Goal: Task Accomplishment & Management: Use online tool/utility

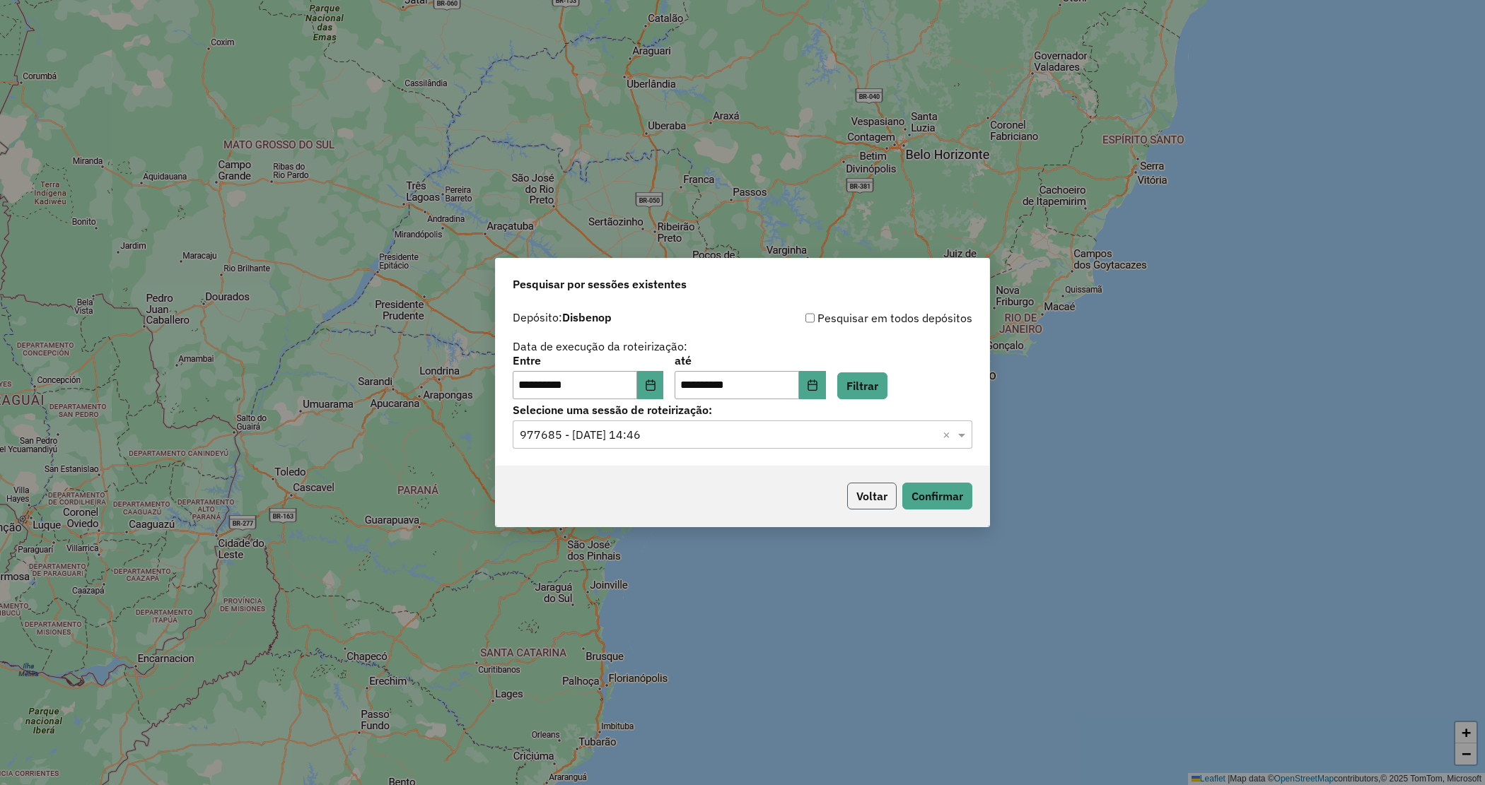
click at [891, 501] on button "Voltar" at bounding box center [871, 496] width 49 height 27
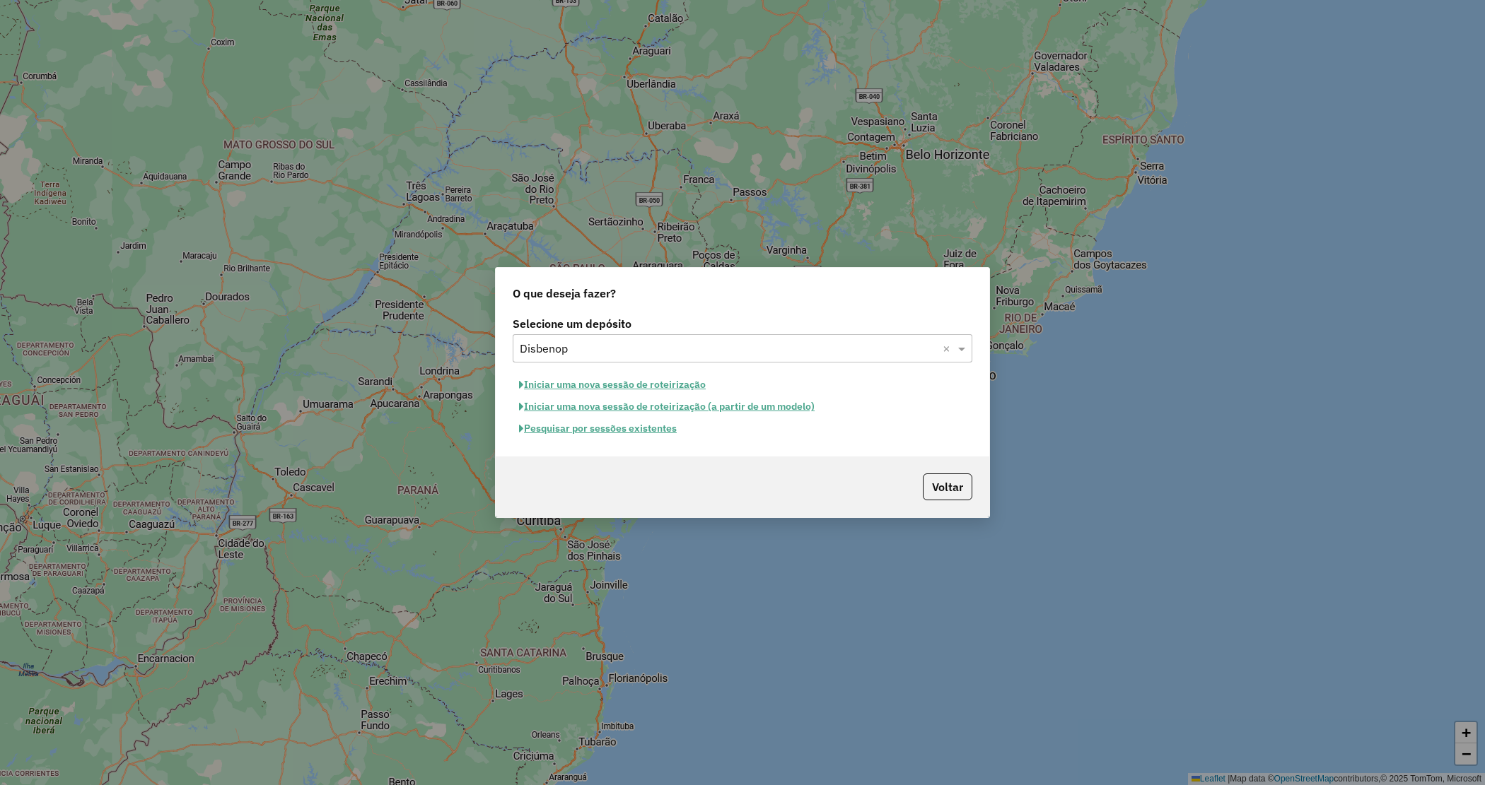
click at [616, 351] on input "text" at bounding box center [728, 349] width 417 height 17
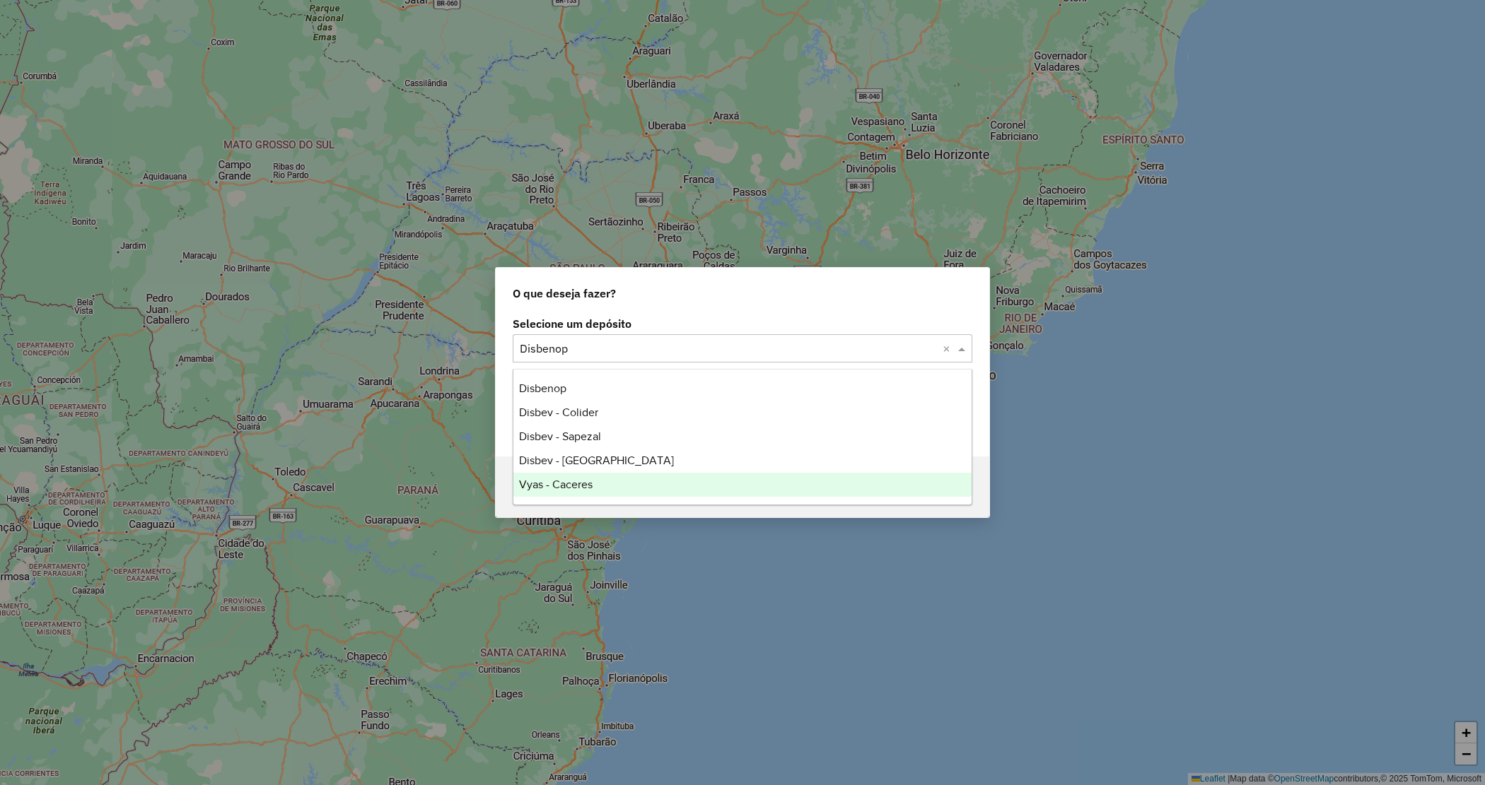
click at [600, 485] on div "Vyas - Caceres" at bounding box center [742, 485] width 458 height 24
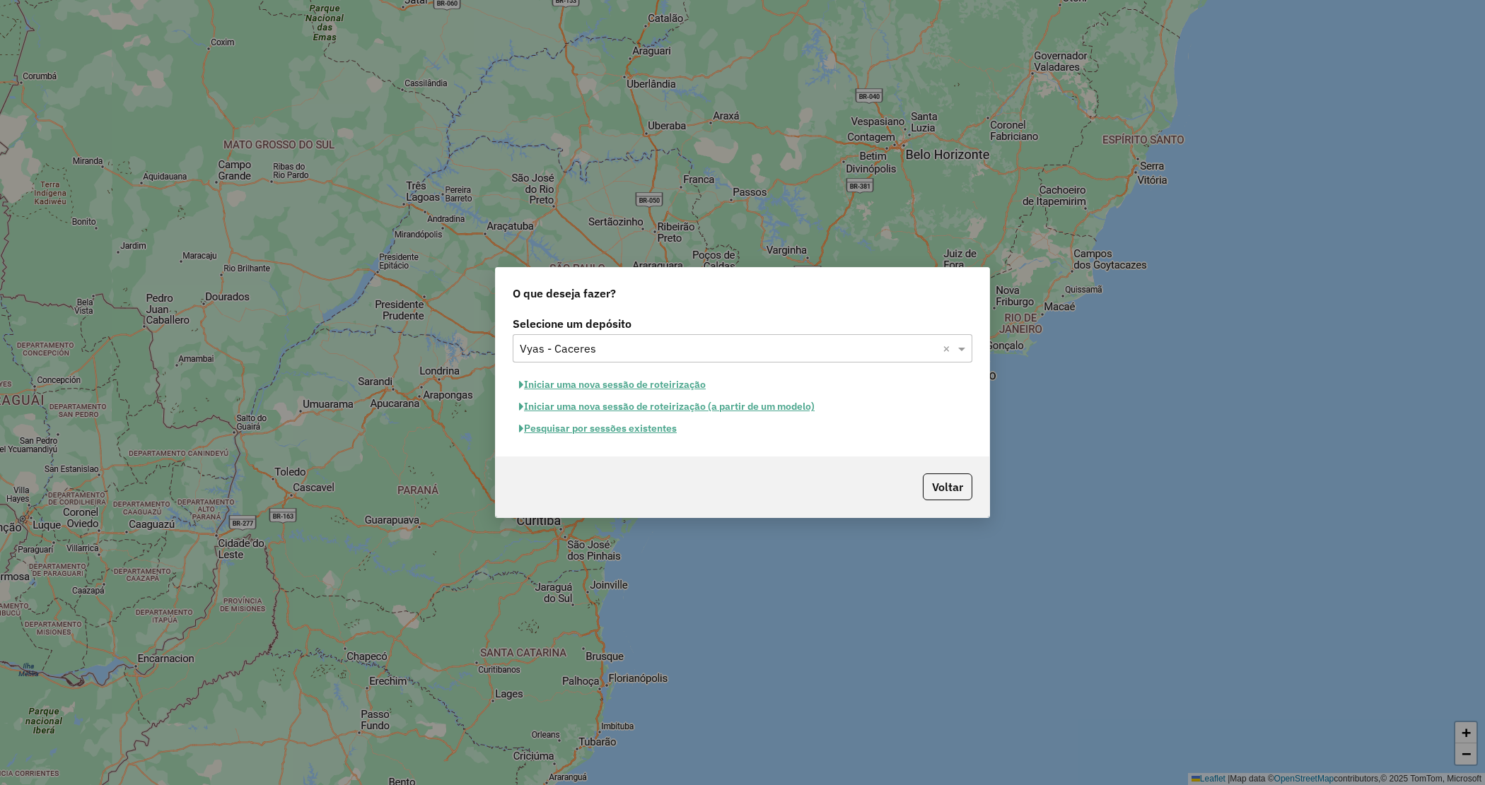
click at [557, 387] on button "Iniciar uma nova sessão de roteirização" at bounding box center [612, 385] width 199 height 22
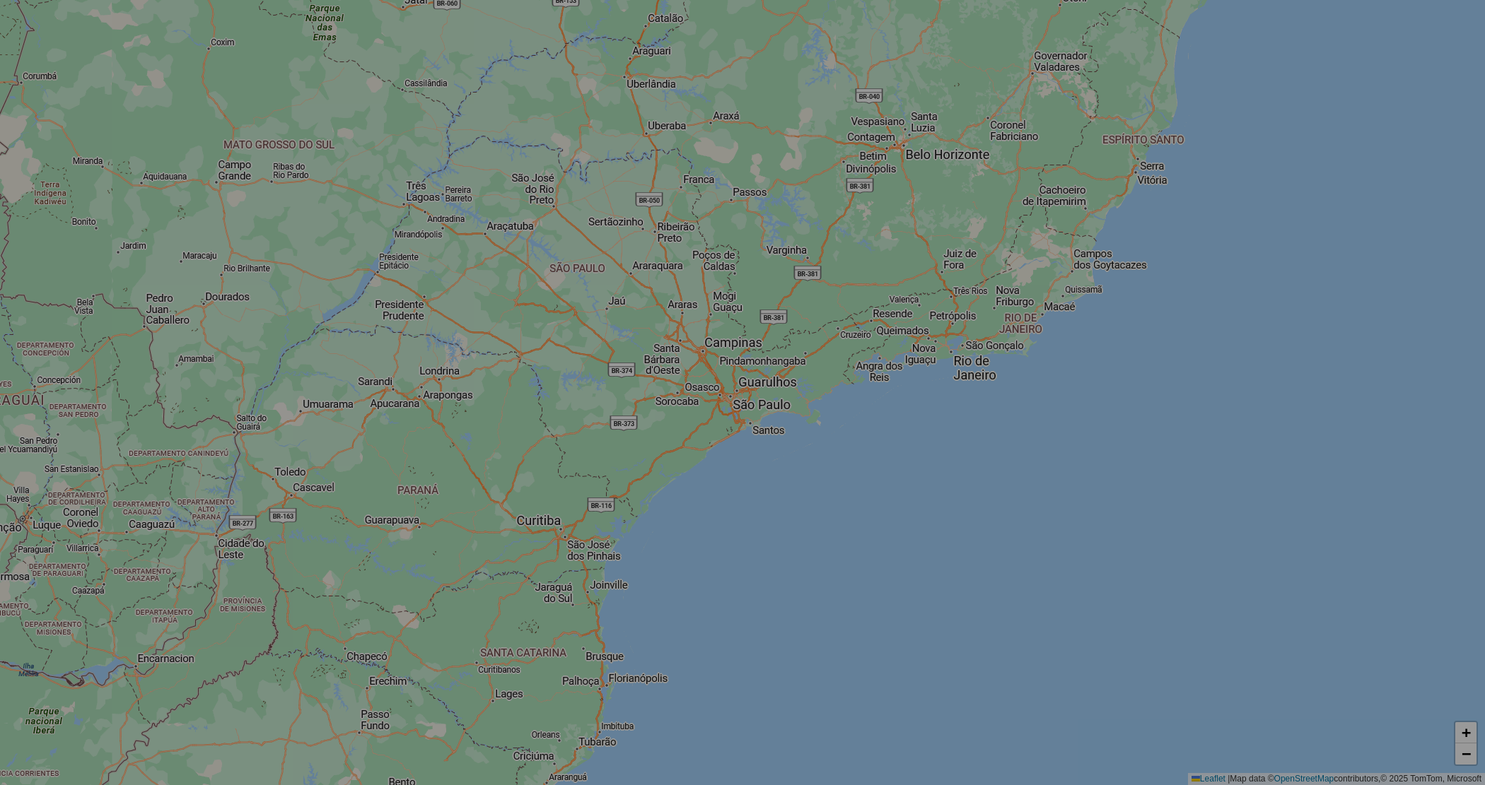
select select "*"
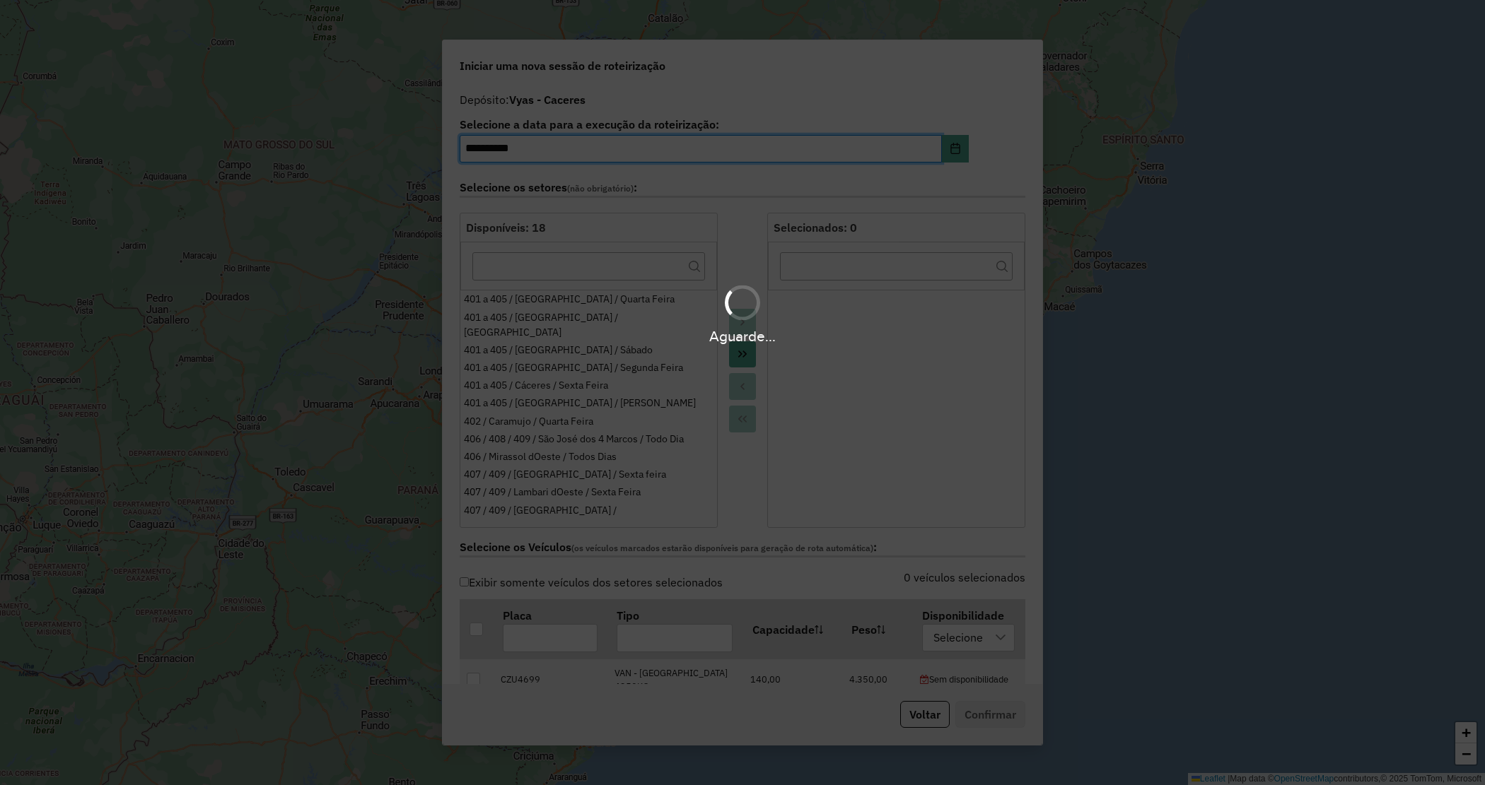
click at [740, 362] on div "Aguarde..." at bounding box center [742, 392] width 1485 height 785
click at [740, 361] on button "Move All to Target" at bounding box center [742, 354] width 27 height 27
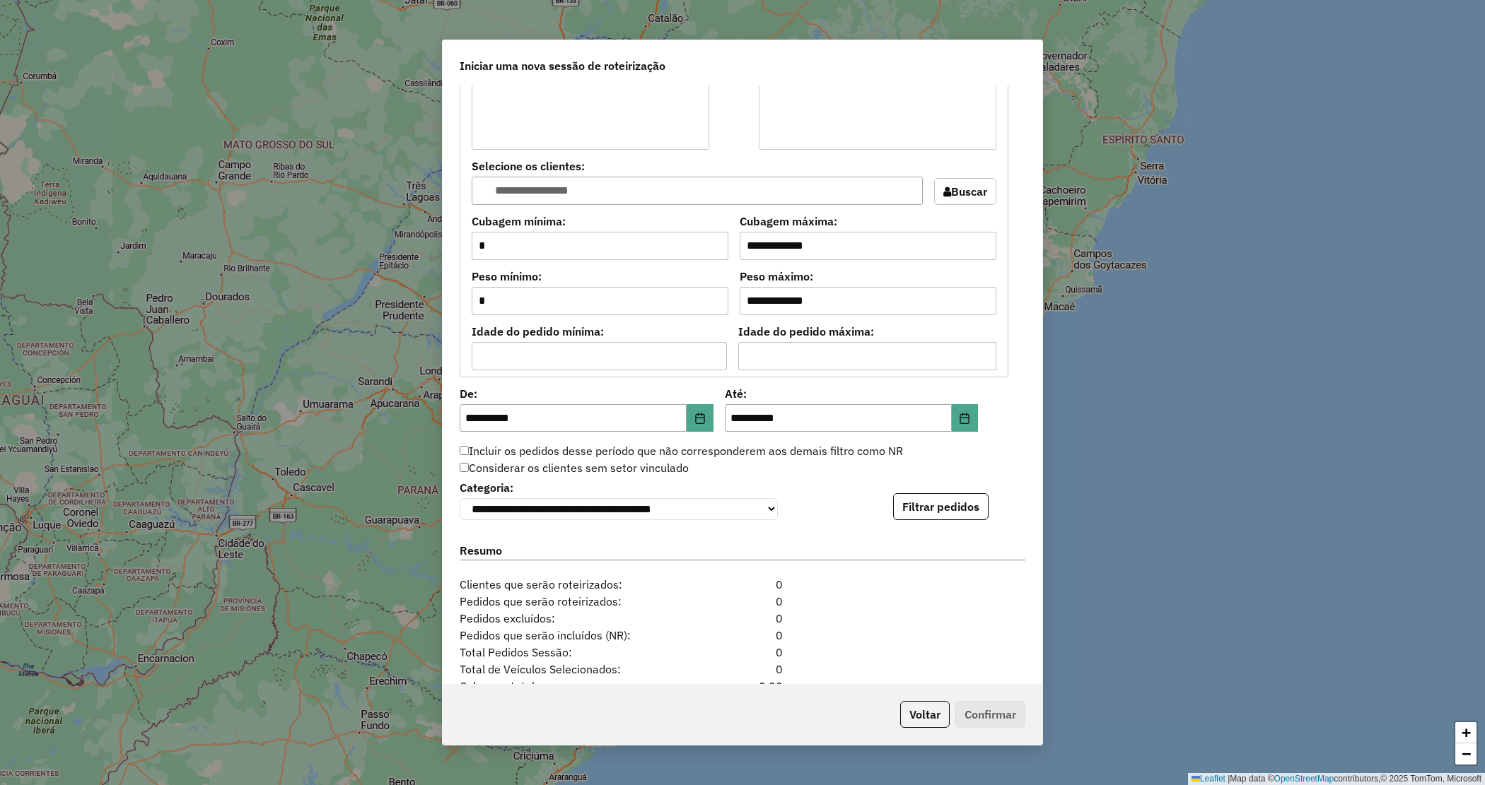
scroll to position [1196, 0]
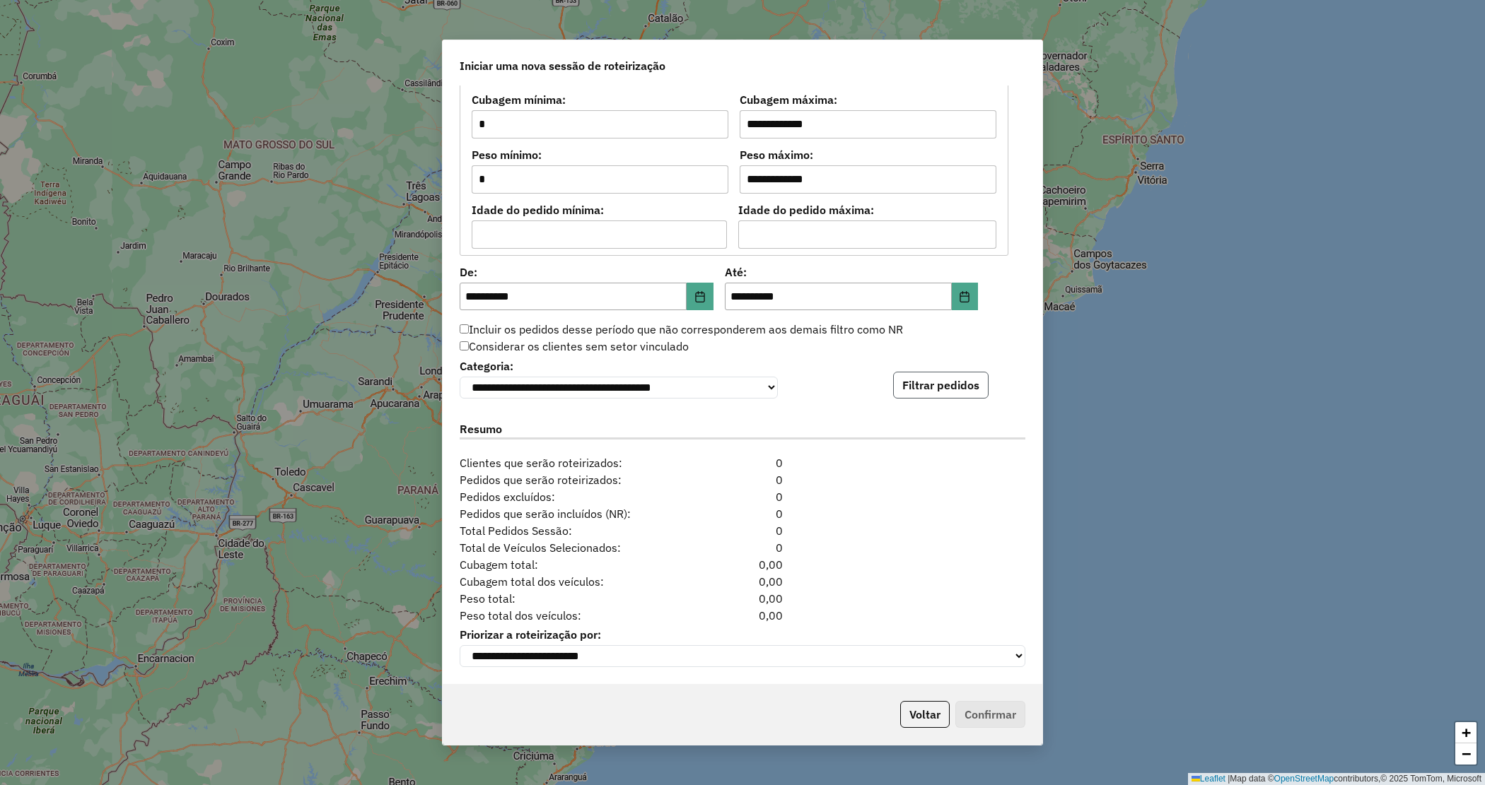
click at [942, 383] on button "Filtrar pedidos" at bounding box center [940, 385] width 95 height 27
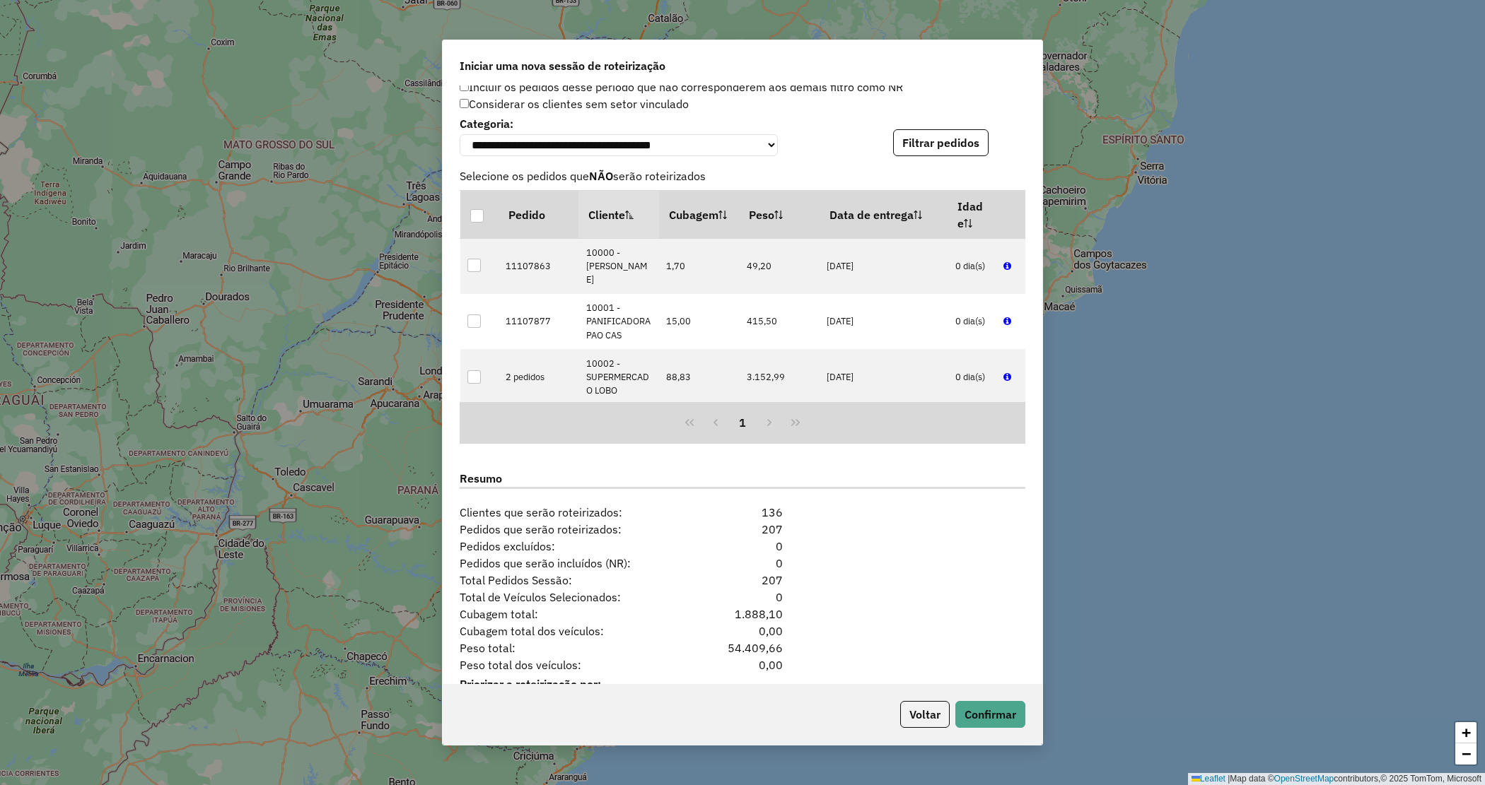
scroll to position [1487, 0]
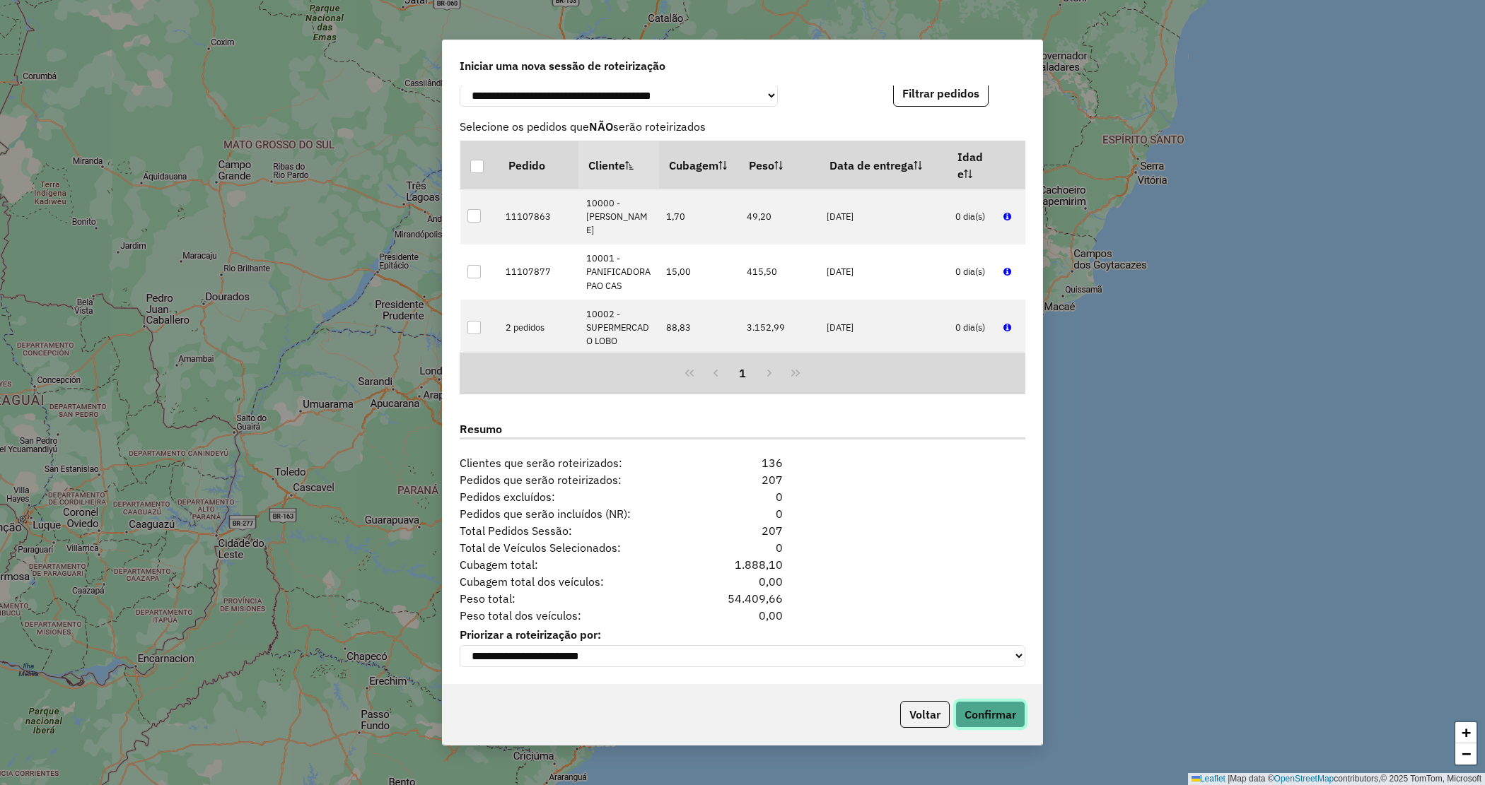
click at [969, 722] on button "Confirmar" at bounding box center [990, 714] width 70 height 27
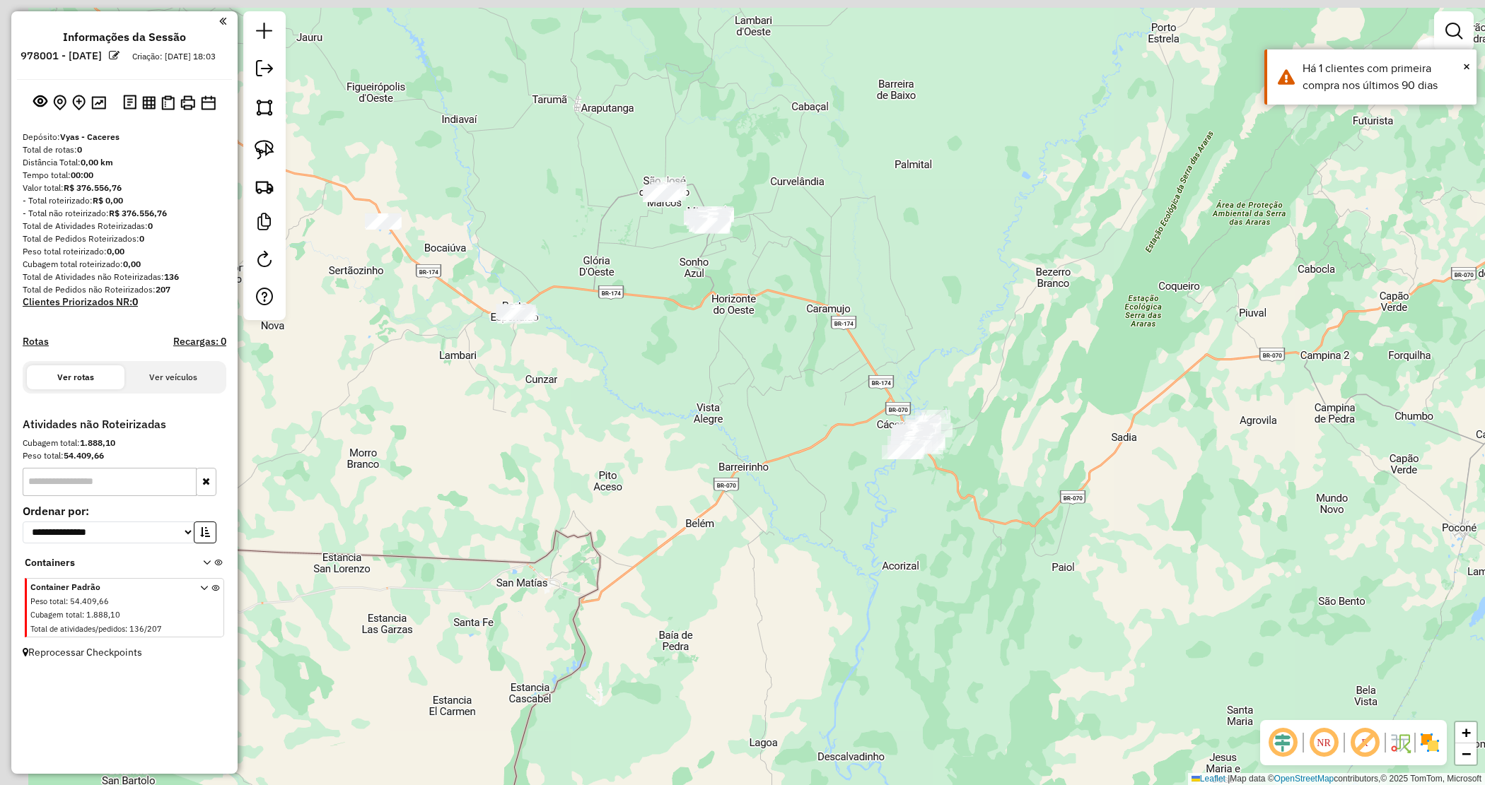
drag, startPoint x: 759, startPoint y: 351, endPoint x: 836, endPoint y: 365, distance: 79.0
click at [836, 365] on div "Janela de atendimento Grade de atendimento Capacidade Transportadoras Veículos …" at bounding box center [742, 392] width 1485 height 785
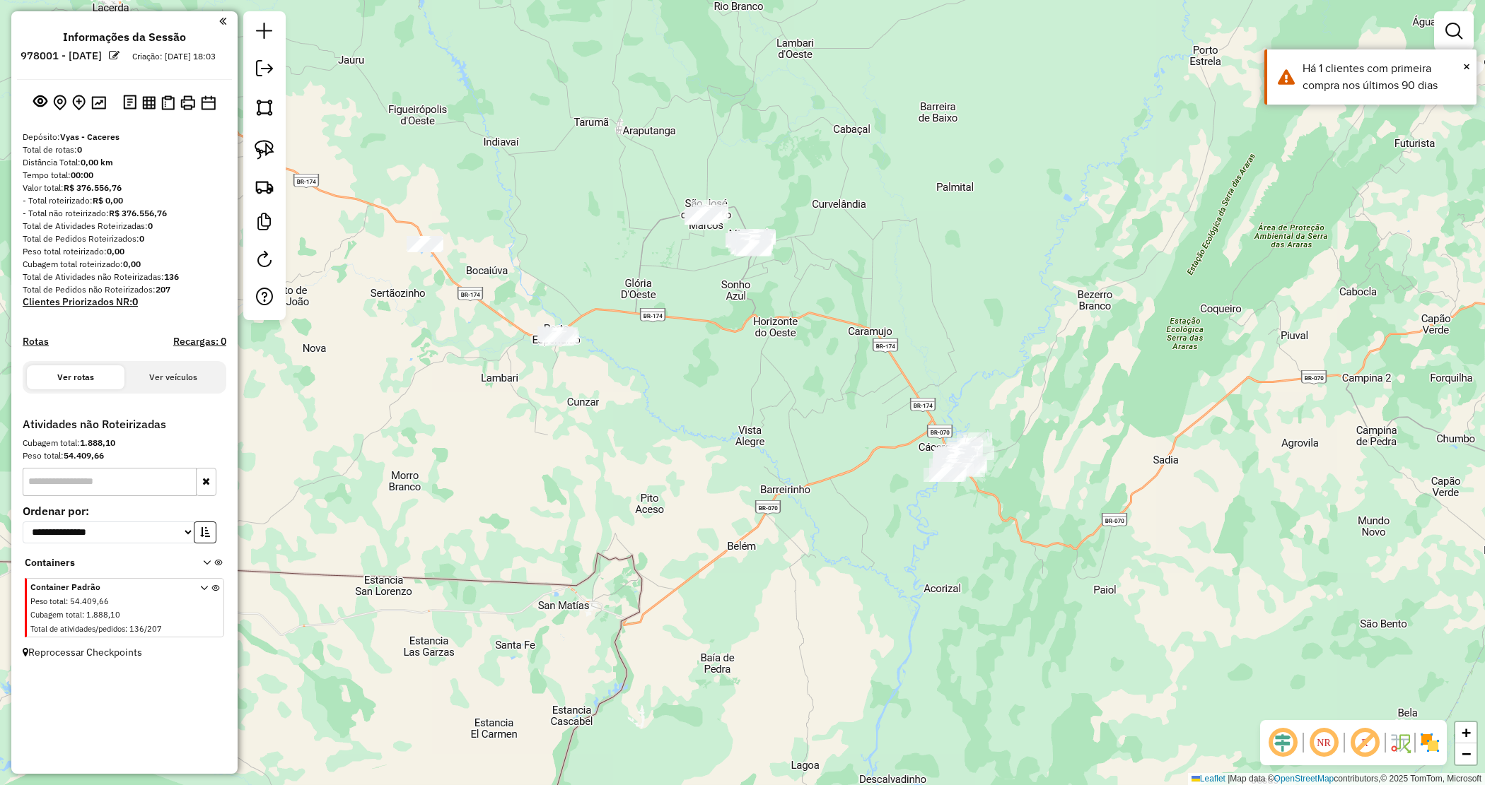
drag, startPoint x: 753, startPoint y: 429, endPoint x: 817, endPoint y: 451, distance: 67.3
click at [817, 451] on div "Janela de atendimento Grade de atendimento Capacidade Transportadoras Veículos …" at bounding box center [742, 392] width 1485 height 785
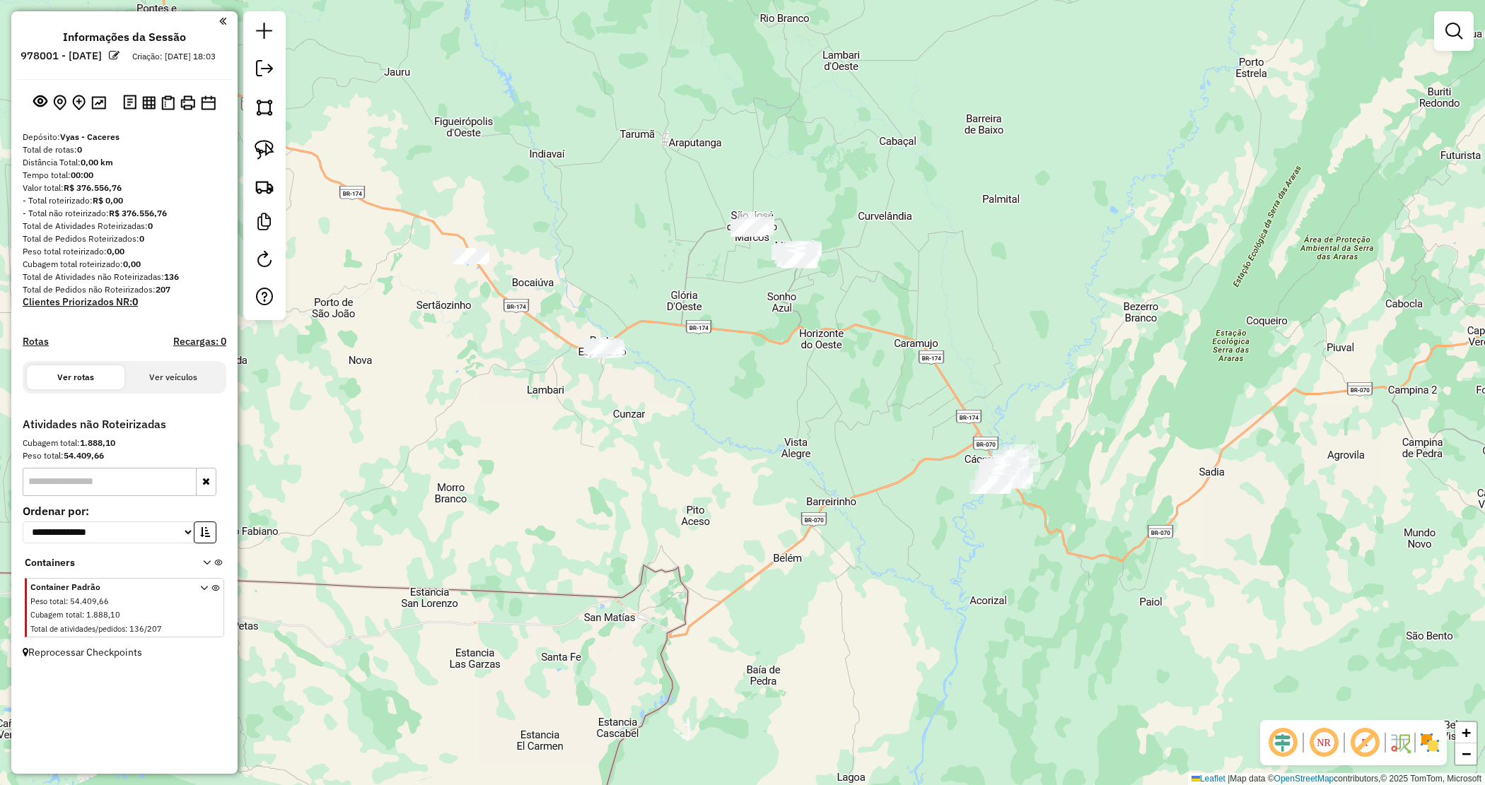
drag, startPoint x: 785, startPoint y: 380, endPoint x: 742, endPoint y: 448, distance: 80.4
click at [786, 380] on div "Janela de atendimento Grade de atendimento Capacidade Transportadoras Veículos …" at bounding box center [742, 392] width 1485 height 785
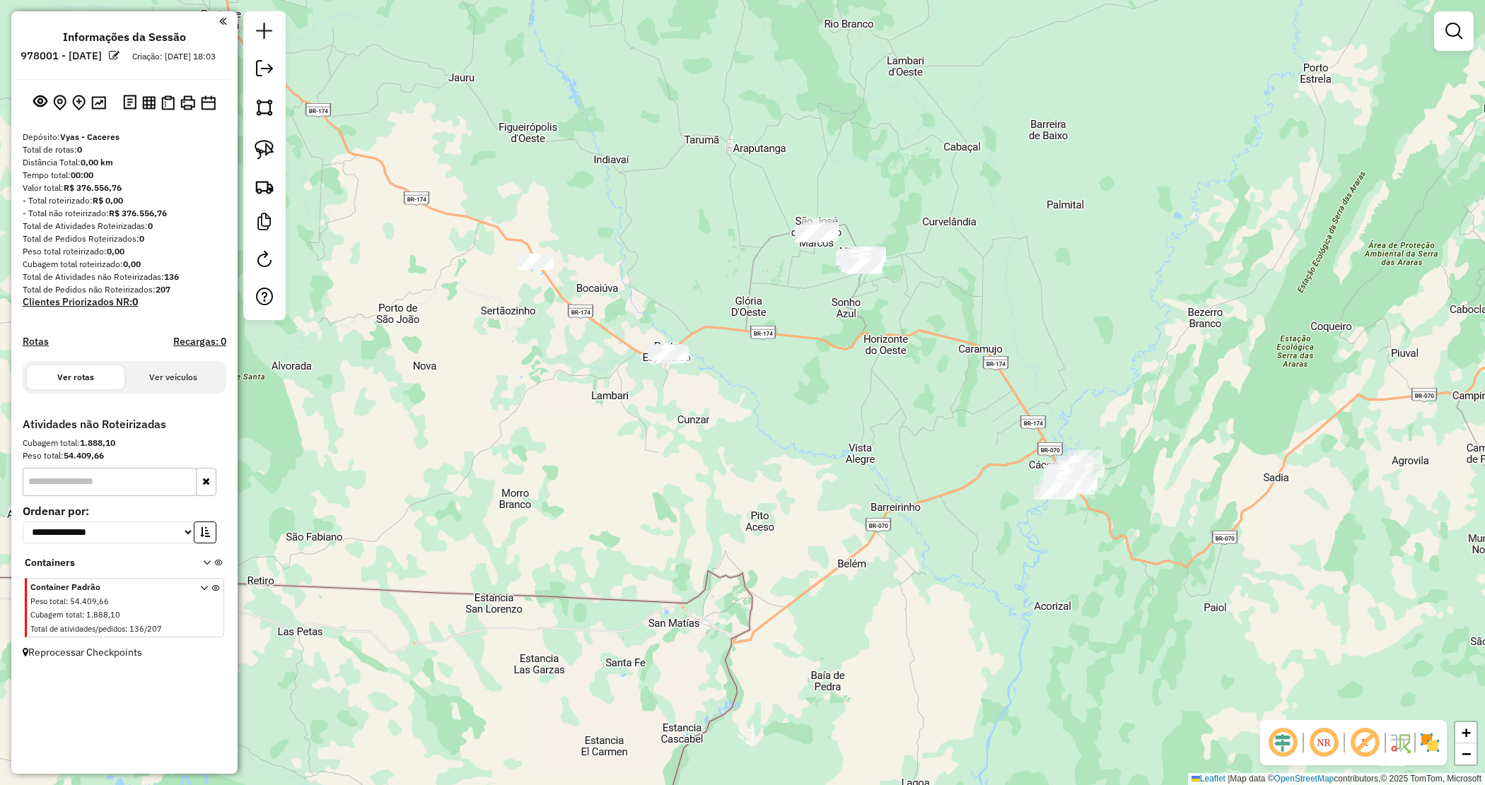
drag, startPoint x: 756, startPoint y: 483, endPoint x: 796, endPoint y: 460, distance: 46.0
click at [820, 489] on div "Janela de atendimento Grade de atendimento Capacidade Transportadoras Veículos …" at bounding box center [742, 392] width 1485 height 785
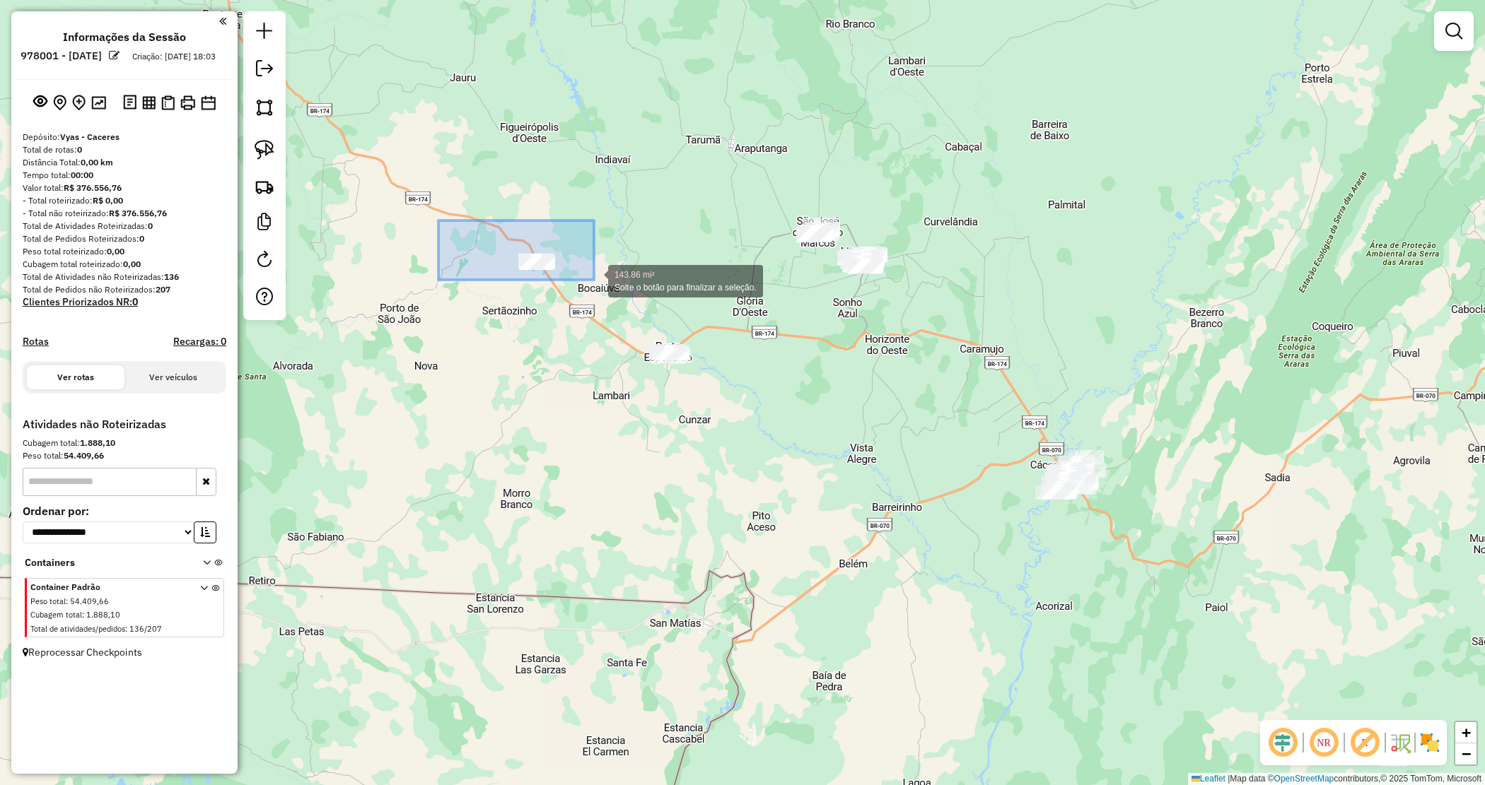
drag, startPoint x: 438, startPoint y: 221, endPoint x: 592, endPoint y: 278, distance: 163.8
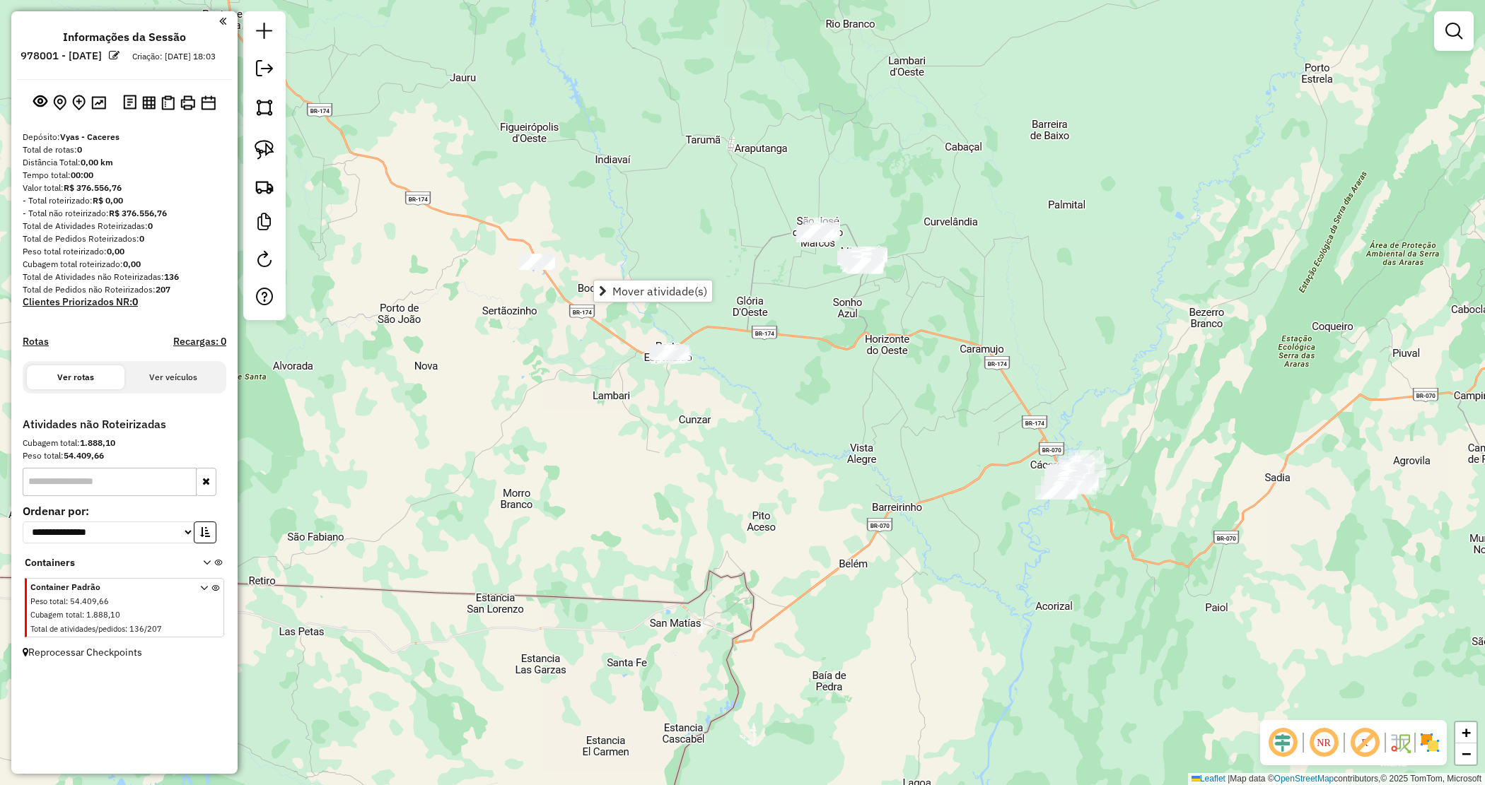
drag, startPoint x: 732, startPoint y: 359, endPoint x: 715, endPoint y: 344, distance: 23.0
click at [733, 359] on div "Janela de atendimento Grade de atendimento Capacidade Transportadoras Veículos …" at bounding box center [742, 392] width 1485 height 785
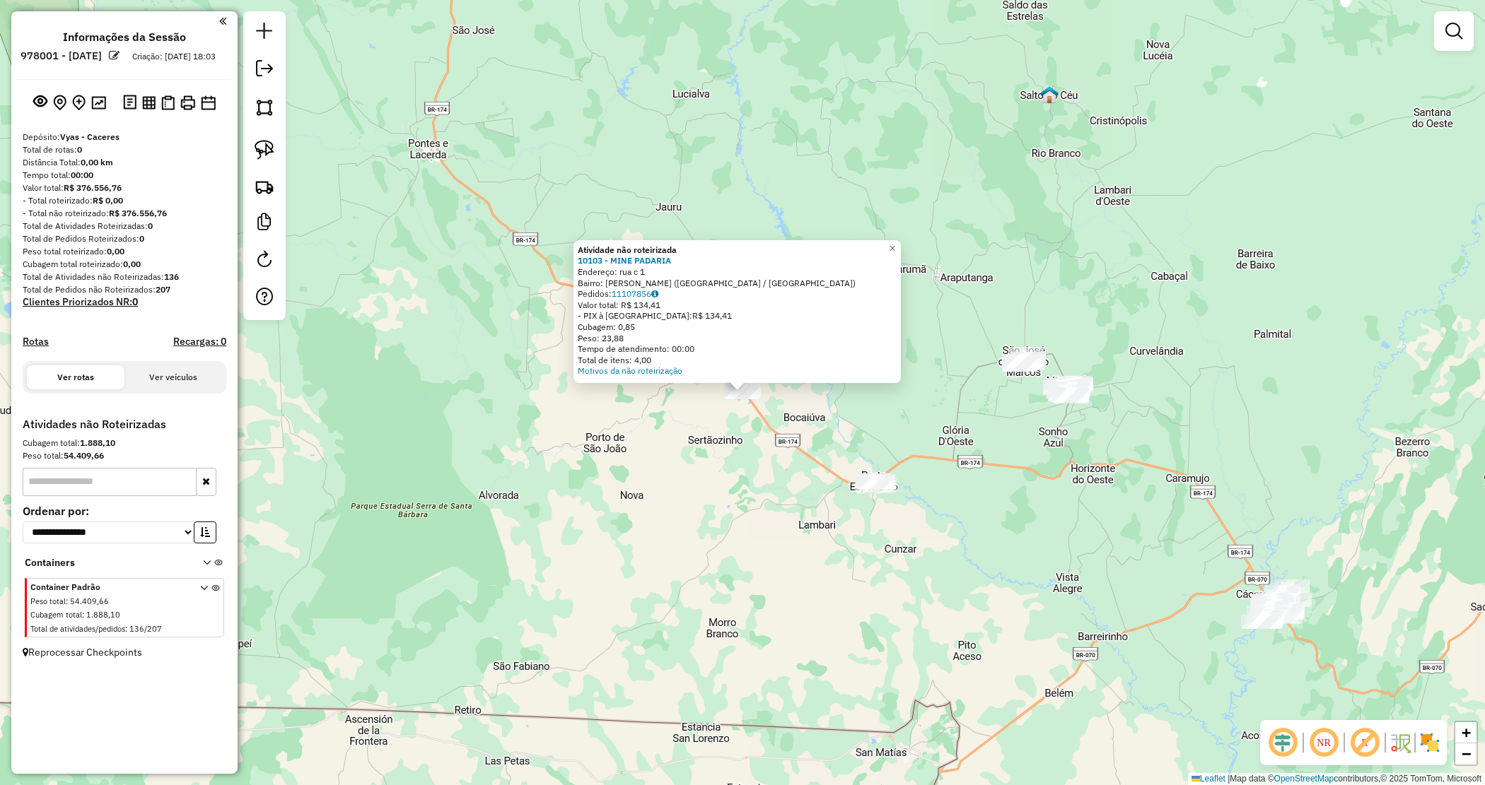
click at [513, 320] on div "Atividade não roteirizada 10103 - MINE PADARIA Endereço: rua c 1 Bairro: PEDRO …" at bounding box center [742, 392] width 1485 height 785
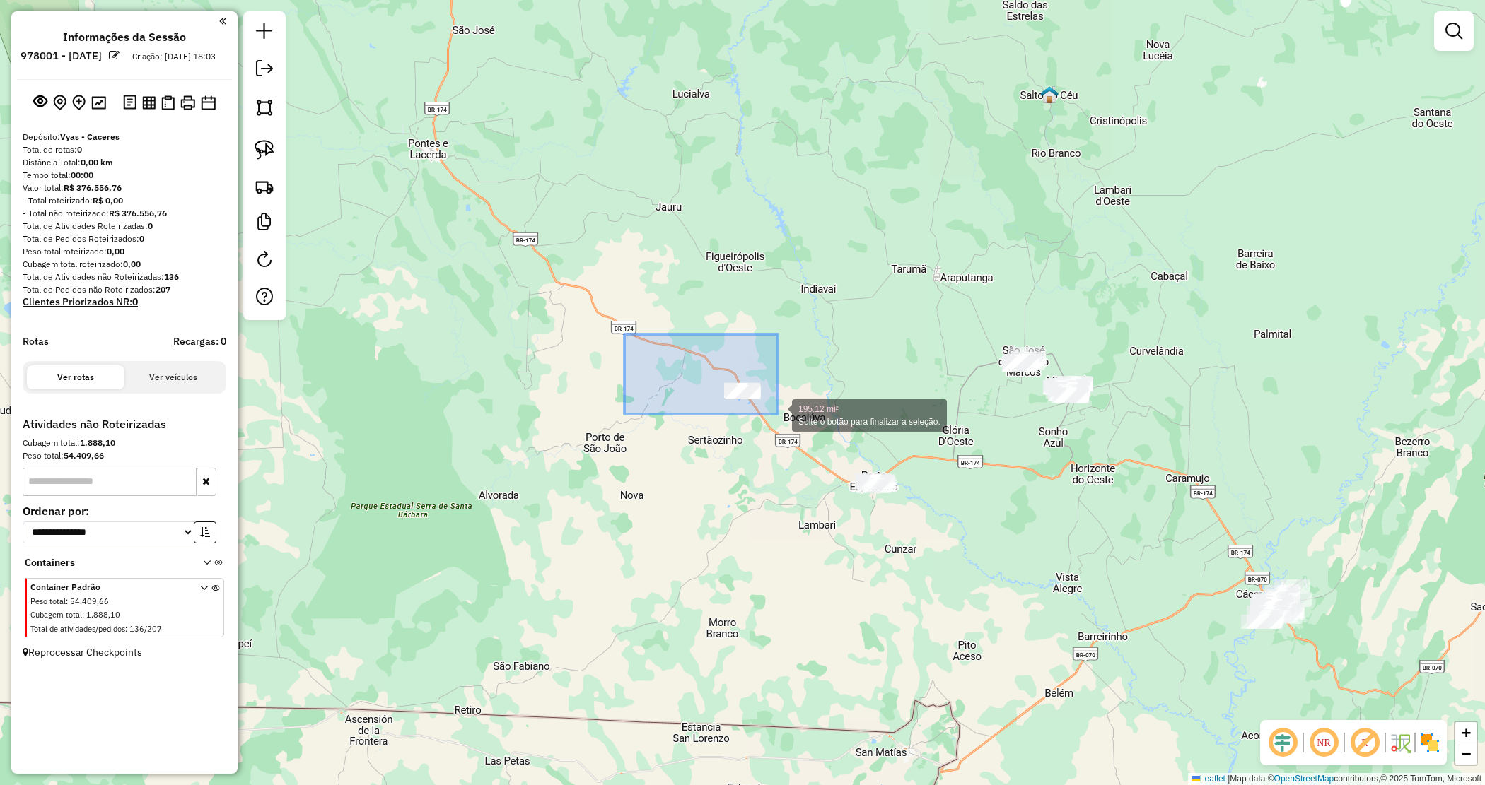
drag, startPoint x: 672, startPoint y: 358, endPoint x: 782, endPoint y: 421, distance: 126.4
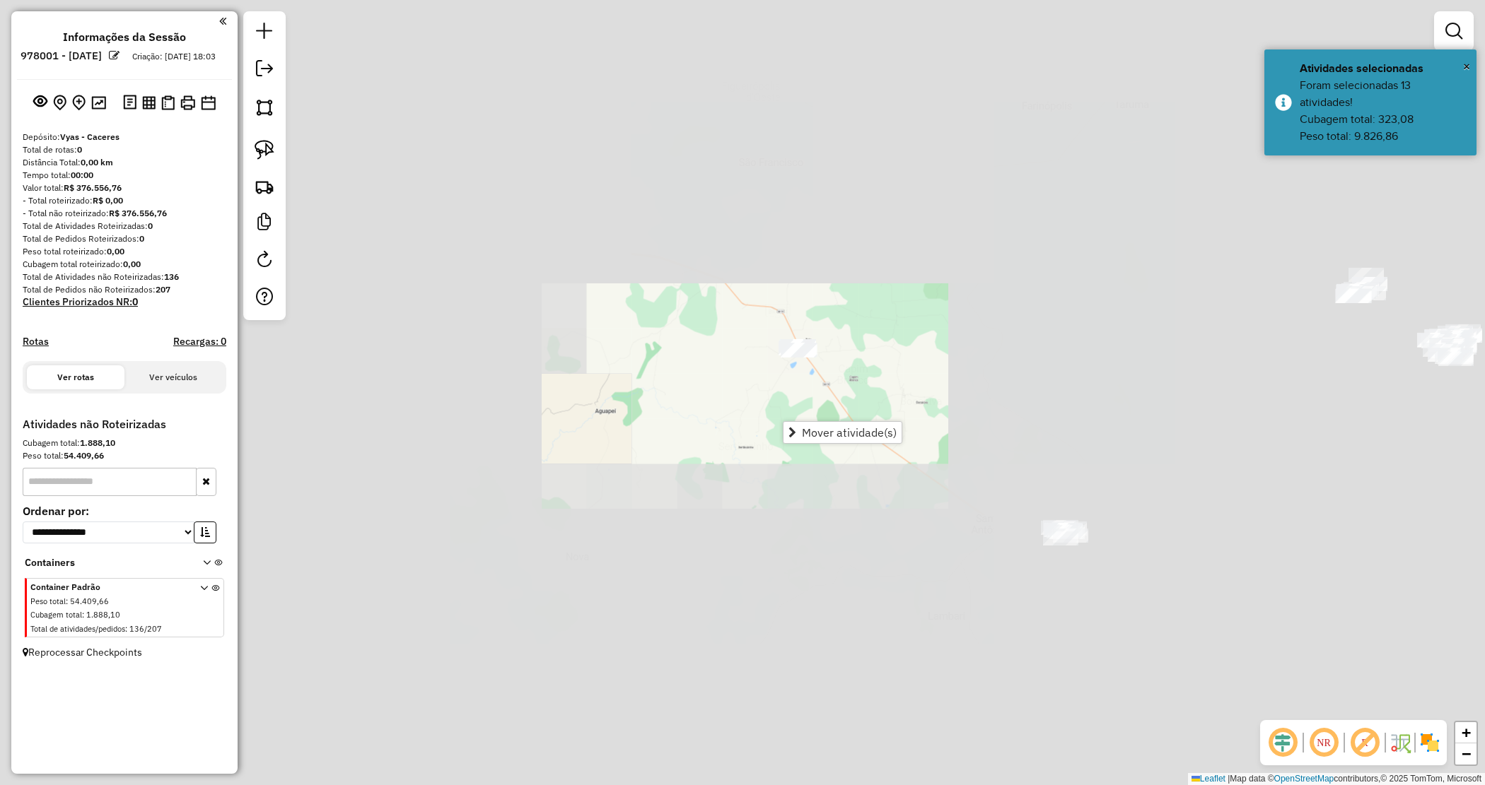
click at [665, 415] on div "Janela de atendimento Grade de atendimento Capacidade Transportadoras Veículos …" at bounding box center [742, 392] width 1485 height 785
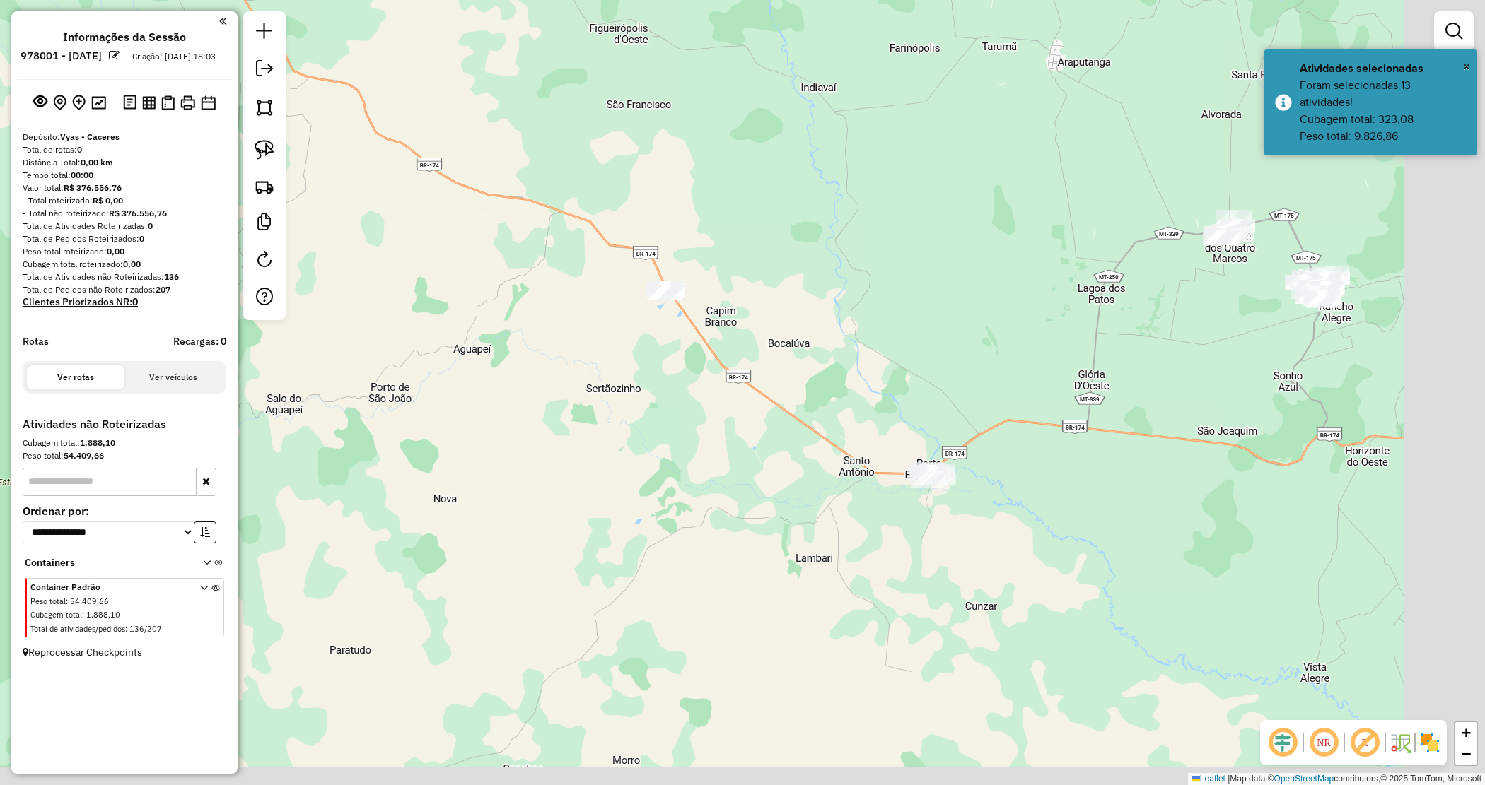
drag, startPoint x: 682, startPoint y: 418, endPoint x: 564, endPoint y: 366, distance: 128.9
click at [564, 366] on div "Janela de atendimento Grade de atendimento Capacidade Transportadoras Veículos …" at bounding box center [742, 392] width 1485 height 785
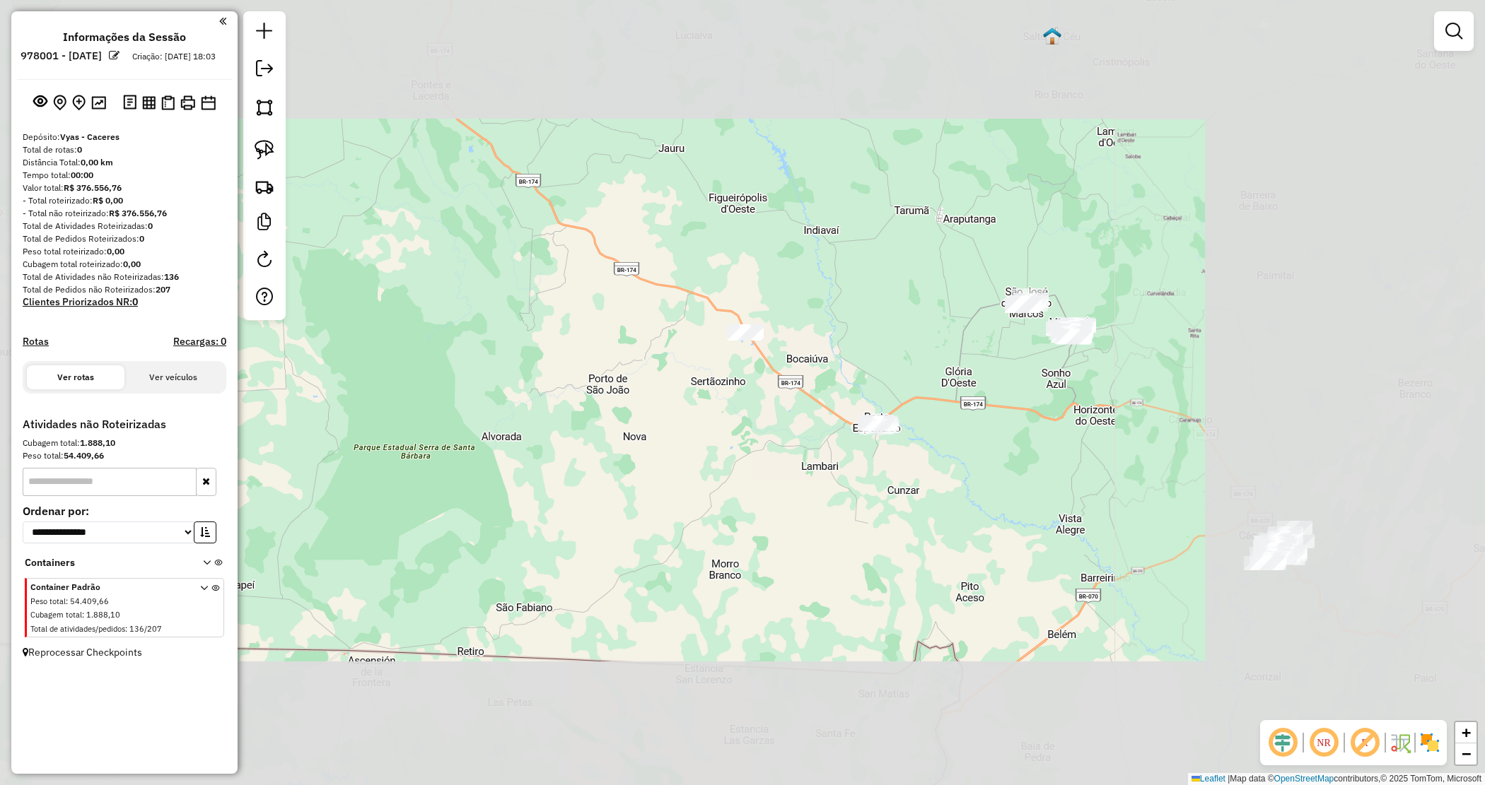
drag, startPoint x: 826, startPoint y: 376, endPoint x: 764, endPoint y: 337, distance: 73.1
click at [825, 376] on div "Janela de atendimento Grade de atendimento Capacidade Transportadoras Veículos …" at bounding box center [742, 392] width 1485 height 785
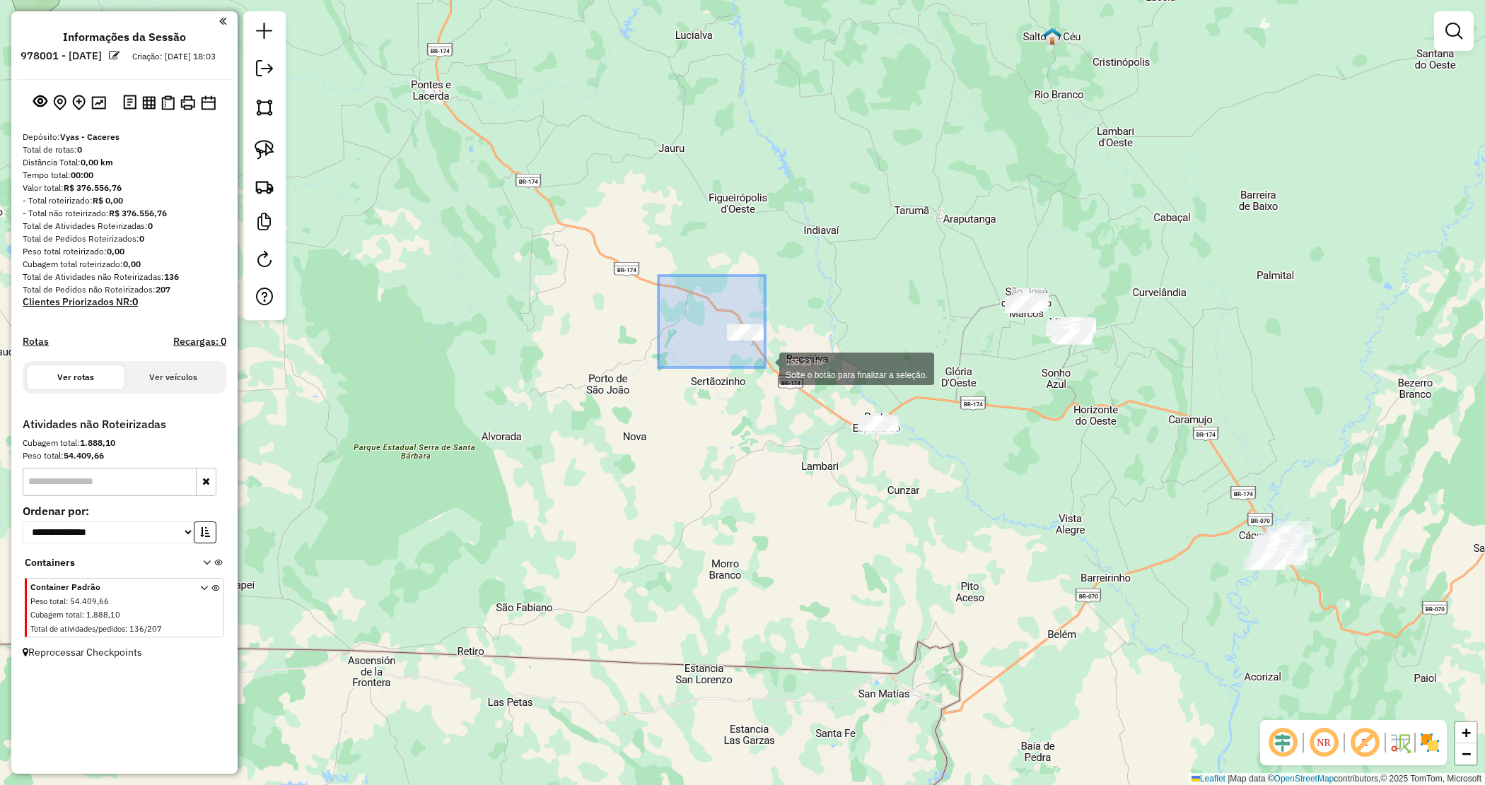
drag, startPoint x: 741, startPoint y: 358, endPoint x: 771, endPoint y: 364, distance: 30.9
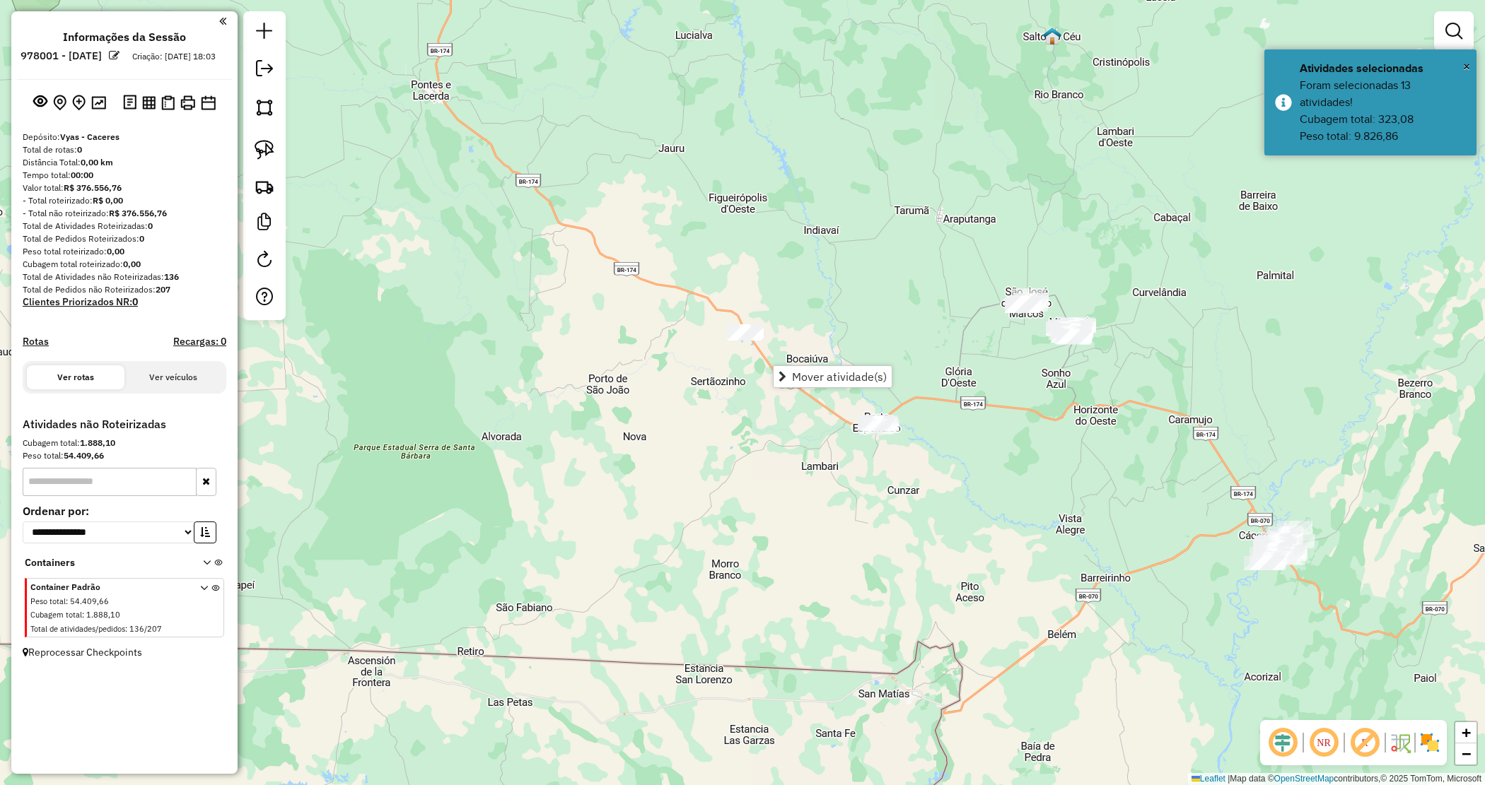
click at [852, 366] on div "Mover atividade(s)" at bounding box center [832, 377] width 119 height 23
click at [850, 376] on span "Mover atividade(s)" at bounding box center [839, 376] width 95 height 11
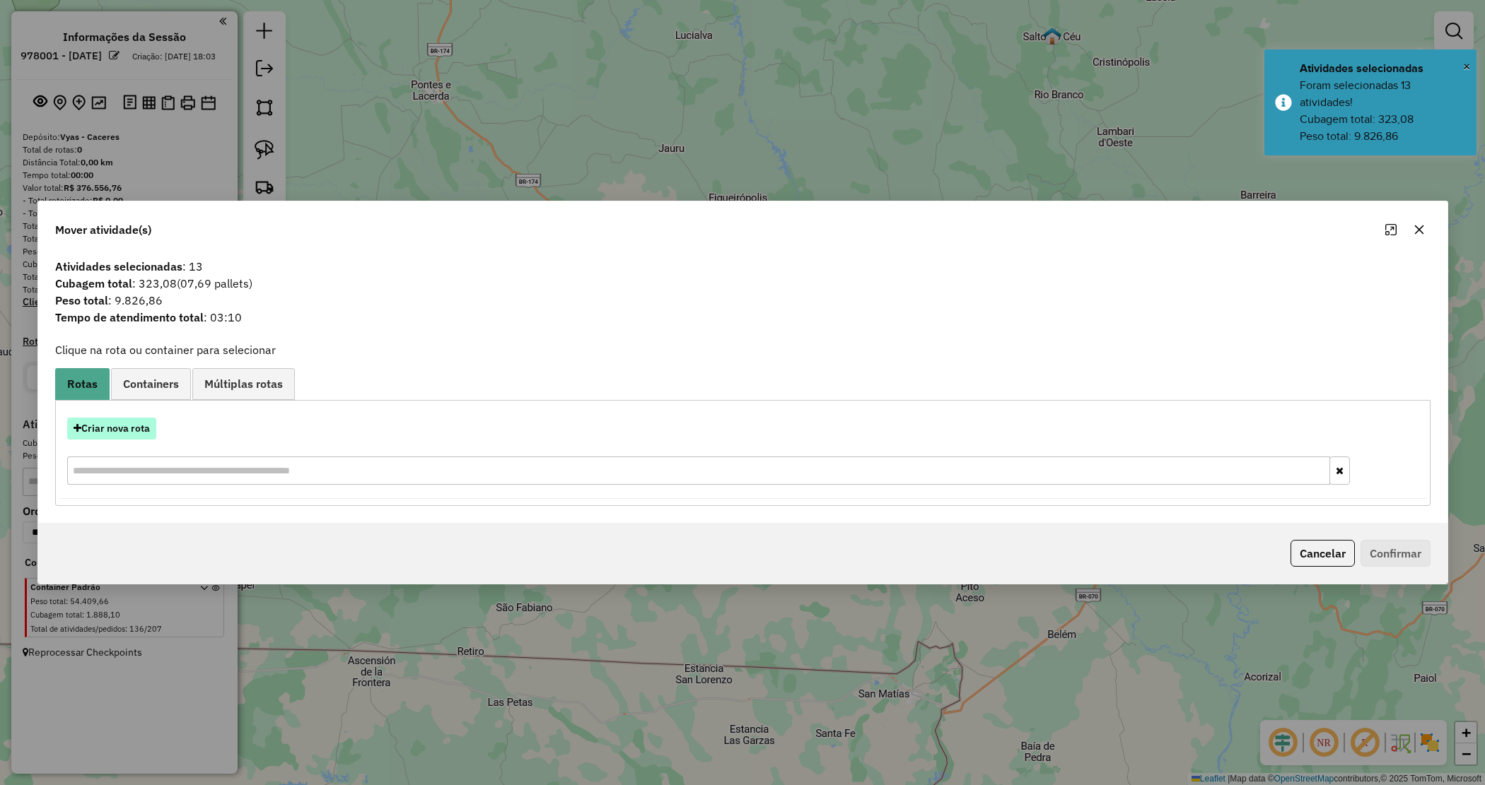
click at [125, 426] on button "Criar nova rota" at bounding box center [111, 429] width 89 height 22
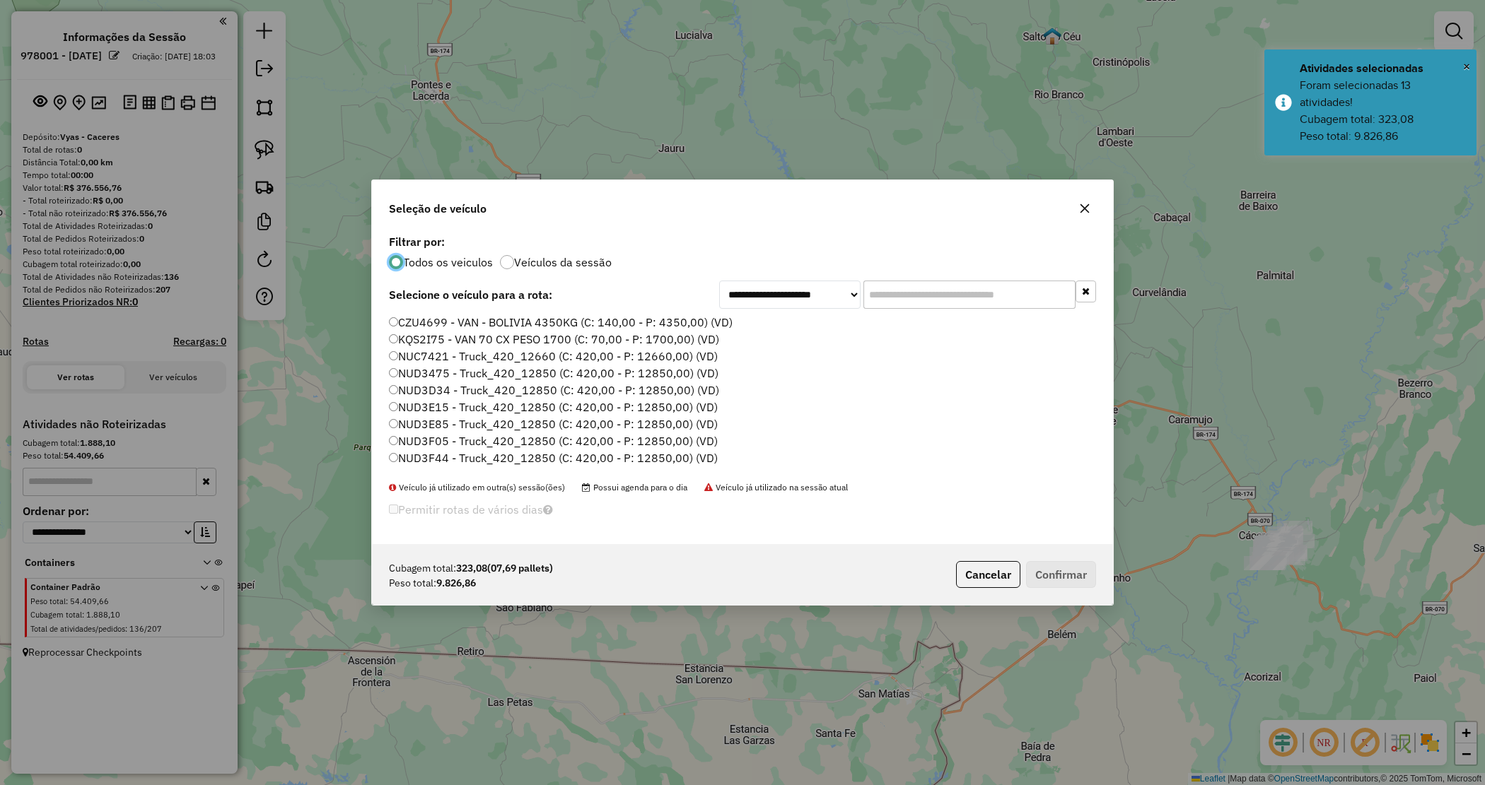
scroll to position [7, 4]
click at [919, 292] on input "text" at bounding box center [969, 295] width 212 height 28
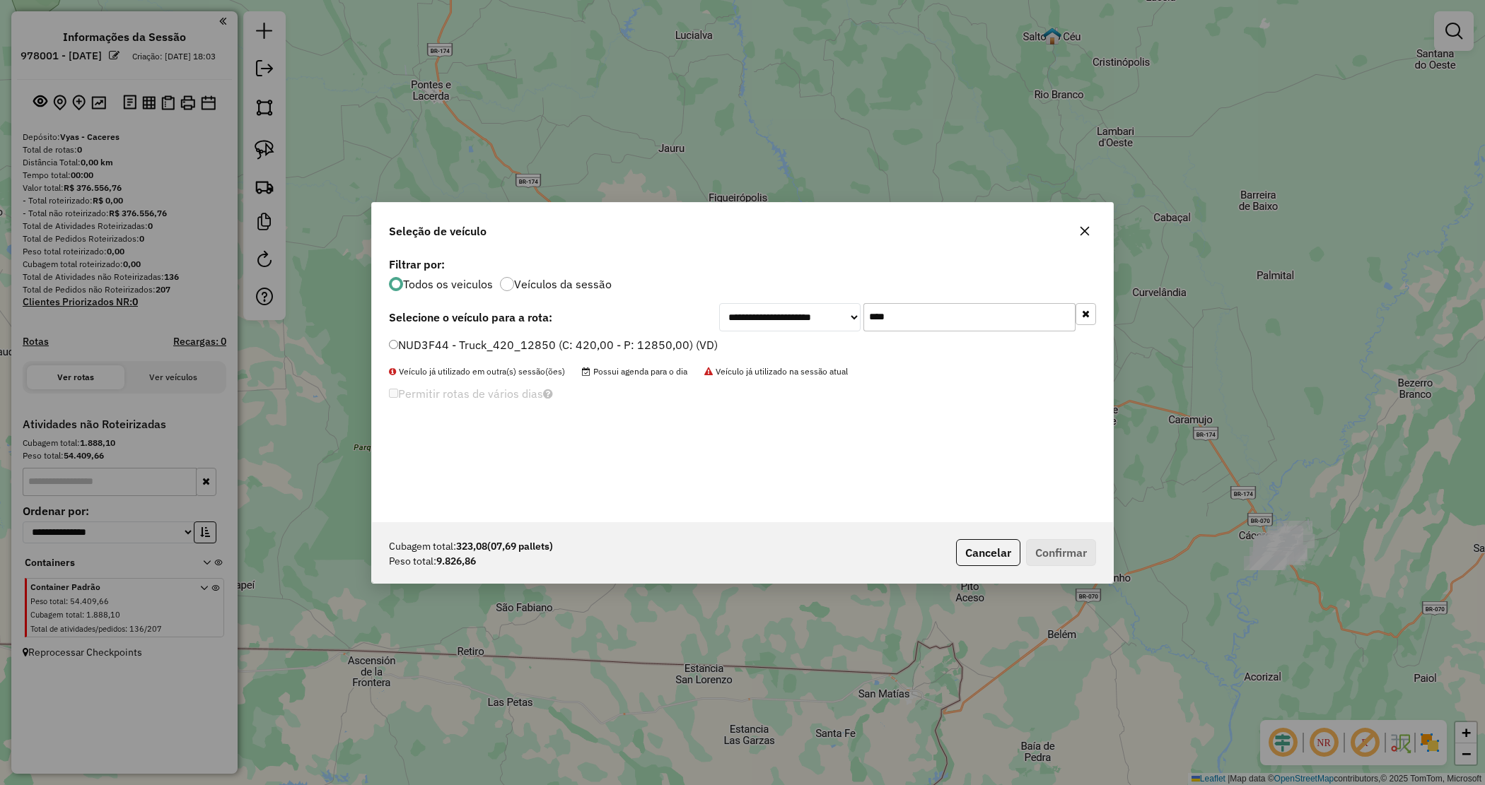
type input "****"
drag, startPoint x: 609, startPoint y: 341, endPoint x: 623, endPoint y: 362, distance: 24.9
click at [609, 343] on label "NUD3F44 - Truck_420_12850 (C: 420,00 - P: 12850,00) (VD)" at bounding box center [553, 345] width 329 height 17
click at [1066, 552] on button "Confirmar" at bounding box center [1061, 552] width 70 height 27
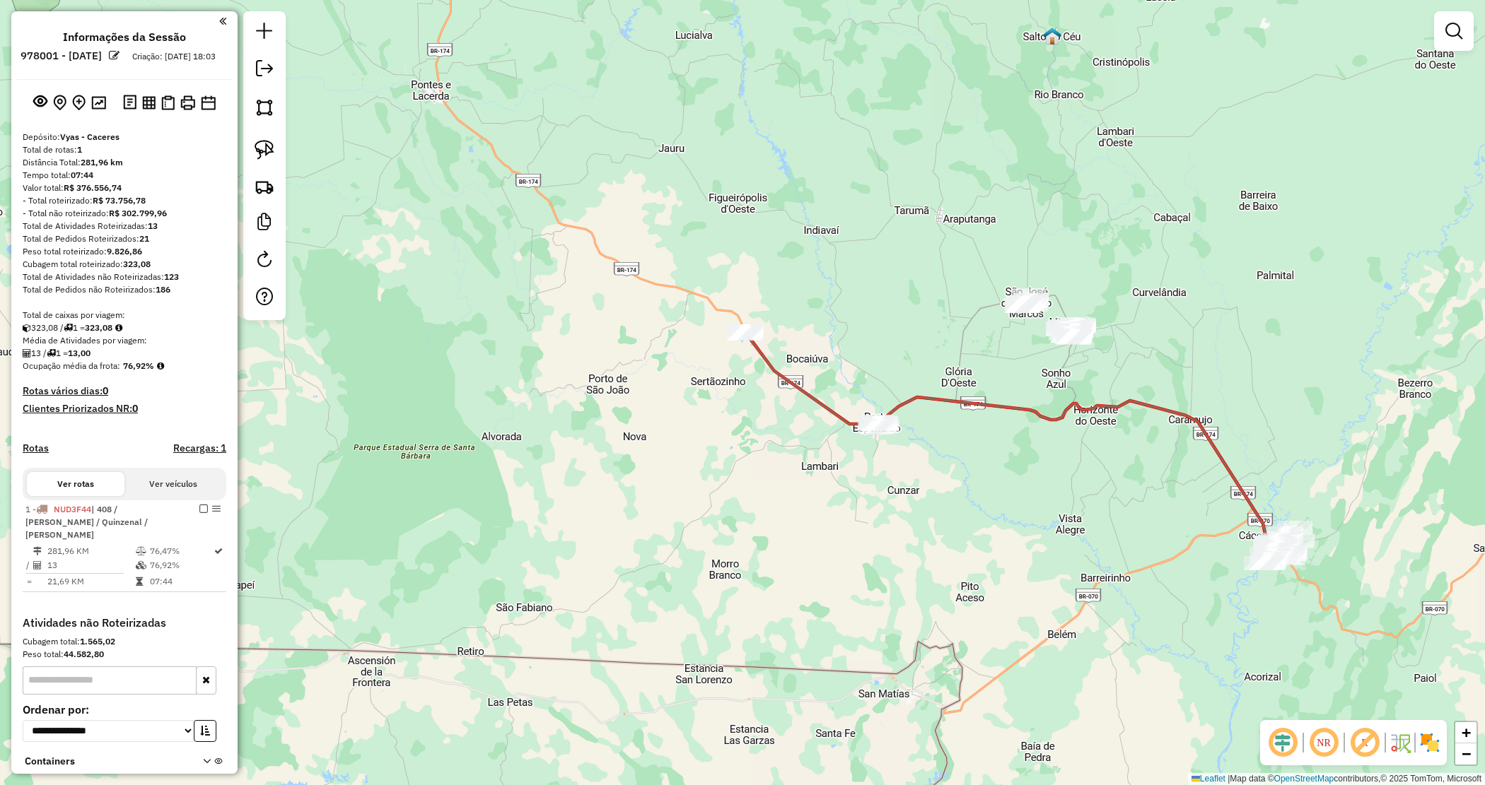
click at [855, 295] on div "Janela de atendimento Grade de atendimento Capacidade Transportadoras Veículos …" at bounding box center [742, 392] width 1485 height 785
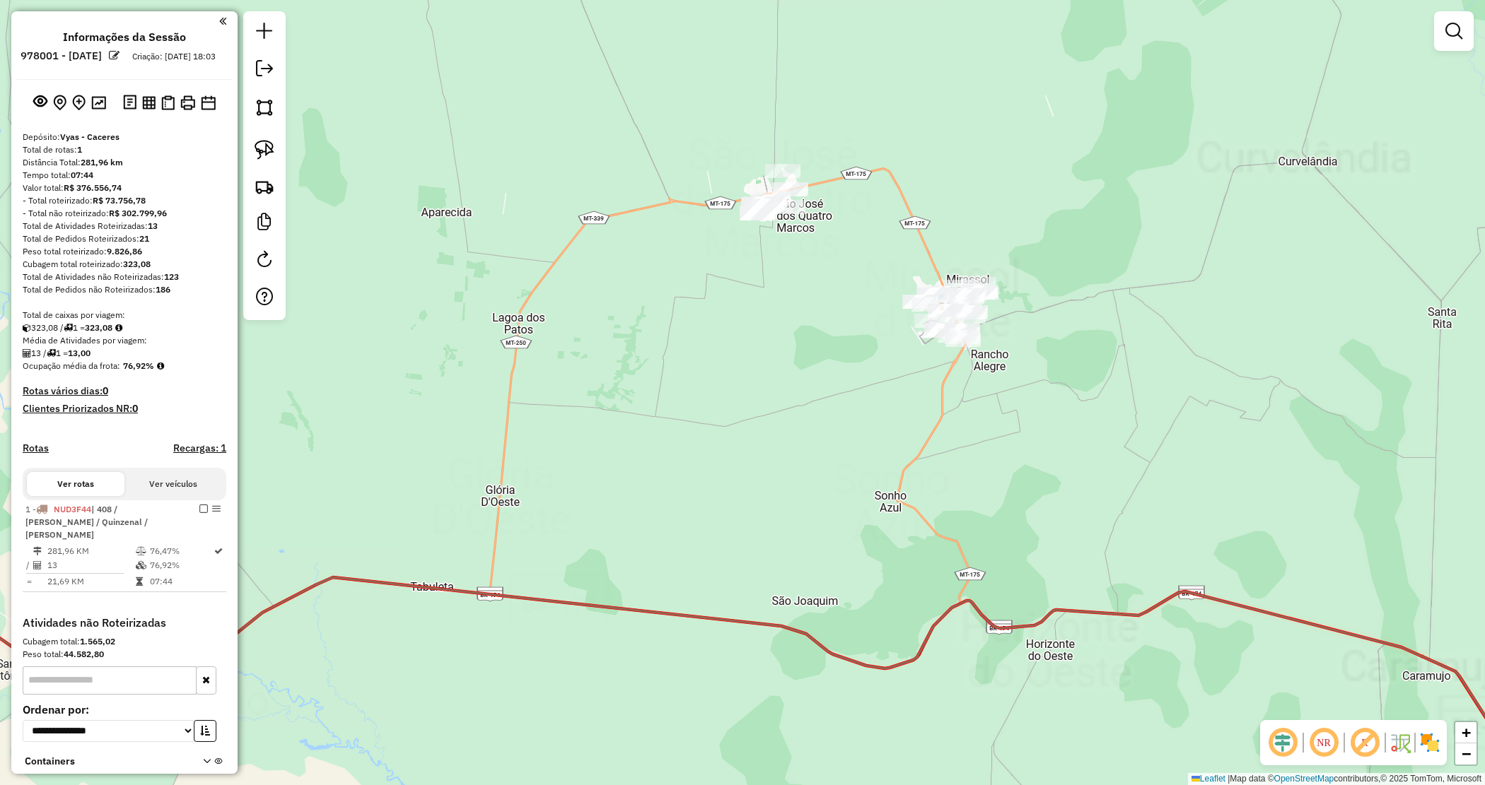
click at [916, 277] on div "Janela de atendimento Grade de atendimento Capacidade Transportadoras Veículos …" at bounding box center [742, 392] width 1485 height 785
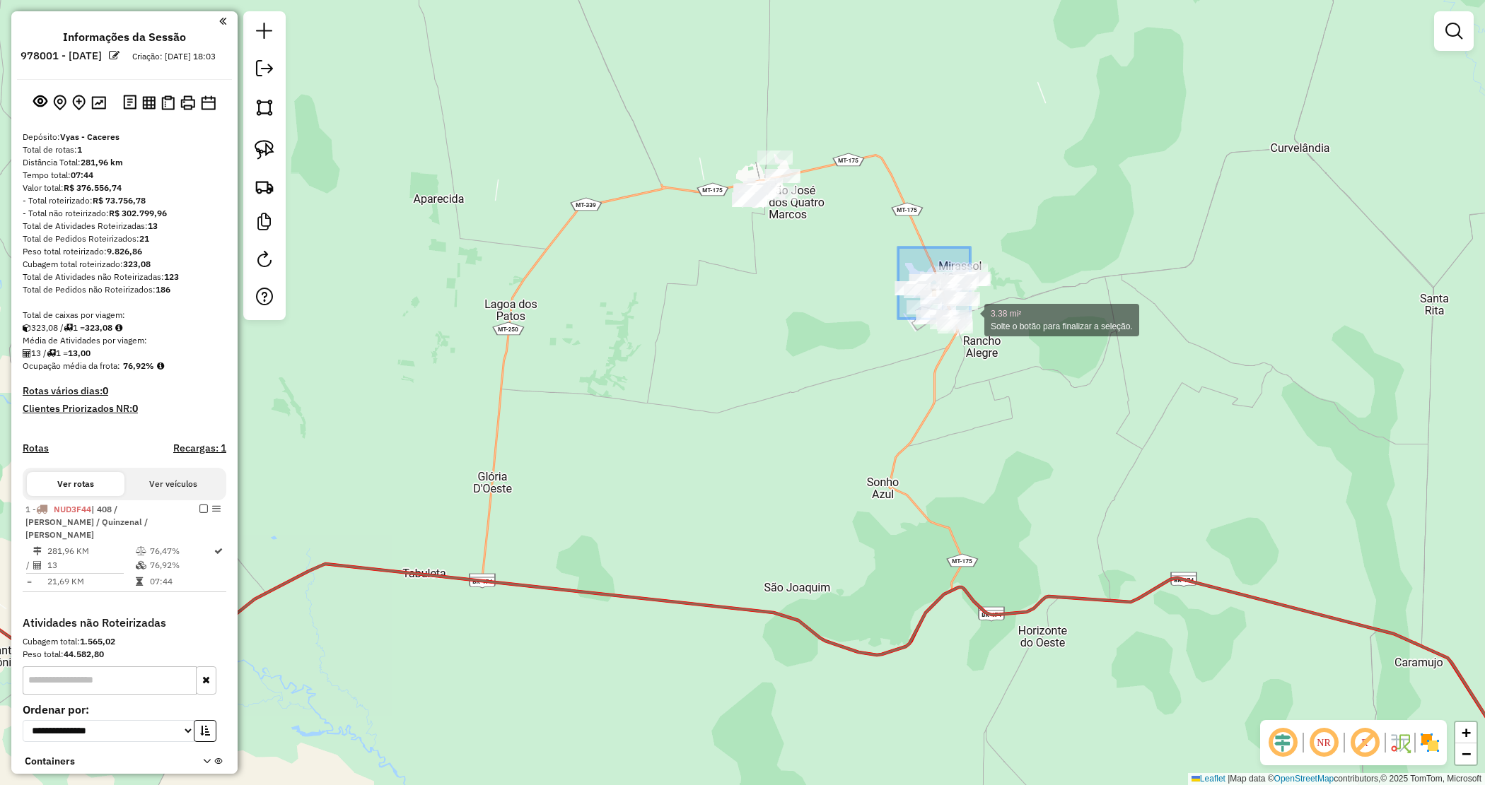
drag, startPoint x: 898, startPoint y: 247, endPoint x: 1011, endPoint y: 334, distance: 142.2
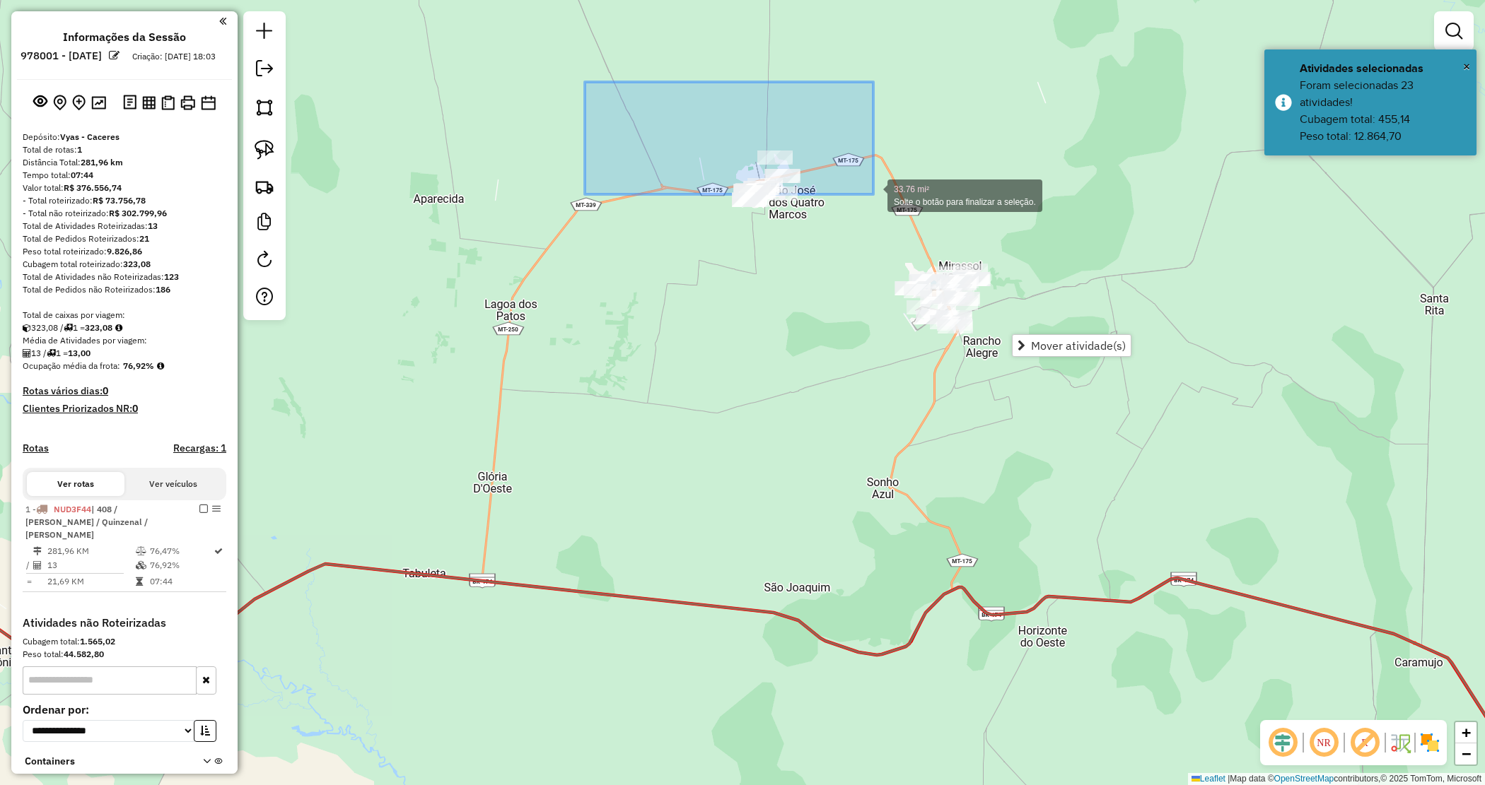
drag, startPoint x: 585, startPoint y: 82, endPoint x: 872, endPoint y: 194, distance: 308.3
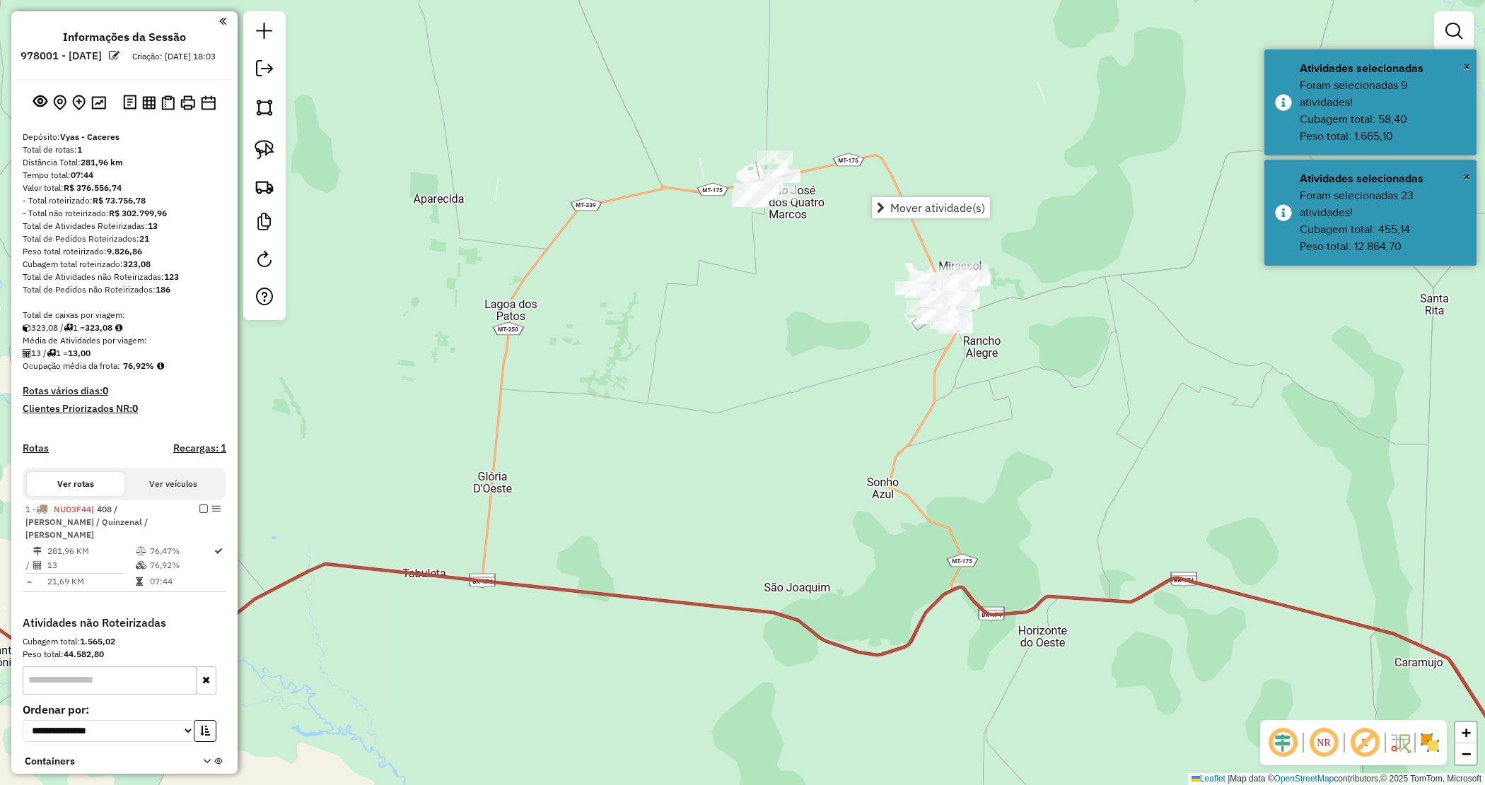
click at [794, 297] on div "Janela de atendimento Grade de atendimento Capacidade Transportadoras Veículos …" at bounding box center [742, 392] width 1485 height 785
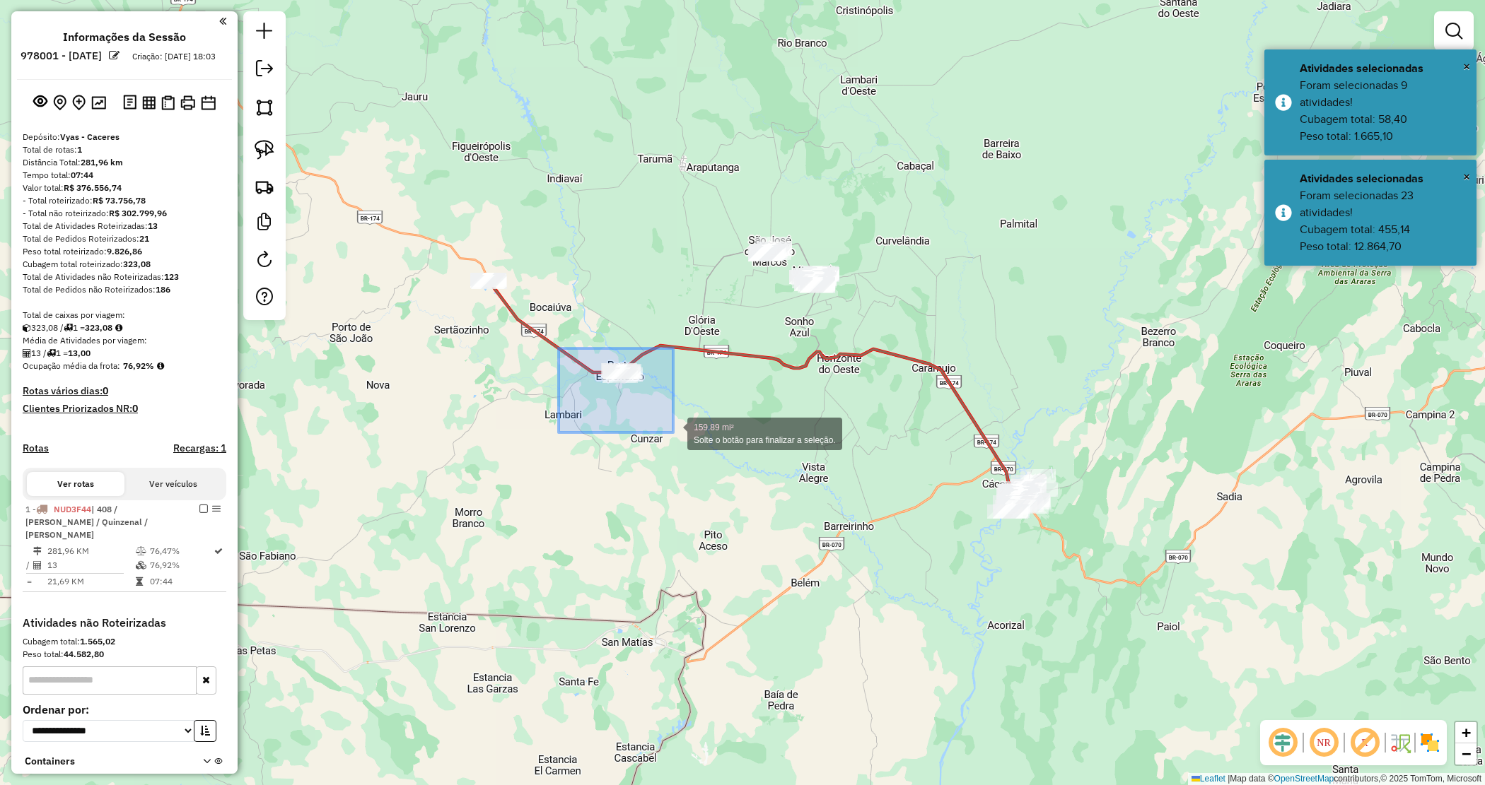
drag, startPoint x: 559, startPoint y: 349, endPoint x: 672, endPoint y: 433, distance: 141.5
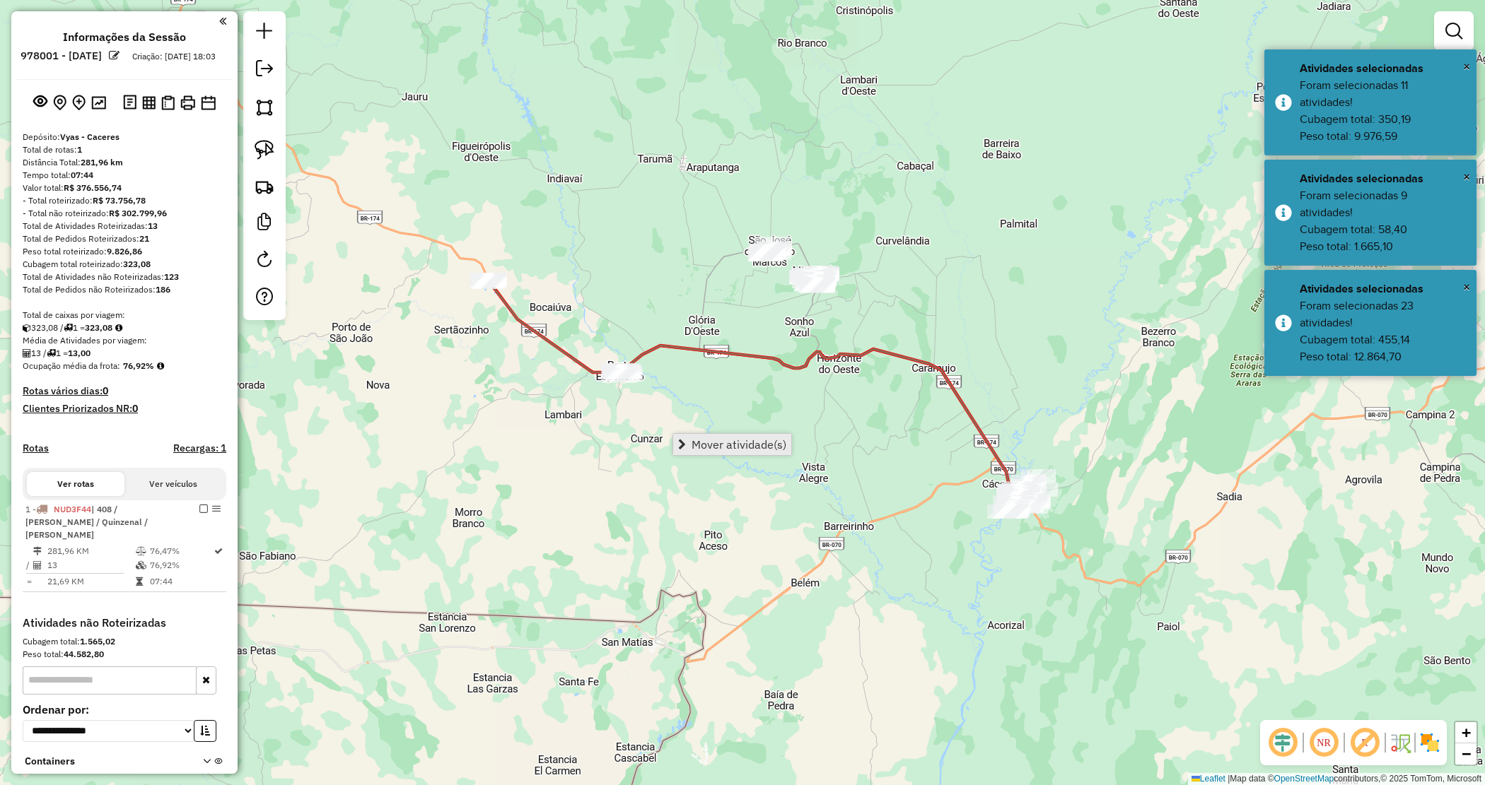
click at [713, 439] on span "Mover atividade(s)" at bounding box center [738, 444] width 95 height 11
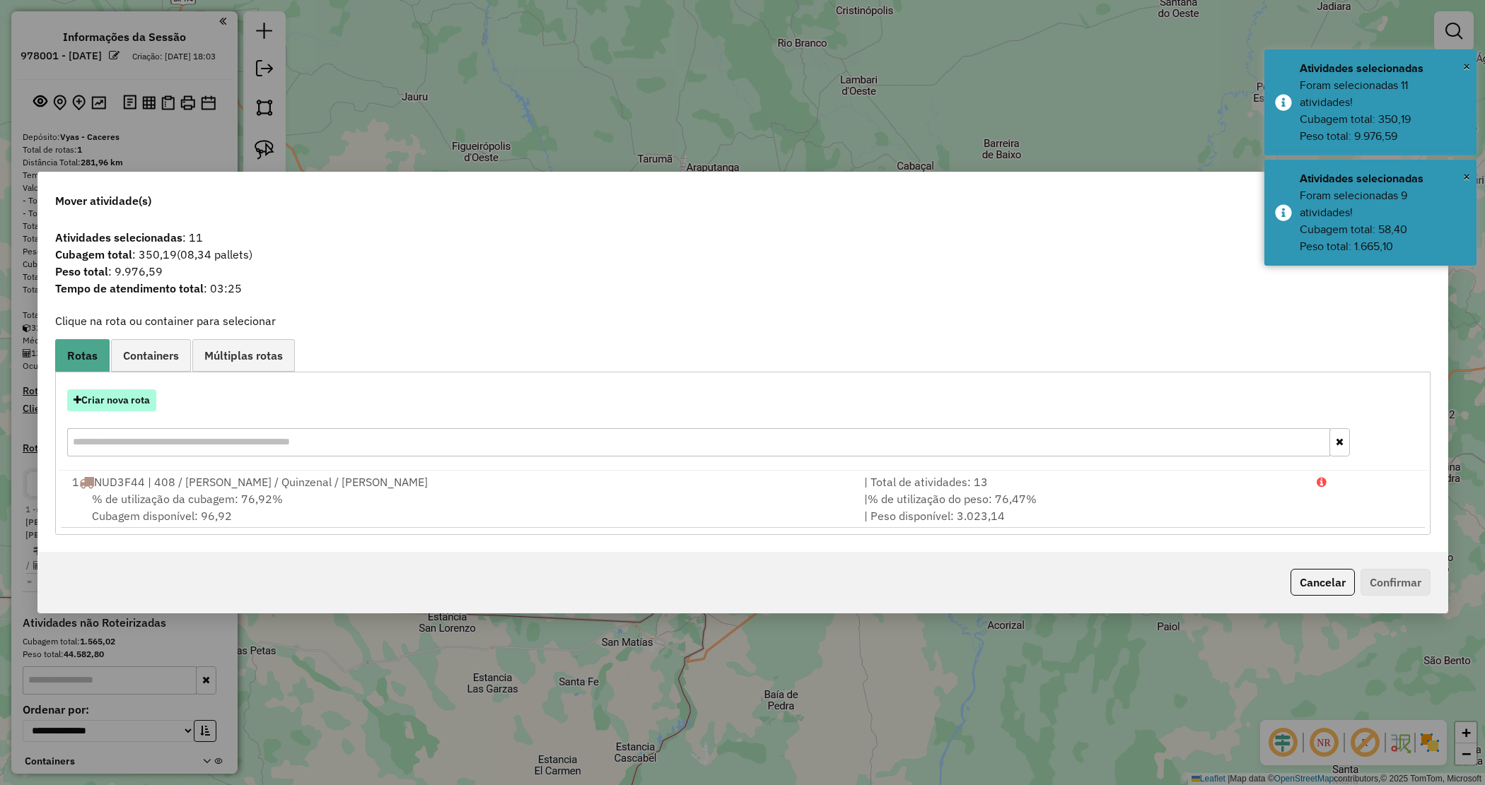
click at [96, 407] on button "Criar nova rota" at bounding box center [111, 401] width 89 height 22
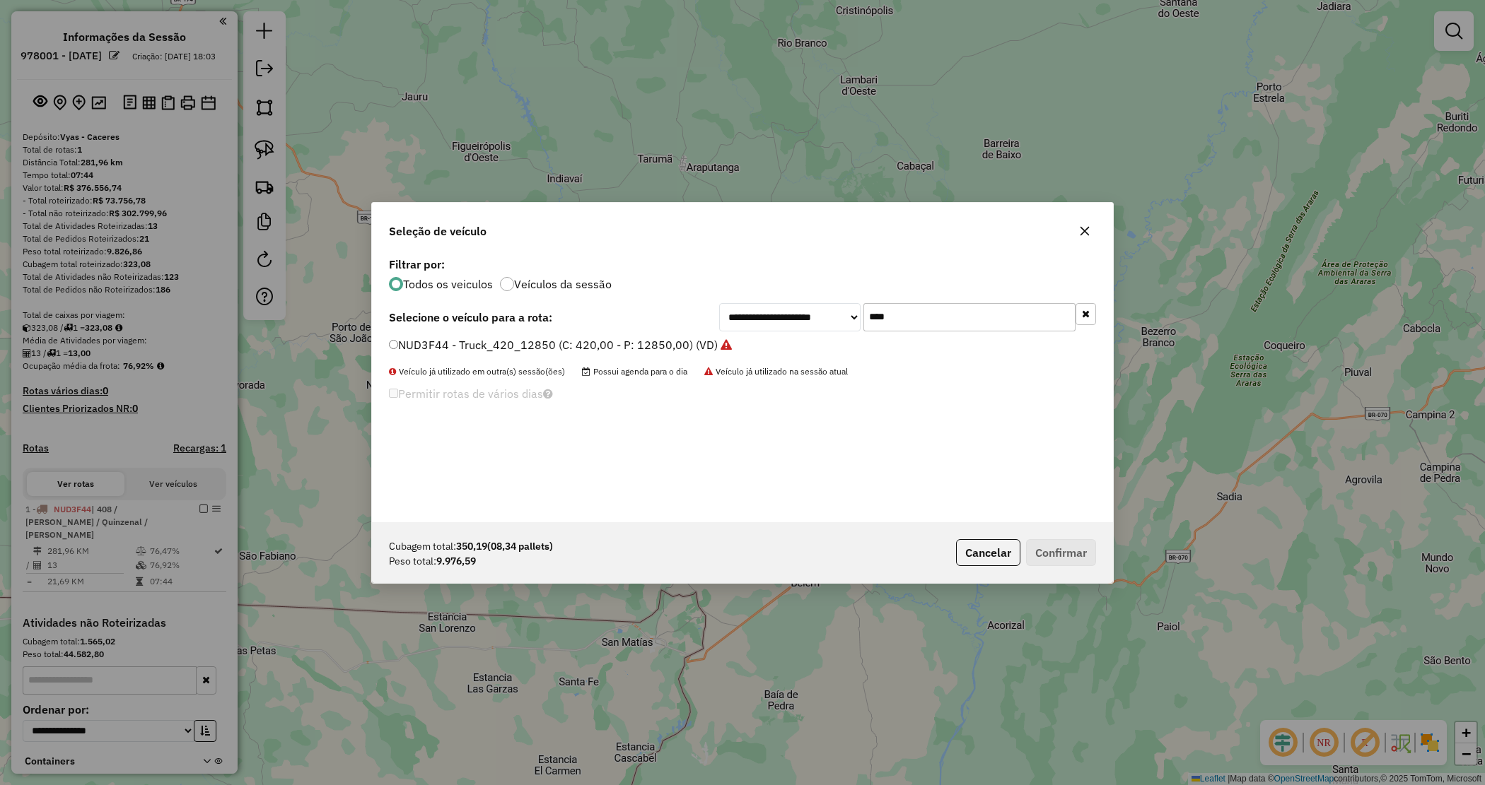
drag, startPoint x: 870, startPoint y: 308, endPoint x: 817, endPoint y: 311, distance: 53.1
click at [817, 311] on div "**********" at bounding box center [907, 317] width 377 height 28
type input "***"
drag, startPoint x: 700, startPoint y: 341, endPoint x: 715, endPoint y: 356, distance: 20.5
click at [698, 343] on label "OBN0F50 - Truck_420_12850 (C: 420,00 - P: 12850,00) (VD)" at bounding box center [553, 345] width 328 height 17
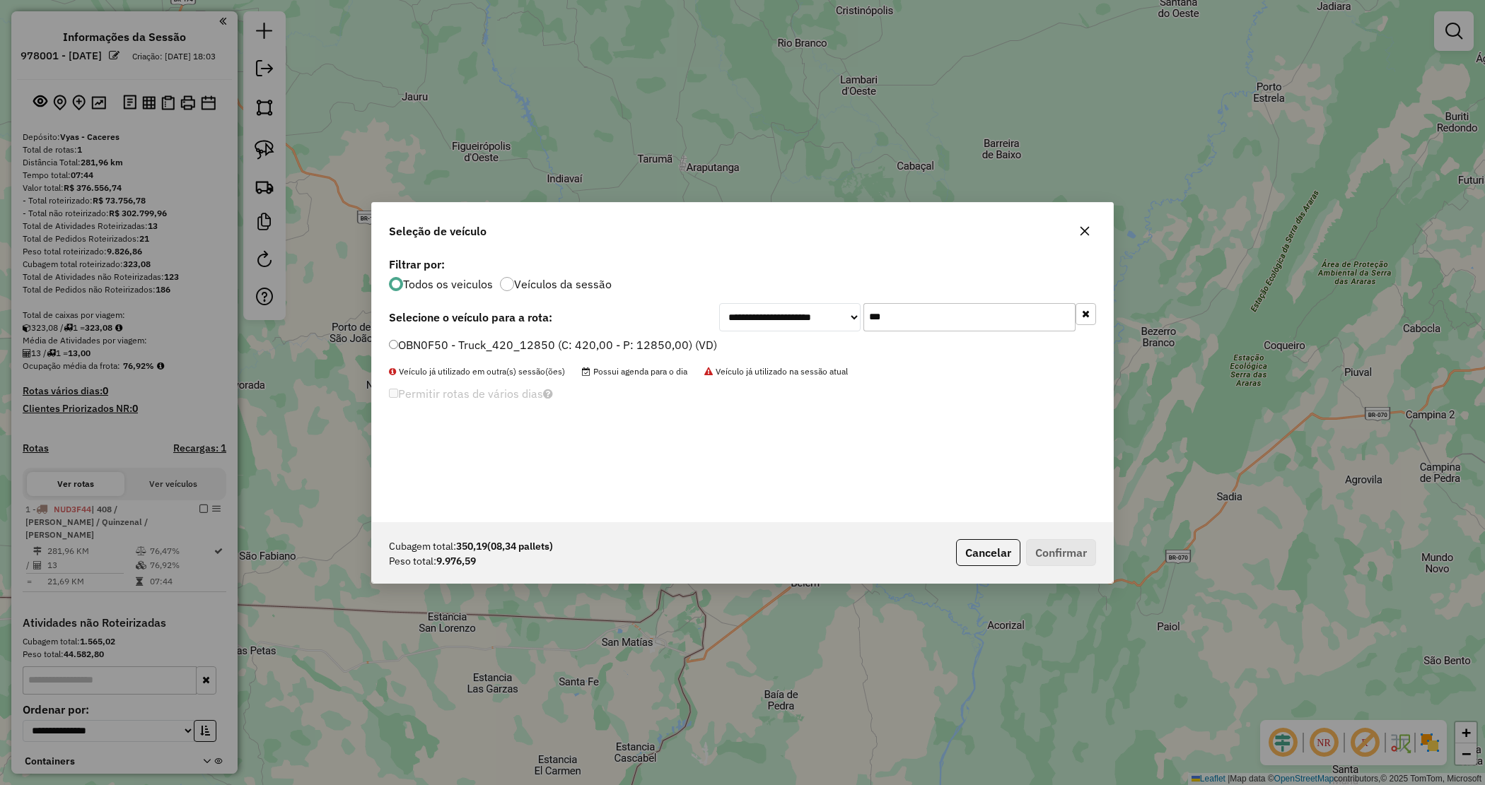
click at [694, 344] on label "OBN0F50 - Truck_420_12850 (C: 420,00 - P: 12850,00) (VD)" at bounding box center [553, 345] width 328 height 17
click at [1077, 556] on button "Confirmar" at bounding box center [1061, 552] width 70 height 27
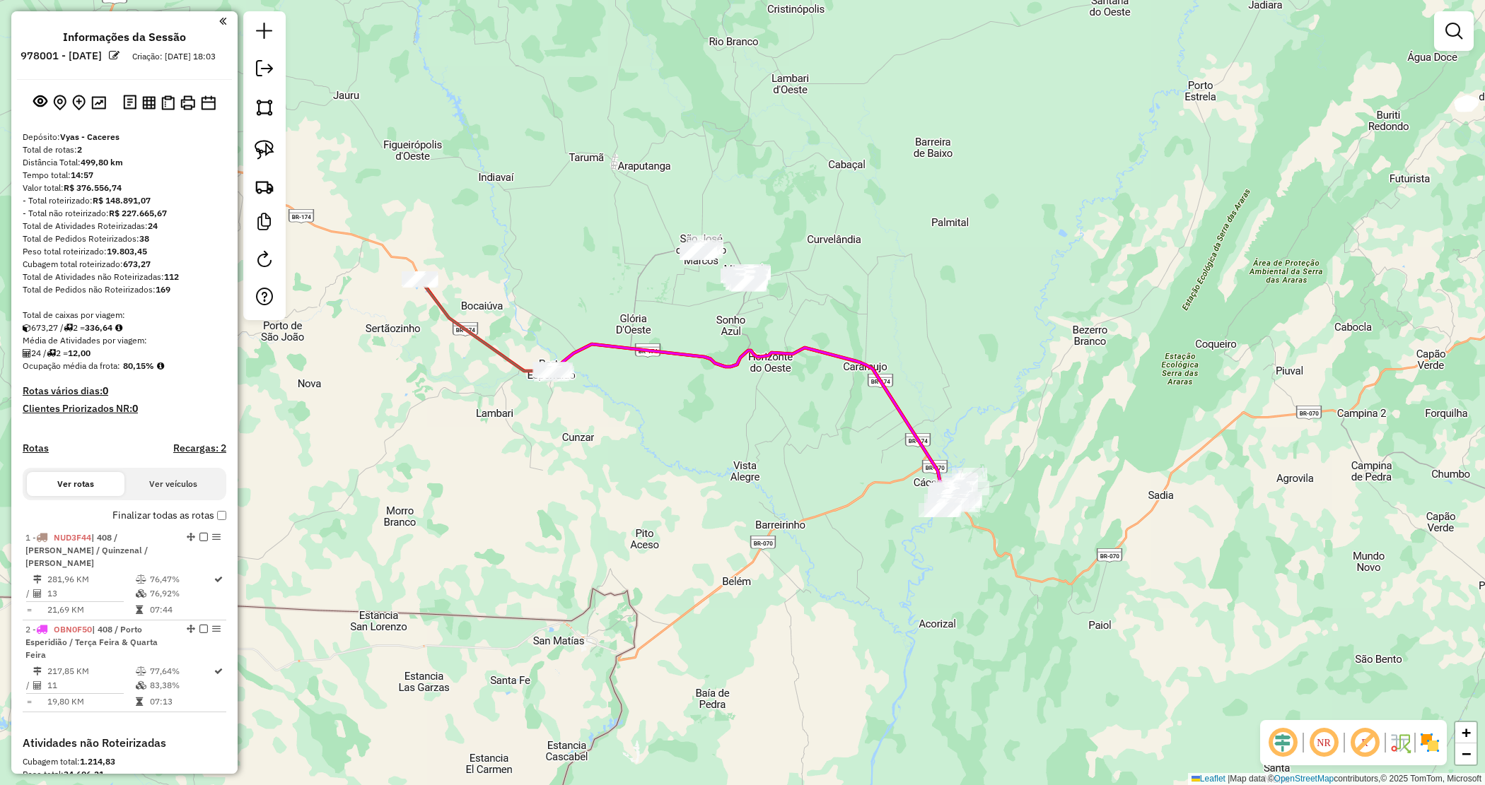
drag, startPoint x: 764, startPoint y: 416, endPoint x: 741, endPoint y: 452, distance: 43.2
click at [741, 452] on div "Janela de atendimento Grade de atendimento Capacidade Transportadoras Veículos …" at bounding box center [742, 392] width 1485 height 785
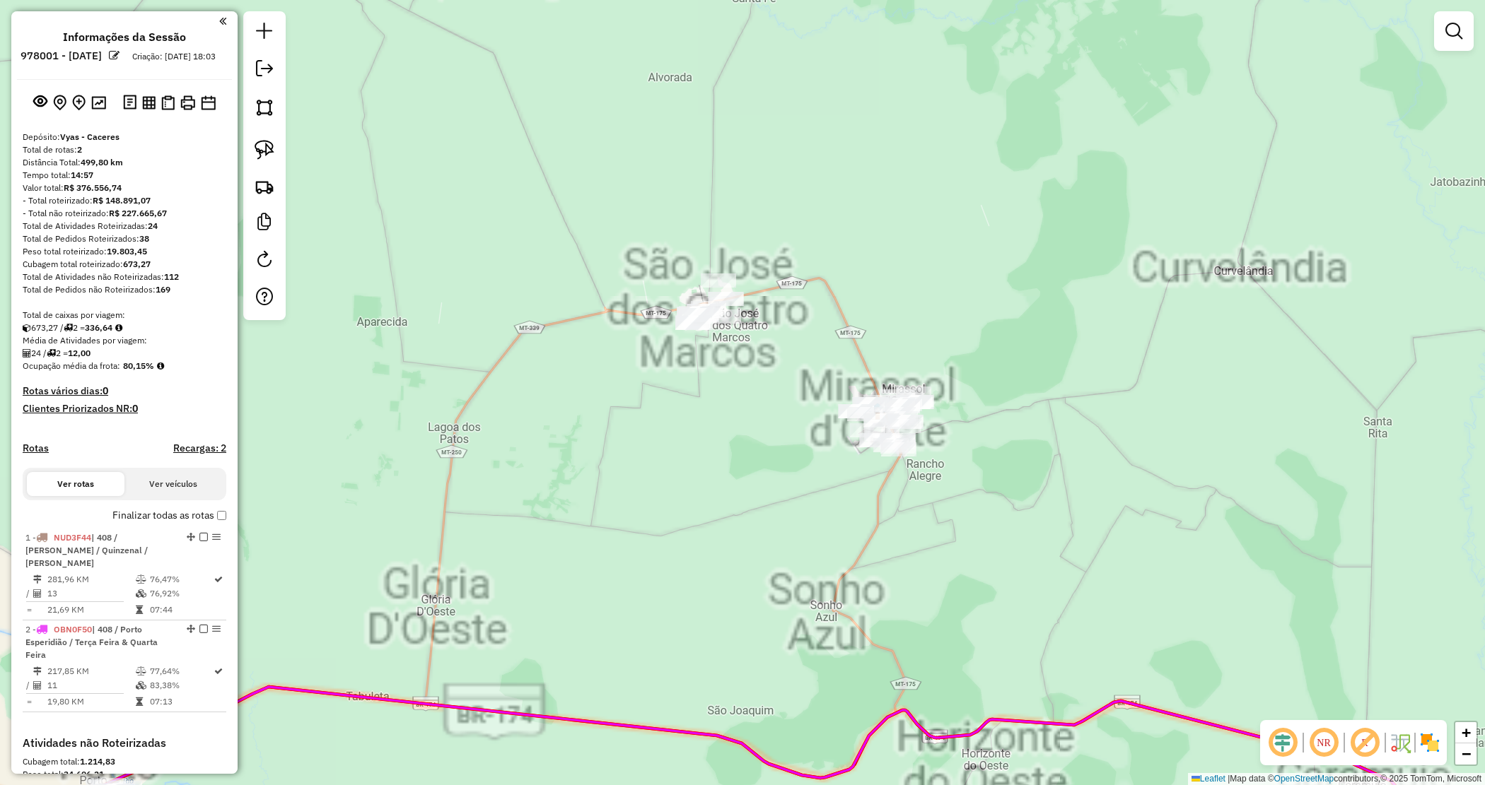
click at [778, 353] on div "Janela de atendimento Grade de atendimento Capacidade Transportadoras Veículos …" at bounding box center [742, 392] width 1485 height 785
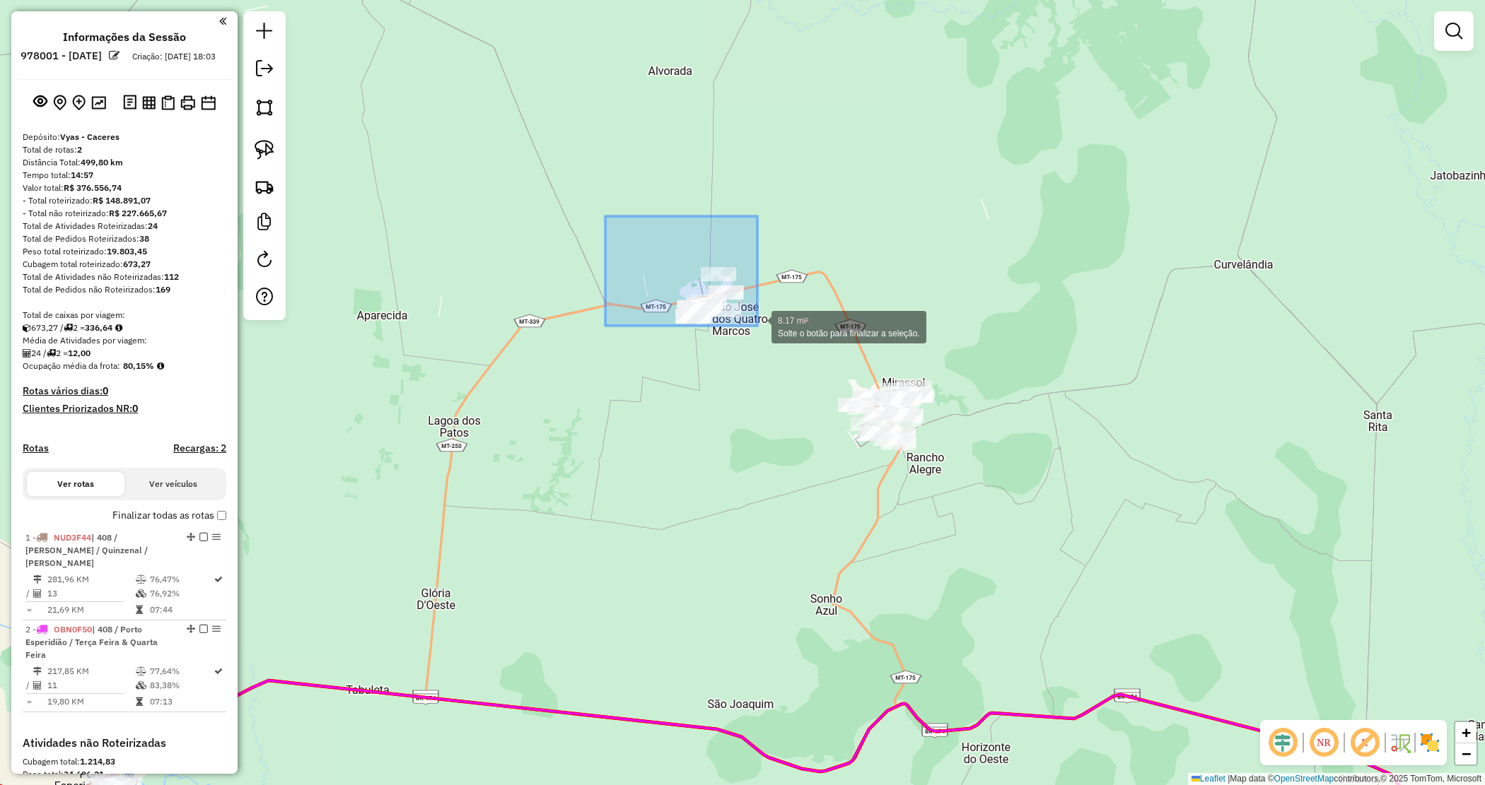
drag, startPoint x: 757, startPoint y: 326, endPoint x: 813, endPoint y: 351, distance: 61.4
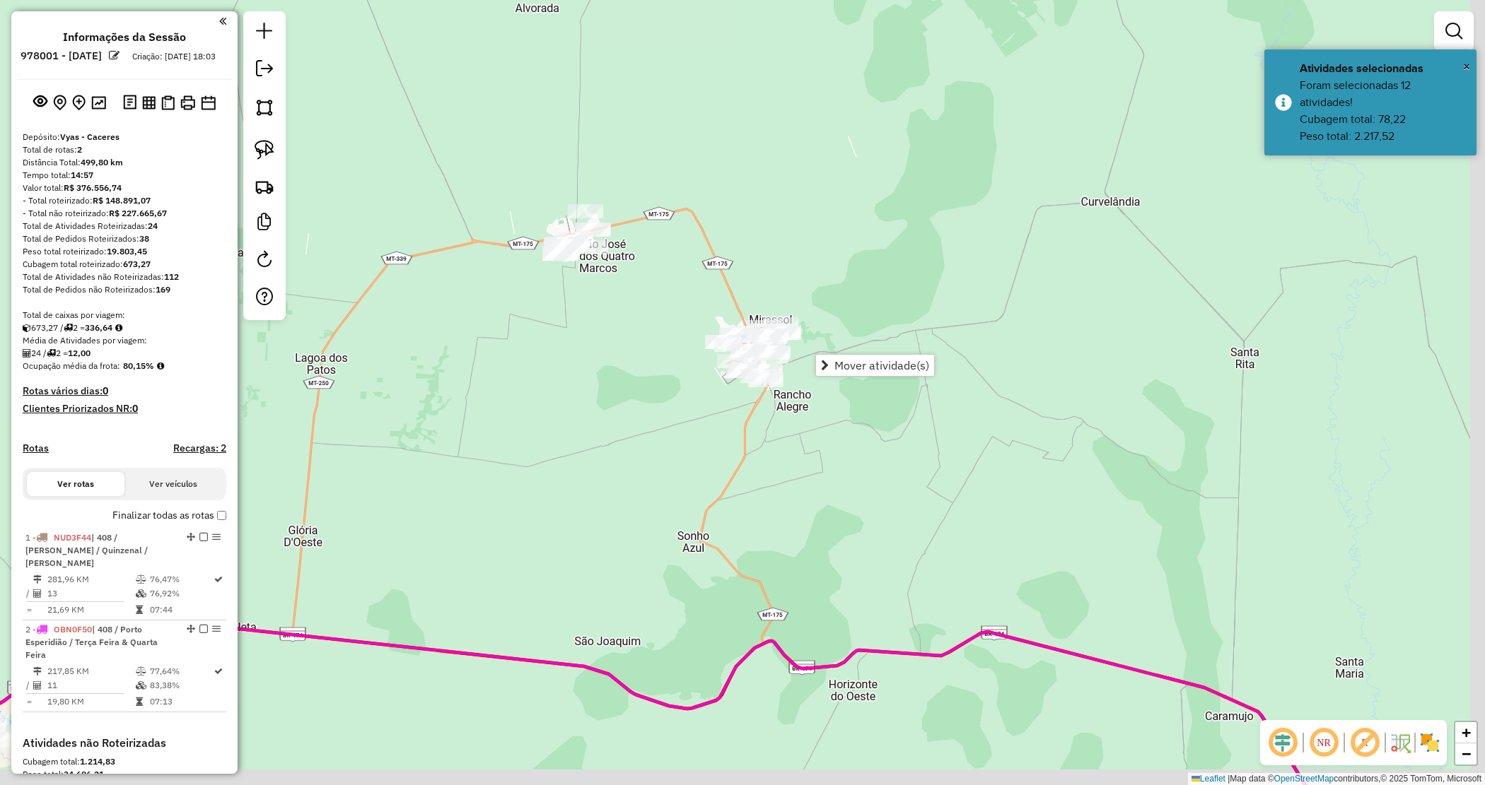
click at [642, 404] on div "Janela de atendimento Grade de atendimento Capacidade Transportadoras Veículos …" at bounding box center [742, 392] width 1485 height 785
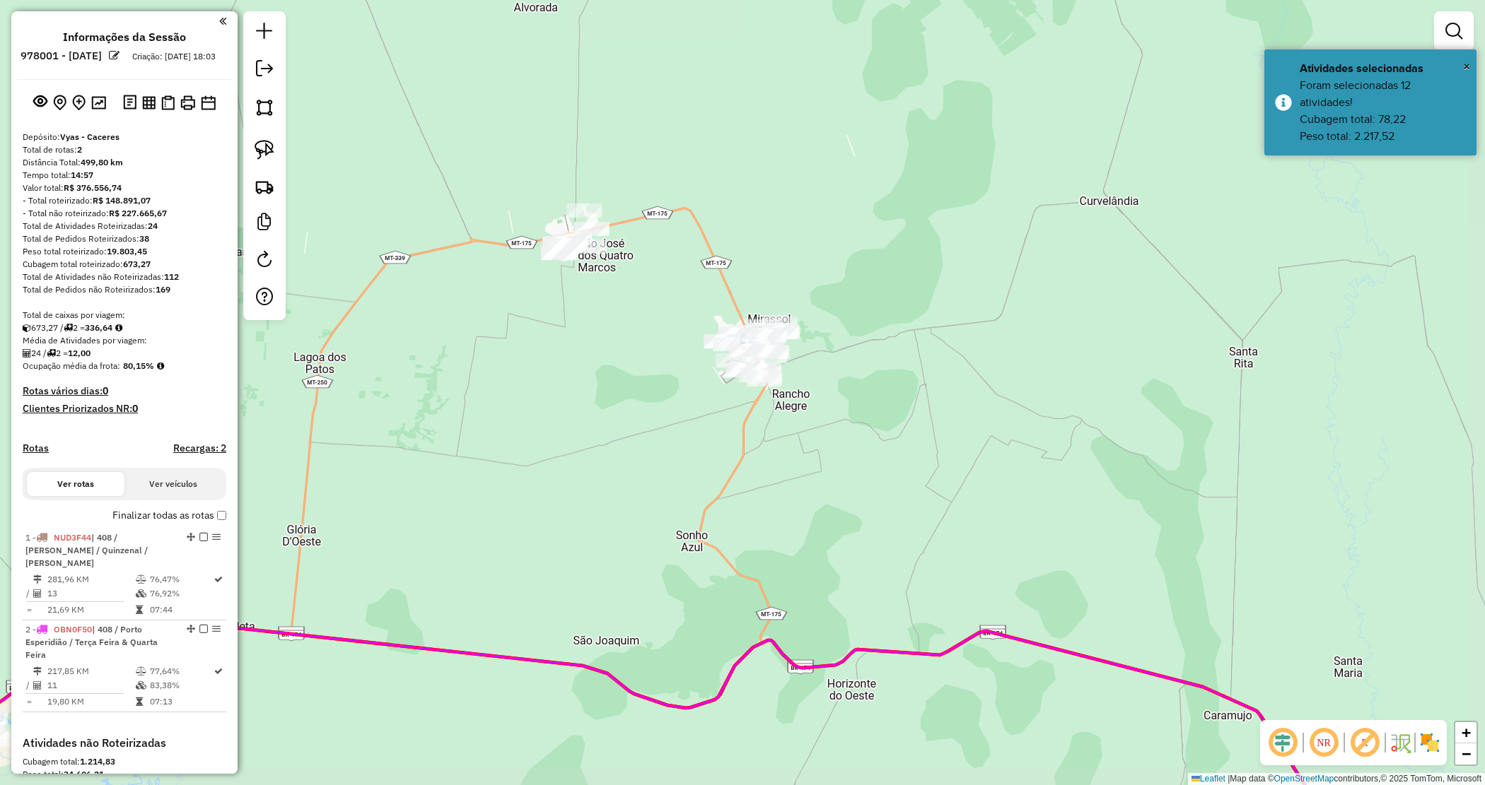
drag, startPoint x: 642, startPoint y: 404, endPoint x: 665, endPoint y: 305, distance: 102.4
click at [641, 403] on div "Janela de atendimento Grade de atendimento Capacidade Transportadoras Veículos …" at bounding box center [742, 392] width 1485 height 785
drag, startPoint x: 667, startPoint y: 304, endPoint x: 888, endPoint y: 396, distance: 239.6
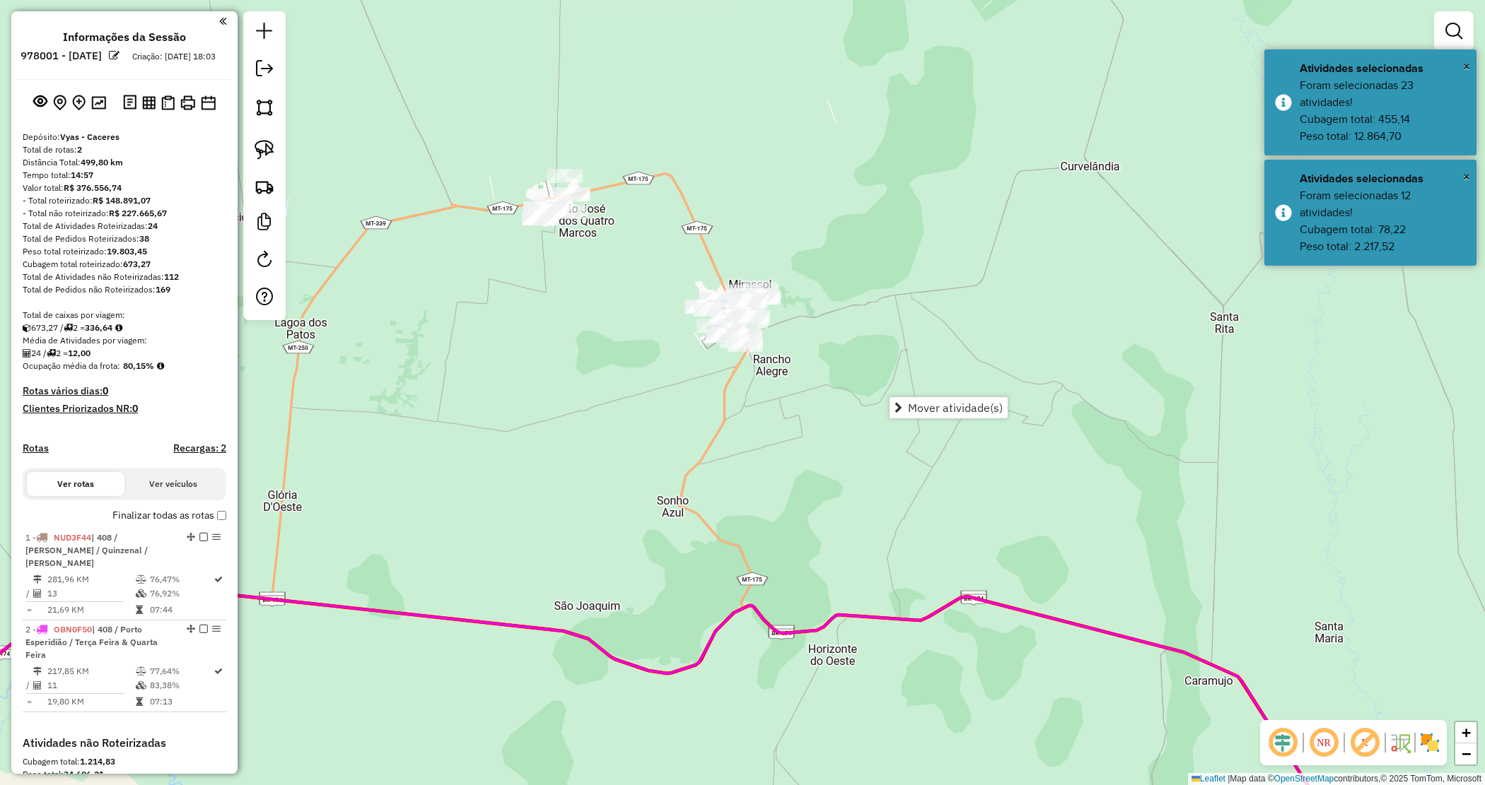
drag, startPoint x: 860, startPoint y: 385, endPoint x: 743, endPoint y: 221, distance: 202.3
click at [743, 221] on div "Janela de atendimento Grade de atendimento Capacidade Transportadoras Veículos …" at bounding box center [742, 392] width 1485 height 785
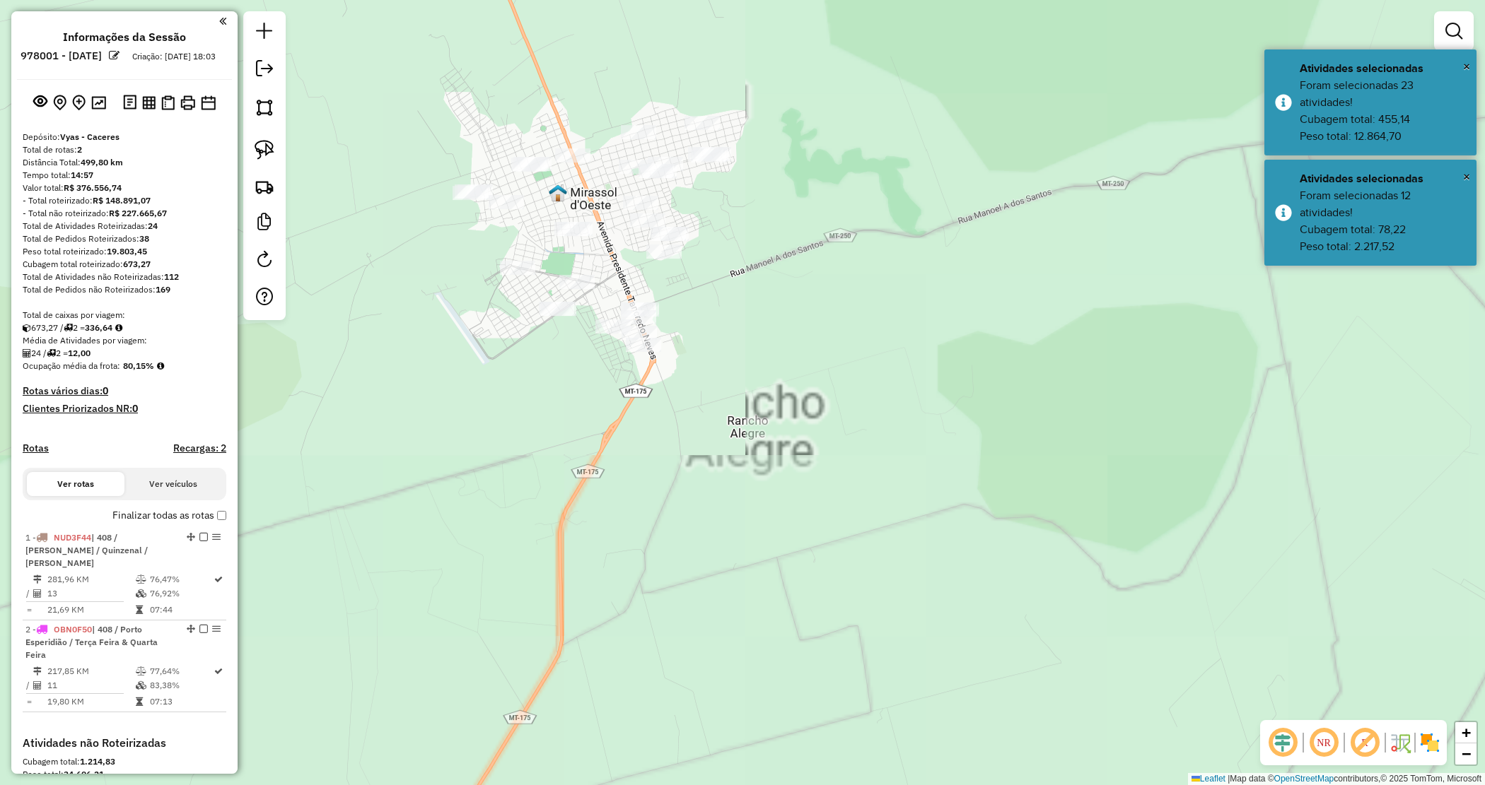
drag, startPoint x: 799, startPoint y: 267, endPoint x: 785, endPoint y: 296, distance: 31.9
click at [787, 297] on div "Janela de atendimento Grade de atendimento Capacidade Transportadoras Veículos …" at bounding box center [742, 392] width 1485 height 785
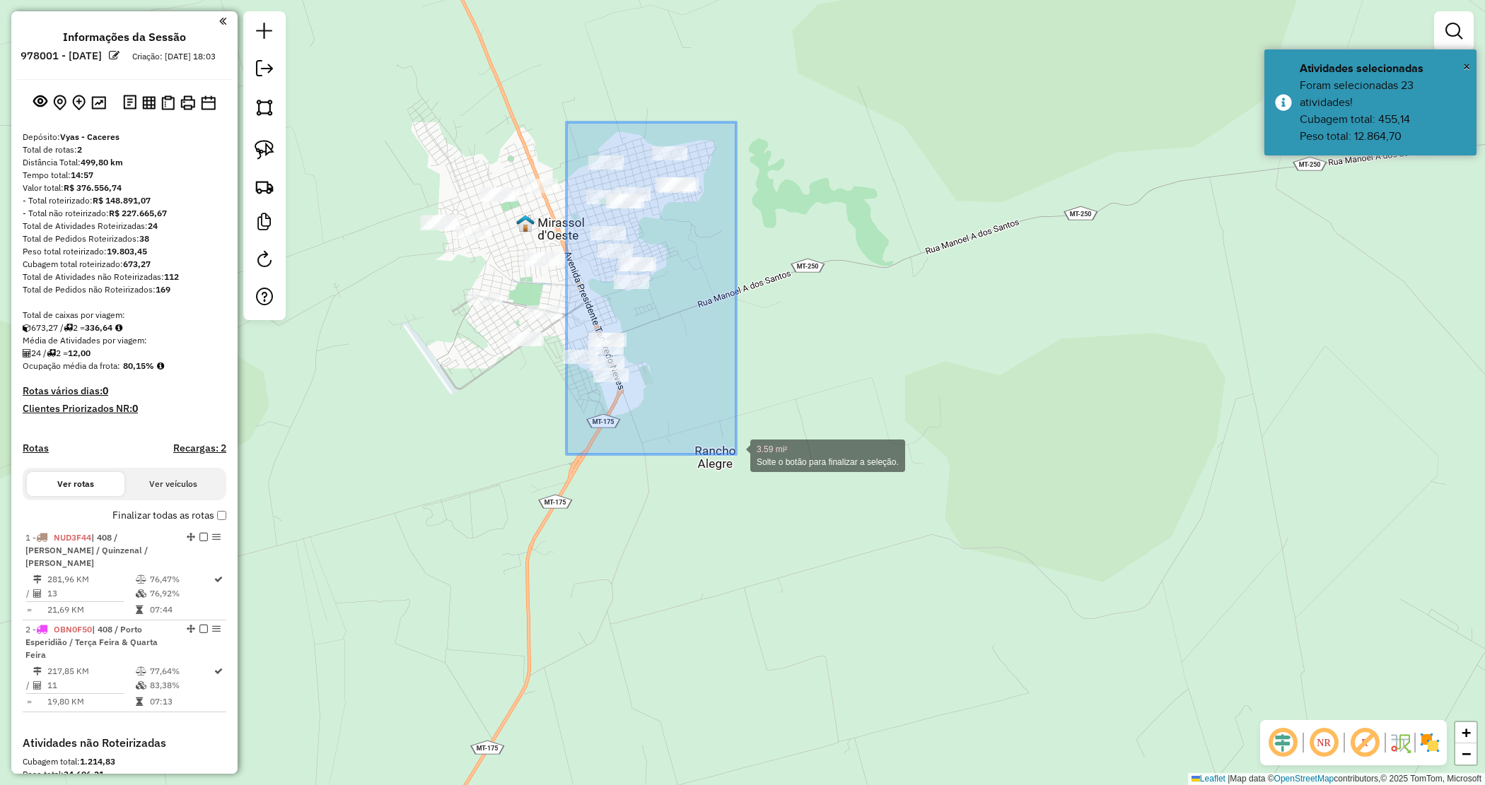
drag, startPoint x: 566, startPoint y: 122, endPoint x: 737, endPoint y: 454, distance: 373.1
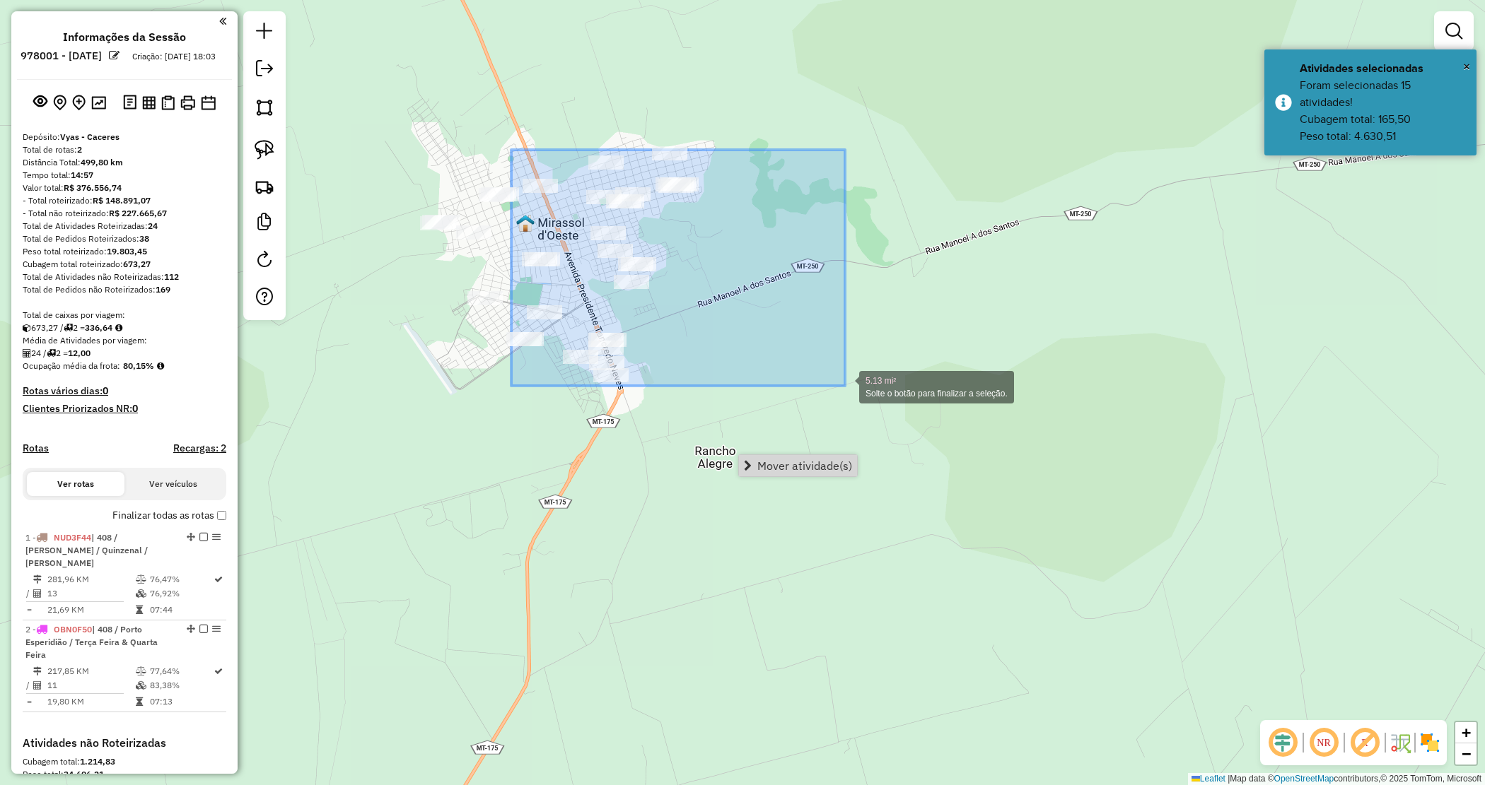
drag, startPoint x: 511, startPoint y: 150, endPoint x: 845, endPoint y: 386, distance: 408.8
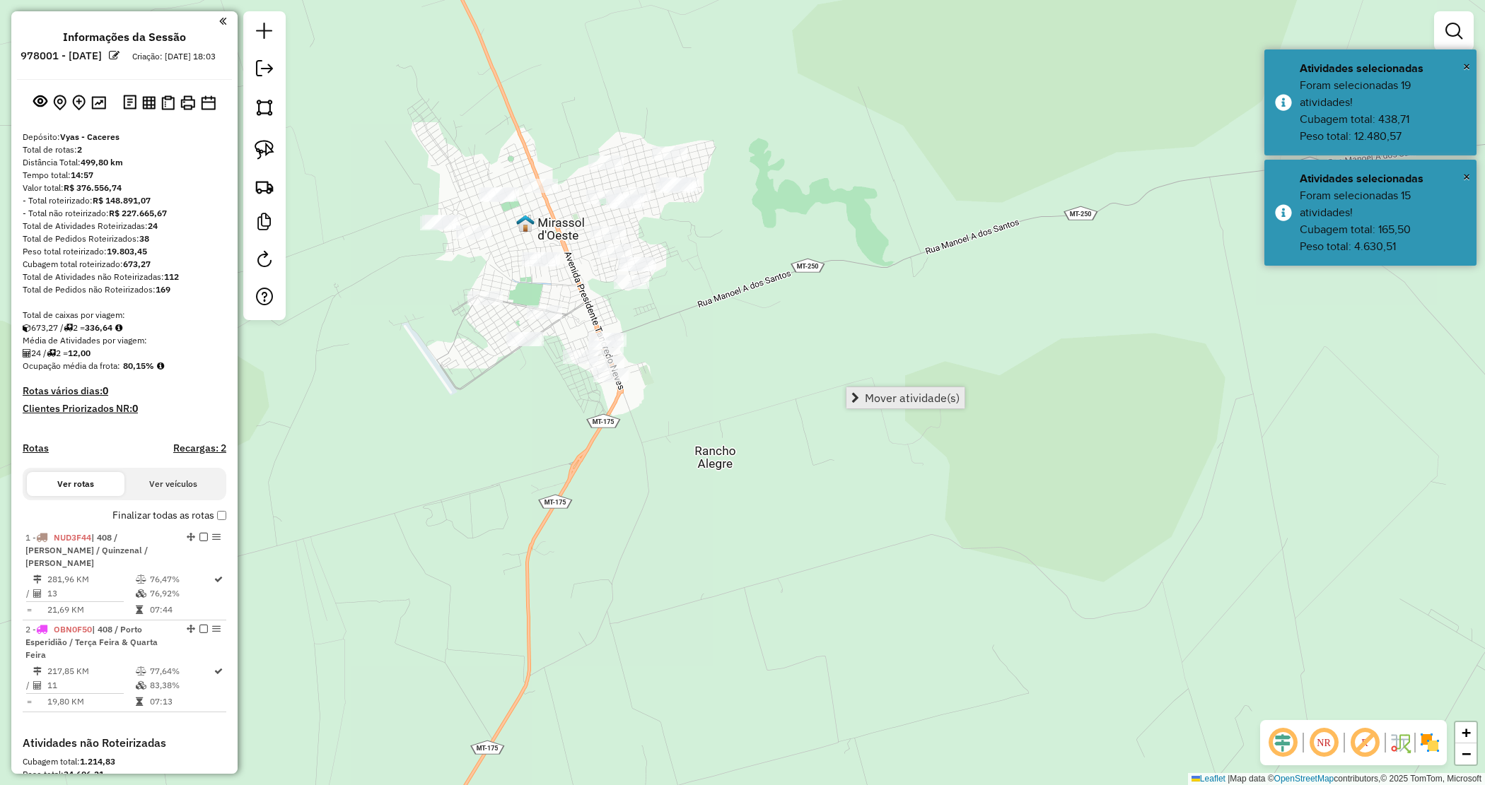
click at [877, 401] on span "Mover atividade(s)" at bounding box center [912, 397] width 95 height 11
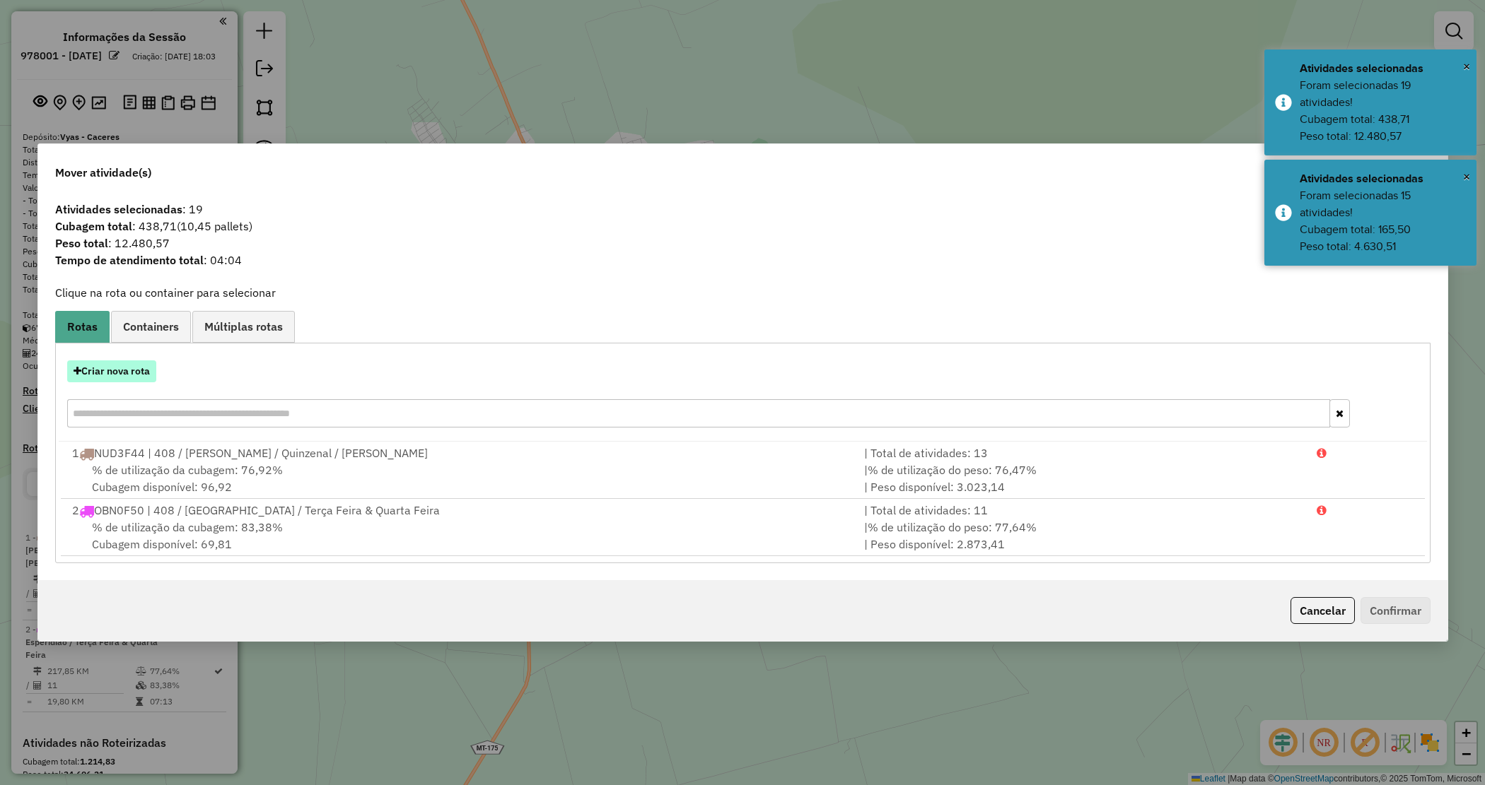
click at [131, 371] on button "Criar nova rota" at bounding box center [111, 372] width 89 height 22
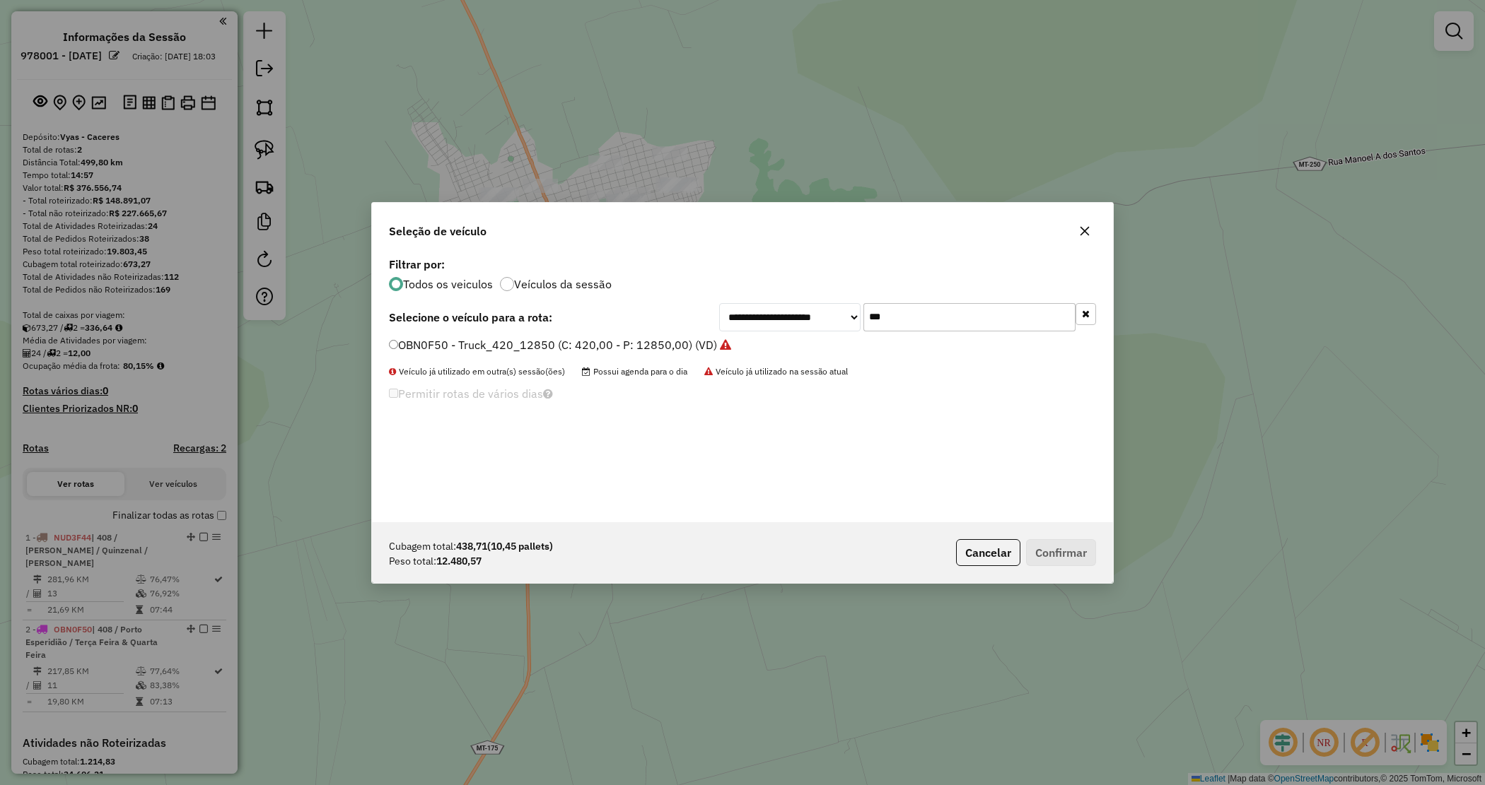
drag, startPoint x: 889, startPoint y: 322, endPoint x: 788, endPoint y: 298, distance: 103.9
click at [790, 299] on div "**********" at bounding box center [742, 388] width 741 height 269
type input "****"
click at [679, 345] on label "OBN0568 - Truck_420_12850 (C: 420,00 - P: 12850,00) (VD)" at bounding box center [553, 345] width 329 height 17
click at [1065, 559] on button "Confirmar" at bounding box center [1061, 552] width 70 height 27
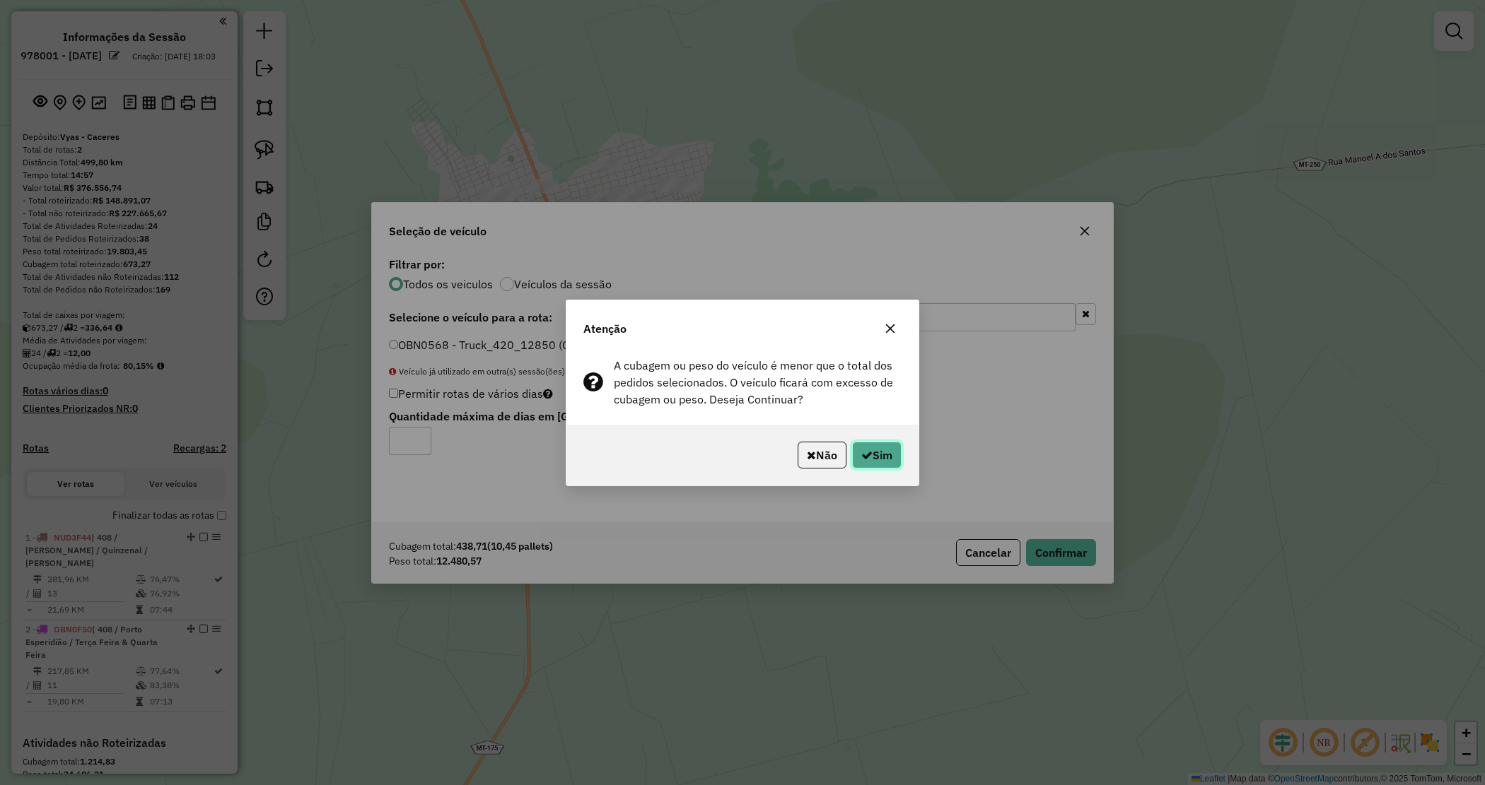
click at [884, 449] on button "Sim" at bounding box center [876, 455] width 49 height 27
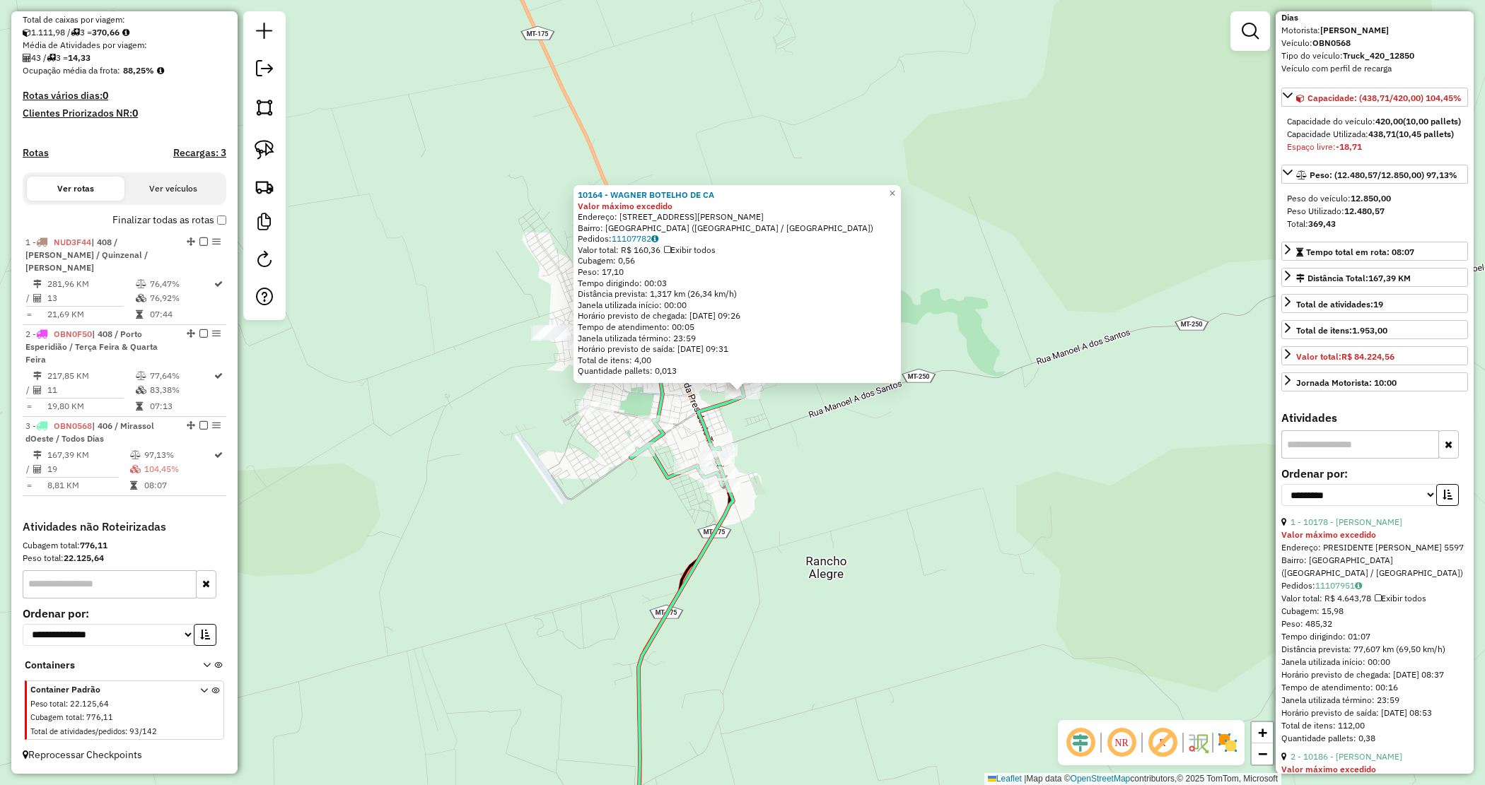
scroll to position [177, 0]
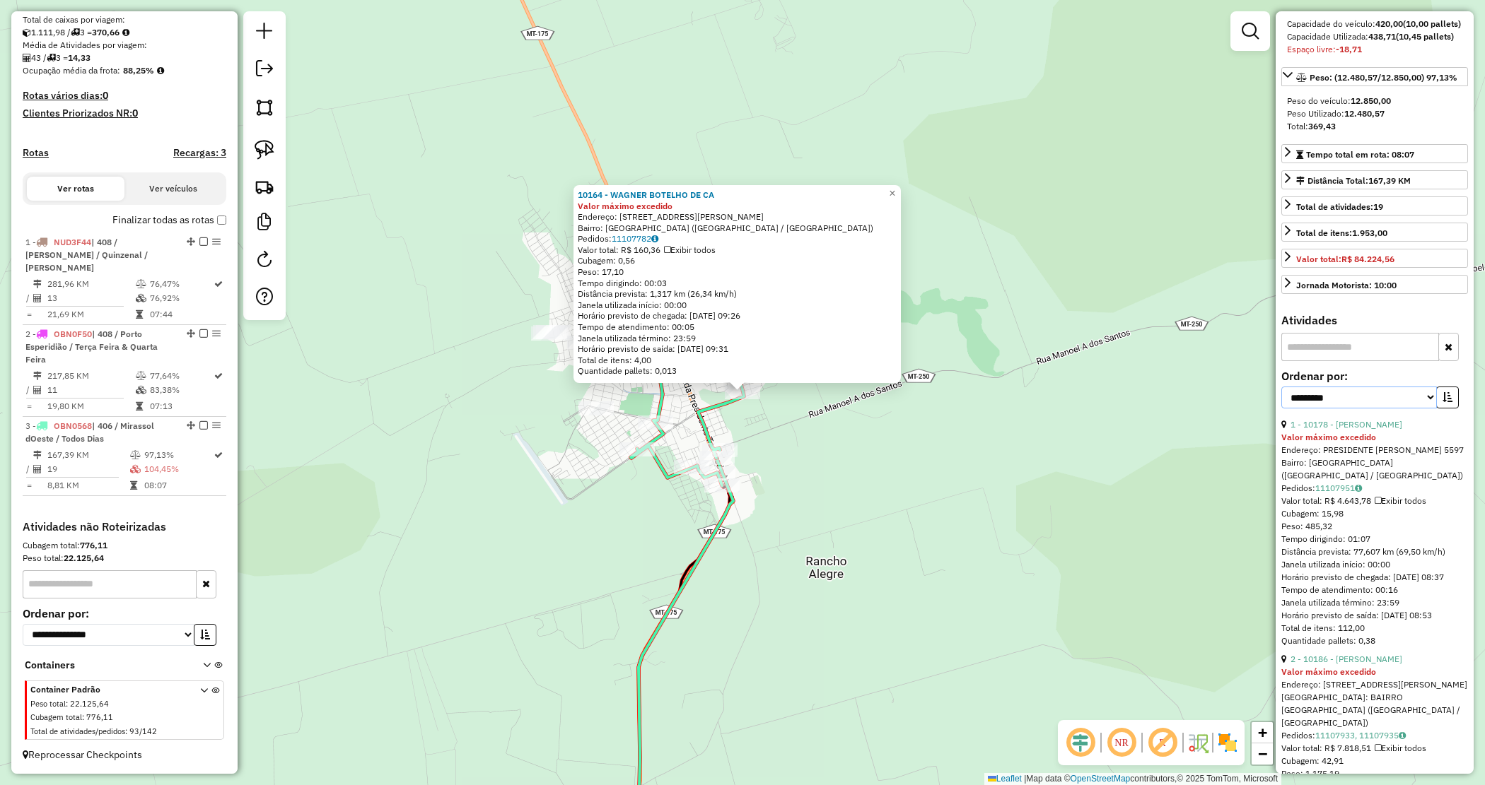
click at [1365, 409] on select "**********" at bounding box center [1359, 398] width 156 height 22
select select "*********"
click at [1281, 409] on select "**********" at bounding box center [1359, 398] width 156 height 22
click at [1451, 409] on button "button" at bounding box center [1447, 398] width 23 height 22
click at [1394, 419] on div "**********" at bounding box center [1374, 394] width 187 height 47
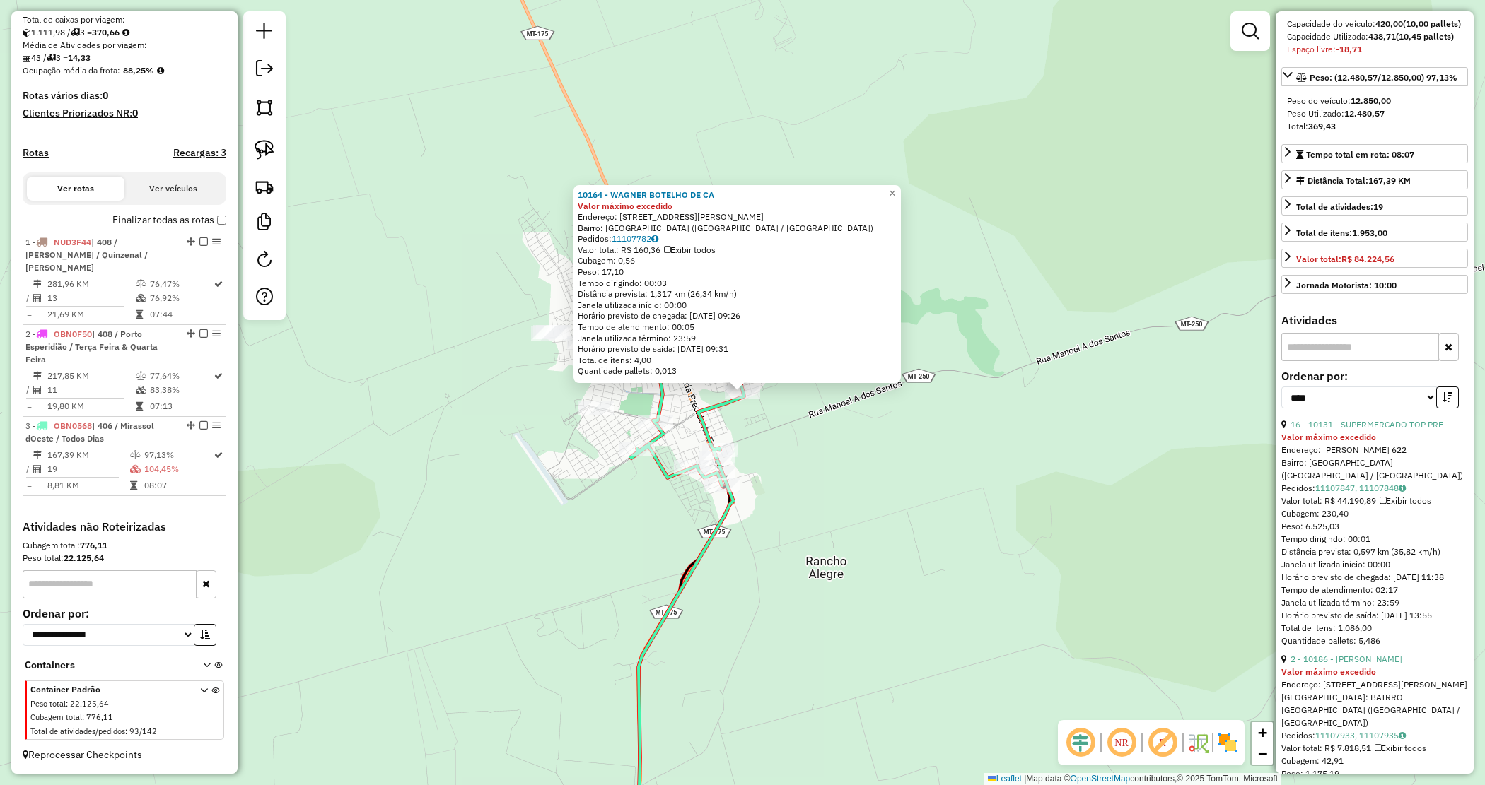
click at [1394, 419] on div "**********" at bounding box center [1374, 394] width 187 height 47
click at [1391, 430] on link "16 - 10131 - SUPERMERCADO TOP PRE" at bounding box center [1366, 424] width 153 height 11
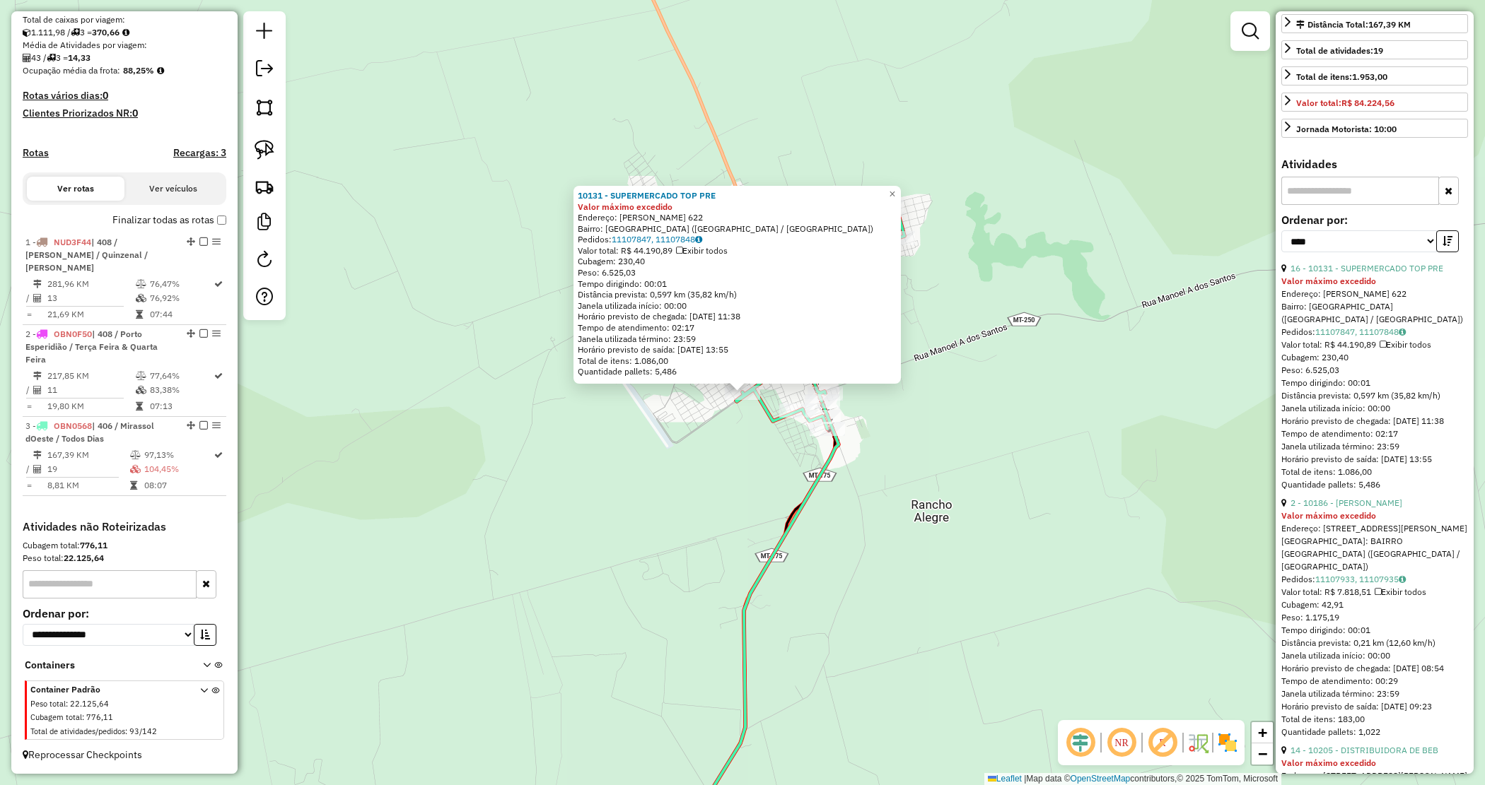
scroll to position [353, 0]
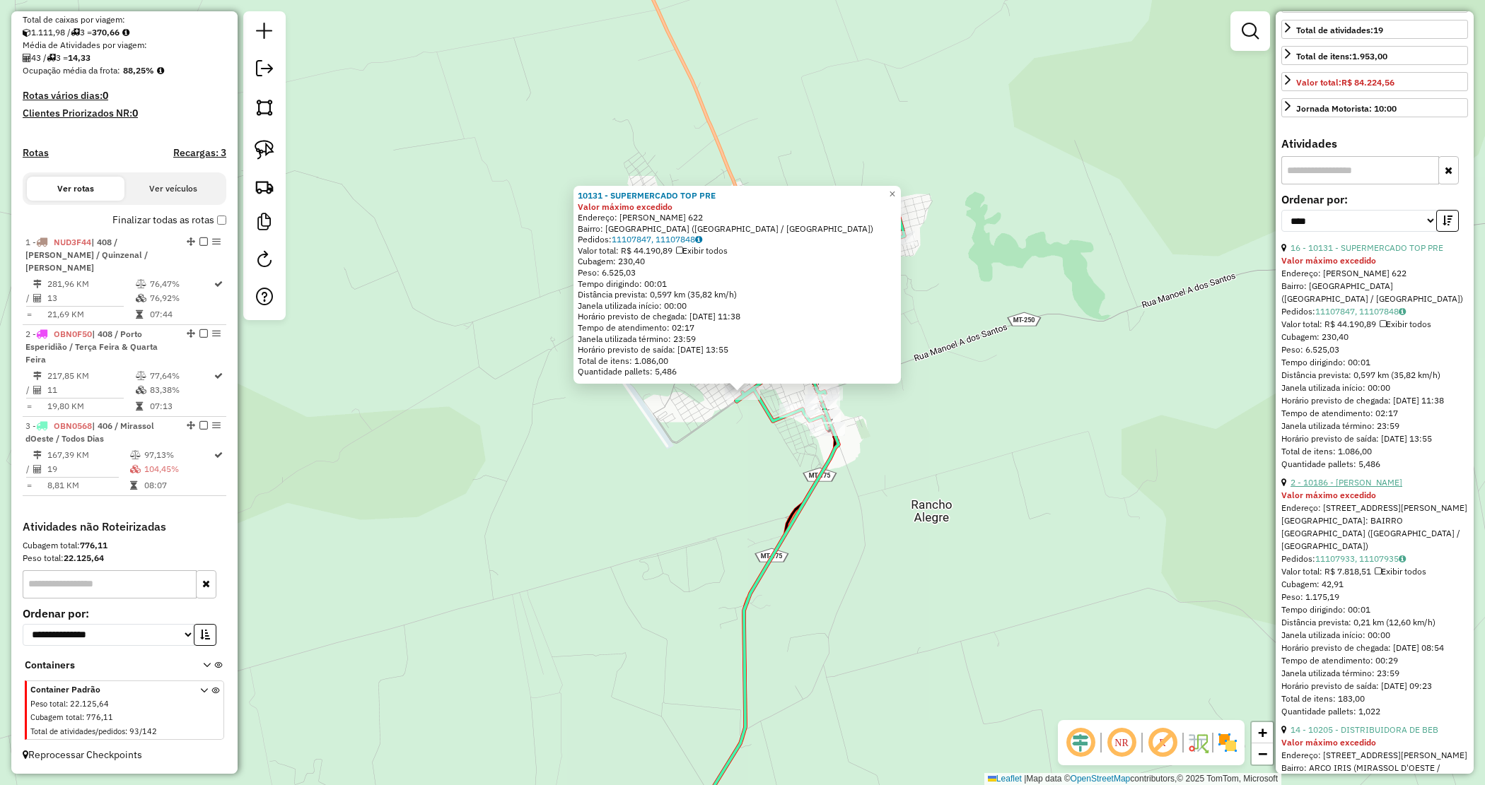
click at [1376, 488] on link "2 - 10186 - DANI ARGENTINO BEBID" at bounding box center [1346, 482] width 112 height 11
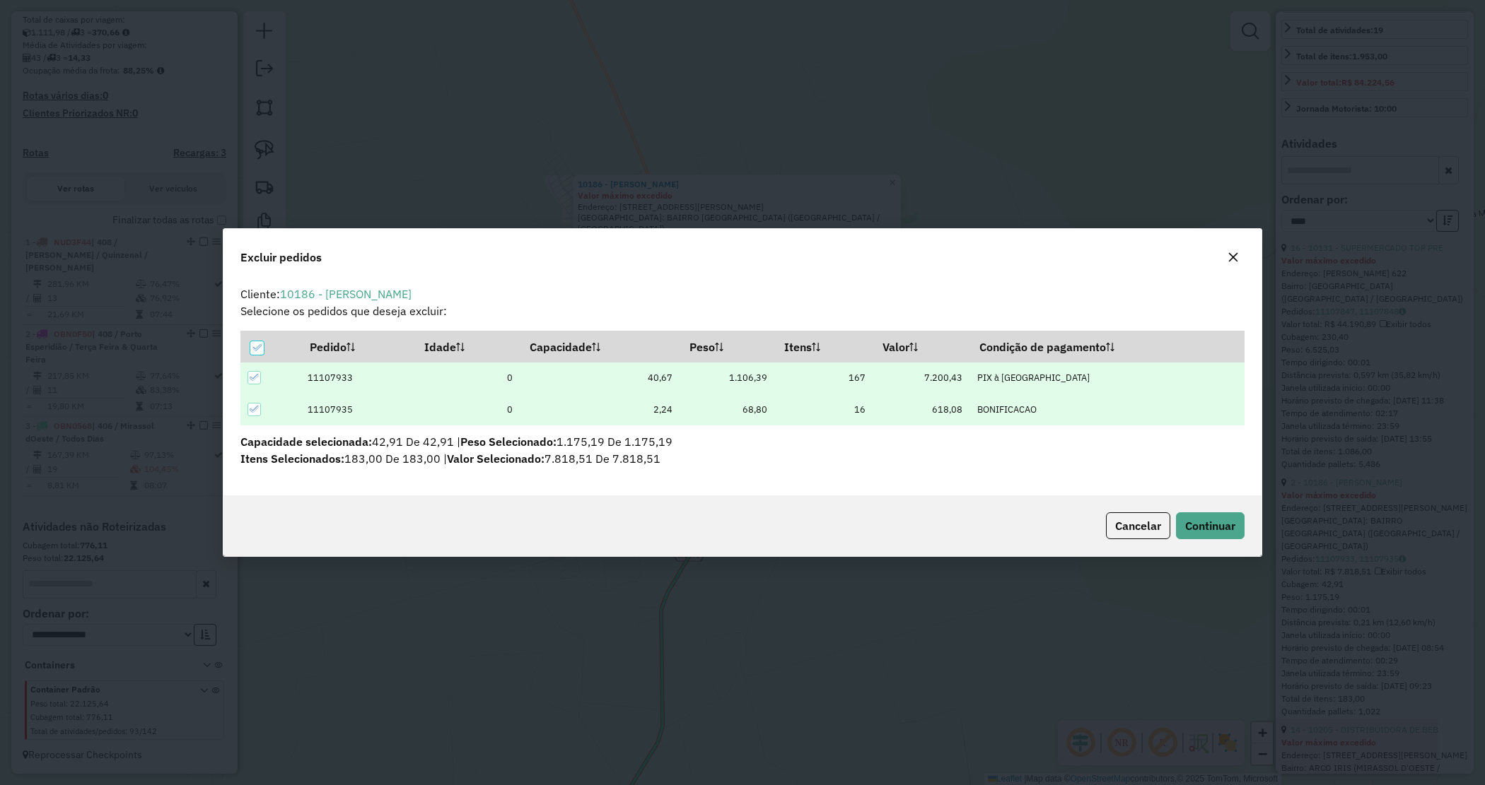
scroll to position [0, 0]
drag, startPoint x: 1189, startPoint y: 498, endPoint x: 1203, endPoint y: 514, distance: 21.0
click at [1192, 504] on div "Cancelar Continuar" at bounding box center [742, 526] width 1038 height 61
click at [1207, 514] on button "Continuar" at bounding box center [1210, 526] width 69 height 27
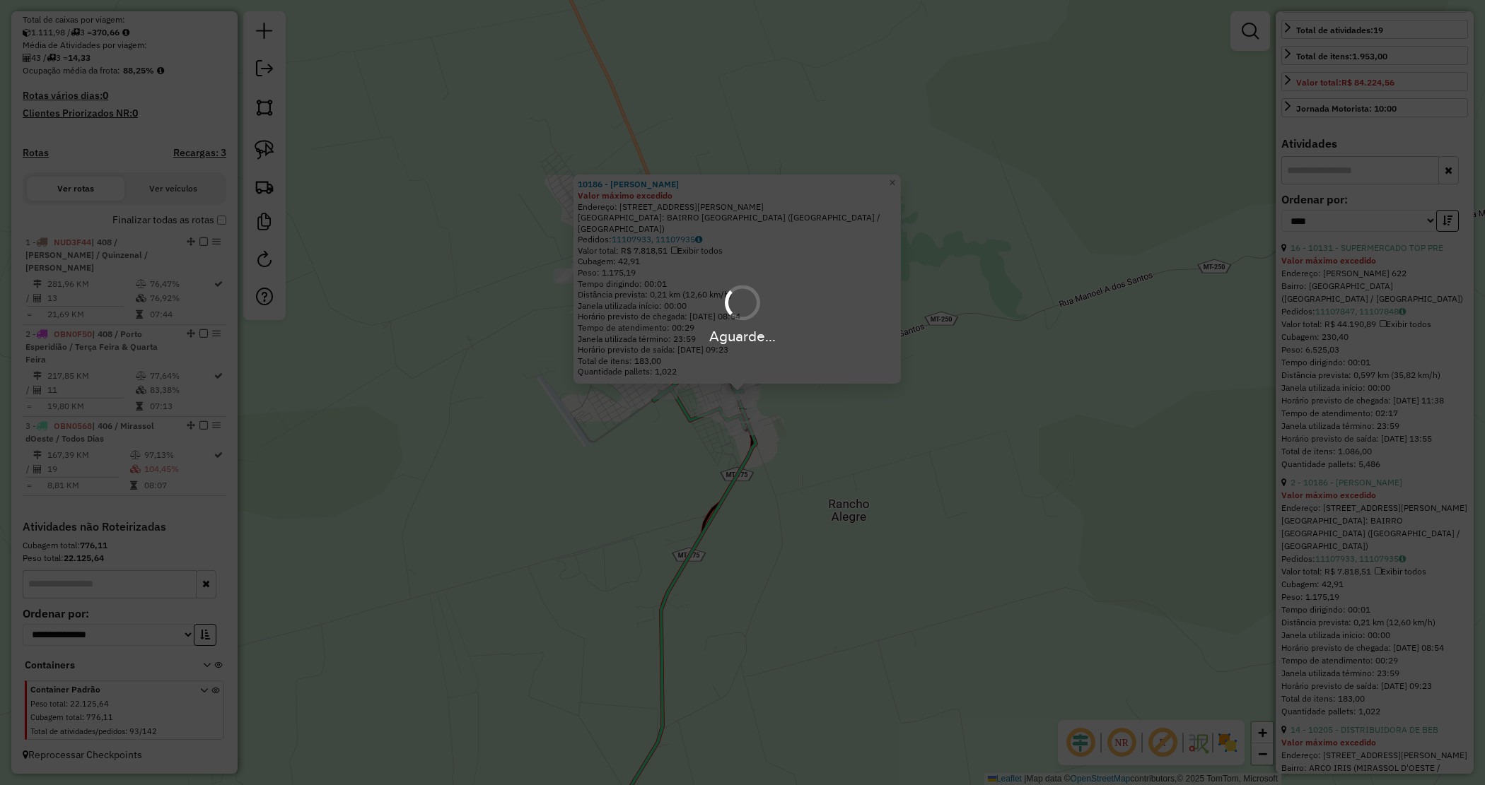
scroll to position [340, 0]
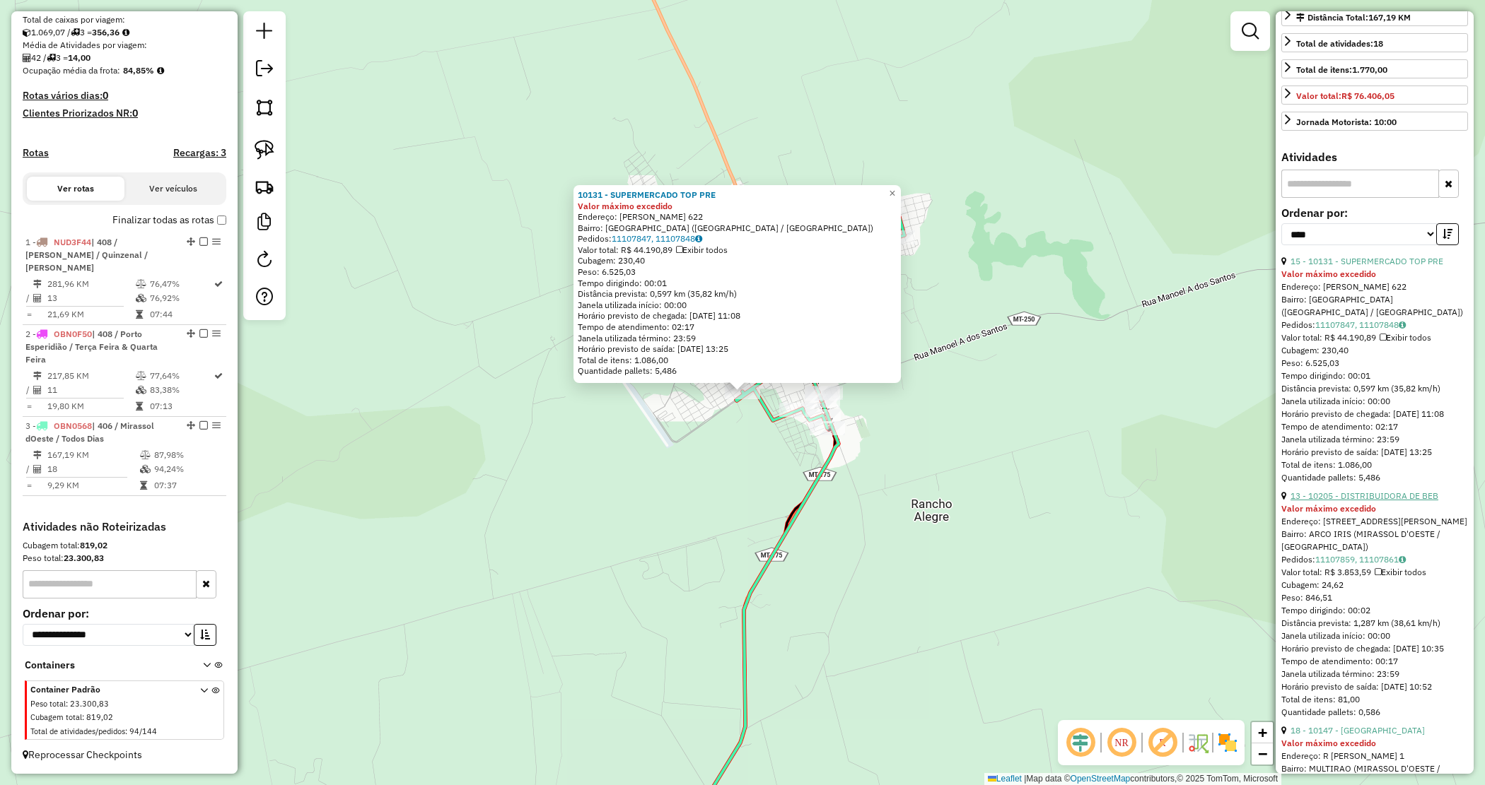
click at [1372, 501] on link "13 - 10205 - DISTRIBUIDORA DE BEB" at bounding box center [1364, 496] width 148 height 11
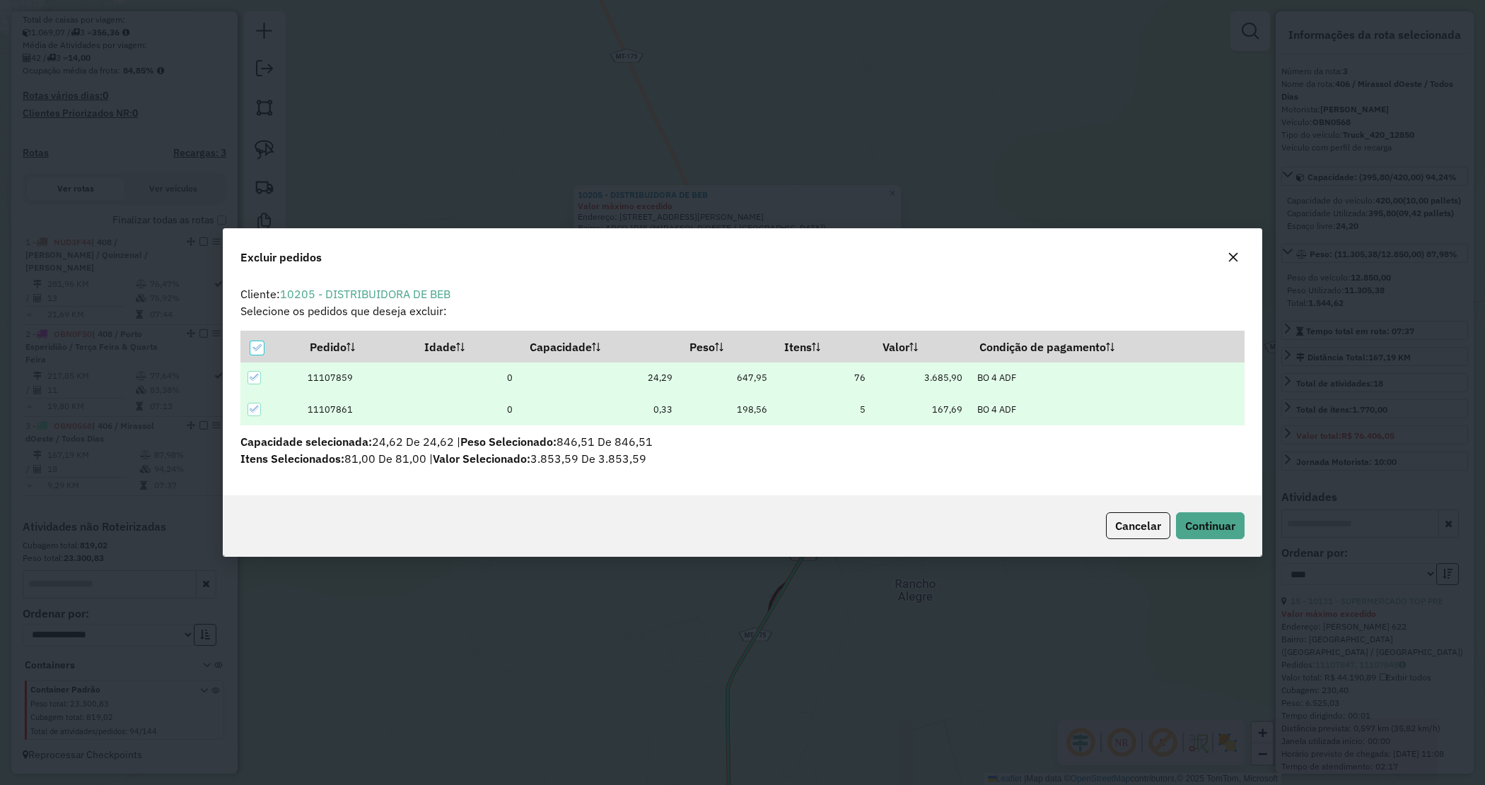
scroll to position [0, 0]
click at [1222, 521] on span "Continuar" at bounding box center [1210, 526] width 50 height 14
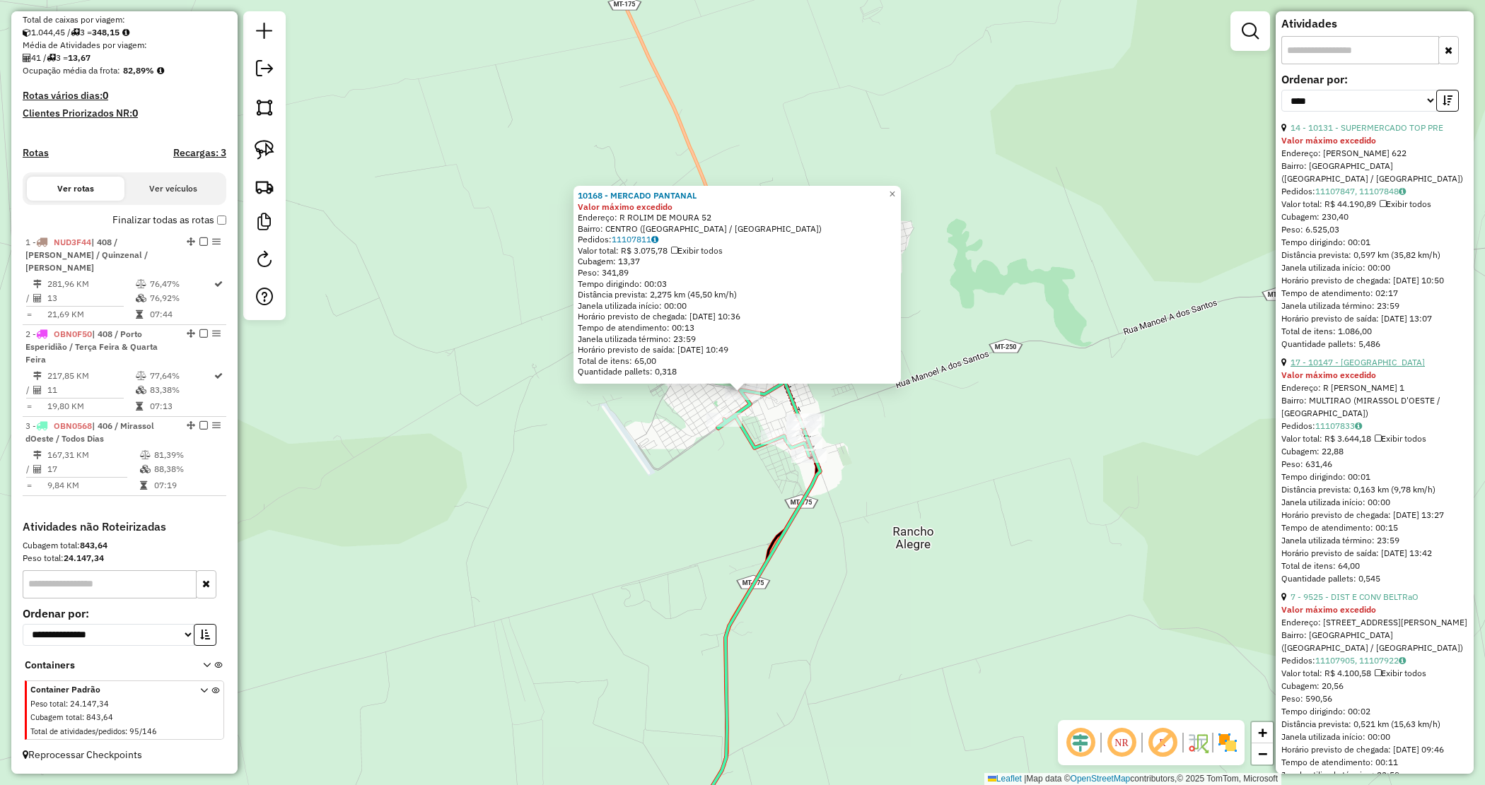
click at [1363, 368] on link "17 - 10147 - BAR DO VAVA" at bounding box center [1357, 362] width 134 height 11
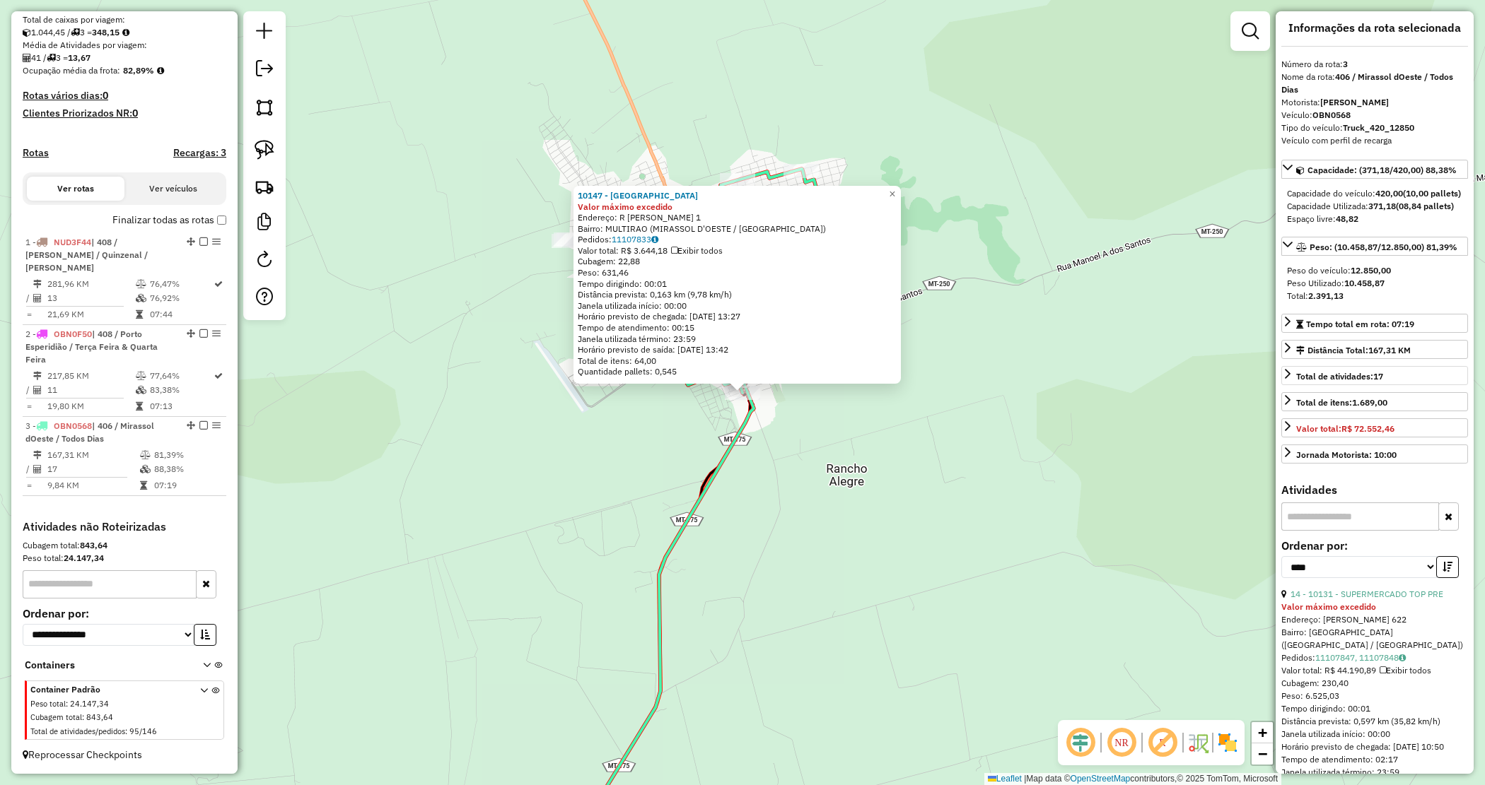
scroll to position [0, 0]
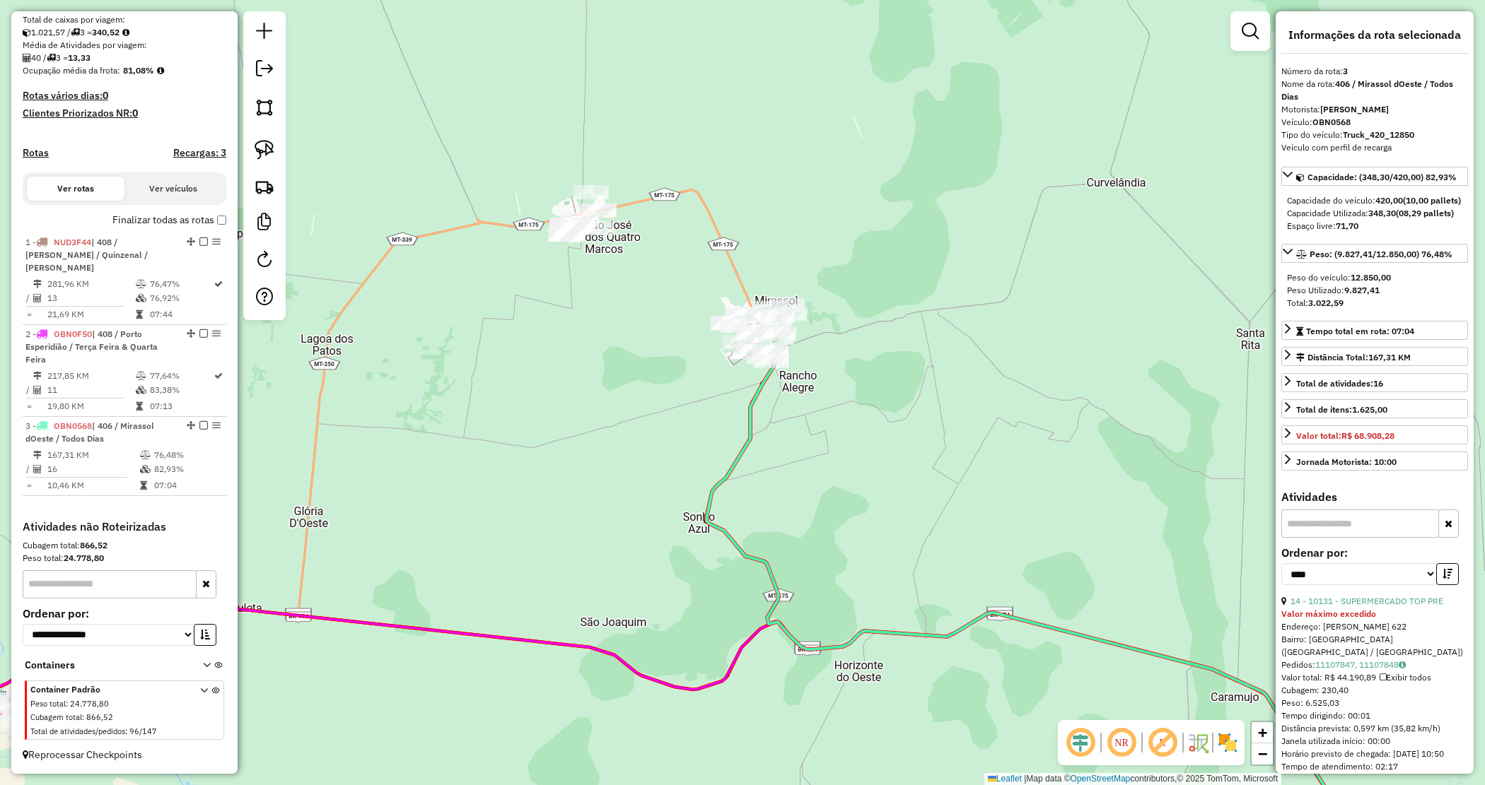
click at [847, 344] on div "Rota 3 - Placa OBN0568 10143 - MERCADO DO JAPAO Rota 3 - Placa OBN0568 10180 - …" at bounding box center [742, 392] width 1485 height 785
click at [847, 344] on div "Janela de atendimento Grade de atendimento Capacidade Transportadoras Veículos …" at bounding box center [742, 392] width 1485 height 785
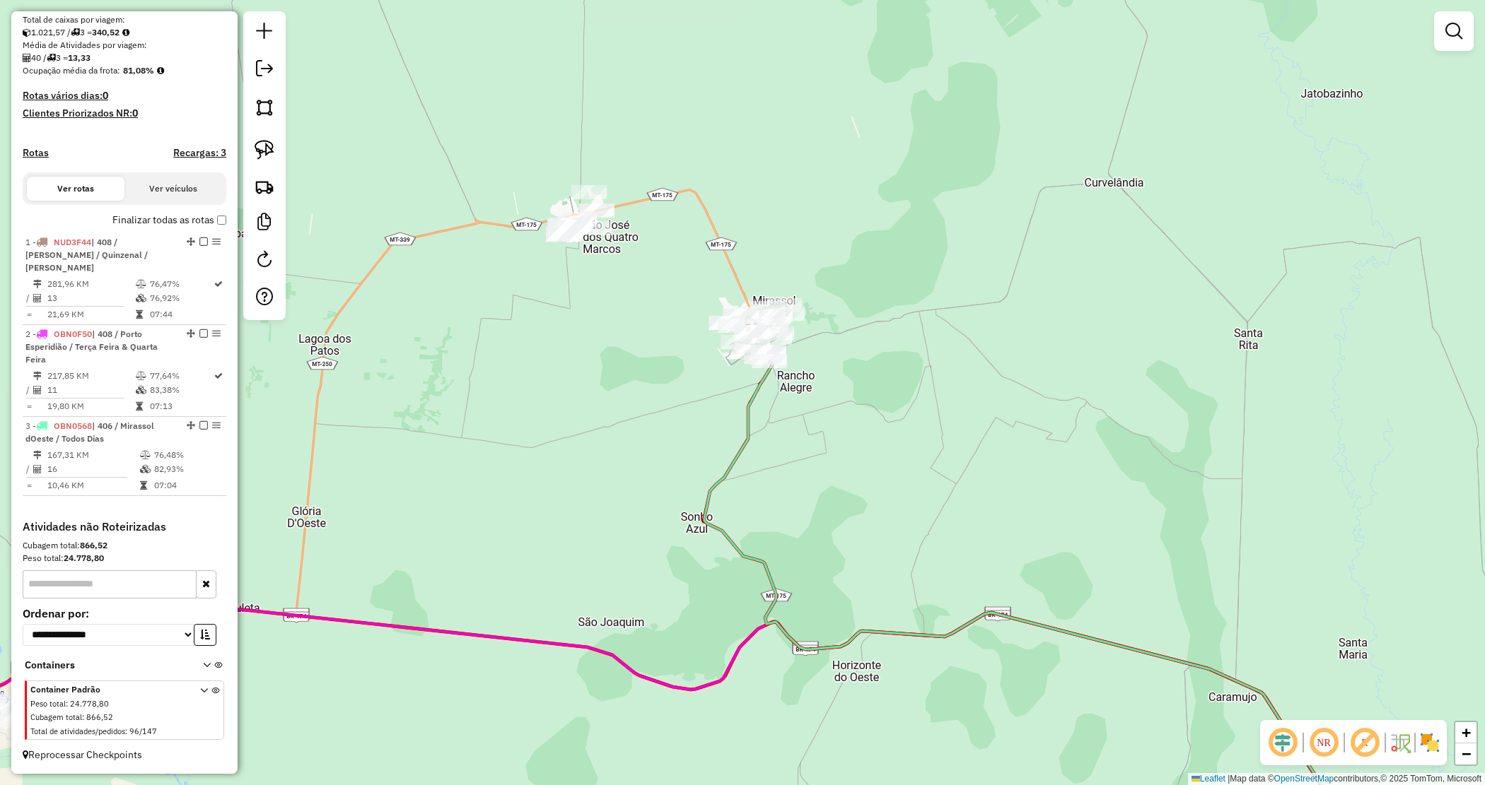
click at [847, 344] on div "Janela de atendimento Grade de atendimento Capacidade Transportadoras Veículos …" at bounding box center [742, 392] width 1485 height 785
click at [863, 305] on div "Janela de atendimento Grade de atendimento Capacidade Transportadoras Veículos …" at bounding box center [742, 392] width 1485 height 785
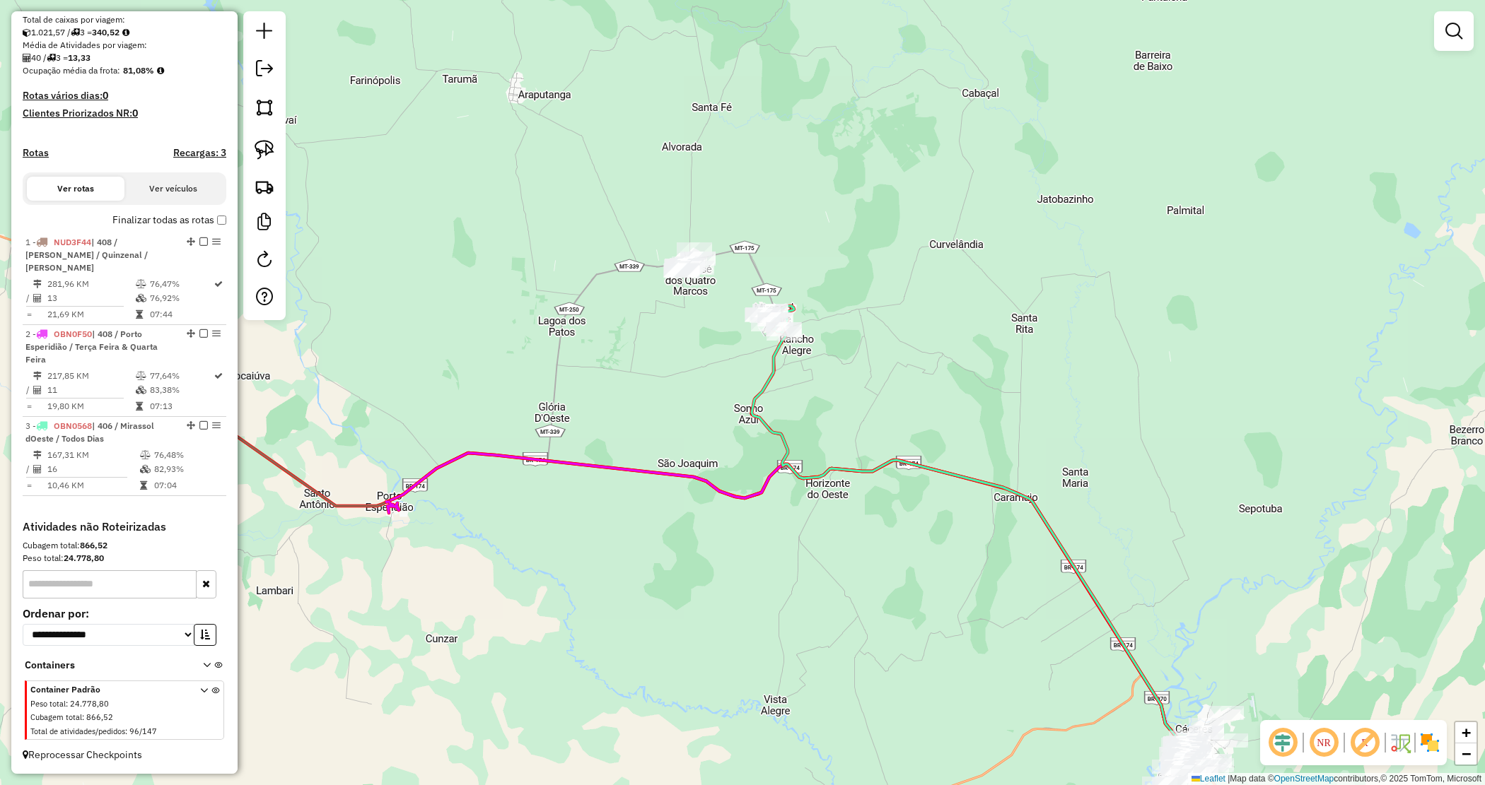
drag, startPoint x: 690, startPoint y: 351, endPoint x: 693, endPoint y: 327, distance: 24.2
click at [689, 351] on div "Janela de atendimento Grade de atendimento Capacidade Transportadoras Veículos …" at bounding box center [742, 392] width 1485 height 785
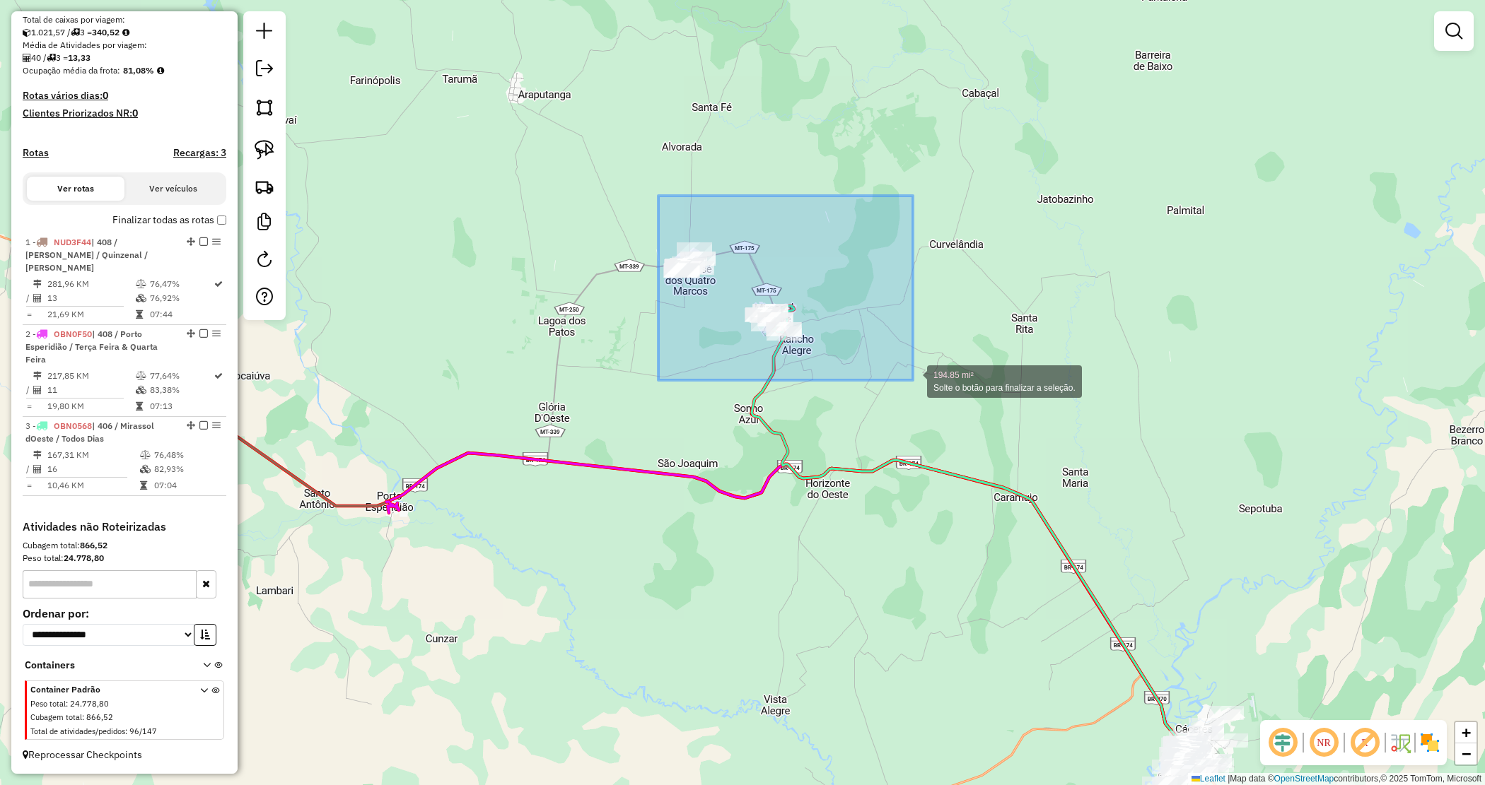
drag, startPoint x: 880, startPoint y: 371, endPoint x: 911, endPoint y: 377, distance: 30.9
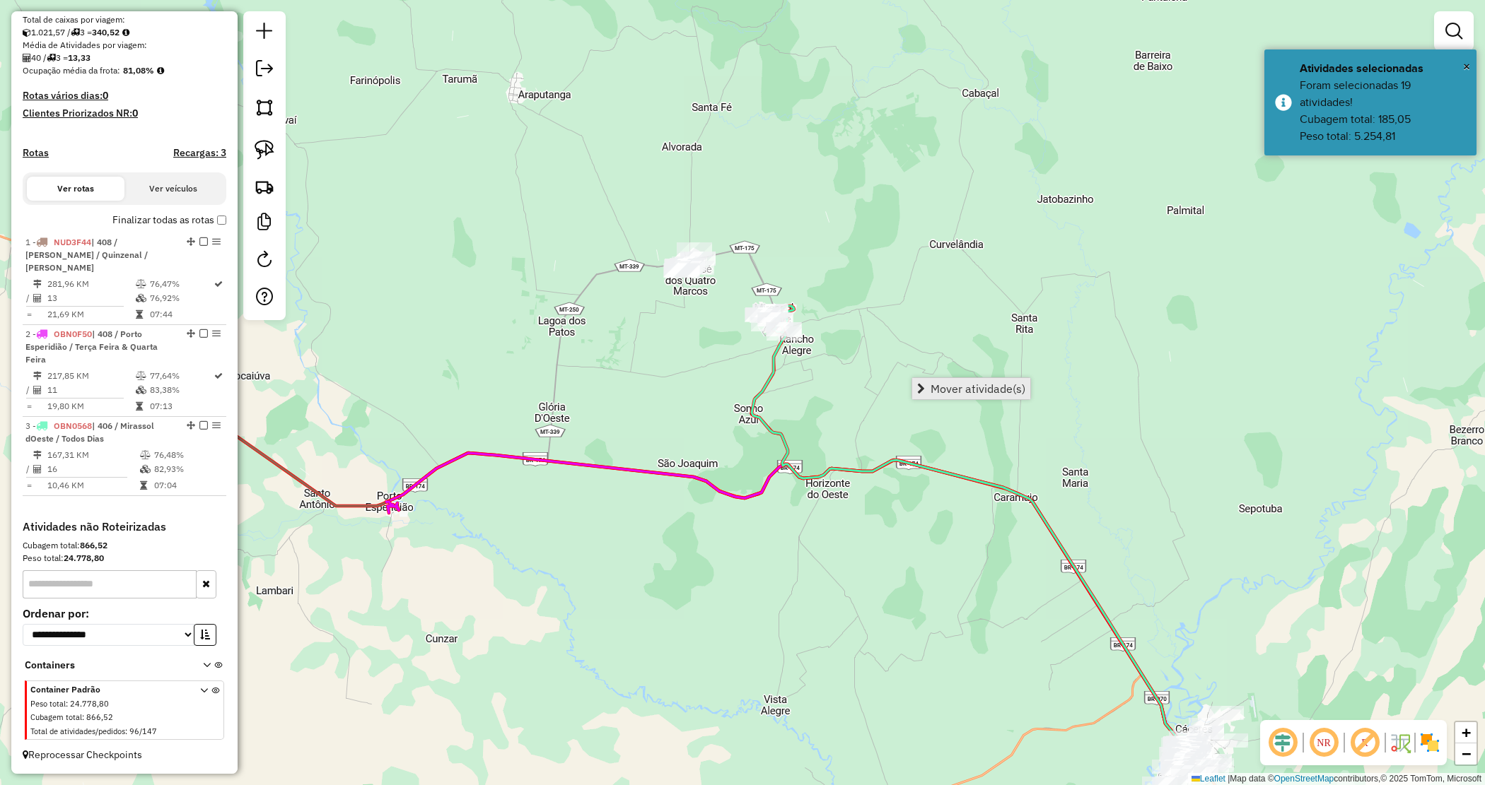
click at [923, 393] on span "Mover atividade(s)" at bounding box center [921, 388] width 8 height 11
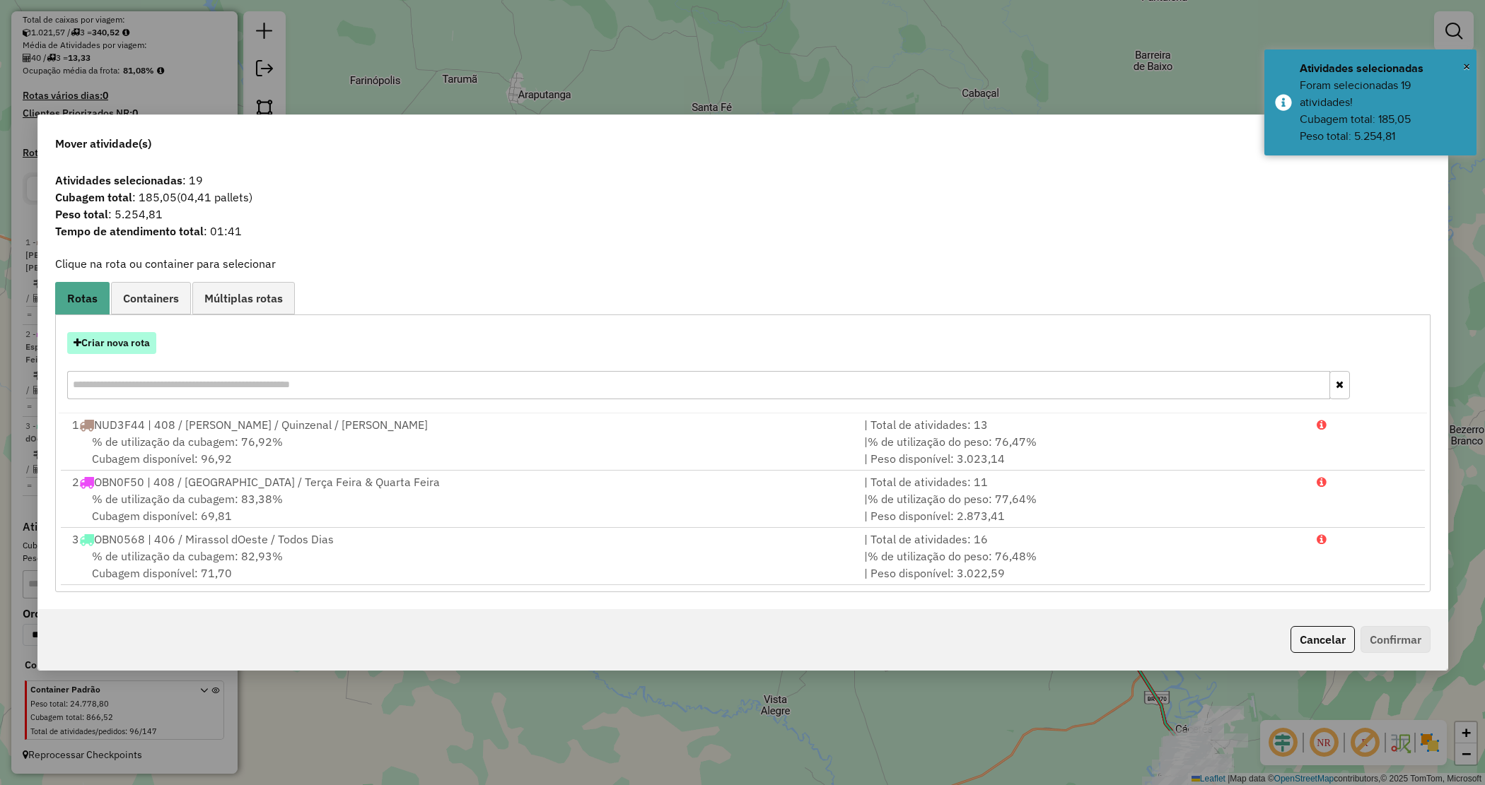
click at [139, 344] on button "Criar nova rota" at bounding box center [111, 343] width 89 height 22
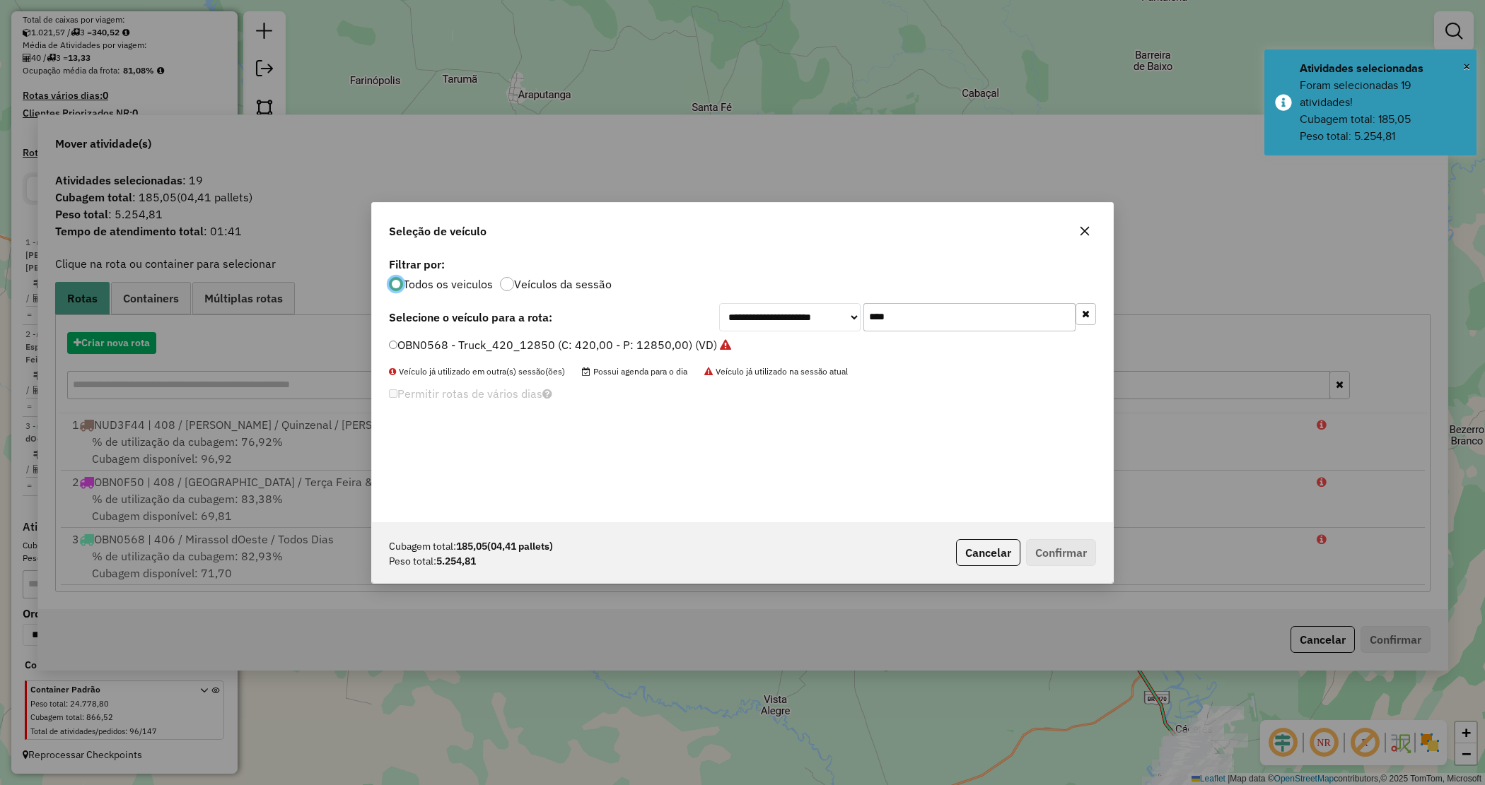
scroll to position [7, 4]
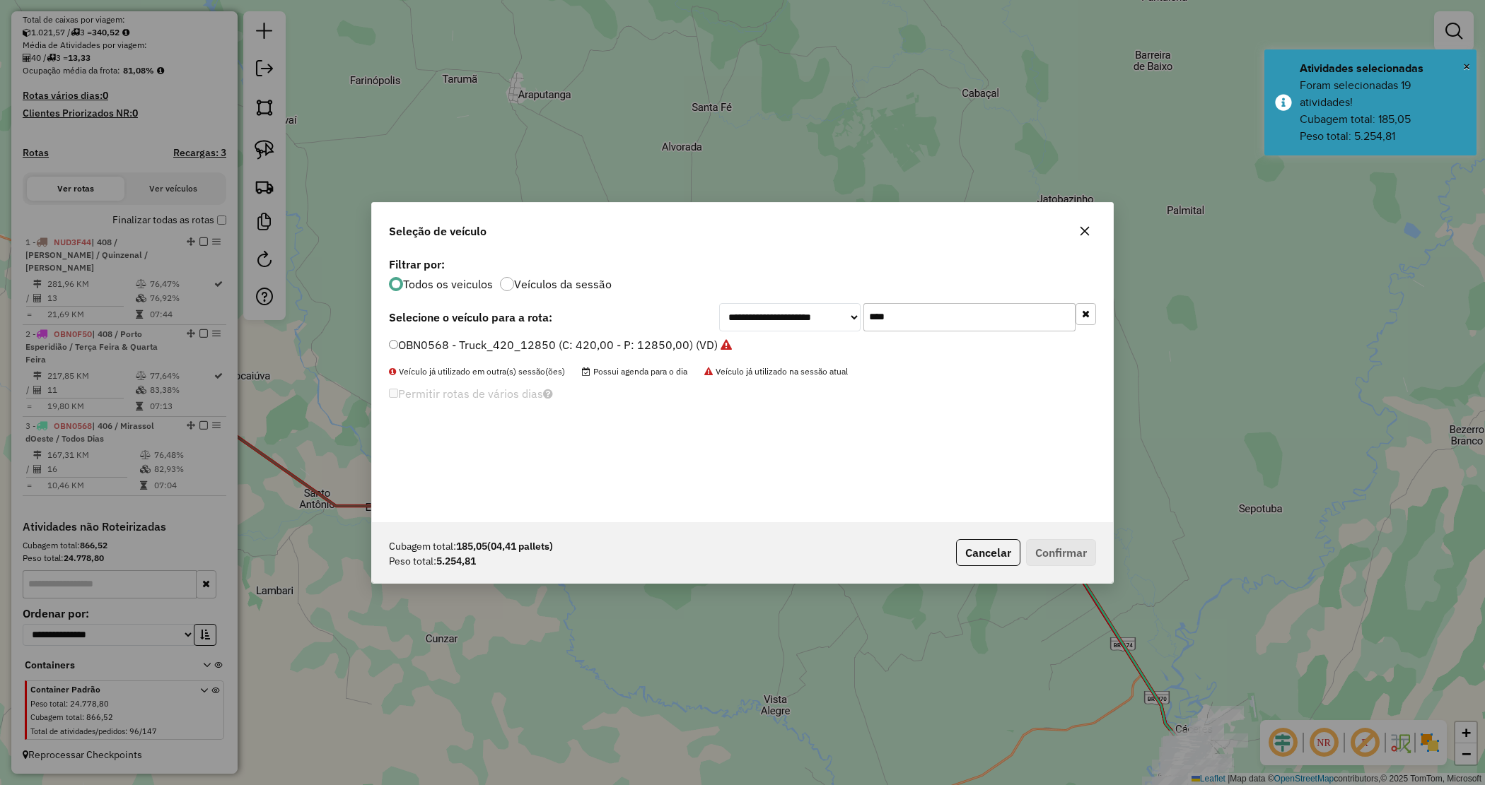
drag, startPoint x: 892, startPoint y: 320, endPoint x: 768, endPoint y: 287, distance: 128.6
click at [785, 306] on div "**********" at bounding box center [907, 317] width 377 height 28
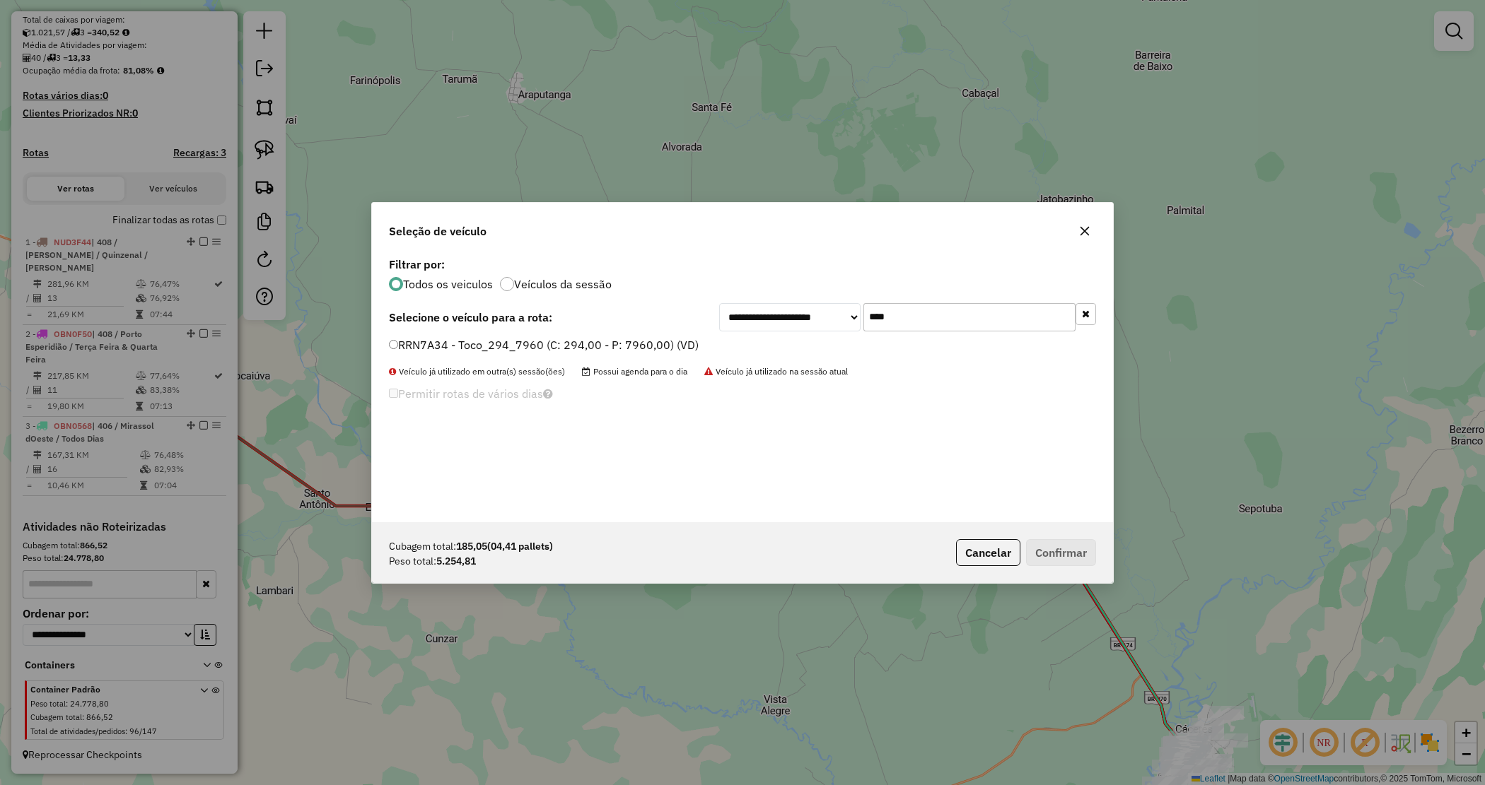
type input "****"
drag, startPoint x: 653, startPoint y: 339, endPoint x: 655, endPoint y: 351, distance: 11.7
click at [652, 339] on label "RRN7A34 - Toco_294_7960 (C: 294,00 - P: 7960,00) (VD)" at bounding box center [544, 345] width 310 height 17
drag, startPoint x: 658, startPoint y: 341, endPoint x: 668, endPoint y: 344, distance: 10.5
click at [658, 339] on label "RRN7A34 - Toco_294_7960 (C: 294,00 - P: 7960,00) (VD)" at bounding box center [544, 345] width 310 height 17
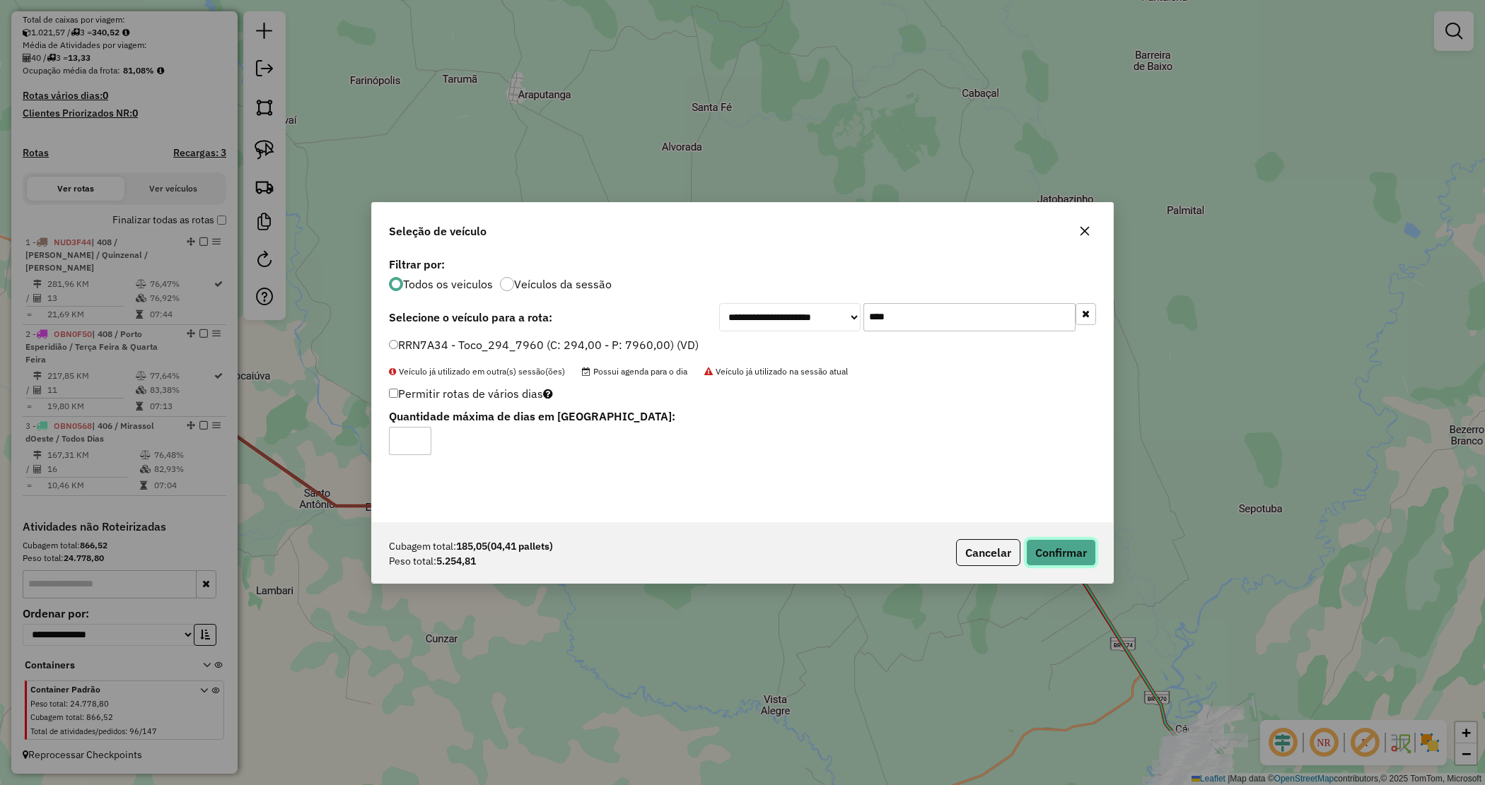
click at [1041, 552] on button "Confirmar" at bounding box center [1061, 552] width 70 height 27
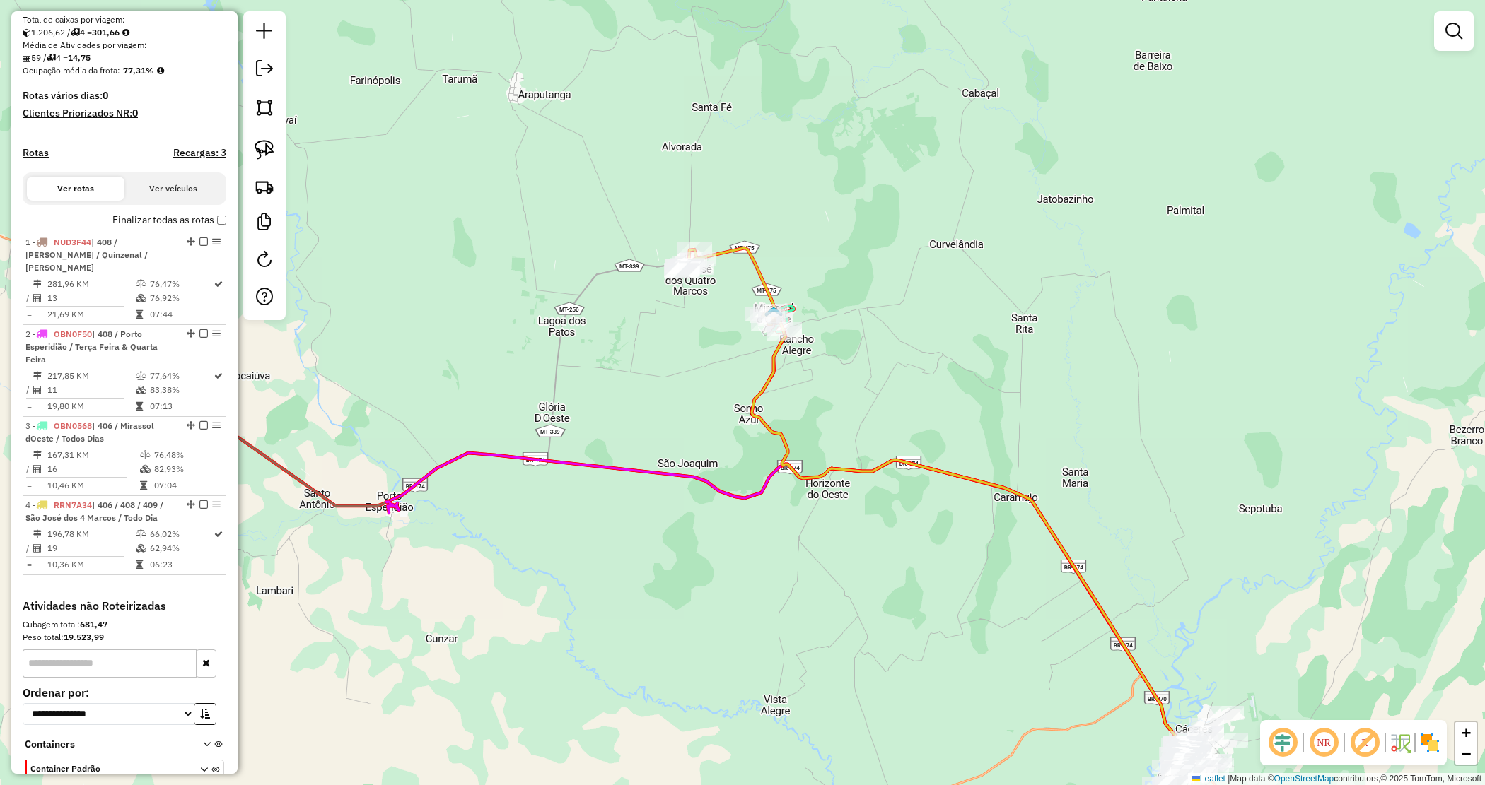
click at [701, 366] on div "Janela de atendimento Grade de atendimento Capacidade Transportadoras Veículos …" at bounding box center [742, 392] width 1485 height 785
drag, startPoint x: 673, startPoint y: 357, endPoint x: 503, endPoint y: 221, distance: 217.7
click at [503, 221] on div "Janela de atendimento Grade de atendimento Capacidade Transportadoras Veículos …" at bounding box center [742, 392] width 1485 height 785
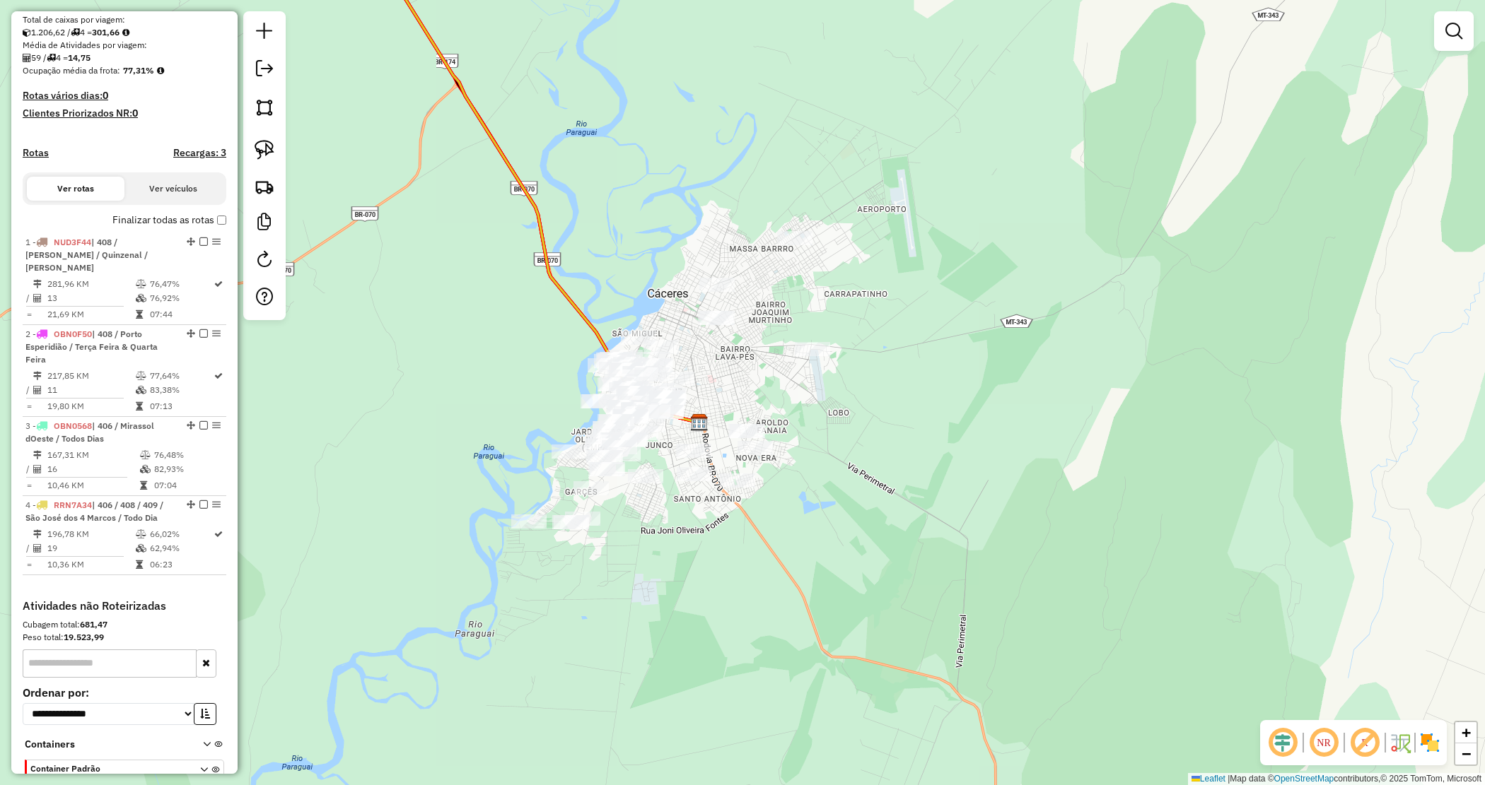
click at [1461, 48] on div at bounding box center [1454, 31] width 40 height 40
click at [1458, 37] on em at bounding box center [1453, 31] width 17 height 17
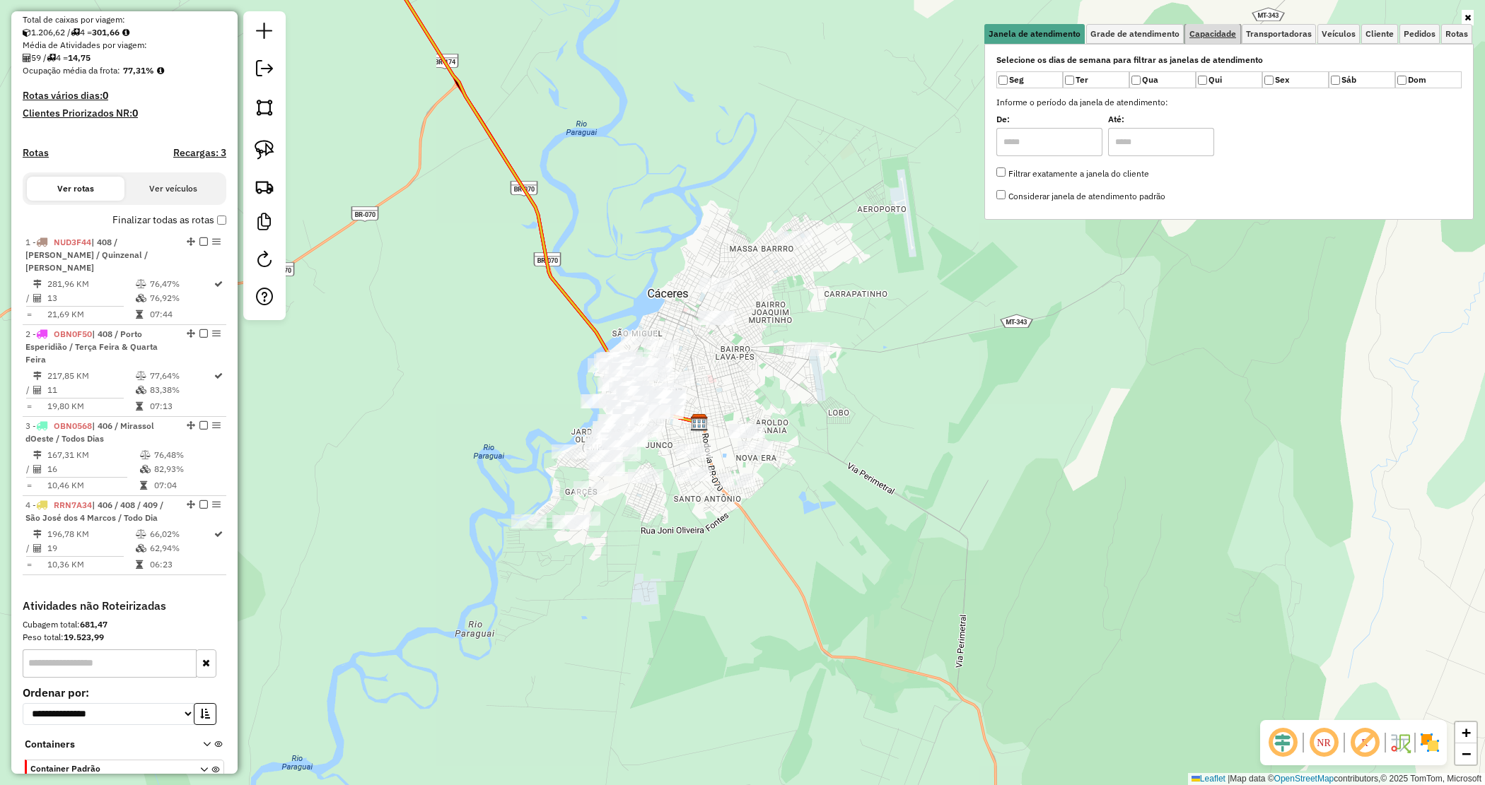
click at [1234, 30] on span "Capacidade" at bounding box center [1212, 34] width 47 height 8
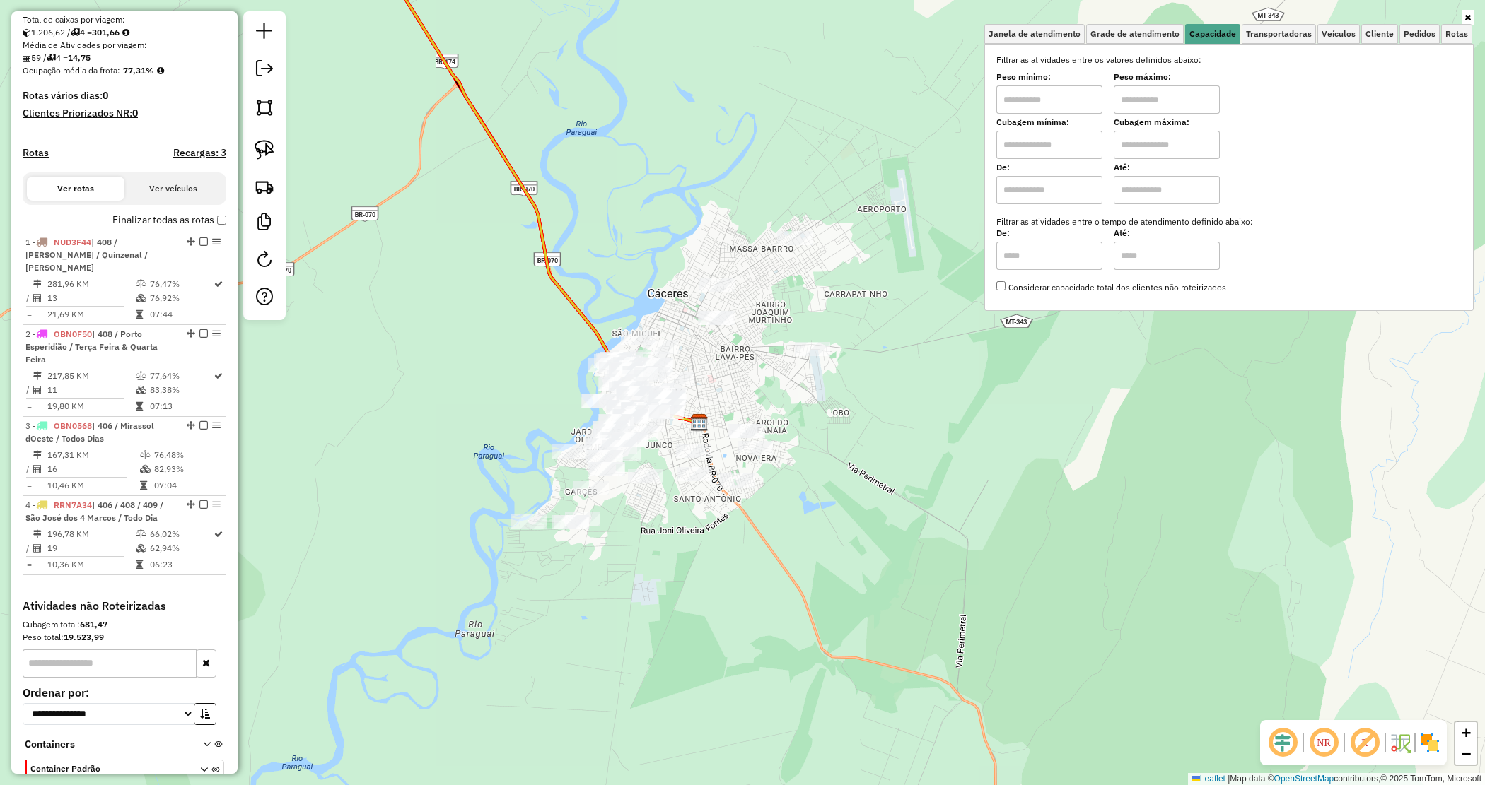
drag, startPoint x: 1057, startPoint y: 104, endPoint x: 1064, endPoint y: 110, distance: 9.1
click at [1057, 104] on input "text" at bounding box center [1049, 100] width 106 height 28
type input "****"
click at [1163, 104] on input "text" at bounding box center [1166, 100] width 106 height 28
type input "******"
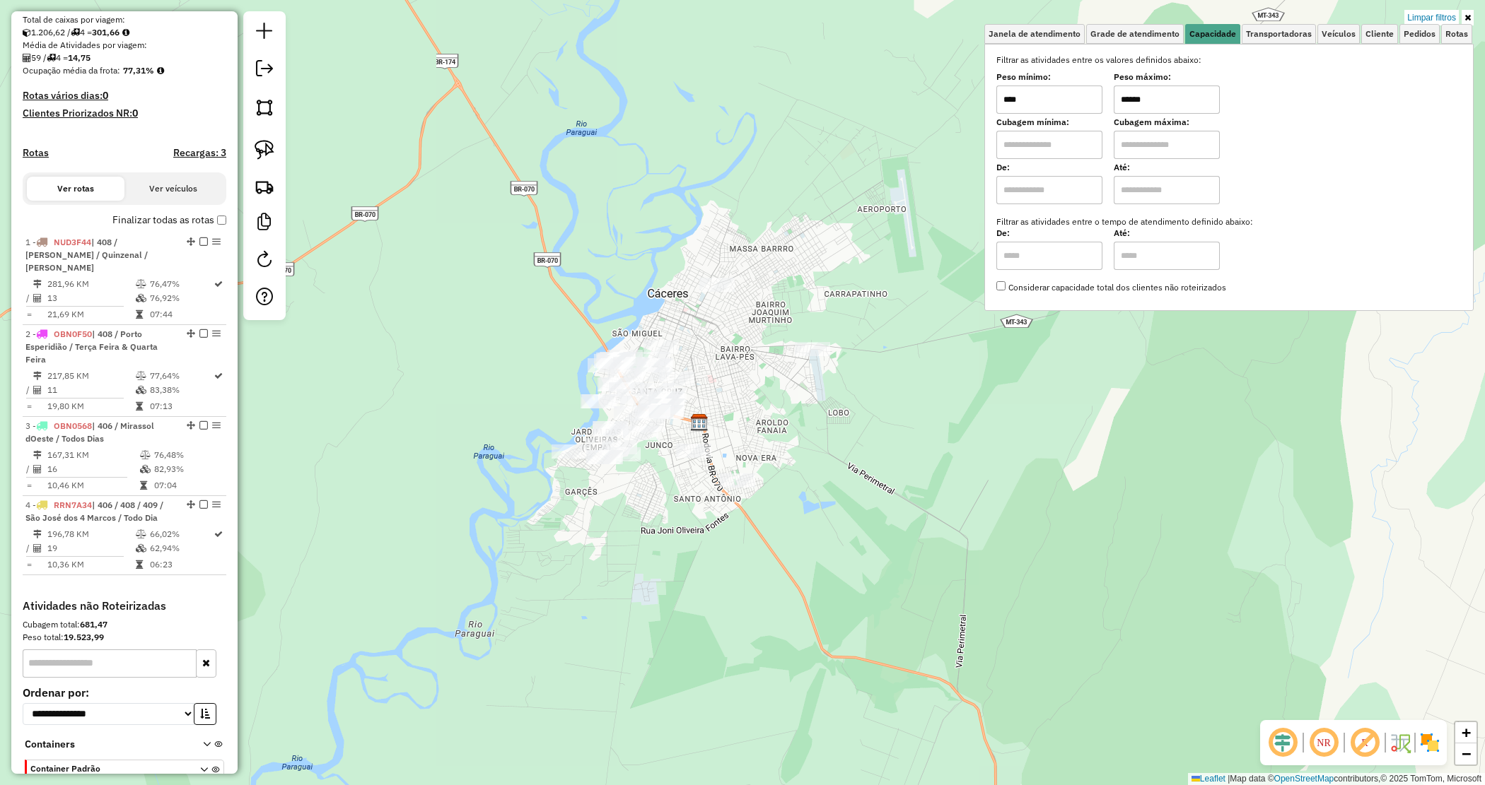
drag, startPoint x: 496, startPoint y: 320, endPoint x: 509, endPoint y: 324, distance: 13.4
click at [497, 320] on div "Limpar filtros Janela de atendimento Grade de atendimento Capacidade Transporta…" at bounding box center [742, 392] width 1485 height 785
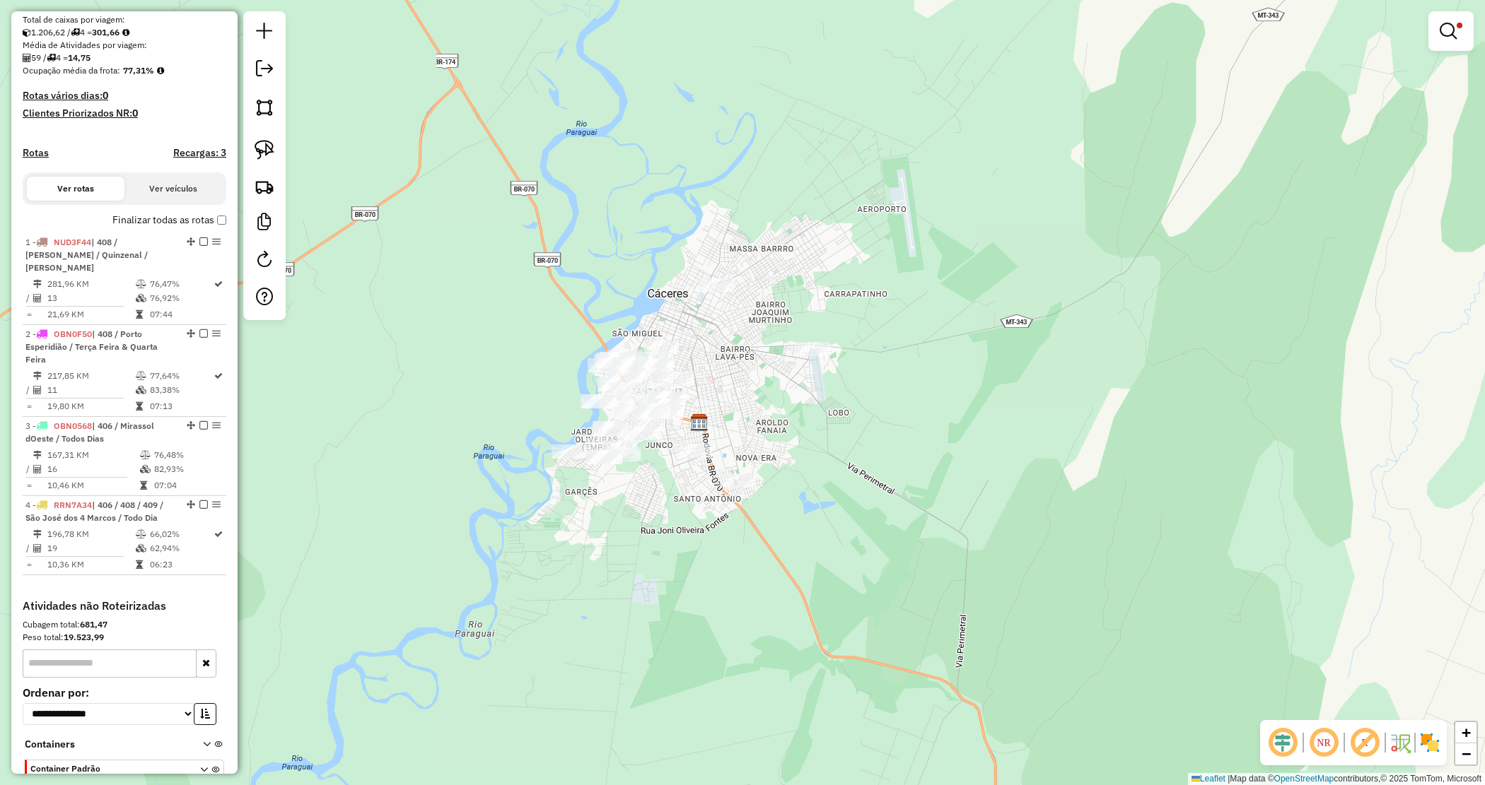
drag, startPoint x: 510, startPoint y: 299, endPoint x: 662, endPoint y: 443, distance: 209.0
click at [673, 450] on div "Limpar filtros Janela de atendimento Grade de atendimento Capacidade Transporta…" at bounding box center [742, 392] width 1485 height 785
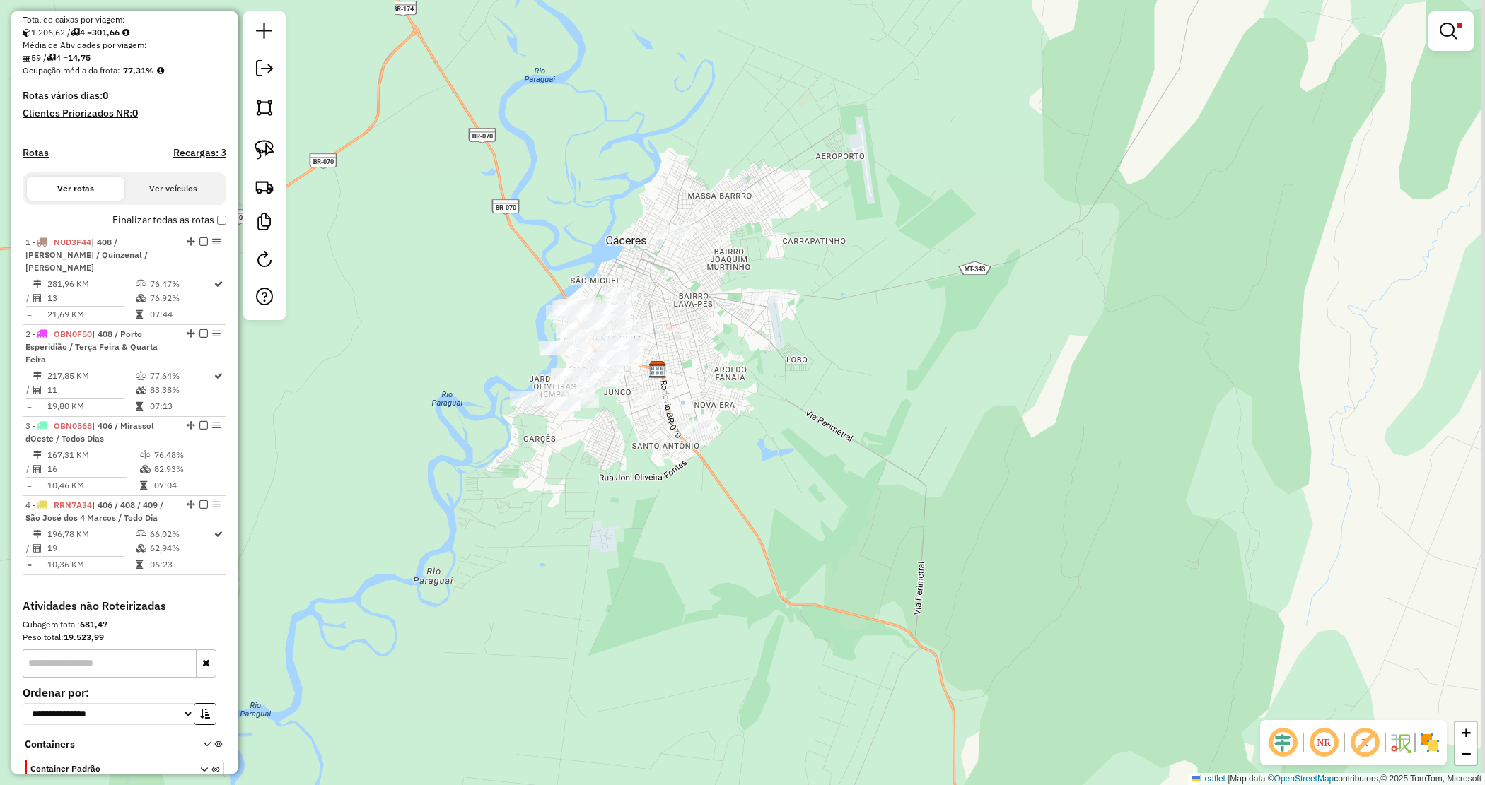
drag, startPoint x: 414, startPoint y: 286, endPoint x: 332, endPoint y: 200, distance: 118.5
click at [371, 233] on div "Limpar filtros Janela de atendimento Grade de atendimento Capacidade Transporta…" at bounding box center [742, 392] width 1485 height 785
click at [267, 147] on img at bounding box center [265, 150] width 20 height 20
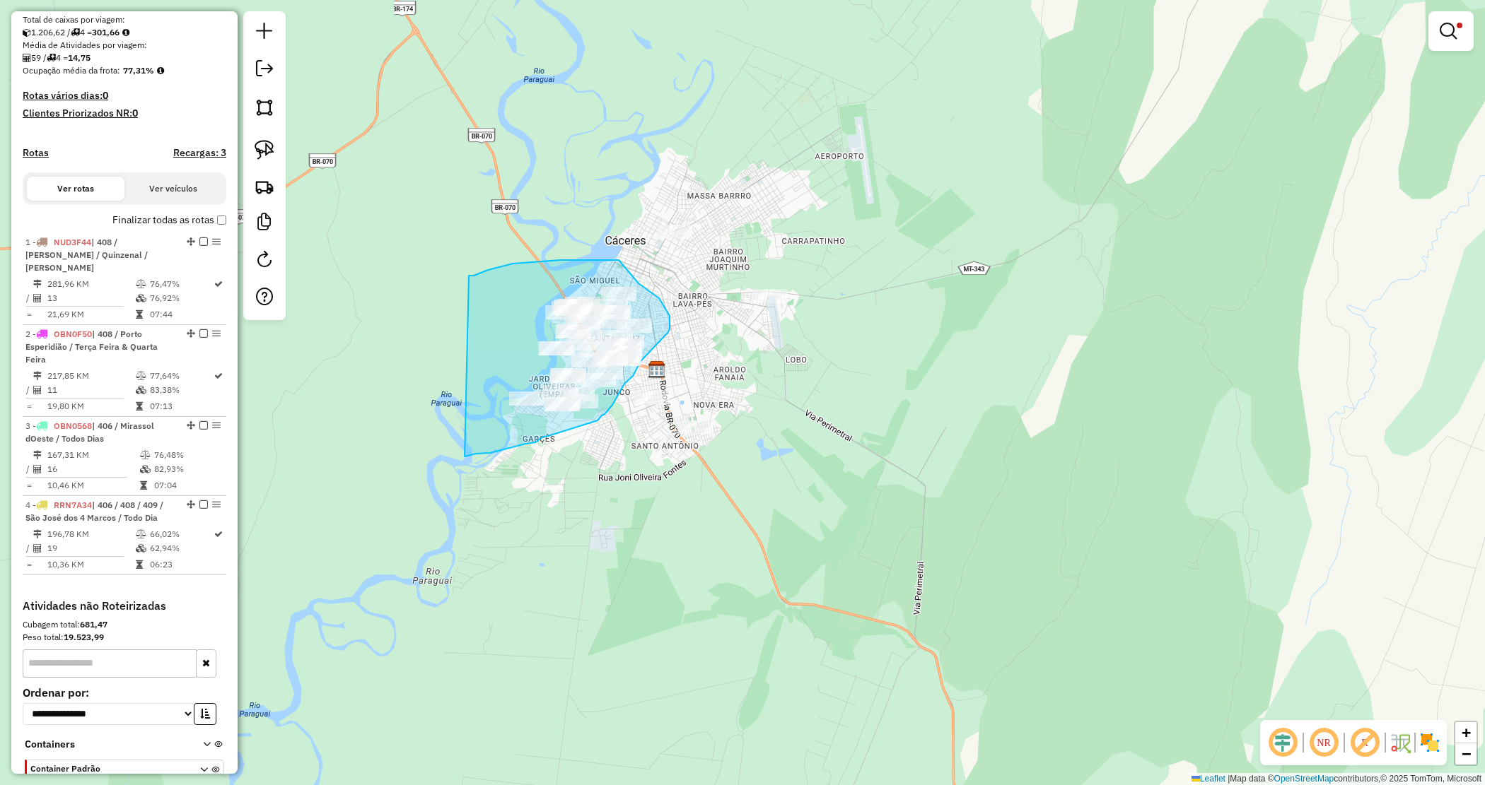
drag, startPoint x: 469, startPoint y: 276, endPoint x: 462, endPoint y: 450, distance: 174.1
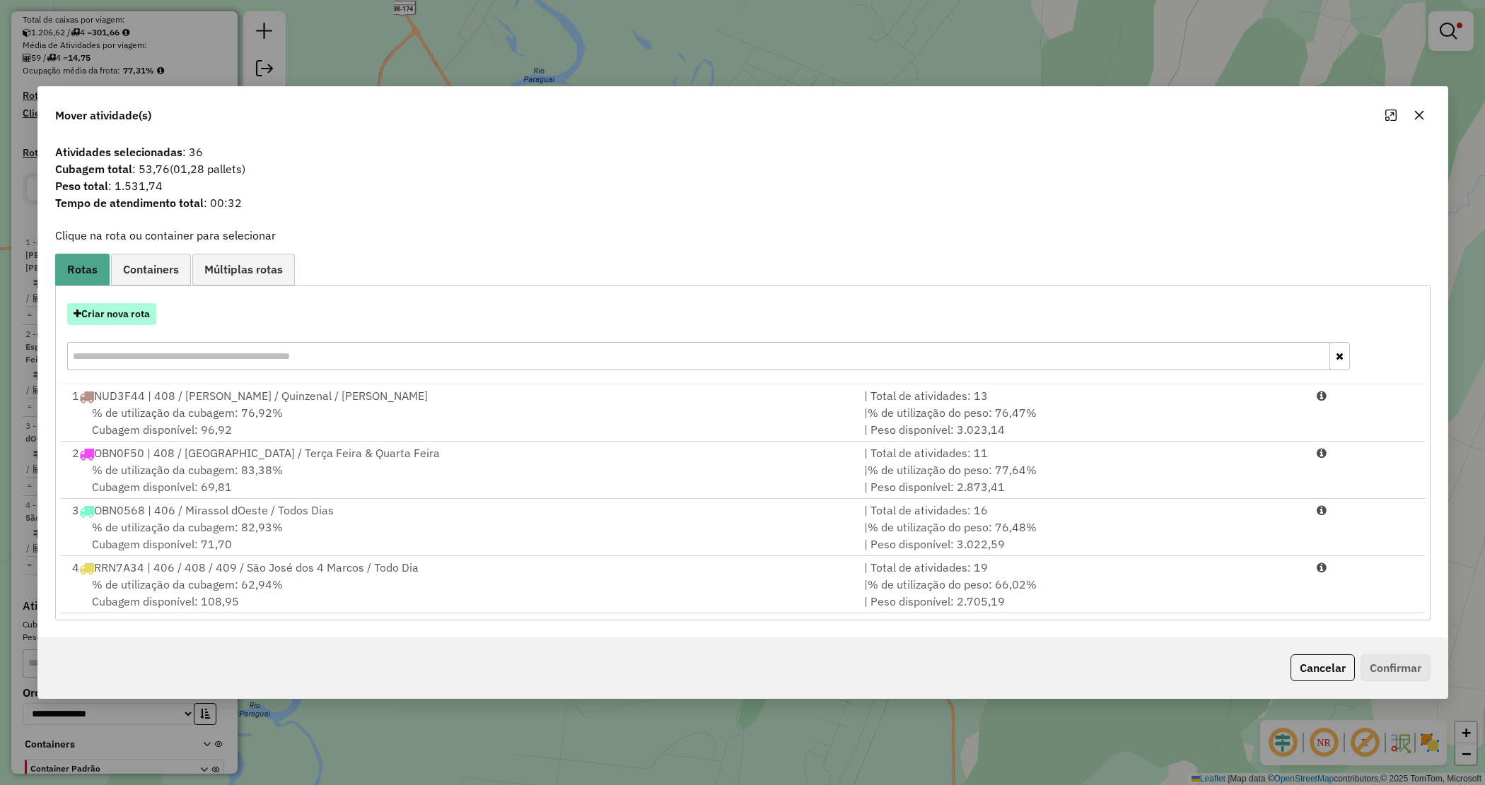
click at [134, 311] on button "Criar nova rota" at bounding box center [111, 314] width 89 height 22
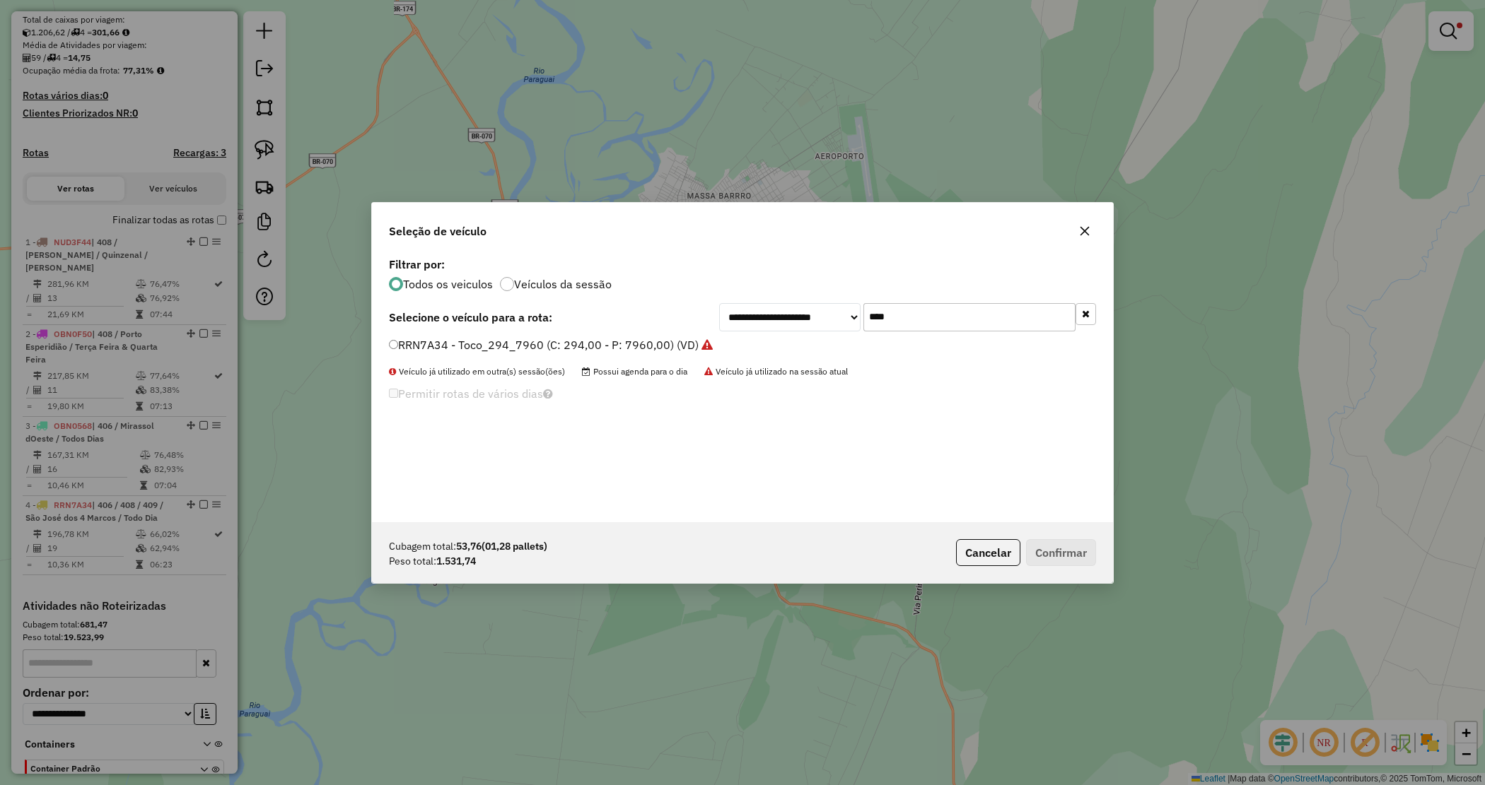
drag, startPoint x: 910, startPoint y: 322, endPoint x: 824, endPoint y: 302, distance: 88.5
click at [824, 309] on div "**********" at bounding box center [907, 317] width 377 height 28
type input "***"
click at [613, 343] on label "RAK8269 - VUCK 84 CX (C: 84,00 - P: 1600,00) (VD)" at bounding box center [528, 345] width 279 height 17
click at [1036, 546] on button "Confirmar" at bounding box center [1061, 552] width 70 height 27
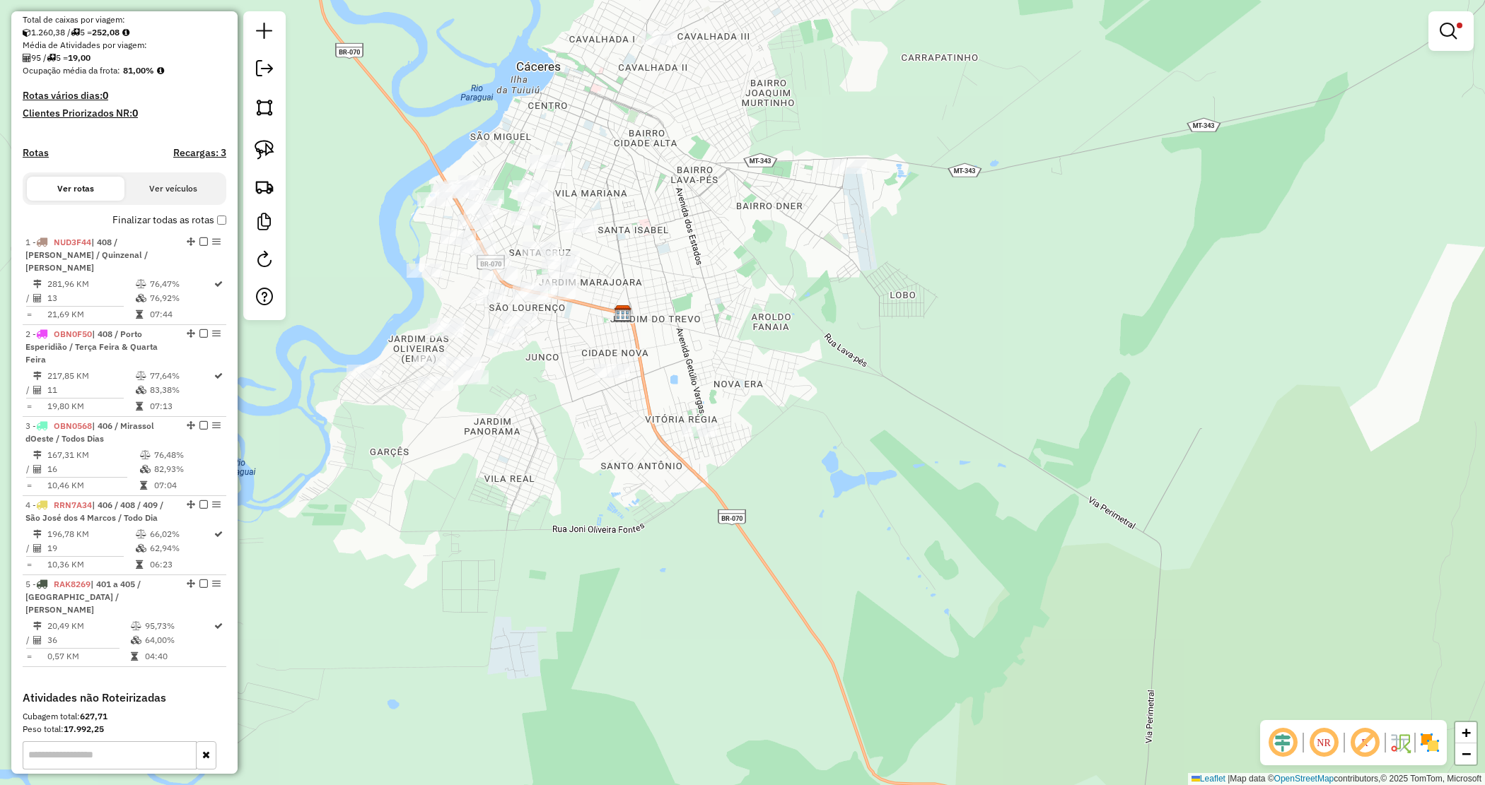
drag, startPoint x: 683, startPoint y: 402, endPoint x: 672, endPoint y: 347, distance: 55.6
click at [672, 347] on div "Limpar filtros Janela de atendimento Grade de atendimento Capacidade Transporta…" at bounding box center [742, 392] width 1485 height 785
click at [554, 347] on div "Limpar filtros Janela de atendimento Grade de atendimento Capacidade Transporta…" at bounding box center [742, 392] width 1485 height 785
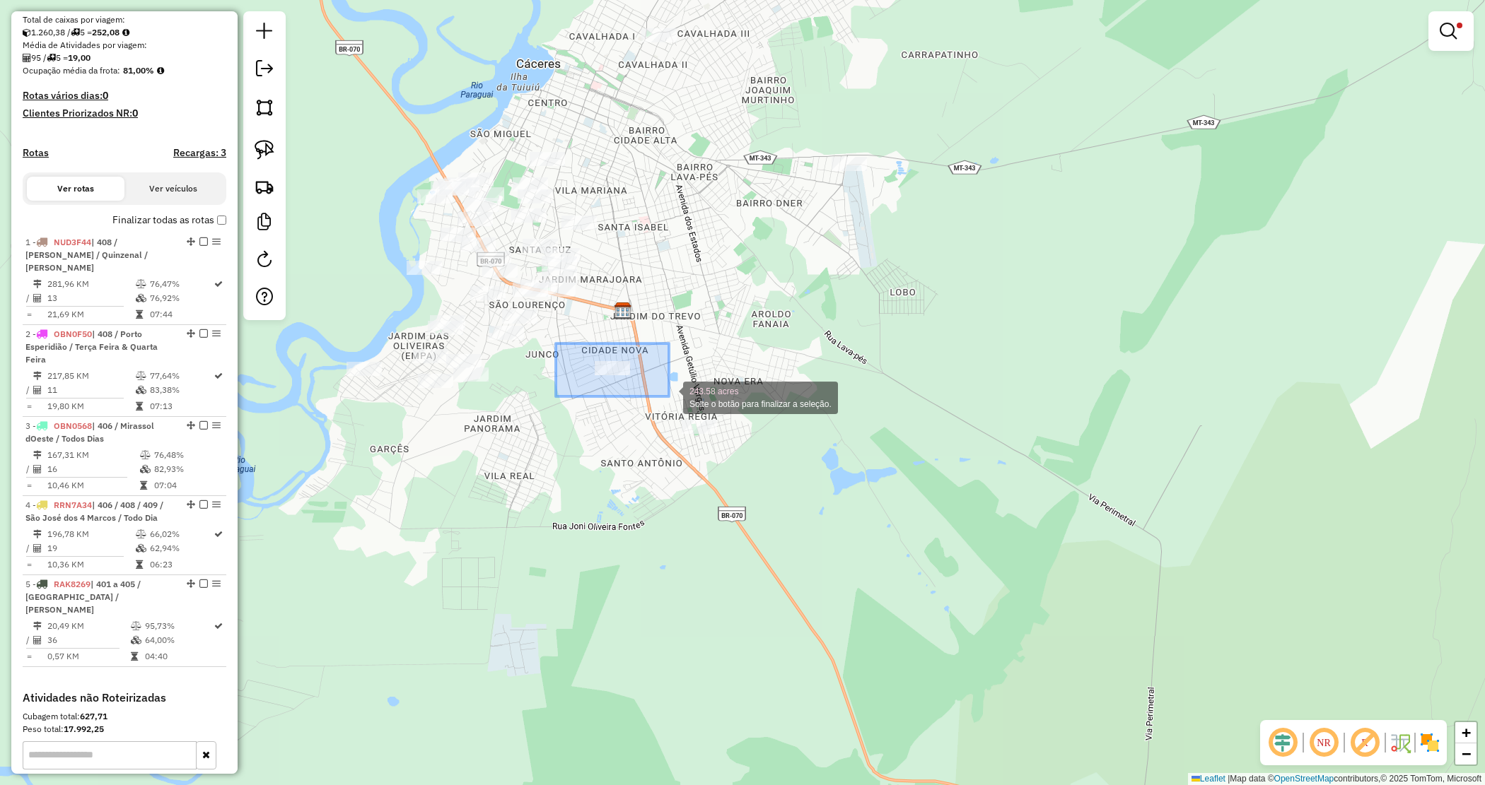
drag, startPoint x: 561, startPoint y: 347, endPoint x: 669, endPoint y: 397, distance: 119.0
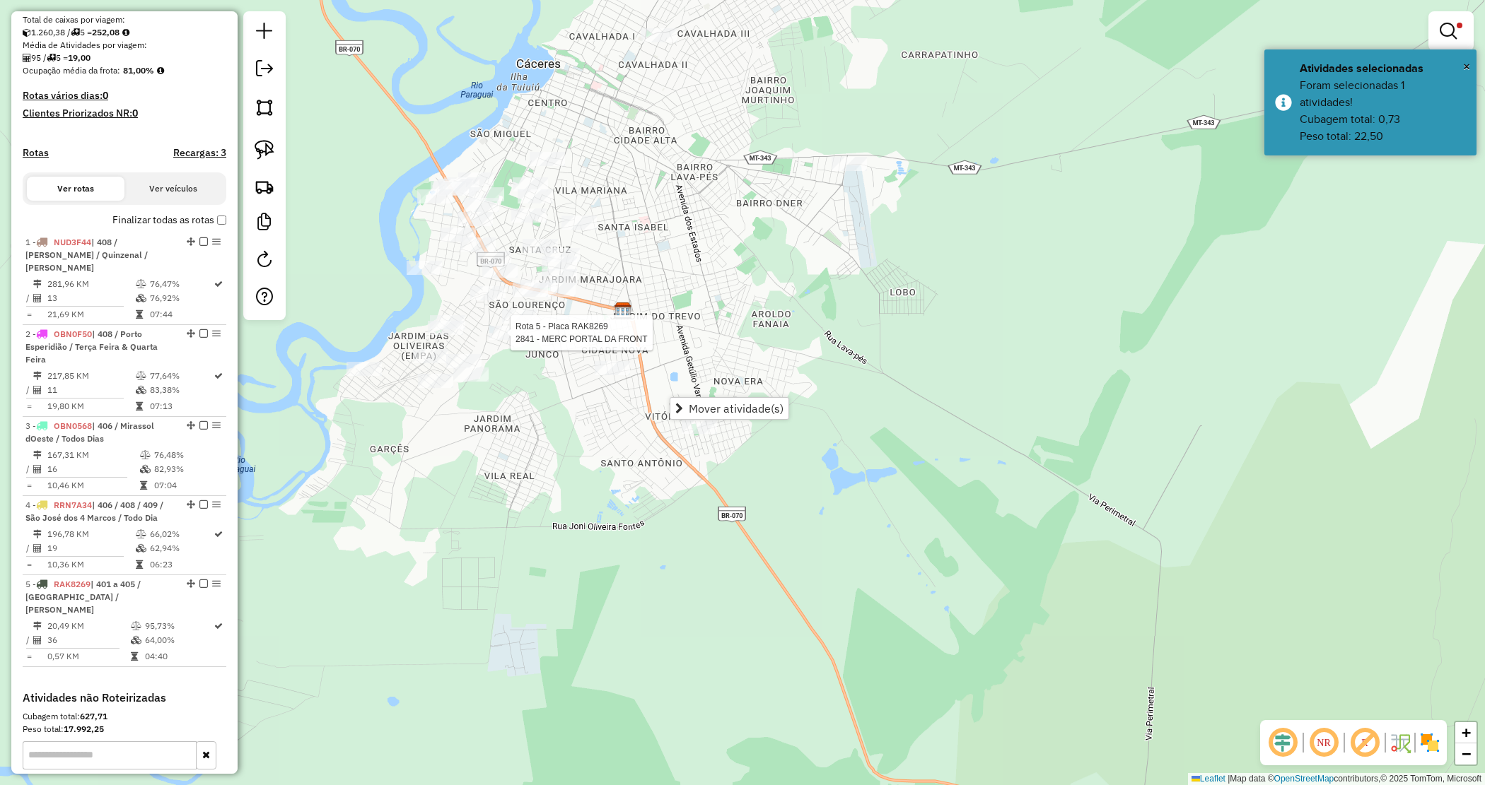
scroll to position [455, 0]
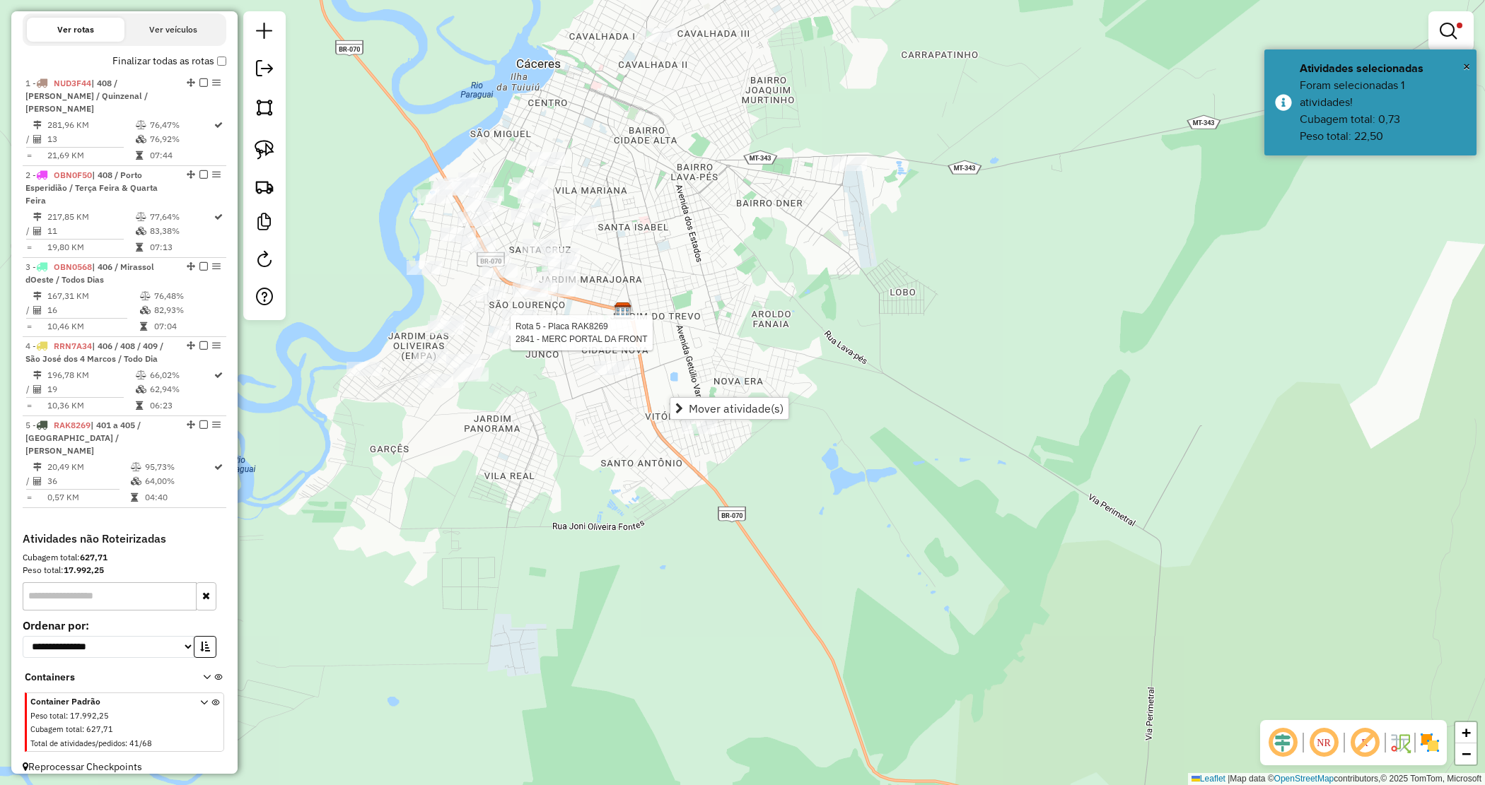
select select "*********"
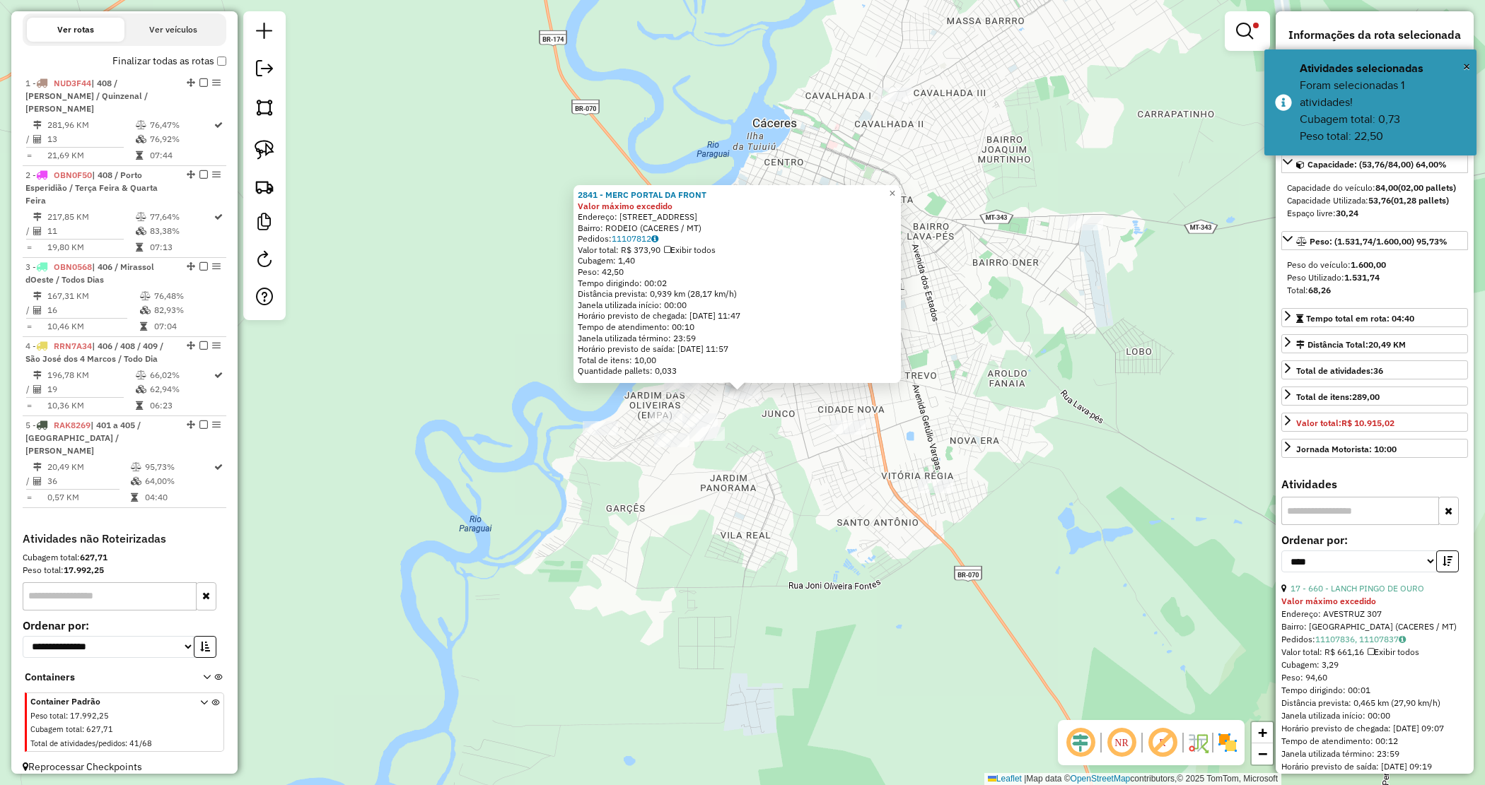
click at [689, 507] on div "2841 - MERC PORTAL DA FRONT Valor máximo excedido Endereço: ALVORADA 11 Bairro:…" at bounding box center [742, 392] width 1485 height 785
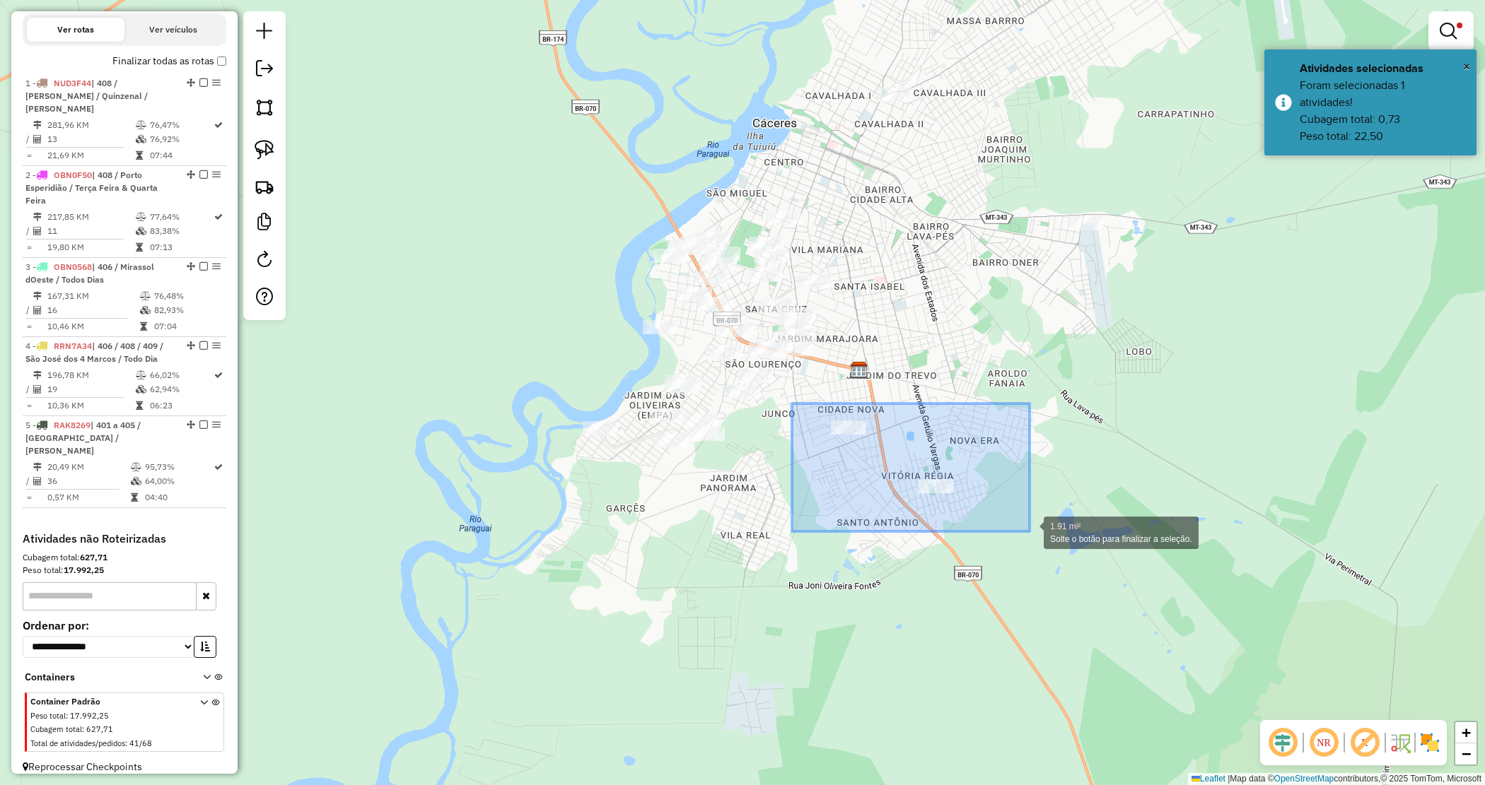
drag, startPoint x: 792, startPoint y: 404, endPoint x: 1031, endPoint y: 525, distance: 267.8
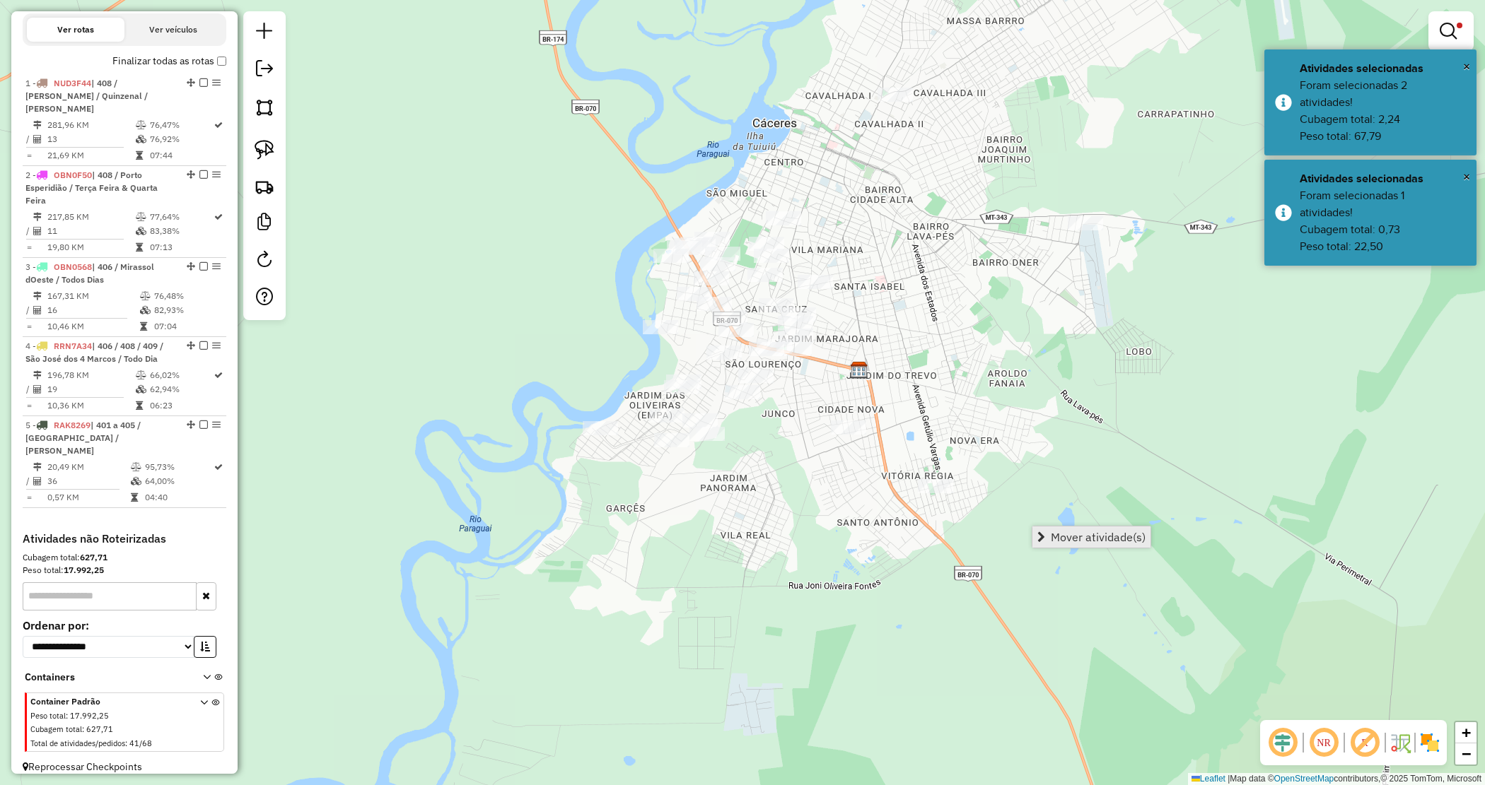
click at [1097, 538] on span "Mover atividade(s)" at bounding box center [1098, 537] width 95 height 11
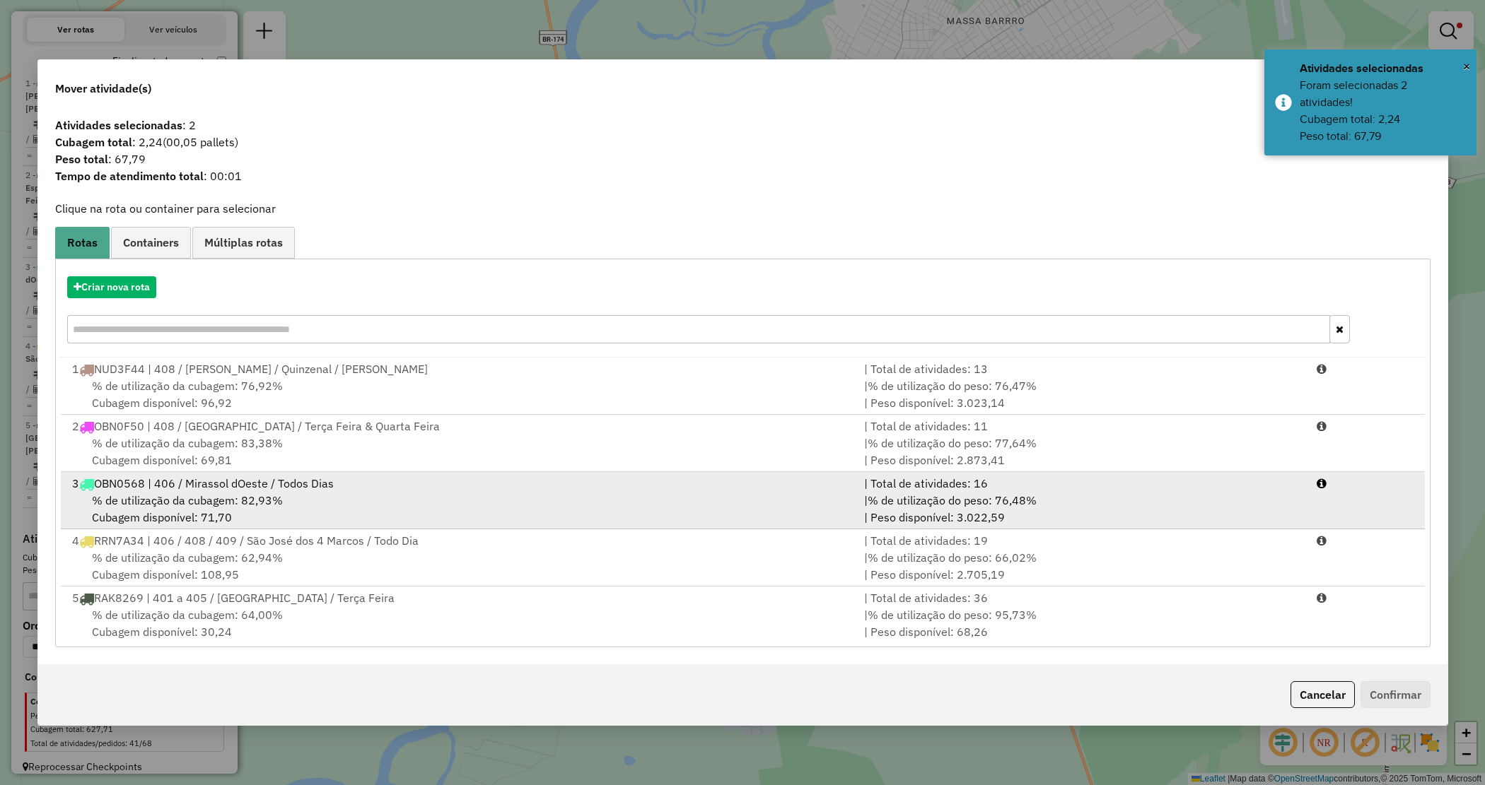
scroll to position [4, 0]
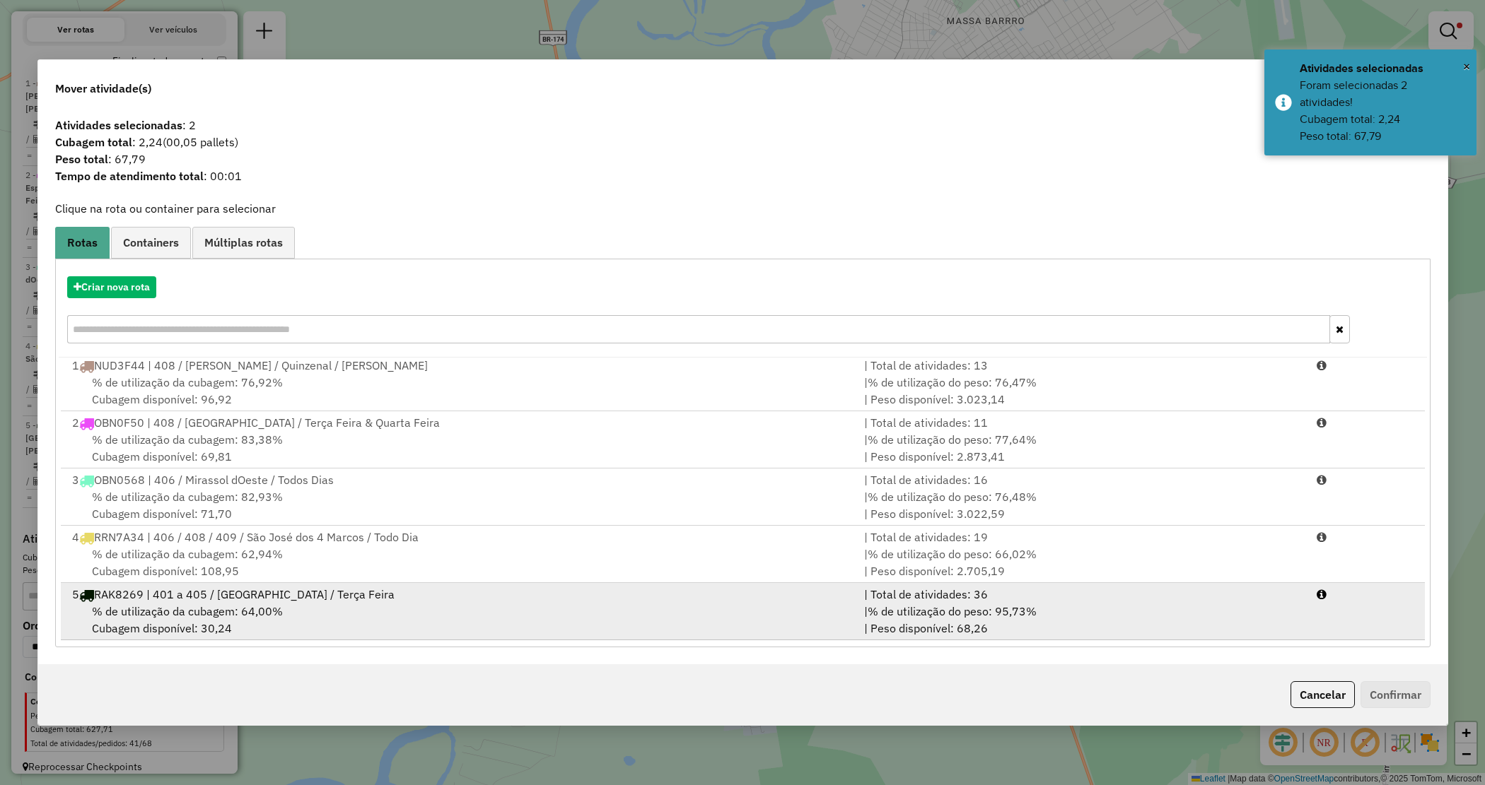
click at [607, 612] on div "% de utilização da cubagem: 64,00% Cubagem disponível: 30,24" at bounding box center [460, 620] width 793 height 34
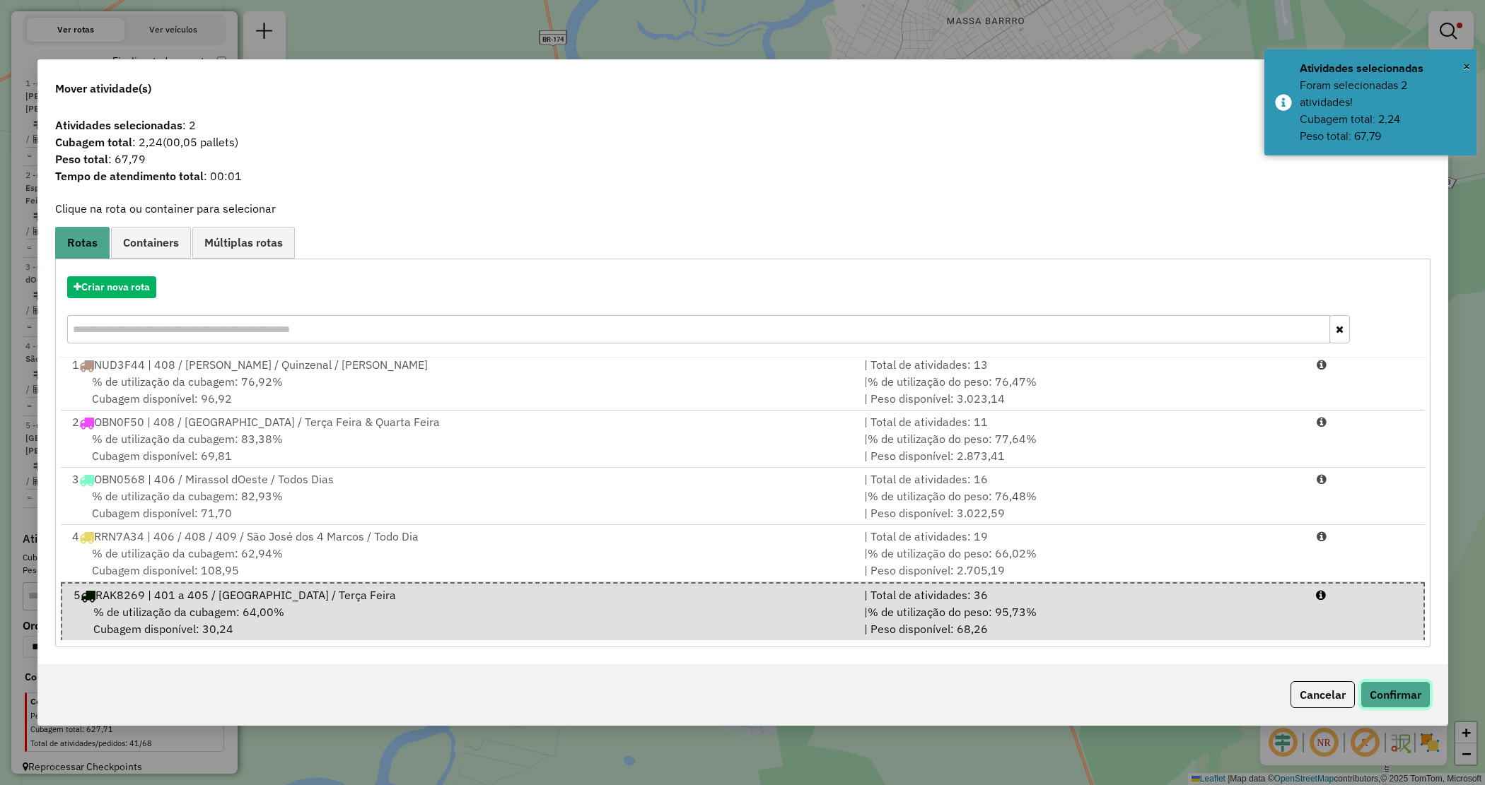
click at [1398, 691] on button "Confirmar" at bounding box center [1395, 695] width 70 height 27
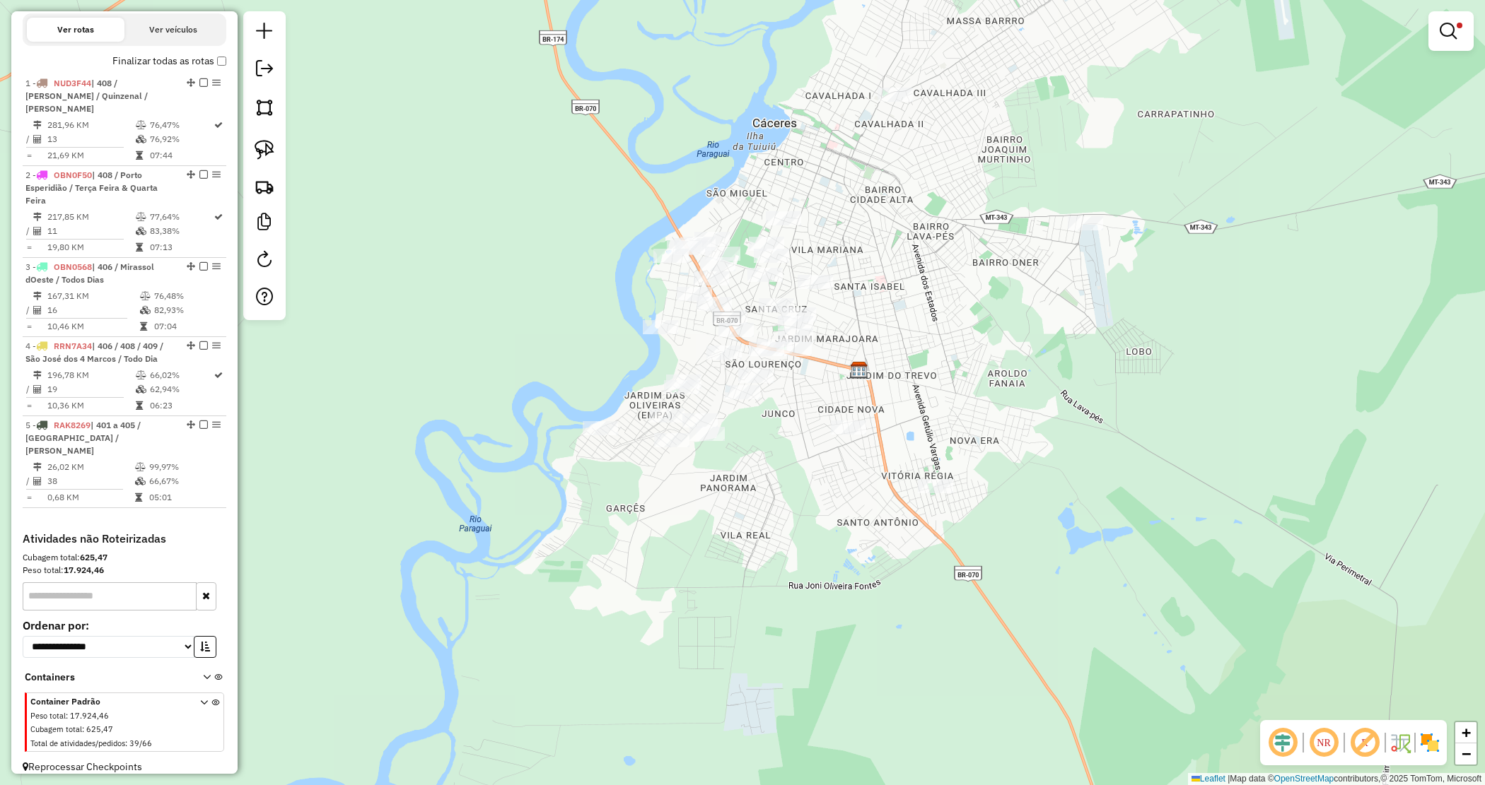
drag, startPoint x: 1456, startPoint y: 26, endPoint x: 1439, endPoint y: 16, distance: 19.6
click at [1454, 26] on link at bounding box center [1451, 31] width 34 height 28
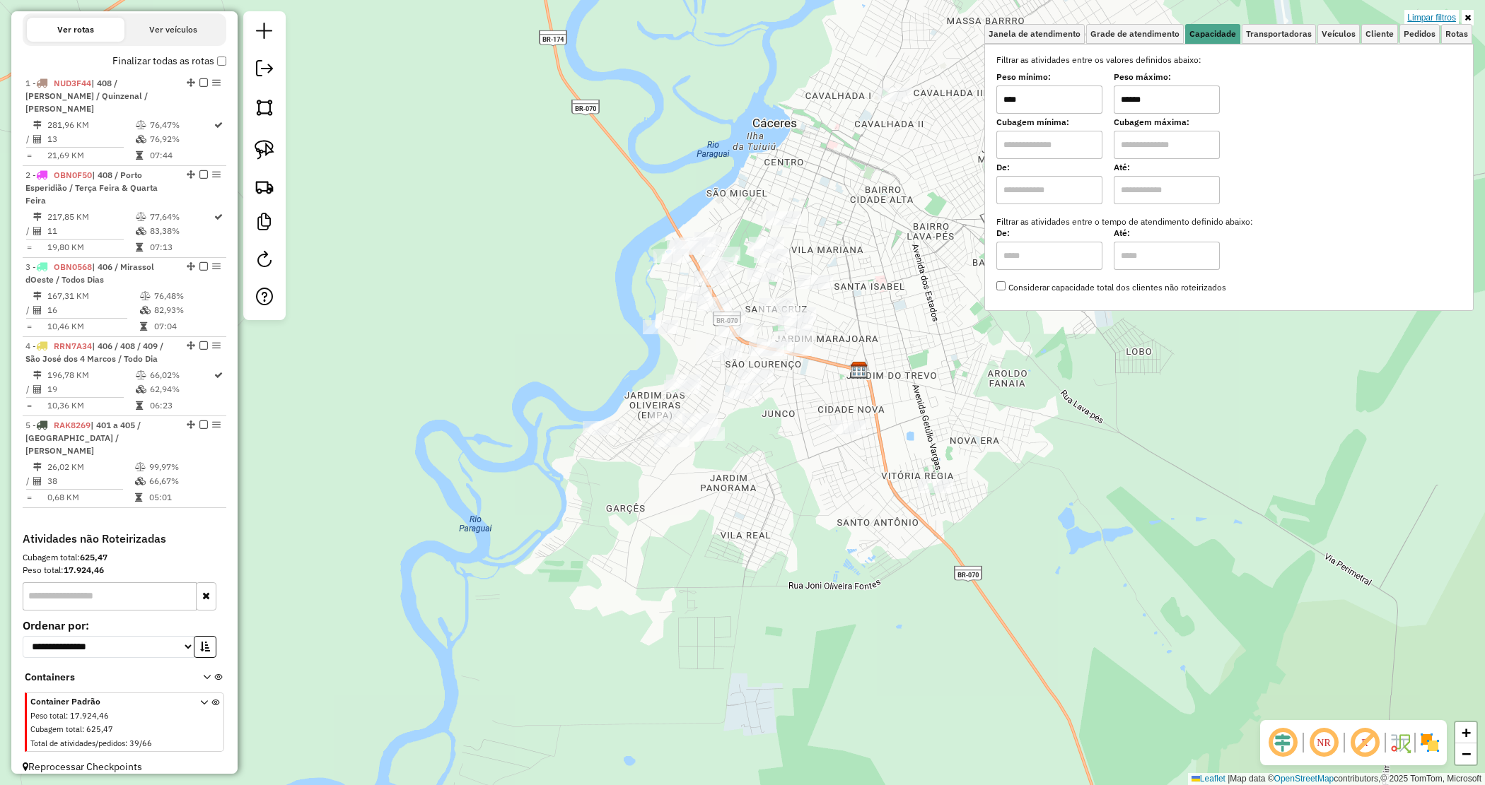
click at [1430, 12] on link "Limpar filtros" at bounding box center [1431, 18] width 54 height 16
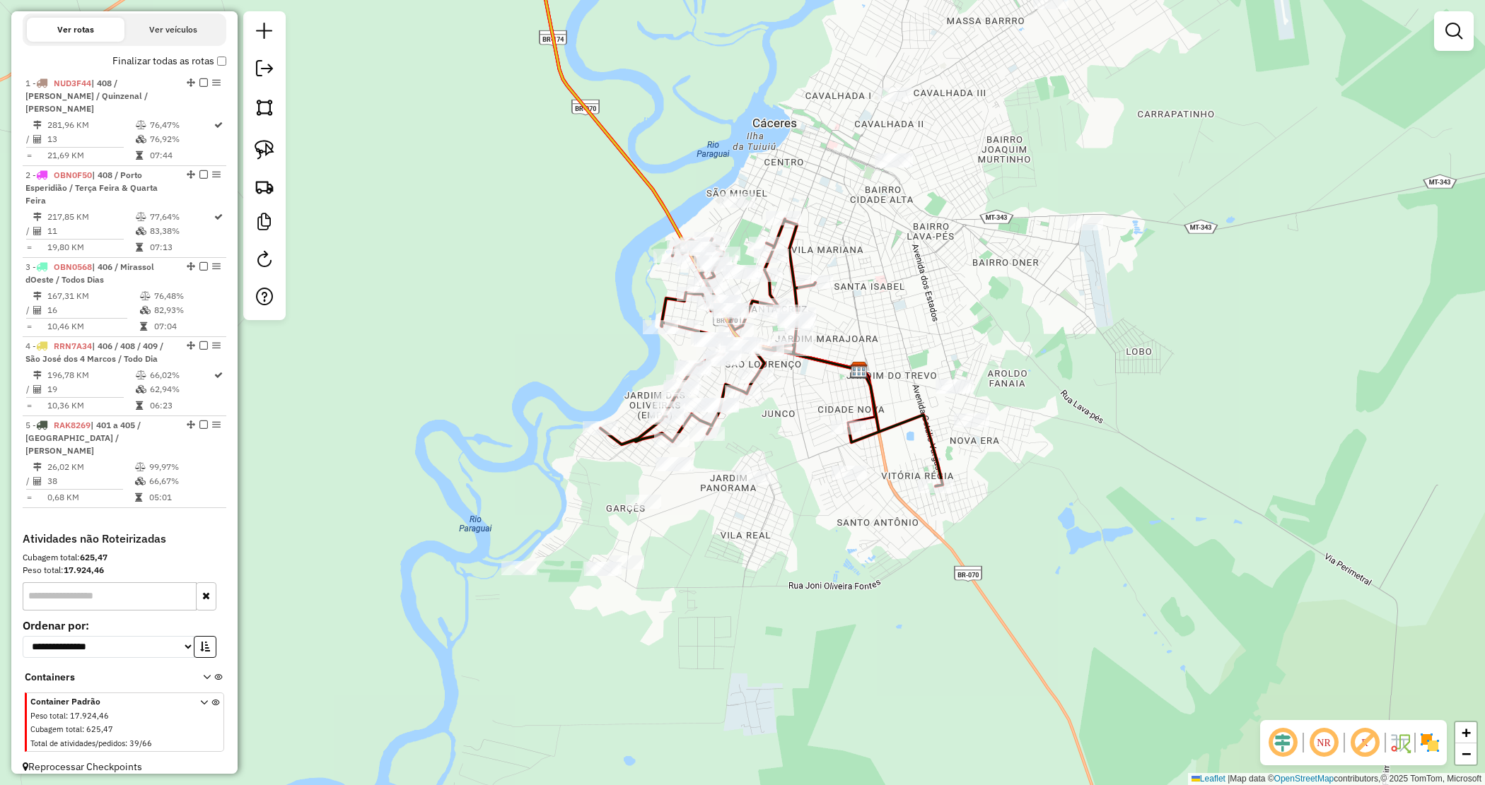
click at [899, 308] on div "Janela de atendimento Grade de atendimento Capacidade Transportadoras Veículos …" at bounding box center [742, 392] width 1485 height 785
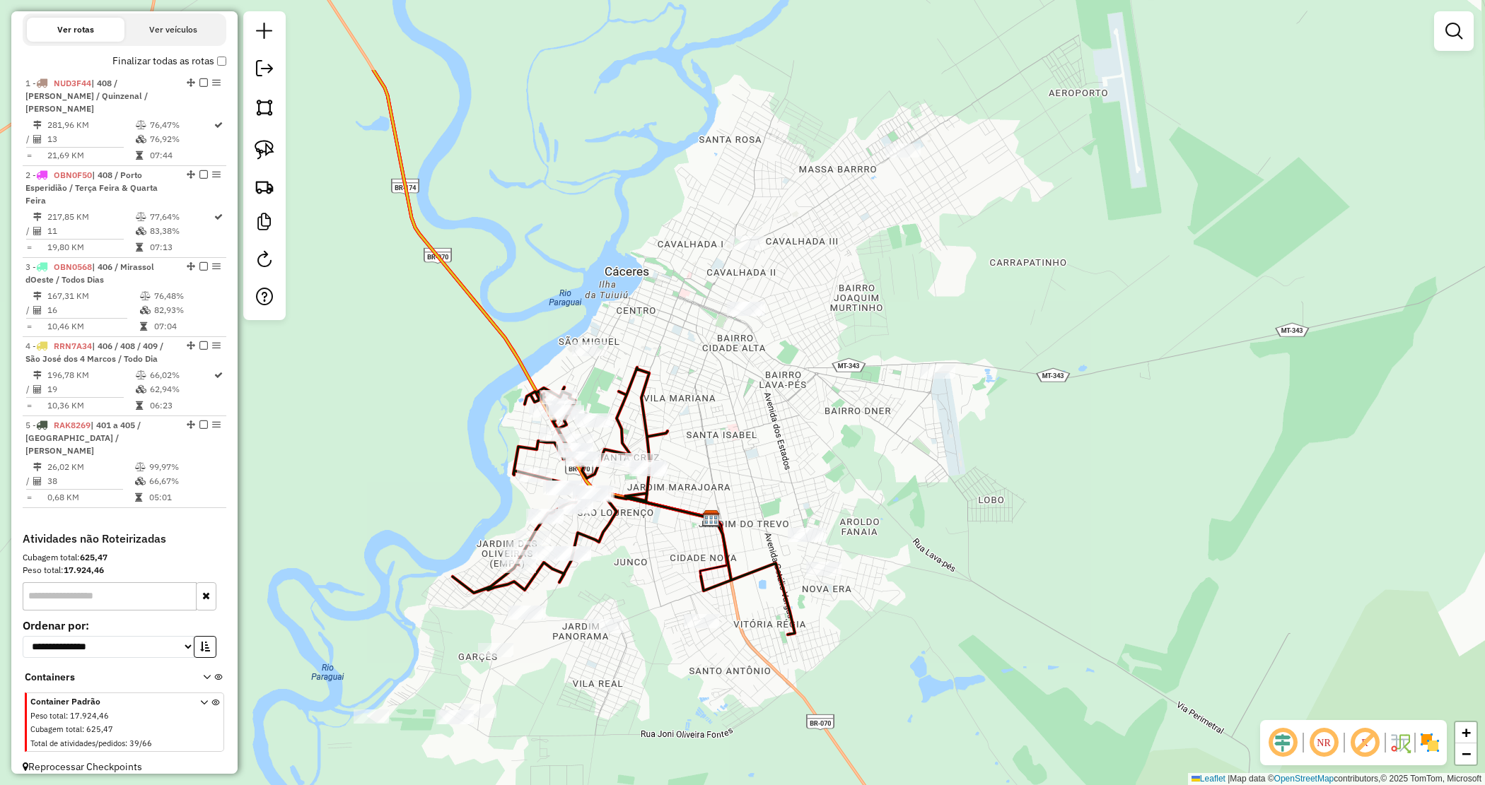
drag, startPoint x: 900, startPoint y: 306, endPoint x: 754, endPoint y: 452, distance: 206.5
click at [754, 452] on div "Janela de atendimento Grade de atendimento Capacidade Transportadoras Veículos …" at bounding box center [742, 392] width 1485 height 785
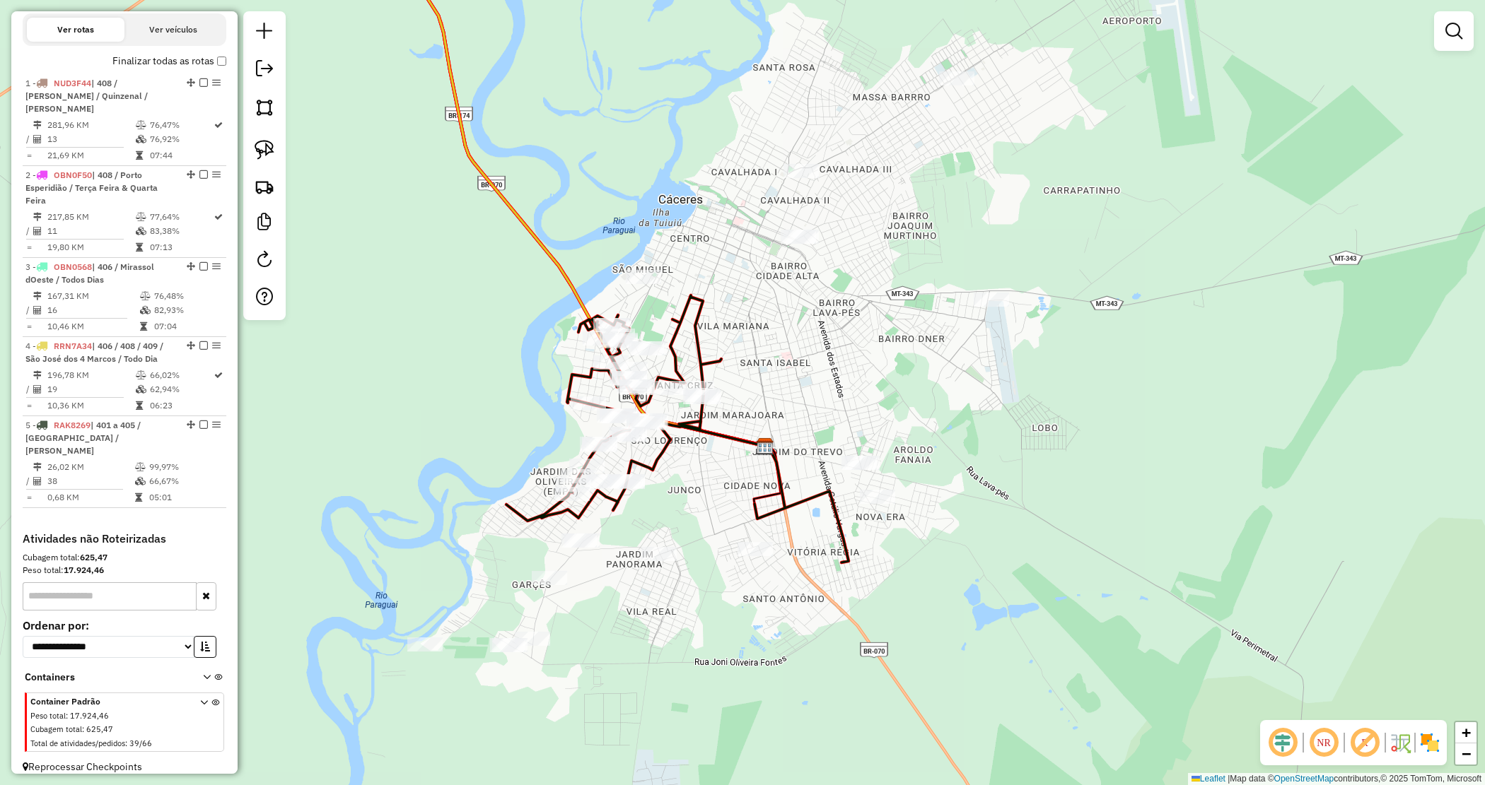
drag, startPoint x: 754, startPoint y: 451, endPoint x: 810, endPoint y: 368, distance: 99.8
click at [809, 369] on div "Janela de atendimento Grade de atendimento Capacidade Transportadoras Veículos …" at bounding box center [742, 392] width 1485 height 785
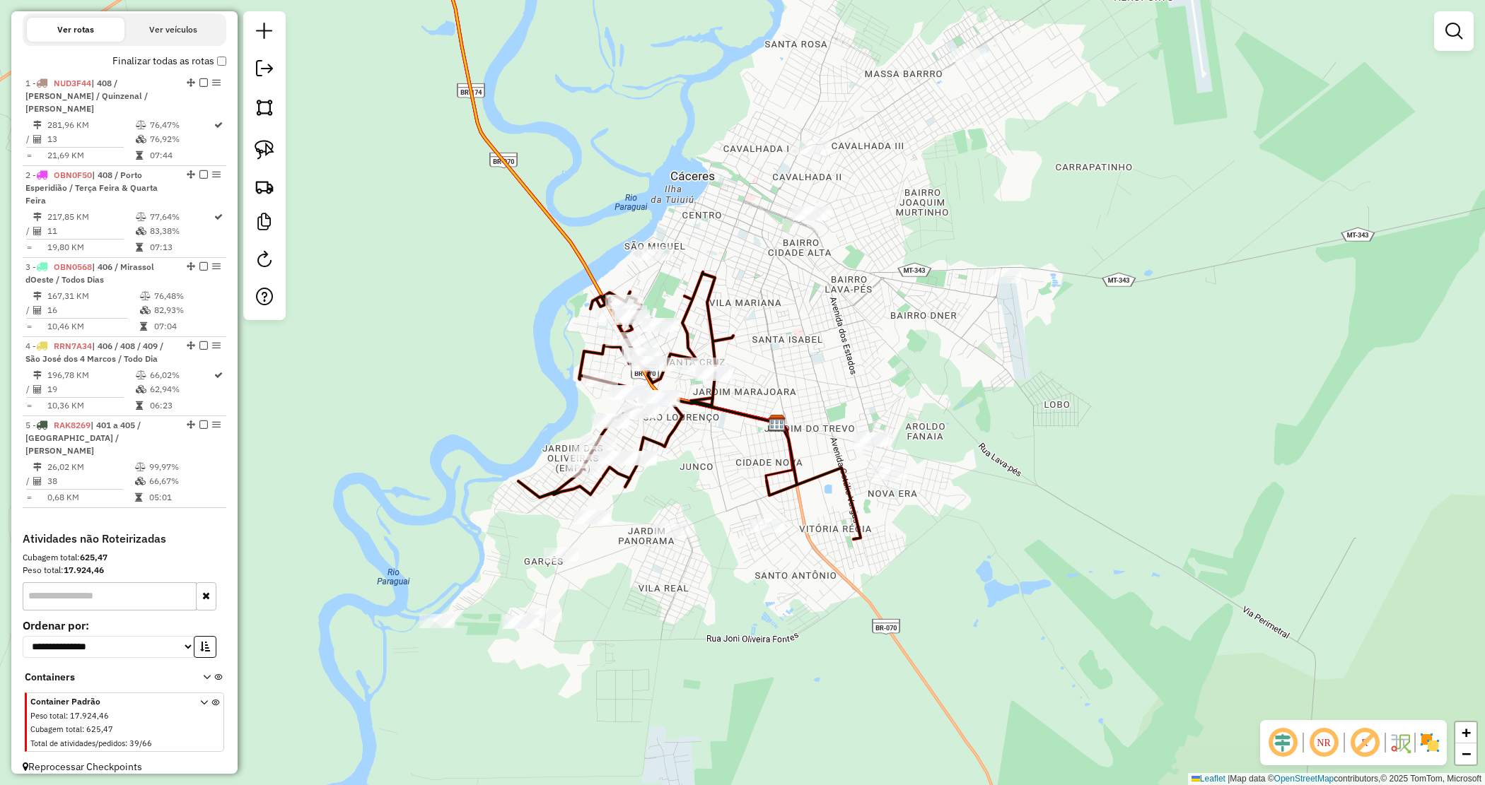
drag, startPoint x: 842, startPoint y: 330, endPoint x: 852, endPoint y: 320, distance: 14.5
click at [852, 320] on div "Janela de atendimento Grade de atendimento Capacidade Transportadoras Veículos …" at bounding box center [742, 392] width 1485 height 785
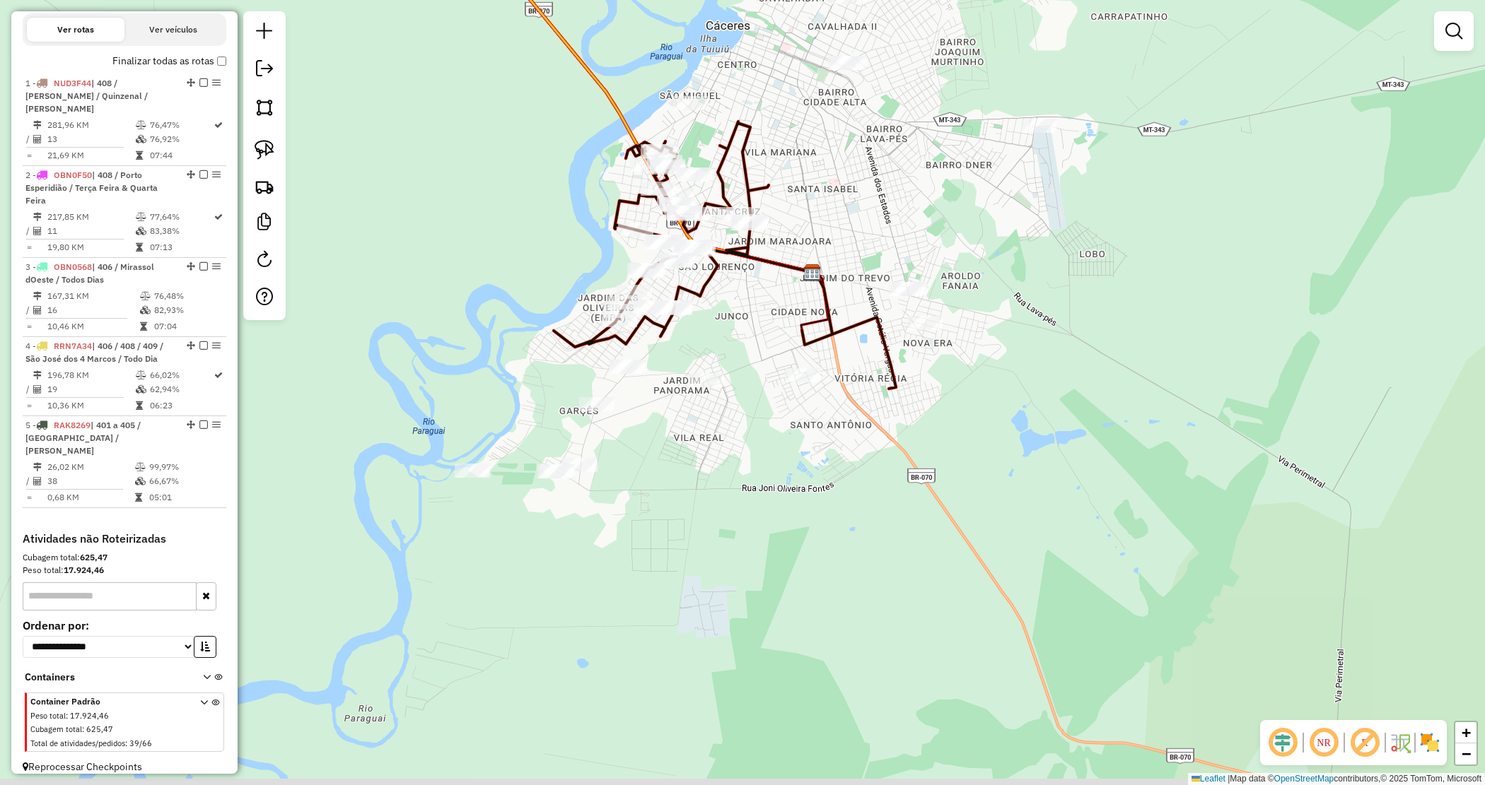
drag, startPoint x: 707, startPoint y: 446, endPoint x: 732, endPoint y: 306, distance: 142.3
click at [732, 306] on div "Janela de atendimento Grade de atendimento Capacidade Transportadoras Veículos …" at bounding box center [742, 392] width 1485 height 785
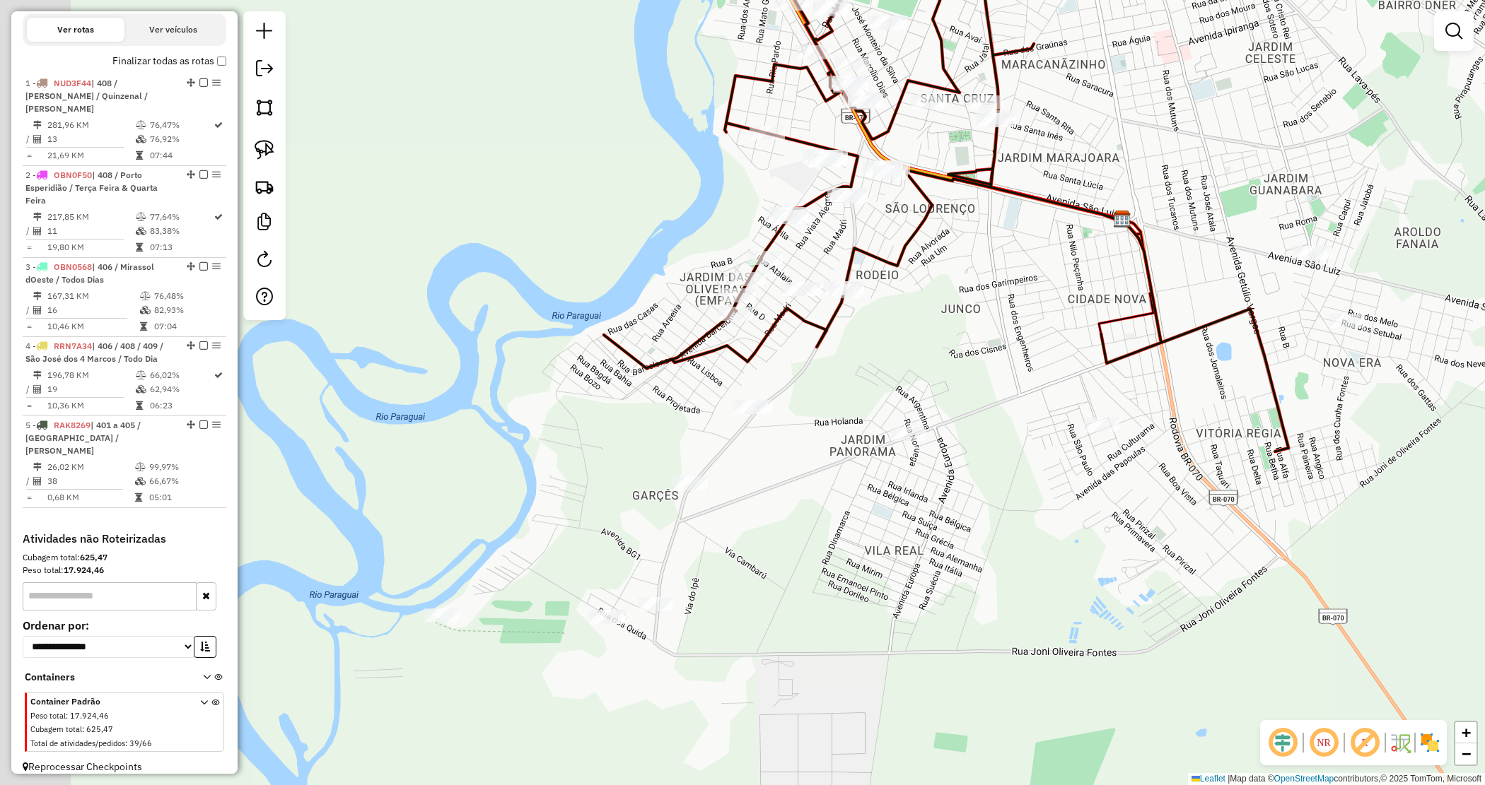
drag, startPoint x: 510, startPoint y: 301, endPoint x: 619, endPoint y: 271, distance: 112.4
click at [619, 271] on div "Janela de atendimento Grade de atendimento Capacidade Transportadoras Veículos …" at bounding box center [742, 392] width 1485 height 785
click at [264, 156] on img at bounding box center [265, 150] width 20 height 20
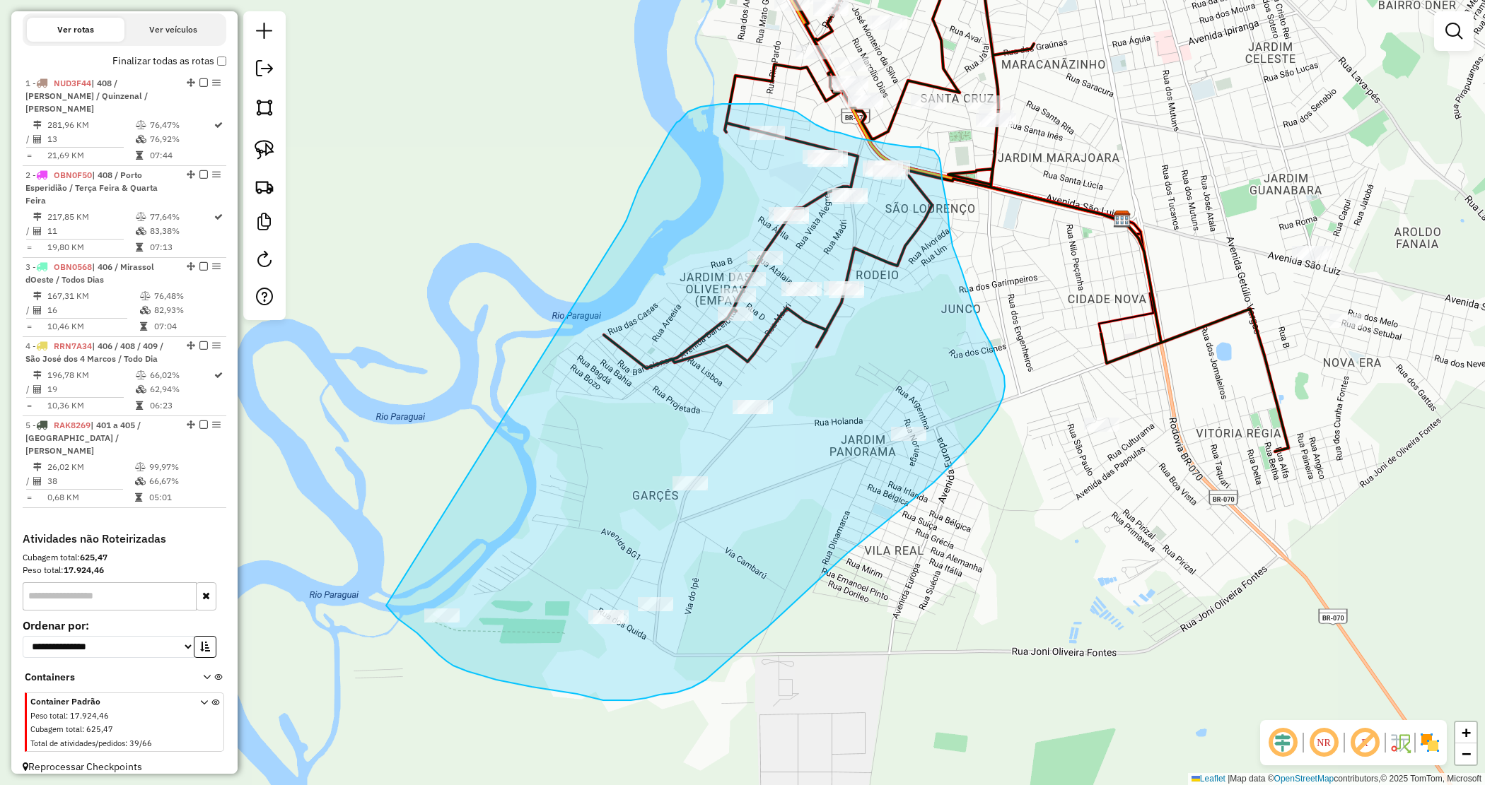
drag, startPoint x: 638, startPoint y: 189, endPoint x: 368, endPoint y: 590, distance: 483.9
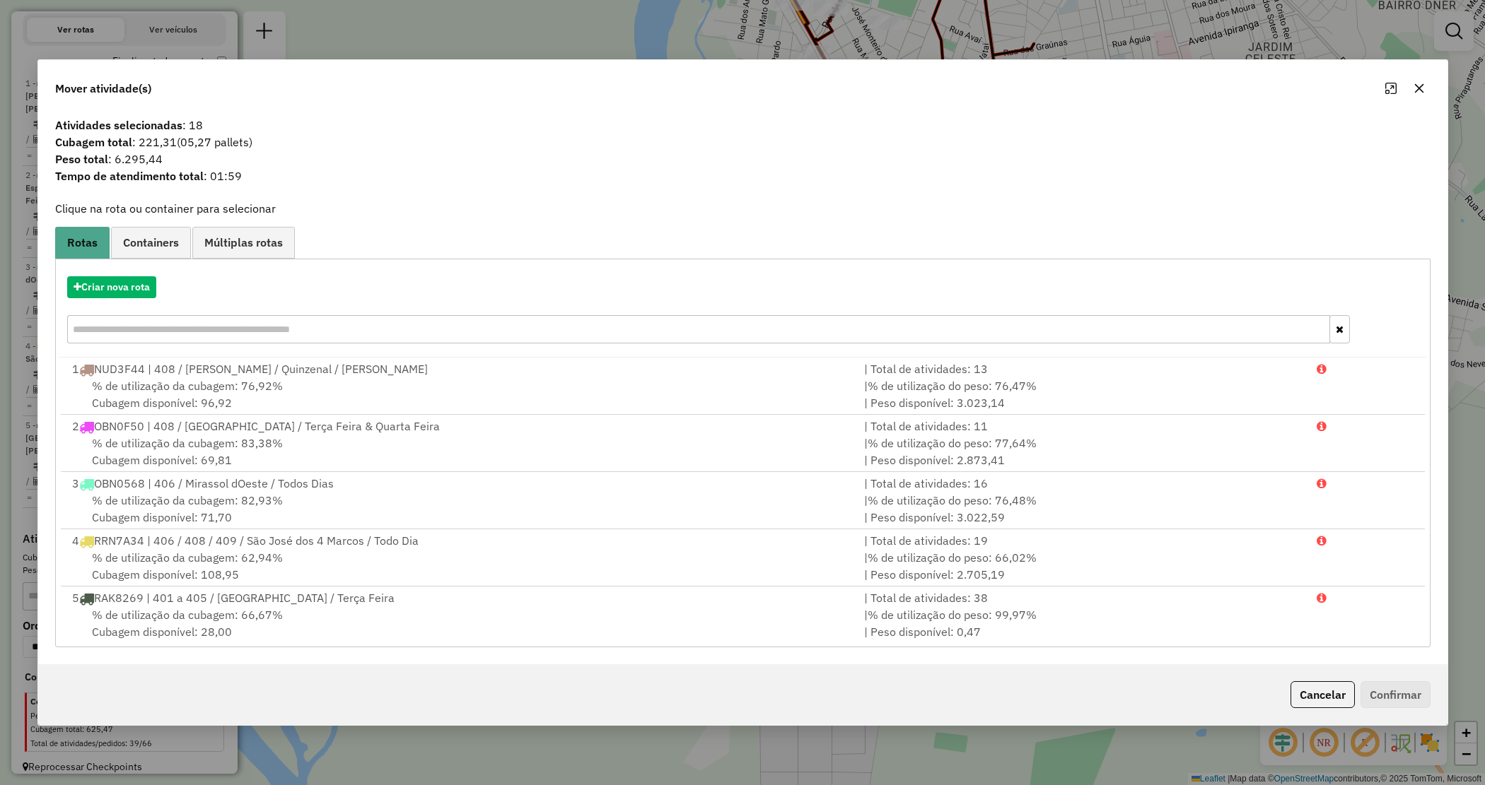
click at [117, 299] on div "Criar nova rota" at bounding box center [743, 312] width 1368 height 92
click at [124, 297] on button "Criar nova rota" at bounding box center [111, 287] width 89 height 22
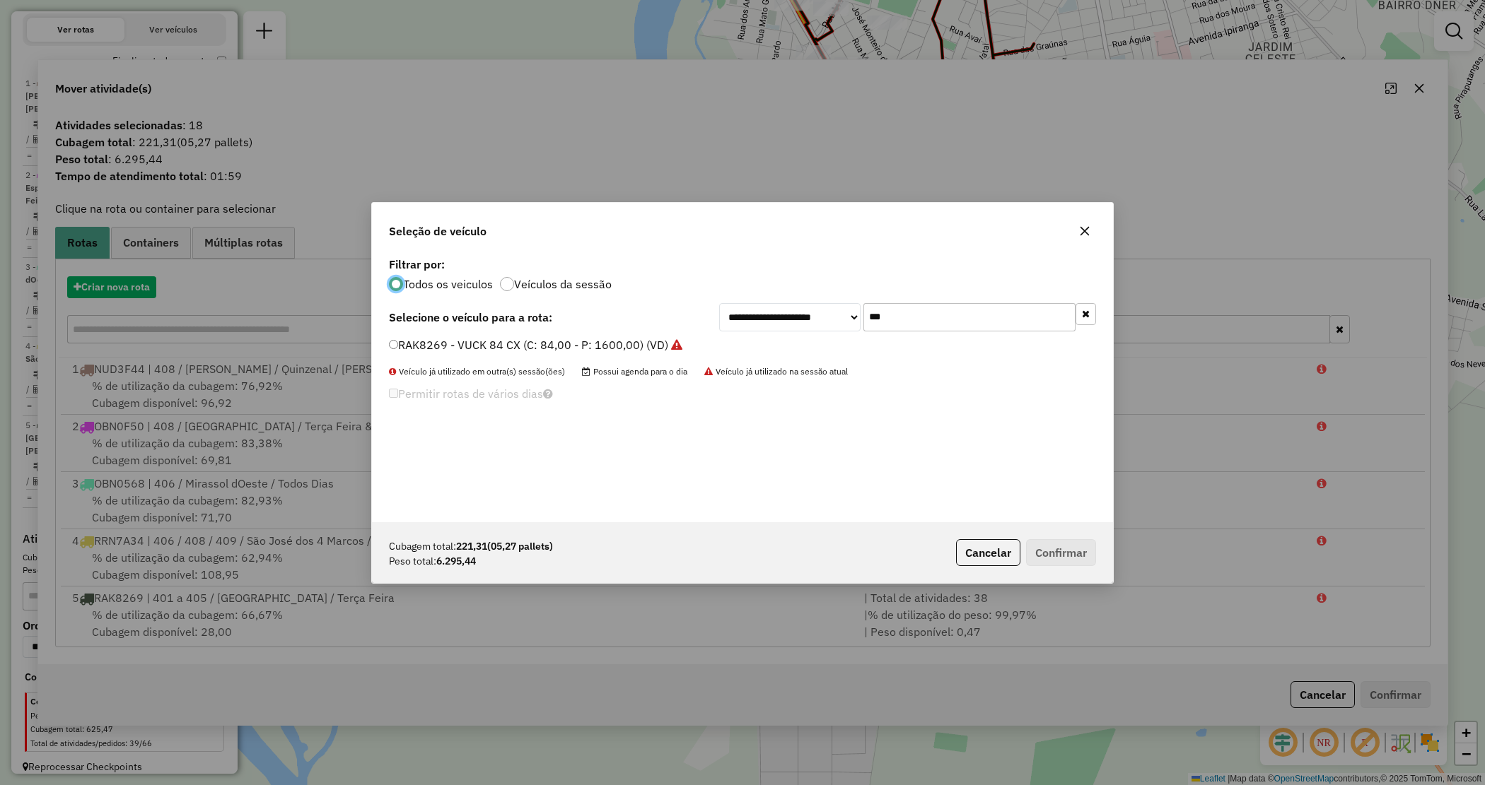
scroll to position [7, 4]
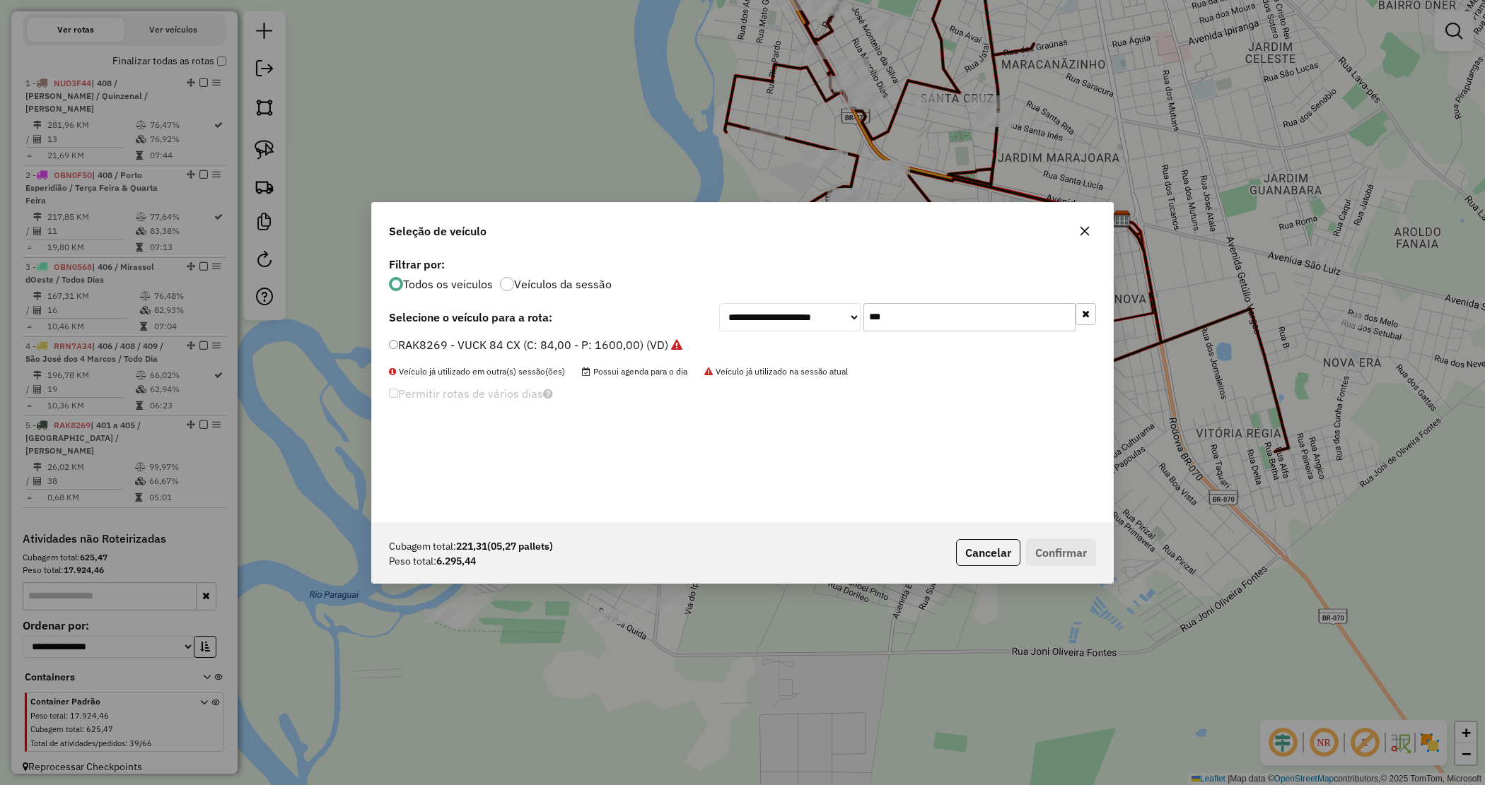
drag, startPoint x: 917, startPoint y: 310, endPoint x: 836, endPoint y: 305, distance: 80.7
click at [836, 305] on div "**********" at bounding box center [907, 317] width 377 height 28
type input "****"
click at [662, 338] on label "QBA5804 - Truck_420_12850 (C: 420,00 - P: 12850,00)" at bounding box center [540, 345] width 303 height 17
click at [610, 346] on label "QBA5804 - Truck_420_12850 (C: 420,00 - P: 12850,00)" at bounding box center [540, 345] width 303 height 17
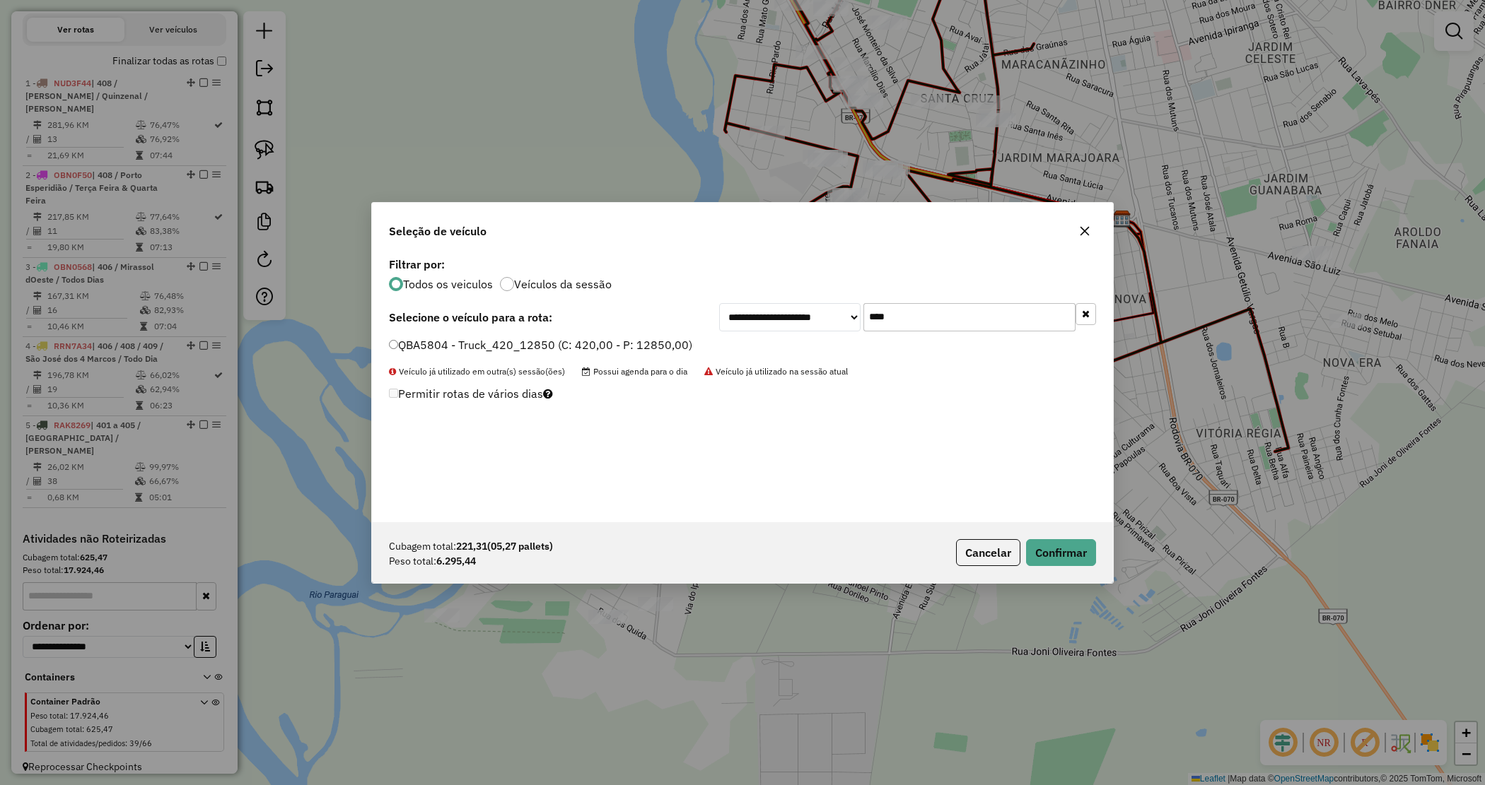
click at [612, 344] on label "QBA5804 - Truck_420_12850 (C: 420,00 - P: 12850,00)" at bounding box center [540, 345] width 303 height 17
click at [1051, 552] on button "Confirmar" at bounding box center [1061, 552] width 70 height 27
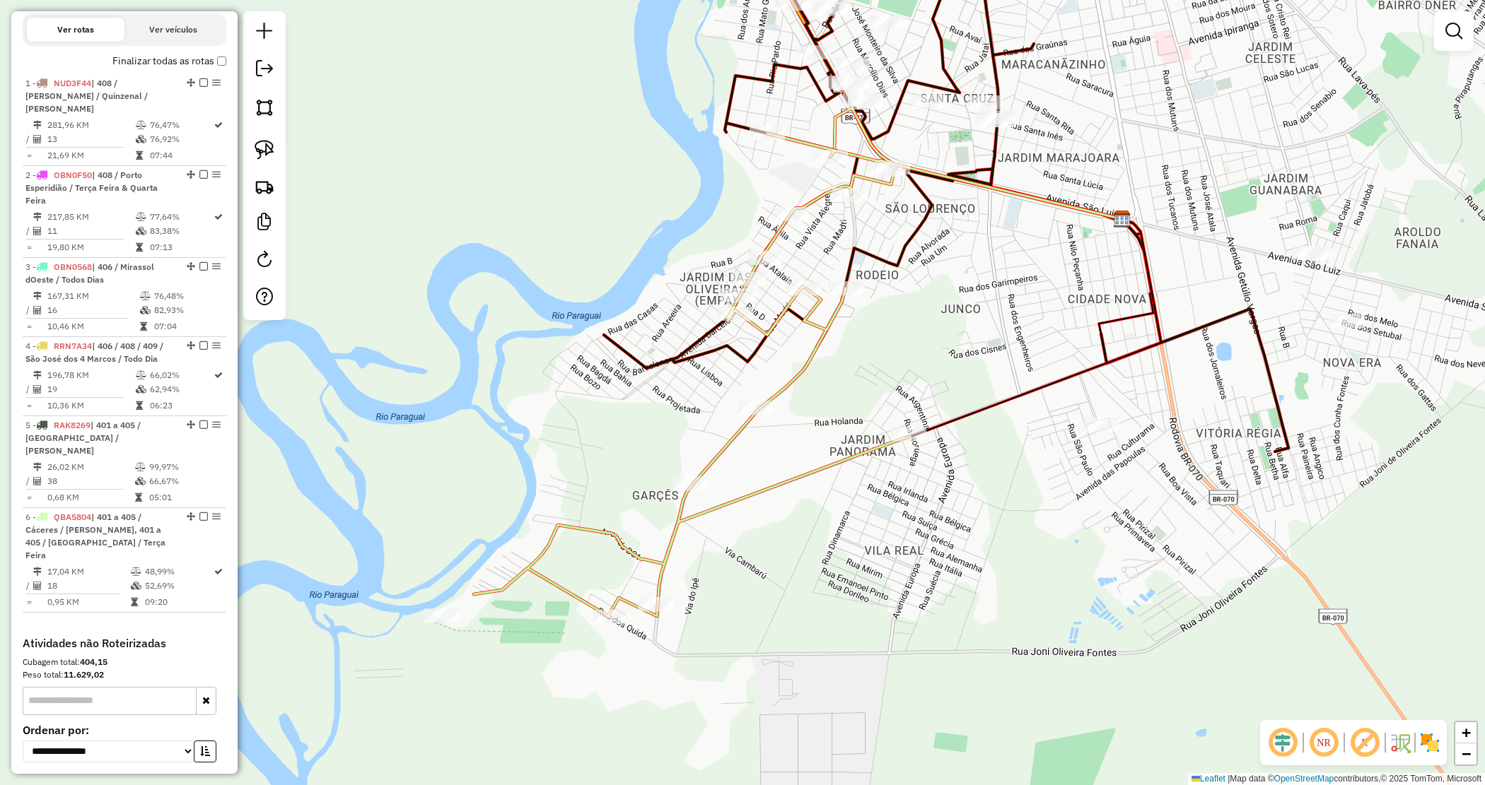
click at [972, 327] on div "Janela de atendimento Grade de atendimento Capacidade Transportadoras Veículos …" at bounding box center [742, 392] width 1485 height 785
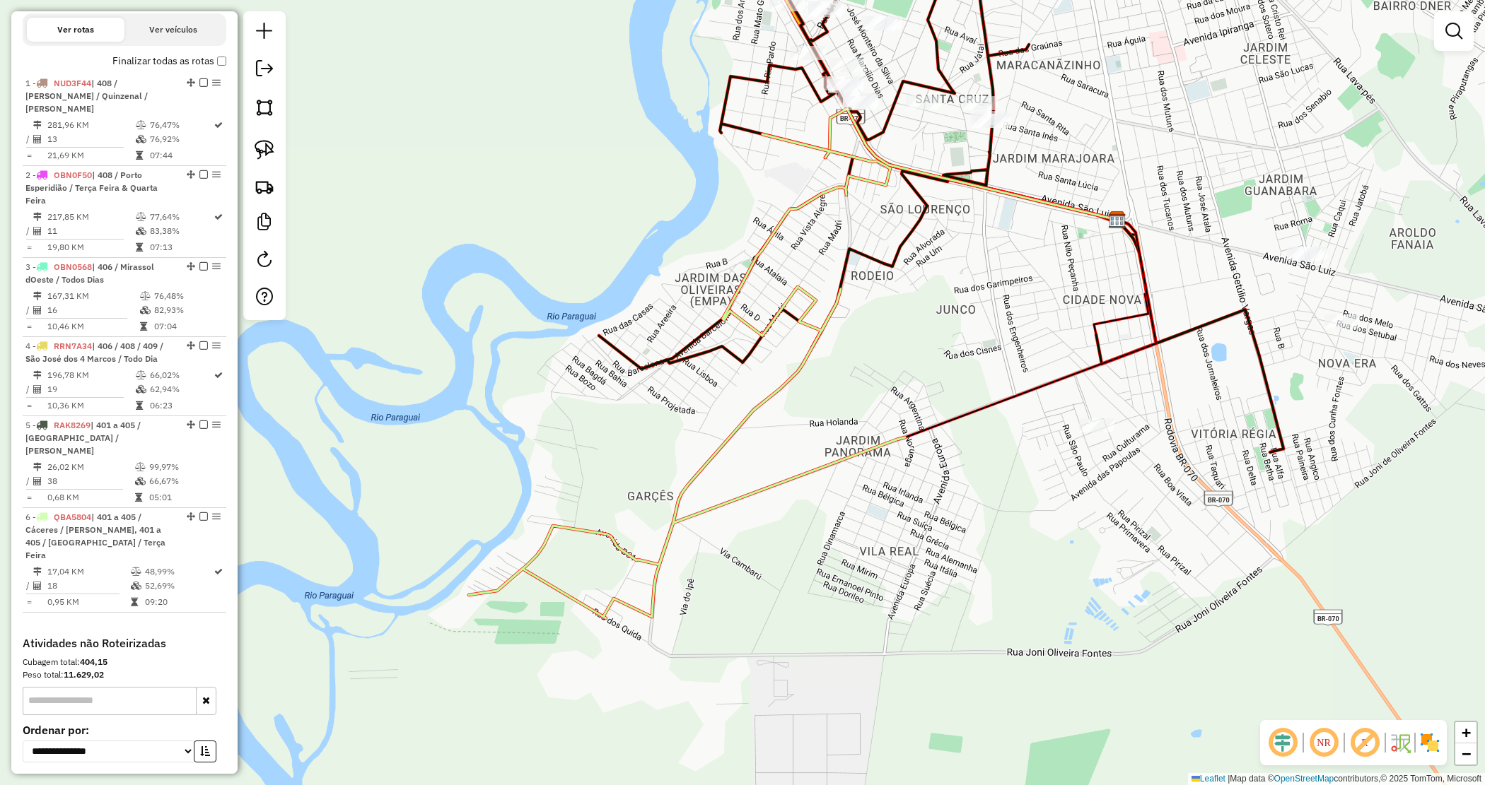
drag, startPoint x: 935, startPoint y: 334, endPoint x: 605, endPoint y: 527, distance: 382.4
click at [605, 527] on div "Janela de atendimento Grade de atendimento Capacidade Transportadoras Veículos …" at bounding box center [742, 392] width 1485 height 785
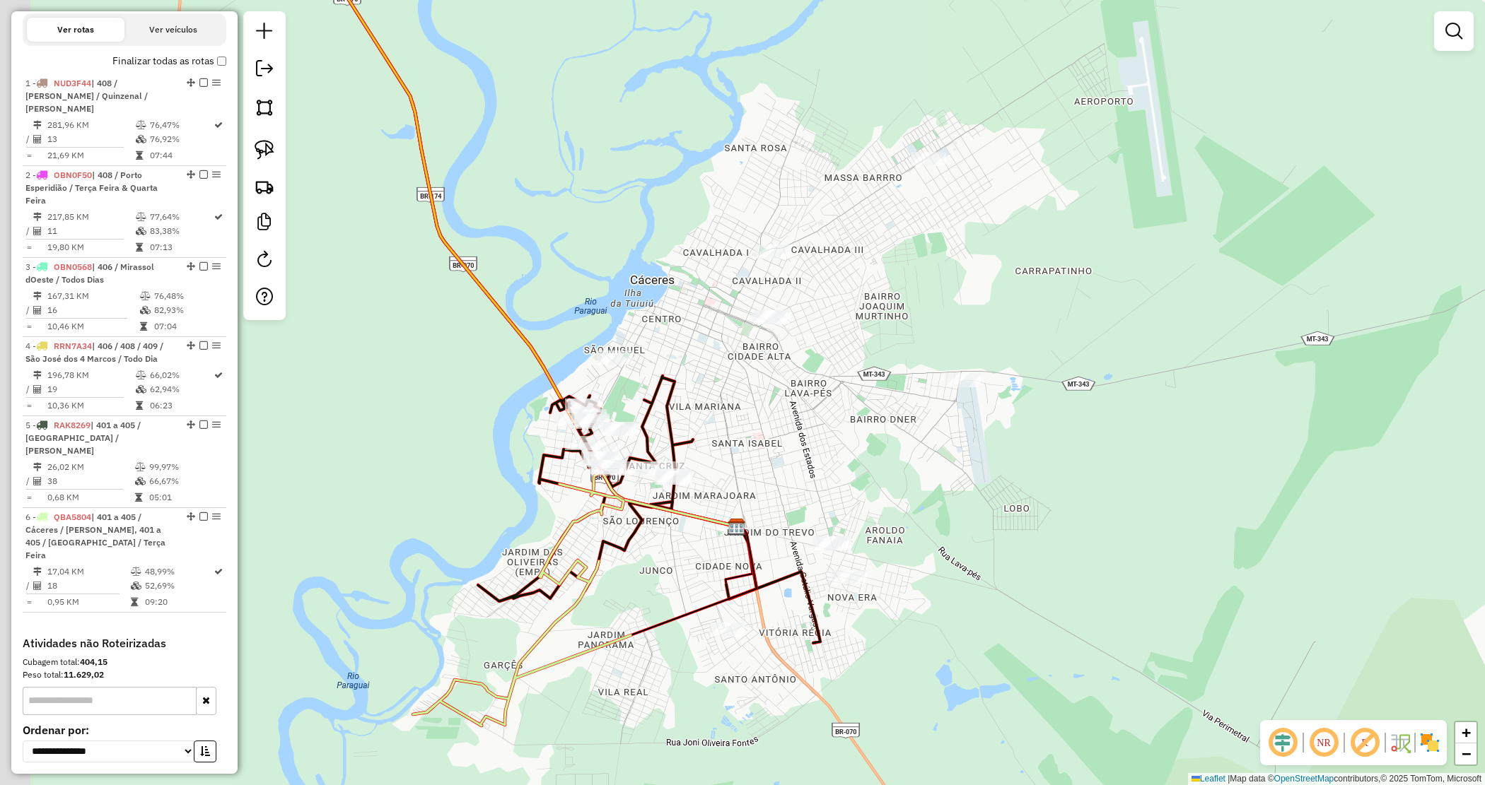
drag, startPoint x: 721, startPoint y: 442, endPoint x: 761, endPoint y: 479, distance: 54.5
click at [761, 479] on div "Janela de atendimento Grade de atendimento Capacidade Transportadoras Veículos …" at bounding box center [742, 392] width 1485 height 785
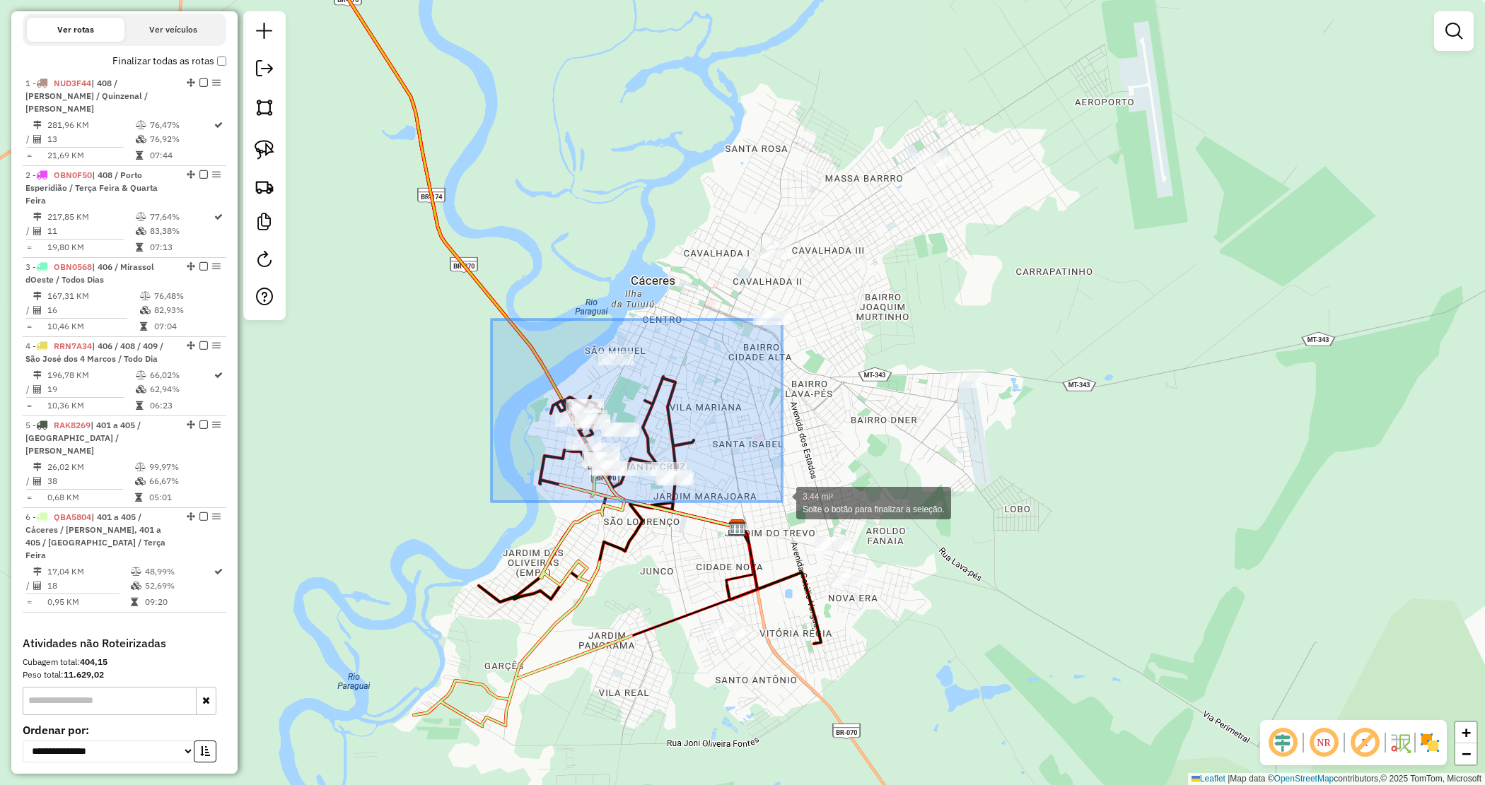
drag, startPoint x: 589, startPoint y: 397, endPoint x: 782, endPoint y: 502, distance: 219.5
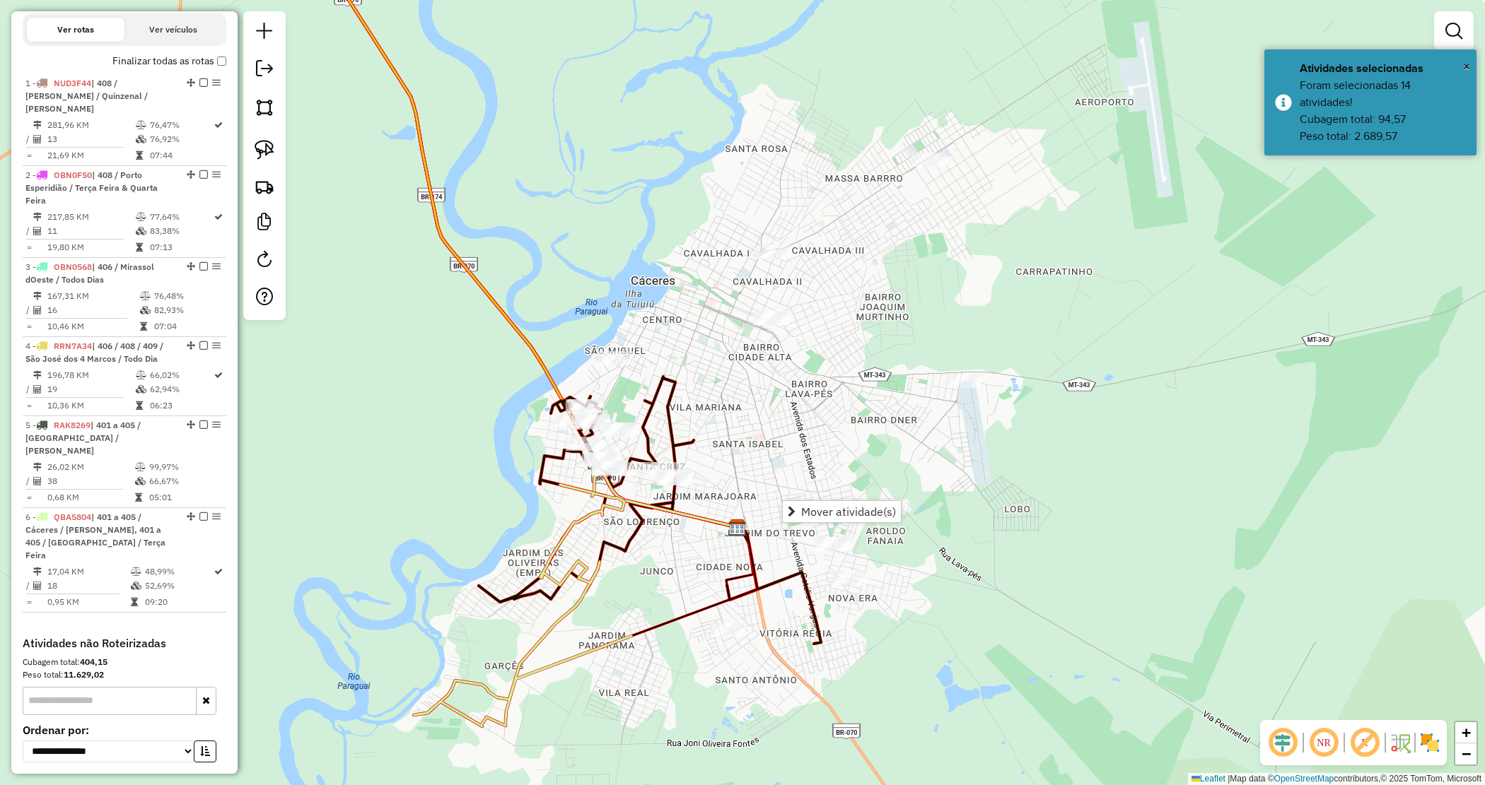
click at [730, 449] on div "Janela de atendimento Grade de atendimento Capacidade Transportadoras Veículos …" at bounding box center [742, 392] width 1485 height 785
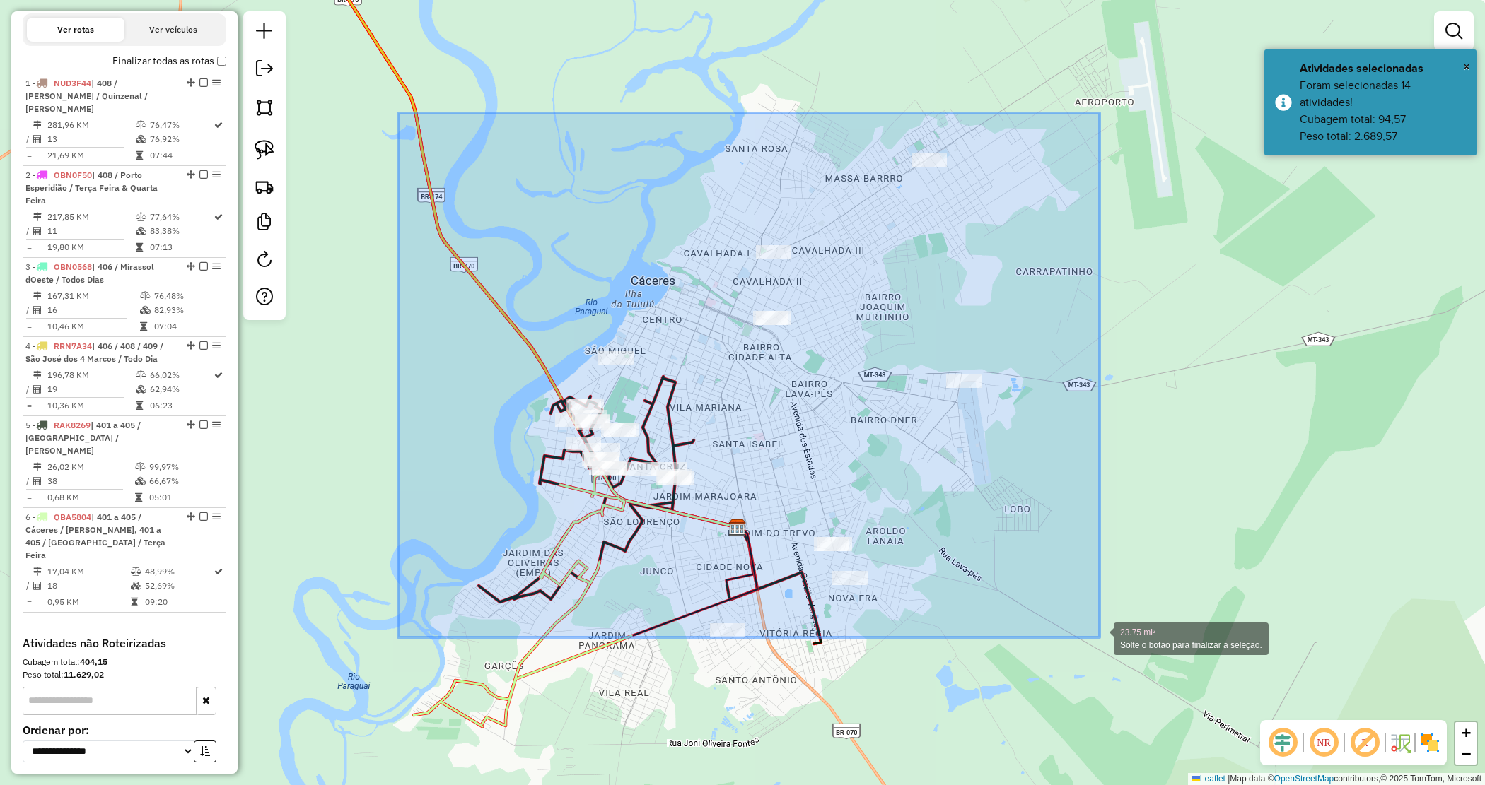
drag, startPoint x: 398, startPoint y: 113, endPoint x: 1117, endPoint y: 659, distance: 902.7
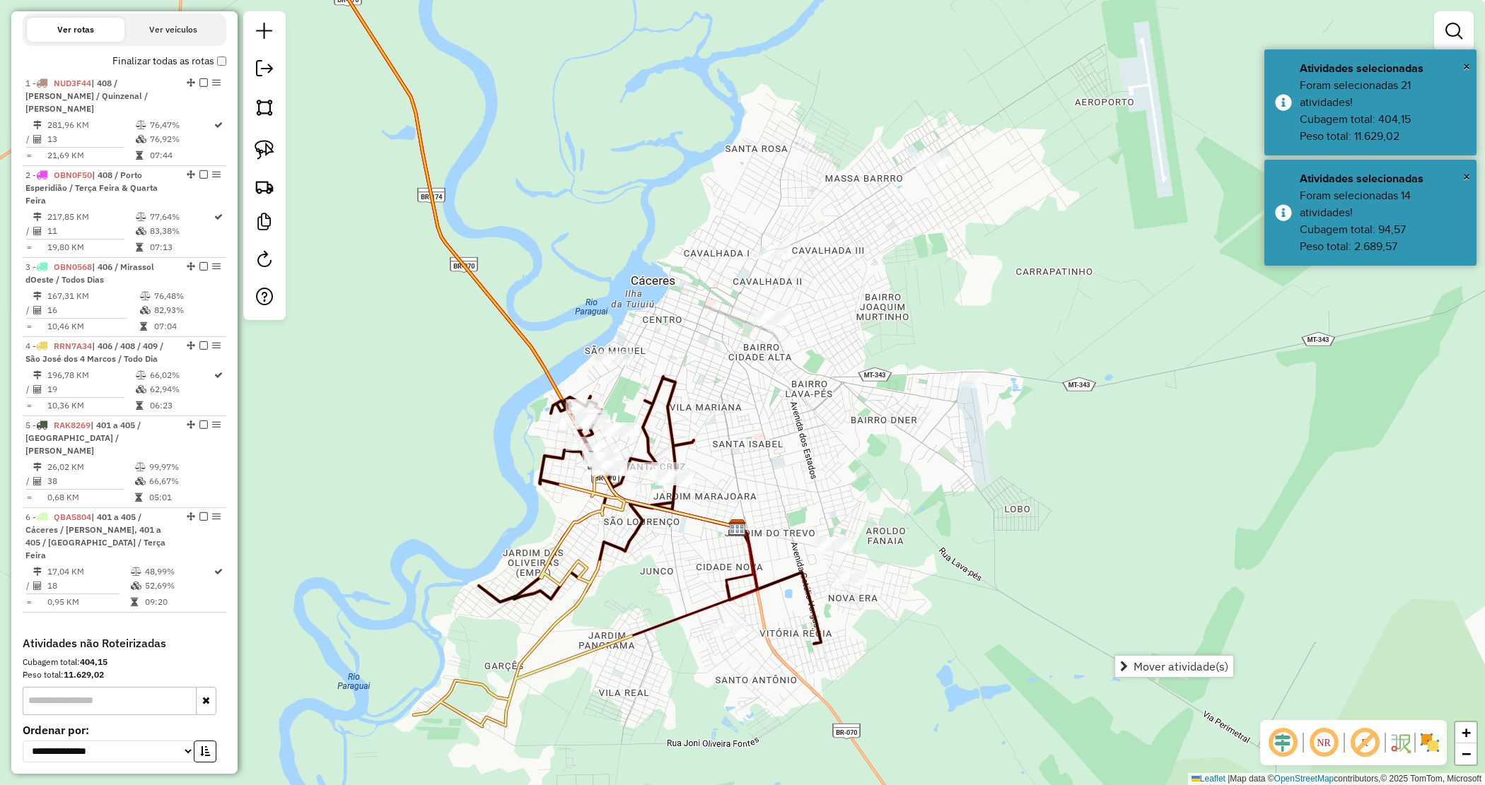
click at [1078, 566] on div "Janela de atendimento Grade de atendimento Capacidade Transportadoras Veículos …" at bounding box center [742, 392] width 1485 height 785
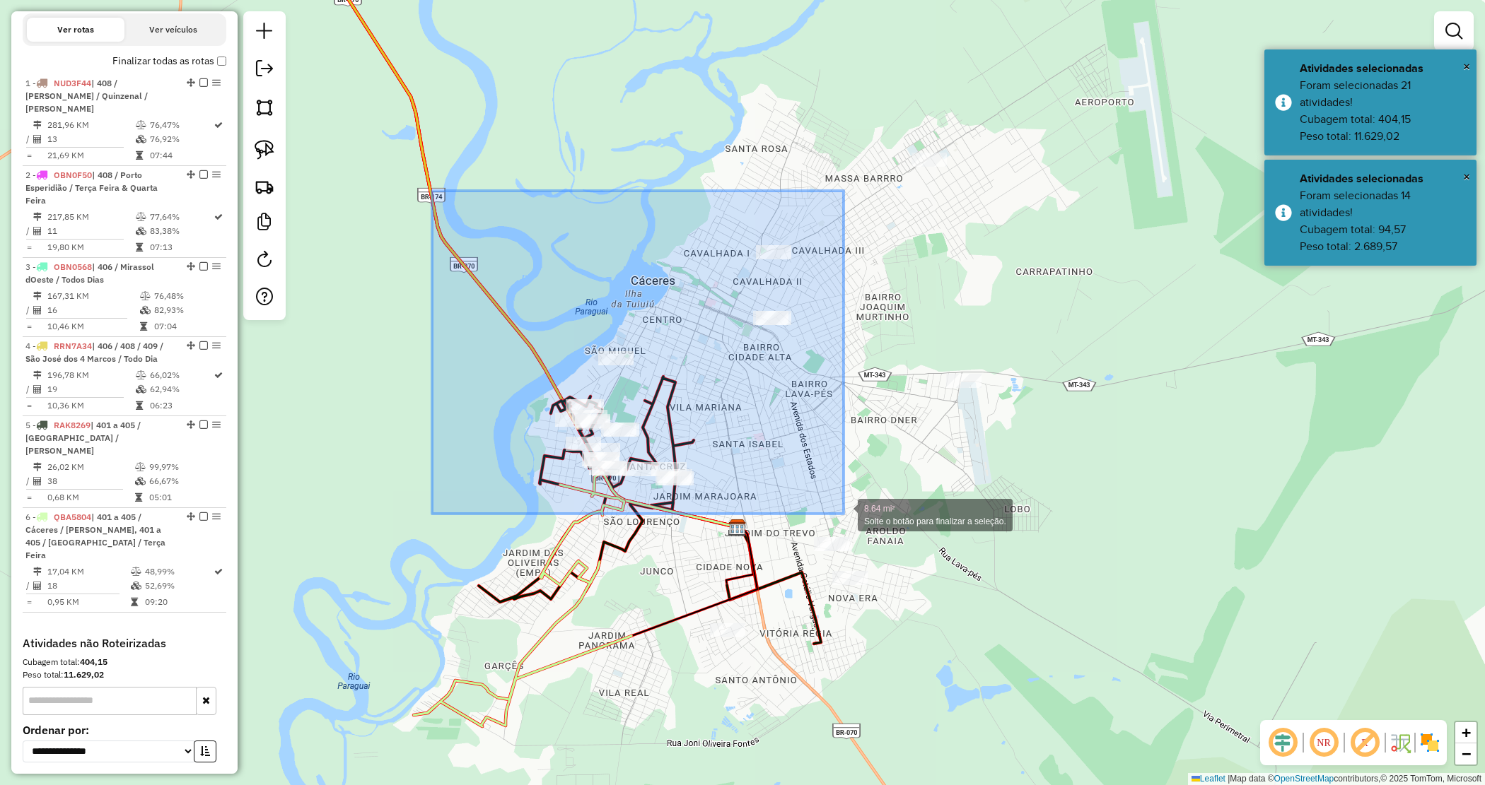
drag, startPoint x: 460, startPoint y: 227, endPoint x: 843, endPoint y: 514, distance: 479.3
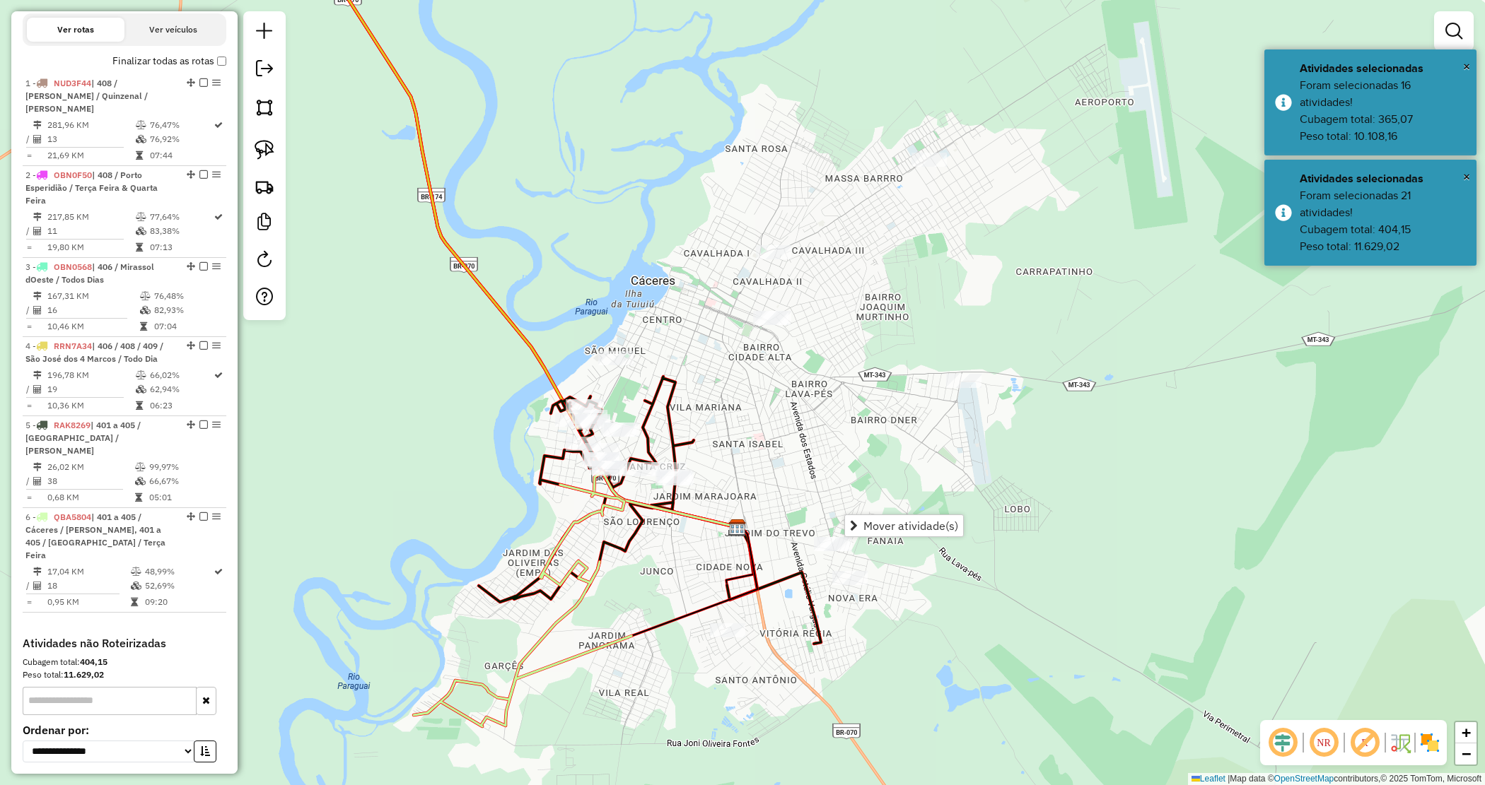
drag, startPoint x: 814, startPoint y: 470, endPoint x: 797, endPoint y: 457, distance: 21.6
click at [814, 470] on div "Janela de atendimento Grade de atendimento Capacidade Transportadoras Veículos …" at bounding box center [742, 392] width 1485 height 785
drag, startPoint x: 741, startPoint y: 319, endPoint x: 842, endPoint y: 356, distance: 107.6
click at [764, 411] on div "Janela de atendimento Grade de atendimento Capacidade Transportadoras Veículos …" at bounding box center [742, 392] width 1485 height 785
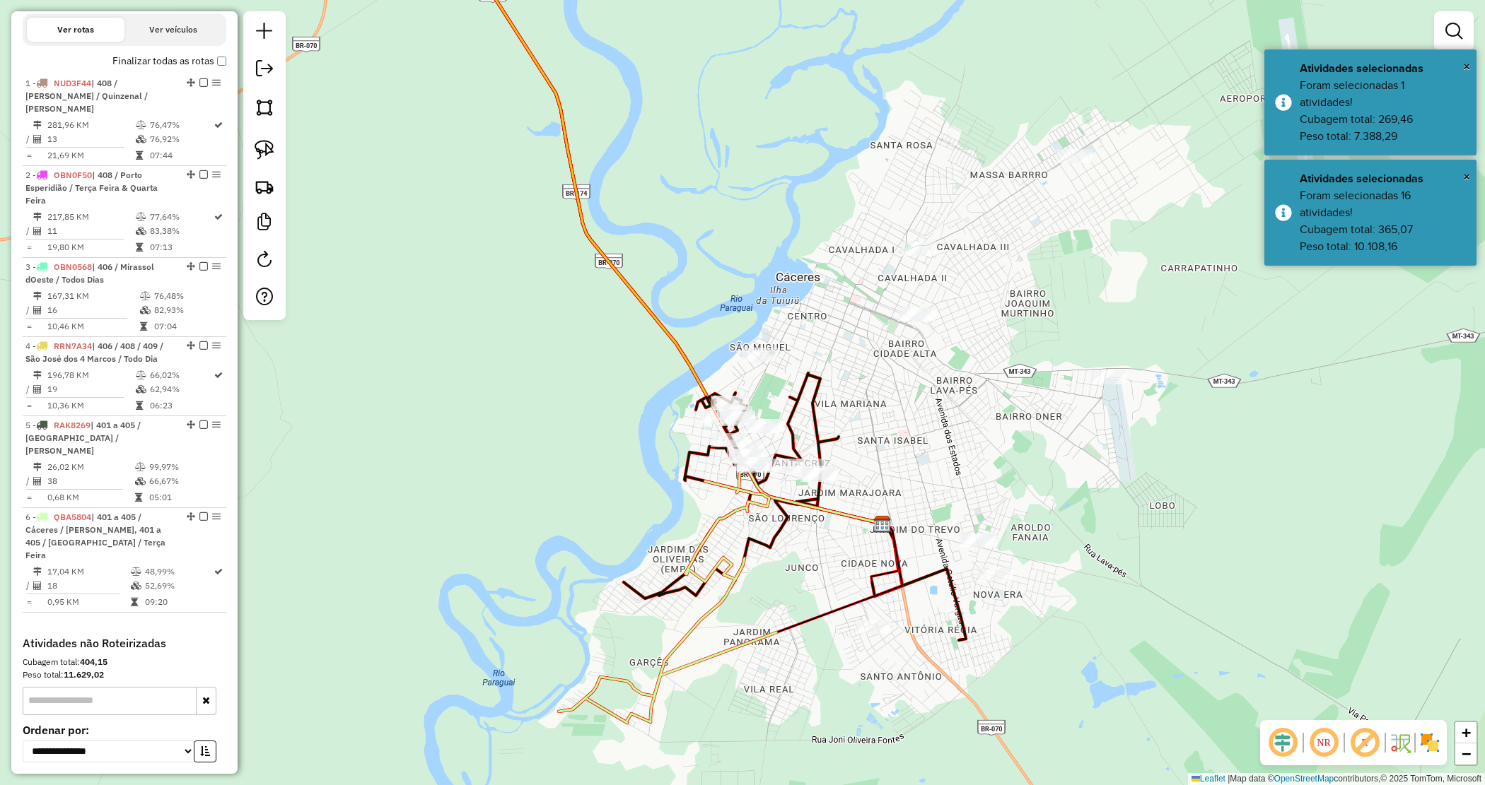
drag, startPoint x: 414, startPoint y: 286, endPoint x: 382, endPoint y: 259, distance: 41.6
click at [382, 259] on div "Janela de atendimento Grade de atendimento Capacidade Transportadoras Veículos …" at bounding box center [742, 392] width 1485 height 785
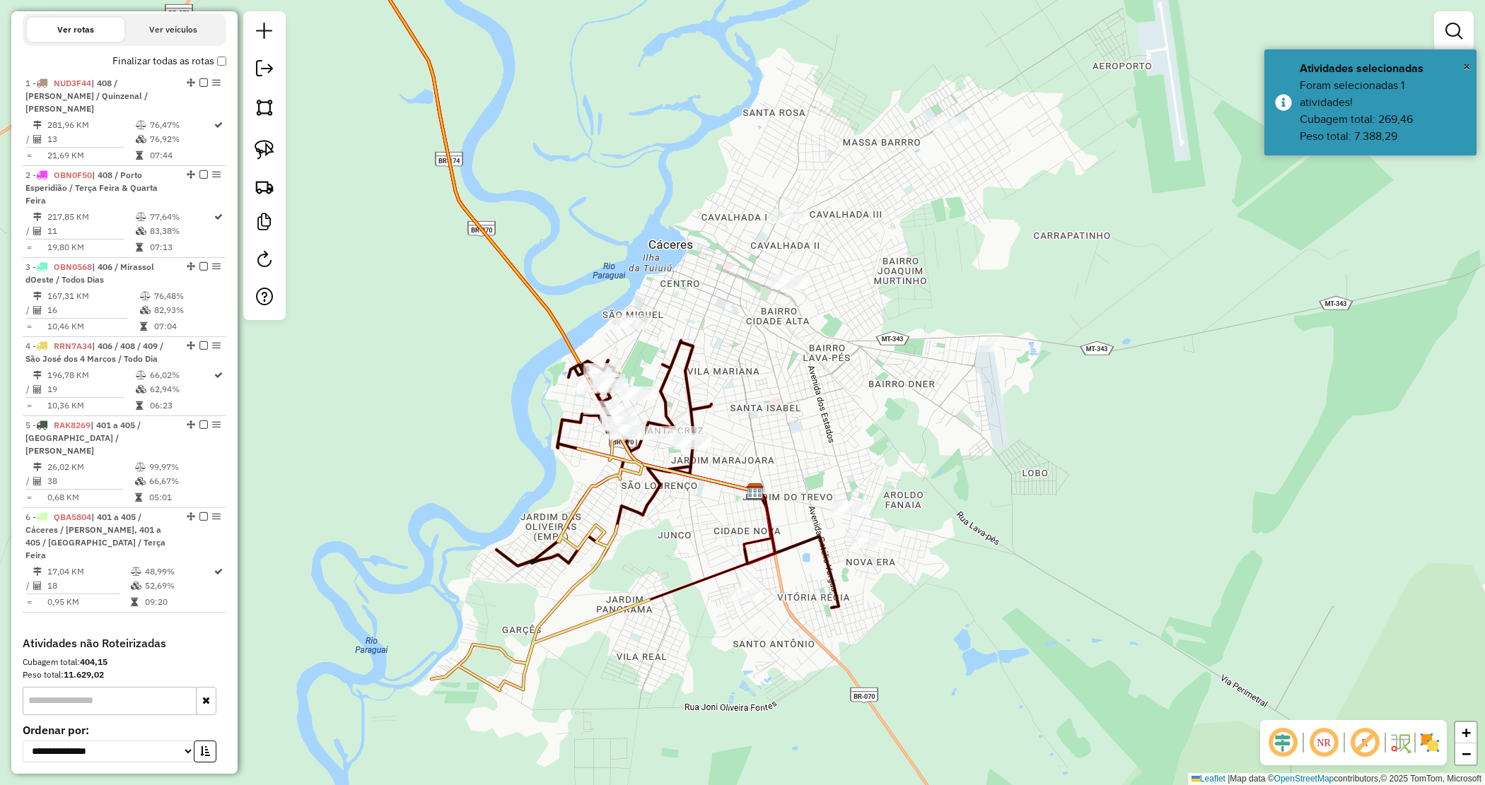
drag, startPoint x: 274, startPoint y: 153, endPoint x: 410, endPoint y: 343, distance: 234.1
click at [273, 153] on img at bounding box center [265, 150] width 20 height 20
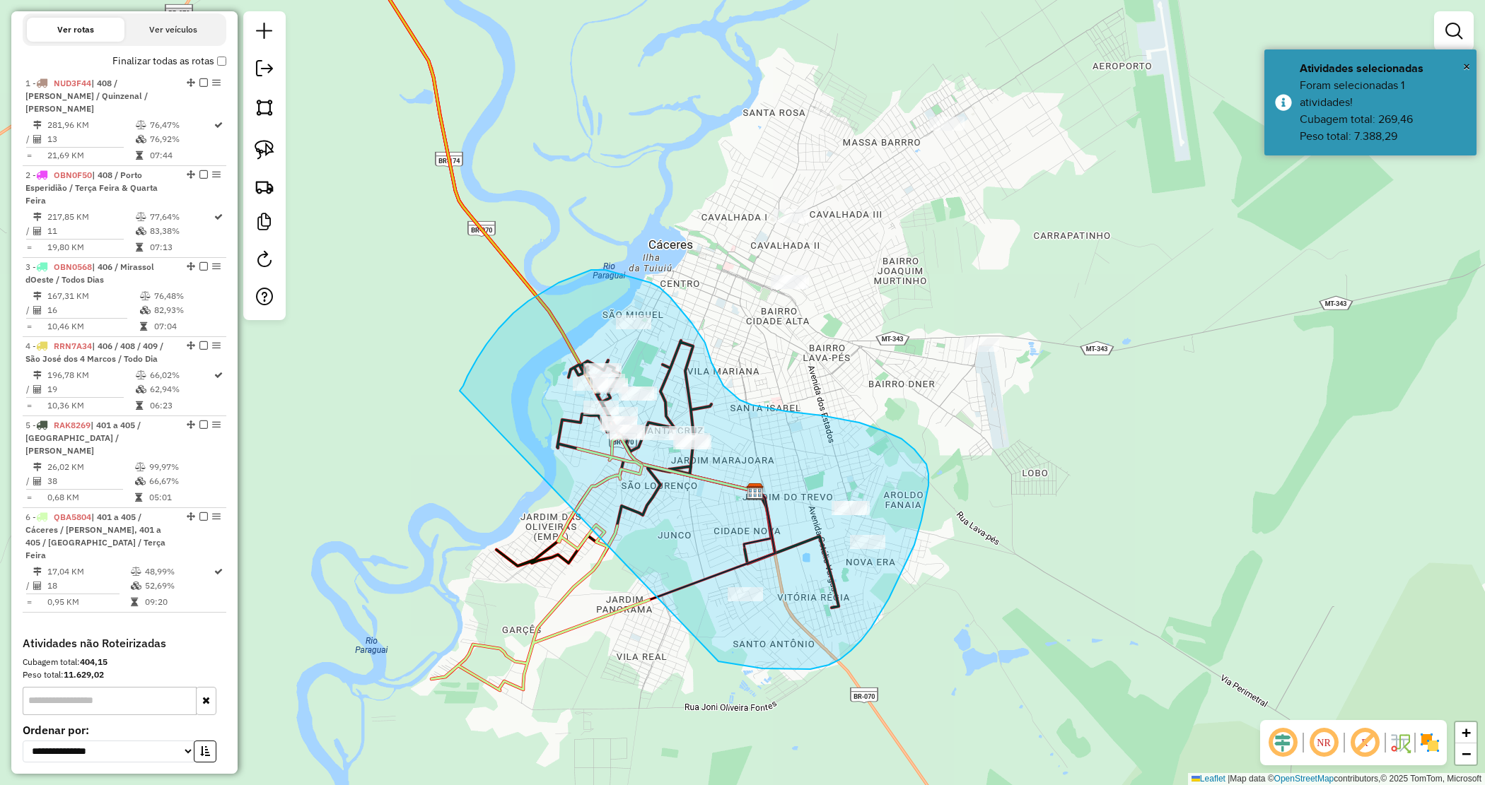
drag, startPoint x: 544, startPoint y: 291, endPoint x: 528, endPoint y: 605, distance: 315.0
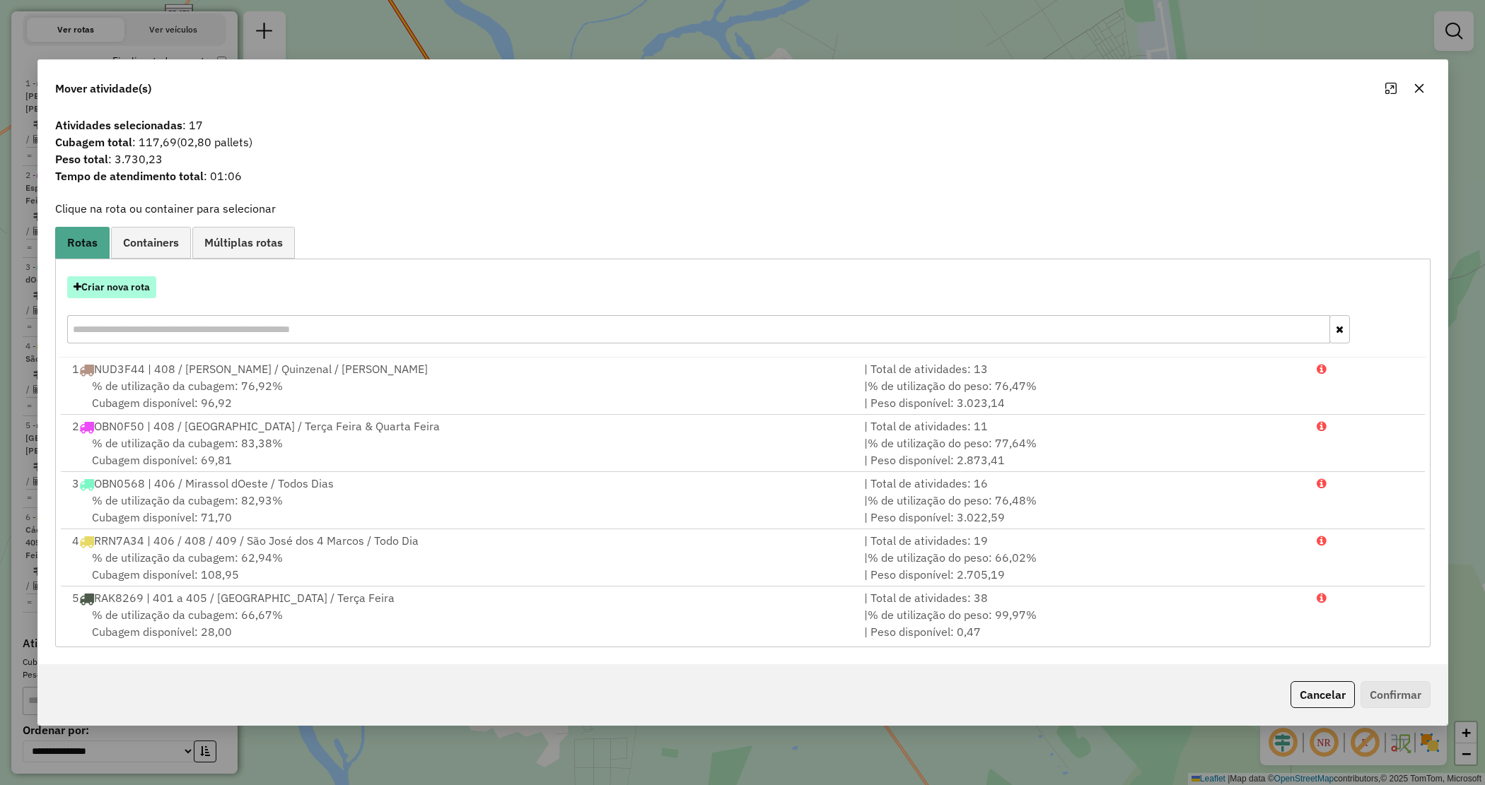
click at [131, 291] on button "Criar nova rota" at bounding box center [111, 287] width 89 height 22
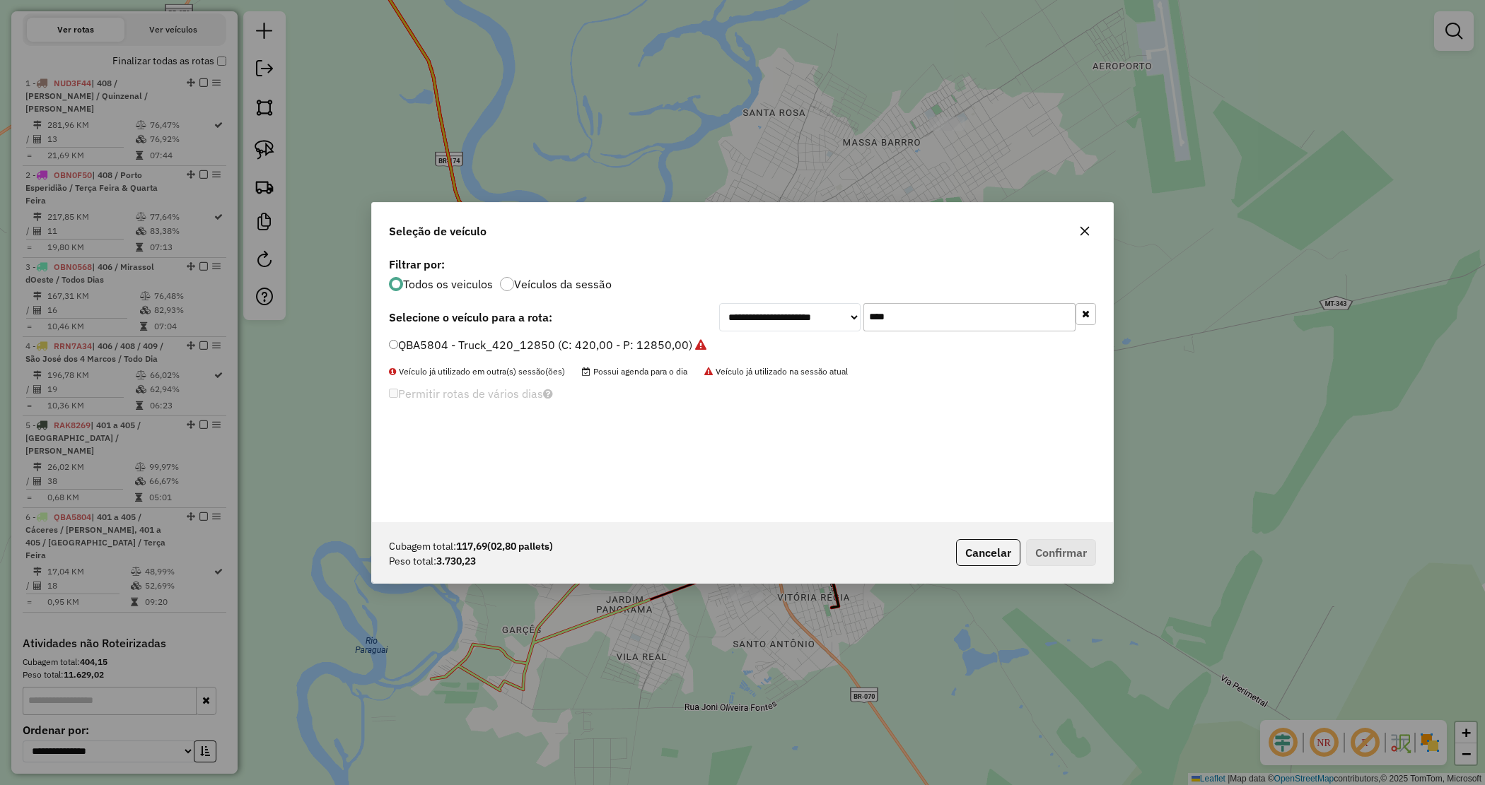
drag, startPoint x: 887, startPoint y: 315, endPoint x: 810, endPoint y: 306, distance: 77.6
click at [811, 306] on div "**********" at bounding box center [907, 317] width 377 height 28
type input "****"
click at [667, 347] on label "RAV0J19 - Truck_252_7520 (C: 252,00 - P: 7520,00) (VD)" at bounding box center [544, 345] width 311 height 17
click at [1047, 544] on button "Confirmar" at bounding box center [1061, 552] width 70 height 27
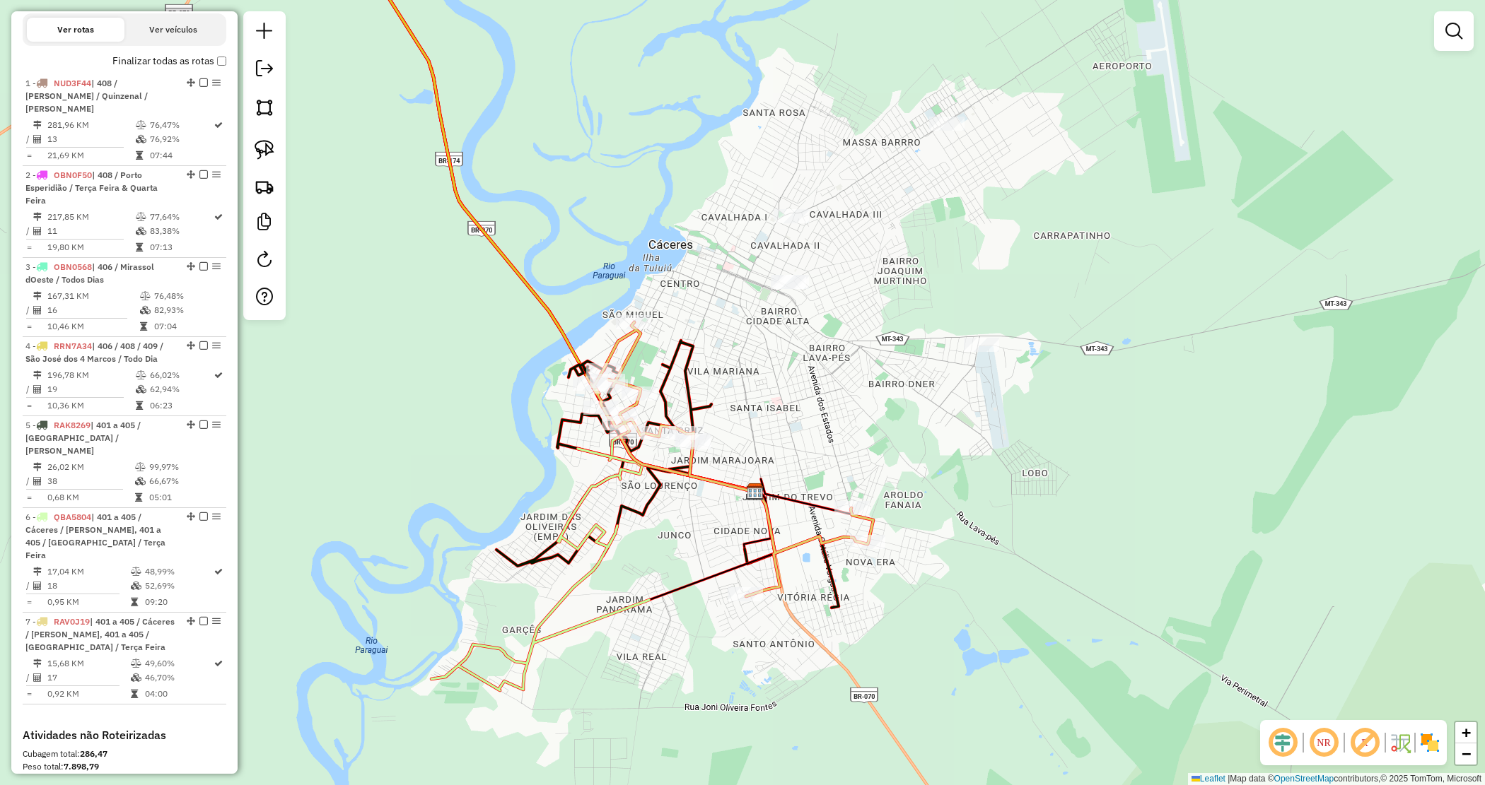
drag, startPoint x: 1012, startPoint y: 237, endPoint x: 1004, endPoint y: 233, distance: 8.5
click at [1005, 234] on div "Janela de atendimento Grade de atendimento Capacidade Transportadoras Veículos …" at bounding box center [742, 392] width 1485 height 785
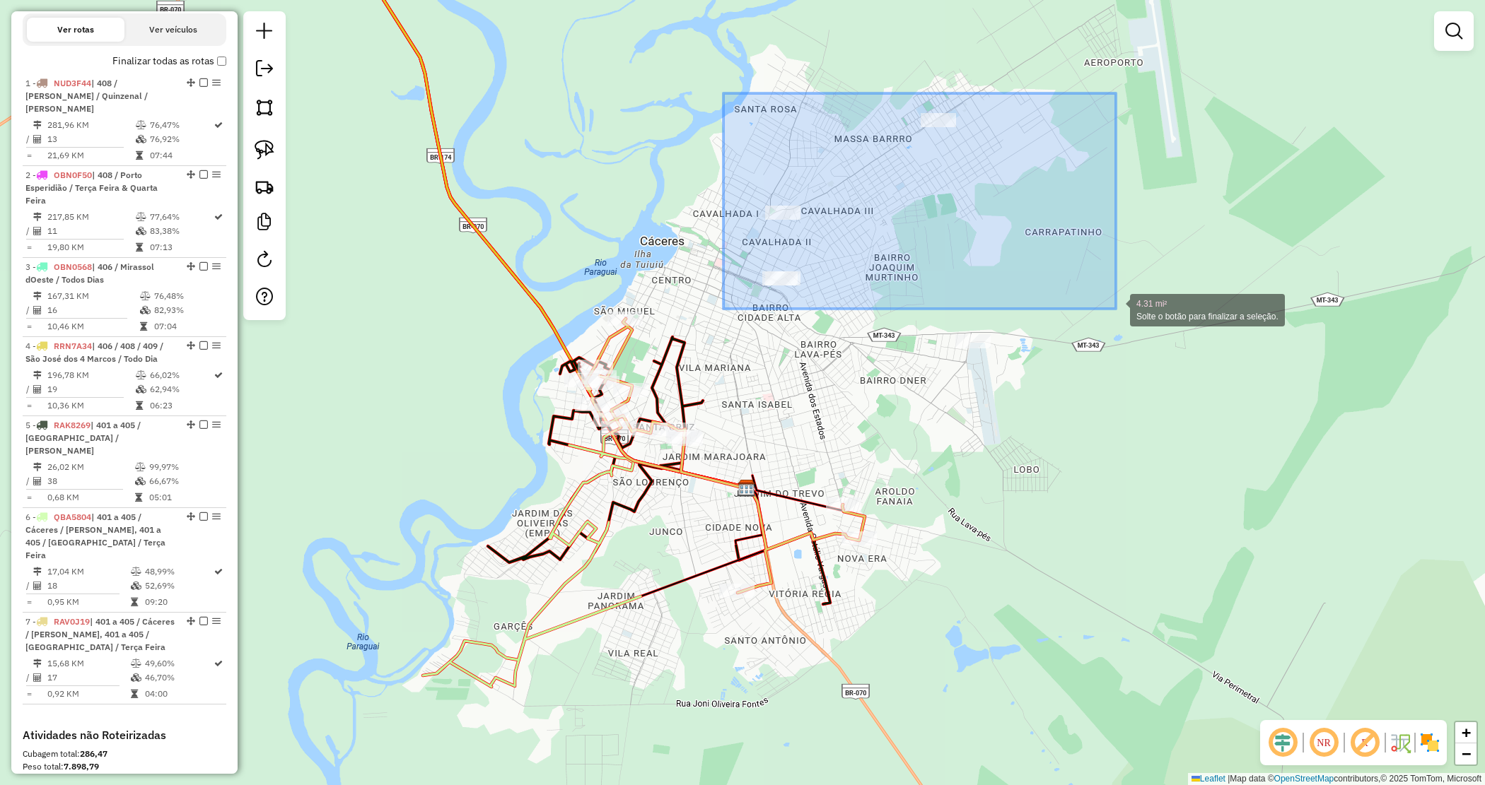
drag, startPoint x: 723, startPoint y: 93, endPoint x: 1239, endPoint y: 371, distance: 585.5
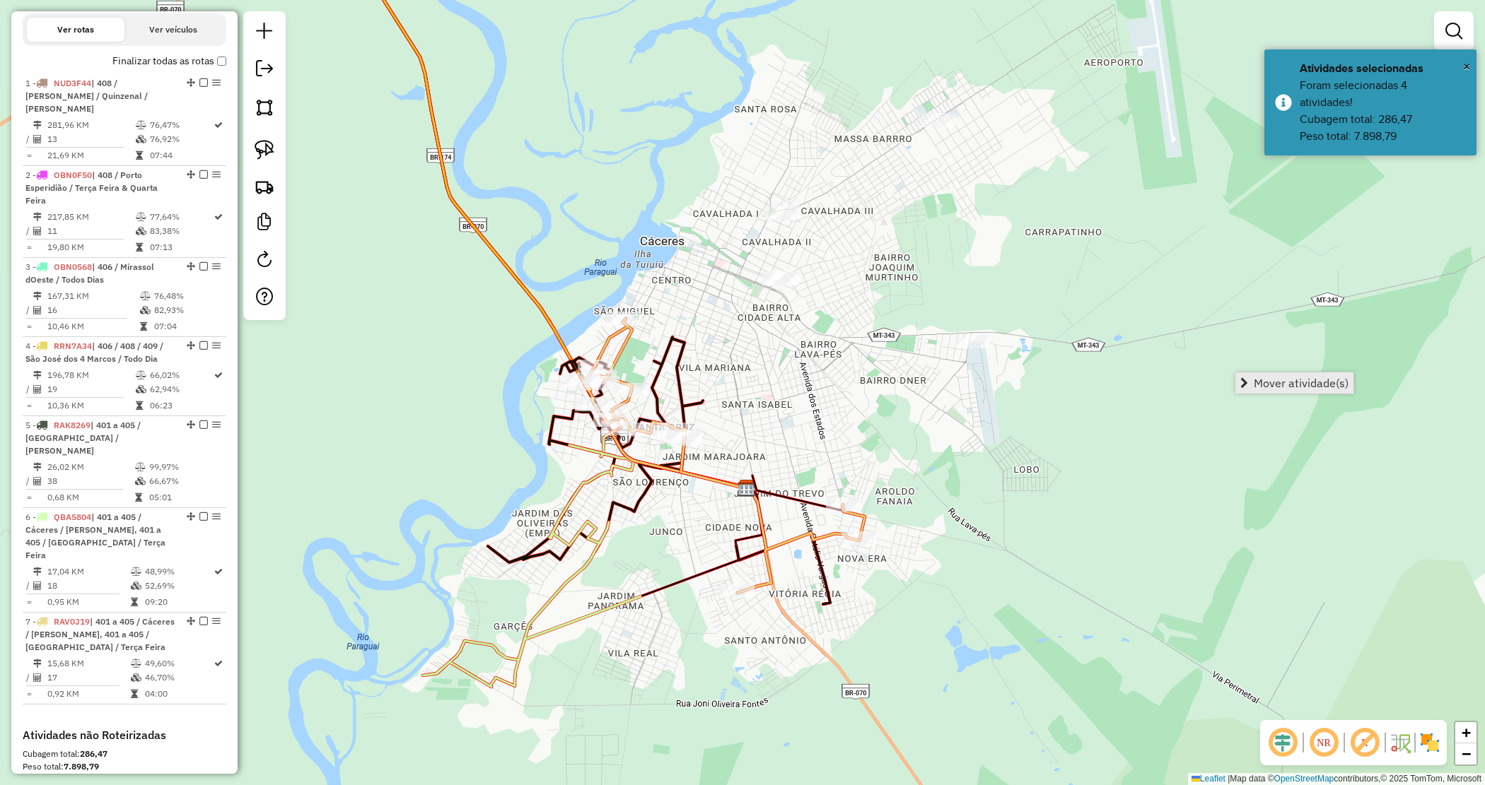
click at [1261, 373] on link "Mover atividade(s)" at bounding box center [1294, 383] width 118 height 21
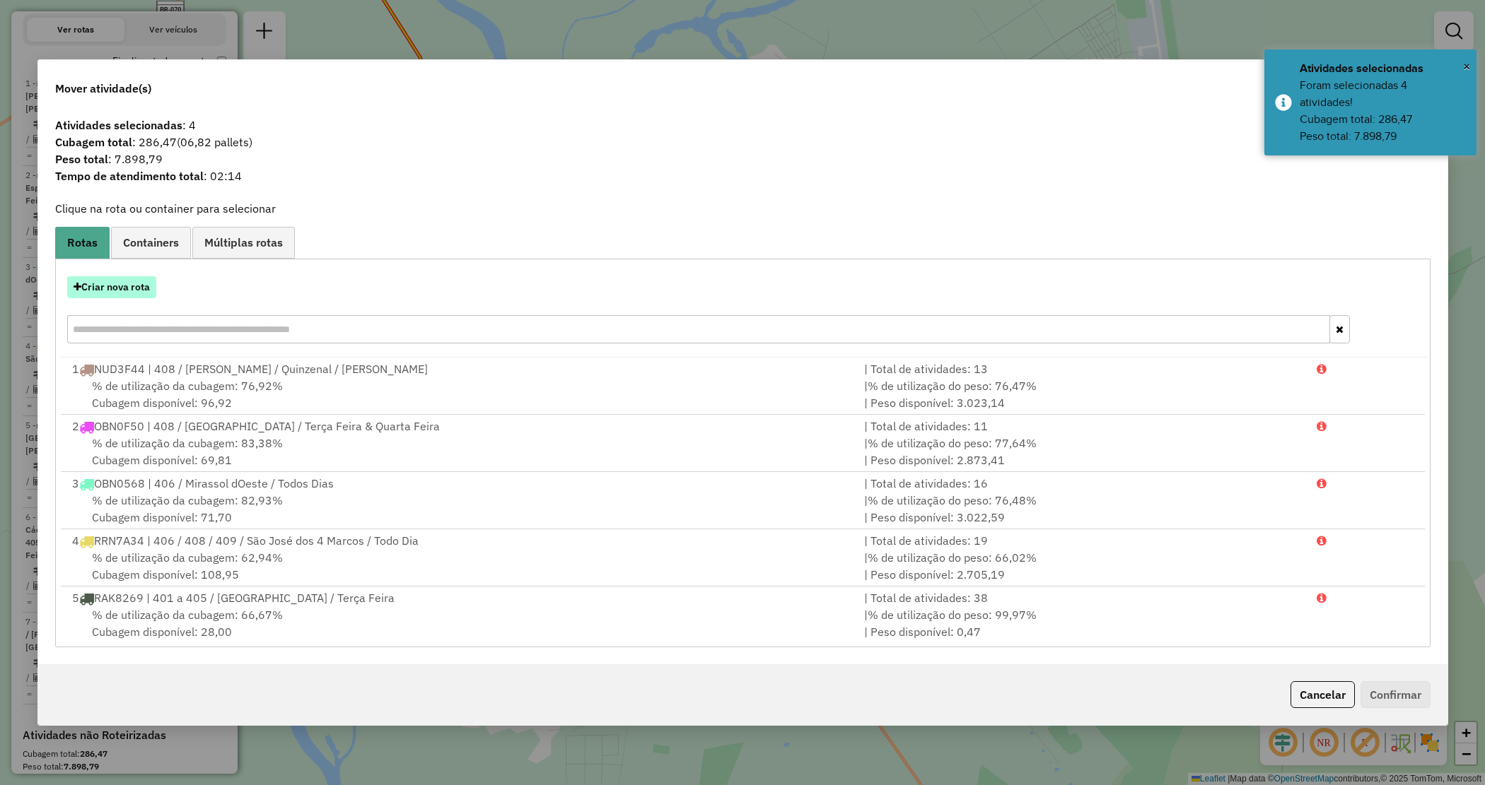
click at [115, 295] on button "Criar nova rota" at bounding box center [111, 287] width 89 height 22
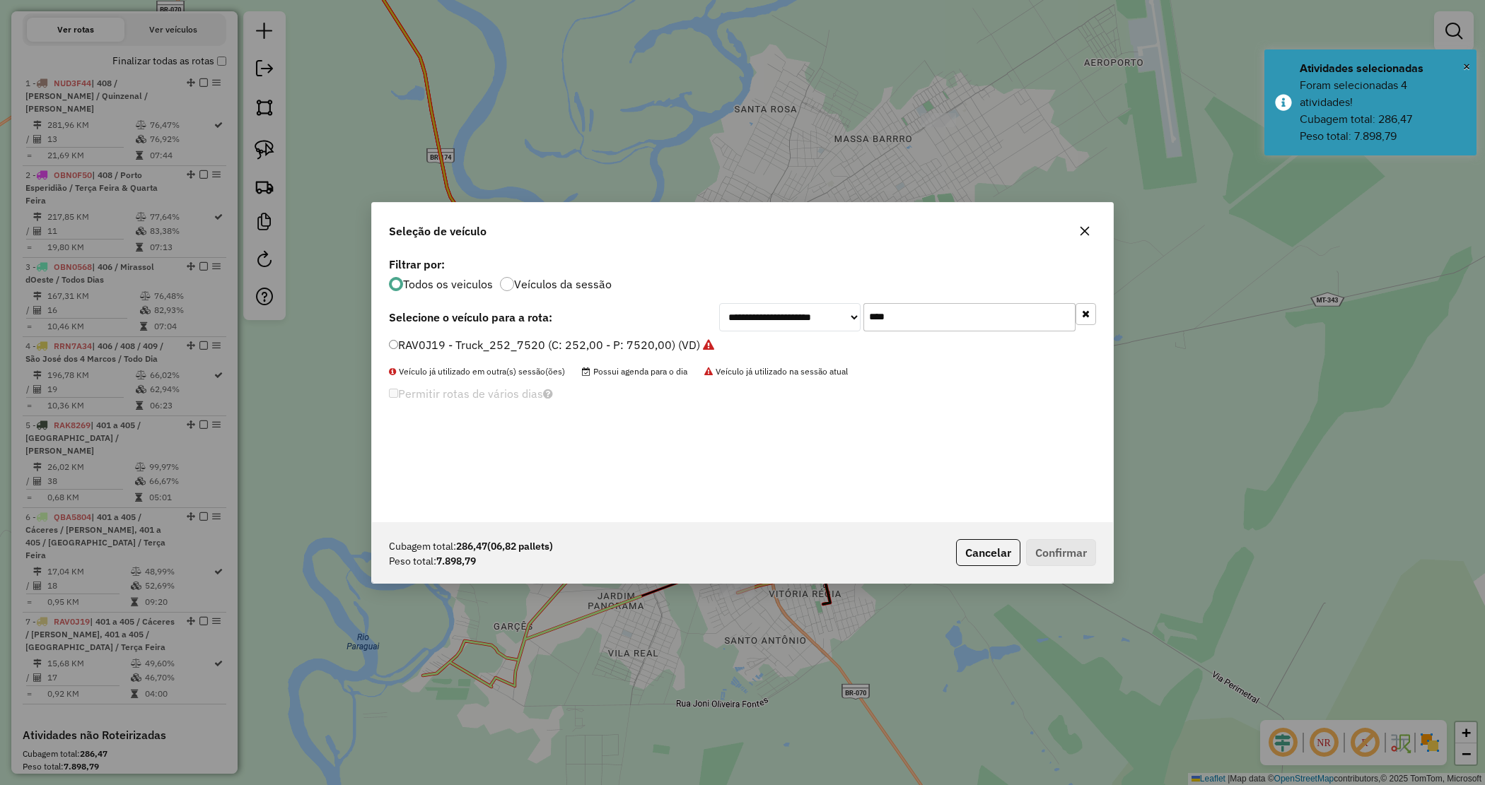
drag, startPoint x: 942, startPoint y: 327, endPoint x: 785, endPoint y: 302, distance: 159.0
click at [789, 305] on div "**********" at bounding box center [907, 317] width 377 height 28
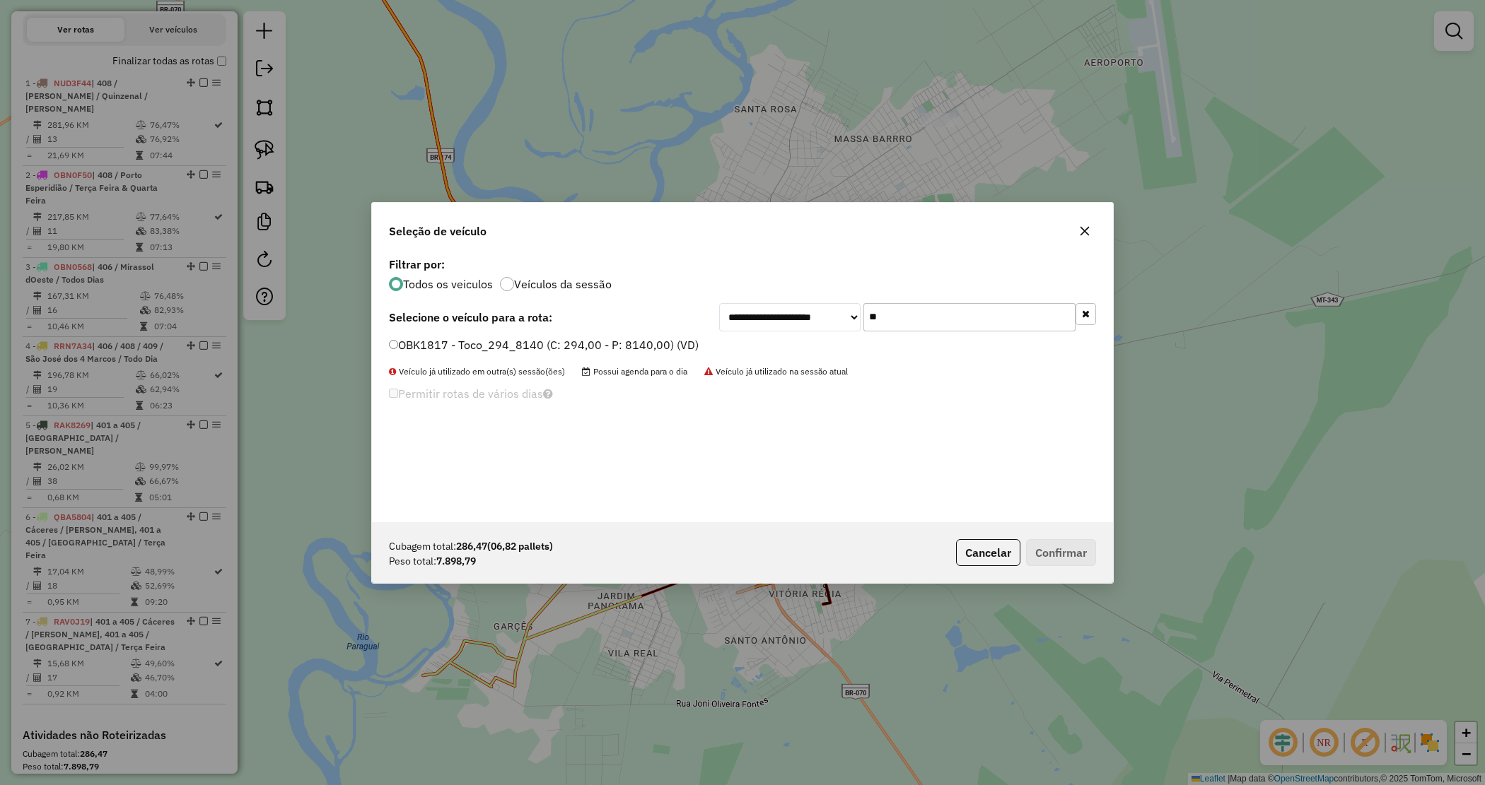
type input "**"
click at [628, 350] on label "OBK1817 - Toco_294_8140 (C: 294,00 - P: 8140,00) (VD)" at bounding box center [544, 345] width 310 height 17
click at [1055, 555] on button "Confirmar" at bounding box center [1061, 552] width 70 height 27
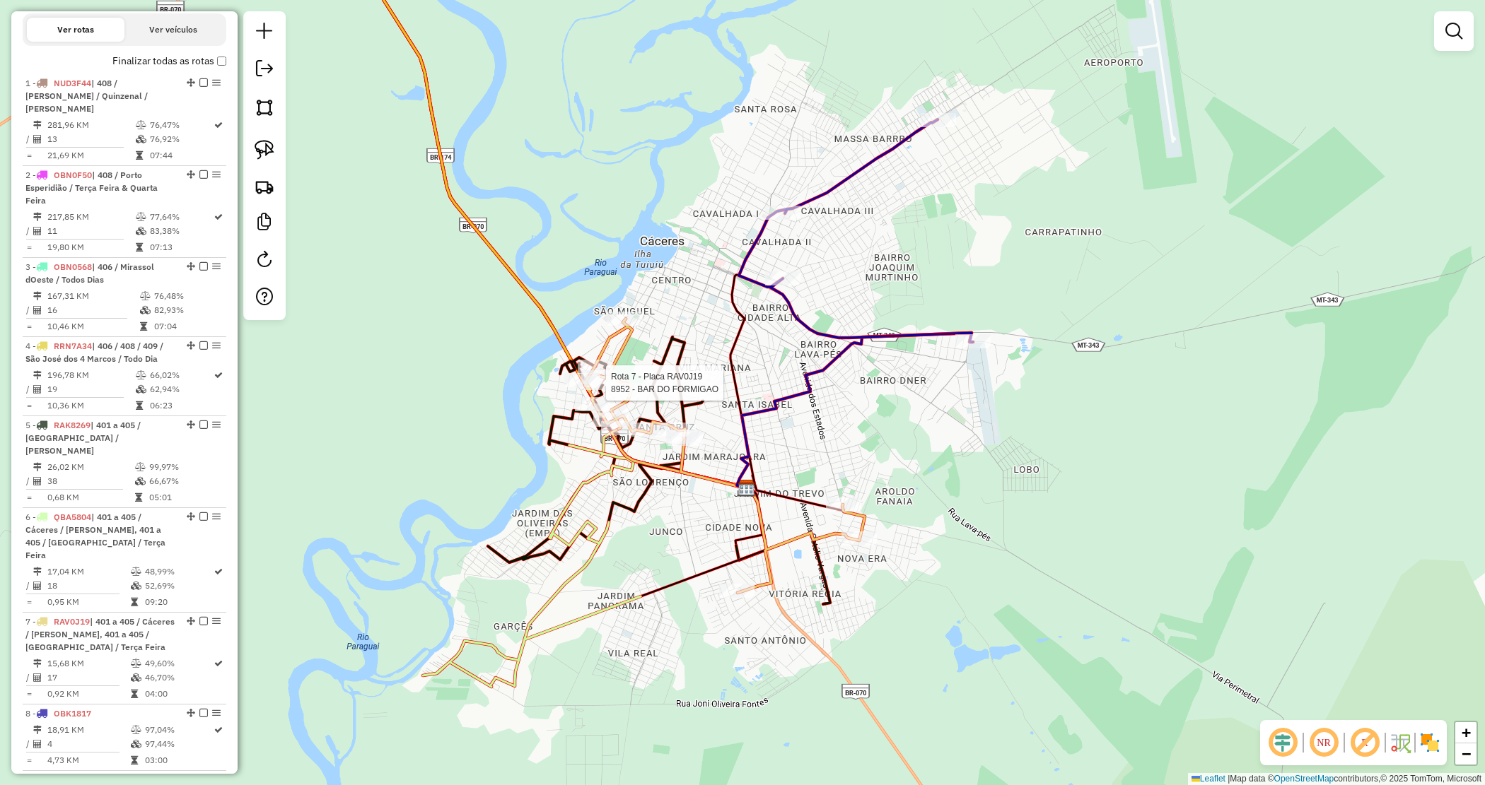
select select "*********"
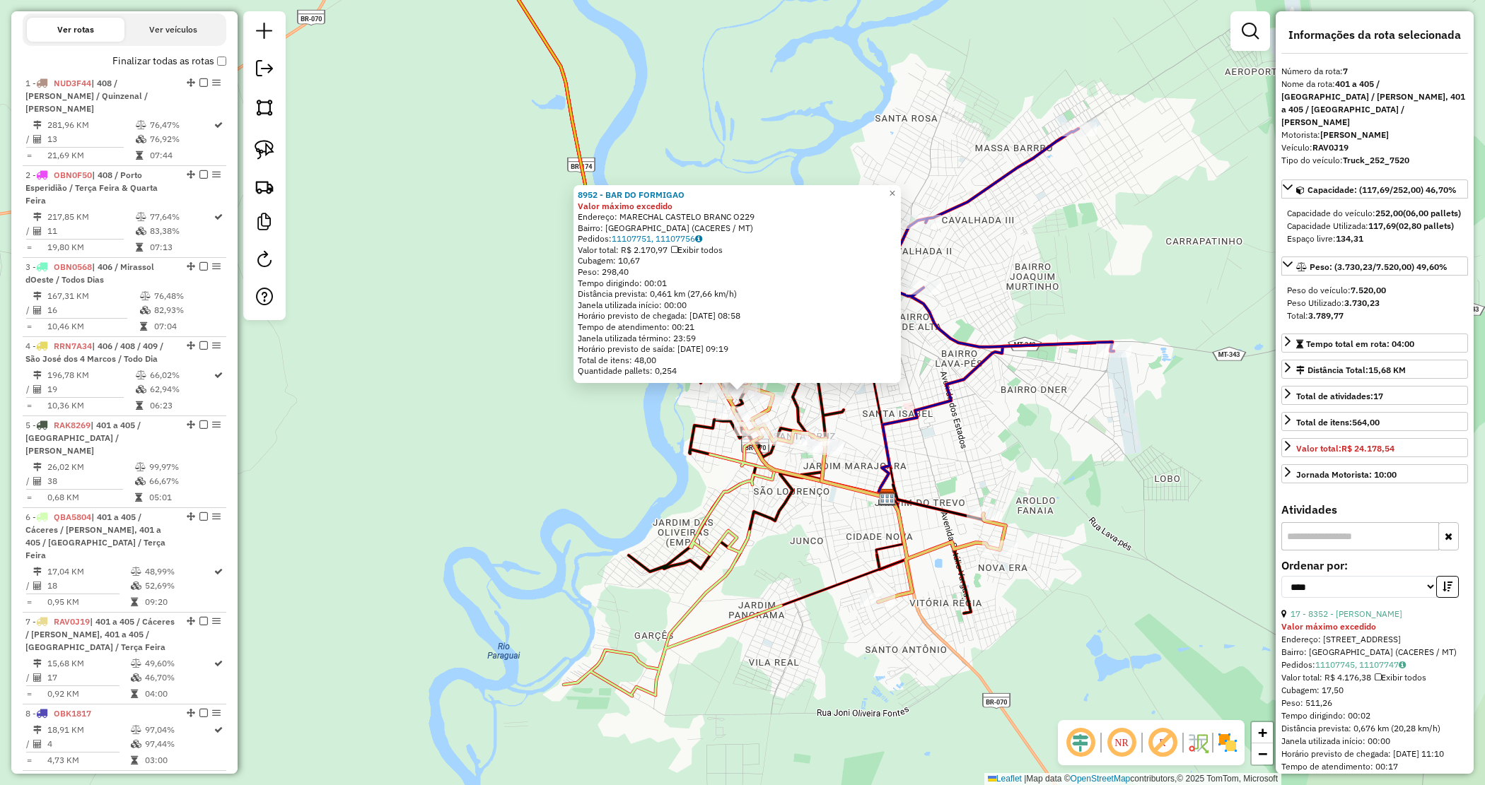
scroll to position [482, 0]
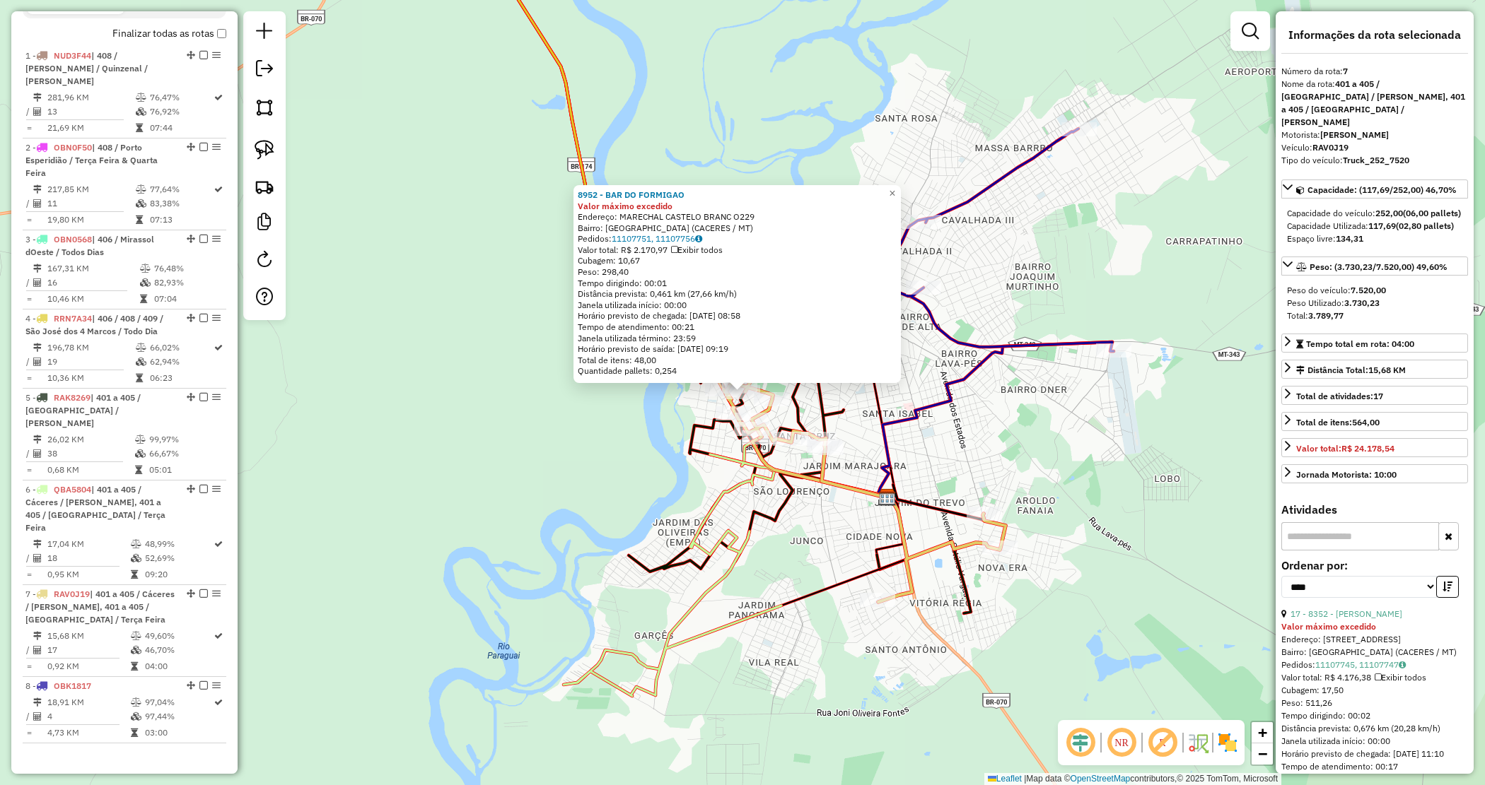
drag, startPoint x: 953, startPoint y: 440, endPoint x: 924, endPoint y: 402, distance: 48.5
click at [954, 443] on div "8952 - BAR DO FORMIGAO Valor máximo excedido Endereço: MARECHAL CASTELO BRANC O…" at bounding box center [742, 392] width 1485 height 785
click at [933, 373] on div "8952 - BAR DO FORMIGAO Valor máximo excedido Endereço: MARECHAL CASTELO BRANC O…" at bounding box center [742, 392] width 1485 height 785
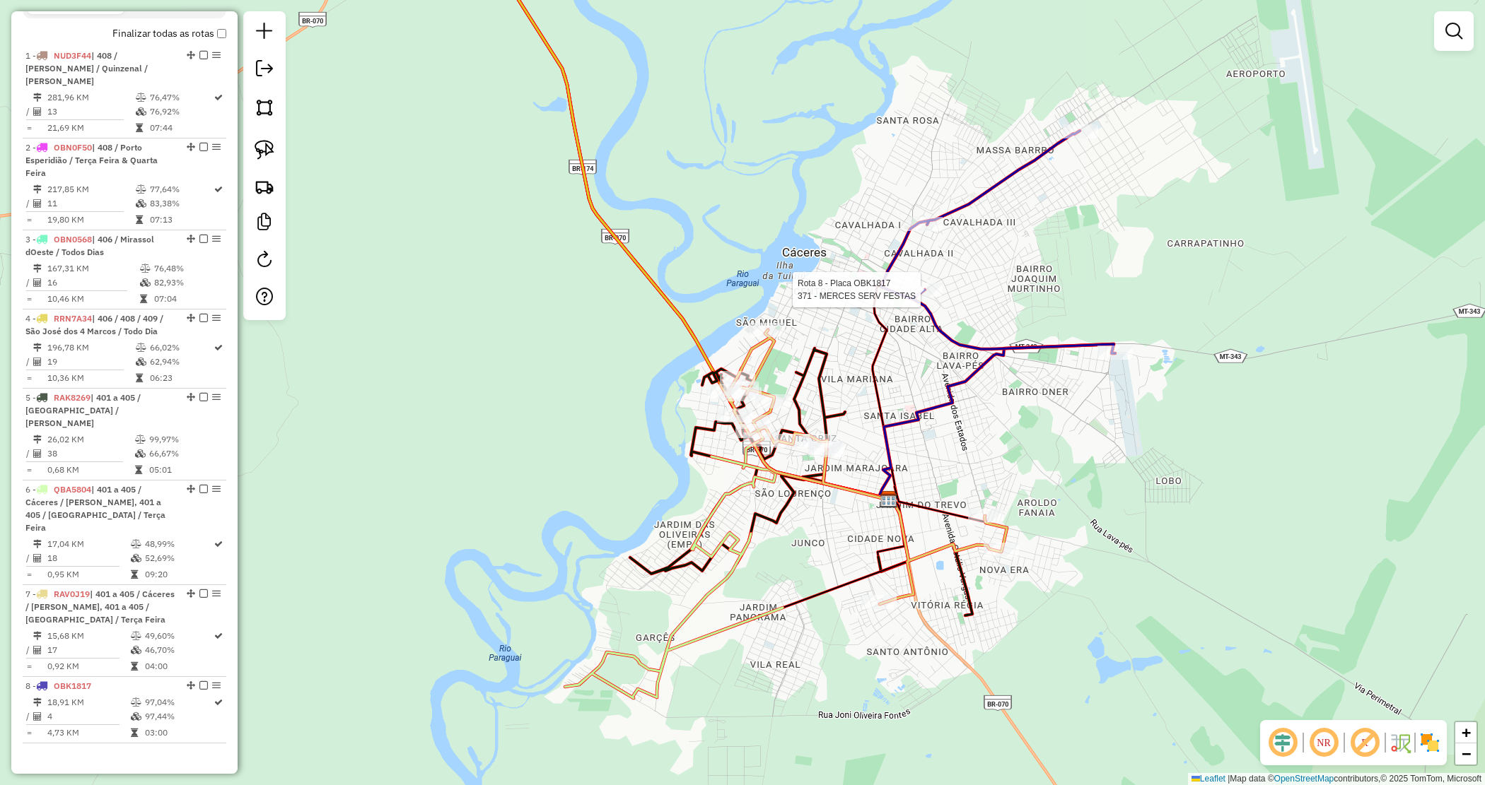
select select "*********"
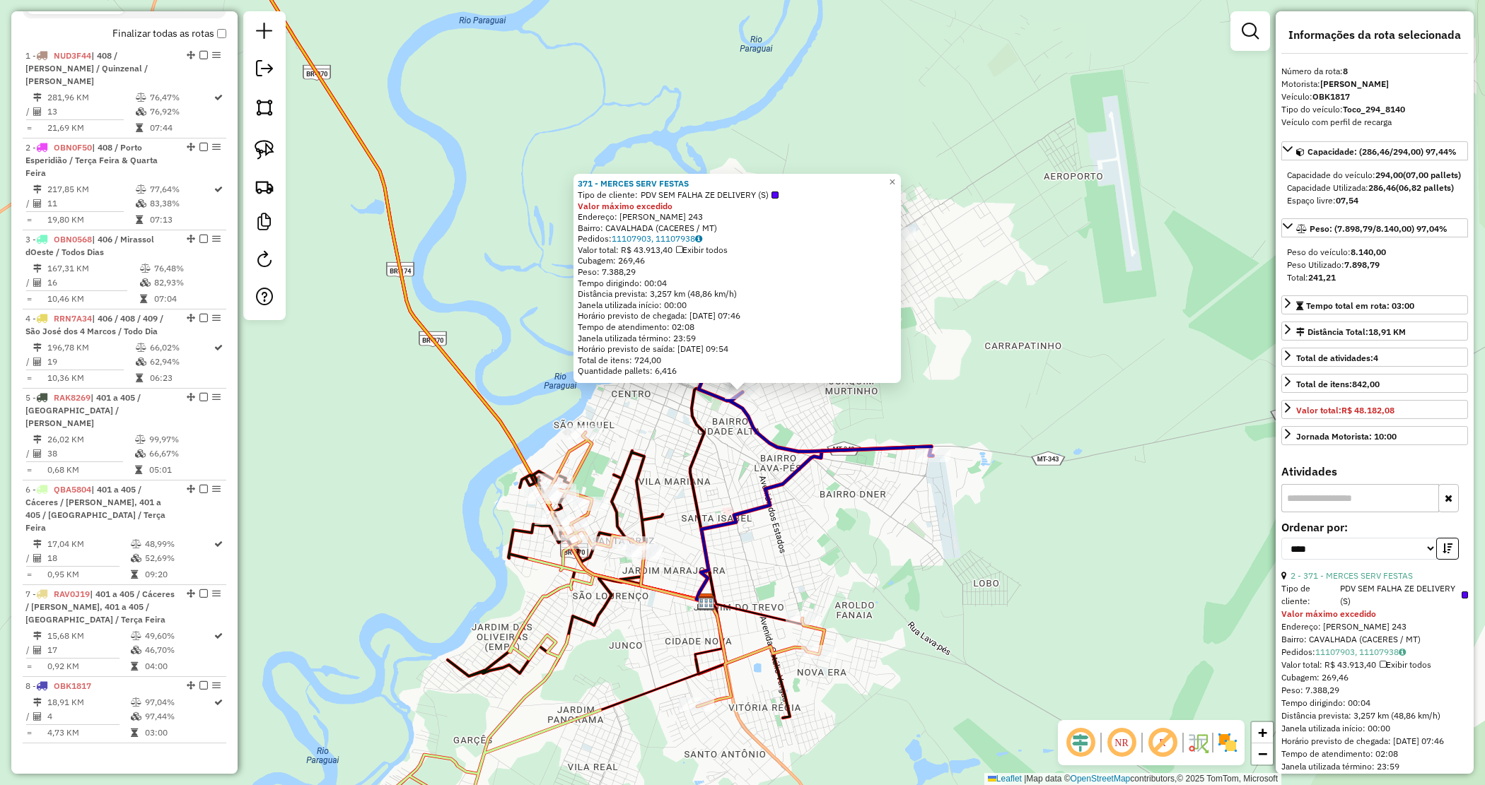
click at [992, 385] on div "371 - MERCES SERV FESTAS Tipo de cliente: PDV SEM FALHA ZE DELIVERY (S) Valor m…" at bounding box center [742, 392] width 1485 height 785
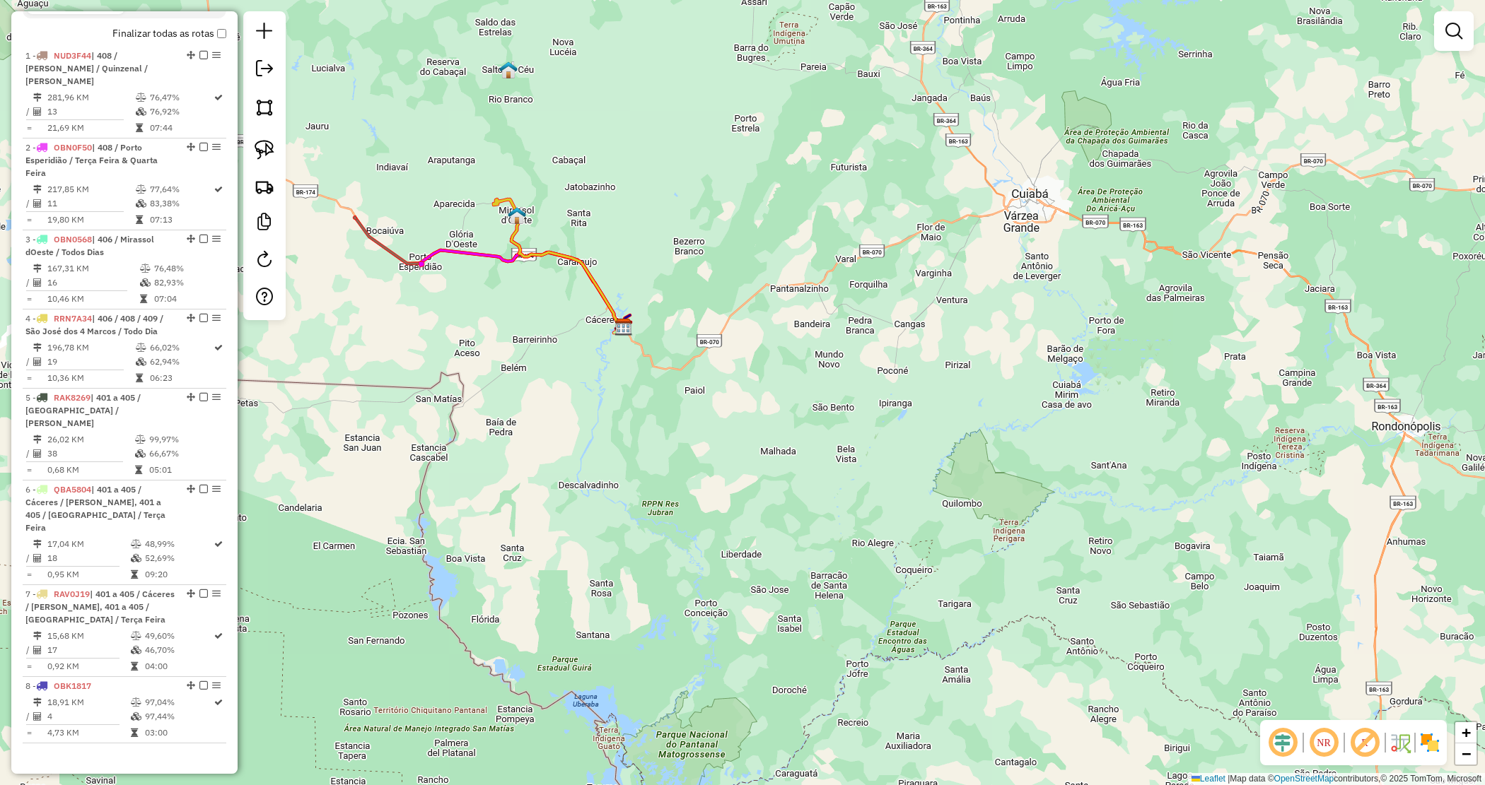
drag, startPoint x: 644, startPoint y: 411, endPoint x: 976, endPoint y: 539, distance: 355.4
click at [976, 539] on div "Janela de atendimento Grade de atendimento Capacidade Transportadoras Veículos …" at bounding box center [742, 392] width 1485 height 785
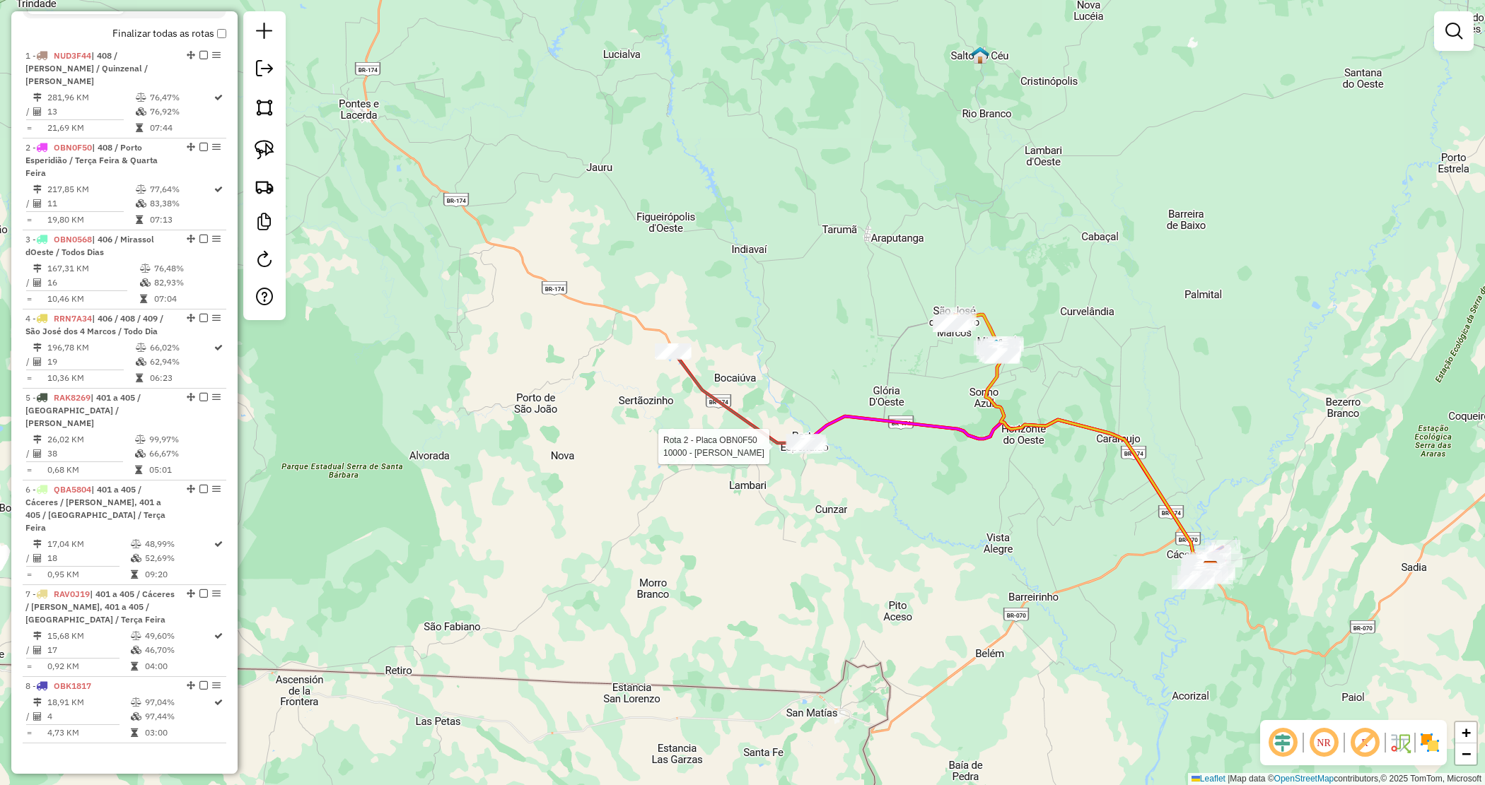
select select "*********"
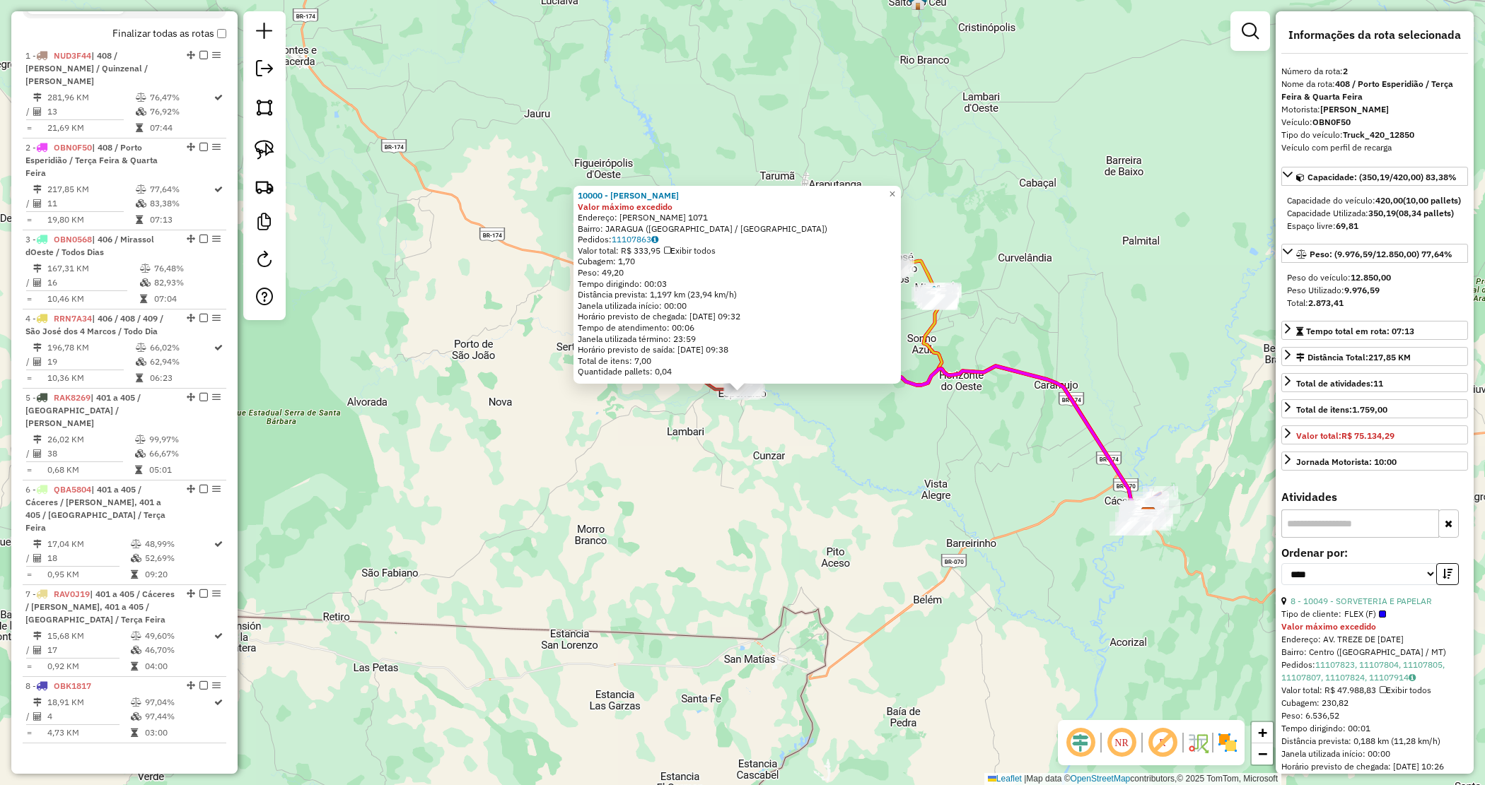
click at [807, 442] on div "10000 - MARIA DA GUIA GONCAL Valor máximo excedido Endereço: ADALBERTO PAGLIUCA…" at bounding box center [742, 392] width 1485 height 785
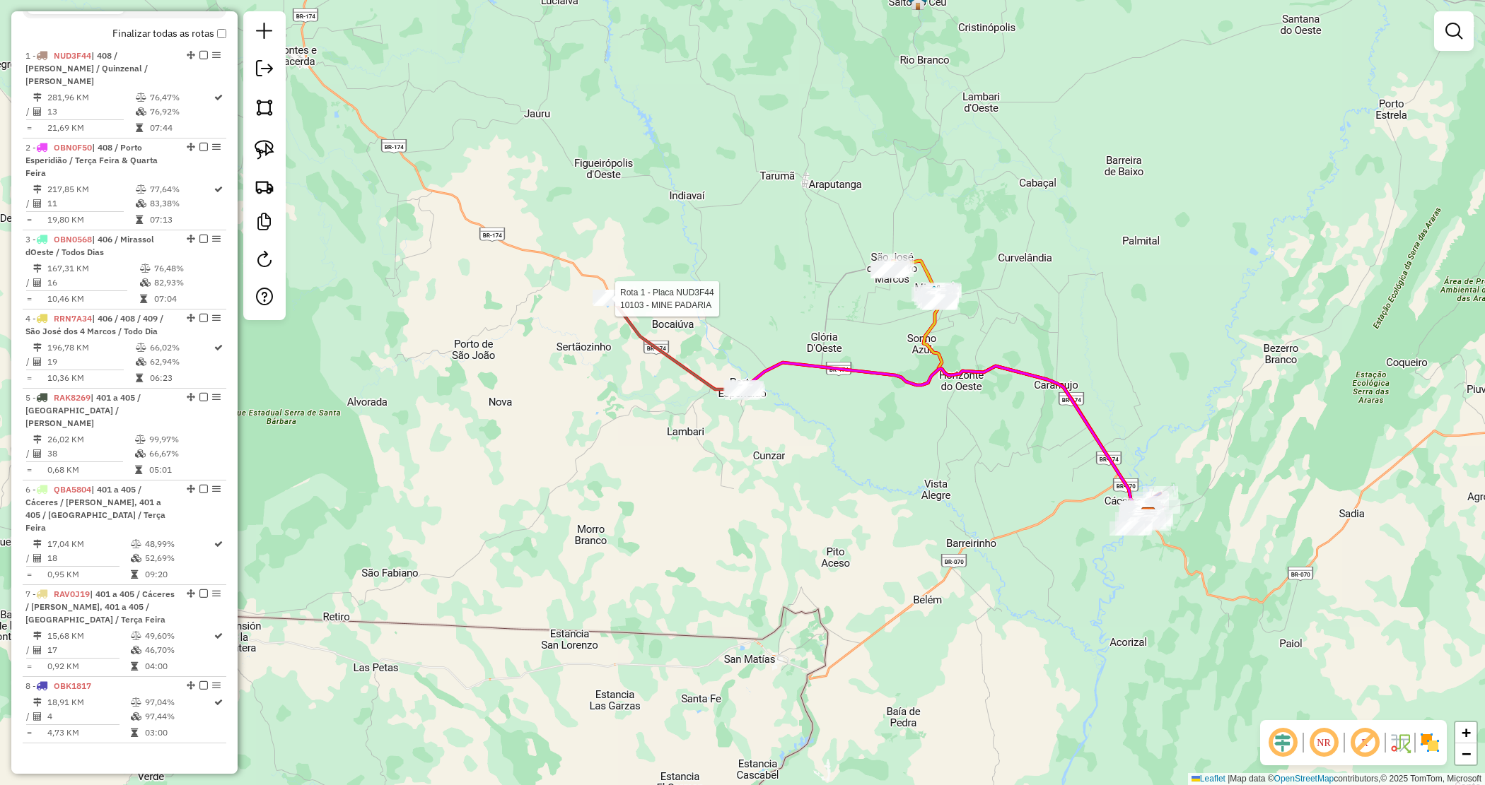
select select "*********"
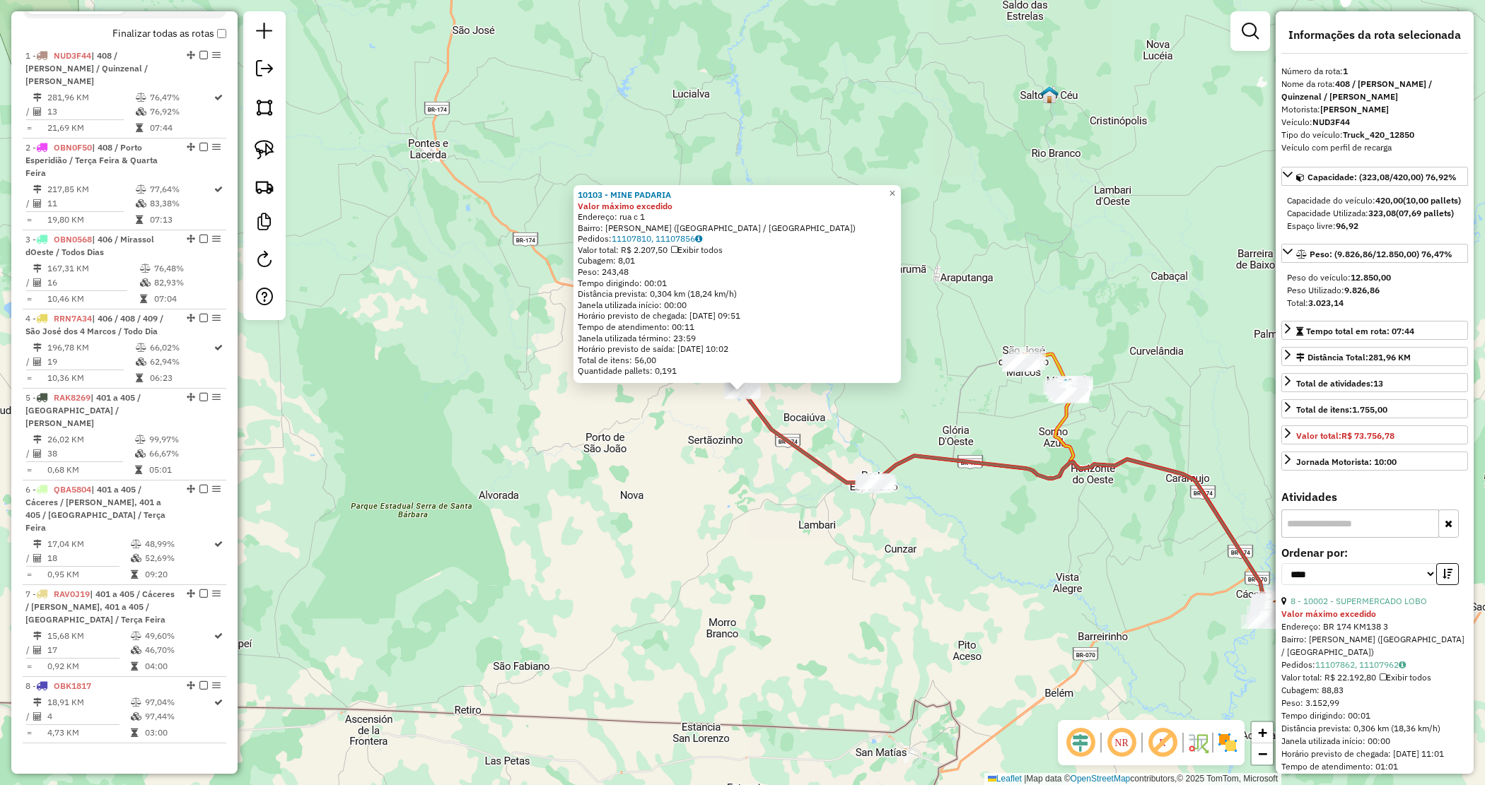
click at [689, 502] on div "10103 - MINE PADARIA Valor máximo excedido Endereço: rua c 1 Bairro: PEDRO NECA…" at bounding box center [742, 392] width 1485 height 785
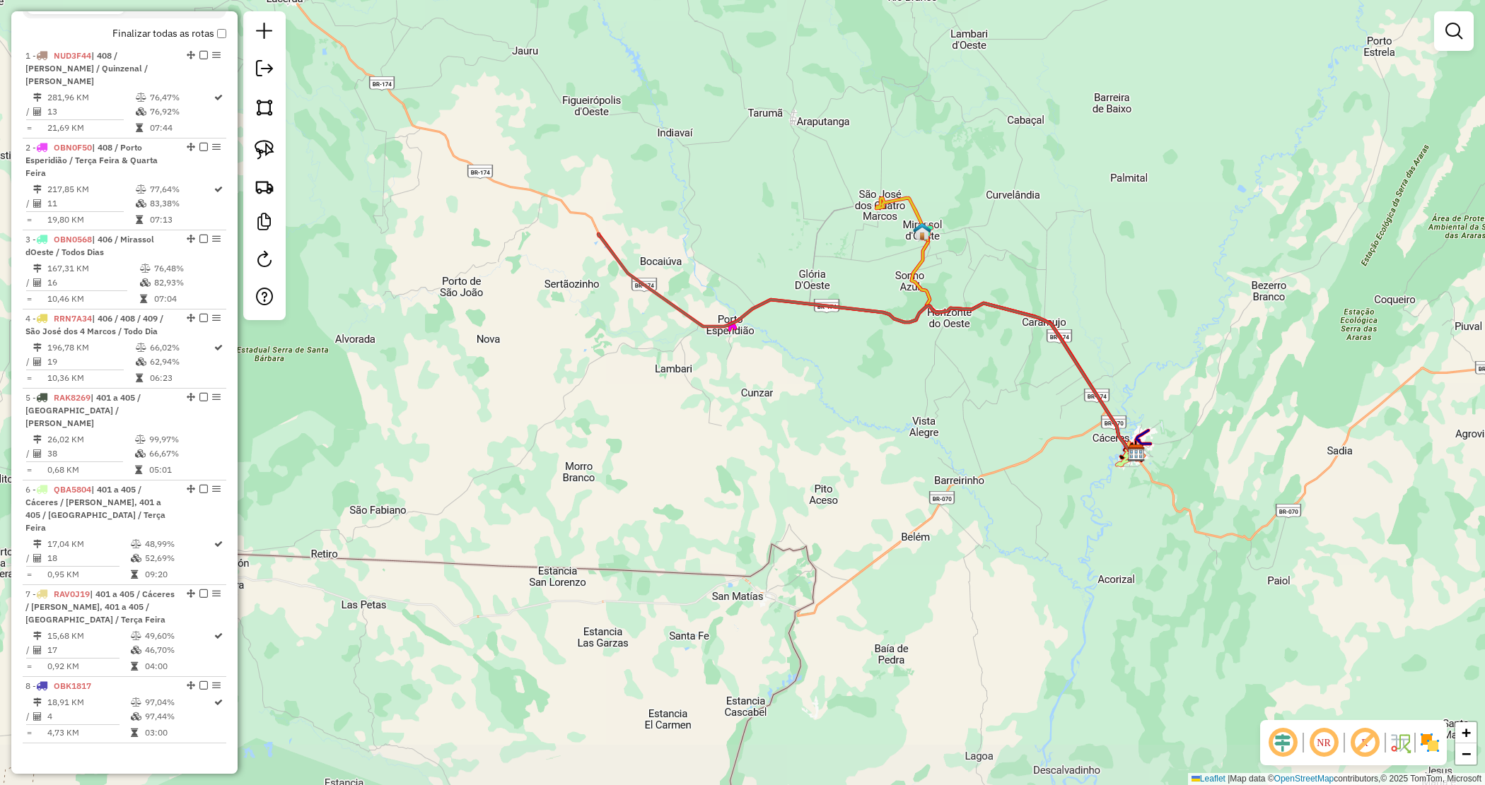
drag, startPoint x: 829, startPoint y: 539, endPoint x: 703, endPoint y: 423, distance: 171.6
click at [705, 425] on div "Janela de atendimento Grade de atendimento Capacidade Transportadoras Veículos …" at bounding box center [742, 392] width 1485 height 785
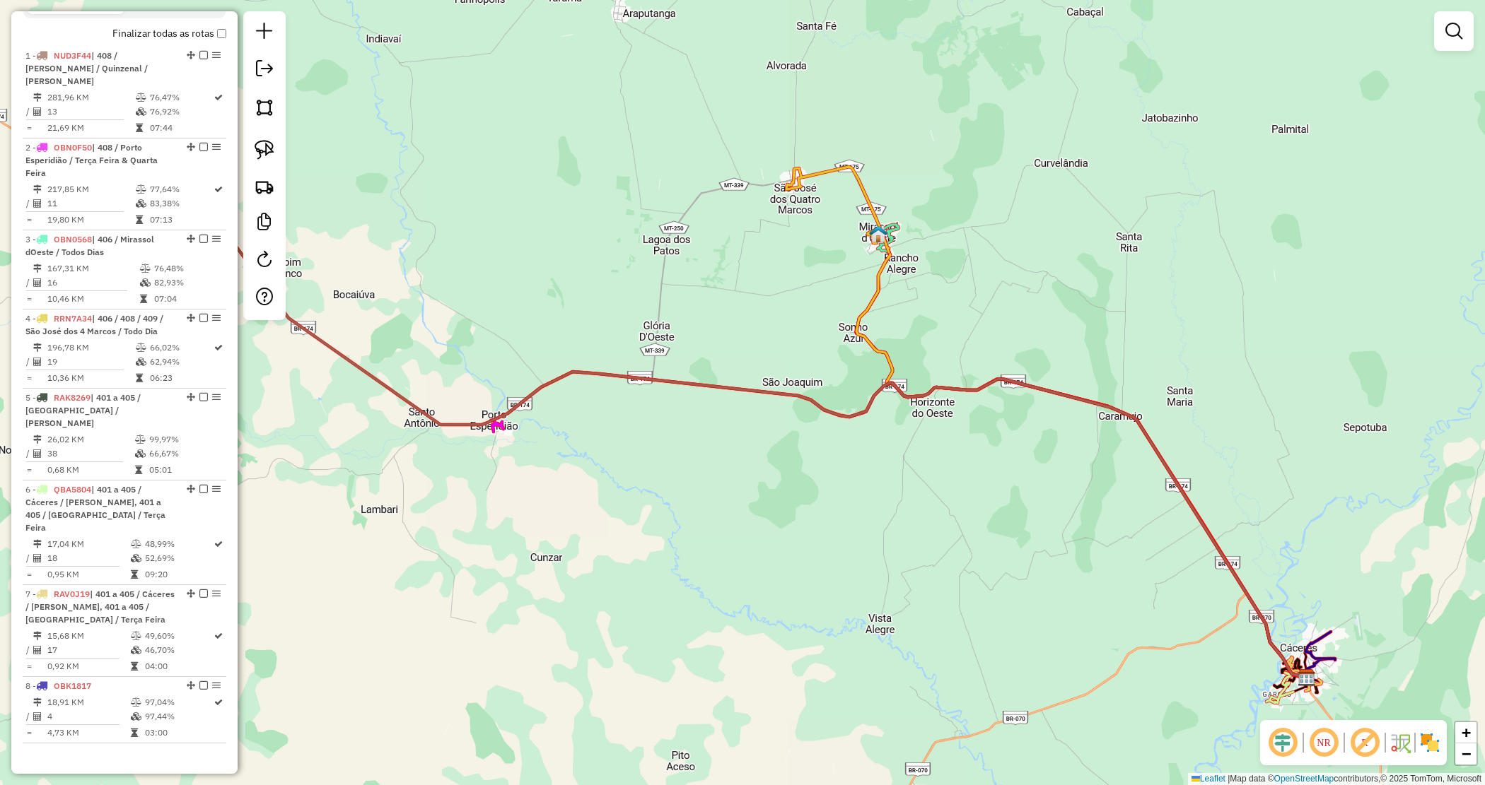
click at [935, 257] on div "Janela de atendimento Grade de atendimento Capacidade Transportadoras Veículos …" at bounding box center [742, 392] width 1485 height 785
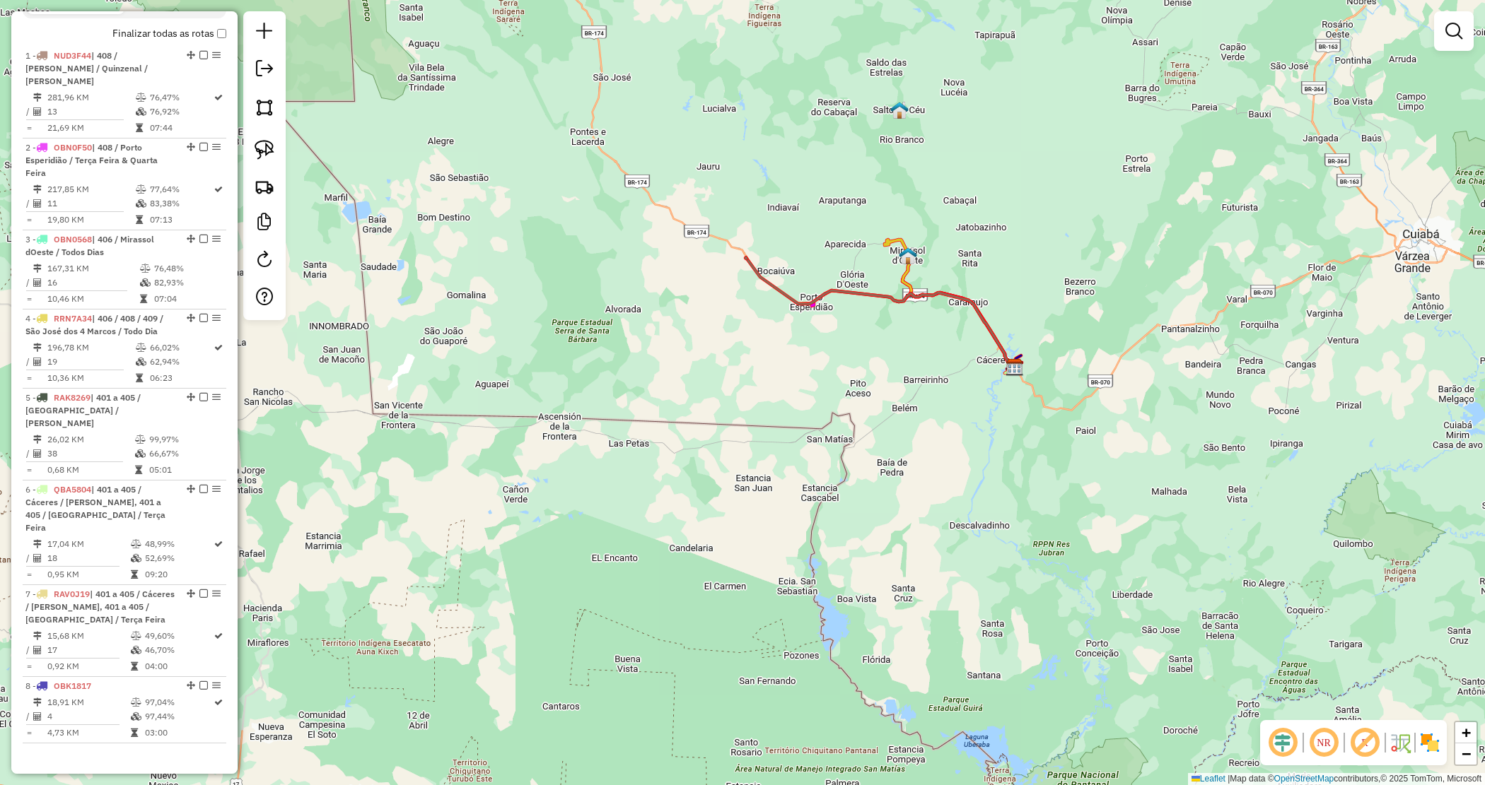
drag, startPoint x: 902, startPoint y: 496, endPoint x: 885, endPoint y: 501, distance: 17.5
click at [903, 498] on div "Janela de atendimento Grade de atendimento Capacidade Transportadoras Veículos …" at bounding box center [742, 392] width 1485 height 785
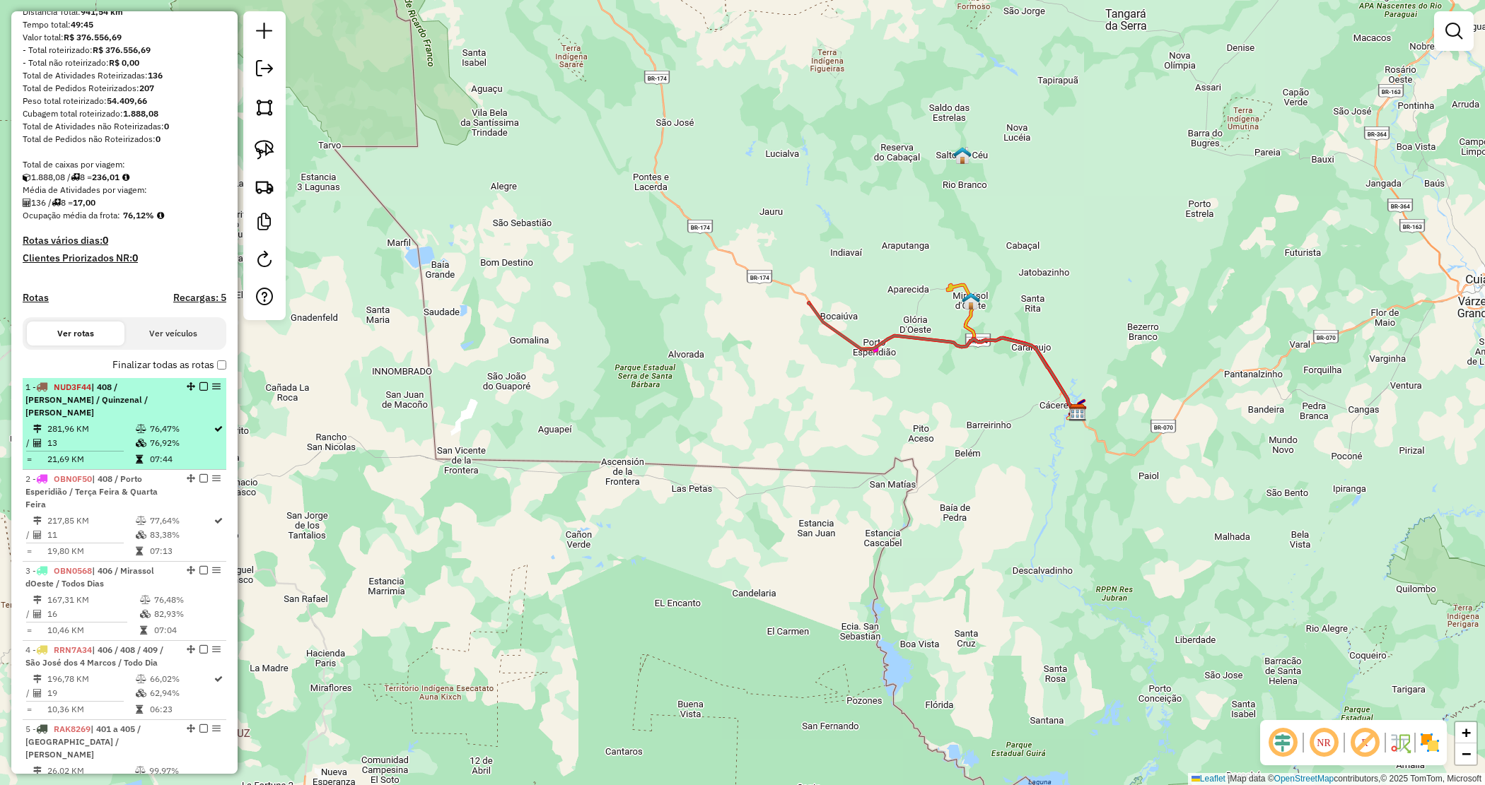
scroll to position [0, 0]
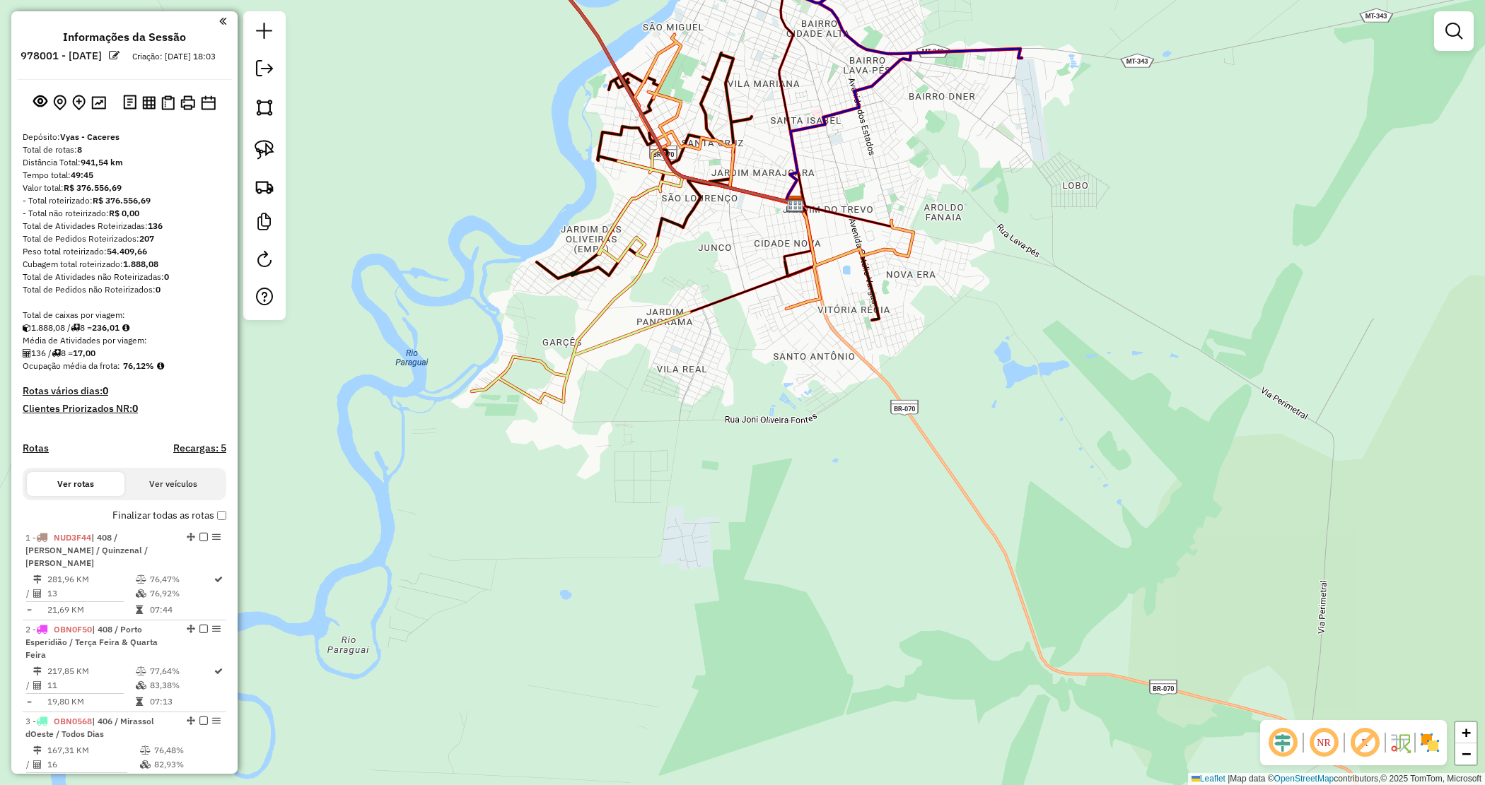
drag, startPoint x: 960, startPoint y: 370, endPoint x: 1039, endPoint y: 525, distance: 174.5
click at [1071, 534] on div "Janela de atendimento Grade de atendimento Capacidade Transportadoras Veículos …" at bounding box center [742, 392] width 1485 height 785
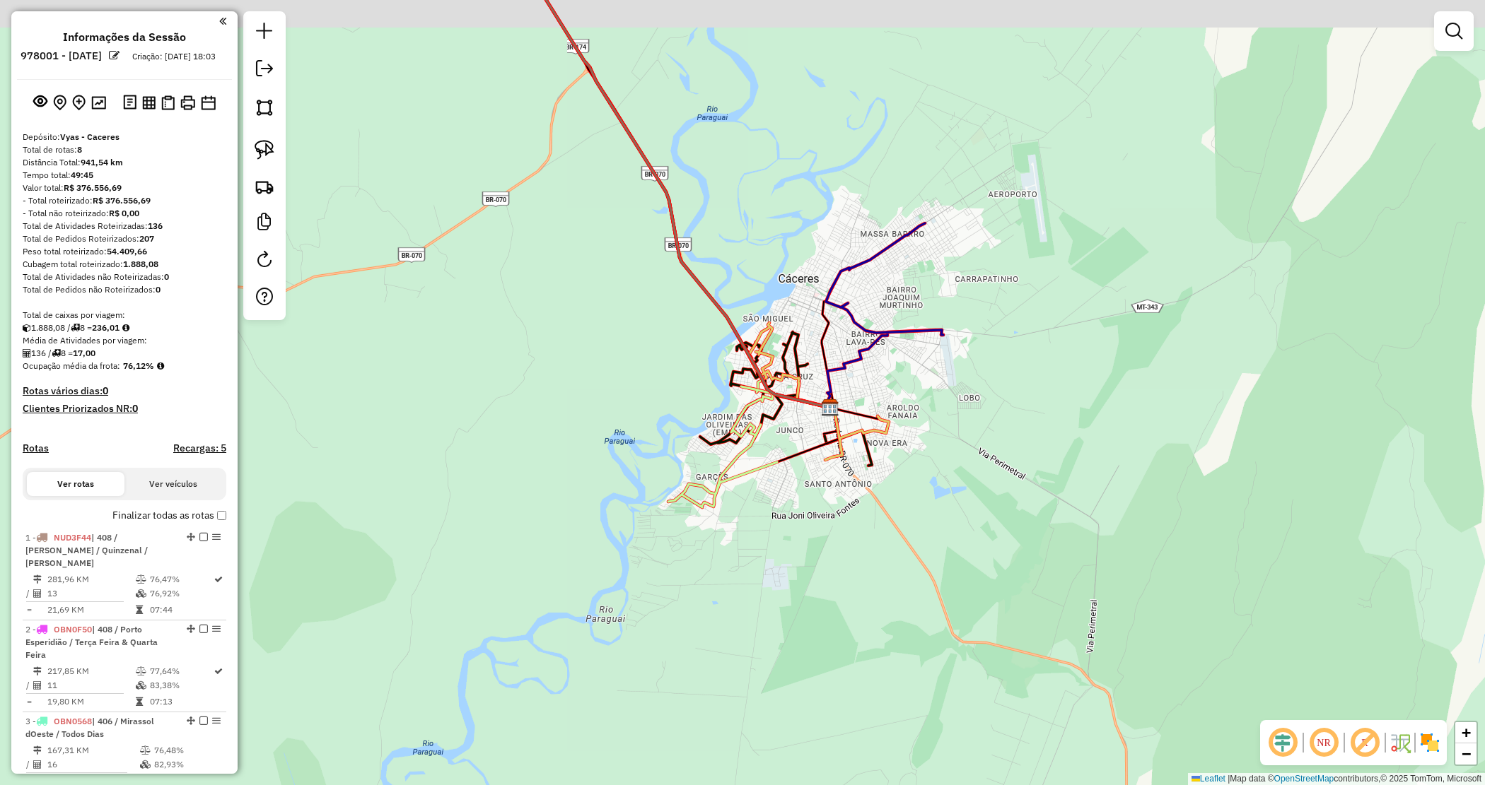
drag, startPoint x: 810, startPoint y: 256, endPoint x: 790, endPoint y: 298, distance: 46.2
click at [811, 257] on div "Janela de atendimento Grade de atendimento Capacidade Transportadoras Veículos …" at bounding box center [742, 392] width 1485 height 785
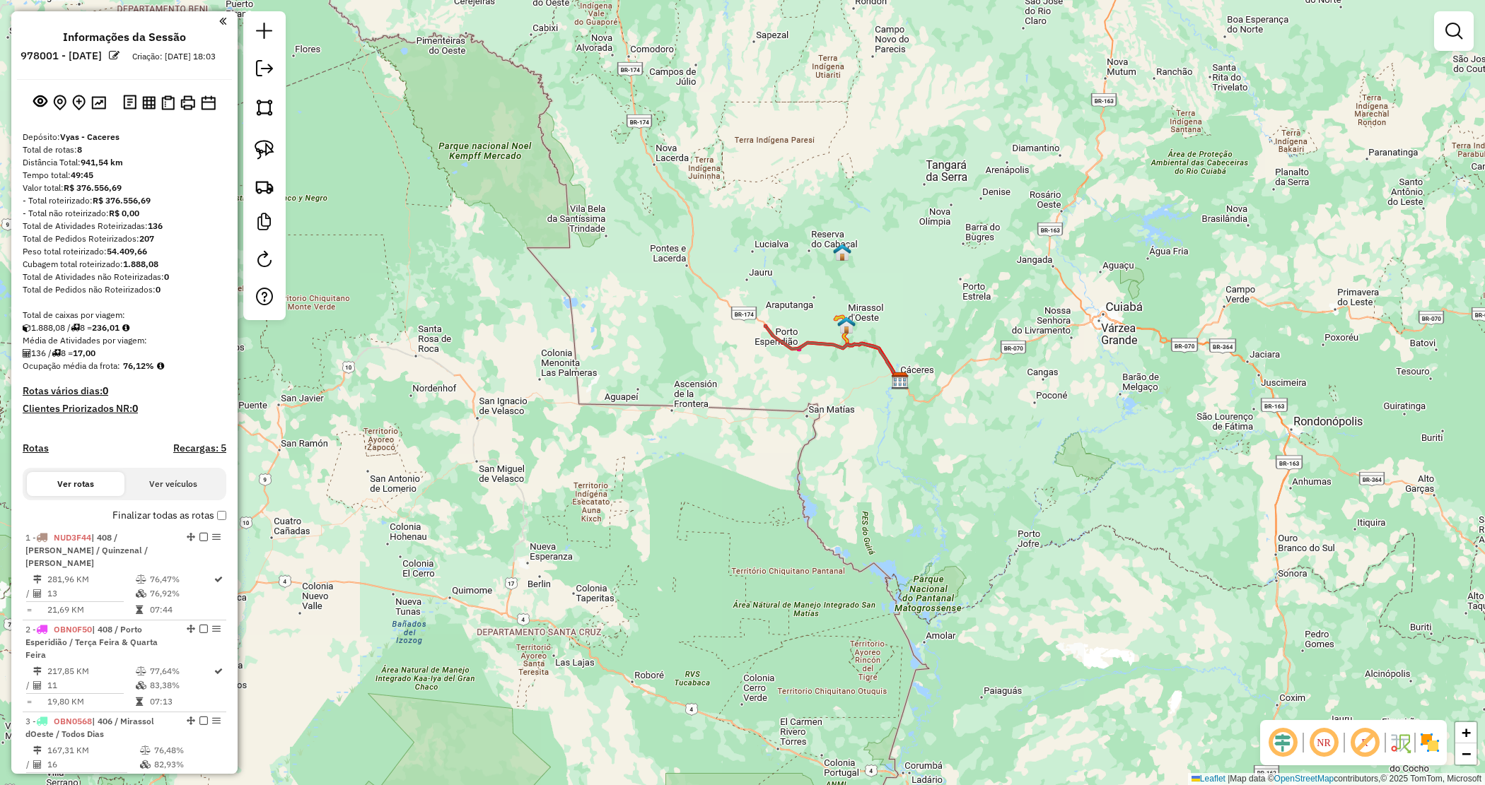
click at [573, 693] on div "Janela de atendimento Grade de atendimento Capacidade Transportadoras Veículos …" at bounding box center [742, 392] width 1485 height 785
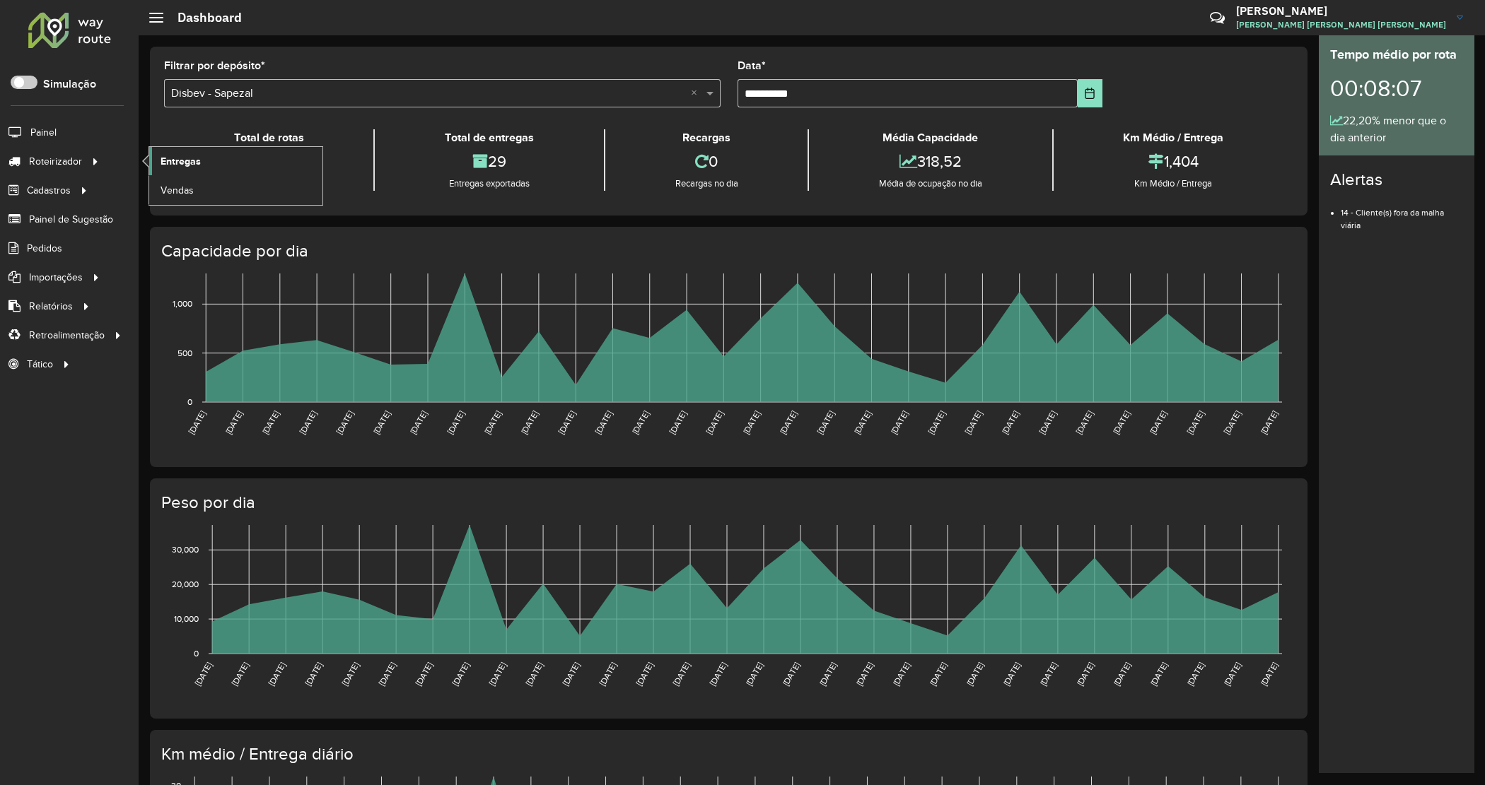
click at [163, 156] on span "Entregas" at bounding box center [180, 161] width 40 height 15
click at [171, 160] on span "Entregas" at bounding box center [180, 161] width 40 height 15
click at [163, 158] on span "Entregas" at bounding box center [180, 161] width 40 height 15
click at [76, 168] on span "Roteirizador" at bounding box center [57, 161] width 56 height 15
click at [182, 159] on span "Entregas" at bounding box center [180, 161] width 40 height 15
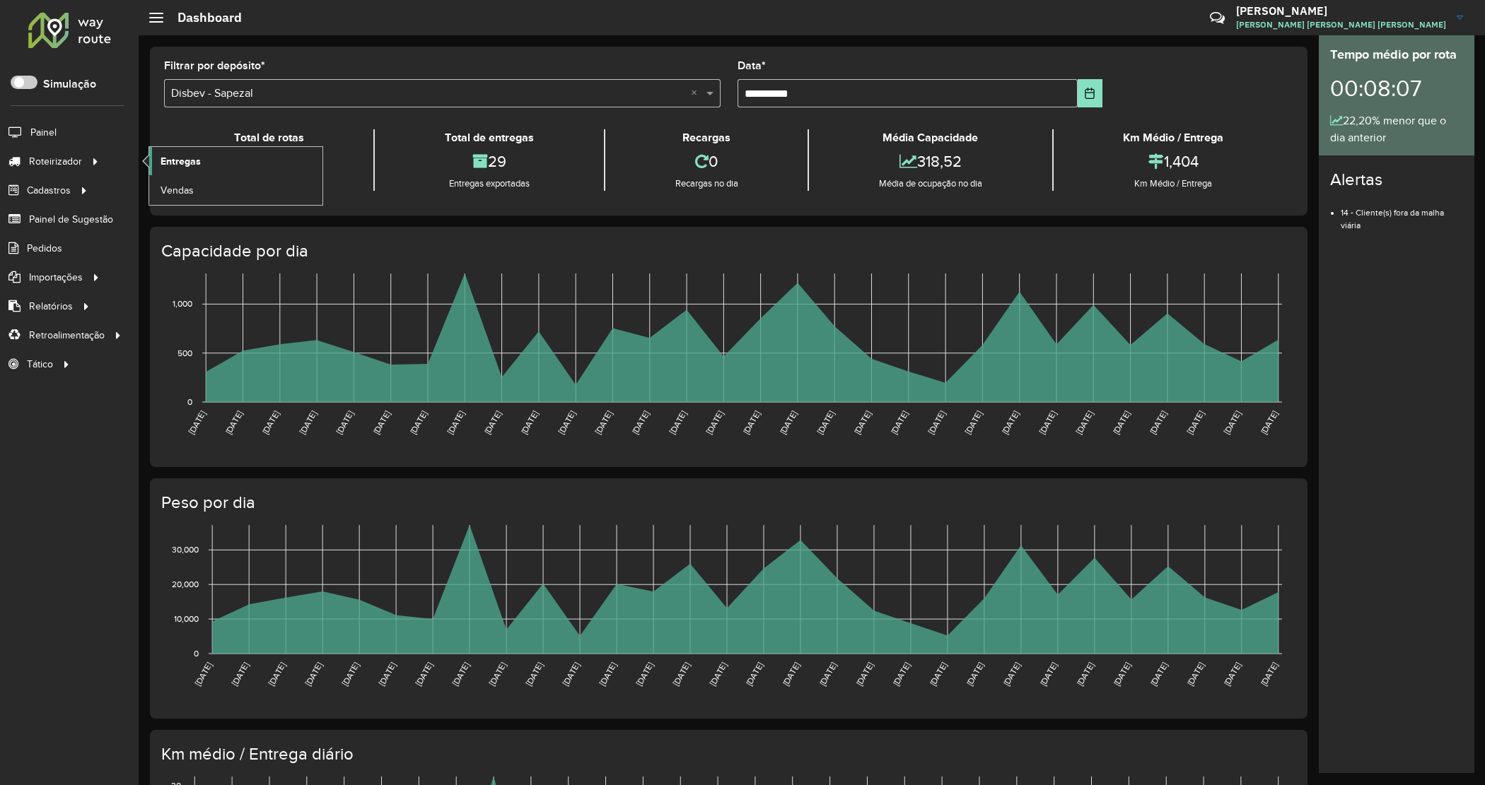
click at [159, 160] on link "Entregas" at bounding box center [235, 161] width 173 height 28
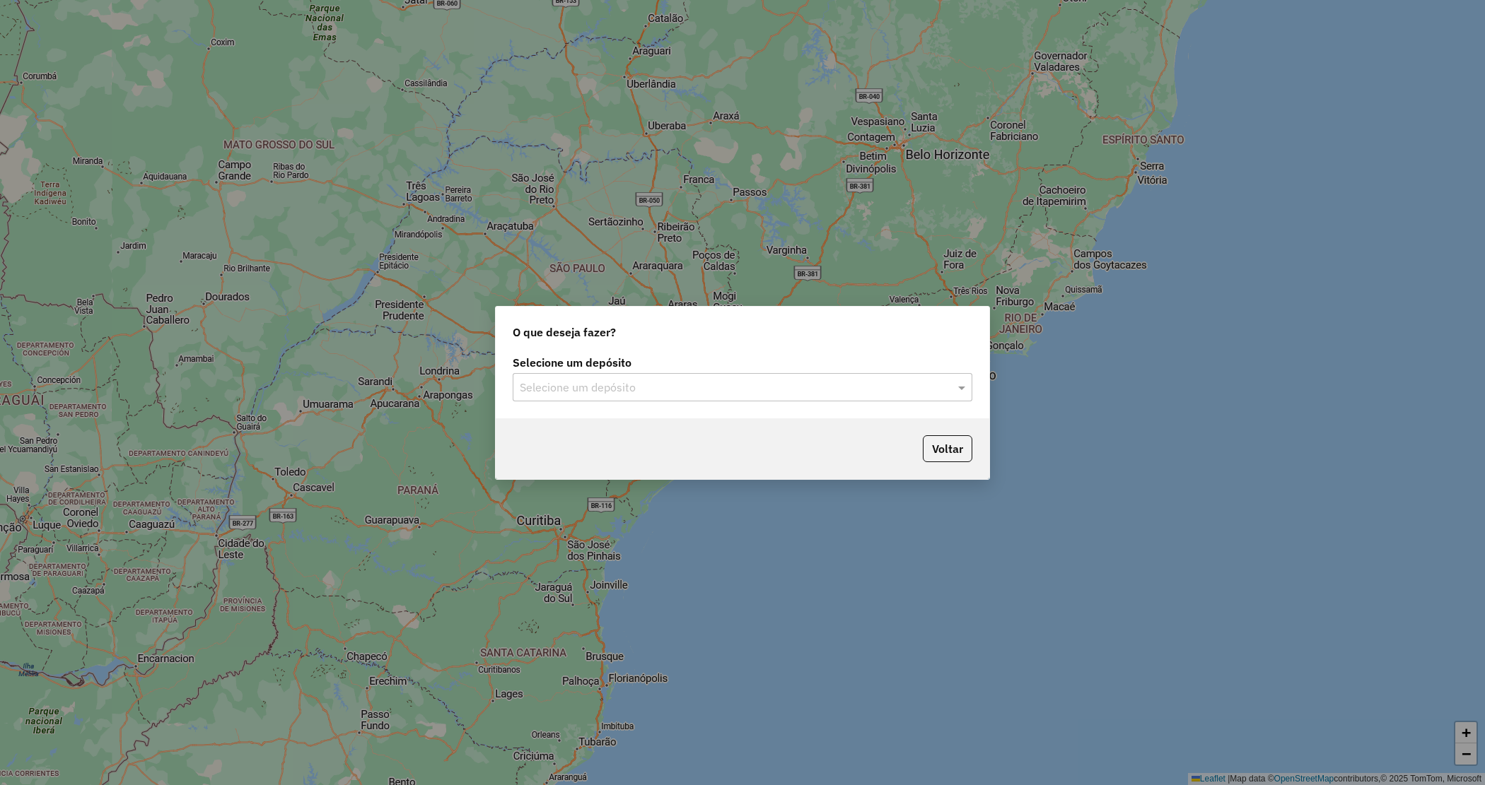
click at [655, 394] on input "text" at bounding box center [728, 388] width 417 height 17
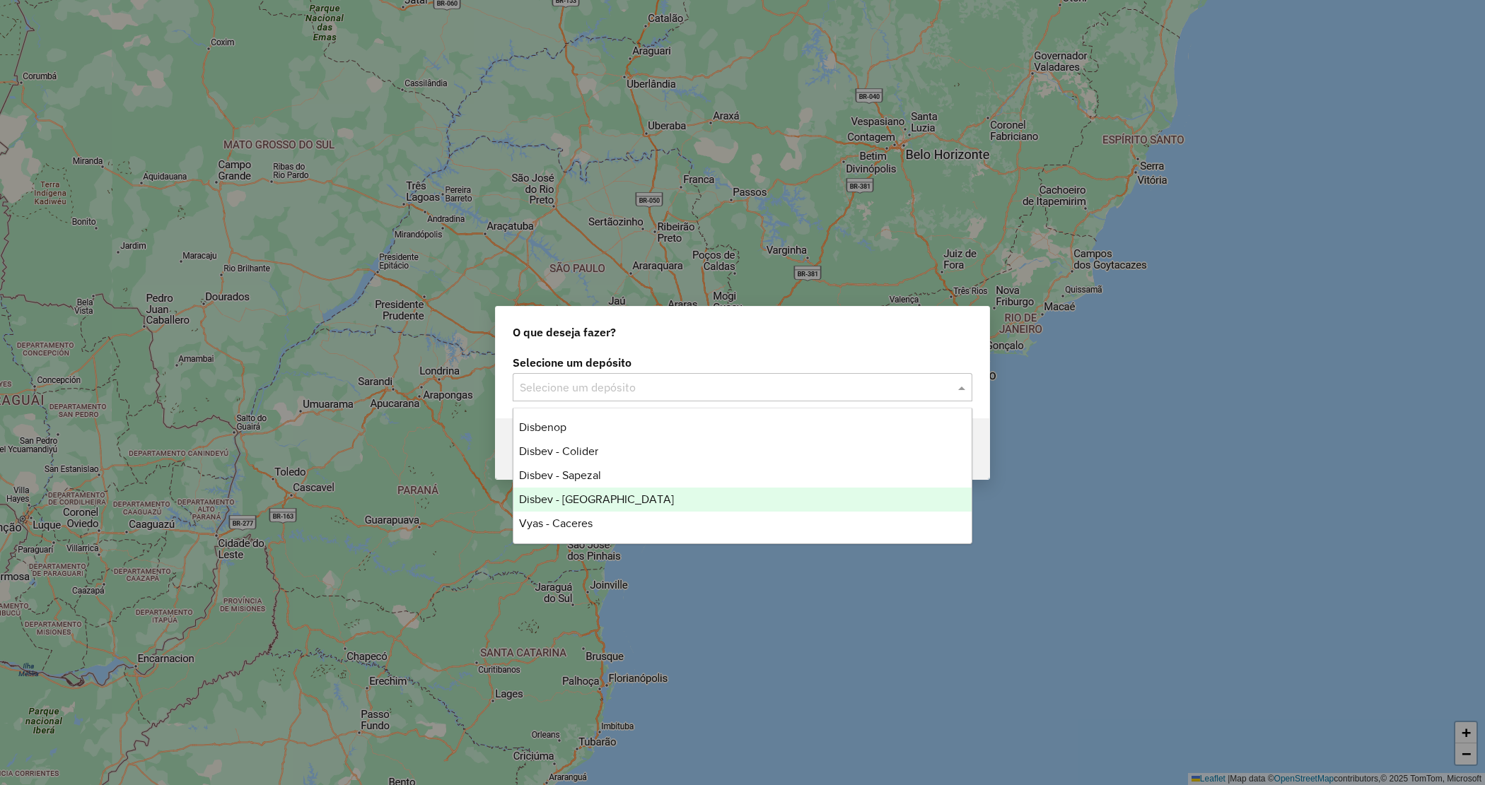
drag, startPoint x: 597, startPoint y: 502, endPoint x: 600, endPoint y: 476, distance: 26.2
click at [598, 502] on span "Disbev - [GEOGRAPHIC_DATA]" at bounding box center [596, 499] width 155 height 12
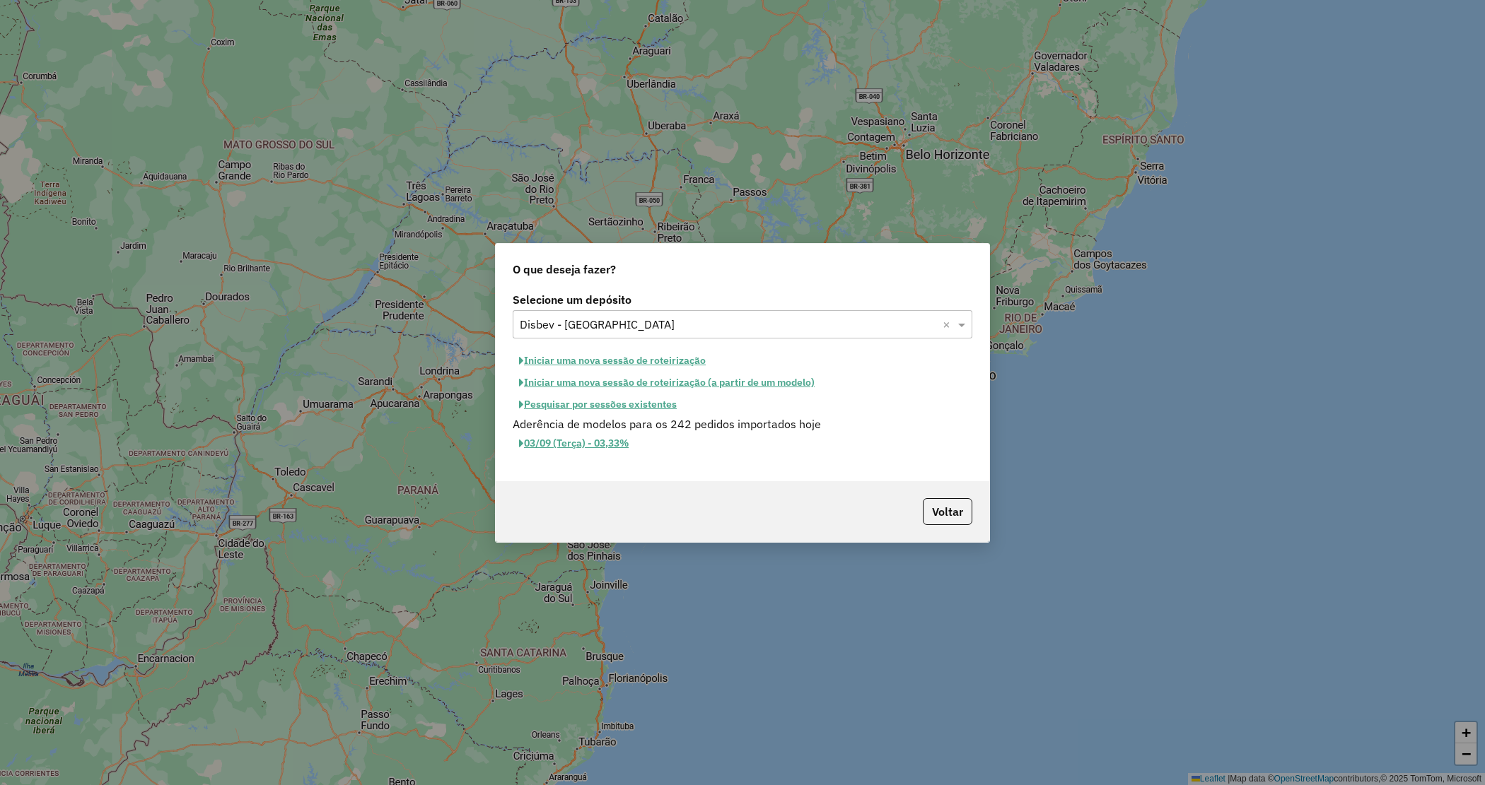
click at [592, 366] on button "Iniciar uma nova sessão de roteirização" at bounding box center [612, 361] width 199 height 22
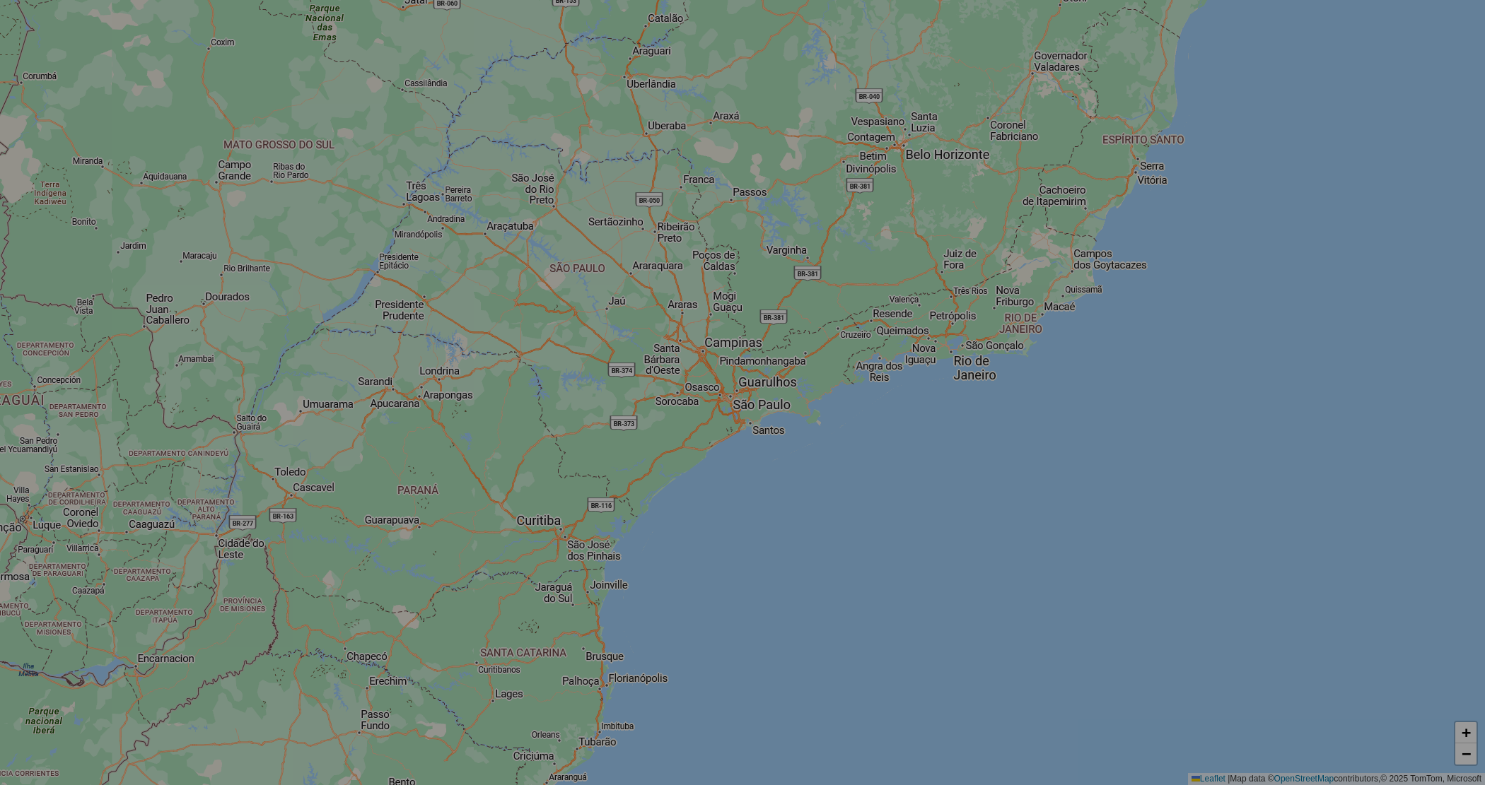
select select "*"
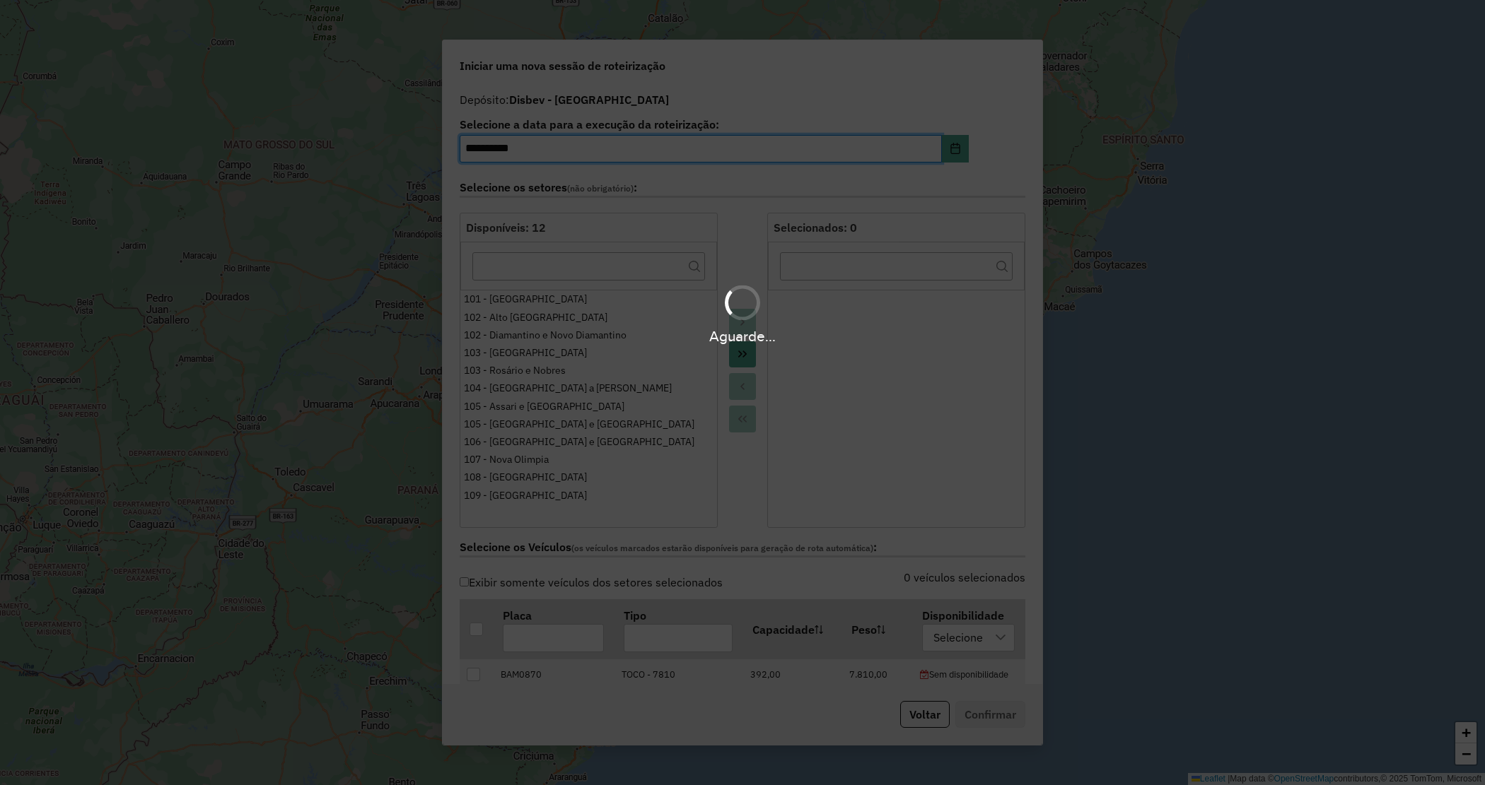
click at [739, 358] on div "Aguarde..." at bounding box center [742, 392] width 1485 height 785
click at [740, 358] on hb-app "**********" at bounding box center [742, 392] width 1485 height 785
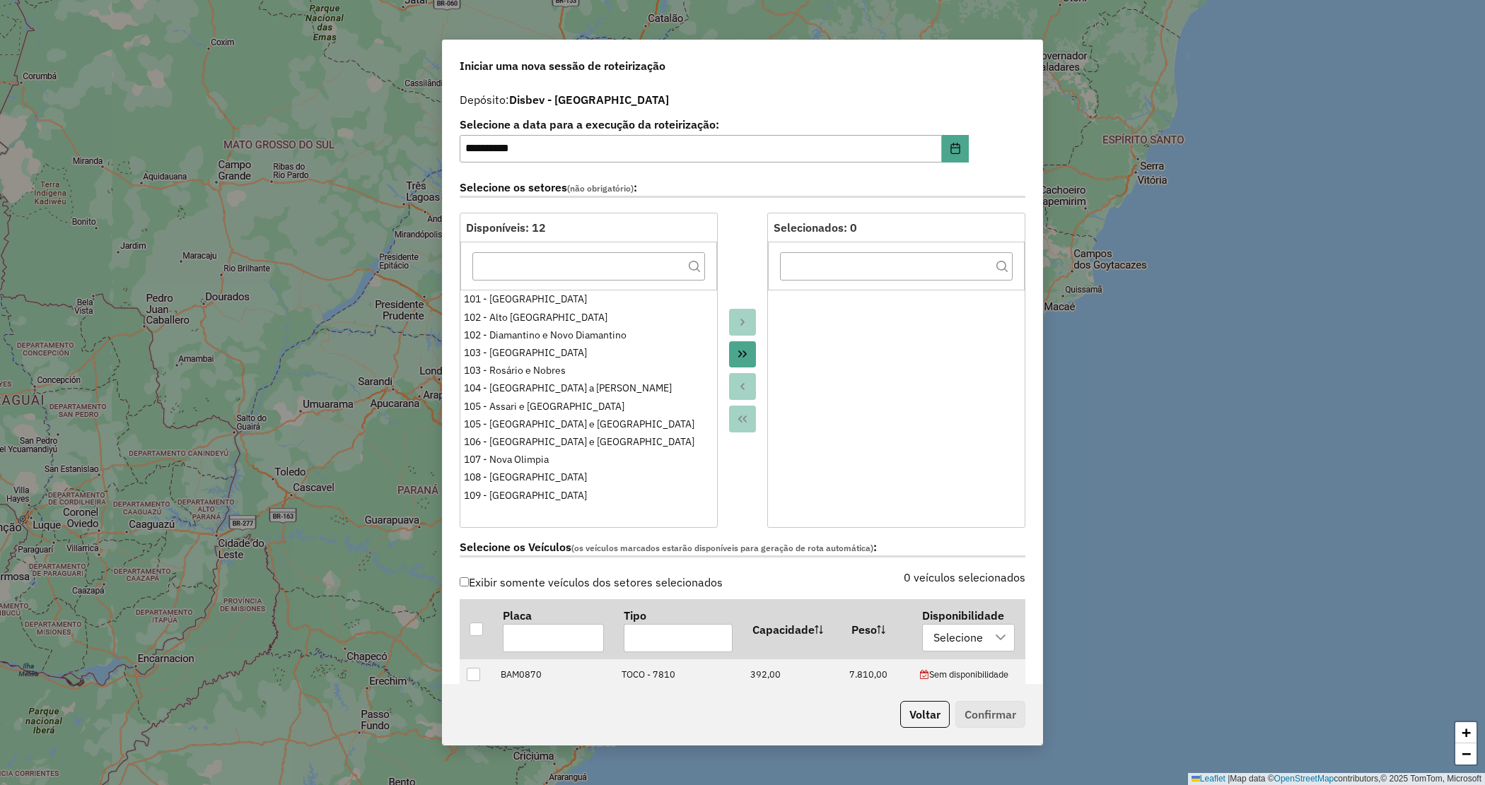
click at [740, 358] on icon "Move All to Target" at bounding box center [742, 354] width 11 height 11
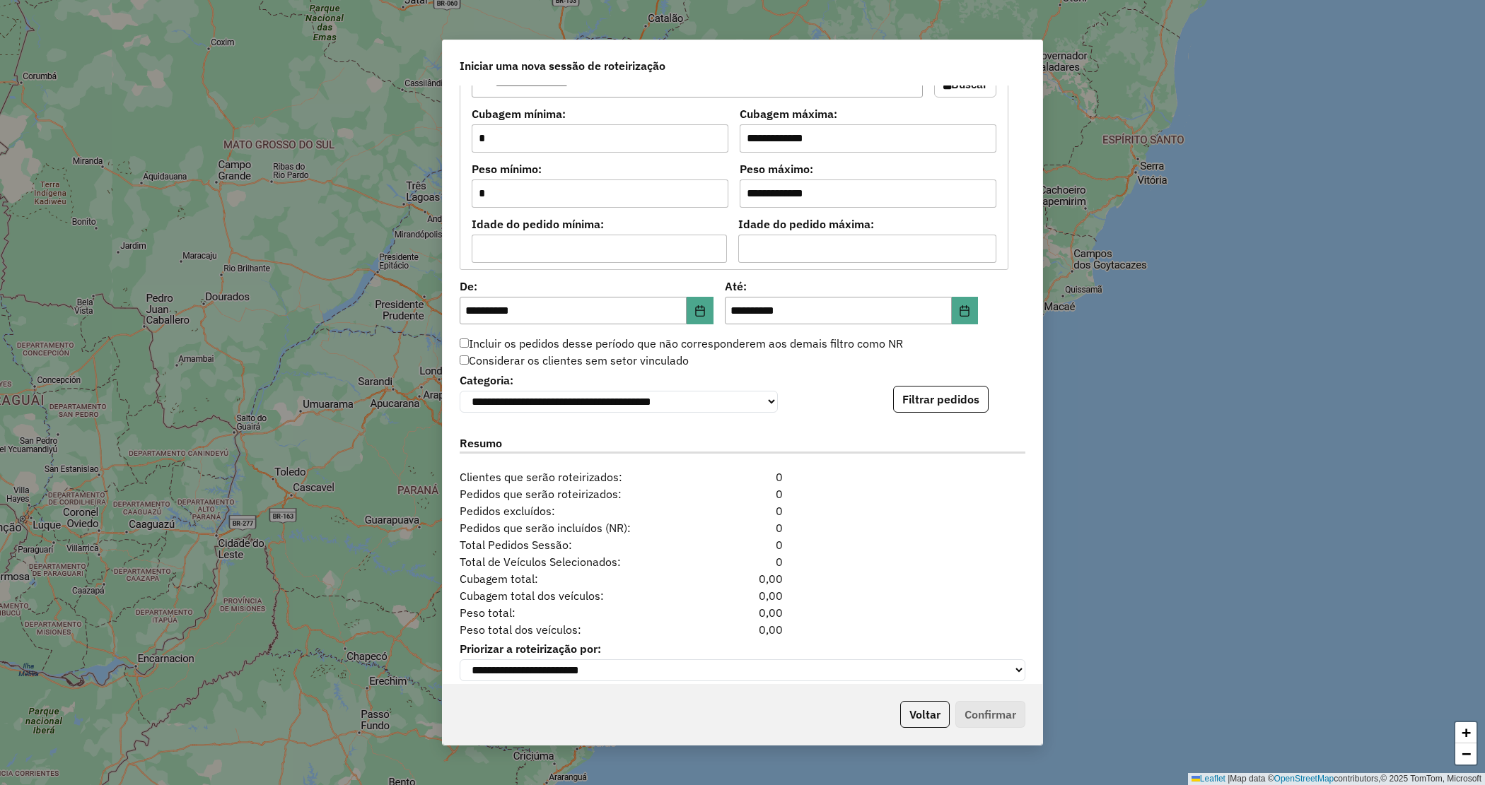
scroll to position [1196, 0]
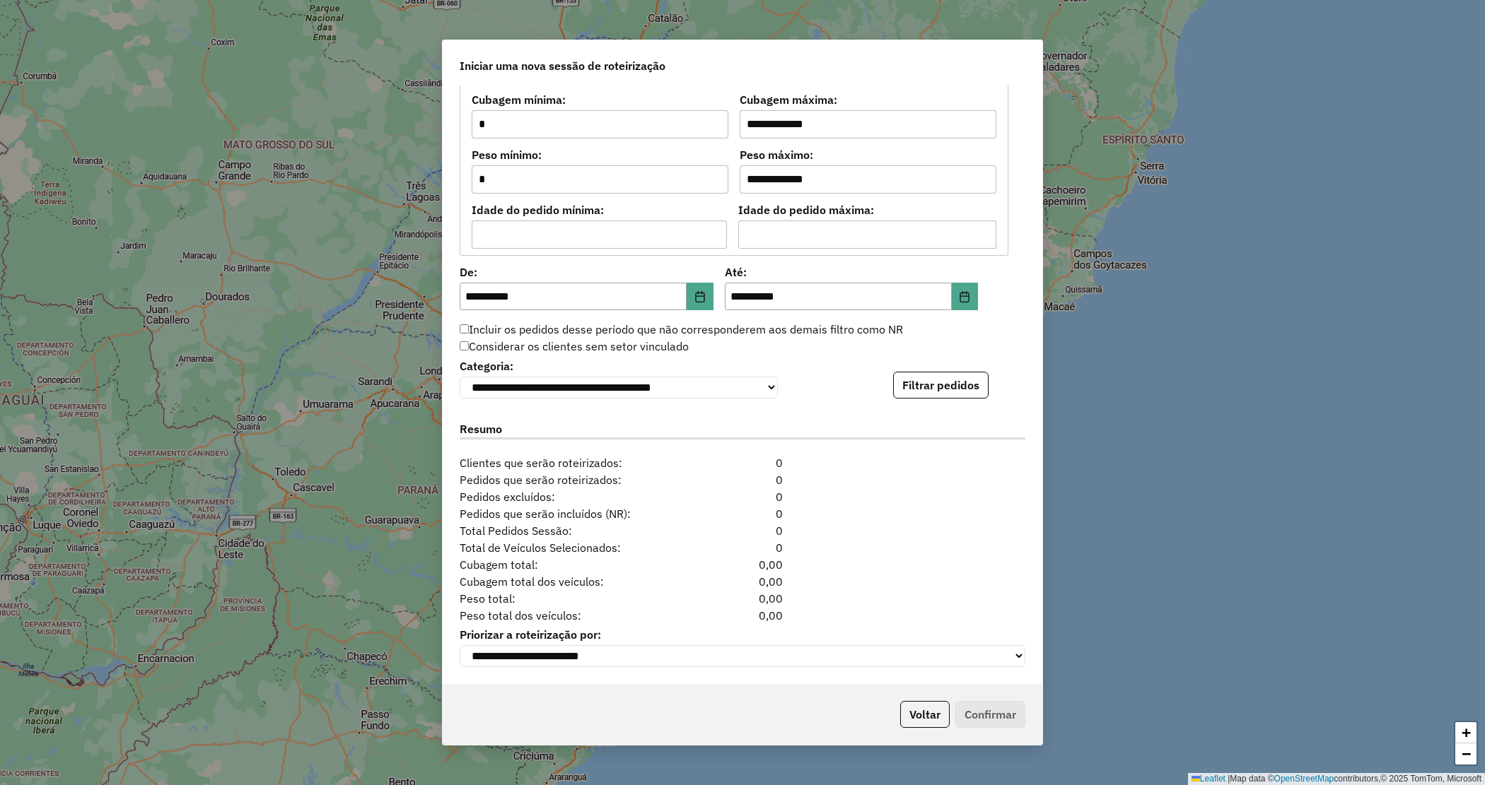
click at [960, 391] on button "Filtrar pedidos" at bounding box center [940, 385] width 95 height 27
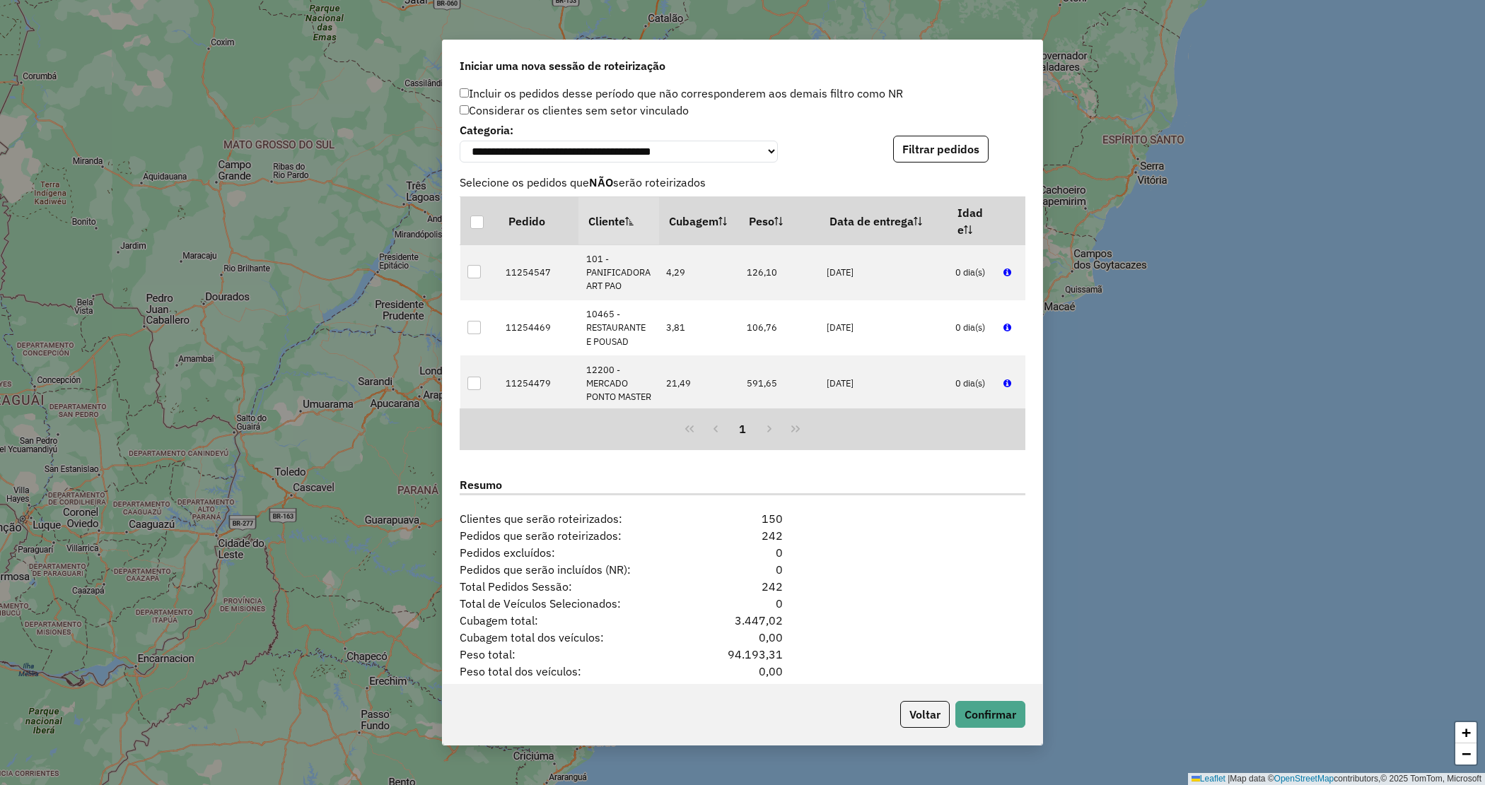
scroll to position [1487, 0]
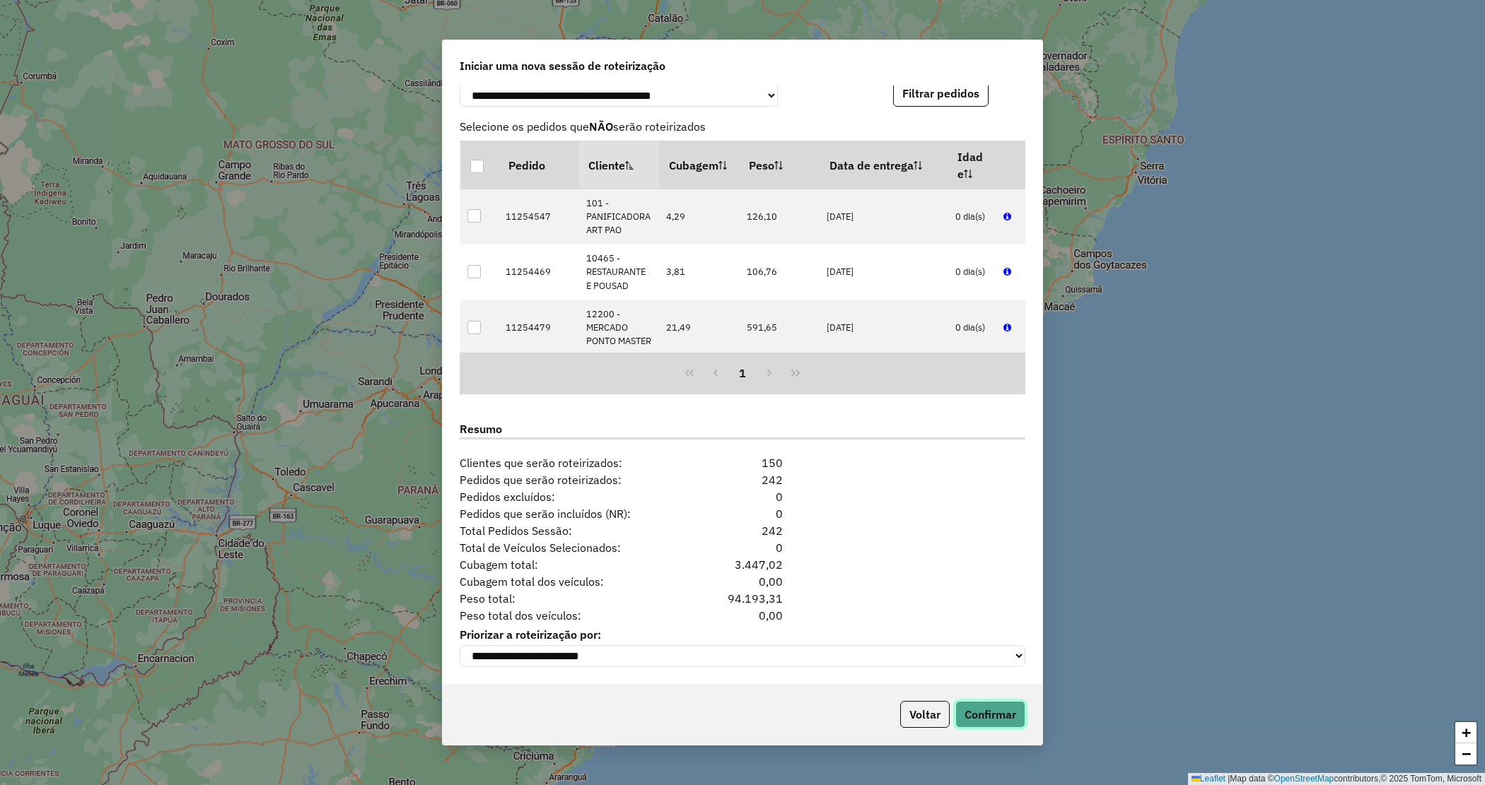
click at [998, 718] on button "Confirmar" at bounding box center [990, 714] width 70 height 27
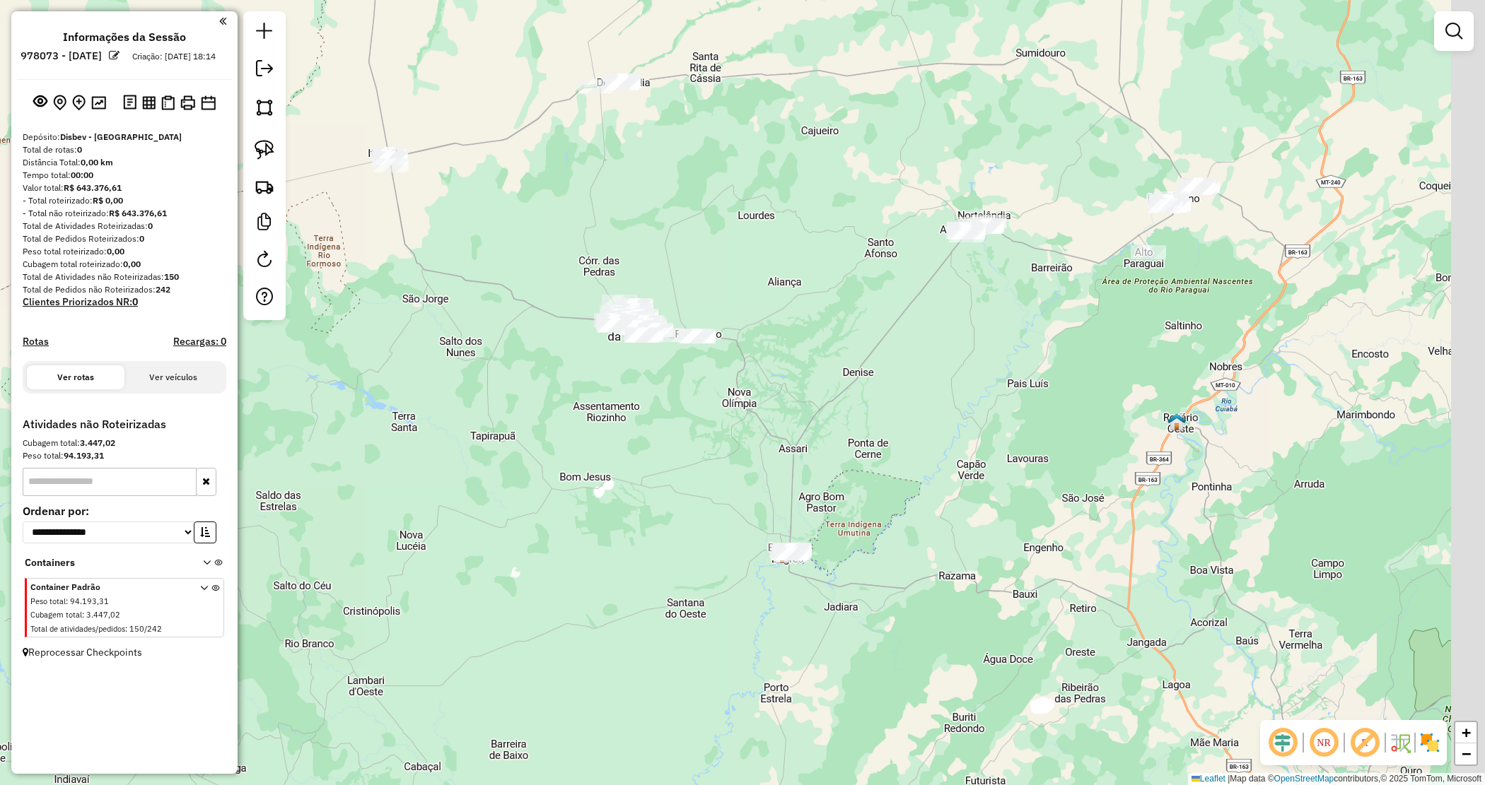
drag, startPoint x: 545, startPoint y: 228, endPoint x: 534, endPoint y: 221, distance: 13.3
click at [535, 221] on div "Janela de atendimento Grade de atendimento Capacidade Transportadoras Veículos …" at bounding box center [742, 392] width 1485 height 785
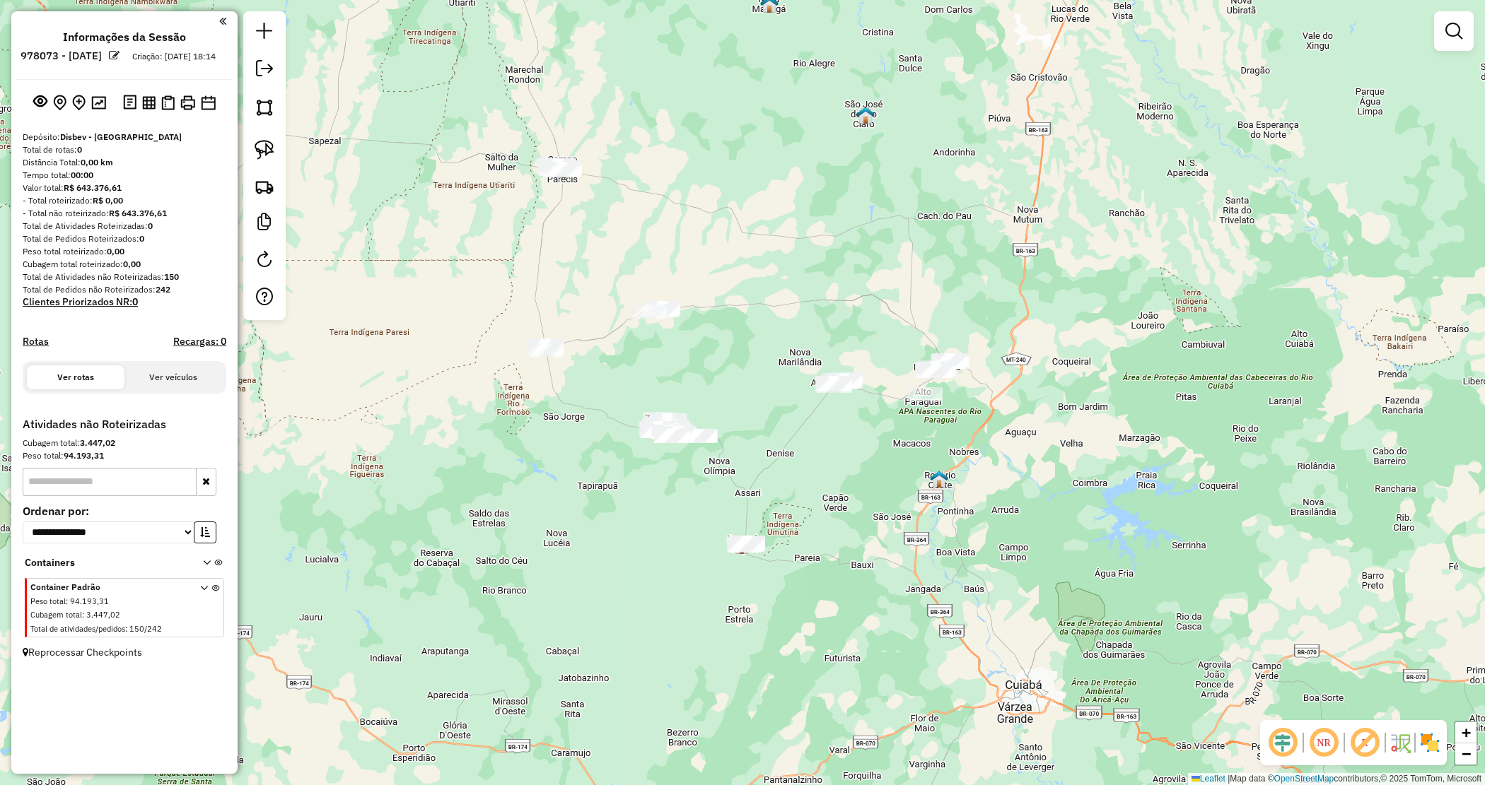
drag, startPoint x: 522, startPoint y: 407, endPoint x: 612, endPoint y: 563, distance: 180.2
click at [612, 563] on div "Janela de atendimento Grade de atendimento Capacidade Transportadoras Veículos …" at bounding box center [742, 392] width 1485 height 785
click at [514, 458] on div "Janela de atendimento Grade de atendimento Capacidade Transportadoras Veículos …" at bounding box center [742, 392] width 1485 height 785
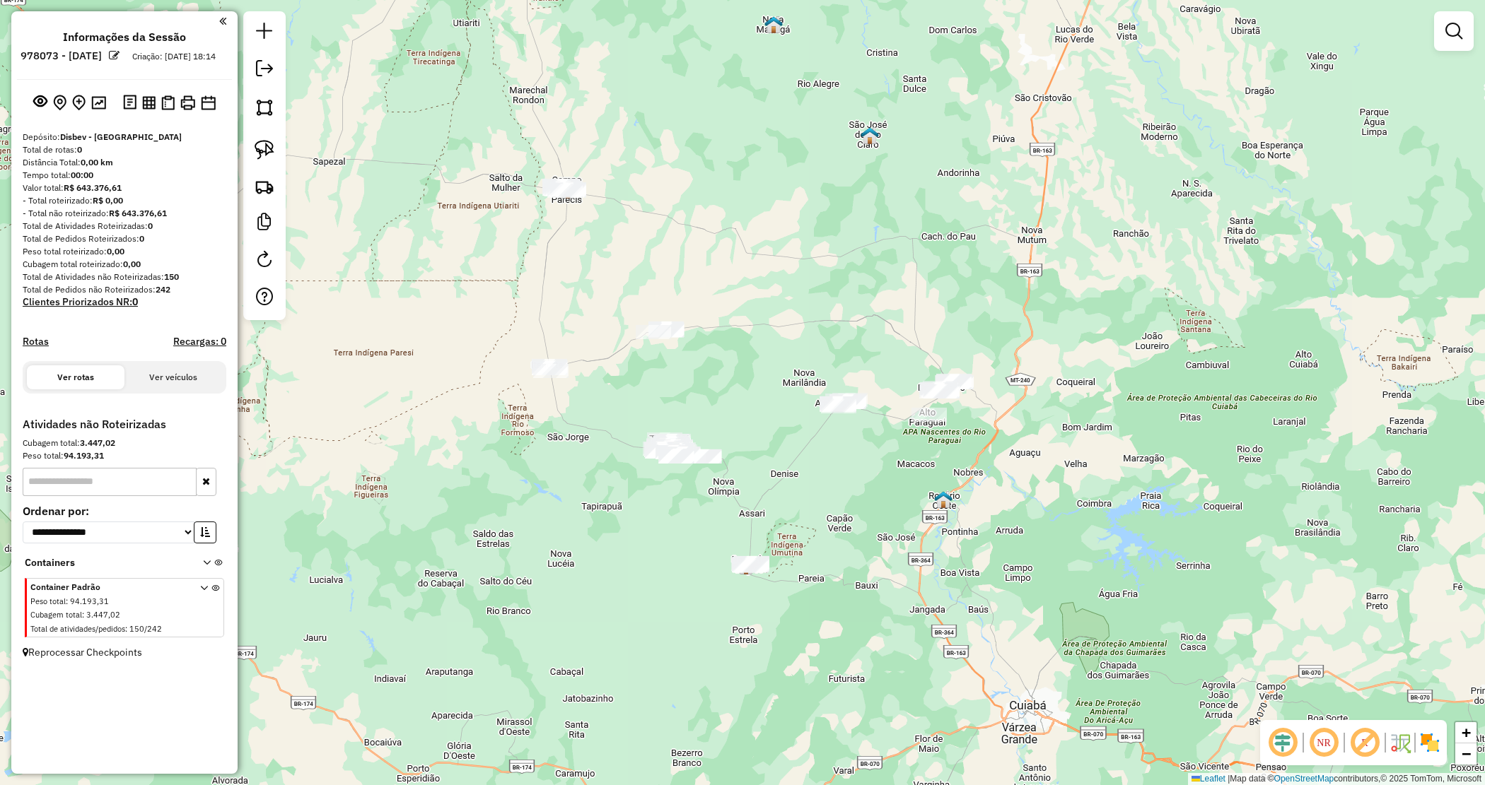
click at [589, 549] on div "Janela de atendimento Grade de atendimento Capacidade Transportadoras Veículos …" at bounding box center [742, 392] width 1485 height 785
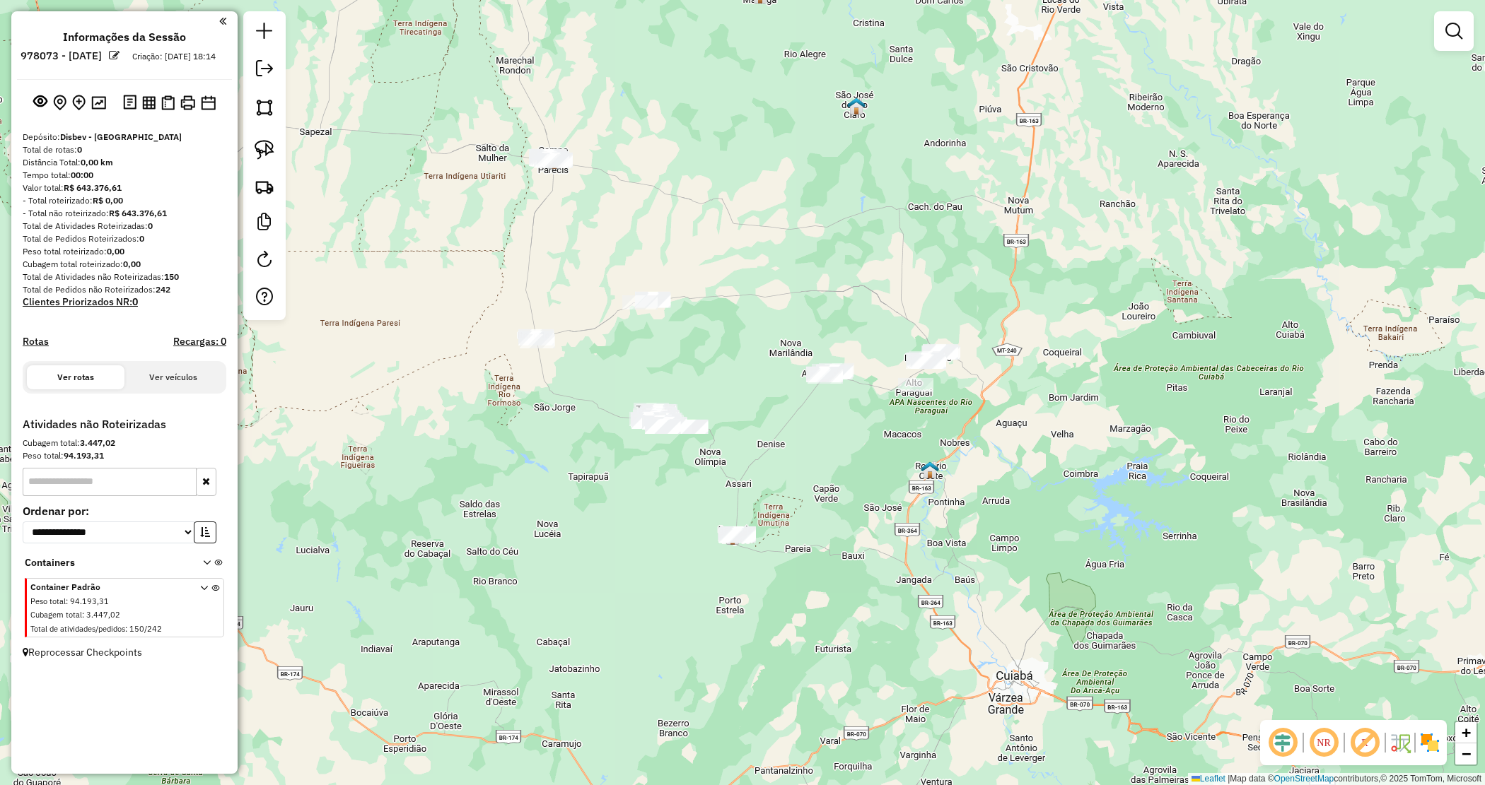
drag, startPoint x: 571, startPoint y: 501, endPoint x: 554, endPoint y: 449, distance: 54.6
click at [553, 450] on div "Janela de atendimento Grade de atendimento Capacidade Transportadoras Veículos …" at bounding box center [742, 392] width 1485 height 785
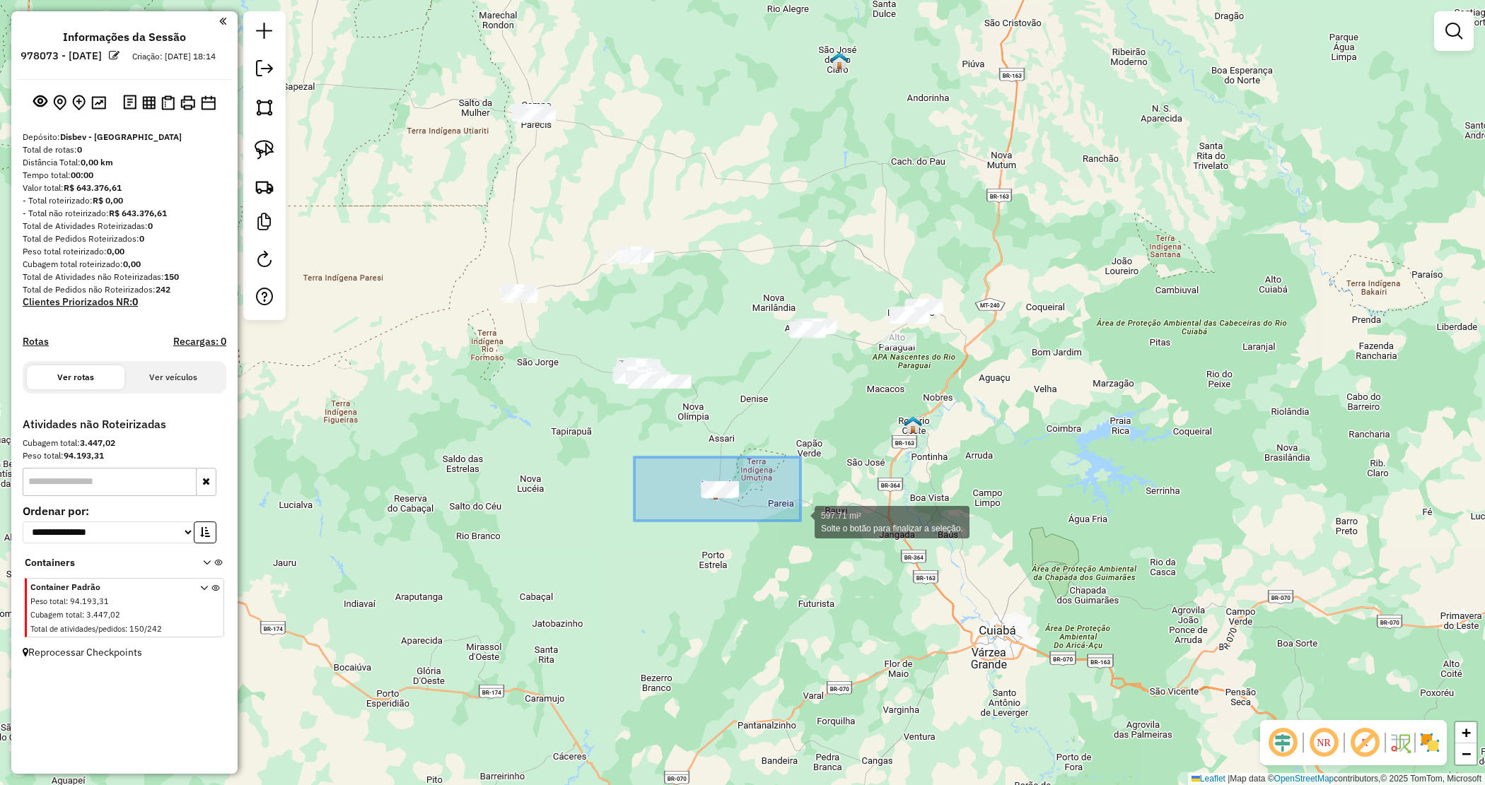
drag, startPoint x: 760, startPoint y: 507, endPoint x: 808, endPoint y: 524, distance: 51.0
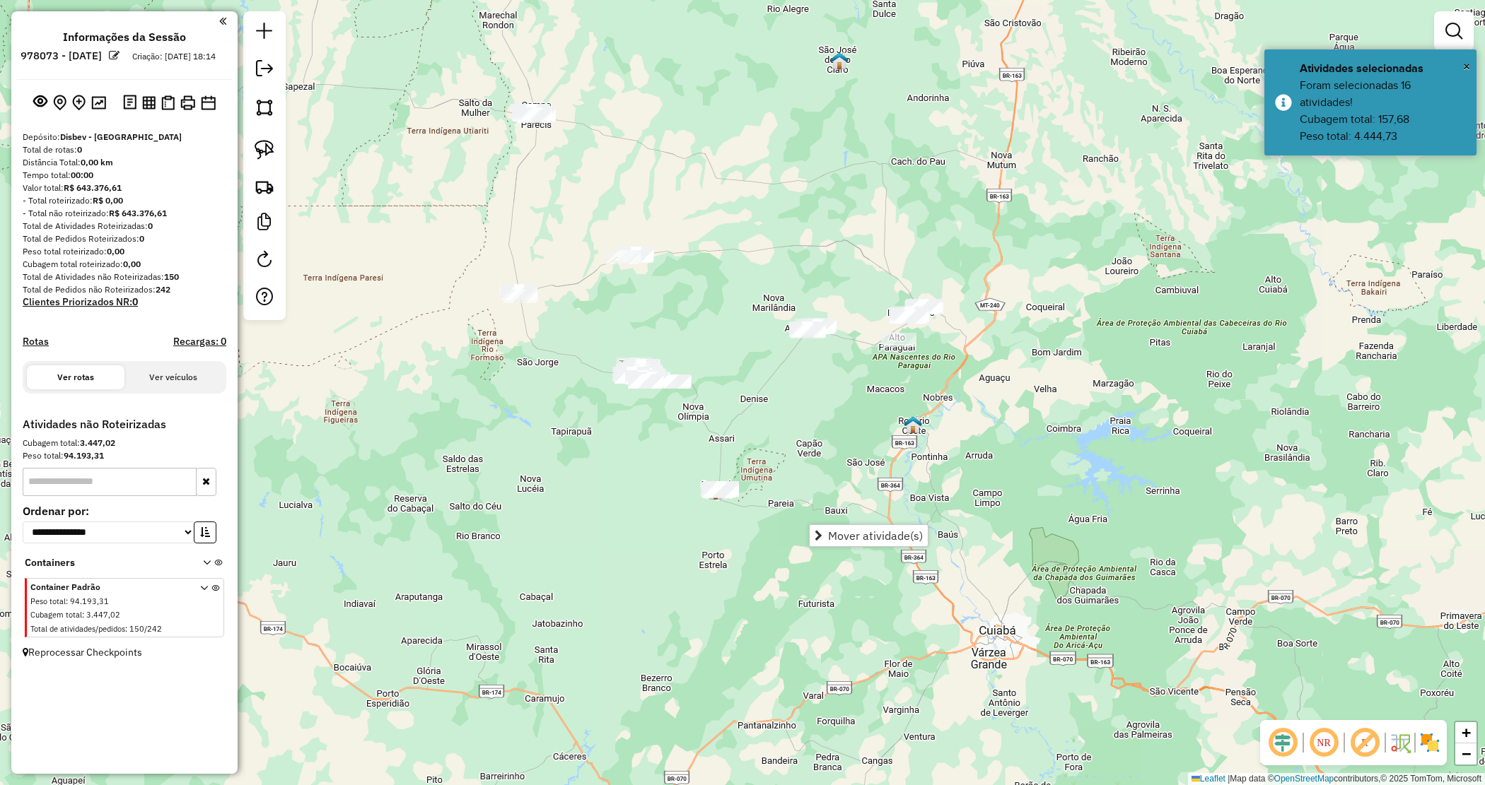
click at [856, 543] on link "Mover atividade(s)" at bounding box center [868, 535] width 118 height 21
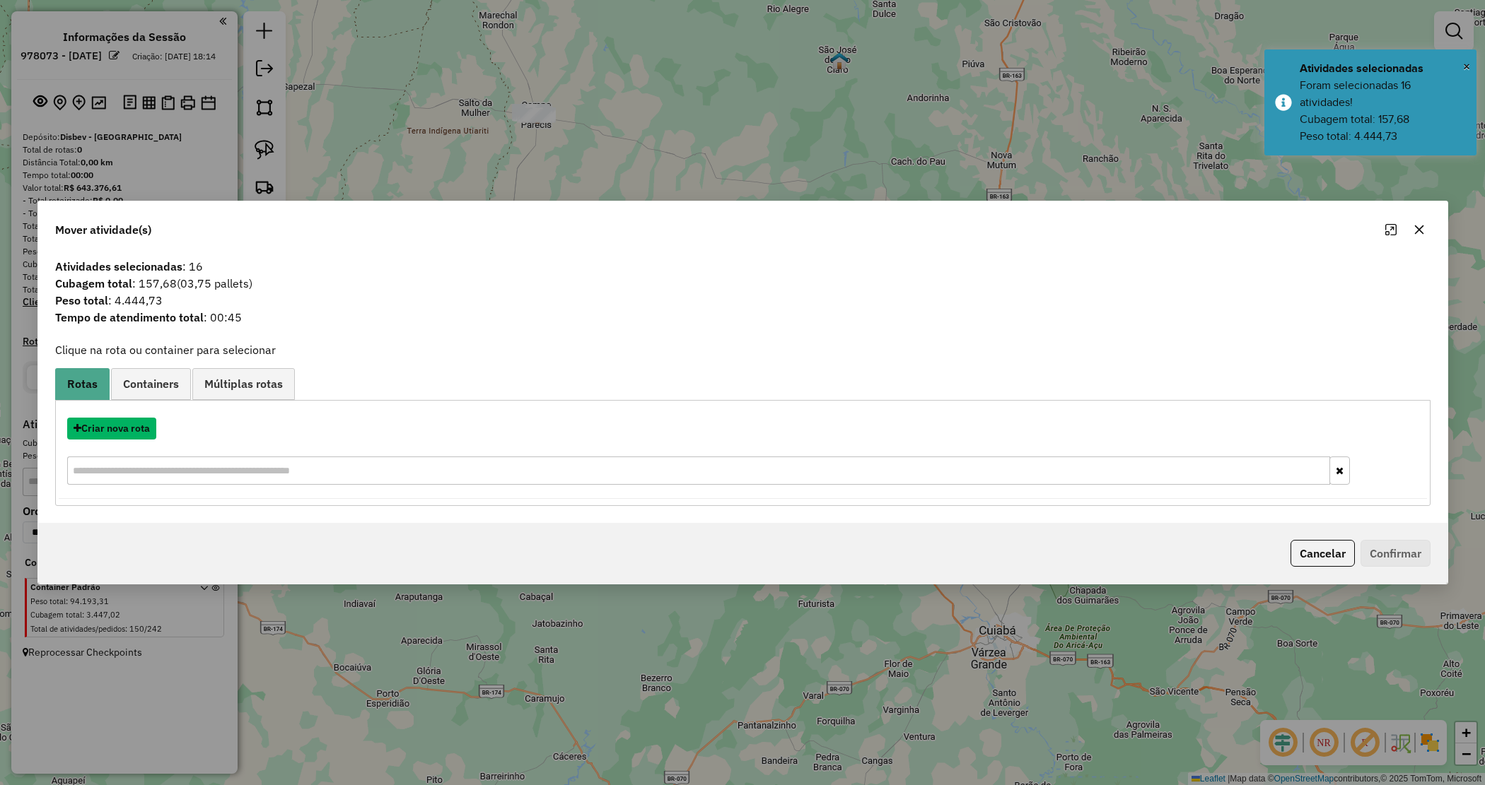
click at [111, 430] on button "Criar nova rota" at bounding box center [111, 429] width 89 height 22
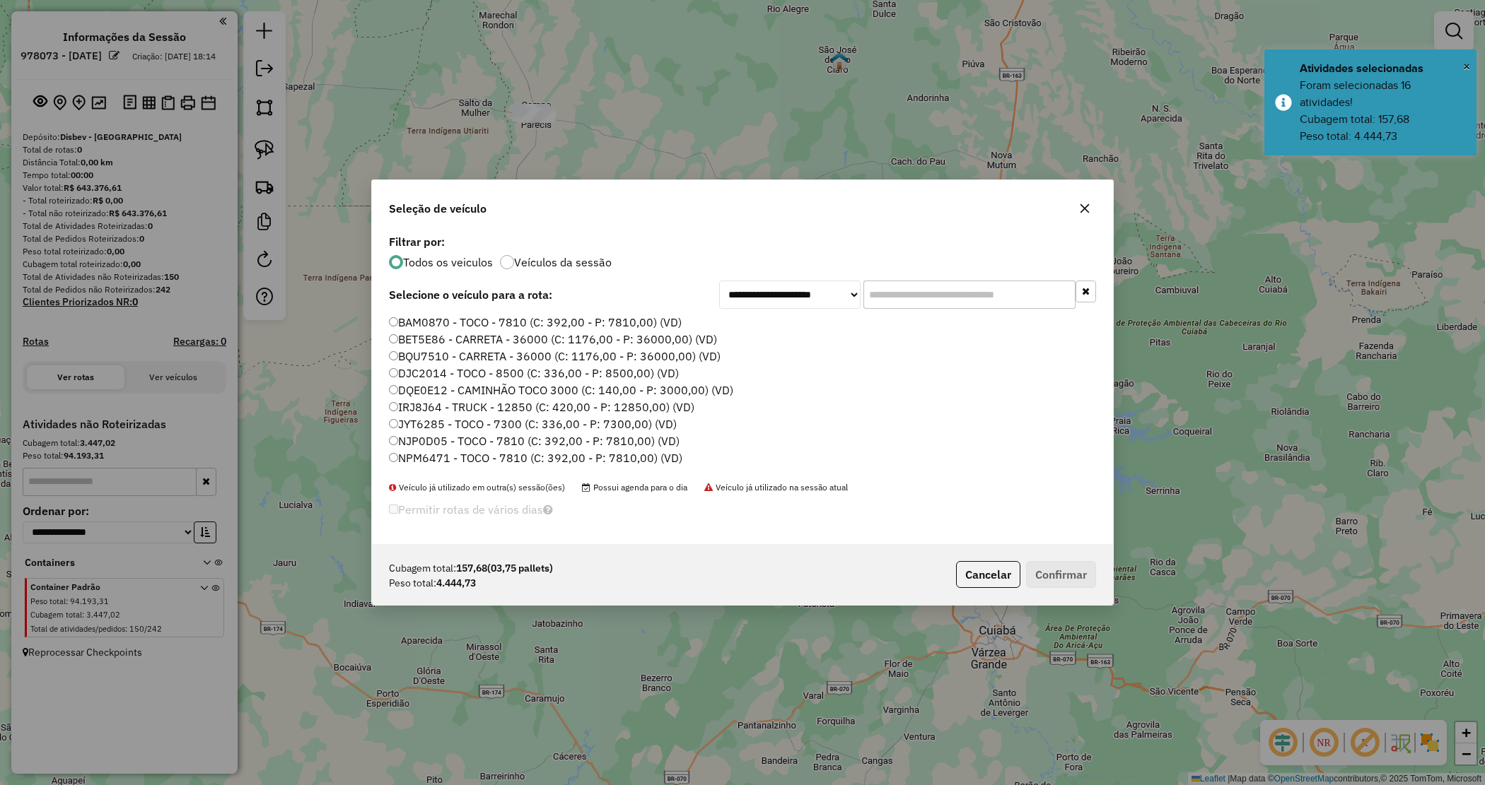
scroll to position [7, 4]
click at [907, 292] on input "text" at bounding box center [969, 295] width 212 height 28
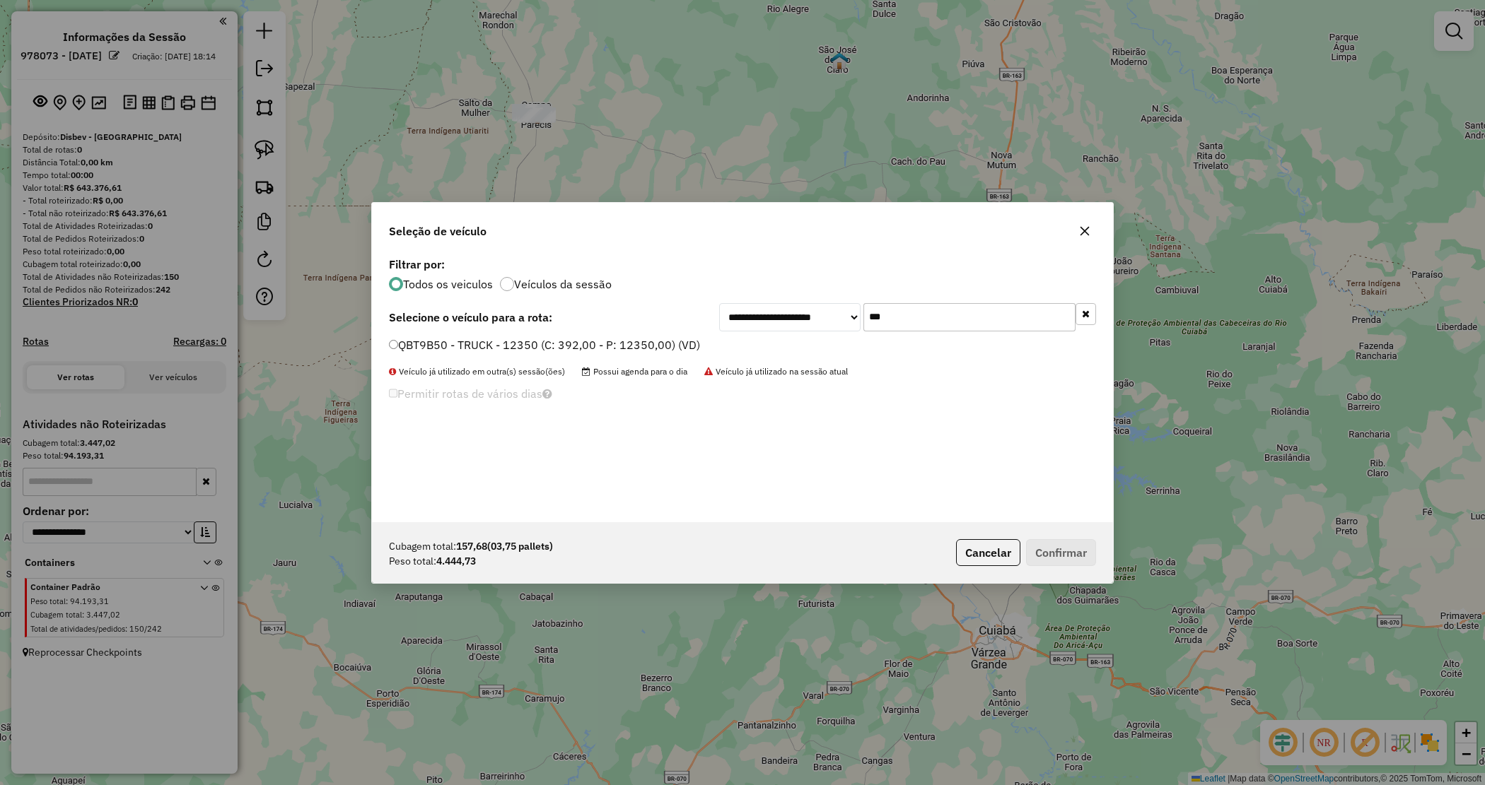
type input "***"
drag, startPoint x: 665, startPoint y: 343, endPoint x: 672, endPoint y: 344, distance: 7.8
click at [665, 341] on label "QBT9B50 - TRUCK - 12350 (C: 392,00 - P: 12350,00) (VD)" at bounding box center [544, 345] width 311 height 17
click at [1057, 555] on button "Confirmar" at bounding box center [1061, 552] width 70 height 27
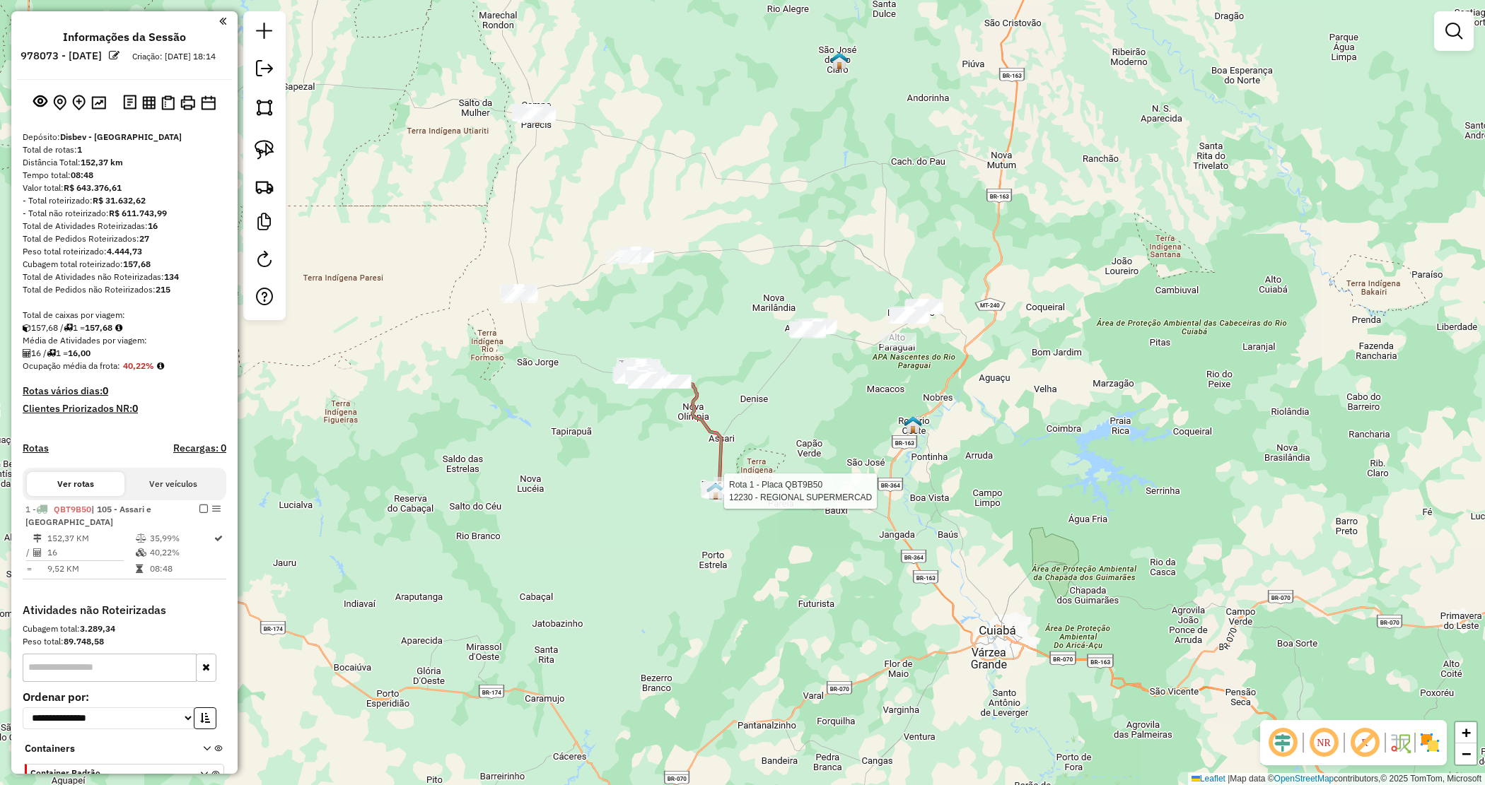
select select "**********"
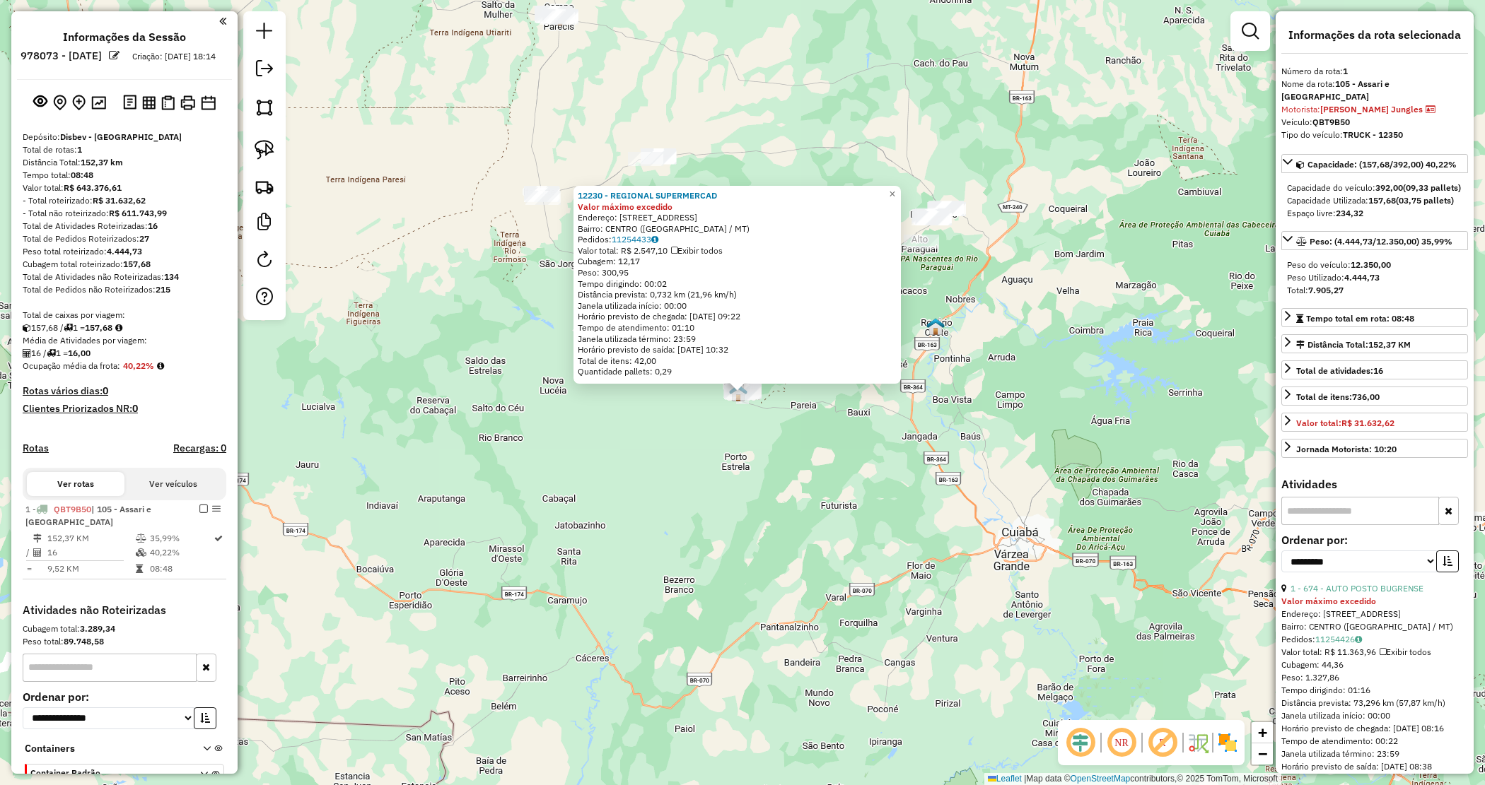
scroll to position [97, 0]
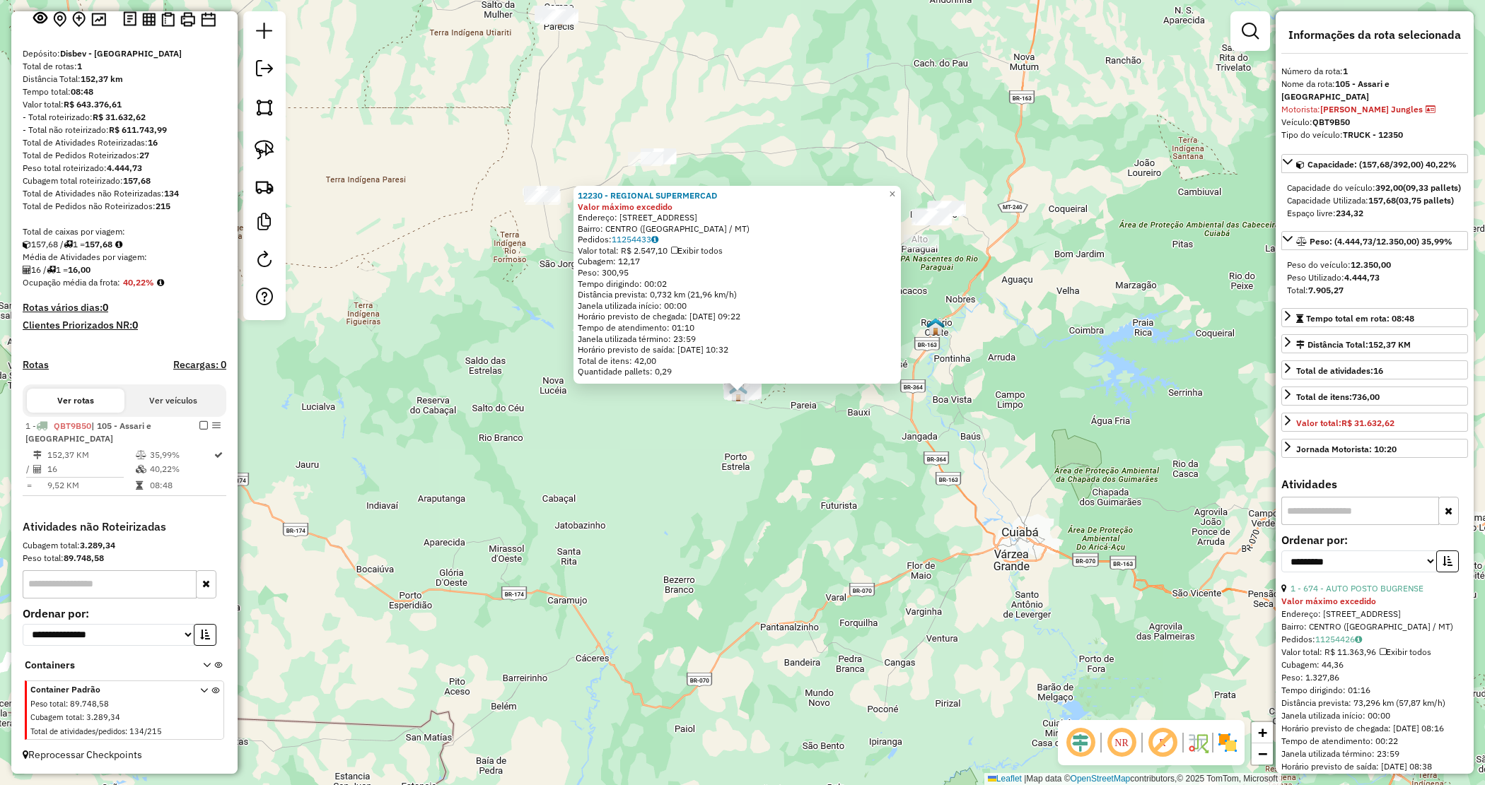
click at [740, 471] on div "12230 - REGIONAL SUPERMERCAD Valor máximo excedido Endereço: RUA SANTA CRUZ 245…" at bounding box center [742, 392] width 1485 height 785
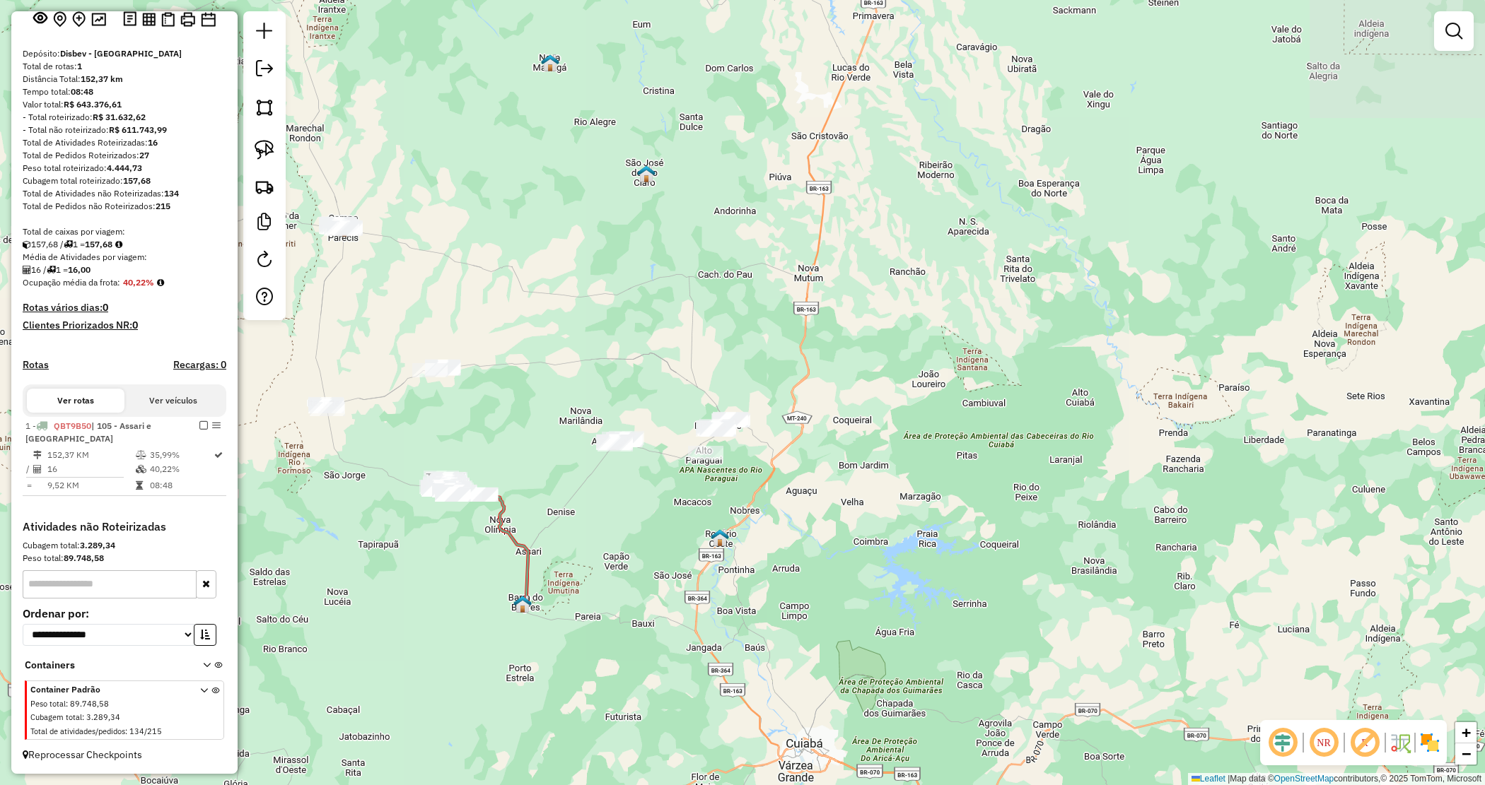
drag, startPoint x: 809, startPoint y: 439, endPoint x: 624, endPoint y: 582, distance: 234.5
click at [624, 583] on div "Janela de atendimento Grade de atendimento Capacidade Transportadoras Veículos …" at bounding box center [742, 392] width 1485 height 785
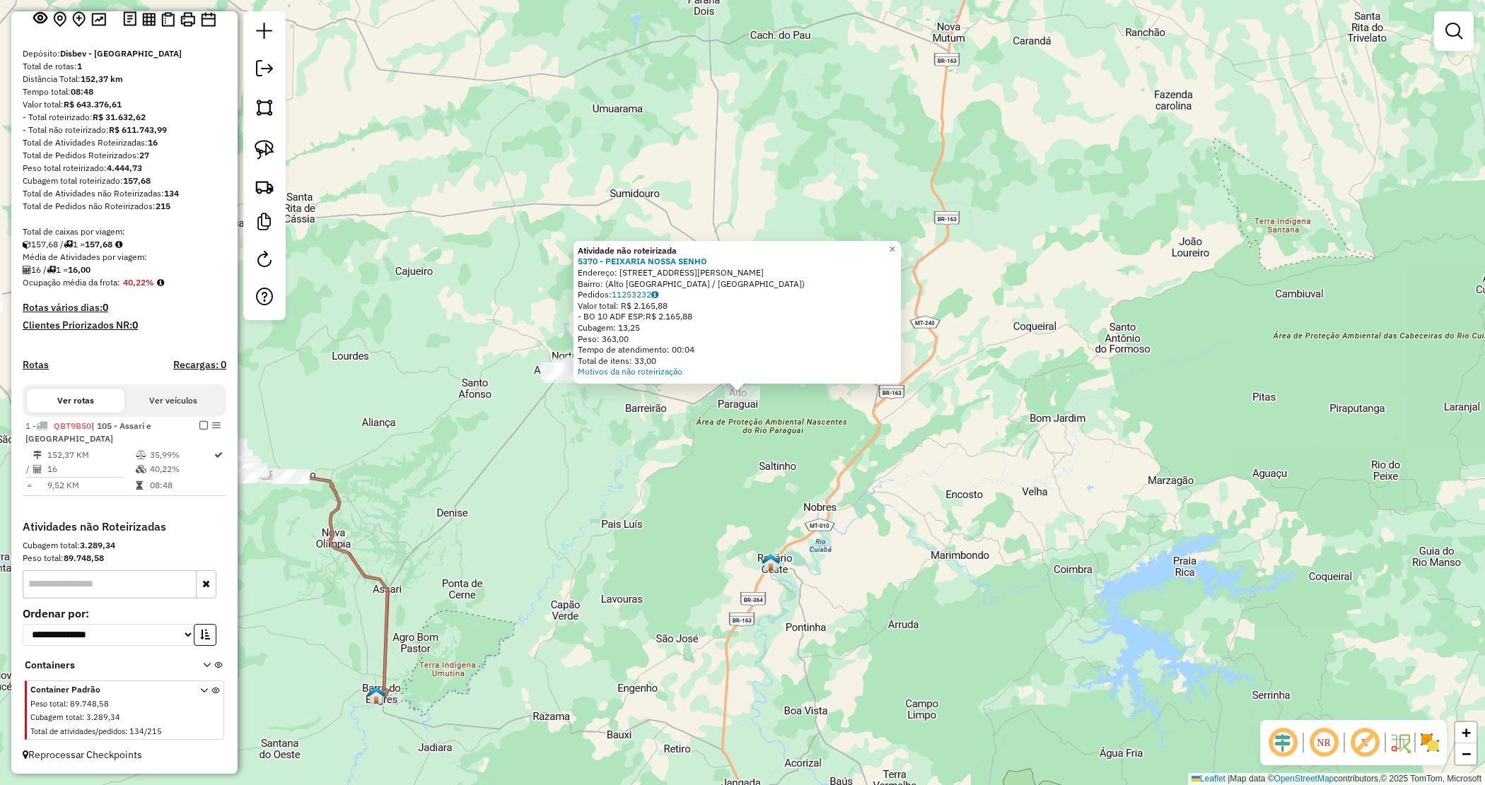
click at [754, 458] on div "Atividade não roteirizada 5370 - PEIXARIA NOSSA SENHO Endereço: Rua Almirante B…" at bounding box center [742, 392] width 1485 height 785
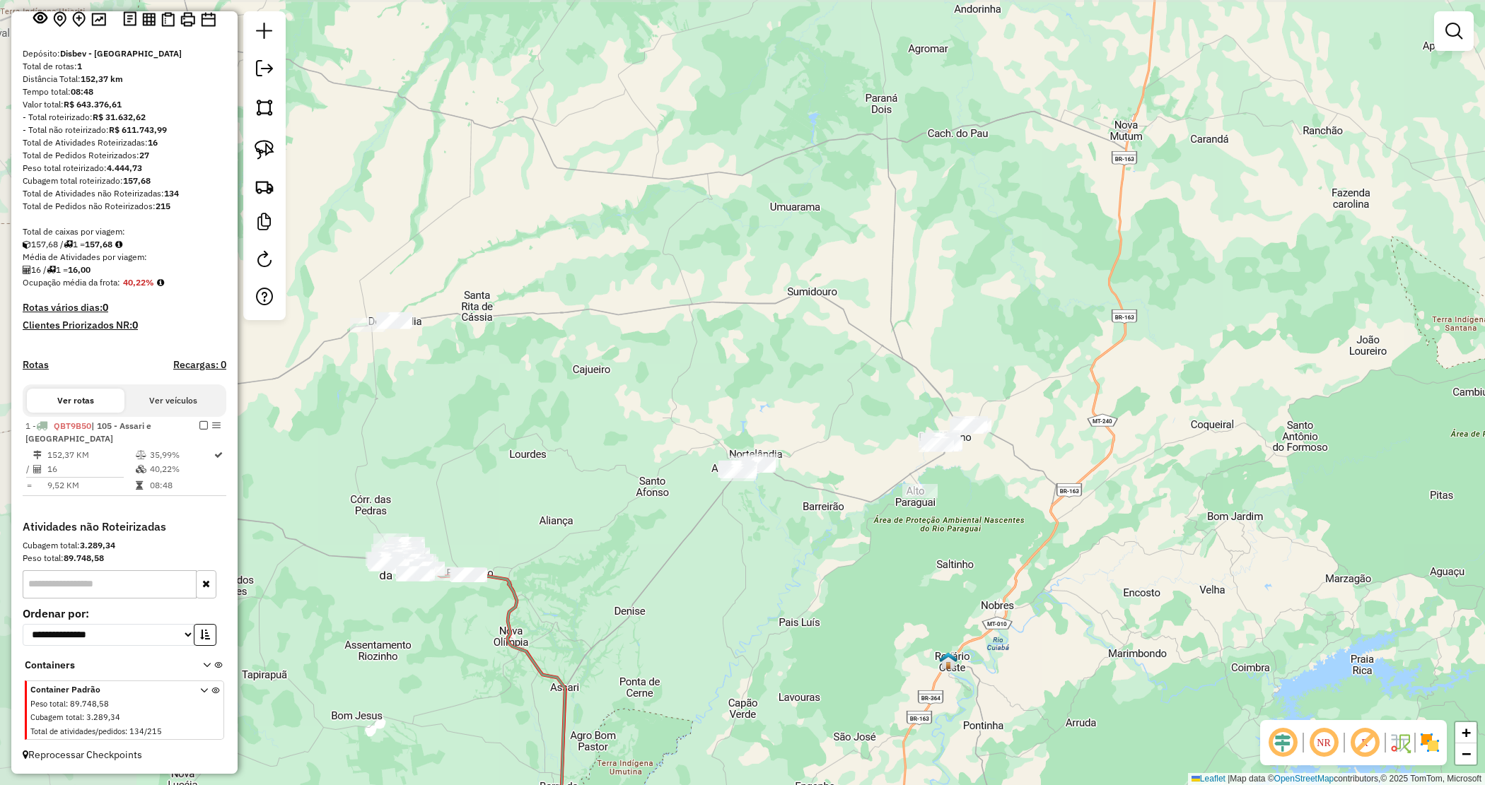
drag, startPoint x: 689, startPoint y: 248, endPoint x: 867, endPoint y: 349, distance: 204.5
click at [860, 341] on div "Janela de atendimento Grade de atendimento Capacidade Transportadoras Veículos …" at bounding box center [742, 392] width 1485 height 785
drag, startPoint x: 867, startPoint y: 349, endPoint x: 696, endPoint y: 329, distance: 172.2
click at [696, 329] on div "Janela de atendimento Grade de atendimento Capacidade Transportadoras Veículos …" at bounding box center [742, 392] width 1485 height 785
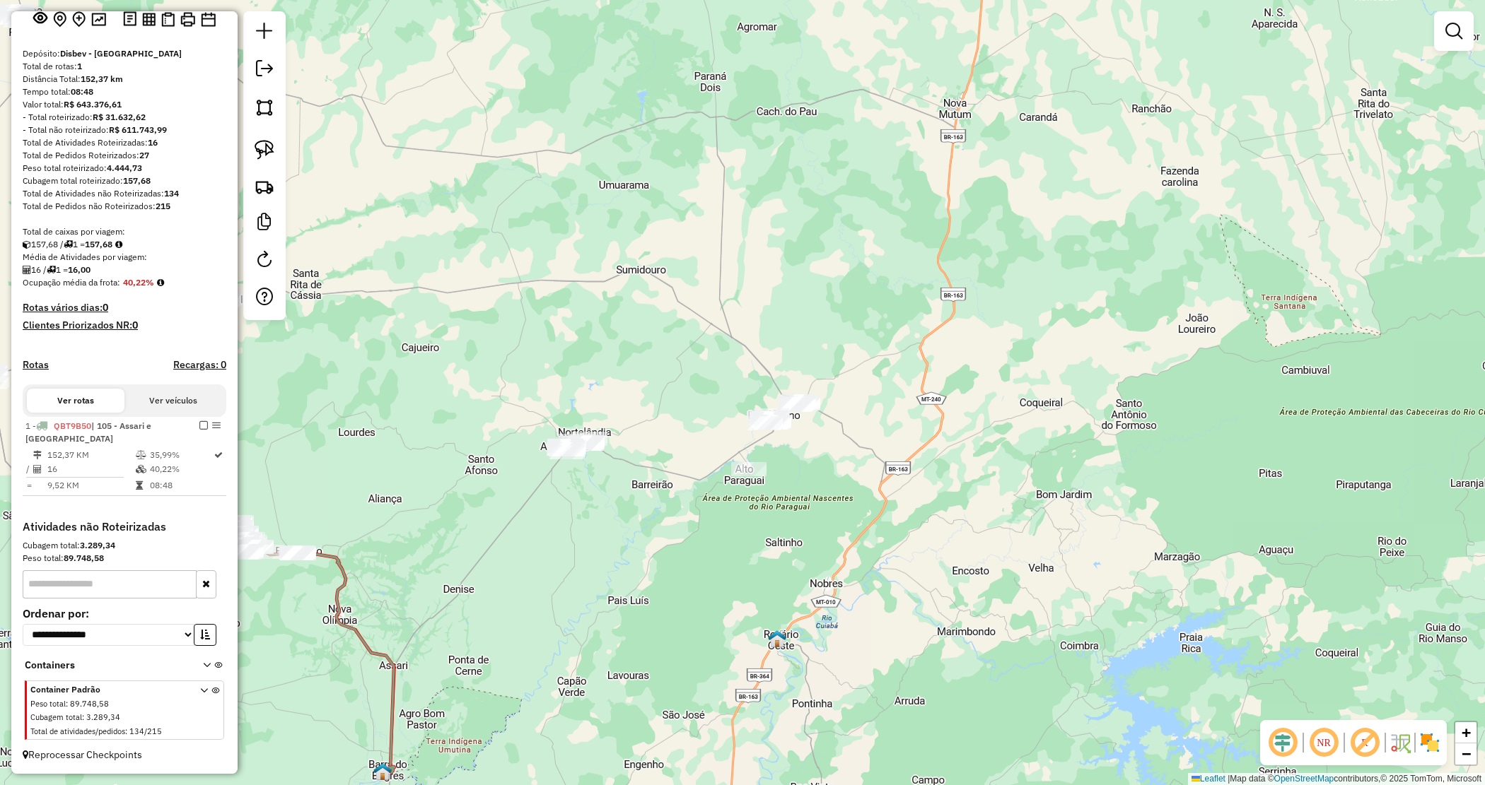
click at [700, 329] on div "Janela de atendimento Grade de atendimento Capacidade Transportadoras Veículos …" at bounding box center [742, 392] width 1485 height 785
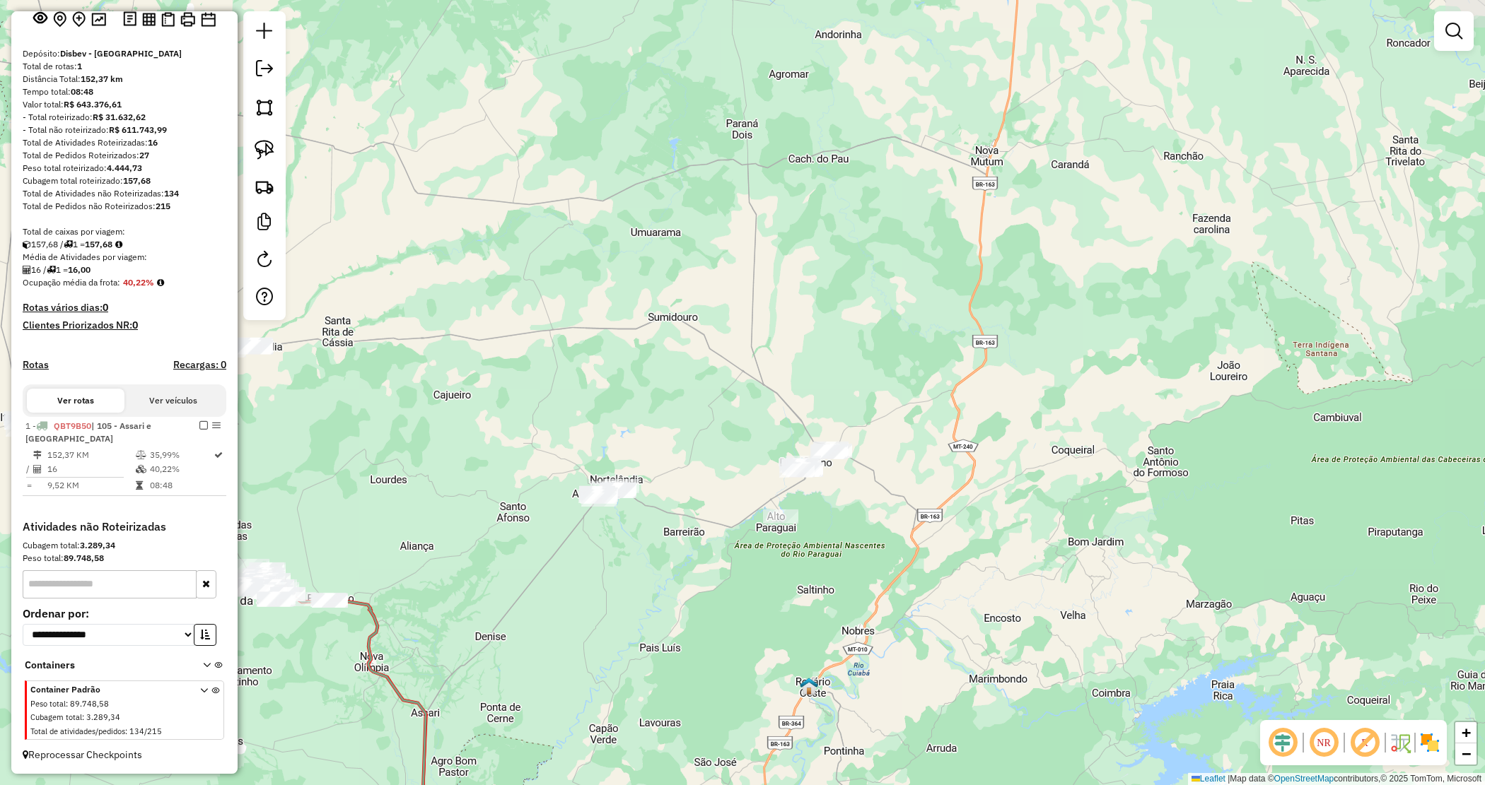
drag, startPoint x: 708, startPoint y: 370, endPoint x: 716, endPoint y: 375, distance: 9.6
click at [718, 376] on div "Janela de atendimento Grade de atendimento Capacidade Transportadoras Veículos …" at bounding box center [742, 392] width 1485 height 785
click at [716, 375] on div "Janela de atendimento Grade de atendimento Capacidade Transportadoras Veículos …" at bounding box center [742, 392] width 1485 height 785
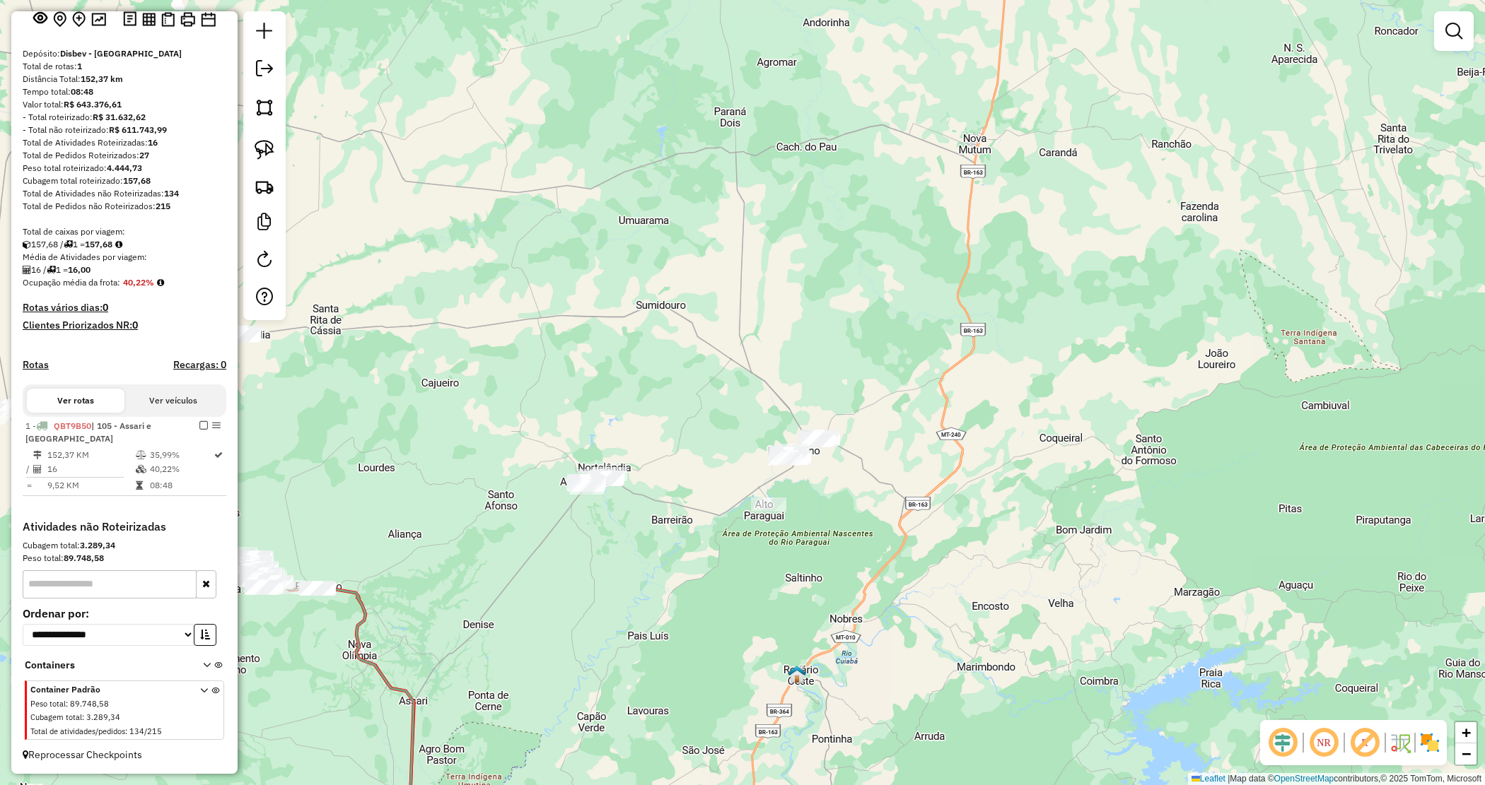
click at [716, 375] on div "Janela de atendimento Grade de atendimento Capacidade Transportadoras Veículos …" at bounding box center [742, 392] width 1485 height 785
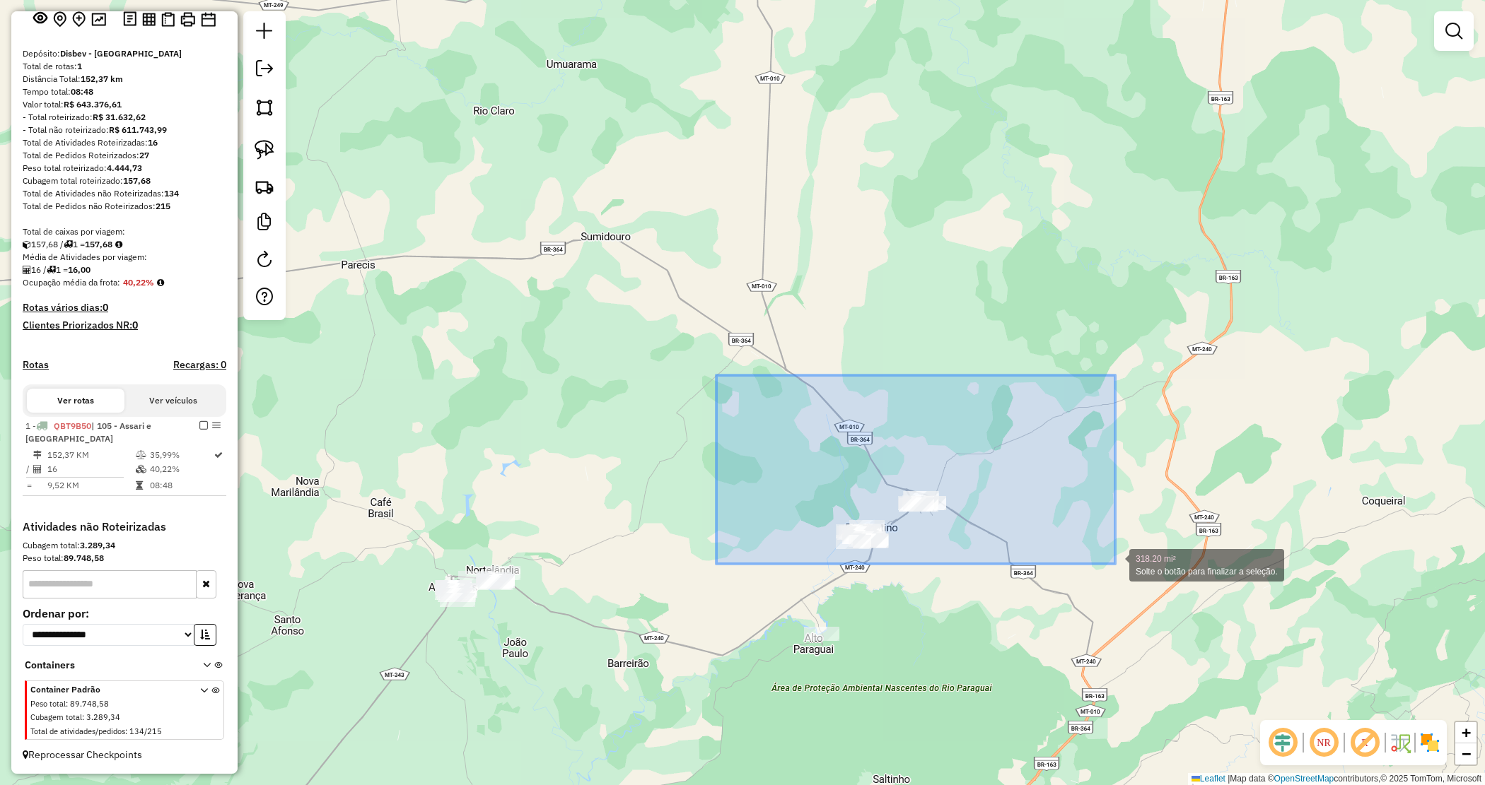
drag, startPoint x: 716, startPoint y: 375, endPoint x: 1117, endPoint y: 561, distance: 441.6
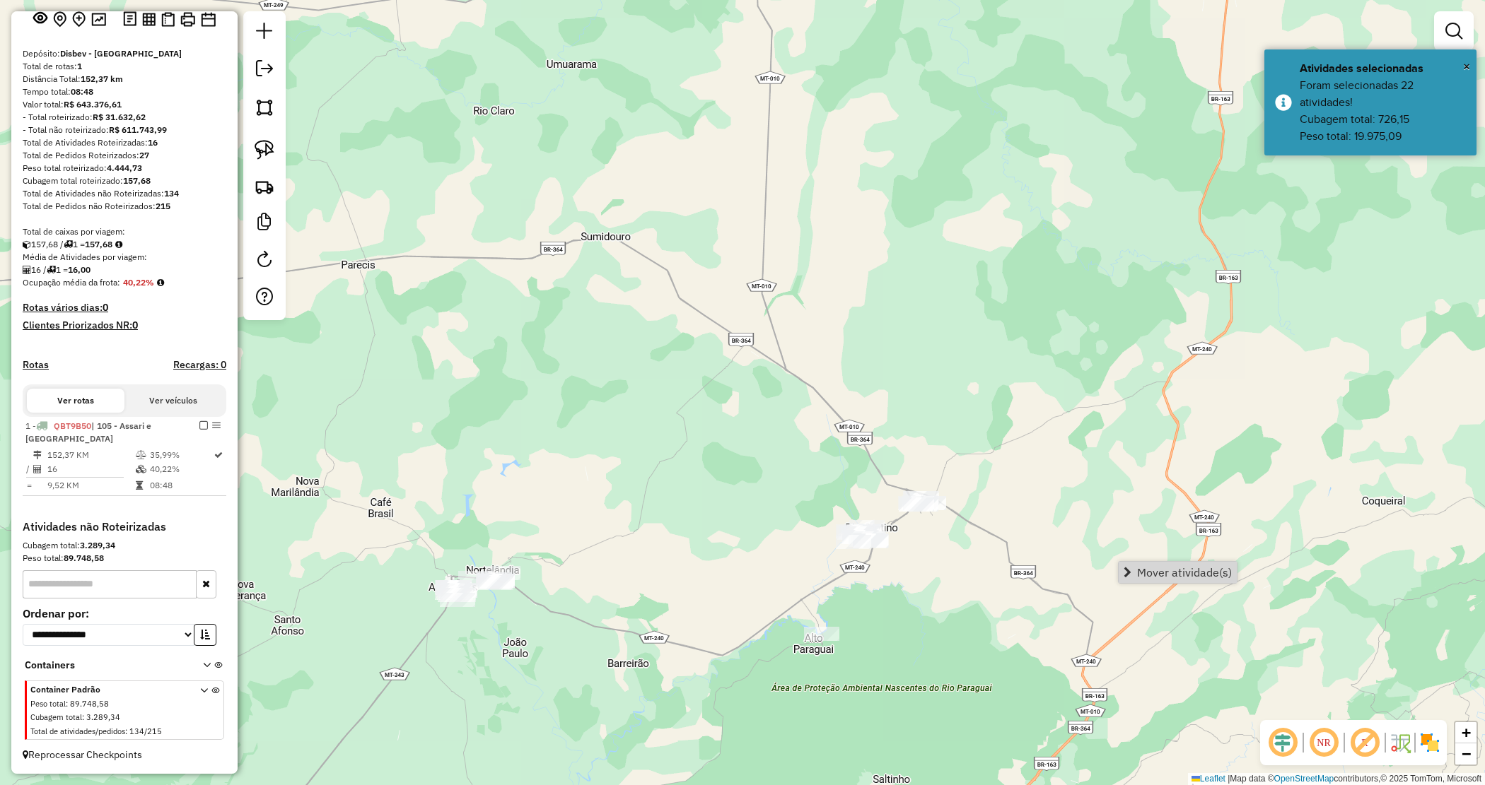
click at [633, 595] on div "Janela de atendimento Grade de atendimento Capacidade Transportadoras Veículos …" at bounding box center [742, 392] width 1485 height 785
drag, startPoint x: 621, startPoint y: 600, endPoint x: 628, endPoint y: 544, distance: 55.6
click at [652, 548] on div "Janela de atendimento Grade de atendimento Capacidade Transportadoras Veículos …" at bounding box center [742, 392] width 1485 height 785
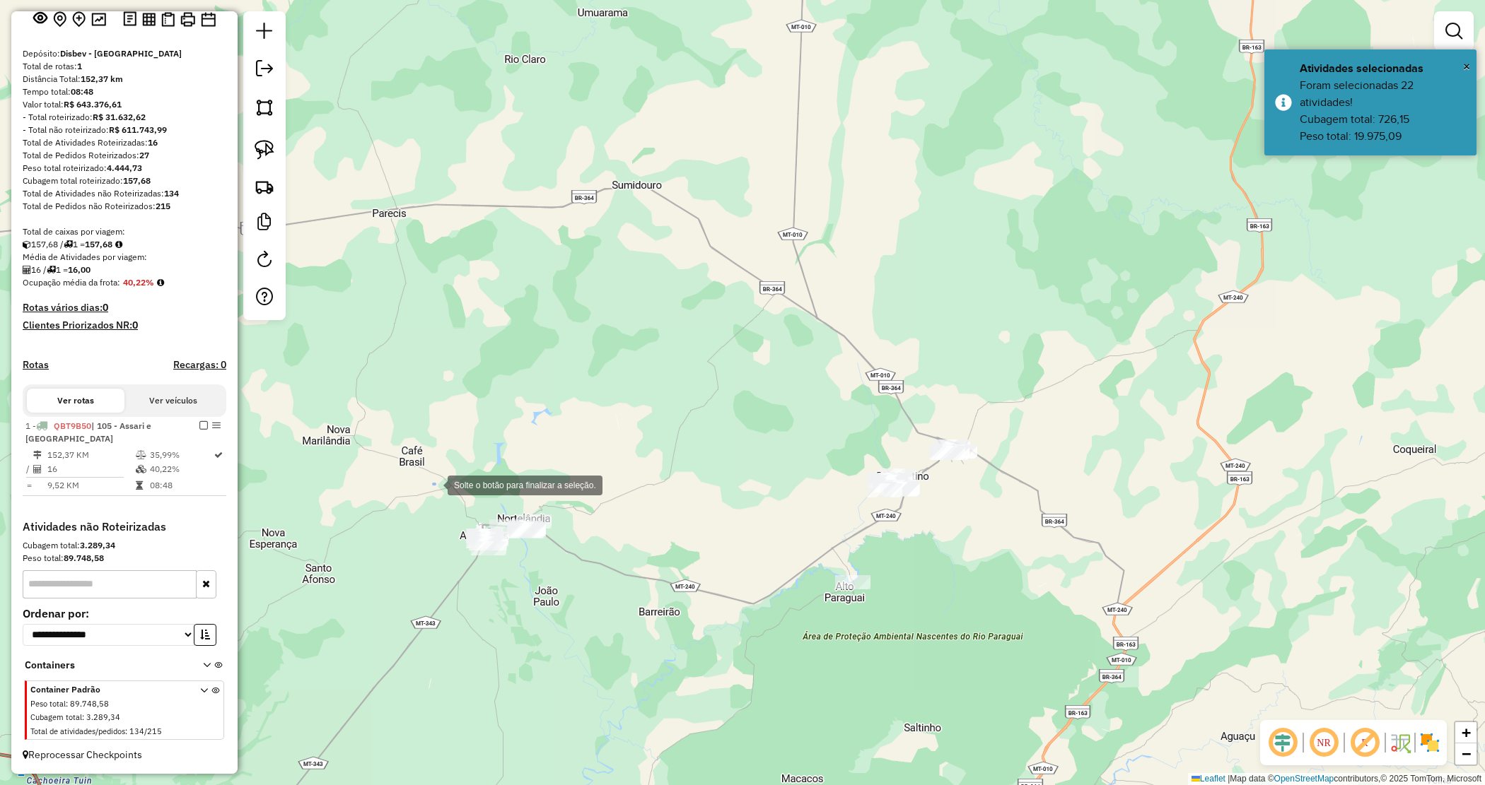
drag, startPoint x: 433, startPoint y: 484, endPoint x: 592, endPoint y: 604, distance: 198.8
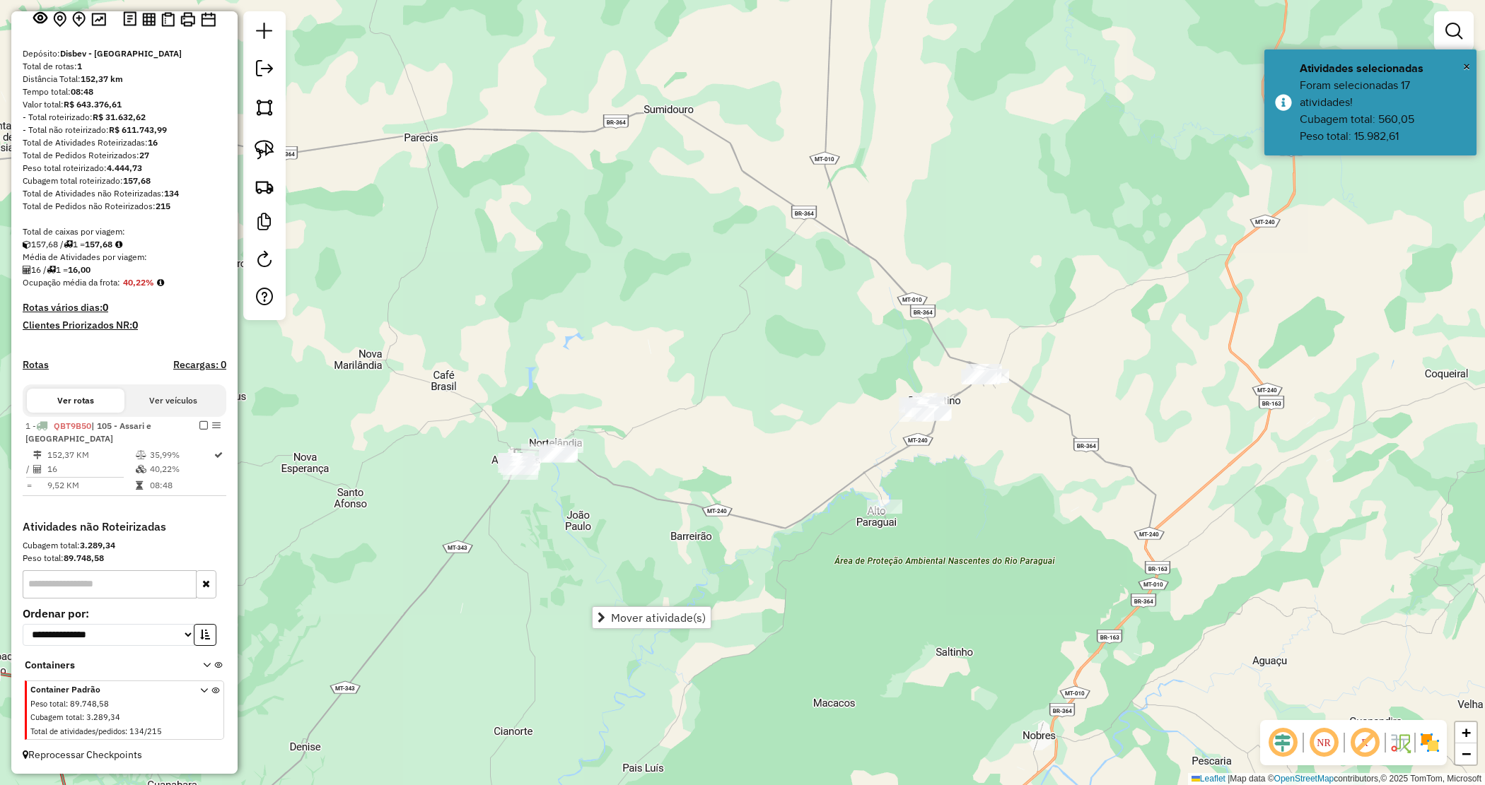
drag, startPoint x: 623, startPoint y: 527, endPoint x: 665, endPoint y: 430, distance: 106.4
click at [665, 432] on div "Janela de atendimento Grade de atendimento Capacidade Transportadoras Veículos …" at bounding box center [742, 392] width 1485 height 785
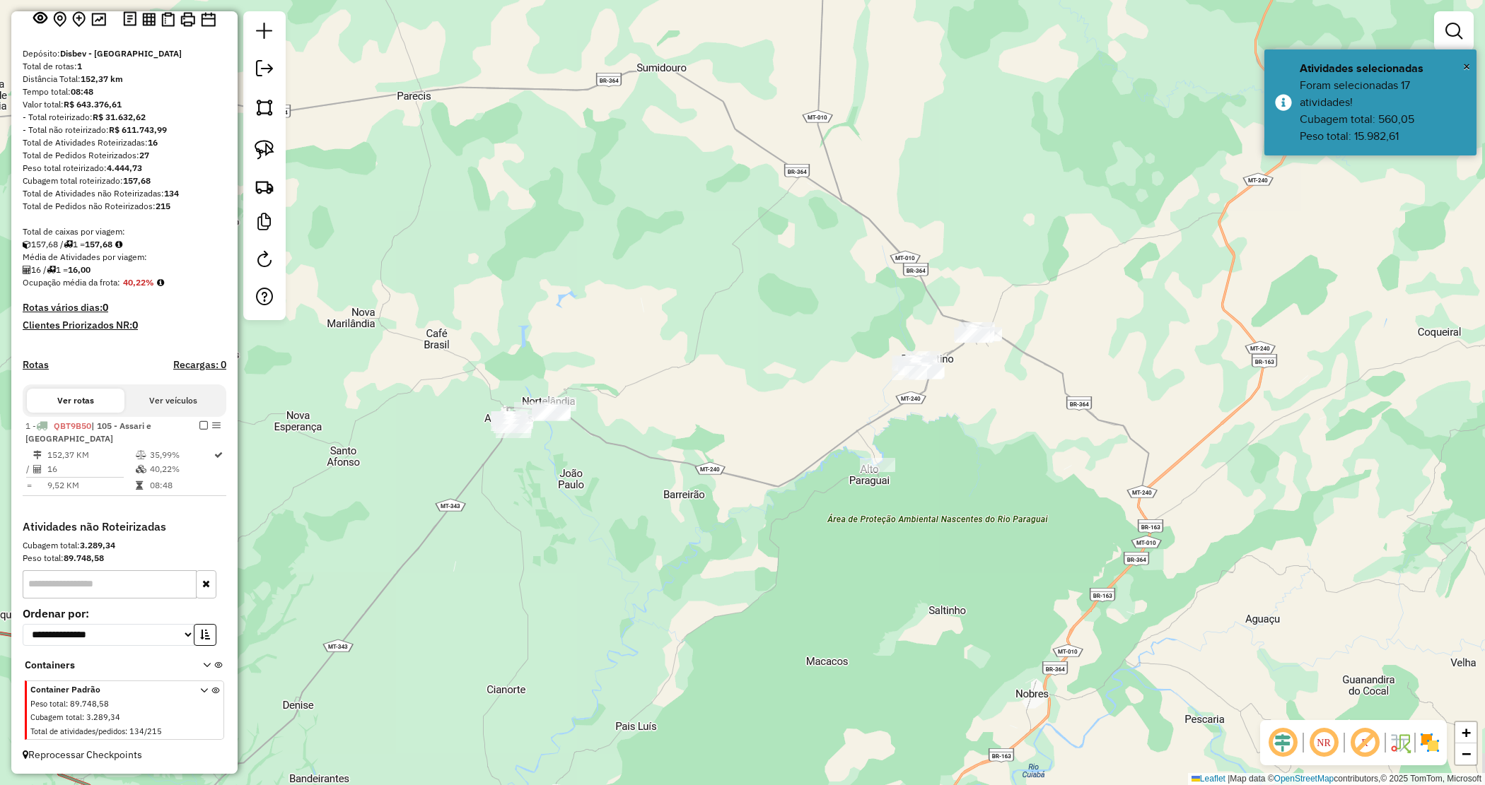
drag, startPoint x: 689, startPoint y: 438, endPoint x: 669, endPoint y: 421, distance: 26.6
click at [670, 422] on div "Janela de atendimento Grade de atendimento Capacidade Transportadoras Veículos …" at bounding box center [742, 392] width 1485 height 785
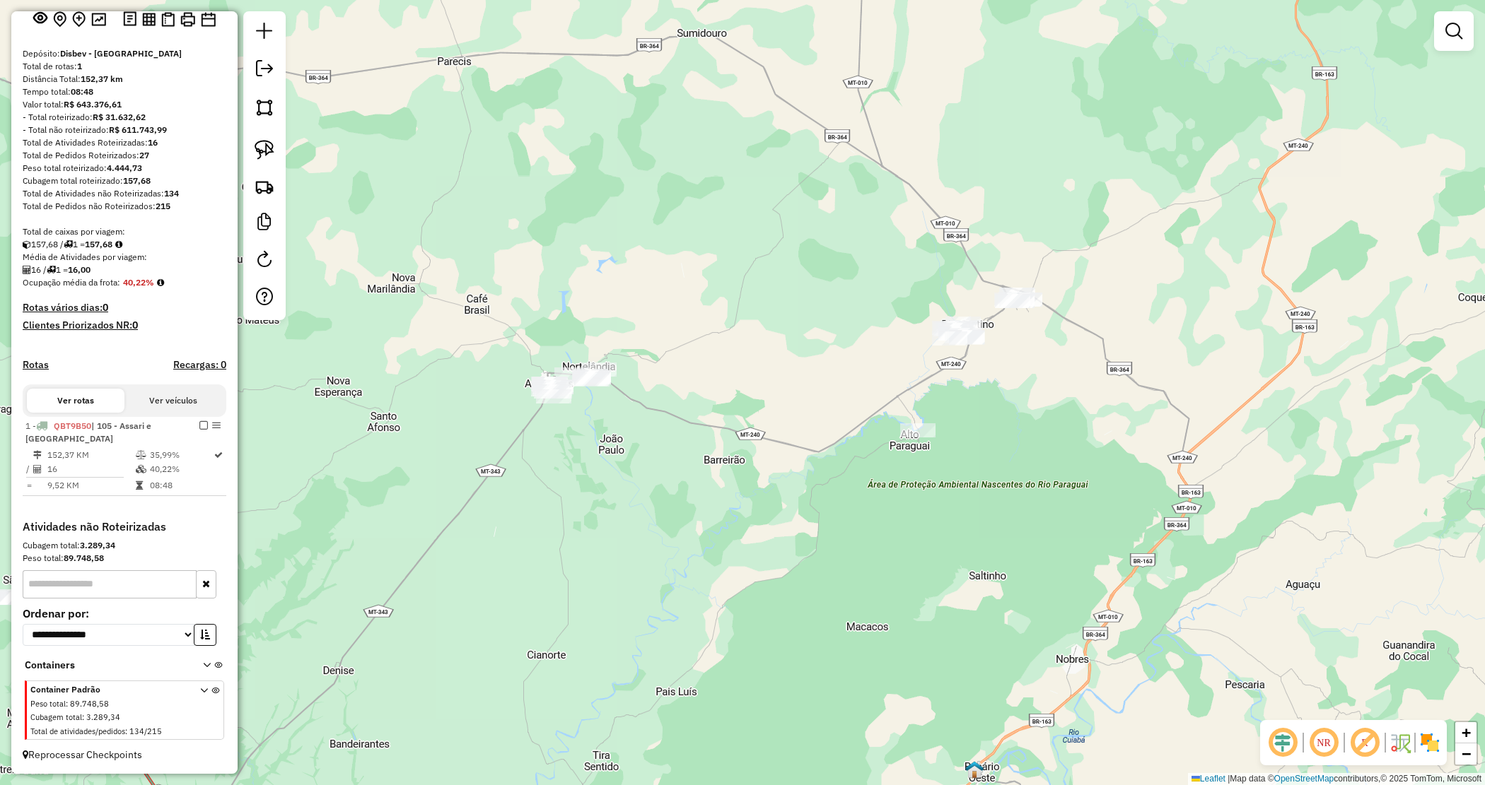
drag, startPoint x: 677, startPoint y: 375, endPoint x: 1026, endPoint y: 238, distance: 374.3
click at [1027, 237] on div "Janela de atendimento Grade de atendimento Capacidade Transportadoras Veículos …" at bounding box center [742, 392] width 1485 height 785
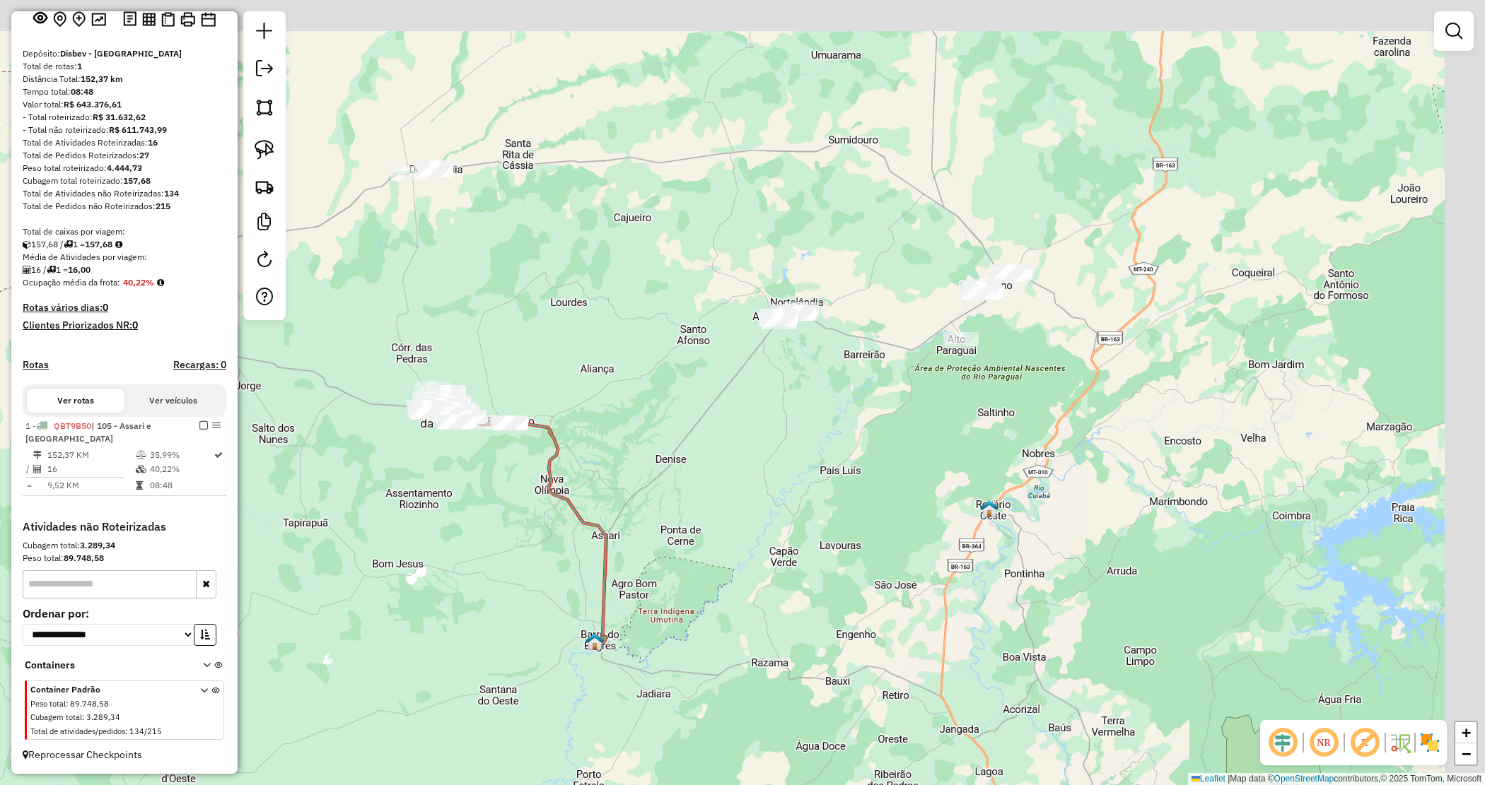
drag, startPoint x: 891, startPoint y: 426, endPoint x: 775, endPoint y: 486, distance: 130.6
click at [775, 486] on div "Janela de atendimento Grade de atendimento Capacidade Transportadoras Veículos …" at bounding box center [742, 392] width 1485 height 785
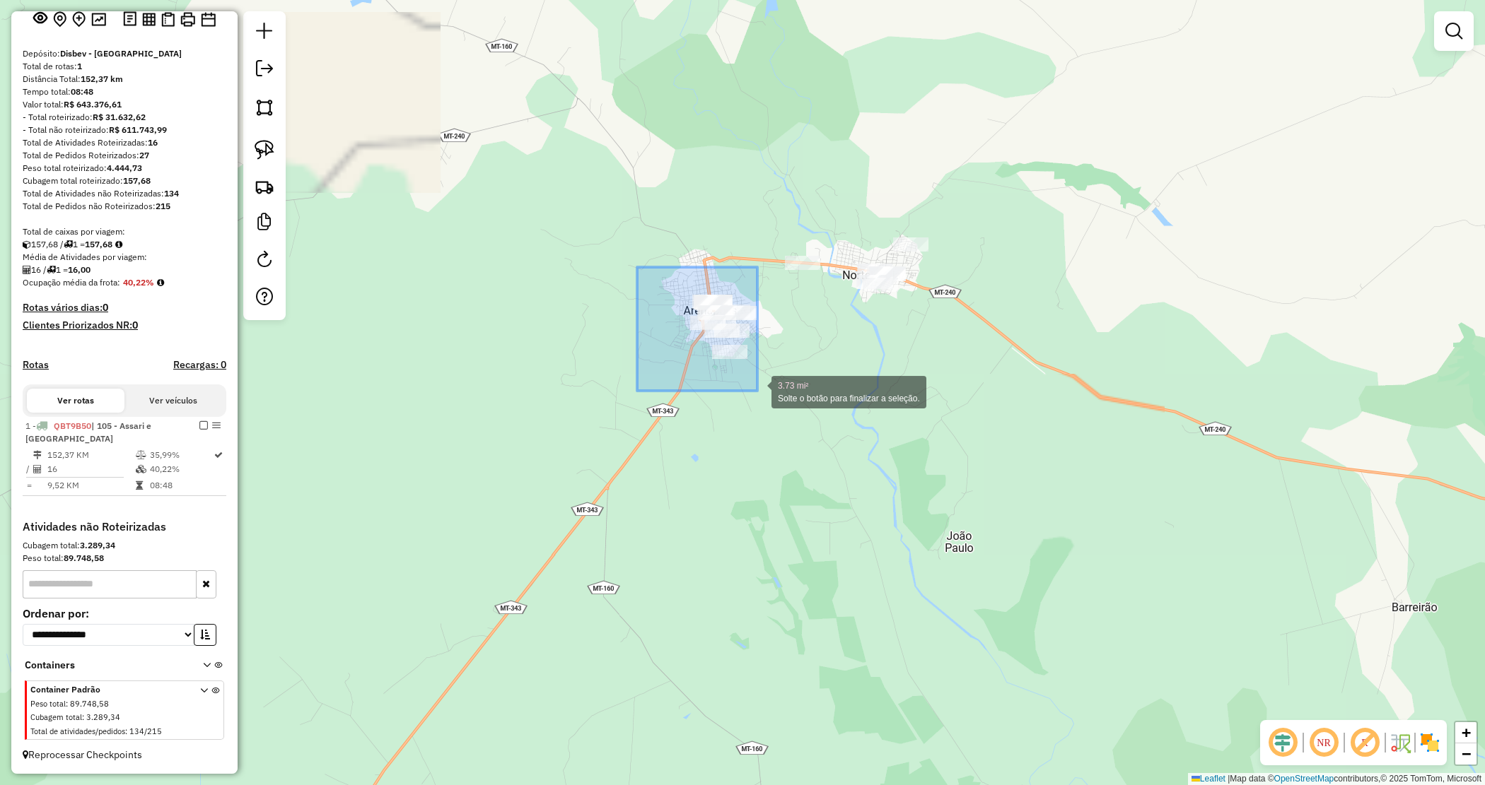
drag, startPoint x: 645, startPoint y: 280, endPoint x: 757, endPoint y: 391, distance: 157.5
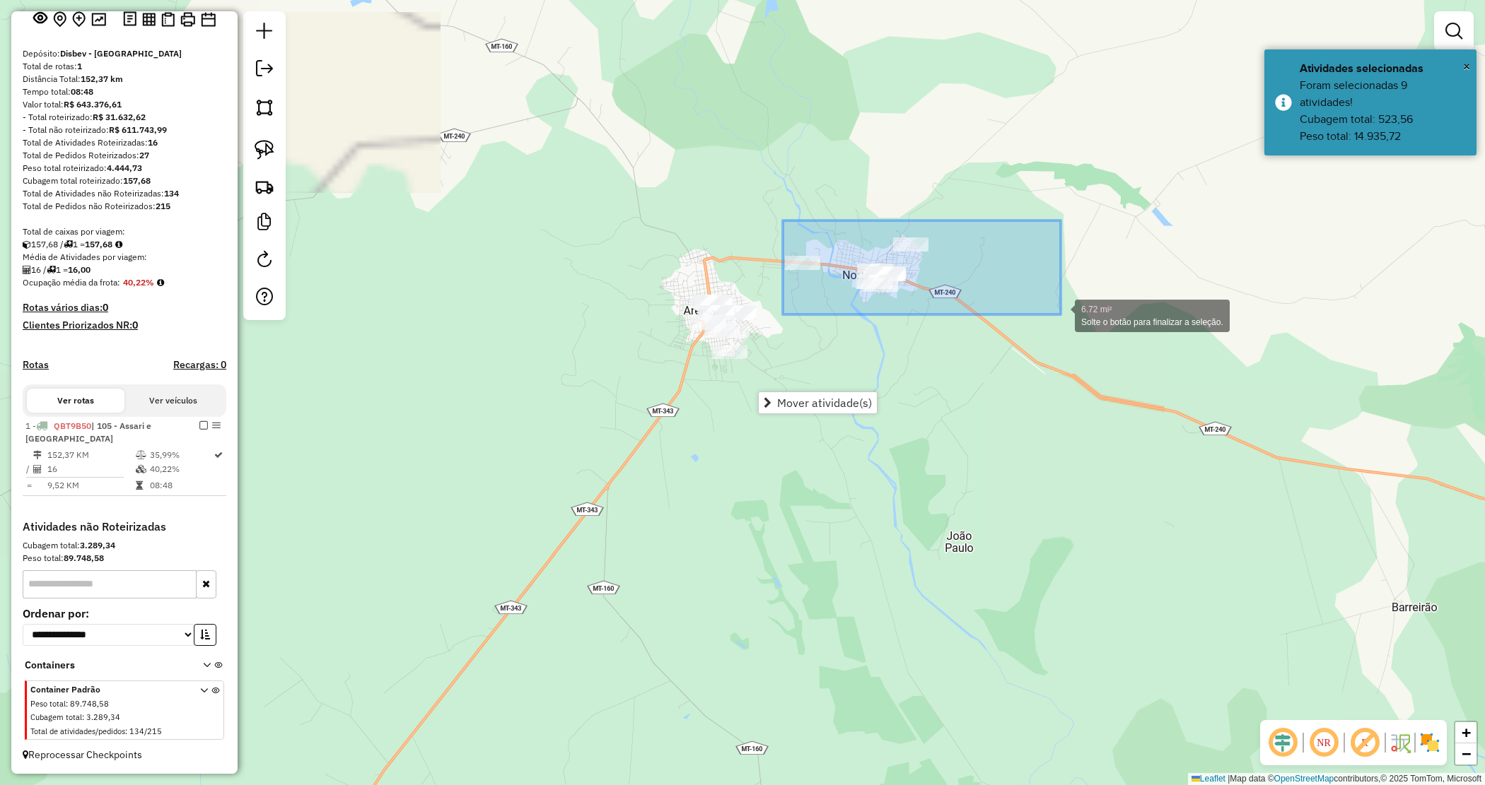
drag, startPoint x: 889, startPoint y: 276, endPoint x: 1061, endPoint y: 315, distance: 176.8
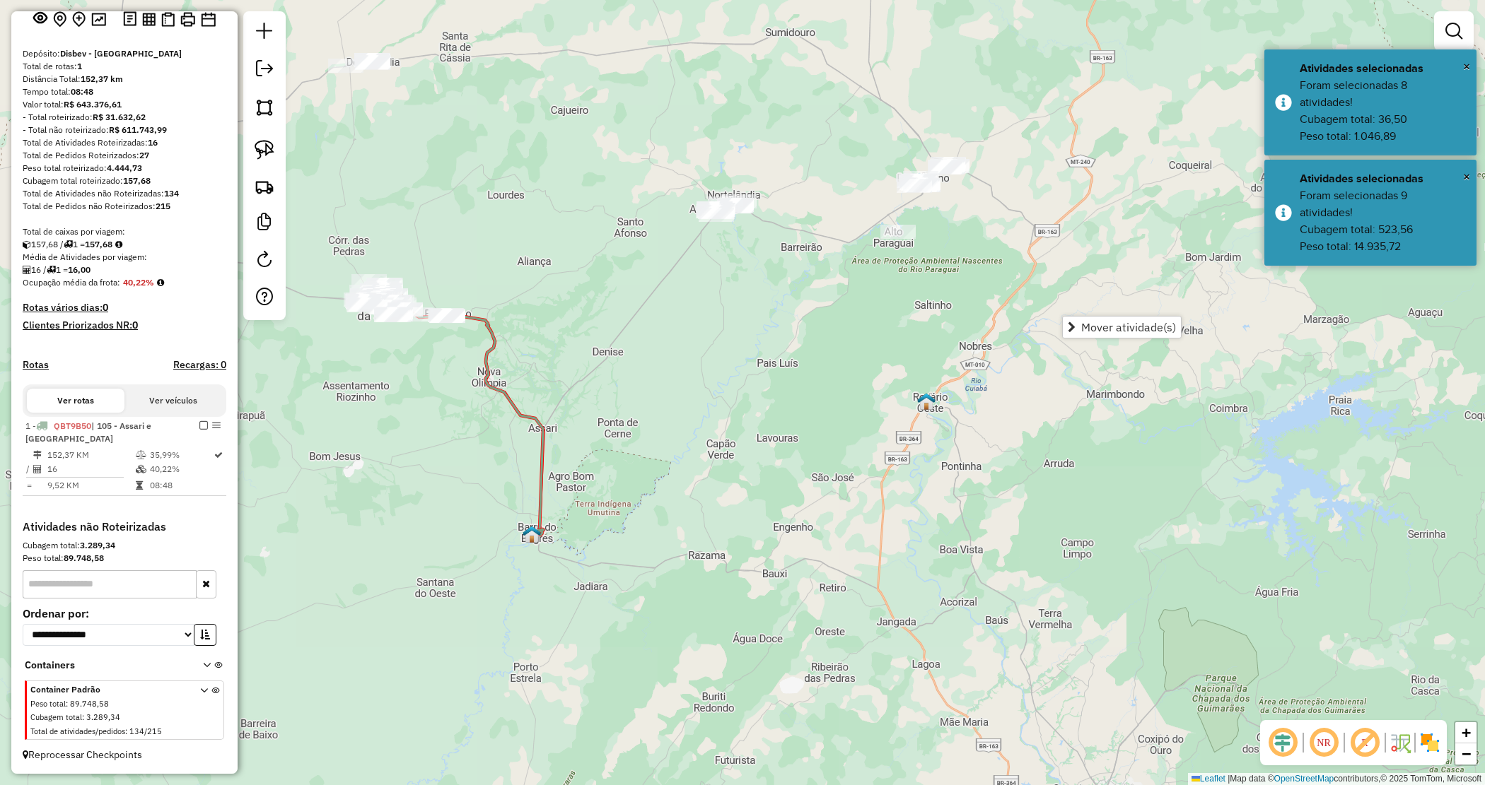
click at [698, 320] on div "Janela de atendimento Grade de atendimento Capacidade Transportadoras Veículos …" at bounding box center [742, 392] width 1485 height 785
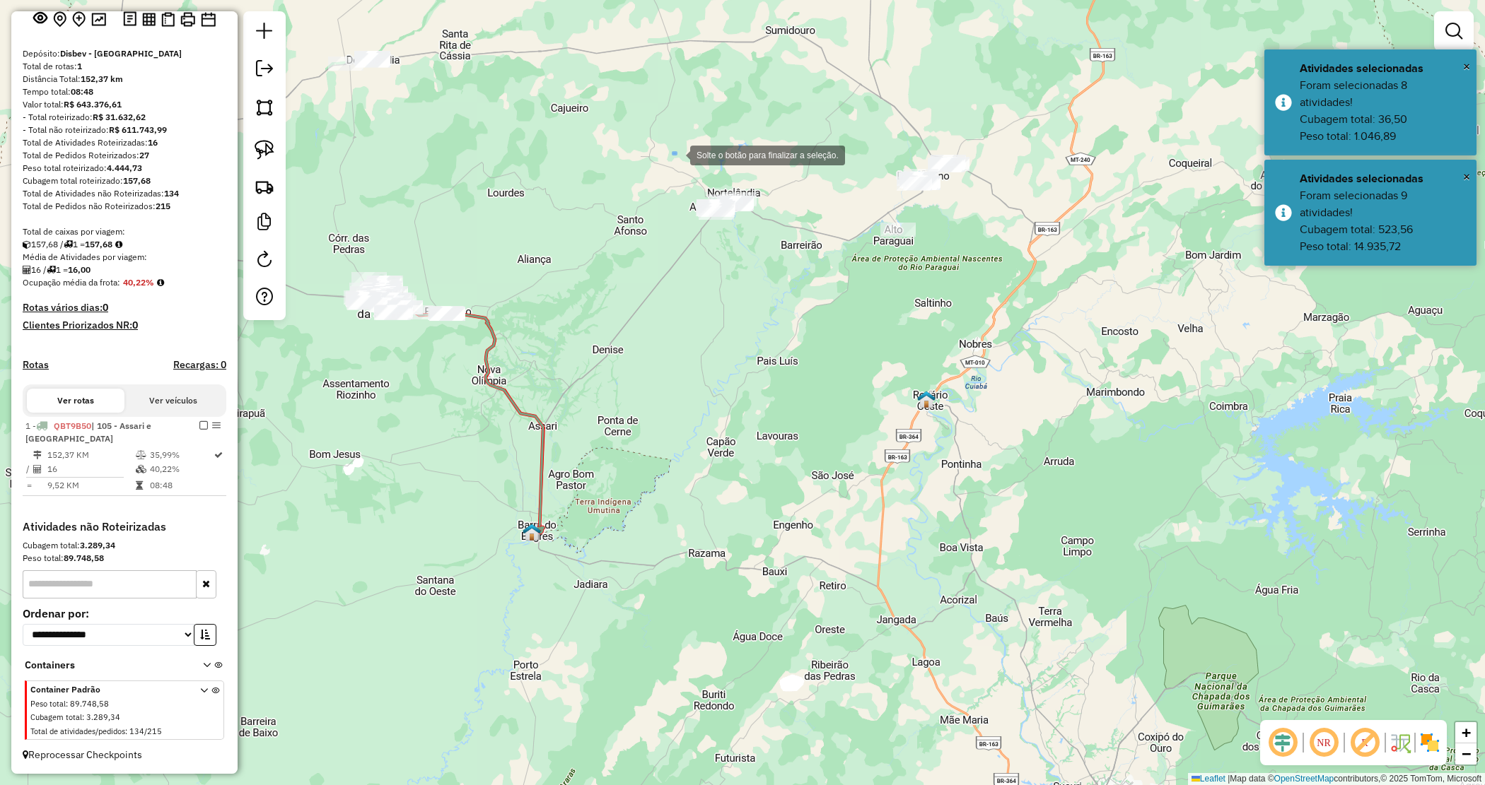
drag, startPoint x: 676, startPoint y: 154, endPoint x: 779, endPoint y: 252, distance: 142.5
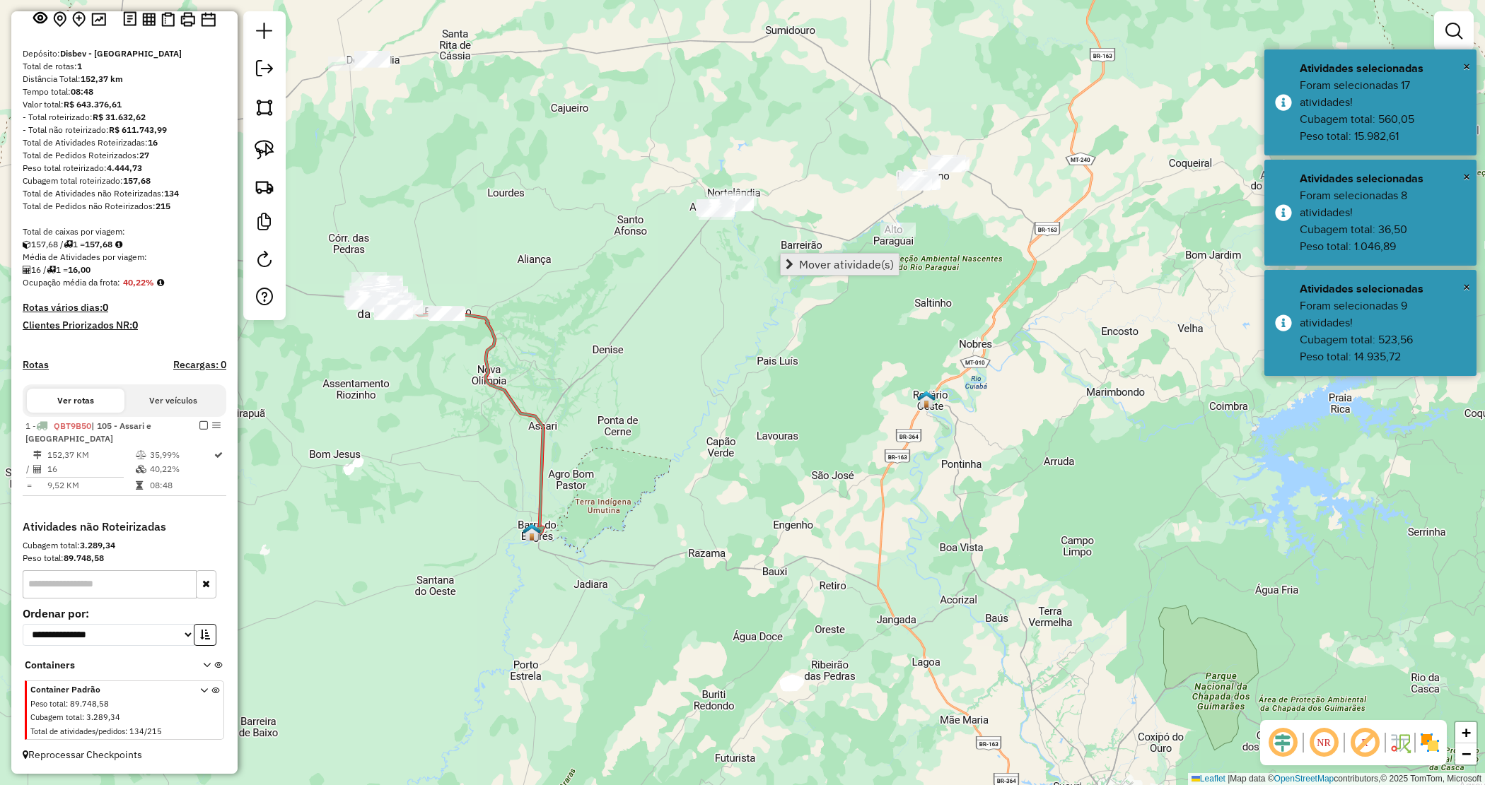
click at [793, 259] on span "Mover atividade(s)" at bounding box center [789, 264] width 8 height 11
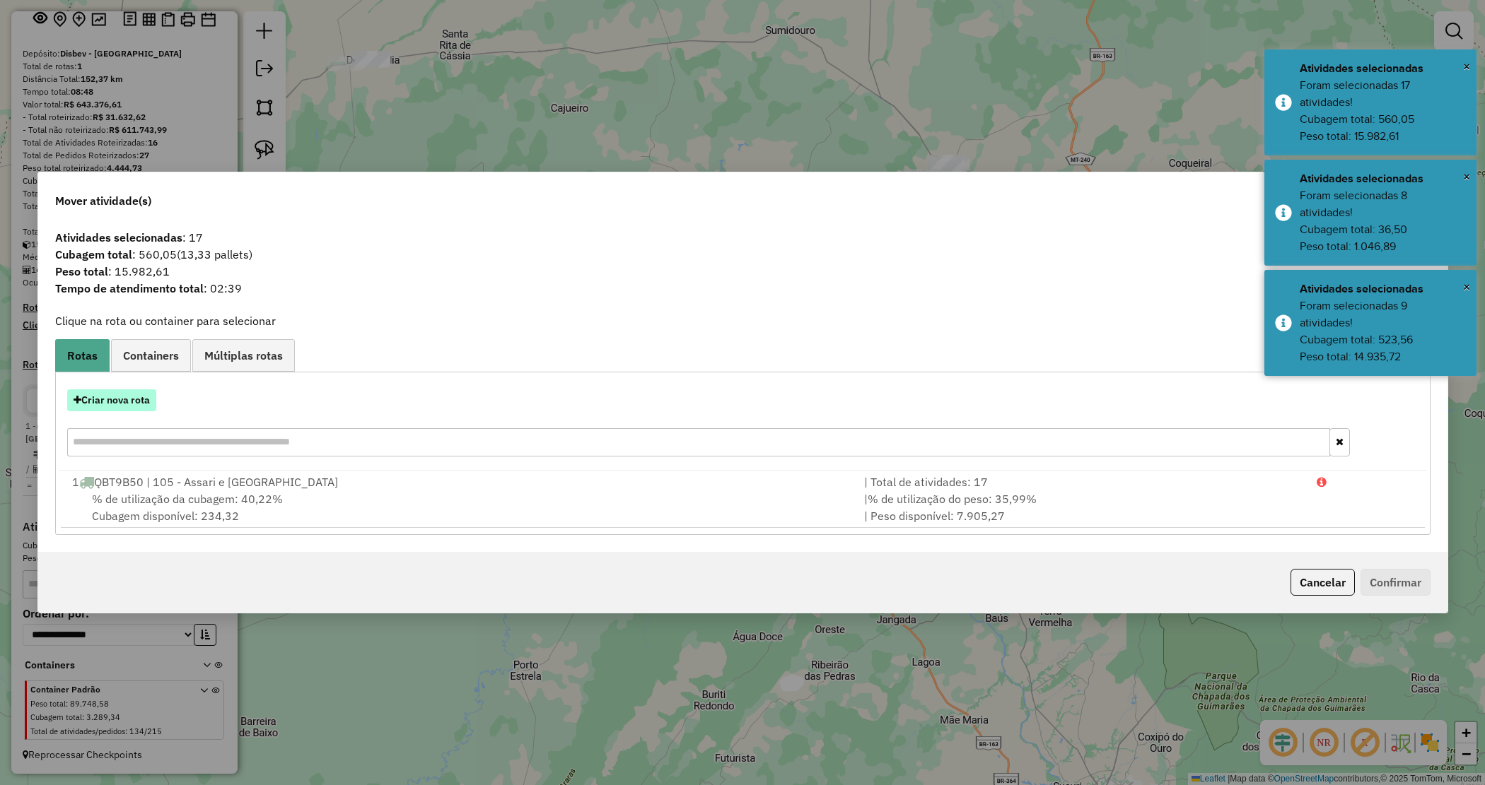
click at [124, 397] on button "Criar nova rota" at bounding box center [111, 401] width 89 height 22
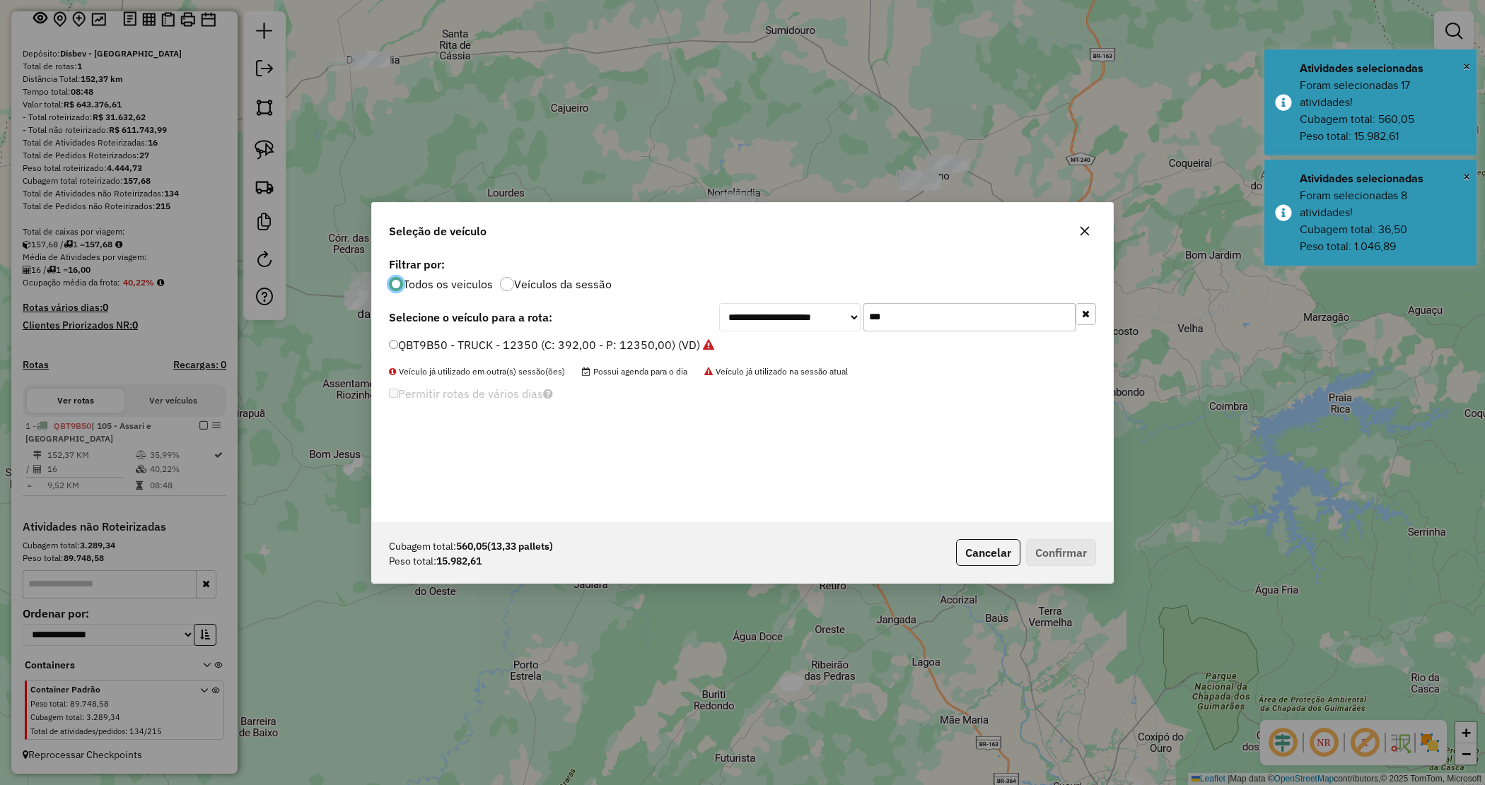
scroll to position [7, 4]
drag, startPoint x: 889, startPoint y: 309, endPoint x: 815, endPoint y: 309, distance: 73.5
click at [815, 309] on div "**********" at bounding box center [907, 317] width 377 height 28
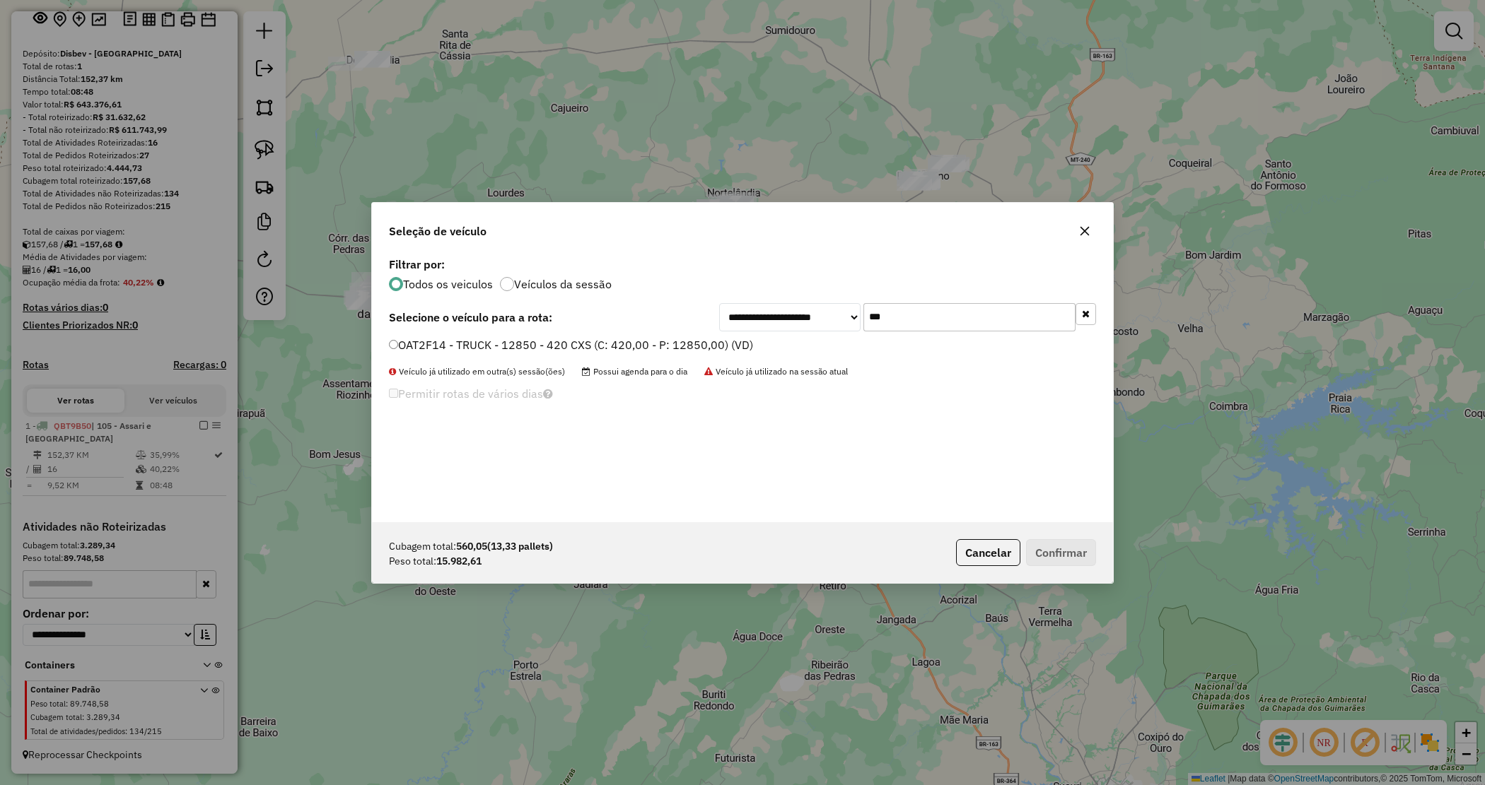
type input "***"
drag, startPoint x: 723, startPoint y: 345, endPoint x: 796, endPoint y: 389, distance: 85.6
click at [723, 345] on label "OAT2F14 - TRUCK - 12850 - 420 CXS (C: 420,00 - P: 12850,00) (VD)" at bounding box center [571, 345] width 364 height 17
click at [1077, 546] on button "Confirmar" at bounding box center [1061, 552] width 70 height 27
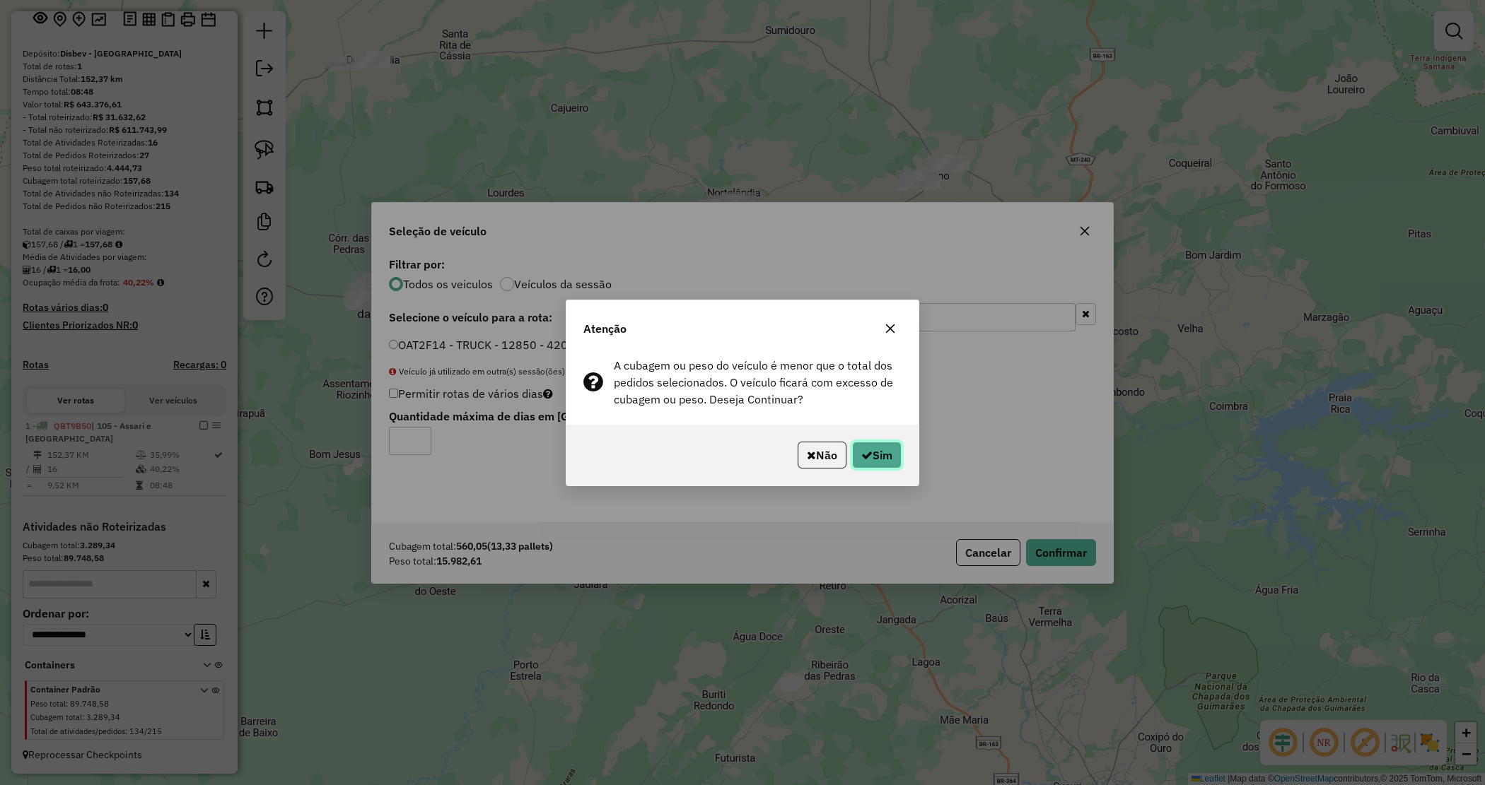
drag, startPoint x: 885, startPoint y: 457, endPoint x: 877, endPoint y: 460, distance: 9.2
click at [884, 457] on button "Sim" at bounding box center [876, 455] width 49 height 27
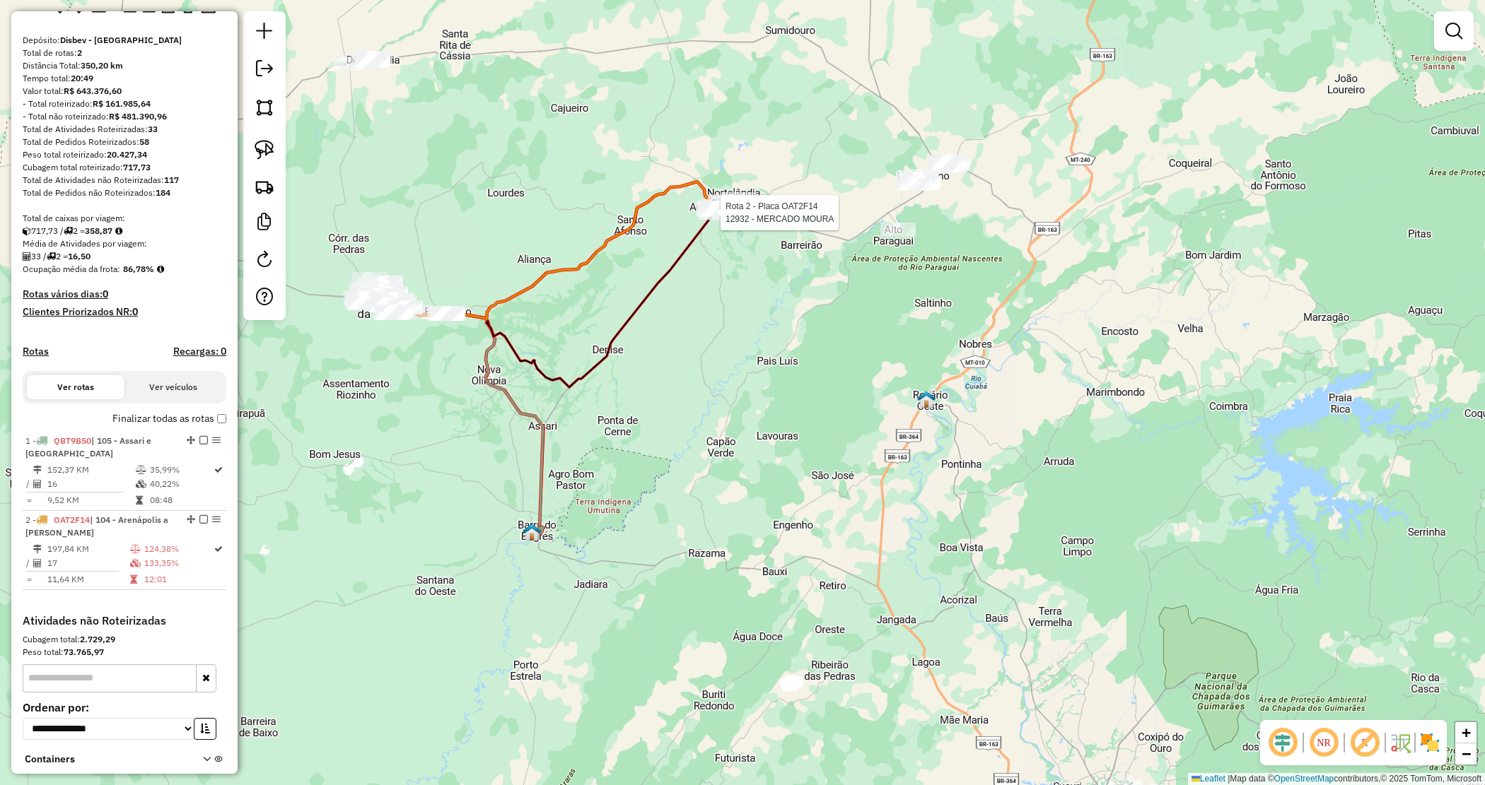
select select "**********"
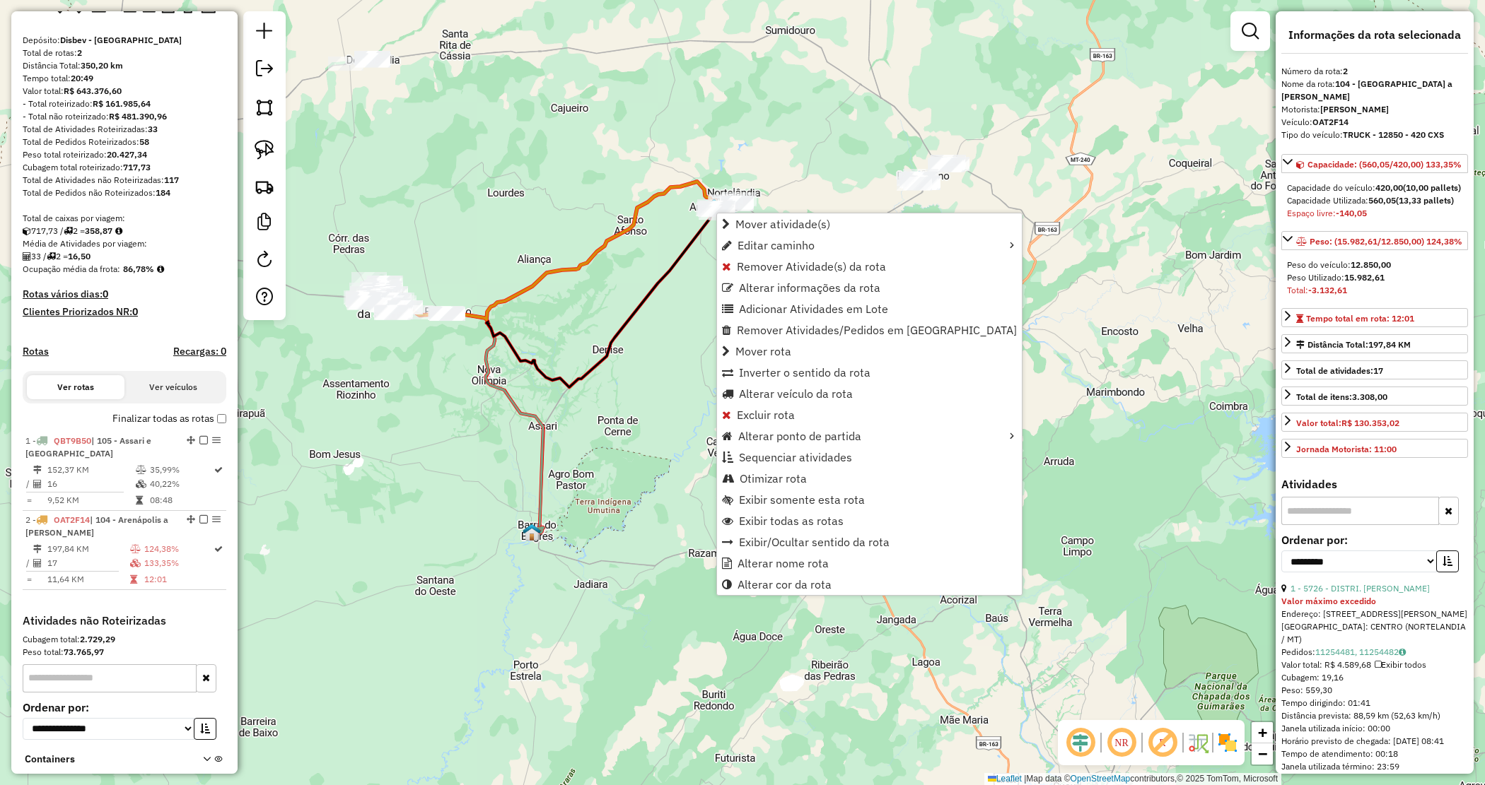
scroll to position [204, 0]
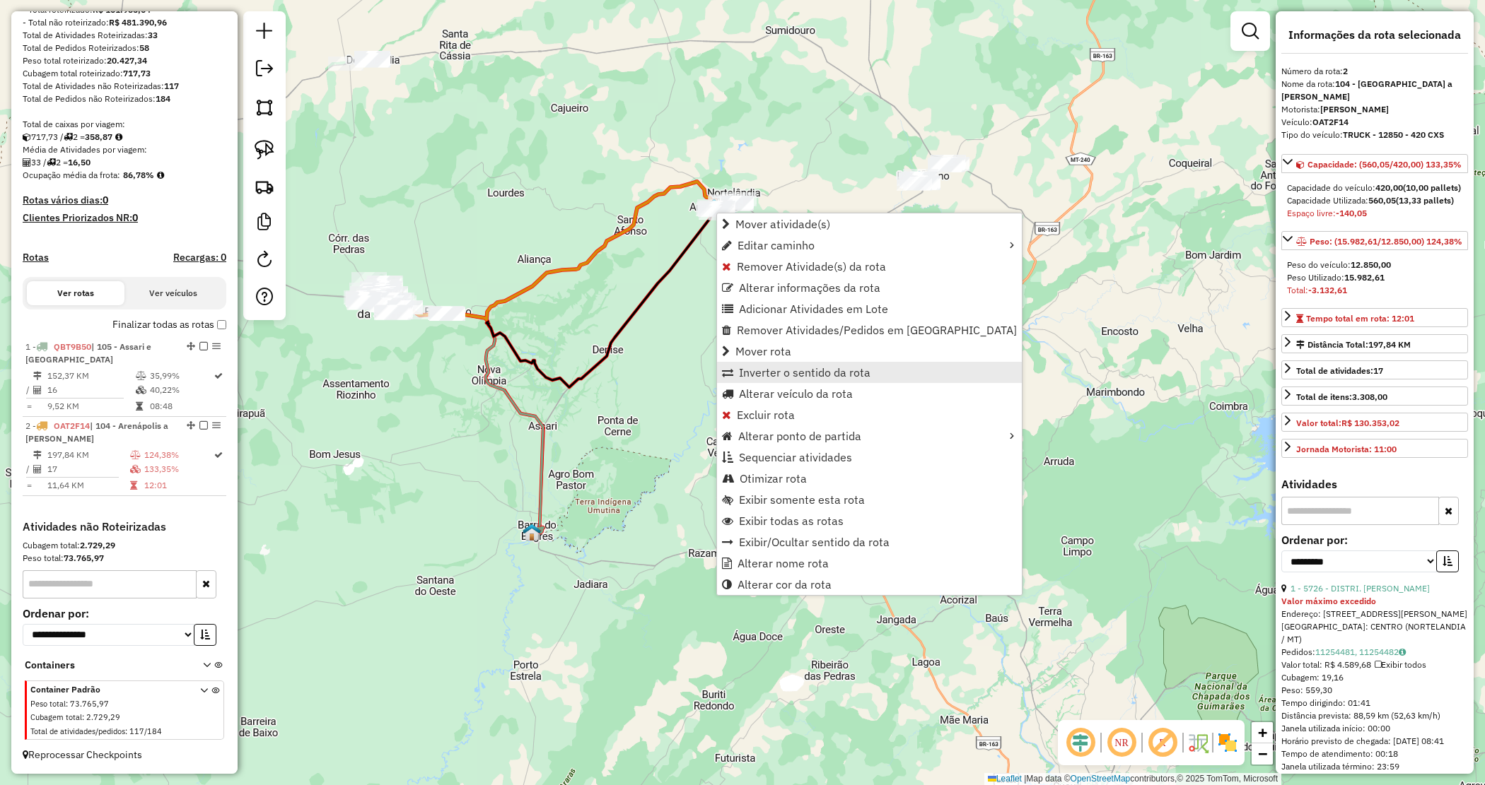
click at [754, 380] on link "Inverter o sentido da rota" at bounding box center [869, 372] width 305 height 21
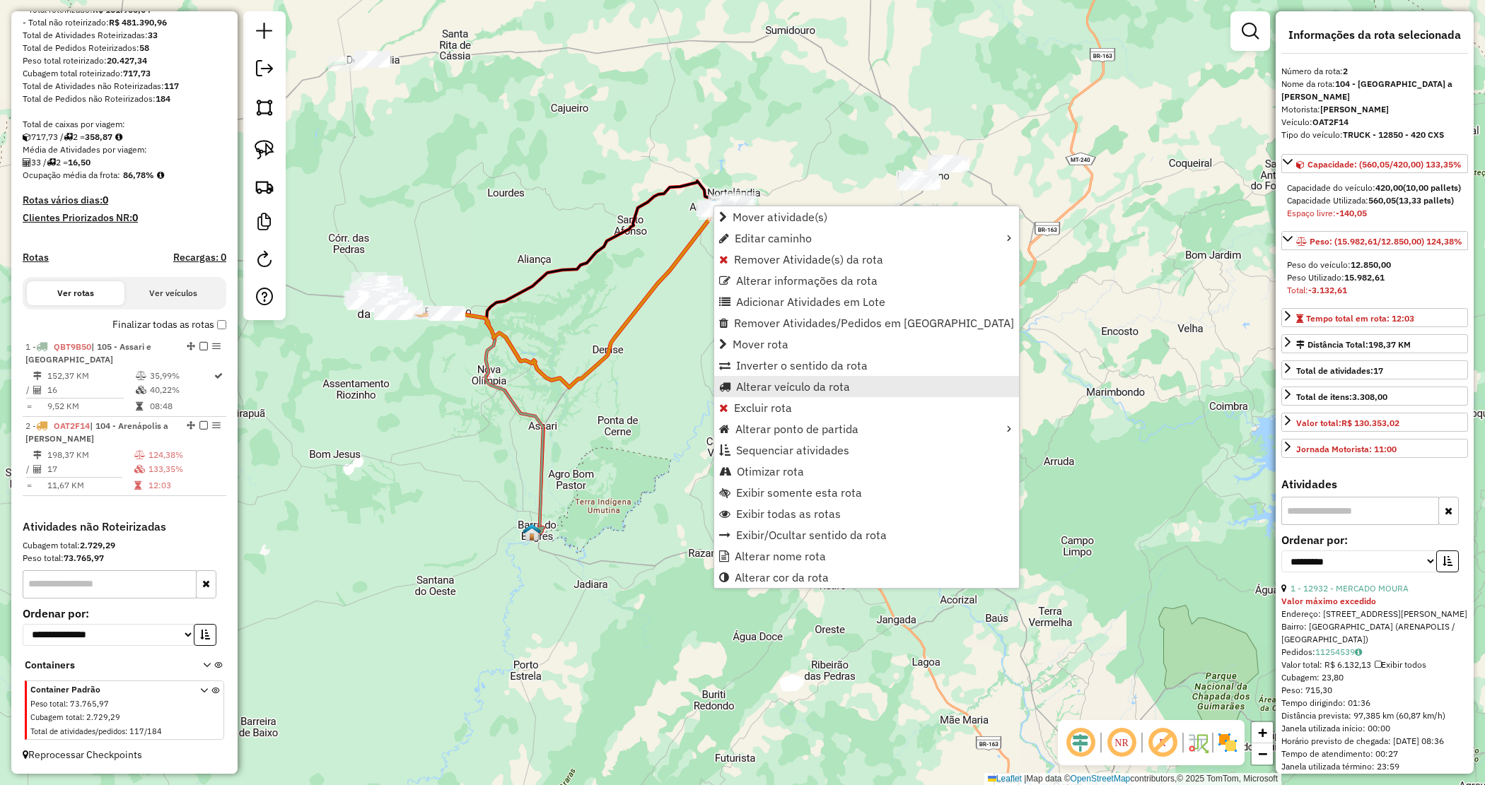
click at [776, 382] on span "Alterar veículo da rota" at bounding box center [793, 386] width 114 height 11
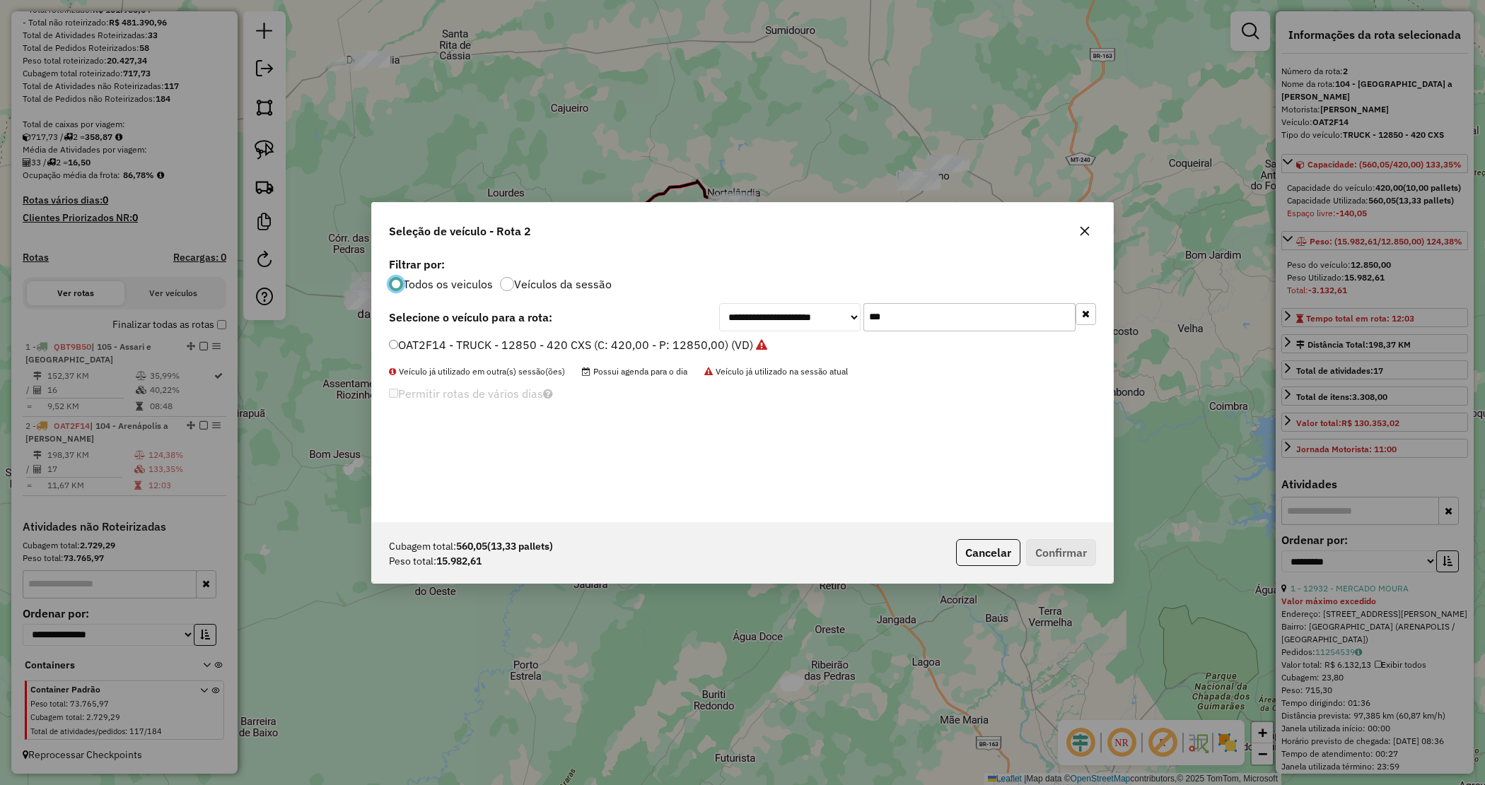
scroll to position [7, 4]
drag, startPoint x: 899, startPoint y: 308, endPoint x: 835, endPoint y: 306, distance: 64.4
click at [839, 315] on div "**********" at bounding box center [907, 317] width 377 height 28
type input "***"
click at [677, 344] on label "OAT2F35 - TRUCK - 12850 - 420 CXS (C: 420,00 - P: 12850,00) (VD)" at bounding box center [571, 345] width 364 height 17
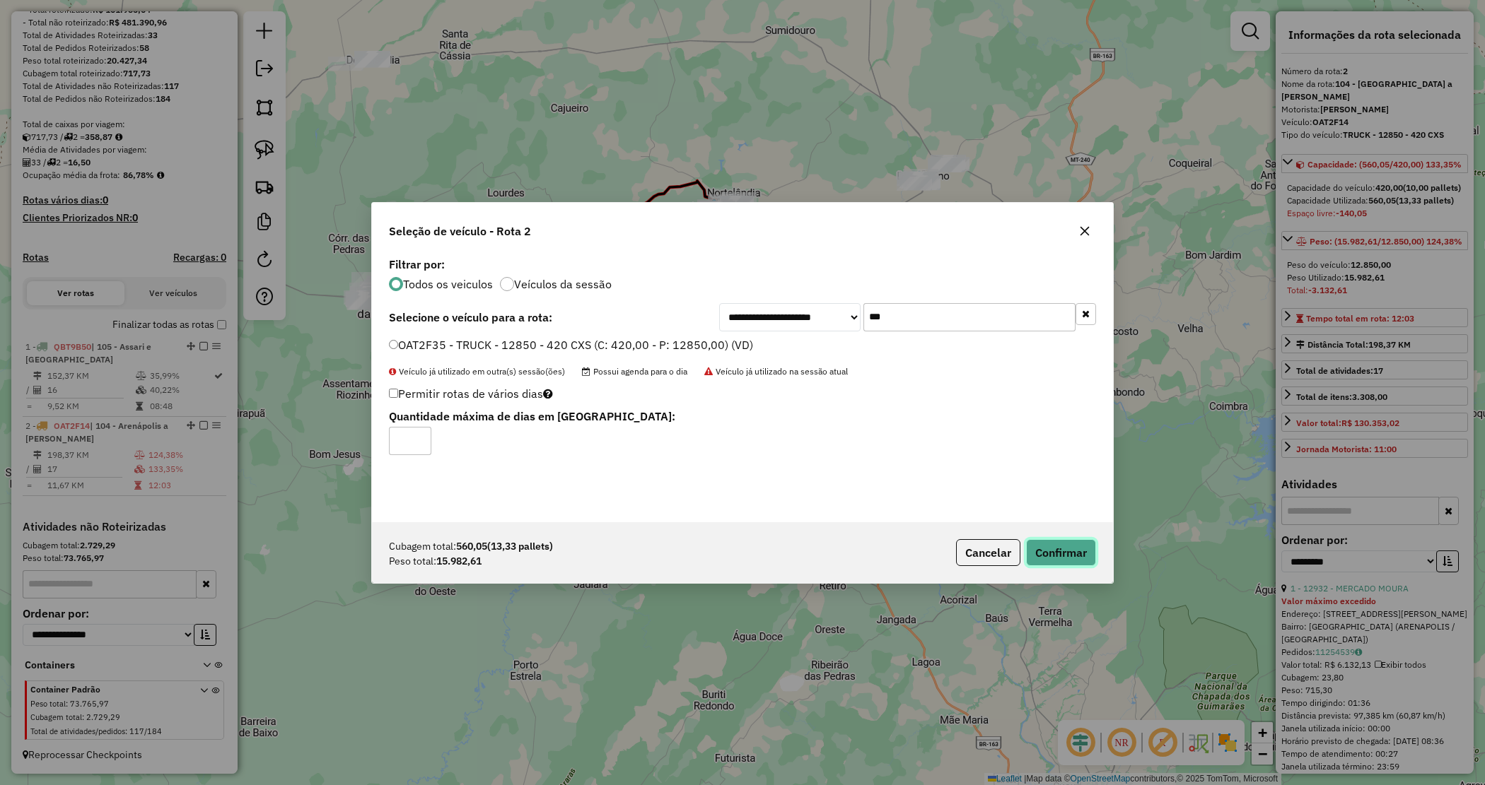
click at [1063, 546] on button "Confirmar" at bounding box center [1061, 552] width 70 height 27
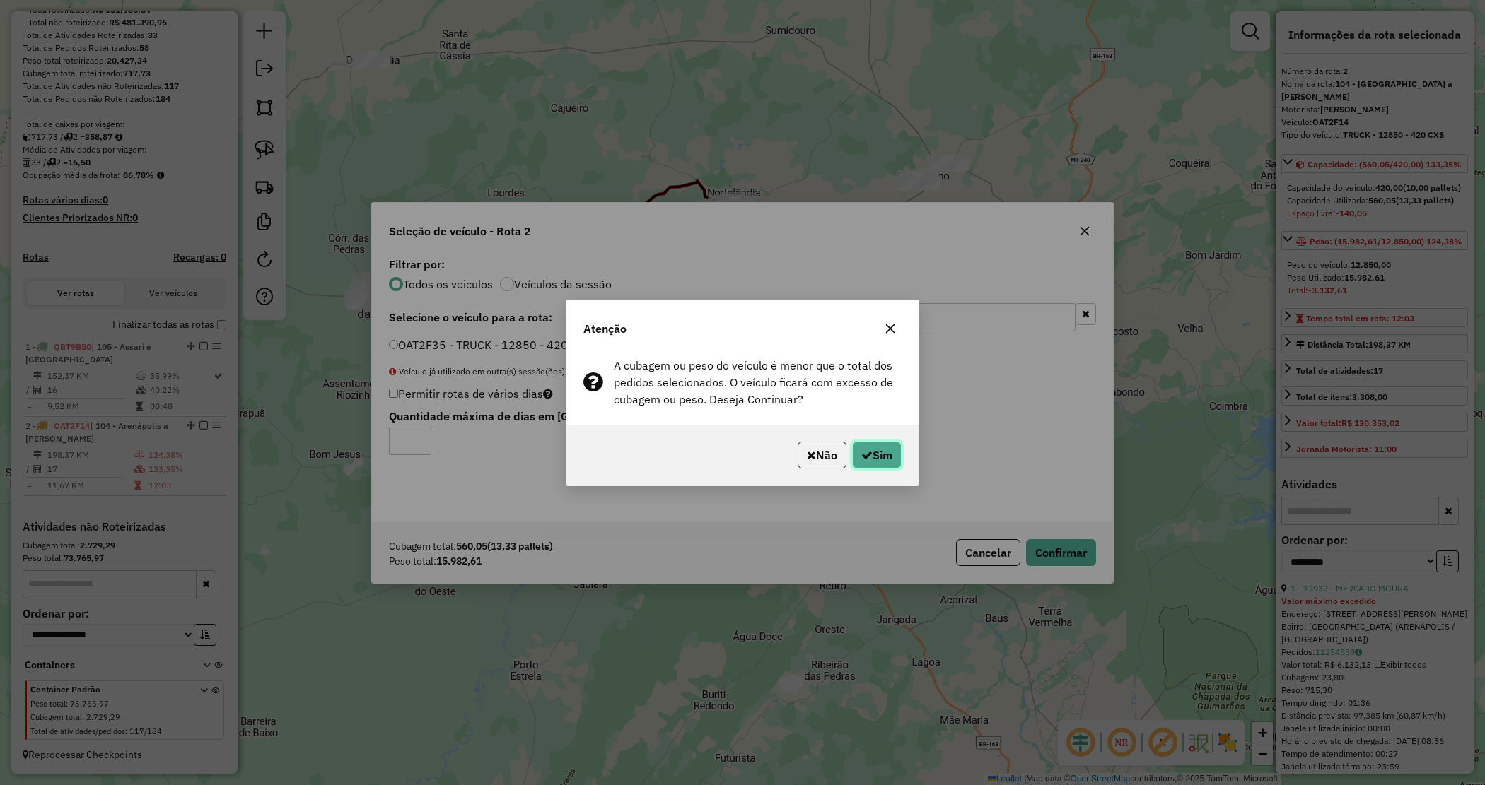
click at [892, 462] on button "Sim" at bounding box center [876, 455] width 49 height 27
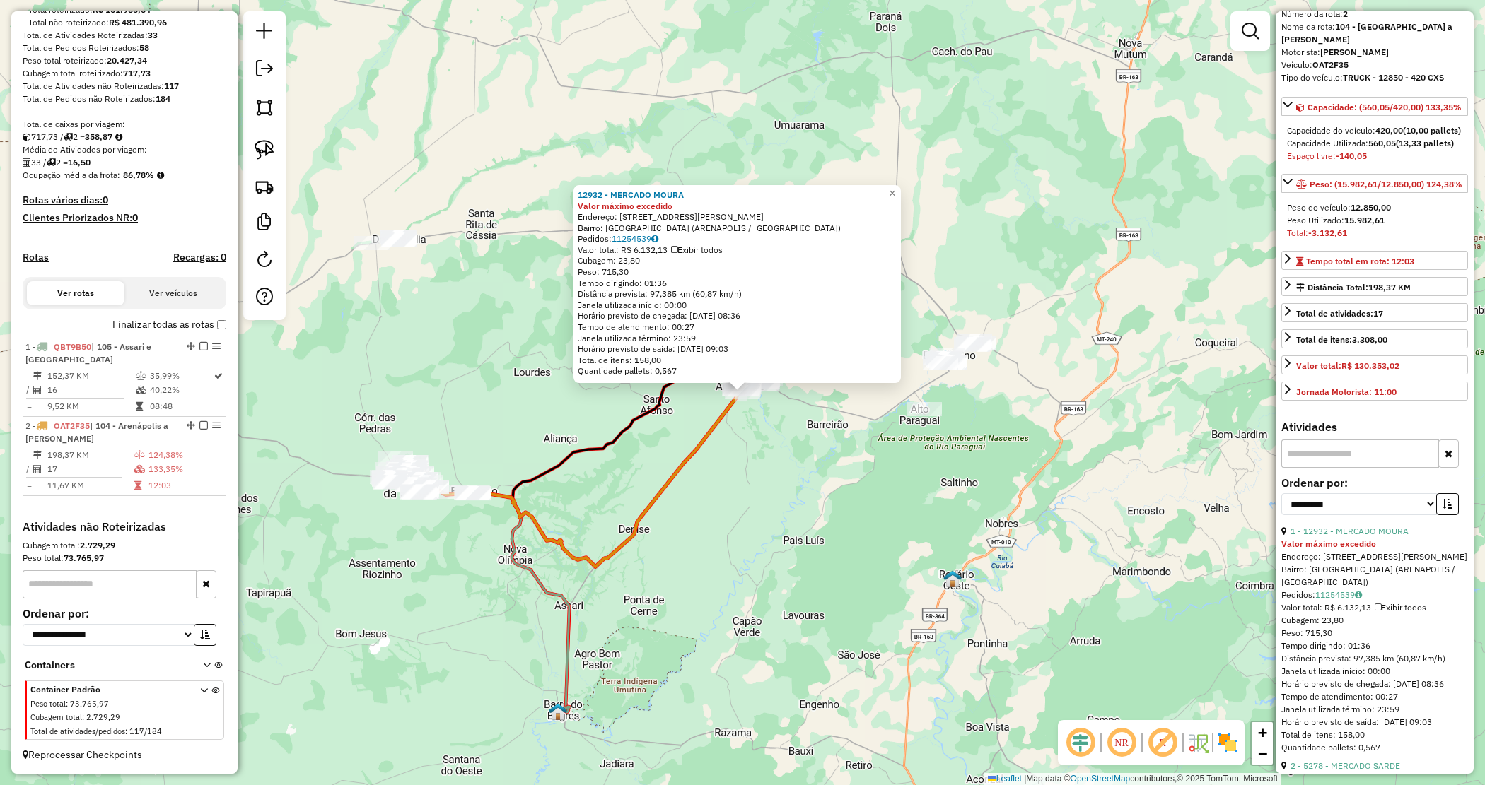
scroll to position [88, 0]
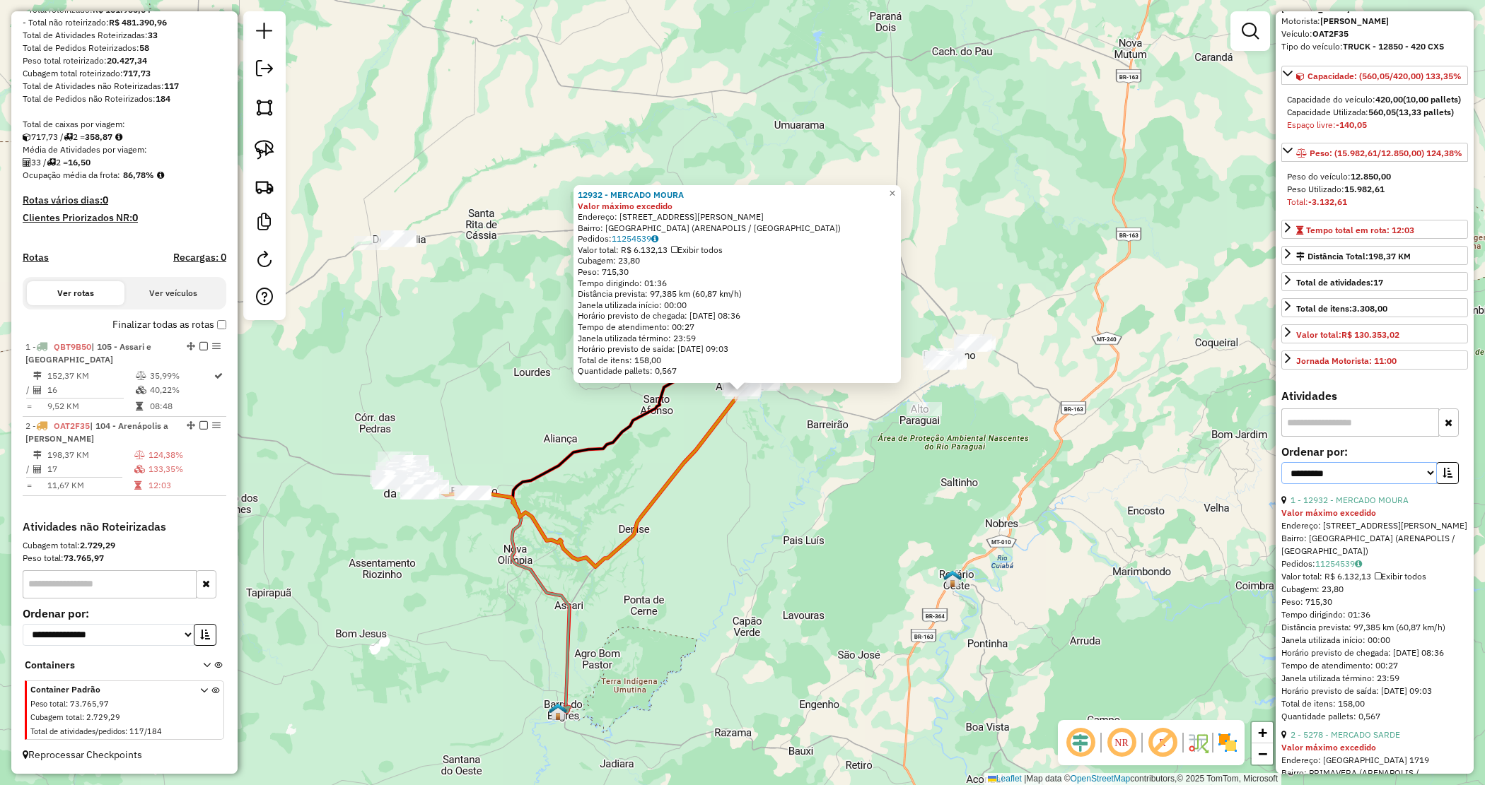
drag, startPoint x: 1362, startPoint y: 521, endPoint x: 1355, endPoint y: 527, distance: 10.0
click at [1362, 484] on select "**********" at bounding box center [1359, 473] width 156 height 22
select select "*********"
click at [1281, 484] on select "**********" at bounding box center [1359, 473] width 156 height 22
drag, startPoint x: 1444, startPoint y: 511, endPoint x: 1419, endPoint y: 522, distance: 26.9
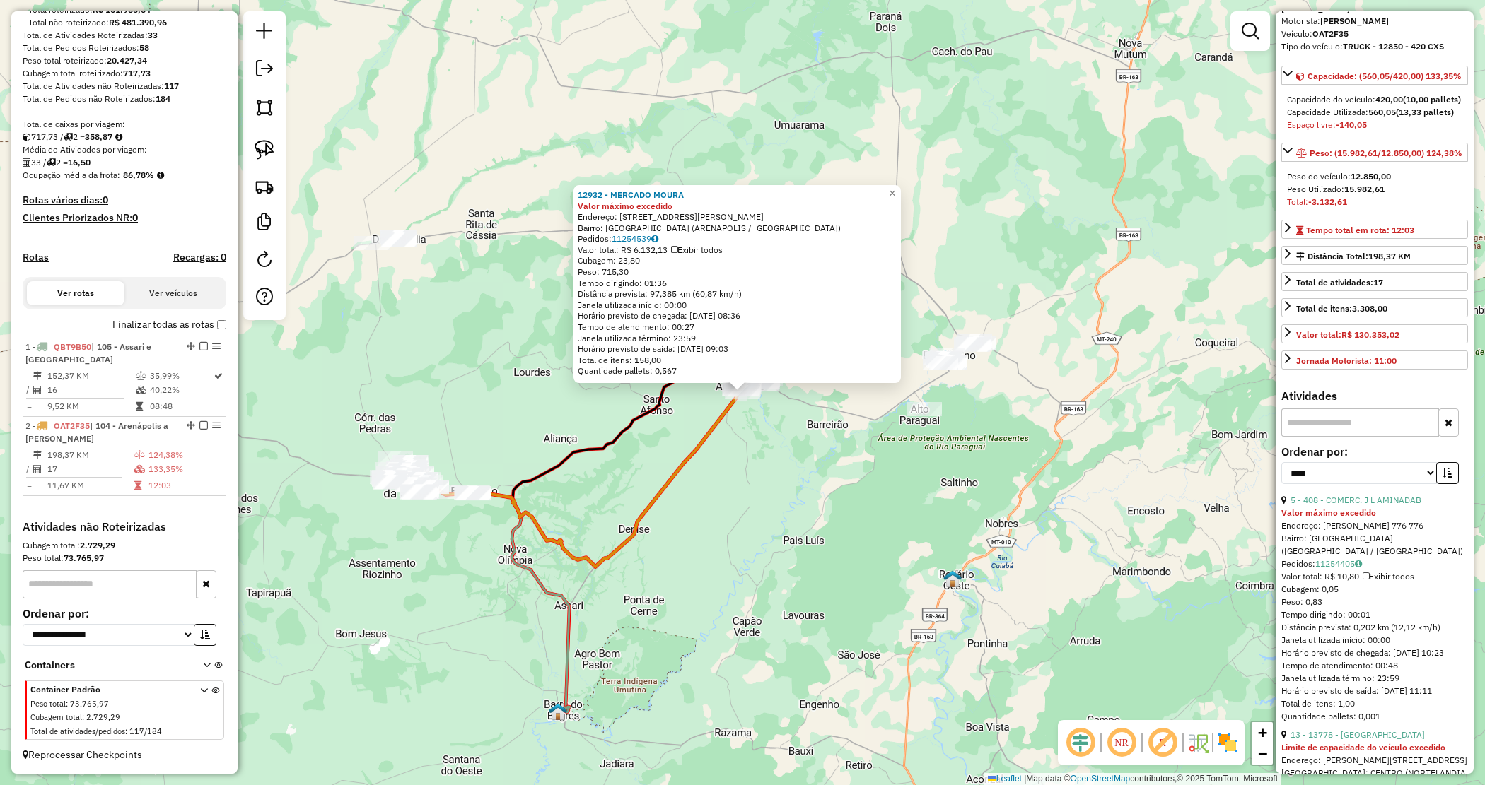
click at [1444, 478] on icon "button" at bounding box center [1447, 473] width 10 height 10
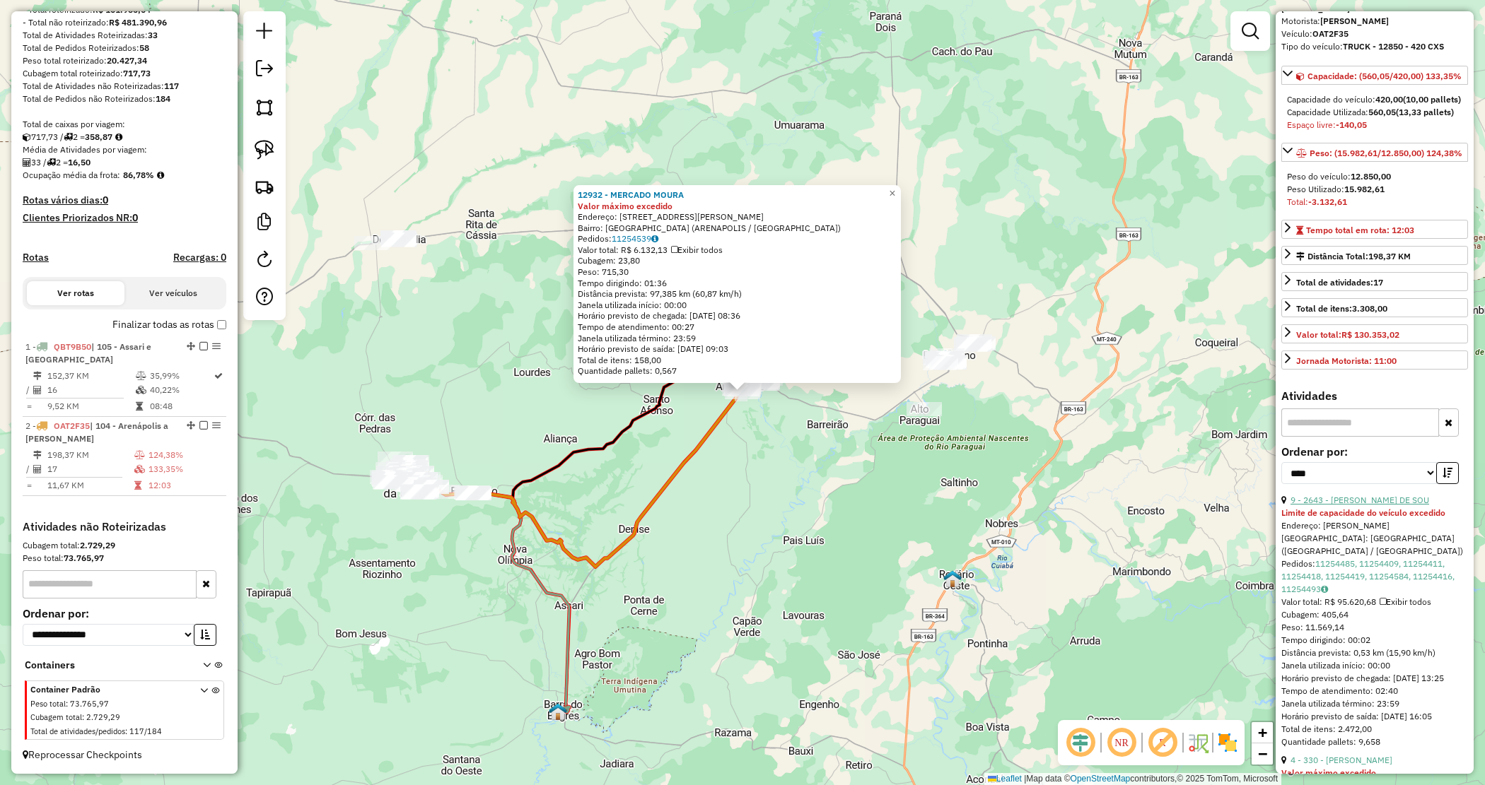
click at [1374, 505] on link "9 - 2643 - MAURO MACHADO DE SOU" at bounding box center [1359, 500] width 139 height 11
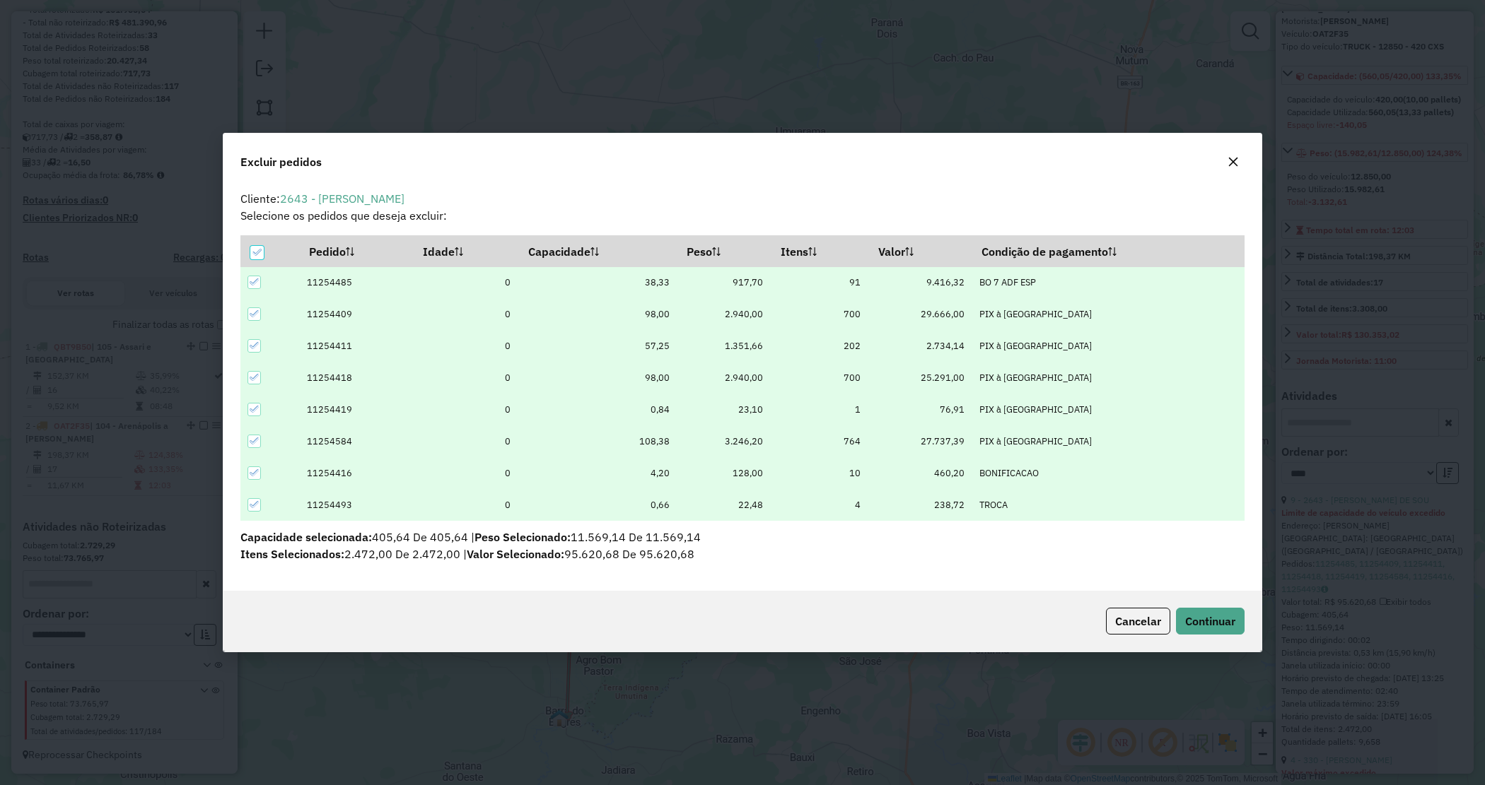
scroll to position [0, 0]
click at [1186, 623] on span "Continuar" at bounding box center [1210, 621] width 50 height 14
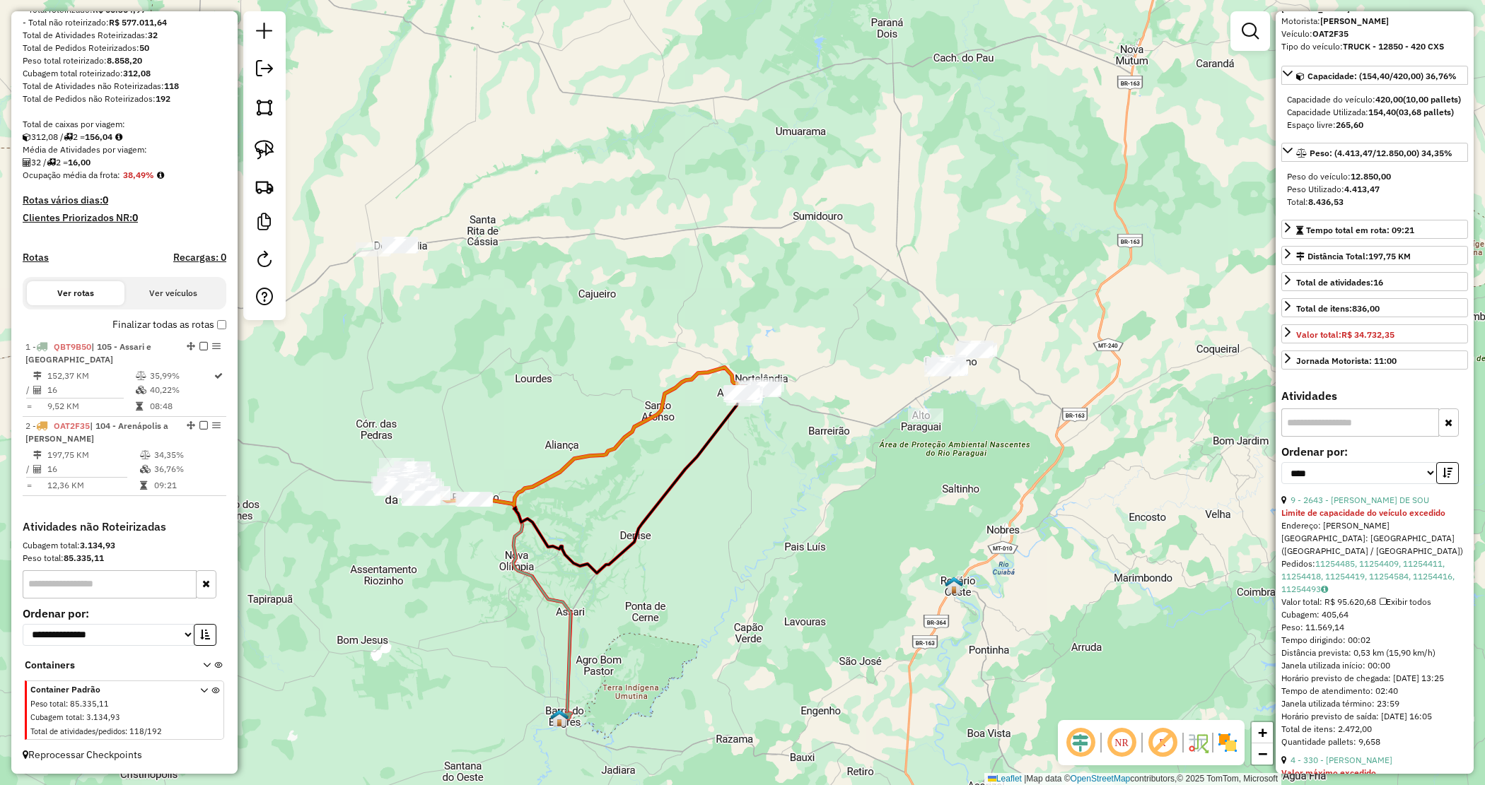
click at [773, 456] on div "Janela de atendimento Grade de atendimento Capacidade Transportadoras Veículos …" at bounding box center [742, 392] width 1485 height 785
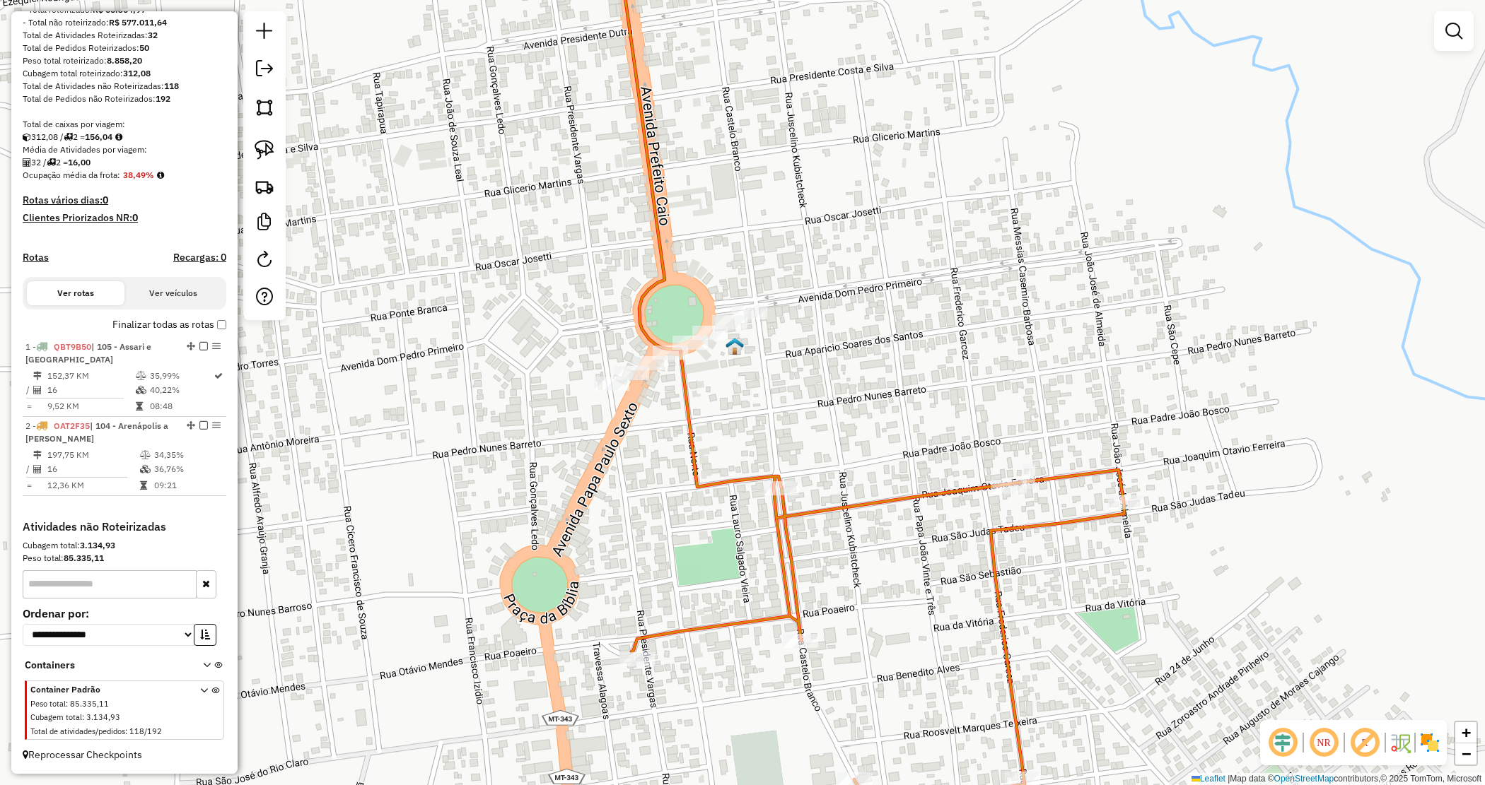
click at [774, 501] on icon at bounding box center [869, 393] width 510 height 942
select select "*********"
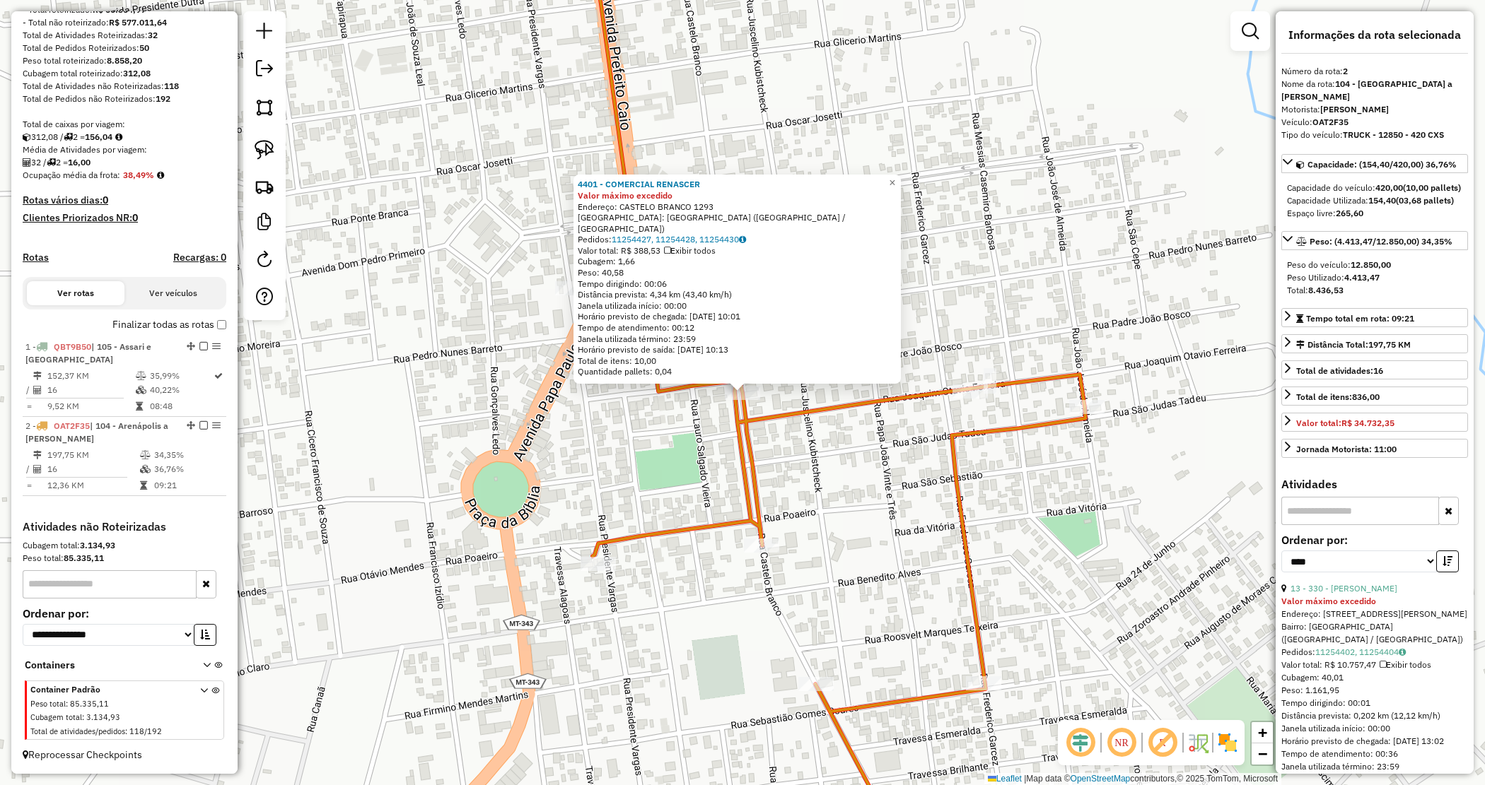
click at [701, 464] on div "4401 - COMERCIAL RENASCER Valor máximo excedido Endereço: CASTELO BRANCO 1293 B…" at bounding box center [742, 392] width 1485 height 785
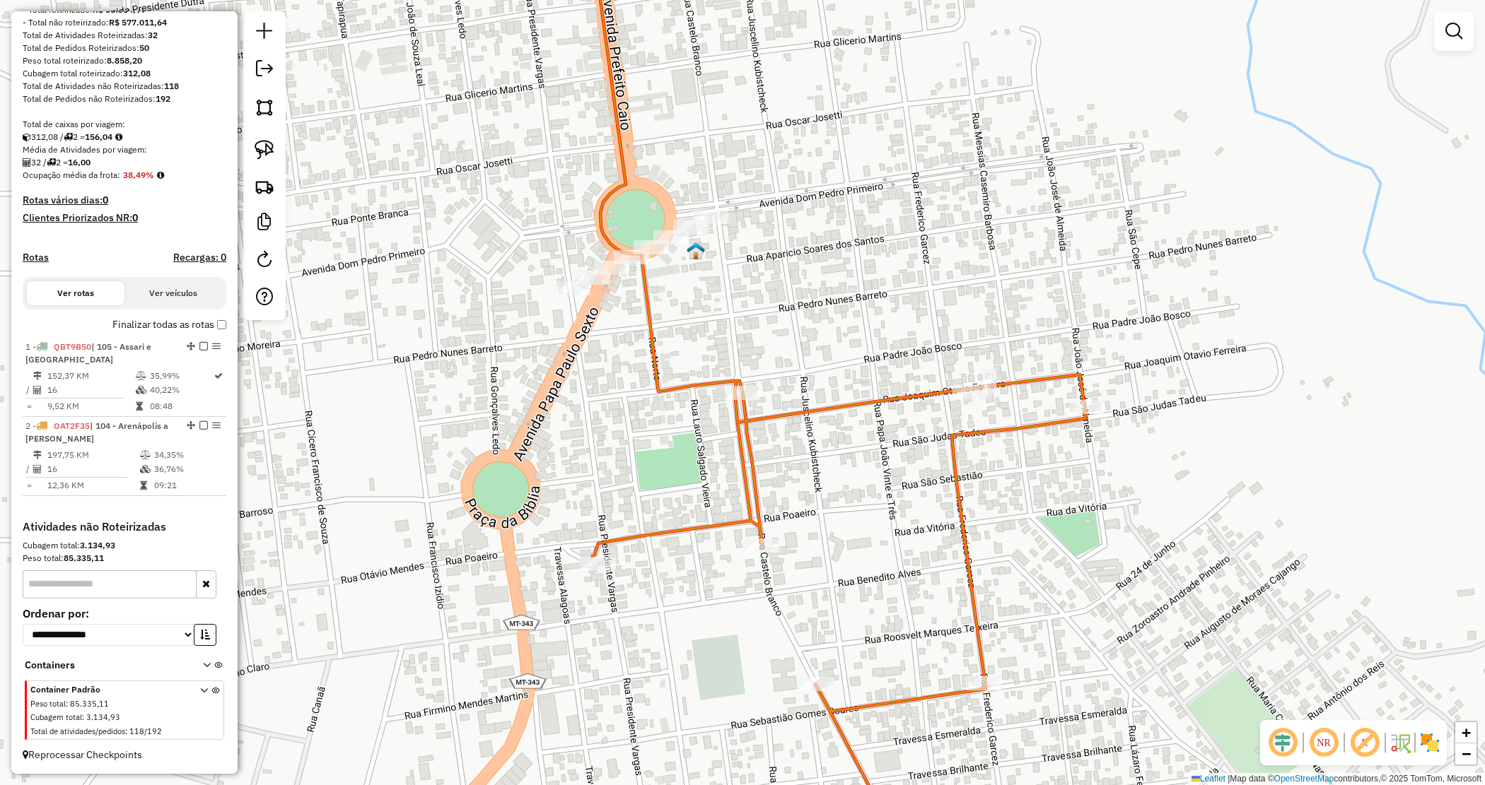
drag, startPoint x: 716, startPoint y: 322, endPoint x: 653, endPoint y: 366, distance: 77.3
click at [655, 373] on div "Janela de atendimento Grade de atendimento Capacidade Transportadoras Veículos …" at bounding box center [742, 392] width 1485 height 785
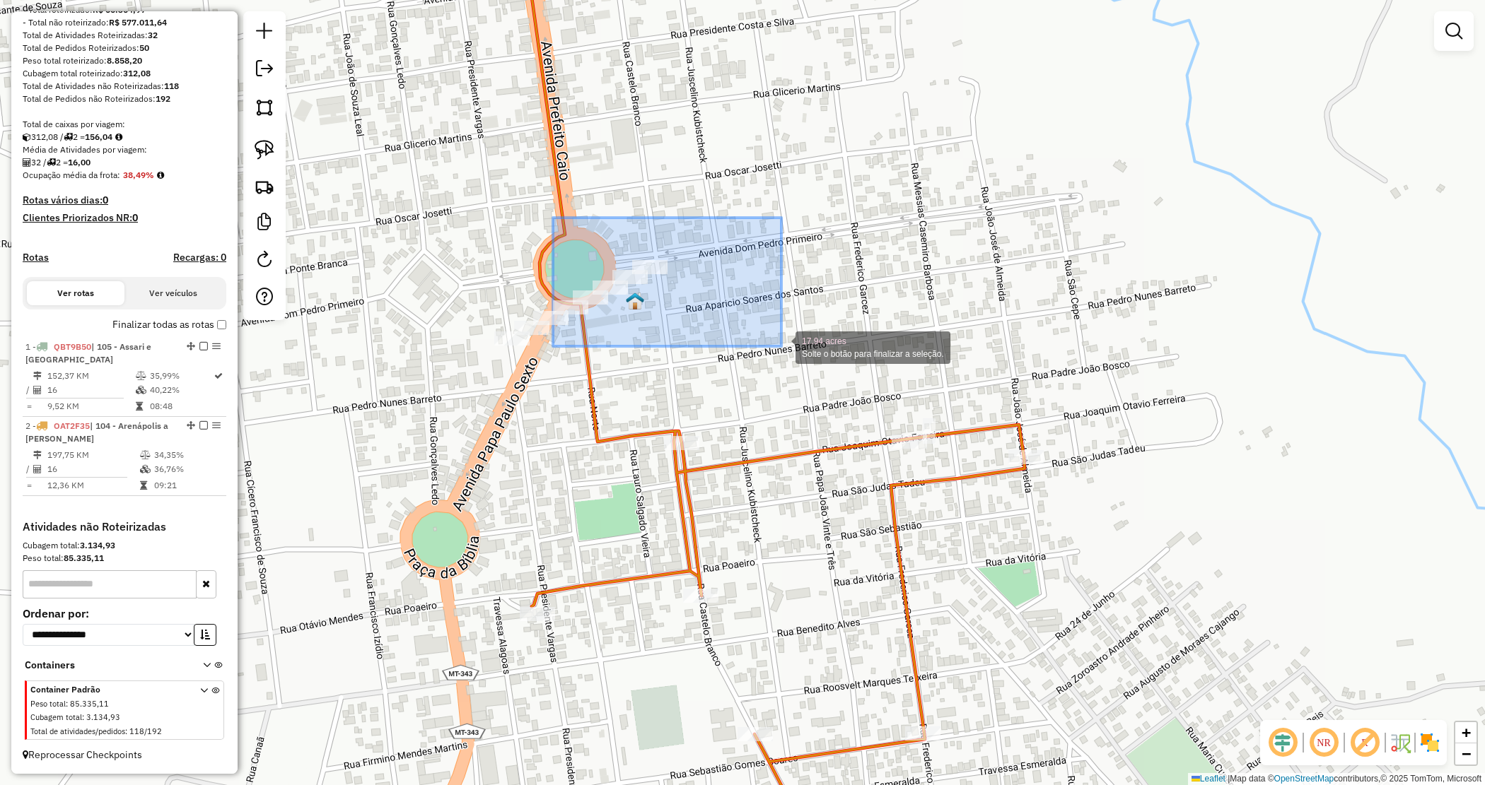
drag, startPoint x: 781, startPoint y: 346, endPoint x: 785, endPoint y: 340, distance: 7.3
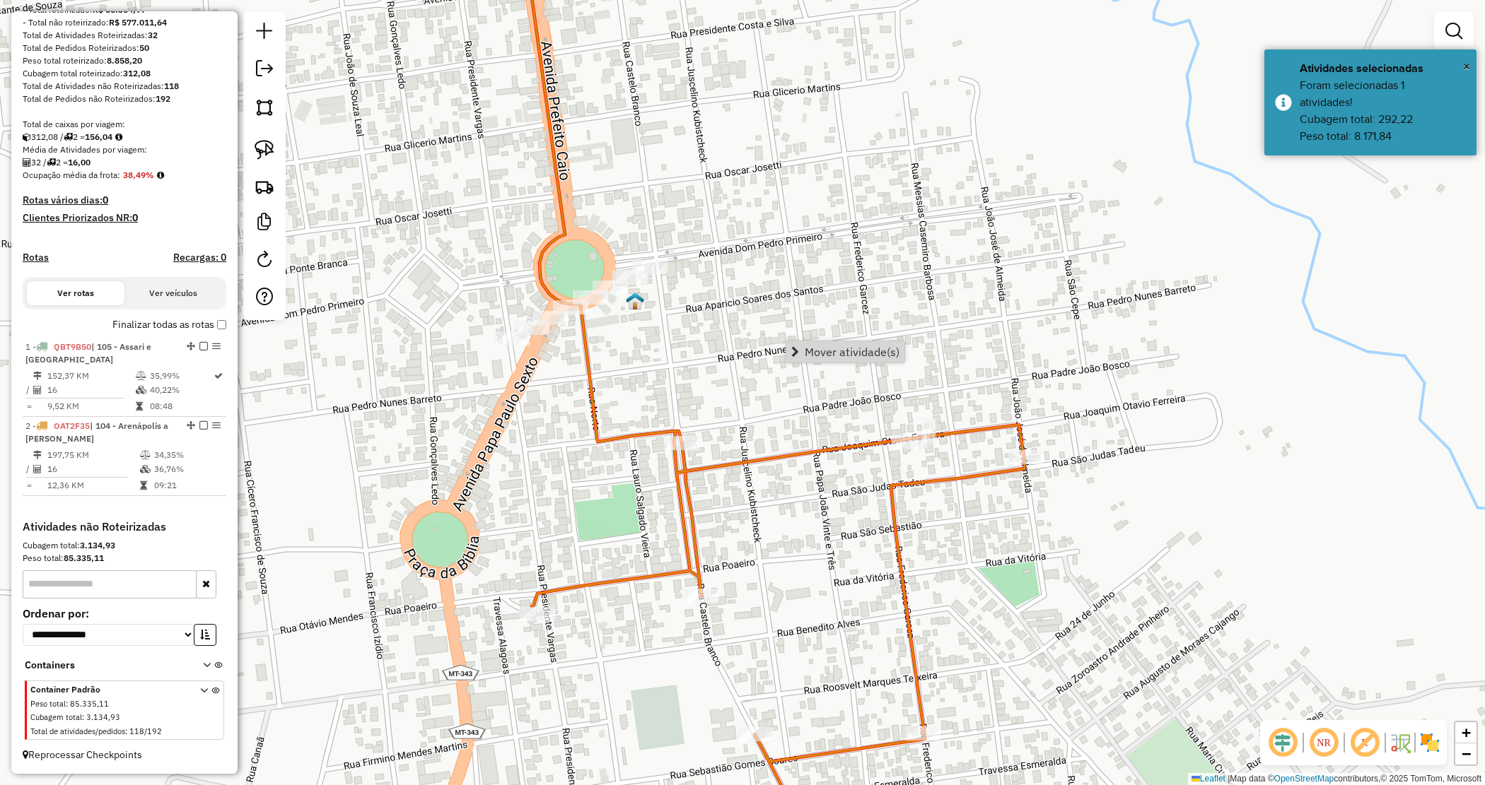
click at [811, 347] on span "Mover atividade(s)" at bounding box center [852, 351] width 95 height 11
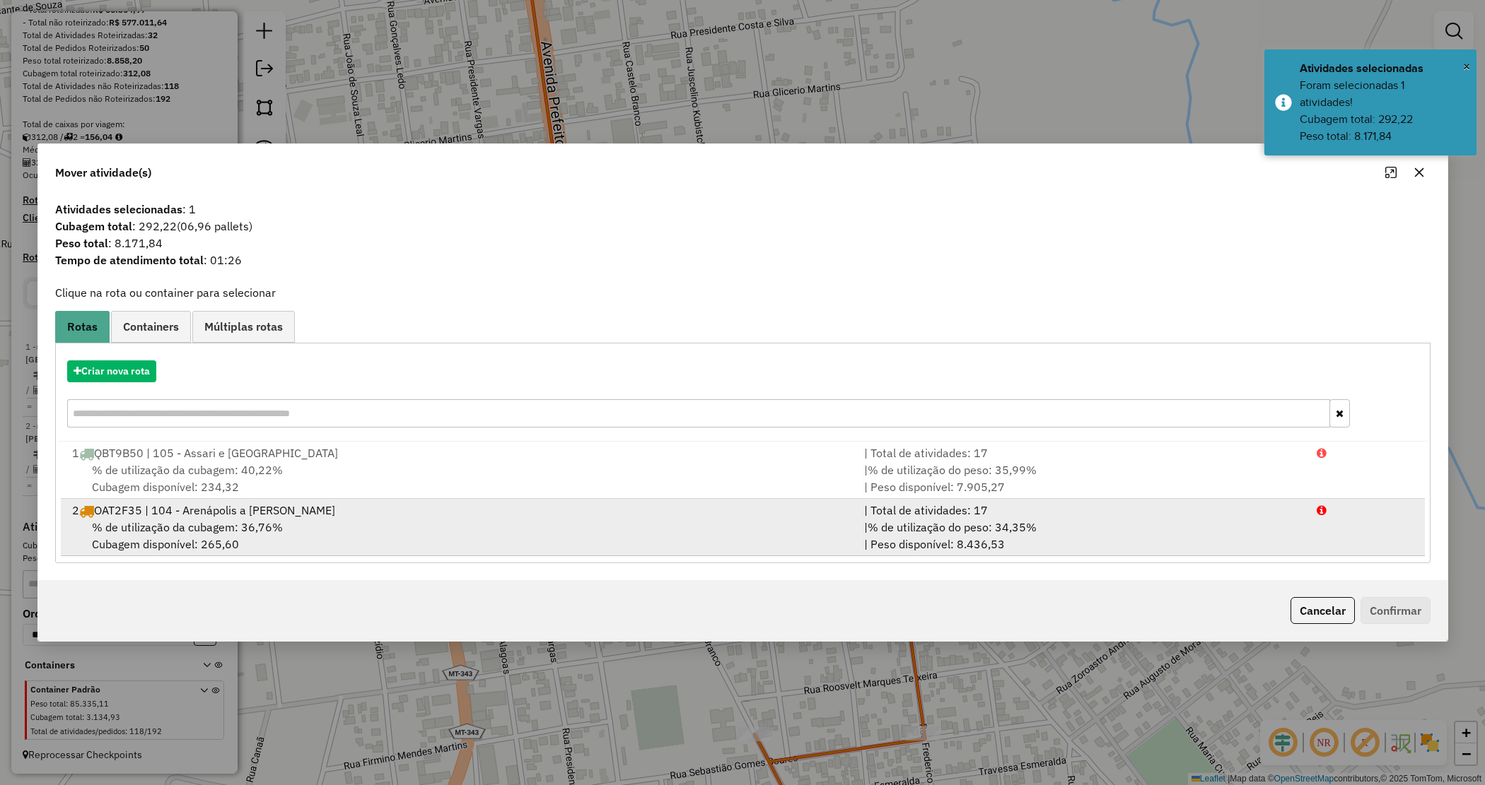
click at [918, 501] on li "2 OAT2F35 | 104 - Arenápolis a Denise | Total de atividades: 17 % de utilização…" at bounding box center [743, 527] width 1364 height 57
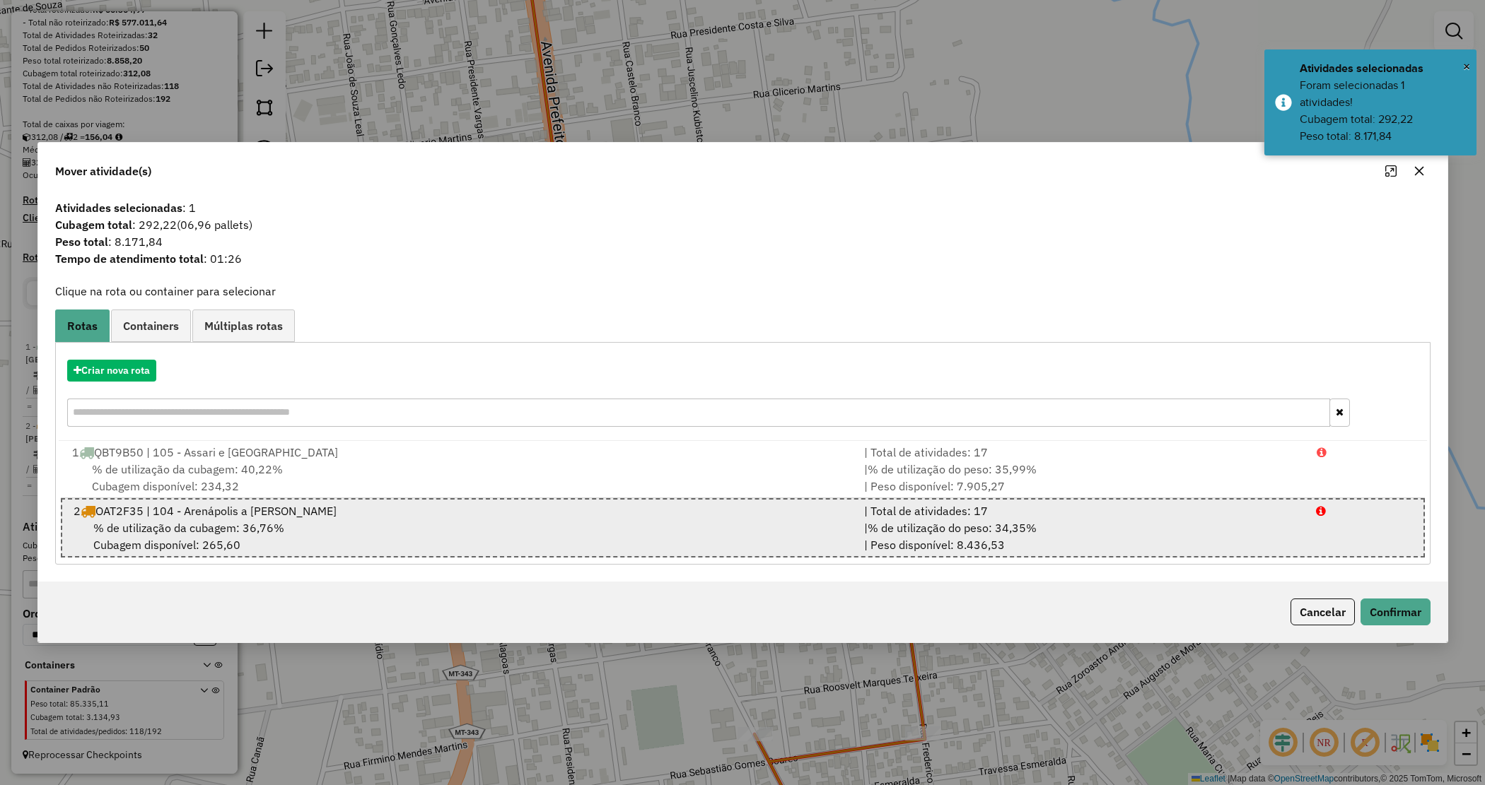
click at [988, 539] on div "| % de utilização do peso: 34,35% | Peso disponível: 8.436,53" at bounding box center [1081, 537] width 452 height 34
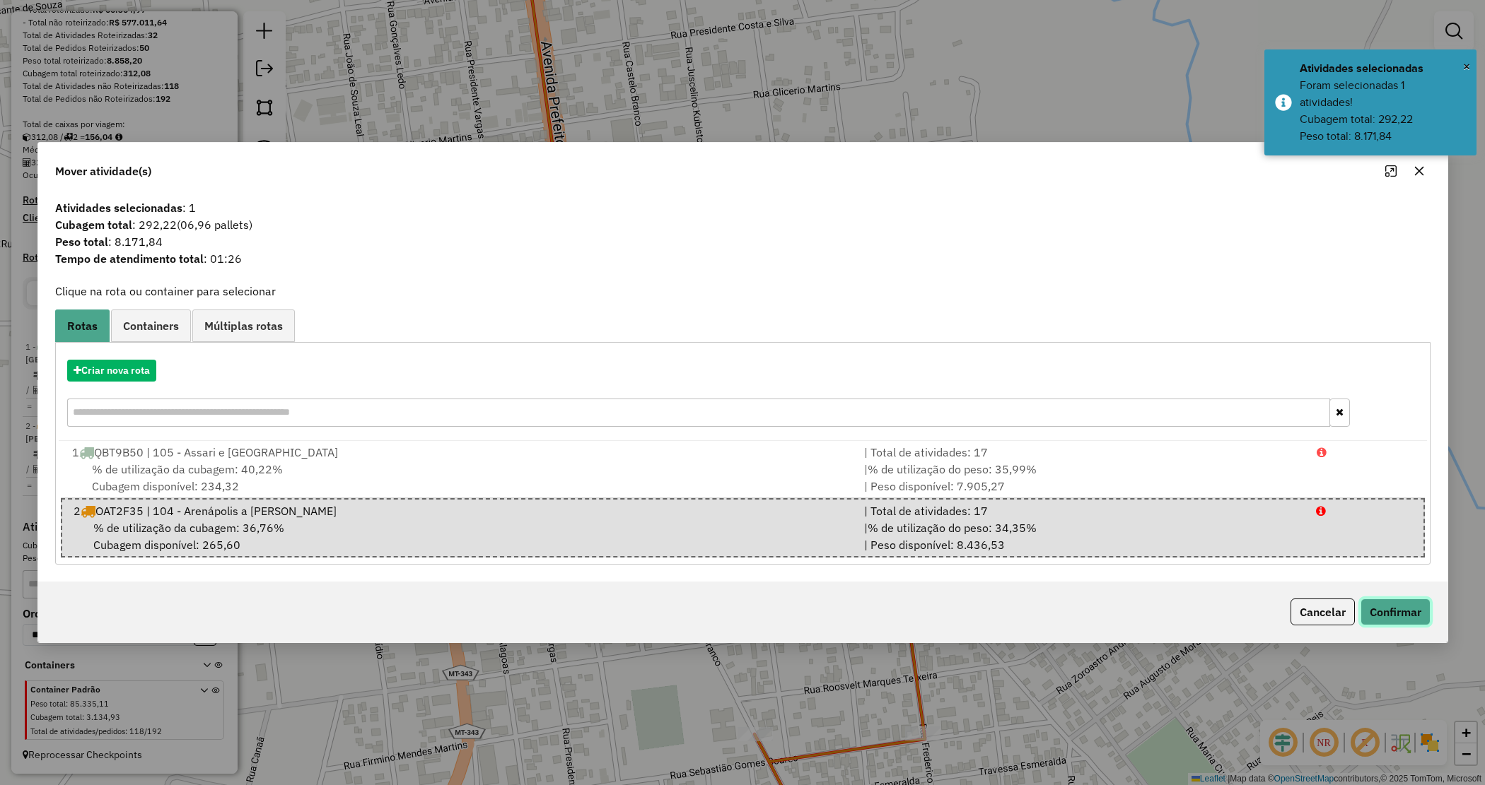
click at [1394, 613] on button "Confirmar" at bounding box center [1395, 612] width 70 height 27
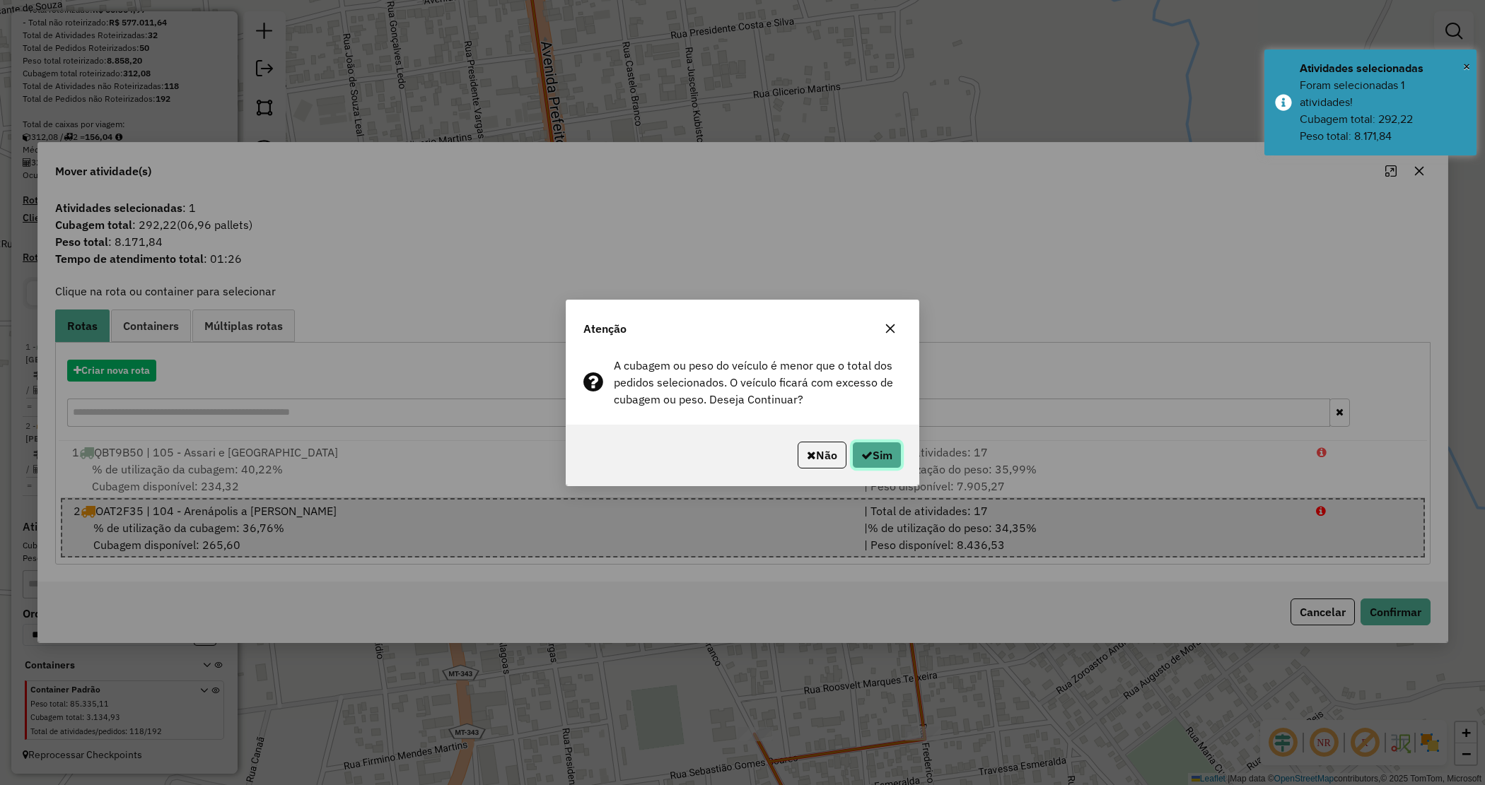
click at [878, 464] on button "Sim" at bounding box center [876, 455] width 49 height 27
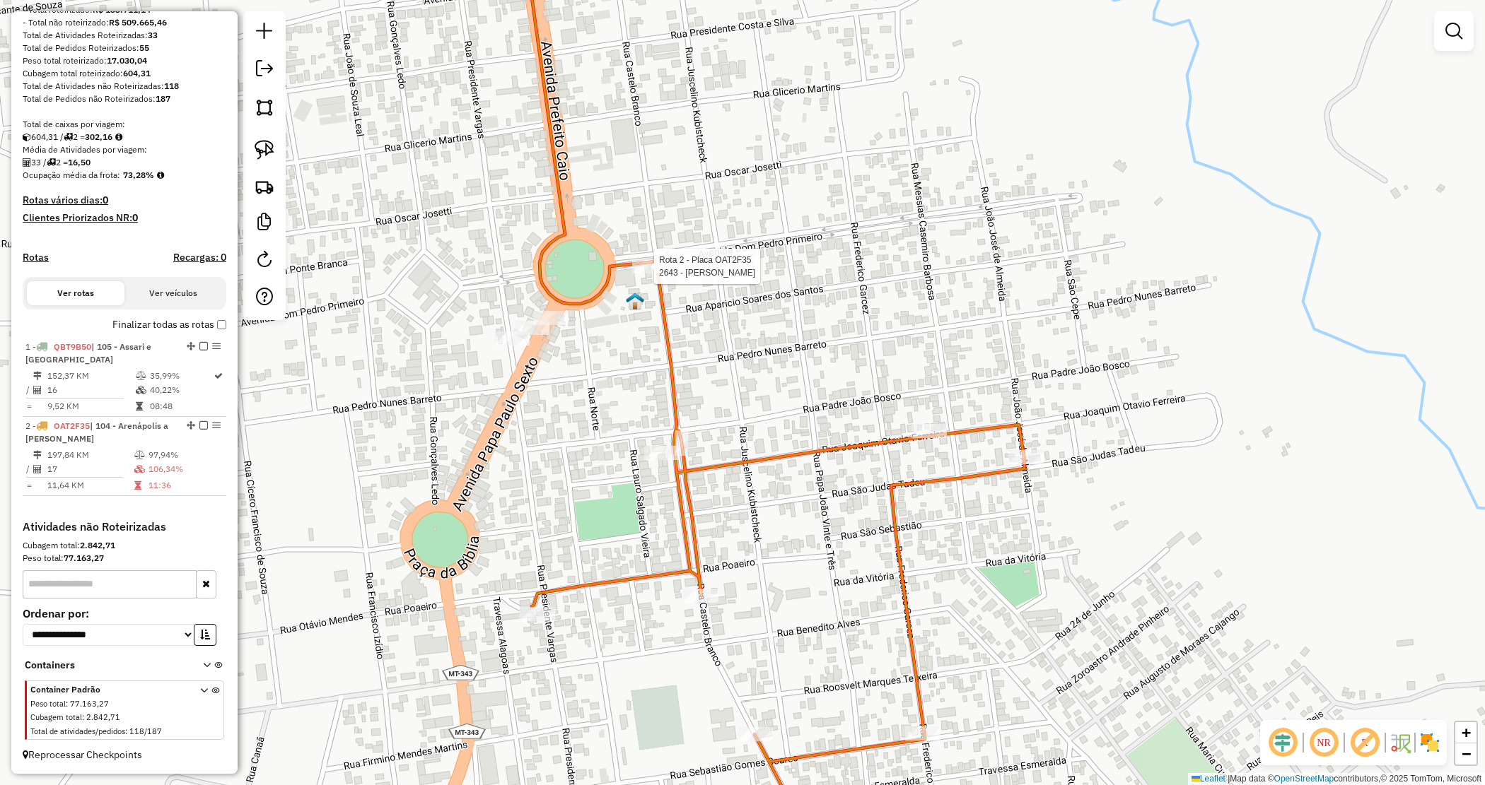
select select "*********"
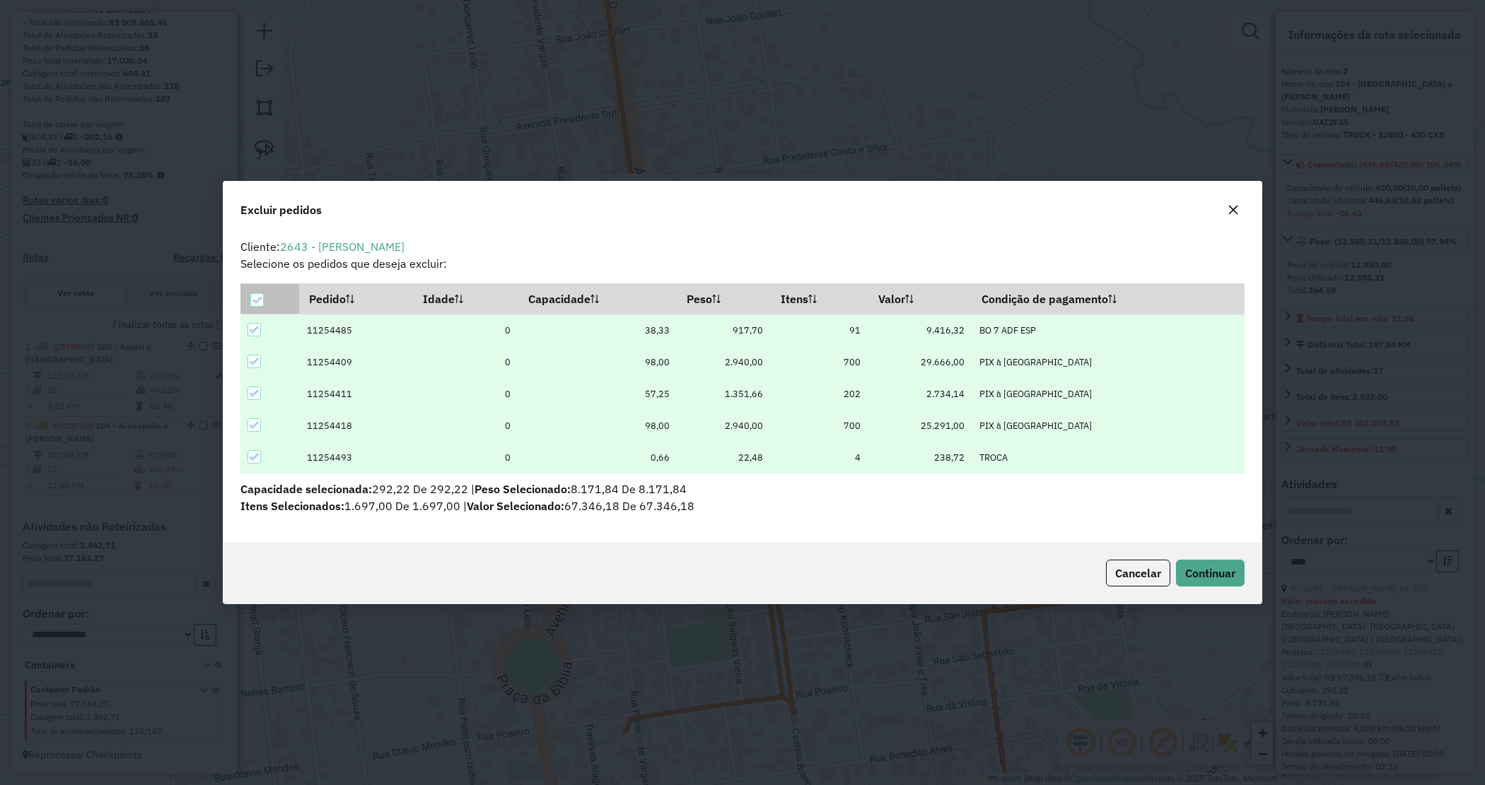
click at [250, 304] on div at bounding box center [256, 299] width 13 height 13
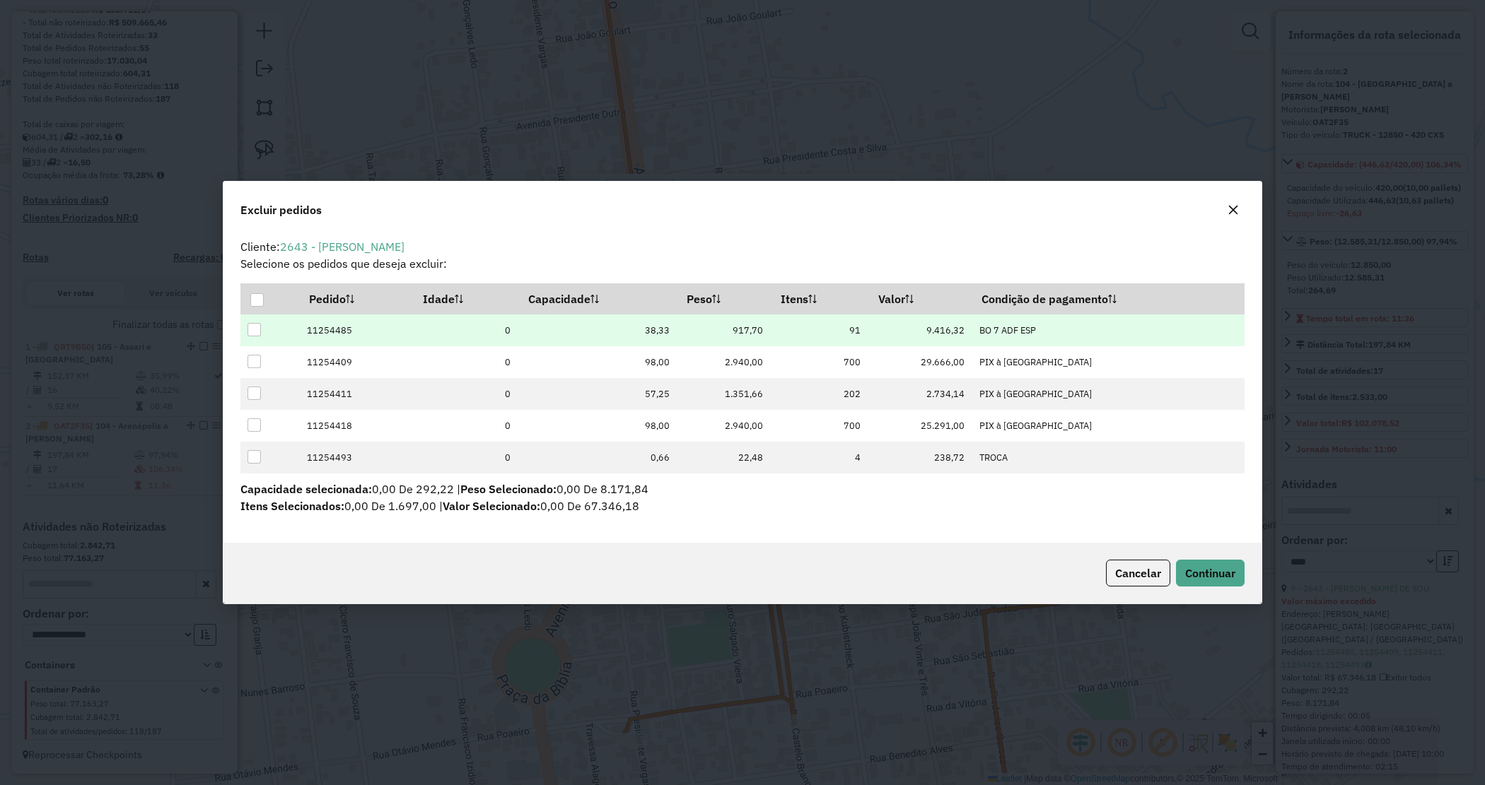
click at [255, 330] on div at bounding box center [253, 329] width 13 height 13
click at [1222, 560] on button "Continuar" at bounding box center [1210, 573] width 69 height 27
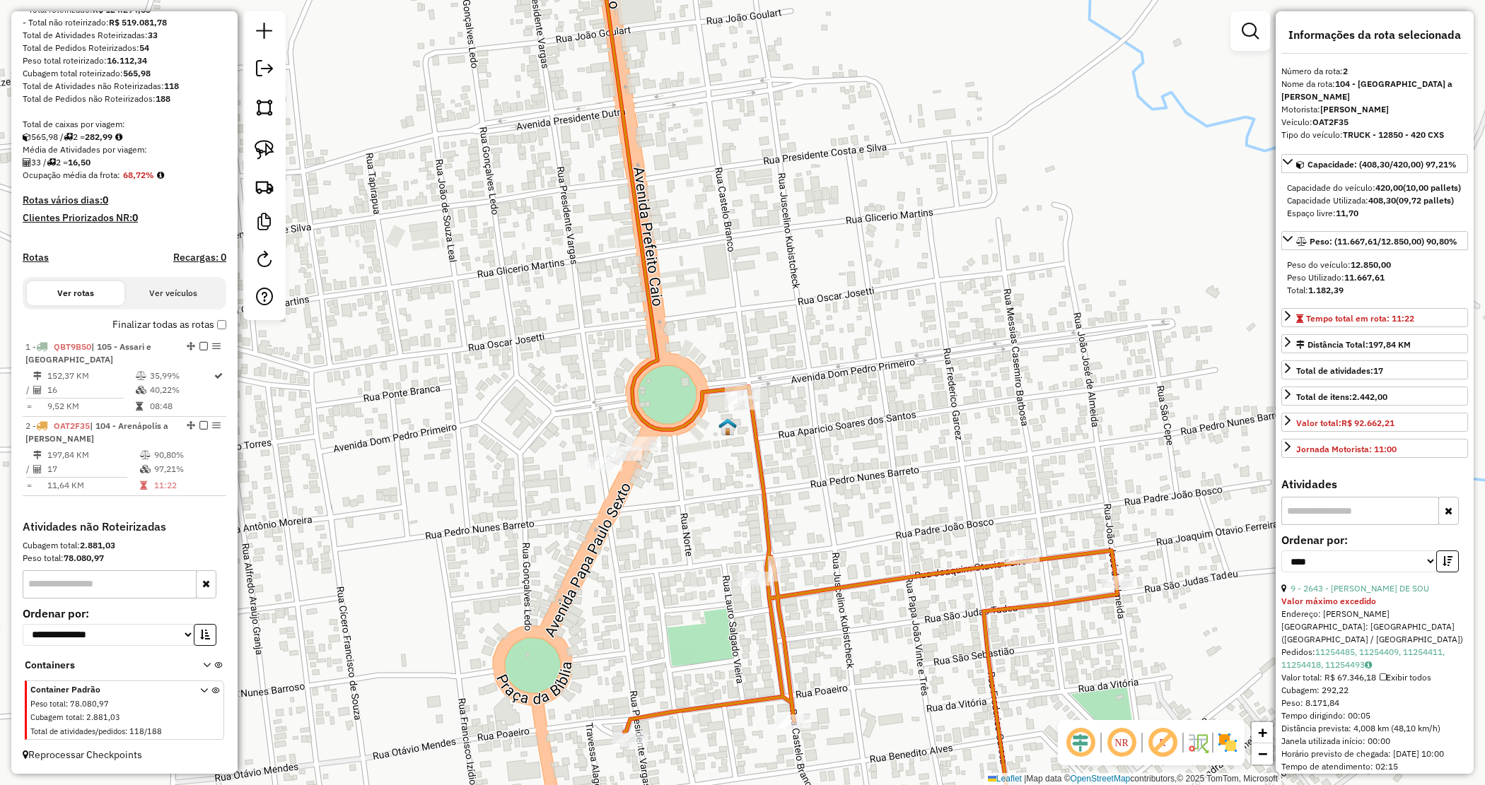
click at [913, 373] on div "Janela de atendimento Grade de atendimento Capacidade Transportadoras Veículos …" at bounding box center [742, 392] width 1485 height 785
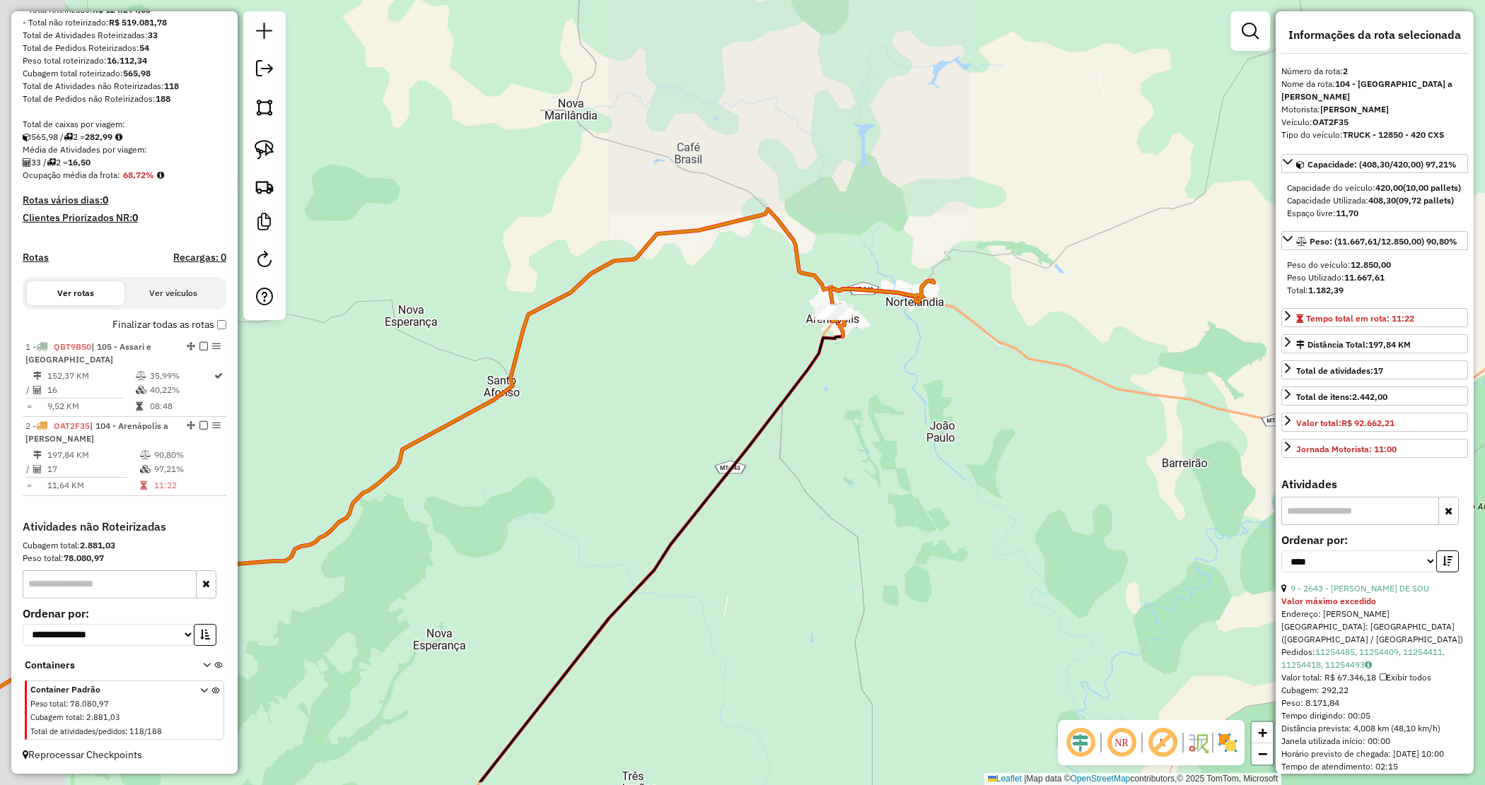
drag, startPoint x: 942, startPoint y: 470, endPoint x: 917, endPoint y: 465, distance: 25.2
click at [958, 456] on div "Janela de atendimento Grade de atendimento Capacidade Transportadoras Veículos …" at bounding box center [742, 392] width 1485 height 785
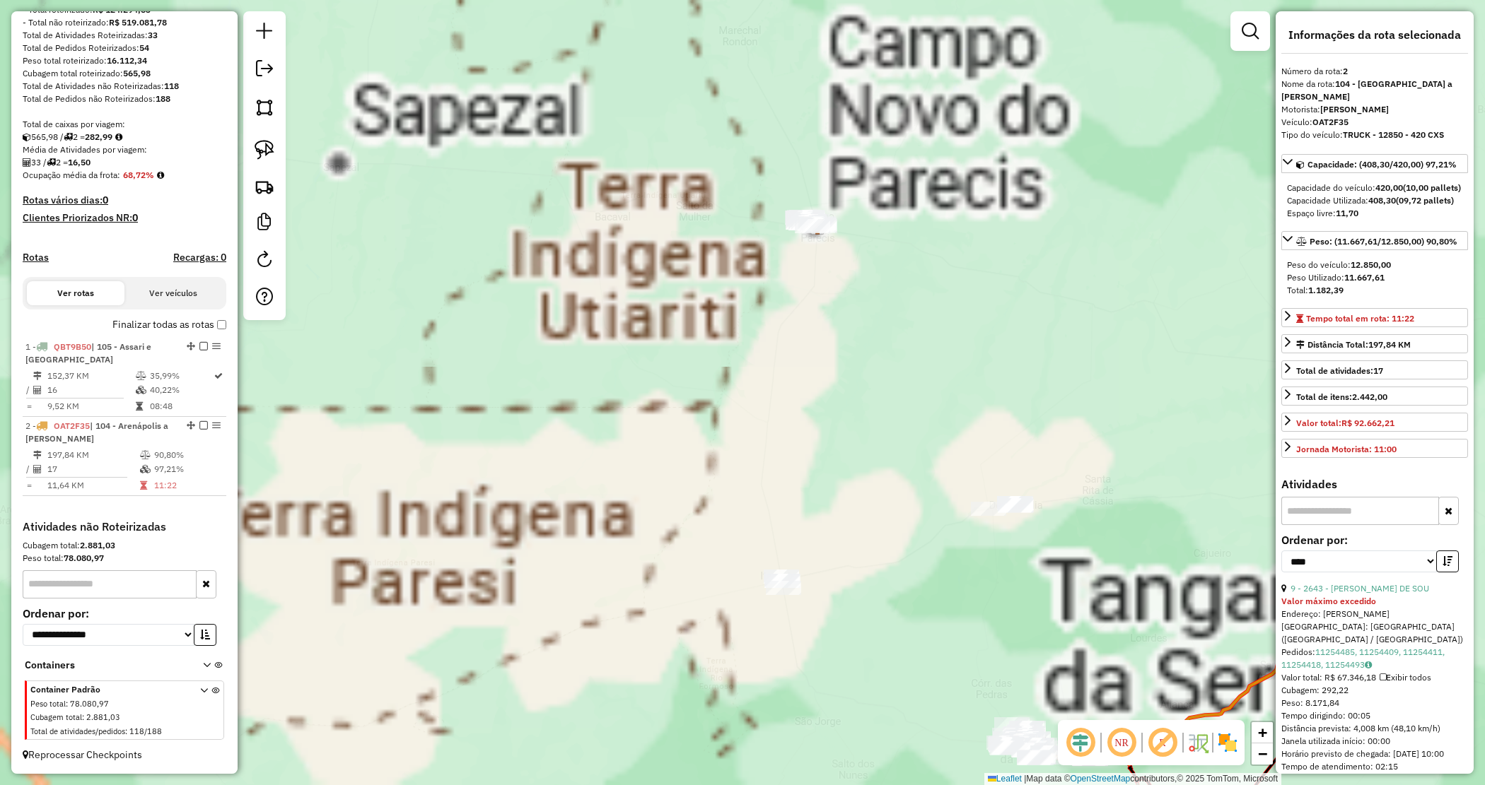
click at [781, 422] on div "Janela de atendimento Grade de atendimento Capacidade Transportadoras Veículos …" at bounding box center [742, 392] width 1485 height 785
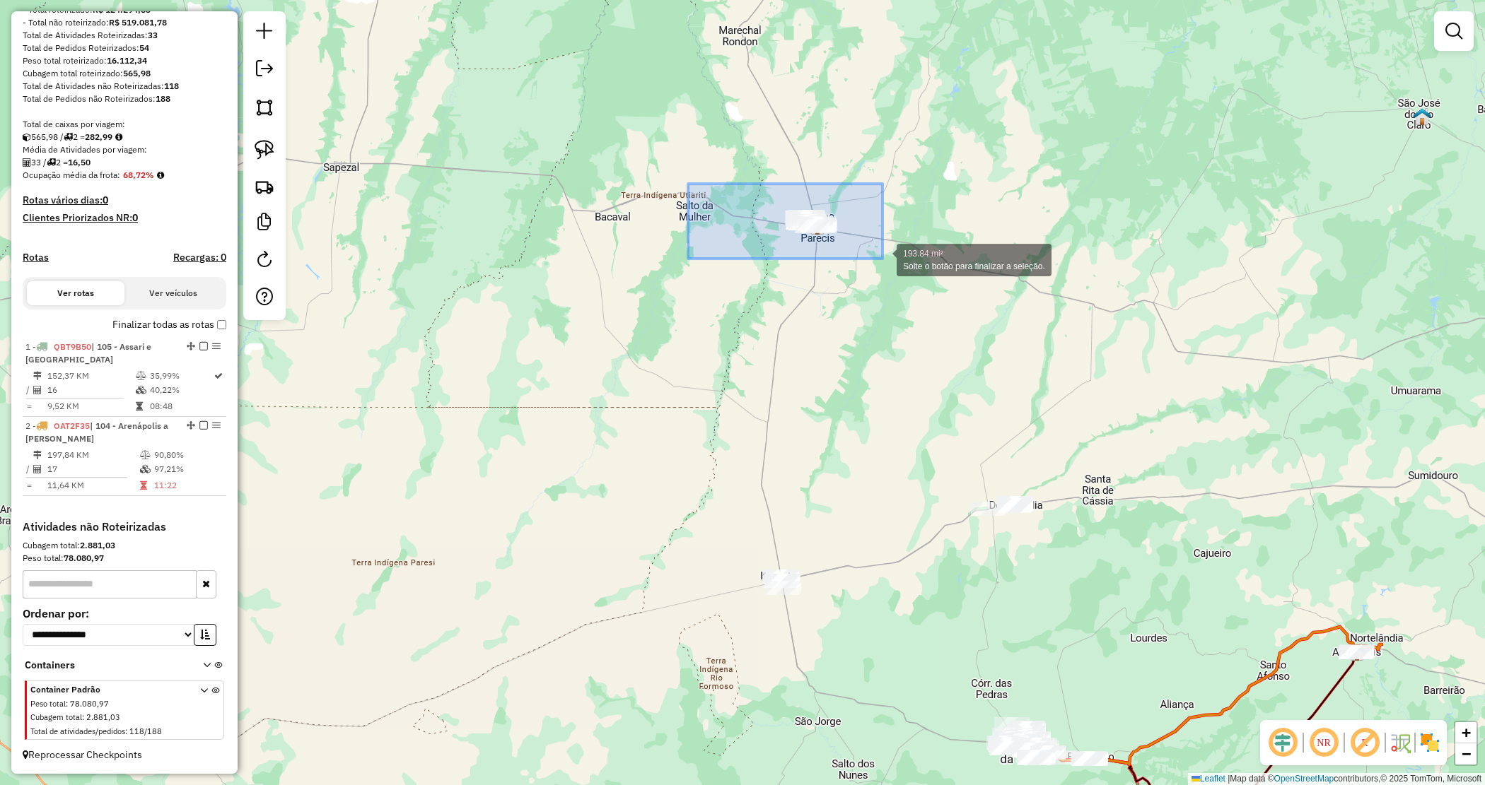
drag, startPoint x: 768, startPoint y: 218, endPoint x: 904, endPoint y: 265, distance: 143.8
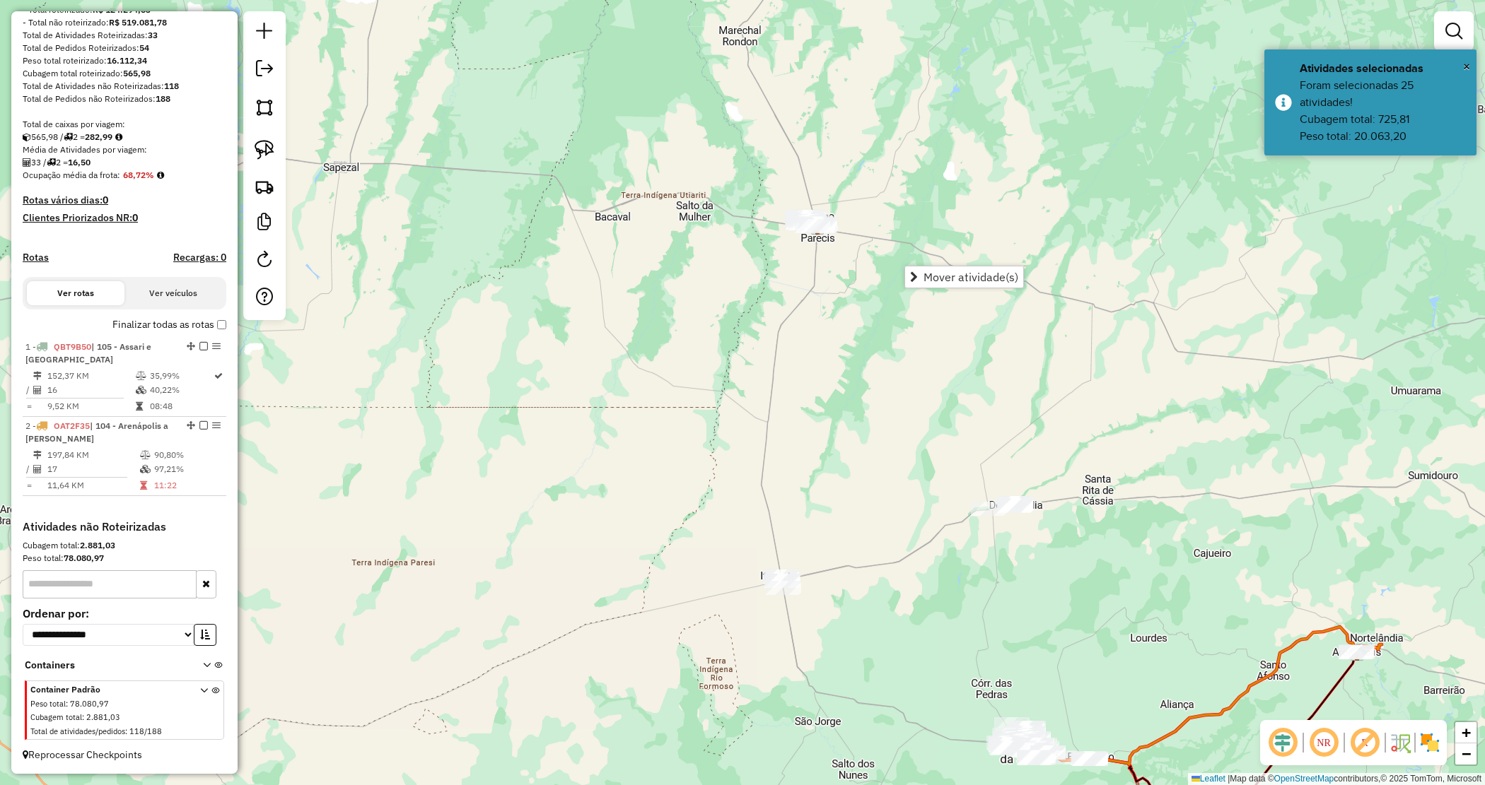
drag, startPoint x: 958, startPoint y: 280, endPoint x: 463, endPoint y: 304, distance: 495.5
click at [957, 280] on span "Mover atividade(s)" at bounding box center [970, 276] width 95 height 11
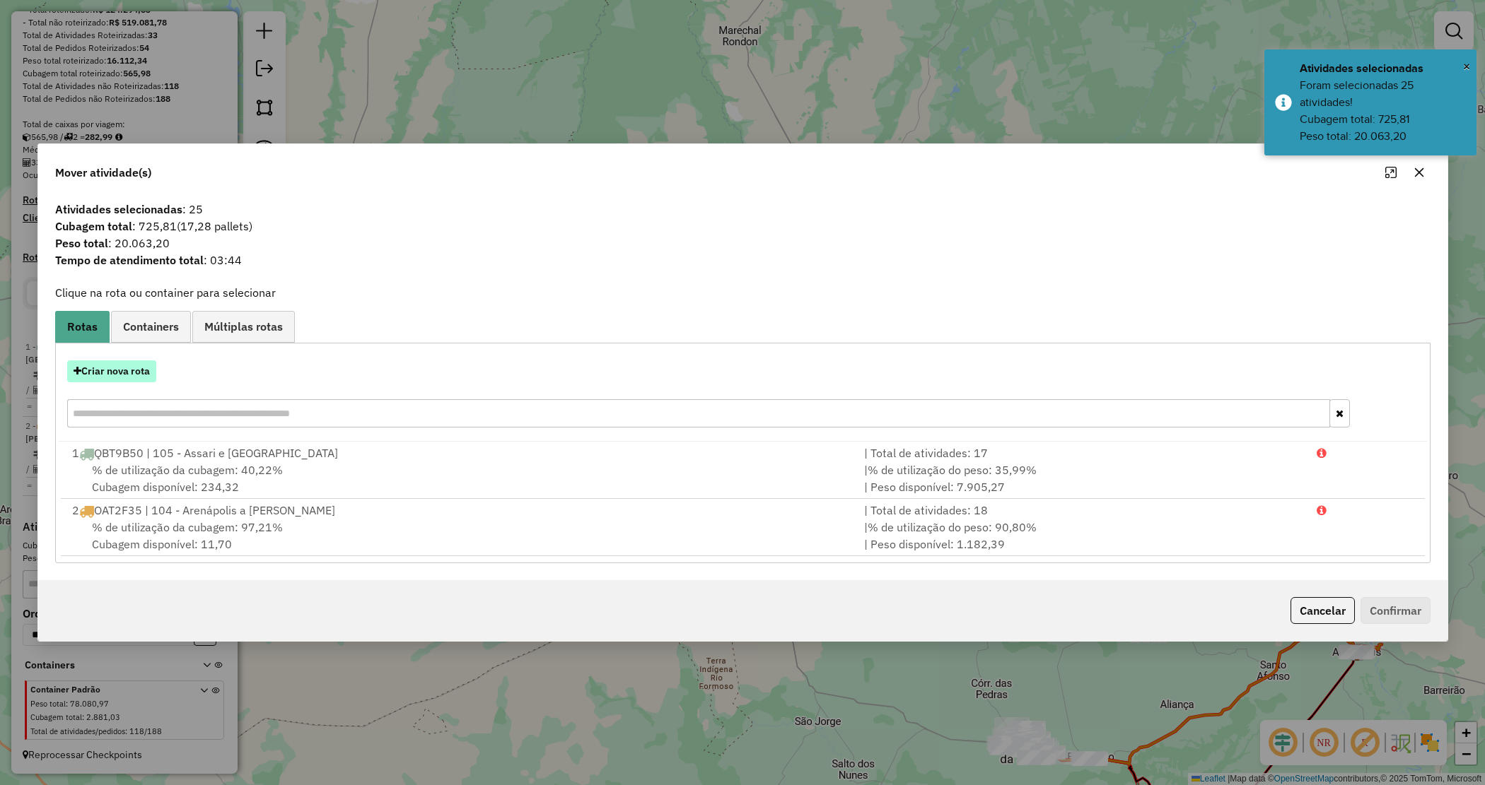
click at [93, 373] on button "Criar nova rota" at bounding box center [111, 372] width 89 height 22
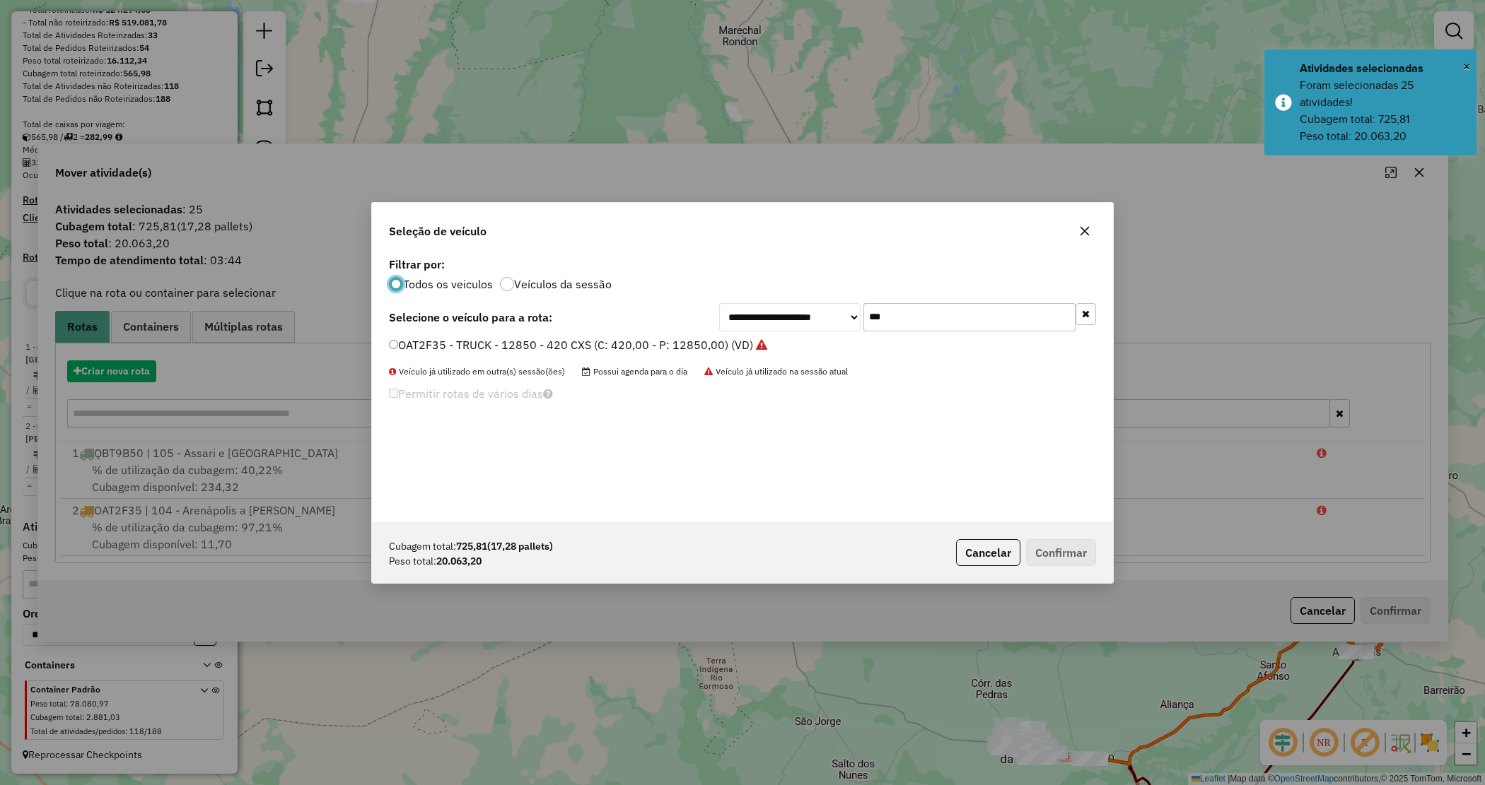
scroll to position [7, 4]
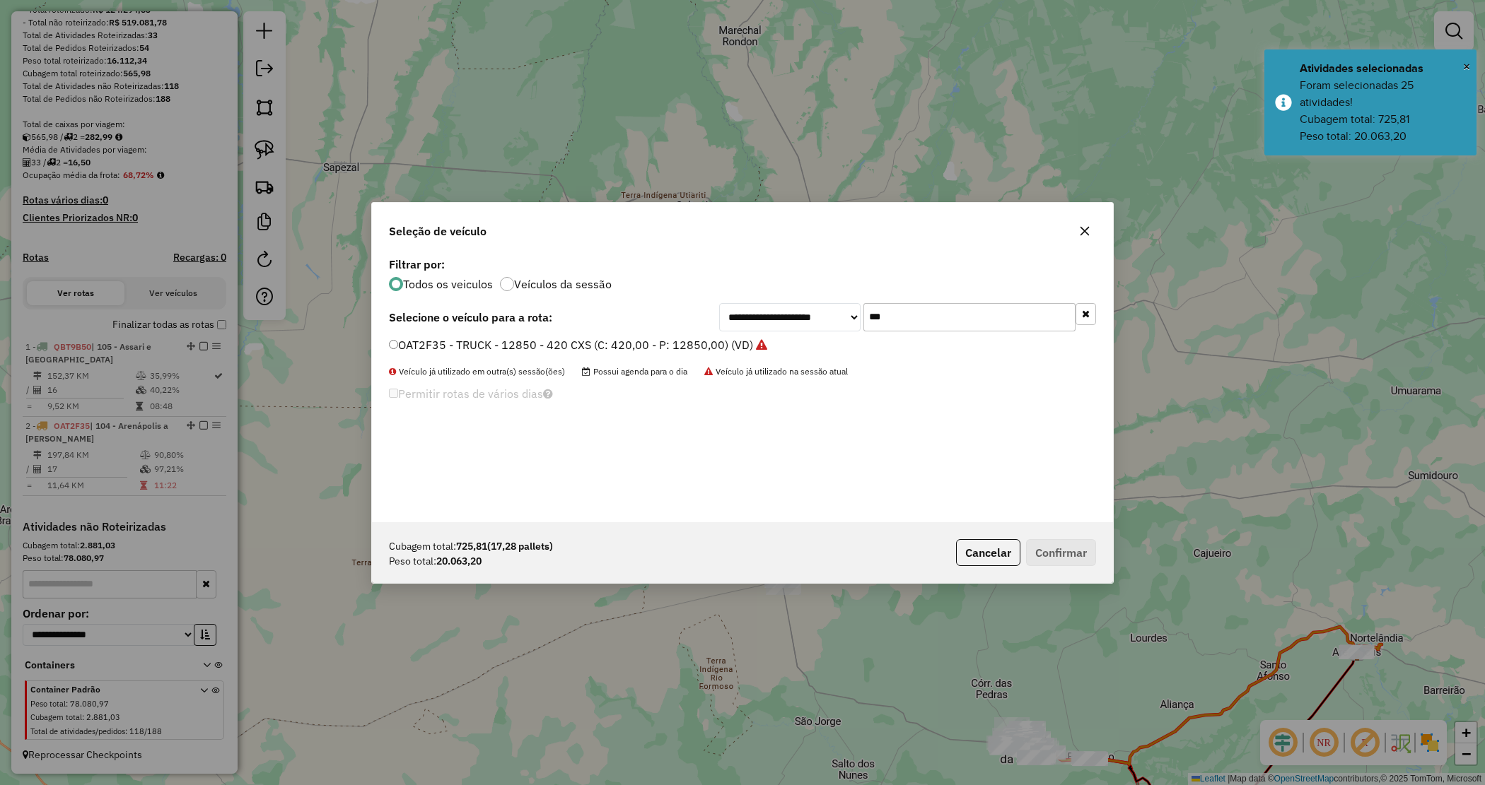
drag, startPoint x: 881, startPoint y: 320, endPoint x: 829, endPoint y: 308, distance: 53.0
click at [829, 308] on div "**********" at bounding box center [907, 317] width 377 height 28
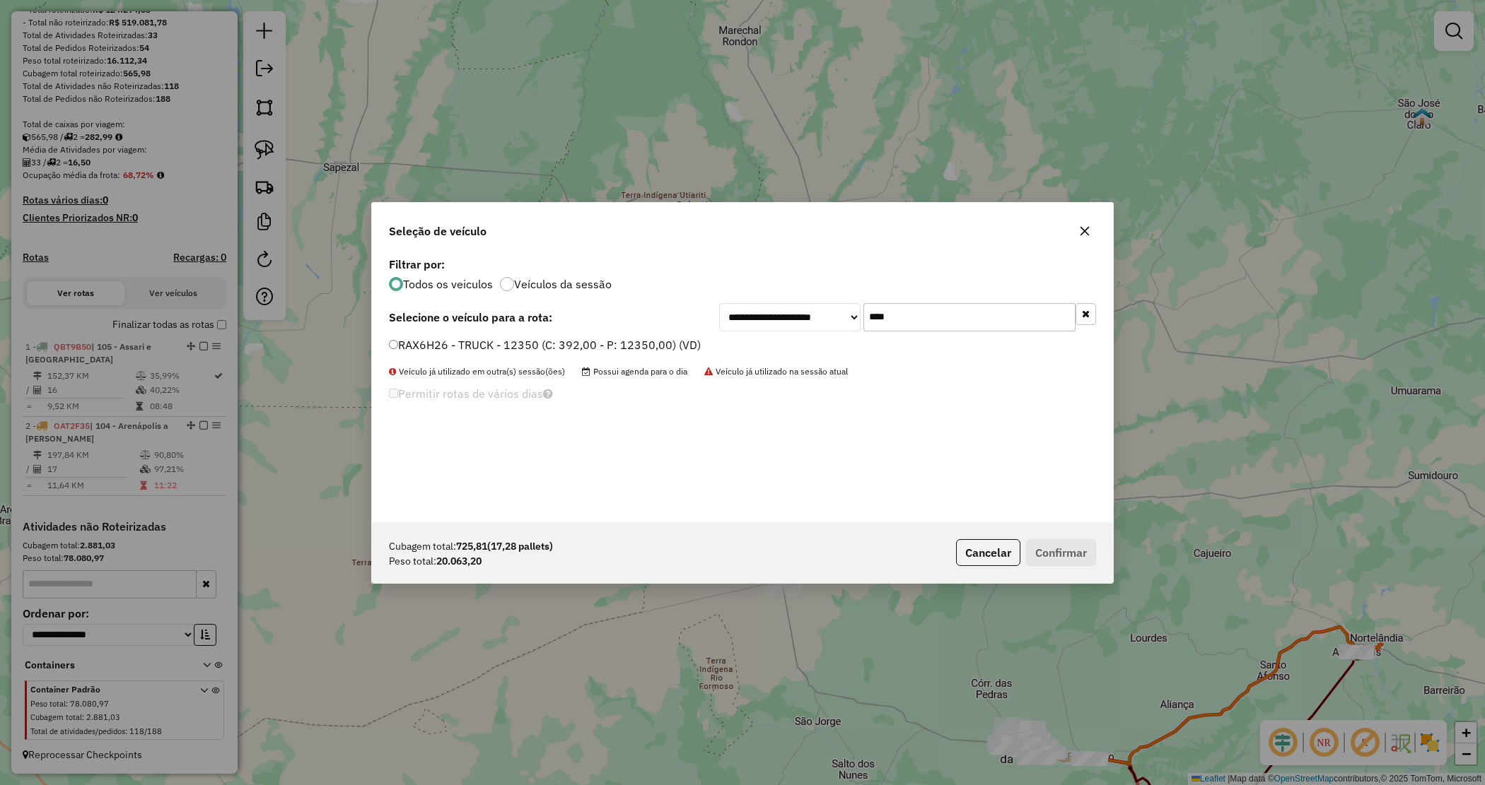
type input "****"
click at [680, 339] on label "RAX6H26 - TRUCK - 12350 (C: 392,00 - P: 12350,00) (VD)" at bounding box center [545, 345] width 312 height 17
click at [1029, 549] on button "Confirmar" at bounding box center [1061, 552] width 70 height 27
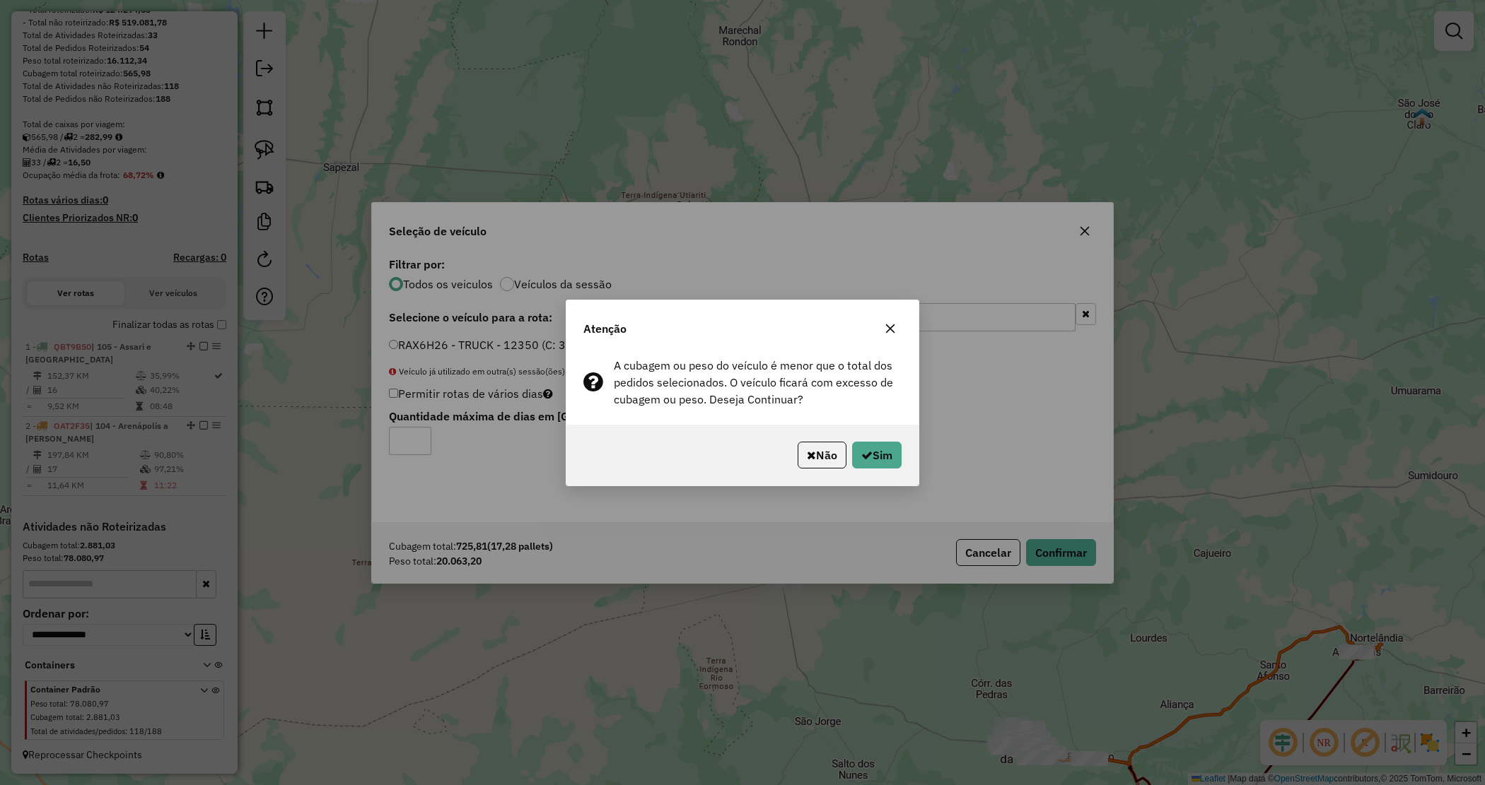
click at [875, 438] on div "Não Sim" at bounding box center [742, 455] width 352 height 61
drag, startPoint x: 885, startPoint y: 454, endPoint x: 711, endPoint y: 503, distance: 180.6
click at [885, 457] on button "Sim" at bounding box center [876, 455] width 49 height 27
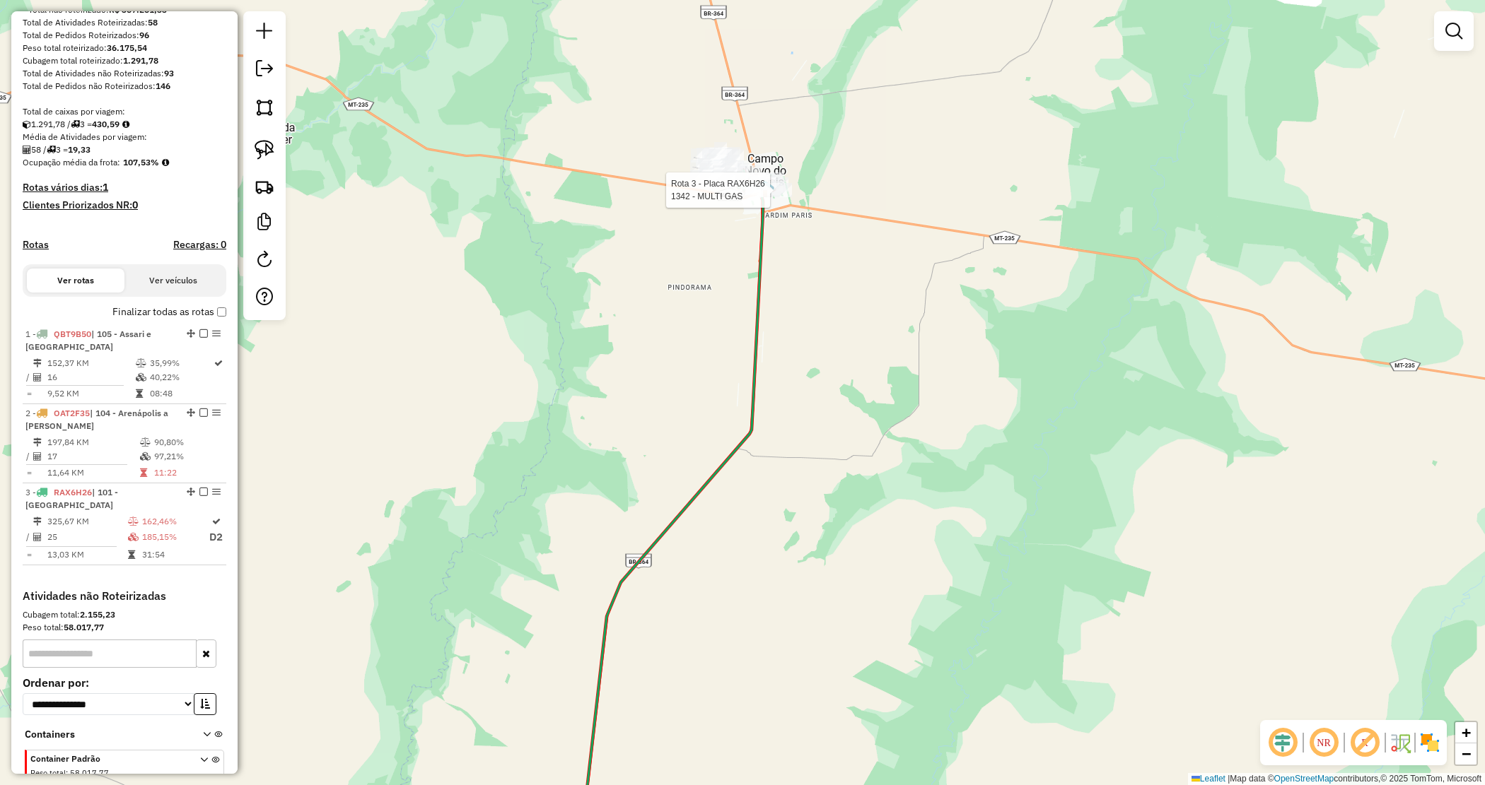
select select "*********"
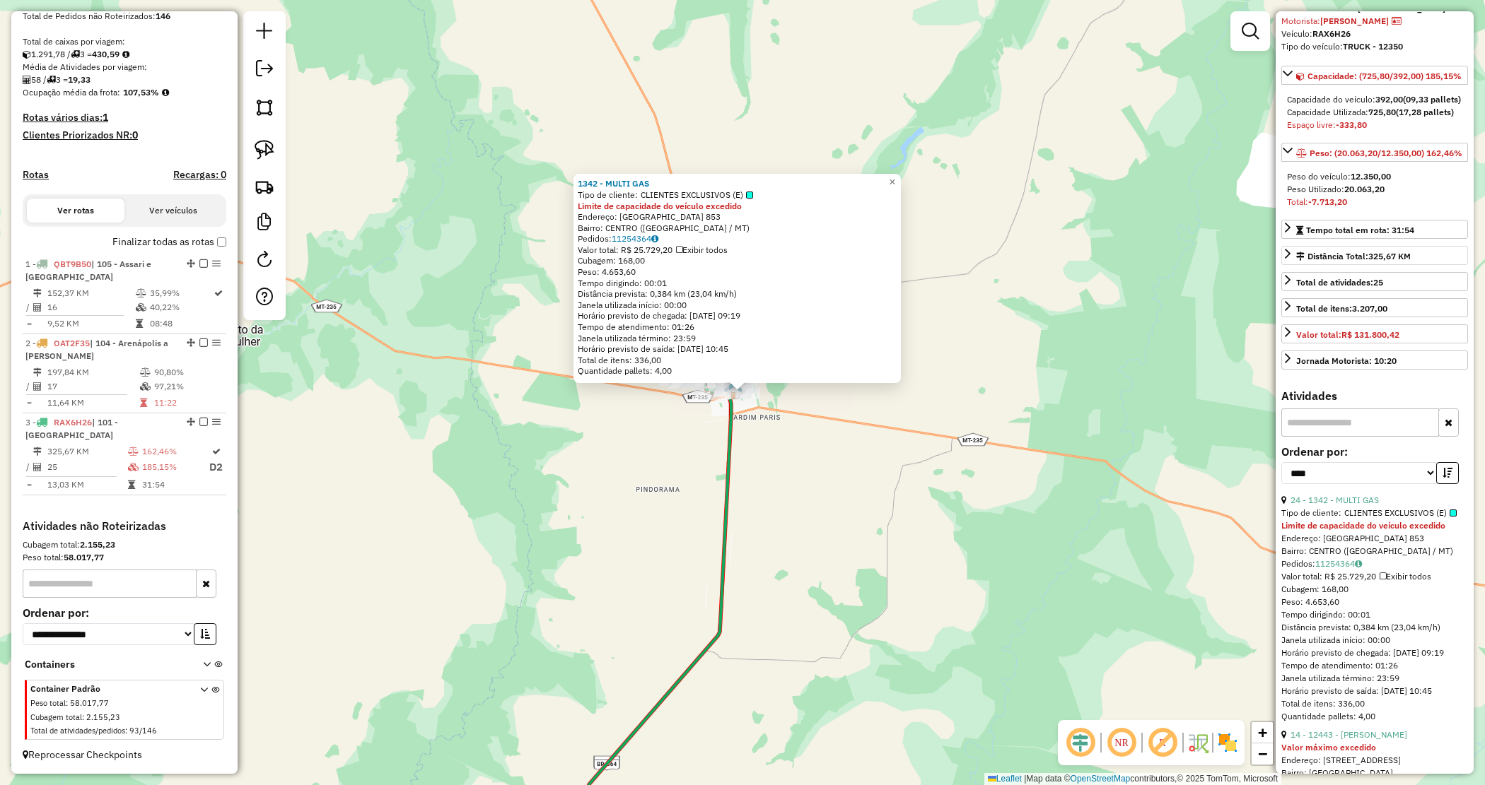
scroll to position [177, 0]
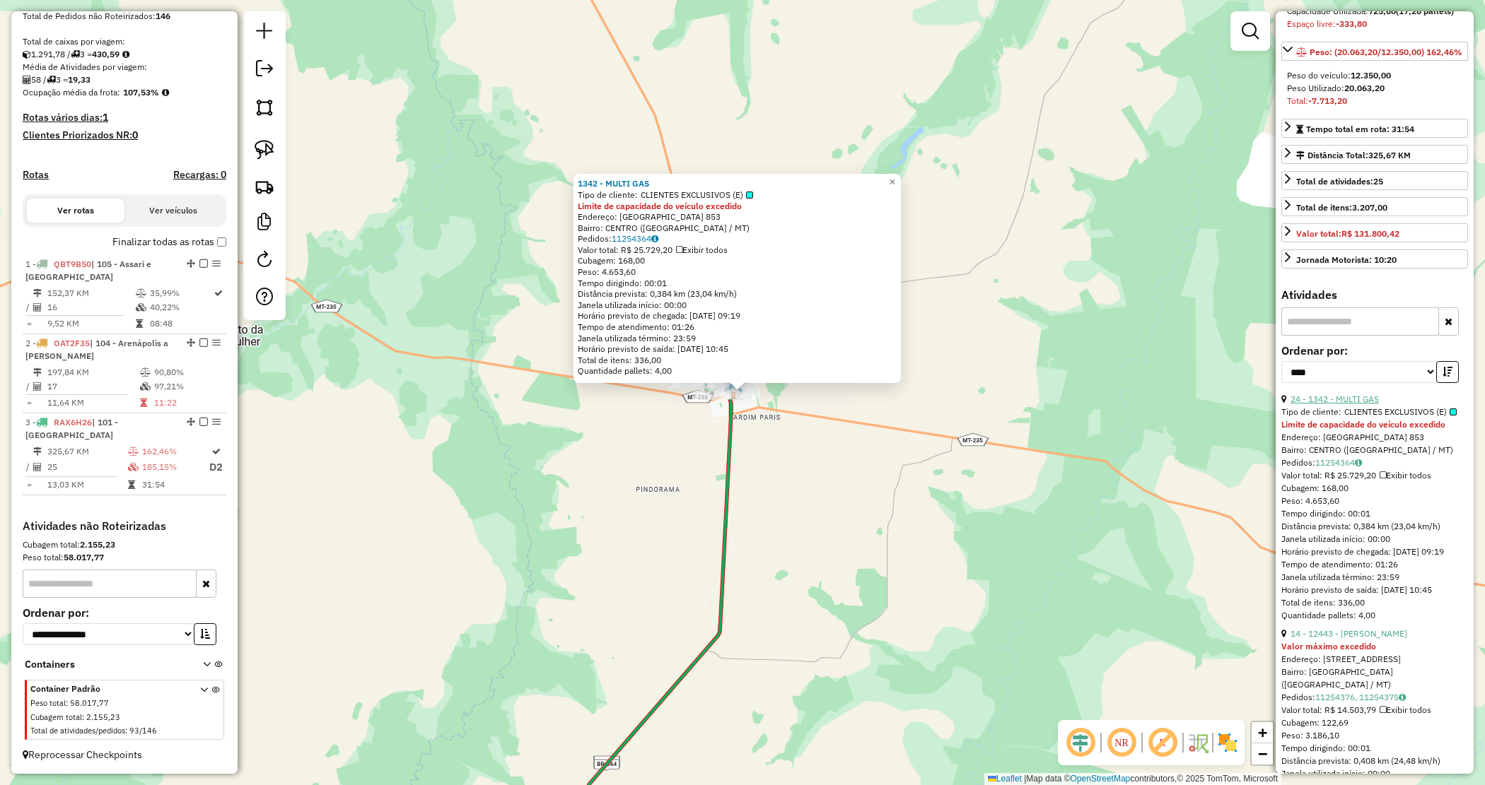
click at [1355, 404] on link "24 - 1342 - MULTI GAS" at bounding box center [1334, 399] width 88 height 11
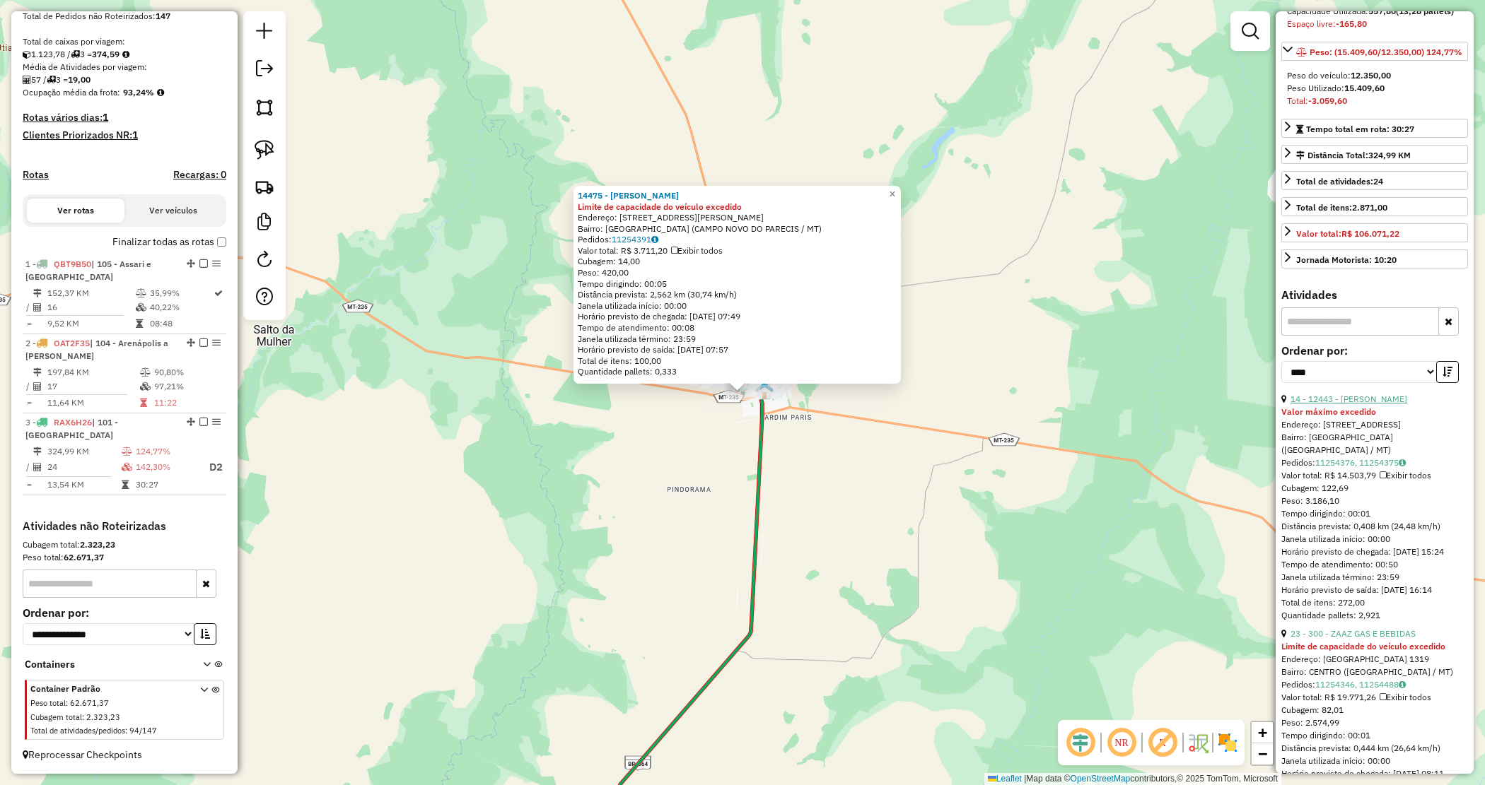
click at [1359, 404] on link "14 - 12443 - JOSUEL GAS" at bounding box center [1348, 399] width 117 height 11
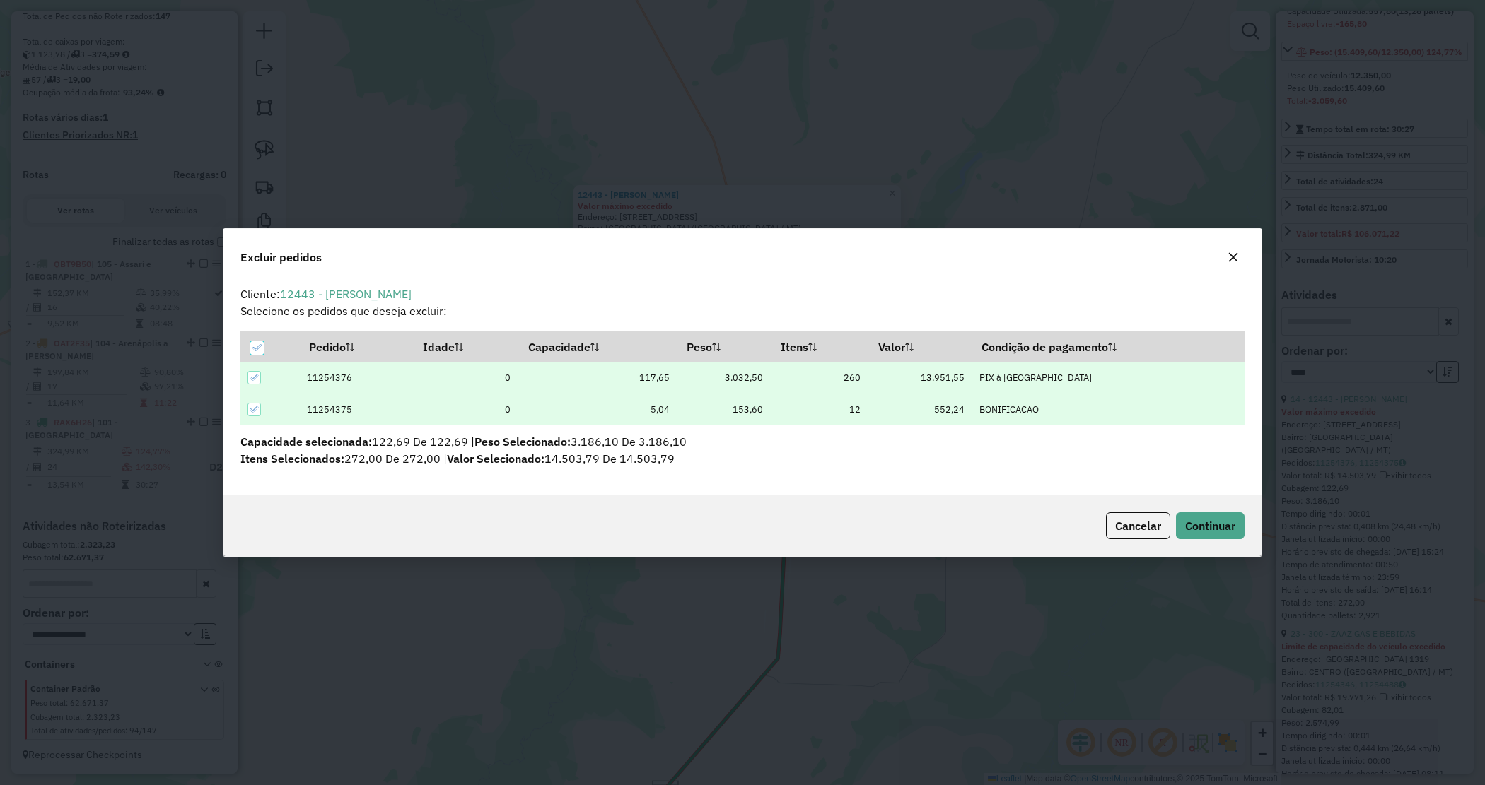
scroll to position [0, 0]
drag, startPoint x: 1195, startPoint y: 514, endPoint x: 1133, endPoint y: 508, distance: 62.5
click at [1195, 515] on button "Continuar" at bounding box center [1210, 526] width 69 height 27
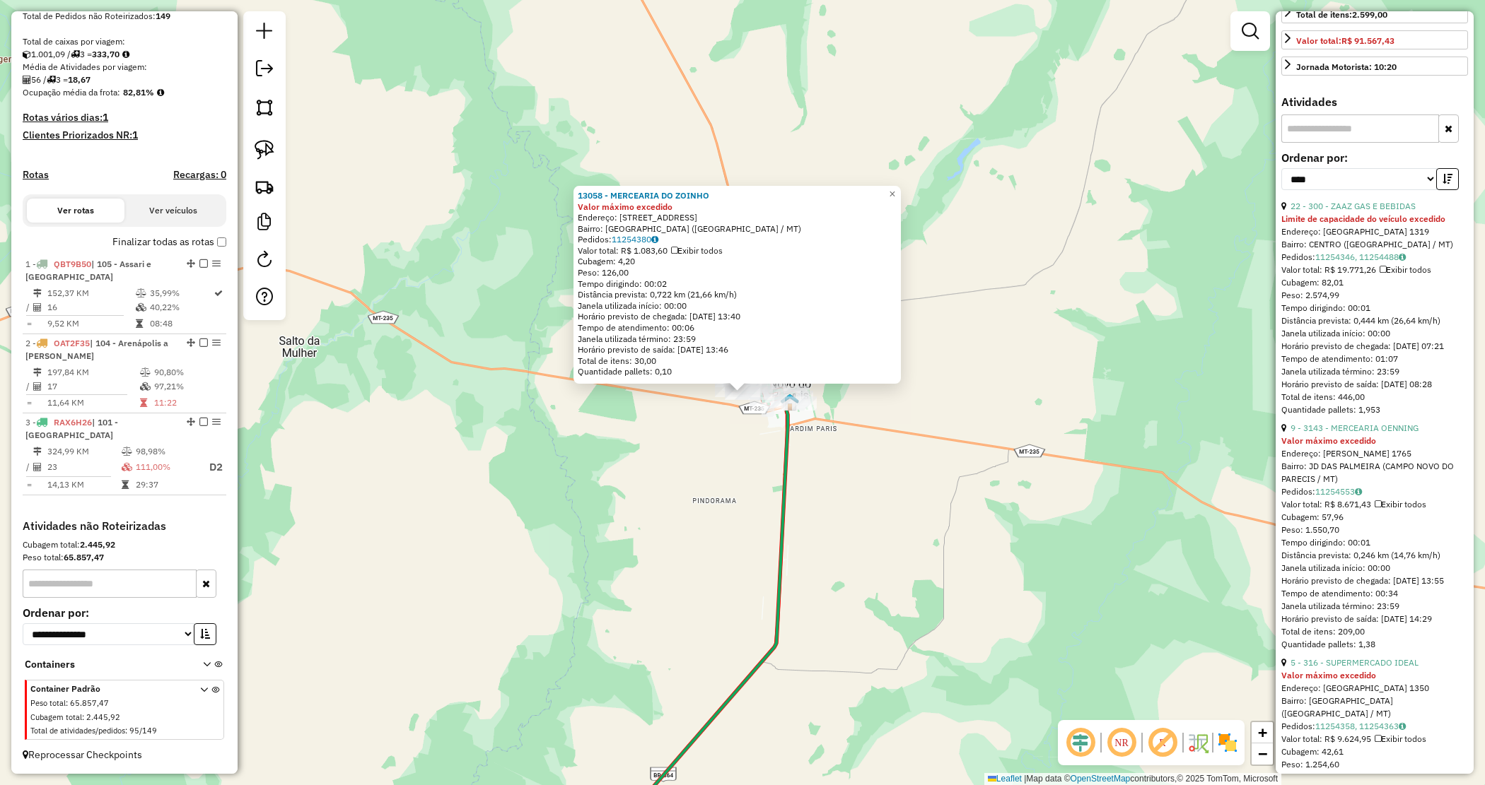
scroll to position [442, 0]
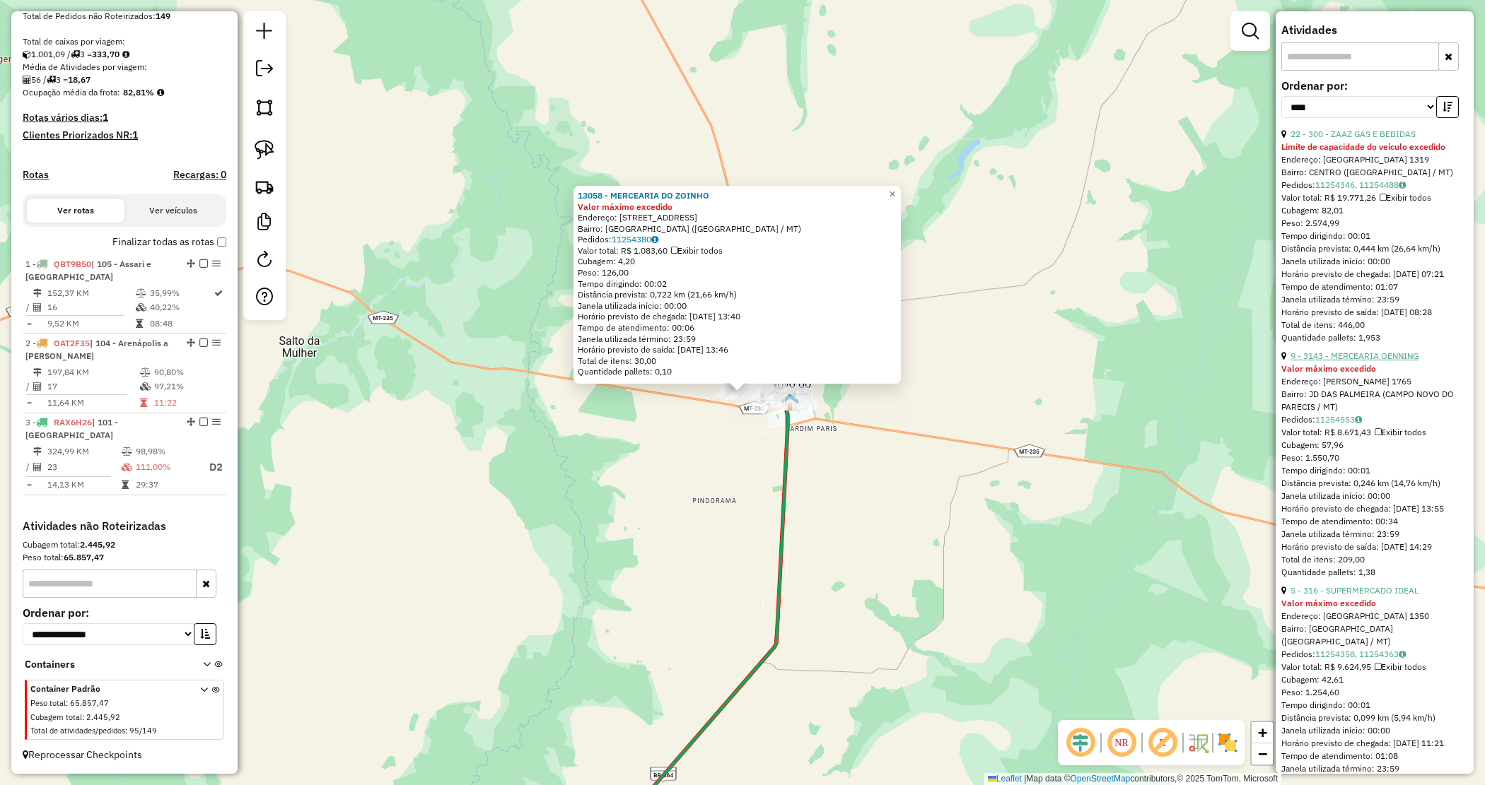
click at [1362, 361] on link "9 - 3143 - MERCEARIA OENNING" at bounding box center [1354, 356] width 128 height 11
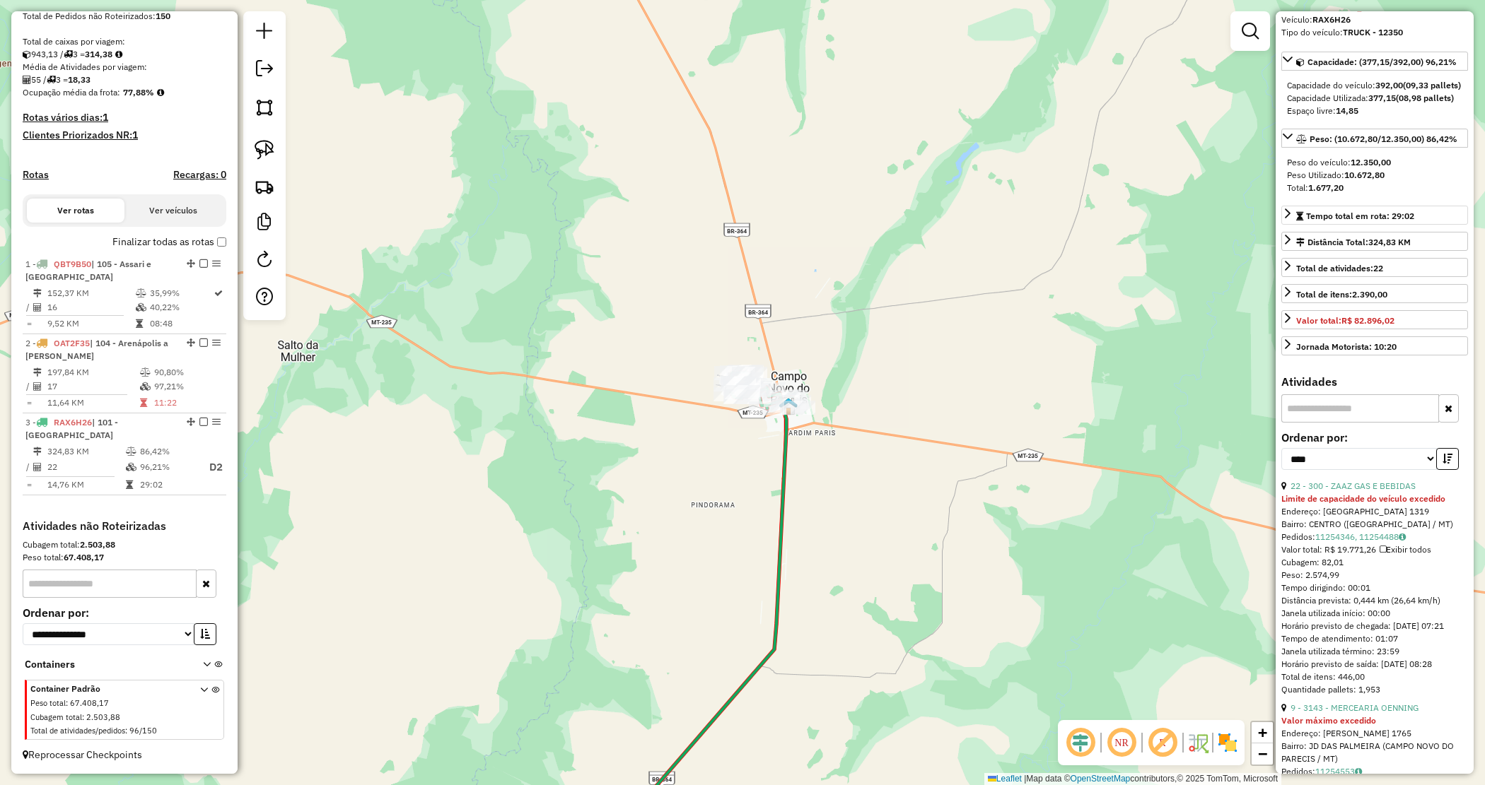
scroll to position [0, 0]
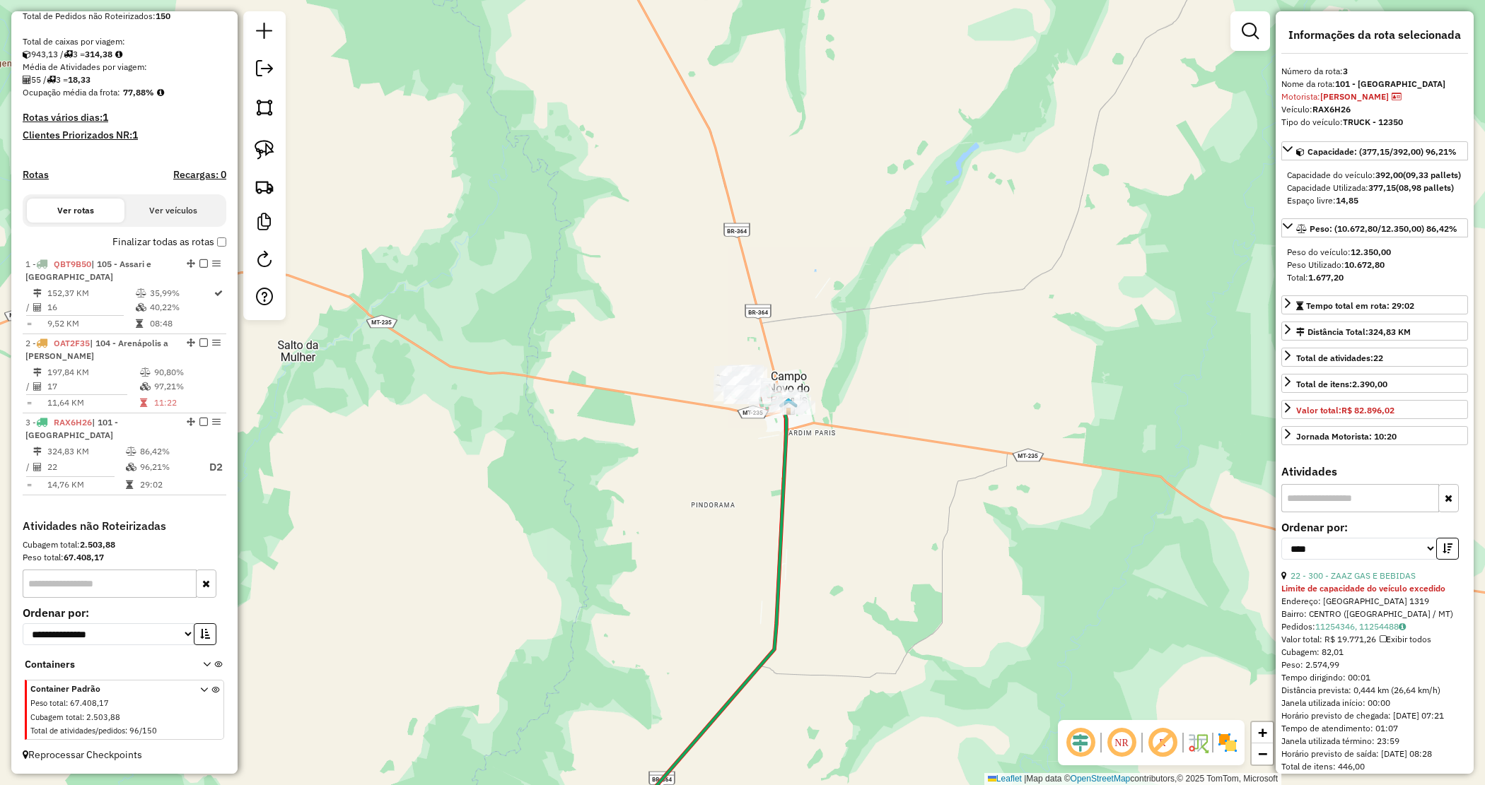
click at [879, 481] on div "Janela de atendimento Grade de atendimento Capacidade Transportadoras Veículos …" at bounding box center [742, 392] width 1485 height 785
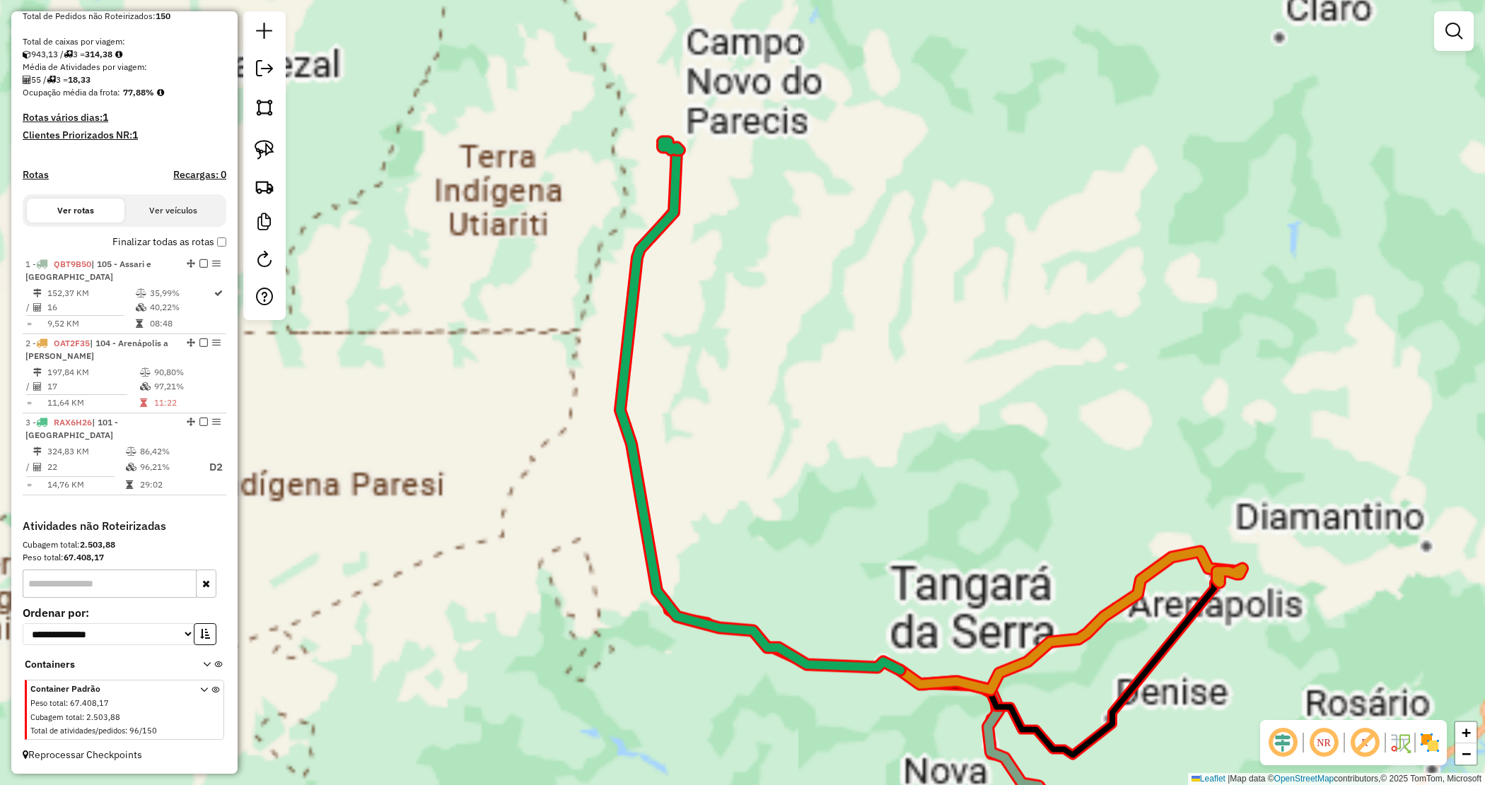
click at [757, 503] on div "Janela de atendimento Grade de atendimento Capacidade Transportadoras Veículos …" at bounding box center [742, 392] width 1485 height 785
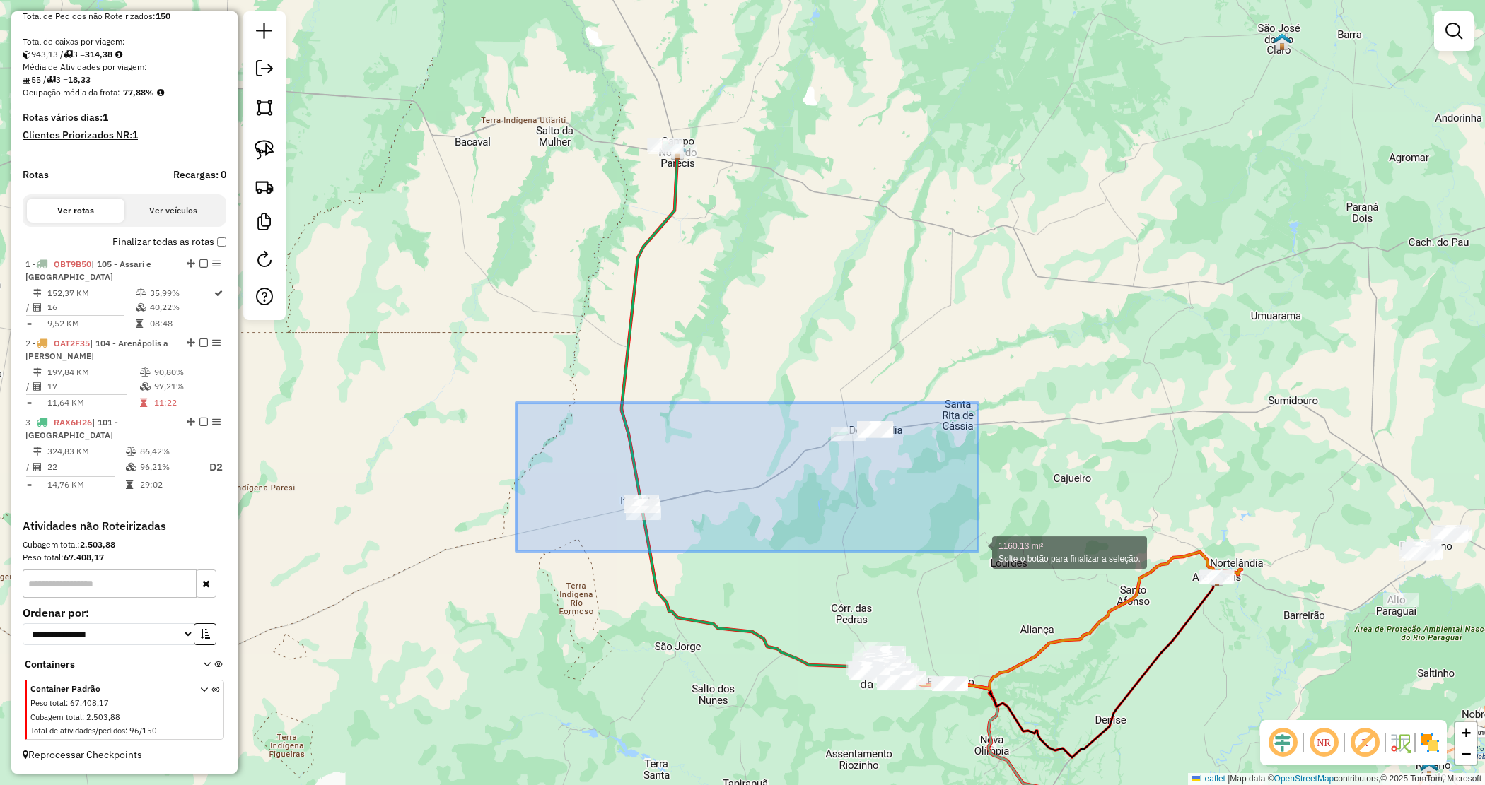
drag, startPoint x: 557, startPoint y: 429, endPoint x: 978, endPoint y: 552, distance: 438.3
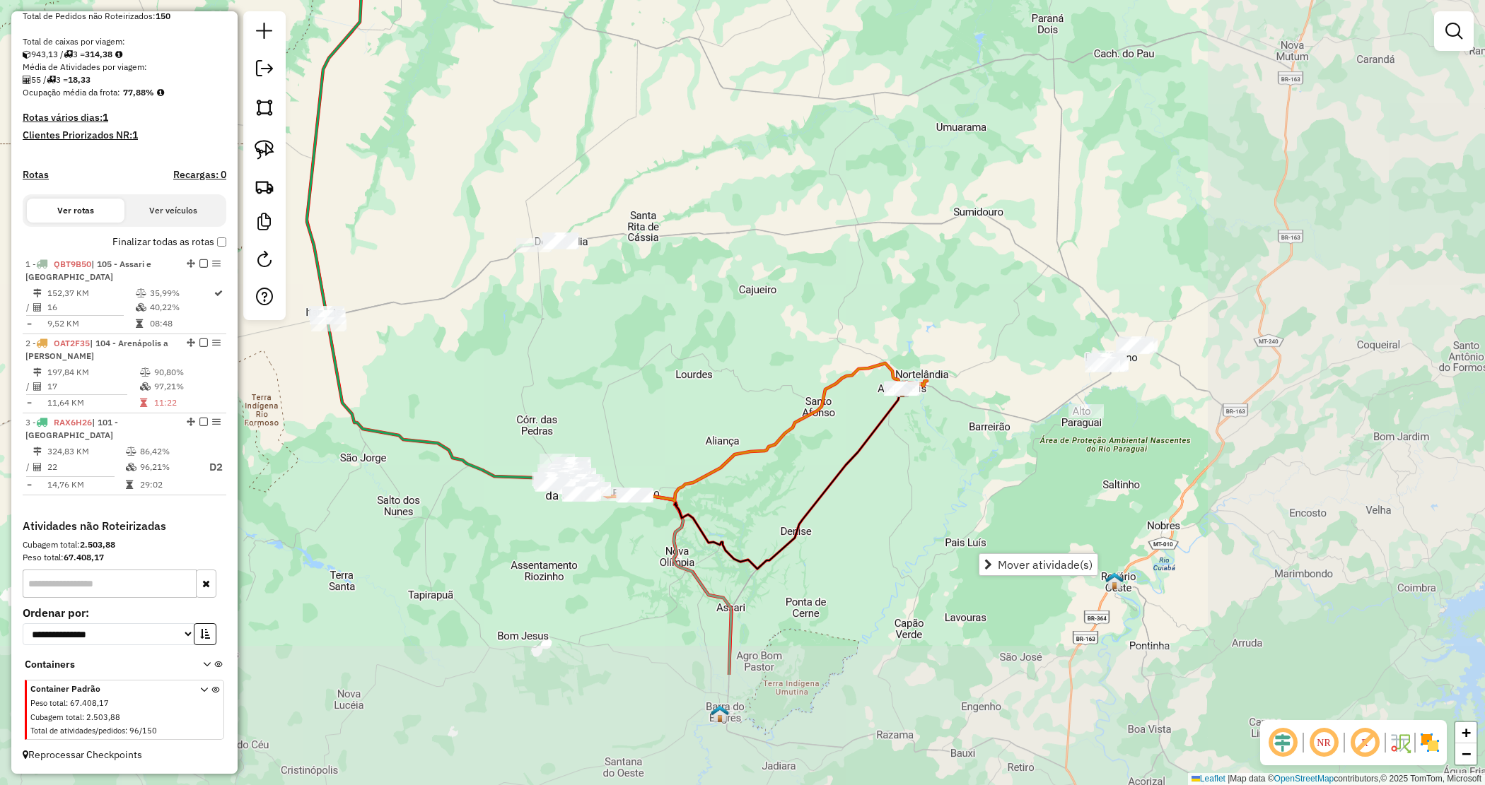
drag, startPoint x: 841, startPoint y: 524, endPoint x: 503, endPoint y: 310, distance: 400.7
click at [503, 310] on div "Janela de atendimento Grade de atendimento Capacidade Transportadoras Veículos …" at bounding box center [742, 392] width 1485 height 785
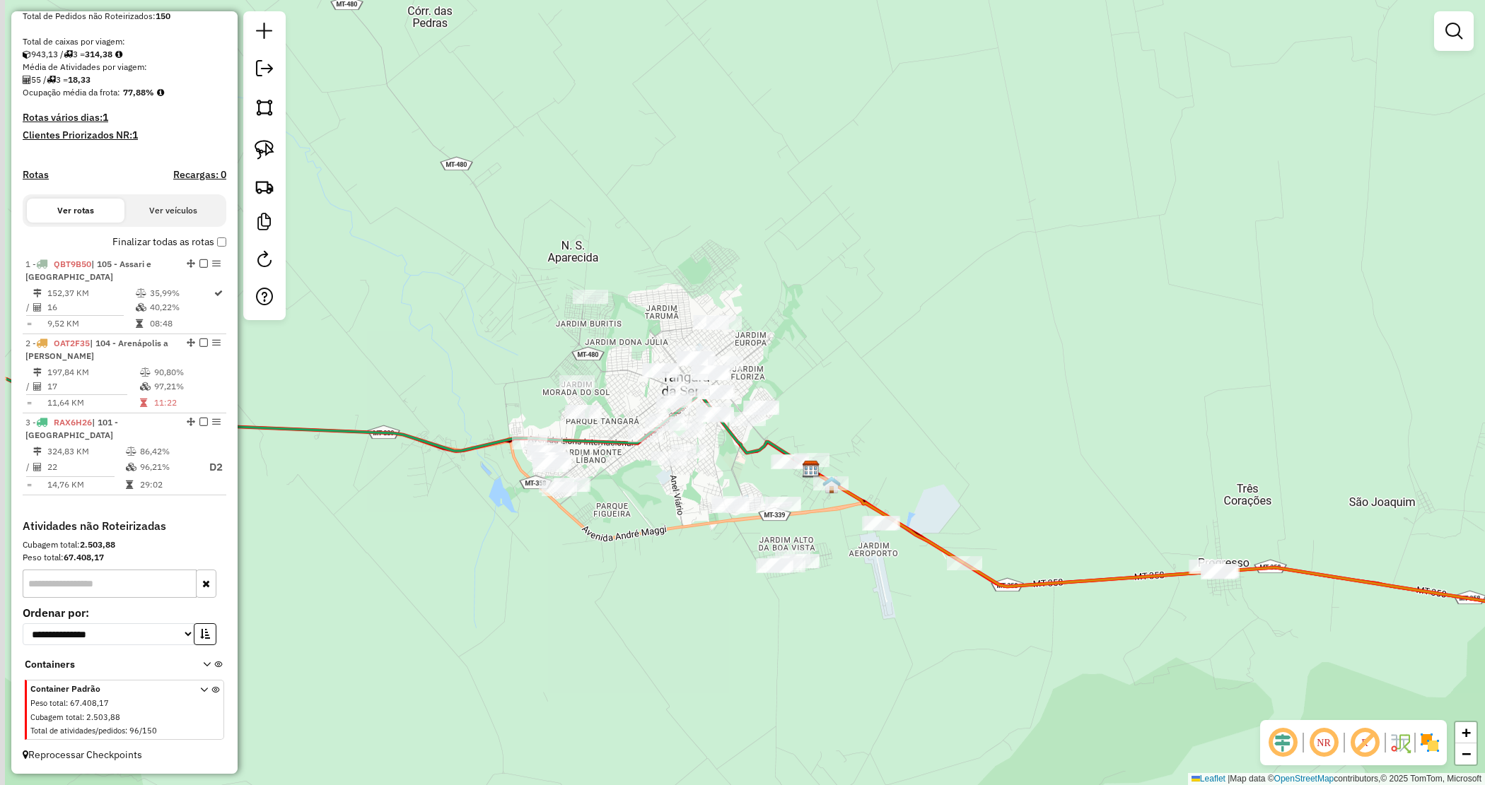
drag, startPoint x: 553, startPoint y: 445, endPoint x: 713, endPoint y: 483, distance: 164.1
click at [732, 495] on div "Janela de atendimento Grade de atendimento Capacidade Transportadoras Veículos …" at bounding box center [742, 392] width 1485 height 785
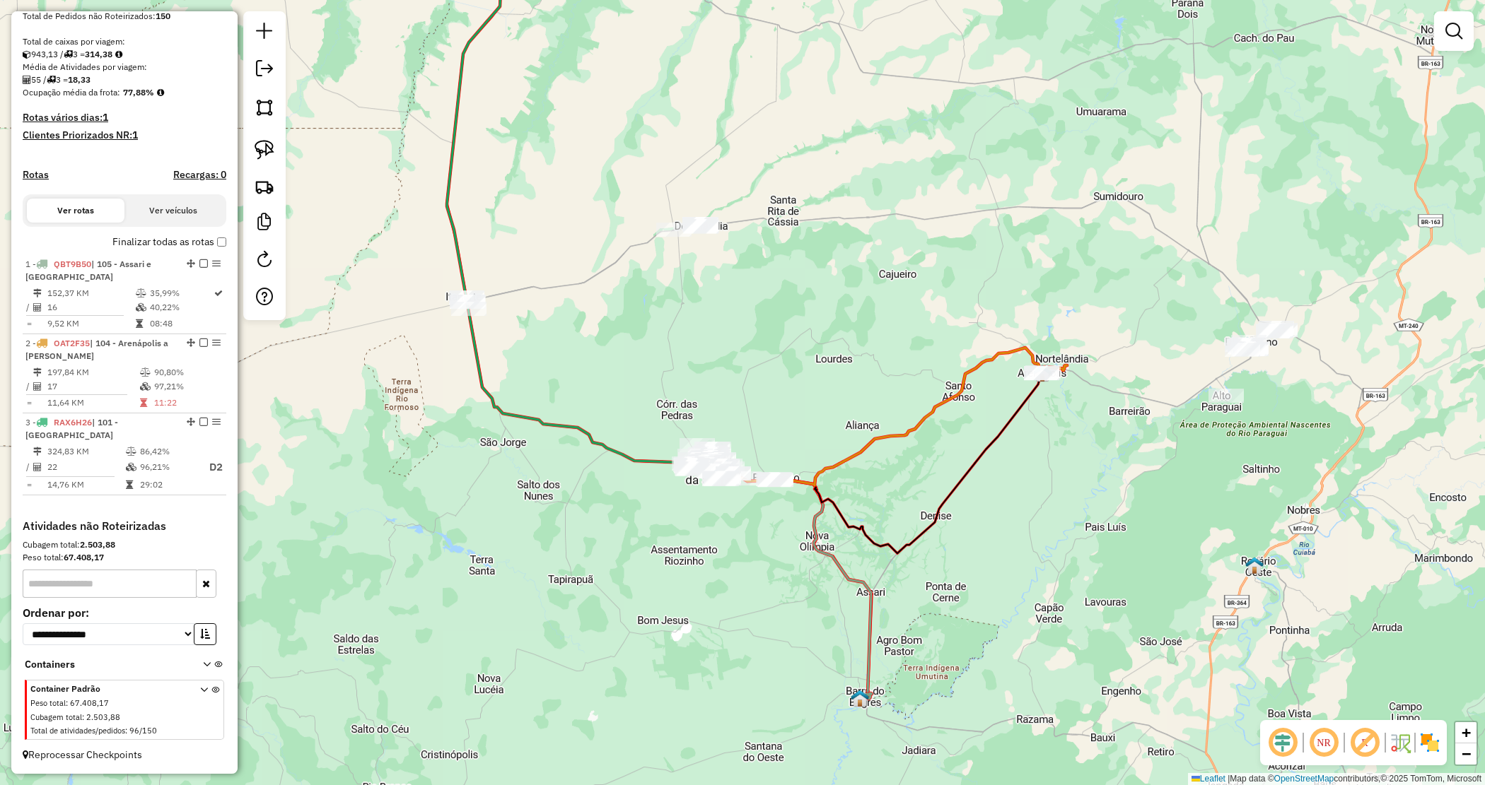
drag, startPoint x: 514, startPoint y: 198, endPoint x: 529, endPoint y: 115, distance: 84.7
click at [528, 108] on div "Janela de atendimento Grade de atendimento Capacidade Transportadoras Veículos …" at bounding box center [742, 392] width 1485 height 785
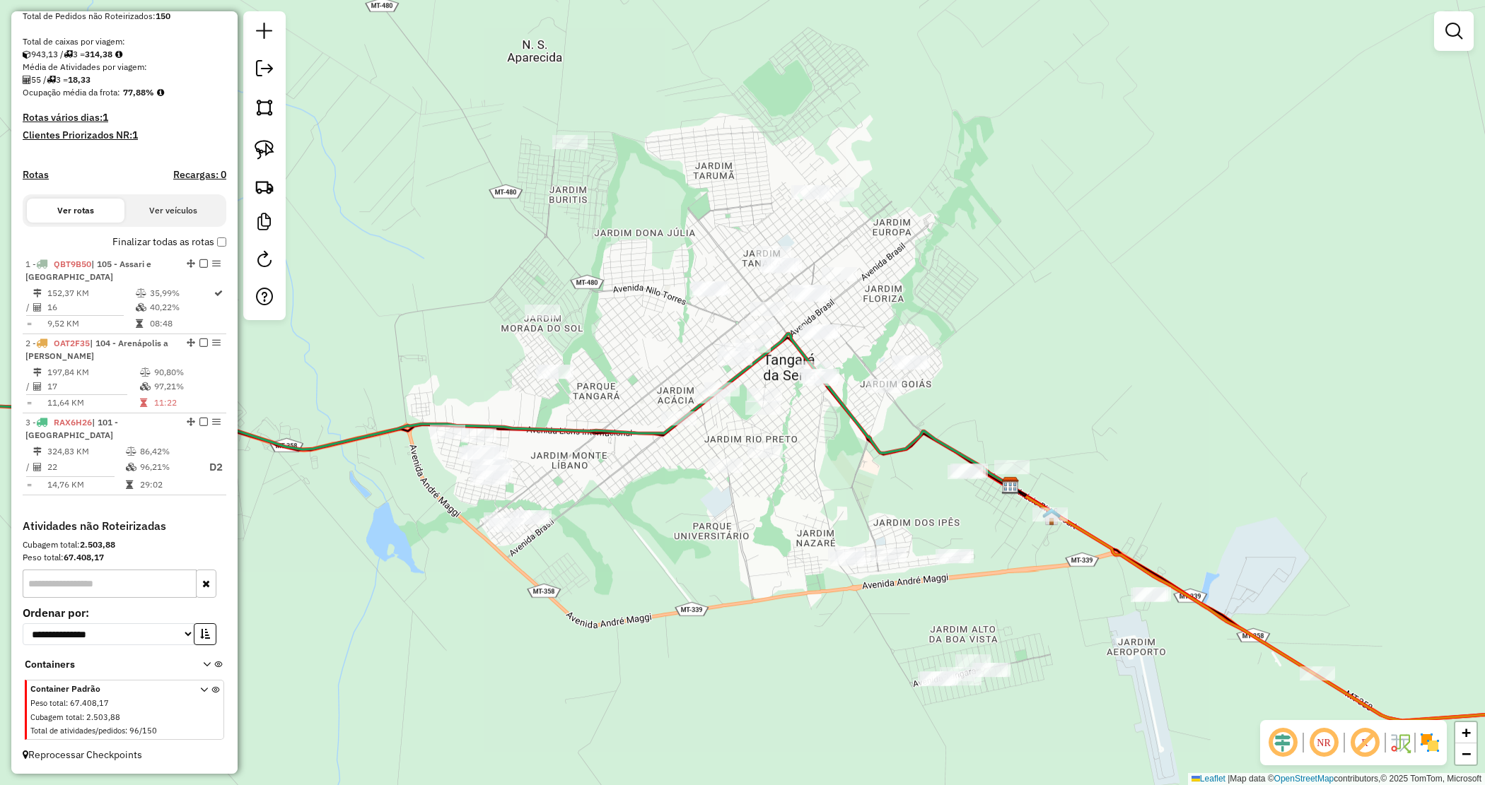
drag, startPoint x: 651, startPoint y: 371, endPoint x: 628, endPoint y: 373, distance: 23.4
click at [661, 363] on div "Janela de atendimento Grade de atendimento Capacidade Transportadoras Veículos …" at bounding box center [742, 392] width 1485 height 785
drag, startPoint x: 271, startPoint y: 144, endPoint x: 272, endPoint y: 153, distance: 9.3
click at [270, 145] on img at bounding box center [265, 150] width 20 height 20
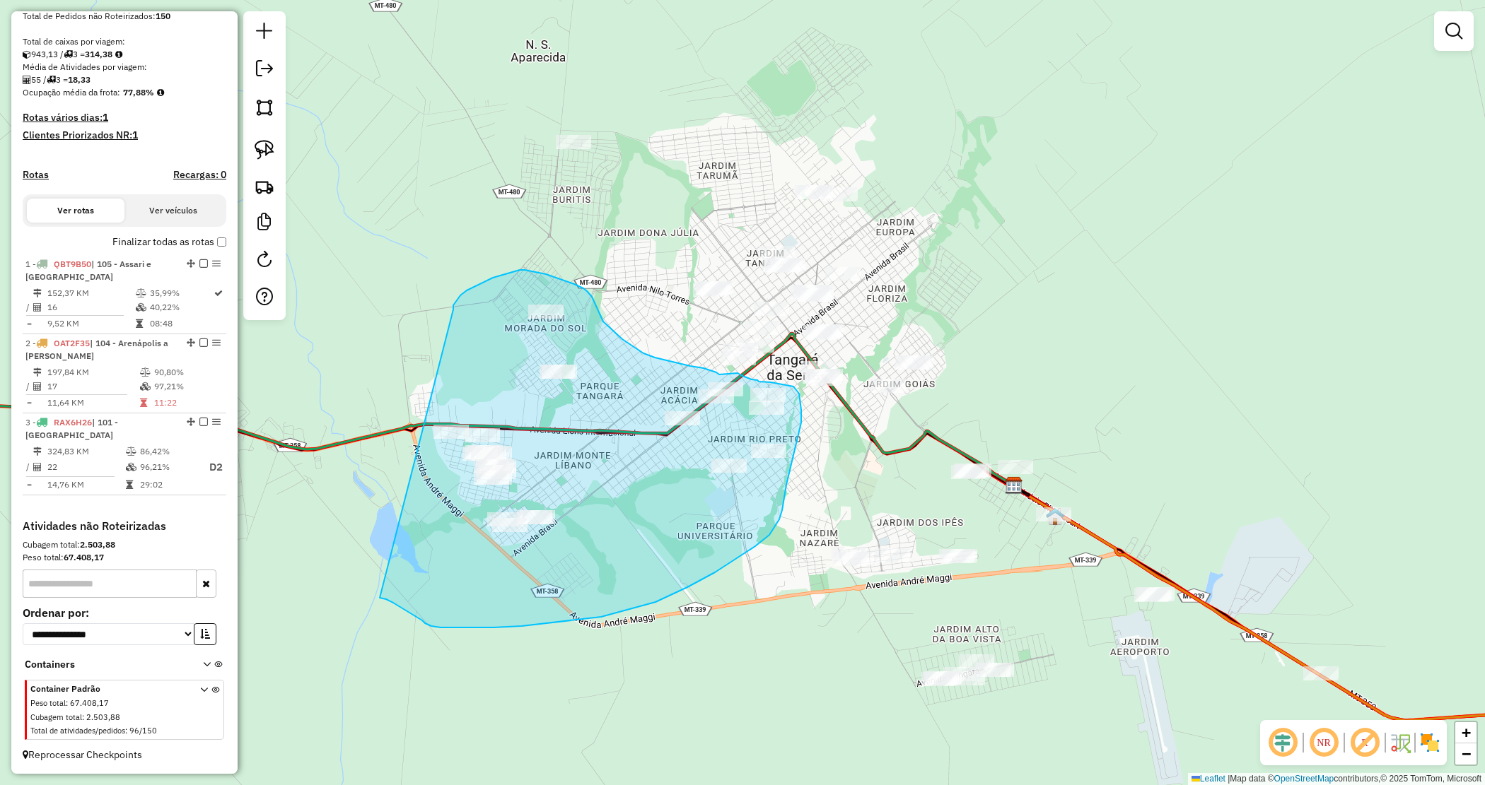
drag, startPoint x: 460, startPoint y: 296, endPoint x: 378, endPoint y: 592, distance: 308.1
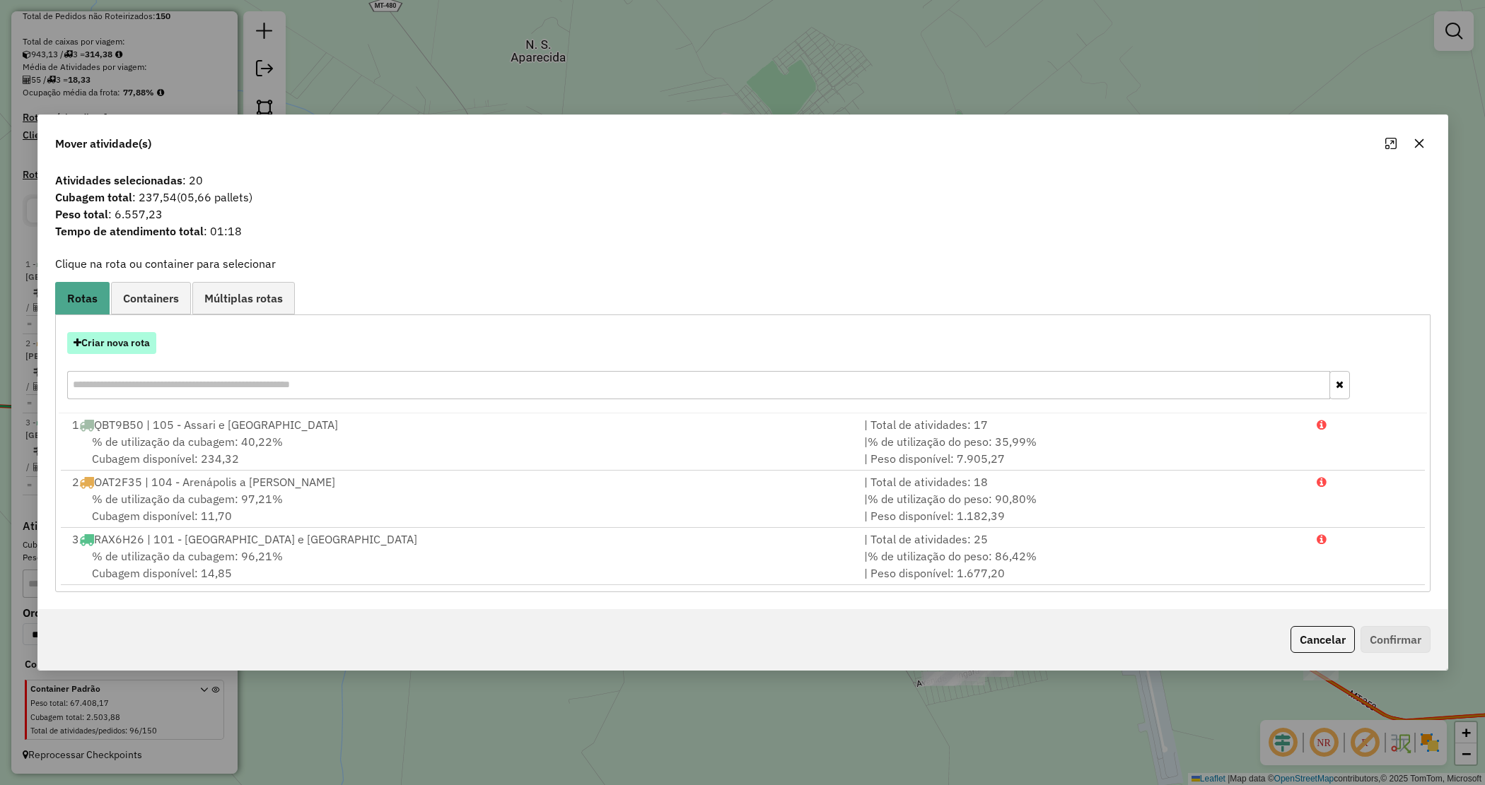
click at [72, 344] on button "Criar nova rota" at bounding box center [111, 343] width 89 height 22
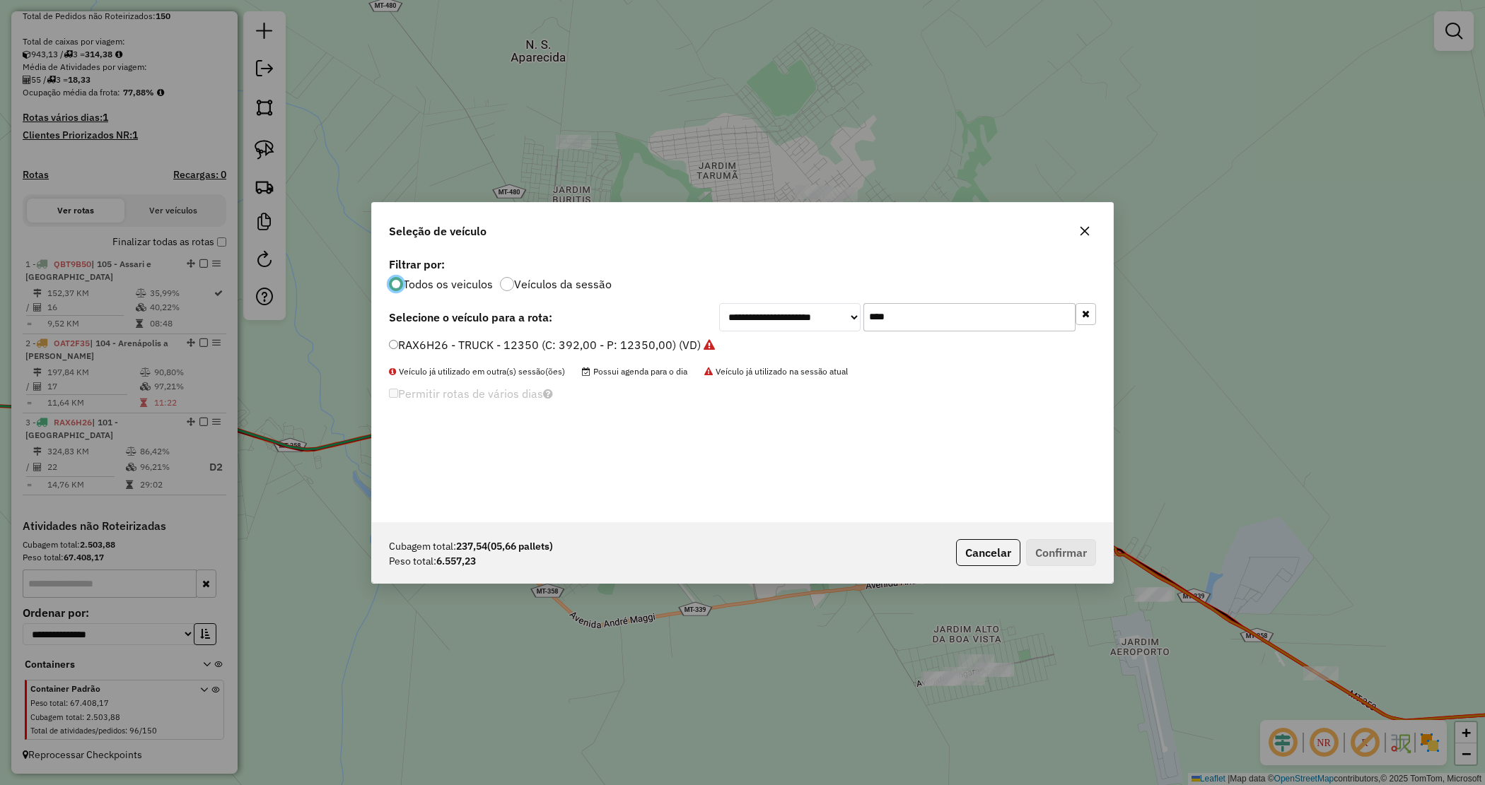
scroll to position [7, 4]
drag, startPoint x: 896, startPoint y: 308, endPoint x: 804, endPoint y: 294, distance: 93.6
click at [804, 294] on div "**********" at bounding box center [742, 388] width 741 height 269
type input "***"
click at [656, 334] on div "**********" at bounding box center [742, 388] width 741 height 269
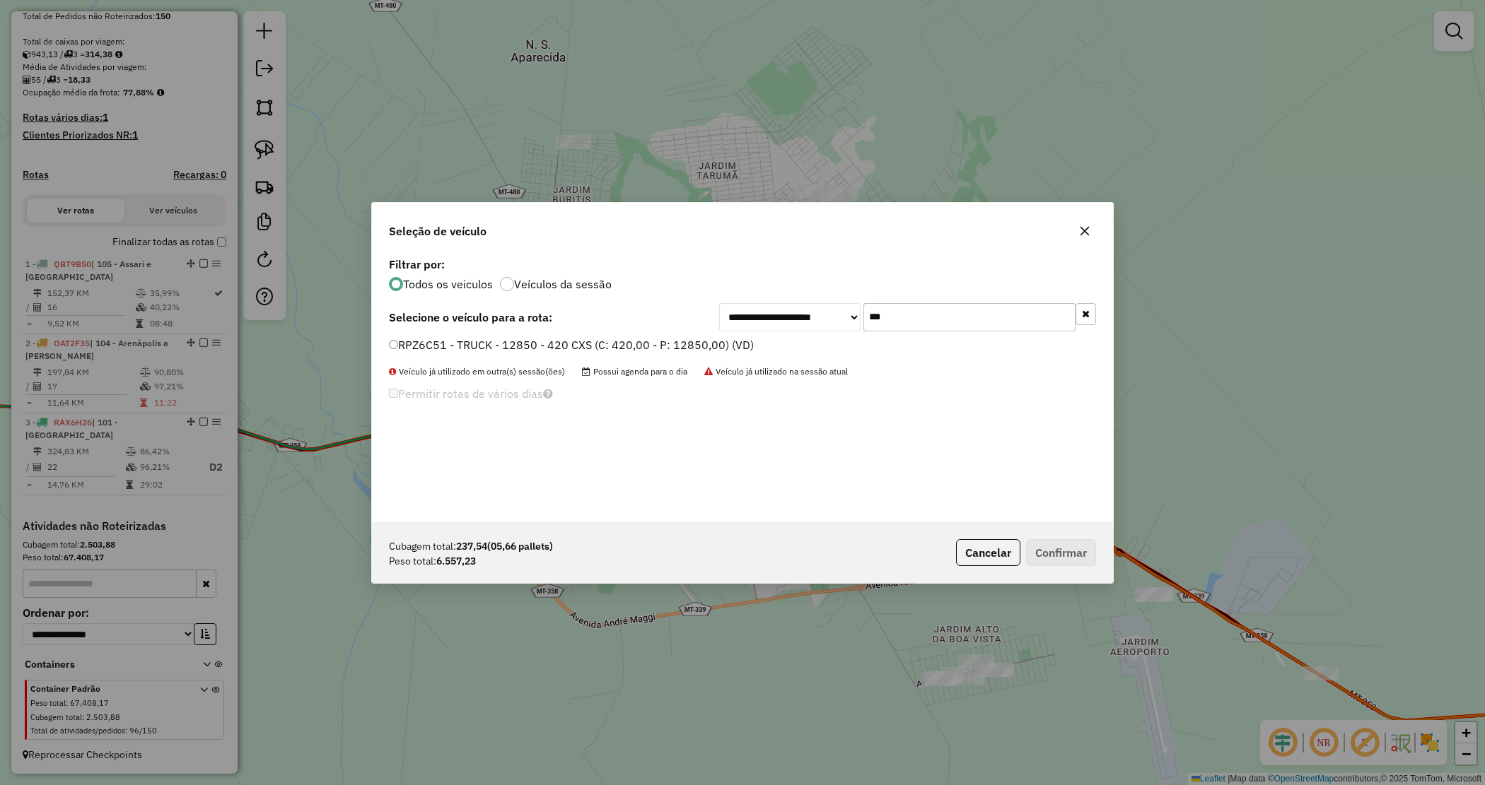
drag, startPoint x: 656, startPoint y: 340, endPoint x: 693, endPoint y: 358, distance: 41.1
click at [656, 343] on label "RPZ6C51 - TRUCK - 12850 - 420 CXS (C: 420,00 - P: 12850,00) (VD)" at bounding box center [571, 345] width 365 height 17
click at [1075, 566] on div "Cubagem total: 237,54 (05,66 pallets) Peso total: 6.557,23 Cancelar Confirmar" at bounding box center [742, 552] width 741 height 61
click at [1078, 556] on button "Confirmar" at bounding box center [1061, 552] width 70 height 27
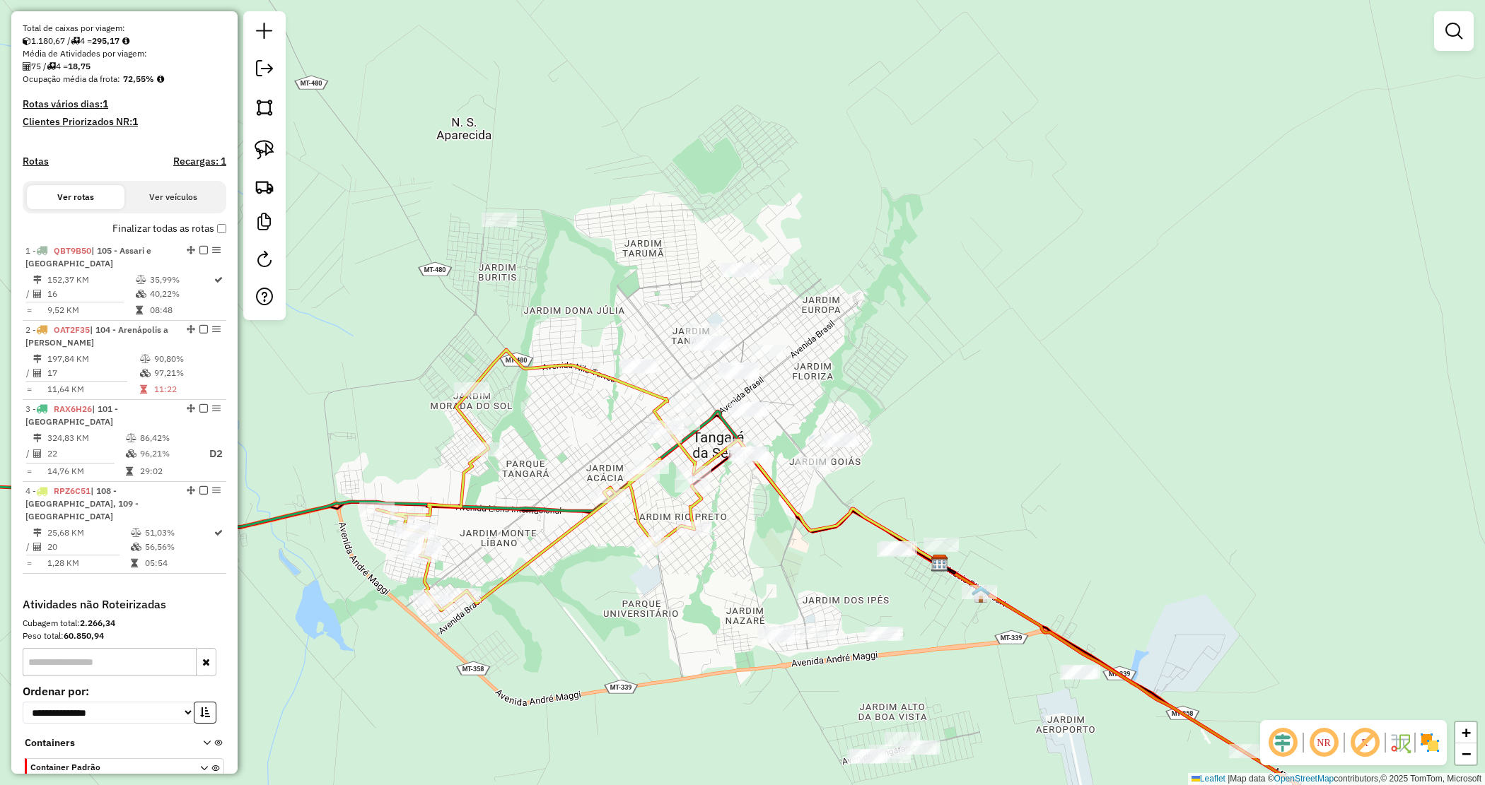
click at [917, 299] on div "Janela de atendimento Grade de atendimento Capacidade Transportadoras Veículos …" at bounding box center [742, 392] width 1485 height 785
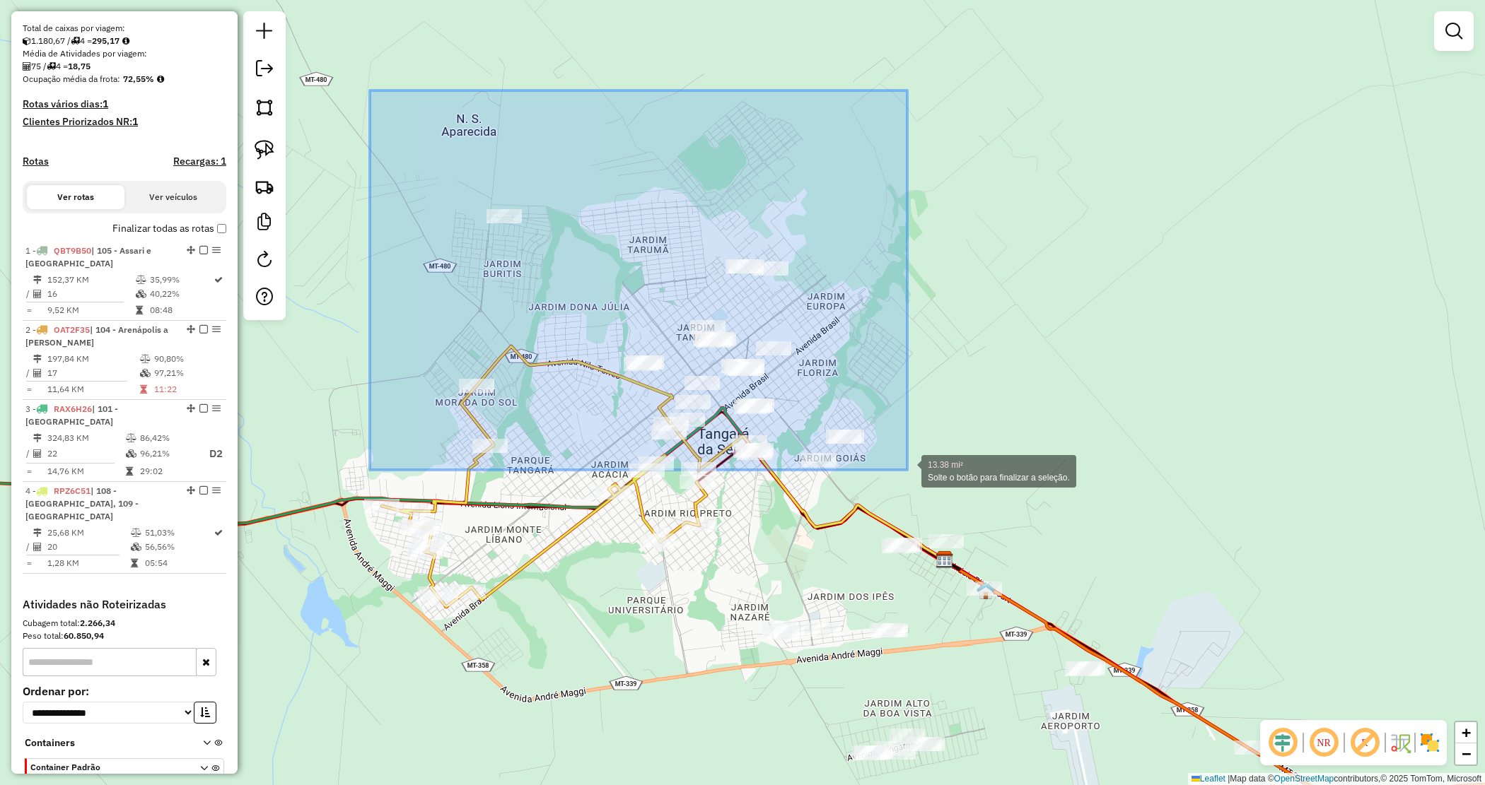
drag, startPoint x: 397, startPoint y: 110, endPoint x: 907, endPoint y: 464, distance: 621.3
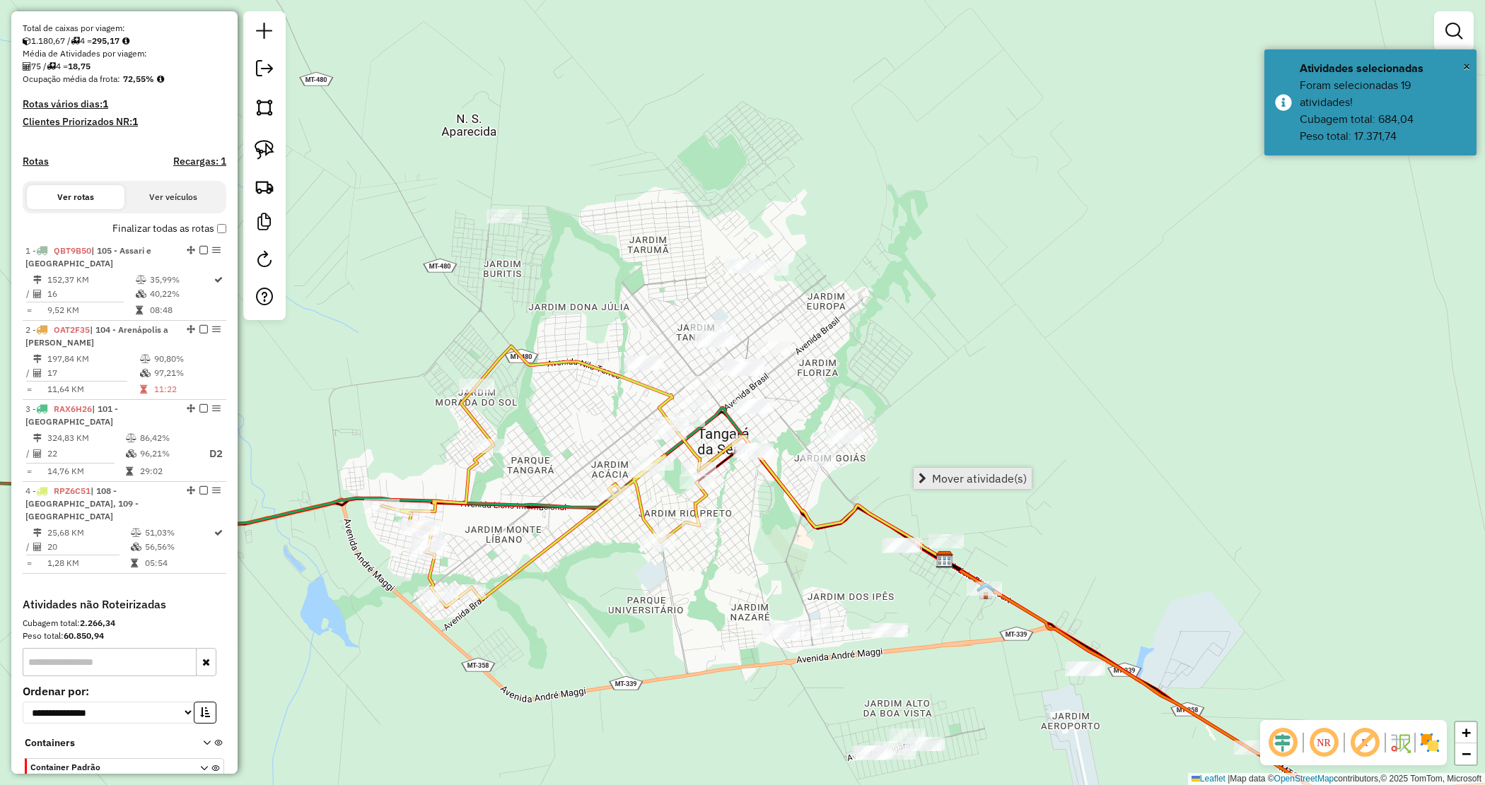
click at [927, 478] on link "Mover atividade(s)" at bounding box center [972, 478] width 118 height 21
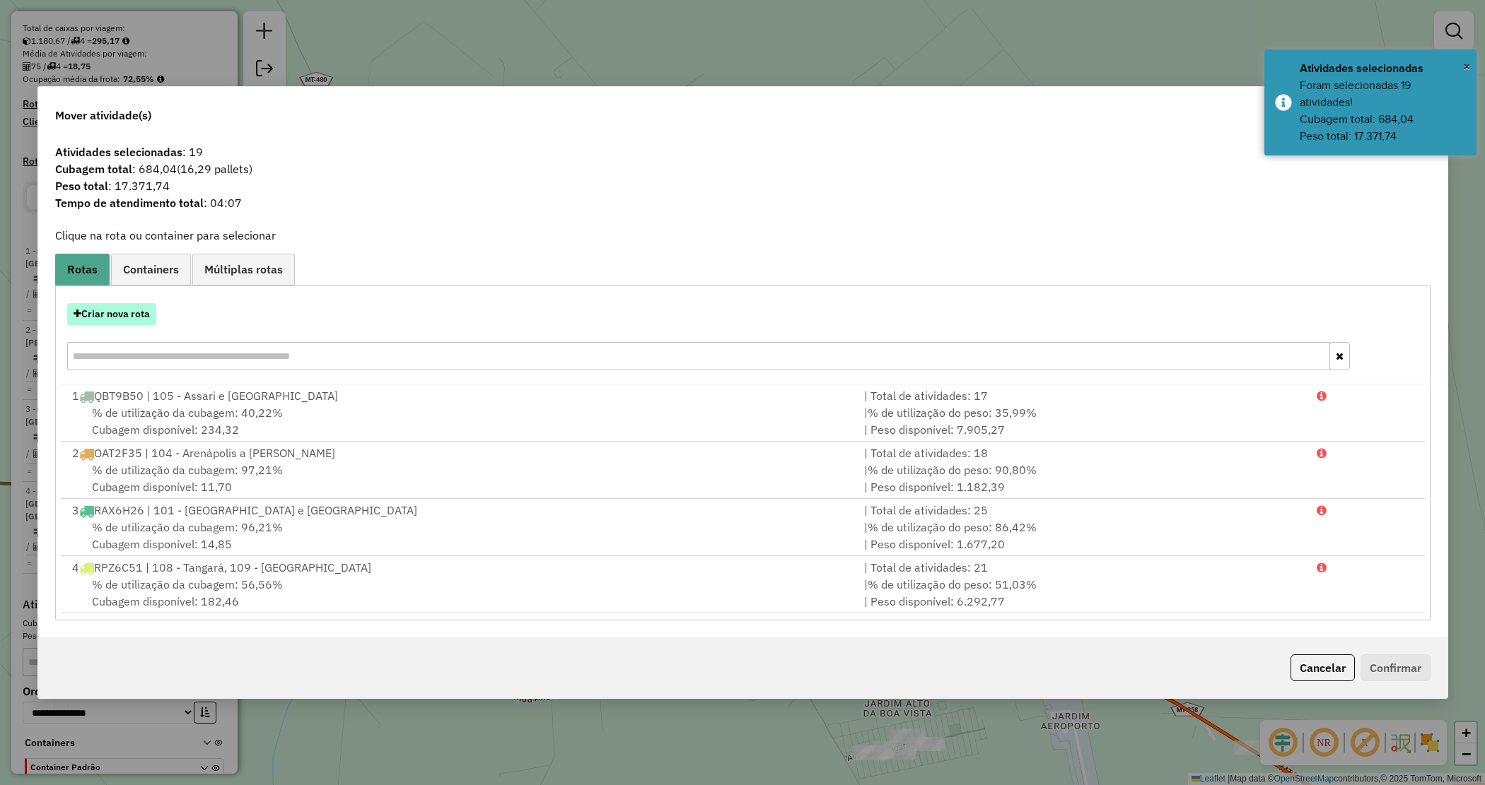
click at [133, 313] on button "Criar nova rota" at bounding box center [111, 314] width 89 height 22
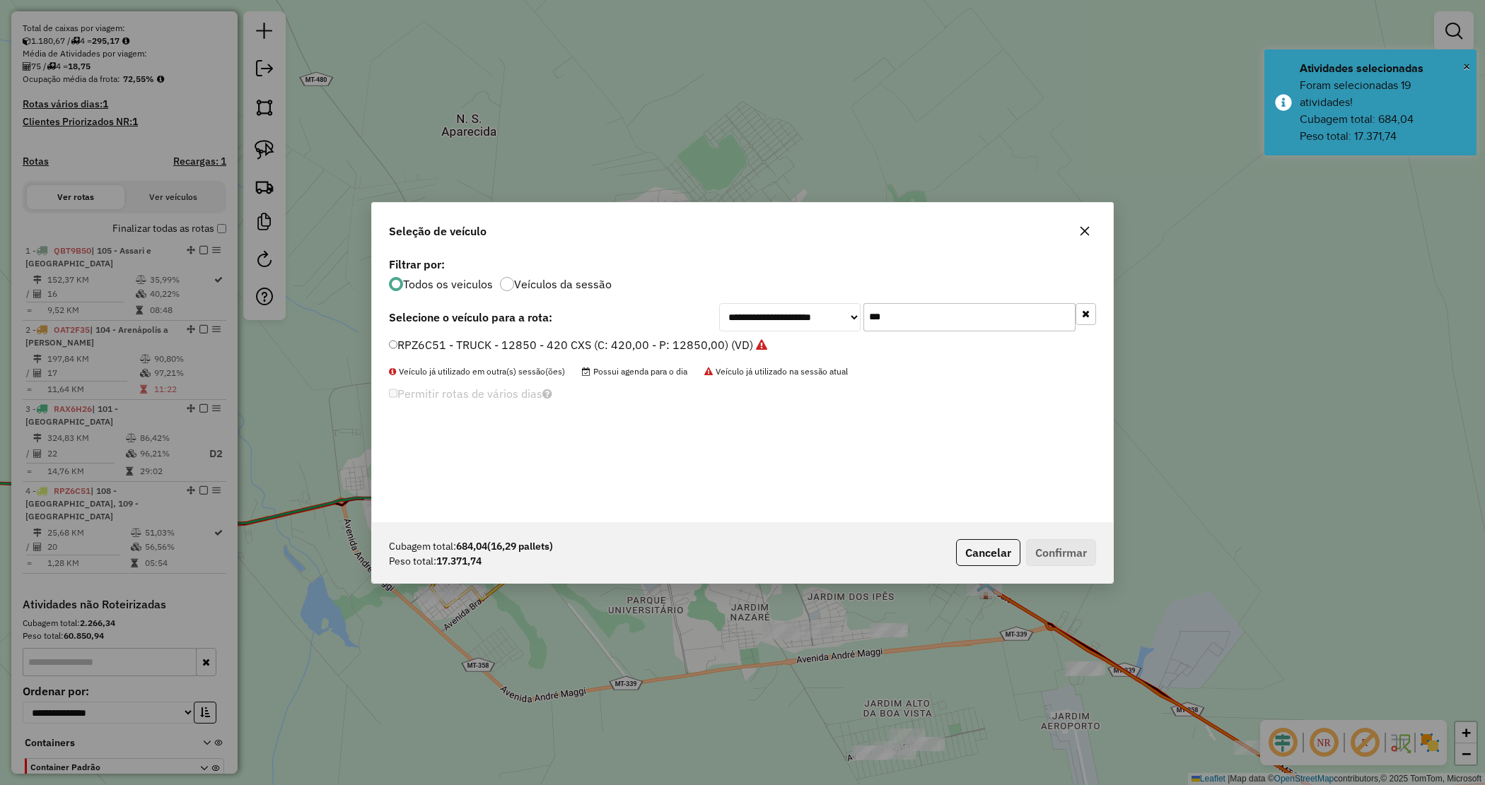
drag, startPoint x: 872, startPoint y: 315, endPoint x: 829, endPoint y: 310, distance: 43.4
click at [829, 310] on div "**********" at bounding box center [907, 317] width 377 height 28
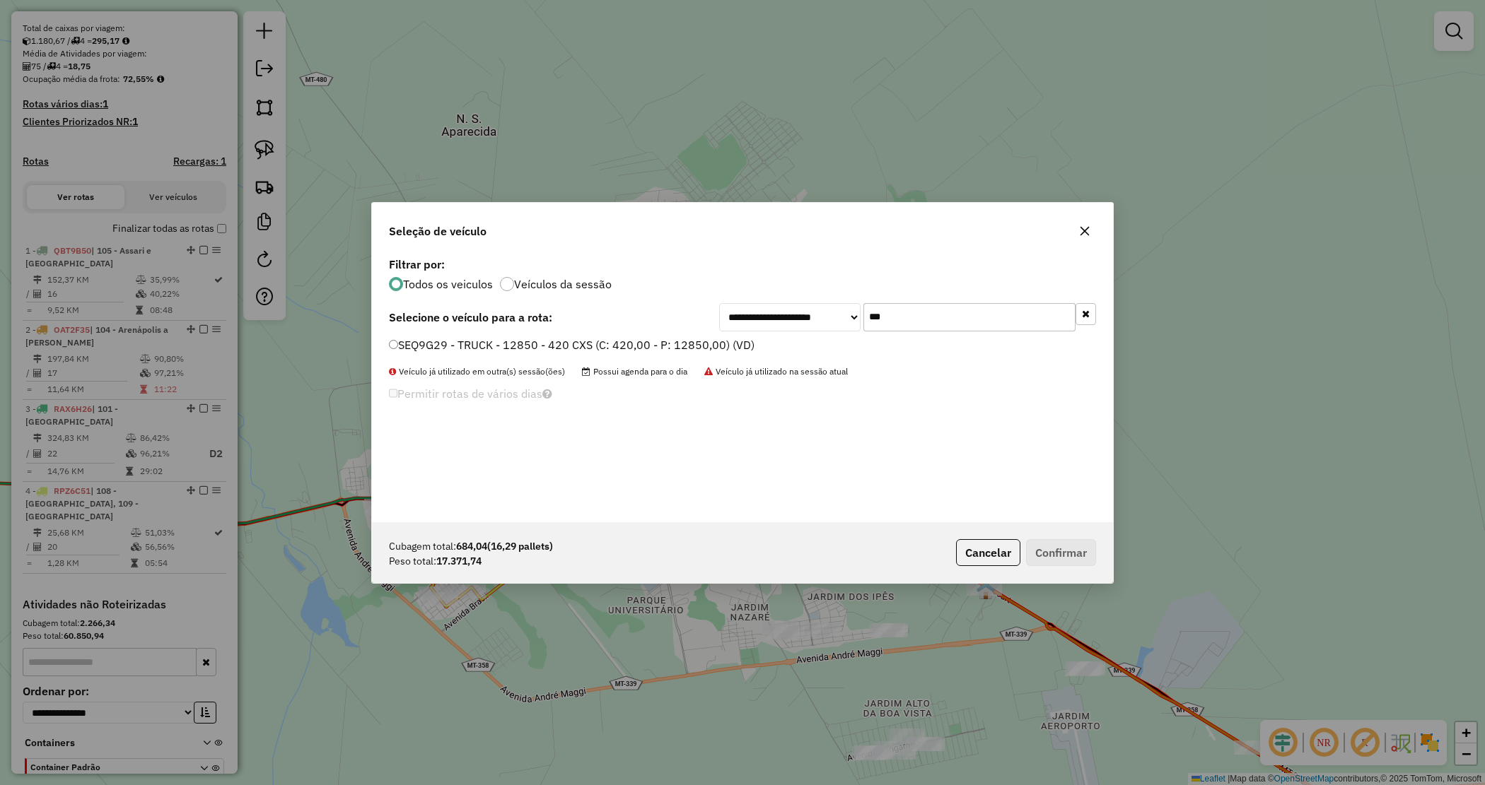
type input "***"
click at [636, 347] on label "SEQ9G29 - TRUCK - 12850 - 420 CXS (C: 420,00 - P: 12850,00) (VD)" at bounding box center [572, 345] width 366 height 17
click at [1063, 553] on button "Confirmar" at bounding box center [1061, 552] width 70 height 27
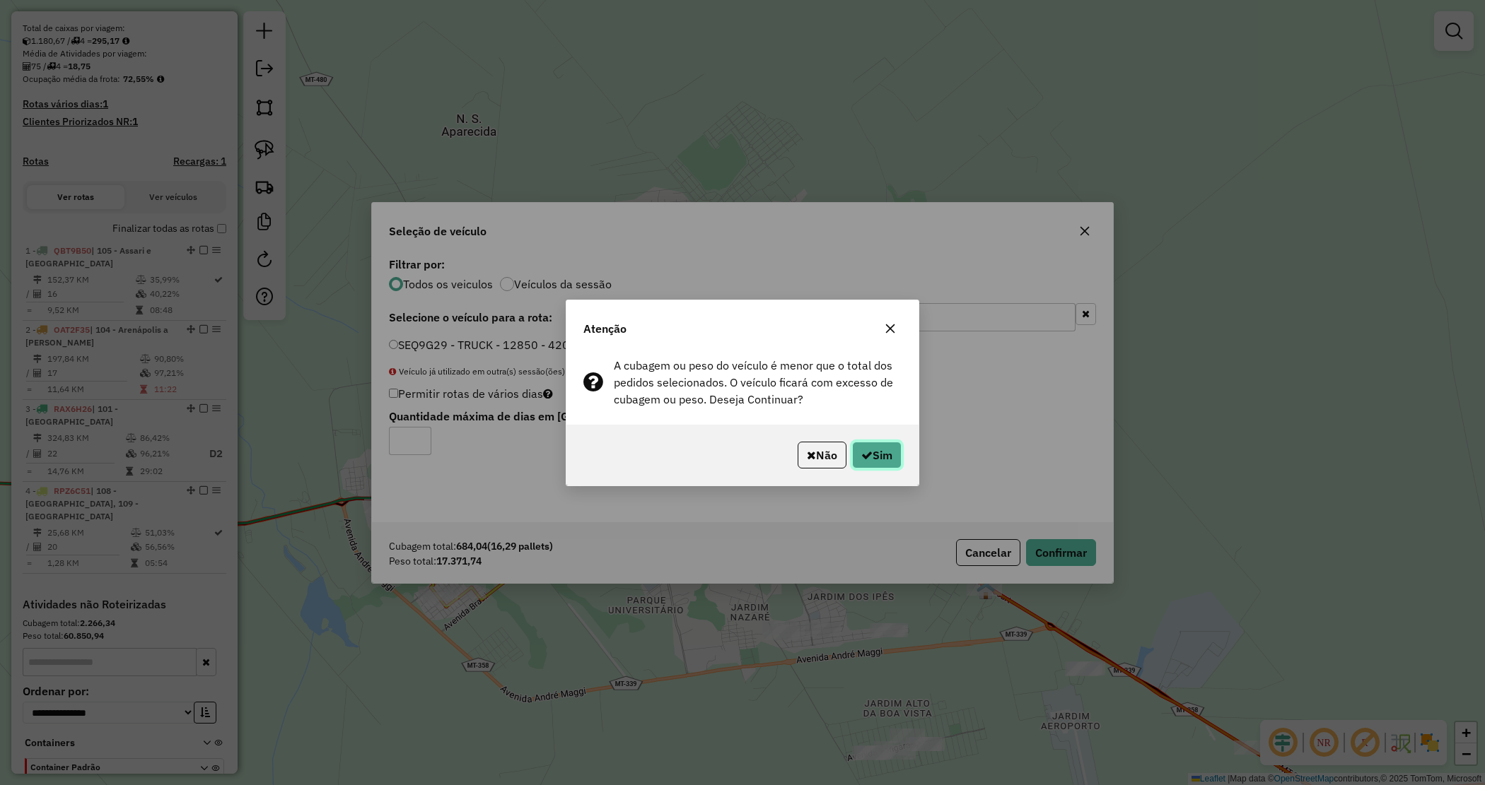
click at [875, 447] on button "Sim" at bounding box center [876, 455] width 49 height 27
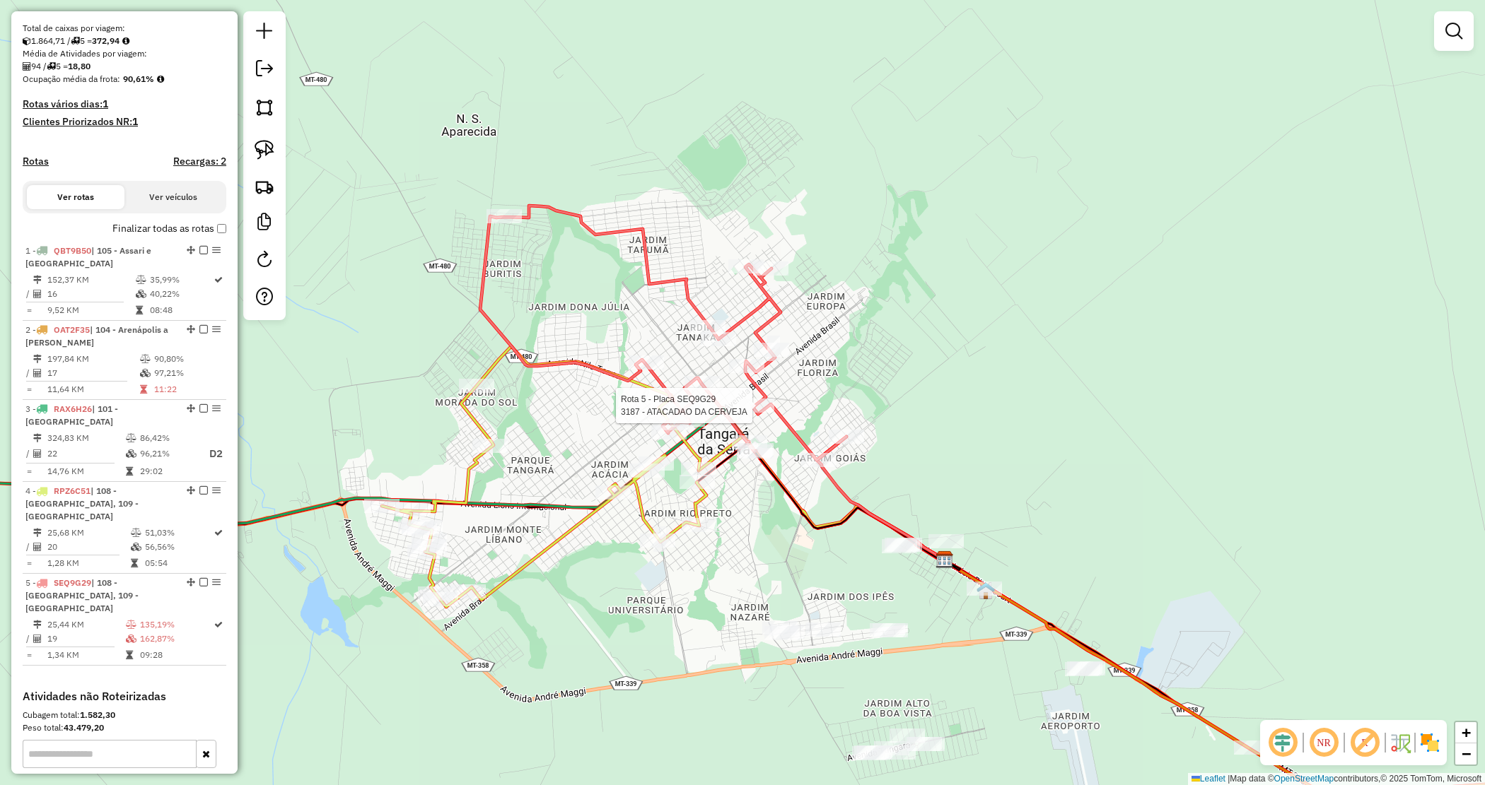
scroll to position [445, 0]
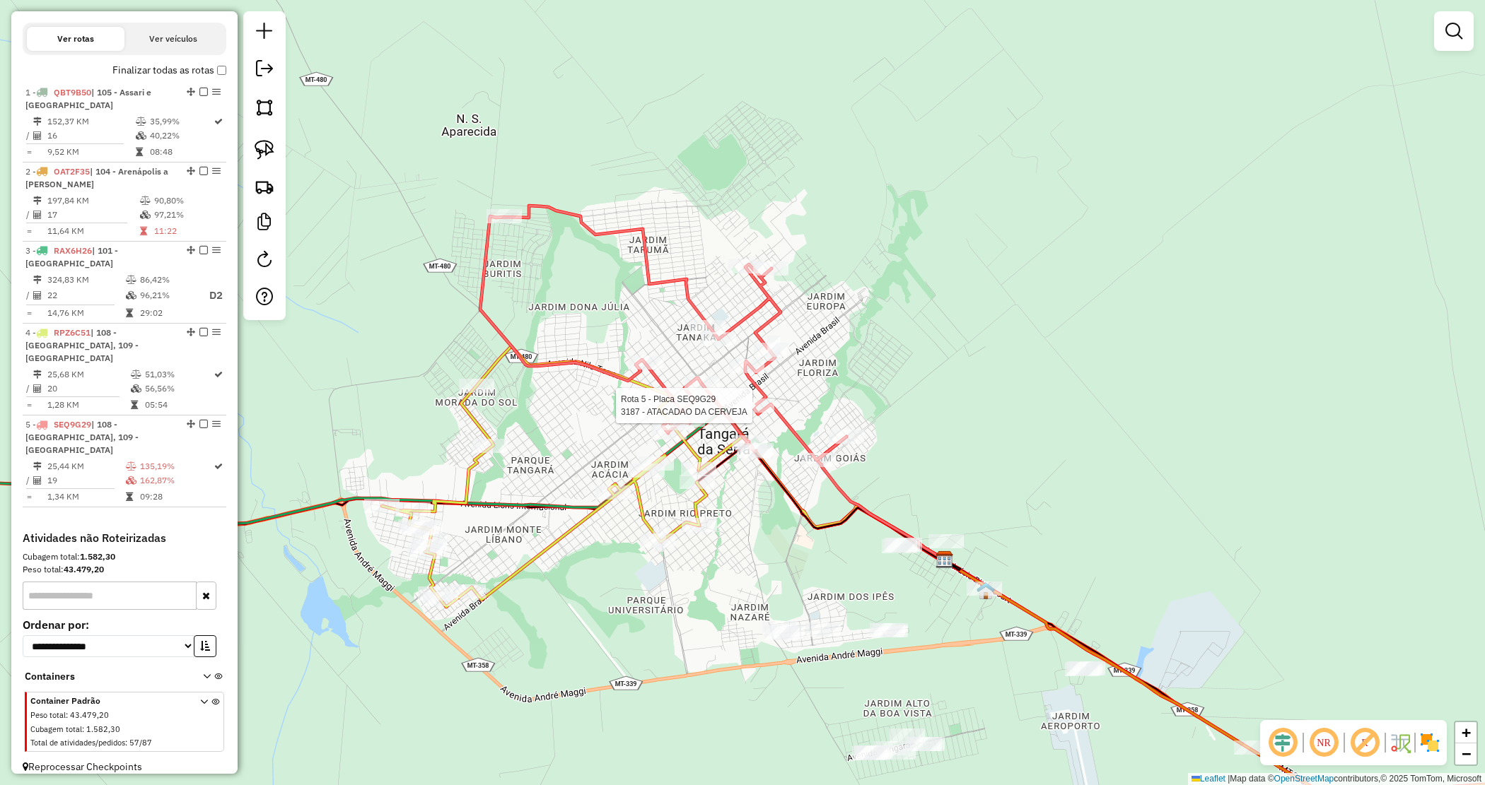
select select "*********"
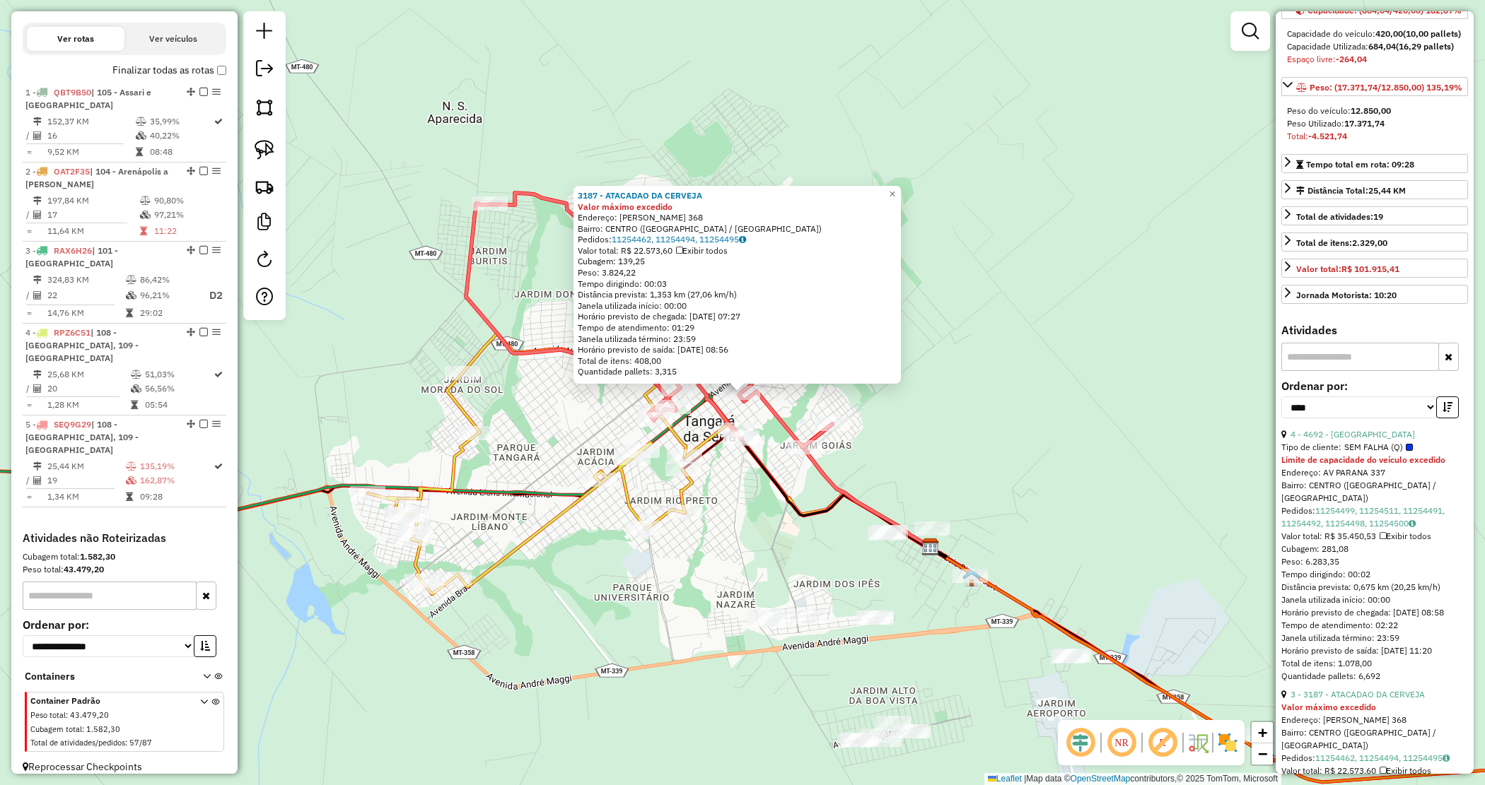
scroll to position [177, 0]
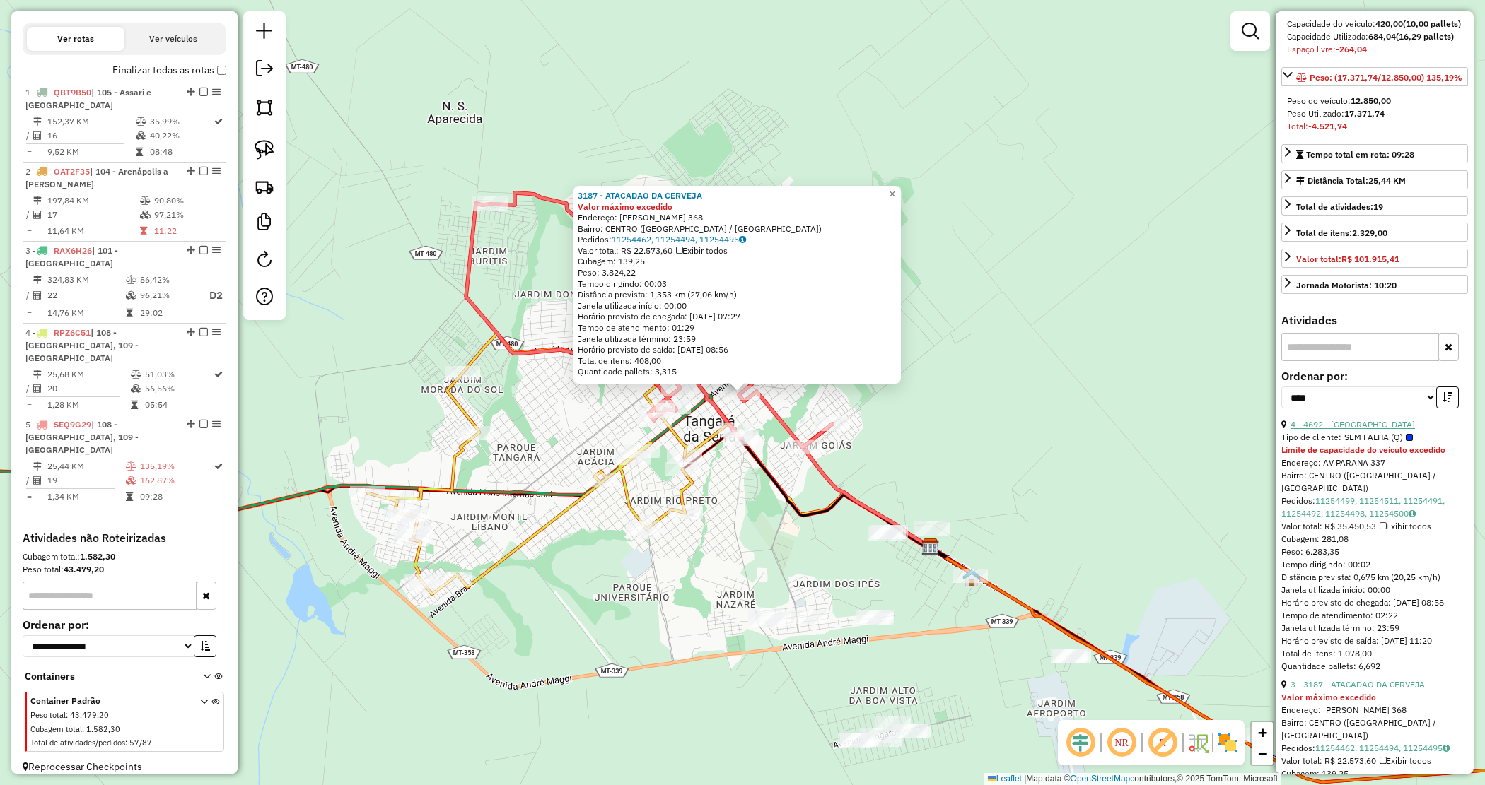
click at [1379, 430] on link "4 - 4692 - CASA DA CERVEJA" at bounding box center [1352, 424] width 124 height 11
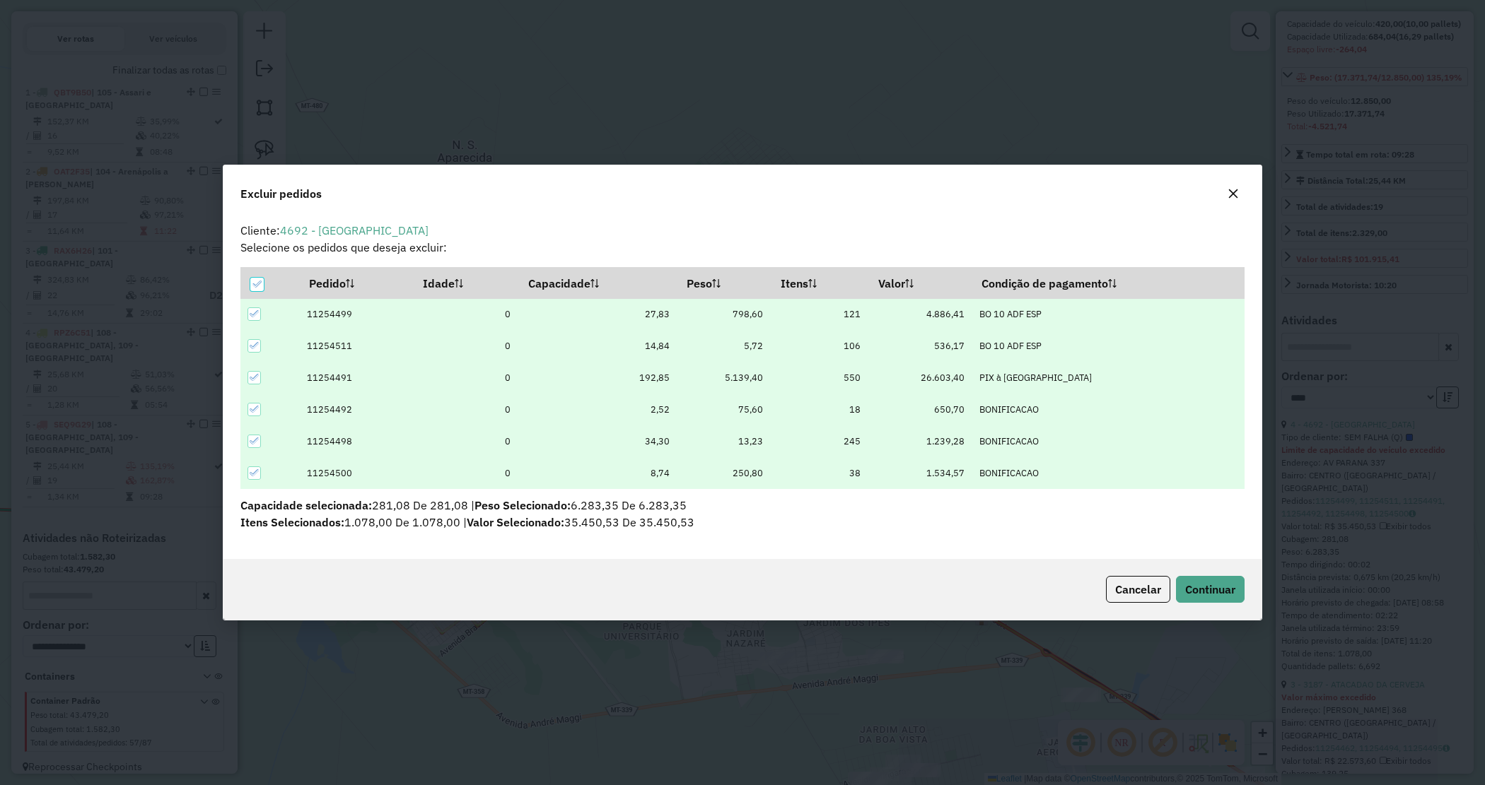
scroll to position [0, 0]
click at [1211, 583] on span "Continuar" at bounding box center [1210, 590] width 50 height 14
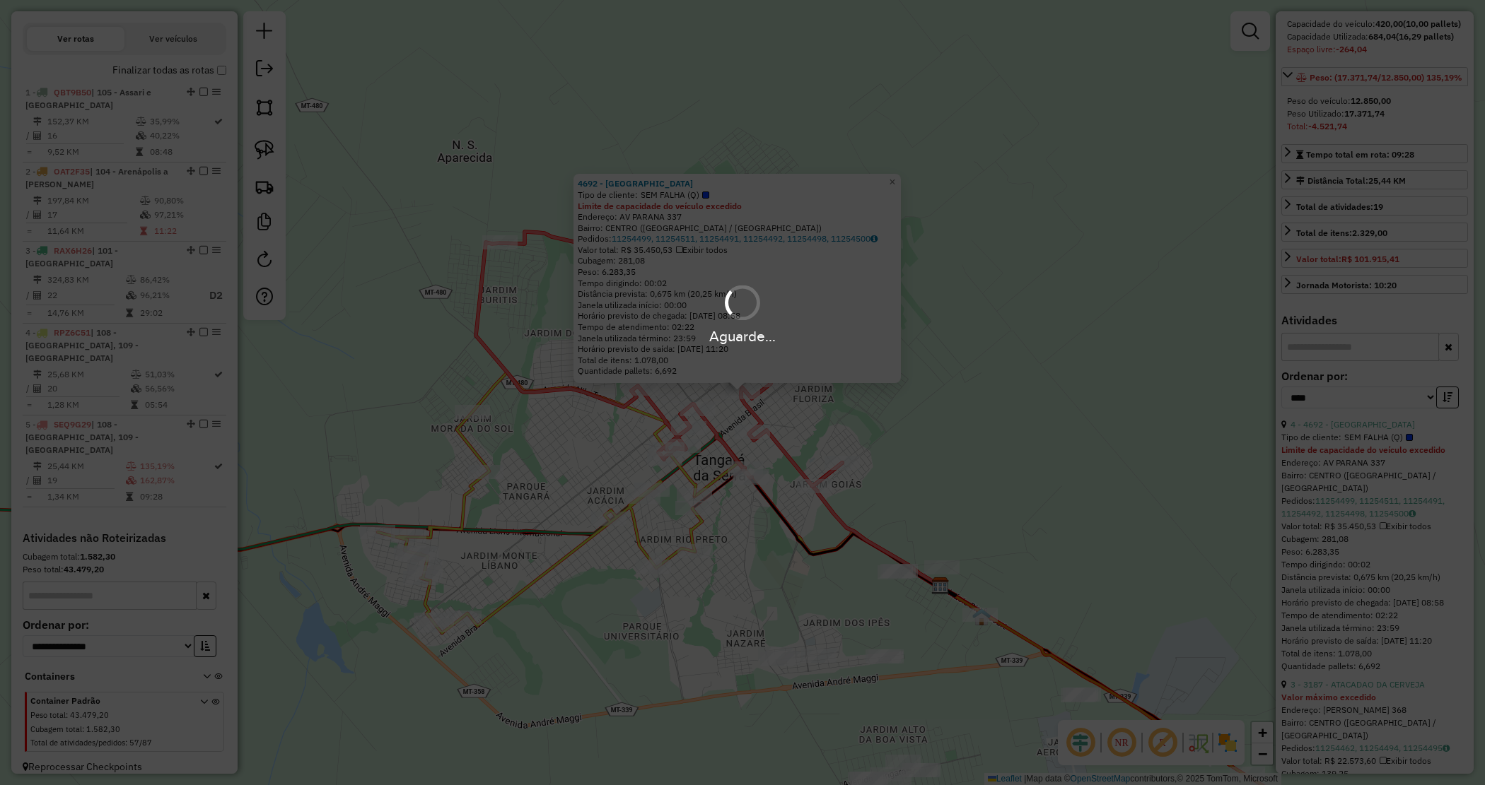
scroll to position [163, 0]
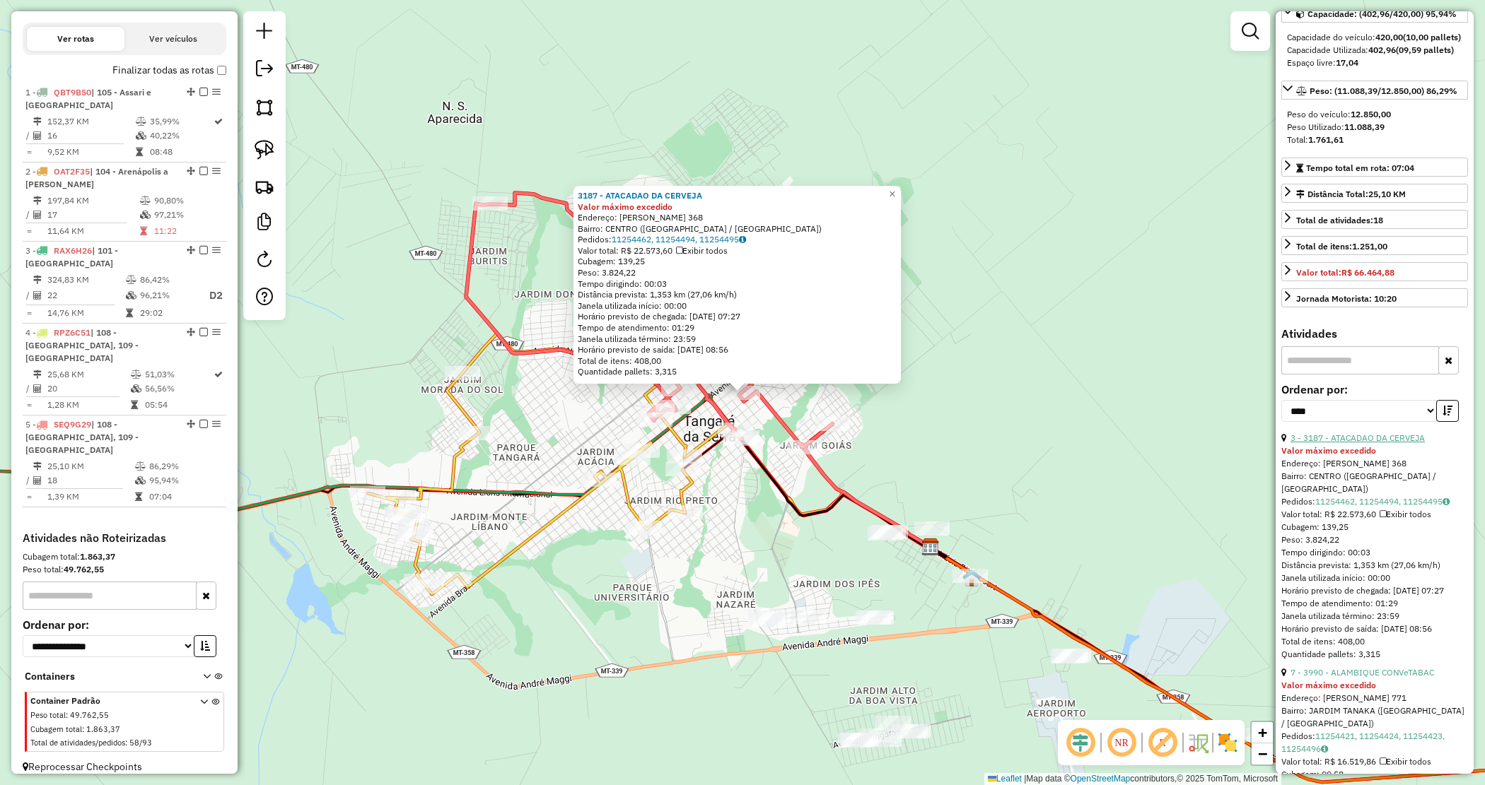
click at [1322, 443] on link "3 - 3187 - ATACADAO DA CERVEJA" at bounding box center [1357, 438] width 134 height 11
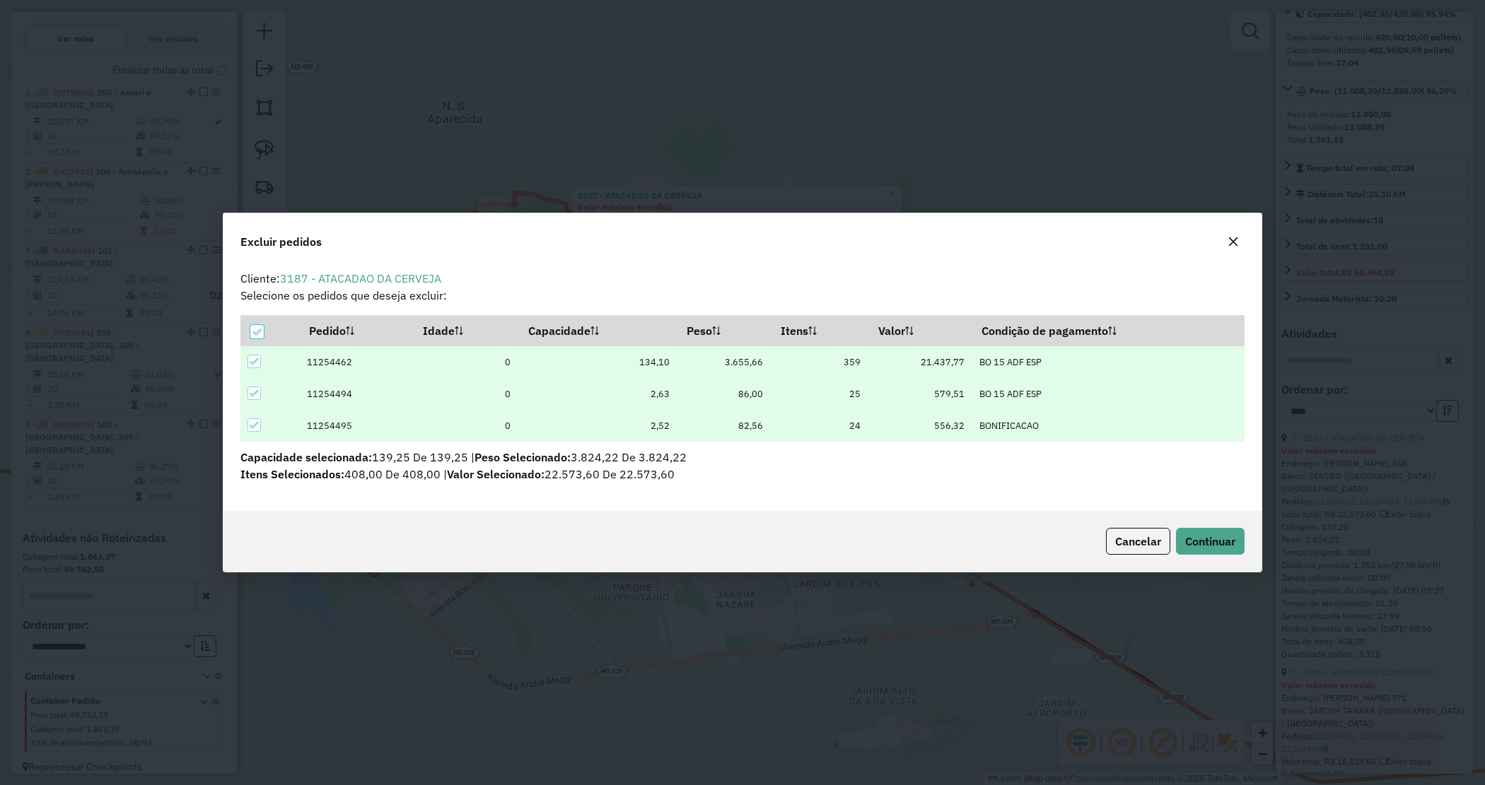
scroll to position [0, 0]
click at [1203, 537] on span "Continuar" at bounding box center [1210, 541] width 50 height 14
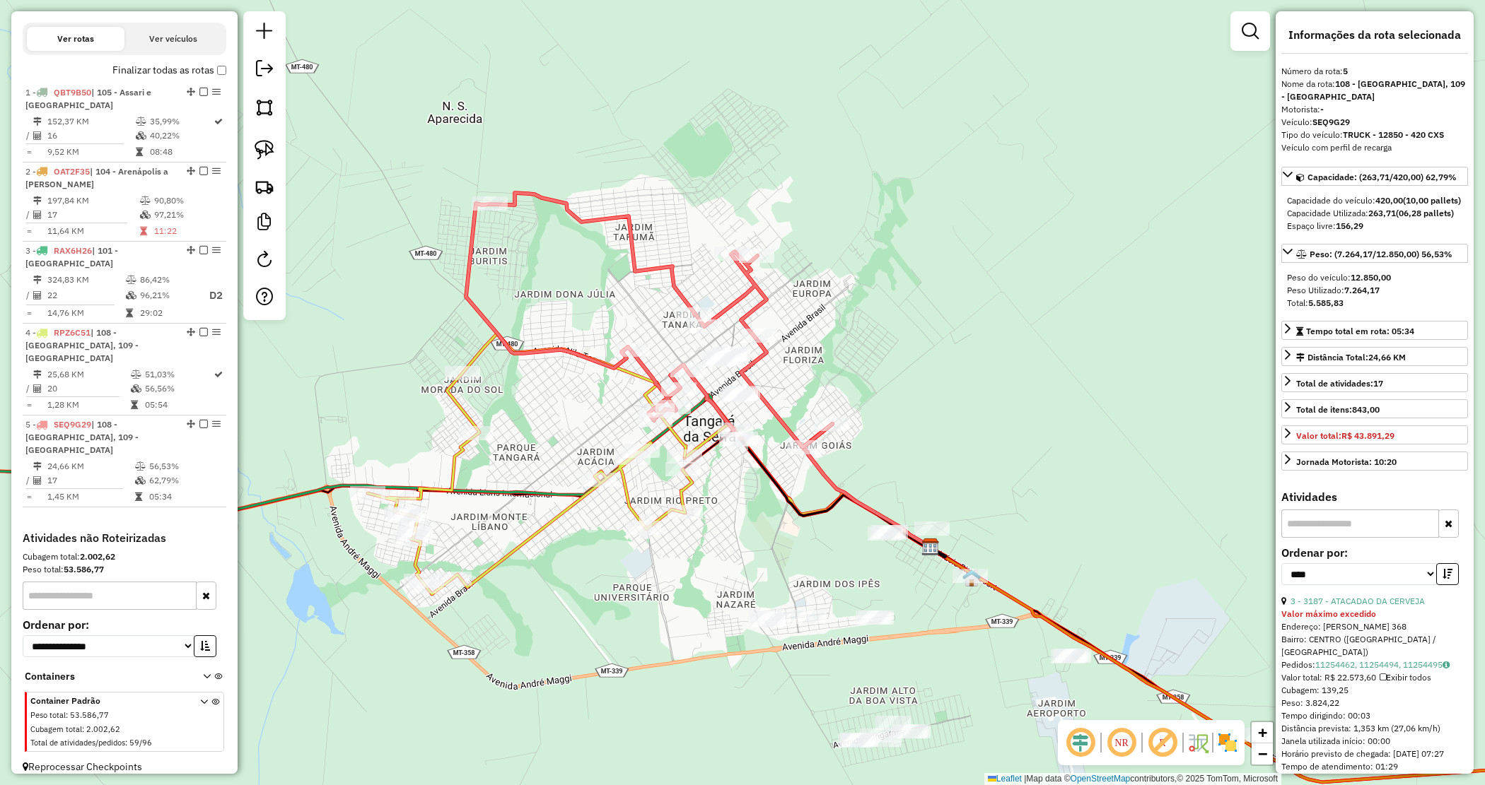
click at [900, 373] on div "Janela de atendimento Grade de atendimento Capacidade Transportadoras Veículos …" at bounding box center [742, 392] width 1485 height 785
click at [935, 423] on div "Janela de atendimento Grade de atendimento Capacidade Transportadoras Veículos …" at bounding box center [742, 392] width 1485 height 785
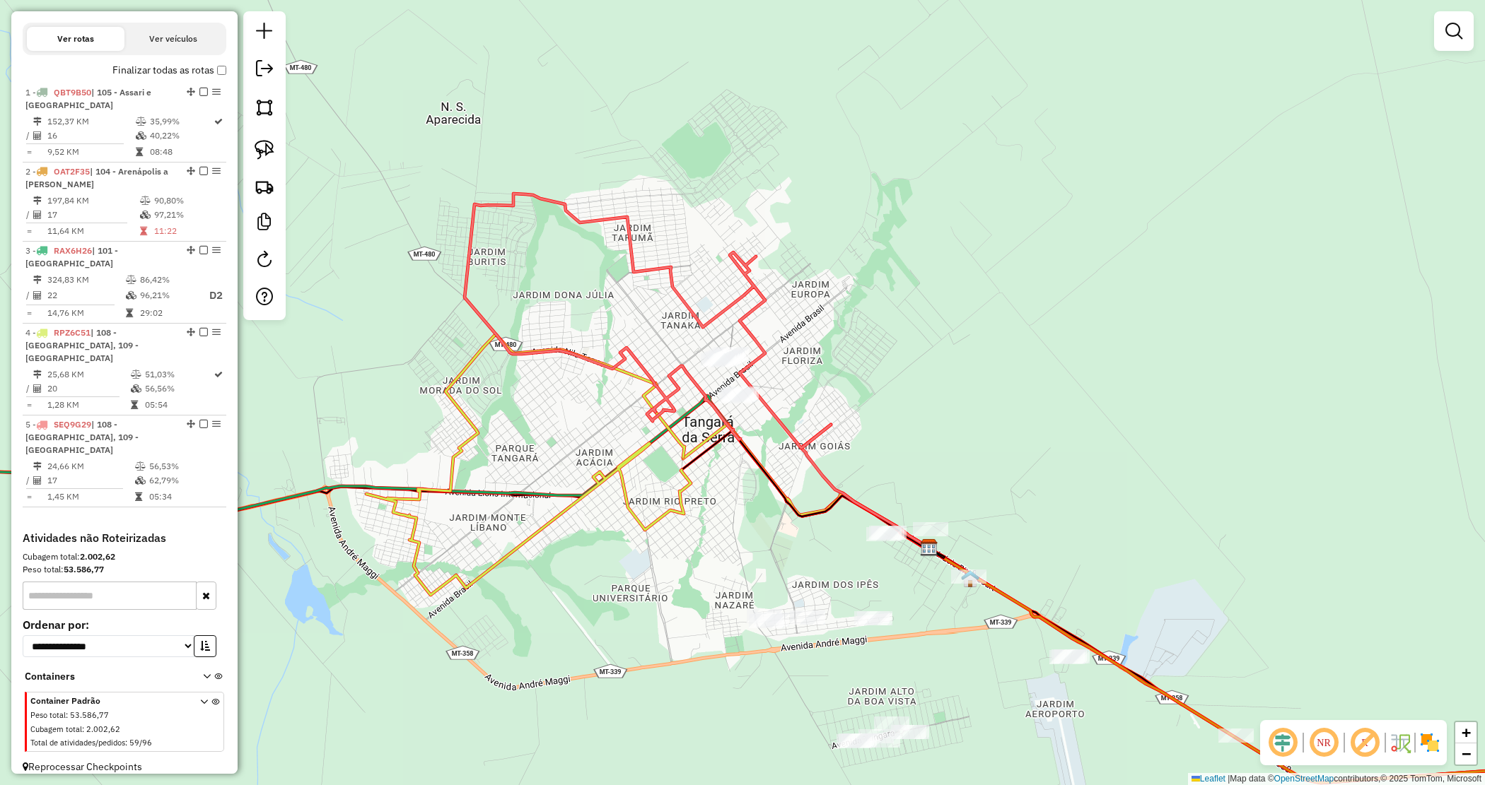
click at [937, 422] on div "Janela de atendimento Grade de atendimento Capacidade Transportadoras Veículos …" at bounding box center [742, 392] width 1485 height 785
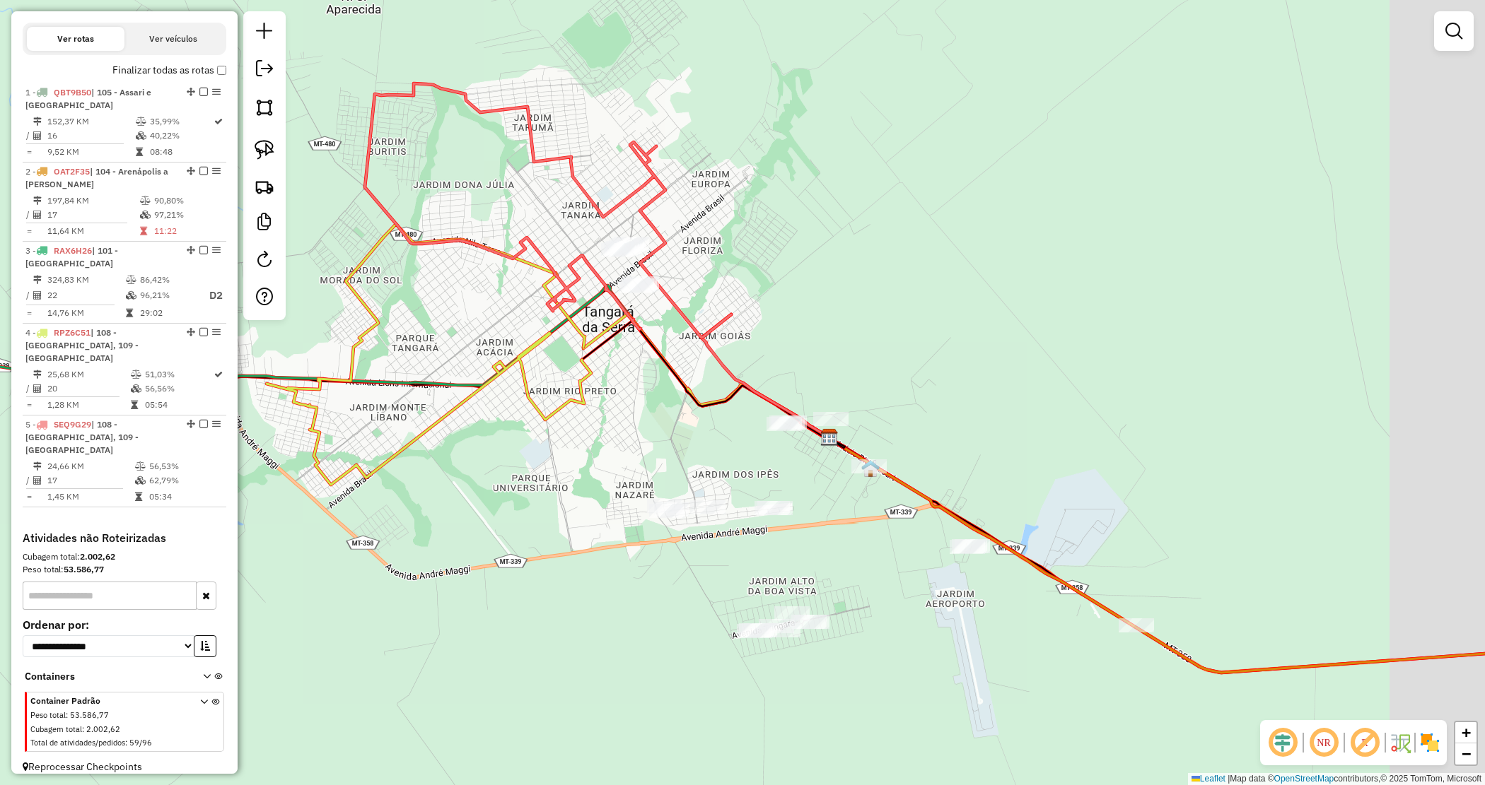
drag, startPoint x: 927, startPoint y: 401, endPoint x: 643, endPoint y: 114, distance: 403.4
click at [648, 101] on div "Janela de atendimento Grade de atendimento Capacidade Transportadoras Veículos …" at bounding box center [742, 392] width 1485 height 785
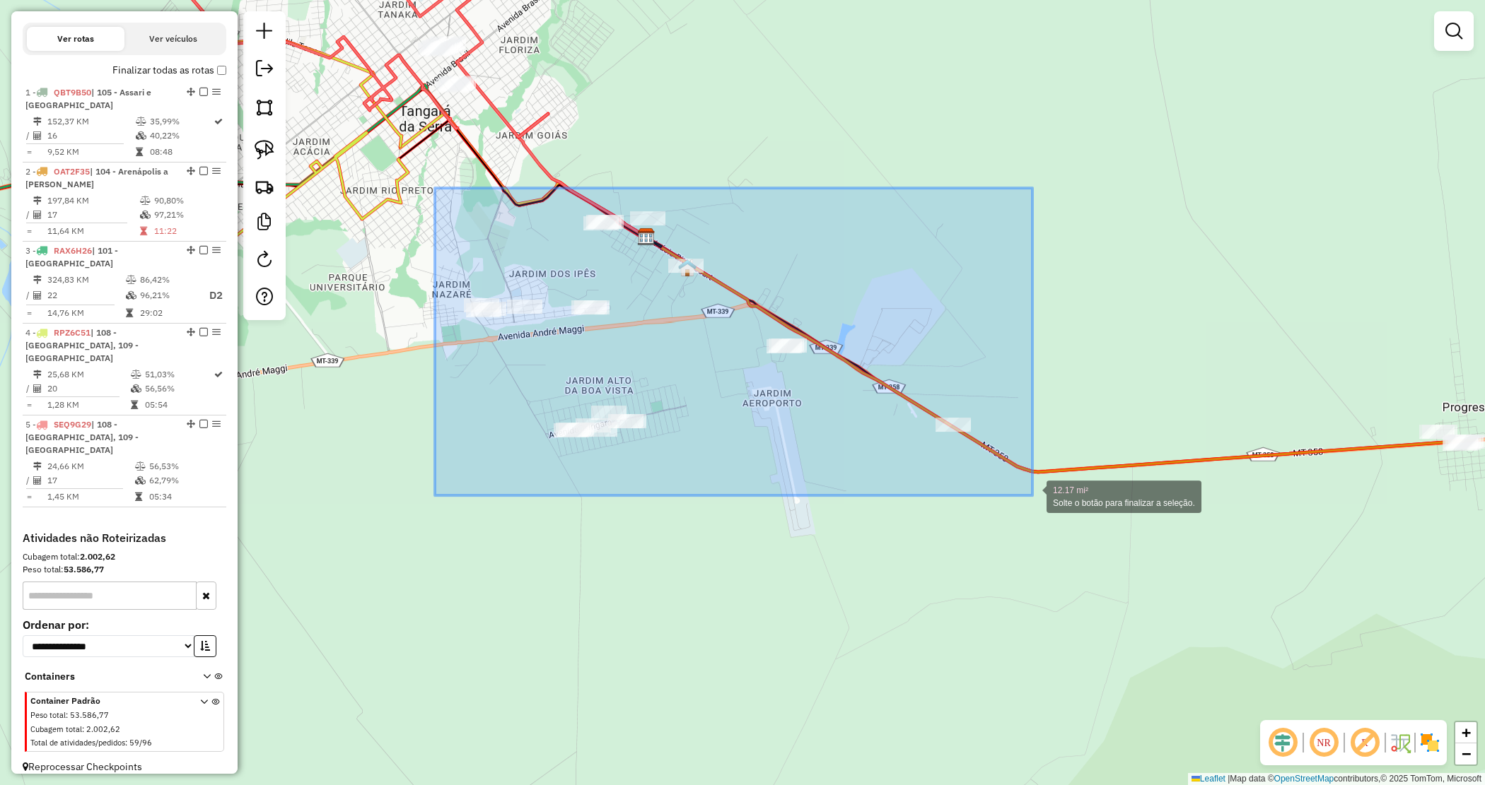
drag, startPoint x: 435, startPoint y: 188, endPoint x: 1006, endPoint y: 492, distance: 647.1
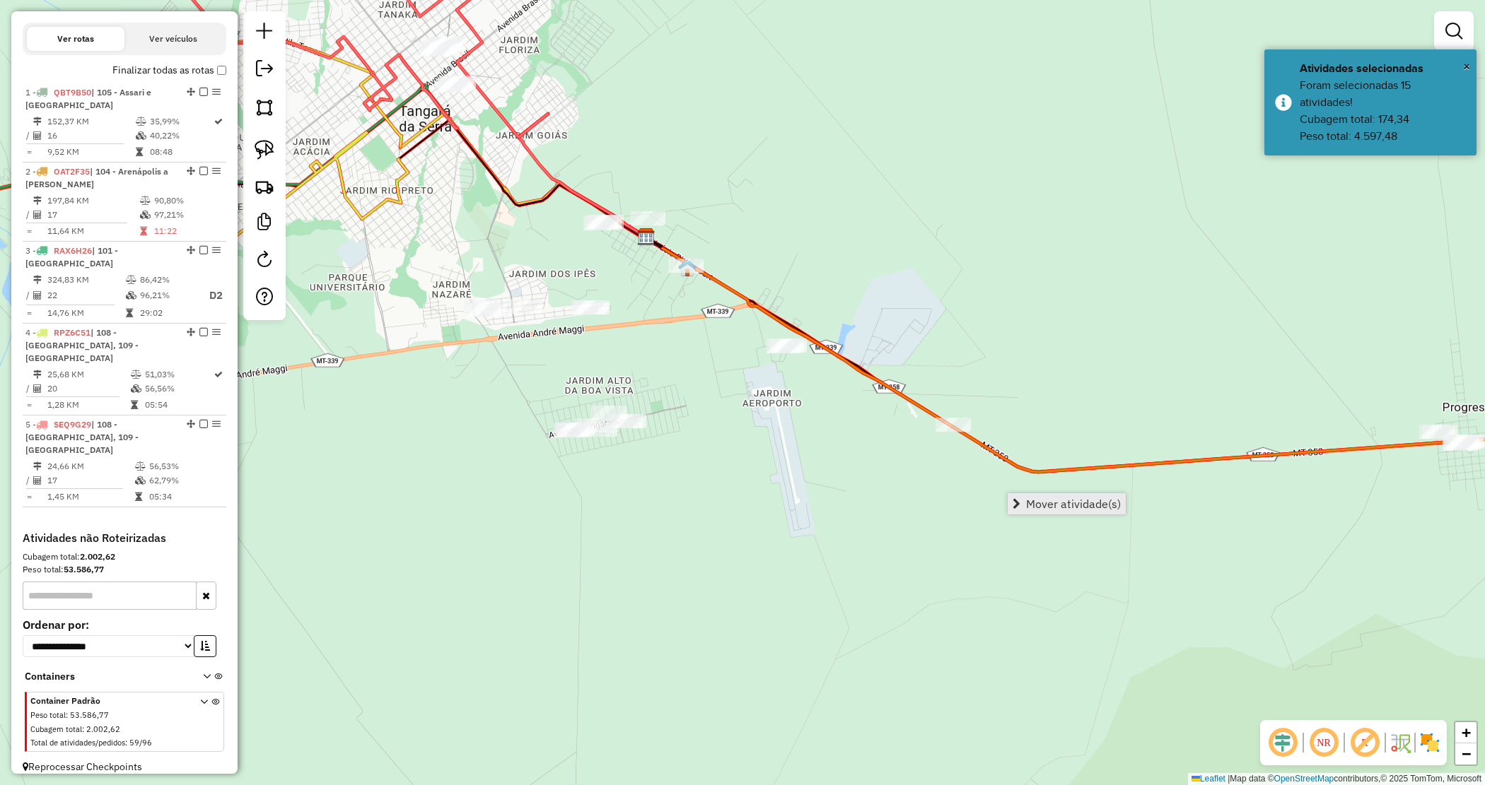
click at [1080, 503] on span "Mover atividade(s)" at bounding box center [1073, 503] width 95 height 11
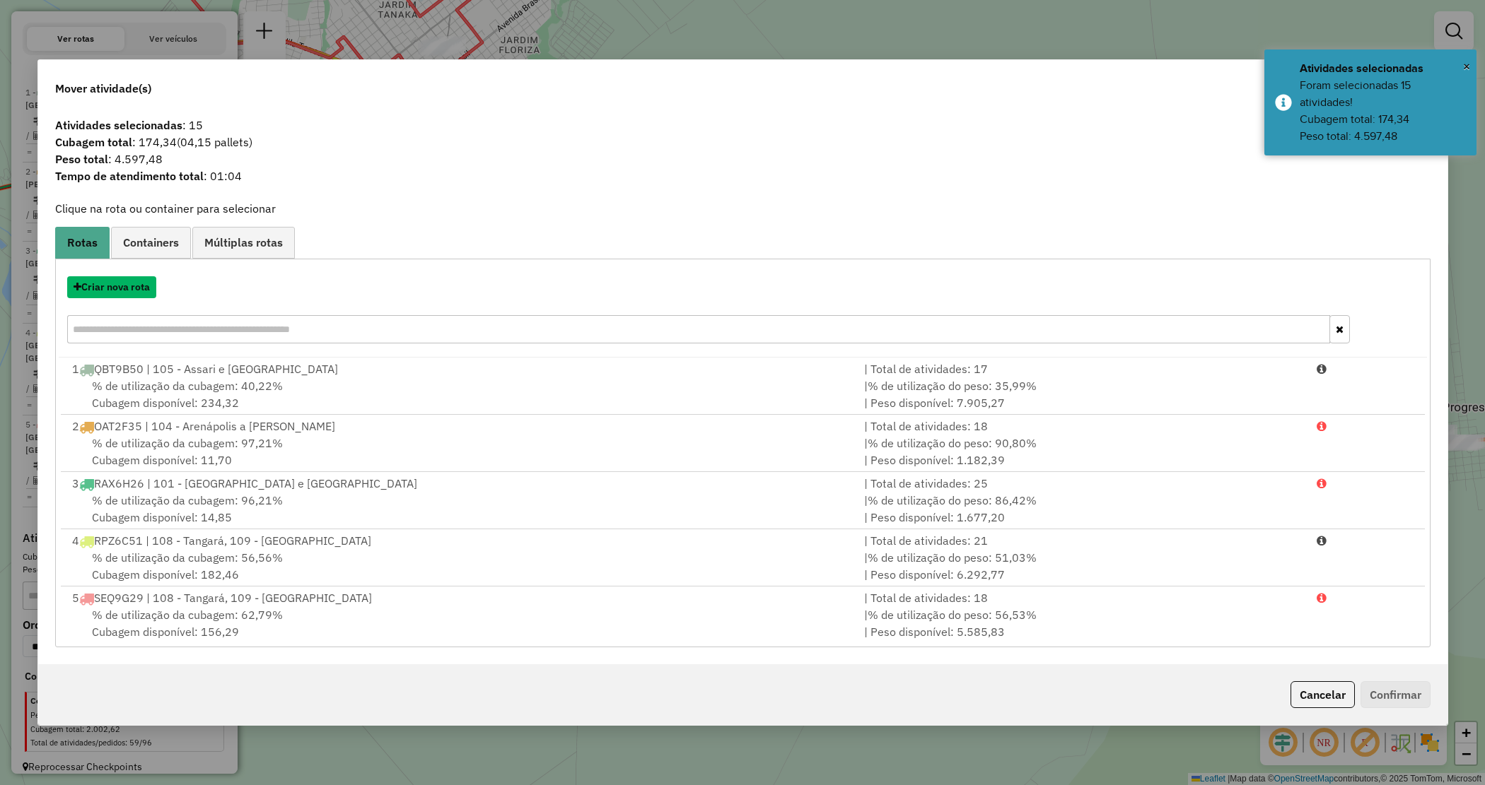
click at [119, 286] on button "Criar nova rota" at bounding box center [111, 287] width 89 height 22
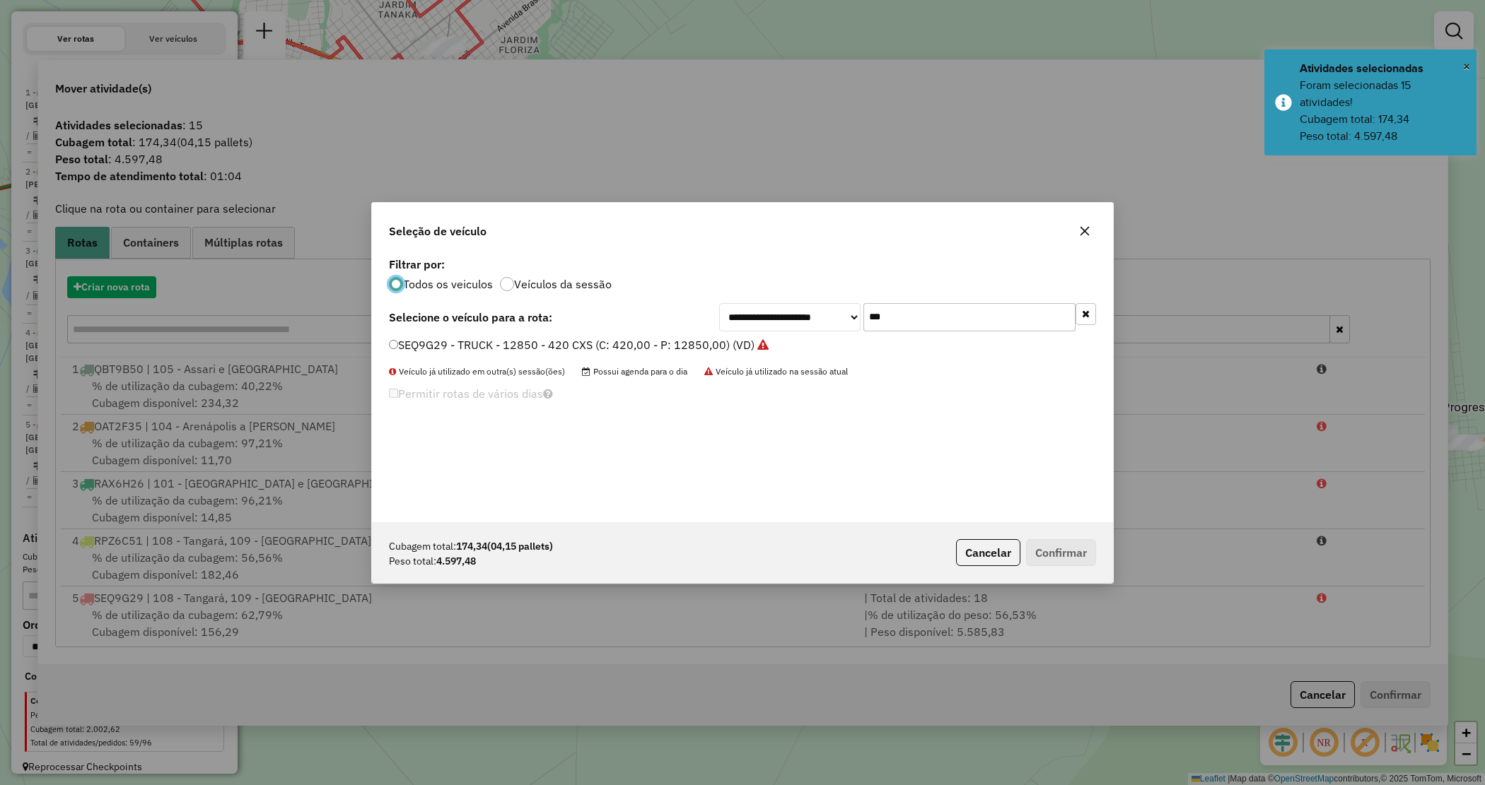
scroll to position [7, 4]
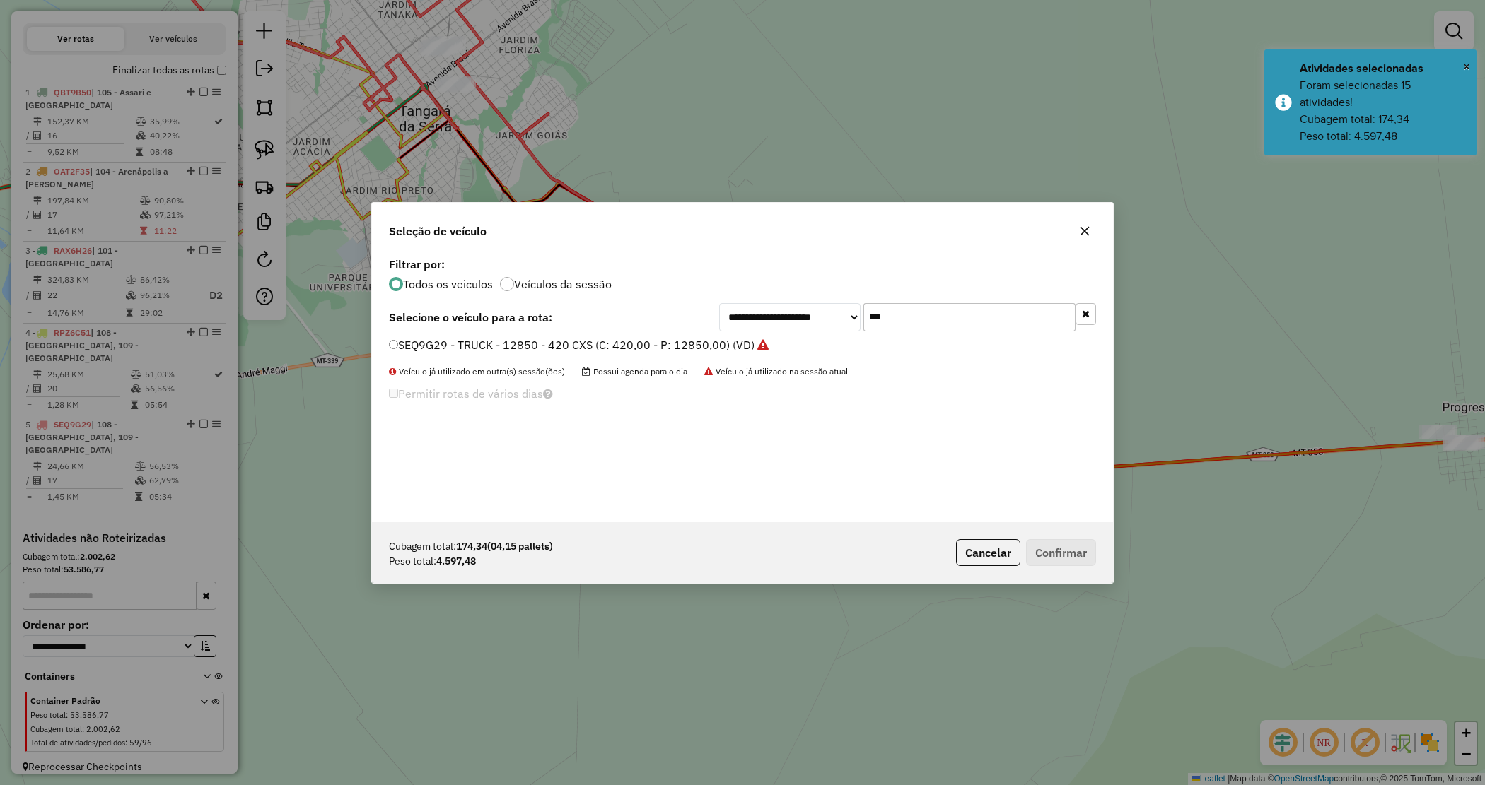
drag, startPoint x: 923, startPoint y: 324, endPoint x: 774, endPoint y: 322, distance: 149.2
click at [776, 325] on div "**********" at bounding box center [907, 317] width 377 height 28
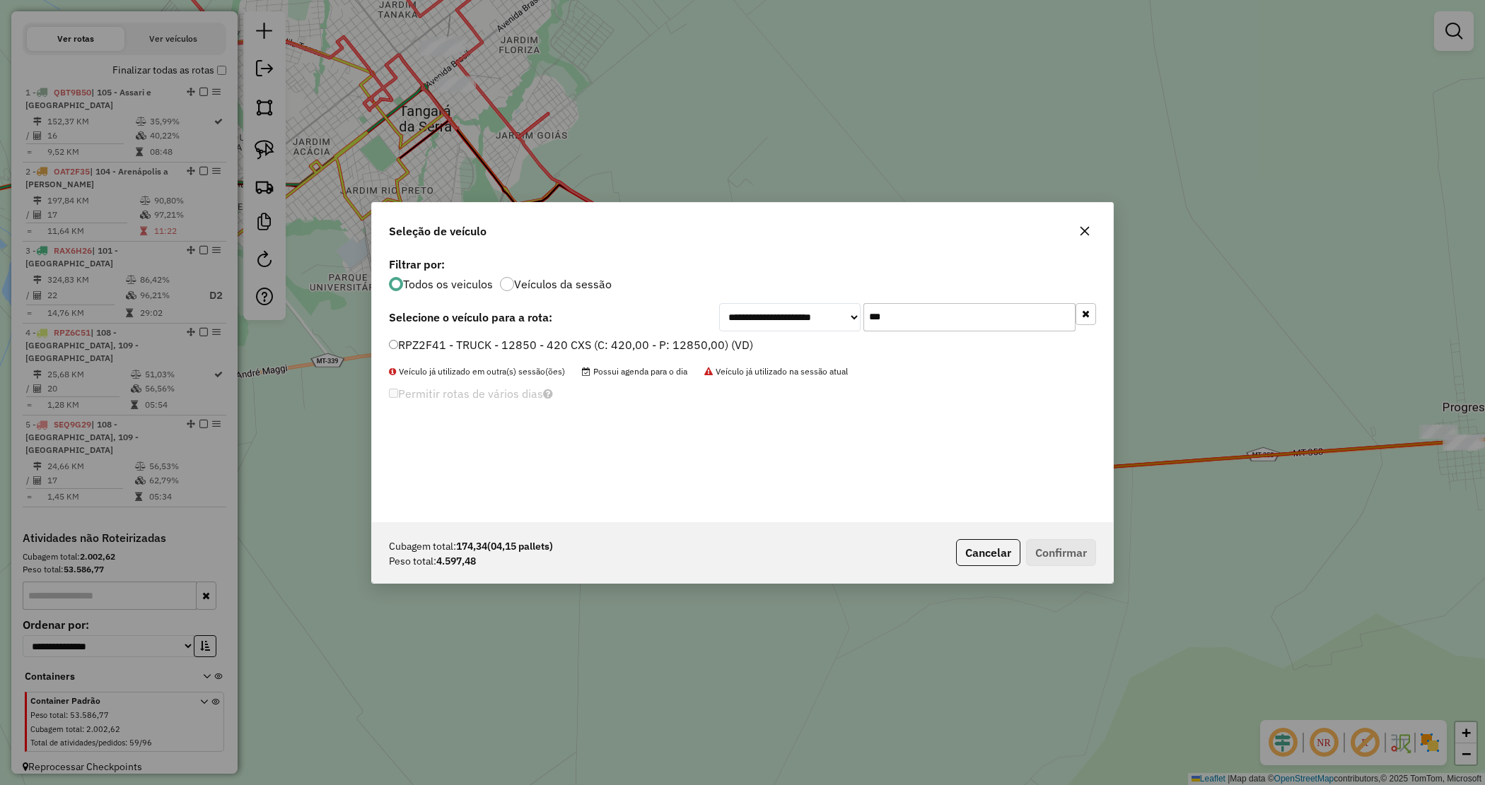
type input "***"
drag, startPoint x: 708, startPoint y: 344, endPoint x: 952, endPoint y: 450, distance: 266.9
click at [708, 344] on label "RPZ2F41 - TRUCK - 12850 - 420 CXS (C: 420,00 - P: 12850,00) (VD)" at bounding box center [571, 345] width 364 height 17
click at [1072, 542] on button "Confirmar" at bounding box center [1061, 552] width 70 height 27
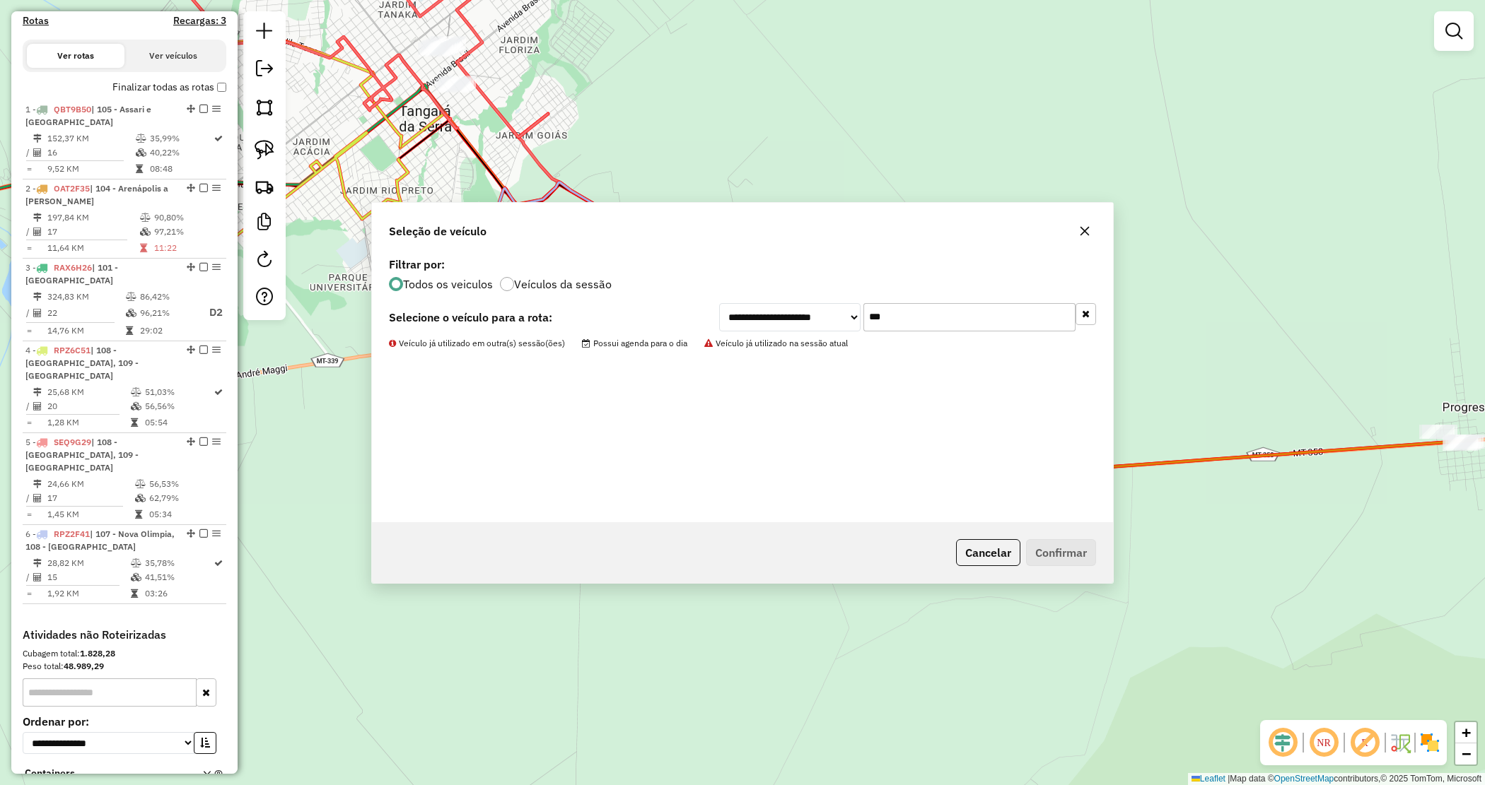
scroll to position [463, 0]
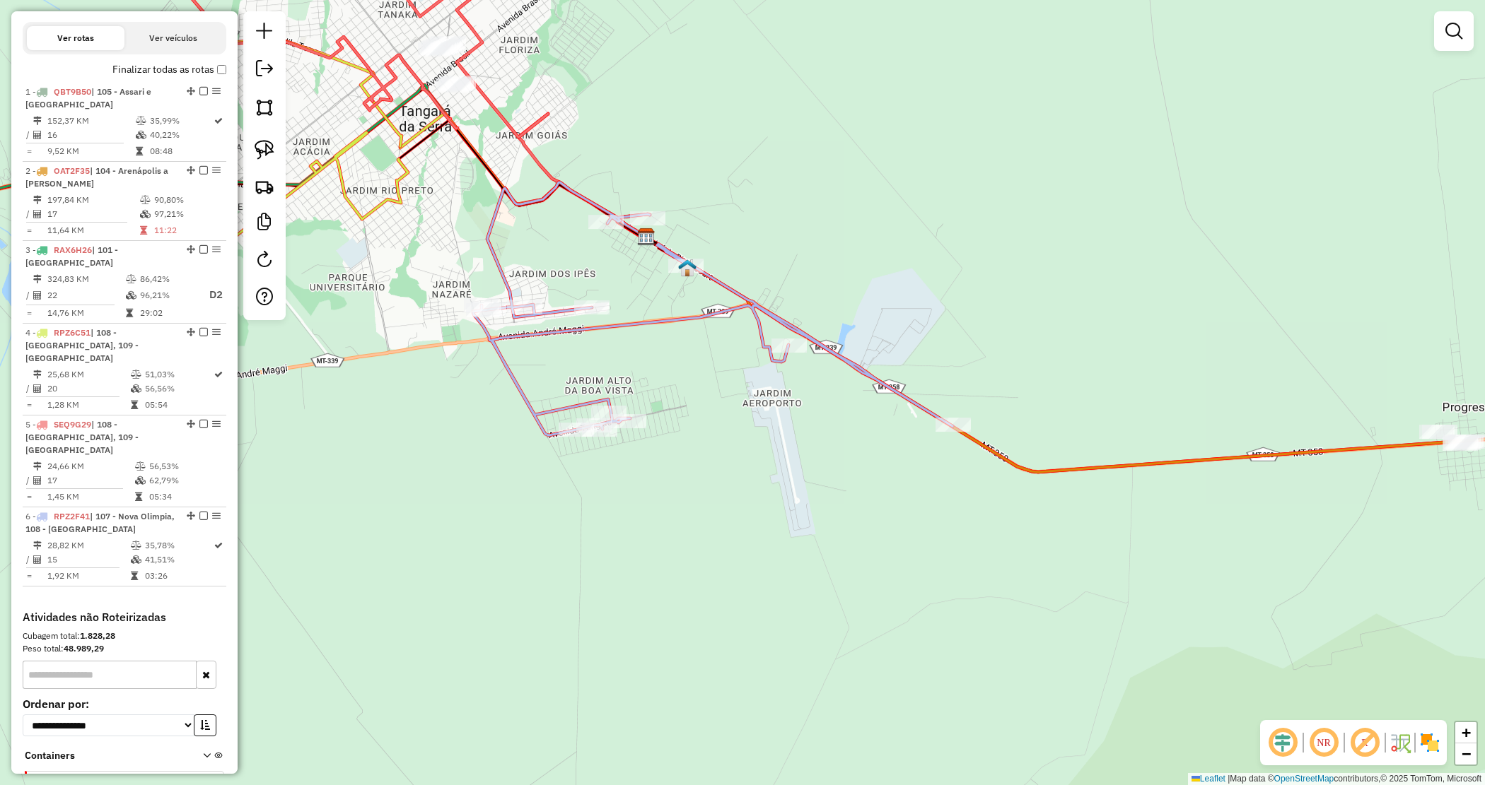
drag, startPoint x: 630, startPoint y: 158, endPoint x: 637, endPoint y: 132, distance: 26.4
click at [631, 157] on div "Janela de atendimento Grade de atendimento Capacidade Transportadoras Veículos …" at bounding box center [742, 392] width 1485 height 785
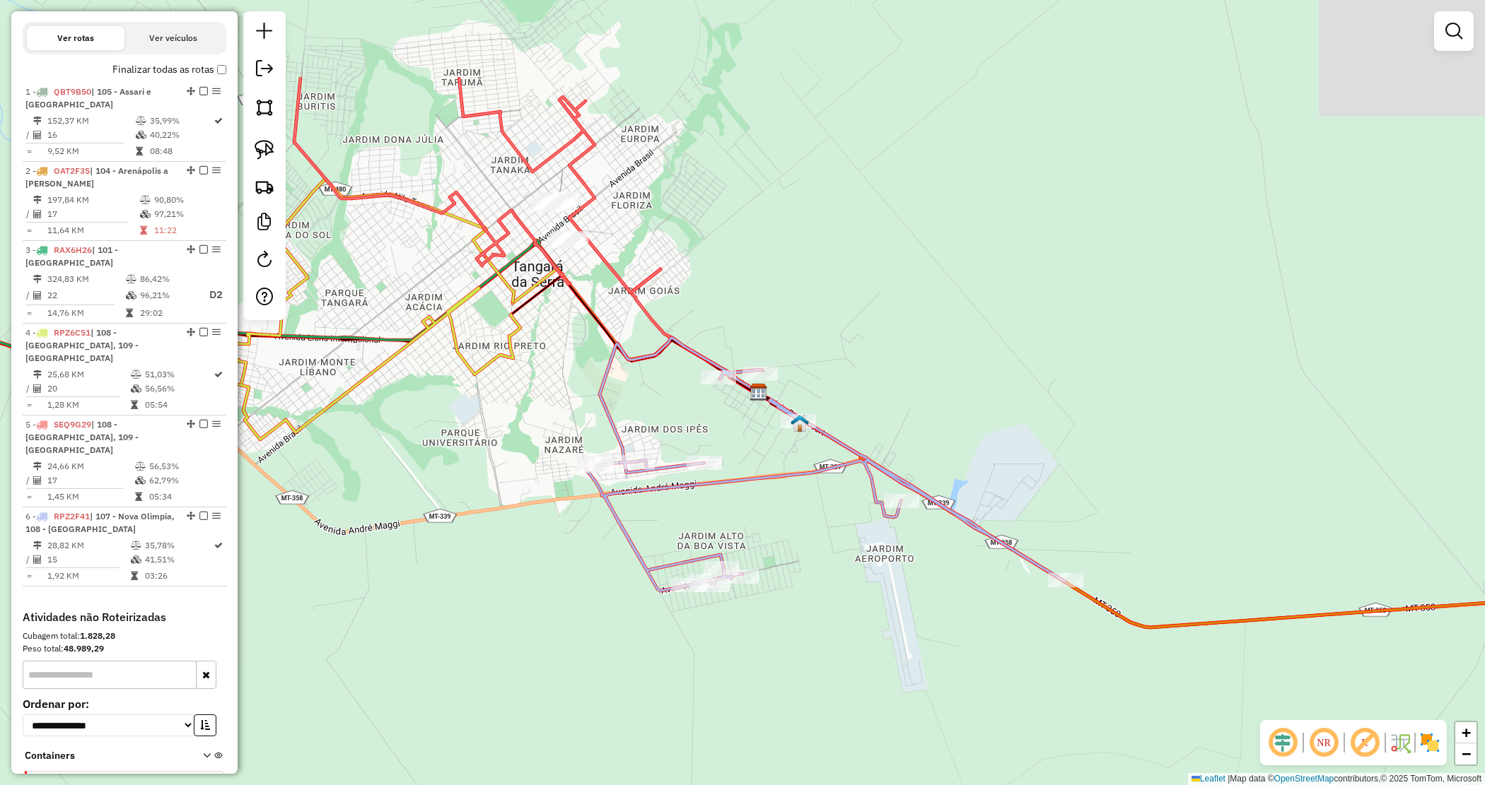
drag, startPoint x: 660, startPoint y: 182, endPoint x: 723, endPoint y: 257, distance: 97.3
click at [736, 262] on div "Janela de atendimento Grade de atendimento Capacidade Transportadoras Veículos …" at bounding box center [742, 392] width 1485 height 785
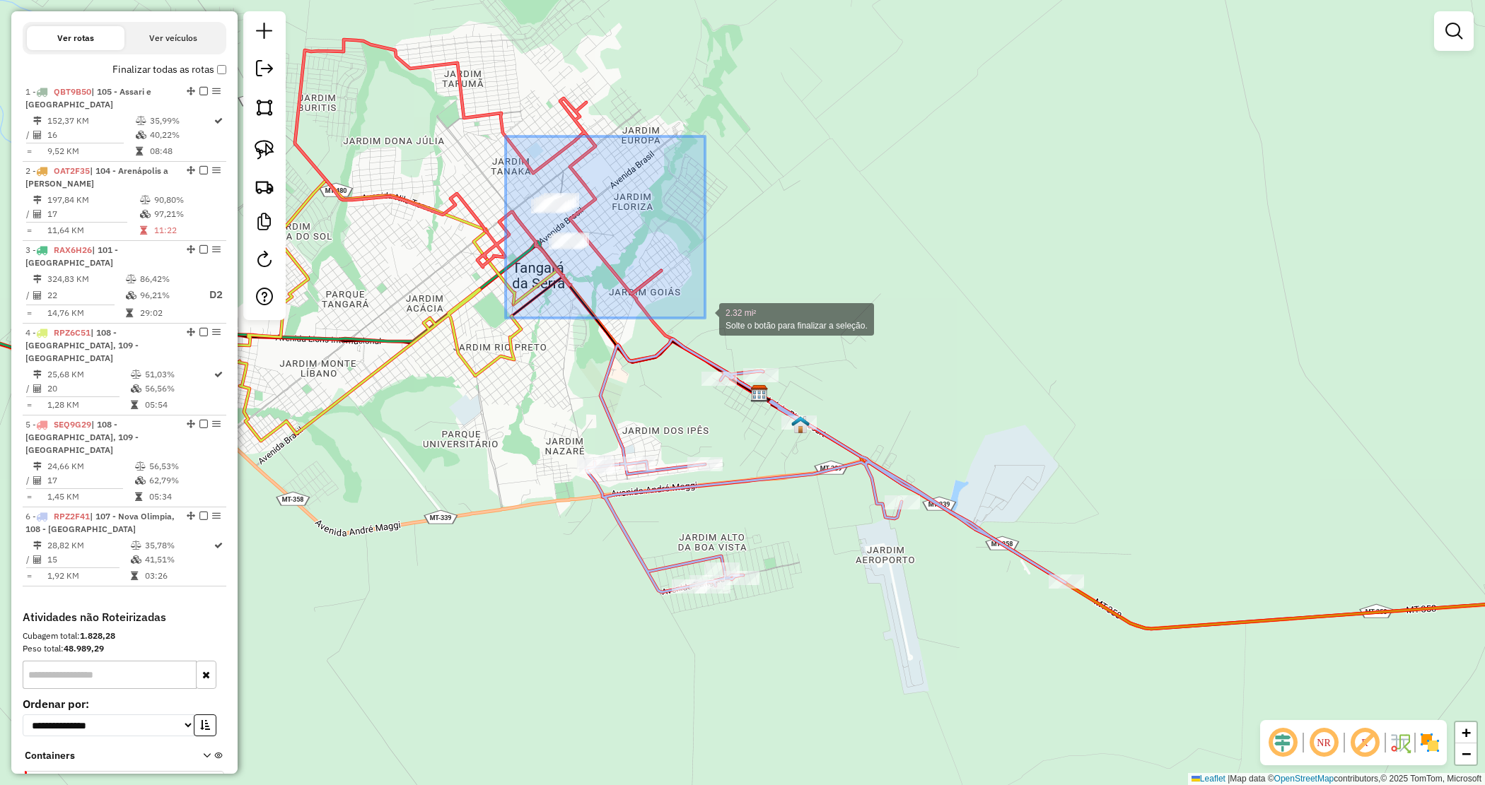
drag, startPoint x: 614, startPoint y: 269, endPoint x: 706, endPoint y: 315, distance: 102.8
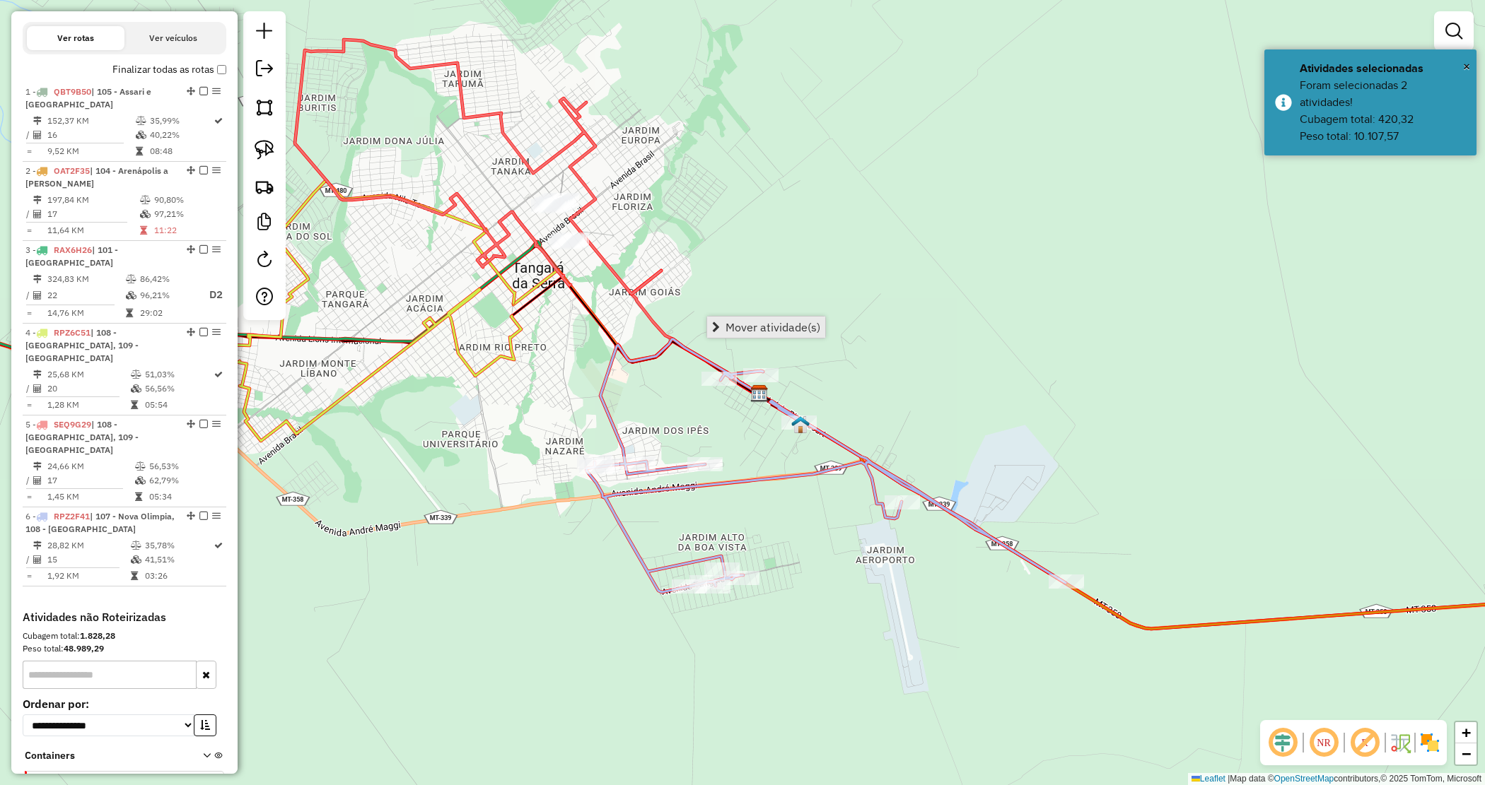
click at [764, 322] on span "Mover atividade(s)" at bounding box center [772, 327] width 95 height 11
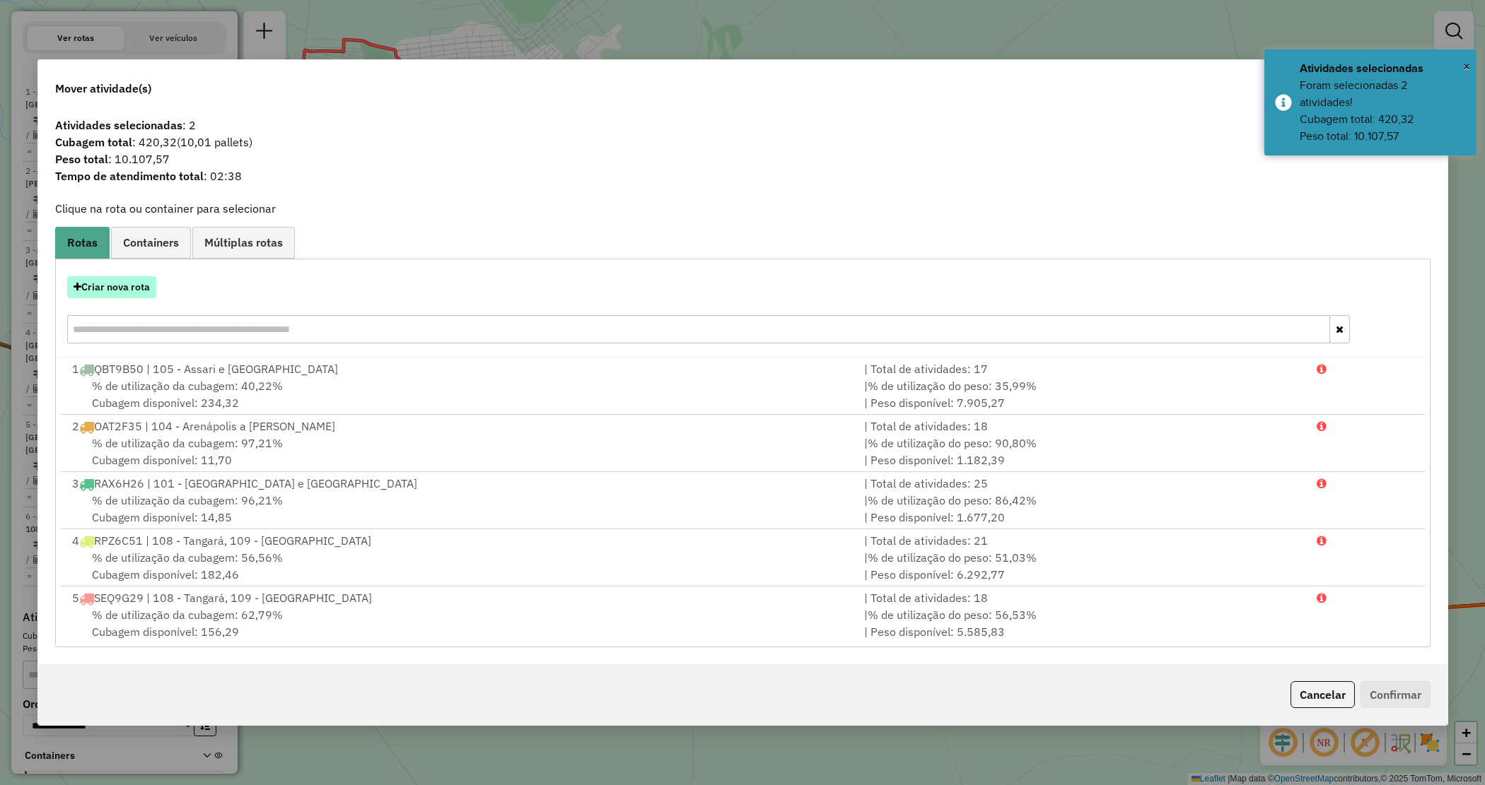
click at [129, 291] on button "Criar nova rota" at bounding box center [111, 287] width 89 height 22
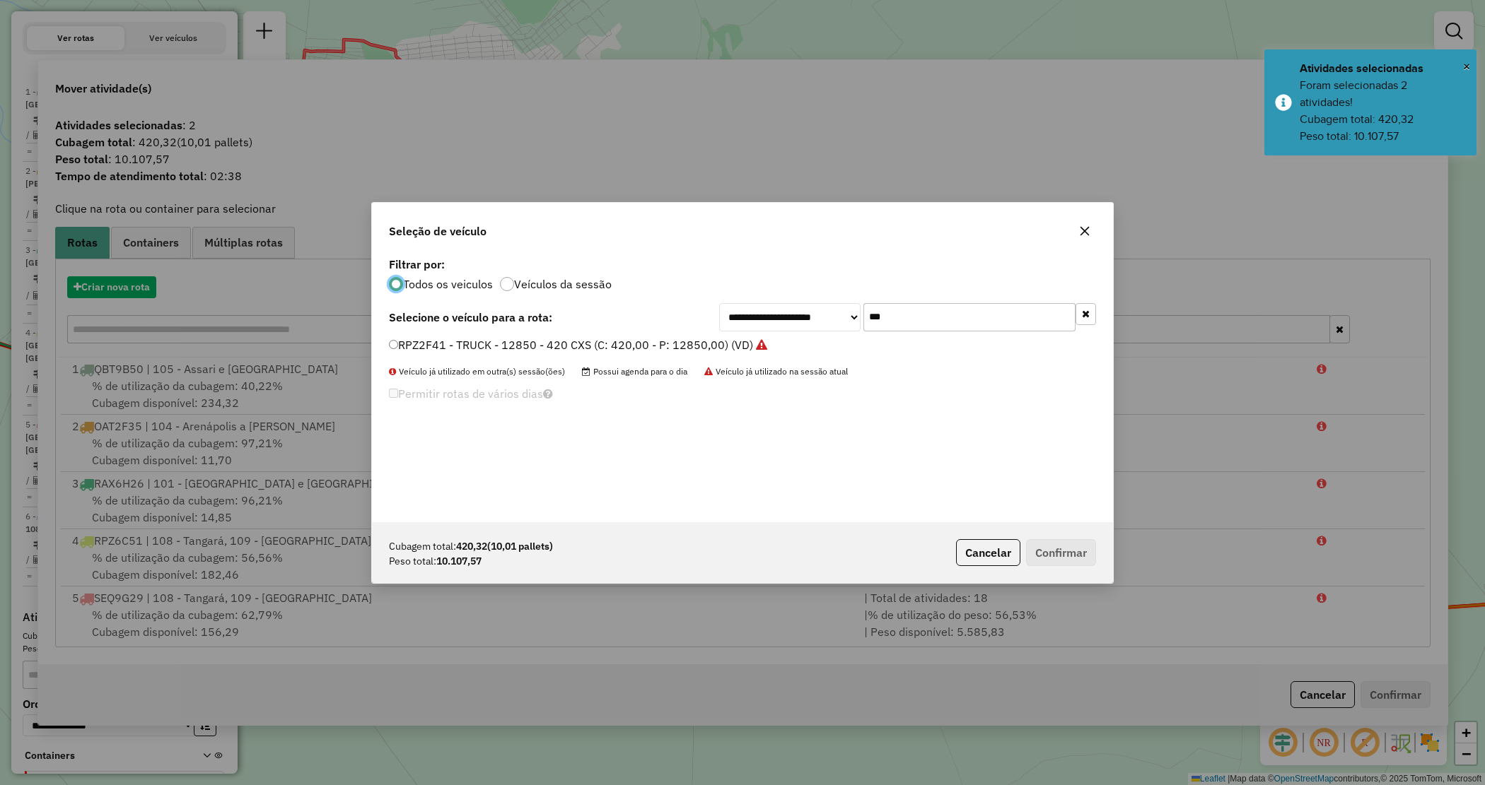
scroll to position [7, 4]
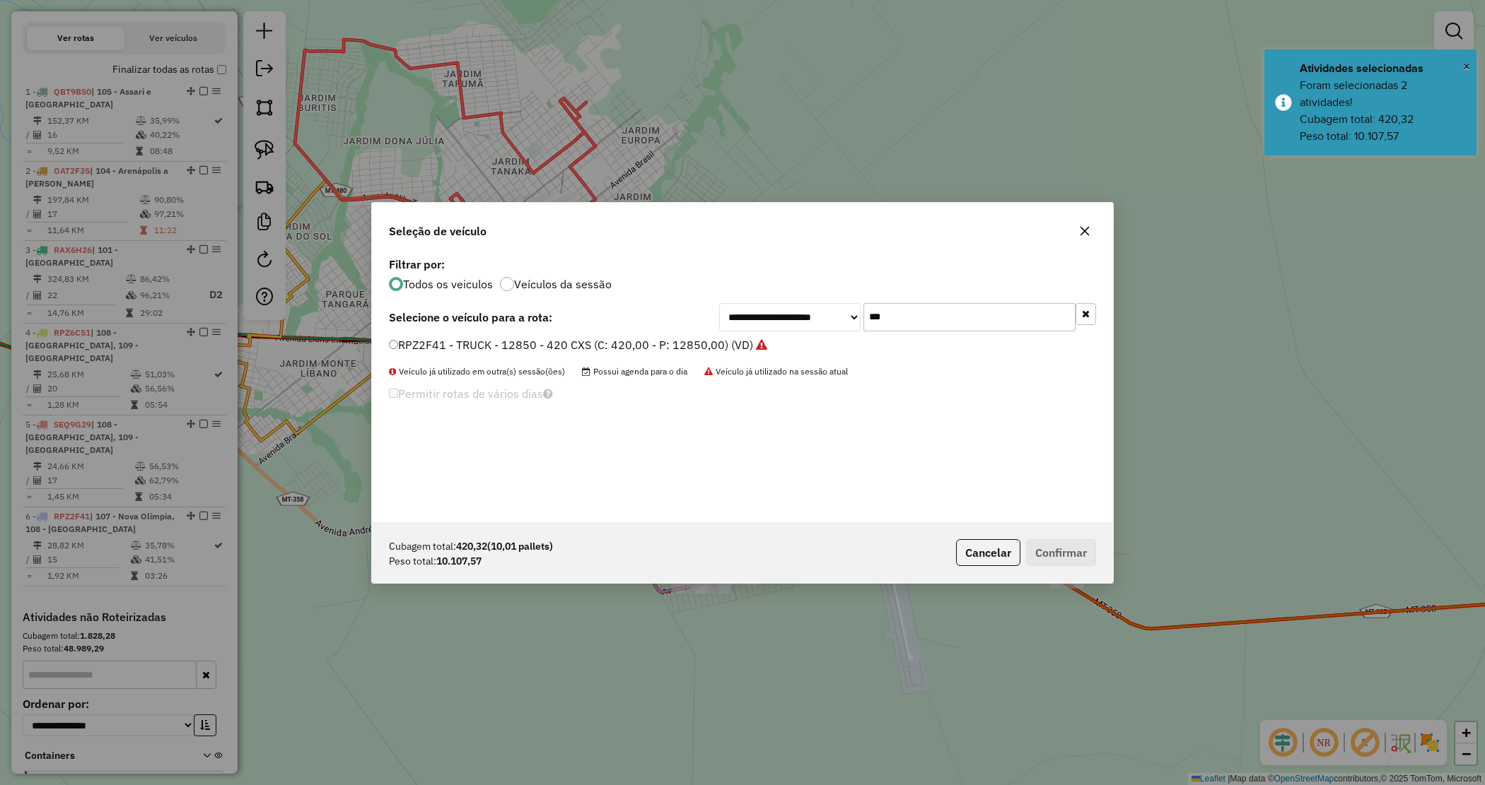
drag, startPoint x: 918, startPoint y: 316, endPoint x: 802, endPoint y: 305, distance: 115.8
click at [802, 305] on div "**********" at bounding box center [907, 317] width 377 height 28
type input "***"
click at [709, 344] on label "SEQ9G31 - TRUCK - 12850 - 420 CXS (C: 420,00 - P: 12850,00) (VD)" at bounding box center [572, 345] width 366 height 17
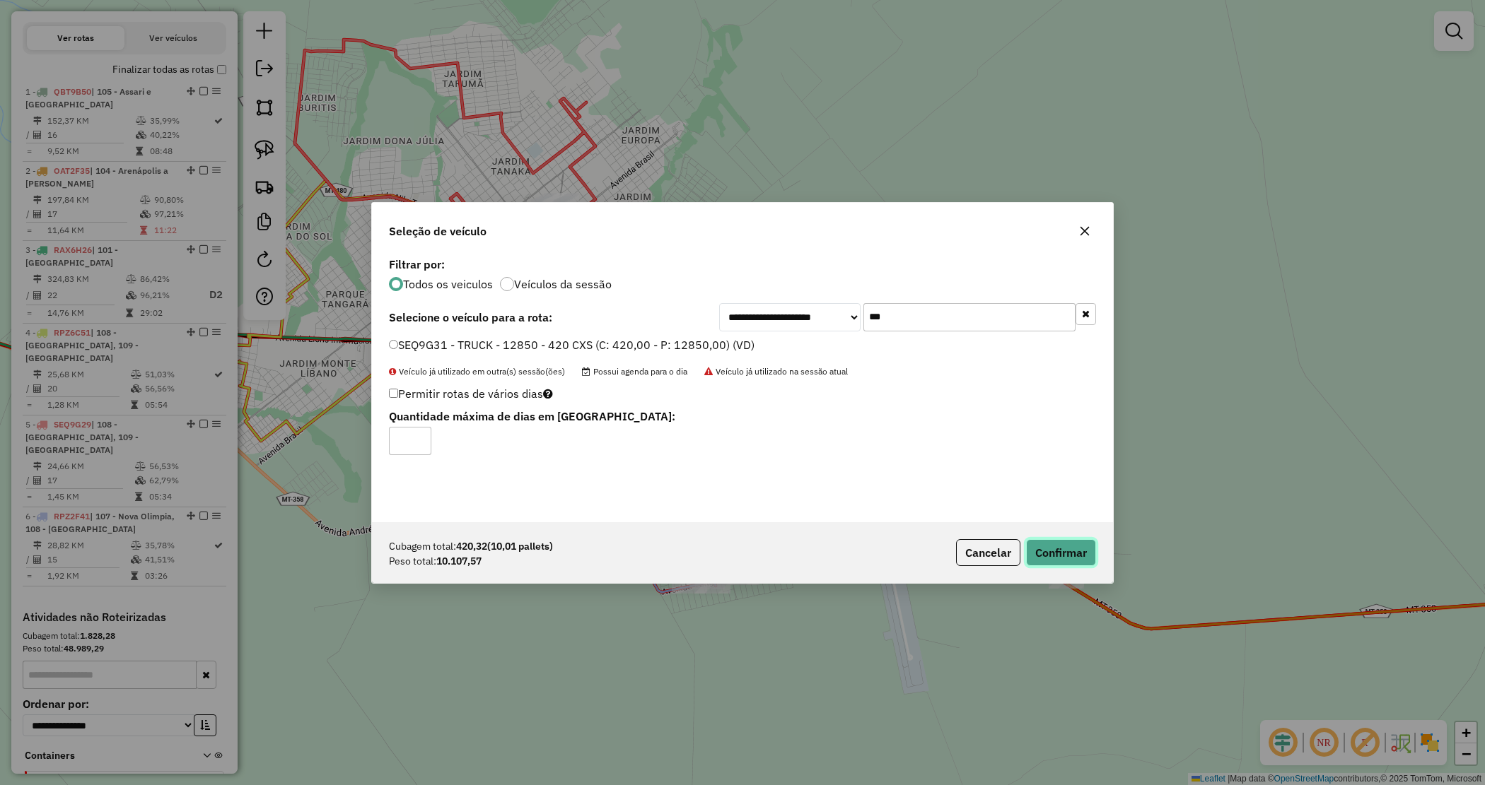
click at [1072, 546] on button "Confirmar" at bounding box center [1061, 552] width 70 height 27
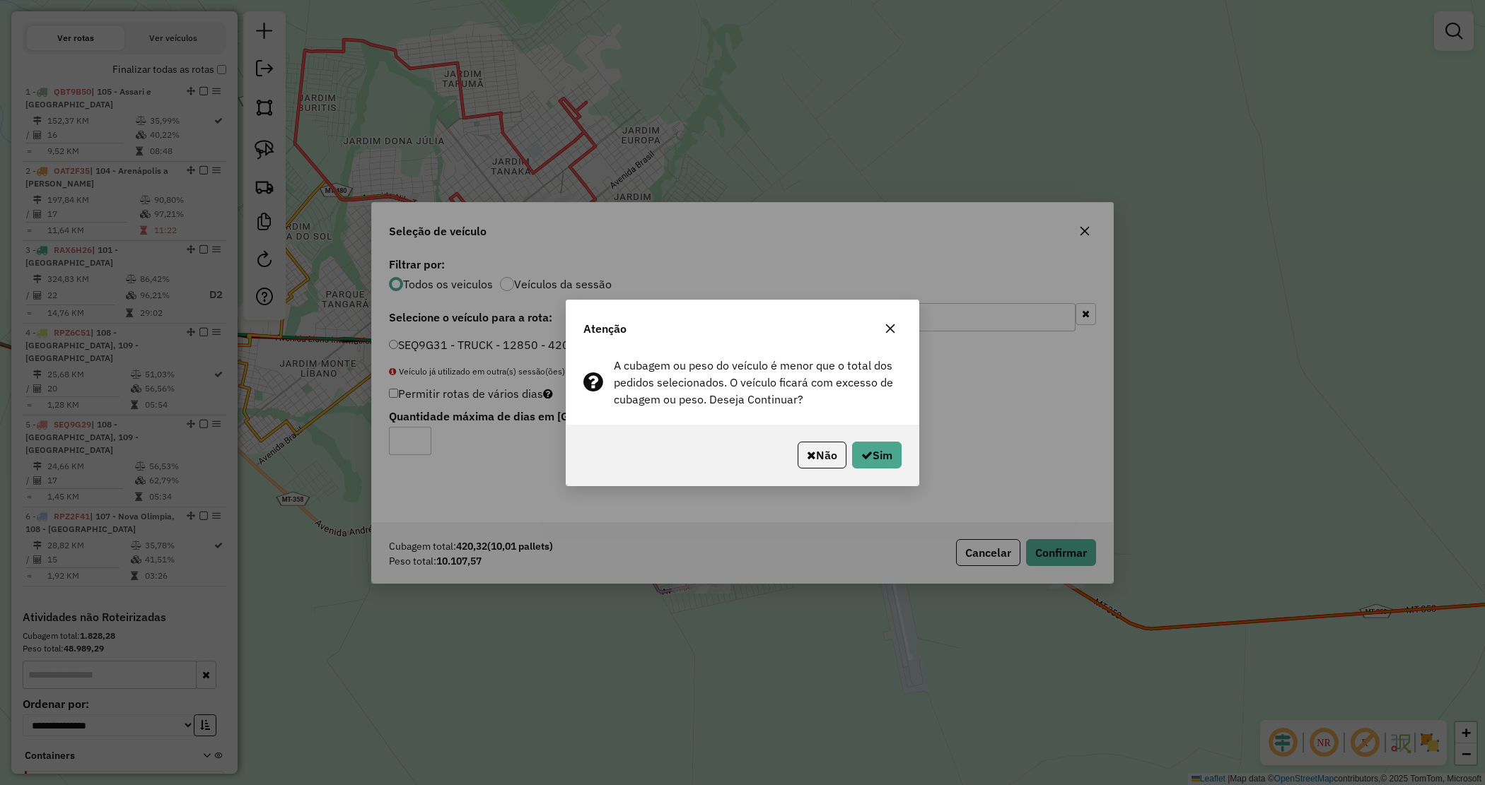
click at [895, 329] on icon "button" at bounding box center [889, 328] width 11 height 11
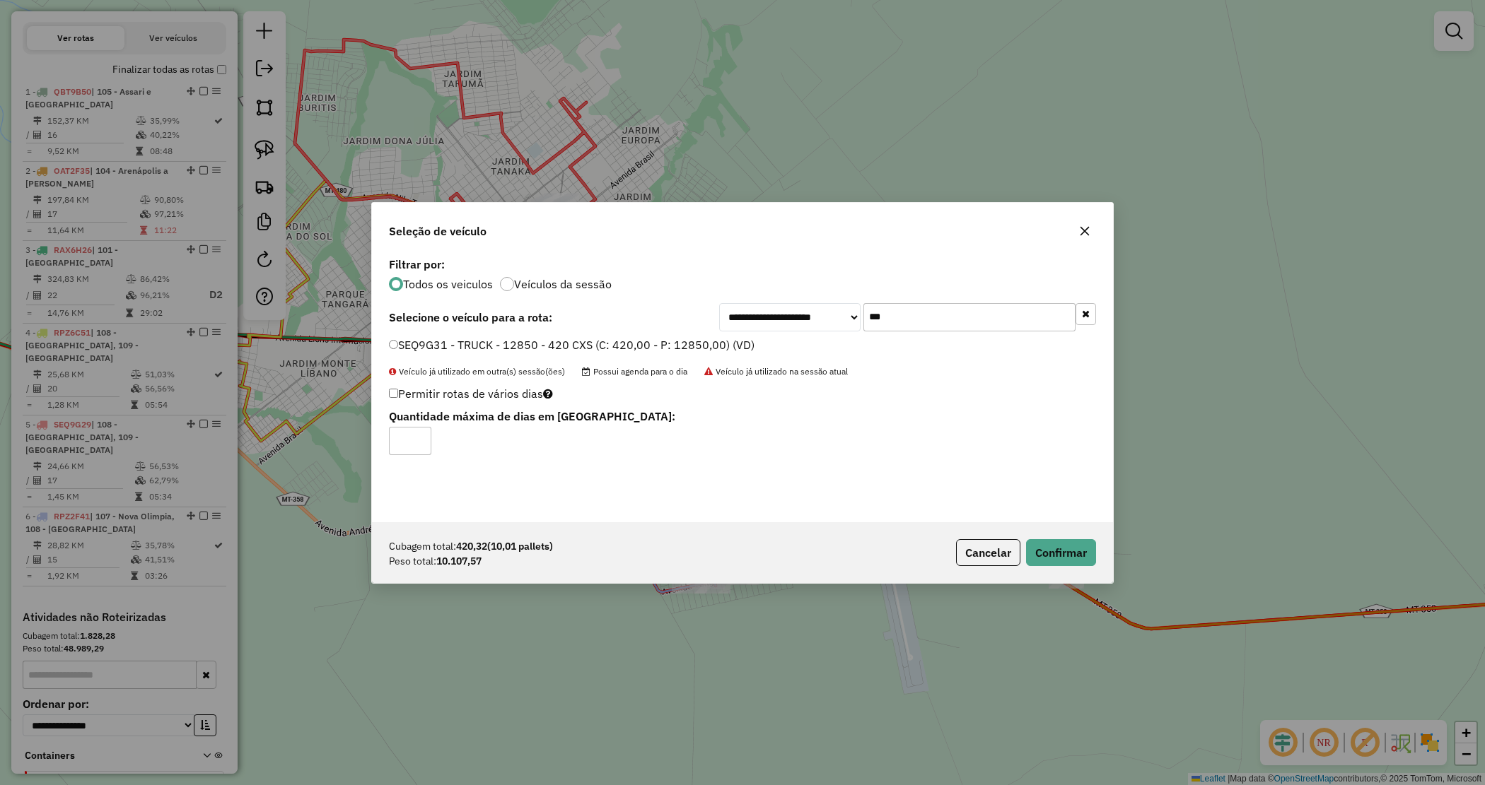
drag, startPoint x: 850, startPoint y: 308, endPoint x: 841, endPoint y: 303, distance: 9.8
click at [841, 304] on div "**********" at bounding box center [907, 317] width 377 height 28
click at [918, 318] on input "***" at bounding box center [969, 317] width 212 height 28
click at [1065, 544] on button "Confirmar" at bounding box center [1061, 552] width 70 height 27
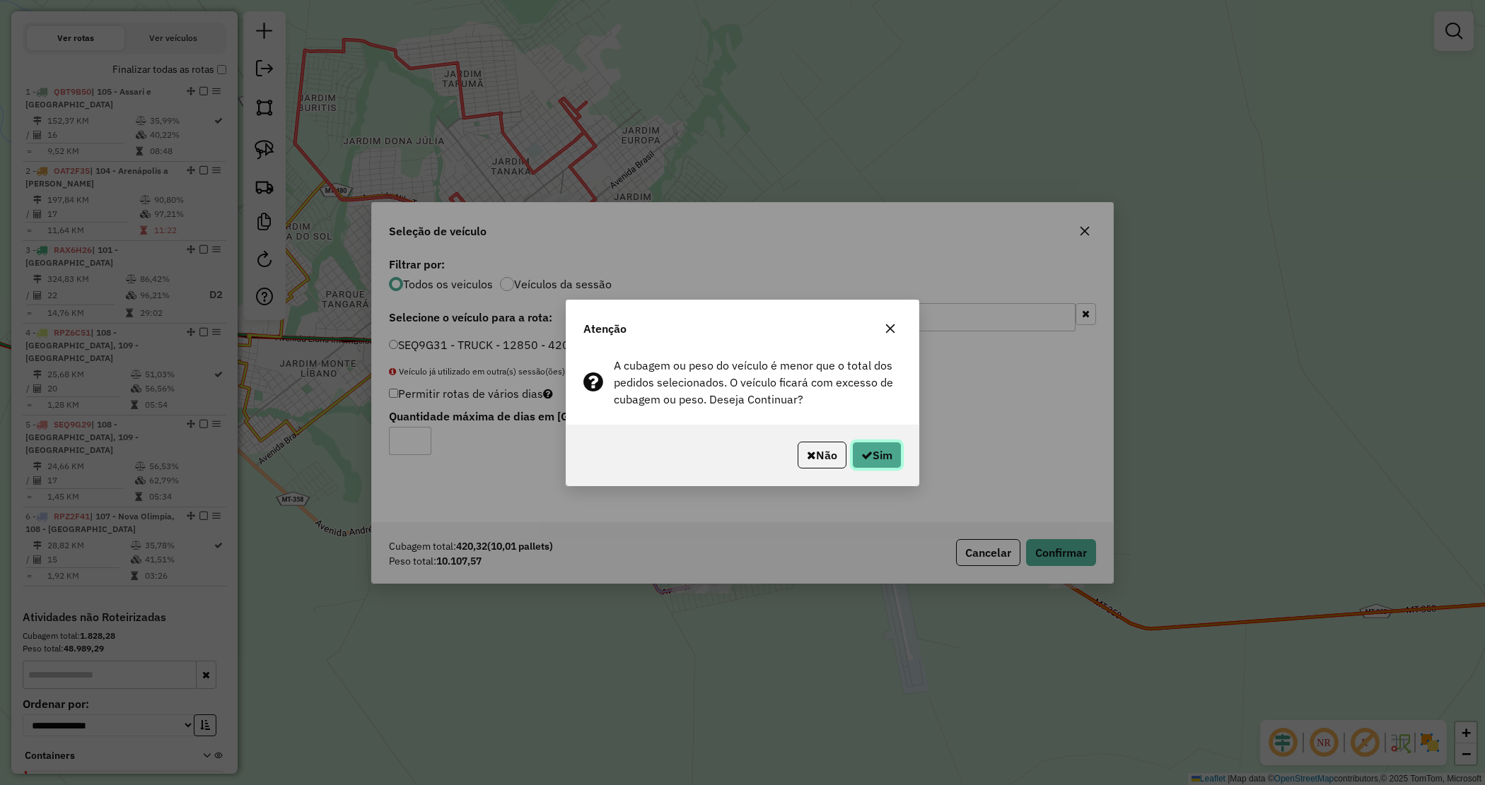
drag, startPoint x: 879, startPoint y: 449, endPoint x: 857, endPoint y: 460, distance: 24.3
click at [880, 449] on button "Sim" at bounding box center [876, 455] width 49 height 27
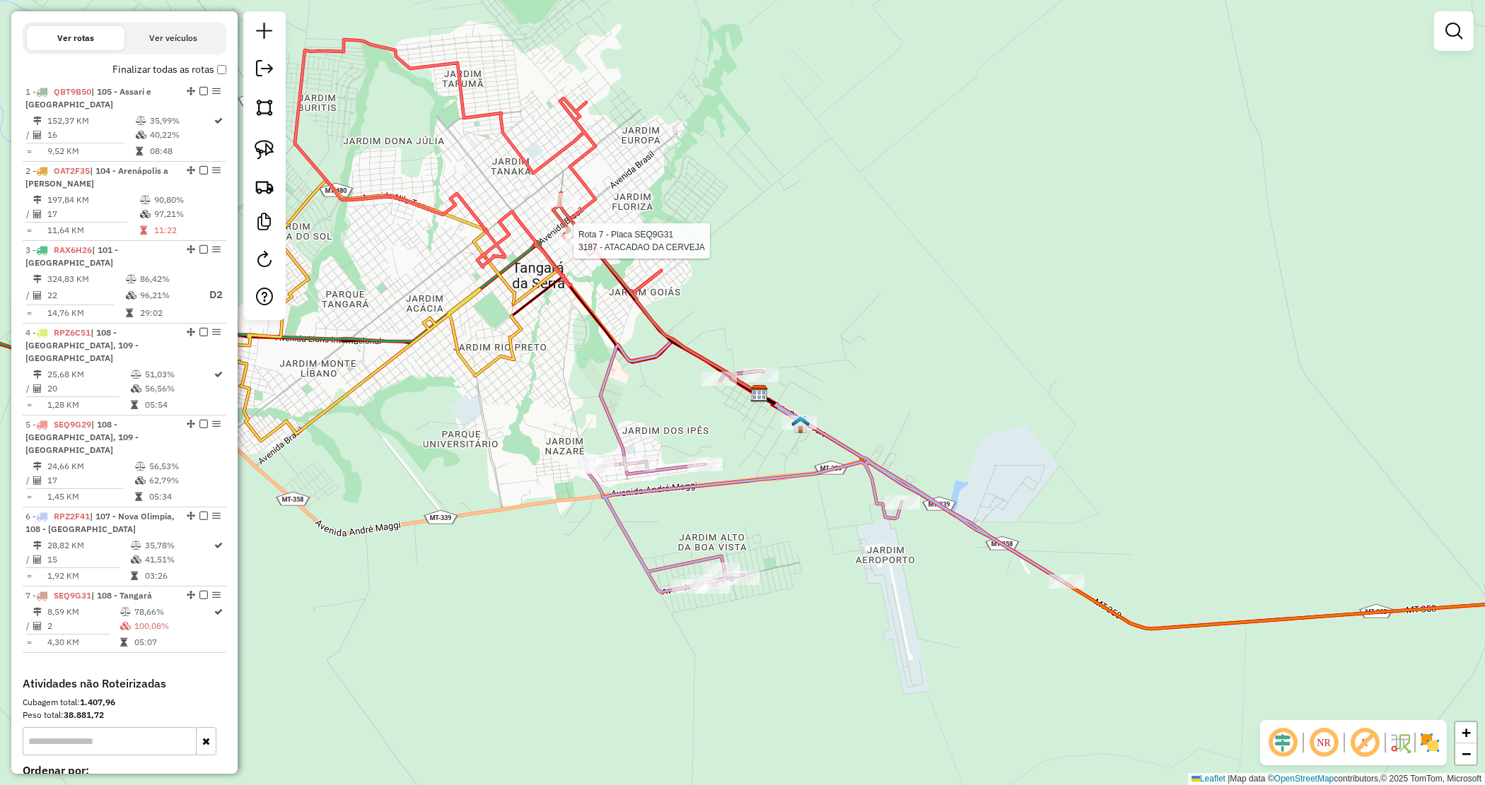
select select "*********"
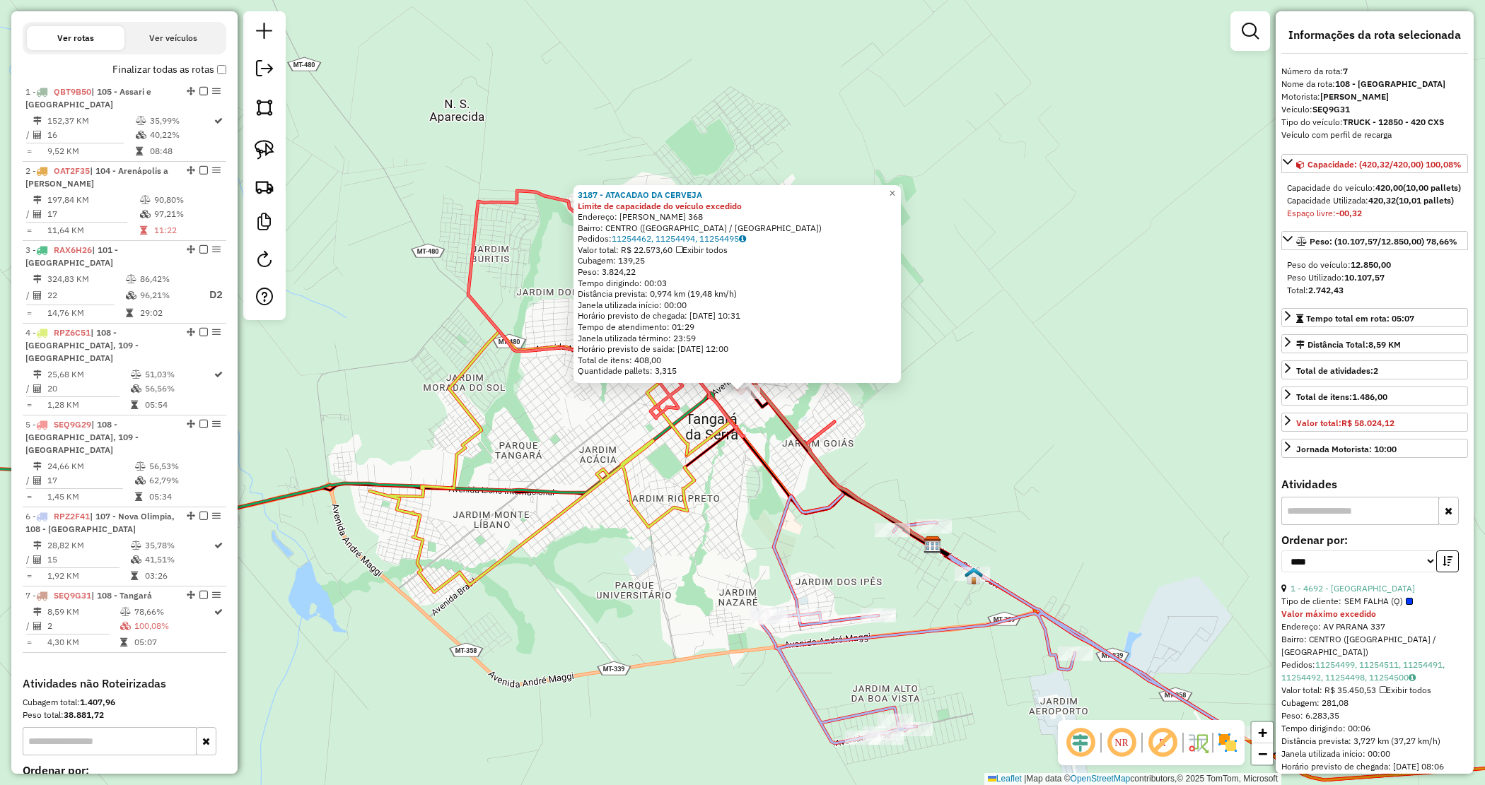
scroll to position [609, 0]
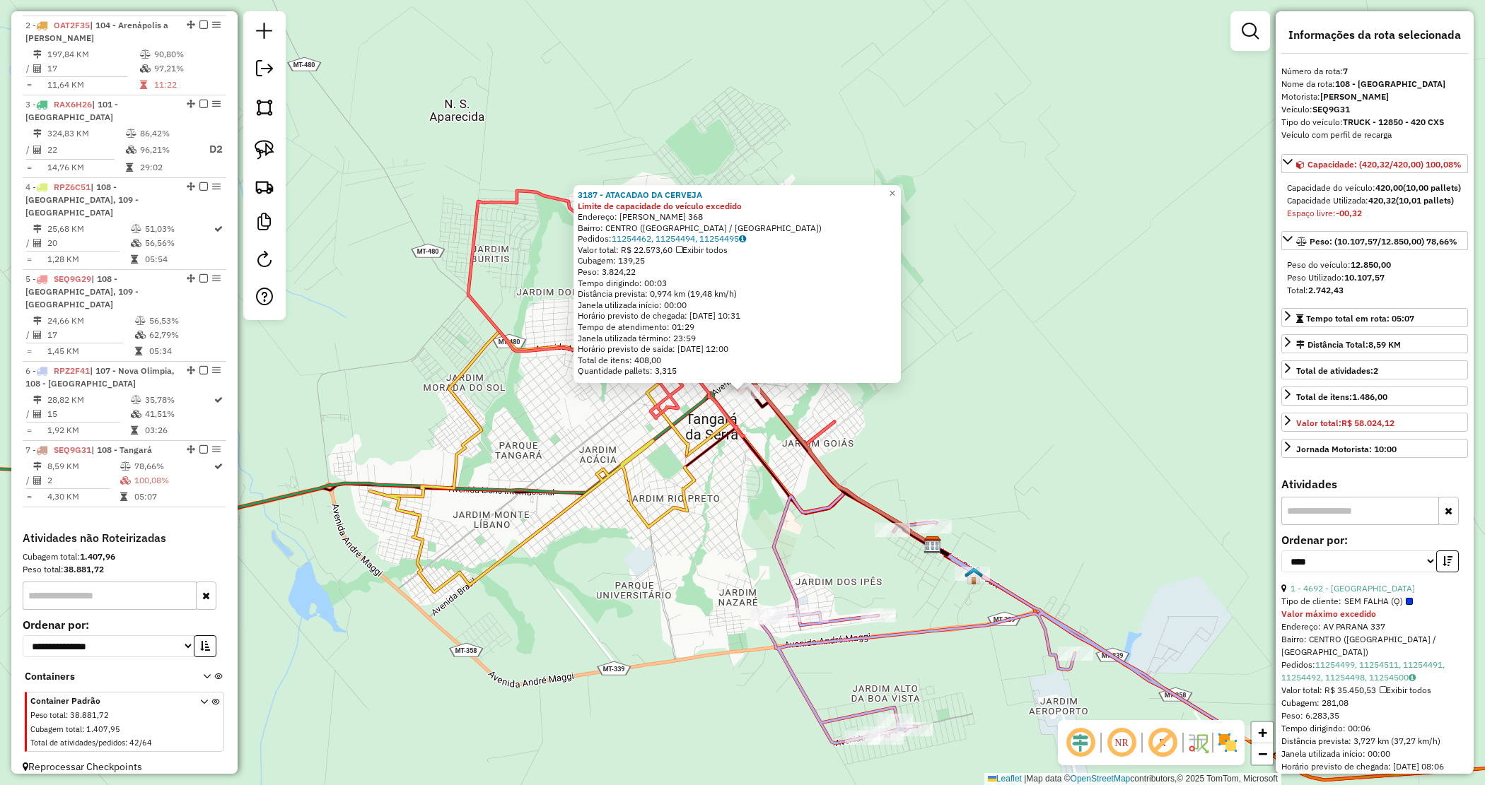
drag, startPoint x: 906, startPoint y: 415, endPoint x: 828, endPoint y: 415, distance: 78.5
click at [906, 416] on div "3187 - ATACADAO DA CERVEJA Limite de capacidade do veículo excedido Endereço: E…" at bounding box center [742, 392] width 1485 height 785
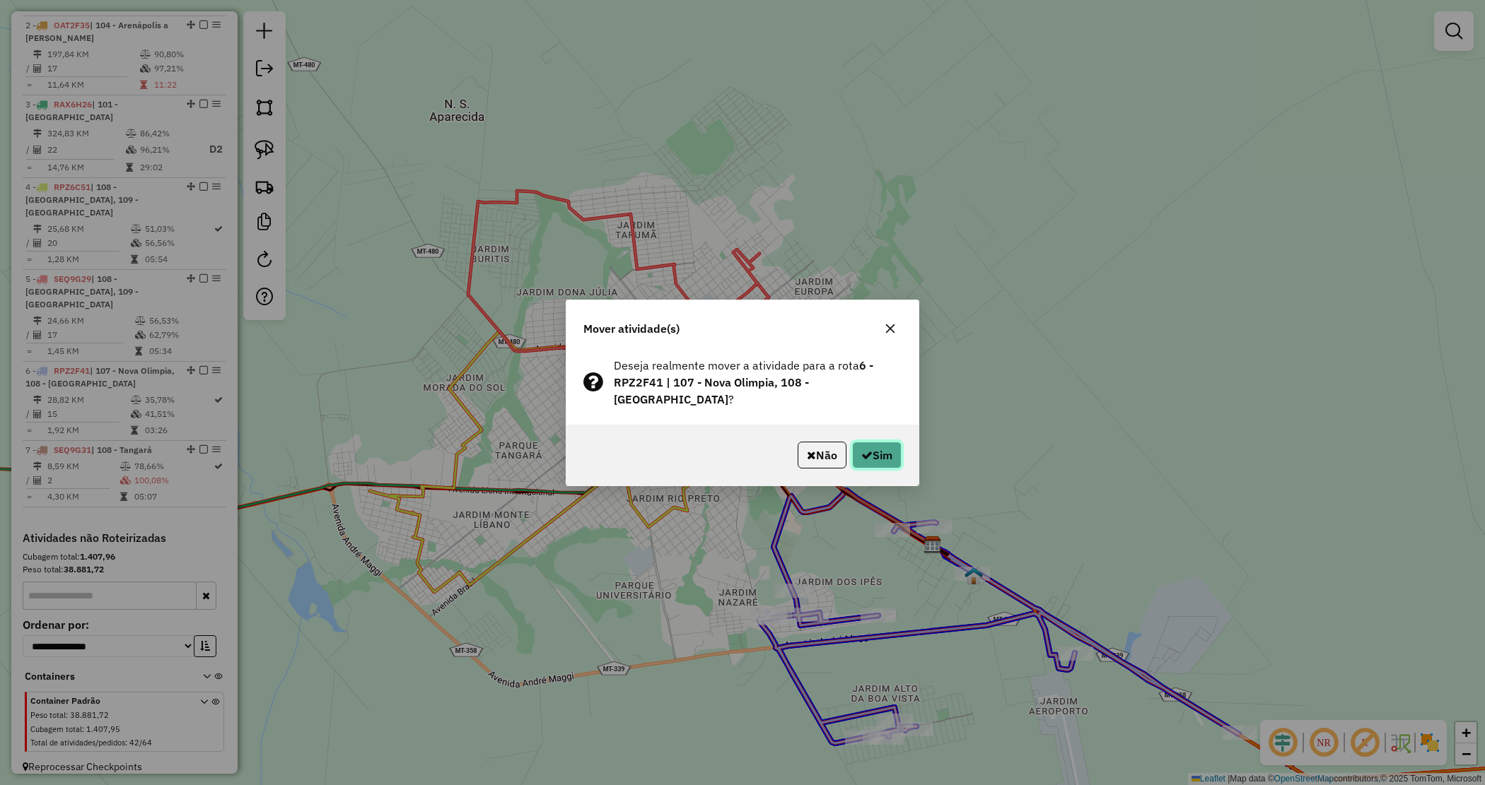
click at [866, 442] on button "Sim" at bounding box center [876, 455] width 49 height 27
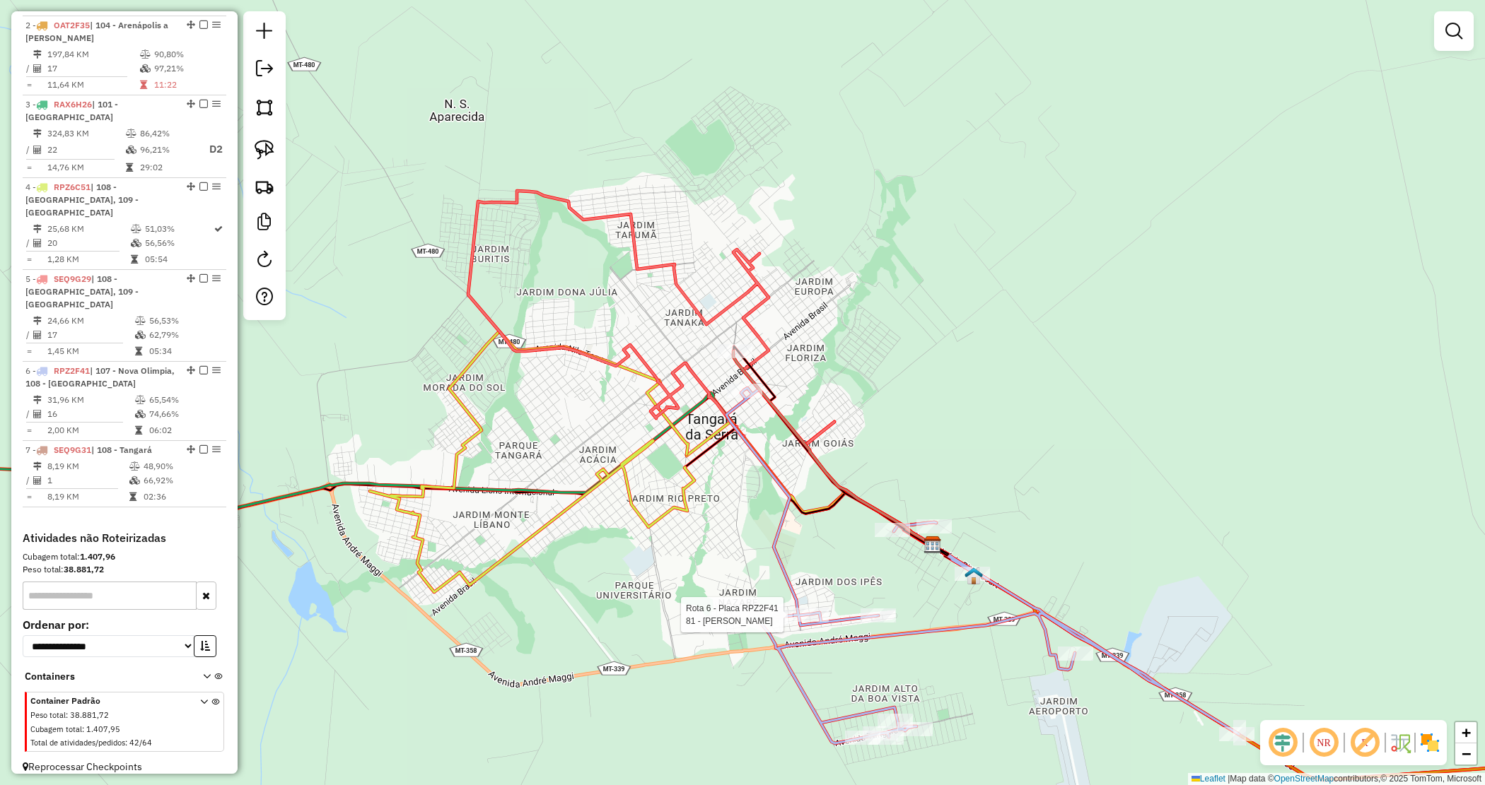
select select "*********"
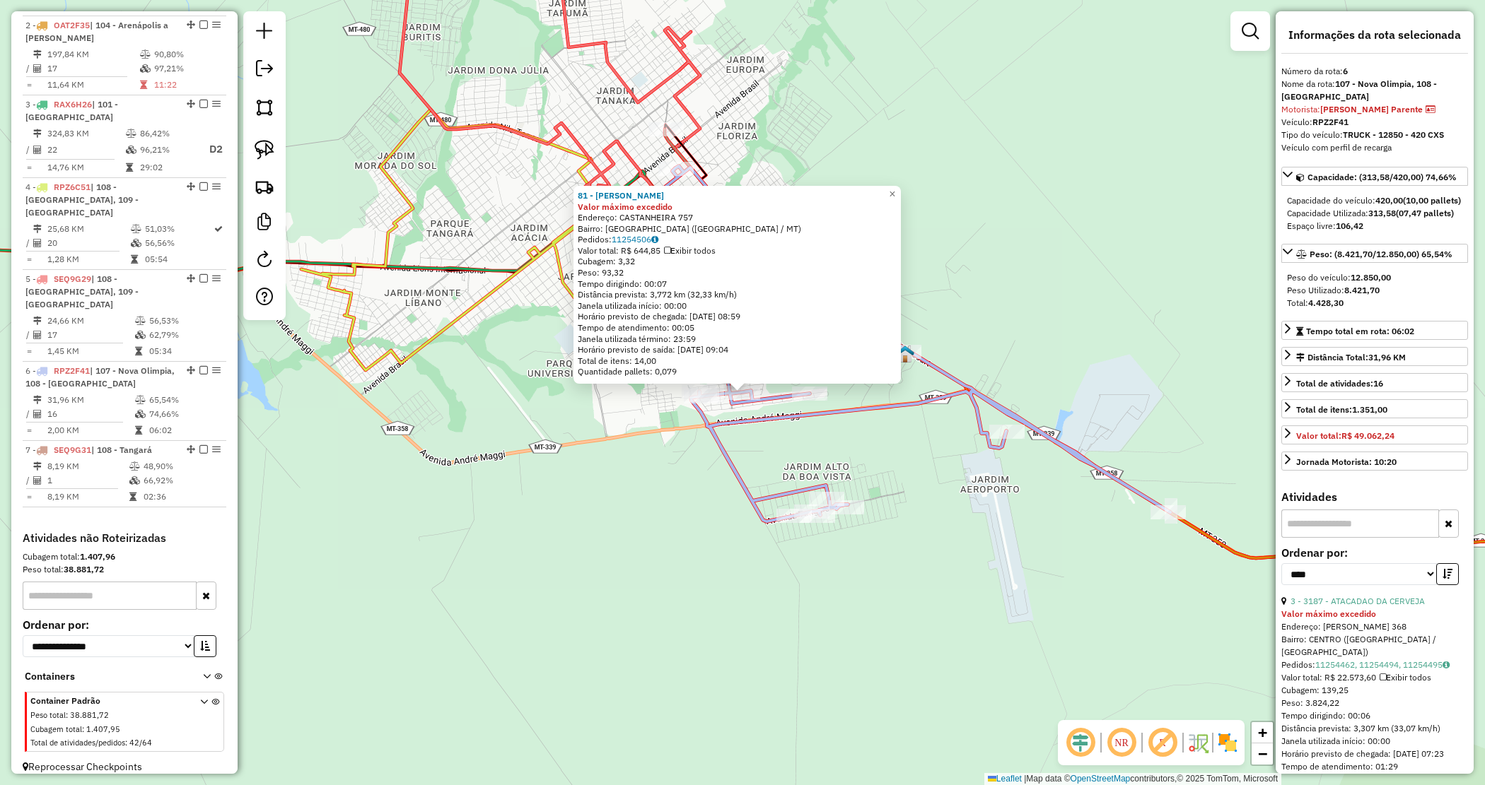
click at [684, 522] on div "81 - ADELMO JOSE DA SILVA Valor máximo excedido Endereço: CASTANHEIRA 757 Bairr…" at bounding box center [742, 392] width 1485 height 785
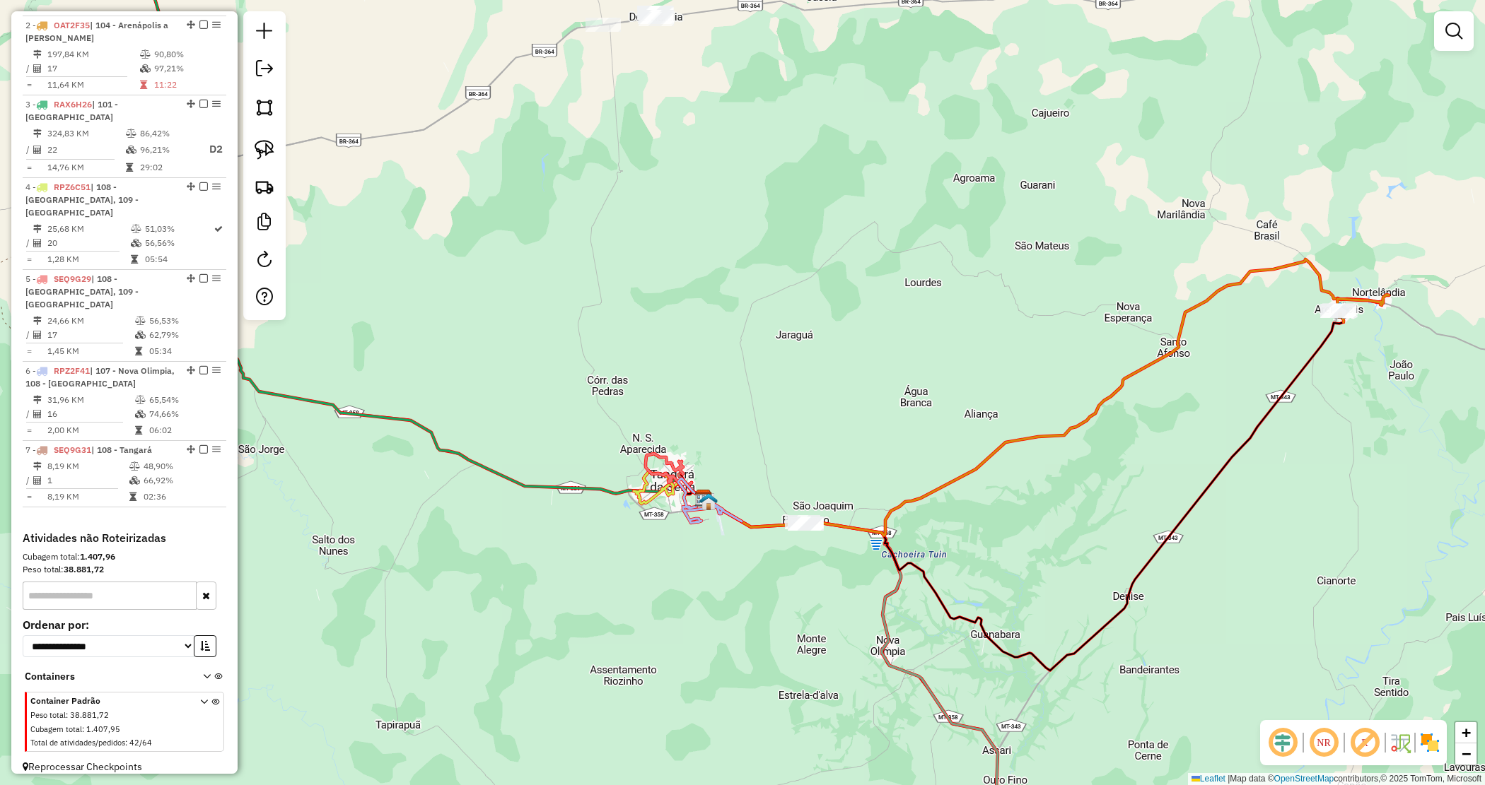
drag, startPoint x: 774, startPoint y: 641, endPoint x: 653, endPoint y: 597, distance: 129.0
click at [653, 597] on div "Janela de atendimento Grade de atendimento Capacidade Transportadoras Veículos …" at bounding box center [742, 392] width 1485 height 785
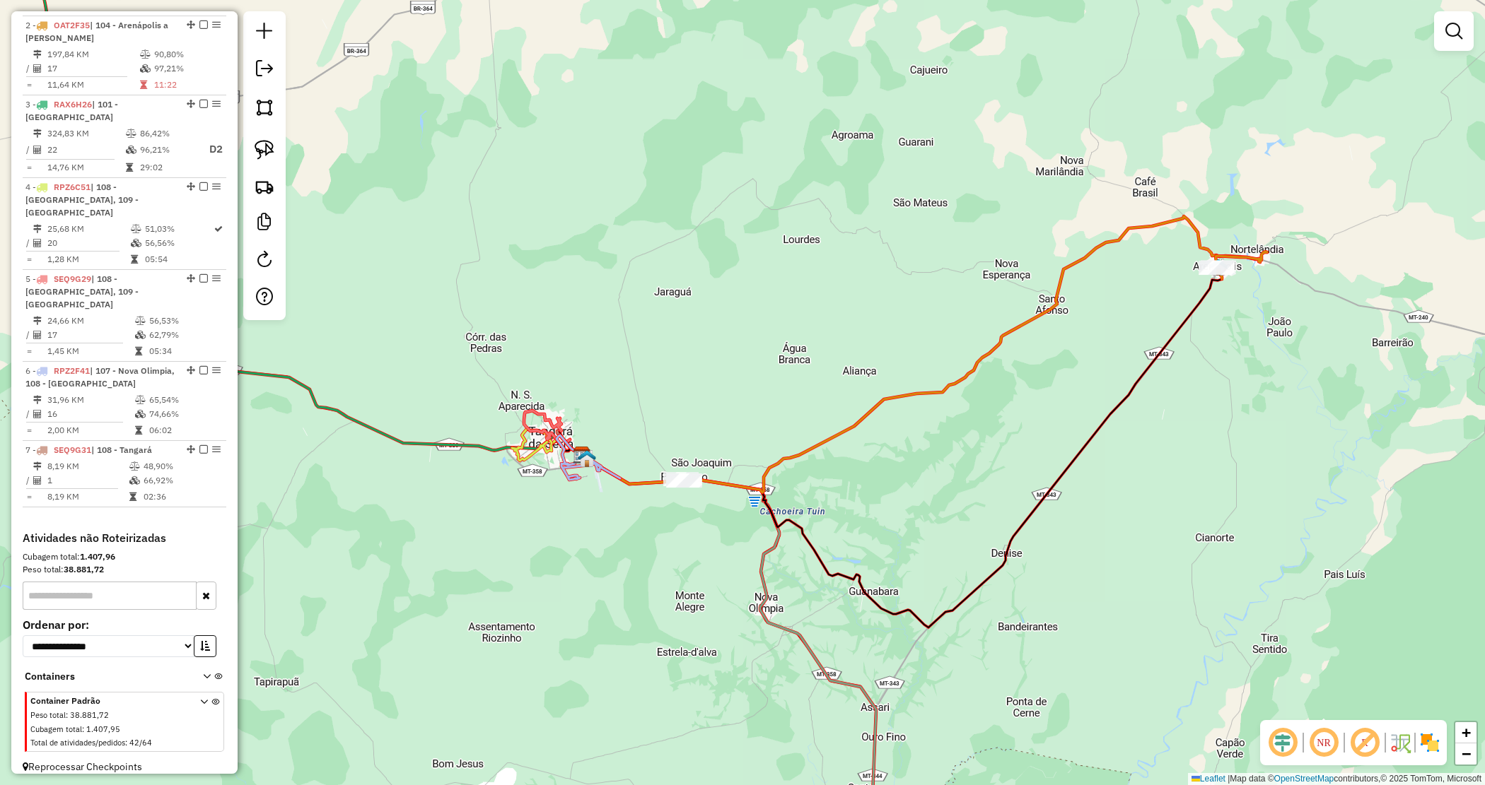
drag, startPoint x: 691, startPoint y: 452, endPoint x: 702, endPoint y: 489, distance: 37.8
click at [712, 513] on div "Janela de atendimento Grade de atendimento Capacidade Transportadoras Veículos …" at bounding box center [742, 392] width 1485 height 785
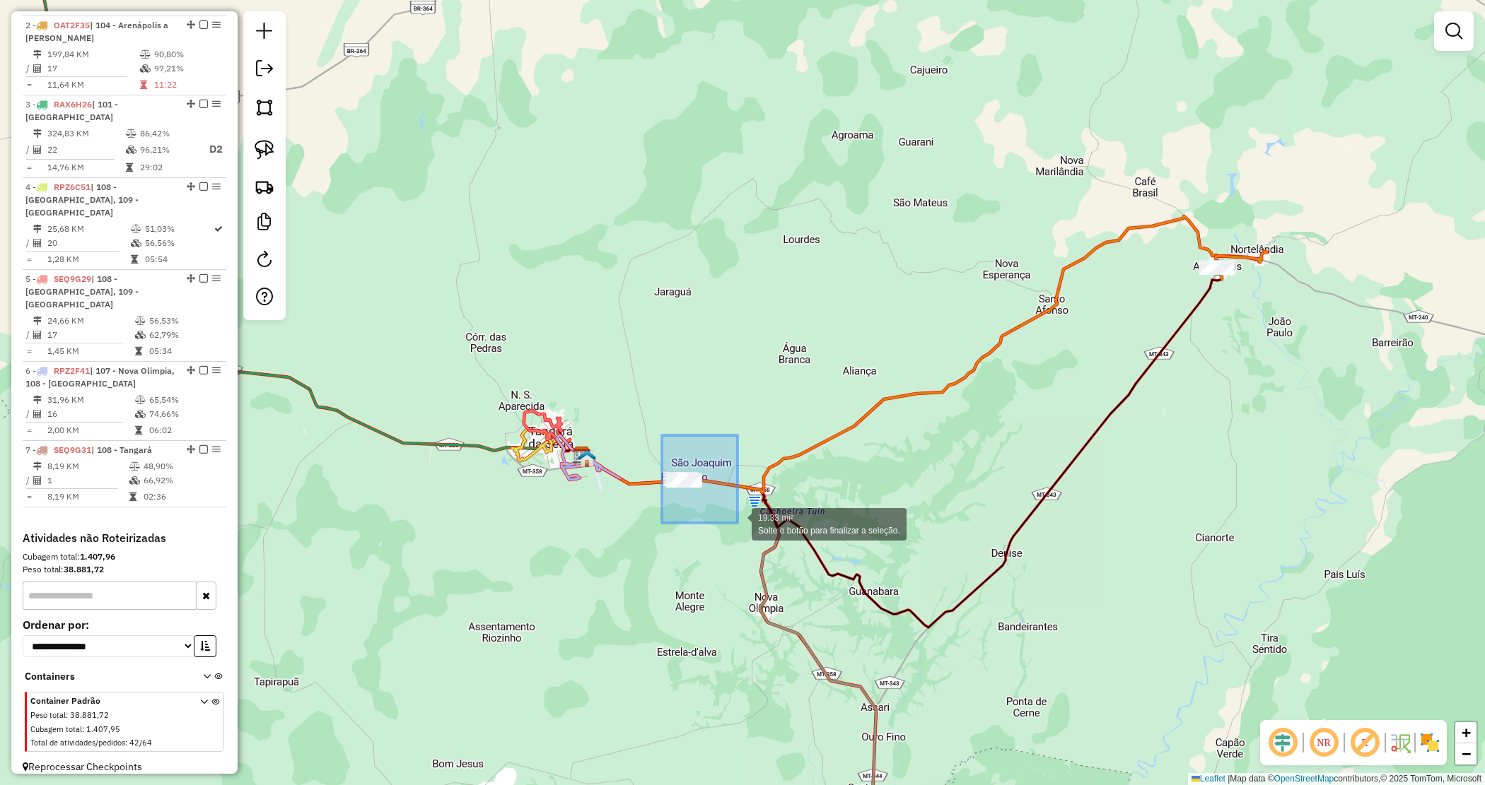
drag, startPoint x: 737, startPoint y: 523, endPoint x: 764, endPoint y: 530, distance: 27.8
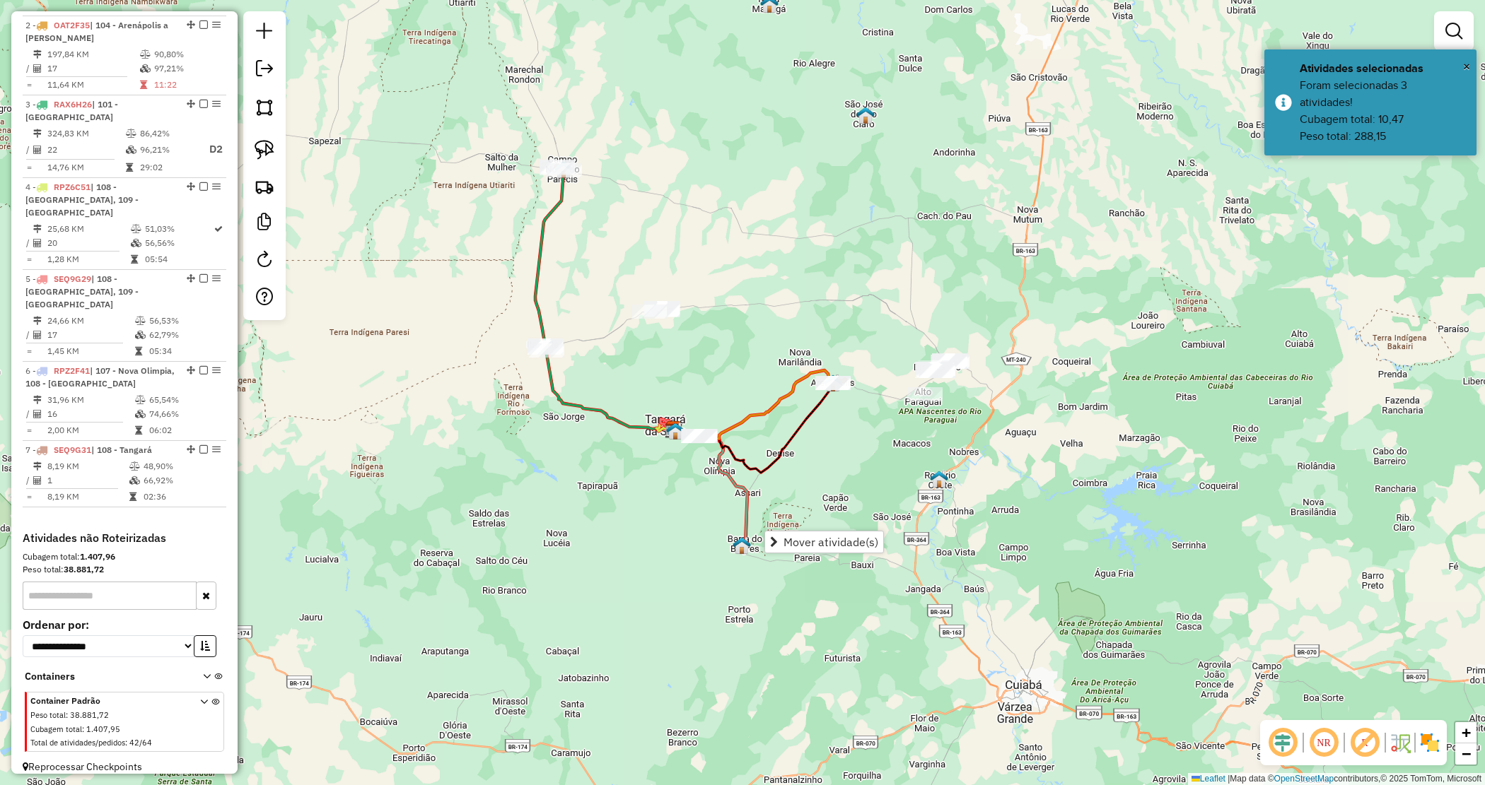
click at [858, 457] on div "Janela de atendimento Grade de atendimento Capacidade Transportadoras Veículos …" at bounding box center [742, 392] width 1485 height 785
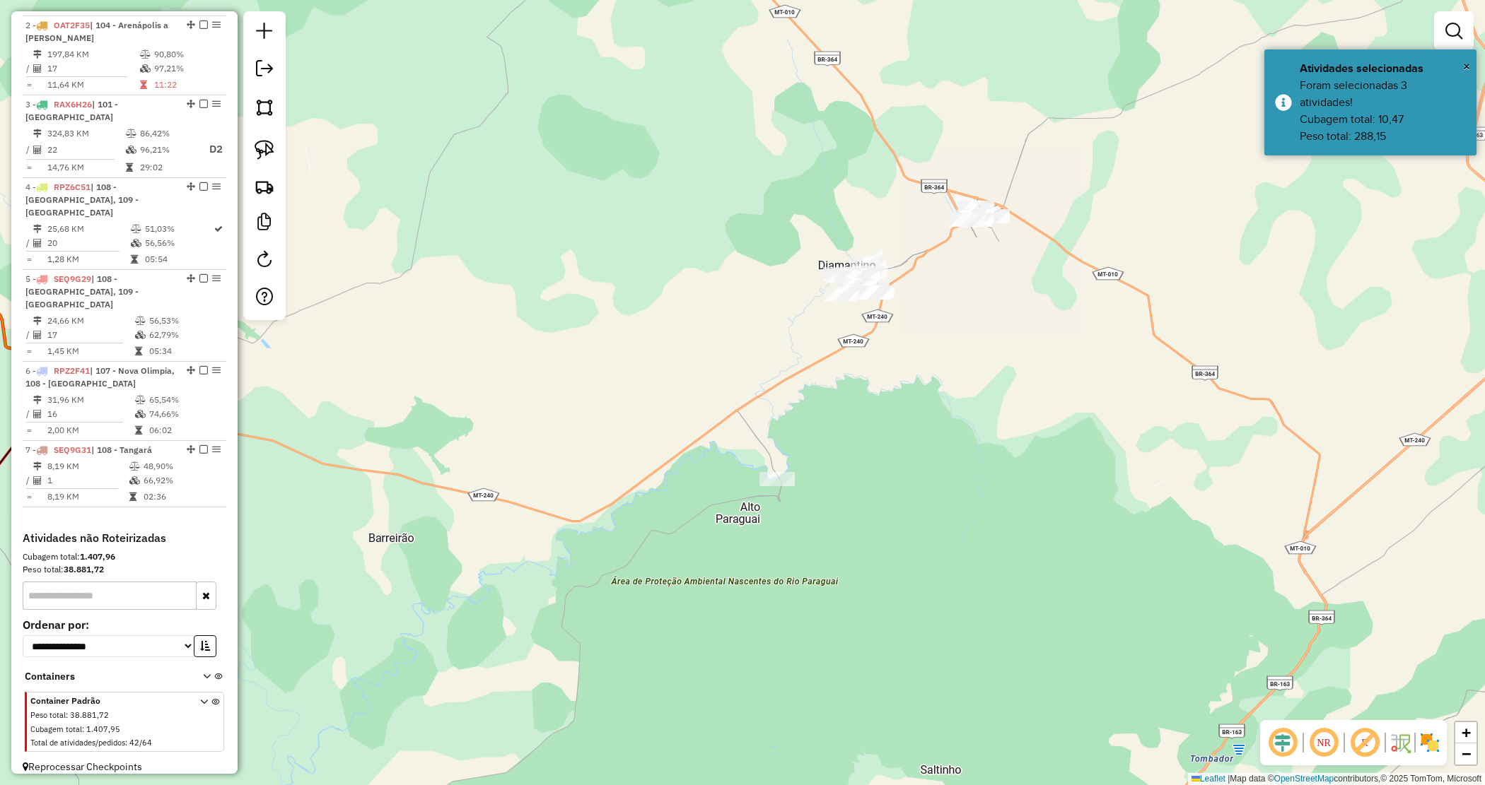
drag, startPoint x: 960, startPoint y: 384, endPoint x: 884, endPoint y: 421, distance: 84.4
click at [895, 443] on div "Janela de atendimento Grade de atendimento Capacidade Transportadoras Veículos …" at bounding box center [742, 392] width 1485 height 785
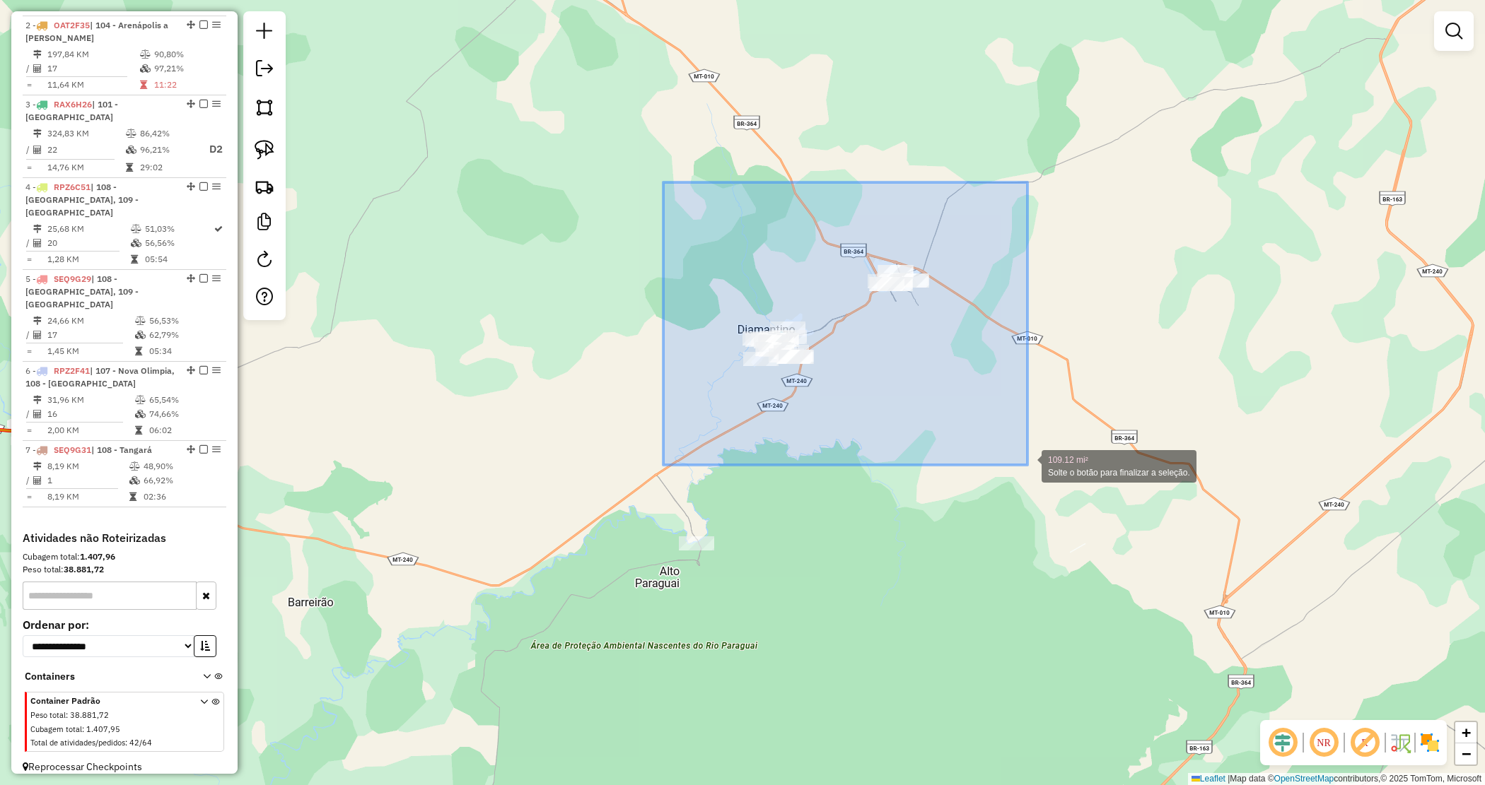
drag, startPoint x: 711, startPoint y: 269, endPoint x: 1027, endPoint y: 465, distance: 371.8
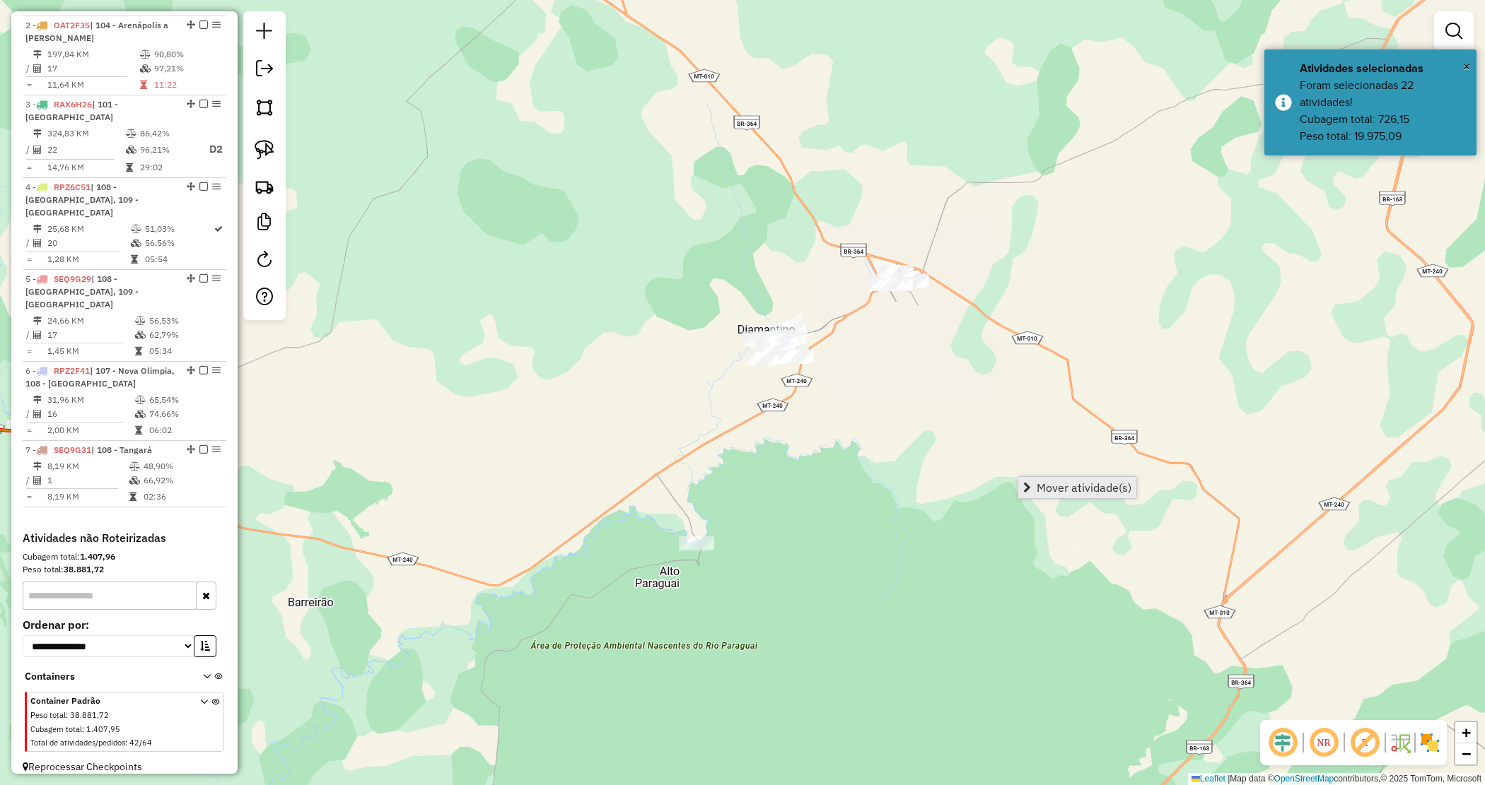
drag, startPoint x: 1030, startPoint y: 476, endPoint x: 1030, endPoint y: 486, distance: 9.9
click at [1030, 478] on div "Mover atividade(s)" at bounding box center [1076, 488] width 119 height 23
click at [1030, 488] on span "Mover atividade(s)" at bounding box center [1027, 487] width 8 height 11
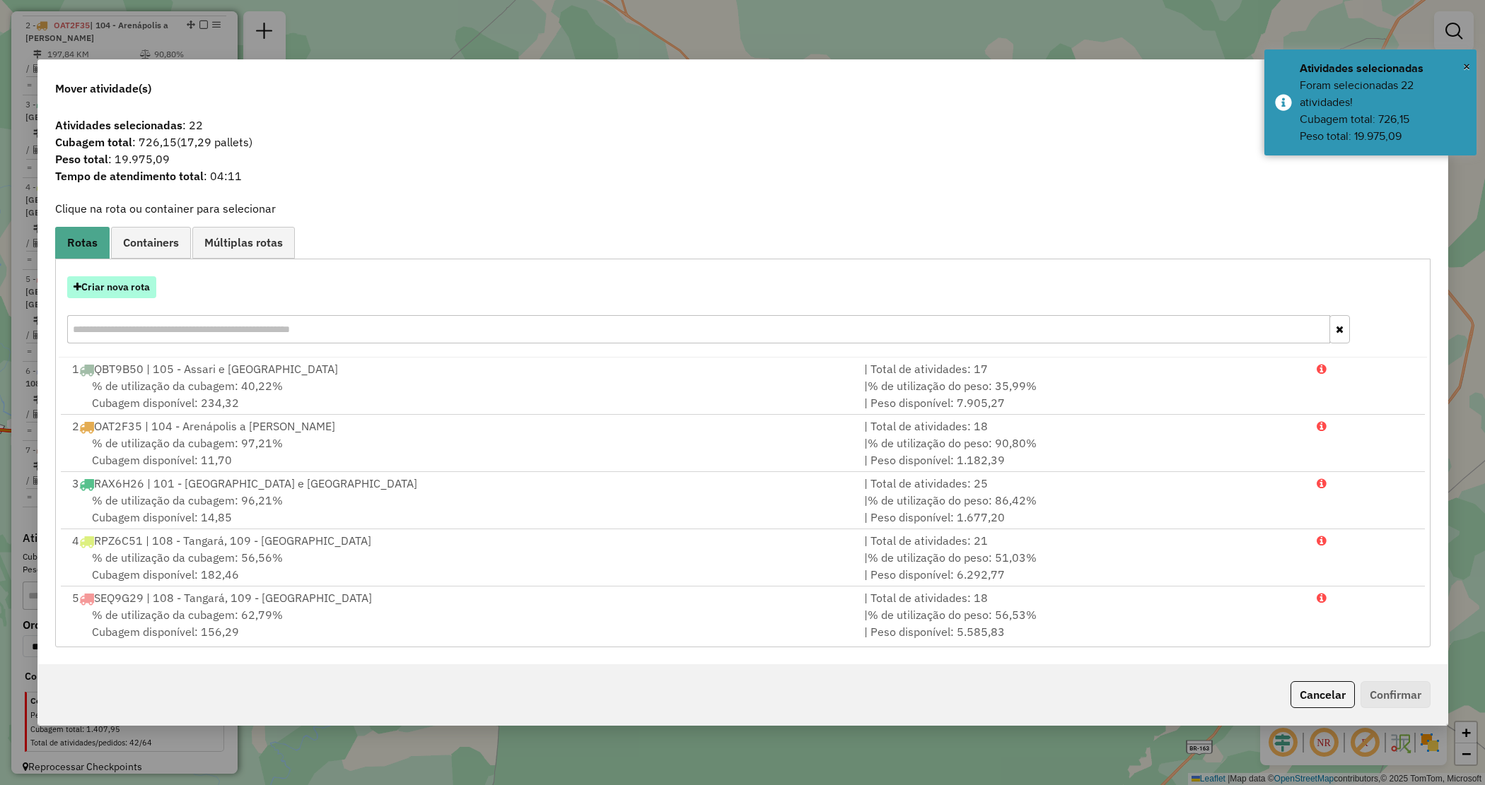
click at [103, 285] on button "Criar nova rota" at bounding box center [111, 287] width 89 height 22
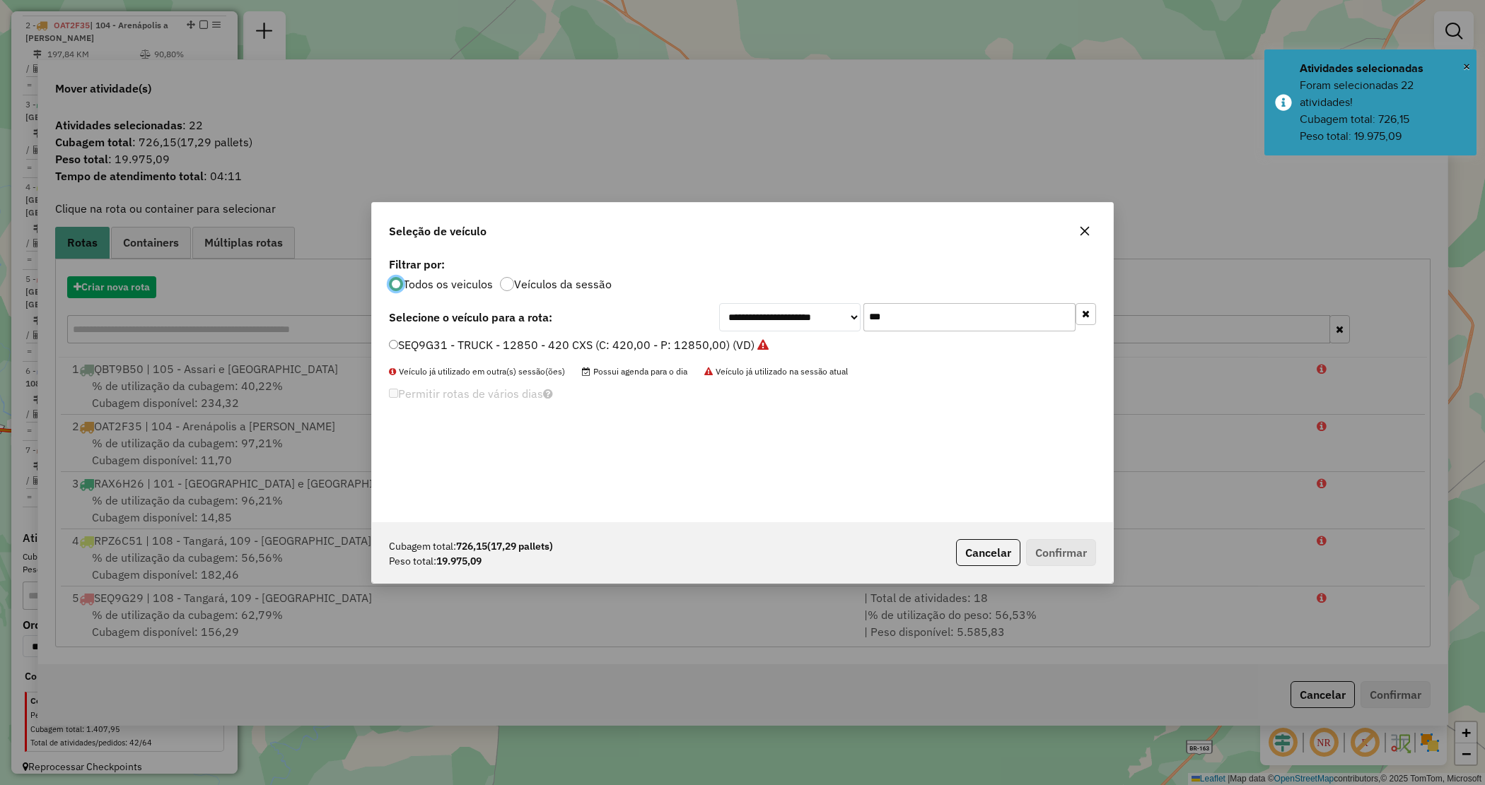
scroll to position [7, 4]
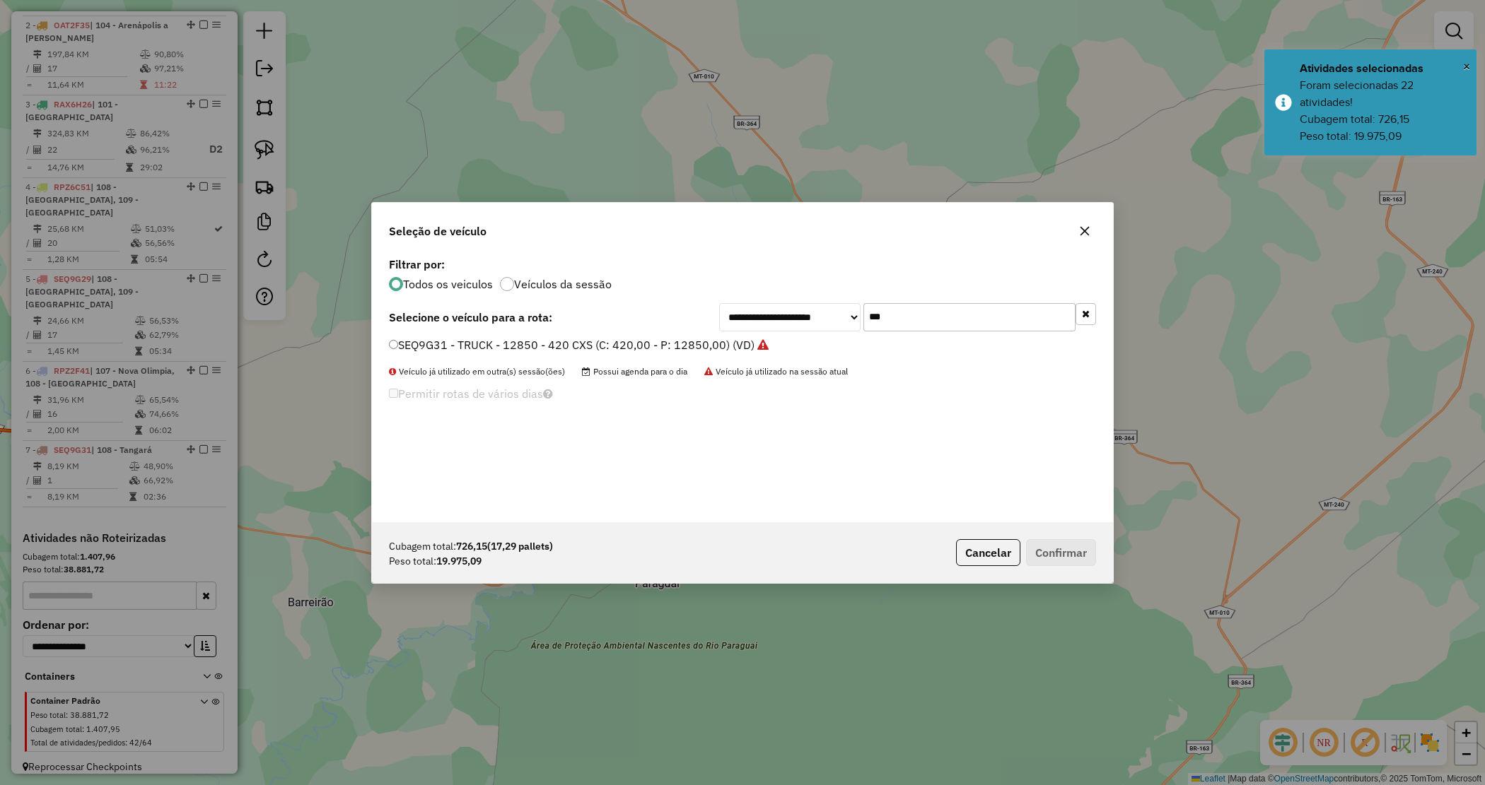
drag, startPoint x: 870, startPoint y: 320, endPoint x: 814, endPoint y: 311, distance: 57.3
click at [814, 311] on div "**********" at bounding box center [907, 317] width 377 height 28
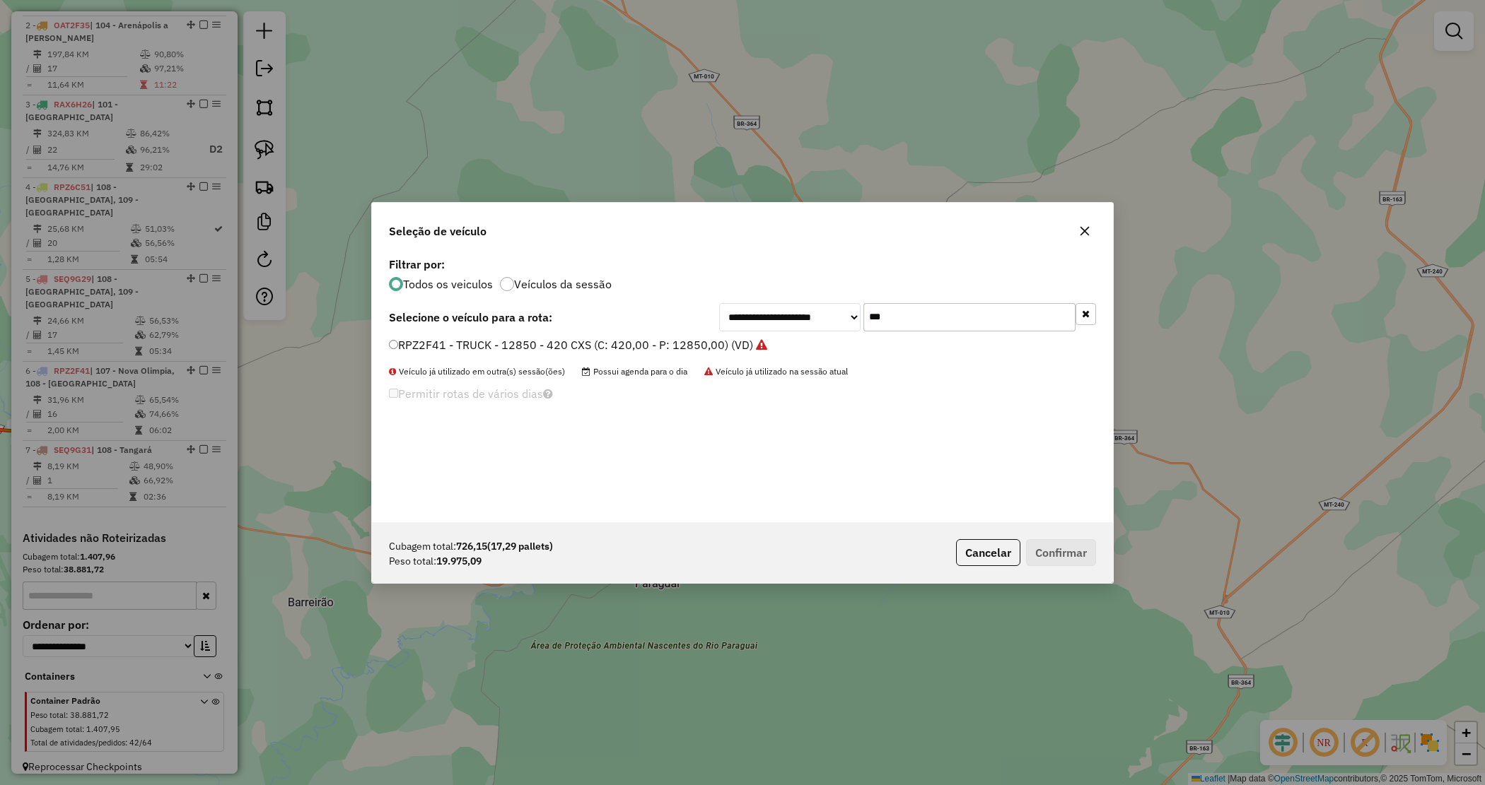
type input "***"
click at [1094, 228] on button "button" at bounding box center [1084, 231] width 23 height 23
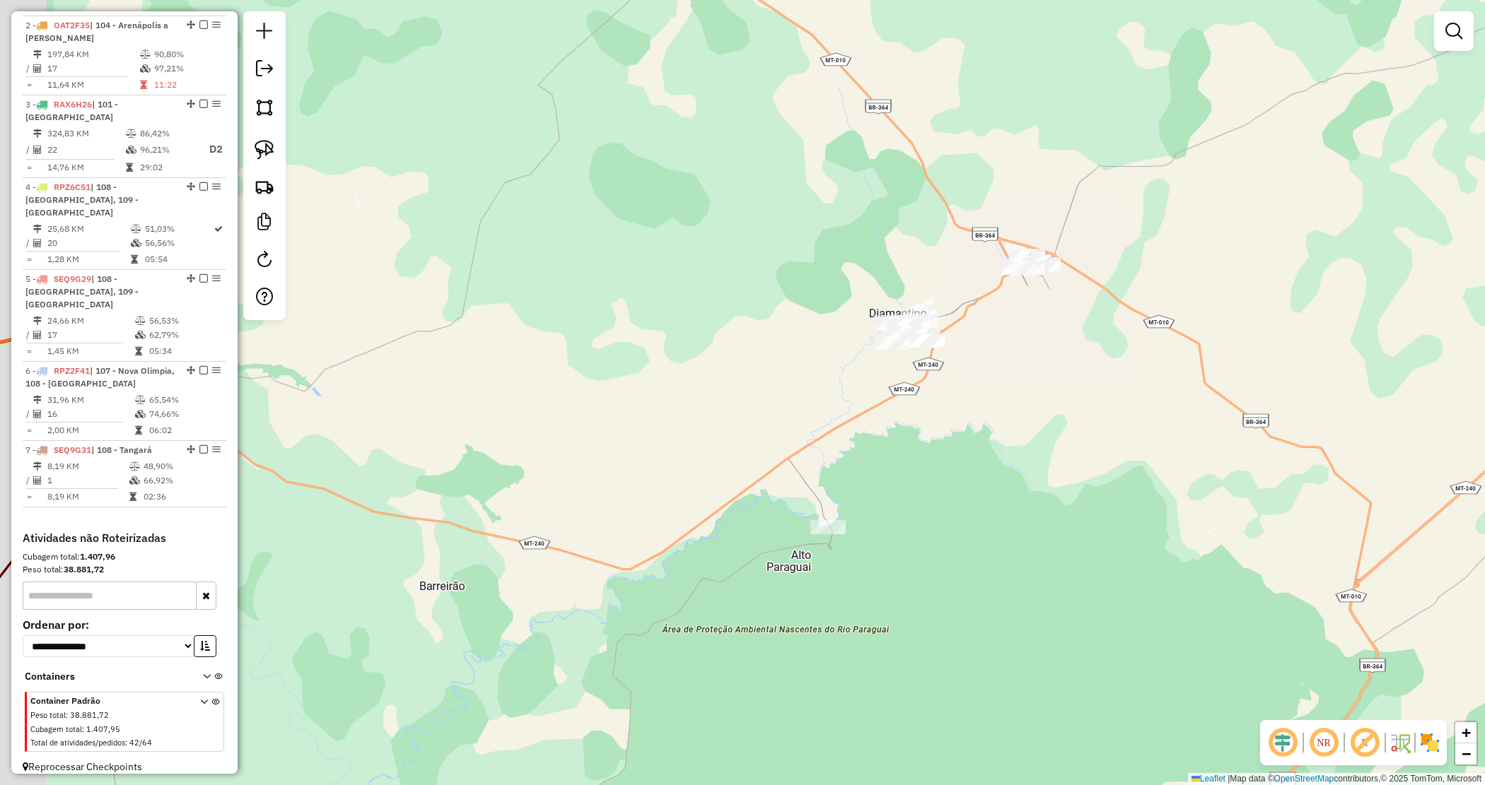
drag, startPoint x: 633, startPoint y: 404, endPoint x: 740, endPoint y: 369, distance: 112.5
click at [983, 370] on div "Janela de atendimento Grade de atendimento Capacidade Transportadoras Veículos …" at bounding box center [742, 392] width 1485 height 785
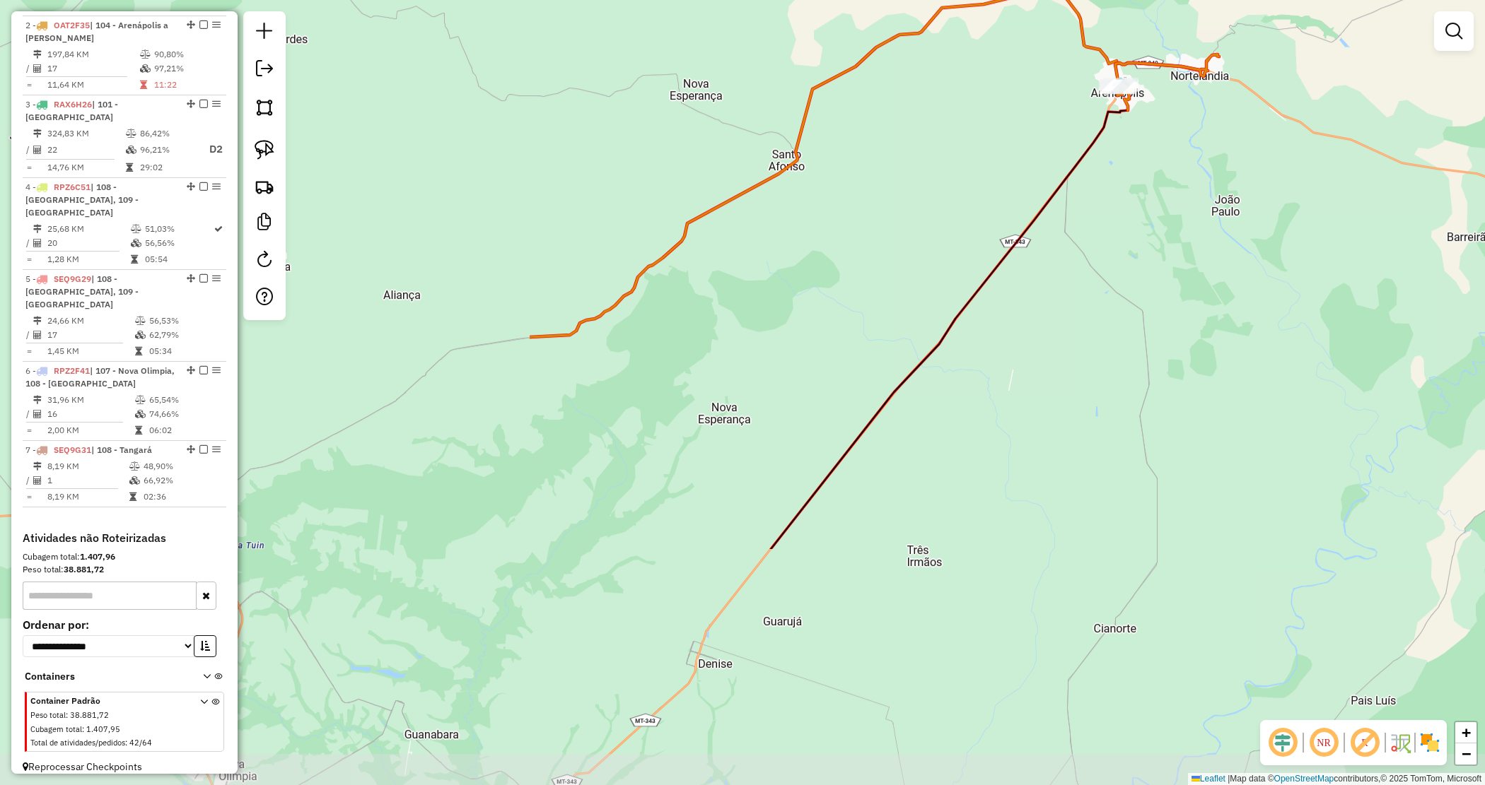
drag, startPoint x: 580, startPoint y: 497, endPoint x: 1133, endPoint y: 185, distance: 634.7
click at [1133, 185] on div "Janela de atendimento Grade de atendimento Capacidade Transportadoras Veículos …" at bounding box center [742, 392] width 1485 height 785
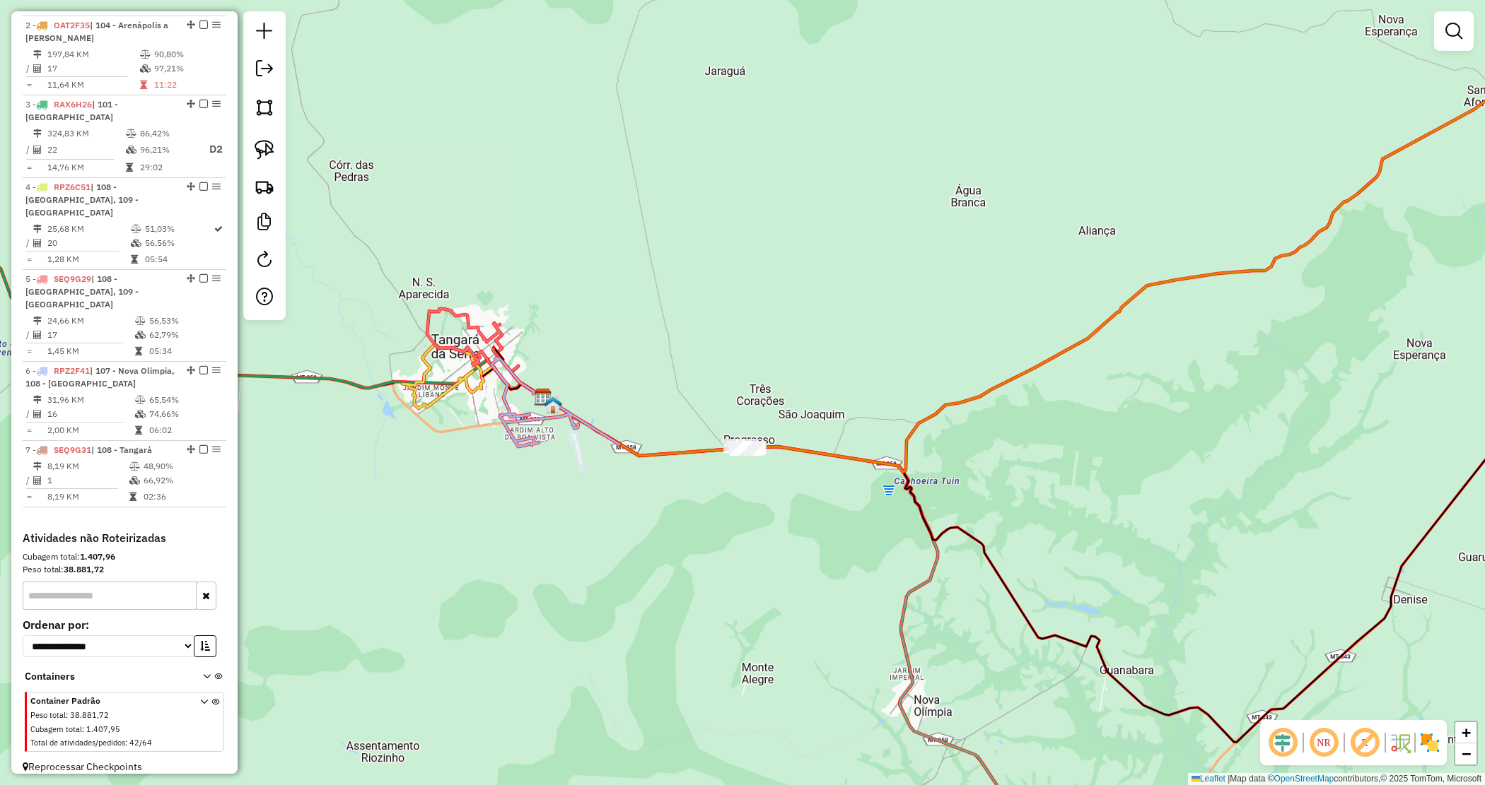
click at [523, 443] on icon at bounding box center [555, 402] width 128 height 89
select select "*********"
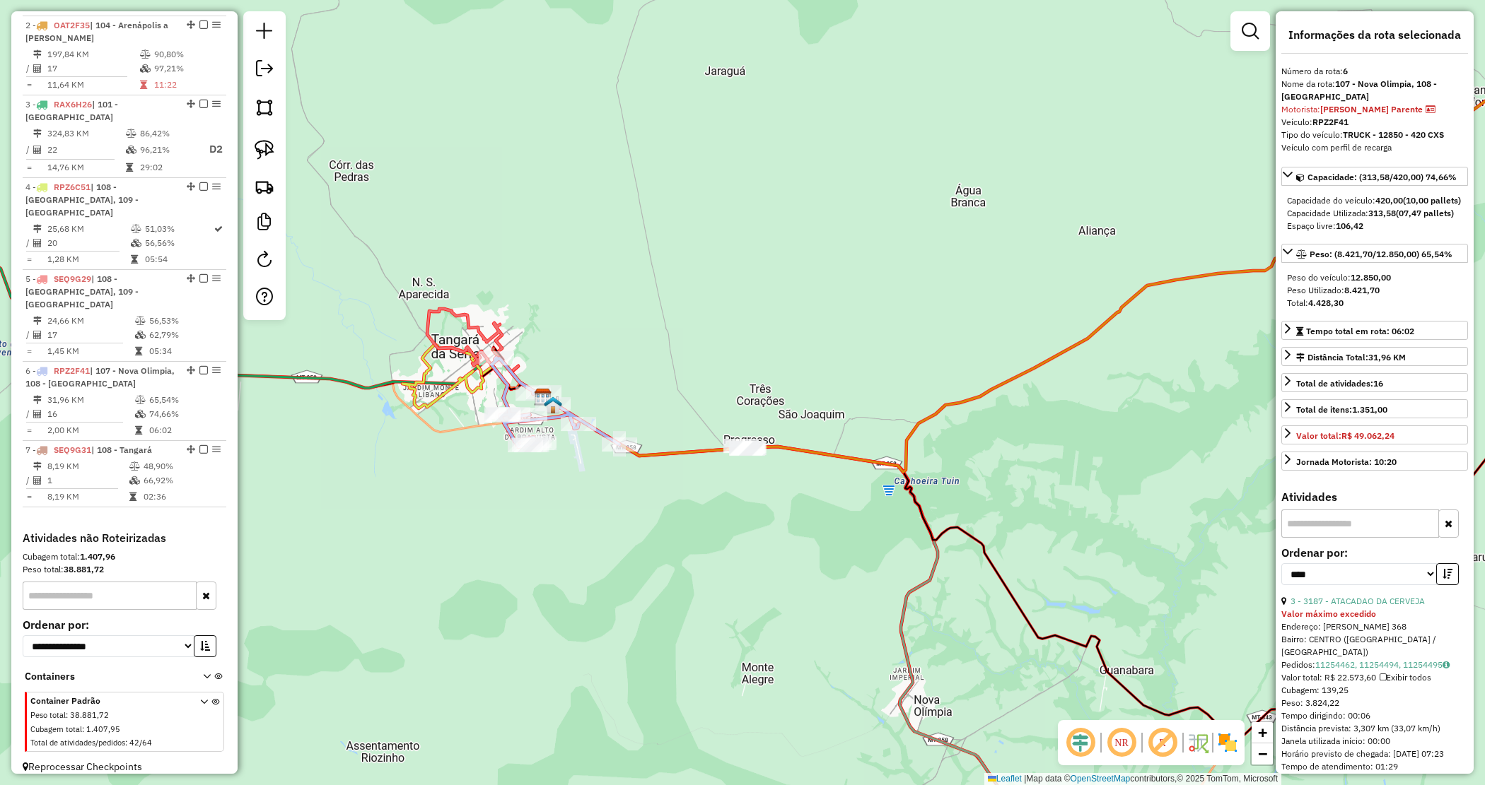
click at [623, 496] on div "Janela de atendimento Grade de atendimento Capacidade Transportadoras Veículos …" at bounding box center [742, 392] width 1485 height 785
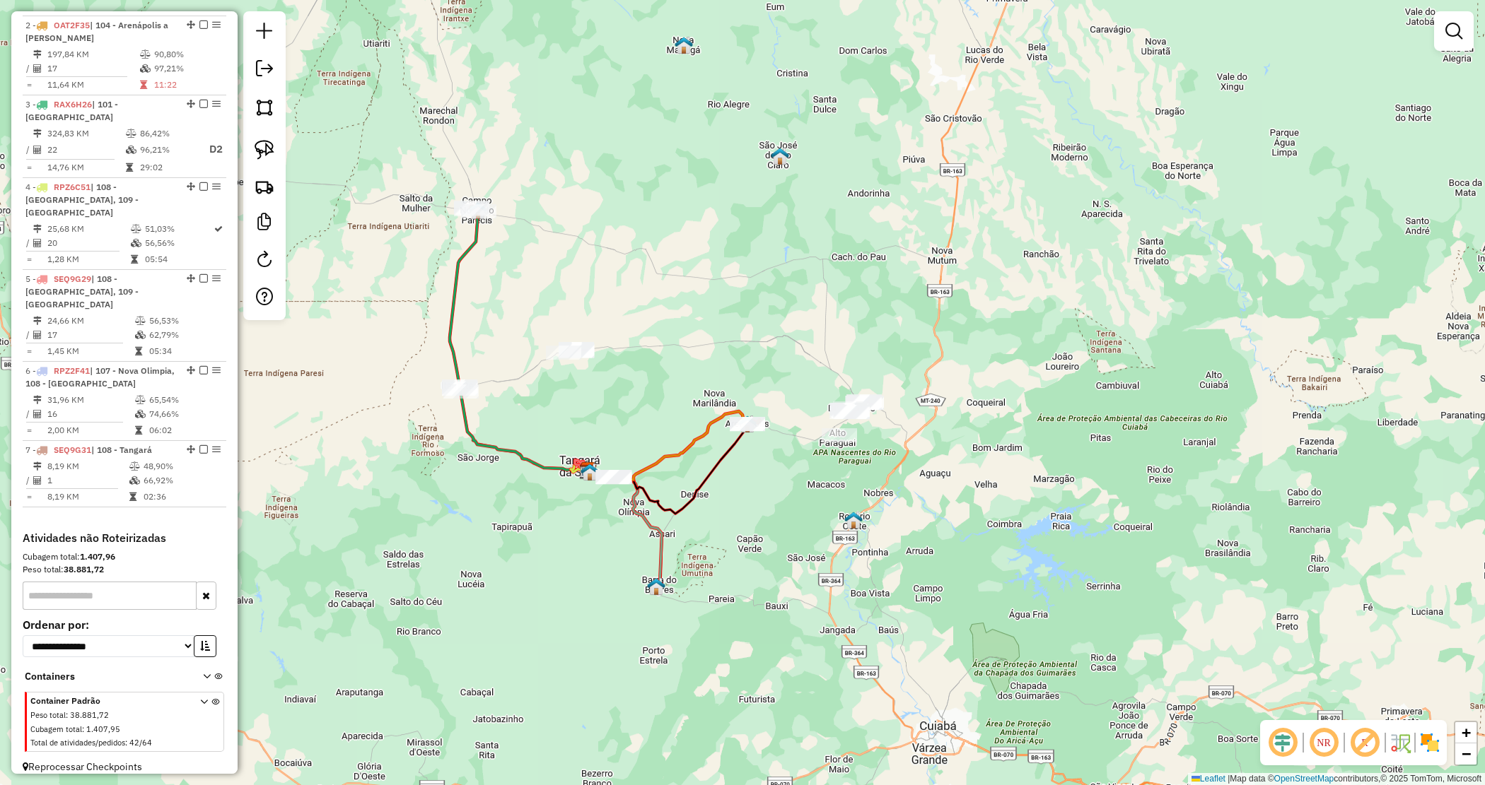
drag, startPoint x: 899, startPoint y: 489, endPoint x: 871, endPoint y: 486, distance: 28.4
click at [877, 500] on div "Janela de atendimento Grade de atendimento Capacidade Transportadoras Veículos …" at bounding box center [742, 392] width 1485 height 785
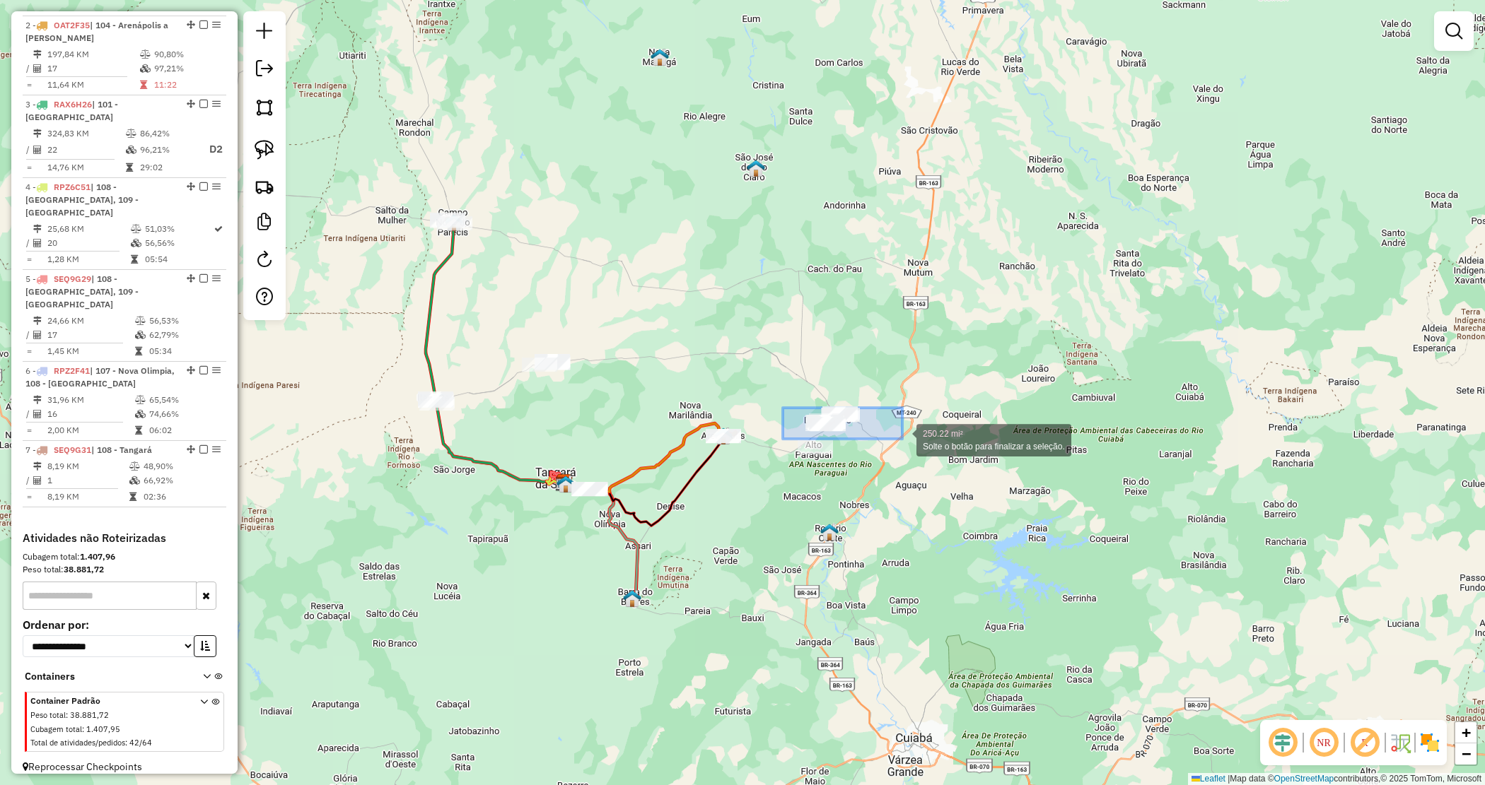
drag, startPoint x: 846, startPoint y: 422, endPoint x: 902, endPoint y: 439, distance: 58.4
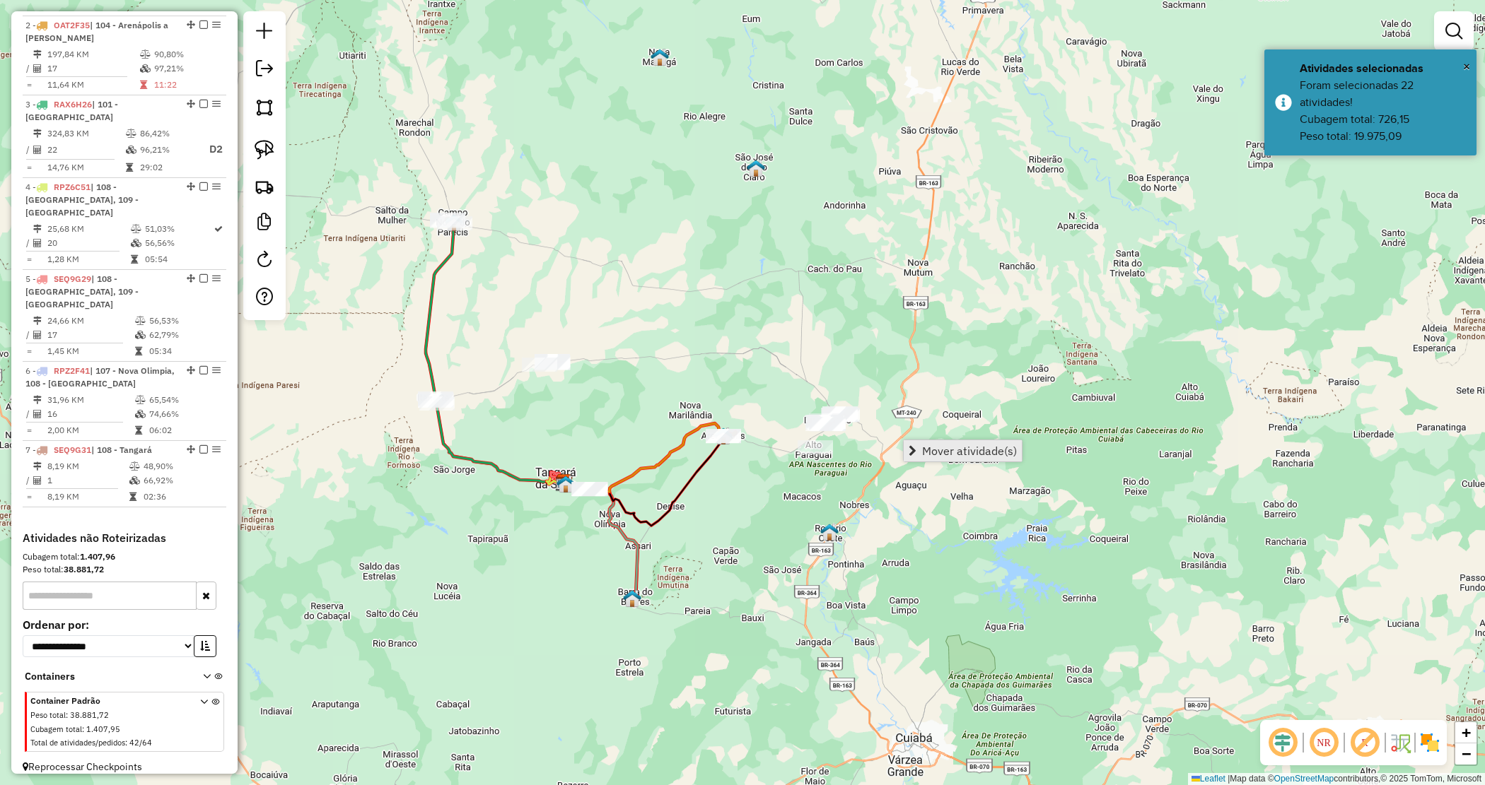
click at [916, 451] on span "Mover atividade(s)" at bounding box center [912, 450] width 8 height 11
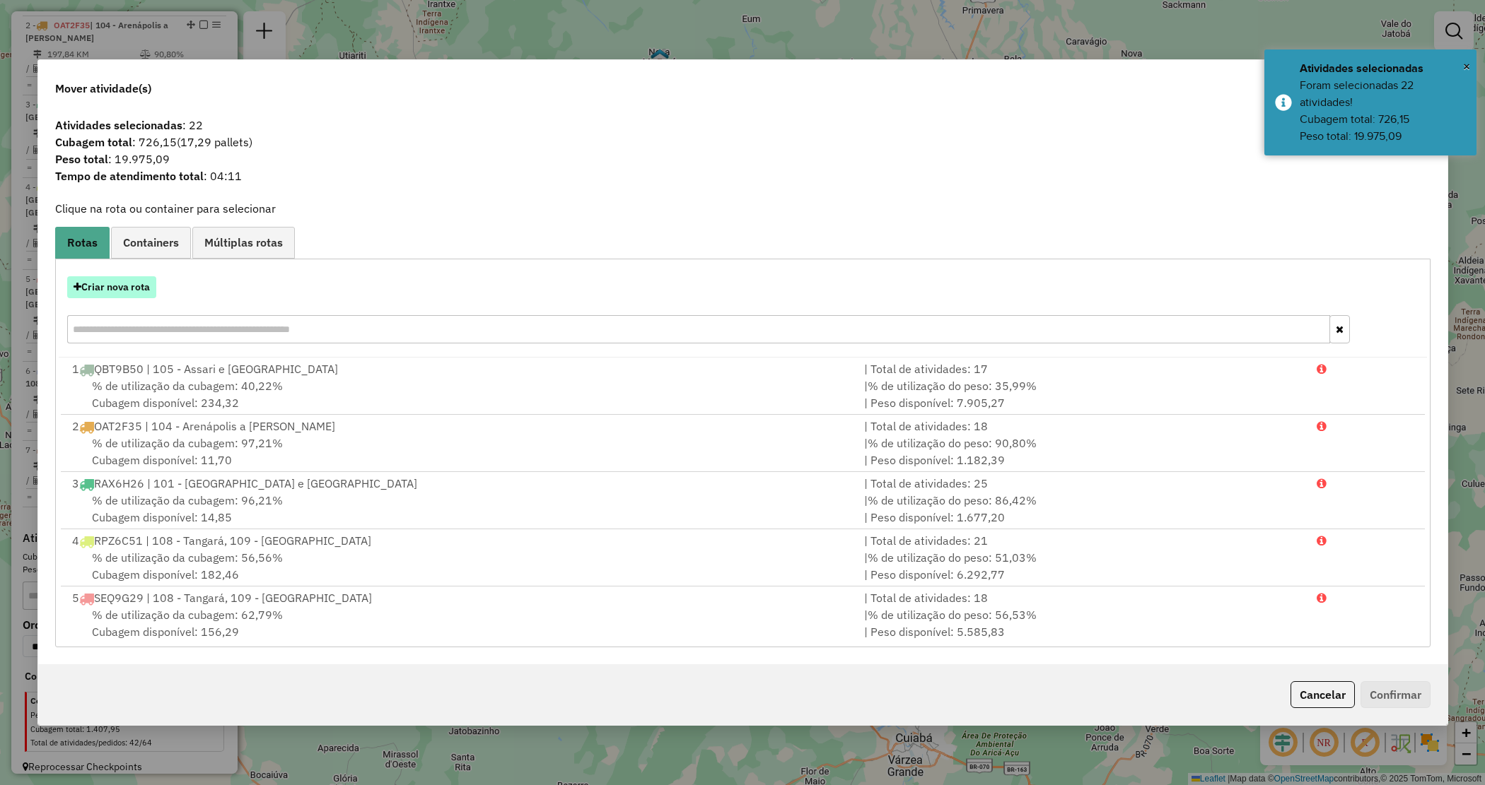
click at [108, 284] on button "Criar nova rota" at bounding box center [111, 287] width 89 height 22
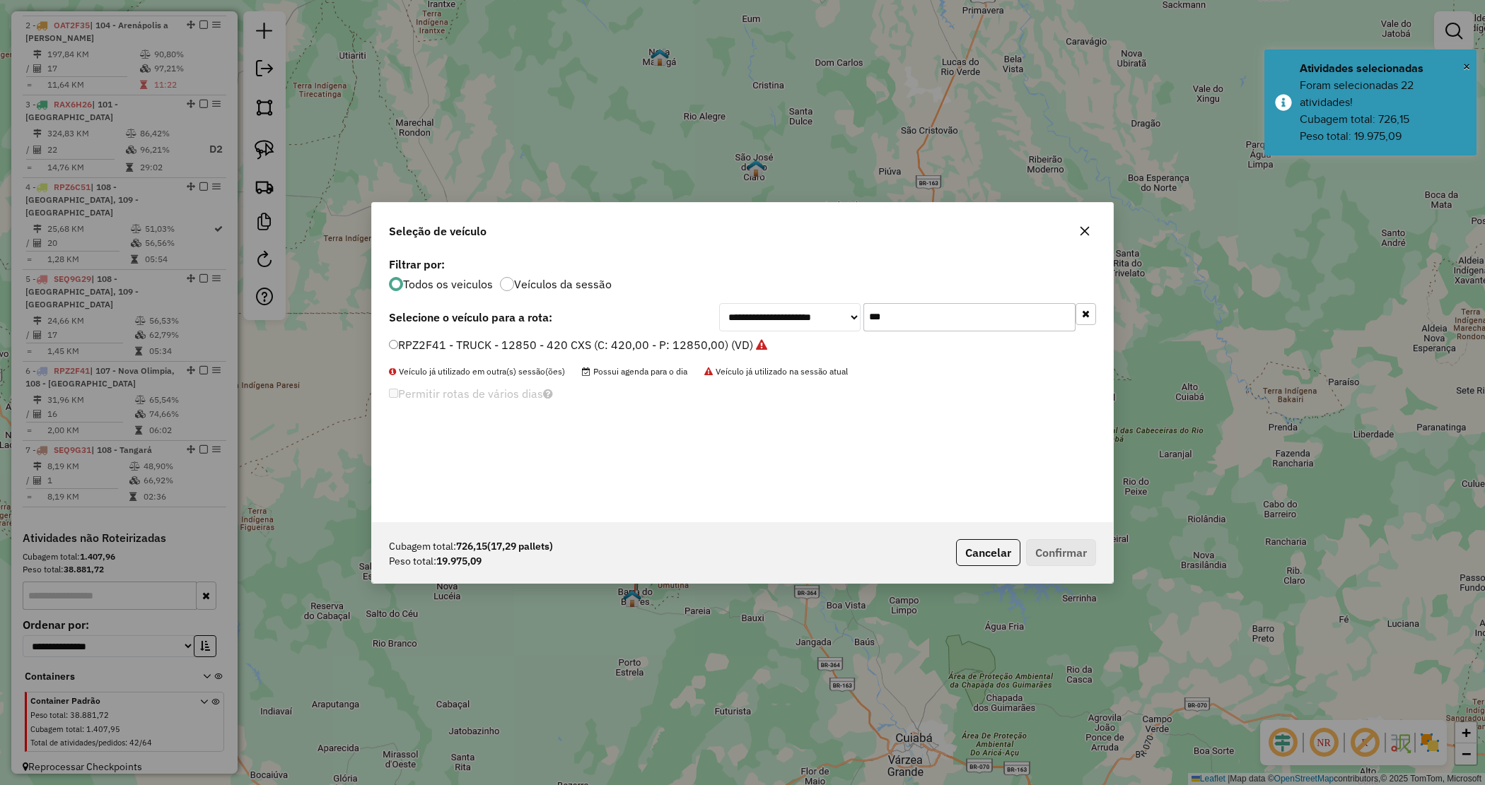
click at [888, 324] on input "***" at bounding box center [969, 317] width 212 height 28
drag, startPoint x: 892, startPoint y: 319, endPoint x: 812, endPoint y: 308, distance: 80.7
click at [812, 308] on div "**********" at bounding box center [907, 317] width 377 height 28
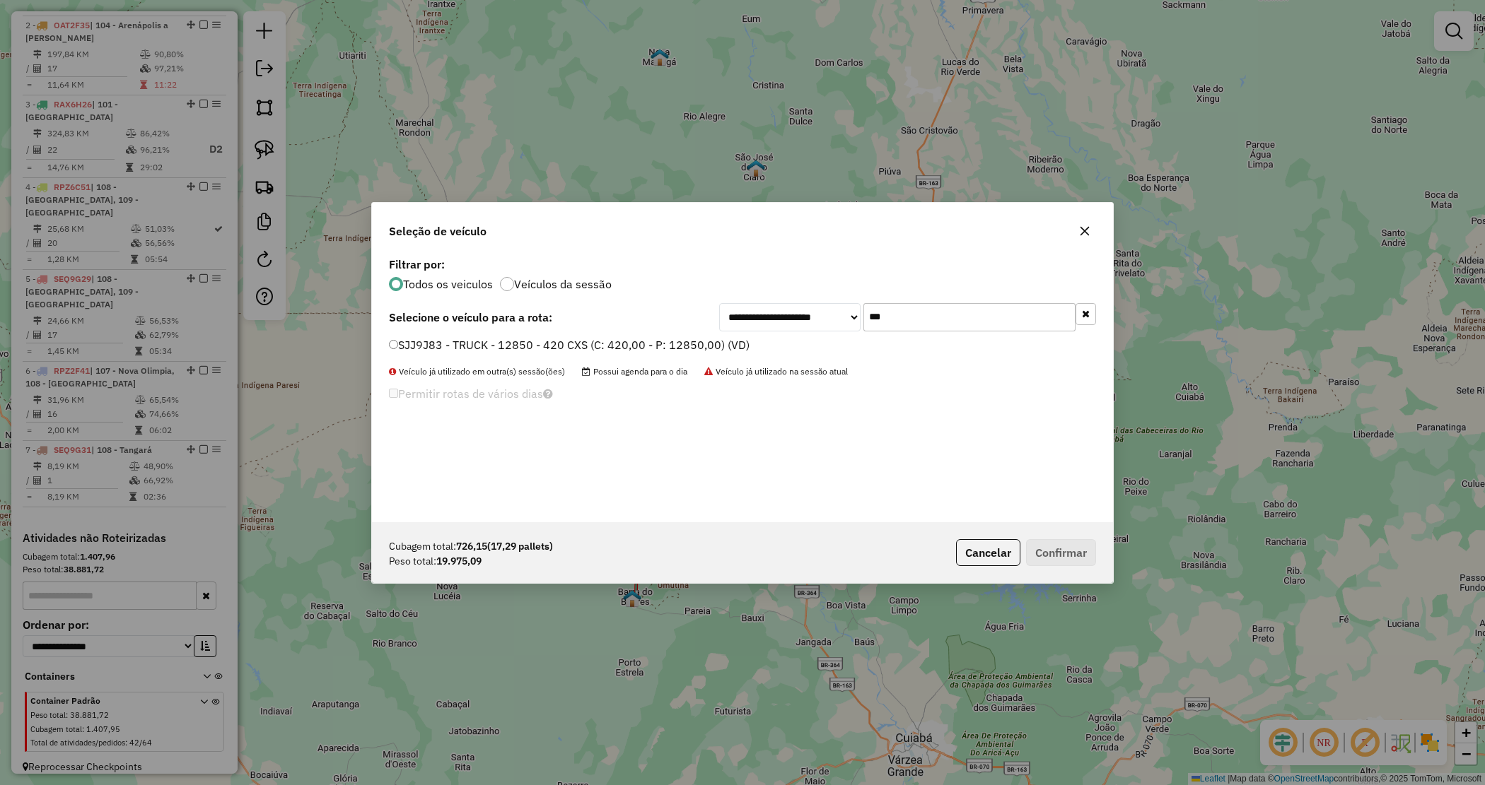
type input "***"
click at [708, 349] on label "SJJ9J83 - TRUCK - 12850 - 420 CXS (C: 420,00 - P: 12850,00) (VD)" at bounding box center [569, 345] width 361 height 17
click at [1054, 548] on button "Confirmar" at bounding box center [1061, 552] width 70 height 27
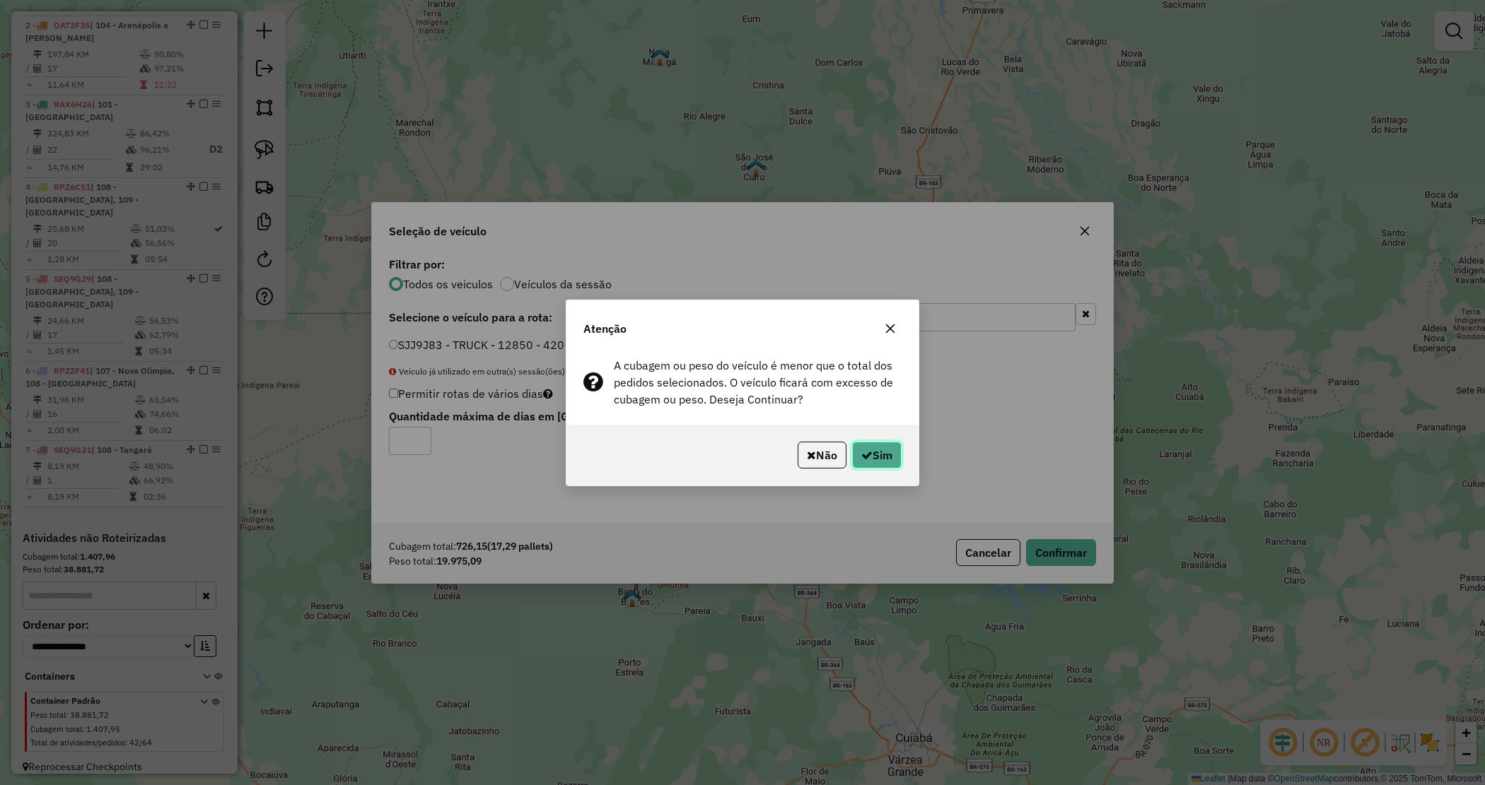
click at [896, 446] on button "Sim" at bounding box center [876, 455] width 49 height 27
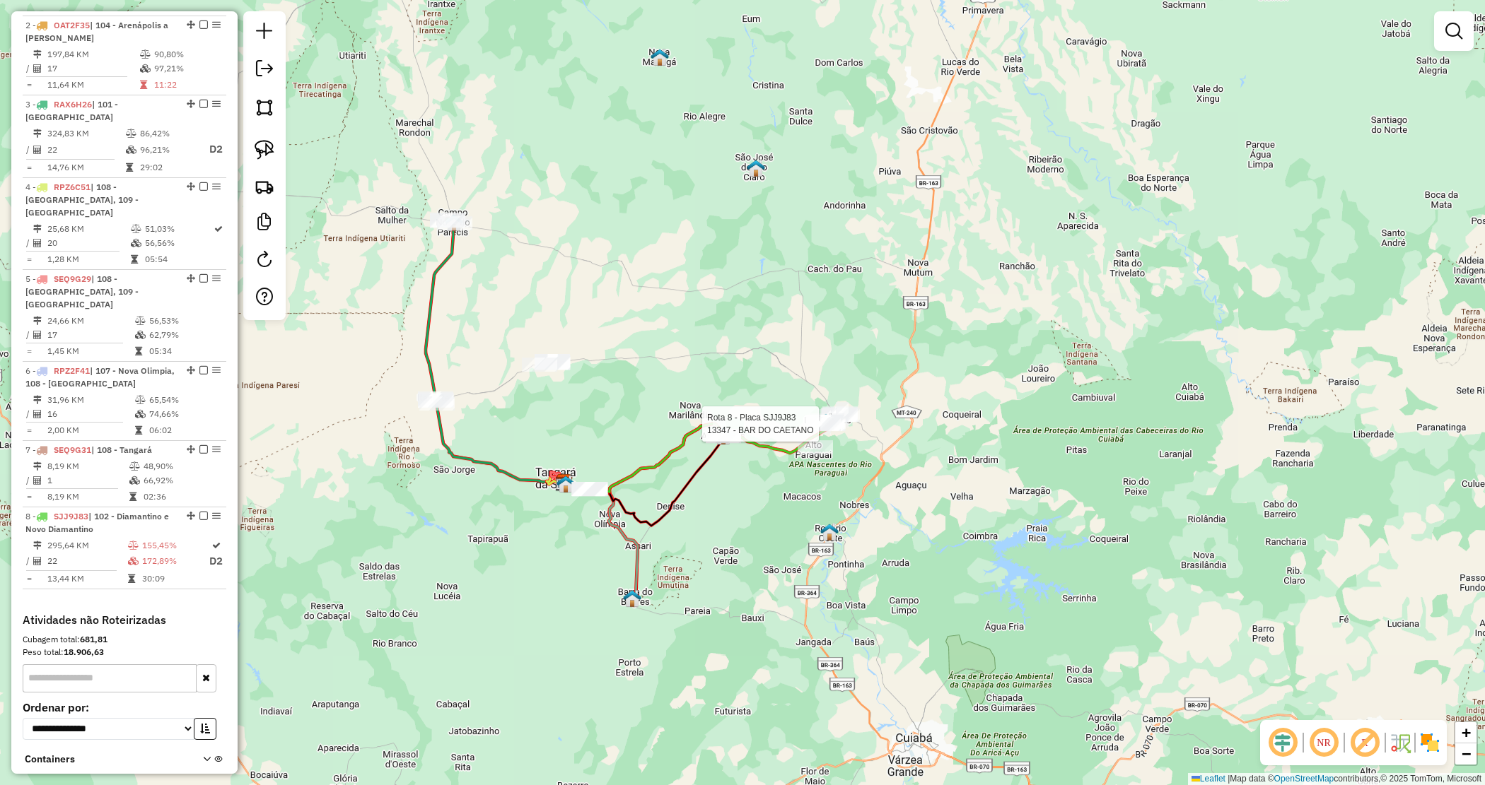
select select "*********"
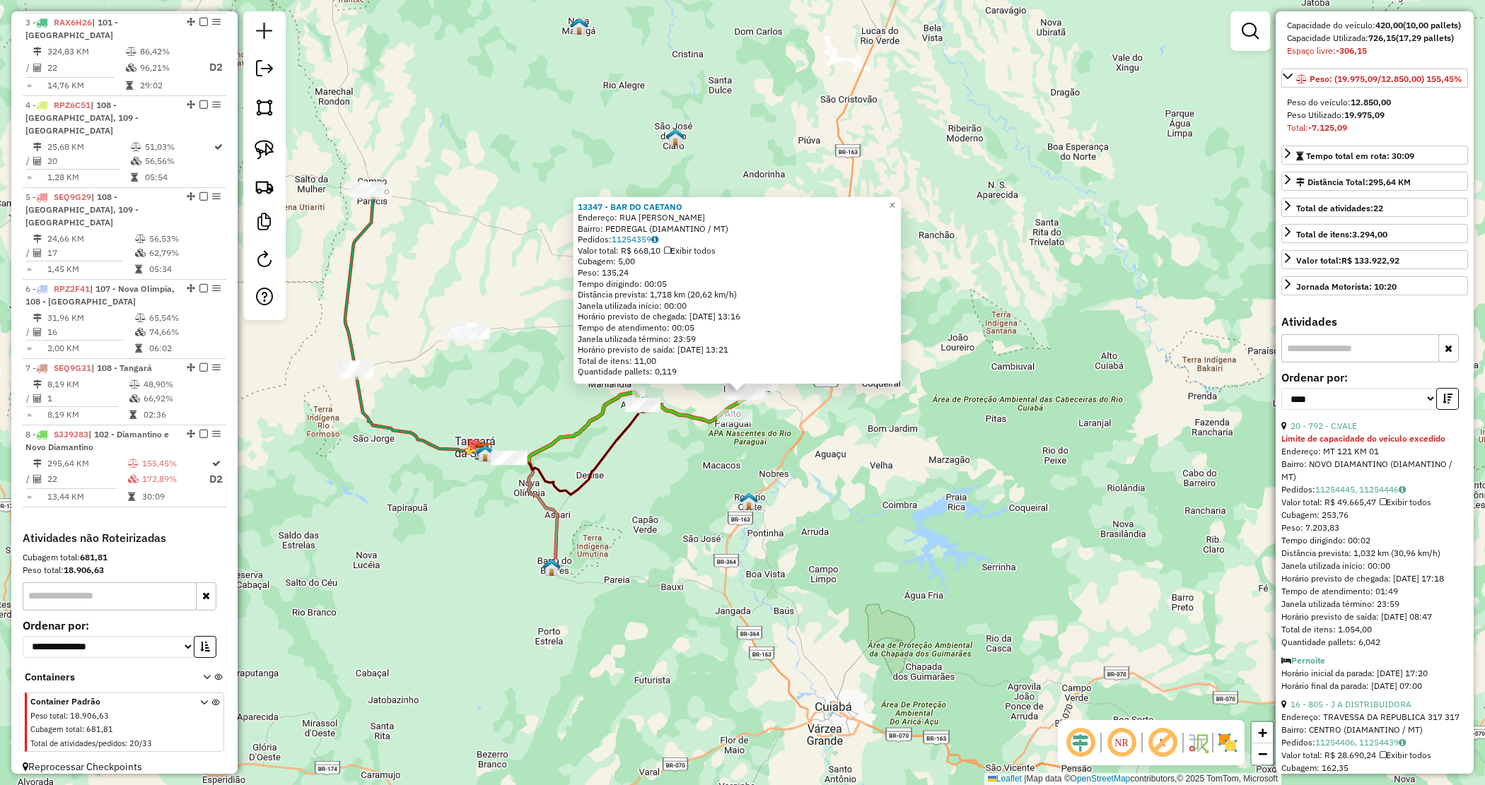
scroll to position [177, 0]
click at [1335, 430] on link "20 - 792 - C.VALE" at bounding box center [1323, 424] width 66 height 11
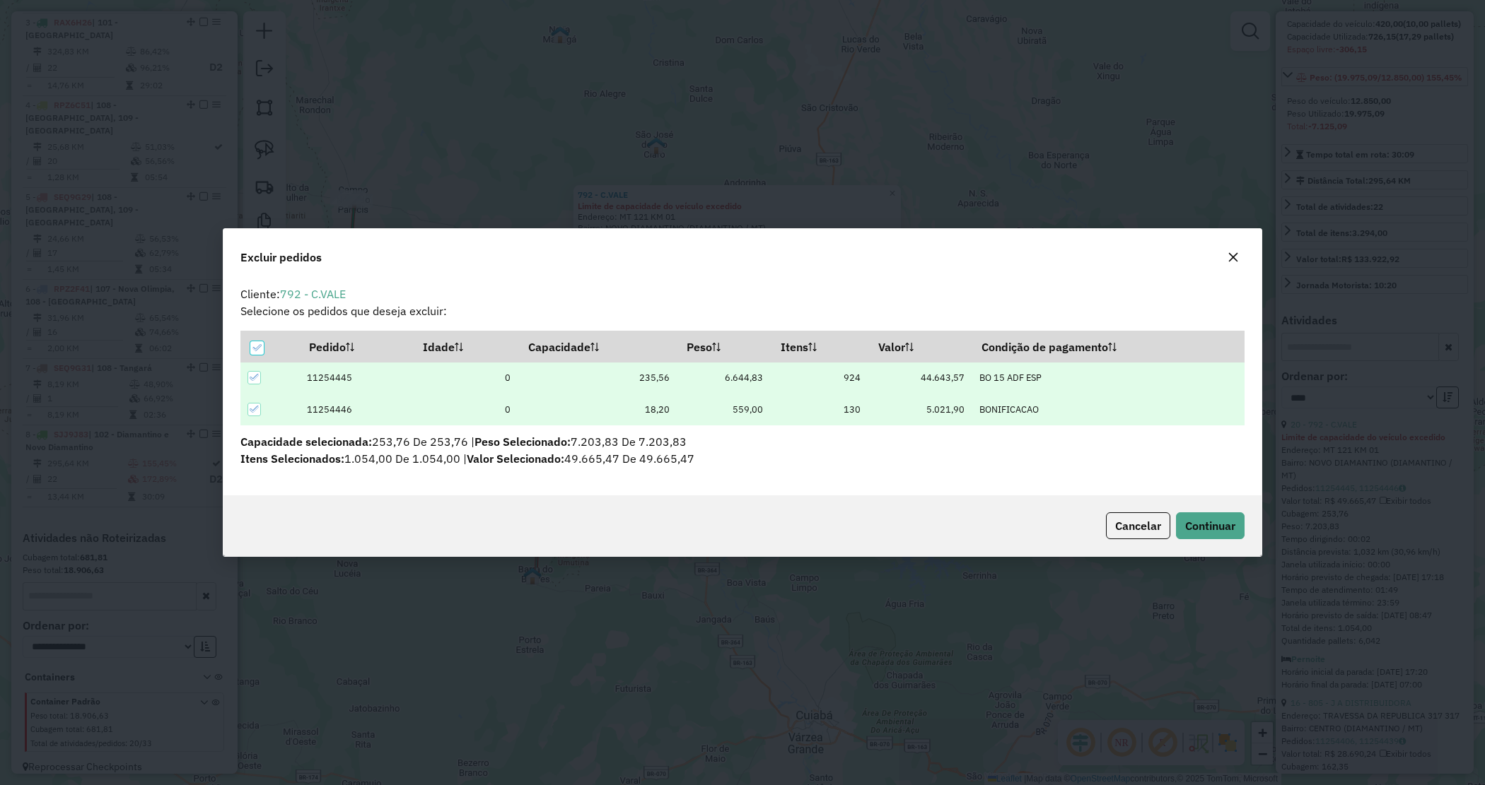
scroll to position [0, 0]
click at [1203, 535] on button "Continuar" at bounding box center [1210, 526] width 69 height 27
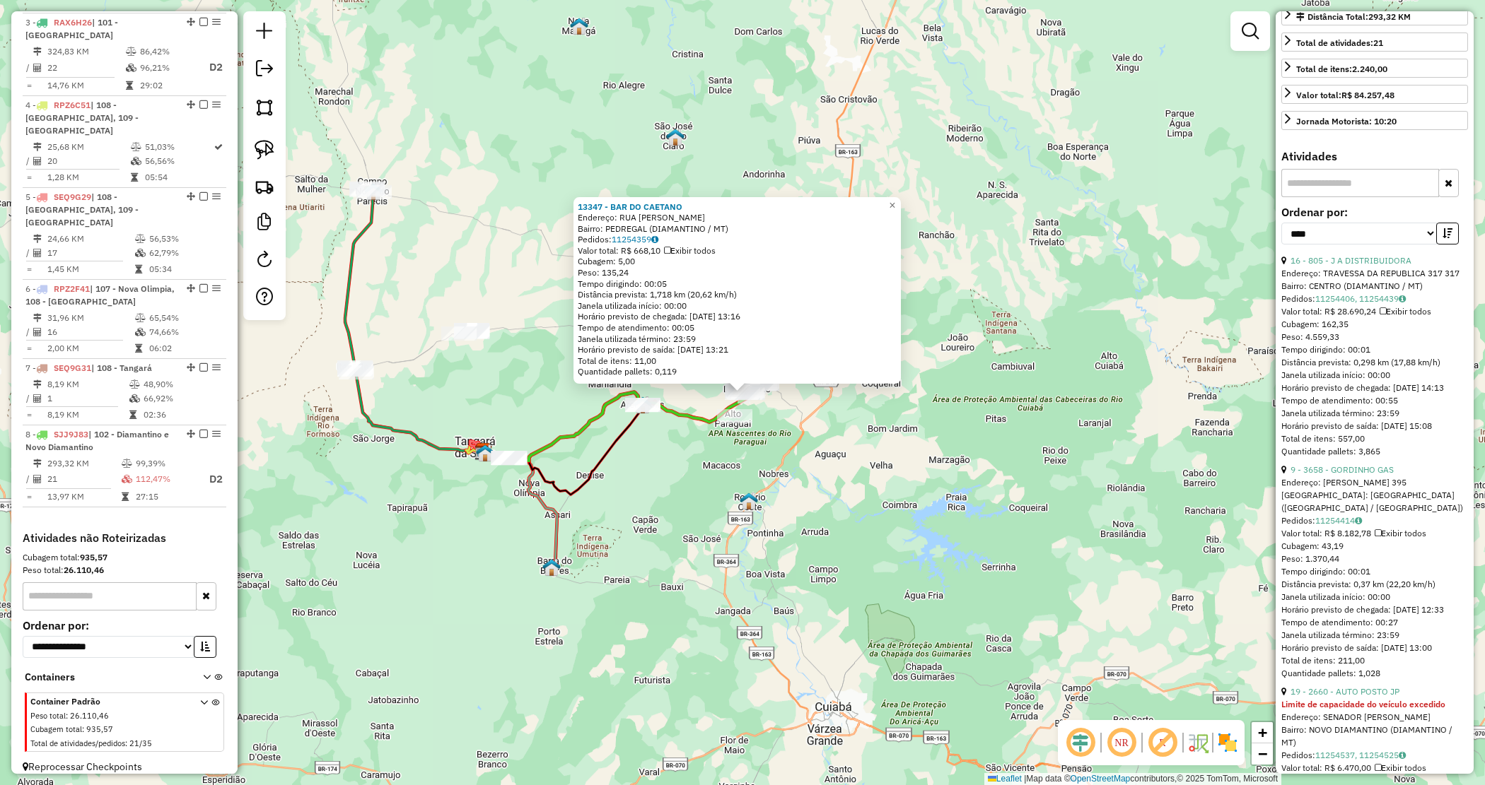
scroll to position [442, 0]
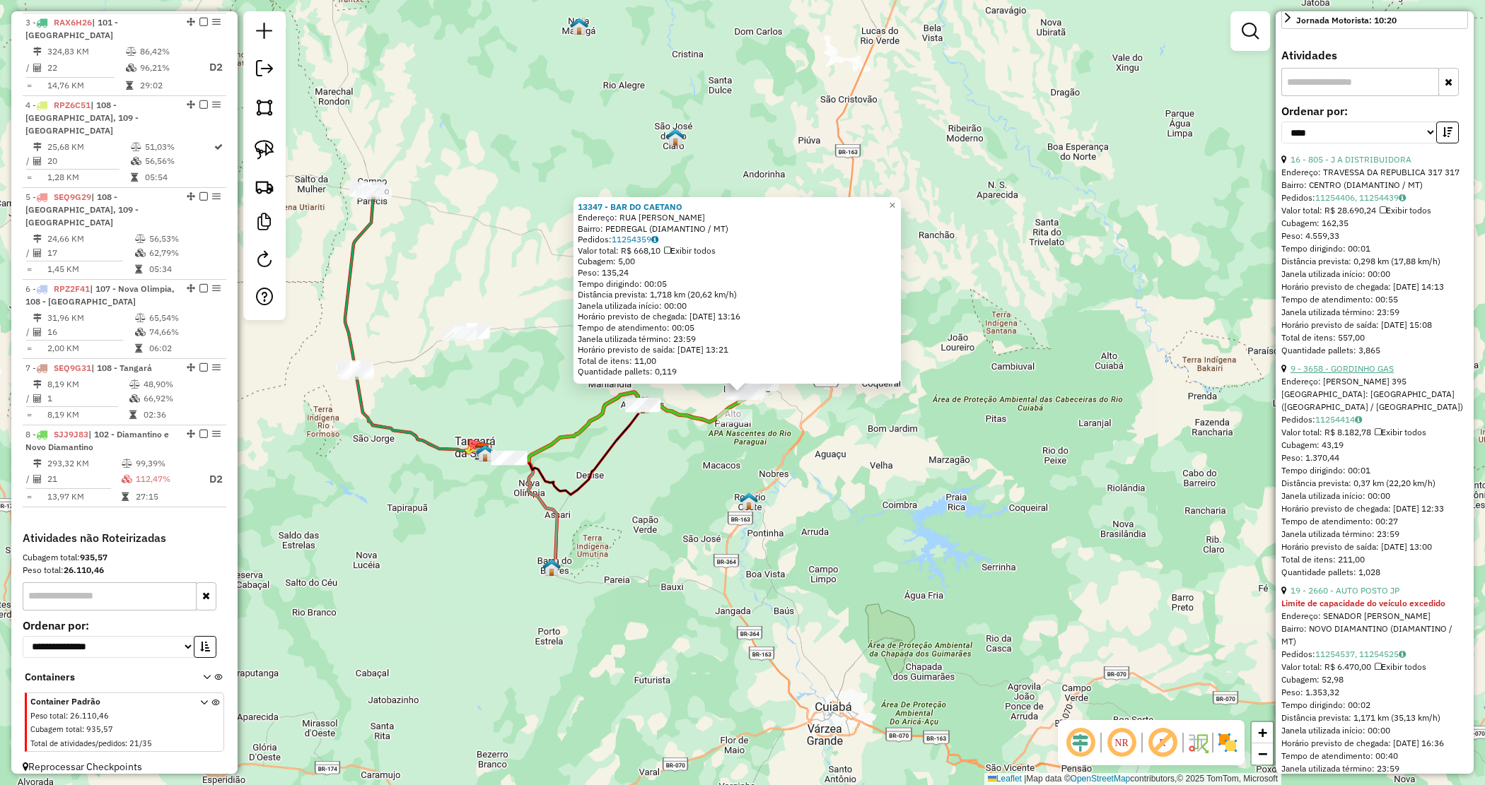
click at [1351, 374] on link "9 - 3658 - GORDINHO GAS" at bounding box center [1341, 368] width 103 height 11
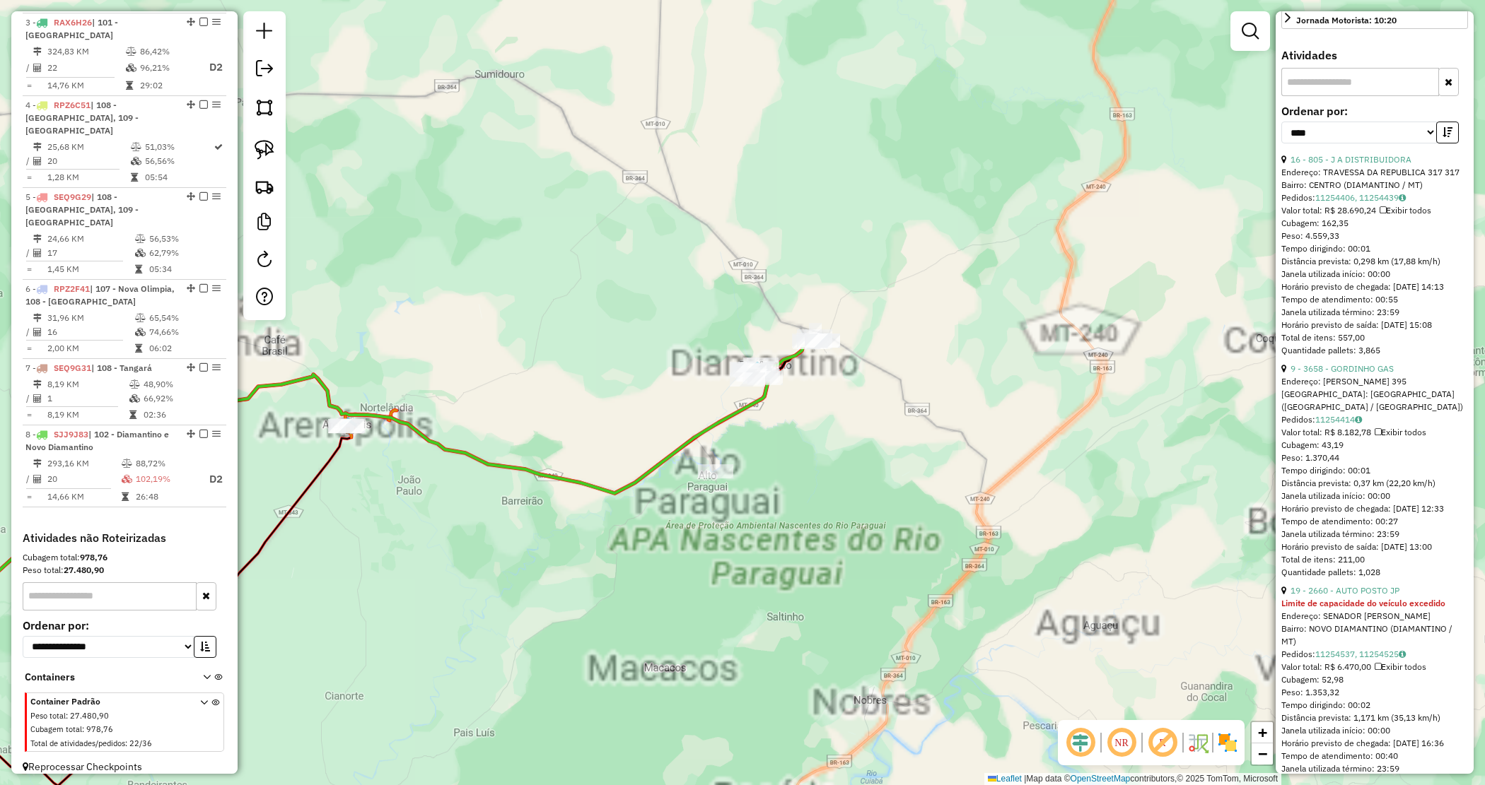
click at [761, 424] on div "Janela de atendimento Grade de atendimento Capacidade Transportadoras Veículos …" at bounding box center [742, 392] width 1485 height 785
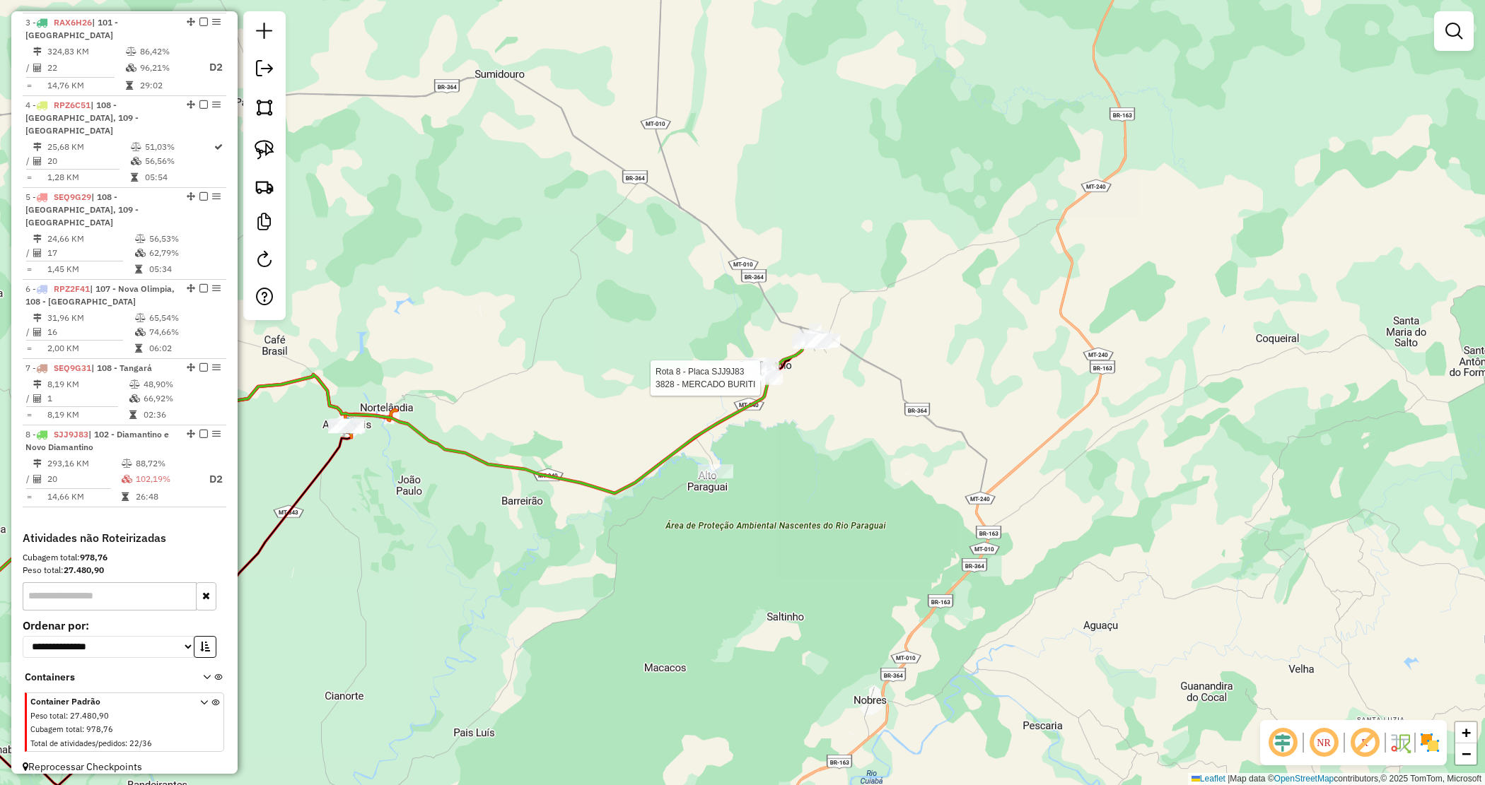
select select "*********"
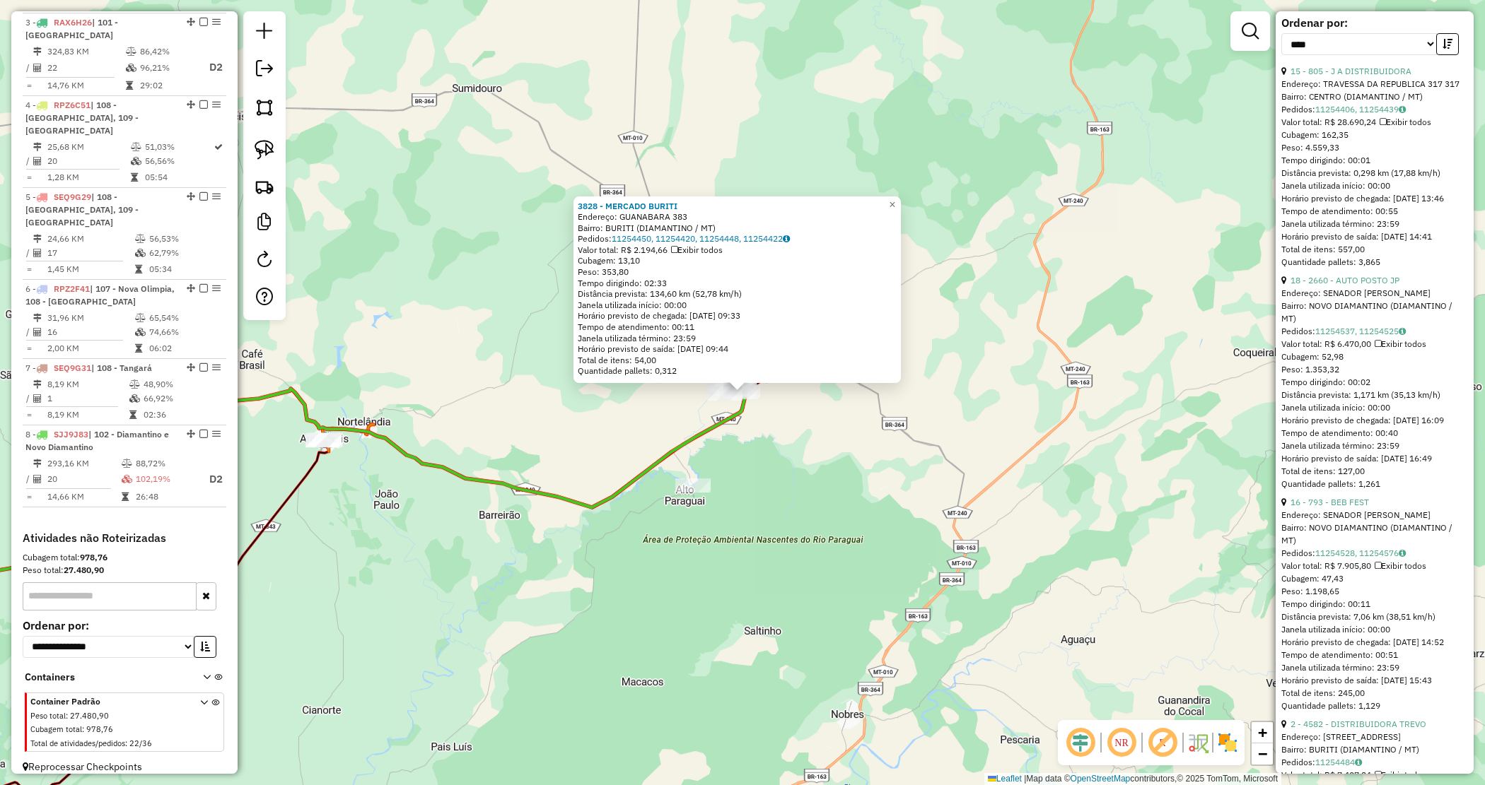
scroll to position [1237, 0]
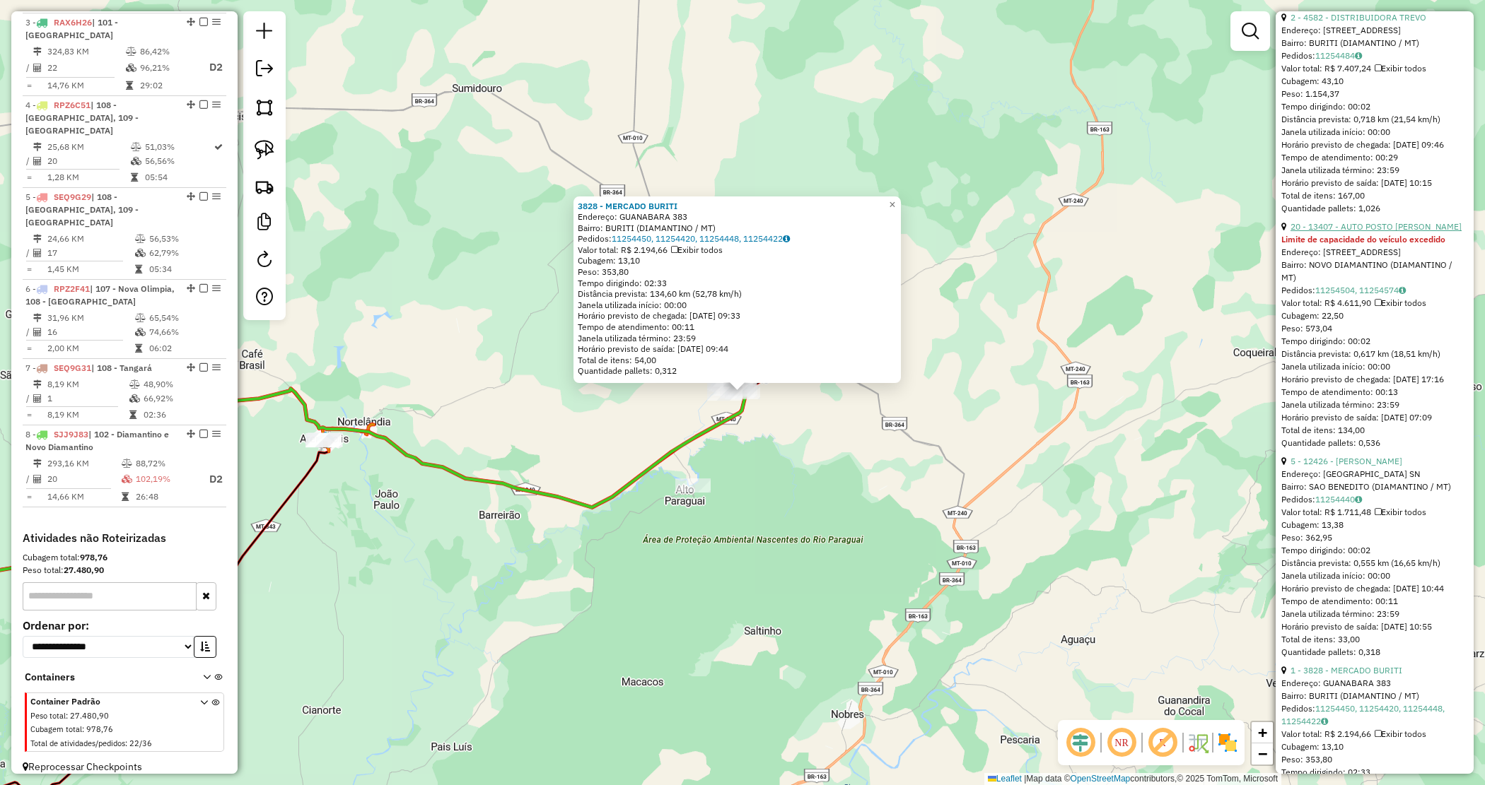
click at [1347, 232] on link "20 - 13407 - AUTO POSTO TEODORO" at bounding box center [1375, 226] width 171 height 11
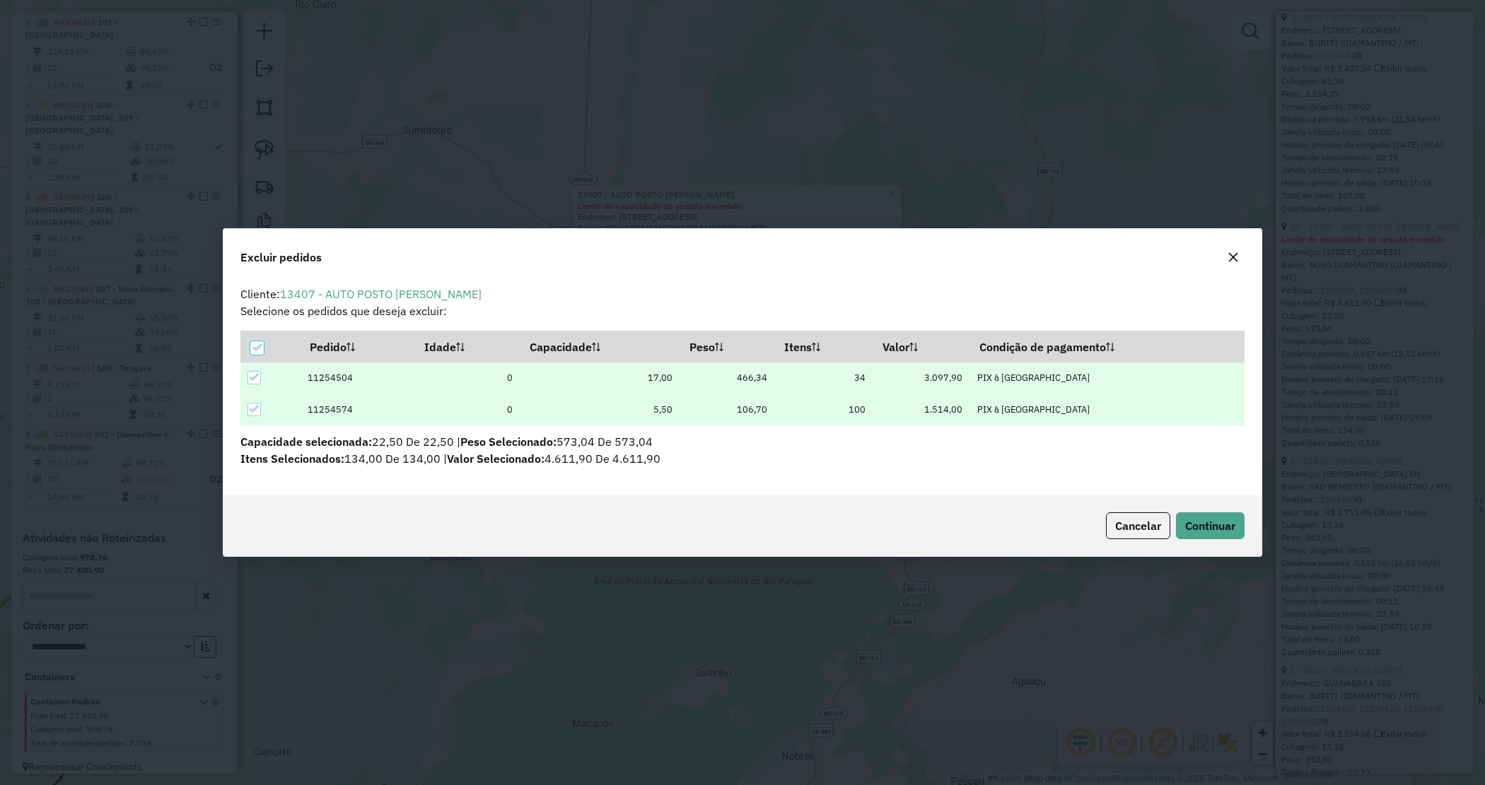
scroll to position [0, 0]
drag, startPoint x: 1212, startPoint y: 527, endPoint x: 1085, endPoint y: 522, distance: 127.4
click at [1210, 527] on span "Continuar" at bounding box center [1210, 526] width 50 height 14
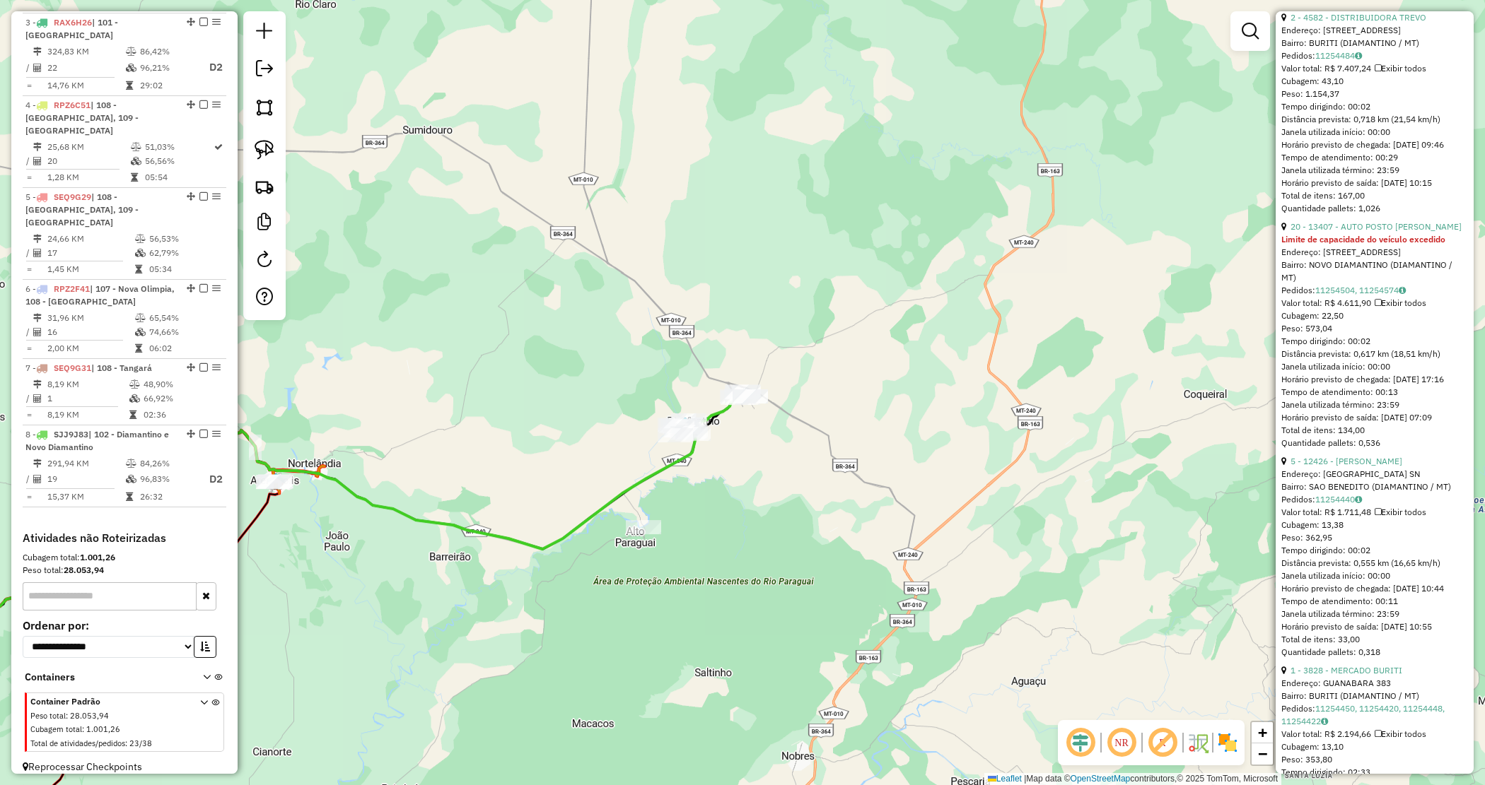
scroll to position [311, 0]
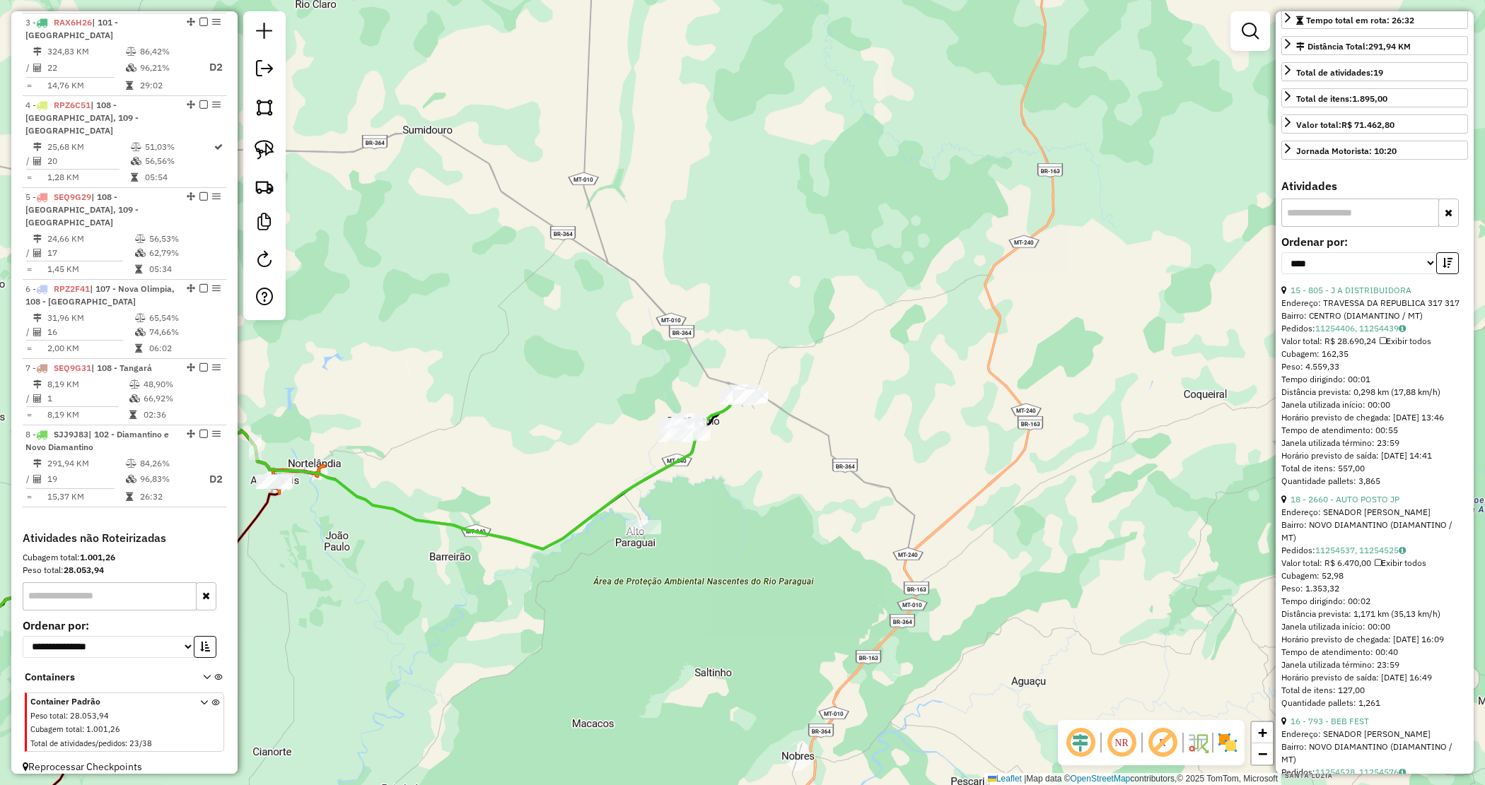
click at [761, 497] on div "Janela de atendimento Grade de atendimento Capacidade Transportadoras Veículos …" at bounding box center [742, 392] width 1485 height 785
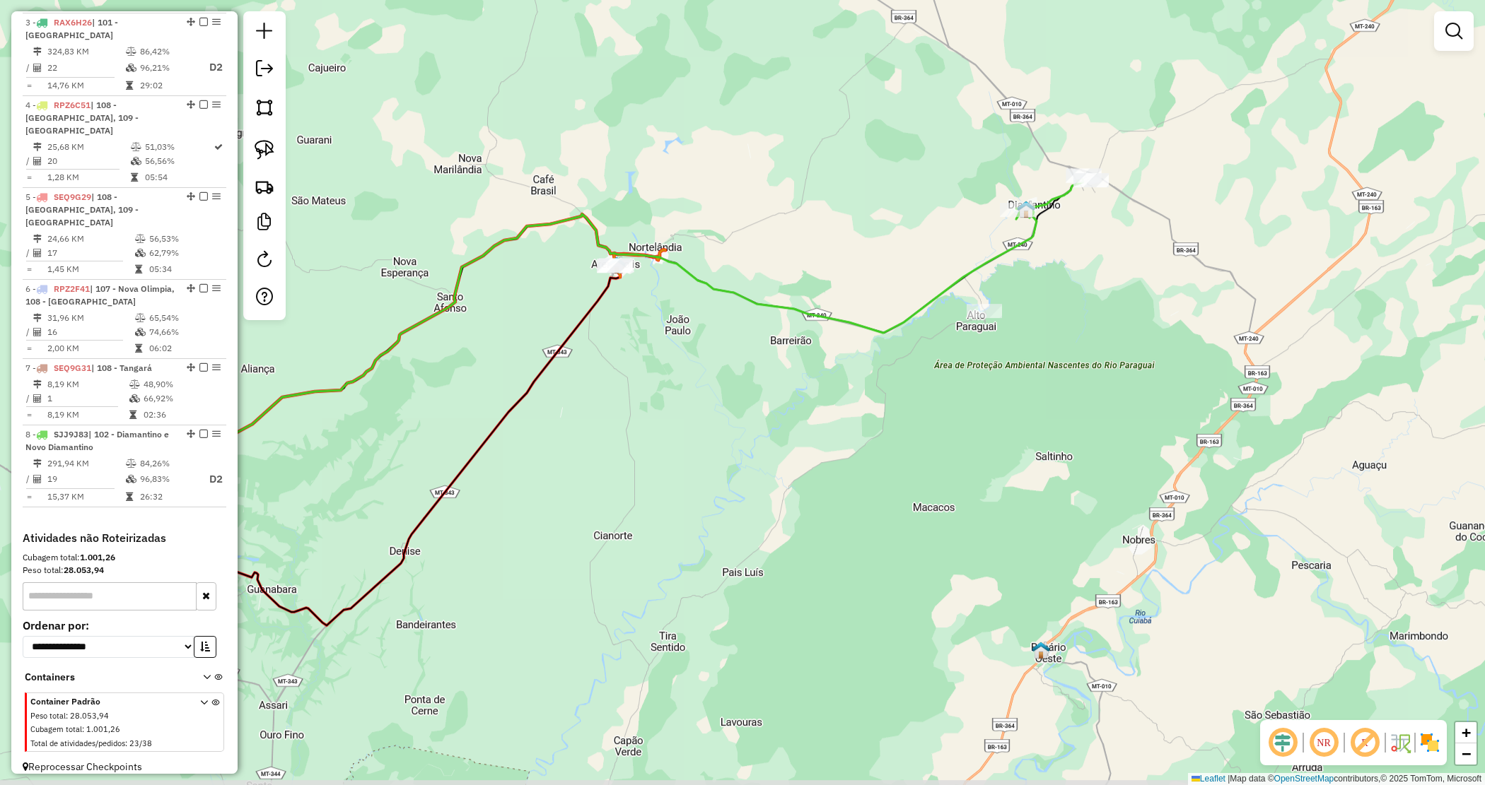
drag, startPoint x: 752, startPoint y: 510, endPoint x: 1078, endPoint y: 298, distance: 389.8
click at [1079, 298] on div "Janela de atendimento Grade de atendimento Capacidade Transportadoras Veículos …" at bounding box center [742, 392] width 1485 height 785
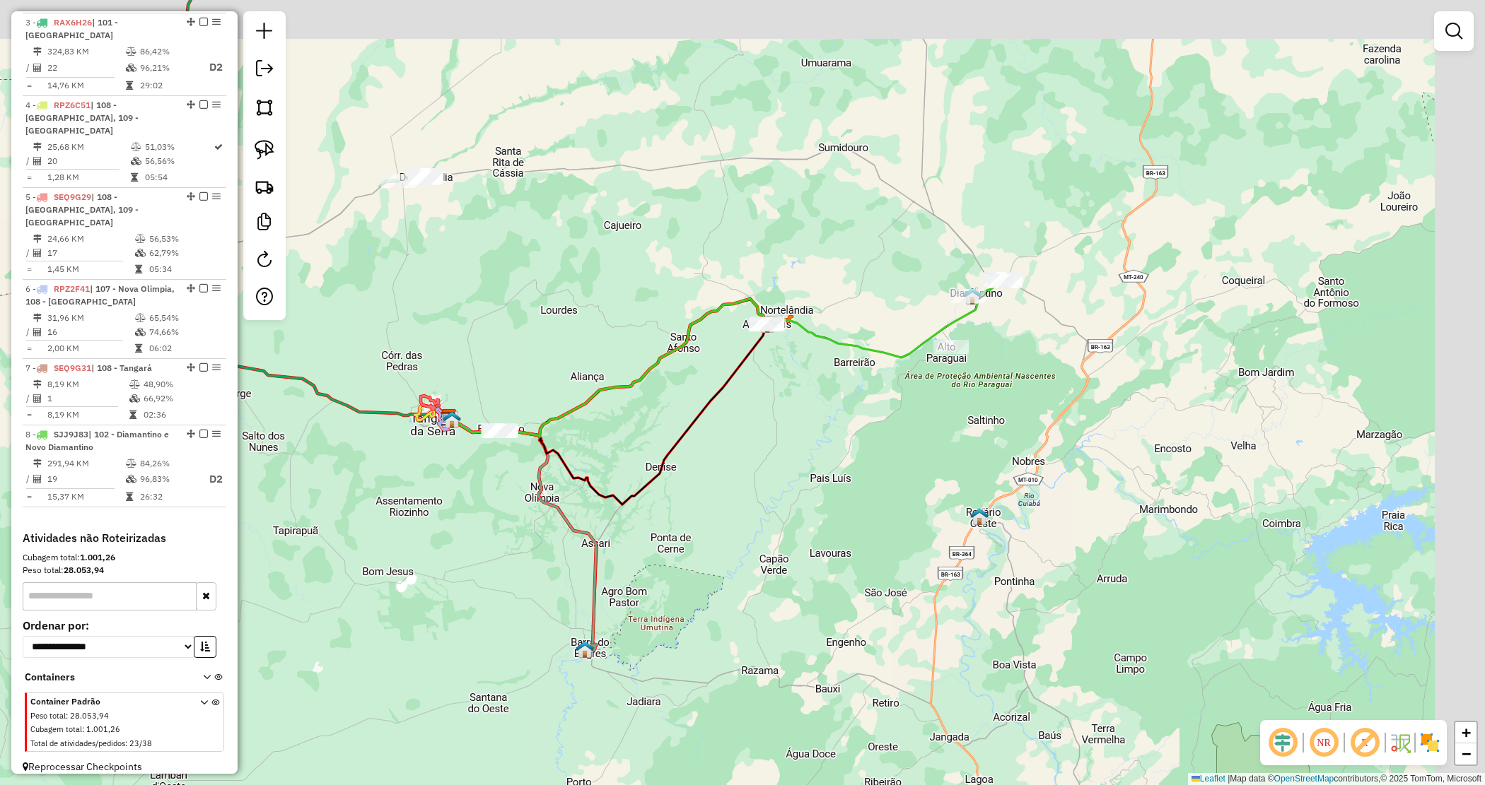
drag, startPoint x: 598, startPoint y: 235, endPoint x: 556, endPoint y: 253, distance: 46.2
click at [563, 256] on div "Janela de atendimento Grade de atendimento Capacidade Transportadoras Veículos …" at bounding box center [742, 392] width 1485 height 785
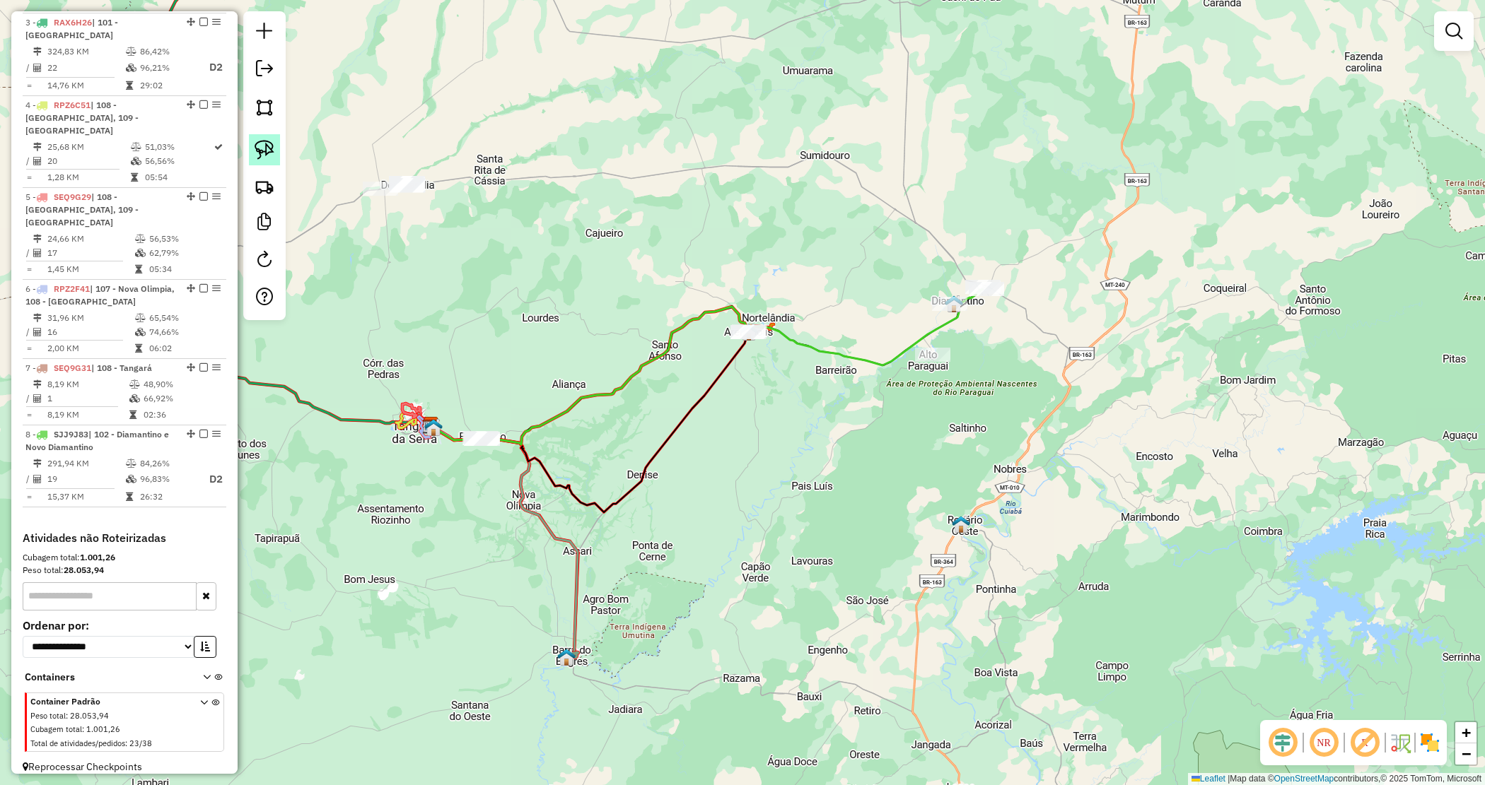
click at [271, 150] on img at bounding box center [265, 150] width 20 height 20
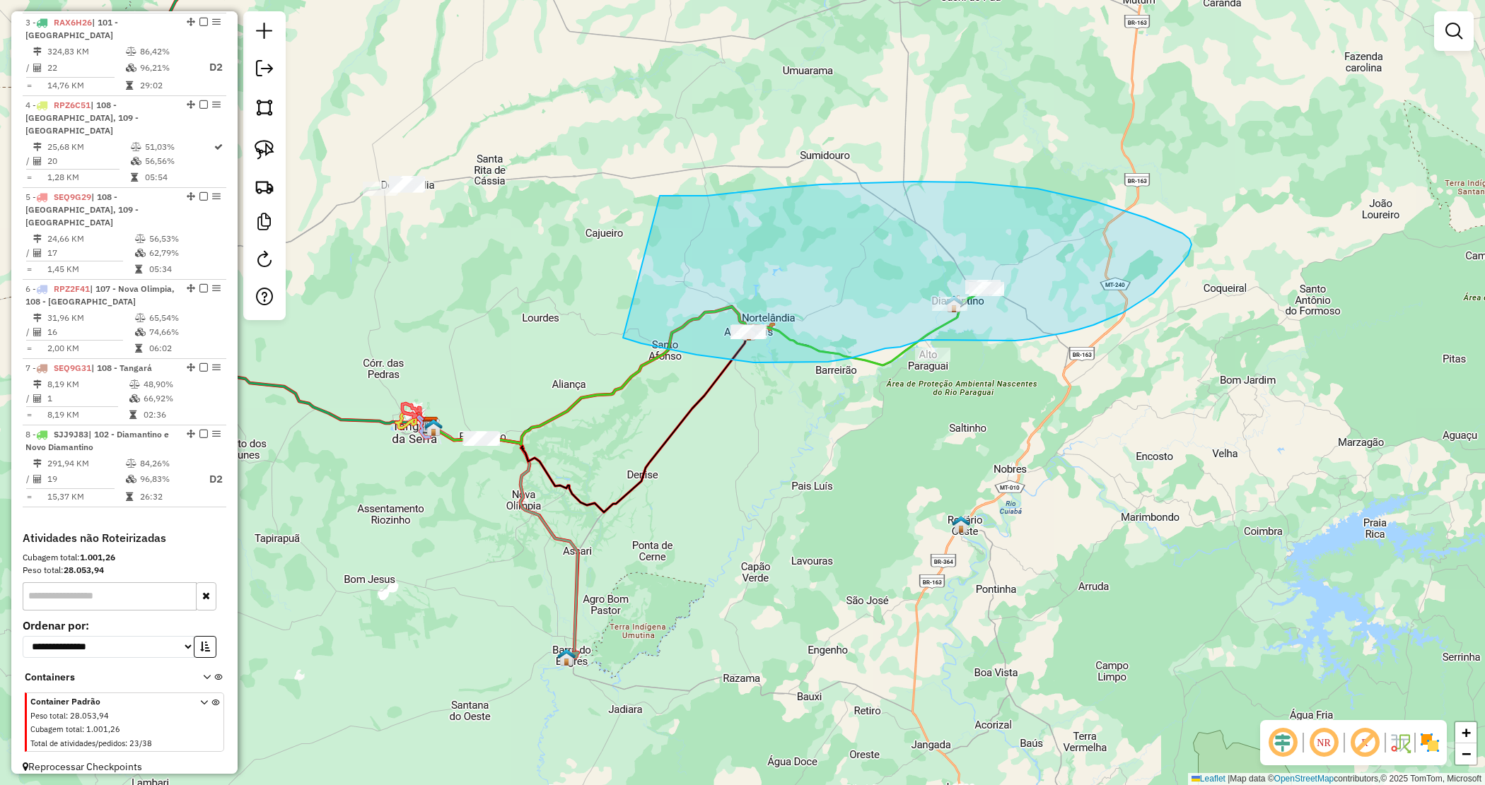
drag, startPoint x: 821, startPoint y: 185, endPoint x: 621, endPoint y: 339, distance: 253.0
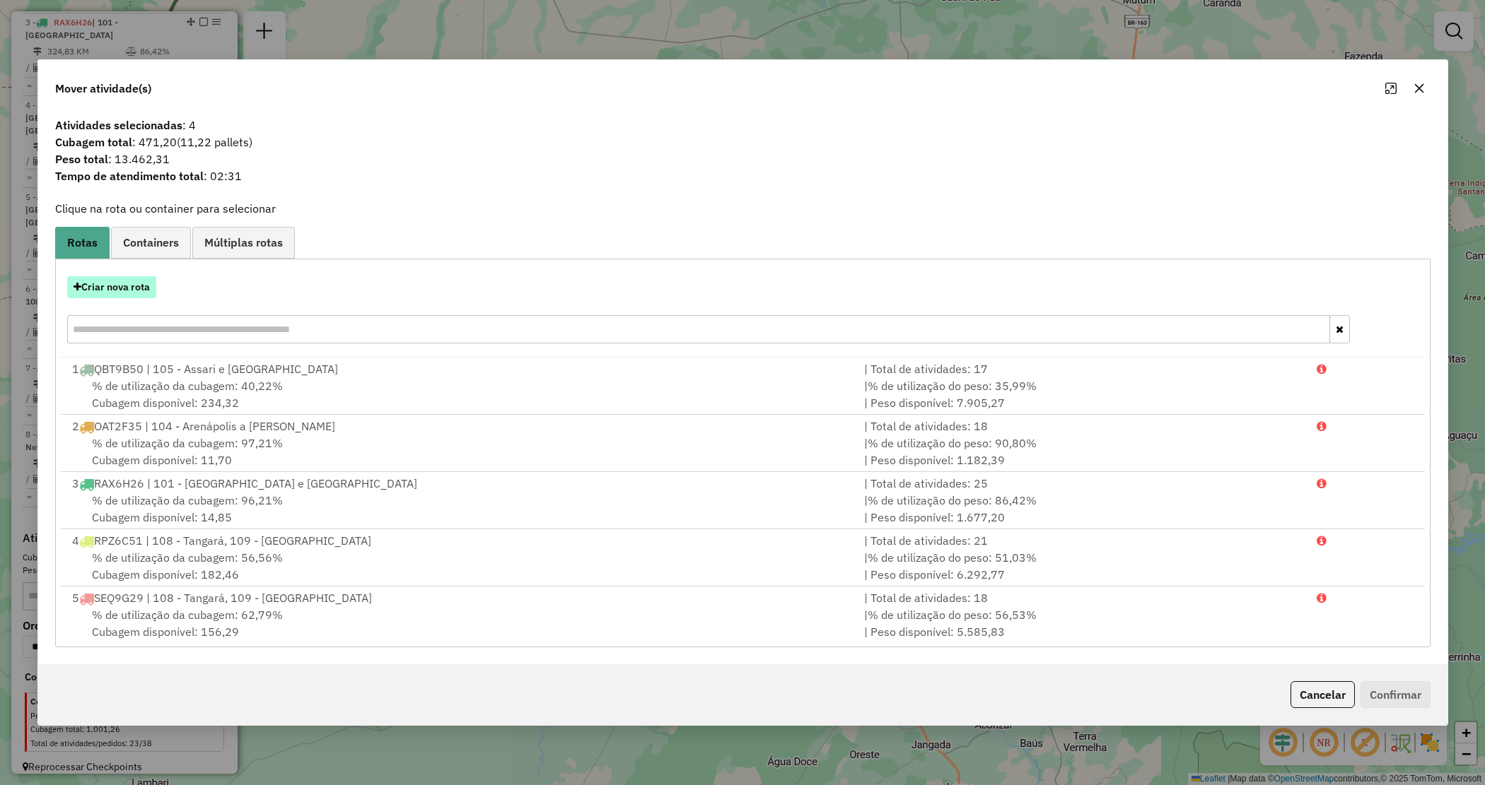
click at [138, 288] on button "Criar nova rota" at bounding box center [111, 287] width 89 height 22
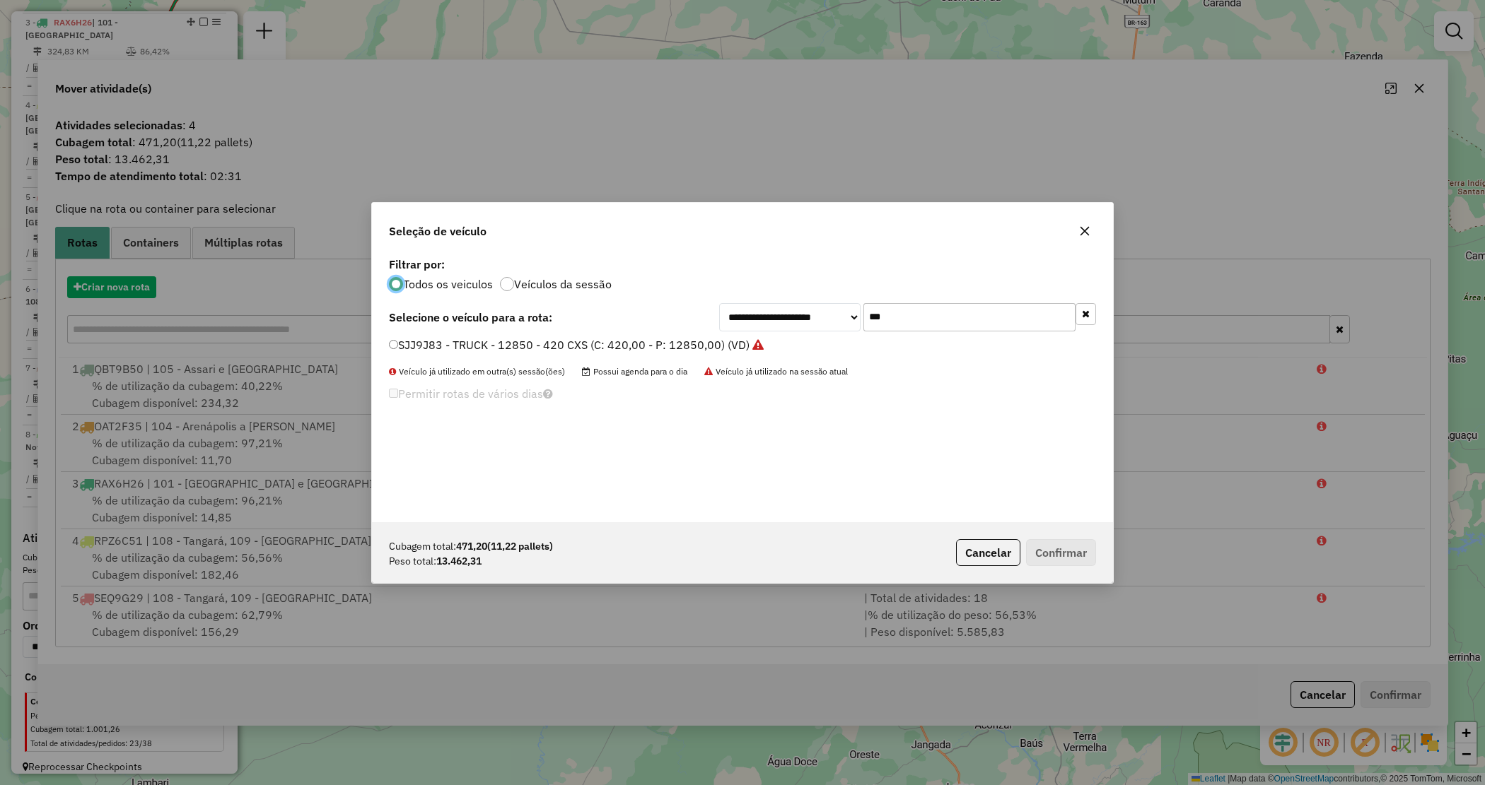
scroll to position [7, 4]
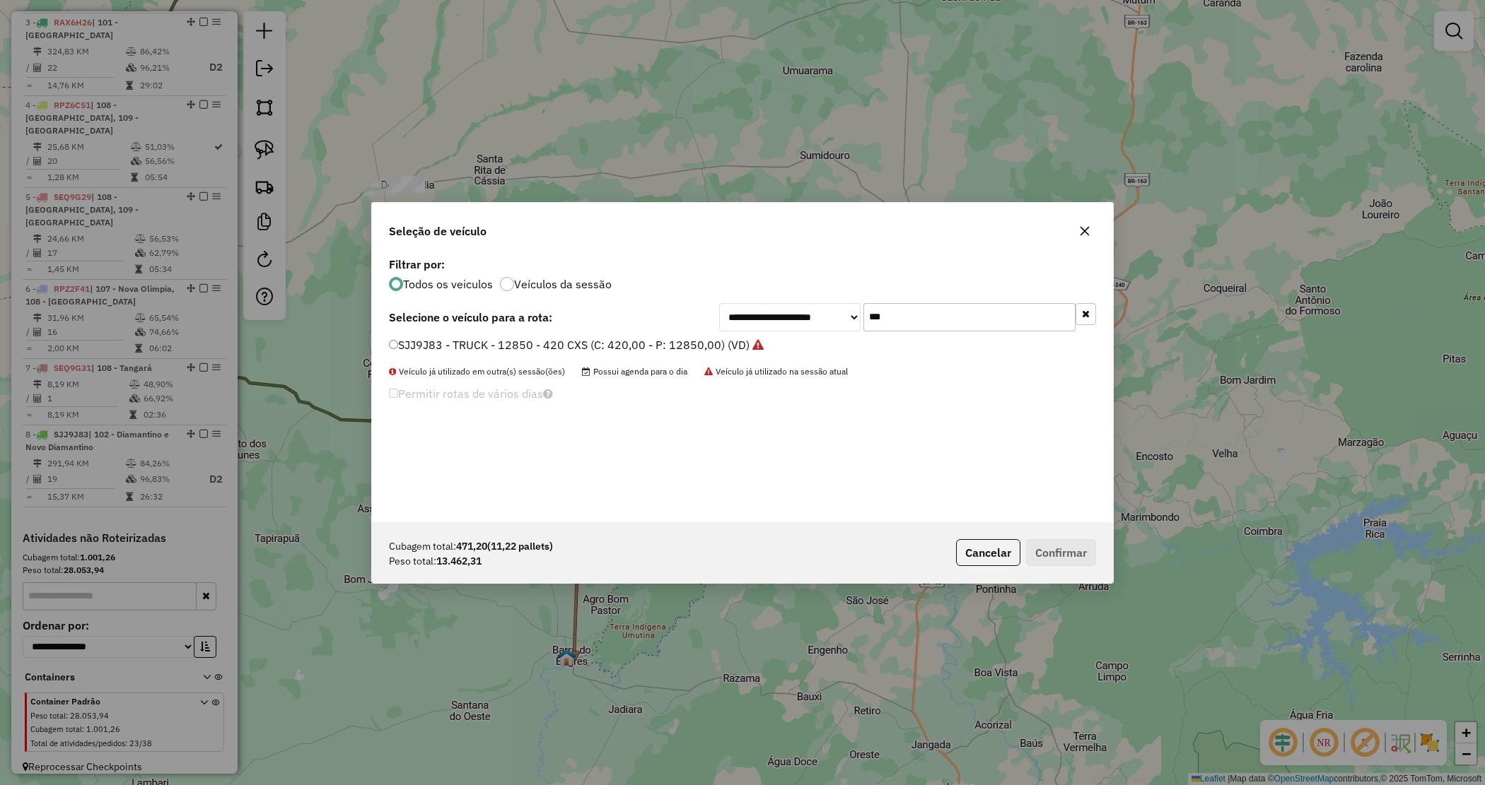
drag, startPoint x: 884, startPoint y: 301, endPoint x: 867, endPoint y: 309, distance: 19.3
click at [836, 305] on div "**********" at bounding box center [742, 388] width 741 height 269
drag, startPoint x: 882, startPoint y: 310, endPoint x: 854, endPoint y: 312, distance: 28.4
click at [855, 312] on div "**********" at bounding box center [907, 317] width 377 height 28
type input "****"
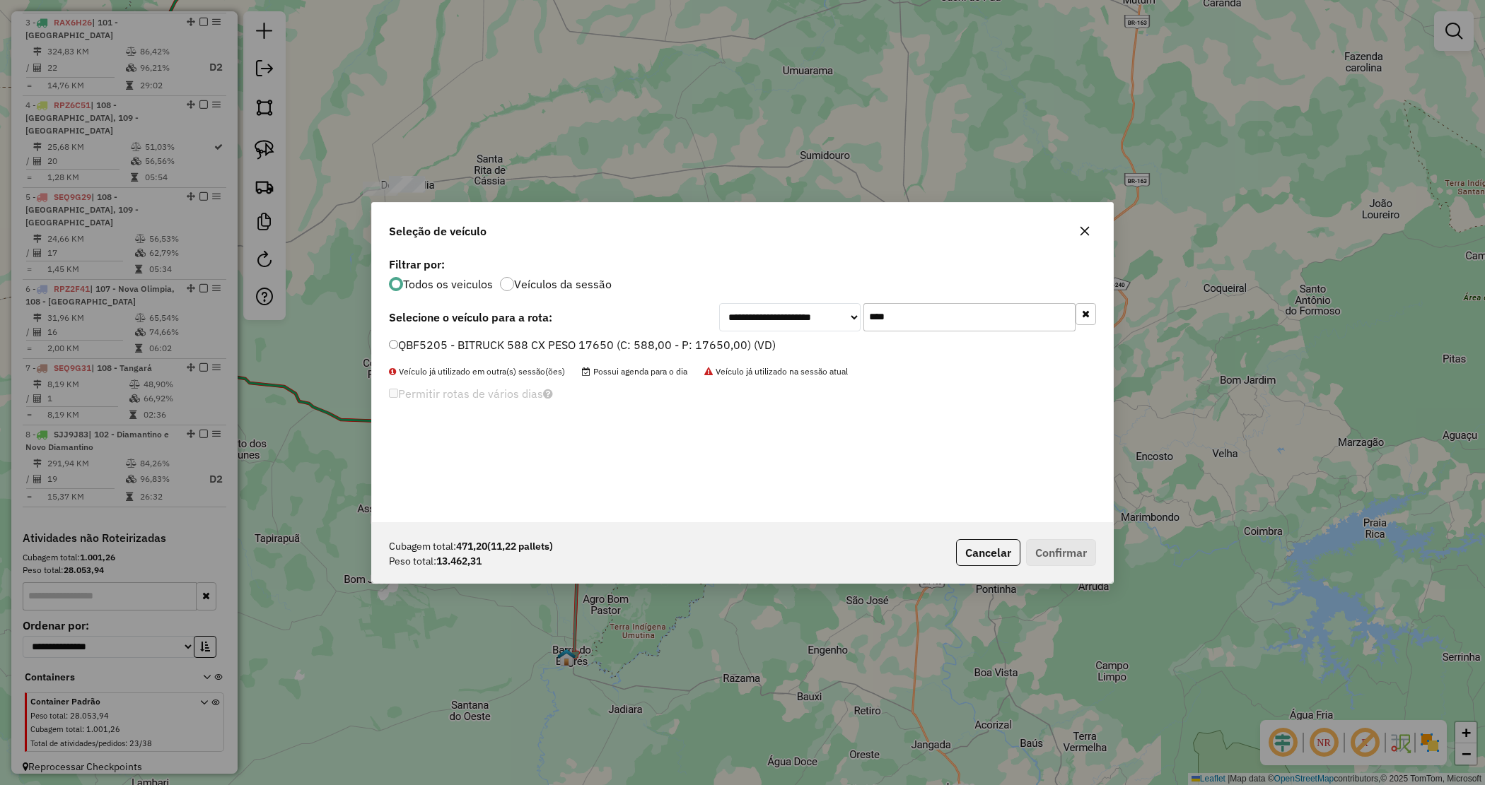
click at [700, 344] on label "QBF5205 - BITRUCK 588 CX PESO 17650 (C: 588,00 - P: 17650,00) (VD)" at bounding box center [582, 345] width 387 height 17
click at [1054, 554] on button "Confirmar" at bounding box center [1061, 552] width 70 height 27
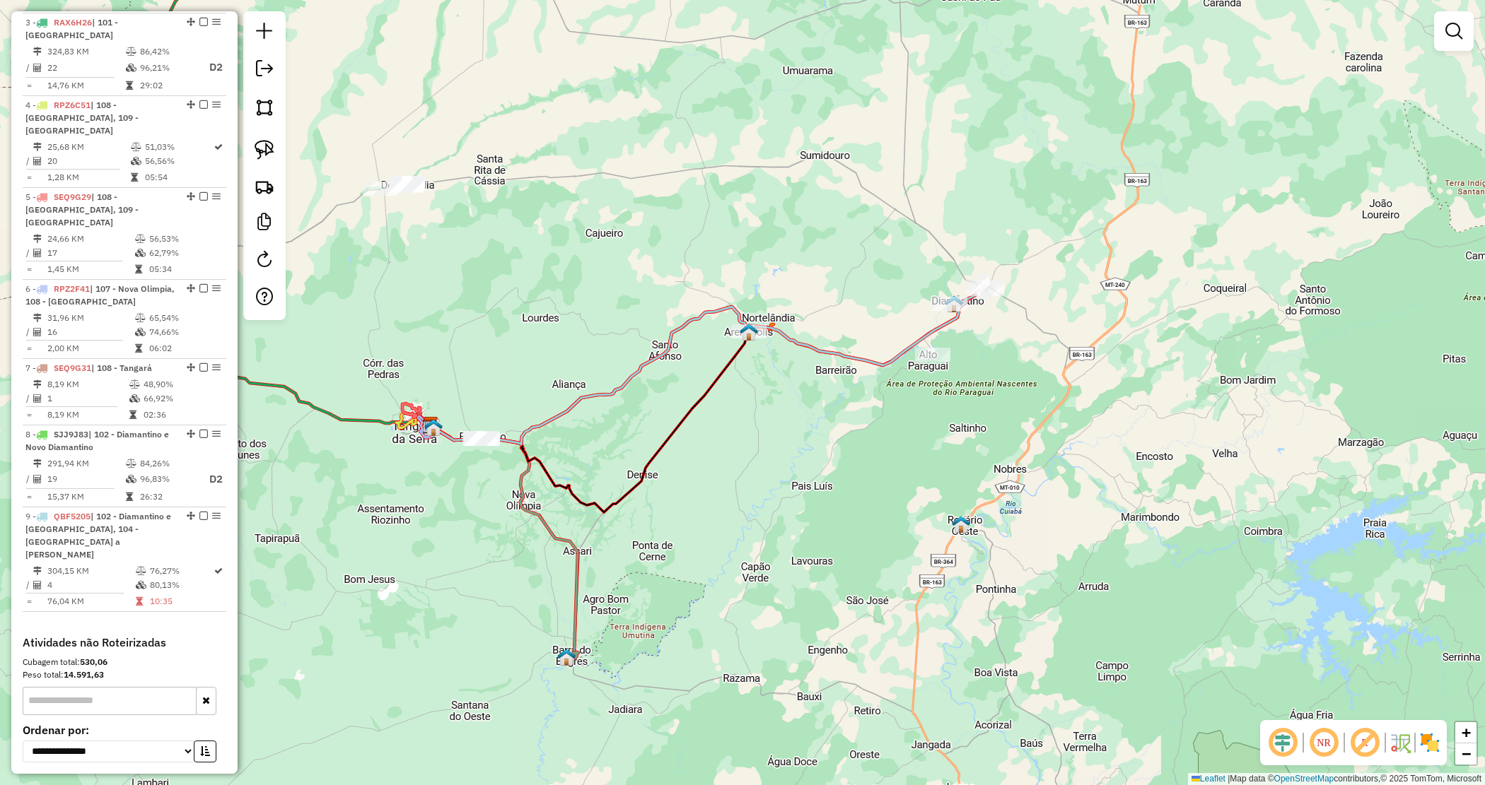
click at [854, 455] on div "Janela de atendimento Grade de atendimento Capacidade Transportadoras Veículos …" at bounding box center [742, 392] width 1485 height 785
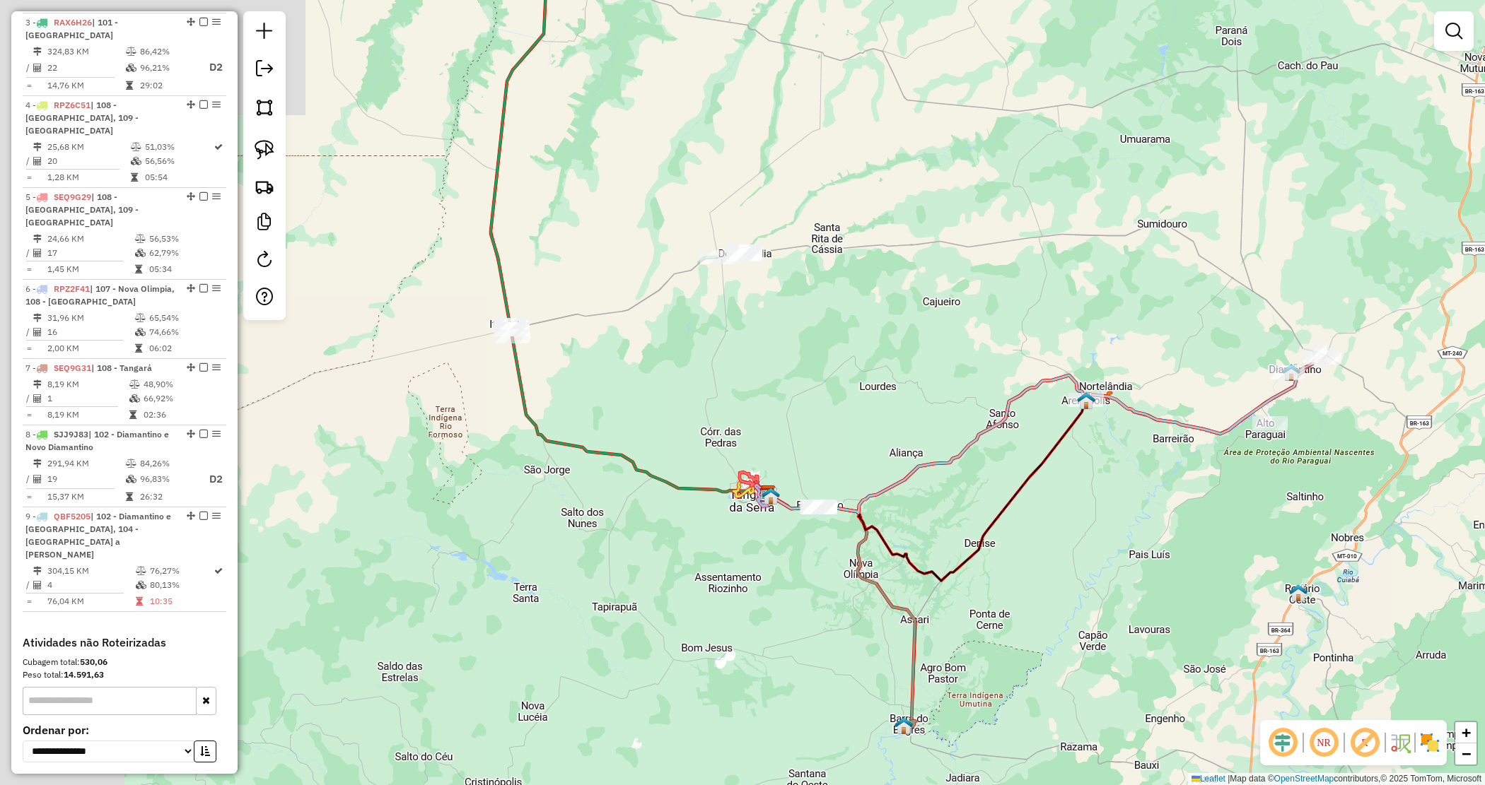
click at [1123, 545] on div "Janela de atendimento Grade de atendimento Capacidade Transportadoras Veículos …" at bounding box center [742, 392] width 1485 height 785
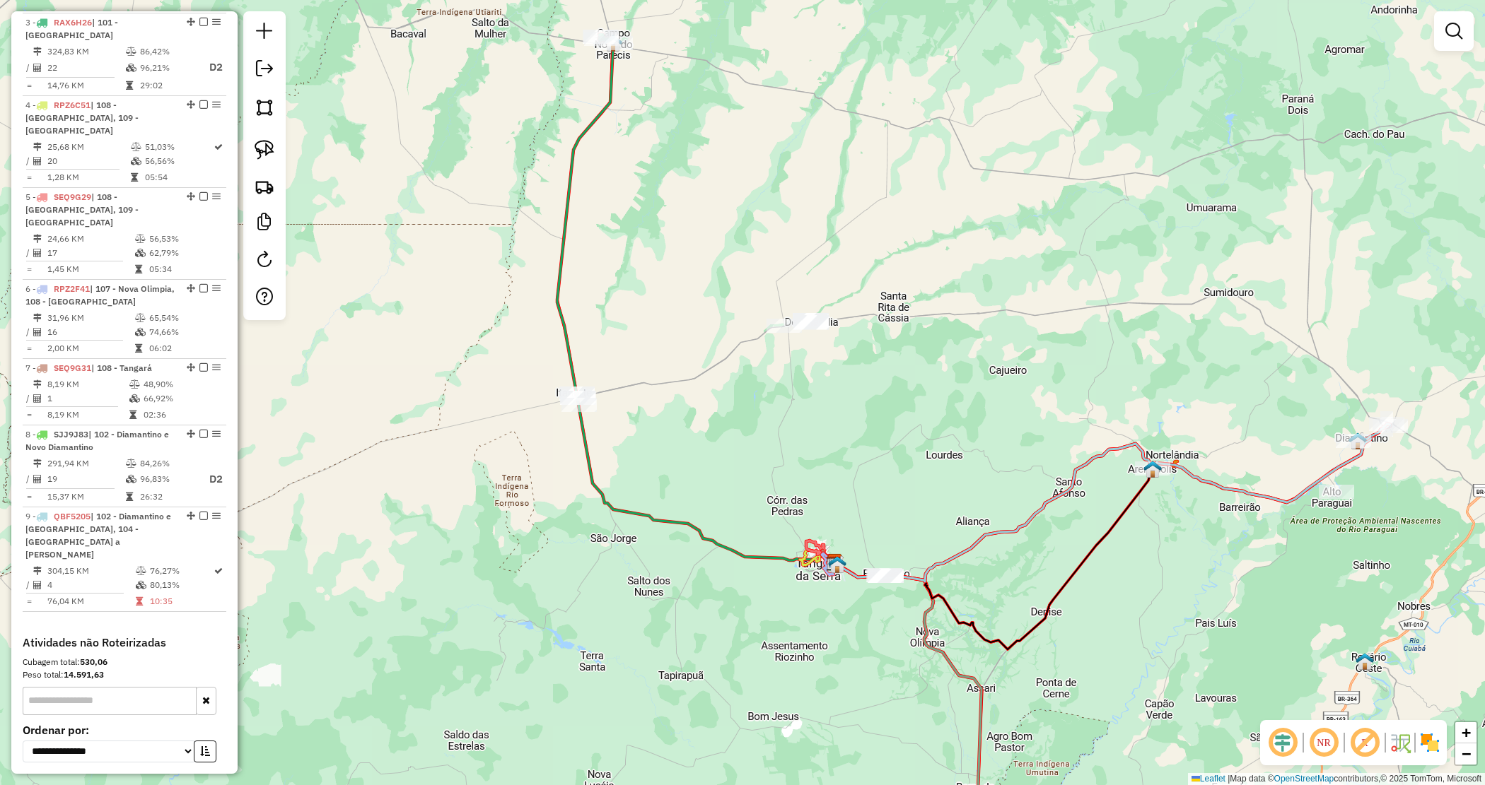
drag, startPoint x: 622, startPoint y: 571, endPoint x: 693, endPoint y: 627, distance: 90.1
click at [693, 627] on div "Janela de atendimento Grade de atendimento Capacidade Transportadoras Veículos …" at bounding box center [742, 392] width 1485 height 785
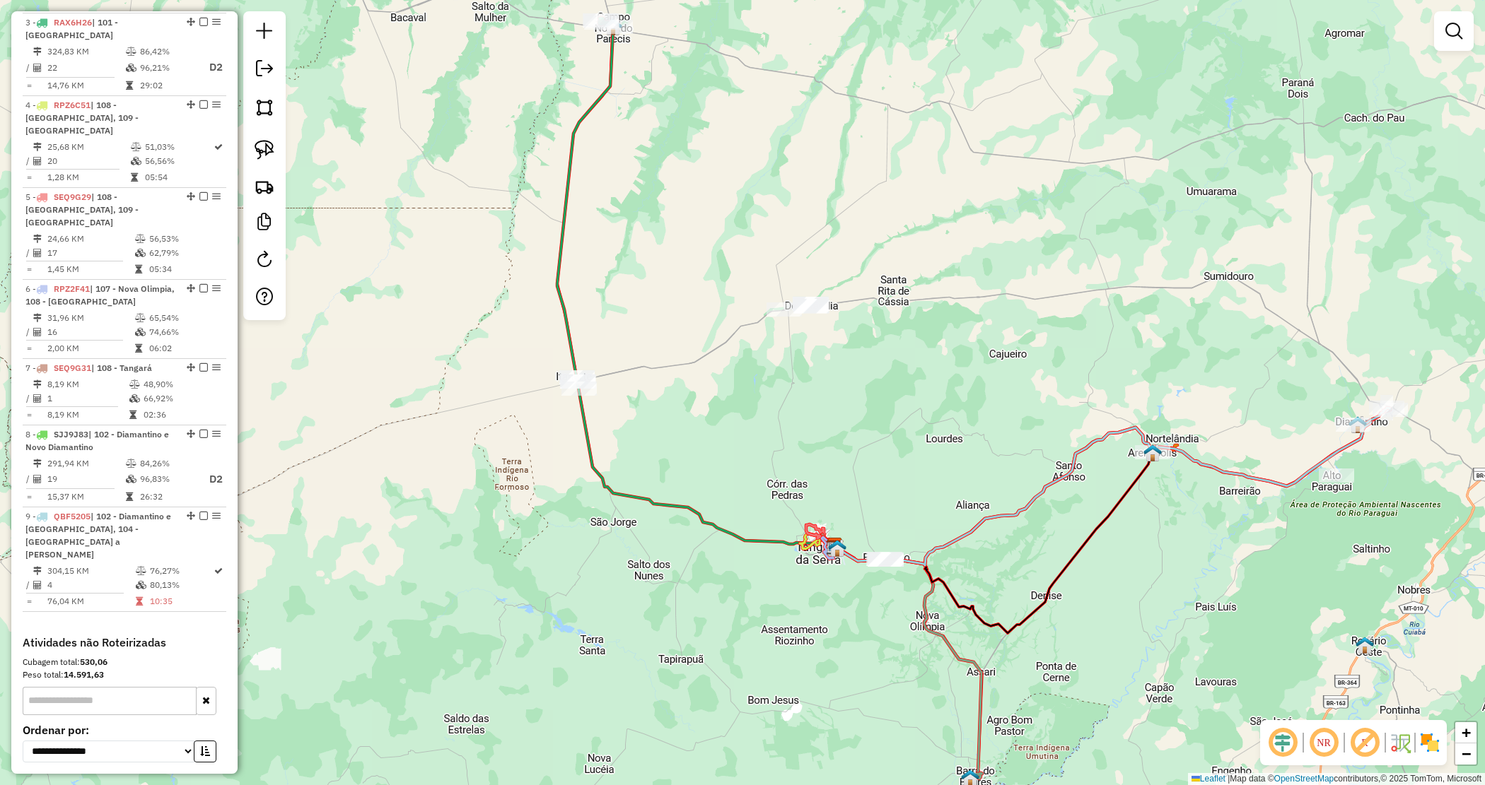
drag, startPoint x: 912, startPoint y: 527, endPoint x: 873, endPoint y: 442, distance: 94.0
click at [873, 442] on div "Janela de atendimento Grade de atendimento Capacidade Transportadoras Veículos …" at bounding box center [742, 392] width 1485 height 785
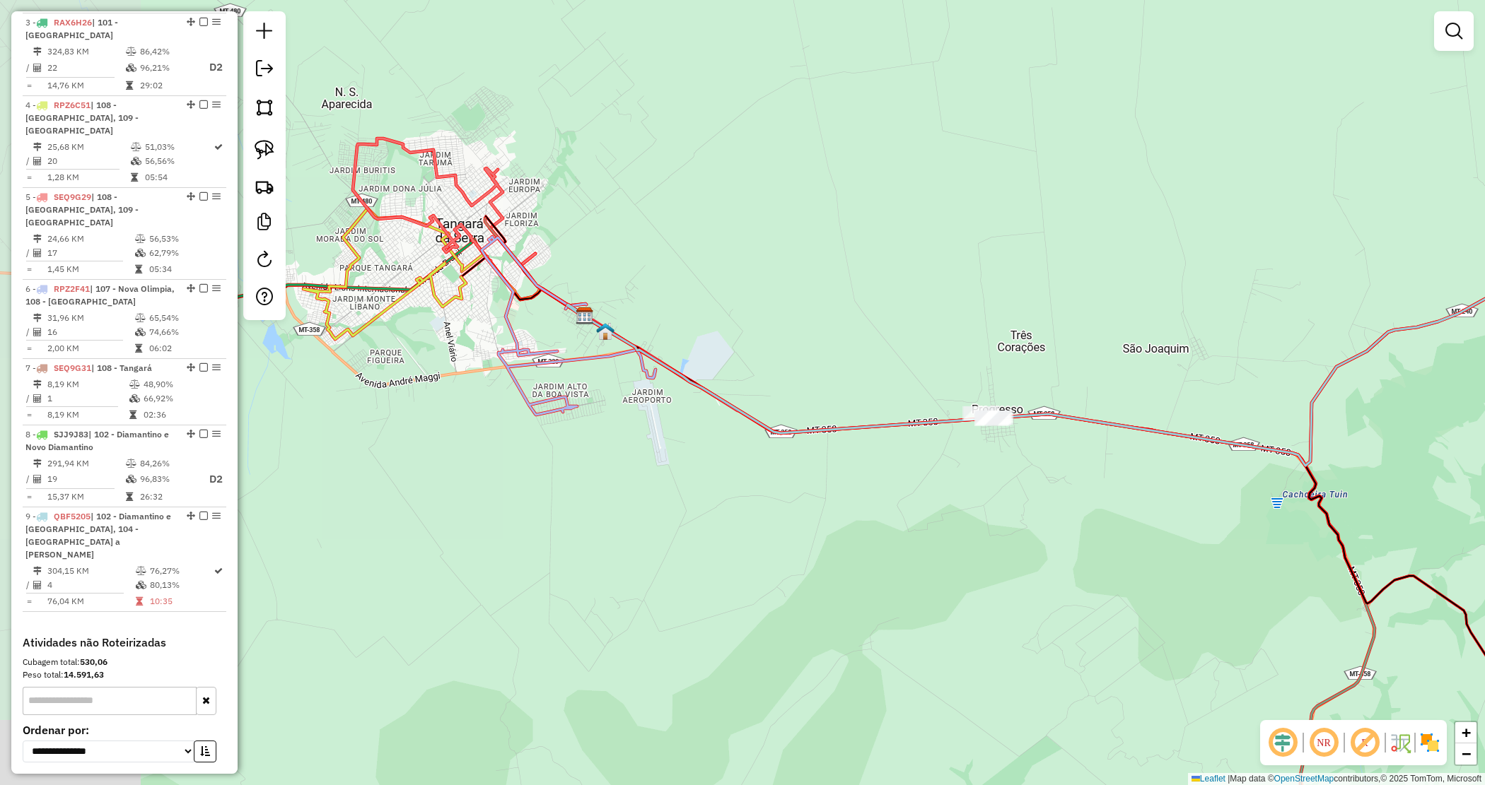
drag, startPoint x: 836, startPoint y: 397, endPoint x: 991, endPoint y: 525, distance: 200.4
click at [990, 524] on div "Janela de atendimento Grade de atendimento Capacidade Transportadoras Veículos …" at bounding box center [742, 392] width 1485 height 785
click at [532, 352] on icon at bounding box center [611, 328] width 256 height 178
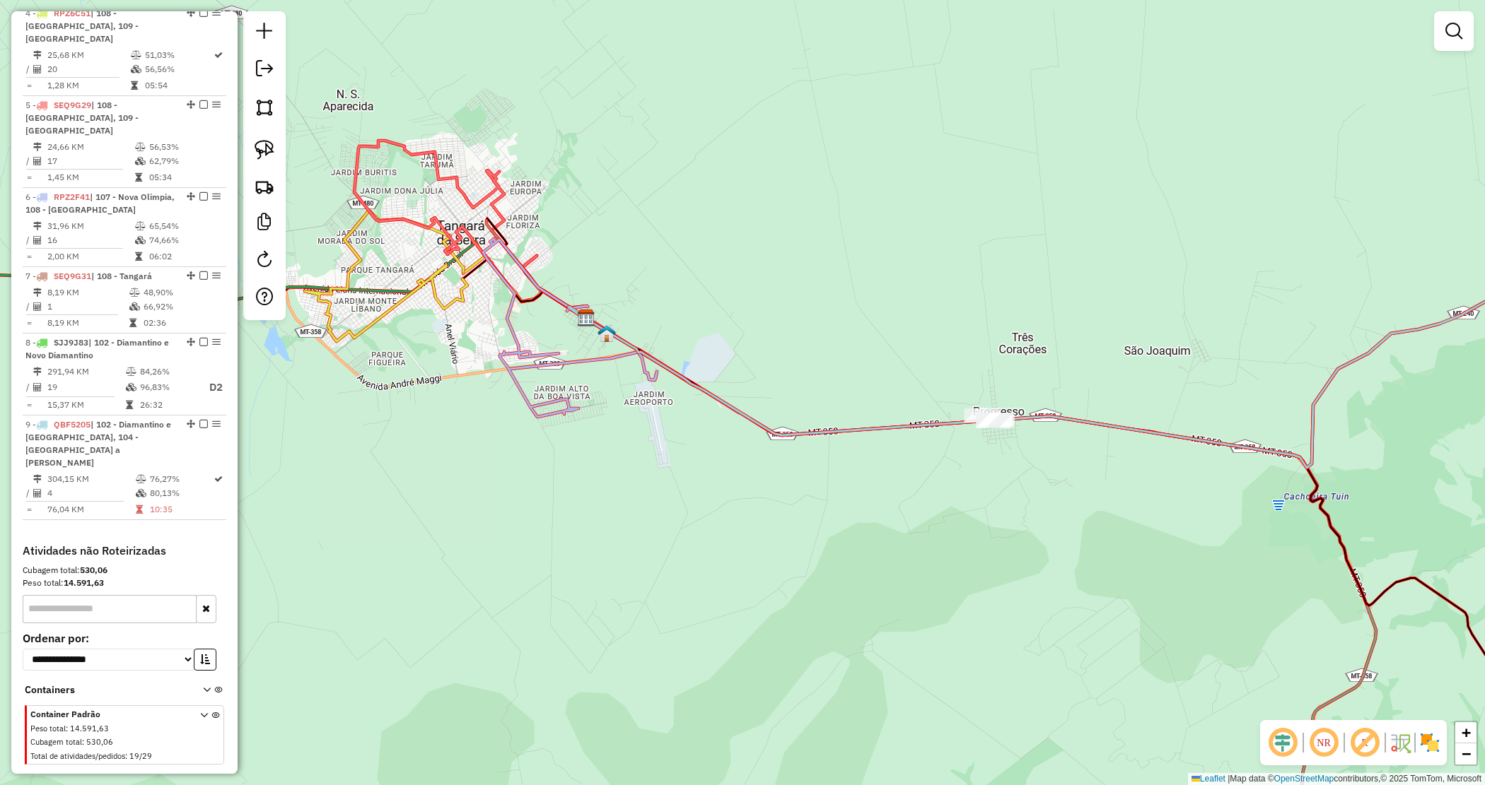
select select "*********"
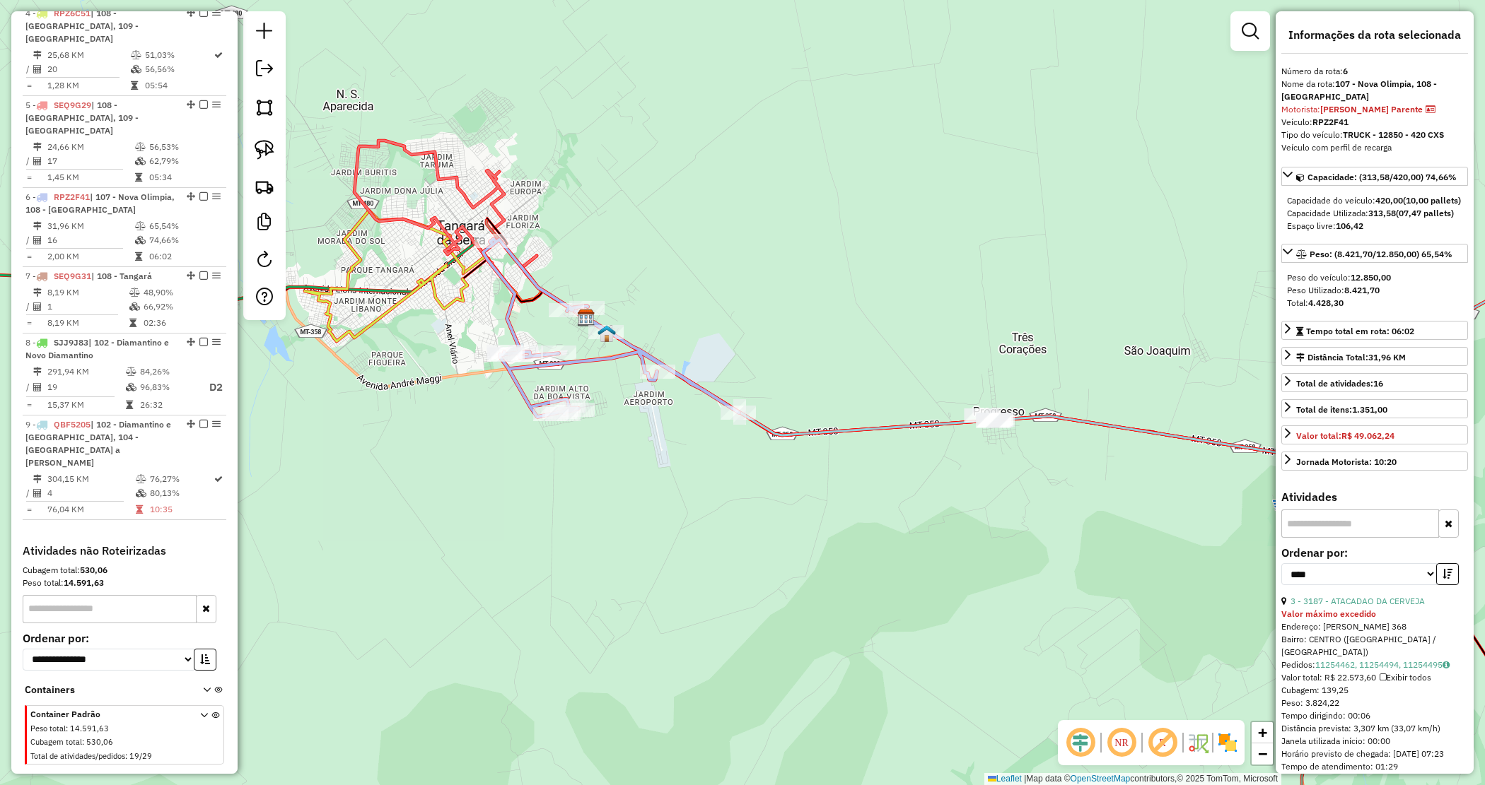
click at [956, 477] on div "Janela de atendimento Grade de atendimento Capacidade Transportadoras Veículos …" at bounding box center [742, 392] width 1485 height 785
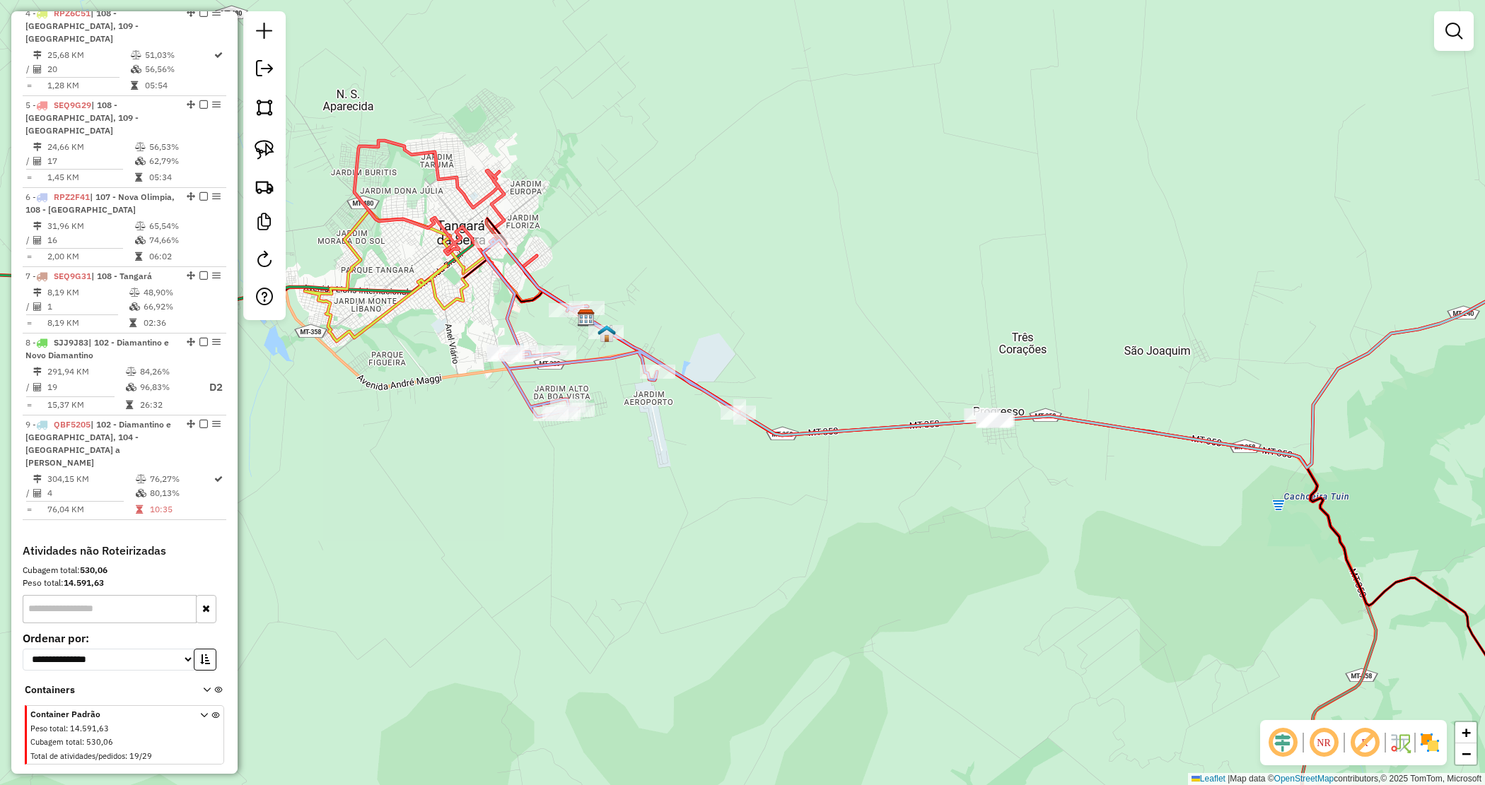
click at [846, 490] on div "Janela de atendimento Grade de atendimento Capacidade Transportadoras Veículos …" at bounding box center [742, 392] width 1485 height 785
drag, startPoint x: 856, startPoint y: 390, endPoint x: 1111, endPoint y: 464, distance: 265.1
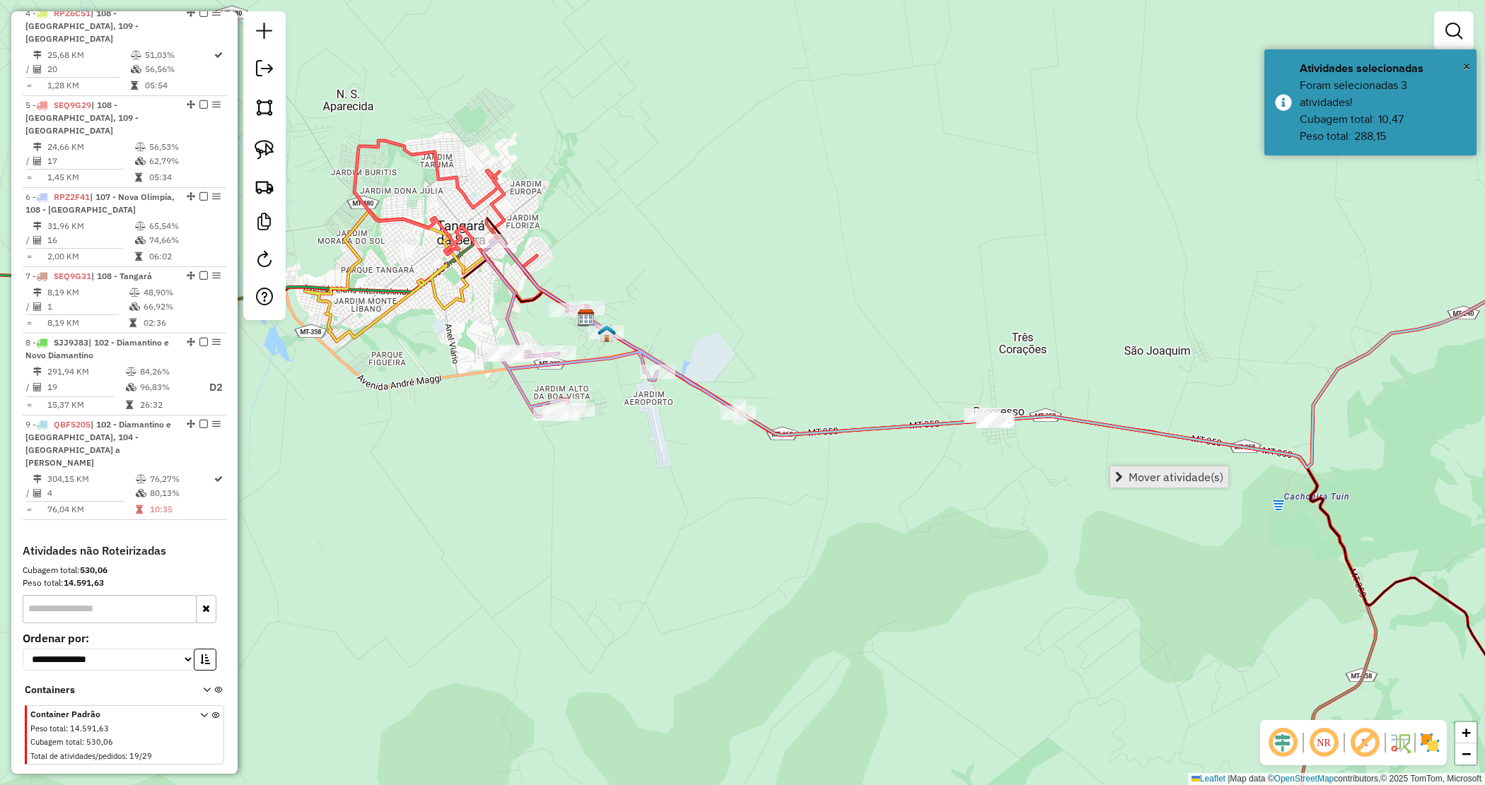
click at [1135, 474] on span "Mover atividade(s)" at bounding box center [1175, 477] width 95 height 11
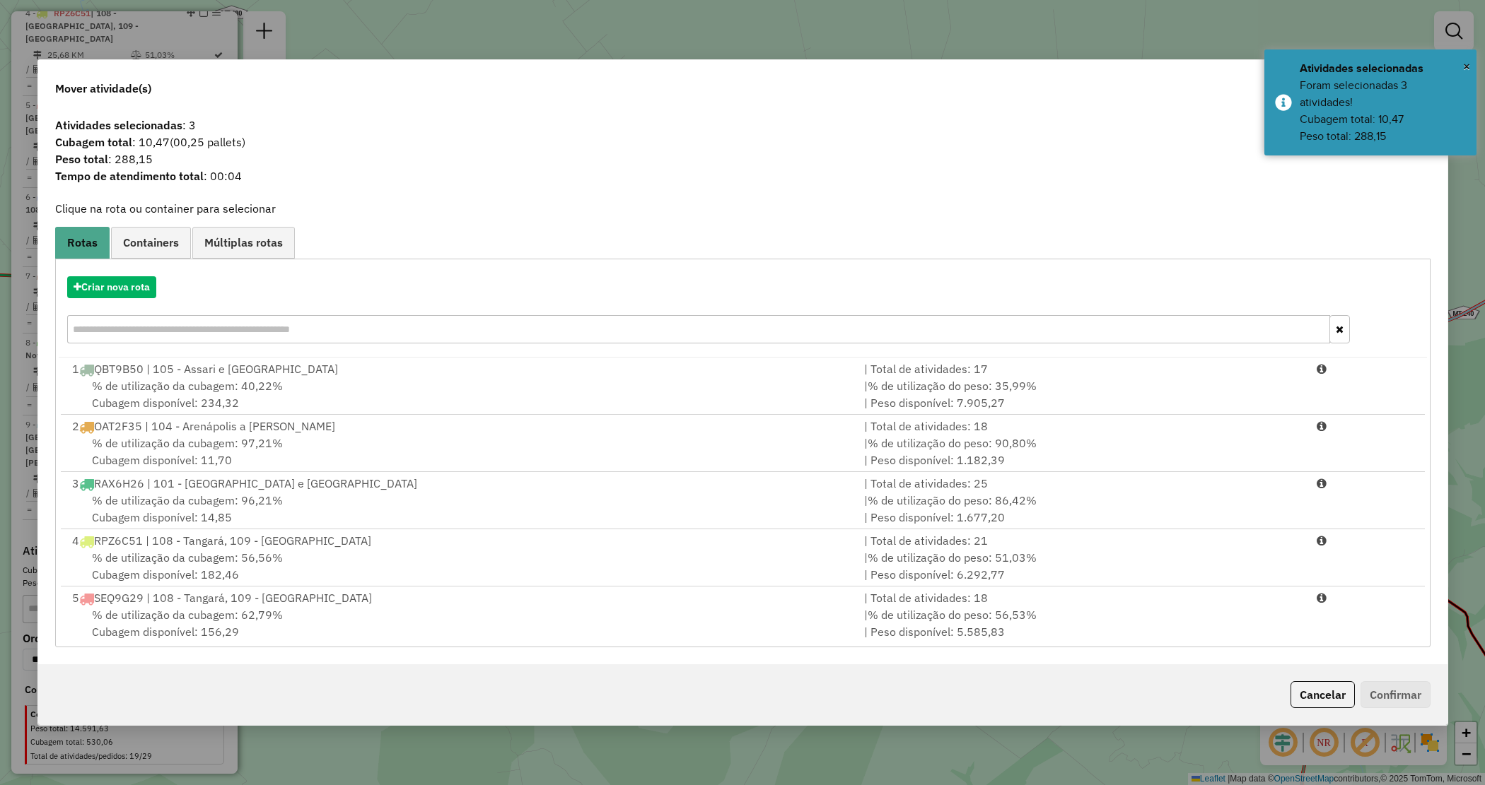
click at [144, 334] on input "text" at bounding box center [698, 329] width 1263 height 28
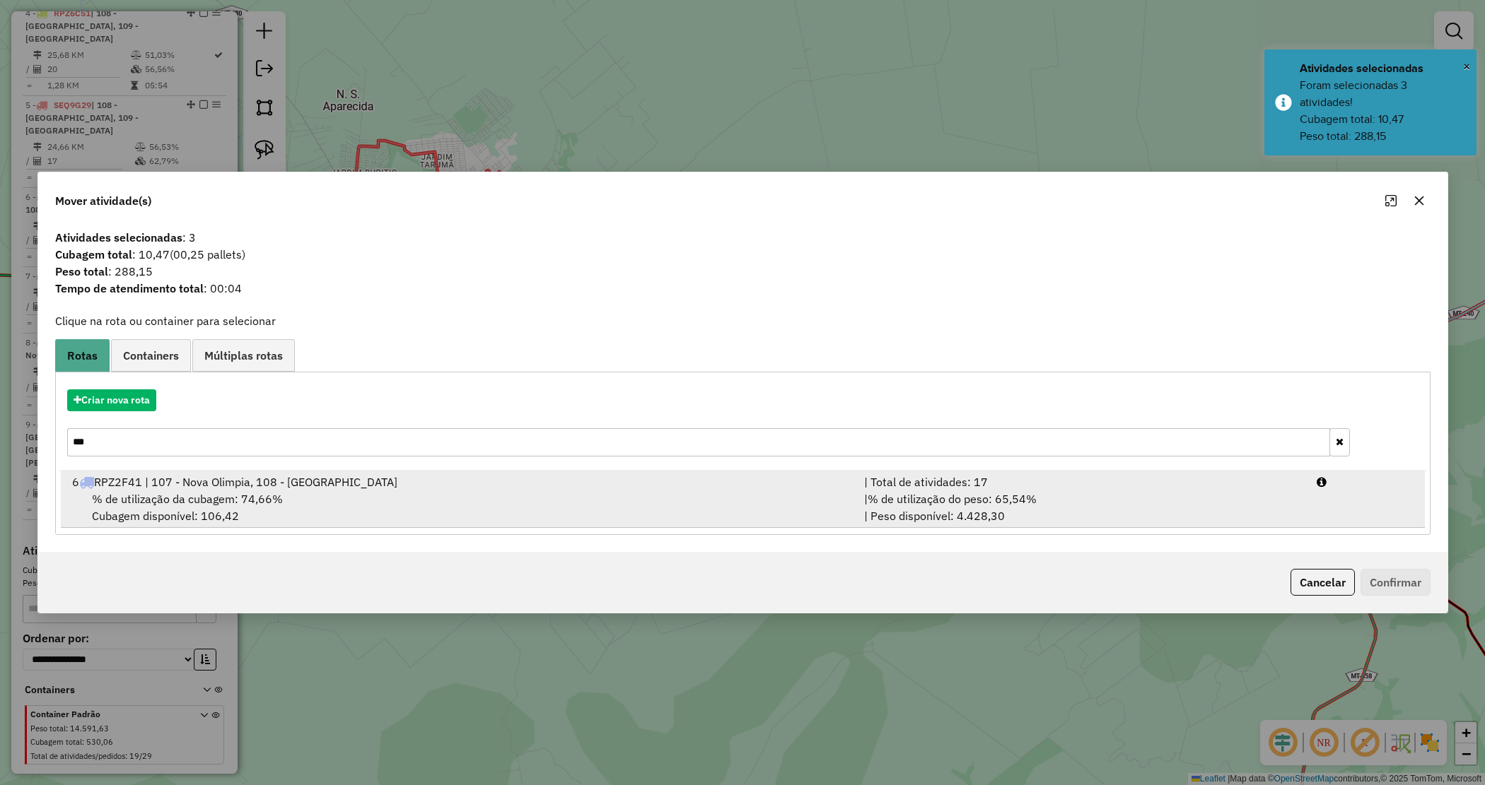
type input "***"
drag, startPoint x: 262, startPoint y: 481, endPoint x: 542, endPoint y: 517, distance: 282.2
click at [262, 481] on div "6 RPZ2F41 | 107 - Nova Olimpia, 108 - Tangará" at bounding box center [460, 482] width 793 height 17
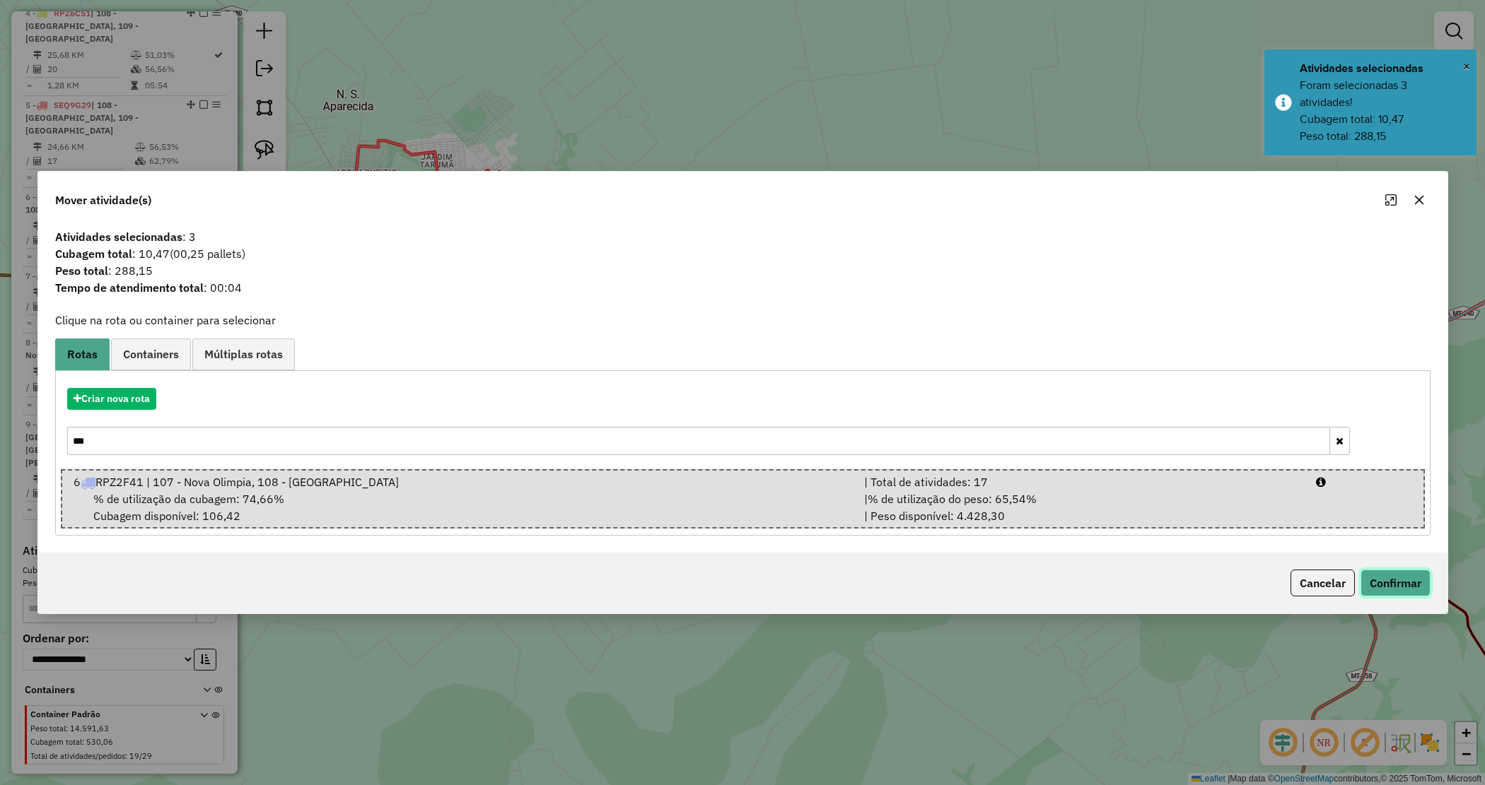
click at [1405, 591] on button "Confirmar" at bounding box center [1395, 583] width 70 height 27
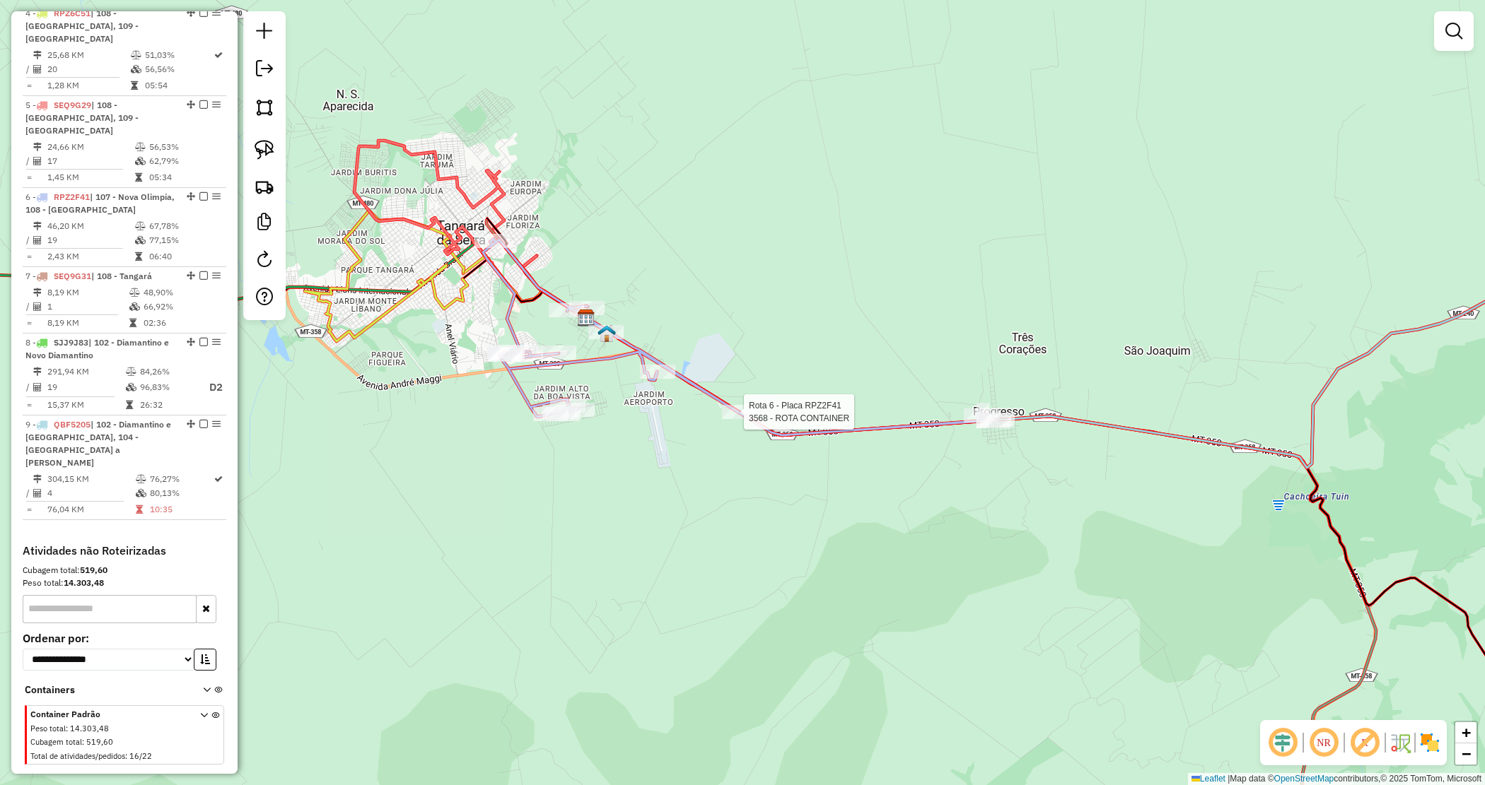
select select "*********"
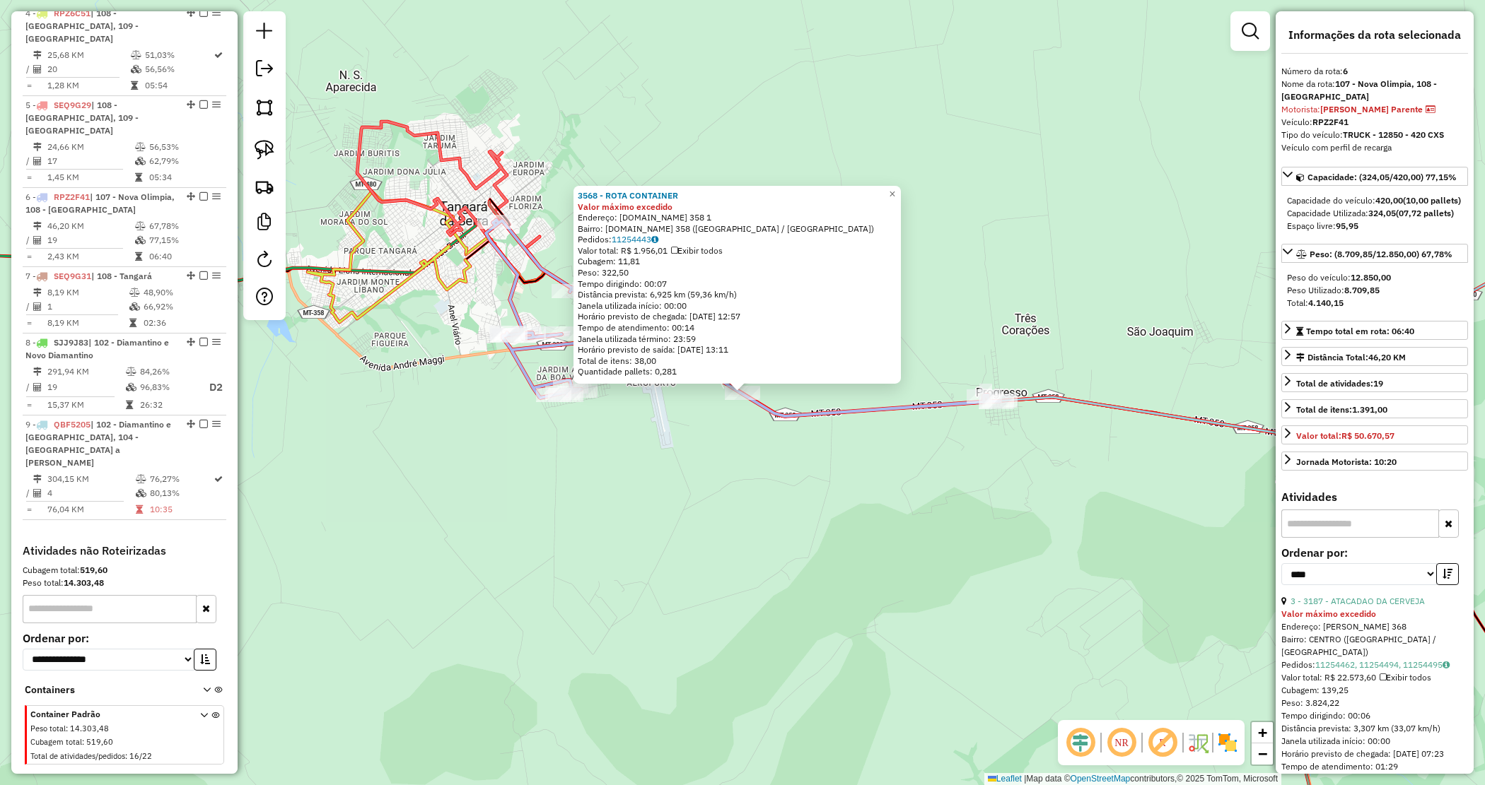
click at [713, 447] on div "3568 - ROTA CONTAINER Valor máximo excedido Endereço: ROD.MT 358 1 Bairro: ROD.…" at bounding box center [742, 392] width 1485 height 785
click at [680, 463] on div "3568 - ROTA CONTAINER Valor máximo excedido Endereço: ROD.MT 358 1 Bairro: ROD.…" at bounding box center [742, 392] width 1485 height 785
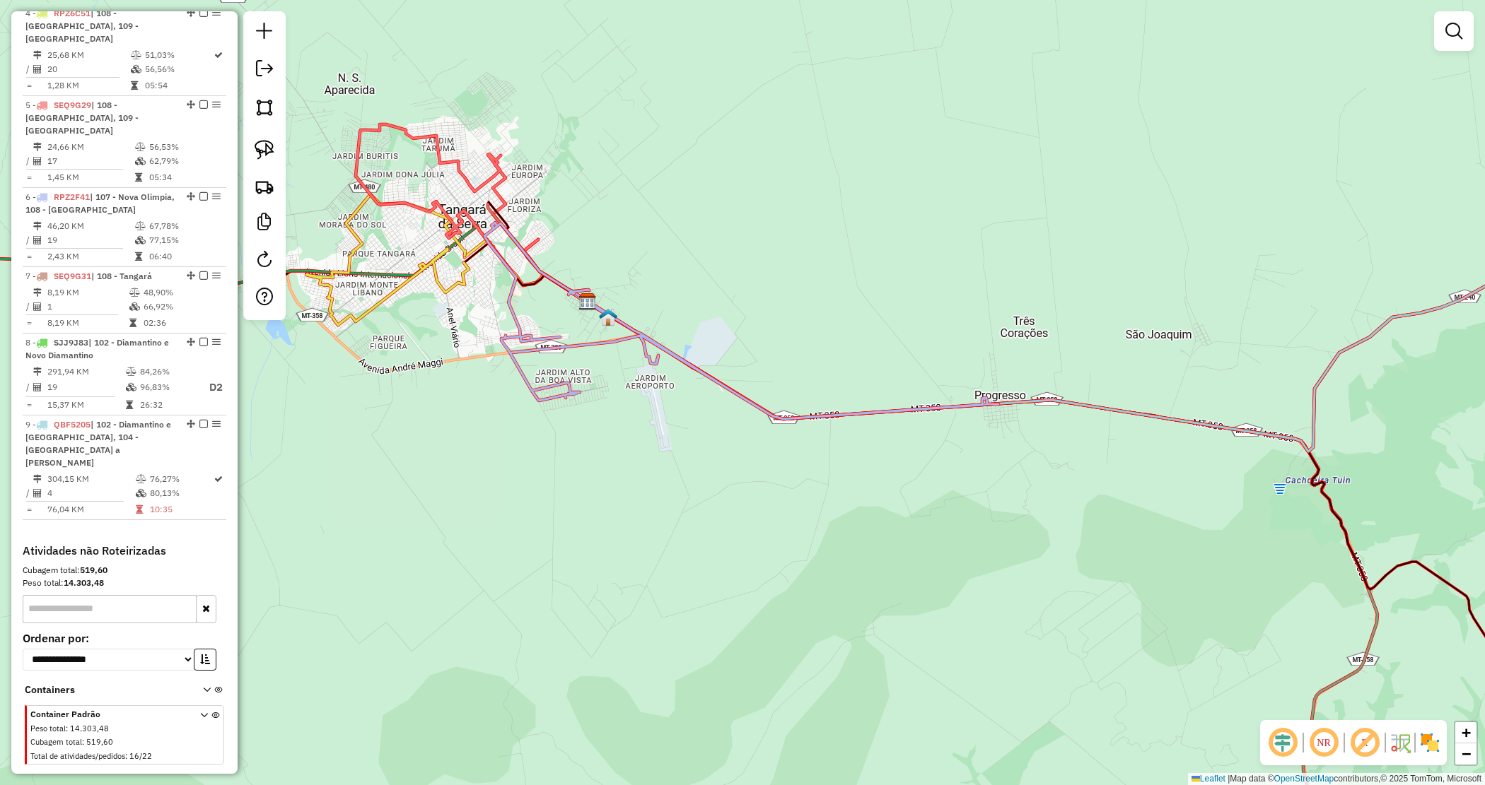
click at [680, 462] on div "Janela de atendimento Grade de atendimento Capacidade Transportadoras Veículos …" at bounding box center [742, 392] width 1485 height 785
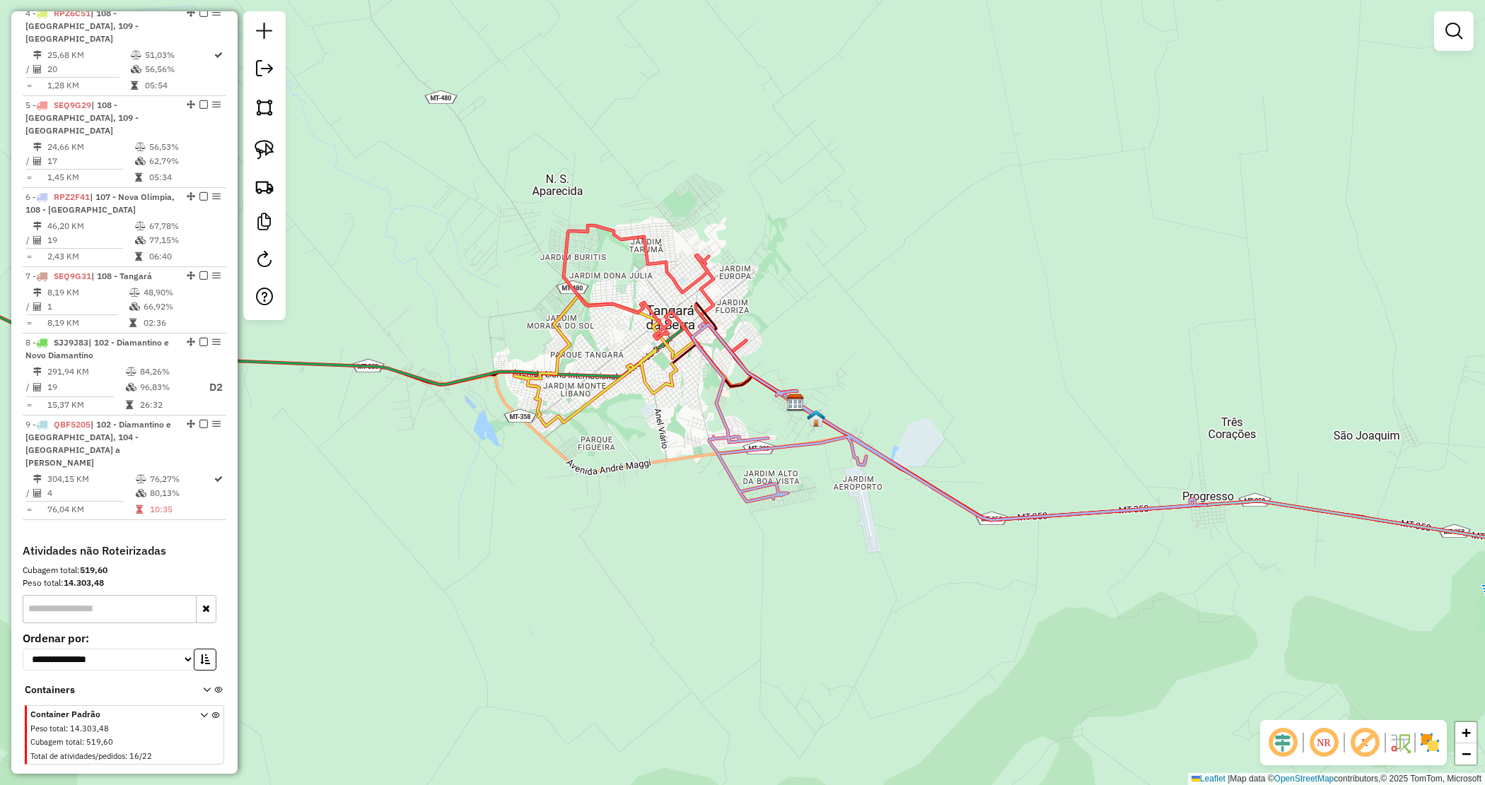
click at [715, 405] on icon at bounding box center [949, 422] width 514 height 197
select select "*********"
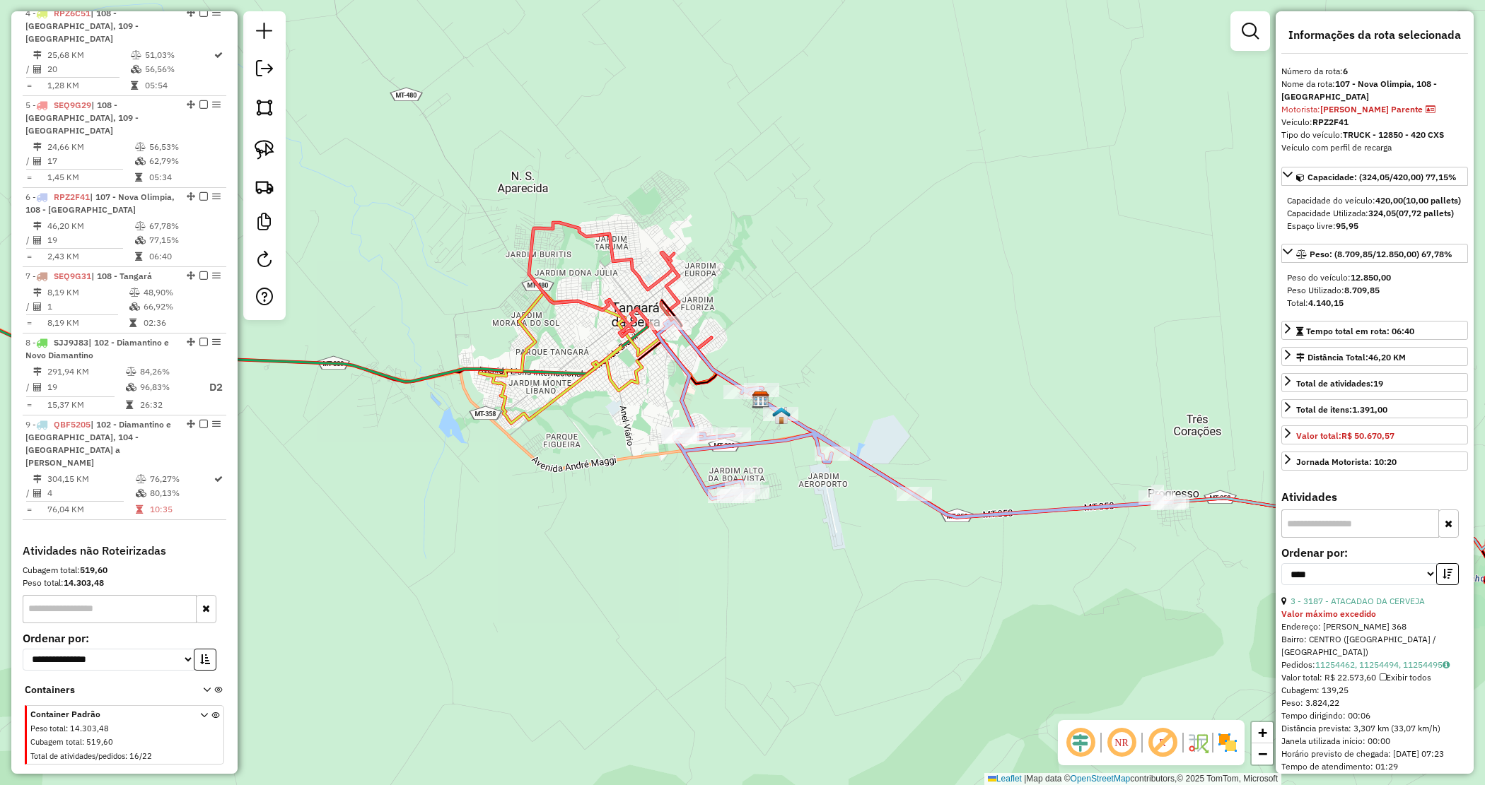
drag, startPoint x: 1125, startPoint y: 588, endPoint x: 1108, endPoint y: 588, distance: 17.0
click at [1108, 588] on div "Janela de atendimento Grade de atendimento Capacidade Transportadoras Veículos …" at bounding box center [742, 392] width 1485 height 785
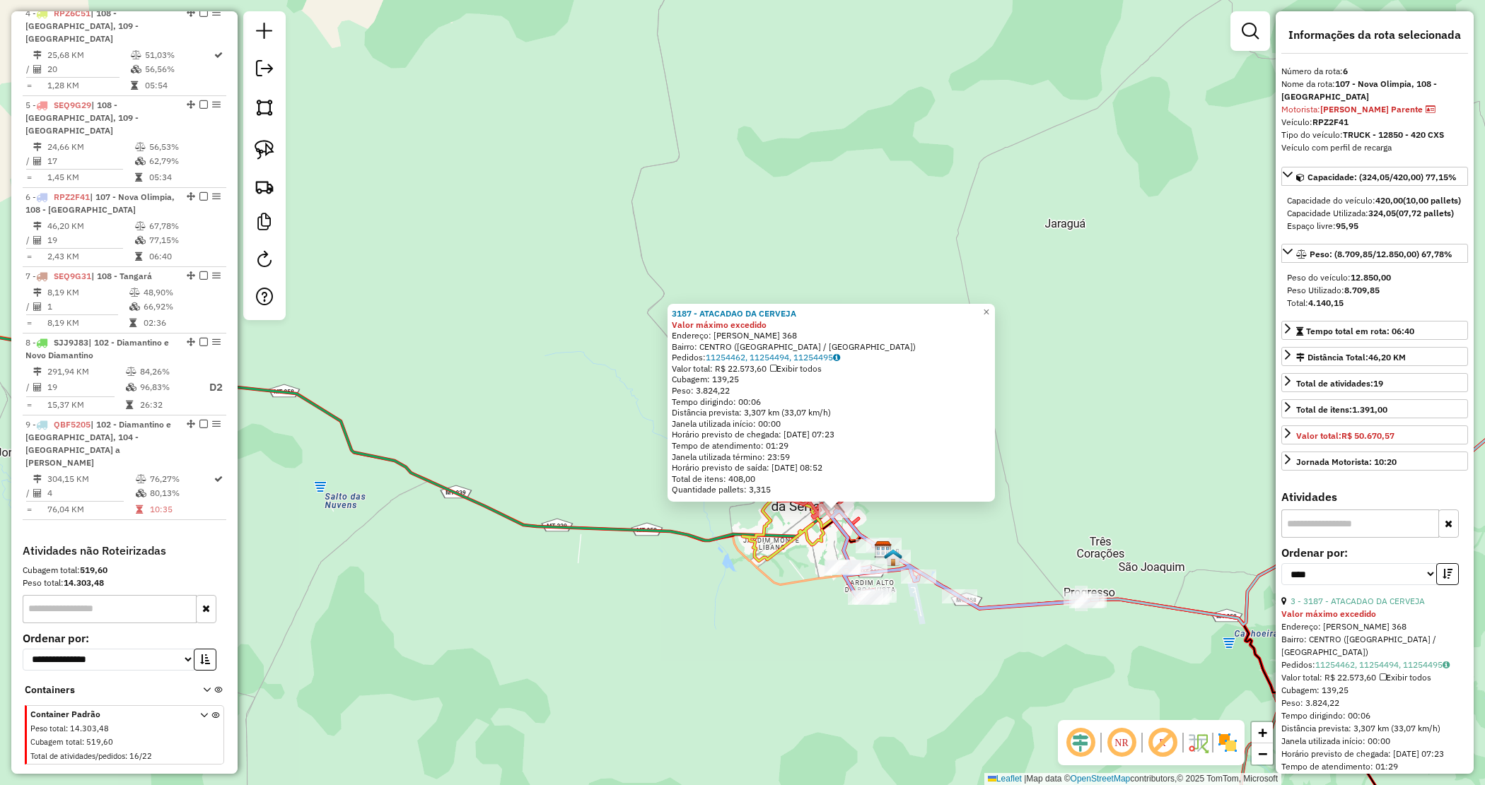
drag, startPoint x: 660, startPoint y: 612, endPoint x: 877, endPoint y: 635, distance: 218.9
click at [908, 654] on div "3187 - ATACADAO DA CERVEJA Valor máximo excedido Endereço: EUCLIDES GERALDO DE …" at bounding box center [742, 392] width 1485 height 785
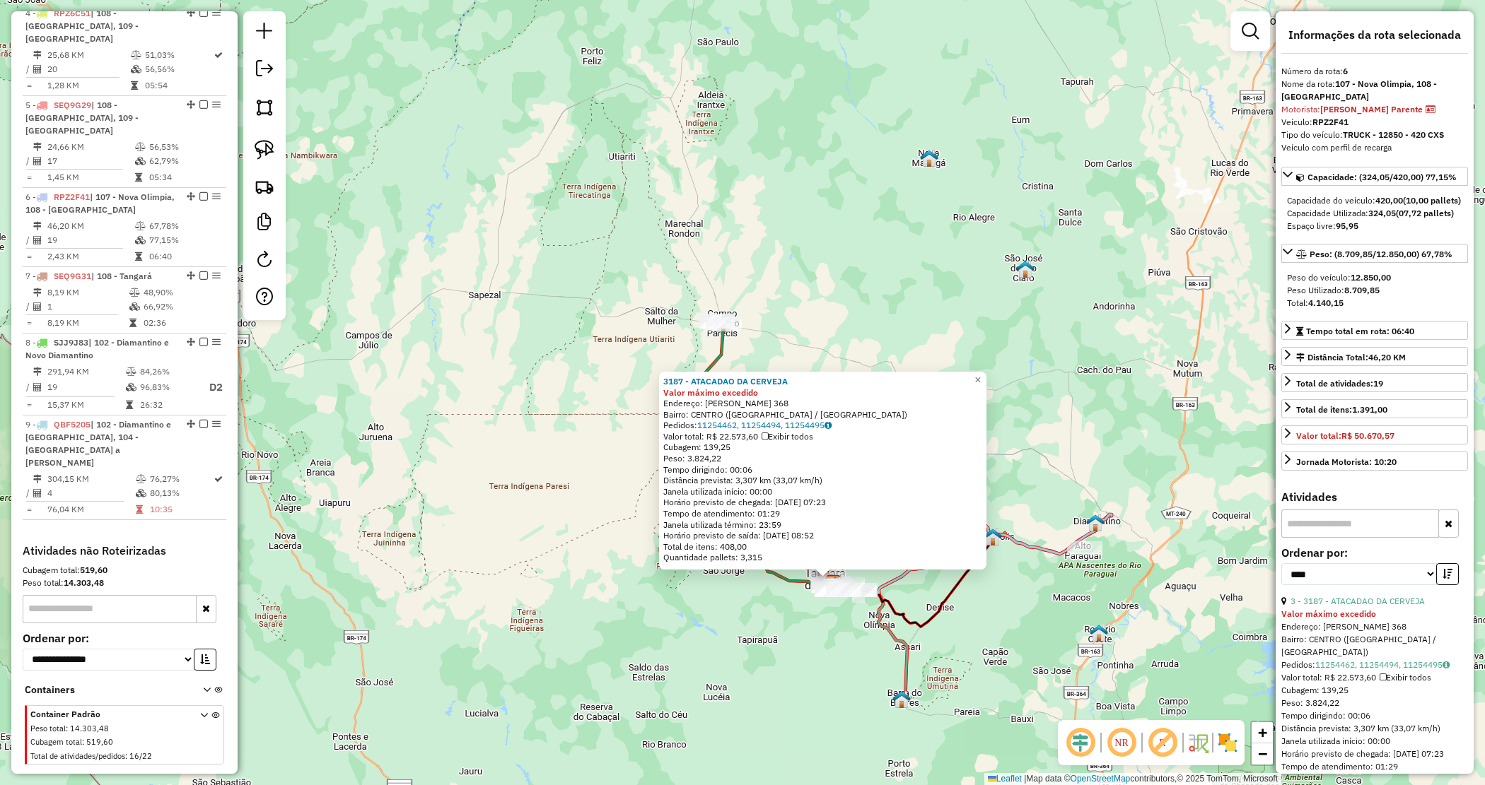
click at [605, 545] on div "3187 - ATACADAO DA CERVEJA Valor máximo excedido Endereço: EUCLIDES GERALDO DE …" at bounding box center [742, 392] width 1485 height 785
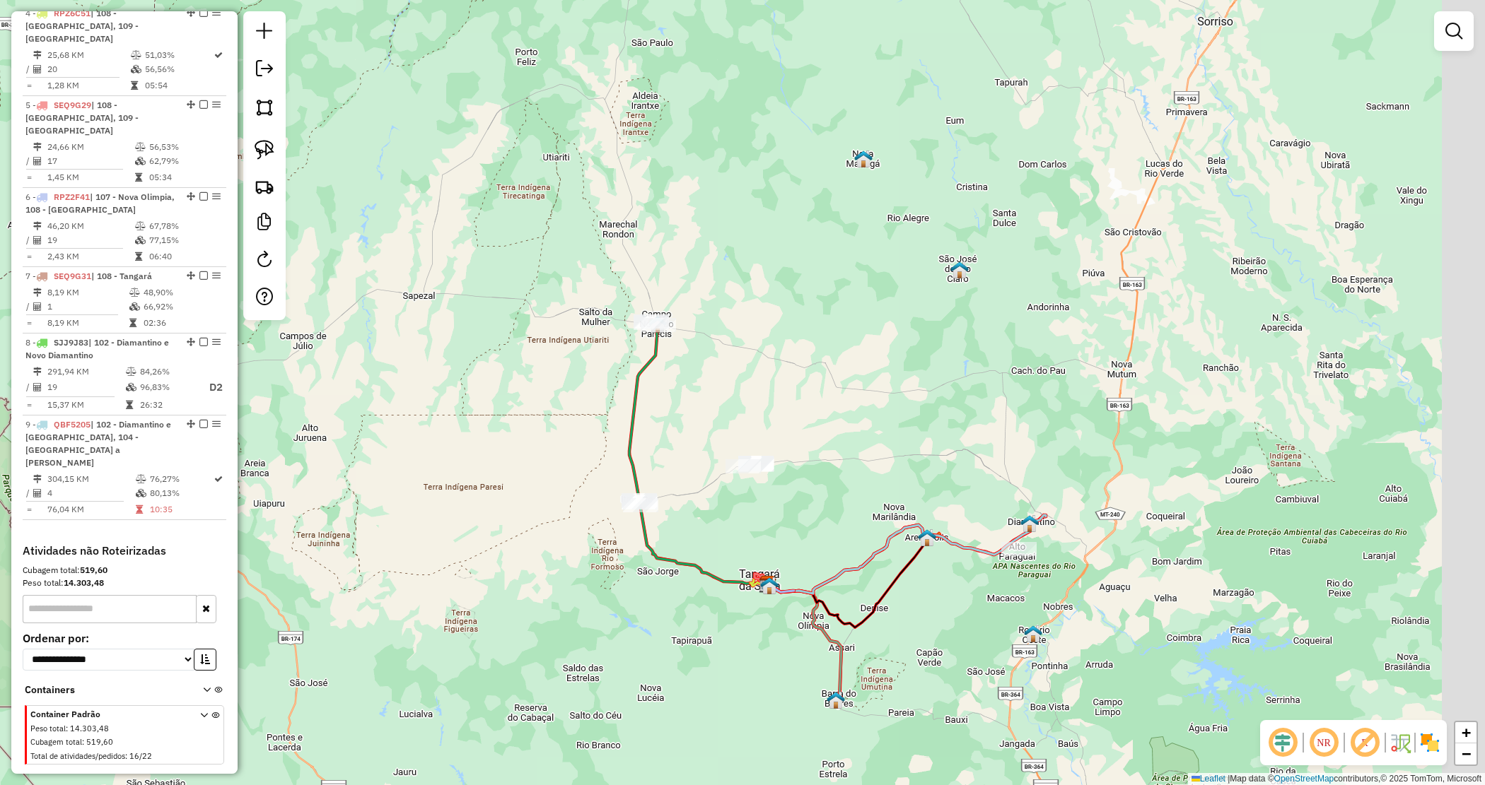
drag, startPoint x: 635, startPoint y: 520, endPoint x: 617, endPoint y: 518, distance: 17.8
click at [617, 518] on div "Janela de atendimento Grade de atendimento Capacidade Transportadoras Veículos …" at bounding box center [742, 392] width 1485 height 785
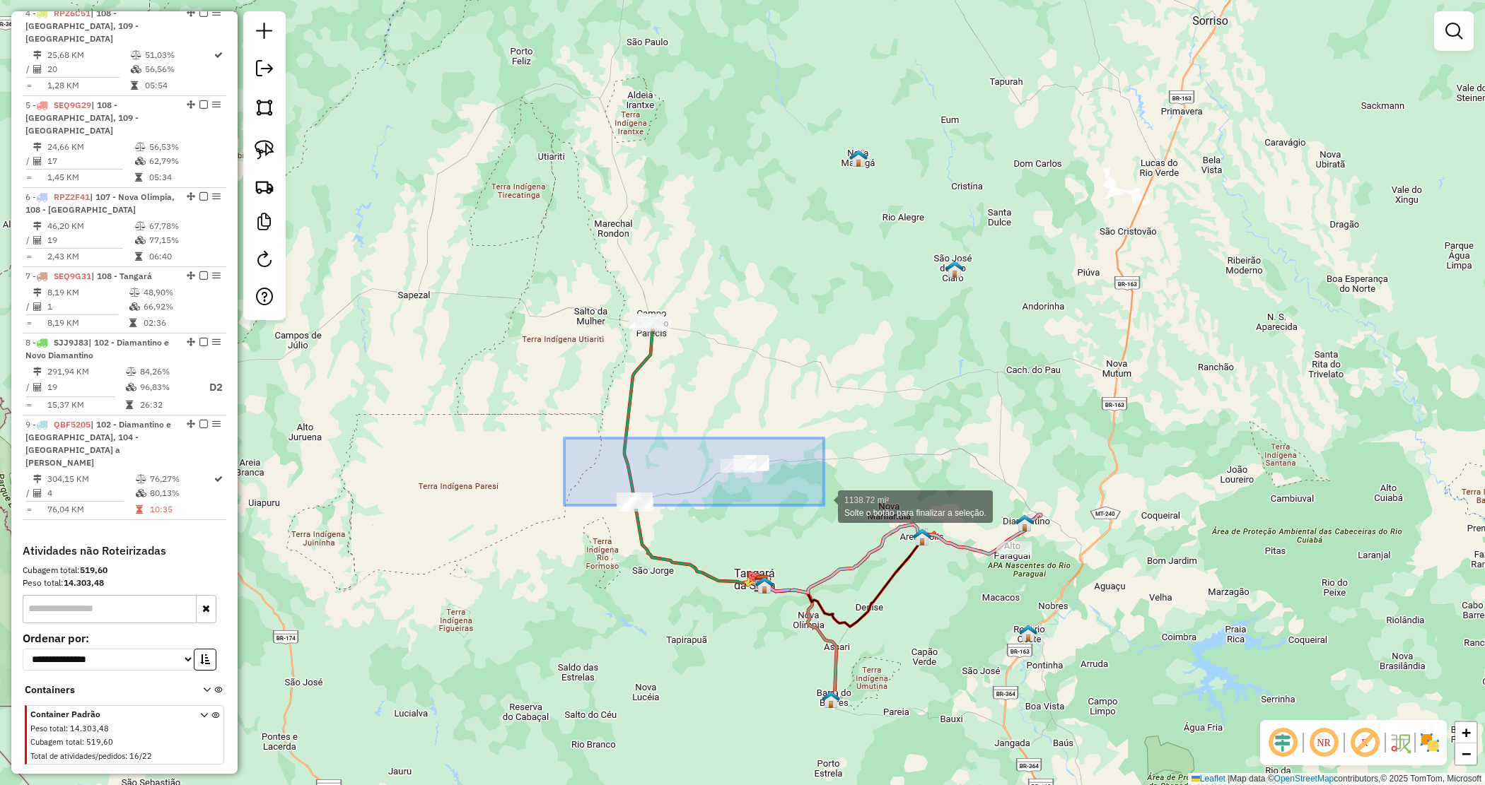
drag, startPoint x: 603, startPoint y: 457, endPoint x: 838, endPoint y: 520, distance: 243.2
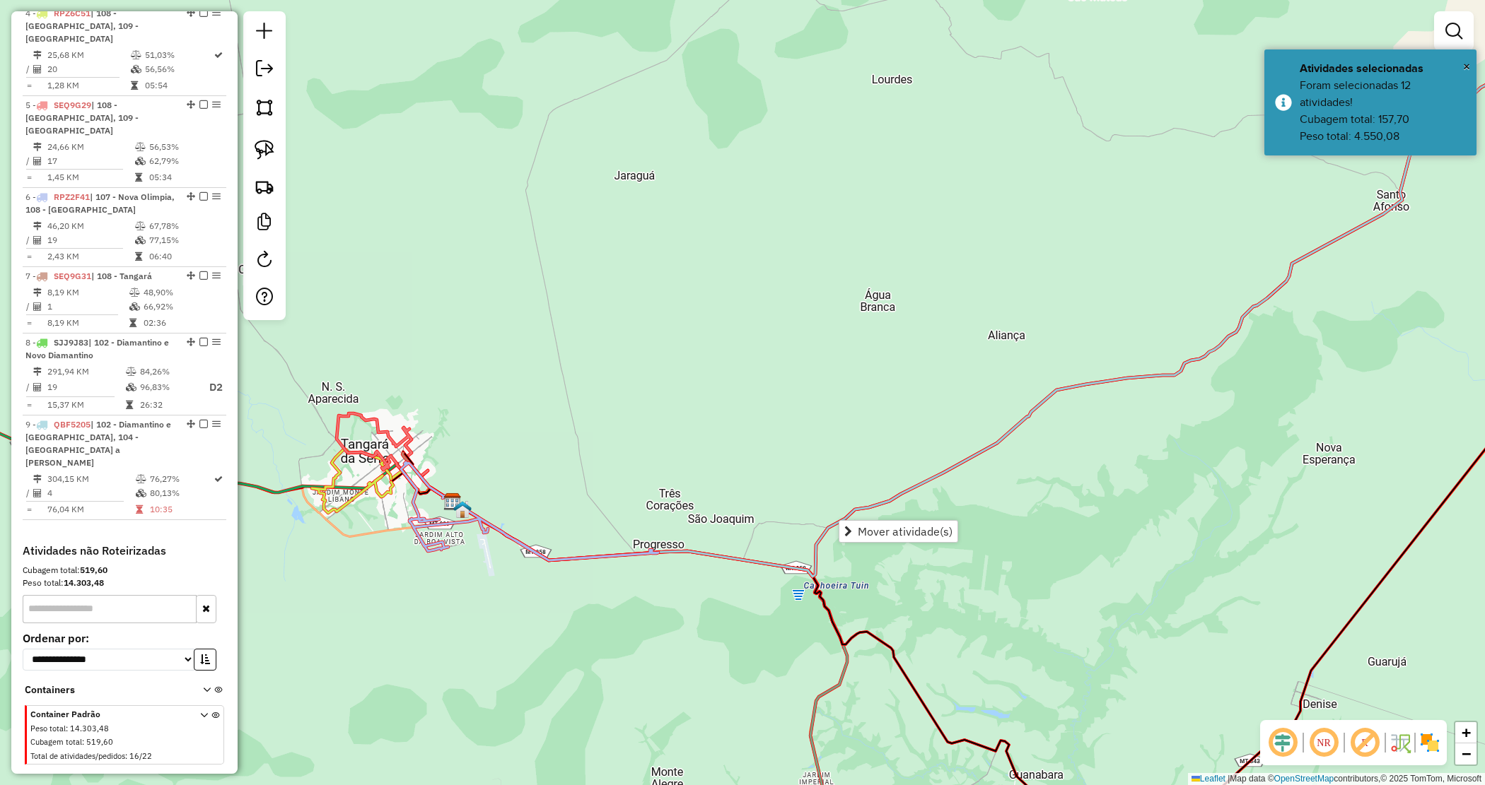
drag, startPoint x: 684, startPoint y: 482, endPoint x: 517, endPoint y: 474, distance: 167.1
click at [679, 479] on div "Janela de atendimento Grade de atendimento Capacidade Transportadoras Veículos …" at bounding box center [742, 392] width 1485 height 785
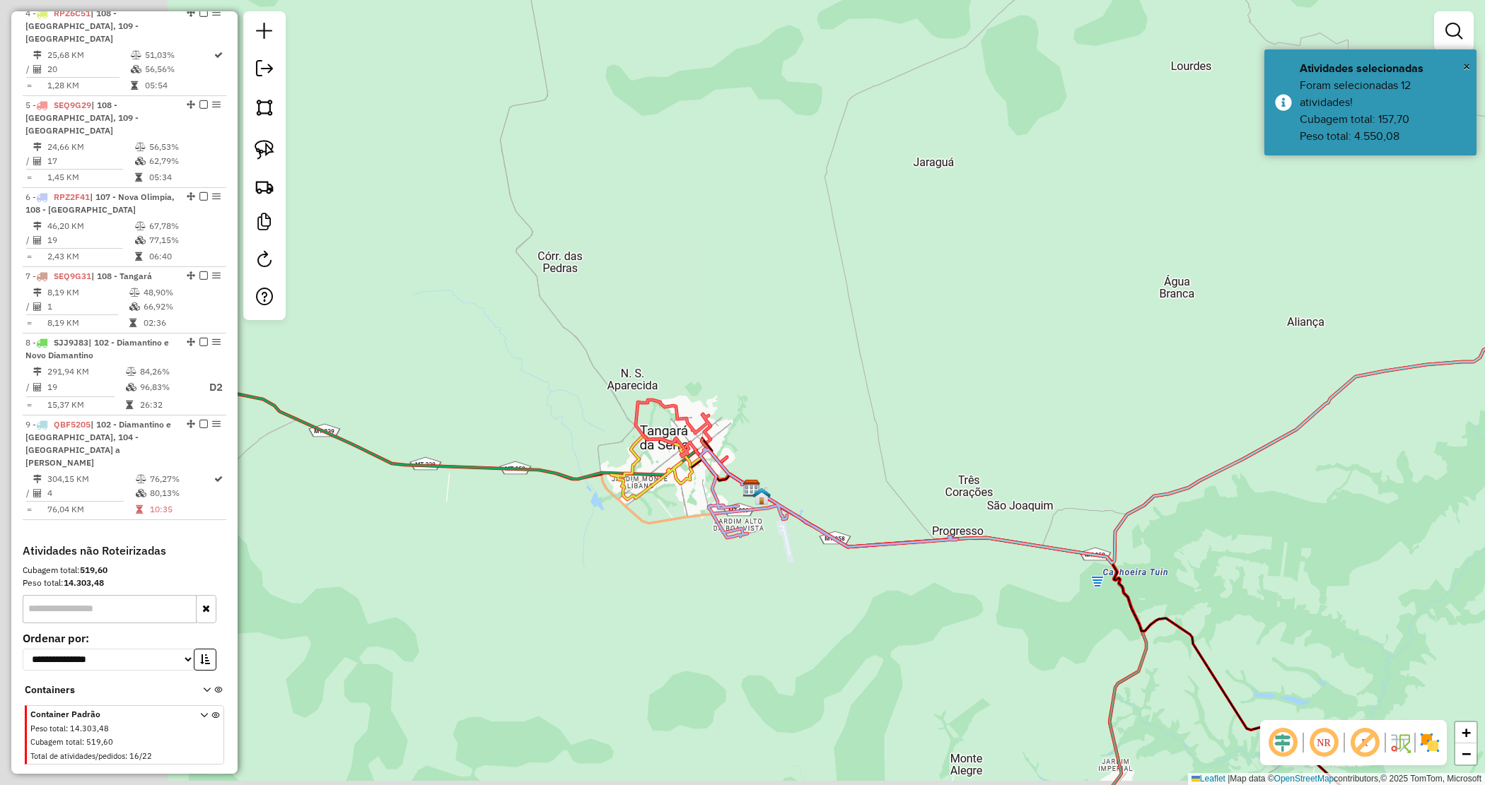
drag, startPoint x: 595, startPoint y: 469, endPoint x: 793, endPoint y: 458, distance: 197.5
click at [793, 458] on div "Janela de atendimento Grade de atendimento Capacidade Transportadoras Veículos …" at bounding box center [742, 392] width 1485 height 785
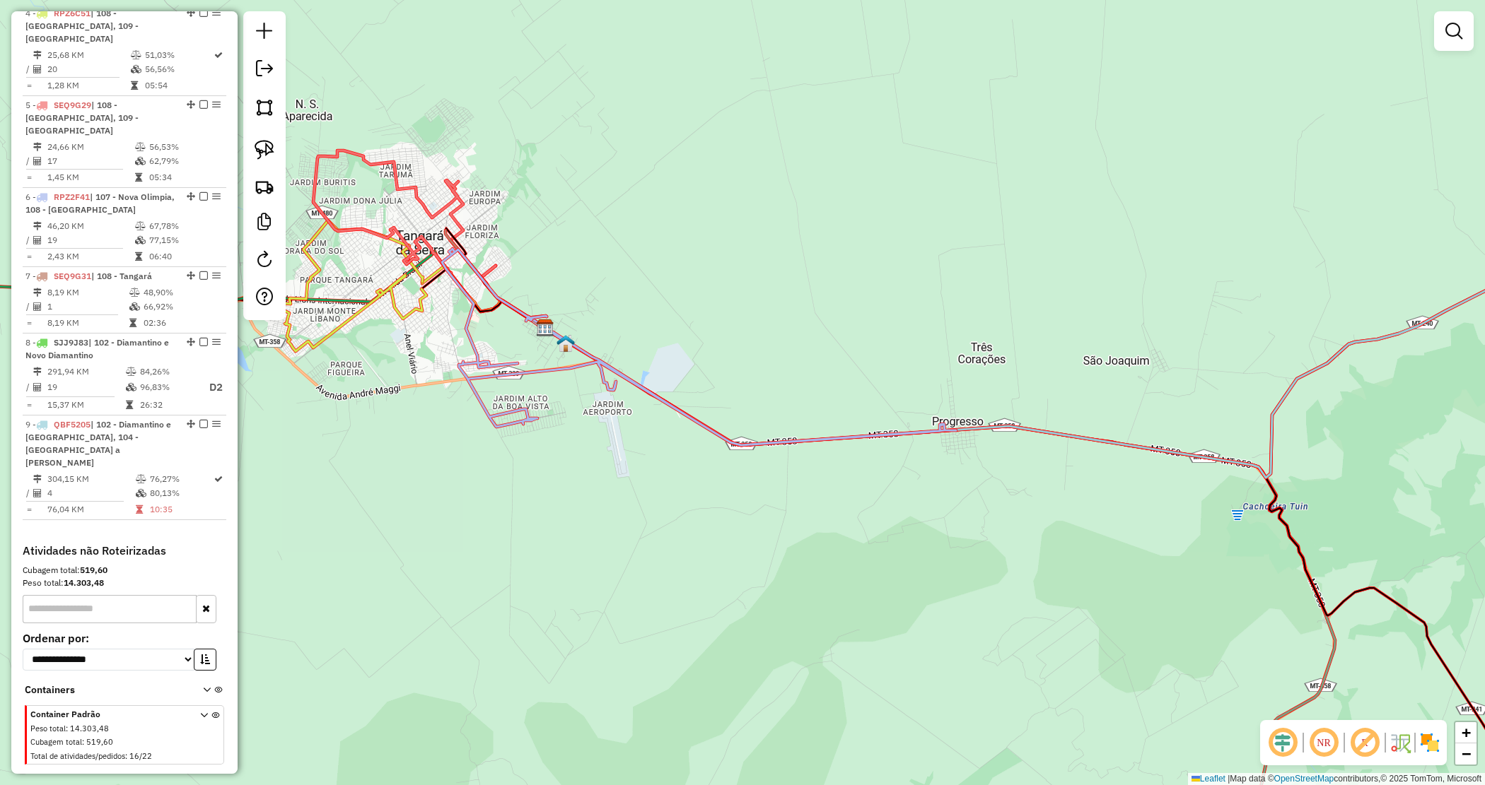
click at [674, 408] on icon at bounding box center [699, 347] width 514 height 197
select select "*********"
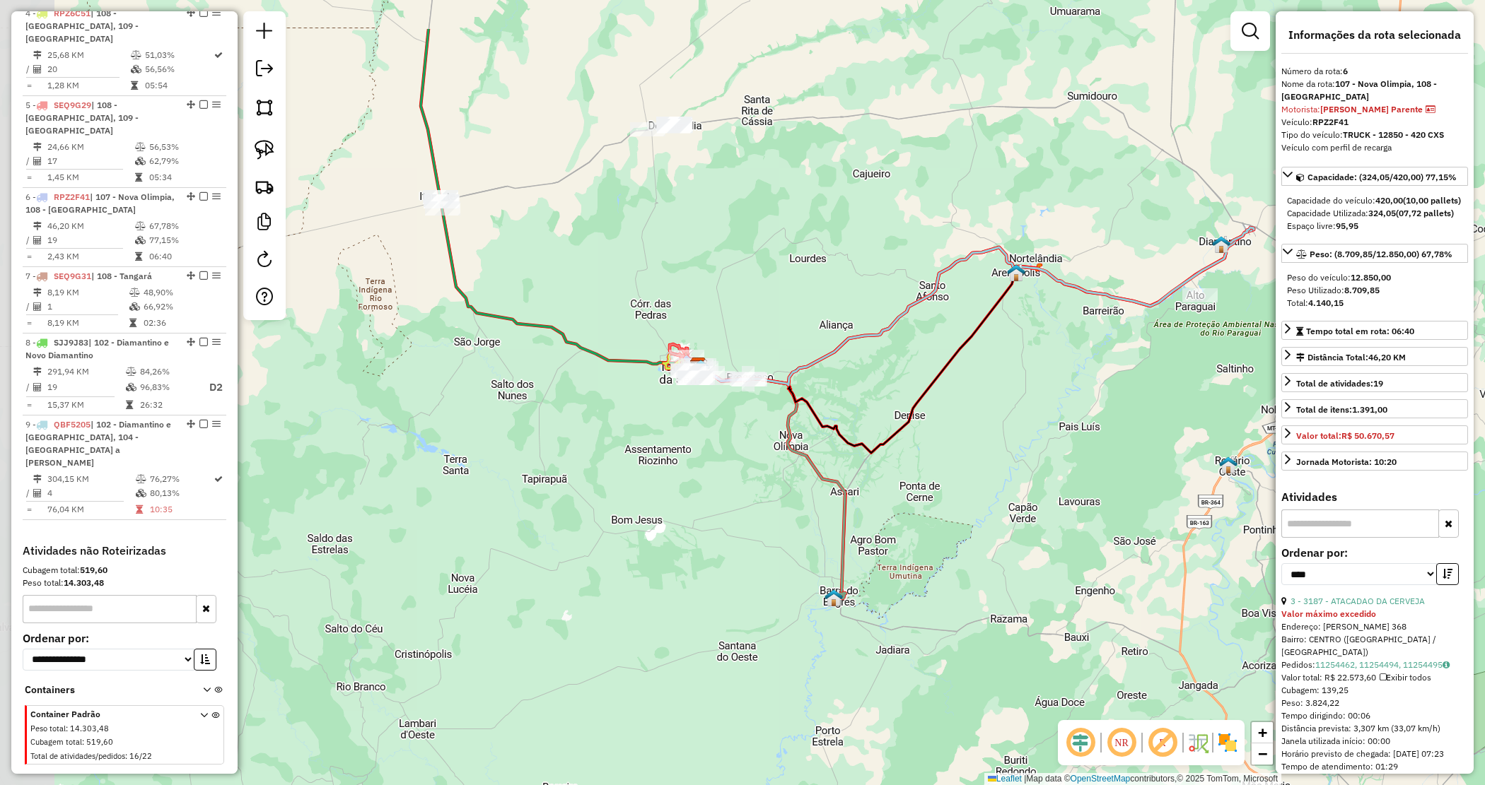
drag, startPoint x: 544, startPoint y: 364, endPoint x: 757, endPoint y: 472, distance: 238.4
click at [757, 472] on div "Janela de atendimento Grade de atendimento Capacidade Transportadoras Veículos …" at bounding box center [742, 392] width 1485 height 785
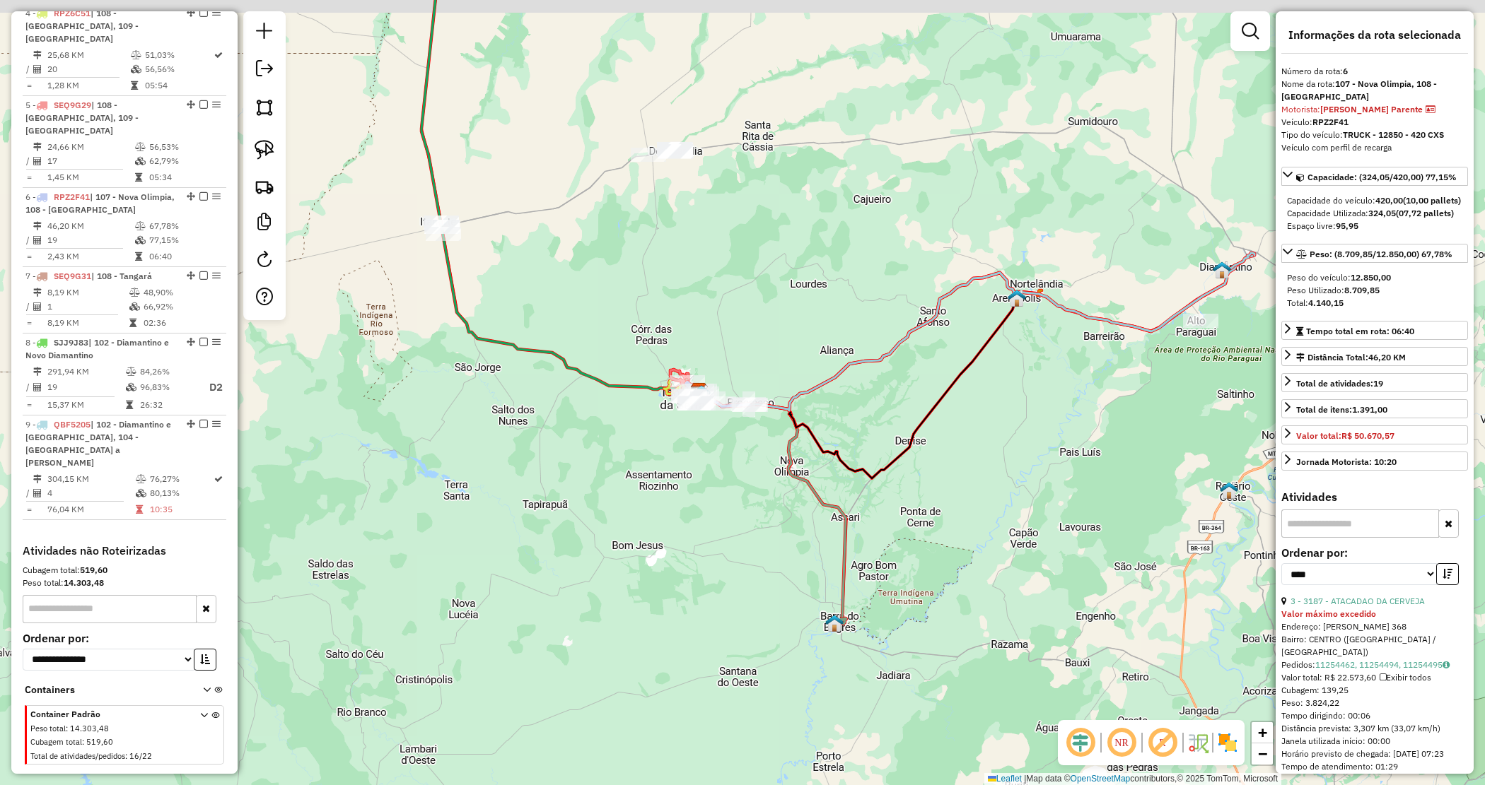
drag, startPoint x: 592, startPoint y: 298, endPoint x: 592, endPoint y: 464, distance: 166.1
click at [592, 464] on div "Janela de atendimento Grade de atendimento Capacidade Transportadoras Veículos …" at bounding box center [742, 392] width 1485 height 785
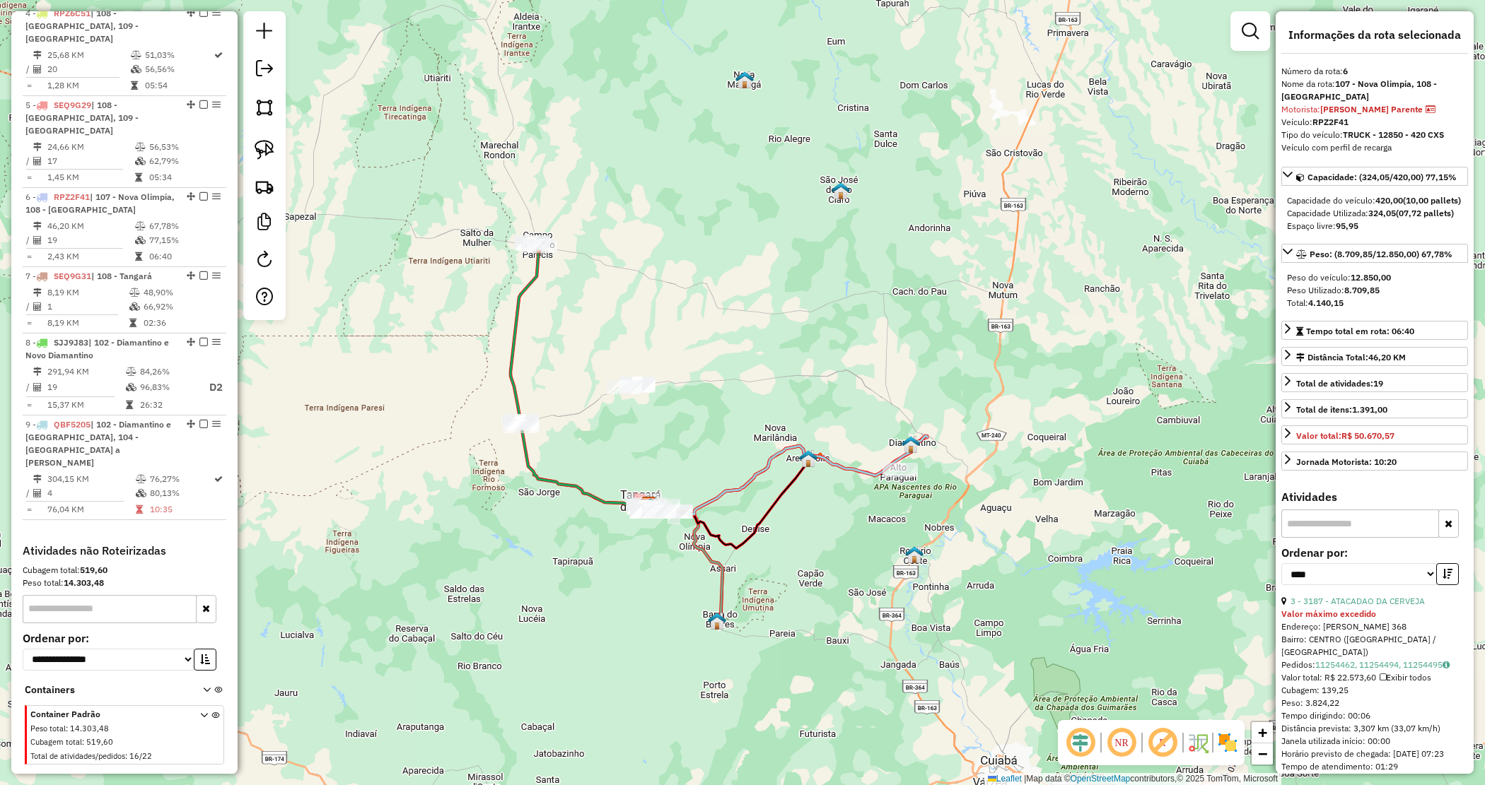
drag, startPoint x: 629, startPoint y: 440, endPoint x: 515, endPoint y: 269, distance: 205.9
click at [630, 440] on div "Janela de atendimento Grade de atendimento Capacidade Transportadoras Veículos …" at bounding box center [742, 392] width 1485 height 785
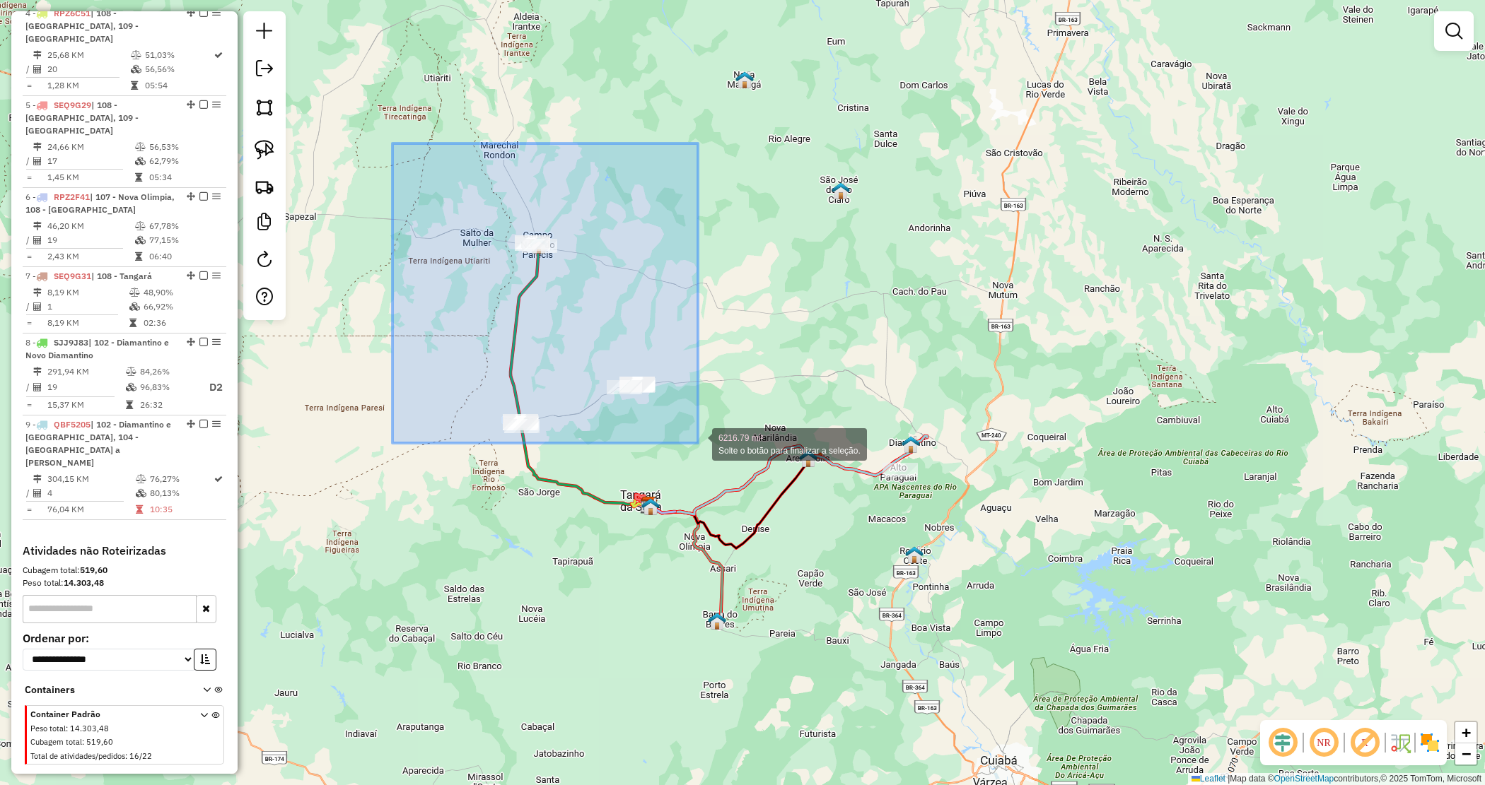
drag, startPoint x: 392, startPoint y: 147, endPoint x: 700, endPoint y: 443, distance: 426.5
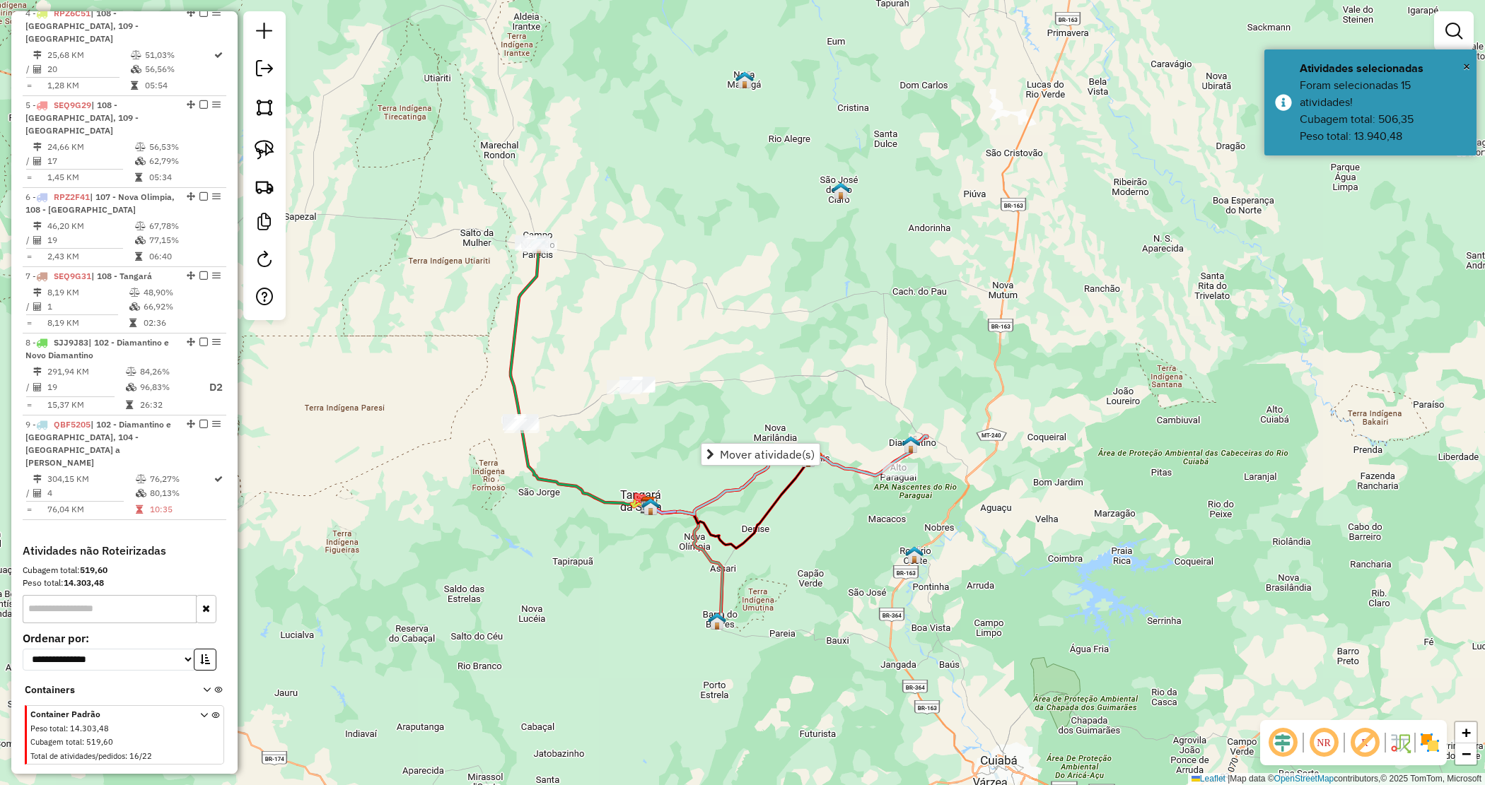
click at [551, 382] on div "Janela de atendimento Grade de atendimento Capacidade Transportadoras Veículos …" at bounding box center [742, 392] width 1485 height 785
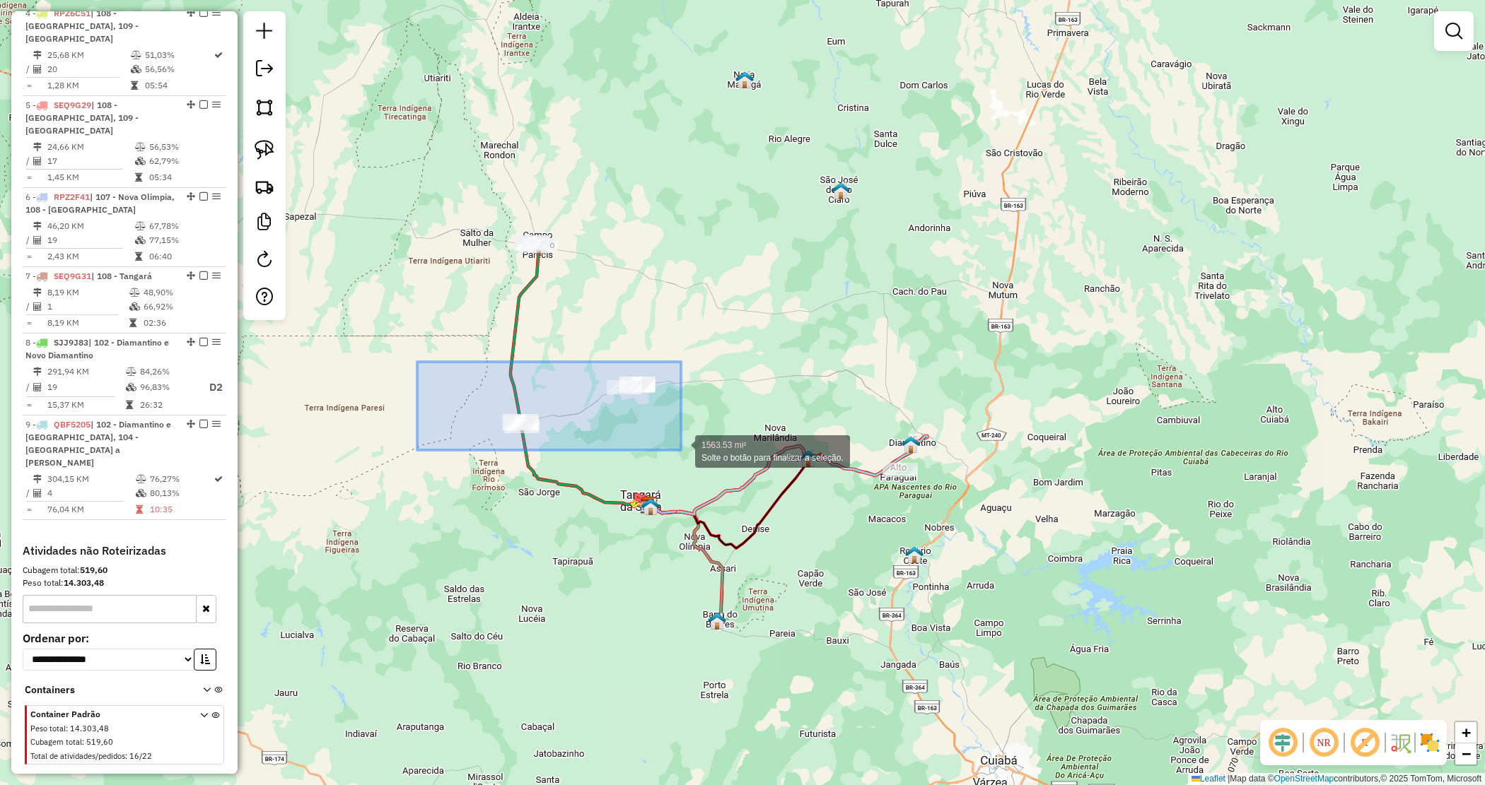
drag, startPoint x: 418, startPoint y: 362, endPoint x: 686, endPoint y: 445, distance: 281.3
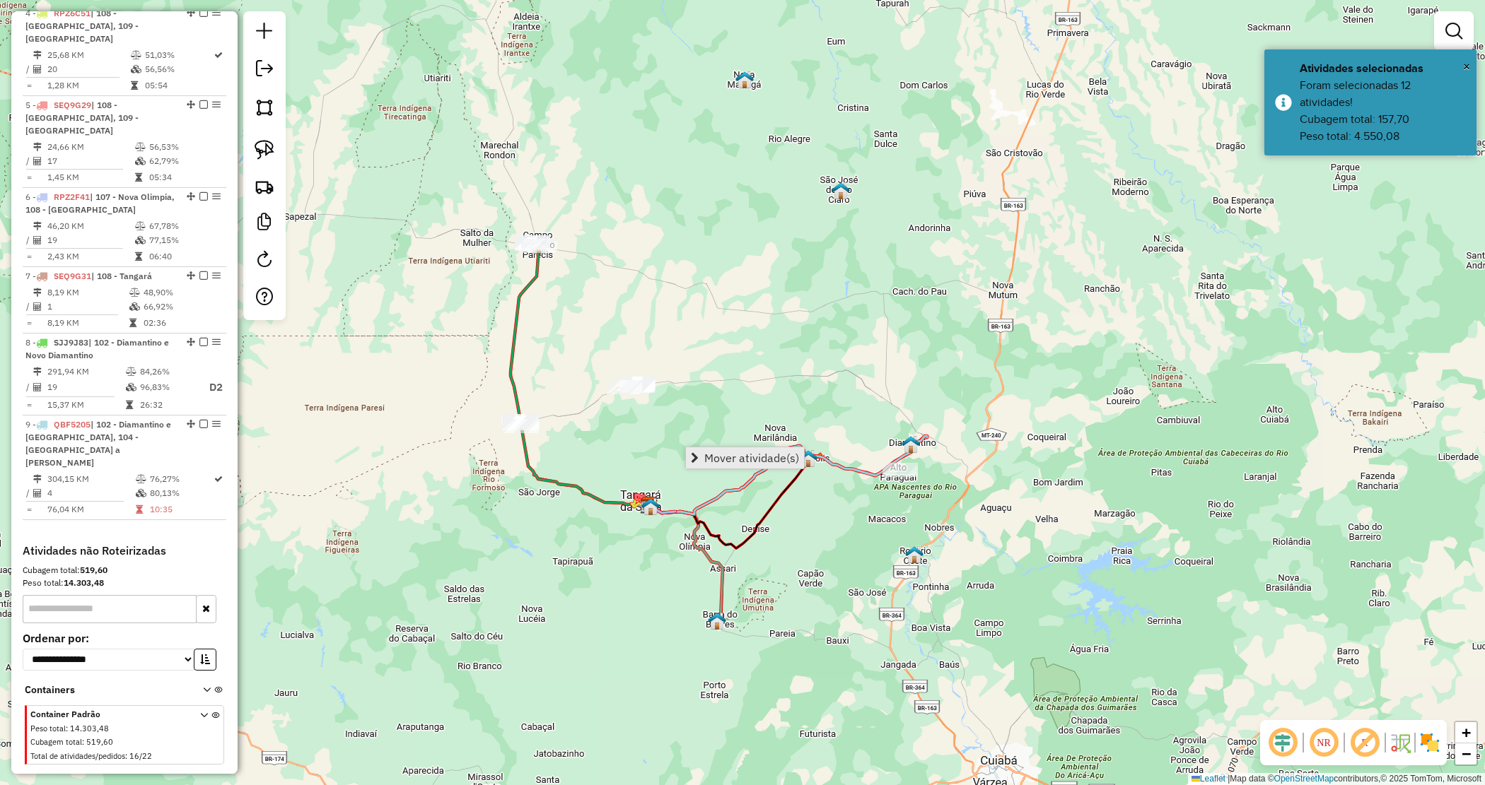
click at [764, 457] on span "Mover atividade(s)" at bounding box center [751, 457] width 95 height 11
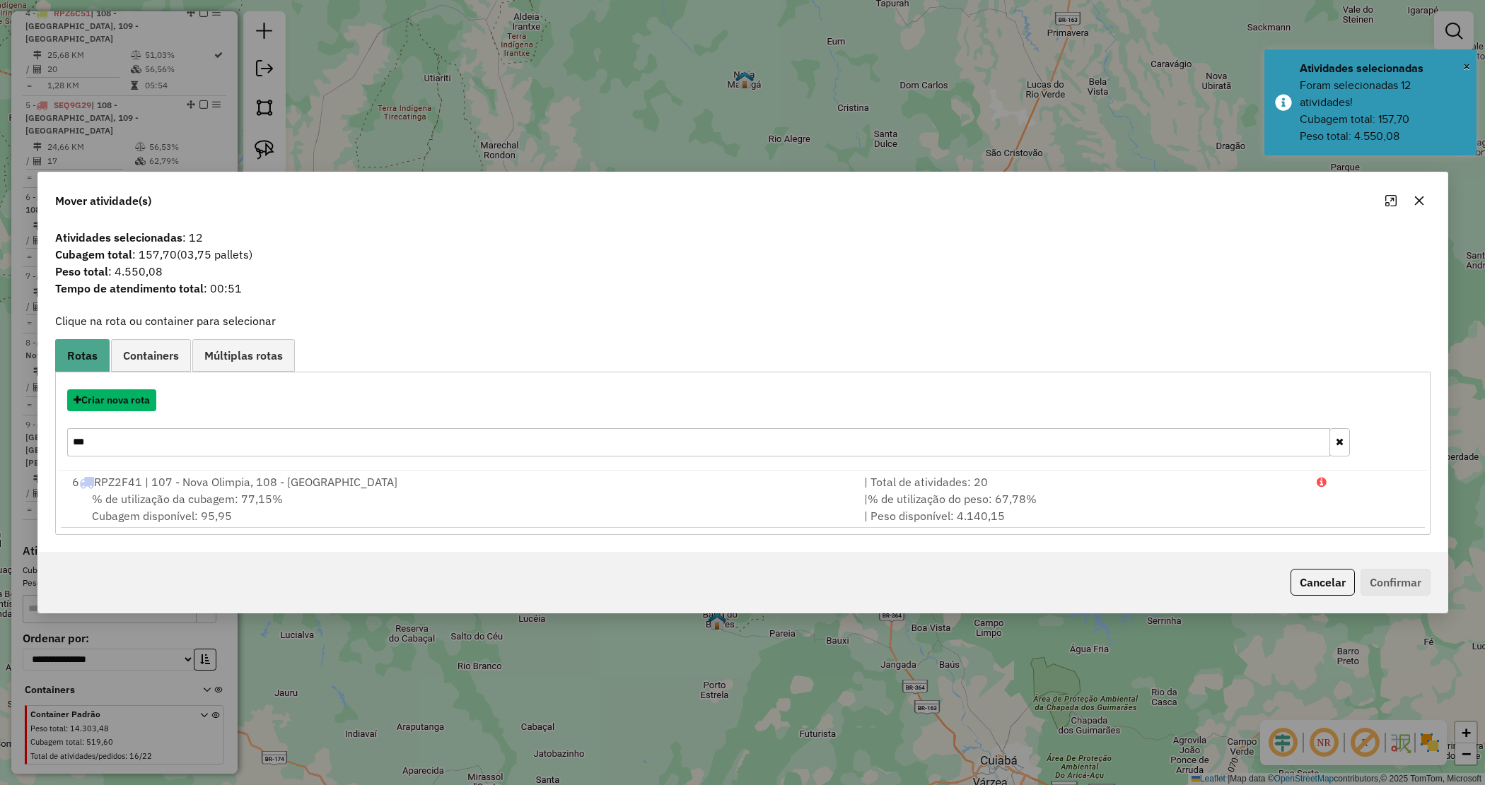
click at [106, 400] on button "Criar nova rota" at bounding box center [111, 401] width 89 height 22
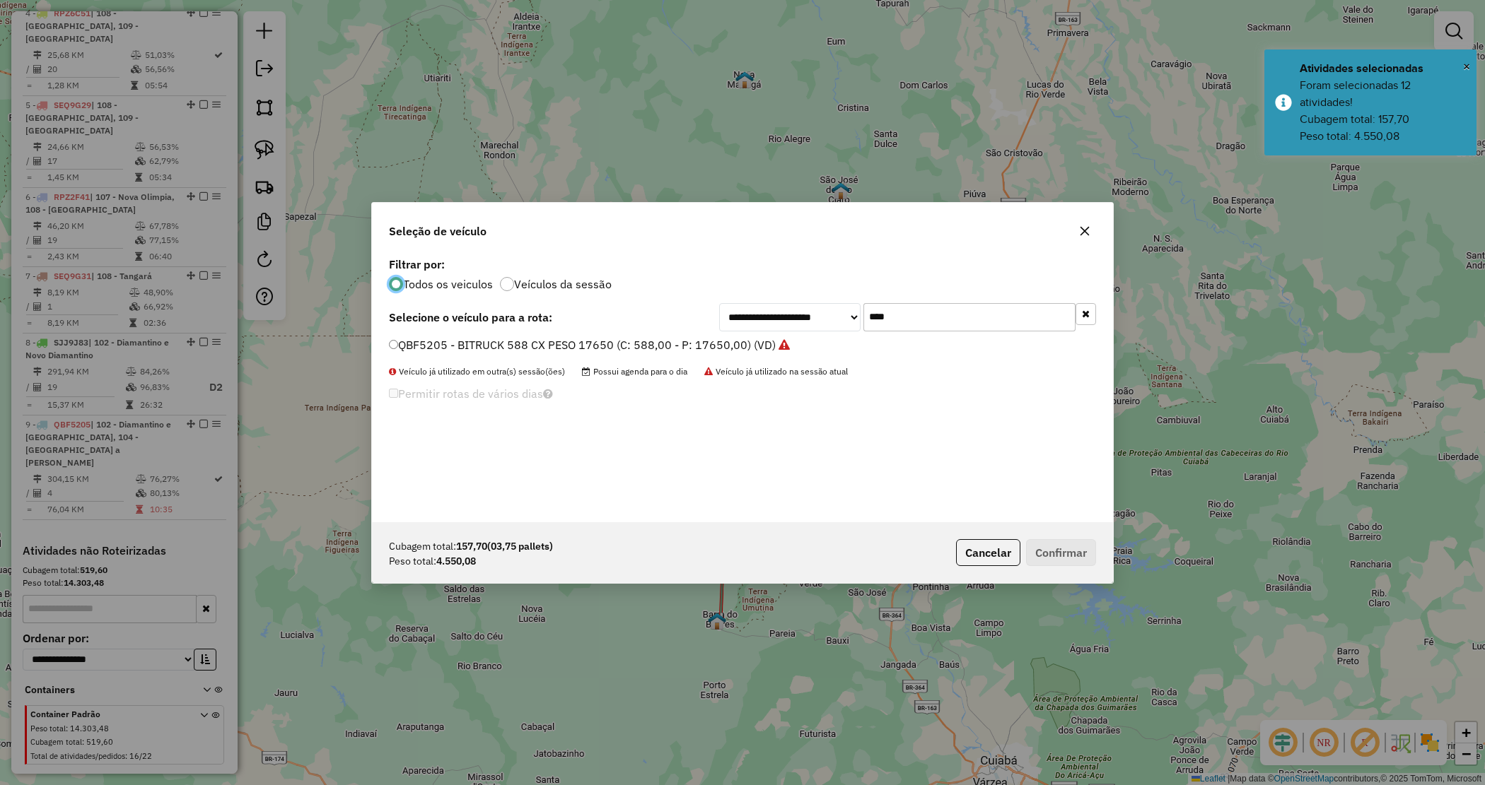
scroll to position [7, 4]
drag, startPoint x: 846, startPoint y: 312, endPoint x: 836, endPoint y: 306, distance: 11.8
click at [838, 310] on div "**********" at bounding box center [907, 317] width 377 height 28
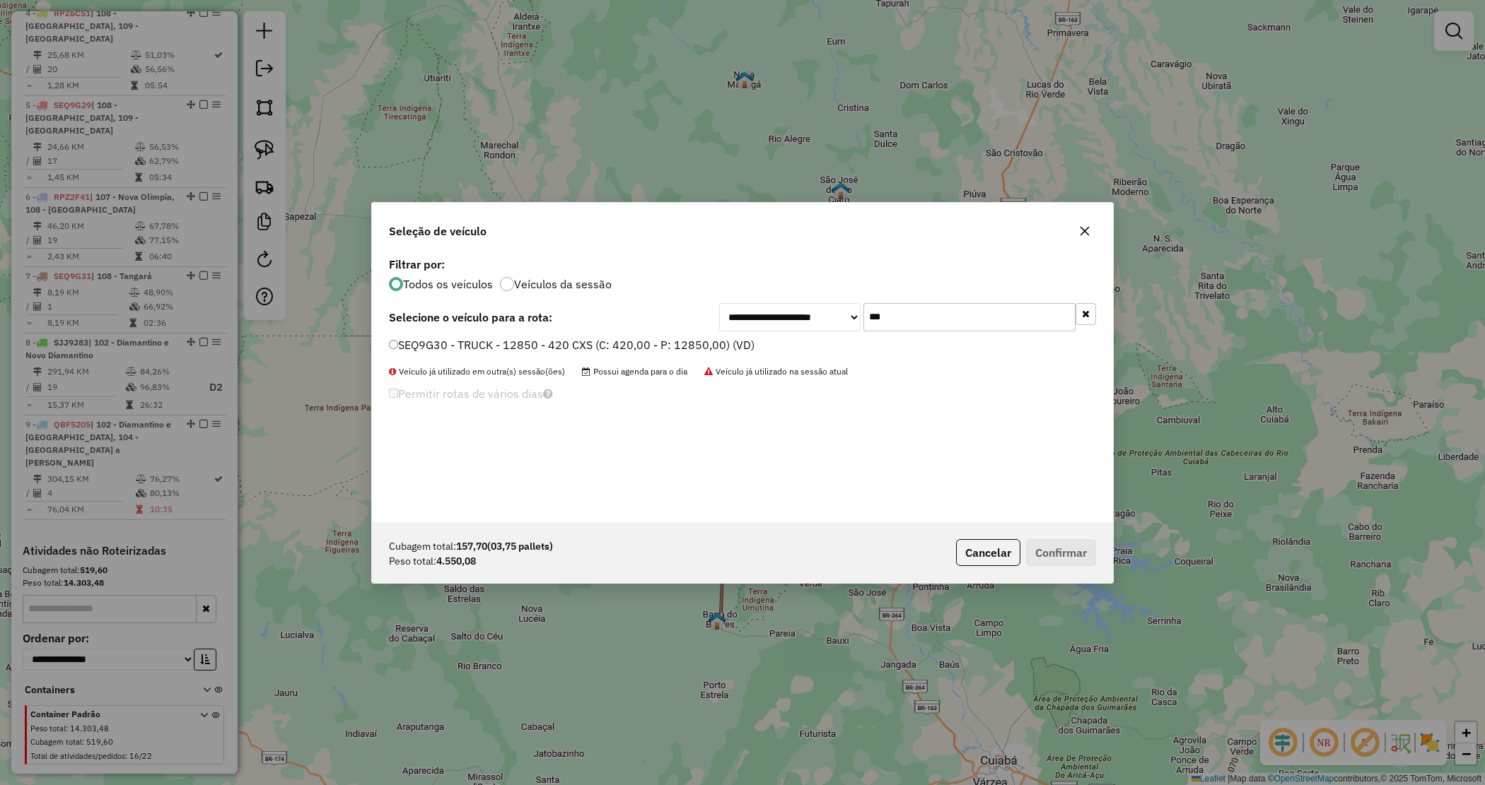
type input "***"
drag, startPoint x: 728, startPoint y: 338, endPoint x: 753, endPoint y: 353, distance: 29.2
click at [730, 337] on label "SEQ9G30 - TRUCK - 12850 - 420 CXS (C: 420,00 - P: 12850,00) (VD)" at bounding box center [572, 345] width 366 height 17
click at [1056, 556] on button "Confirmar" at bounding box center [1061, 552] width 70 height 27
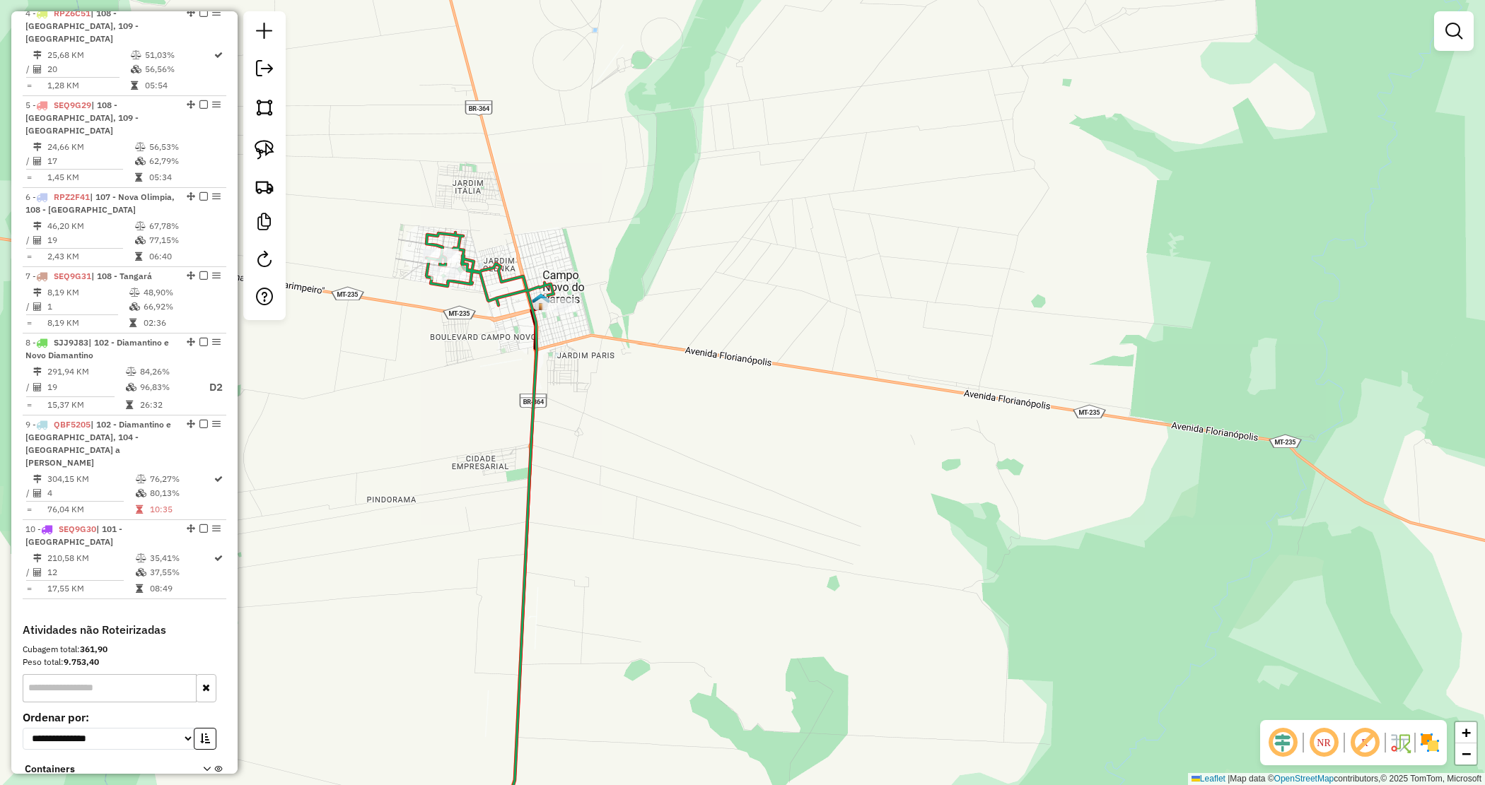
click at [498, 337] on div "Janela de atendimento Grade de atendimento Capacidade Transportadoras Veículos …" at bounding box center [742, 392] width 1485 height 785
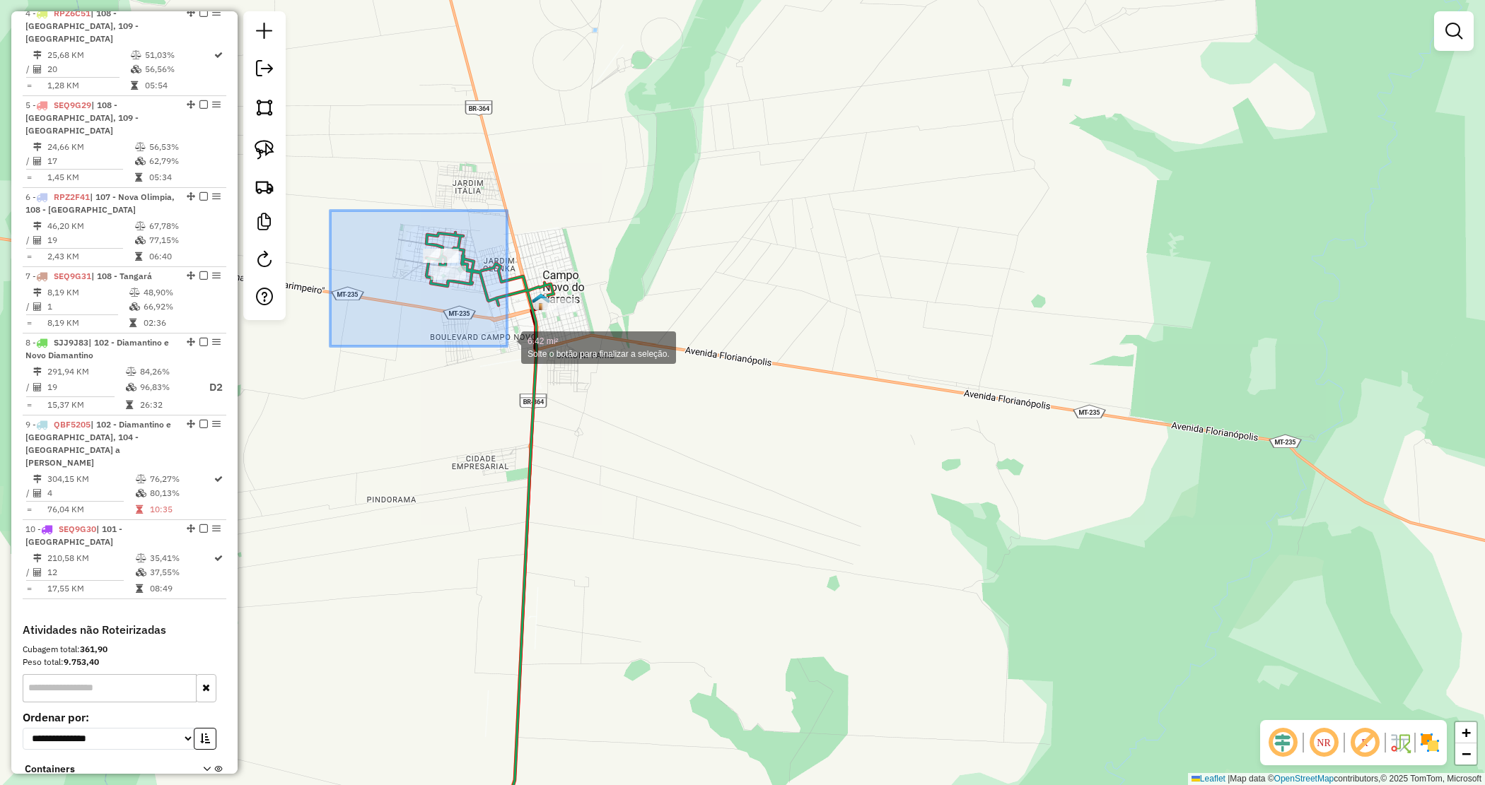
drag, startPoint x: 520, startPoint y: 336, endPoint x: 472, endPoint y: 361, distance: 54.7
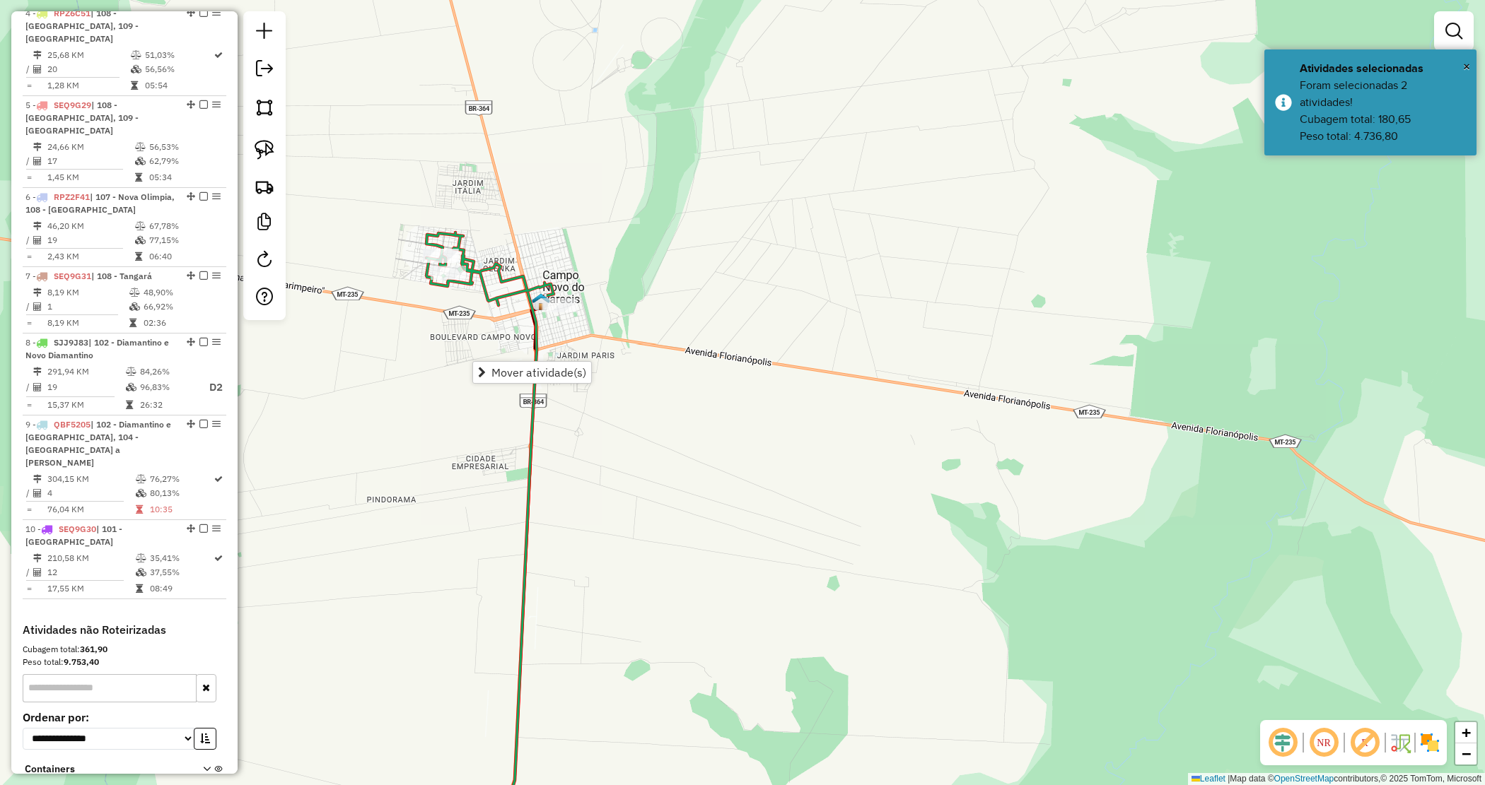
click at [479, 410] on div "Janela de atendimento Grade de atendimento Capacidade Transportadoras Veículos …" at bounding box center [742, 392] width 1485 height 785
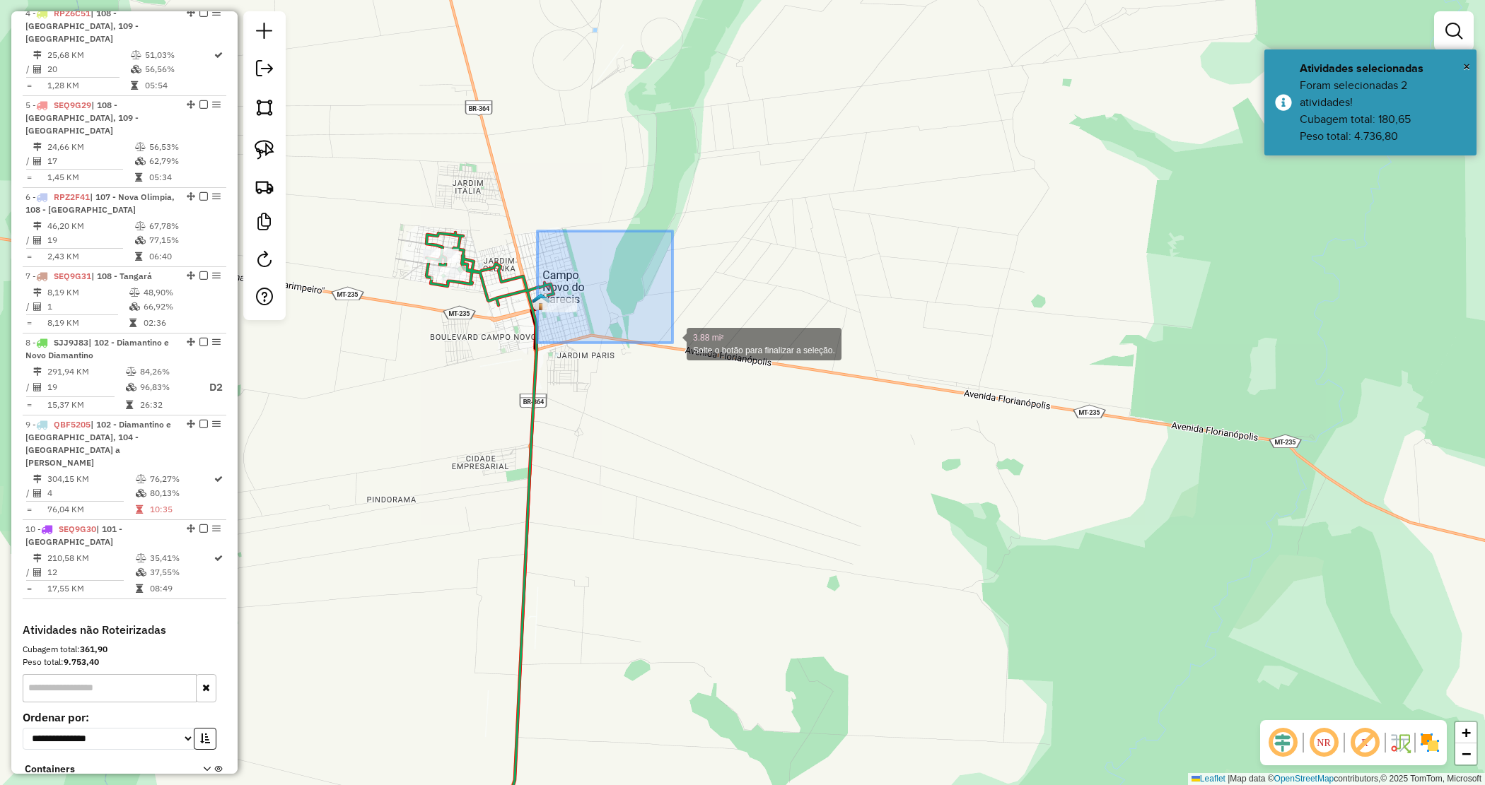
drag, startPoint x: 537, startPoint y: 231, endPoint x: 674, endPoint y: 341, distance: 175.4
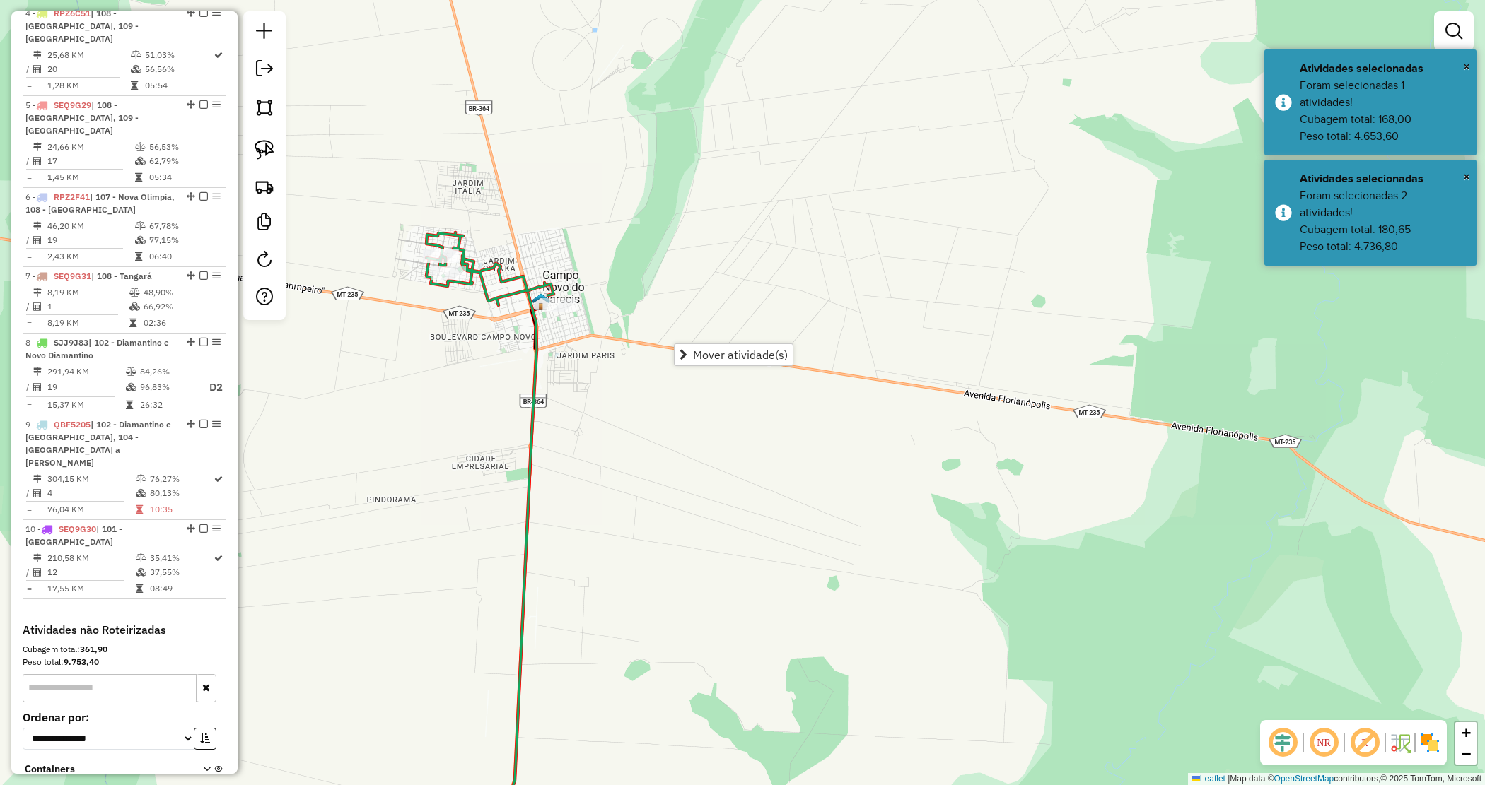
click at [580, 436] on div "Janela de atendimento Grade de atendimento Capacidade Transportadoras Veículos …" at bounding box center [742, 392] width 1485 height 785
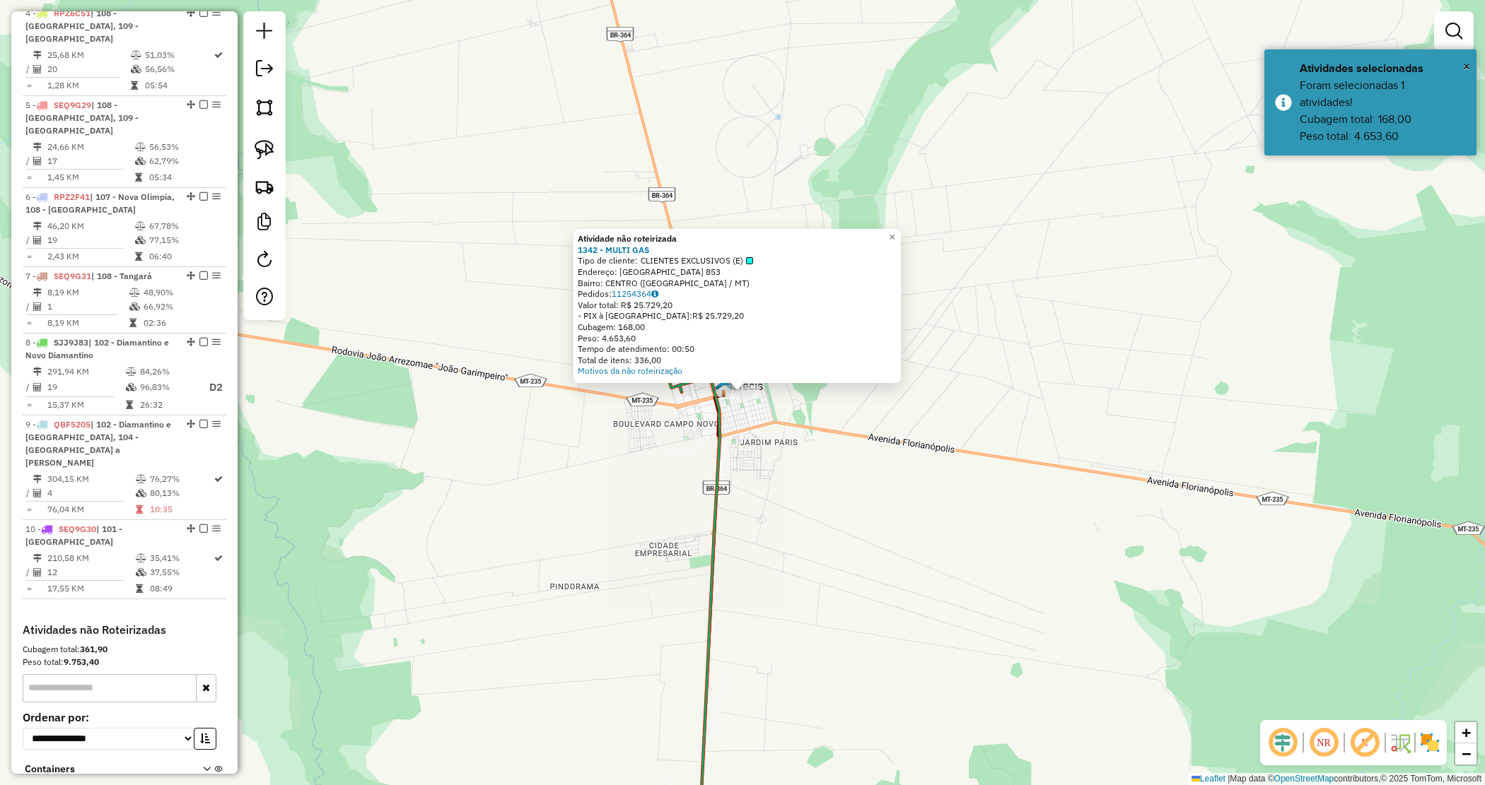
drag, startPoint x: 776, startPoint y: 514, endPoint x: 638, endPoint y: 4, distance: 528.0
click at [645, 18] on div "Atividade não roteirizada 1342 - MULTI GAS Tipo de cliente: CLIENTES EXCLUSIVOS…" at bounding box center [742, 392] width 1485 height 785
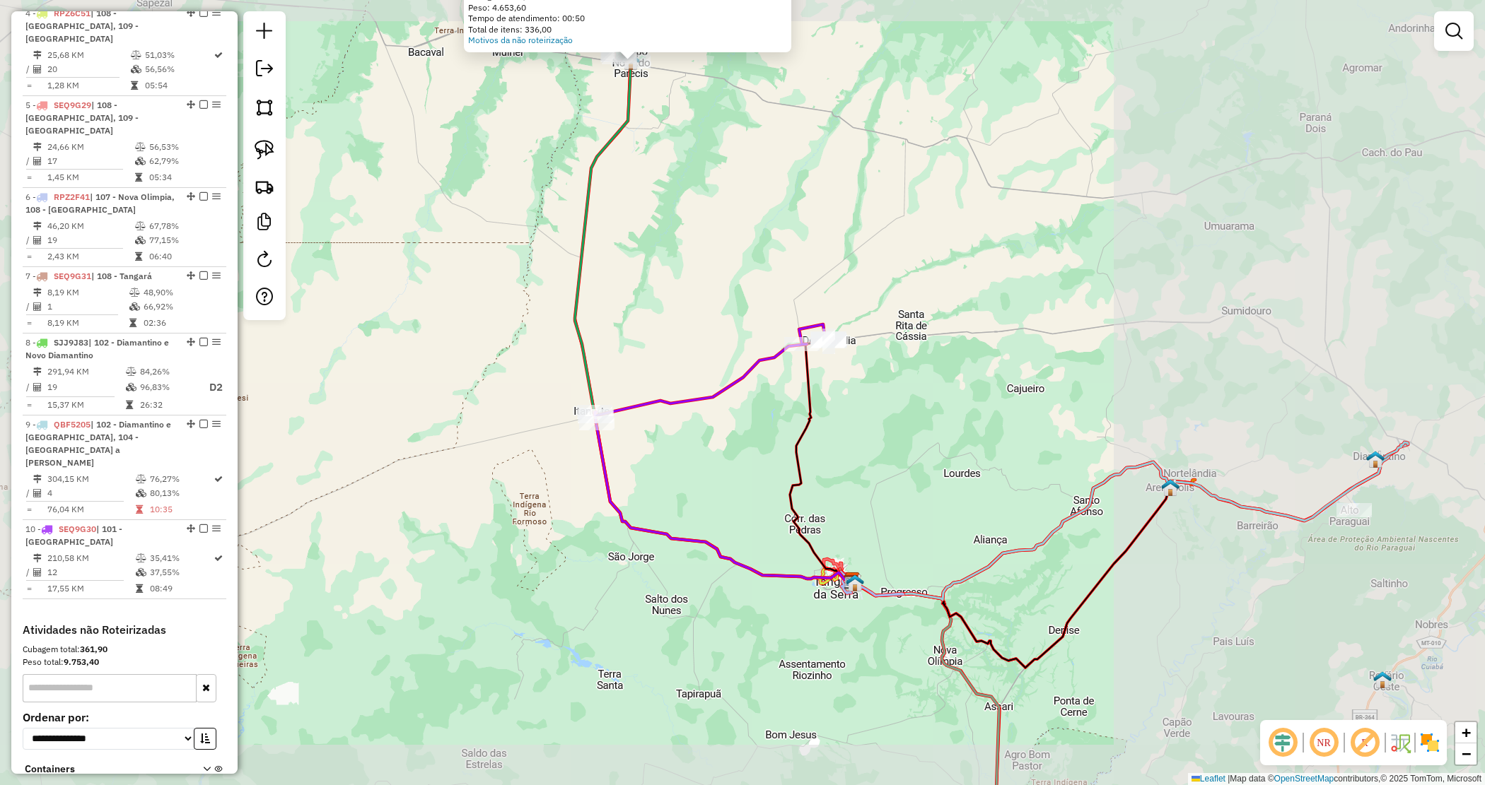
click at [675, 245] on div "Atividade não roteirizada 1342 - MULTI GAS Tipo de cliente: CLIENTES EXCLUSIVOS…" at bounding box center [742, 392] width 1485 height 785
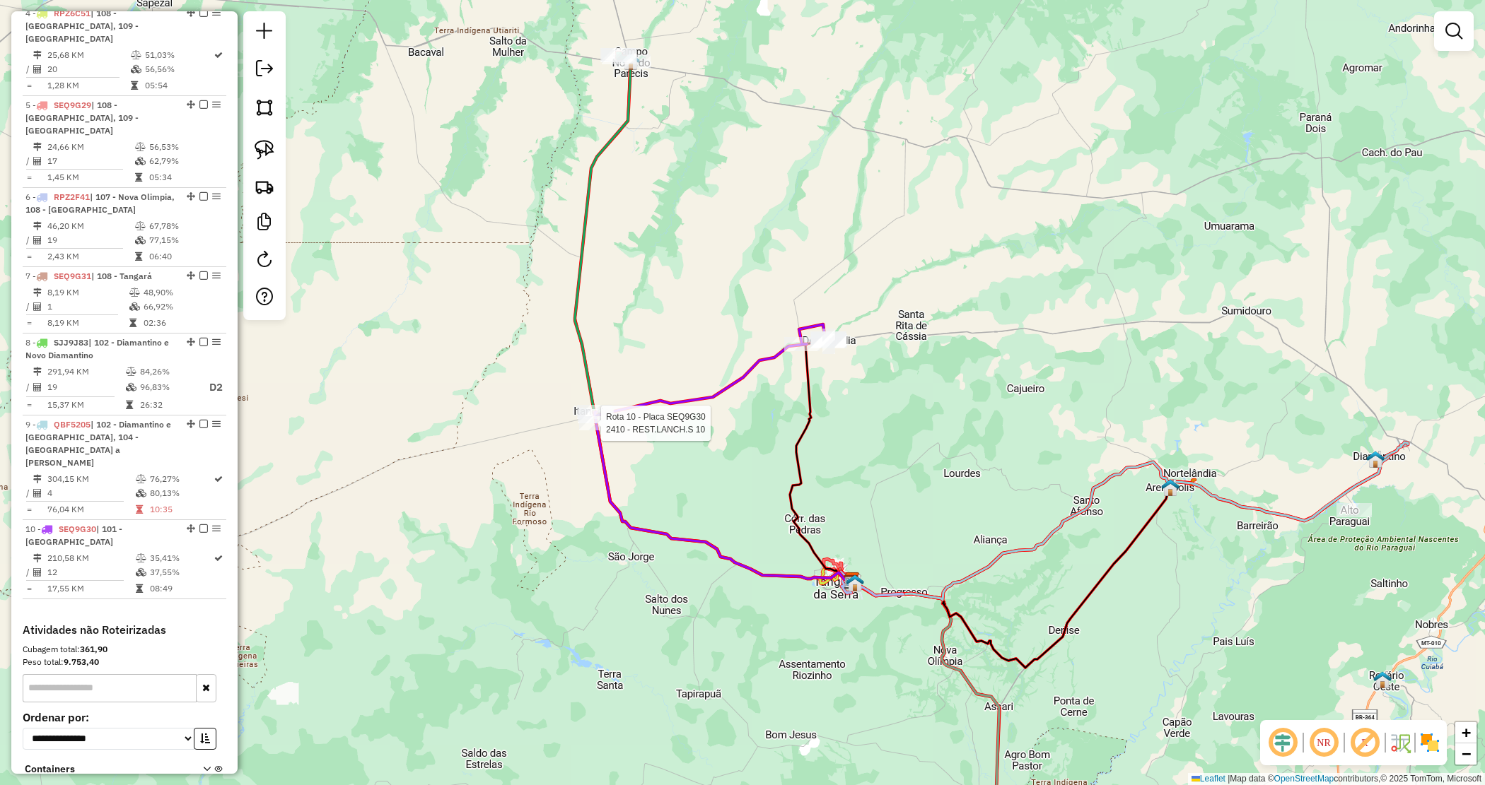
scroll to position [863, 0]
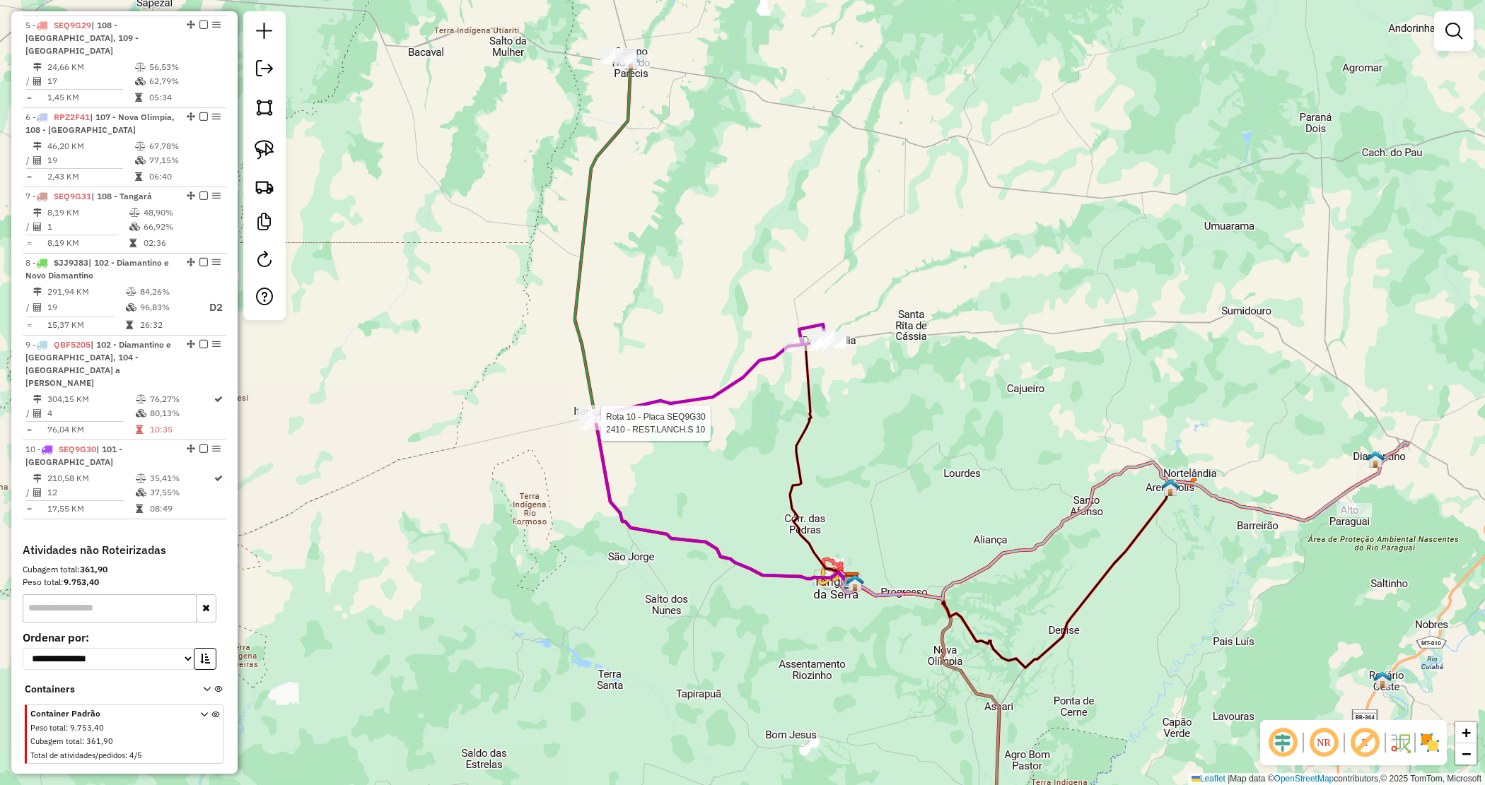
select select "*********"
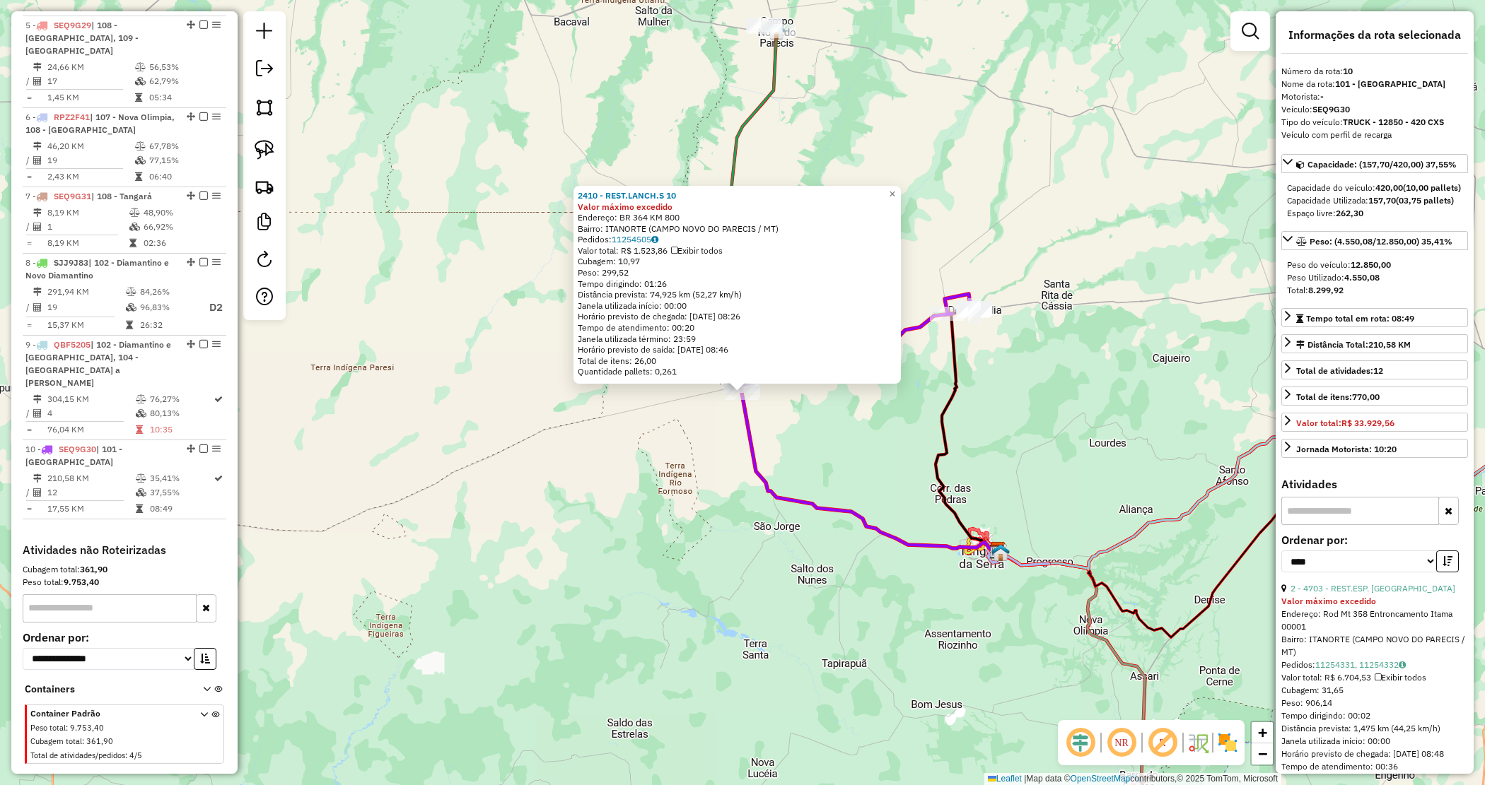
click at [585, 428] on div "2410 - REST.LANCH.S 10 Valor máximo excedido Endereço: BR 364 KM 800 Bairro: IT…" at bounding box center [742, 392] width 1485 height 785
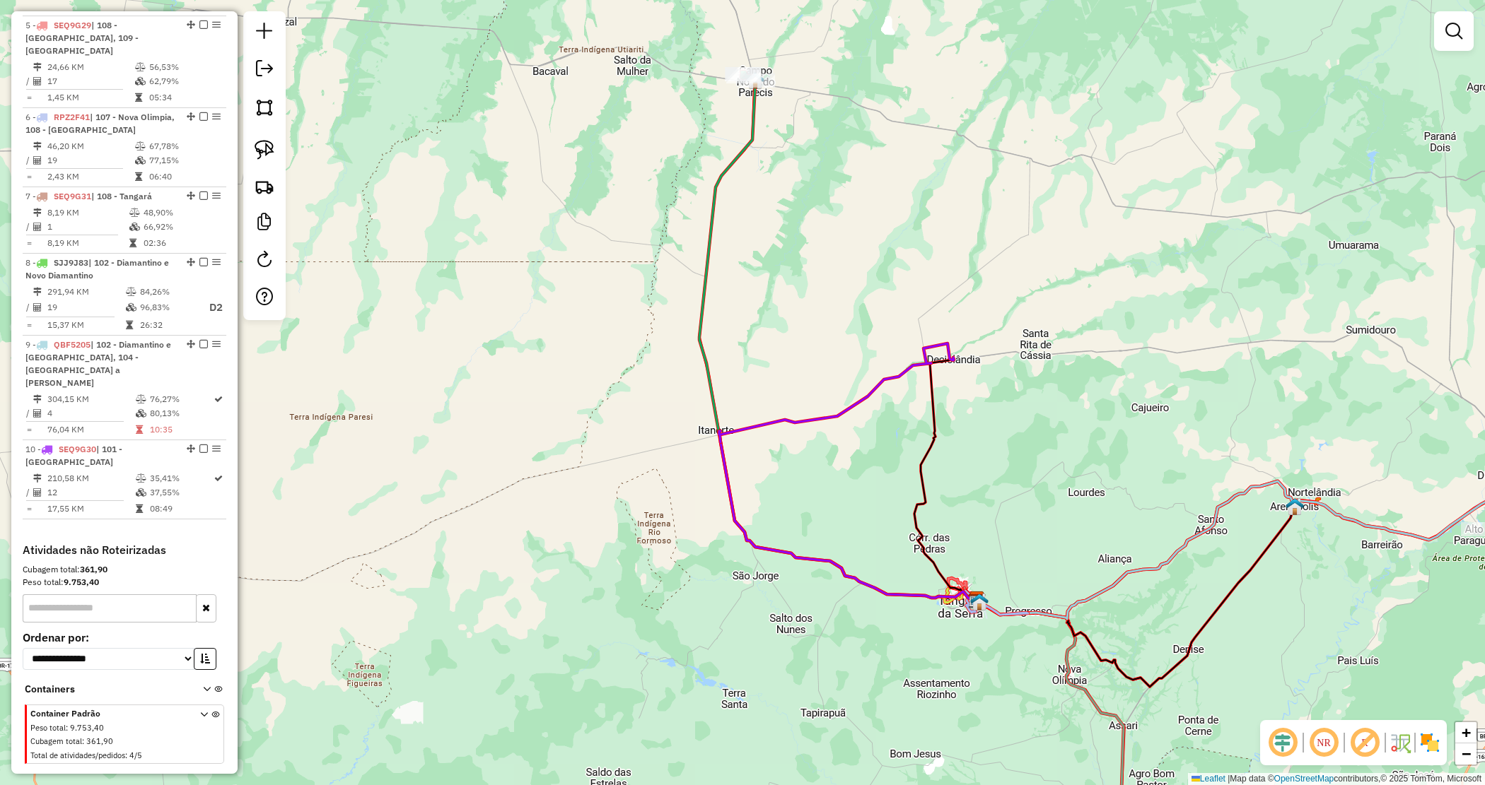
drag, startPoint x: 855, startPoint y: 213, endPoint x: 836, endPoint y: 259, distance: 50.4
click at [836, 259] on div "Janela de atendimento Grade de atendimento Capacidade Transportadoras Veículos …" at bounding box center [742, 392] width 1485 height 785
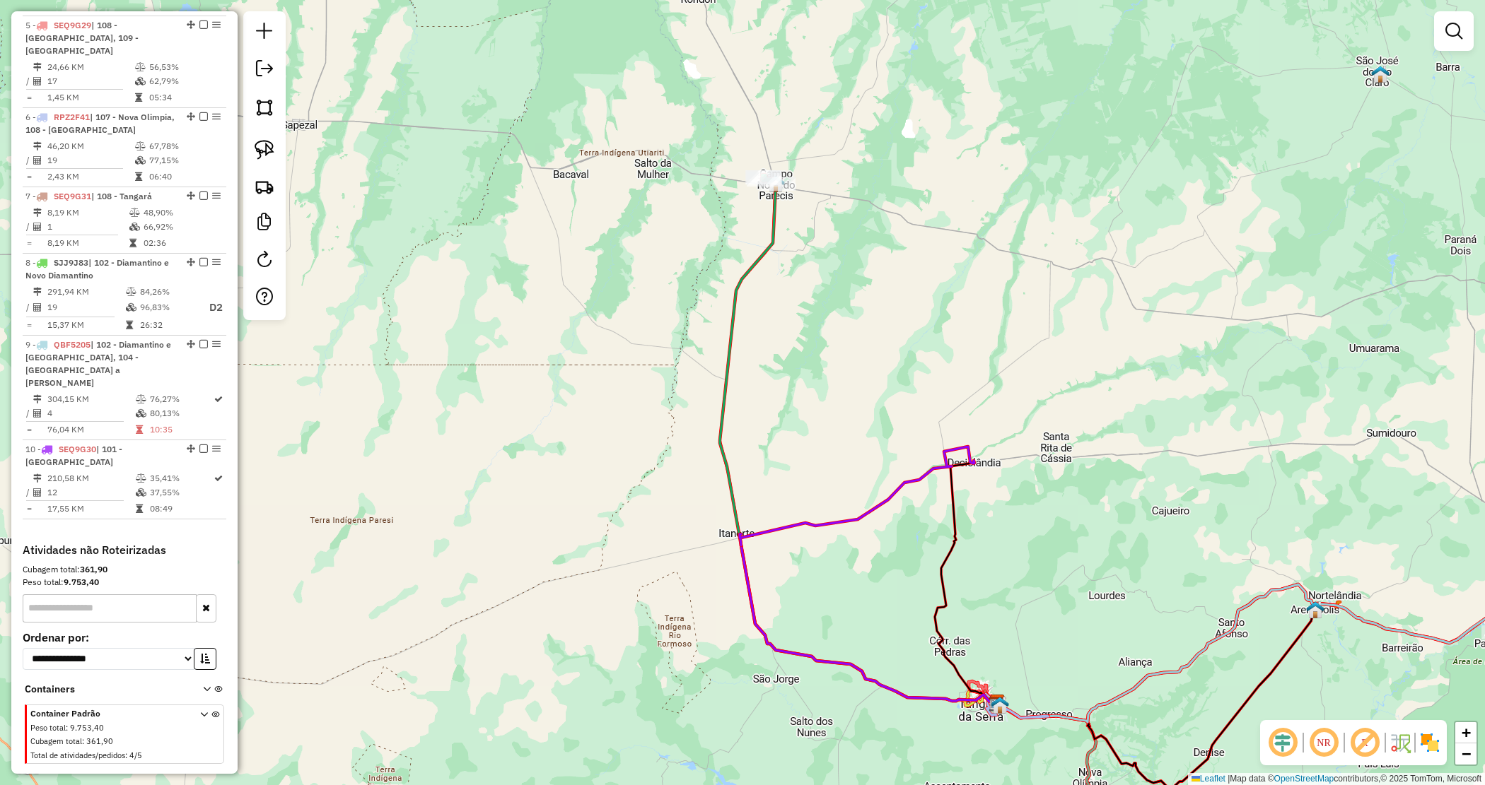
drag, startPoint x: 828, startPoint y: 251, endPoint x: 851, endPoint y: 350, distance: 101.5
click at [851, 350] on div "Janela de atendimento Grade de atendimento Capacidade Transportadoras Veículos …" at bounding box center [742, 392] width 1485 height 785
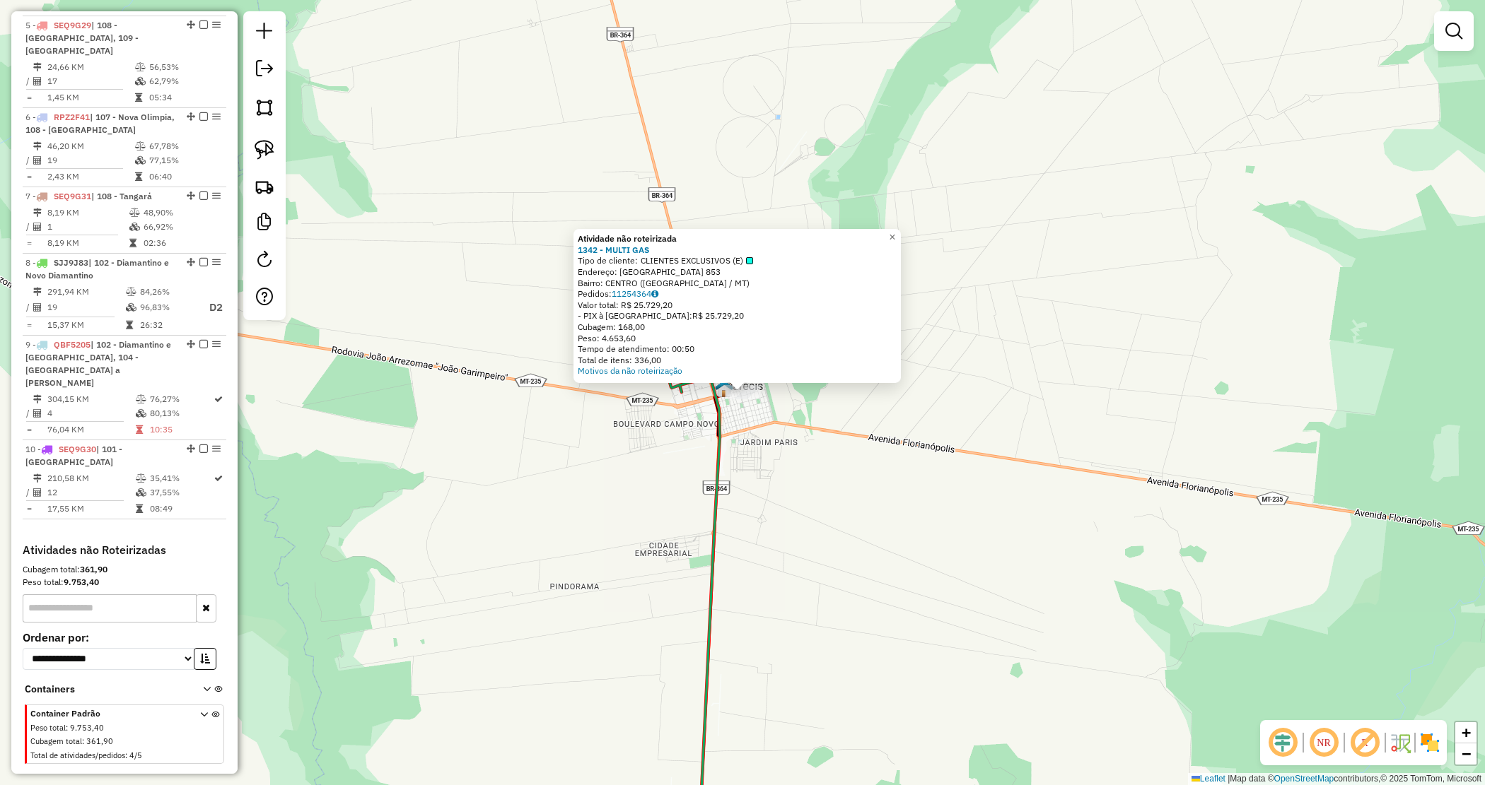
click at [645, 428] on div "Atividade não roteirizada 1342 - MULTI GAS Tipo de cliente: CLIENTES EXCLUSIVOS…" at bounding box center [742, 392] width 1485 height 785
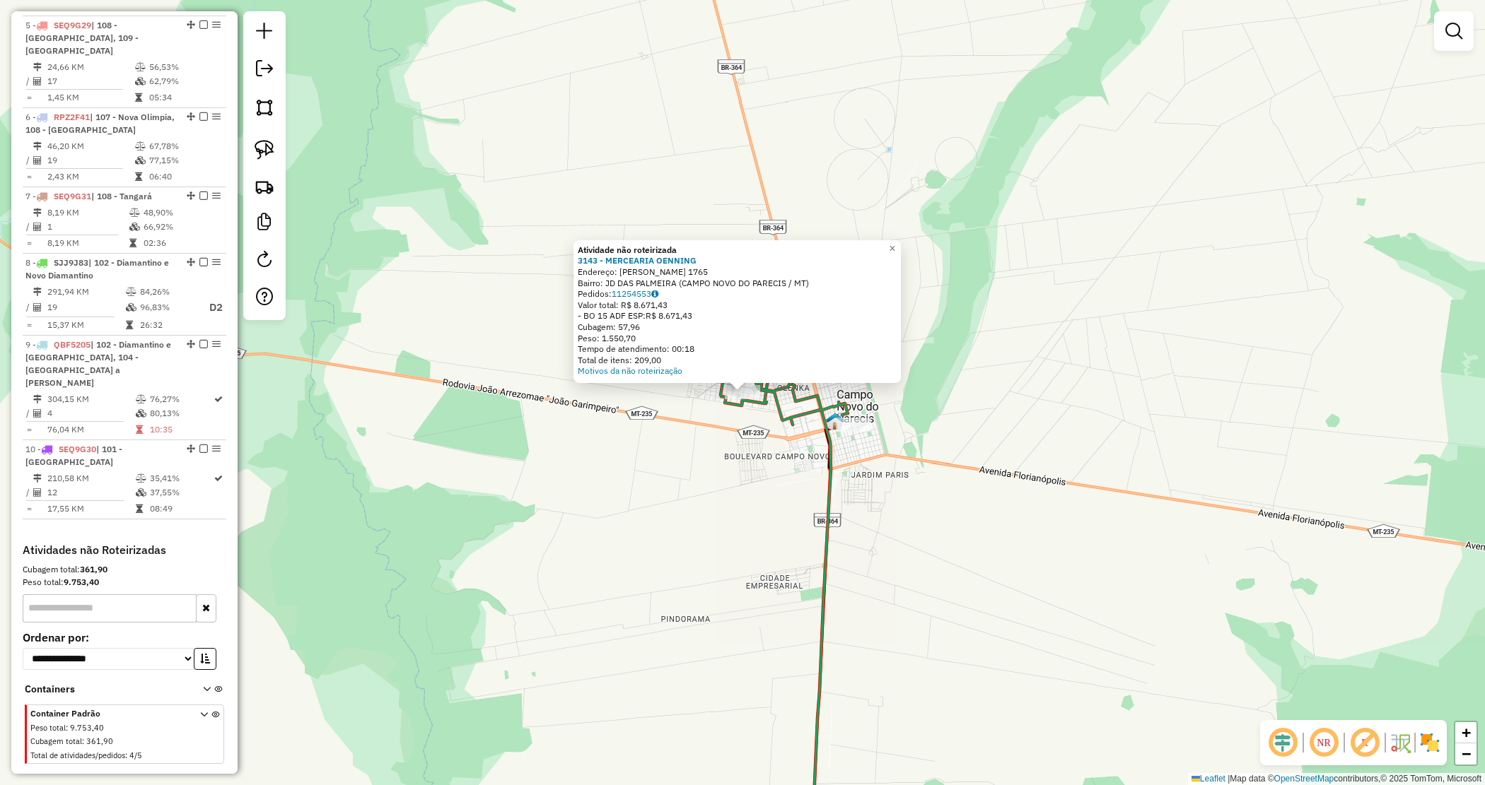
click at [669, 449] on div "Atividade não roteirizada 3143 - MERCEARIA OENNING Endereço: JOAO DE BARRO 1765…" at bounding box center [742, 392] width 1485 height 785
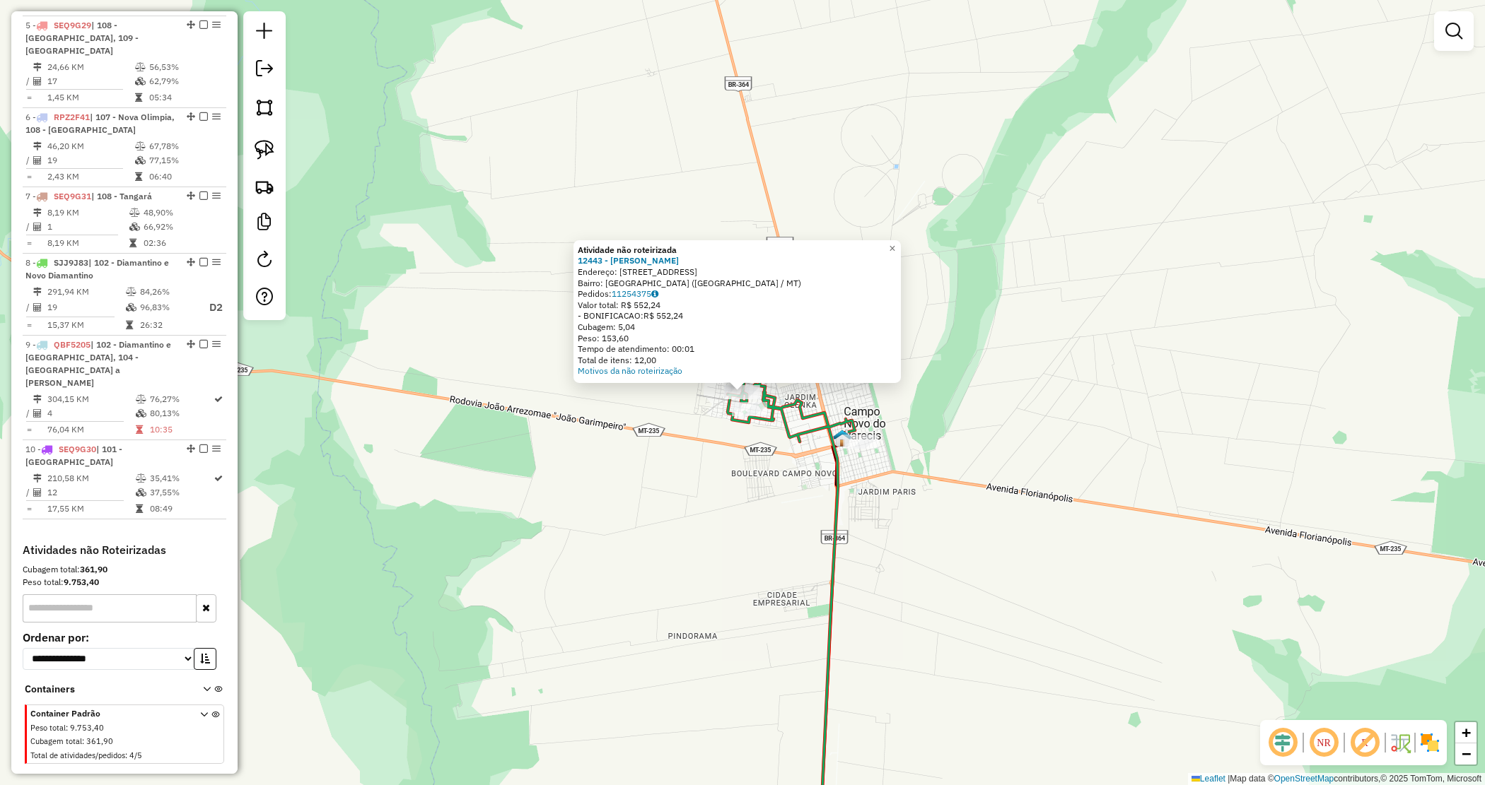
drag, startPoint x: 700, startPoint y: 573, endPoint x: 691, endPoint y: 378, distance: 195.3
click at [694, 401] on div "Atividade não roteirizada 12443 - JOSUEL GAS Endereço: AVENIDA CEARA 770 Bairro…" at bounding box center [742, 392] width 1485 height 785
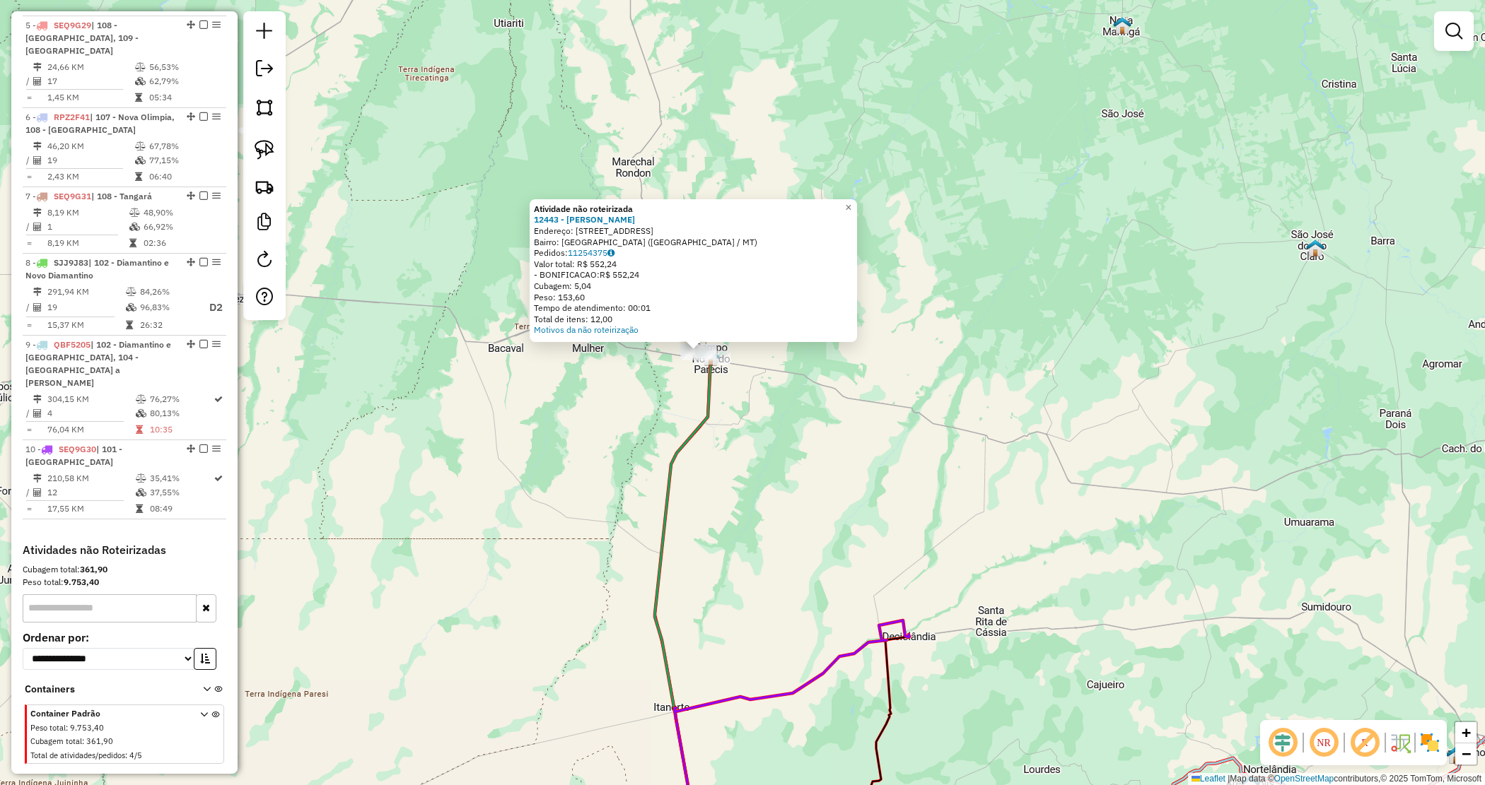
drag, startPoint x: 704, startPoint y: 543, endPoint x: 718, endPoint y: 559, distance: 21.1
click at [702, 543] on div "Atividade não roteirizada 12443 - JOSUEL GAS Endereço: AVENIDA CEARA 770 Bairro…" at bounding box center [742, 392] width 1485 height 785
drag, startPoint x: 718, startPoint y: 560, endPoint x: 651, endPoint y: 266, distance: 301.7
click at [658, 279] on div "Atividade não roteirizada 12443 - JOSUEL GAS Endereço: AVENIDA CEARA 770 Bairro…" at bounding box center [742, 392] width 1485 height 785
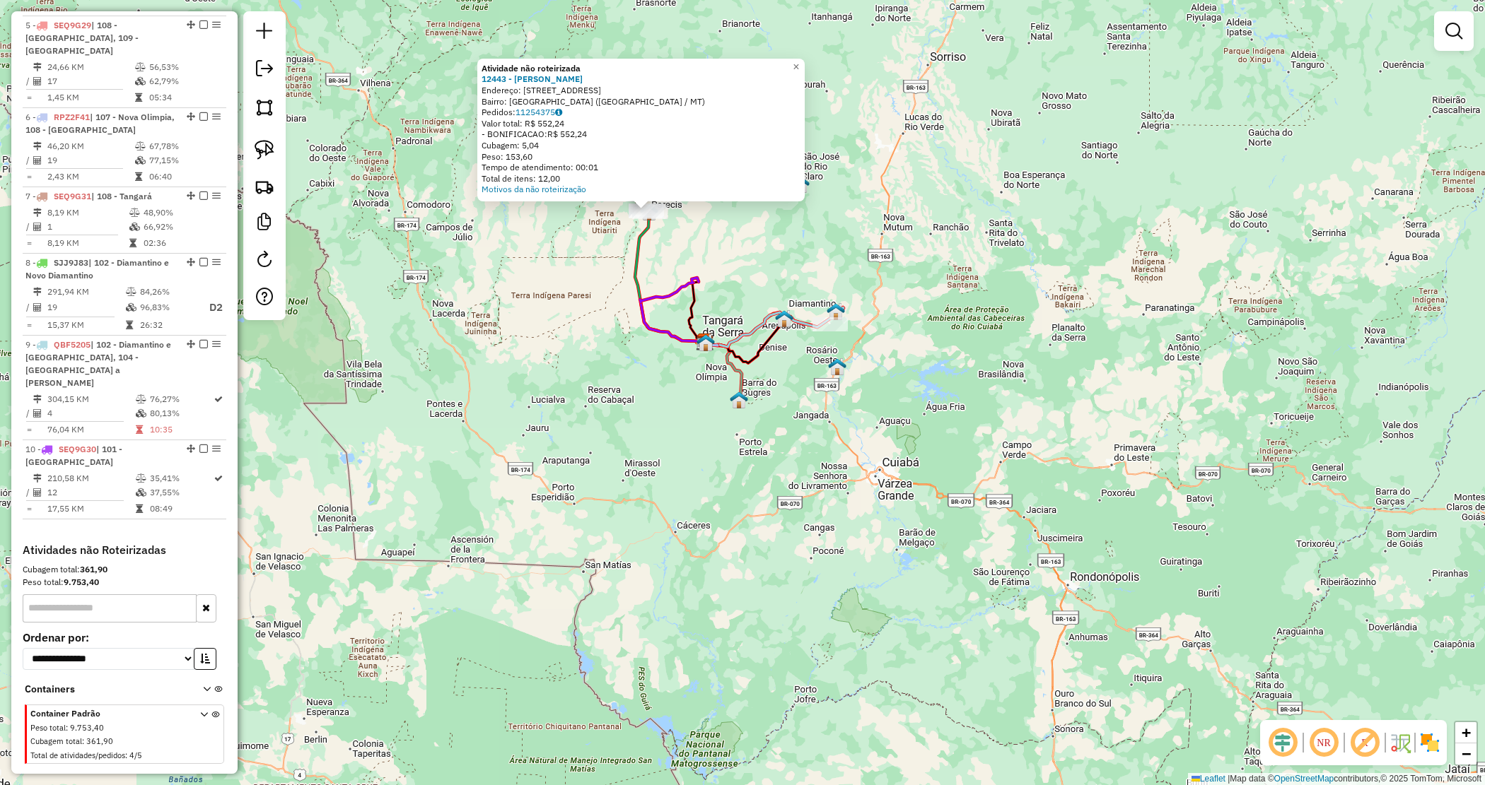
drag, startPoint x: 645, startPoint y: 400, endPoint x: 643, endPoint y: 407, distance: 7.2
click at [645, 401] on div "Atividade não roteirizada 12443 - JOSUEL GAS Endereço: AVENIDA CEARA 770 Bairro…" at bounding box center [742, 392] width 1485 height 785
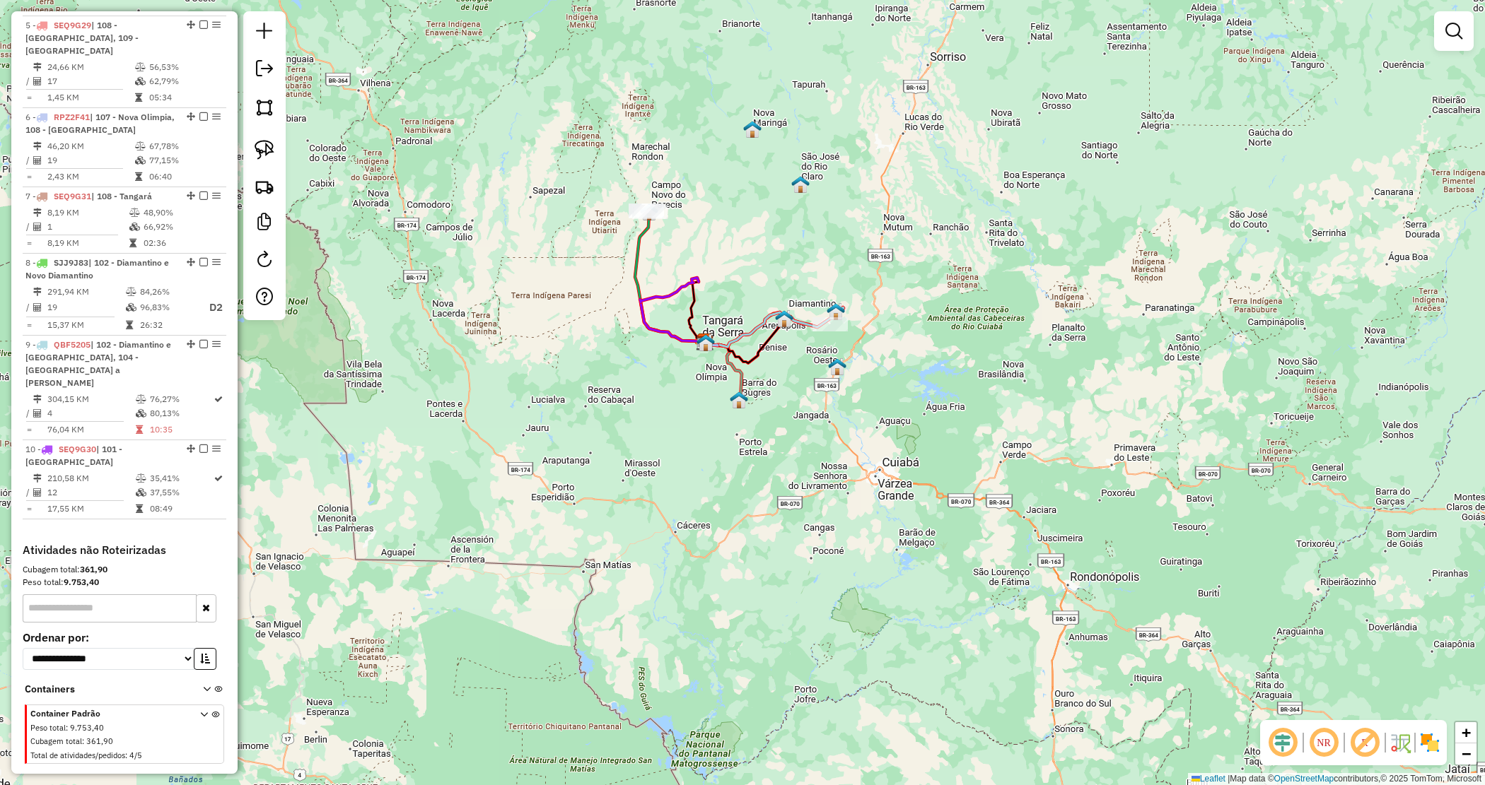
click at [742, 199] on div "Janela de atendimento Grade de atendimento Capacidade Transportadoras Veículos …" at bounding box center [742, 392] width 1485 height 785
drag, startPoint x: 620, startPoint y: 178, endPoint x: 718, endPoint y: 223, distance: 107.5
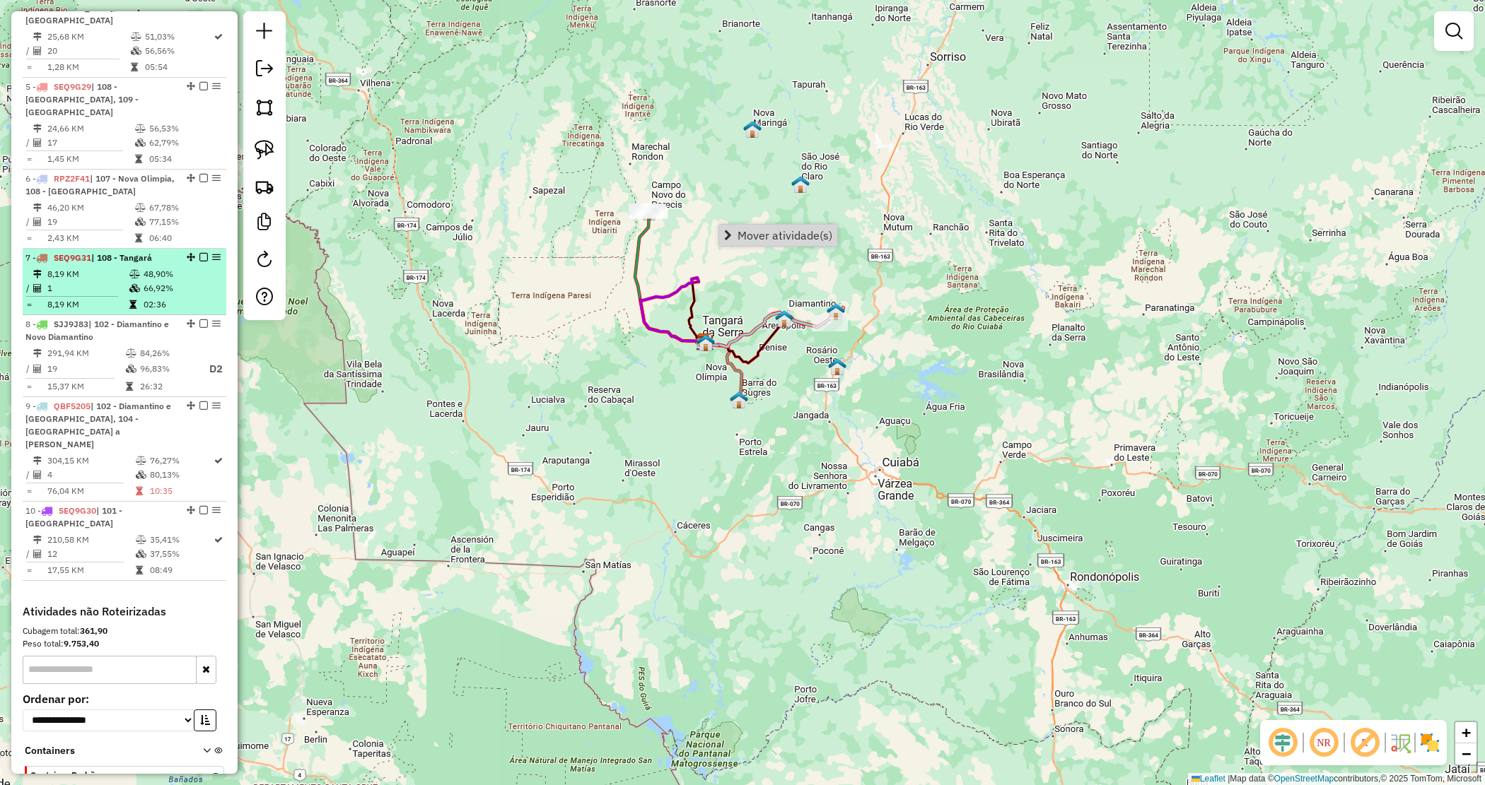
scroll to position [774, 0]
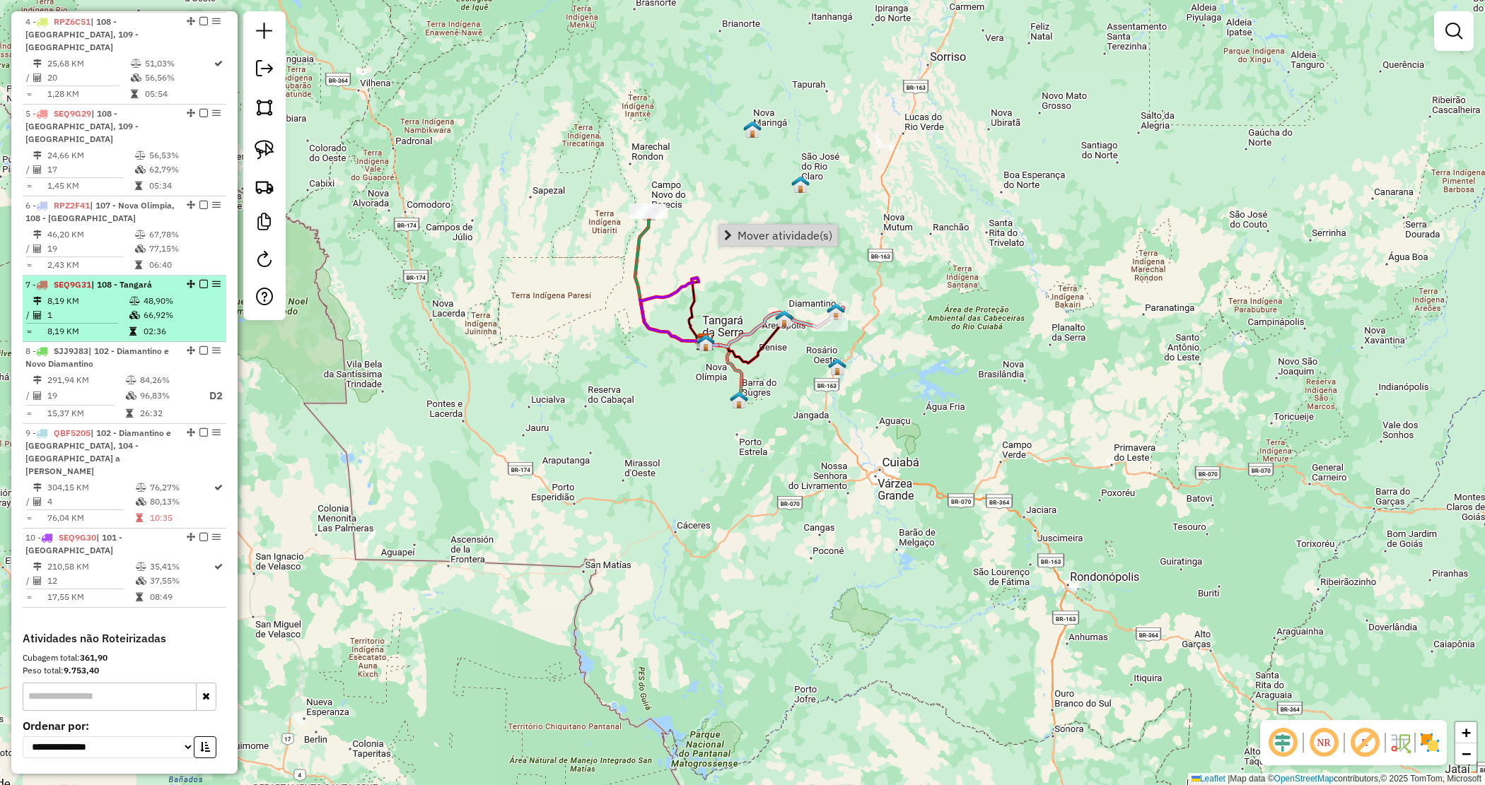
click at [92, 294] on td "8,19 KM" at bounding box center [88, 301] width 82 height 14
select select "*********"
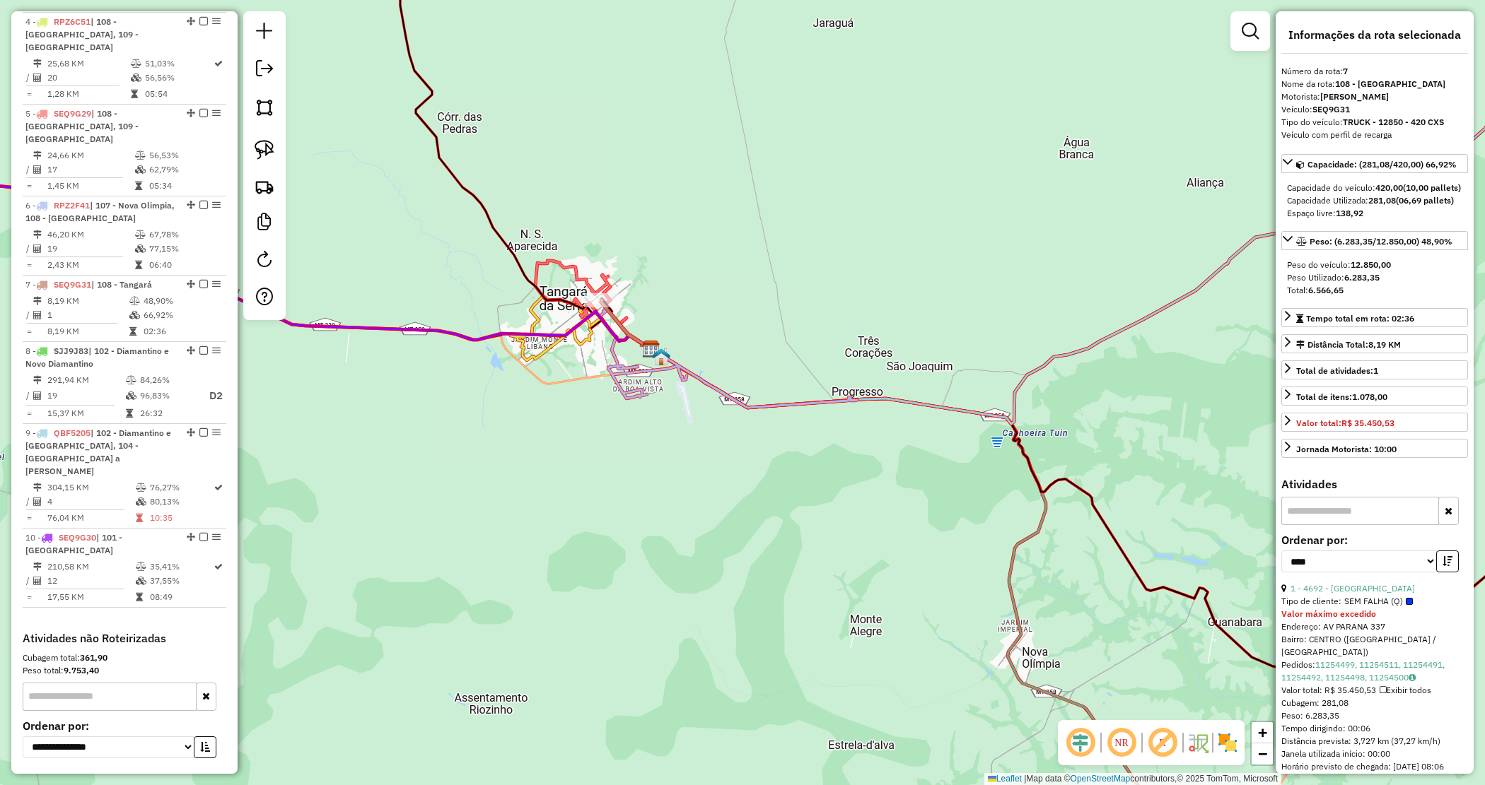
click at [575, 470] on div "Janela de atendimento Grade de atendimento Capacidade Transportadoras Veículos …" at bounding box center [742, 392] width 1485 height 785
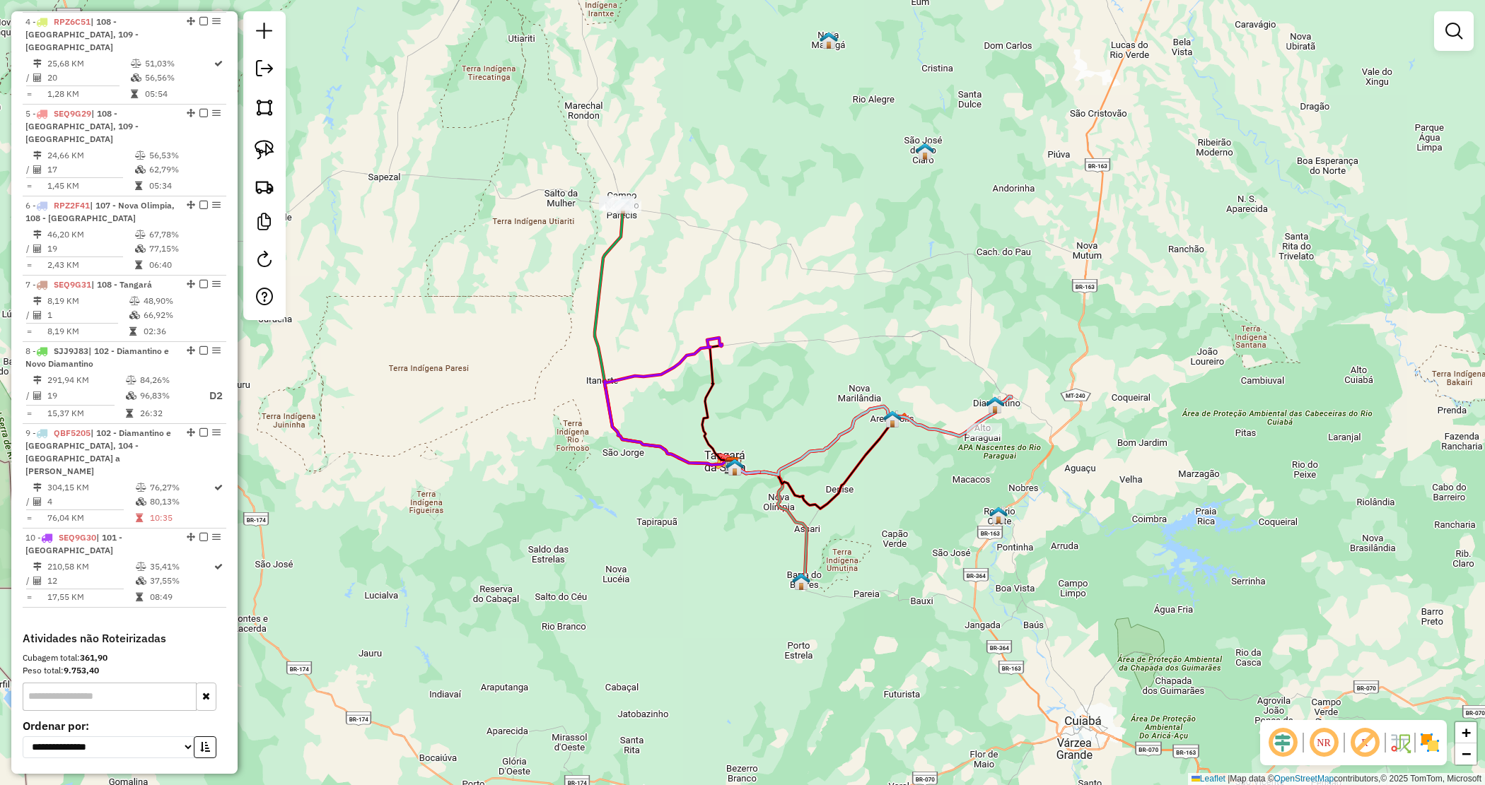
drag, startPoint x: 591, startPoint y: 556, endPoint x: 677, endPoint y: 591, distance: 92.9
click at [677, 591] on div "Janela de atendimento Grade de atendimento Capacidade Transportadoras Veículos …" at bounding box center [742, 392] width 1485 height 785
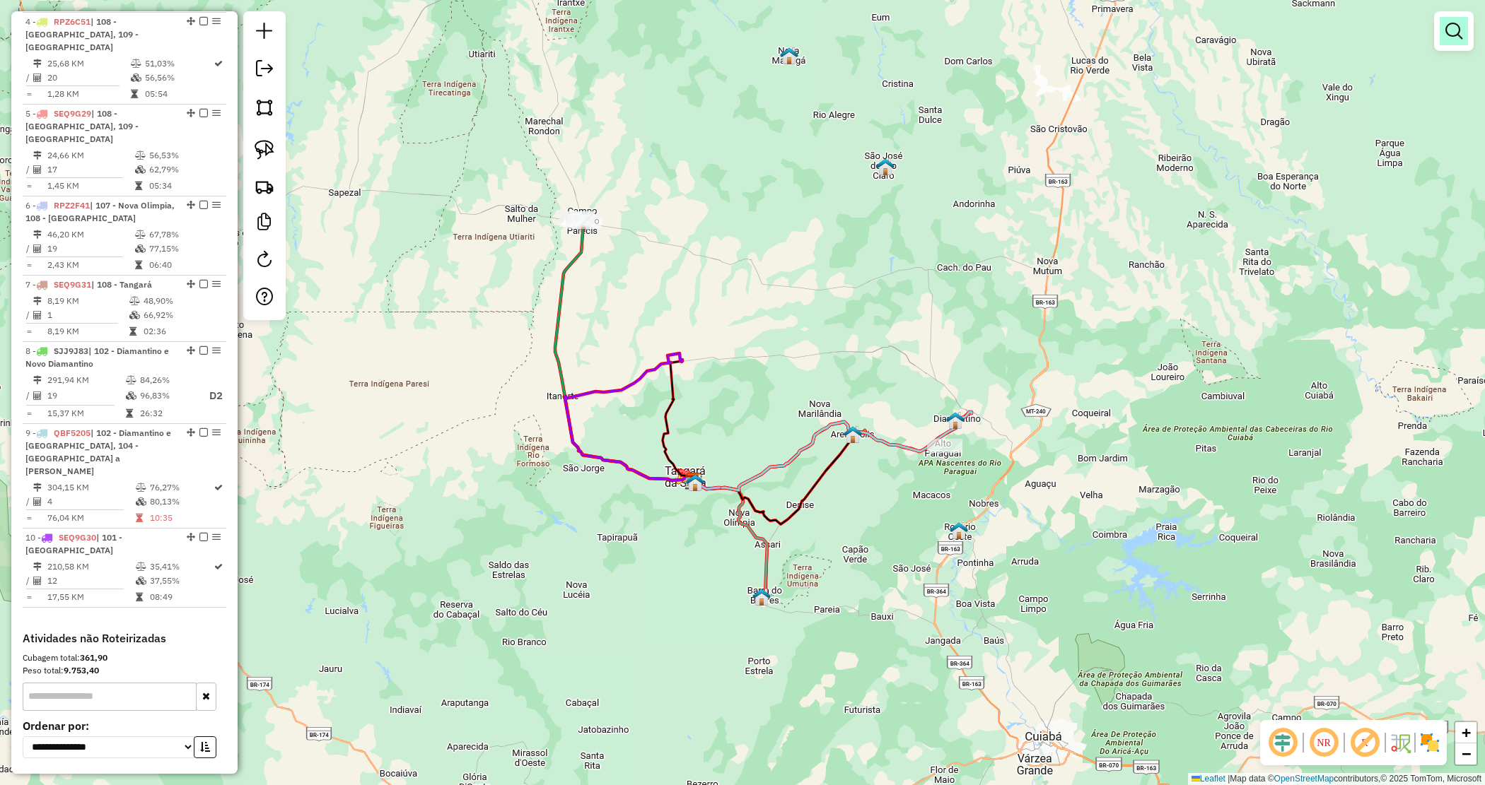
click at [1467, 39] on link at bounding box center [1453, 31] width 28 height 28
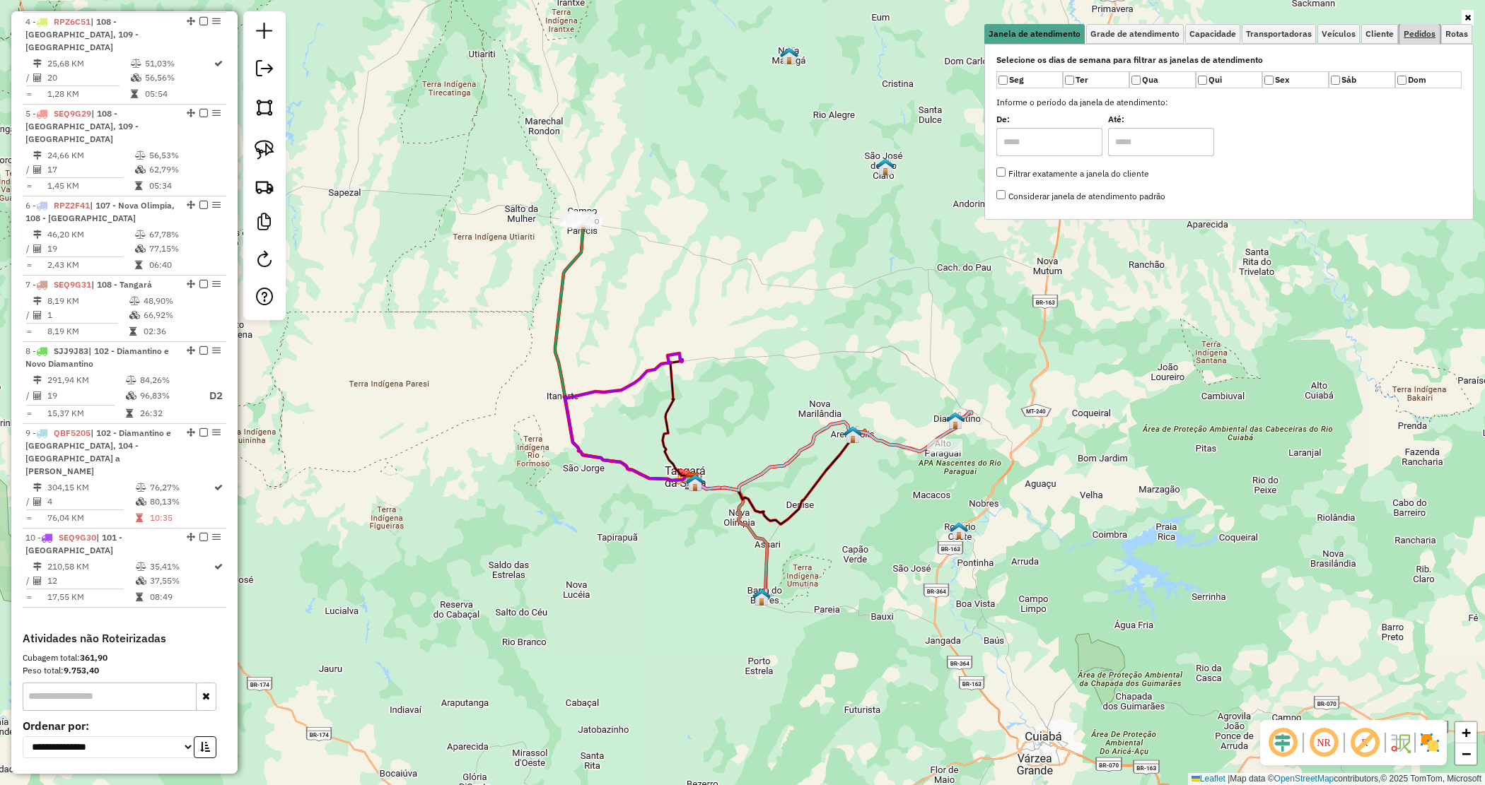
click at [1413, 37] on span "Pedidos" at bounding box center [1419, 34] width 32 height 8
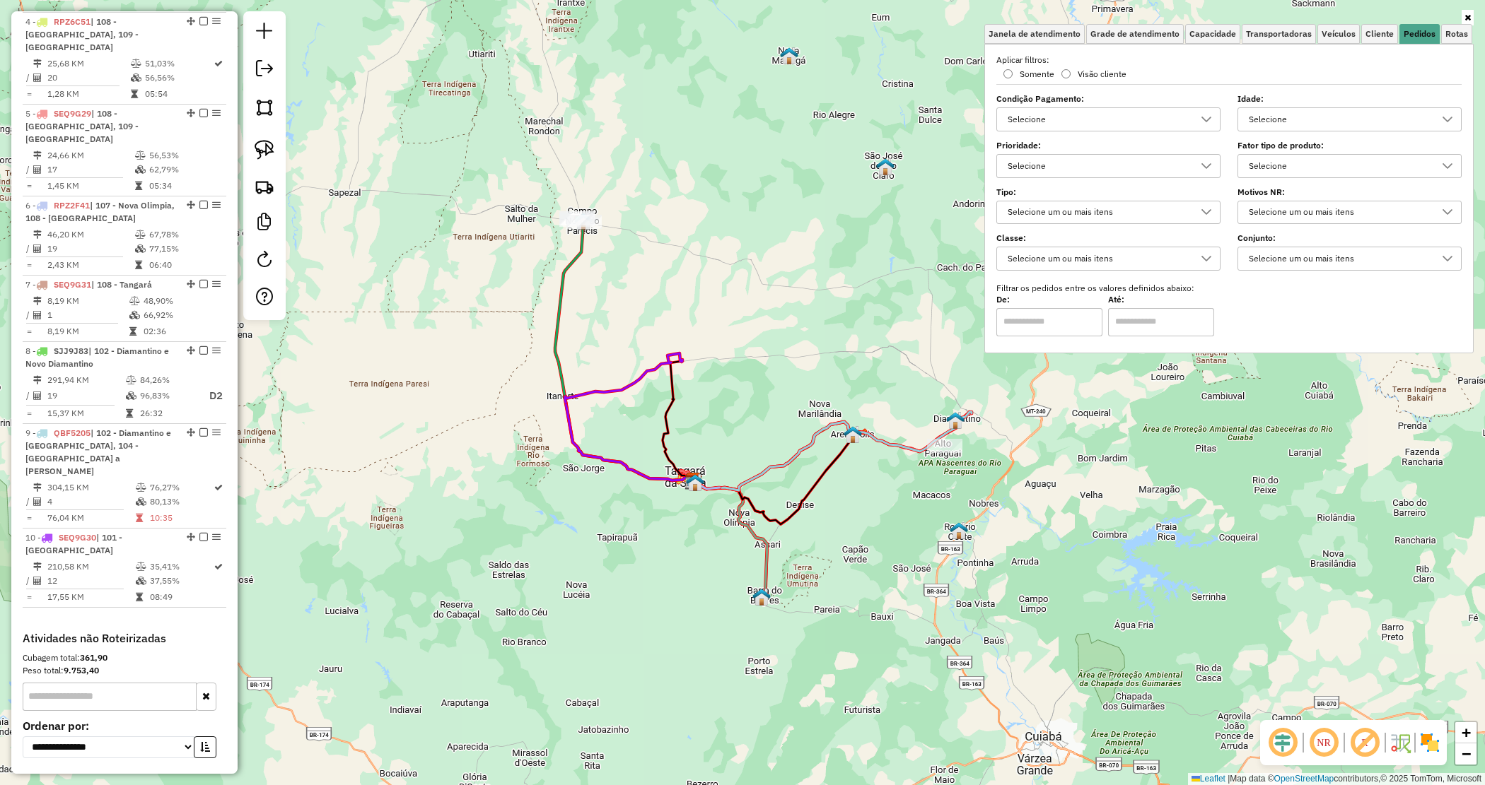
drag, startPoint x: 1256, startPoint y: 165, endPoint x: 1253, endPoint y: 177, distance: 12.2
click at [1256, 167] on div "Selecione" at bounding box center [1339, 166] width 190 height 23
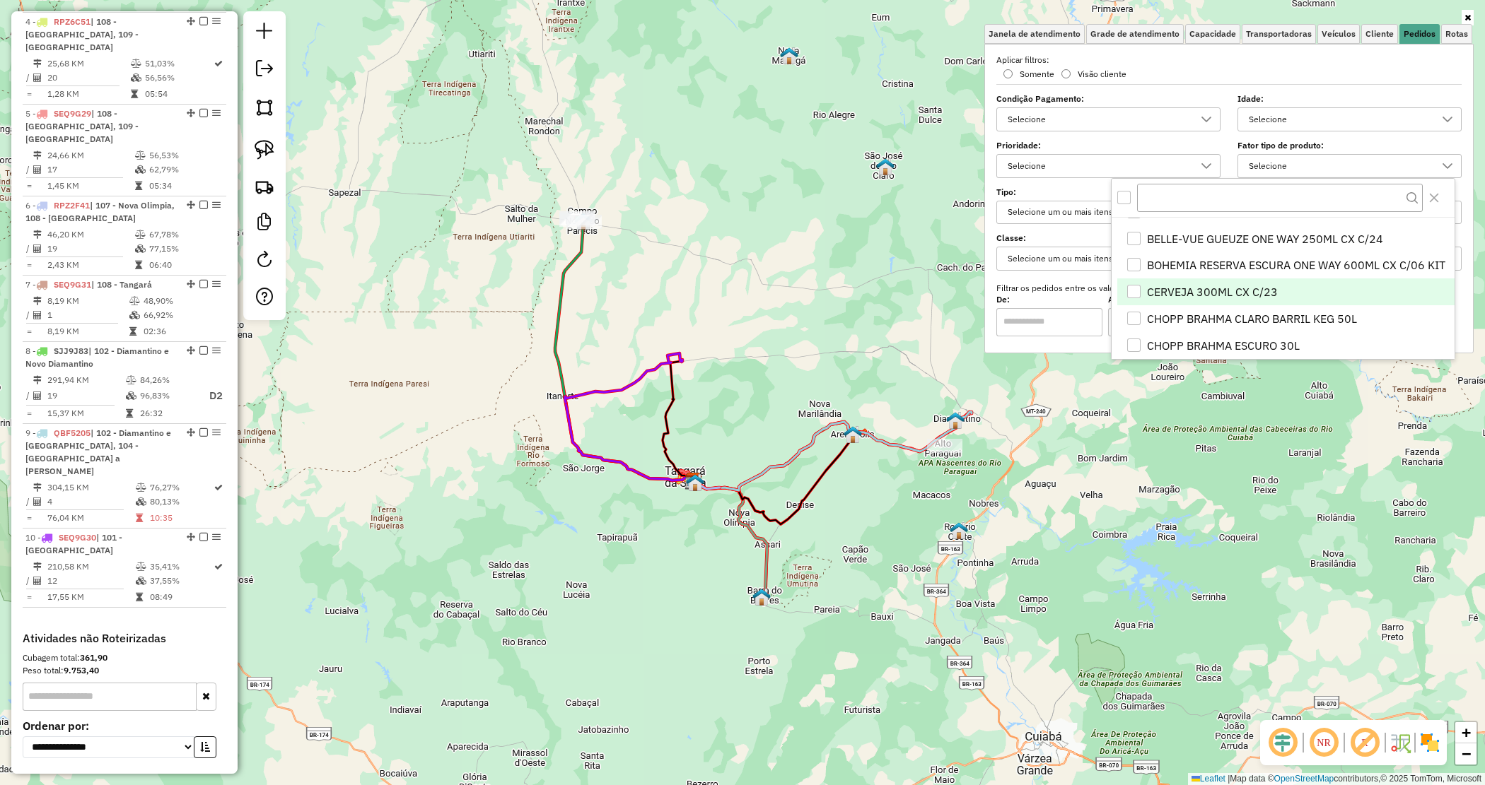
scroll to position [177, 0]
click at [1232, 296] on span "CHOPP BRAHMA CLARO BARRIL KEG 50L" at bounding box center [1252, 294] width 210 height 17
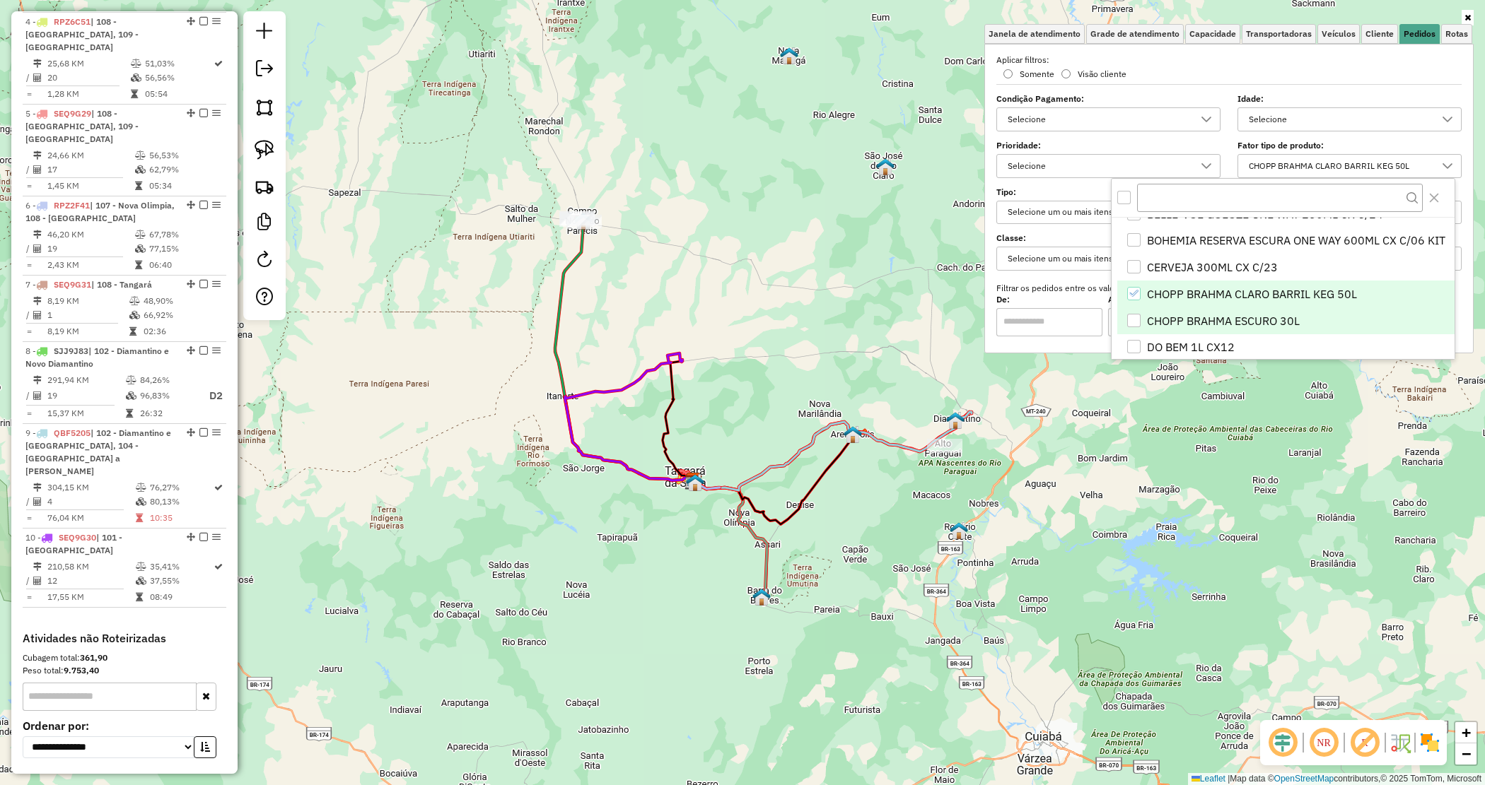
click at [1227, 316] on span "CHOPP BRAHMA ESCURO 30L" at bounding box center [1223, 320] width 153 height 17
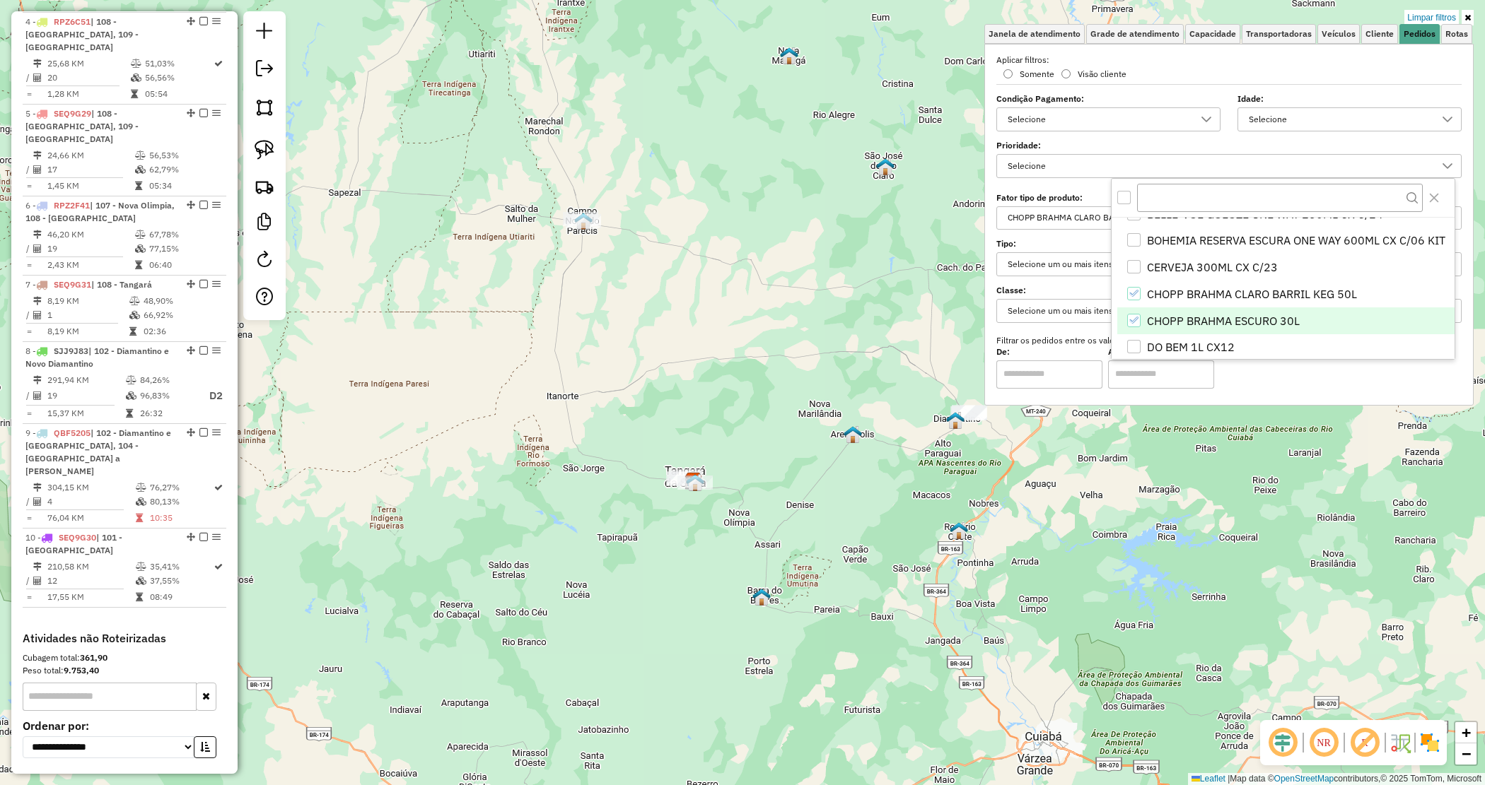
click at [1422, 14] on link "Limpar filtros" at bounding box center [1431, 18] width 54 height 16
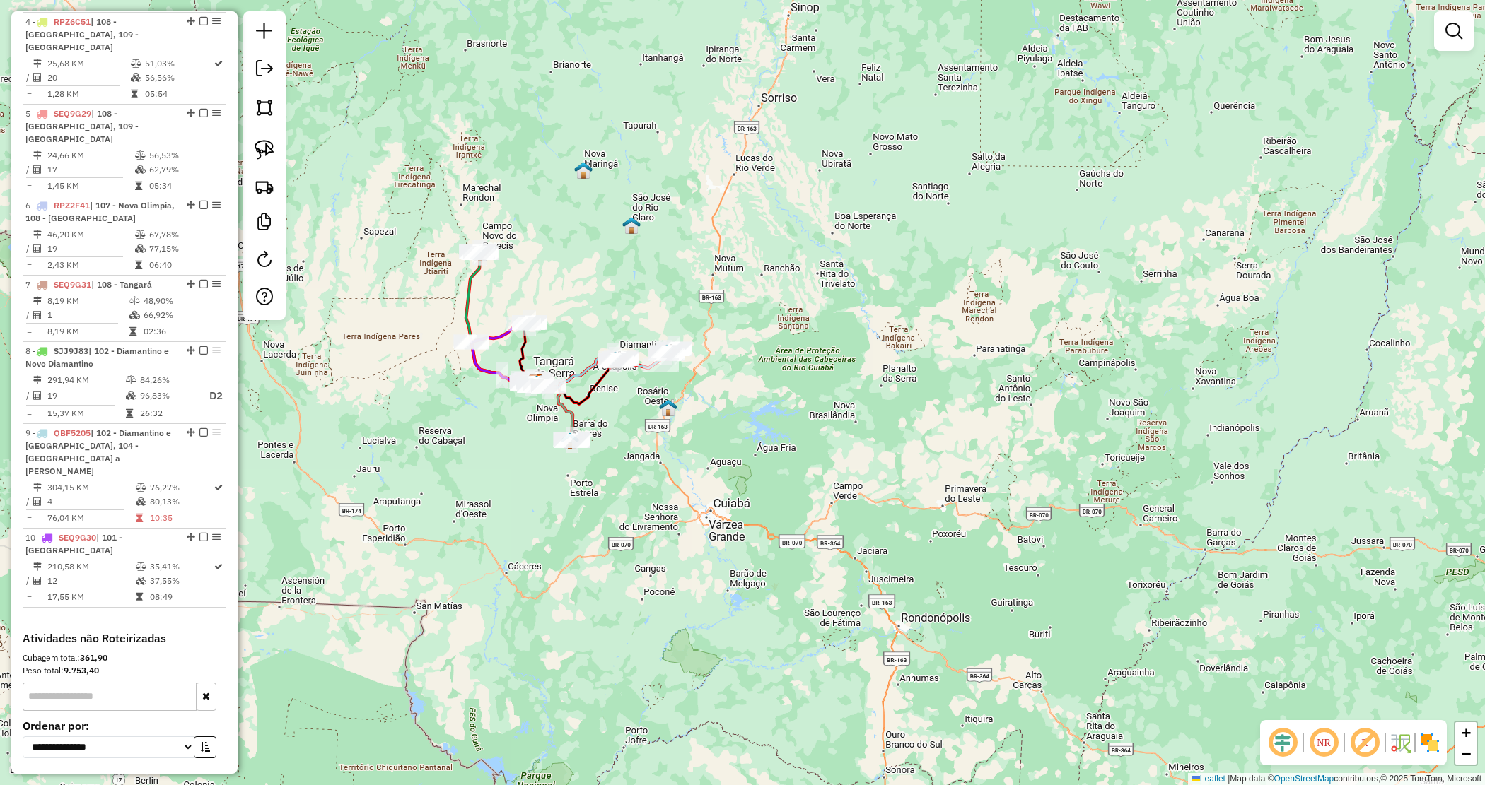
click at [508, 479] on div "Janela de atendimento Grade de atendimento Capacidade Transportadoras Veículos …" at bounding box center [742, 392] width 1485 height 785
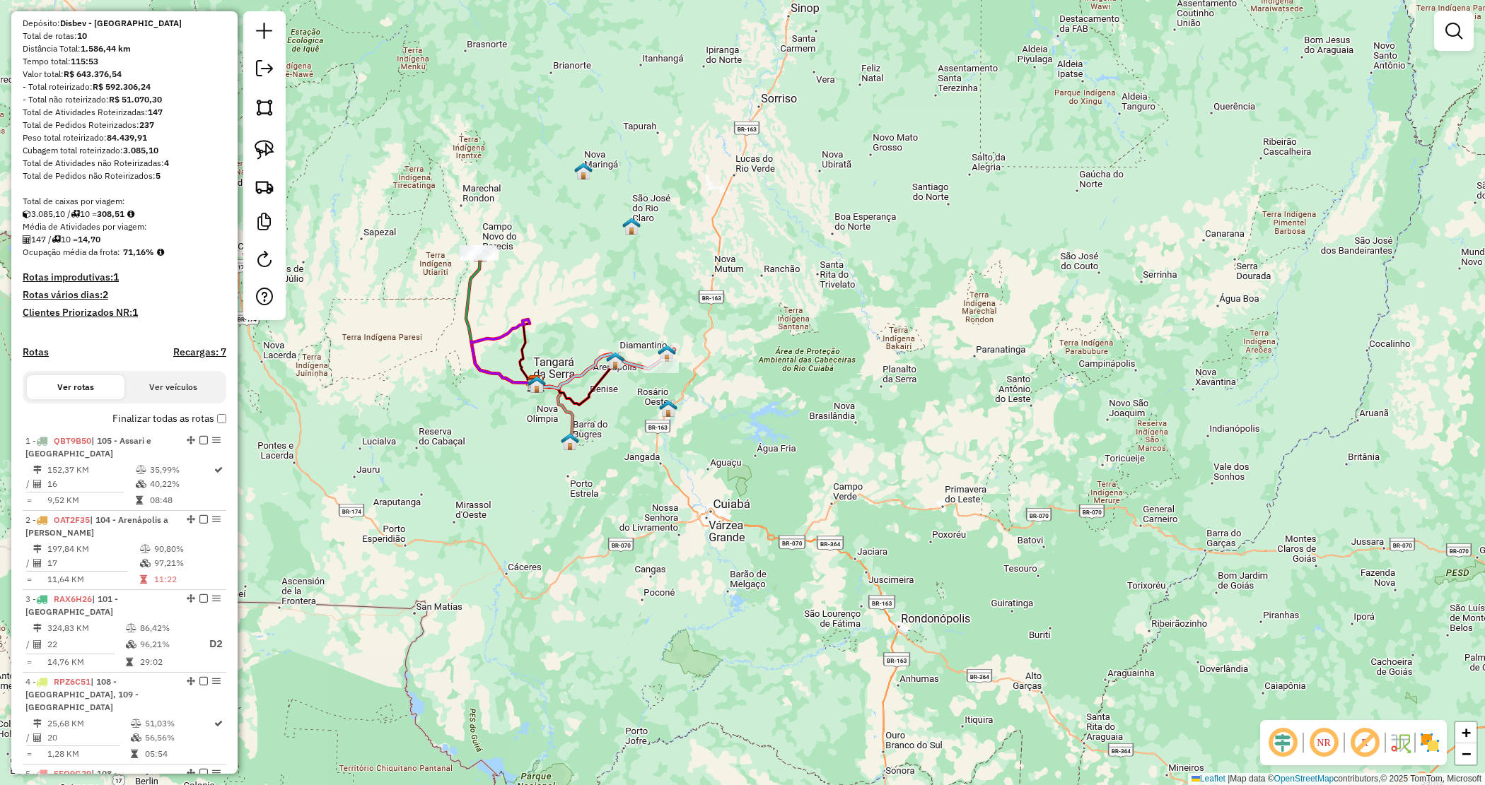
scroll to position [0, 0]
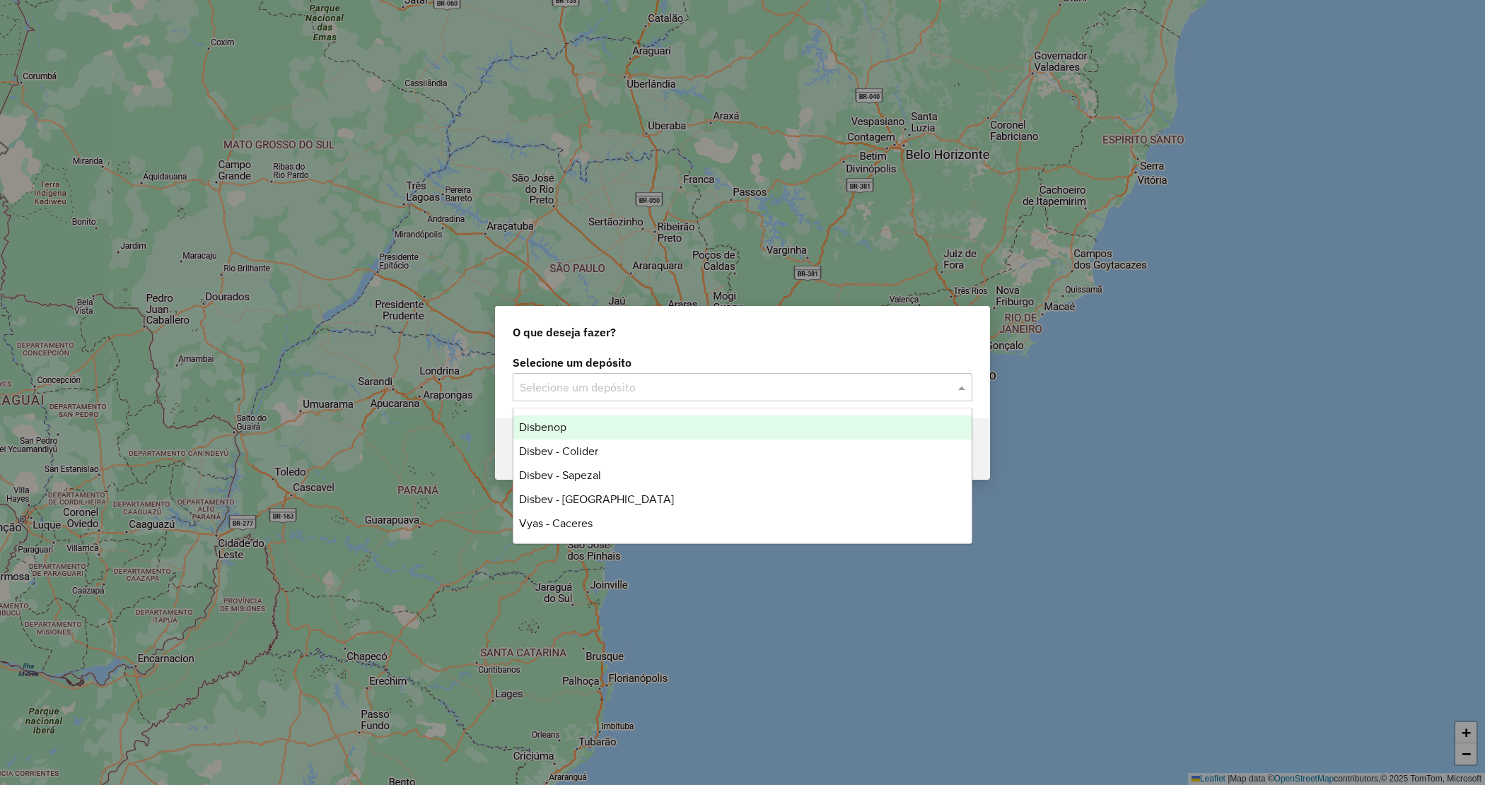
click at [754, 375] on div "Selecione um depósito" at bounding box center [743, 387] width 460 height 28
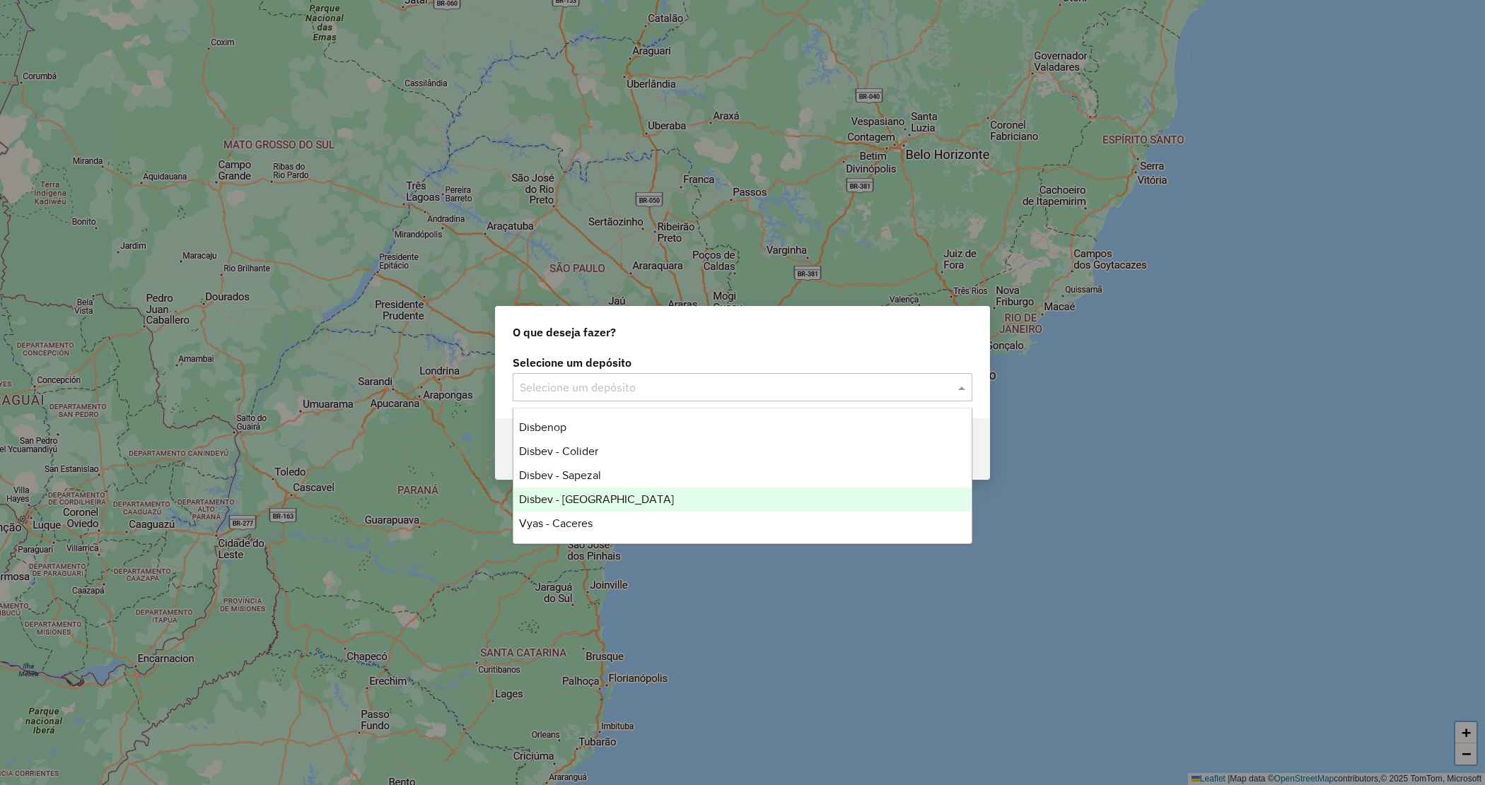
click at [608, 497] on div "Disbev - [GEOGRAPHIC_DATA]" at bounding box center [742, 500] width 458 height 24
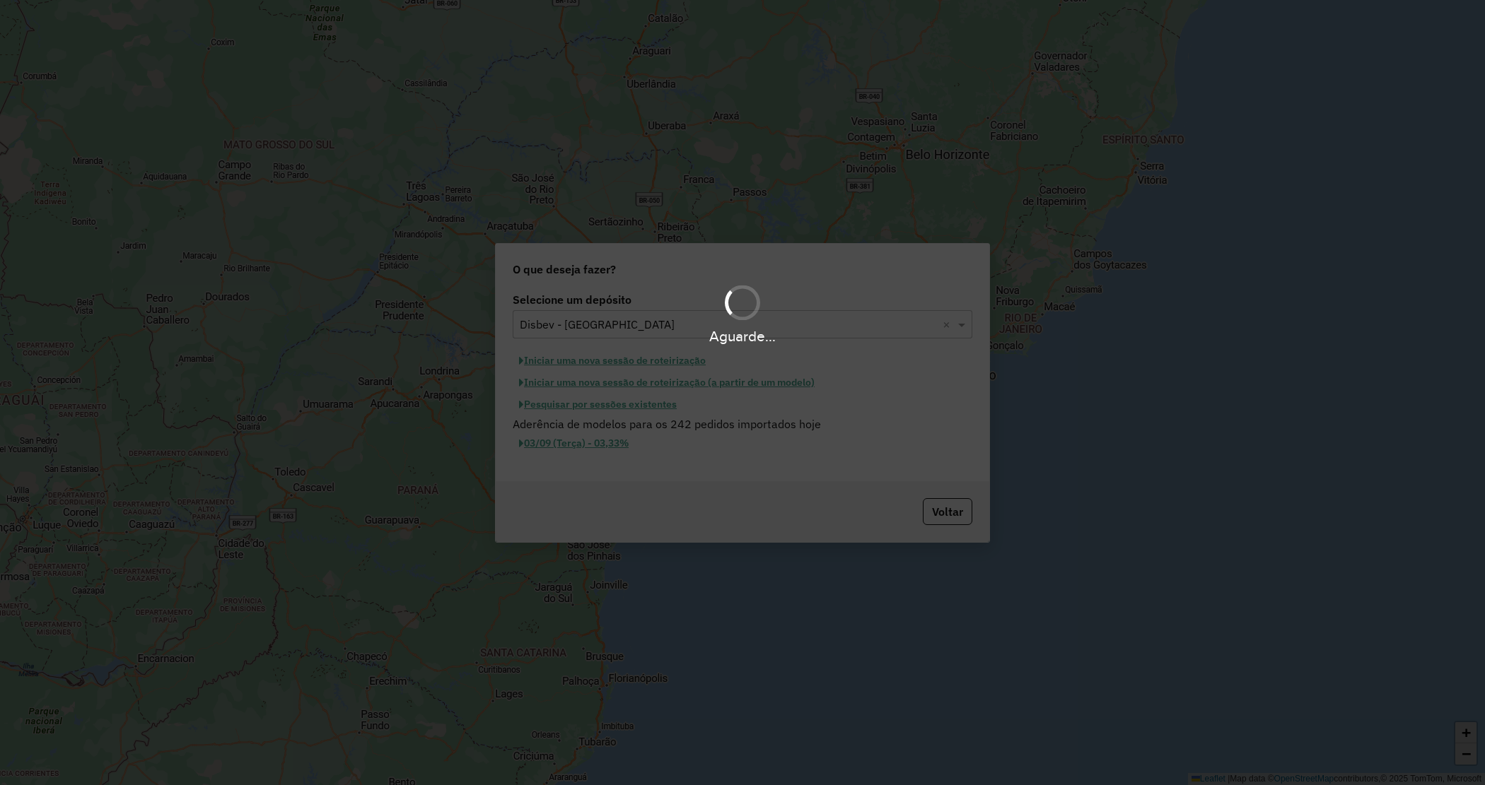
click at [595, 446] on button "03/09 (Terça) - 03,33%" at bounding box center [574, 444] width 122 height 22
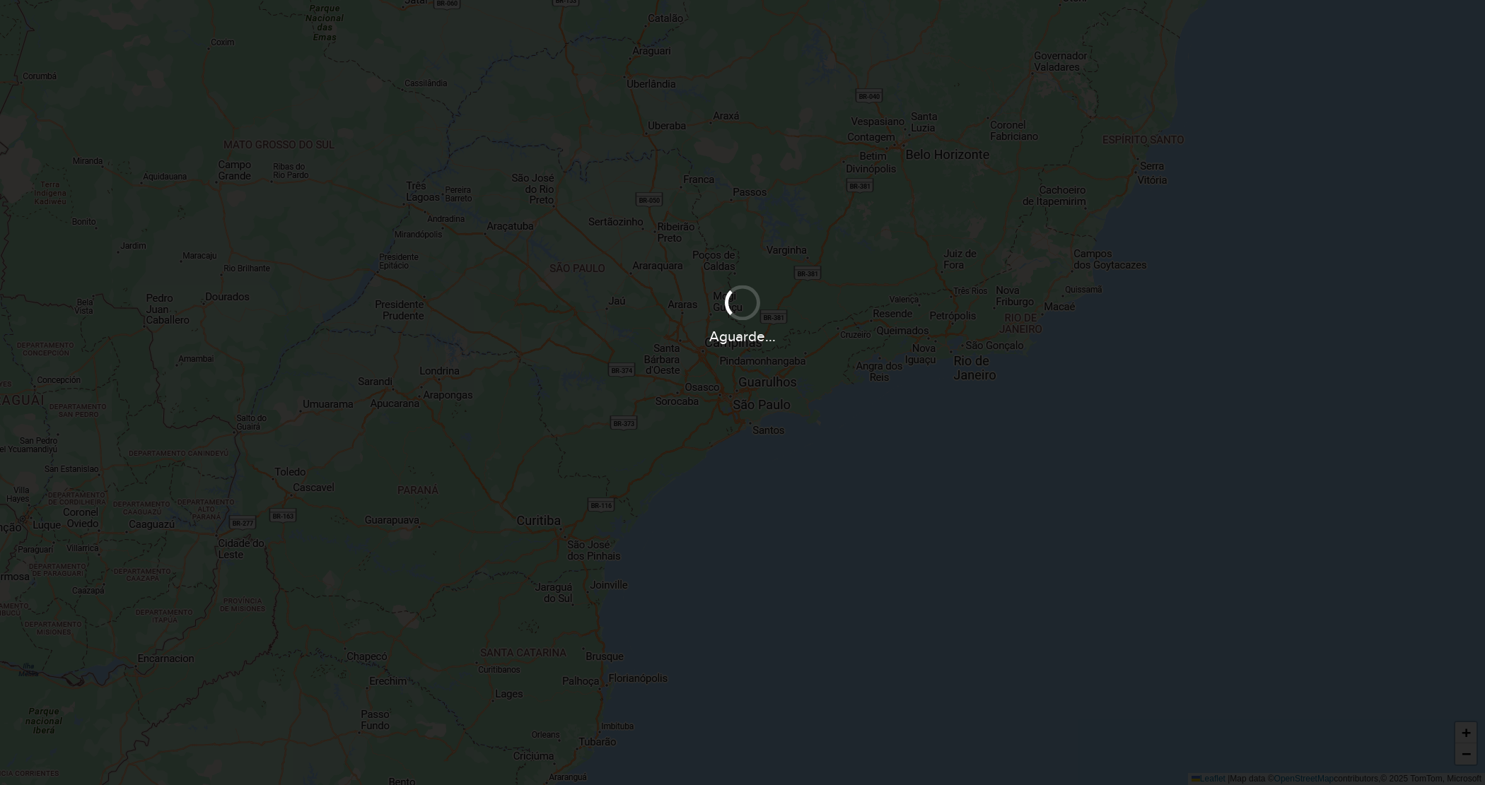
select select
select select "*"
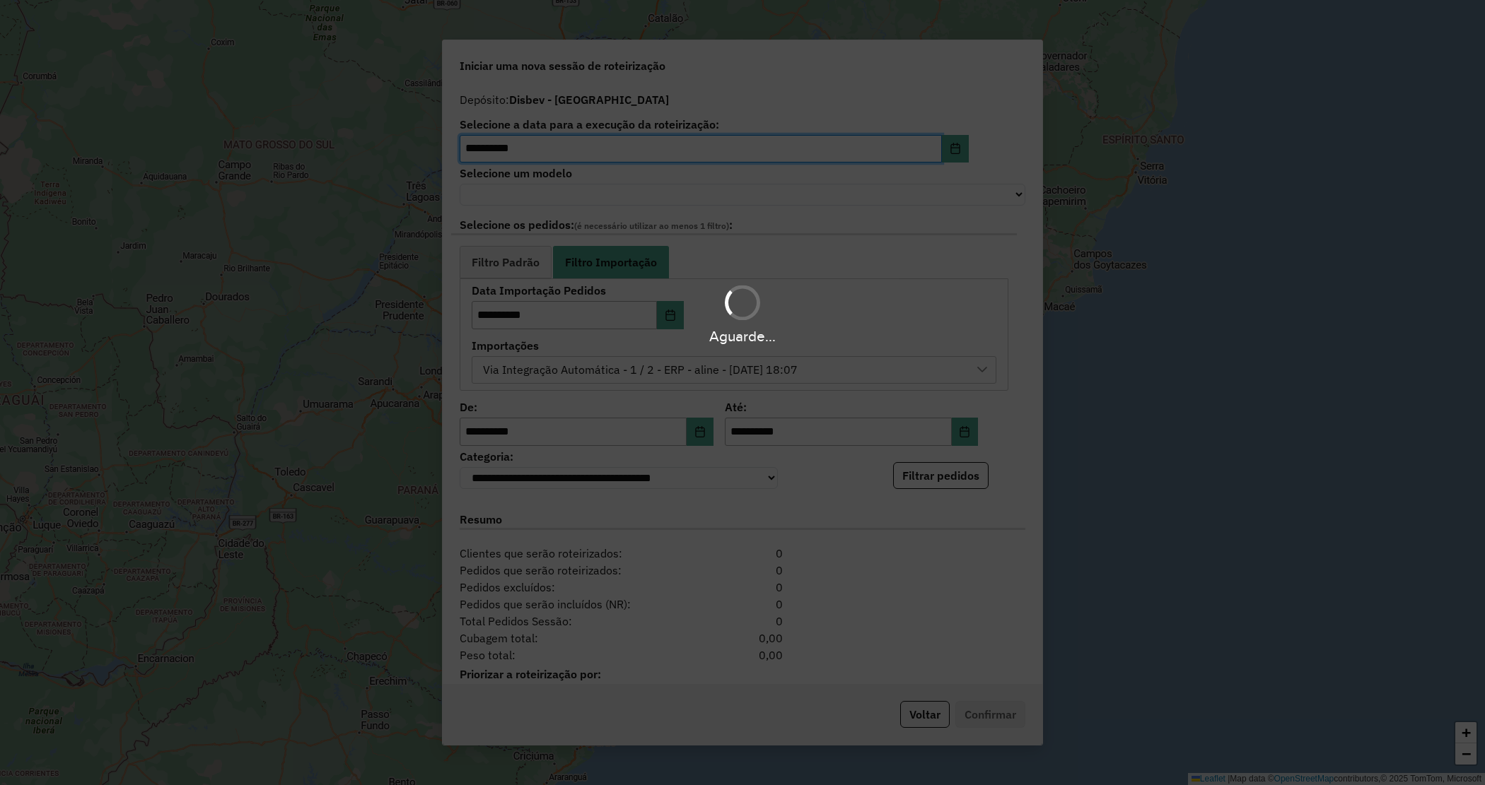
select select "******"
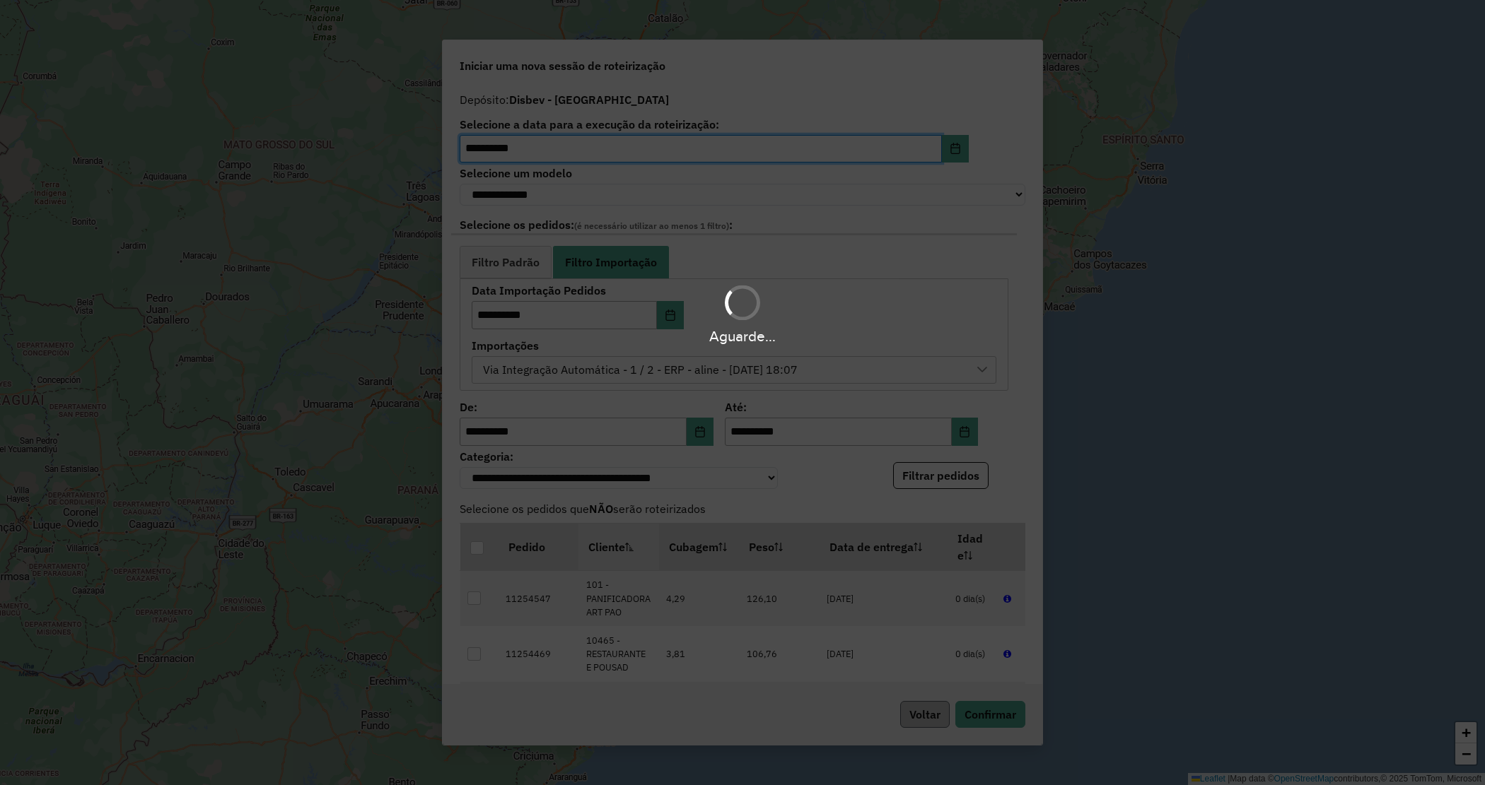
click at [923, 718] on hb-app "**********" at bounding box center [742, 392] width 1485 height 785
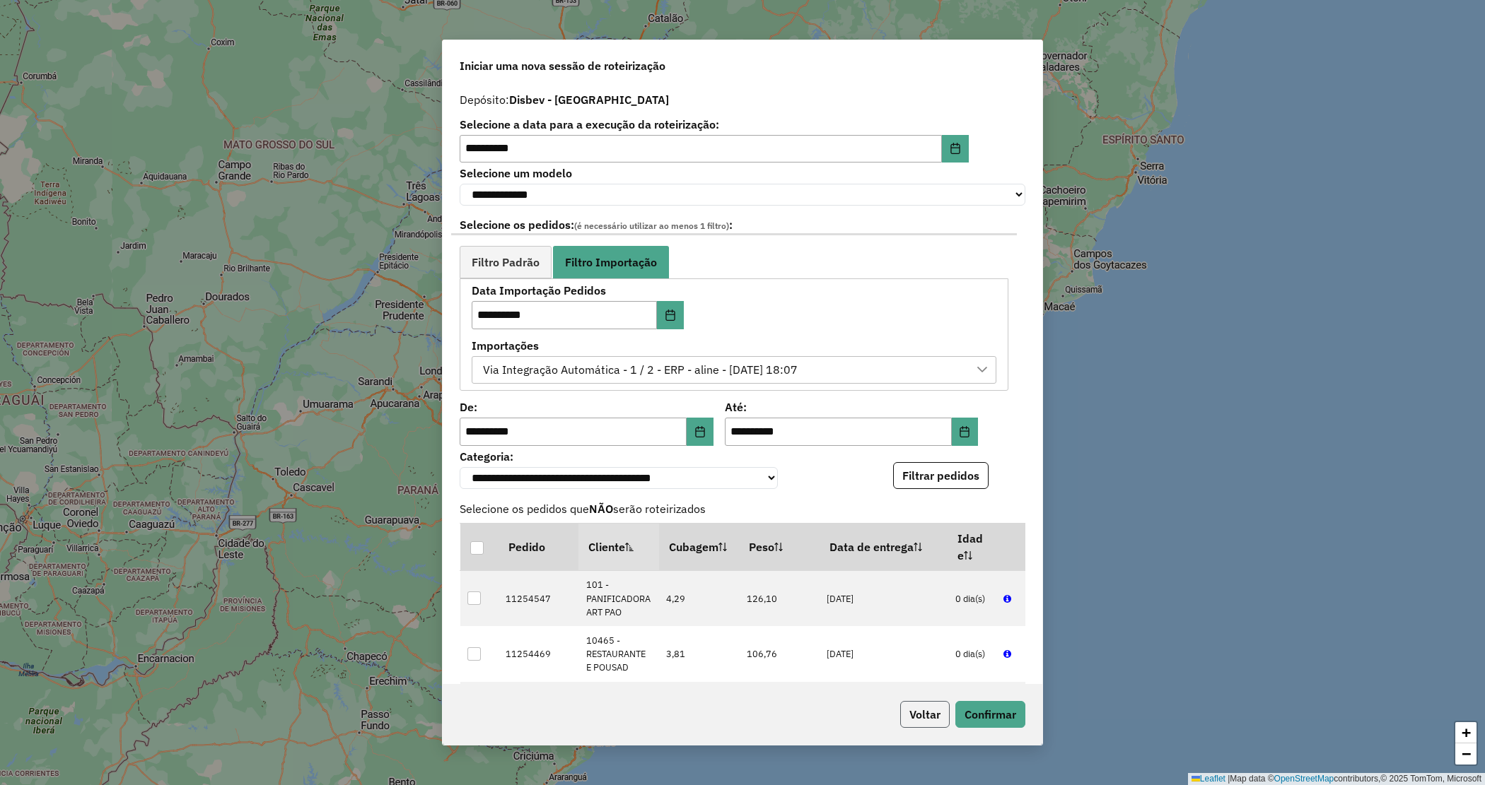
click at [923, 718] on button "Voltar" at bounding box center [924, 714] width 49 height 27
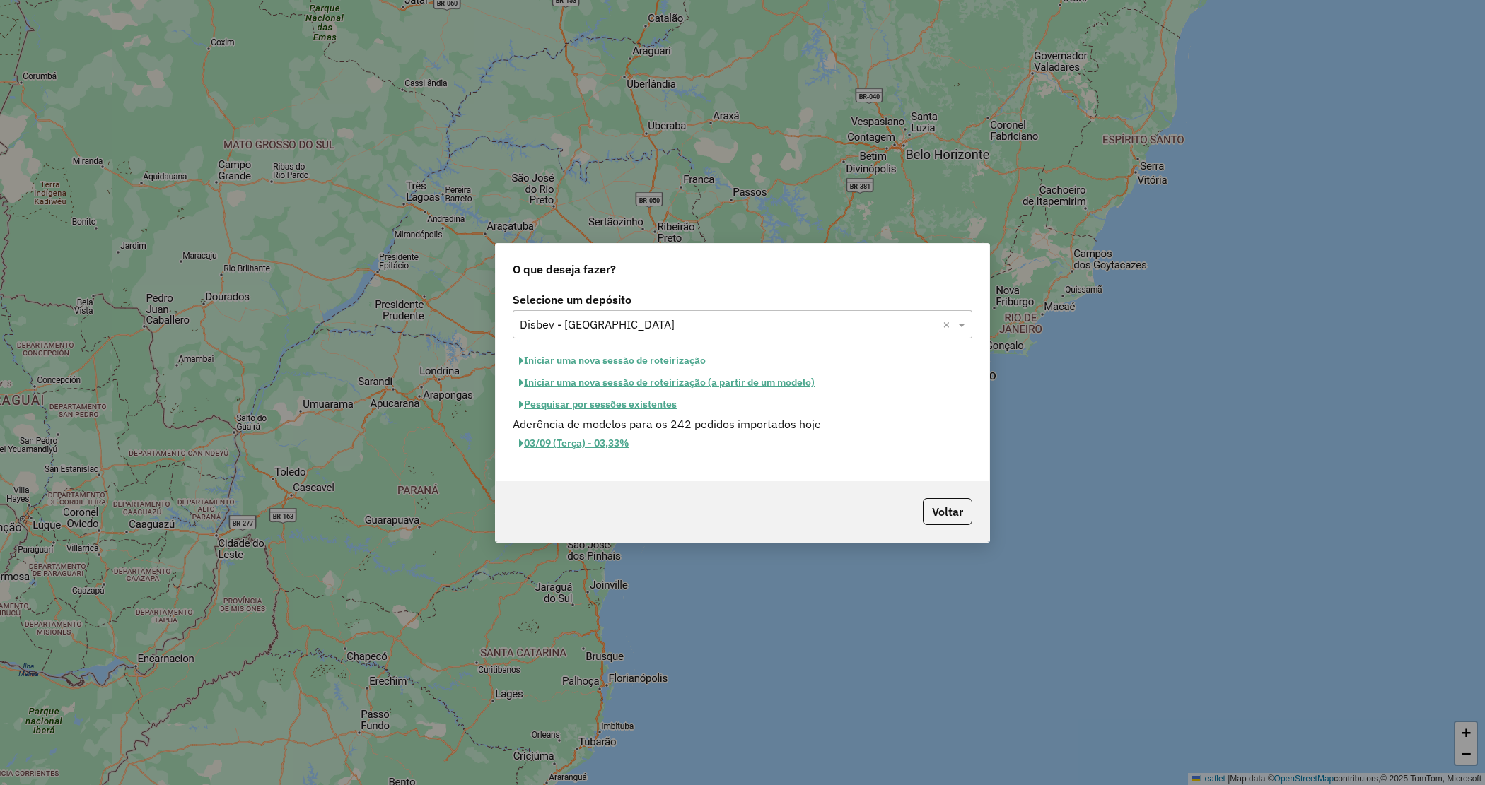
click at [605, 401] on button "Pesquisar por sessões existentes" at bounding box center [598, 405] width 170 height 22
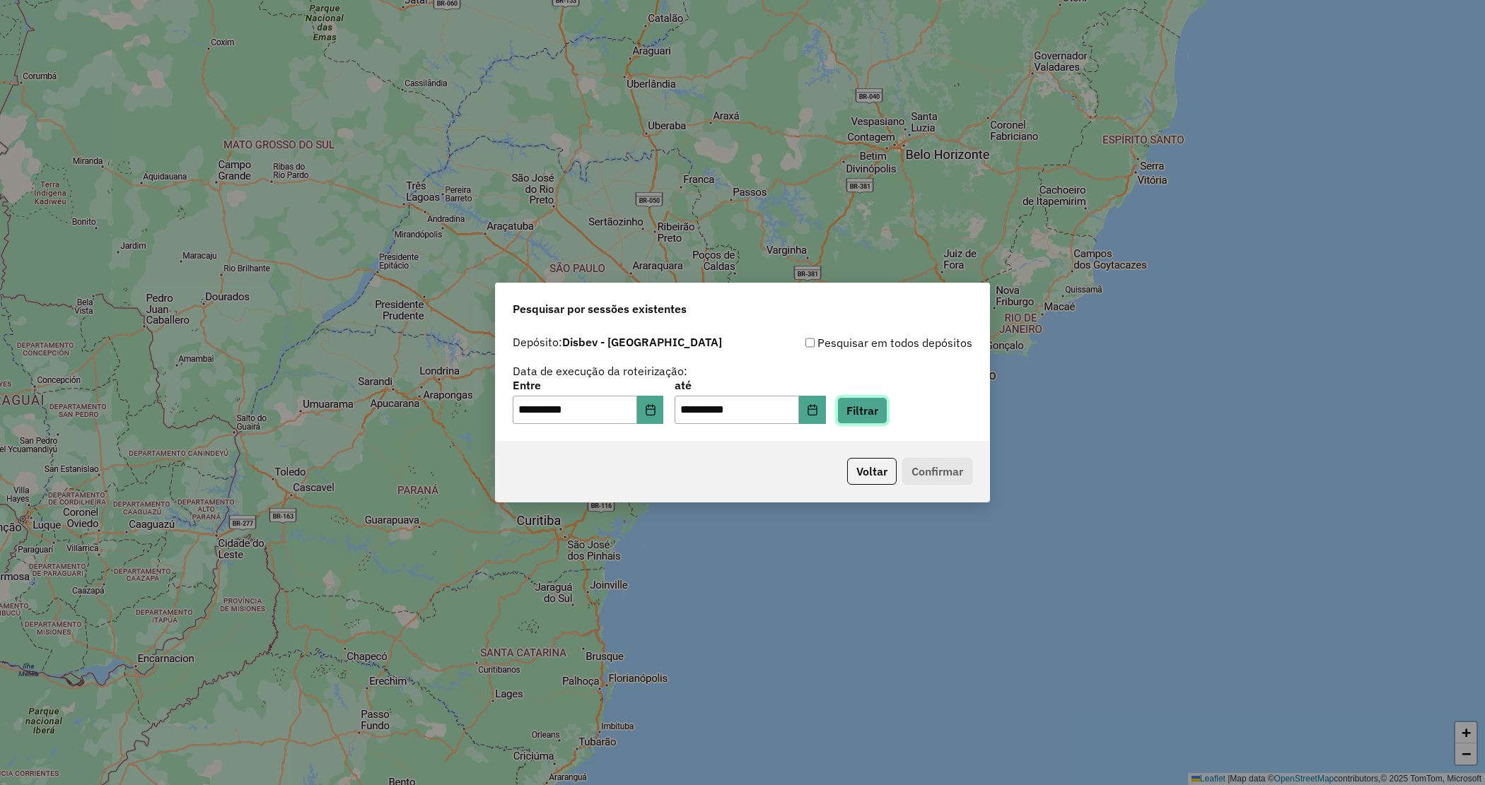
click at [878, 418] on button "Filtrar" at bounding box center [862, 410] width 50 height 27
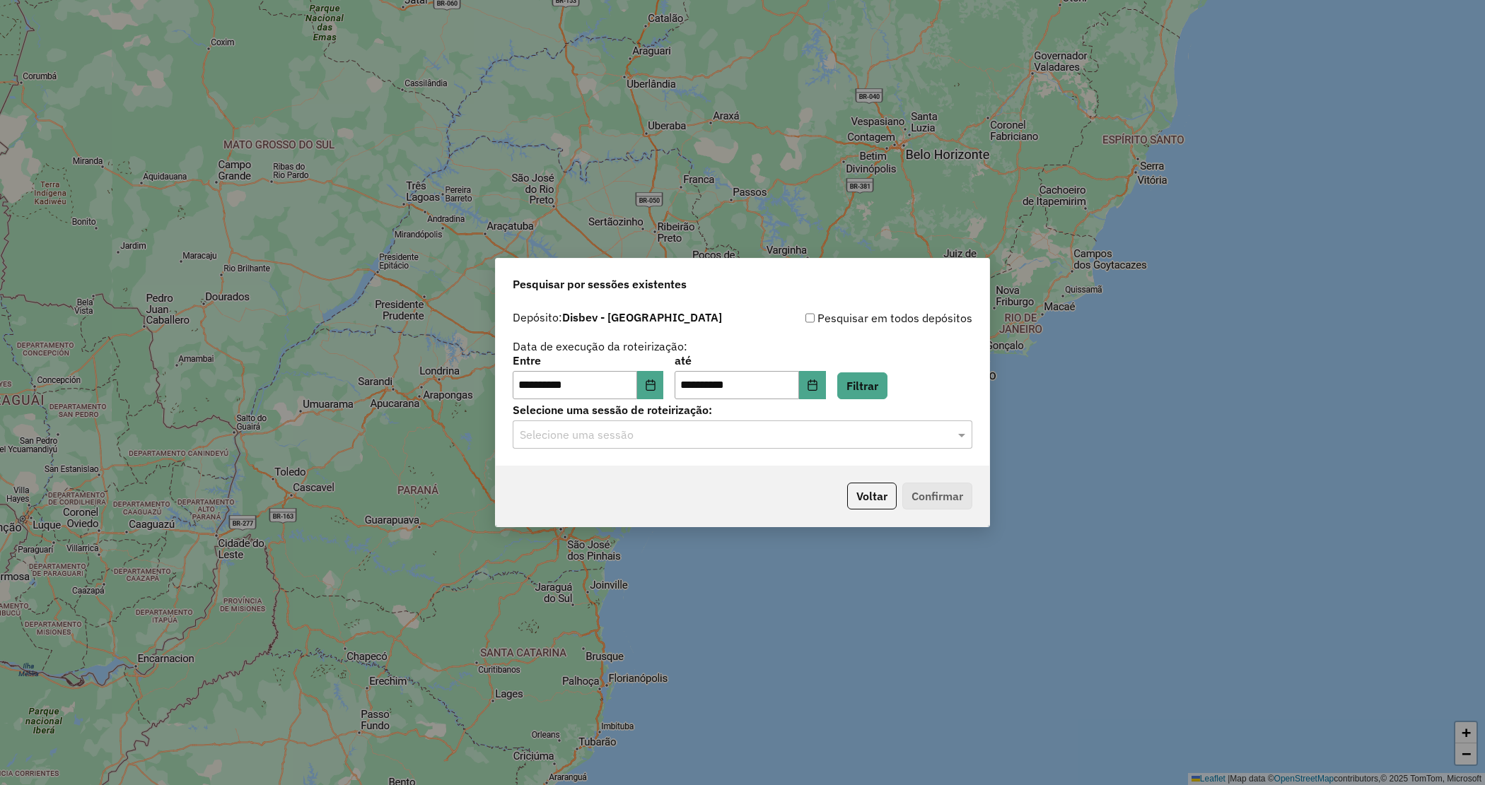
click at [597, 436] on input "text" at bounding box center [728, 435] width 417 height 17
click at [603, 472] on span "977555 - 11/08/2025 13:23" at bounding box center [573, 475] width 108 height 12
click at [937, 496] on button "Confirmar" at bounding box center [937, 496] width 70 height 27
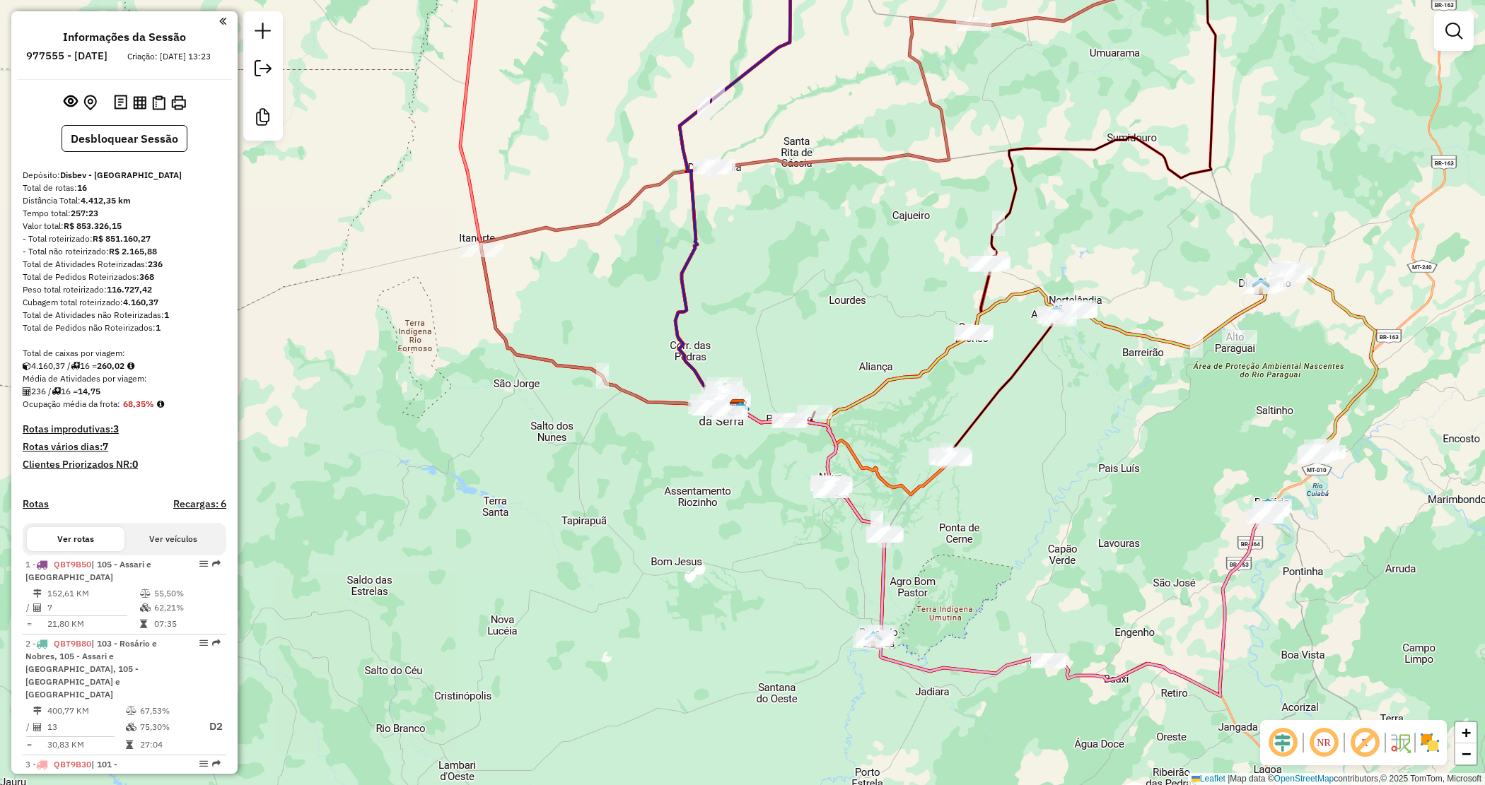
drag, startPoint x: 528, startPoint y: 375, endPoint x: 521, endPoint y: 391, distance: 17.7
click at [522, 391] on div "Janela de atendimento Grade de atendimento Capacidade Transportadoras Veículos …" at bounding box center [742, 392] width 1485 height 785
click at [156, 152] on button "Desbloquear Sessão" at bounding box center [125, 138] width 126 height 27
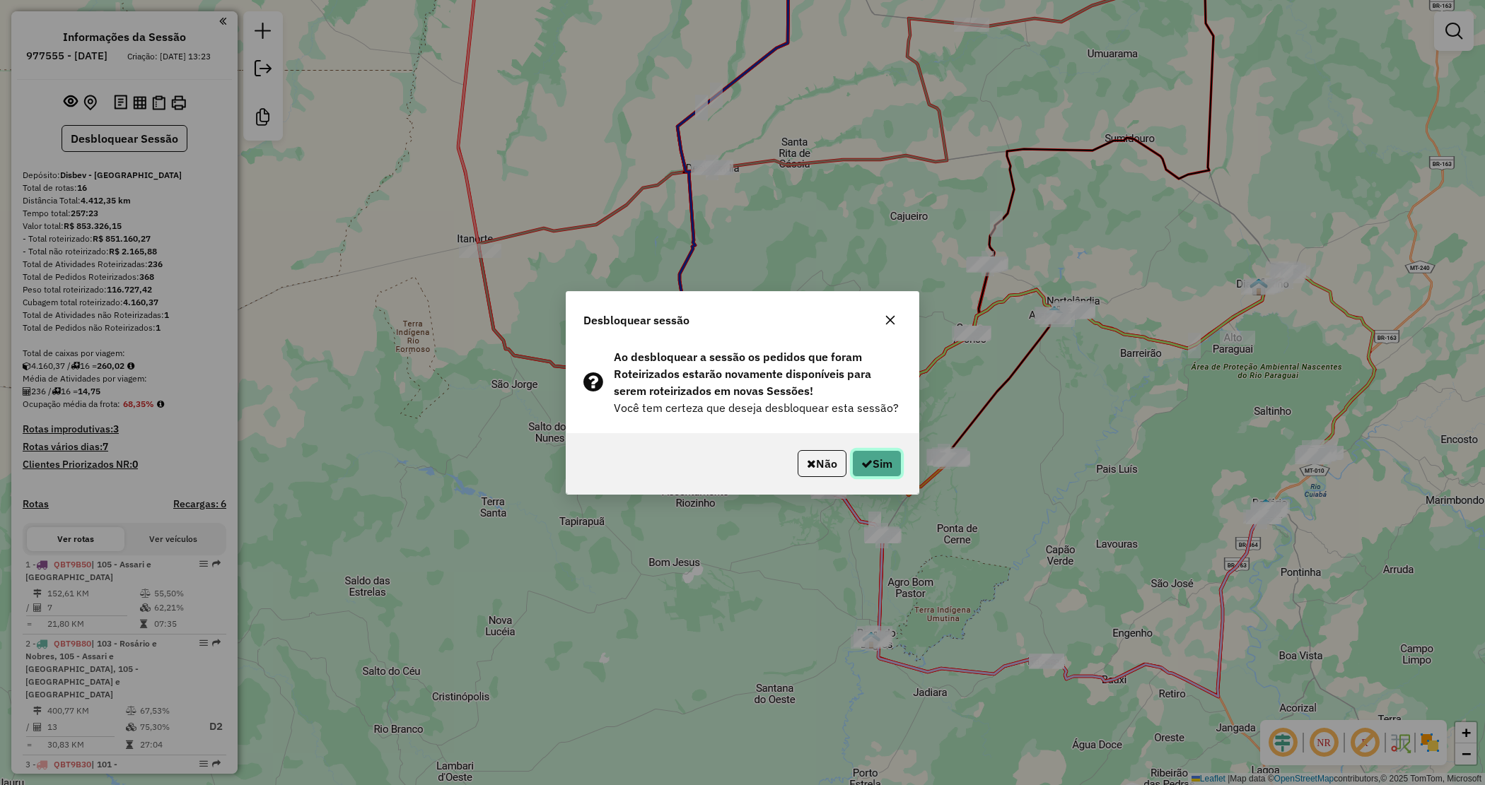
click at [879, 467] on button "Sim" at bounding box center [876, 463] width 49 height 27
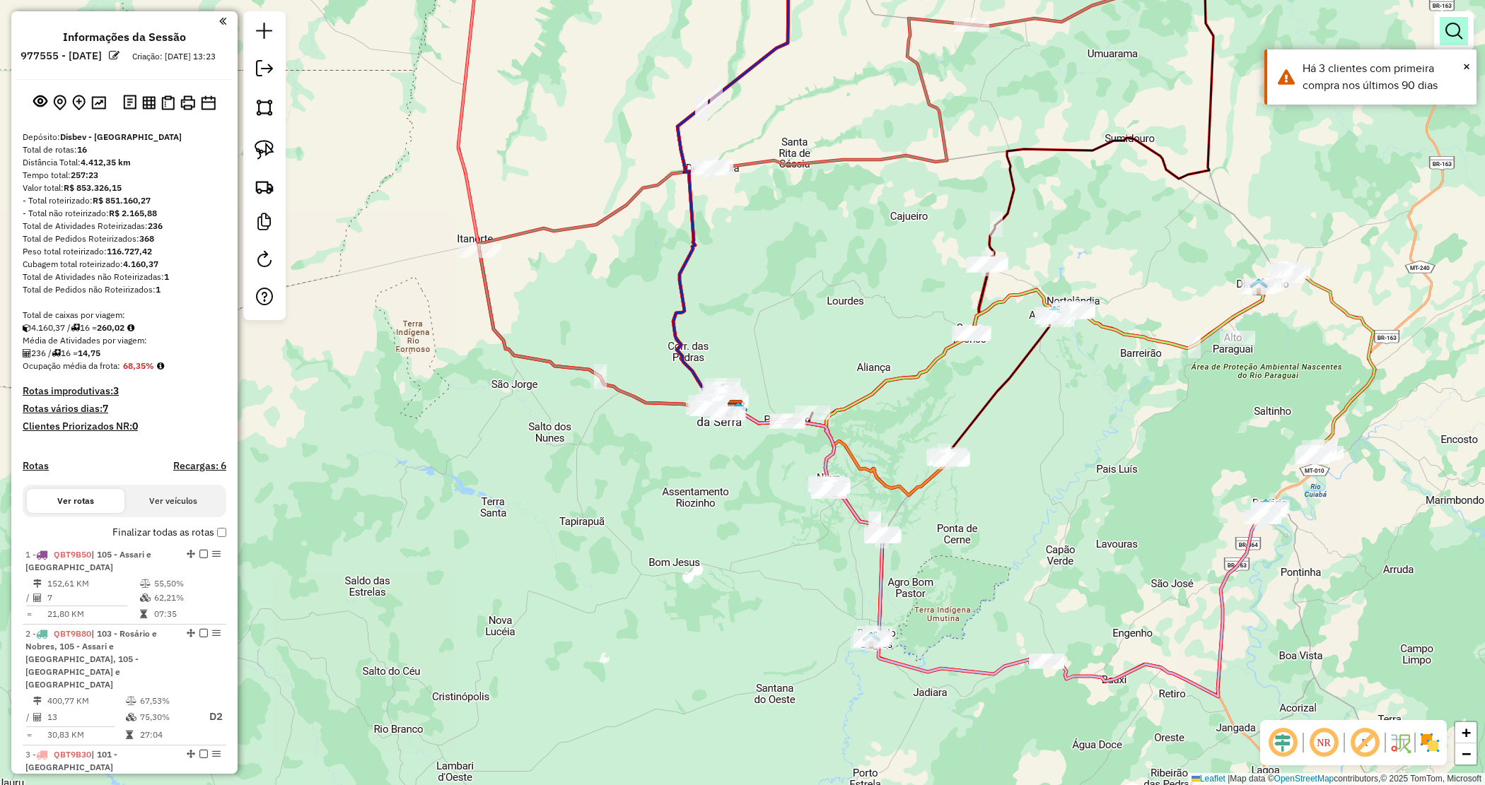
click at [1440, 30] on link at bounding box center [1453, 31] width 28 height 28
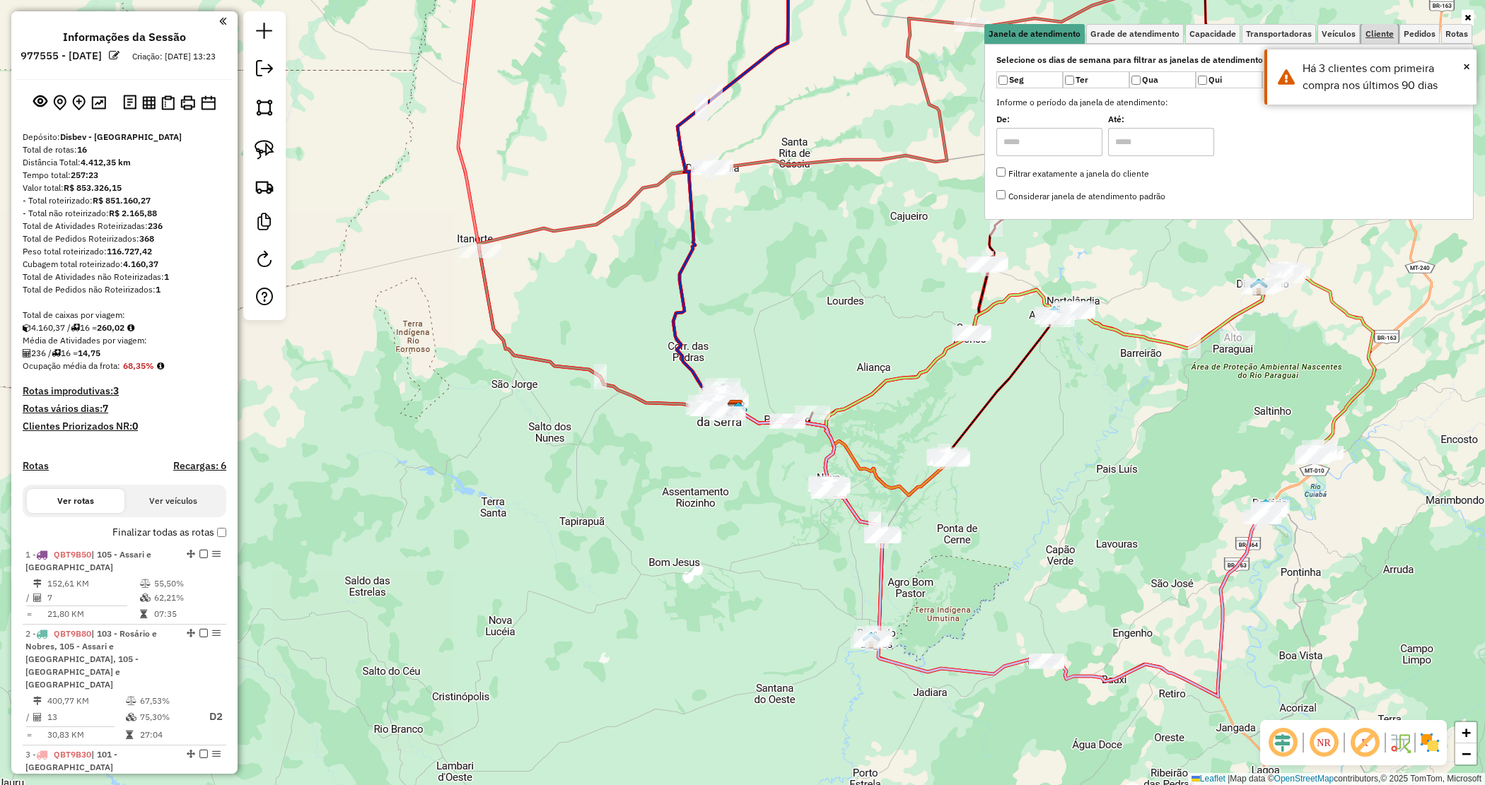
click at [1375, 32] on span "Cliente" at bounding box center [1379, 34] width 28 height 8
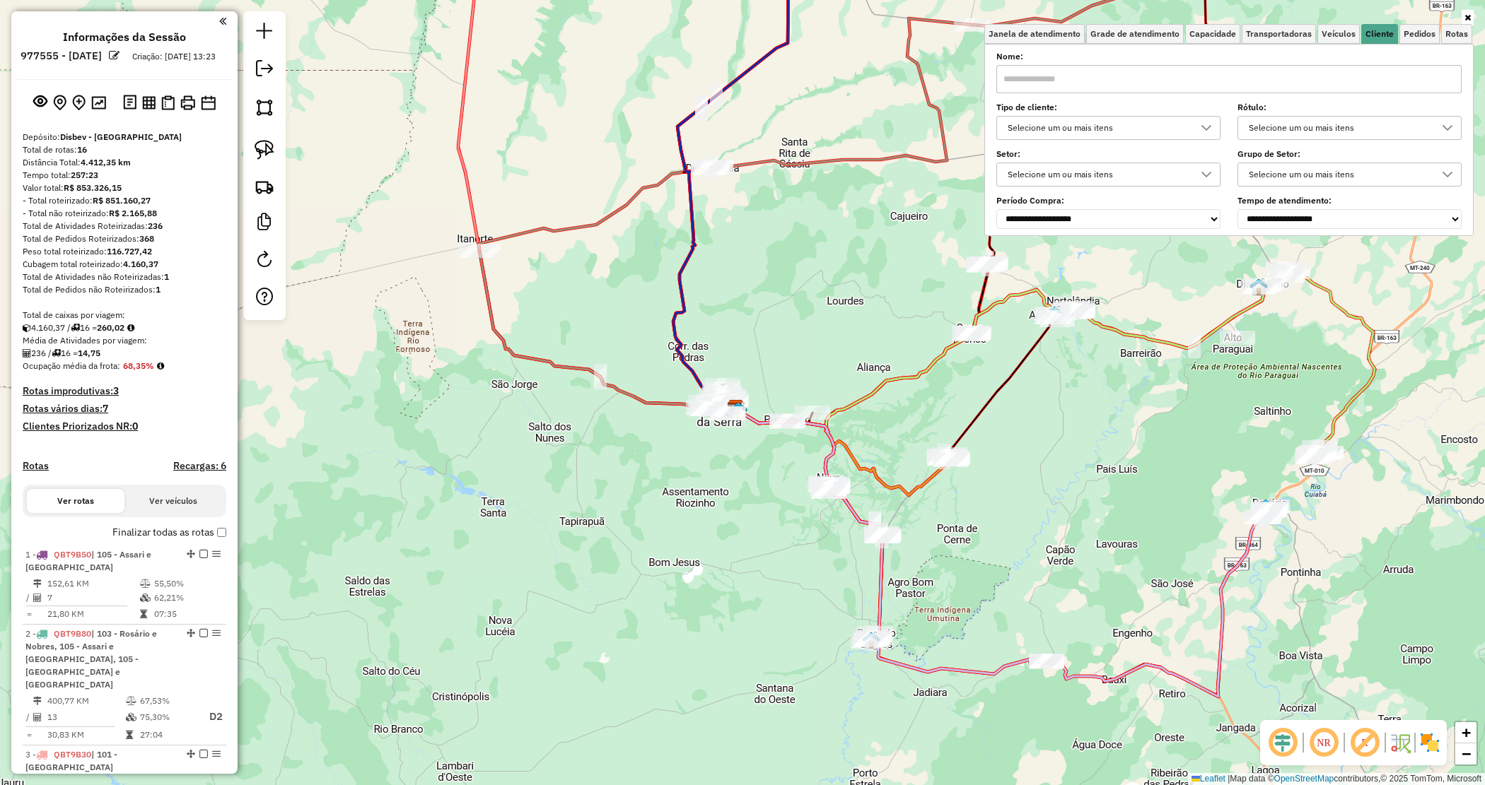
click at [1145, 78] on input "text" at bounding box center [1228, 79] width 465 height 28
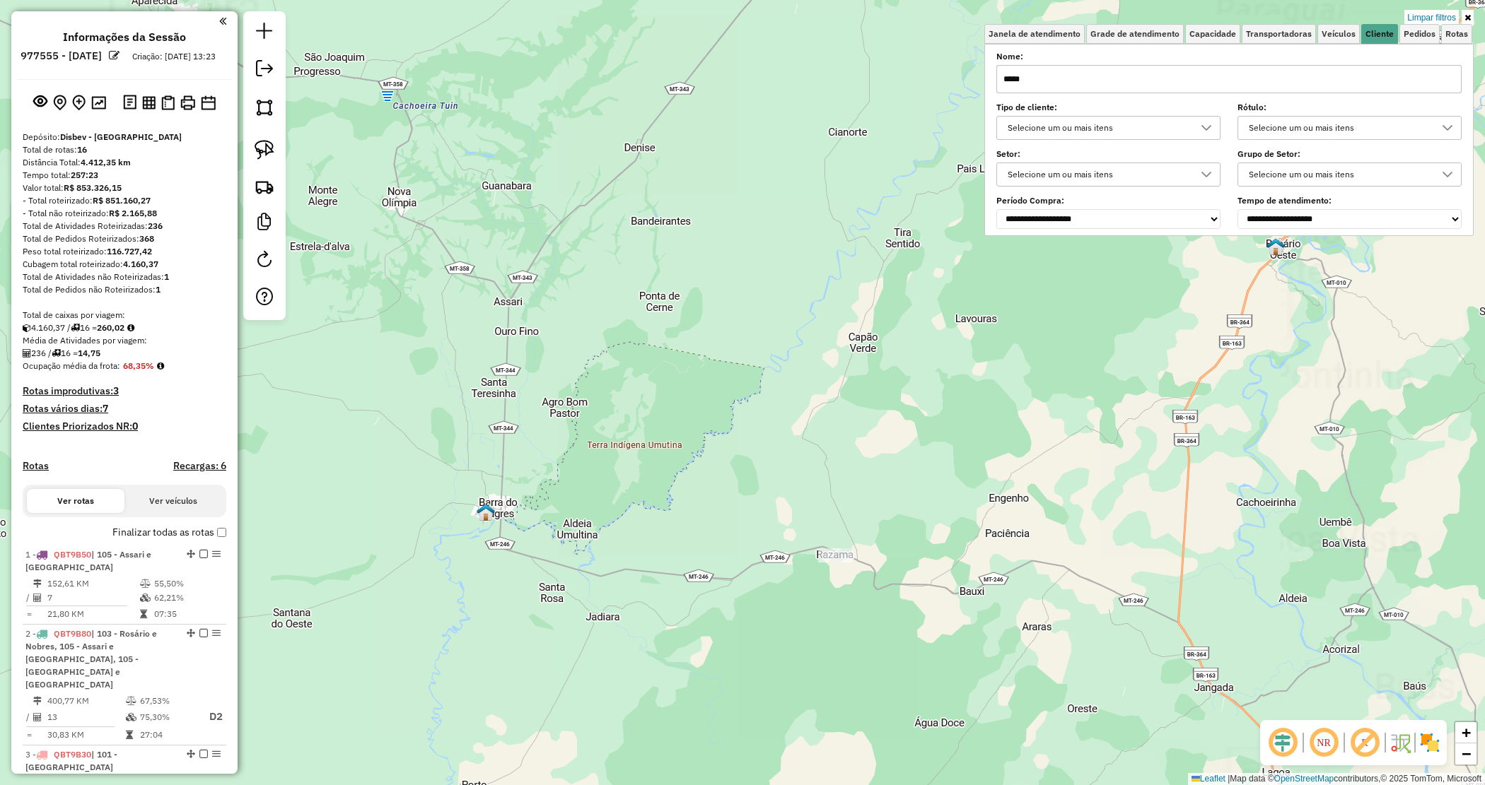
type input "*****"
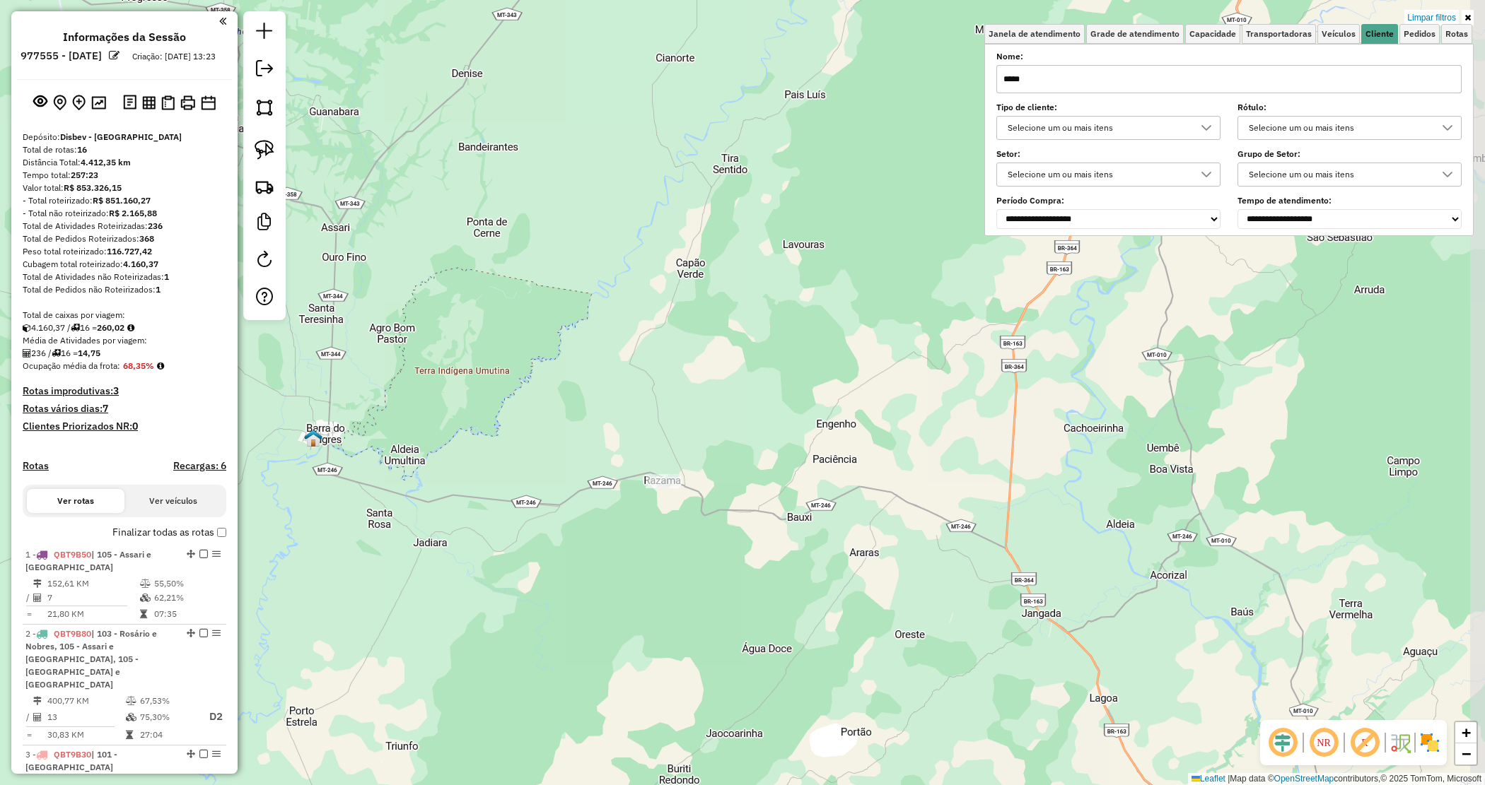
drag, startPoint x: 863, startPoint y: 616, endPoint x: 666, endPoint y: 523, distance: 217.6
click at [672, 525] on div "Limpar filtros Janela de atendimento Grade de atendimento Capacidade Transporta…" at bounding box center [742, 392] width 1485 height 785
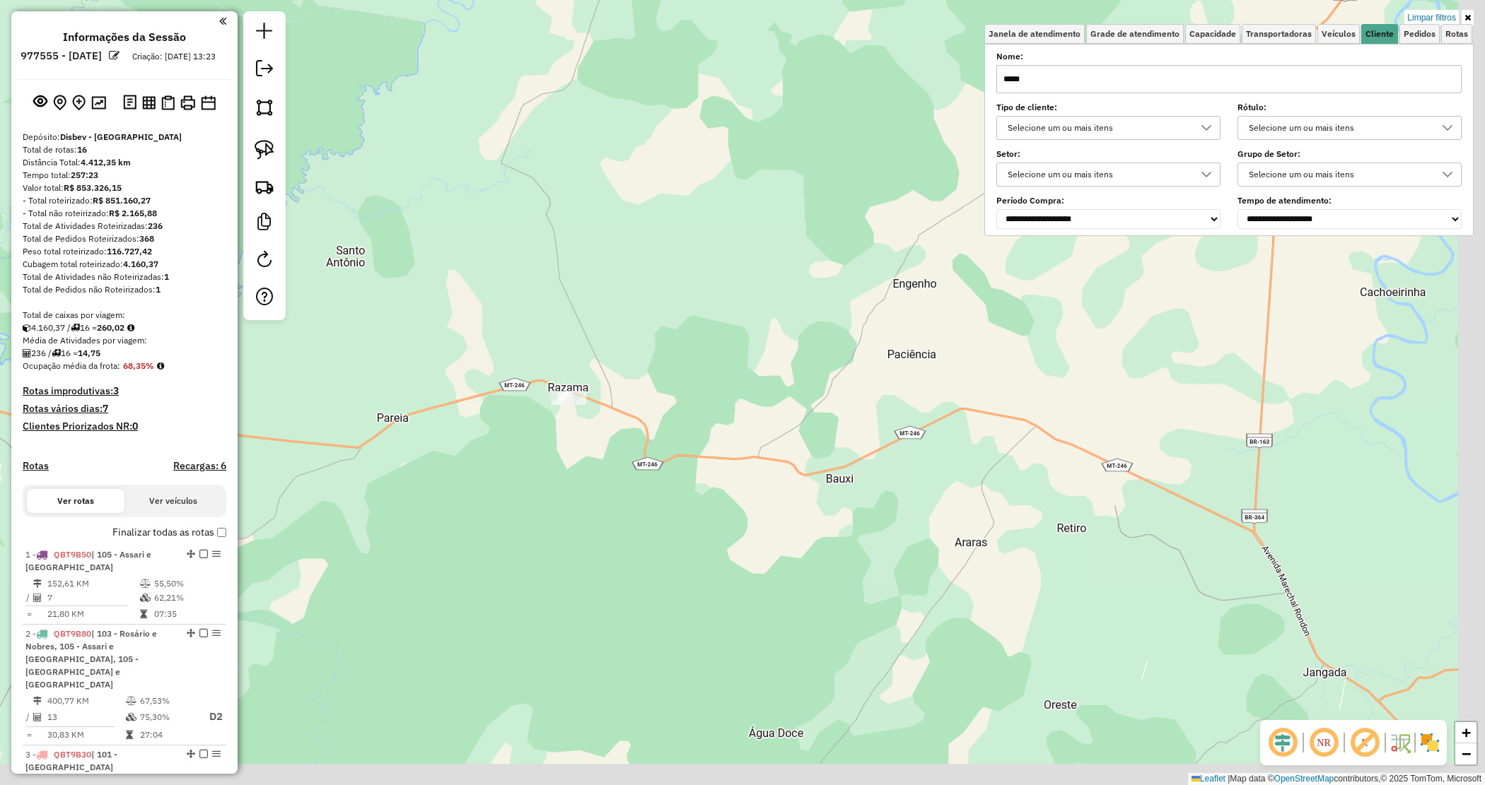
drag, startPoint x: 663, startPoint y: 511, endPoint x: 585, endPoint y: 448, distance: 101.0
click at [592, 451] on div "Limpar filtros Janela de atendimento Grade de atendimento Capacidade Transporta…" at bounding box center [742, 392] width 1485 height 785
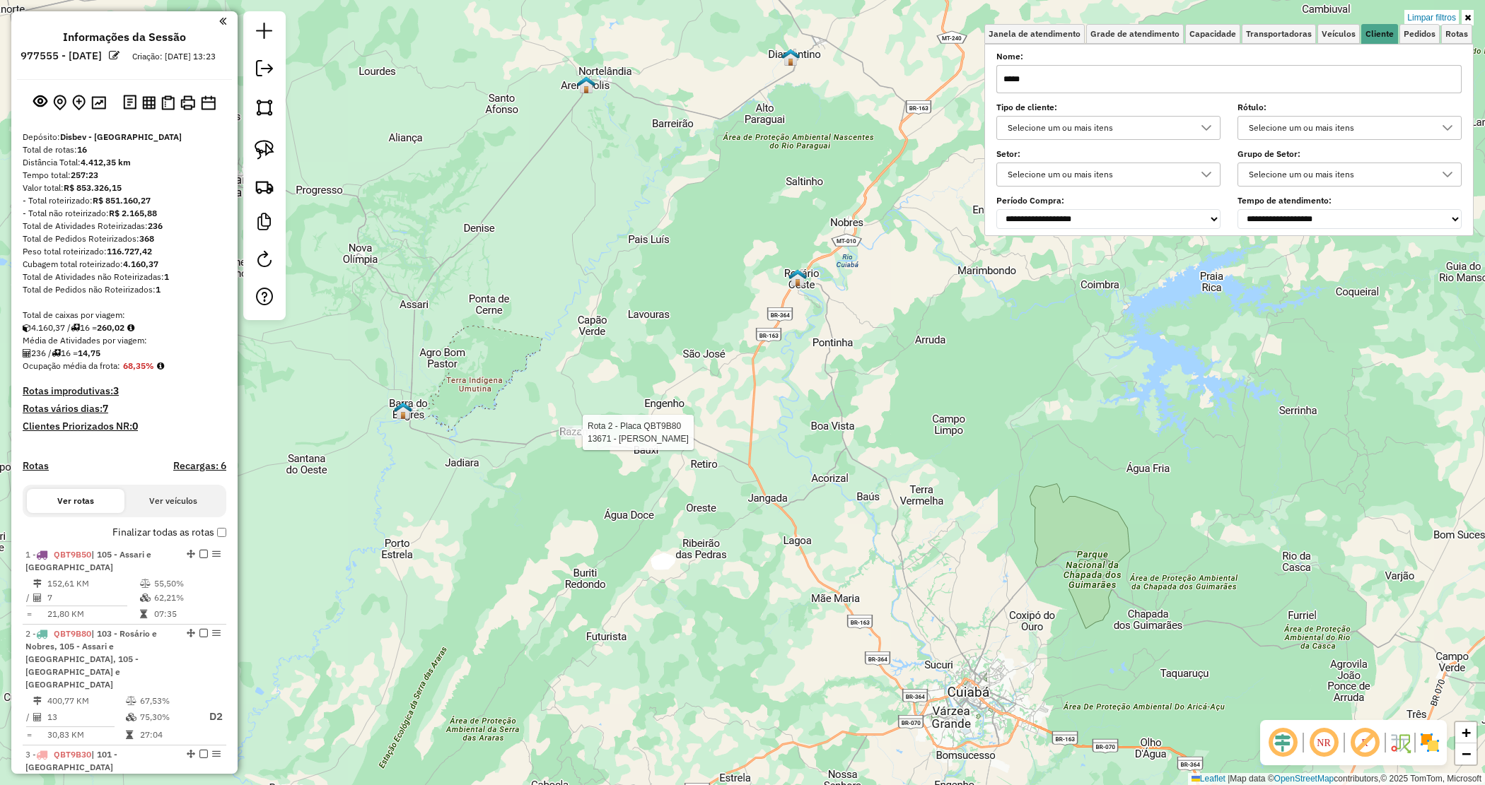
select select "**********"
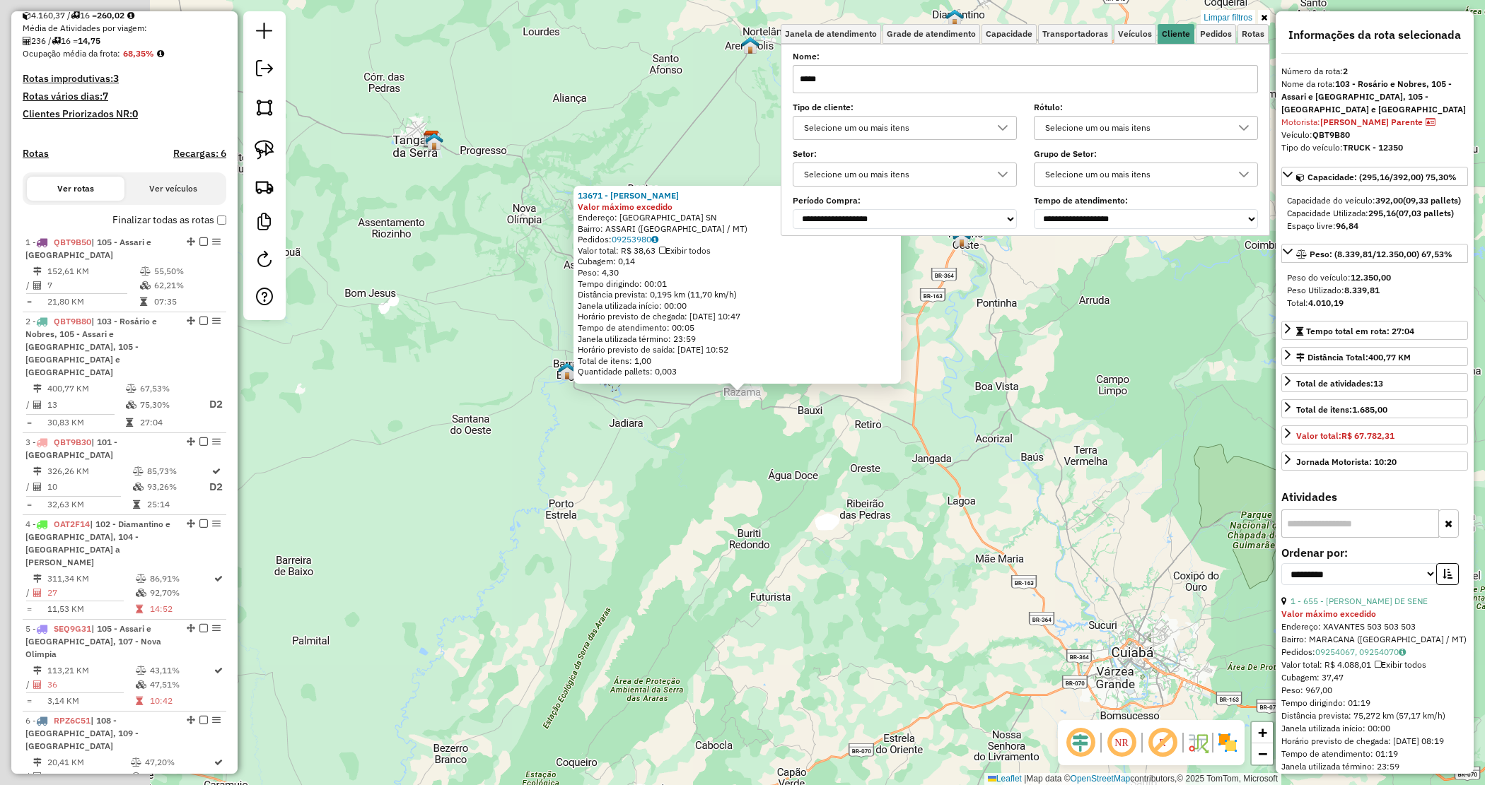
scroll to position [626, 0]
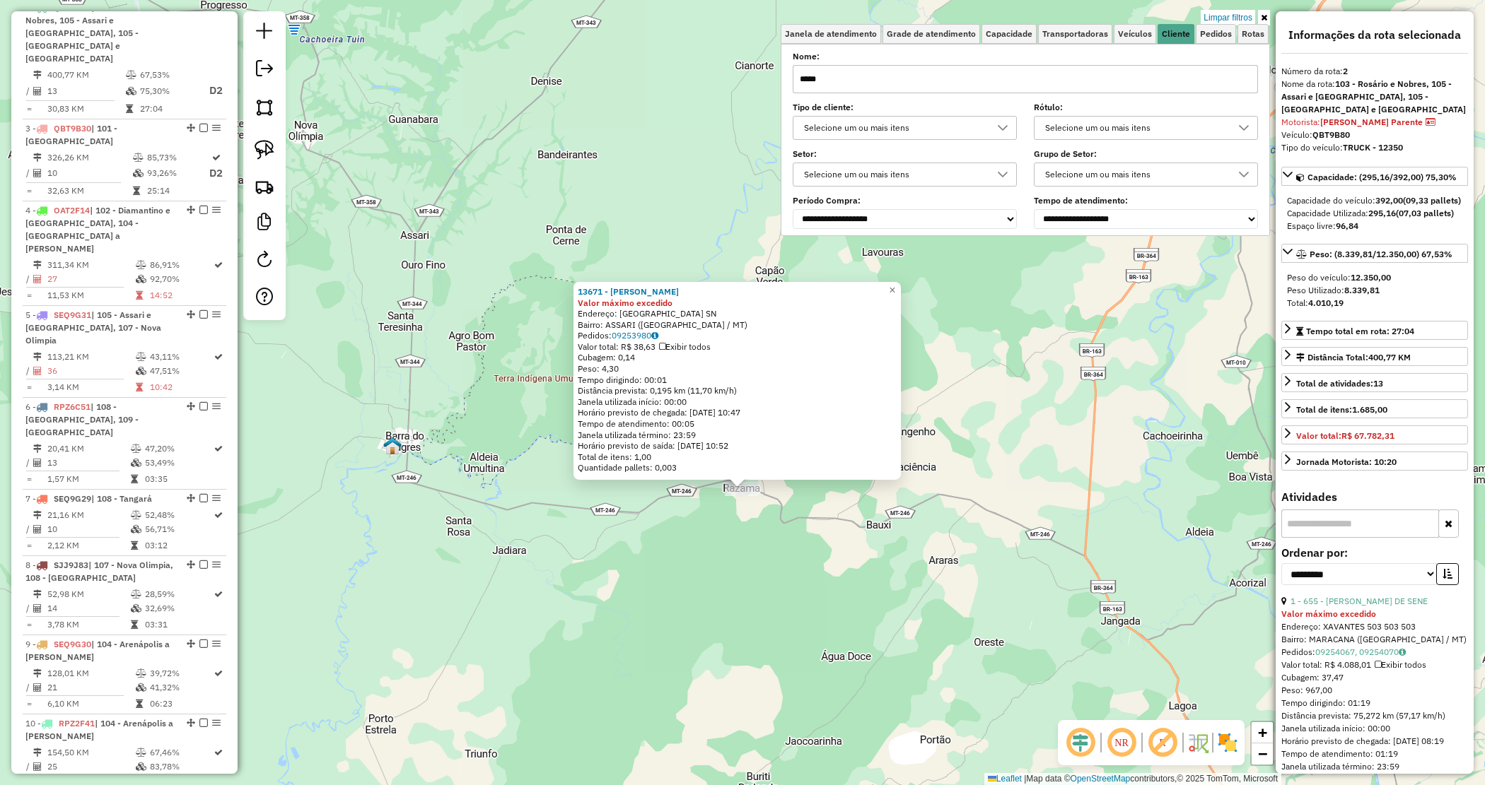
drag, startPoint x: 783, startPoint y: 478, endPoint x: 708, endPoint y: 602, distance: 144.6
click at [708, 602] on div "13671 - ANA MARIA Valor máximo excedido Endereço: AVENIDA BRASILIA SN Bairro: A…" at bounding box center [742, 392] width 1485 height 785
drag, startPoint x: 860, startPoint y: 78, endPoint x: 764, endPoint y: 122, distance: 105.4
click at [760, 86] on div "13671 - ANA MARIA Valor máximo excedido Endereço: AVENIDA BRASILIA SN Bairro: A…" at bounding box center [742, 392] width 1485 height 785
click at [870, 85] on input "*****" at bounding box center [1025, 79] width 465 height 28
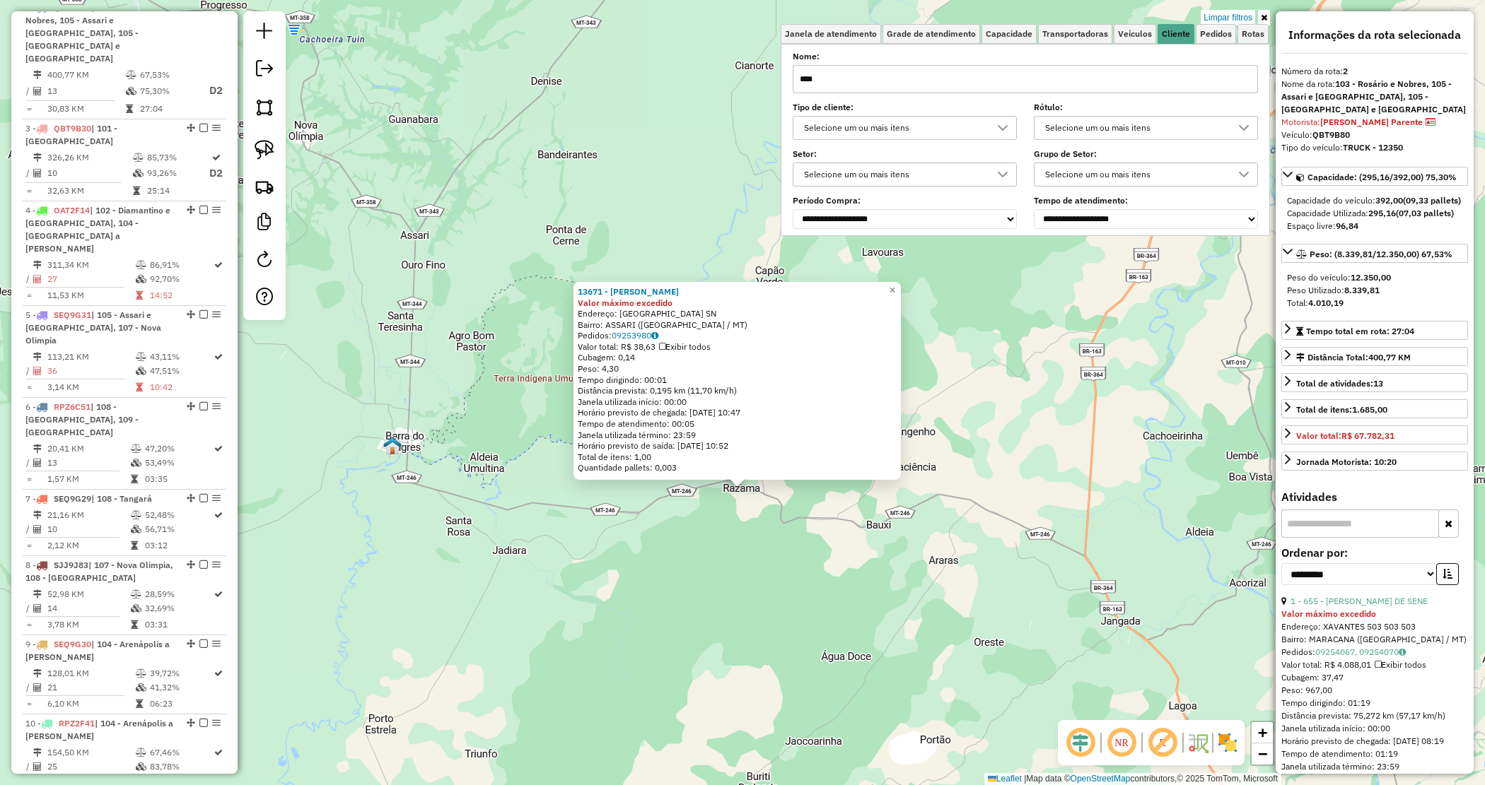
type input "****"
click at [709, 523] on div "13671 - ANA MARIA Valor máximo excedido Endereço: AVENIDA BRASILIA SN Bairro: A…" at bounding box center [742, 392] width 1485 height 785
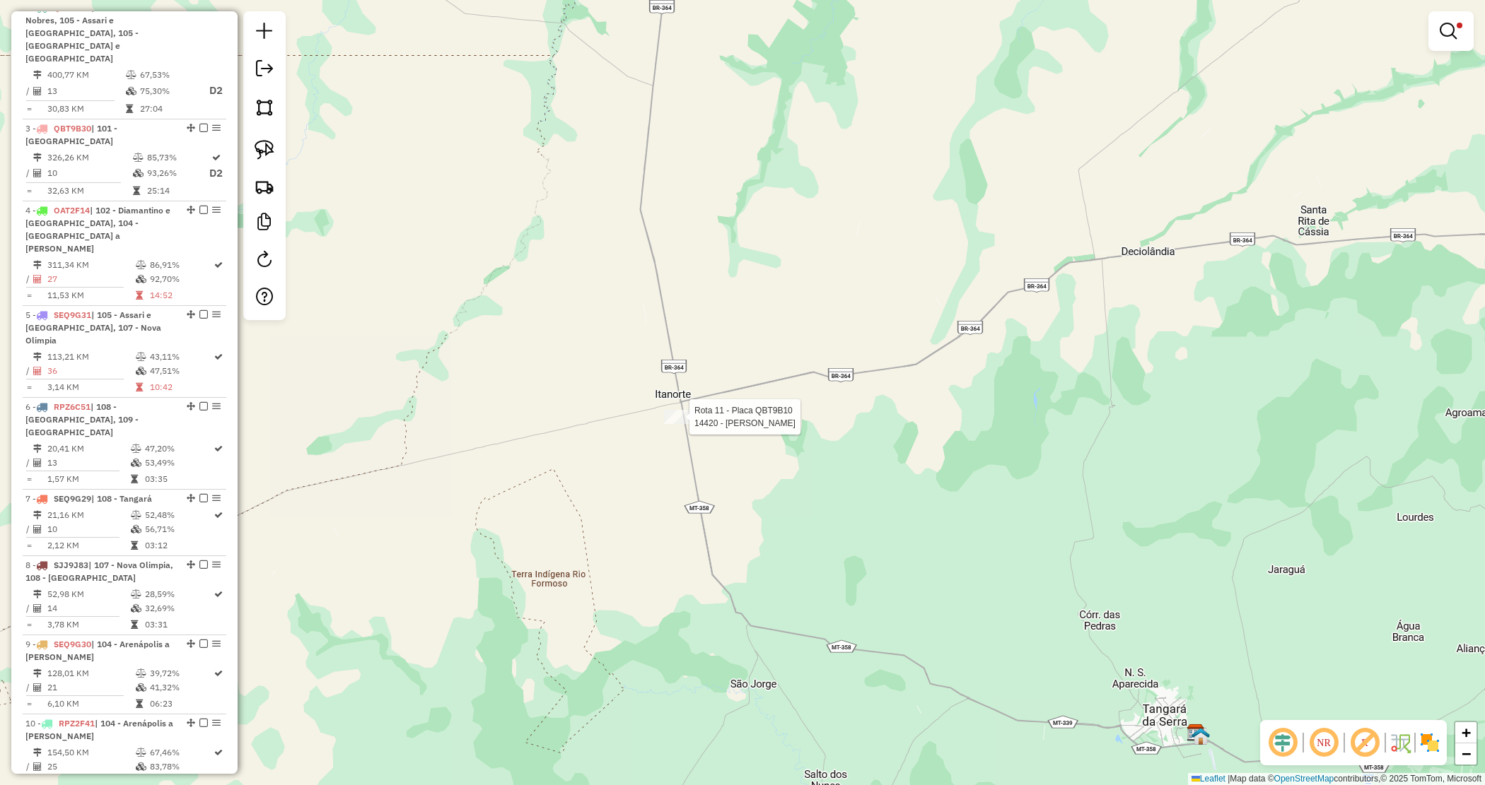
select select "**********"
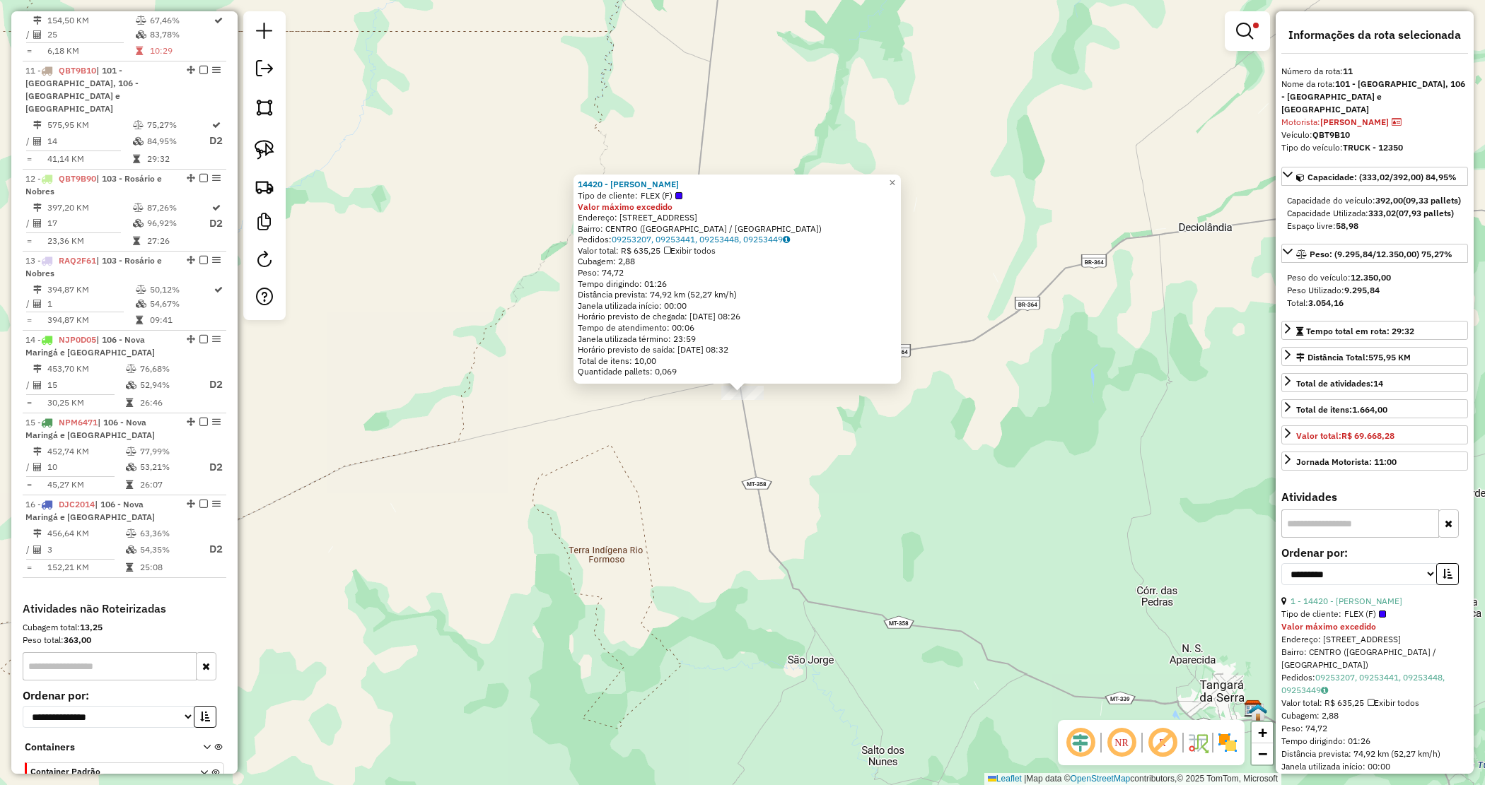
scroll to position [1359, 0]
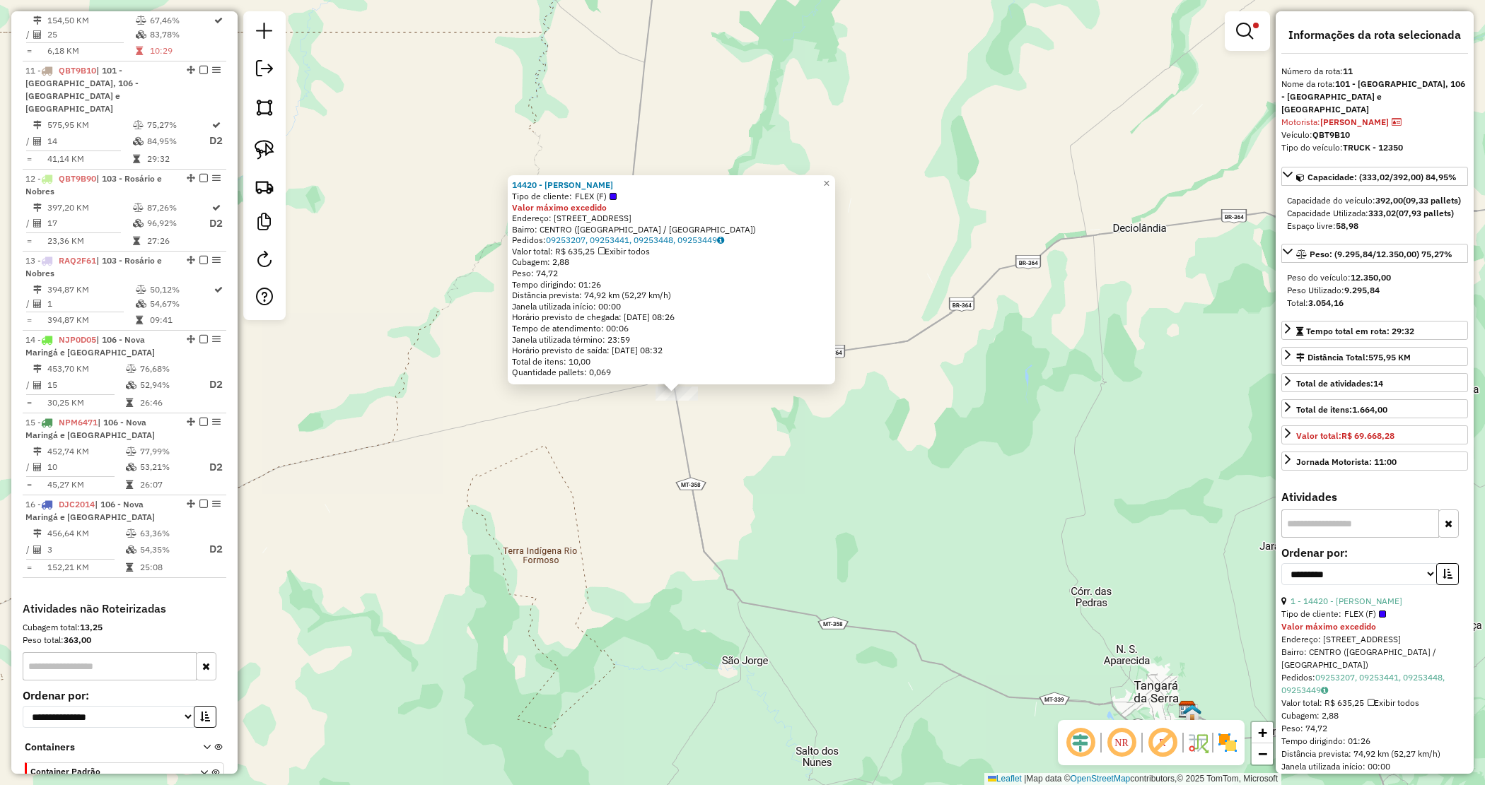
drag, startPoint x: 588, startPoint y: 500, endPoint x: 489, endPoint y: 393, distance: 145.6
click at [489, 393] on div "14420 - GILBERTO SERFELDT Tipo de cliente: FLEX (F) Valor máximo excedido Ender…" at bounding box center [742, 392] width 1485 height 785
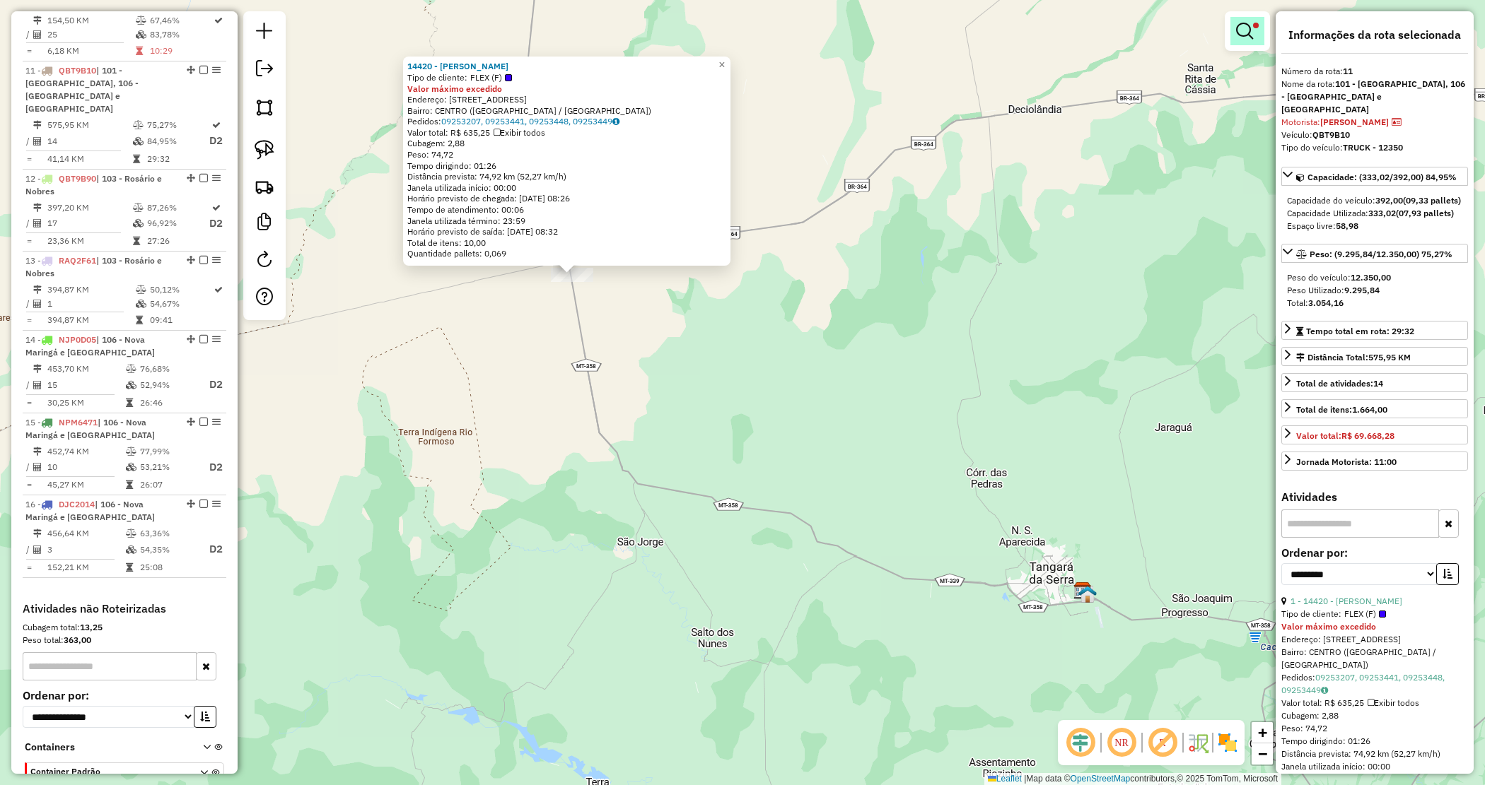
click at [1241, 33] on em at bounding box center [1244, 31] width 17 height 17
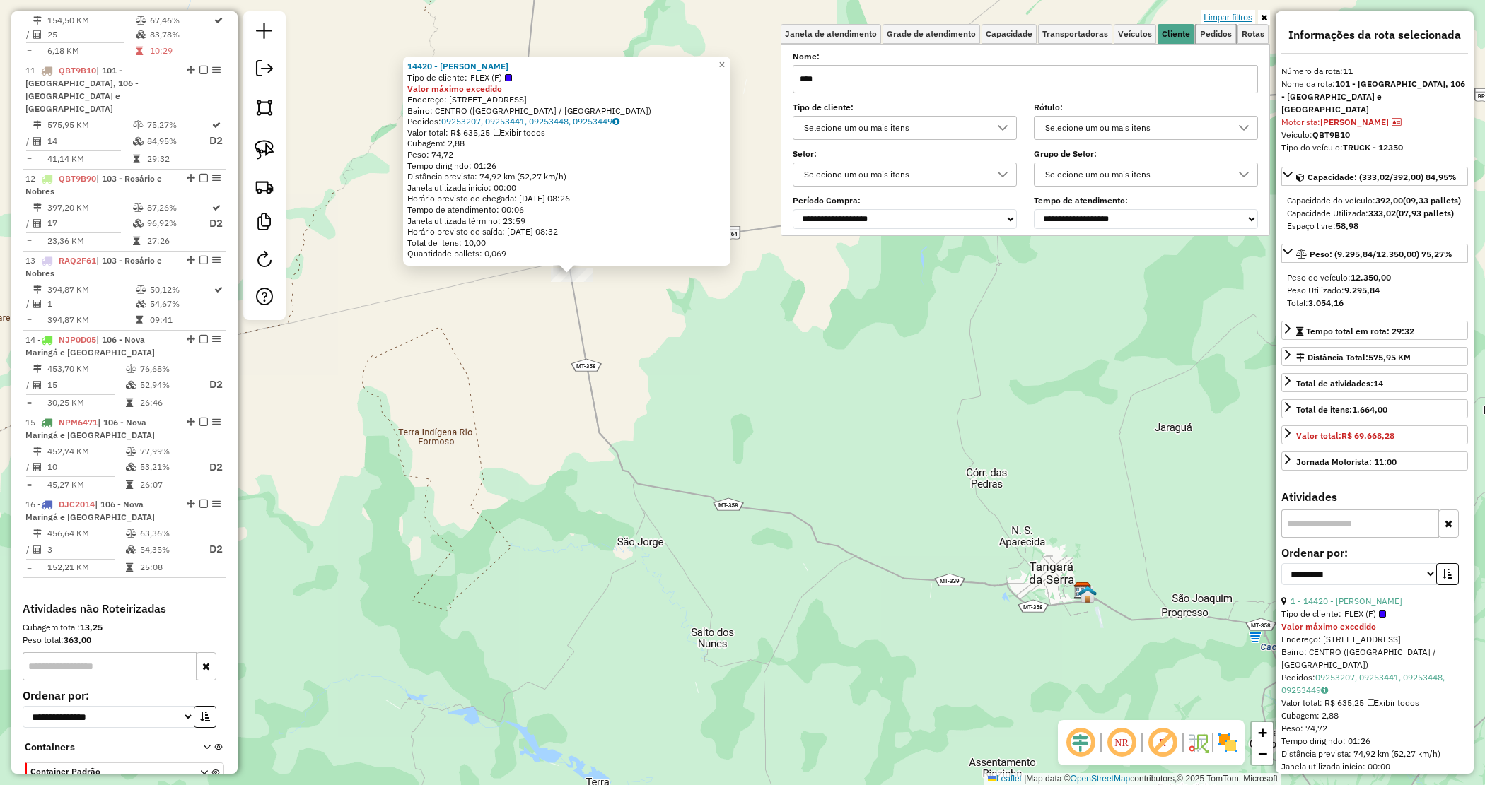
drag, startPoint x: 1229, startPoint y: 33, endPoint x: 1225, endPoint y: 20, distance: 13.2
click at [1200, 85] on div "Janela de atendimento Grade de atendimento Capacidade Transportadoras Veículos …" at bounding box center [1025, 130] width 489 height 212
click at [1231, 6] on div "14420 - GILBERTO SERFELDT Tipo de cliente: FLEX (F) Valor máximo excedido Ender…" at bounding box center [742, 392] width 1485 height 785
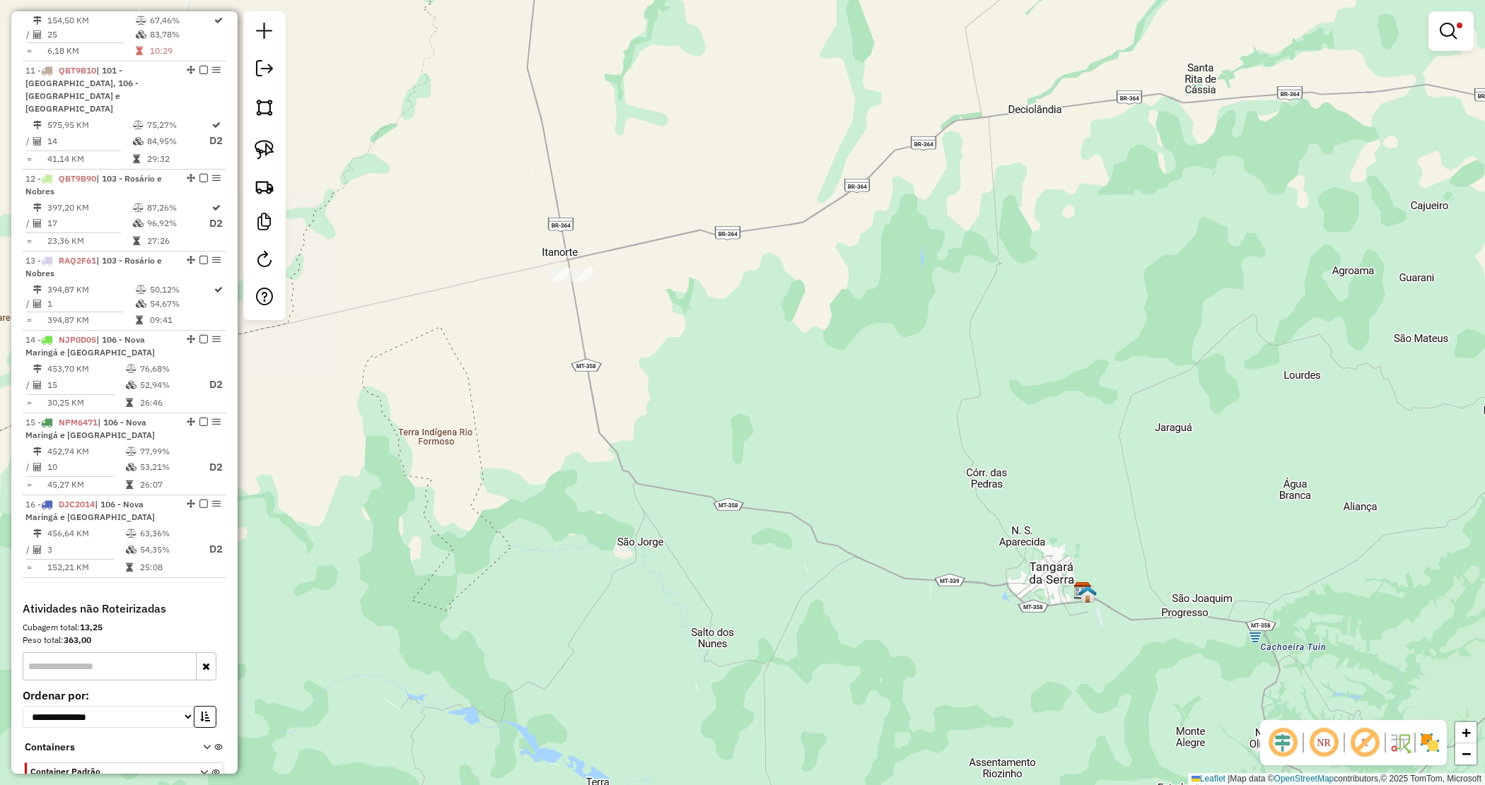
click at [1230, 15] on div "Limpar filtros Janela de atendimento Grade de atendimento Capacidade Transporta…" at bounding box center [742, 392] width 1485 height 785
click at [1444, 18] on link at bounding box center [1451, 31] width 34 height 28
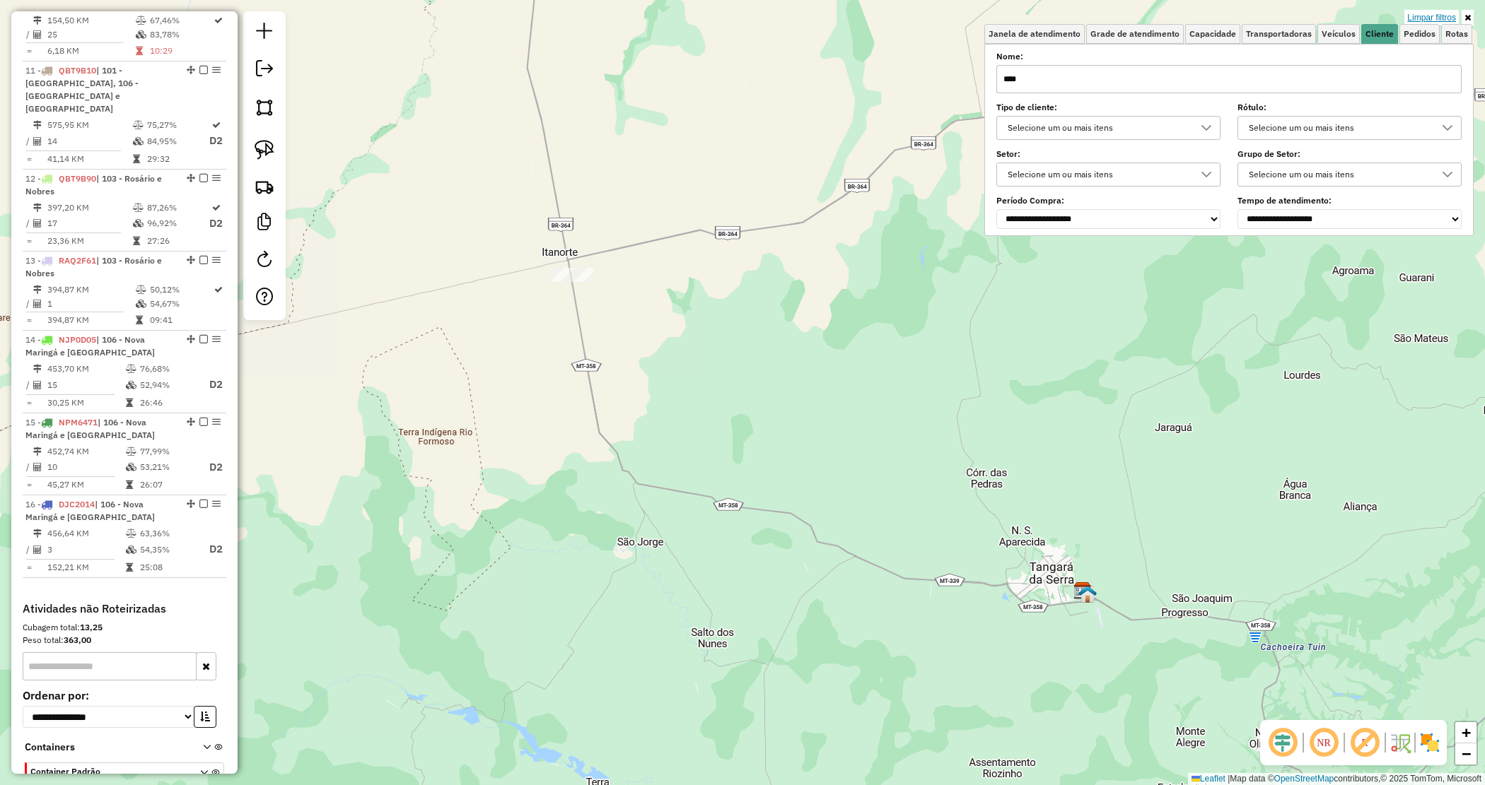
click at [1413, 11] on link "Limpar filtros" at bounding box center [1431, 18] width 54 height 16
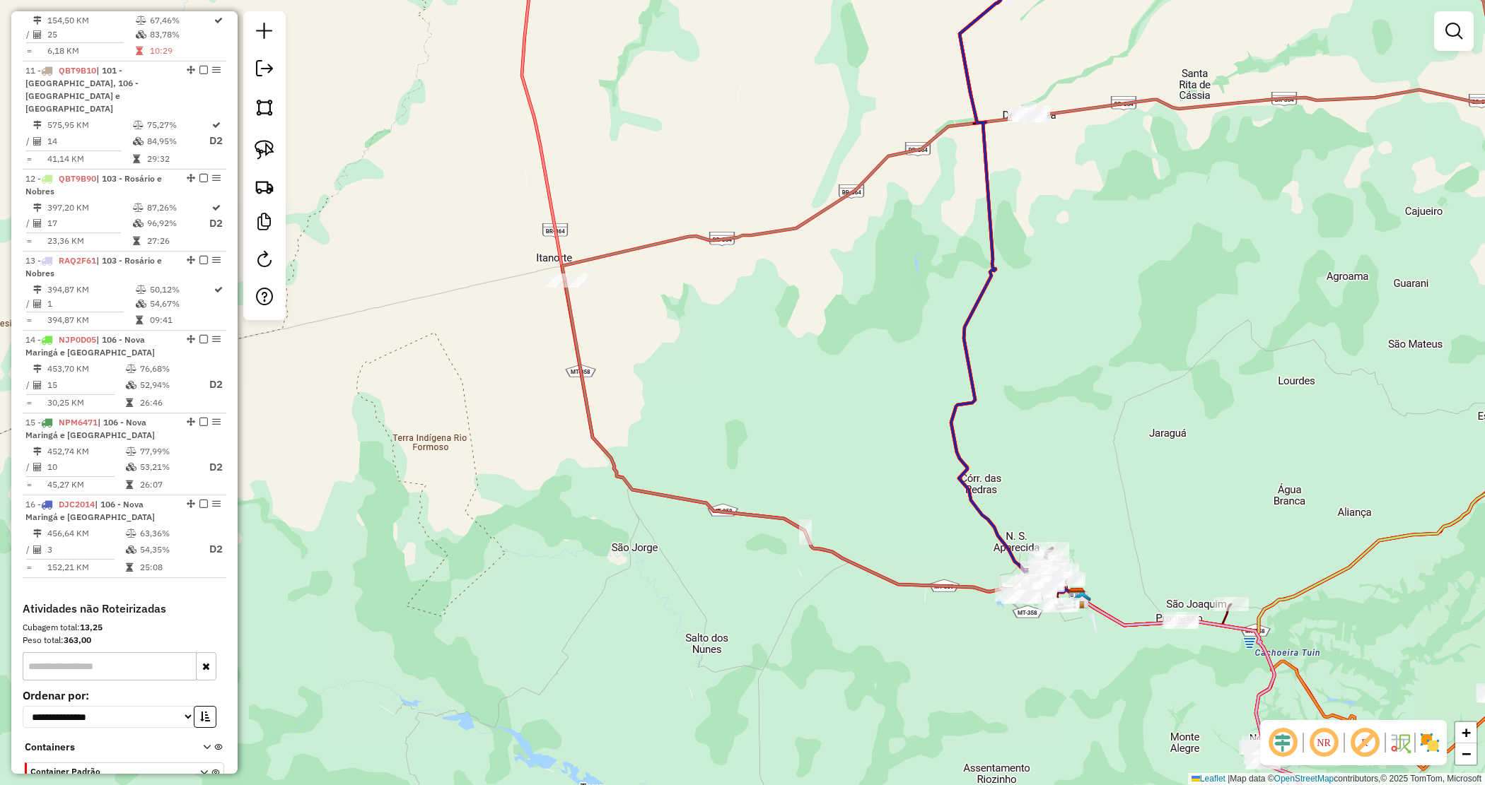
drag, startPoint x: 744, startPoint y: 371, endPoint x: 630, endPoint y: 384, distance: 114.5
click at [635, 386] on div "Janela de atendimento Grade de atendimento Capacidade Transportadoras Veículos …" at bounding box center [742, 392] width 1485 height 785
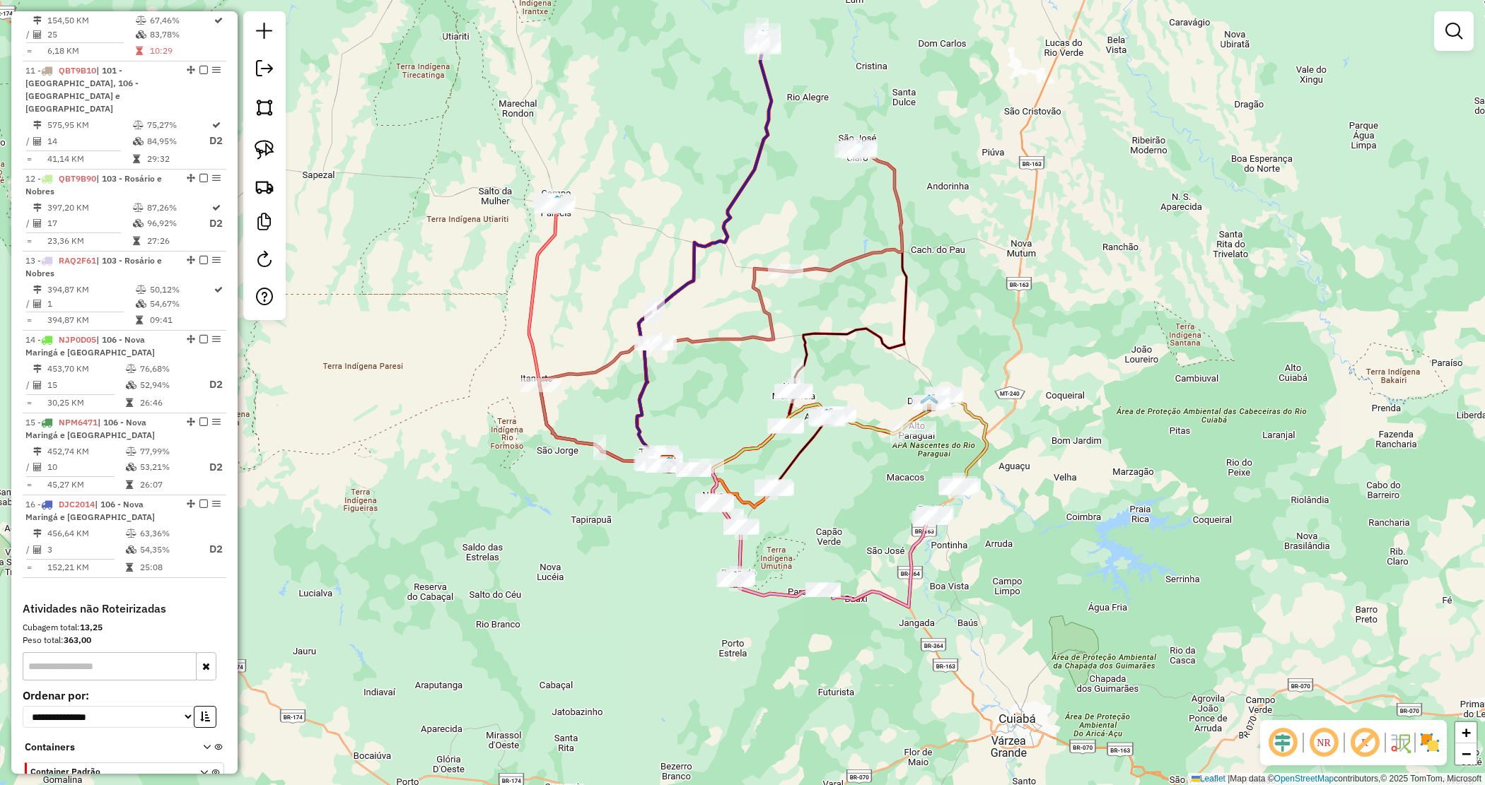
click at [732, 387] on div "Janela de atendimento Grade de atendimento Capacidade Transportadoras Veículos …" at bounding box center [742, 392] width 1485 height 785
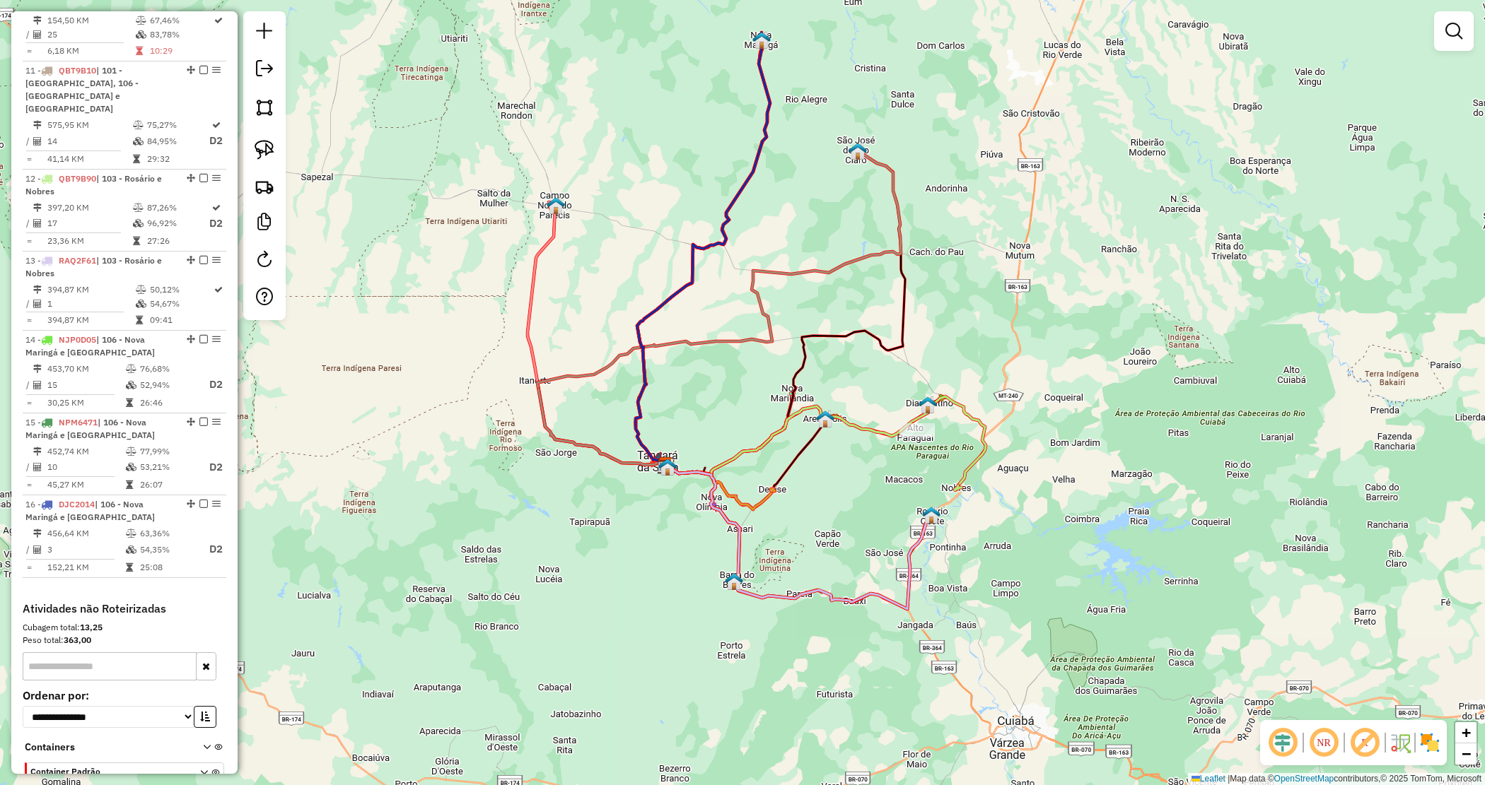
click at [882, 163] on icon at bounding box center [718, 268] width 363 height 238
select select "**********"
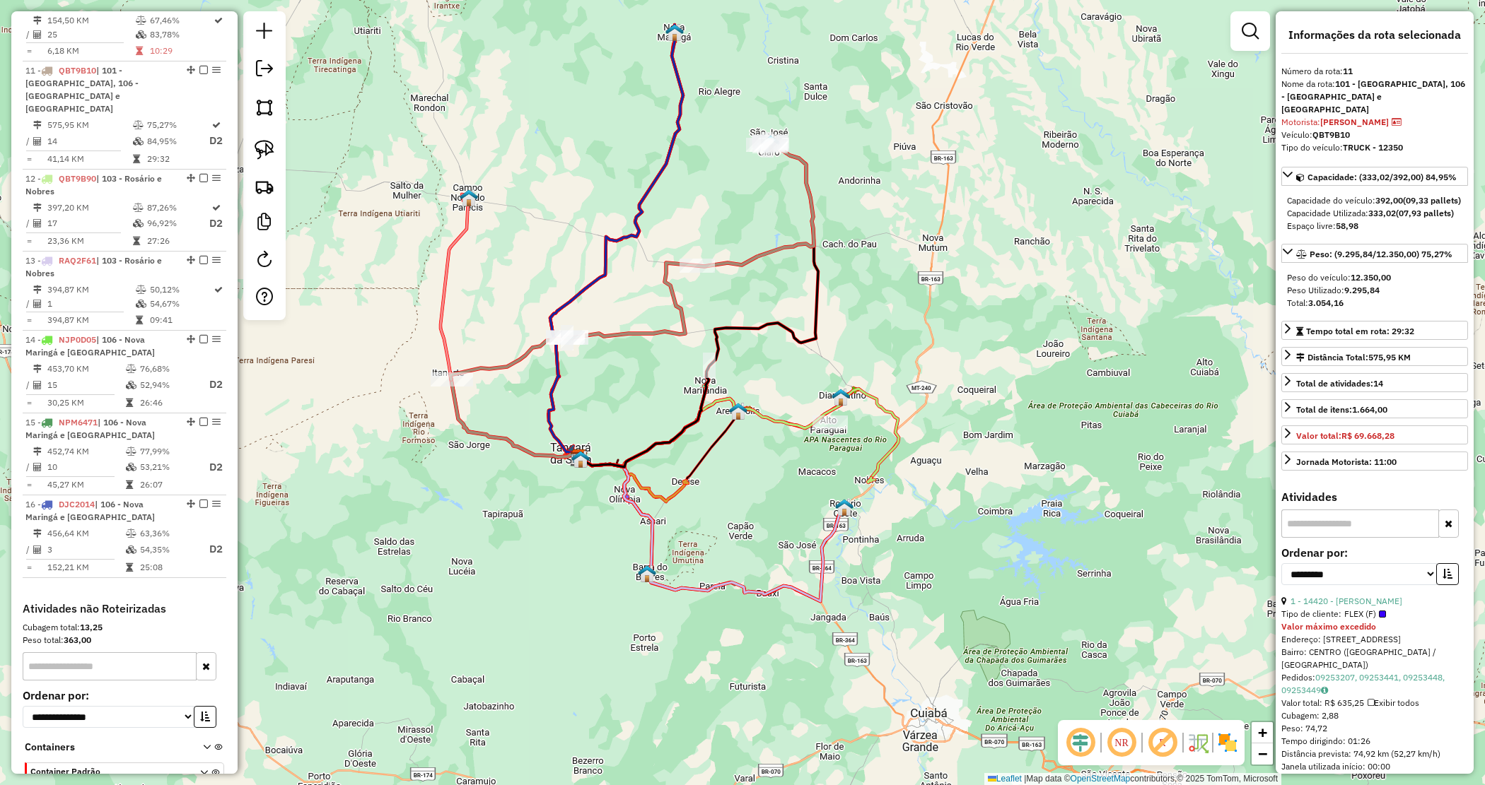
drag, startPoint x: 647, startPoint y: 224, endPoint x: 563, endPoint y: 223, distance: 83.4
click at [560, 223] on div "Janela de atendimento Grade de atendimento Capacidade Transportadoras Veículos …" at bounding box center [742, 392] width 1485 height 785
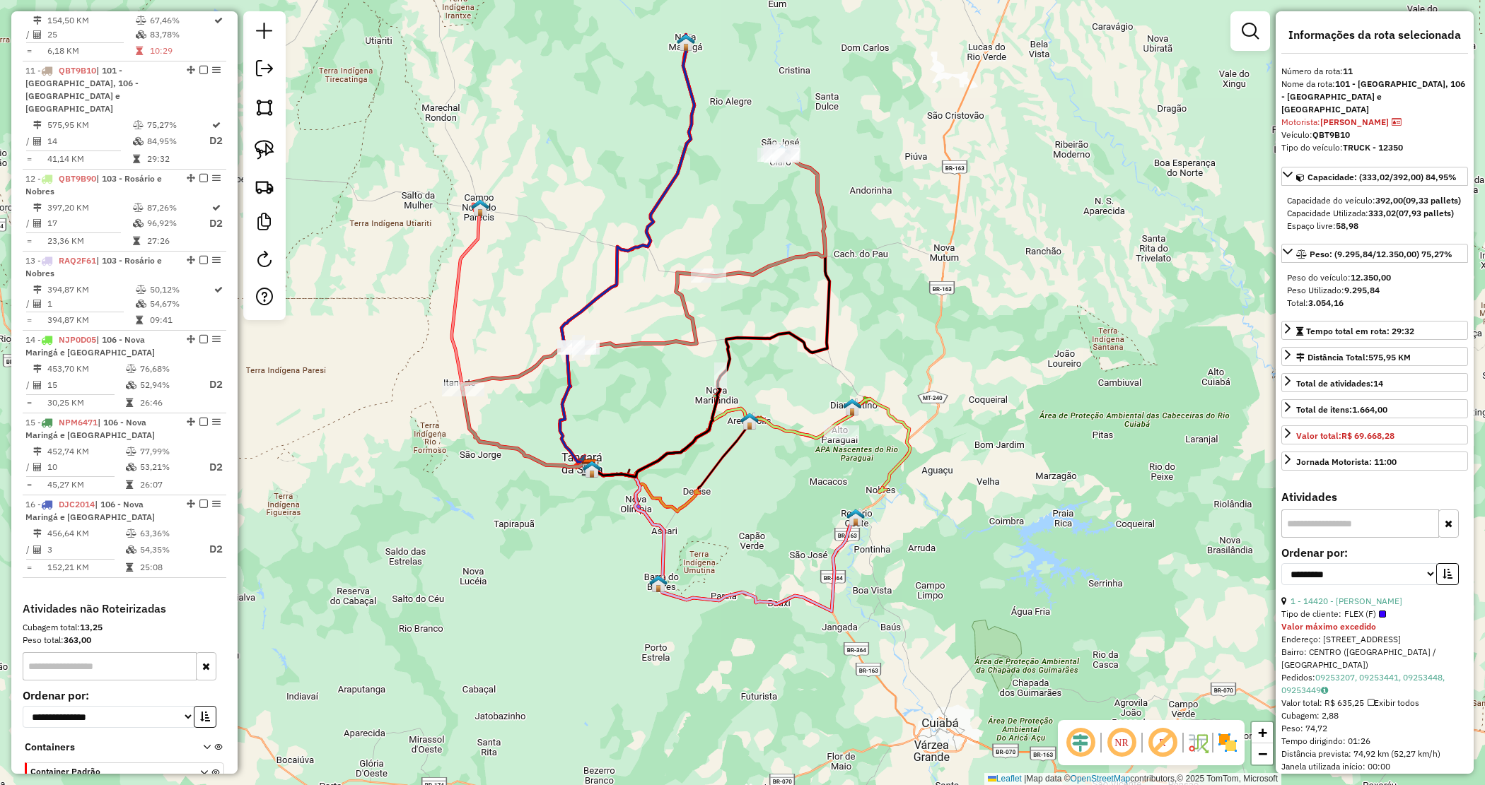
drag, startPoint x: 510, startPoint y: 408, endPoint x: 524, endPoint y: 415, distance: 15.8
click at [523, 415] on div "Janela de atendimento Grade de atendimento Capacidade Transportadoras Veículos …" at bounding box center [742, 392] width 1485 height 785
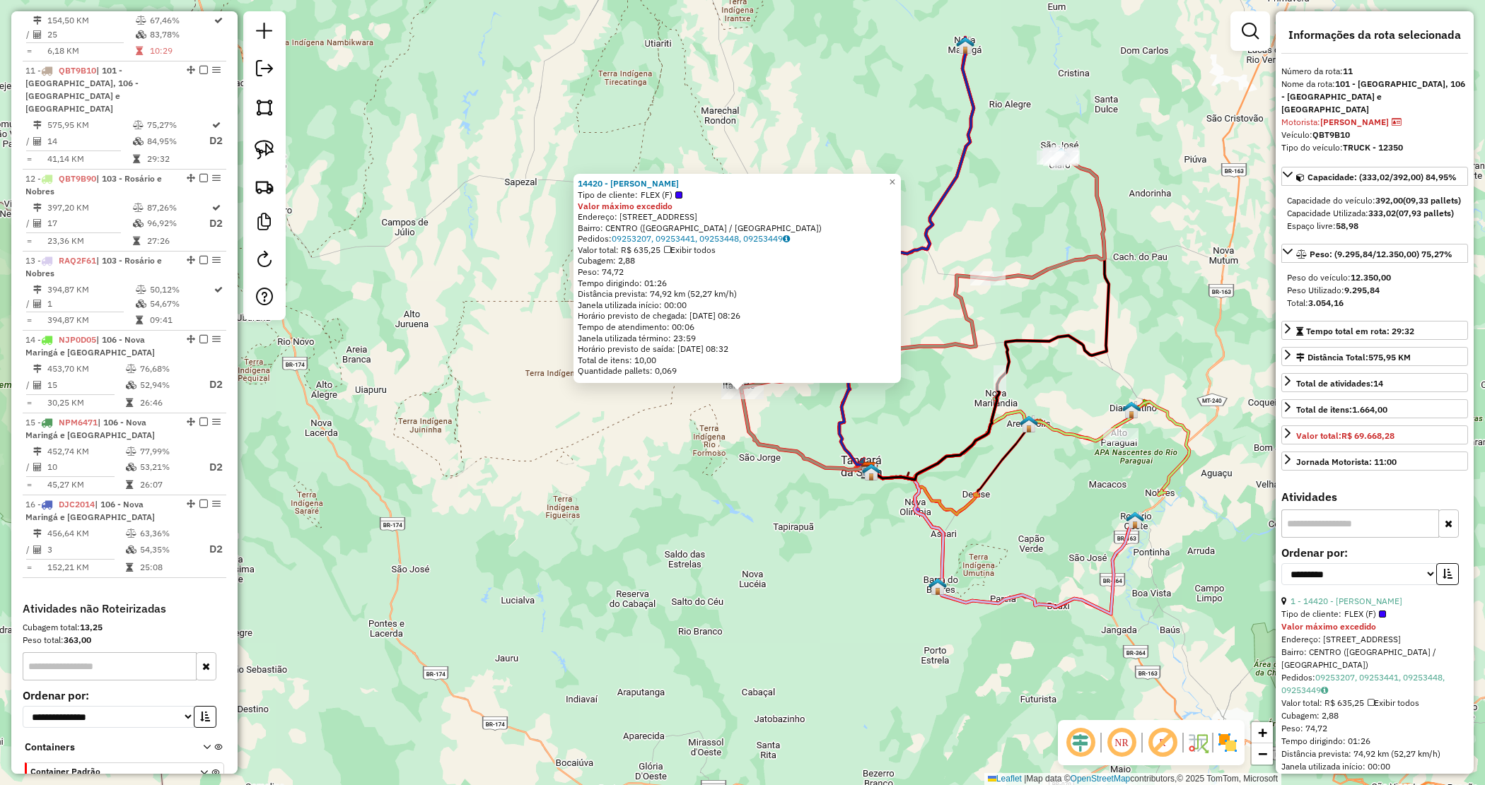
click at [793, 410] on div "14420 - GILBERTO SERFELDT Tipo de cliente: FLEX (F) Valor máximo excedido Ender…" at bounding box center [742, 392] width 1485 height 785
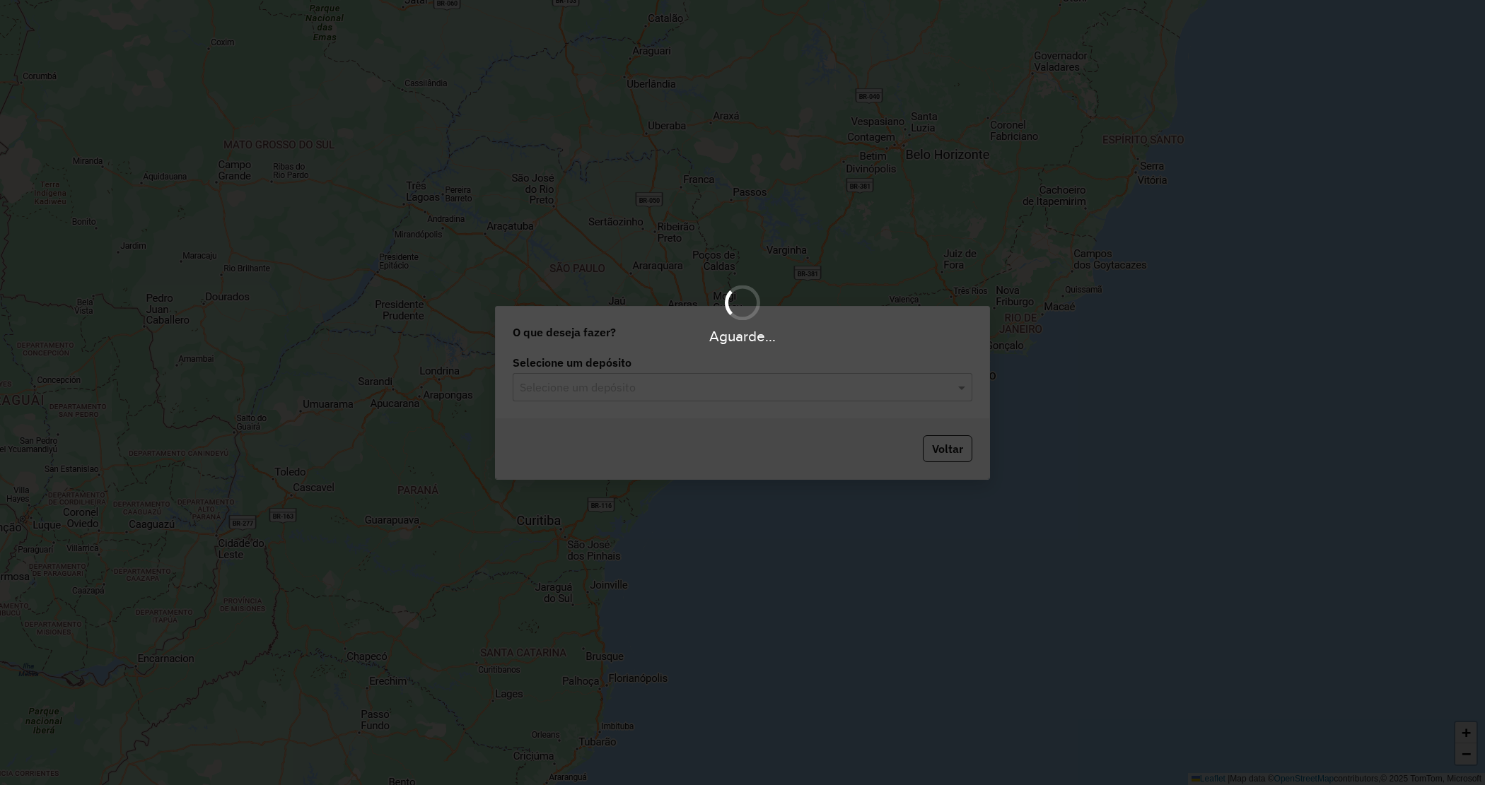
click at [691, 396] on div "Selecione um depósito" at bounding box center [743, 387] width 460 height 28
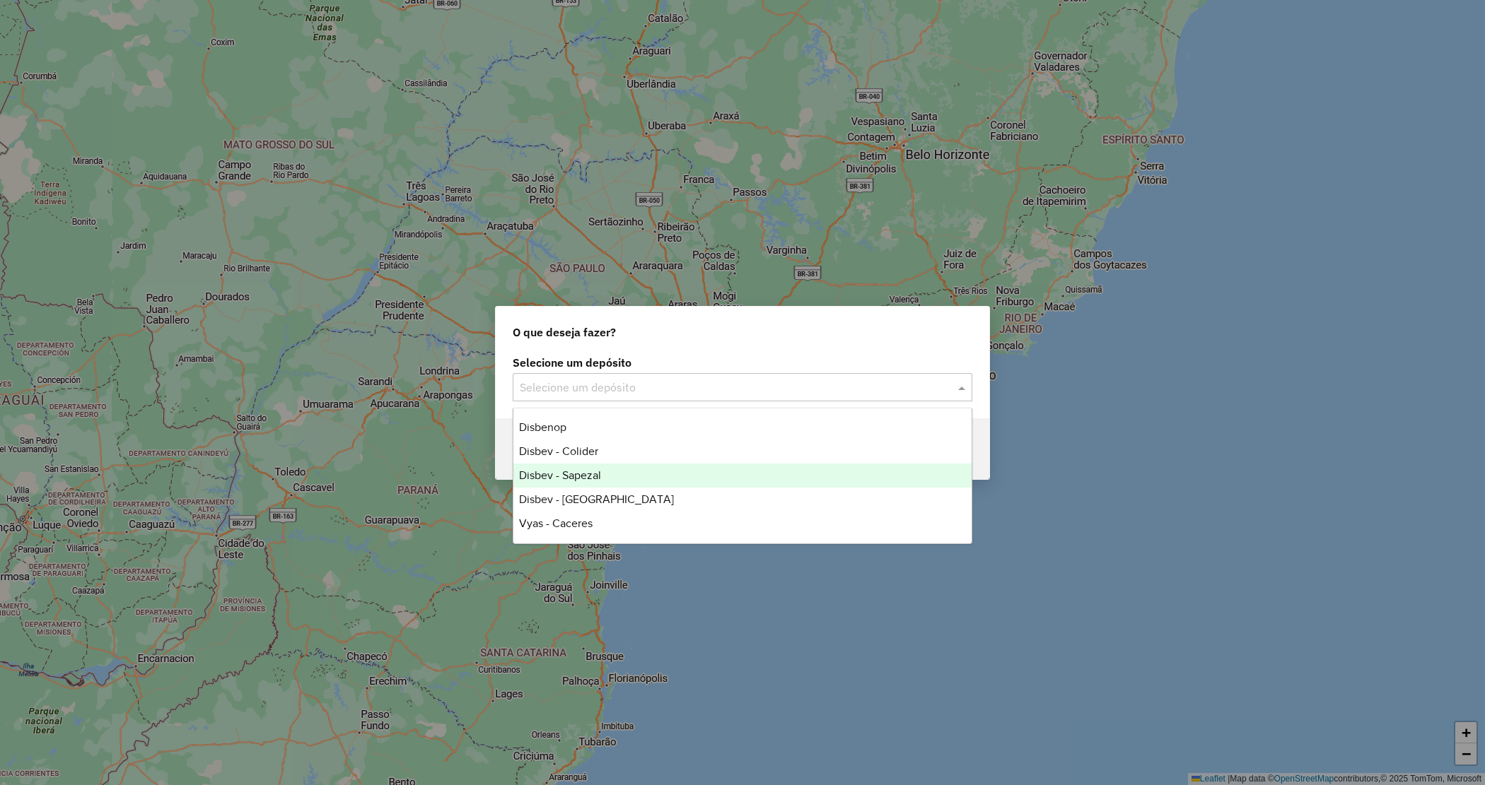
click at [598, 477] on span "Disbev - Sapezal" at bounding box center [560, 475] width 82 height 12
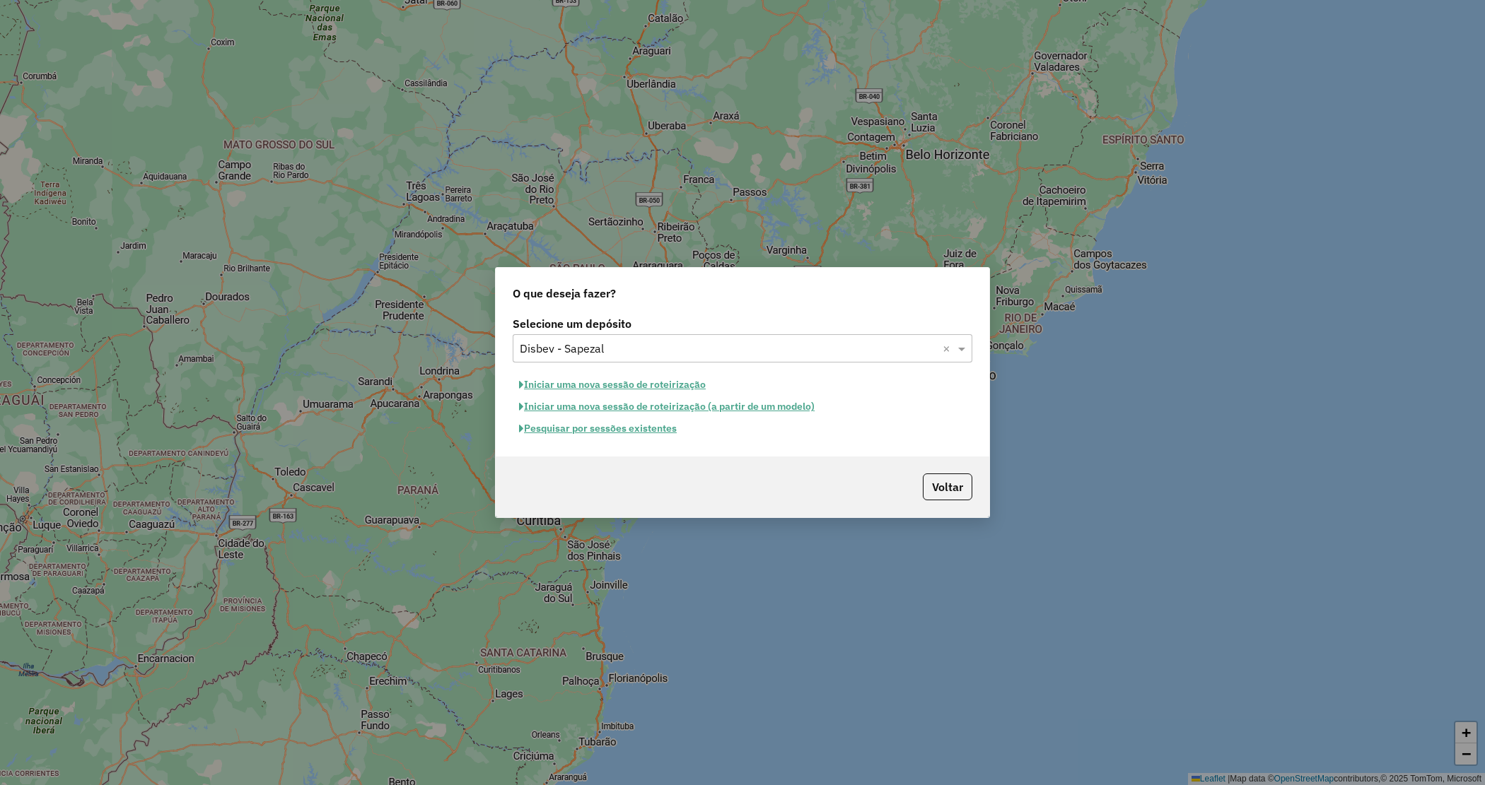
click at [594, 376] on button "Iniciar uma nova sessão de roteirização" at bounding box center [612, 385] width 199 height 22
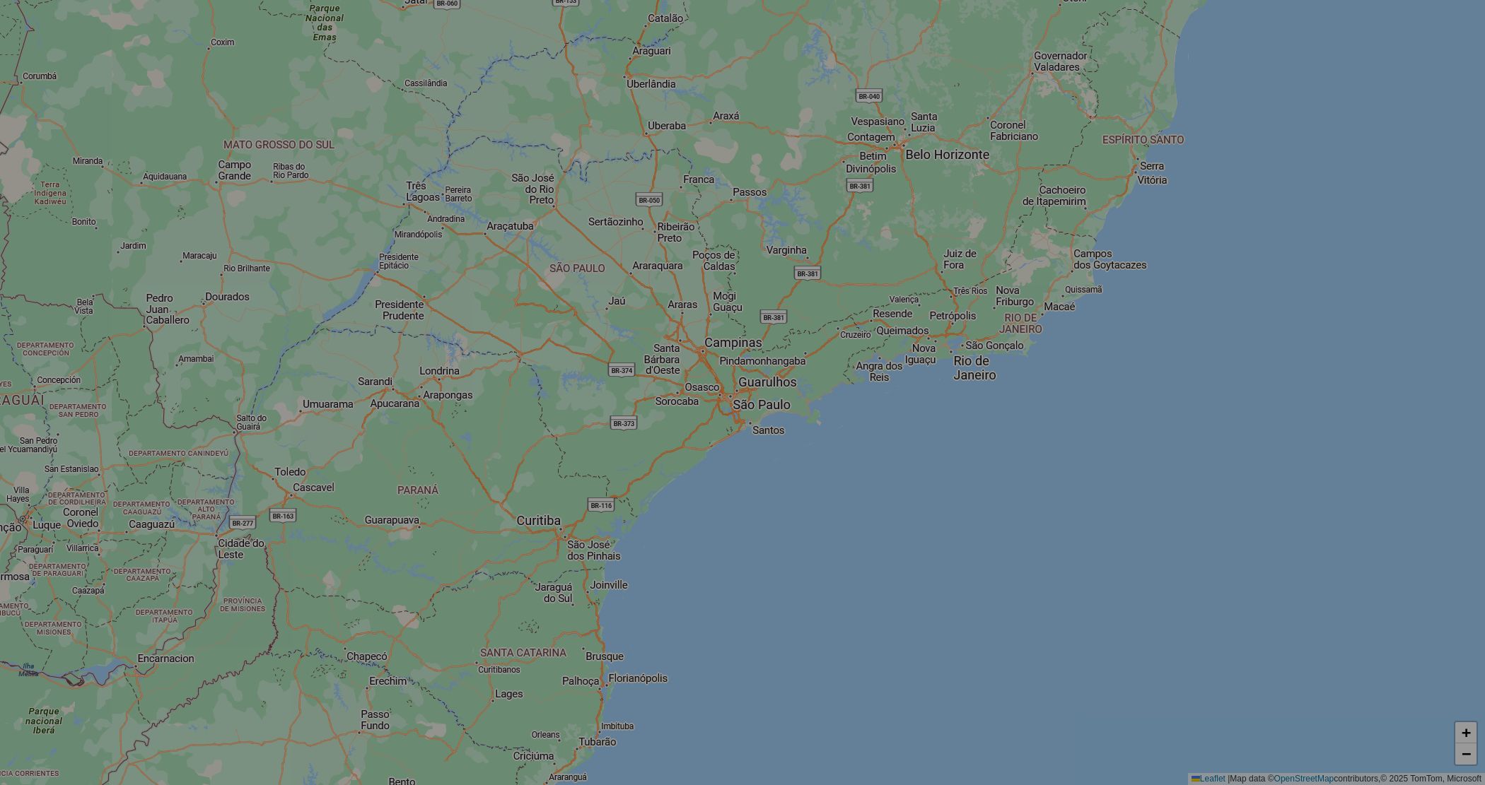
select select "*"
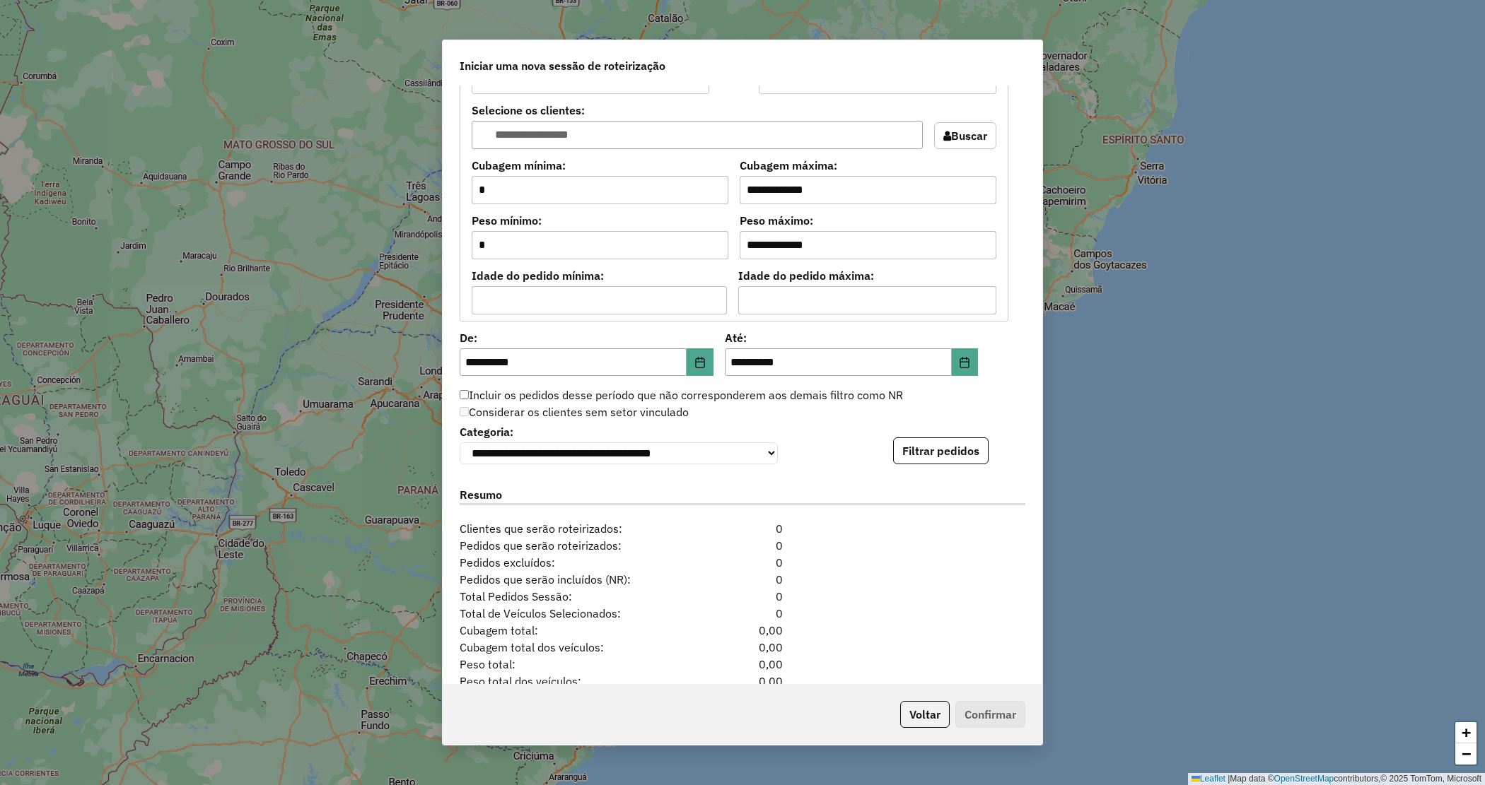
scroll to position [1196, 0]
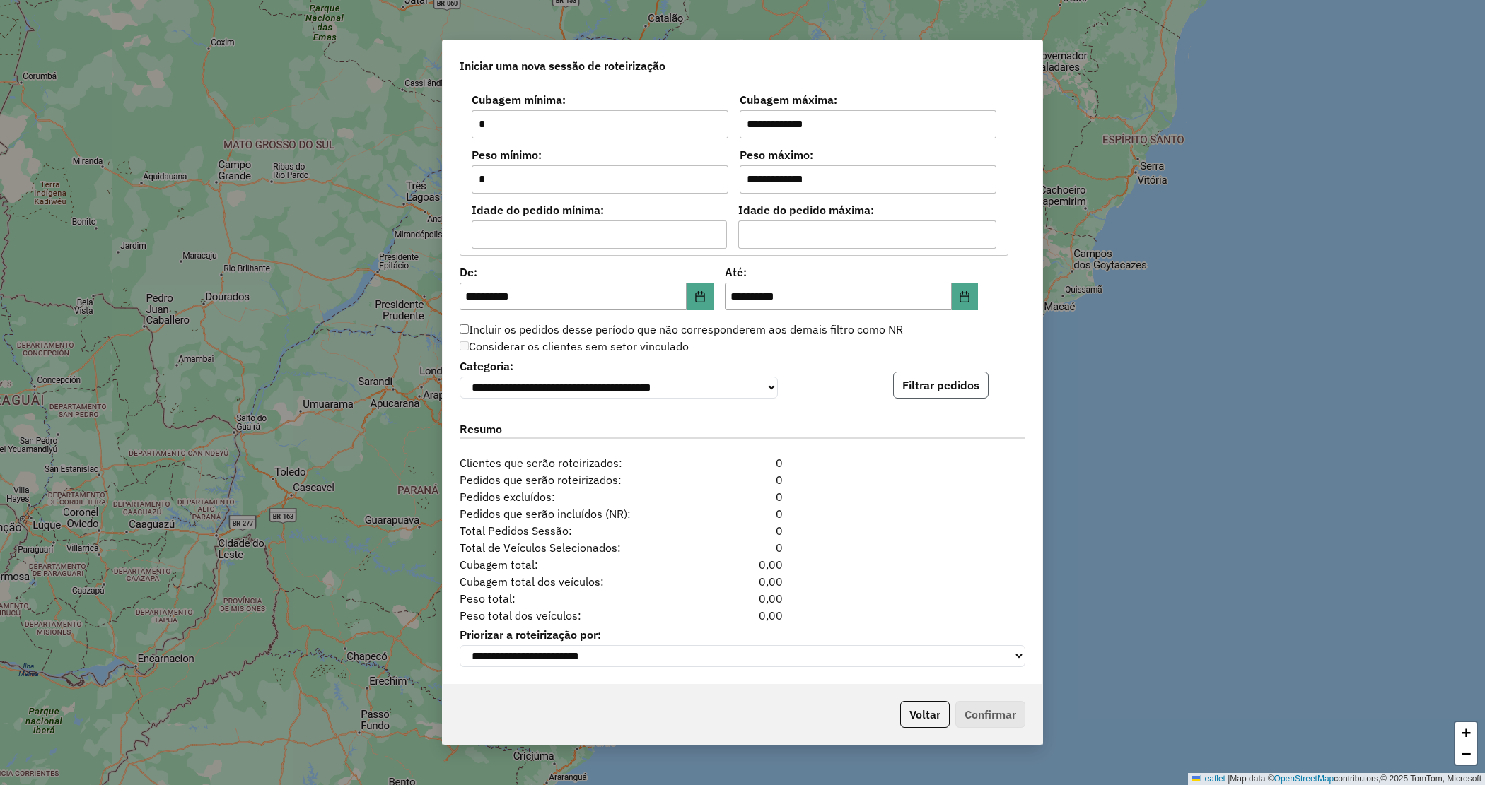
click at [917, 387] on button "Filtrar pedidos" at bounding box center [940, 385] width 95 height 27
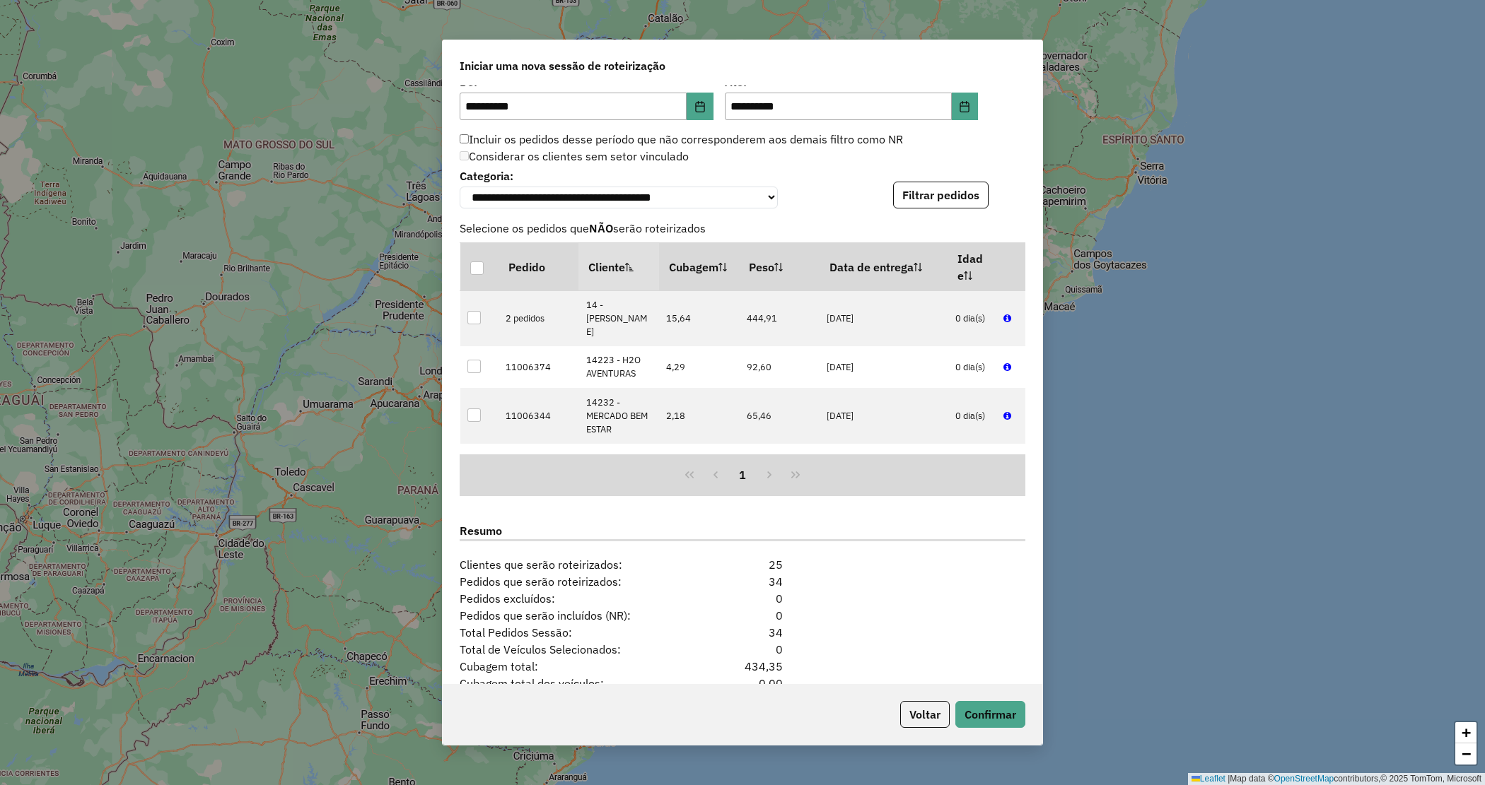
scroll to position [1487, 0]
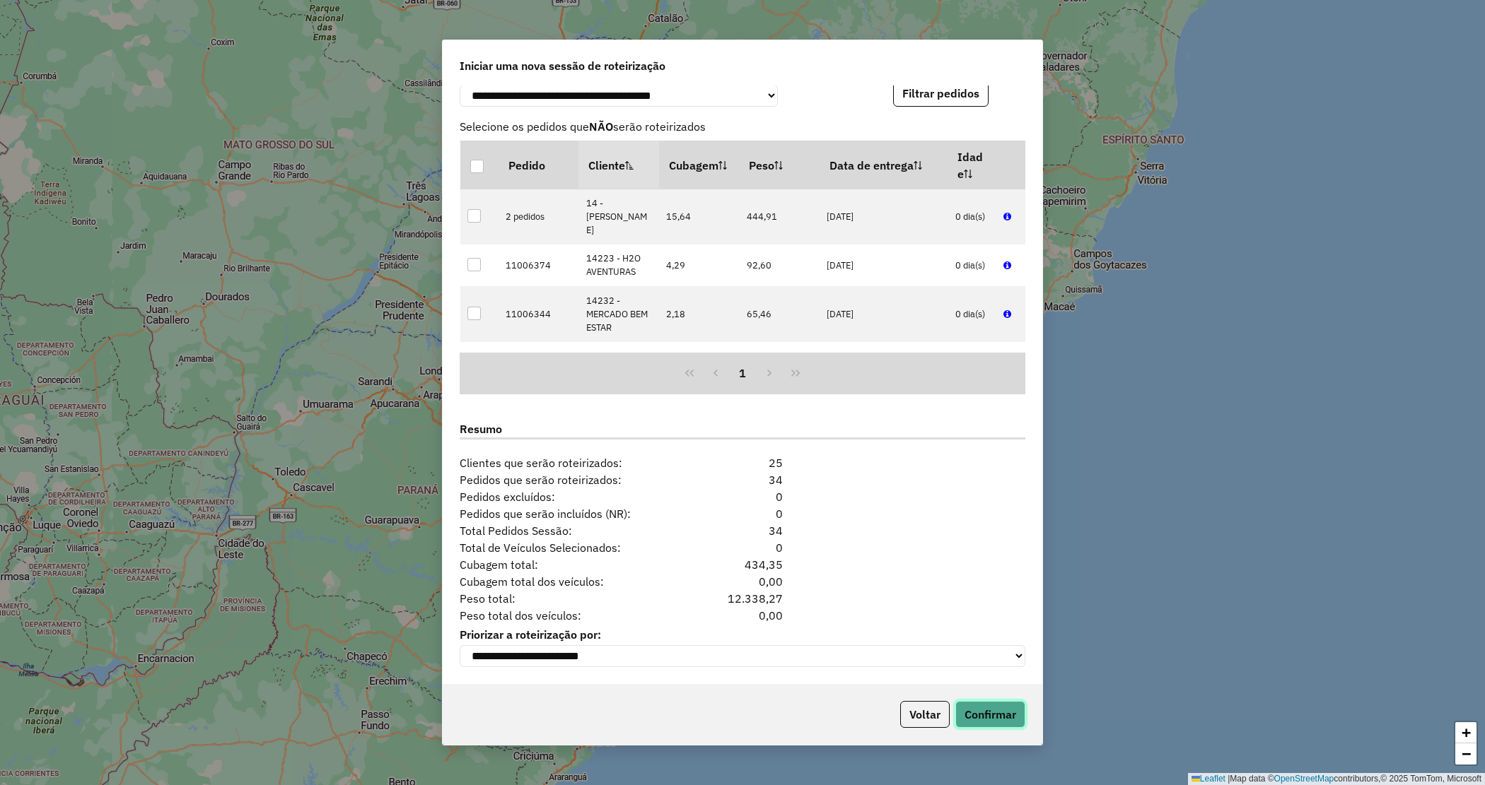
click at [995, 715] on button "Confirmar" at bounding box center [990, 714] width 70 height 27
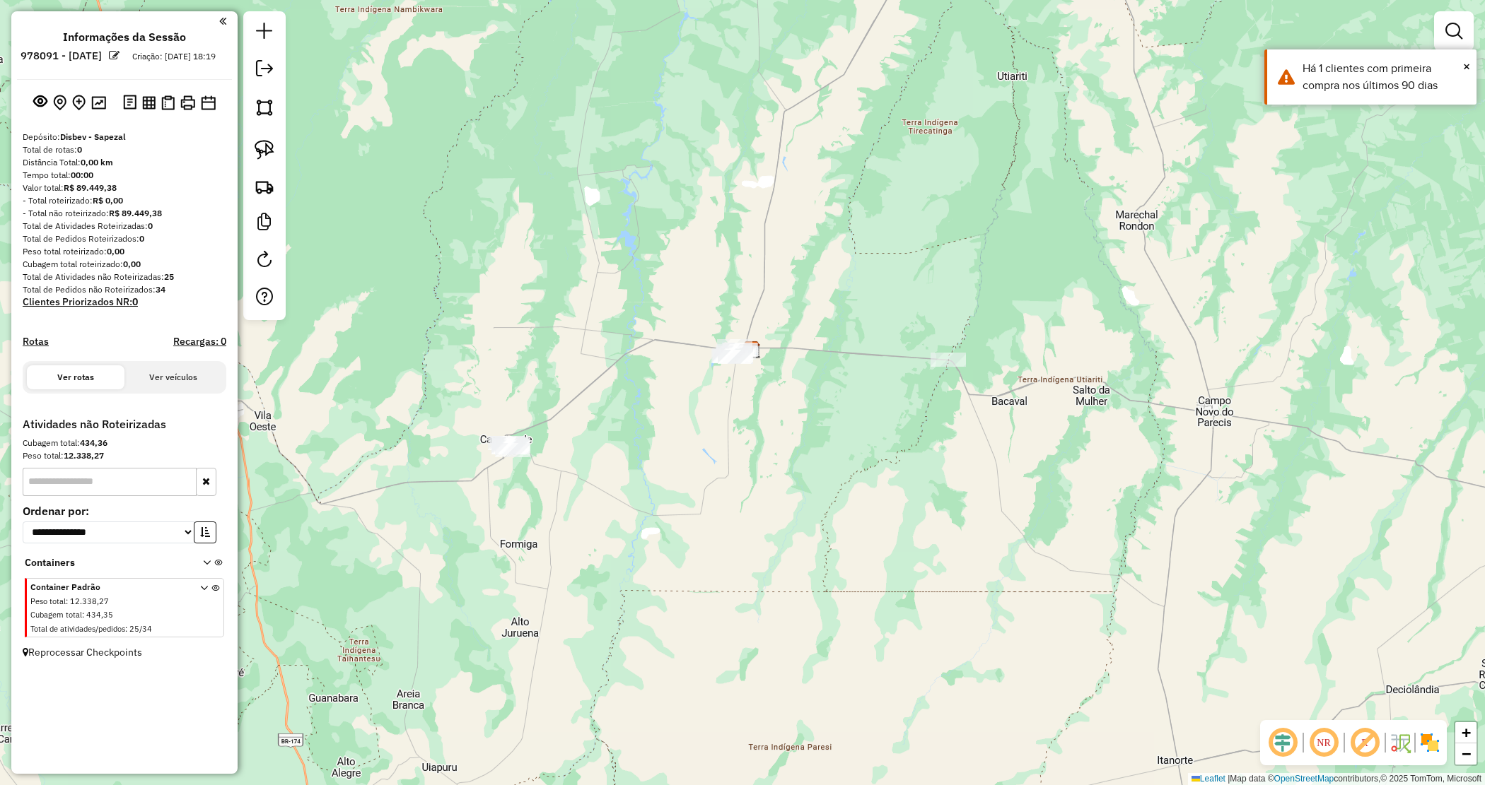
drag, startPoint x: 619, startPoint y: 419, endPoint x: 543, endPoint y: 387, distance: 82.1
click at [627, 375] on div "Janela de atendimento Grade de atendimento Capacidade Transportadoras Veículos …" at bounding box center [742, 392] width 1485 height 785
drag, startPoint x: 472, startPoint y: 450, endPoint x: 582, endPoint y: 492, distance: 118.2
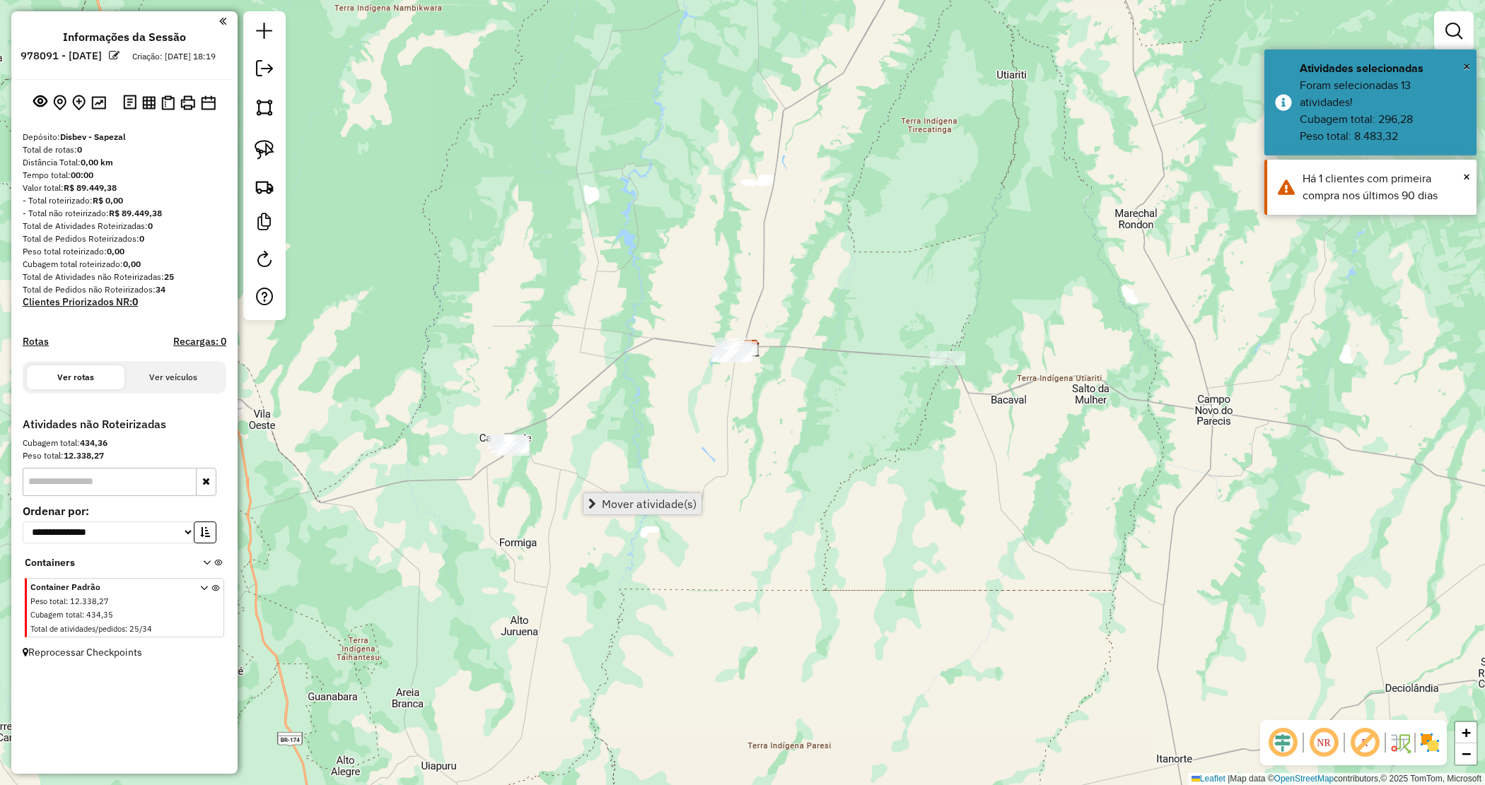
drag, startPoint x: 669, startPoint y: 503, endPoint x: 613, endPoint y: 491, distance: 57.0
click at [670, 503] on span "Mover atividade(s)" at bounding box center [649, 503] width 95 height 11
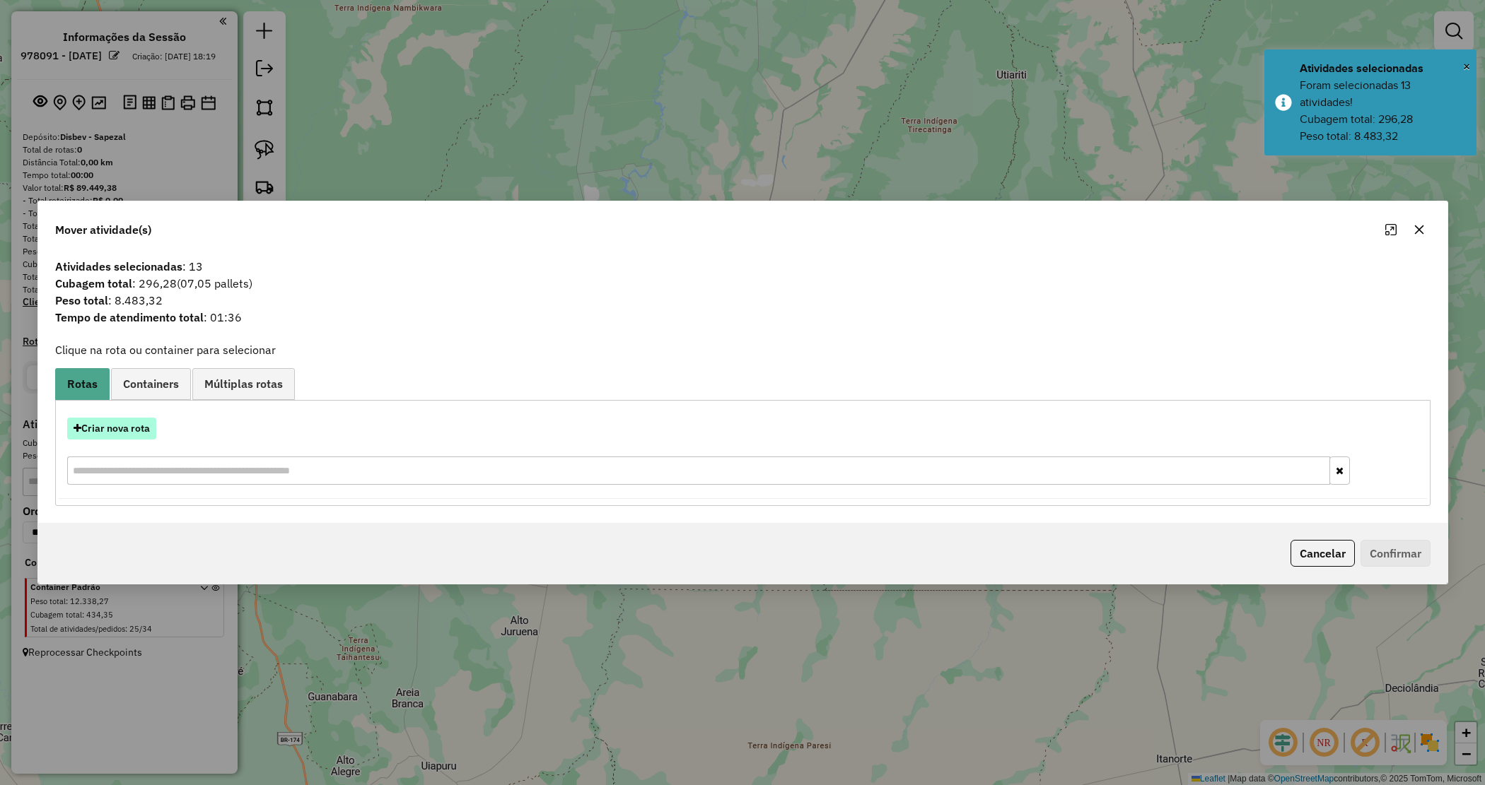
click at [117, 421] on button "Criar nova rota" at bounding box center [111, 429] width 89 height 22
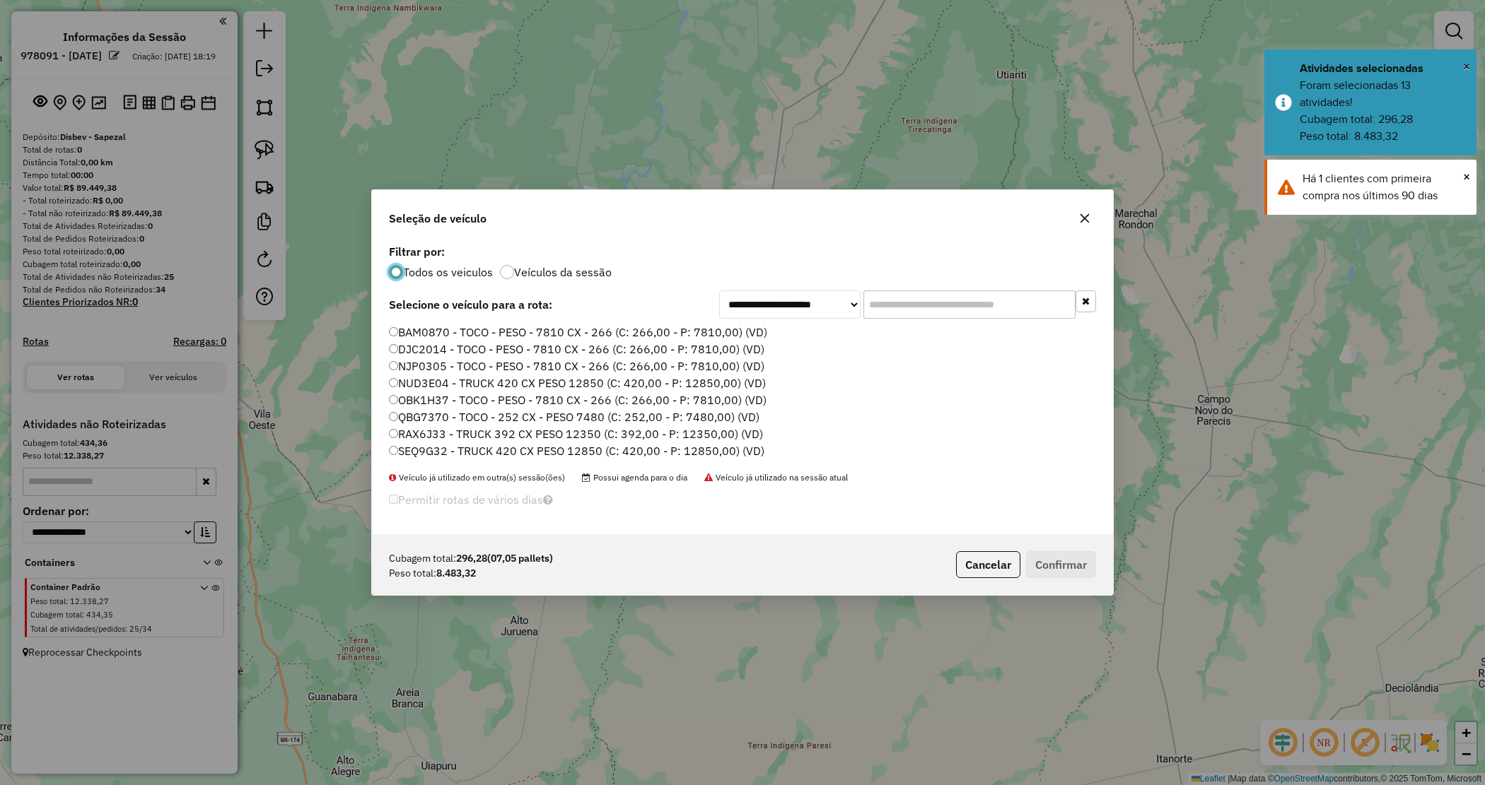
scroll to position [7, 4]
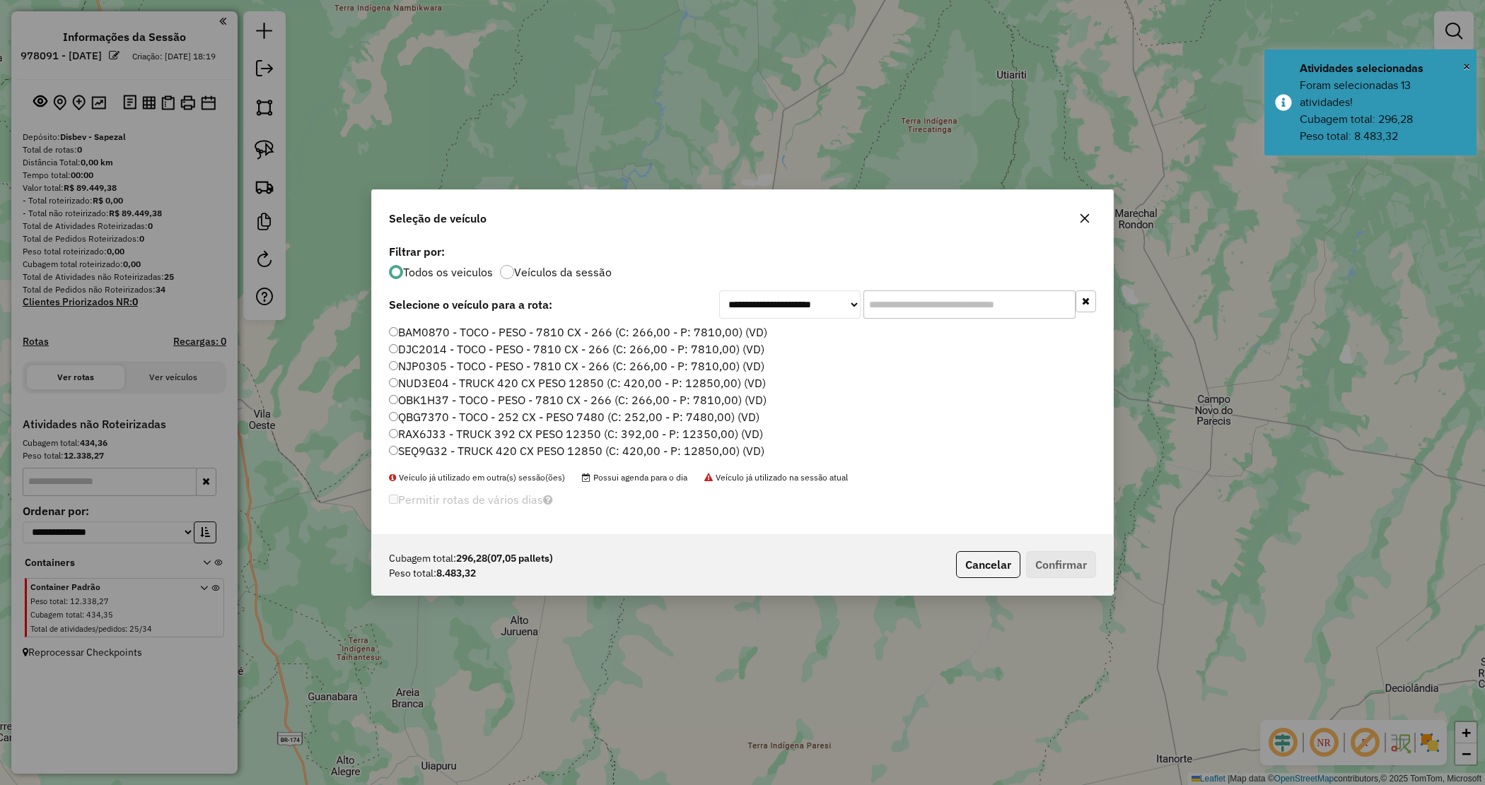
click at [925, 288] on div "**********" at bounding box center [742, 387] width 741 height 293
click at [916, 301] on input "text" at bounding box center [969, 305] width 212 height 28
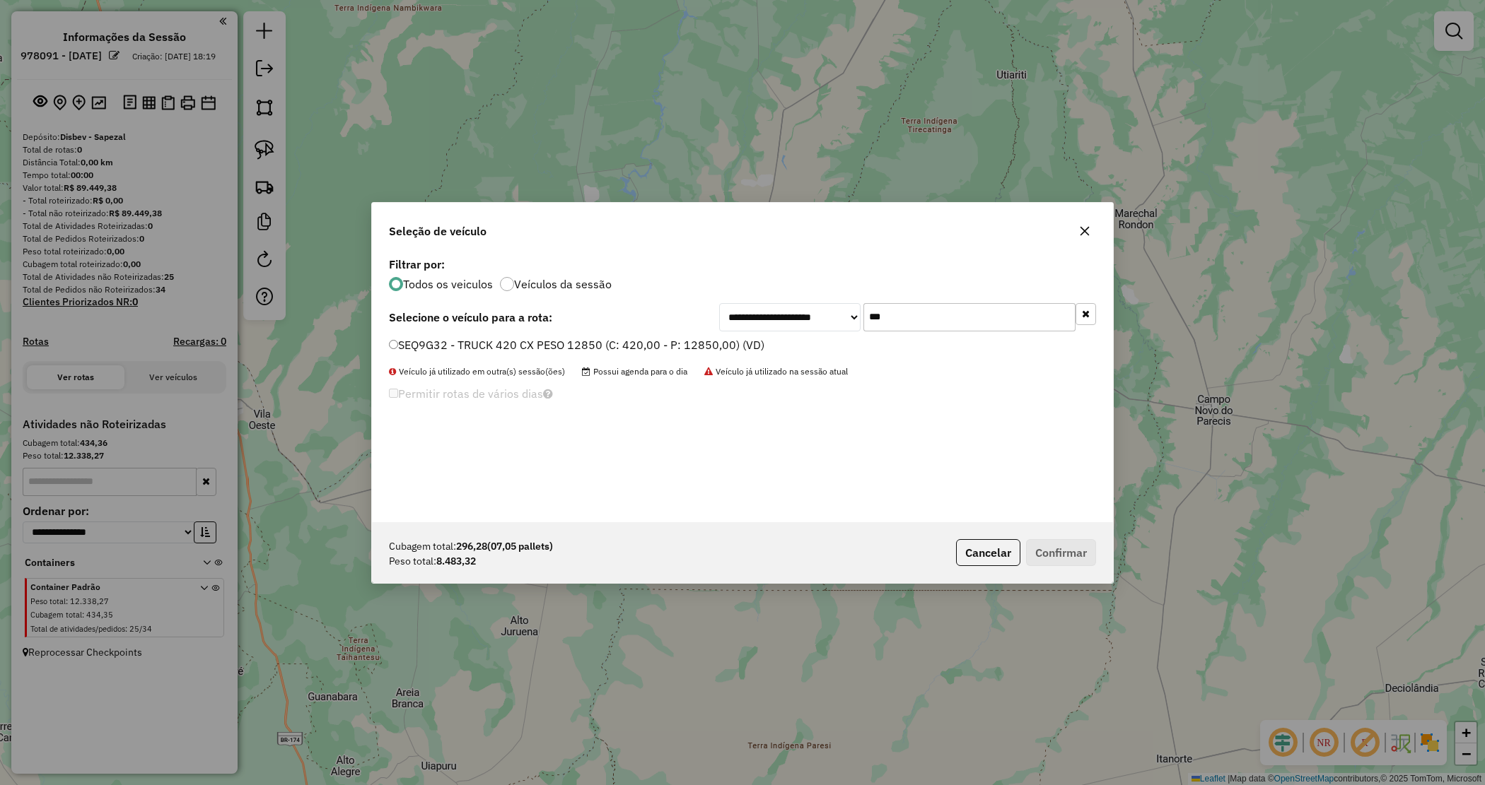
type input "***"
click at [749, 346] on label "SEQ9G32 - TRUCK 420 CX PESO 12850 (C: 420,00 - P: 12850,00) (VD)" at bounding box center [576, 345] width 375 height 17
click at [1064, 566] on button "Confirmar" at bounding box center [1061, 552] width 70 height 27
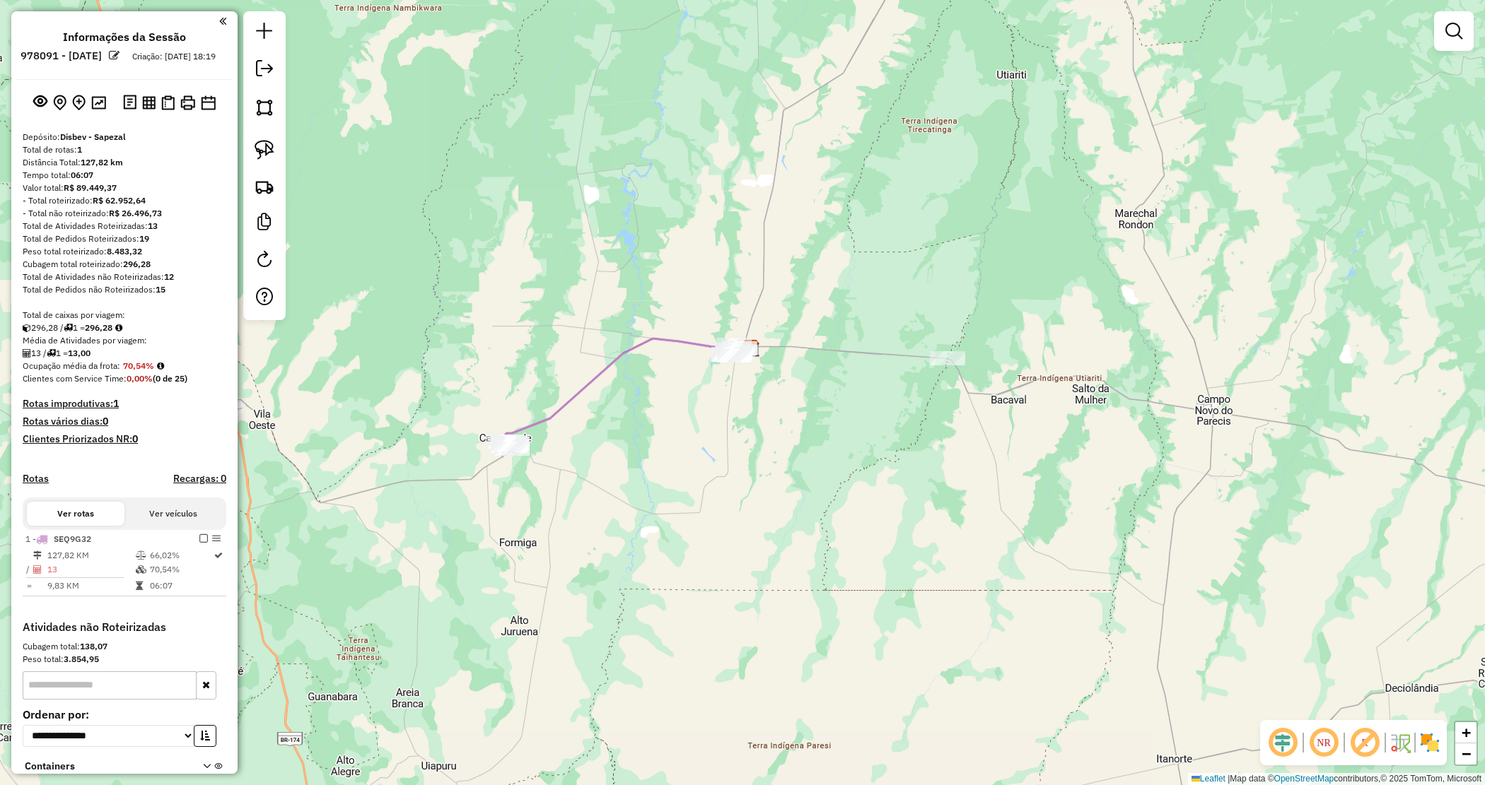
drag, startPoint x: 802, startPoint y: 421, endPoint x: 760, endPoint y: 428, distance: 43.0
click at [760, 428] on div "Janela de atendimento Grade de atendimento Capacidade Transportadoras Veículos …" at bounding box center [742, 392] width 1485 height 785
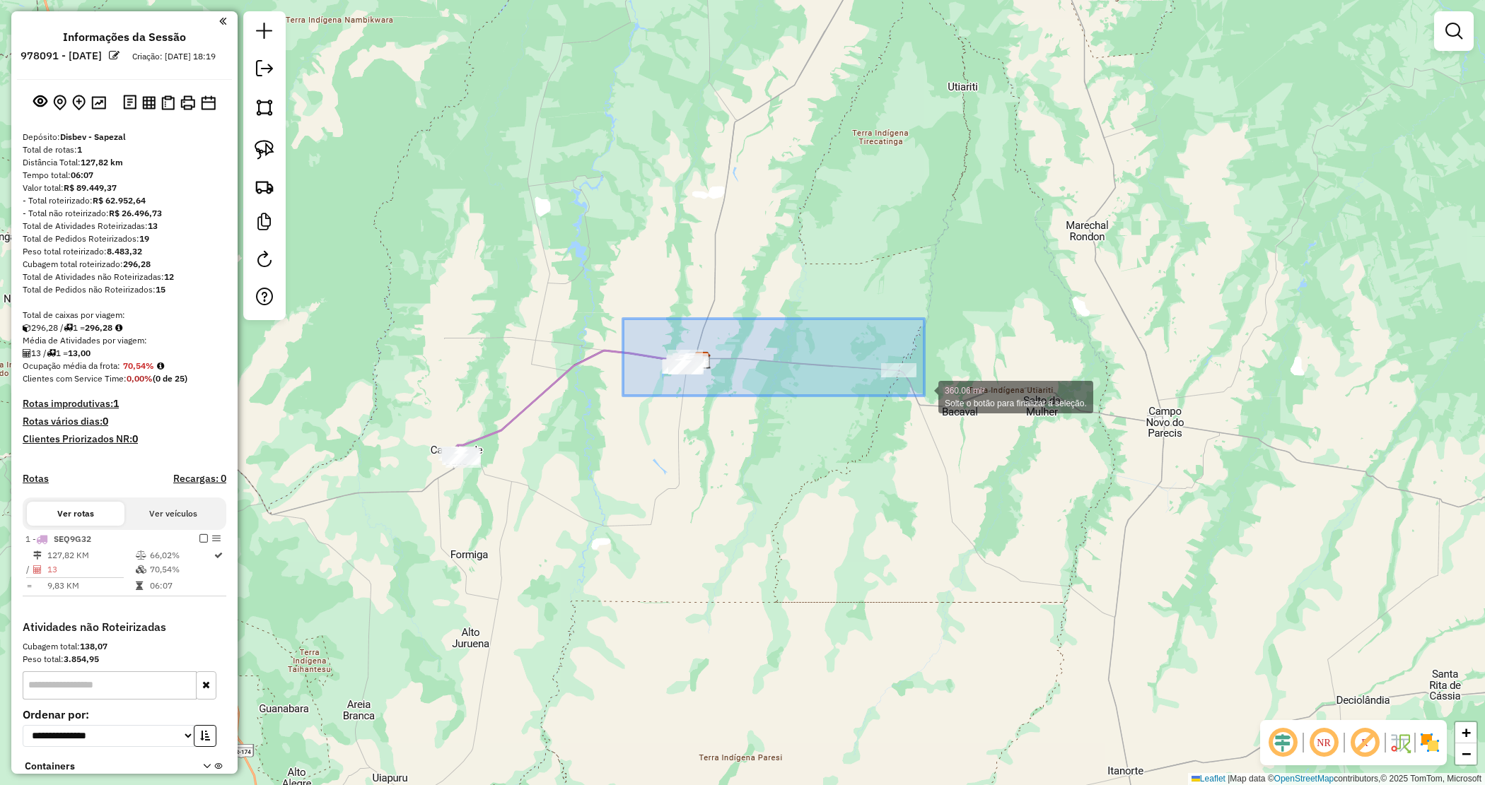
drag, startPoint x: 896, startPoint y: 389, endPoint x: 937, endPoint y: 401, distance: 42.7
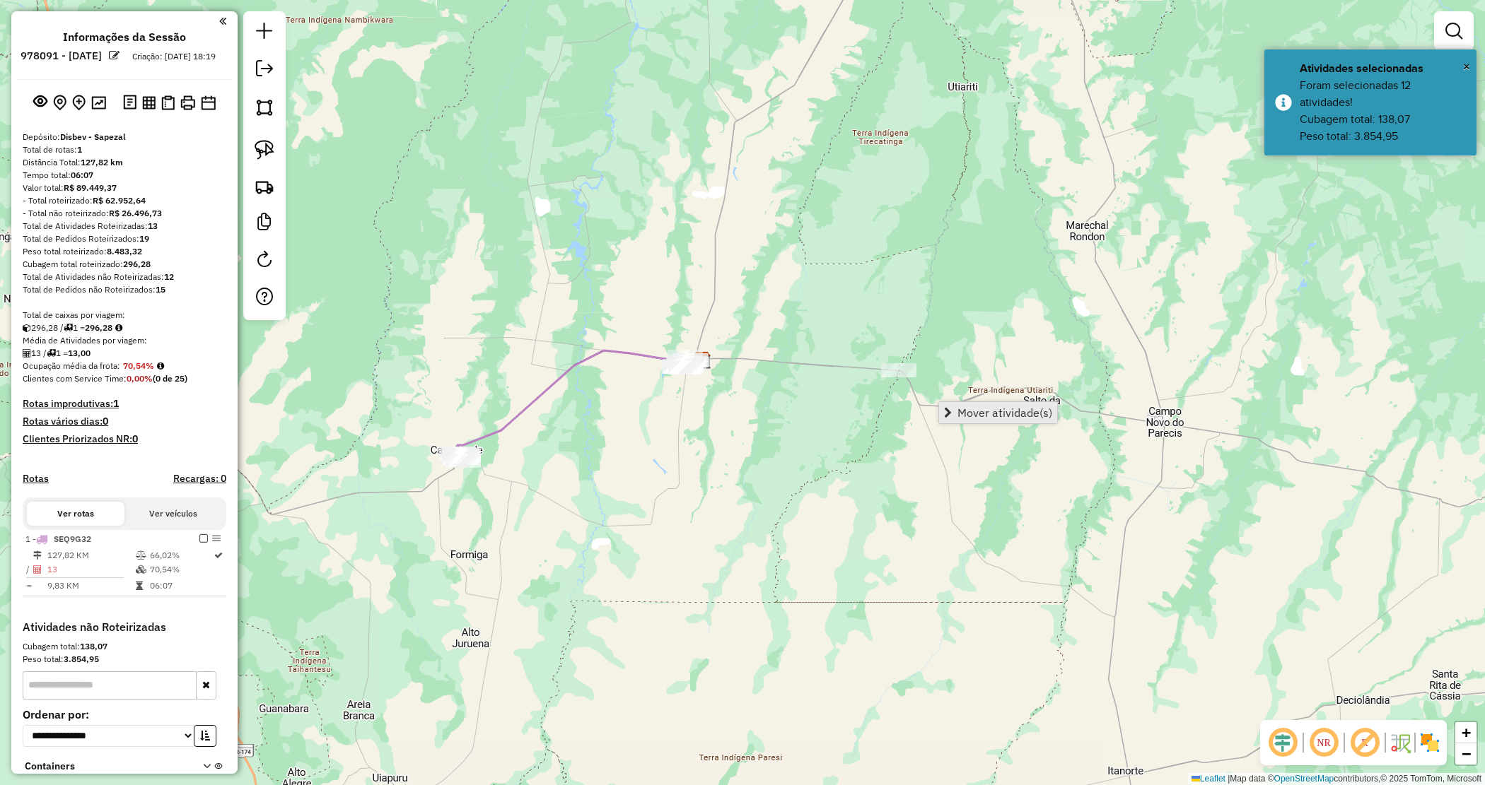
click at [988, 416] on span "Mover atividade(s)" at bounding box center [1004, 412] width 95 height 11
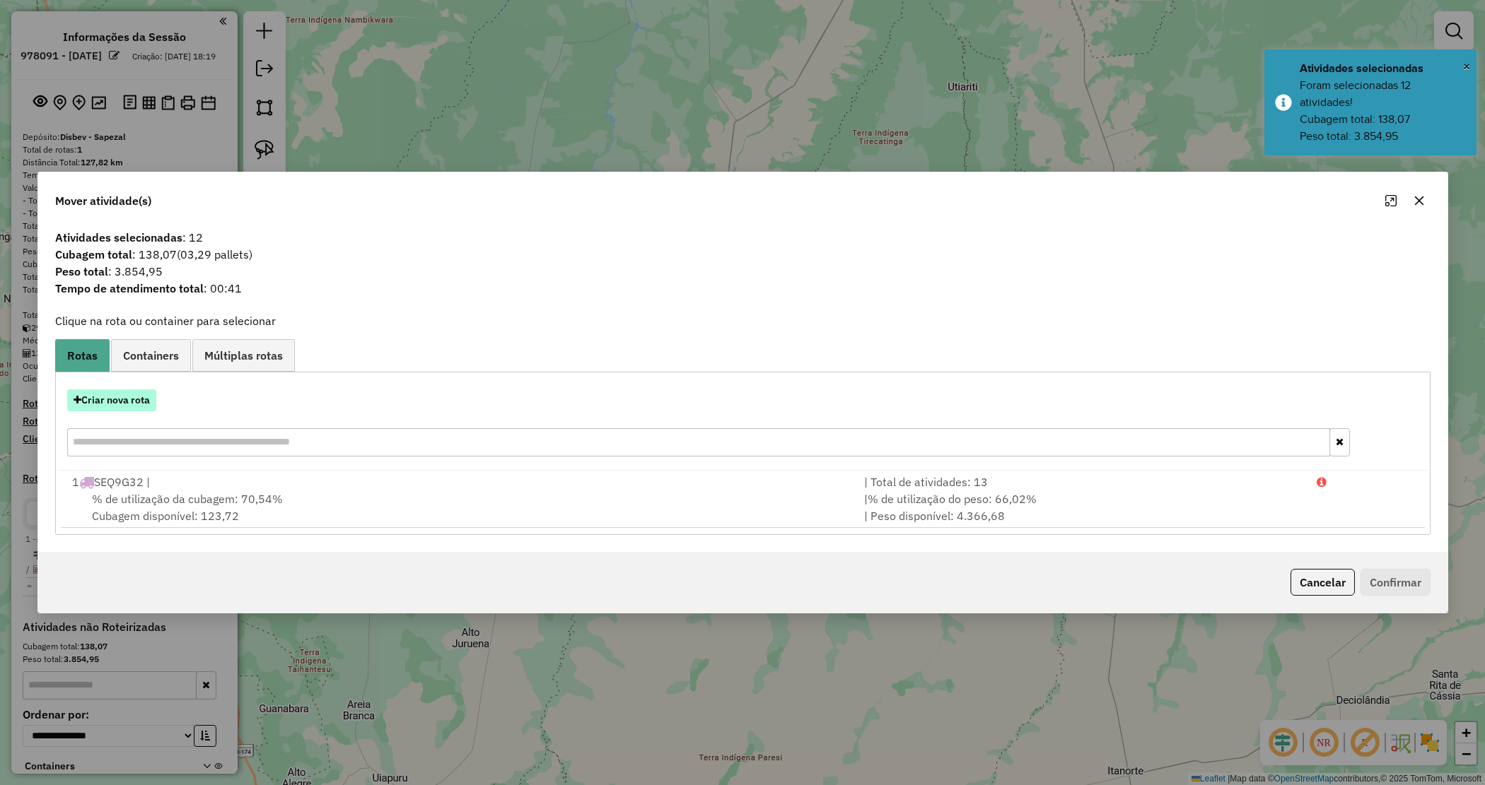
click at [103, 391] on button "Criar nova rota" at bounding box center [111, 401] width 89 height 22
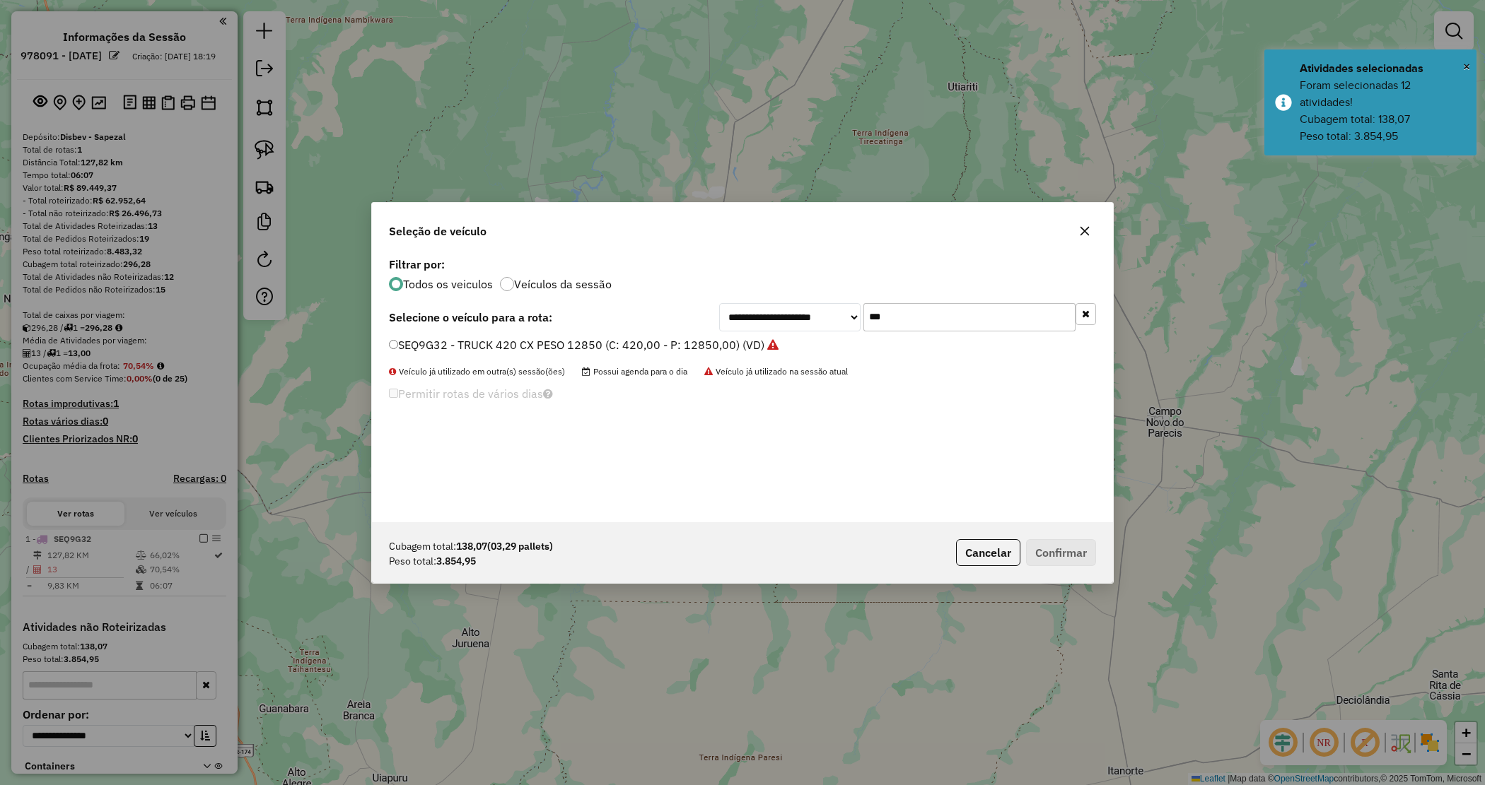
drag, startPoint x: 865, startPoint y: 309, endPoint x: 814, endPoint y: 310, distance: 50.9
click at [814, 310] on div "**********" at bounding box center [907, 317] width 377 height 28
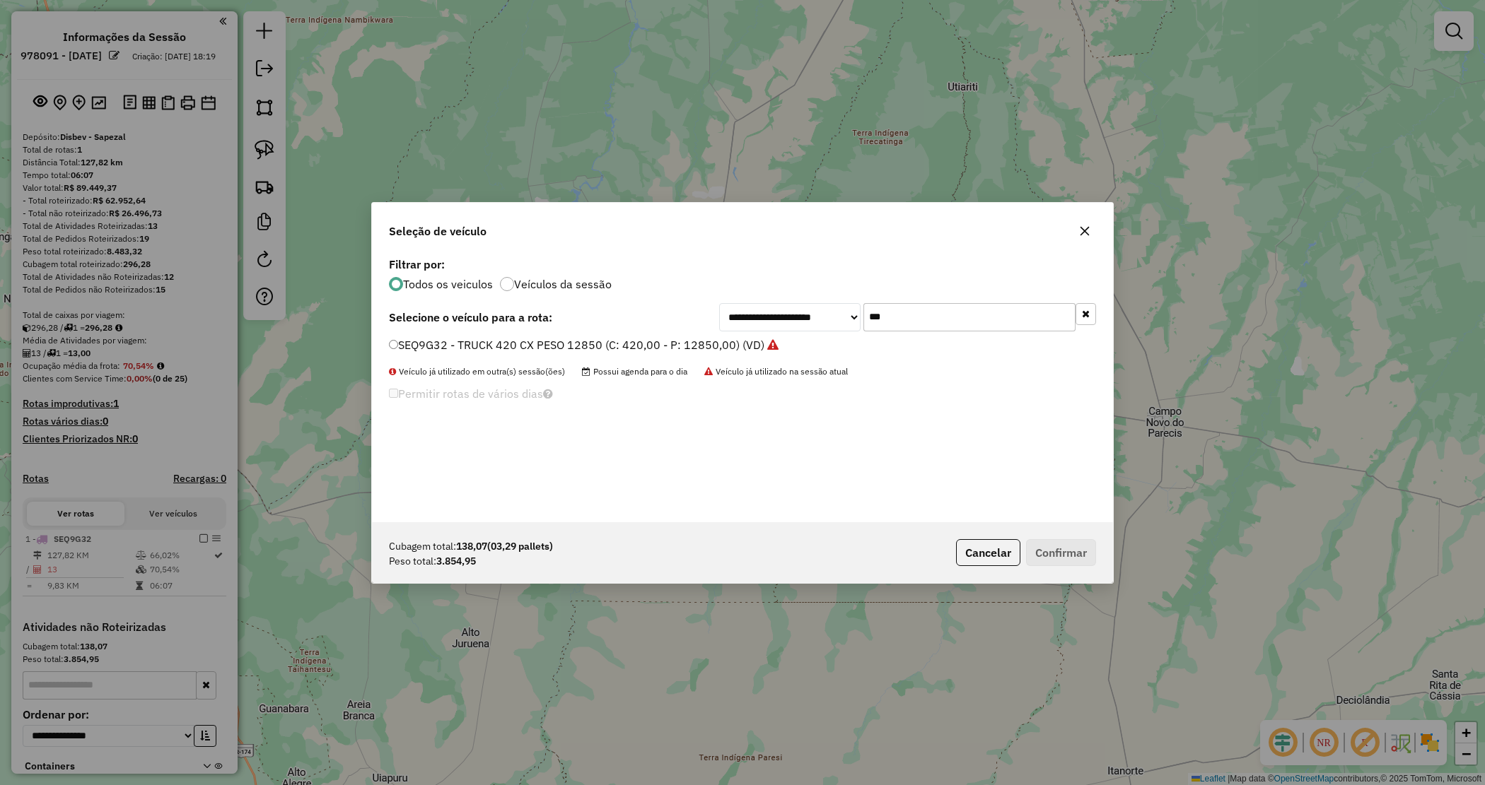
click at [884, 322] on input "***" at bounding box center [969, 317] width 212 height 28
click at [901, 315] on input "***" at bounding box center [969, 317] width 212 height 28
drag, startPoint x: 906, startPoint y: 312, endPoint x: 790, endPoint y: 293, distance: 117.4
click at [790, 293] on div "**********" at bounding box center [742, 388] width 741 height 269
type input "***"
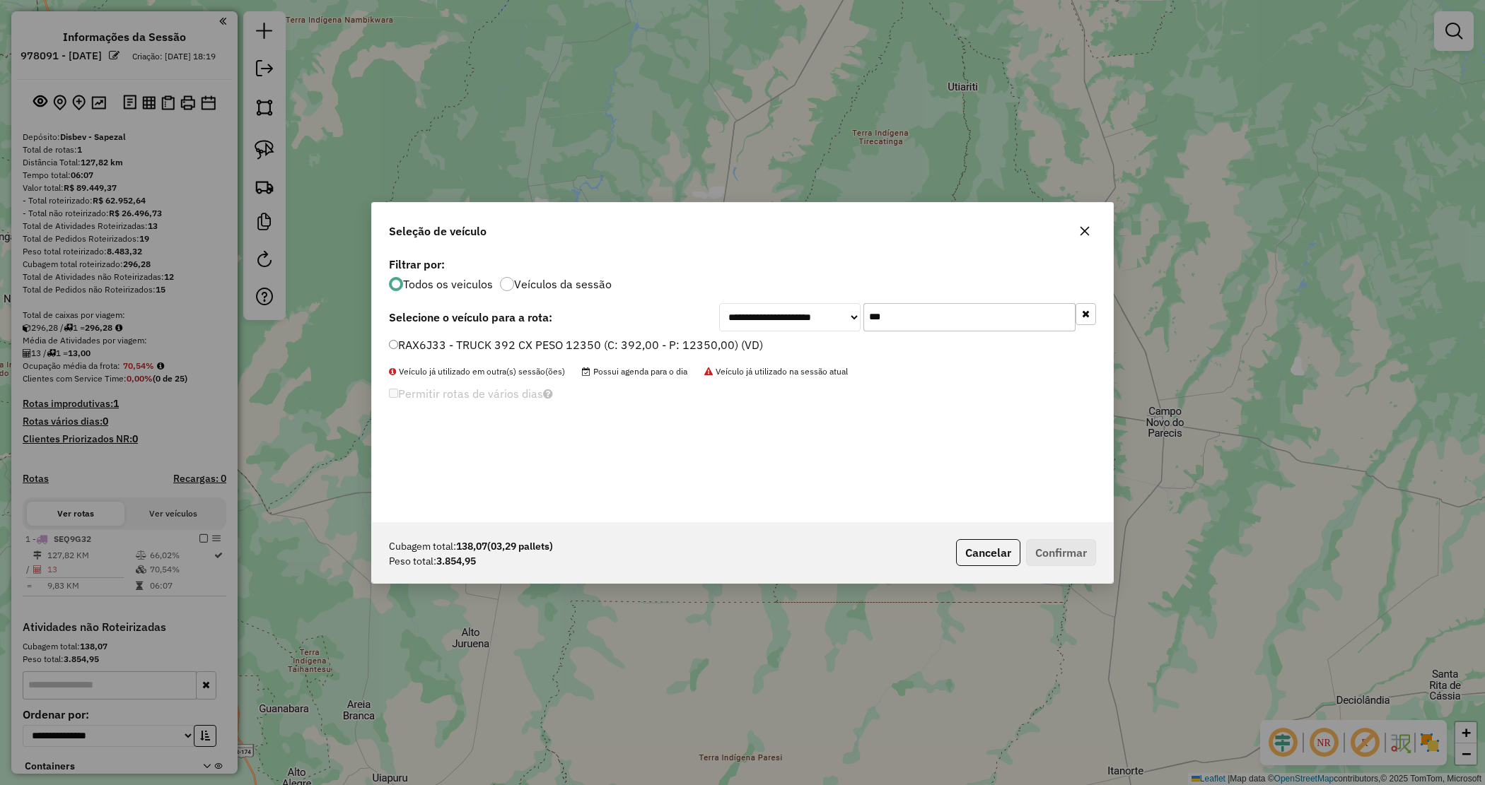
click at [617, 345] on label "RAX6J33 - TRUCK 392 CX PESO 12350 (C: 392,00 - P: 12350,00) (VD)" at bounding box center [576, 345] width 374 height 17
click at [1078, 551] on button "Confirmar" at bounding box center [1061, 552] width 70 height 27
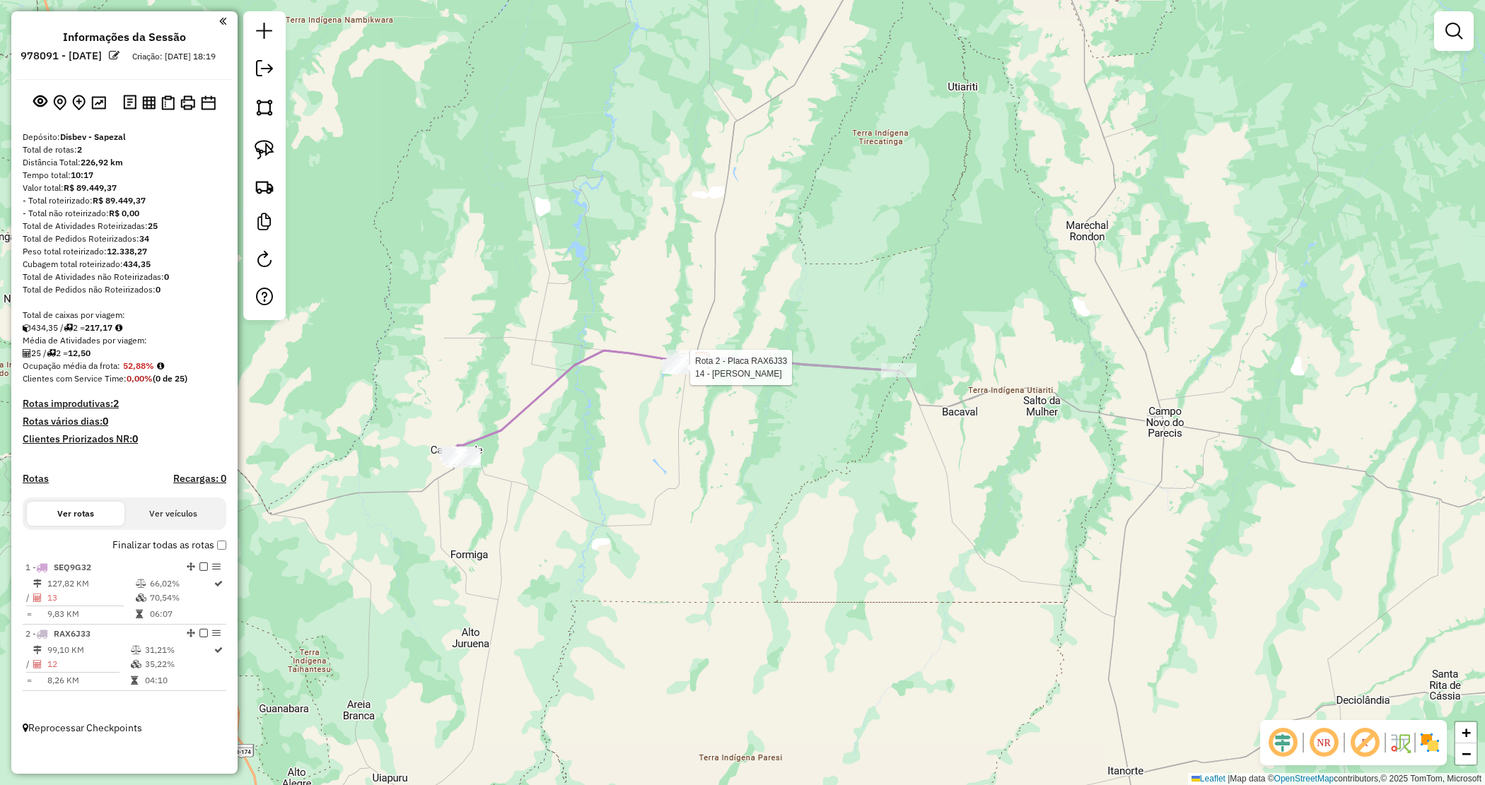
select select "**********"
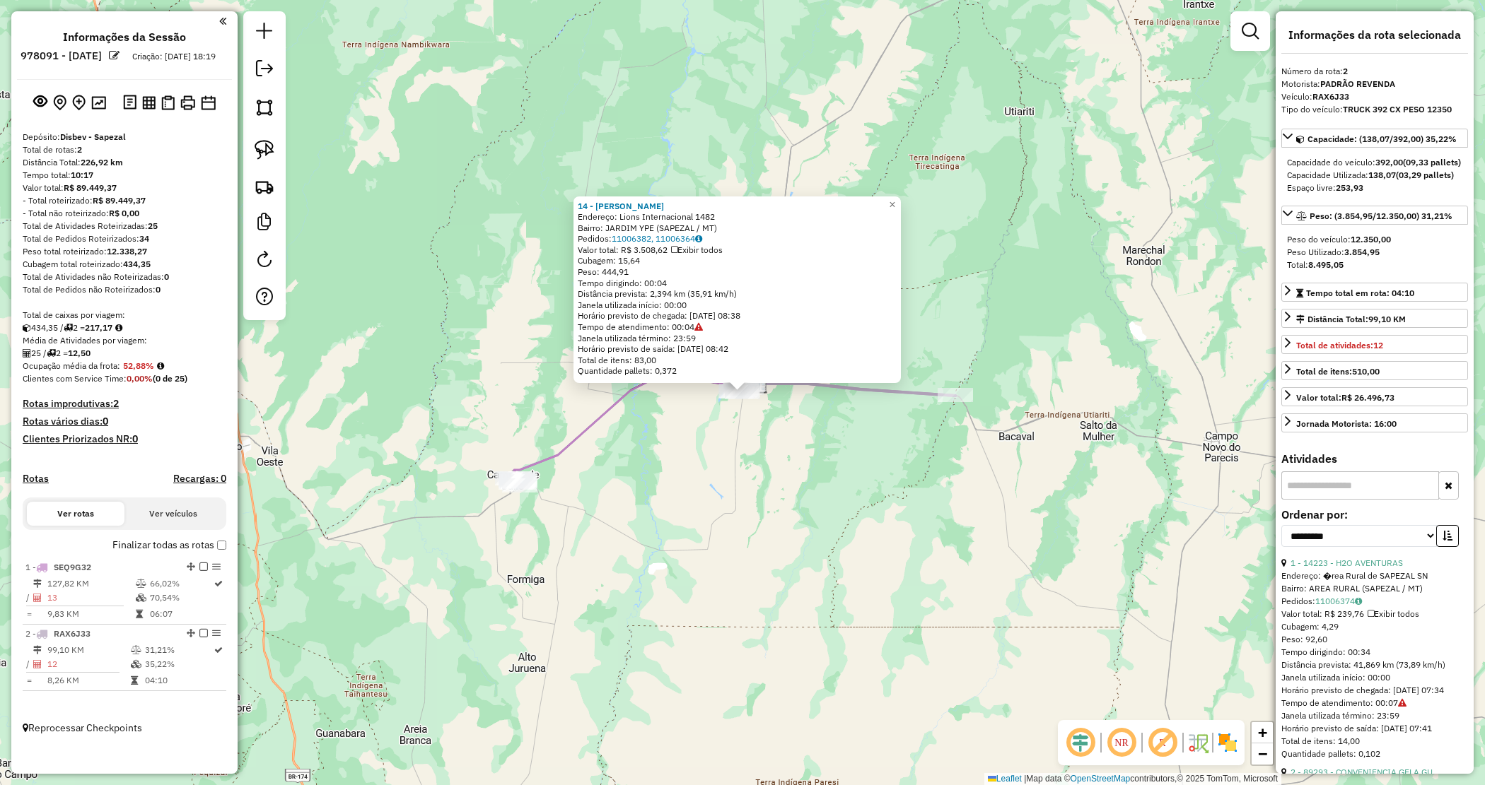
click at [782, 408] on div "14 - [PERSON_NAME] Endereço: Lions Internacional 1482 Bairro: JARDIM YPE (SAPEZ…" at bounding box center [742, 392] width 1485 height 785
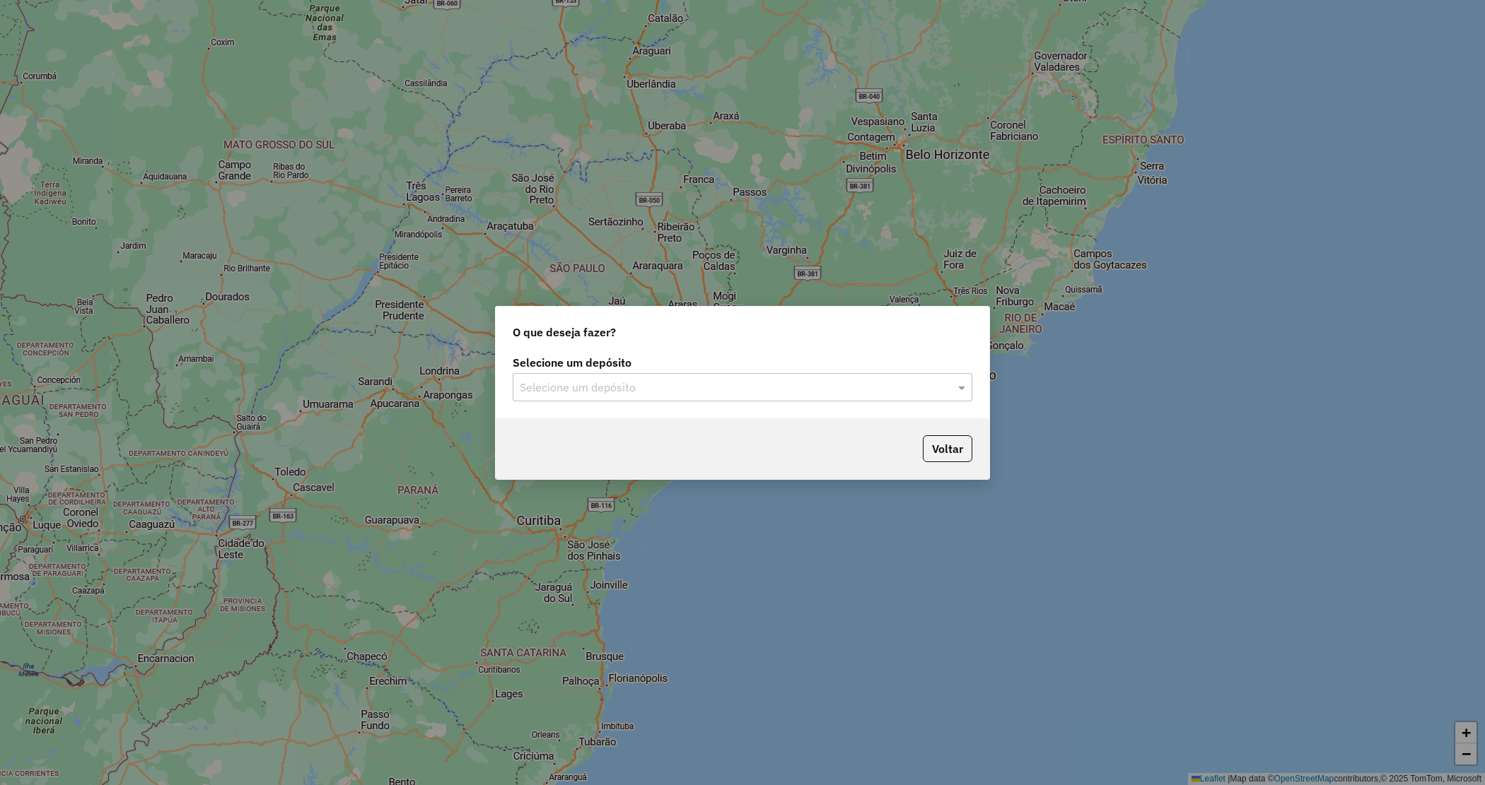
click at [737, 375] on div "Selecione um depósito" at bounding box center [743, 387] width 460 height 28
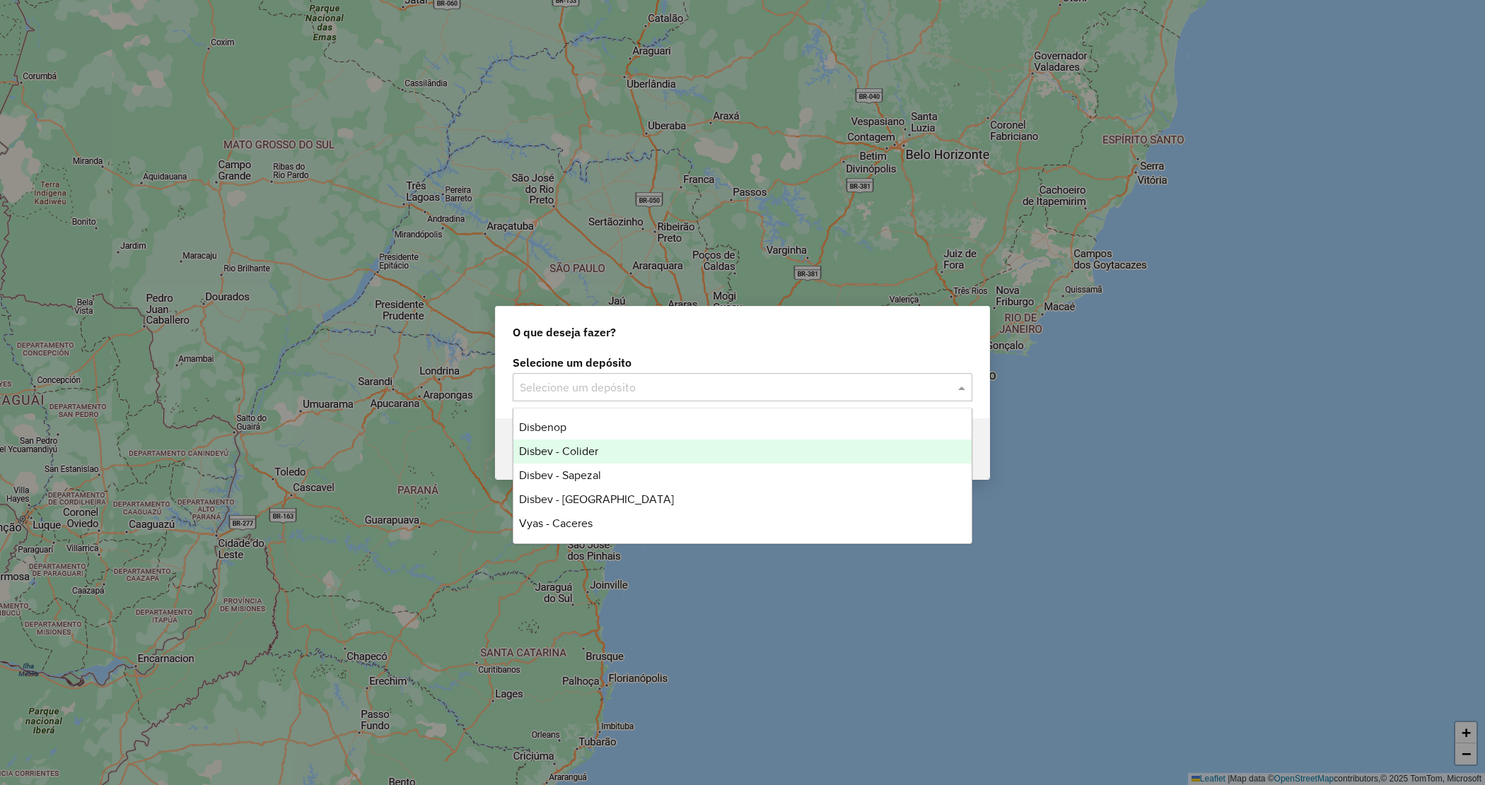
click at [622, 443] on div "Disbev - Colider" at bounding box center [742, 452] width 458 height 24
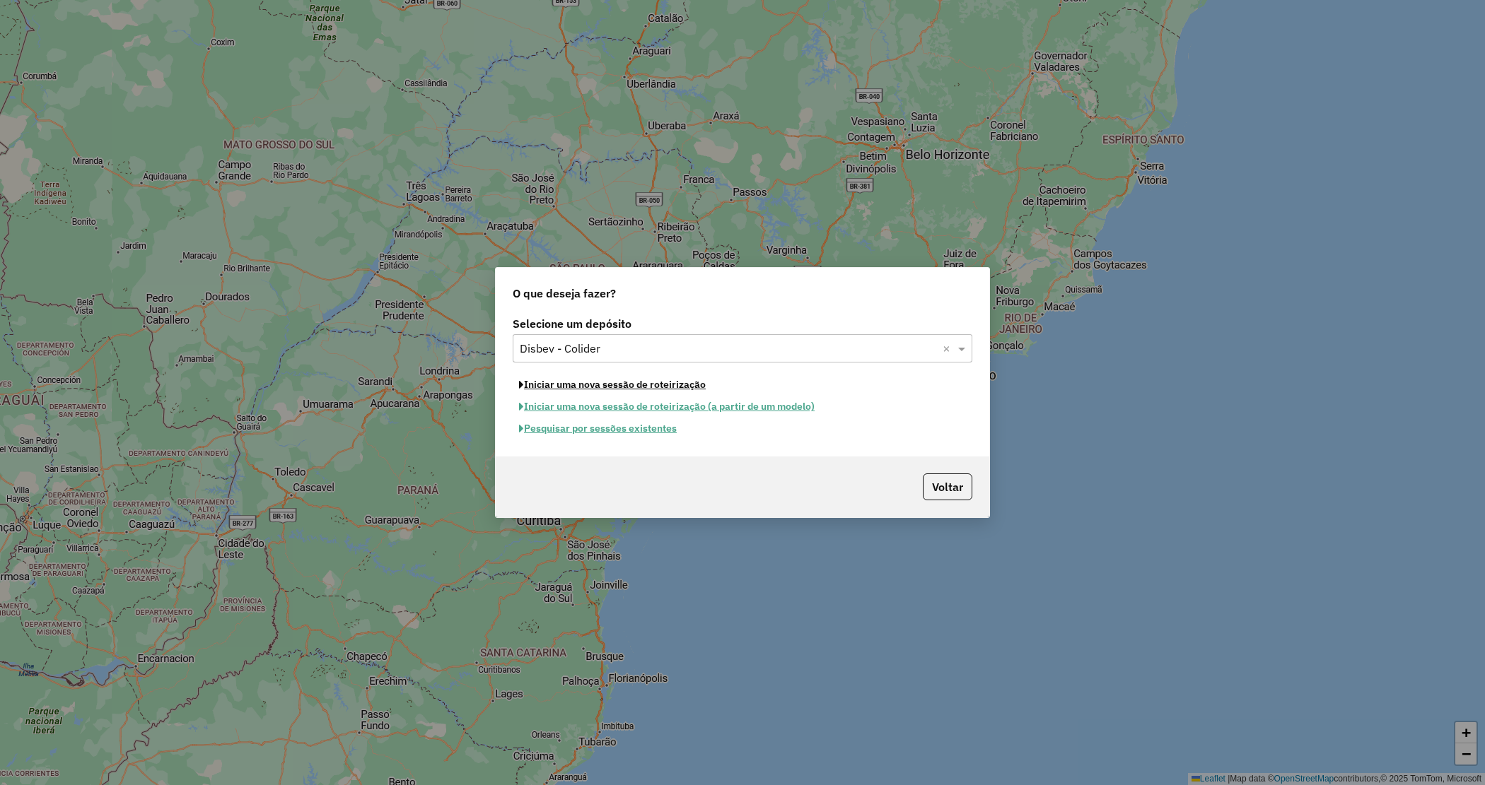
click at [598, 391] on button "Iniciar uma nova sessão de roteirização" at bounding box center [612, 385] width 199 height 22
select select "*"
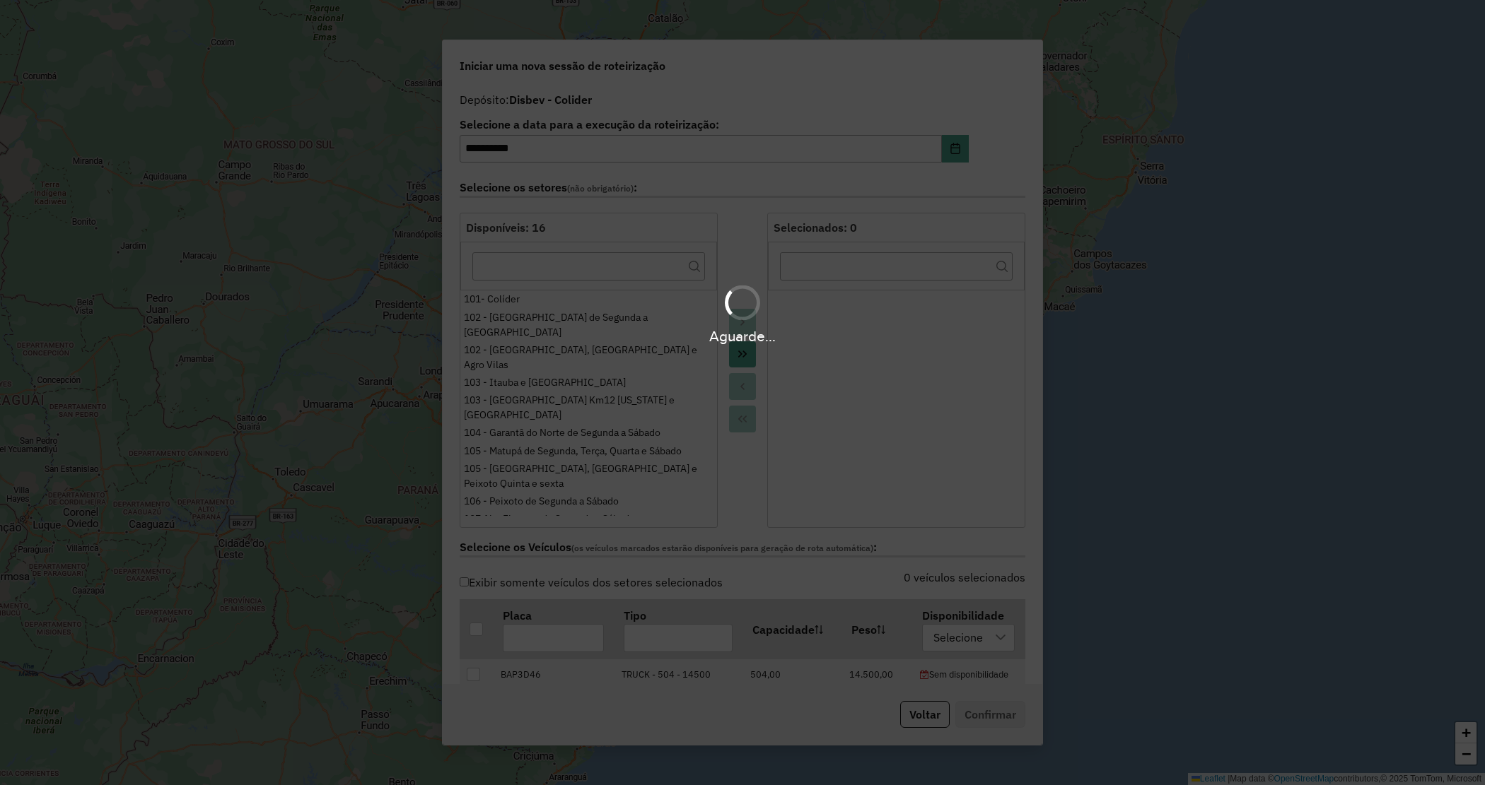
click at [748, 350] on div "Aguarde..." at bounding box center [742, 392] width 1485 height 785
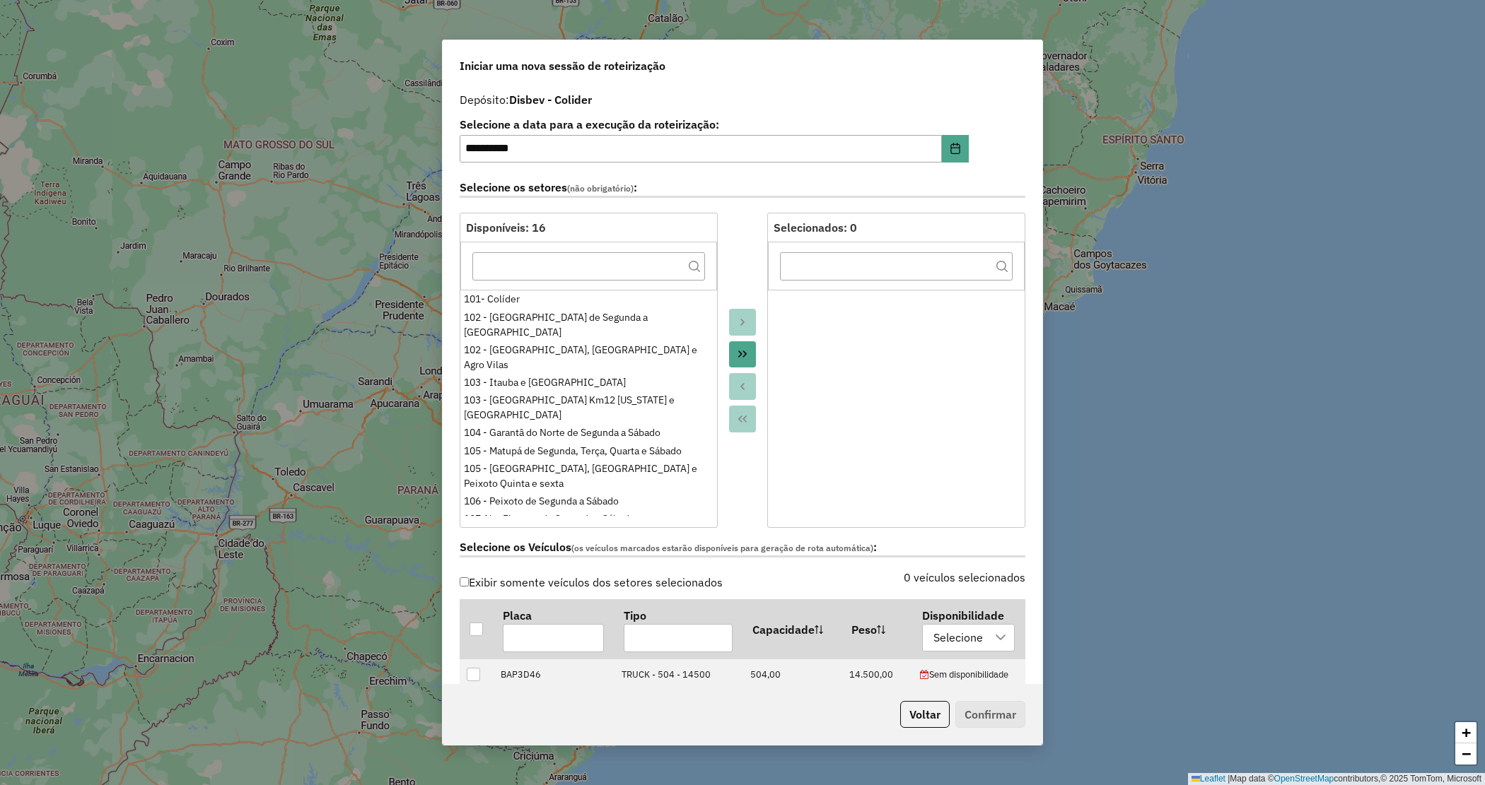
click at [743, 358] on icon "Move All to Target" at bounding box center [742, 354] width 11 height 11
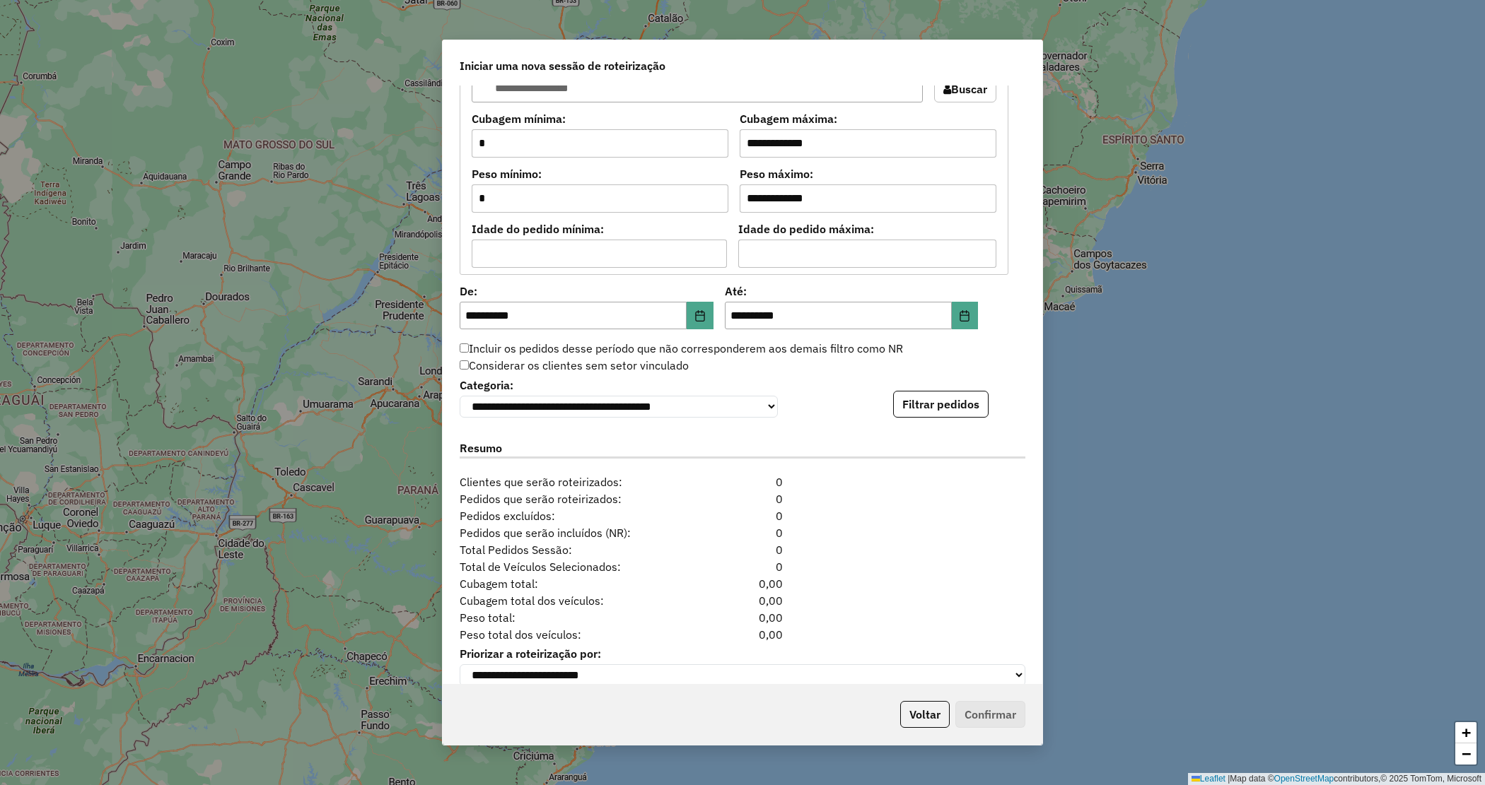
scroll to position [1196, 0]
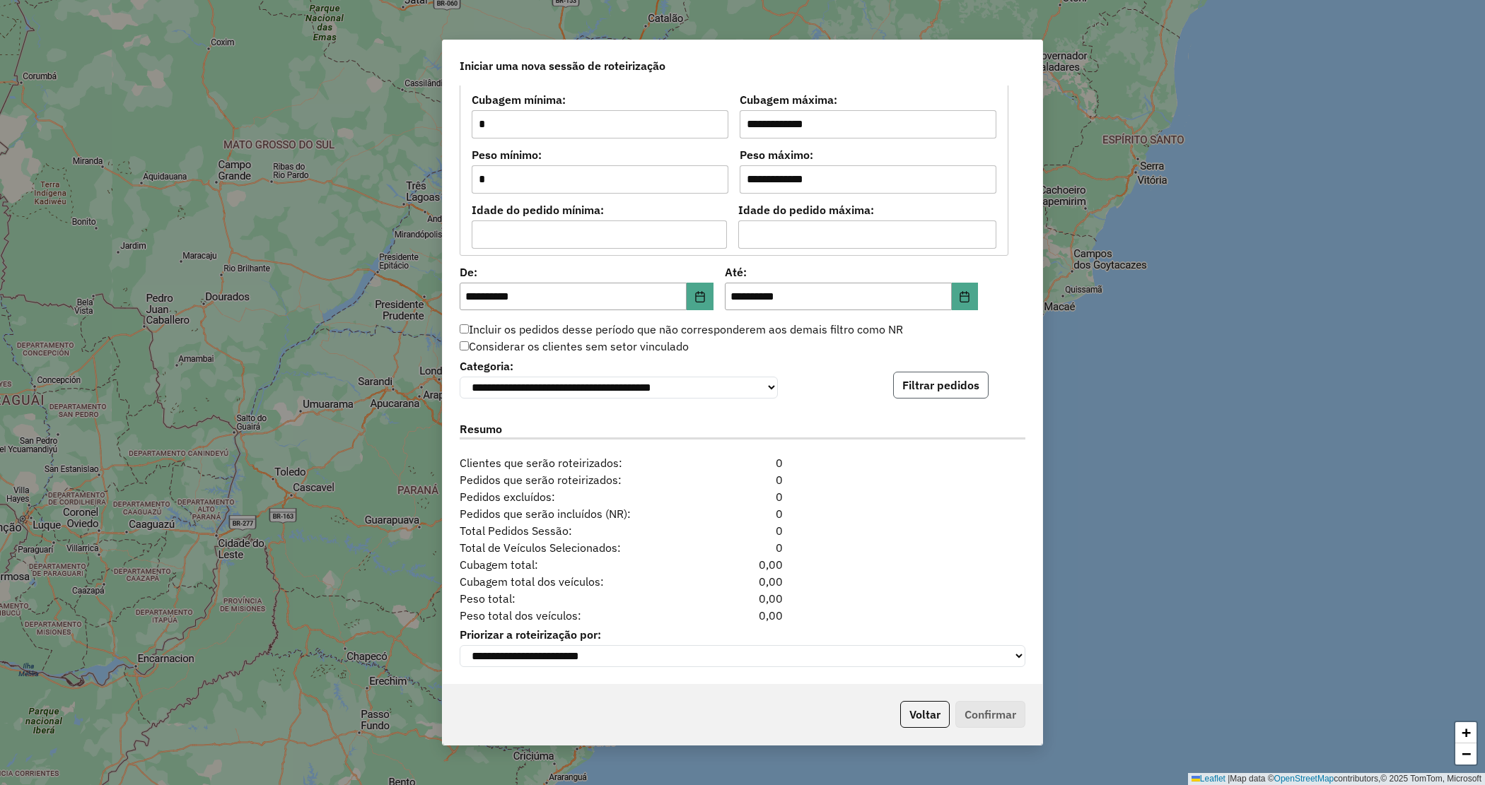
click at [955, 387] on button "Filtrar pedidos" at bounding box center [940, 385] width 95 height 27
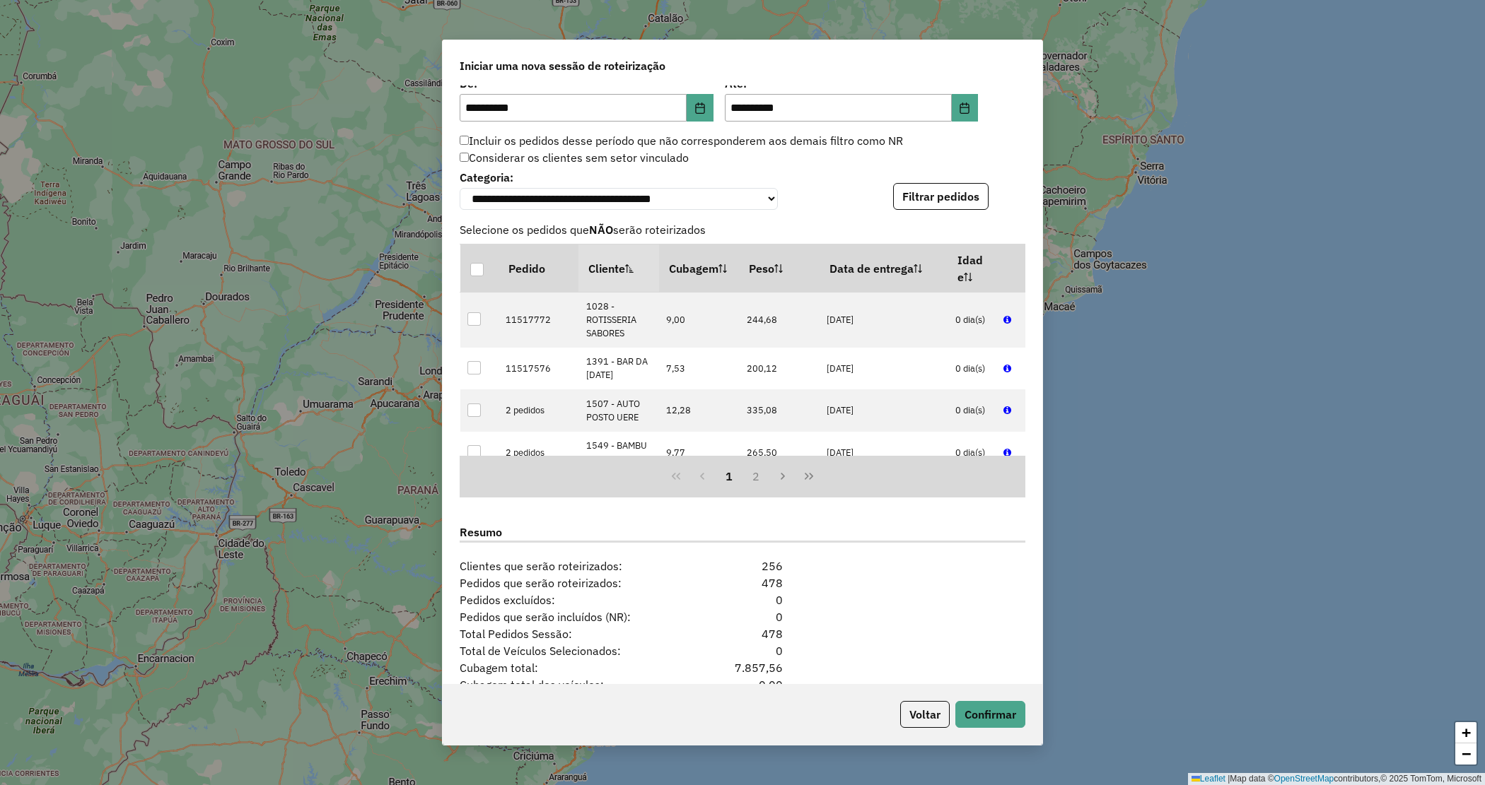
scroll to position [1487, 0]
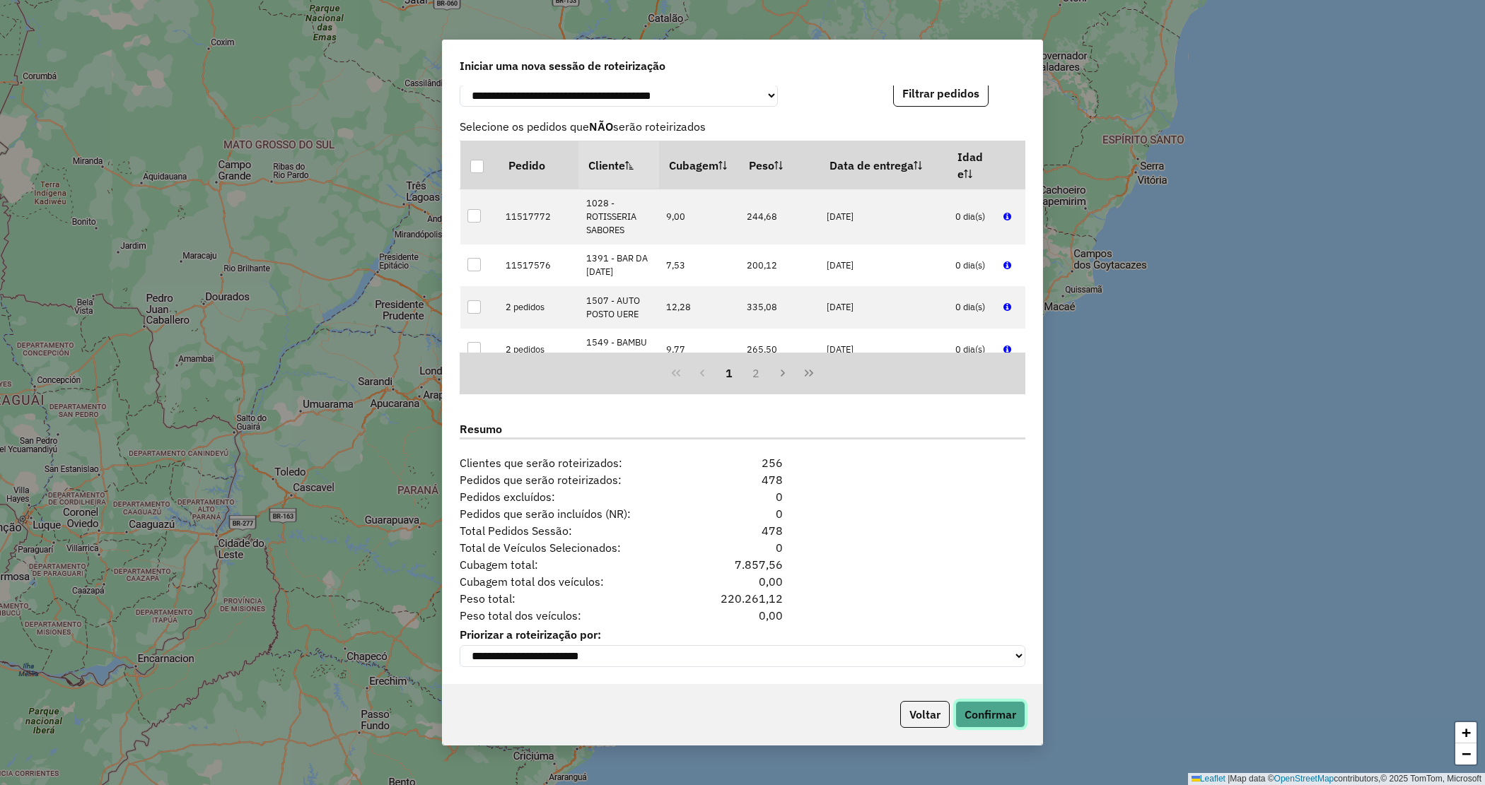
click at [994, 715] on button "Confirmar" at bounding box center [990, 714] width 70 height 27
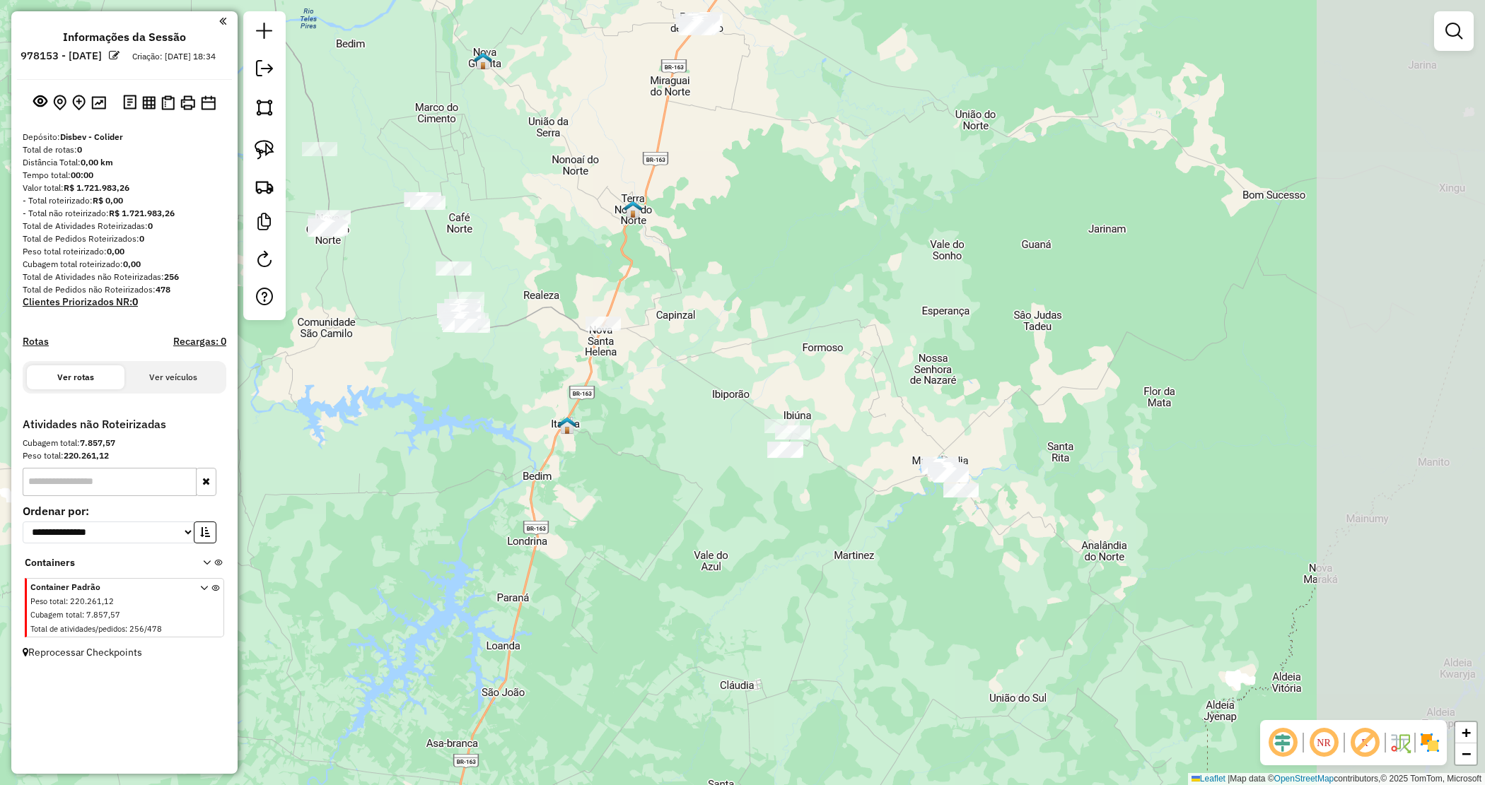
drag, startPoint x: 1029, startPoint y: 452, endPoint x: 741, endPoint y: 365, distance: 301.5
click at [743, 365] on div "Janela de atendimento Grade de atendimento Capacidade Transportadoras Veículos …" at bounding box center [742, 392] width 1485 height 785
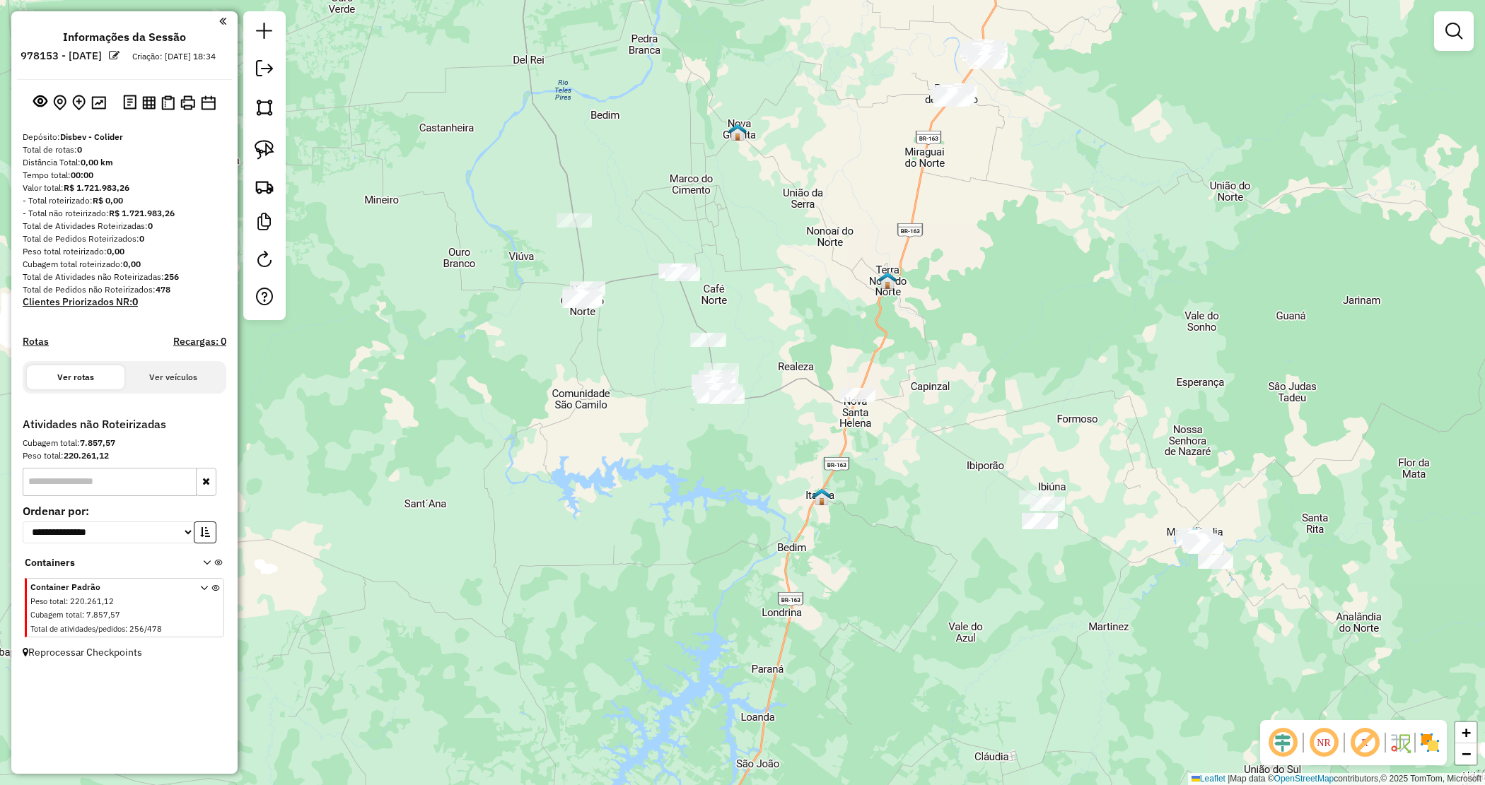
drag, startPoint x: 748, startPoint y: 366, endPoint x: 992, endPoint y: 436, distance: 253.8
click at [992, 436] on div "Janela de atendimento Grade de atendimento Capacidade Transportadoras Veículos …" at bounding box center [742, 392] width 1485 height 785
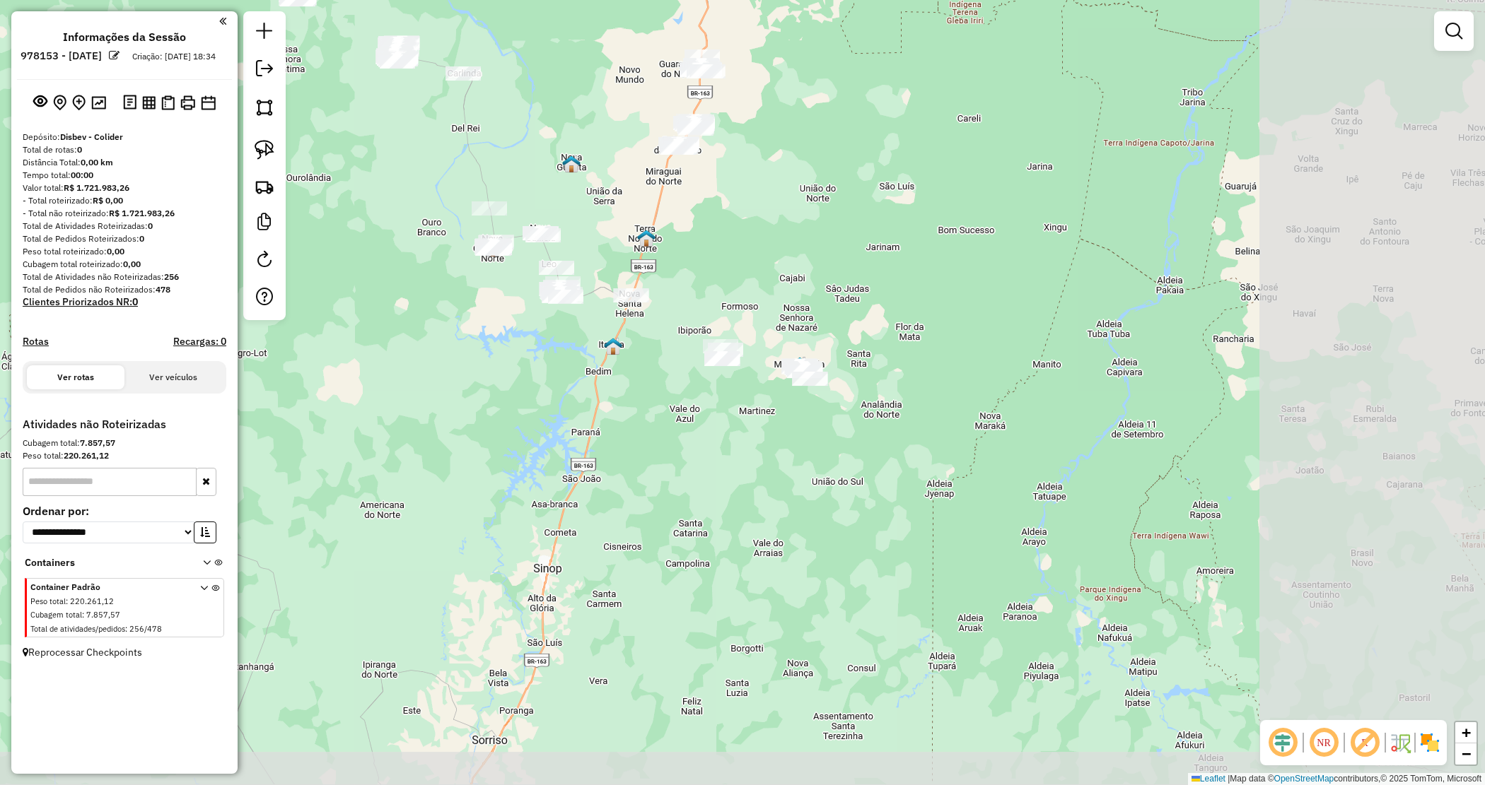
drag, startPoint x: 991, startPoint y: 423, endPoint x: 702, endPoint y: 303, distance: 313.1
click at [702, 303] on div "Janela de atendimento Grade de atendimento Capacidade Transportadoras Veículos …" at bounding box center [742, 392] width 1485 height 785
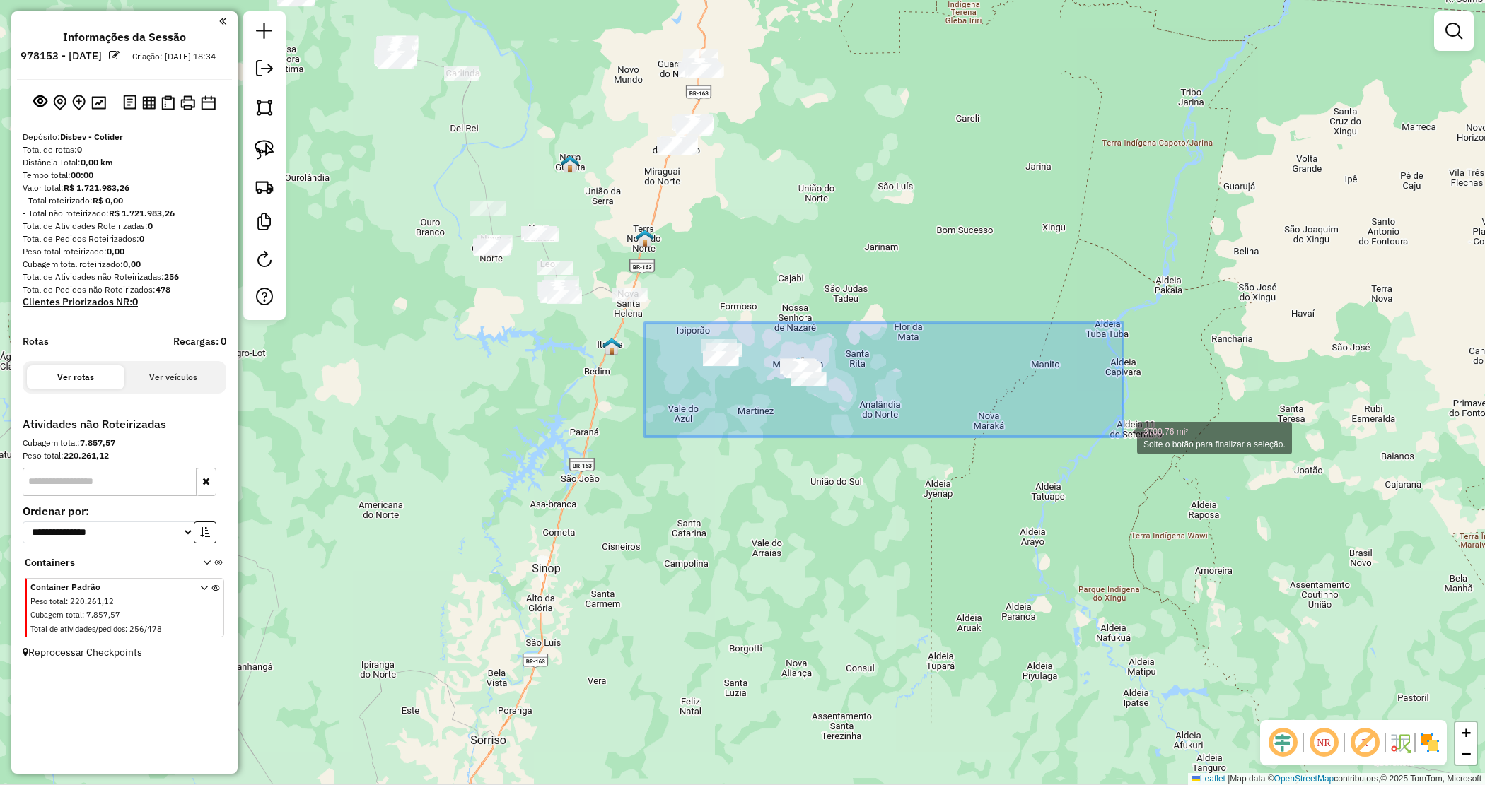
drag, startPoint x: 882, startPoint y: 400, endPoint x: 1123, endPoint y: 437, distance: 243.9
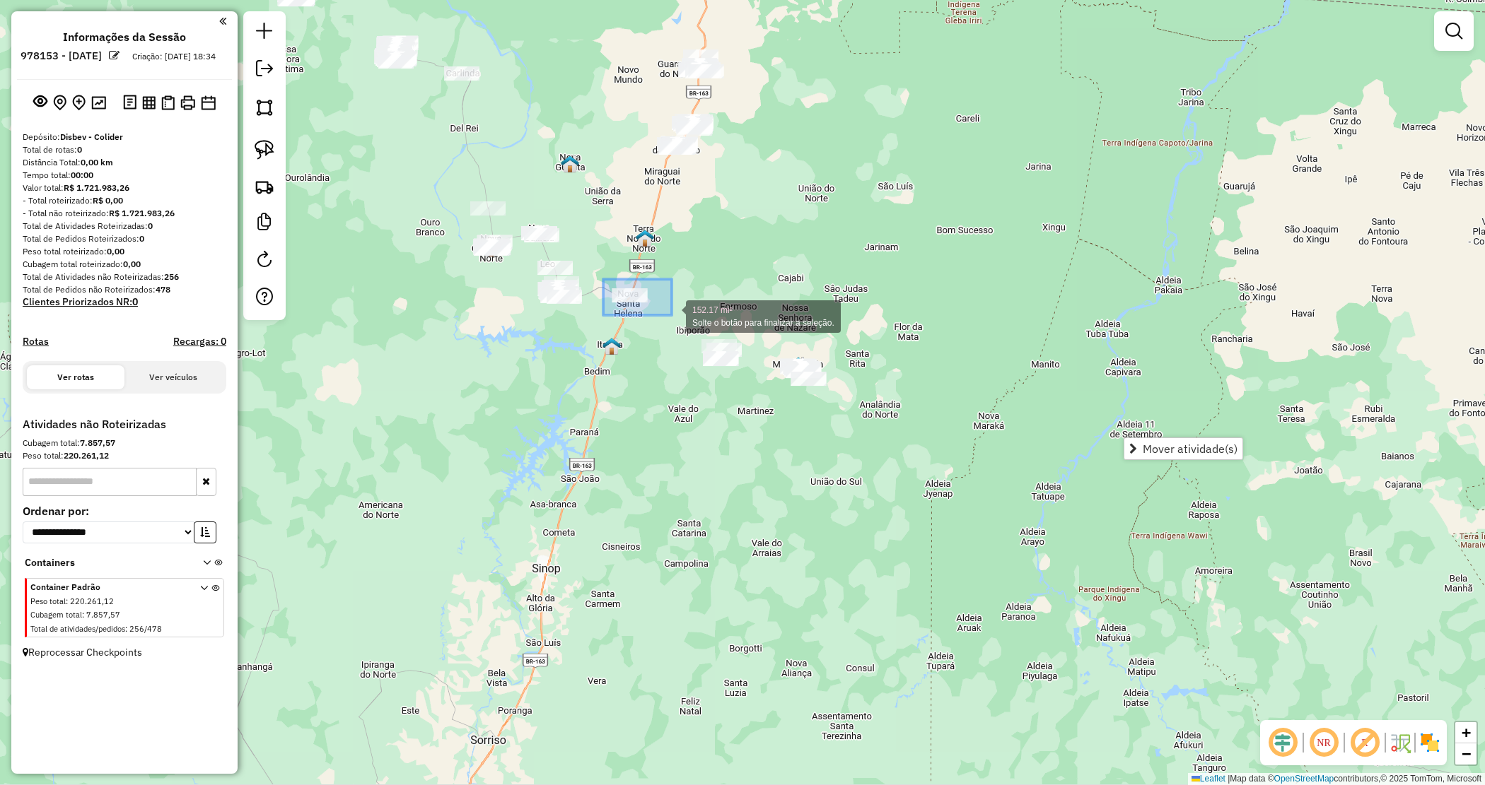
drag, startPoint x: 603, startPoint y: 279, endPoint x: 679, endPoint y: 322, distance: 87.3
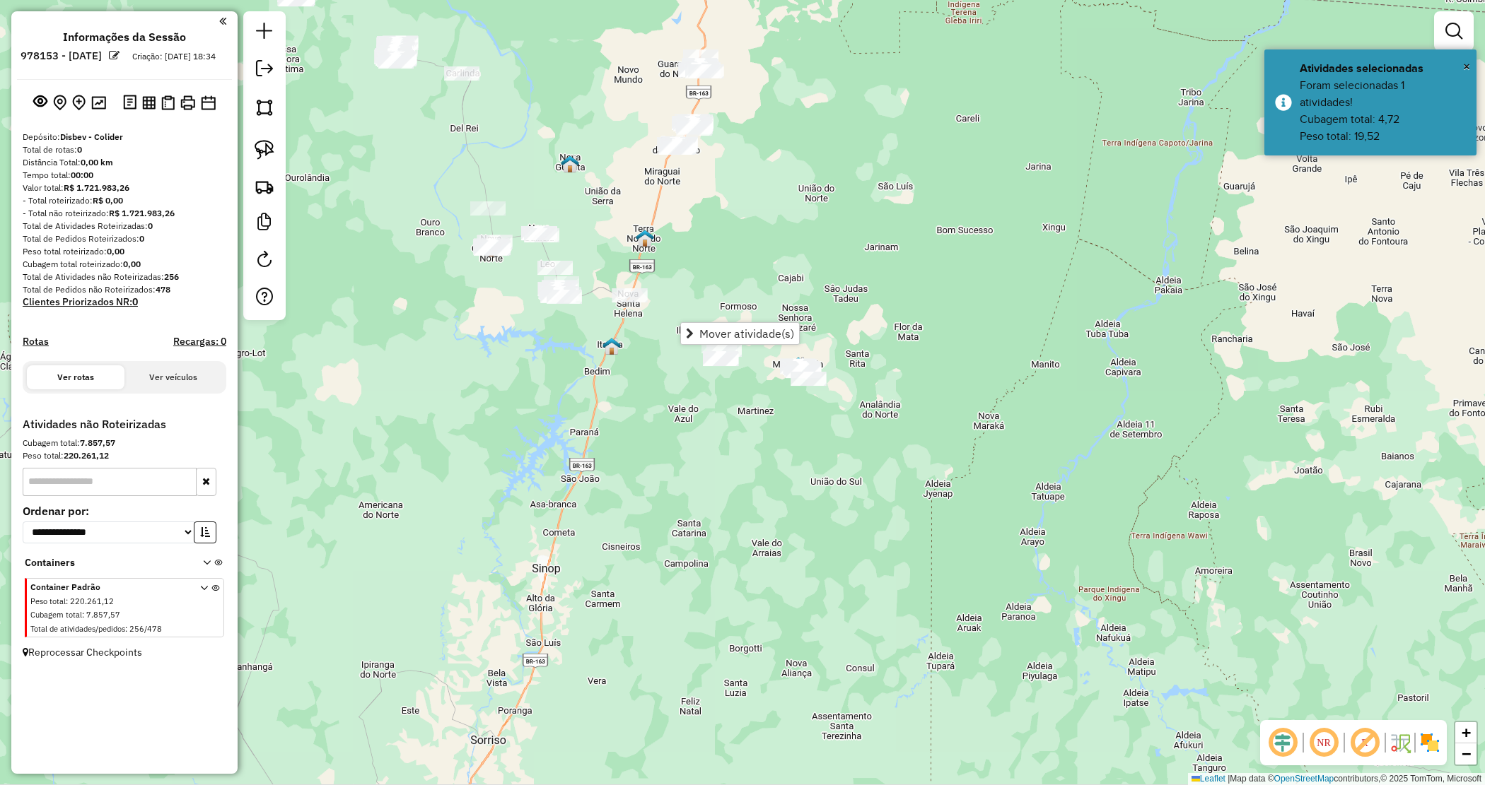
click at [694, 390] on div "Janela de atendimento Grade de atendimento Capacidade Transportadoras Veículos …" at bounding box center [742, 392] width 1485 height 785
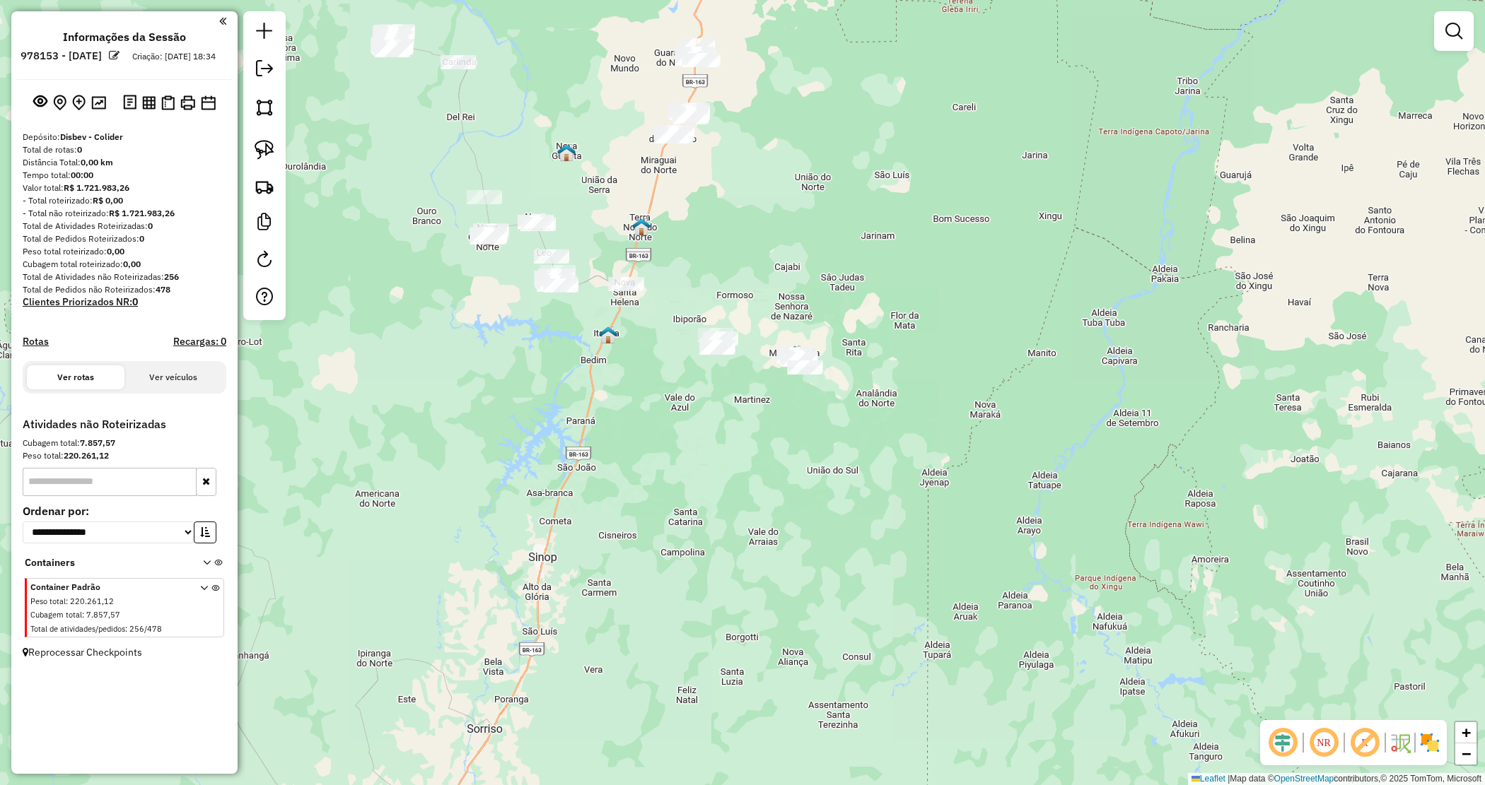
click at [655, 380] on div "Janela de atendimento Grade de atendimento Capacidade Transportadoras Veículos …" at bounding box center [742, 392] width 1485 height 785
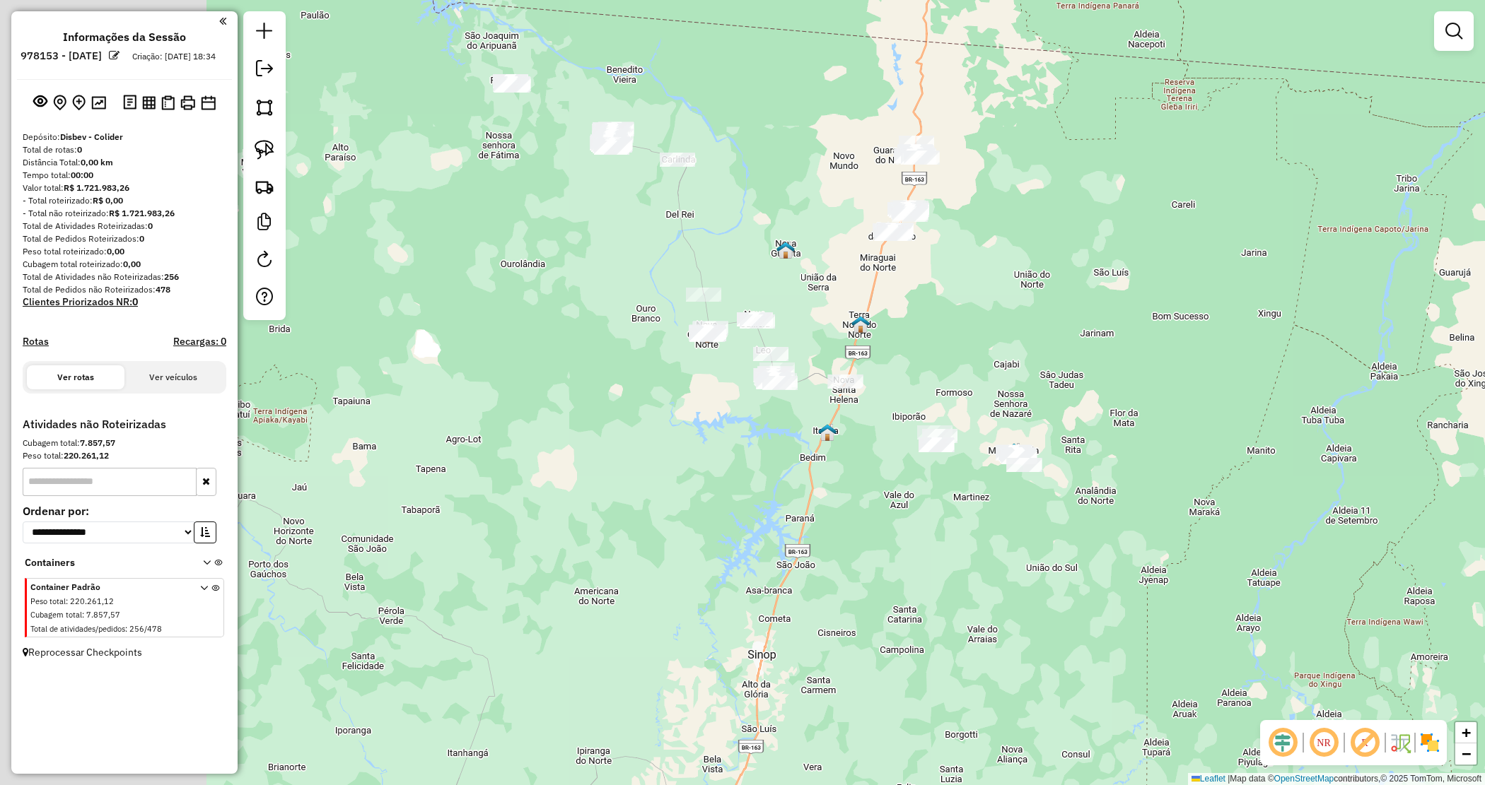
drag, startPoint x: 812, startPoint y: 465, endPoint x: 870, endPoint y: 482, distance: 61.1
click at [875, 485] on div "Janela de atendimento Grade de atendimento Capacidade Transportadoras Veículos …" at bounding box center [742, 392] width 1485 height 785
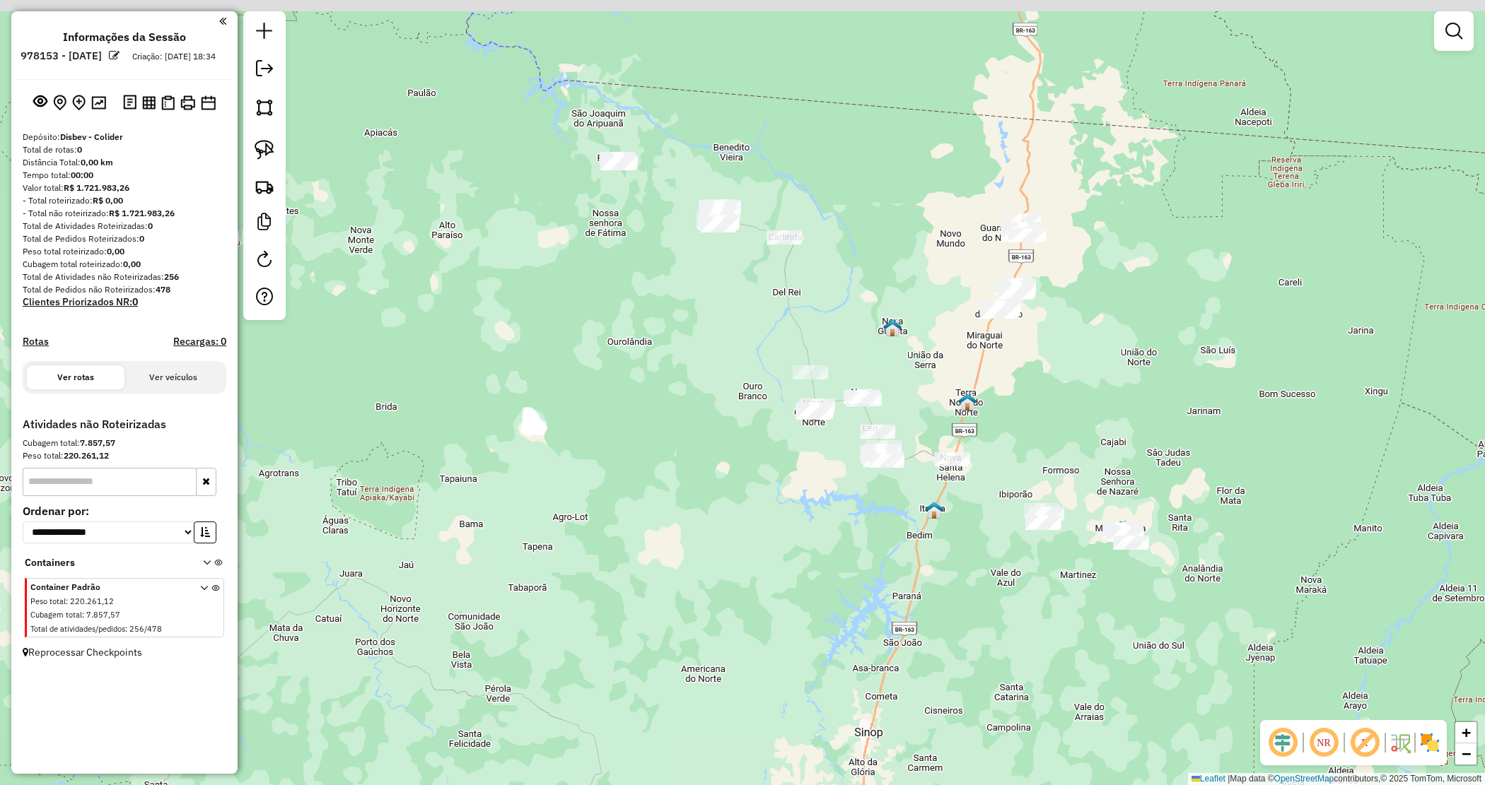
click at [655, 449] on div "Janela de atendimento Grade de atendimento Capacidade Transportadoras Veículos …" at bounding box center [742, 392] width 1485 height 785
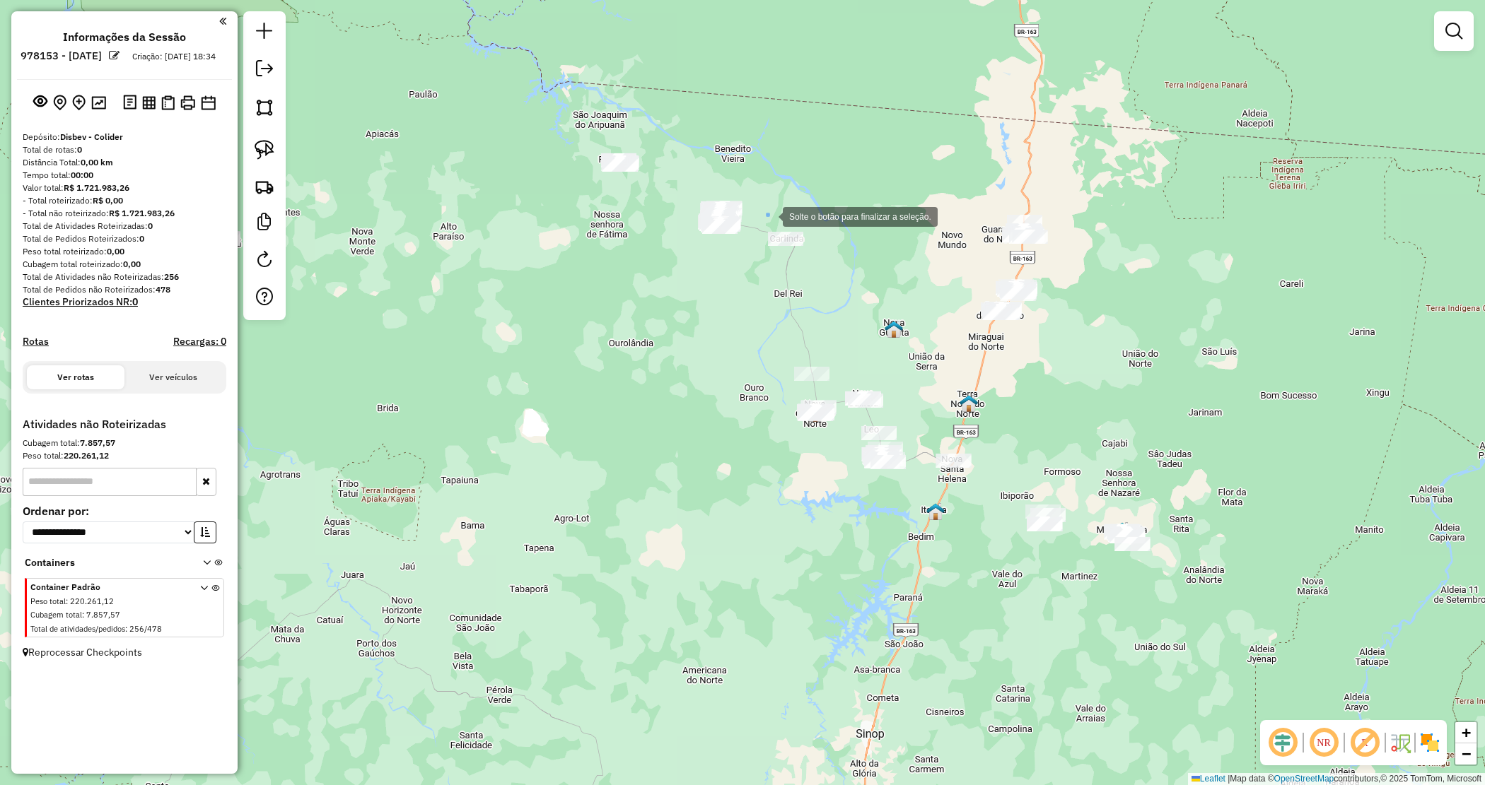
drag, startPoint x: 768, startPoint y: 216, endPoint x: 870, endPoint y: 281, distance: 120.2
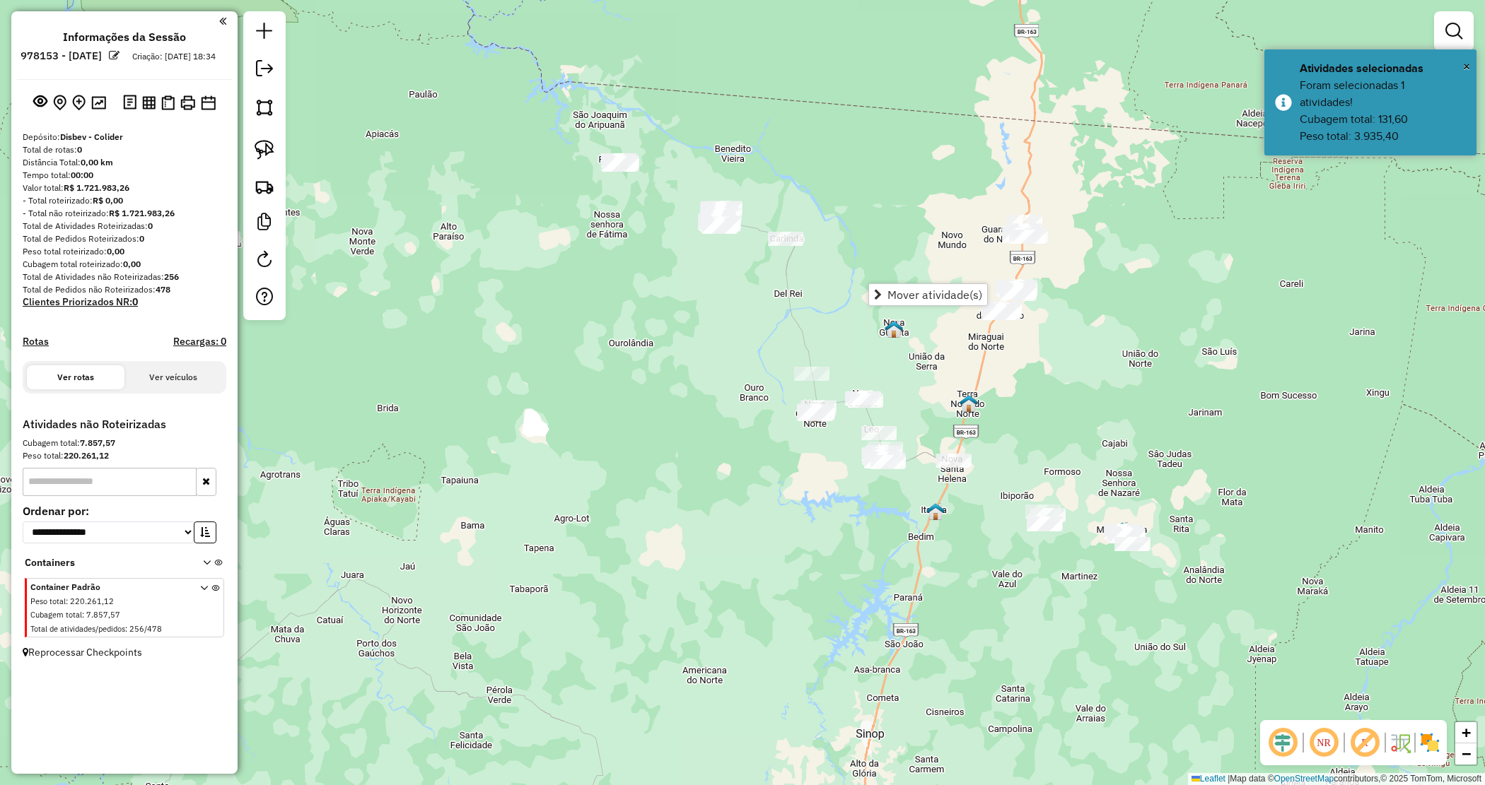
drag, startPoint x: 661, startPoint y: 344, endPoint x: 845, endPoint y: 341, distance: 183.8
click at [845, 341] on div "Janela de atendimento Grade de atendimento Capacidade Transportadoras Veículos …" at bounding box center [742, 392] width 1485 height 785
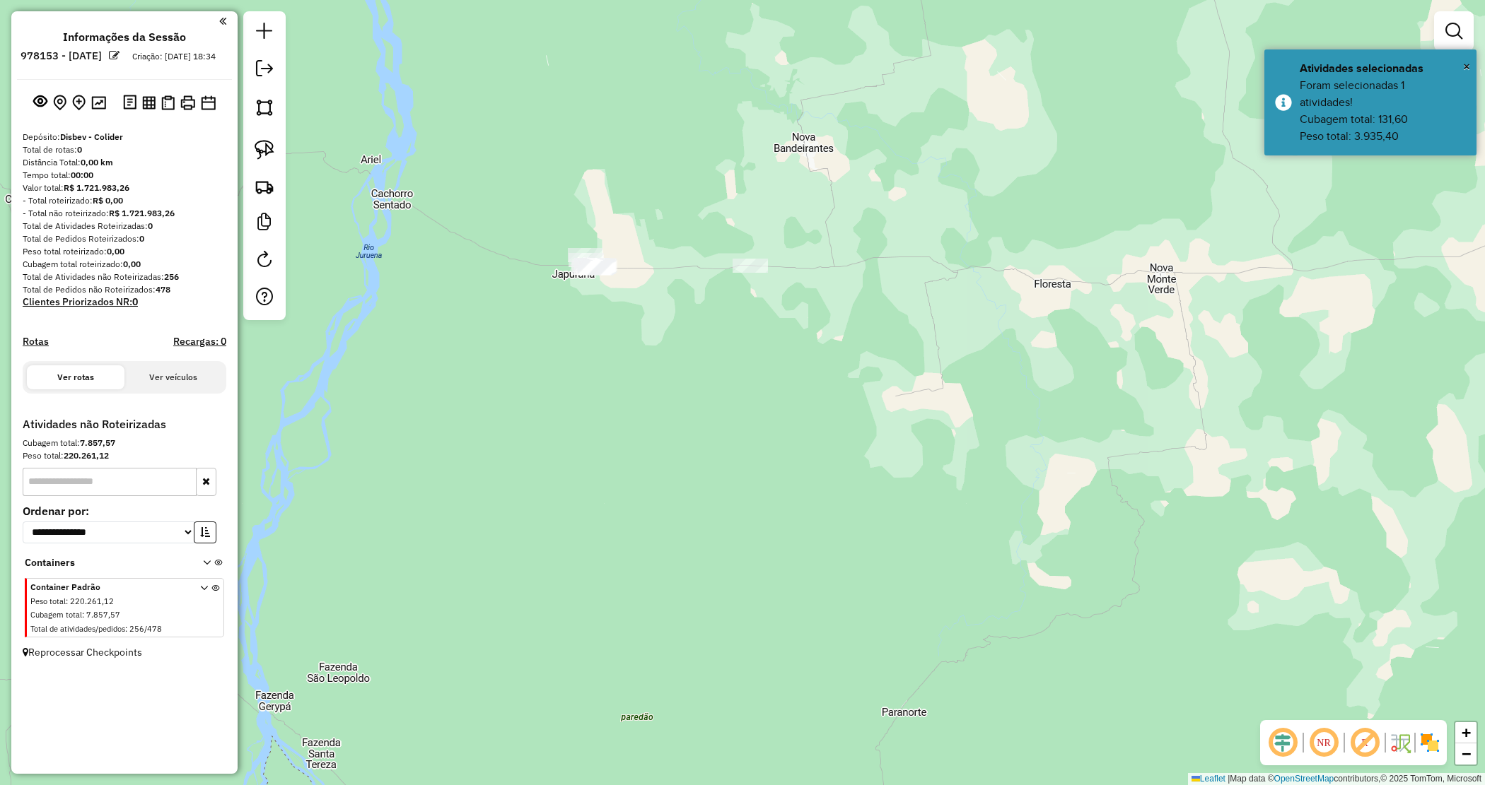
click at [502, 216] on div "Janela de atendimento Grade de atendimento Capacidade Transportadoras Veículos …" at bounding box center [742, 392] width 1485 height 785
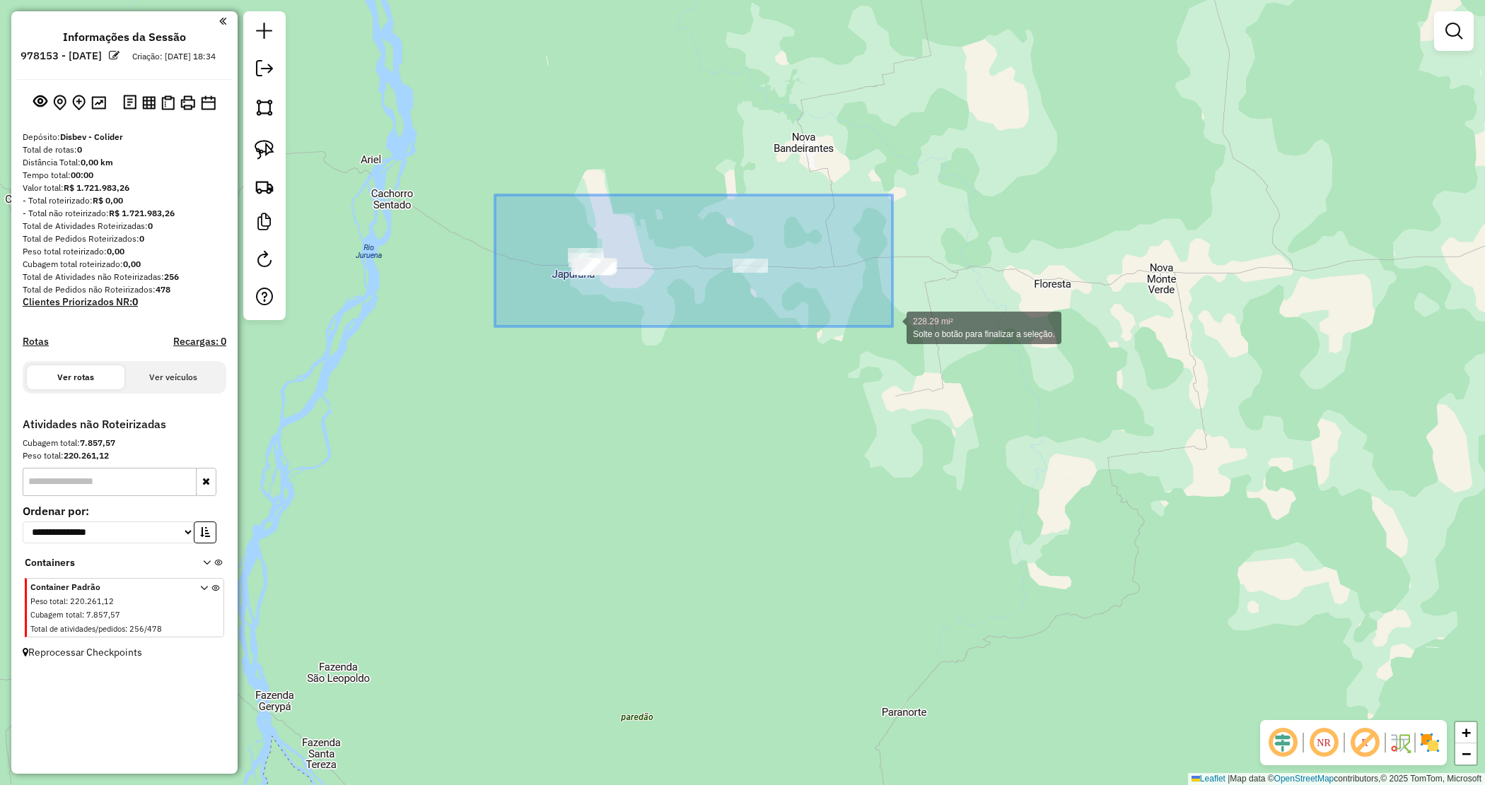
drag, startPoint x: 503, startPoint y: 202, endPoint x: 892, endPoint y: 327, distance: 408.3
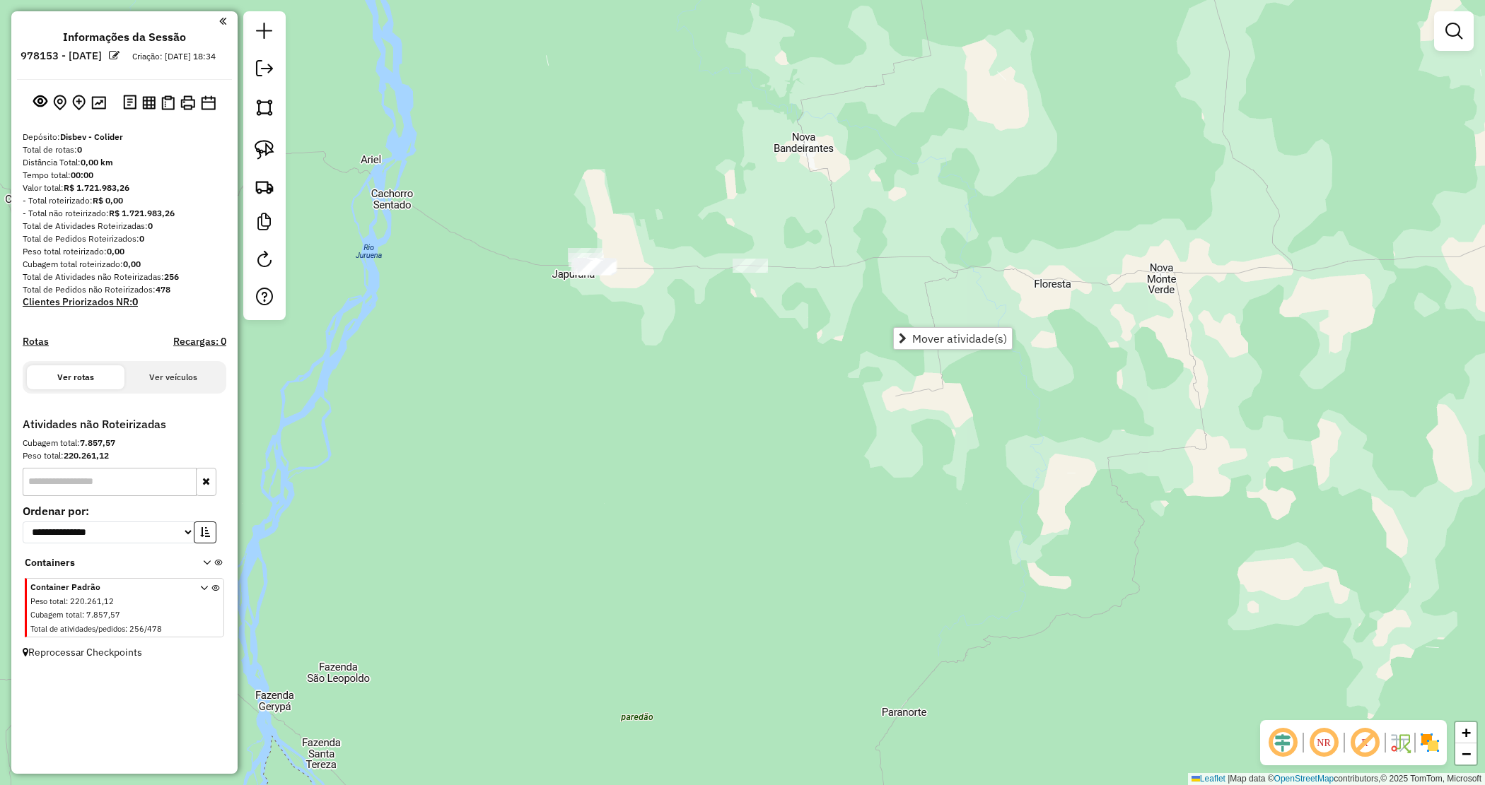
click at [539, 378] on div "Janela de atendimento Grade de atendimento Capacidade Transportadoras Veículos …" at bounding box center [742, 392] width 1485 height 785
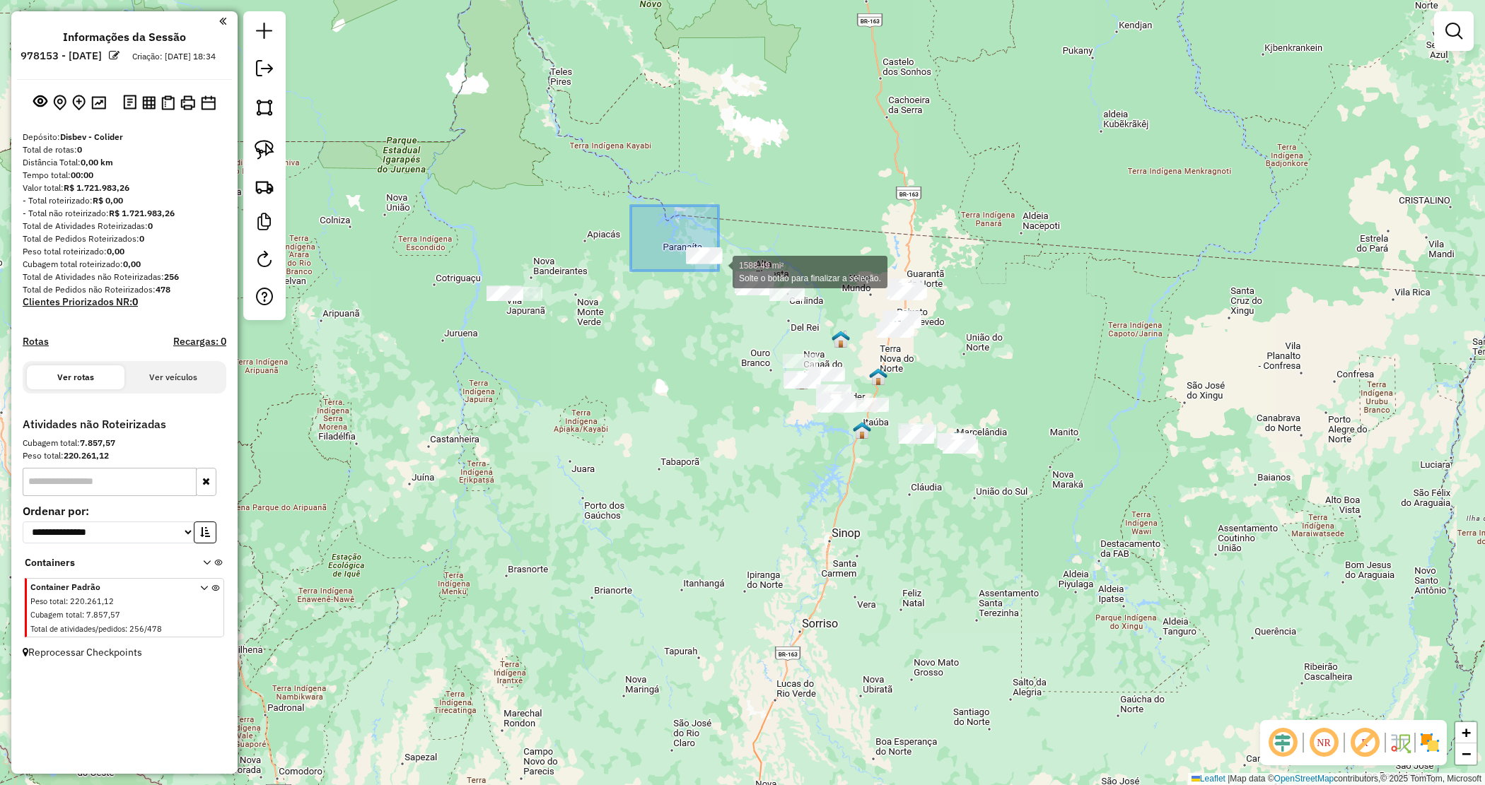
drag, startPoint x: 681, startPoint y: 250, endPoint x: 718, endPoint y: 271, distance: 43.1
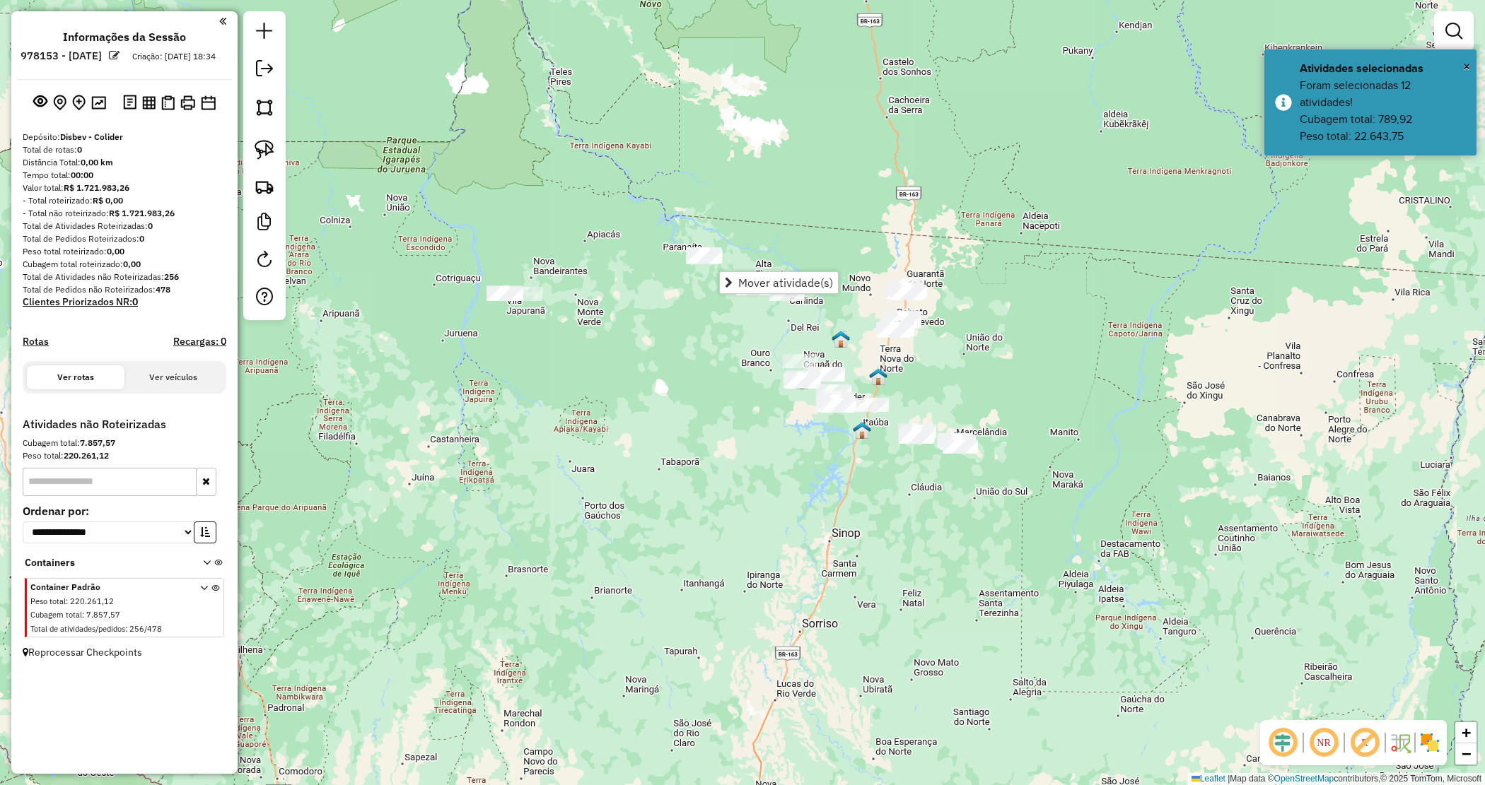
click at [691, 389] on div "Janela de atendimento Grade de atendimento Capacidade Transportadoras Veículos …" at bounding box center [742, 392] width 1485 height 785
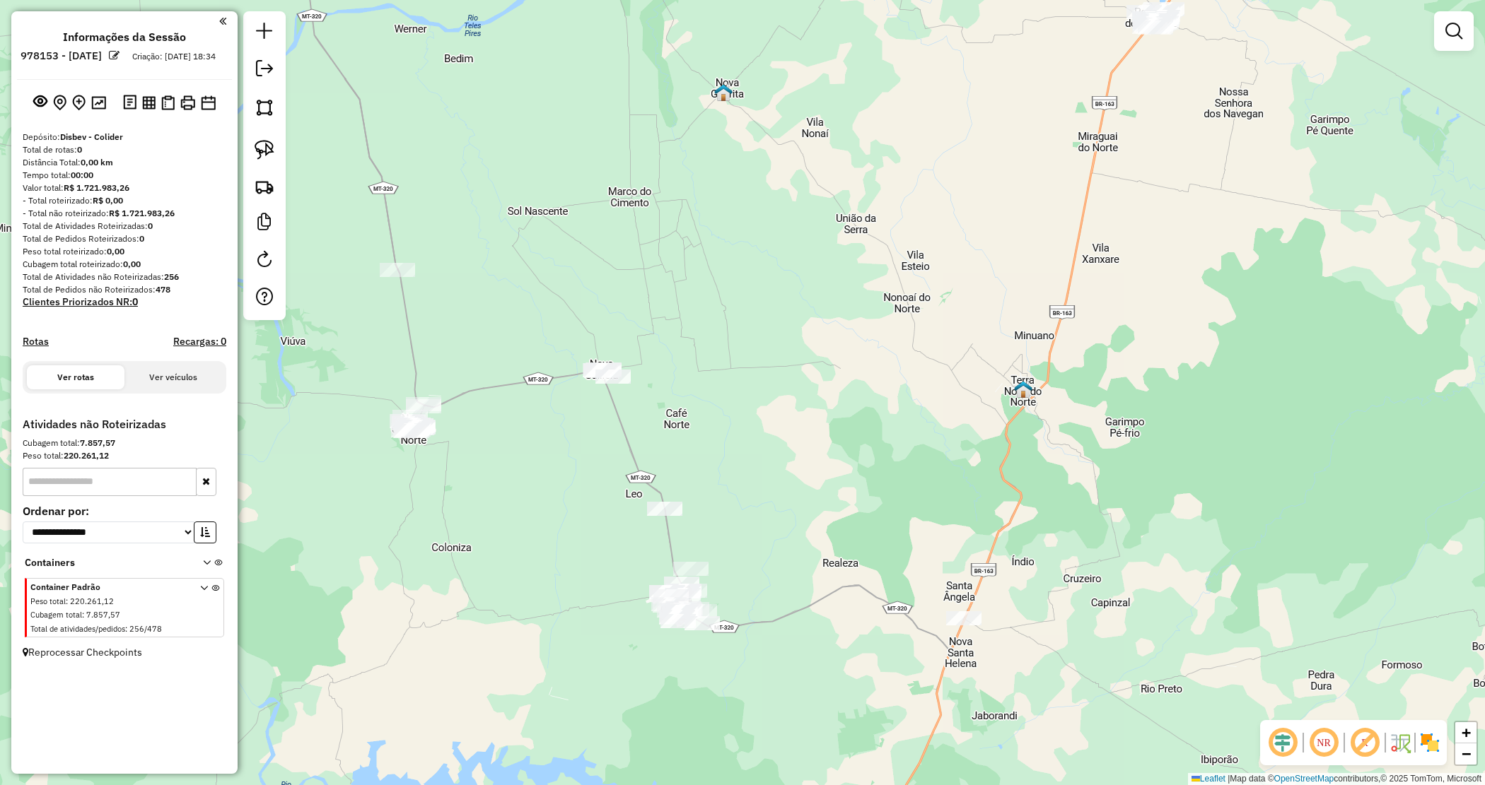
drag, startPoint x: 860, startPoint y: 633, endPoint x: 761, endPoint y: 278, distance: 368.6
click at [761, 281] on div "Janela de atendimento Grade de atendimento Capacidade Transportadoras Veículos …" at bounding box center [742, 392] width 1485 height 785
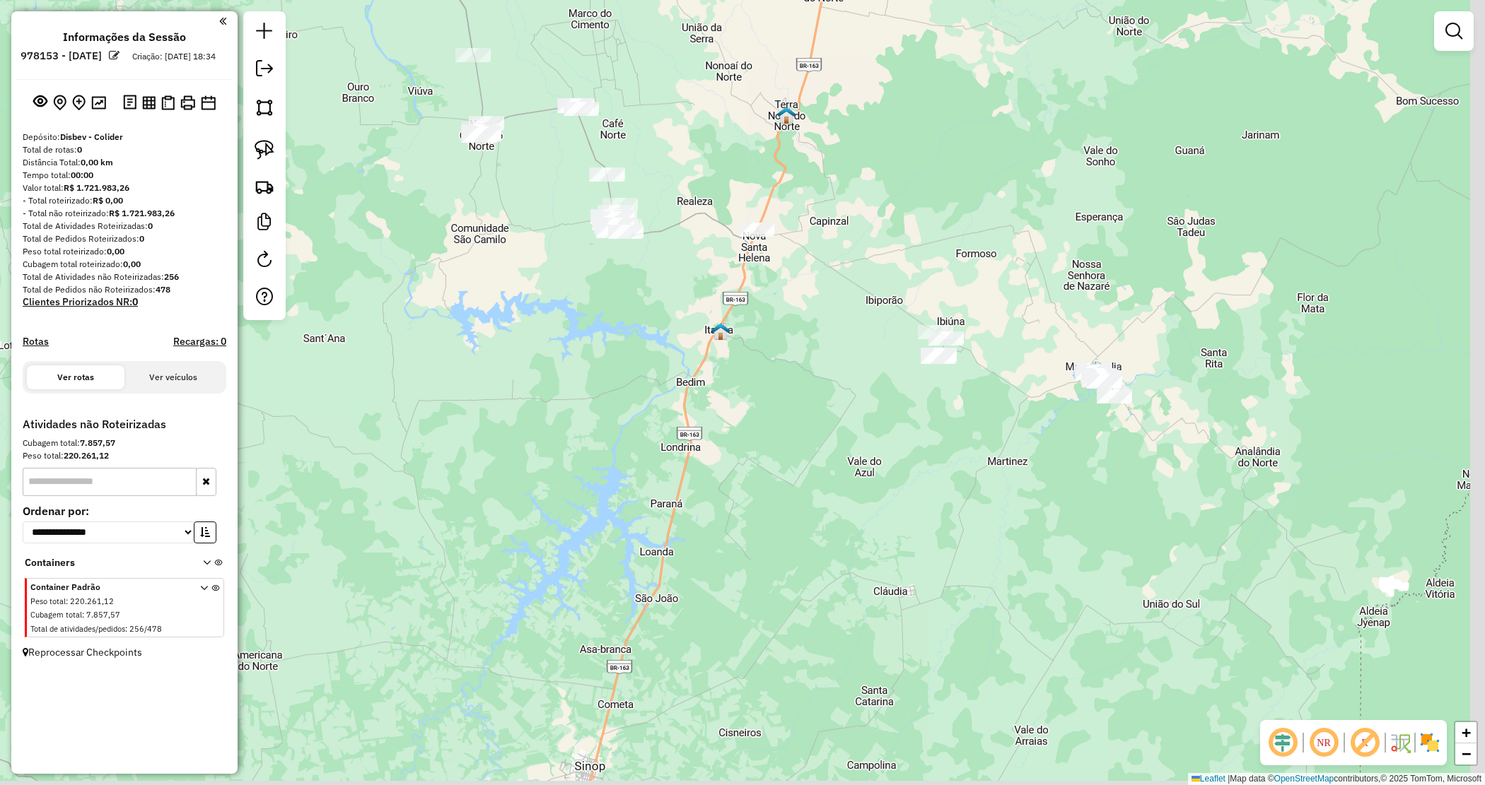
drag, startPoint x: 780, startPoint y: 410, endPoint x: 693, endPoint y: 316, distance: 128.1
click at [721, 368] on div "Janela de atendimento Grade de atendimento Capacidade Transportadoras Veículos …" at bounding box center [742, 392] width 1485 height 785
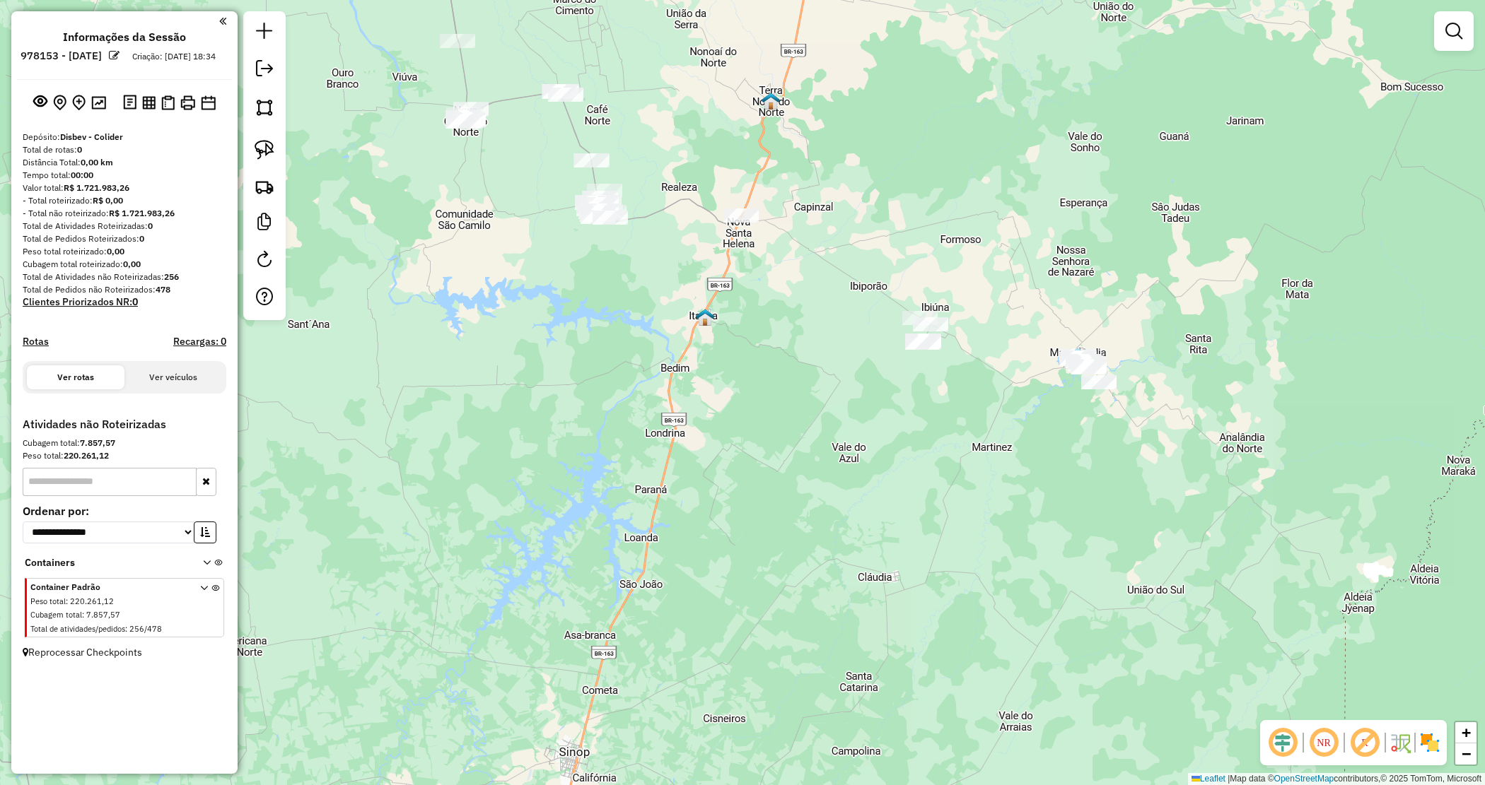
drag, startPoint x: 711, startPoint y: 180, endPoint x: 820, endPoint y: 290, distance: 155.0
click at [1133, 415] on div "Janela de atendimento Grade de atendimento Capacidade Transportadoras Veículos …" at bounding box center [742, 392] width 1485 height 785
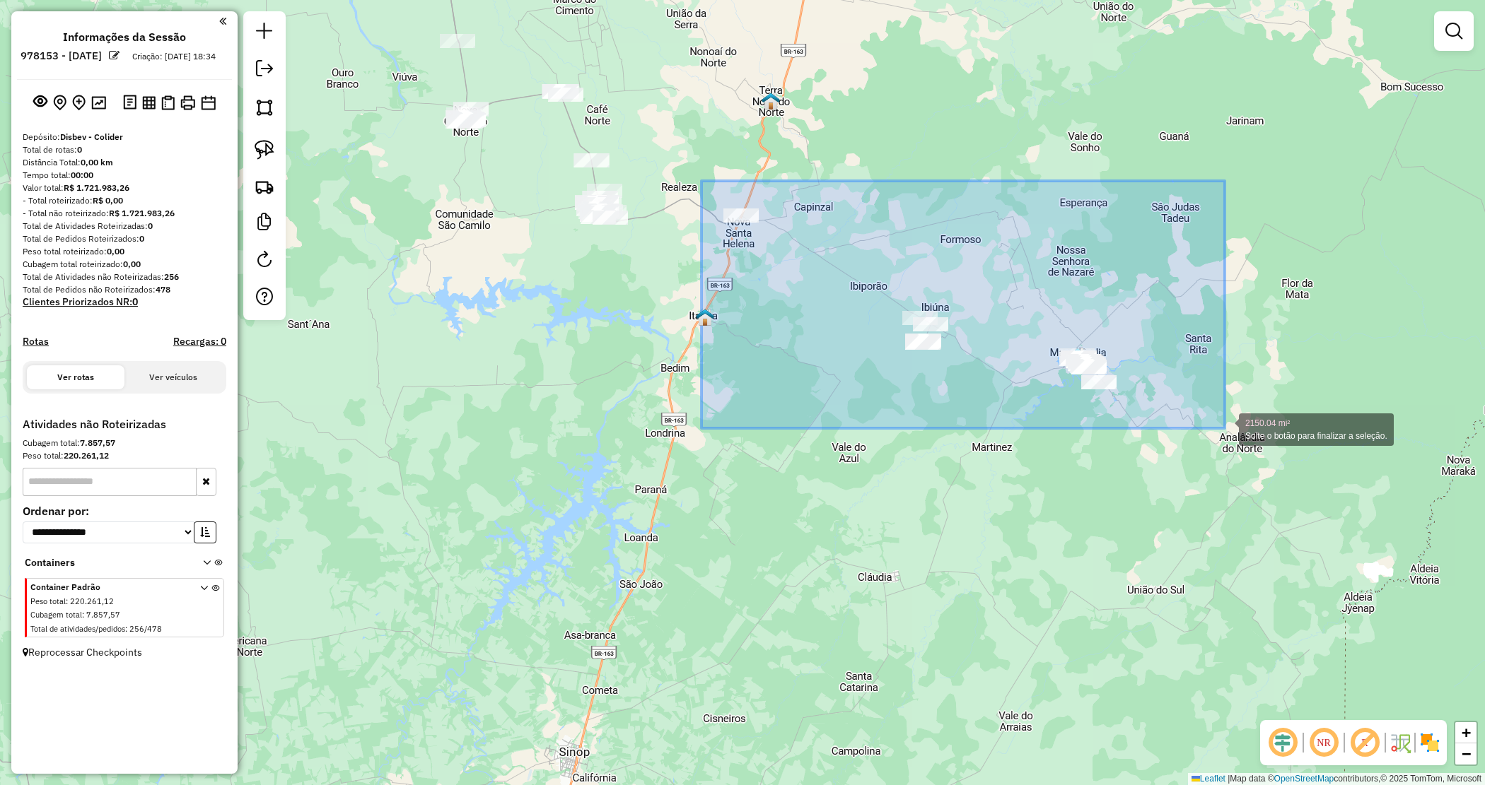
drag, startPoint x: 834, startPoint y: 274, endPoint x: 1231, endPoint y: 443, distance: 430.8
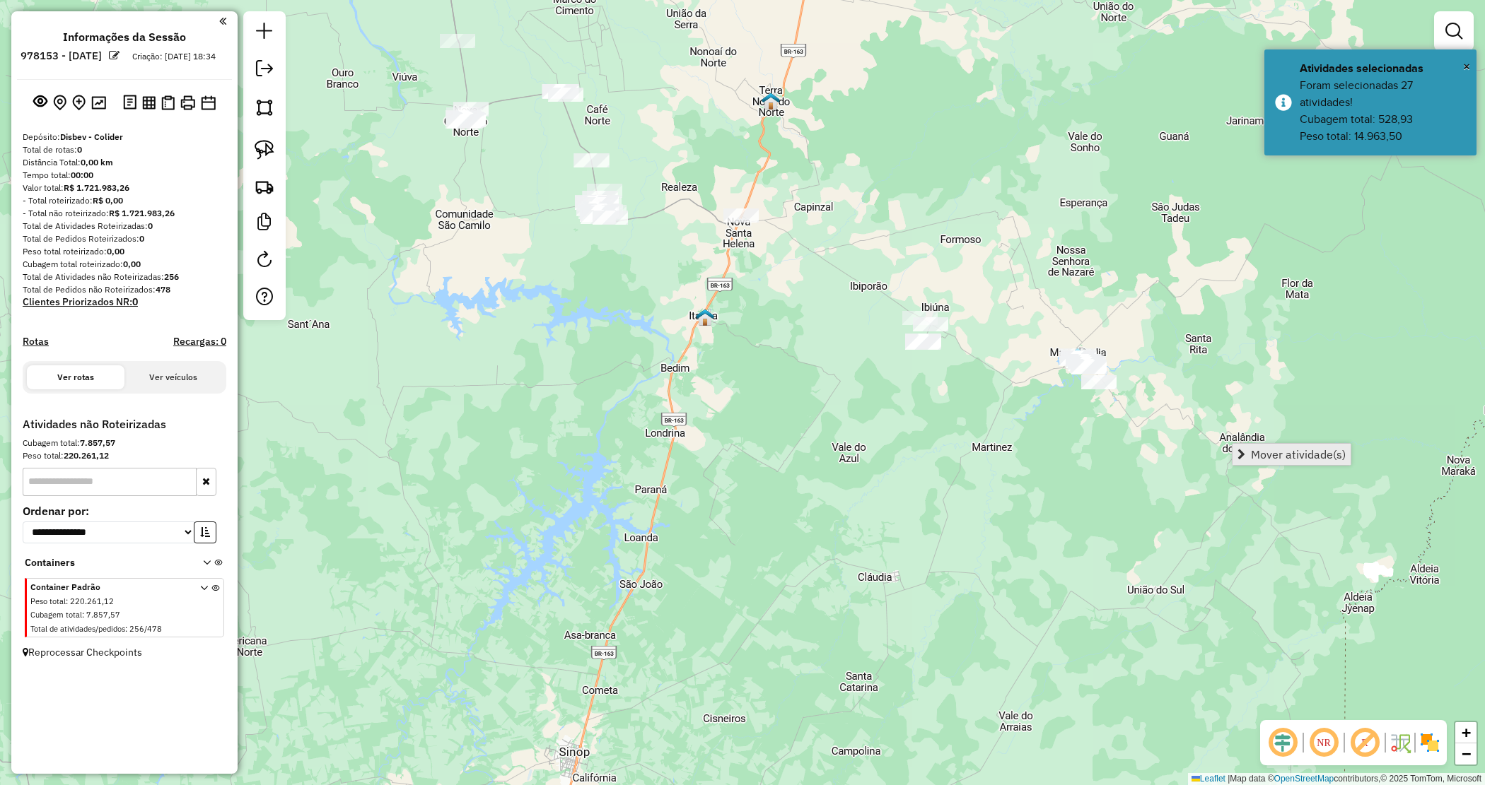
click at [1246, 451] on link "Mover atividade(s)" at bounding box center [1291, 454] width 118 height 21
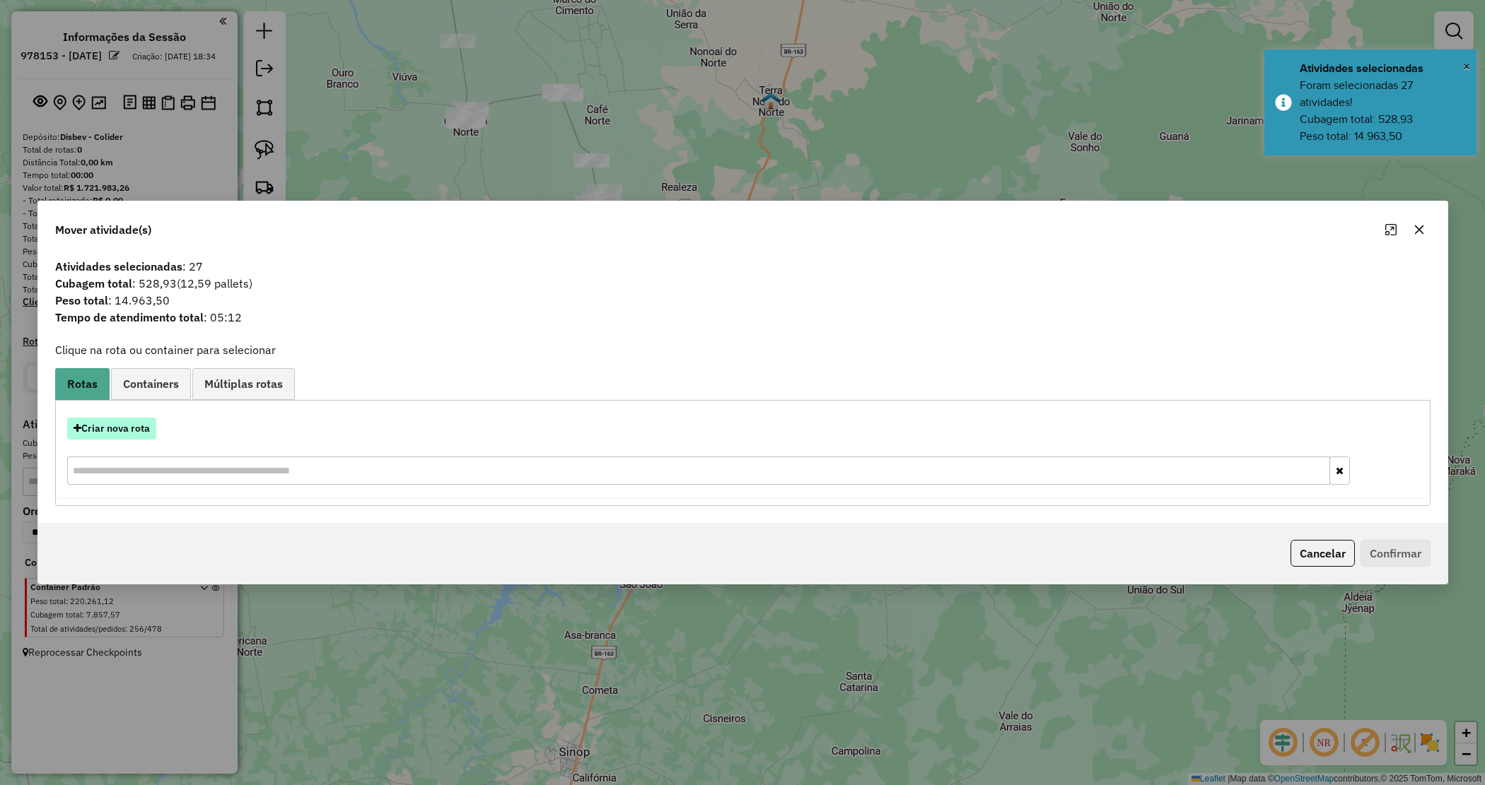
click at [122, 419] on button "Criar nova rota" at bounding box center [111, 429] width 89 height 22
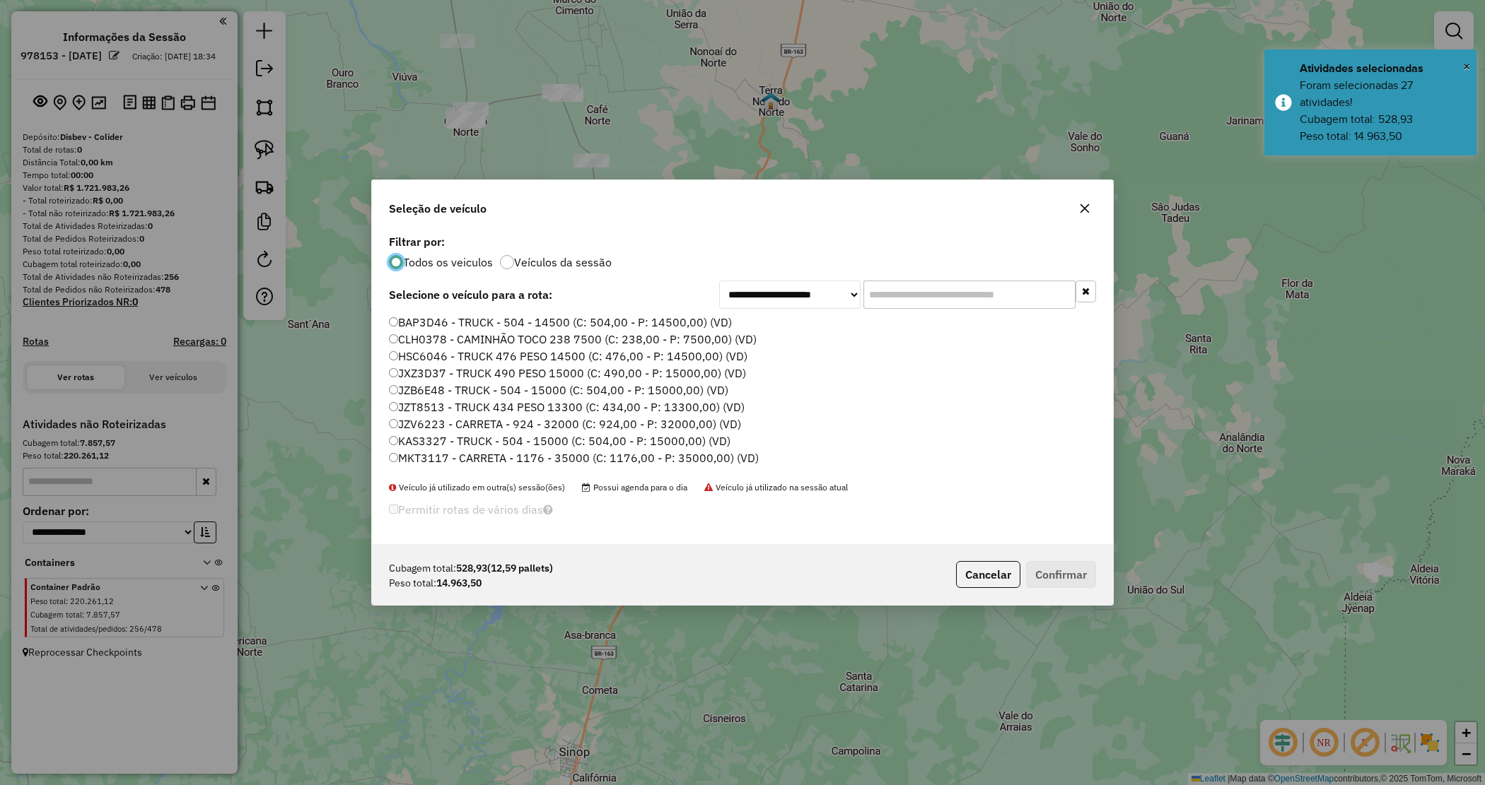
scroll to position [7, 4]
click at [902, 288] on input "text" at bounding box center [969, 295] width 212 height 28
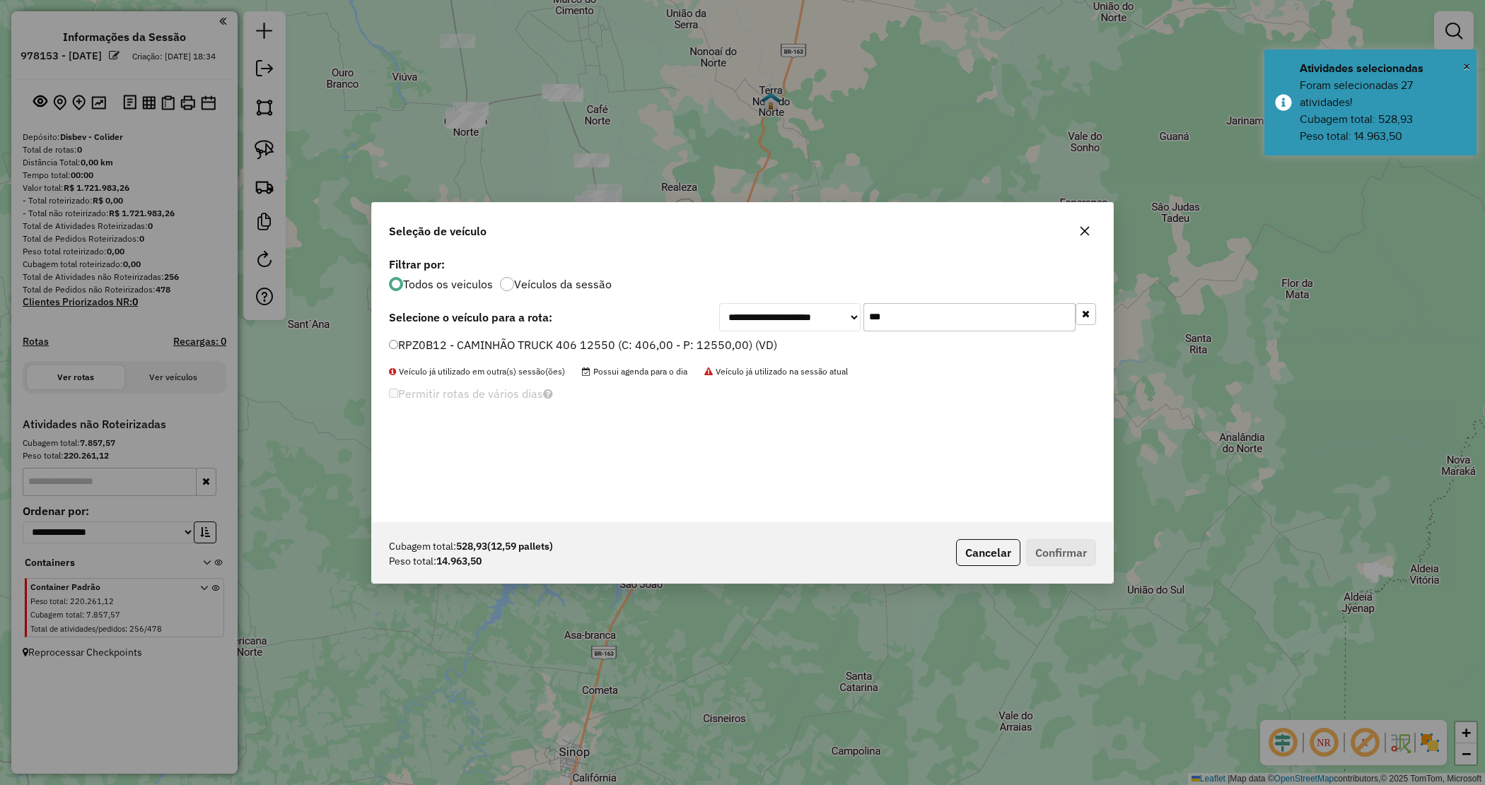
type input "***"
click at [747, 338] on label "RPZ0B12 - CAMINHÃO TRUCK 406 12550 (C: 406,00 - P: 12550,00) (VD)" at bounding box center [583, 345] width 388 height 17
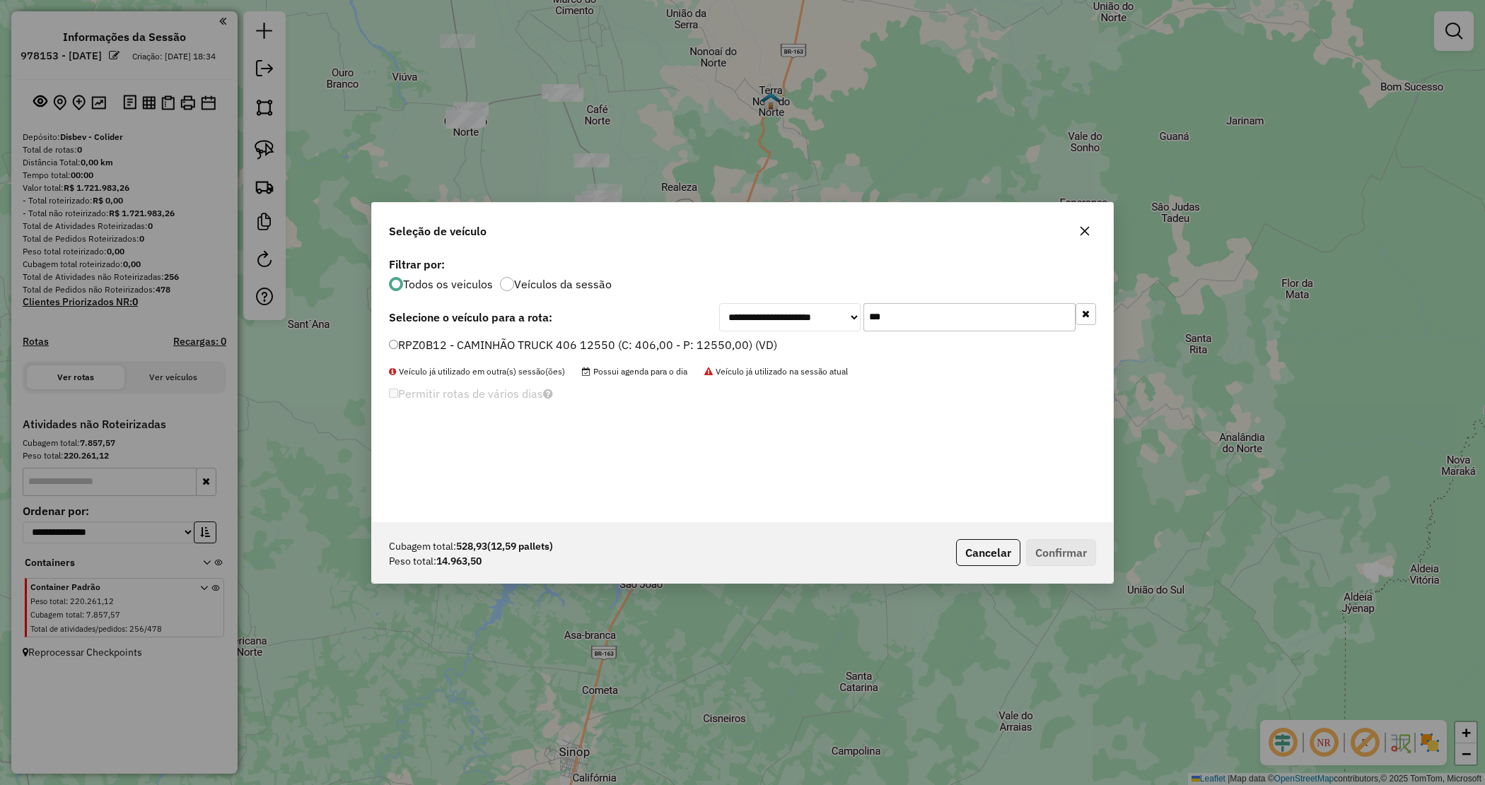
click at [609, 341] on label "RPZ0B12 - CAMINHÃO TRUCK 406 12550 (C: 406,00 - P: 12550,00) (VD)" at bounding box center [583, 345] width 388 height 17
drag, startPoint x: 1089, startPoint y: 556, endPoint x: 1082, endPoint y: 551, distance: 7.6
click at [1082, 551] on button "Confirmar" at bounding box center [1061, 552] width 70 height 27
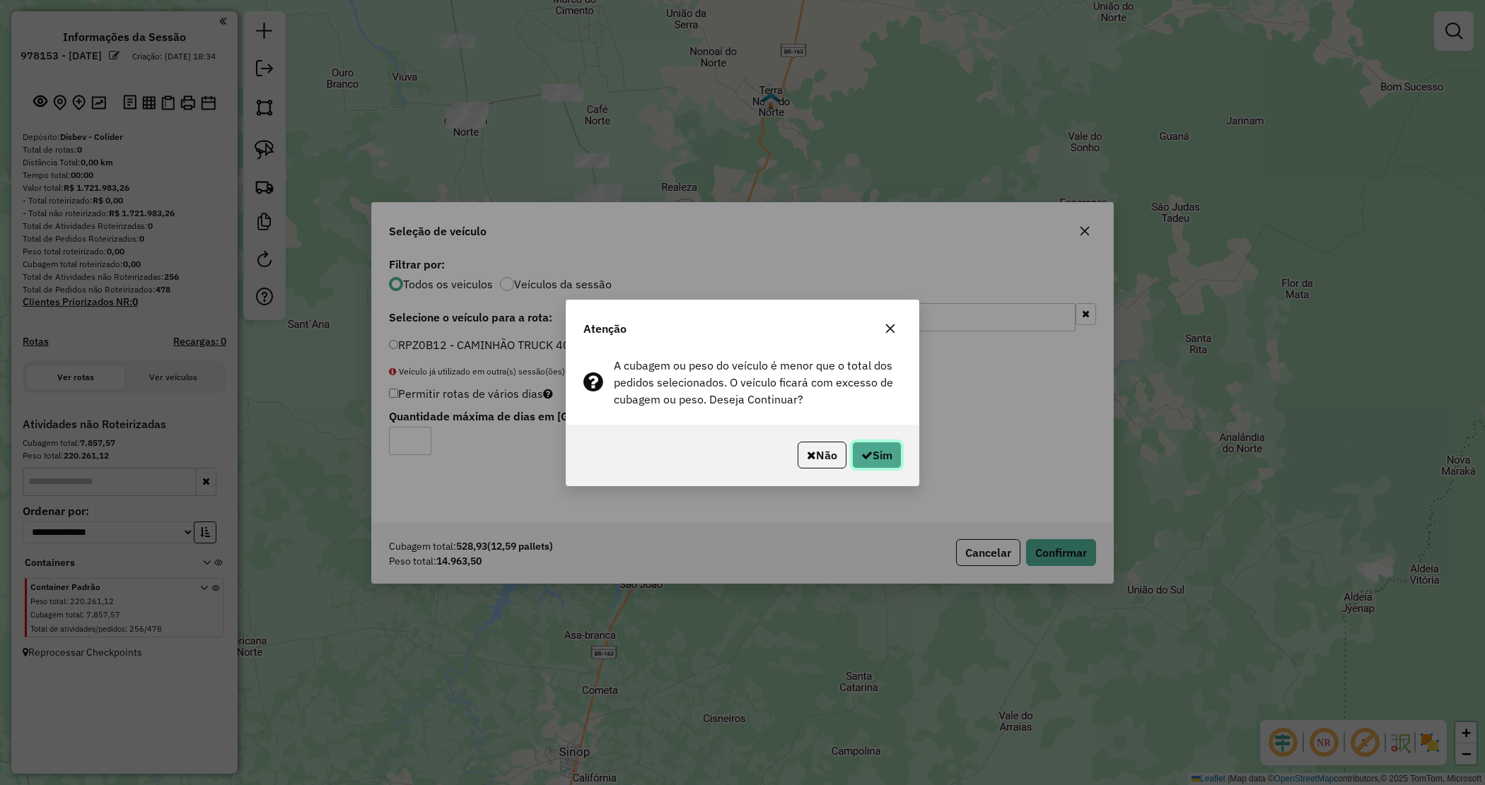
drag, startPoint x: 879, startPoint y: 463, endPoint x: 871, endPoint y: 460, distance: 8.3
click at [877, 464] on button "Sim" at bounding box center [876, 455] width 49 height 27
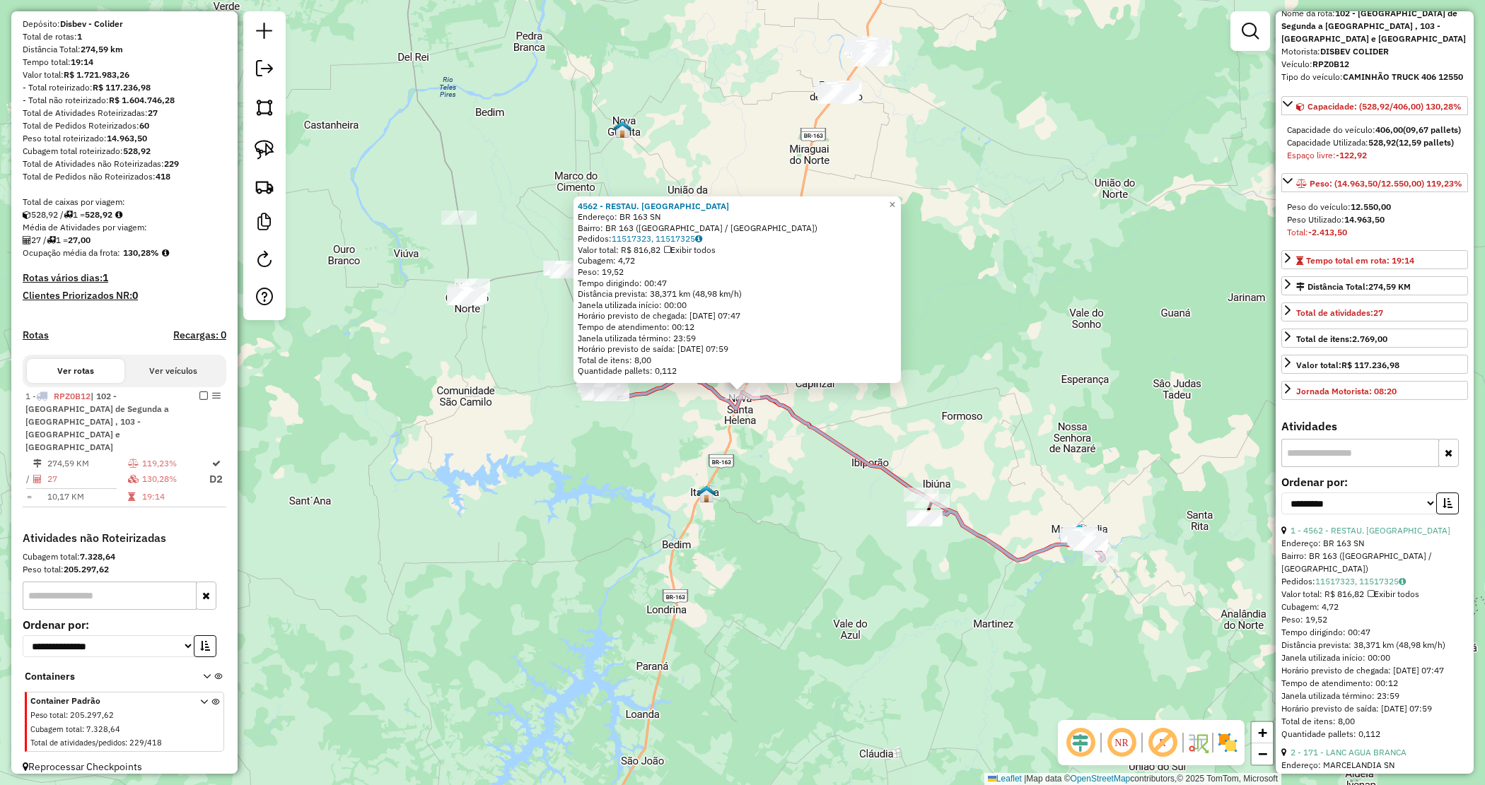
scroll to position [88, 0]
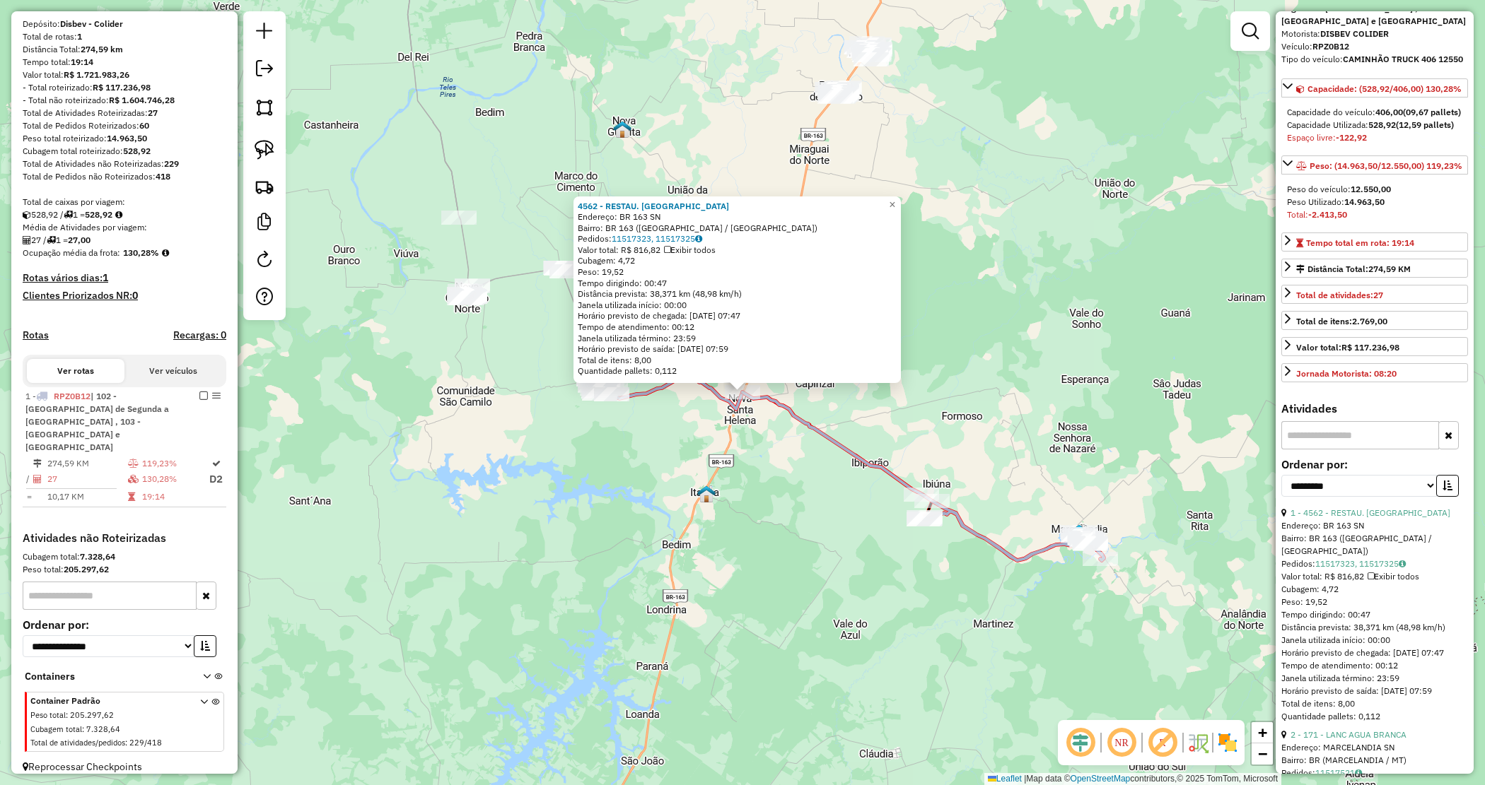
drag, startPoint x: 1361, startPoint y: 517, endPoint x: 1355, endPoint y: 529, distance: 13.6
click at [1360, 507] on div "**********" at bounding box center [1374, 483] width 187 height 47
drag, startPoint x: 1355, startPoint y: 529, endPoint x: 1349, endPoint y: 536, distance: 9.1
click at [1352, 497] on select "**********" at bounding box center [1359, 486] width 156 height 22
click at [1328, 497] on select "**********" at bounding box center [1359, 486] width 156 height 22
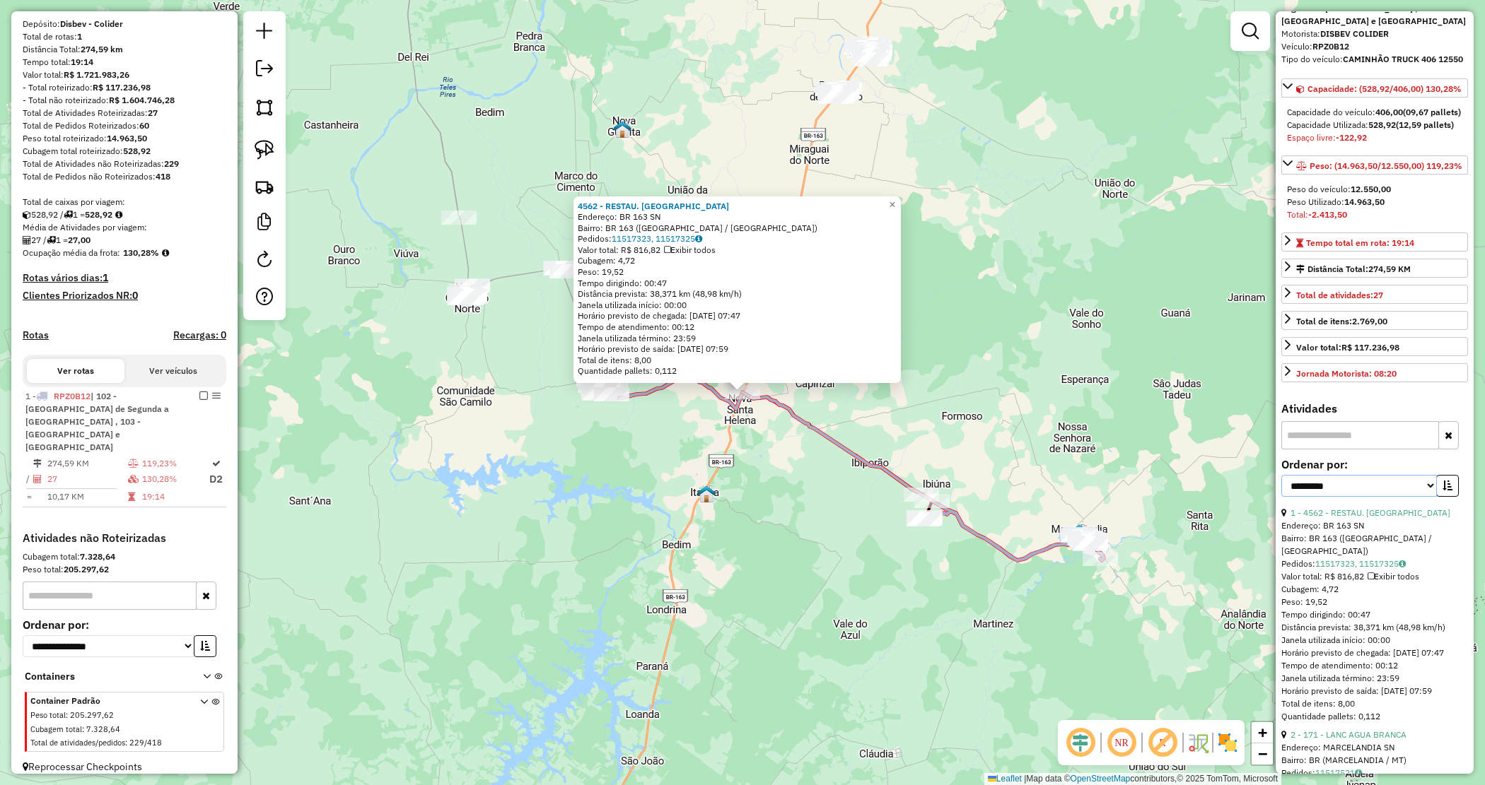
click at [1333, 497] on select "**********" at bounding box center [1359, 486] width 156 height 22
click at [1334, 497] on select "**********" at bounding box center [1359, 486] width 156 height 22
select select "*********"
click at [1281, 497] on select "**********" at bounding box center [1359, 486] width 156 height 22
drag, startPoint x: 1443, startPoint y: 524, endPoint x: 1416, endPoint y: 518, distance: 27.6
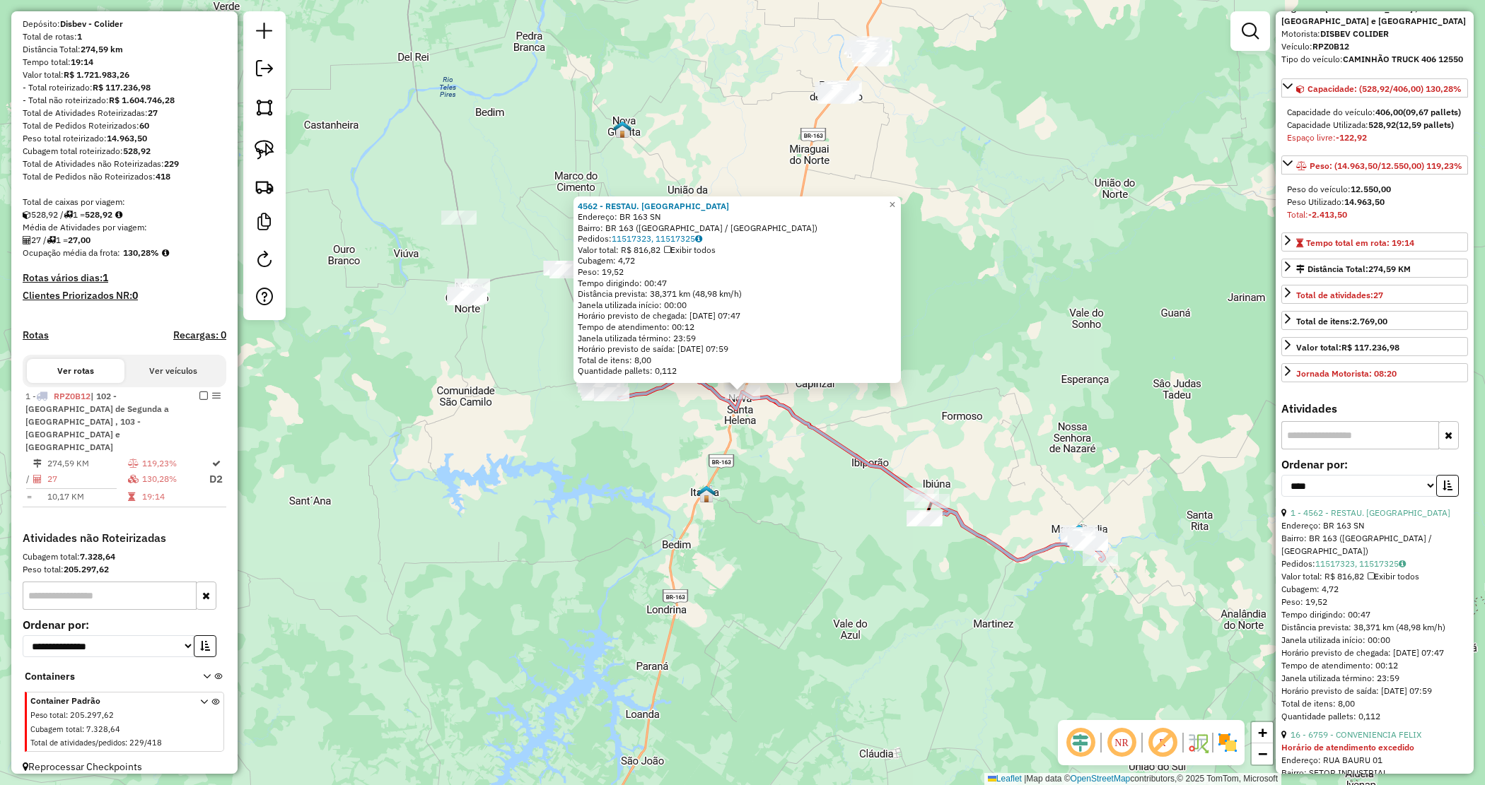
click at [1443, 491] on icon "button" at bounding box center [1447, 486] width 10 height 10
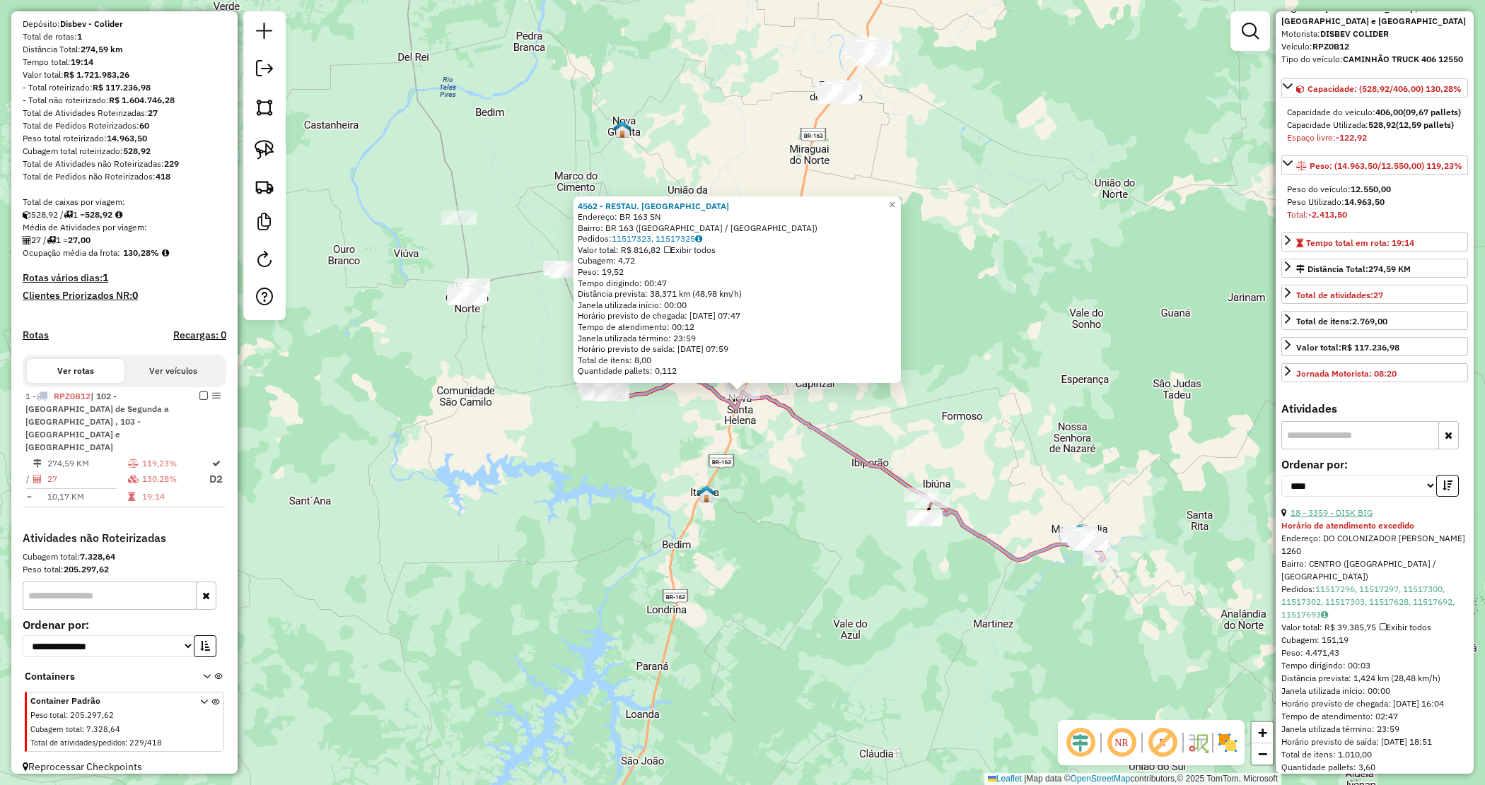
click at [1349, 518] on link "18 - 3359 - DISK BIG" at bounding box center [1331, 513] width 82 height 11
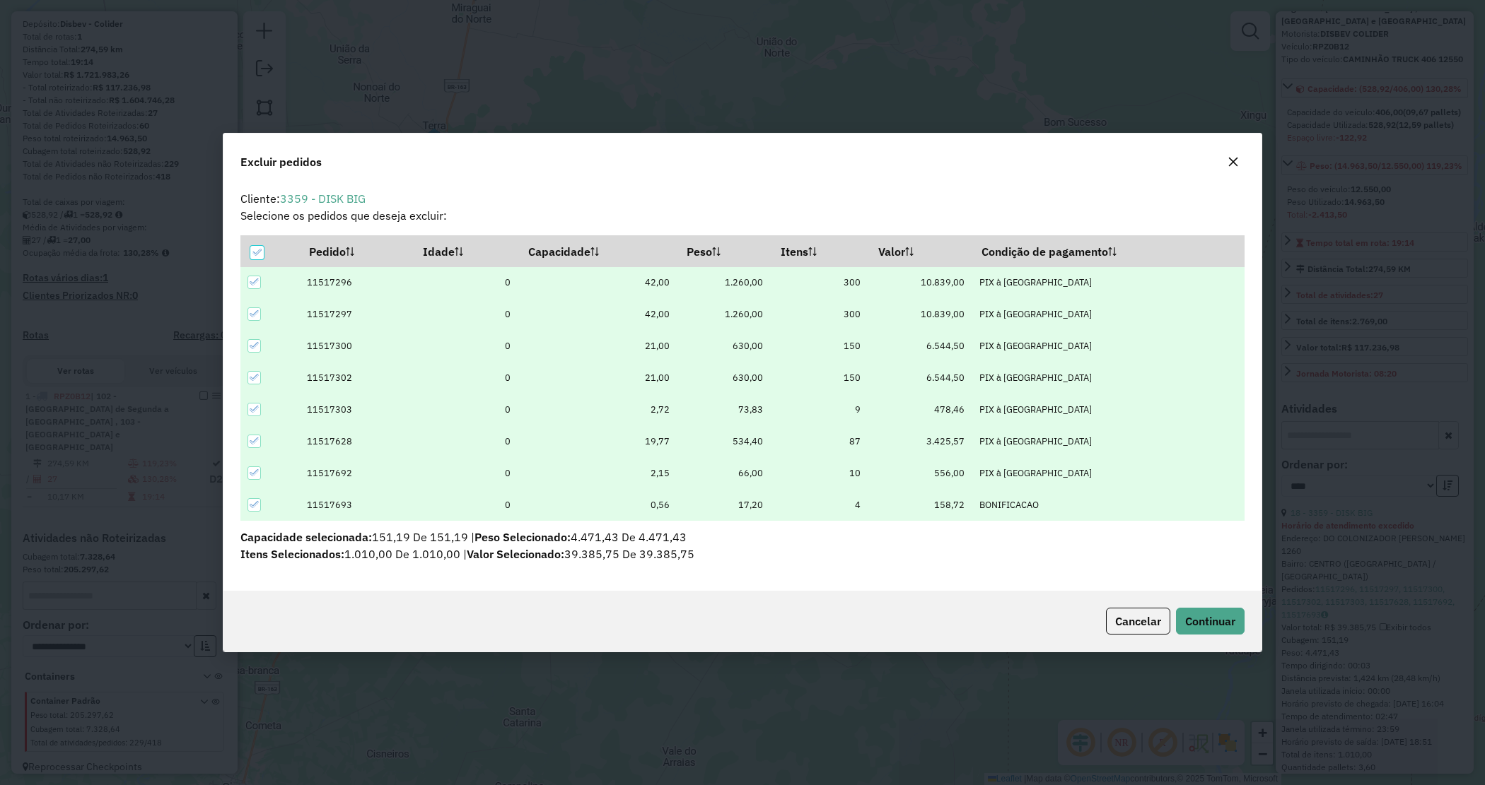
scroll to position [0, 0]
drag, startPoint x: 1205, startPoint y: 622, endPoint x: 1198, endPoint y: 619, distance: 7.9
click at [1205, 624] on span "Continuar" at bounding box center [1210, 621] width 50 height 14
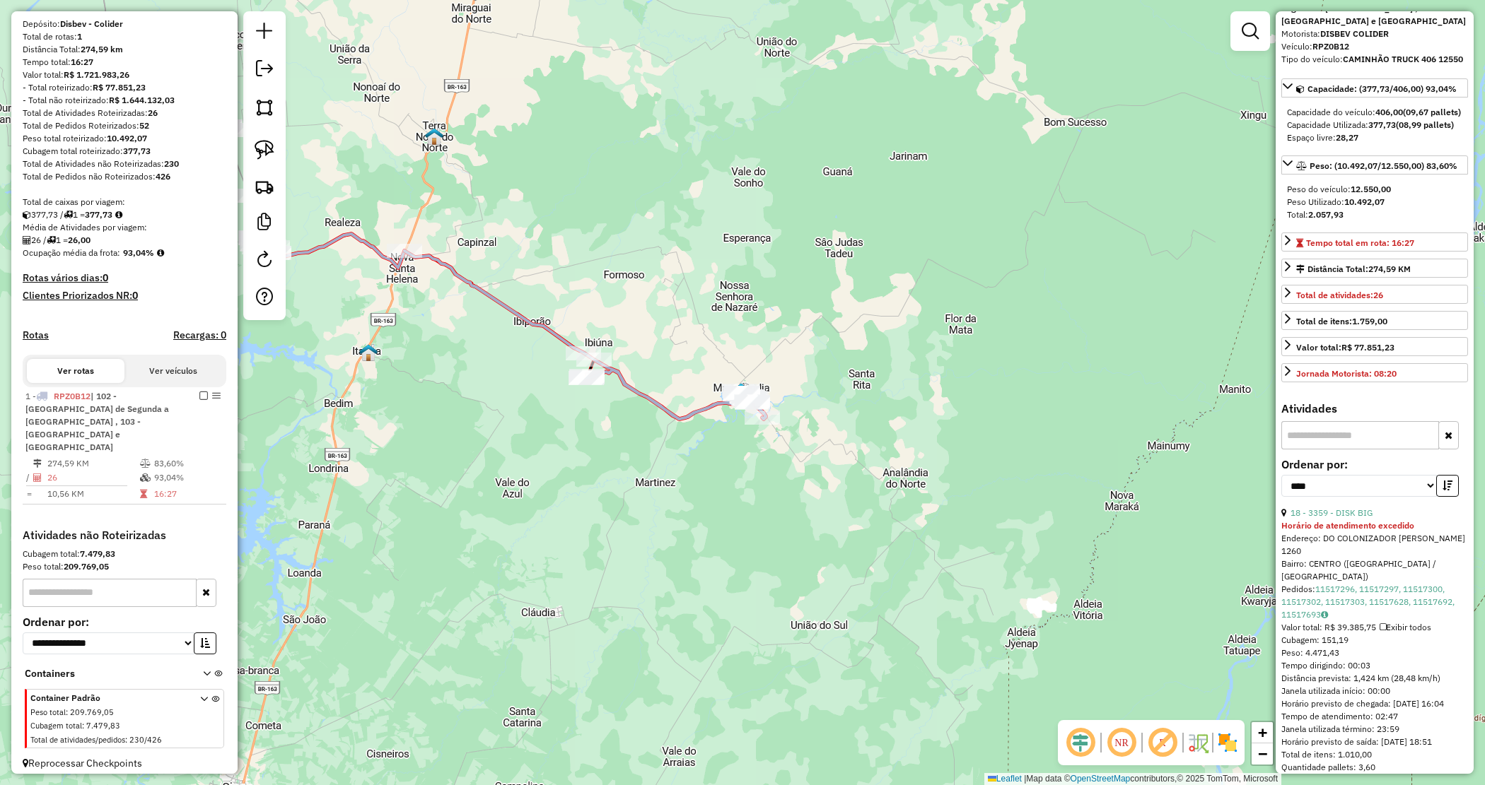
scroll to position [110, 0]
drag, startPoint x: 759, startPoint y: 515, endPoint x: 730, endPoint y: 525, distance: 30.6
click at [758, 516] on div "Janela de atendimento Grade de atendimento Capacidade Transportadoras Veículos …" at bounding box center [742, 392] width 1485 height 785
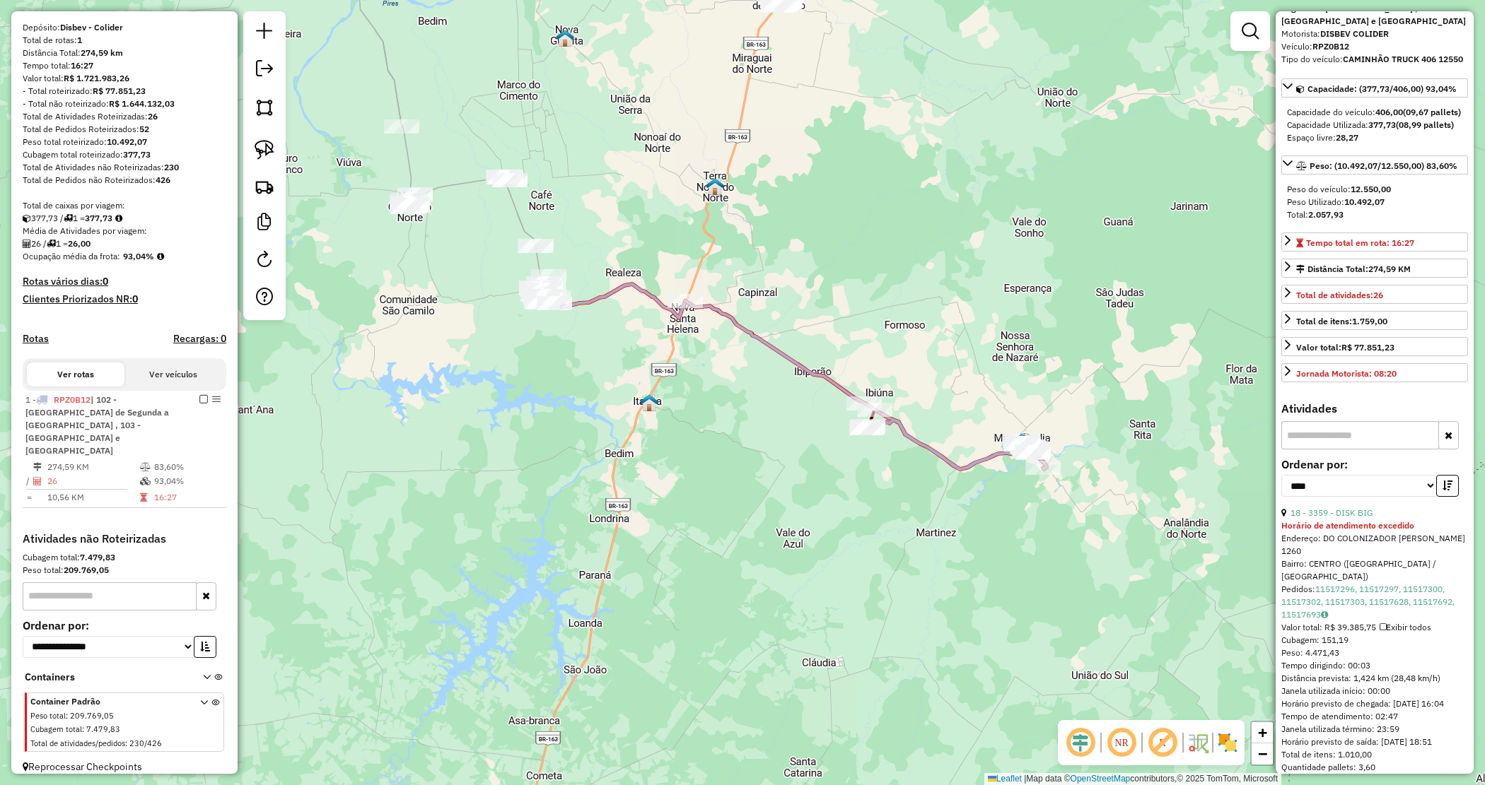
drag, startPoint x: 680, startPoint y: 518, endPoint x: 994, endPoint y: 568, distance: 317.8
click at [1005, 576] on div "Janela de atendimento Grade de atendimento Capacidade Transportadoras Veículos …" at bounding box center [742, 392] width 1485 height 785
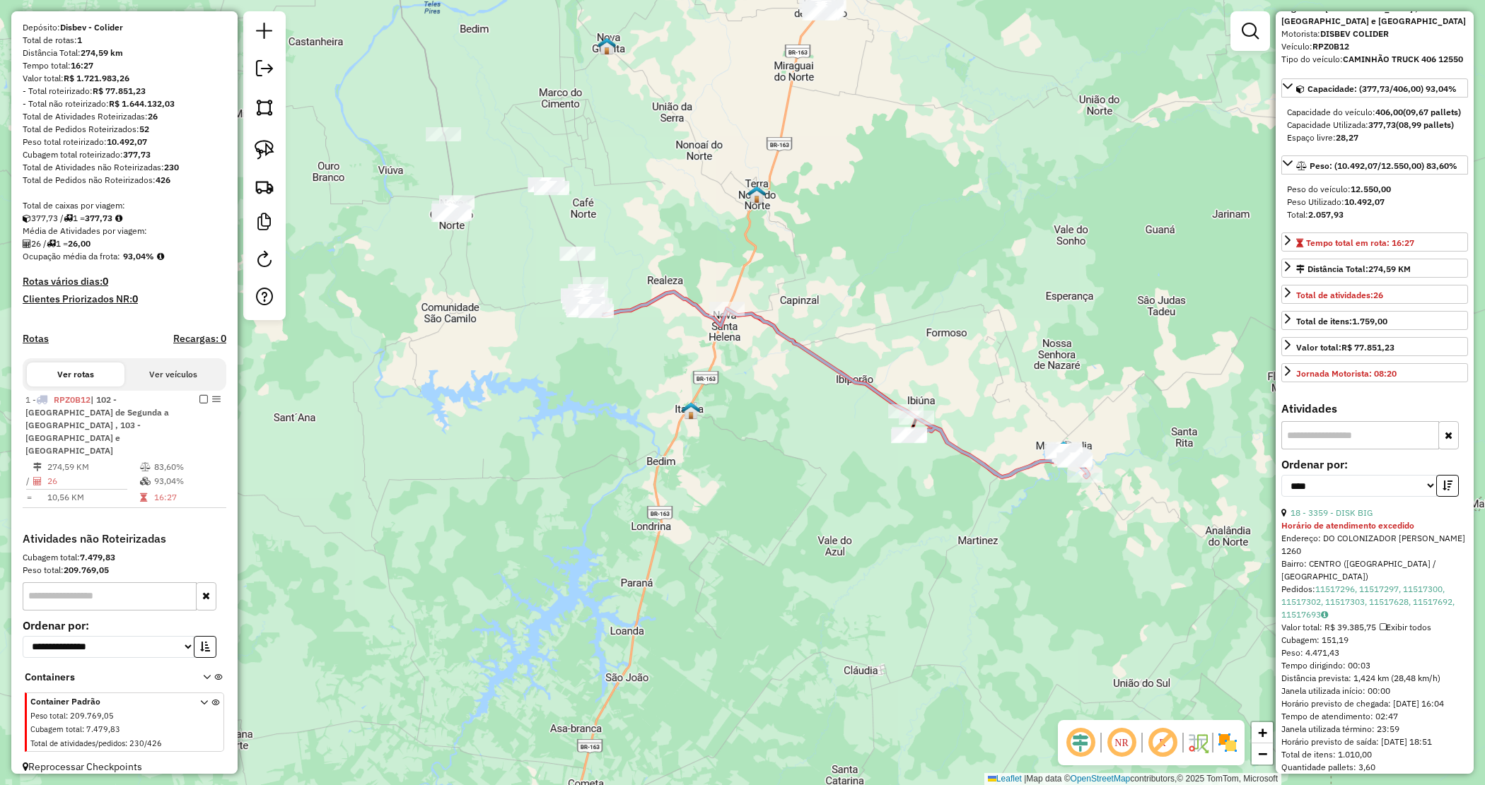
click at [991, 566] on div "Janela de atendimento Grade de atendimento Capacidade Transportadoras Veículos …" at bounding box center [742, 392] width 1485 height 785
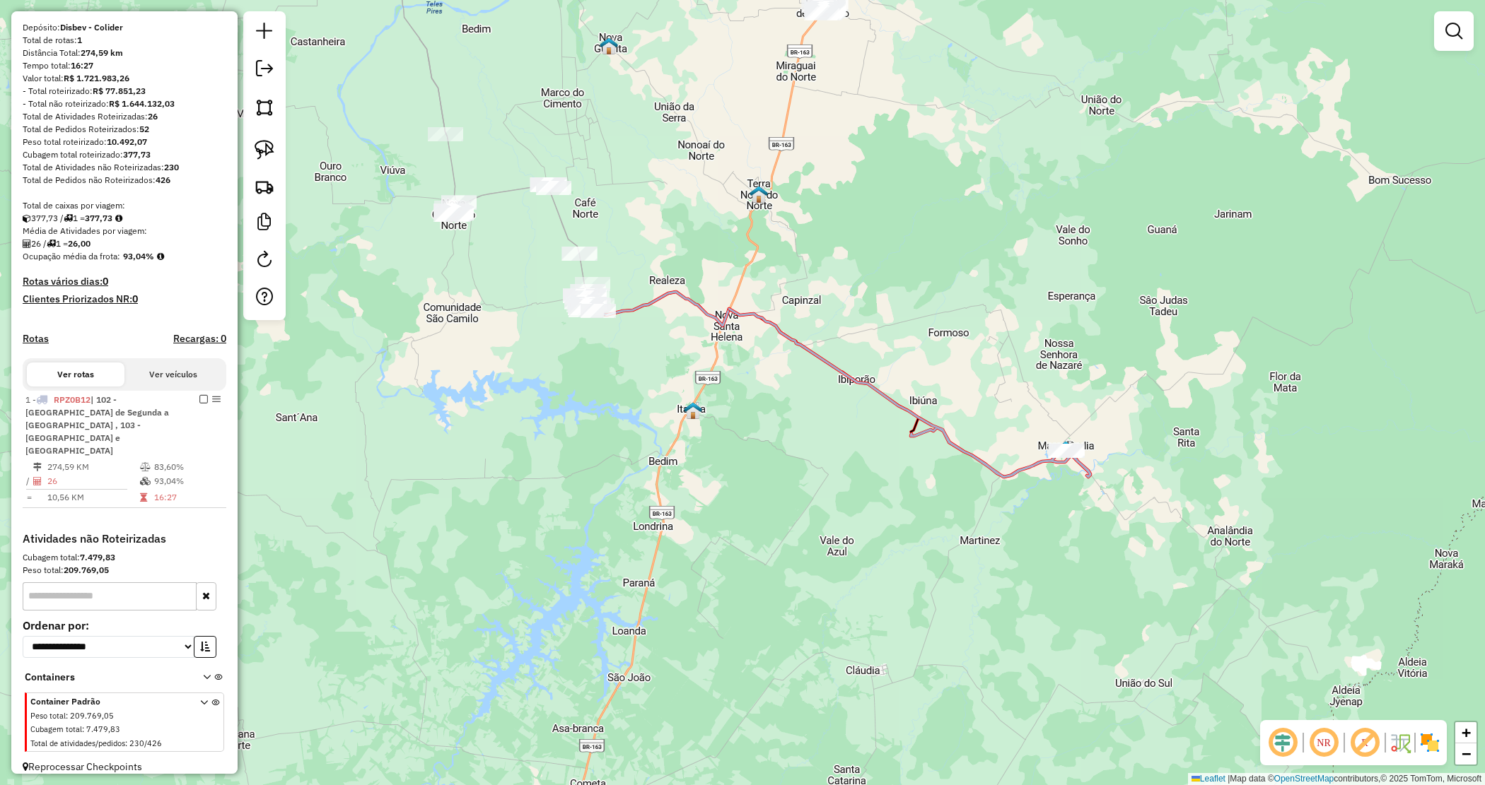
drag, startPoint x: 800, startPoint y: 501, endPoint x: 948, endPoint y: 515, distance: 149.1
click at [969, 527] on div "Janela de atendimento Grade de atendimento Capacidade Transportadoras Veículos …" at bounding box center [742, 392] width 1485 height 785
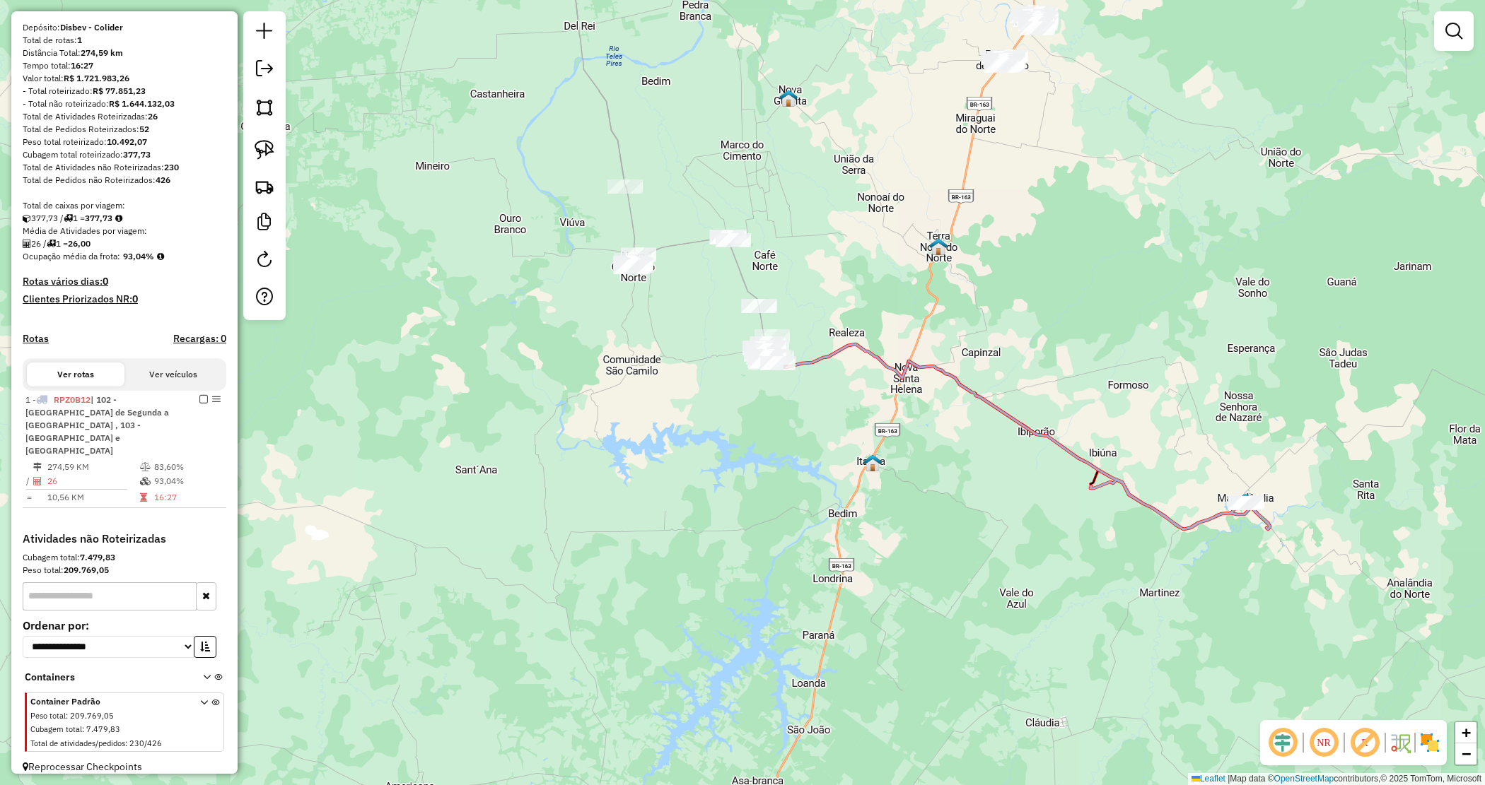
drag, startPoint x: 853, startPoint y: 276, endPoint x: 867, endPoint y: 290, distance: 20.0
click at [867, 290] on div "Janela de atendimento Grade de atendimento Capacidade Transportadoras Veículos …" at bounding box center [742, 392] width 1485 height 785
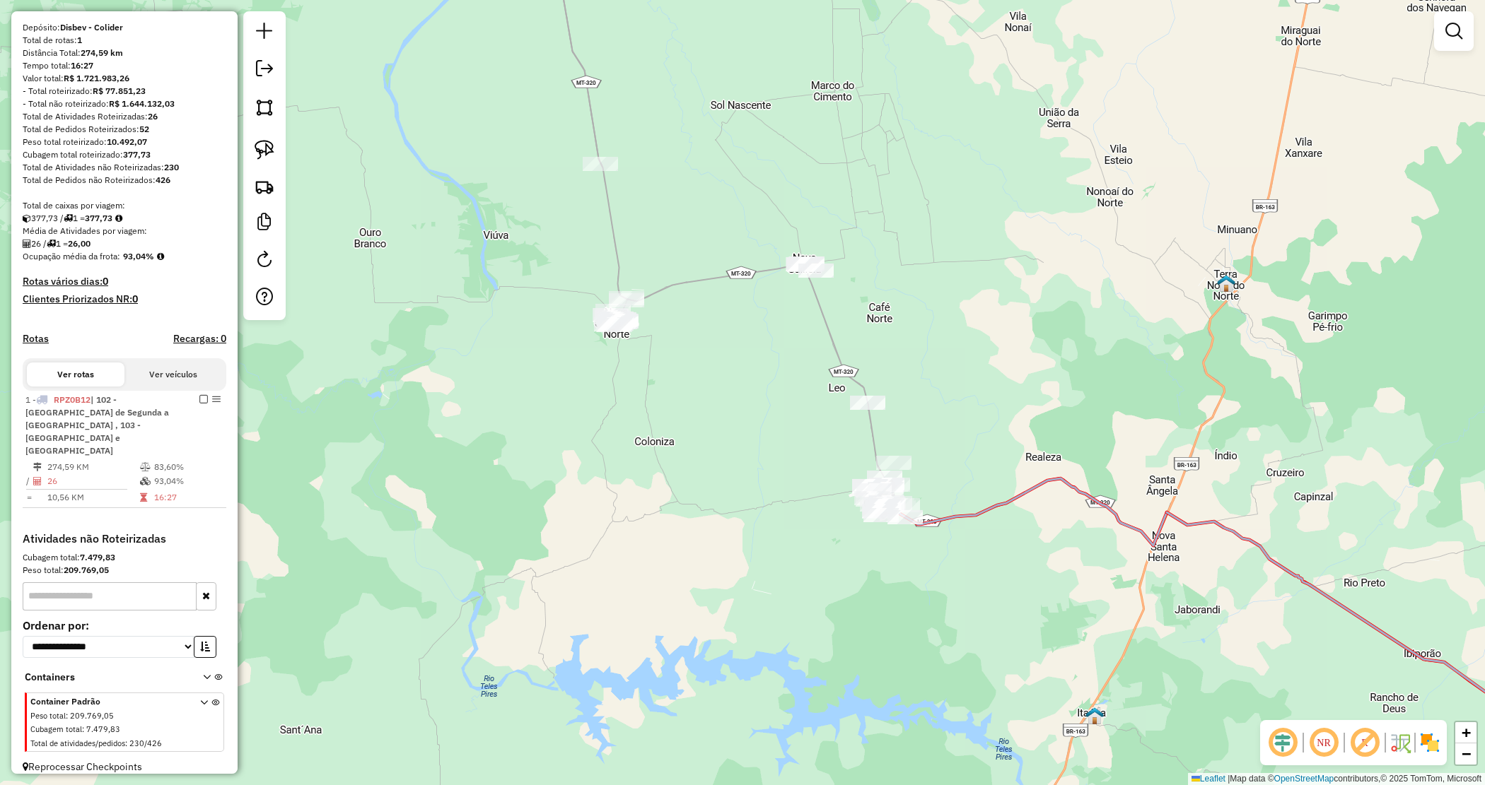
drag, startPoint x: 607, startPoint y: 259, endPoint x: 566, endPoint y: 193, distance: 77.7
click at [607, 259] on div "Janela de atendimento Grade de atendimento Capacidade Transportadoras Veículos …" at bounding box center [742, 392] width 1485 height 785
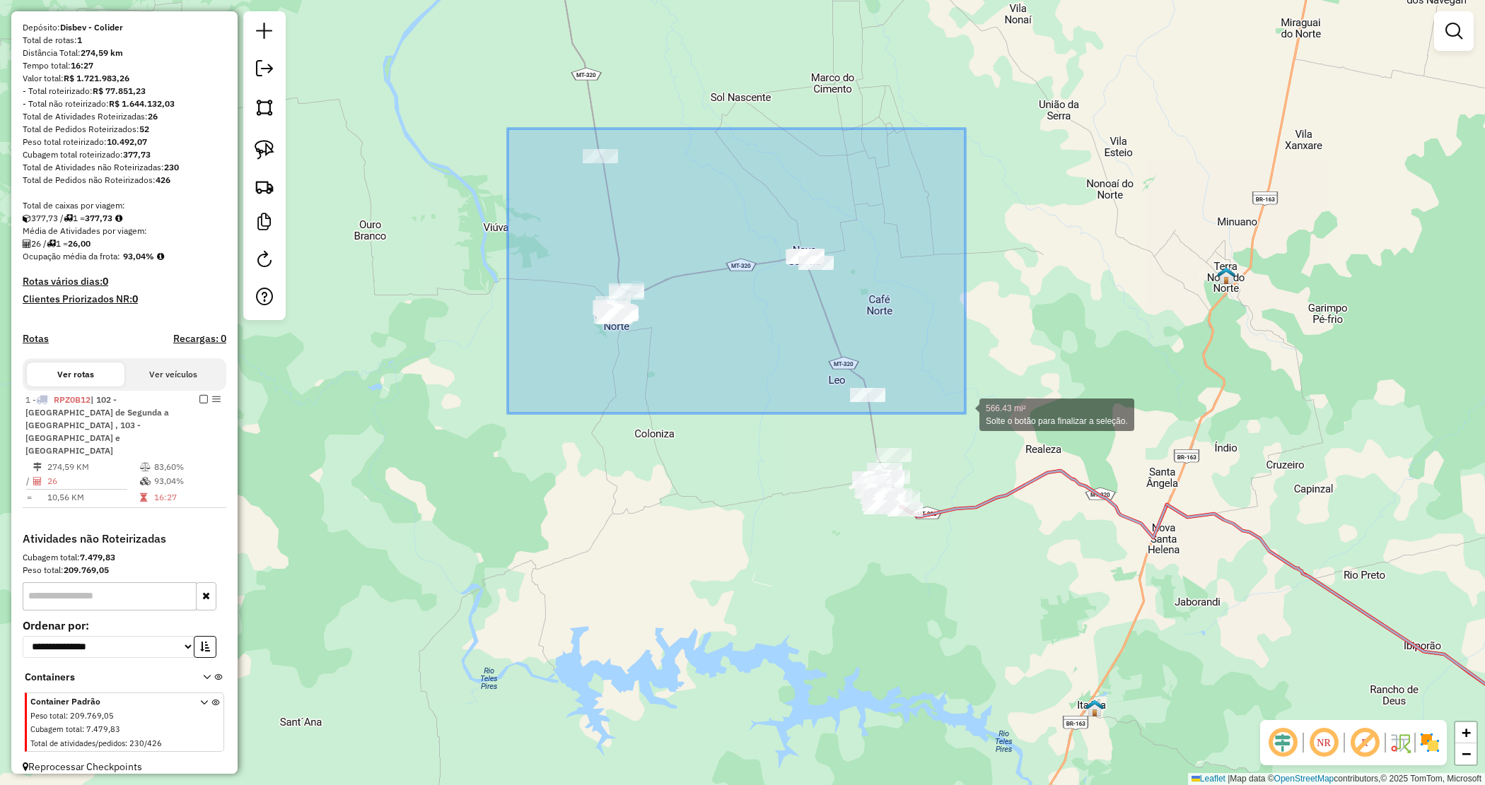
drag, startPoint x: 508, startPoint y: 129, endPoint x: 963, endPoint y: 409, distance: 534.5
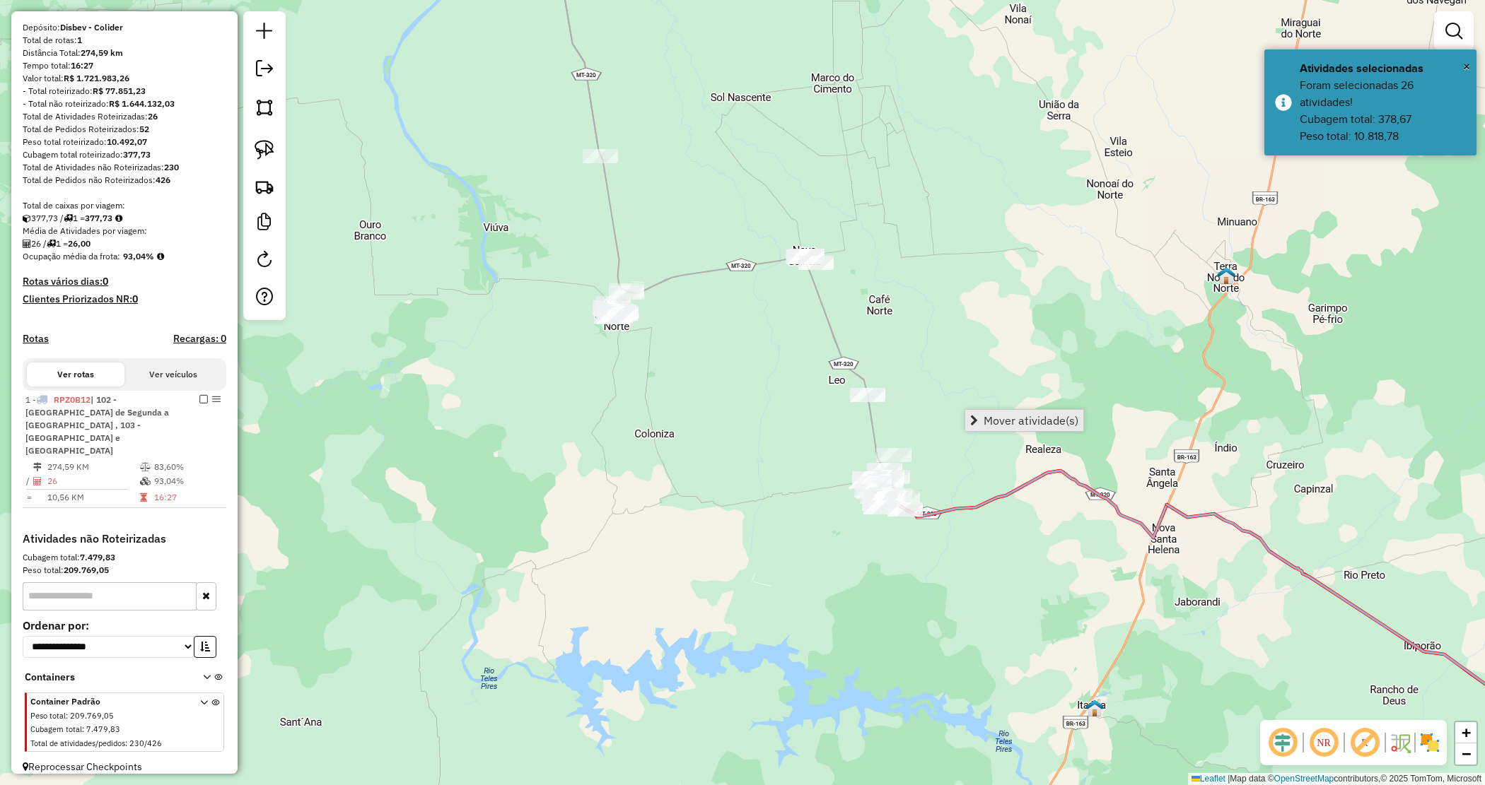
click at [987, 418] on span "Mover atividade(s)" at bounding box center [1030, 420] width 95 height 11
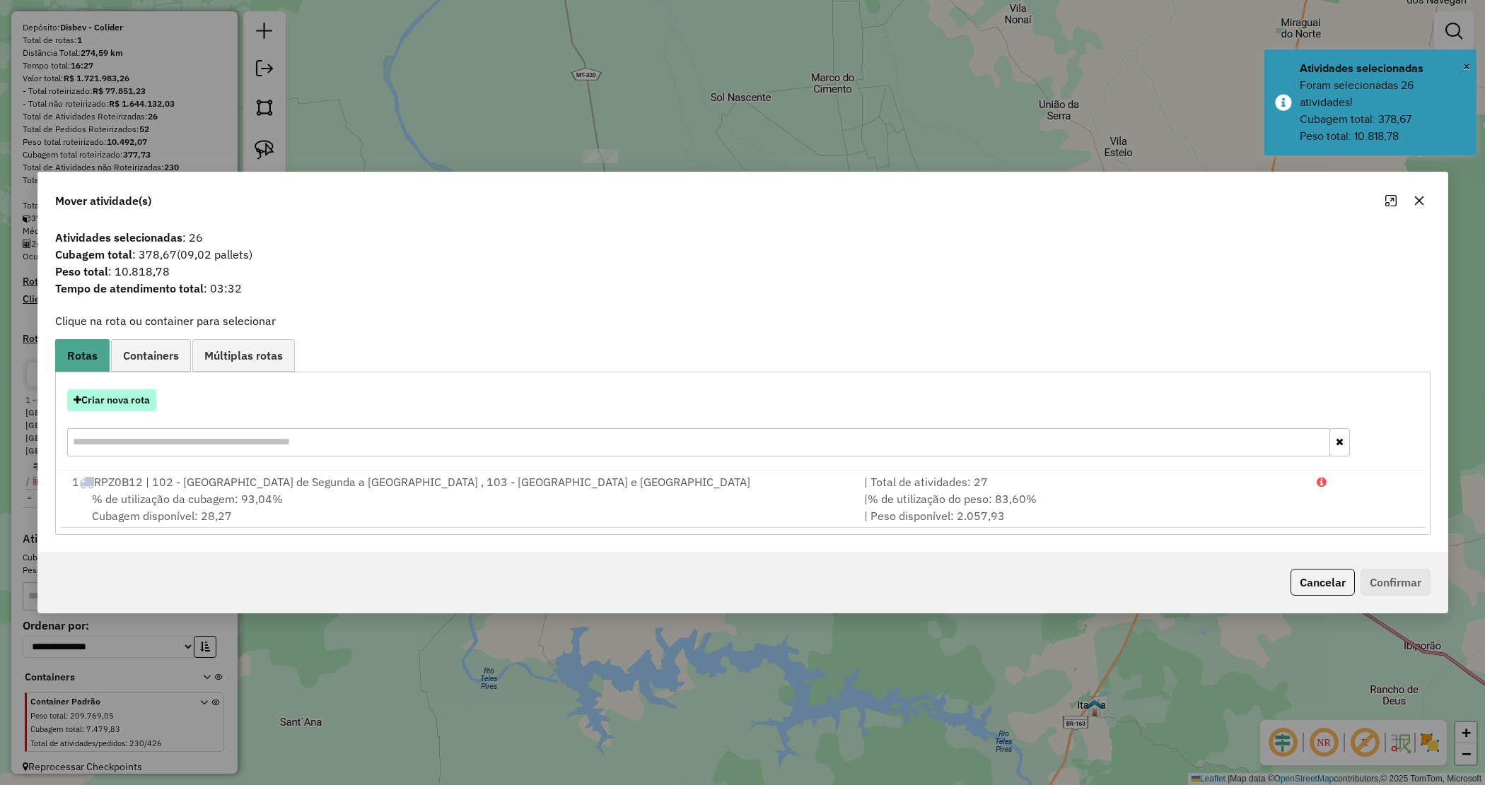
click at [121, 399] on button "Criar nova rota" at bounding box center [111, 401] width 89 height 22
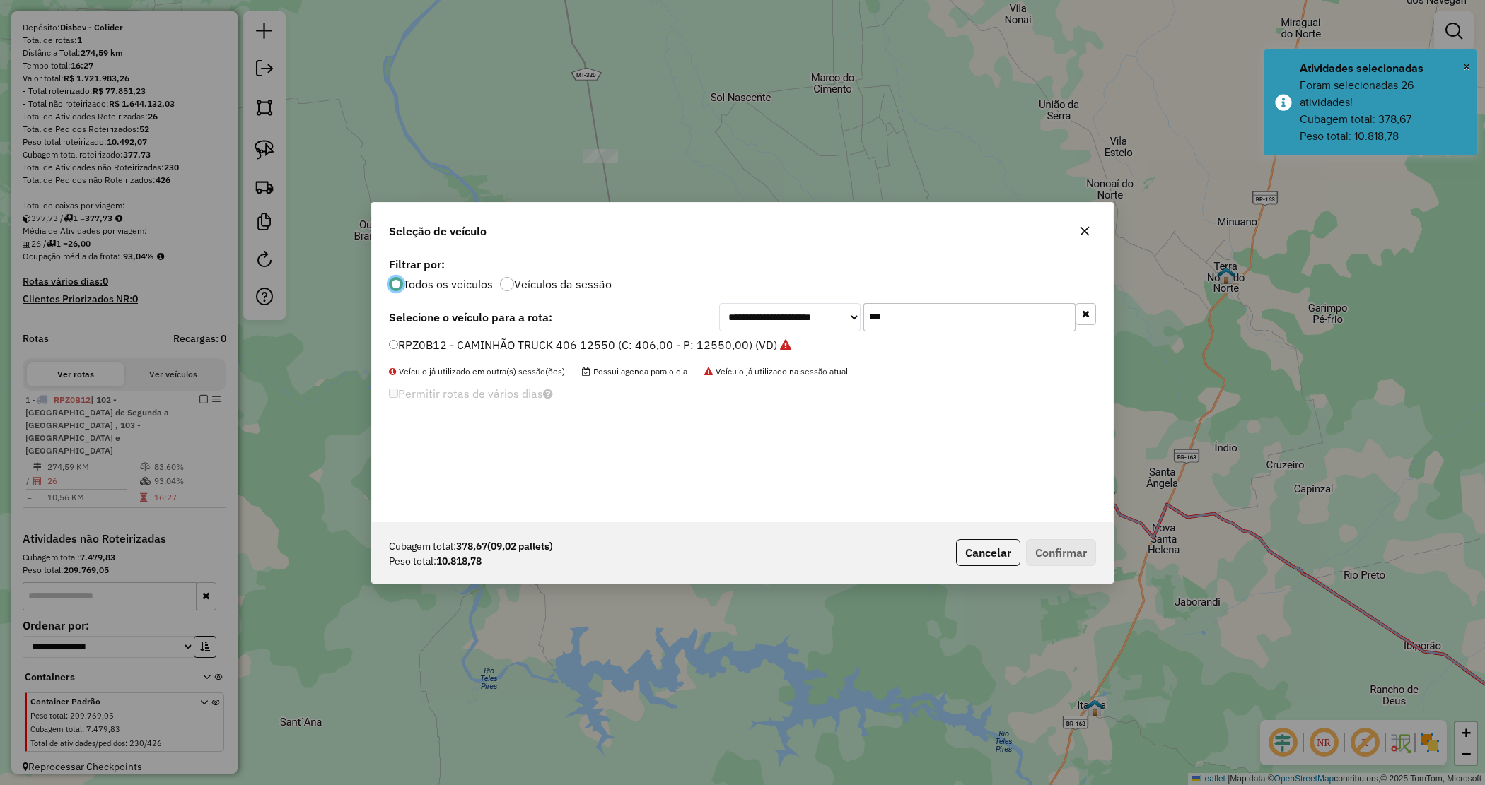
scroll to position [7, 4]
click at [812, 301] on div "**********" at bounding box center [742, 388] width 741 height 269
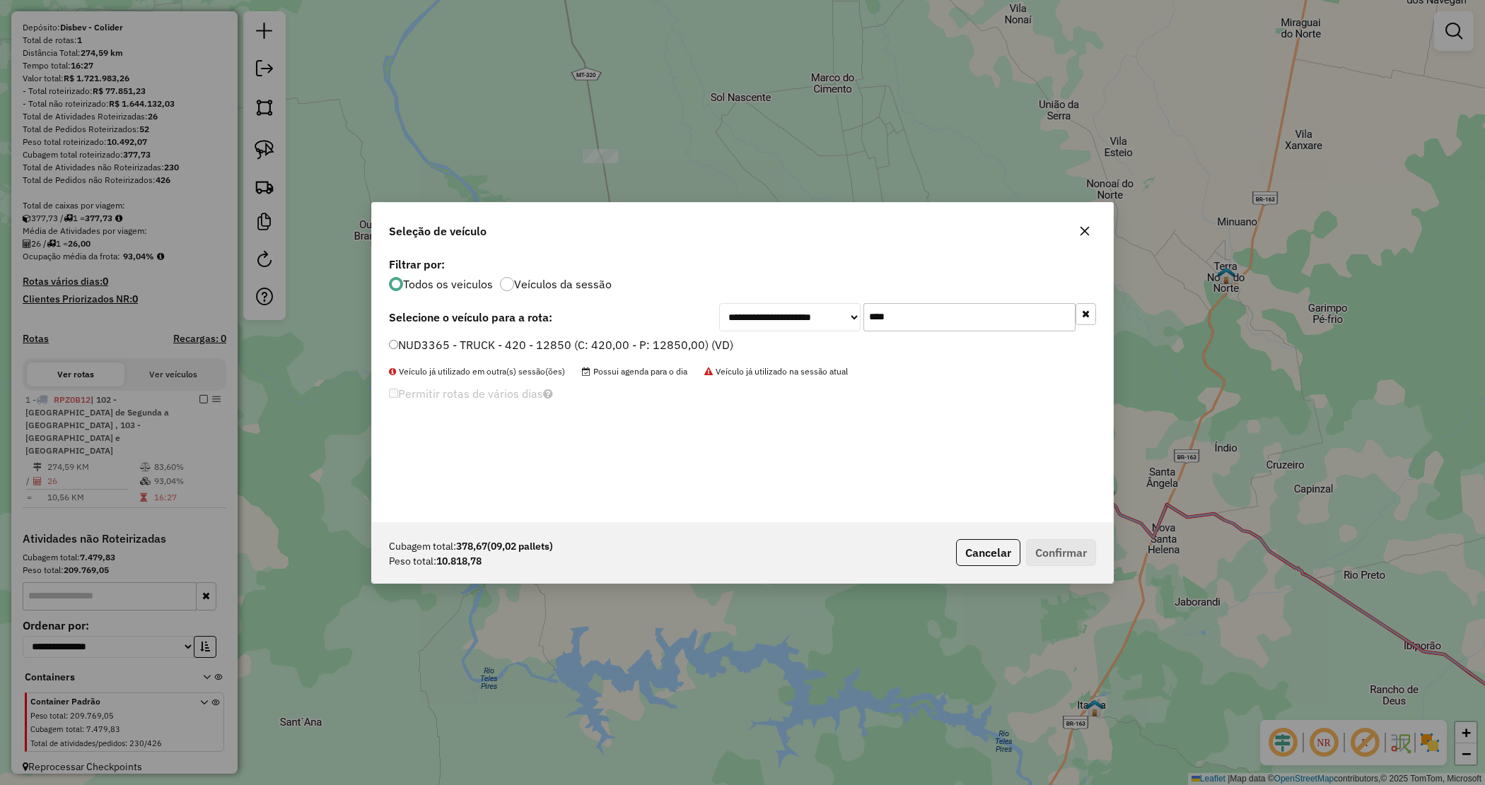
type input "****"
click at [713, 339] on label "NUD3365 - TRUCK - 420 - 12850 (C: 420,00 - P: 12850,00) (VD)" at bounding box center [561, 345] width 344 height 17
drag, startPoint x: 1050, startPoint y: 549, endPoint x: 1037, endPoint y: 550, distance: 12.7
click at [1048, 550] on button "Confirmar" at bounding box center [1061, 552] width 70 height 27
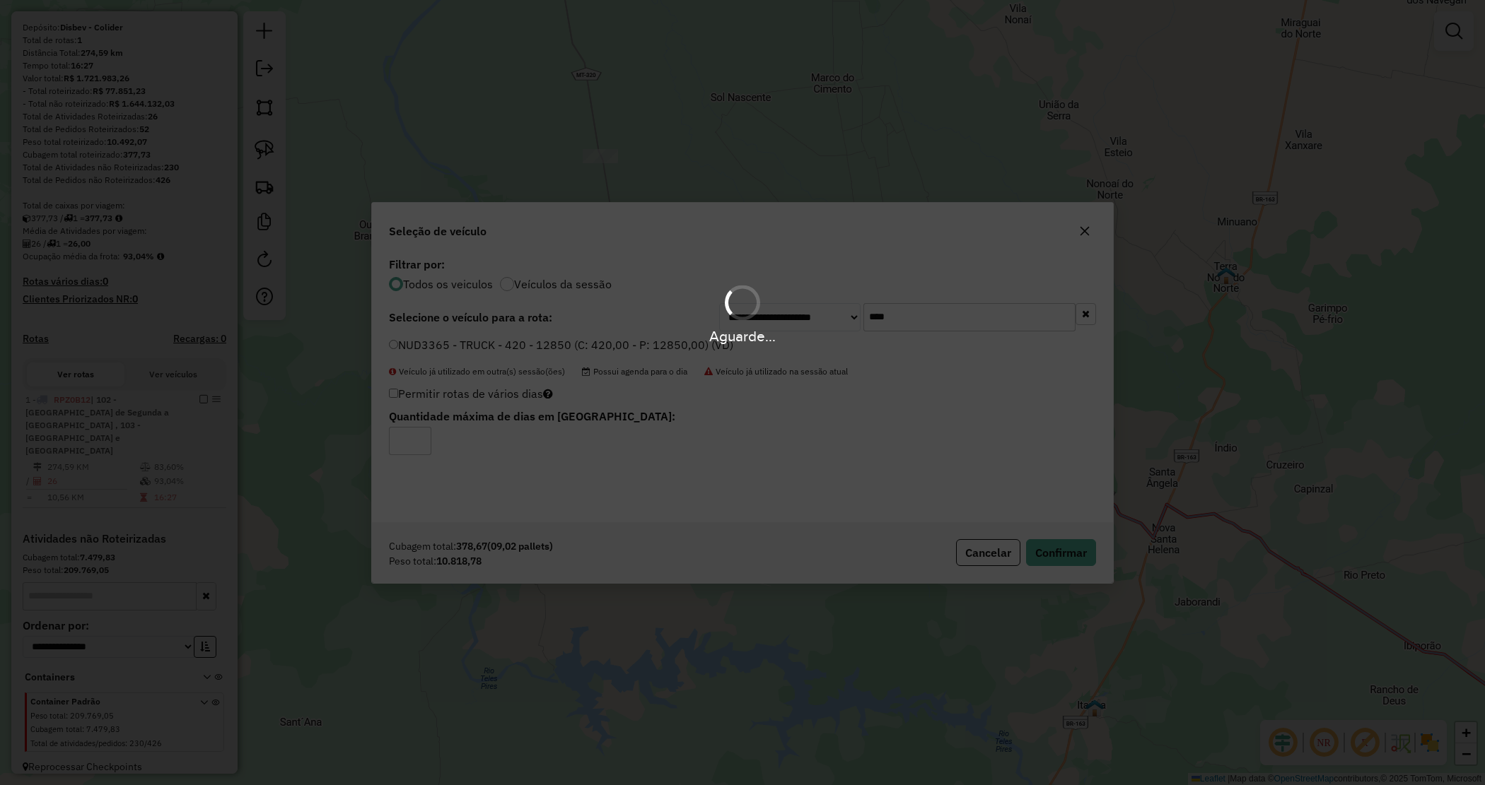
scroll to position [113, 0]
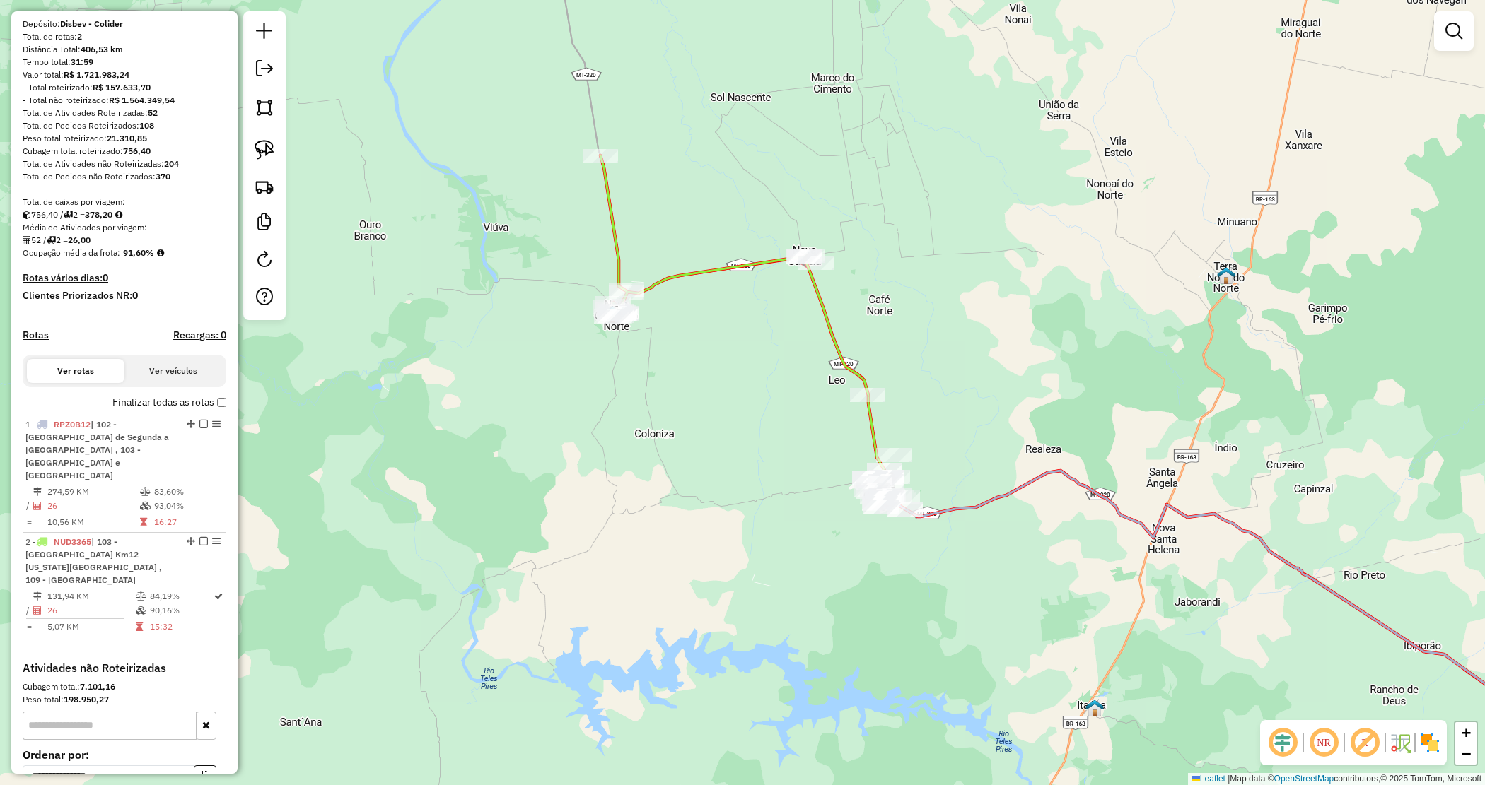
click at [771, 467] on div "Janela de atendimento Grade de atendimento Capacidade Transportadoras Veículos …" at bounding box center [742, 392] width 1485 height 785
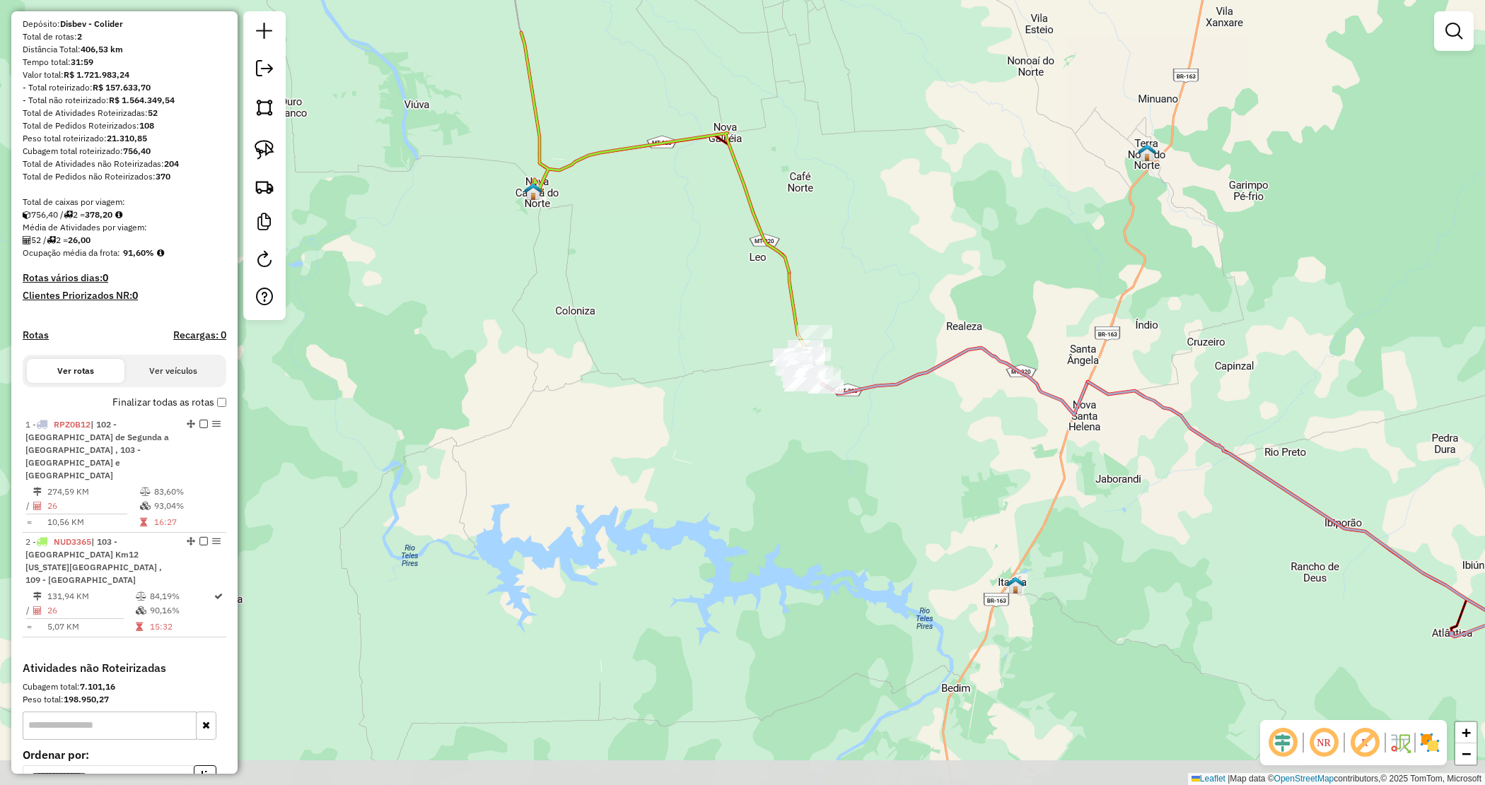
drag, startPoint x: 806, startPoint y: 495, endPoint x: 694, endPoint y: 344, distance: 188.1
click at [694, 344] on div "Janela de atendimento Grade de atendimento Capacidade Transportadoras Veículos …" at bounding box center [742, 392] width 1485 height 785
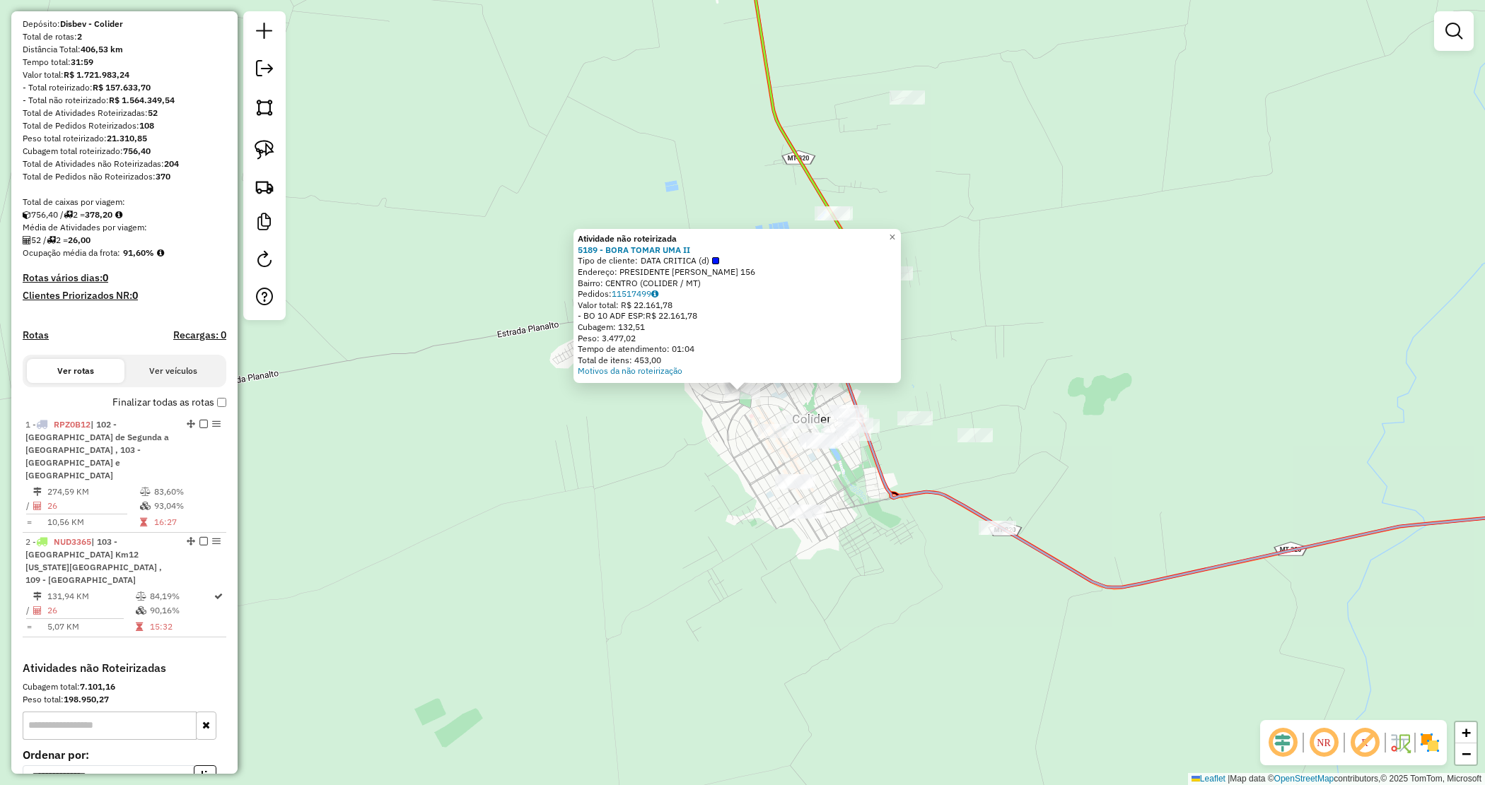
click at [694, 430] on div "Atividade não roteirizada 5189 - BORA TOMAR UMA II Tipo de cliente: DATA CRITIC…" at bounding box center [742, 392] width 1485 height 785
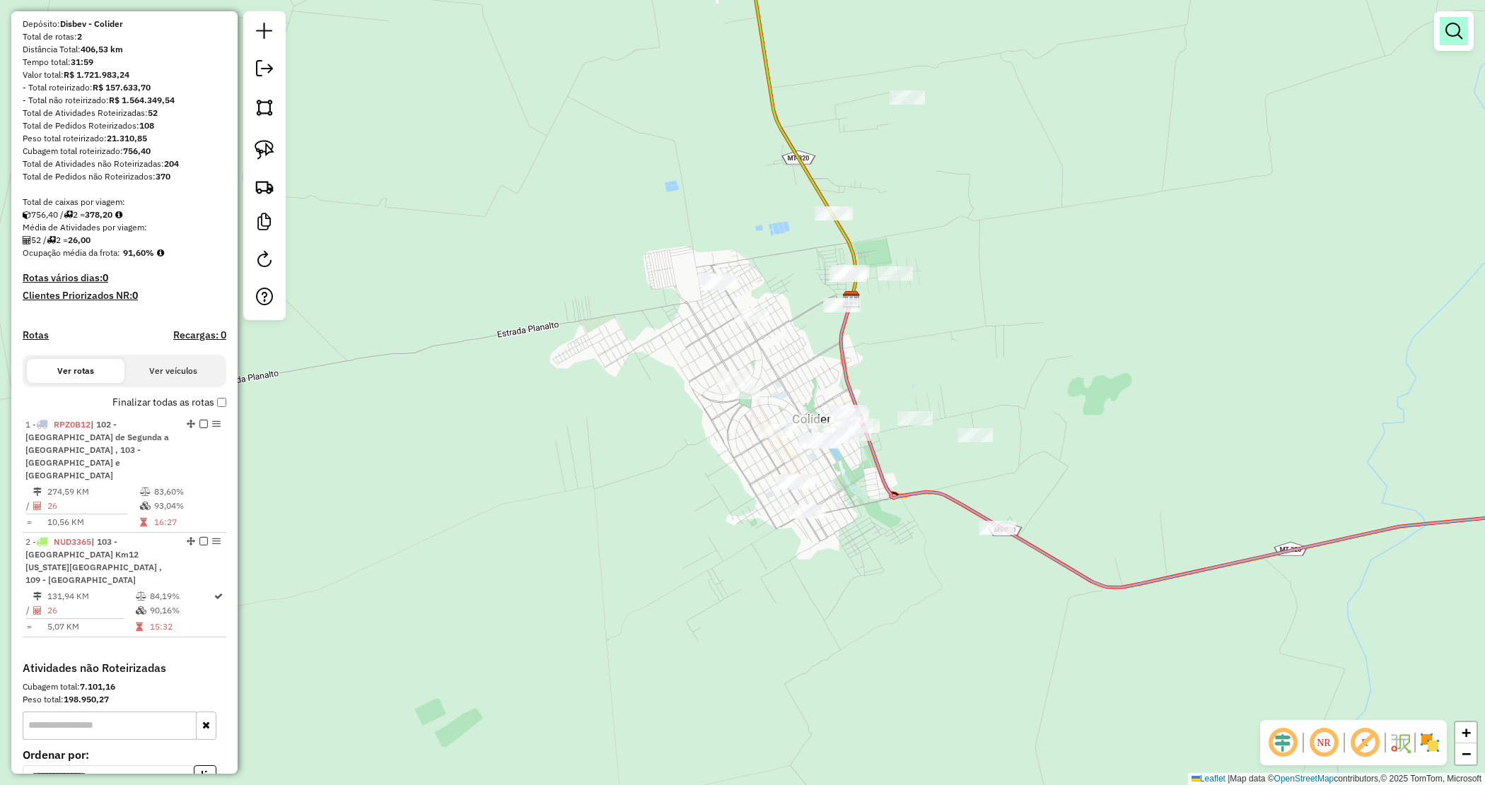
drag, startPoint x: 1468, startPoint y: 33, endPoint x: 1458, endPoint y: 33, distance: 9.9
click at [1464, 33] on div at bounding box center [1454, 31] width 40 height 40
drag, startPoint x: 1464, startPoint y: 29, endPoint x: 1418, endPoint y: 25, distance: 46.9
click at [1463, 30] on link at bounding box center [1453, 31] width 28 height 28
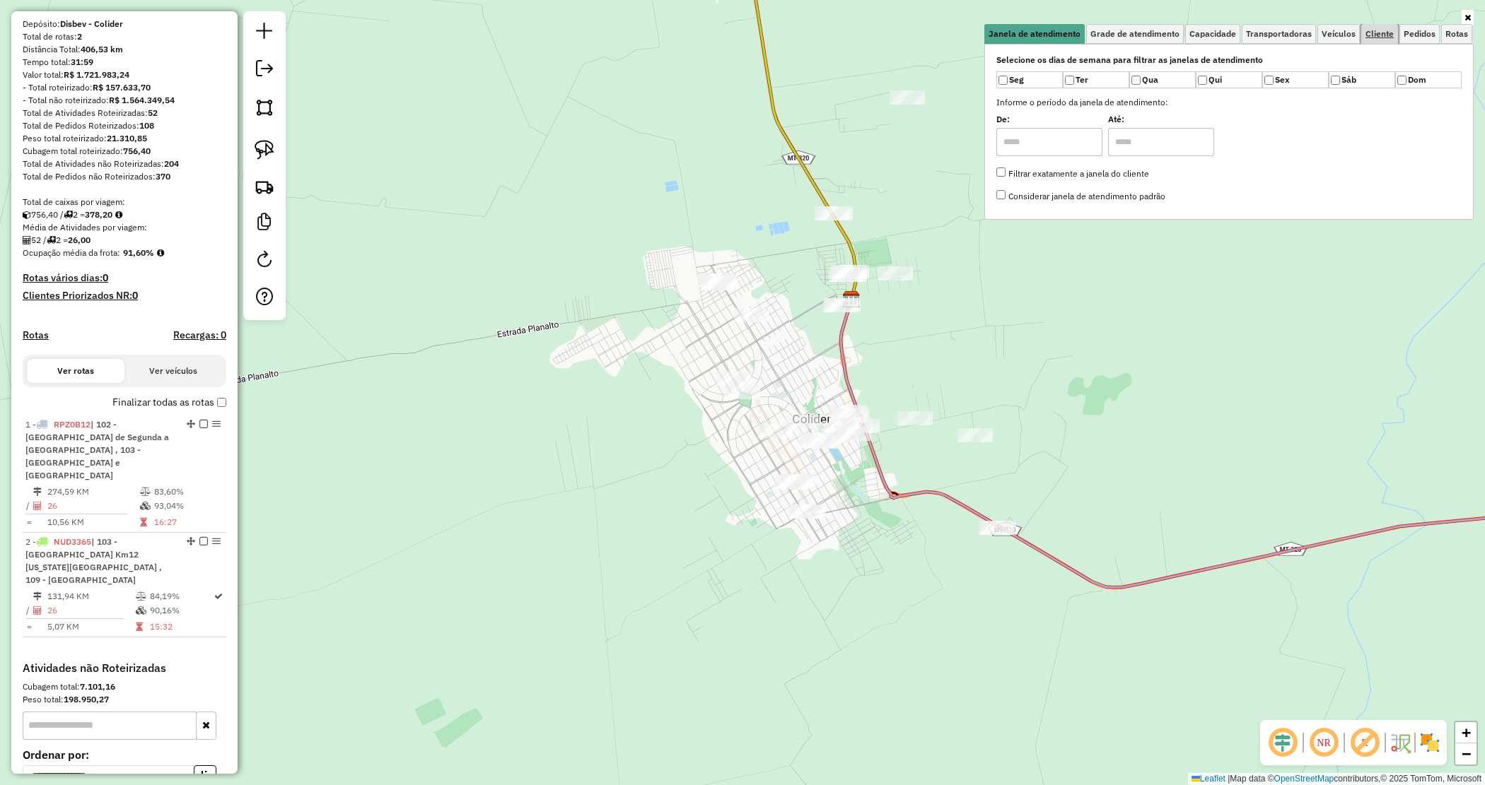
click at [1386, 40] on link "Cliente" at bounding box center [1379, 34] width 37 height 20
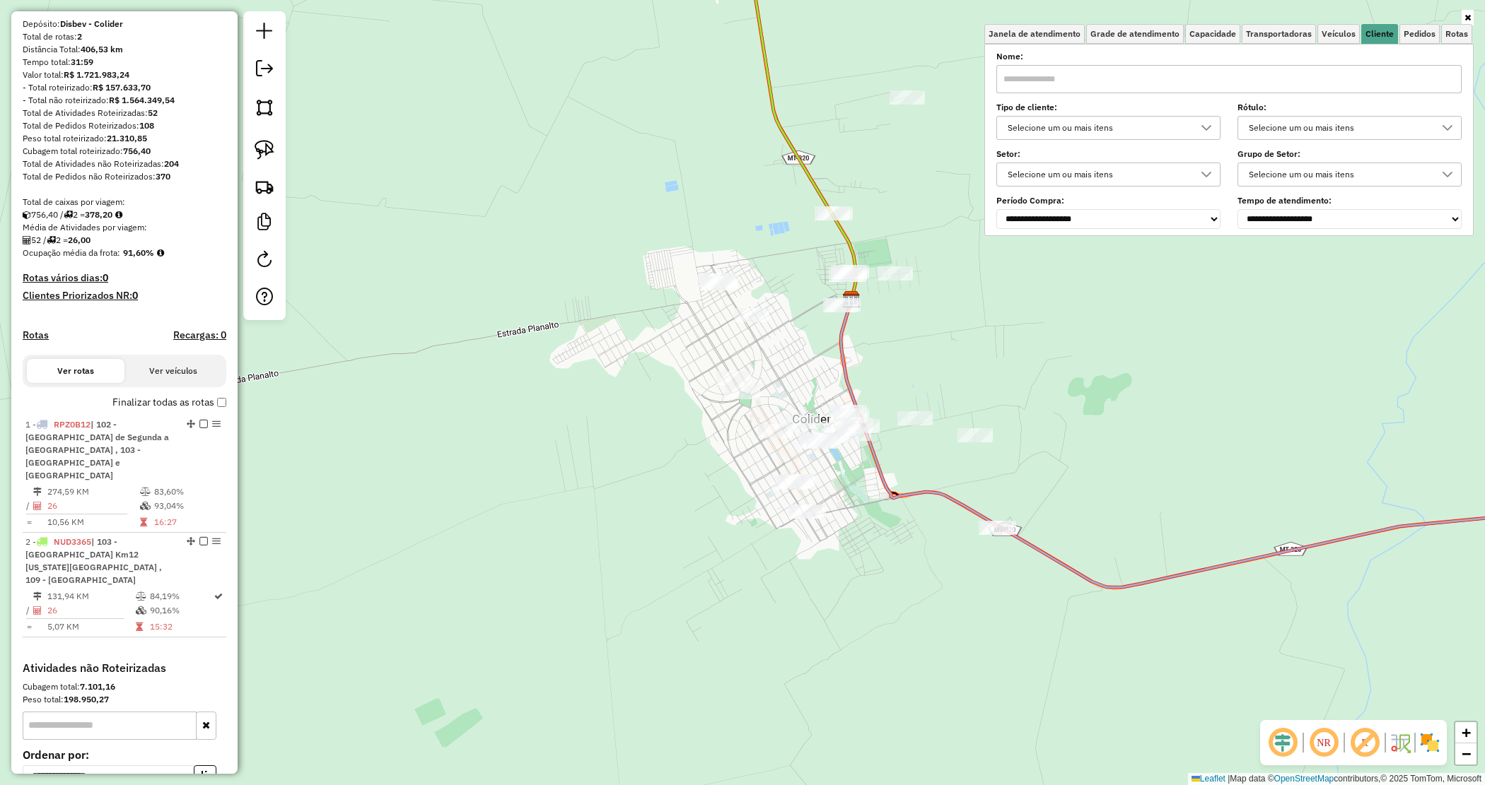
click at [1058, 90] on input "text" at bounding box center [1228, 79] width 465 height 28
type input "*******"
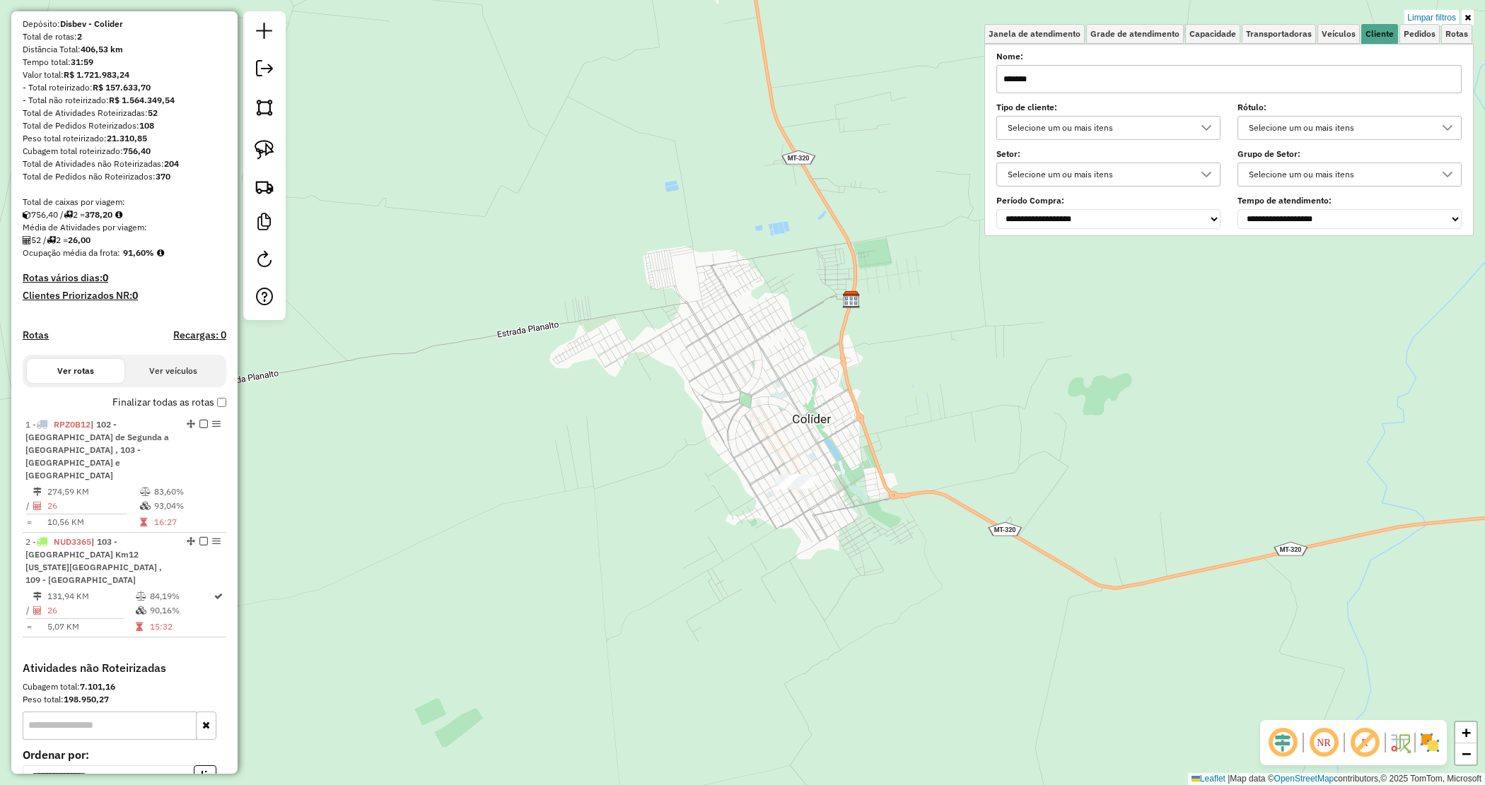
drag, startPoint x: 674, startPoint y: 430, endPoint x: 681, endPoint y: 433, distance: 7.9
click at [674, 431] on div "Limpar filtros Janela de atendimento Grade de atendimento Capacidade Transporta…" at bounding box center [742, 392] width 1485 height 785
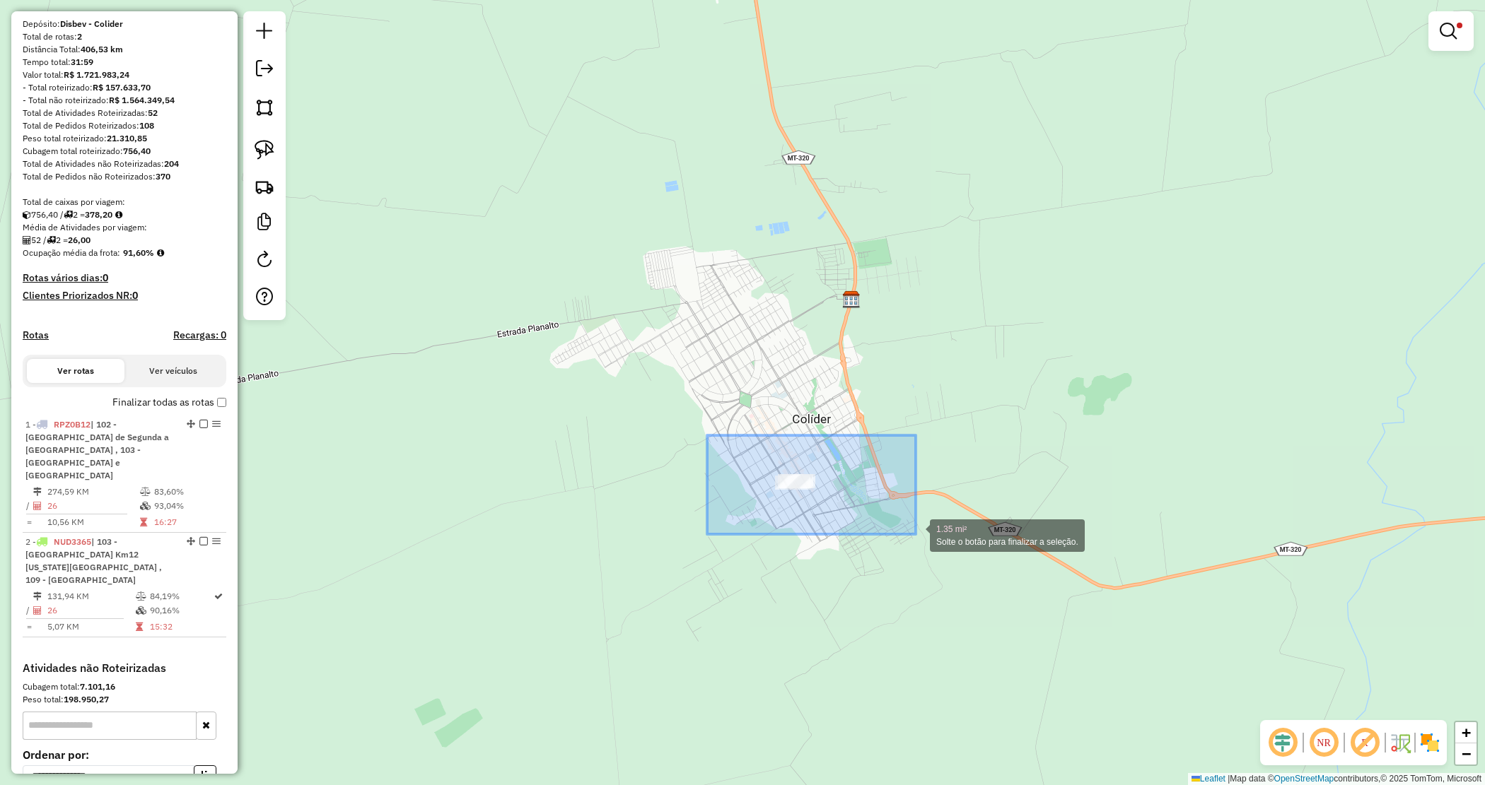
drag, startPoint x: 715, startPoint y: 443, endPoint x: 917, endPoint y: 534, distance: 221.2
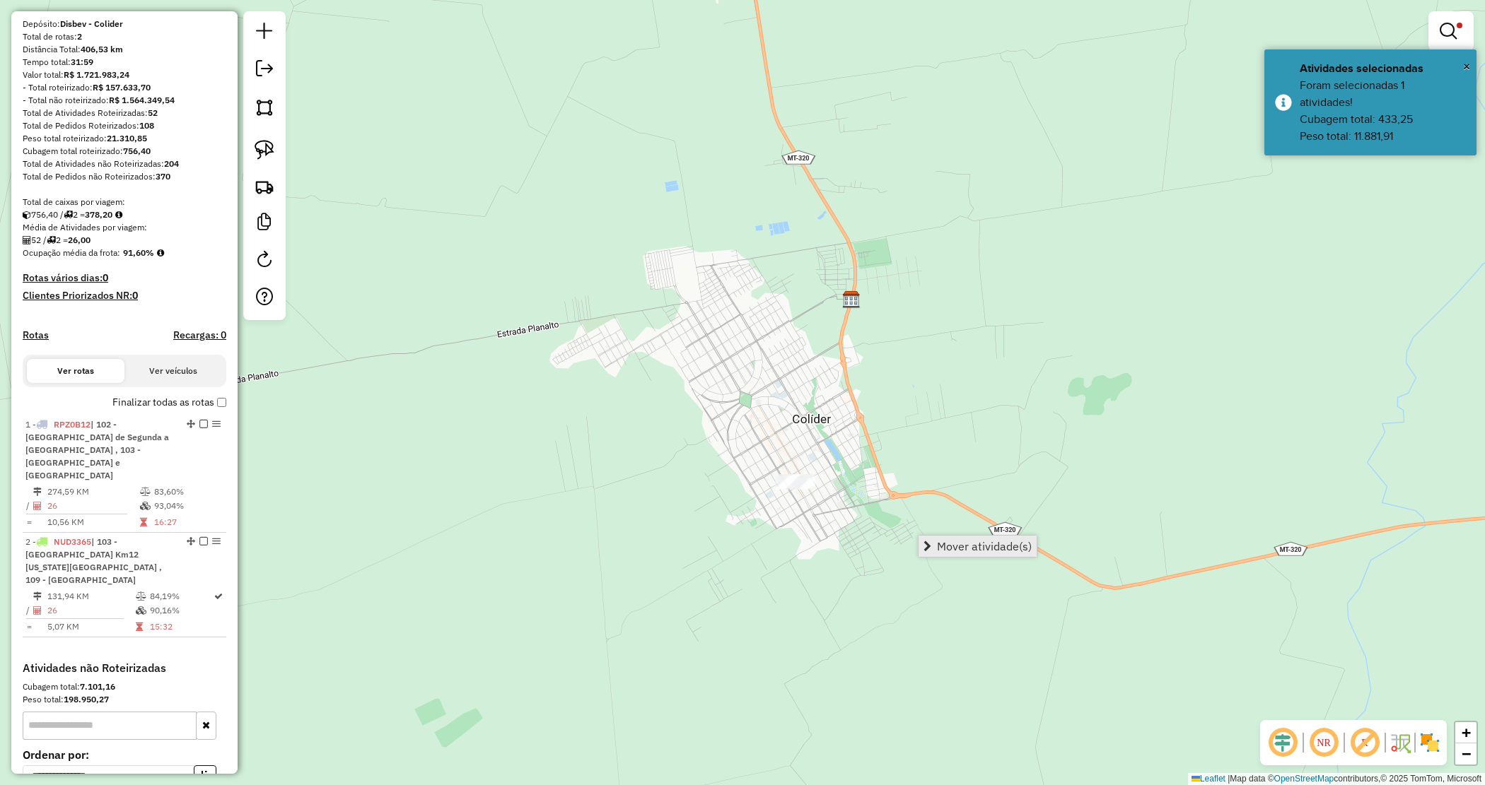
click at [949, 543] on span "Mover atividade(s)" at bounding box center [984, 546] width 95 height 11
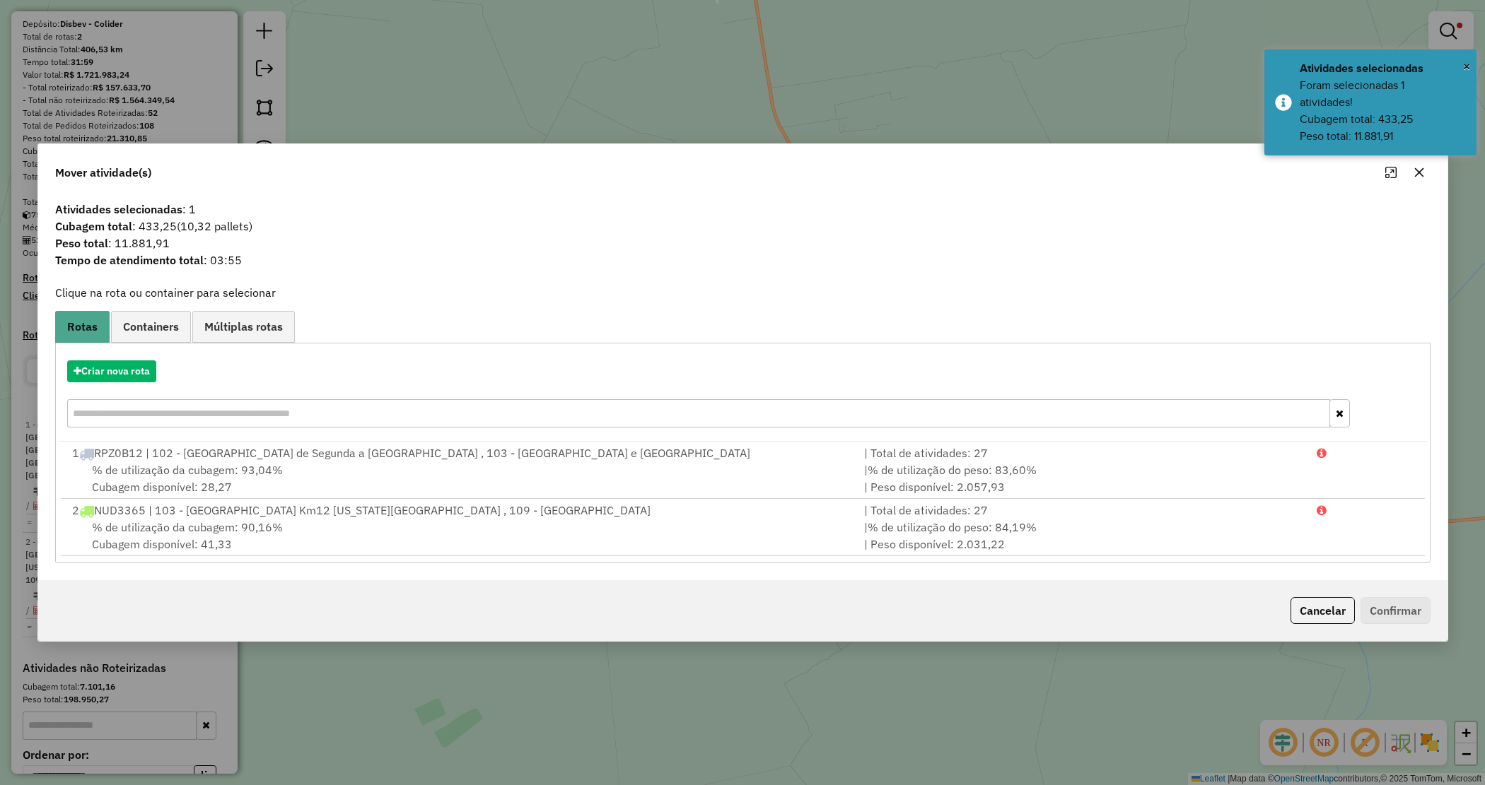
click at [157, 327] on span "Containers" at bounding box center [151, 326] width 56 height 11
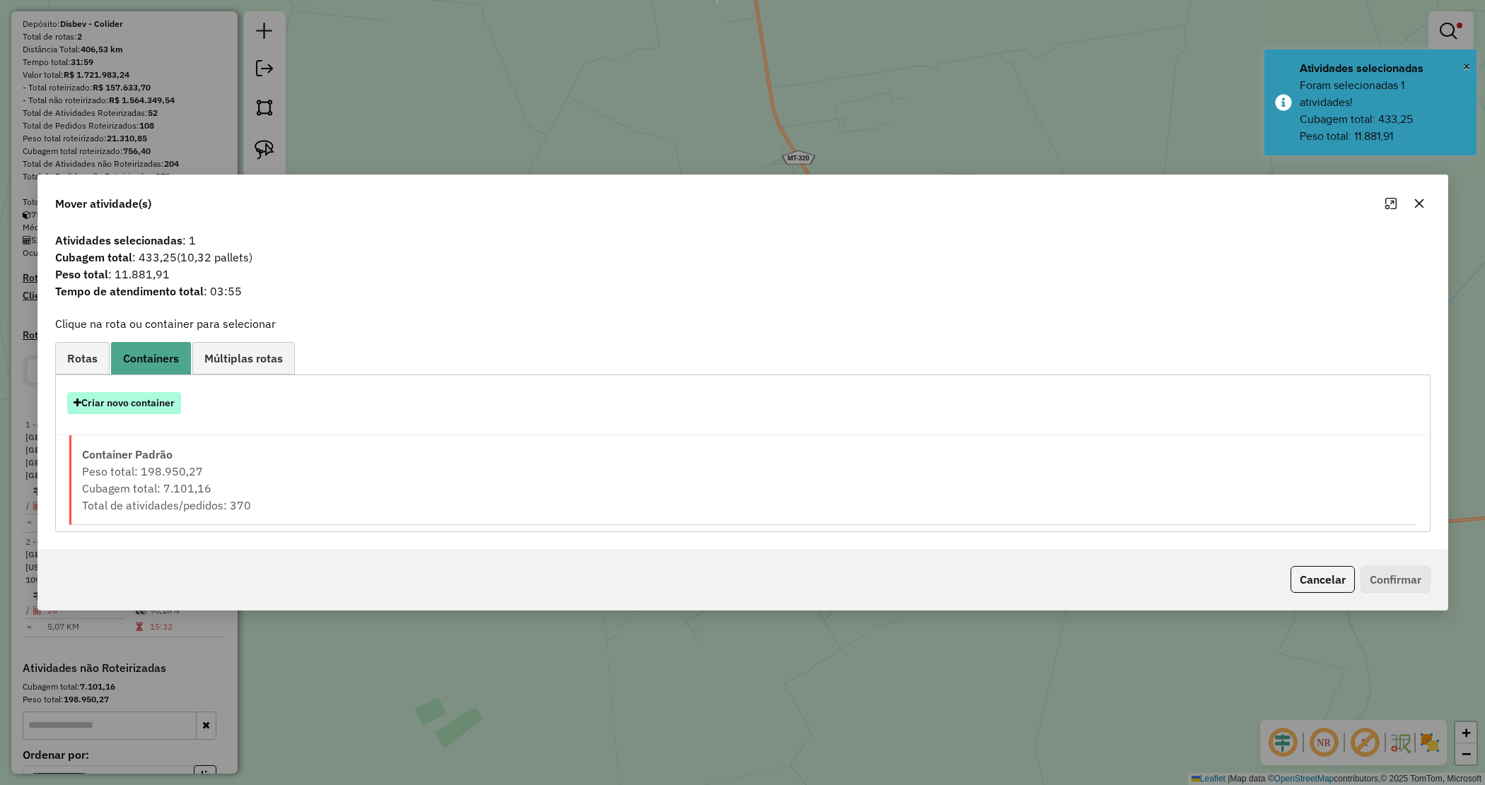
click at [127, 400] on button "Criar novo container" at bounding box center [124, 403] width 114 height 22
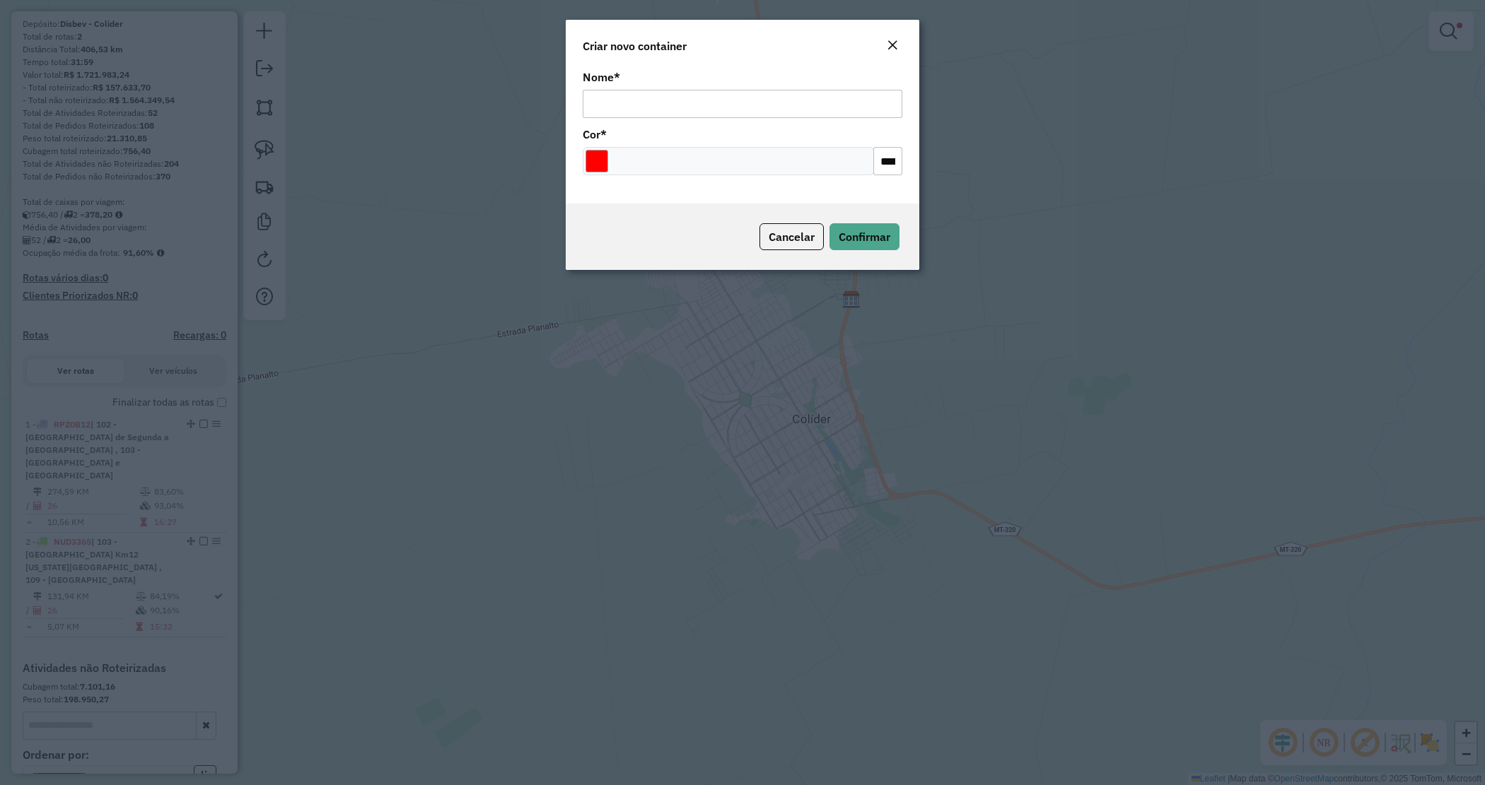
click at [626, 107] on input "Nome *" at bounding box center [743, 104] width 320 height 28
type input "******"
click at [614, 153] on div at bounding box center [728, 161] width 291 height 28
click at [603, 159] on input "Select a color" at bounding box center [596, 161] width 23 height 23
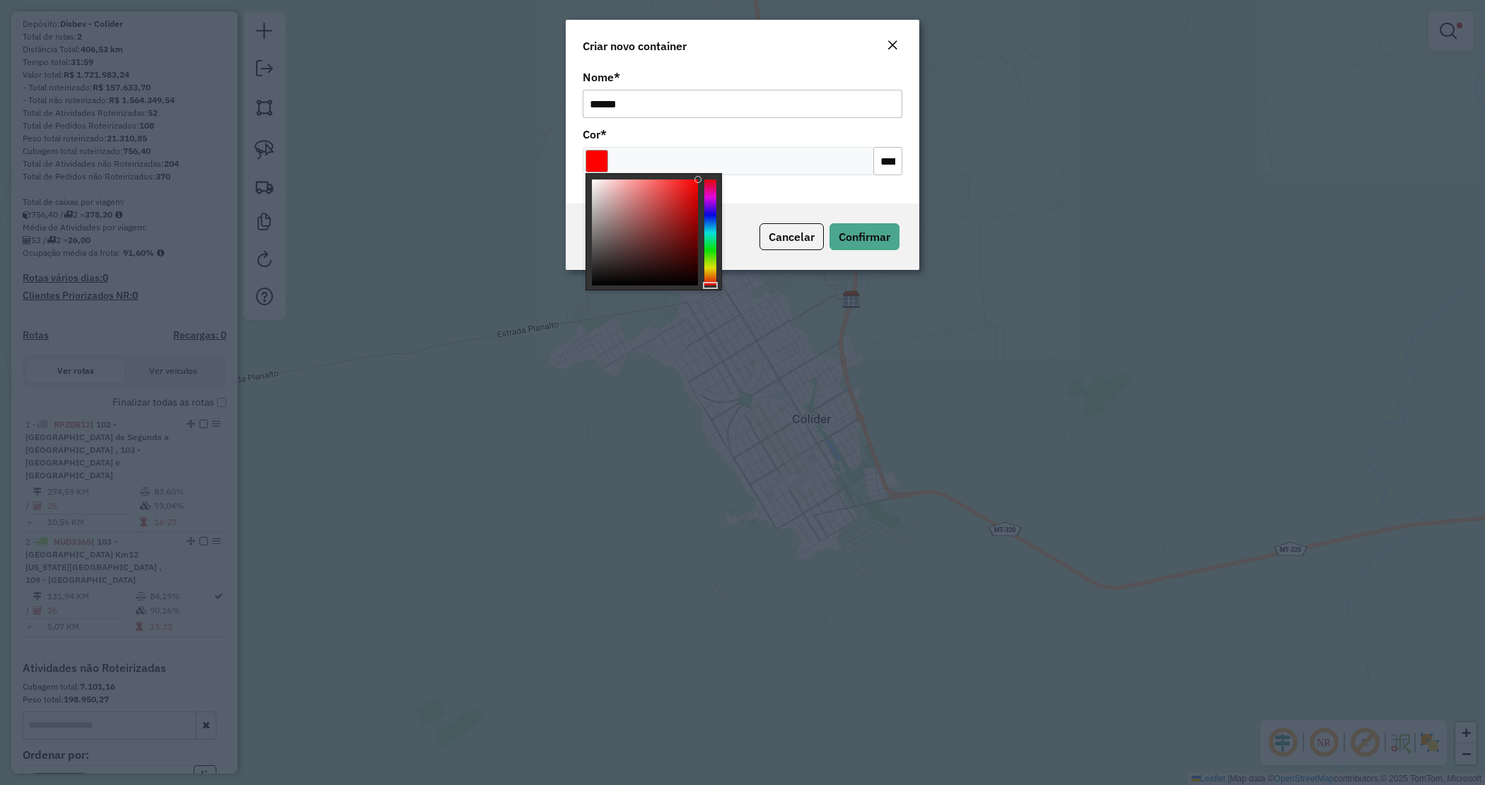
click at [700, 221] on div at bounding box center [653, 231] width 136 height 117
type input "*******"
click at [708, 219] on div at bounding box center [710, 233] width 12 height 106
click at [846, 217] on div "Cancelar Confirmar" at bounding box center [742, 237] width 353 height 66
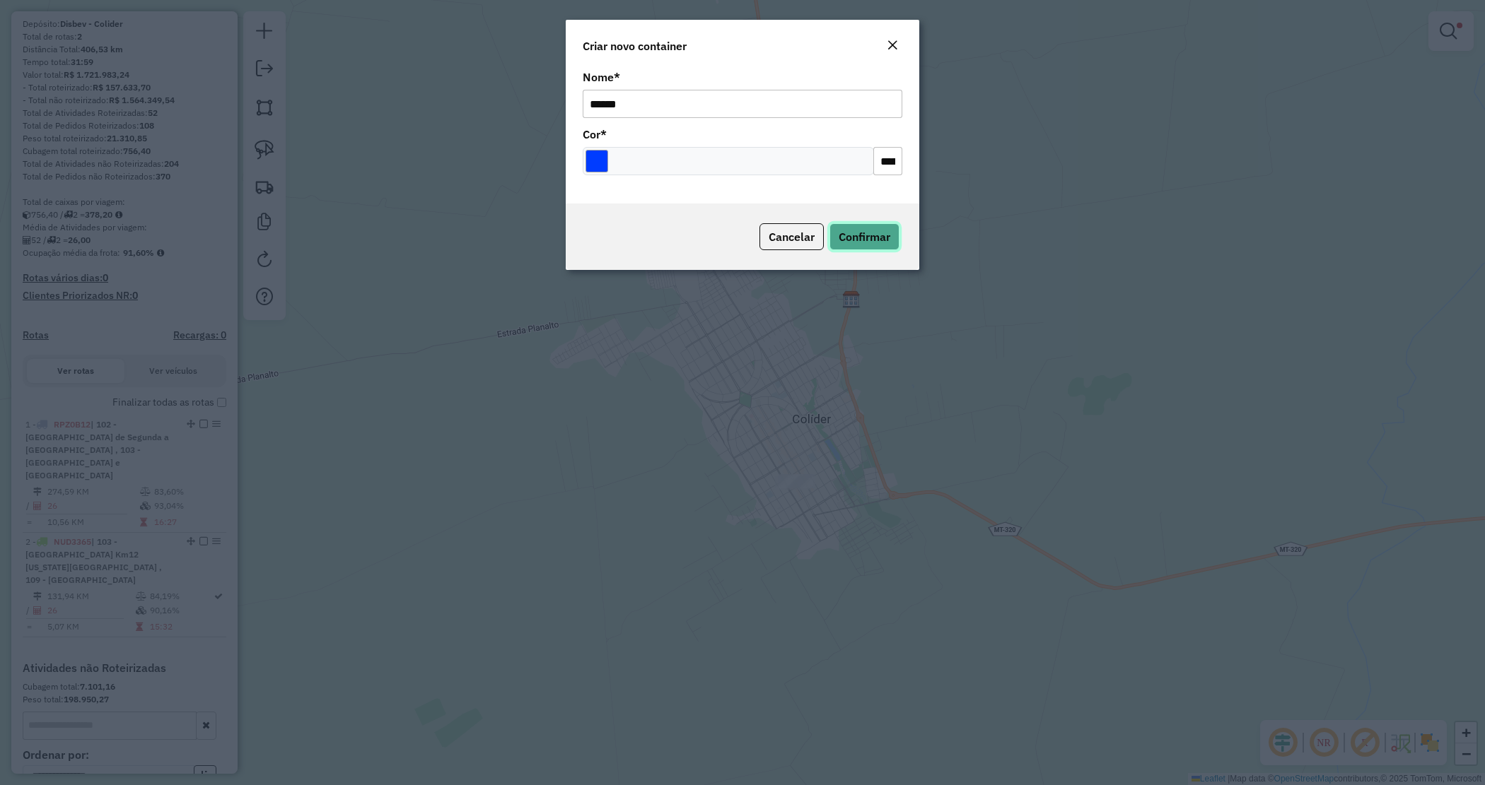
click at [882, 239] on span "Confirmar" at bounding box center [864, 237] width 52 height 14
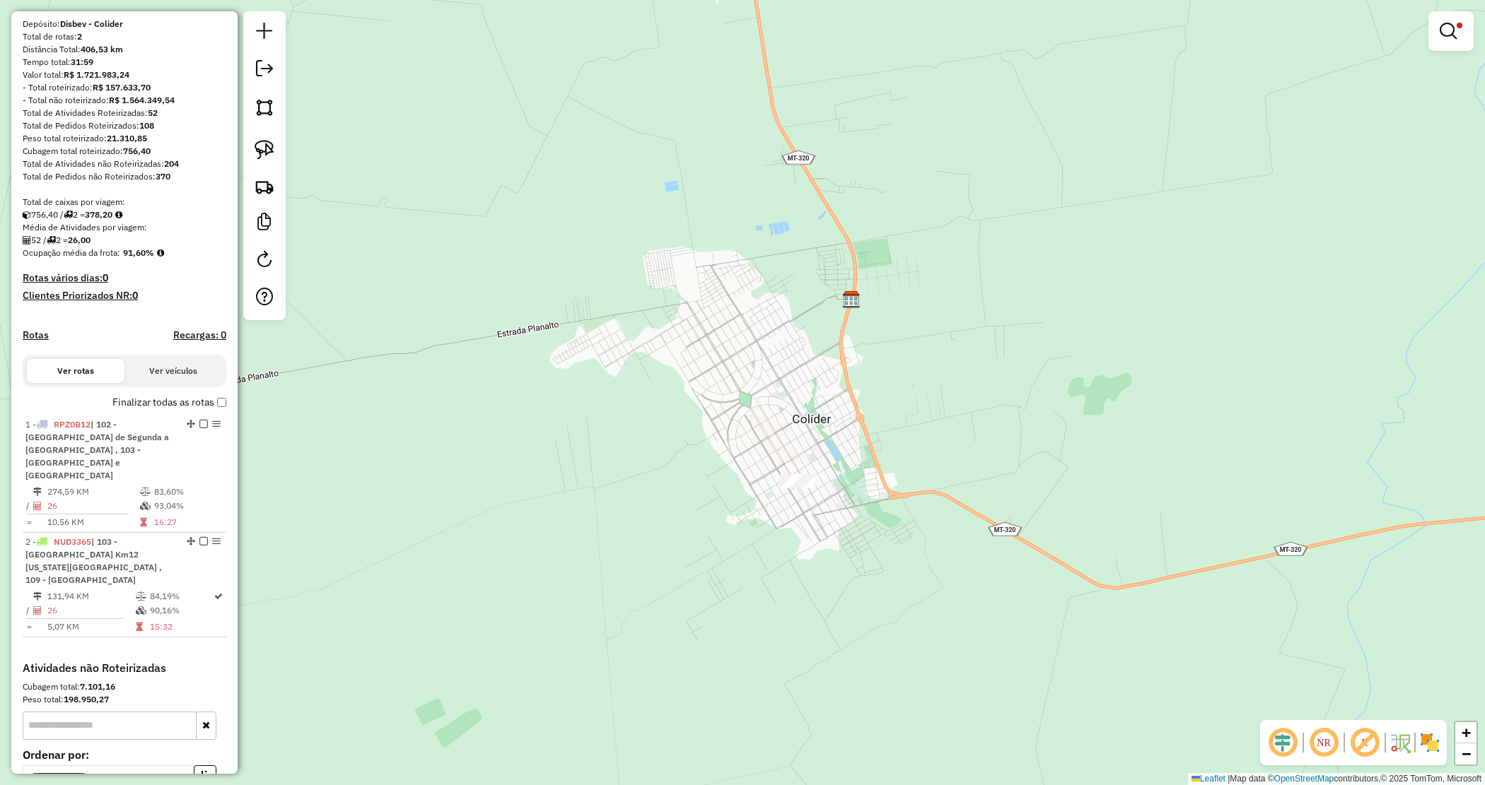
drag, startPoint x: 1464, startPoint y: 33, endPoint x: 1439, endPoint y: 33, distance: 25.5
click at [1462, 33] on link at bounding box center [1451, 31] width 34 height 28
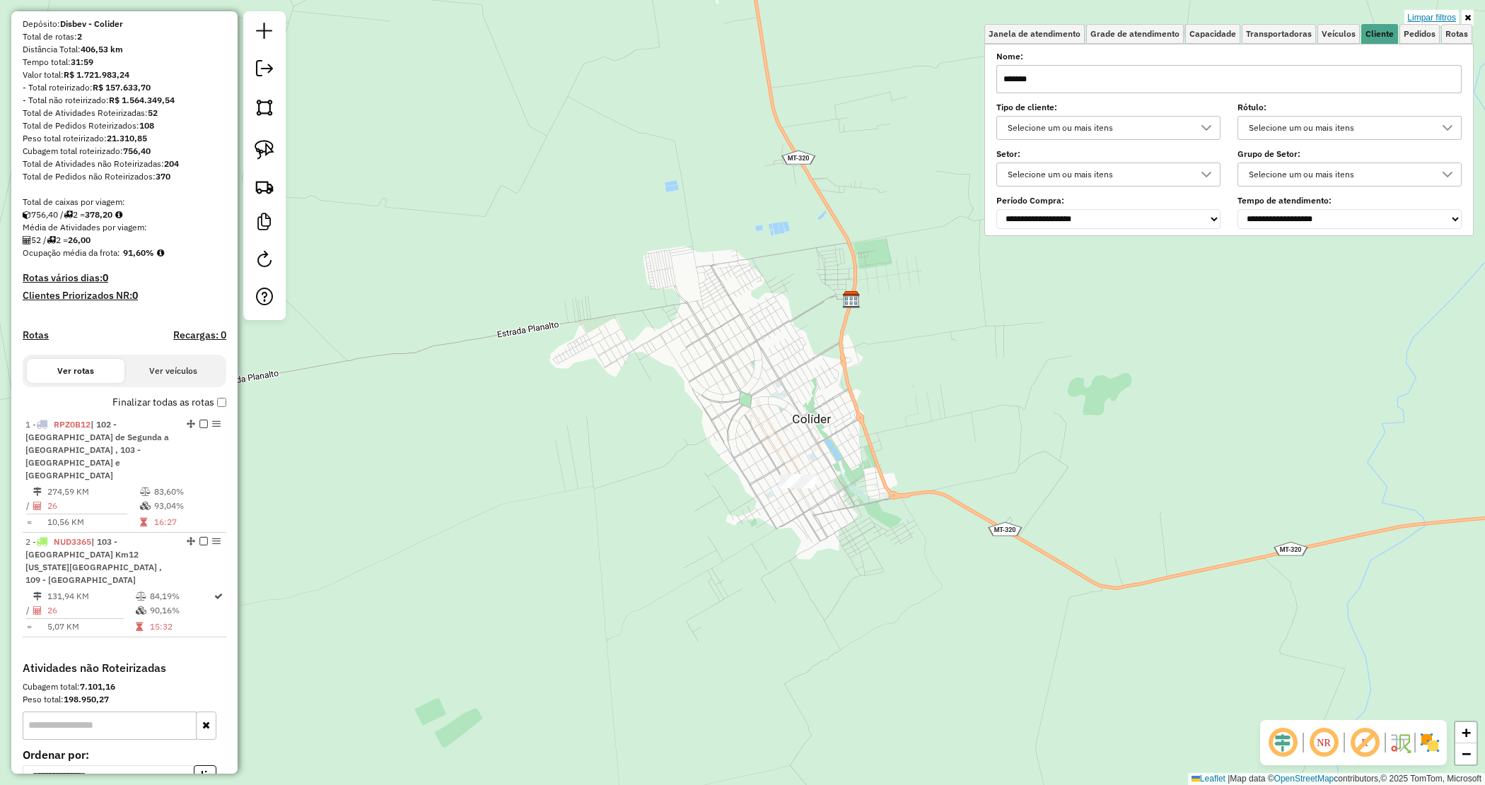
click at [1434, 20] on link "Limpar filtros" at bounding box center [1431, 18] width 54 height 16
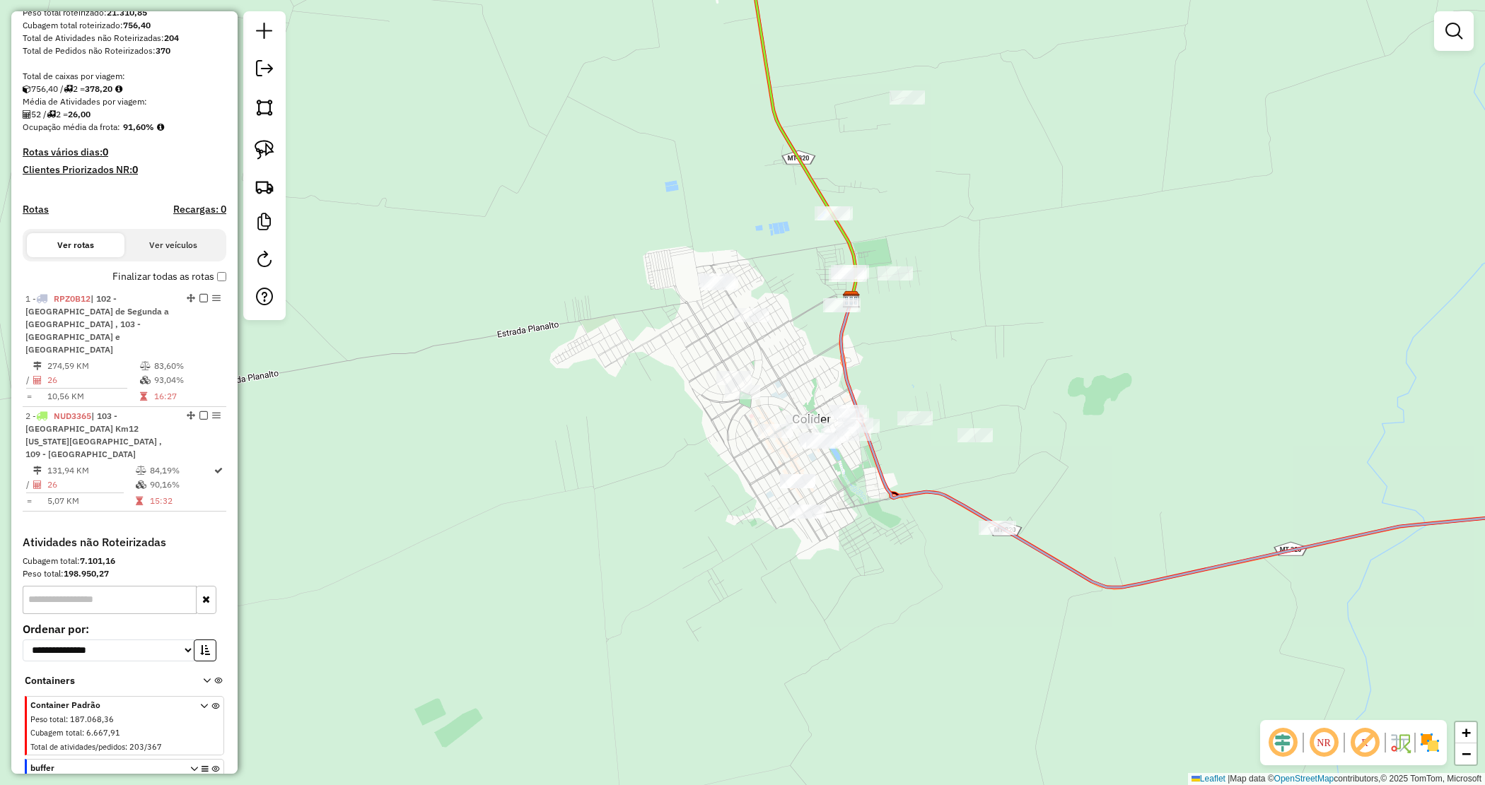
scroll to position [293, 0]
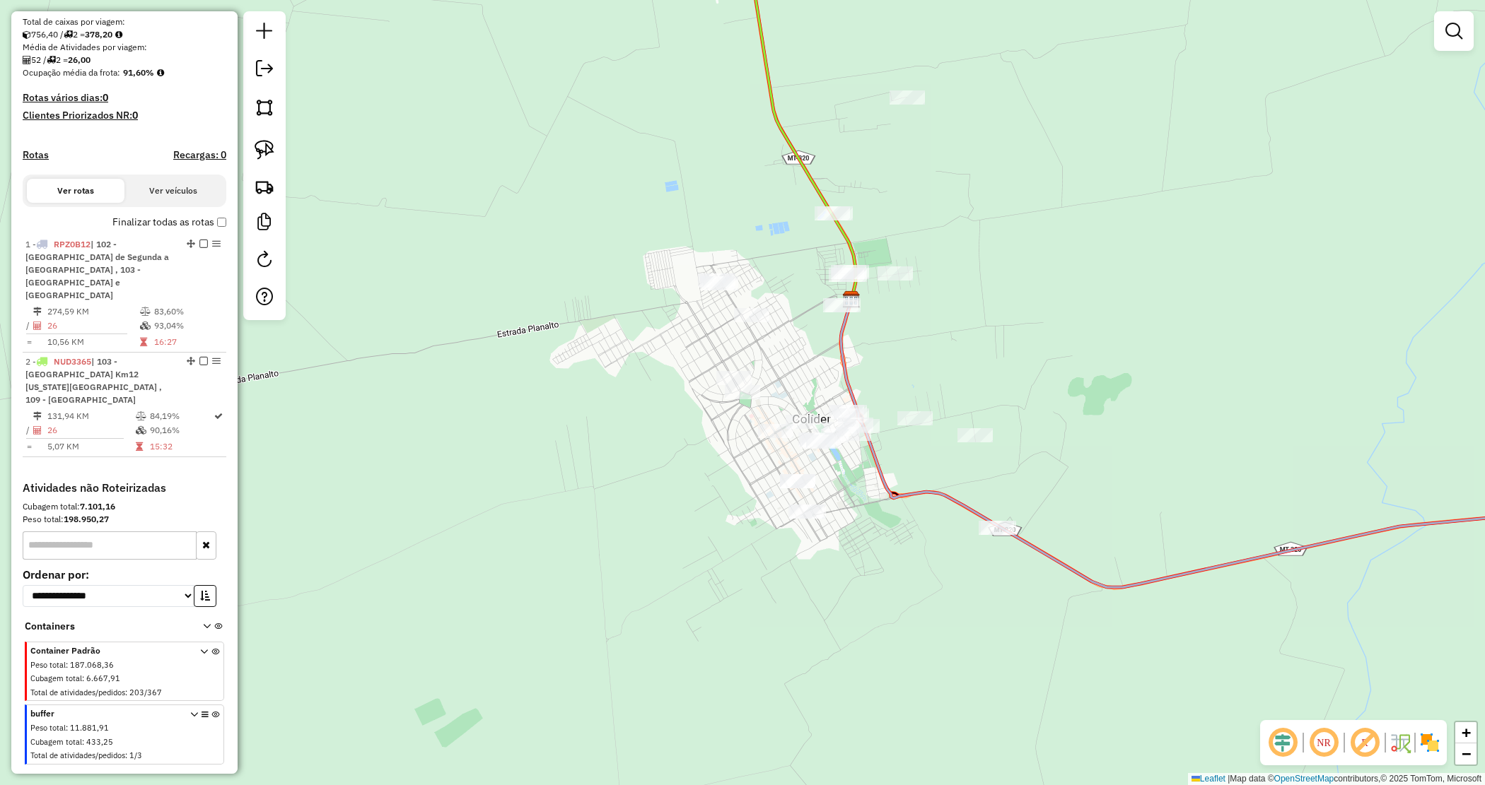
click at [210, 708] on span at bounding box center [204, 736] width 29 height 57
click at [211, 711] on icon at bounding box center [215, 737] width 8 height 53
click at [78, 532] on input "text" at bounding box center [110, 546] width 174 height 28
type input "****"
click at [200, 648] on icon at bounding box center [204, 674] width 8 height 53
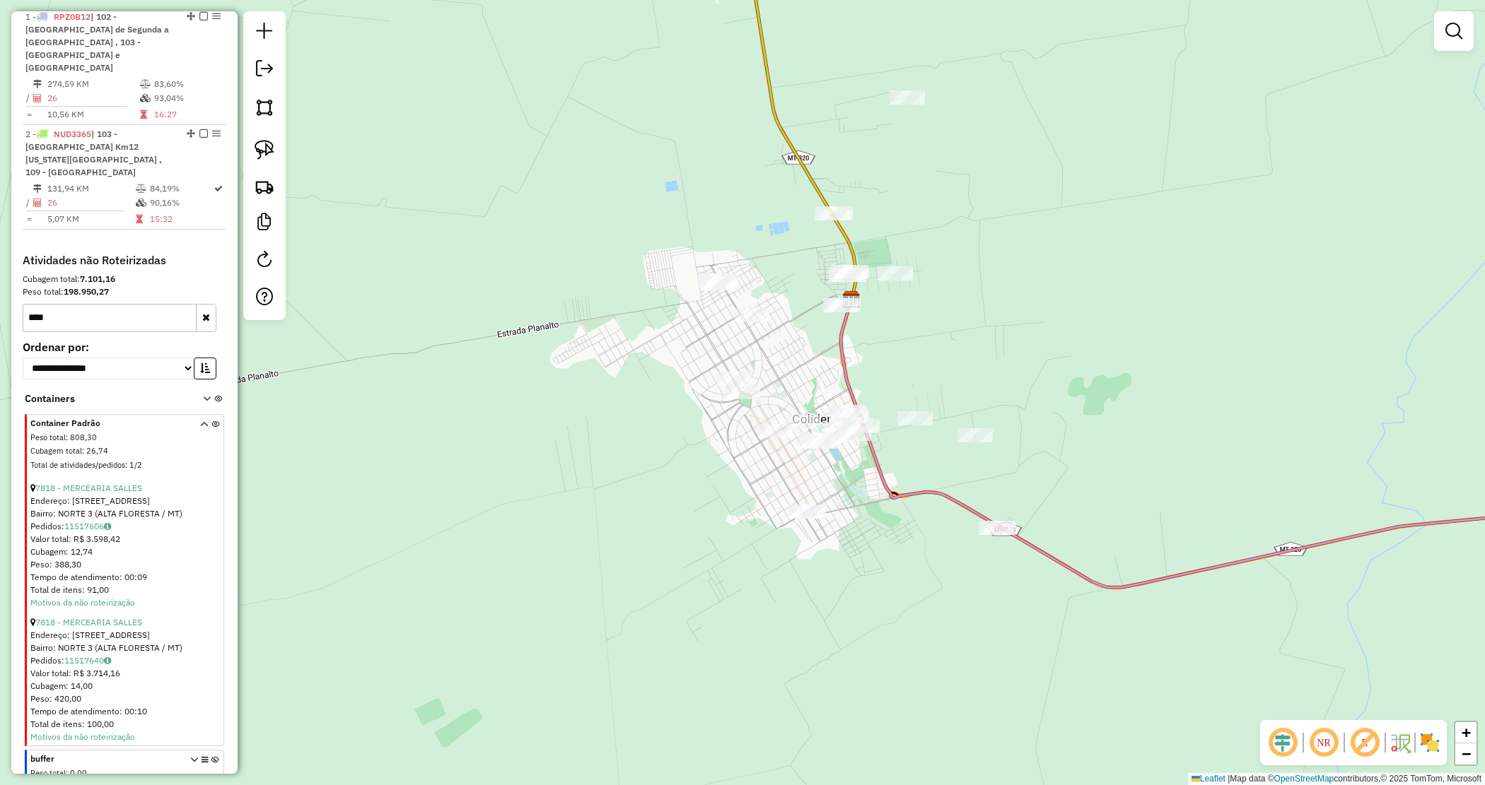
scroll to position [566, 0]
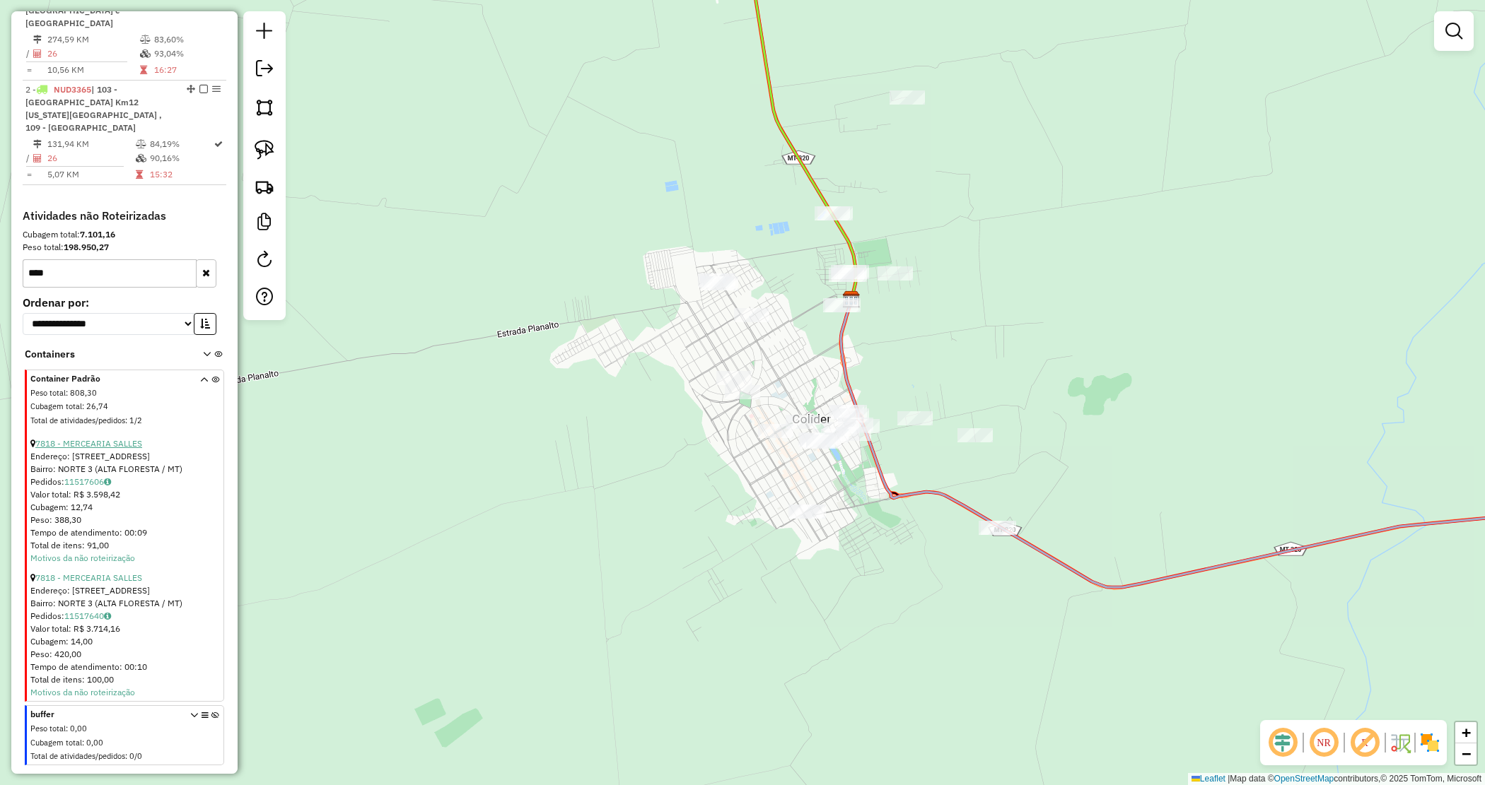
click at [98, 438] on link "7818 - MERCEARIA SALLES" at bounding box center [88, 443] width 107 height 11
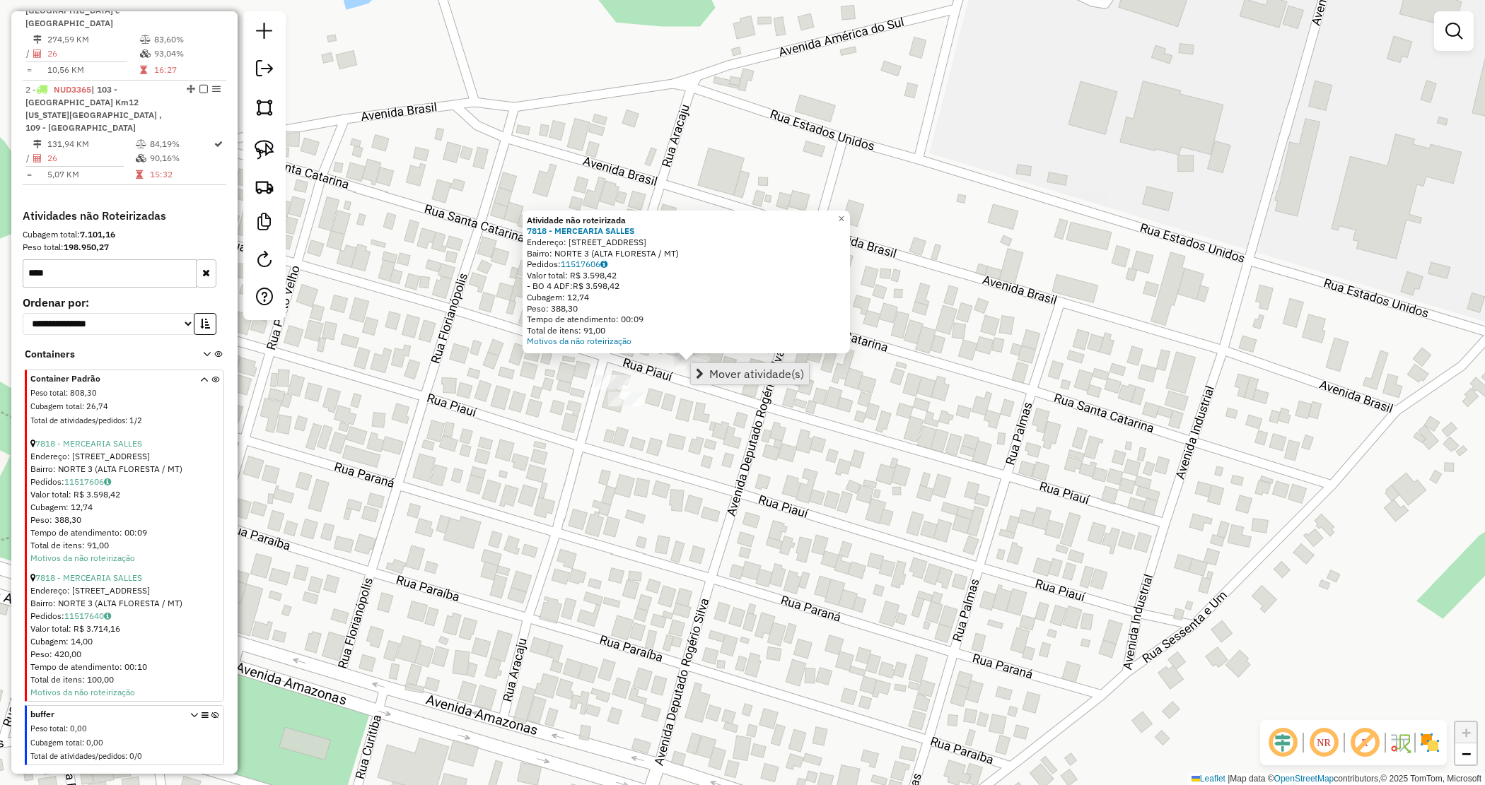
click at [707, 379] on link "Mover atividade(s)" at bounding box center [750, 373] width 118 height 21
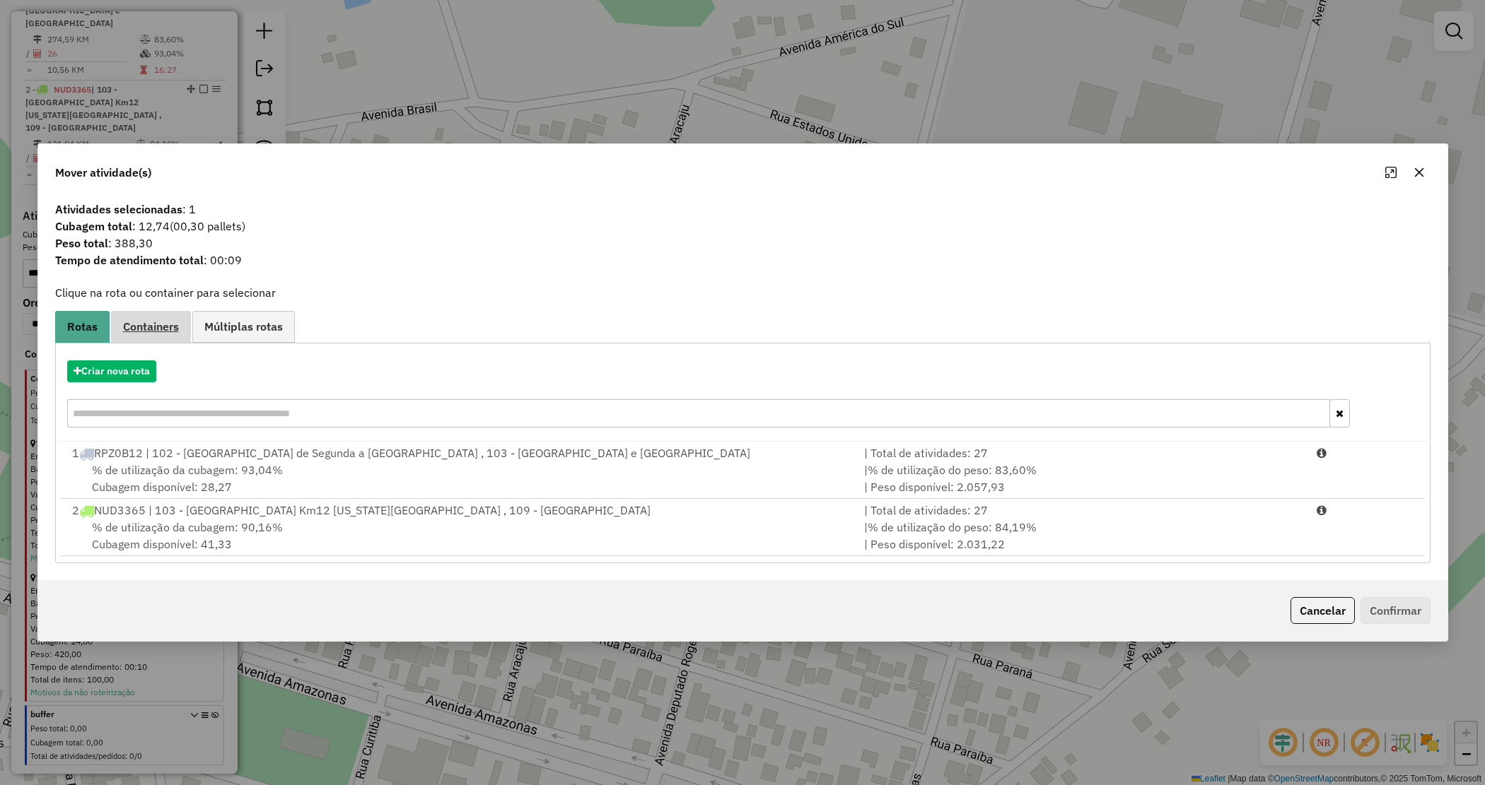
click at [152, 327] on span "Containers" at bounding box center [151, 326] width 56 height 11
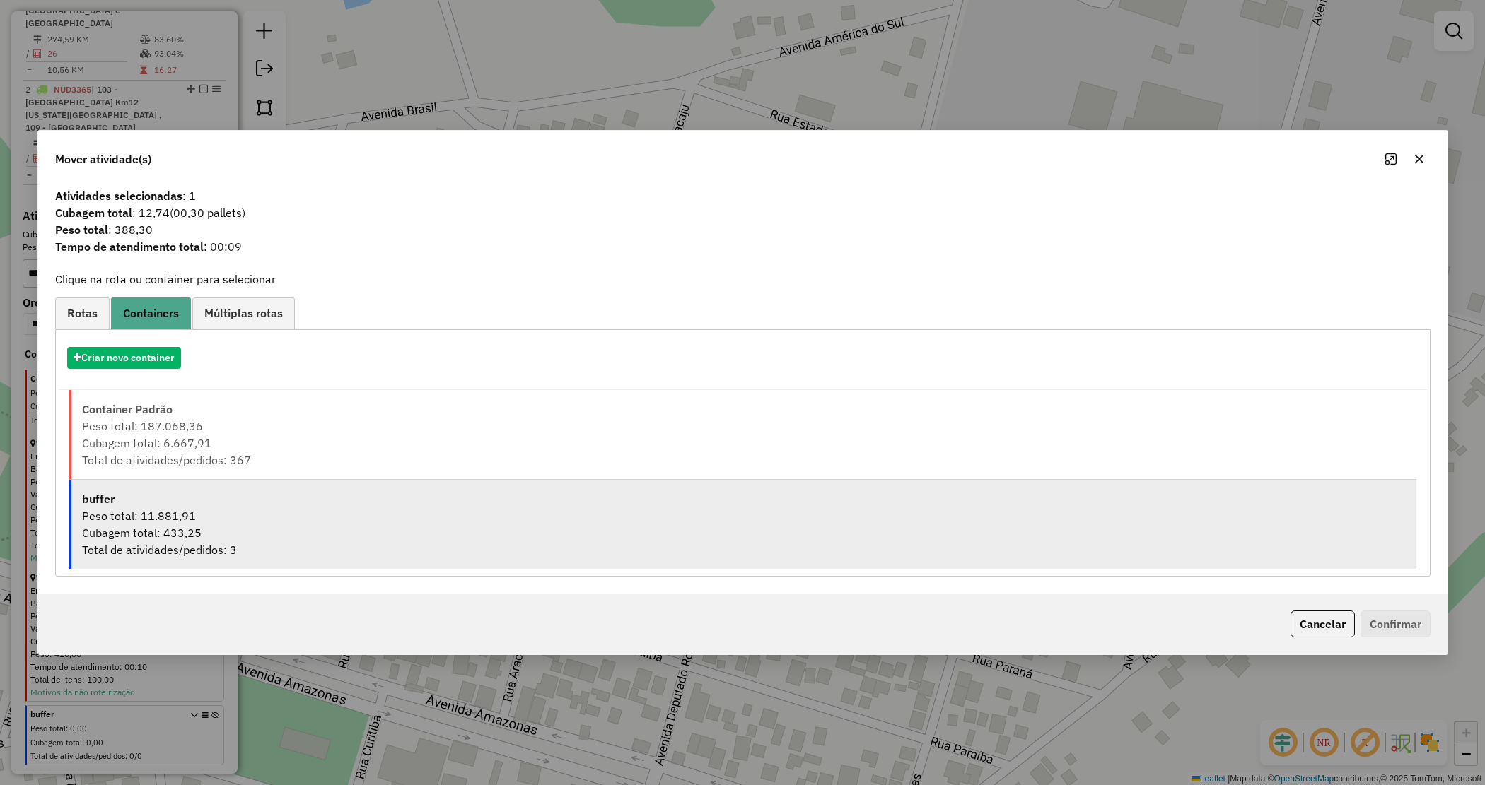
click at [214, 492] on div "buffer" at bounding box center [743, 499] width 1323 height 17
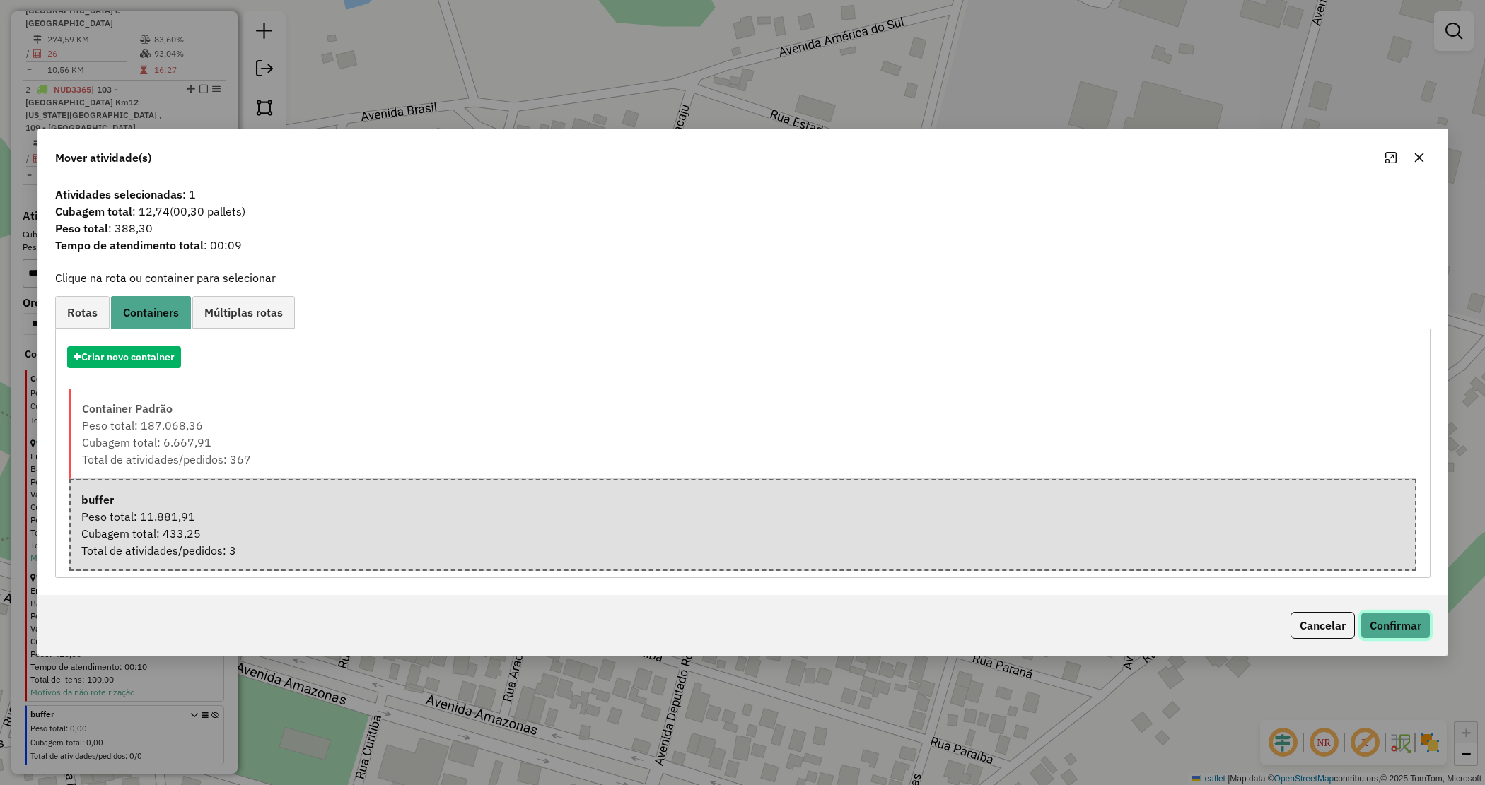
click at [1401, 631] on button "Confirmar" at bounding box center [1395, 625] width 70 height 27
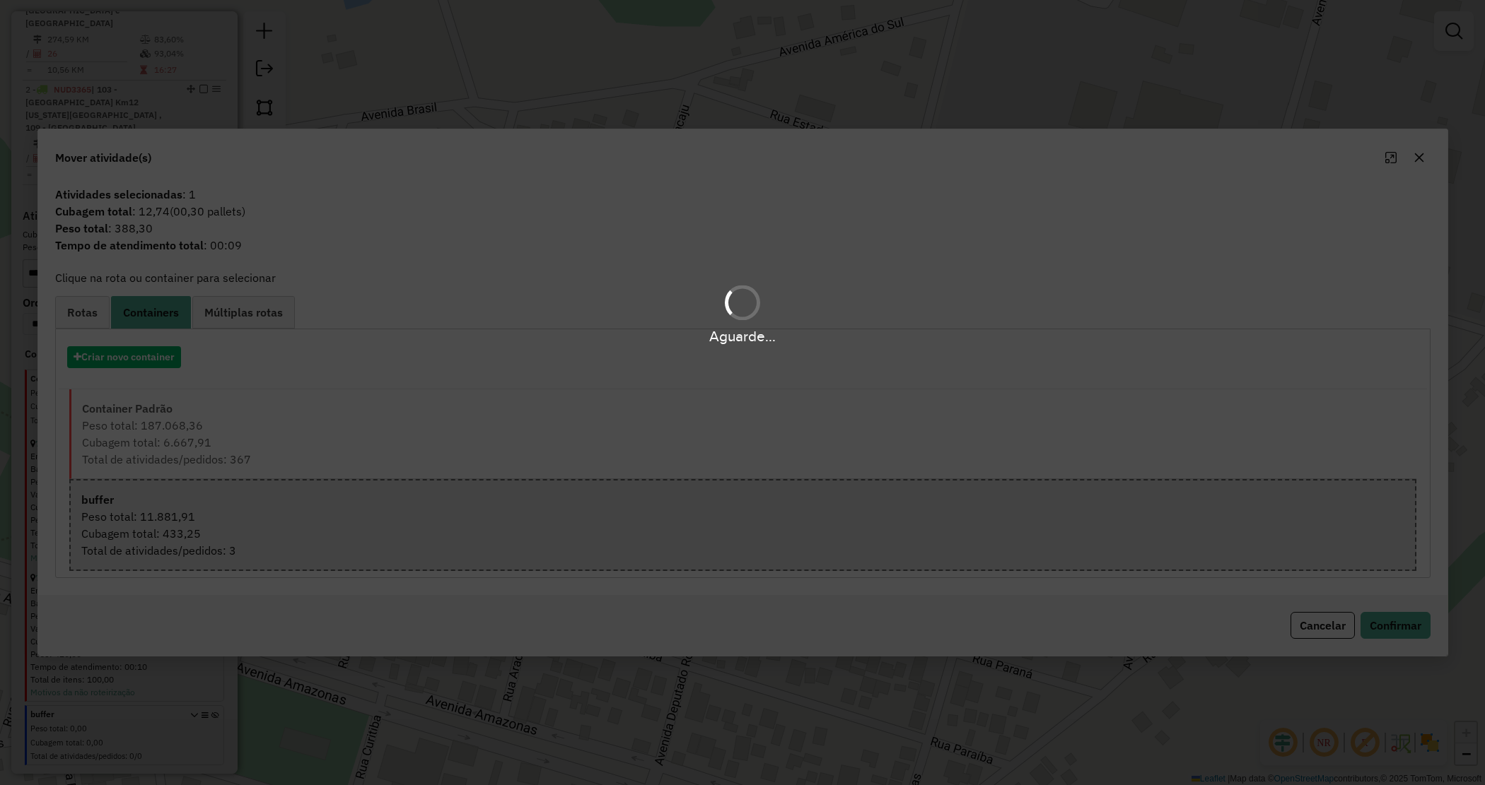
scroll to position [432, 0]
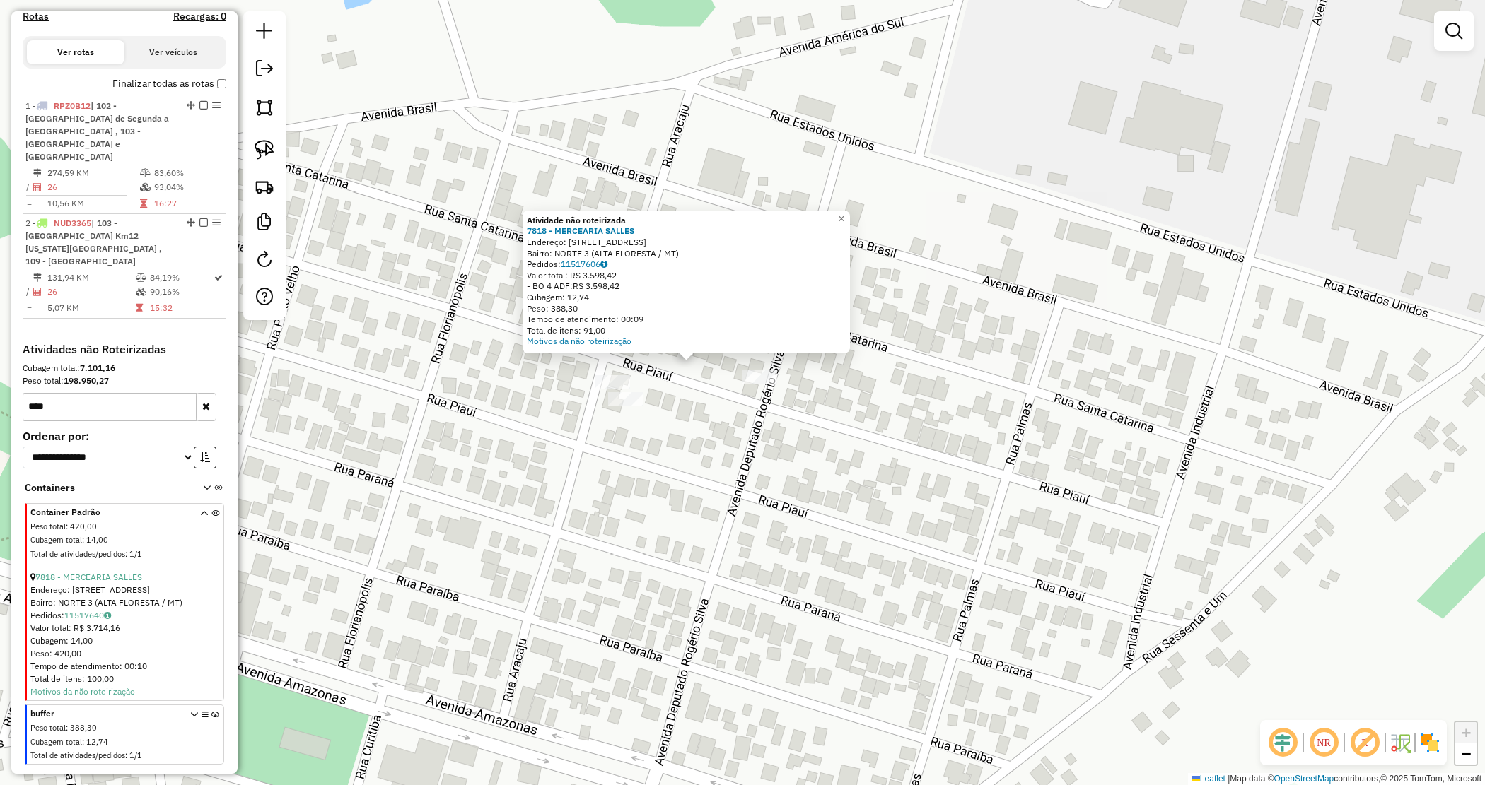
click at [715, 390] on div "Atividade não roteirizada 7818 - MERCEARIA SALLES Endereço: Rua Rio Grande do S…" at bounding box center [742, 392] width 1485 height 785
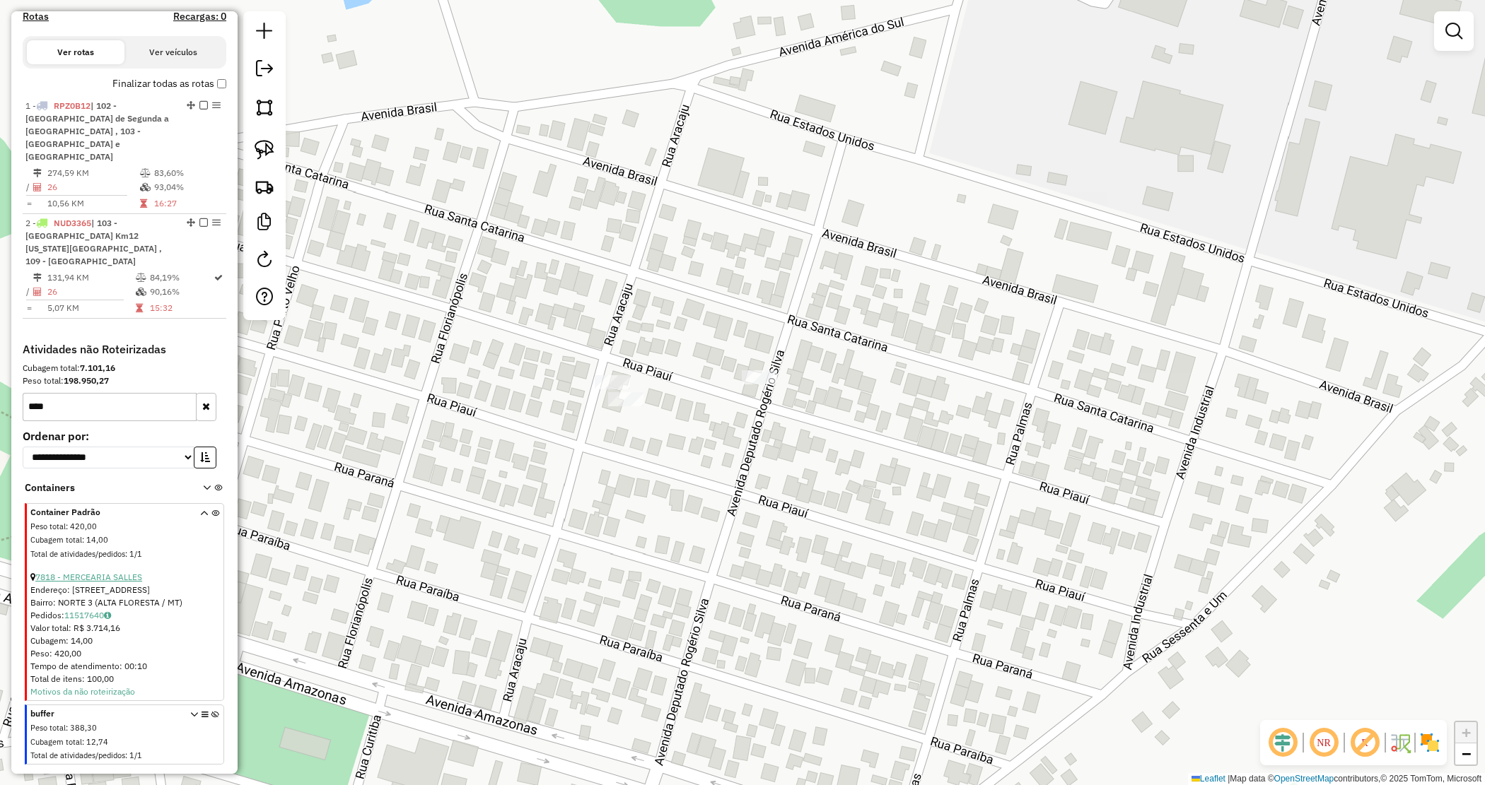
click at [83, 572] on link "7818 - MERCEARIA SALLES" at bounding box center [88, 577] width 107 height 11
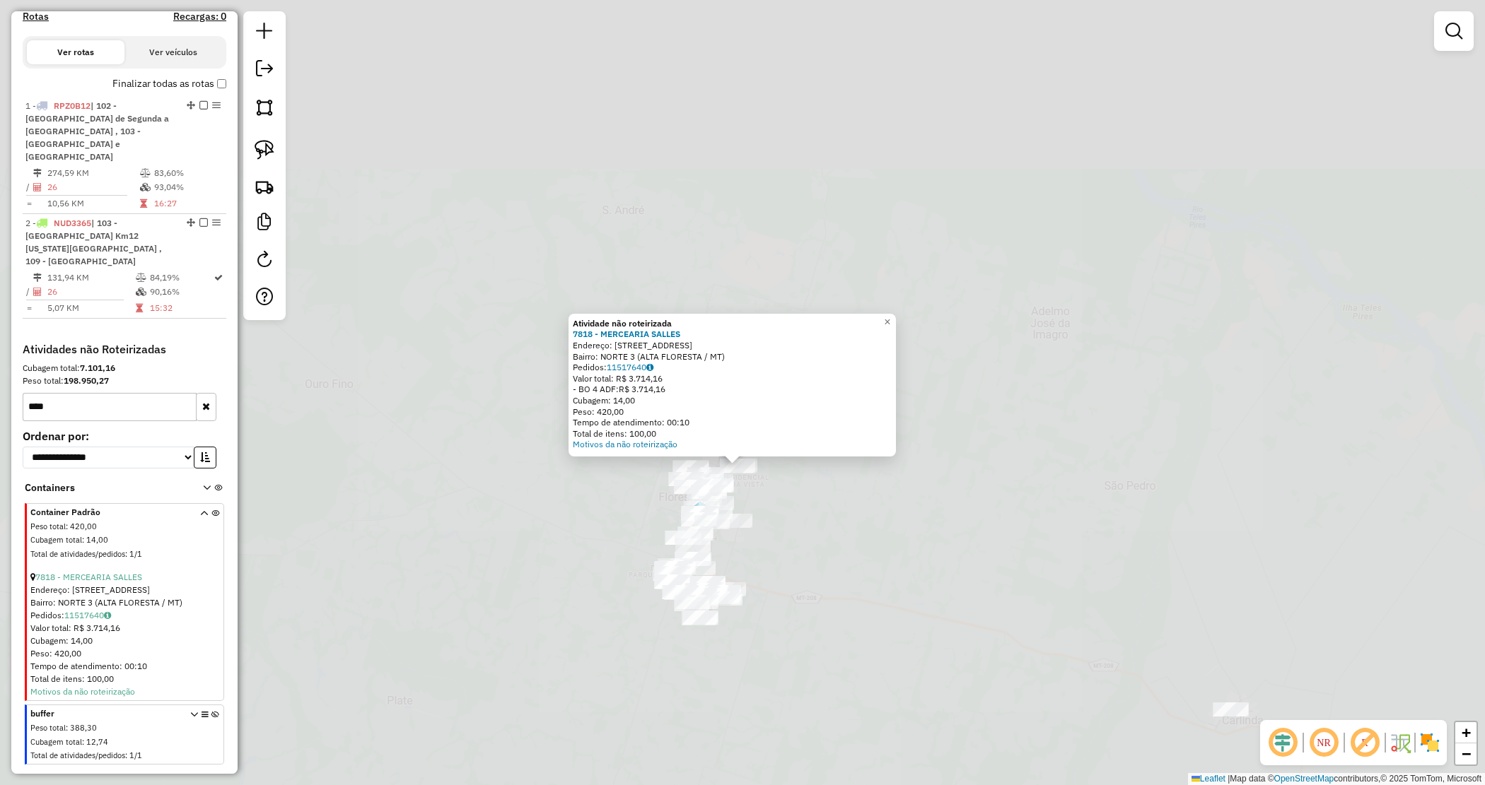
click at [761, 496] on div "Atividade não roteirizada 7818 - MERCEARIA SALLES Endereço: Rua Rio Grande do S…" at bounding box center [742, 392] width 1485 height 785
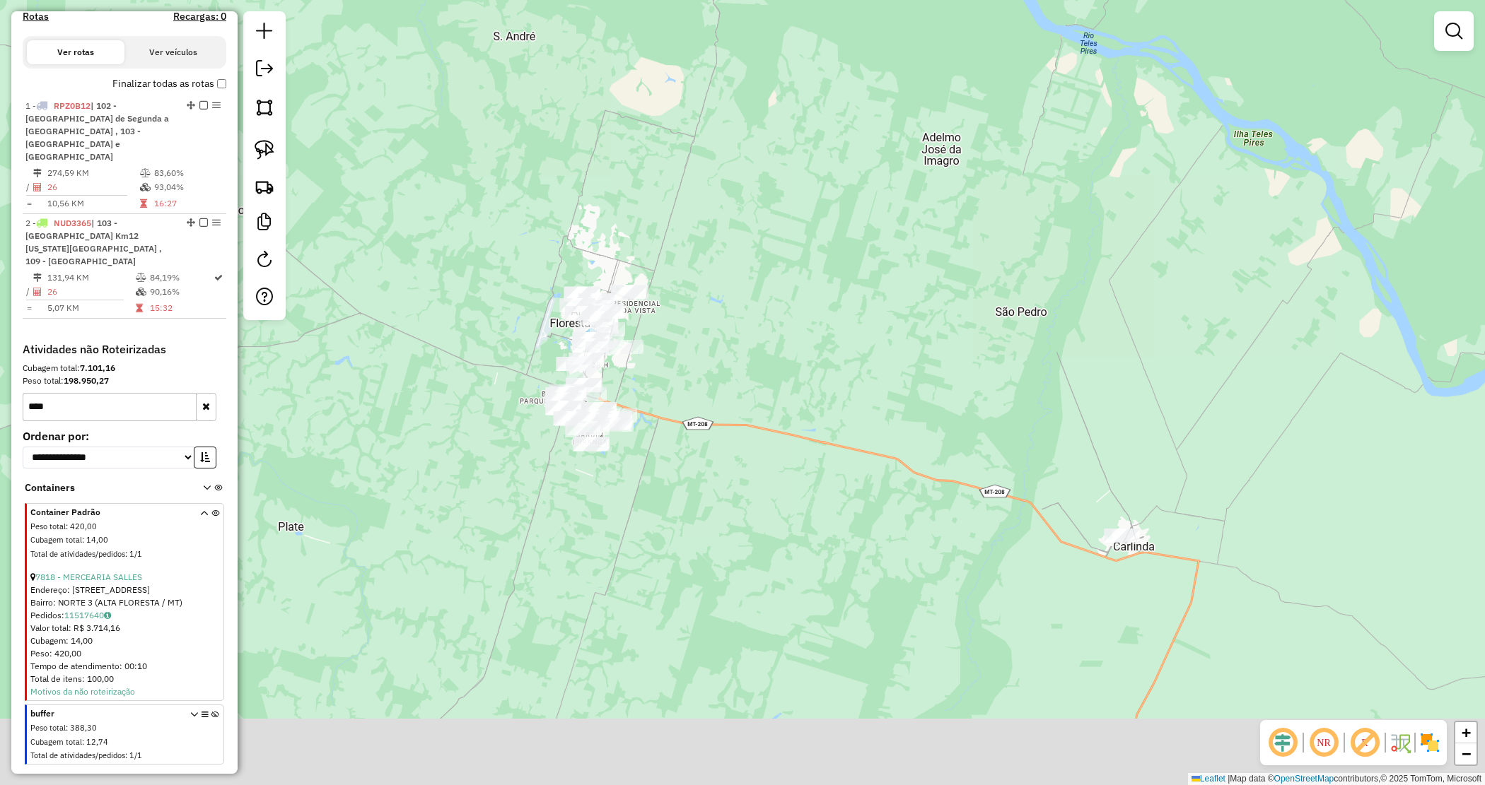
drag, startPoint x: 743, startPoint y: 402, endPoint x: 602, endPoint y: 270, distance: 192.6
click at [634, 292] on div "Janela de atendimento Grade de atendimento Capacidade Transportadoras Veículos …" at bounding box center [742, 392] width 1485 height 785
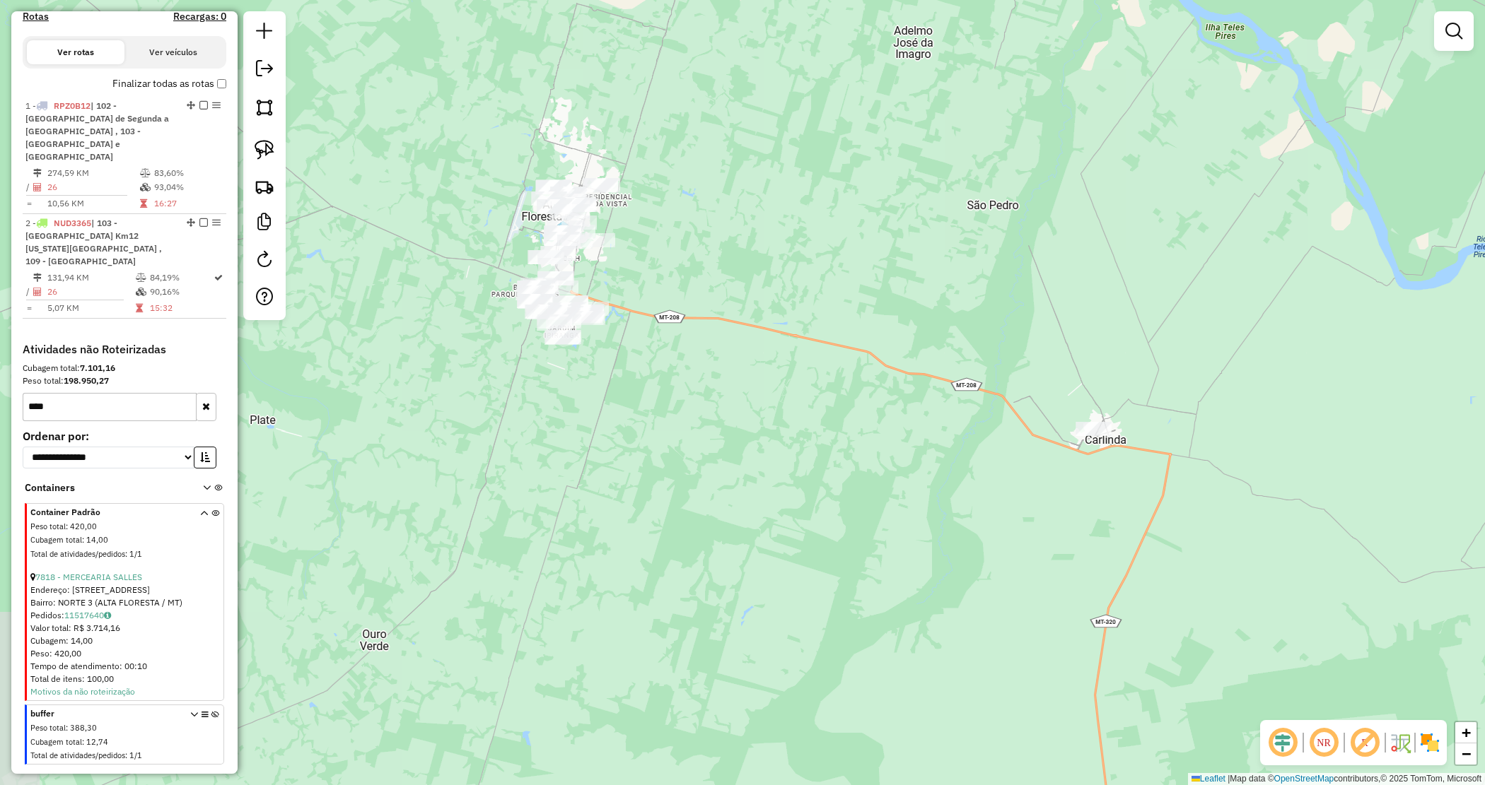
drag, startPoint x: 676, startPoint y: 291, endPoint x: 600, endPoint y: 265, distance: 80.5
click at [677, 294] on div "Janela de atendimento Grade de atendimento Capacidade Transportadoras Veículos …" at bounding box center [742, 392] width 1485 height 785
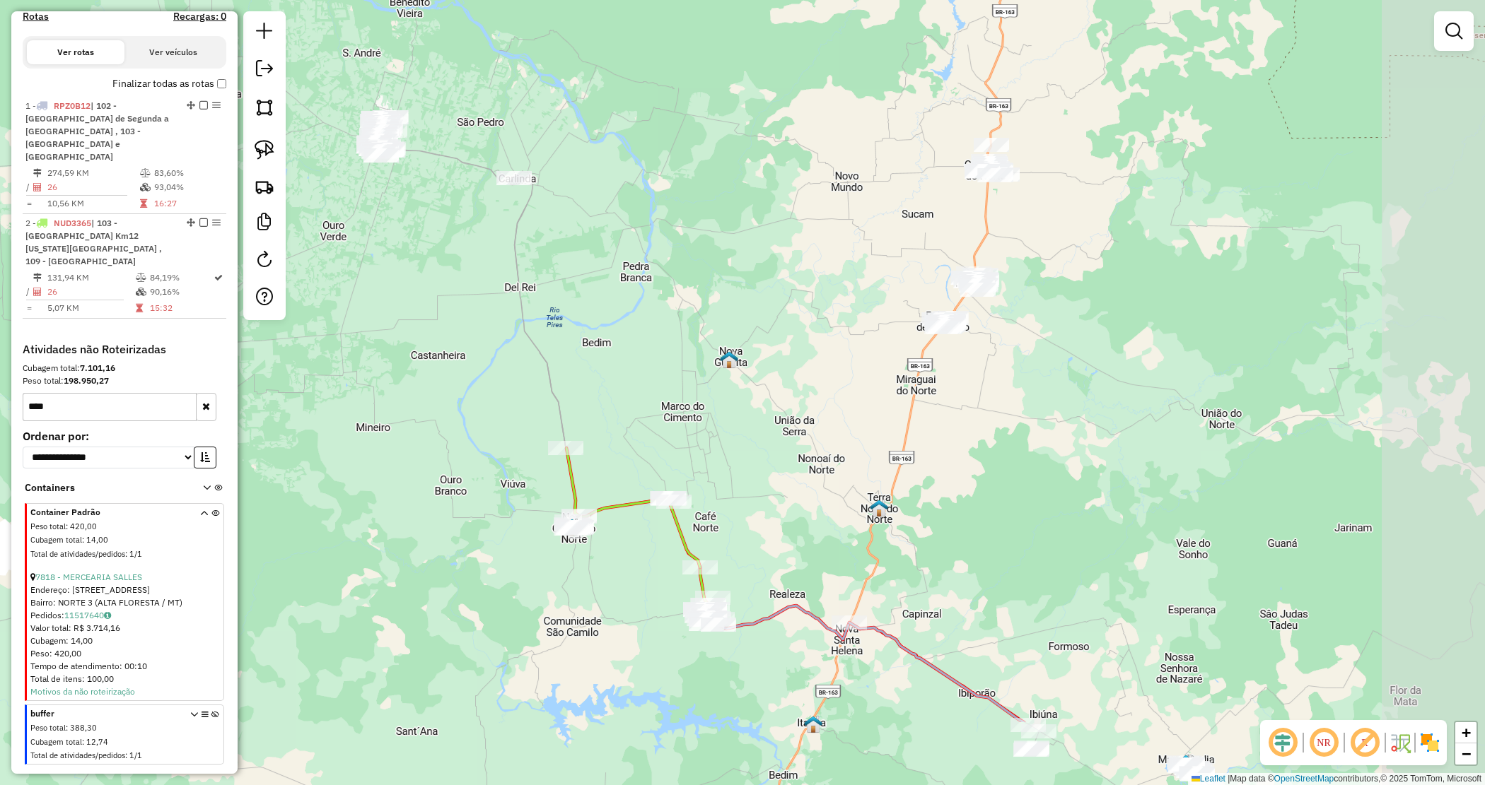
drag, startPoint x: 734, startPoint y: 531, endPoint x: 575, endPoint y: 440, distance: 183.4
click at [575, 440] on div "Janela de atendimento Grade de atendimento Capacidade Transportadoras Veículos …" at bounding box center [742, 392] width 1485 height 785
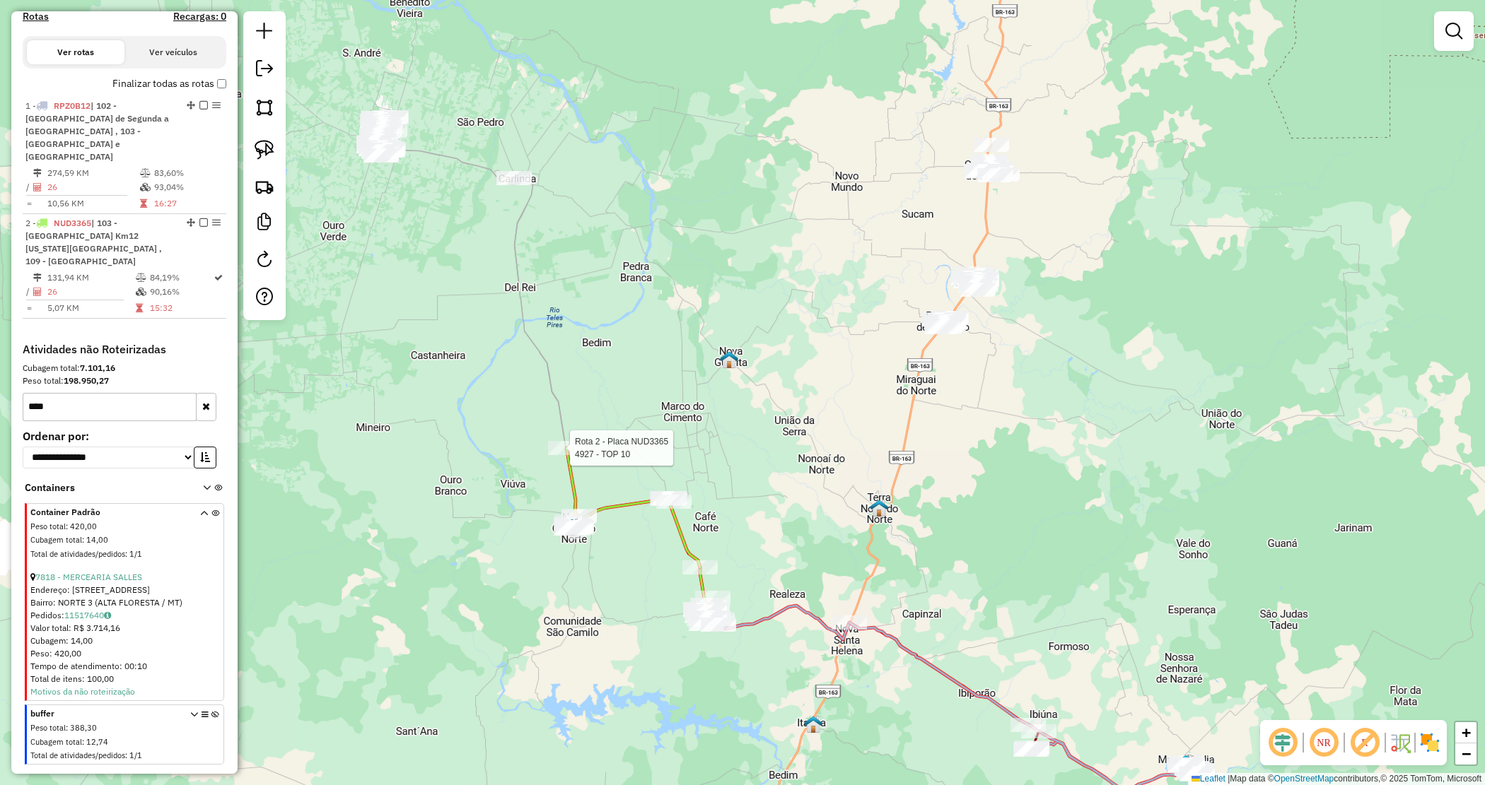
click at [747, 527] on div "Rota 2 - Placa NUD3365 4927 - TOP 10 Janela de atendimento Grade de atendimento…" at bounding box center [742, 392] width 1485 height 785
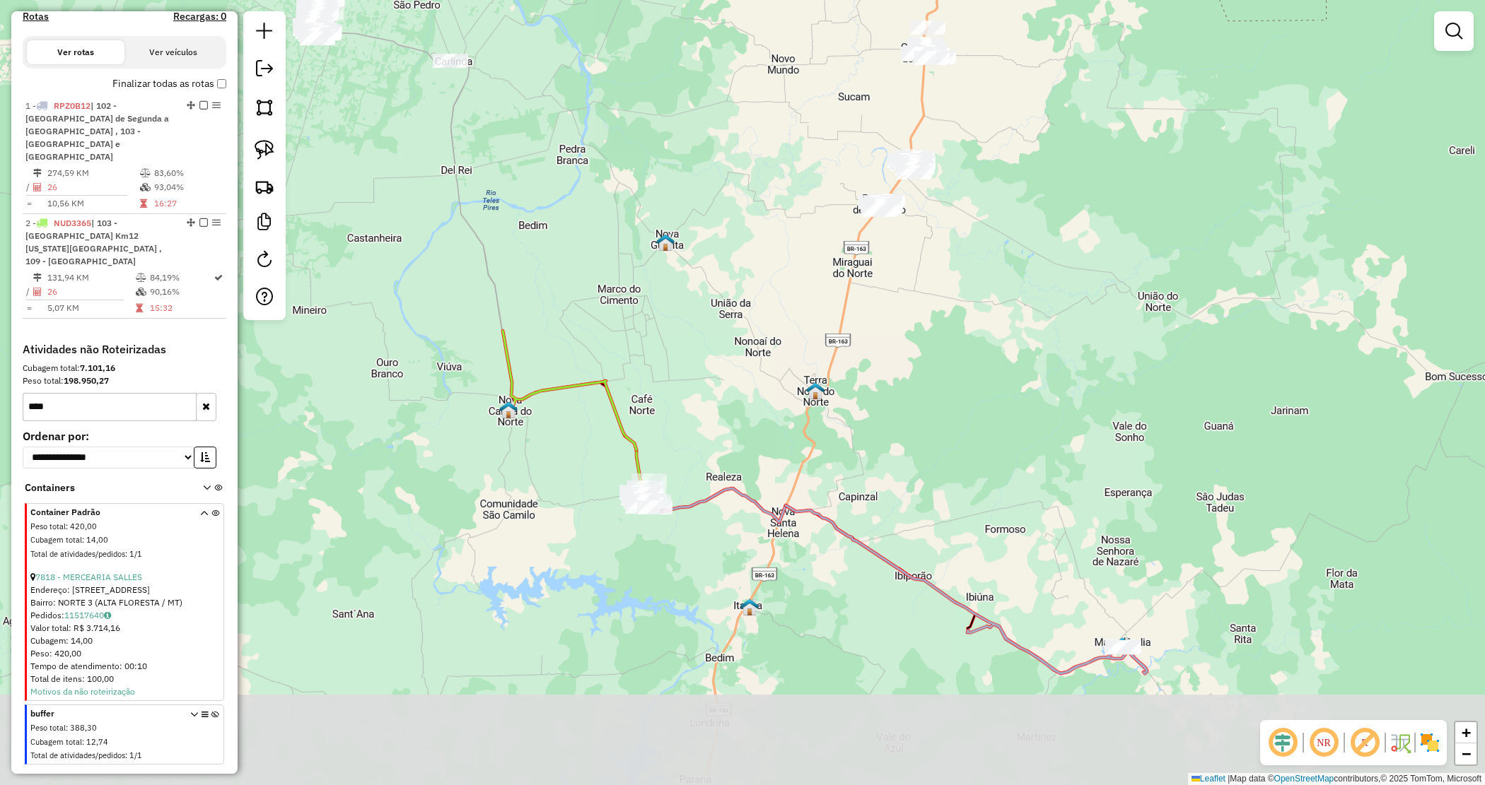
drag, startPoint x: 765, startPoint y: 588, endPoint x: 688, endPoint y: 469, distance: 141.6
click at [698, 465] on div "Janela de atendimento Grade de atendimento Capacidade Transportadoras Veículos …" at bounding box center [742, 392] width 1485 height 785
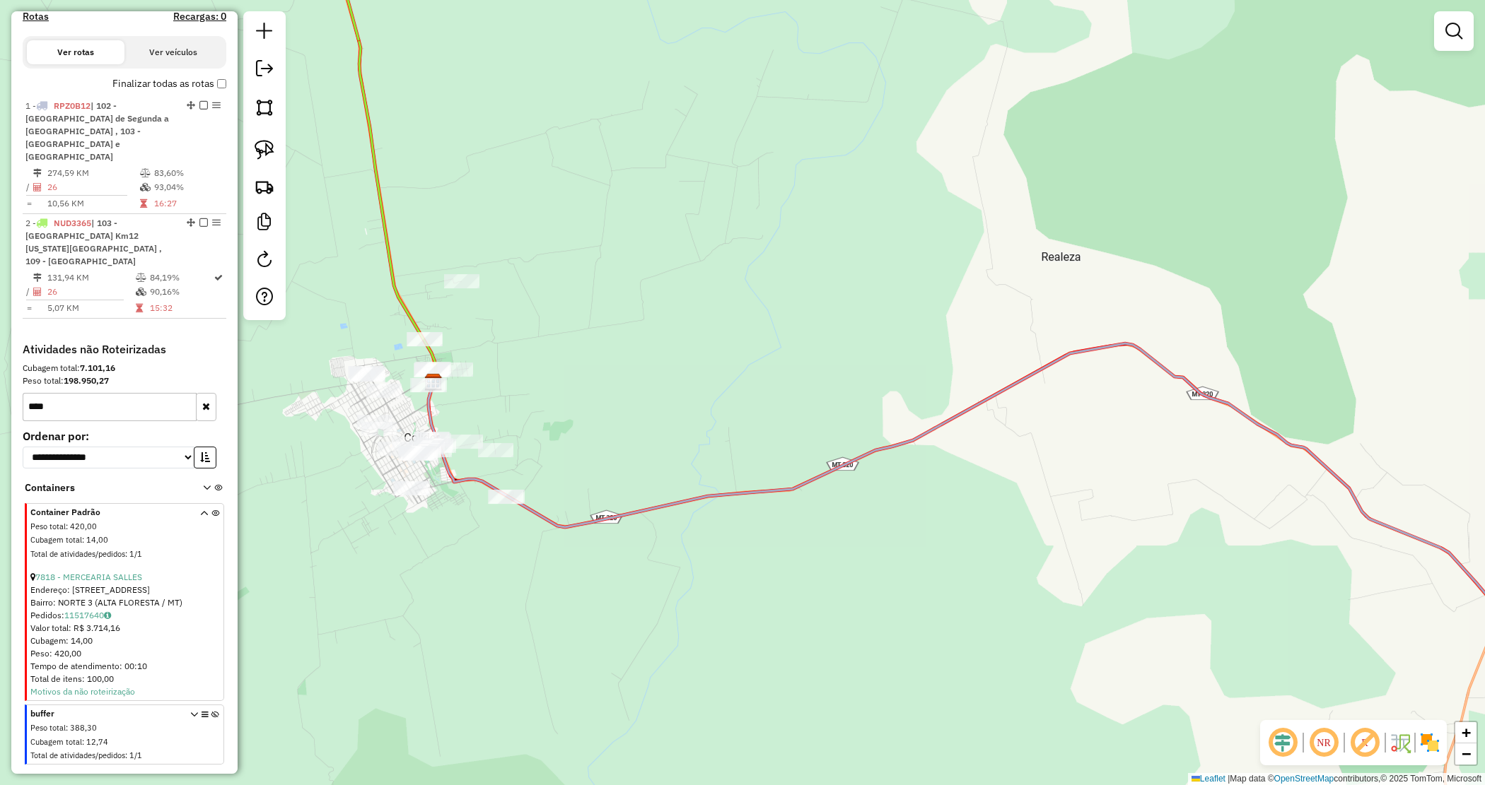
drag, startPoint x: 619, startPoint y: 428, endPoint x: 631, endPoint y: 426, distance: 12.1
click at [628, 426] on div "Janela de atendimento Grade de atendimento Capacidade Transportadoras Veículos …" at bounding box center [742, 392] width 1485 height 785
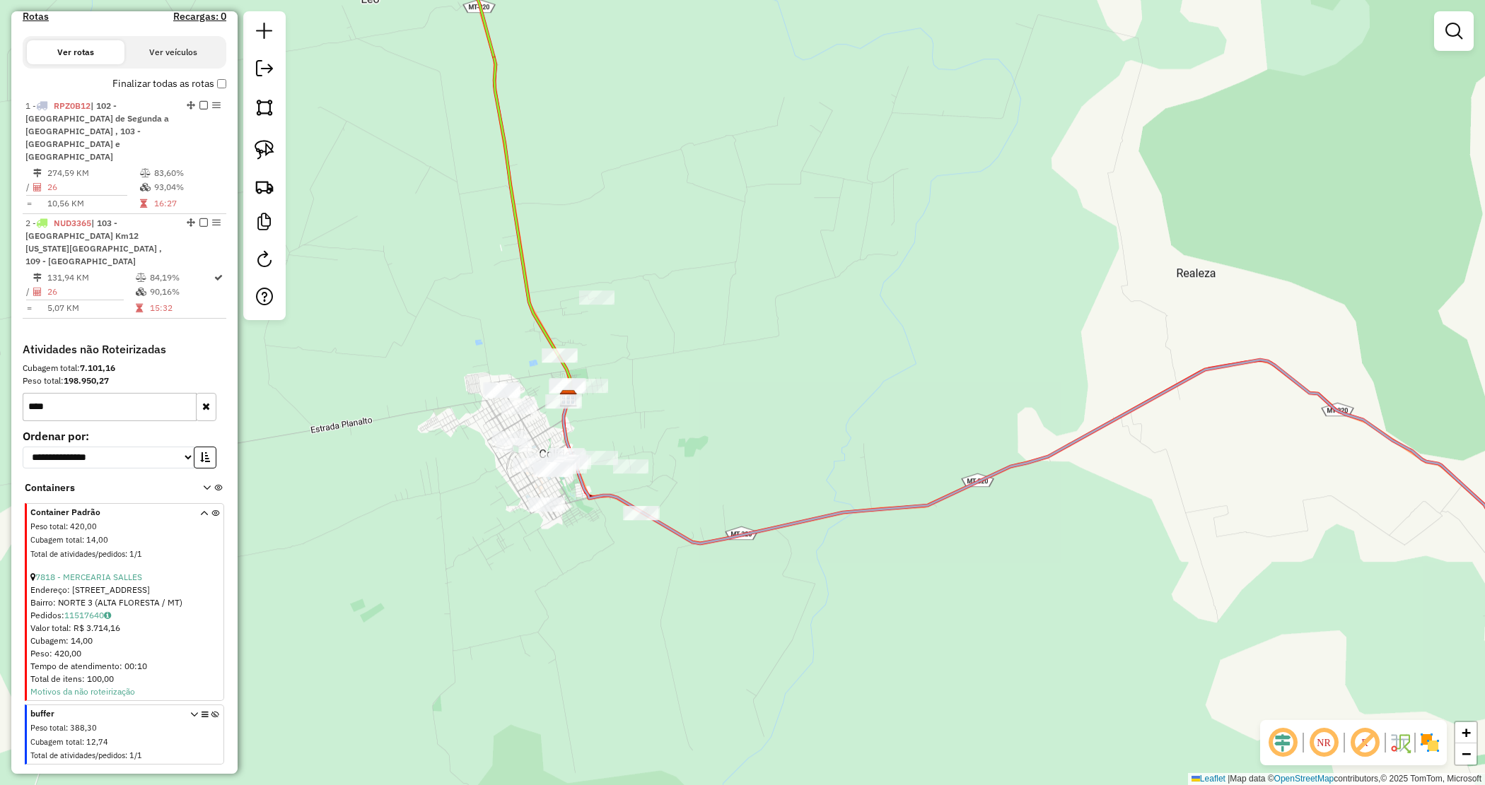
drag, startPoint x: 631, startPoint y: 426, endPoint x: 544, endPoint y: 347, distance: 117.1
click at [750, 445] on div "Janela de atendimento Grade de atendimento Capacidade Transportadoras Veículos …" at bounding box center [742, 392] width 1485 height 785
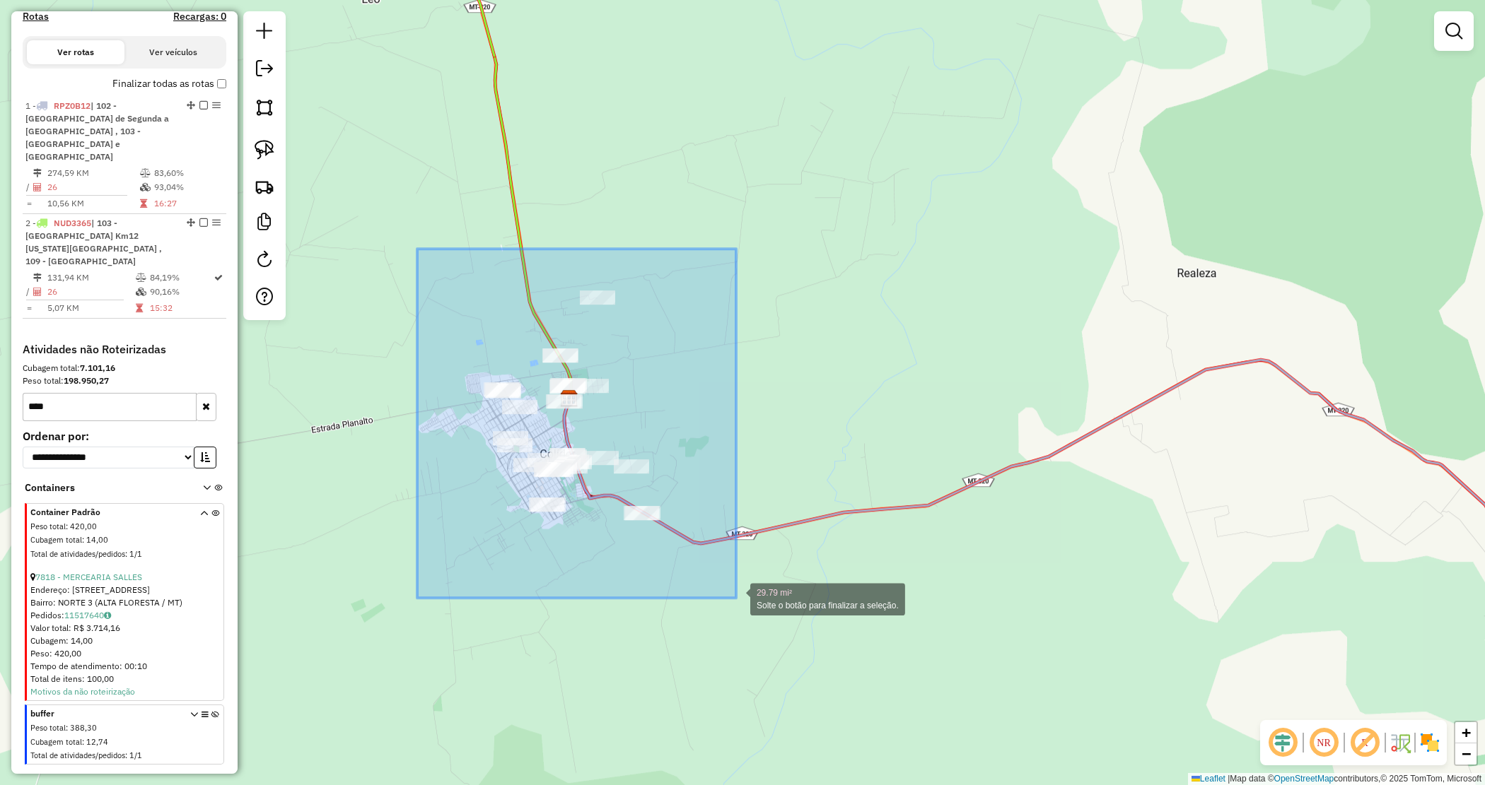
drag, startPoint x: 442, startPoint y: 331, endPoint x: 736, endPoint y: 597, distance: 396.9
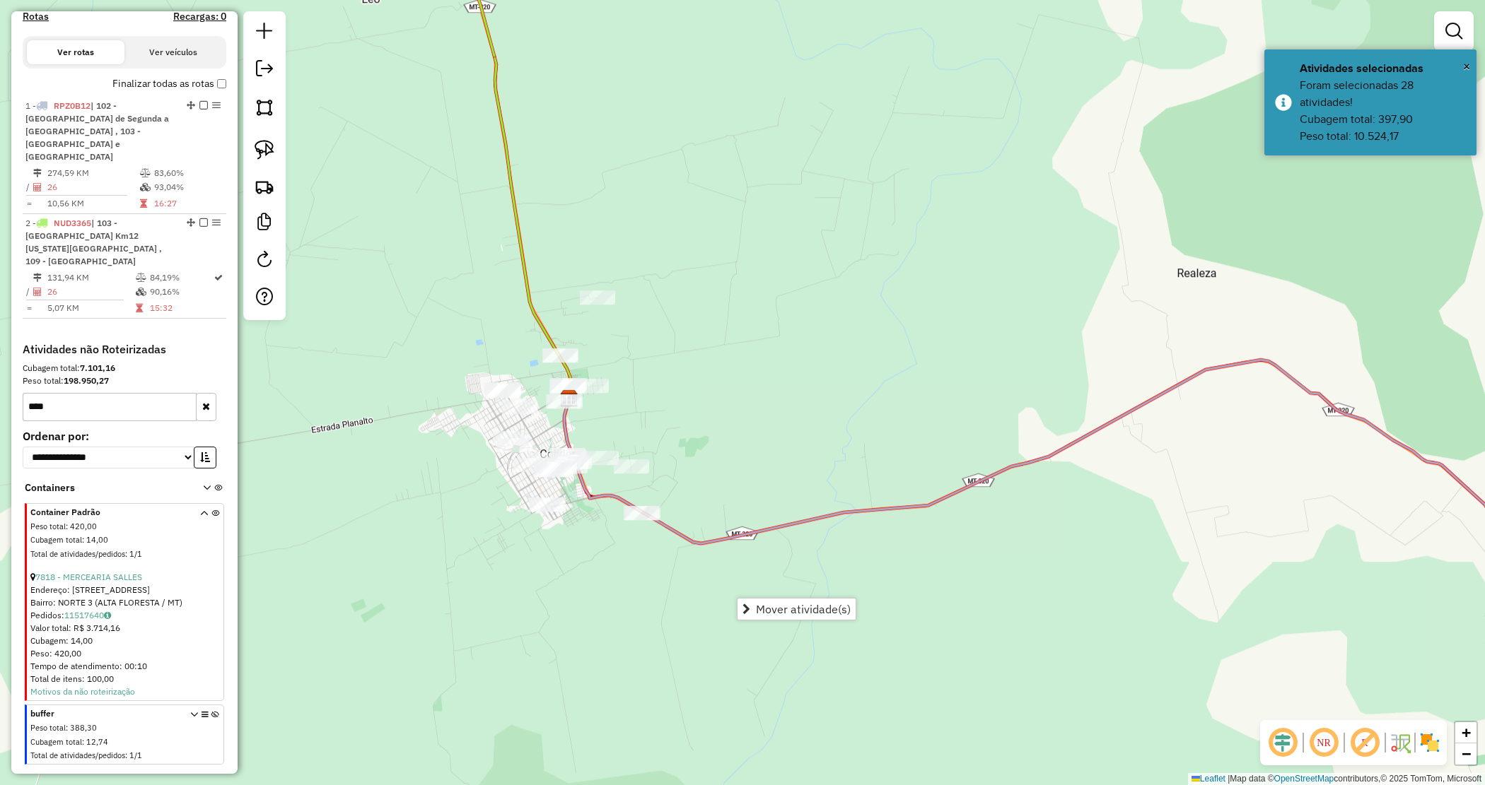
click at [750, 595] on div "Janela de atendimento Grade de atendimento Capacidade Transportadoras Veículos …" at bounding box center [742, 392] width 1485 height 785
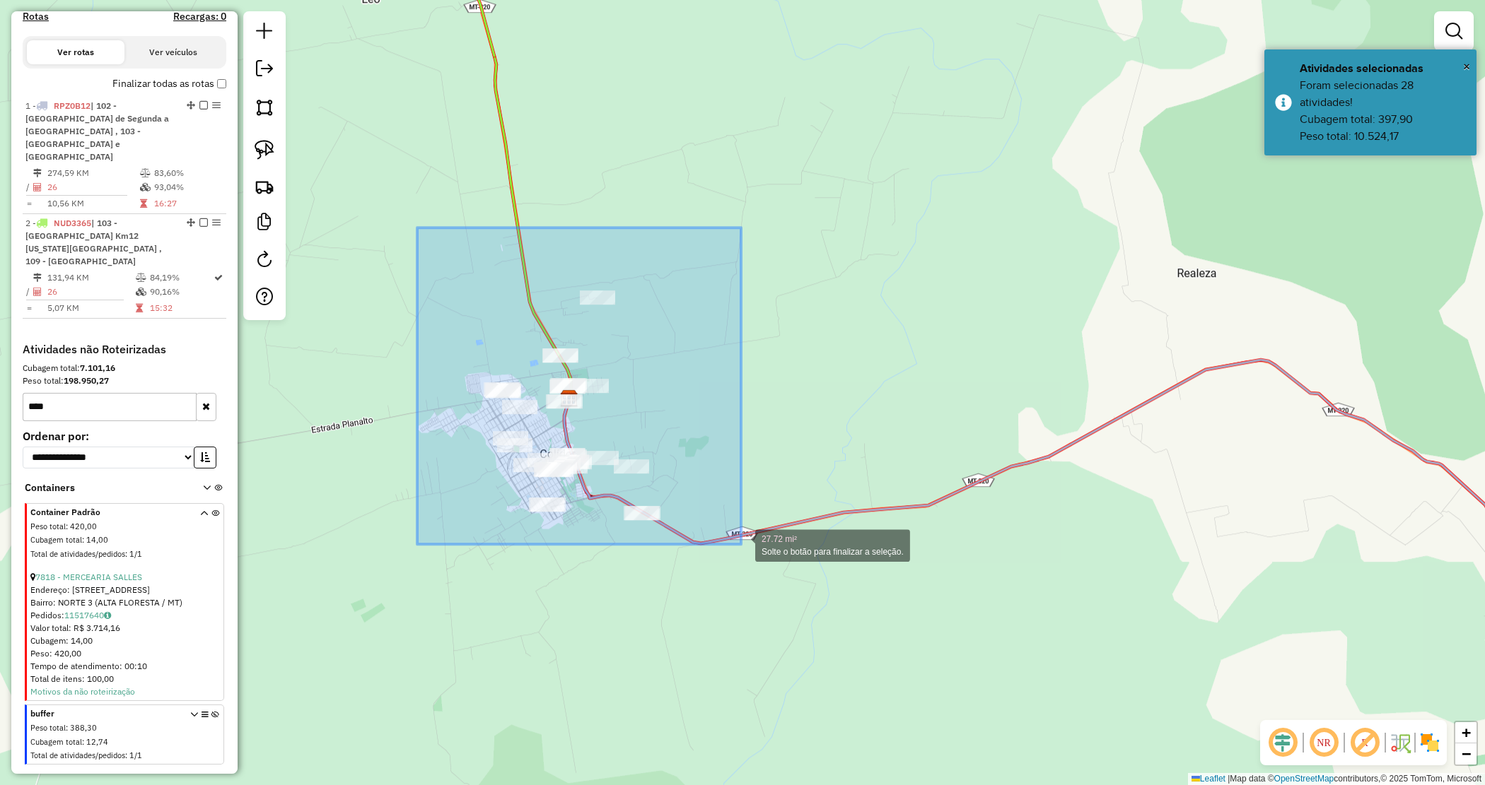
drag, startPoint x: 417, startPoint y: 228, endPoint x: 751, endPoint y: 559, distance: 469.9
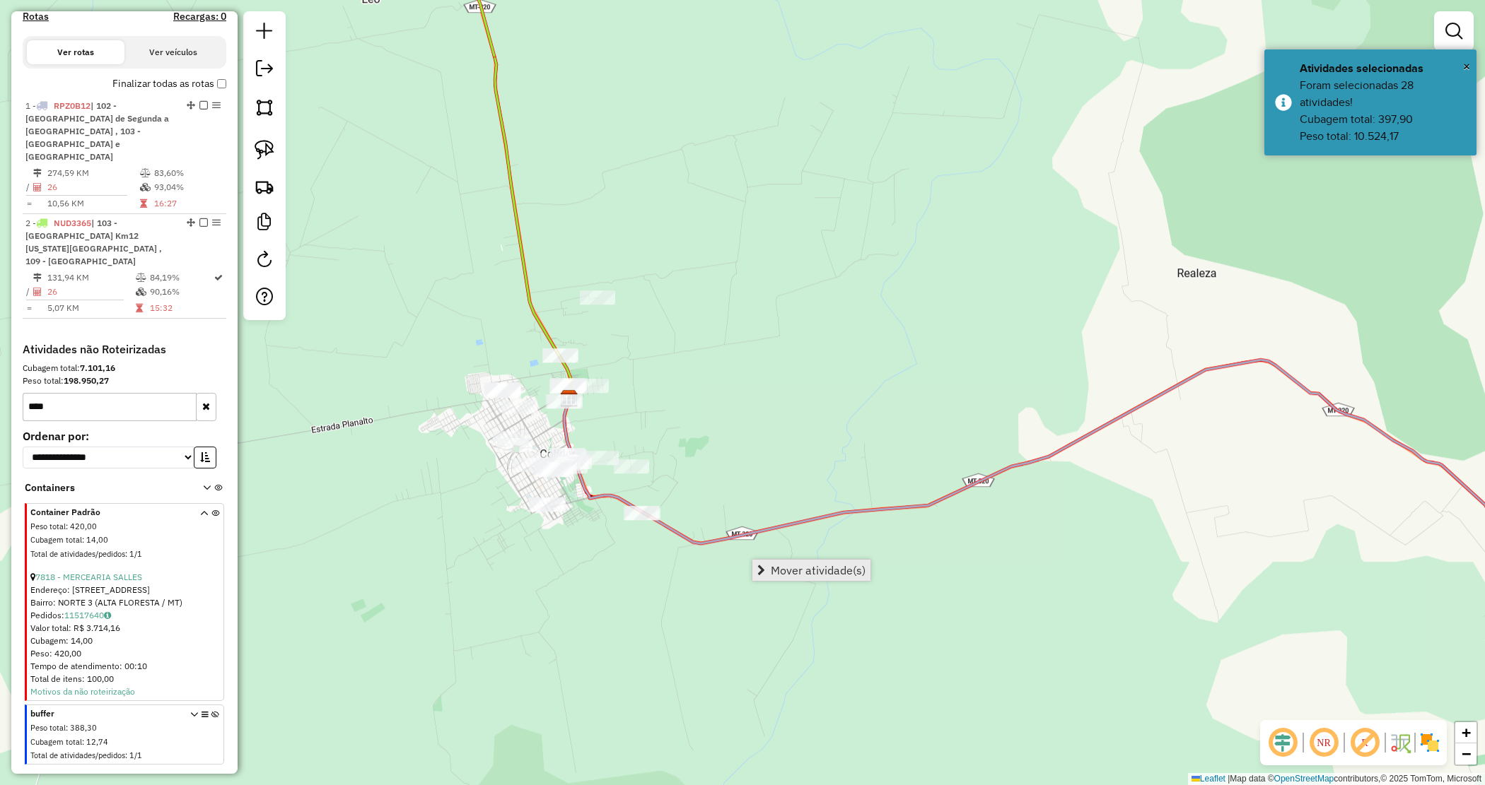
click at [787, 565] on span "Mover atividade(s)" at bounding box center [818, 570] width 95 height 11
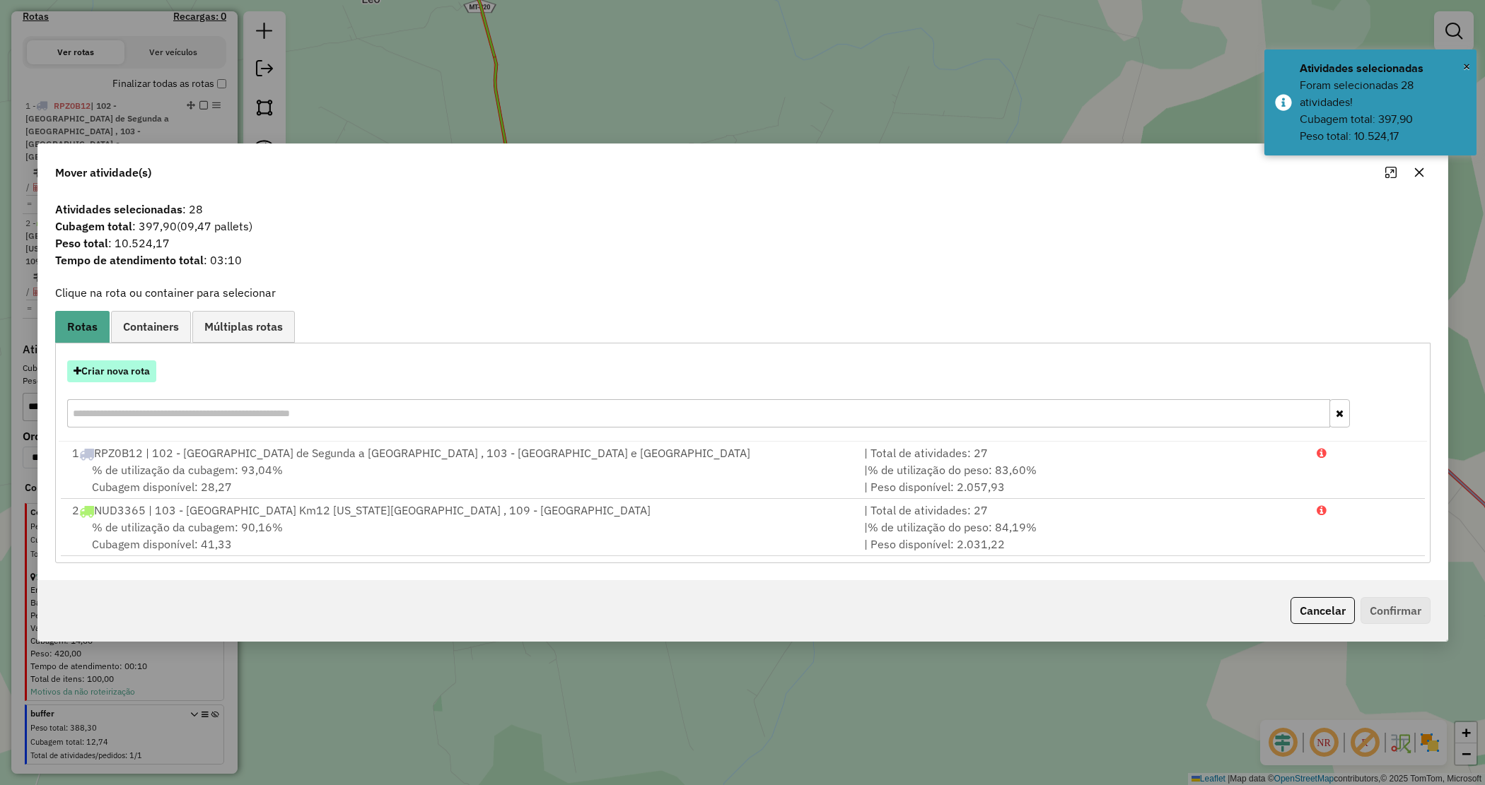
click at [118, 366] on button "Criar nova rota" at bounding box center [111, 372] width 89 height 22
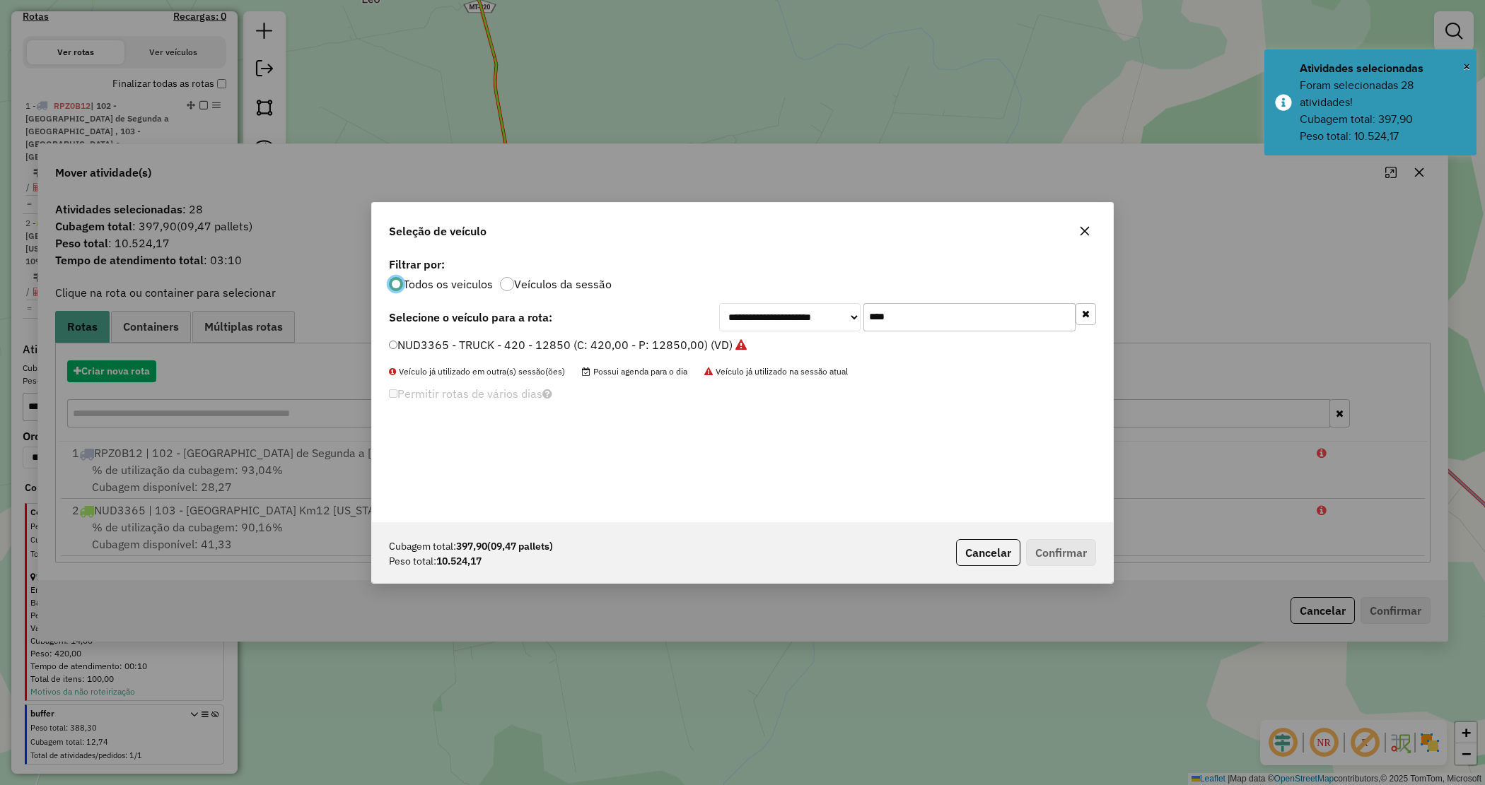
scroll to position [7, 4]
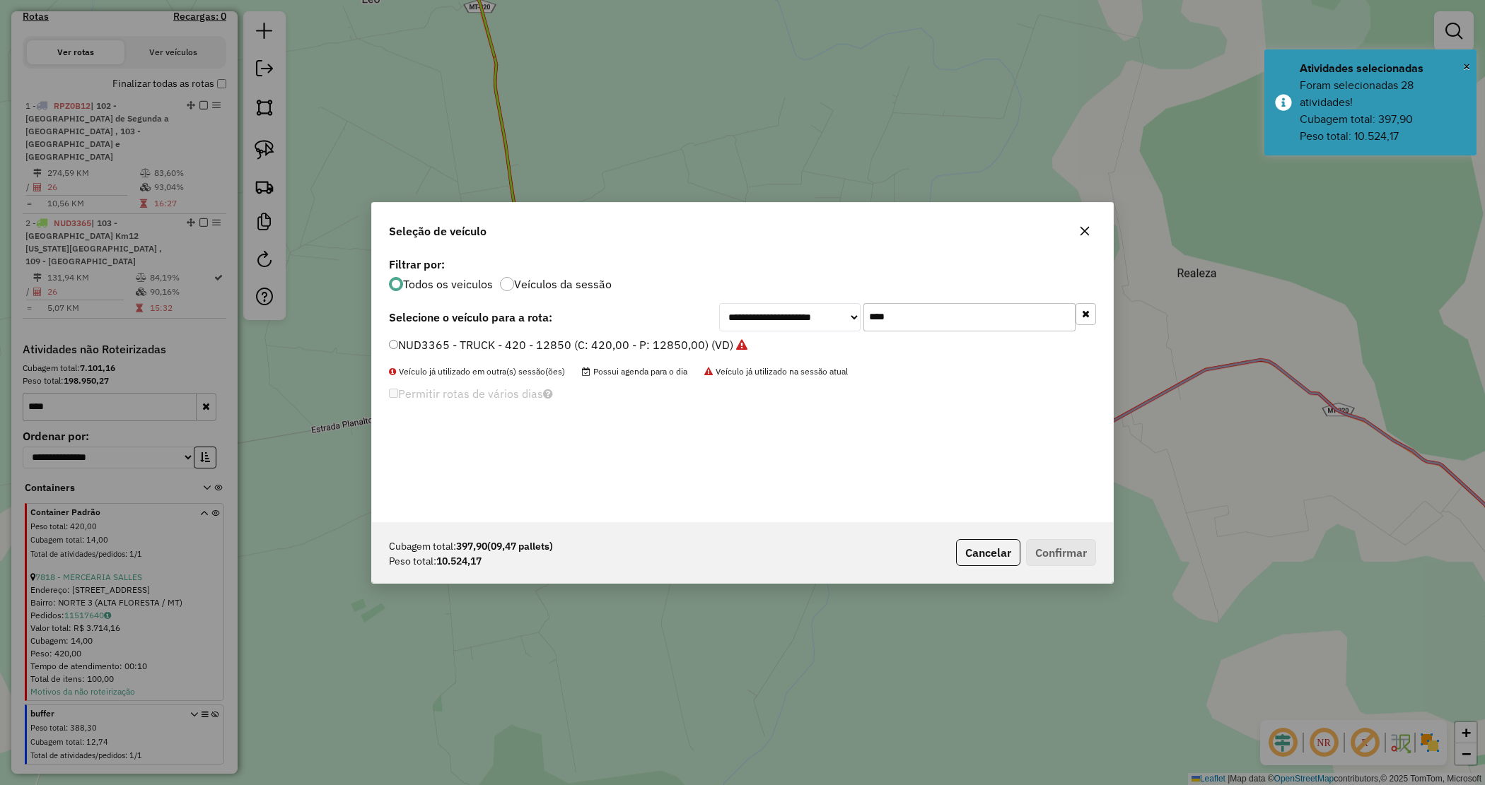
drag, startPoint x: 904, startPoint y: 325, endPoint x: 747, endPoint y: 316, distance: 157.2
click at [747, 316] on div "**********" at bounding box center [907, 317] width 377 height 28
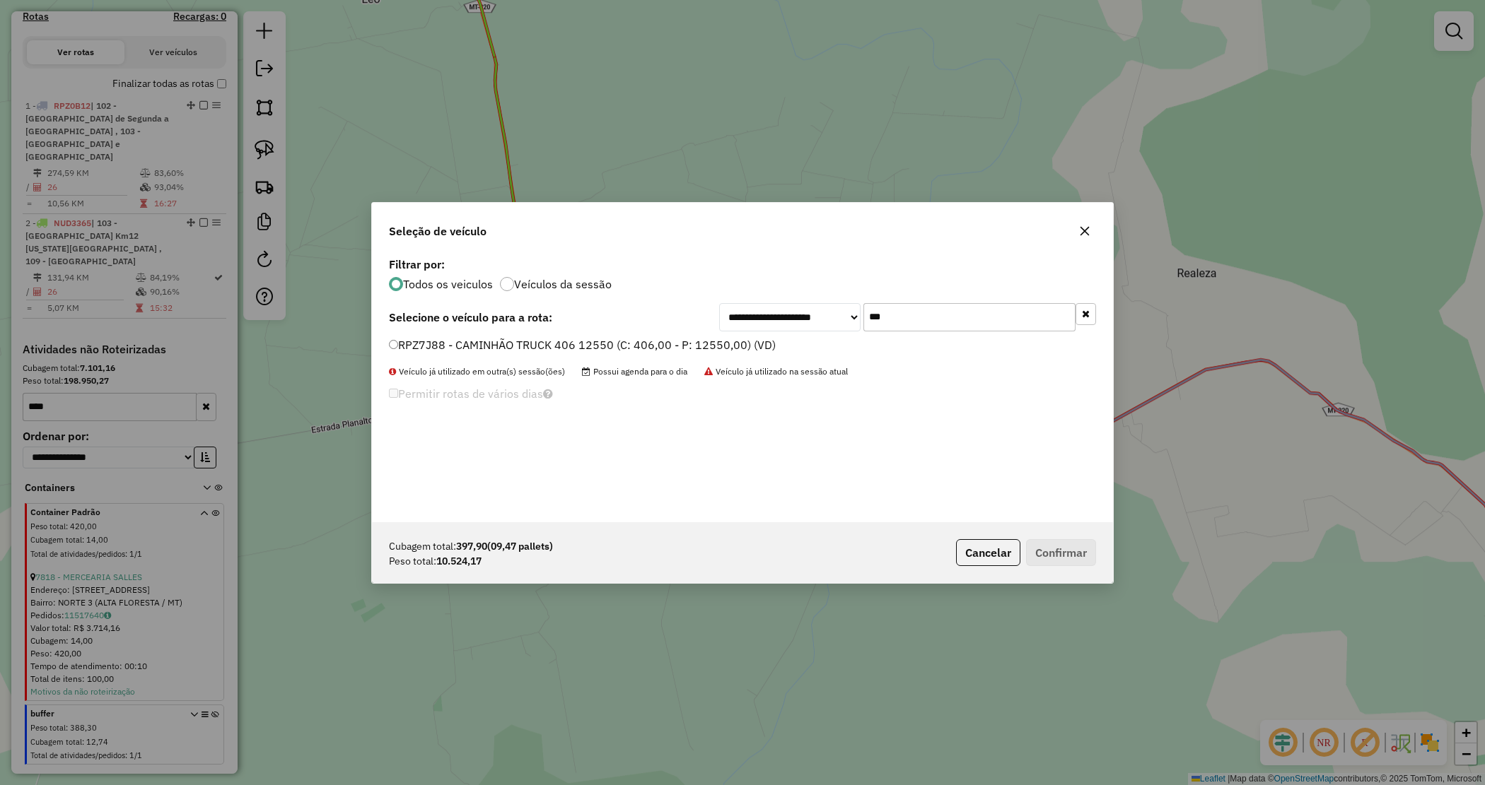
type input "***"
drag, startPoint x: 741, startPoint y: 344, endPoint x: 945, endPoint y: 461, distance: 235.6
click at [740, 344] on label "RPZ7J88 - CAMINHÃO TRUCK 406 12550 (C: 406,00 - P: 12550,00) (VD)" at bounding box center [582, 345] width 387 height 17
click at [1082, 564] on button "Confirmar" at bounding box center [1061, 552] width 70 height 27
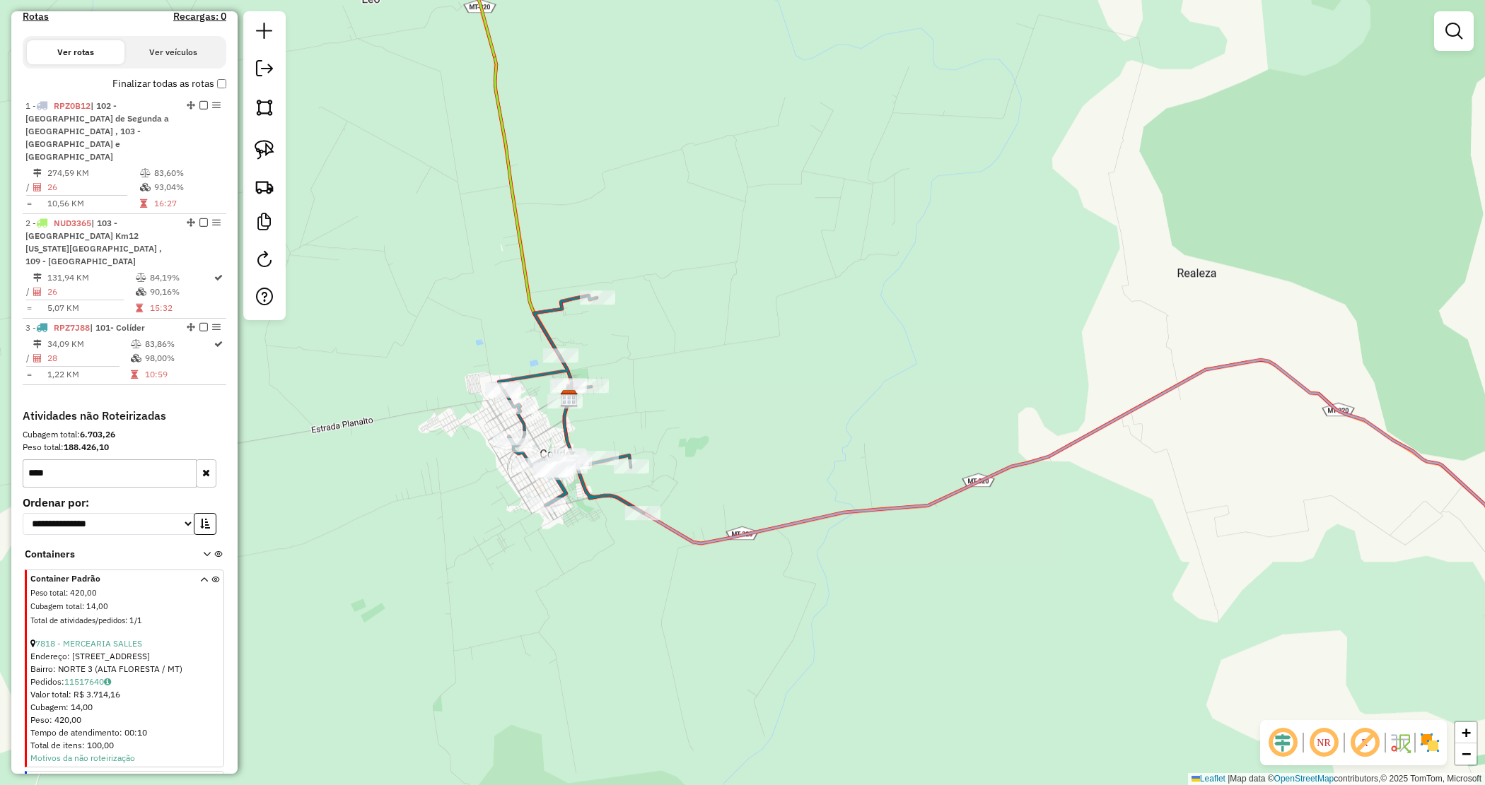
click at [741, 325] on div "Janela de atendimento Grade de atendimento Capacidade Transportadoras Veículos …" at bounding box center [742, 392] width 1485 height 785
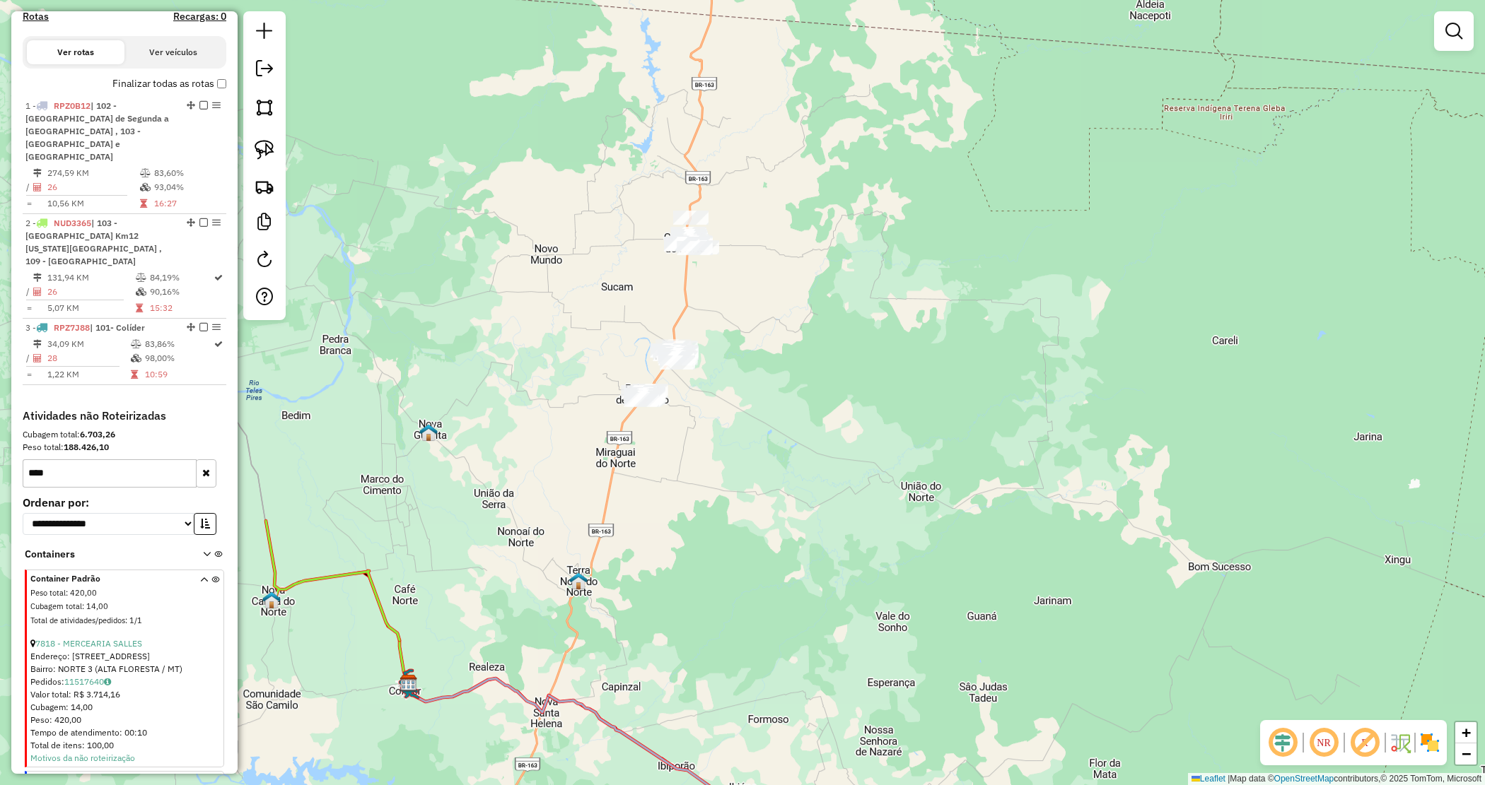
drag, startPoint x: 938, startPoint y: 304, endPoint x: 552, endPoint y: 274, distance: 387.2
click at [714, 607] on div "Janela de atendimento Grade de atendimento Capacidade Transportadoras Veículos …" at bounding box center [742, 392] width 1485 height 785
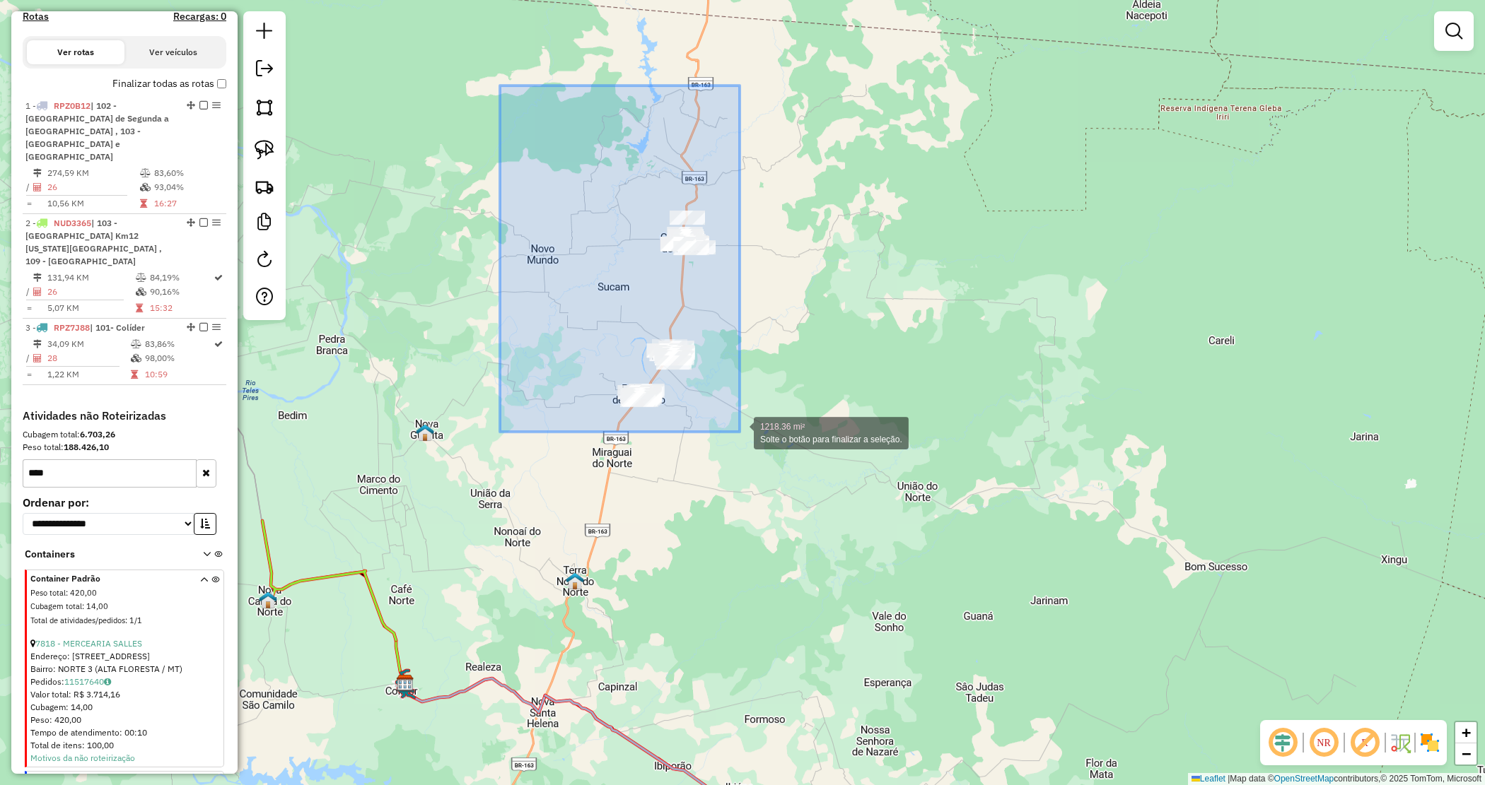
drag, startPoint x: 740, startPoint y: 432, endPoint x: 783, endPoint y: 484, distance: 67.8
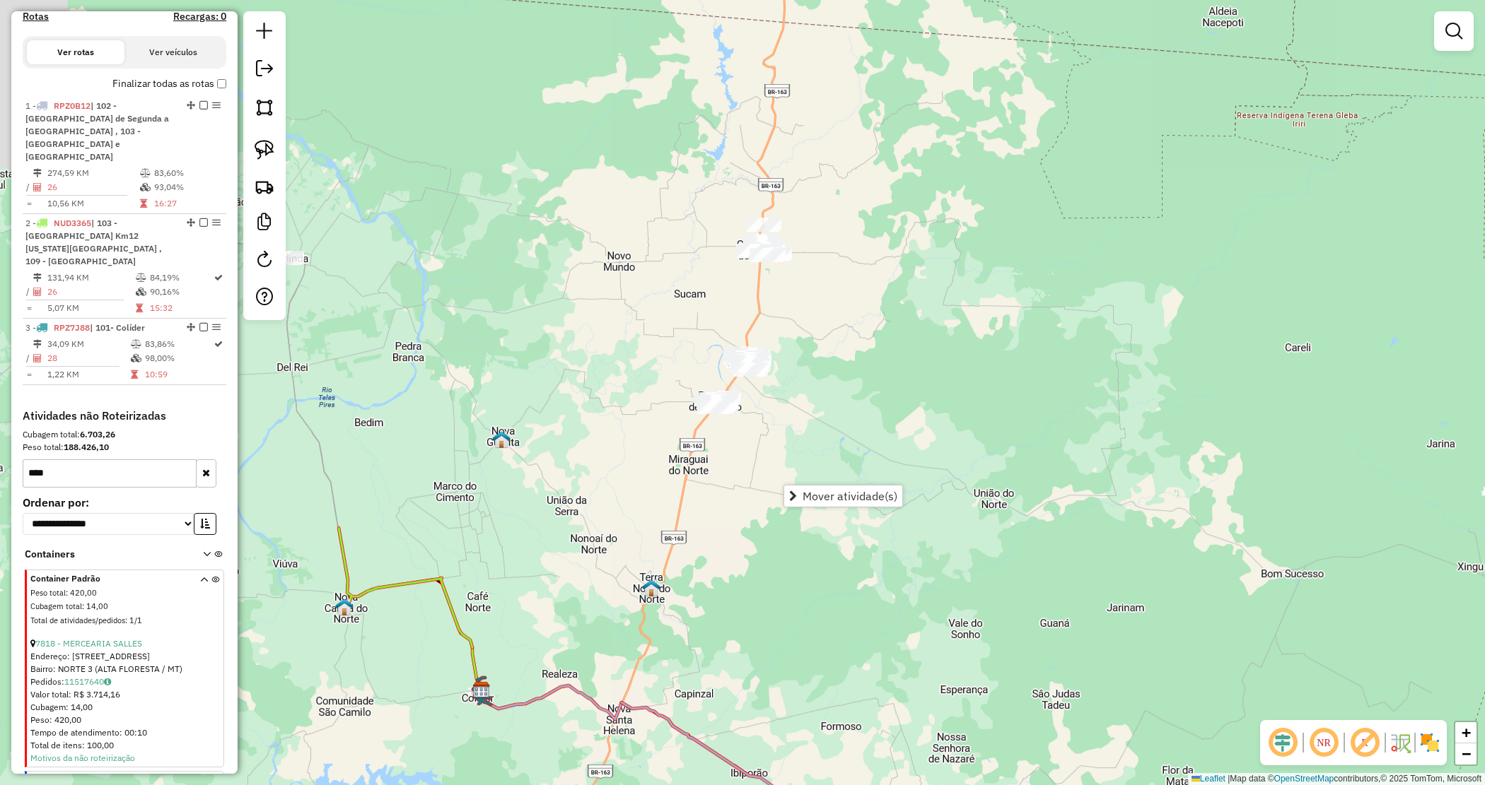
drag, startPoint x: 742, startPoint y: 449, endPoint x: 819, endPoint y: 456, distance: 76.7
click at [819, 456] on div "Janela de atendimento Grade de atendimento Capacidade Transportadoras Veículos …" at bounding box center [742, 392] width 1485 height 785
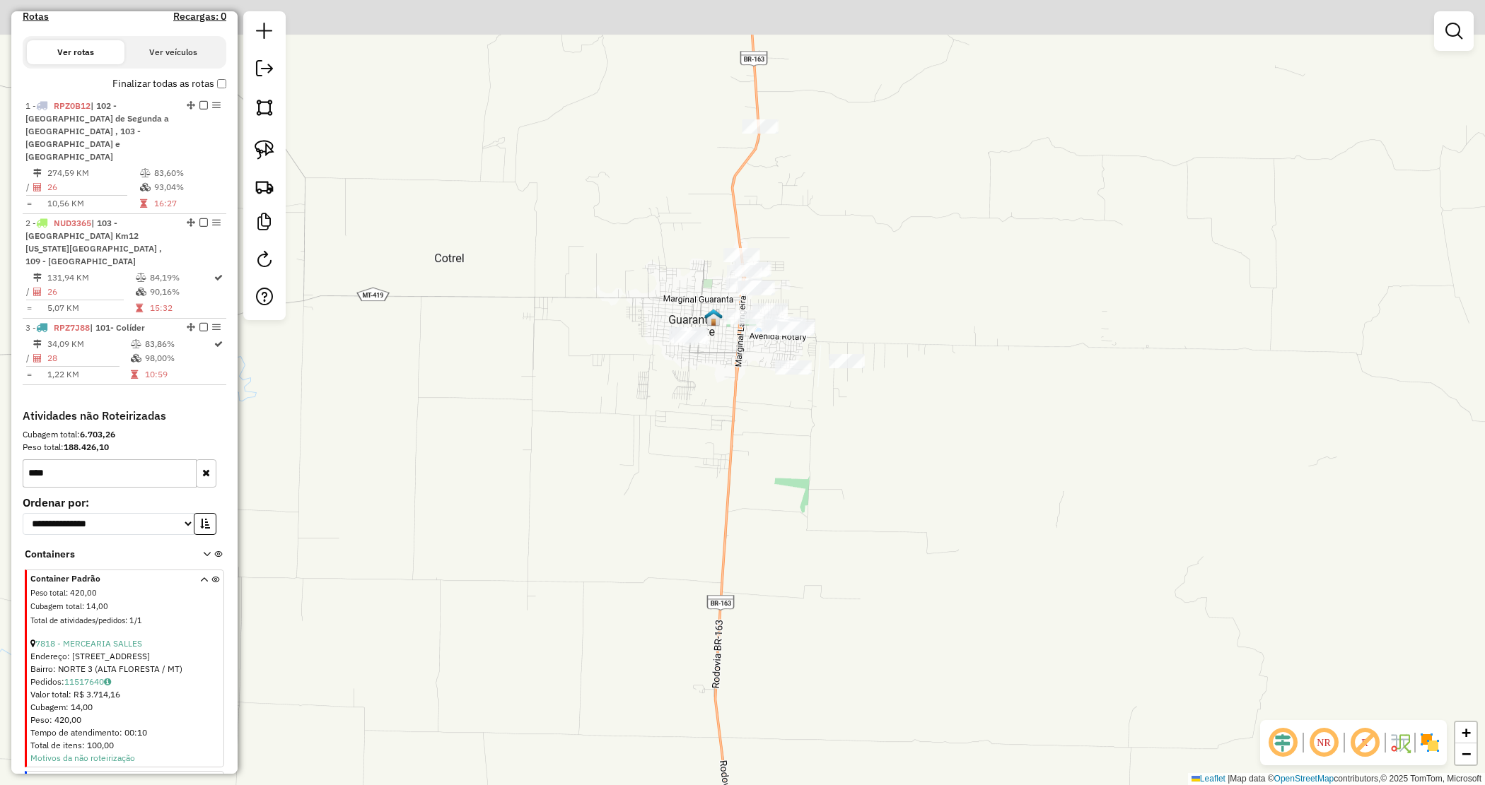
drag, startPoint x: 817, startPoint y: 257, endPoint x: 802, endPoint y: 260, distance: 14.6
click at [817, 274] on div "Janela de atendimento Grade de atendimento Capacidade Transportadoras Veículos …" at bounding box center [742, 392] width 1485 height 785
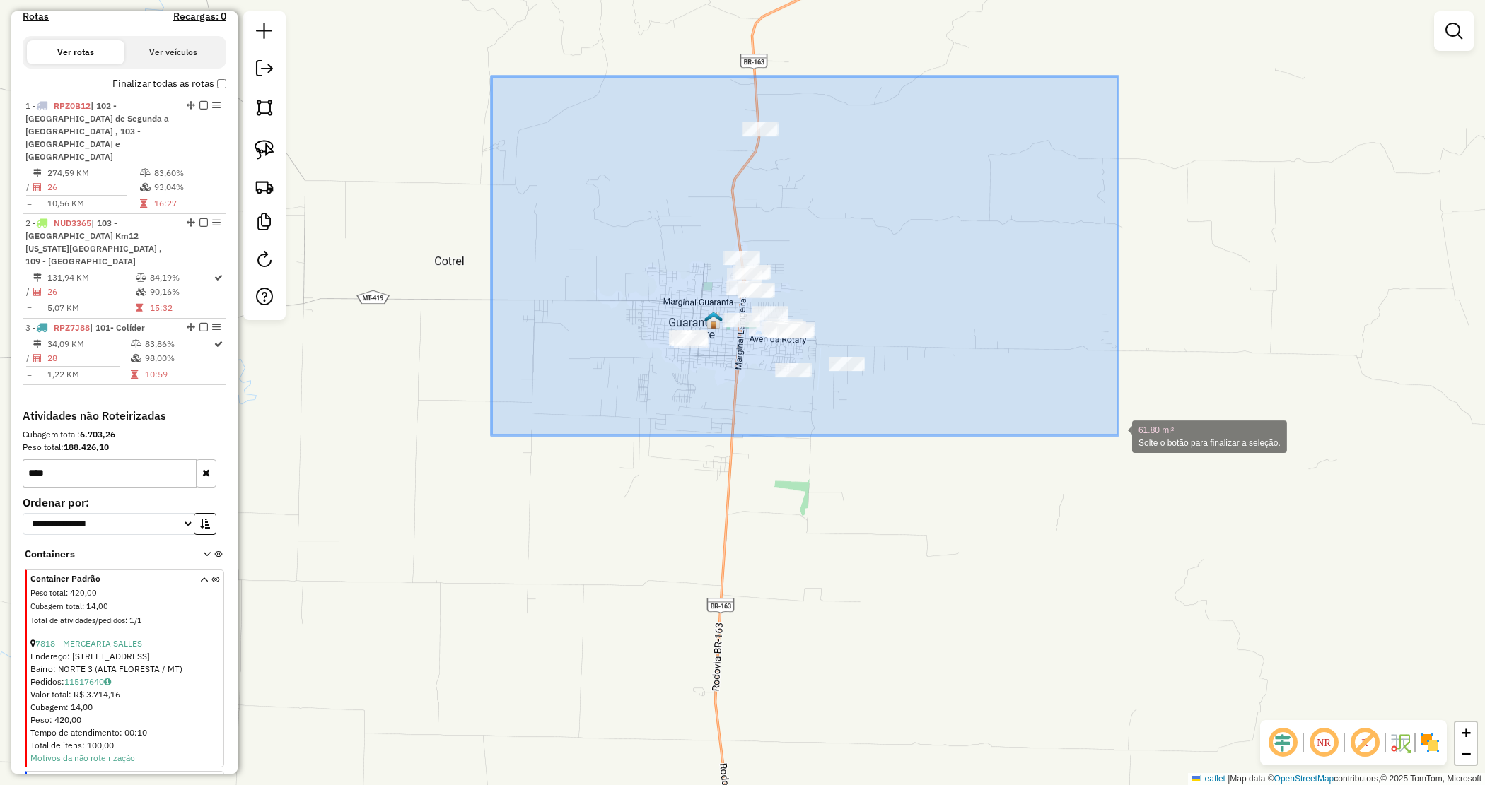
drag, startPoint x: 507, startPoint y: 88, endPoint x: 1111, endPoint y: 428, distance: 692.9
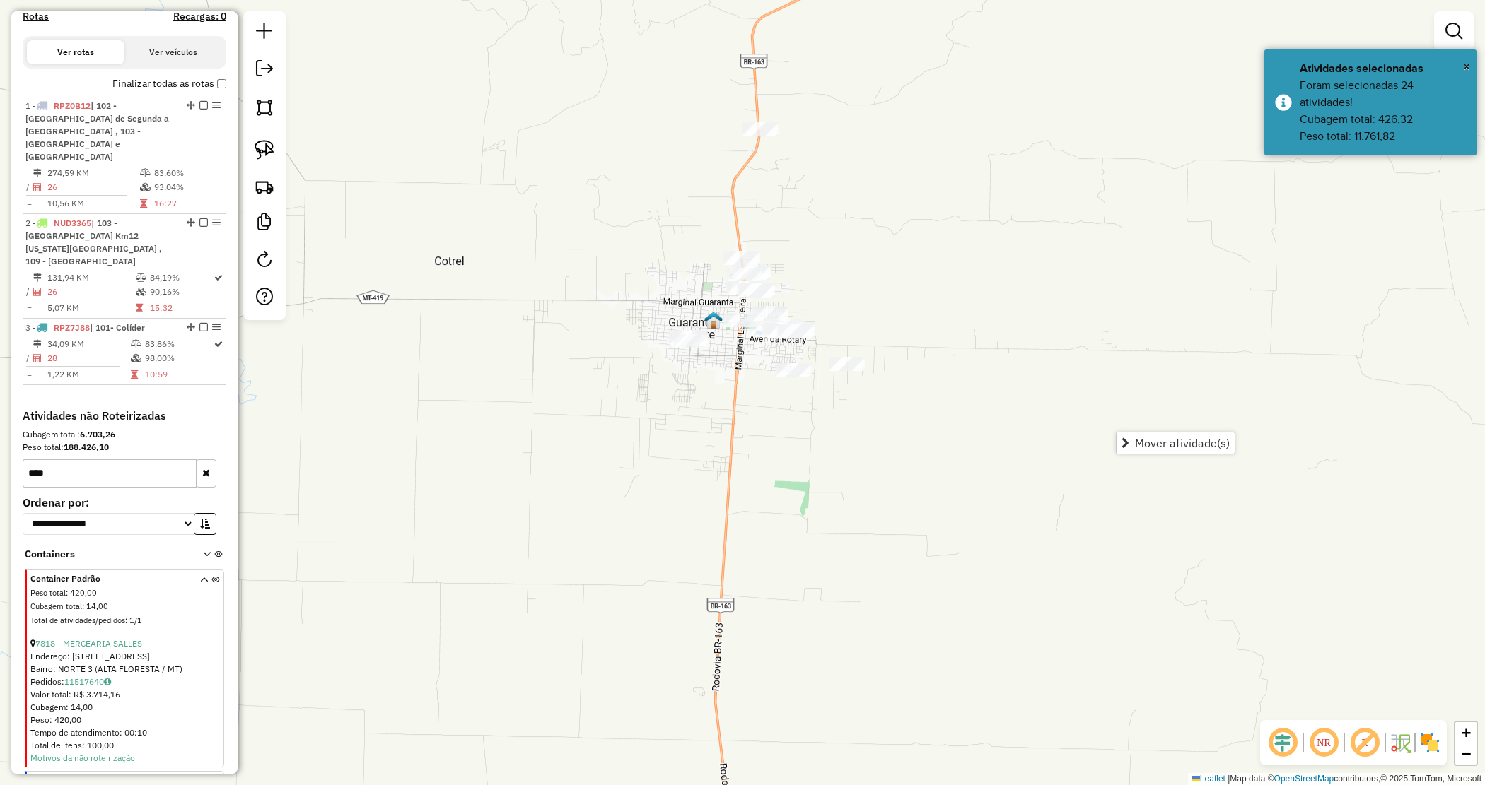
drag, startPoint x: 923, startPoint y: 624, endPoint x: 828, endPoint y: 382, distance: 259.0
click at [832, 386] on div "Janela de atendimento Grade de atendimento Capacidade Transportadoras Veículos …" at bounding box center [742, 392] width 1485 height 785
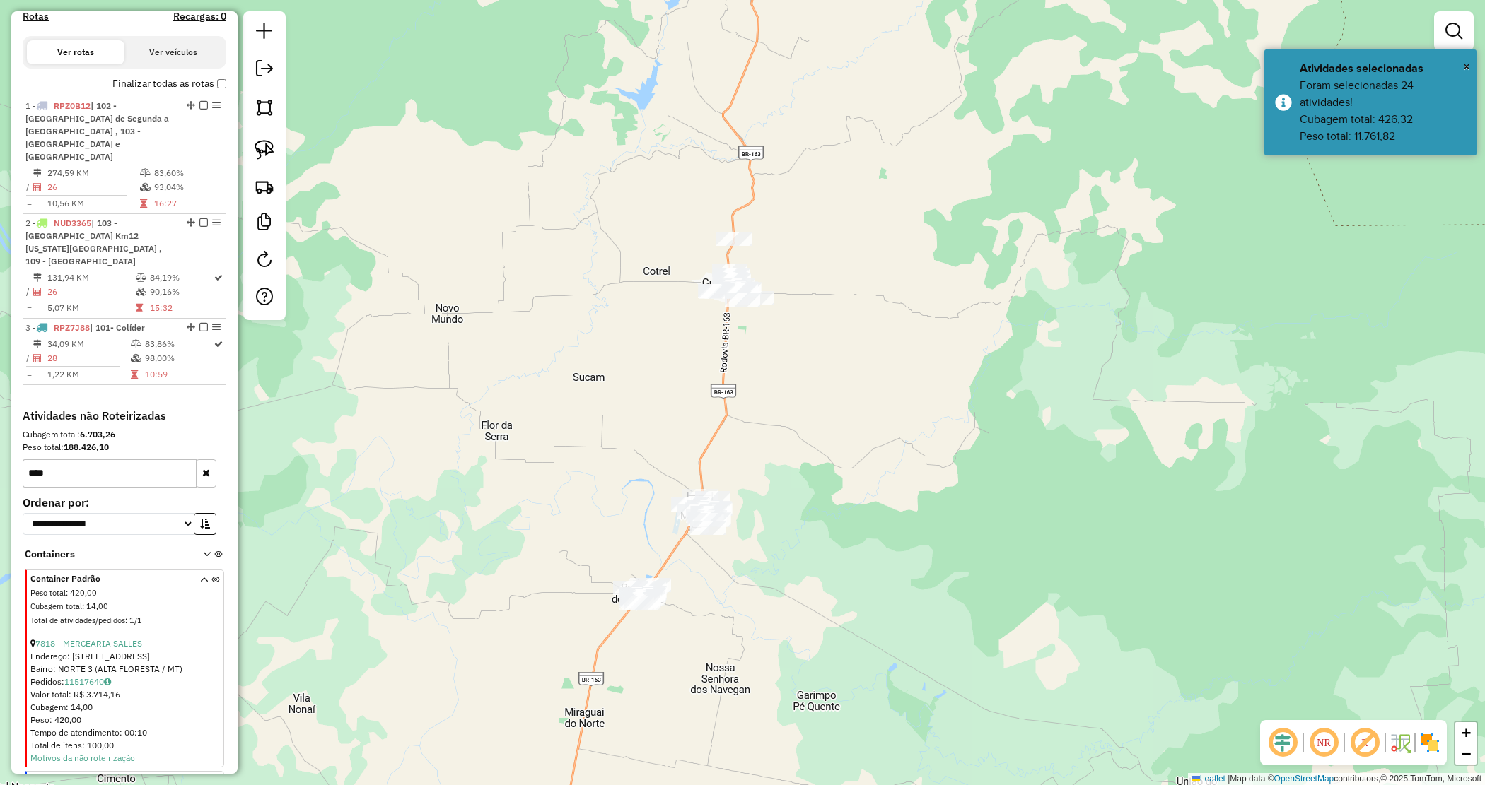
drag, startPoint x: 804, startPoint y: 481, endPoint x: 780, endPoint y: 467, distance: 28.3
click at [801, 476] on div "Janela de atendimento Grade de atendimento Capacidade Transportadoras Veículos …" at bounding box center [742, 392] width 1485 height 785
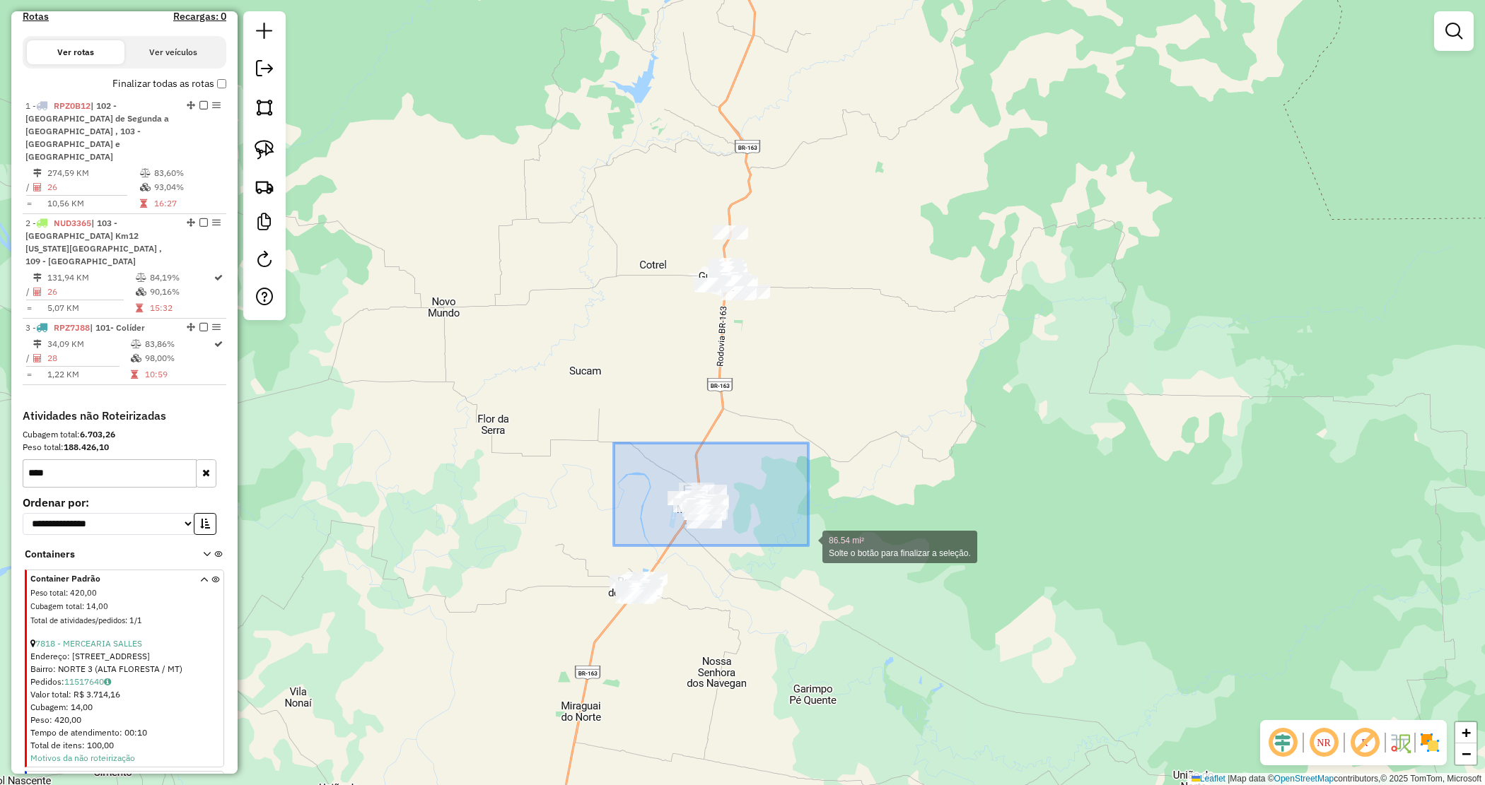
drag, startPoint x: 640, startPoint y: 465, endPoint x: 812, endPoint y: 544, distance: 189.2
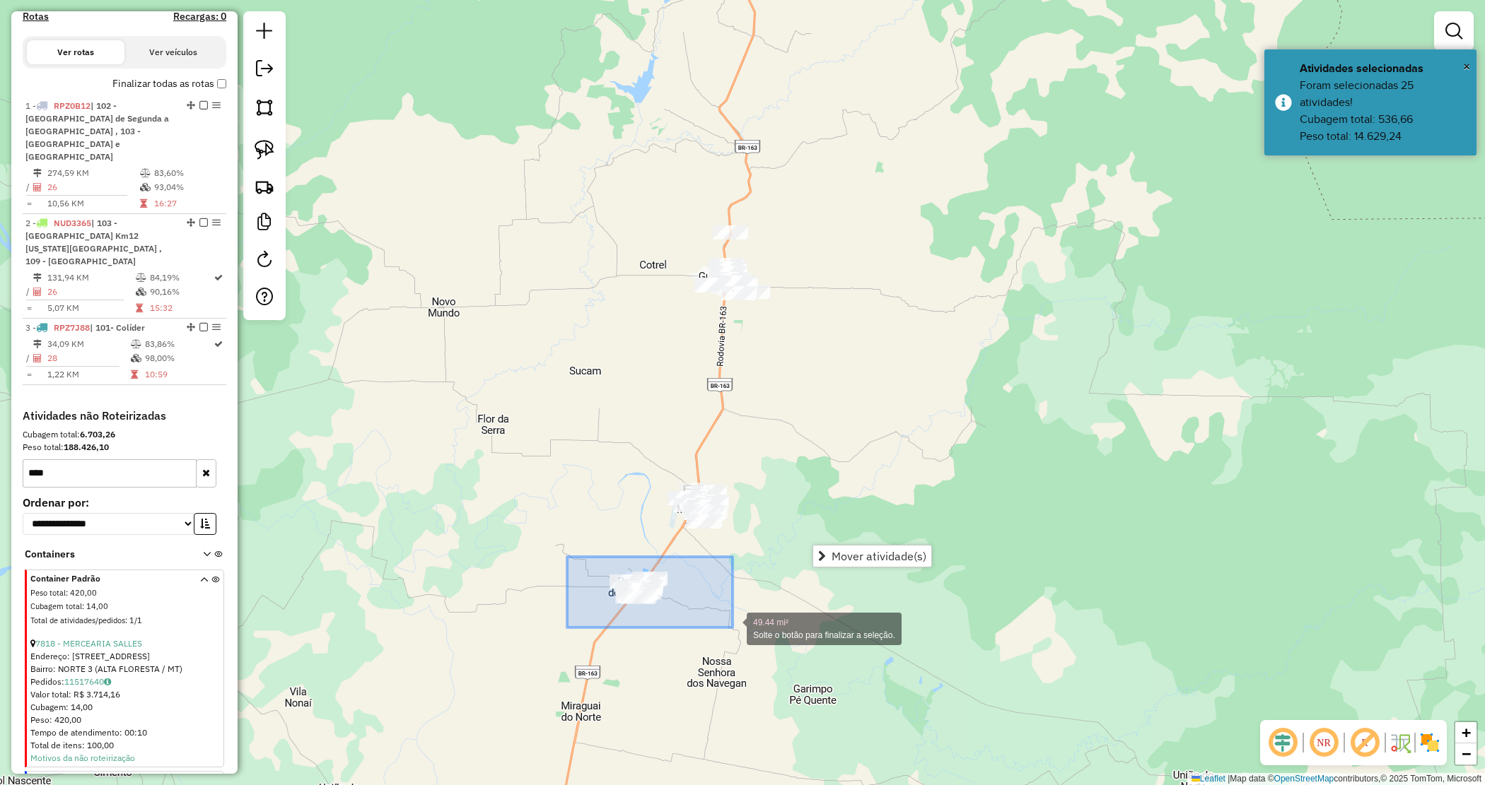
drag, startPoint x: 567, startPoint y: 557, endPoint x: 732, endPoint y: 628, distance: 179.9
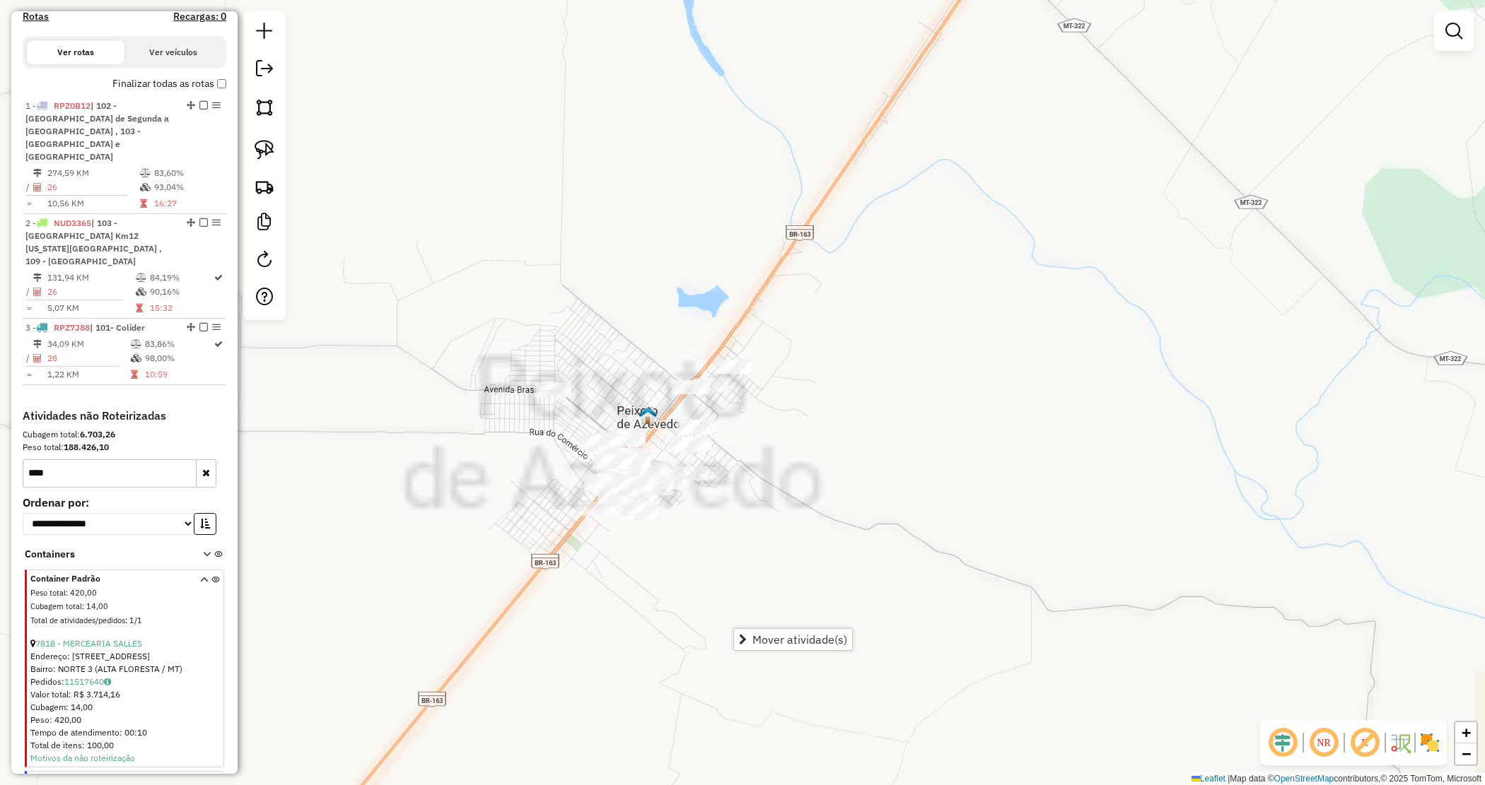
drag, startPoint x: 650, startPoint y: 608, endPoint x: 660, endPoint y: 590, distance: 19.9
click at [660, 590] on div "Janela de atendimento Grade de atendimento Capacidade Transportadoras Veículos …" at bounding box center [742, 392] width 1485 height 785
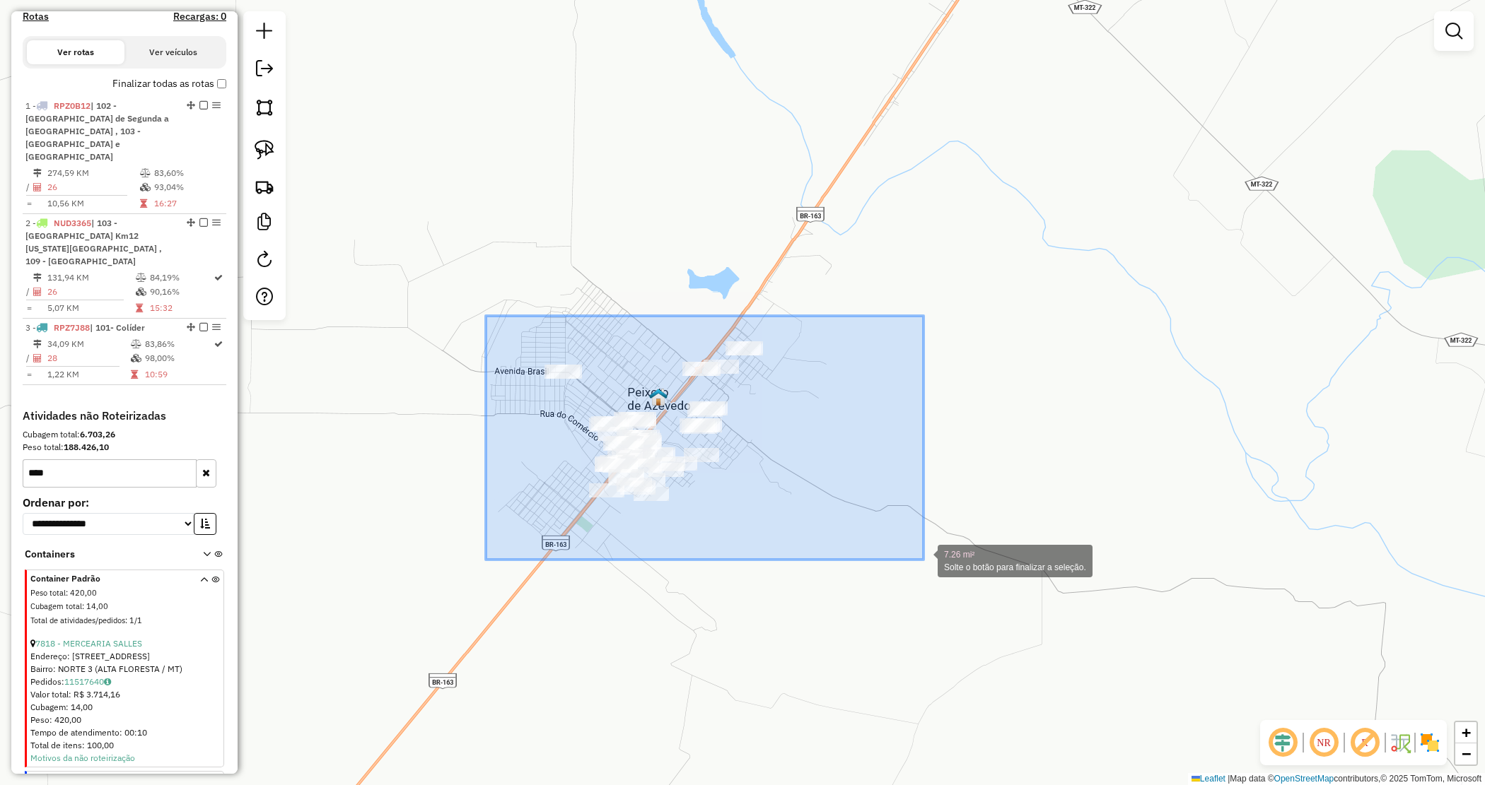
drag, startPoint x: 891, startPoint y: 496, endPoint x: 923, endPoint y: 560, distance: 71.5
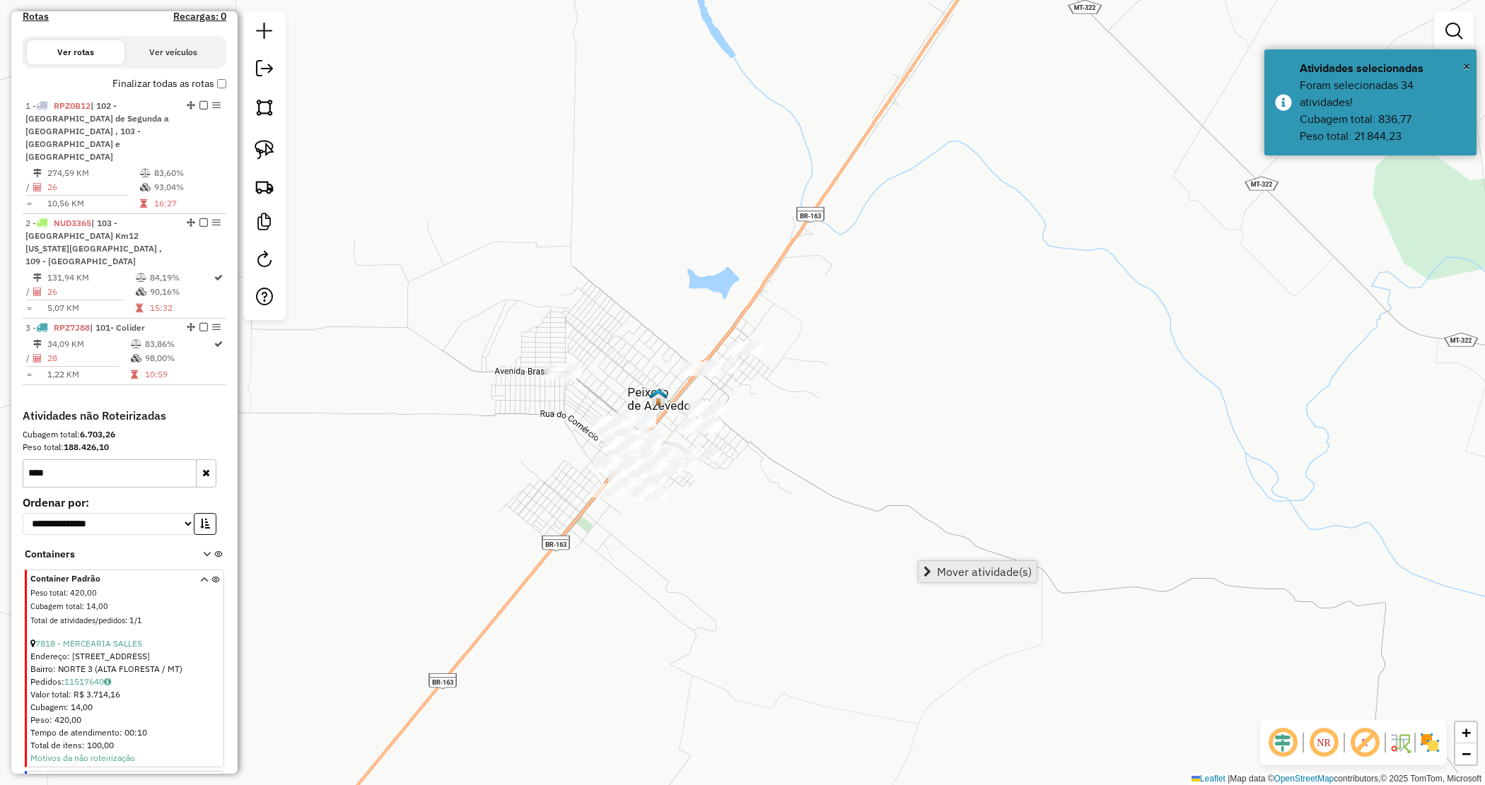
click at [980, 577] on span "Mover atividade(s)" at bounding box center [984, 571] width 95 height 11
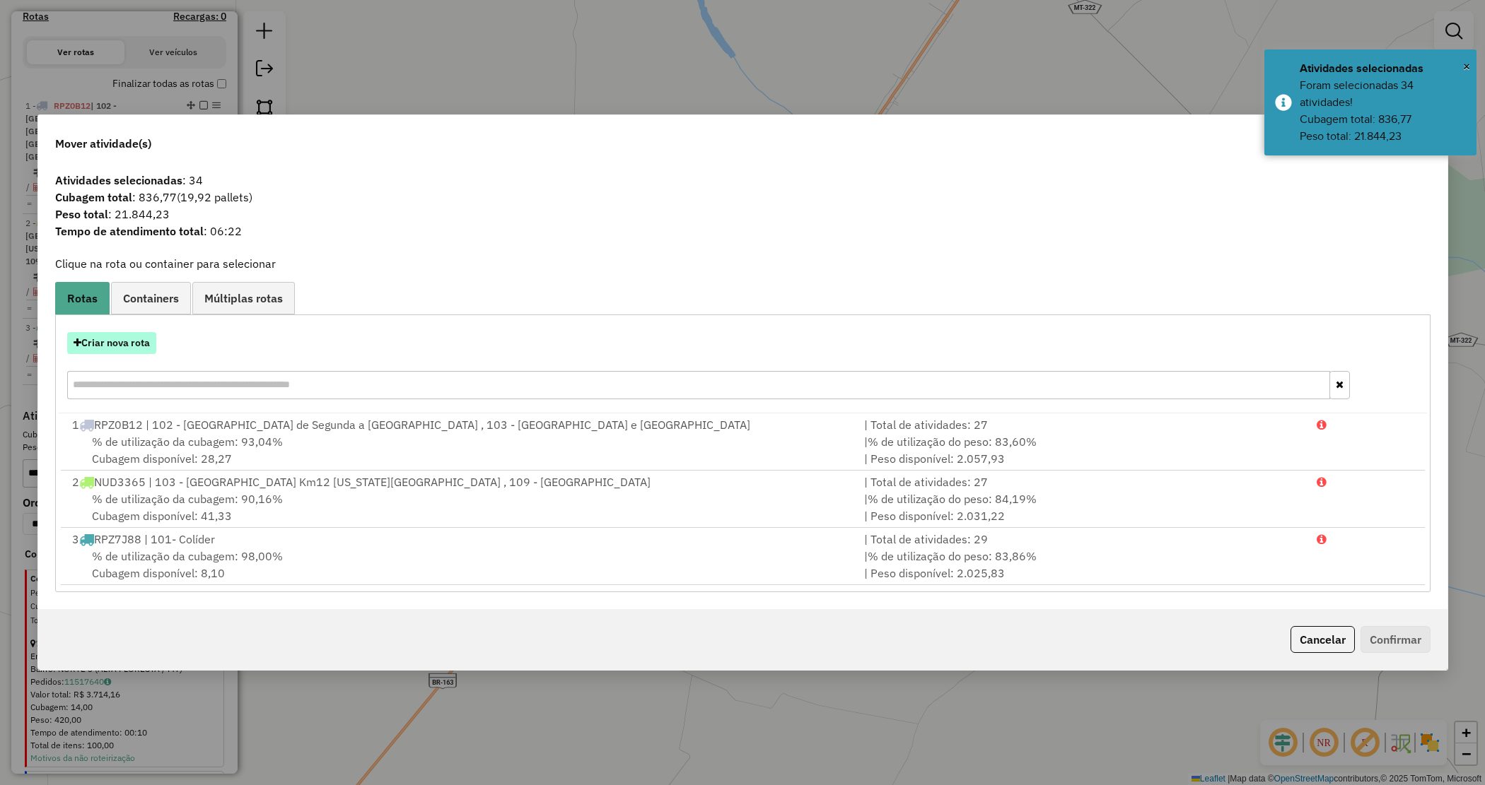
click at [139, 346] on button "Criar nova rota" at bounding box center [111, 343] width 89 height 22
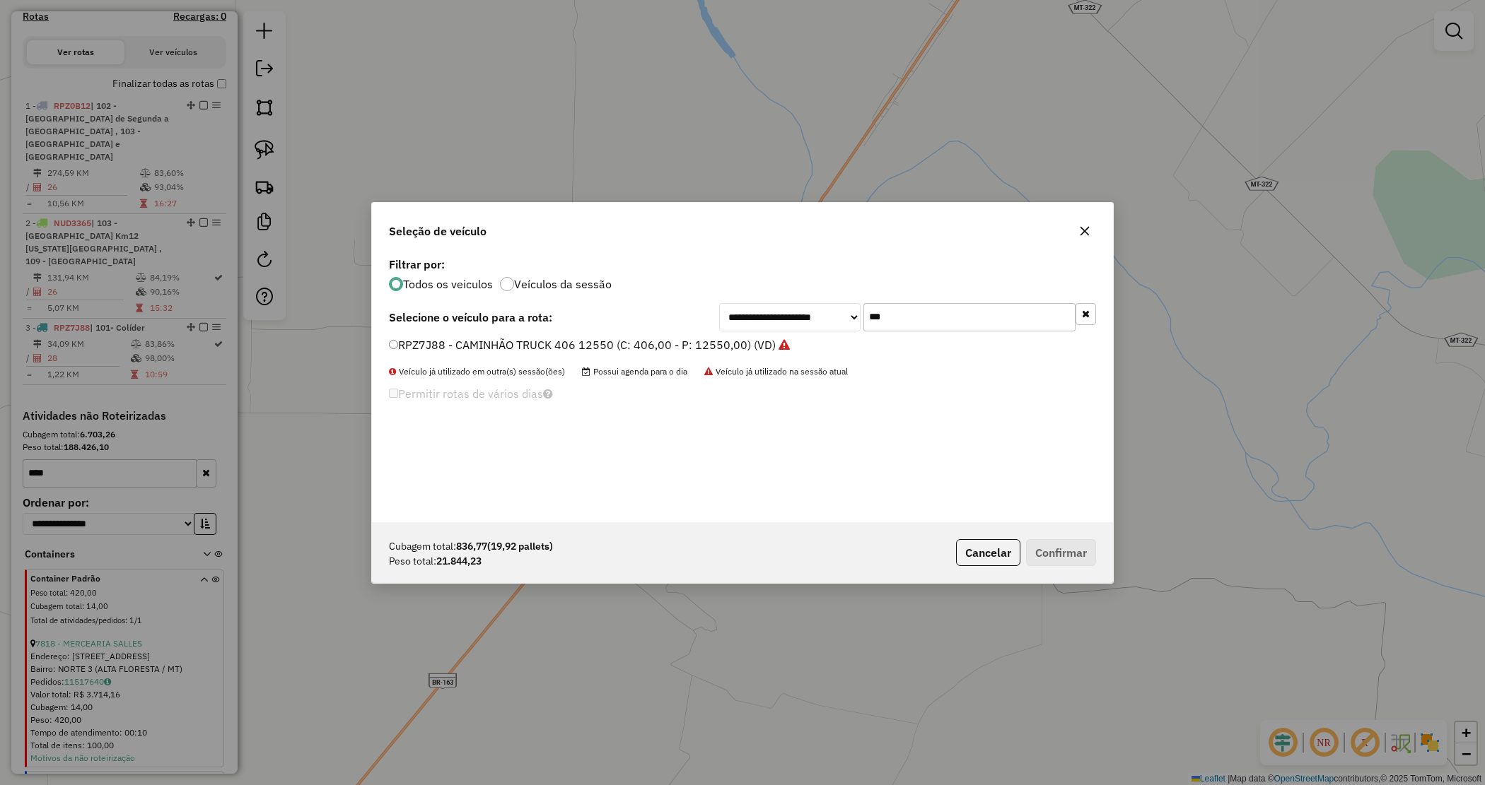
drag, startPoint x: 878, startPoint y: 309, endPoint x: 799, endPoint y: 296, distance: 80.3
click at [802, 298] on div "**********" at bounding box center [742, 388] width 741 height 269
type input "****"
click at [740, 343] on label "RRN9H03 - CAMINHÃO TRUCK 406 12550 (C: 406,00 - P: 12550,00) (VD)" at bounding box center [584, 345] width 390 height 17
click at [1059, 549] on button "Confirmar" at bounding box center [1061, 552] width 70 height 27
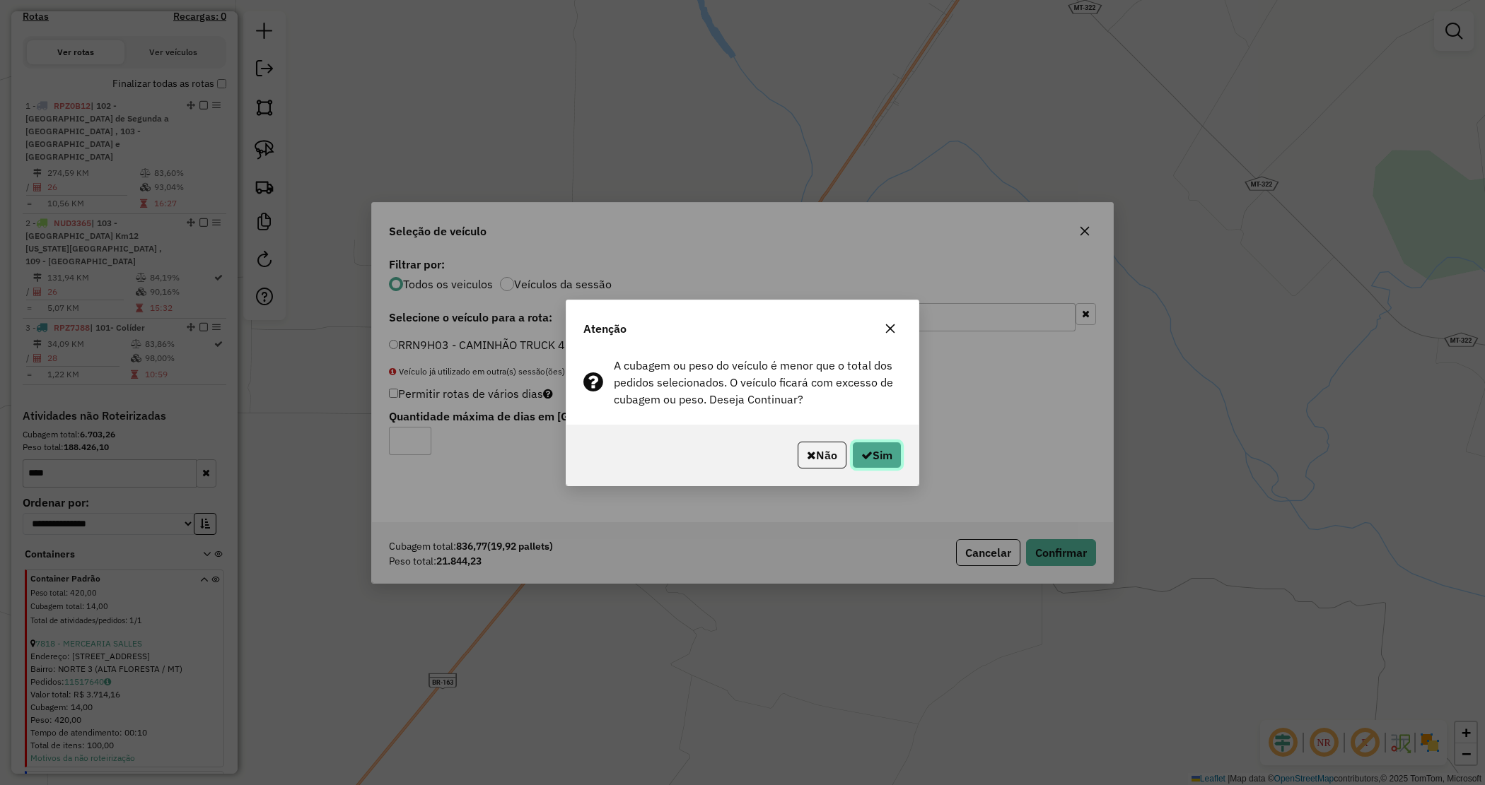
drag, startPoint x: 882, startPoint y: 443, endPoint x: 729, endPoint y: 446, distance: 152.7
click at [880, 443] on button "Sim" at bounding box center [876, 455] width 49 height 27
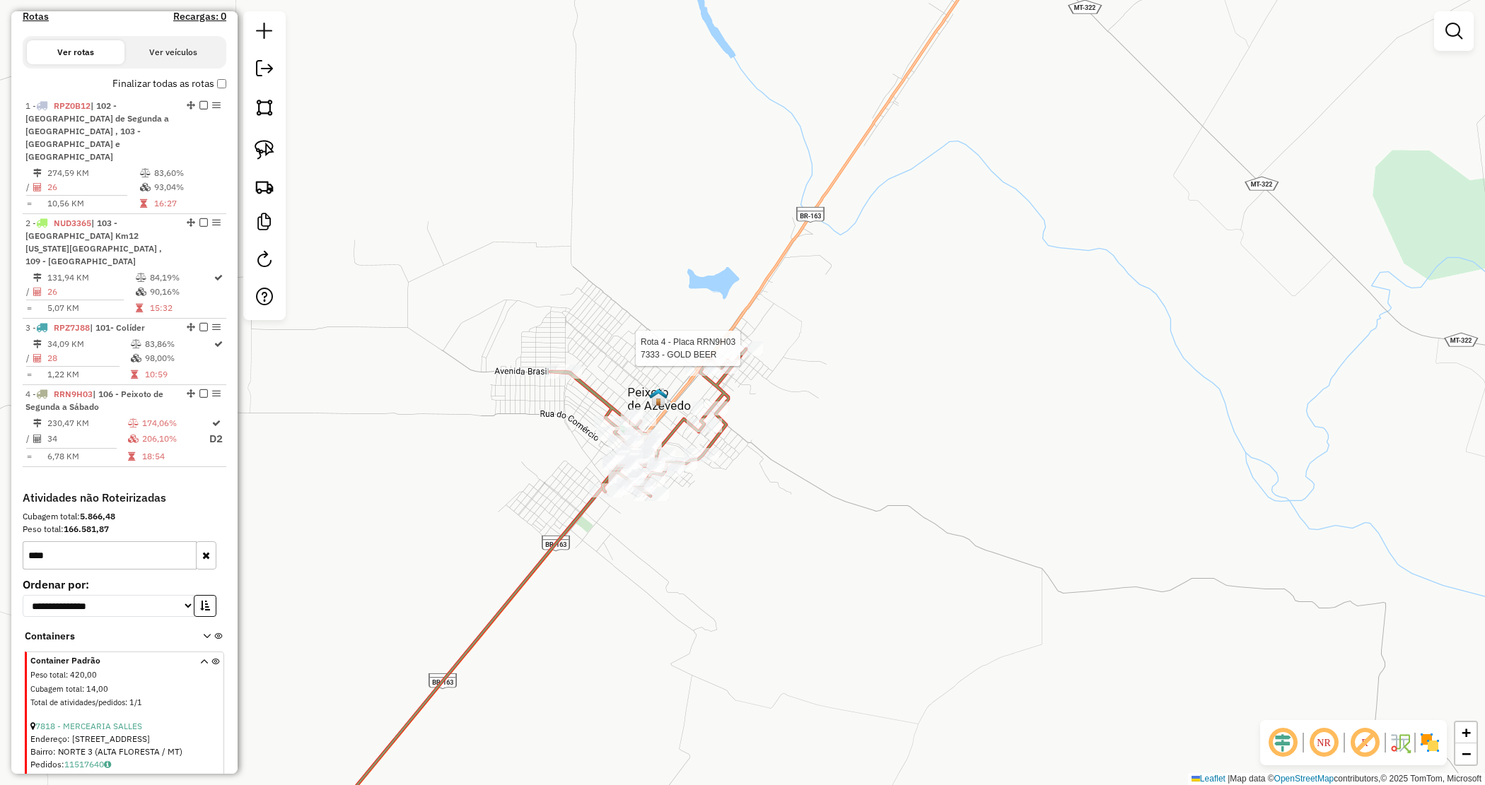
select select "*********"
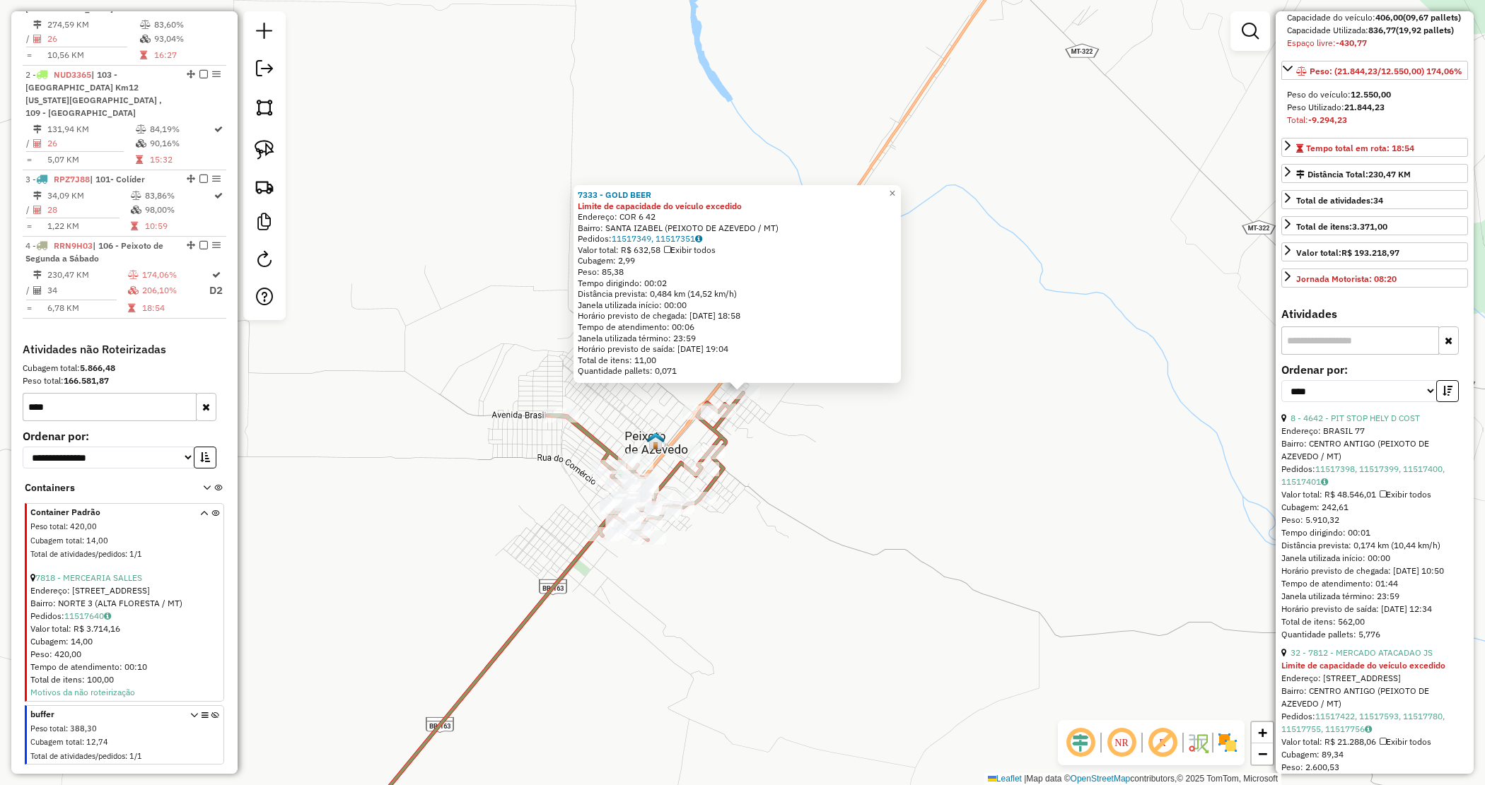
scroll to position [177, 0]
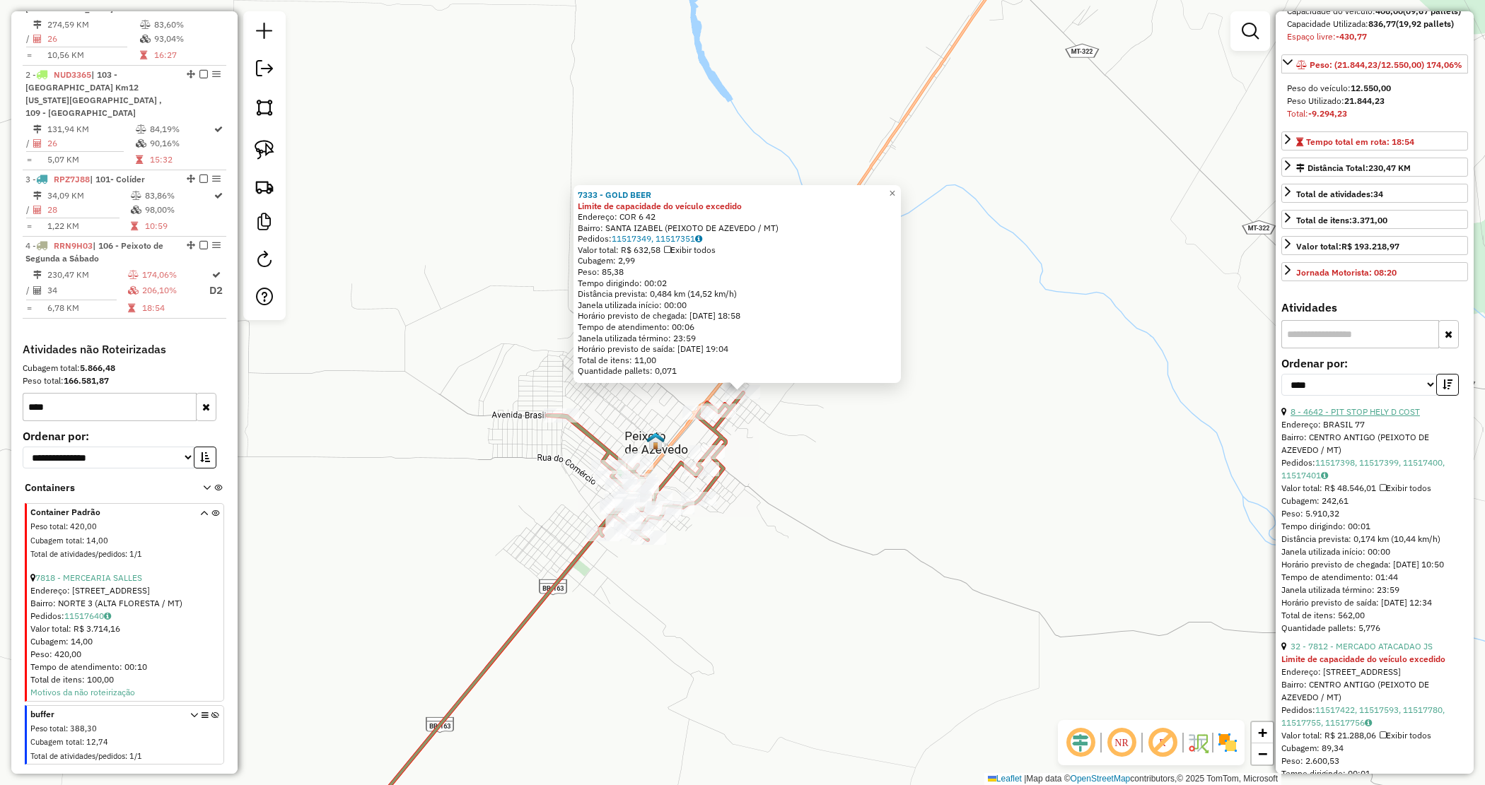
click at [1379, 417] on link "8 - 4642 - PIT STOP HELY D COST" at bounding box center [1354, 412] width 129 height 11
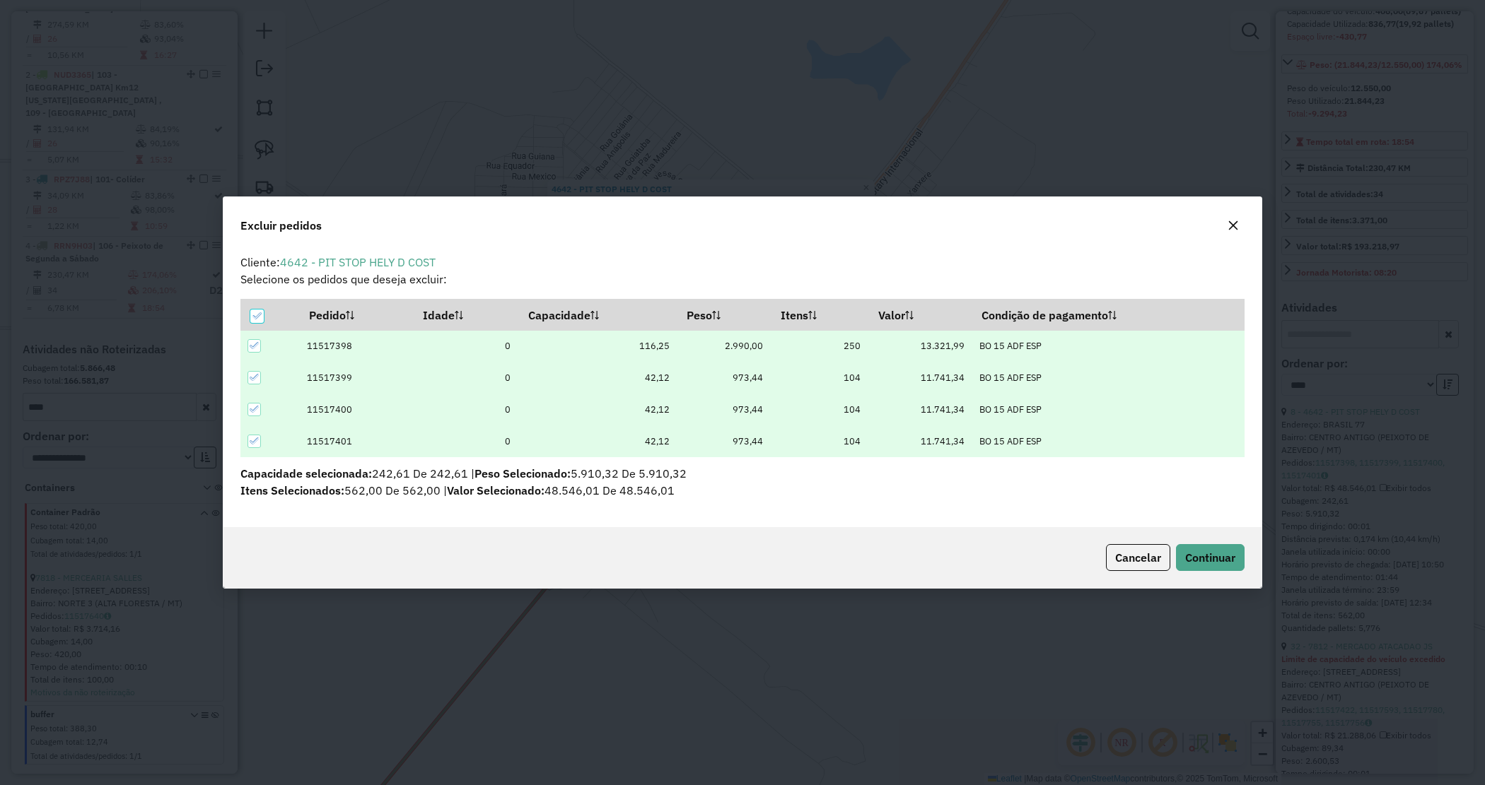
scroll to position [0, 0]
click at [1217, 559] on span "Continuar" at bounding box center [1210, 558] width 50 height 14
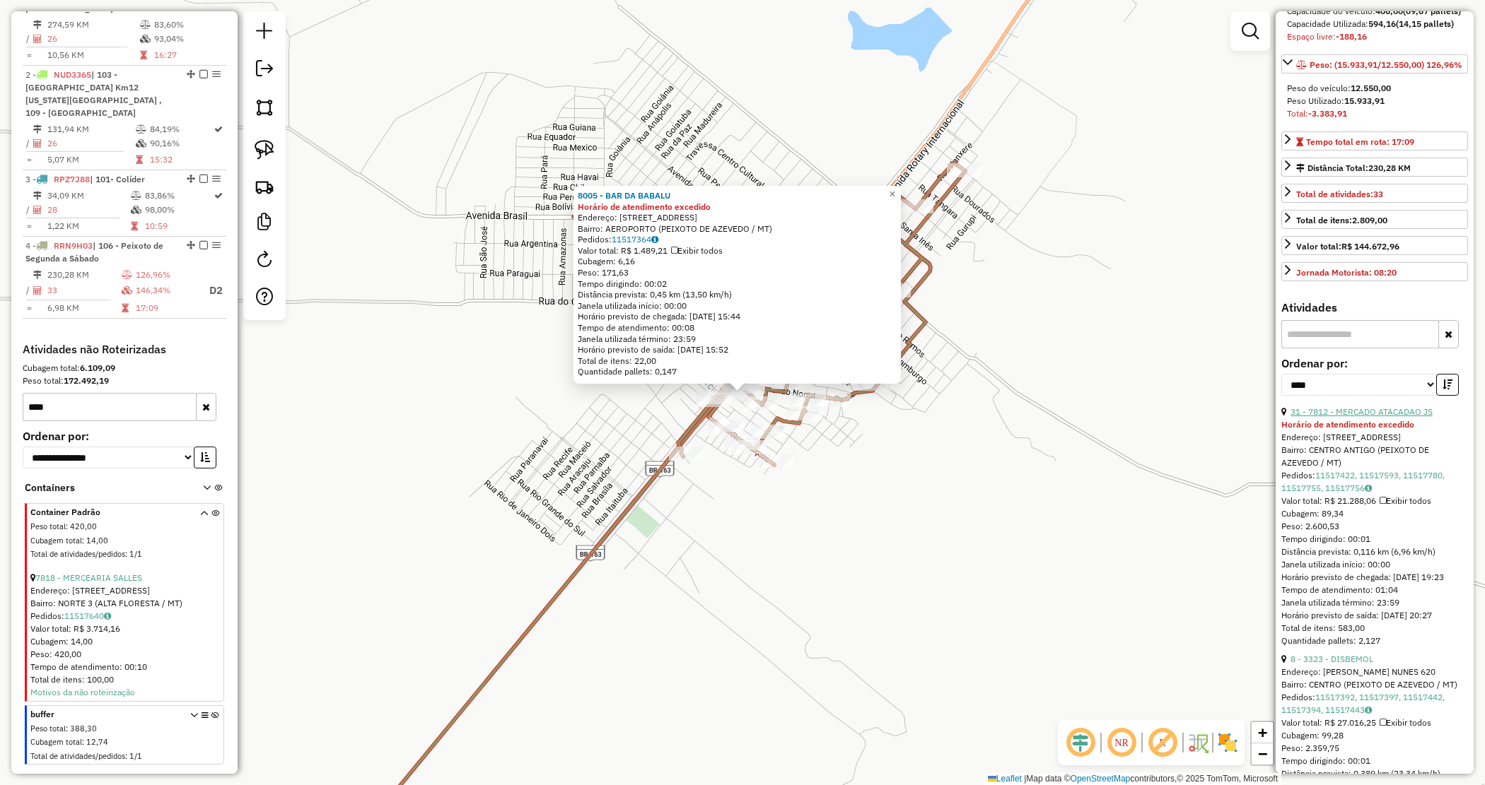
click at [1369, 417] on link "31 - 7812 - MERCADO ATACADAO JS" at bounding box center [1361, 412] width 142 height 11
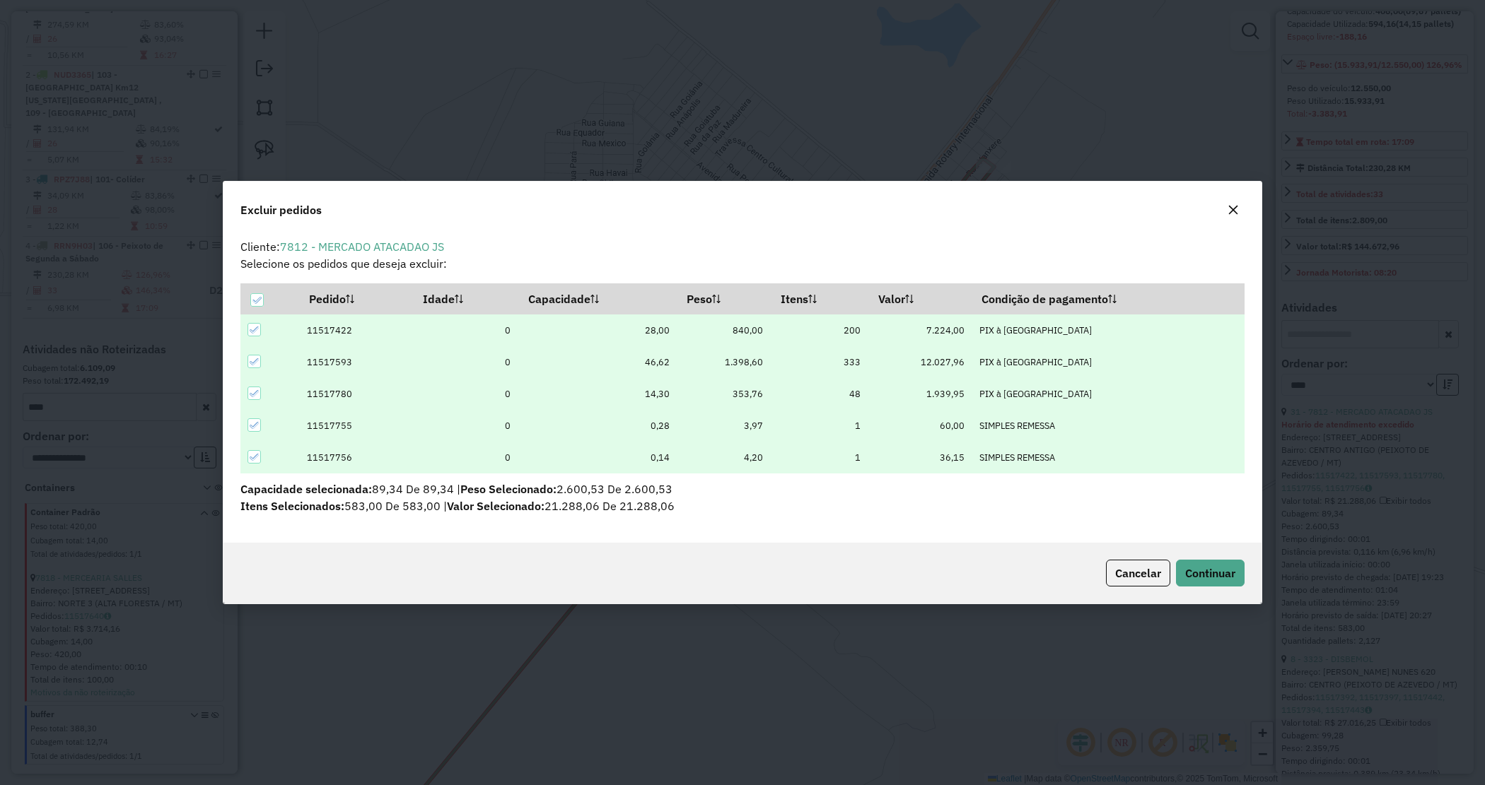
click at [1196, 588] on div "Cancelar Continuar" at bounding box center [742, 573] width 1038 height 61
click at [1189, 571] on span "Continuar" at bounding box center [1210, 573] width 50 height 14
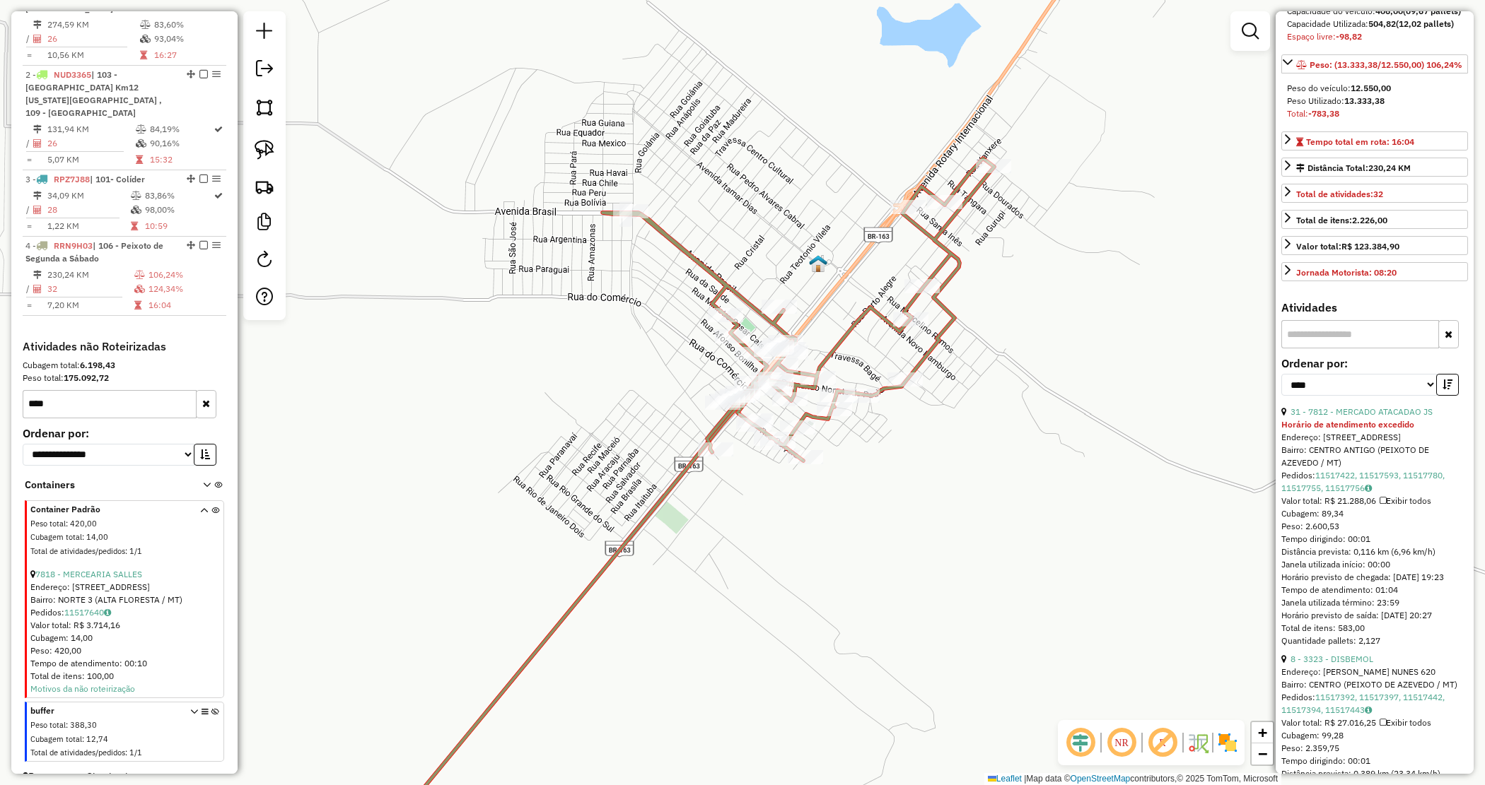
scroll to position [578, 0]
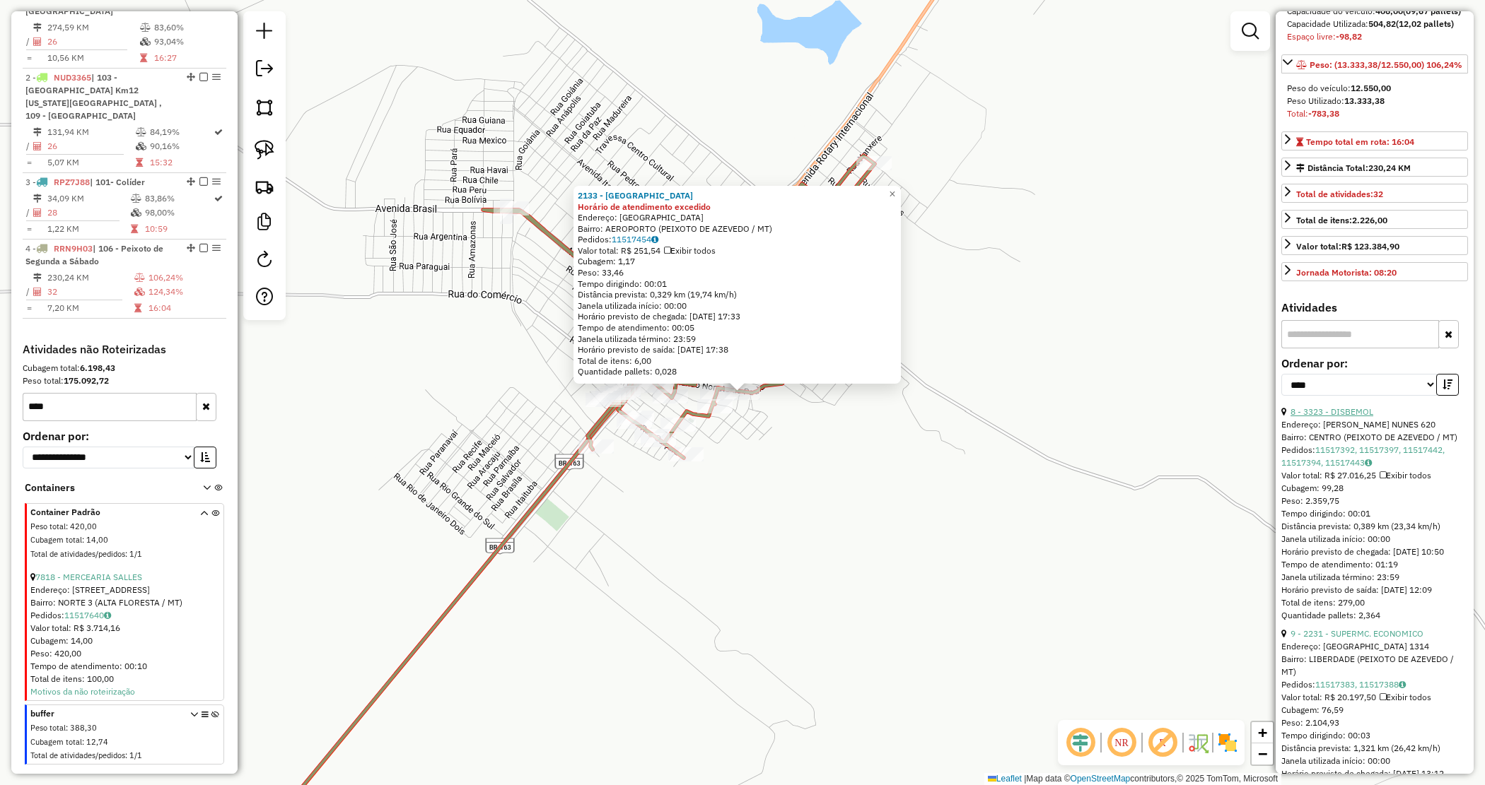
click at [1317, 417] on link "8 - 3323 - DISBEMOL" at bounding box center [1331, 412] width 83 height 11
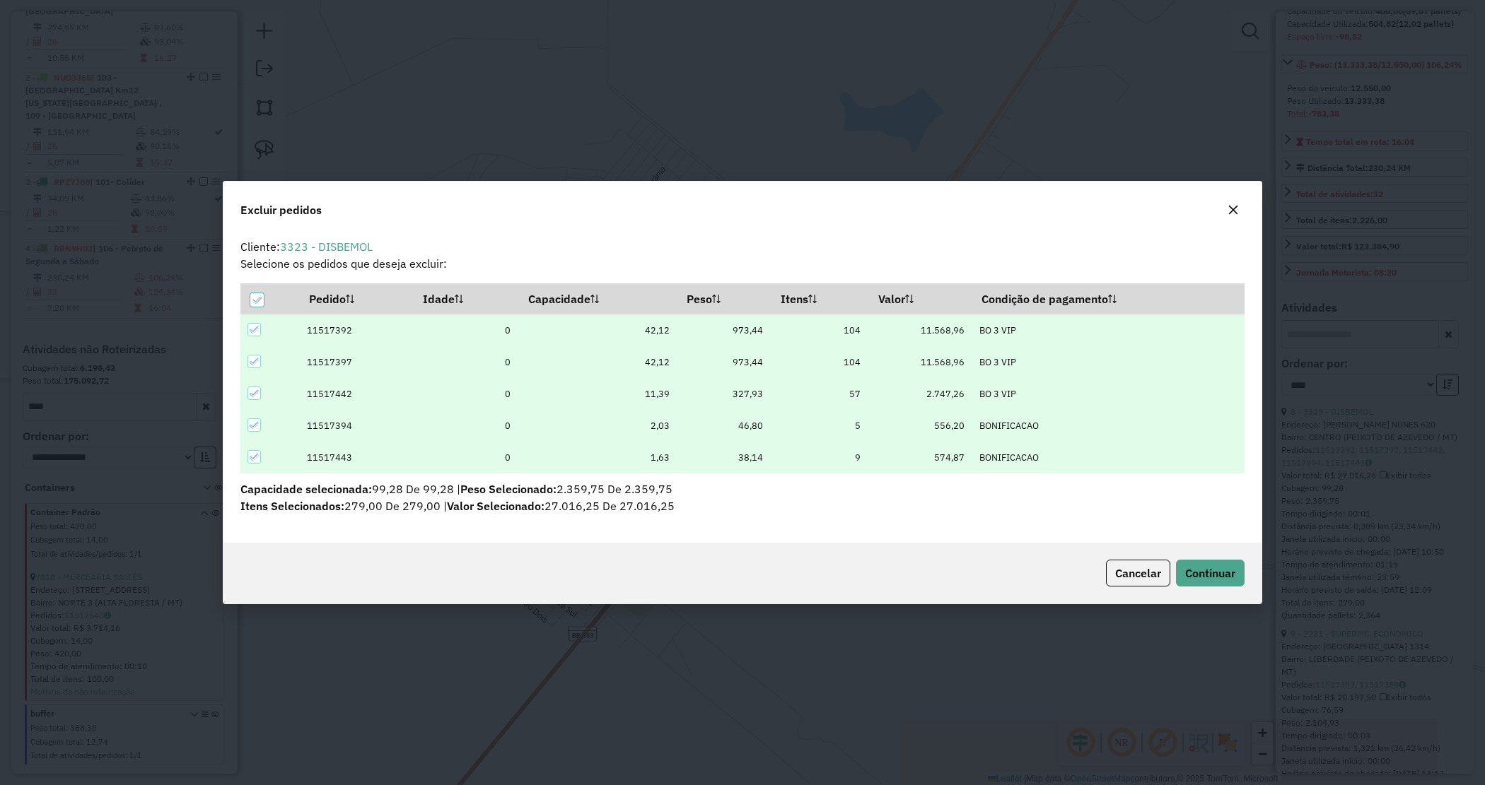
scroll to position [0, 0]
click at [1208, 578] on span "Continuar" at bounding box center [1210, 573] width 50 height 14
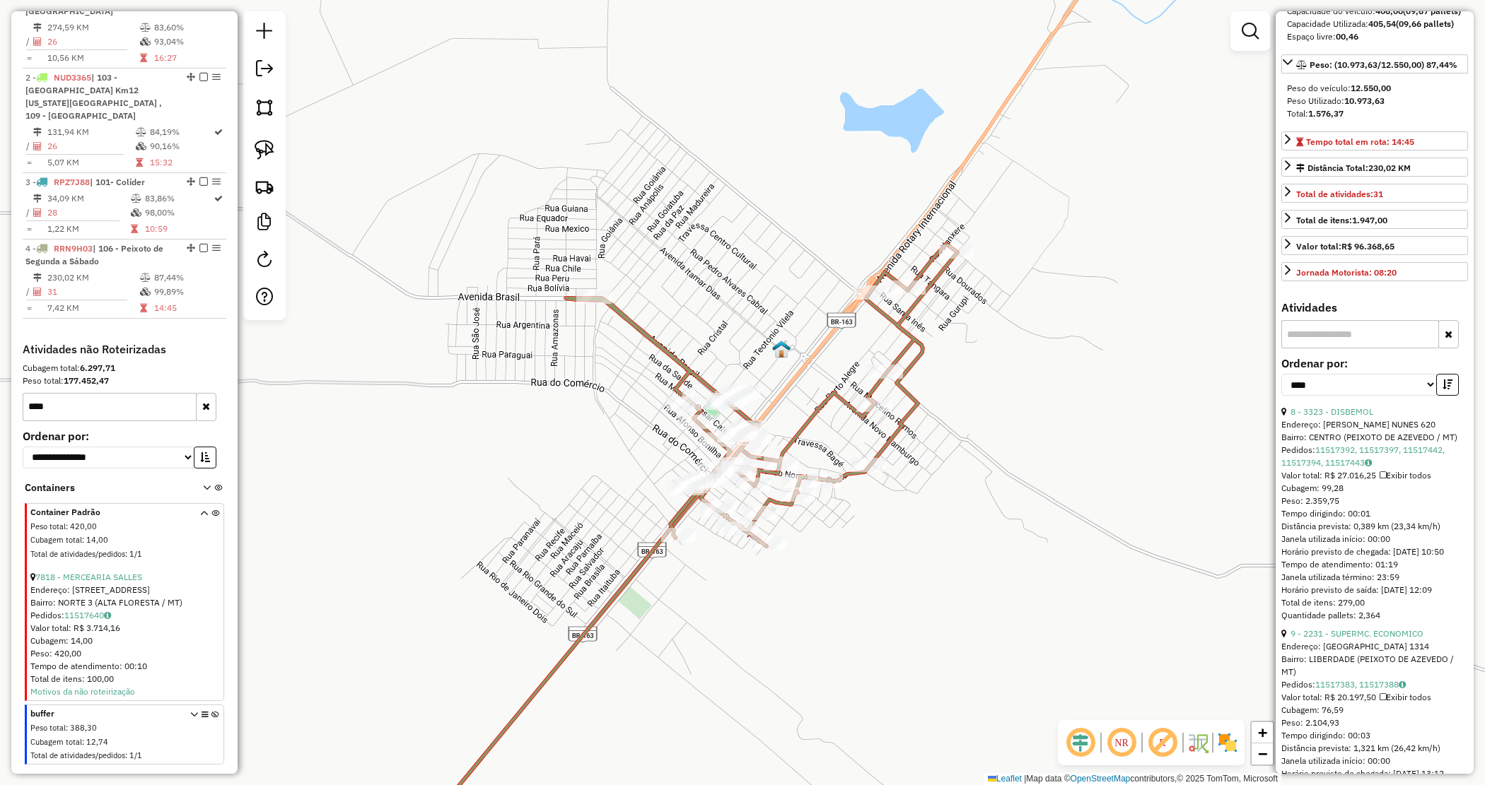
scroll to position [163, 0]
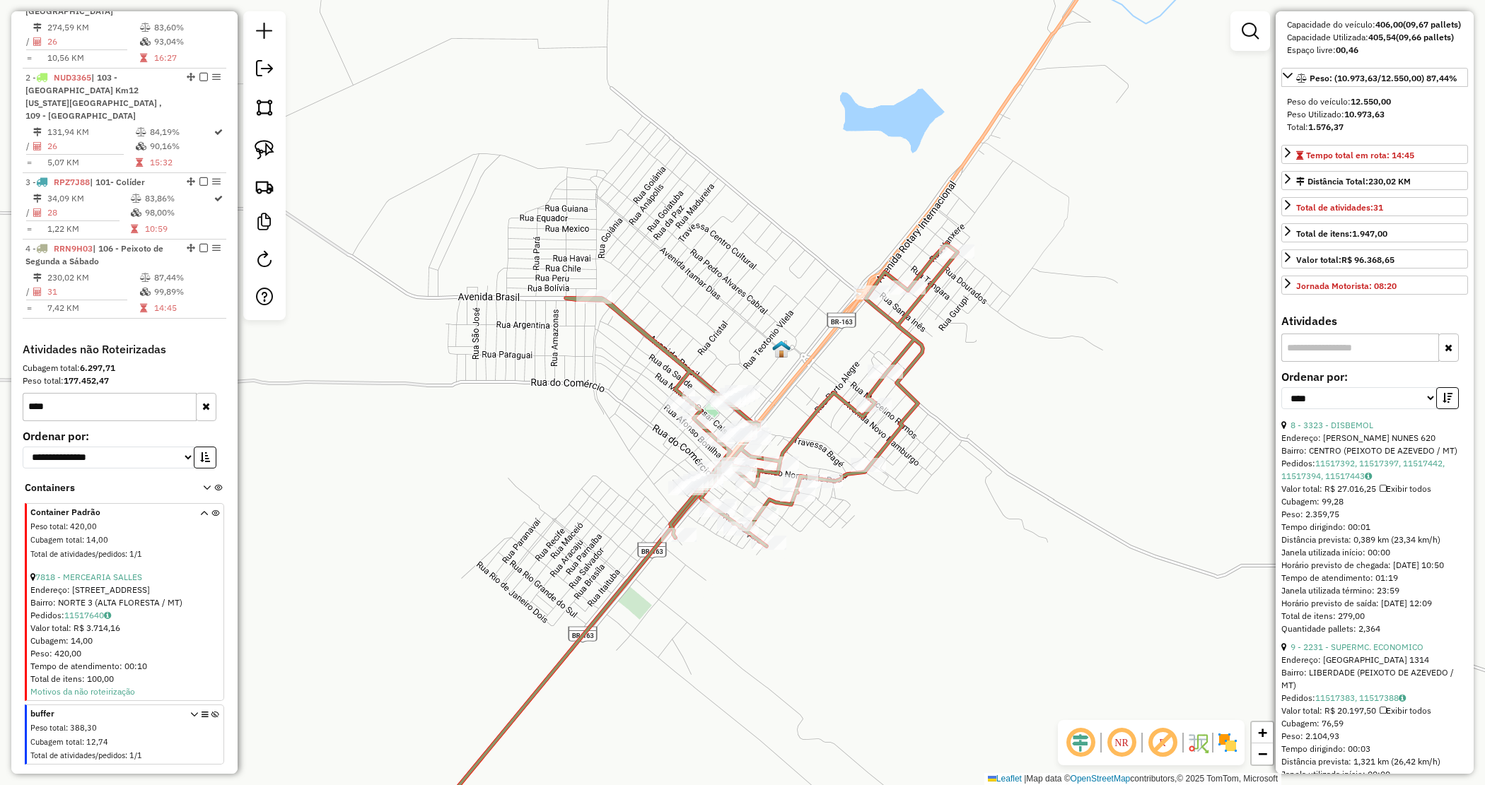
click at [981, 447] on div "Janela de atendimento Grade de atendimento Capacidade Transportadoras Veículos …" at bounding box center [742, 392] width 1485 height 785
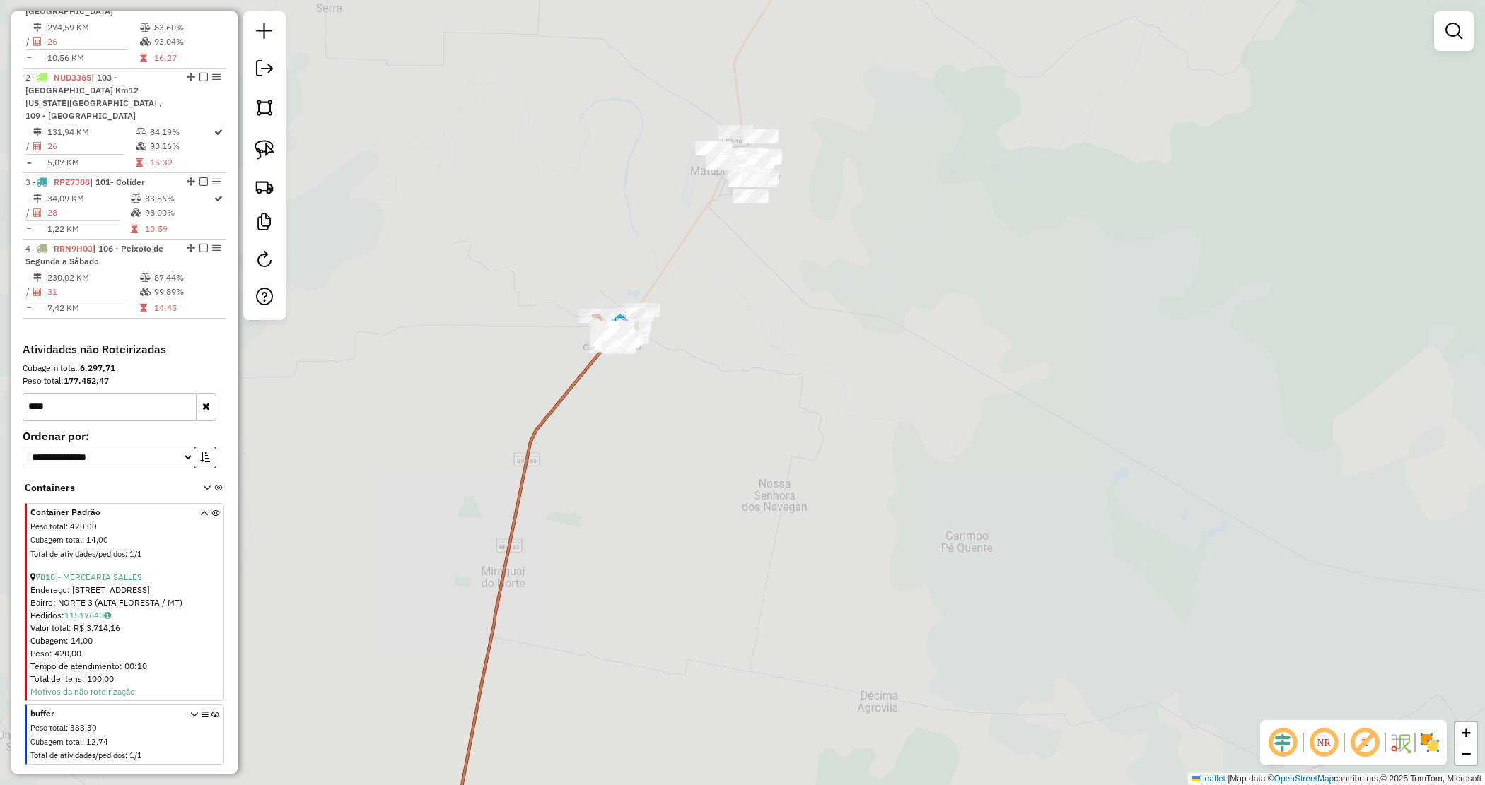
click at [783, 419] on div "Janela de atendimento Grade de atendimento Capacidade Transportadoras Veículos …" at bounding box center [742, 392] width 1485 height 785
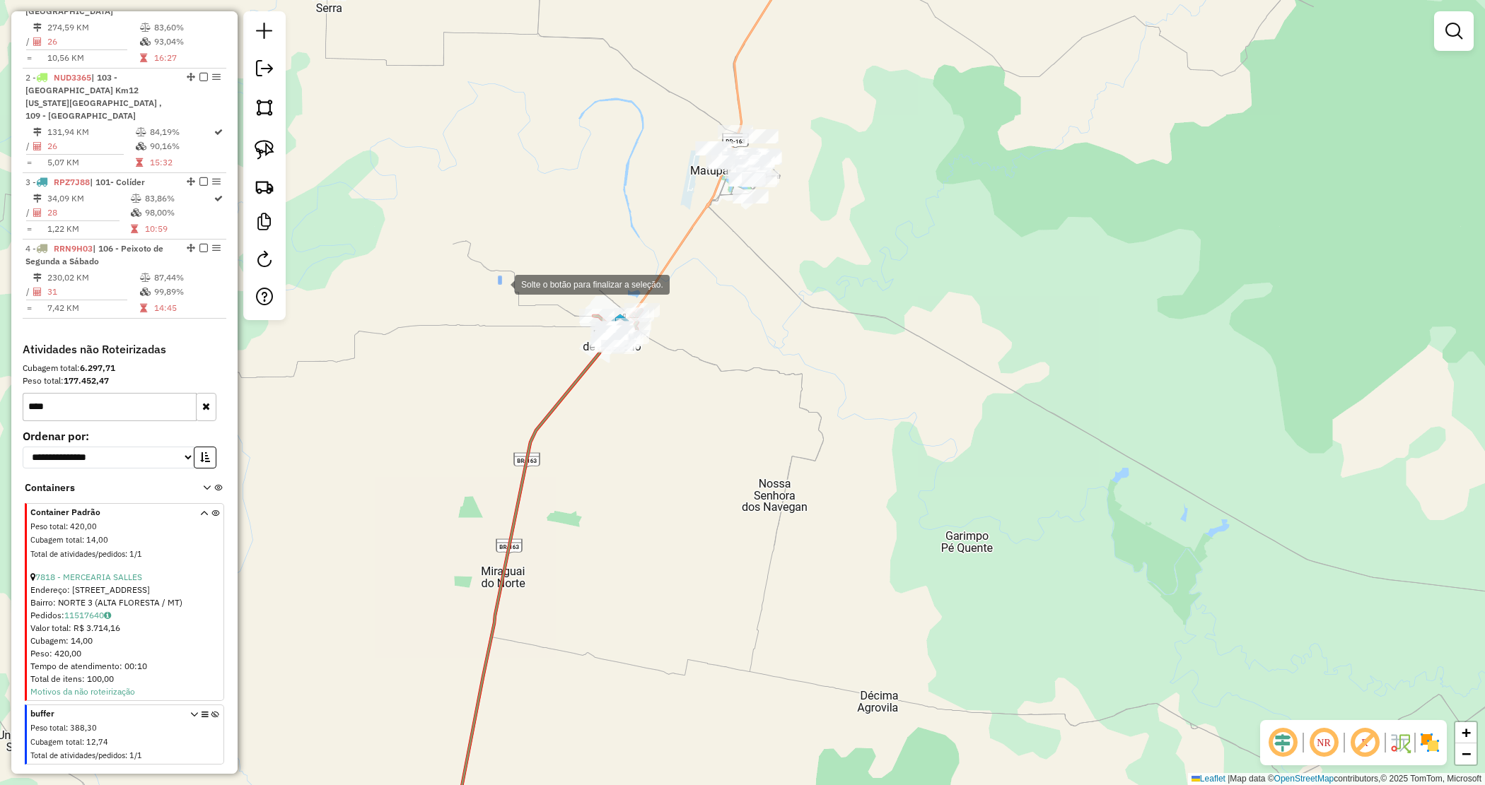
drag, startPoint x: 501, startPoint y: 284, endPoint x: 723, endPoint y: 416, distance: 258.4
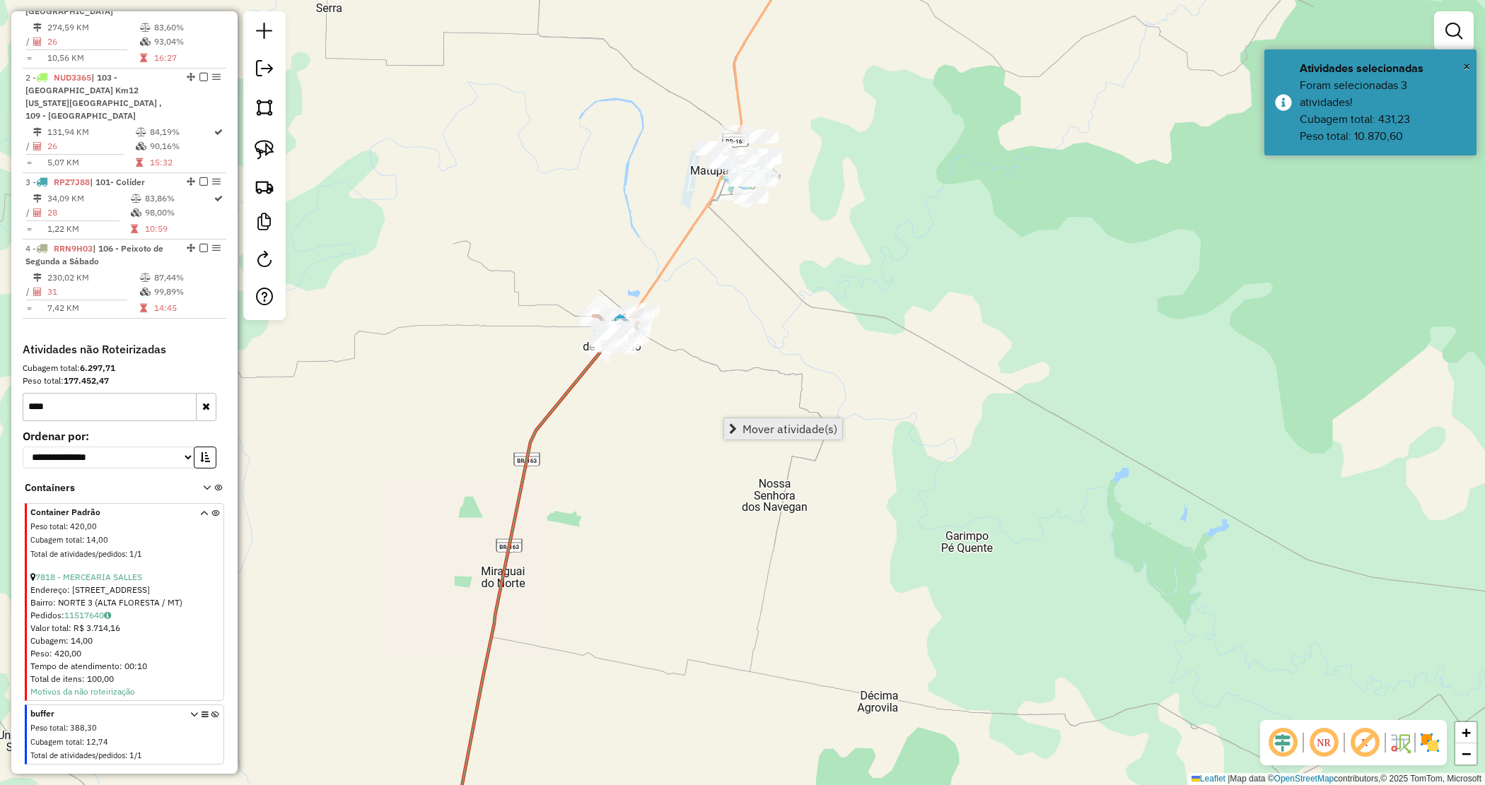
click at [768, 424] on span "Mover atividade(s)" at bounding box center [789, 428] width 95 height 11
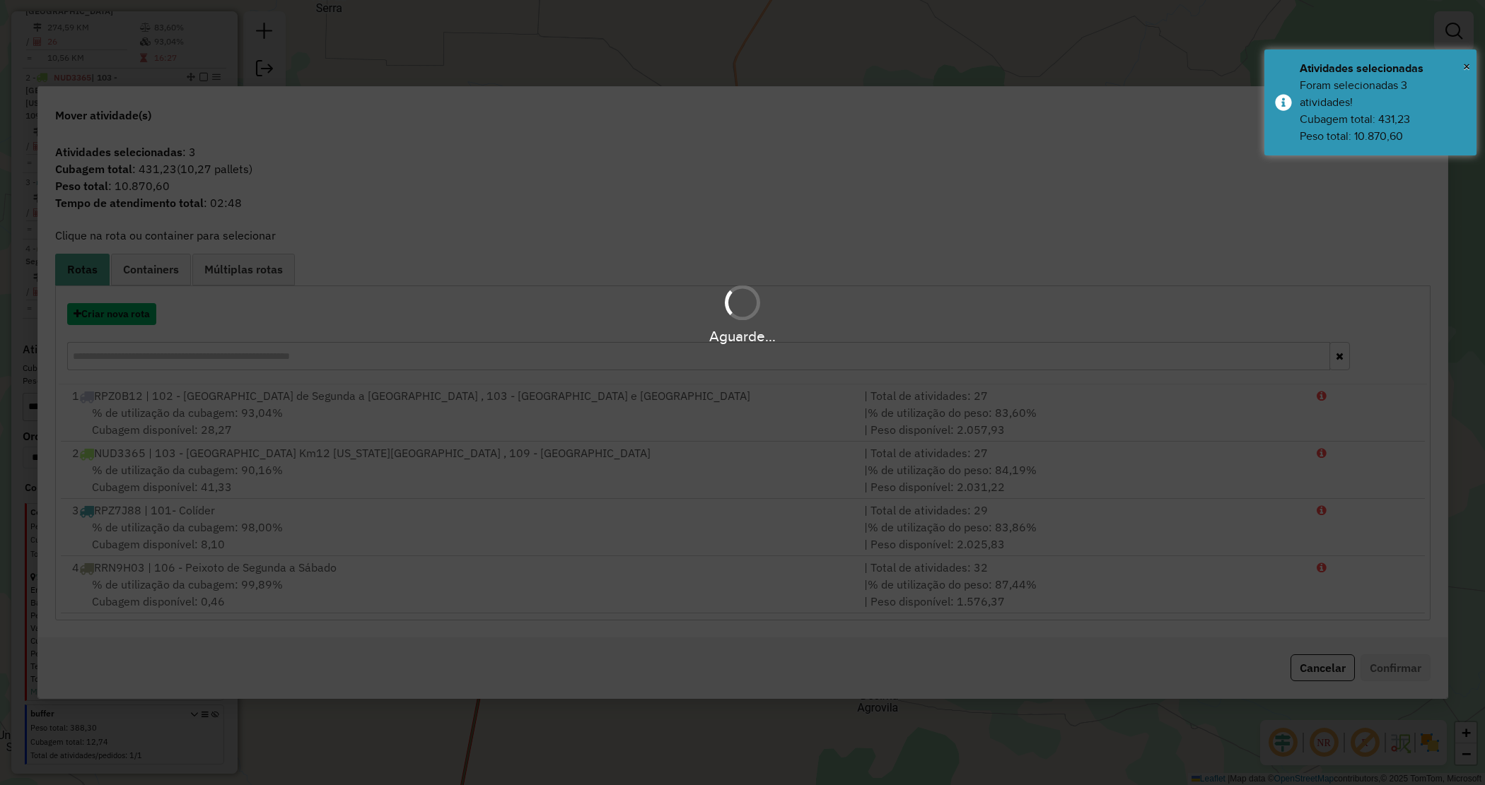
click at [112, 308] on button "Criar nova rota" at bounding box center [111, 314] width 89 height 22
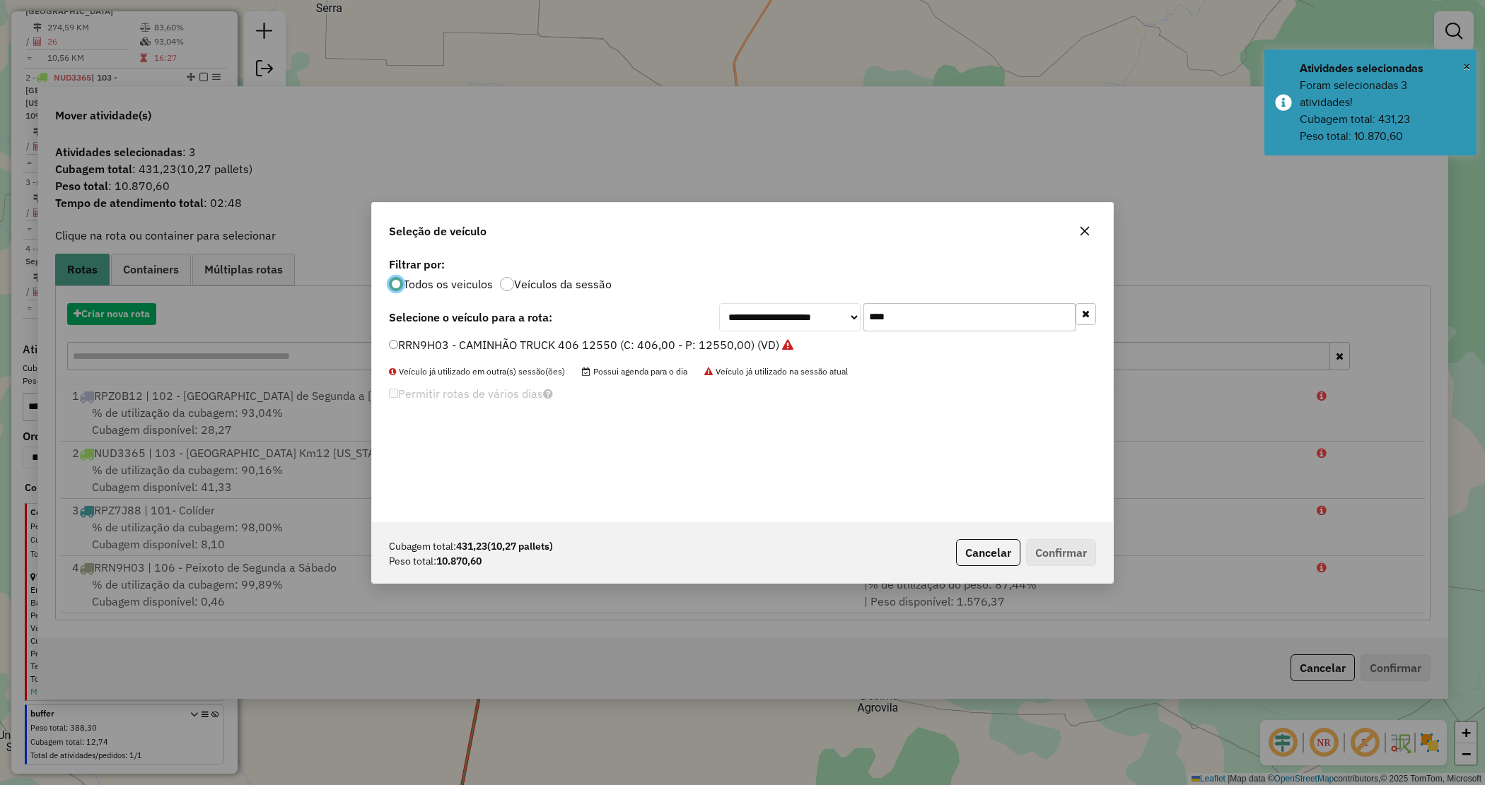
scroll to position [7, 4]
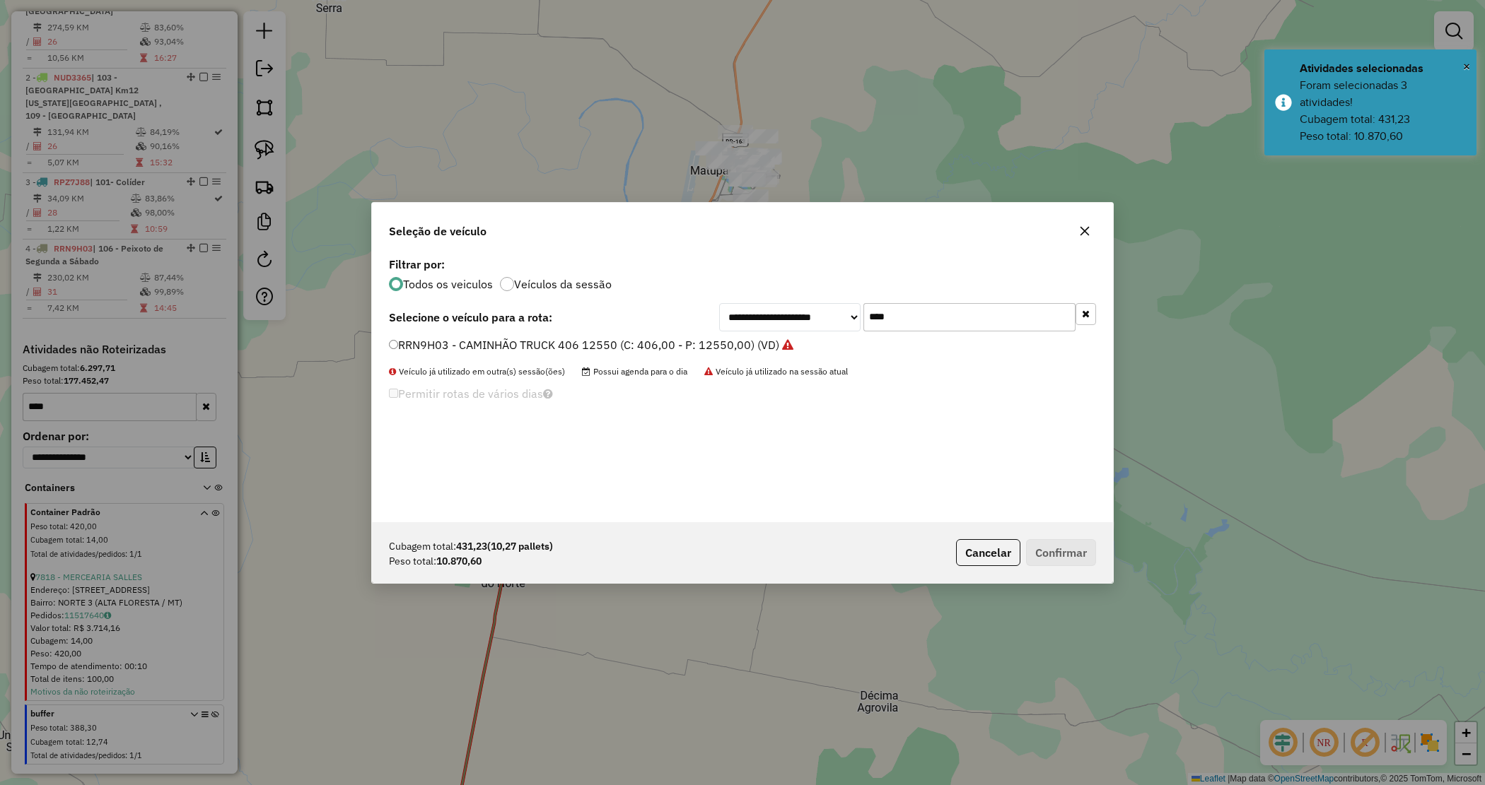
drag, startPoint x: 910, startPoint y: 306, endPoint x: 800, endPoint y: 283, distance: 112.0
click at [800, 284] on div "**********" at bounding box center [742, 388] width 741 height 269
type input "****"
drag, startPoint x: 700, startPoint y: 337, endPoint x: 715, endPoint y: 348, distance: 18.7
click at [701, 337] on label "NJR6225 - TRUCK 476 PESO 14500 (C: 476,00 - P: 14500,00) (VD)" at bounding box center [568, 345] width 358 height 17
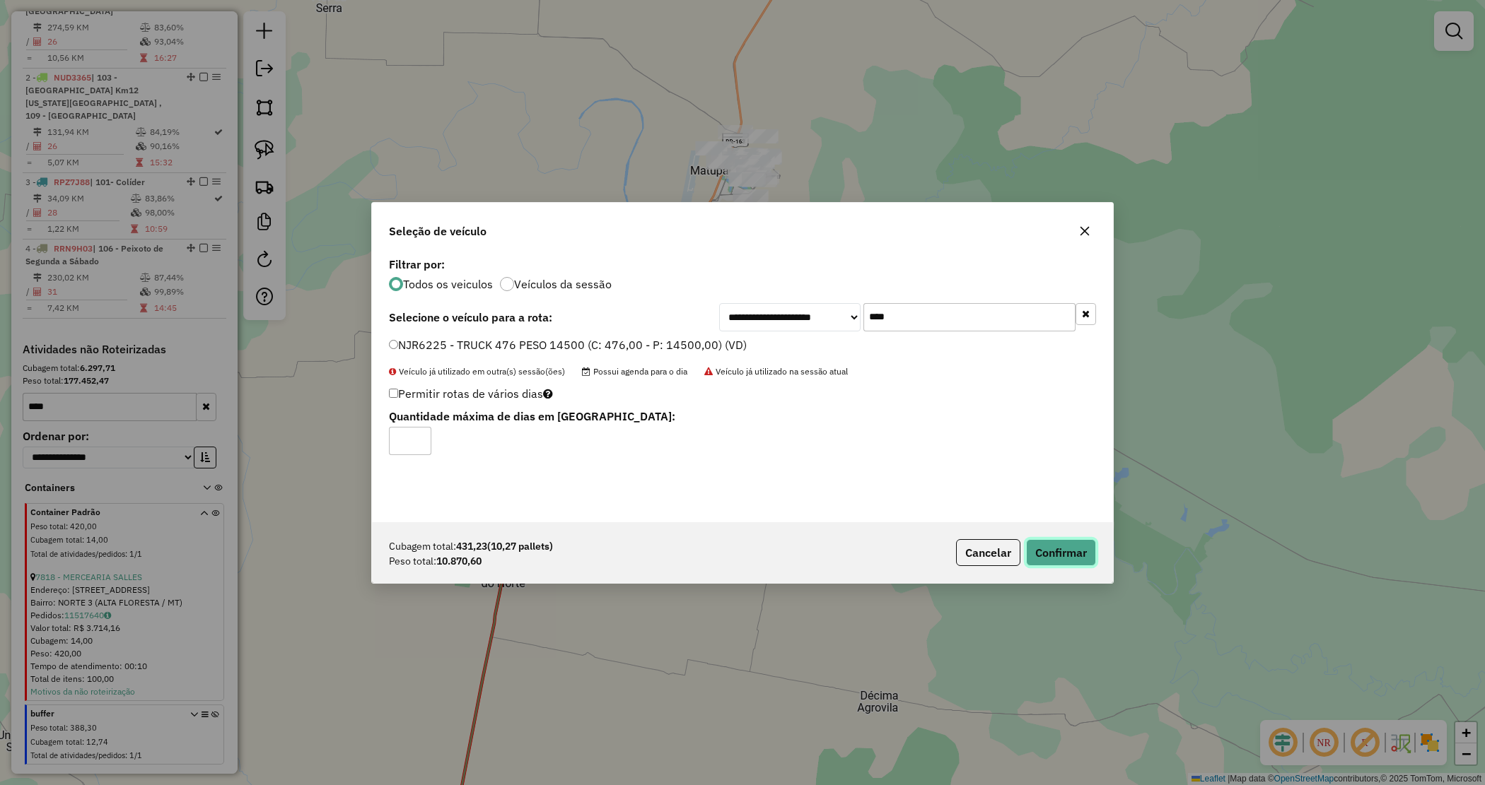
drag, startPoint x: 1047, startPoint y: 545, endPoint x: 984, endPoint y: 525, distance: 66.0
click at [1048, 546] on button "Confirmar" at bounding box center [1061, 552] width 70 height 27
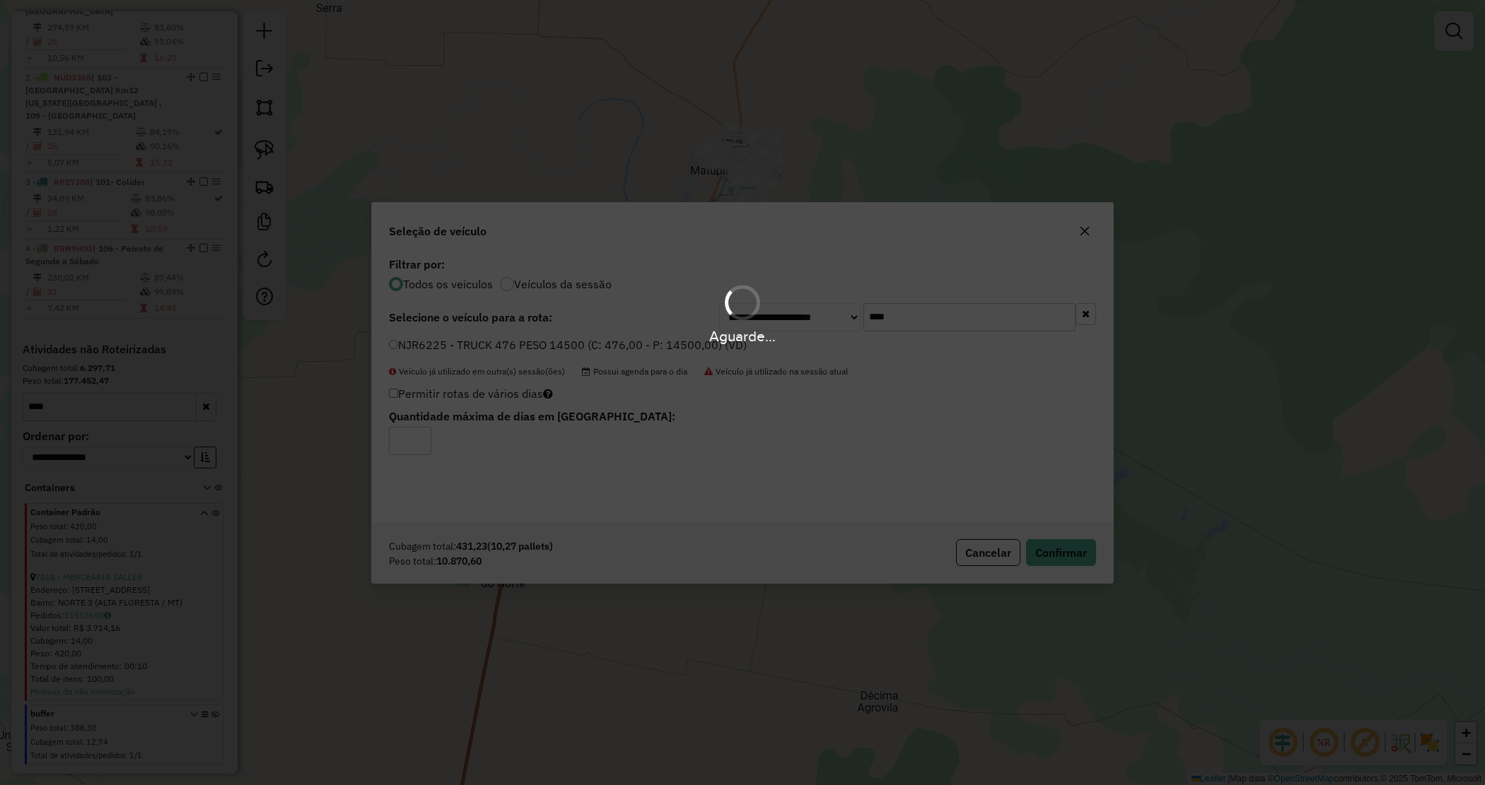
scroll to position [580, 0]
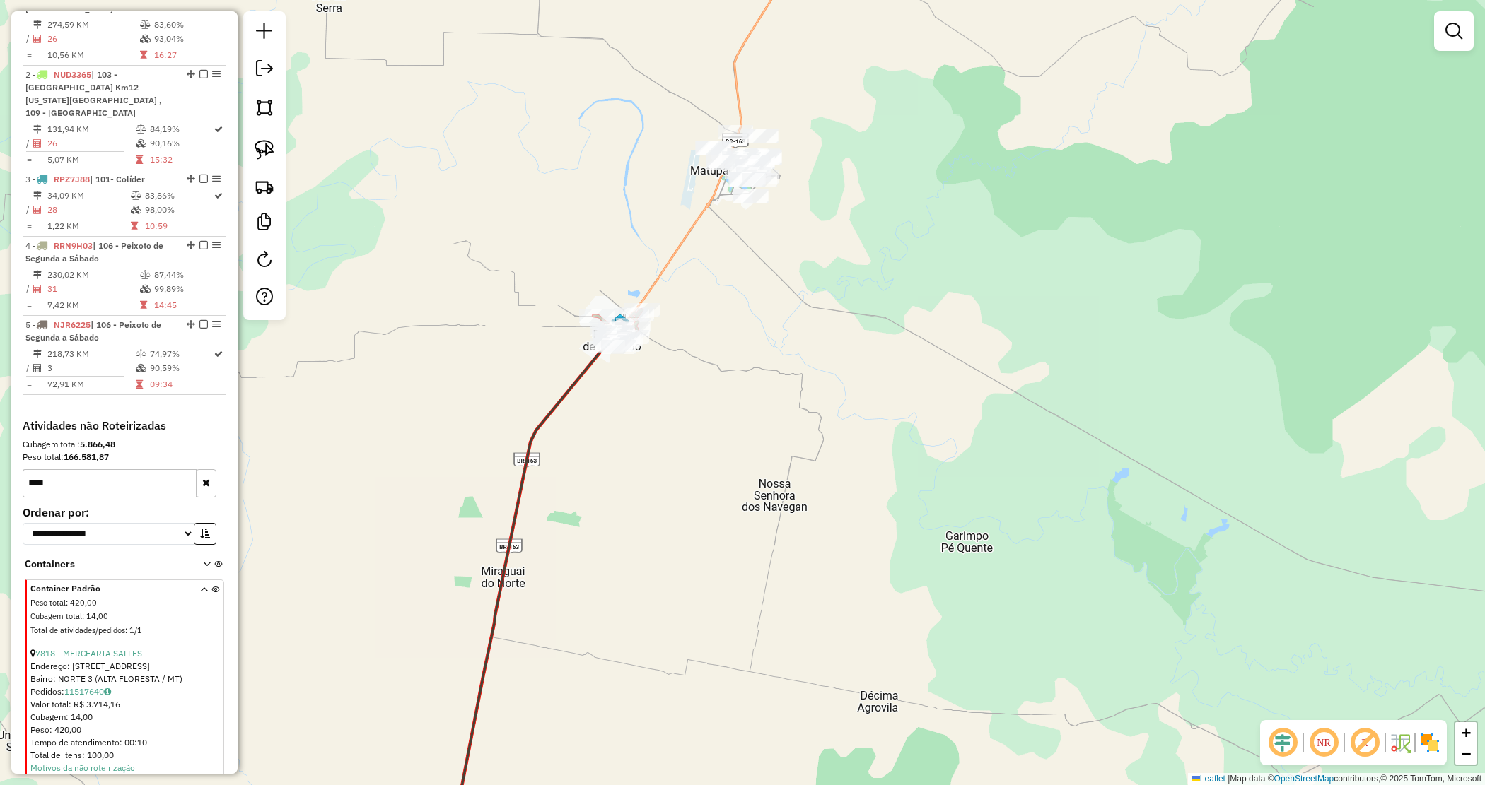
drag, startPoint x: 792, startPoint y: 414, endPoint x: 838, endPoint y: 443, distance: 54.6
click at [839, 440] on div "Janela de atendimento Grade de atendimento Capacidade Transportadoras Veículos …" at bounding box center [742, 392] width 1485 height 785
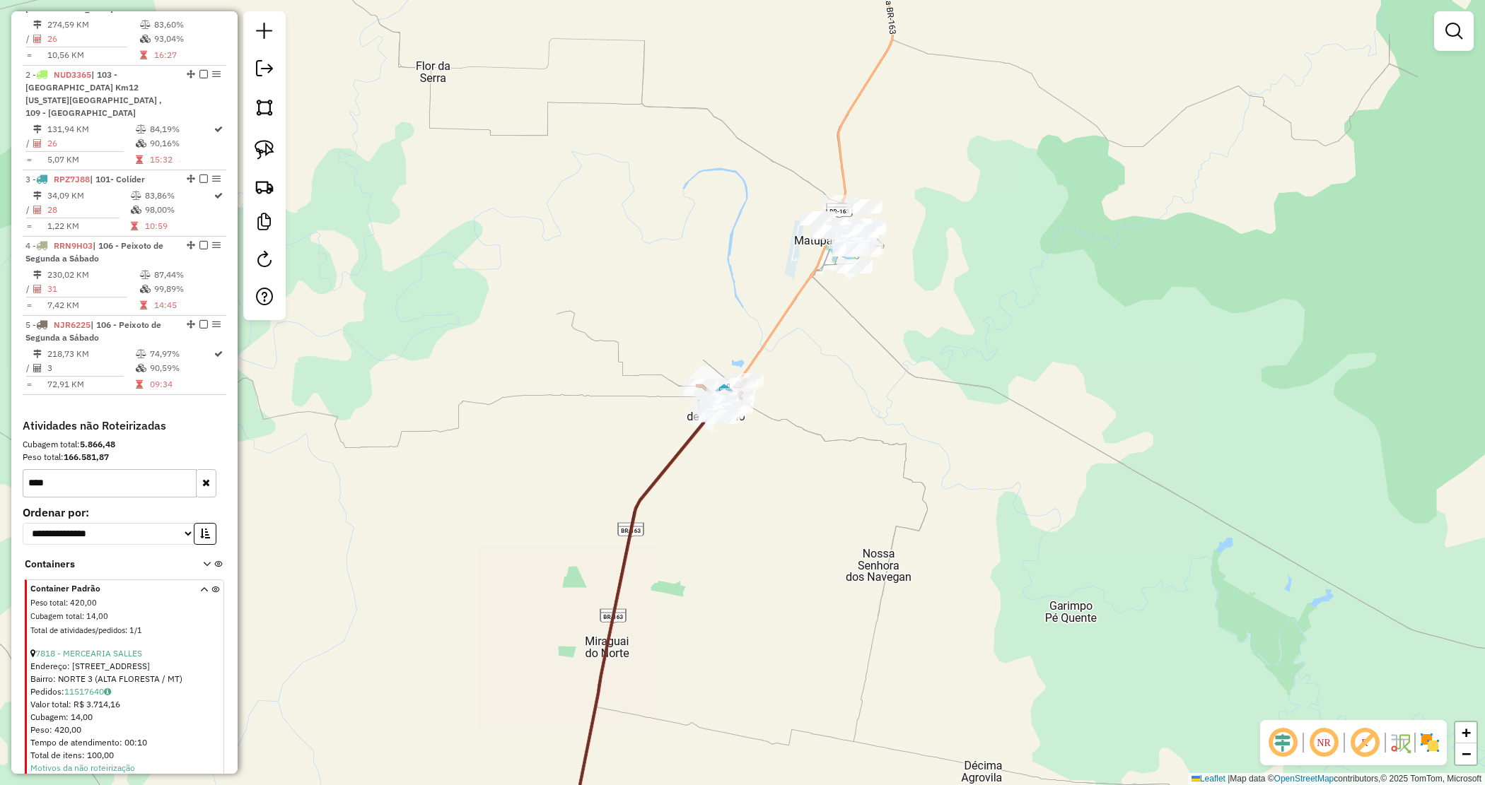
click at [811, 411] on div "Janela de atendimento Grade de atendimento Capacidade Transportadoras Veículos …" at bounding box center [742, 392] width 1485 height 785
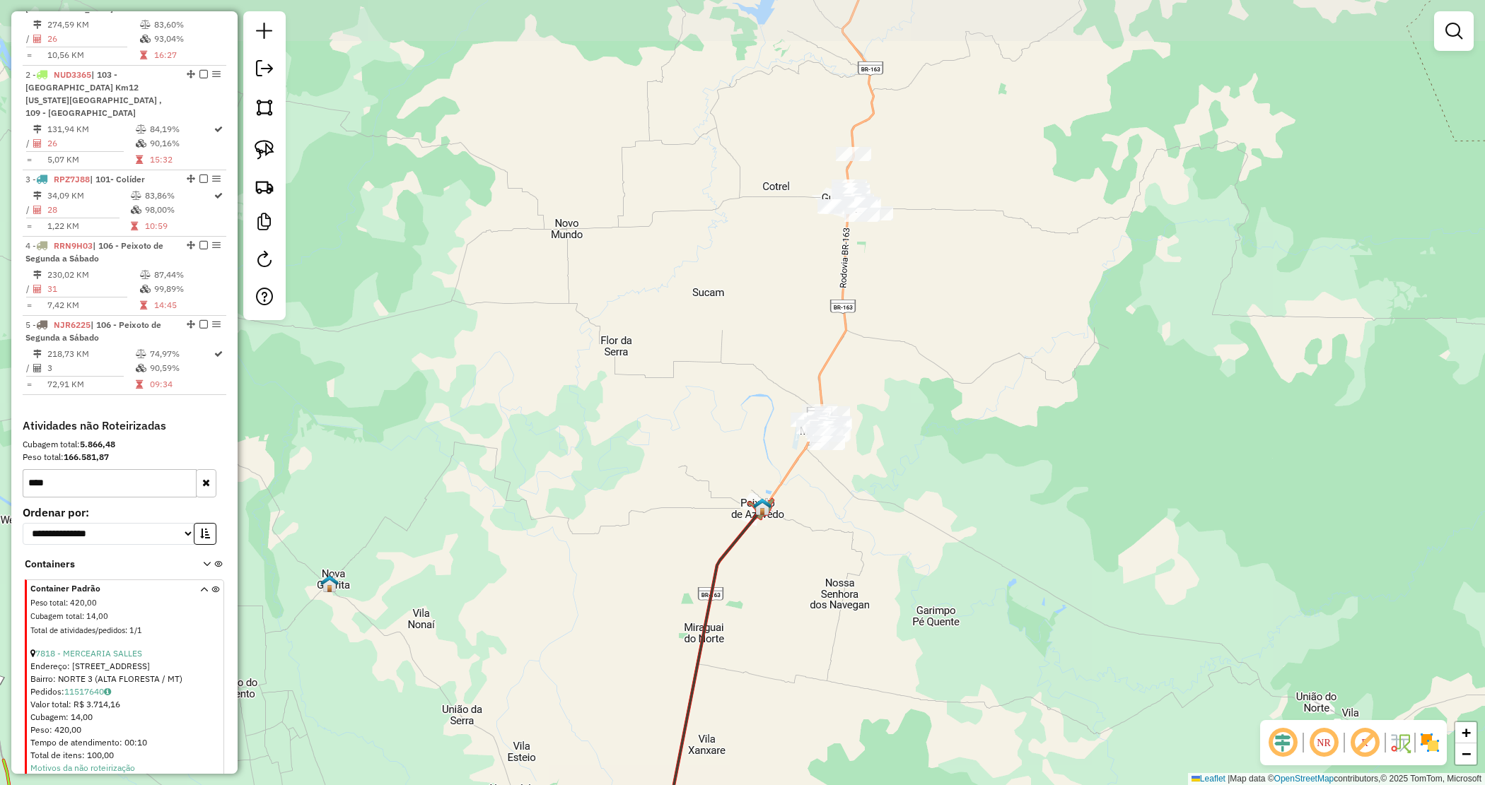
drag, startPoint x: 895, startPoint y: 467, endPoint x: 889, endPoint y: 483, distance: 16.6
click at [892, 484] on div "Janela de atendimento Grade de atendimento Capacidade Transportadoras Veículos …" at bounding box center [742, 392] width 1485 height 785
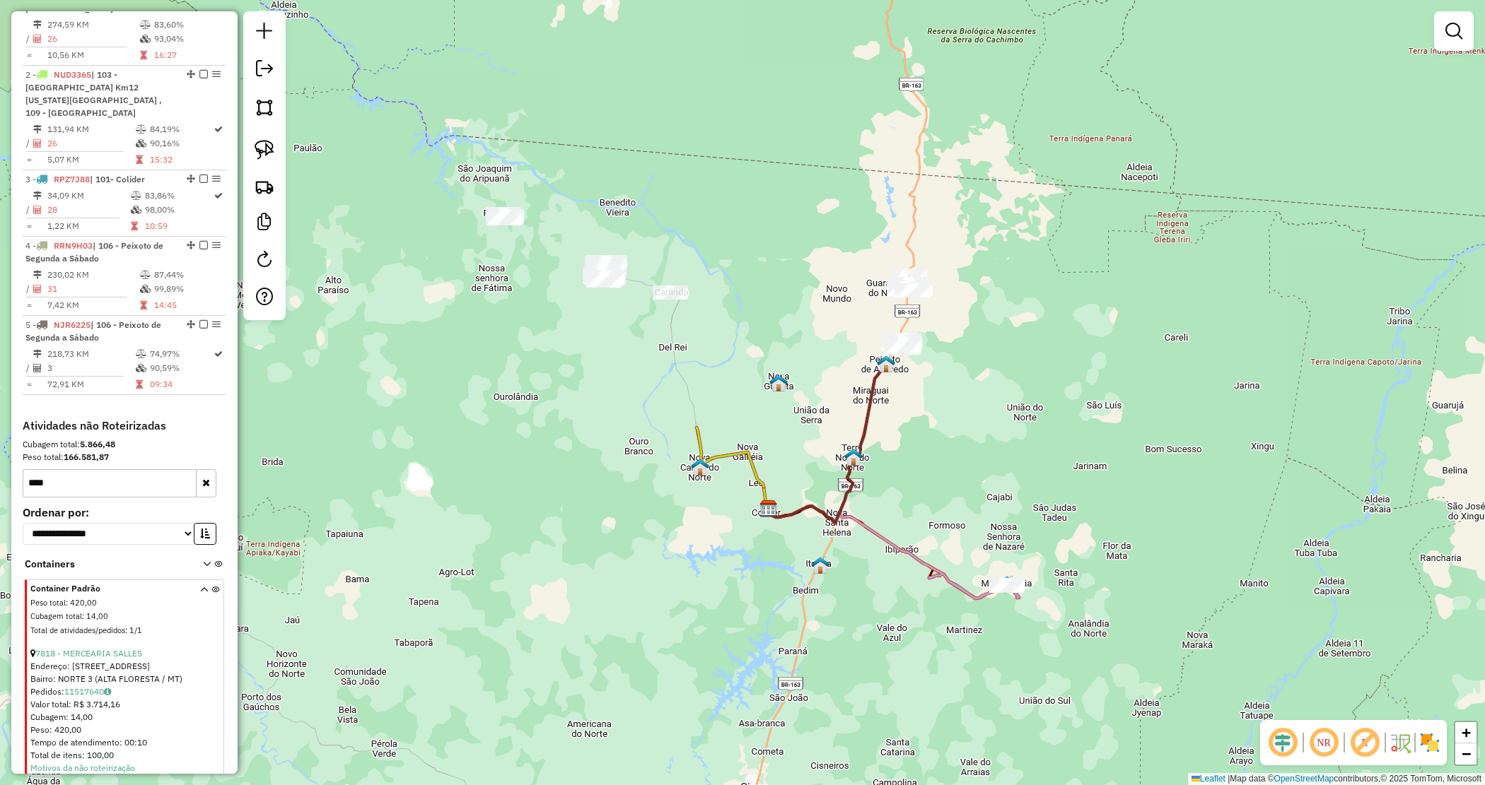
drag, startPoint x: 990, startPoint y: 393, endPoint x: 923, endPoint y: 358, distance: 74.9
click at [942, 366] on div "Janela de atendimento Grade de atendimento Capacidade Transportadoras Veículos …" at bounding box center [742, 392] width 1485 height 785
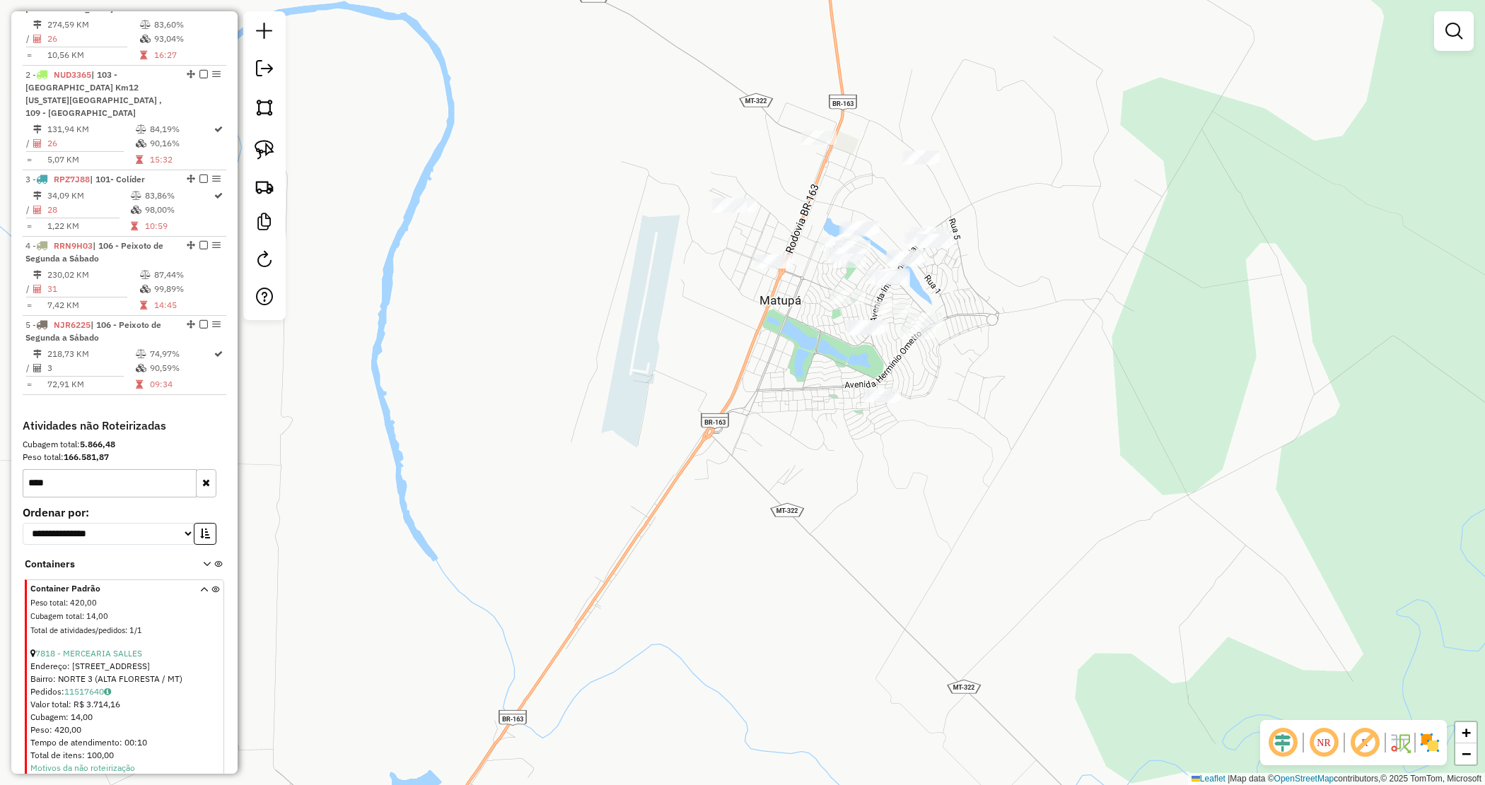
drag, startPoint x: 980, startPoint y: 291, endPoint x: 935, endPoint y: 310, distance: 48.2
click at [945, 315] on div "Janela de atendimento Grade de atendimento Capacidade Transportadoras Veículos …" at bounding box center [742, 392] width 1485 height 785
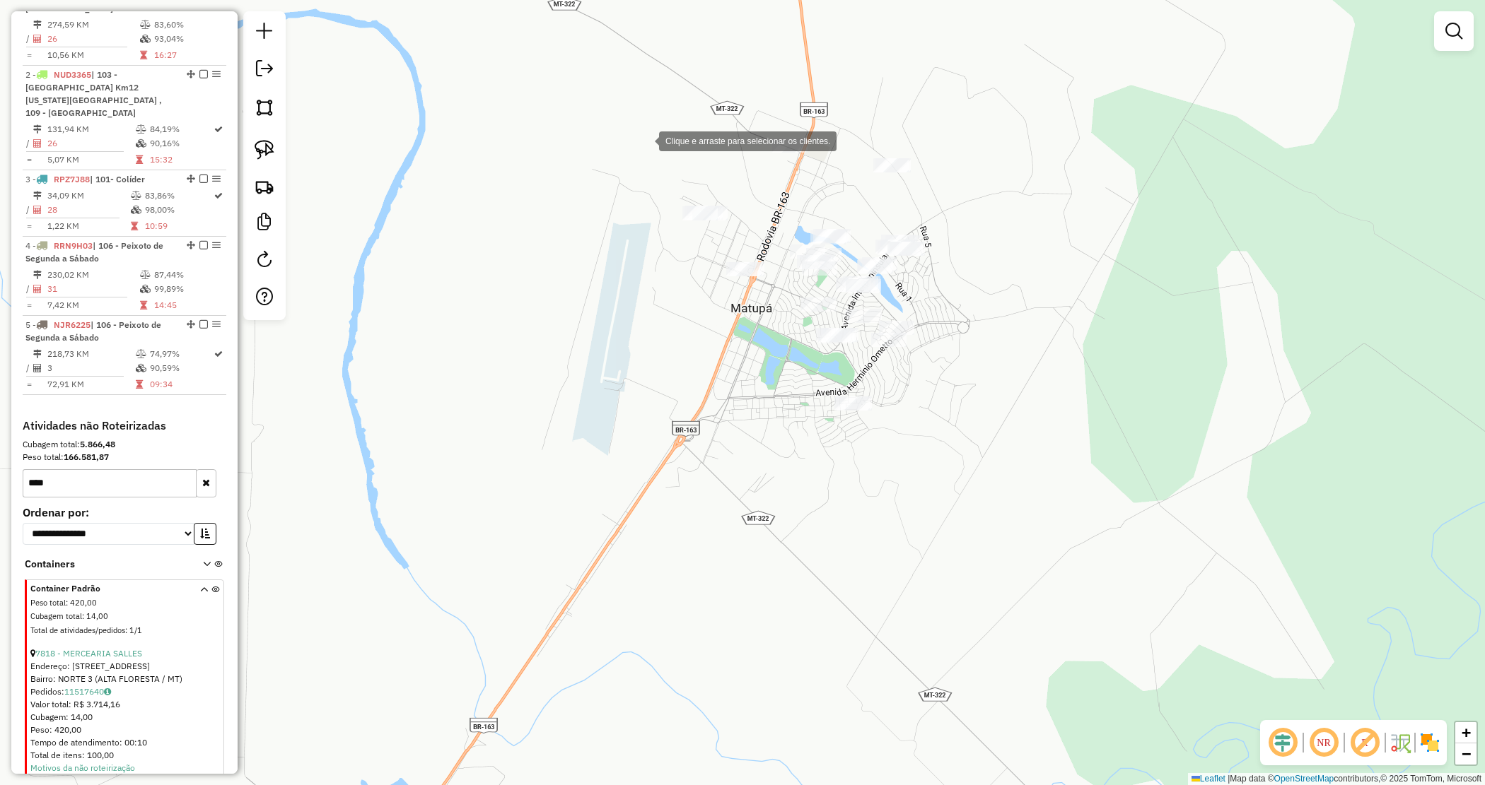
click at [648, 147] on div "Clique e arraste para selecionar os clientes. Janela de atendimento Grade de at…" at bounding box center [742, 392] width 1485 height 785
drag, startPoint x: 270, startPoint y: 146, endPoint x: 489, endPoint y: 147, distance: 218.5
click at [272, 147] on img at bounding box center [265, 150] width 20 height 20
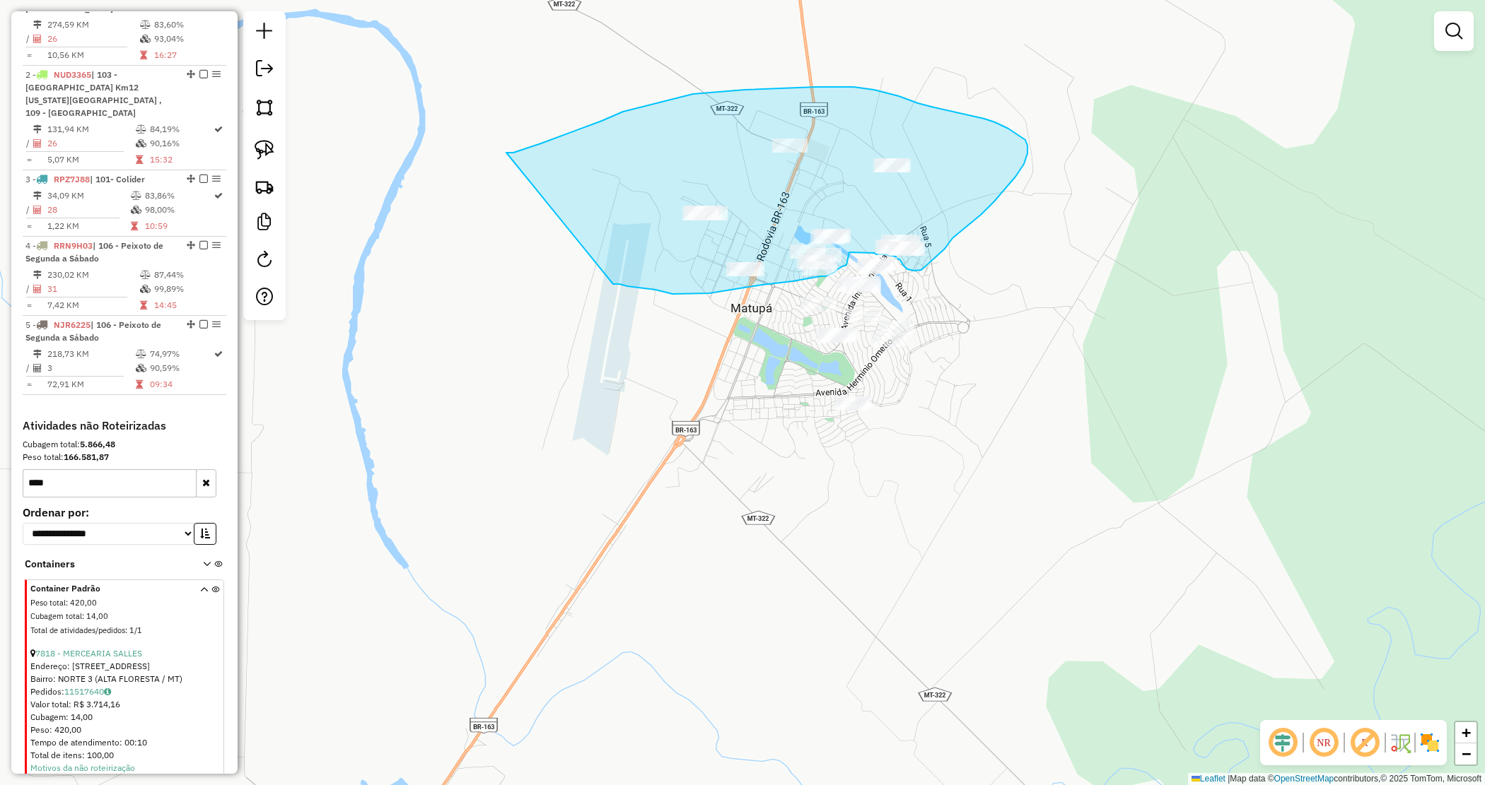
drag, startPoint x: 506, startPoint y: 153, endPoint x: 595, endPoint y: 281, distance: 155.5
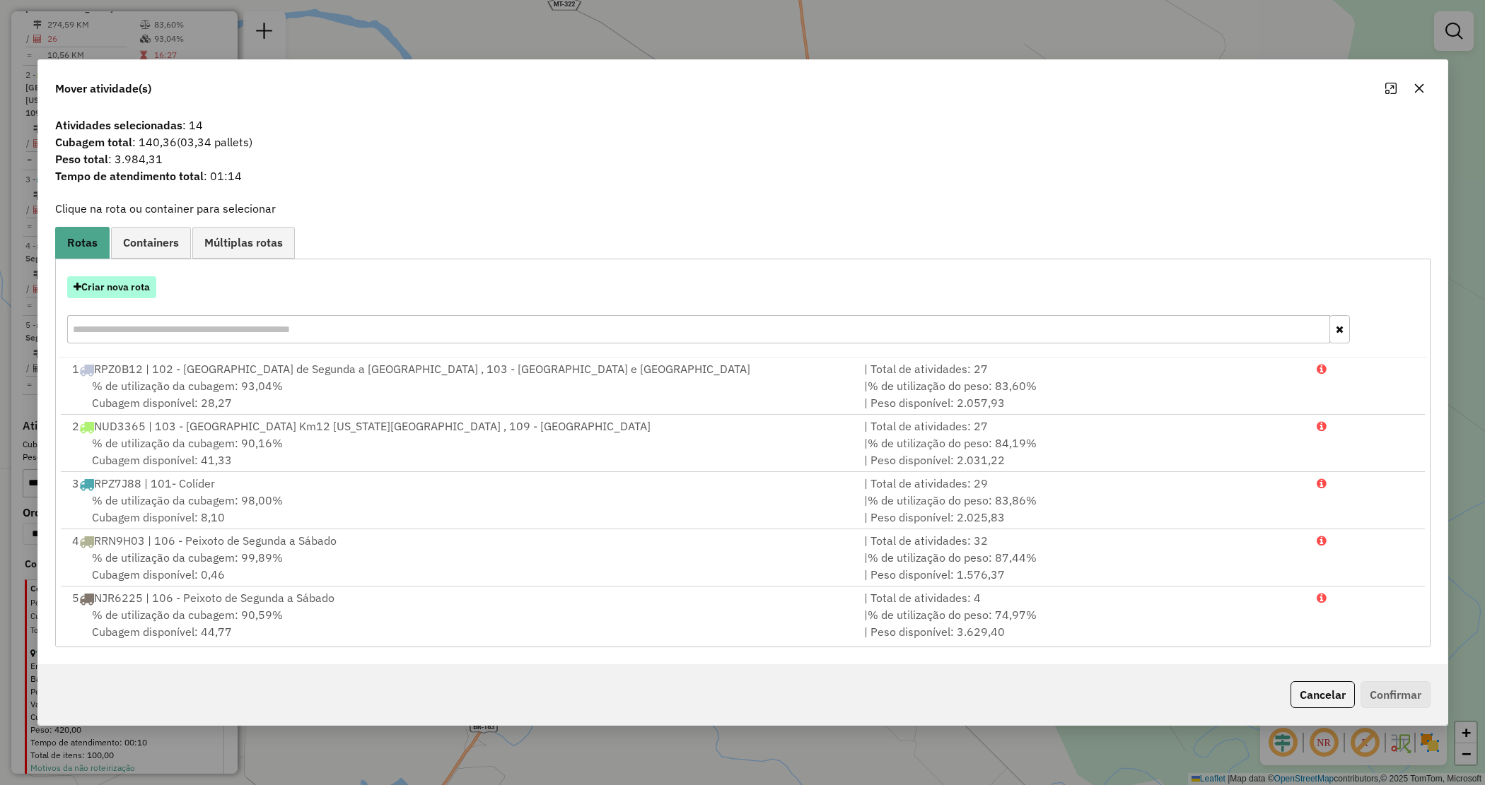
click at [104, 287] on button "Criar nova rota" at bounding box center [111, 287] width 89 height 22
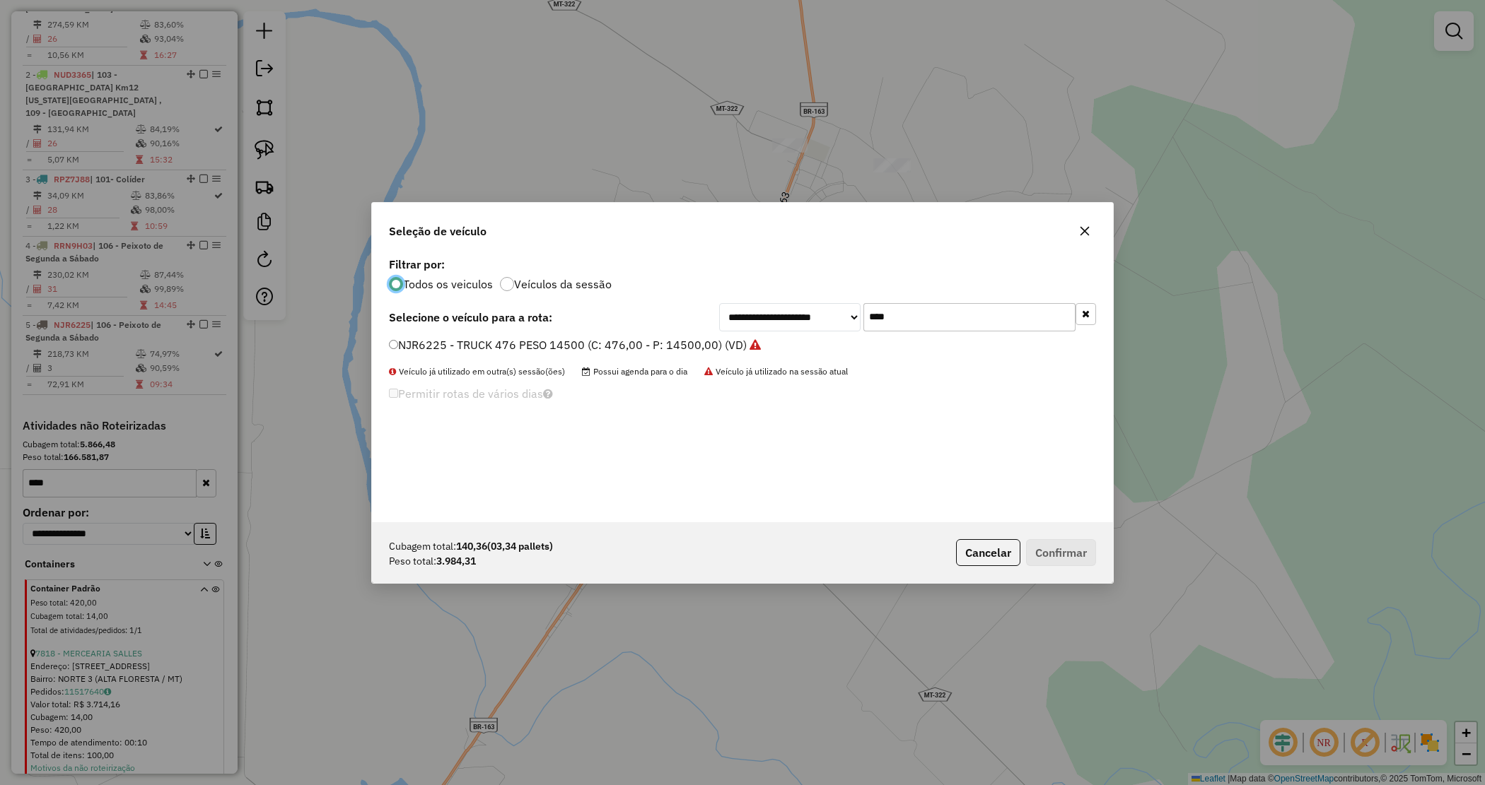
scroll to position [7, 4]
drag, startPoint x: 855, startPoint y: 315, endPoint x: 800, endPoint y: 304, distance: 56.3
click at [800, 304] on div "**********" at bounding box center [907, 317] width 377 height 28
type input "****"
click at [723, 339] on label "RRP4I02 - CAMINHÃO TRUCK 406 12550 (C: 406,00 - P: 12550,00) (VD)" at bounding box center [582, 345] width 386 height 17
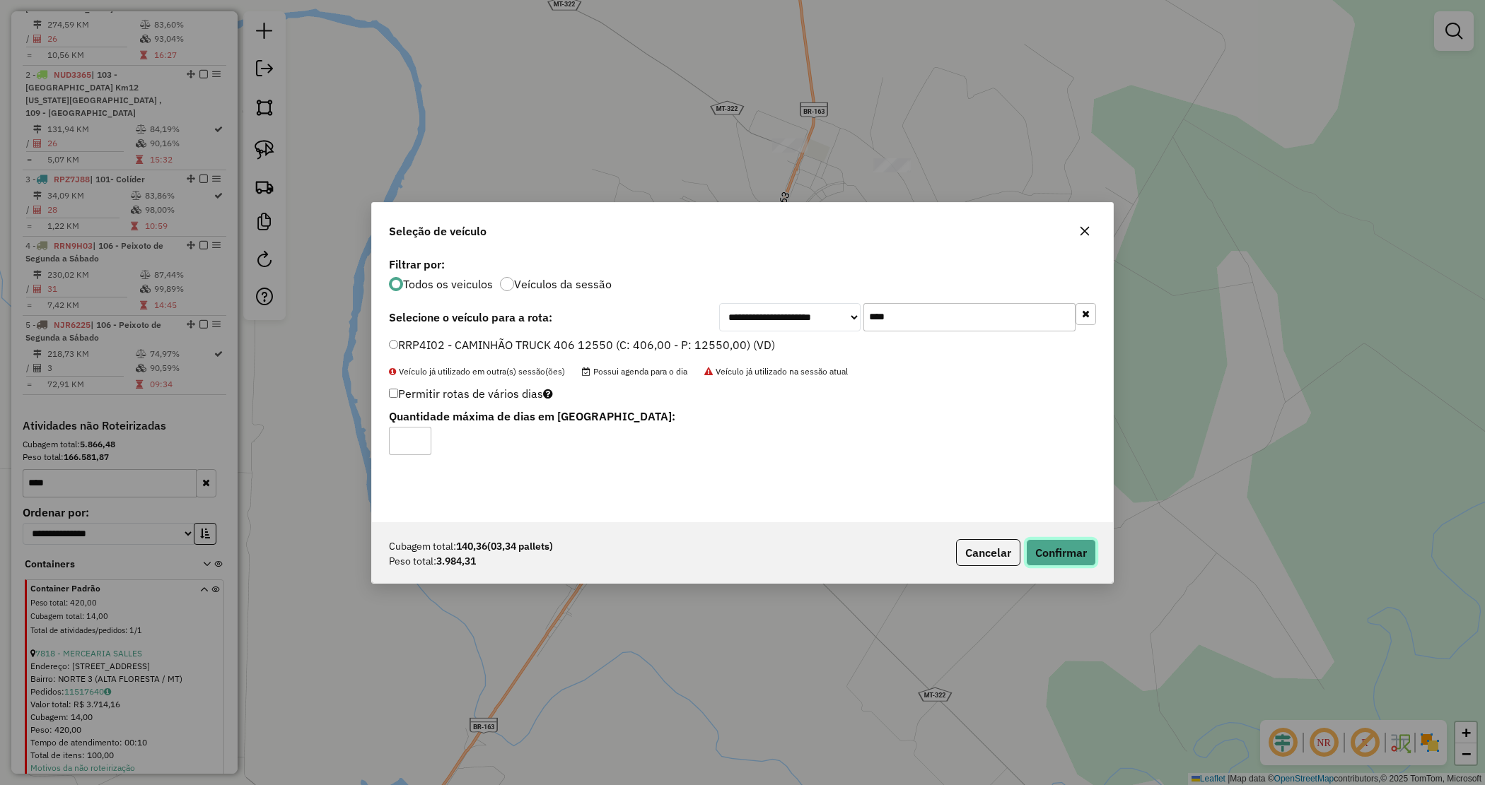
click at [1070, 549] on button "Confirmar" at bounding box center [1061, 552] width 70 height 27
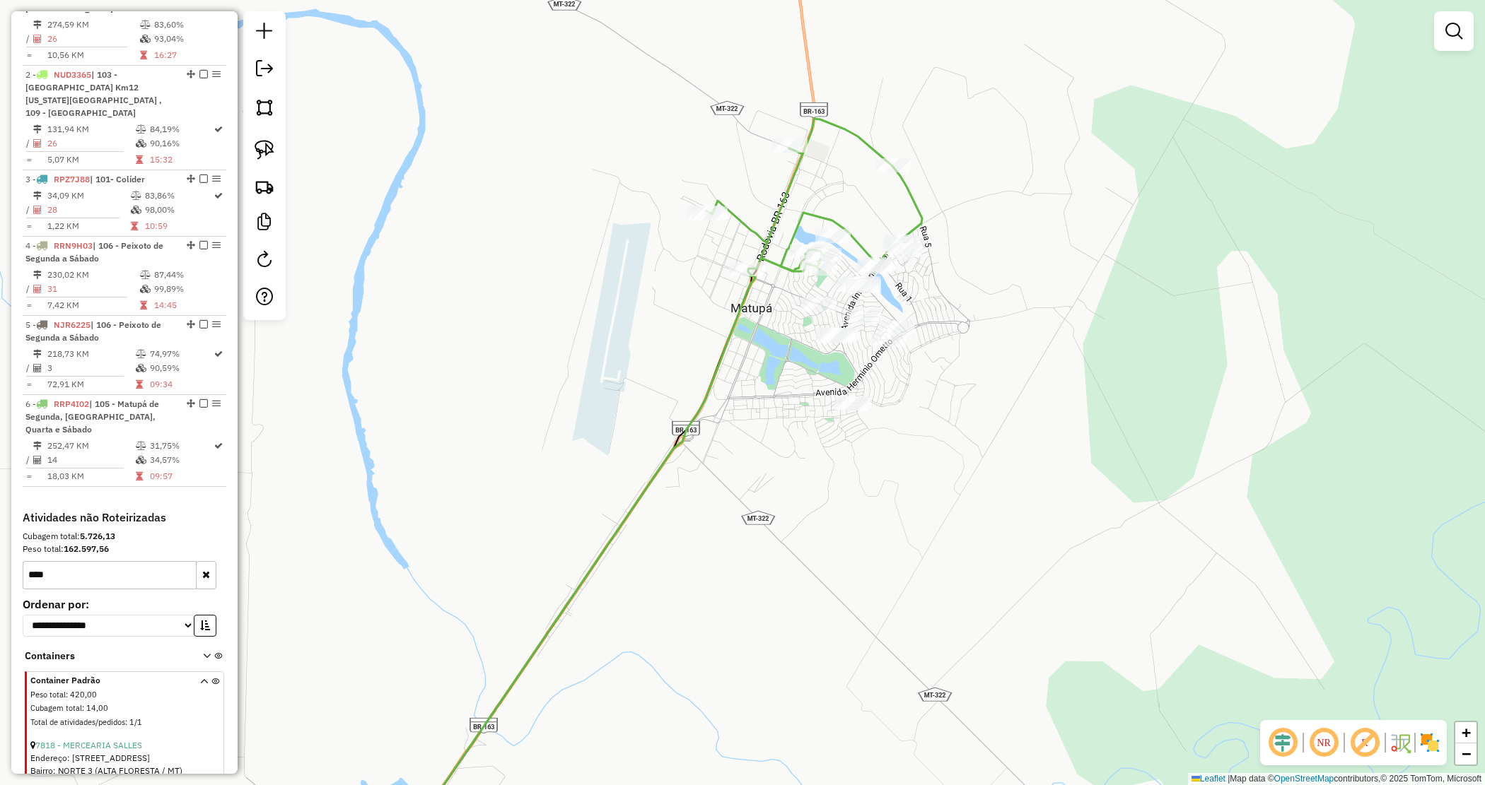
drag, startPoint x: 1005, startPoint y: 477, endPoint x: 983, endPoint y: 486, distance: 24.2
click at [1005, 479] on div "Janela de atendimento Grade de atendimento Capacidade Transportadoras Veículos …" at bounding box center [742, 392] width 1485 height 785
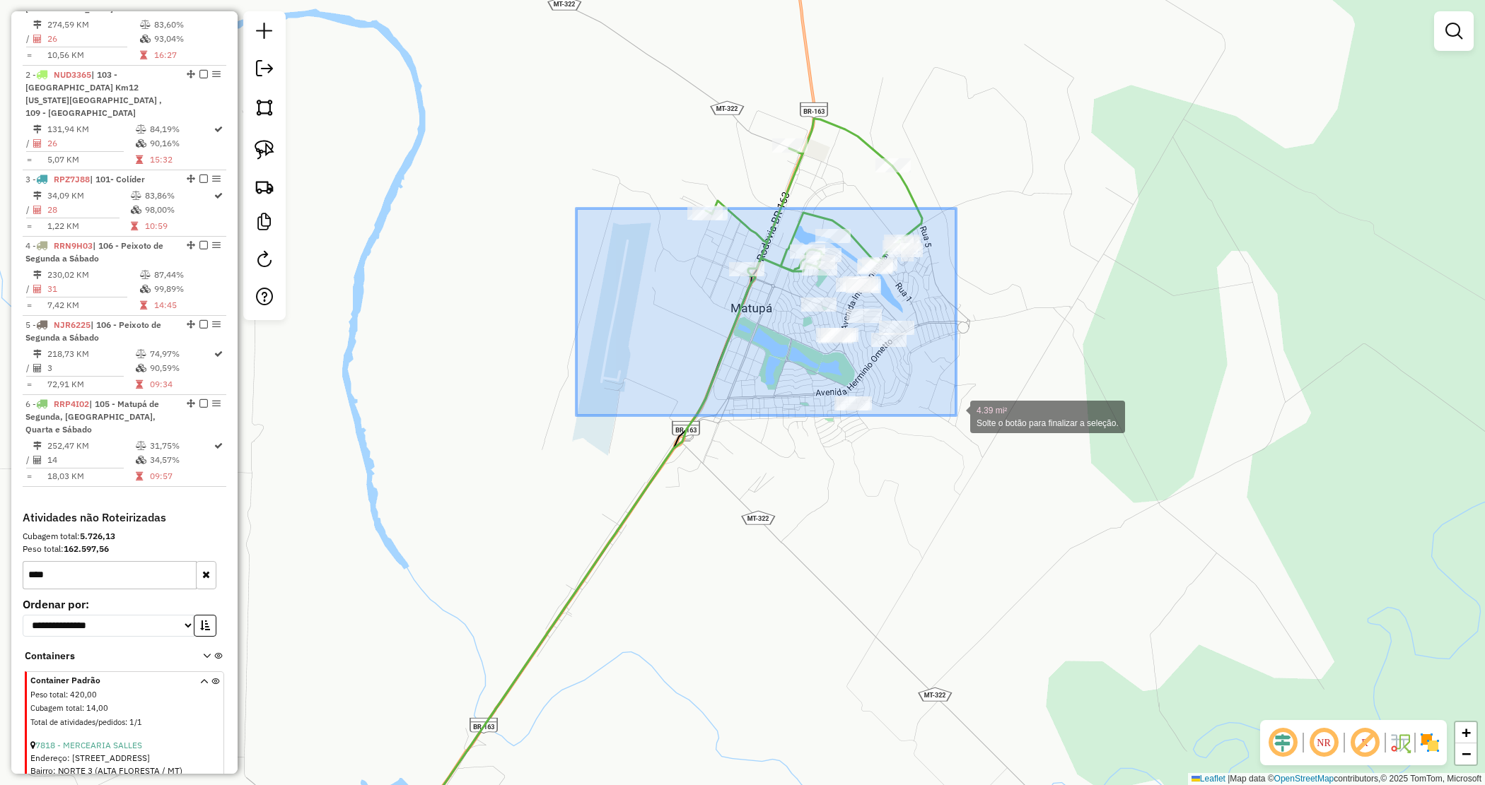
drag, startPoint x: 582, startPoint y: 217, endPoint x: 1053, endPoint y: 472, distance: 535.9
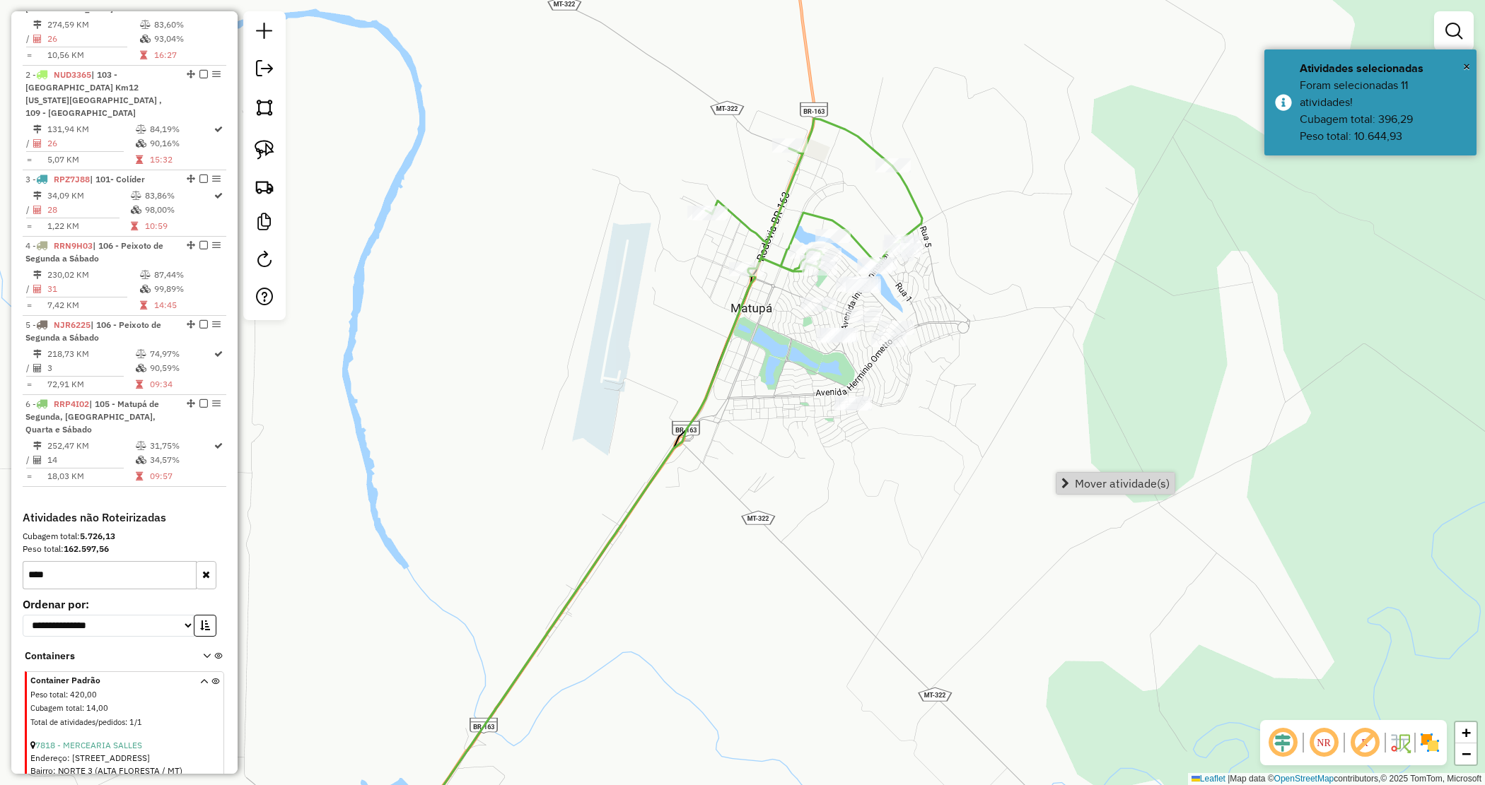
click at [1118, 483] on span "Mover atividade(s)" at bounding box center [1122, 483] width 95 height 11
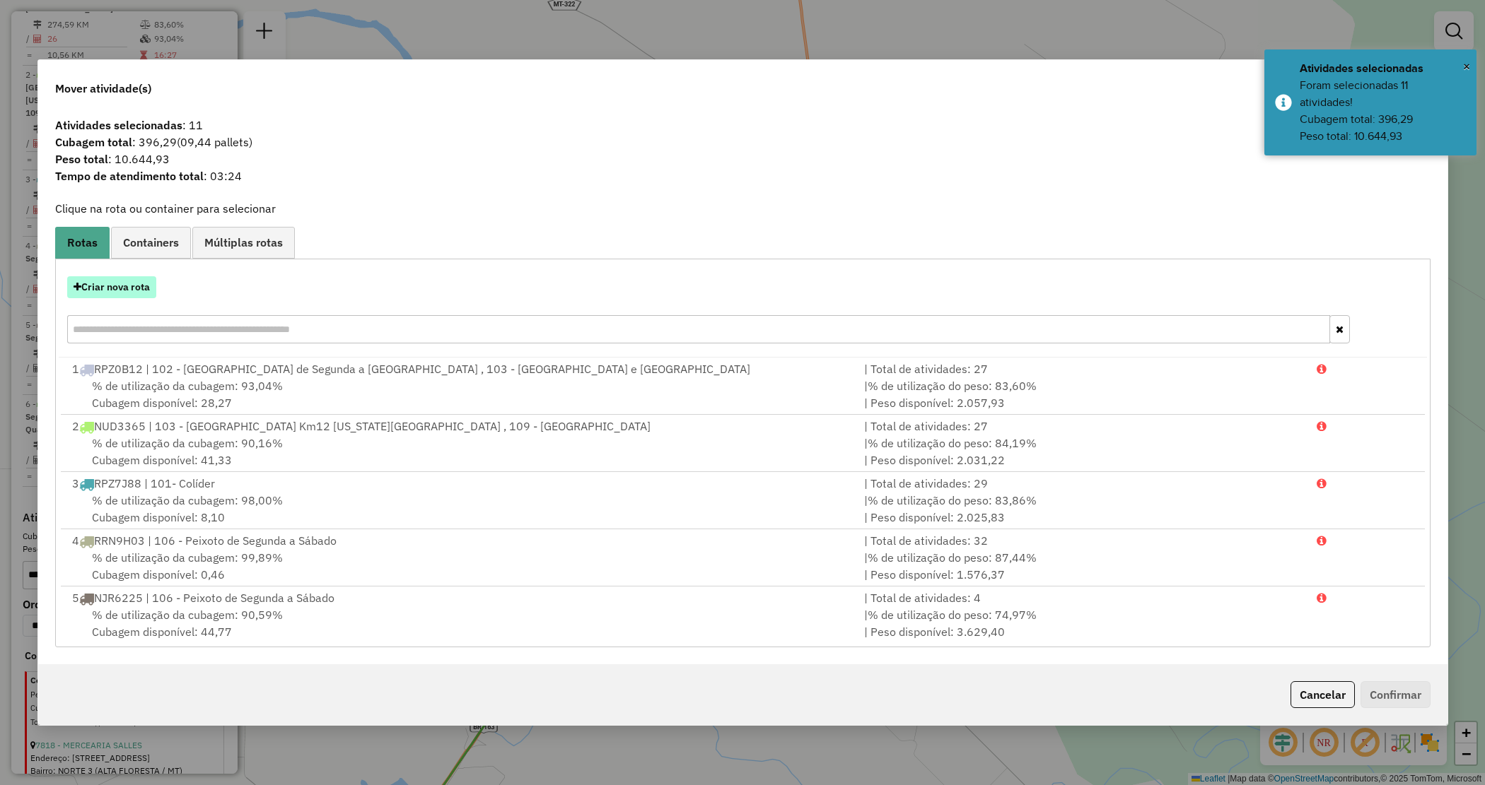
click at [100, 294] on button "Criar nova rota" at bounding box center [111, 287] width 89 height 22
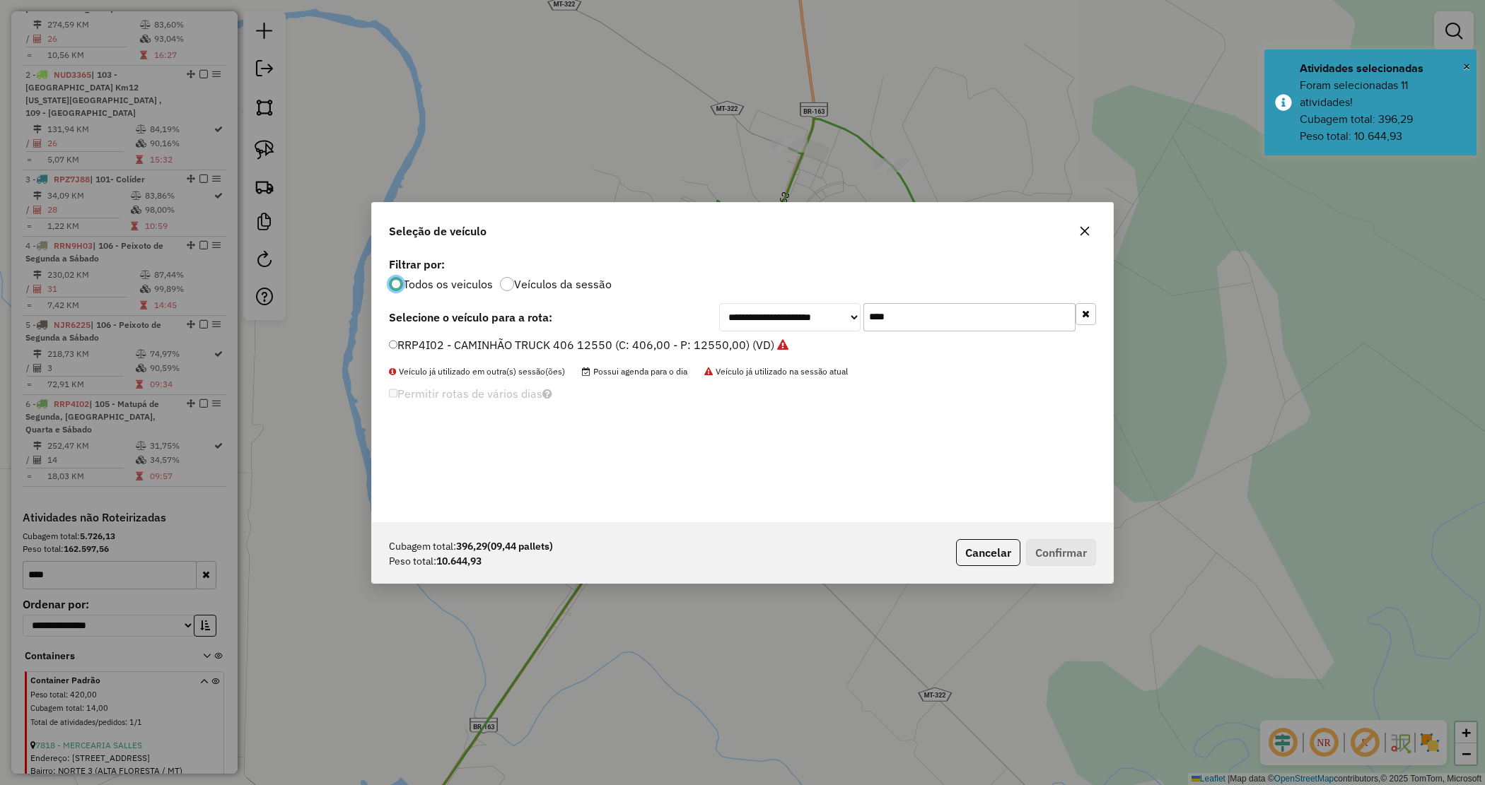
drag, startPoint x: 923, startPoint y: 310, endPoint x: 843, endPoint y: 298, distance: 80.8
click at [843, 300] on div "**********" at bounding box center [742, 388] width 741 height 269
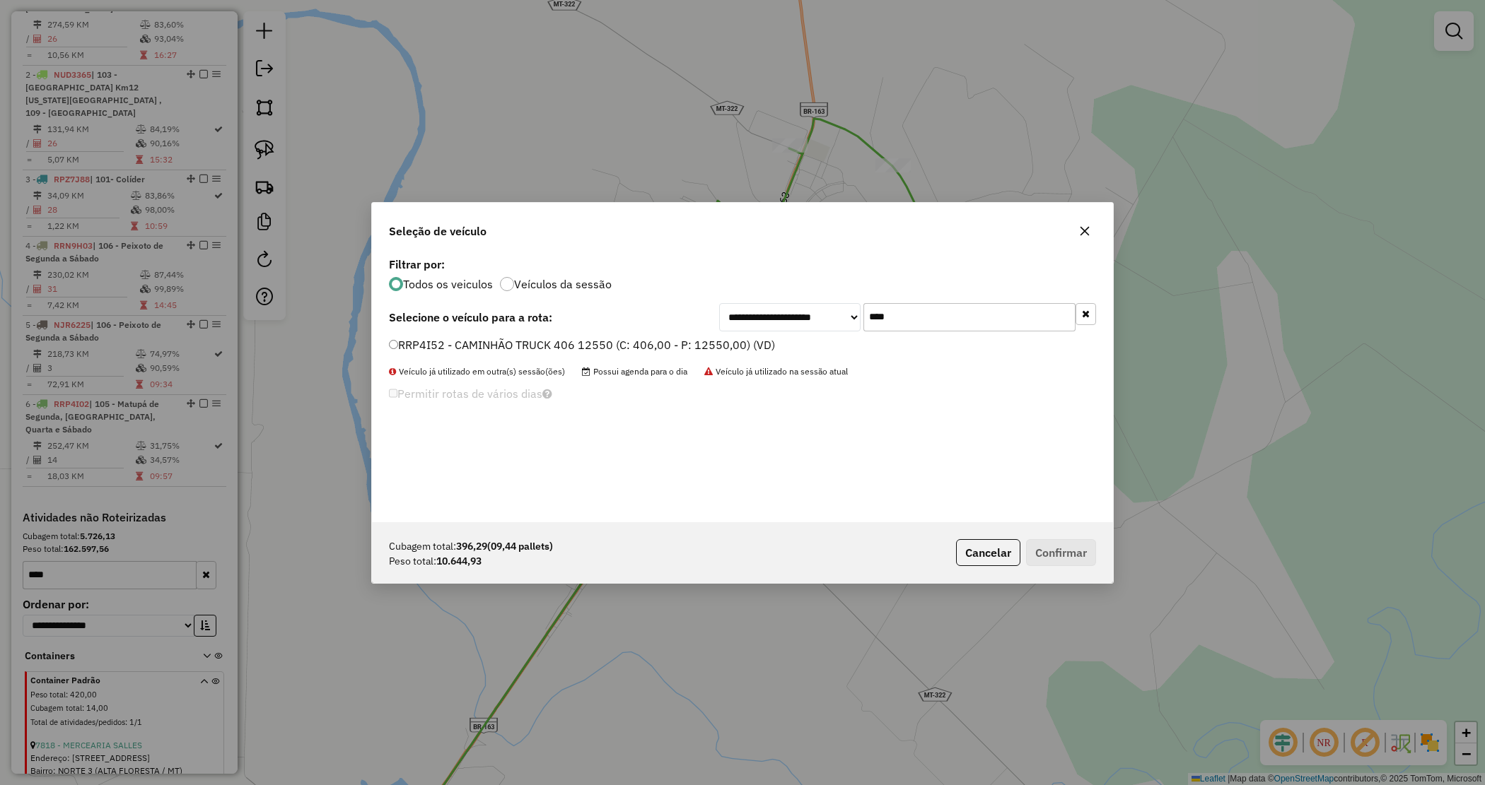
type input "****"
drag, startPoint x: 737, startPoint y: 337, endPoint x: 740, endPoint y: 354, distance: 17.3
click at [737, 340] on label "RRP4I52 - CAMINHÃO TRUCK 406 12550 (C: 406,00 - P: 12550,00) (VD)" at bounding box center [582, 345] width 386 height 17
drag, startPoint x: 1041, startPoint y: 545, endPoint x: 1017, endPoint y: 535, distance: 26.7
click at [1041, 546] on button "Confirmar" at bounding box center [1061, 552] width 70 height 27
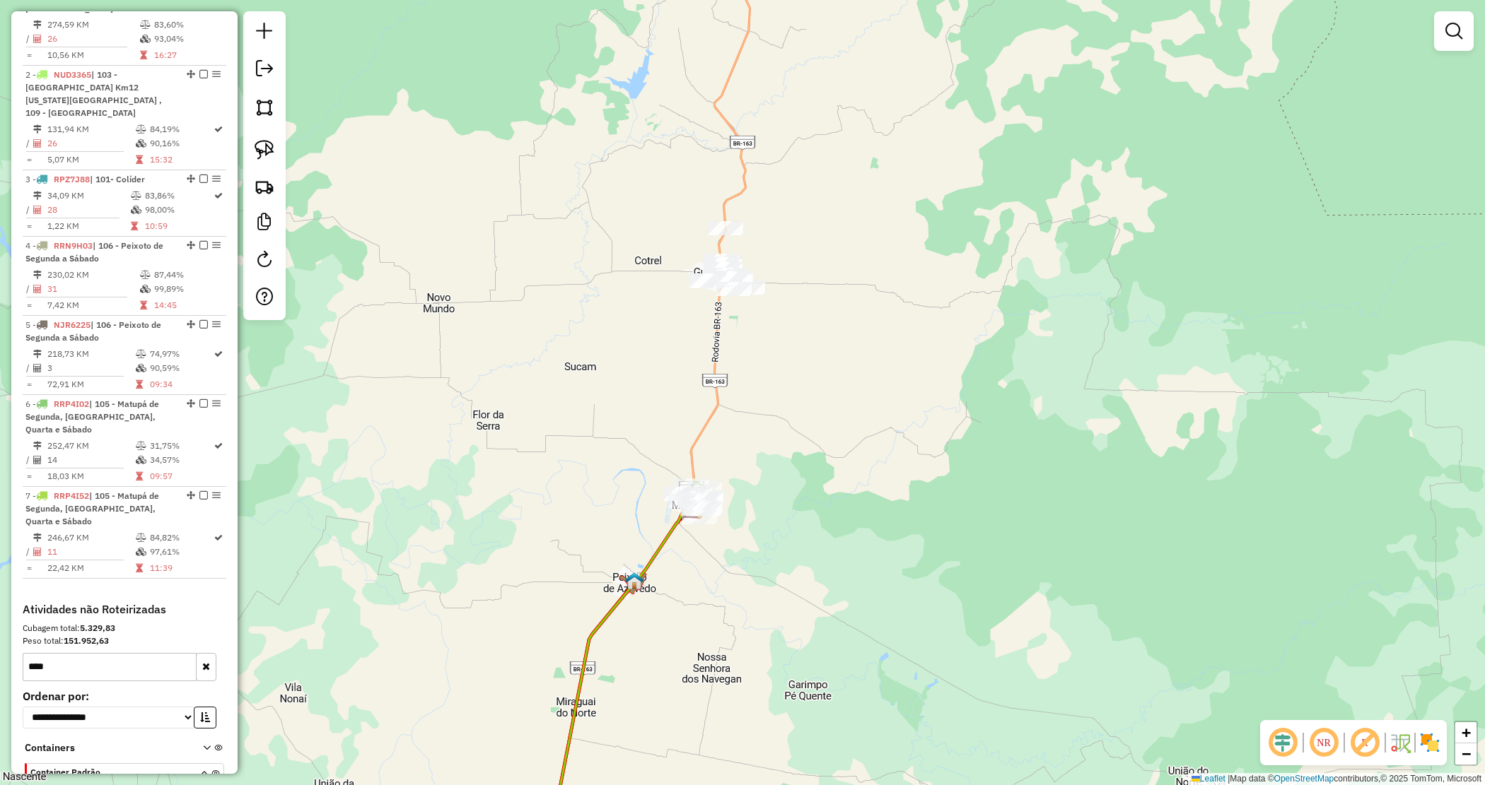
drag, startPoint x: 715, startPoint y: 356, endPoint x: 704, endPoint y: 344, distance: 15.5
click at [712, 359] on div "Janela de atendimento Grade de atendimento Capacidade Transportadoras Veículos …" at bounding box center [742, 392] width 1485 height 785
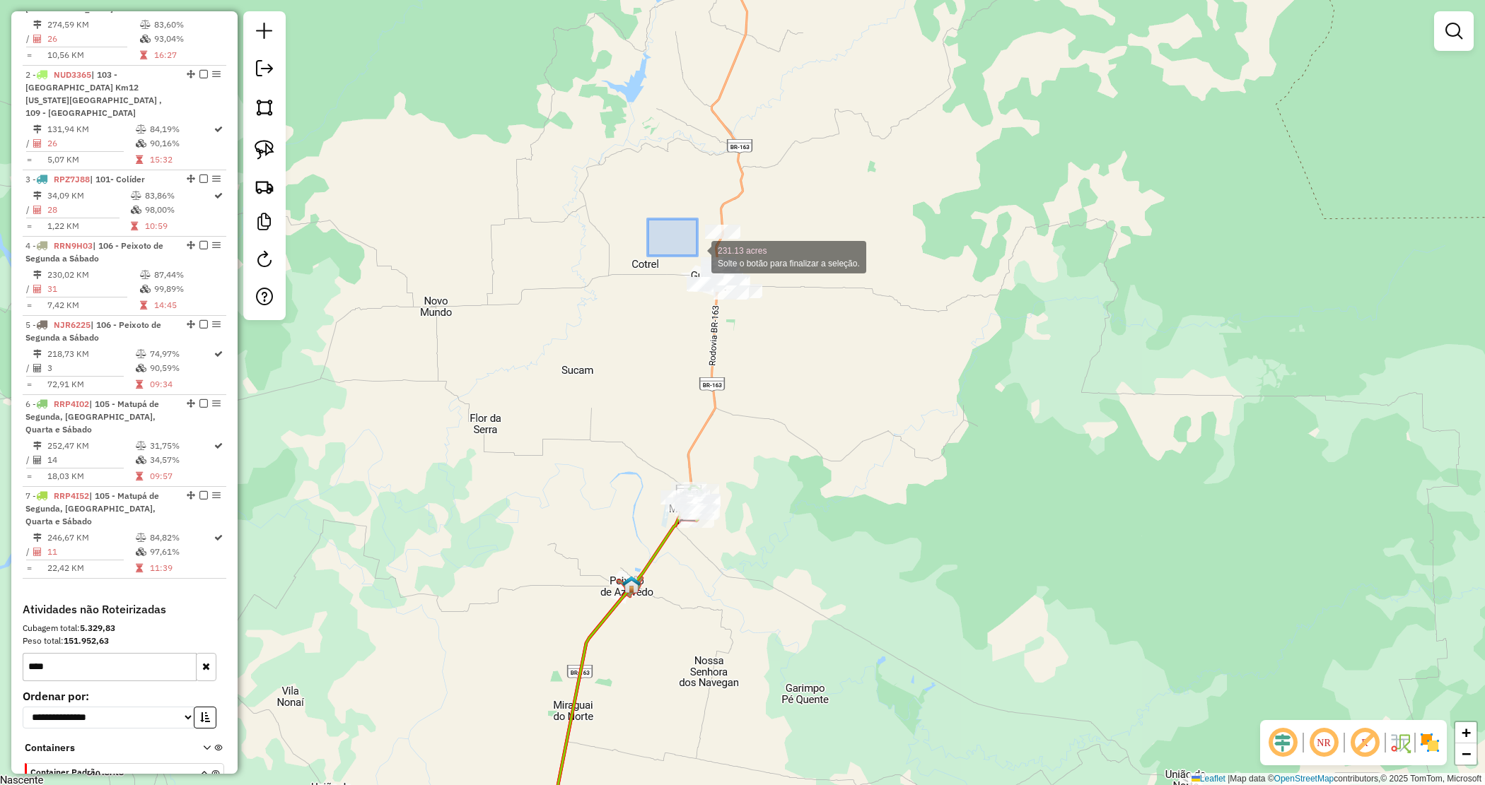
drag, startPoint x: 697, startPoint y: 256, endPoint x: 881, endPoint y: 358, distance: 210.5
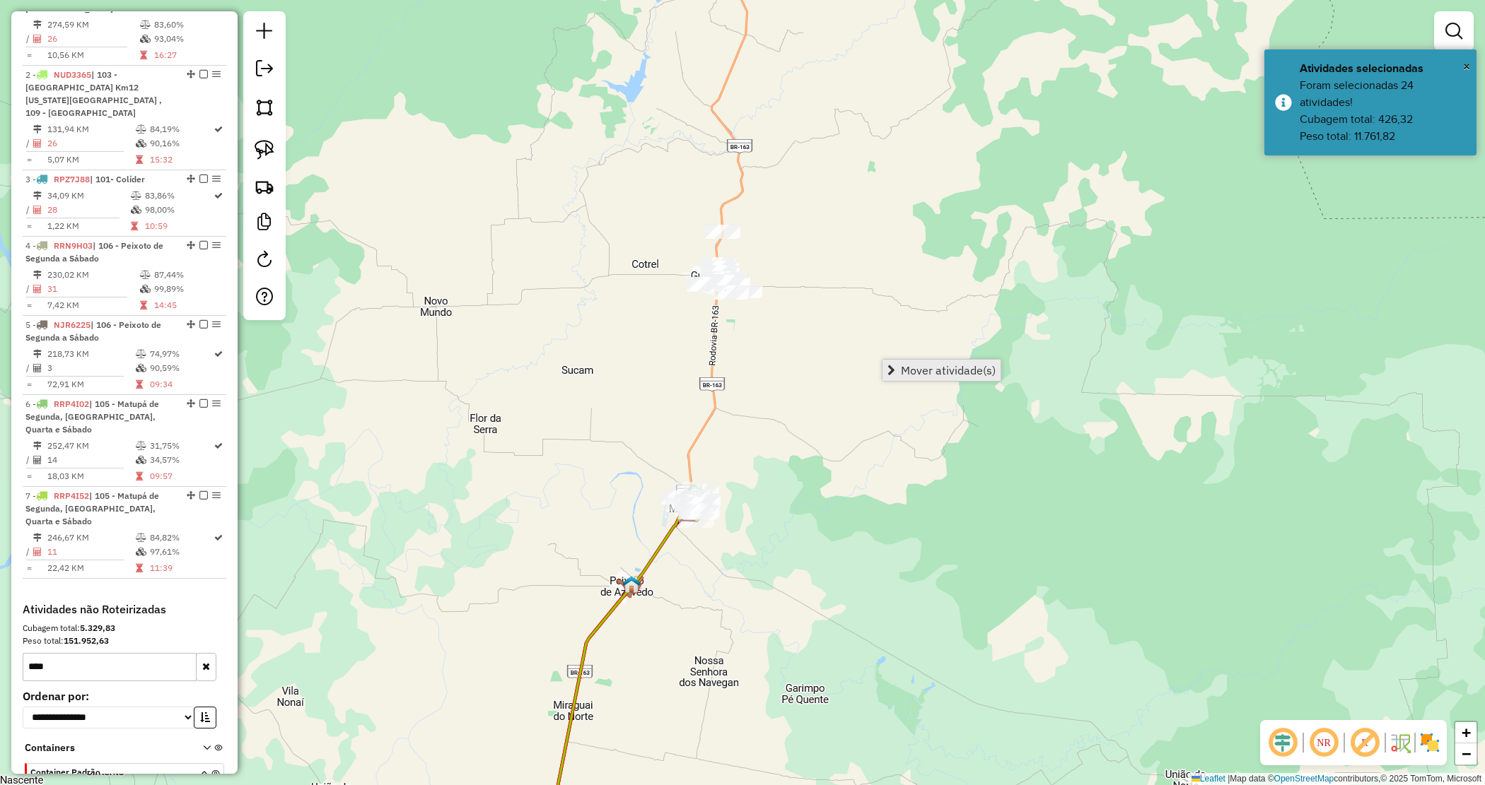
click at [916, 368] on span "Mover atividade(s)" at bounding box center [948, 370] width 95 height 11
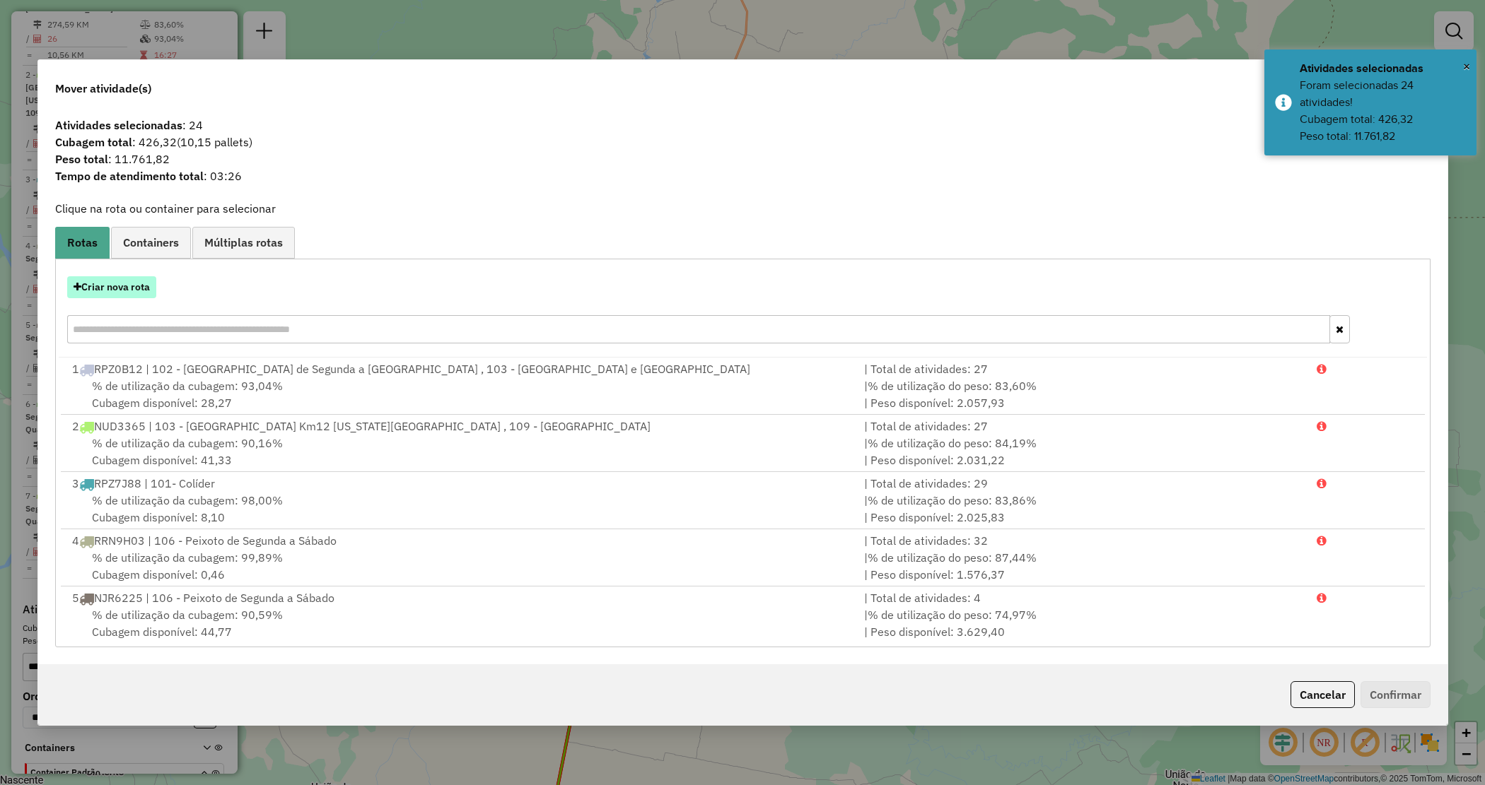
click at [115, 291] on button "Criar nova rota" at bounding box center [111, 287] width 89 height 22
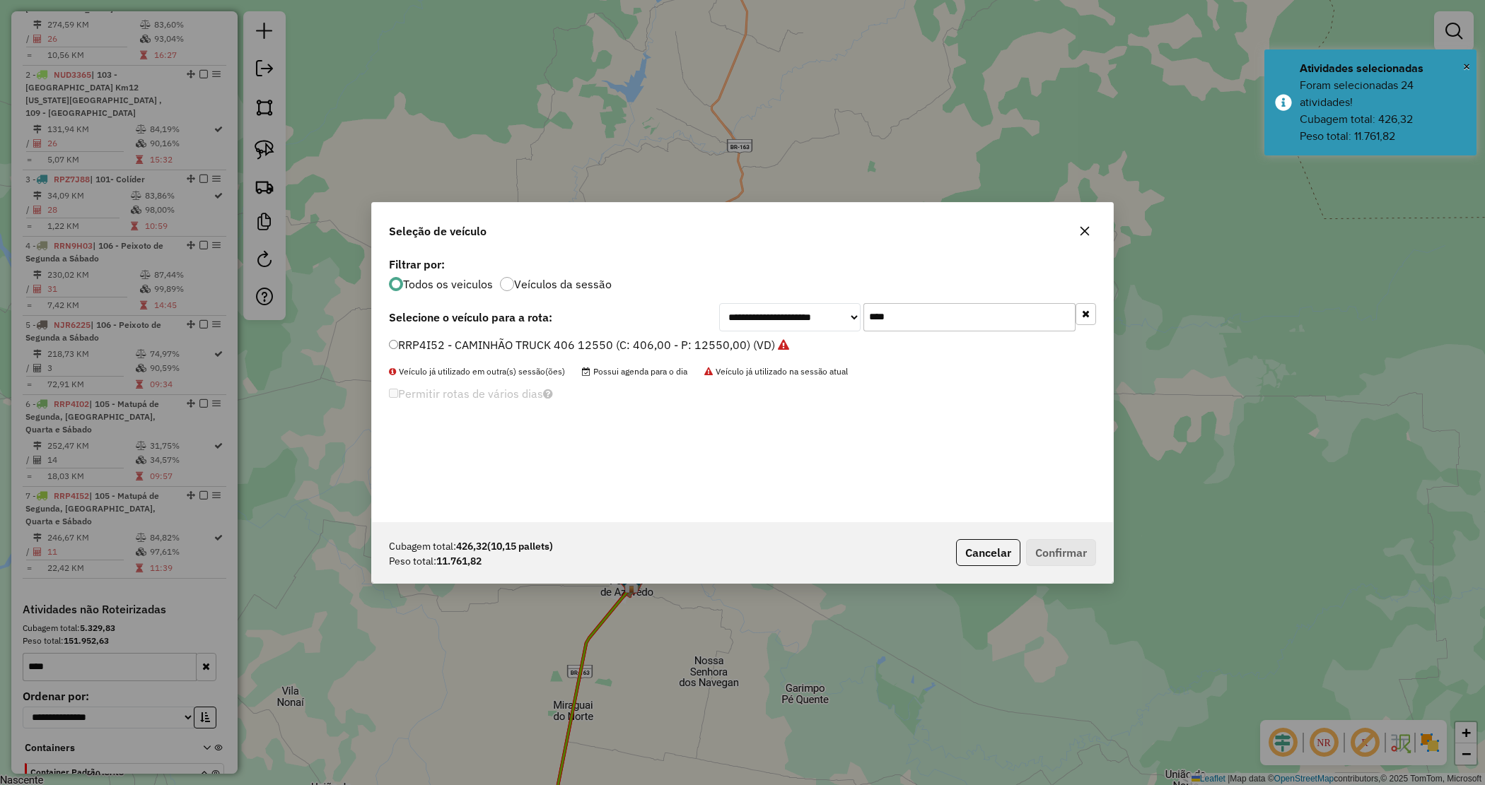
drag, startPoint x: 924, startPoint y: 312, endPoint x: 849, endPoint y: 315, distance: 75.0
click at [849, 315] on div "**********" at bounding box center [907, 317] width 377 height 28
click at [902, 320] on input "****" at bounding box center [969, 317] width 212 height 28
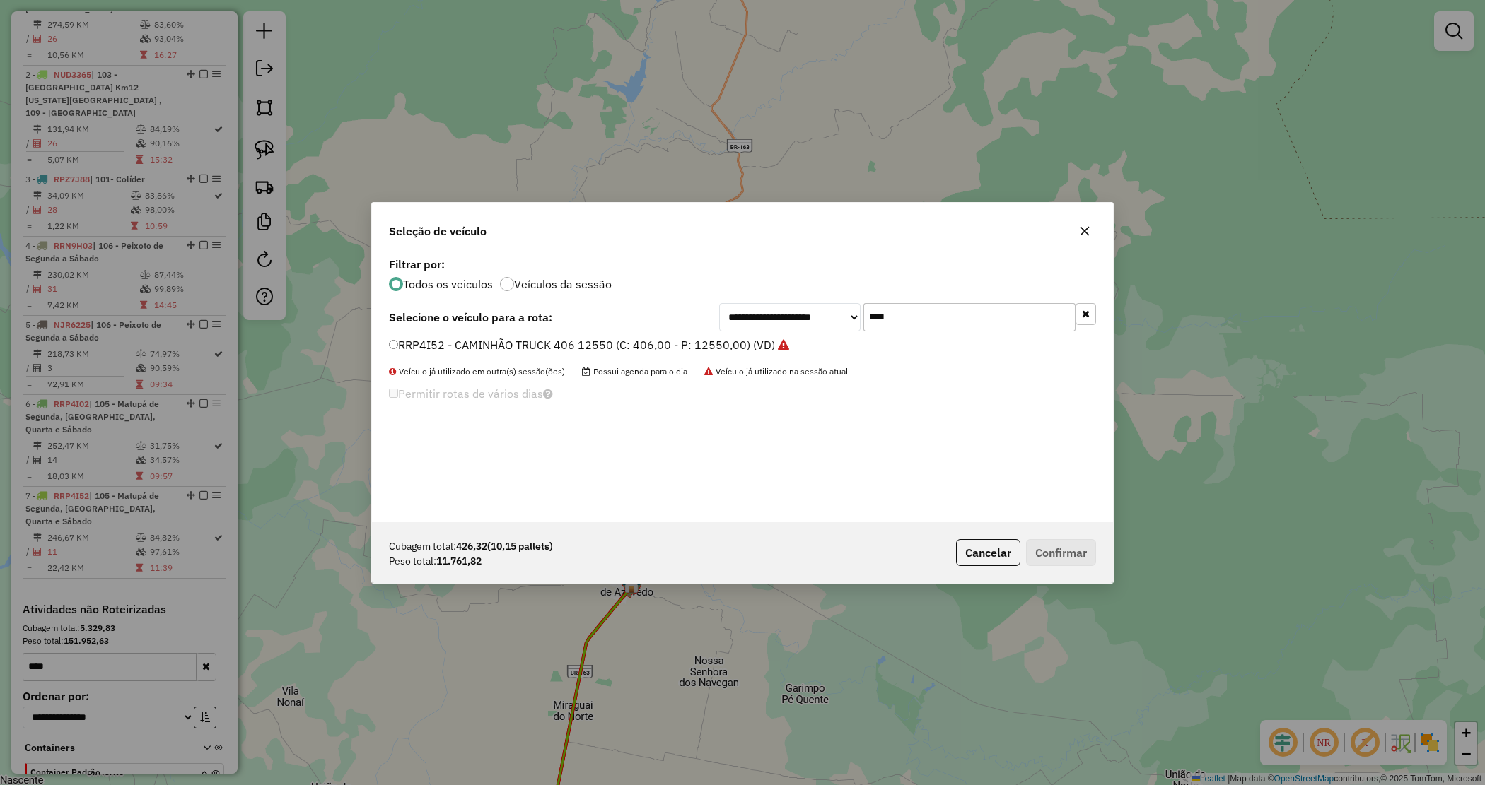
drag, startPoint x: 918, startPoint y: 315, endPoint x: 807, endPoint y: 316, distance: 111.0
click at [807, 316] on div "**********" at bounding box center [907, 317] width 377 height 28
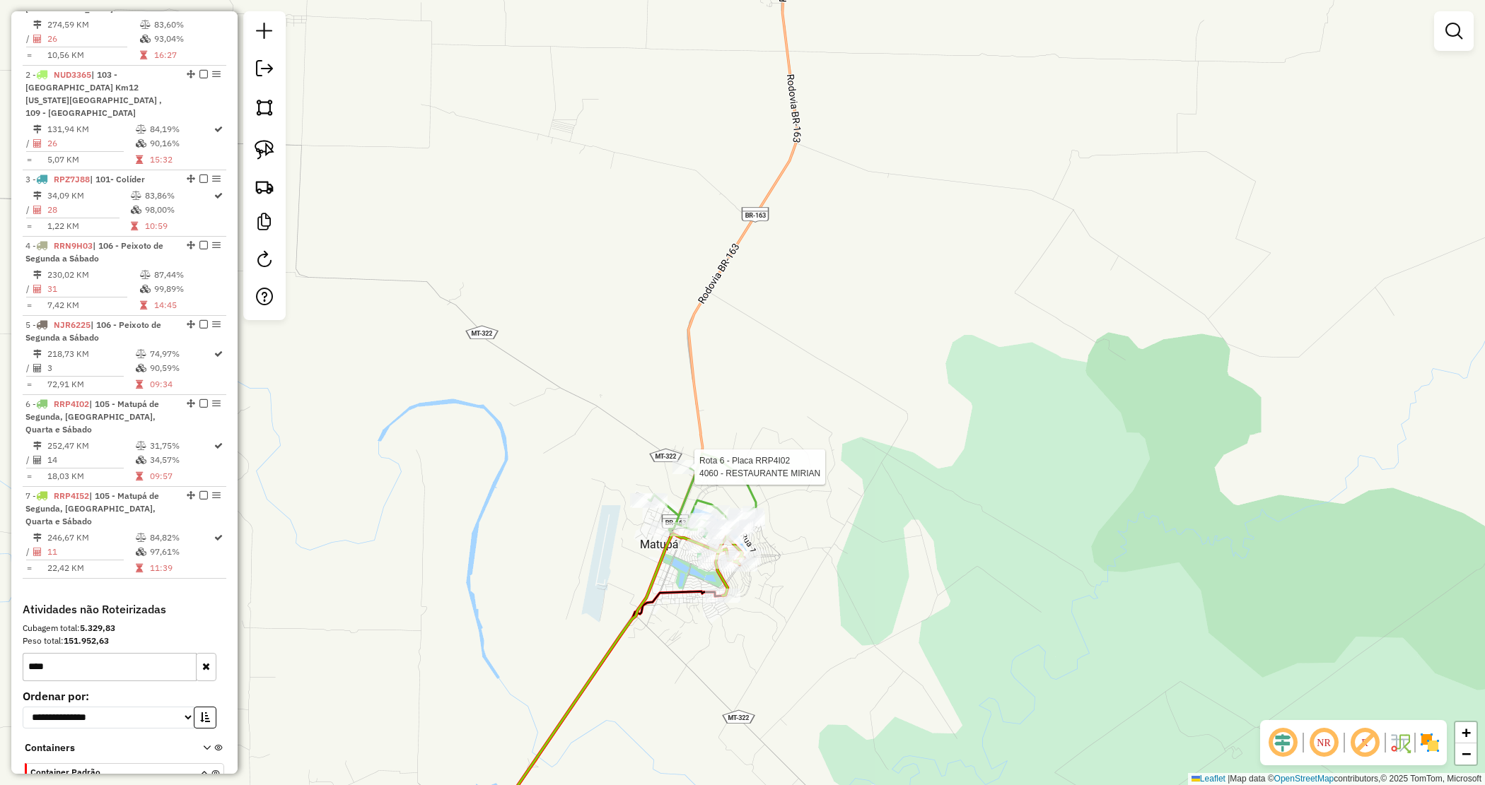
select select "*********"
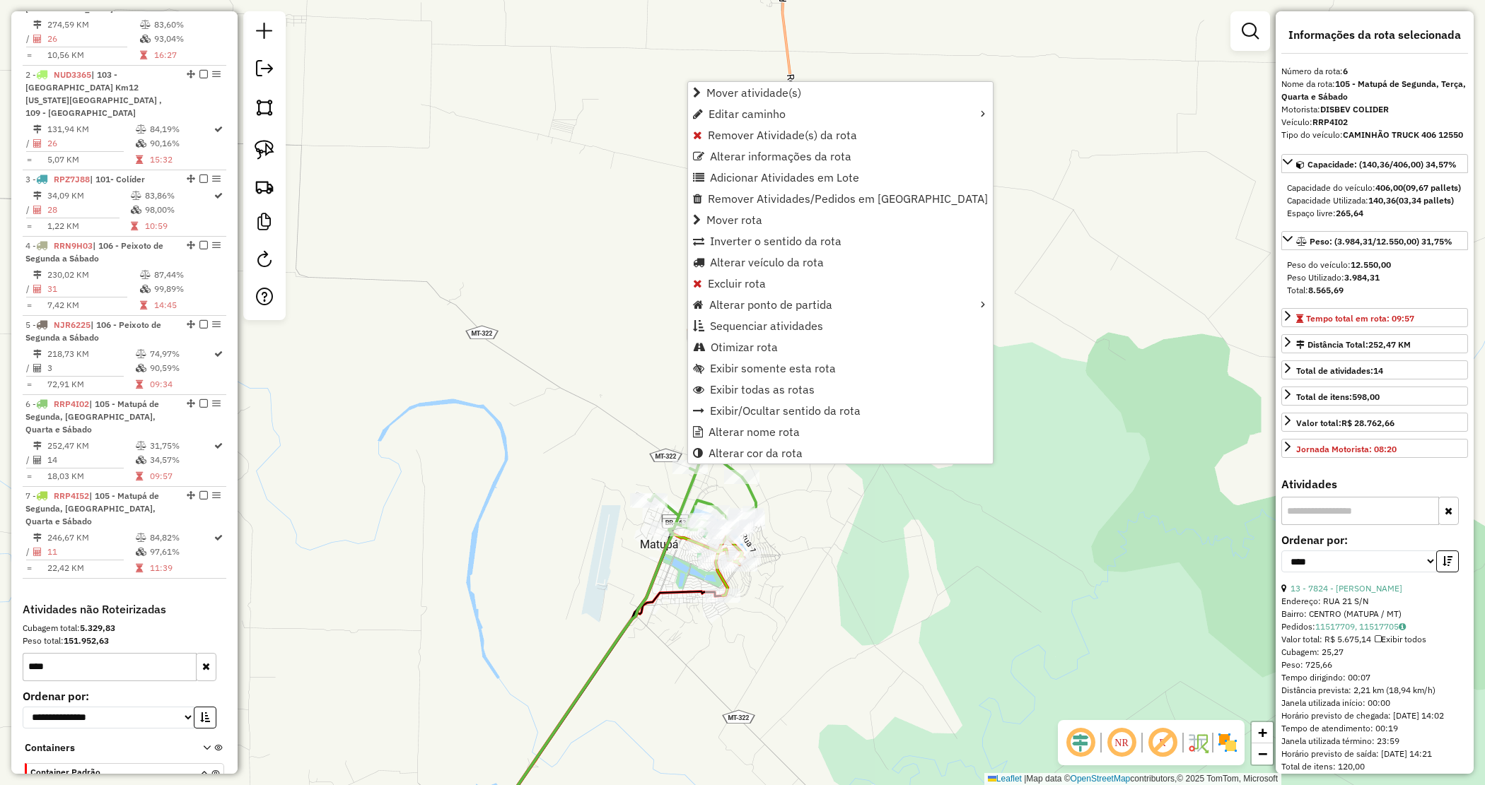
scroll to position [815, 0]
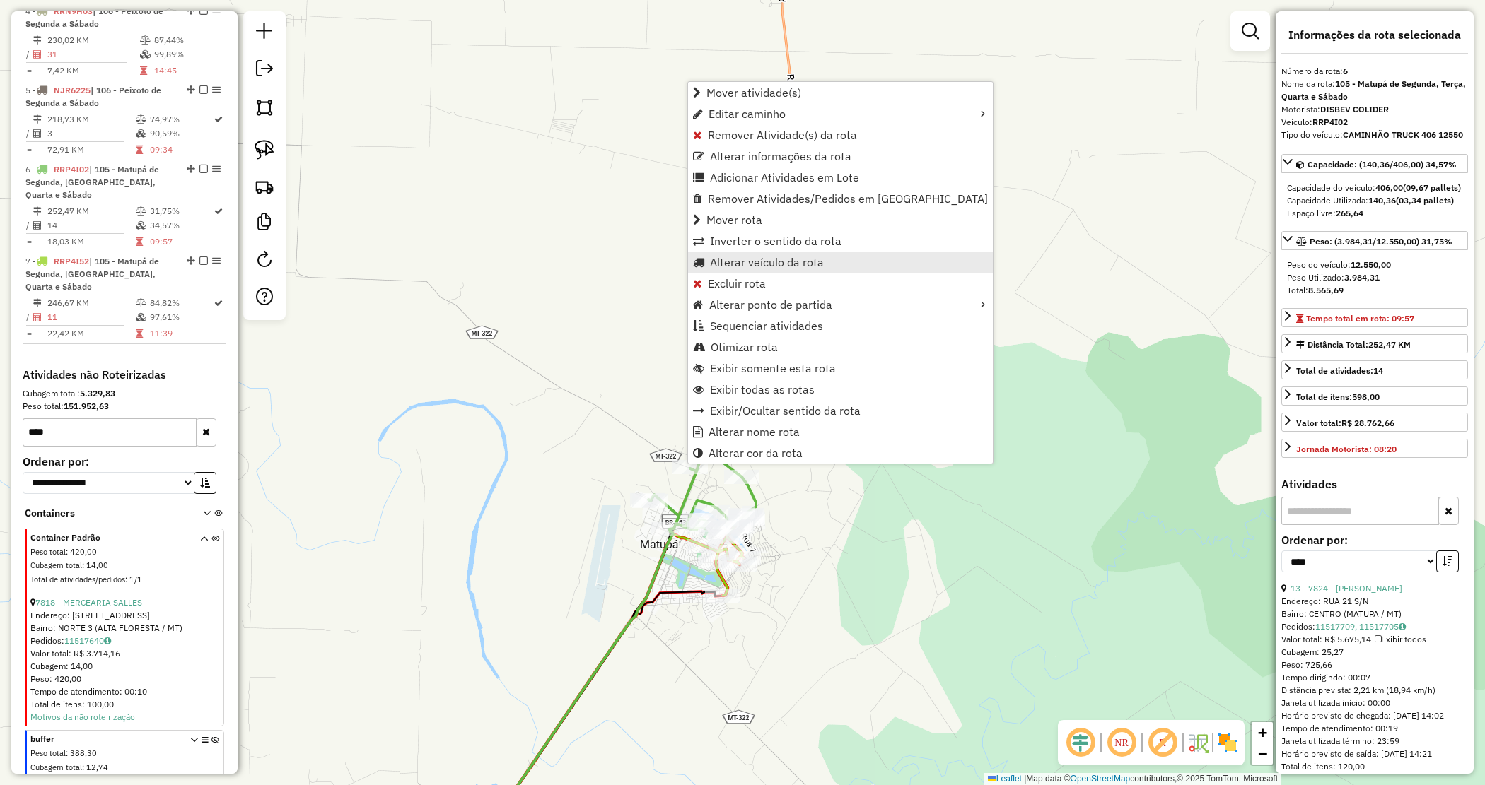
click at [743, 262] on span "Alterar veículo da rota" at bounding box center [767, 262] width 114 height 11
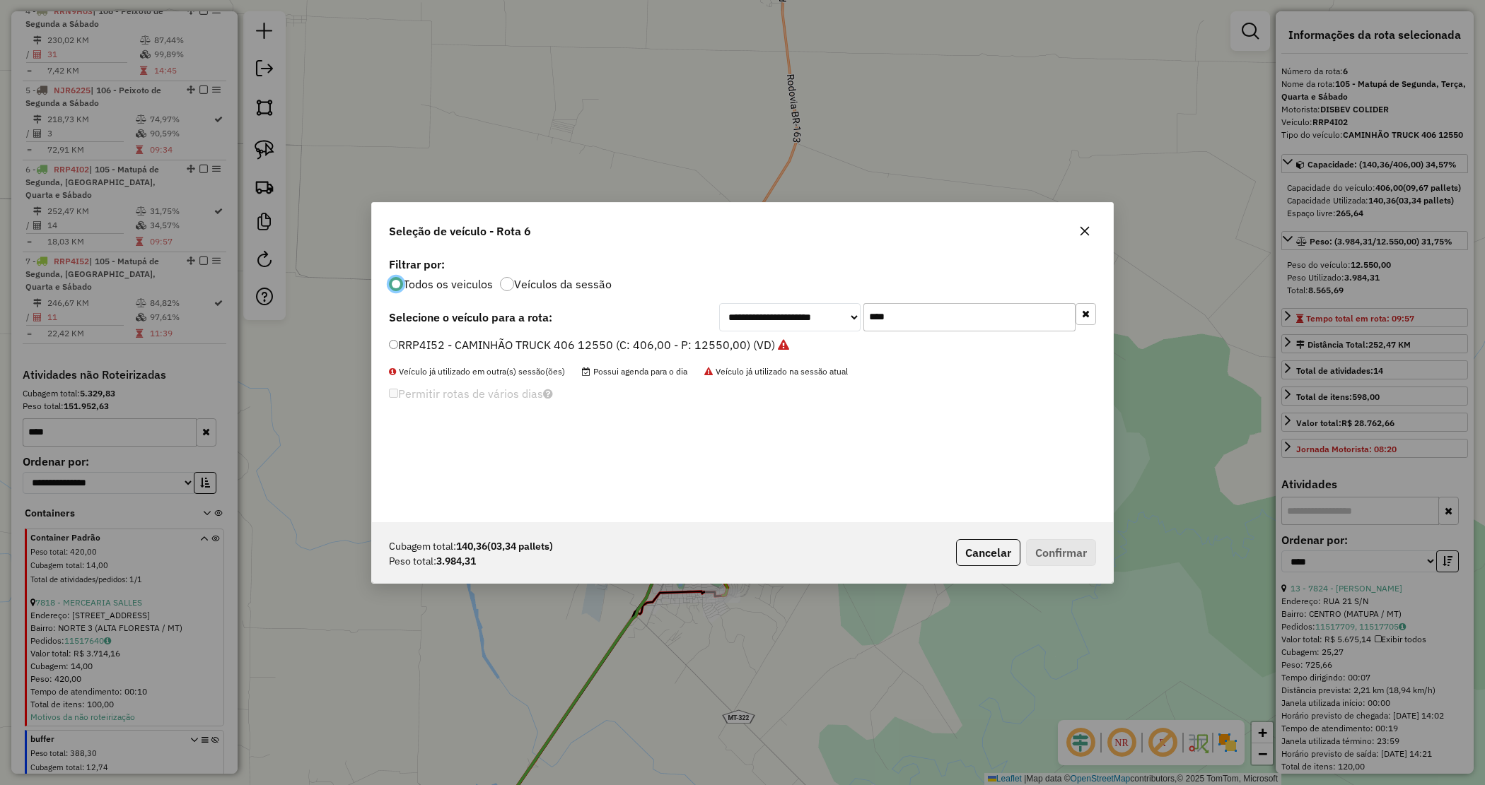
scroll to position [7, 4]
drag, startPoint x: 920, startPoint y: 320, endPoint x: 808, endPoint y: 320, distance: 112.4
click at [808, 320] on div "**********" at bounding box center [907, 317] width 377 height 28
type input "****"
click at [675, 343] on label "RRN7A53 - TOCO 294 PESO 7960 (C: 294,00 - P: 7960,00) (VD)" at bounding box center [558, 345] width 339 height 17
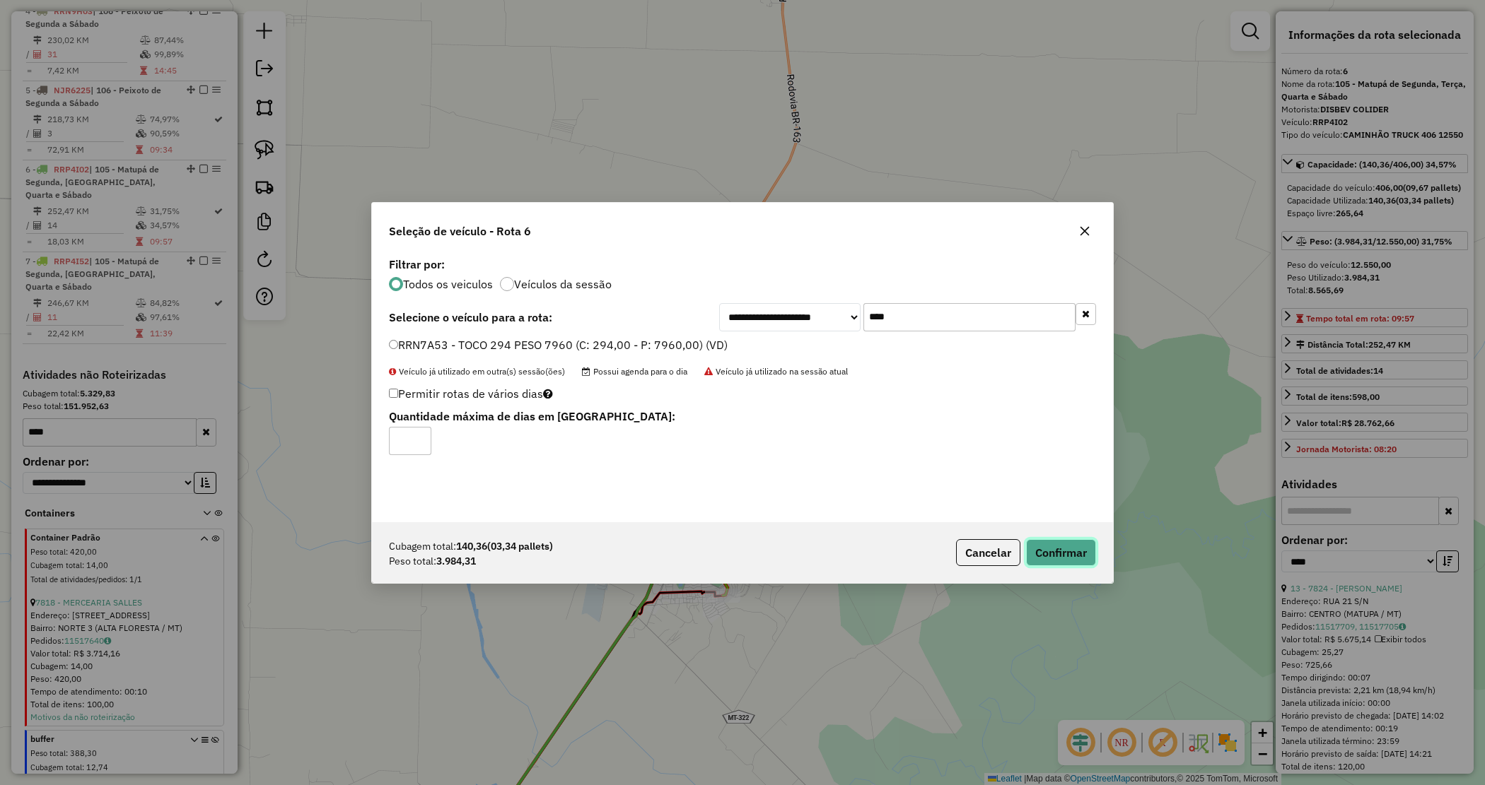
click at [1062, 564] on button "Confirmar" at bounding box center [1061, 552] width 70 height 27
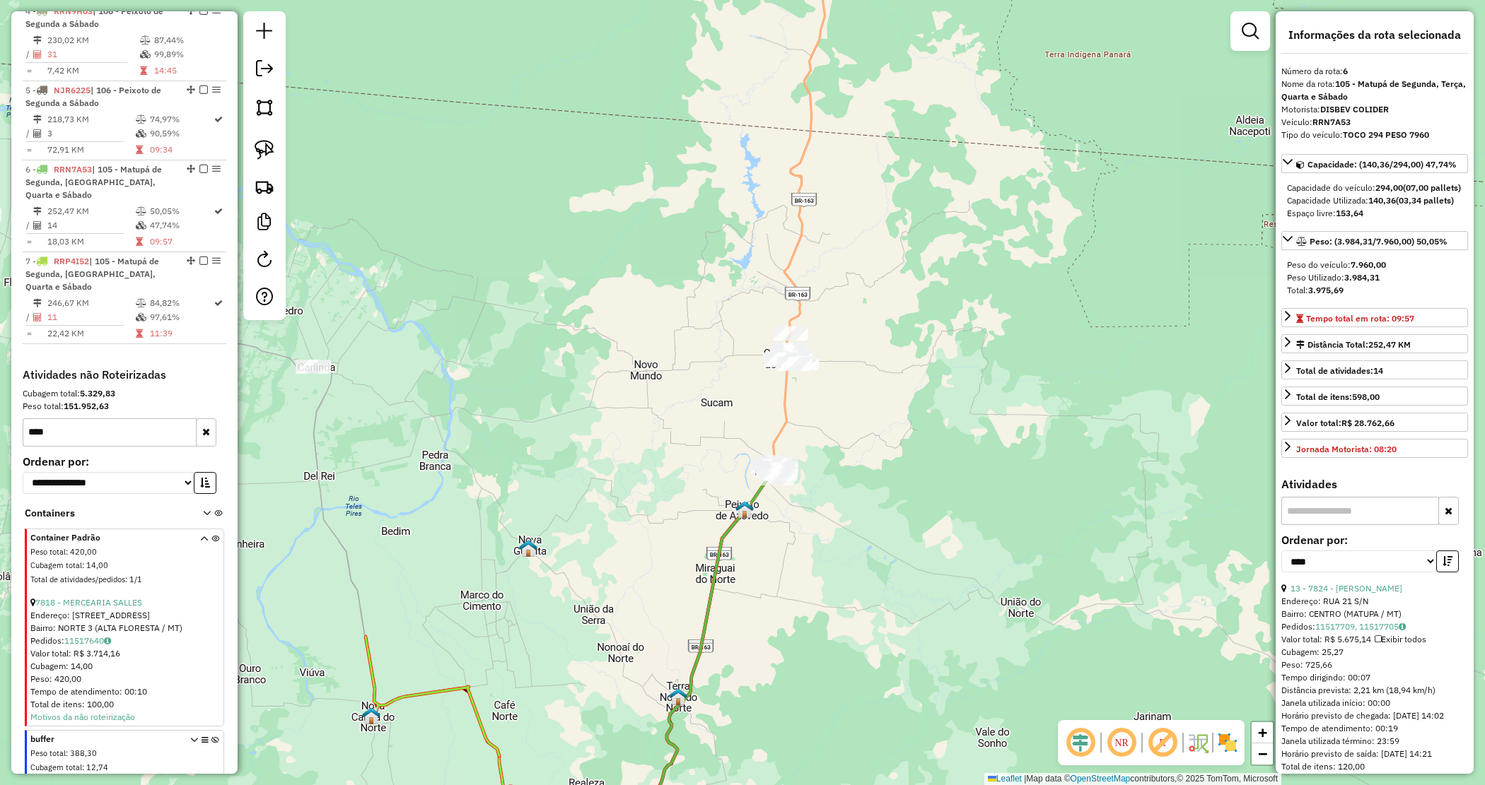
click at [747, 320] on div "Janela de atendimento Grade de atendimento Capacidade Transportadoras Veículos …" at bounding box center [742, 392] width 1485 height 785
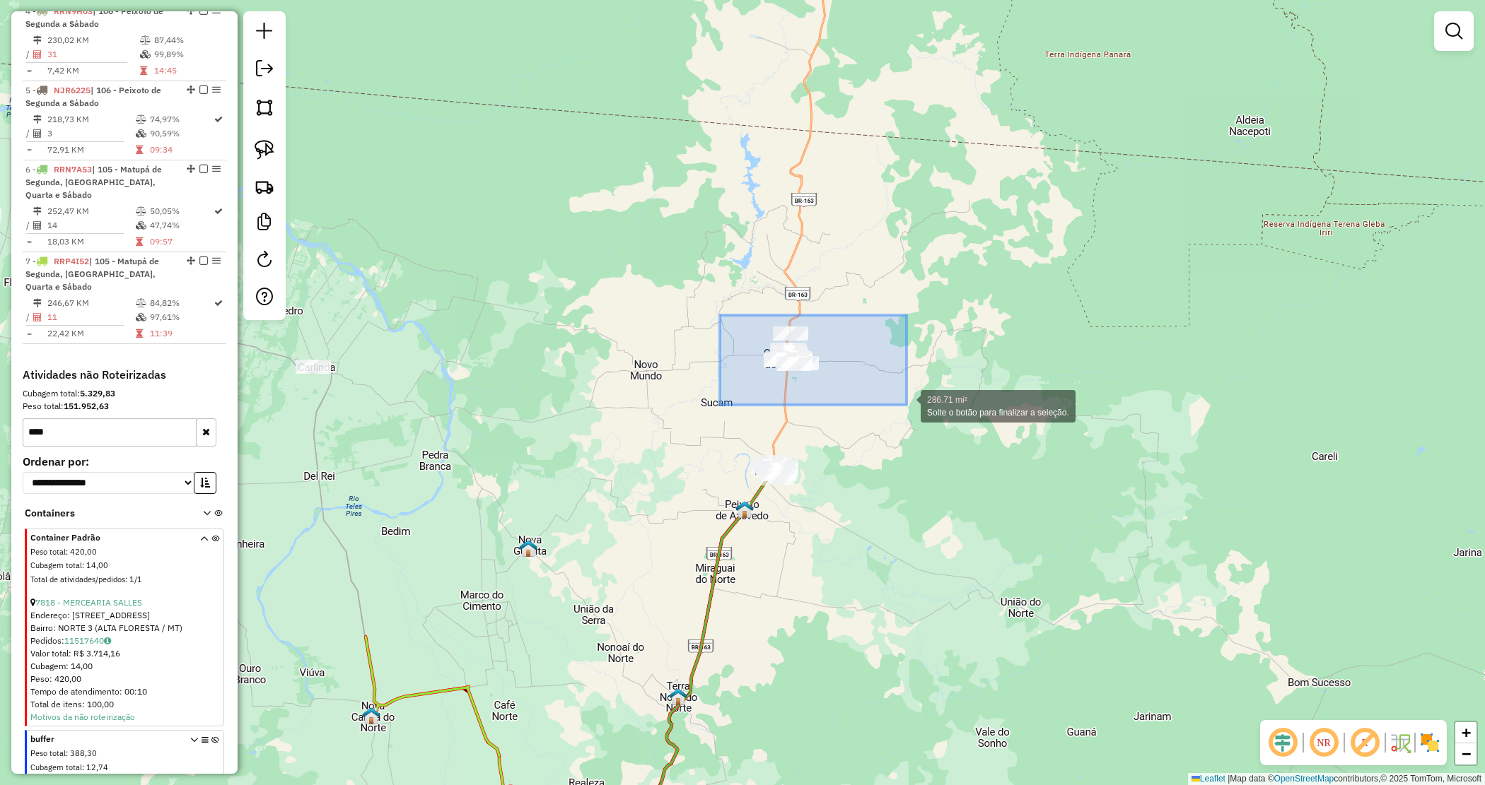
drag, startPoint x: 720, startPoint y: 315, endPoint x: 907, endPoint y: 405, distance: 207.8
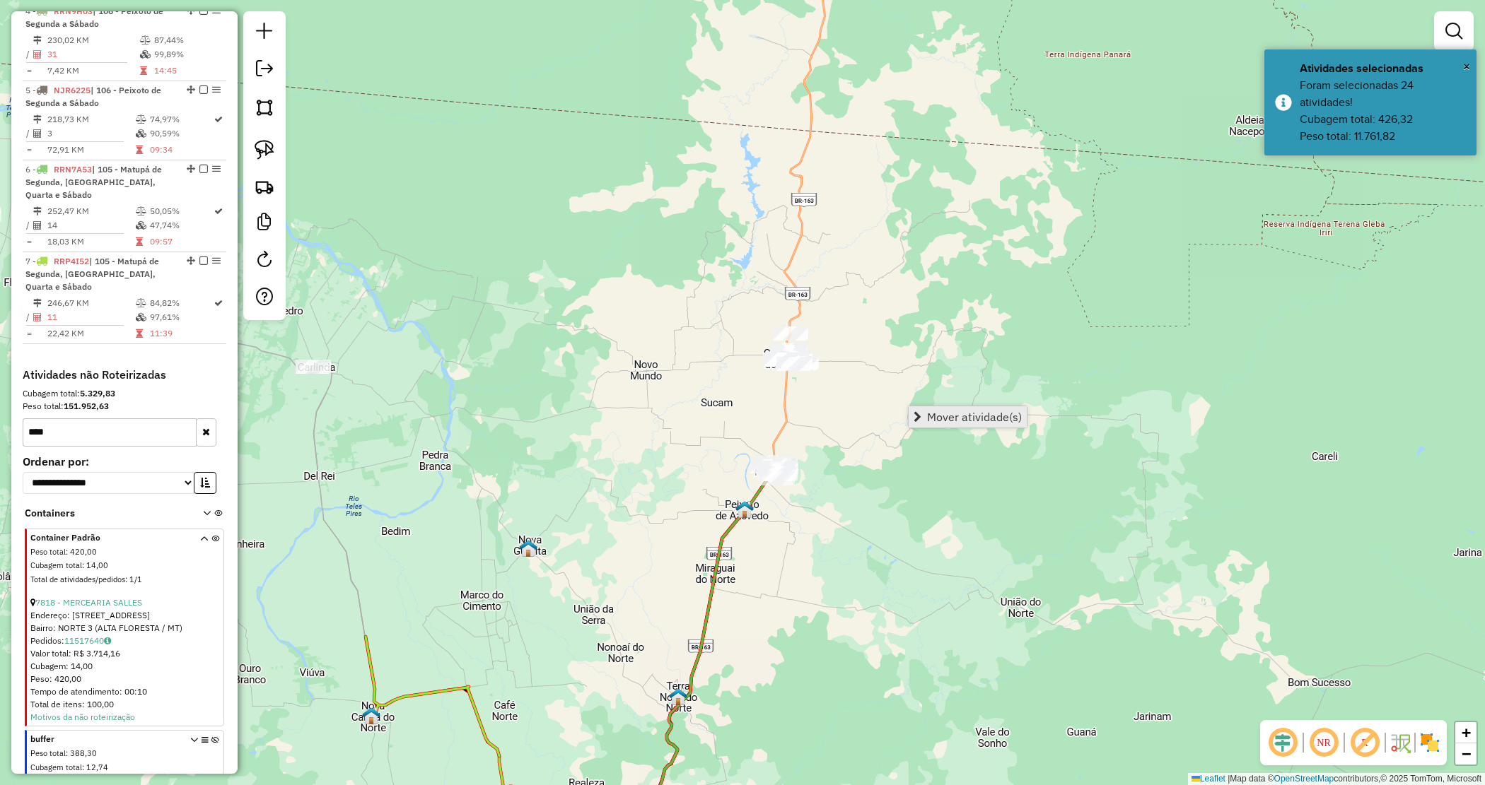
click at [937, 419] on span "Mover atividade(s)" at bounding box center [974, 416] width 95 height 11
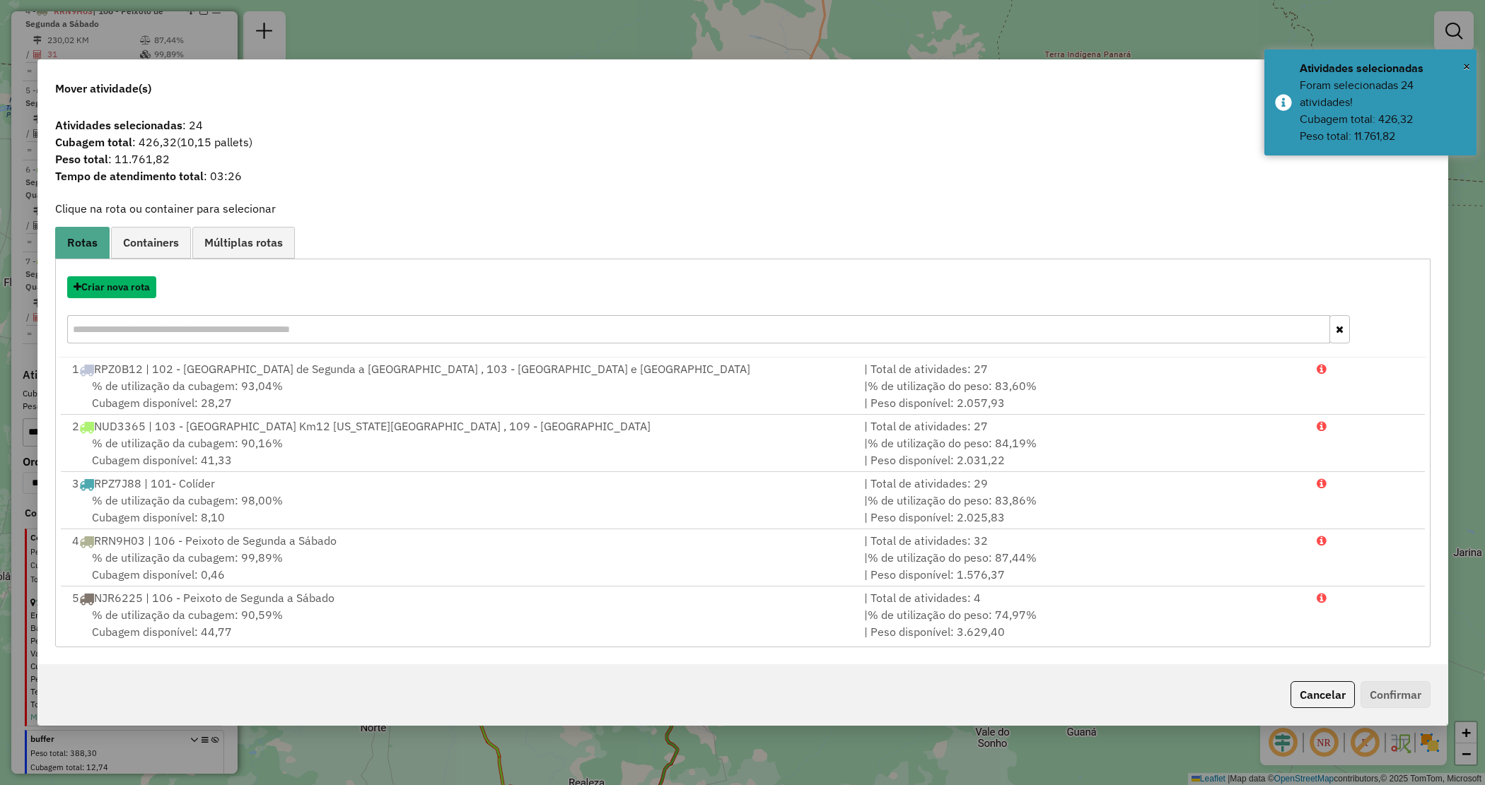
click at [140, 291] on button "Criar nova rota" at bounding box center [111, 287] width 89 height 22
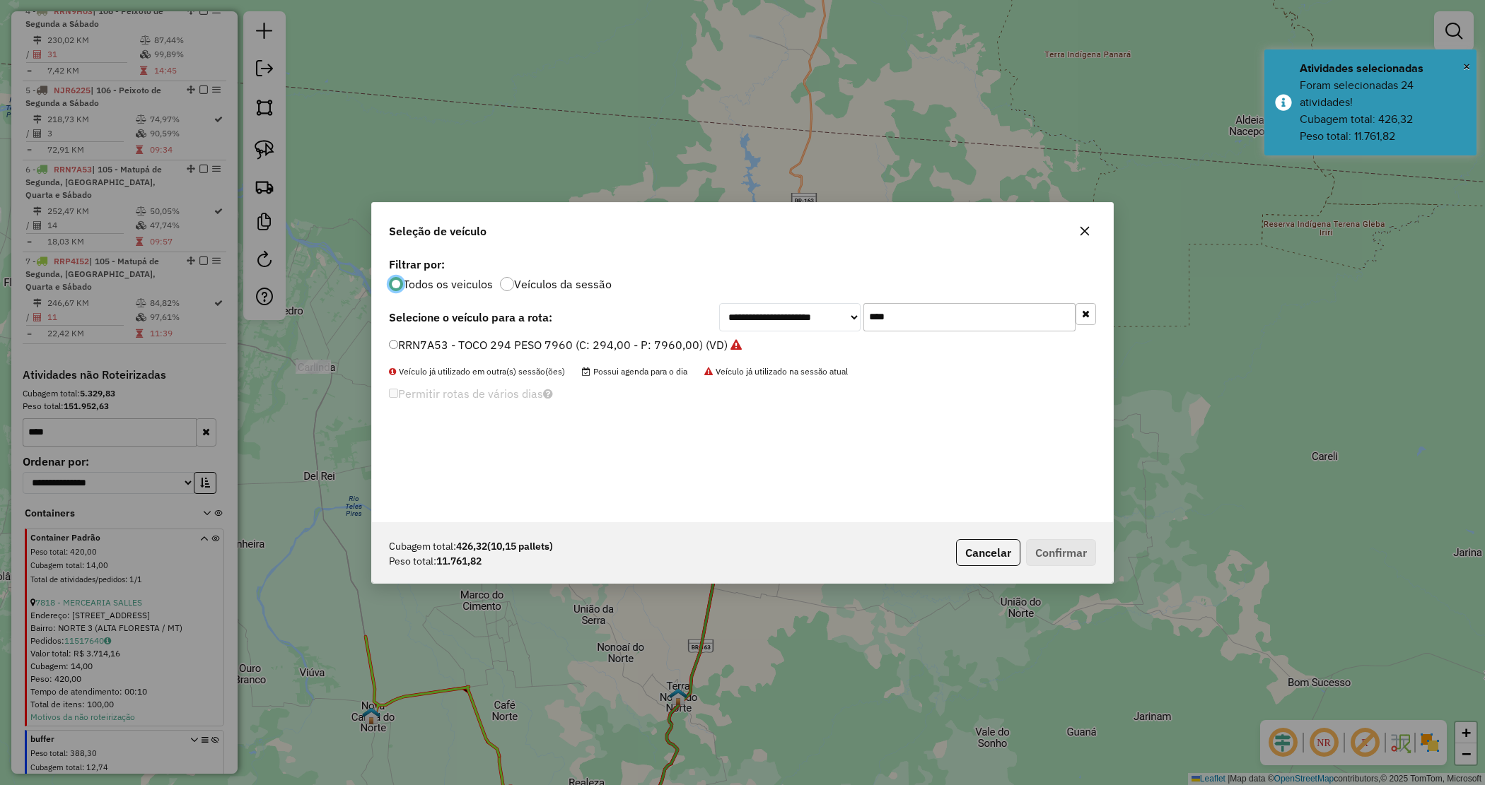
drag, startPoint x: 792, startPoint y: 311, endPoint x: 802, endPoint y: 303, distance: 13.6
click at [800, 305] on div "**********" at bounding box center [907, 317] width 377 height 28
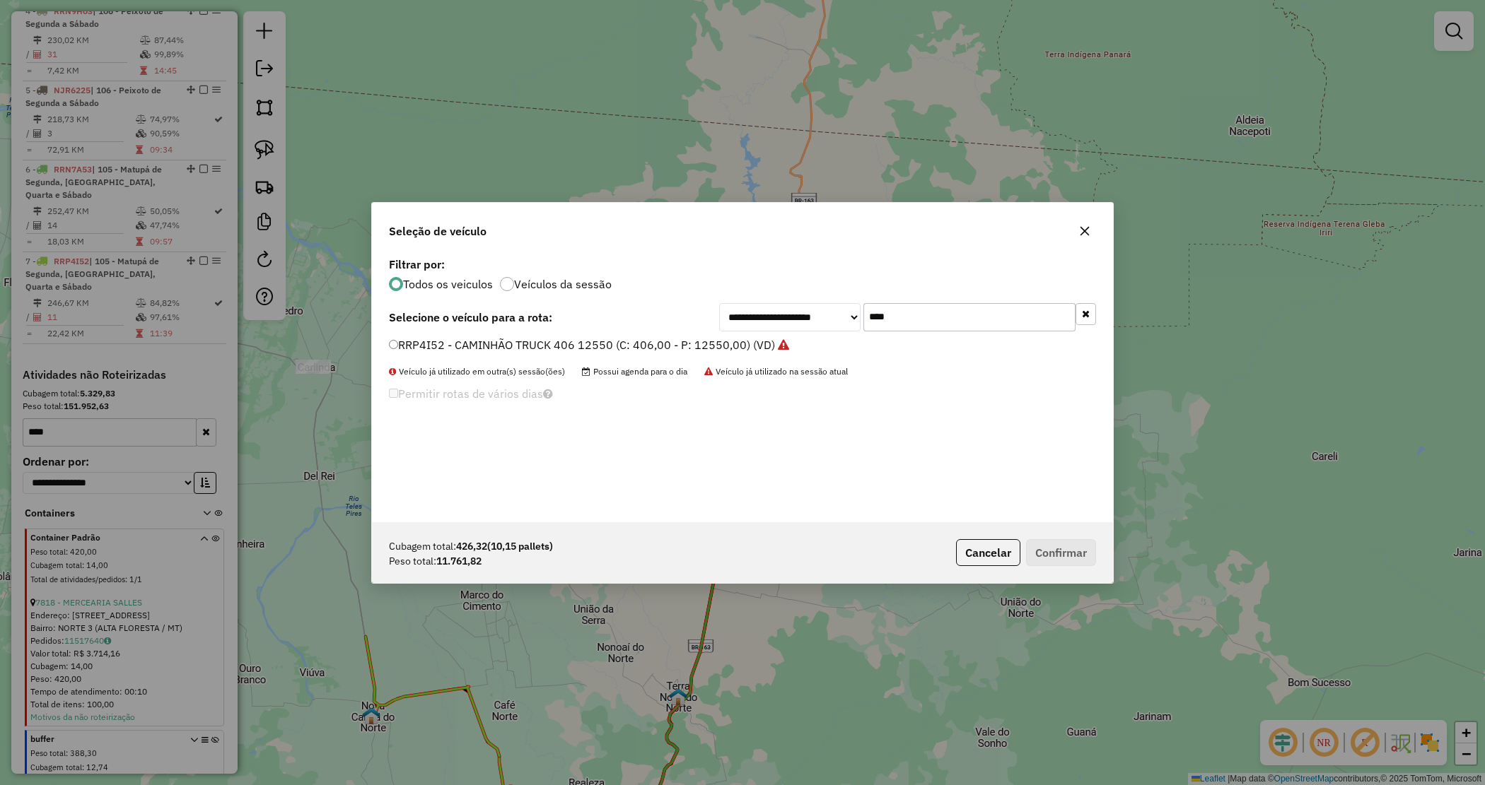
drag, startPoint x: 817, startPoint y: 324, endPoint x: 778, endPoint y: 318, distance: 40.0
click at [776, 320] on div "**********" at bounding box center [907, 317] width 377 height 28
type input "****"
click at [751, 343] on label "RRP4I02 - CAMINHÃO TRUCK 406 12550 (C: 406,00 - P: 12550,00) (VD)" at bounding box center [582, 345] width 386 height 17
click at [1061, 554] on button "Confirmar" at bounding box center [1061, 552] width 70 height 27
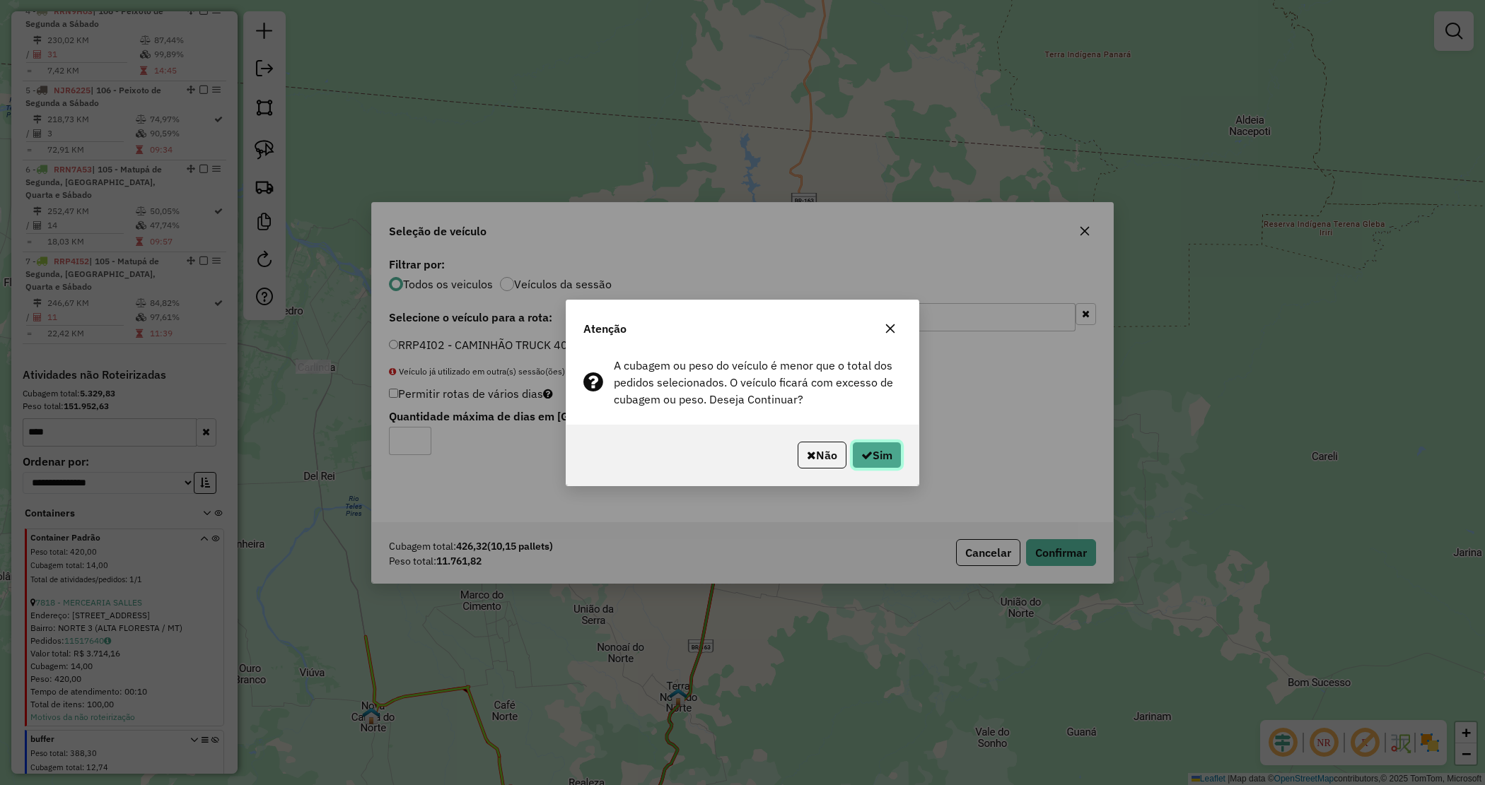
click at [891, 454] on button "Sim" at bounding box center [876, 455] width 49 height 27
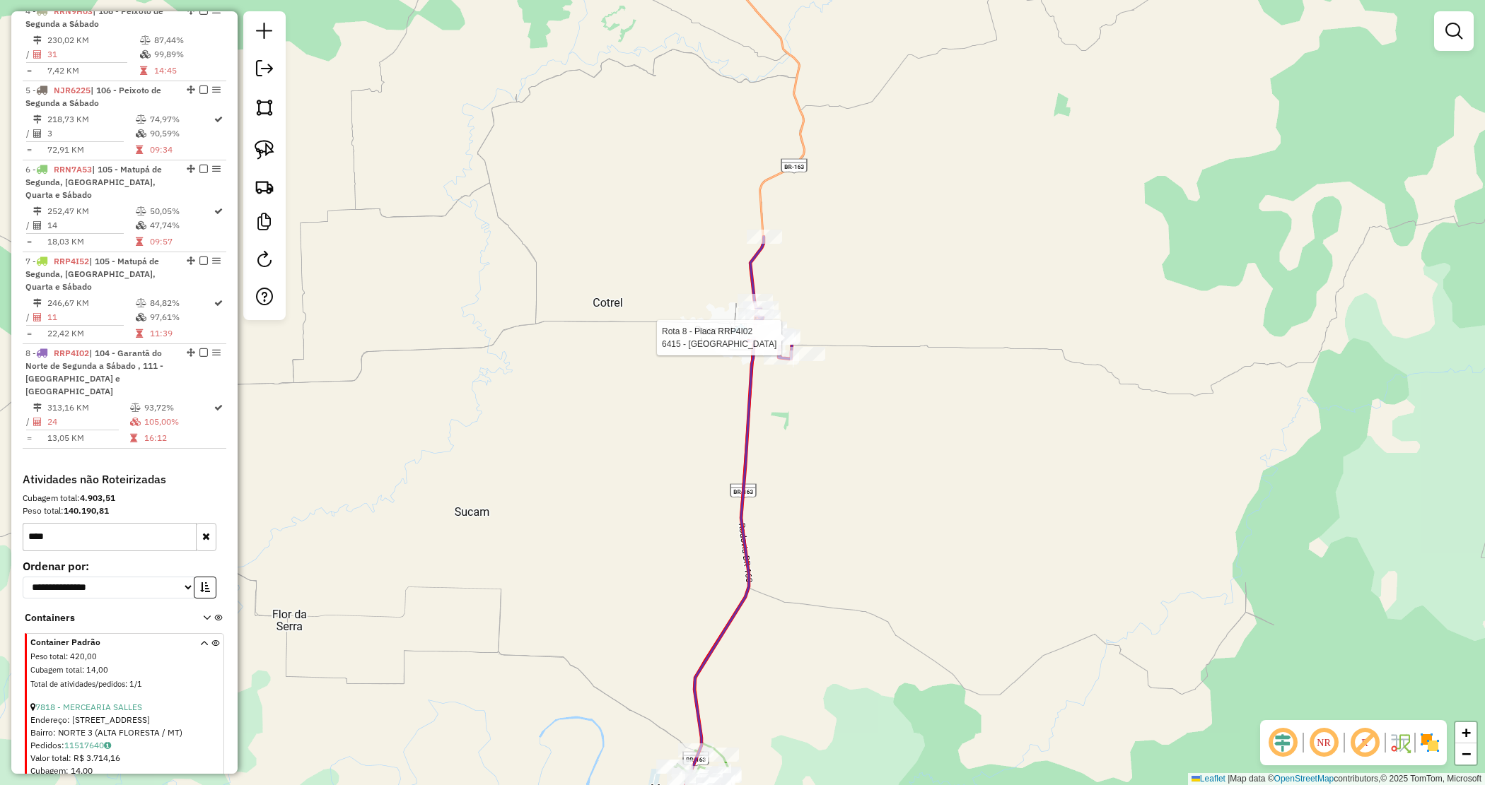
select select "*********"
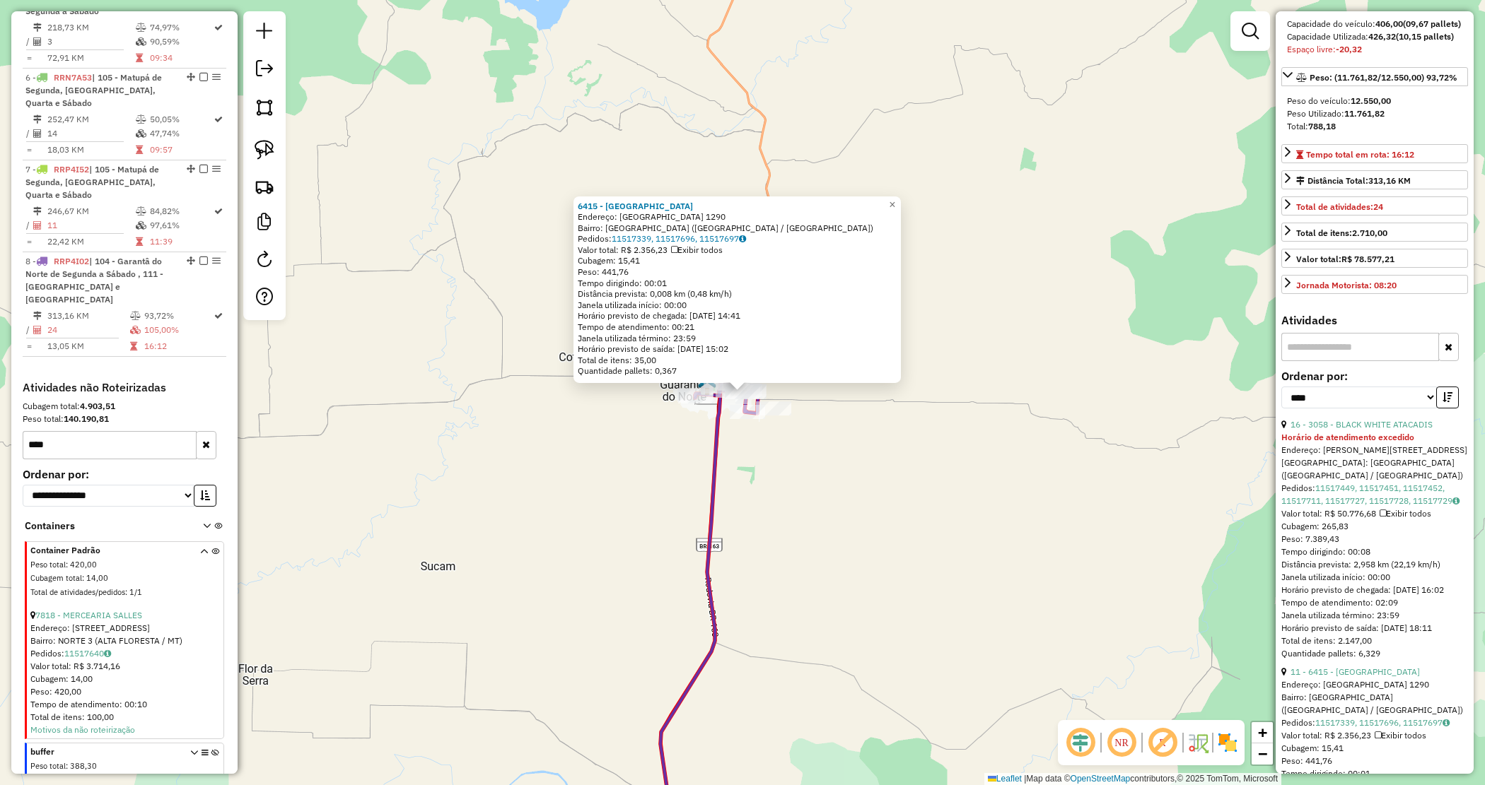
scroll to position [442, 0]
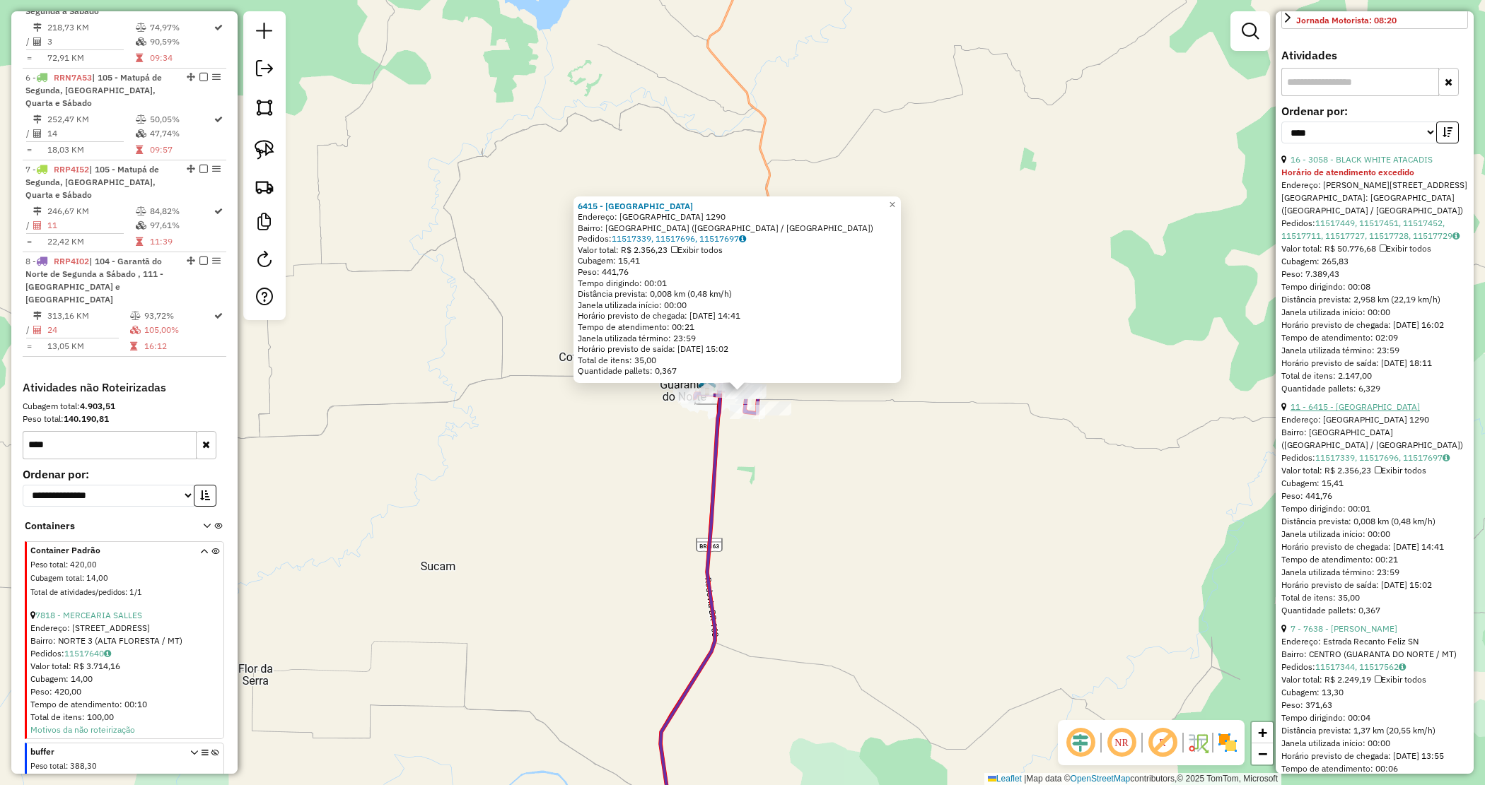
click at [1358, 412] on link "11 - 6415 - IMPERIO DO PEIXE" at bounding box center [1354, 407] width 129 height 11
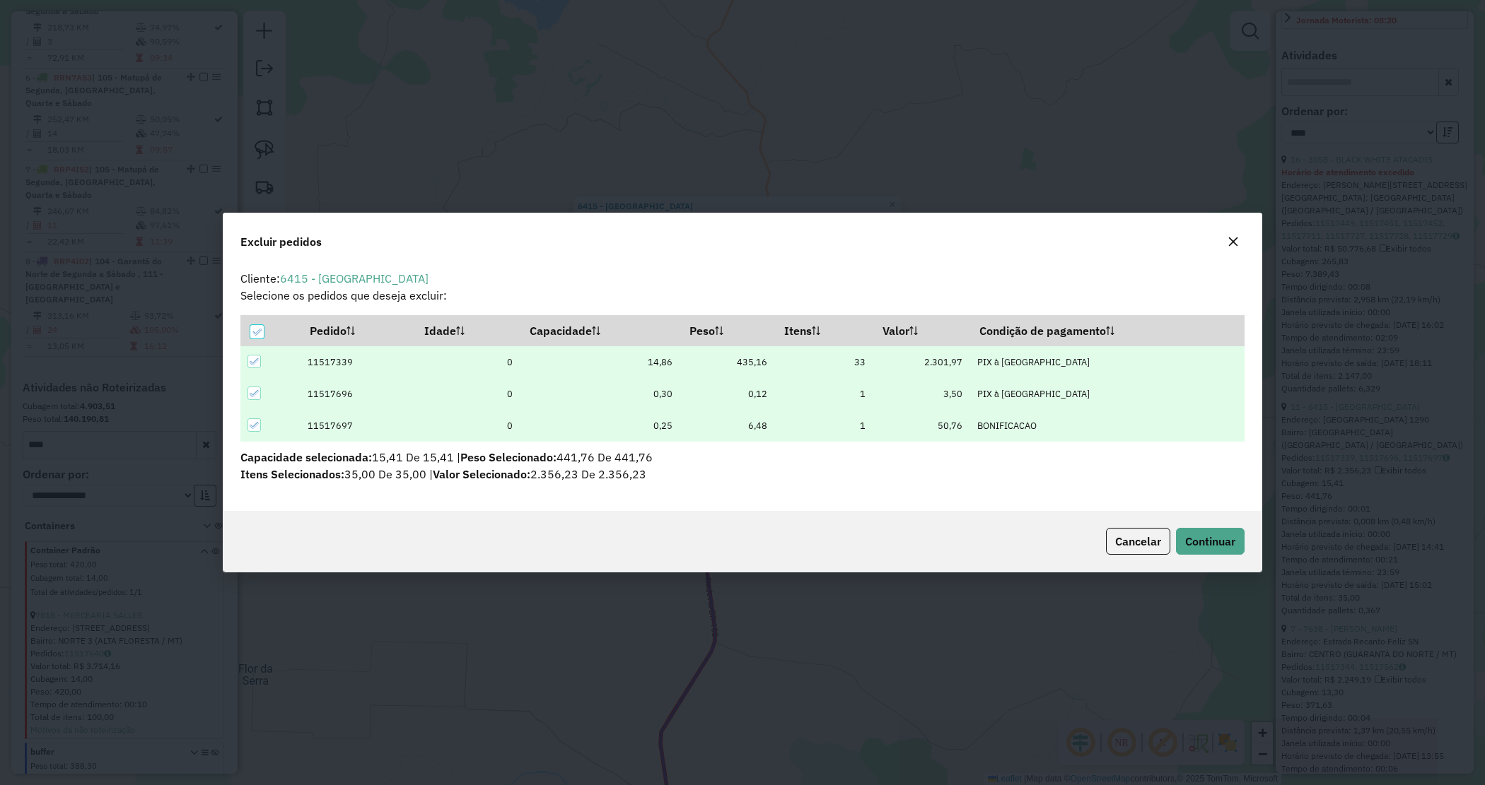
scroll to position [7, 4]
click at [1220, 529] on button "Continuar" at bounding box center [1210, 541] width 69 height 27
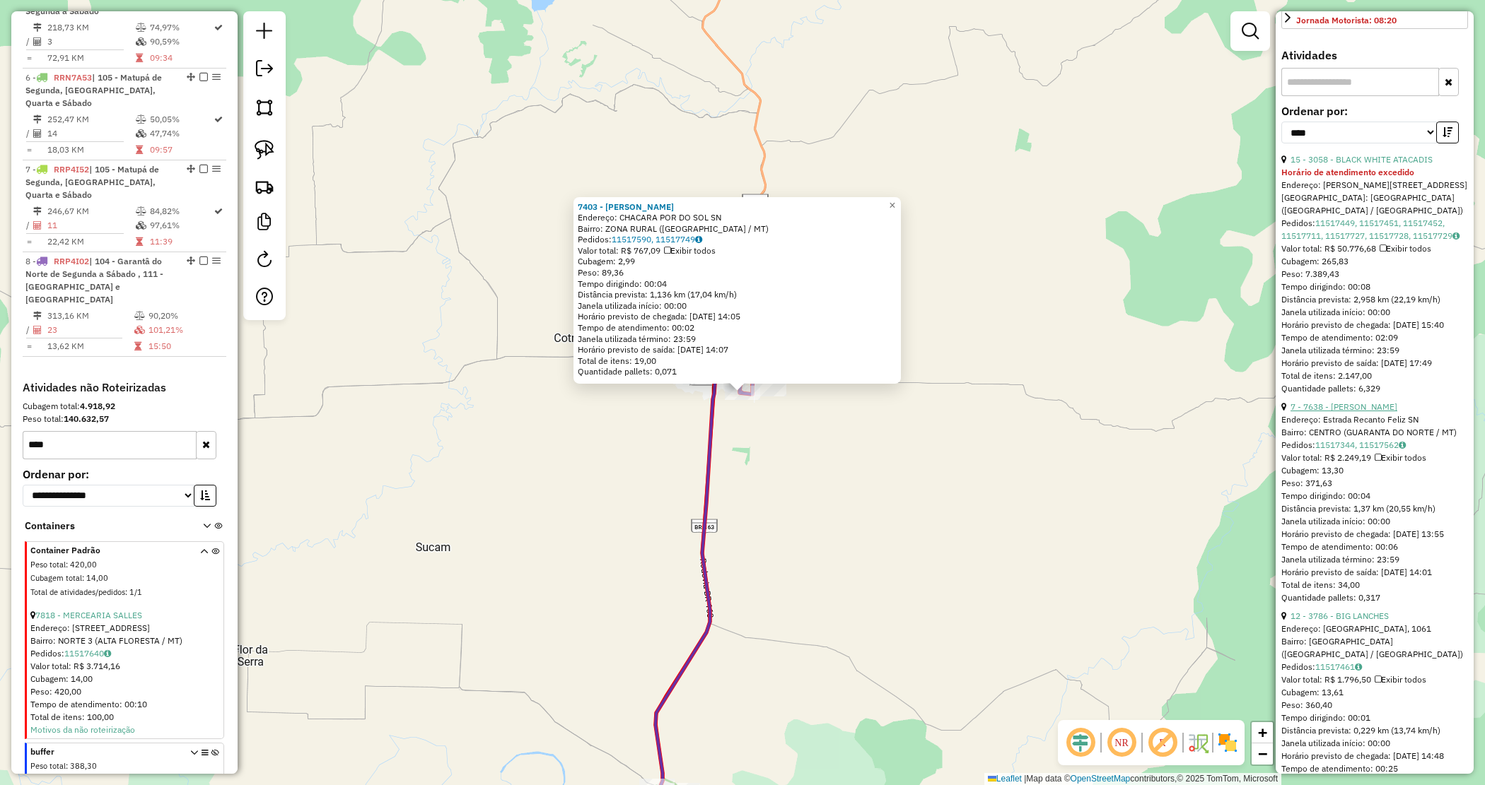
click at [1375, 412] on link "7 - 7638 - LUCIDIO GARBINATO" at bounding box center [1343, 407] width 107 height 11
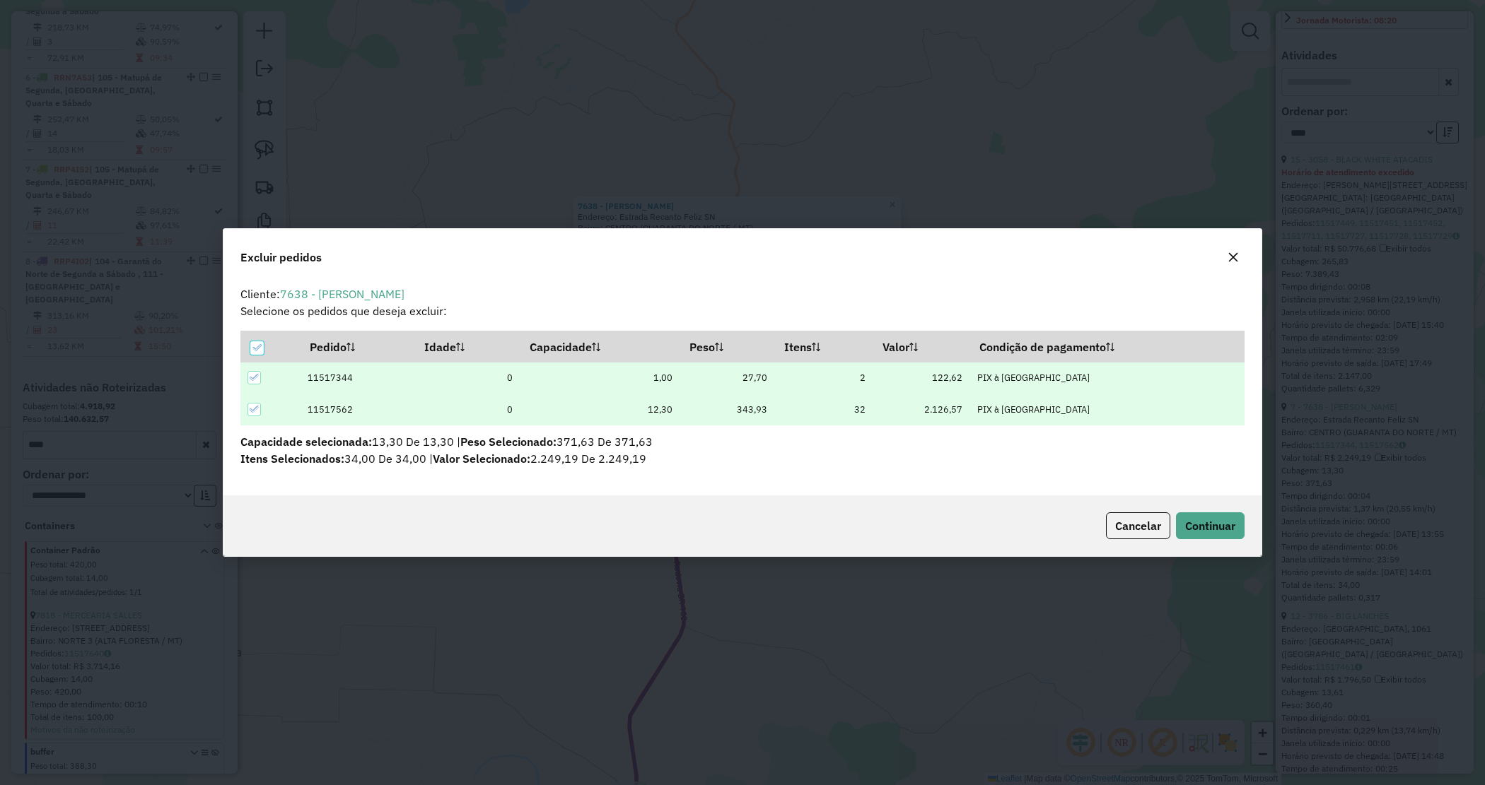
scroll to position [0, 0]
click at [1202, 525] on span "Continuar" at bounding box center [1210, 526] width 50 height 14
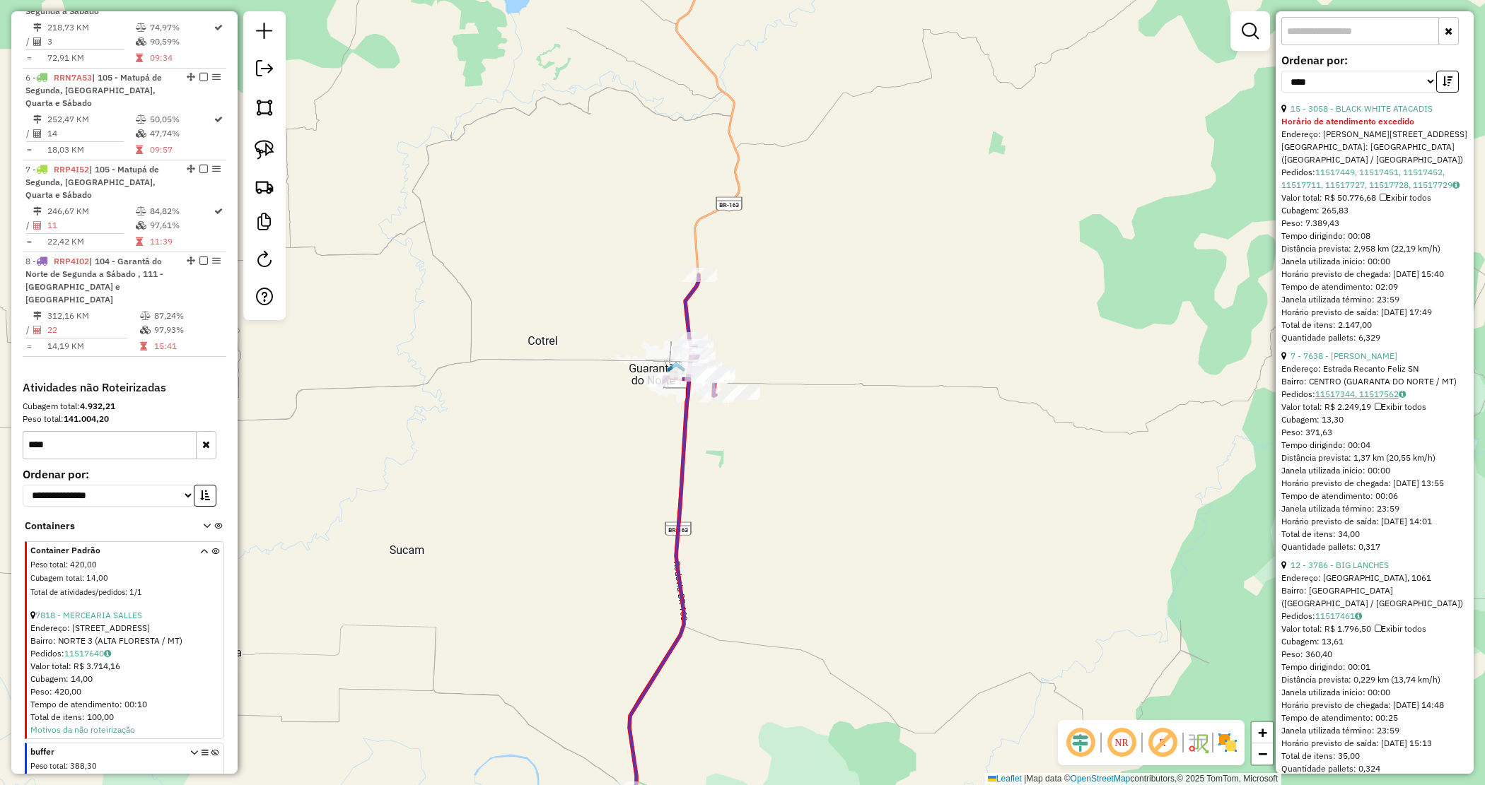
scroll to position [518, 0]
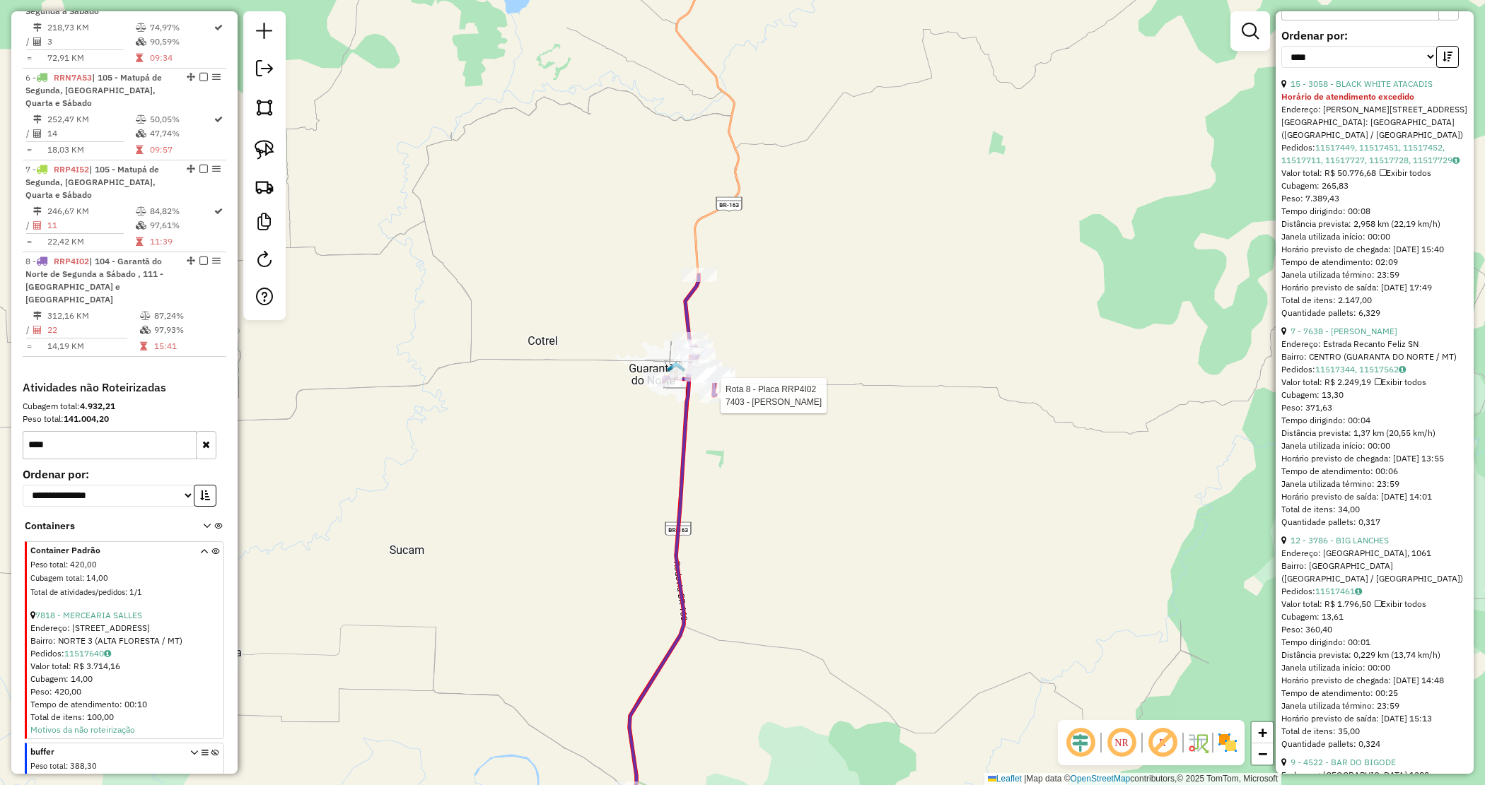
click at [715, 403] on div at bounding box center [715, 396] width 35 height 14
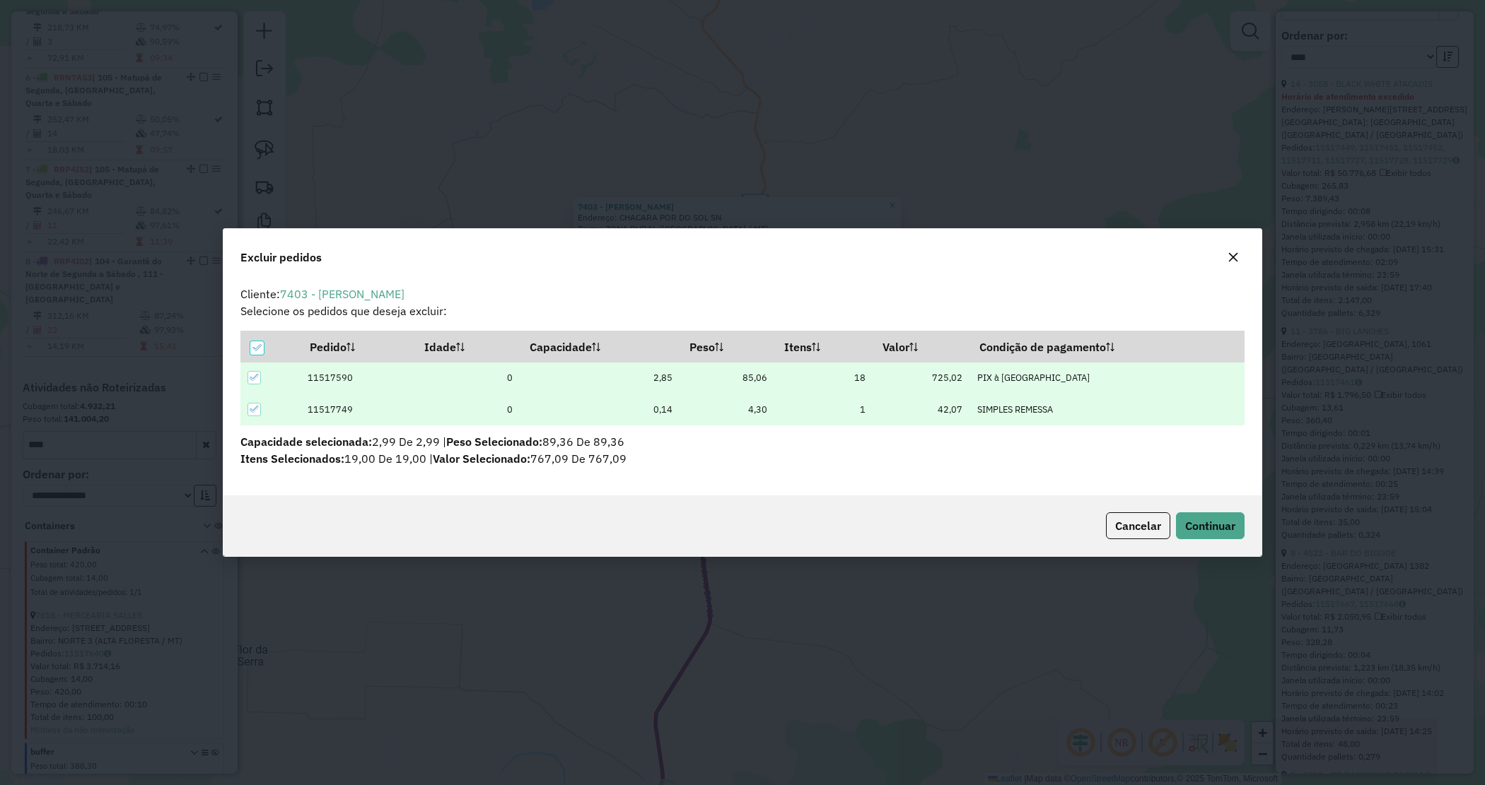
scroll to position [0, 0]
click at [1214, 516] on button "Continuar" at bounding box center [1210, 526] width 69 height 27
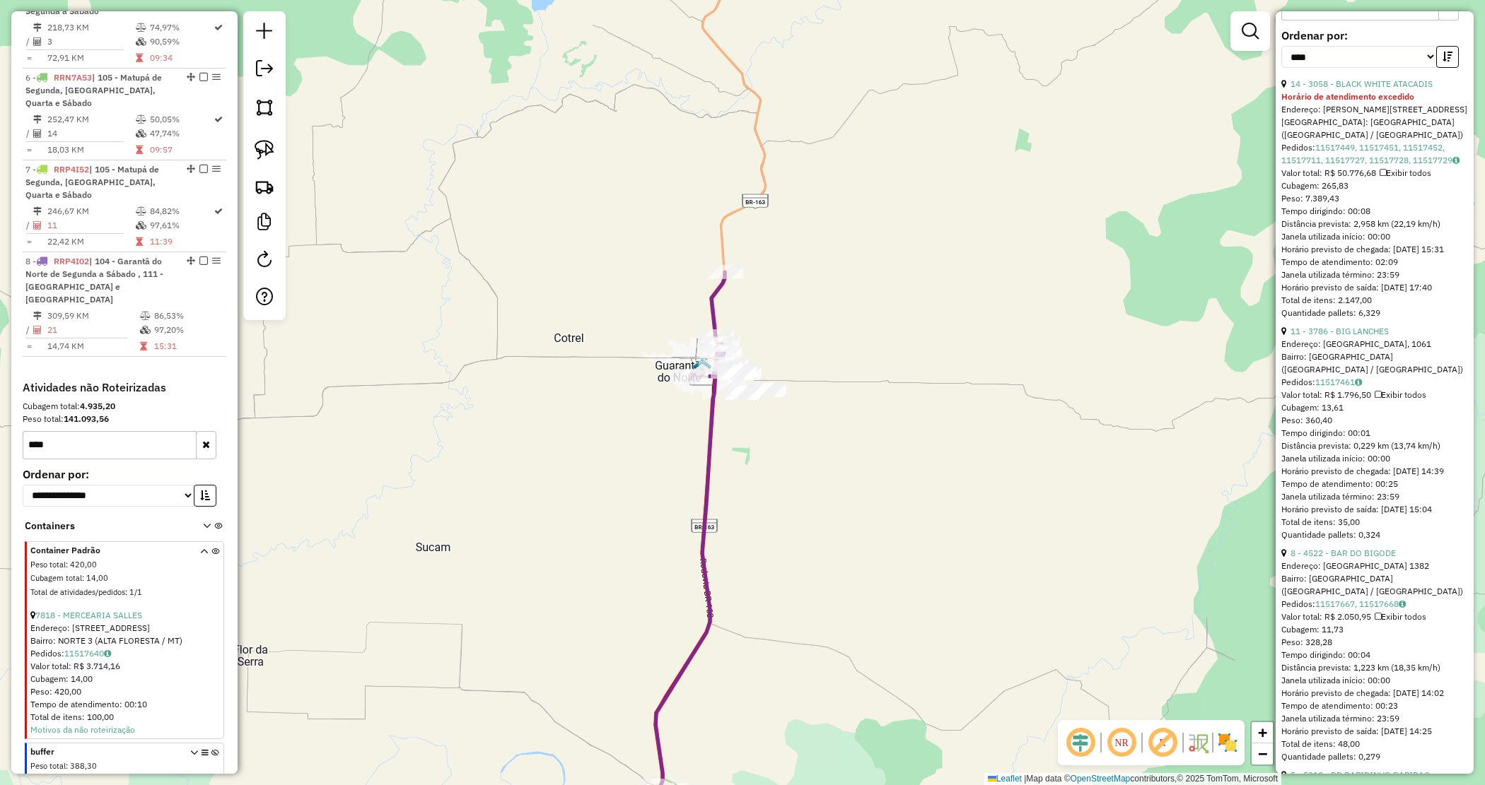
click at [834, 447] on div "Janela de atendimento Grade de atendimento Capacidade Transportadoras Veículos …" at bounding box center [742, 392] width 1485 height 785
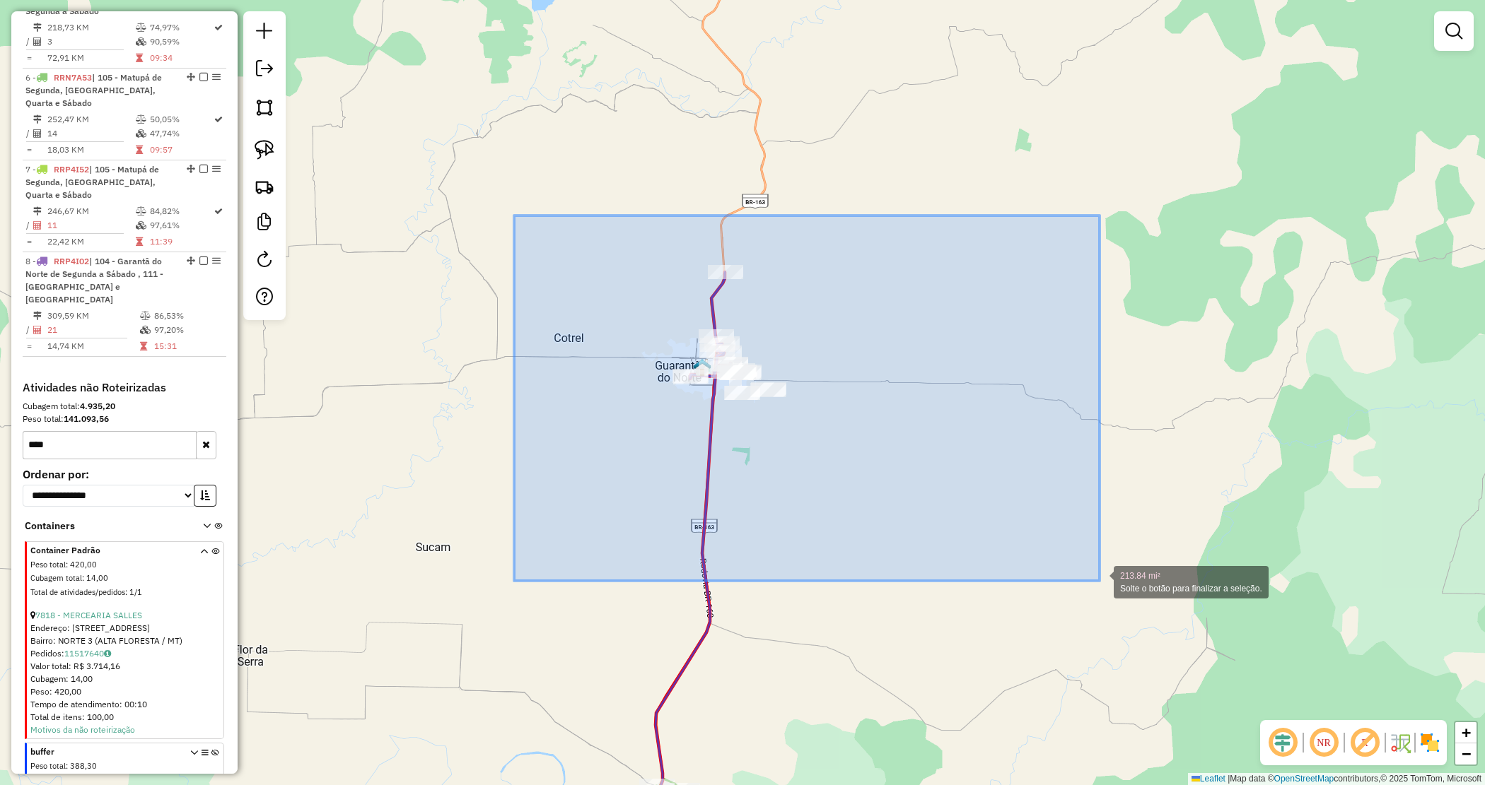
drag, startPoint x: 523, startPoint y: 223, endPoint x: 1101, endPoint y: 585, distance: 682.3
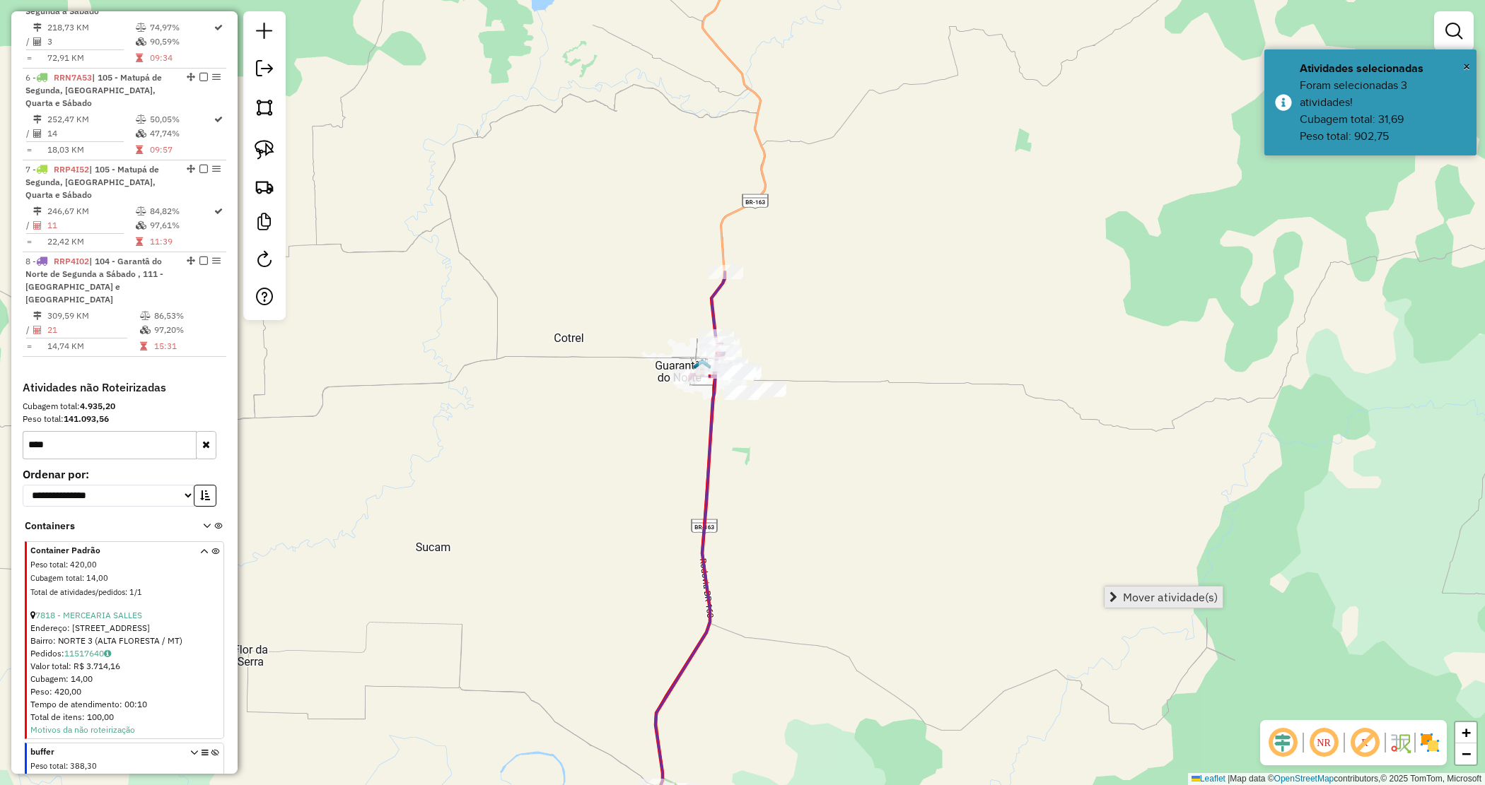
click at [1126, 595] on span "Mover atividade(s)" at bounding box center [1170, 597] width 95 height 11
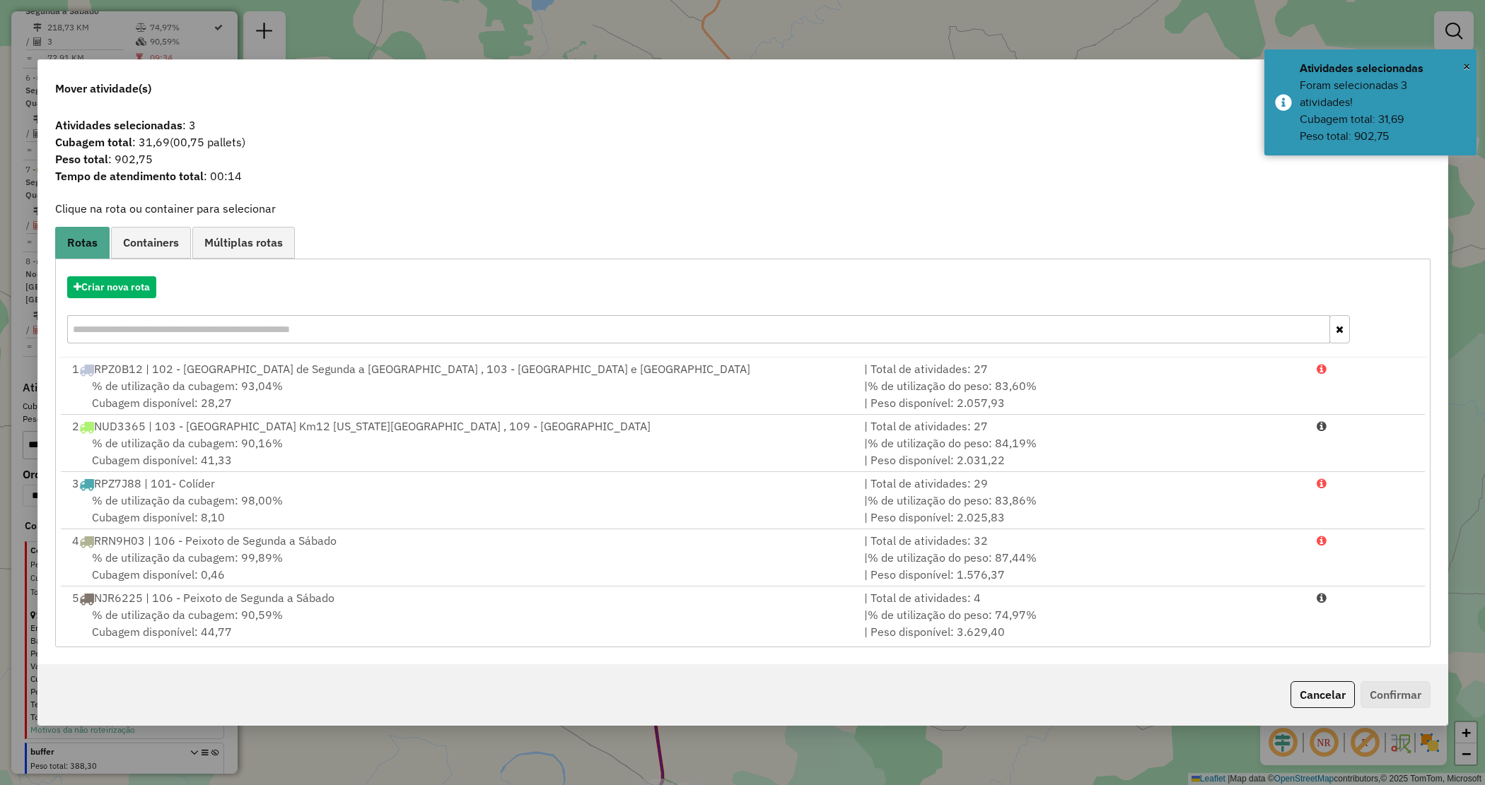
click at [113, 318] on input "text" at bounding box center [698, 329] width 1263 height 28
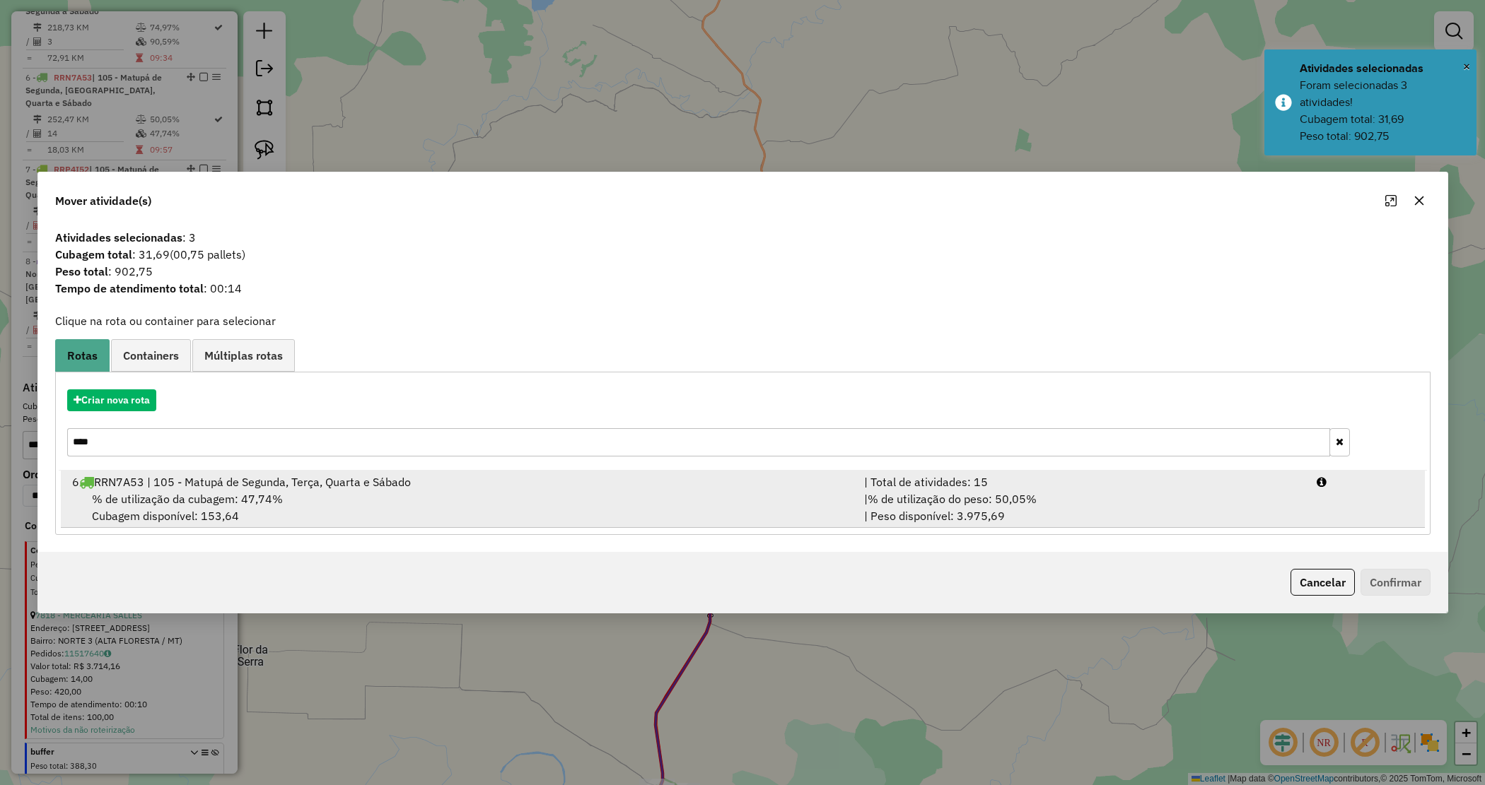
type input "****"
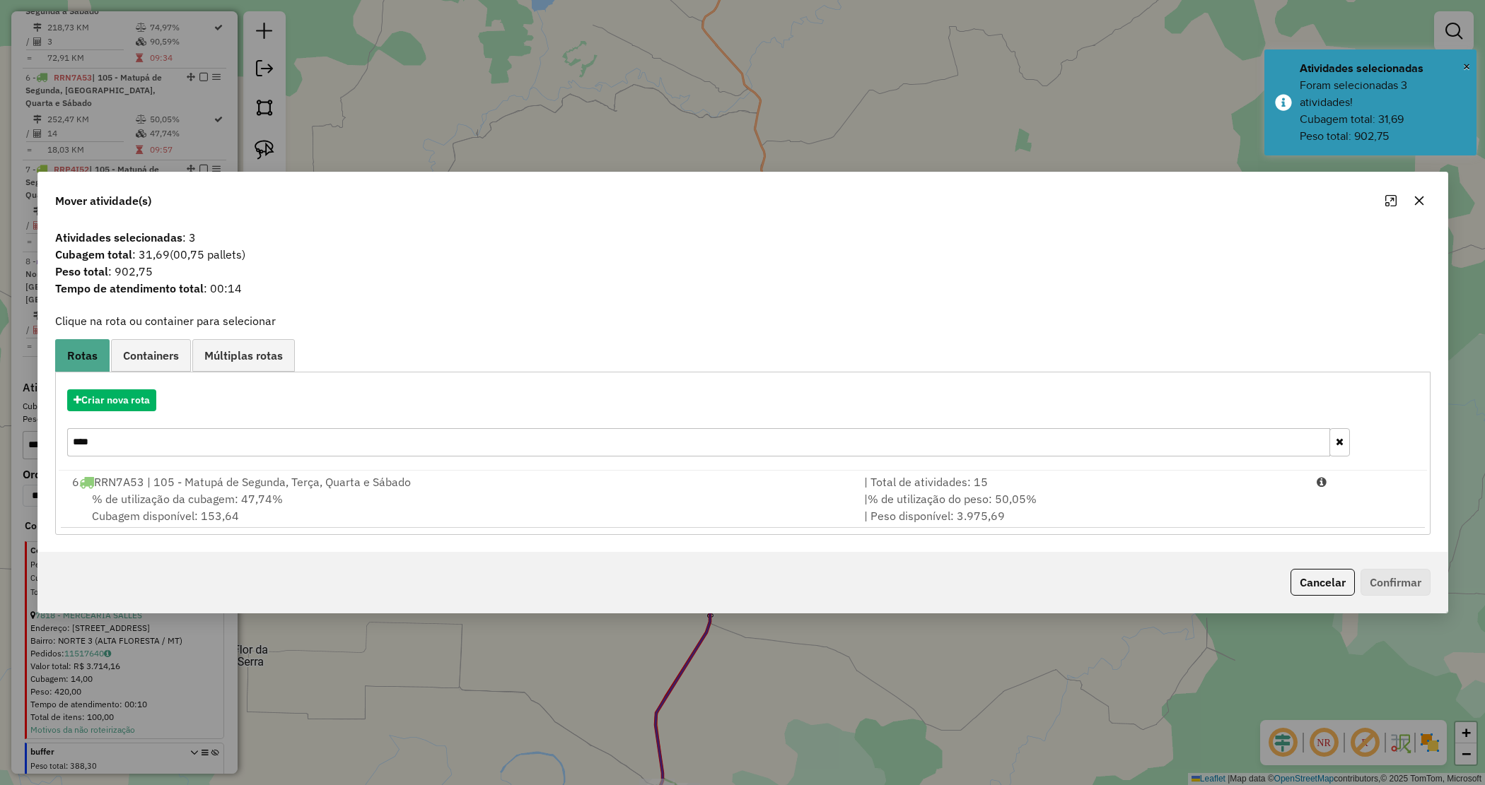
drag, startPoint x: 295, startPoint y: 510, endPoint x: 501, endPoint y: 549, distance: 209.2
click at [295, 511] on div "% de utilização da cubagem: 47,74% Cubagem disponível: 153,64" at bounding box center [460, 508] width 793 height 34
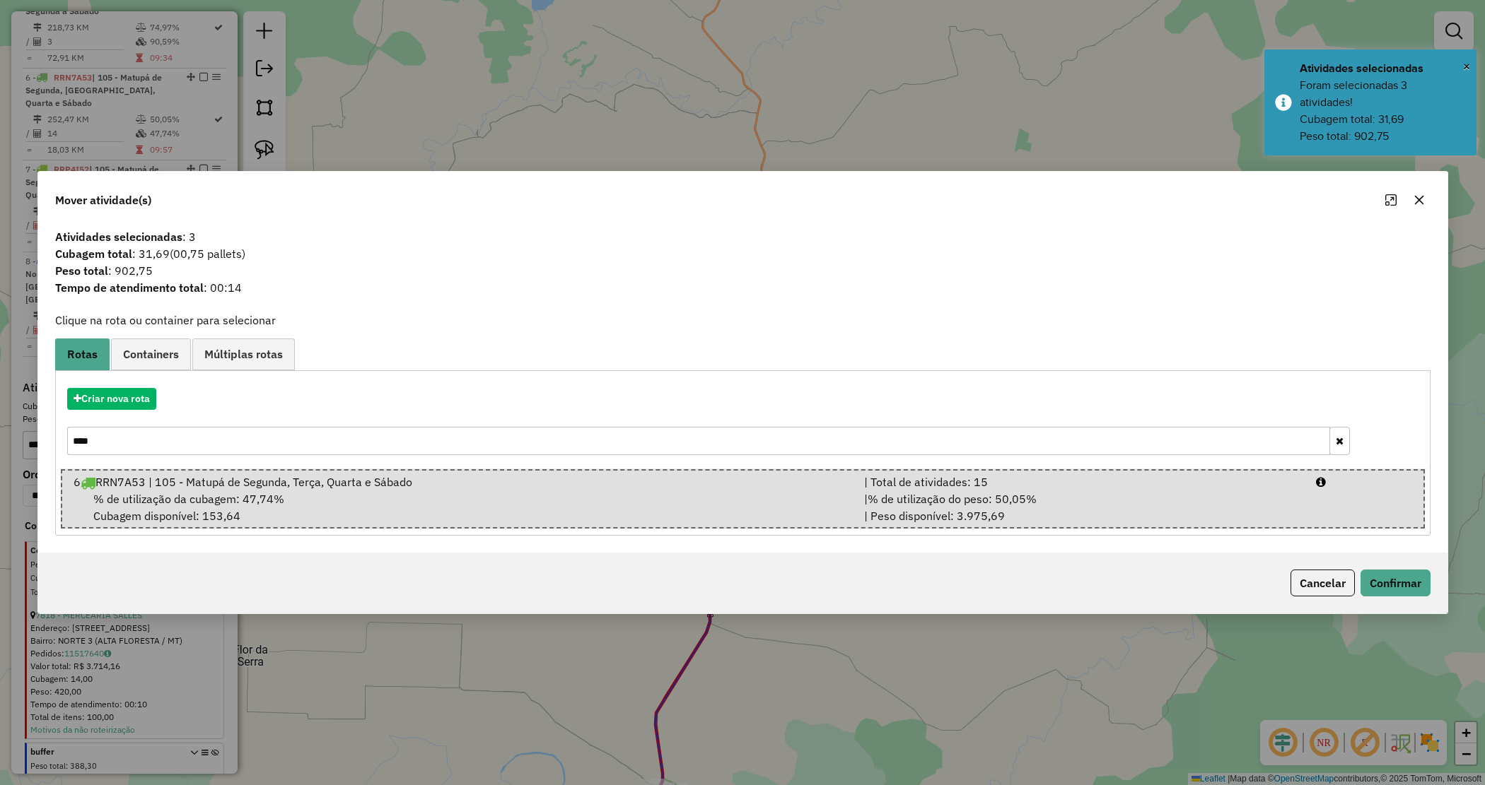
click at [1382, 599] on div "Cancelar Confirmar" at bounding box center [742, 583] width 1409 height 61
click at [1396, 588] on button "Confirmar" at bounding box center [1395, 583] width 70 height 27
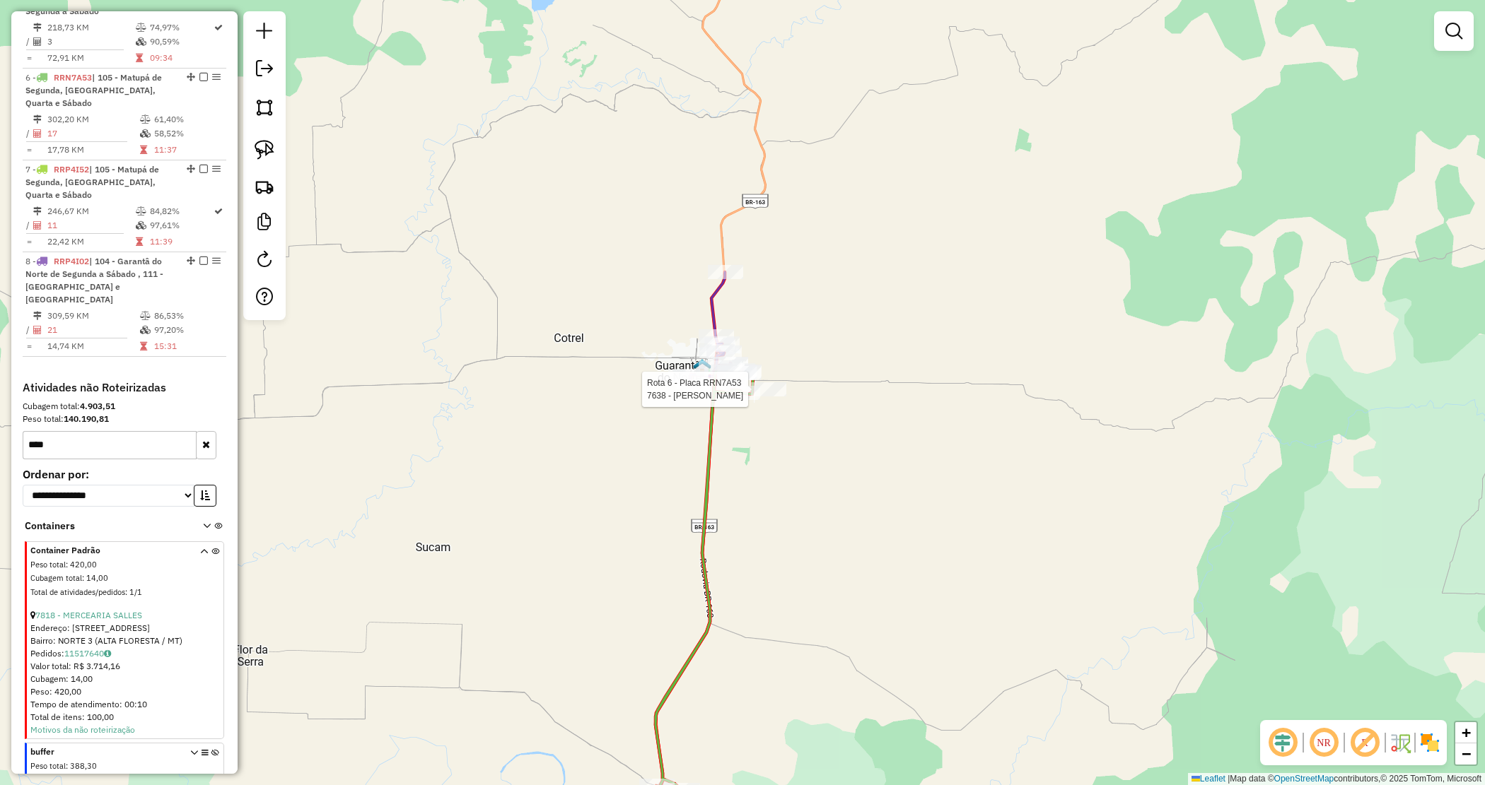
select select "*********"
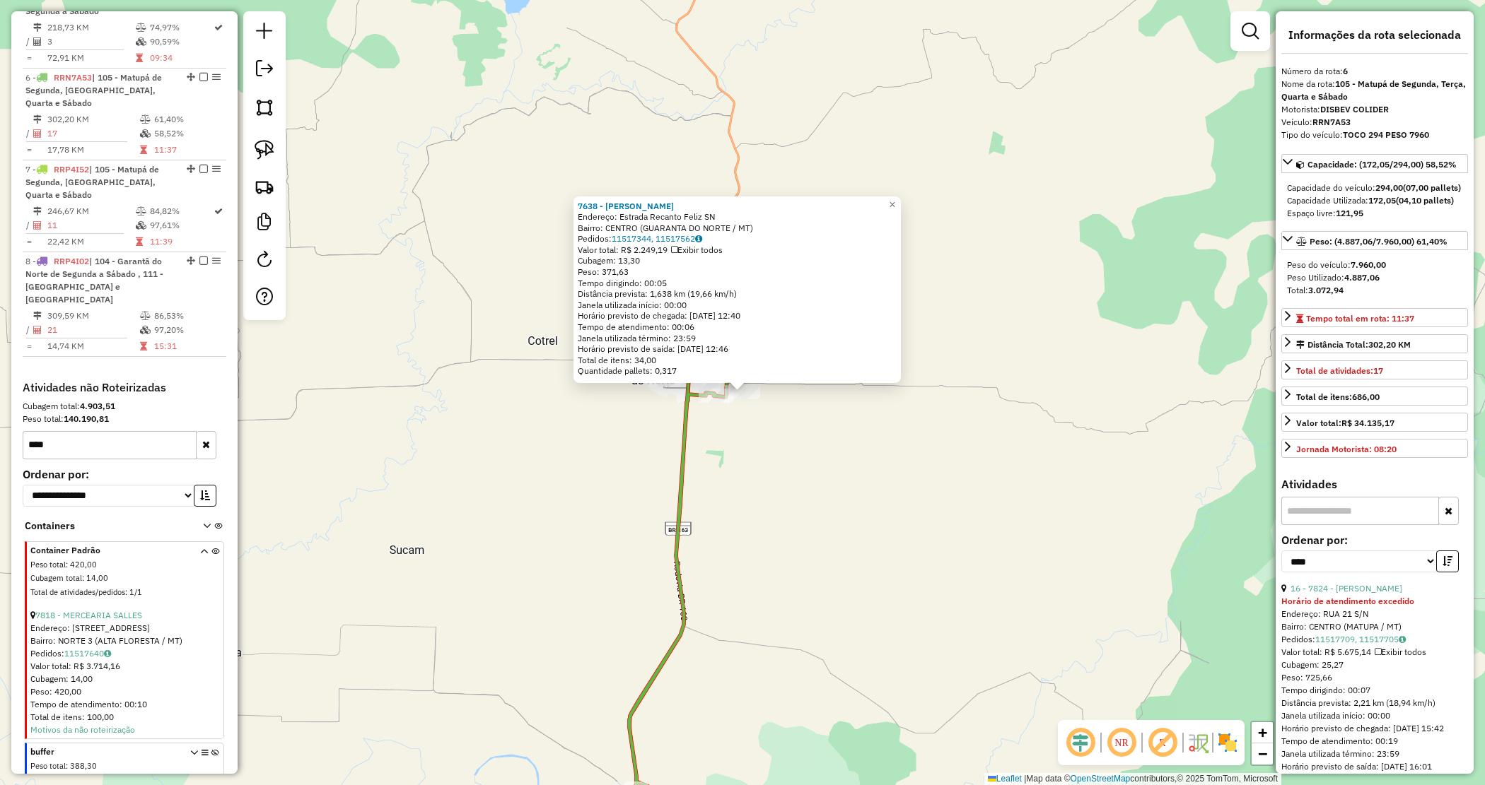
click at [771, 449] on div "7638 - LUCIDIO GARBINATO Endereço: Estrada Recanto Feliz SN Bairro: CENTRO (GUA…" at bounding box center [742, 392] width 1485 height 785
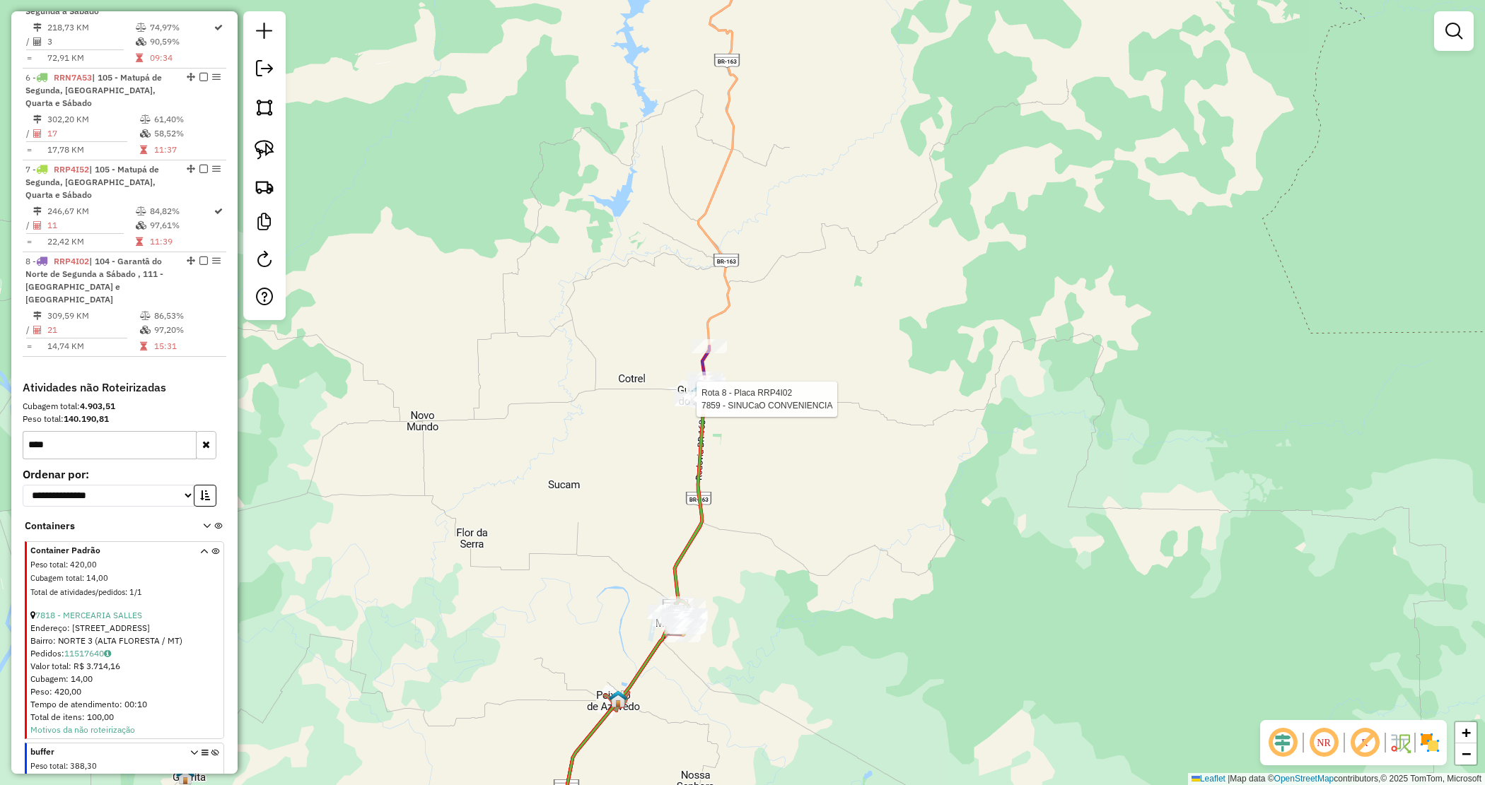
select select "*********"
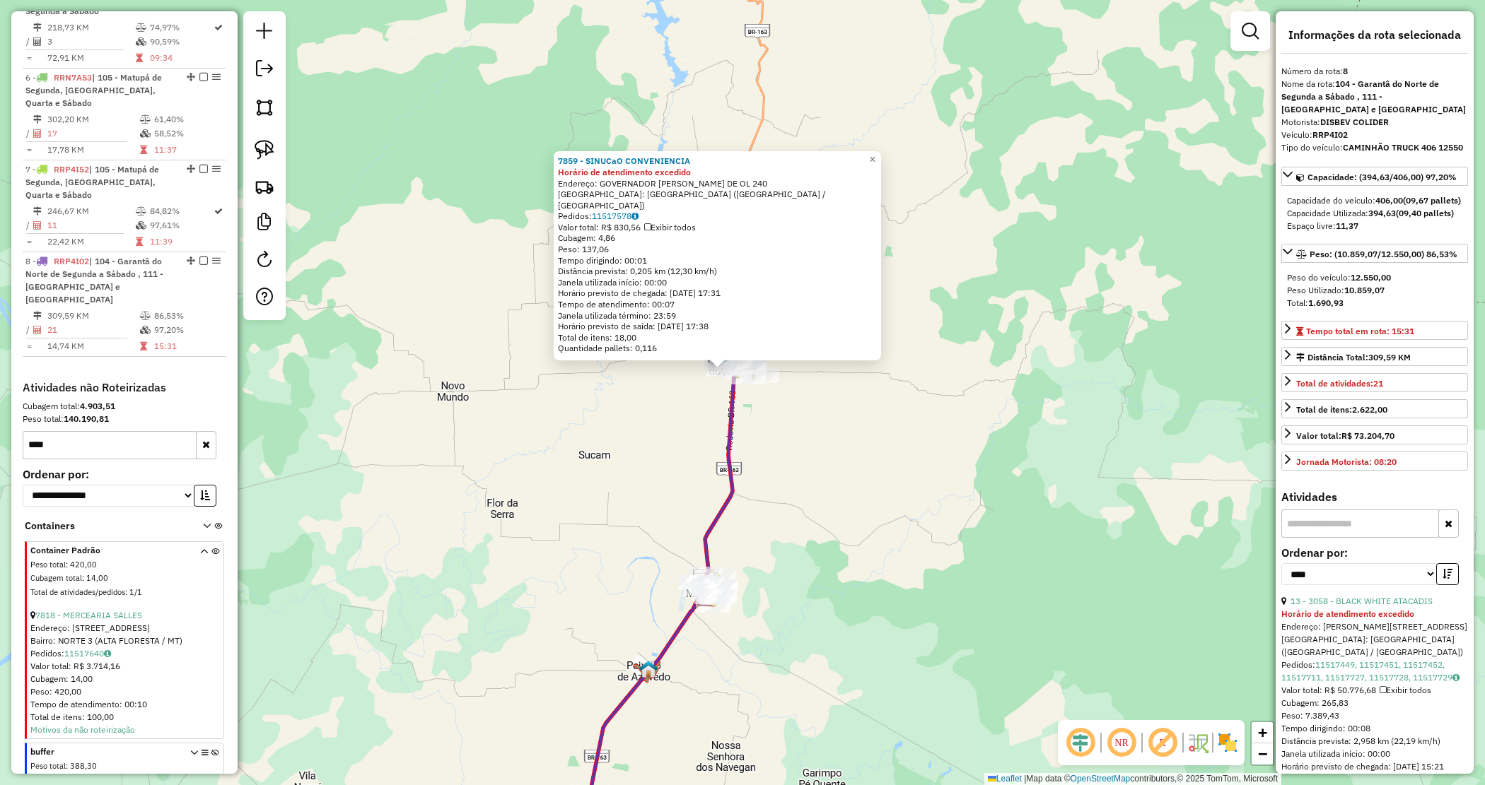
drag, startPoint x: 835, startPoint y: 527, endPoint x: 709, endPoint y: 390, distance: 186.7
click at [709, 387] on div "7859 - SINUCaO CONVENIENCIA Horário de atendimento excedido Endereço: GOVERNADO…" at bounding box center [742, 392] width 1485 height 785
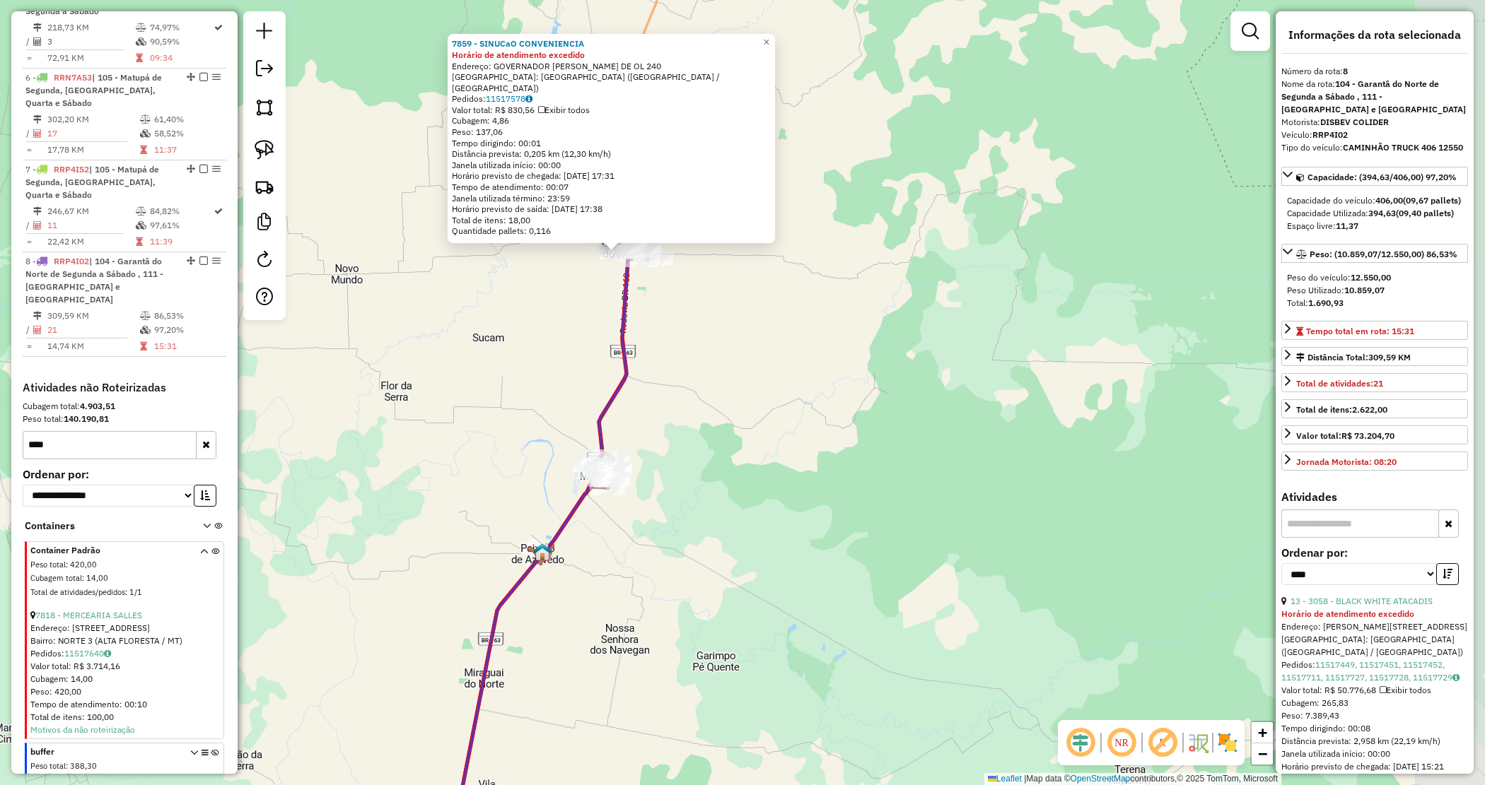
click at [709, 390] on div "7859 - SINUCaO CONVENIENCIA Horário de atendimento excedido Endereço: GOVERNADO…" at bounding box center [742, 392] width 1485 height 785
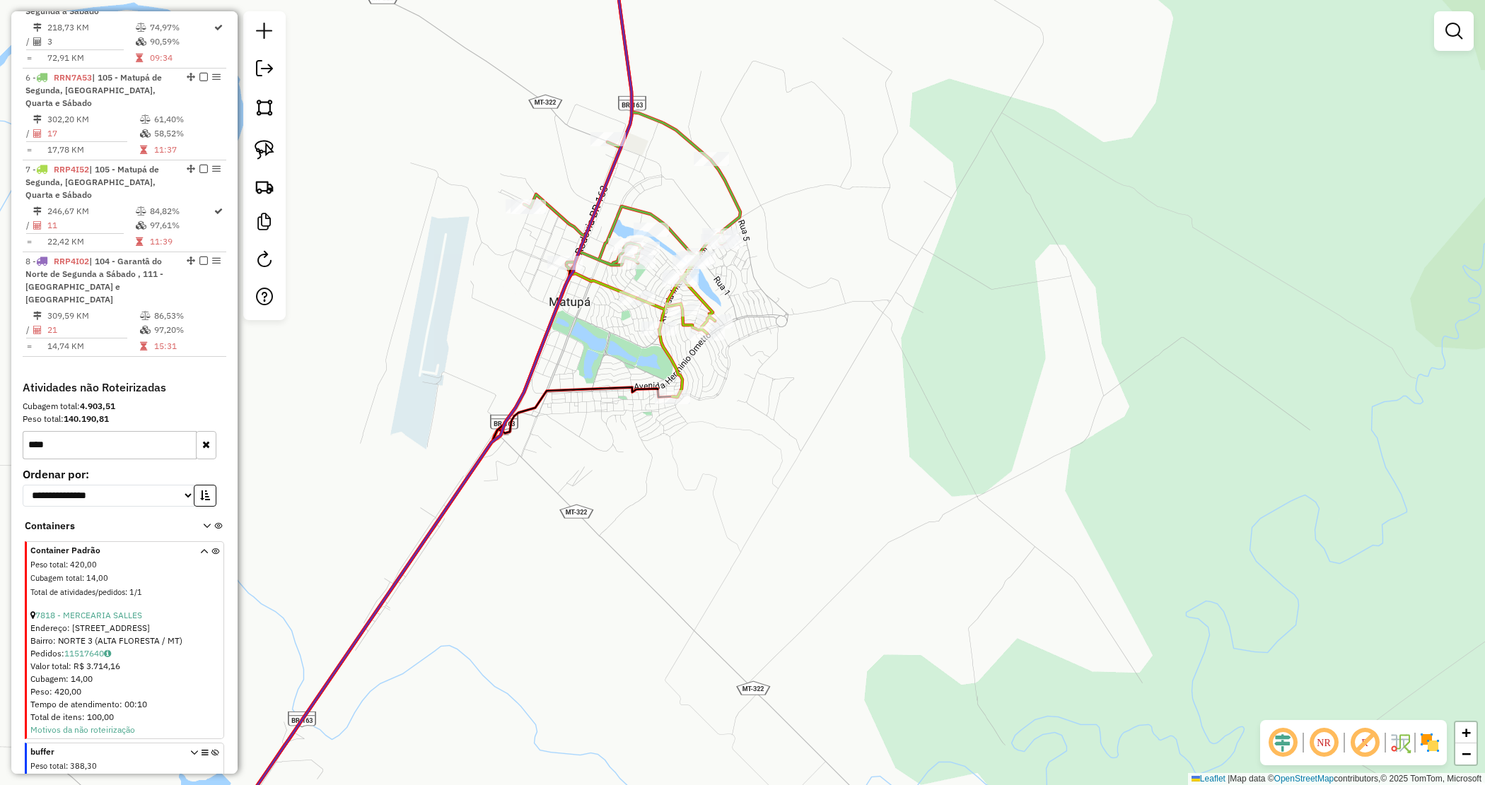
click at [637, 481] on div "Janela de atendimento Grade de atendimento Capacidade Transportadoras Veículos …" at bounding box center [742, 392] width 1485 height 785
select select "*********"
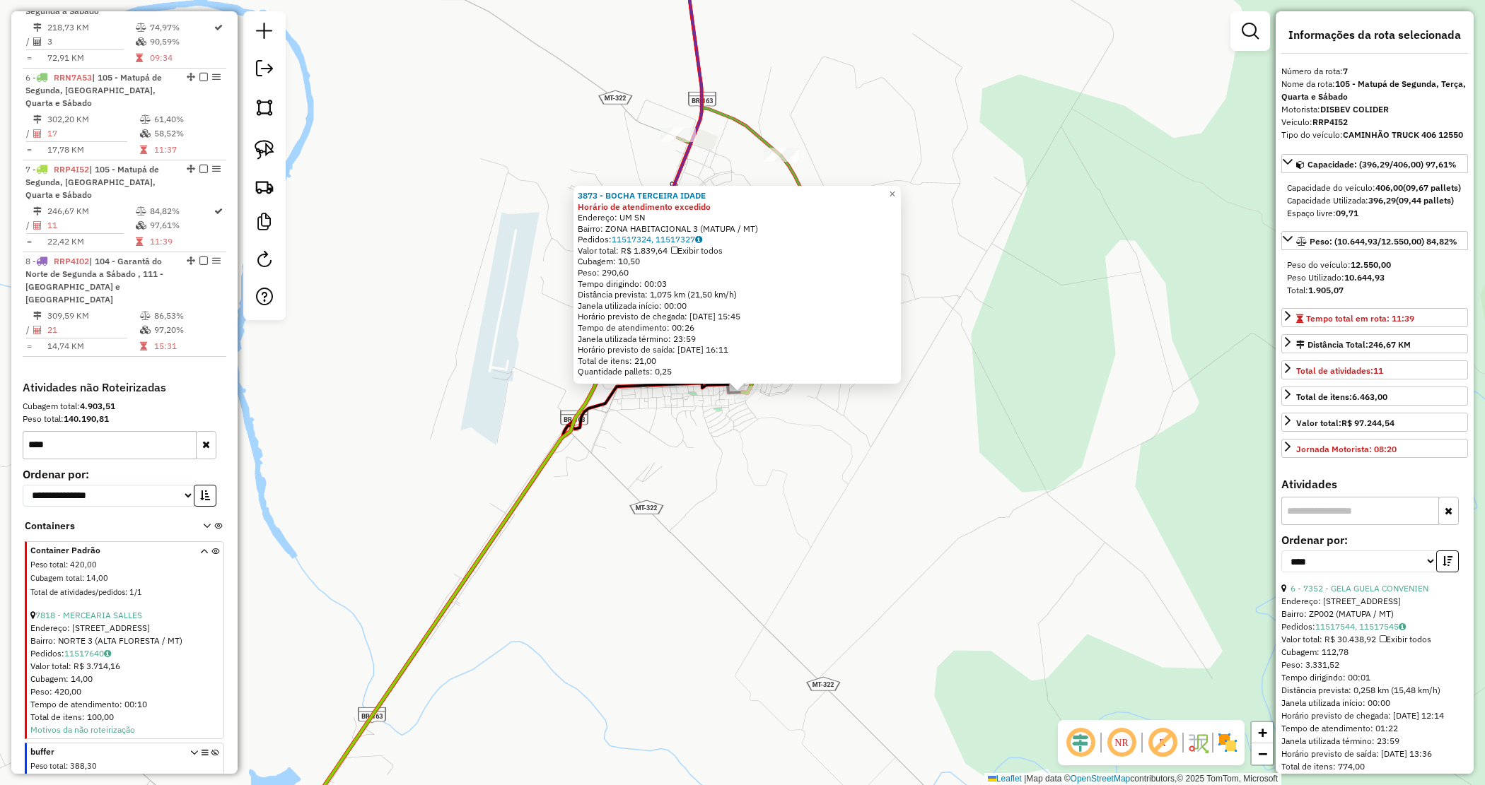
click at [831, 462] on div "3873 - BOCHA TERCEIRA IDADE Horário de atendimento excedido Endereço: UM SN Bai…" at bounding box center [742, 392] width 1485 height 785
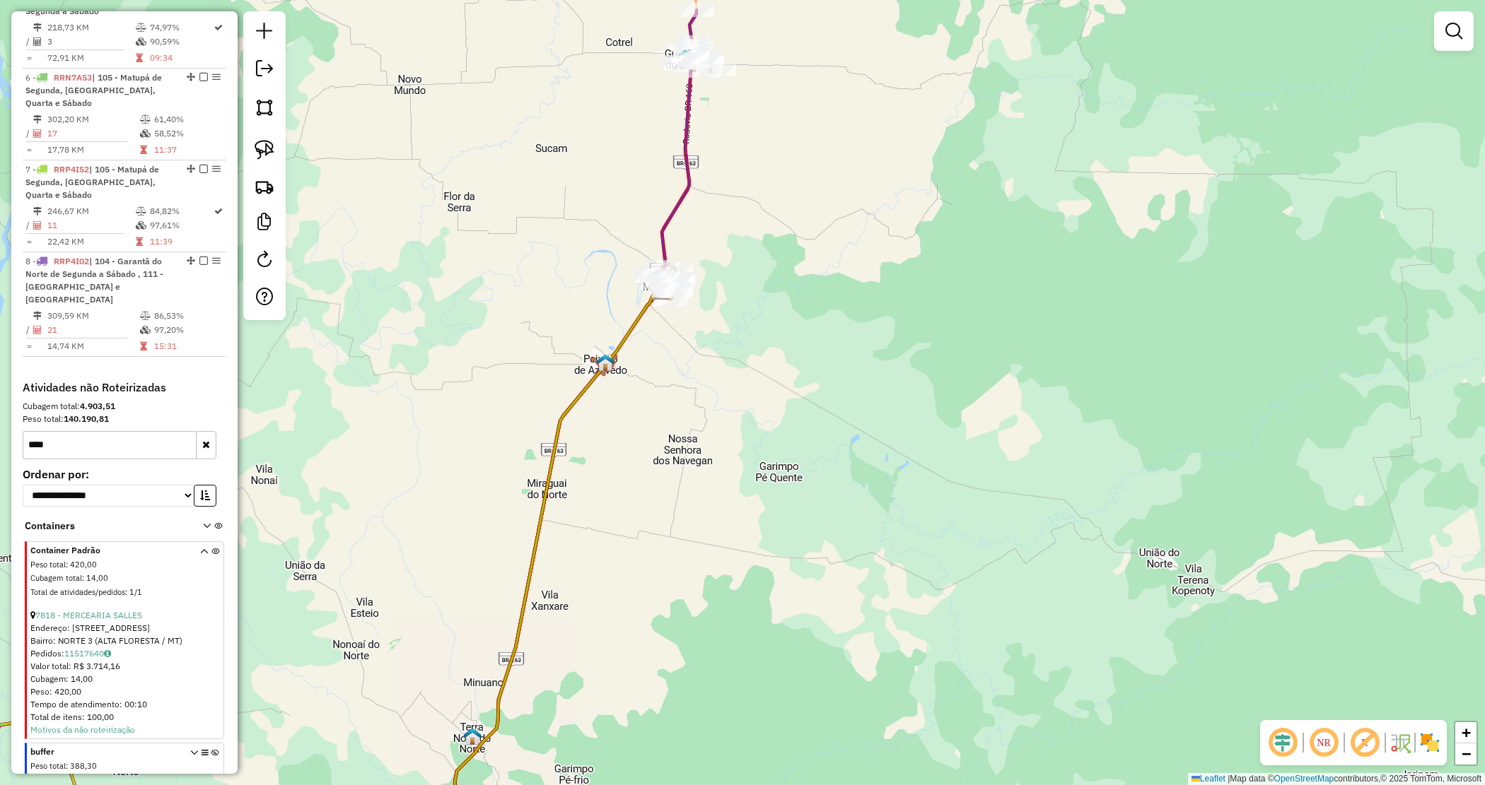
drag, startPoint x: 675, startPoint y: 476, endPoint x: 701, endPoint y: 350, distance: 128.5
click at [702, 352] on div "Janela de atendimento Grade de atendimento Capacidade Transportadoras Veículos …" at bounding box center [742, 392] width 1485 height 785
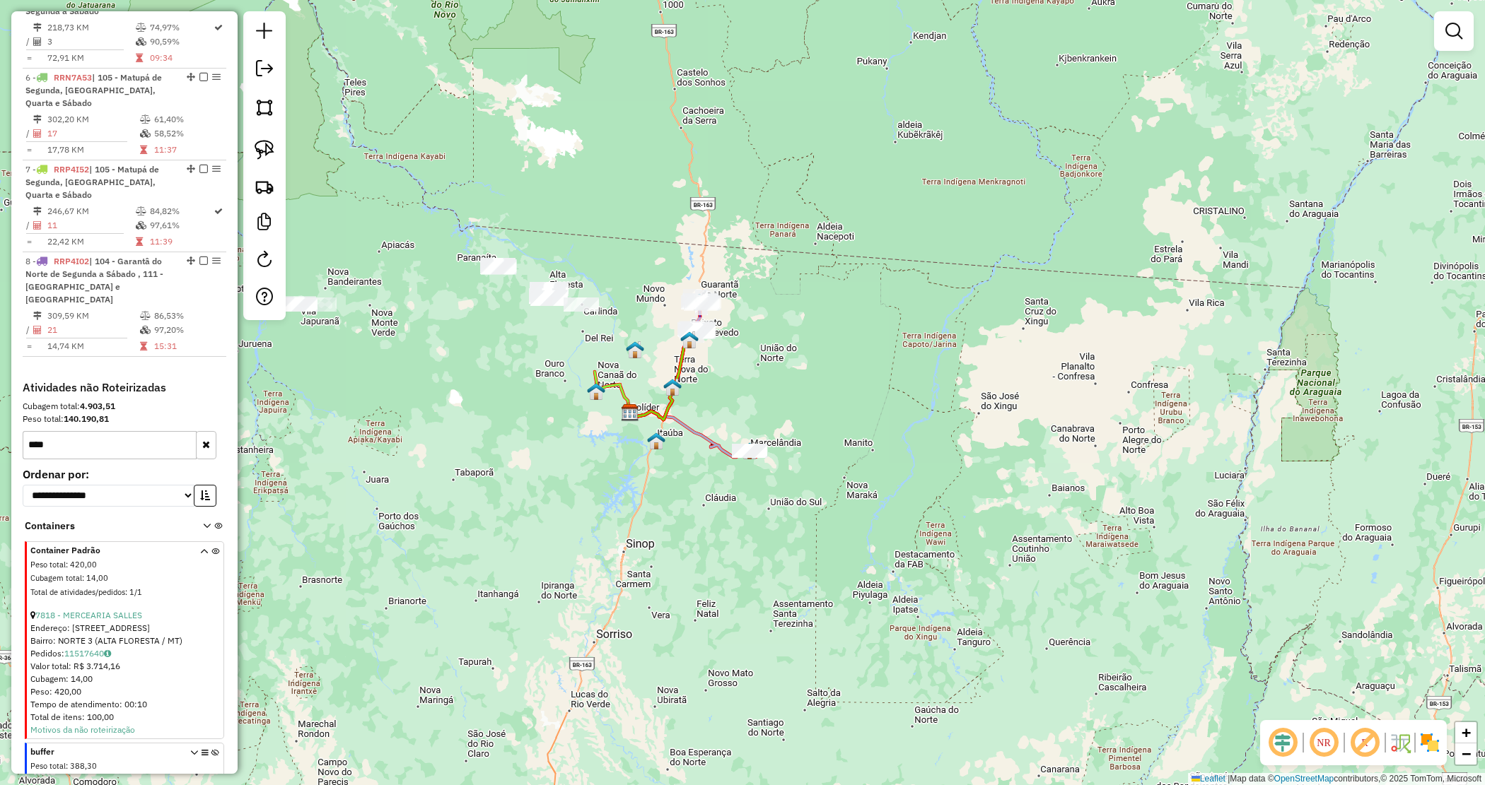
click at [711, 385] on div "Janela de atendimento Grade de atendimento Capacidade Transportadoras Veículos …" at bounding box center [742, 392] width 1485 height 785
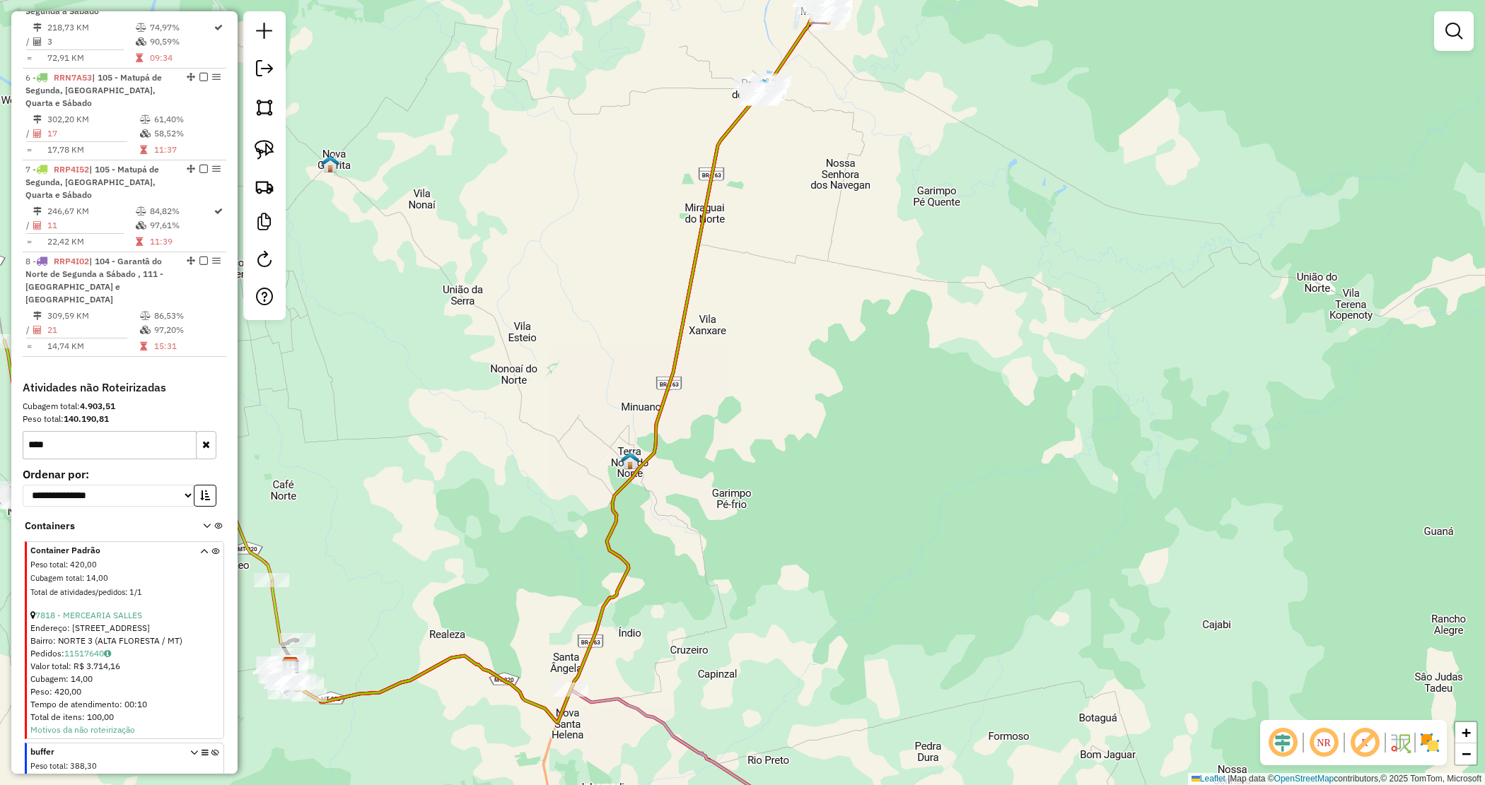
drag, startPoint x: 814, startPoint y: 141, endPoint x: 742, endPoint y: 265, distance: 142.8
click at [742, 265] on div "Janela de atendimento Grade de atendimento Capacidade Transportadoras Veículos …" at bounding box center [742, 392] width 1485 height 785
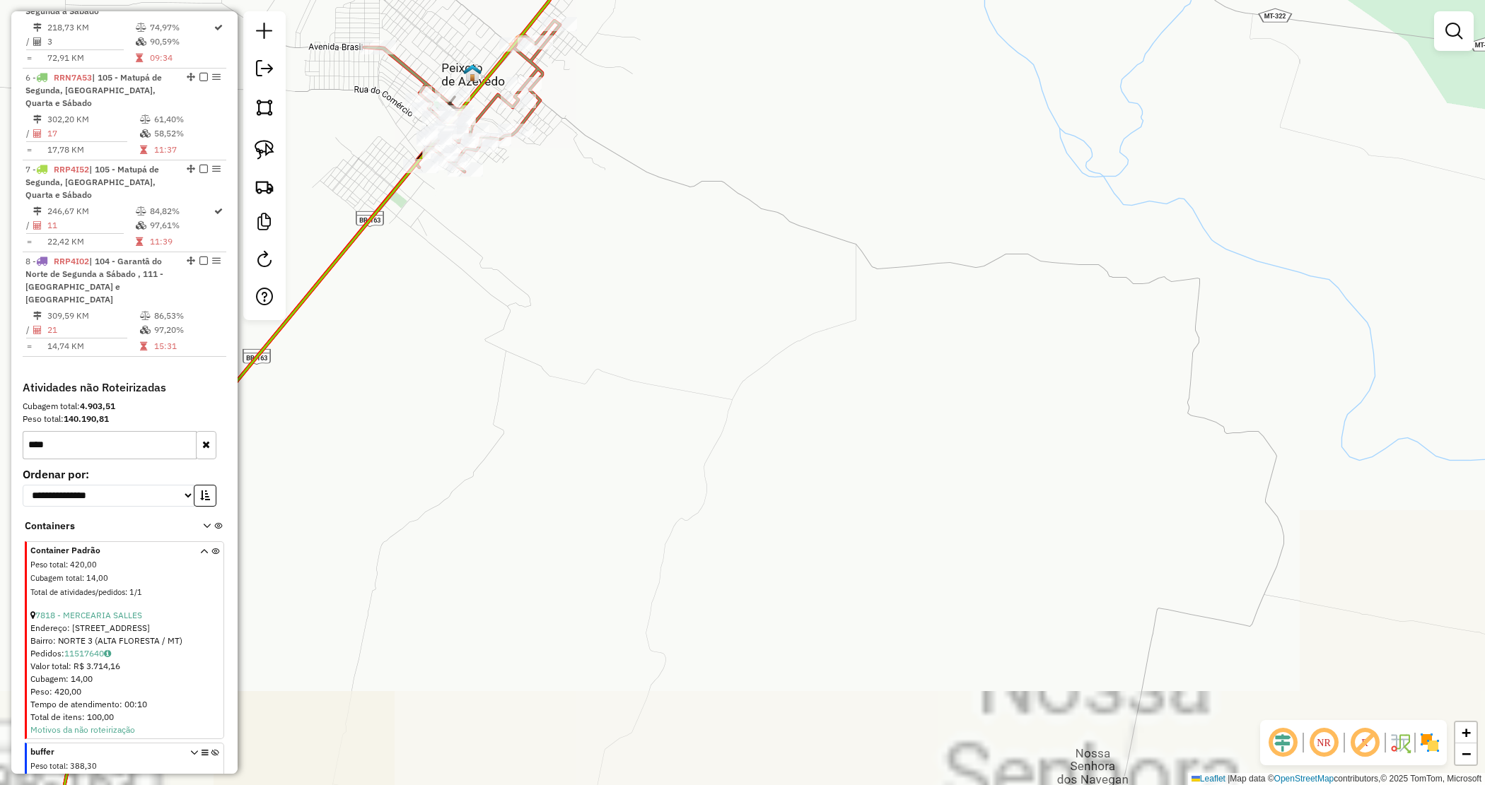
drag, startPoint x: 638, startPoint y: 216, endPoint x: 725, endPoint y: 298, distance: 119.6
click at [799, 352] on div "Janela de atendimento Grade de atendimento Capacidade Transportadoras Veículos …" at bounding box center [742, 392] width 1485 height 785
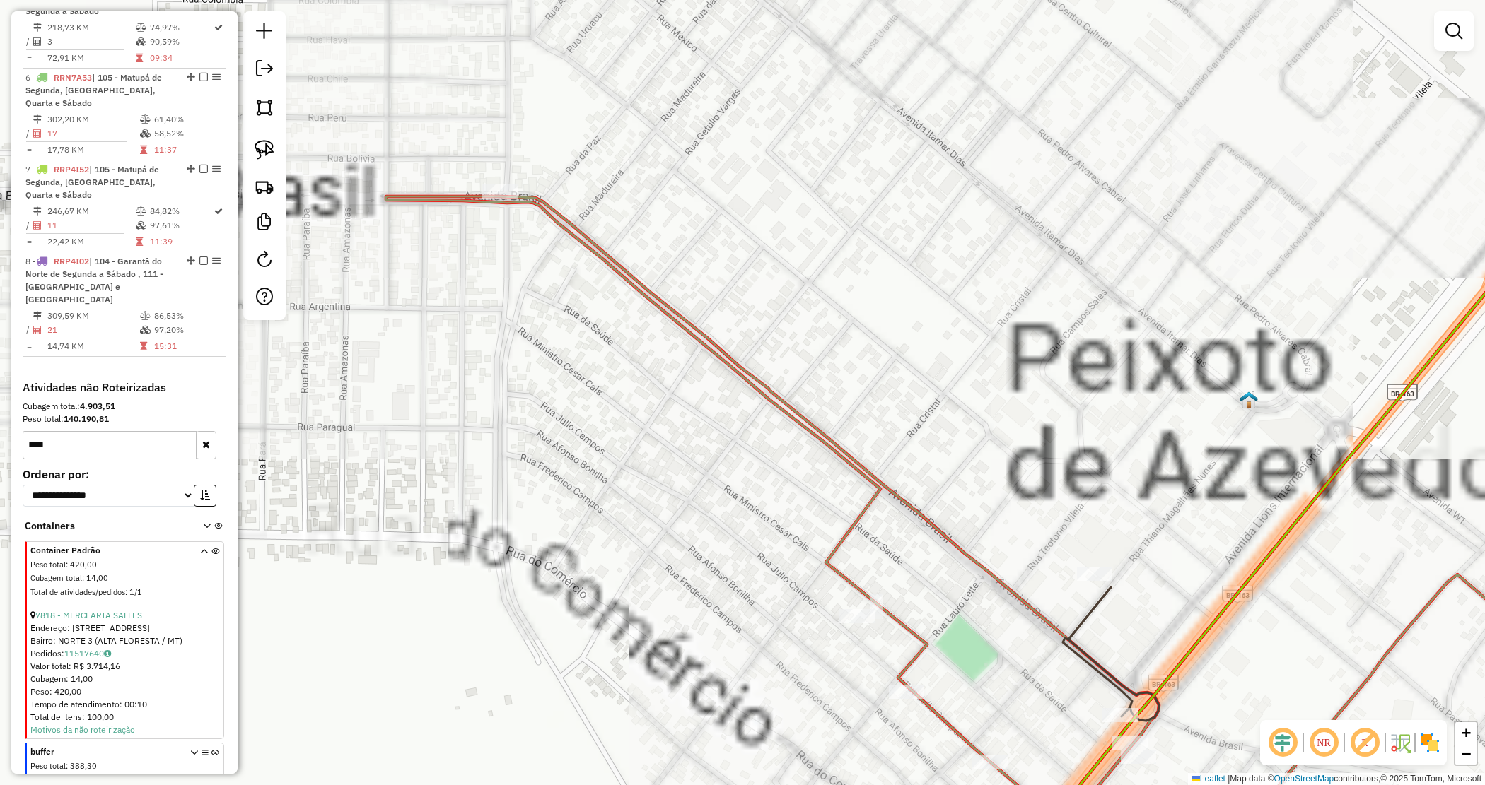
drag, startPoint x: 928, startPoint y: 450, endPoint x: 718, endPoint y: 225, distance: 308.6
click at [718, 221] on div "Janela de atendimento Grade de atendimento Capacidade Transportadoras Veículos …" at bounding box center [742, 392] width 1485 height 785
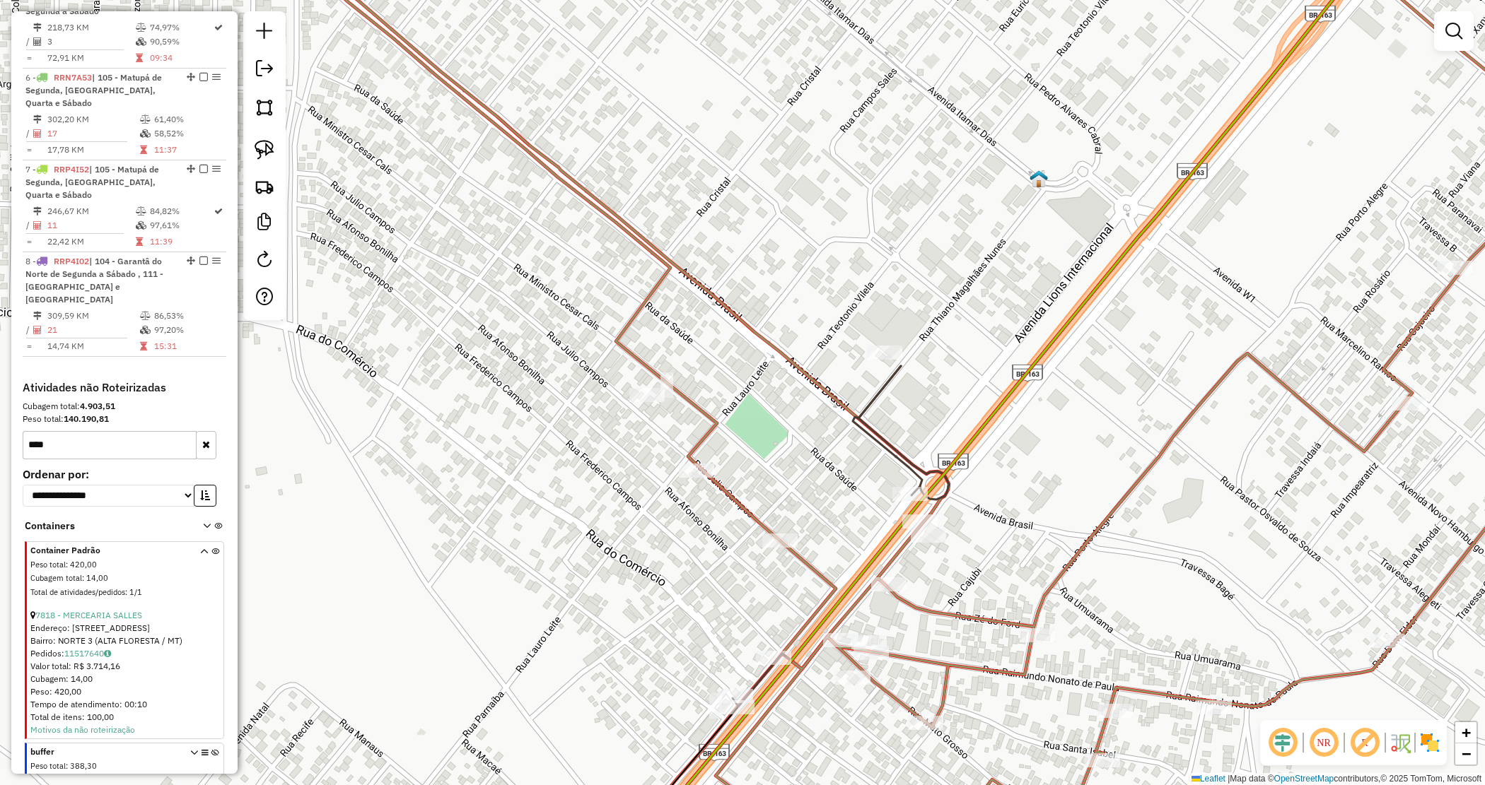
drag, startPoint x: 972, startPoint y: 414, endPoint x: 934, endPoint y: 375, distance: 54.0
click at [935, 373] on div "Rota 5 - Placa NJR6225 3323 - DISBEMOL Janela de atendimento Grade de atendimen…" at bounding box center [742, 392] width 1485 height 785
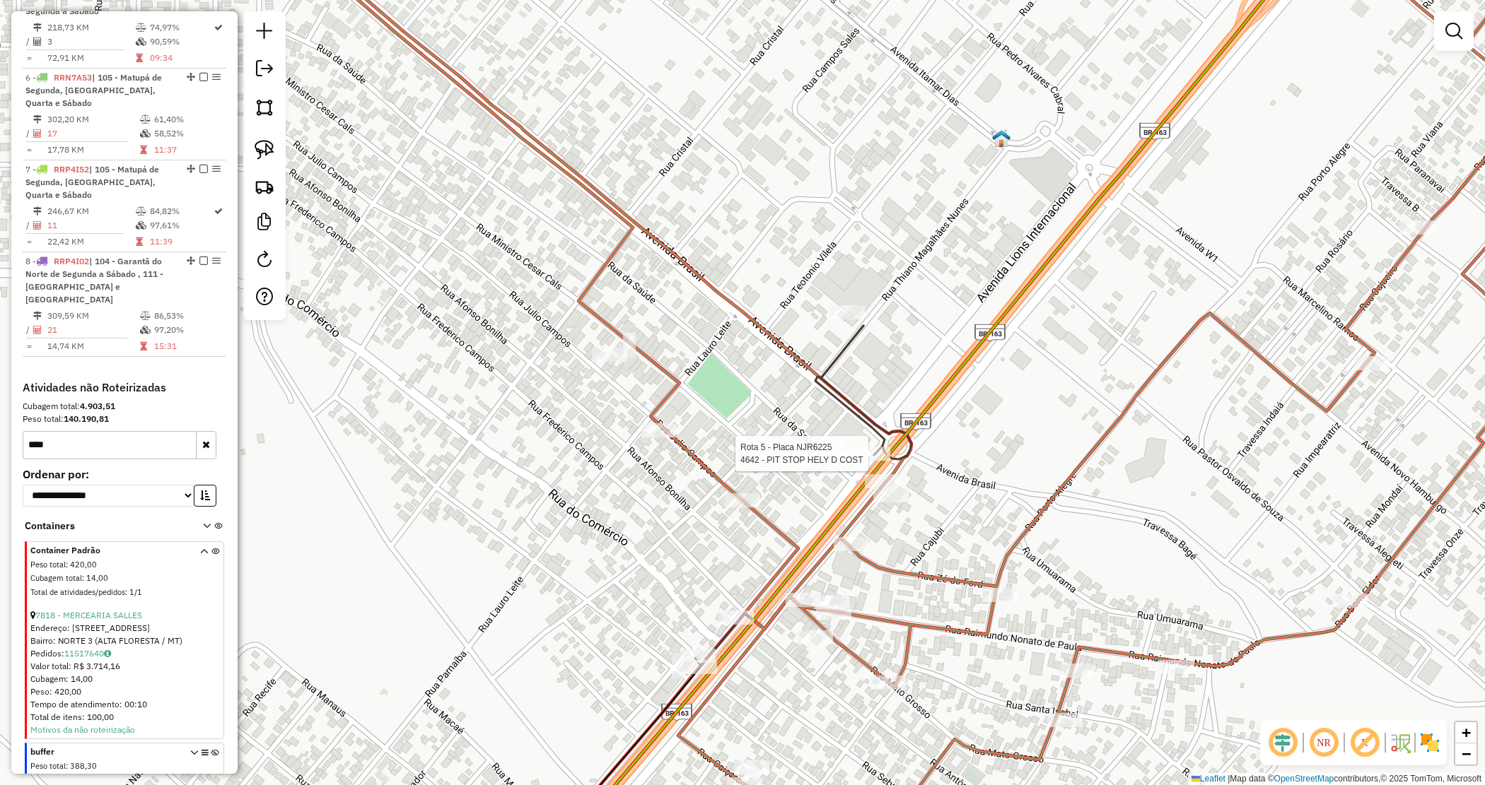
select select "*********"
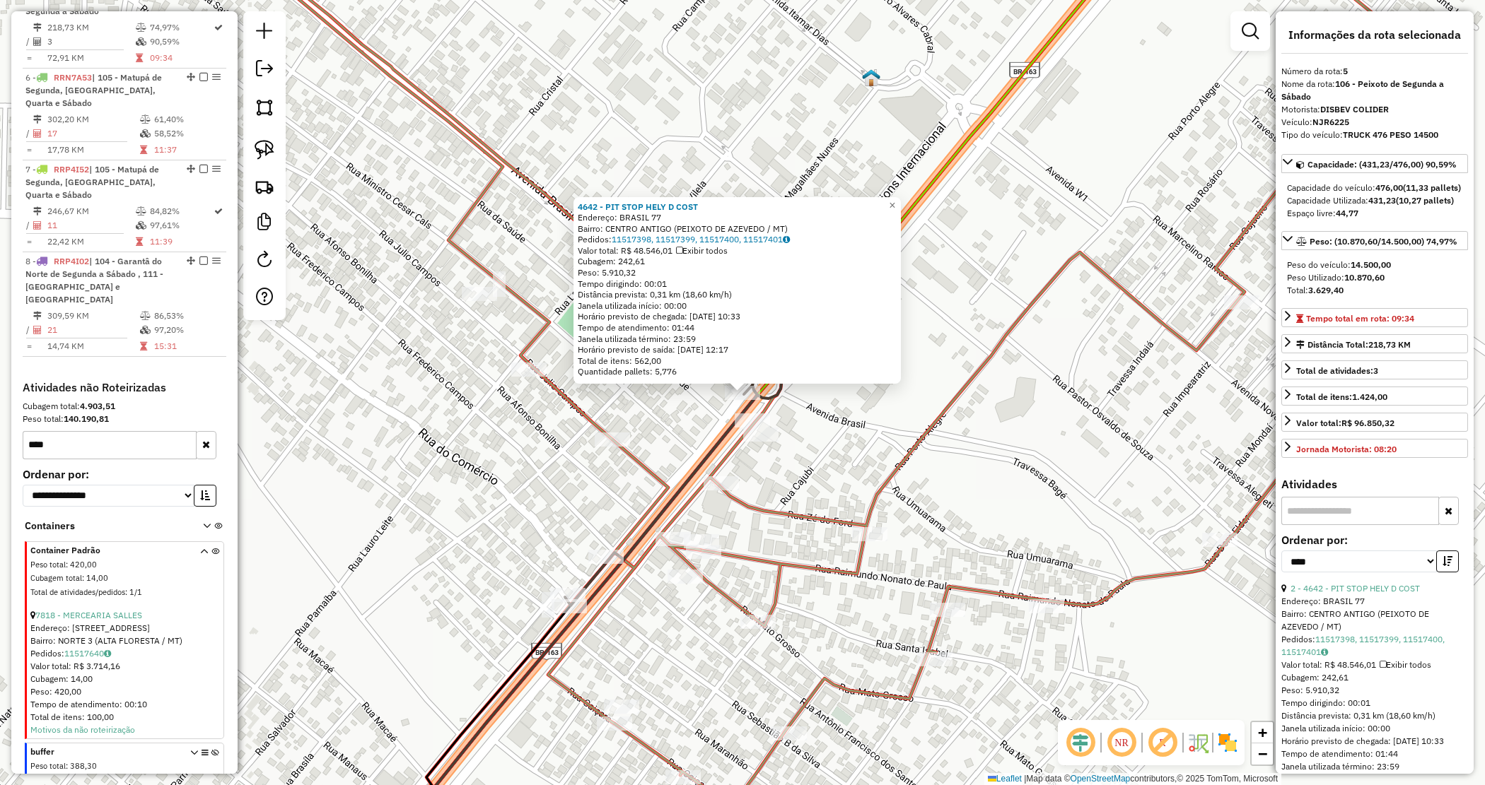
scroll to position [860, 0]
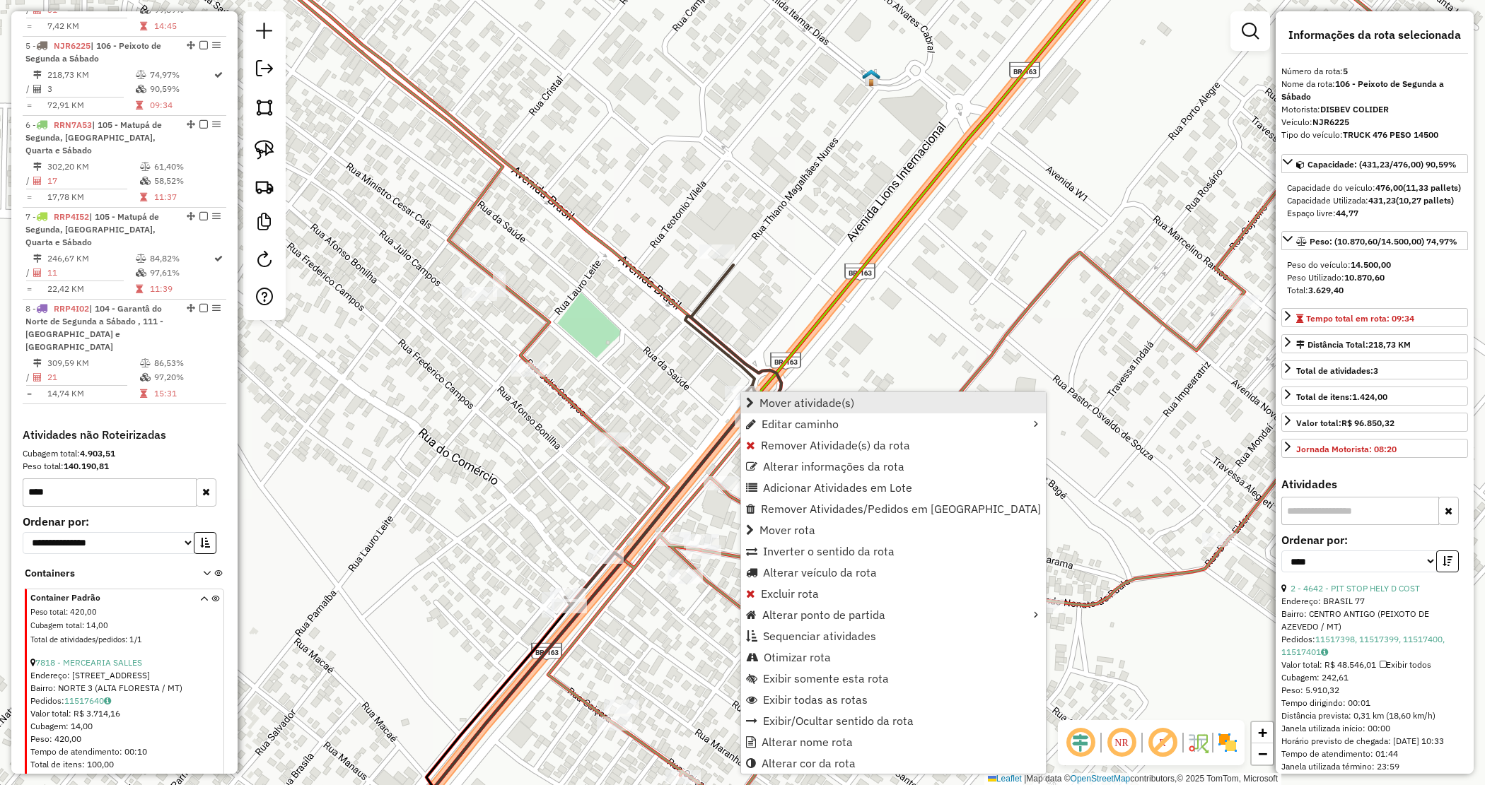
click at [833, 400] on span "Mover atividade(s)" at bounding box center [806, 402] width 95 height 11
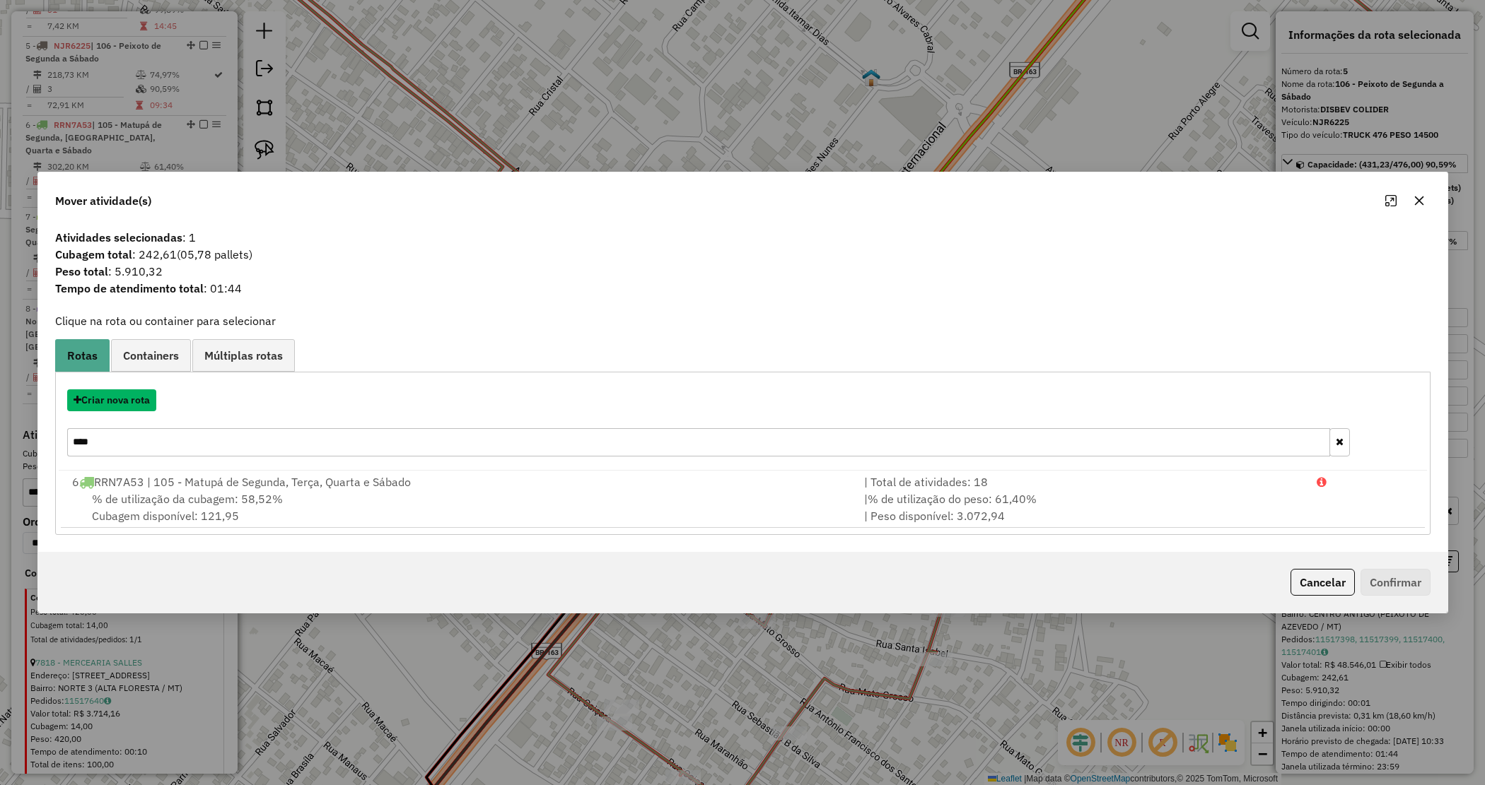
click at [107, 399] on button "Criar nova rota" at bounding box center [111, 401] width 89 height 22
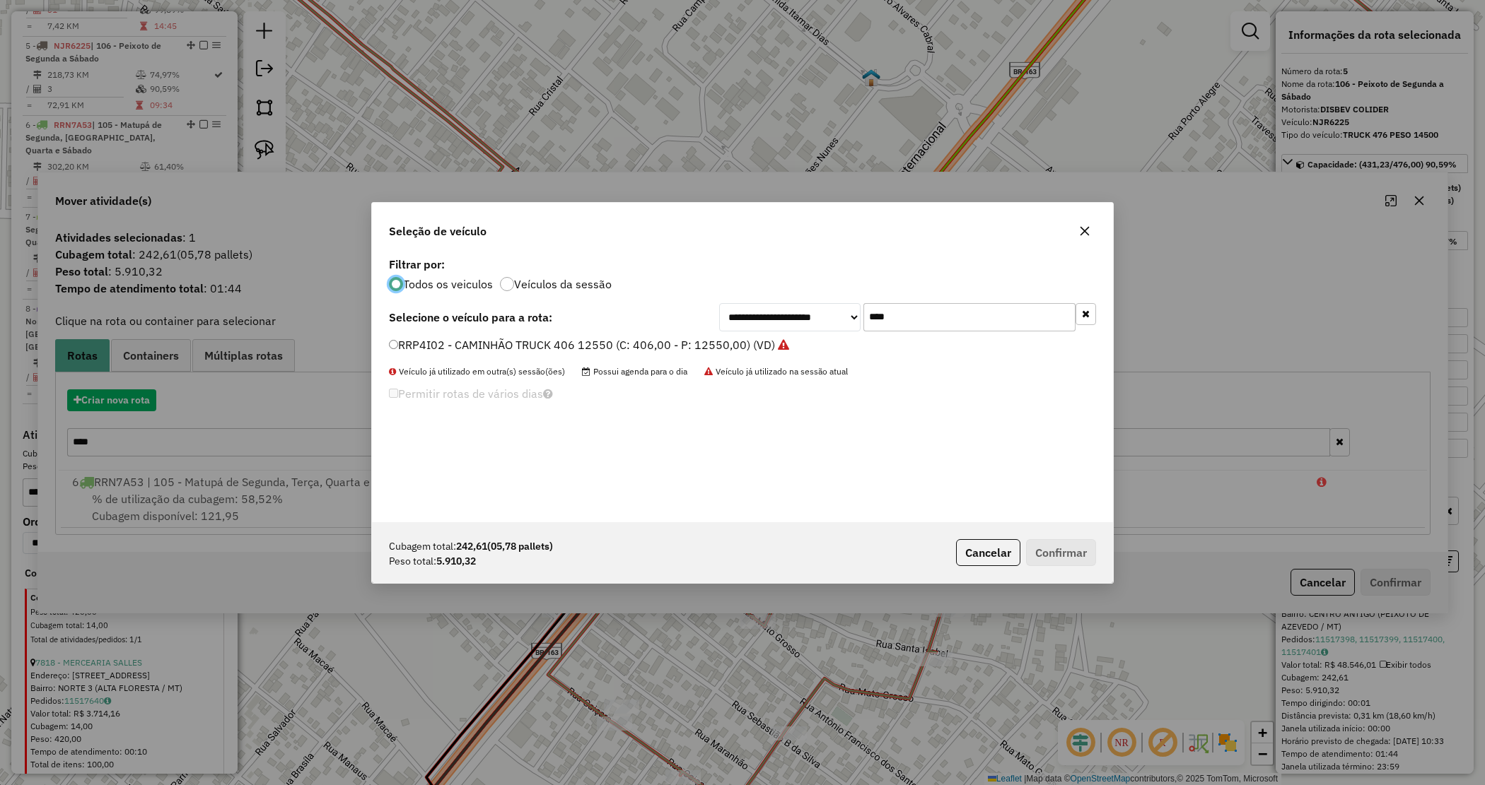
scroll to position [7, 4]
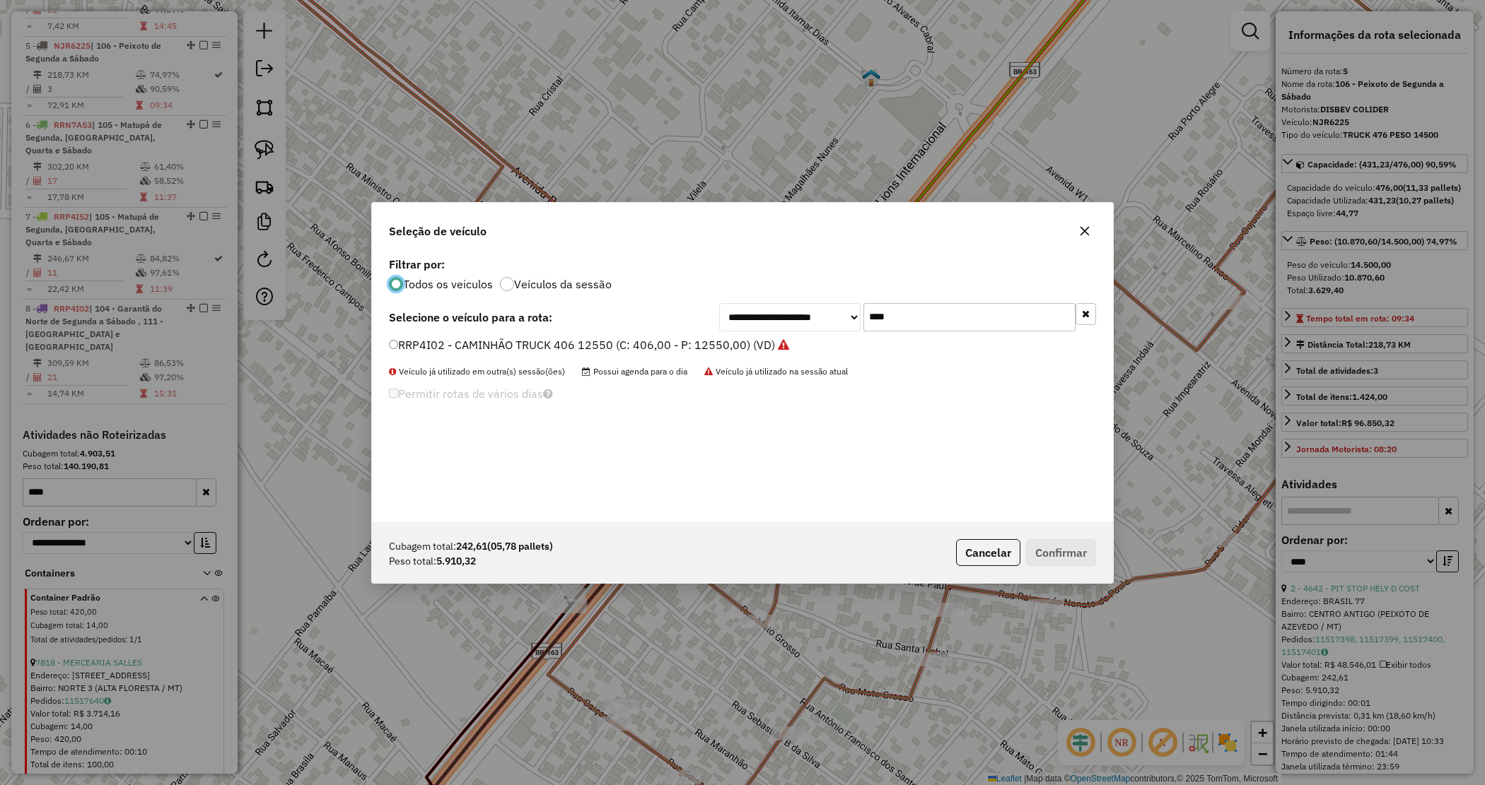
drag, startPoint x: 885, startPoint y: 320, endPoint x: 824, endPoint y: 308, distance: 62.7
click at [824, 308] on div "**********" at bounding box center [907, 317] width 377 height 28
drag, startPoint x: 895, startPoint y: 324, endPoint x: 812, endPoint y: 312, distance: 84.2
click at [813, 312] on div "**********" at bounding box center [907, 317] width 377 height 28
click at [927, 310] on input "****" at bounding box center [969, 317] width 212 height 28
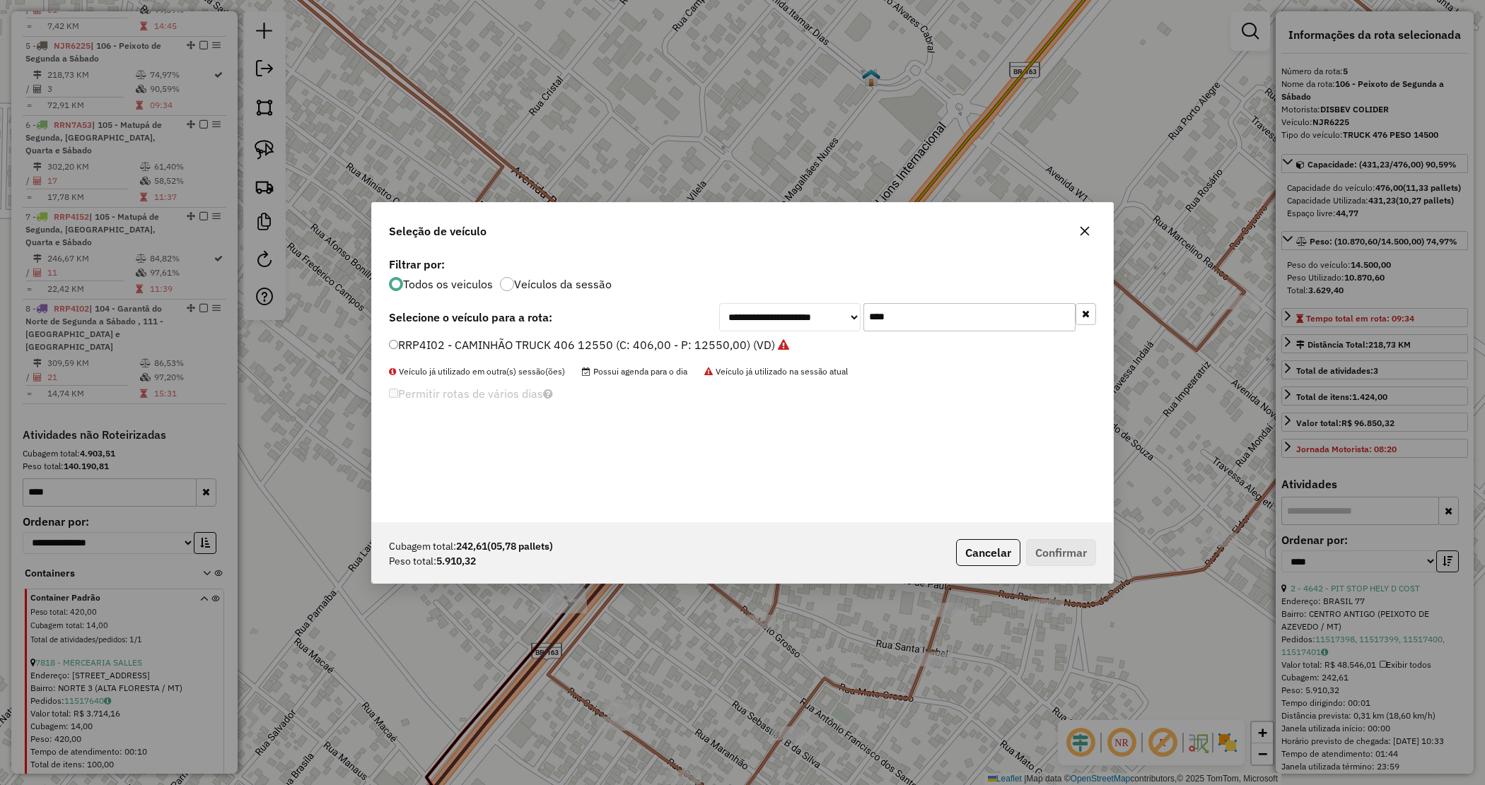
drag, startPoint x: 921, startPoint y: 315, endPoint x: 824, endPoint y: 312, distance: 97.6
click at [822, 313] on div "**********" at bounding box center [907, 317] width 377 height 28
type input "****"
click at [711, 341] on label "RRN1H33 - TOCO 294 PESO 7960 (C: 294,00 - P: 7960,00) (VD)" at bounding box center [558, 345] width 339 height 17
click at [1072, 539] on button "Confirmar" at bounding box center [1061, 552] width 70 height 27
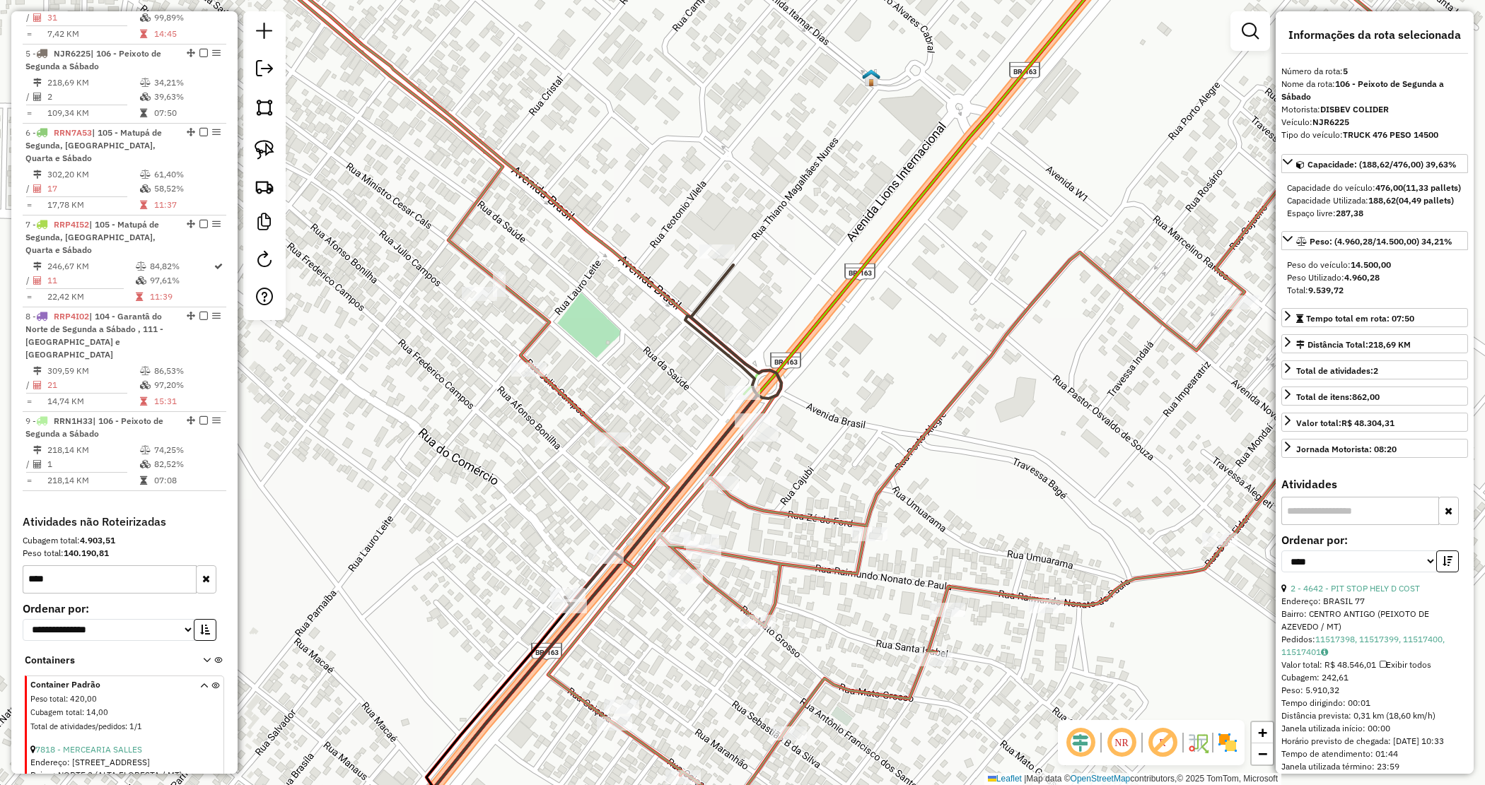
scroll to position [860, 0]
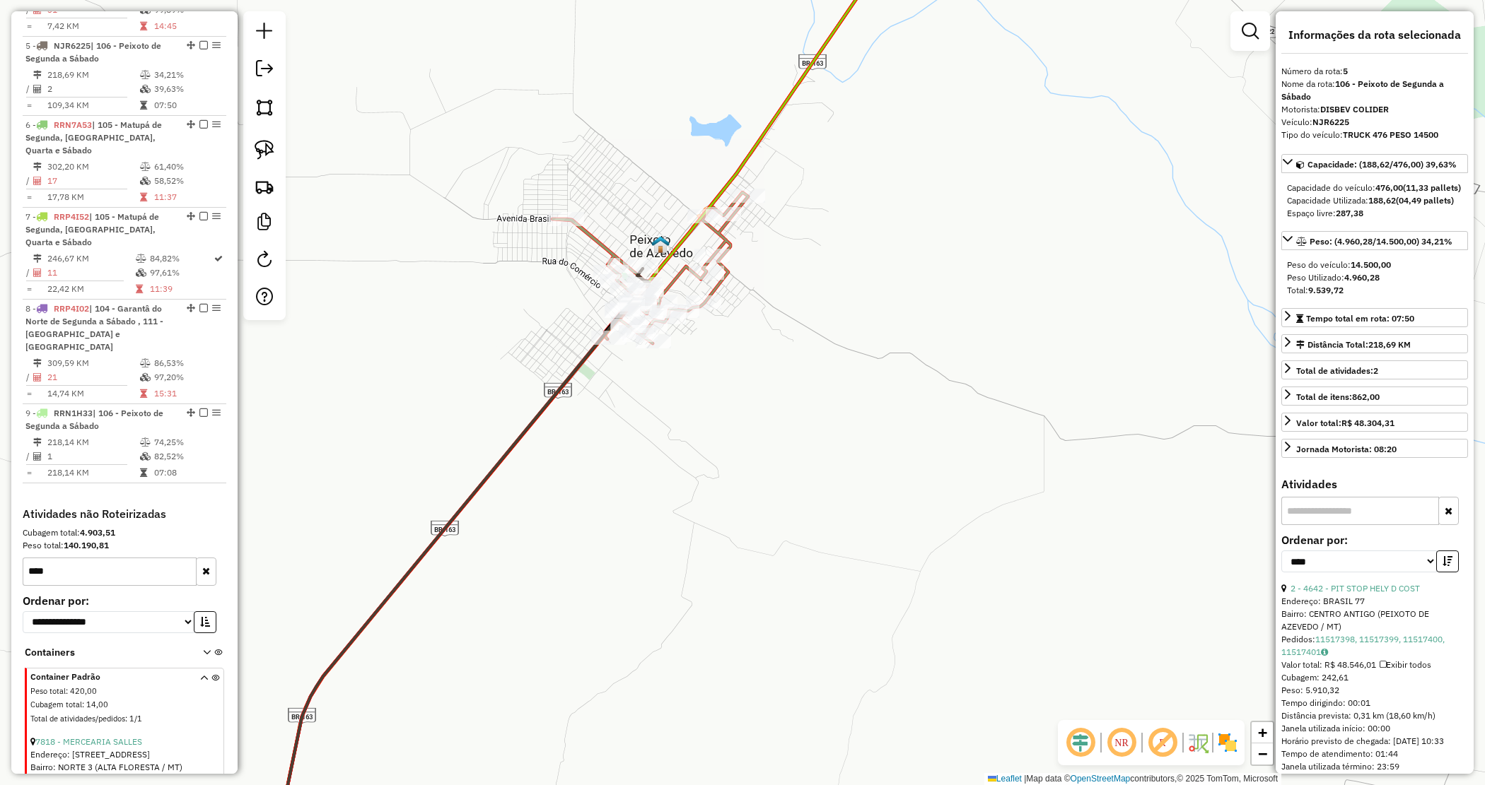
click at [744, 359] on div "Janela de atendimento Grade de atendimento Capacidade Transportadoras Veículos …" at bounding box center [742, 392] width 1485 height 785
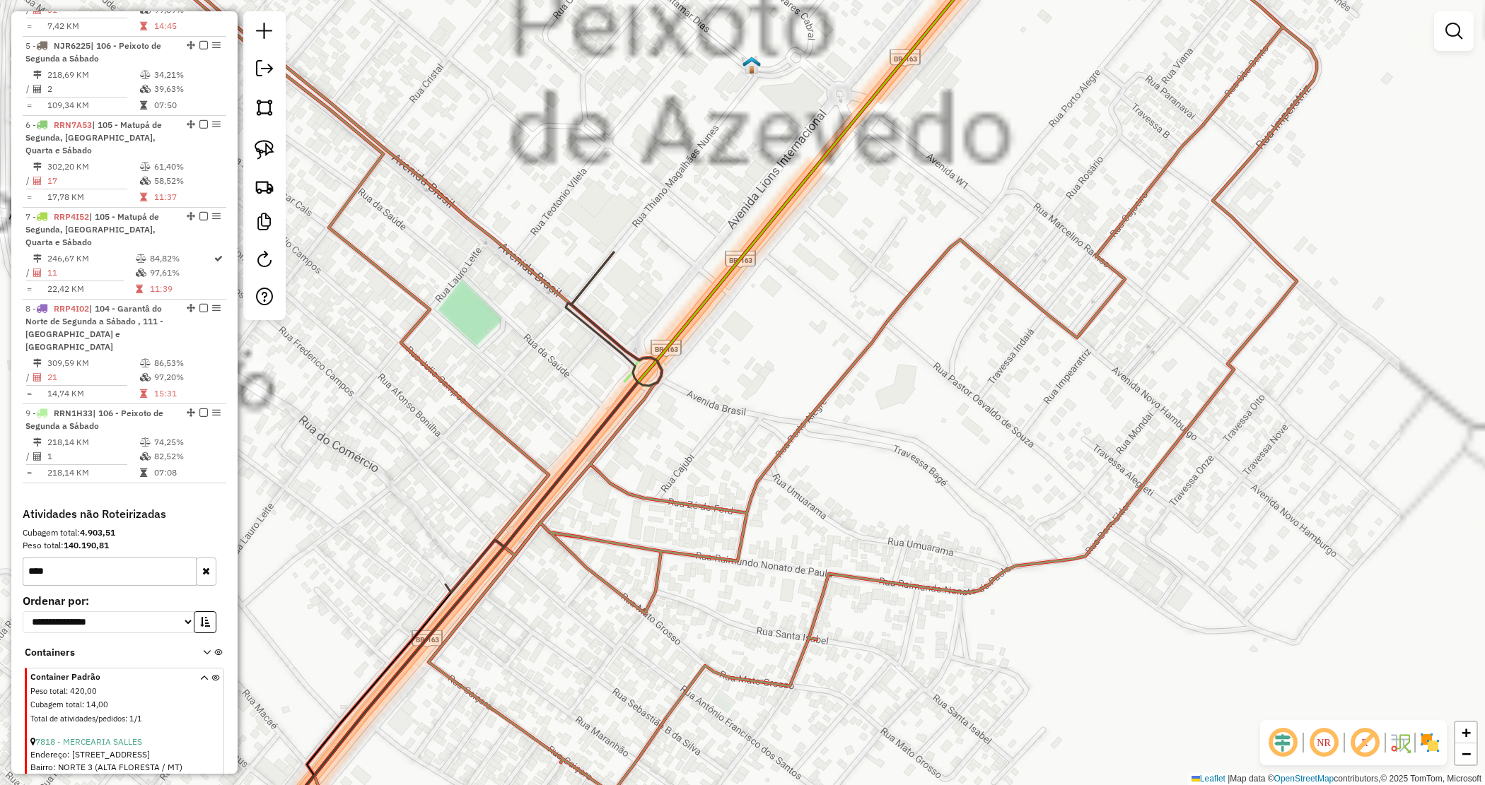
click at [633, 270] on div "Janela de atendimento Grade de atendimento Capacidade Transportadoras Veículos …" at bounding box center [742, 392] width 1485 height 785
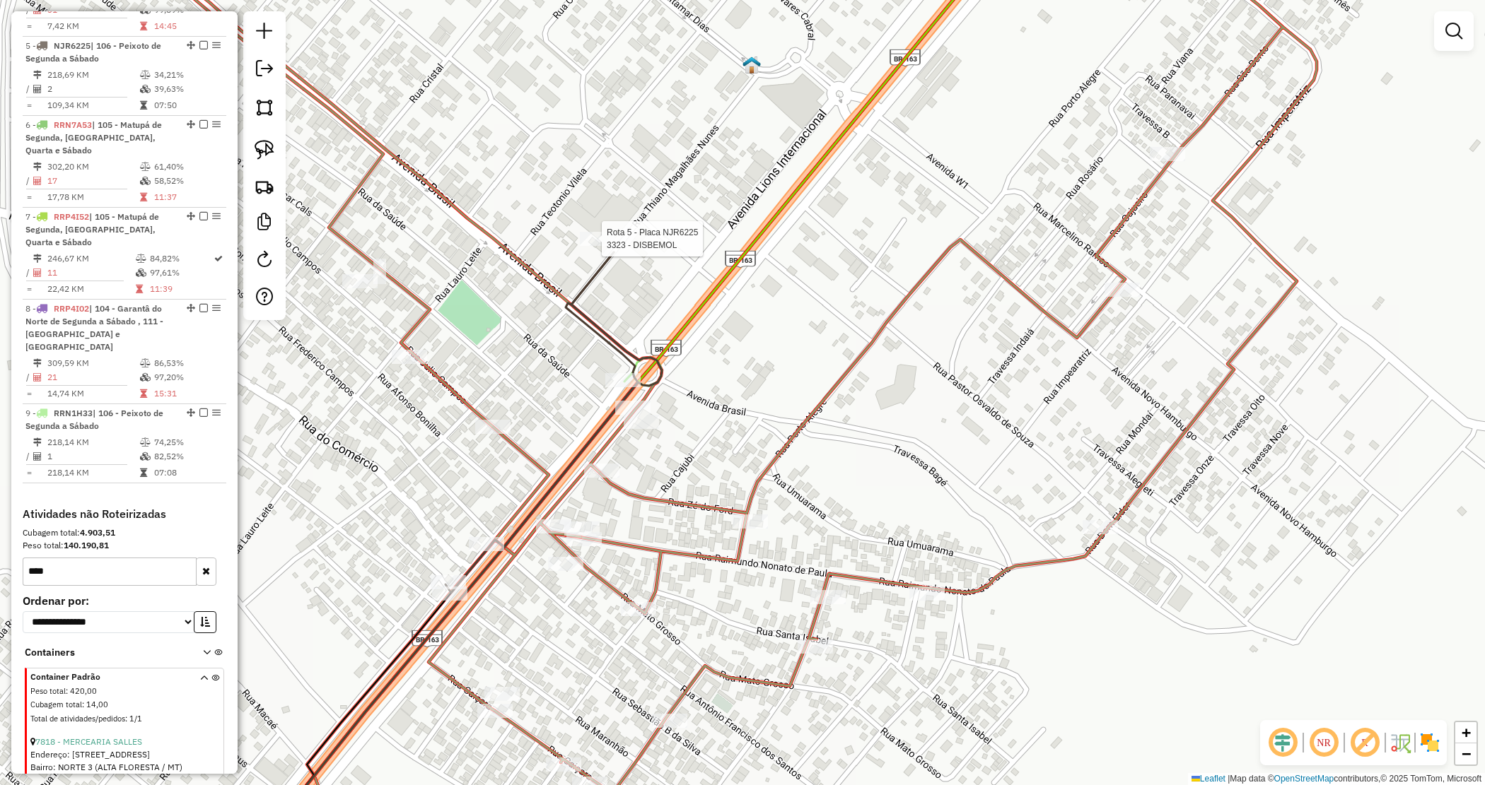
select select "*********"
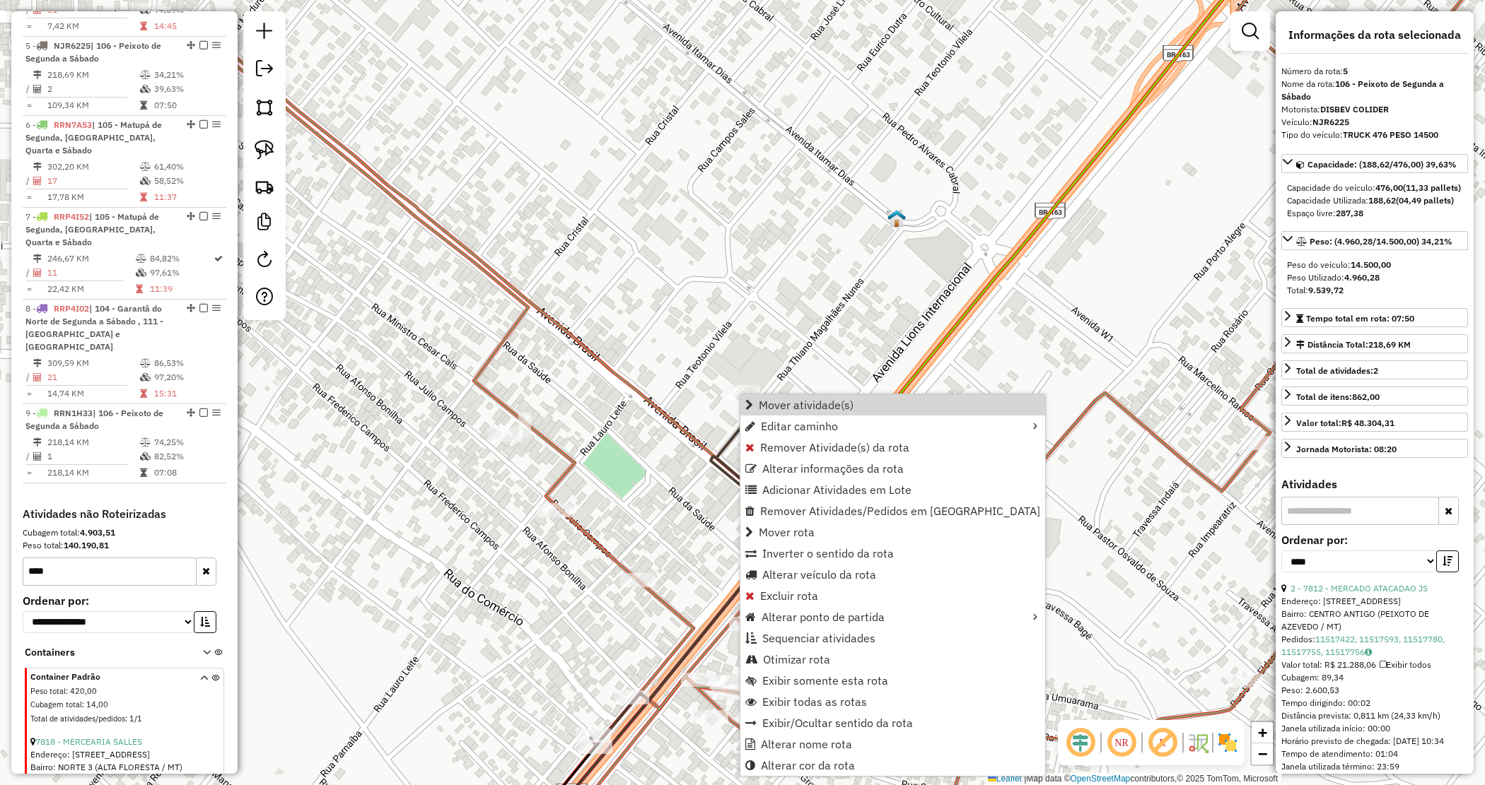
click at [659, 317] on div "Janela de atendimento Grade de atendimento Capacidade Transportadoras Veículos …" at bounding box center [742, 392] width 1485 height 785
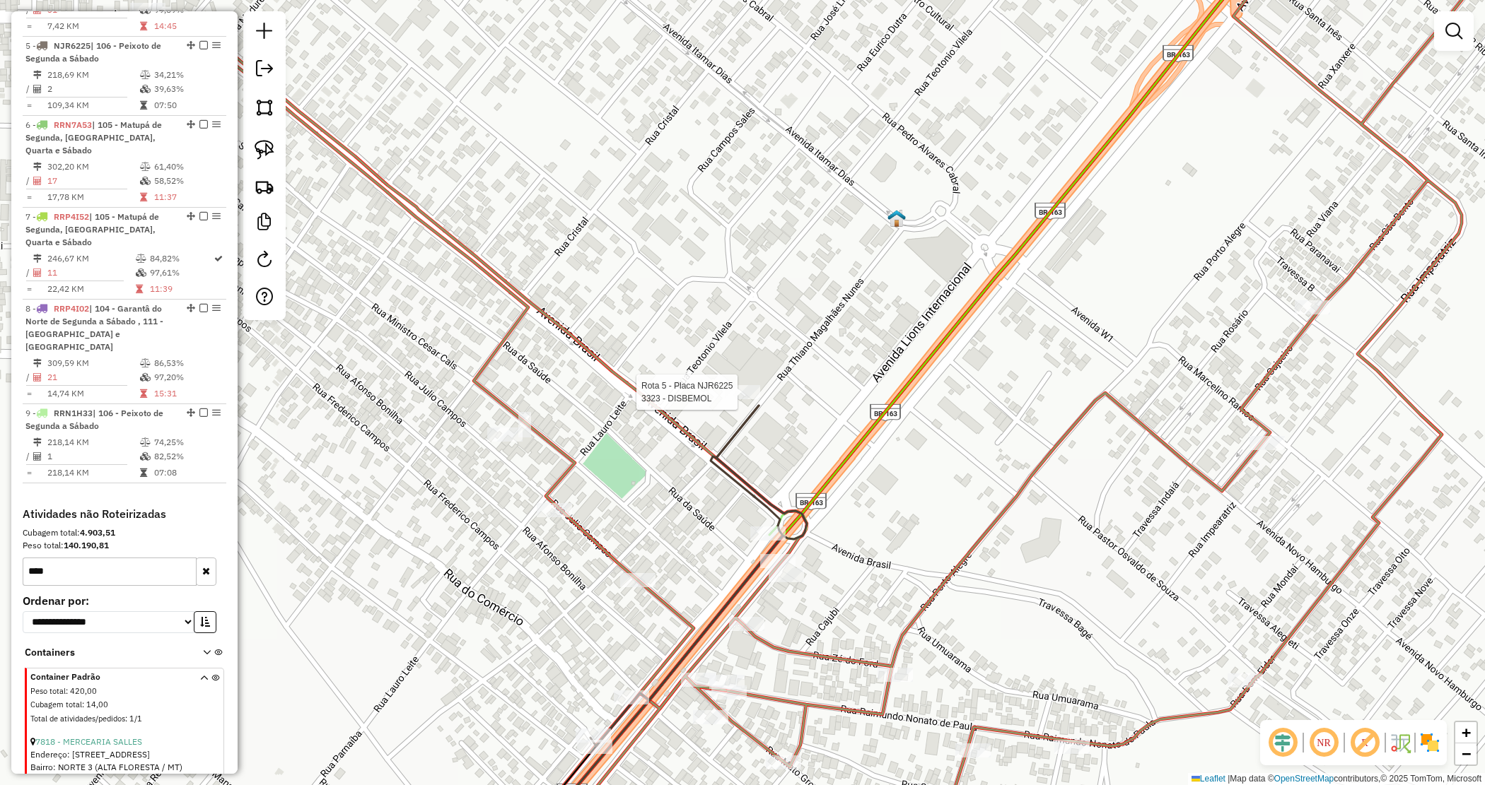
select select "*********"
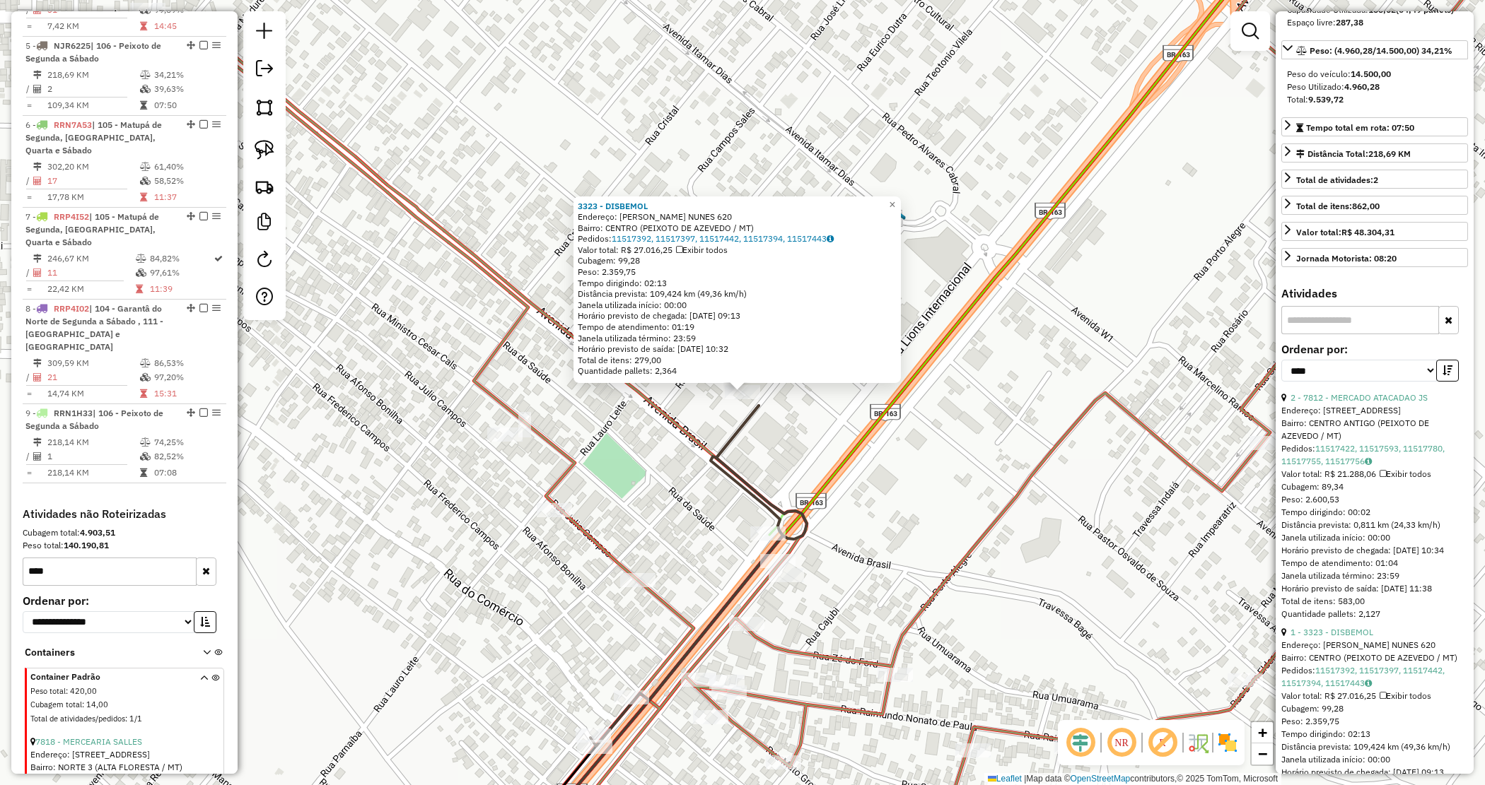
scroll to position [265, 0]
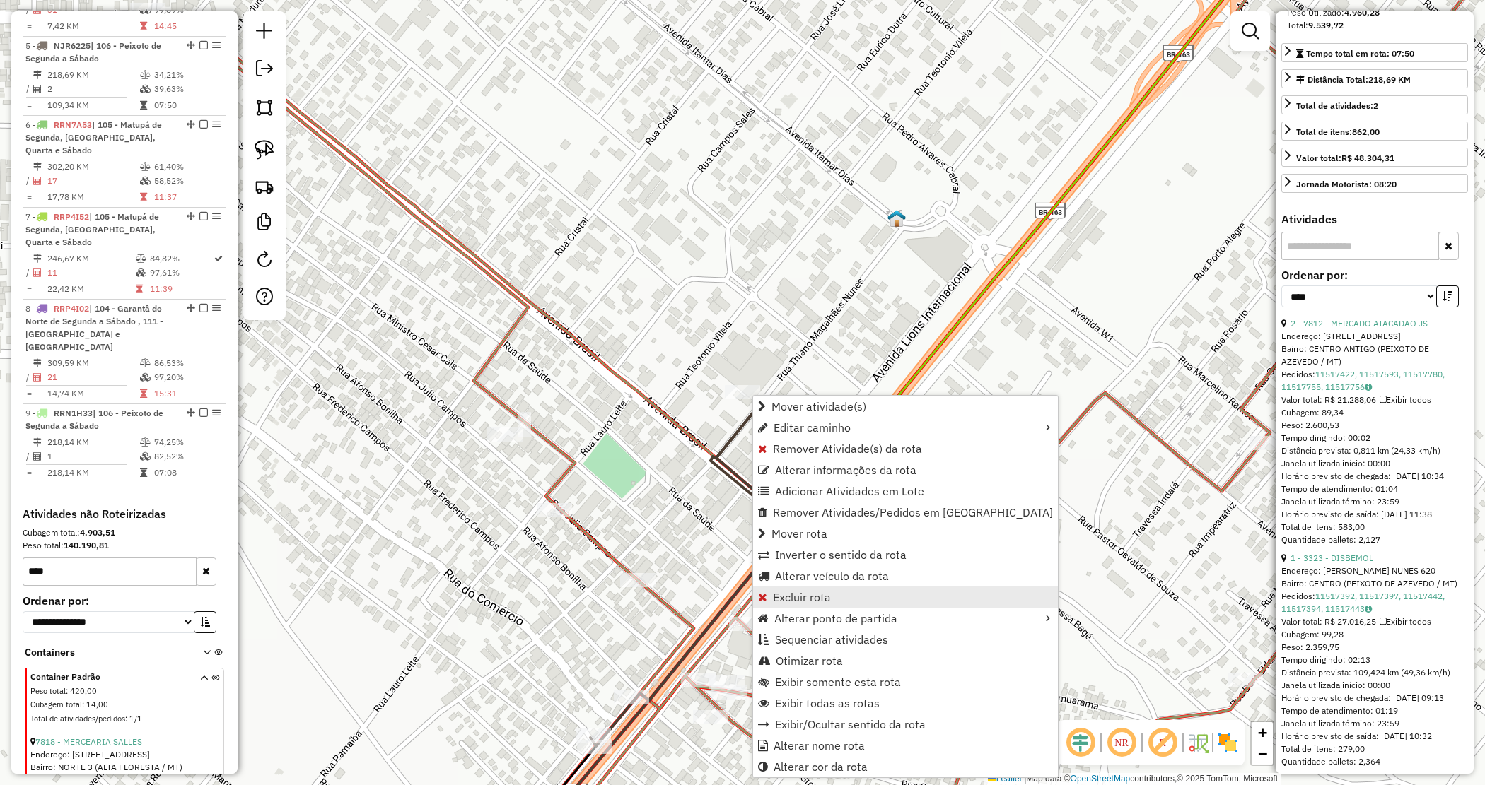
click at [790, 594] on span "Excluir rota" at bounding box center [802, 597] width 58 height 11
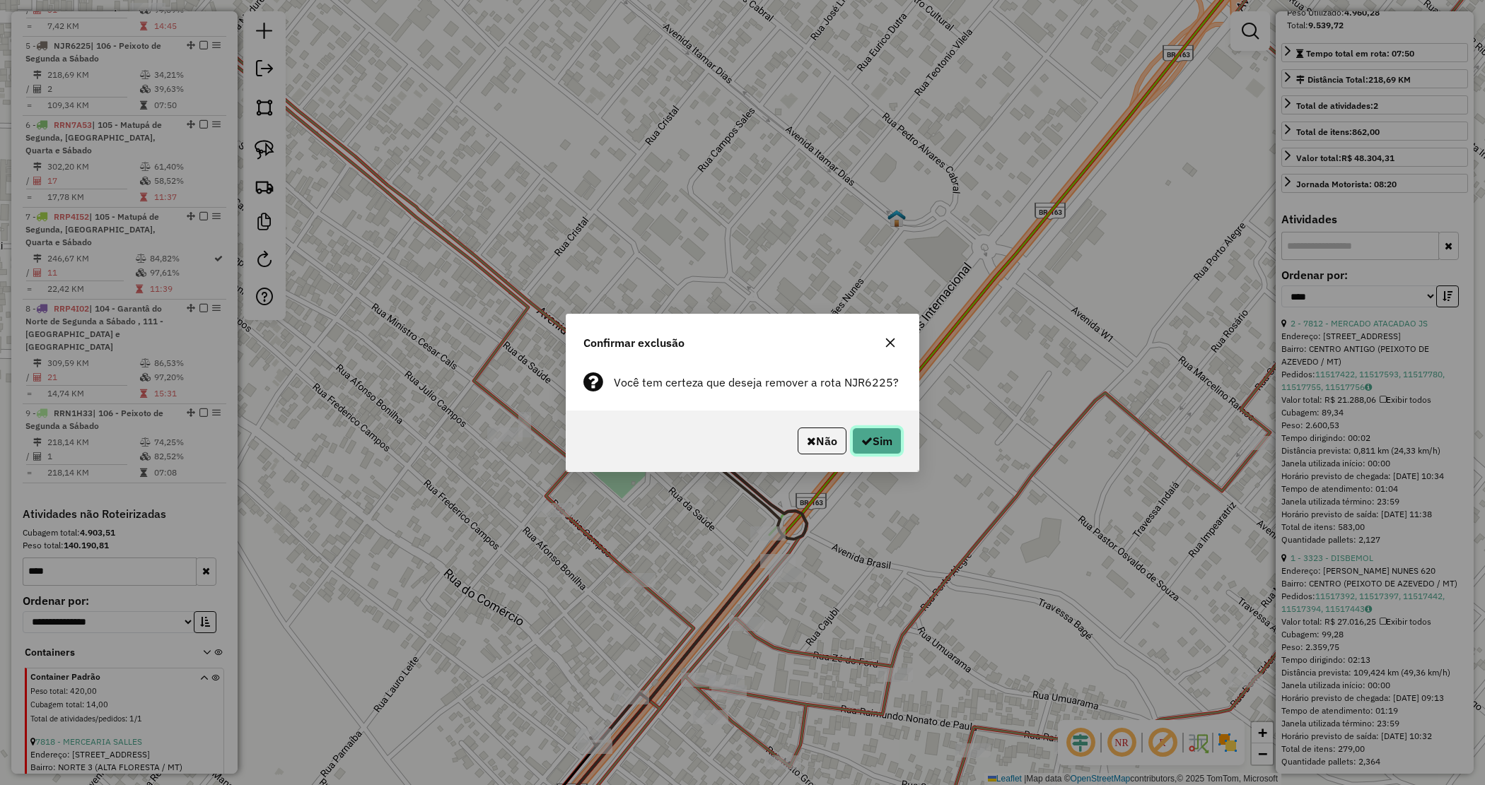
click at [889, 449] on button "Sim" at bounding box center [876, 441] width 49 height 27
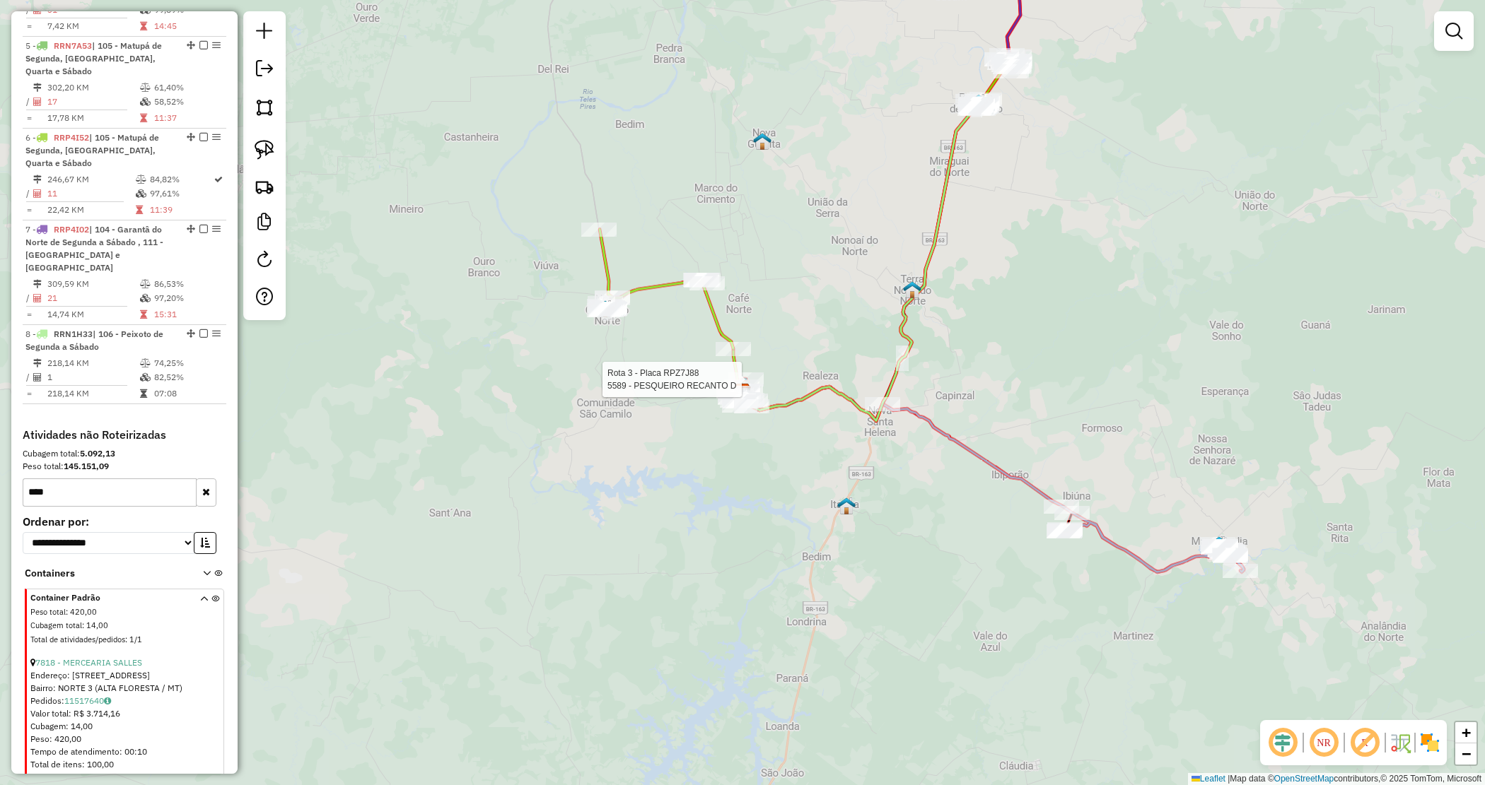
scroll to position [781, 0]
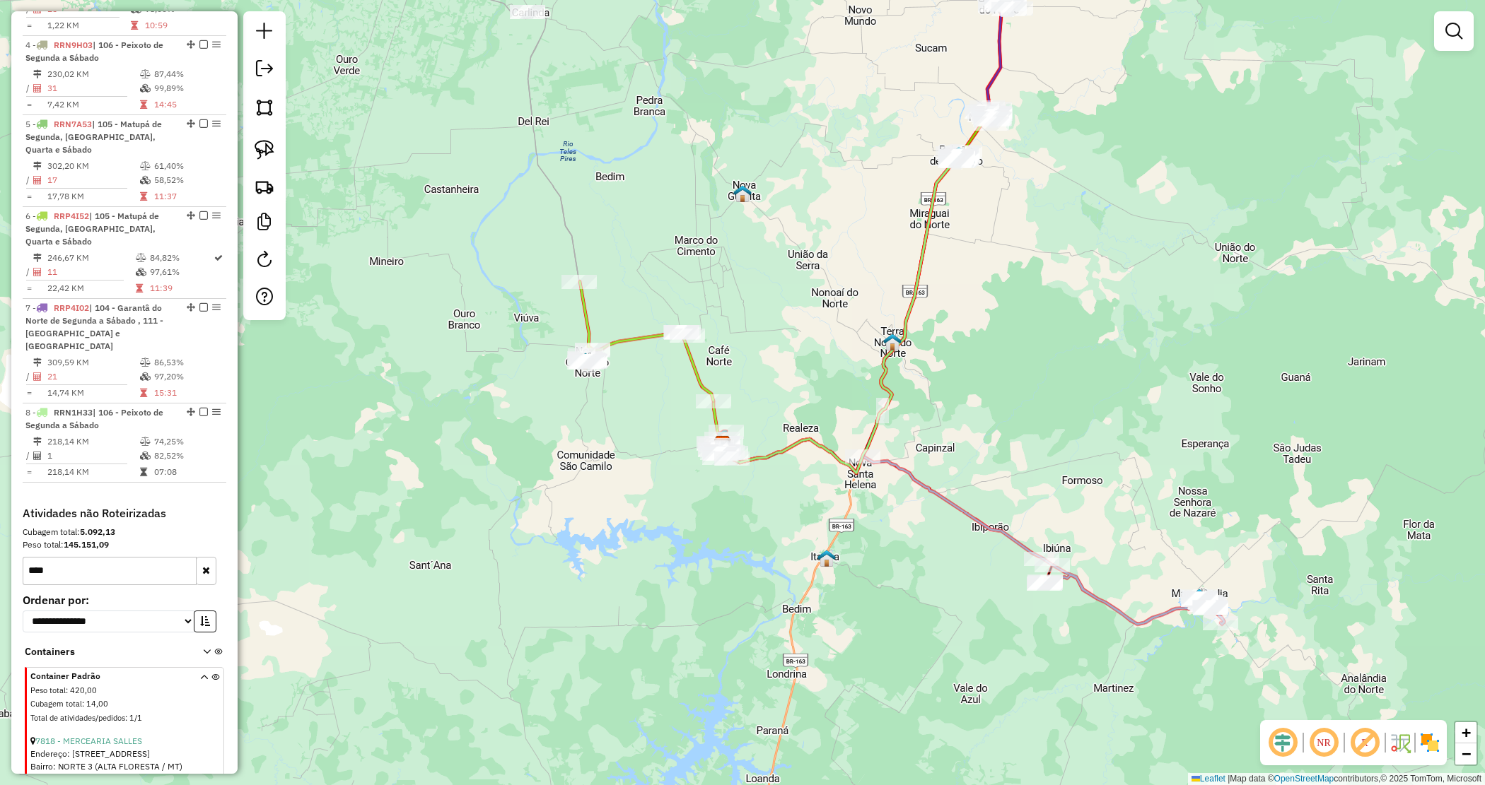
drag, startPoint x: 815, startPoint y: 192, endPoint x: 833, endPoint y: 185, distance: 18.8
click at [809, 207] on div "Janela de atendimento Grade de atendimento Capacidade Transportadoras Veículos …" at bounding box center [742, 392] width 1485 height 785
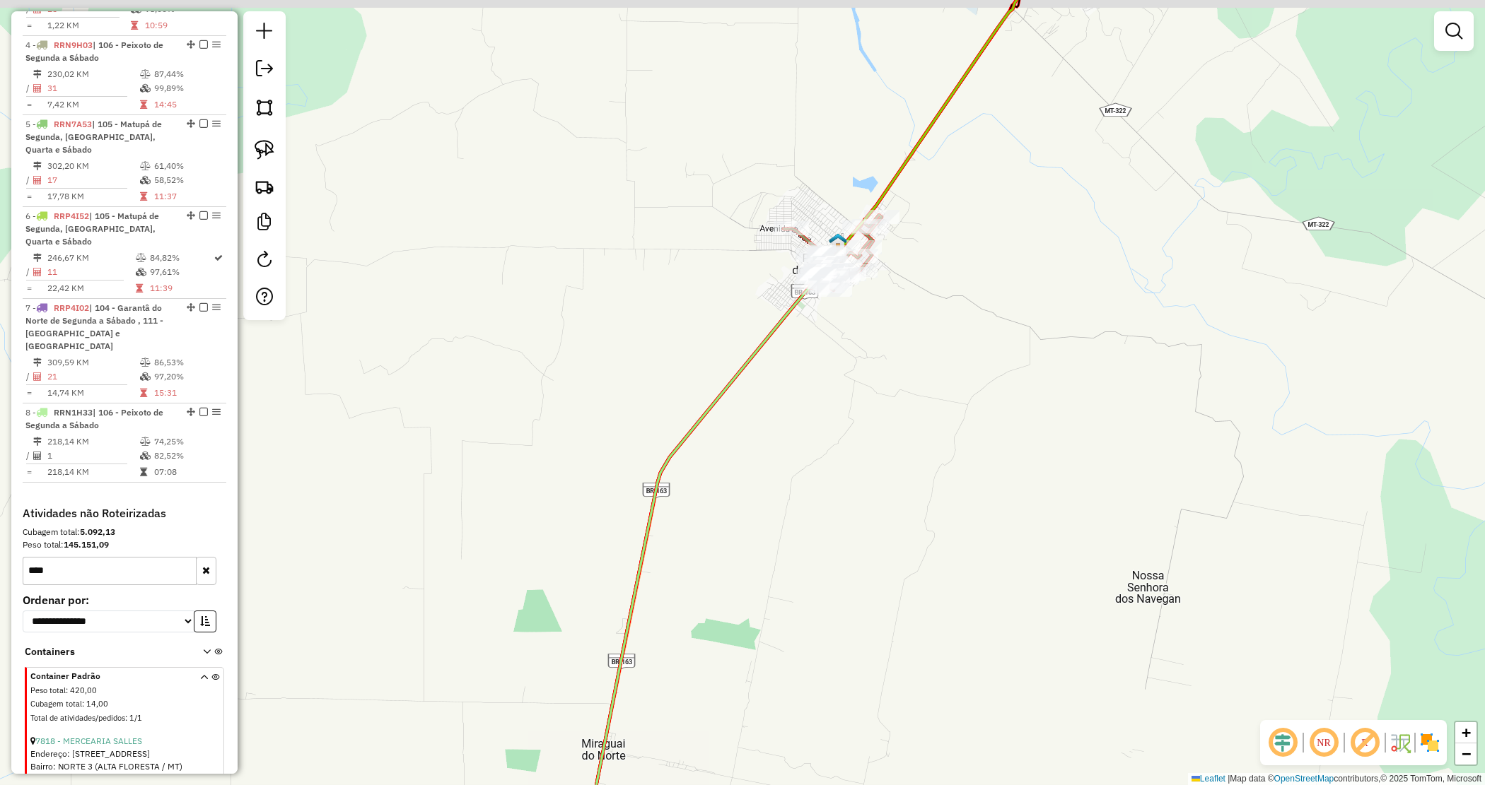
drag, startPoint x: 1032, startPoint y: 151, endPoint x: 847, endPoint y: 262, distance: 215.9
click at [952, 245] on div "Janela de atendimento Grade de atendimento Capacidade Transportadoras Veículos …" at bounding box center [742, 392] width 1485 height 785
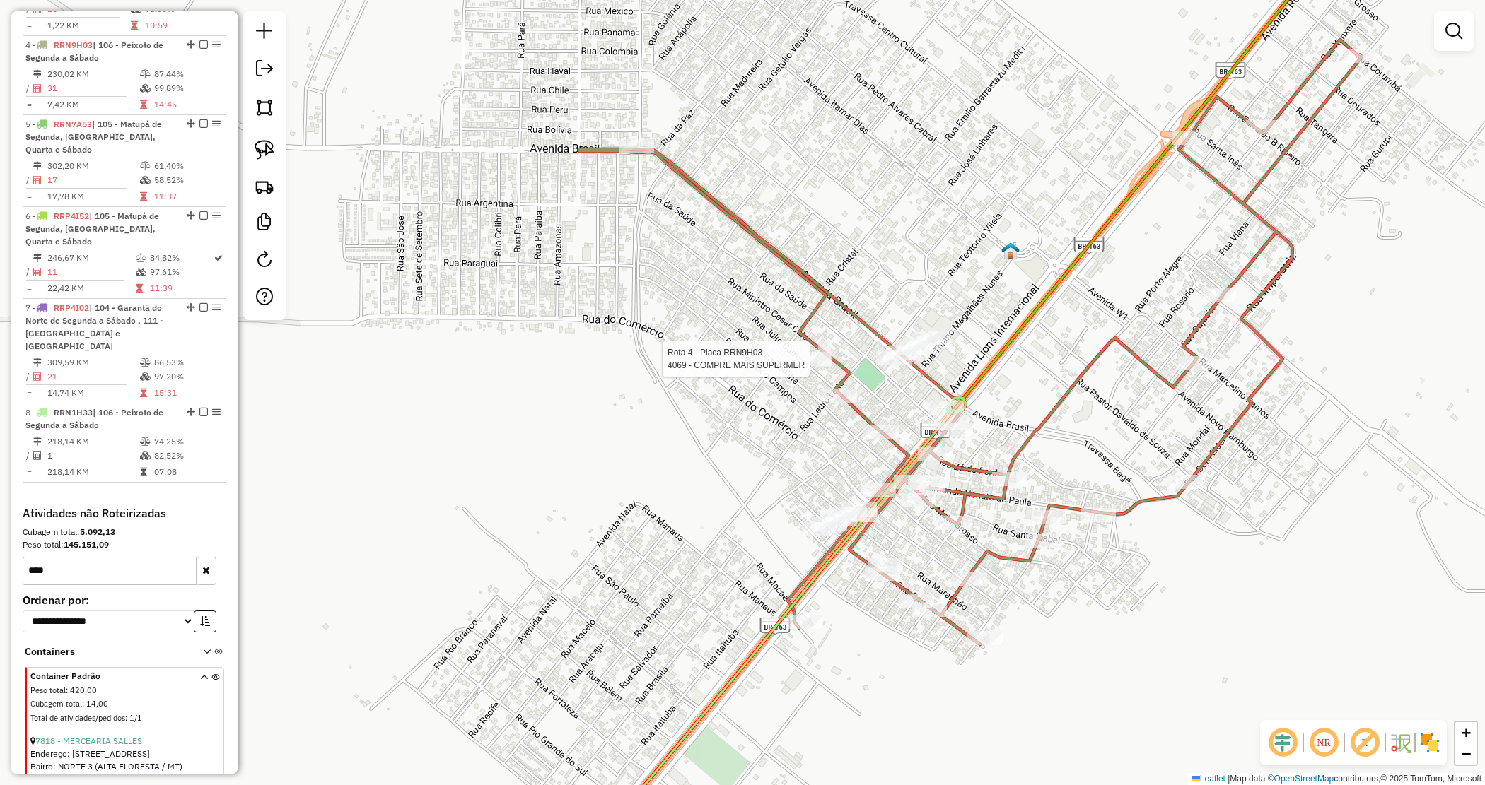
click at [817, 366] on div at bounding box center [814, 359] width 35 height 14
select select "*********"
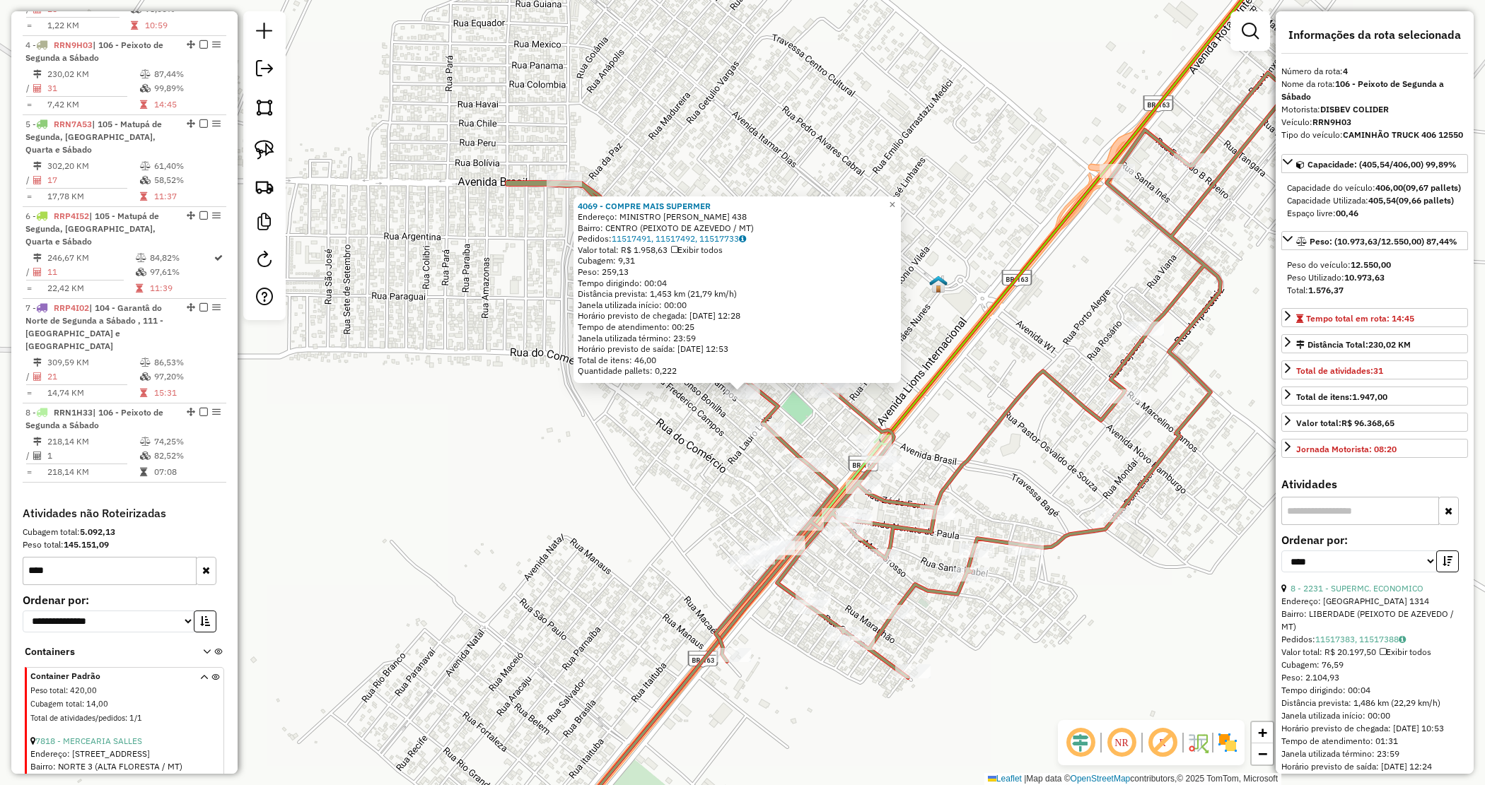
scroll to position [780, 0]
drag, startPoint x: 643, startPoint y: 462, endPoint x: 514, endPoint y: 423, distance: 135.1
click at [517, 424] on div "4069 - COMPRE MAIS SUPERMER Endereço: MINISTRO CEZAR CALSS 438 Bairro: CENTRO (…" at bounding box center [742, 392] width 1485 height 785
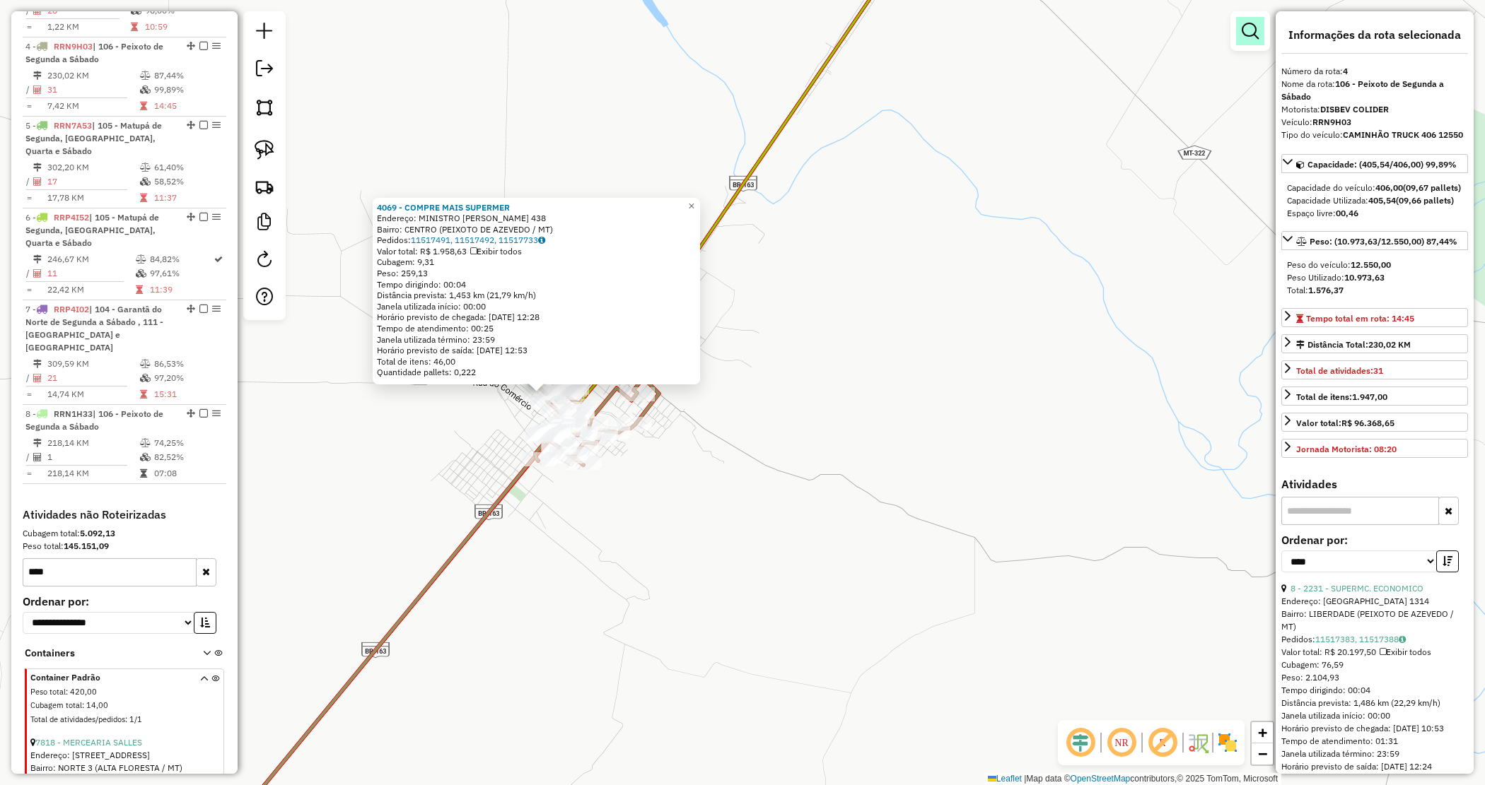
click at [1248, 30] on em at bounding box center [1249, 31] width 17 height 17
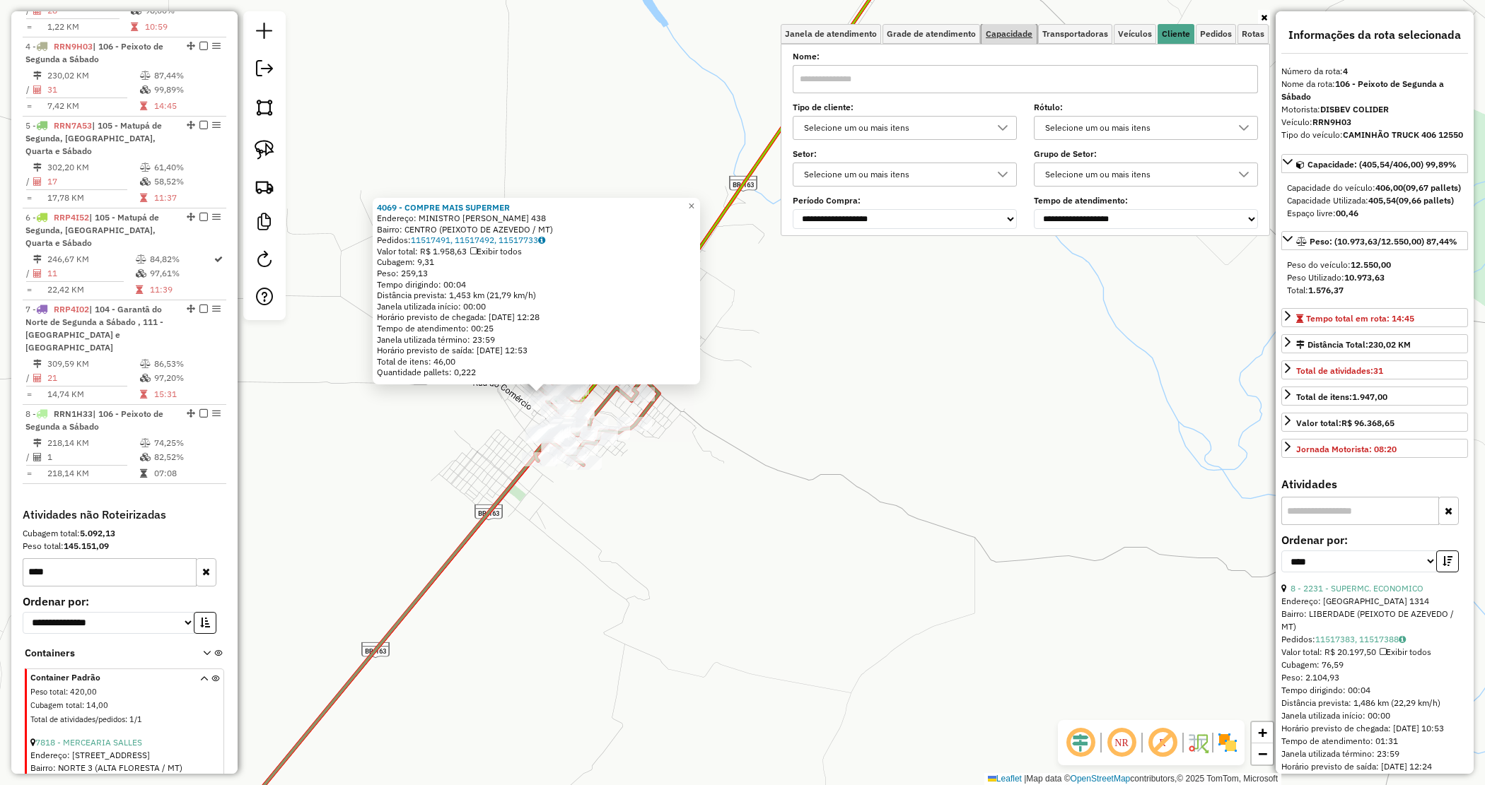
click at [1011, 26] on link "Capacidade" at bounding box center [1008, 34] width 55 height 20
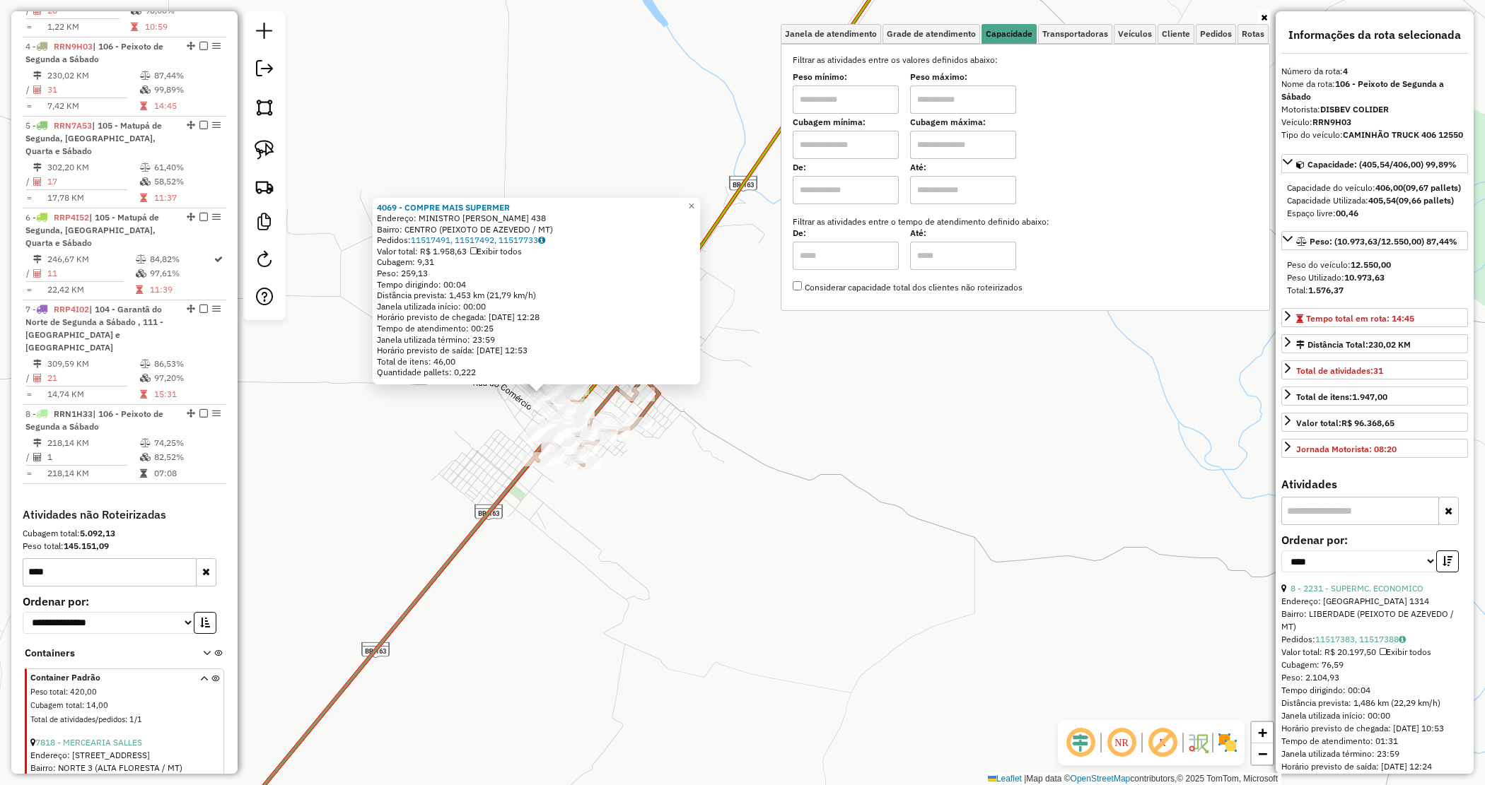
click at [846, 105] on input "text" at bounding box center [846, 100] width 106 height 28
type input "****"
click at [969, 104] on input "text" at bounding box center [963, 100] width 106 height 28
type input "******"
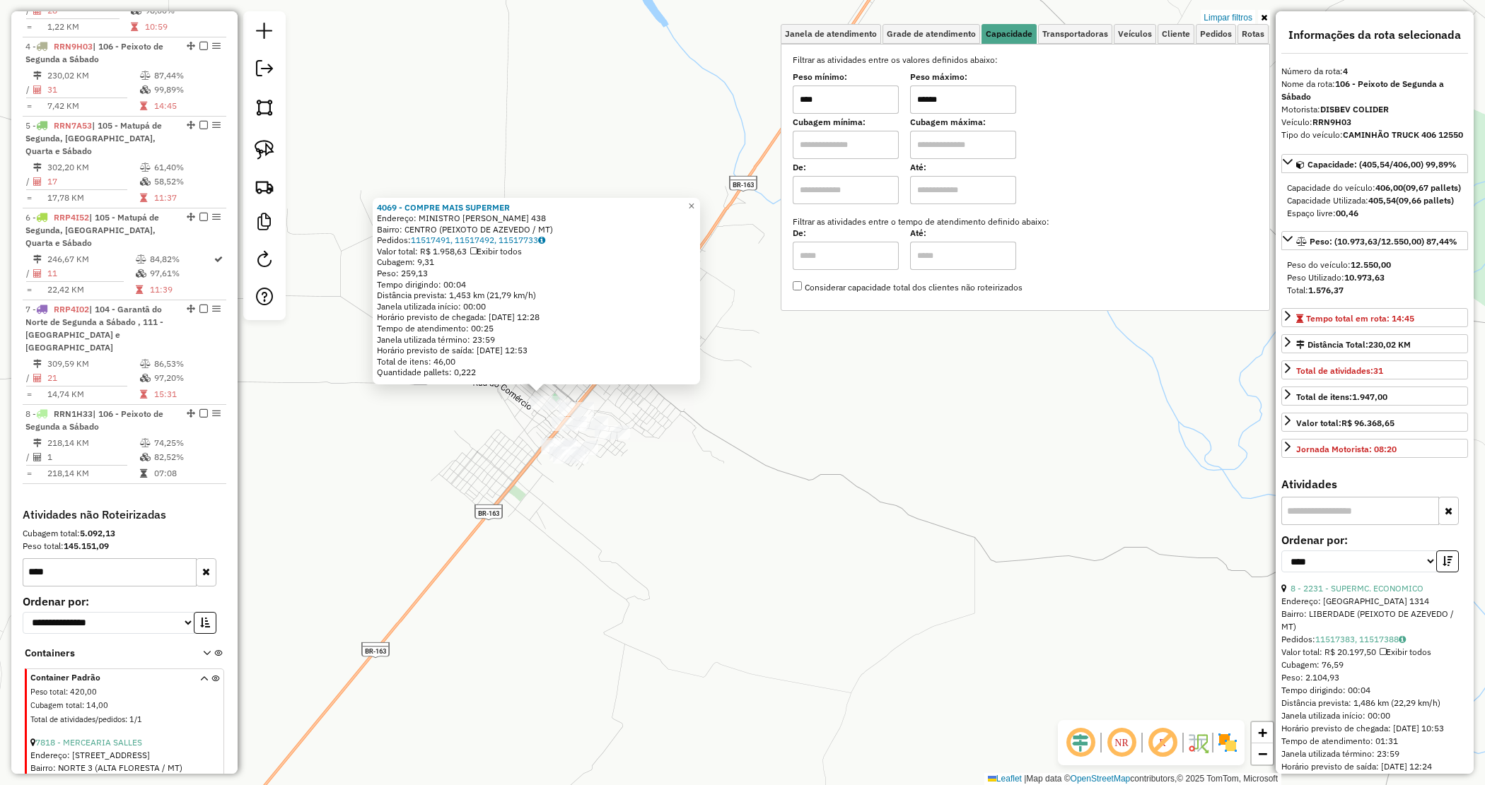
click at [769, 376] on div "4069 - COMPRE MAIS SUPERMER Endereço: MINISTRO CEZAR CALSS 438 Bairro: CENTRO (…" at bounding box center [742, 392] width 1485 height 785
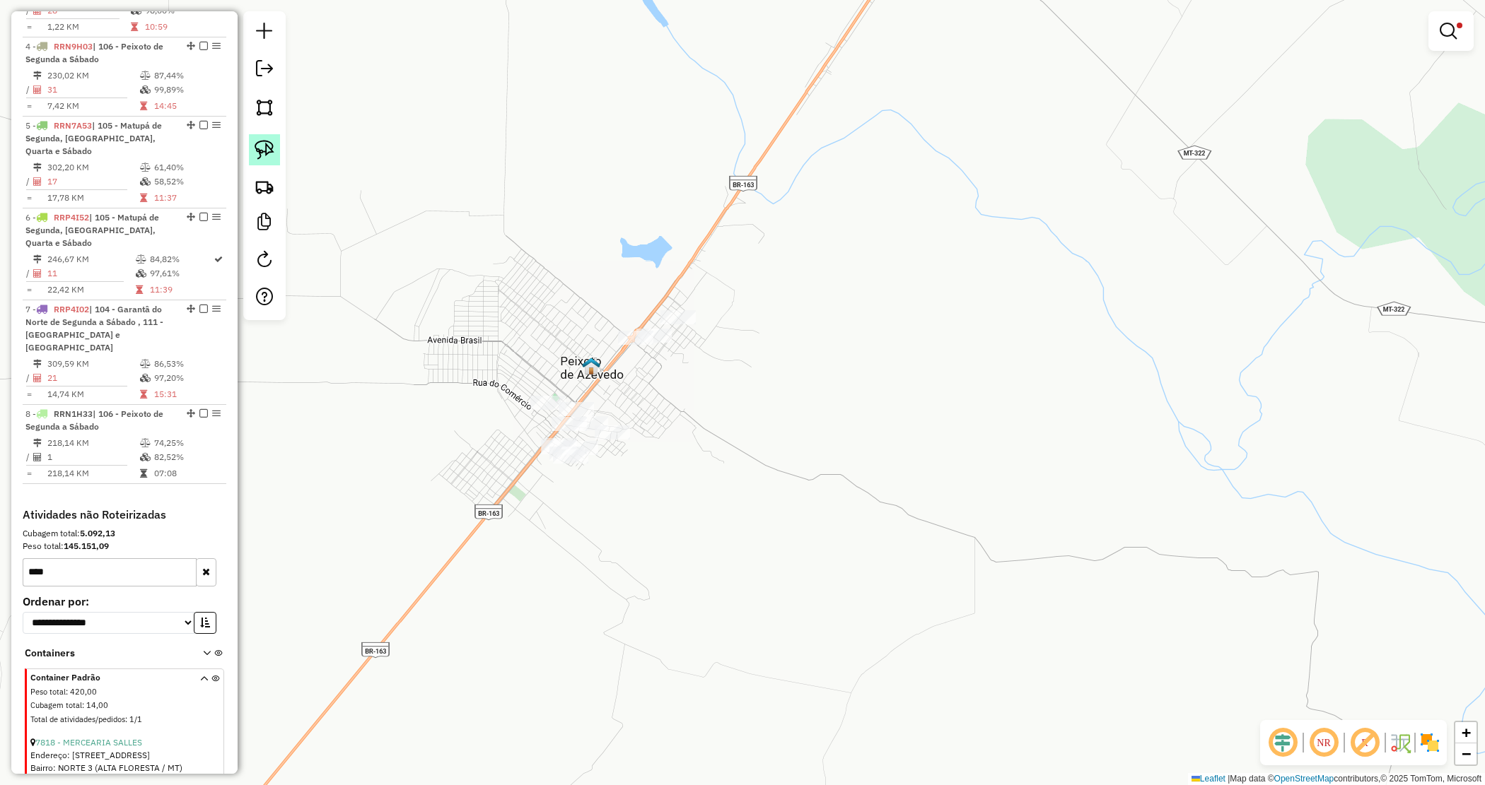
click at [271, 149] on img at bounding box center [265, 150] width 20 height 20
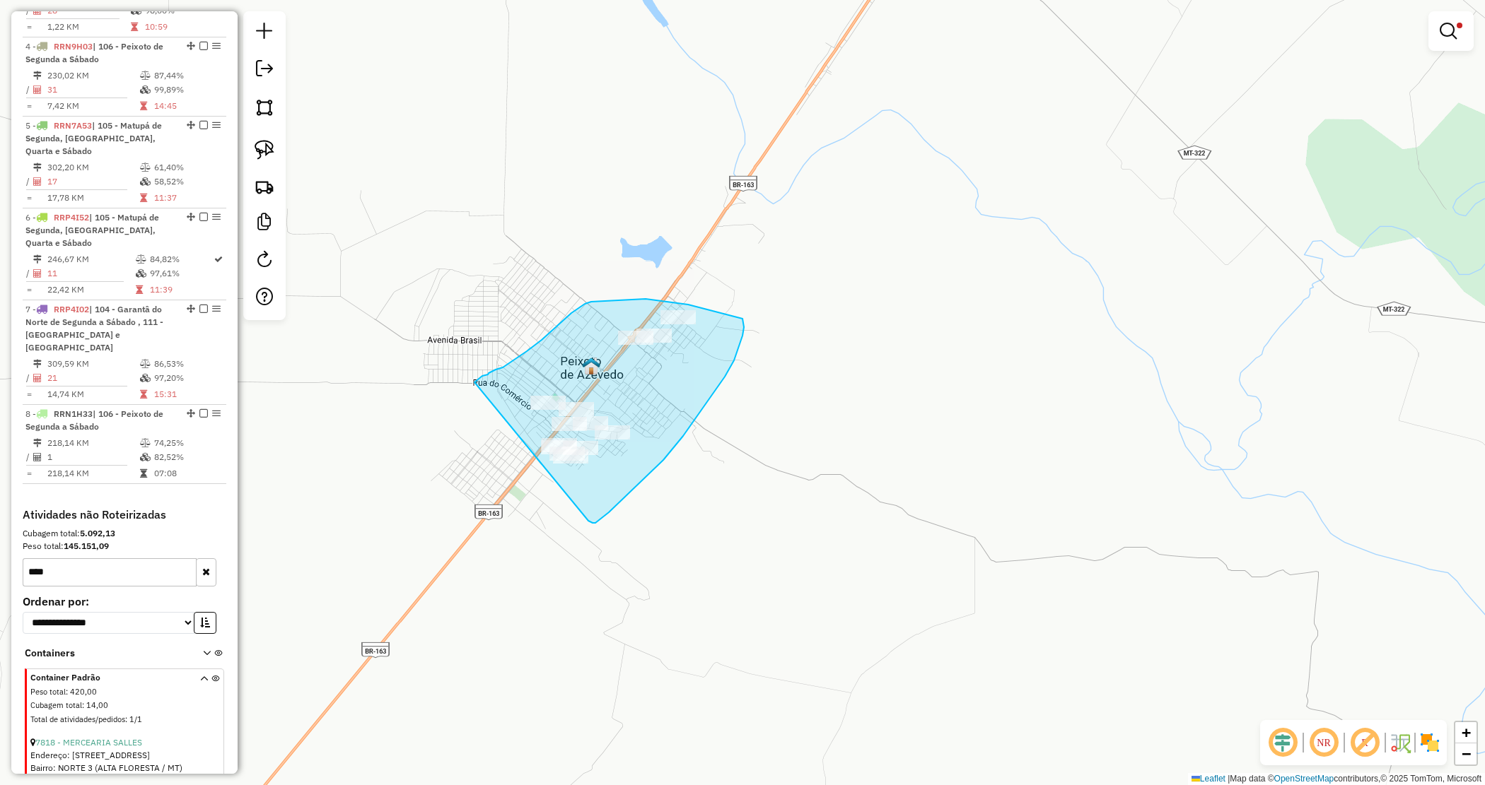
drag, startPoint x: 474, startPoint y: 382, endPoint x: 489, endPoint y: 479, distance: 98.0
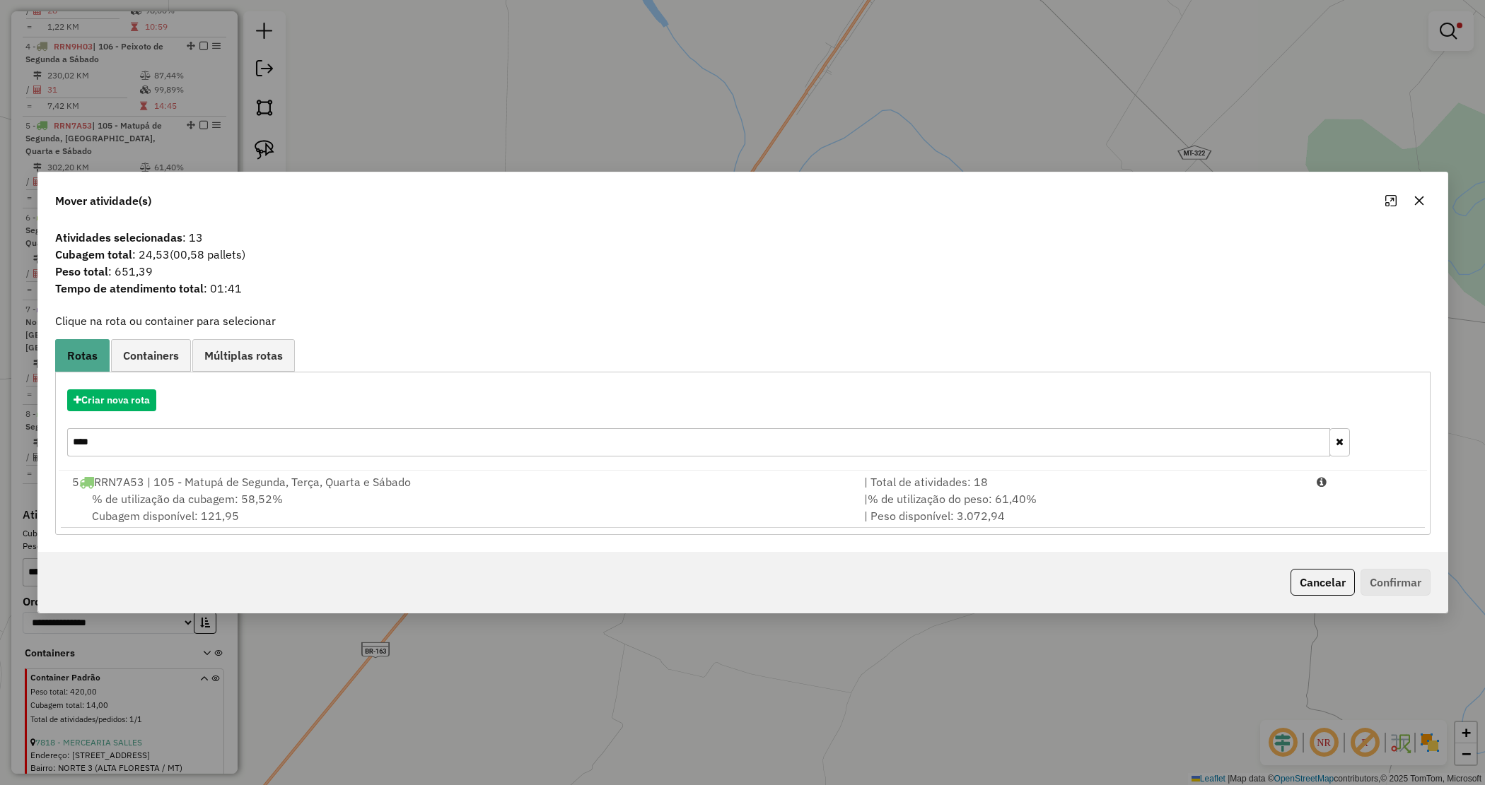
drag, startPoint x: 89, startPoint y: 444, endPoint x: 54, endPoint y: 443, distance: 35.4
click at [54, 443] on div "Atividades selecionadas : 13 Cubagem total : 24,53 (00,58 pallets) Peso total :…" at bounding box center [742, 387] width 1409 height 329
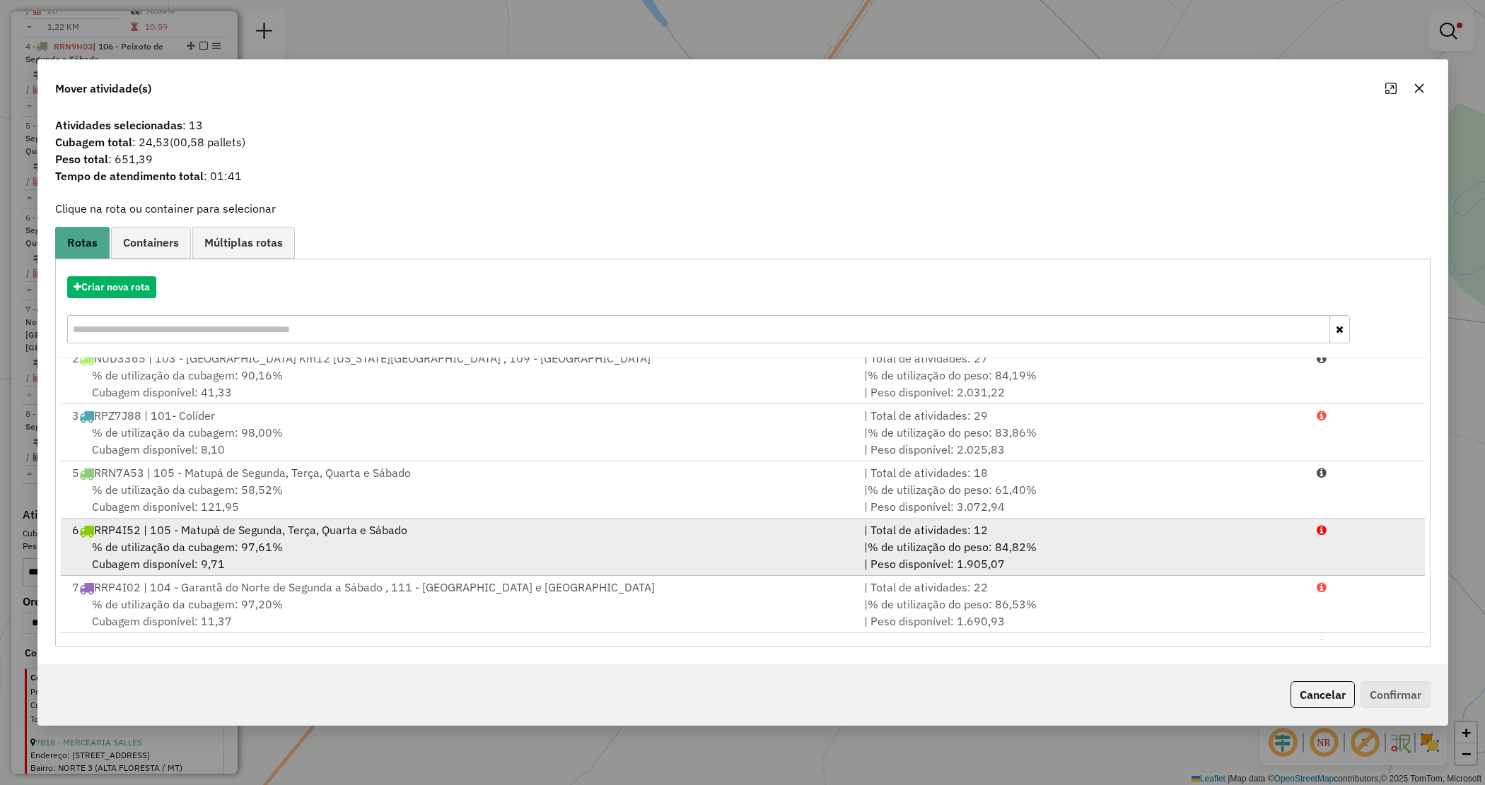
scroll to position [119, 0]
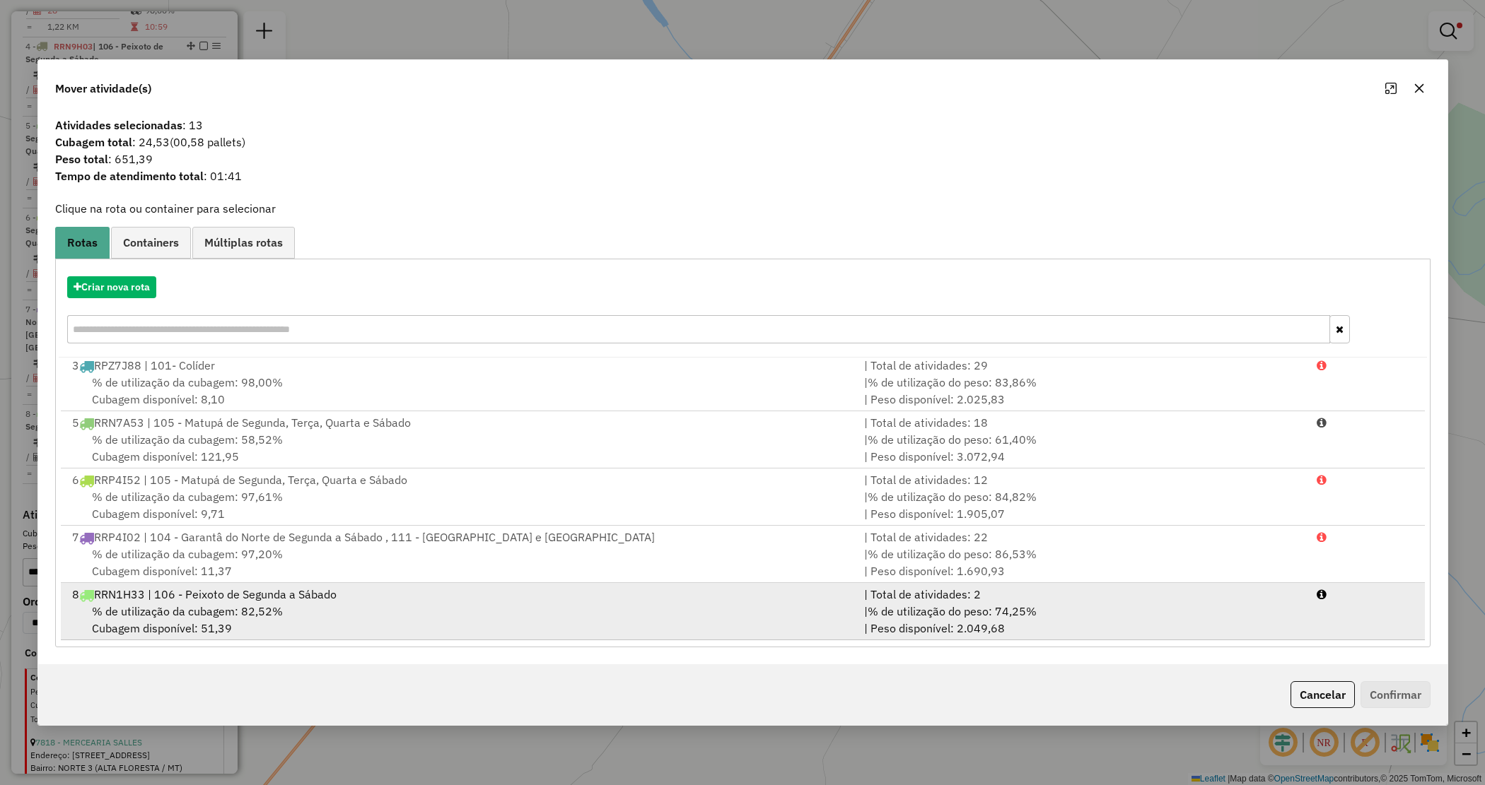
click at [813, 630] on div "% de utilização da cubagem: 82,52% Cubagem disponível: 51,39" at bounding box center [460, 620] width 793 height 34
drag, startPoint x: 850, startPoint y: 604, endPoint x: 908, endPoint y: 614, distance: 59.4
click at [851, 605] on div "% de utilização da cubagem: 82,52% Cubagem disponível: 51,39" at bounding box center [460, 621] width 790 height 34
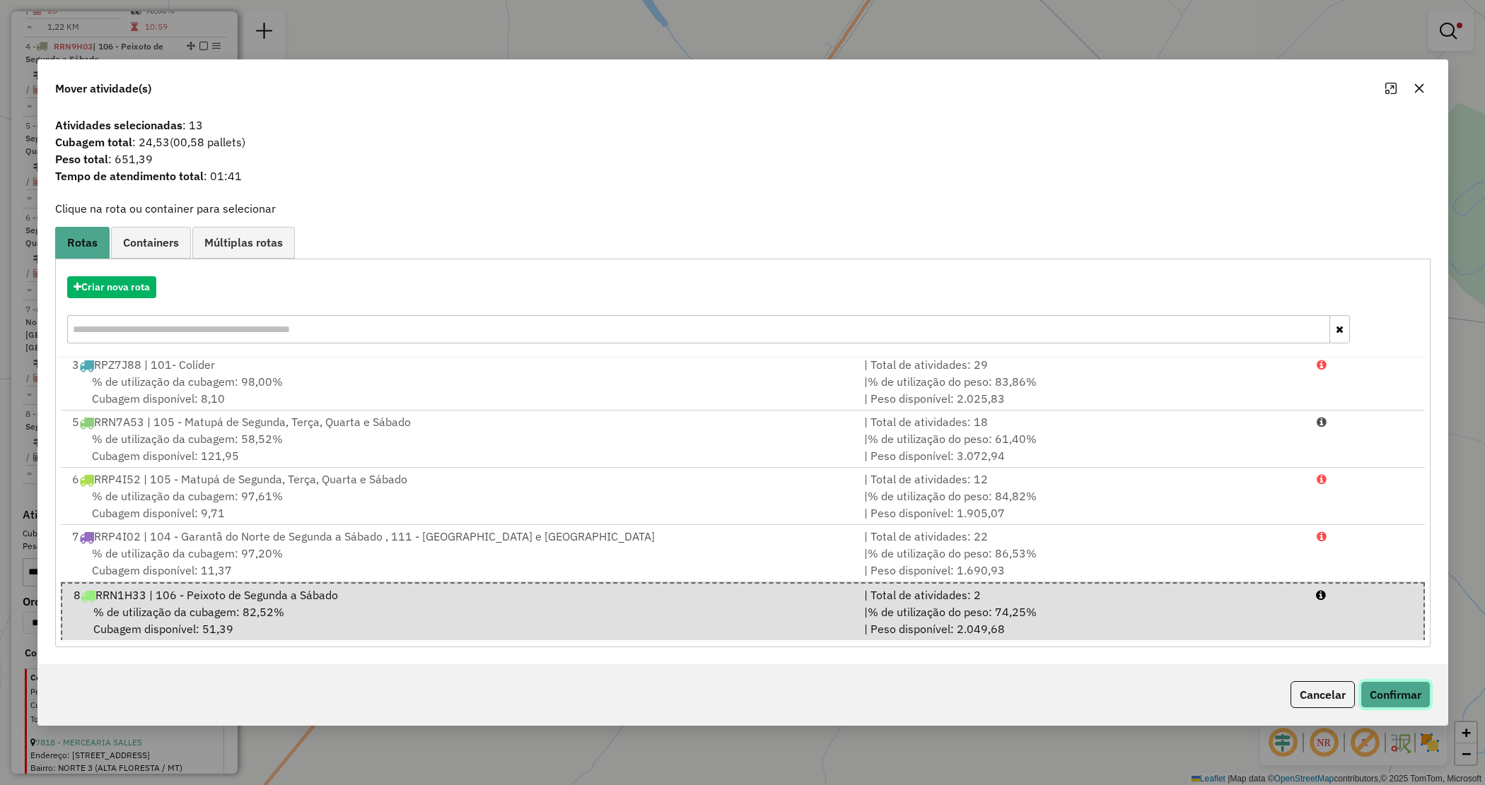
click at [1386, 691] on button "Confirmar" at bounding box center [1395, 695] width 70 height 27
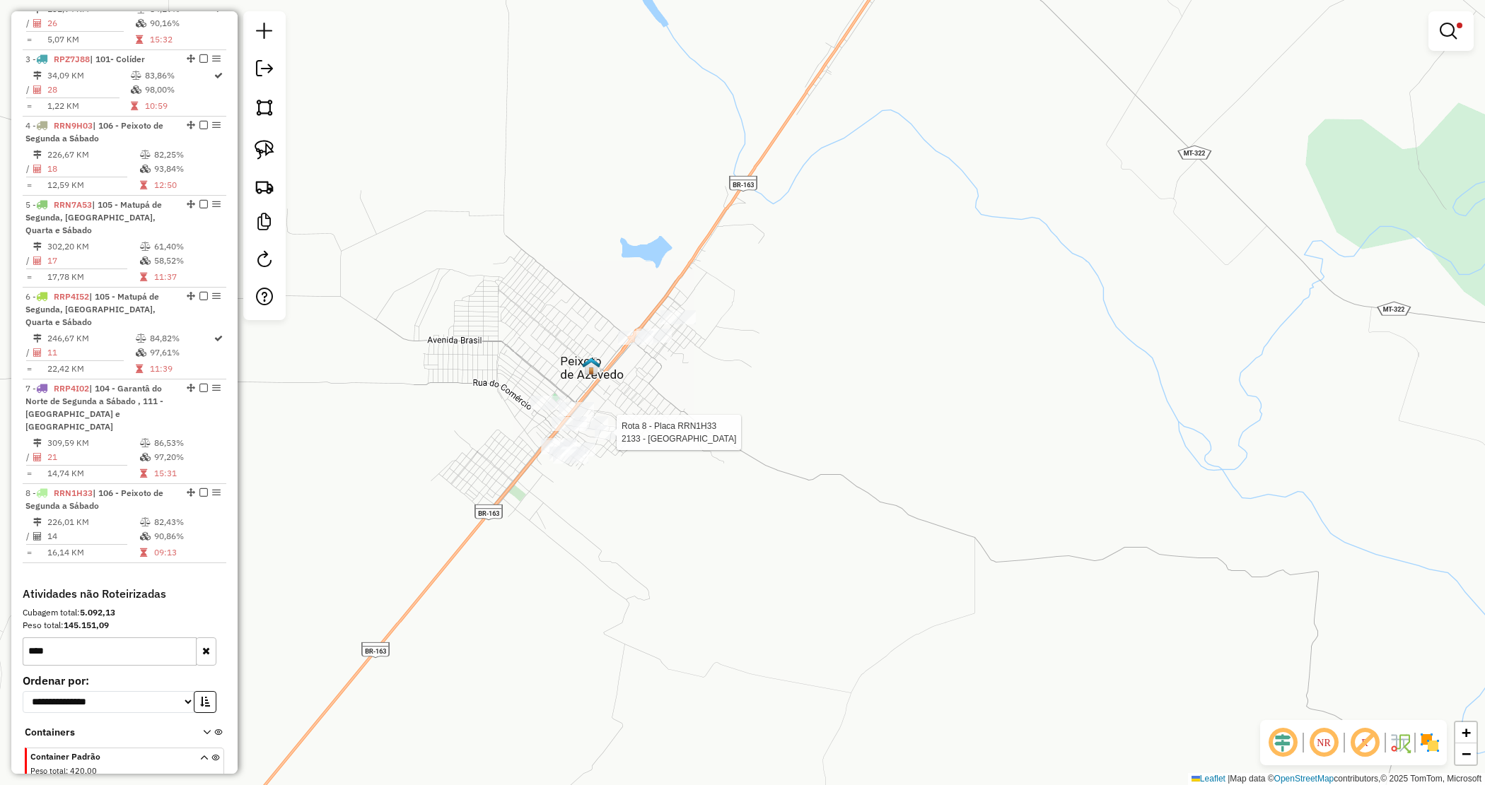
select select "*********"
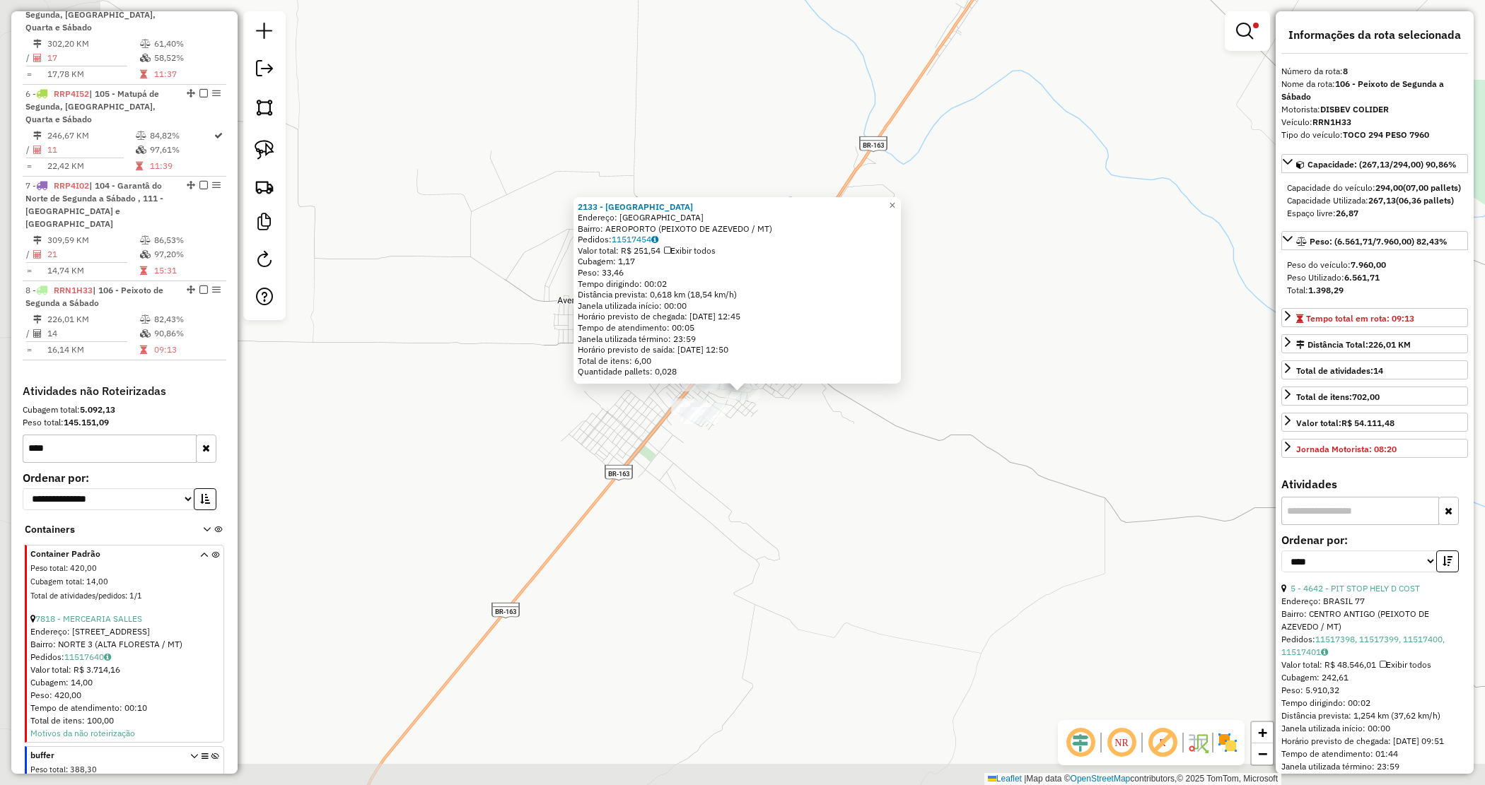
scroll to position [907, 0]
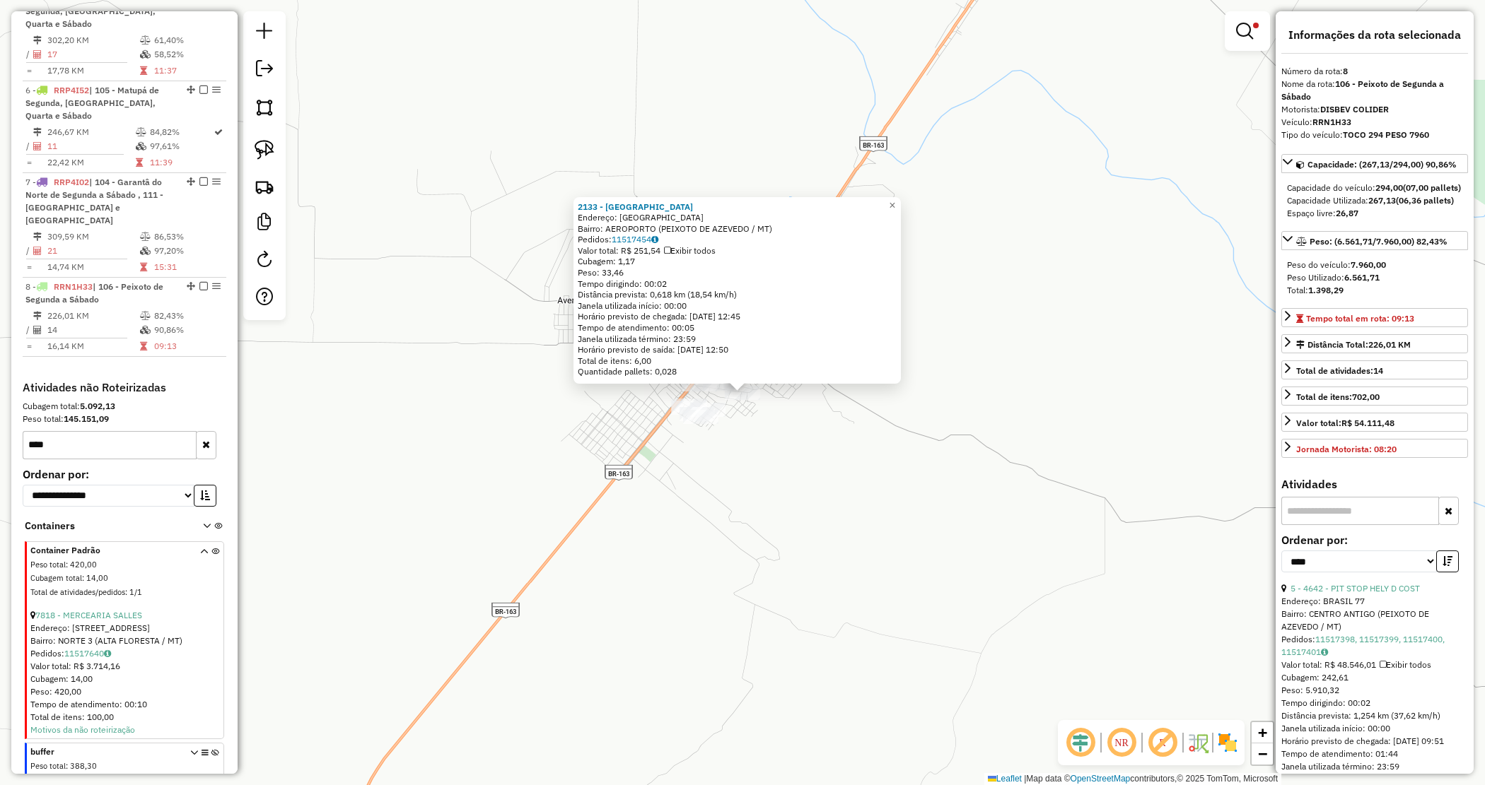
click at [776, 486] on div "2133 - MERCADO AEROPORTO Endereço: AEROPORTO SN Bairro: AEROPORTO (PEIXOTO DE A…" at bounding box center [742, 392] width 1485 height 785
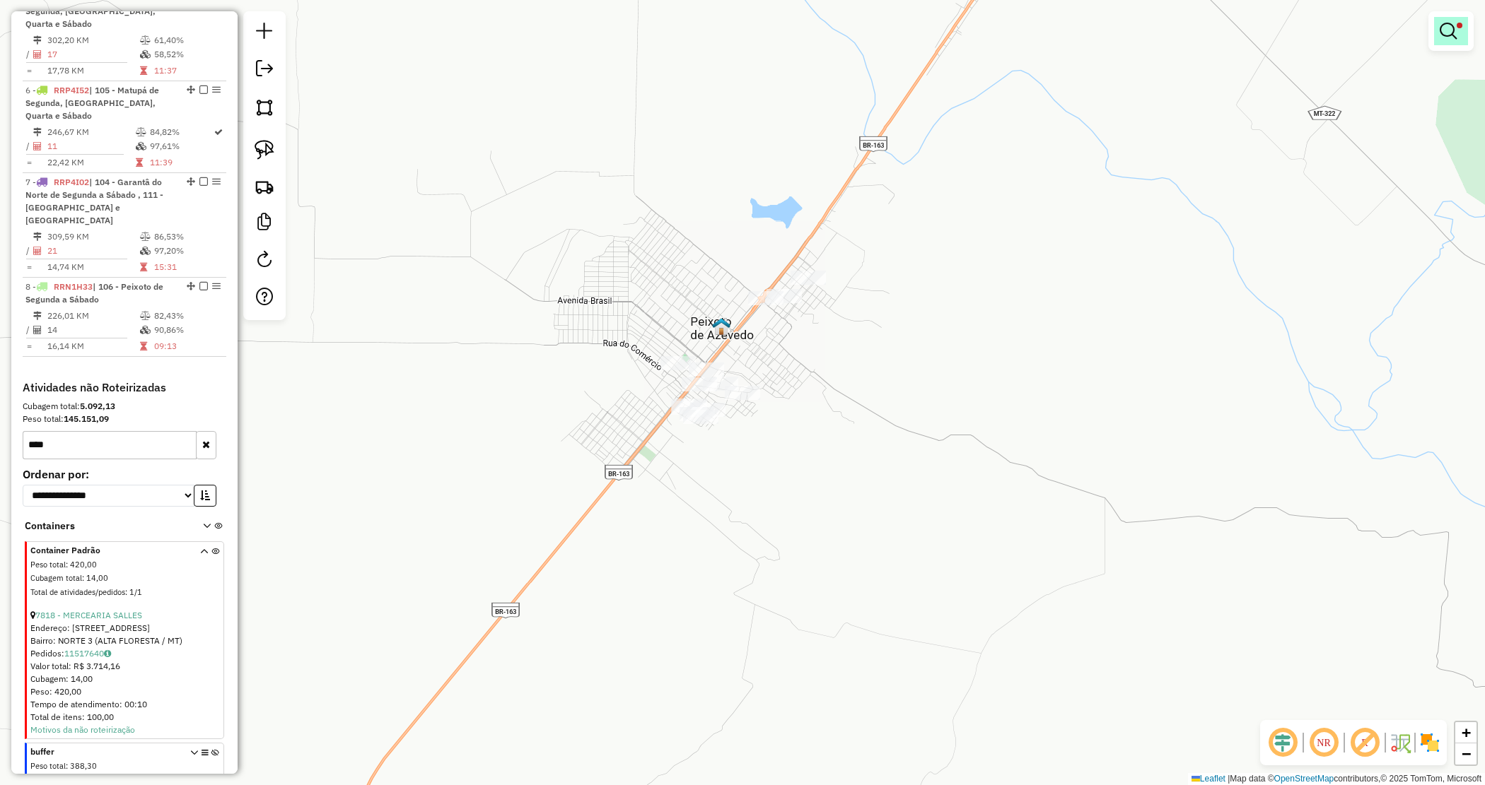
click at [1458, 37] on link at bounding box center [1451, 31] width 34 height 28
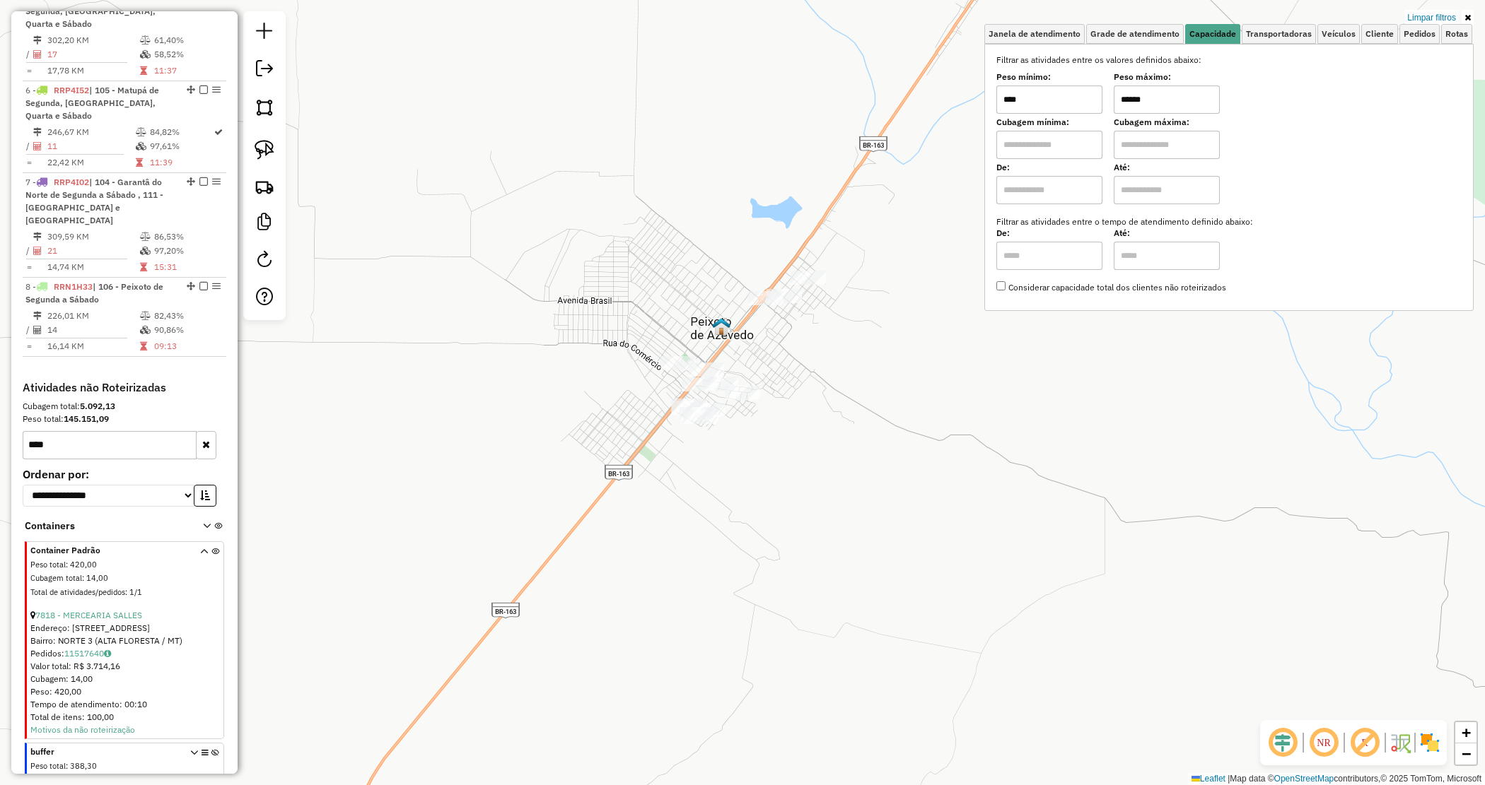
drag, startPoint x: 1425, startPoint y: 14, endPoint x: 1418, endPoint y: 21, distance: 10.0
click at [1425, 13] on link "Limpar filtros" at bounding box center [1431, 18] width 54 height 16
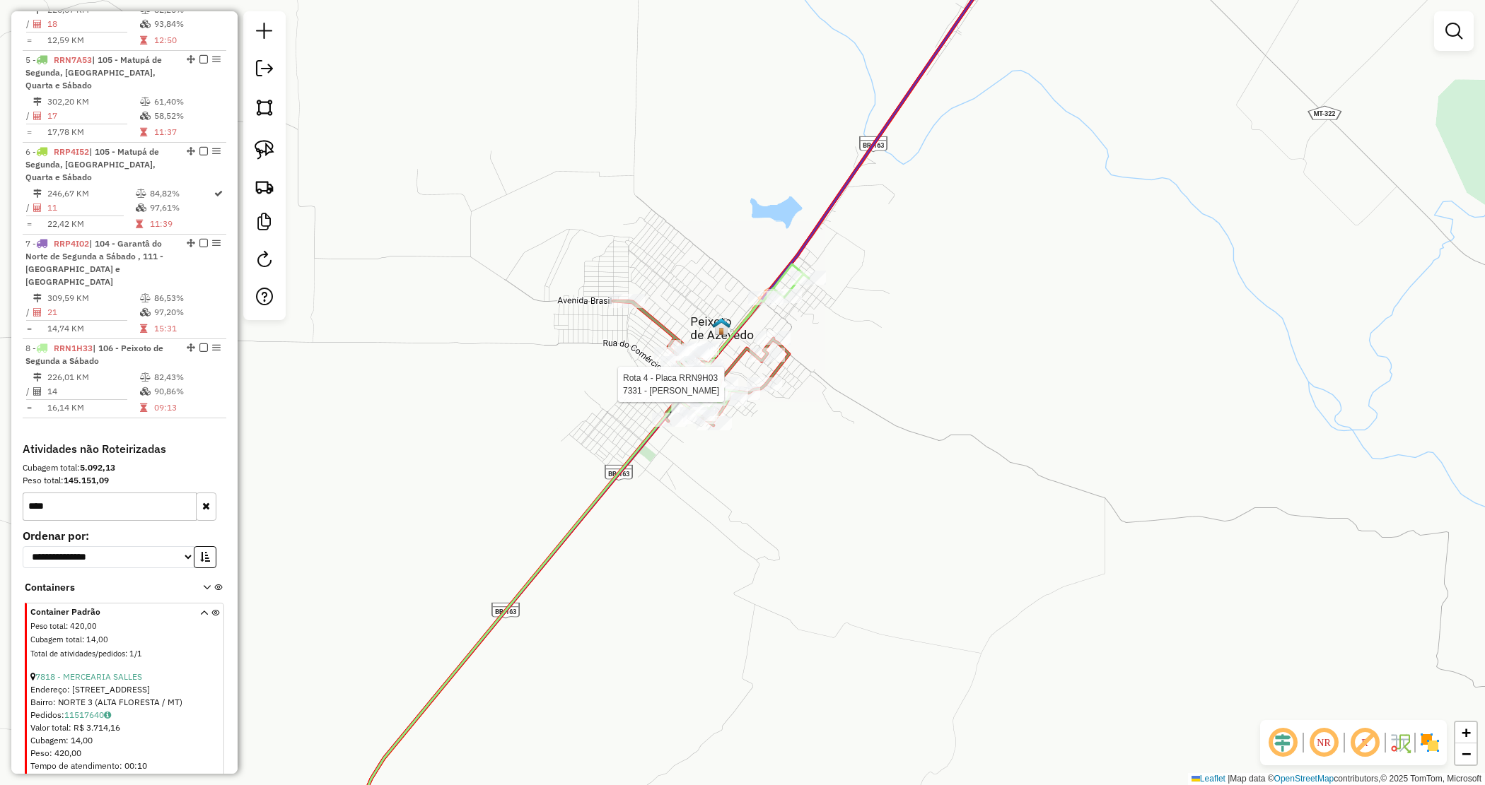
select select "*********"
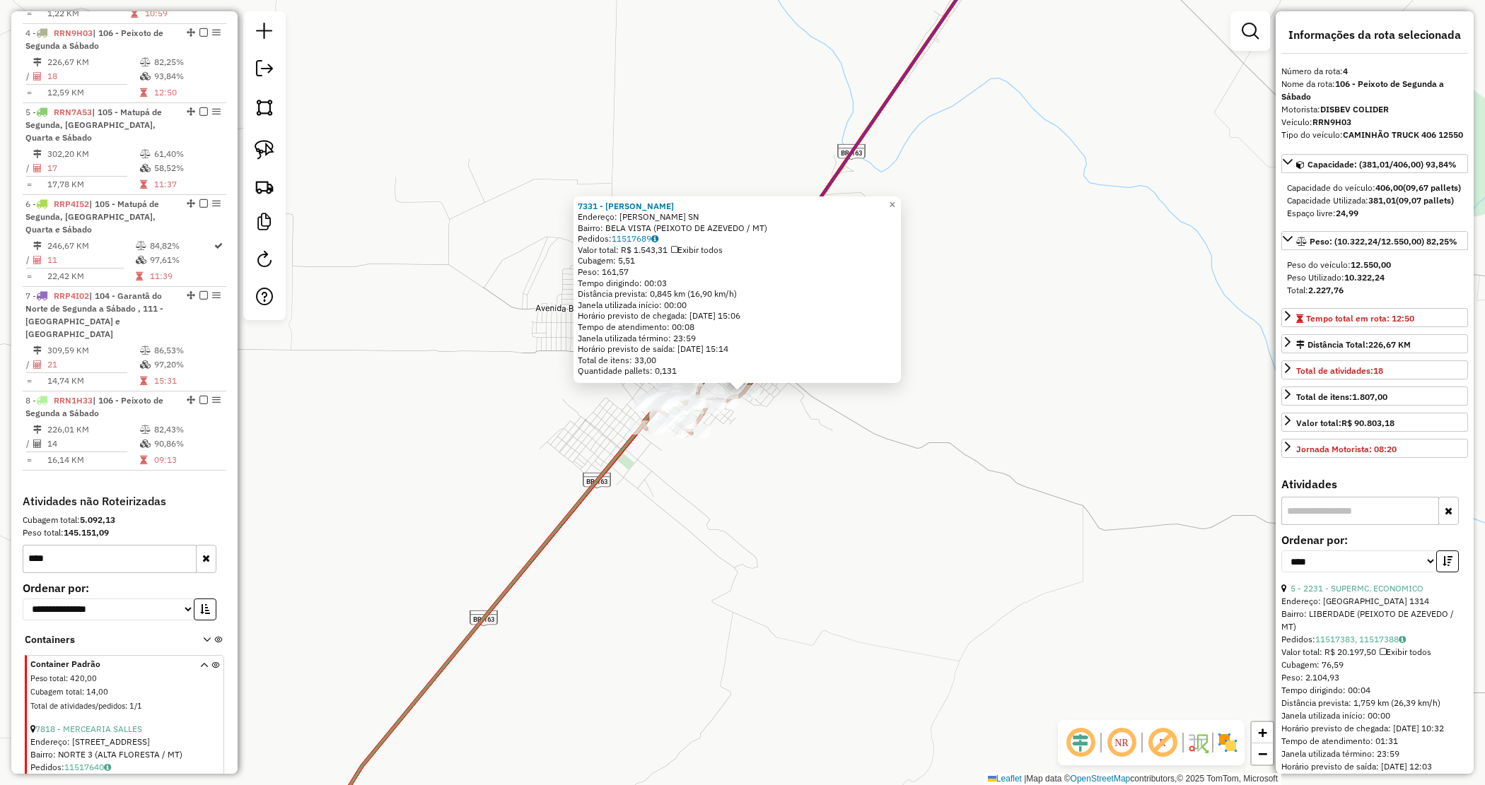
scroll to position [780, 0]
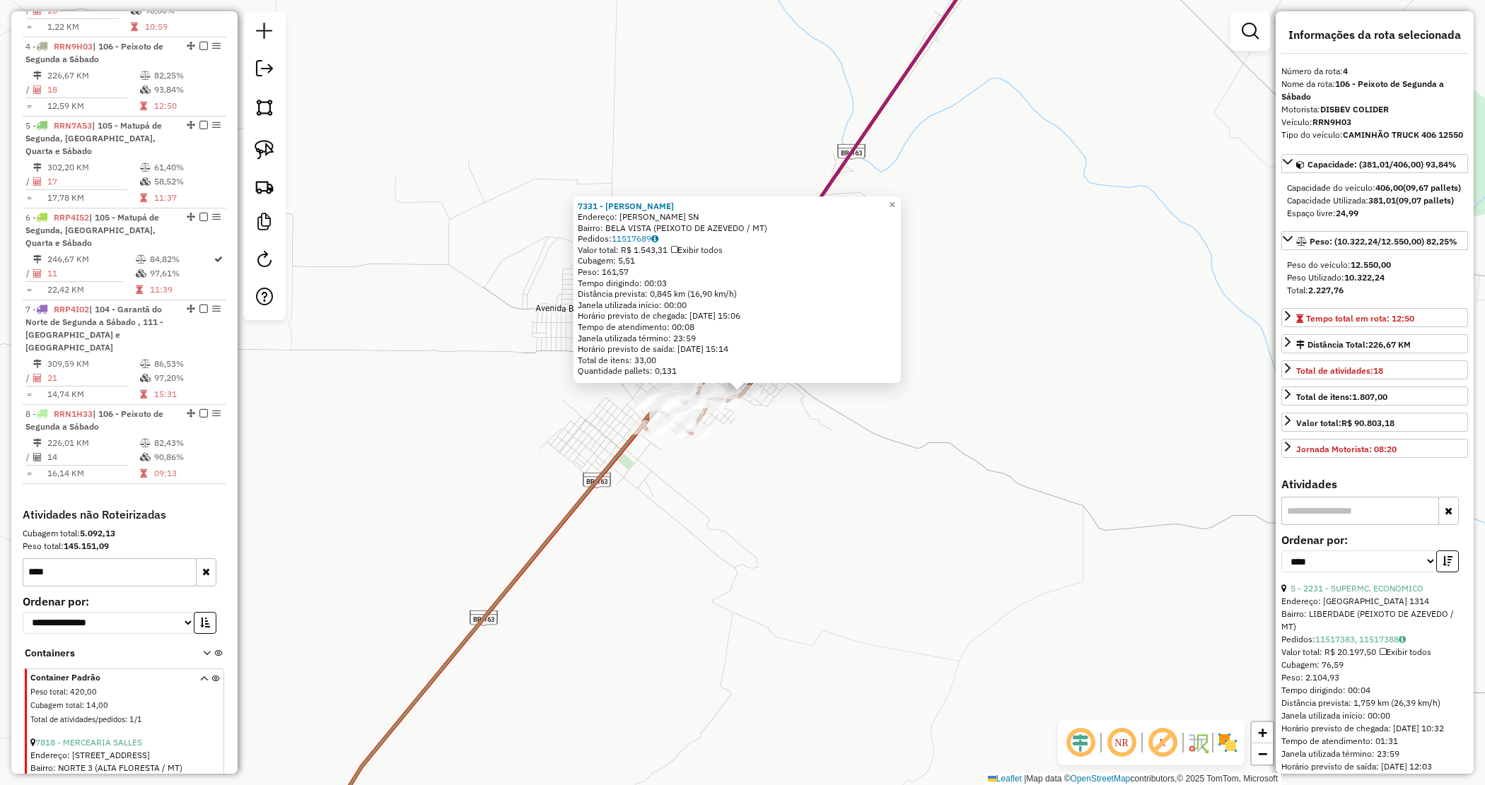
click at [819, 428] on div "7331 - CLAUDECI FERNANDES F Endereço: DOM ELDER SN Bairro: BELA VISTA (PEIXOTO …" at bounding box center [742, 392] width 1485 height 785
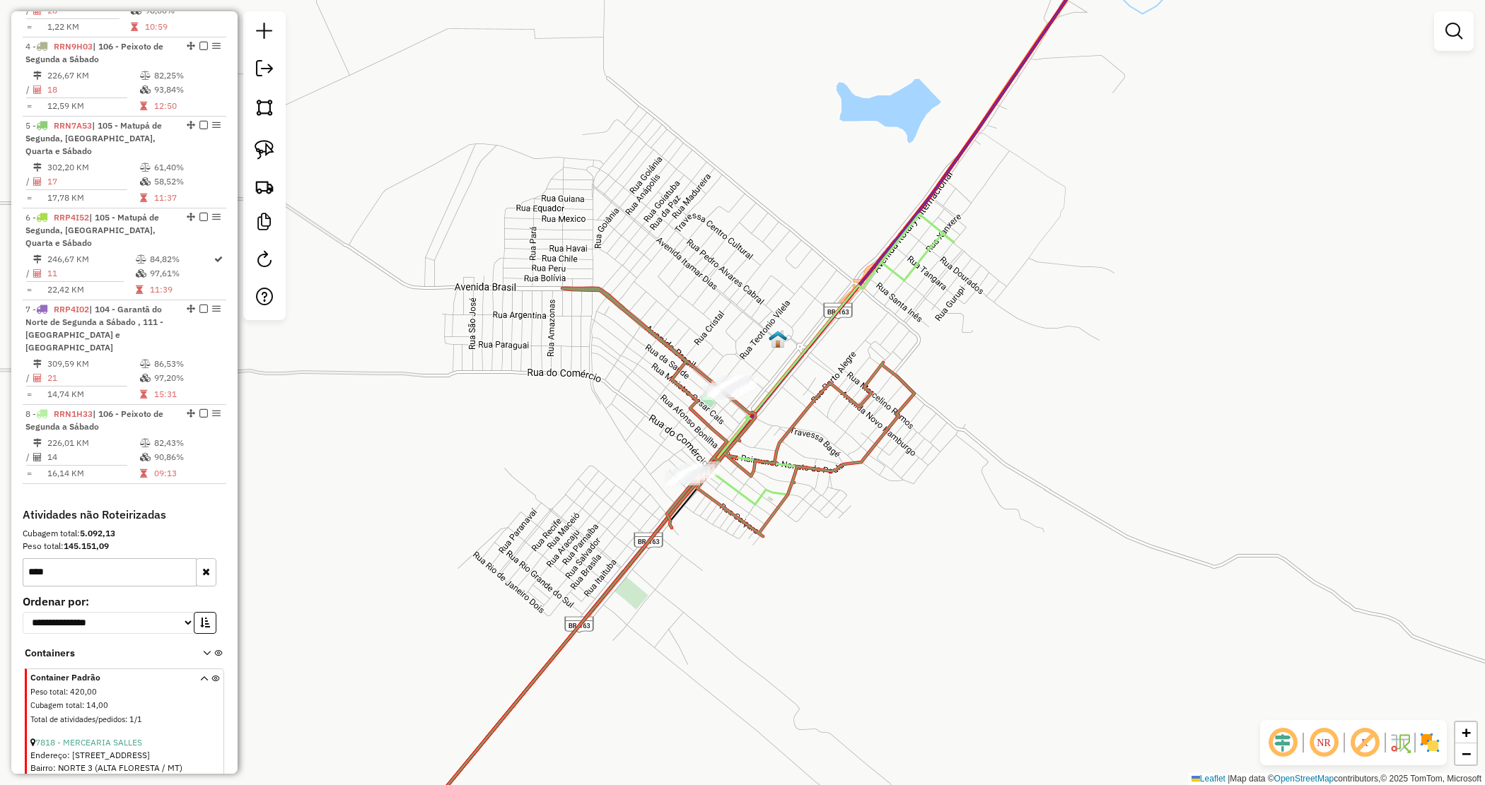
click at [648, 398] on div "Janela de atendimento Grade de atendimento Capacidade Transportadoras Veículos …" at bounding box center [742, 392] width 1485 height 785
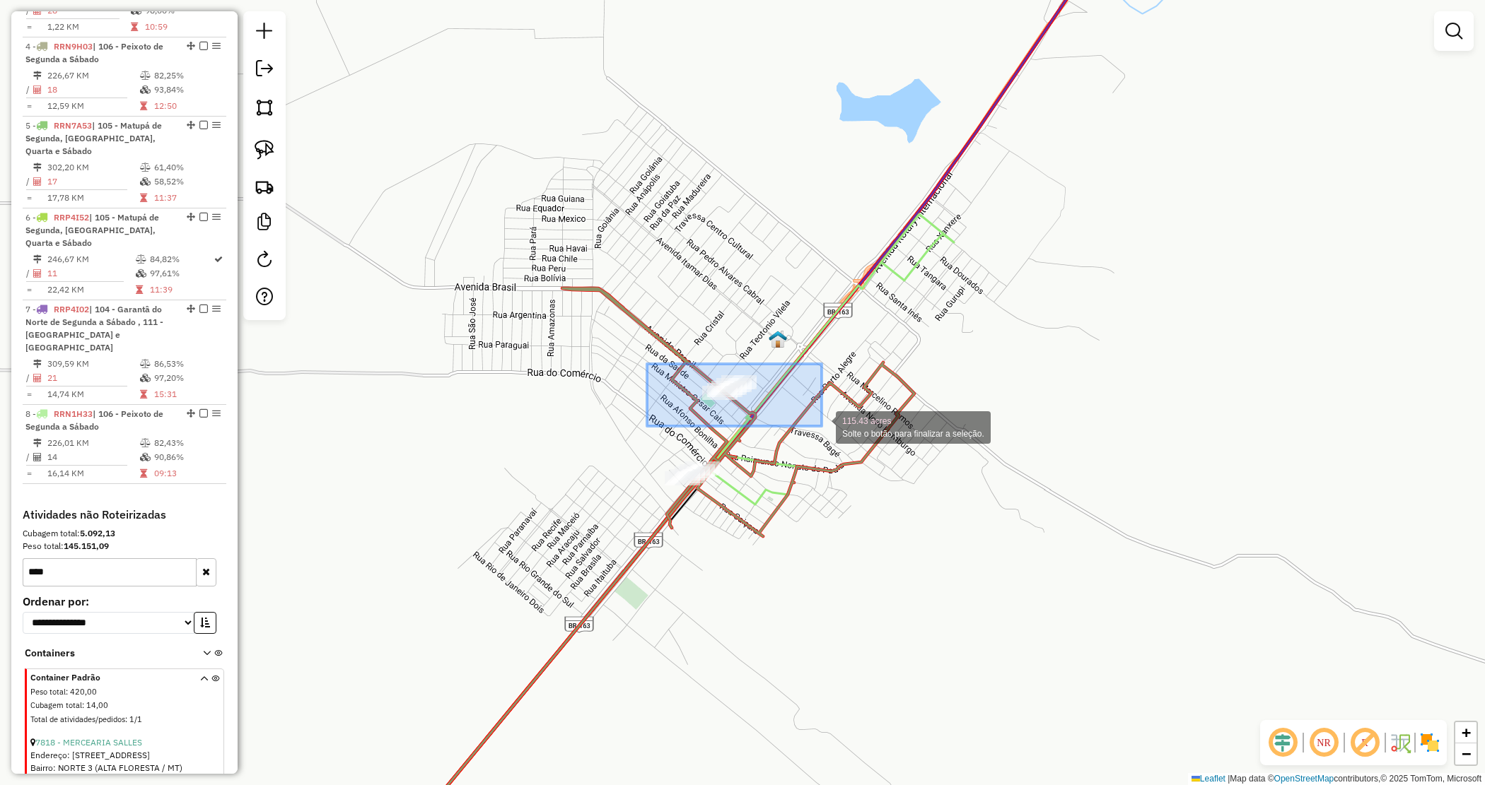
drag, startPoint x: 677, startPoint y: 377, endPoint x: 822, endPoint y: 423, distance: 152.0
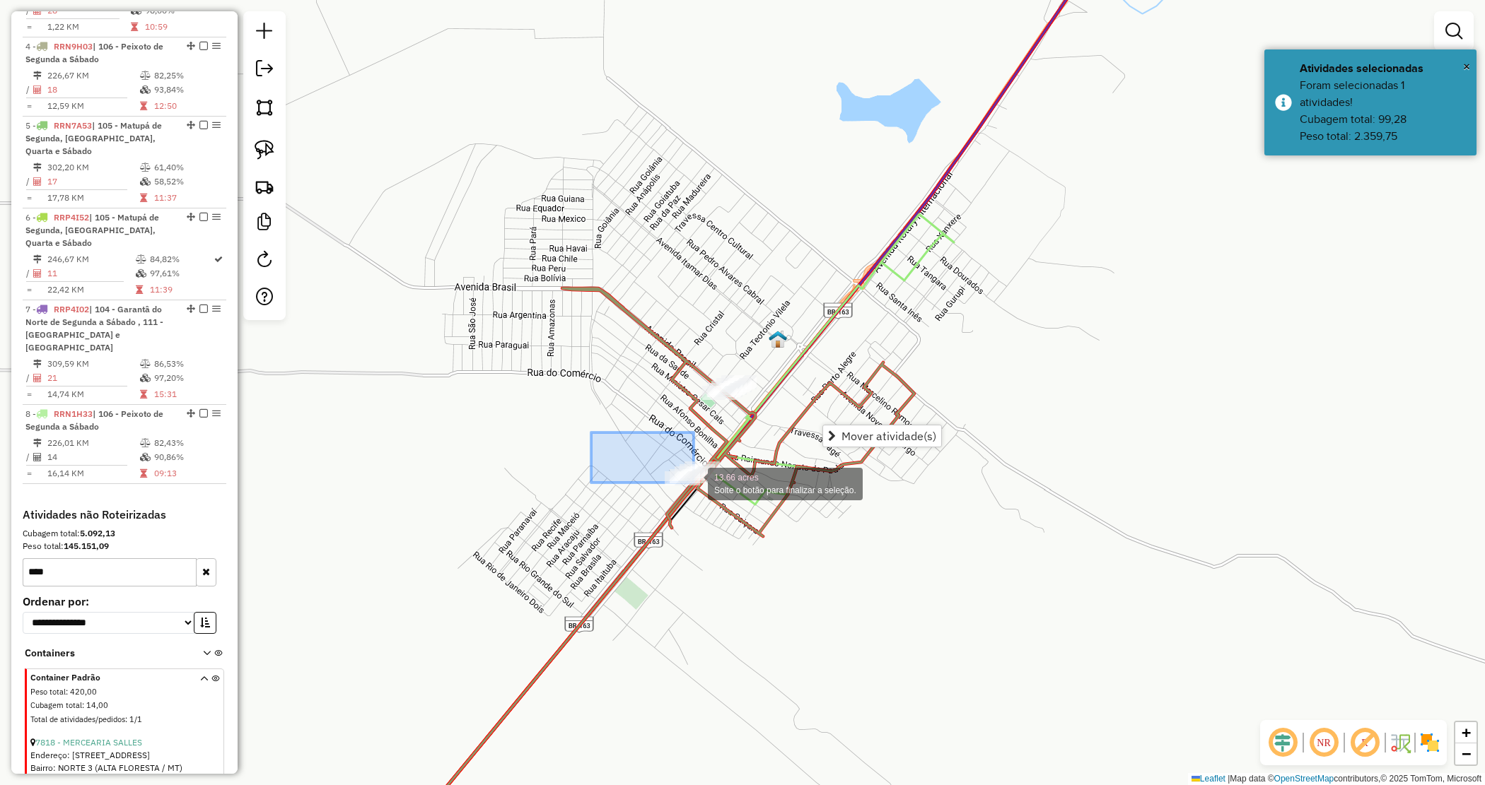
drag, startPoint x: 634, startPoint y: 462, endPoint x: 800, endPoint y: 511, distance: 173.4
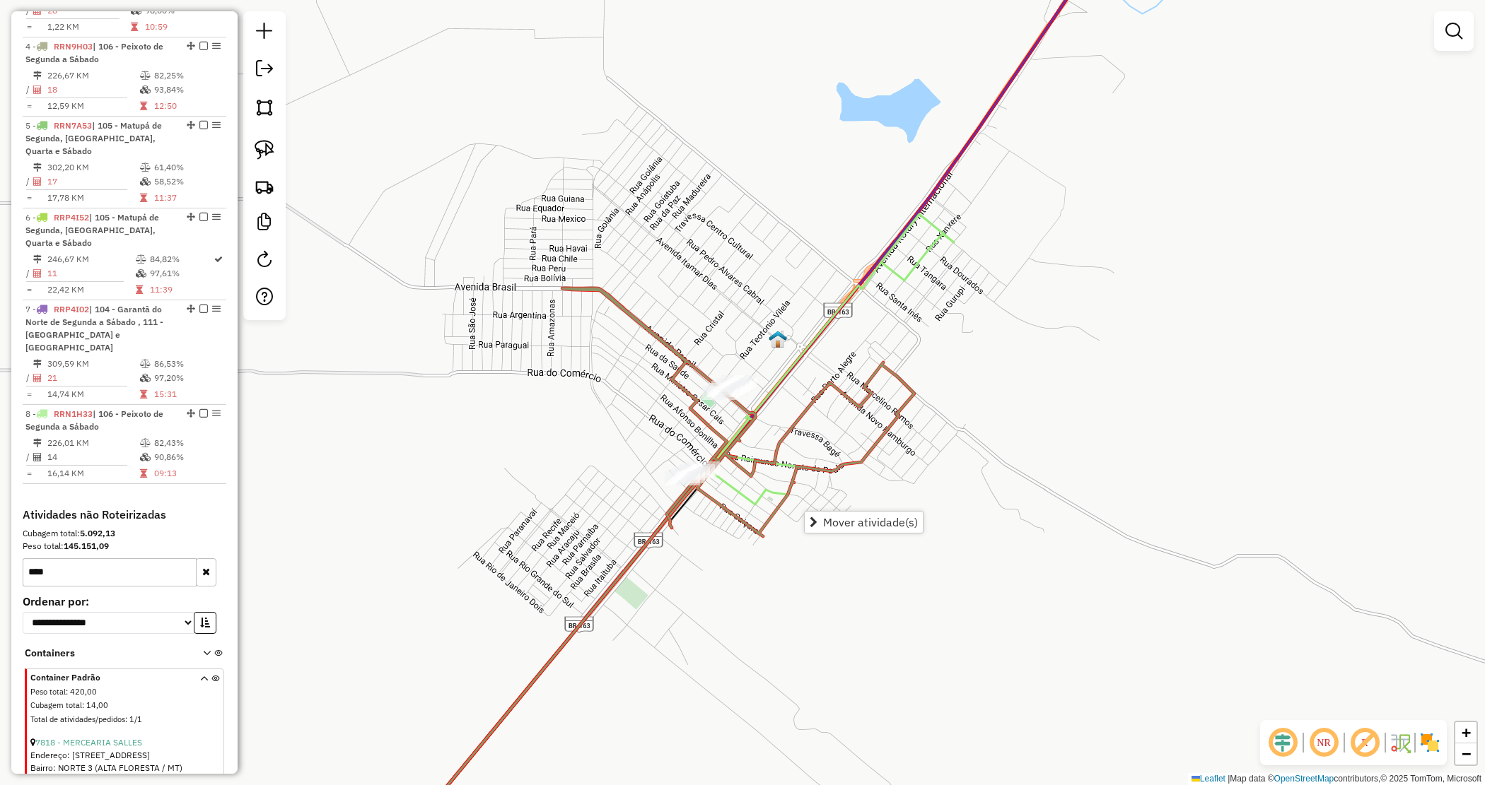
drag, startPoint x: 122, startPoint y: 503, endPoint x: -16, endPoint y: 488, distance: 138.0
click at [0, 488] on html "Aguarde... Pop-up bloqueado! Seu navegador bloqueou automáticamente a abertura …" at bounding box center [742, 392] width 1485 height 785
drag, startPoint x: 53, startPoint y: 506, endPoint x: -26, endPoint y: 496, distance: 79.9
click at [0, 496] on html "Aguarde... Pop-up bloqueado! Seu navegador bloqueou automáticamente a abertura …" at bounding box center [742, 392] width 1485 height 785
click at [73, 559] on input "****" at bounding box center [110, 573] width 174 height 28
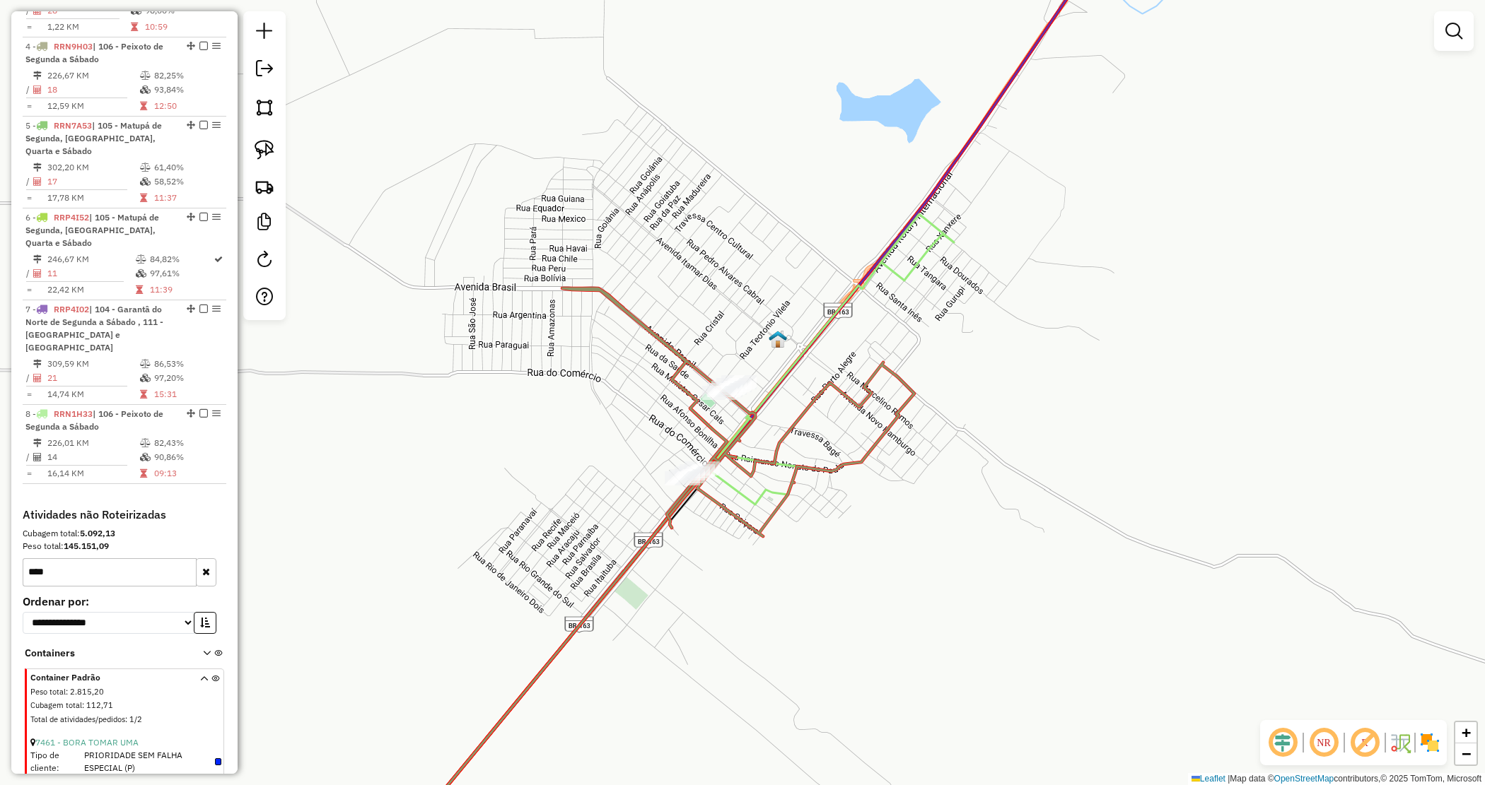
drag, startPoint x: 15, startPoint y: 499, endPoint x: -10, endPoint y: 496, distance: 25.0
click at [0, 496] on html "Aguarde... Pop-up bloqueado! Seu navegador bloqueou automáticamente a abertura …" at bounding box center [742, 392] width 1485 height 785
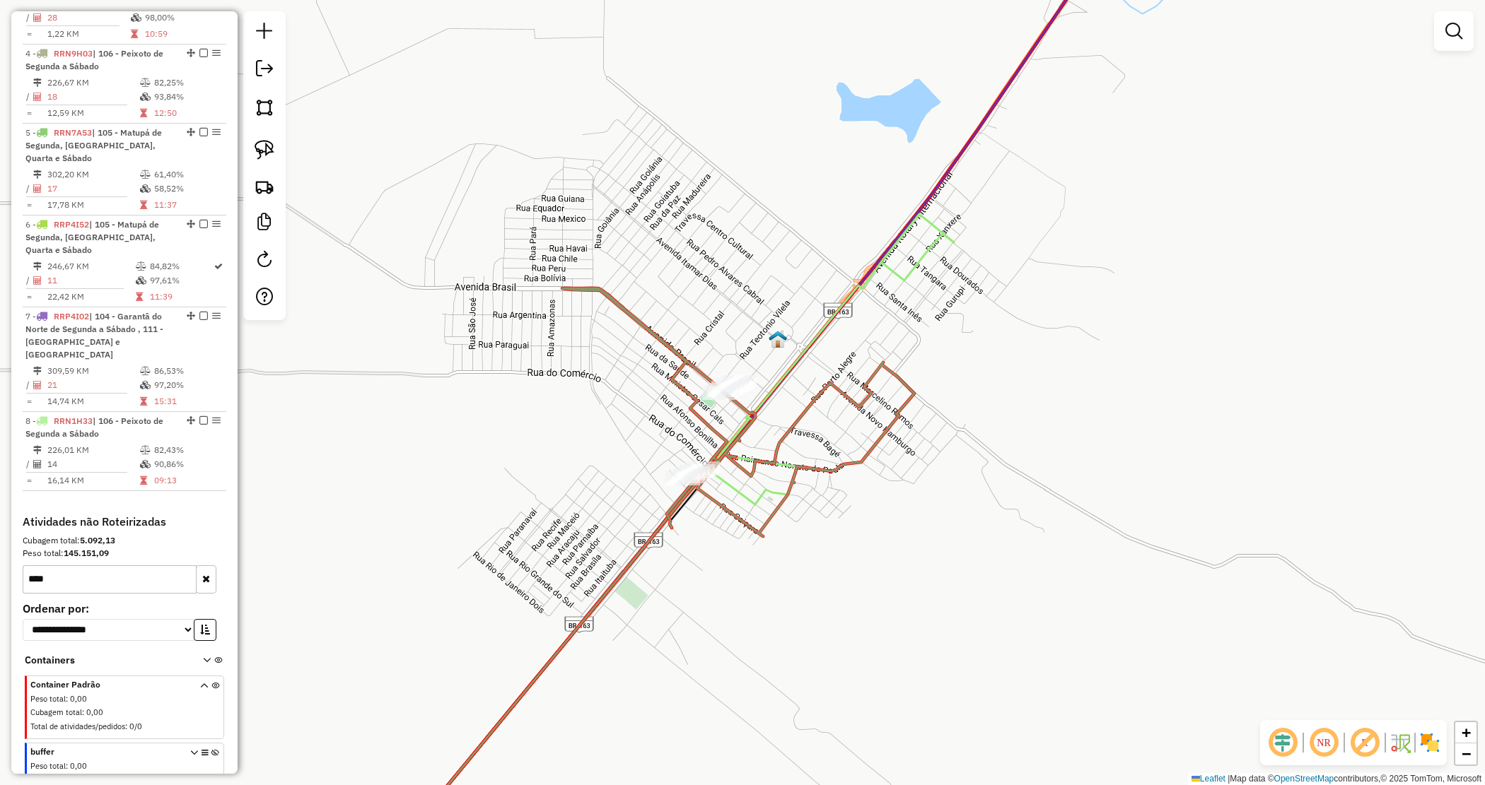
drag, startPoint x: 83, startPoint y: 524, endPoint x: 69, endPoint y: 520, distance: 15.3
click at [80, 566] on input "****" at bounding box center [110, 580] width 174 height 28
drag, startPoint x: 18, startPoint y: 525, endPoint x: -2, endPoint y: 513, distance: 23.8
click at [0, 513] on html "Aguarde... Pop-up bloqueado! Seu navegador bloqueou automáticamente a abertura …" at bounding box center [742, 392] width 1485 height 785
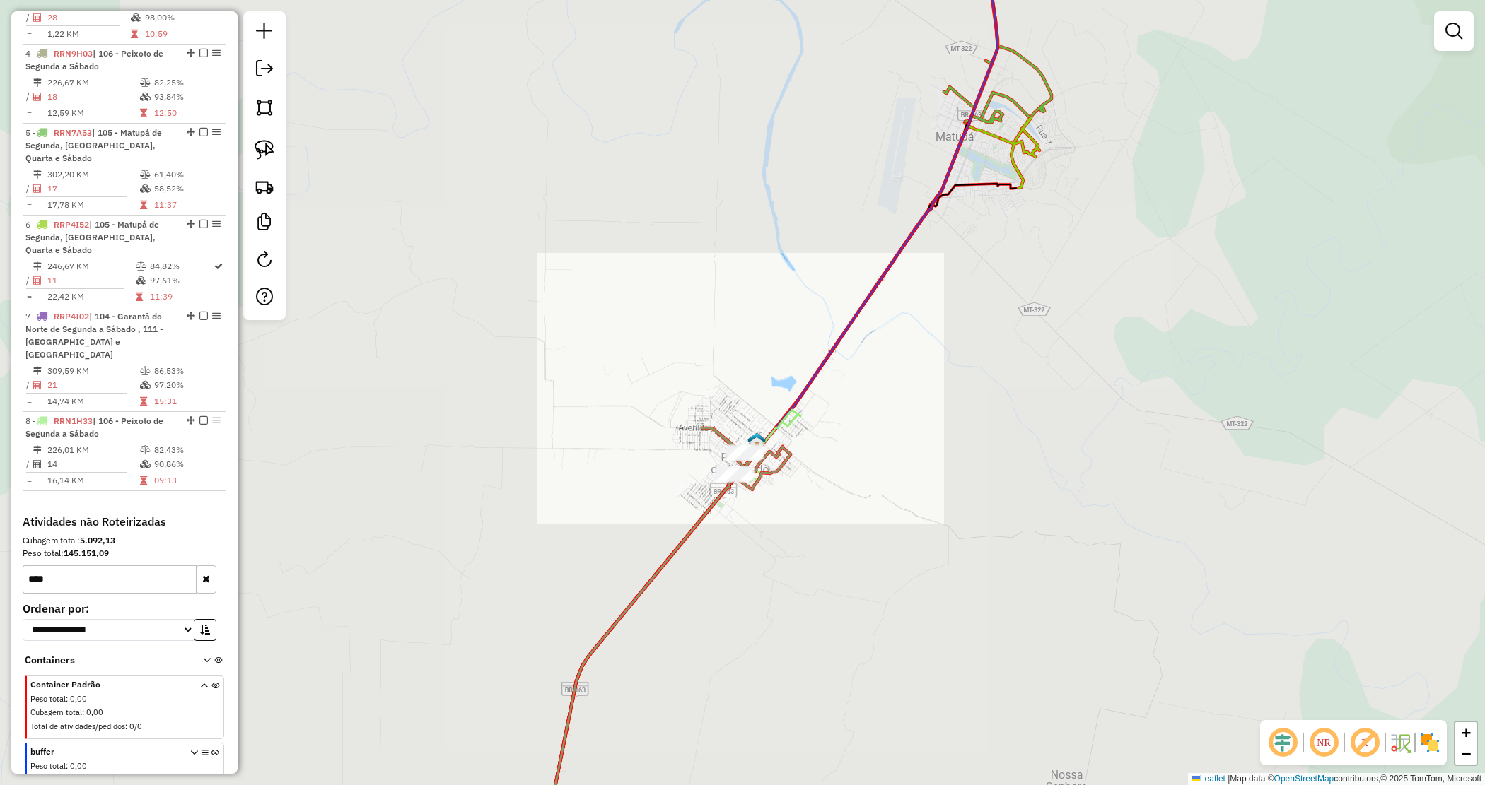
type input "****"
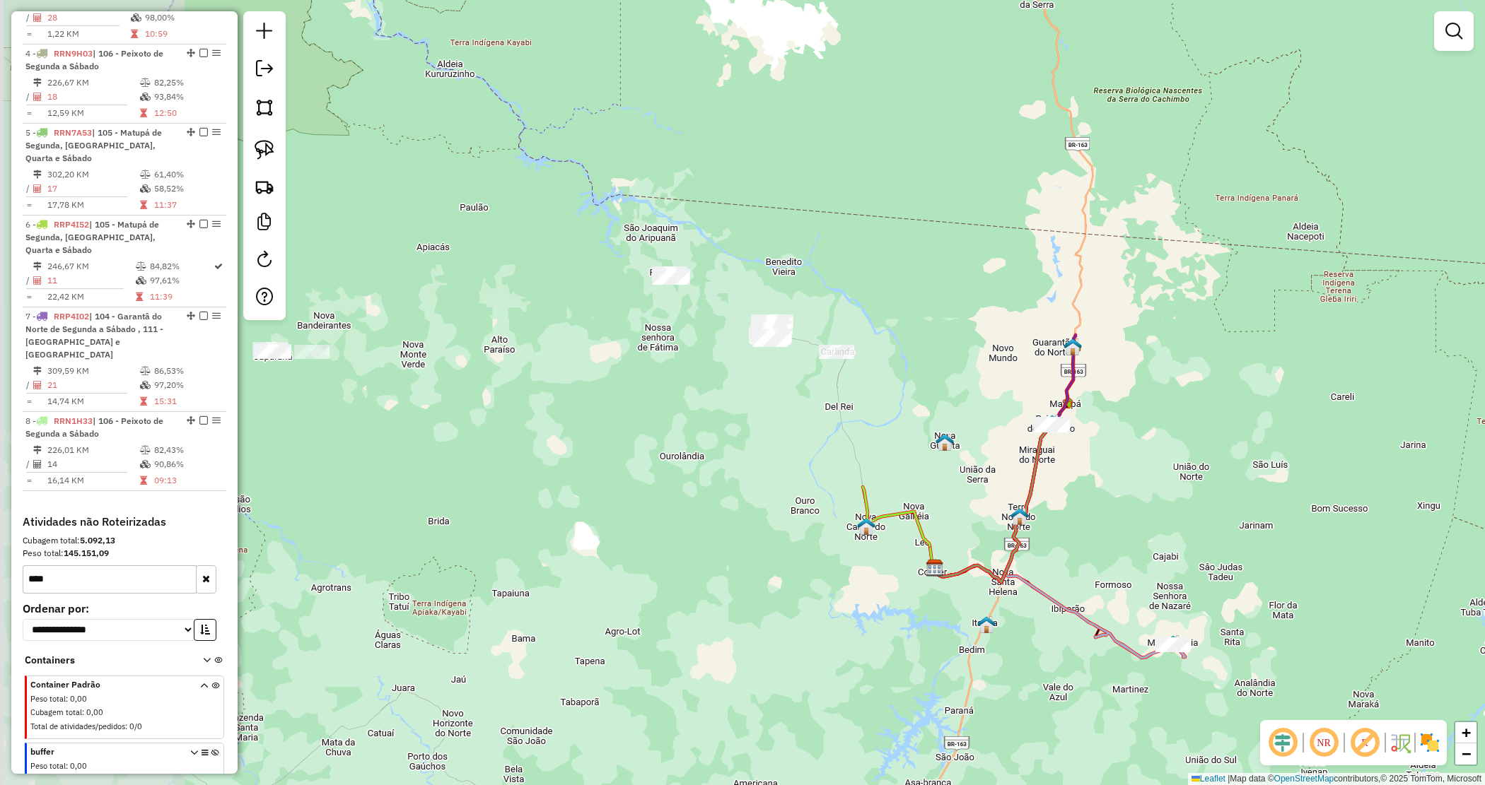
drag, startPoint x: 659, startPoint y: 392, endPoint x: 882, endPoint y: 447, distance: 229.9
click at [882, 446] on div "Janela de atendimento Grade de atendimento Capacidade Transportadoras Veículos …" at bounding box center [742, 392] width 1485 height 785
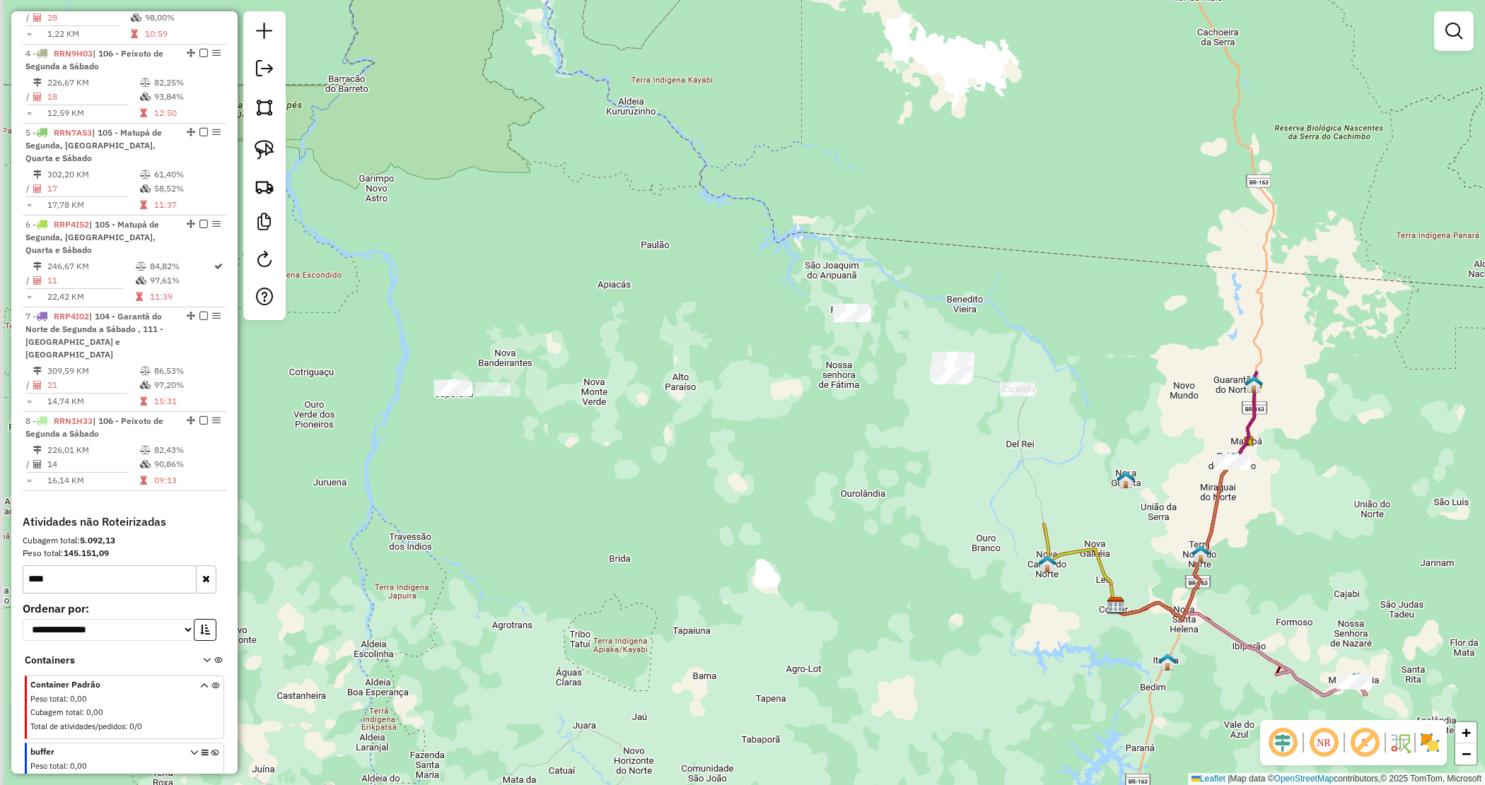
drag, startPoint x: 706, startPoint y: 467, endPoint x: 815, endPoint y: 489, distance: 111.8
click at [815, 489] on div "Janela de atendimento Grade de atendimento Capacidade Transportadoras Veículos …" at bounding box center [742, 392] width 1485 height 785
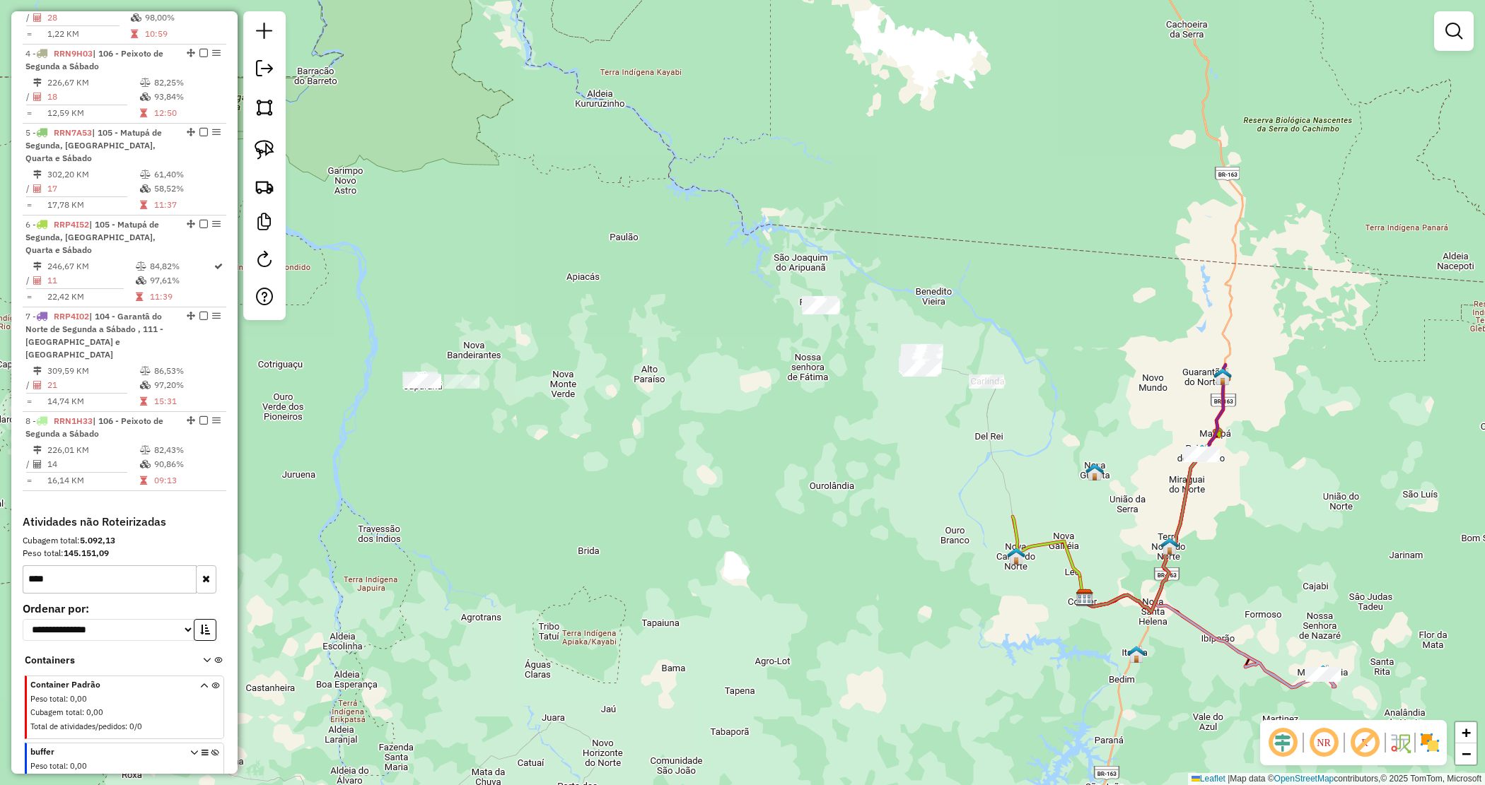
click at [838, 711] on div "Janela de atendimento Grade de atendimento Capacidade Transportadoras Veículos …" at bounding box center [742, 392] width 1485 height 785
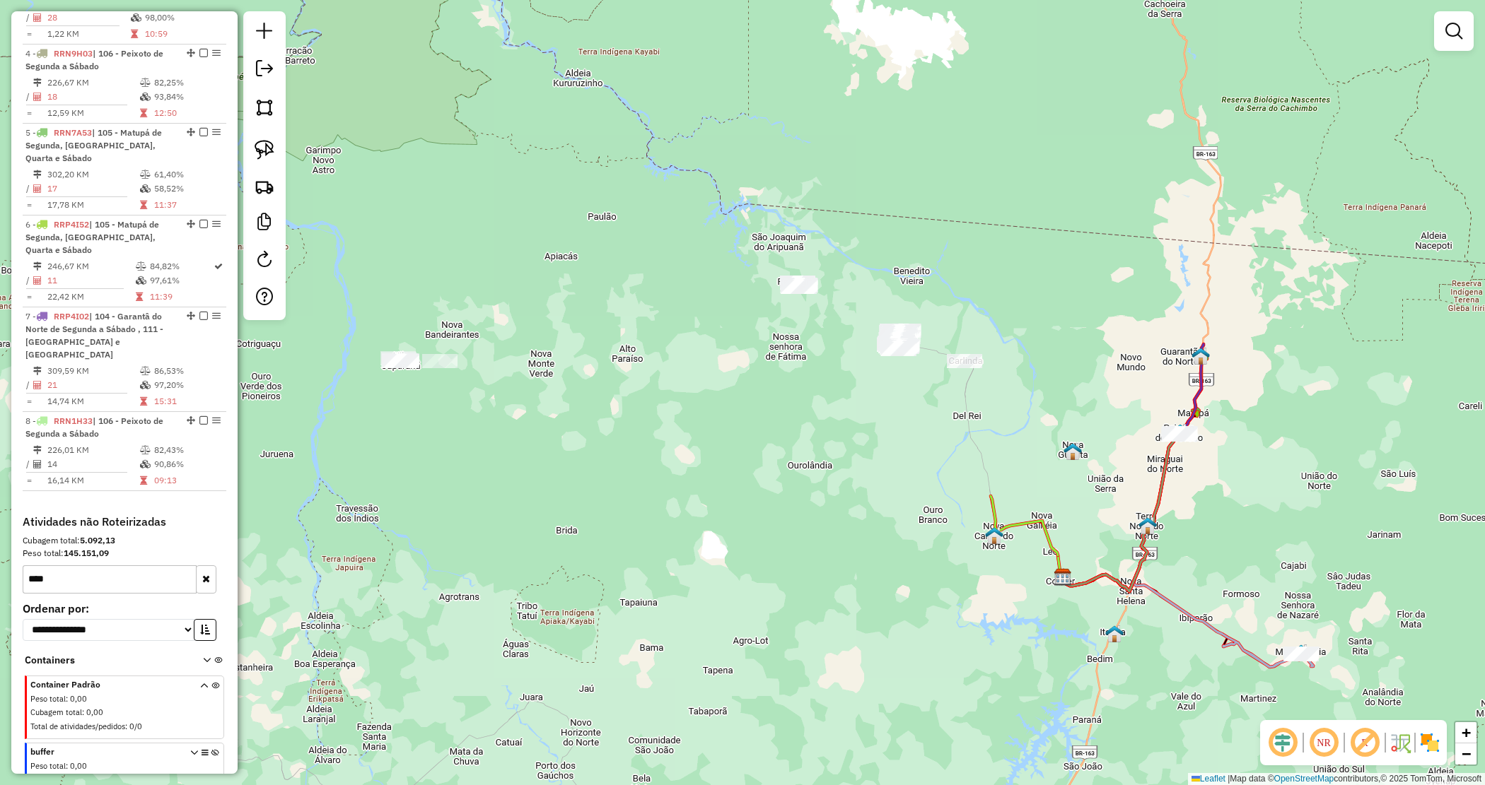
click at [785, 448] on div "Janela de atendimento Grade de atendimento Capacidade Transportadoras Veículos …" at bounding box center [742, 392] width 1485 height 785
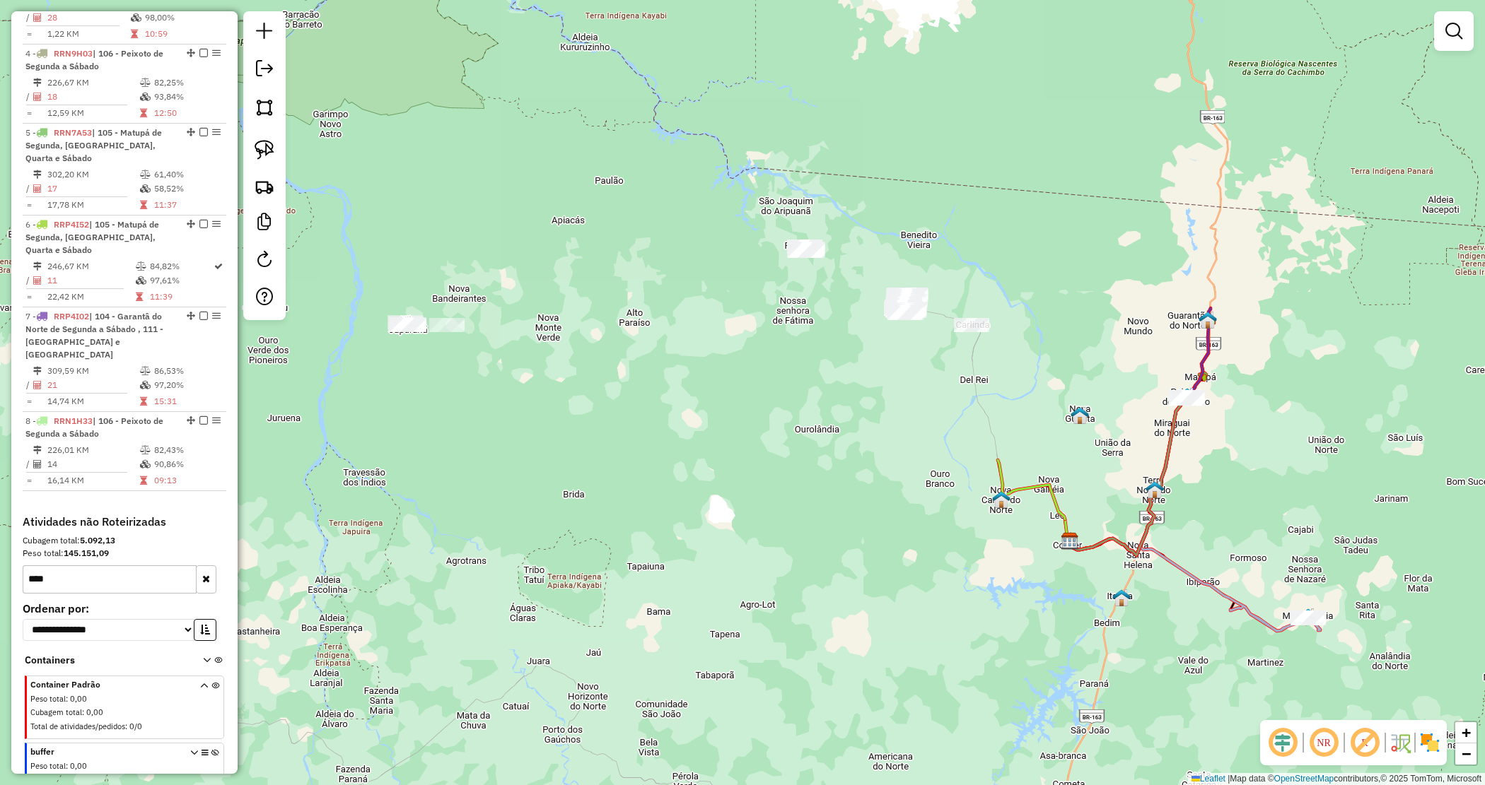
drag, startPoint x: 561, startPoint y: 433, endPoint x: 562, endPoint y: 504, distance: 71.4
click at [561, 431] on div "Janela de atendimento Grade de atendimento Capacidade Transportadoras Veículos …" at bounding box center [742, 392] width 1485 height 785
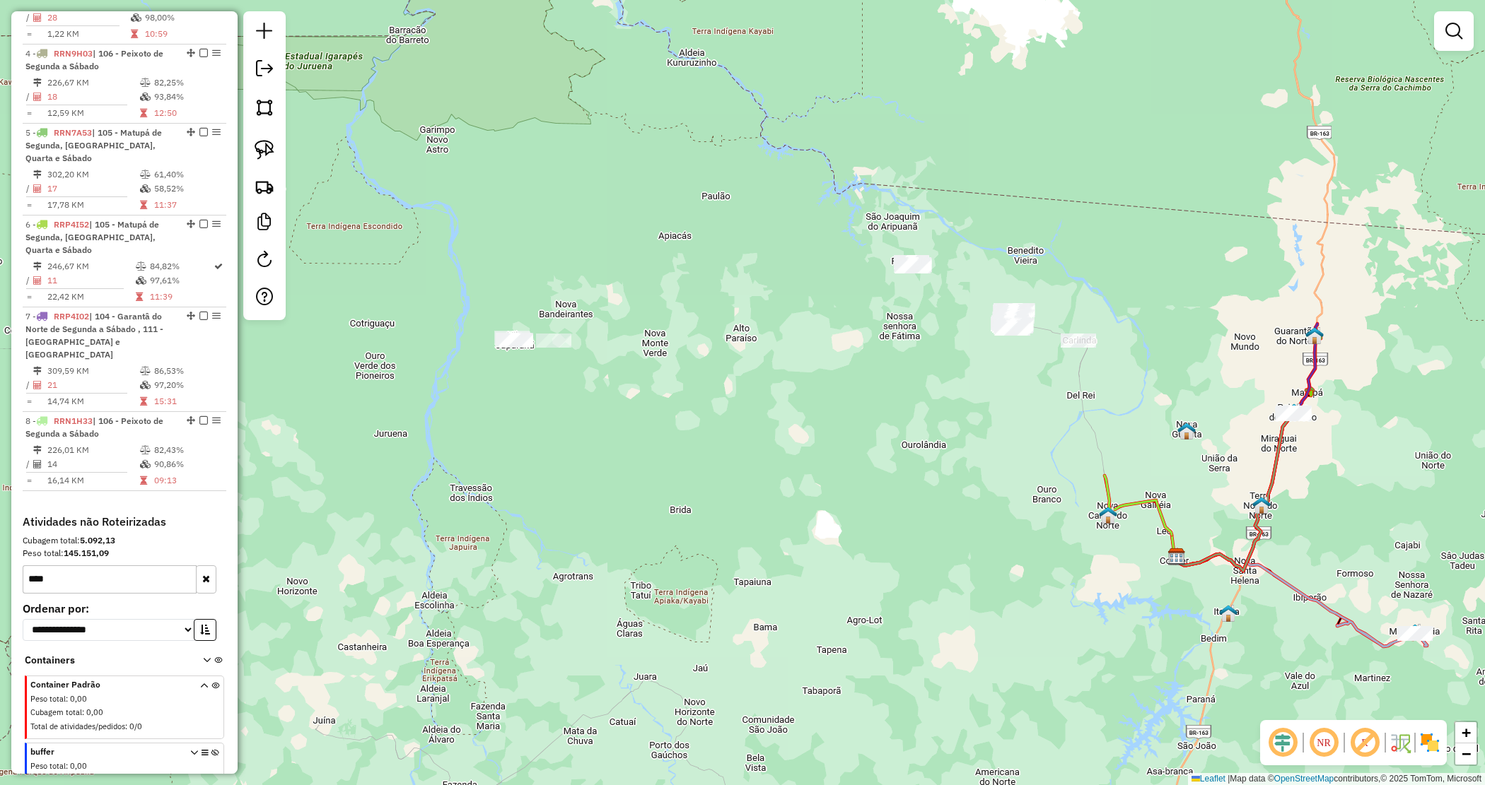
drag, startPoint x: 619, startPoint y: 428, endPoint x: 659, endPoint y: 440, distance: 42.1
click at [659, 440] on div "Janela de atendimento Grade de atendimento Capacidade Transportadoras Veículos …" at bounding box center [742, 392] width 1485 height 785
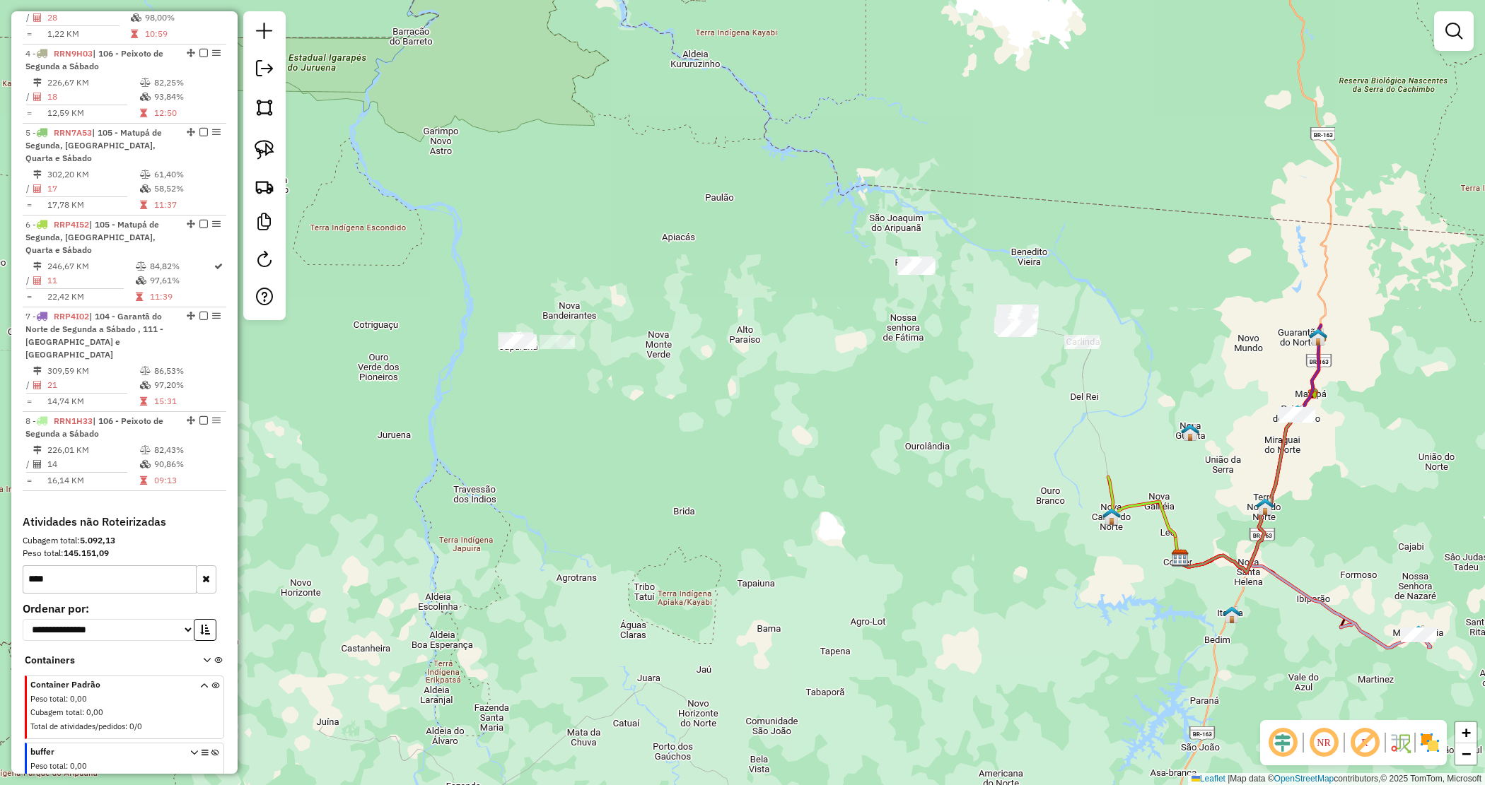
click at [661, 403] on div "Janela de atendimento Grade de atendimento Capacidade Transportadoras Veículos …" at bounding box center [742, 392] width 1485 height 785
drag, startPoint x: 479, startPoint y: 315, endPoint x: 616, endPoint y: 366, distance: 146.7
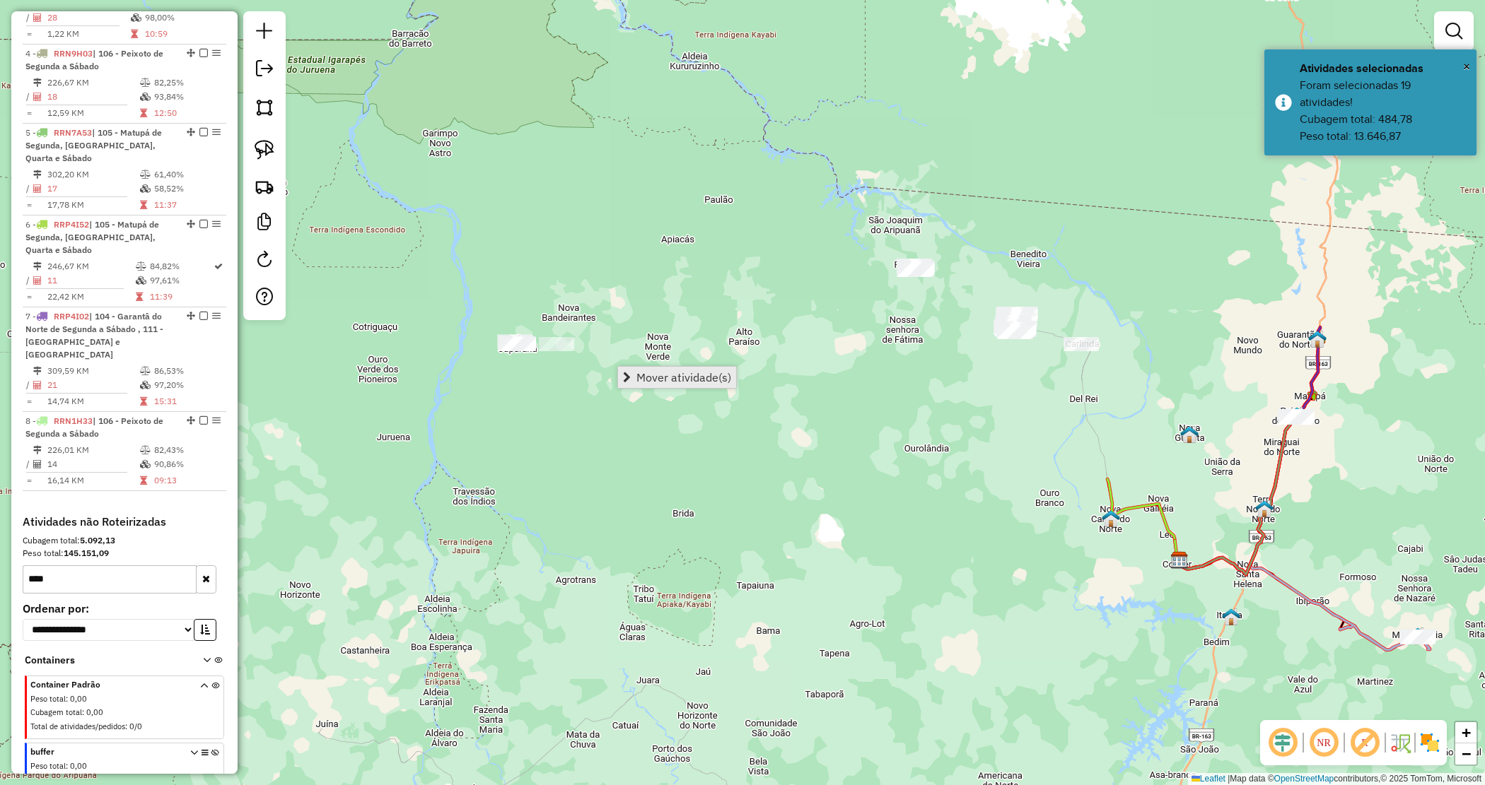
click at [723, 376] on span "Mover atividade(s)" at bounding box center [683, 377] width 95 height 11
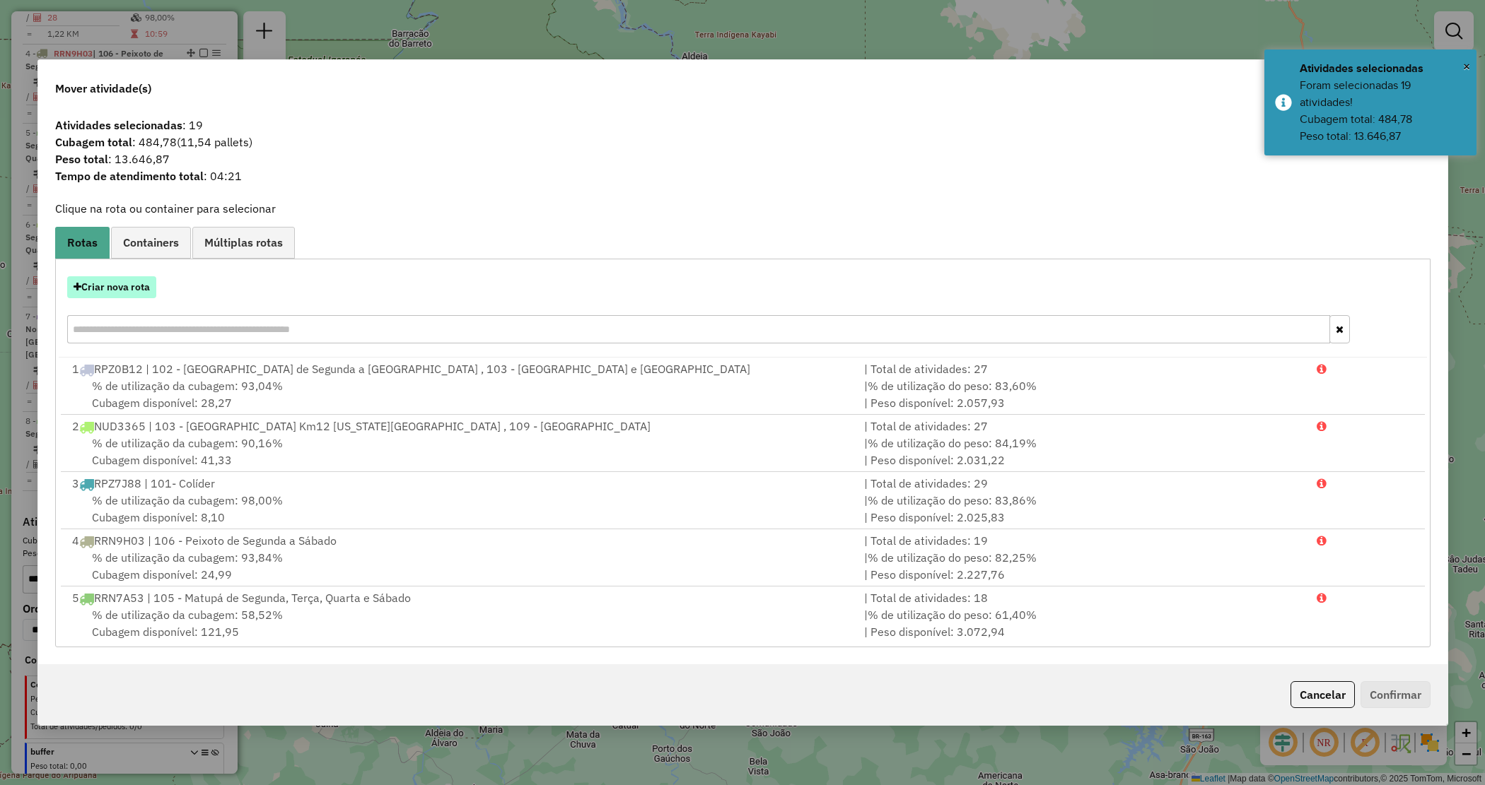
click at [114, 285] on button "Criar nova rota" at bounding box center [111, 287] width 89 height 22
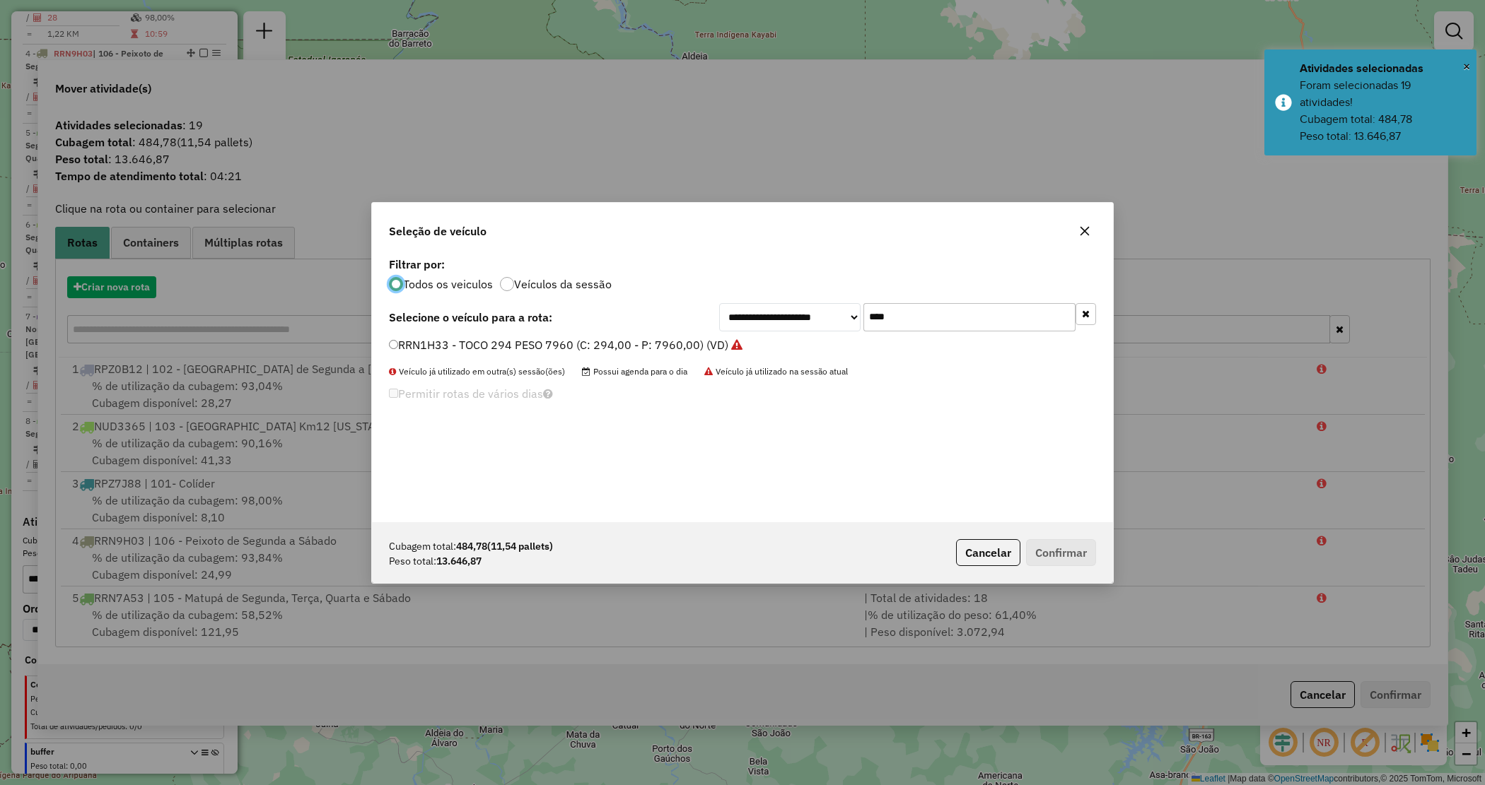
scroll to position [7, 4]
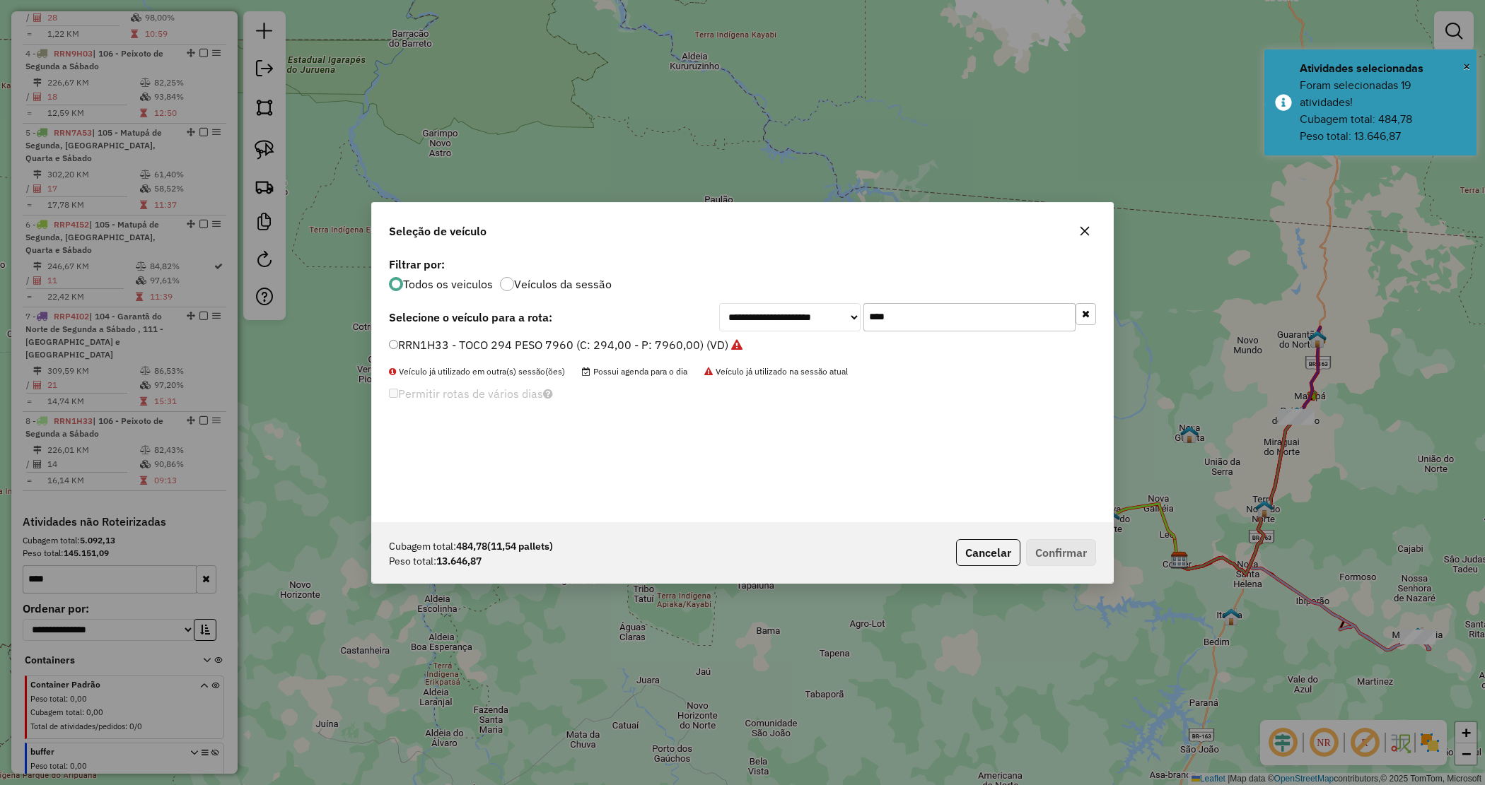
drag, startPoint x: 925, startPoint y: 310, endPoint x: 742, endPoint y: 294, distance: 183.1
click at [742, 295] on div "**********" at bounding box center [742, 388] width 741 height 269
type input "****"
click at [696, 343] on label "RRN7A64 - TOCO 294 PESO 7960 (C: 294,00 - P: 7960,00) (VD)" at bounding box center [558, 345] width 339 height 17
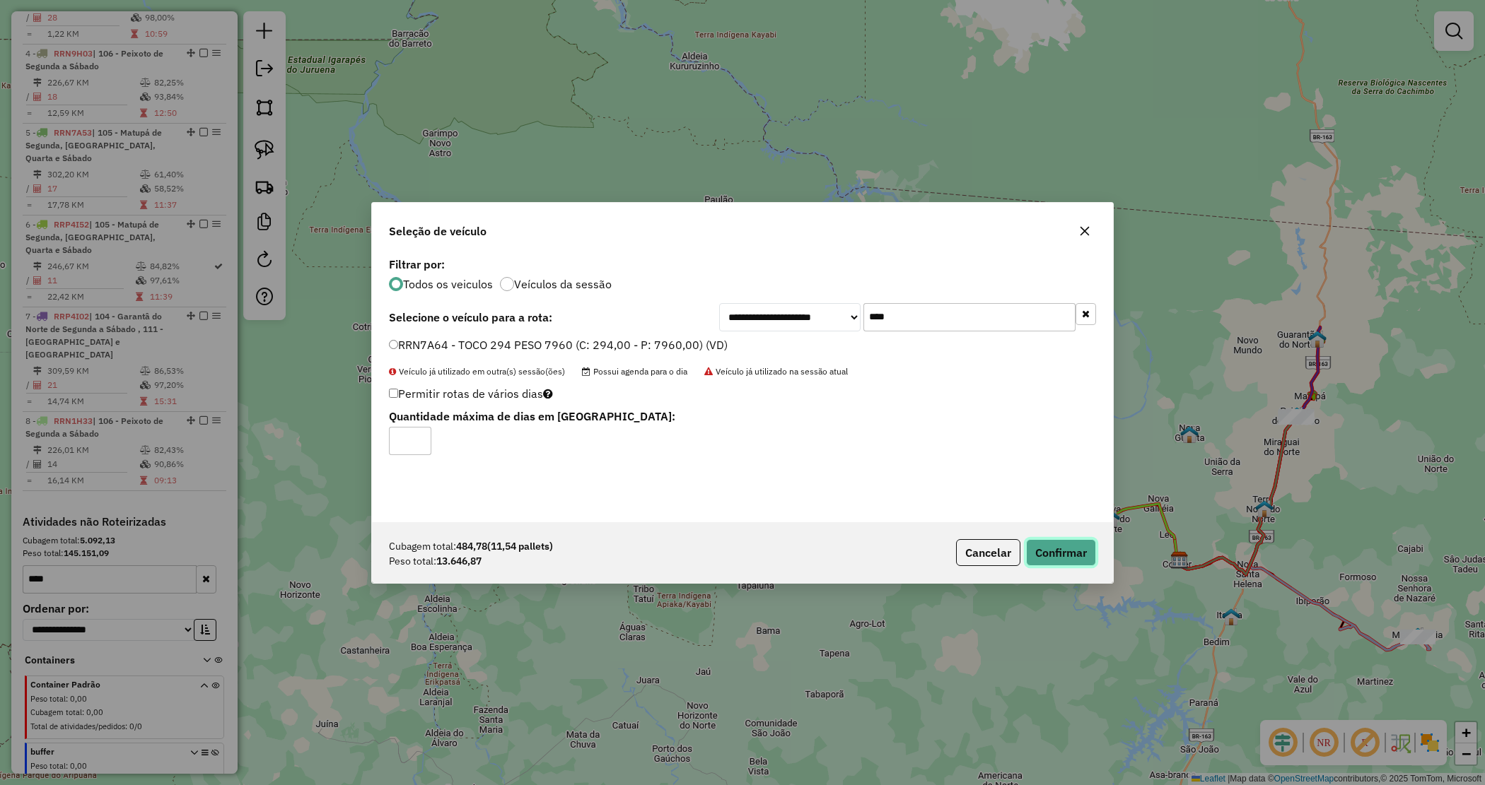
click at [1087, 550] on button "Confirmar" at bounding box center [1061, 552] width 70 height 27
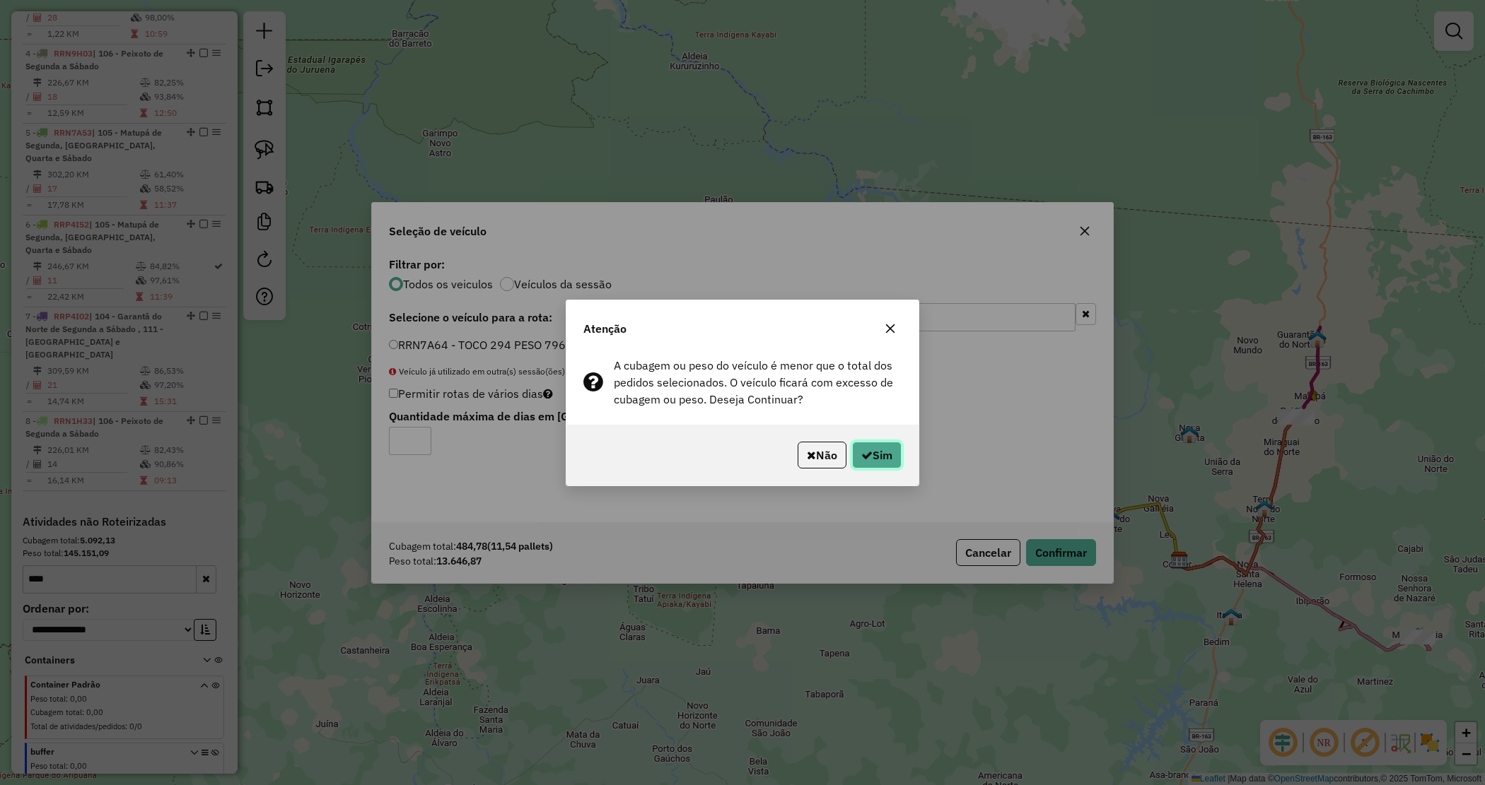
click at [858, 448] on button "Sim" at bounding box center [876, 455] width 49 height 27
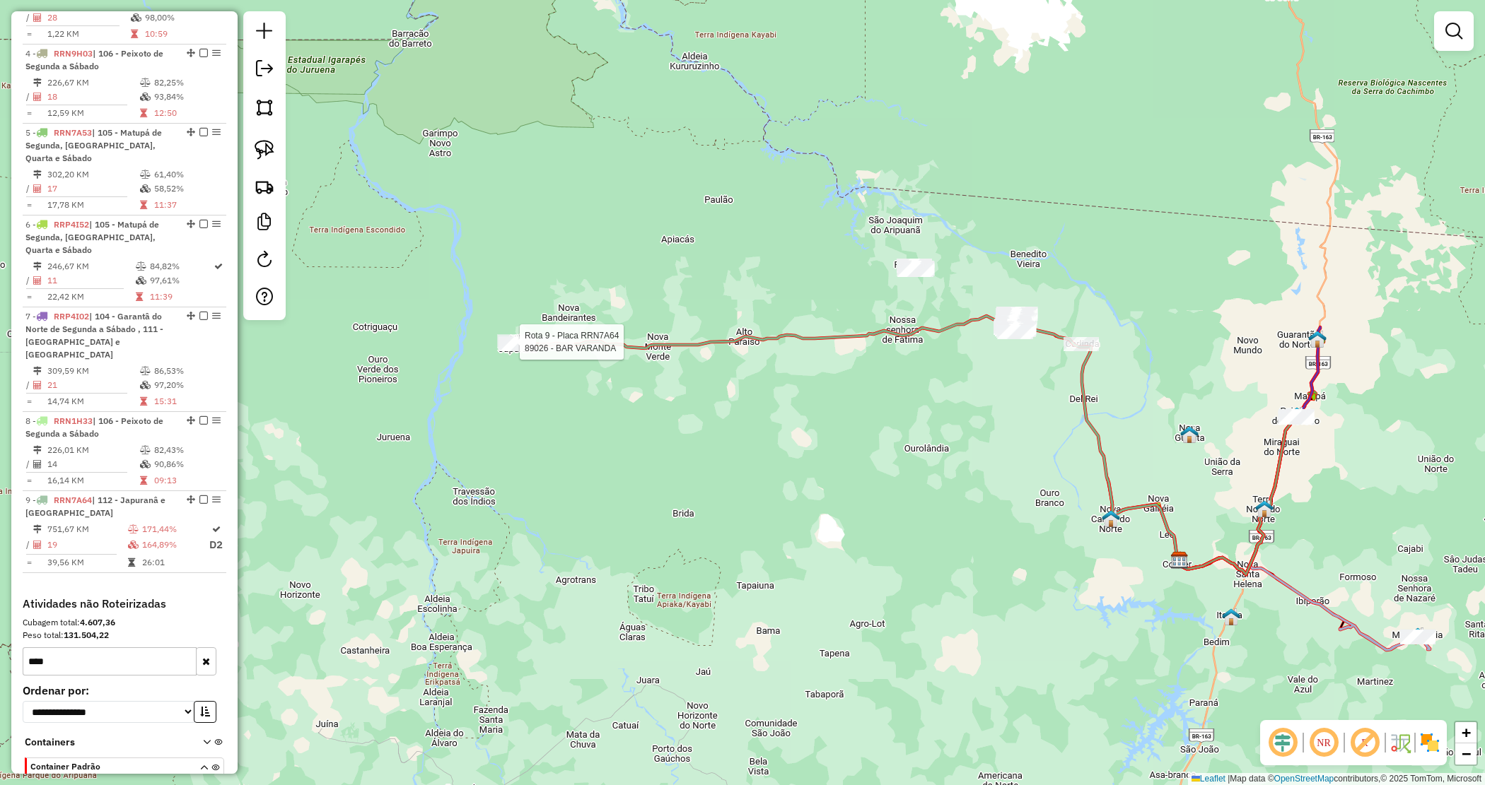
scroll to position [855, 0]
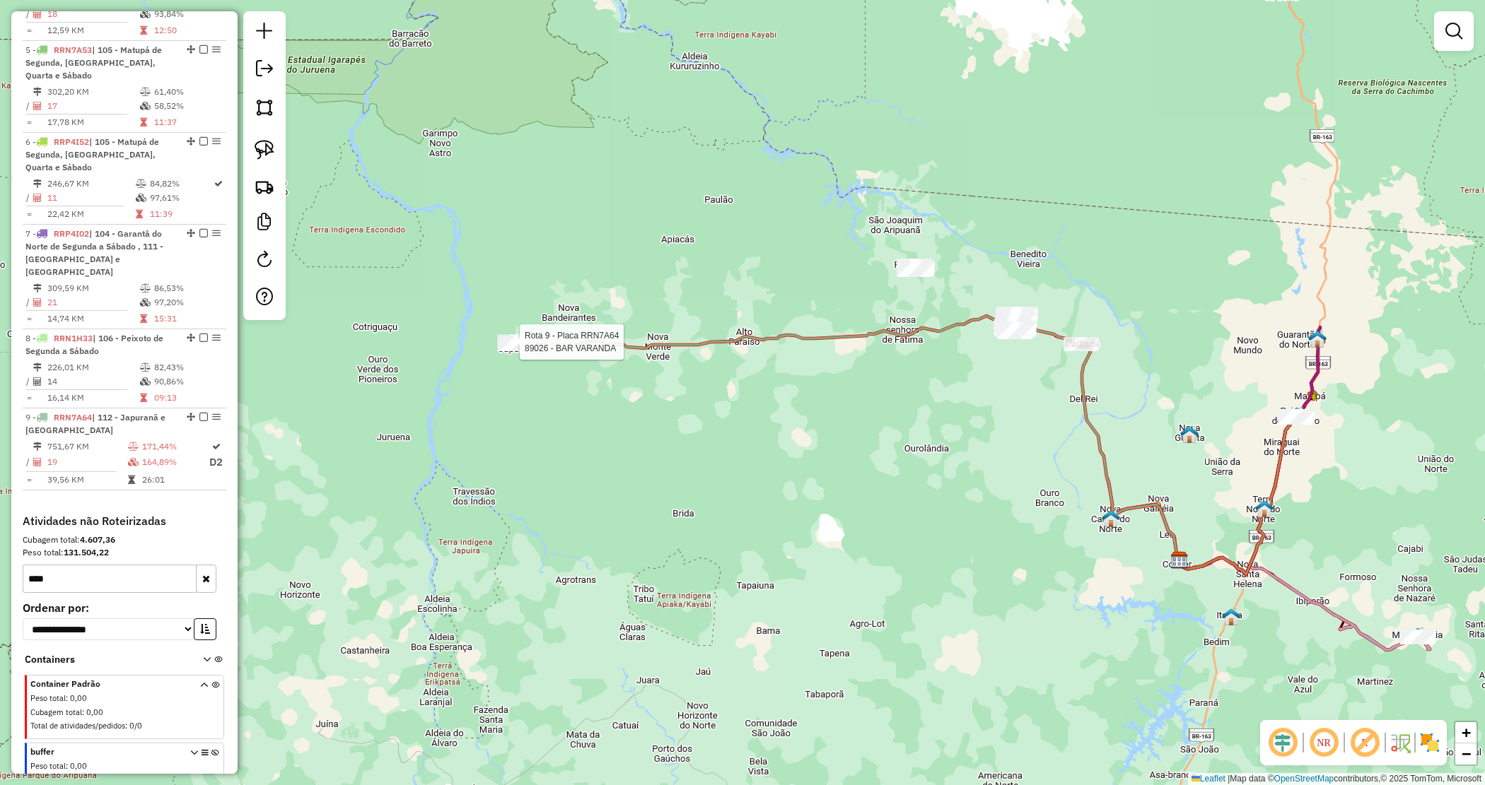
select select "*********"
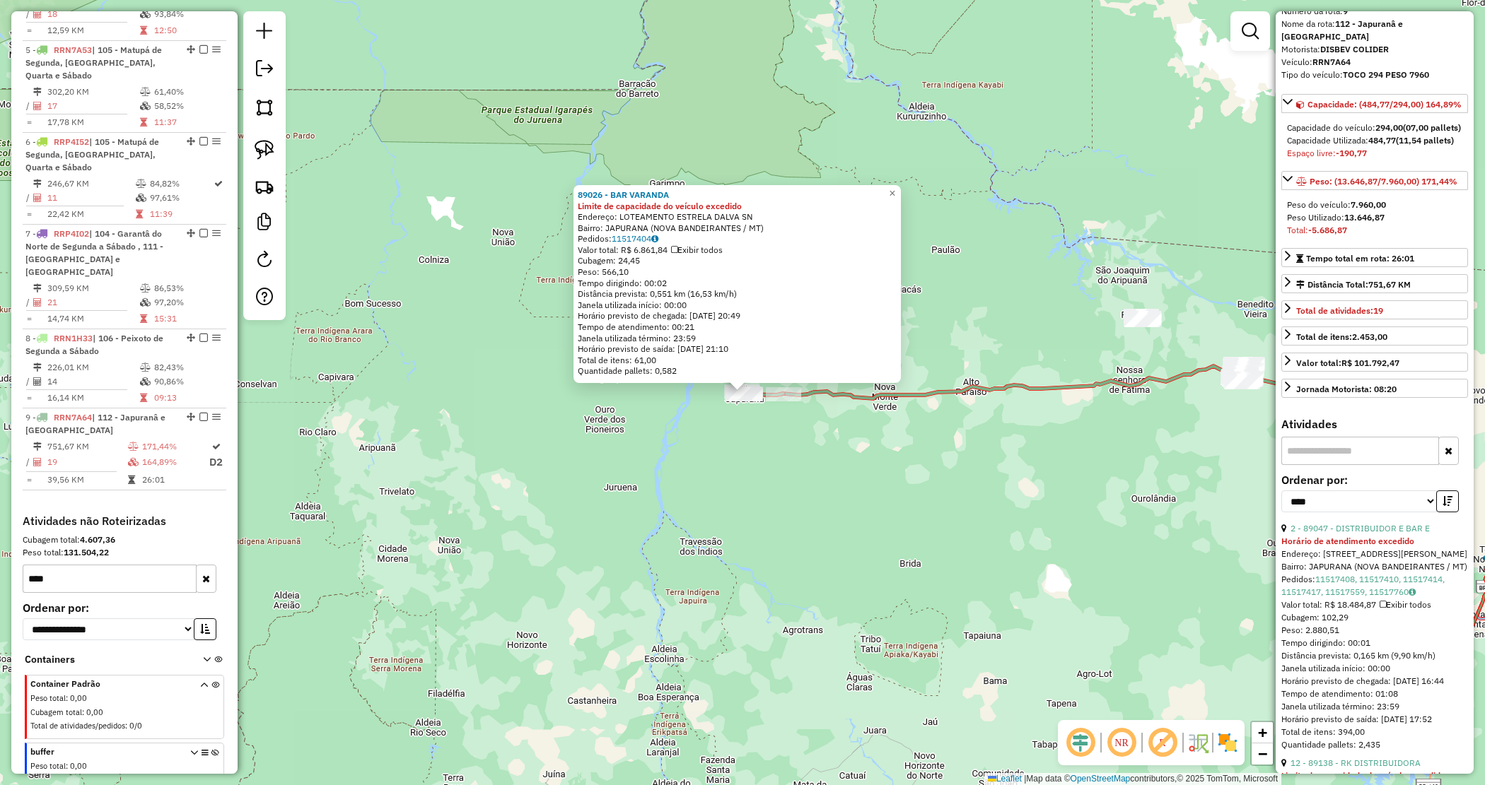
scroll to position [88, 0]
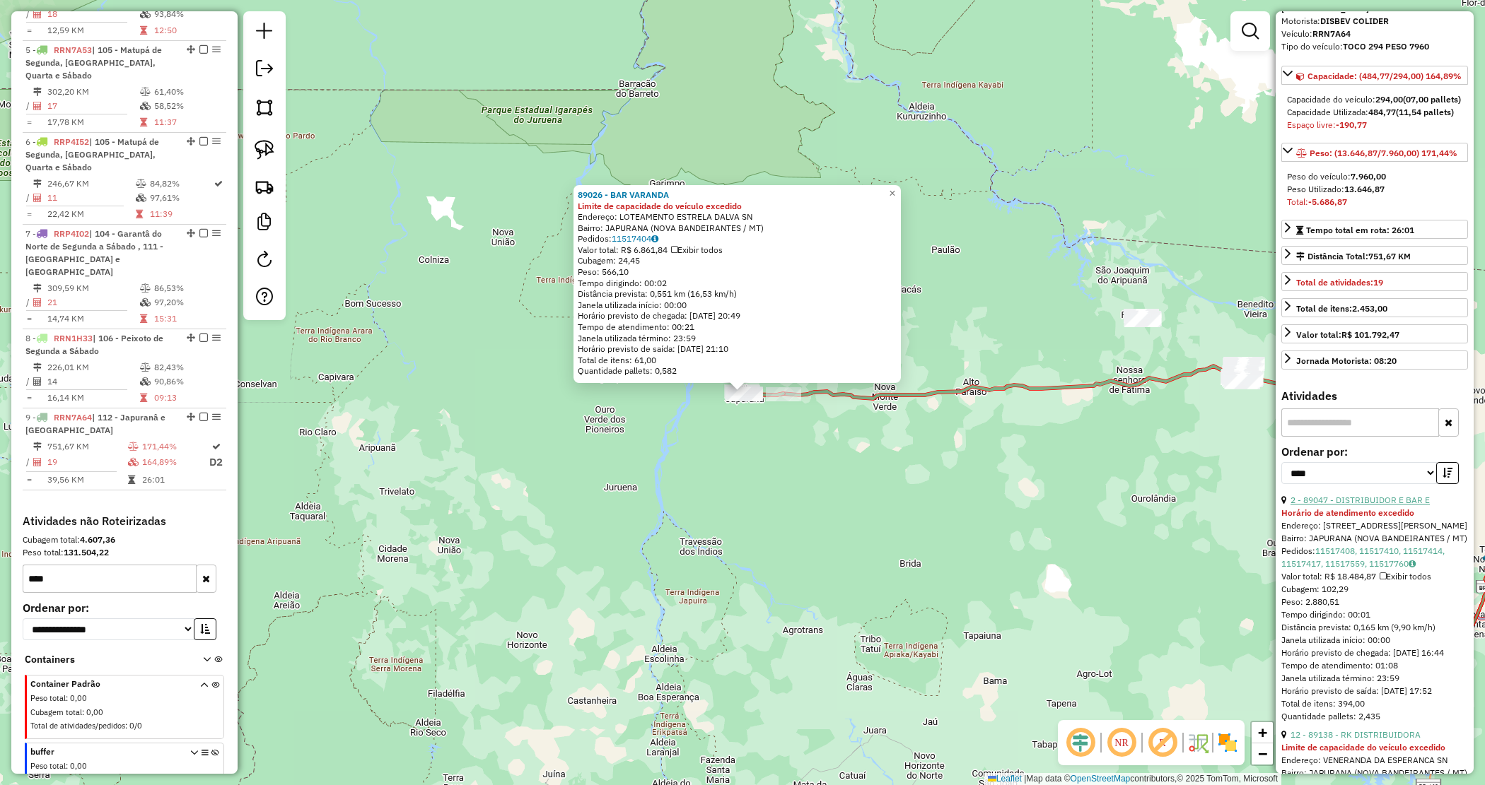
click at [1355, 505] on link "2 - 89047 - DISTRIBUIDOR E BAR E" at bounding box center [1359, 500] width 139 height 11
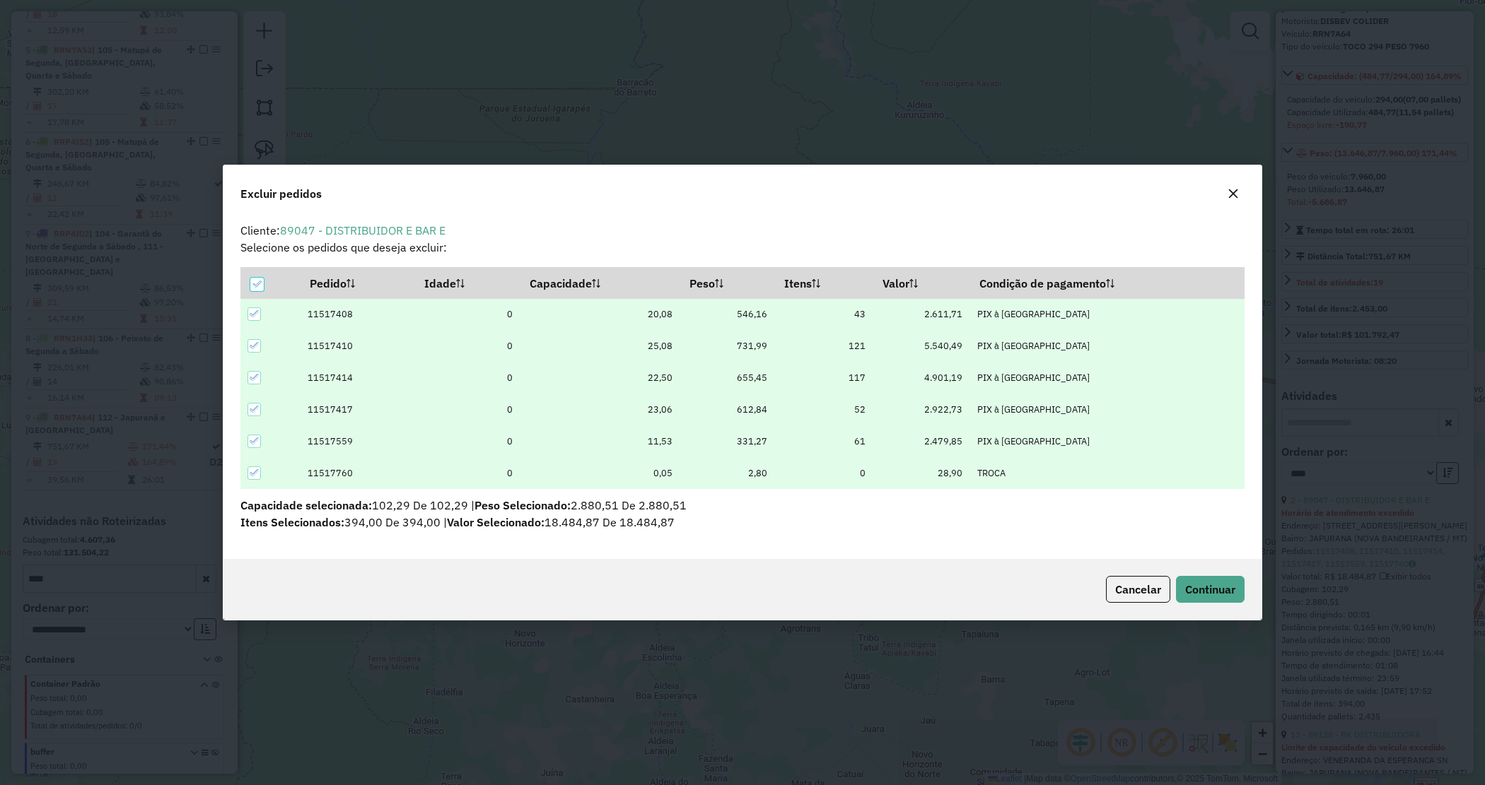
scroll to position [0, 0]
click at [1197, 587] on span "Continuar" at bounding box center [1210, 590] width 50 height 14
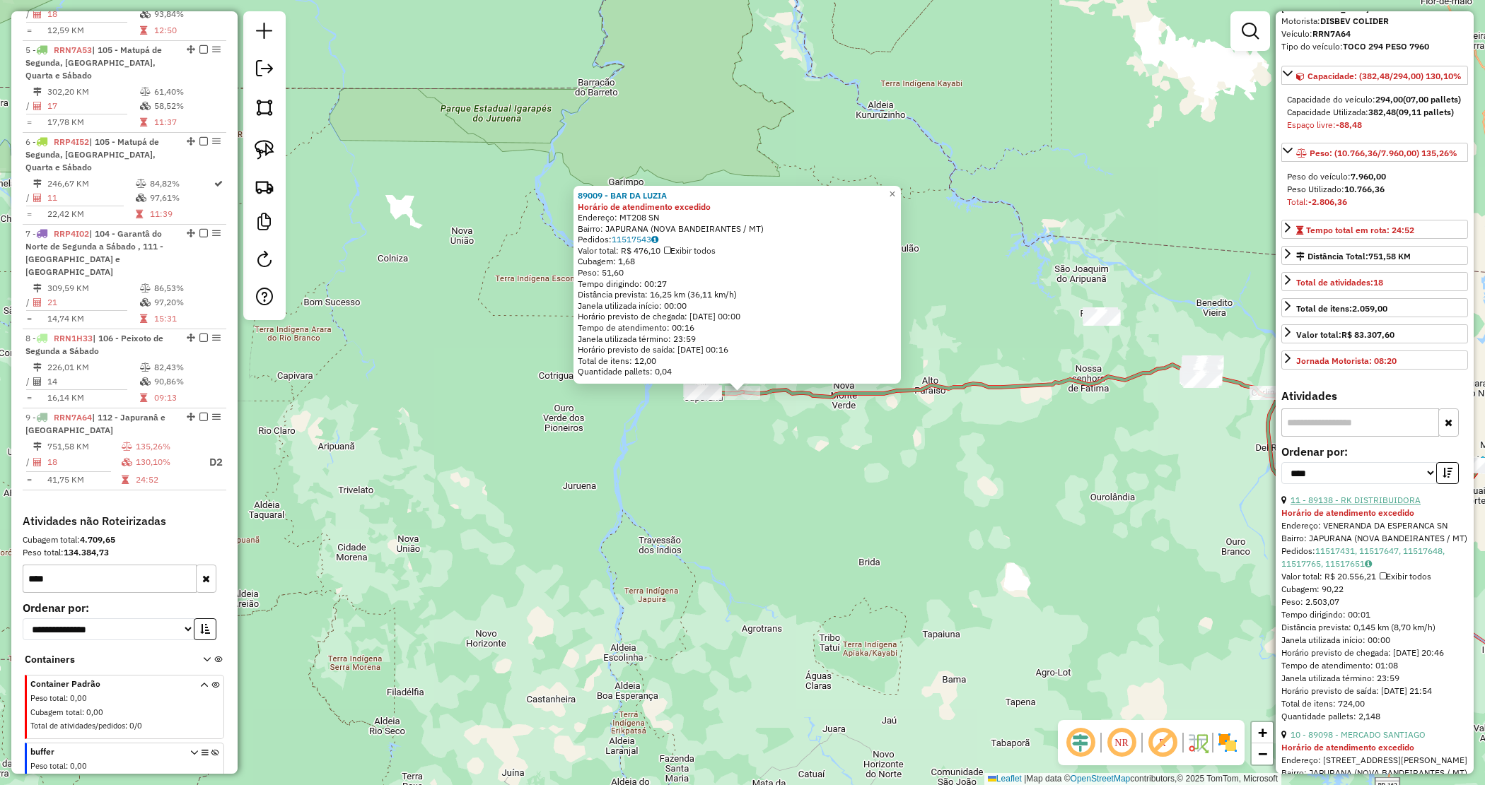
click at [1377, 505] on link "11 - 89138 - RK DISTRIBUIDORA" at bounding box center [1355, 500] width 130 height 11
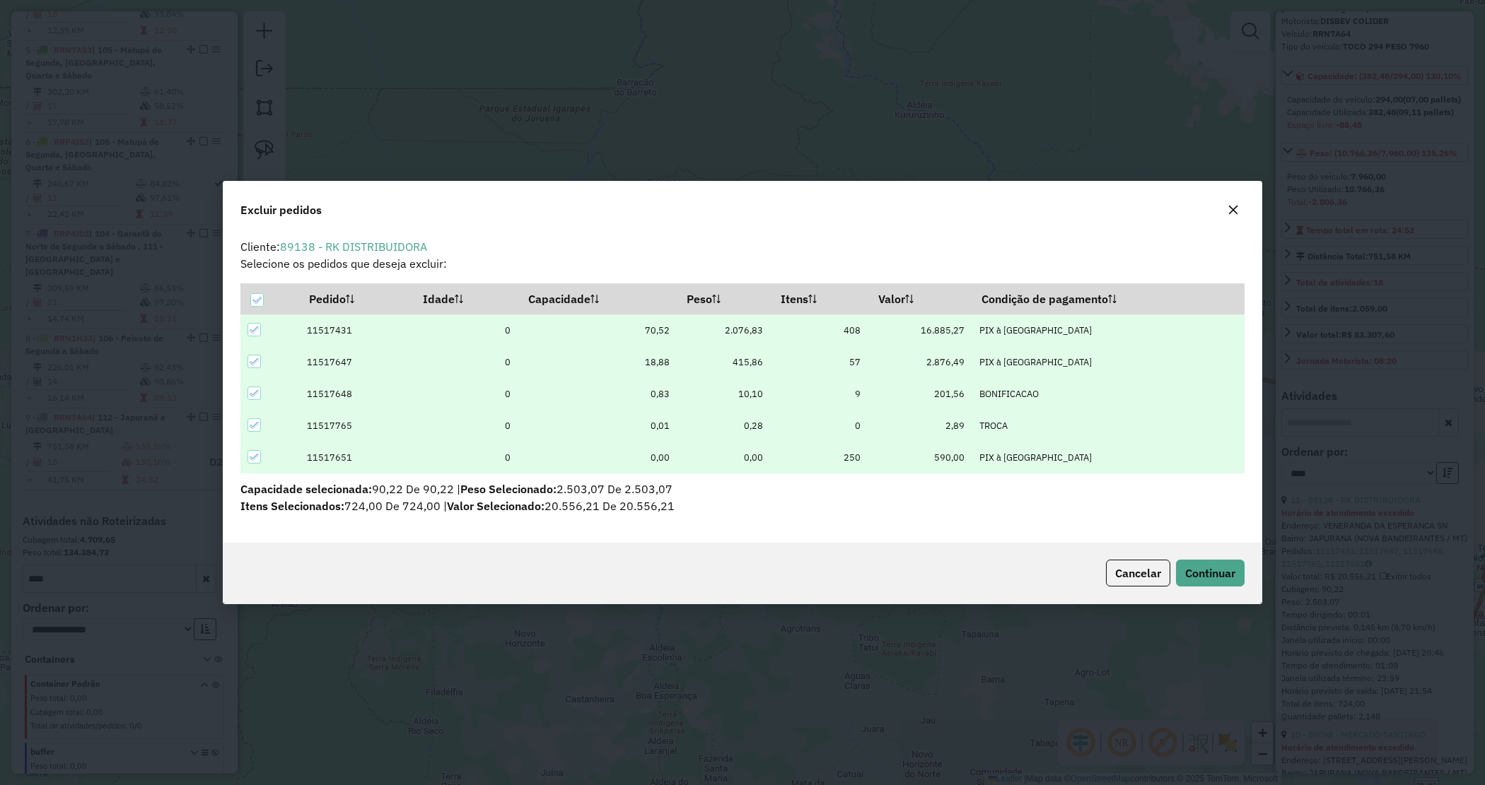
click at [1202, 552] on div "Cancelar Continuar" at bounding box center [742, 573] width 1038 height 61
click at [1208, 566] on button "Continuar" at bounding box center [1210, 573] width 69 height 27
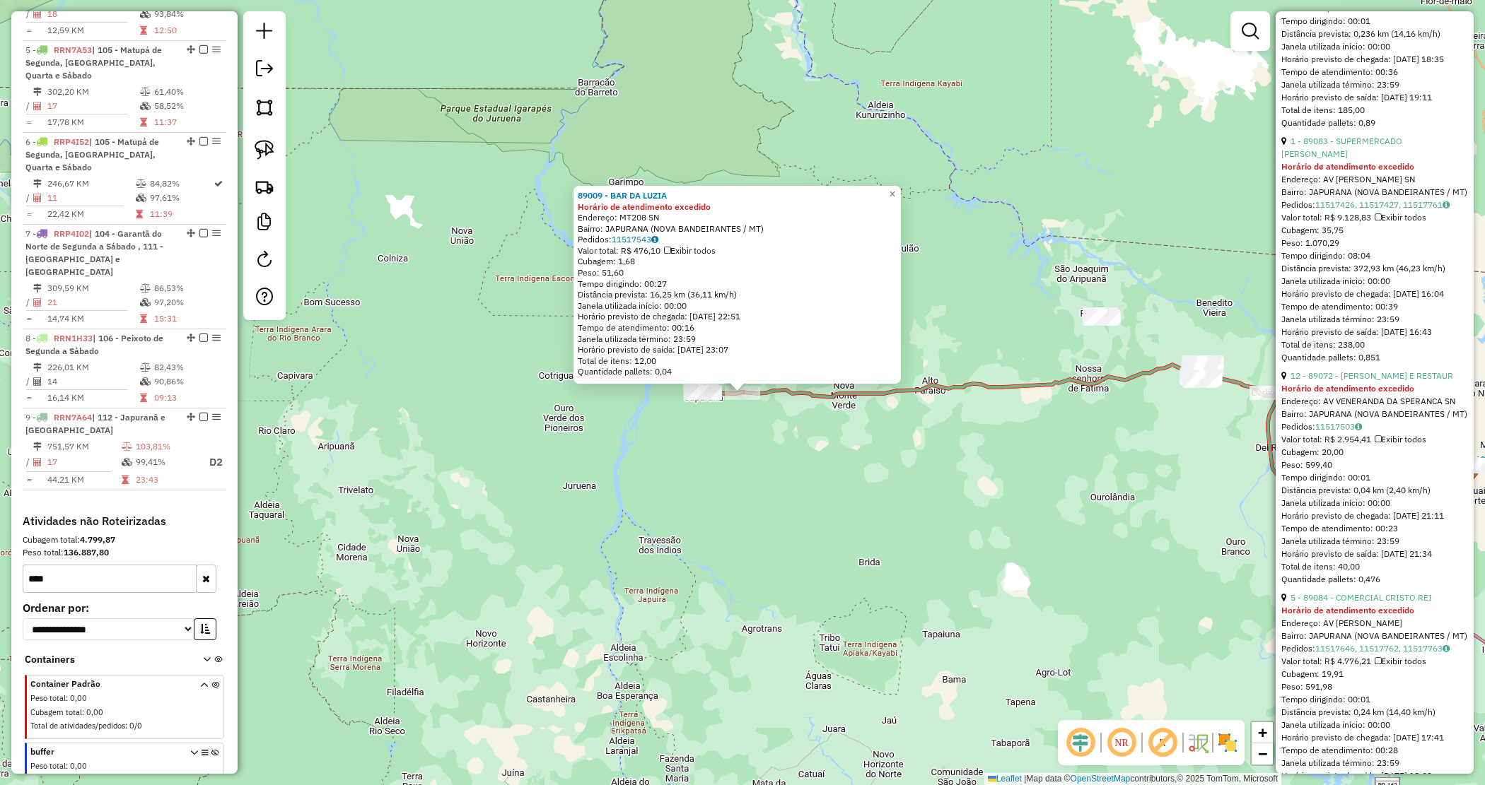
scroll to position [1060, 0]
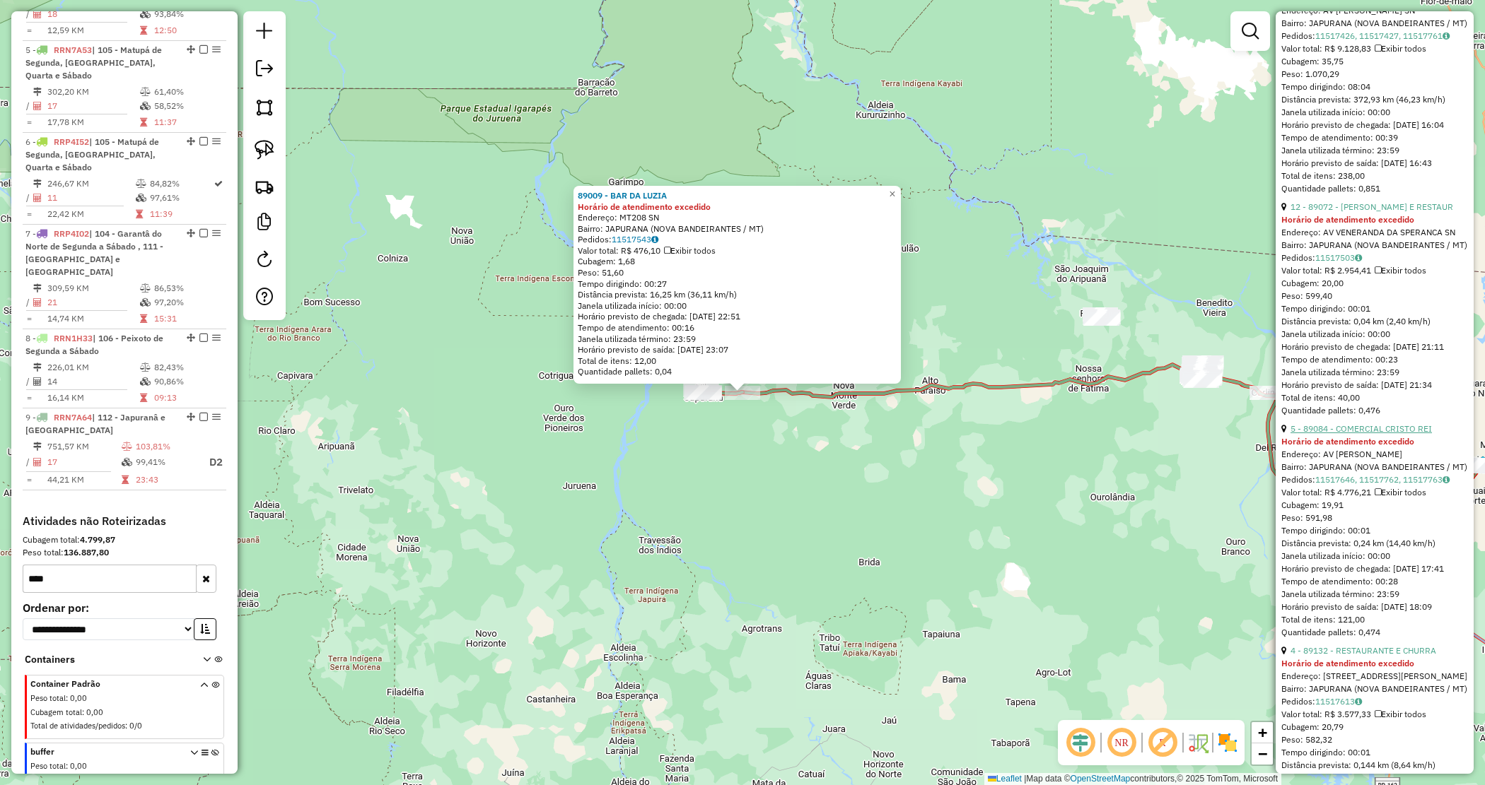
click at [1369, 434] on link "5 - 89084 - COMERCIAL CRISTO REI" at bounding box center [1360, 428] width 141 height 11
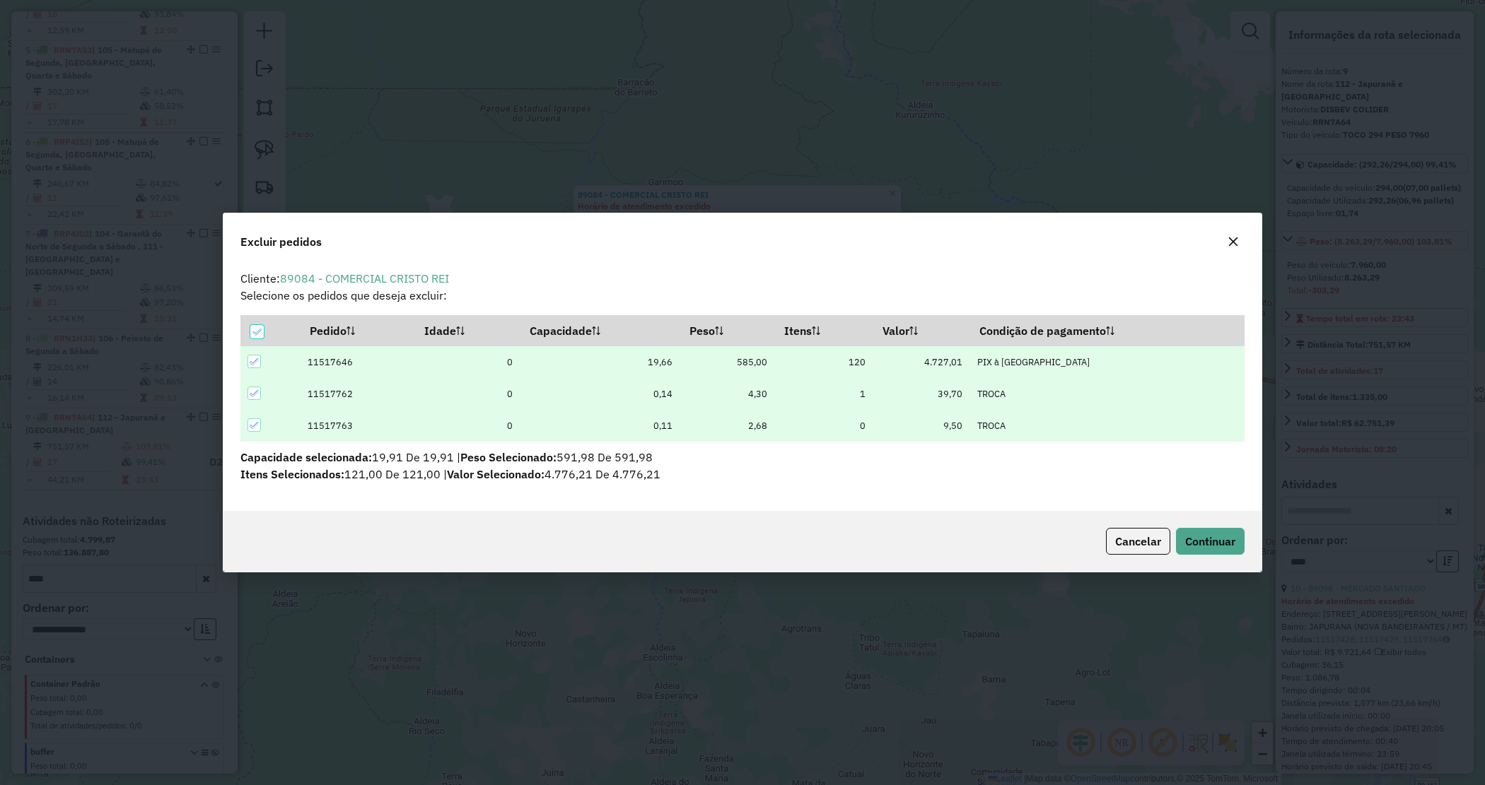
scroll to position [0, 0]
click at [1229, 539] on span "Continuar" at bounding box center [1210, 541] width 50 height 14
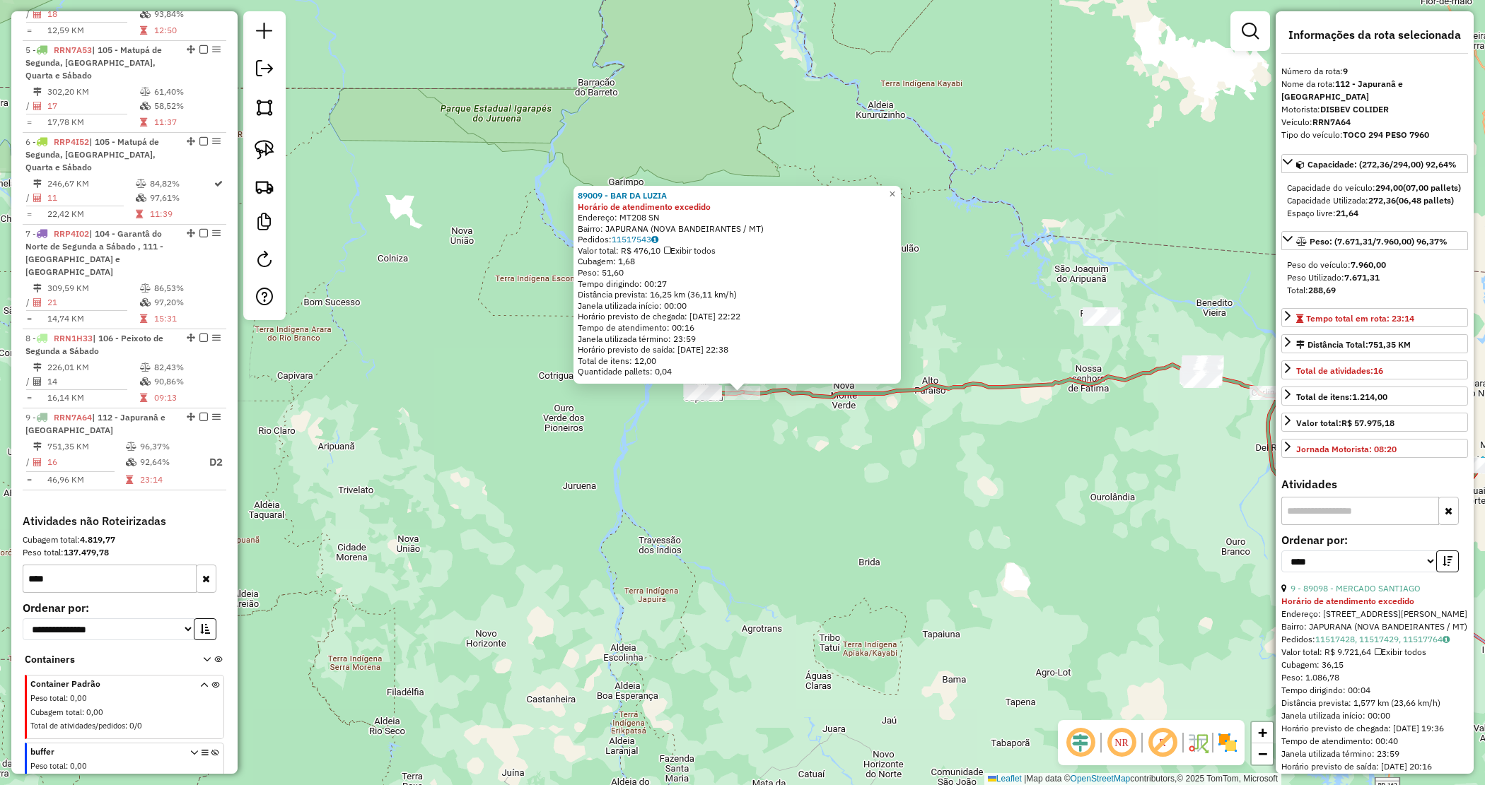
click at [927, 476] on div "89009 - BAR DA LUZIA Horário de atendimento excedido Endereço: MT208 SN Bairro:…" at bounding box center [742, 392] width 1485 height 785
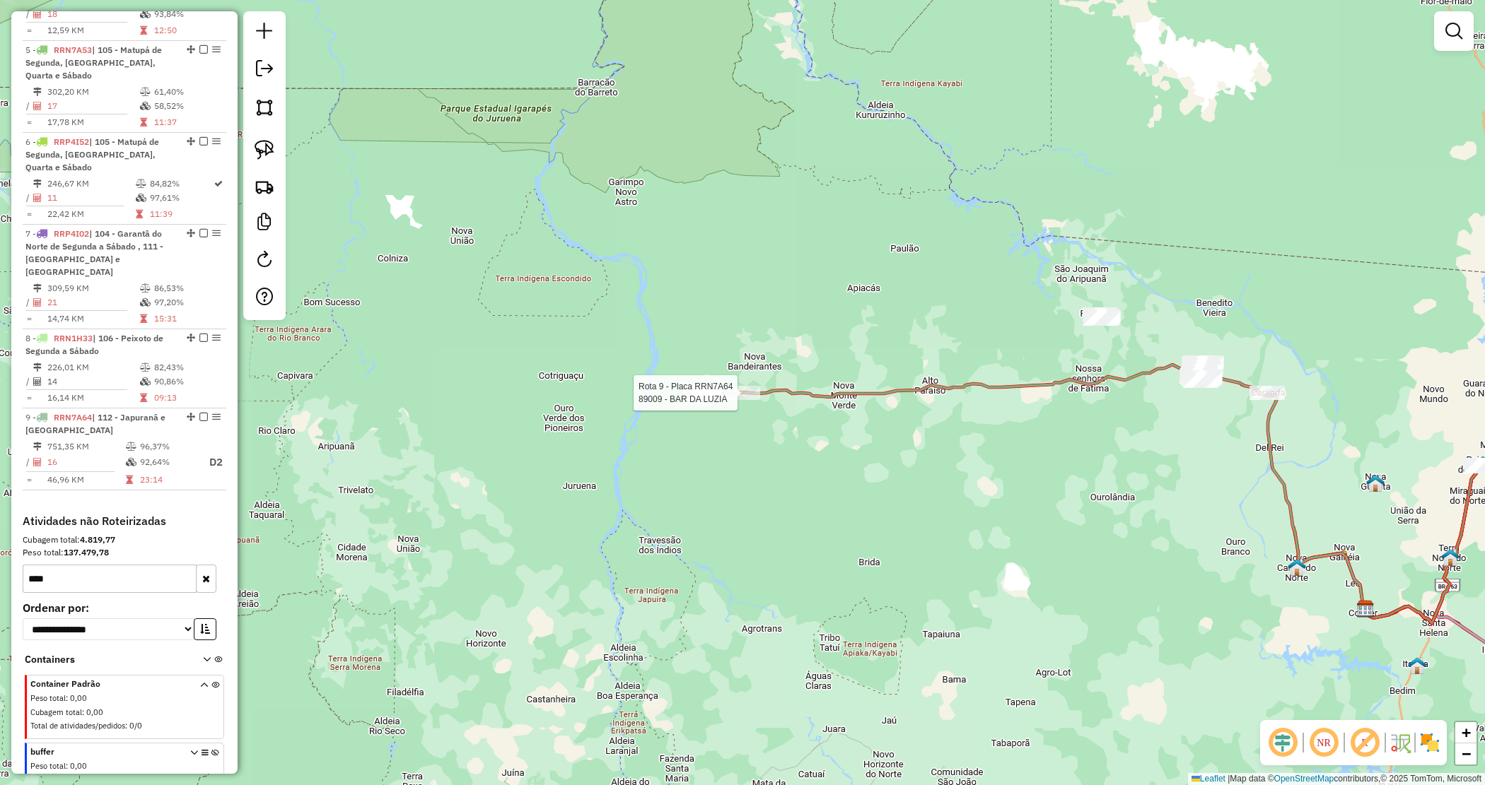
select select "*********"
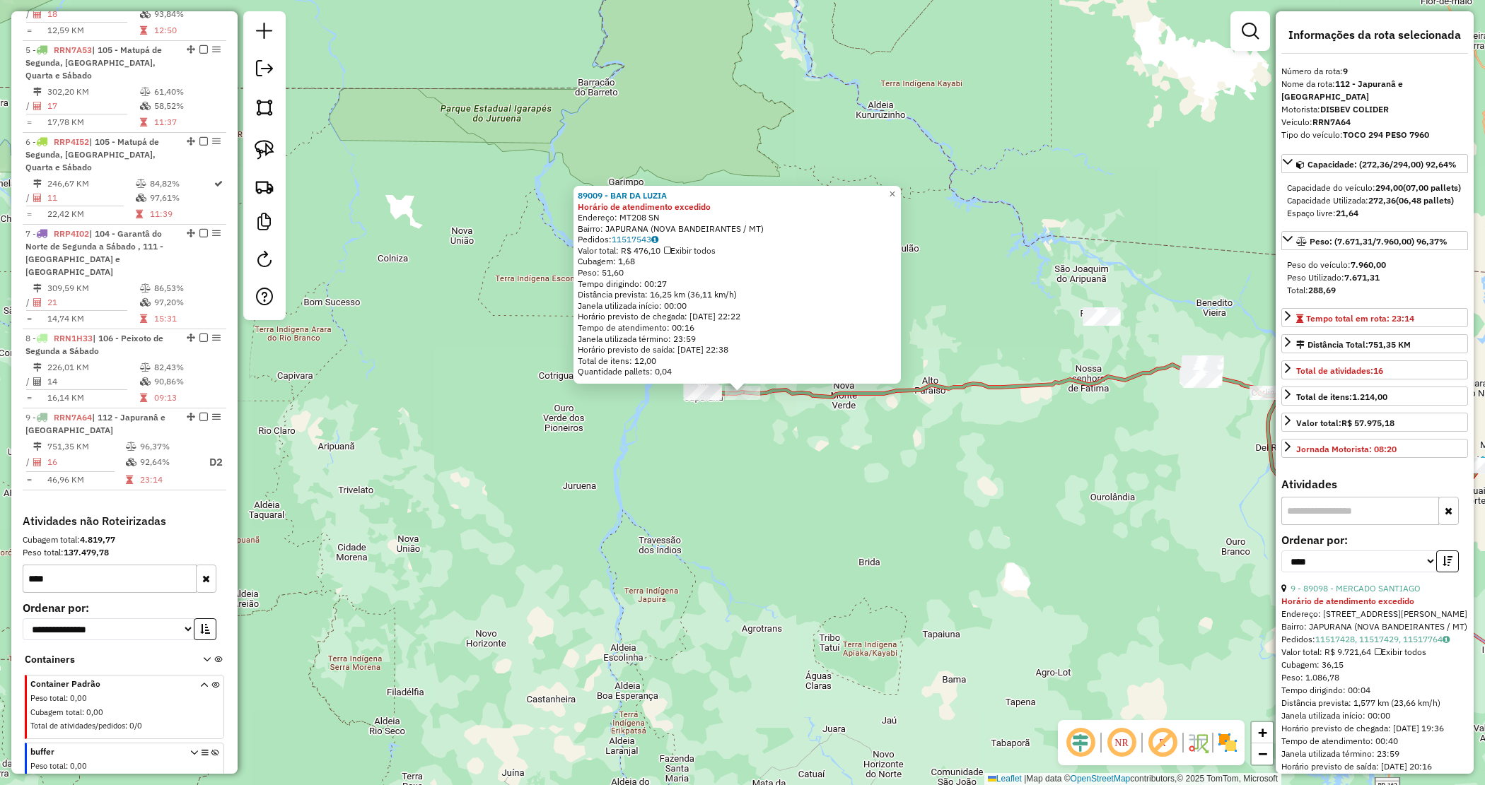
click at [930, 504] on div "89009 - BAR DA LUZIA Horário de atendimento excedido Endereço: MT208 SN Bairro:…" at bounding box center [742, 392] width 1485 height 785
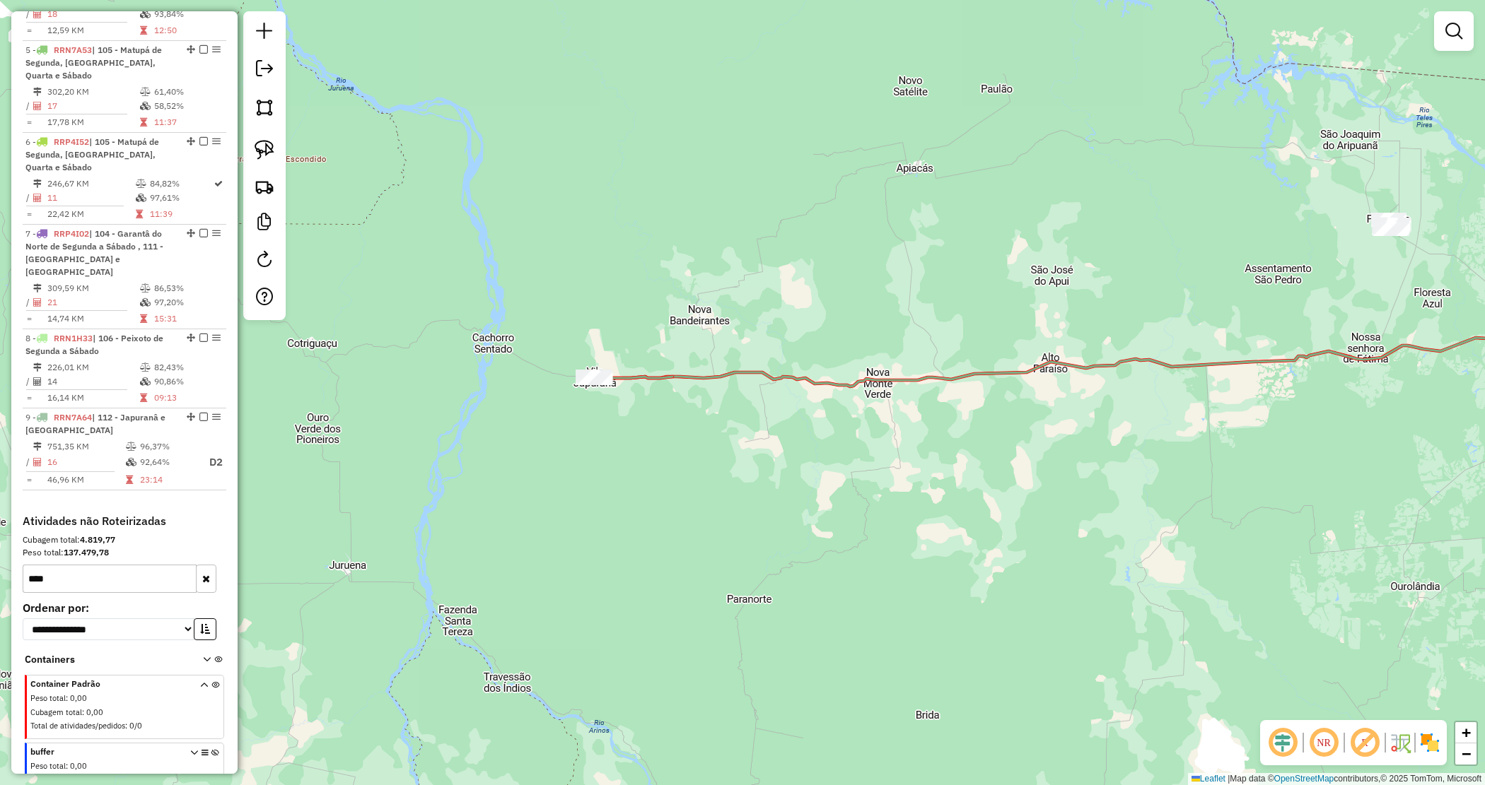
drag, startPoint x: 709, startPoint y: 438, endPoint x: 750, endPoint y: 442, distance: 41.2
click at [749, 442] on div "Janela de atendimento Grade de atendimento Capacidade Transportadoras Veículos …" at bounding box center [742, 392] width 1485 height 785
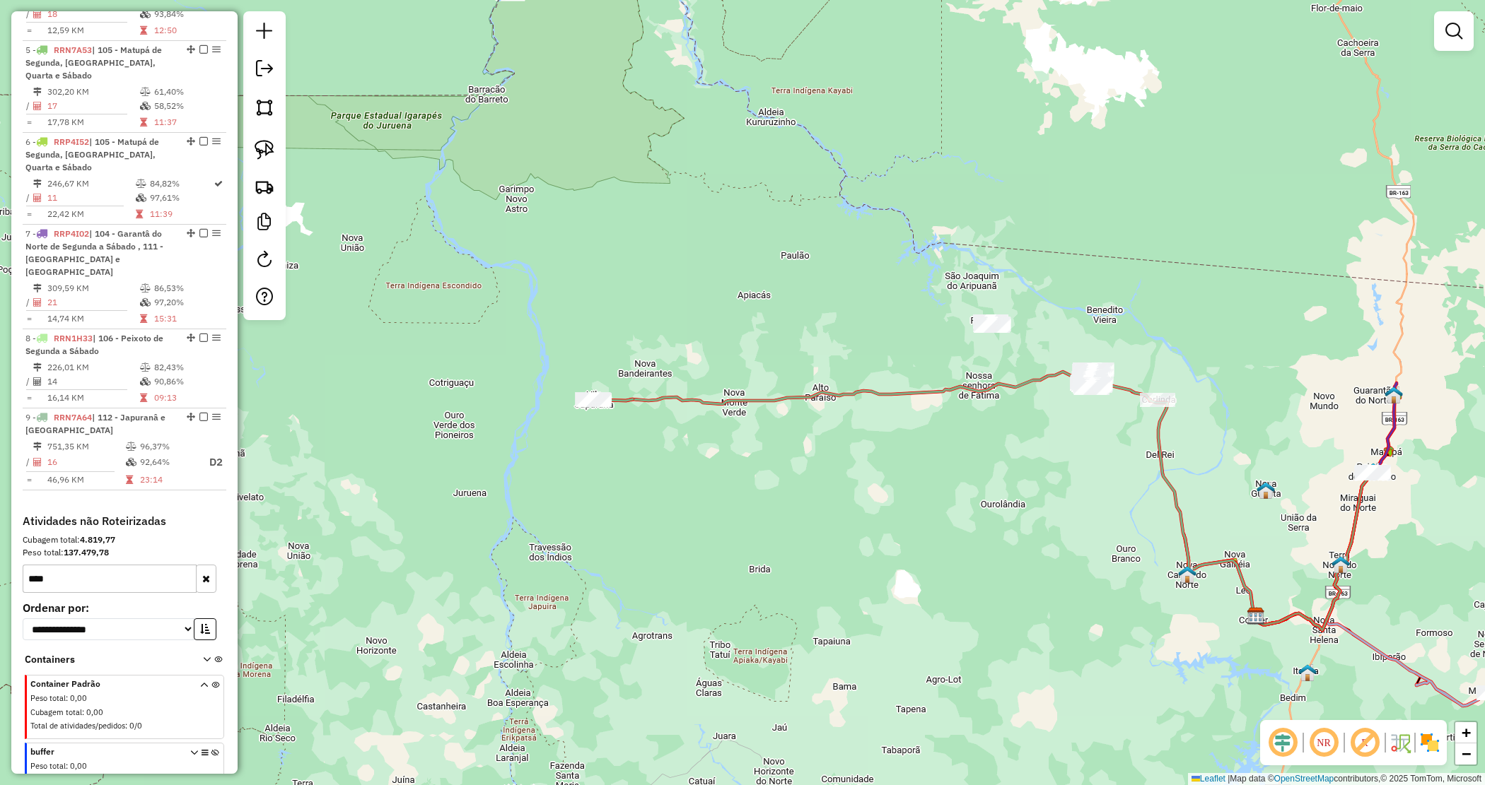
drag, startPoint x: 1122, startPoint y: 503, endPoint x: 969, endPoint y: 493, distance: 153.8
click at [969, 493] on div "Janela de atendimento Grade de atendimento Capacidade Transportadoras Veículos …" at bounding box center [742, 392] width 1485 height 785
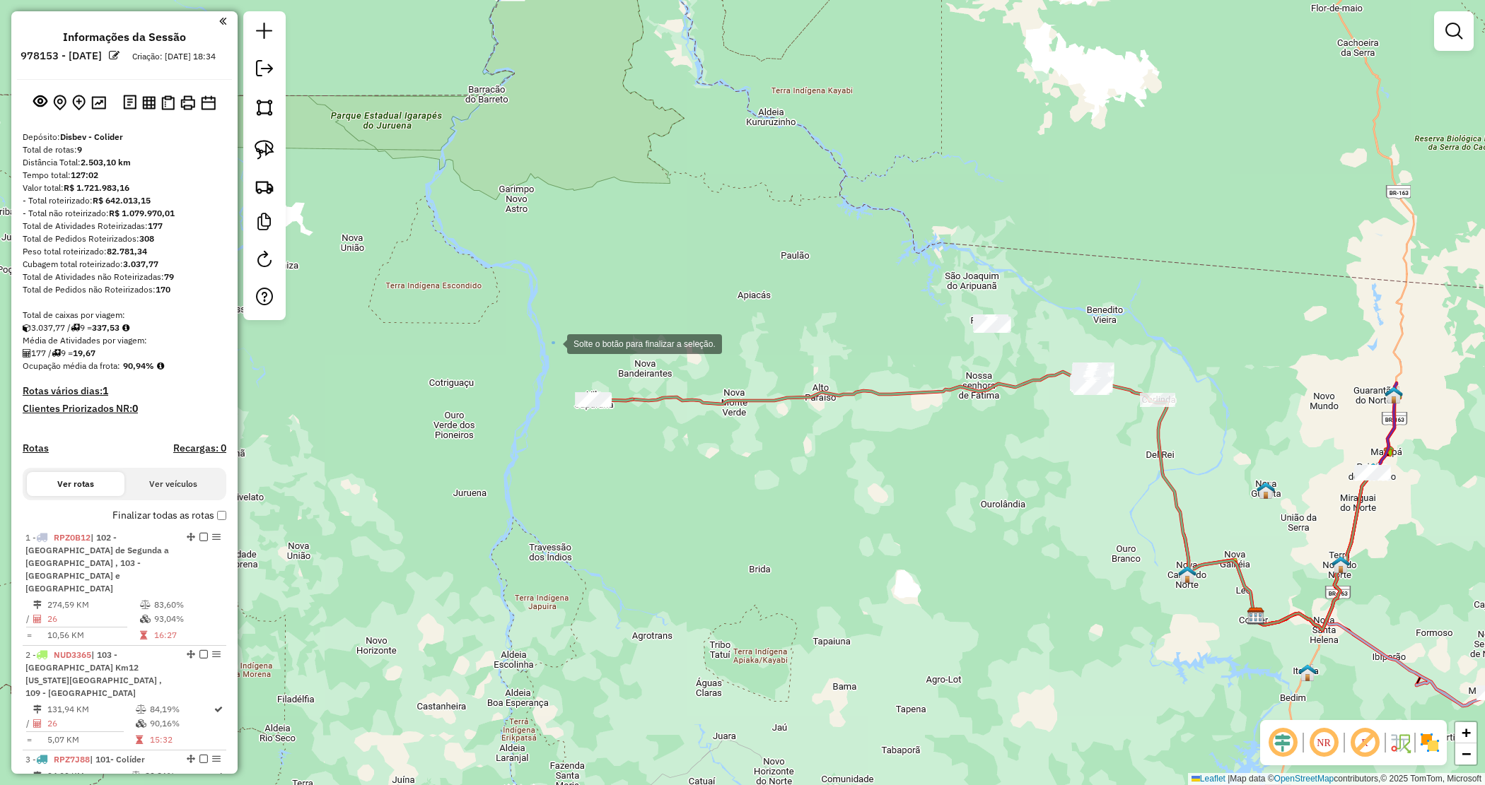
scroll to position [855, 0]
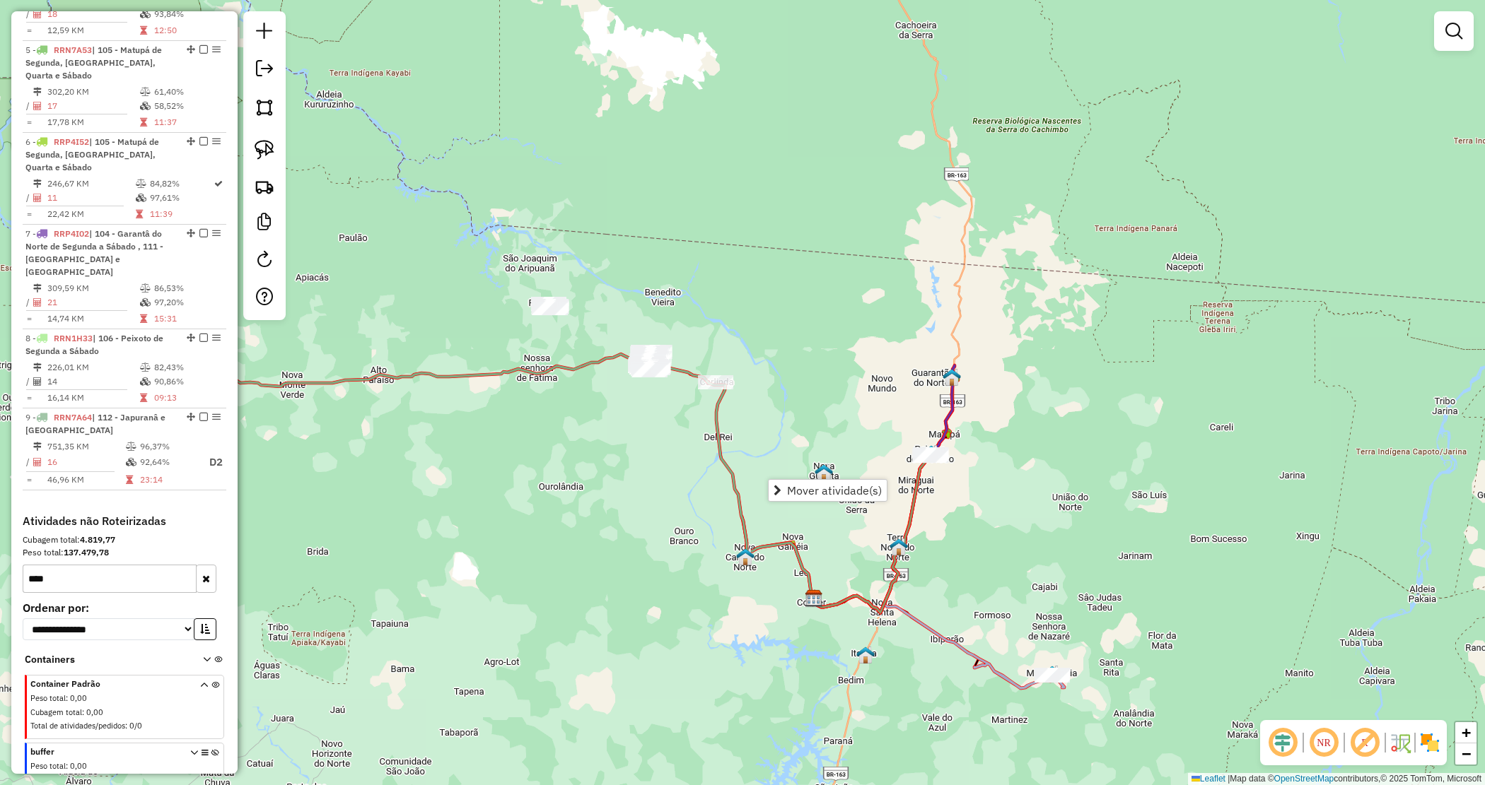
drag, startPoint x: 1087, startPoint y: 464, endPoint x: 626, endPoint y: 425, distance: 461.9
click at [629, 435] on div "Janela de atendimento Grade de atendimento Capacidade Transportadoras Veículos …" at bounding box center [742, 392] width 1485 height 785
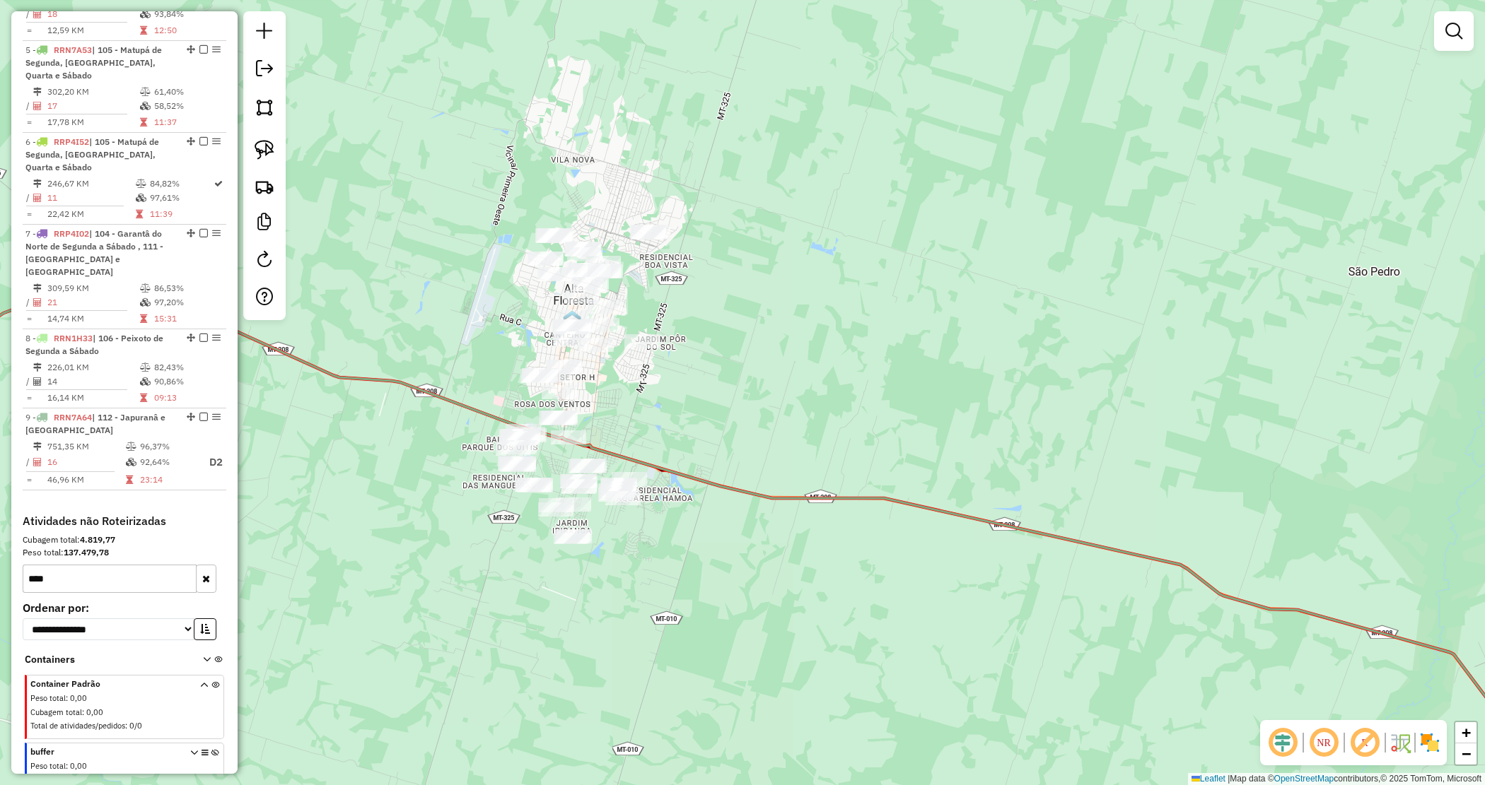
drag, startPoint x: 652, startPoint y: 351, endPoint x: 668, endPoint y: 365, distance: 21.5
click at [668, 365] on div "Janela de atendimento Grade de atendimento Capacidade Transportadoras Veículos …" at bounding box center [742, 392] width 1485 height 785
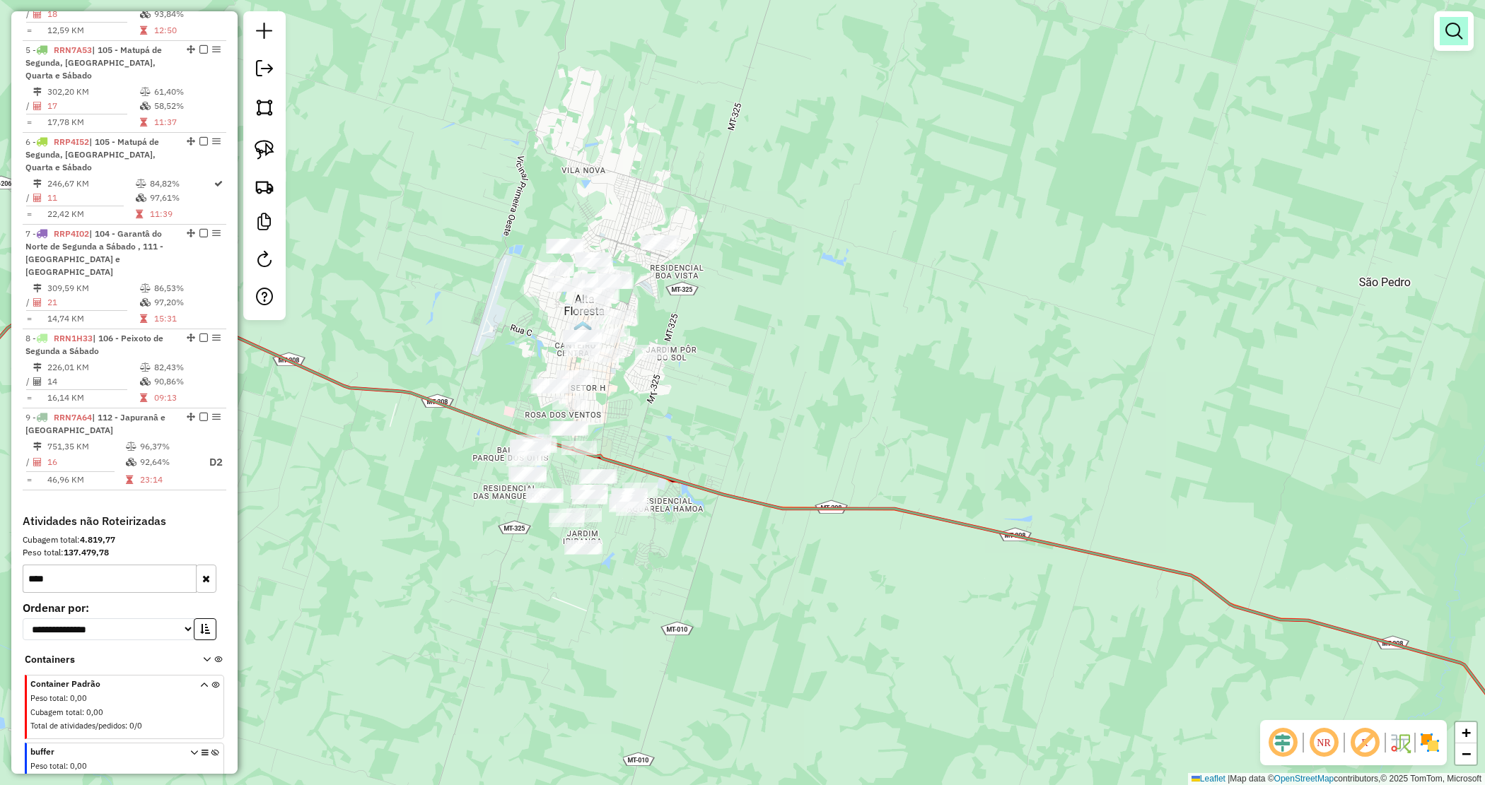
drag, startPoint x: 1435, startPoint y: 33, endPoint x: 1444, endPoint y: 18, distance: 17.1
click at [1437, 29] on div at bounding box center [1454, 31] width 40 height 40
click at [1446, 20] on link at bounding box center [1453, 31] width 28 height 28
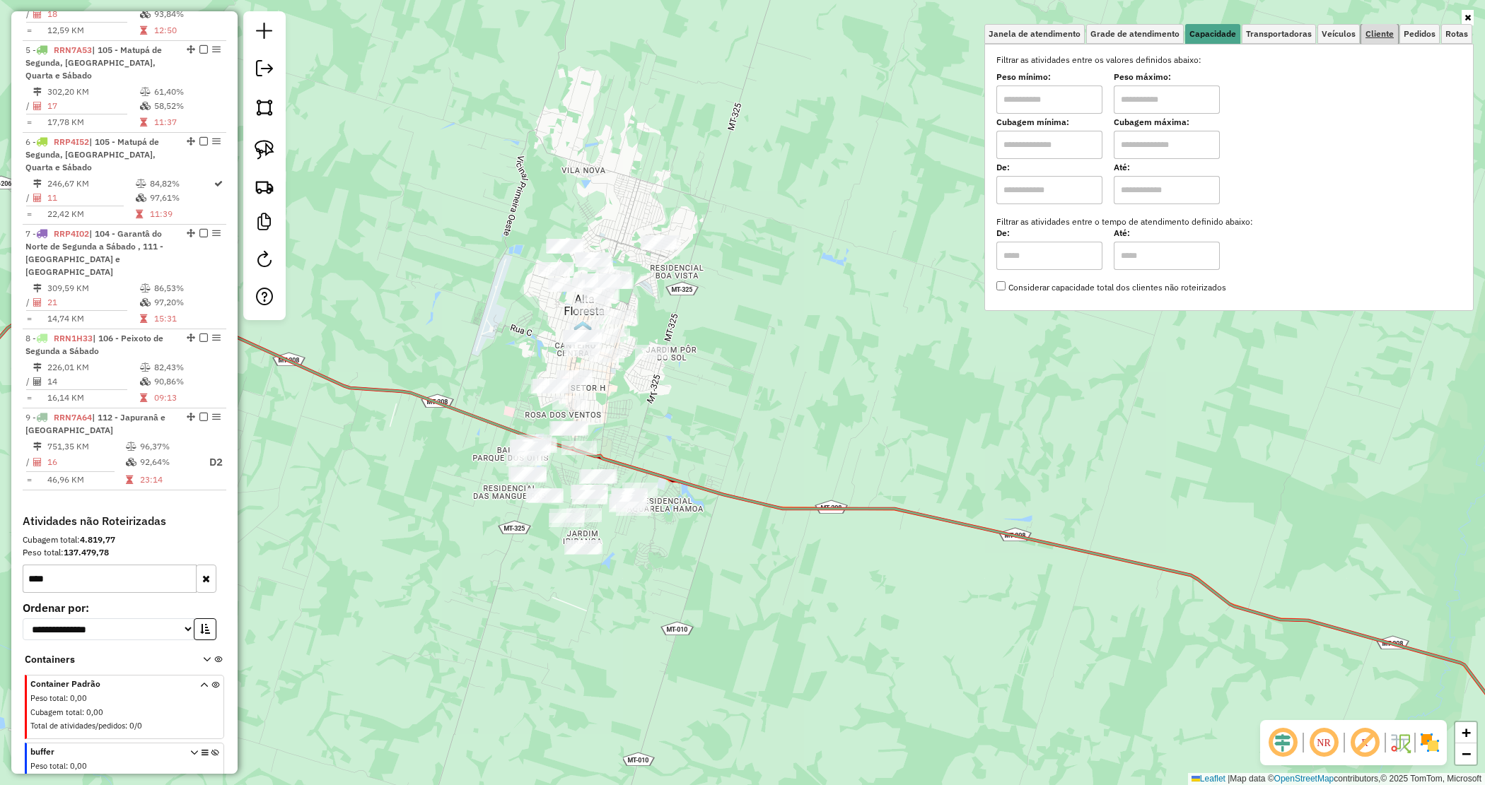
click at [1386, 33] on span "Cliente" at bounding box center [1379, 34] width 28 height 8
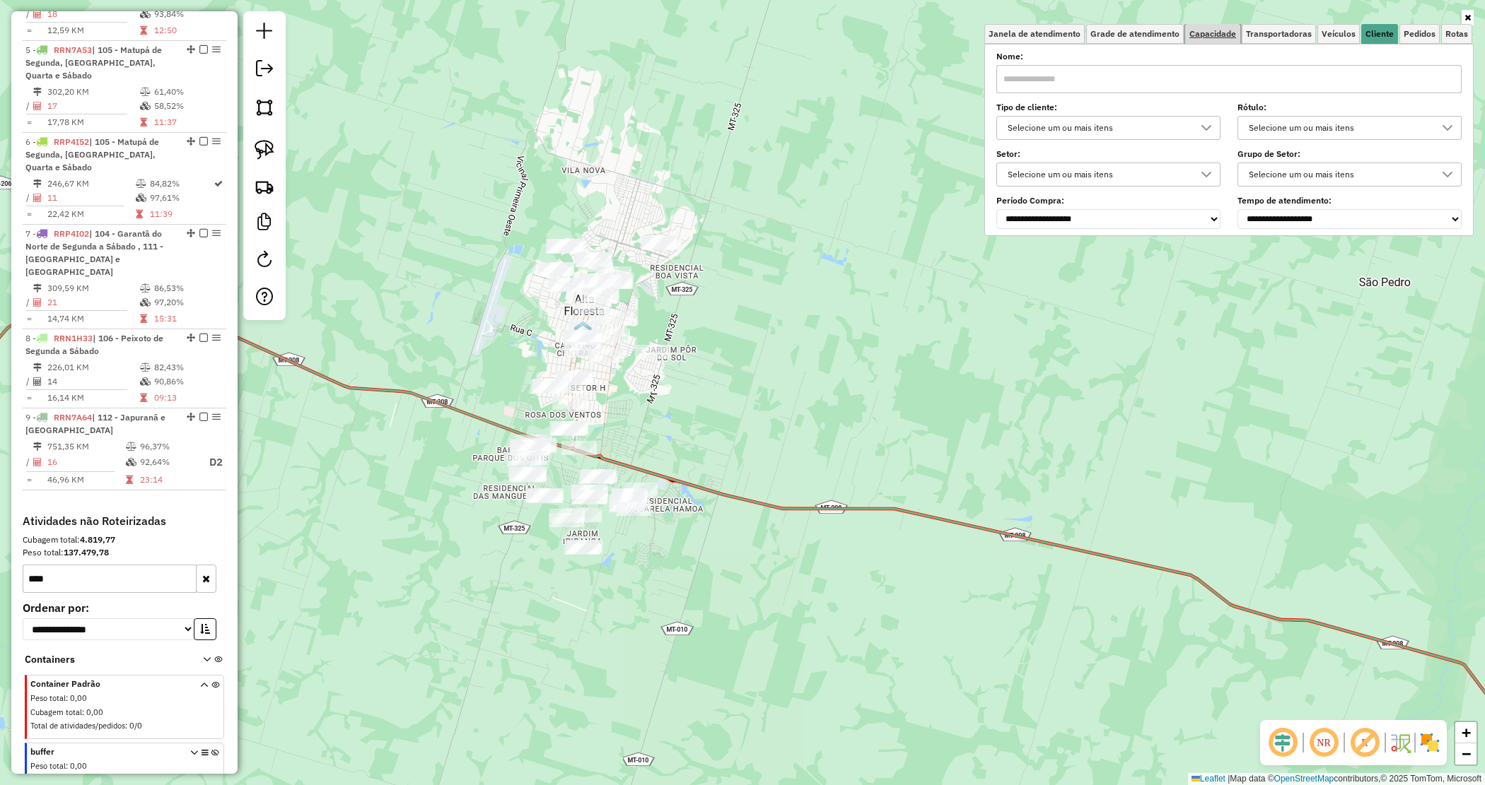
click at [1210, 30] on span "Capacidade" at bounding box center [1212, 34] width 47 height 8
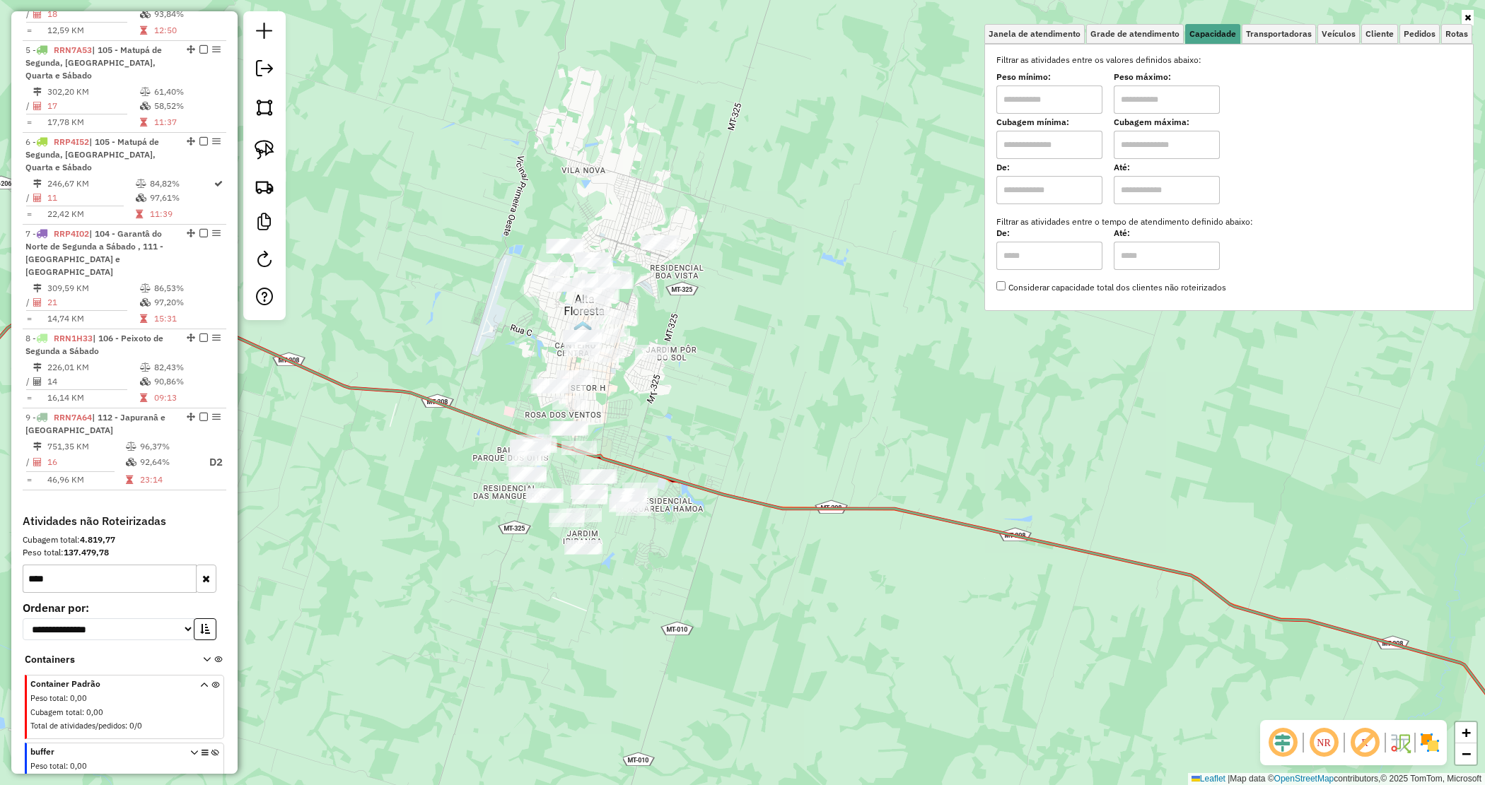
click at [1057, 101] on input "text" at bounding box center [1049, 100] width 106 height 28
type input "****"
click at [1167, 100] on input "text" at bounding box center [1166, 100] width 106 height 28
type input "******"
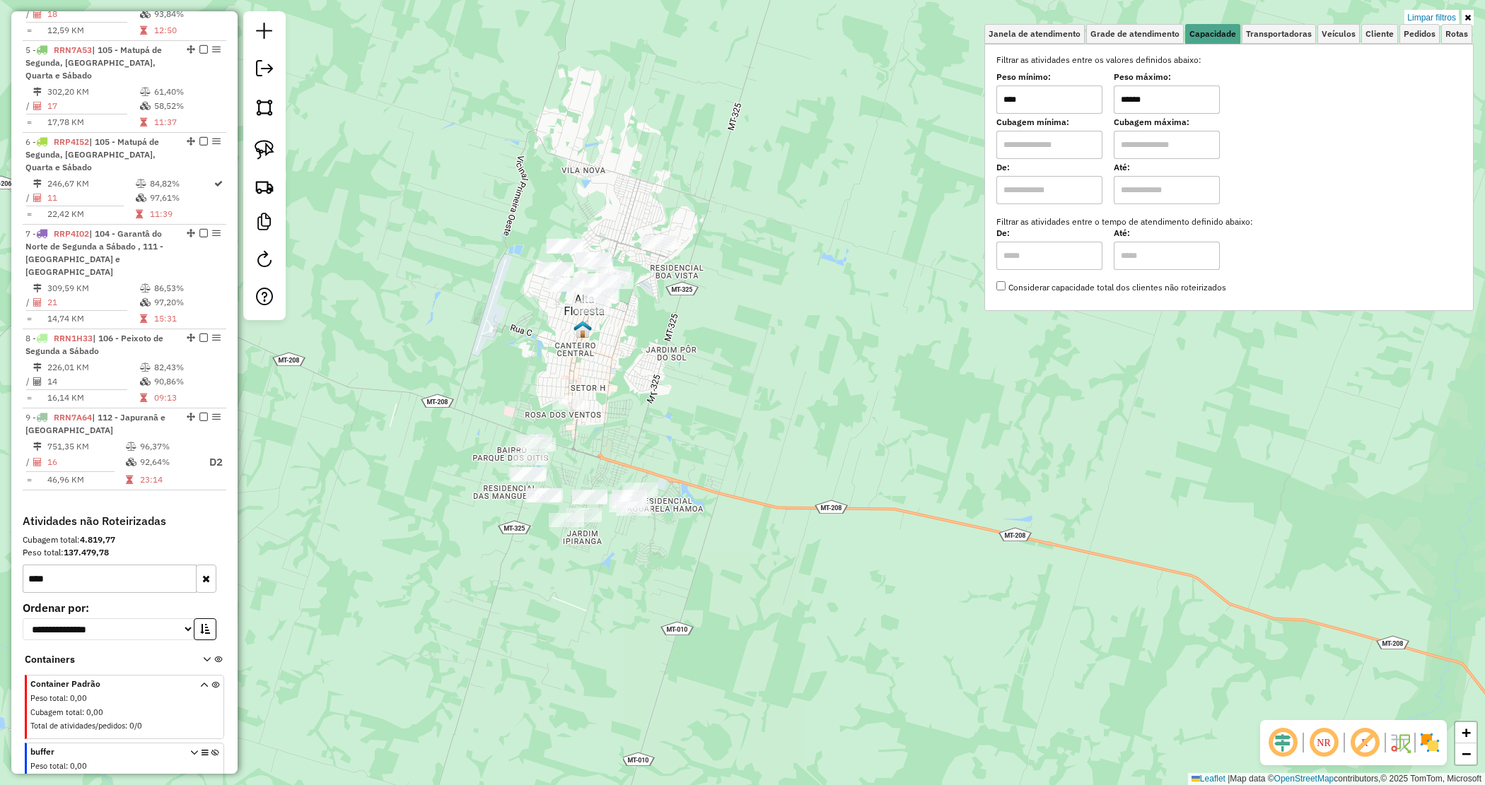
click at [424, 465] on div "Limpar filtros Janela de atendimento Grade de atendimento Capacidade Transporta…" at bounding box center [742, 392] width 1485 height 785
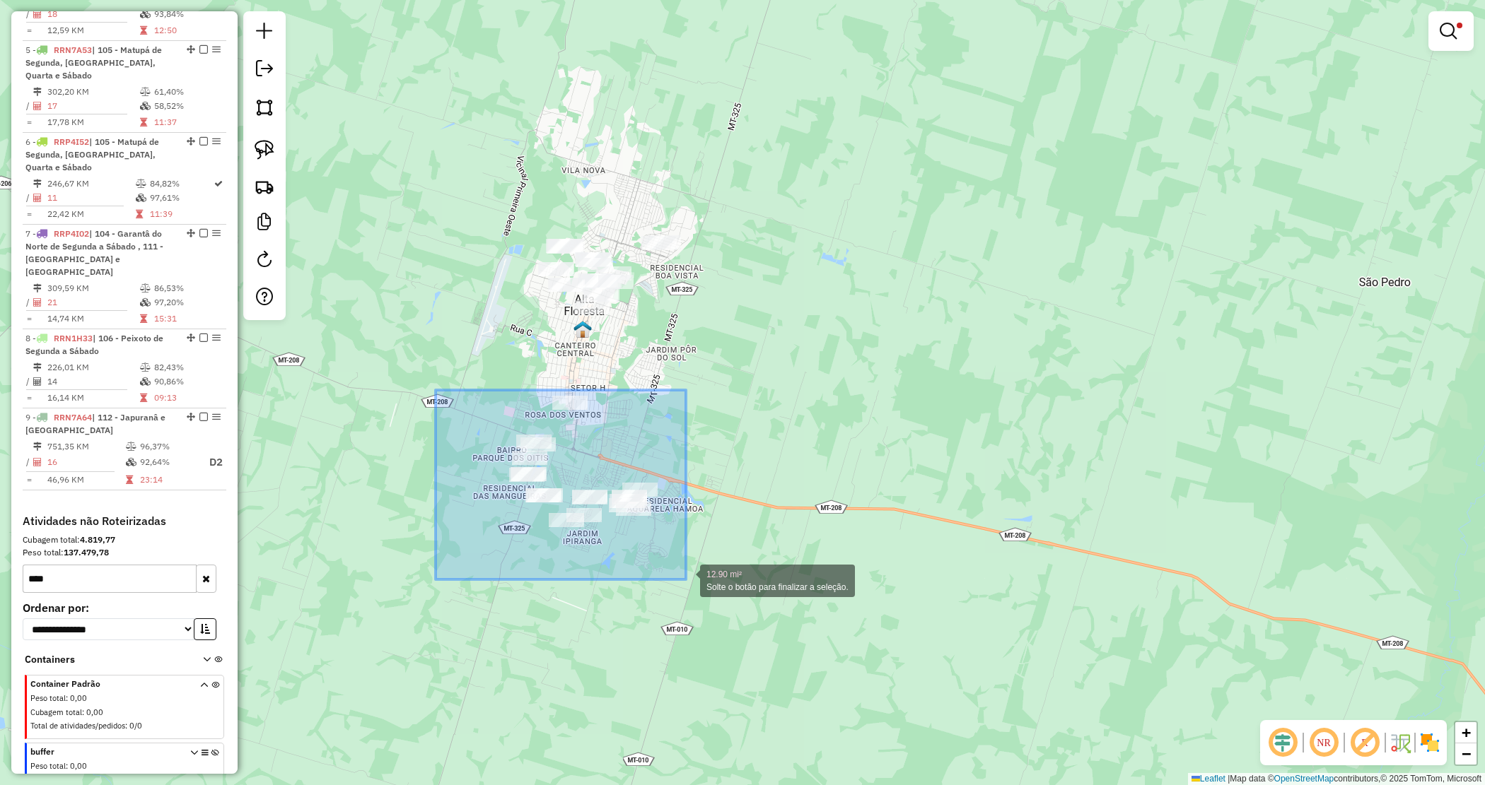
drag, startPoint x: 436, startPoint y: 390, endPoint x: 690, endPoint y: 574, distance: 314.0
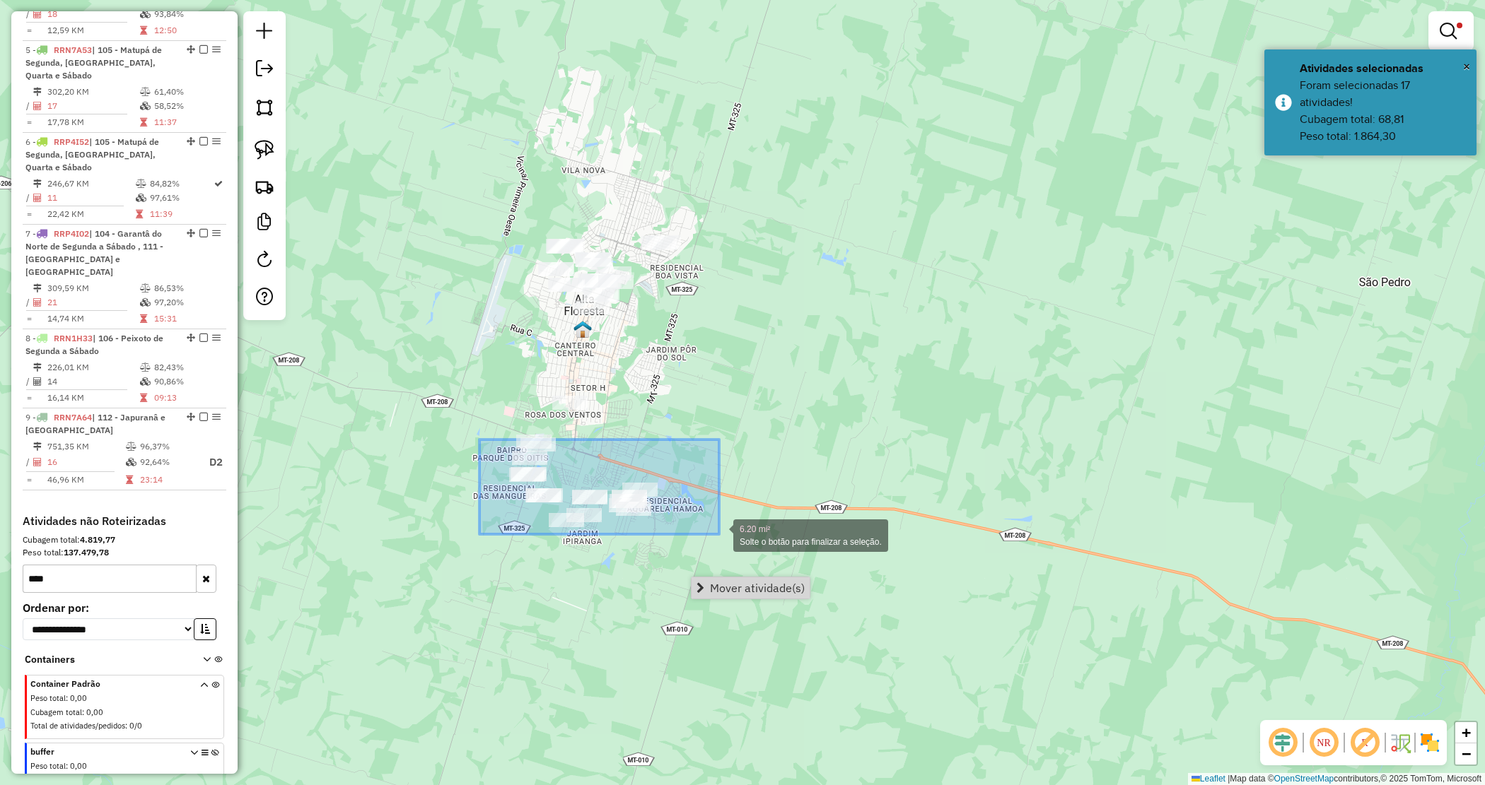
drag, startPoint x: 479, startPoint y: 440, endPoint x: 719, endPoint y: 534, distance: 257.5
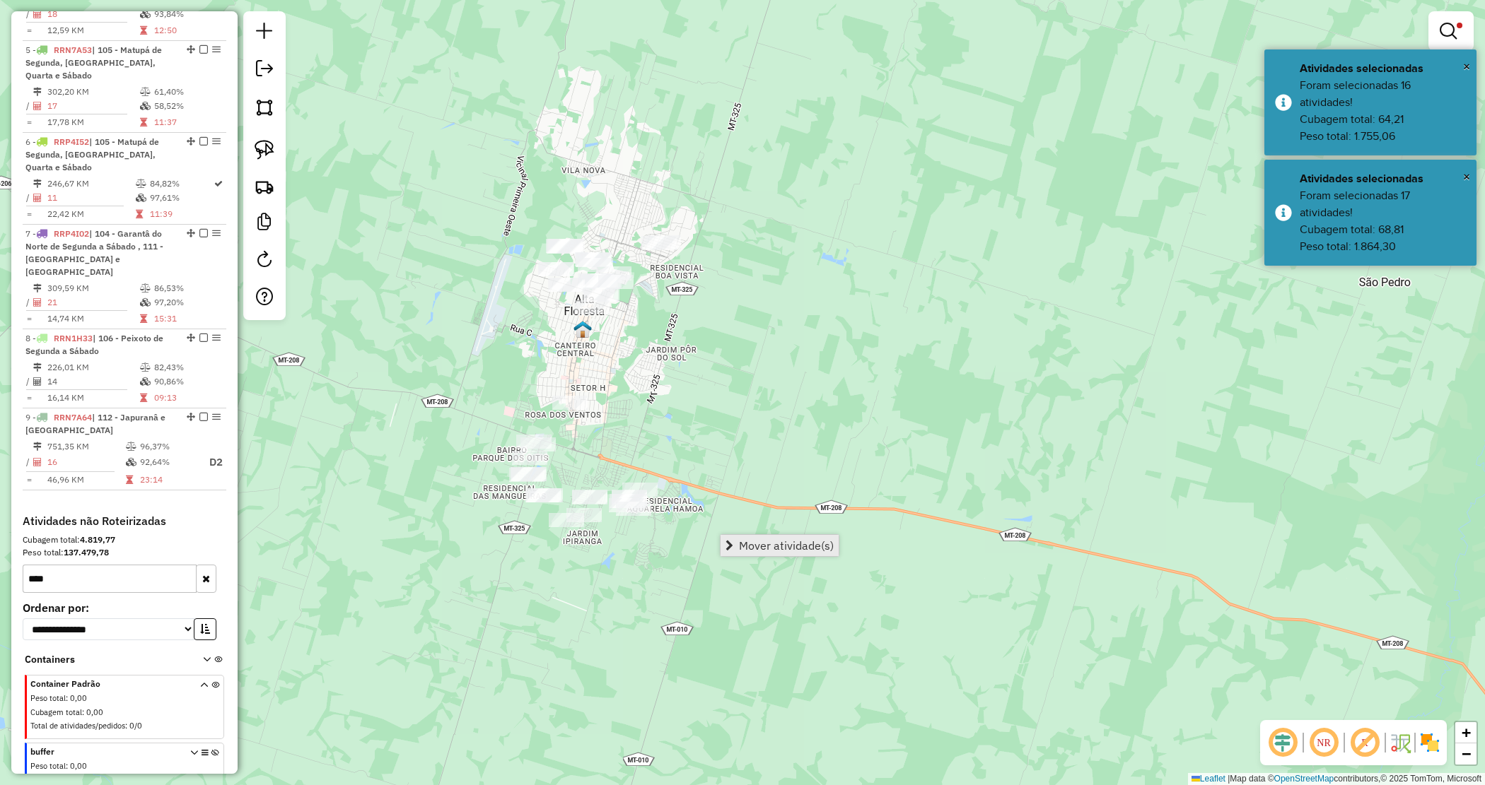
click at [743, 542] on span "Mover atividade(s)" at bounding box center [786, 545] width 95 height 11
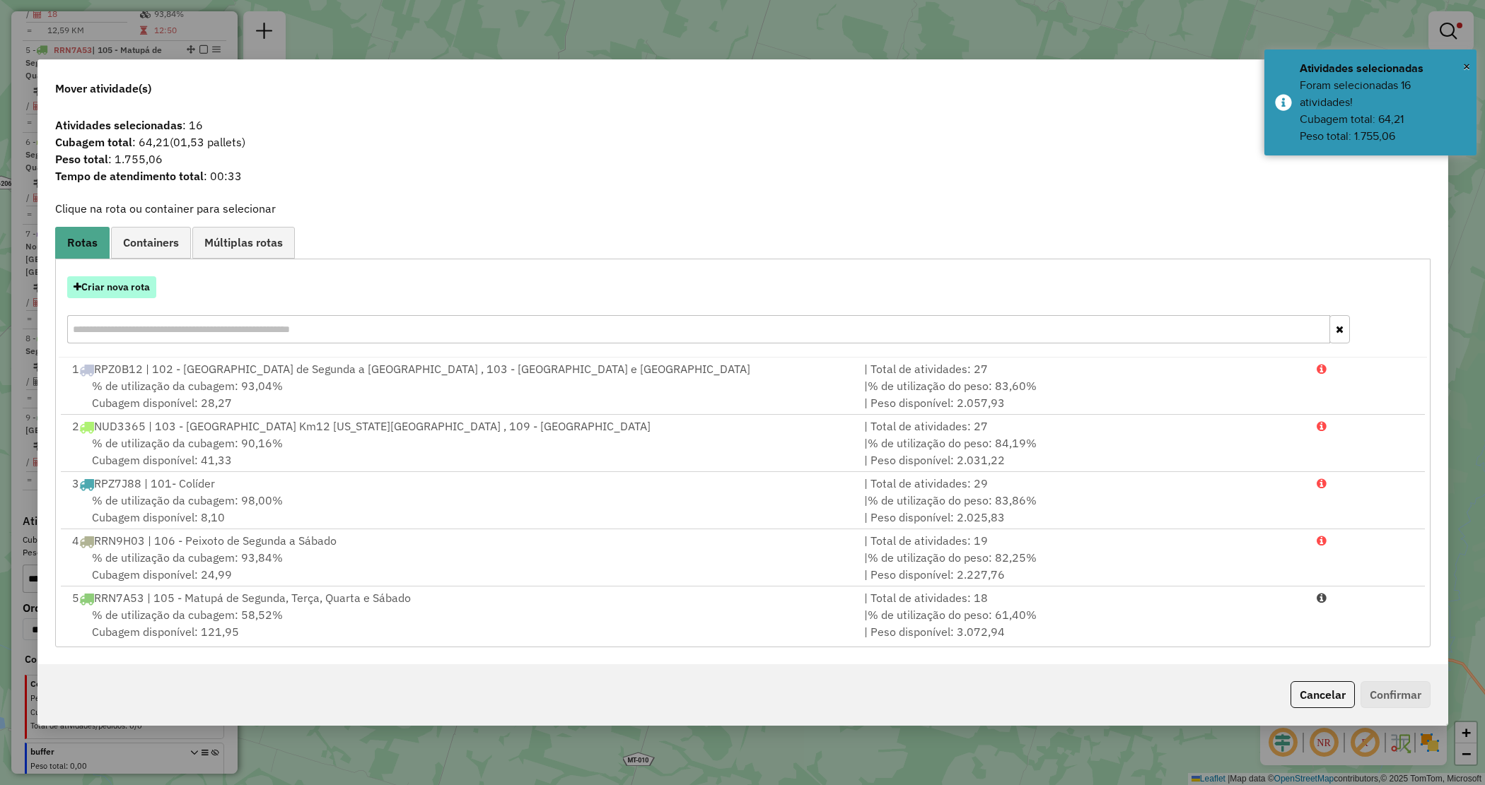
click at [119, 291] on button "Criar nova rota" at bounding box center [111, 287] width 89 height 22
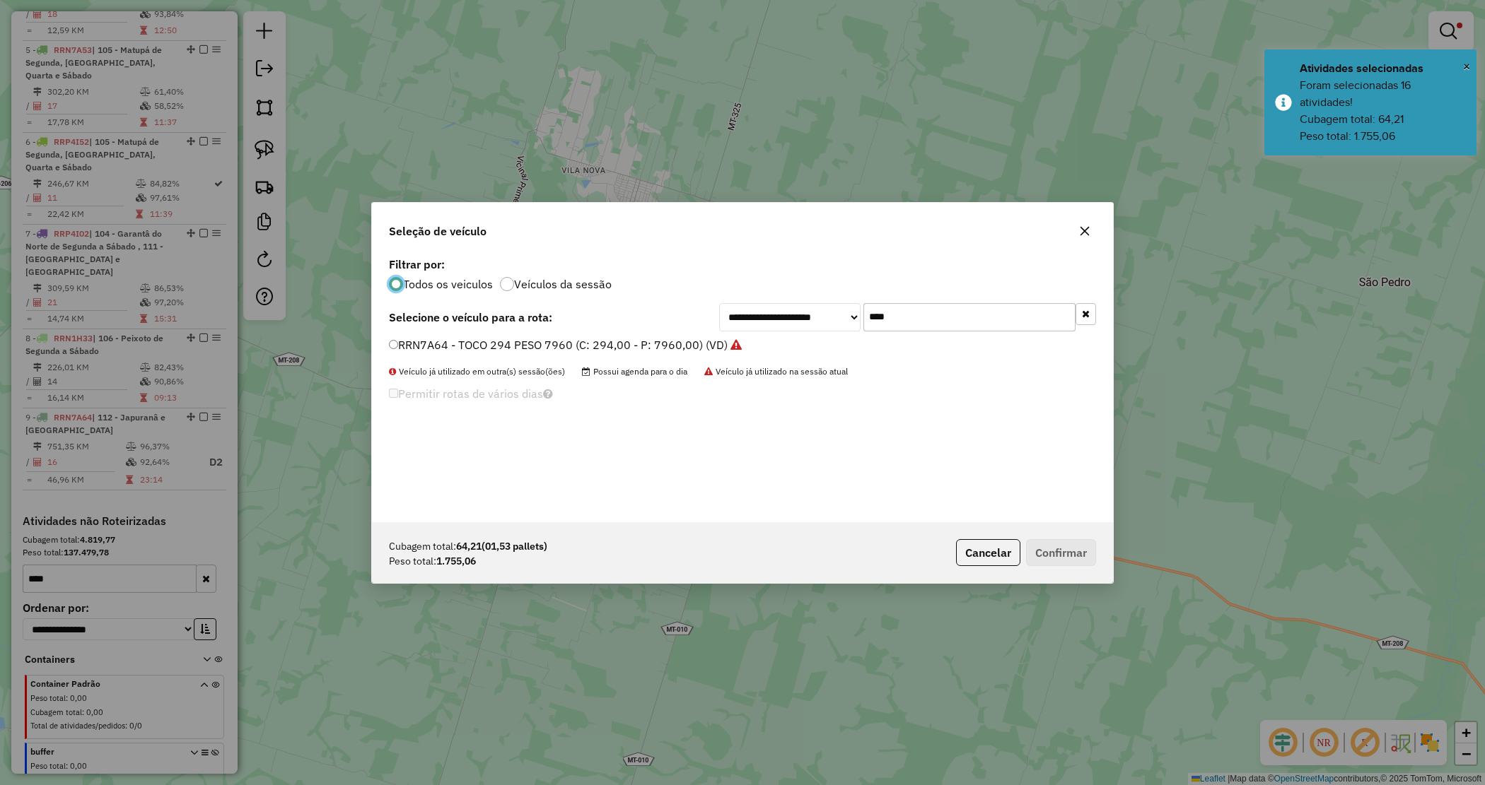
scroll to position [7, 4]
drag, startPoint x: 930, startPoint y: 327, endPoint x: 800, endPoint y: 313, distance: 131.6
click at [800, 313] on div "**********" at bounding box center [907, 317] width 377 height 28
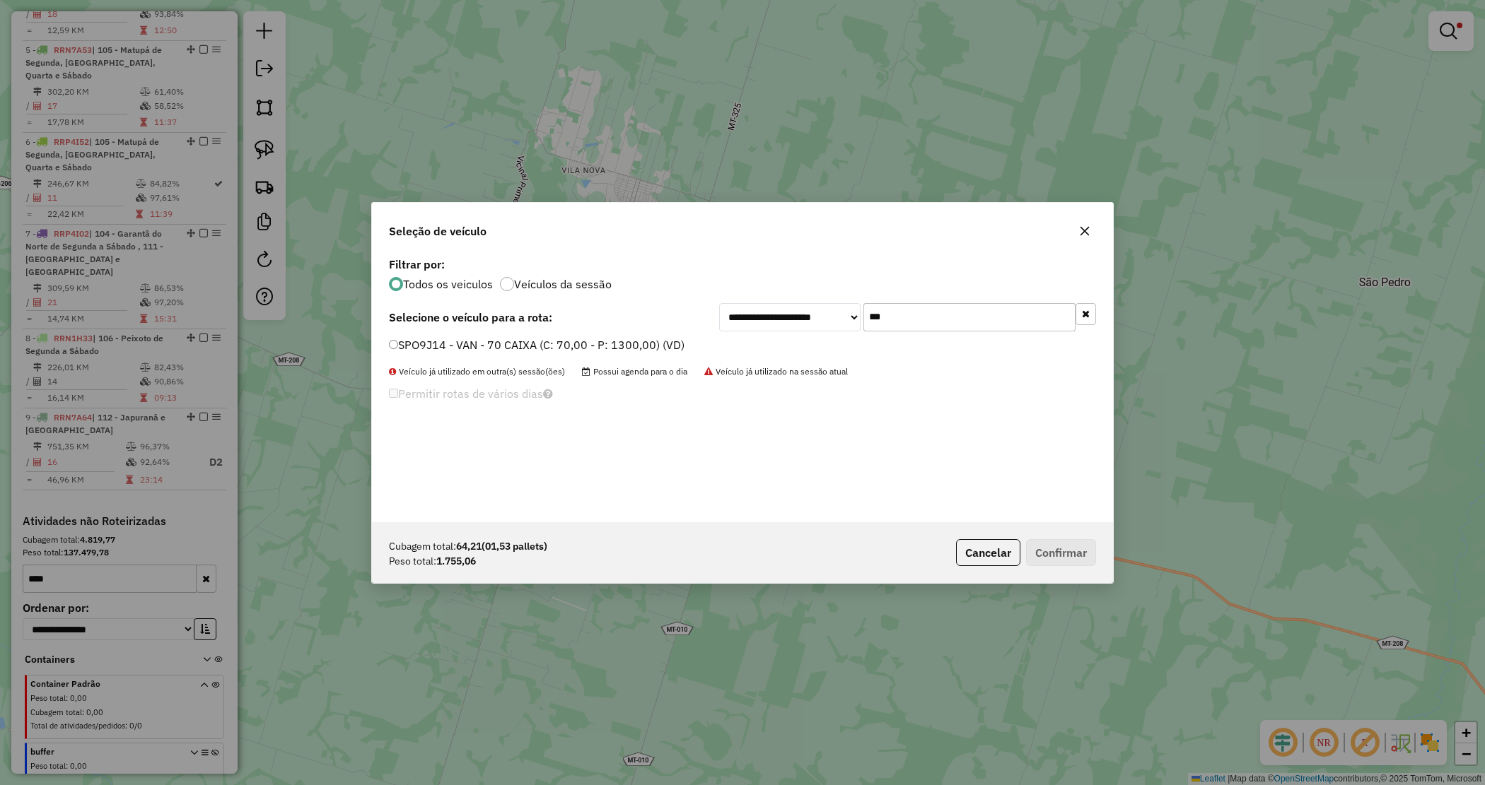
type input "***"
drag, startPoint x: 647, startPoint y: 340, endPoint x: 759, endPoint y: 397, distance: 125.5
click at [647, 337] on label "SPO9J14 - VAN - 70 CAIXA (C: 70,00 - P: 1300,00) (VD)" at bounding box center [537, 345] width 296 height 17
click at [1068, 546] on button "Confirmar" at bounding box center [1061, 552] width 70 height 27
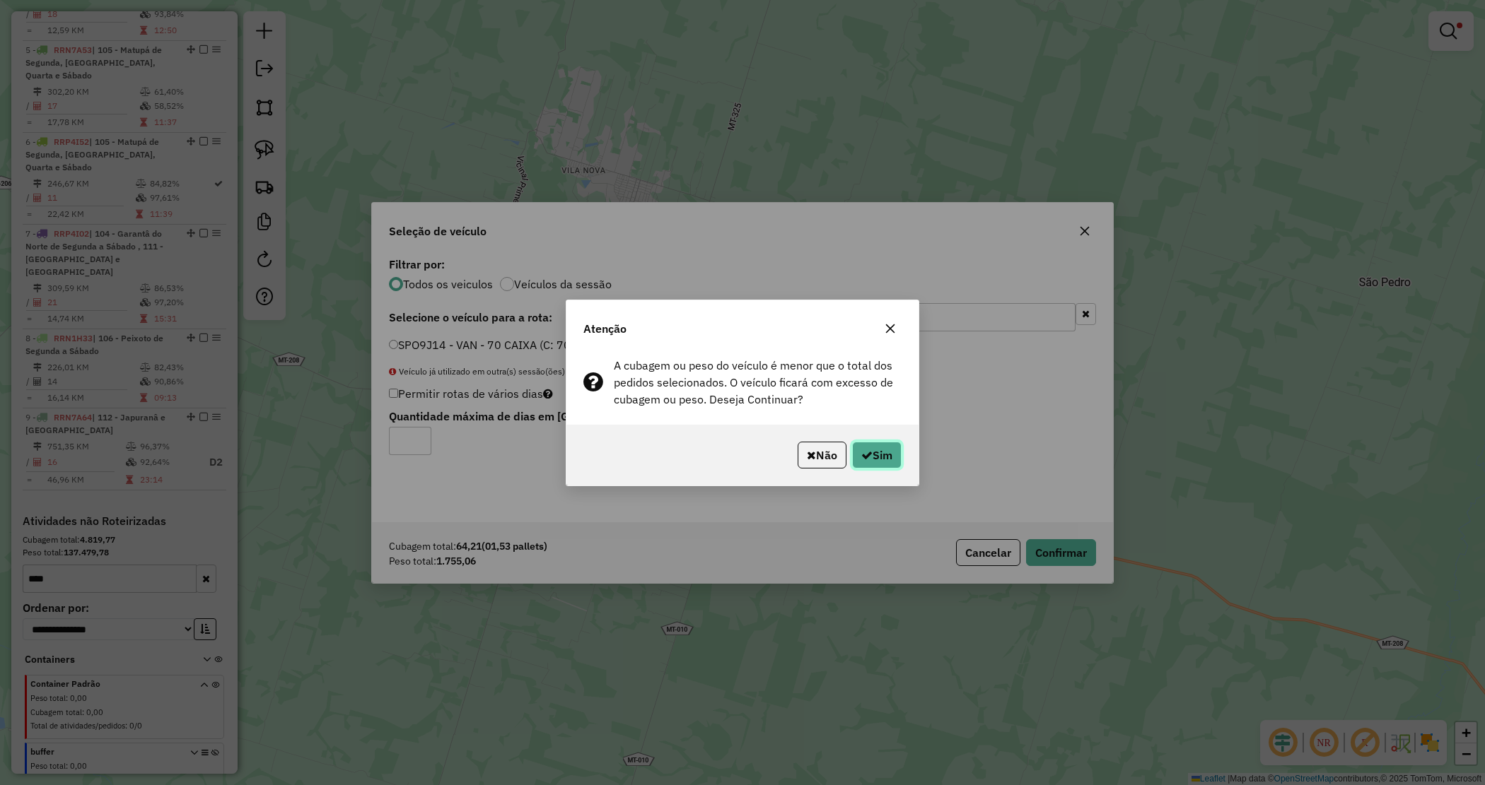
click at [880, 457] on button "Sim" at bounding box center [876, 455] width 49 height 27
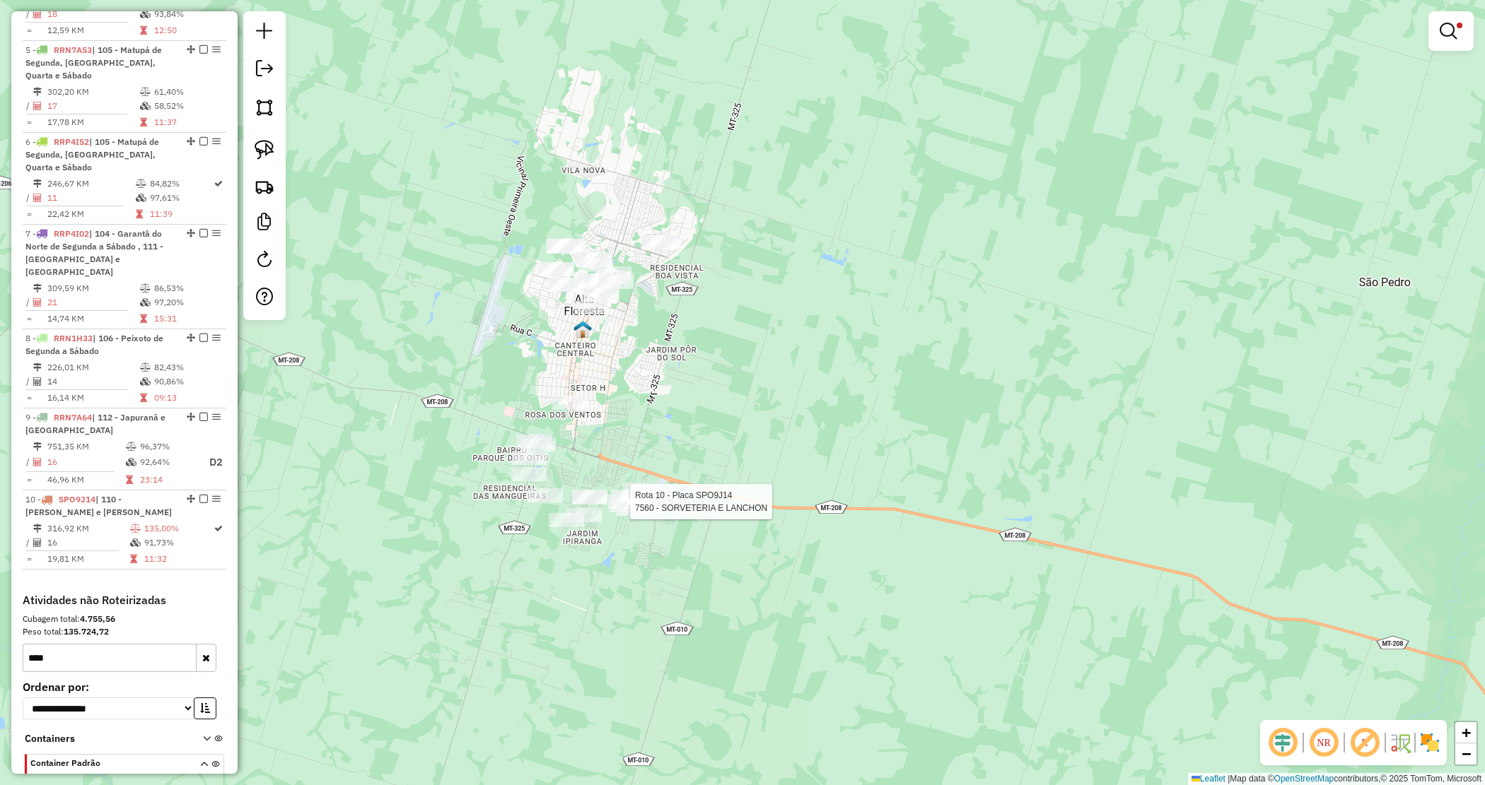
scroll to position [935, 0]
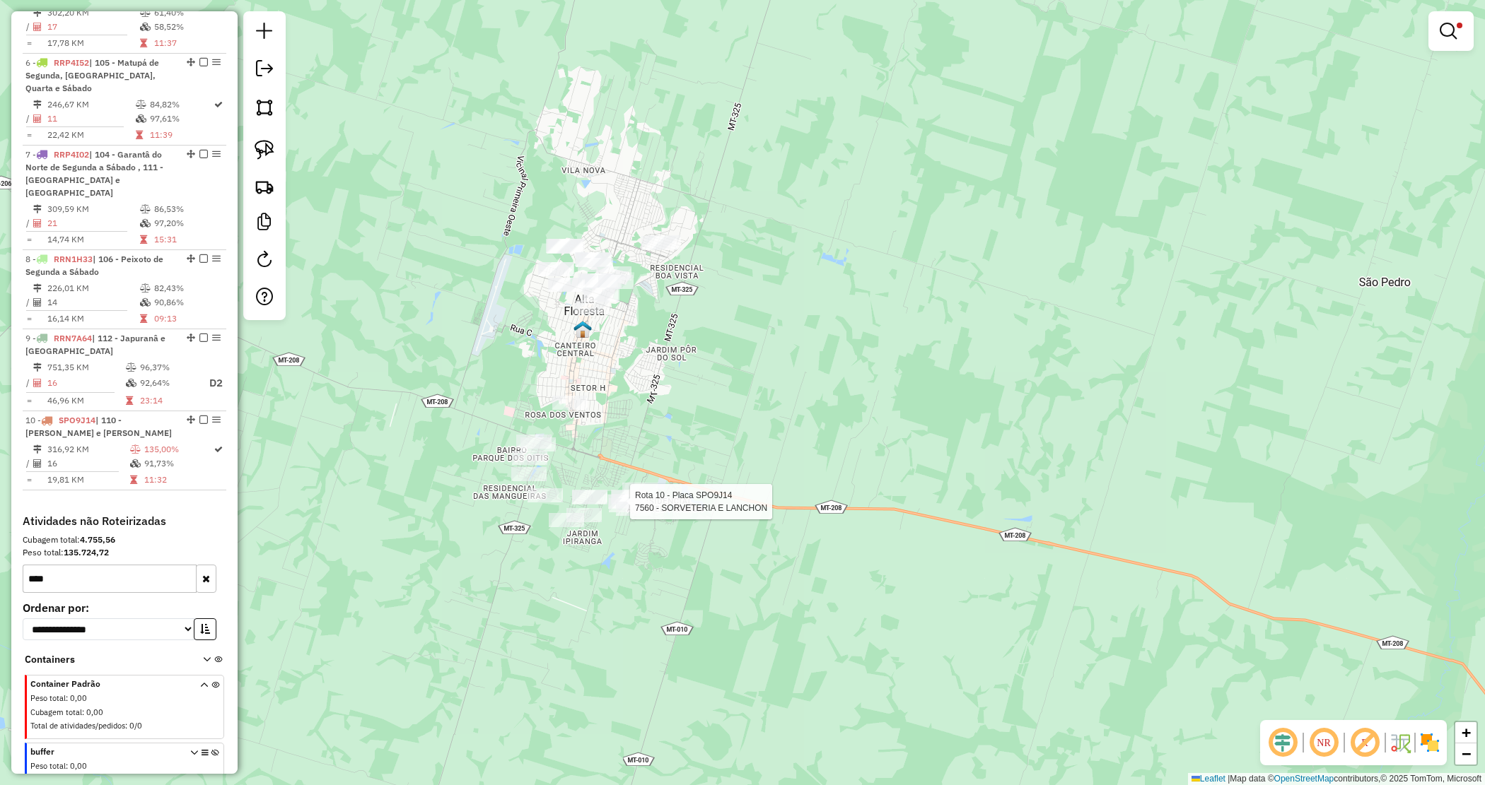
select select "*********"
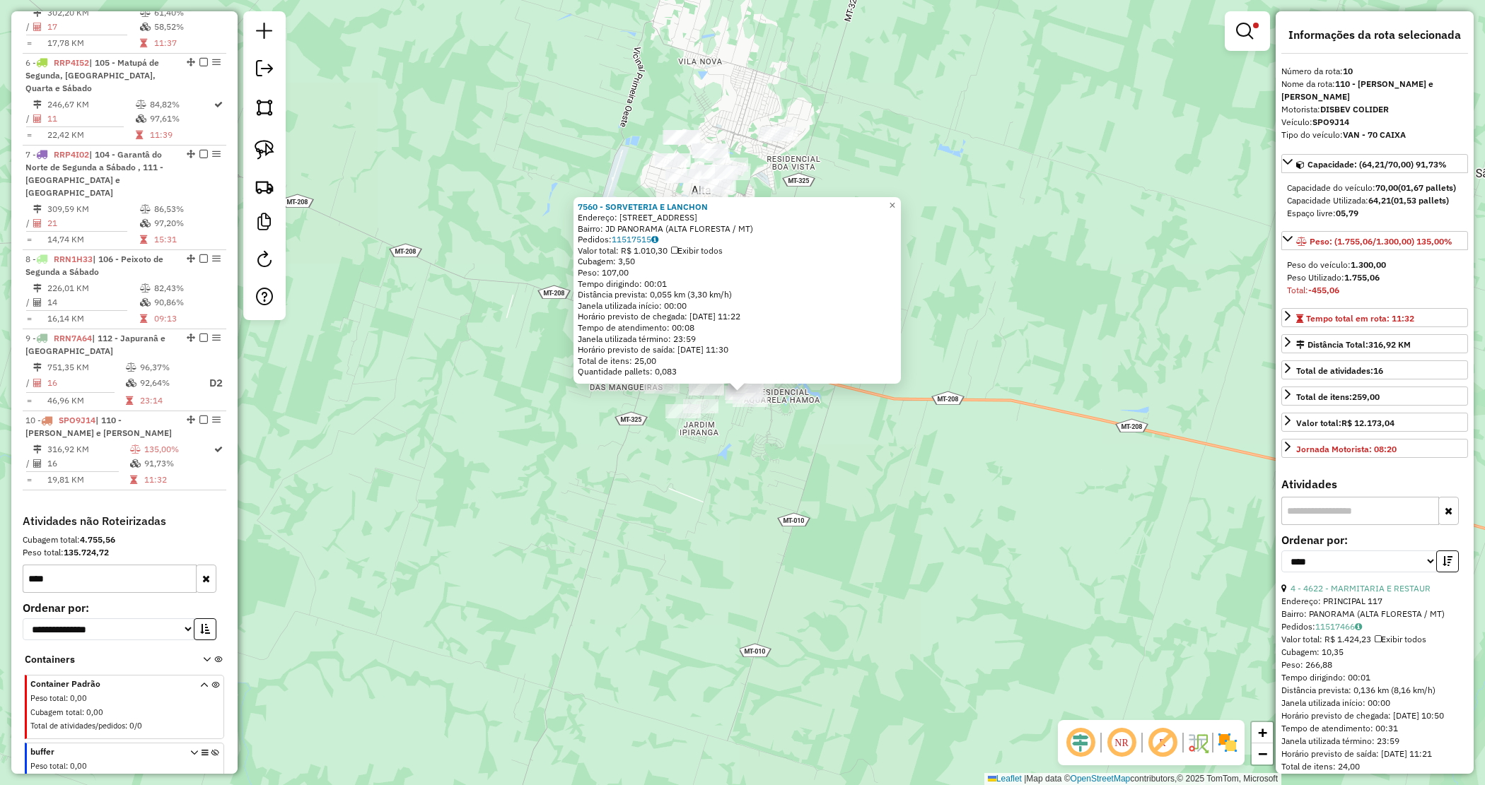
scroll to position [88, 0]
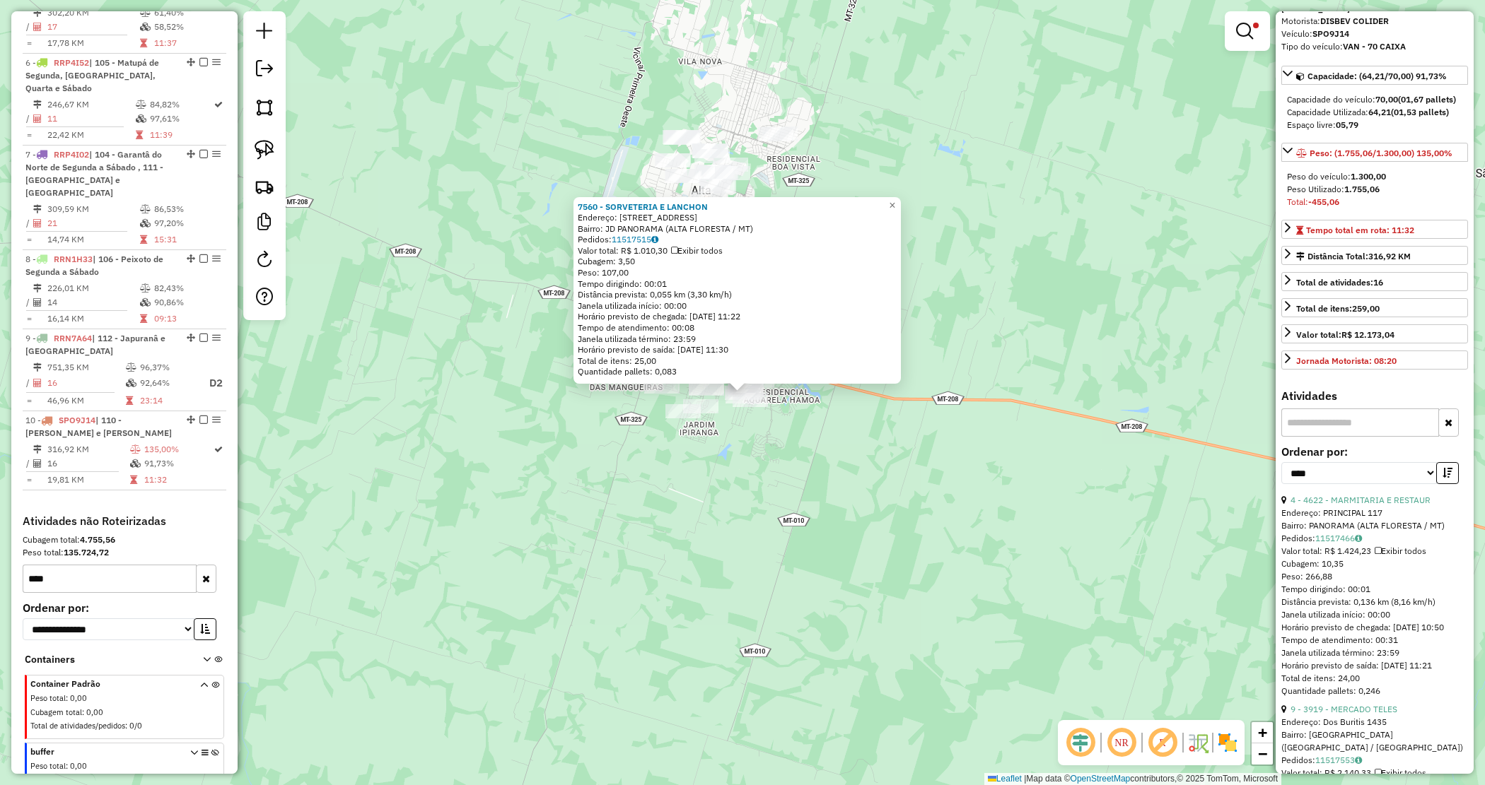
click at [1405, 505] on link "4 - 4622 - MARMITARIA E RESTAUR" at bounding box center [1360, 500] width 140 height 11
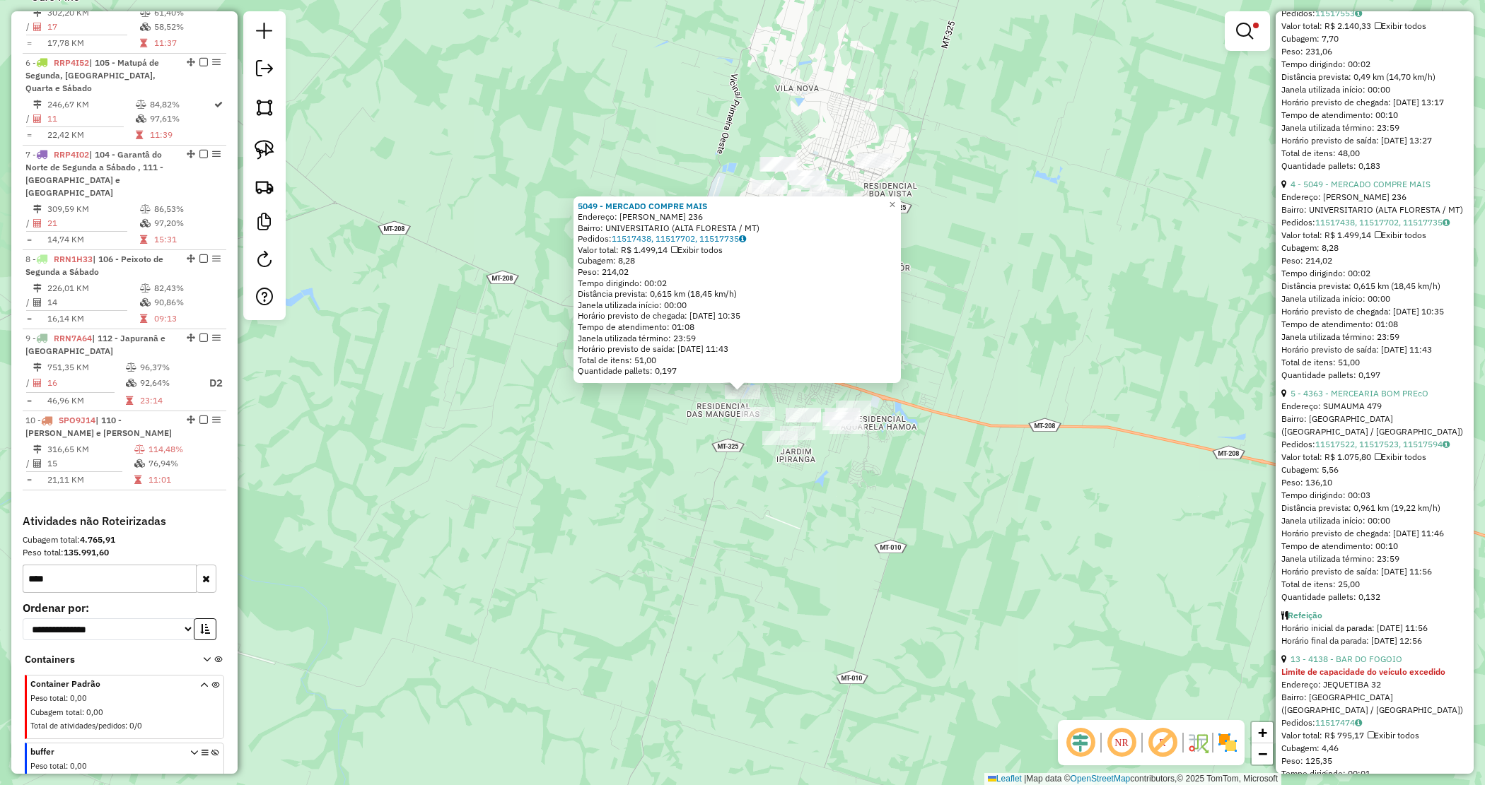
scroll to position [530, 0]
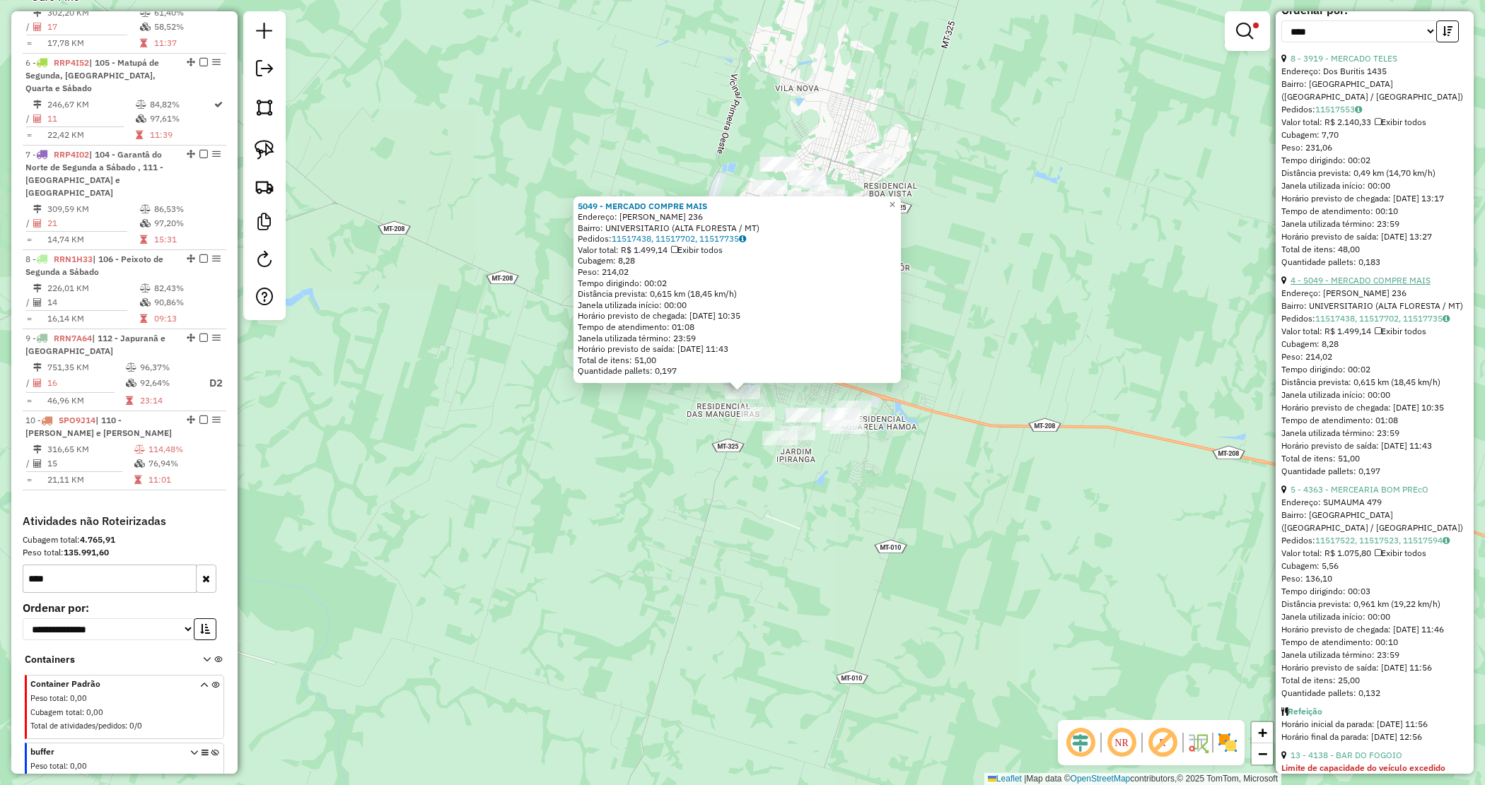
click at [1349, 279] on link "4 - 5049 - MERCADO COMPRE MAIS" at bounding box center [1360, 280] width 140 height 11
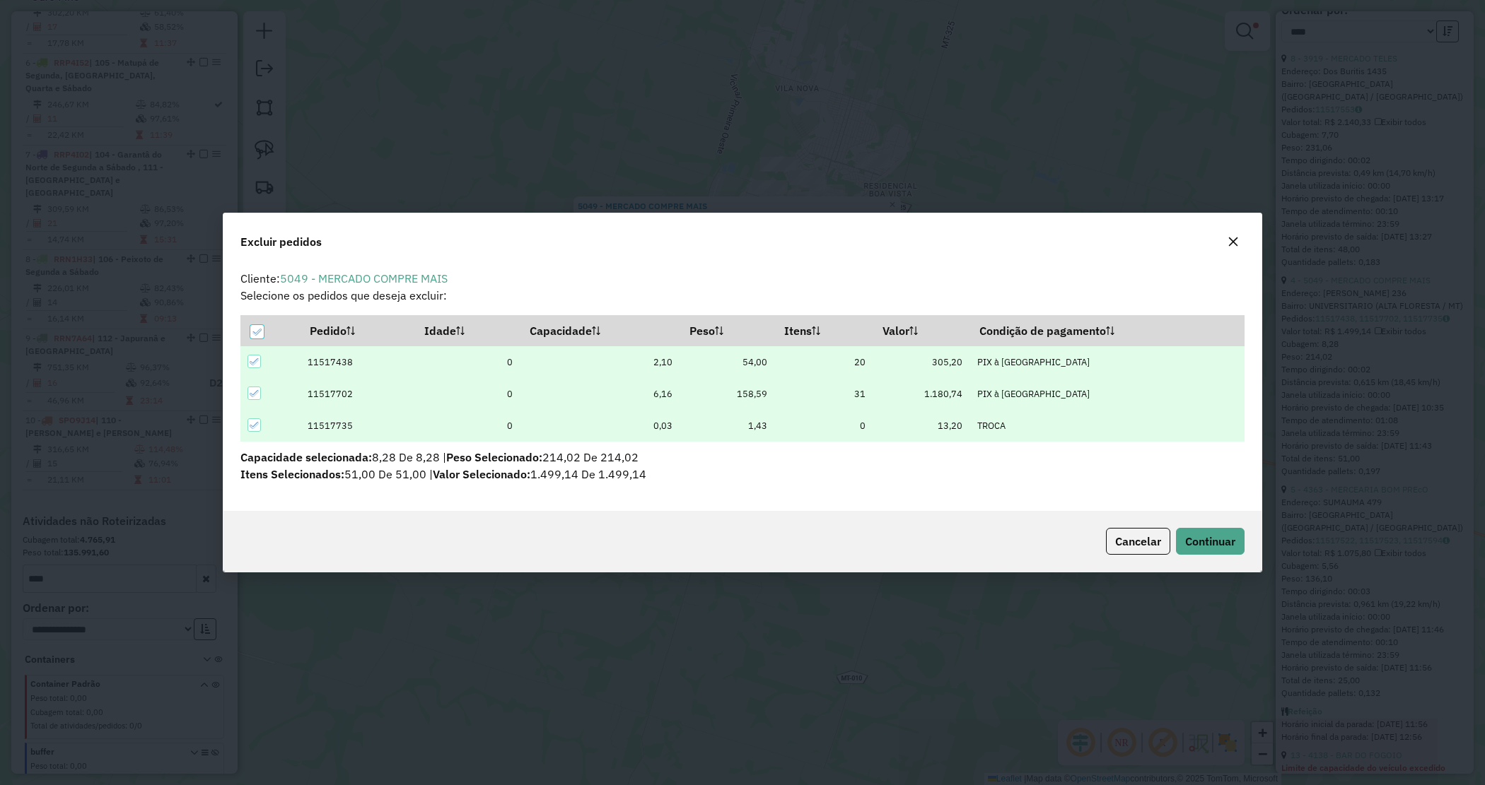
scroll to position [0, 0]
click at [1208, 524] on div "Cancelar Continuar" at bounding box center [742, 541] width 1038 height 61
click at [1209, 542] on span "Continuar" at bounding box center [1210, 541] width 50 height 14
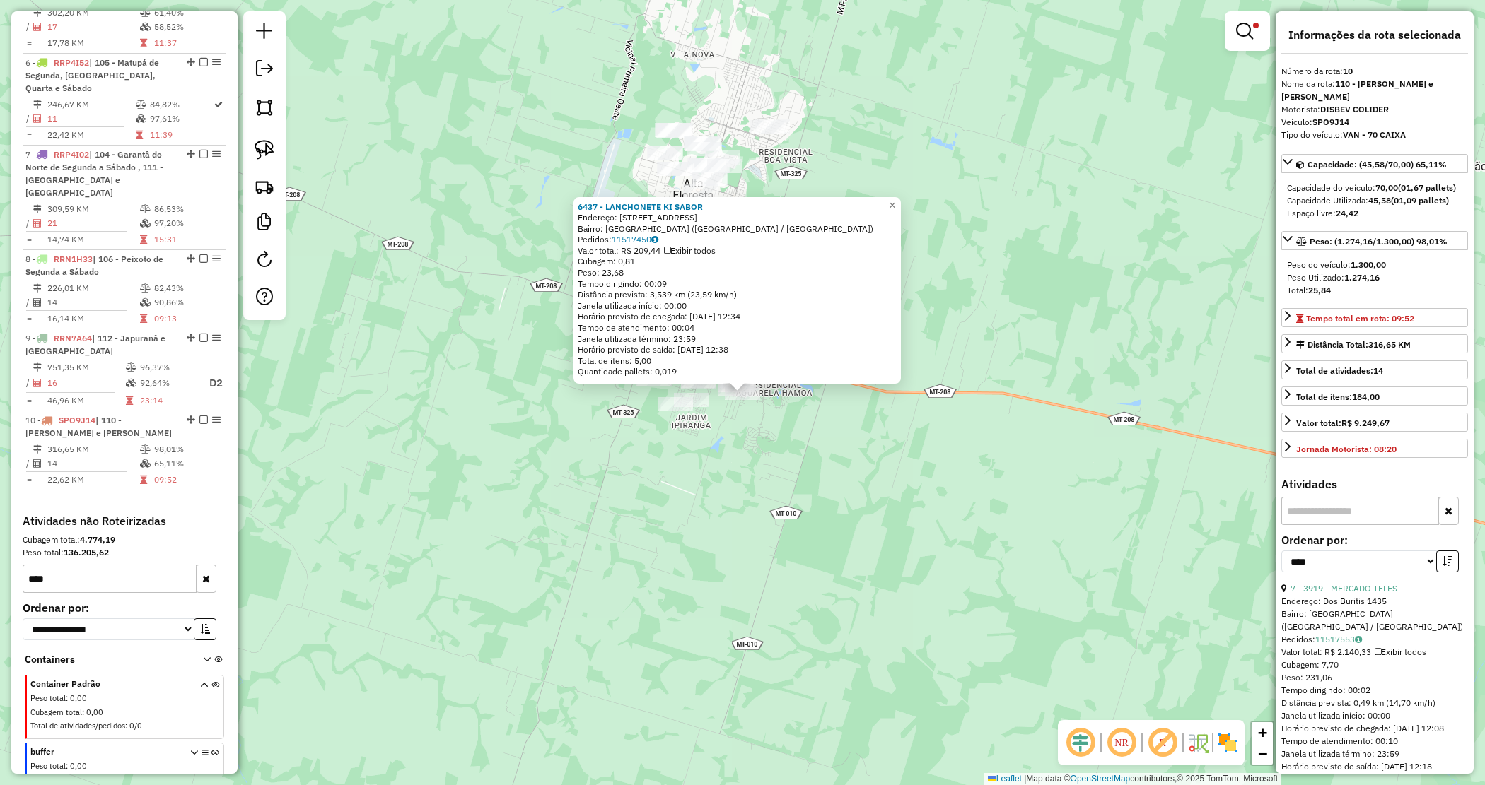
click at [737, 467] on div "6437 - LANCHONETE KI SABOR Endereço: [STREET_ADDRESS] Pedidos: 11517450 Valor t…" at bounding box center [742, 392] width 1485 height 785
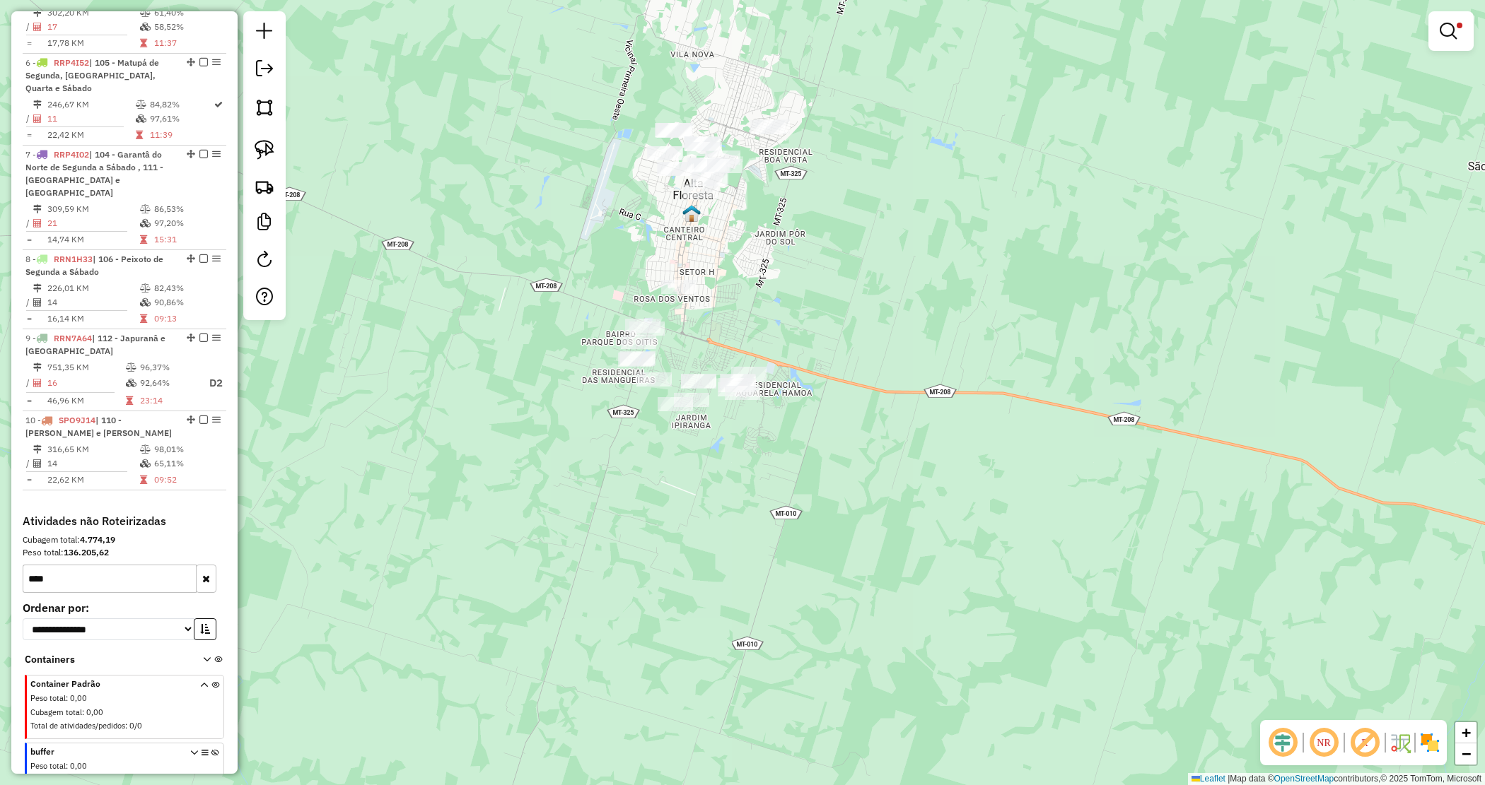
drag, startPoint x: 822, startPoint y: 329, endPoint x: 824, endPoint y: 351, distance: 21.4
click at [824, 351] on div "Limpar filtros Janela de atendimento Grade de atendimento Capacidade Transporta…" at bounding box center [742, 392] width 1485 height 785
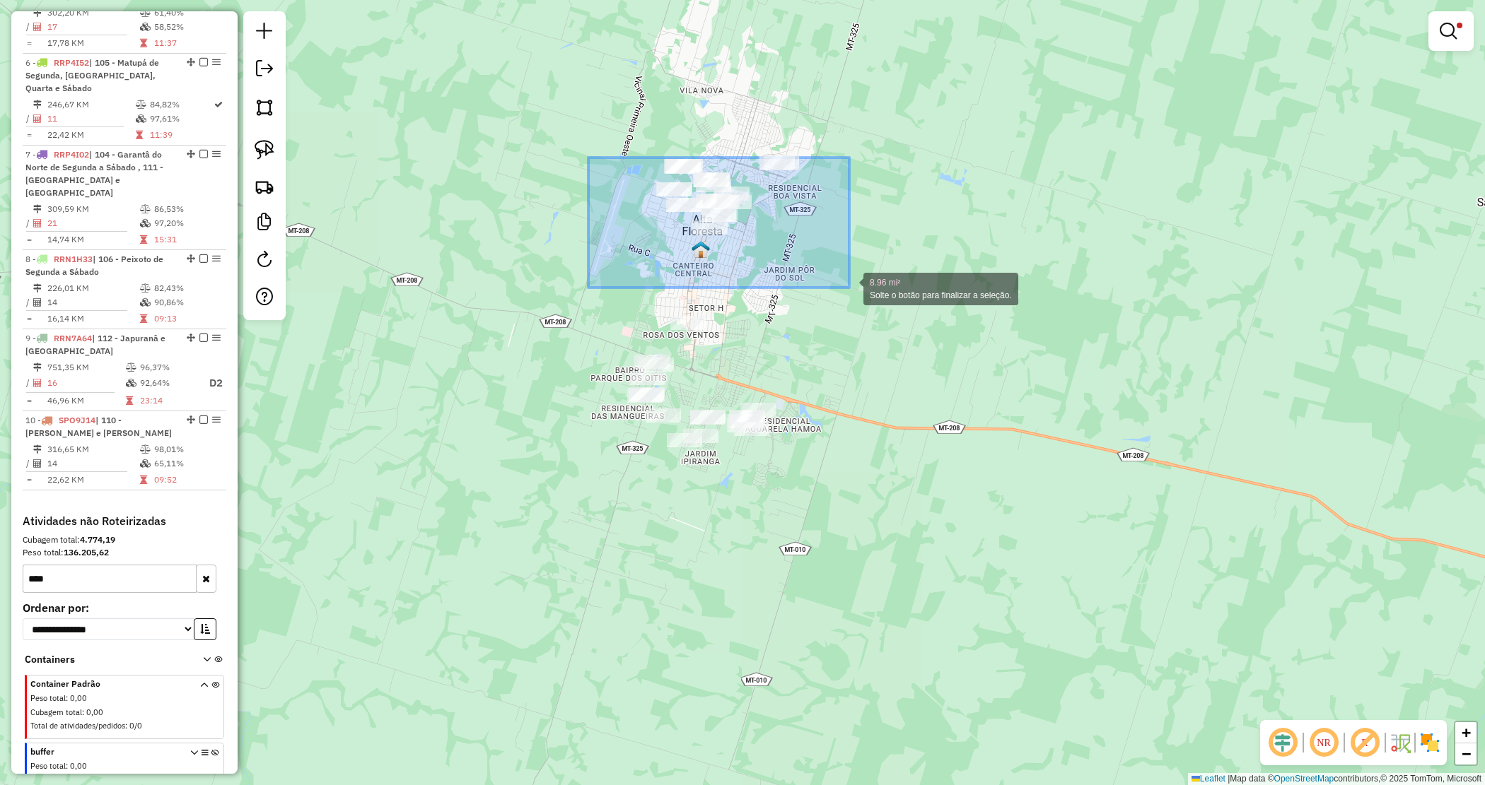
drag, startPoint x: 615, startPoint y: 170, endPoint x: 859, endPoint y: 288, distance: 271.3
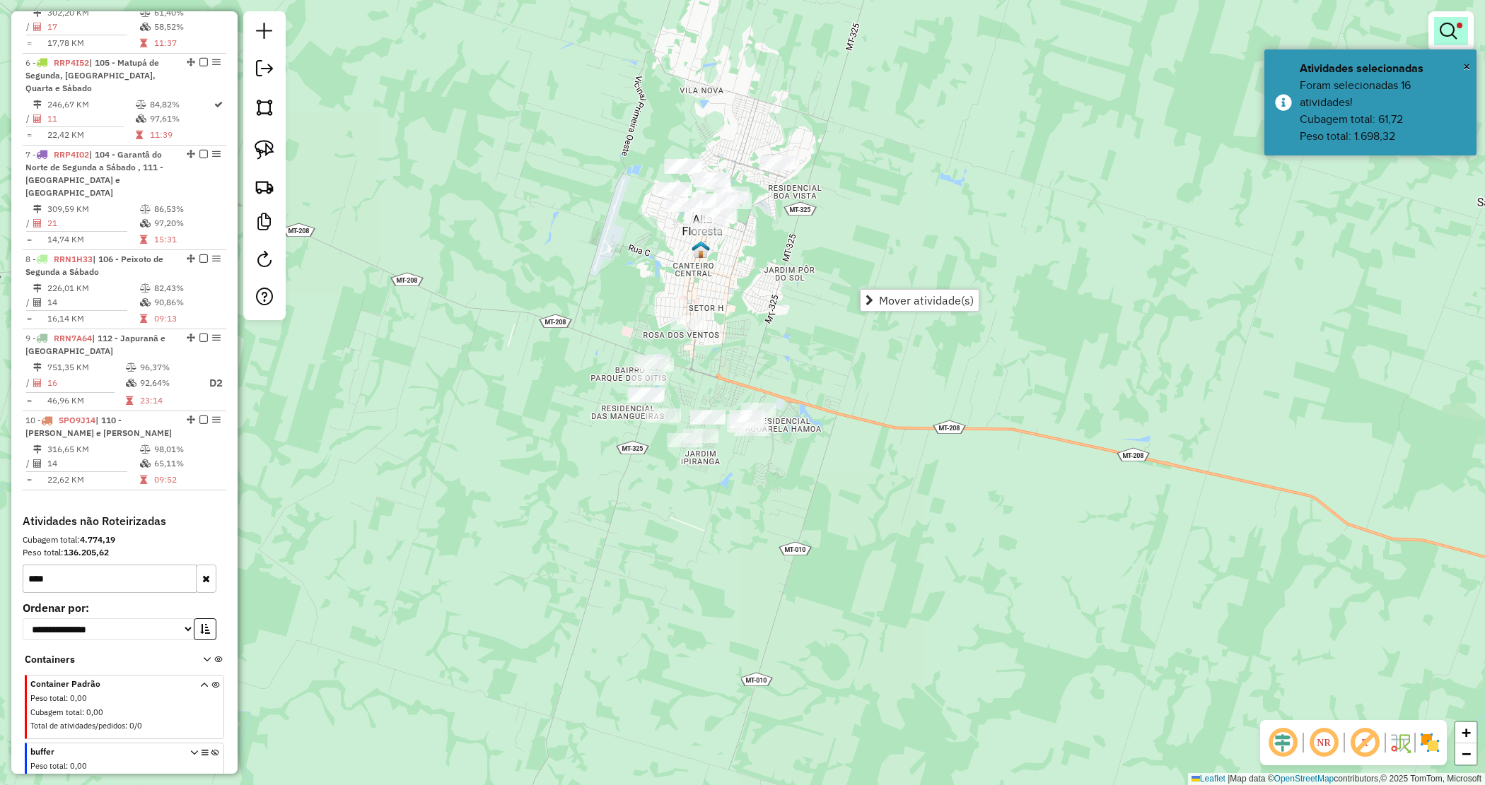
click at [1451, 27] on em at bounding box center [1447, 31] width 17 height 17
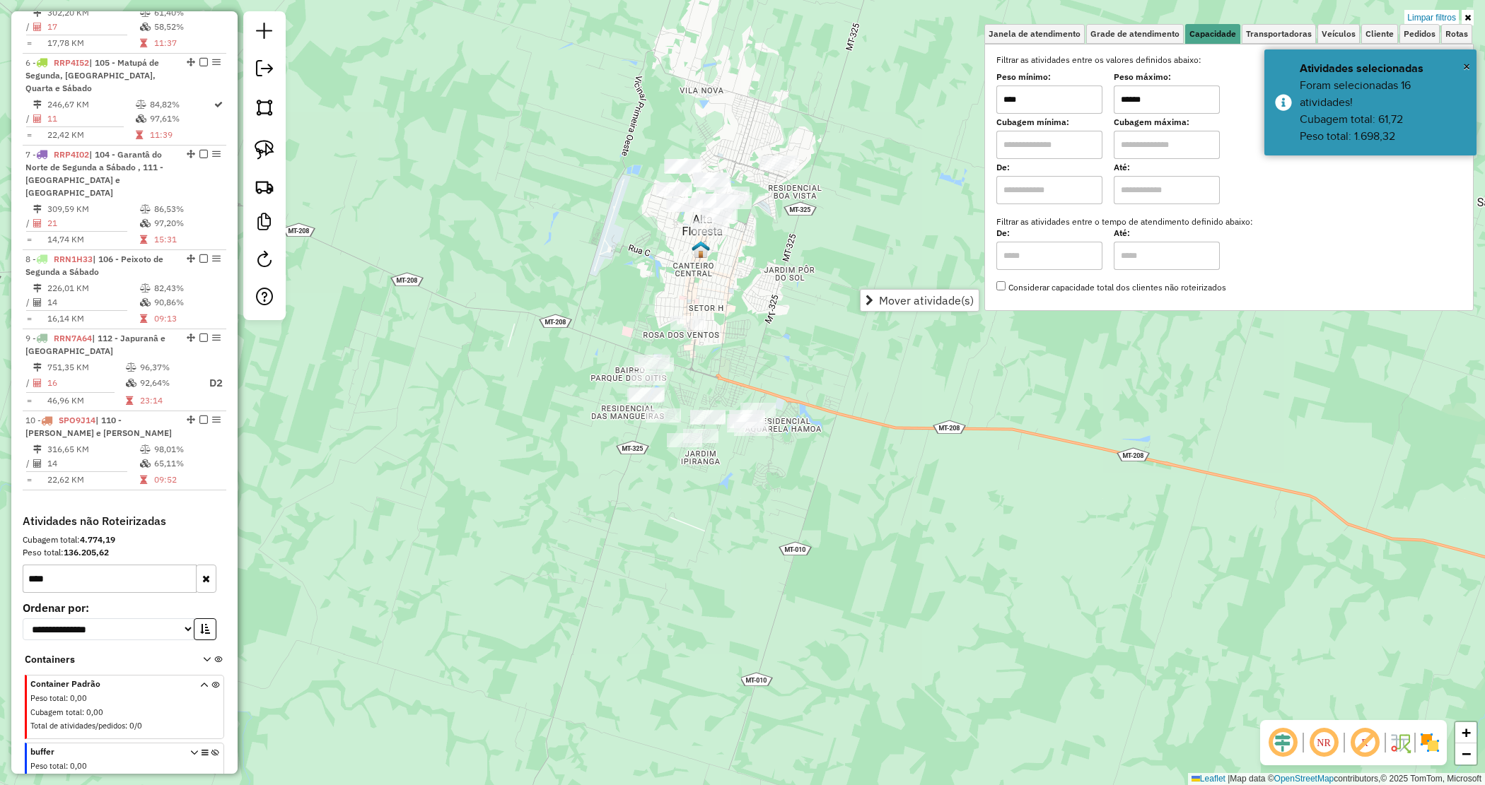
drag, startPoint x: 1162, startPoint y: 93, endPoint x: 1097, endPoint y: 92, distance: 65.1
click at [1097, 93] on div "Peso mínimo: **** Peso máximo: ******" at bounding box center [1228, 94] width 465 height 40
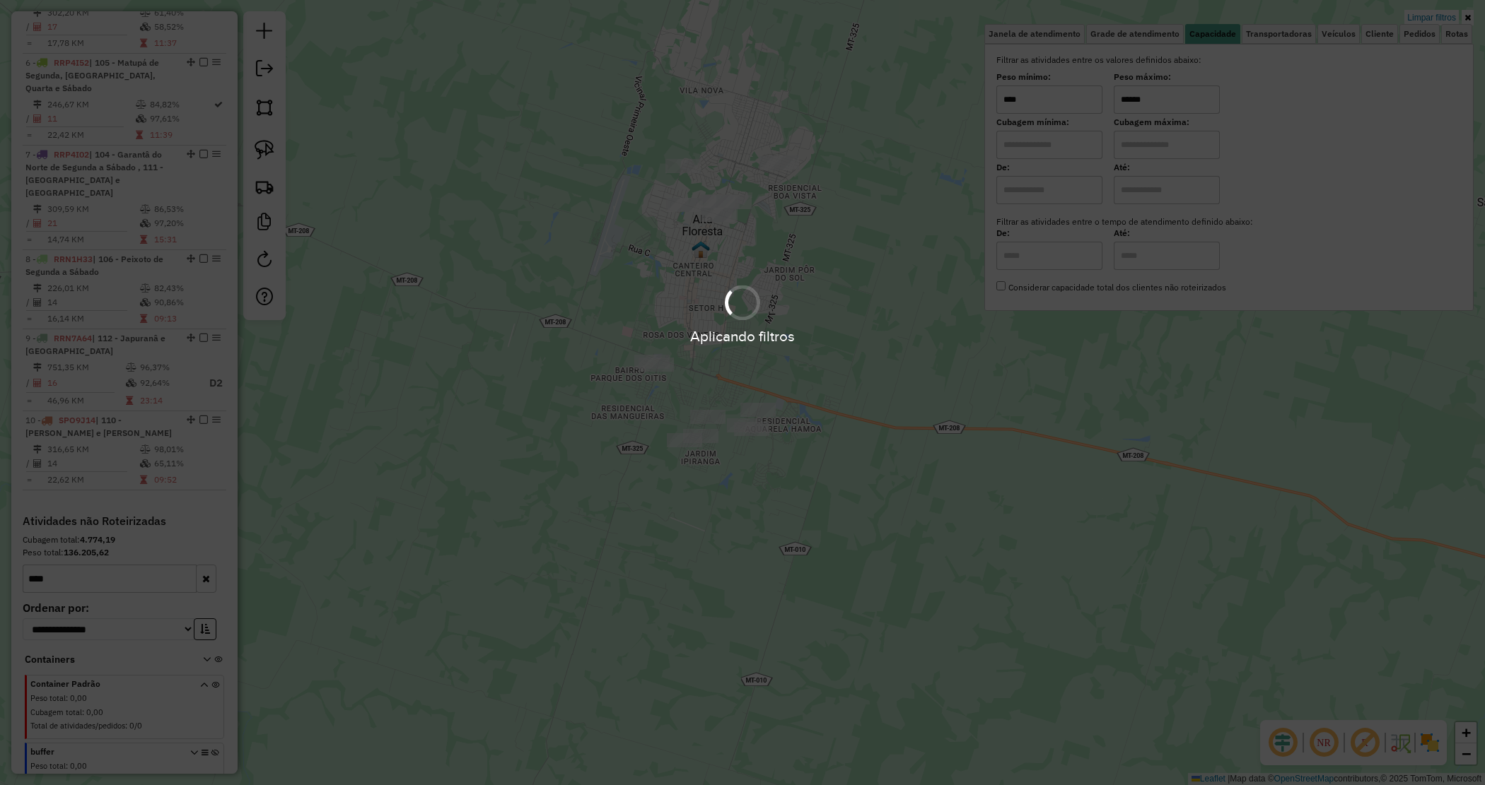
click at [628, 245] on div "Limpar filtros Janela de atendimento Grade de atendimento Capacidade Transporta…" at bounding box center [742, 392] width 1485 height 785
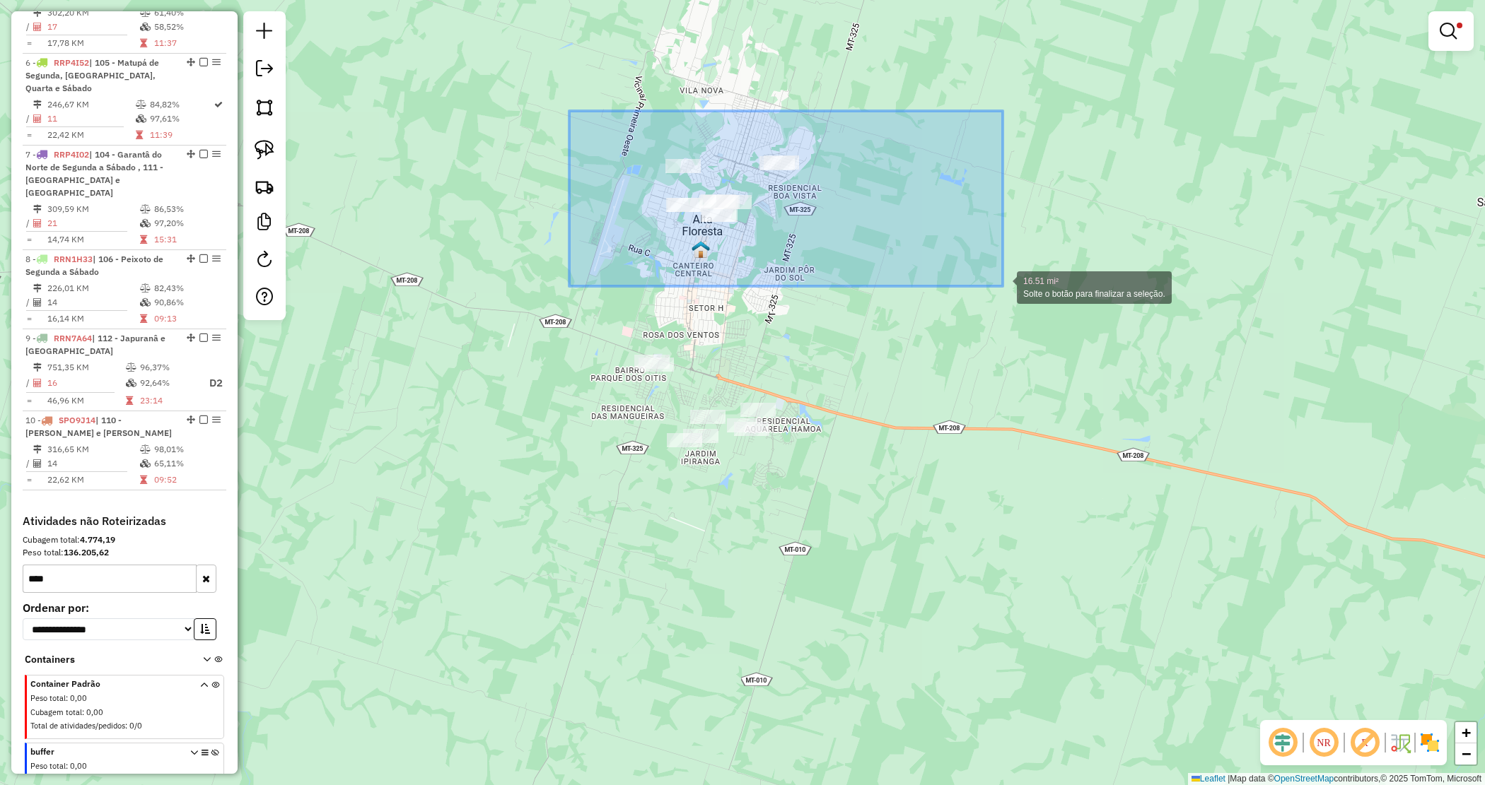
drag, startPoint x: 952, startPoint y: 269, endPoint x: 1030, endPoint y: 302, distance: 85.2
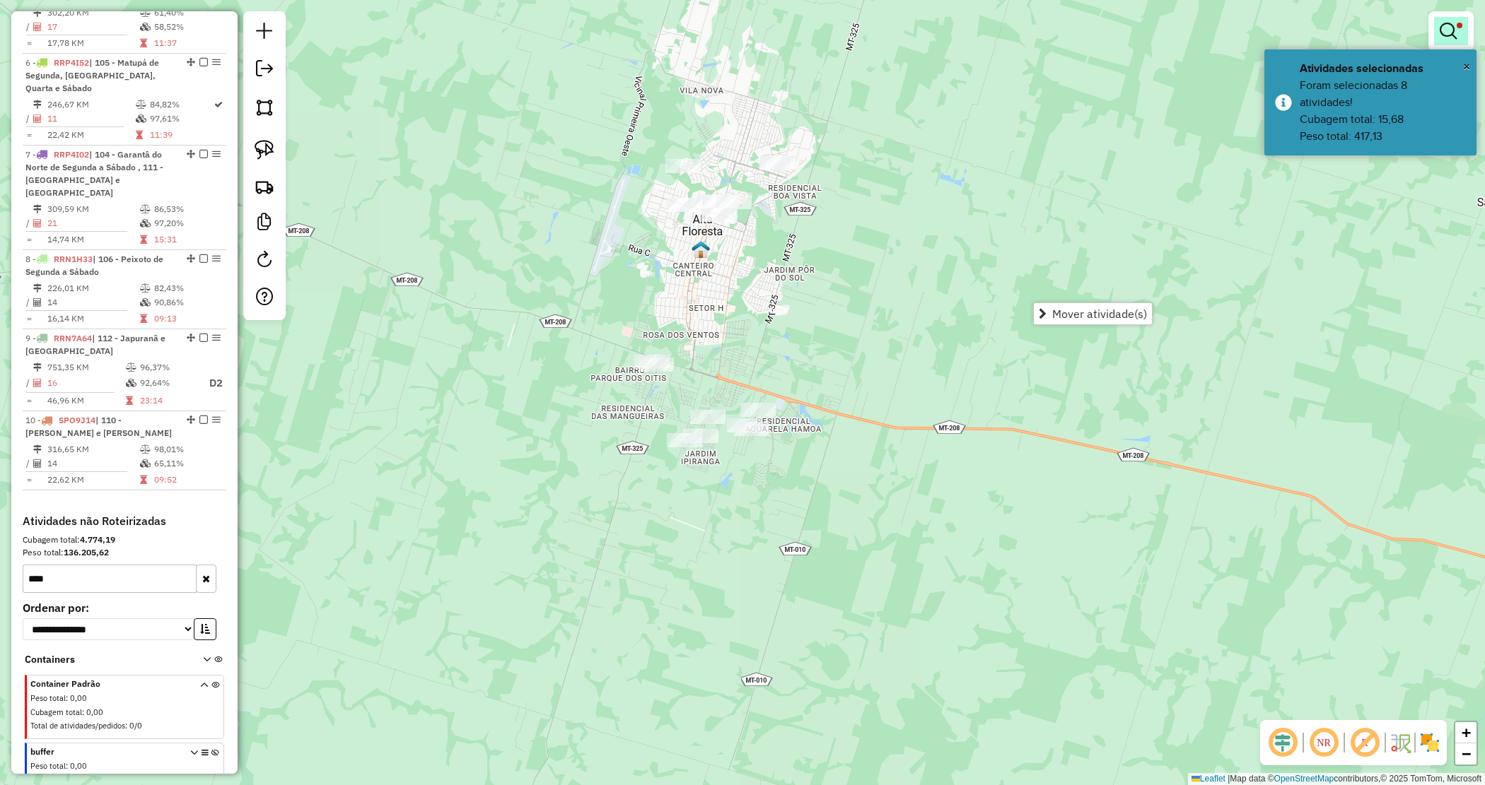
click at [1444, 37] on em at bounding box center [1447, 31] width 17 height 17
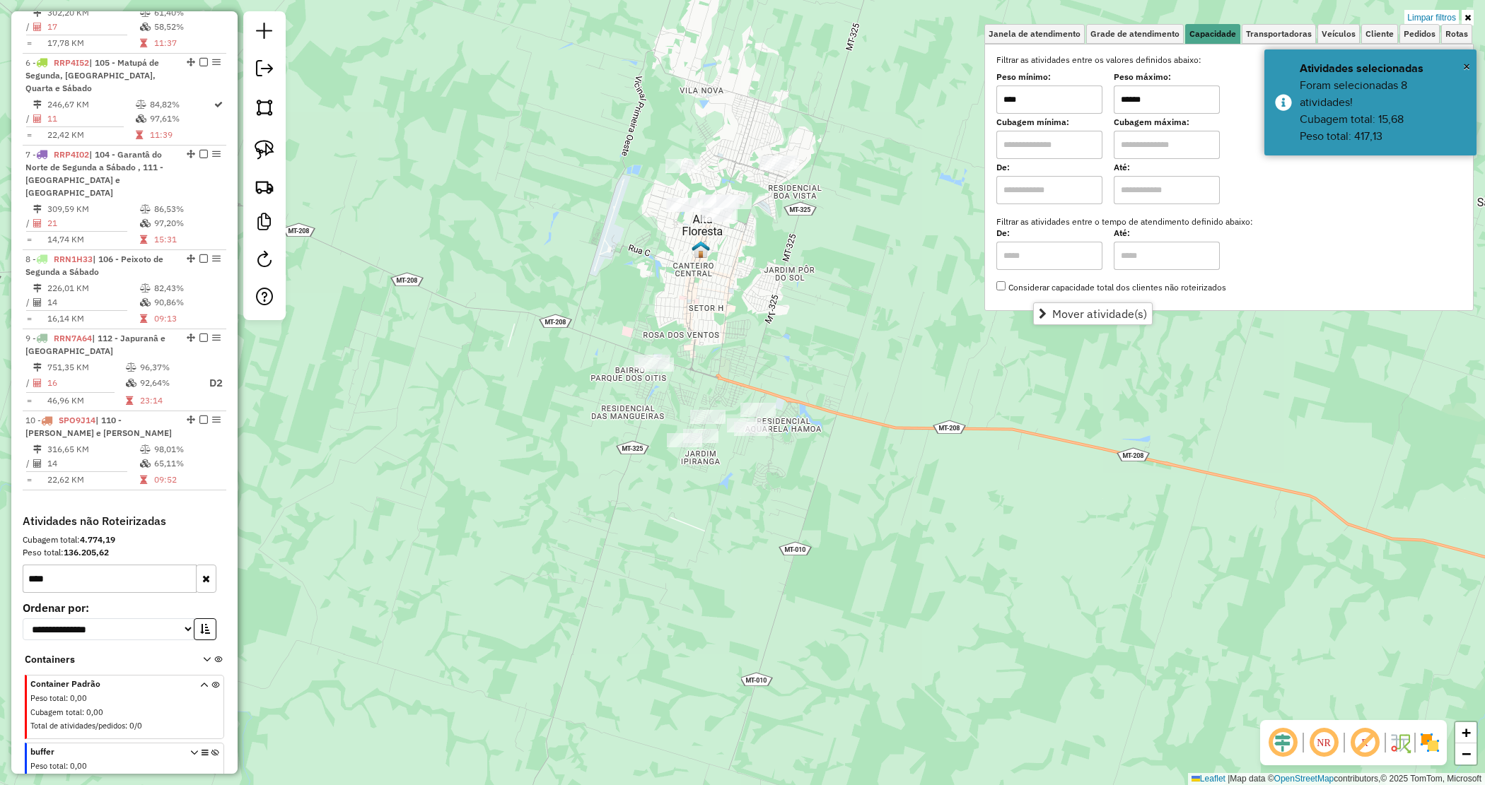
drag, startPoint x: 1167, startPoint y: 103, endPoint x: 1020, endPoint y: 86, distance: 148.0
click at [1023, 86] on div "Peso mínimo: **** Peso máximo: ******" at bounding box center [1228, 94] width 465 height 40
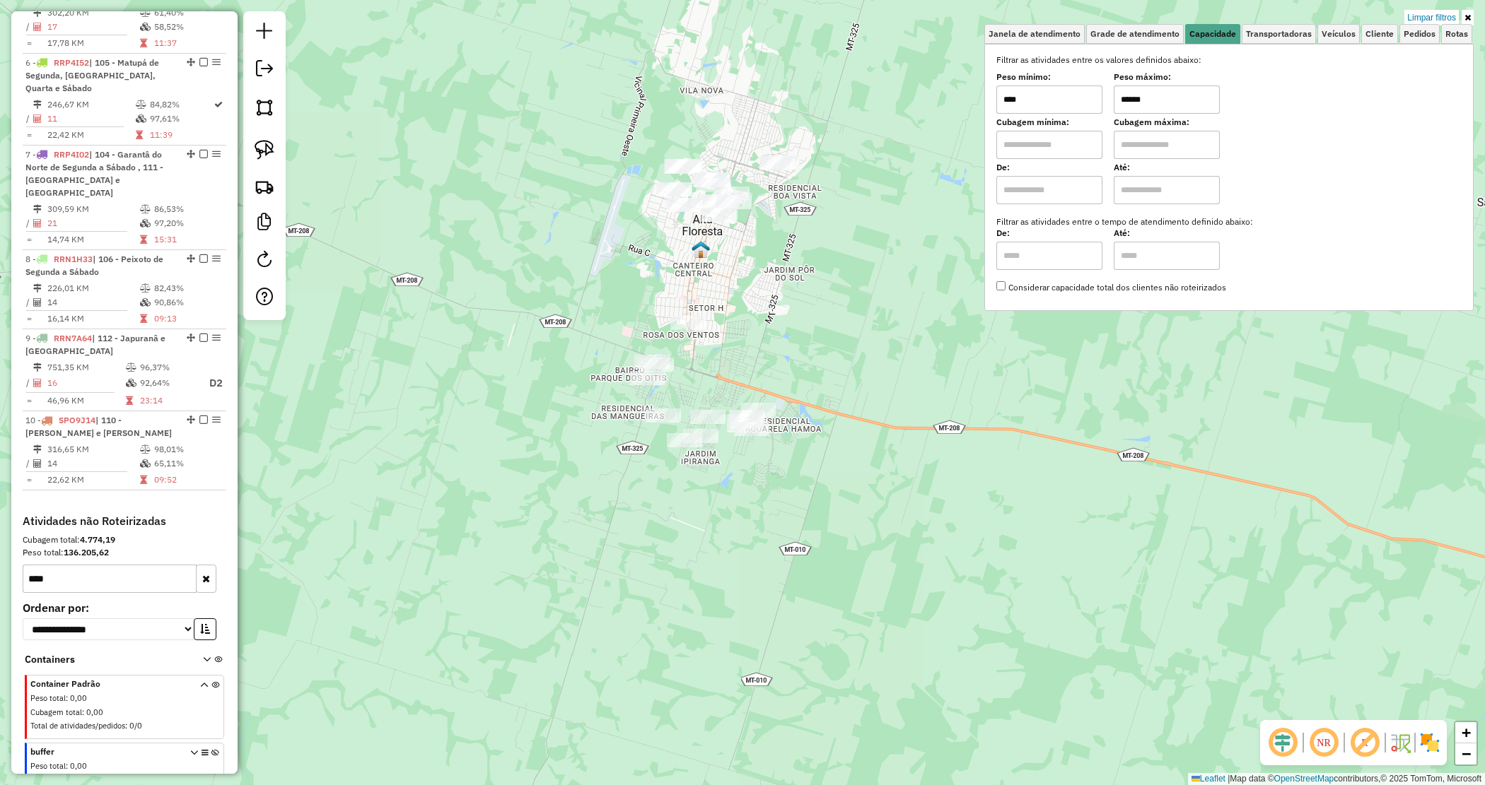
type input "******"
drag, startPoint x: 423, startPoint y: 127, endPoint x: 456, endPoint y: 88, distance: 51.1
click at [423, 126] on div "Limpar filtros Janela de atendimento Grade de atendimento Capacidade Transporta…" at bounding box center [742, 392] width 1485 height 785
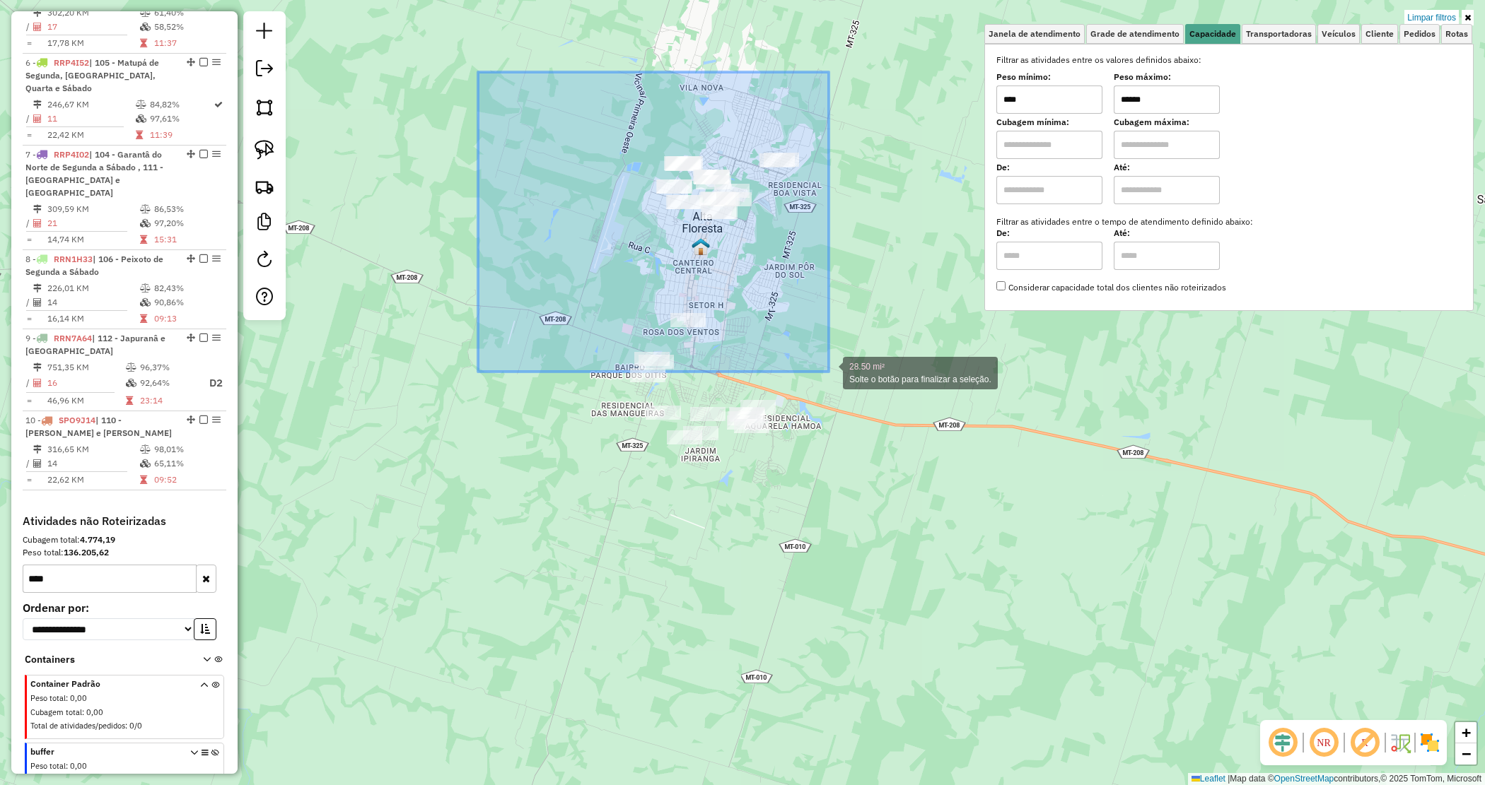
drag, startPoint x: 592, startPoint y: 149, endPoint x: 828, endPoint y: 375, distance: 326.5
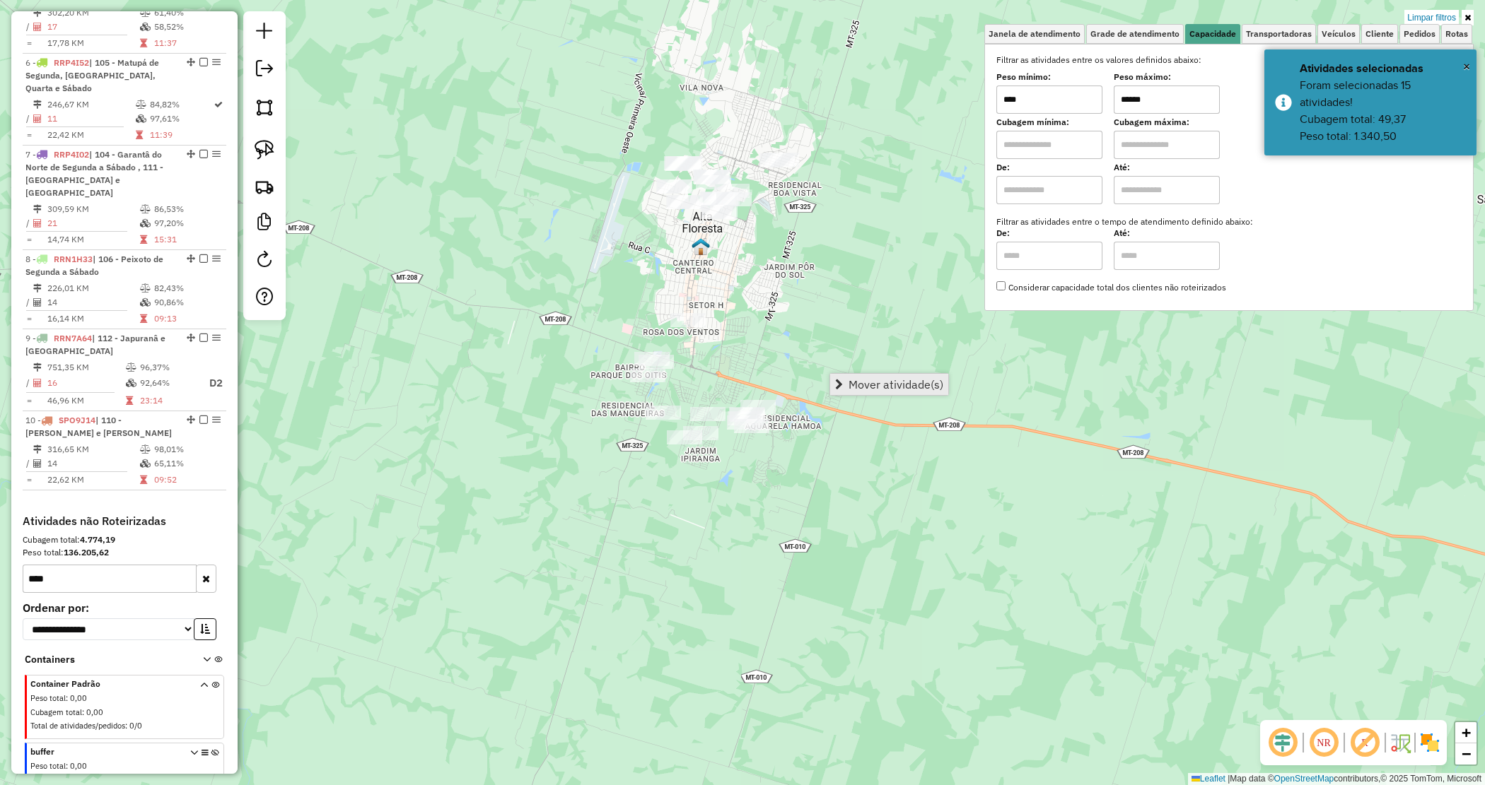
click at [937, 382] on span "Mover atividade(s)" at bounding box center [895, 384] width 95 height 11
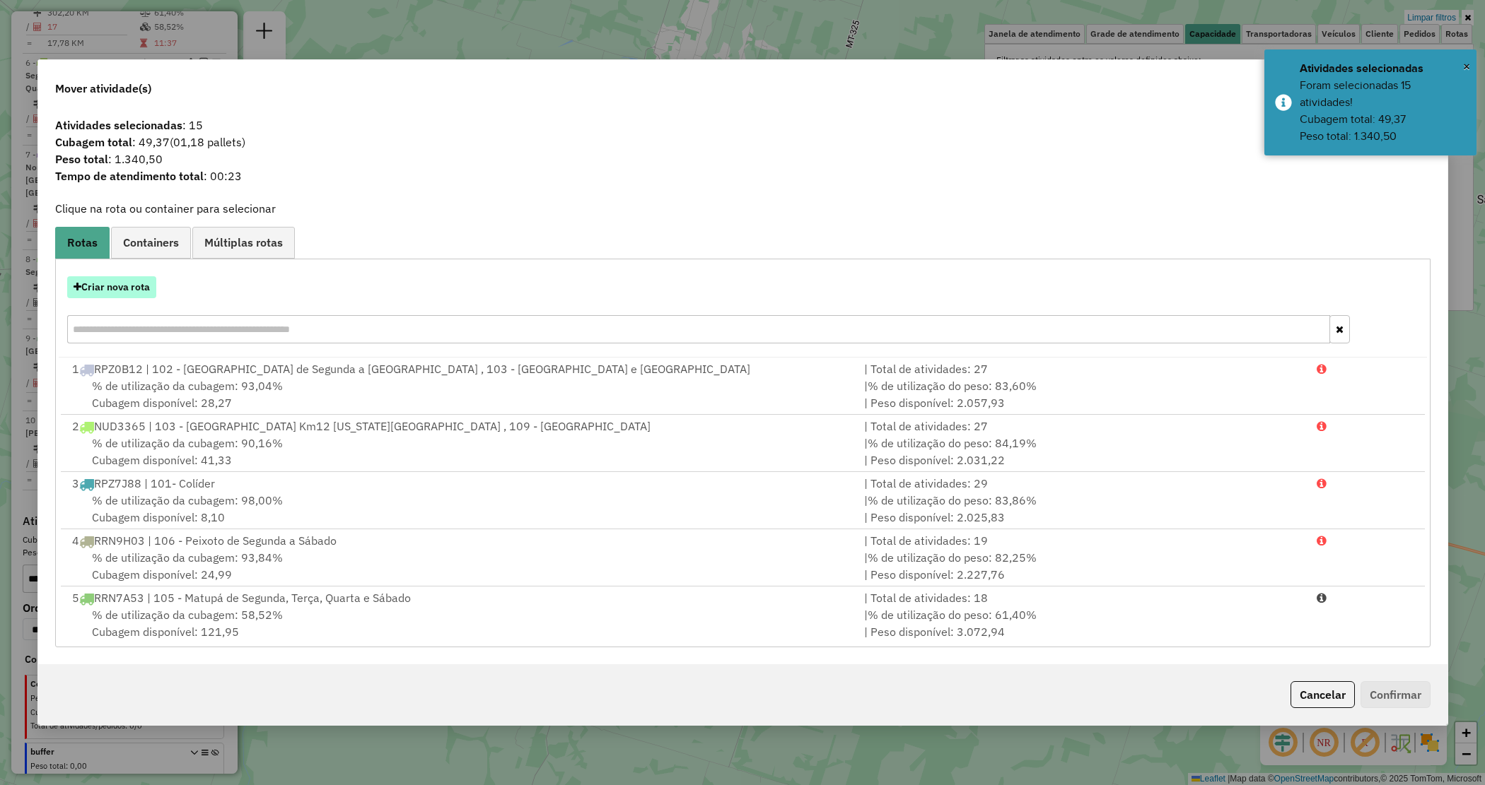
click at [140, 290] on button "Criar nova rota" at bounding box center [111, 287] width 89 height 22
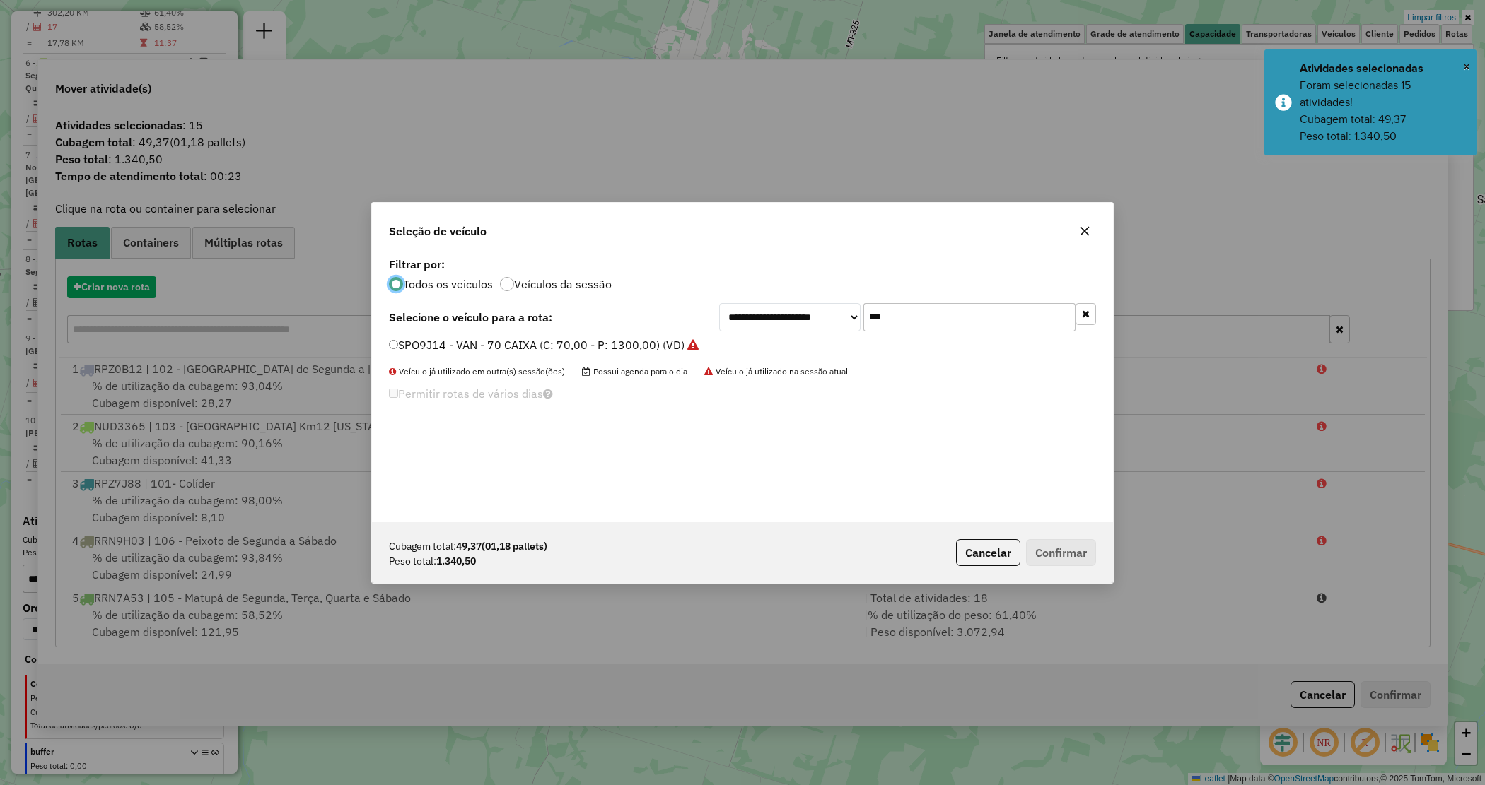
scroll to position [7, 4]
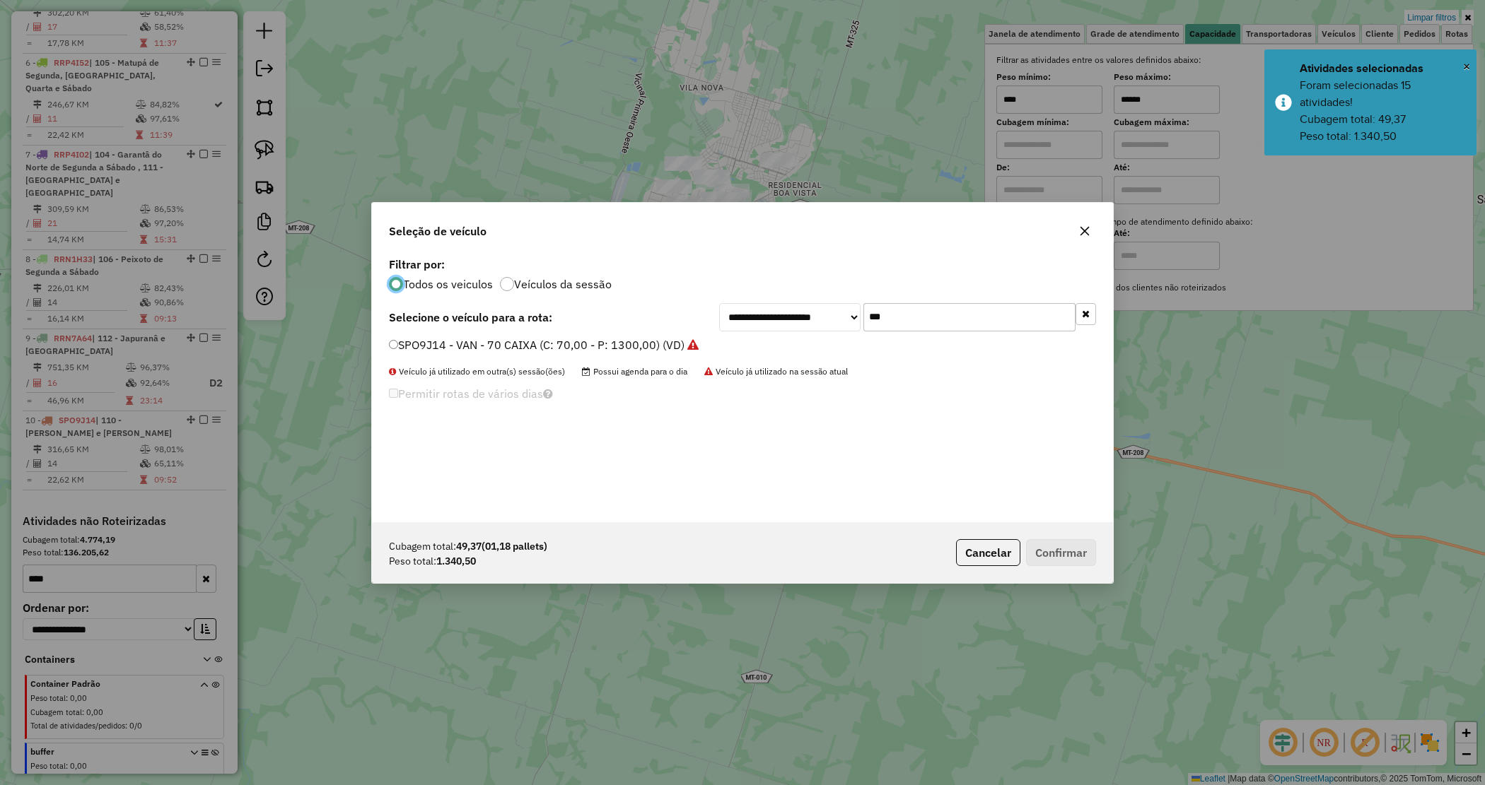
click at [655, 340] on label "SPO9J14 - VAN - 70 CAIXA (C: 70,00 - P: 1300,00) (VD)" at bounding box center [544, 345] width 310 height 17
click at [1051, 556] on button "Confirmar" at bounding box center [1061, 552] width 70 height 27
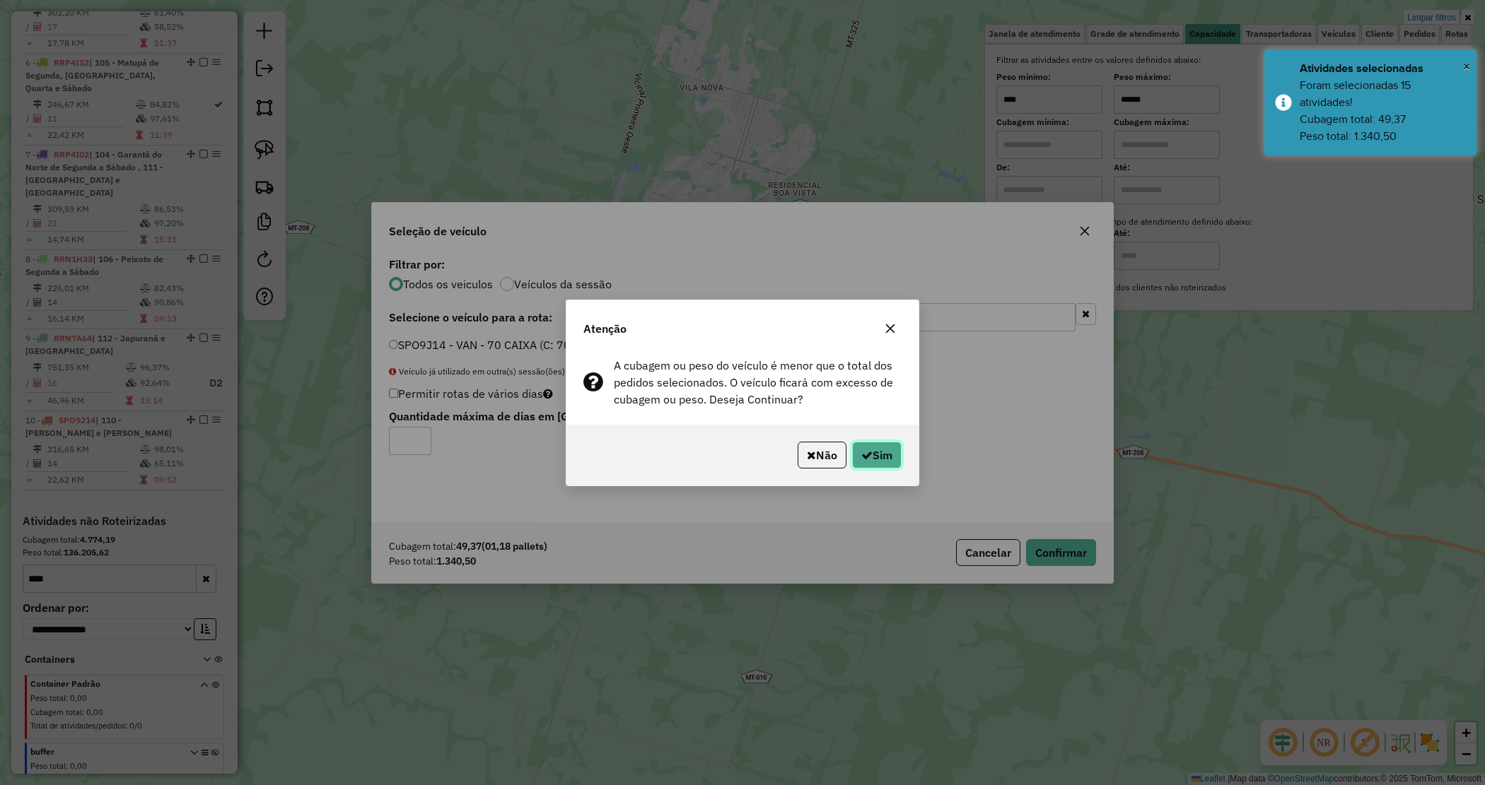
click at [899, 457] on button "Sim" at bounding box center [876, 455] width 49 height 27
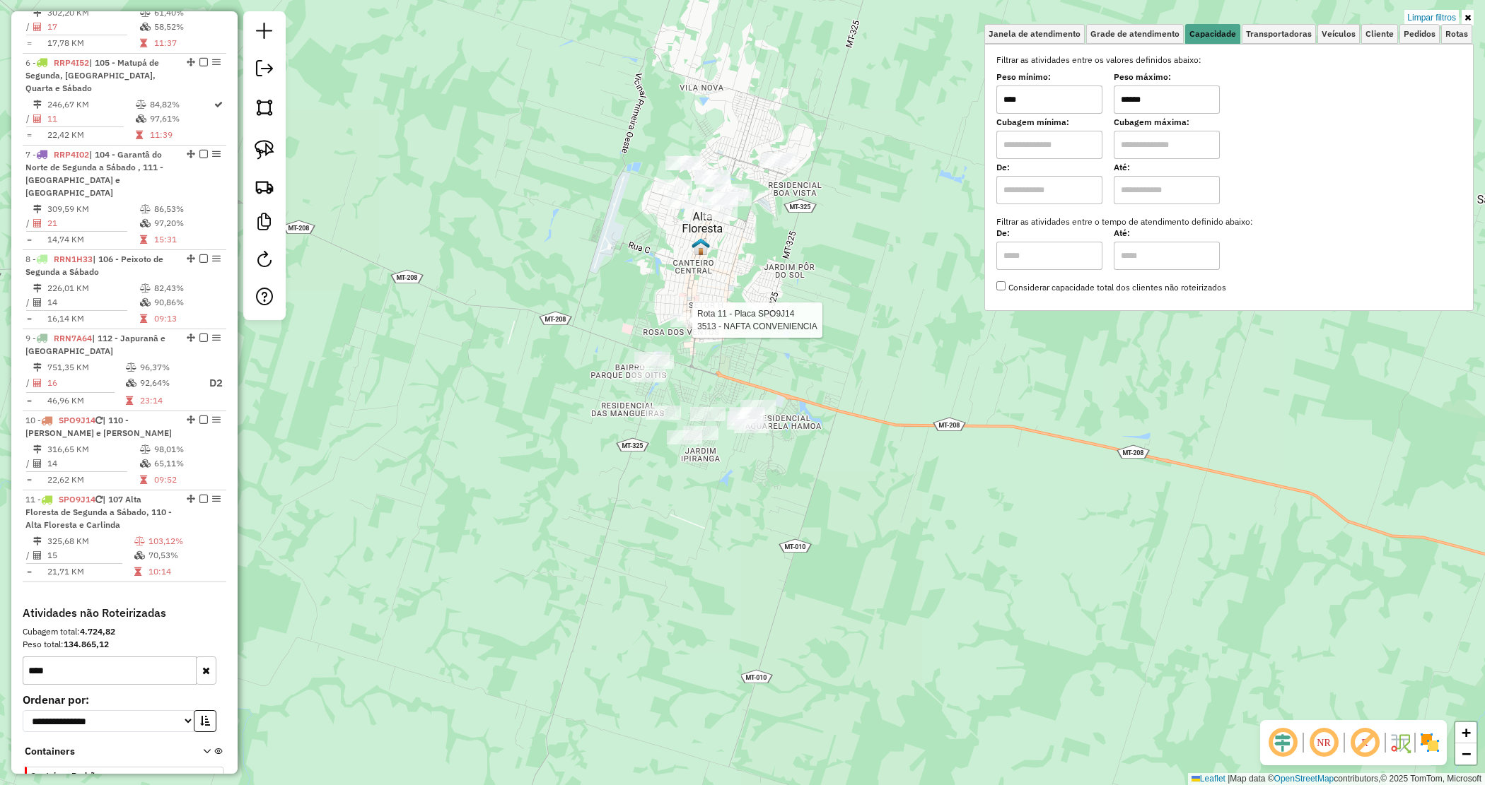
scroll to position [1027, 0]
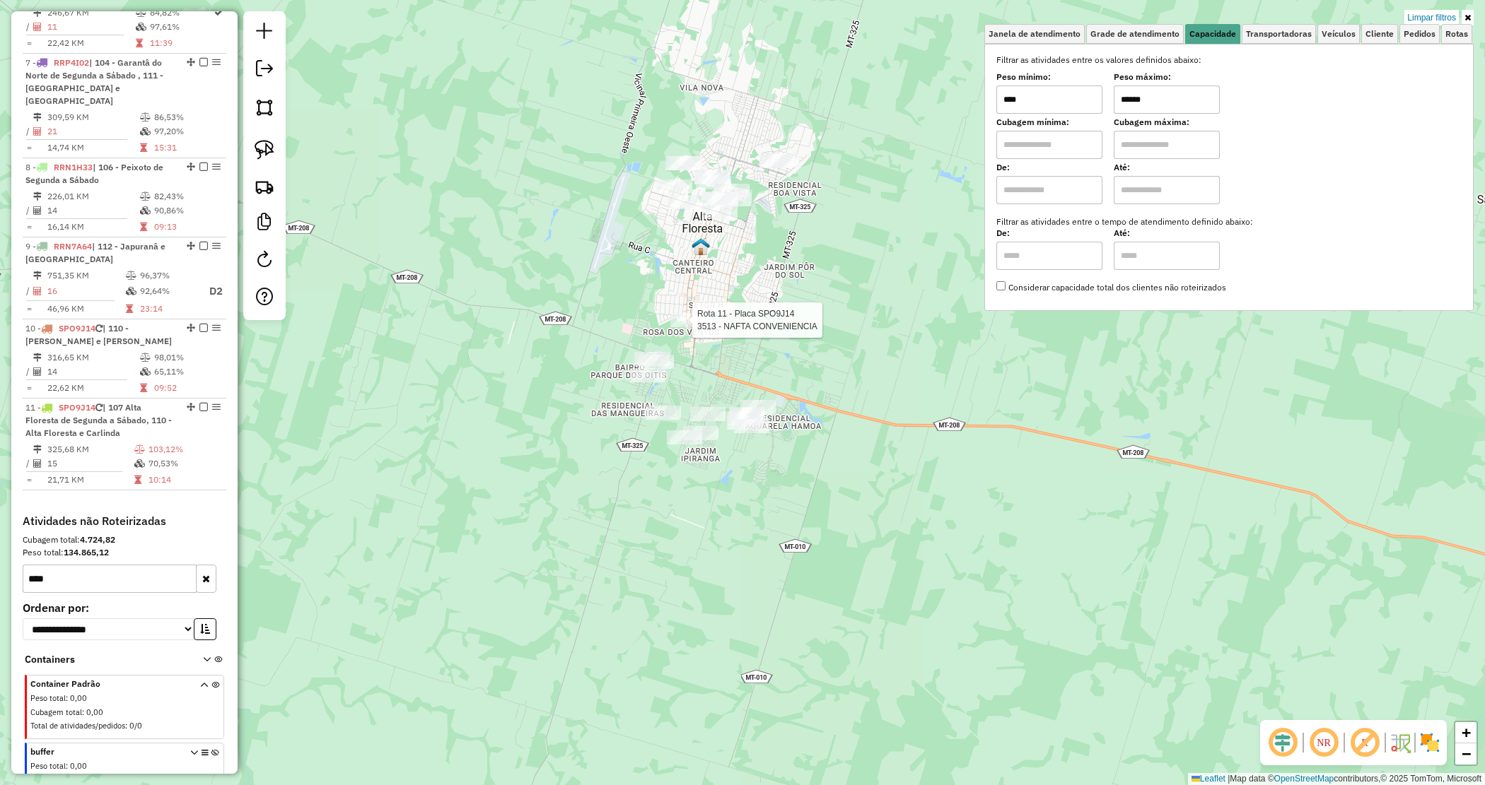
select select "*********"
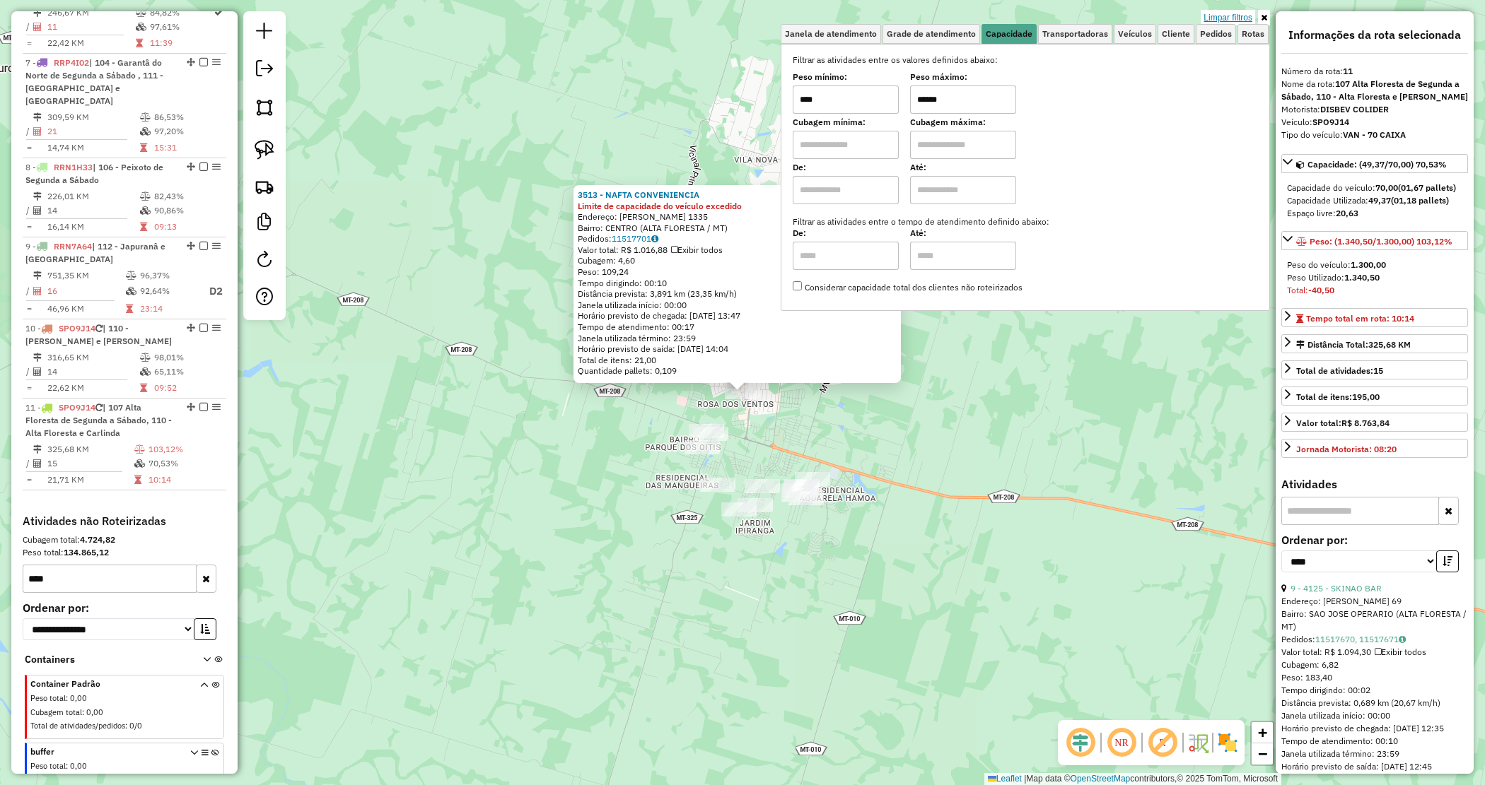
click at [1227, 15] on link "Limpar filtros" at bounding box center [1227, 18] width 54 height 16
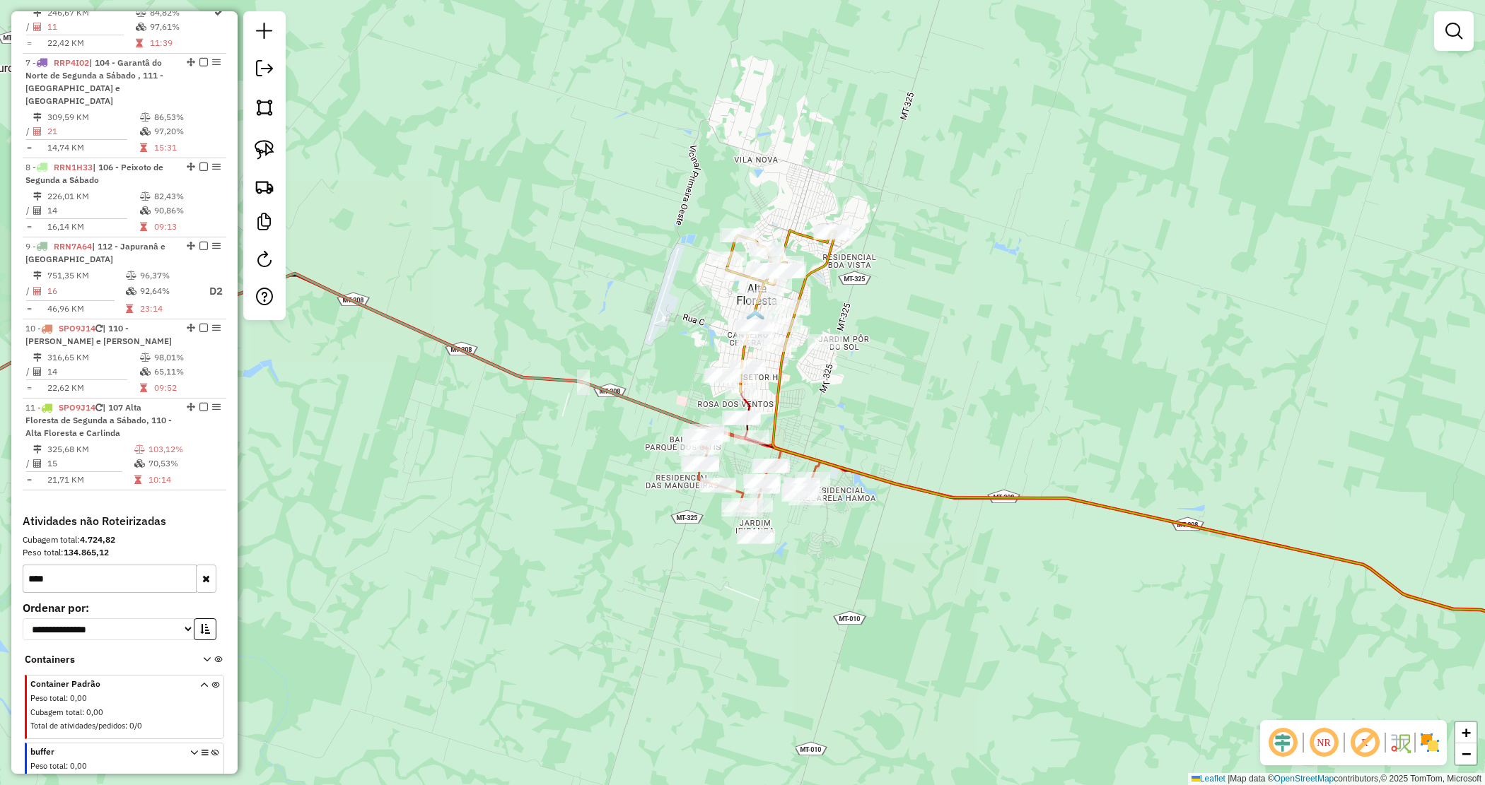
click at [858, 396] on div "Janela de atendimento Grade de atendimento Capacidade Transportadoras Veículos …" at bounding box center [742, 392] width 1485 height 785
select select "*********"
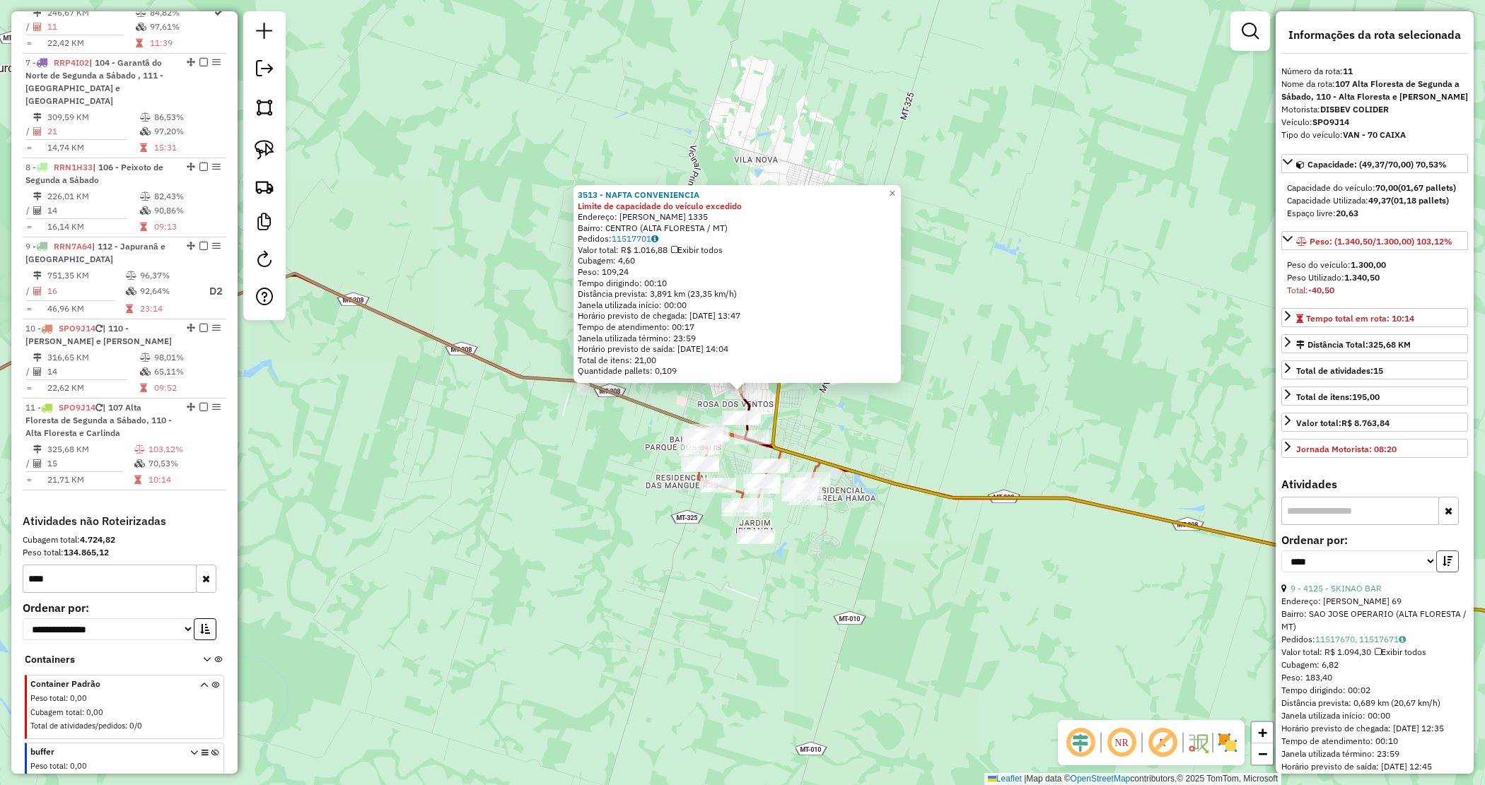
click at [1442, 566] on icon "button" at bounding box center [1447, 561] width 10 height 10
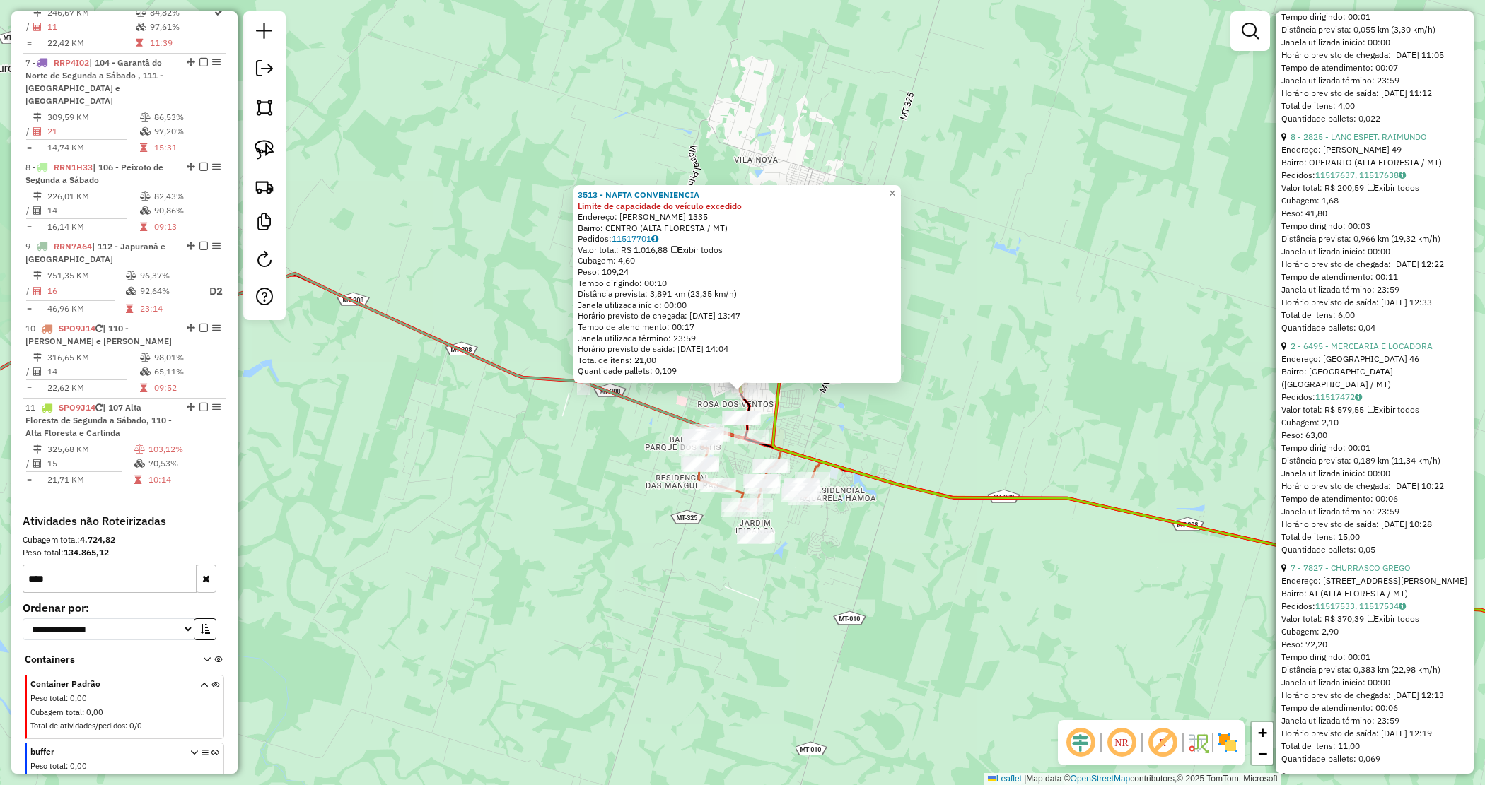
scroll to position [1060, 0]
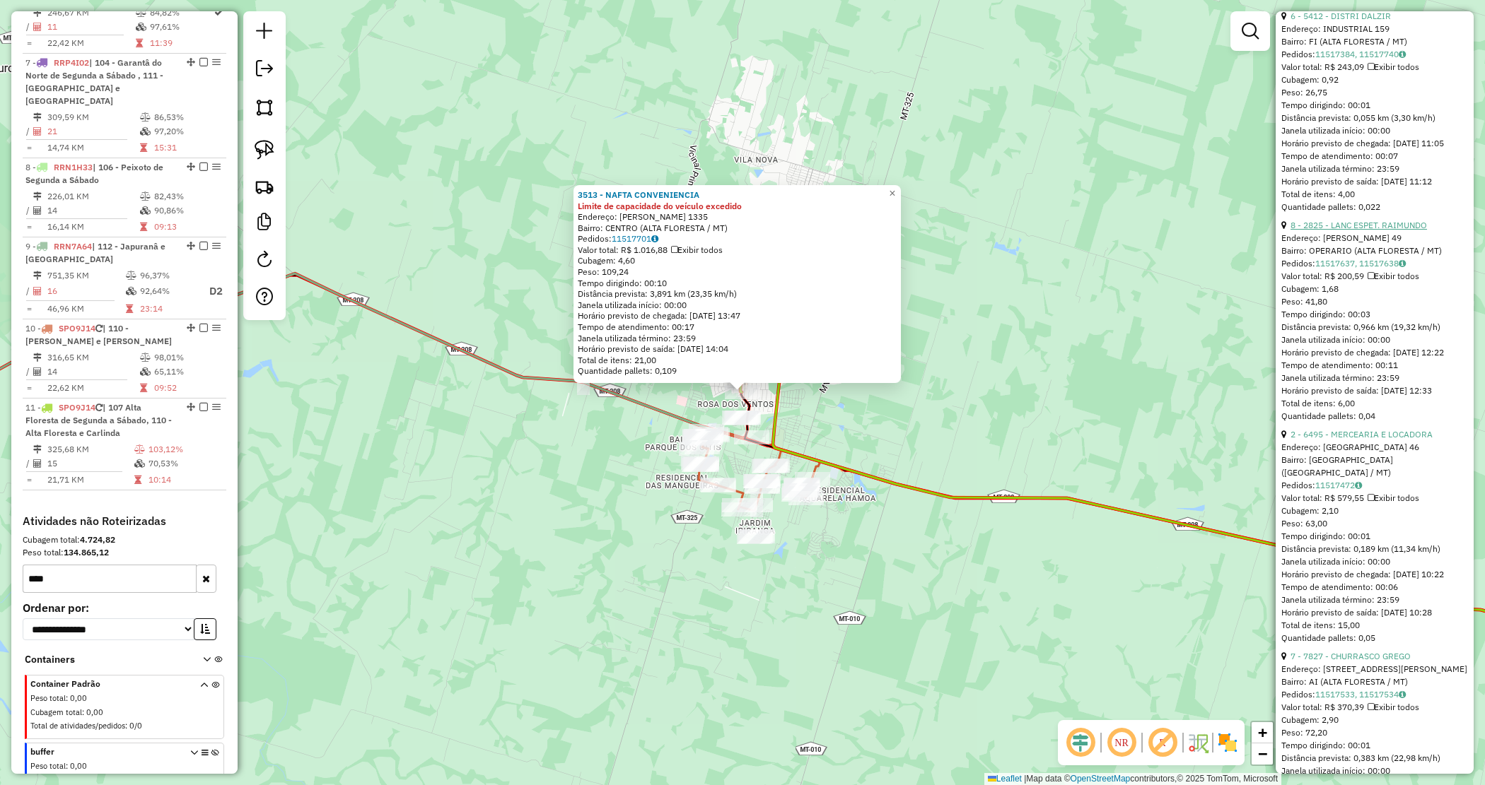
click at [1372, 230] on link "8 - 2825 - LANC ESPET. RAIMUNDO" at bounding box center [1358, 225] width 136 height 11
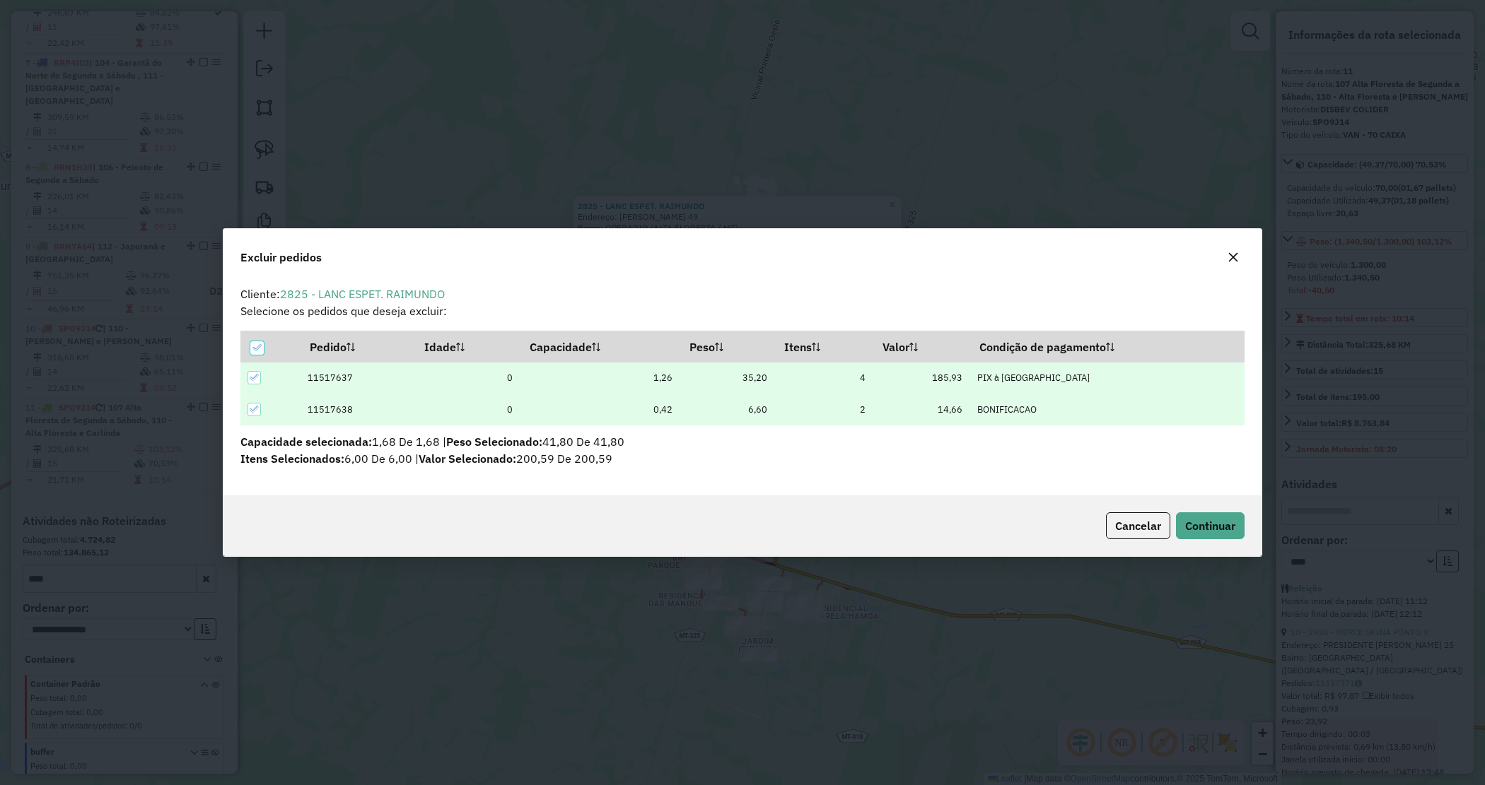
scroll to position [0, 0]
click at [1204, 537] on button "Continuar" at bounding box center [1210, 526] width 69 height 27
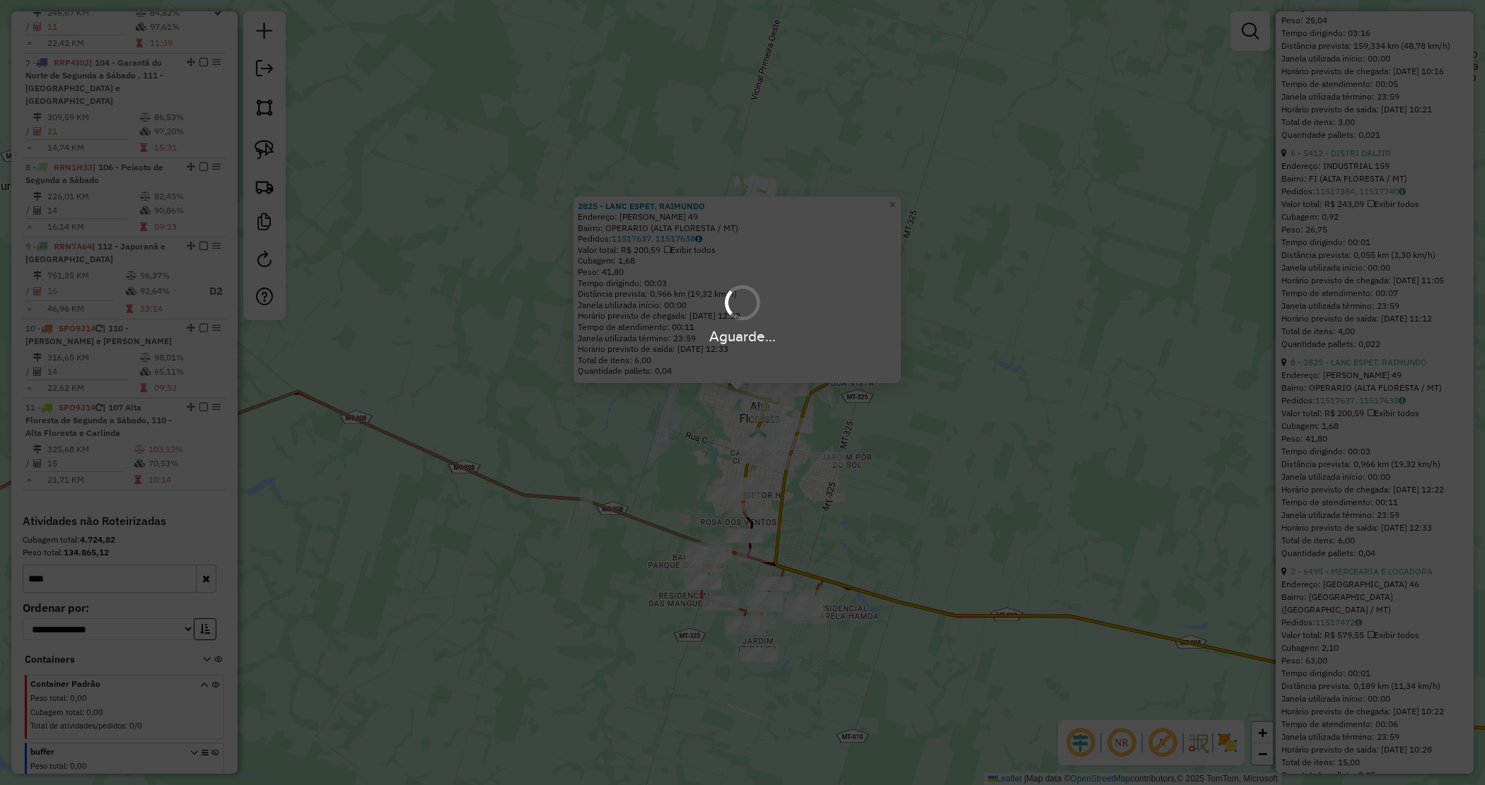
scroll to position [214, 0]
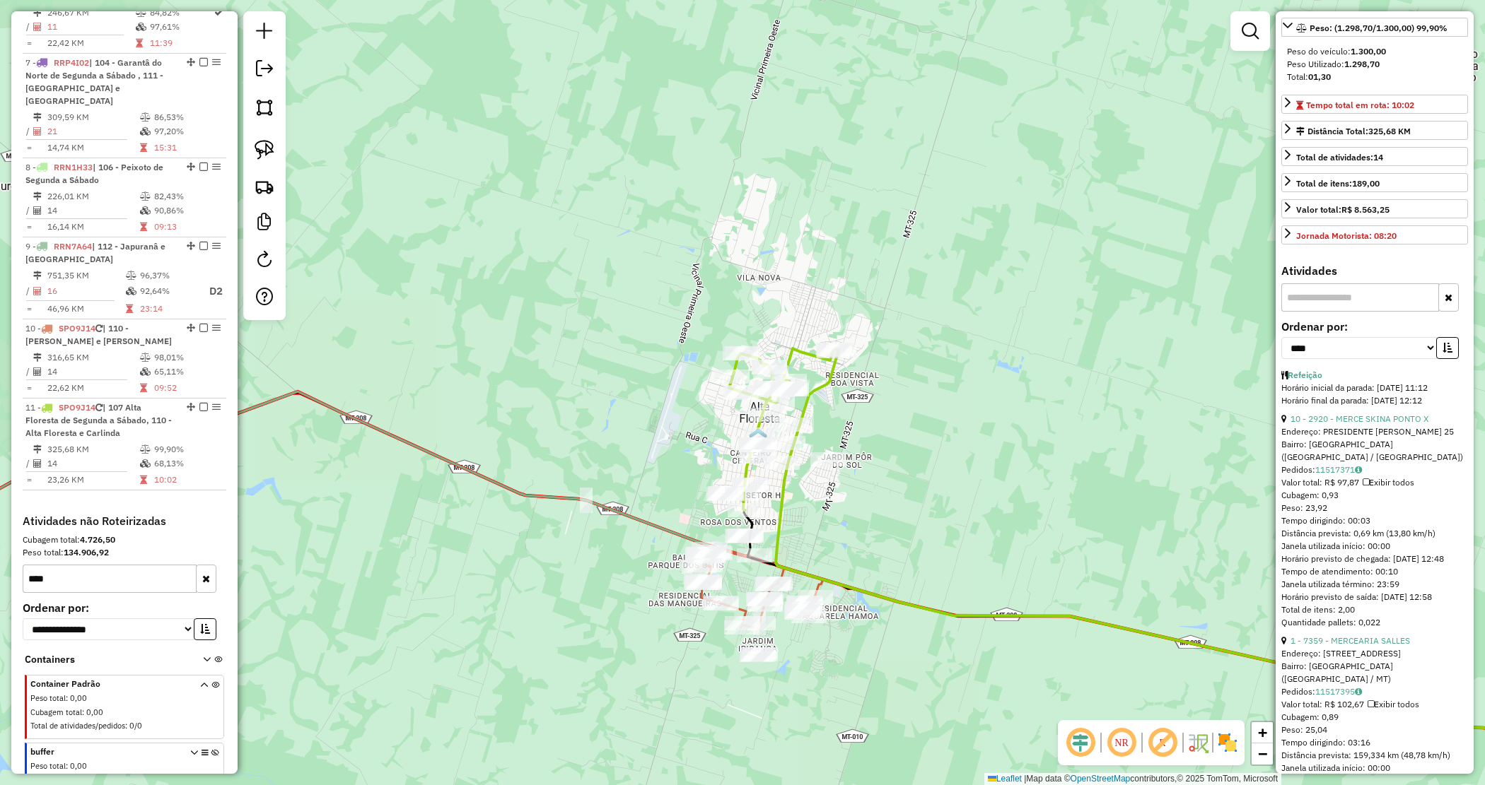
click at [886, 472] on div "Janela de atendimento Grade de atendimento Capacidade Transportadoras Veículos …" at bounding box center [742, 392] width 1485 height 785
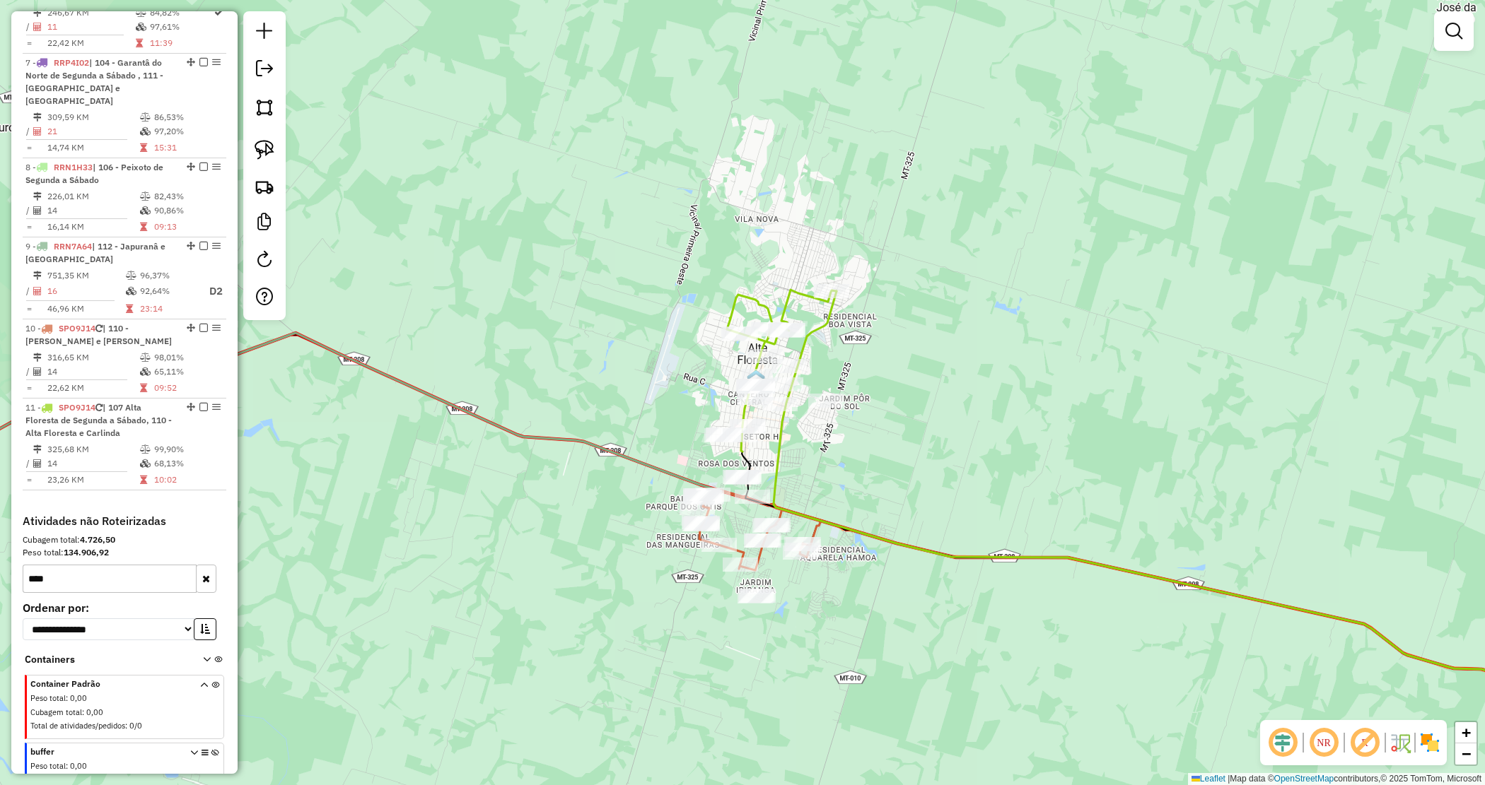
drag, startPoint x: 887, startPoint y: 496, endPoint x: 884, endPoint y: 433, distance: 62.3
click at [884, 433] on div "Janela de atendimento Grade de atendimento Capacidade Transportadoras Veículos …" at bounding box center [742, 392] width 1485 height 785
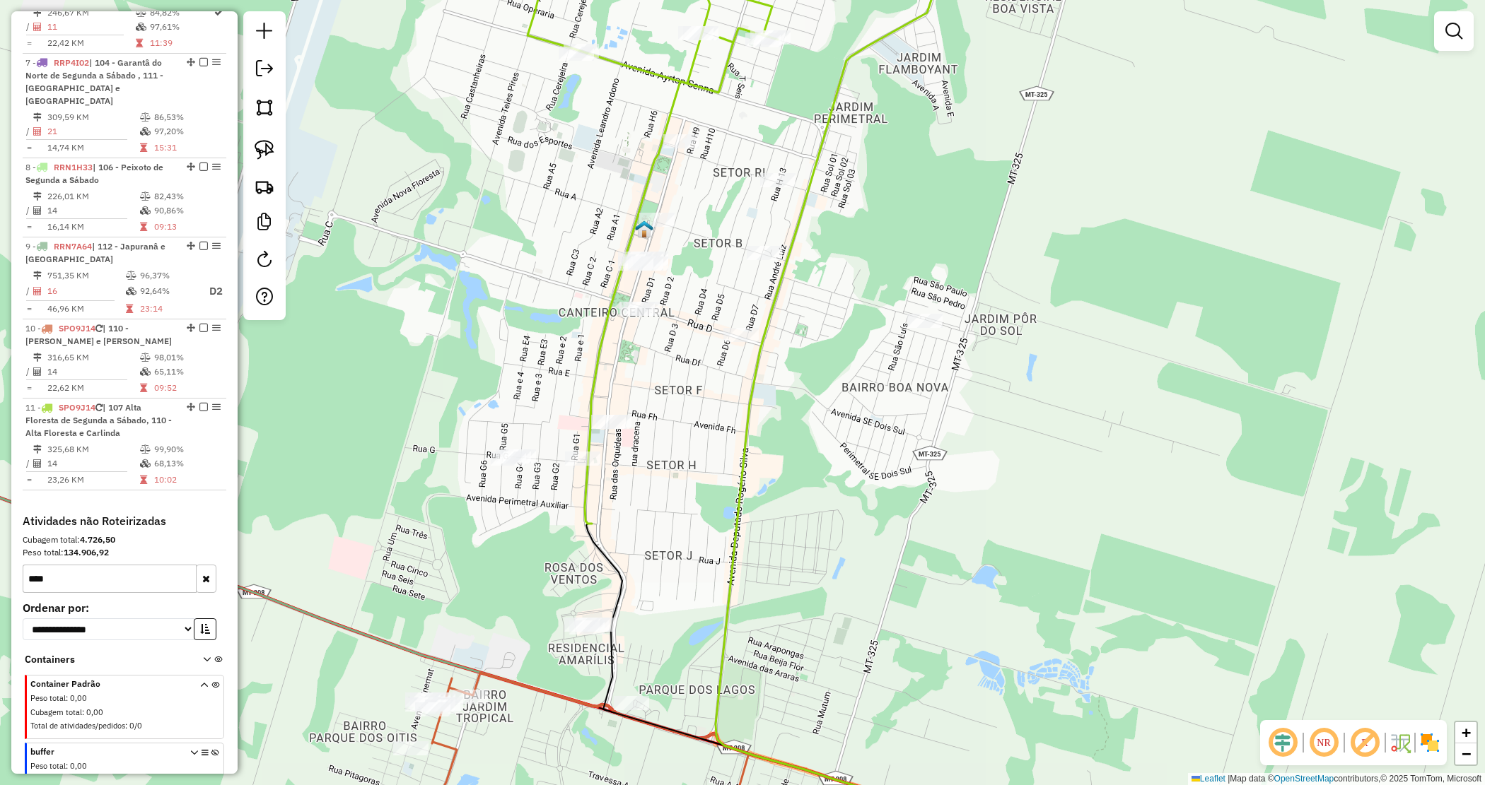
drag, startPoint x: 785, startPoint y: 504, endPoint x: 822, endPoint y: 489, distance: 39.9
click at [822, 489] on div "Janela de atendimento Grade de atendimento Capacidade Transportadoras Veículos …" at bounding box center [742, 392] width 1485 height 785
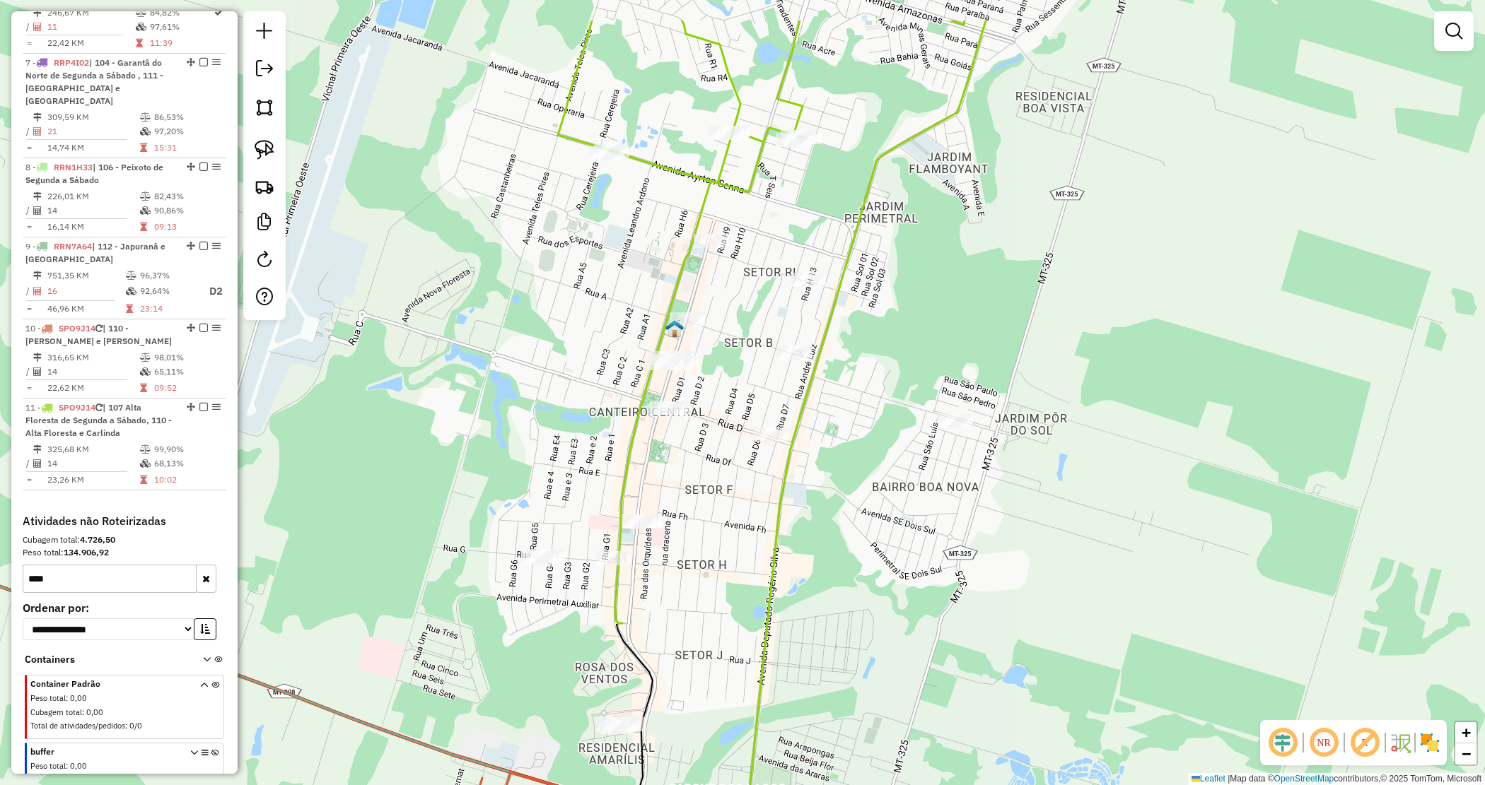
drag, startPoint x: 394, startPoint y: 164, endPoint x: 353, endPoint y: 213, distance: 63.7
click at [410, 235] on div "Janela de atendimento Grade de atendimento Capacidade Transportadoras Veículos …" at bounding box center [742, 392] width 1485 height 785
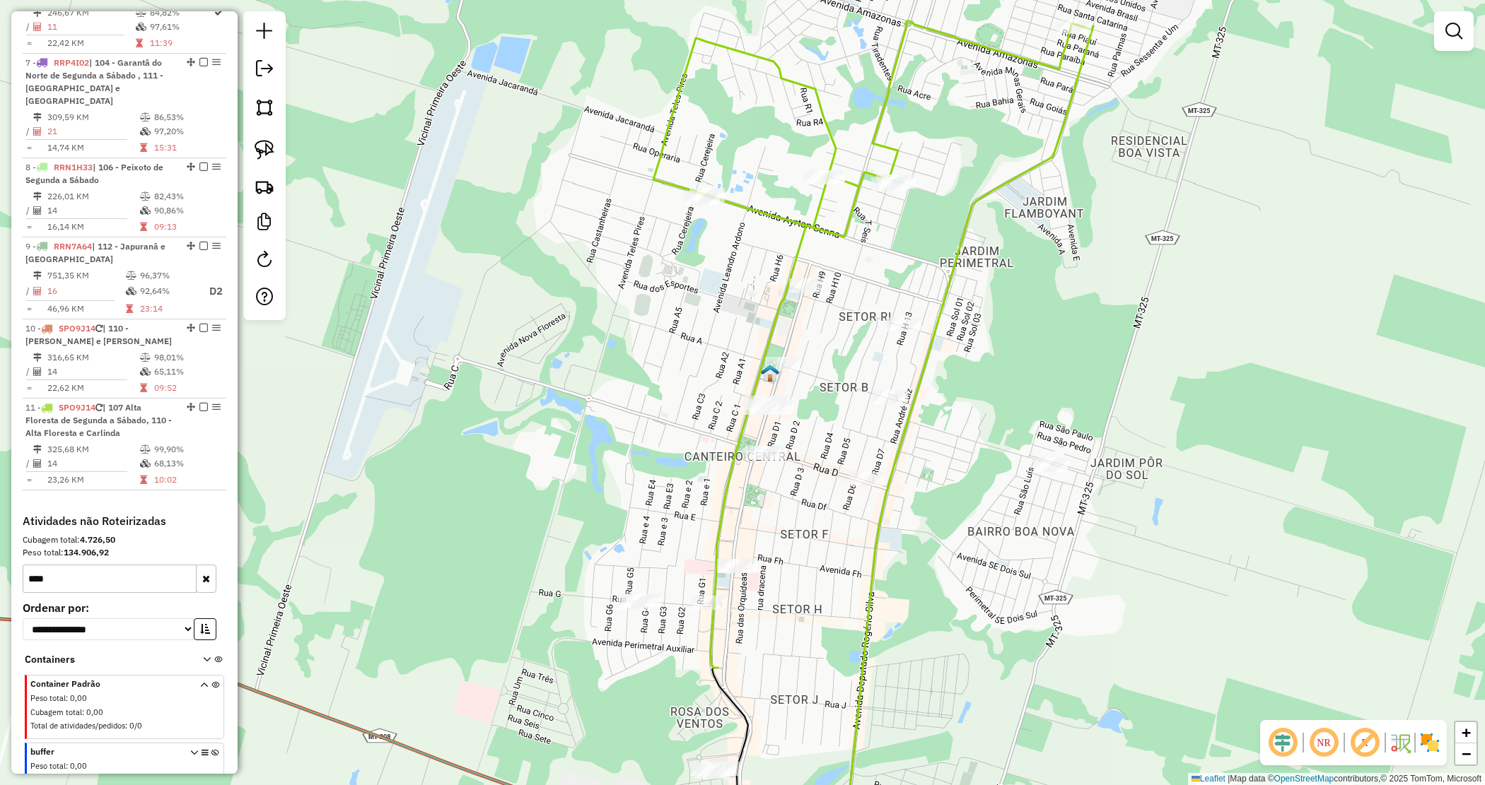
drag, startPoint x: 435, startPoint y: 225, endPoint x: 351, endPoint y: 225, distance: 83.4
click at [530, 270] on div "Janela de atendimento Grade de atendimento Capacidade Transportadoras Veículos …" at bounding box center [742, 392] width 1485 height 785
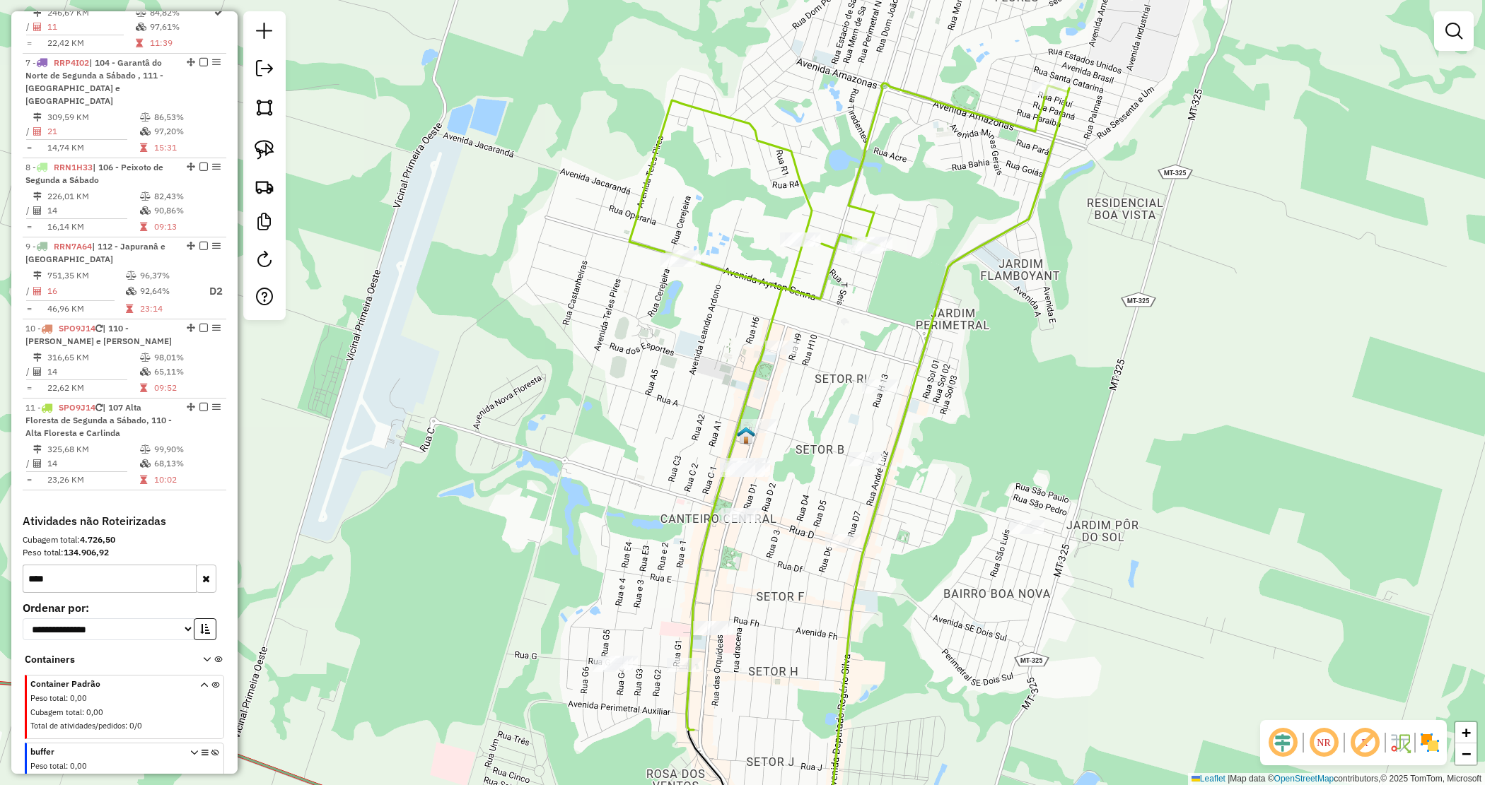
drag, startPoint x: 390, startPoint y: 160, endPoint x: 320, endPoint y: 318, distance: 172.5
click at [320, 318] on div "Janela de atendimento Grade de atendimento Capacidade Transportadoras Veículos …" at bounding box center [742, 392] width 1485 height 785
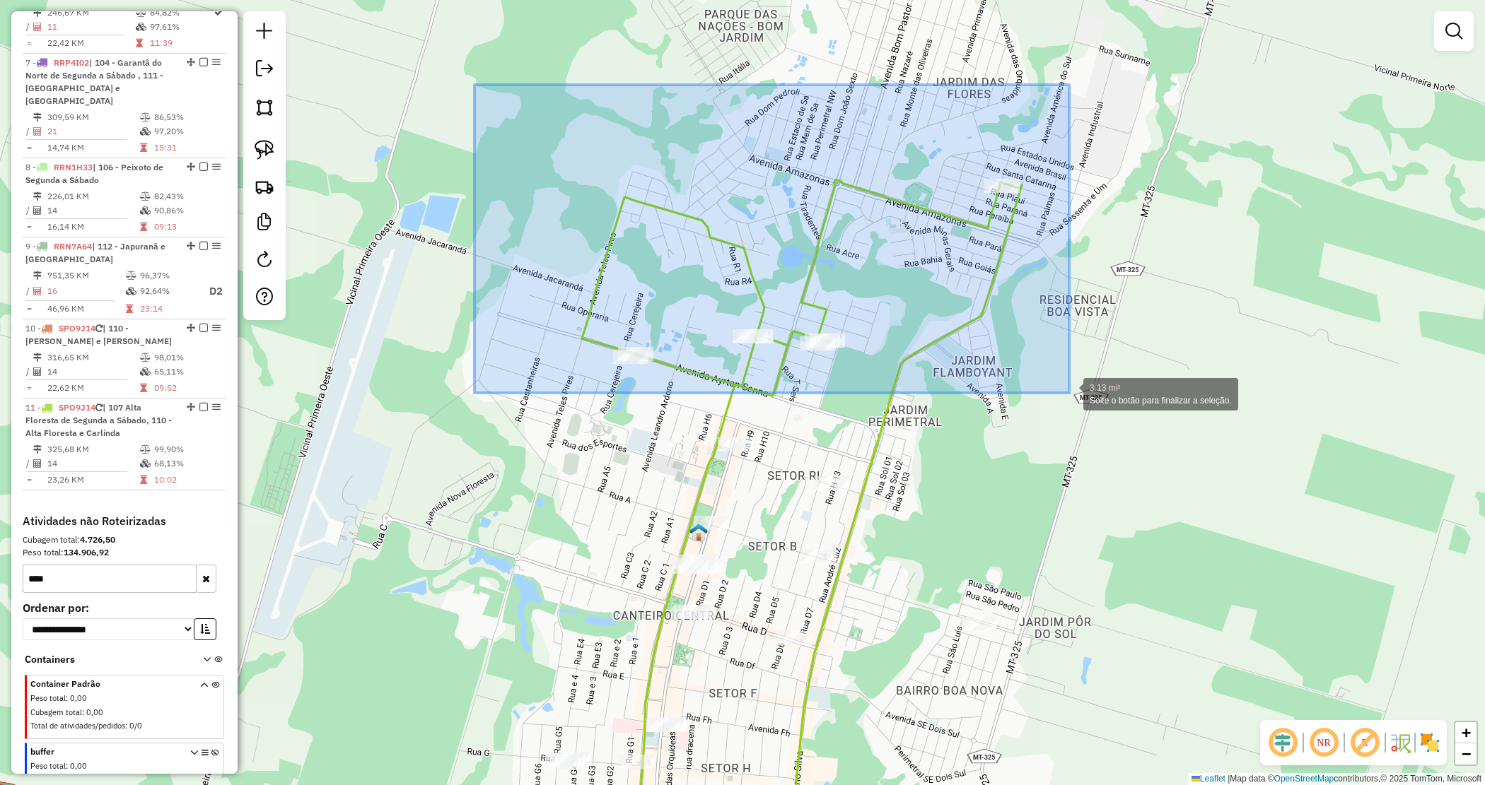
drag, startPoint x: 496, startPoint y: 90, endPoint x: 1069, endPoint y: 393, distance: 647.7
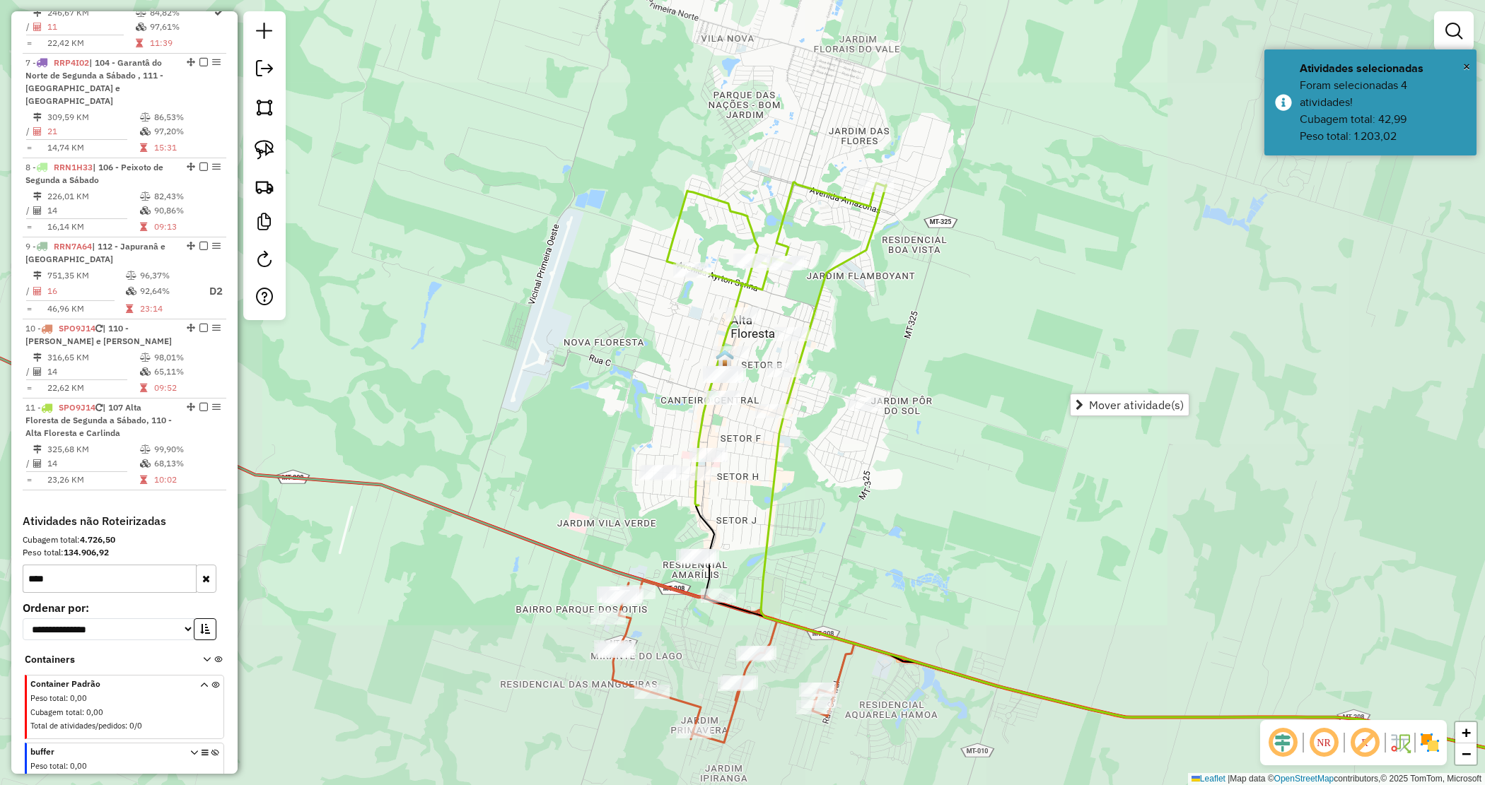
drag, startPoint x: 711, startPoint y: 184, endPoint x: 700, endPoint y: 170, distance: 17.6
click at [704, 172] on div "Janela de atendimento Grade de atendimento Capacidade Transportadoras Veículos …" at bounding box center [742, 392] width 1485 height 785
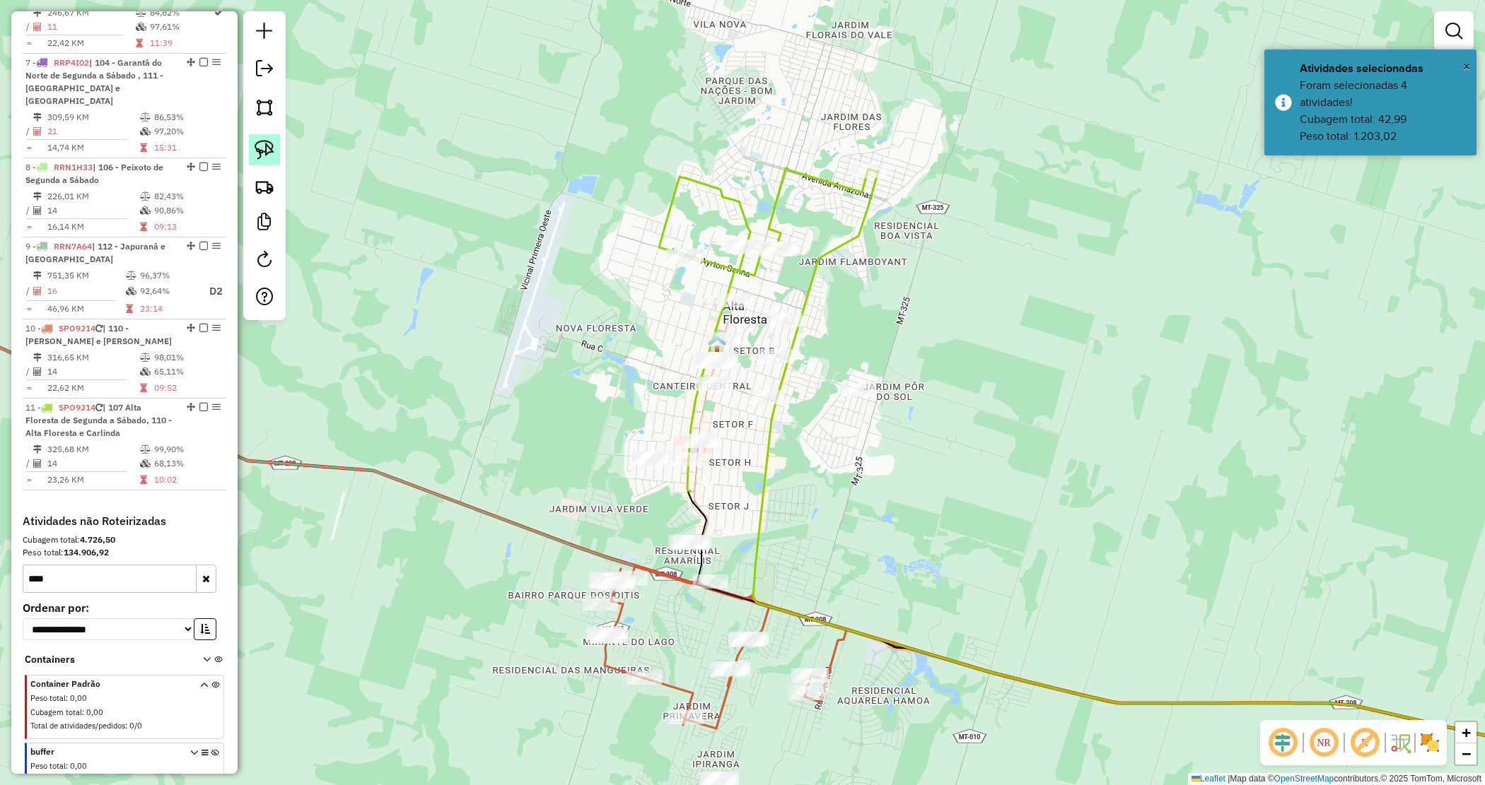
click at [276, 153] on link at bounding box center [264, 149] width 31 height 31
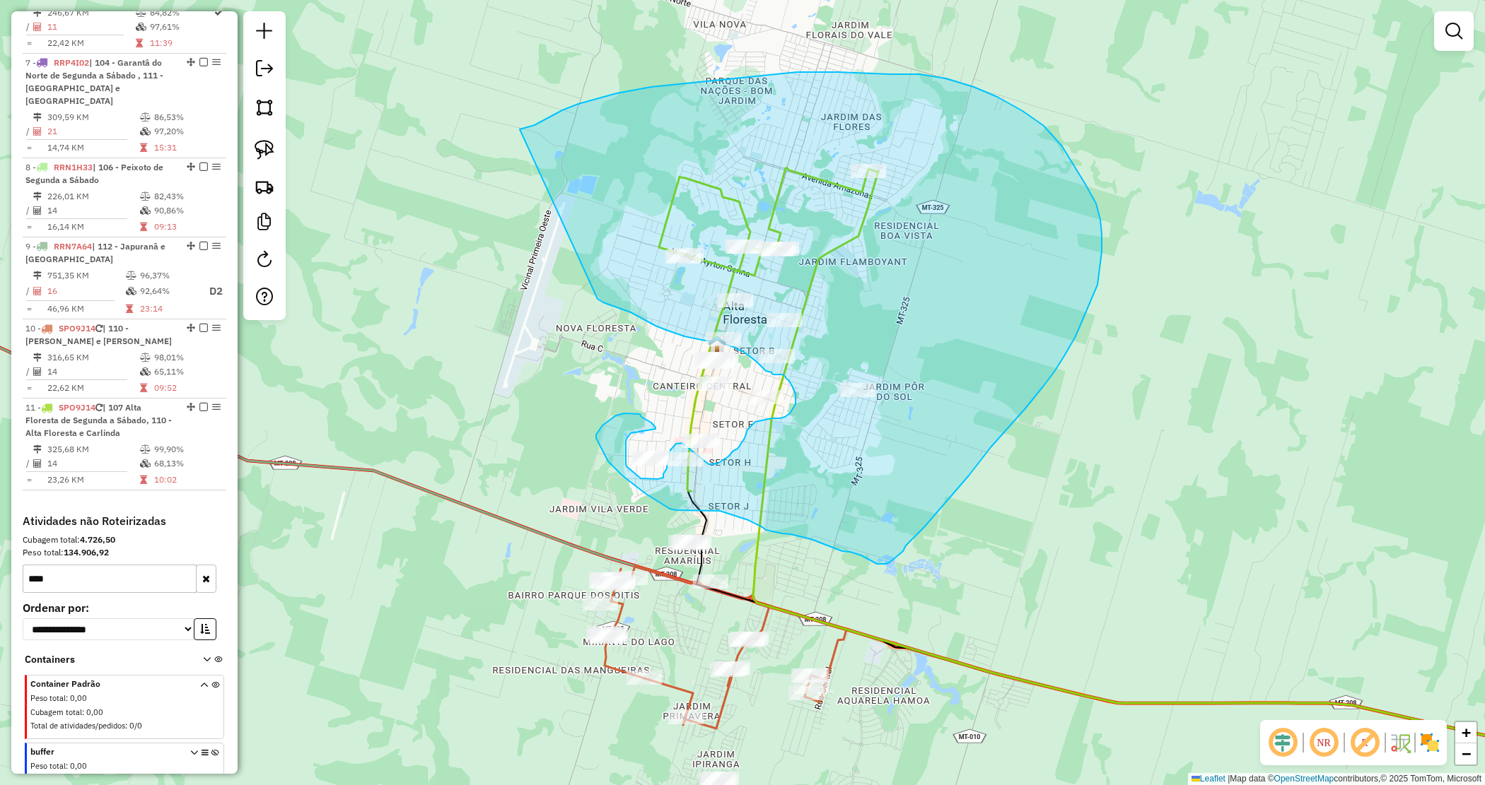
drag, startPoint x: 534, startPoint y: 125, endPoint x: 591, endPoint y: 301, distance: 184.9
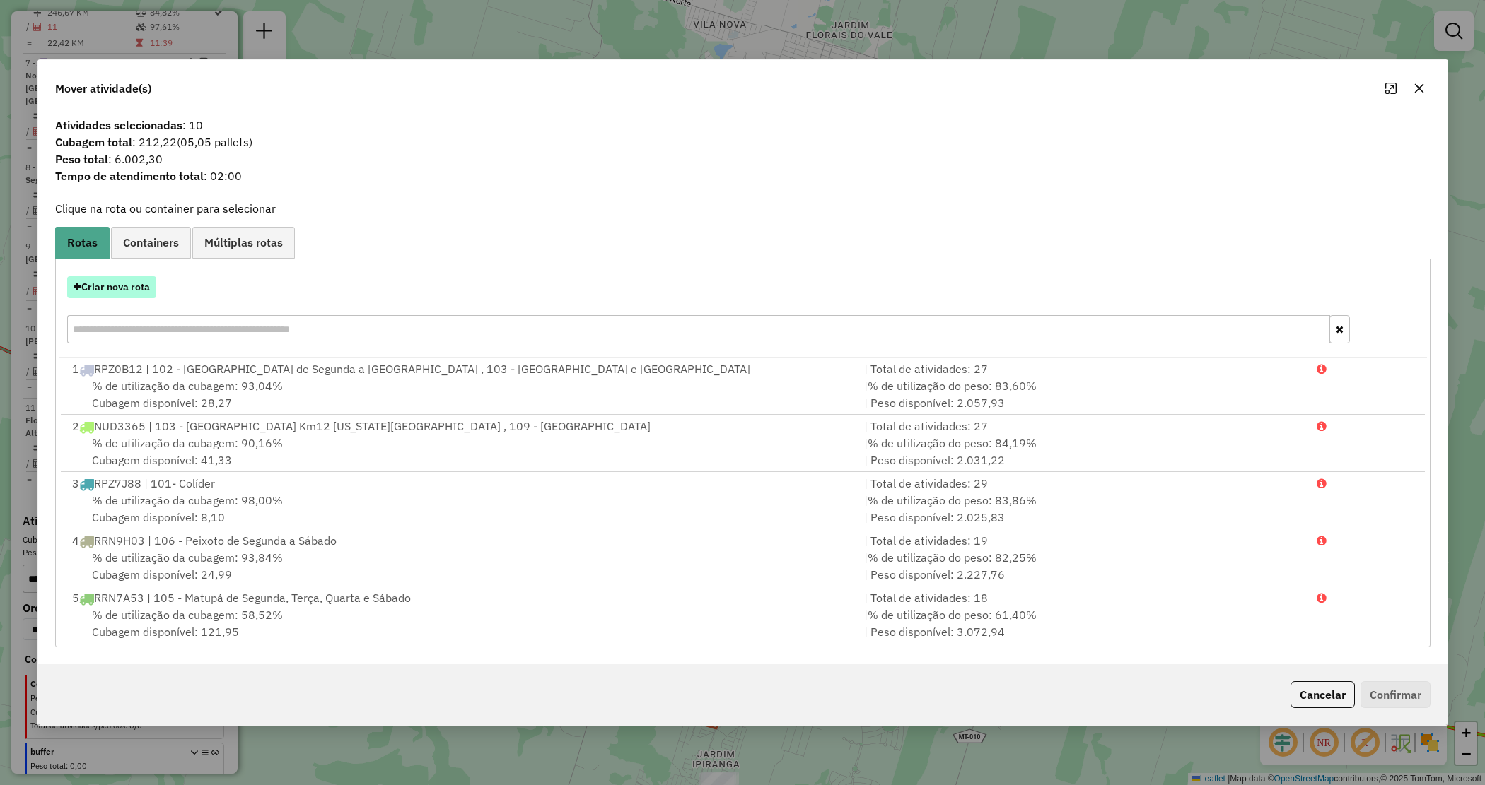
click at [124, 294] on button "Criar nova rota" at bounding box center [111, 287] width 89 height 22
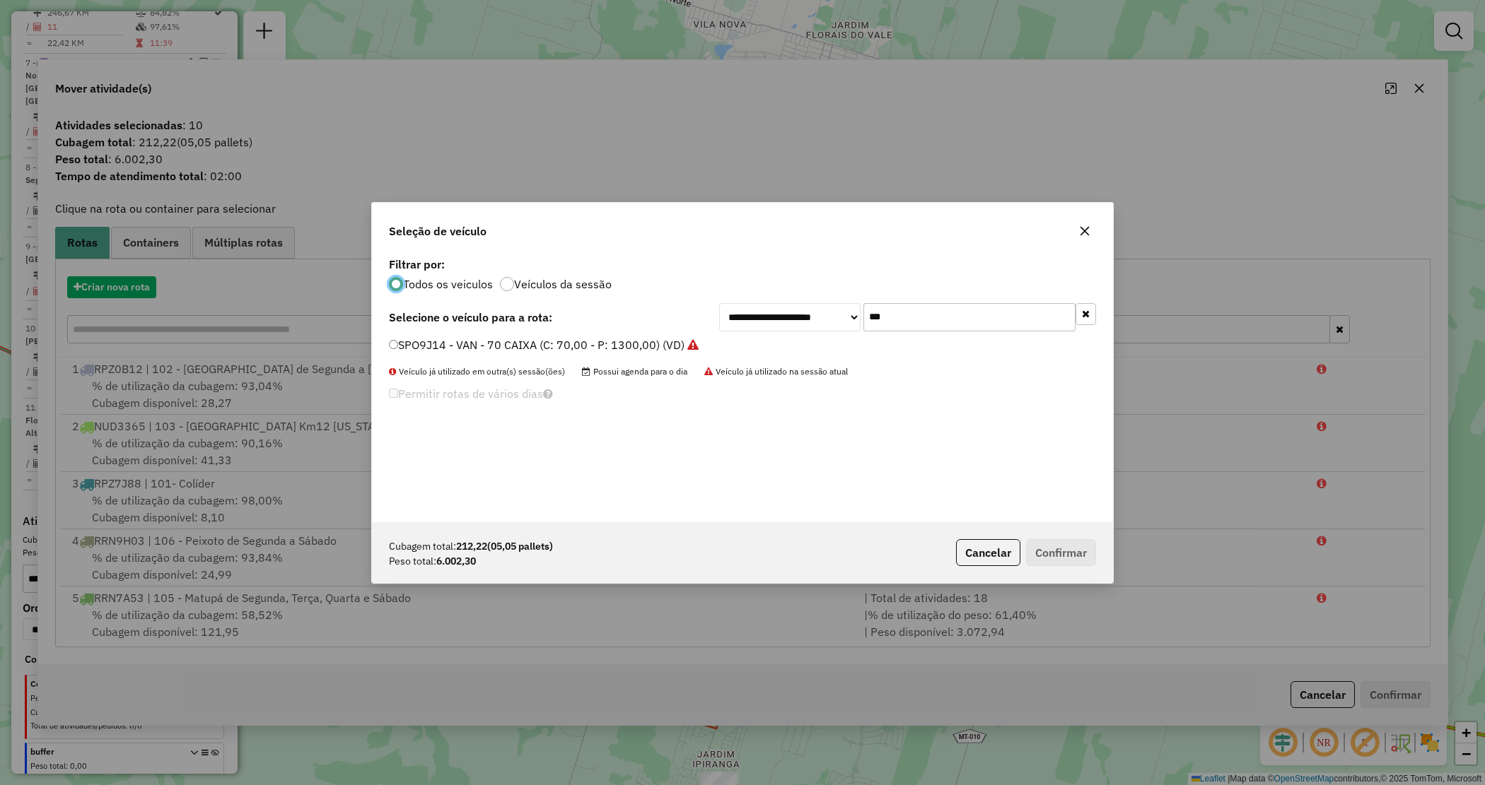
scroll to position [7, 4]
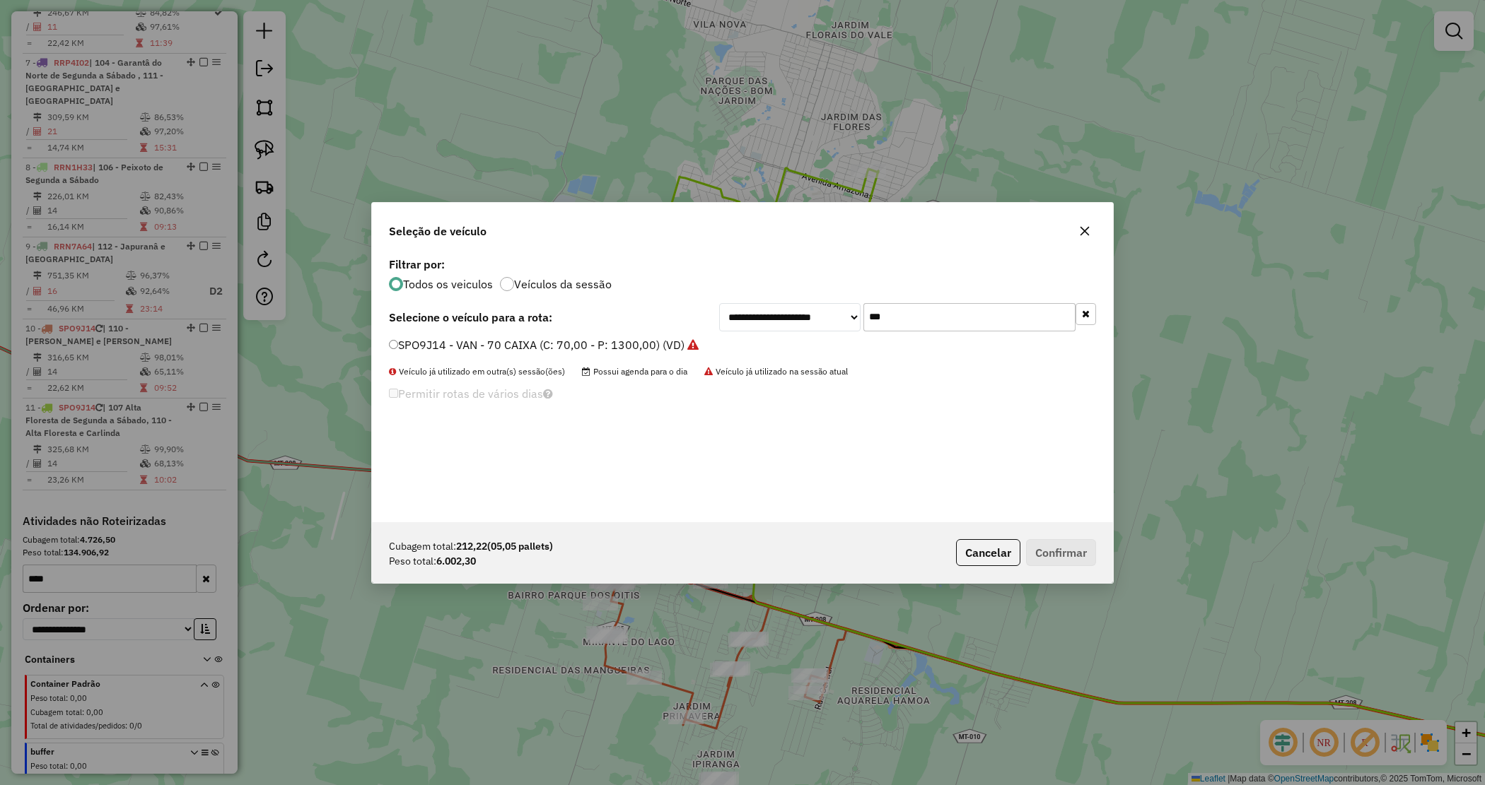
drag, startPoint x: 899, startPoint y: 320, endPoint x: 825, endPoint y: 318, distance: 74.3
click at [829, 319] on div "**********" at bounding box center [907, 317] width 377 height 28
type input "****"
click at [666, 339] on label "RRN1H43 - TOCO 294 PESO 7960 (C: 294,00 - P: 7960,00) (VD)" at bounding box center [558, 345] width 339 height 17
click at [1053, 546] on button "Confirmar" at bounding box center [1061, 552] width 70 height 27
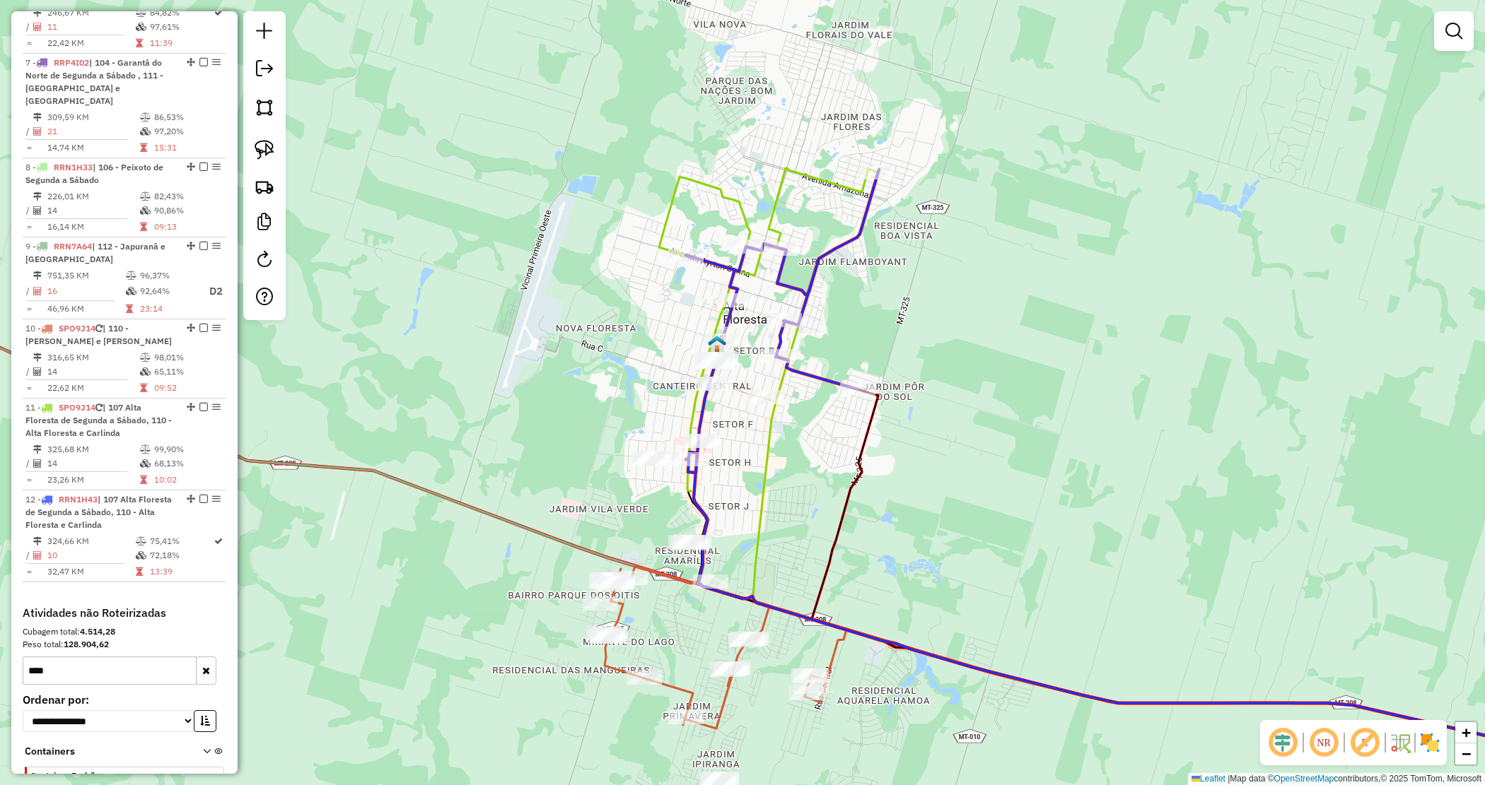
click at [933, 464] on div "Janela de atendimento Grade de atendimento Capacidade Transportadoras Veículos …" at bounding box center [742, 392] width 1485 height 785
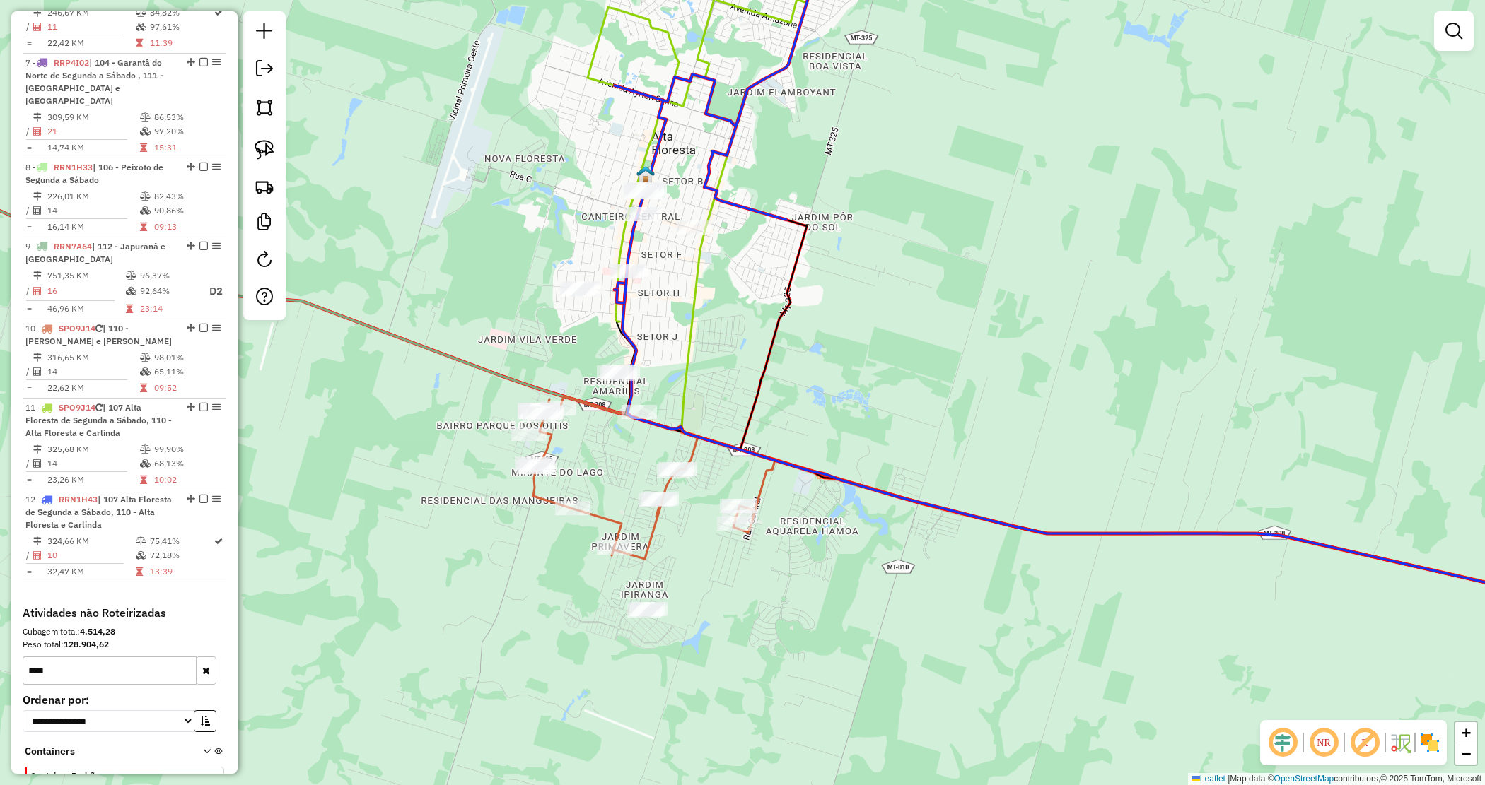
drag, startPoint x: 918, startPoint y: 474, endPoint x: 867, endPoint y: 345, distance: 138.8
click at [867, 345] on div "Janela de atendimento Grade de atendimento Capacidade Transportadoras Veículos …" at bounding box center [742, 392] width 1485 height 785
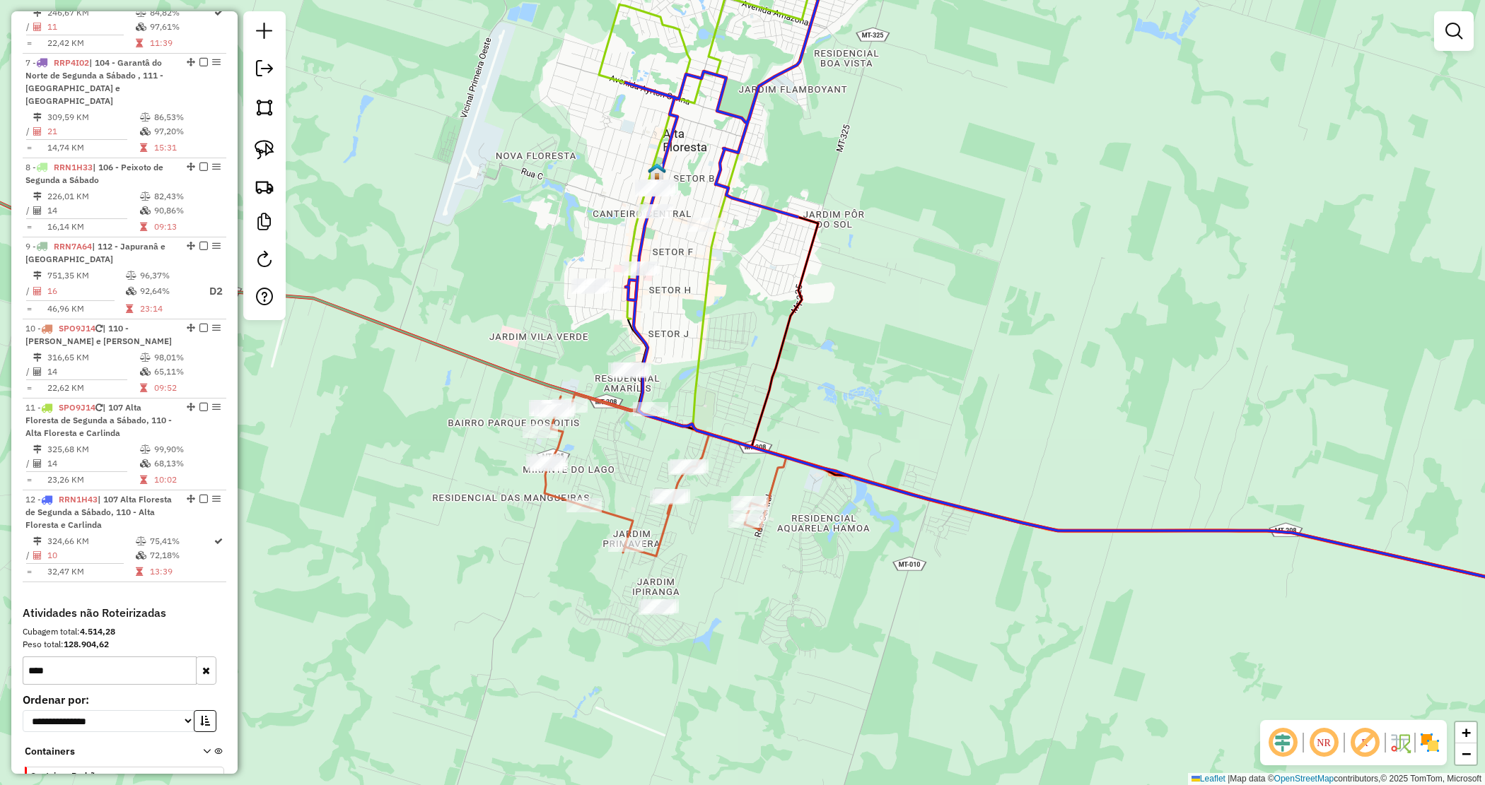
drag, startPoint x: 857, startPoint y: 382, endPoint x: 871, endPoint y: 370, distance: 19.0
click at [871, 370] on div "Janela de atendimento Grade de atendimento Capacidade Transportadoras Veículos …" at bounding box center [742, 392] width 1485 height 785
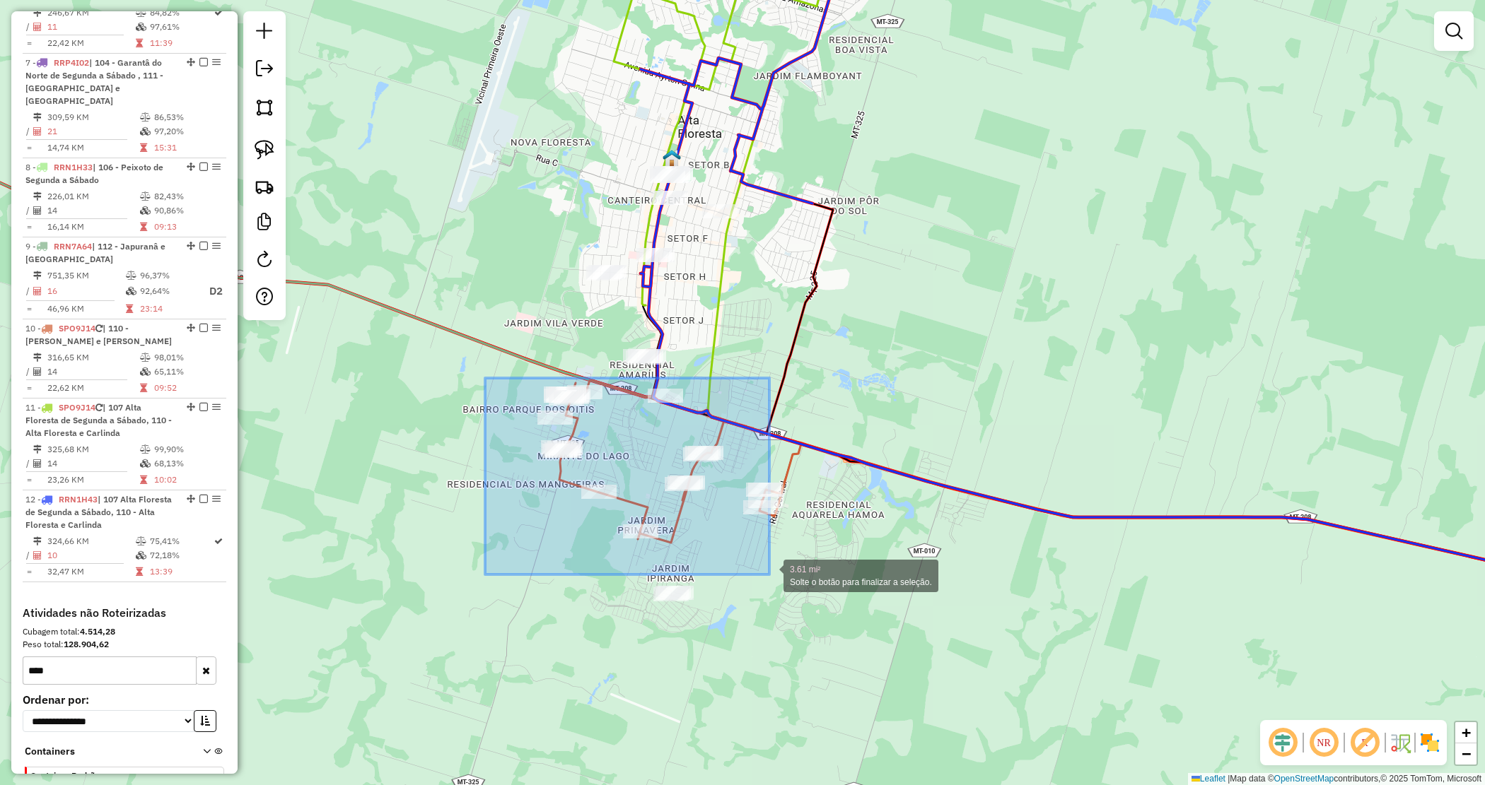
drag, startPoint x: 485, startPoint y: 378, endPoint x: 836, endPoint y: 619, distance: 425.1
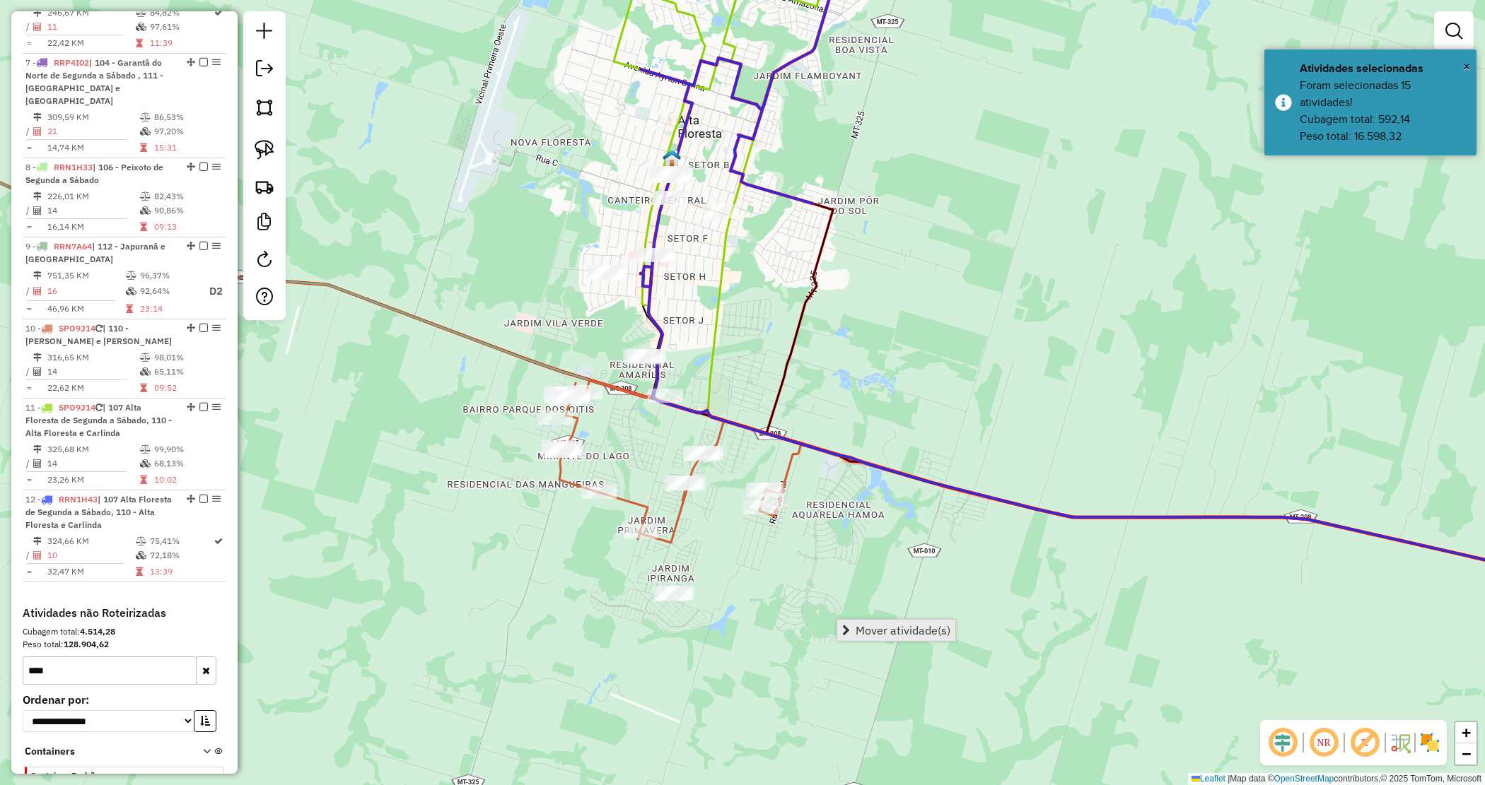
click at [877, 628] on span "Mover atividade(s)" at bounding box center [902, 630] width 95 height 11
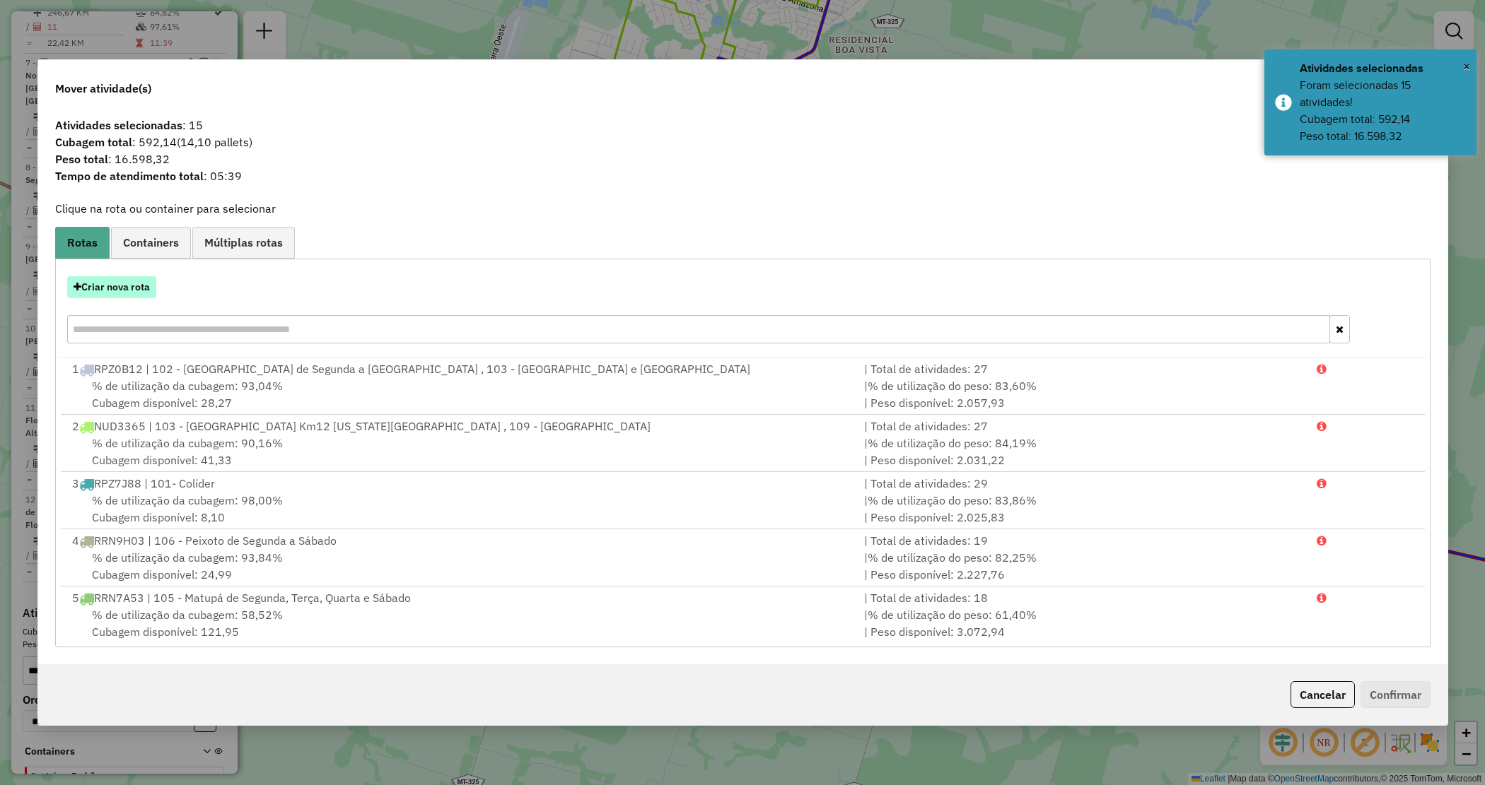
click at [108, 291] on button "Criar nova rota" at bounding box center [111, 287] width 89 height 22
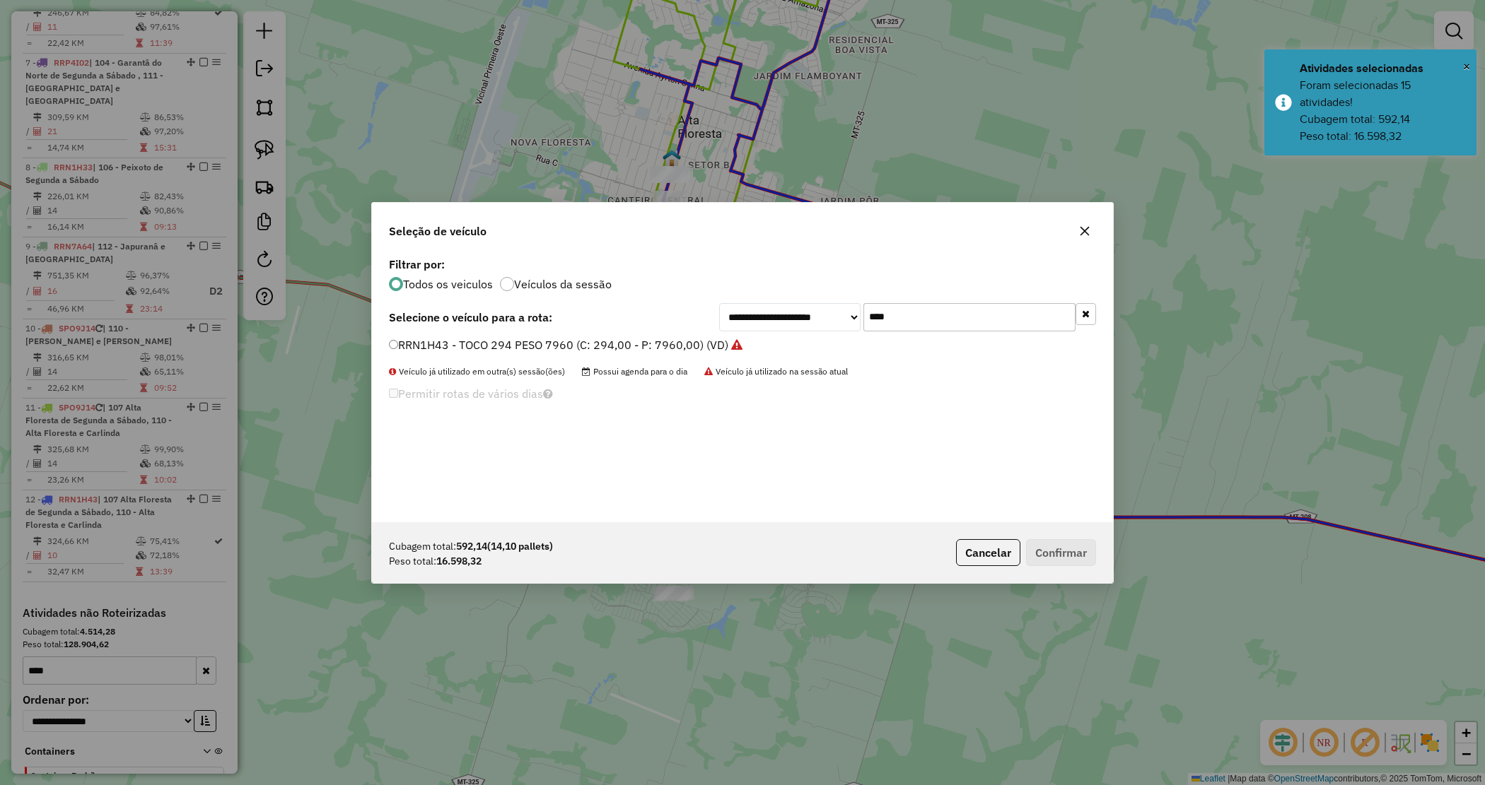
drag, startPoint x: 940, startPoint y: 322, endPoint x: 822, endPoint y: 309, distance: 119.5
click at [822, 309] on div "**********" at bounding box center [907, 317] width 377 height 28
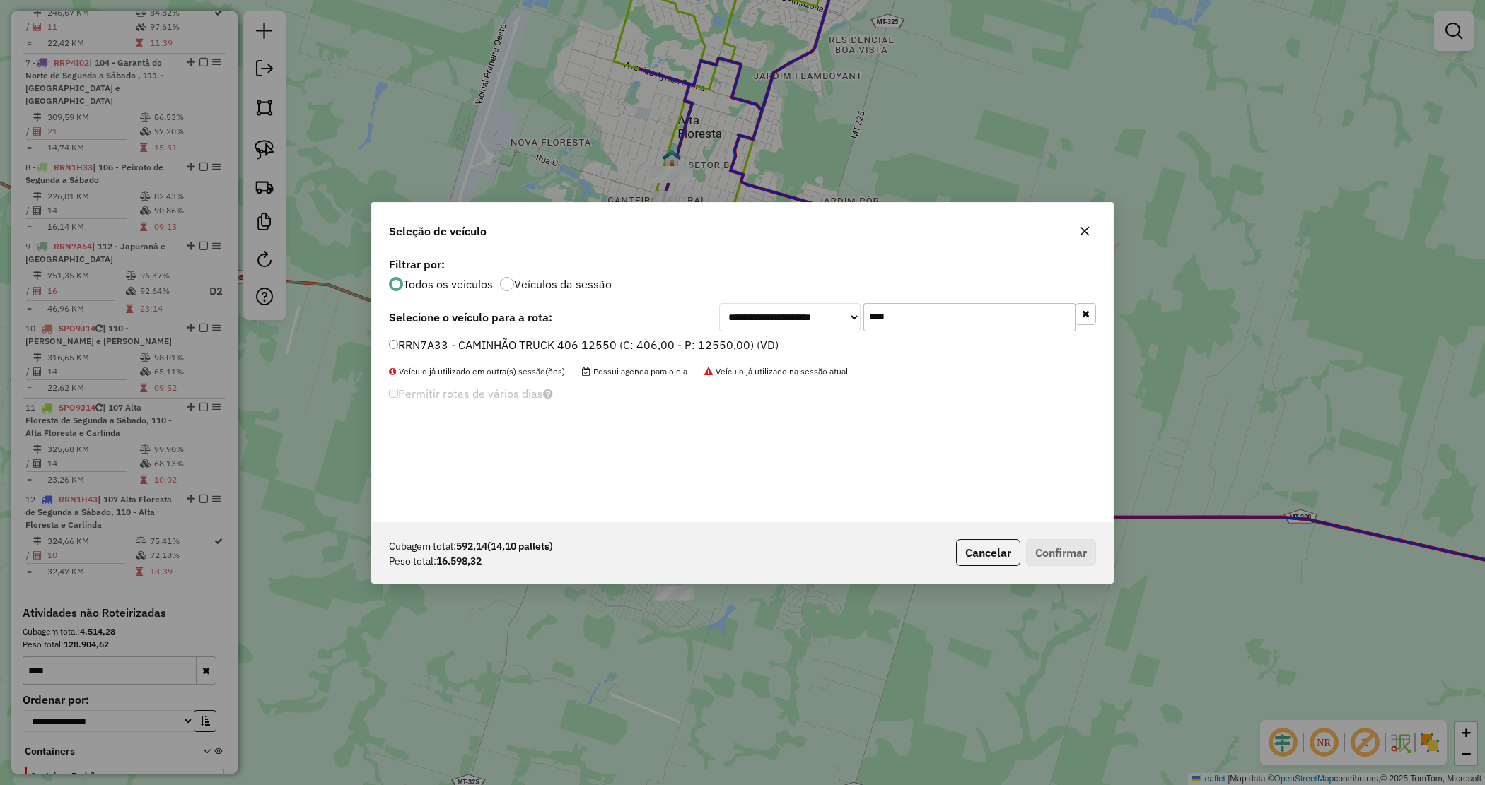
type input "****"
click at [681, 341] on label "RRN7A33 - CAMINHÃO TRUCK 406 12550 (C: 406,00 - P: 12550,00) (VD)" at bounding box center [584, 345] width 390 height 17
click at [1071, 549] on button "Confirmar" at bounding box center [1061, 552] width 70 height 27
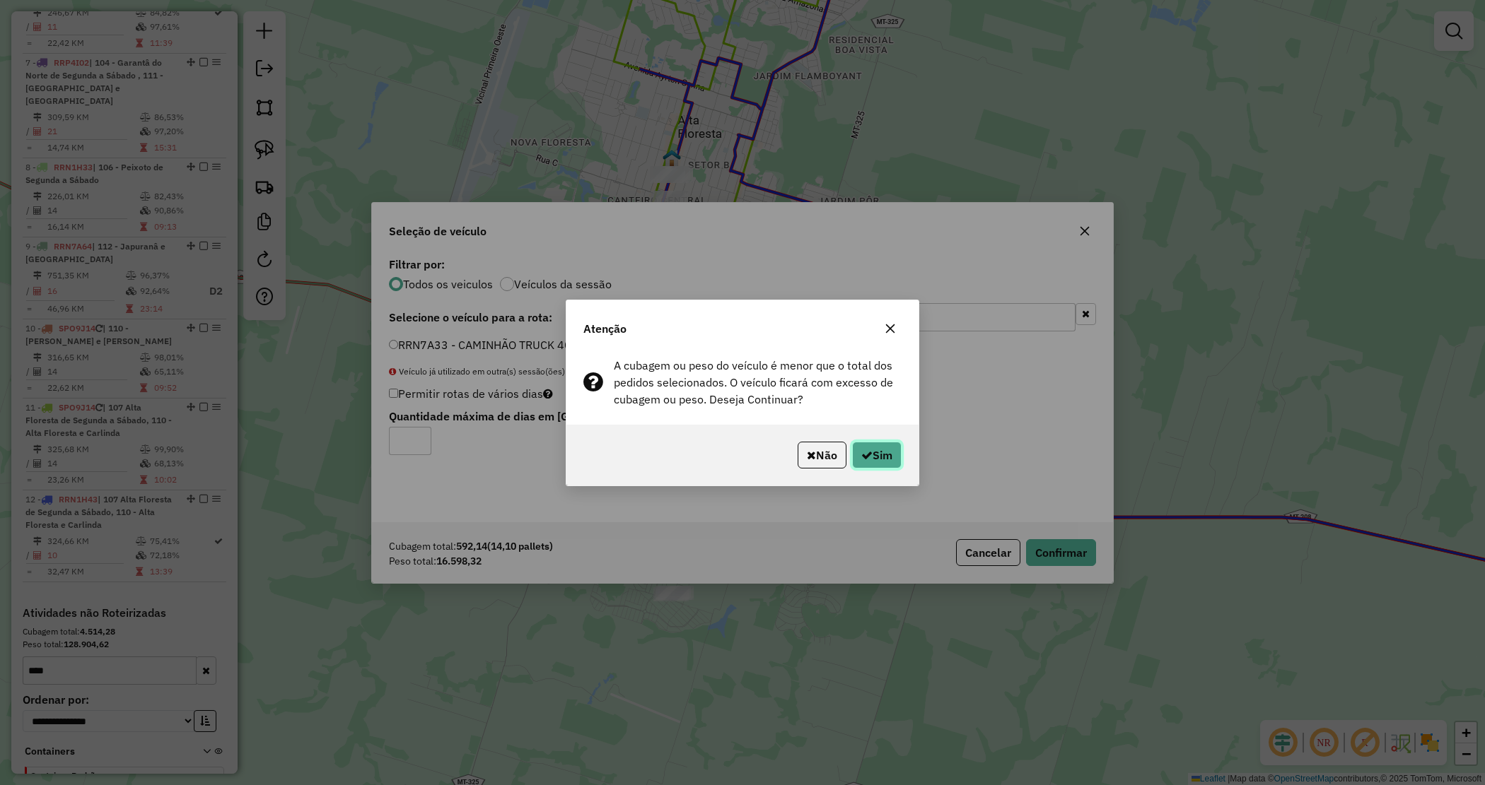
click at [881, 445] on button "Sim" at bounding box center [876, 455] width 49 height 27
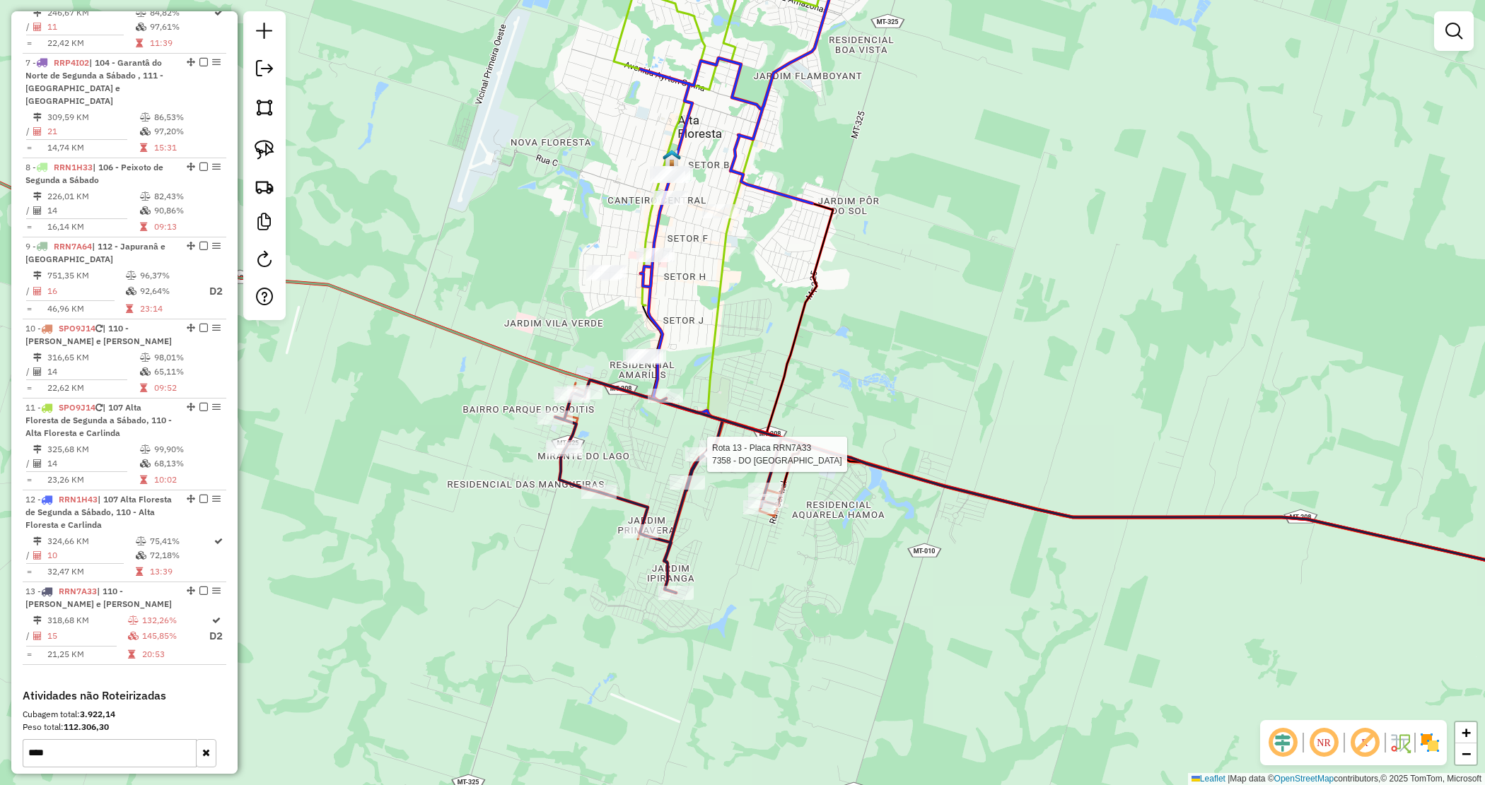
select select "*********"
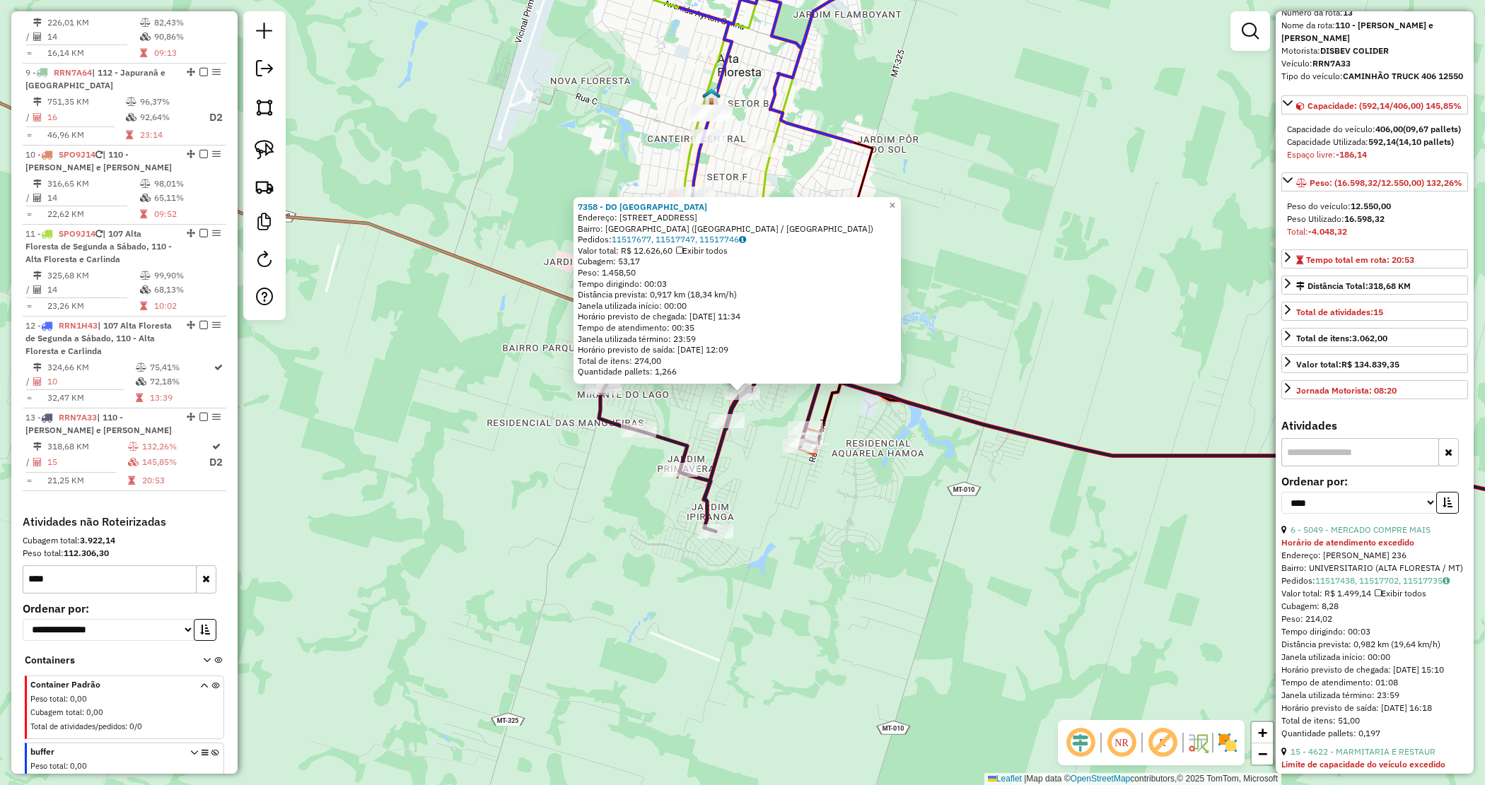
scroll to position [88, 0]
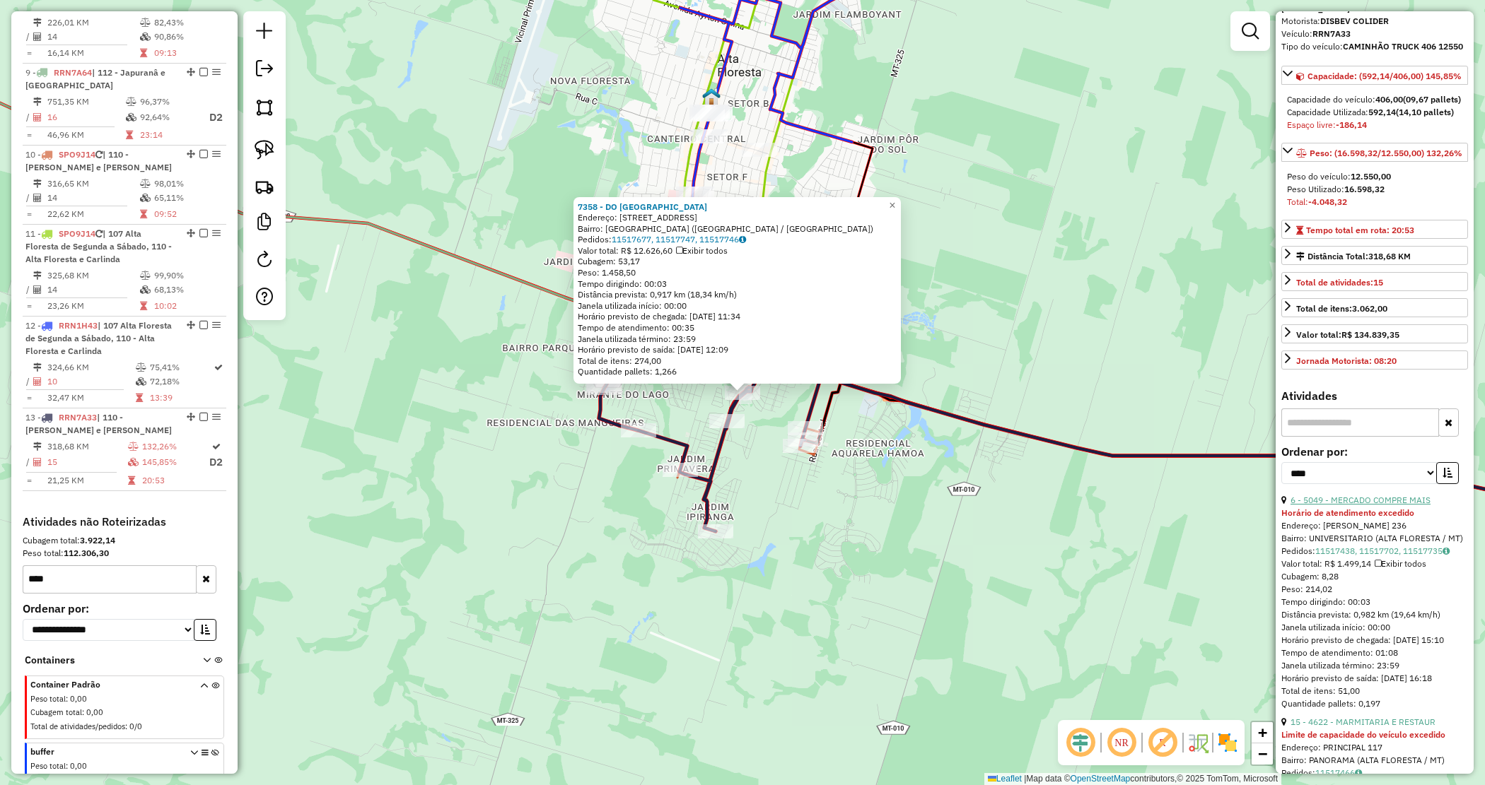
click at [1363, 505] on link "6 - 5049 - MERCADO COMPRE MAIS" at bounding box center [1360, 500] width 140 height 11
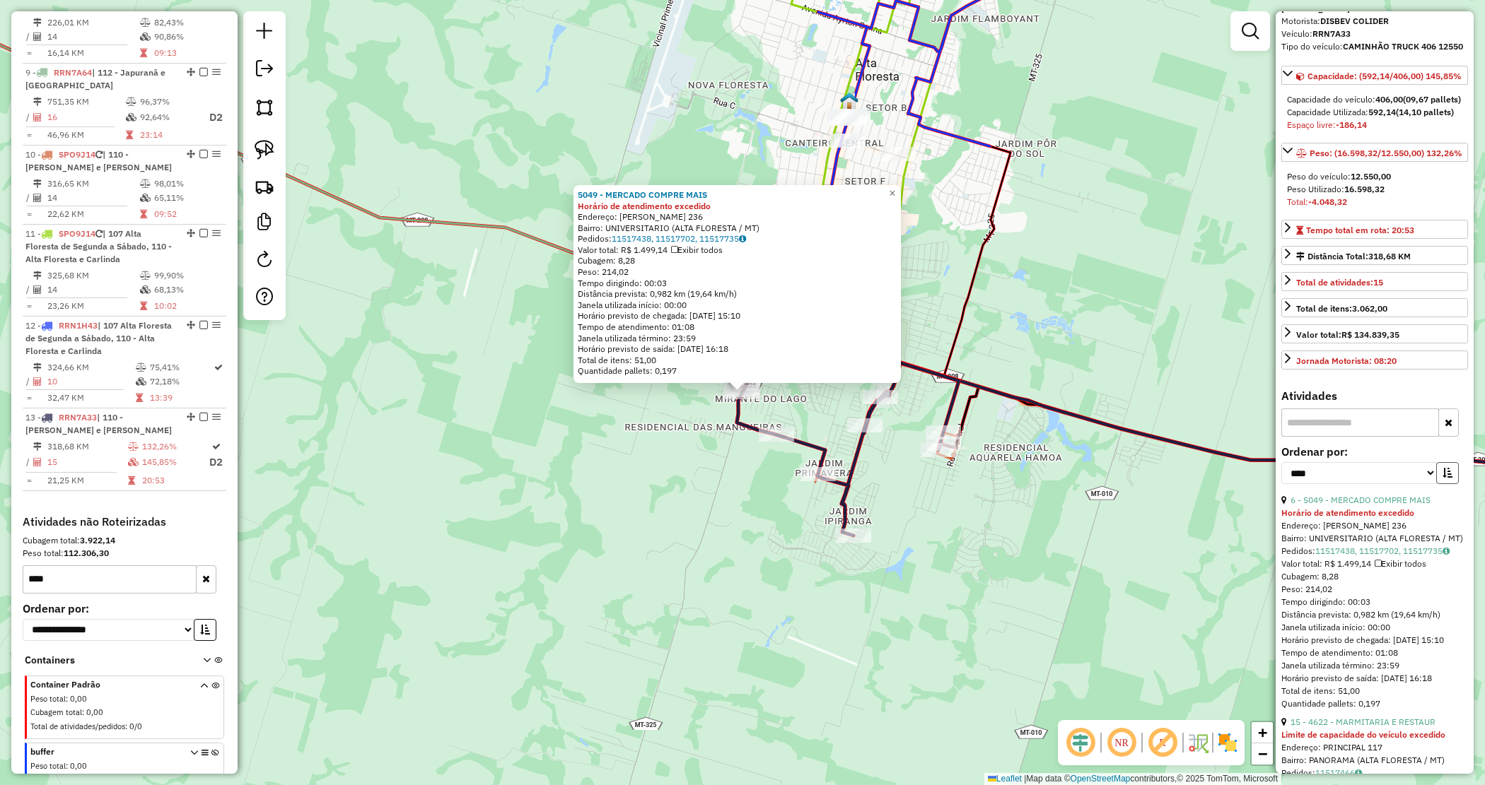
click at [1447, 484] on button "button" at bounding box center [1447, 473] width 23 height 22
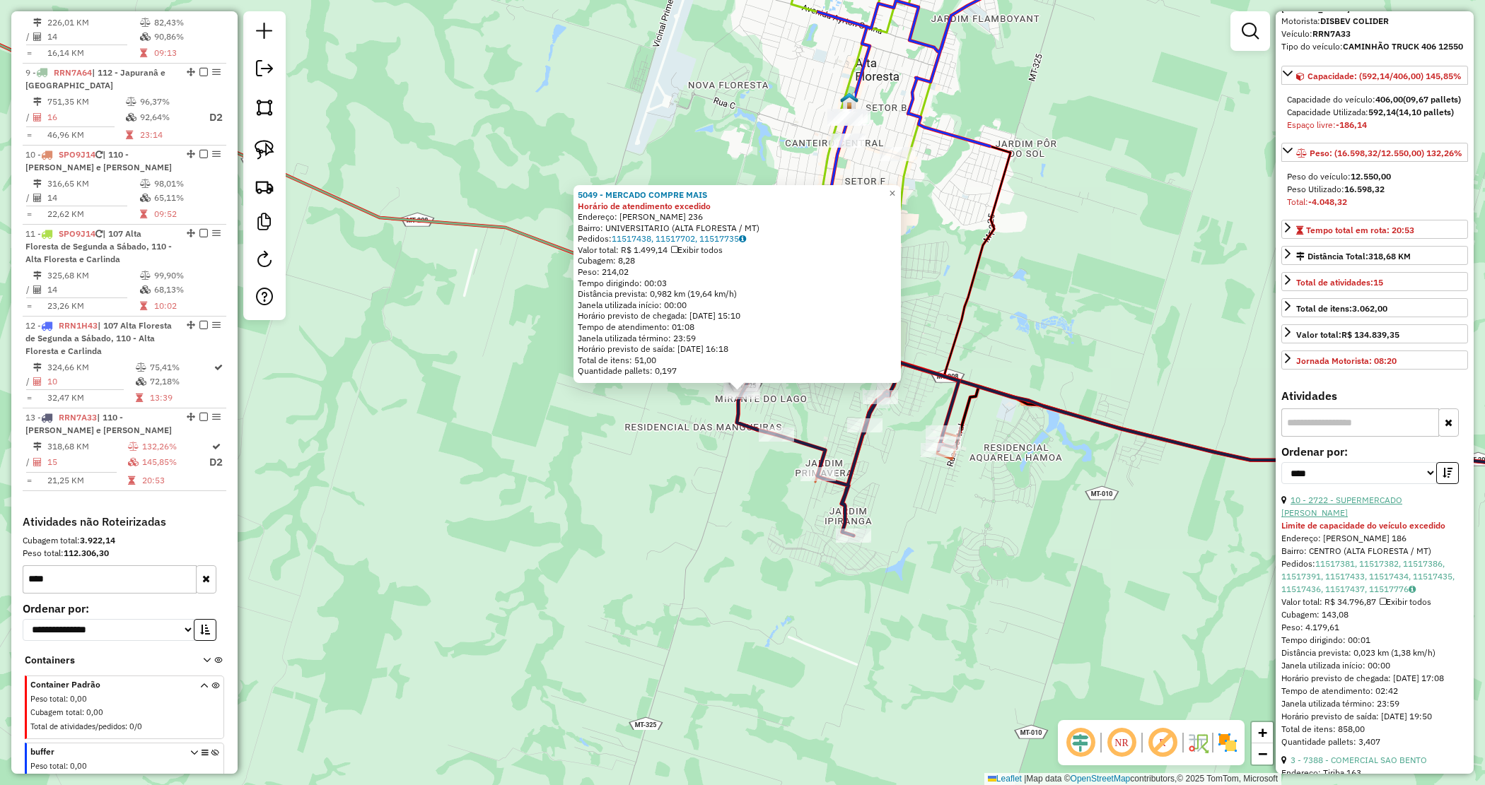
click at [1373, 518] on link "10 - 2722 - SUPERMERCADO [PERSON_NAME]" at bounding box center [1341, 506] width 121 height 23
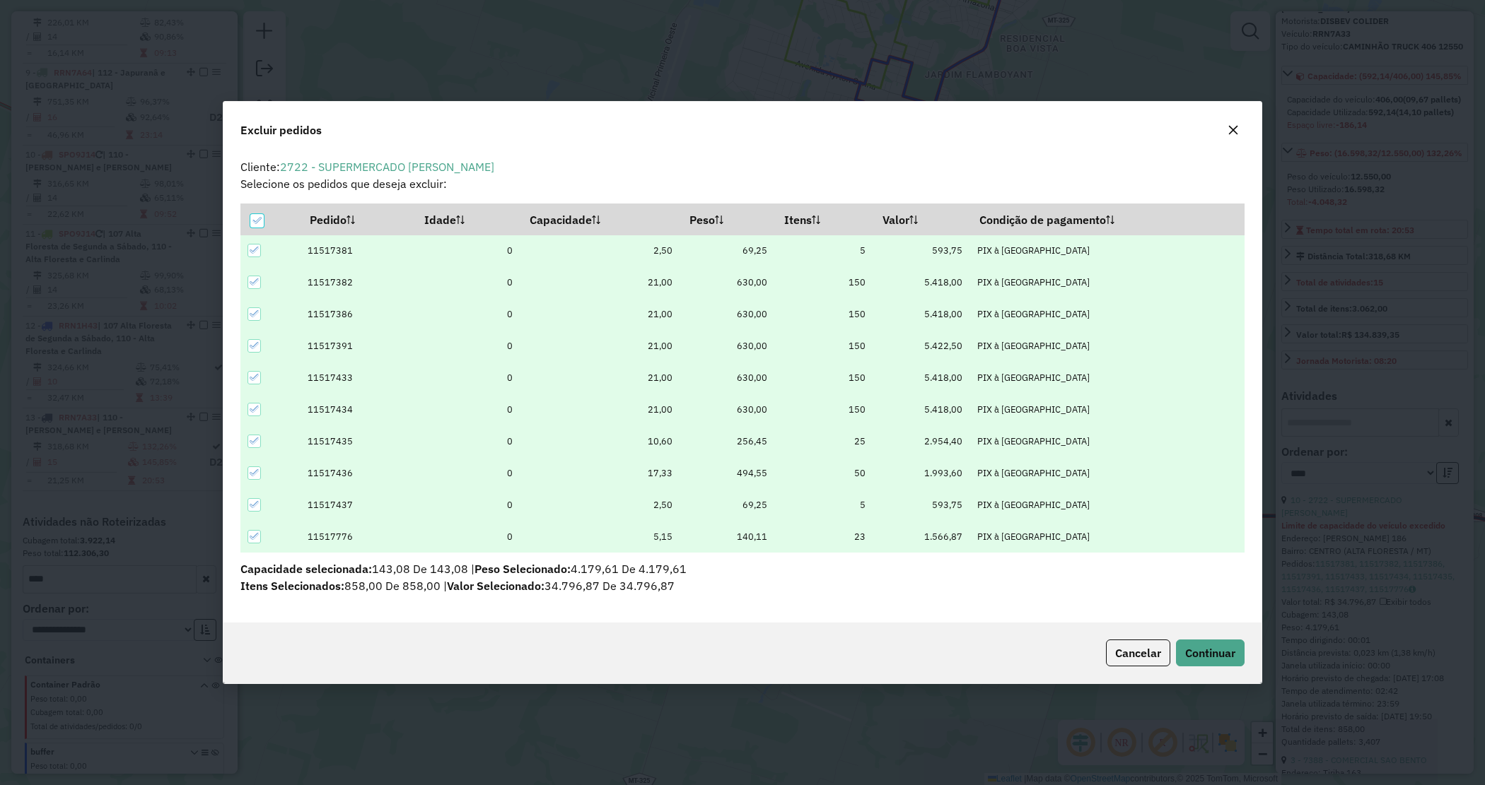
scroll to position [0, 0]
click at [1197, 660] on span "Continuar" at bounding box center [1210, 653] width 50 height 14
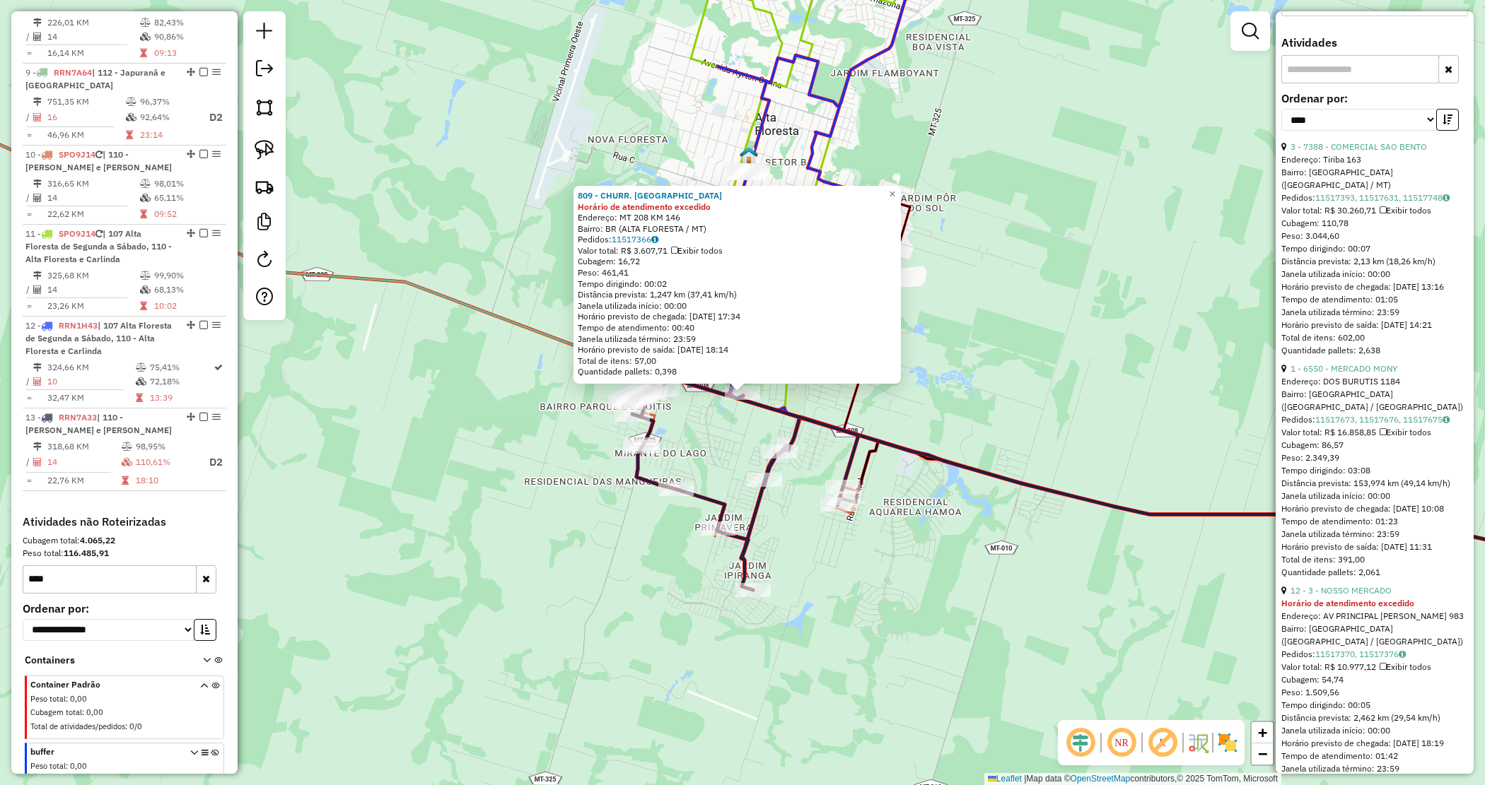
scroll to position [530, 0]
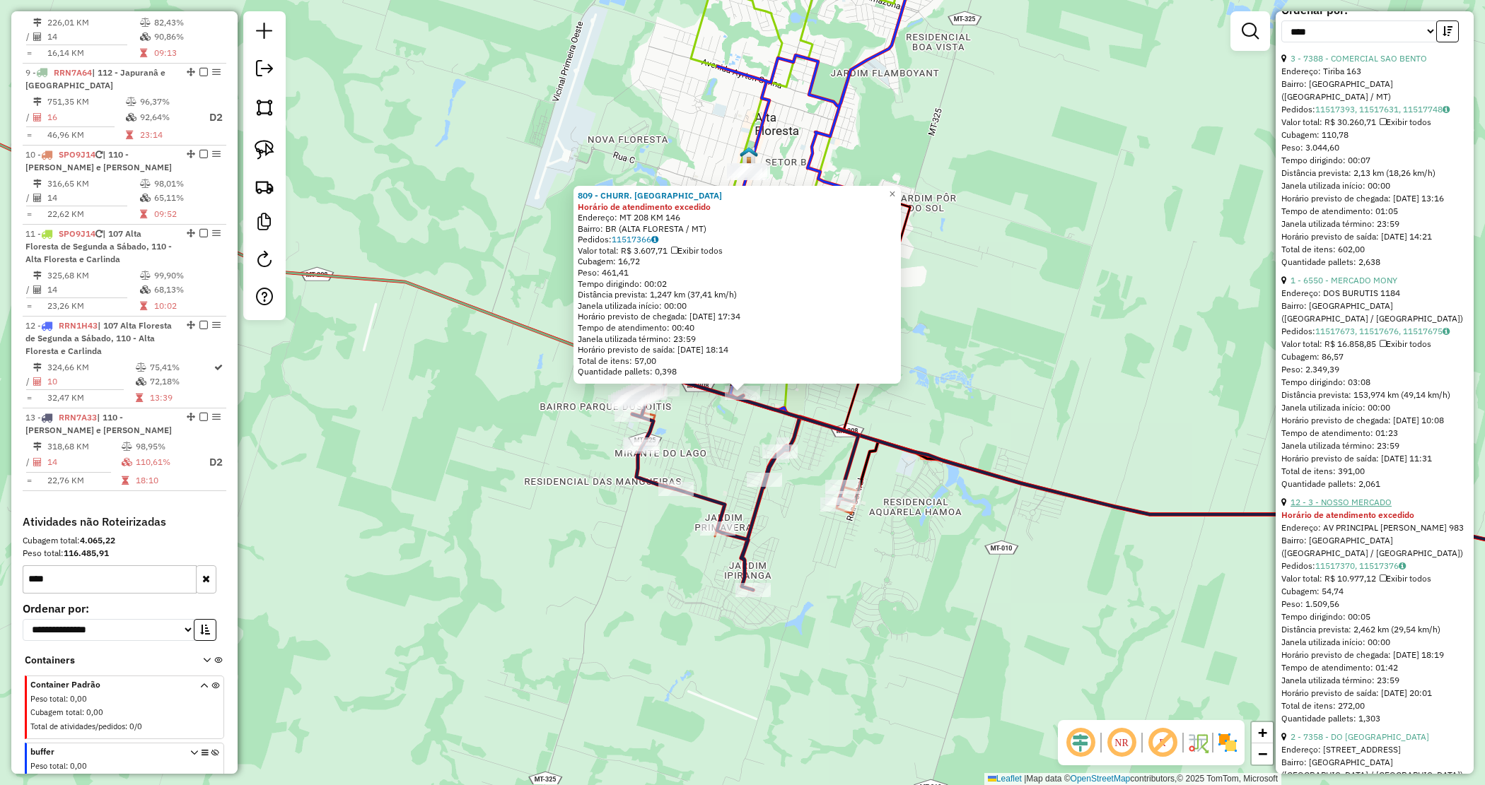
click at [1360, 508] on link "12 - 3 - NOSSO MERCADO" at bounding box center [1340, 502] width 101 height 11
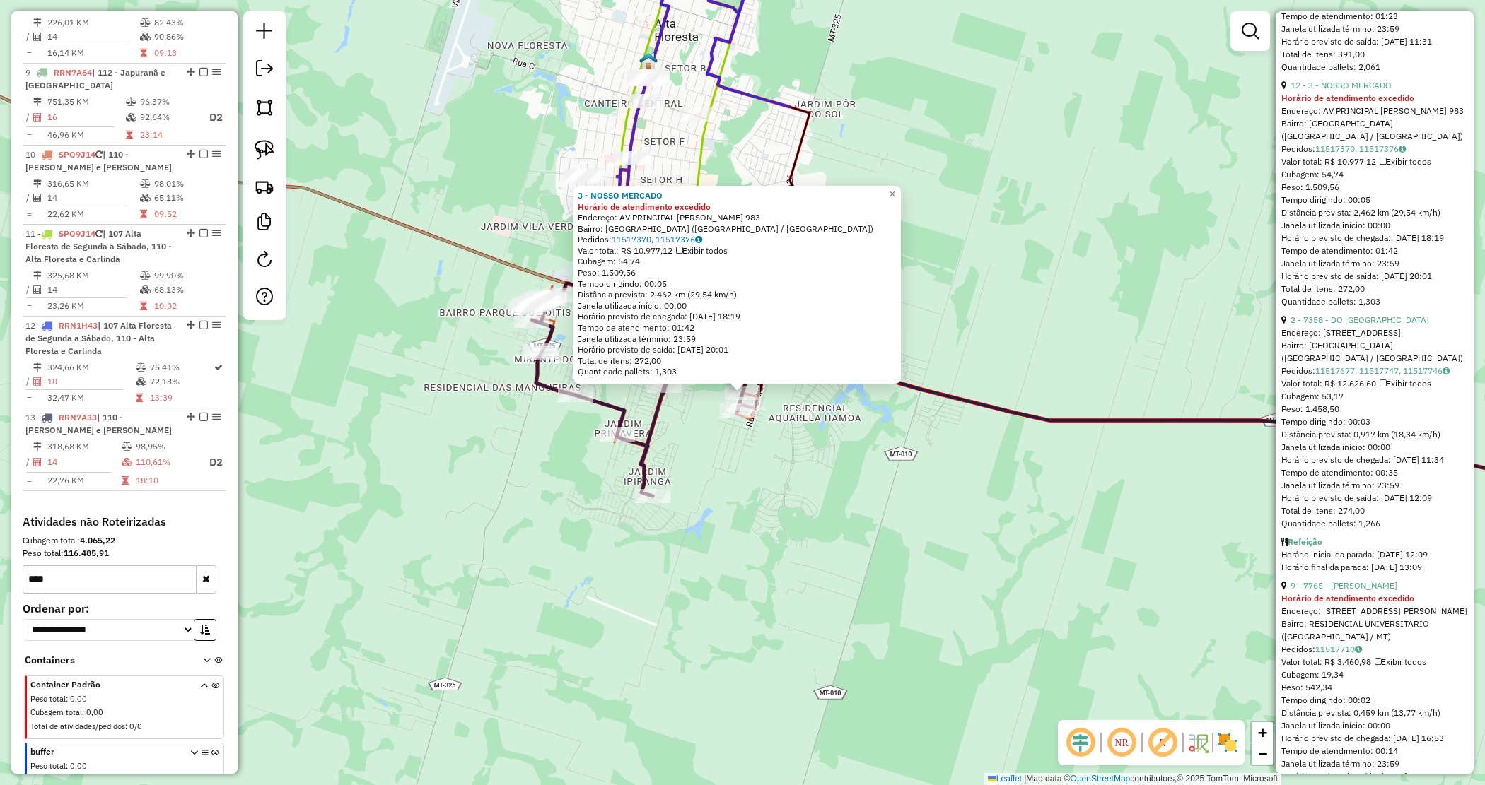
scroll to position [972, 0]
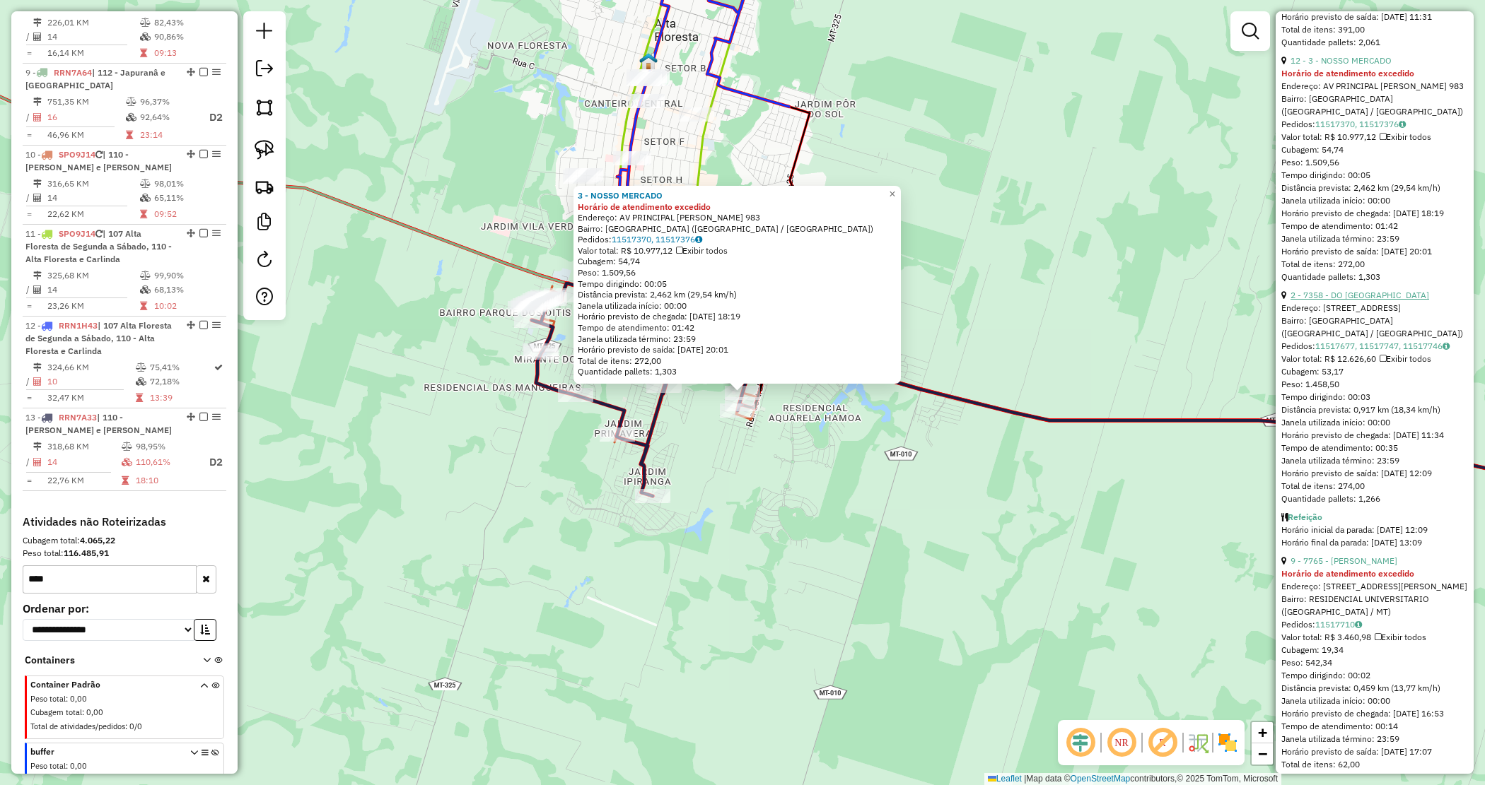
click at [1333, 300] on link "2 - 7358 - DO [GEOGRAPHIC_DATA]" at bounding box center [1359, 295] width 139 height 11
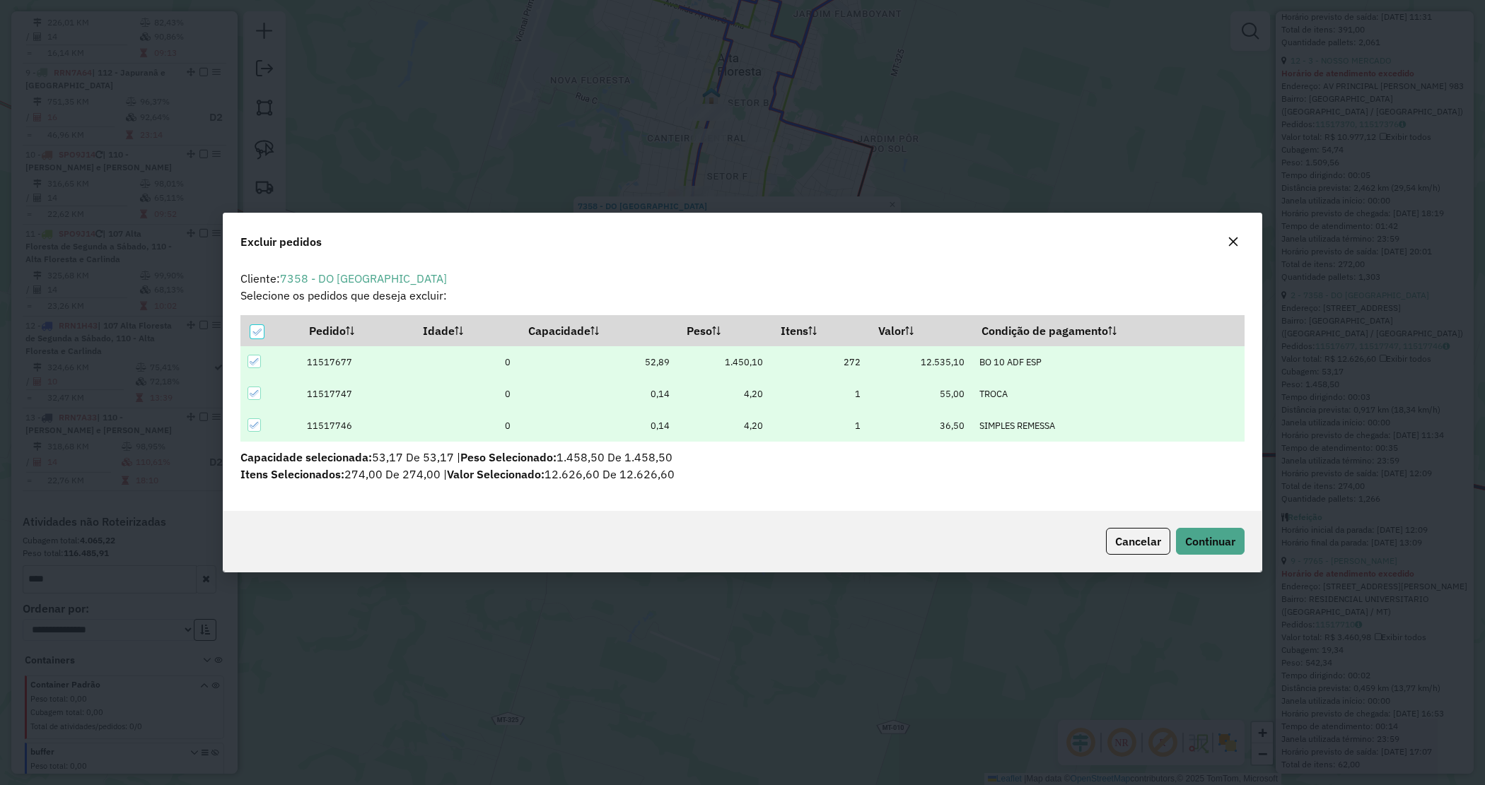
scroll to position [0, 0]
click at [1192, 534] on span "Continuar" at bounding box center [1210, 541] width 50 height 14
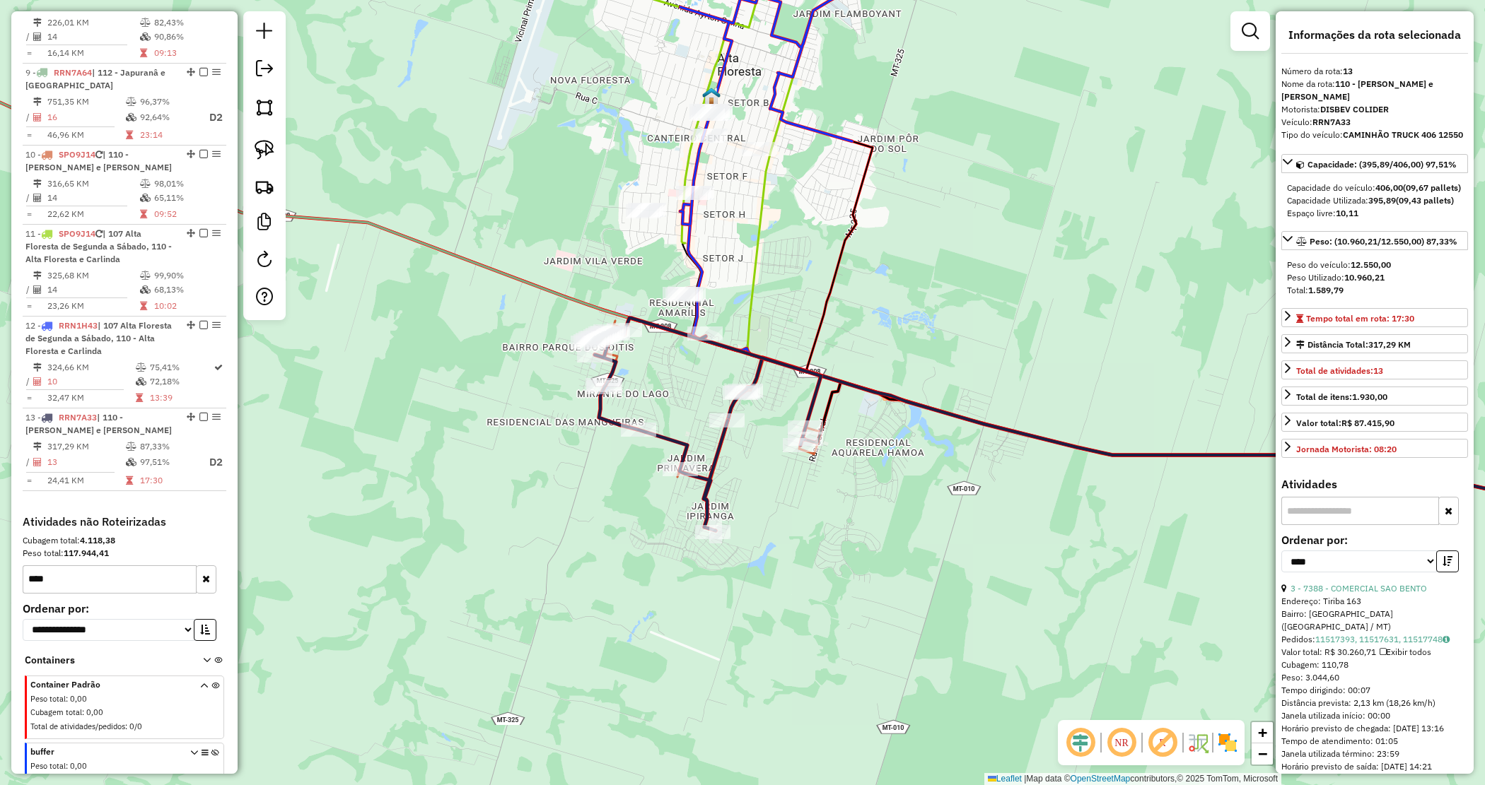
click at [884, 508] on div "Janela de atendimento Grade de atendimento Capacidade Transportadoras Veículos …" at bounding box center [742, 392] width 1485 height 785
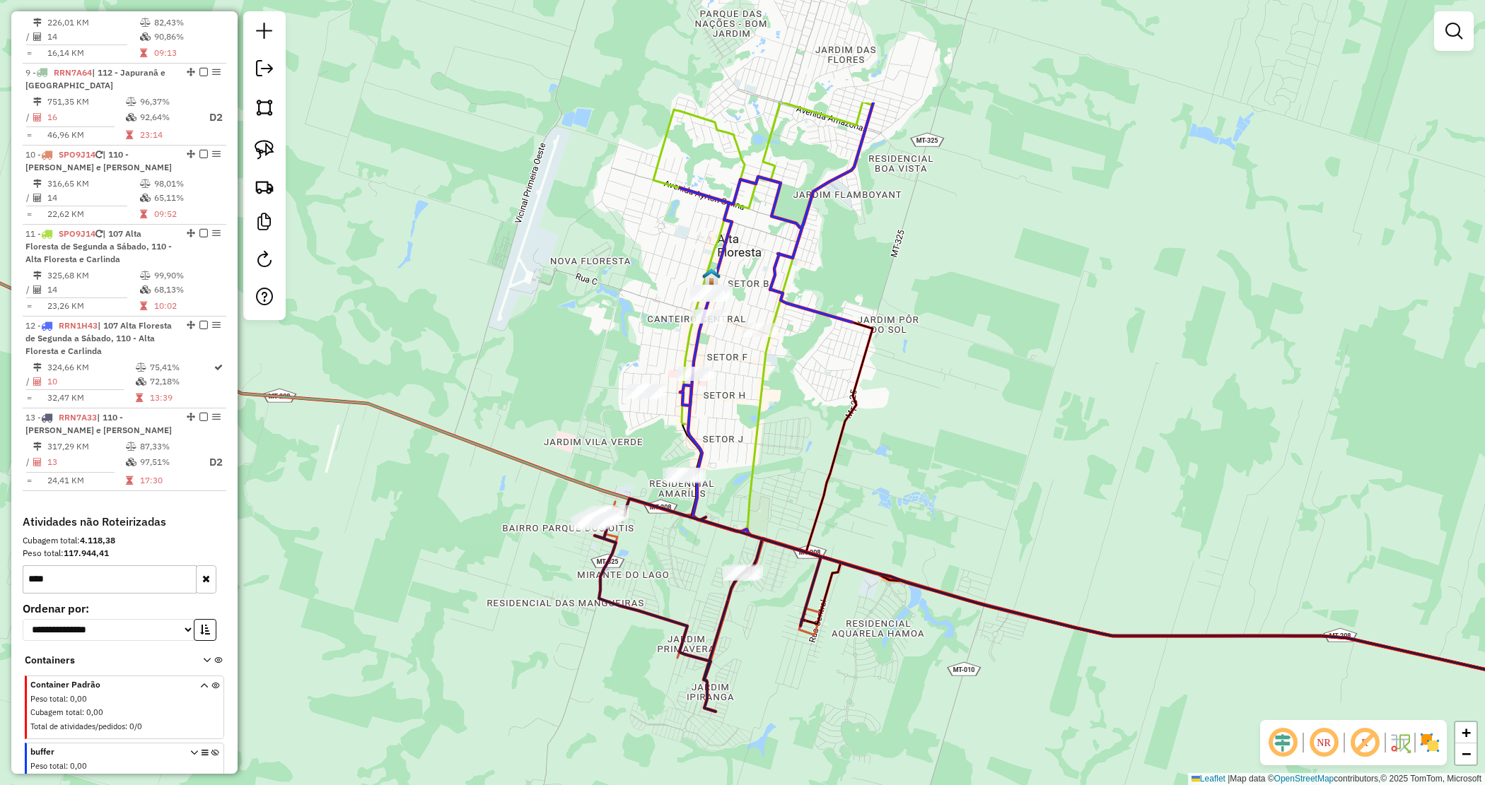
drag, startPoint x: 952, startPoint y: 532, endPoint x: 981, endPoint y: 563, distance: 43.0
click at [981, 563] on div "Janela de atendimento Grade de atendimento Capacidade Transportadoras Veículos …" at bounding box center [742, 392] width 1485 height 785
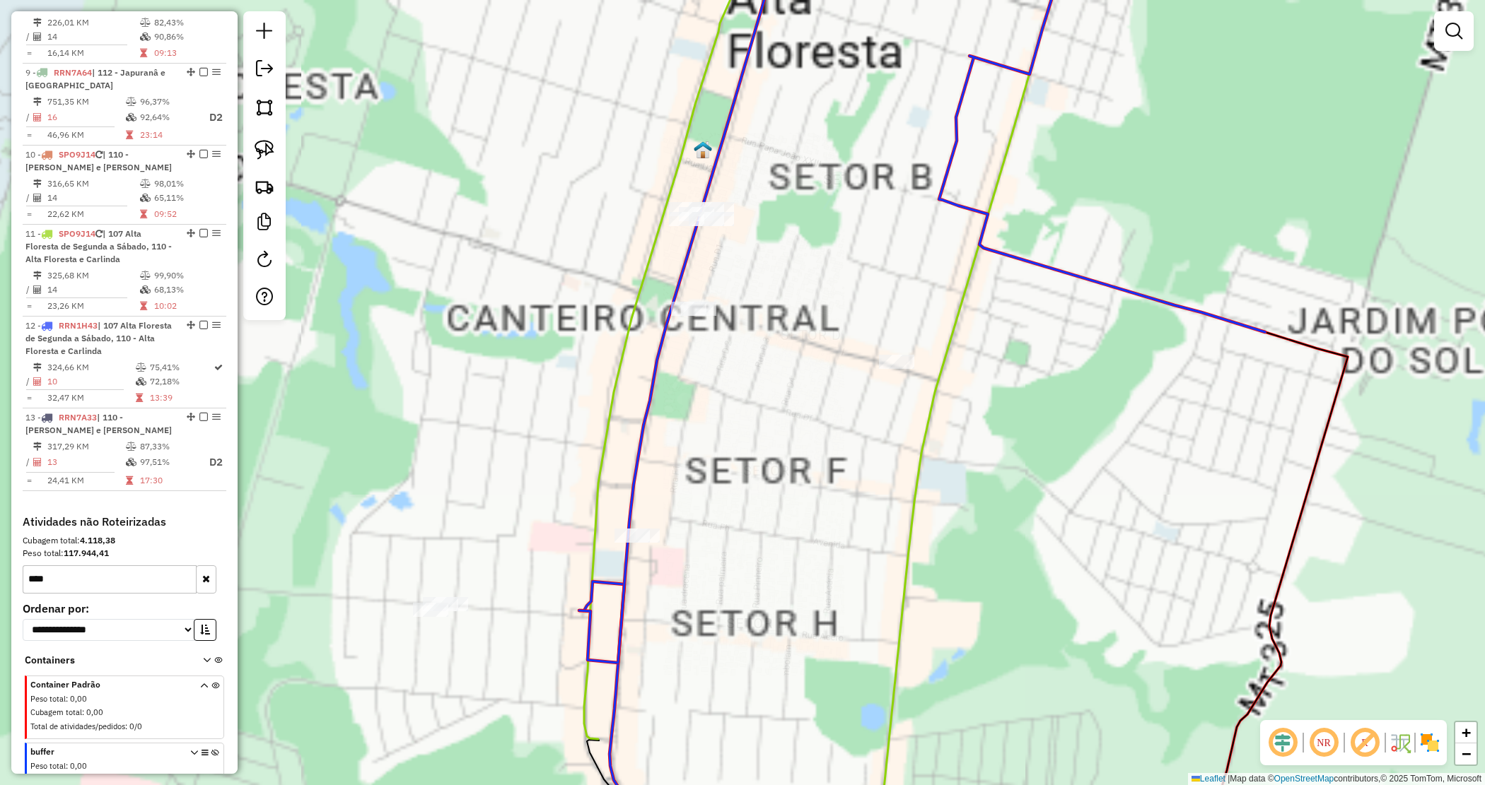
click at [714, 320] on div "Janela de atendimento Grade de atendimento Capacidade Transportadoras Veículos …" at bounding box center [742, 392] width 1485 height 785
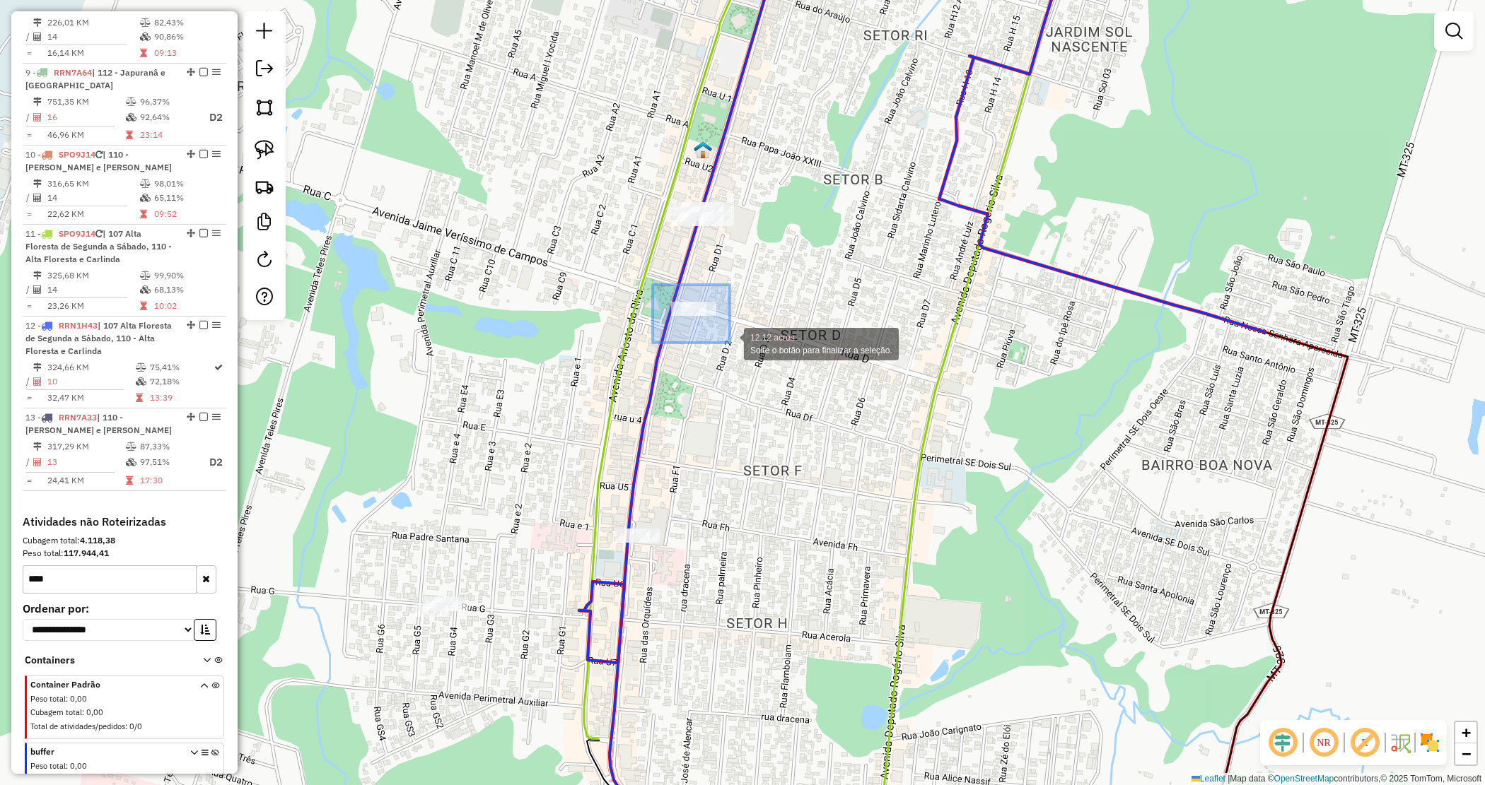
drag, startPoint x: 654, startPoint y: 286, endPoint x: 730, endPoint y: 343, distance: 95.0
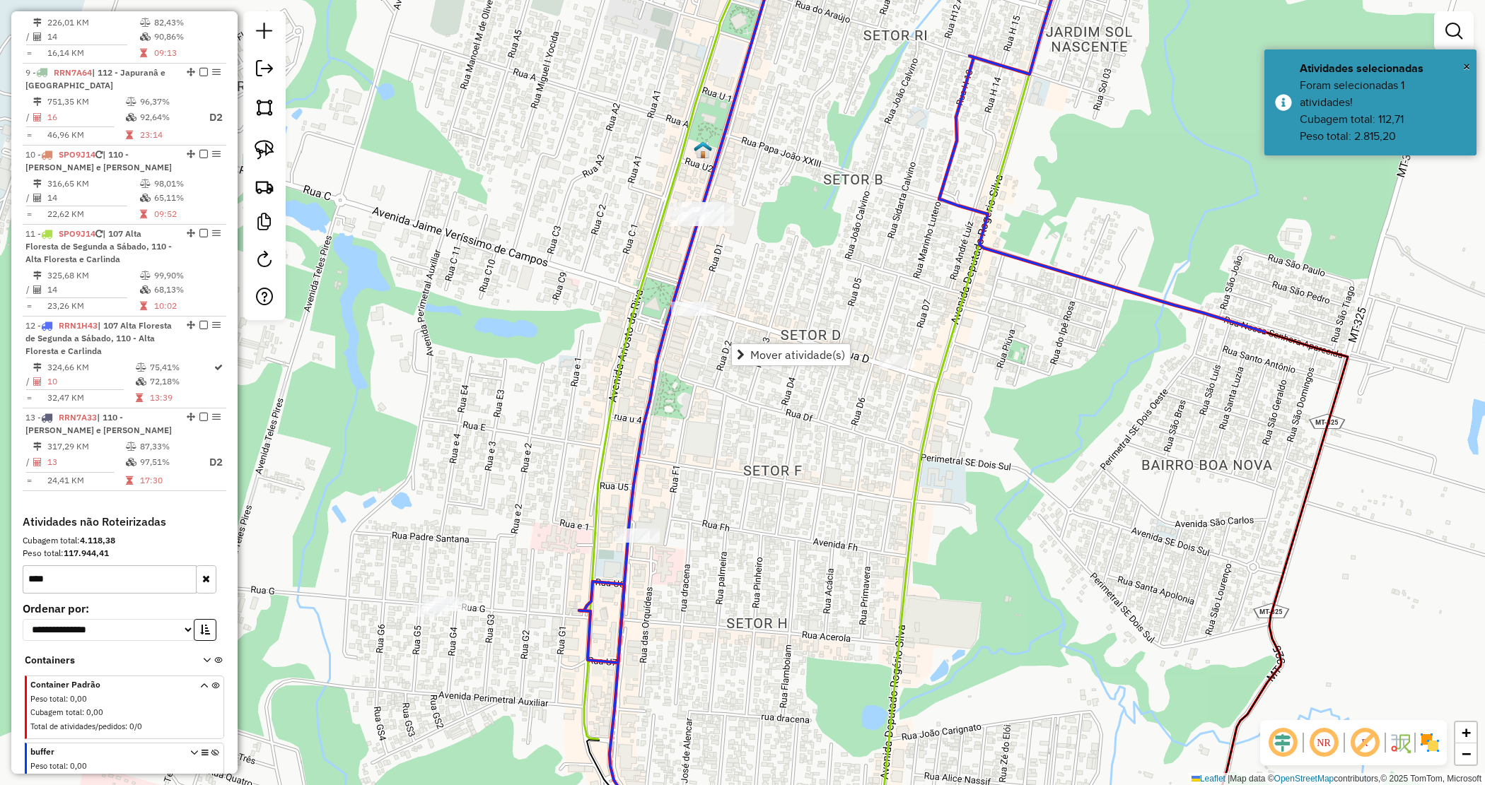
click at [711, 378] on div "Janela de atendimento Grade de atendimento Capacidade Transportadoras Veículos …" at bounding box center [742, 392] width 1485 height 785
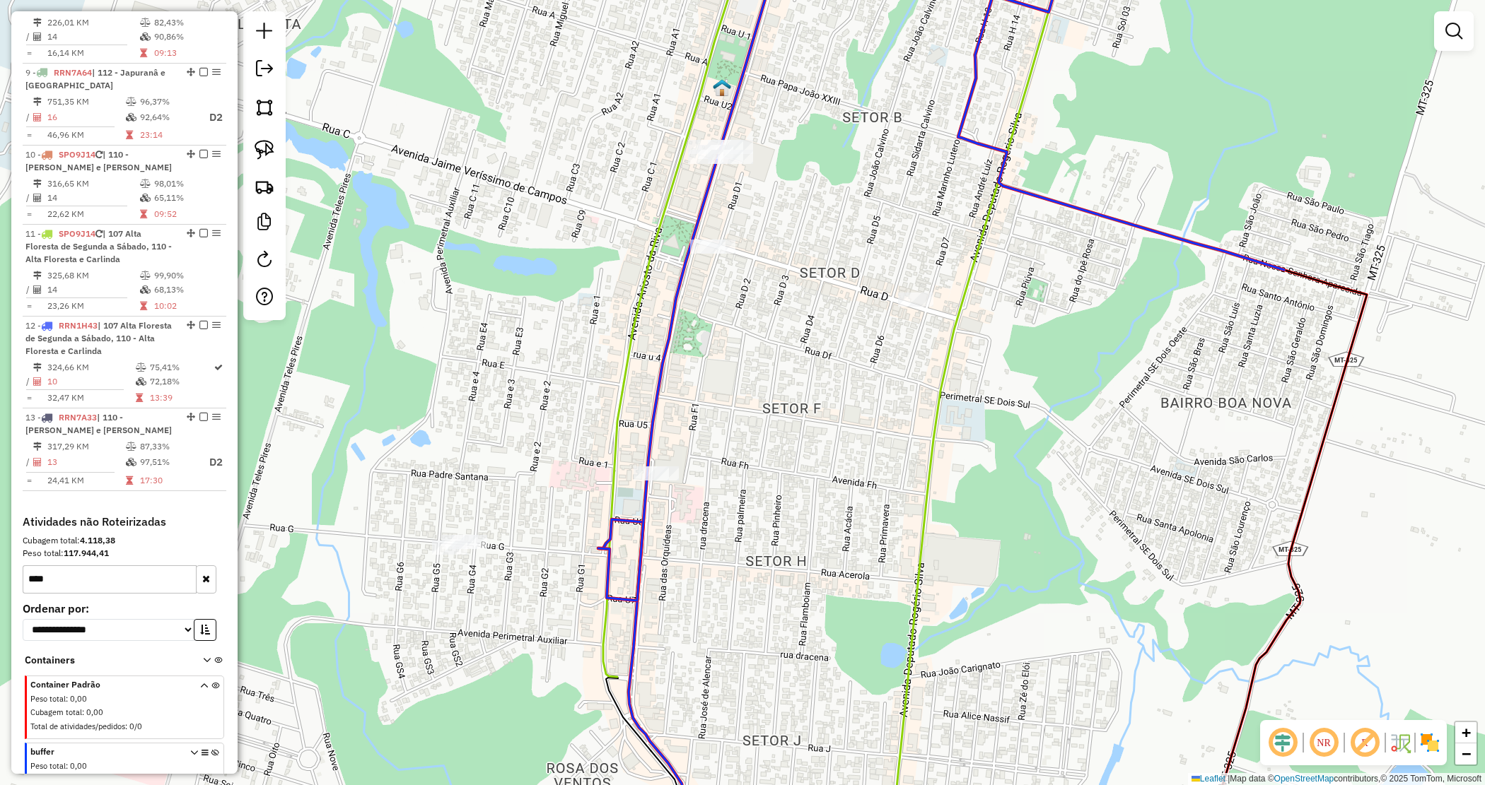
drag, startPoint x: 742, startPoint y: 357, endPoint x: 750, endPoint y: 312, distance: 45.9
click at [750, 312] on div "Janela de atendimento Grade de atendimento Capacidade Transportadoras Veículos …" at bounding box center [742, 392] width 1485 height 785
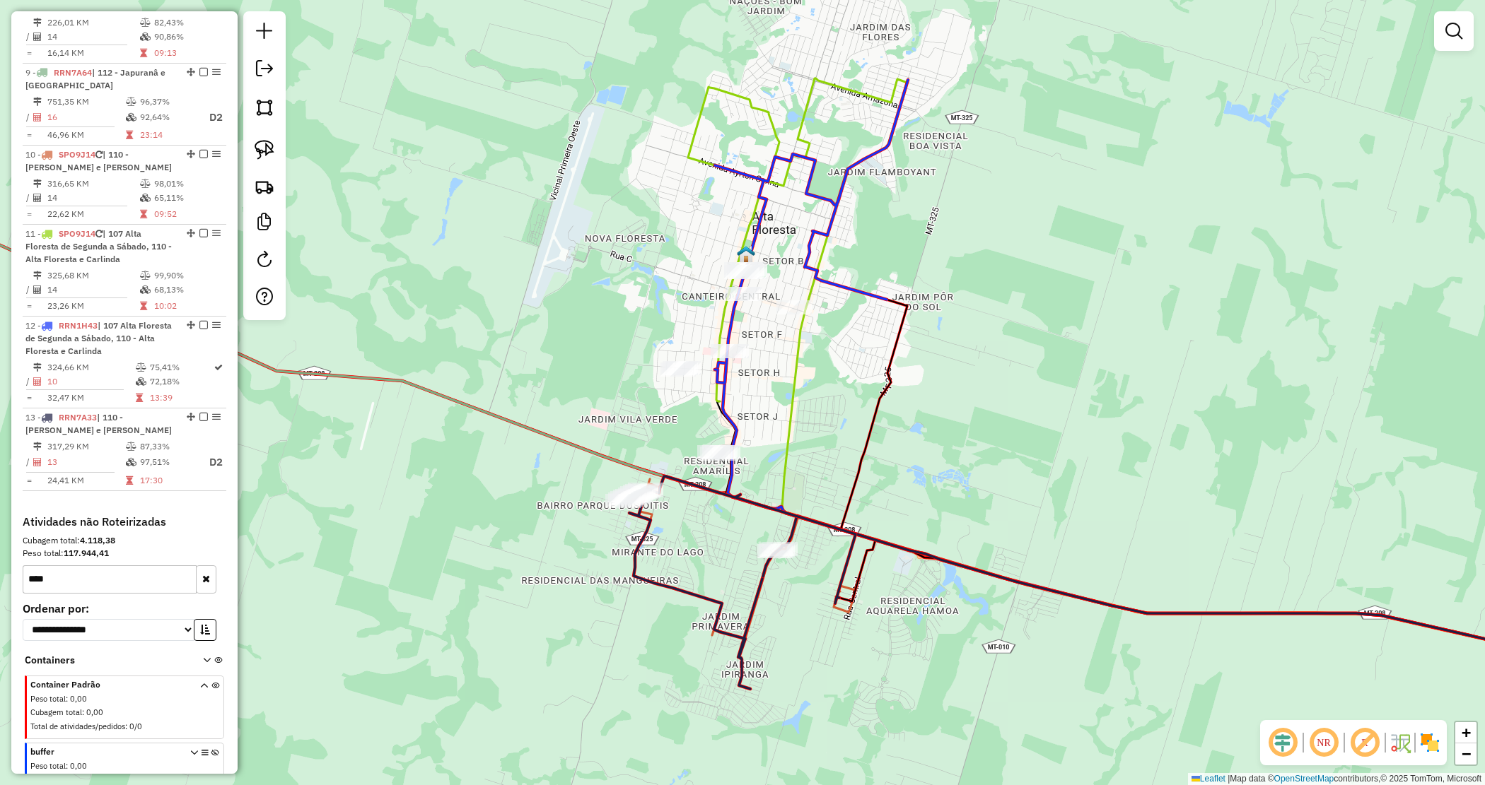
click at [775, 351] on div "Janela de atendimento Grade de atendimento Capacidade Transportadoras Veículos …" at bounding box center [742, 392] width 1485 height 785
drag, startPoint x: 274, startPoint y: 156, endPoint x: 297, endPoint y: 171, distance: 28.0
click at [271, 156] on img at bounding box center [265, 150] width 20 height 20
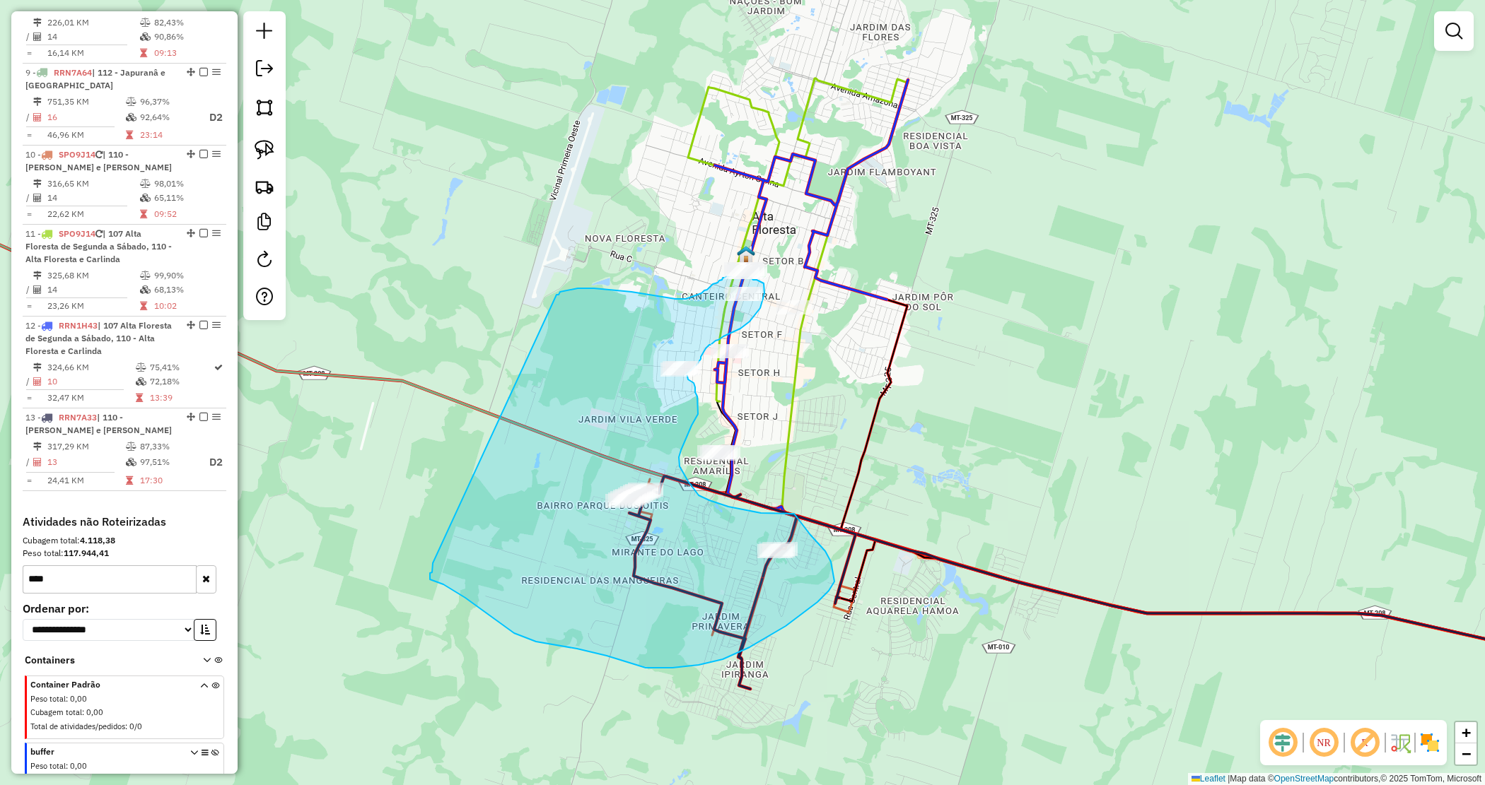
drag, startPoint x: 557, startPoint y: 295, endPoint x: 435, endPoint y: 561, distance: 292.6
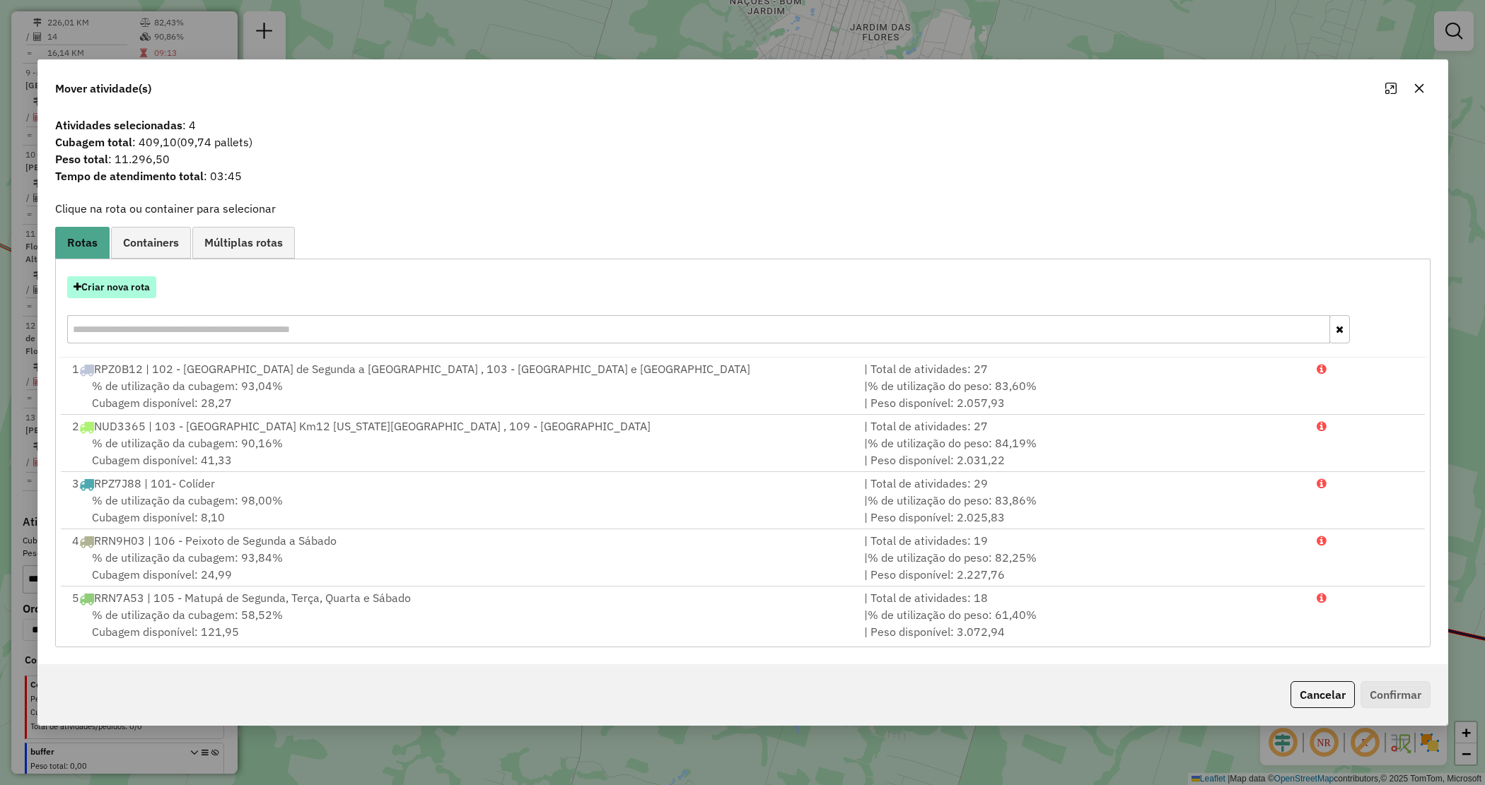
click at [90, 291] on button "Criar nova rota" at bounding box center [111, 287] width 89 height 22
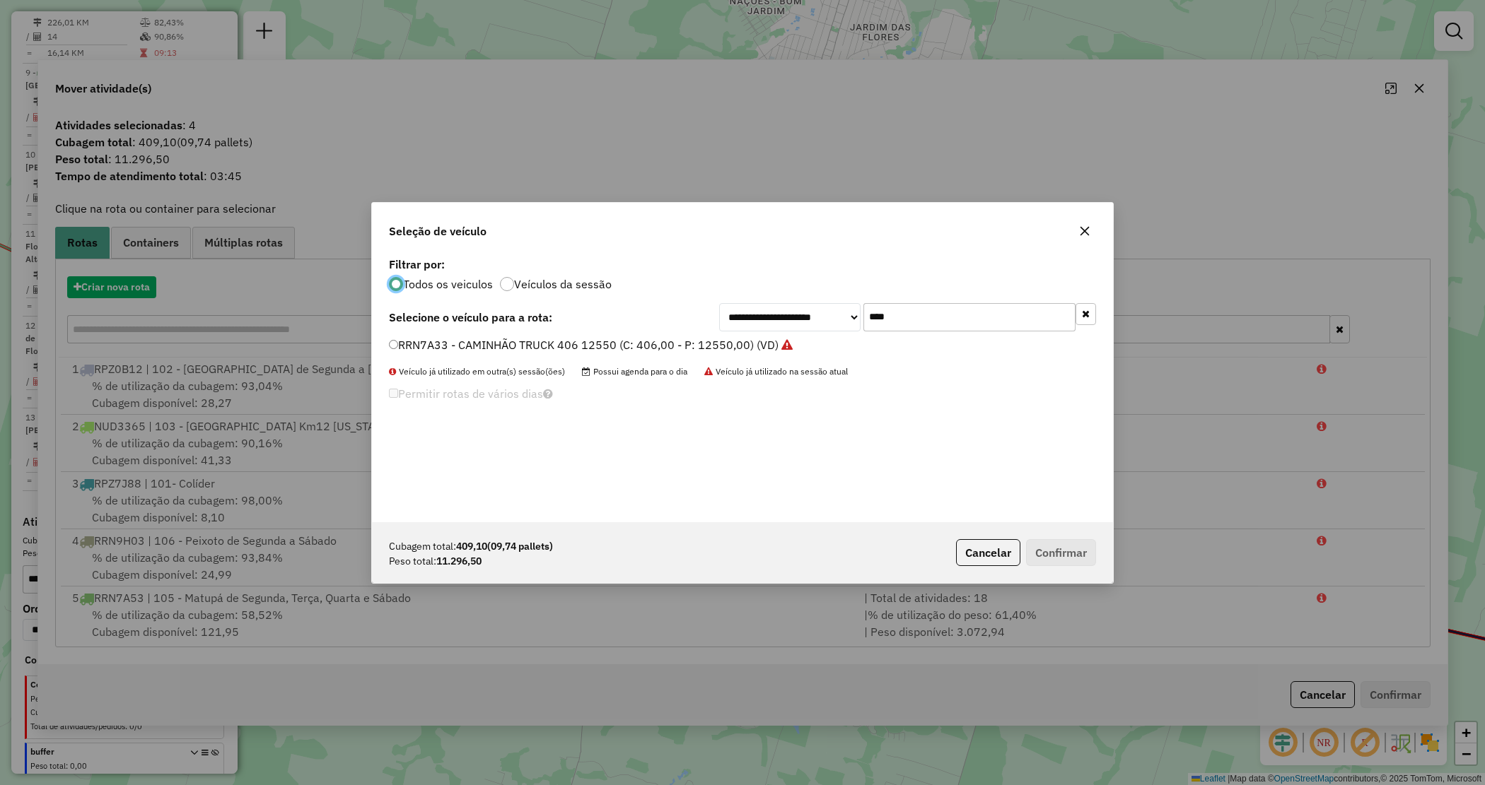
scroll to position [7, 4]
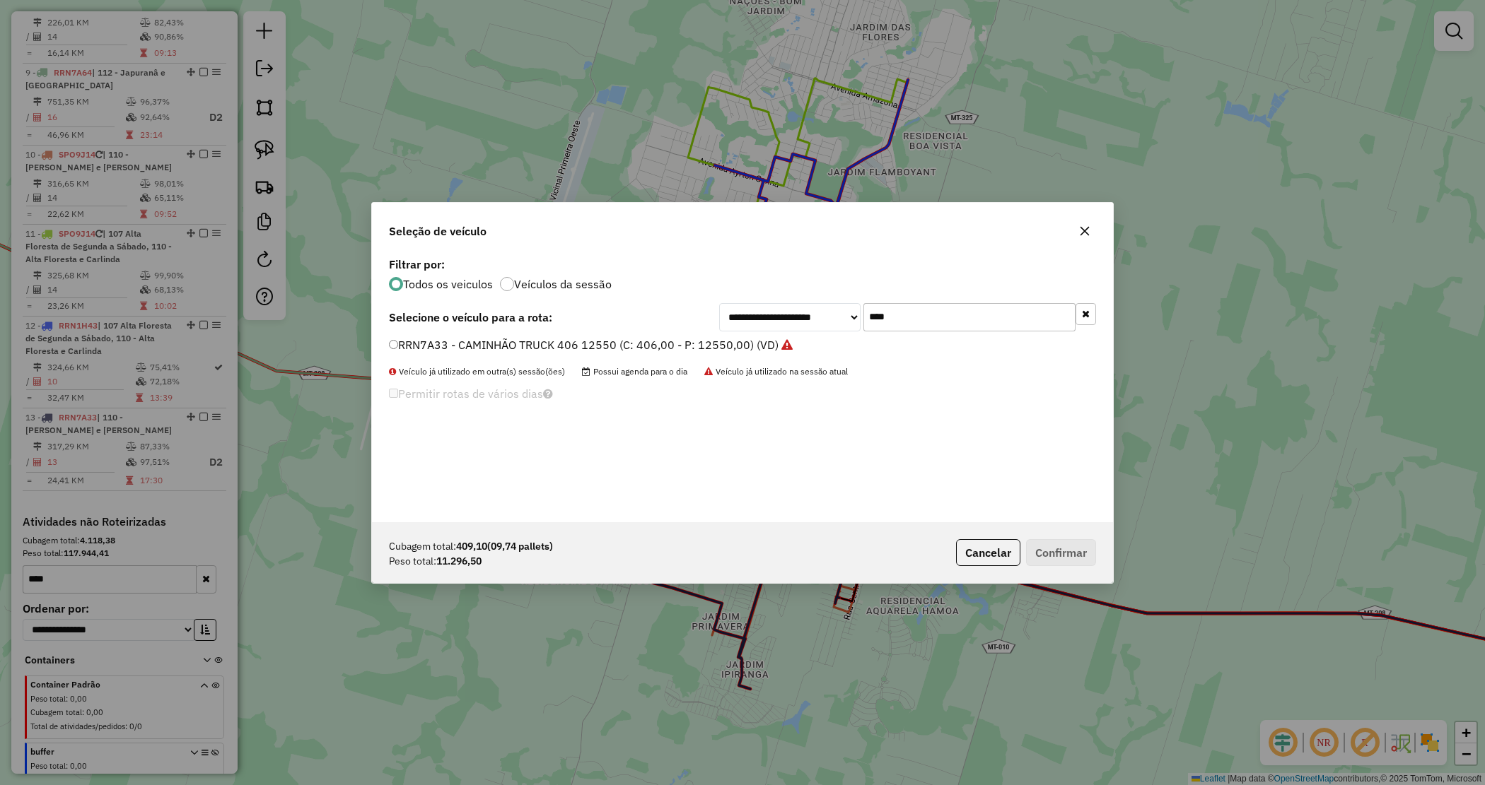
drag, startPoint x: 873, startPoint y: 329, endPoint x: 858, endPoint y: 324, distance: 16.3
click at [865, 327] on input "****" at bounding box center [969, 317] width 212 height 28
type input "****"
click at [759, 341] on label "RRN7A74 - CAMINHÃO TRUCK 406 12550 (C: 406,00 - P: 12550,00) (VD)" at bounding box center [584, 345] width 390 height 17
click at [1073, 561] on button "Confirmar" at bounding box center [1061, 552] width 70 height 27
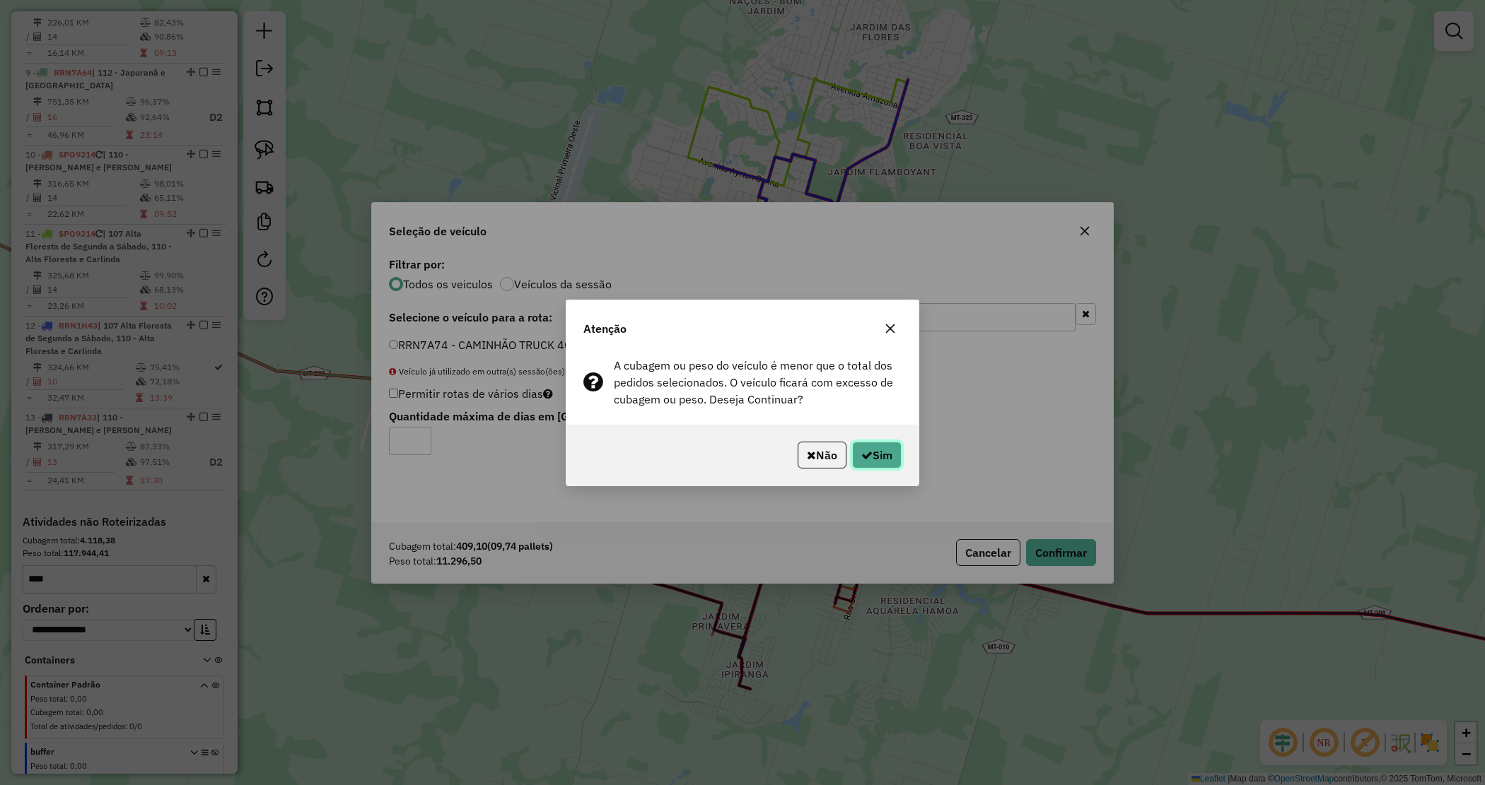
click at [889, 451] on button "Sim" at bounding box center [876, 455] width 49 height 27
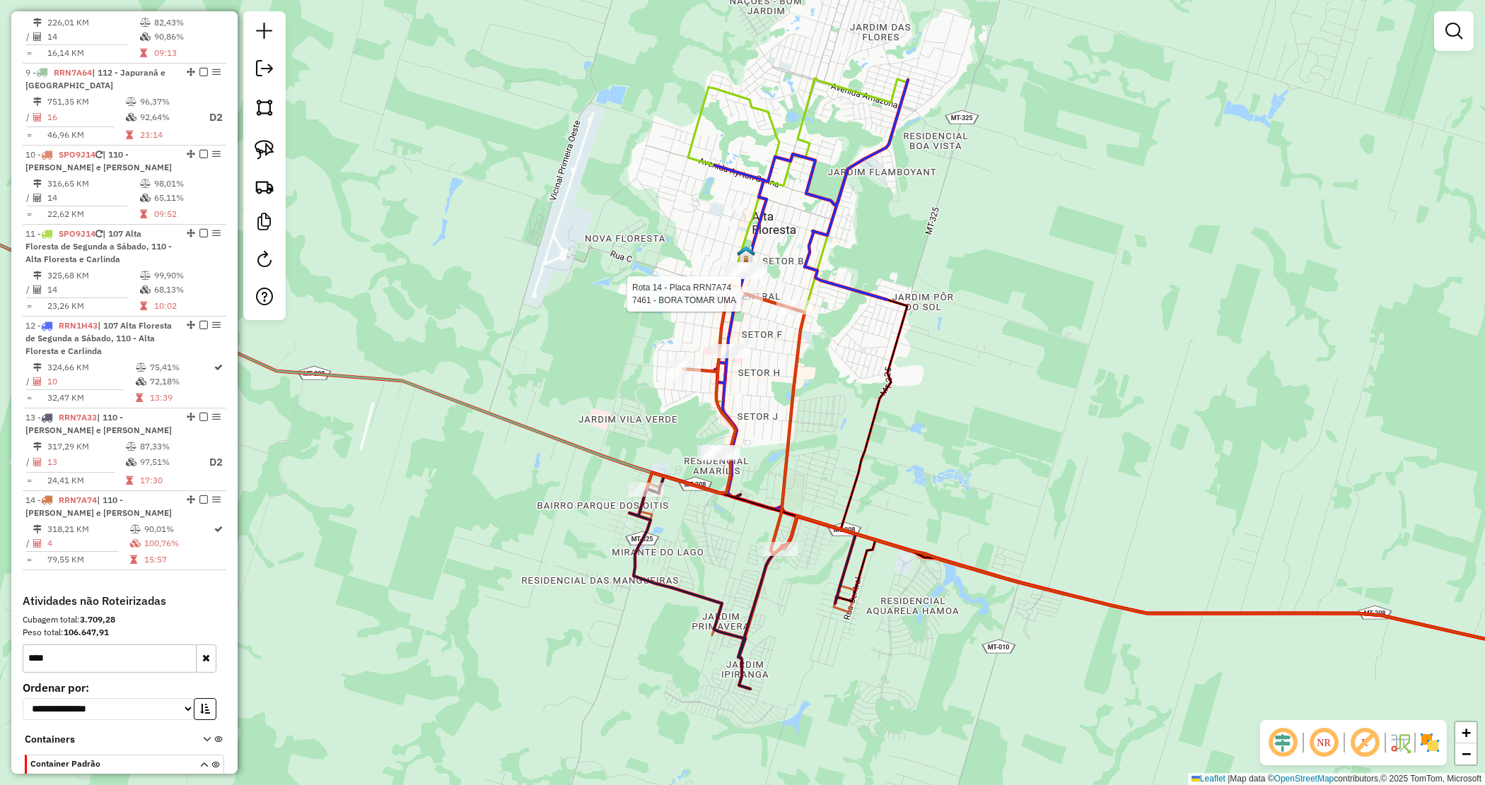
select select "*********"
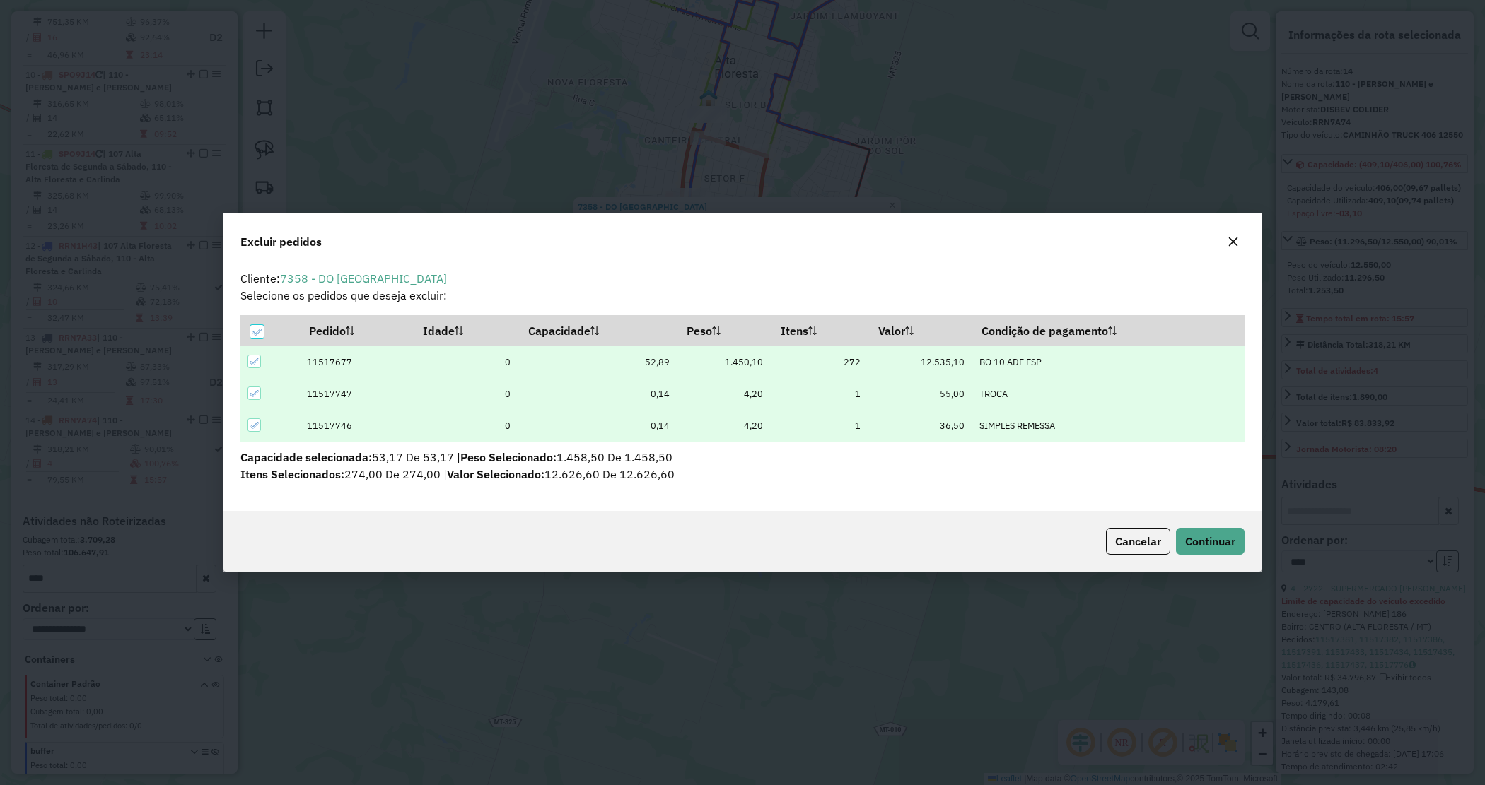
scroll to position [0, 0]
click at [1217, 553] on button "Continuar" at bounding box center [1210, 541] width 69 height 27
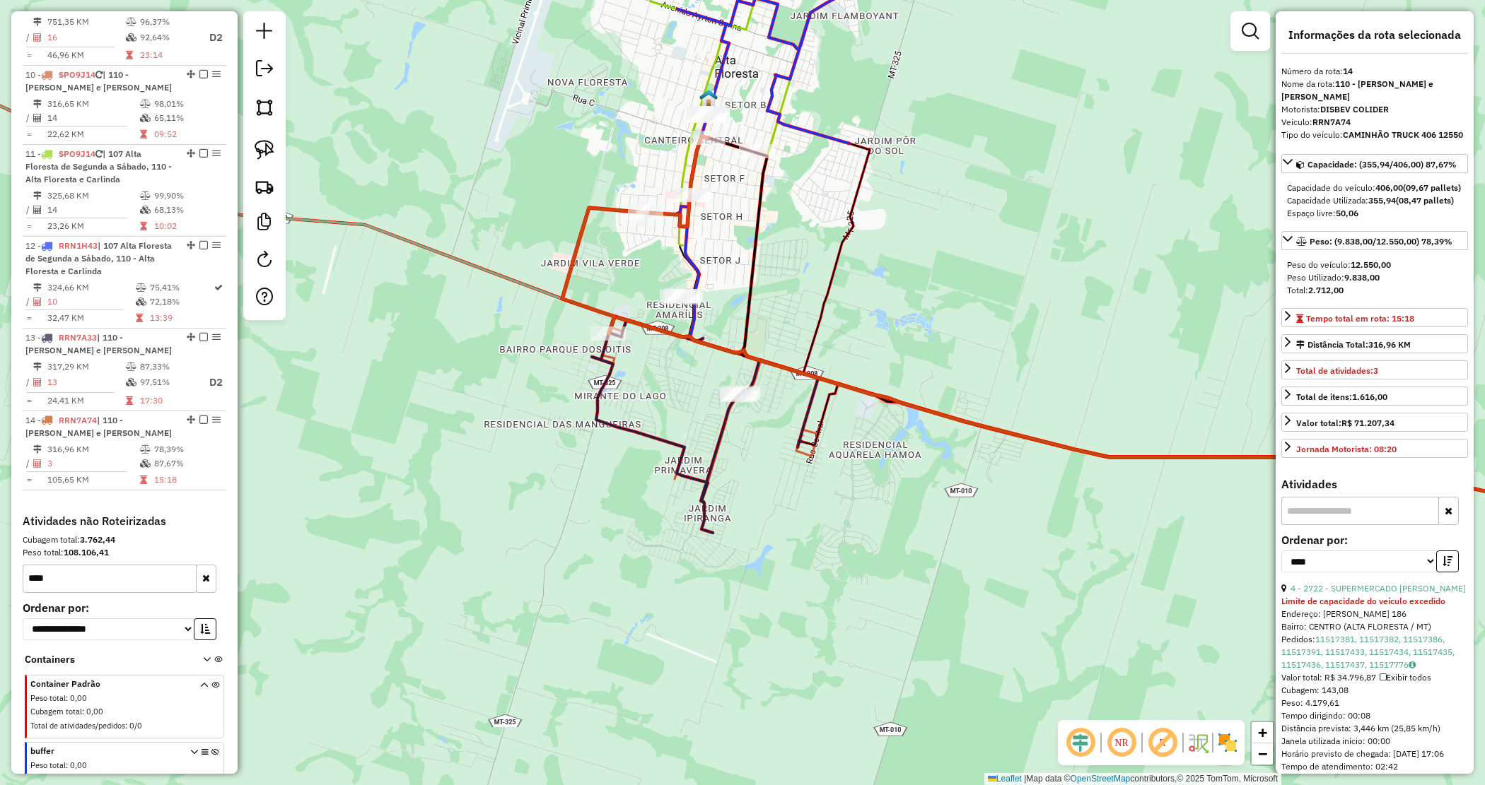
drag, startPoint x: 1026, startPoint y: 331, endPoint x: 1009, endPoint y: 326, distance: 17.7
click at [1025, 331] on div "Janela de atendimento Grade de atendimento Capacidade Transportadoras Veículos …" at bounding box center [742, 392] width 1485 height 785
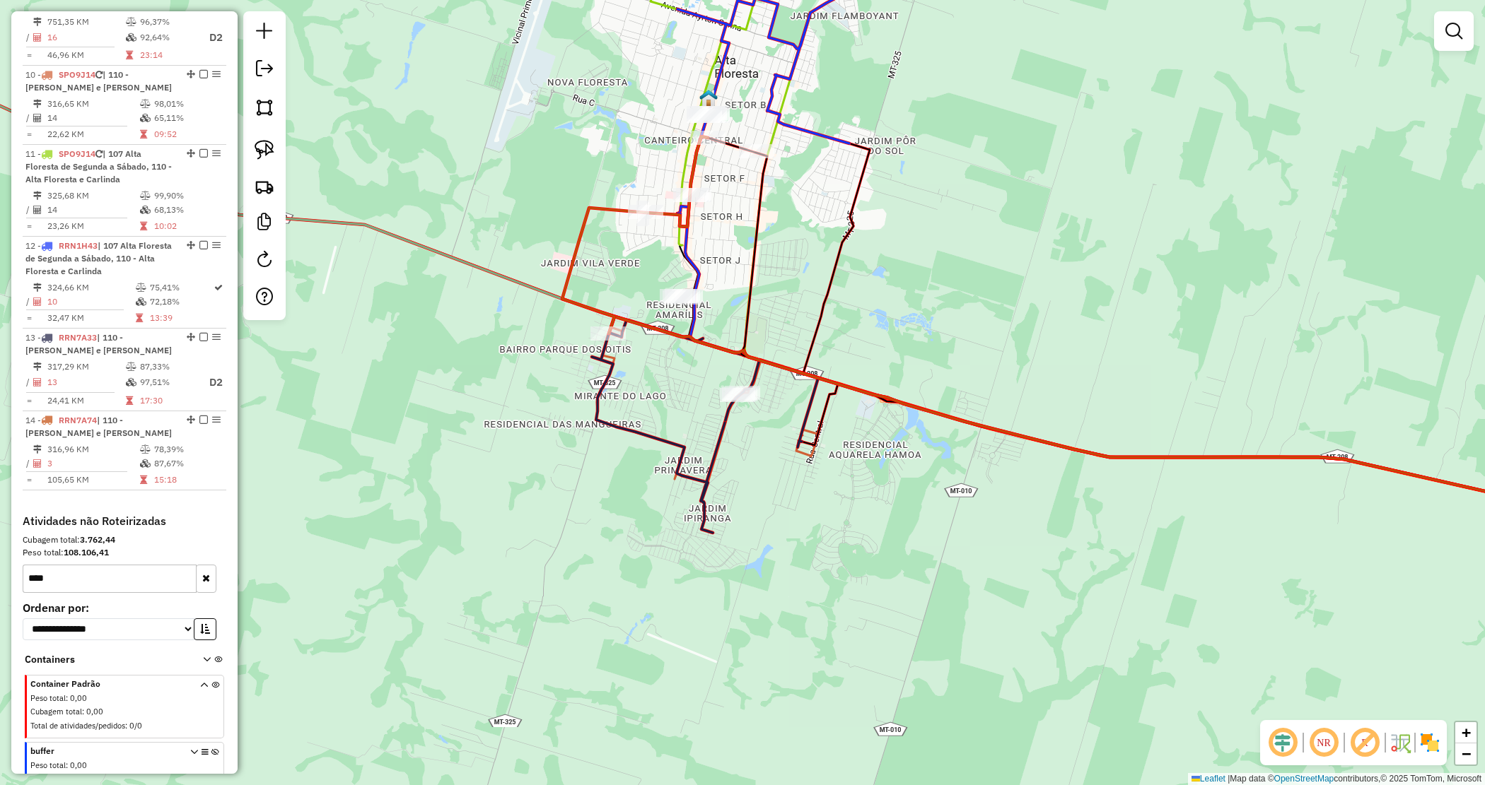
click at [684, 156] on icon at bounding box center [759, 83] width 219 height 323
select select "*********"
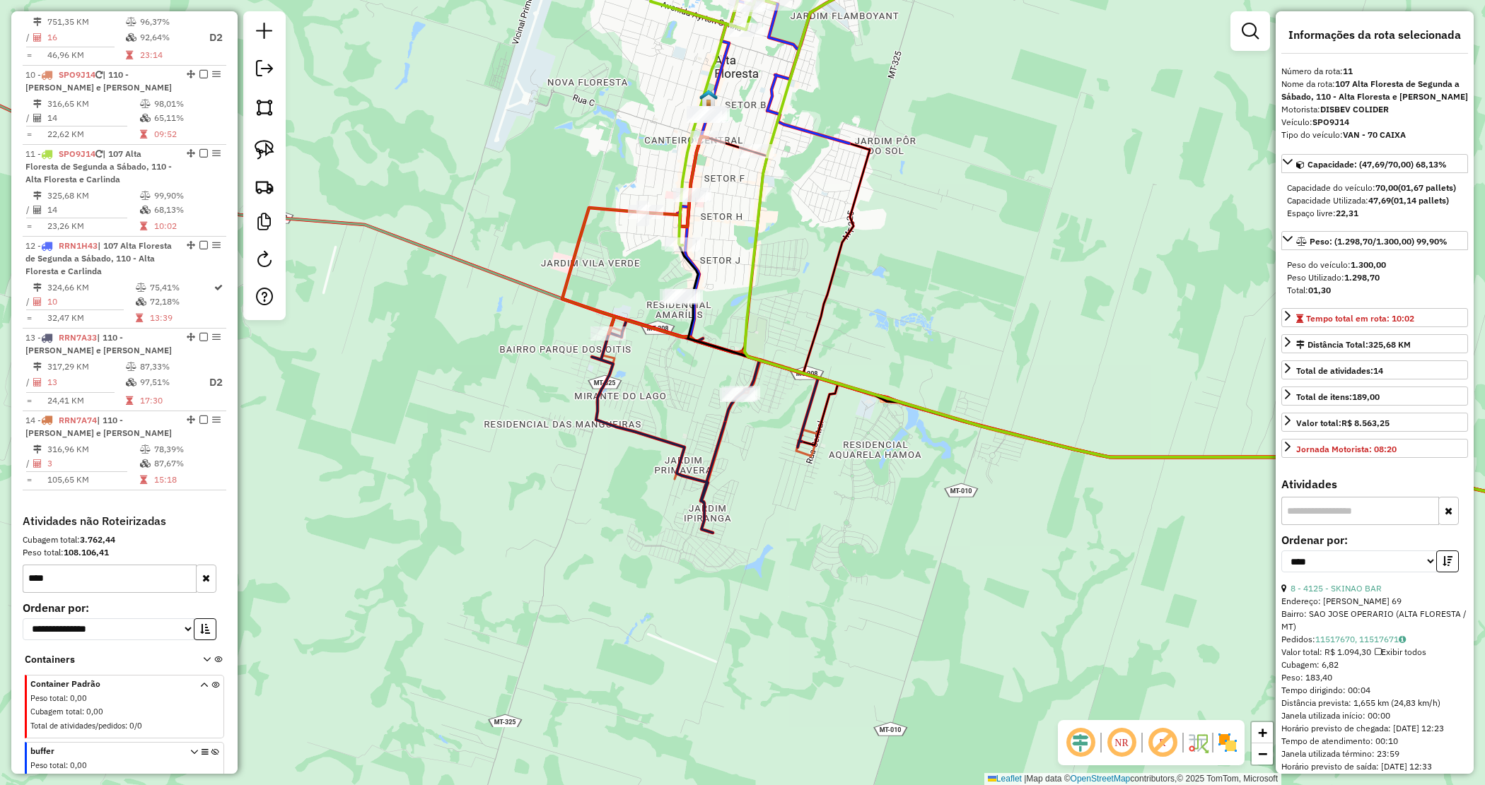
click at [734, 185] on div "Janela de atendimento Grade de atendimento Capacidade Transportadoras Veículos …" at bounding box center [742, 392] width 1485 height 785
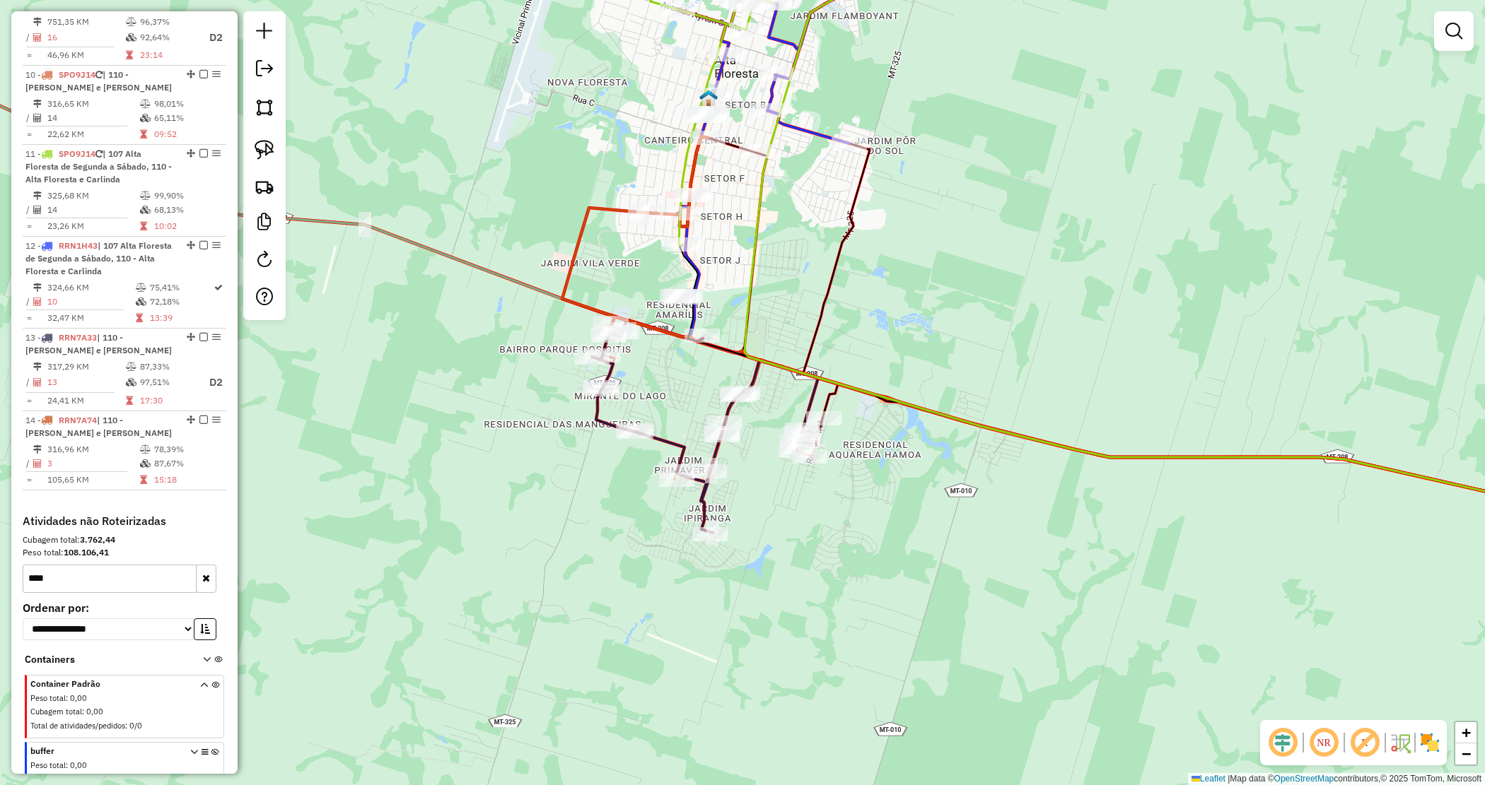
click at [683, 405] on div "Rota 13 - Placa RRN7A33 809 - CHURR. CASA GRANDA Janela de atendimento Grade de…" at bounding box center [742, 392] width 1485 height 785
click at [804, 422] on div "9.63 acres Solte o botão para finalizar a seleção. Janela de atendimento Grade …" at bounding box center [742, 392] width 1485 height 785
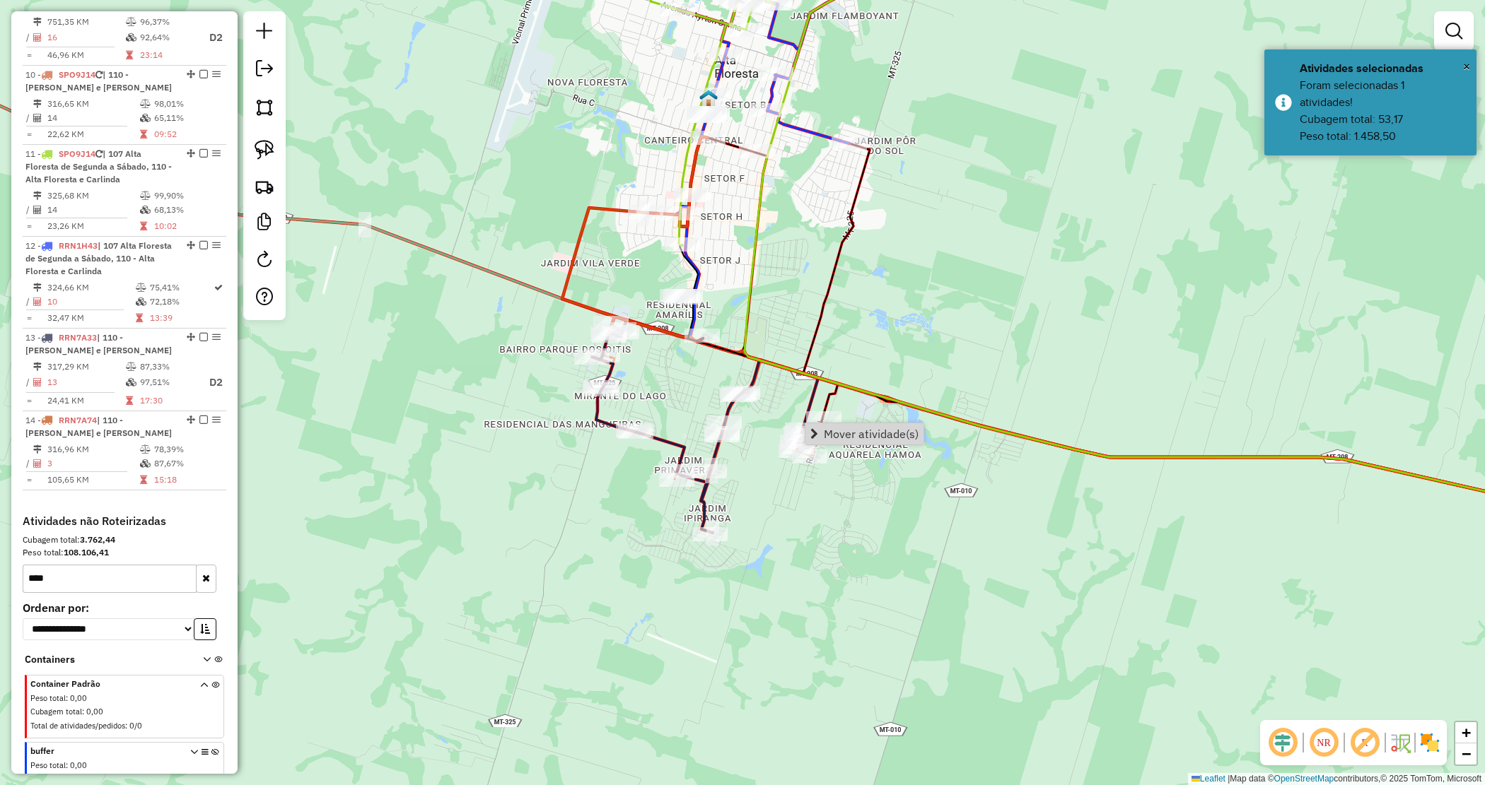
click at [865, 430] on span "Mover atividade(s)" at bounding box center [871, 433] width 95 height 11
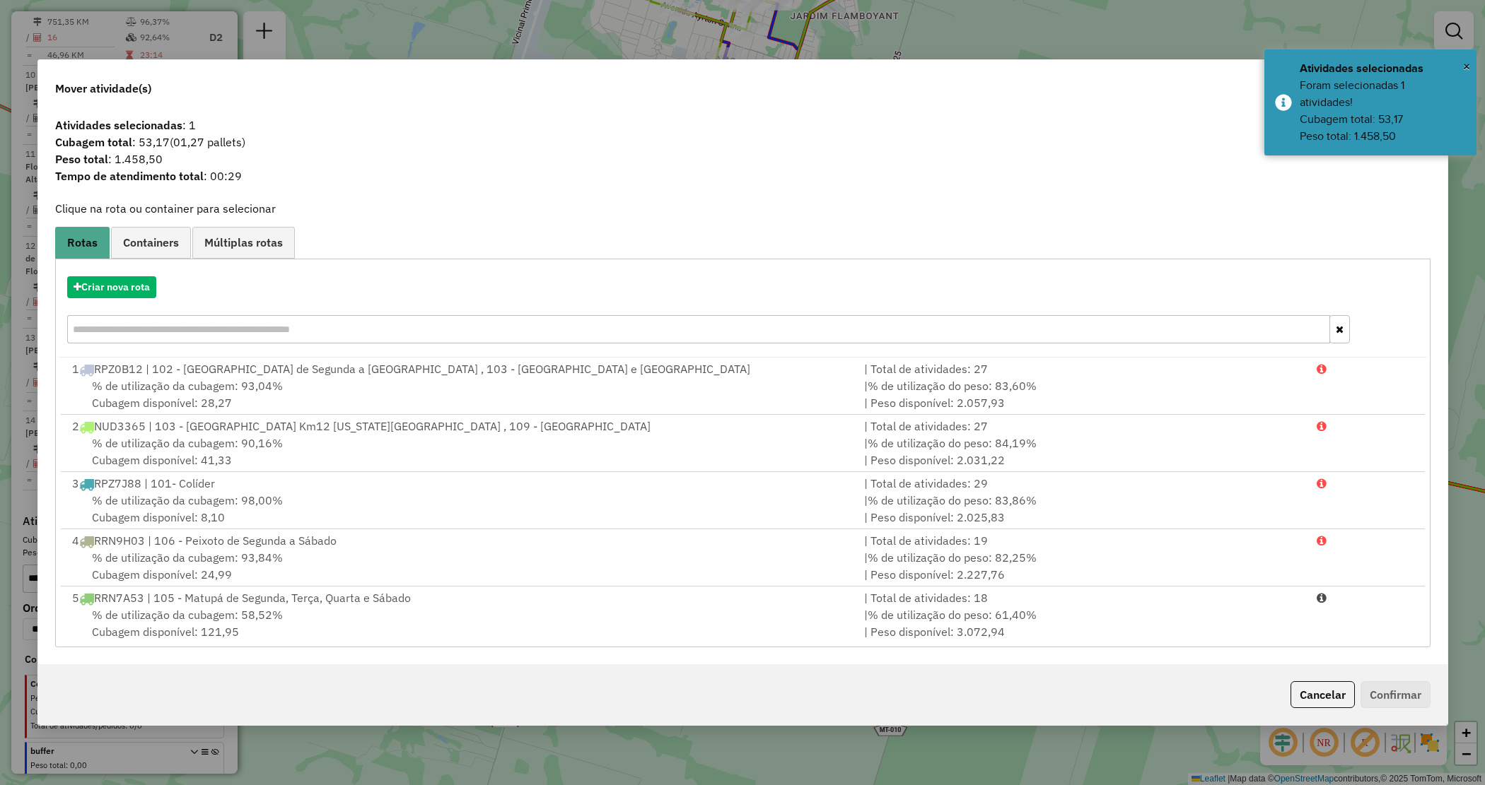
click at [105, 329] on input "text" at bounding box center [698, 329] width 1263 height 28
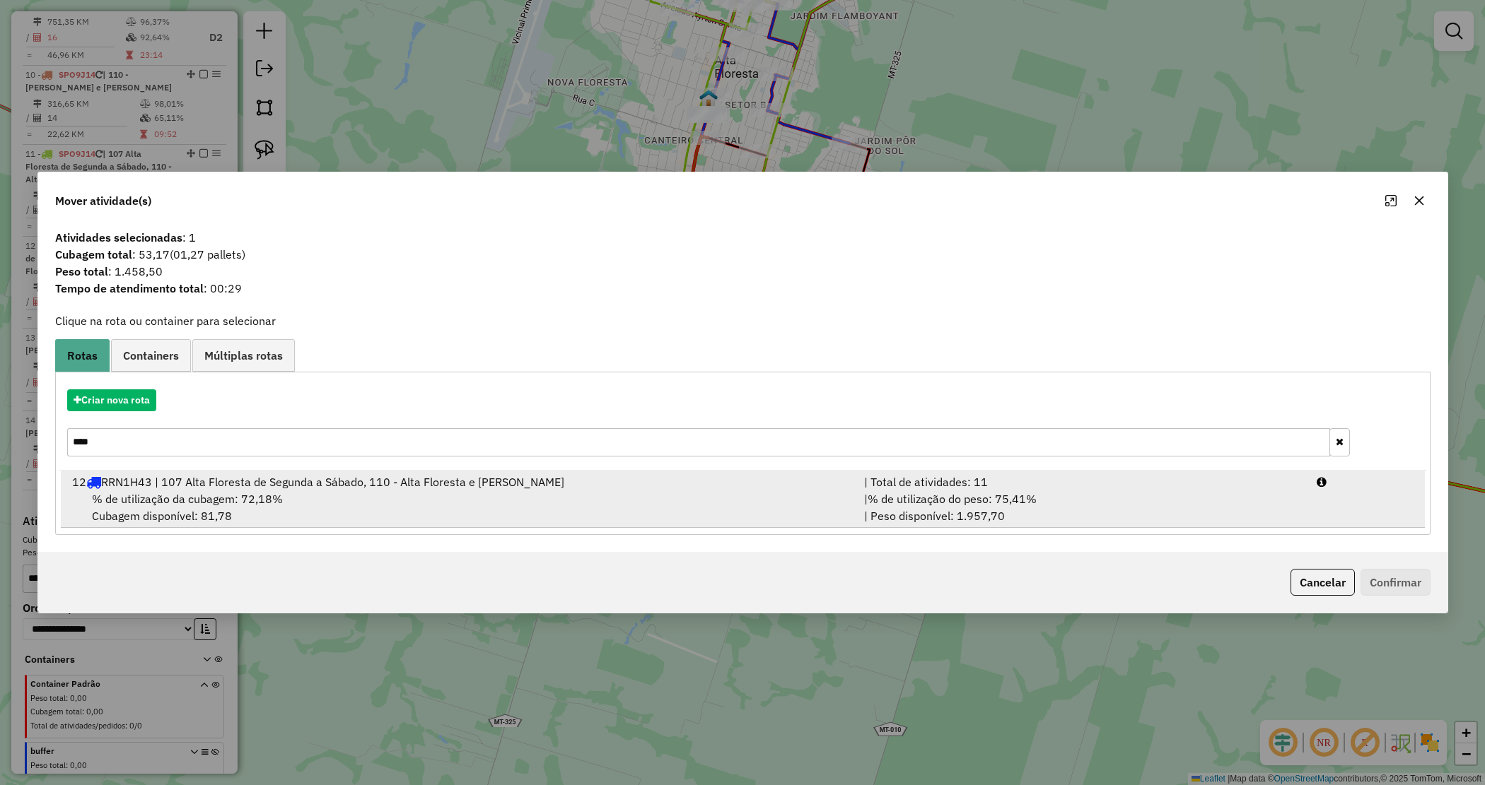
type input "****"
click at [368, 505] on div "% de utilização da cubagem: 72,18% Cubagem disponível: 81,78" at bounding box center [460, 508] width 793 height 34
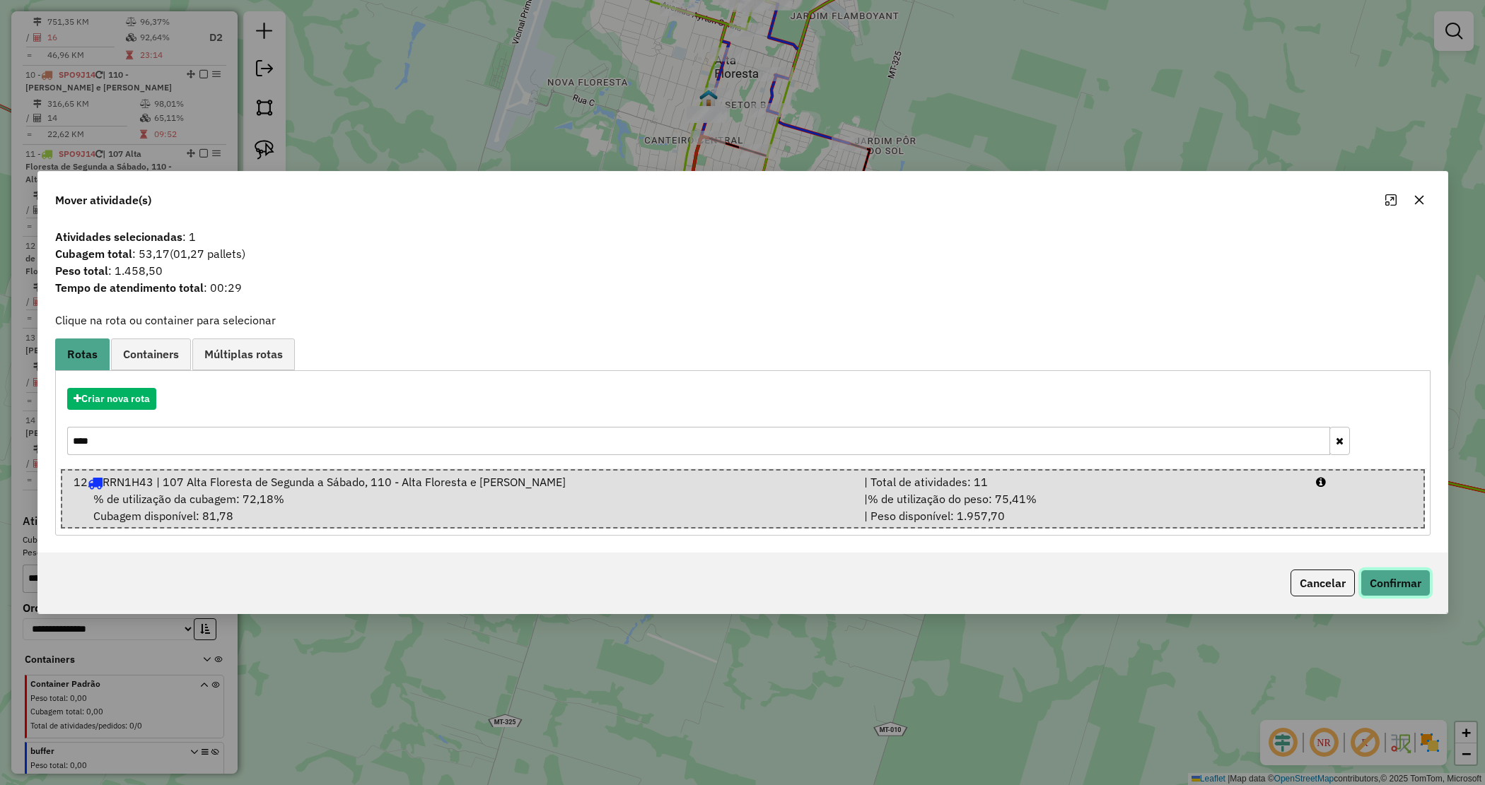
click at [1393, 570] on button "Confirmar" at bounding box center [1395, 583] width 70 height 27
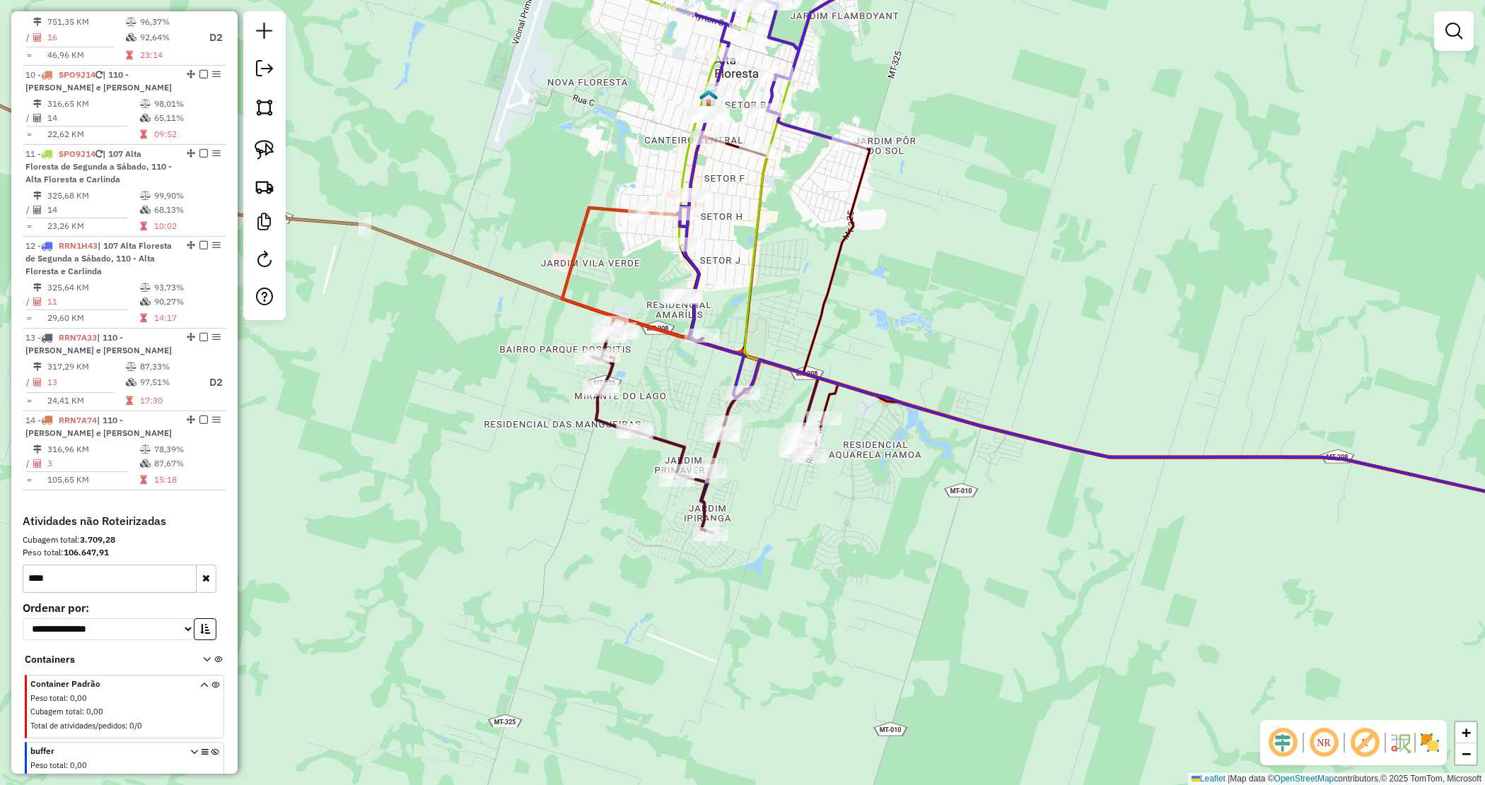
click at [781, 543] on div "Janela de atendimento Grade de atendimento Capacidade Transportadoras Veículos …" at bounding box center [742, 392] width 1485 height 785
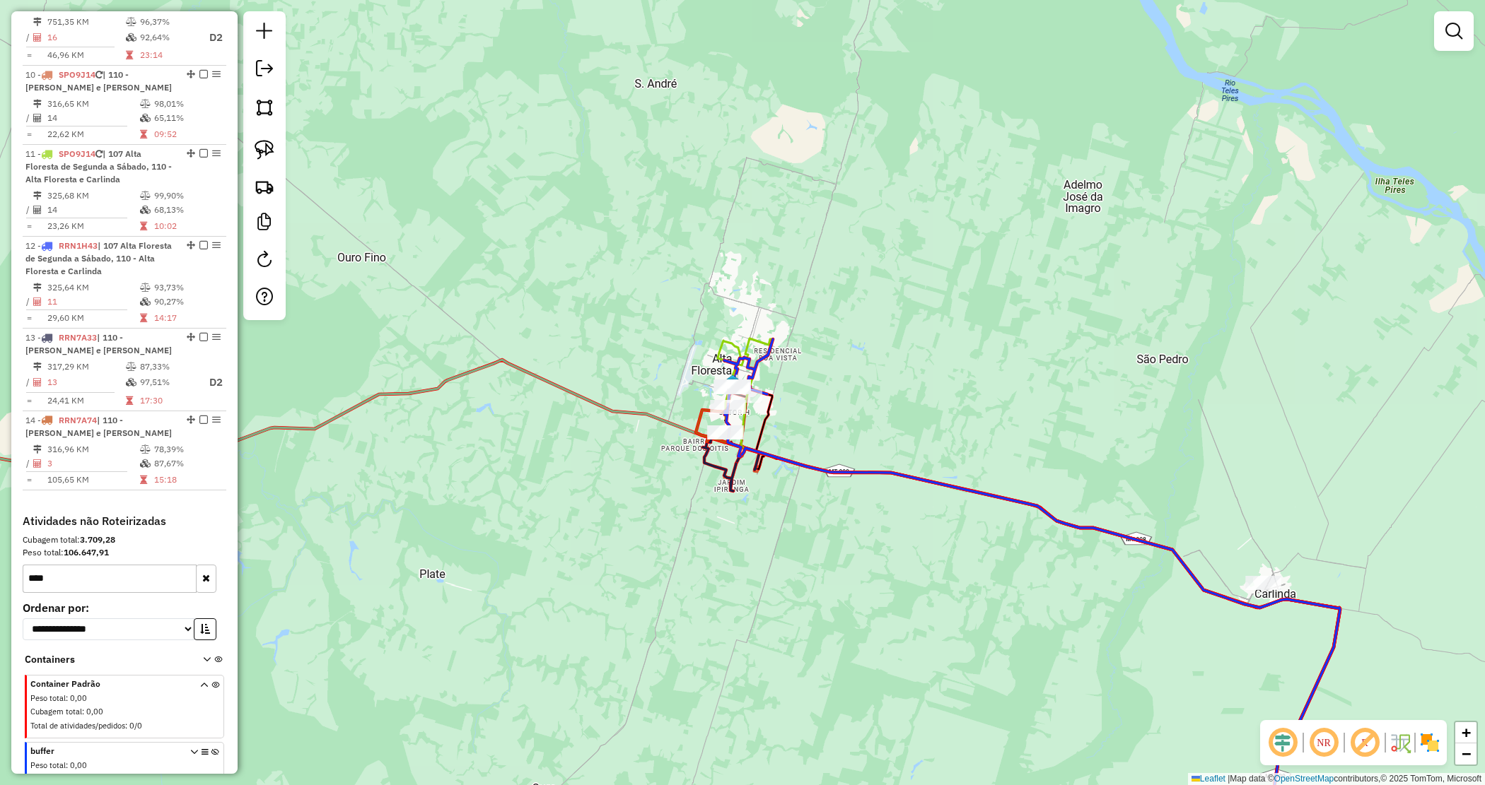
drag, startPoint x: 811, startPoint y: 428, endPoint x: 868, endPoint y: 430, distance: 57.3
click at [927, 454] on div "Janela de atendimento Grade de atendimento Capacidade Transportadoras Veículos …" at bounding box center [742, 392] width 1485 height 785
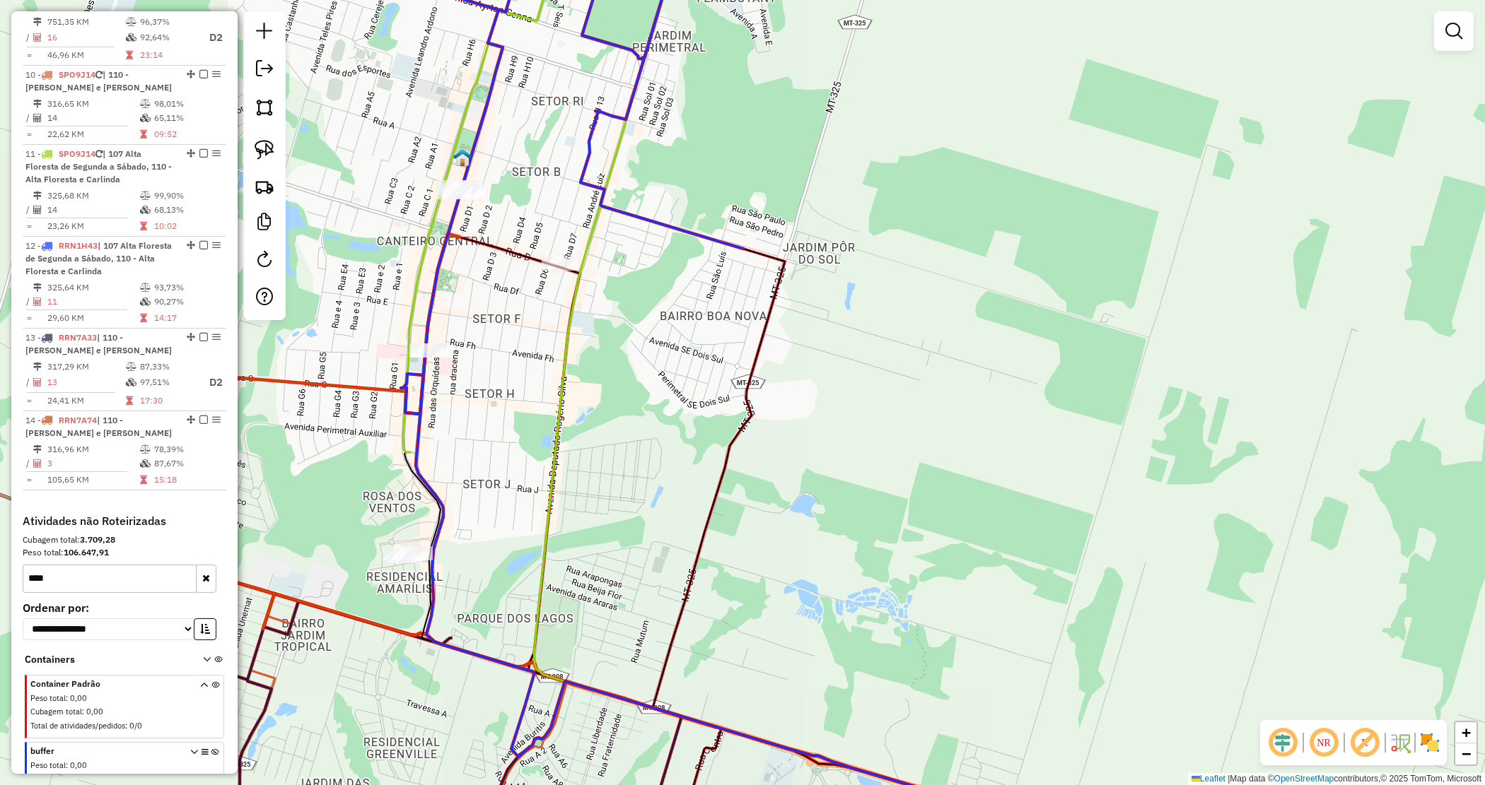
drag, startPoint x: 840, startPoint y: 387, endPoint x: 935, endPoint y: 449, distance: 113.5
click at [949, 461] on div "Janela de atendimento Grade de atendimento Capacidade Transportadoras Veículos …" at bounding box center [742, 392] width 1485 height 785
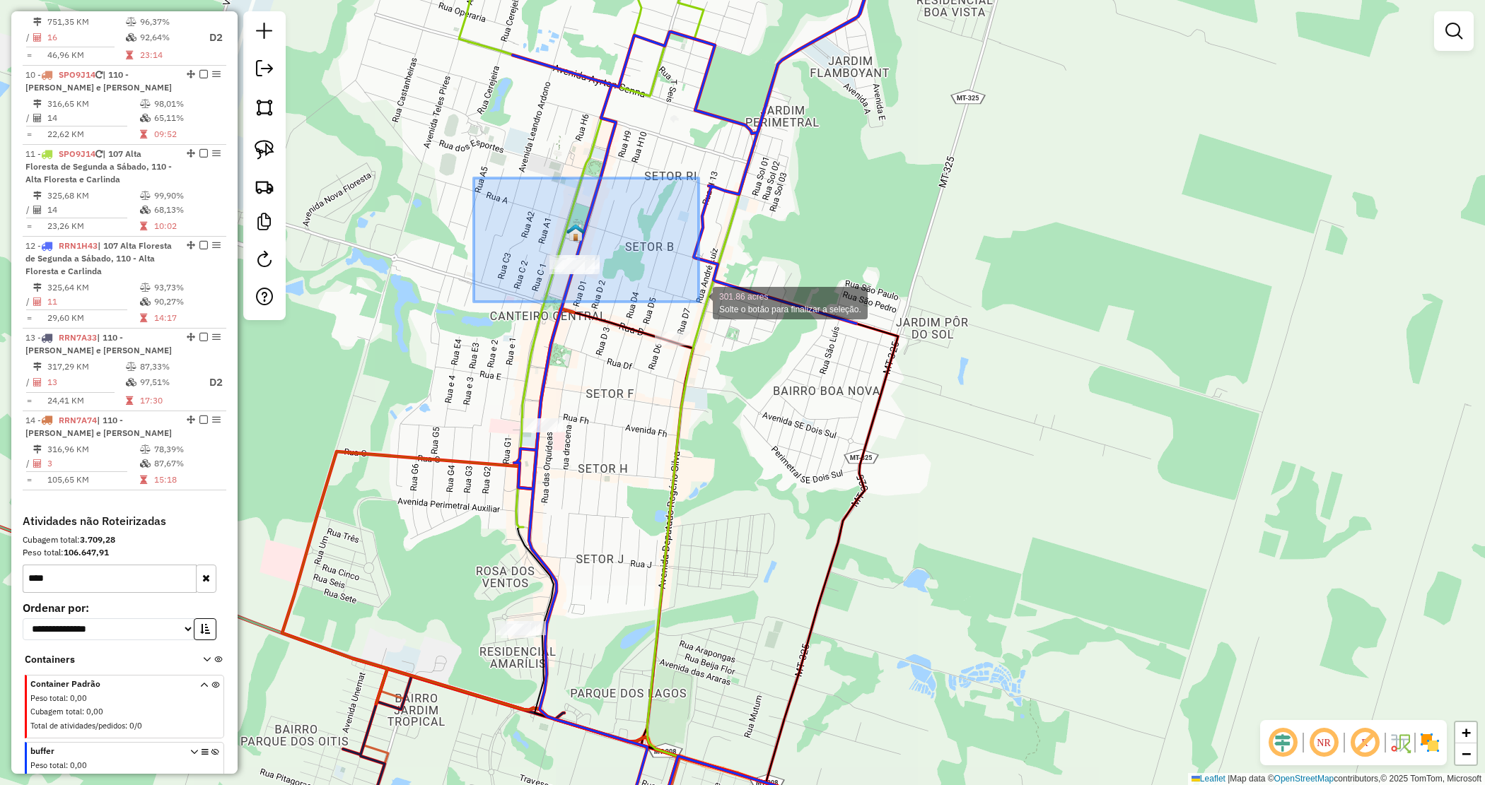
drag, startPoint x: 645, startPoint y: 279, endPoint x: 698, endPoint y: 302, distance: 58.3
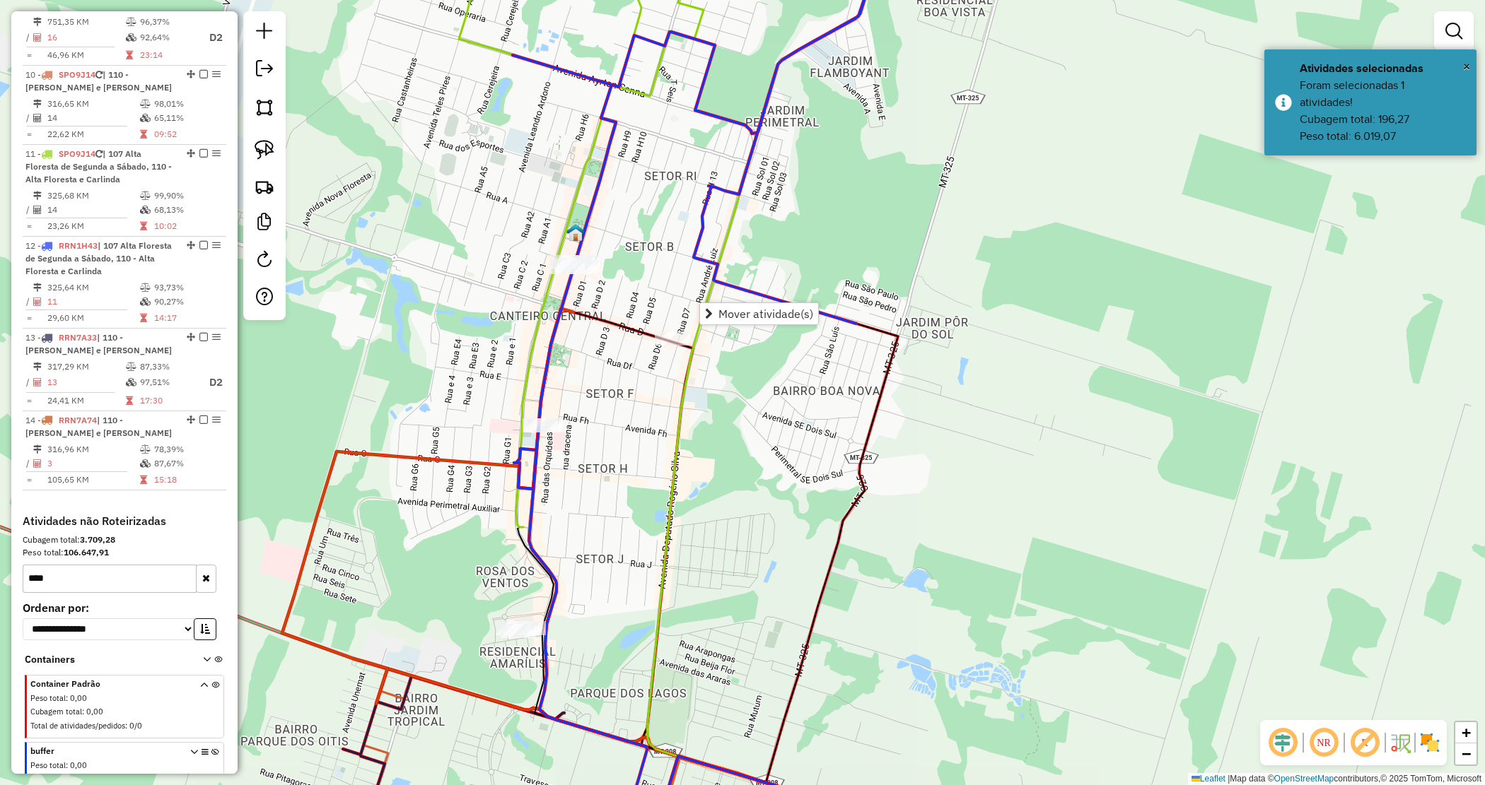
drag, startPoint x: 740, startPoint y: 365, endPoint x: 648, endPoint y: 308, distance: 108.3
click at [740, 366] on div "Janela de atendimento Grade de atendimento Capacidade Transportadoras Veículos …" at bounding box center [742, 392] width 1485 height 785
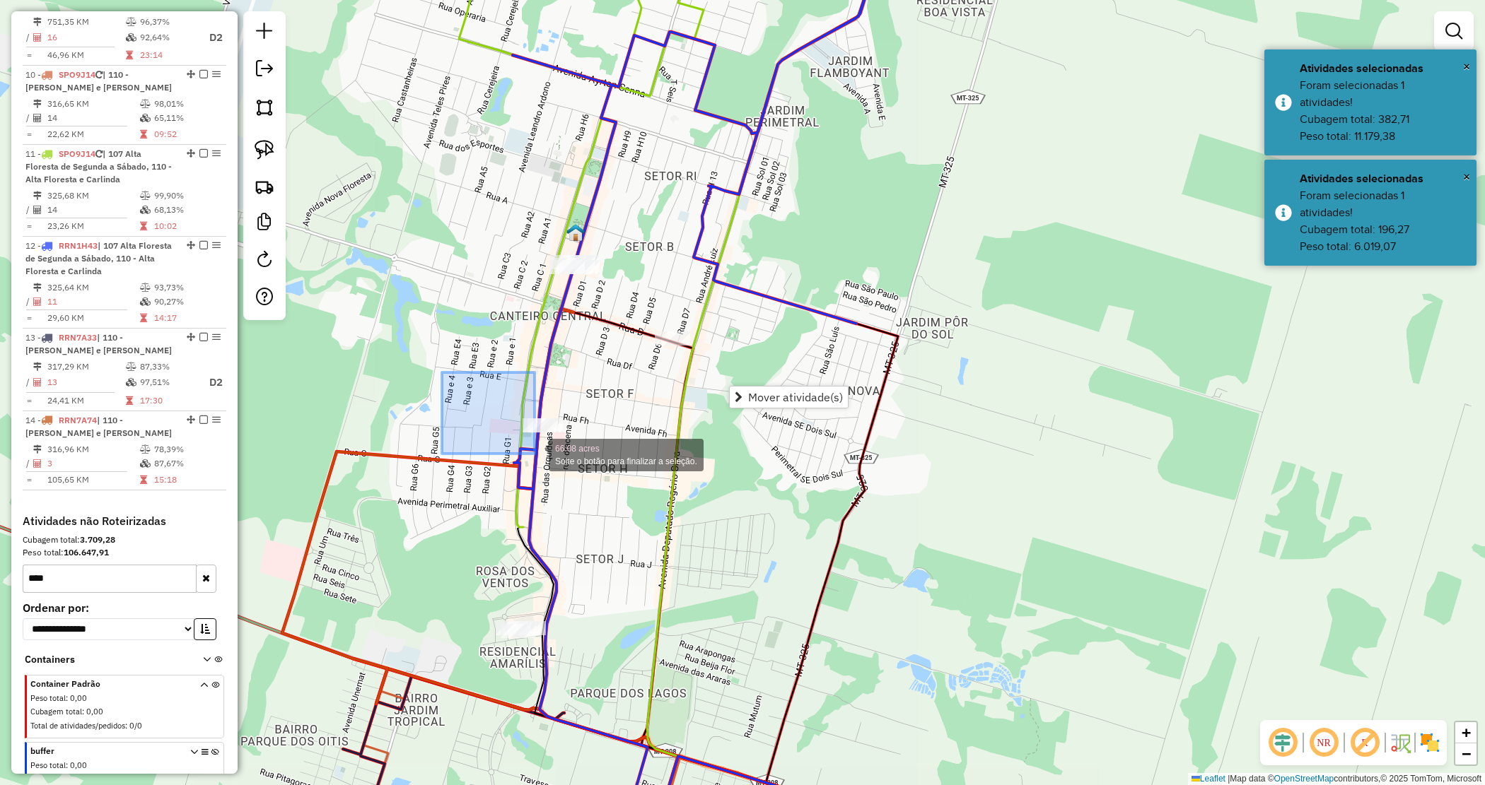
drag, startPoint x: 442, startPoint y: 373, endPoint x: 551, endPoint y: 462, distance: 141.2
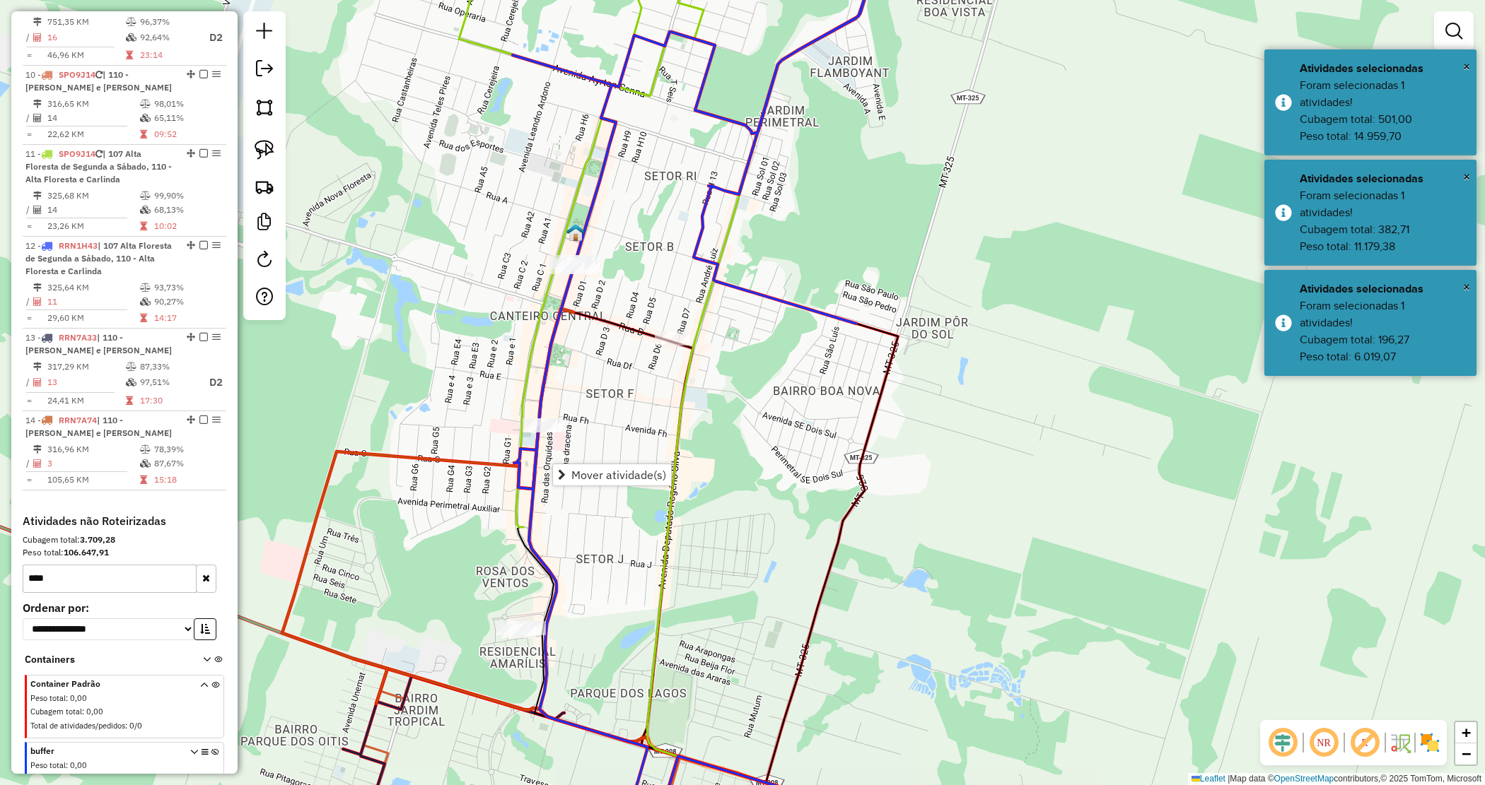
click at [455, 380] on div "Janela de atendimento Grade de atendimento Capacidade Transportadoras Veículos …" at bounding box center [742, 392] width 1485 height 785
drag, startPoint x: 493, startPoint y: 601, endPoint x: 645, endPoint y: 612, distance: 152.4
click at [642, 624] on div "Janela de atendimento Grade de atendimento Capacidade Transportadoras Veículos …" at bounding box center [742, 392] width 1485 height 785
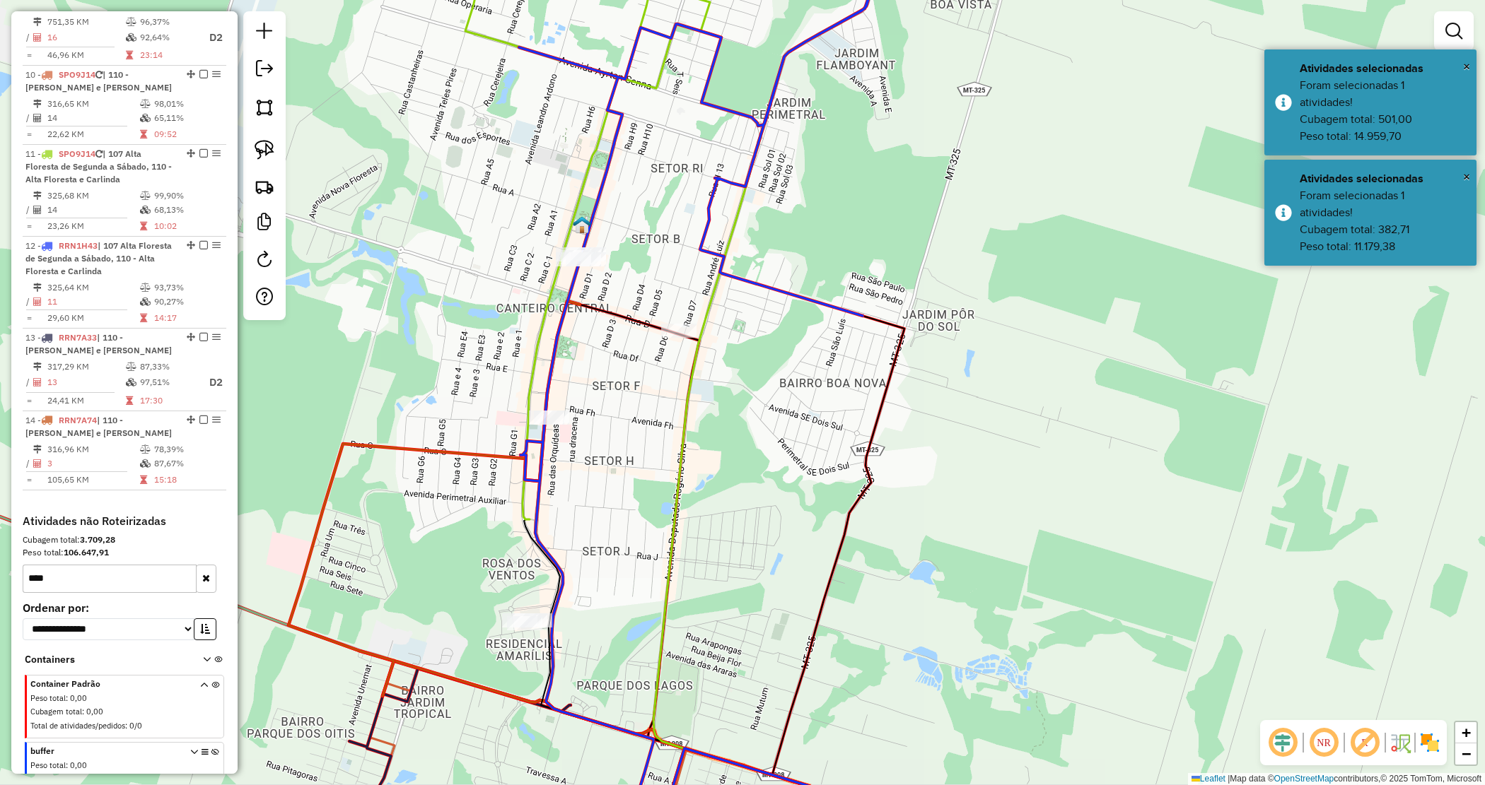
drag, startPoint x: 606, startPoint y: 382, endPoint x: 628, endPoint y: 369, distance: 25.7
click at [624, 369] on div "Janela de atendimento Grade de atendimento Capacidade Transportadoras Veículos …" at bounding box center [742, 392] width 1485 height 785
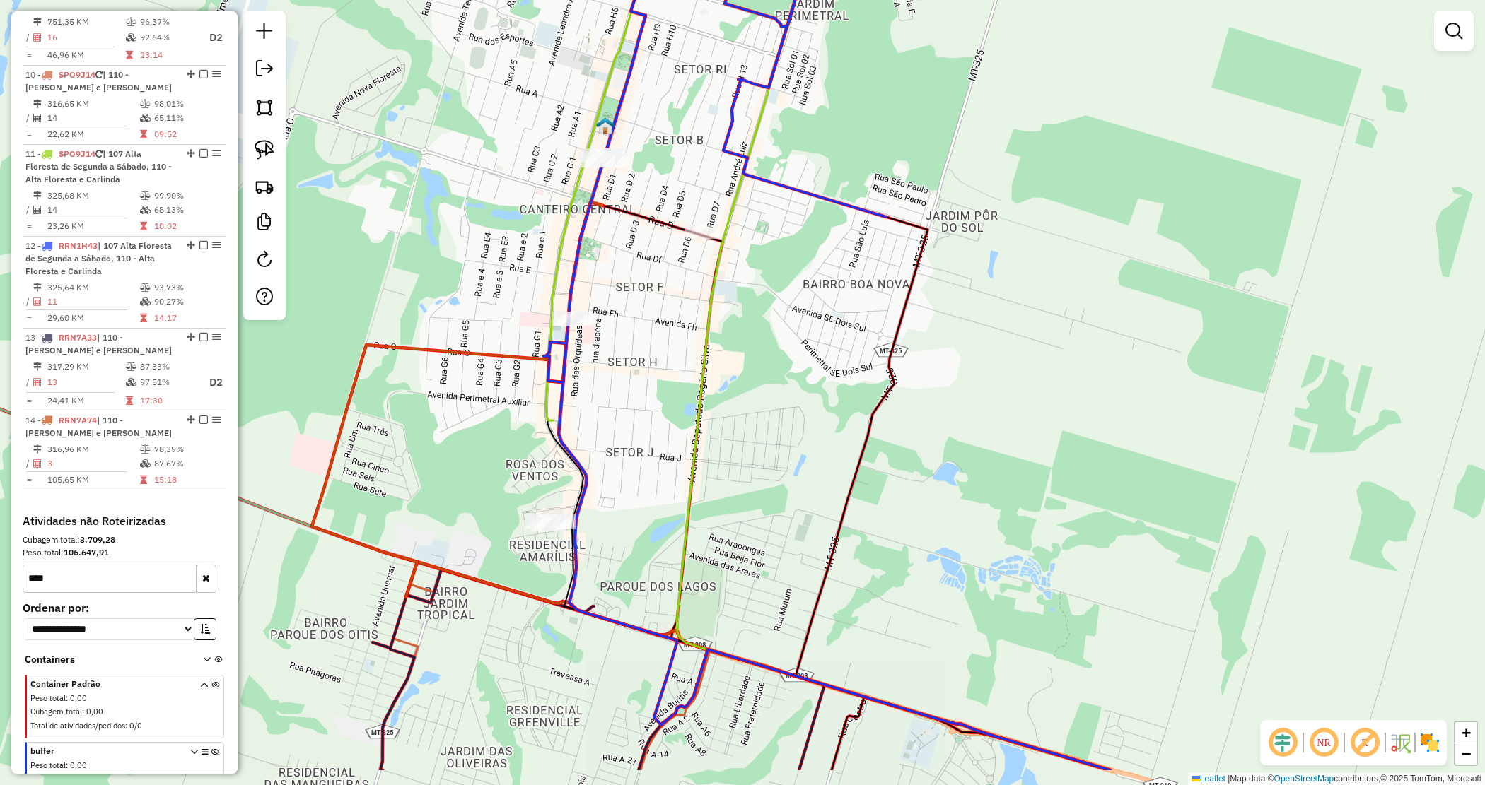
drag, startPoint x: 633, startPoint y: 517, endPoint x: 640, endPoint y: 448, distance: 69.6
click at [640, 448] on div "Janela de atendimento Grade de atendimento Capacidade Transportadoras Veículos …" at bounding box center [742, 392] width 1485 height 785
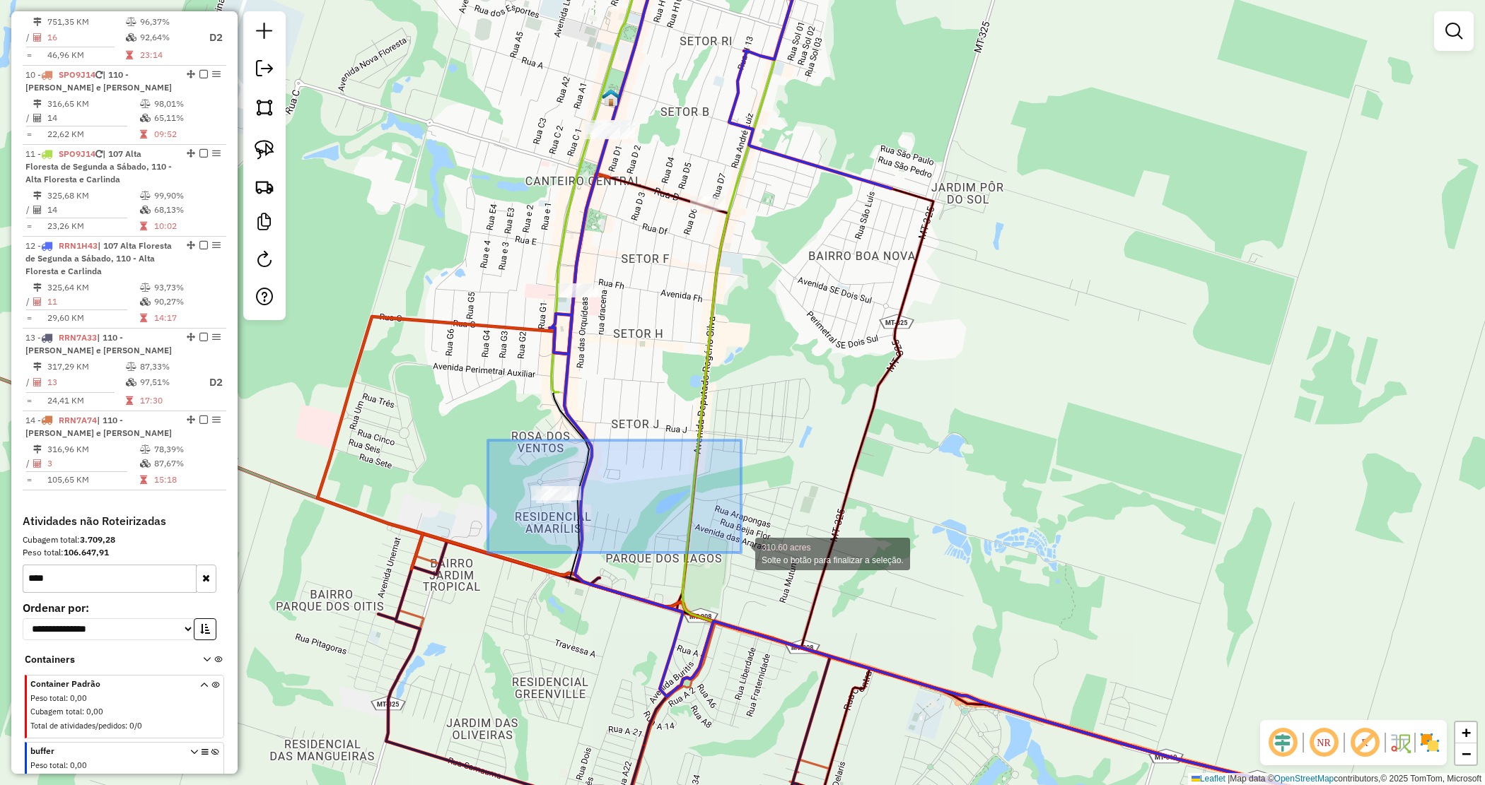
drag, startPoint x: 623, startPoint y: 522, endPoint x: 740, endPoint y: 553, distance: 121.4
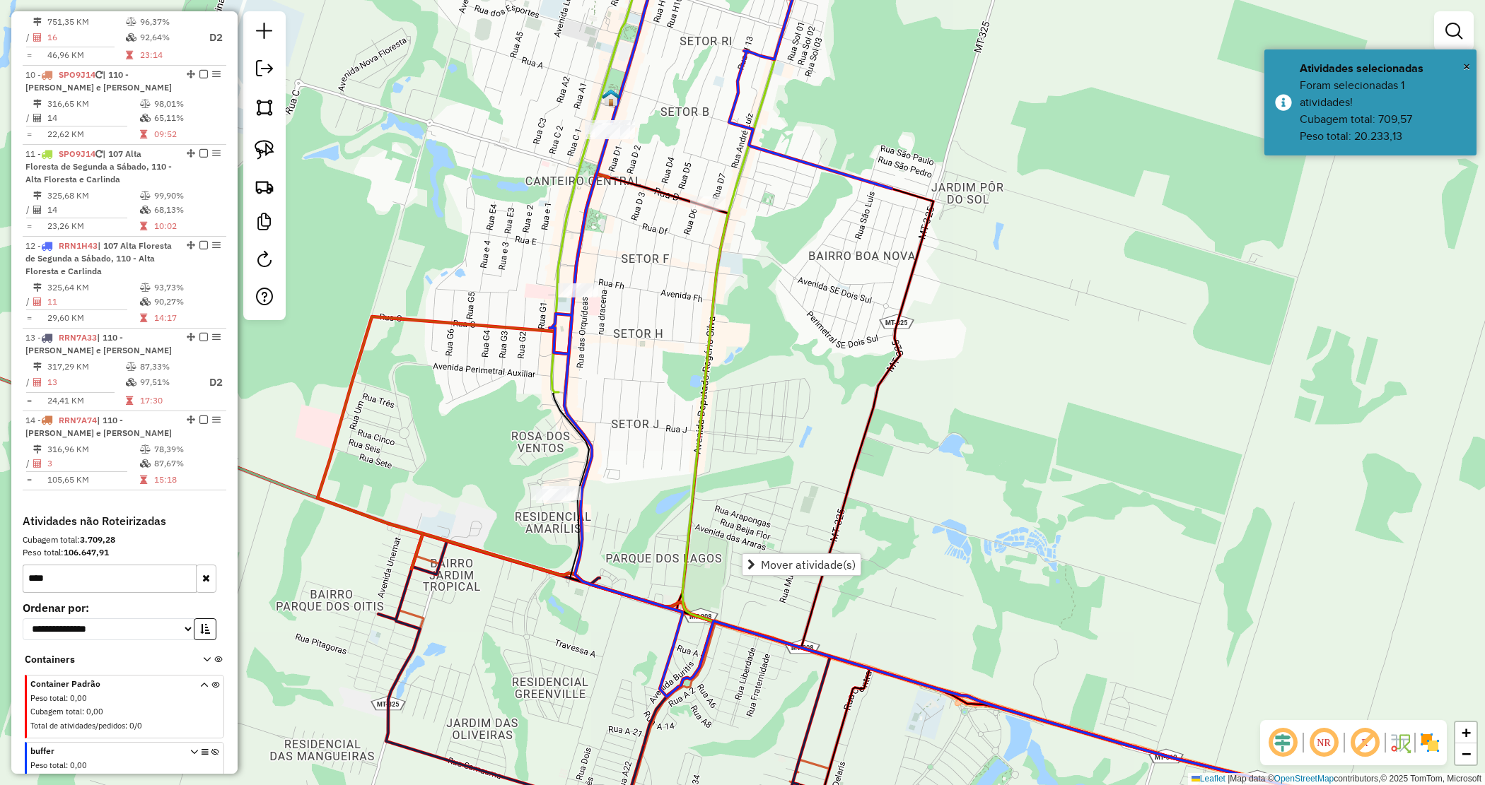
click at [645, 389] on div "Janela de atendimento Grade de atendimento Capacidade Transportadoras Veículos …" at bounding box center [742, 392] width 1485 height 785
drag, startPoint x: 521, startPoint y: 259, endPoint x: 665, endPoint y: 358, distance: 174.9
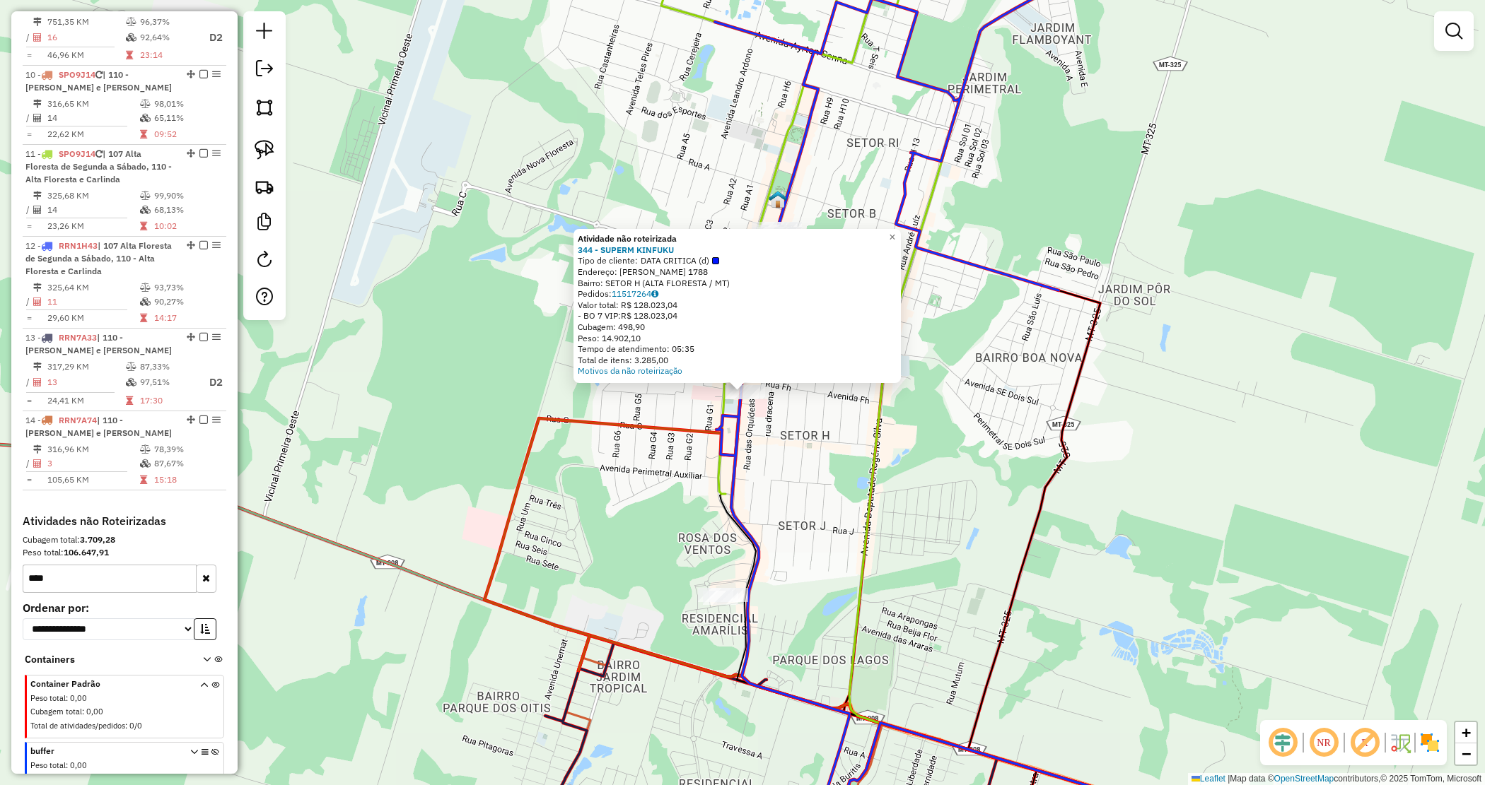
click at [782, 474] on div "Atividade não roteirizada 344 - SUPERM KINFUKU Tipo de cliente: DATA CRITICA (d…" at bounding box center [742, 392] width 1485 height 785
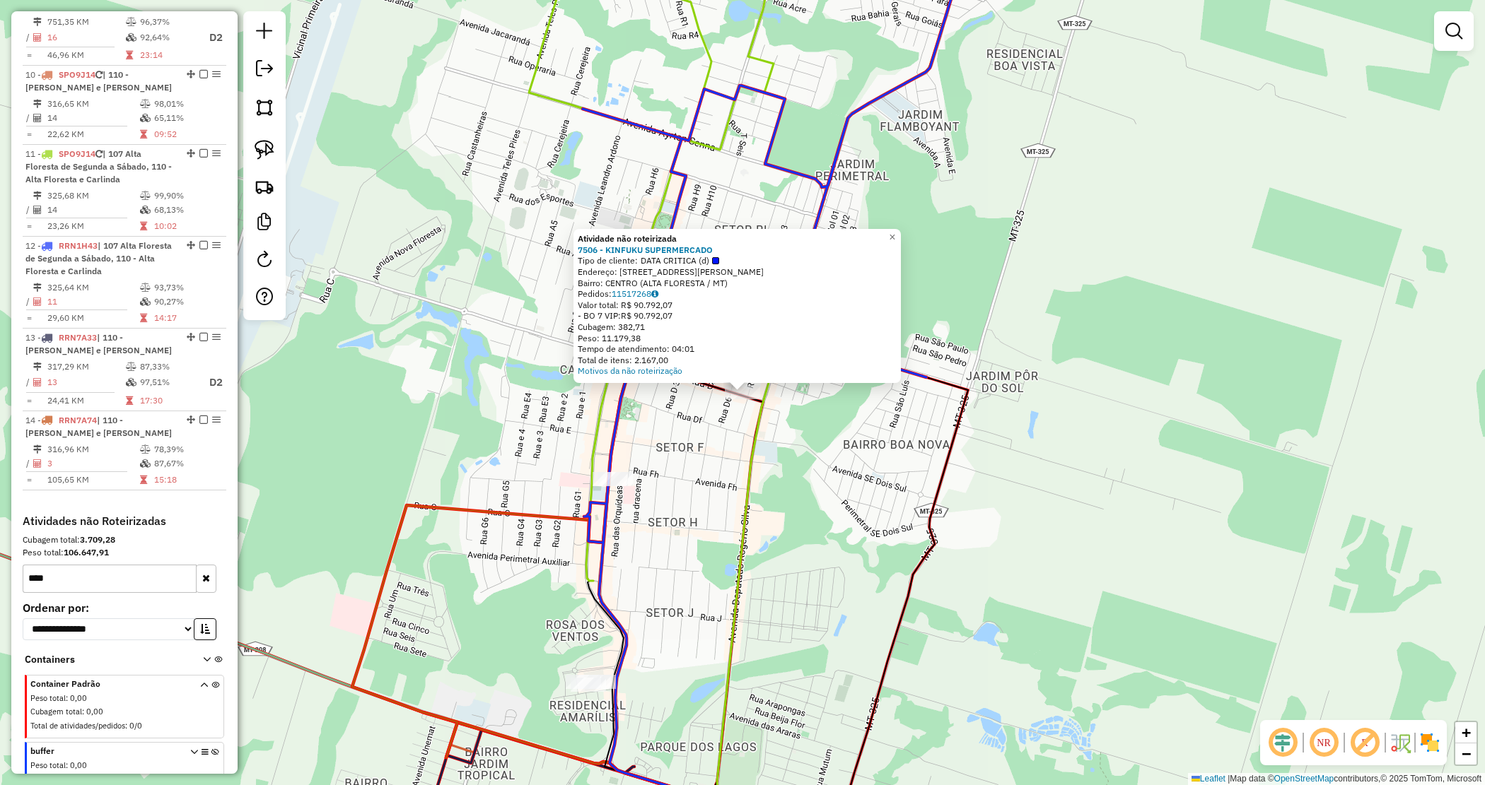
click at [801, 488] on div "Atividade não roteirizada 7506 - KINFUKU SUPERMERCADO Tipo de cliente: DATA CRI…" at bounding box center [742, 392] width 1485 height 785
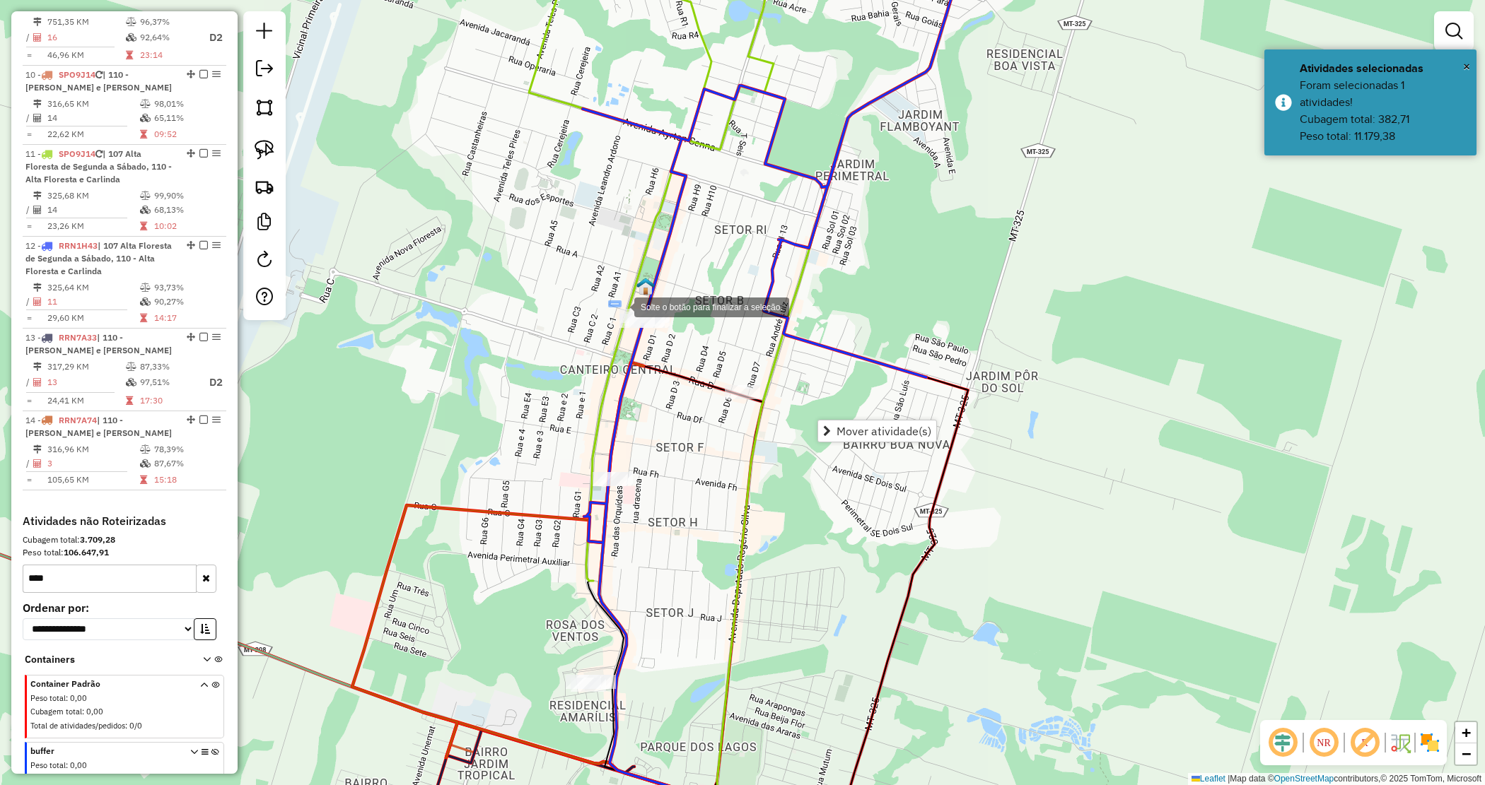
drag, startPoint x: 620, startPoint y: 306, endPoint x: 705, endPoint y: 347, distance: 94.2
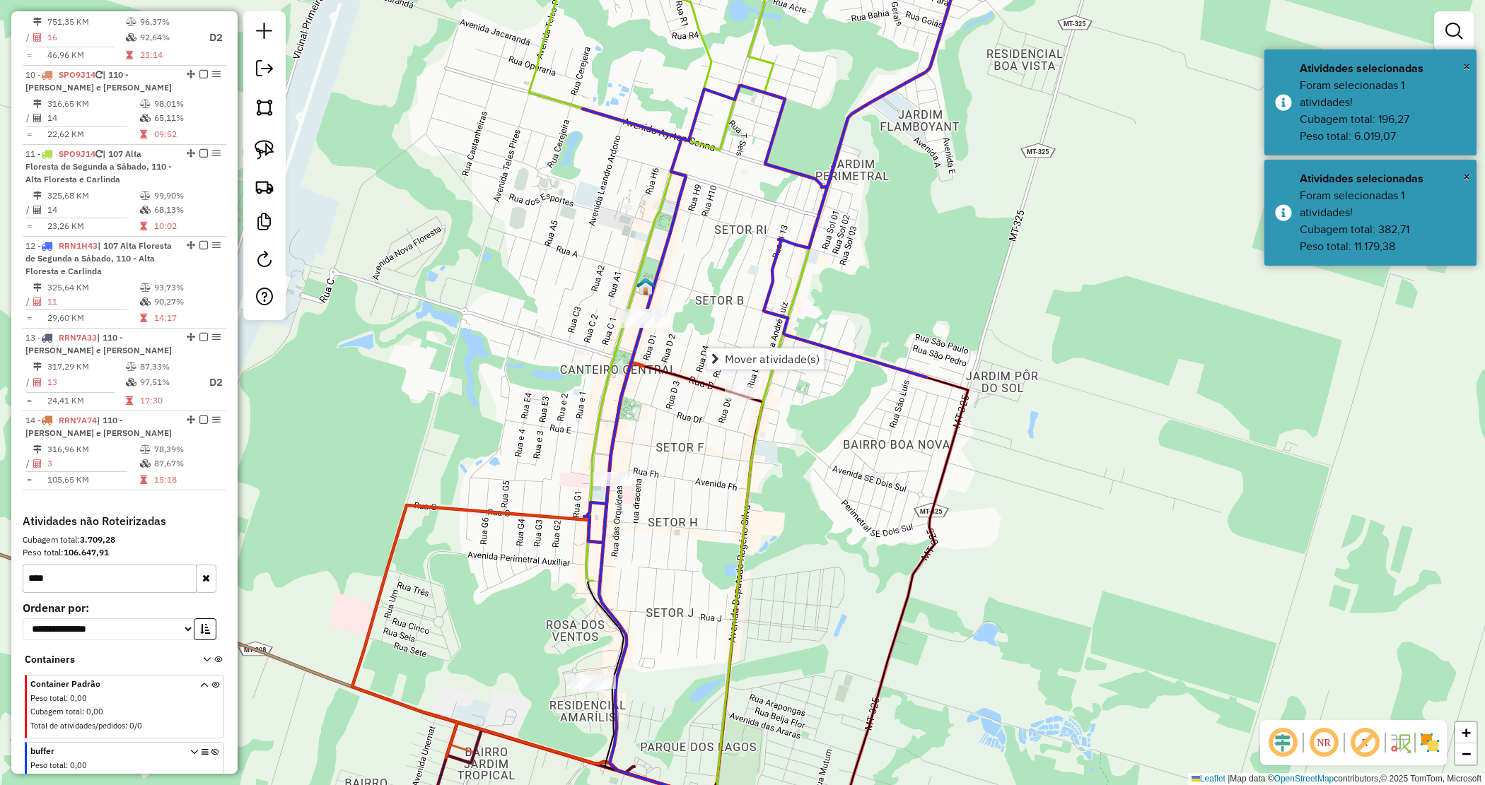
click at [640, 304] on icon at bounding box center [776, 400] width 386 height 927
select select "*********"
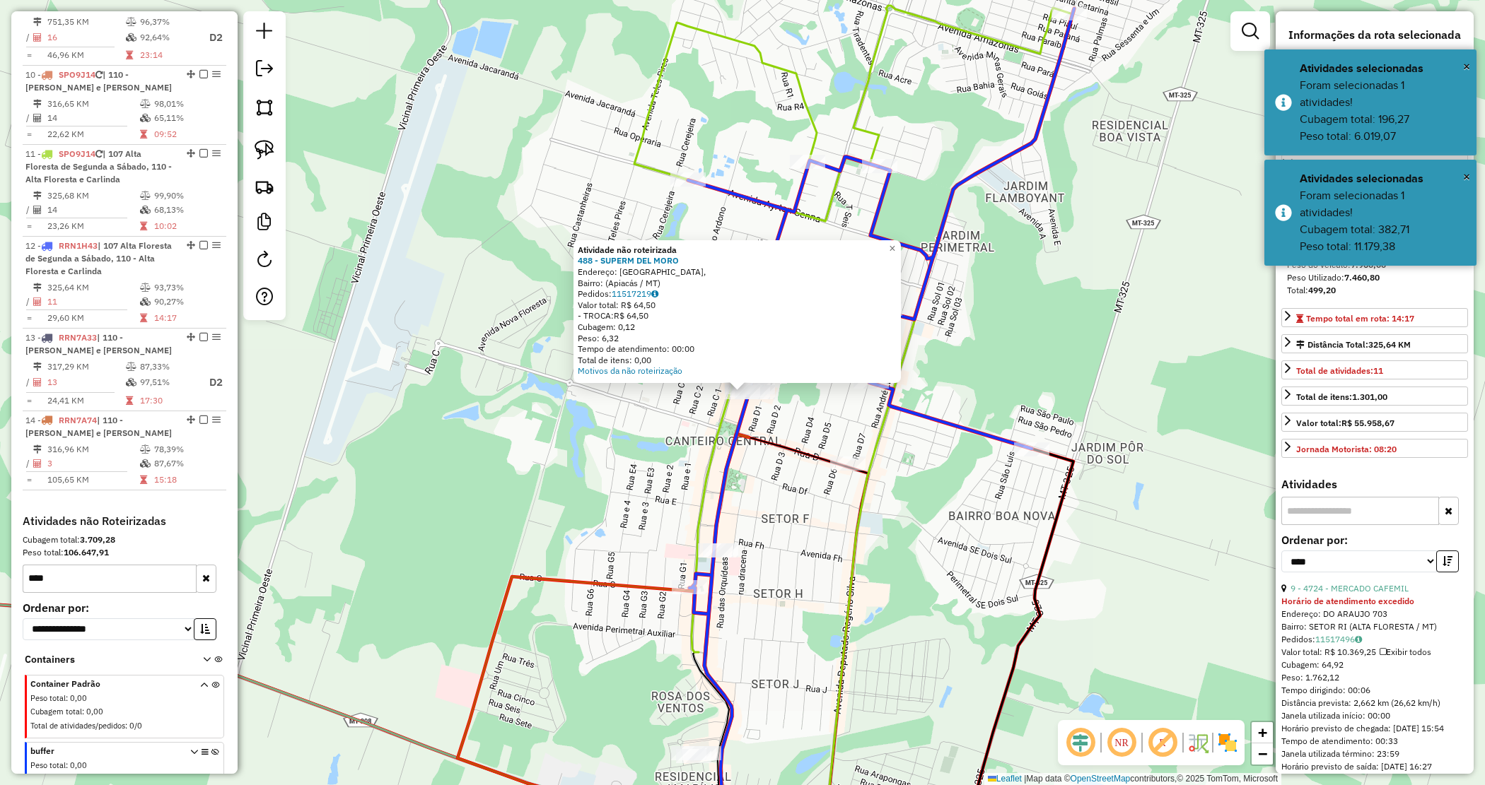
click at [627, 436] on div "Atividade não roteirizada 488 - SUPERM DEL MORO Endereço: Avenida Brasil, Bairr…" at bounding box center [742, 392] width 1485 height 785
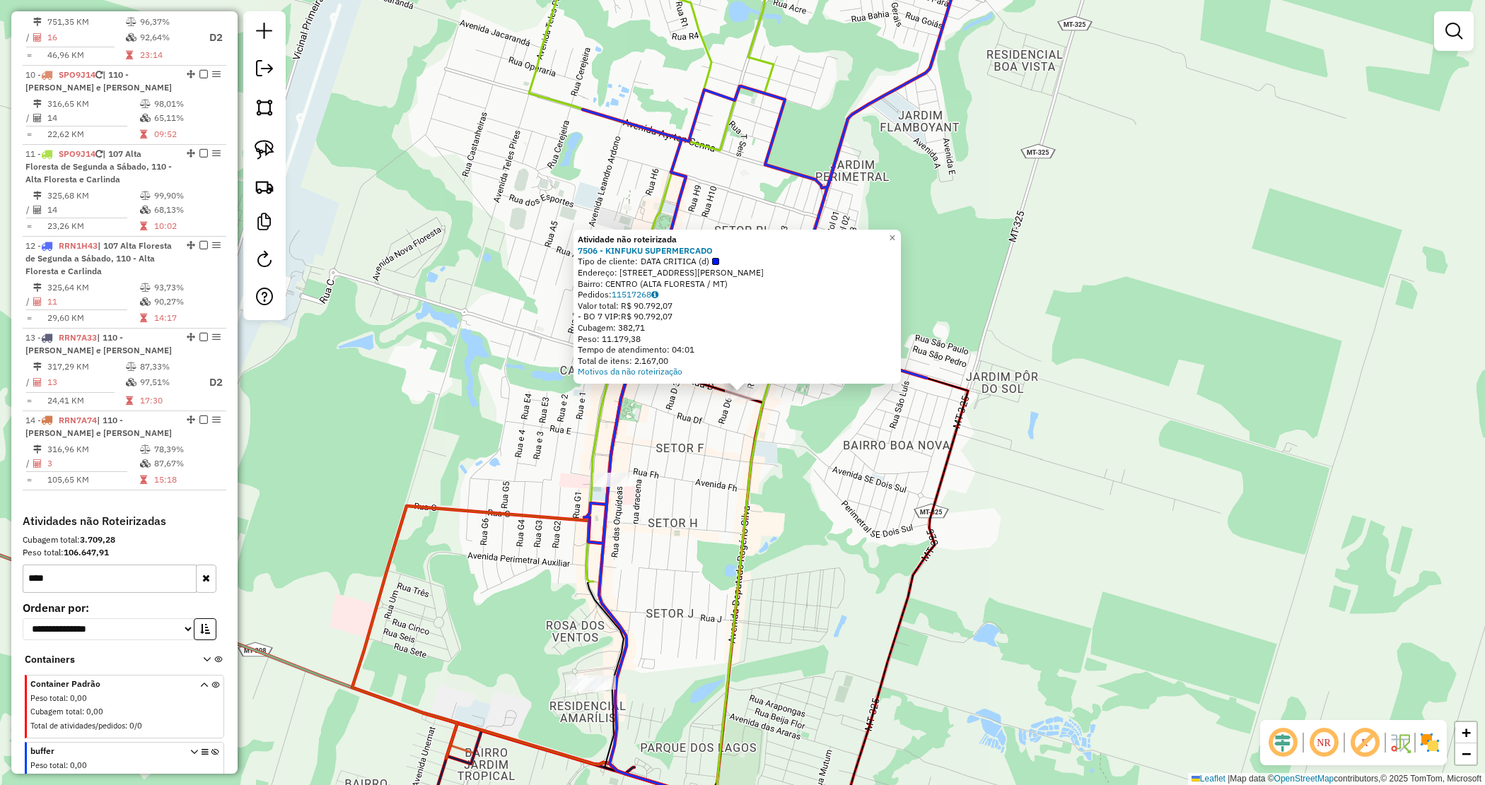
click at [846, 469] on div "Atividade não roteirizada 7506 - KINFUKU SUPERMERCADO Tipo de cliente: DATA CRI…" at bounding box center [742, 392] width 1485 height 785
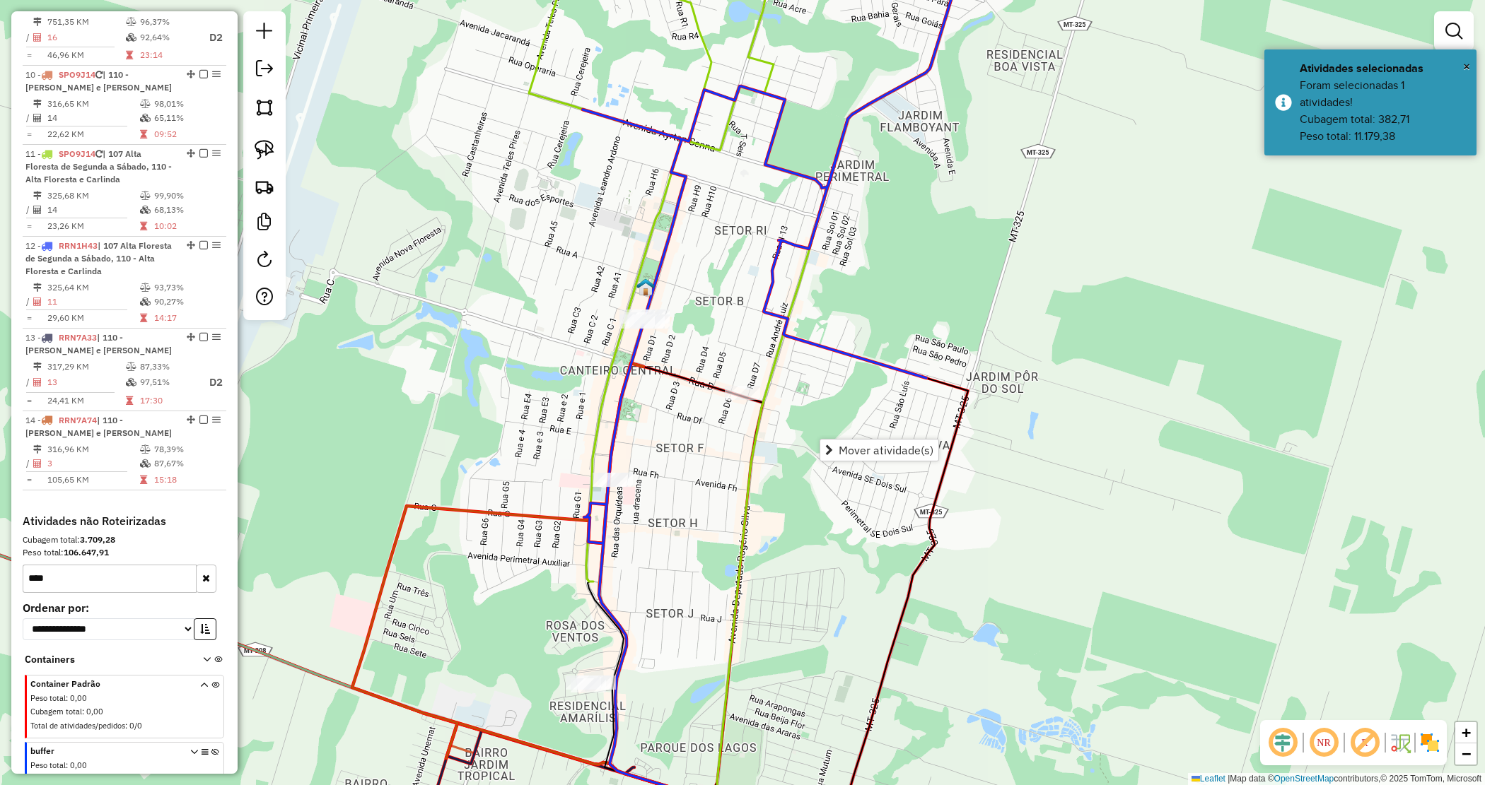
click at [693, 443] on div "Janela de atendimento Grade de atendimento Capacidade Transportadoras Veículos …" at bounding box center [742, 392] width 1485 height 785
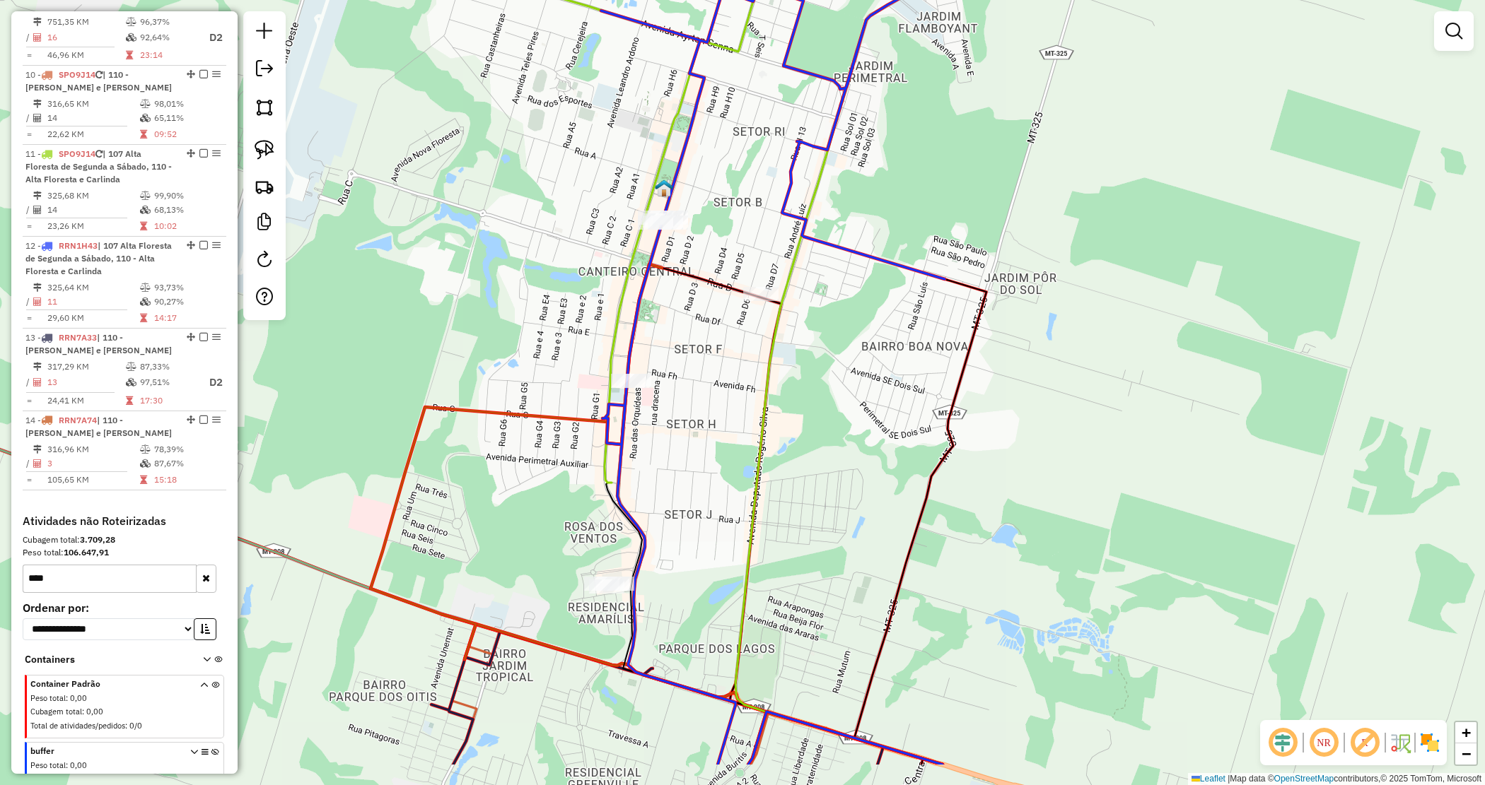
drag, startPoint x: 690, startPoint y: 457, endPoint x: 708, endPoint y: 351, distance: 108.3
click at [708, 351] on div "Janela de atendimento Grade de atendimento Capacidade Transportadoras Veículos …" at bounding box center [742, 392] width 1485 height 785
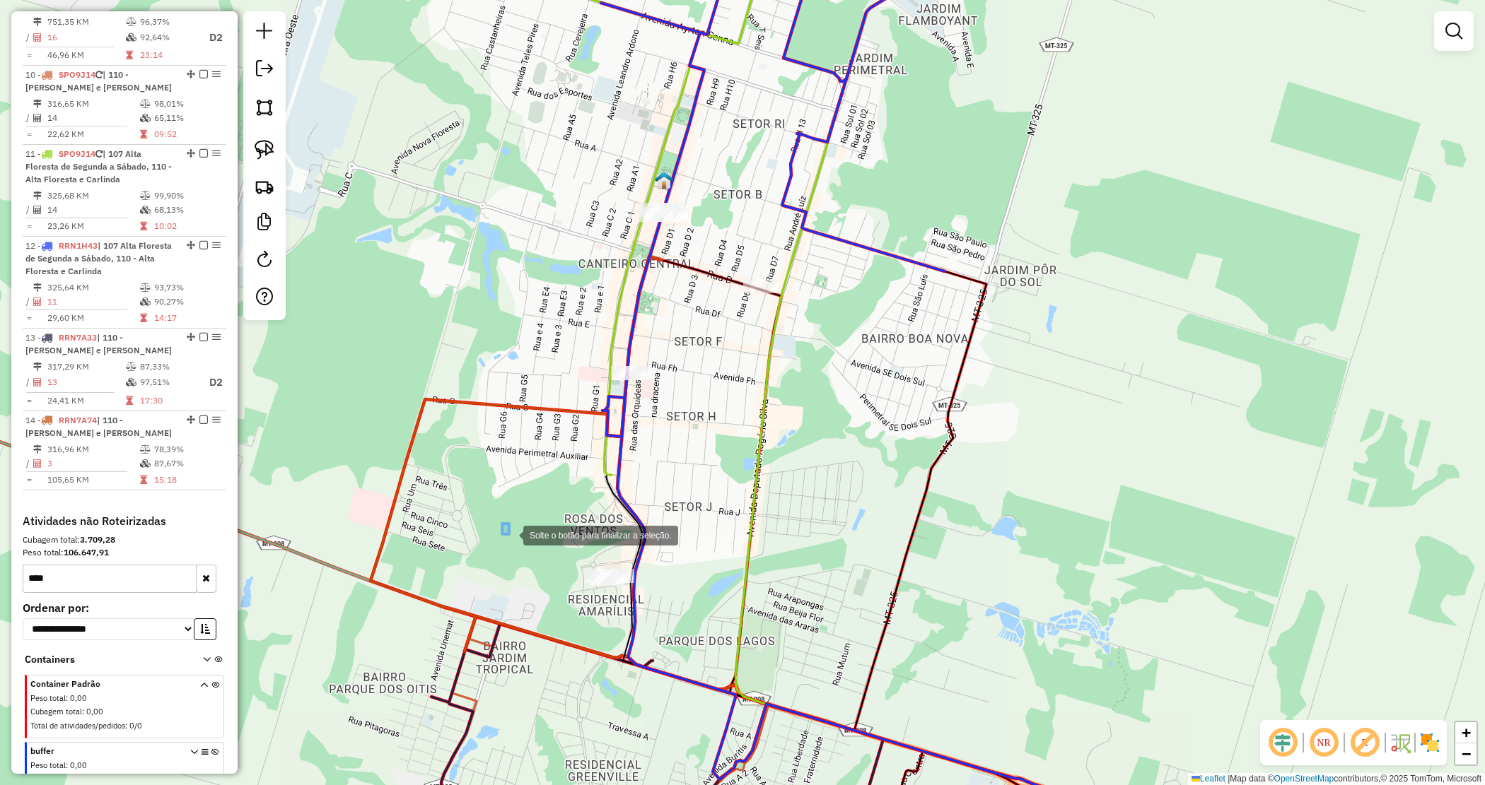
drag, startPoint x: 509, startPoint y: 534, endPoint x: 797, endPoint y: 633, distance: 304.3
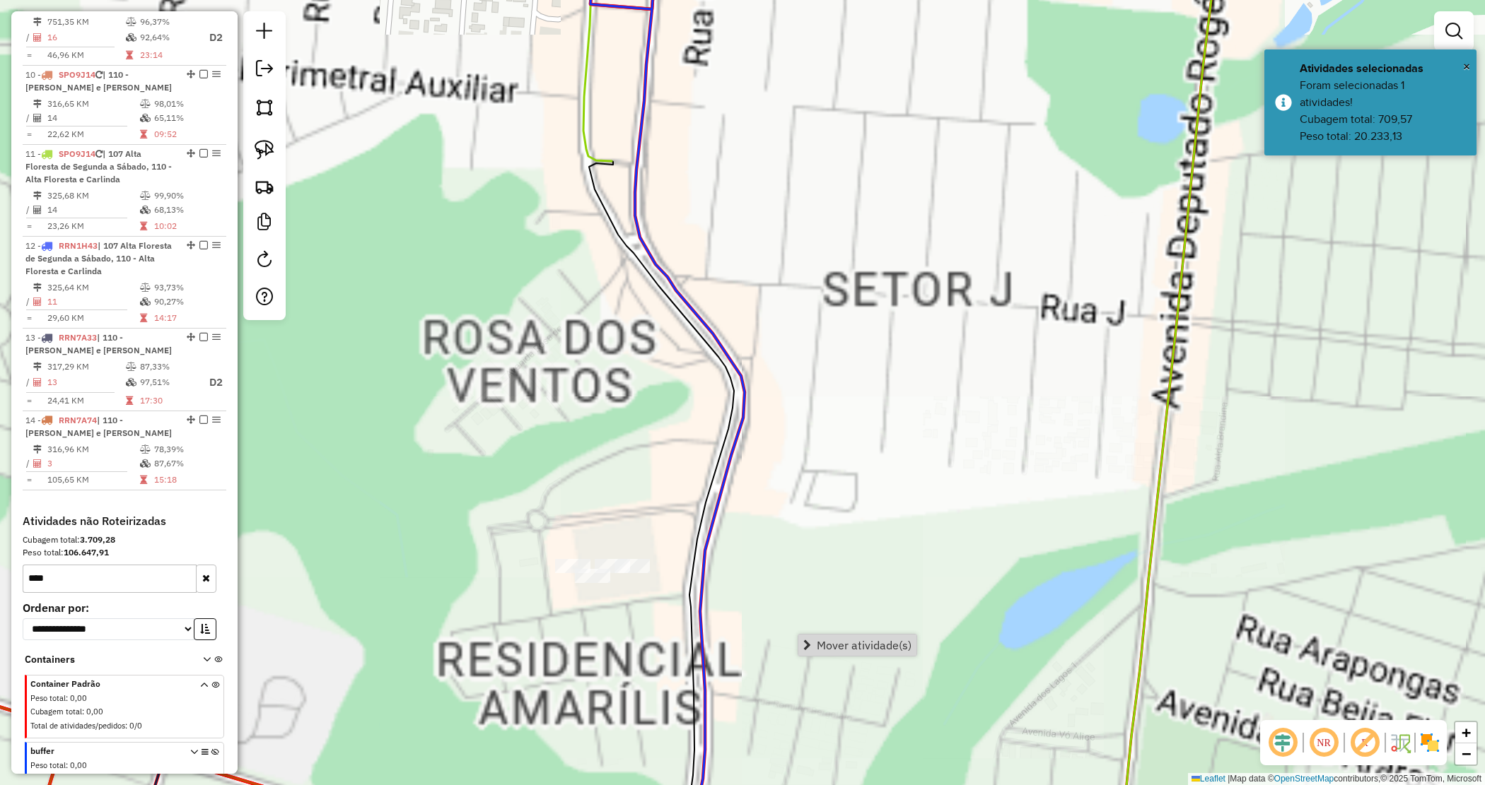
click at [608, 597] on div "Janela de atendimento Grade de atendimento Capacidade Transportadoras Veículos …" at bounding box center [742, 392] width 1485 height 785
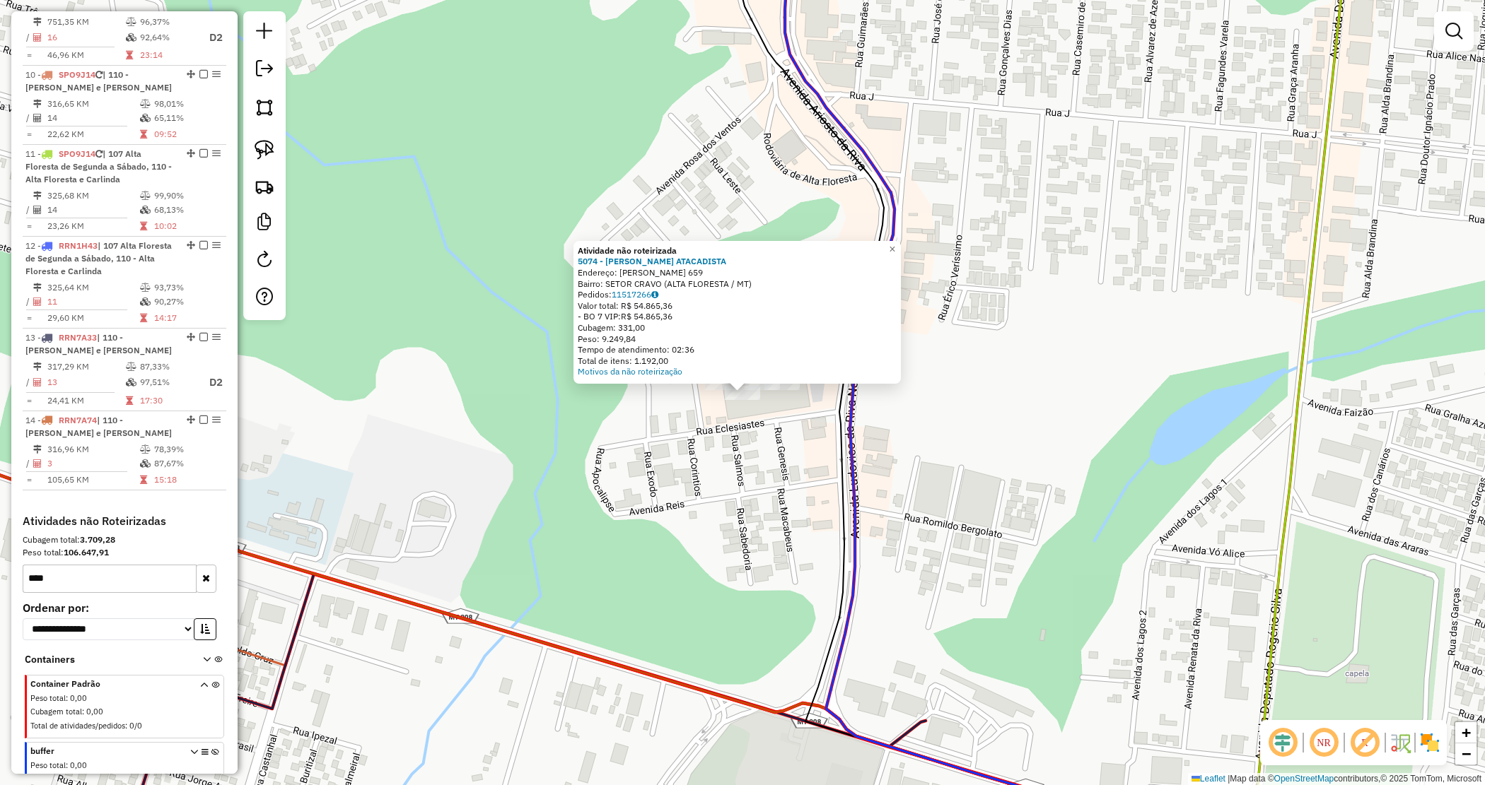
click at [771, 404] on div "Atividade não roteirizada 5074 - MACHADO ATACADISTA Endereço: ARIOSTO DA RIVA 6…" at bounding box center [742, 392] width 1485 height 785
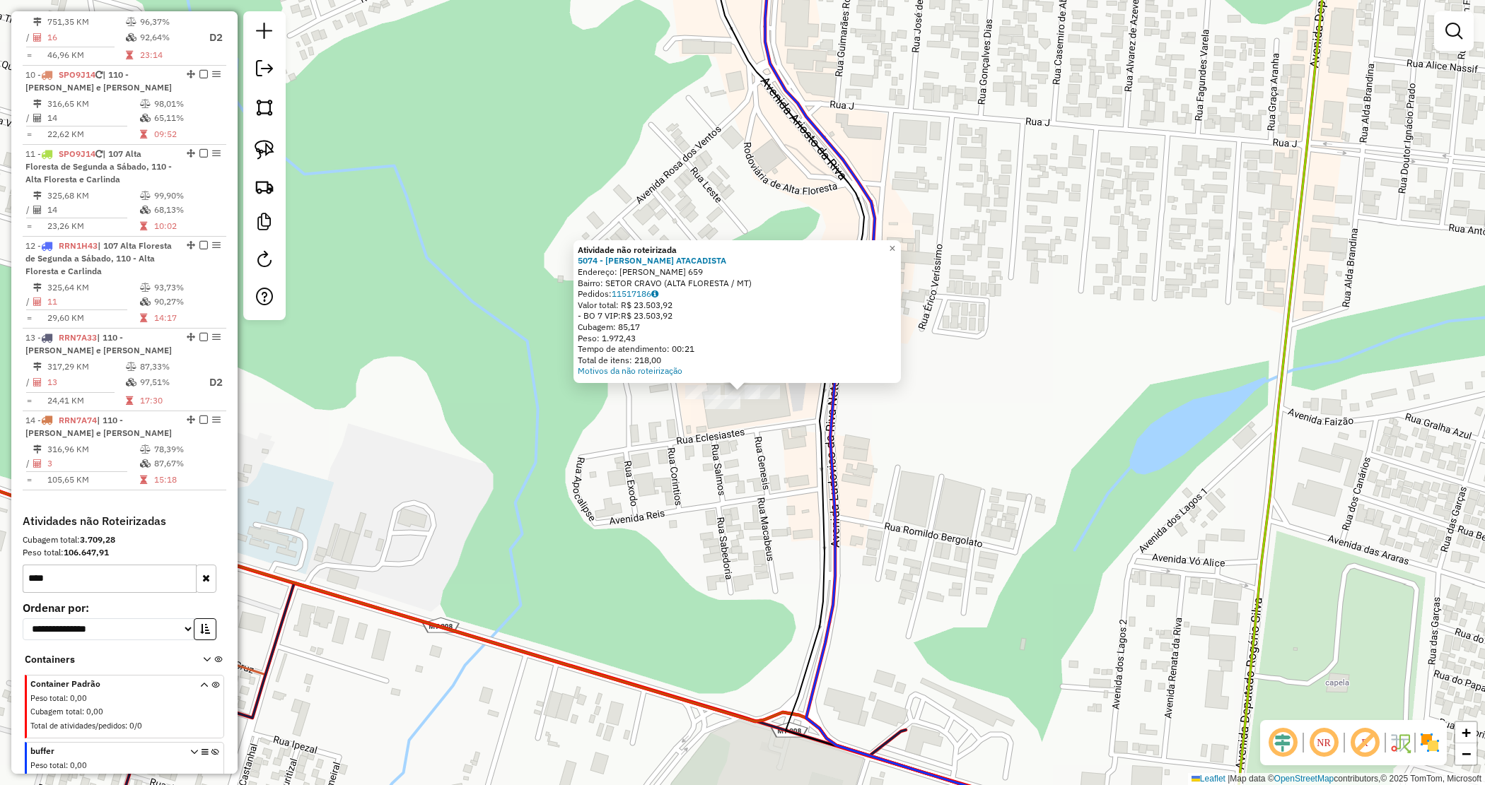
click at [757, 426] on div "Atividade não roteirizada 5074 - MACHADO ATACADISTA Endereço: ARIOSTO DA RIVA 6…" at bounding box center [742, 392] width 1485 height 785
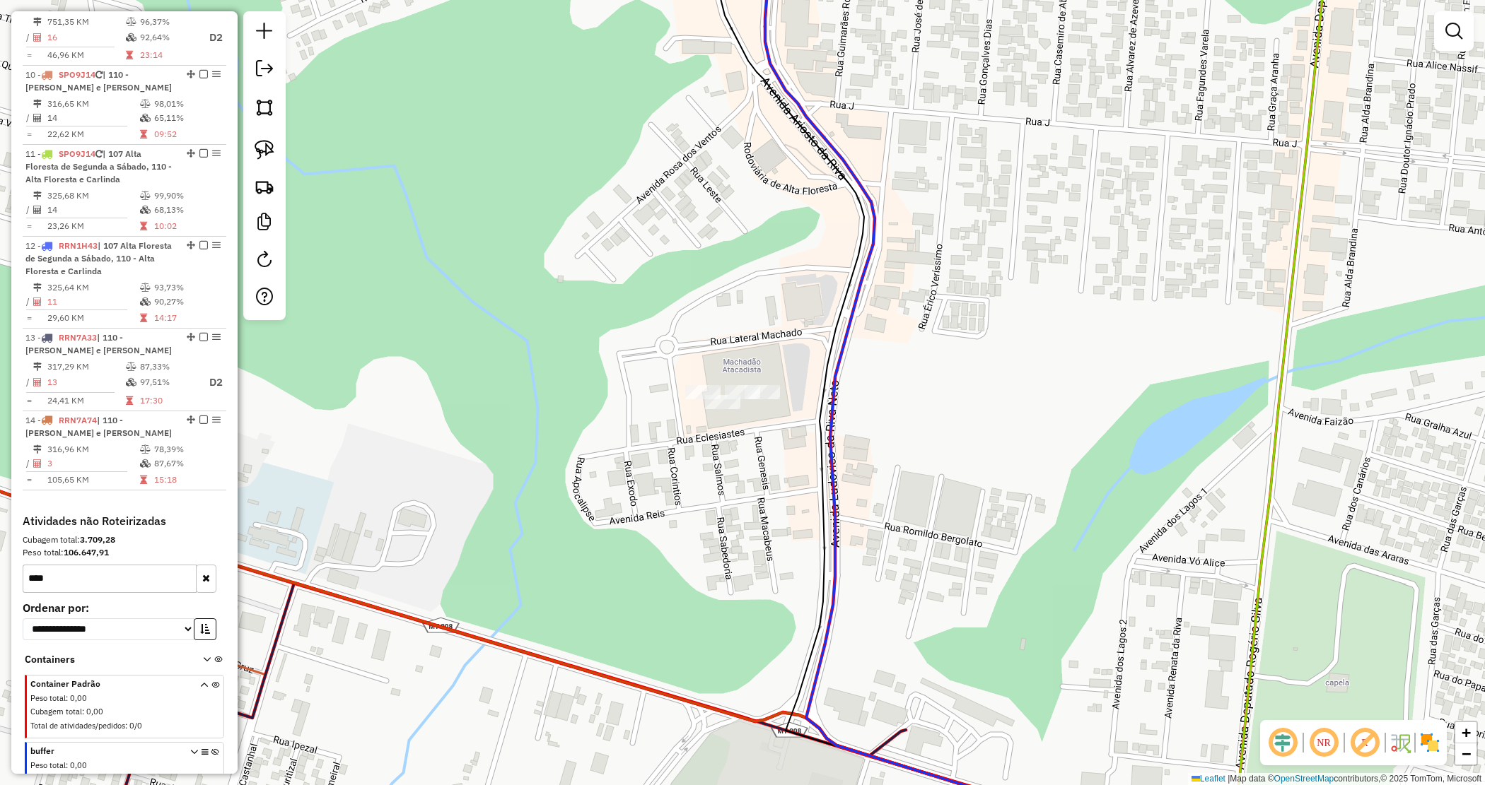
click at [597, 99] on div at bounding box center [597, 99] width 0 height 0
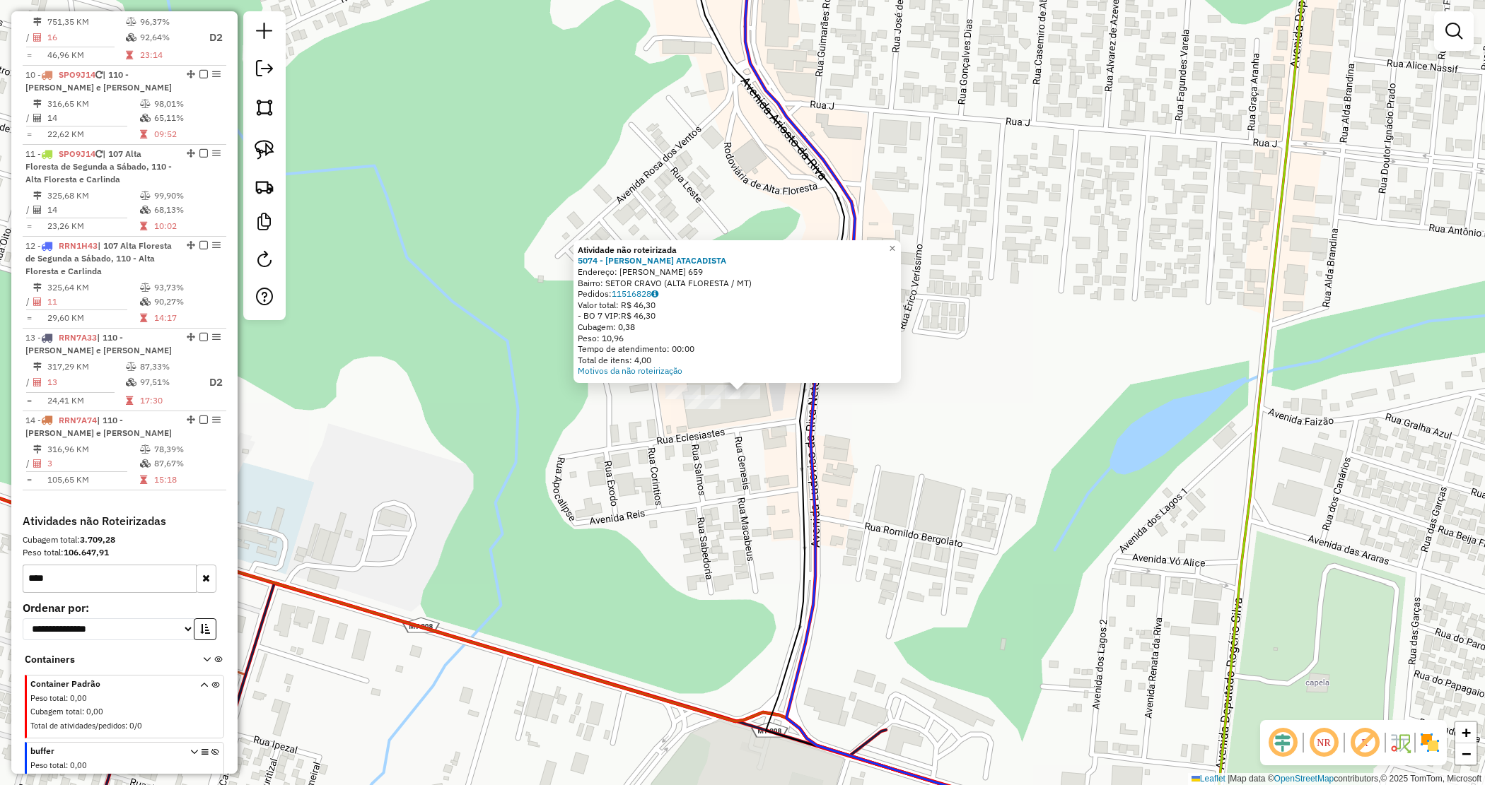
drag, startPoint x: 728, startPoint y: 428, endPoint x: 719, endPoint y: 428, distance: 9.2
click at [726, 429] on div "Atividade não roteirizada 5074 - MACHADO ATACADISTA Endereço: ARIOSTO DA RIVA 6…" at bounding box center [742, 392] width 1485 height 785
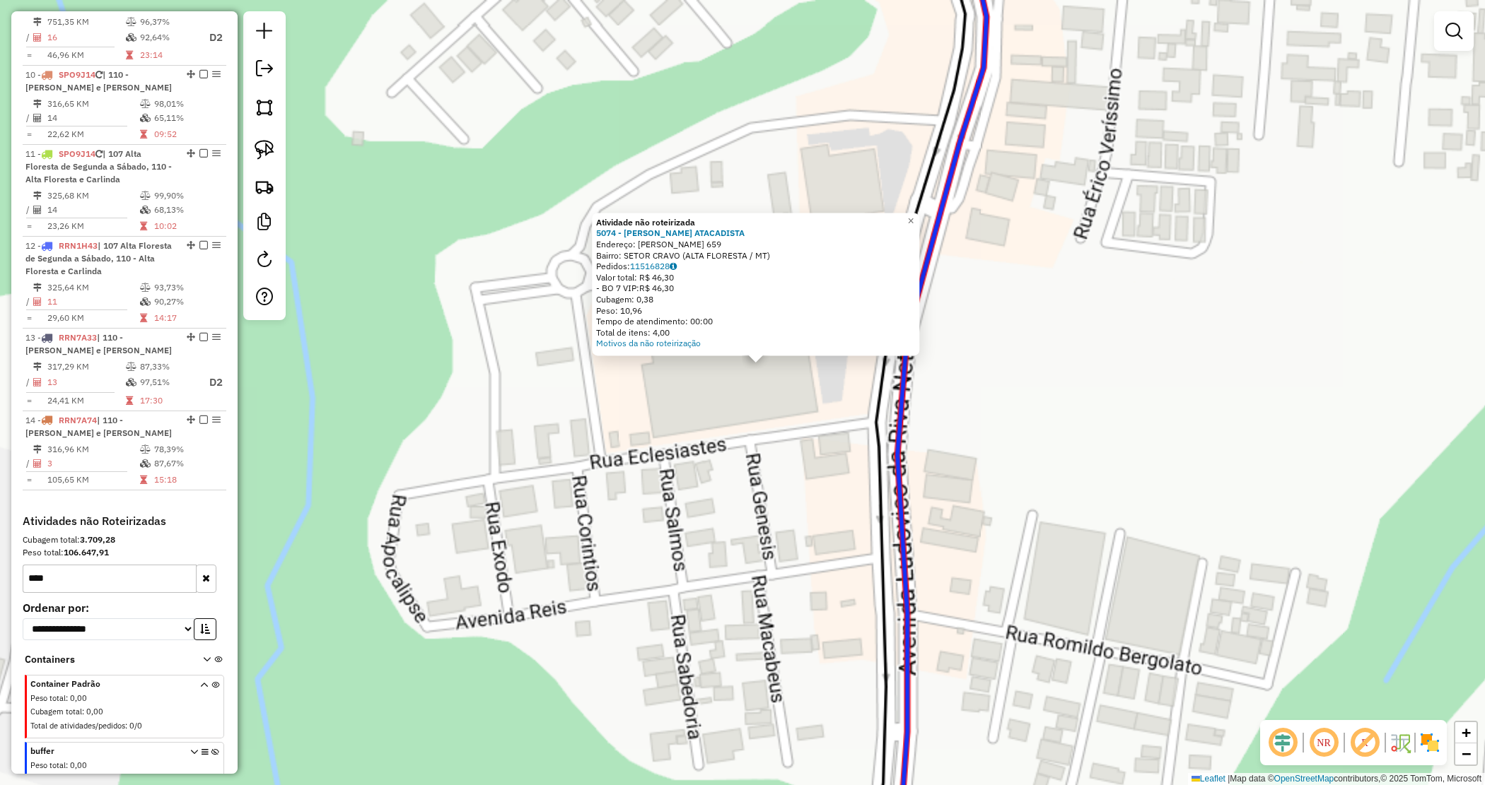
click at [722, 423] on div "Atividade não roteirizada 5074 - MACHADO ATACADISTA Endereço: ARIOSTO DA RIVA 6…" at bounding box center [742, 392] width 1485 height 785
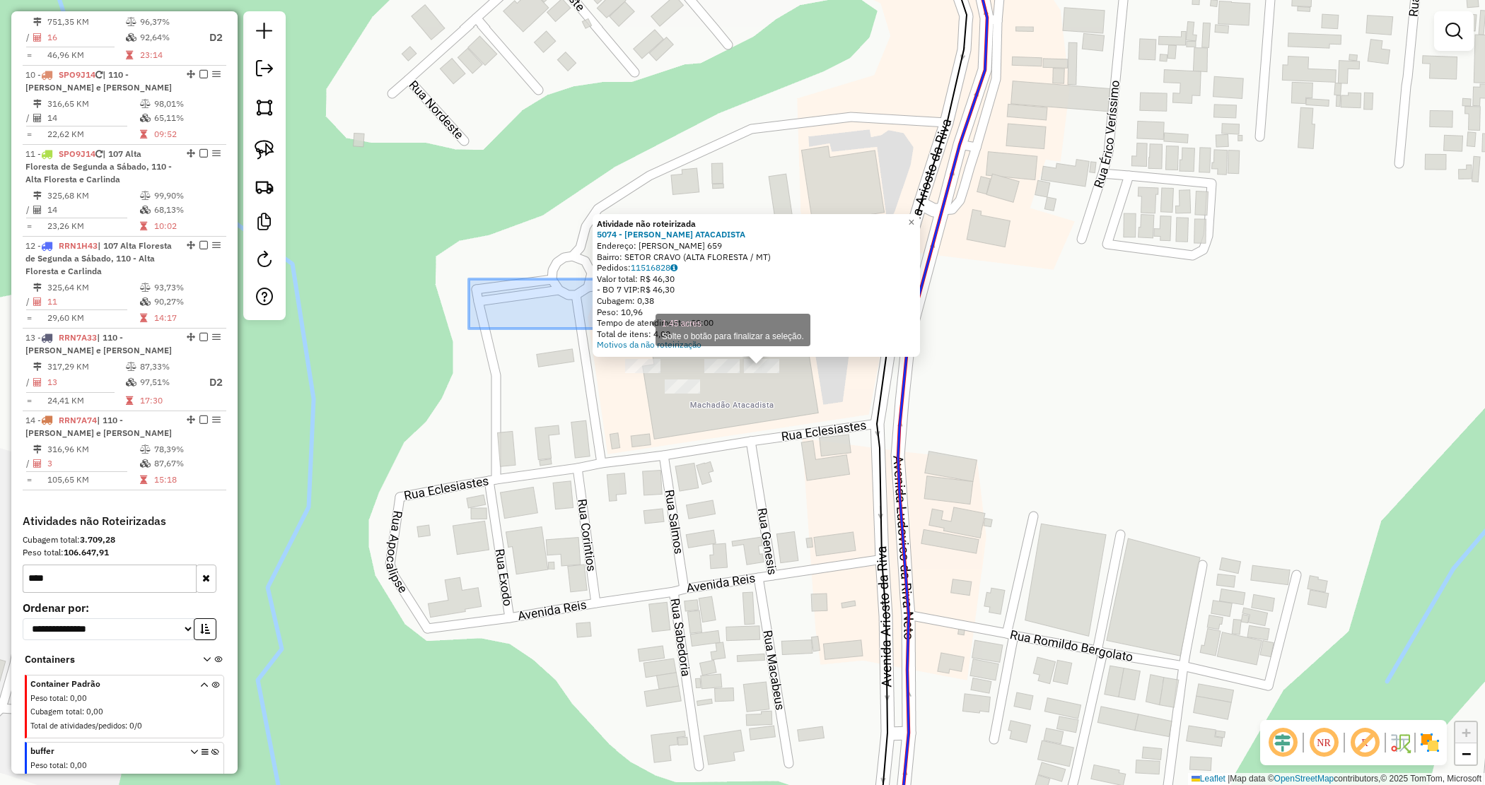
drag, startPoint x: 486, startPoint y: 287, endPoint x: 641, endPoint y: 329, distance: 161.0
click at [641, 329] on div "Atividade não roteirizada 5074 - MACHADO ATACADISTA Endereço: ARIOSTO DA RIVA 6…" at bounding box center [742, 392] width 1485 height 785
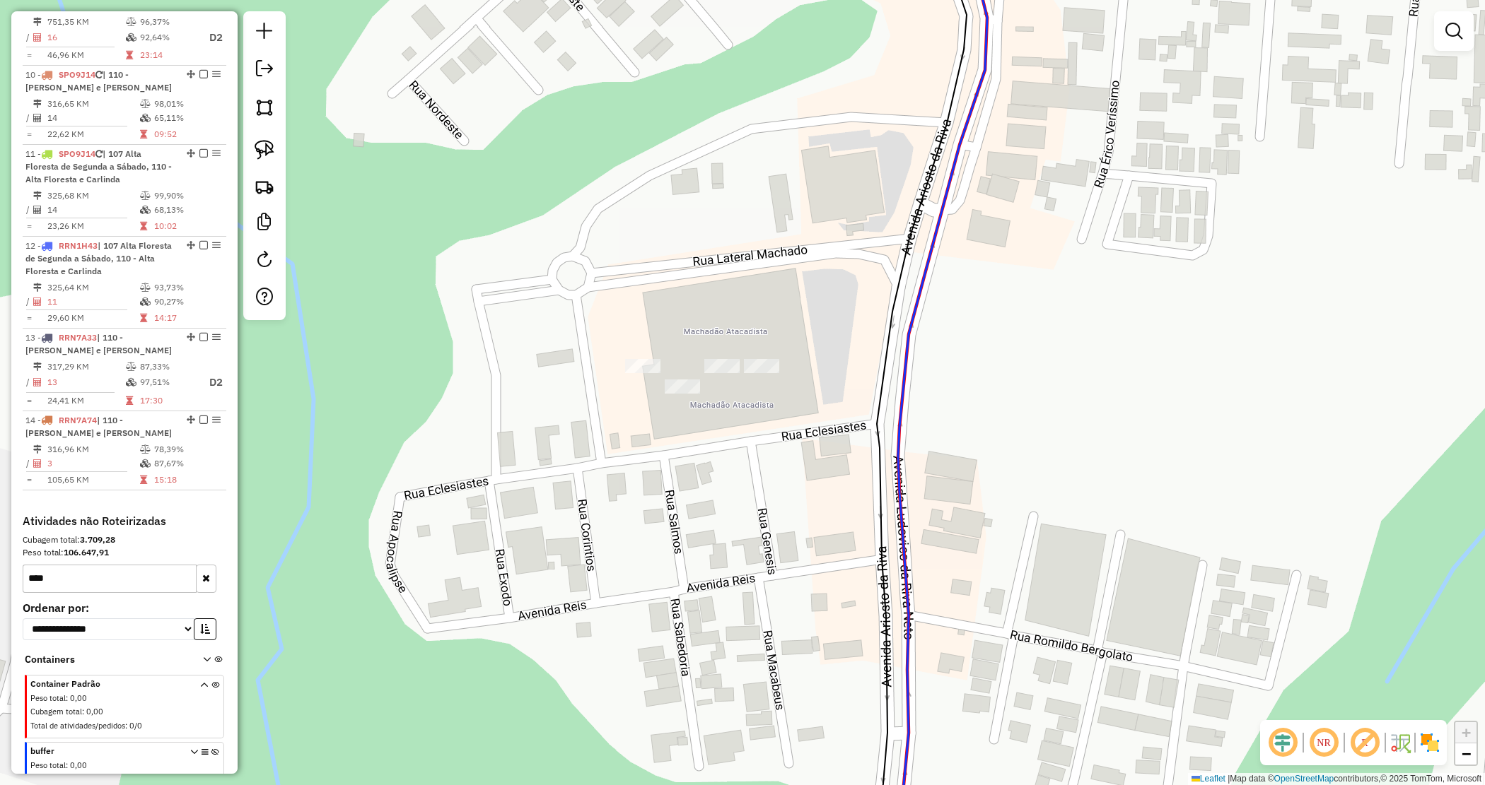
click at [551, 281] on div "Janela de atendimento Grade de atendimento Capacidade Transportadoras Veículos …" at bounding box center [742, 392] width 1485 height 785
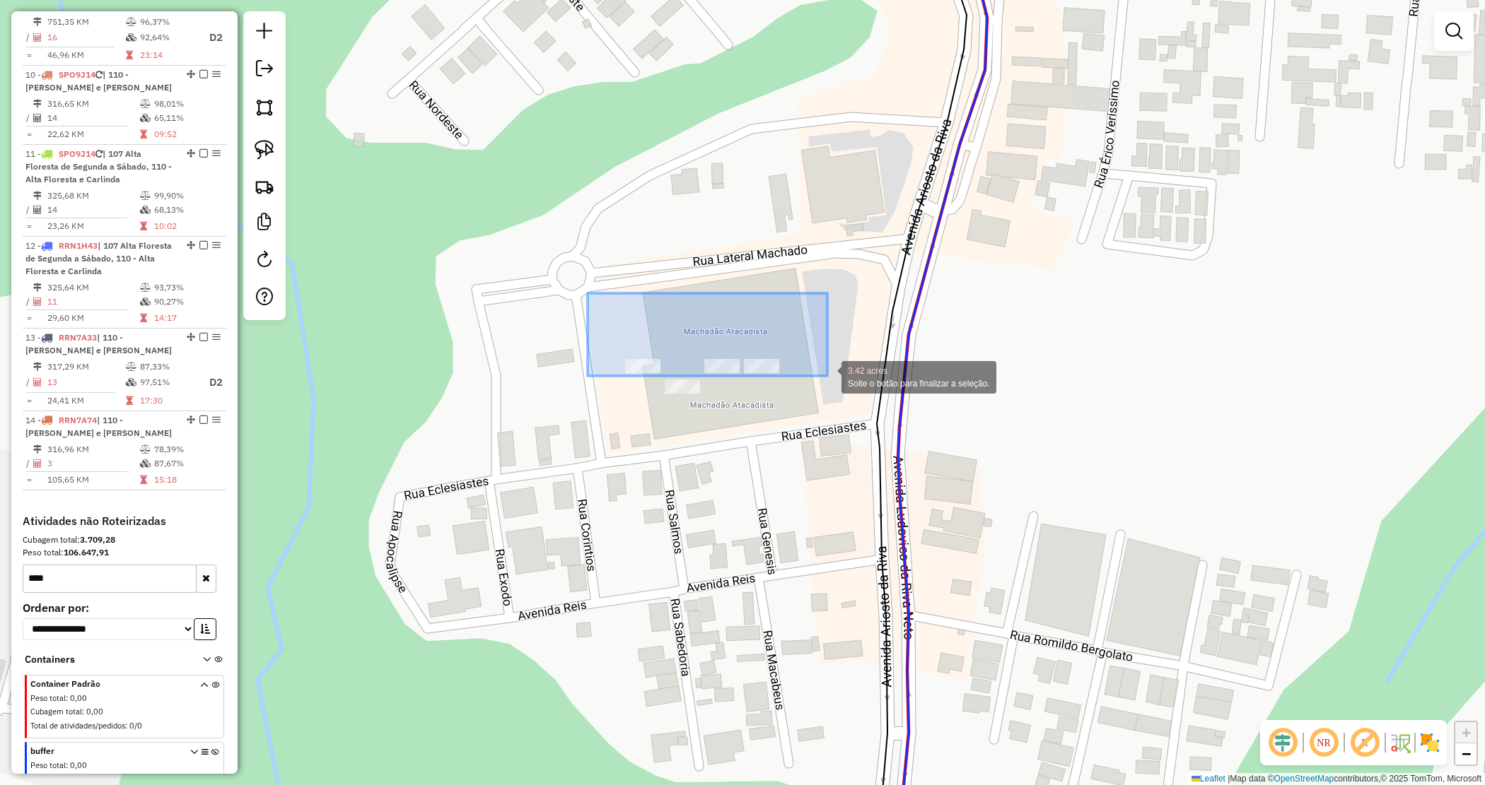
drag, startPoint x: 626, startPoint y: 312, endPoint x: 824, endPoint y: 371, distance: 206.5
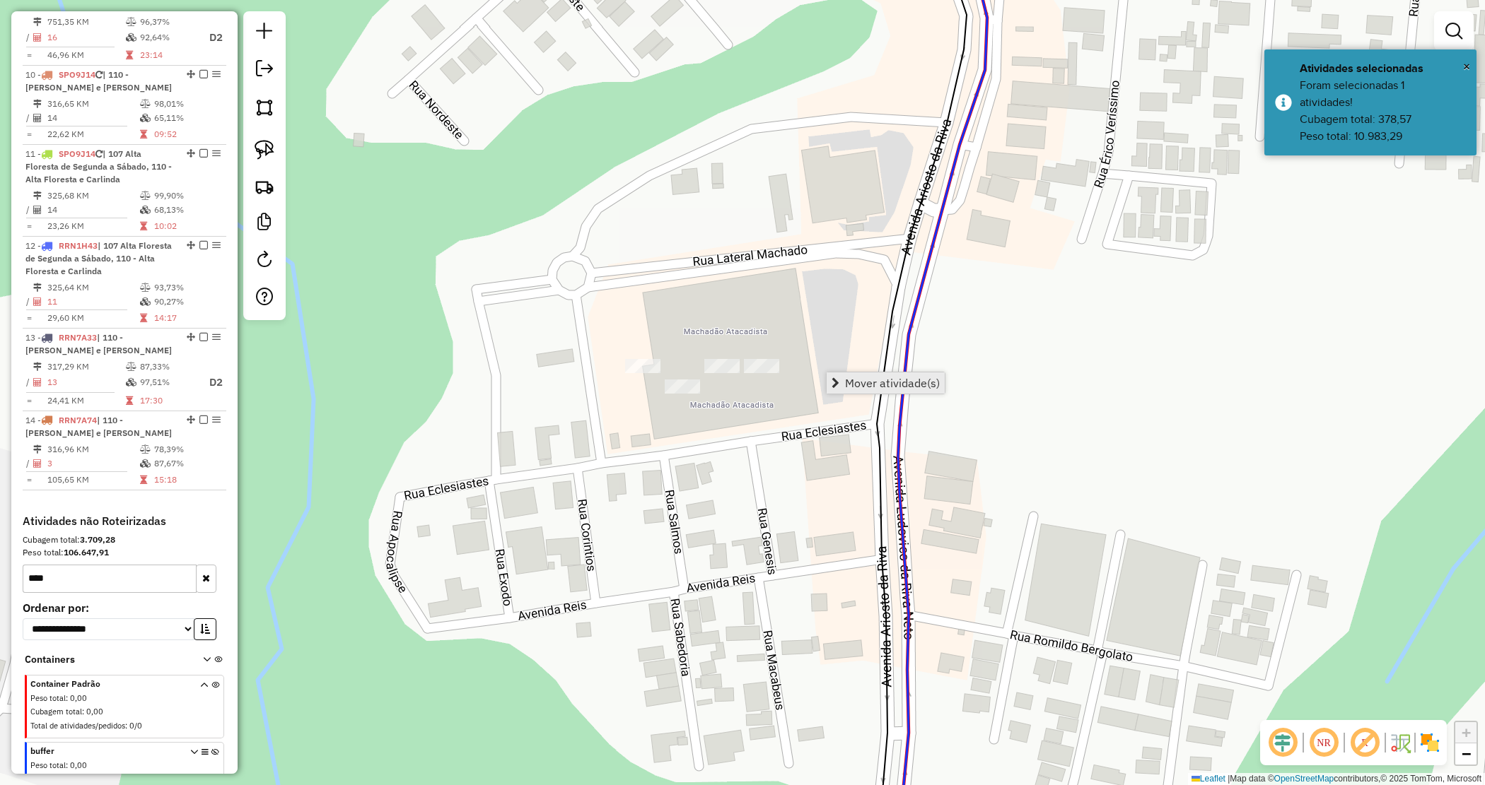
click at [836, 382] on span "Mover atividade(s)" at bounding box center [835, 383] width 8 height 11
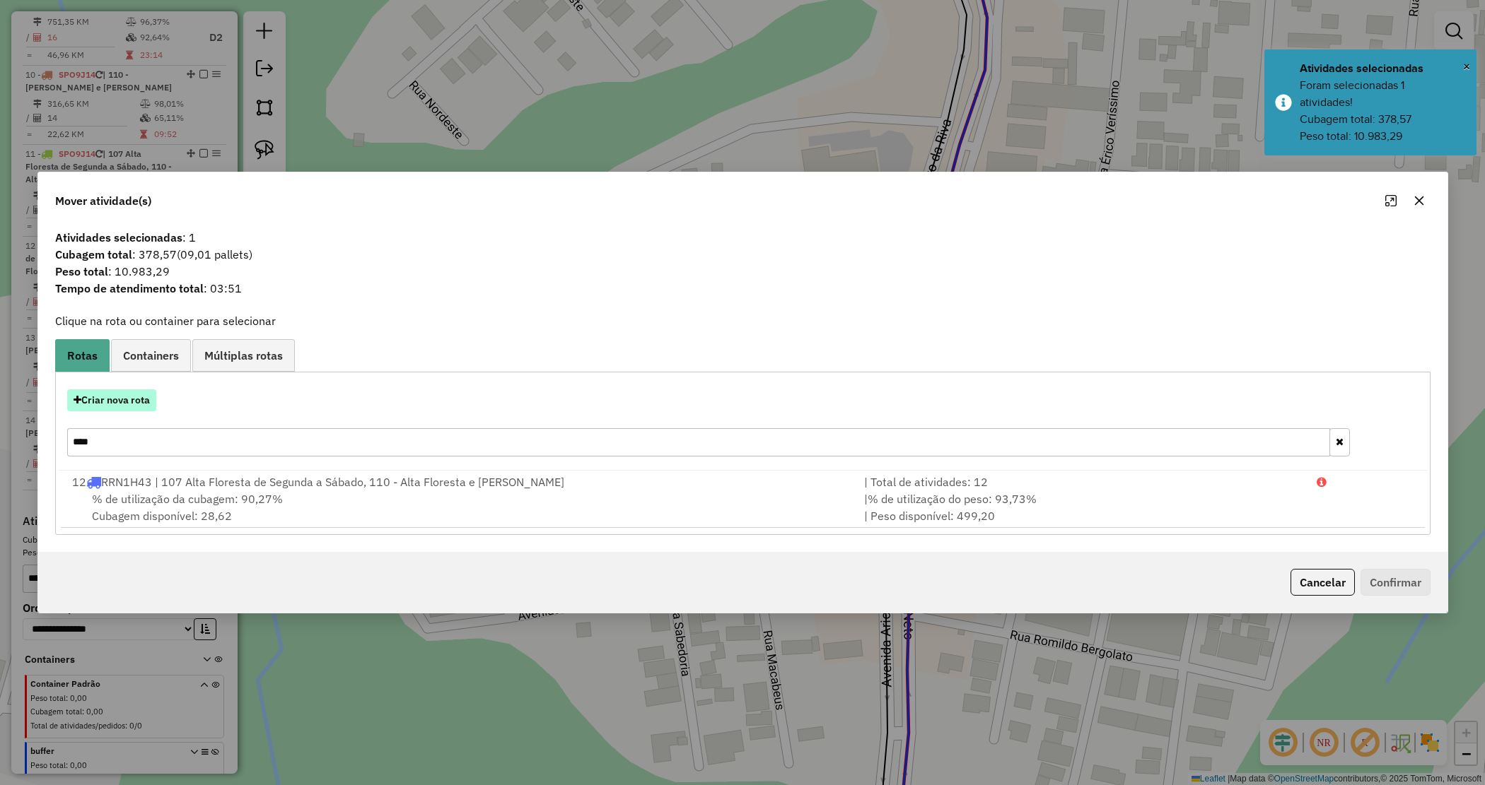
click at [103, 405] on button "Criar nova rota" at bounding box center [111, 401] width 89 height 22
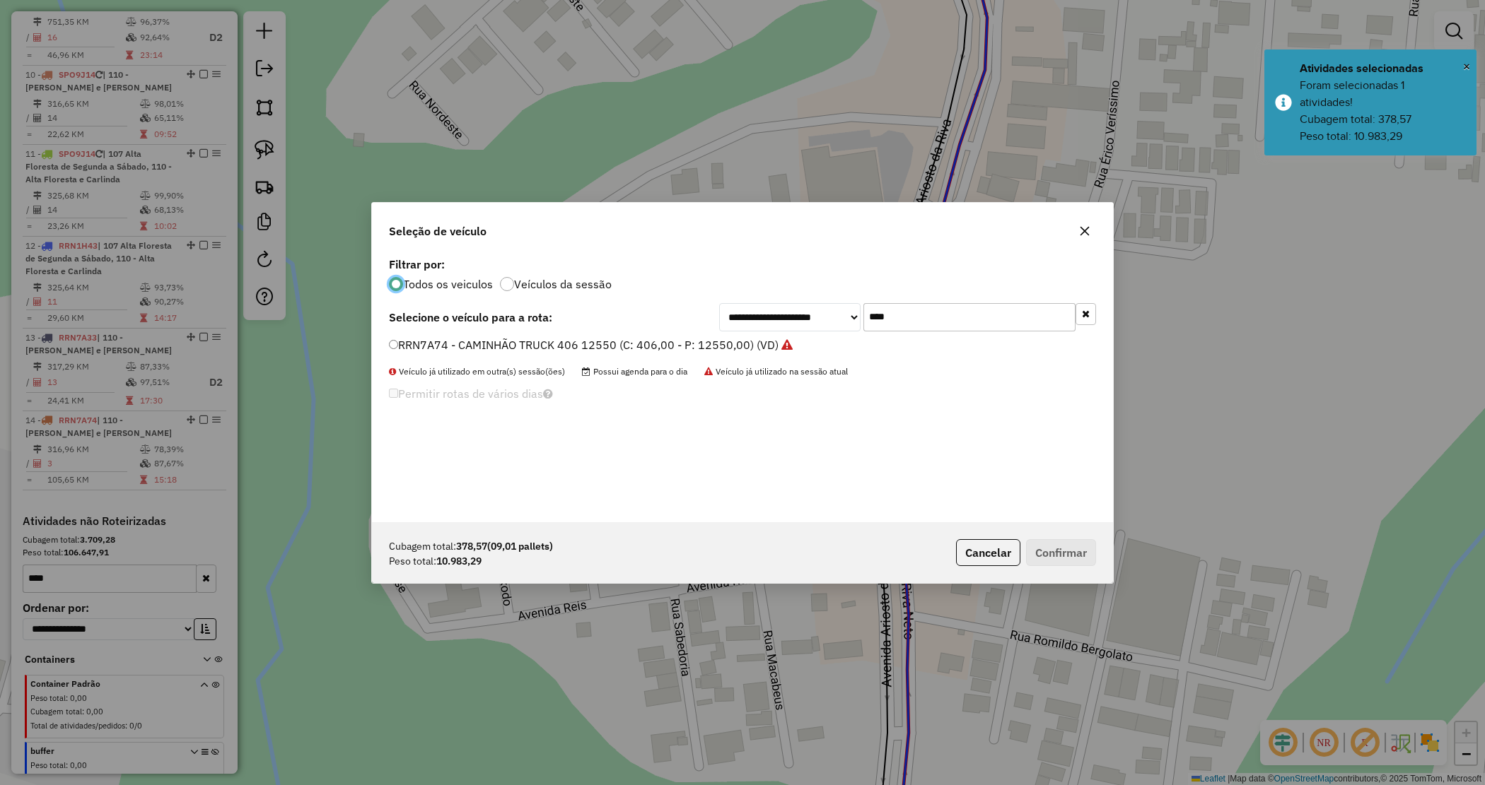
scroll to position [7, 4]
drag, startPoint x: 957, startPoint y: 329, endPoint x: 838, endPoint y: 296, distance: 122.7
click at [836, 299] on div "**********" at bounding box center [742, 388] width 741 height 269
type input "****"
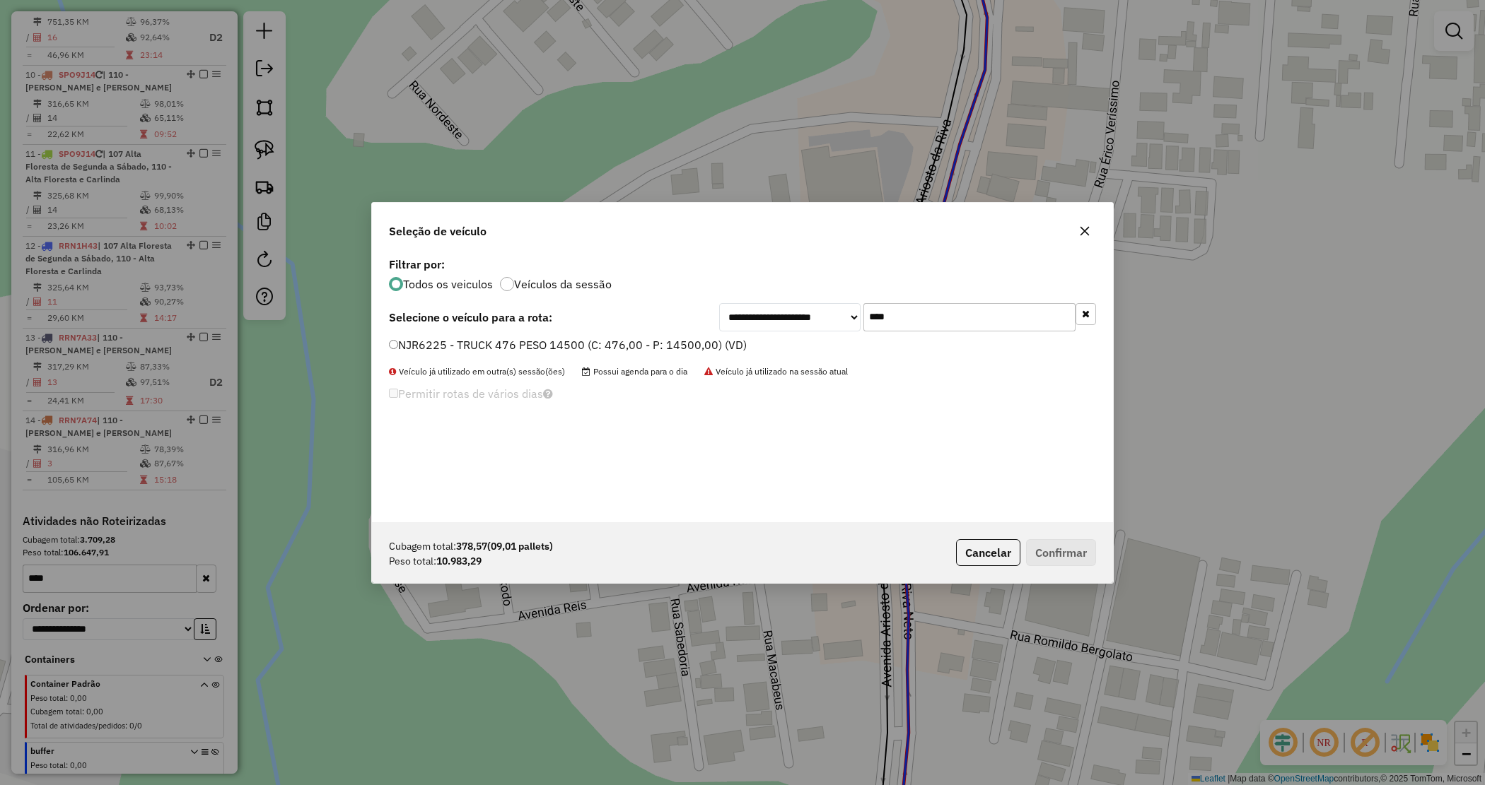
click at [693, 338] on label "NJR6225 - TRUCK 476 PESO 14500 (C: 476,00 - P: 14500,00) (VD)" at bounding box center [568, 345] width 358 height 17
click at [1058, 546] on button "Confirmar" at bounding box center [1061, 552] width 70 height 27
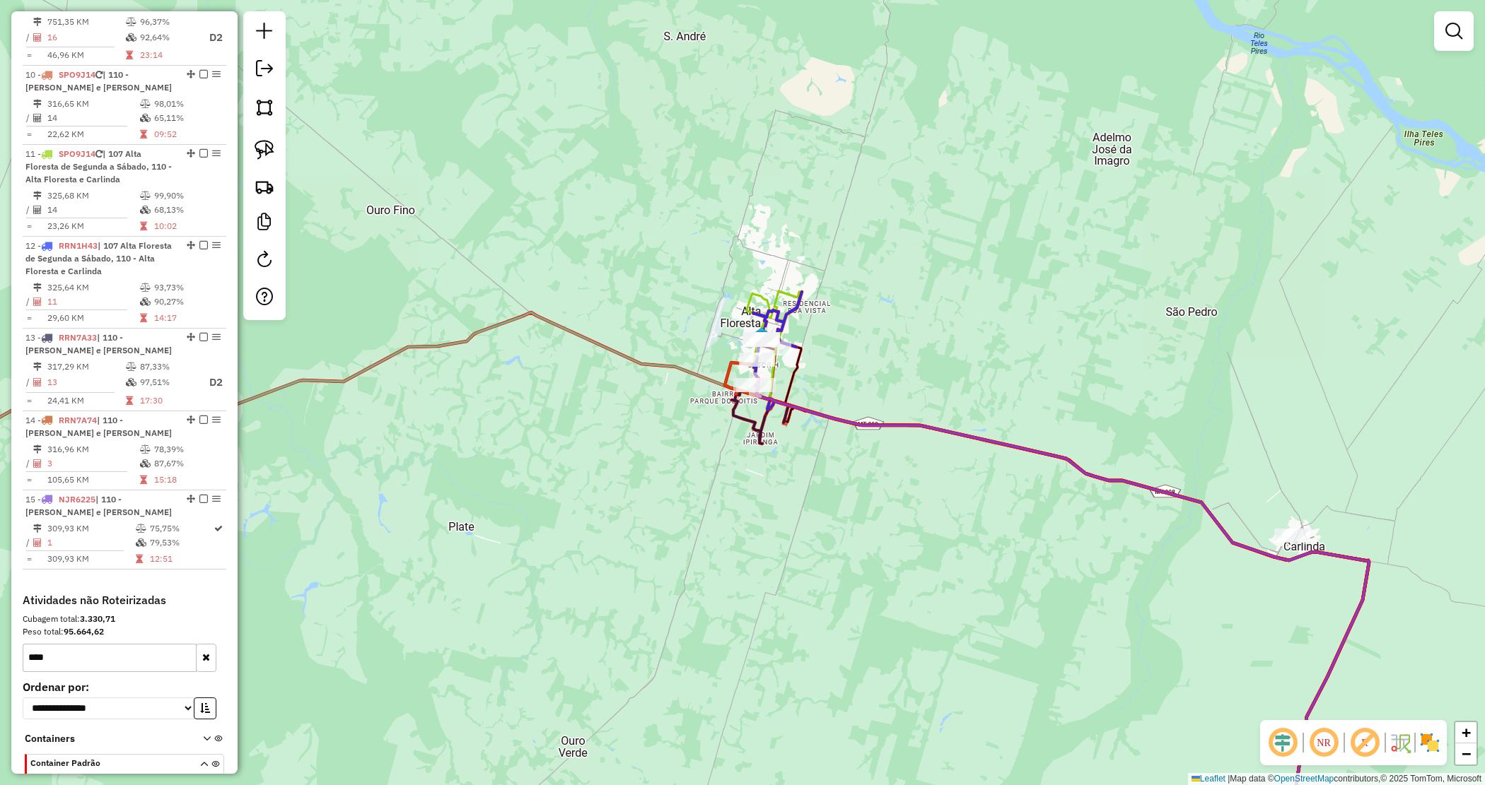
click at [814, 479] on div "Janela de atendimento Grade de atendimento Capacidade Transportadoras Veículos …" at bounding box center [742, 392] width 1485 height 785
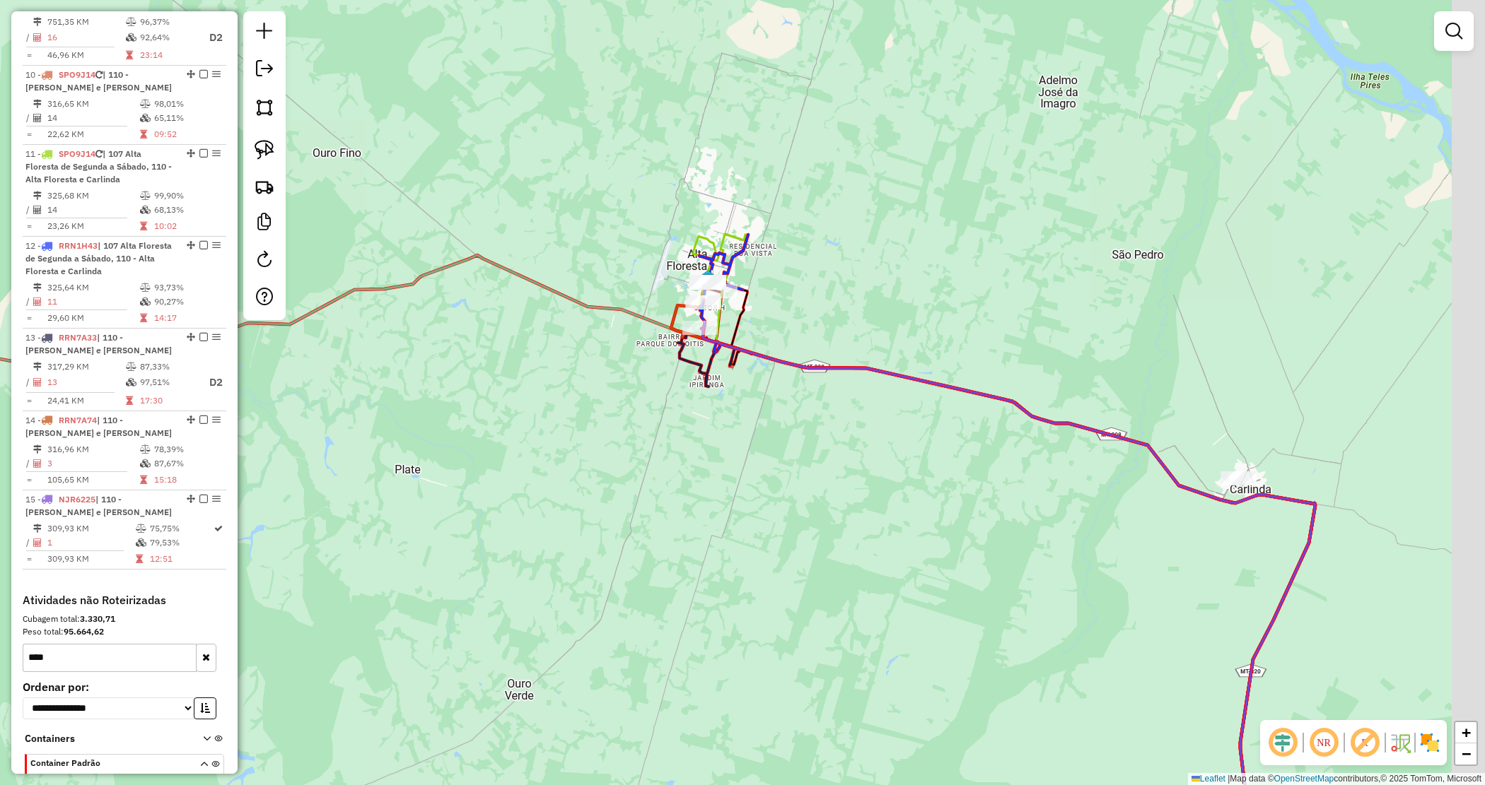
drag, startPoint x: 847, startPoint y: 496, endPoint x: 750, endPoint y: 439, distance: 112.5
click at [786, 436] on div "Janela de atendimento Grade de atendimento Capacidade Transportadoras Veículos …" at bounding box center [742, 392] width 1485 height 785
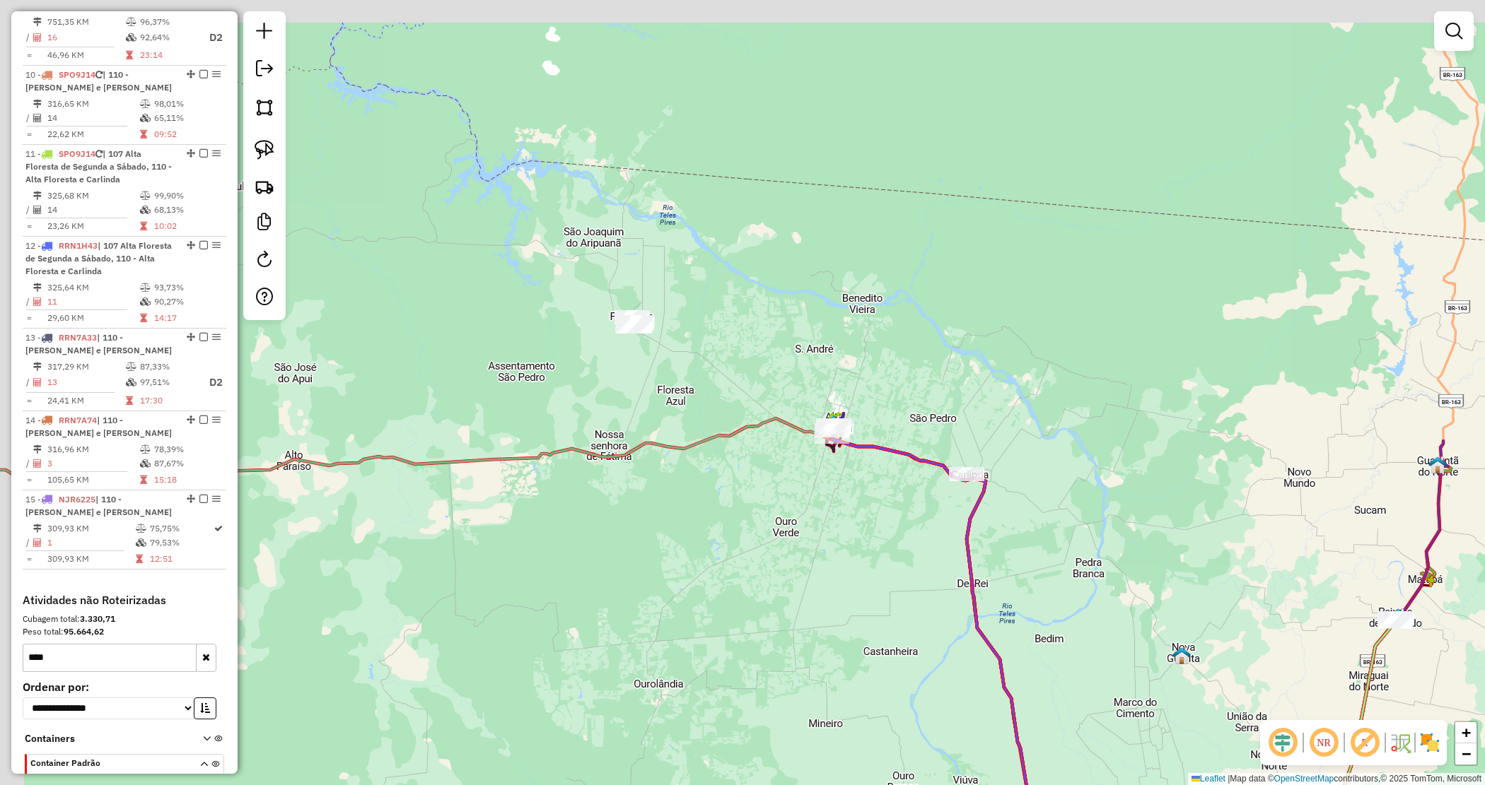
drag, startPoint x: 682, startPoint y: 500, endPoint x: 707, endPoint y: 509, distance: 26.4
click at [707, 509] on div "Janela de atendimento Grade de atendimento Capacidade Transportadoras Veículos …" at bounding box center [742, 392] width 1485 height 785
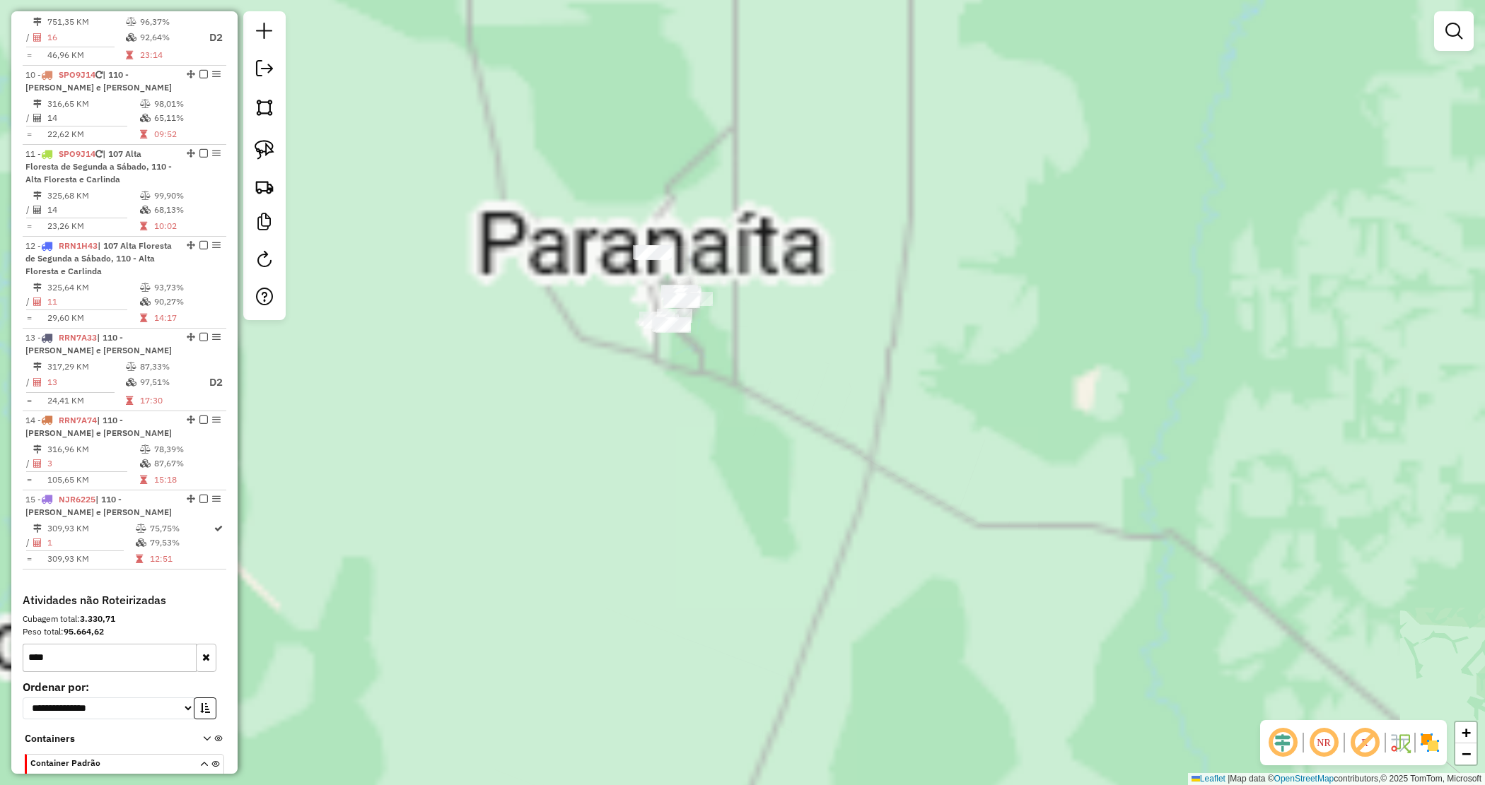
drag, startPoint x: 663, startPoint y: 380, endPoint x: 614, endPoint y: 292, distance: 101.3
click at [674, 397] on div "Janela de atendimento Grade de atendimento Capacidade Transportadoras Veículos …" at bounding box center [742, 392] width 1485 height 785
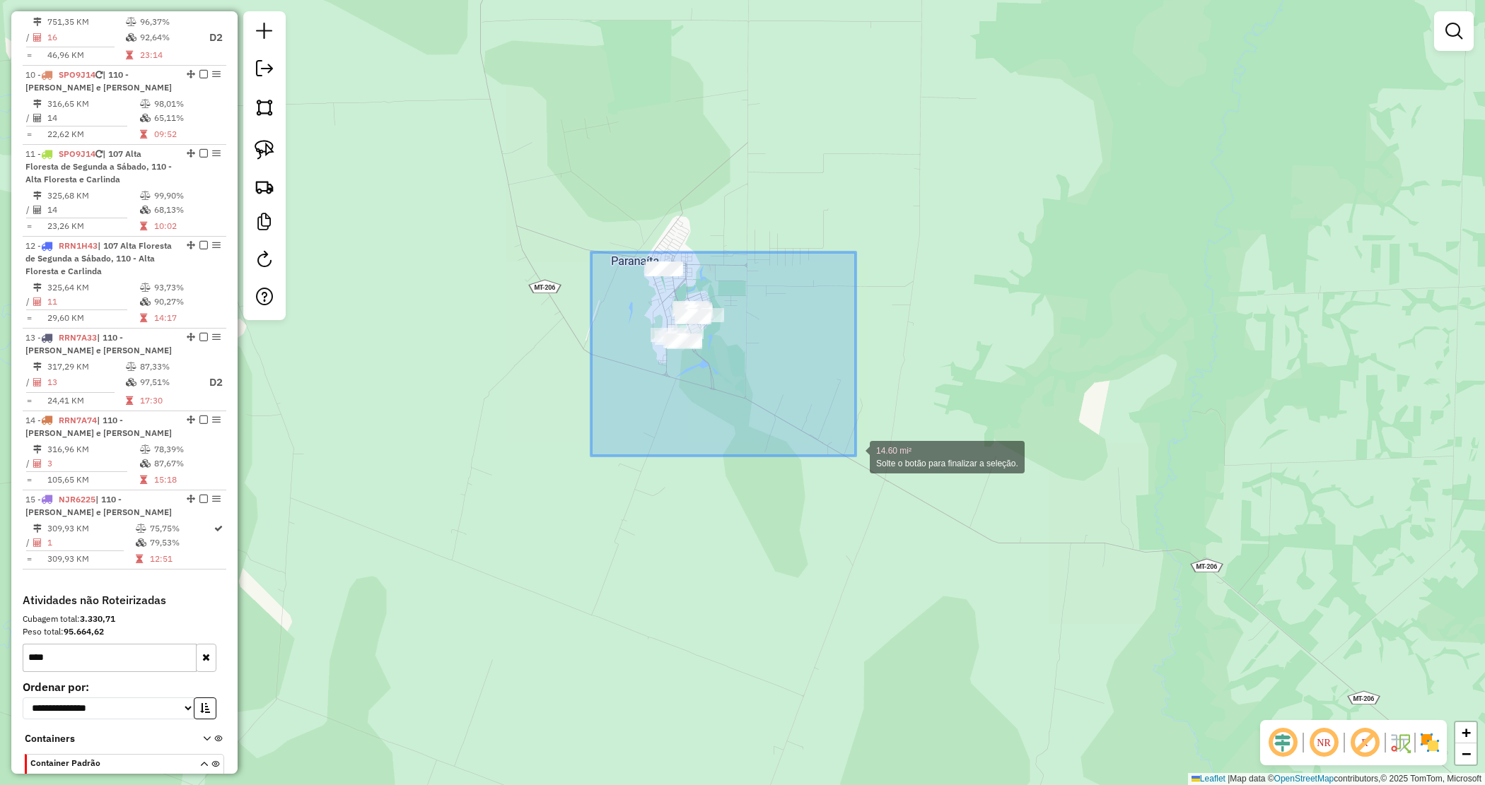
drag, startPoint x: 649, startPoint y: 319, endPoint x: 857, endPoint y: 456, distance: 249.0
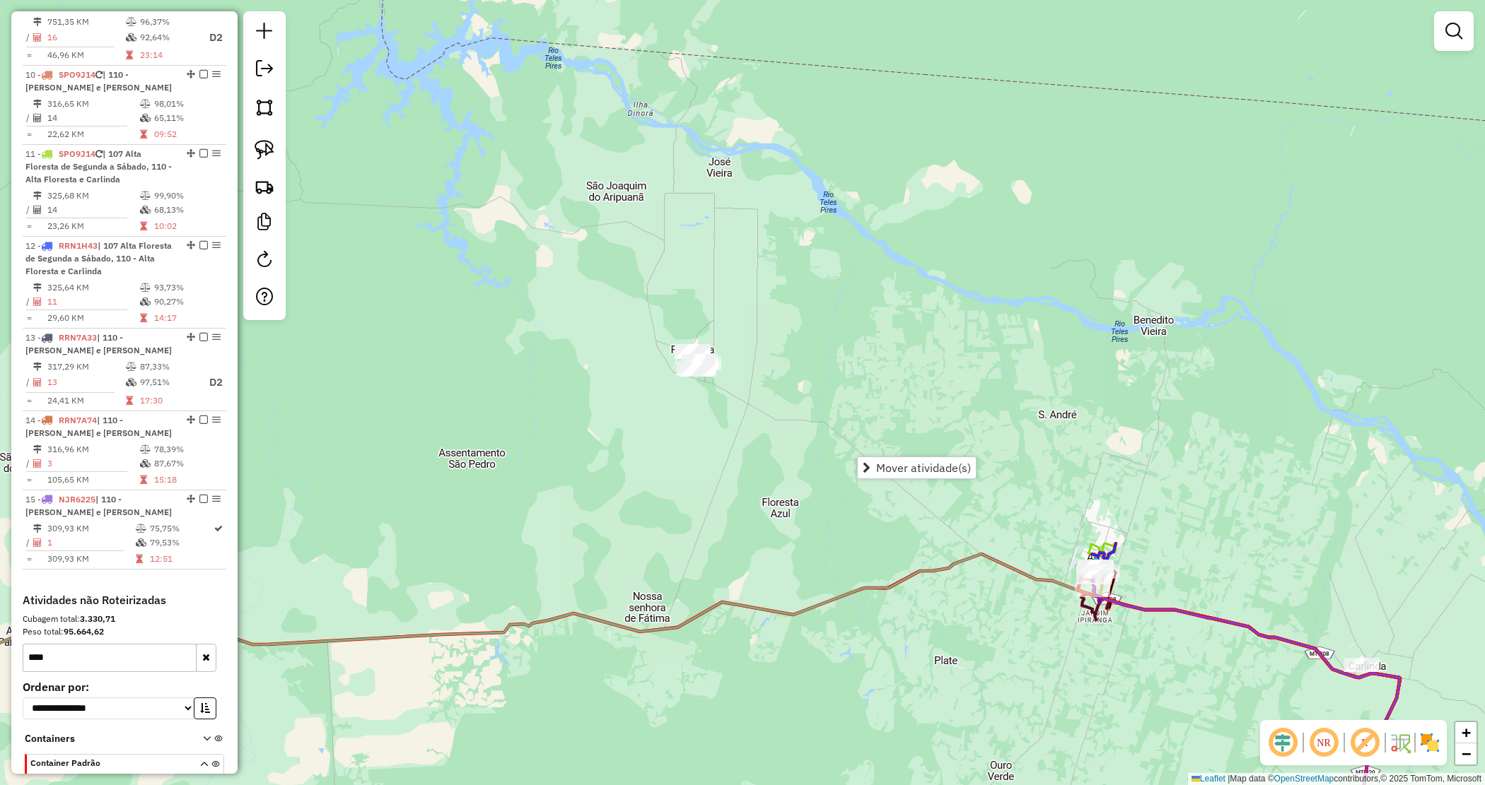
drag, startPoint x: 65, startPoint y: 601, endPoint x: -16, endPoint y: 583, distance: 83.2
click at [0, 583] on html "Aguarde... Pop-up bloqueado! Seu navegador bloqueou automáticamente a abertura …" at bounding box center [742, 392] width 1485 height 785
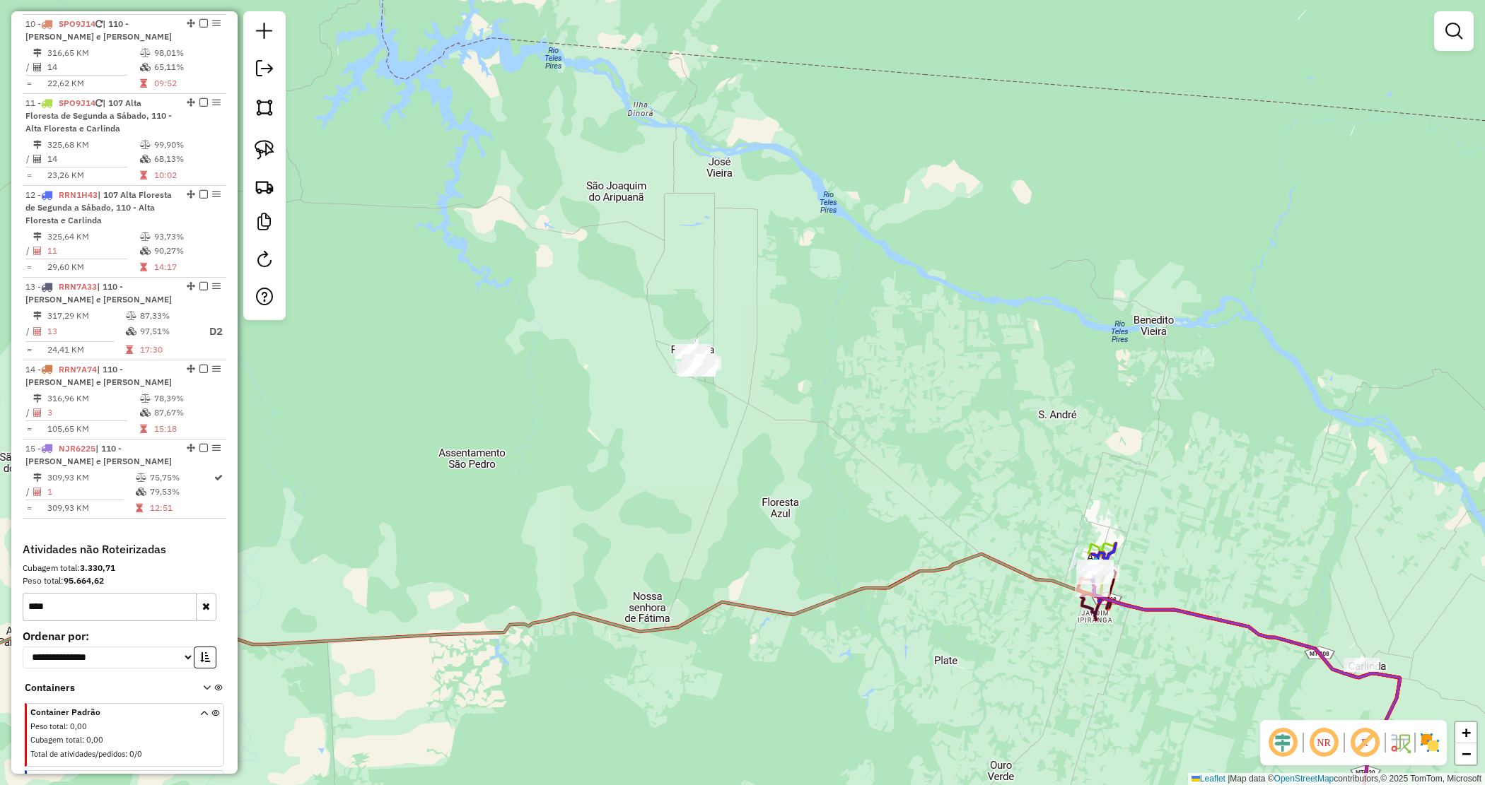
scroll to position [1360, 0]
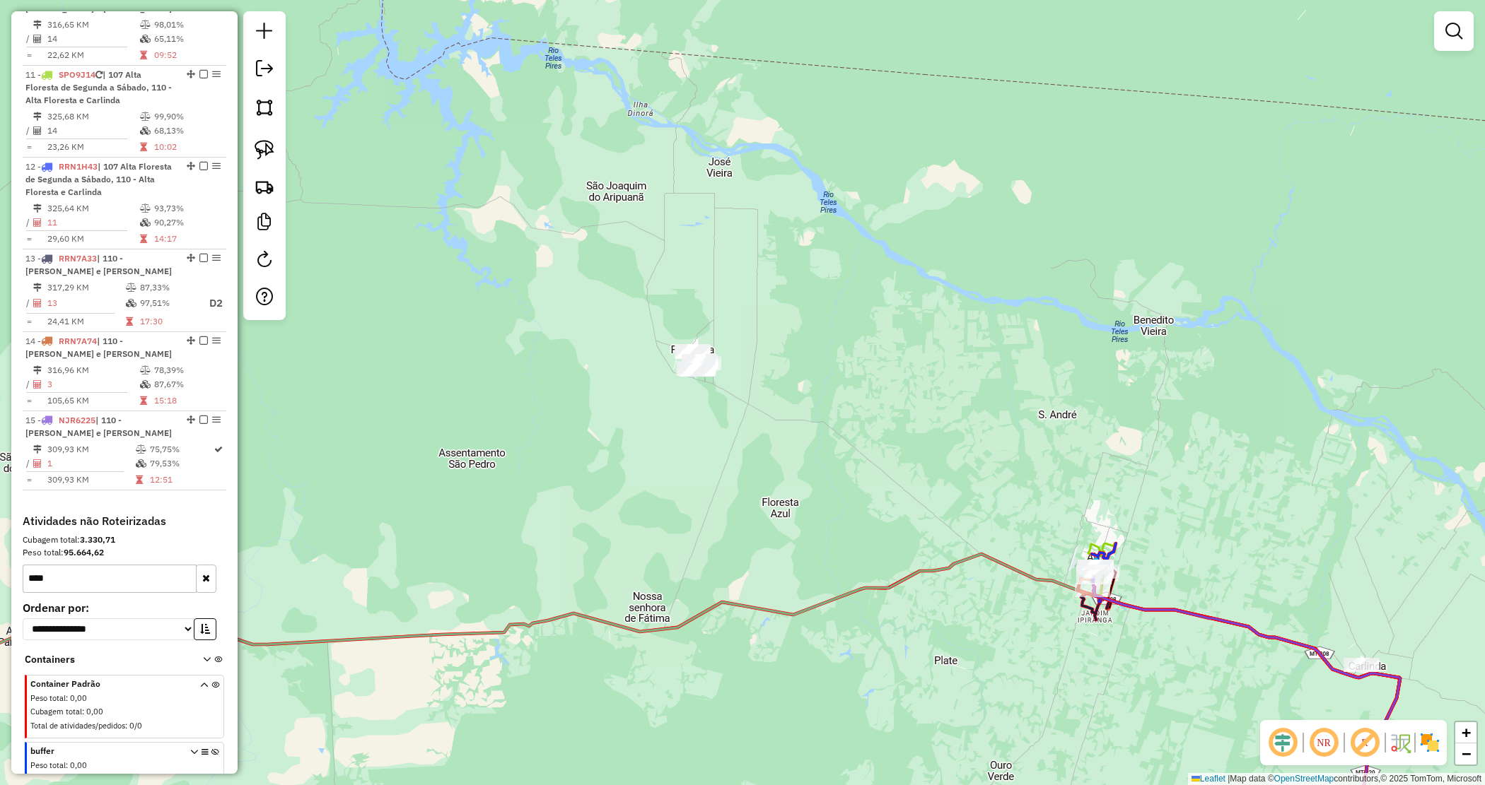
drag, startPoint x: 59, startPoint y: 520, endPoint x: -11, endPoint y: 513, distance: 69.6
click at [0, 513] on html "Aguarde... Pop-up bloqueado! Seu navegador bloqueou automáticamente a abertura …" at bounding box center [742, 392] width 1485 height 785
drag, startPoint x: 7, startPoint y: 520, endPoint x: 1, endPoint y: 514, distance: 9.0
click at [4, 517] on hb-router-mapa "Informações da Sessão 978153 - 12/08/2025 Criação: 11/08/2025 18:34 Depósito: D…" at bounding box center [742, 392] width 1485 height 785
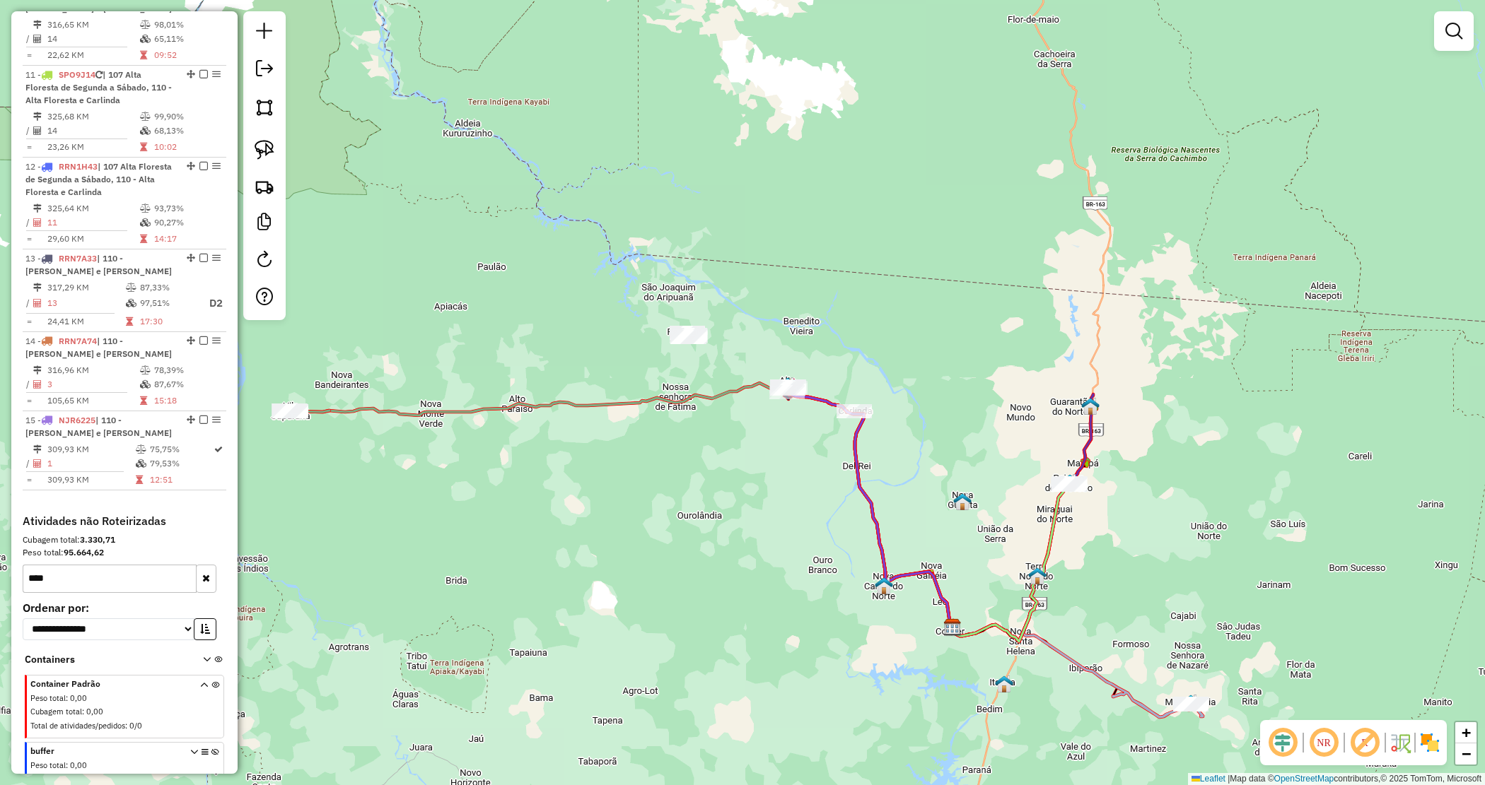
type input "****"
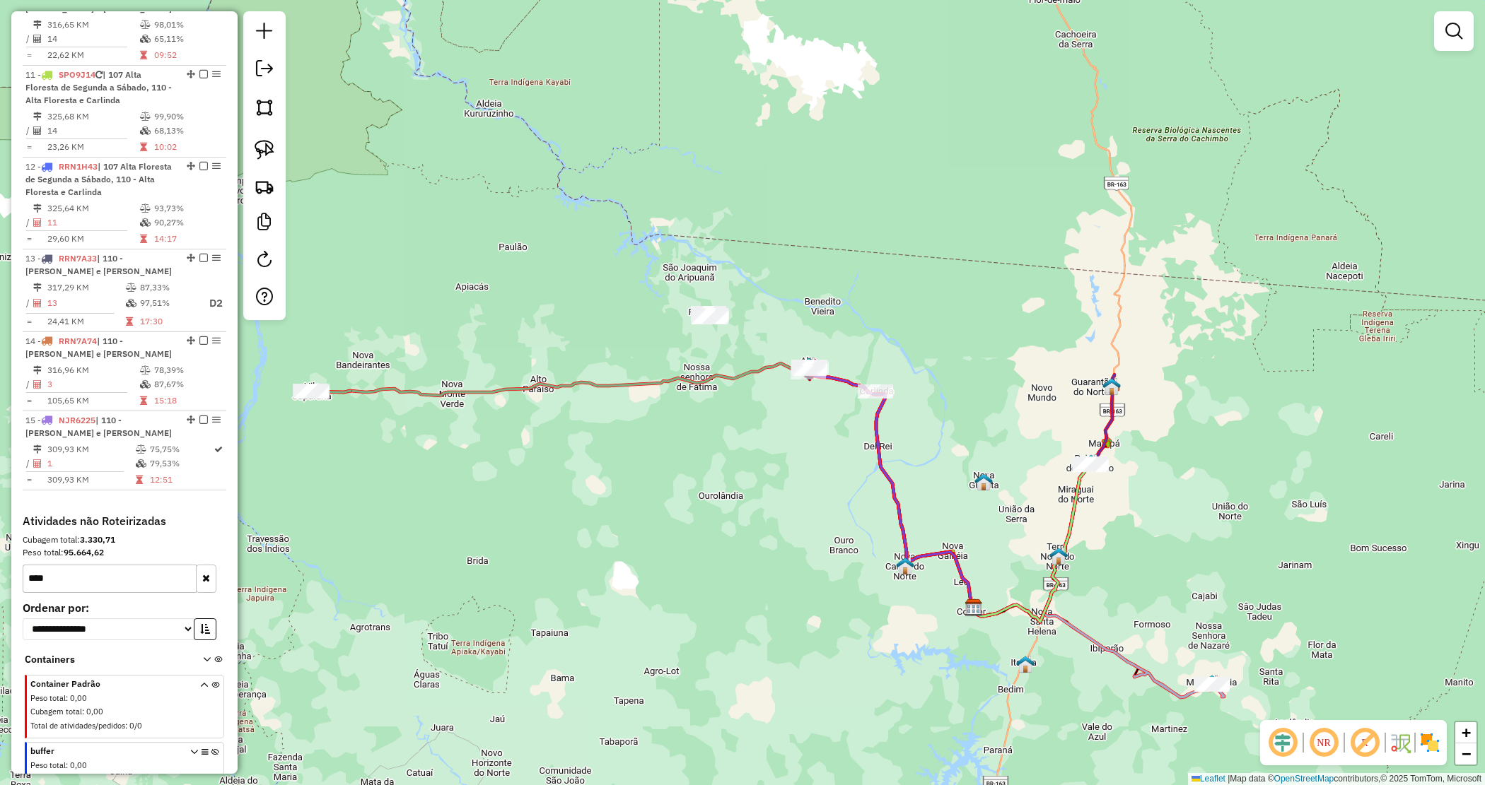
drag, startPoint x: 760, startPoint y: 531, endPoint x: 802, endPoint y: 497, distance: 54.3
click at [802, 497] on div "Janela de atendimento Grade de atendimento Capacidade Transportadoras Veículos …" at bounding box center [742, 392] width 1485 height 785
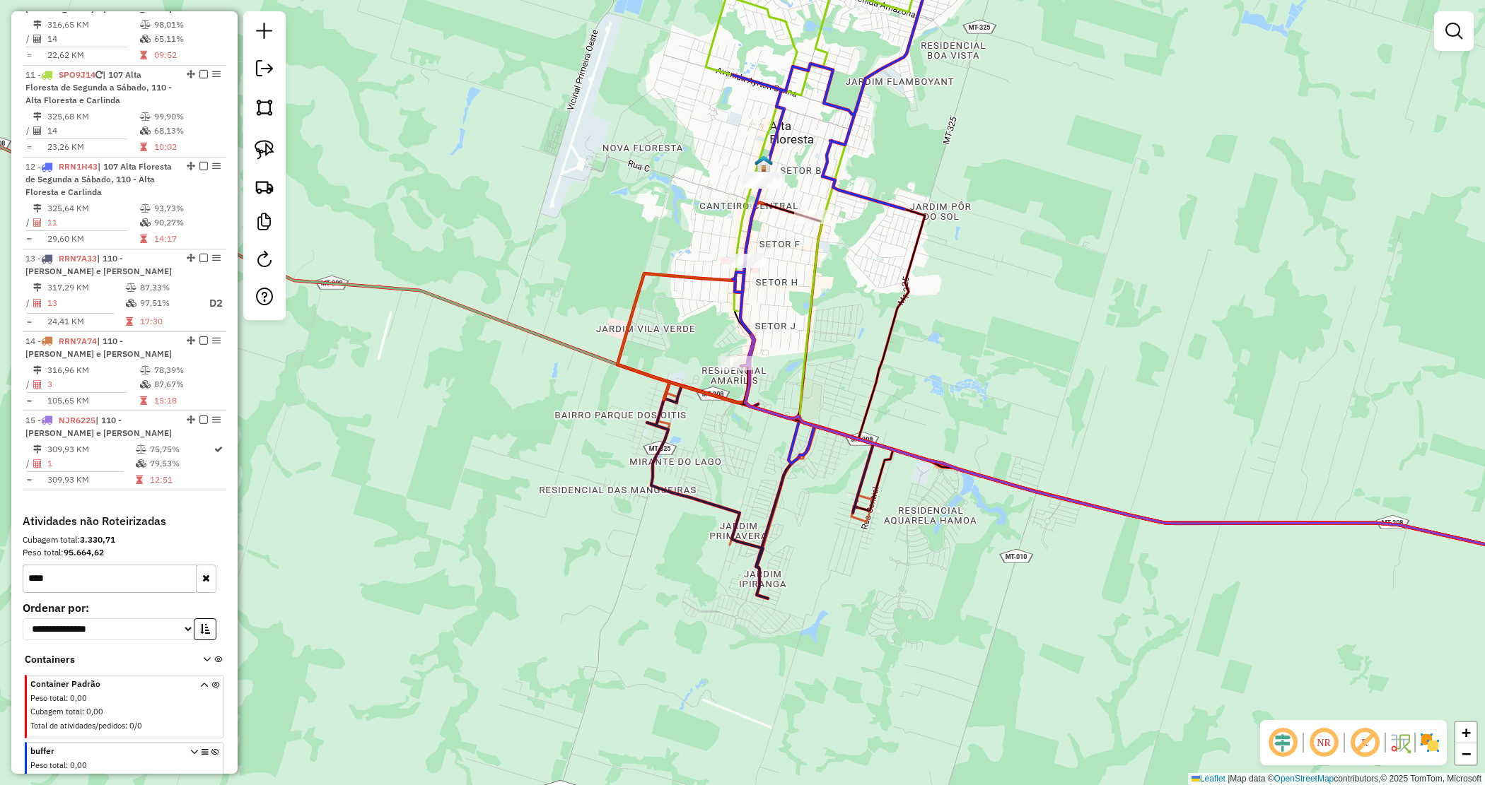
drag, startPoint x: 695, startPoint y: 322, endPoint x: 700, endPoint y: 329, distance: 8.6
click at [700, 329] on div "Janela de atendimento Grade de atendimento Capacidade Transportadoras Veículos …" at bounding box center [742, 392] width 1485 height 785
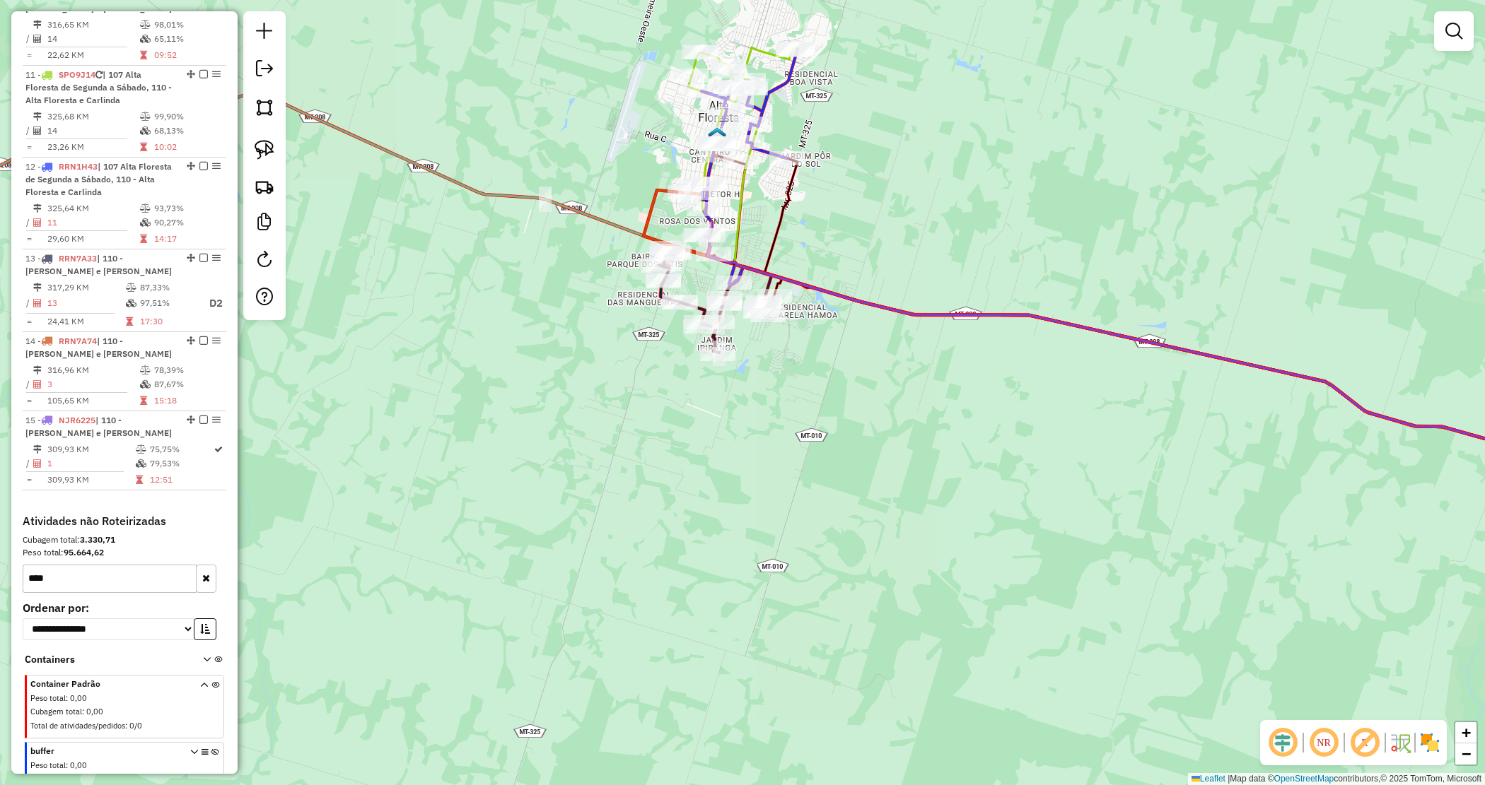
click at [842, 220] on div "Janela de atendimento Grade de atendimento Capacidade Transportadoras Veículos …" at bounding box center [742, 392] width 1485 height 785
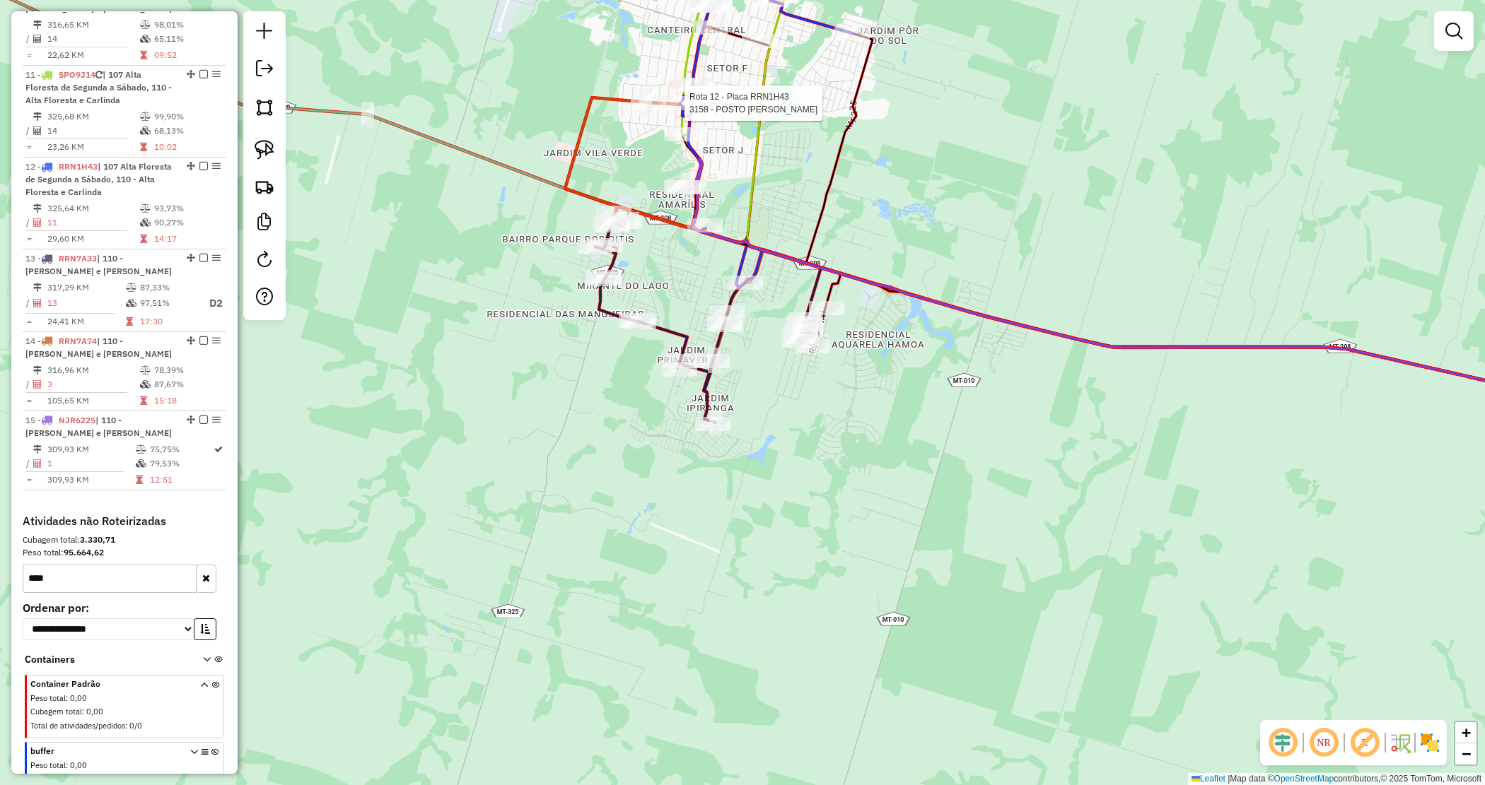
select select "*********"
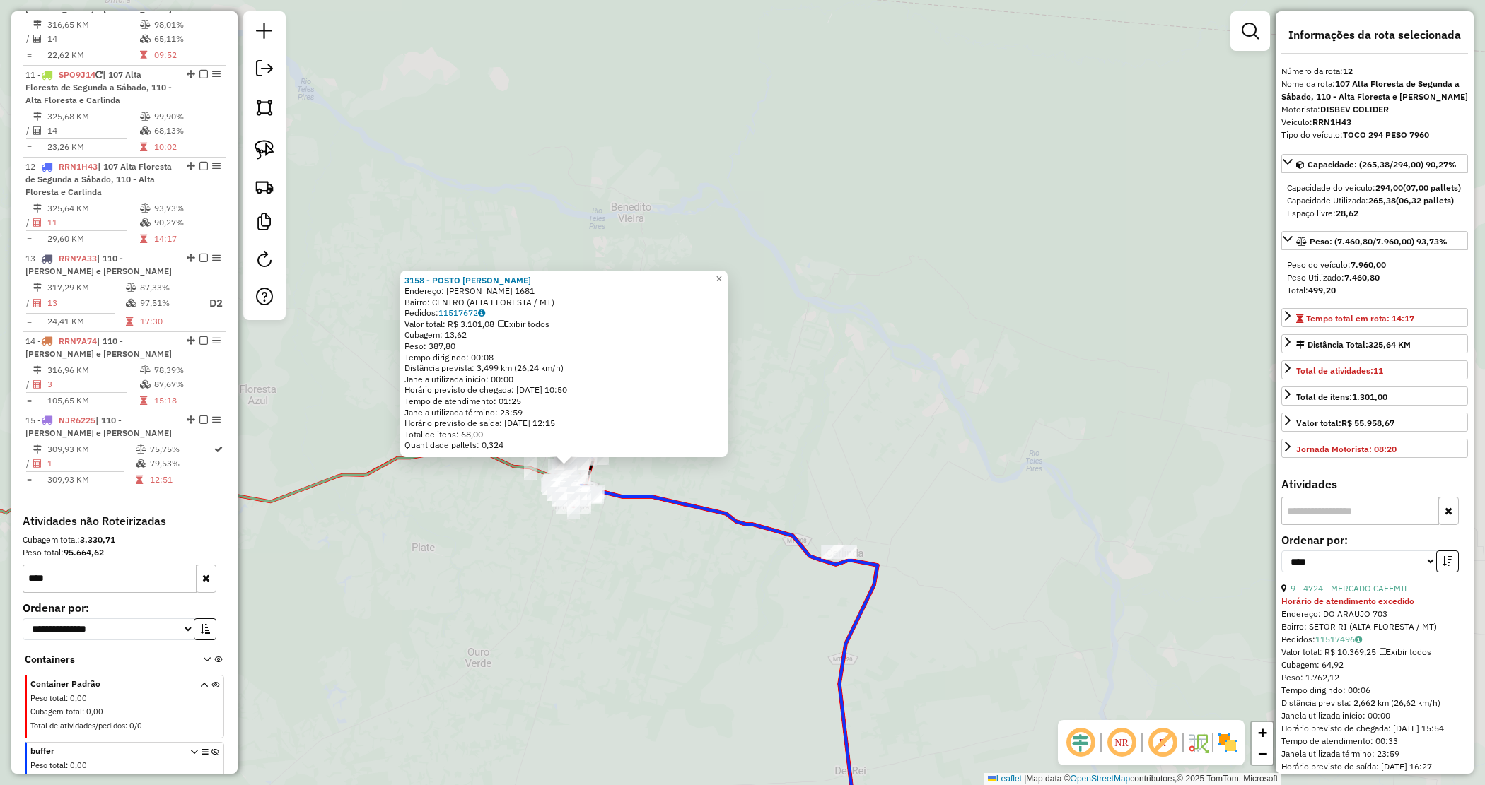
click at [546, 577] on div "3158 - POSTO SAMUCA Endereço: ARIOSTO DA RIVA 1681 Bairro: CENTRO (ALTA FLOREST…" at bounding box center [742, 392] width 1485 height 785
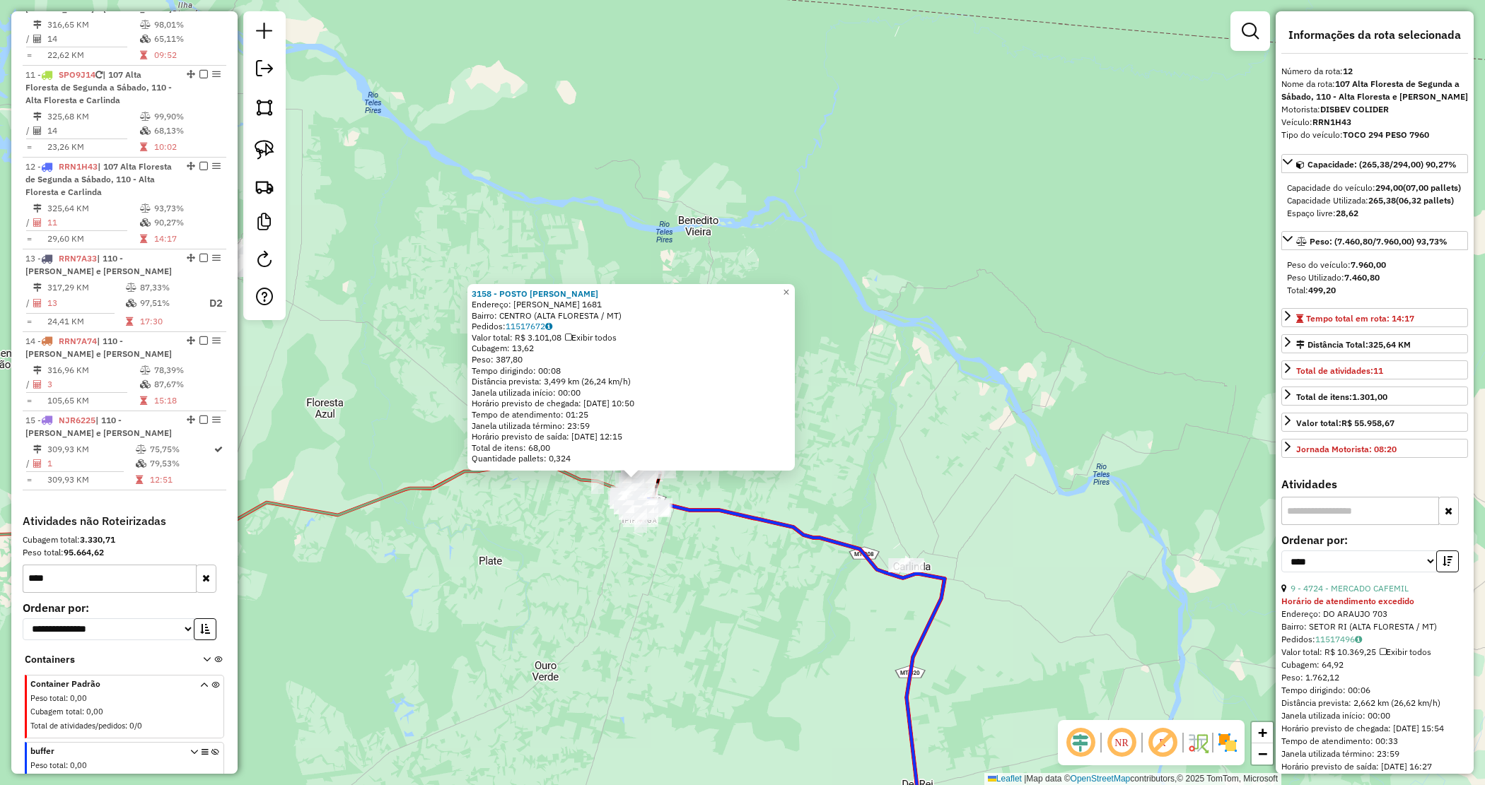
drag, startPoint x: 506, startPoint y: 569, endPoint x: 952, endPoint y: 647, distance: 452.8
click at [952, 647] on div "3158 - POSTO SAMUCA Endereço: ARIOSTO DA RIVA 1681 Bairro: CENTRO (ALTA FLOREST…" at bounding box center [742, 392] width 1485 height 785
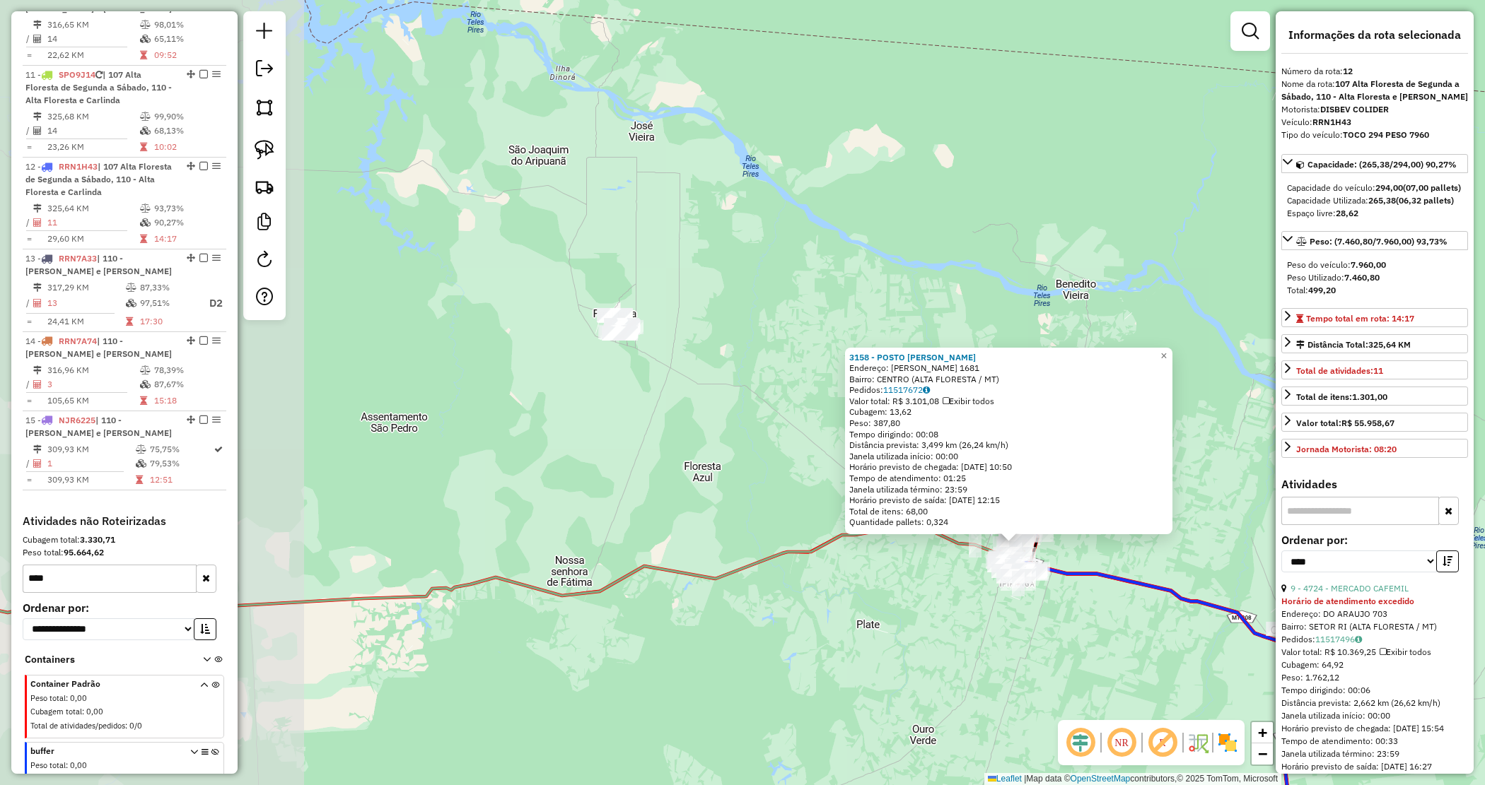
drag, startPoint x: 884, startPoint y: 619, endPoint x: 877, endPoint y: 613, distance: 9.1
click at [884, 617] on div "3158 - POSTO SAMUCA Endereço: ARIOSTO DA RIVA 1681 Bairro: CENTRO (ALTA FLOREST…" at bounding box center [742, 392] width 1485 height 785
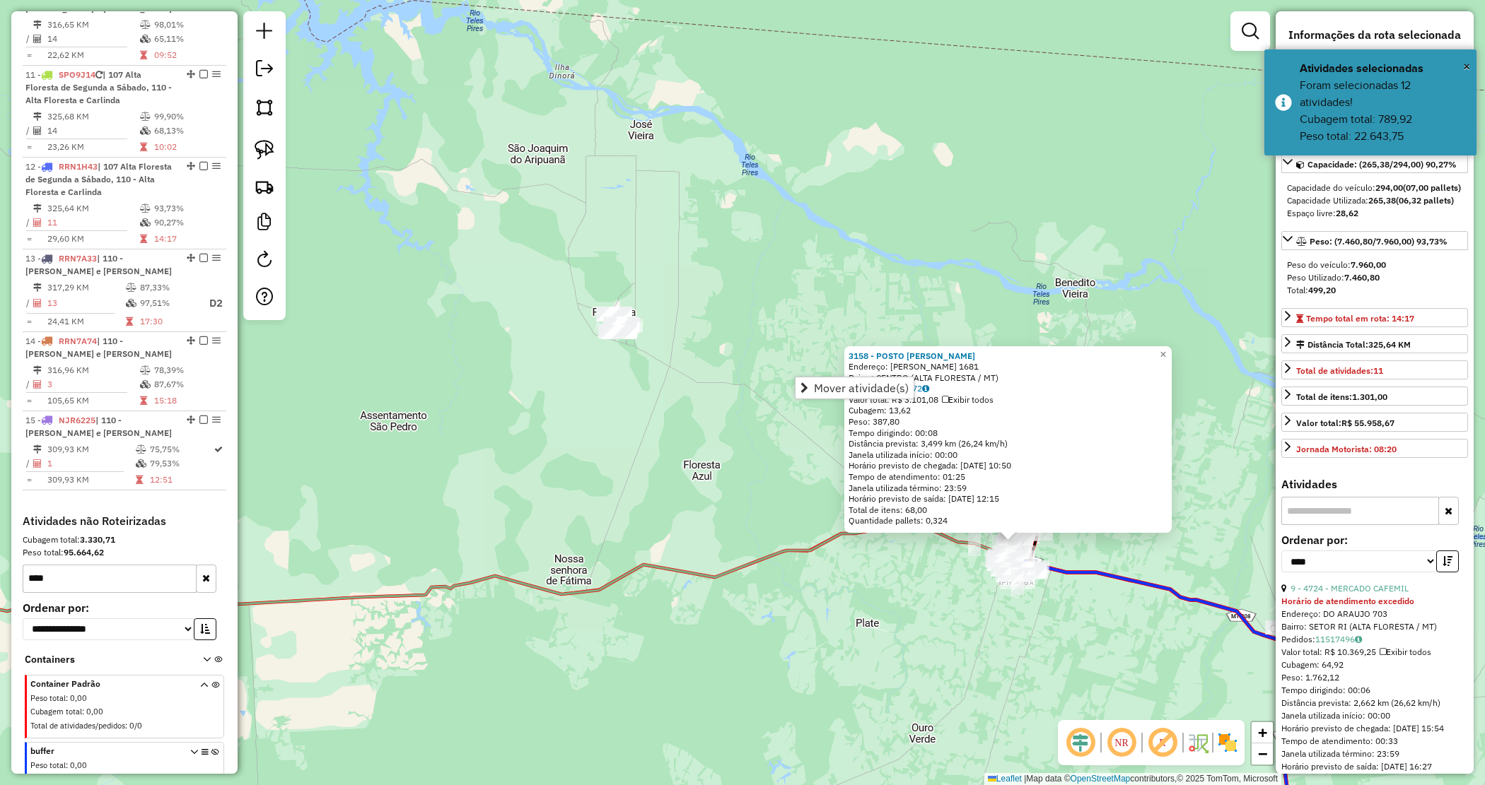
click at [682, 271] on div "3158 - POSTO SAMUCA Endereço: ARIOSTO DA RIVA 1681 Bairro: CENTRO (ALTA FLOREST…" at bounding box center [742, 392] width 1485 height 785
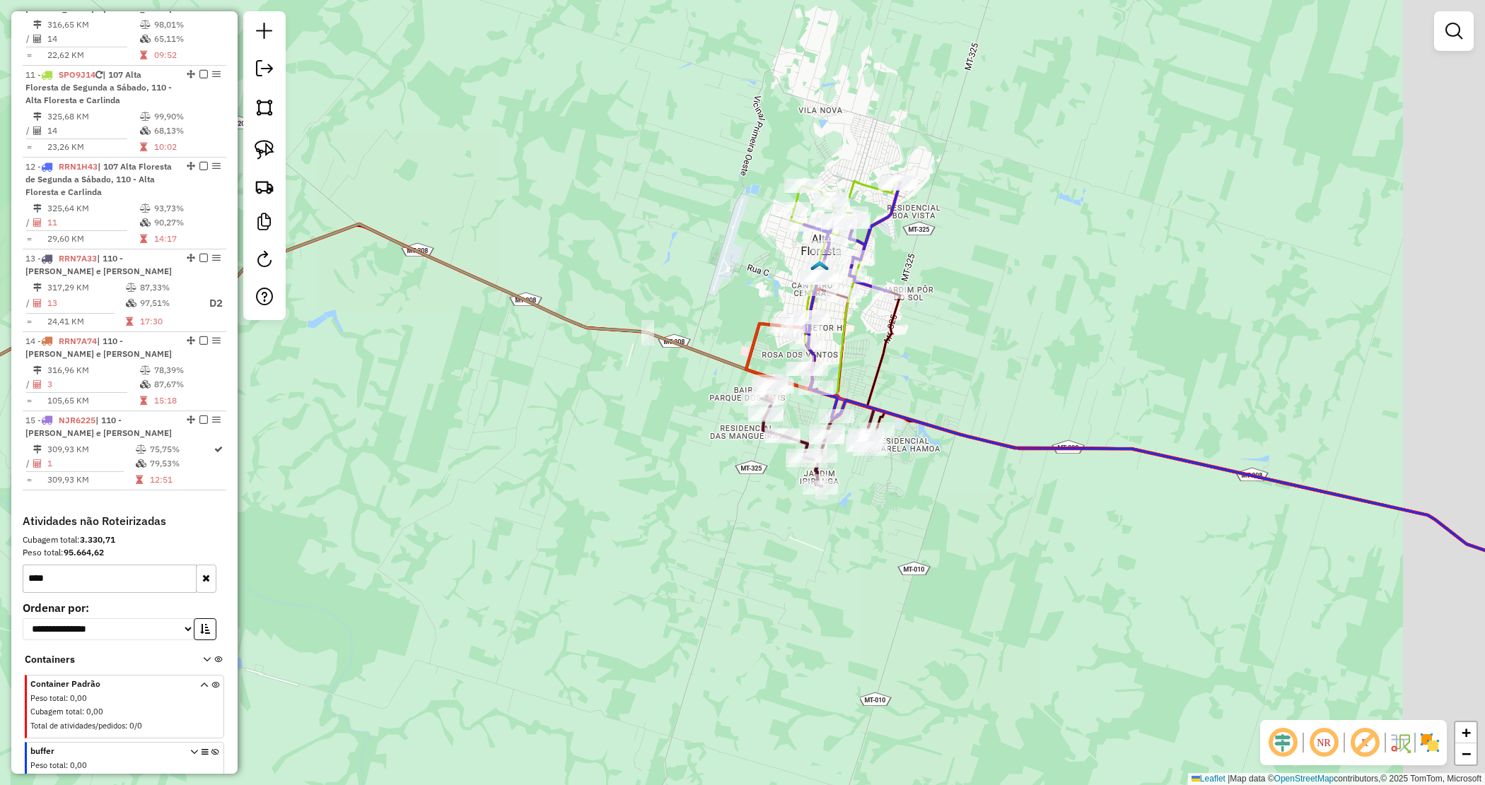
drag, startPoint x: 1080, startPoint y: 585, endPoint x: 937, endPoint y: 503, distance: 164.1
click at [937, 503] on div "Janela de atendimento Grade de atendimento Capacidade Transportadoras Veículos …" at bounding box center [742, 392] width 1485 height 785
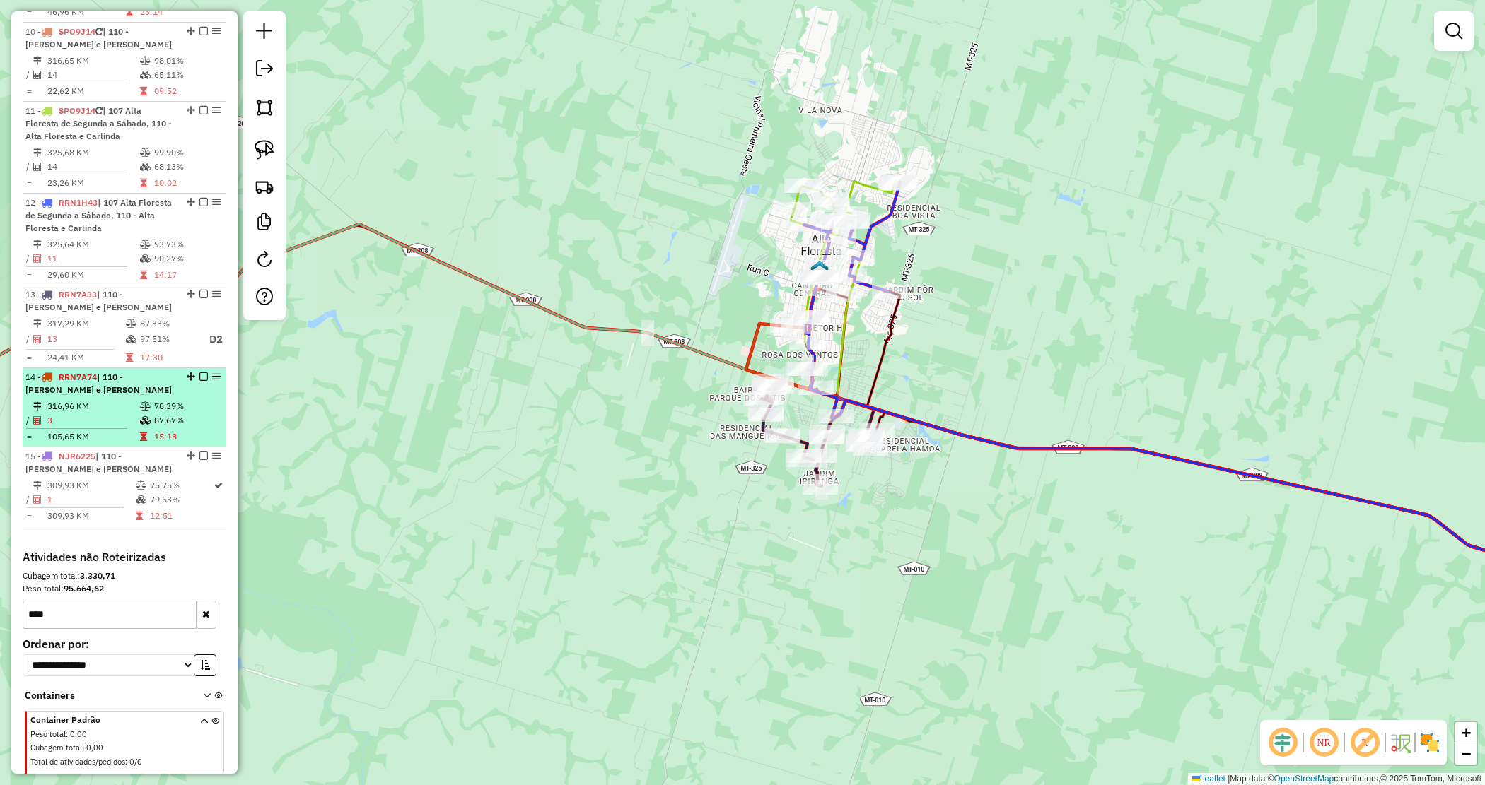
scroll to position [1271, 0]
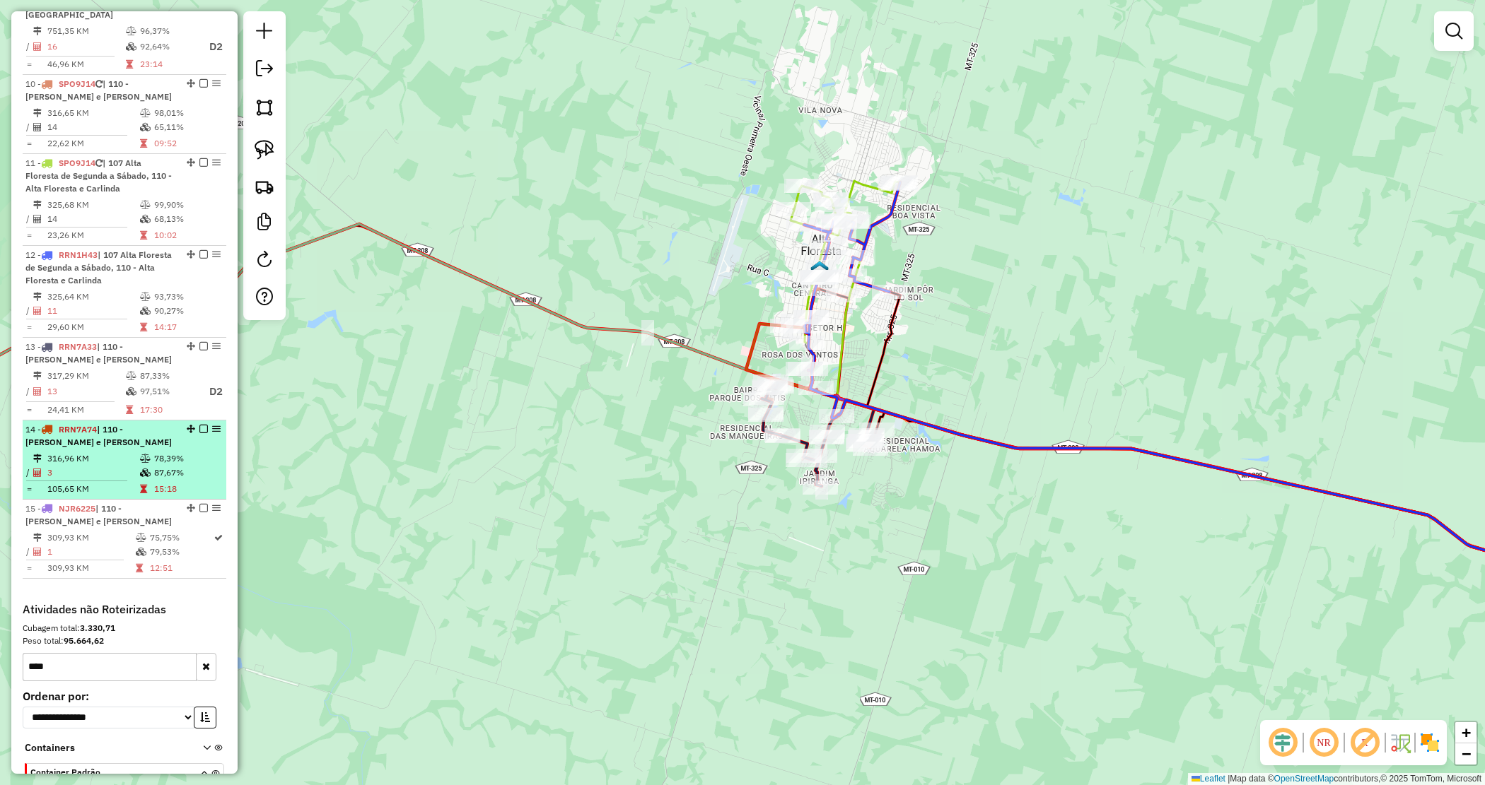
click at [107, 423] on div "14 - RRN7A74 | 110 - Alta Floresta e Carlinda" at bounding box center [100, 435] width 150 height 25
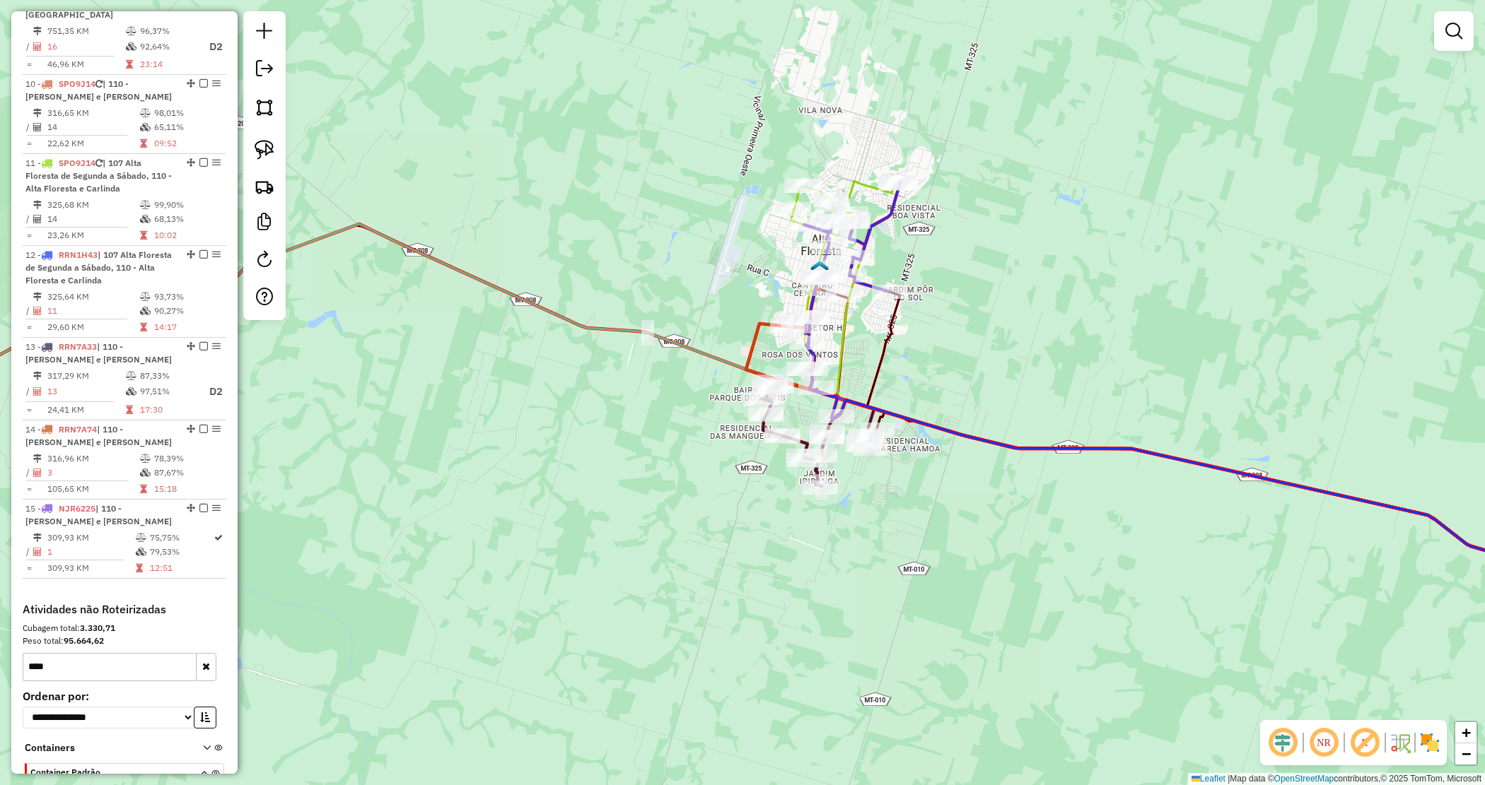
select select "*********"
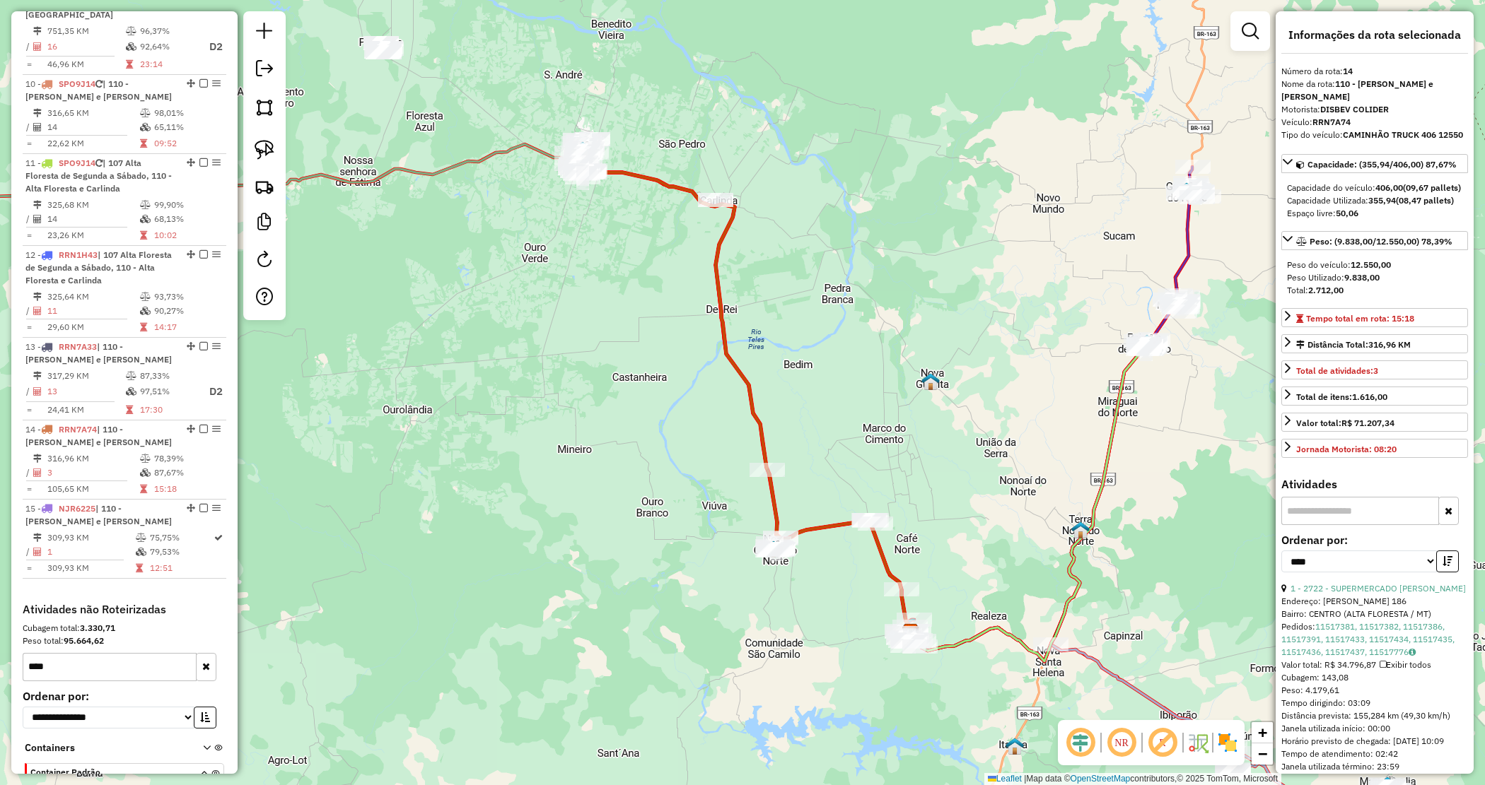
click at [1372, 583] on div "**********" at bounding box center [1374, 558] width 187 height 47
click at [1355, 594] on link "1 - 2722 - SUPERMERCADO MARTINS" at bounding box center [1377, 588] width 175 height 11
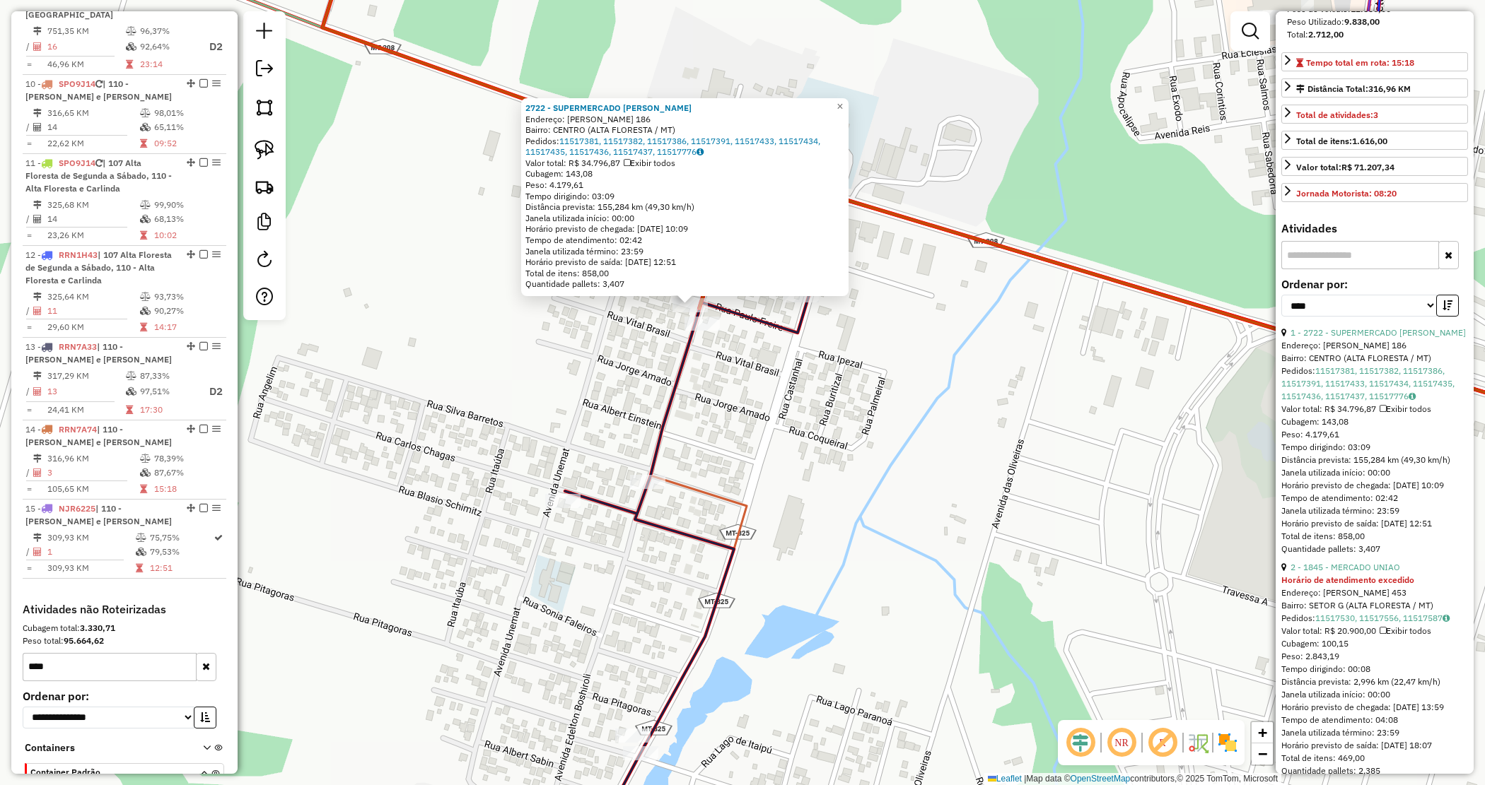
scroll to position [0, 0]
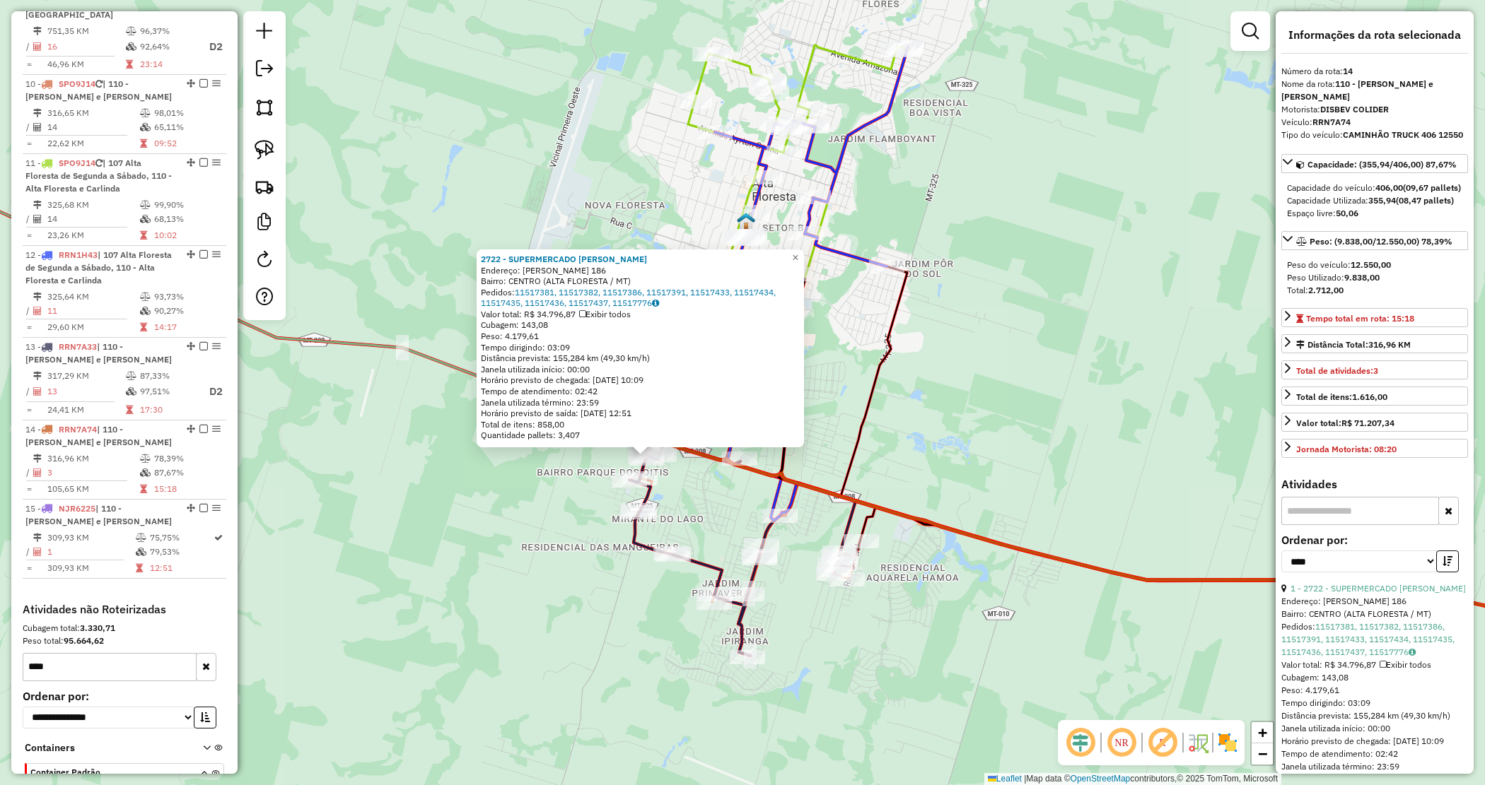
click at [730, 515] on div "2722 - SUPERMERCADO MARTINS Endereço: EDELTON BOSCHIROLI 186 Bairro: CENTRO (AL…" at bounding box center [742, 392] width 1485 height 785
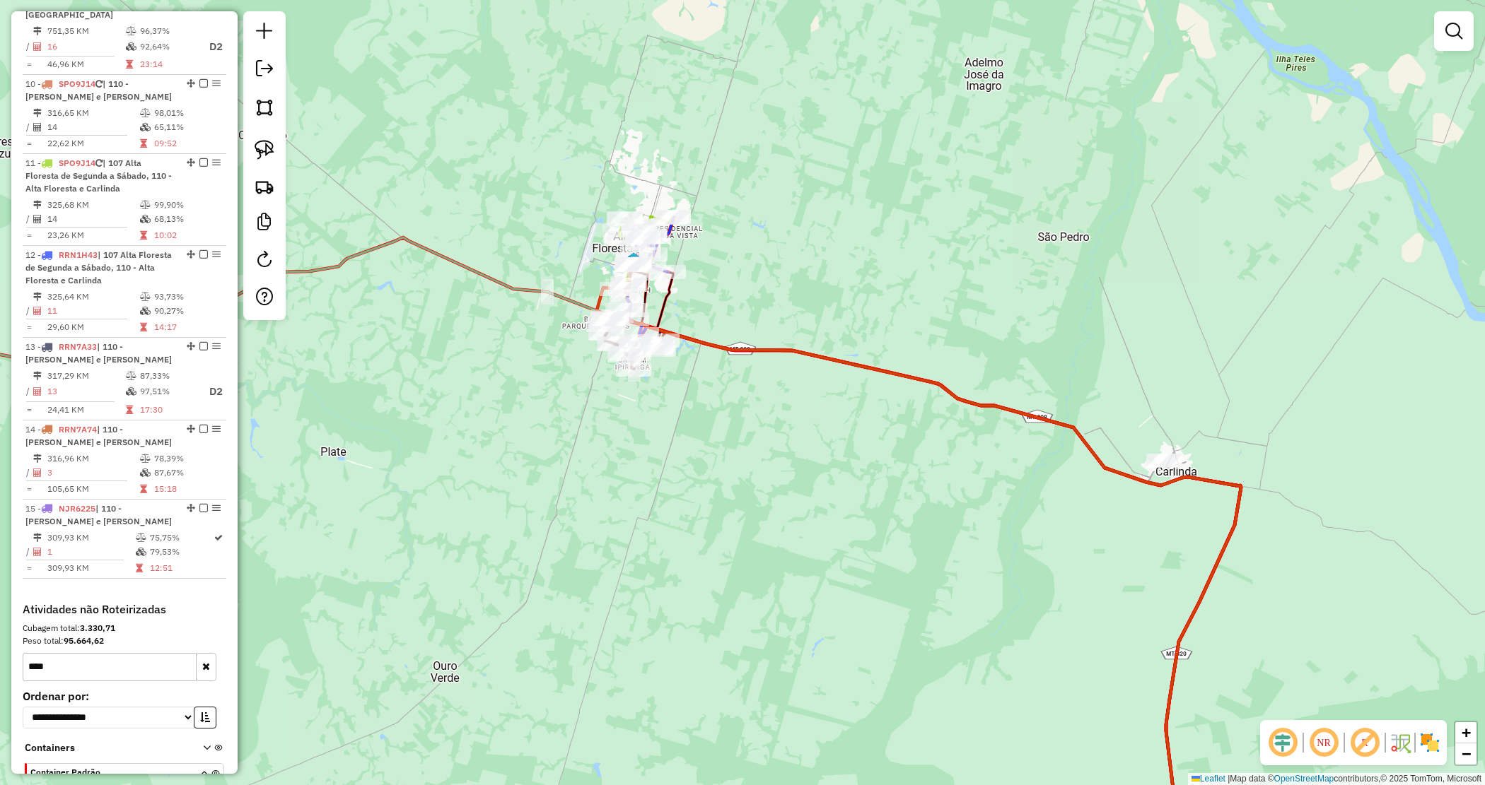
click at [802, 308] on div "Janela de atendimento Grade de atendimento Capacidade Transportadoras Veículos …" at bounding box center [742, 392] width 1485 height 785
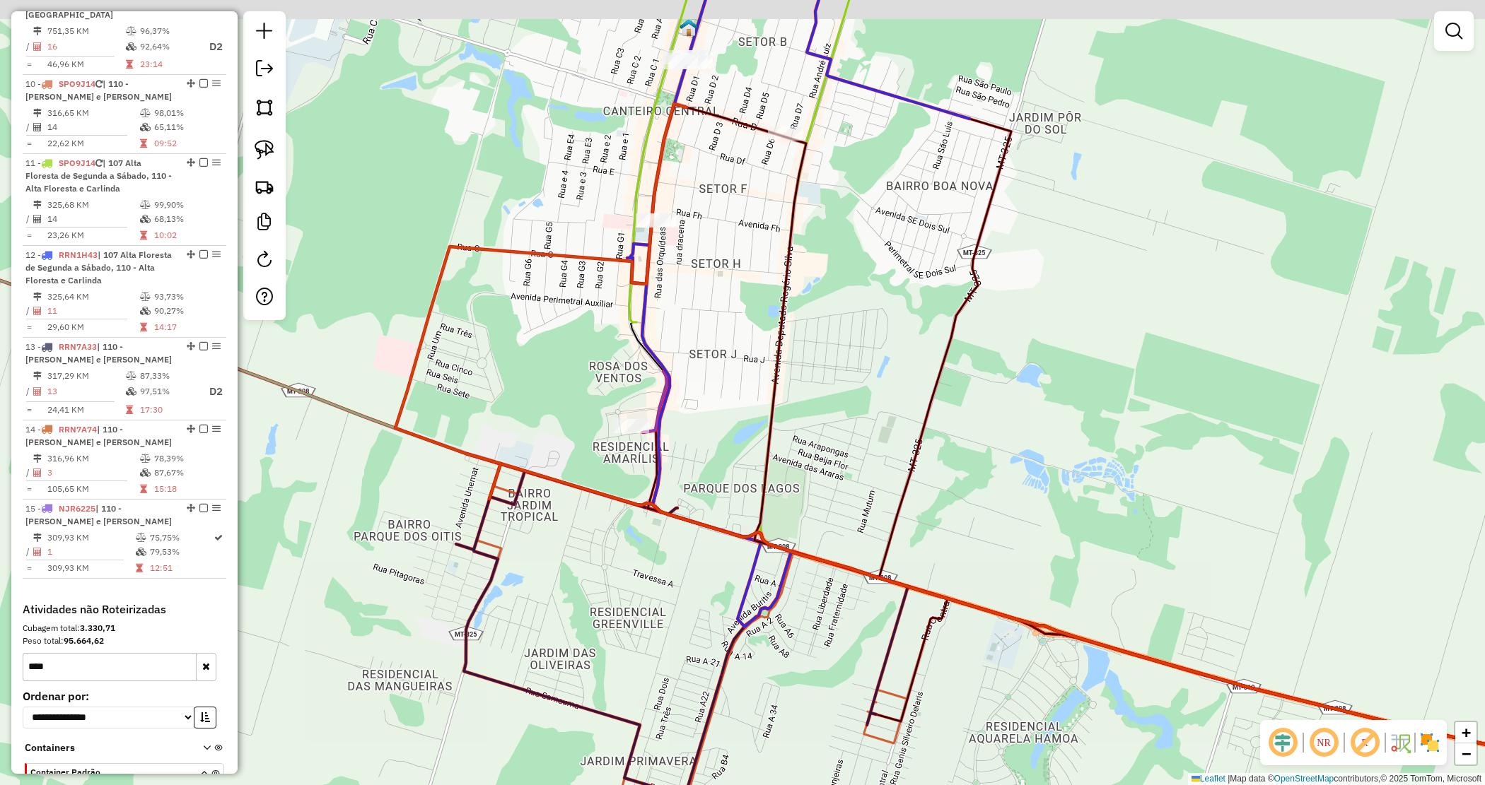
drag, startPoint x: 741, startPoint y: 255, endPoint x: 696, endPoint y: 443, distance: 193.9
click at [696, 443] on div "Janela de atendimento Grade de atendimento Capacidade Transportadoras Veículos …" at bounding box center [742, 392] width 1485 height 785
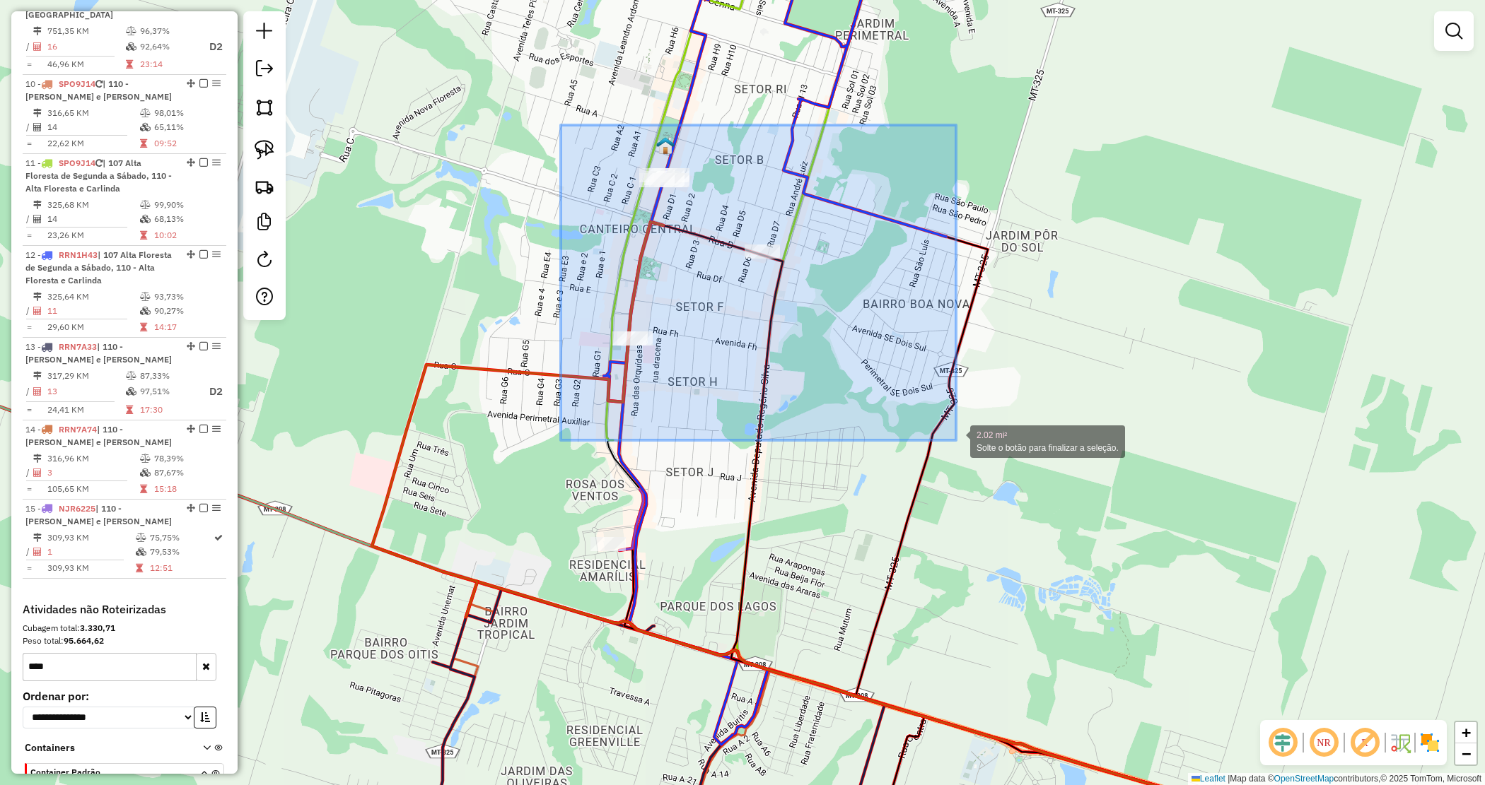
drag, startPoint x: 925, startPoint y: 421, endPoint x: 963, endPoint y: 447, distance: 45.9
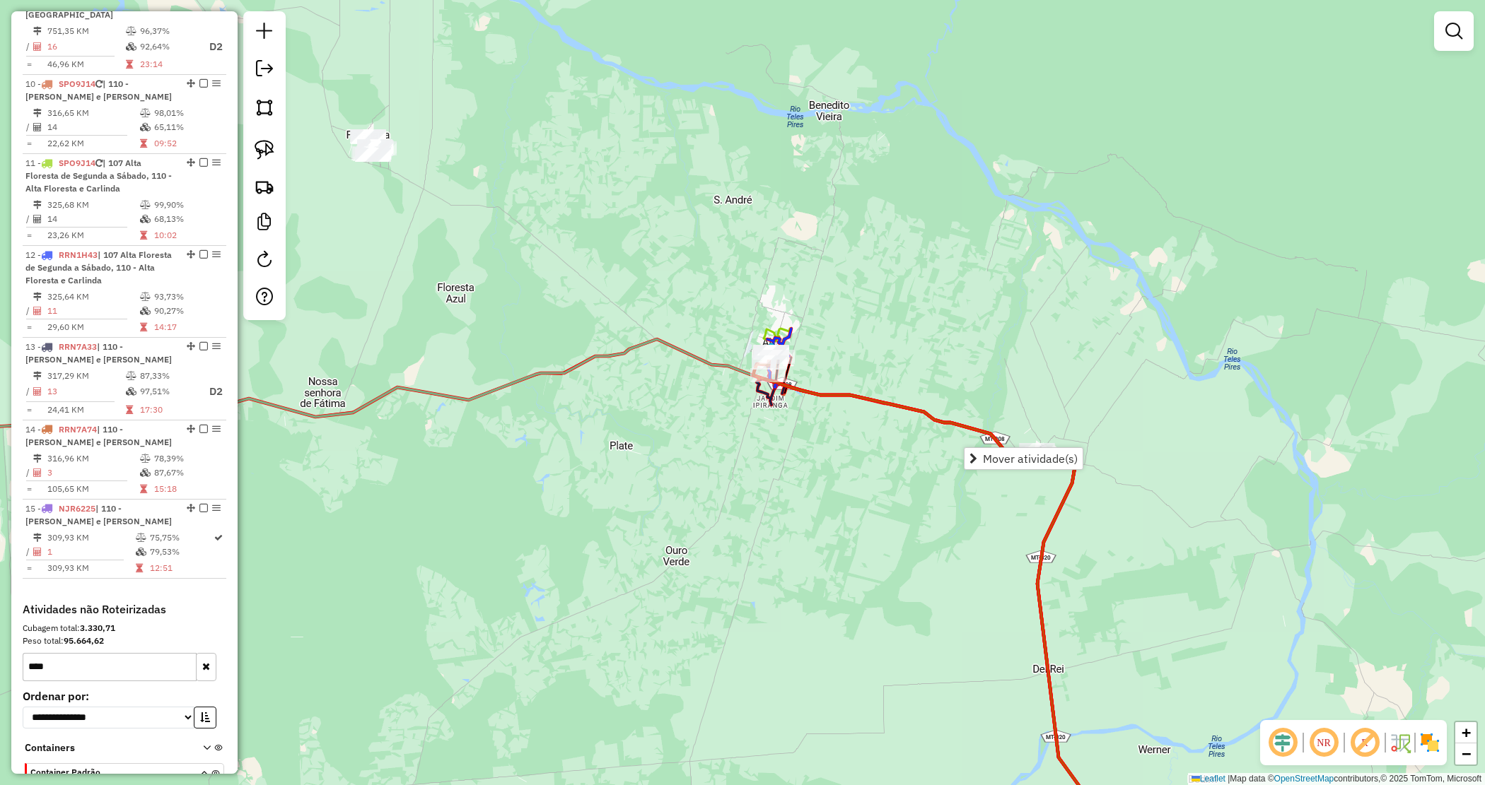
drag, startPoint x: 769, startPoint y: 503, endPoint x: 764, endPoint y: 491, distance: 12.3
click at [766, 492] on div "Janela de atendimento Grade de atendimento Capacidade Transportadoras Veículos …" at bounding box center [742, 392] width 1485 height 785
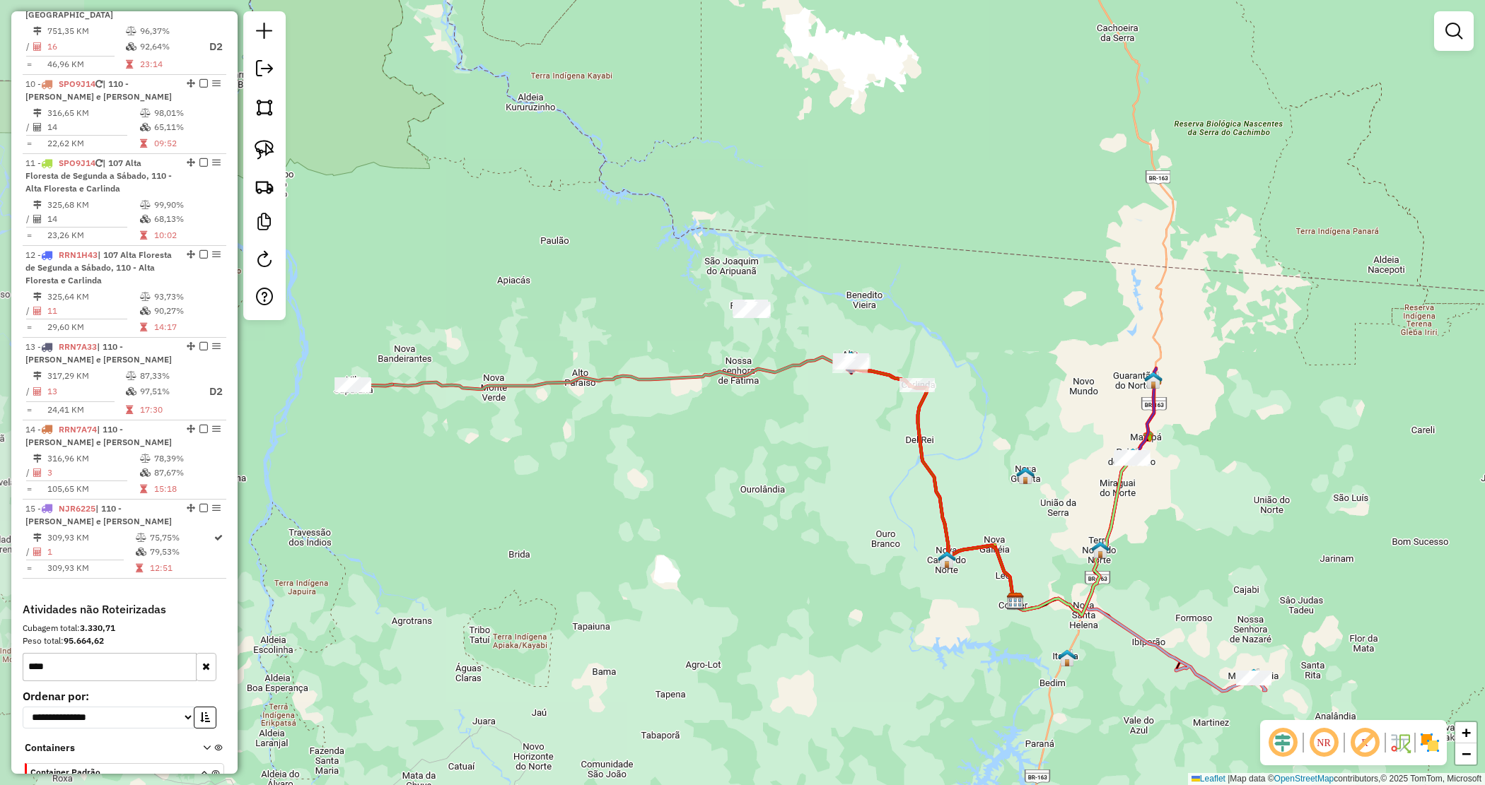
drag, startPoint x: 783, startPoint y: 550, endPoint x: 861, endPoint y: 498, distance: 93.9
click at [861, 501] on div "Janela de atendimento Grade de atendimento Capacidade Transportadoras Veículos …" at bounding box center [742, 392] width 1485 height 785
drag, startPoint x: 1169, startPoint y: 606, endPoint x: 1150, endPoint y: 576, distance: 35.3
click at [1157, 589] on div "Janela de atendimento Grade de atendimento Capacidade Transportadoras Veículos …" at bounding box center [742, 392] width 1485 height 785
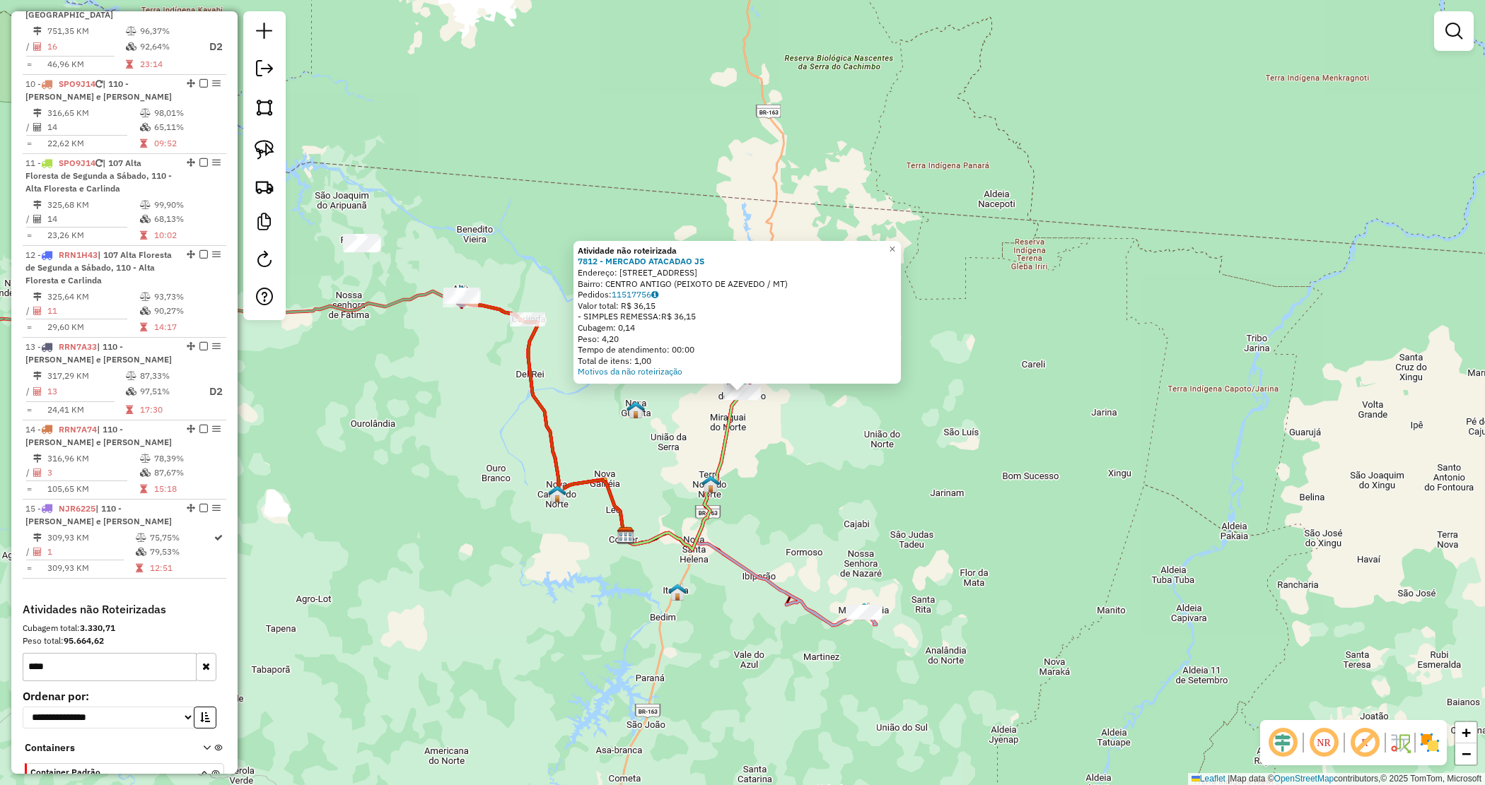
click at [815, 460] on div "Atividade não roteirizada 7812 - MERCADO ATACADAO JS Endereço: Rua Castelo Bran…" at bounding box center [742, 392] width 1485 height 785
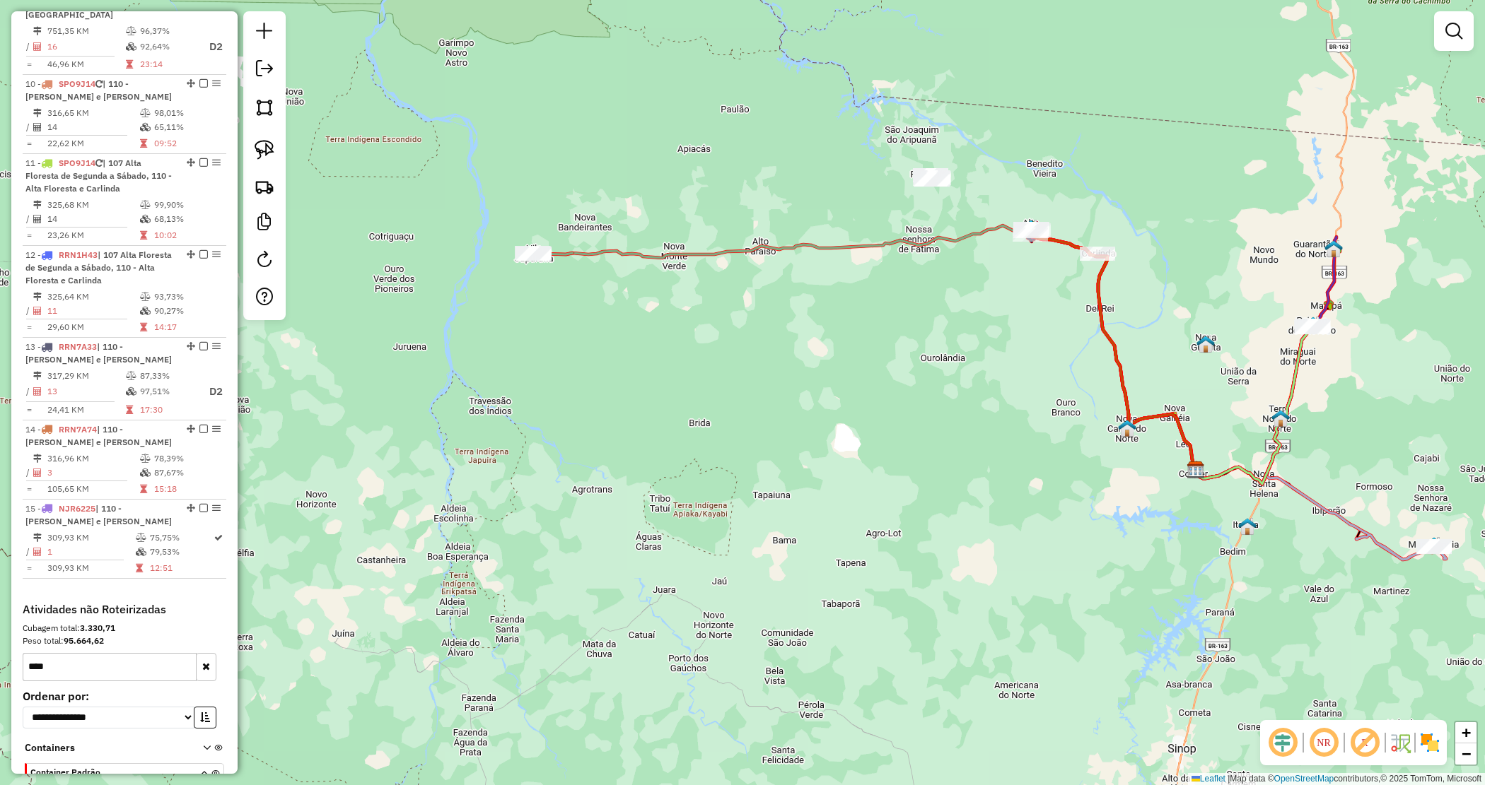
drag, startPoint x: 587, startPoint y: 407, endPoint x: 1019, endPoint y: 329, distance: 438.9
click at [1053, 333] on div "Janela de atendimento Grade de atendimento Capacidade Transportadoras Veículos …" at bounding box center [742, 392] width 1485 height 785
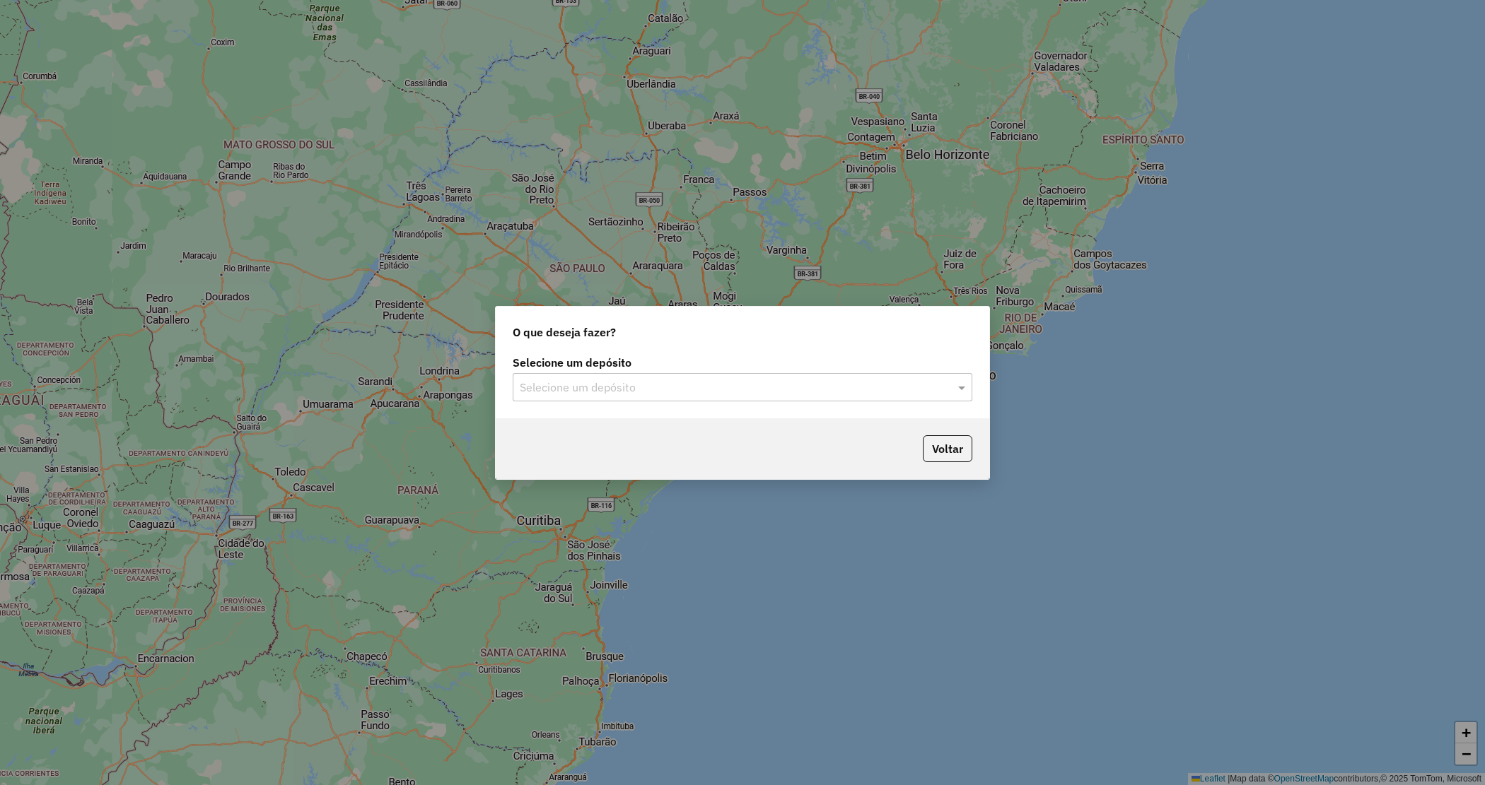
drag, startPoint x: 746, startPoint y: 391, endPoint x: 684, endPoint y: 407, distance: 63.4
click at [737, 393] on input "text" at bounding box center [728, 388] width 417 height 17
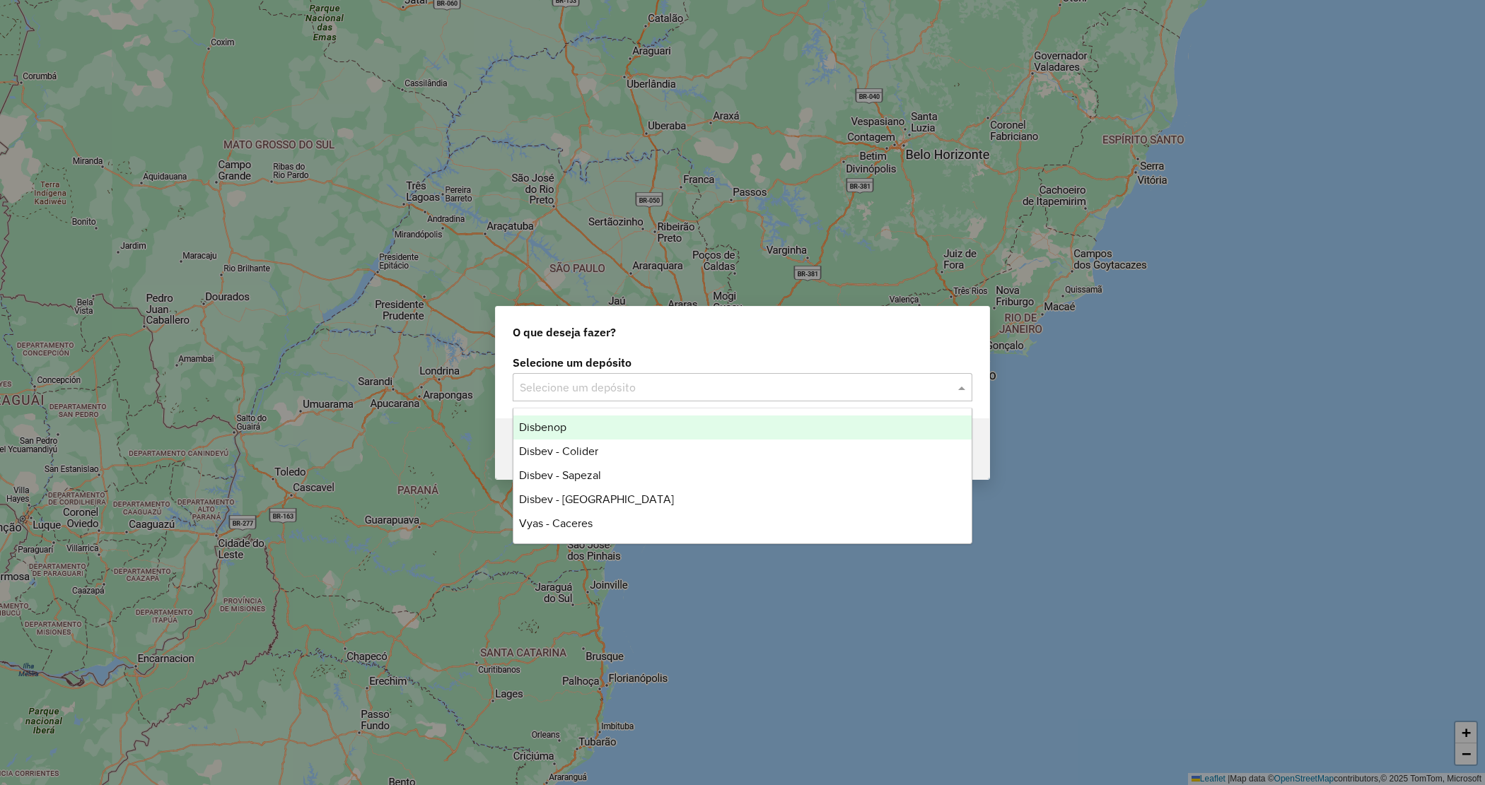
click at [527, 431] on span "Disbenop" at bounding box center [542, 427] width 47 height 12
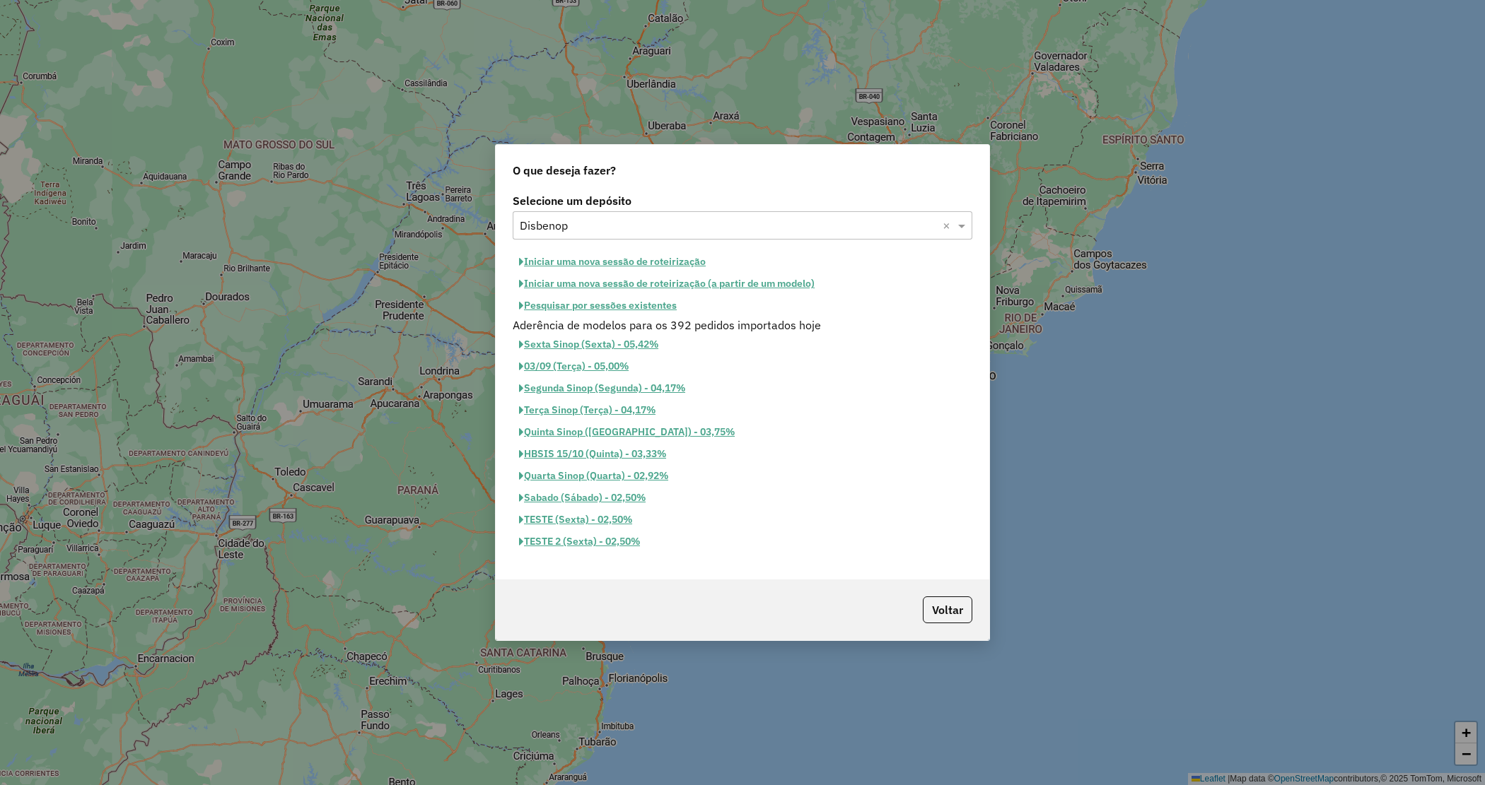
click at [609, 255] on button "Iniciar uma nova sessão de roteirização" at bounding box center [612, 262] width 199 height 22
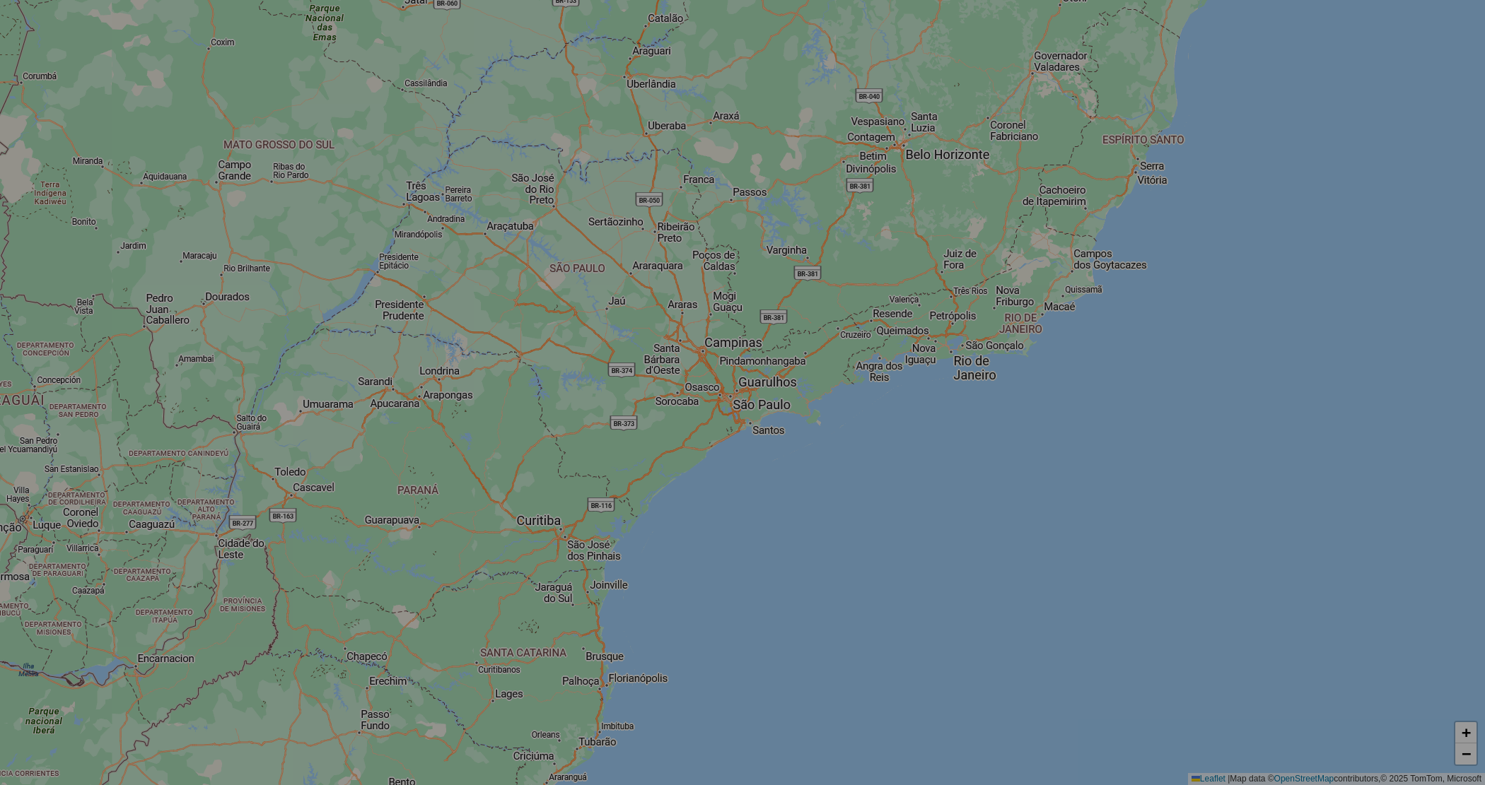
select select "*"
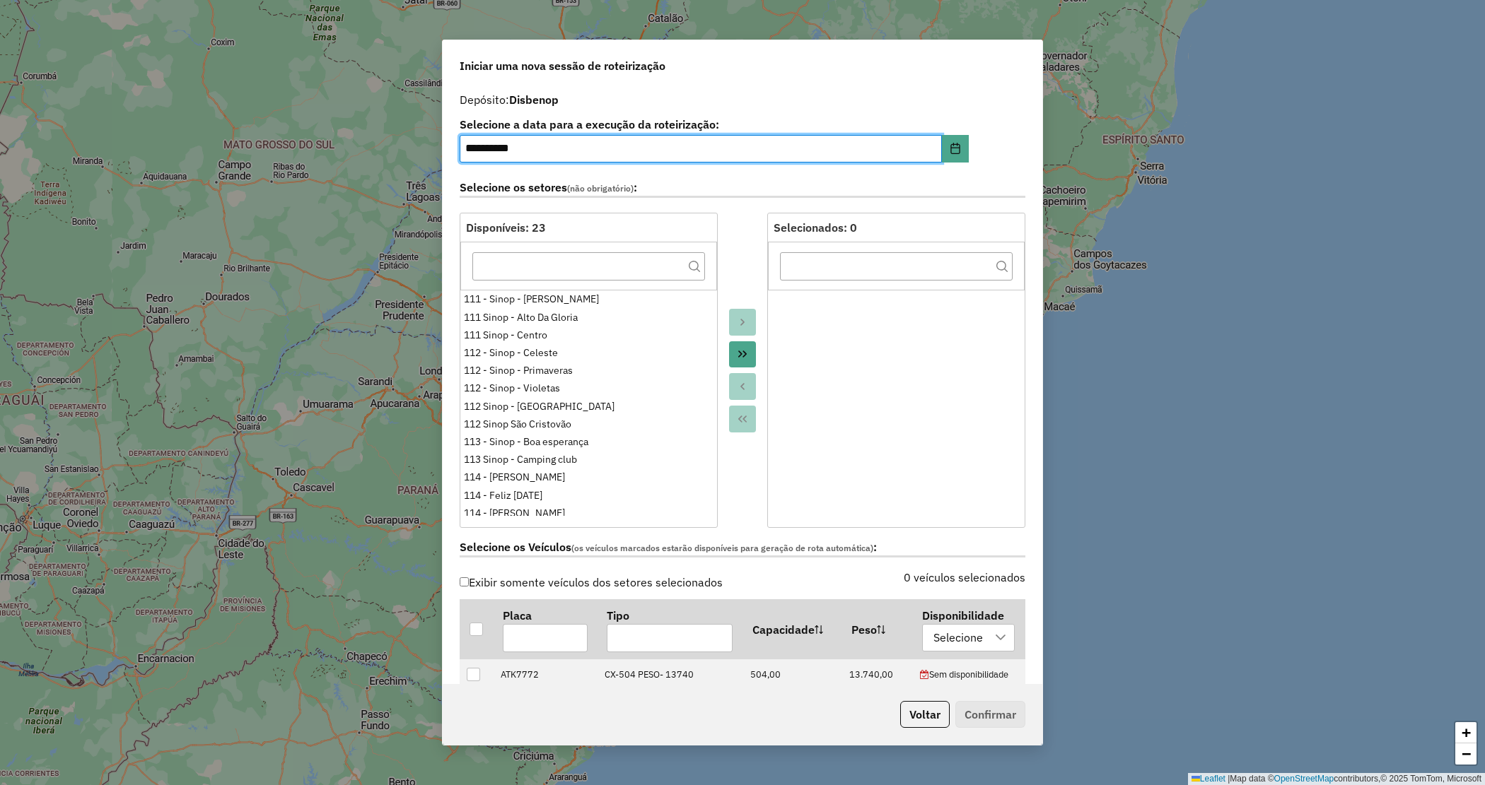
click at [737, 352] on icon "Move All to Target" at bounding box center [742, 354] width 11 height 11
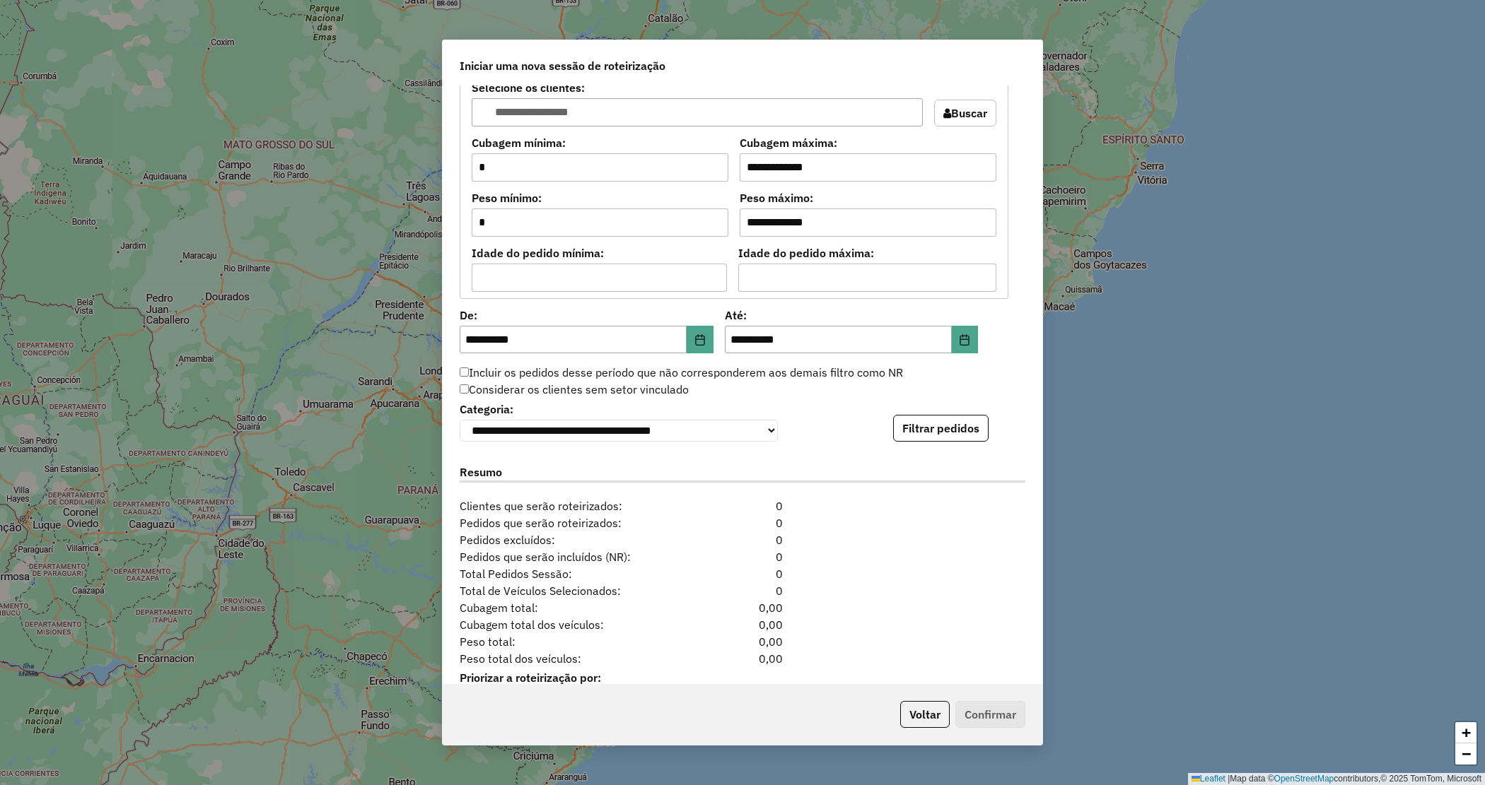
scroll to position [1196, 0]
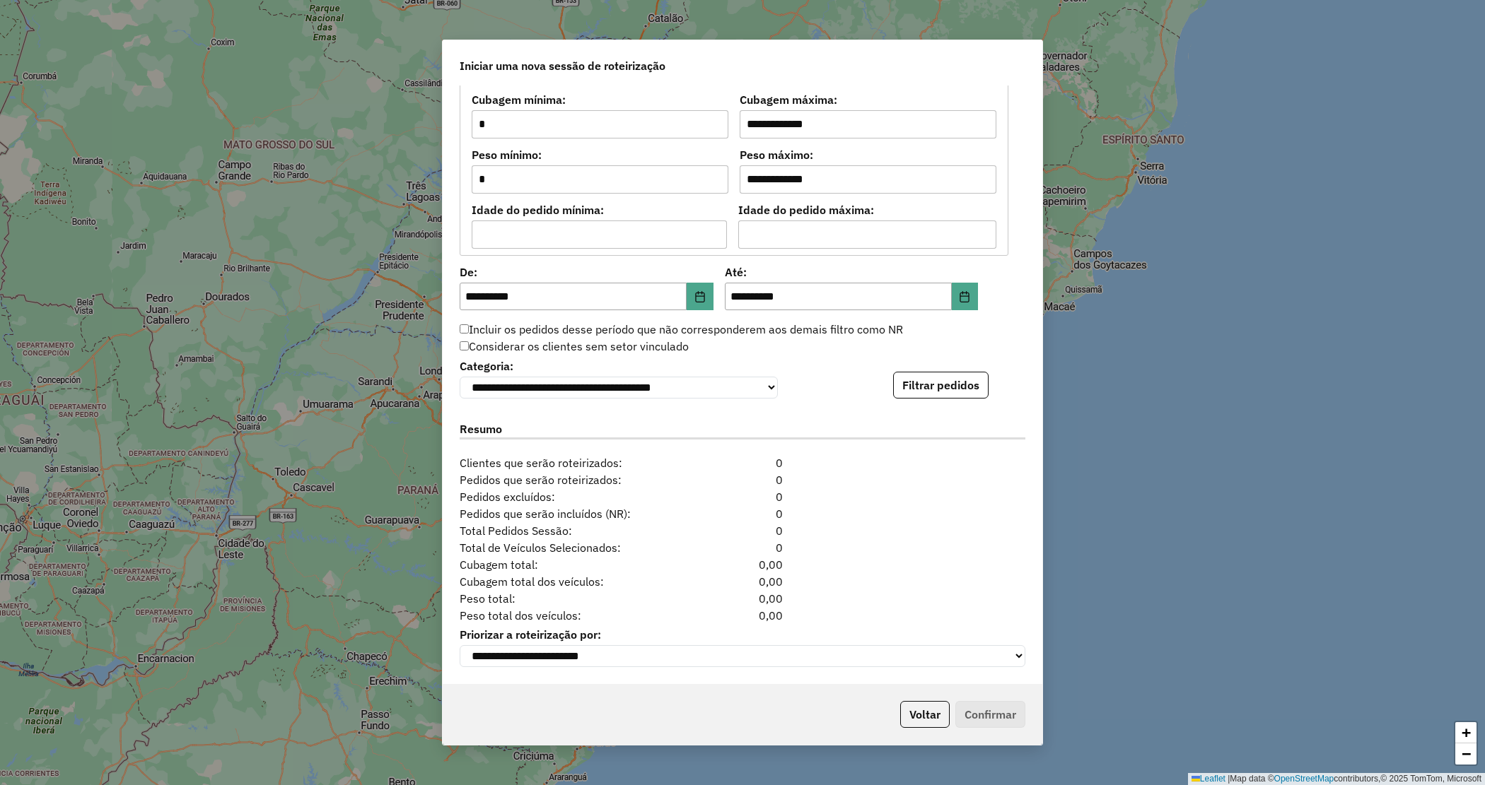
drag, startPoint x: 944, startPoint y: 382, endPoint x: 921, endPoint y: 389, distance: 23.7
click at [945, 382] on button "Filtrar pedidos" at bounding box center [940, 385] width 95 height 27
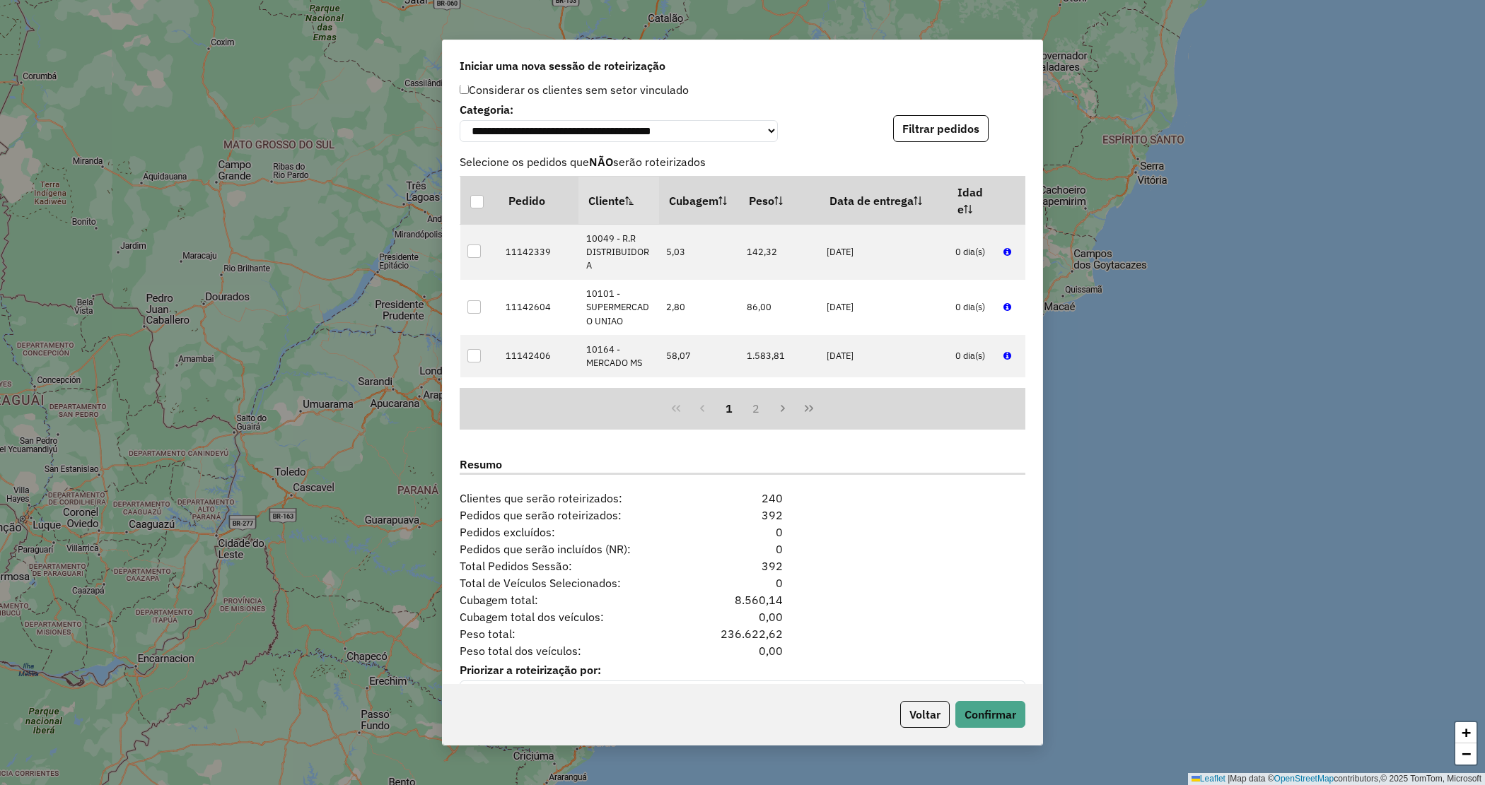
scroll to position [1487, 0]
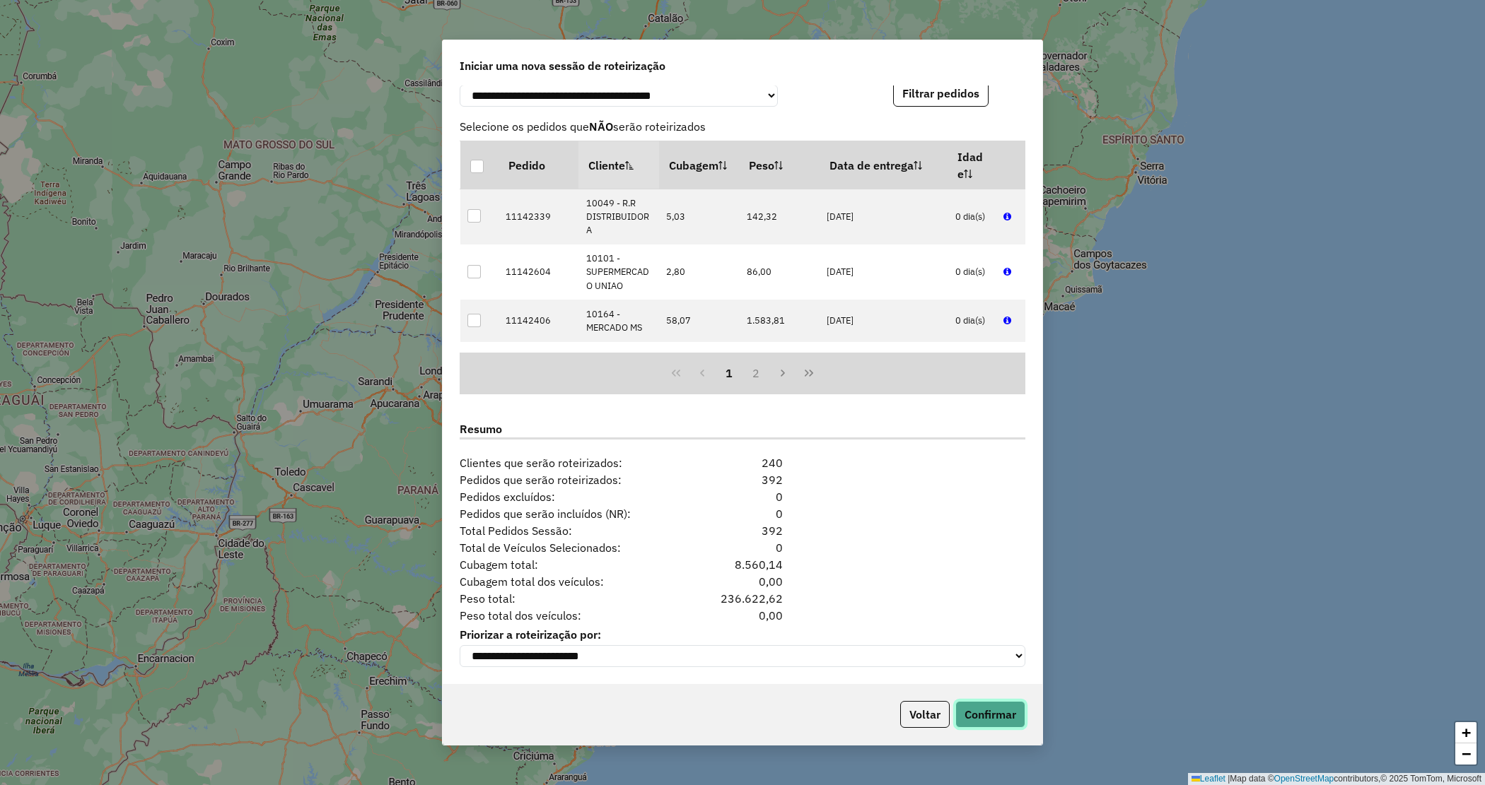
click at [995, 709] on button "Confirmar" at bounding box center [990, 714] width 70 height 27
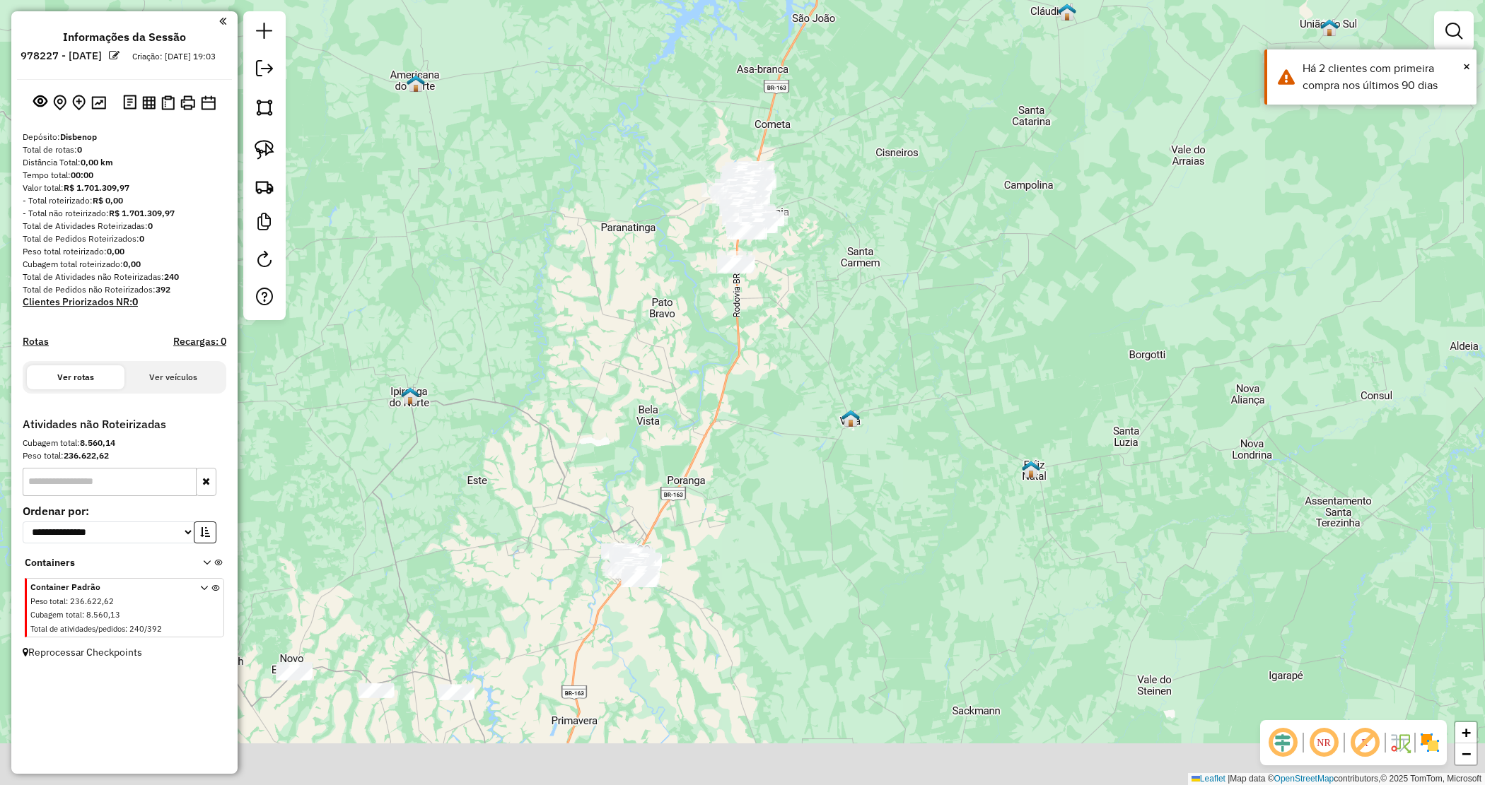
drag, startPoint x: 795, startPoint y: 428, endPoint x: 788, endPoint y: 380, distance: 48.6
click at [789, 380] on div "Janela de atendimento Grade de atendimento Capacidade Transportadoras Veículos …" at bounding box center [742, 392] width 1485 height 785
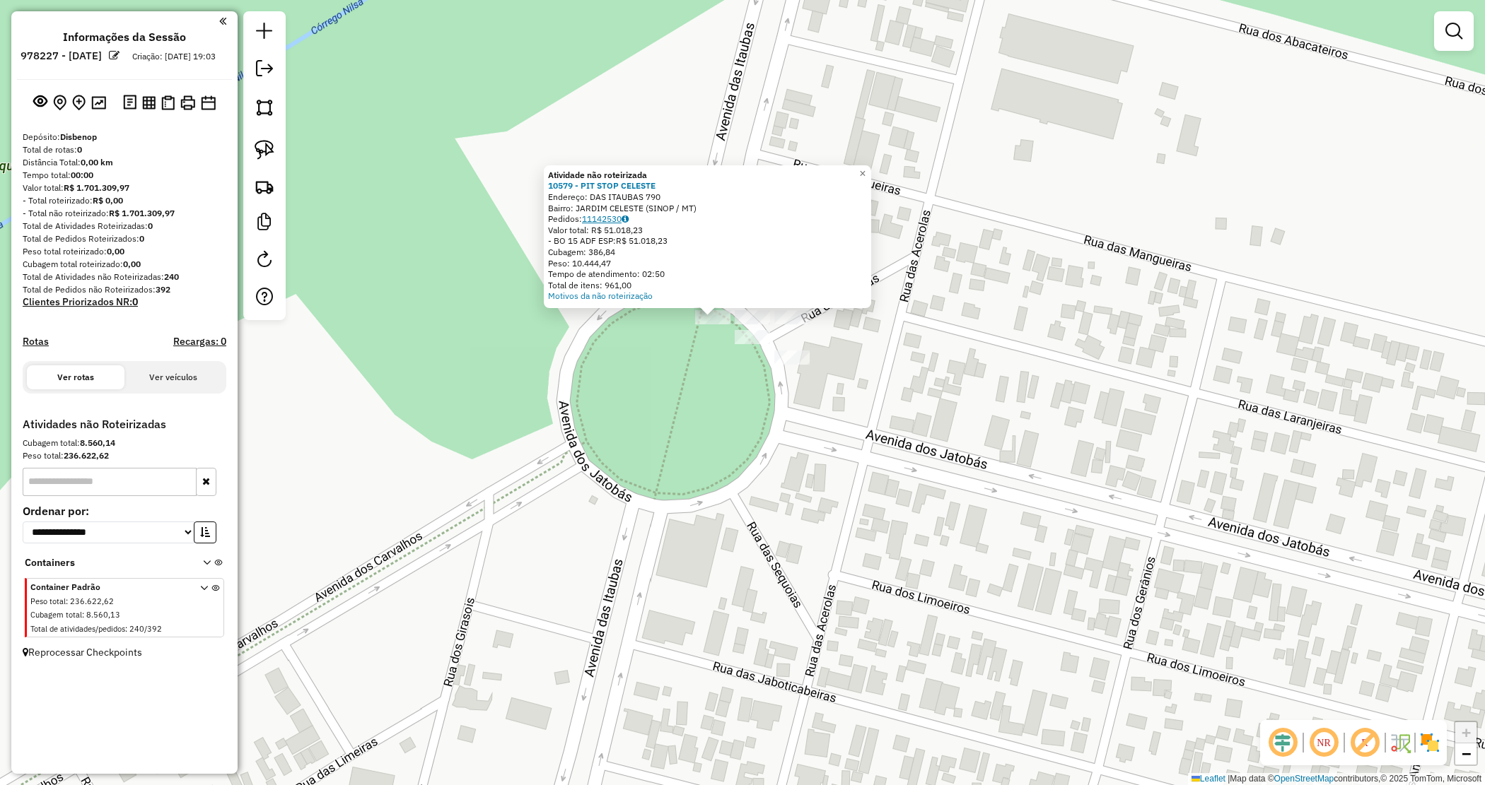
click at [592, 217] on link "11142530" at bounding box center [605, 219] width 47 height 11
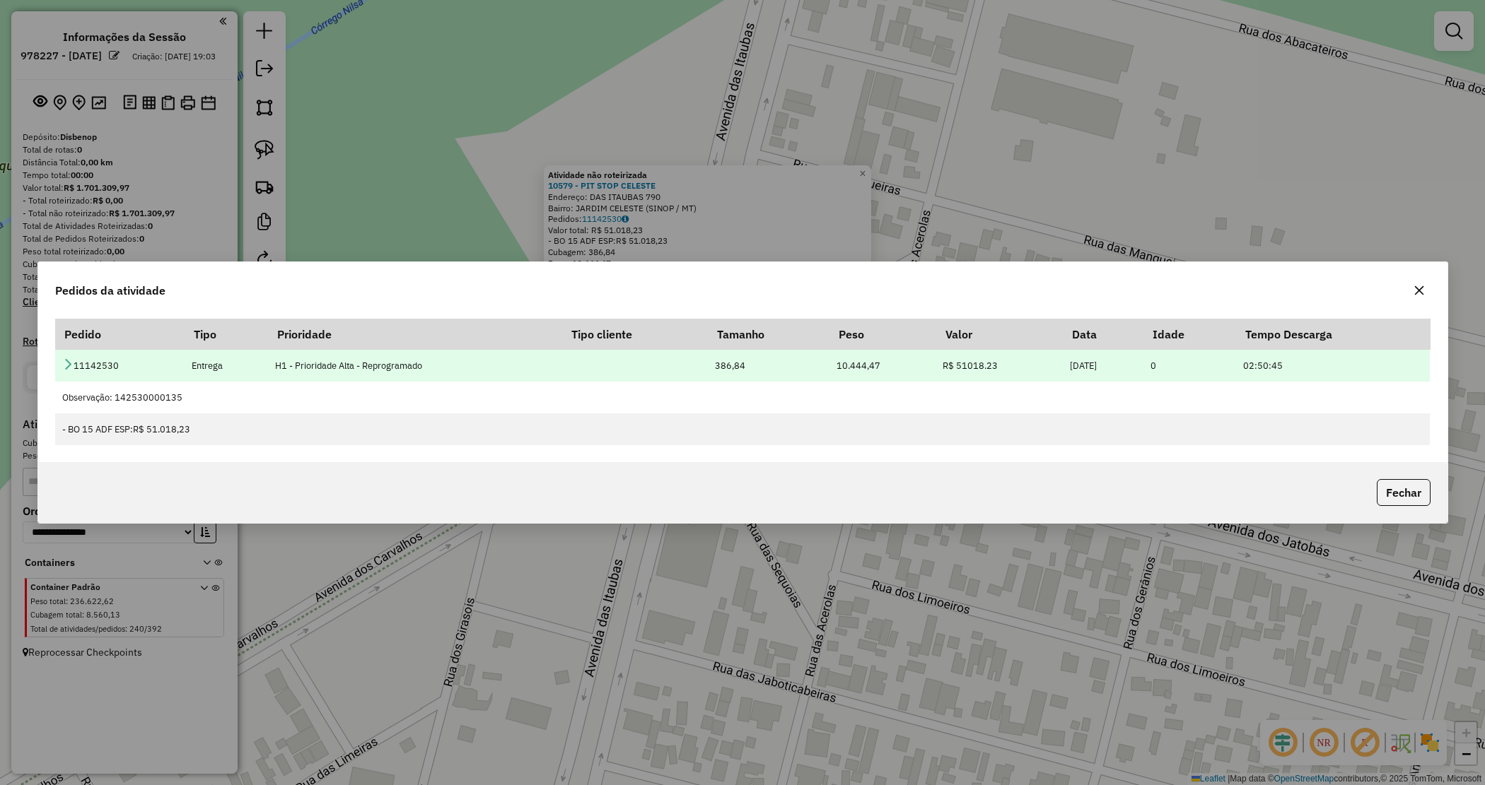
click at [67, 362] on icon at bounding box center [67, 363] width 11 height 11
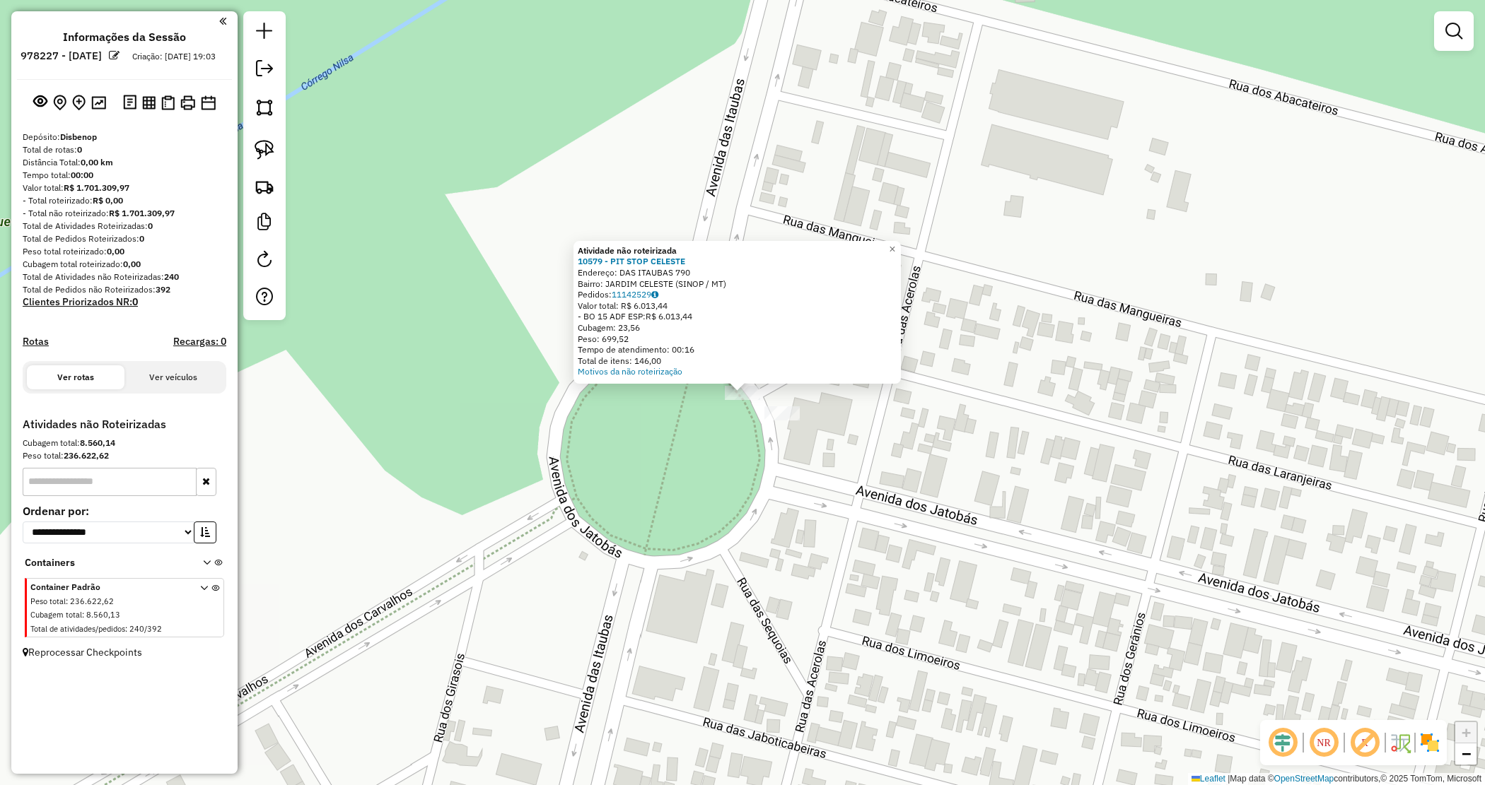
click at [734, 421] on div "Atividade não roteirizada 10579 - PIT STOP [PERSON_NAME]: DAS ITAUBAS 790 Bairr…" at bounding box center [742, 392] width 1485 height 785
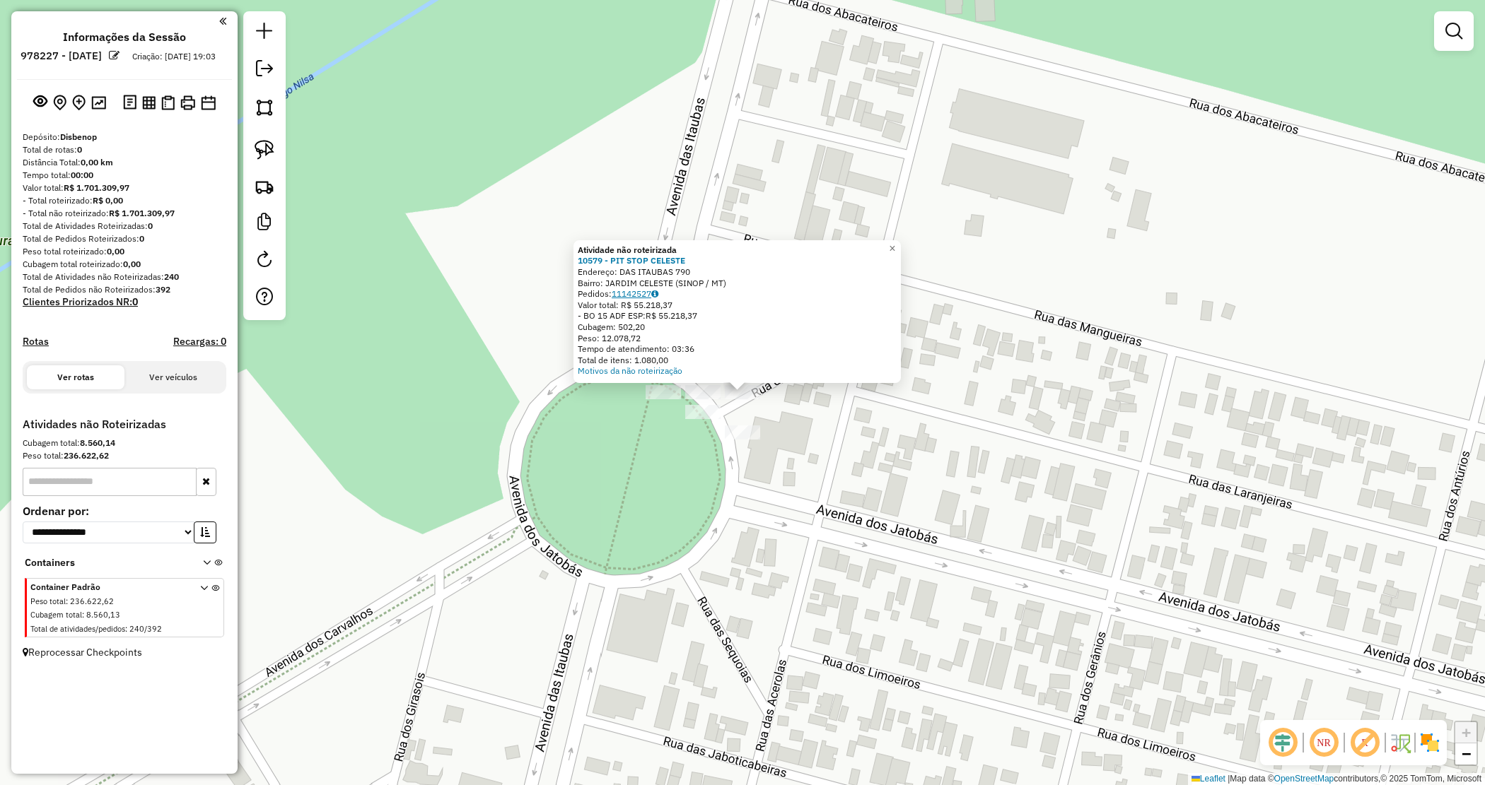
click at [645, 297] on link "11142527" at bounding box center [635, 293] width 47 height 11
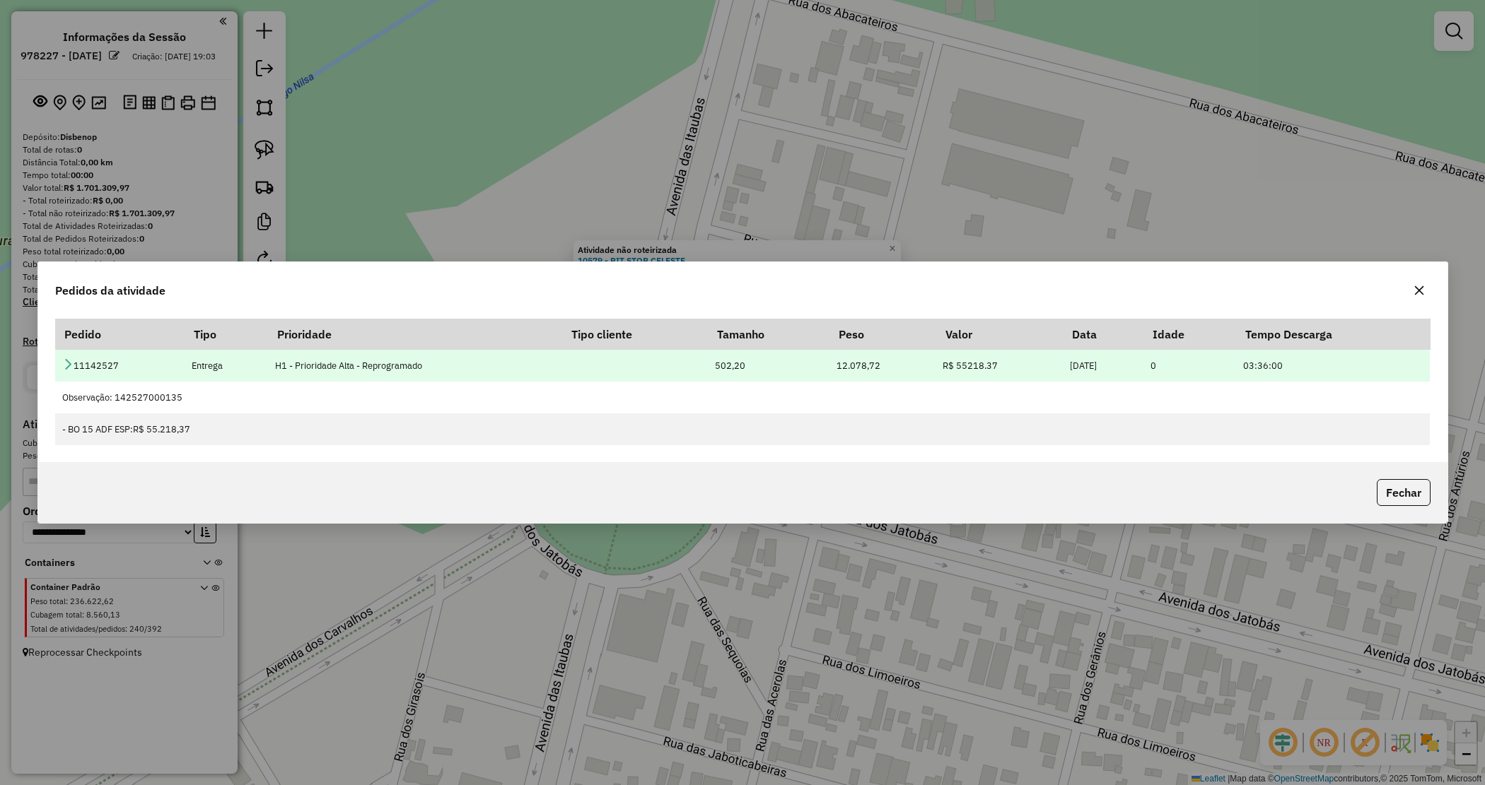
click at [65, 366] on icon at bounding box center [67, 363] width 11 height 11
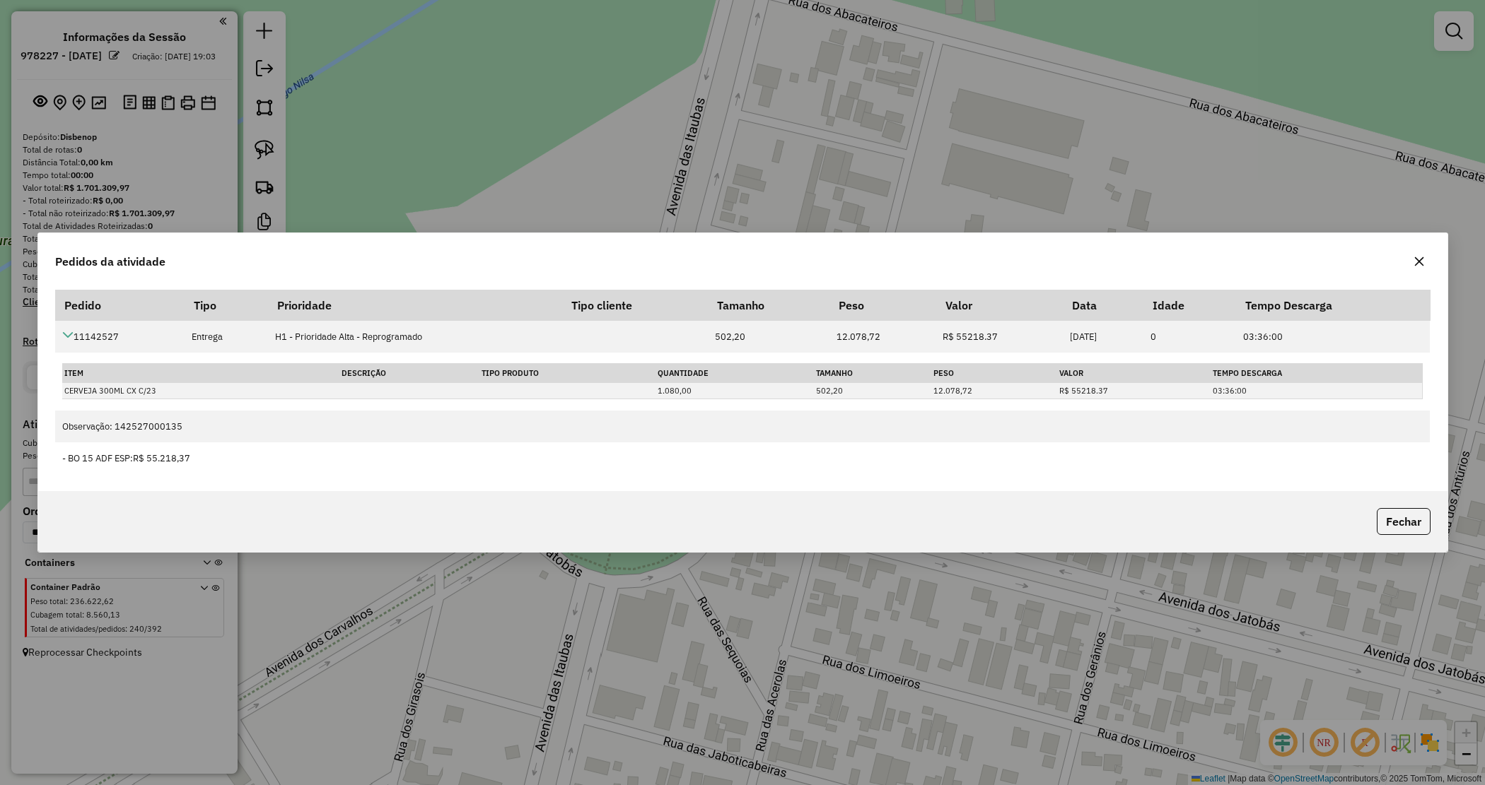
click at [1420, 260] on icon "button" at bounding box center [1418, 261] width 11 height 11
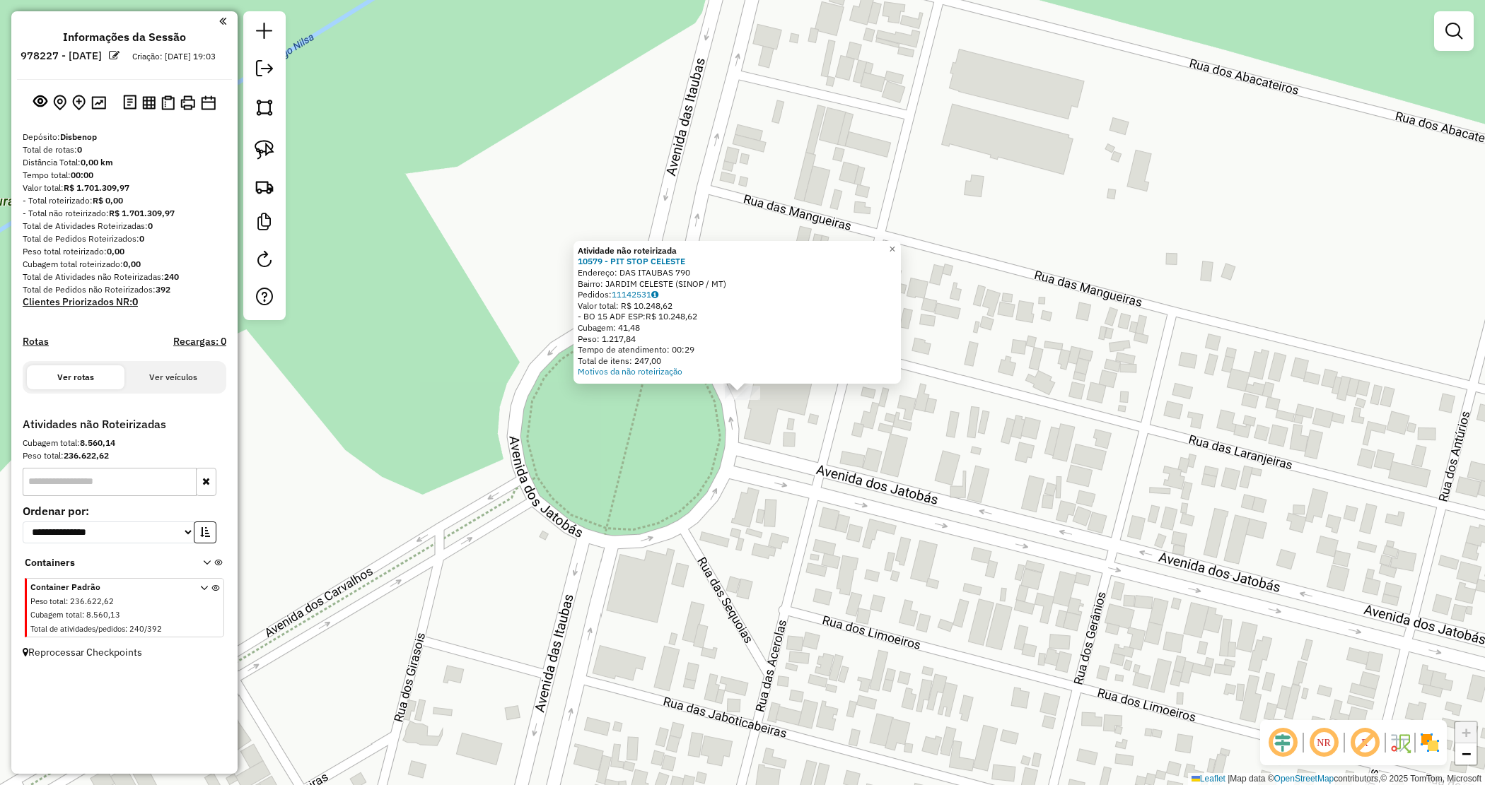
click at [742, 421] on div "Atividade não roteirizada 10579 - PIT STOP [PERSON_NAME]: DAS ITAUBAS 790 Bairr…" at bounding box center [742, 392] width 1485 height 785
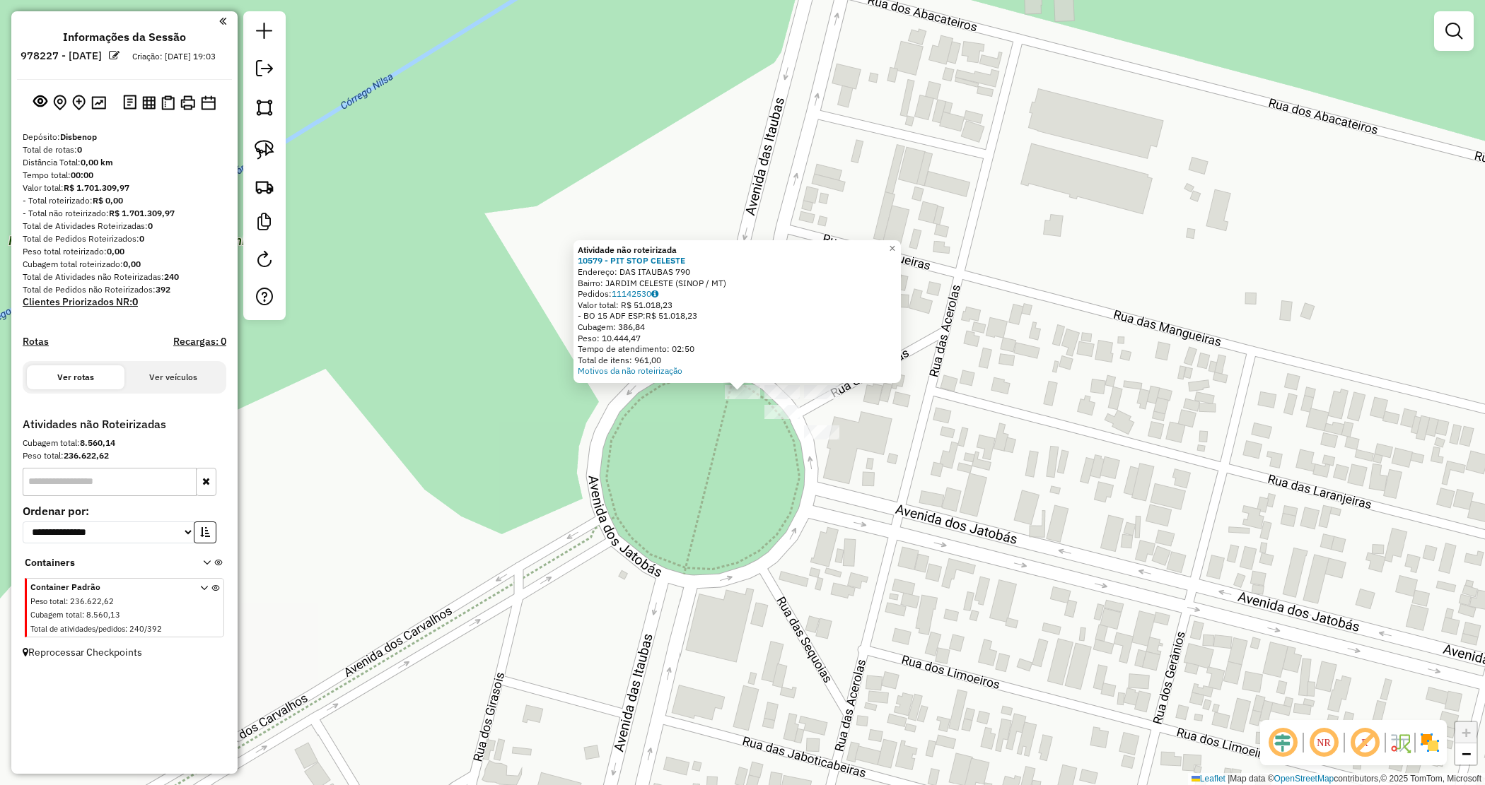
click at [800, 587] on div "Atividade não roteirizada 10579 - PIT STOP [PERSON_NAME]: DAS ITAUBAS 790 Bairr…" at bounding box center [742, 392] width 1485 height 785
click at [790, 320] on div "- BO 15 ADF ESP: R$ 51.018,23" at bounding box center [737, 315] width 319 height 11
click at [776, 403] on span "Mover atividade(s)" at bounding box center [808, 404] width 95 height 11
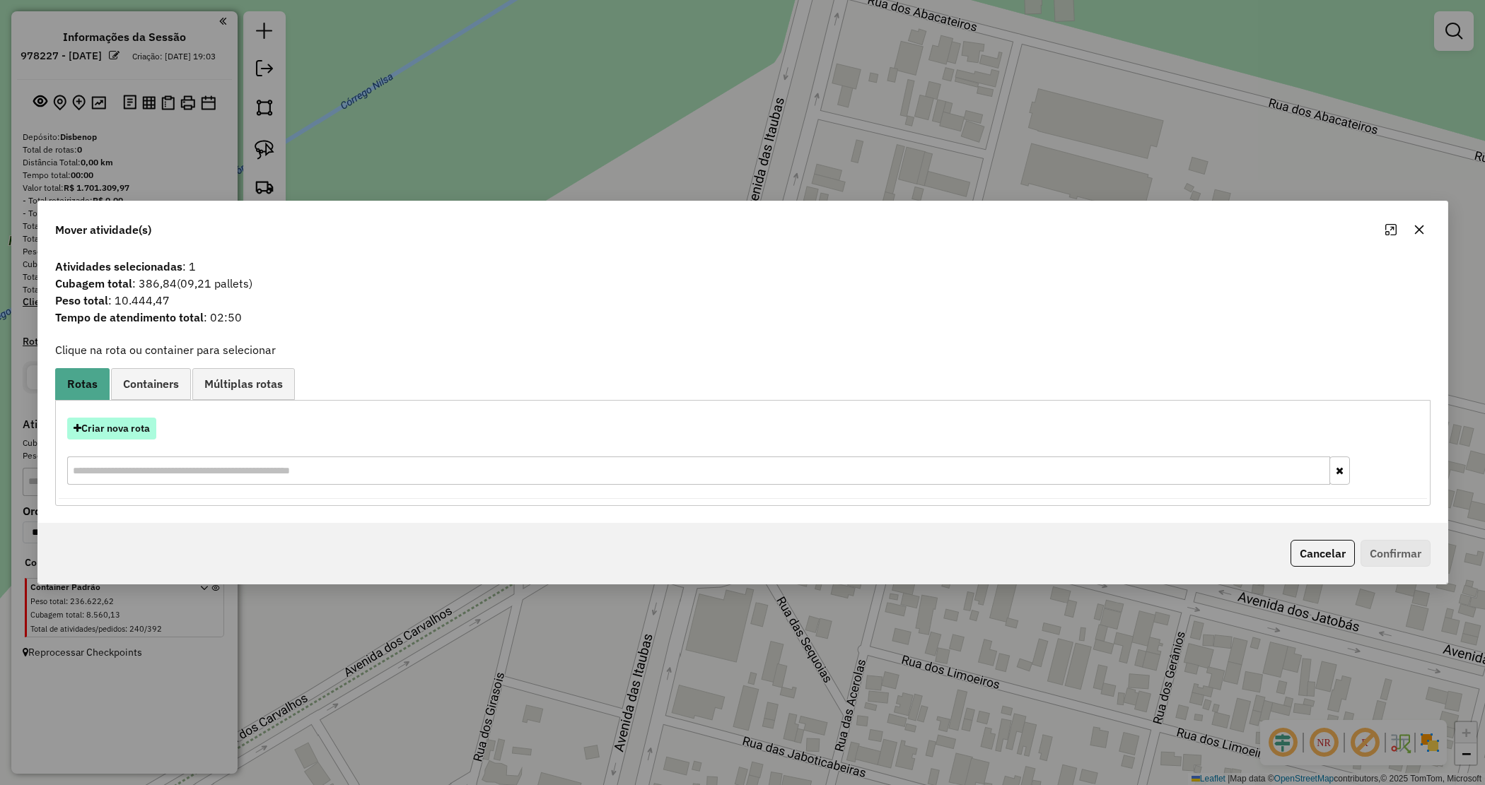
click at [103, 421] on button "Criar nova rota" at bounding box center [111, 429] width 89 height 22
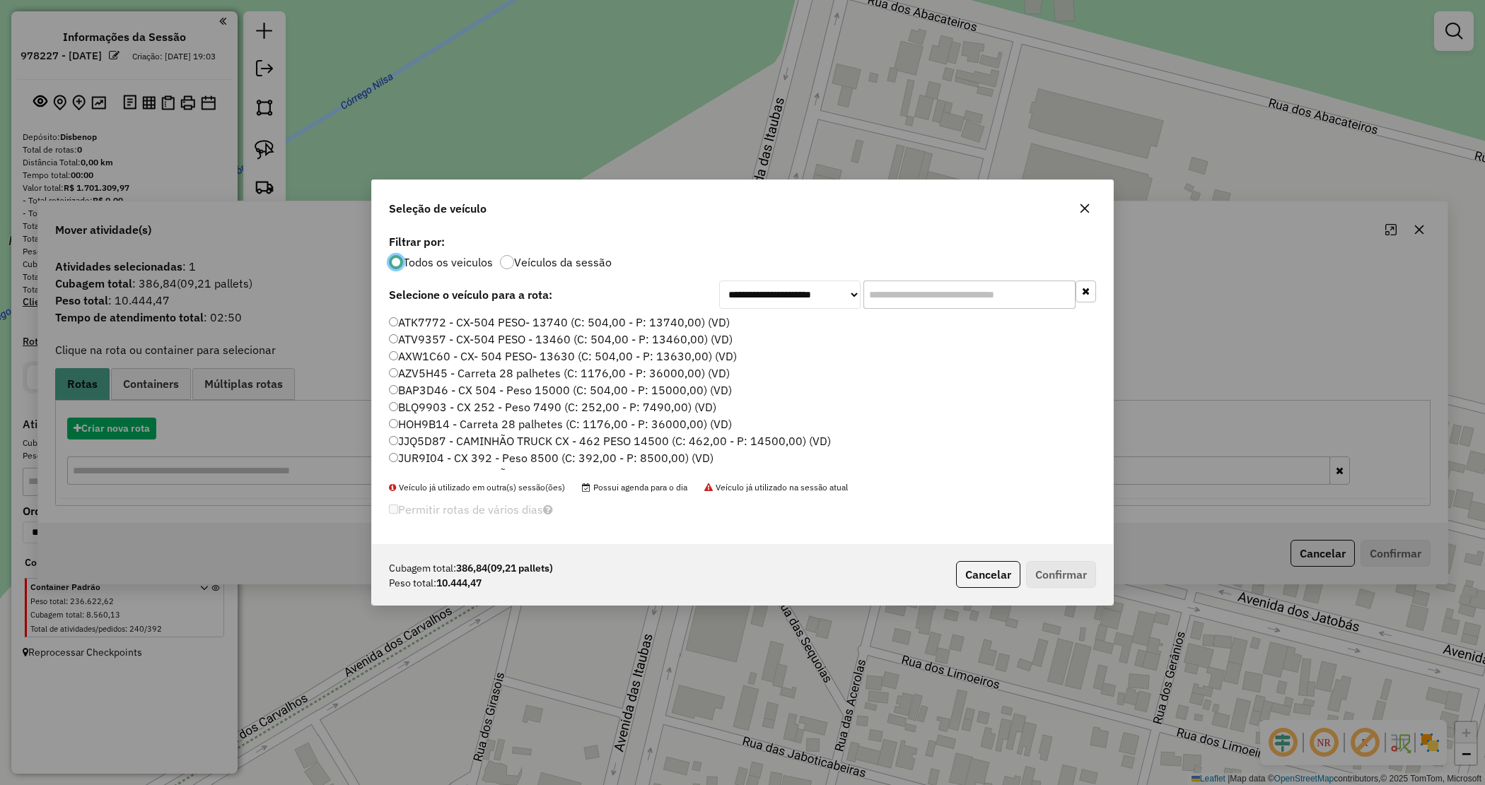
scroll to position [7, 4]
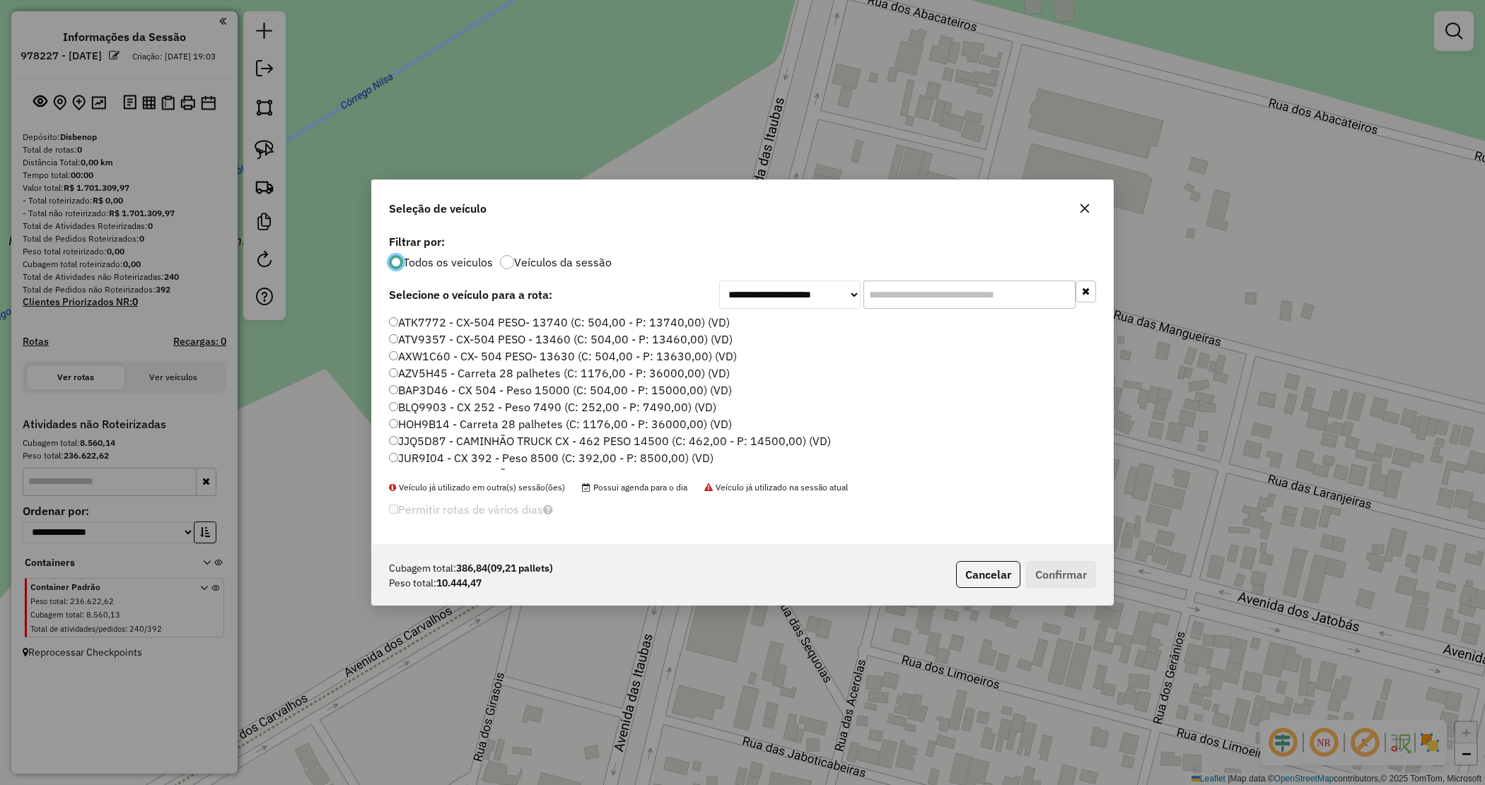
click at [896, 283] on input "text" at bounding box center [969, 295] width 212 height 28
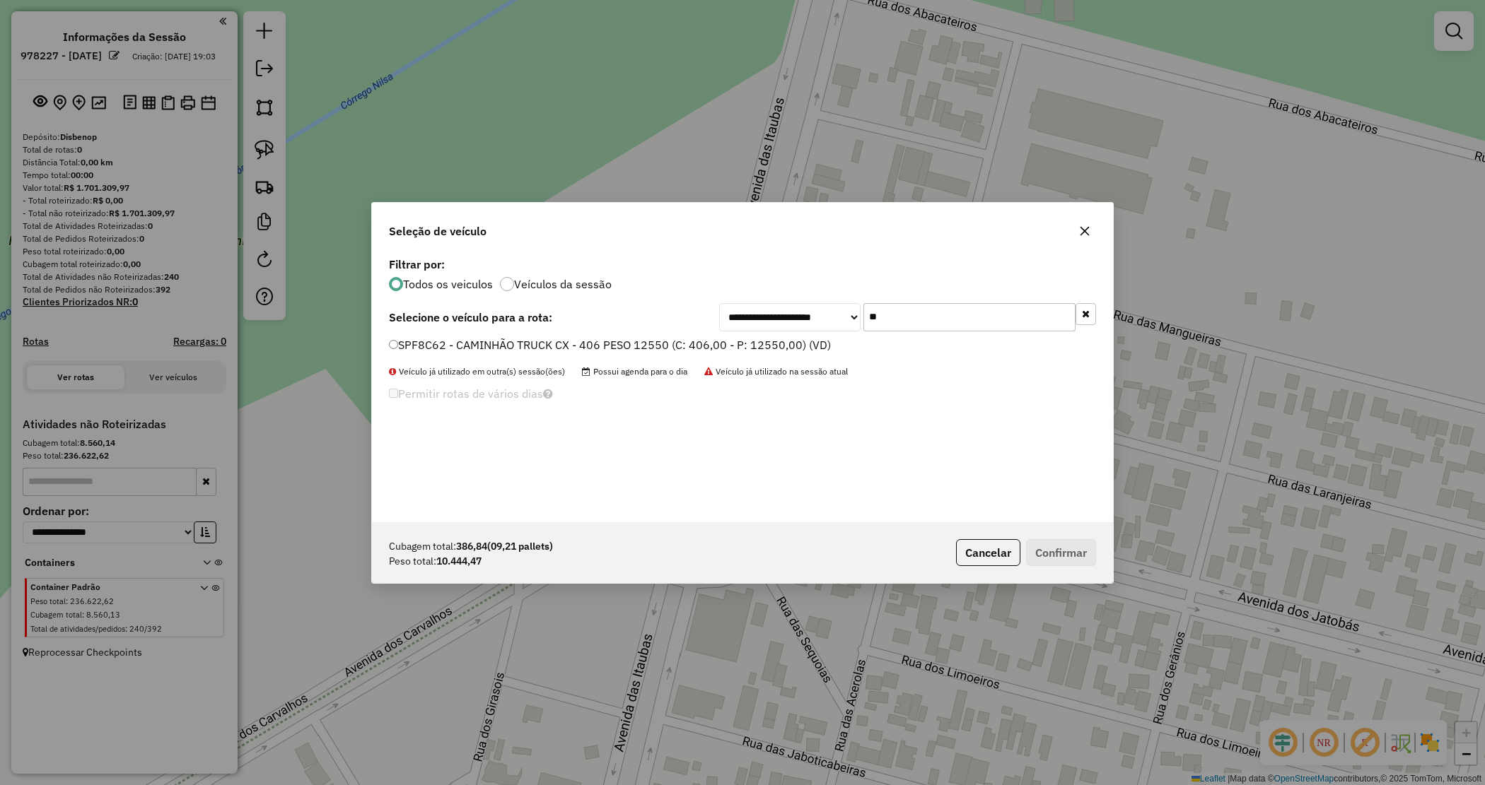
type input "**"
drag, startPoint x: 737, startPoint y: 344, endPoint x: 891, endPoint y: 408, distance: 166.7
click at [737, 345] on label "SPF8C62 - CAMINHÃO TRUCK CX - 406 PESO 12550 (C: 406,00 - P: 12550,00) (VD)" at bounding box center [610, 345] width 442 height 17
drag, startPoint x: 1073, startPoint y: 542, endPoint x: 1066, endPoint y: 544, distance: 7.6
click at [1072, 544] on button "Confirmar" at bounding box center [1061, 552] width 70 height 27
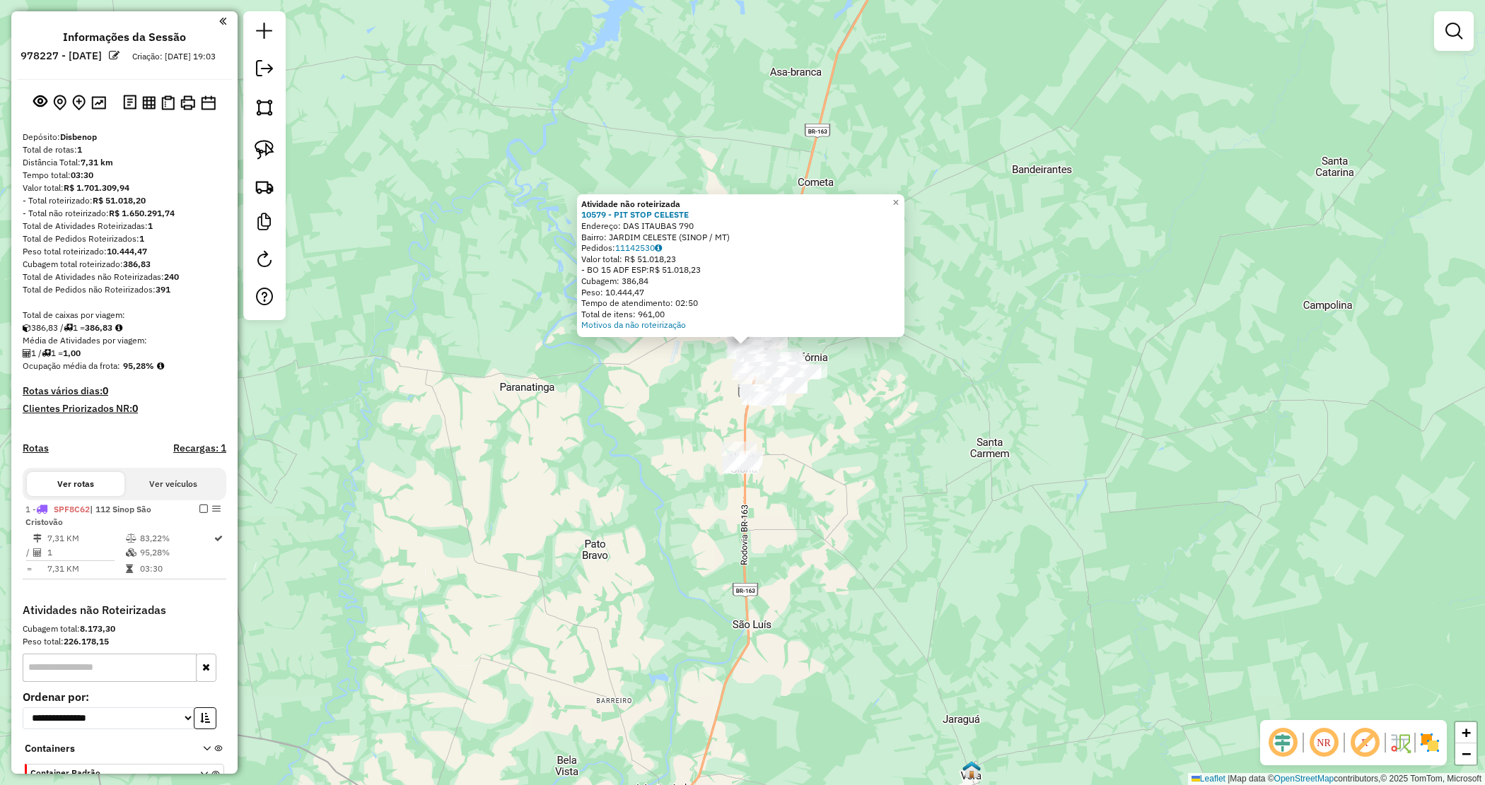
drag, startPoint x: 645, startPoint y: 497, endPoint x: 668, endPoint y: 382, distance: 116.7
click at [668, 394] on div "Atividade não roteirizada 10579 - PIT STOP CELESTE Endereço: DAS ITAUBAS 790 Ba…" at bounding box center [742, 392] width 1485 height 785
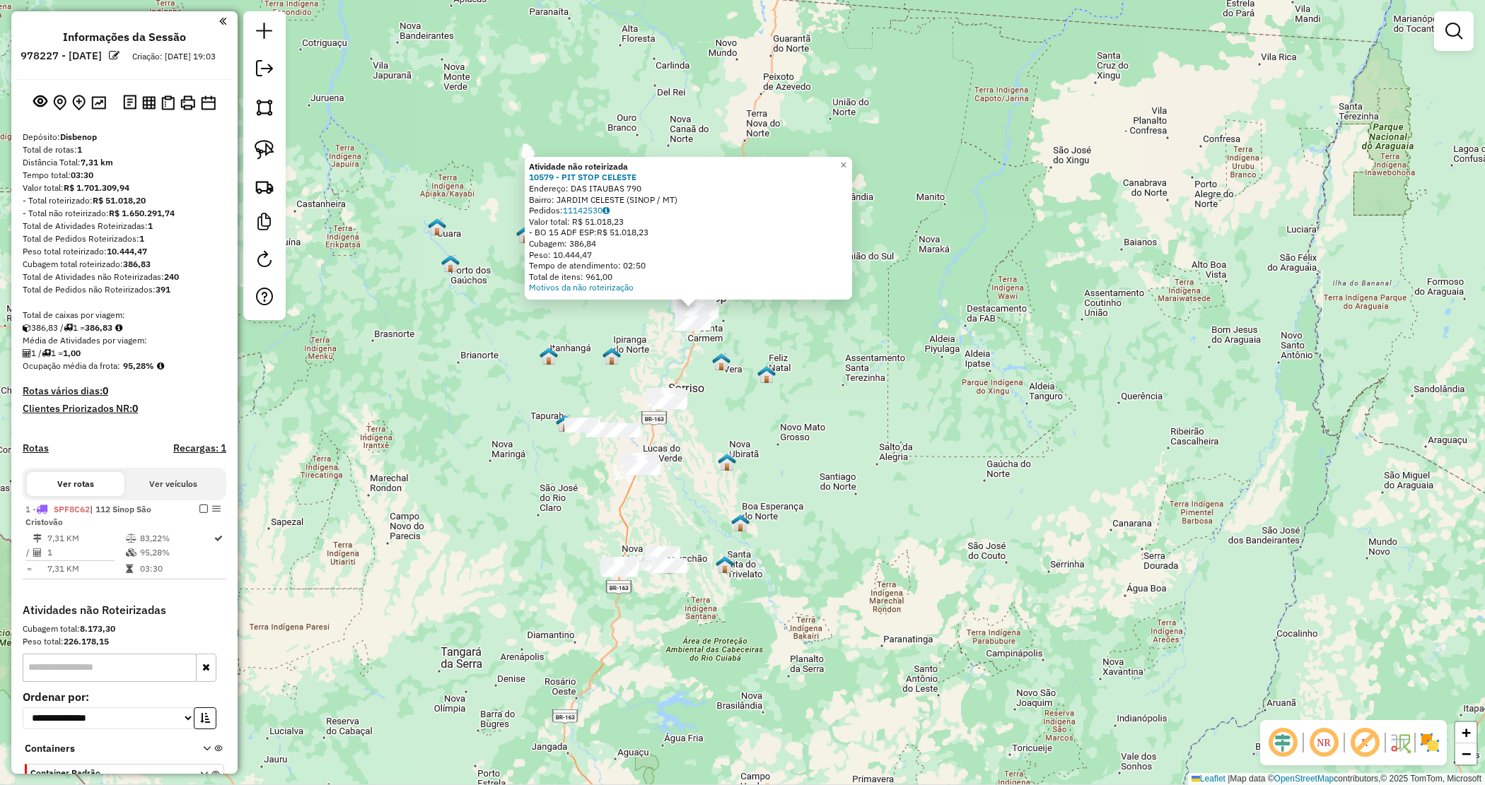
drag, startPoint x: 672, startPoint y: 527, endPoint x: 695, endPoint y: 409, distance: 120.3
click at [695, 417] on div "Atividade não roteirizada 10579 - PIT STOP CELESTE Endereço: DAS ITAUBAS 790 Ba…" at bounding box center [742, 392] width 1485 height 785
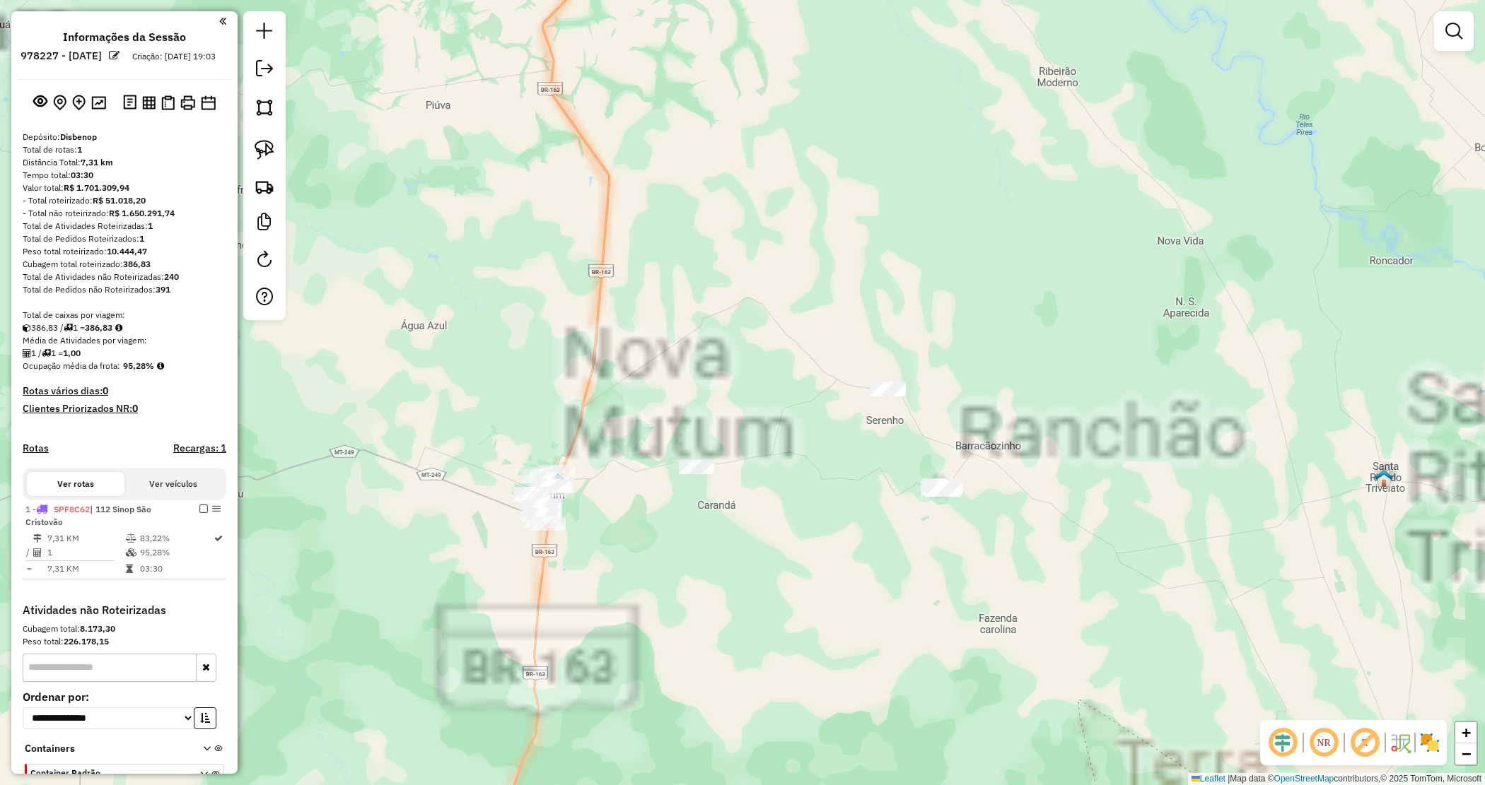
click at [662, 428] on div "Atividade não roteirizada 10579 - PIT STOP CELESTE Endereço: DAS ITAUBAS 790 Ba…" at bounding box center [742, 392] width 1485 height 785
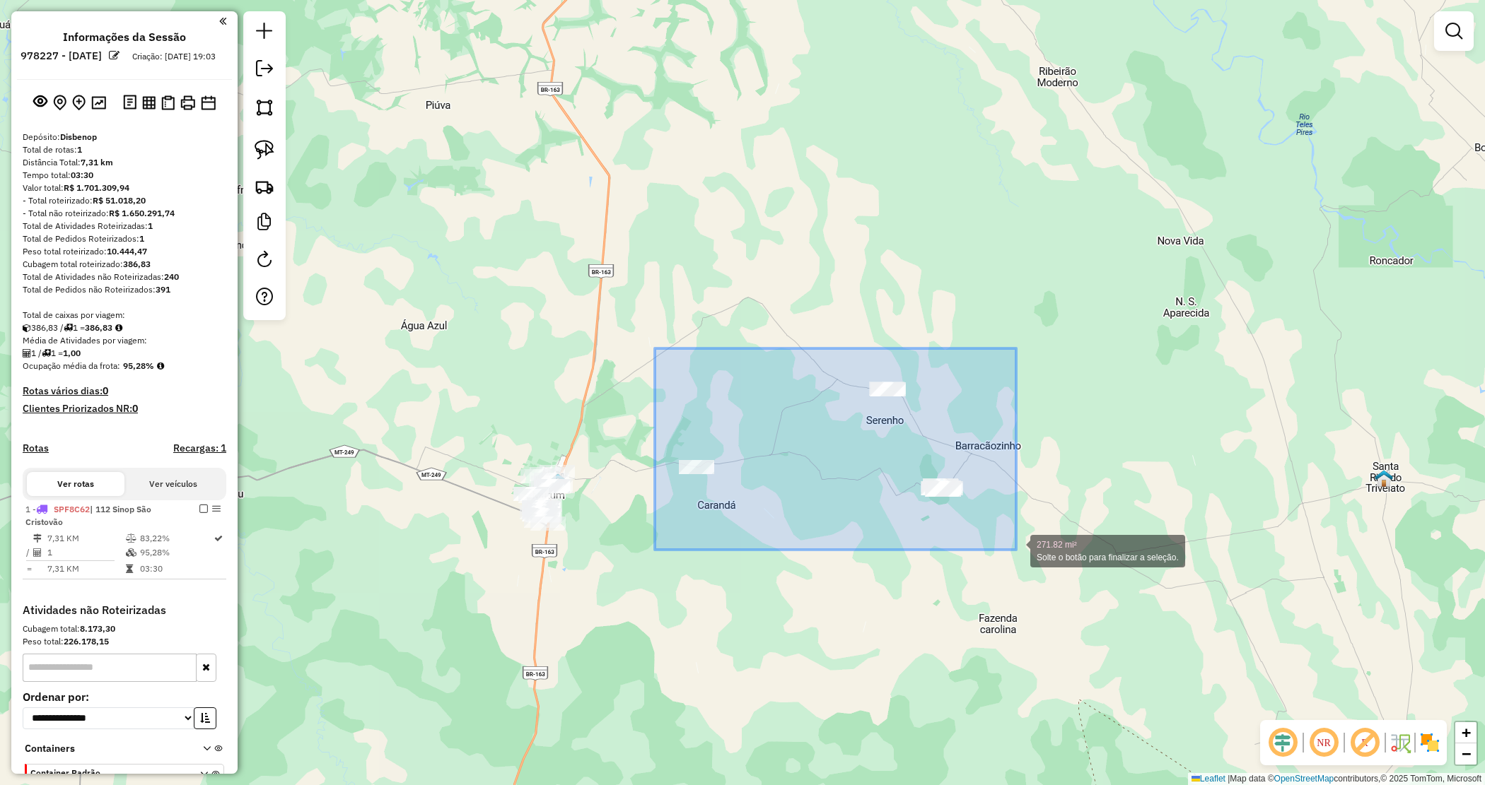
drag, startPoint x: 906, startPoint y: 517, endPoint x: 1041, endPoint y: 564, distance: 143.1
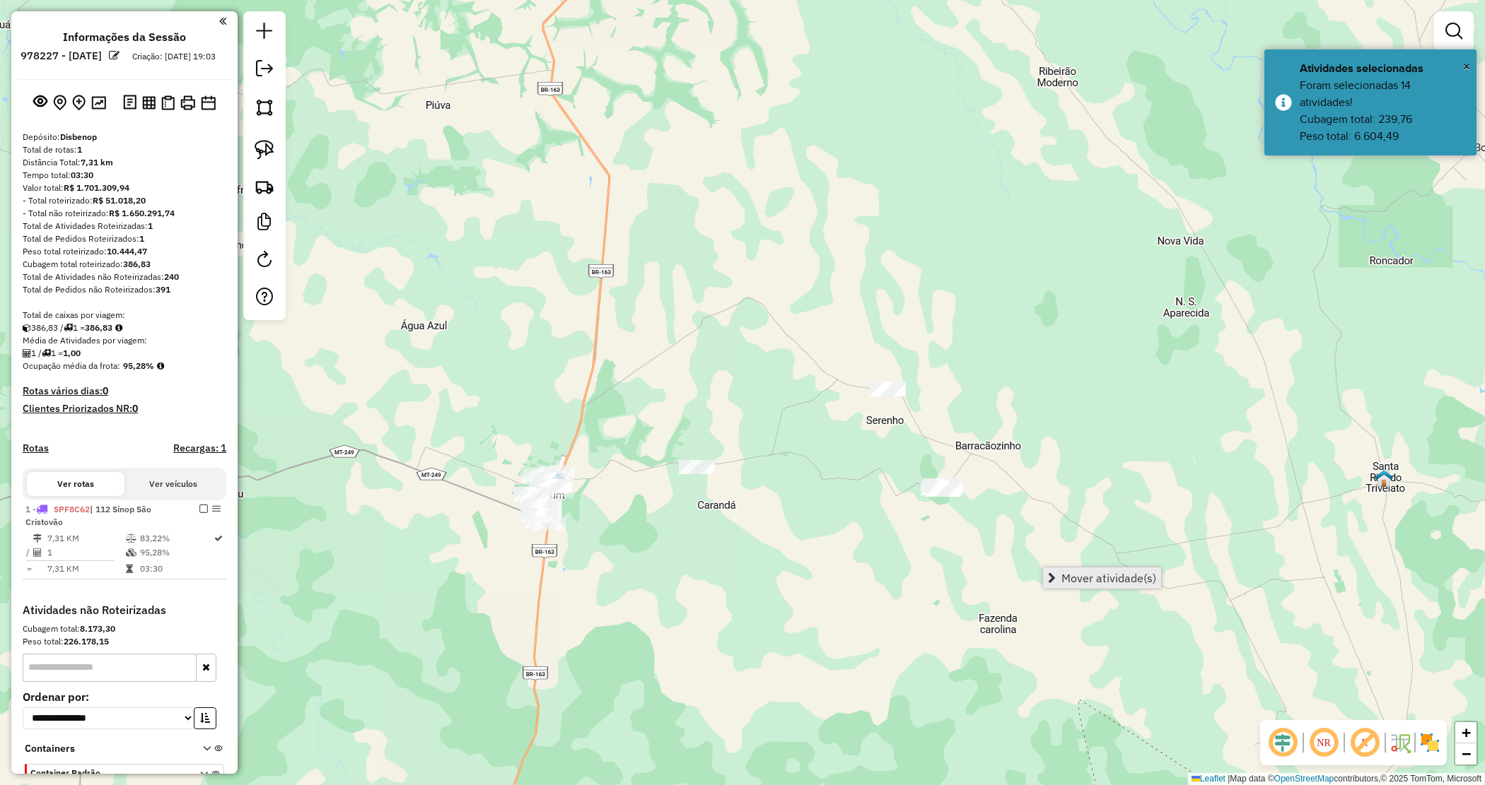
click at [1072, 578] on span "Mover atividade(s)" at bounding box center [1108, 578] width 95 height 11
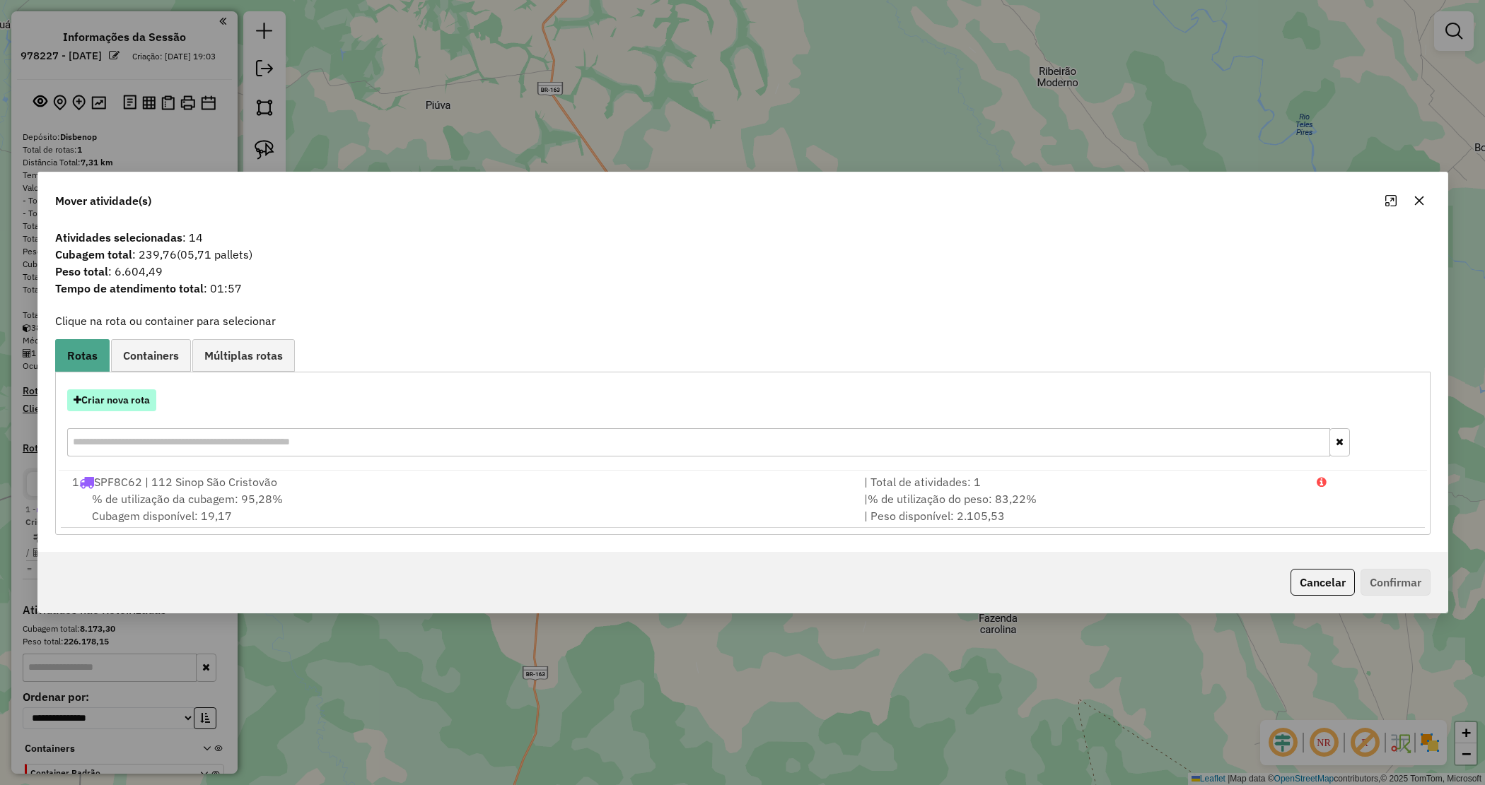
click at [142, 390] on button "Criar nova rota" at bounding box center [111, 401] width 89 height 22
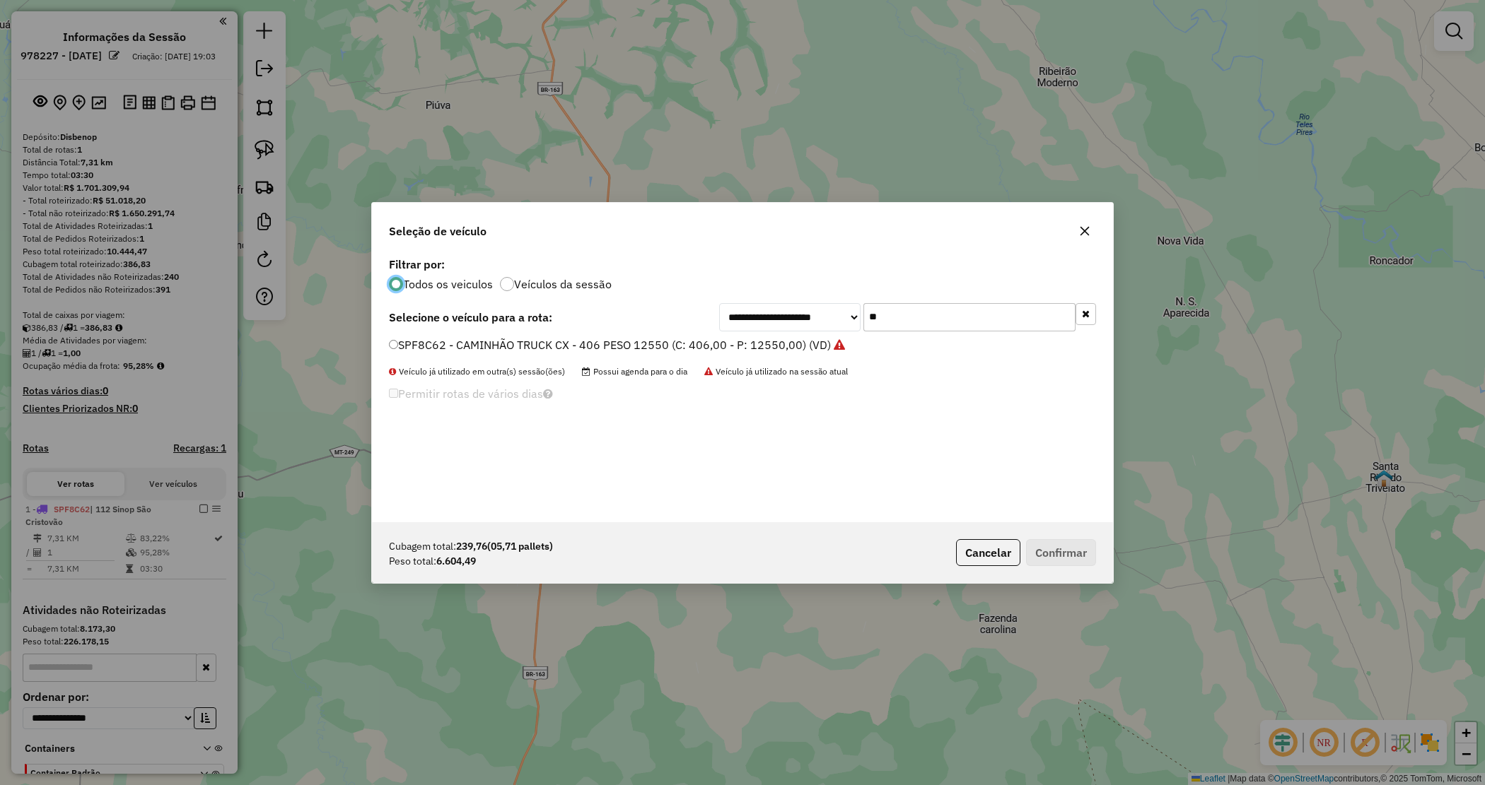
drag, startPoint x: 824, startPoint y: 306, endPoint x: 781, endPoint y: 299, distance: 43.7
click at [782, 299] on div "**********" at bounding box center [742, 388] width 741 height 269
type input "**"
click at [514, 344] on label "RAO2J16 - CAMINHÃO TOCO CX - 294 PESO - 8140 (C: 294,00 - P: 8140,00) (VD)" at bounding box center [603, 345] width 429 height 17
click at [1084, 549] on button "Confirmar" at bounding box center [1061, 552] width 70 height 27
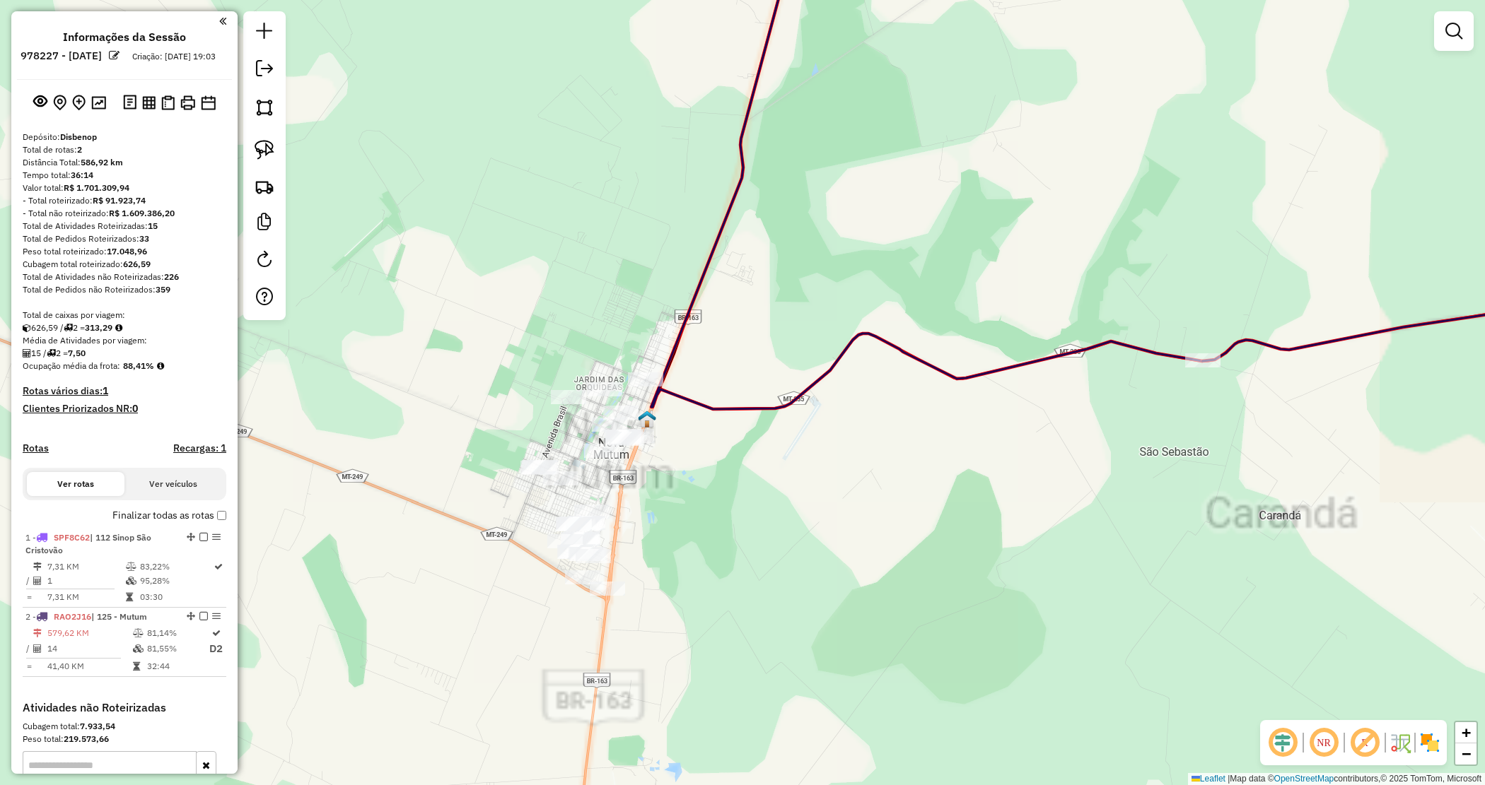
click at [686, 534] on div "Janela de atendimento Grade de atendimento Capacidade Transportadoras Veículos …" at bounding box center [742, 392] width 1485 height 785
click at [1451, 28] on em at bounding box center [1453, 31] width 17 height 17
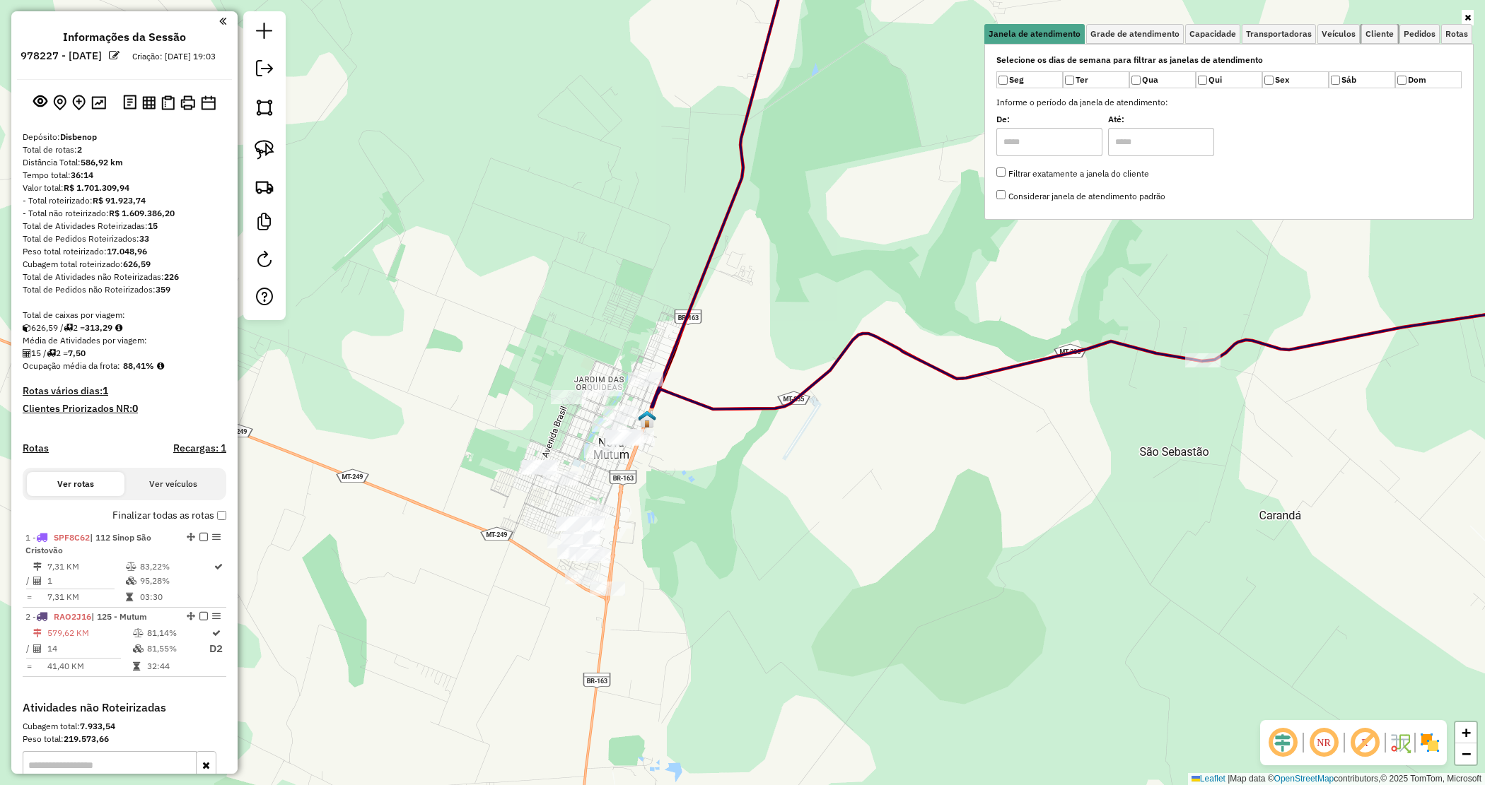
drag, startPoint x: 1386, startPoint y: 32, endPoint x: 1355, endPoint y: 47, distance: 34.1
click at [1383, 32] on span "Cliente" at bounding box center [1379, 34] width 28 height 8
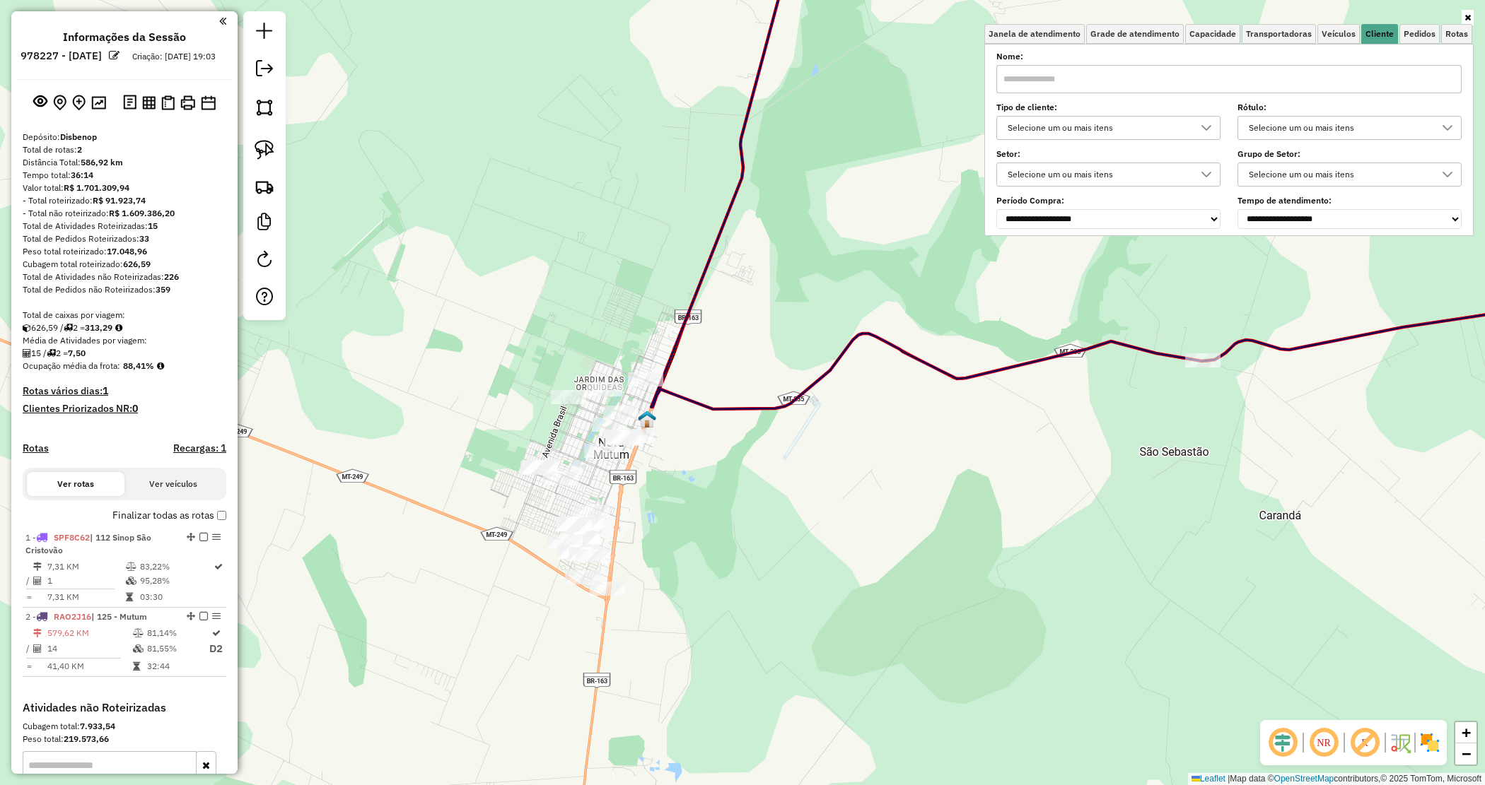
click at [1059, 127] on div "Selecione um ou mais itens" at bounding box center [1098, 128] width 190 height 23
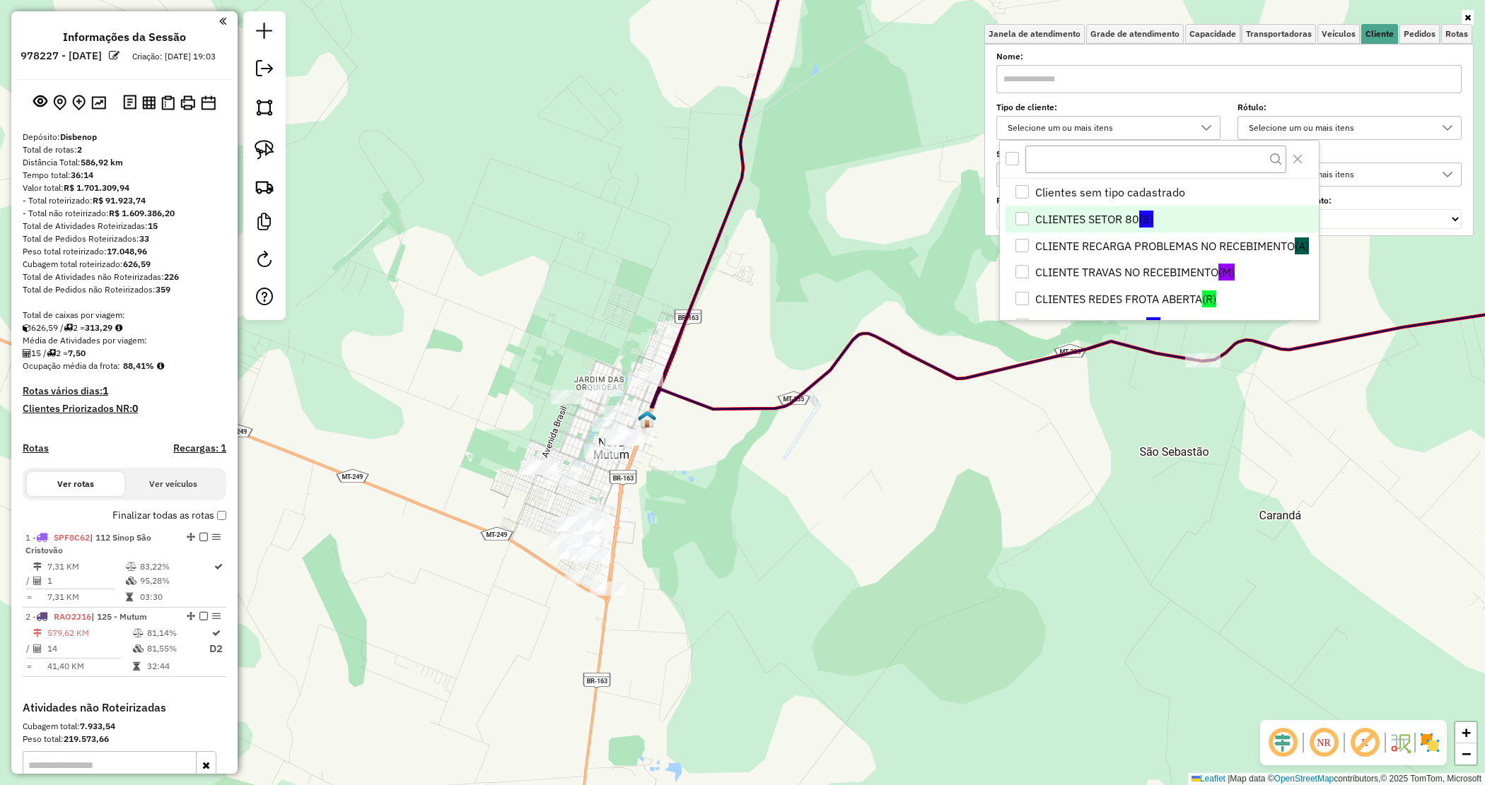
click at [1073, 213] on li "CLIENTES SETOR 80 (8)" at bounding box center [1161, 219] width 312 height 27
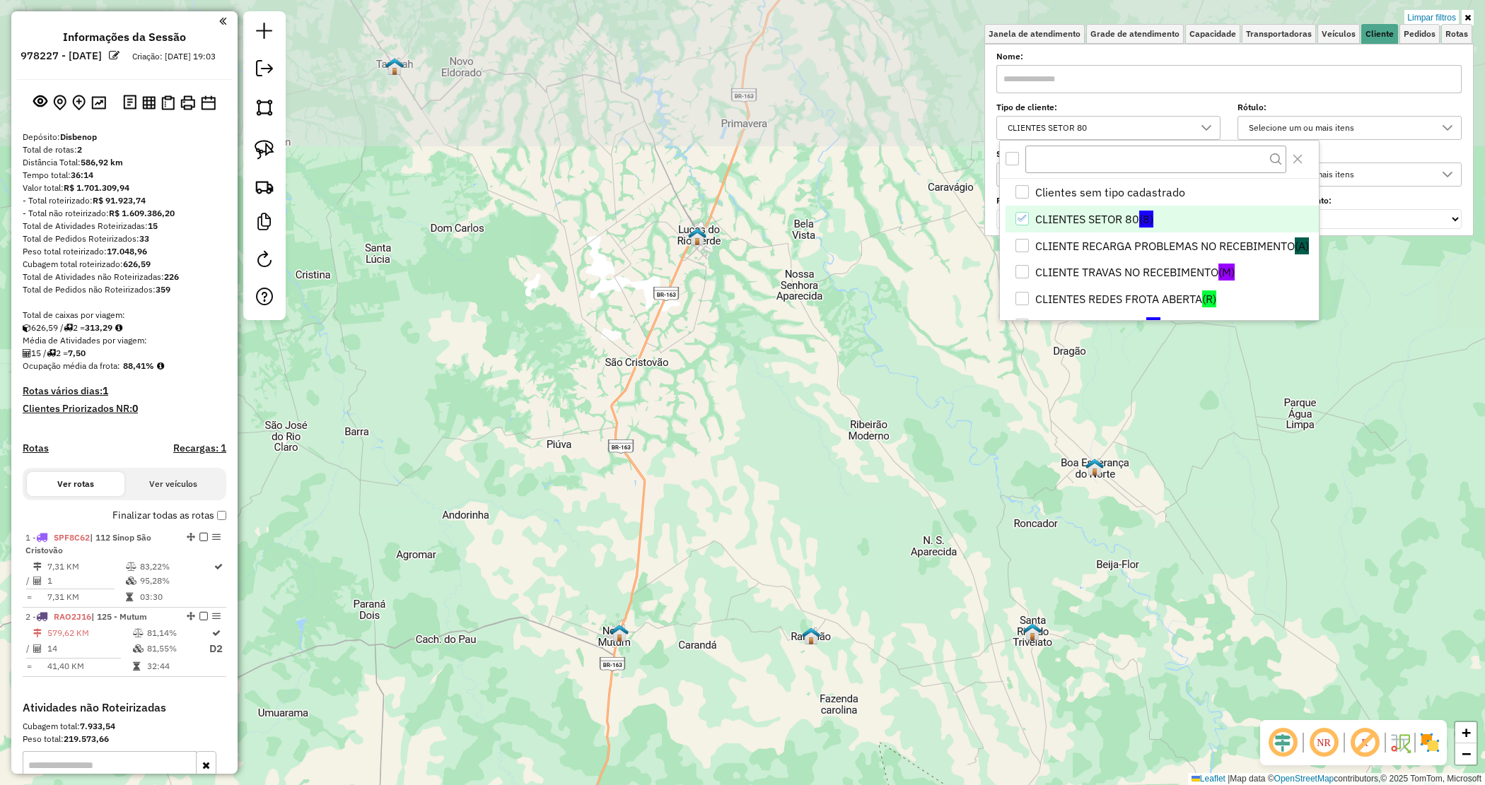
drag, startPoint x: 715, startPoint y: 372, endPoint x: 689, endPoint y: 581, distance: 210.8
click at [689, 581] on div "Limpar filtros Janela de atendimento Grade de atendimento Capacidade Transporta…" at bounding box center [742, 392] width 1485 height 785
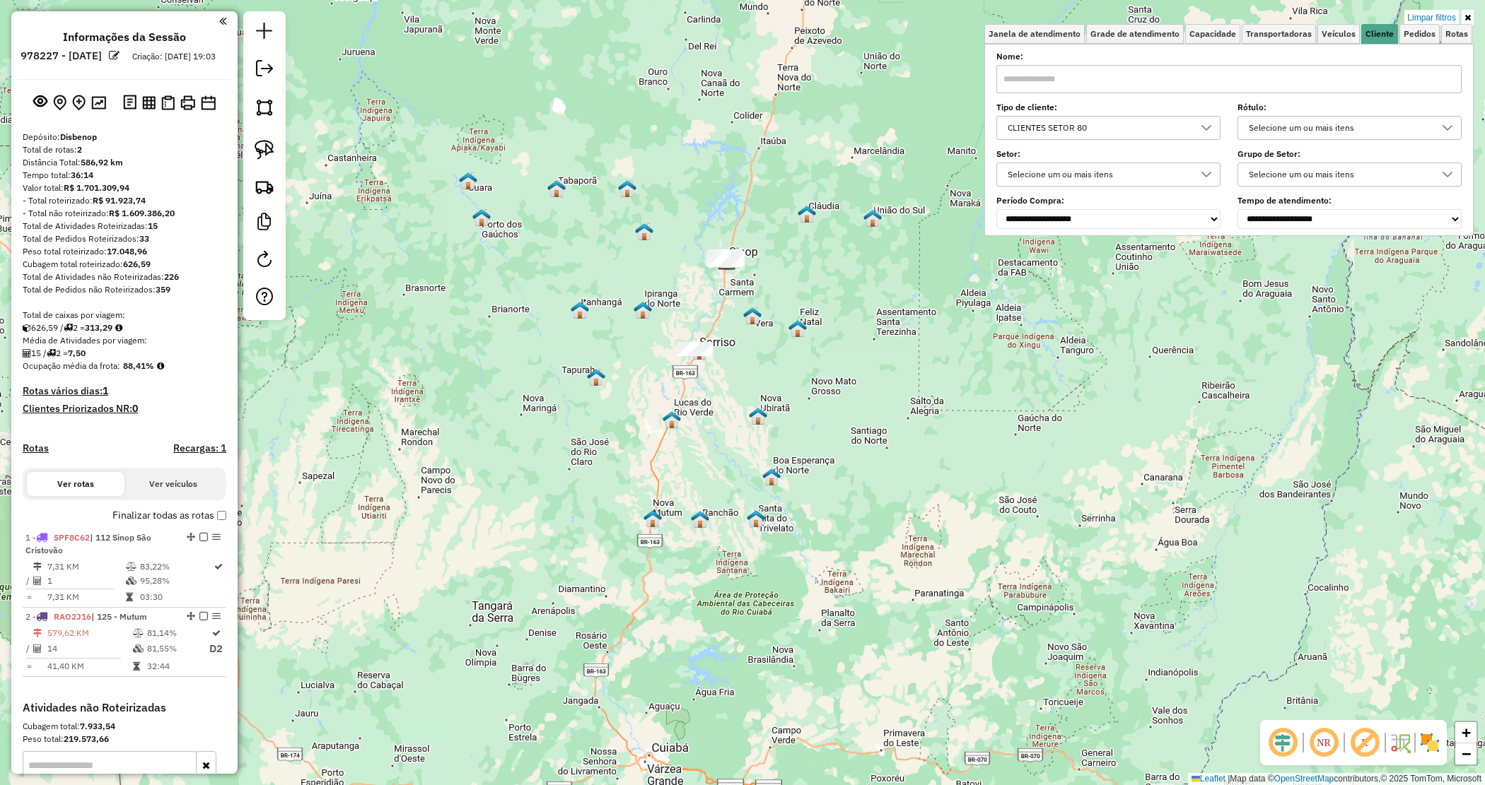
click at [718, 425] on div "Limpar filtros Janela de atendimento Grade de atendimento Capacidade Transporta…" at bounding box center [742, 392] width 1485 height 785
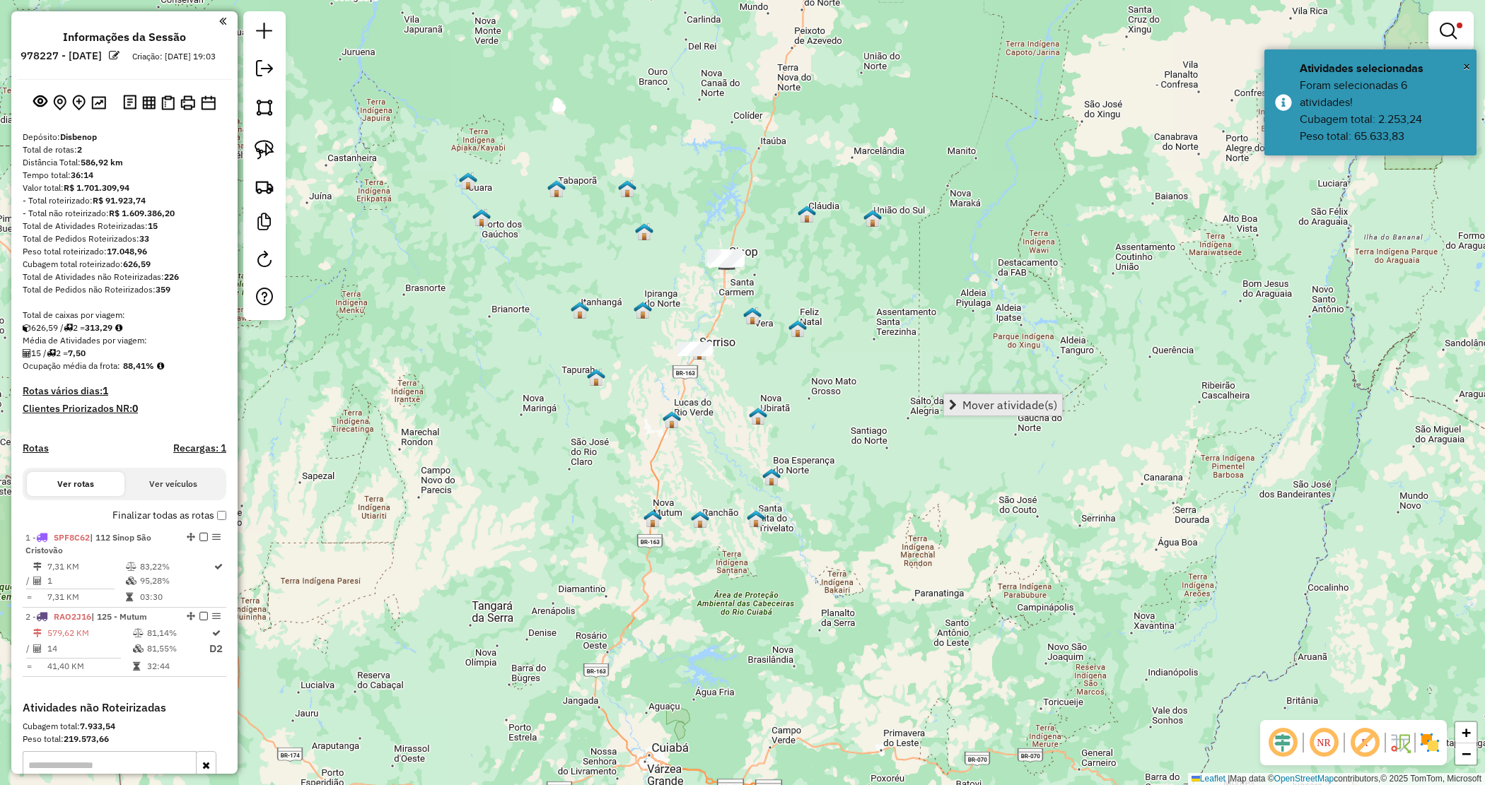
click at [1004, 404] on span "Mover atividade(s)" at bounding box center [1009, 404] width 95 height 11
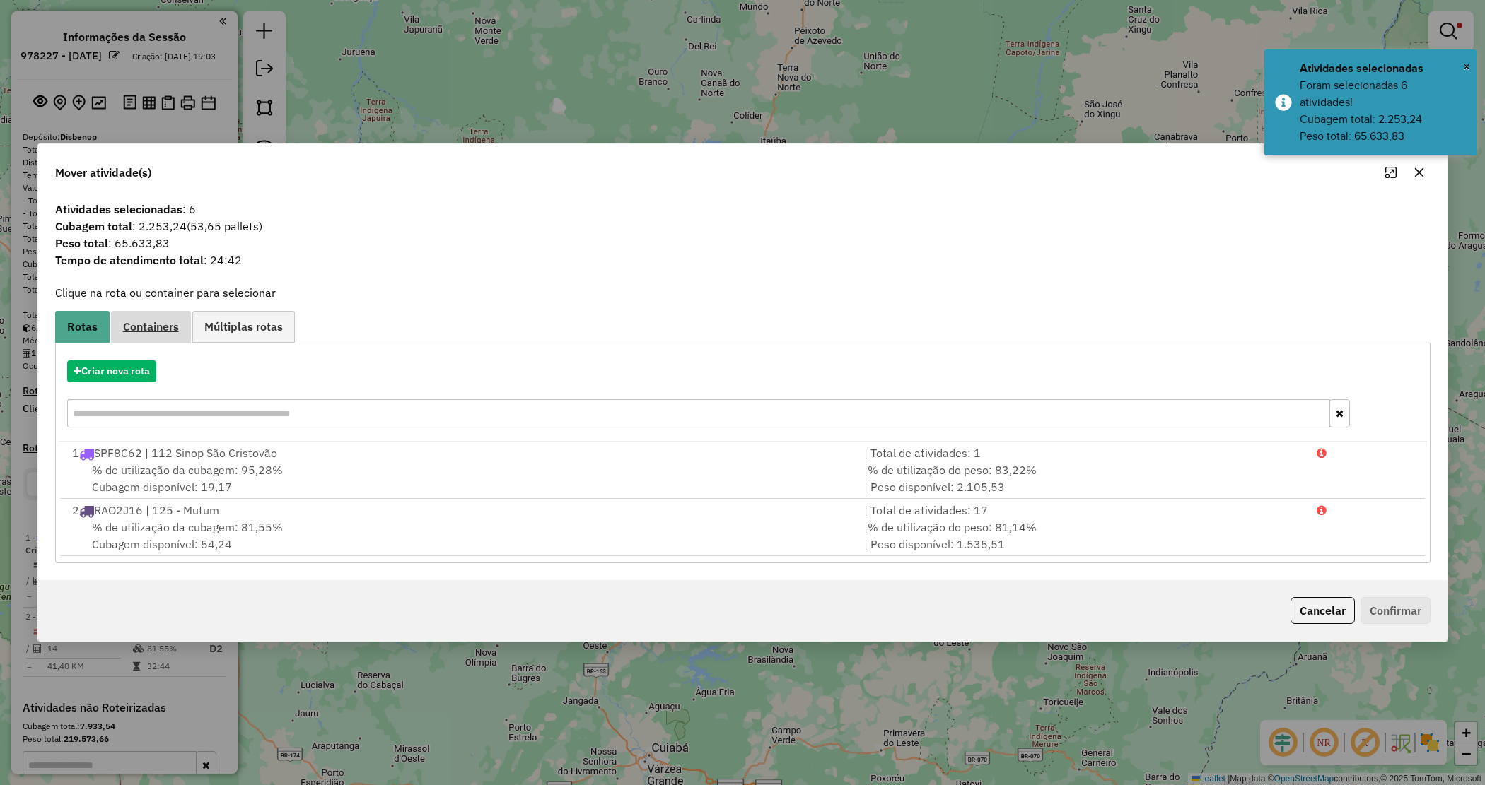
click at [143, 321] on span "Containers" at bounding box center [151, 326] width 56 height 11
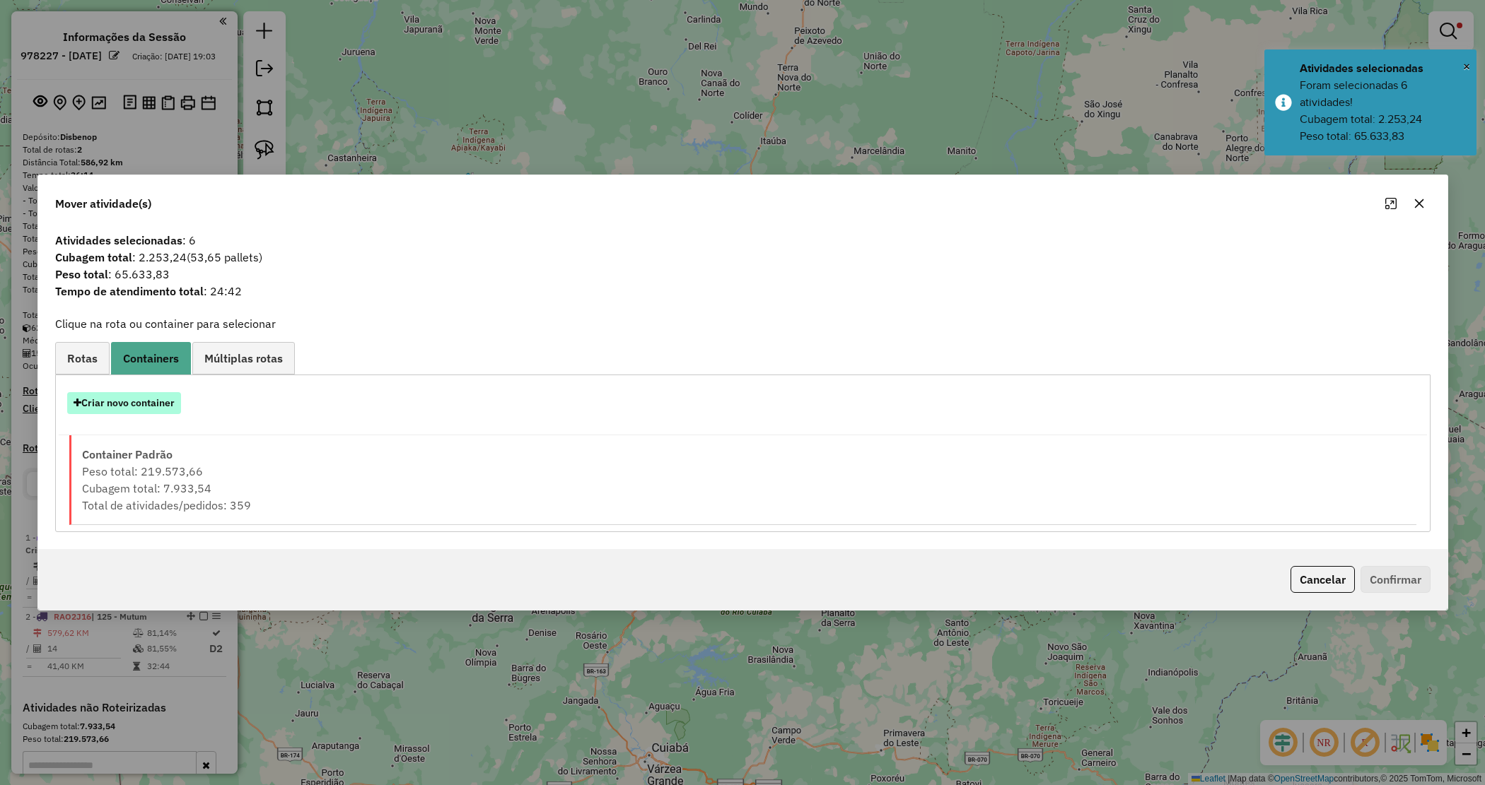
click at [141, 405] on button "Criar novo container" at bounding box center [124, 403] width 114 height 22
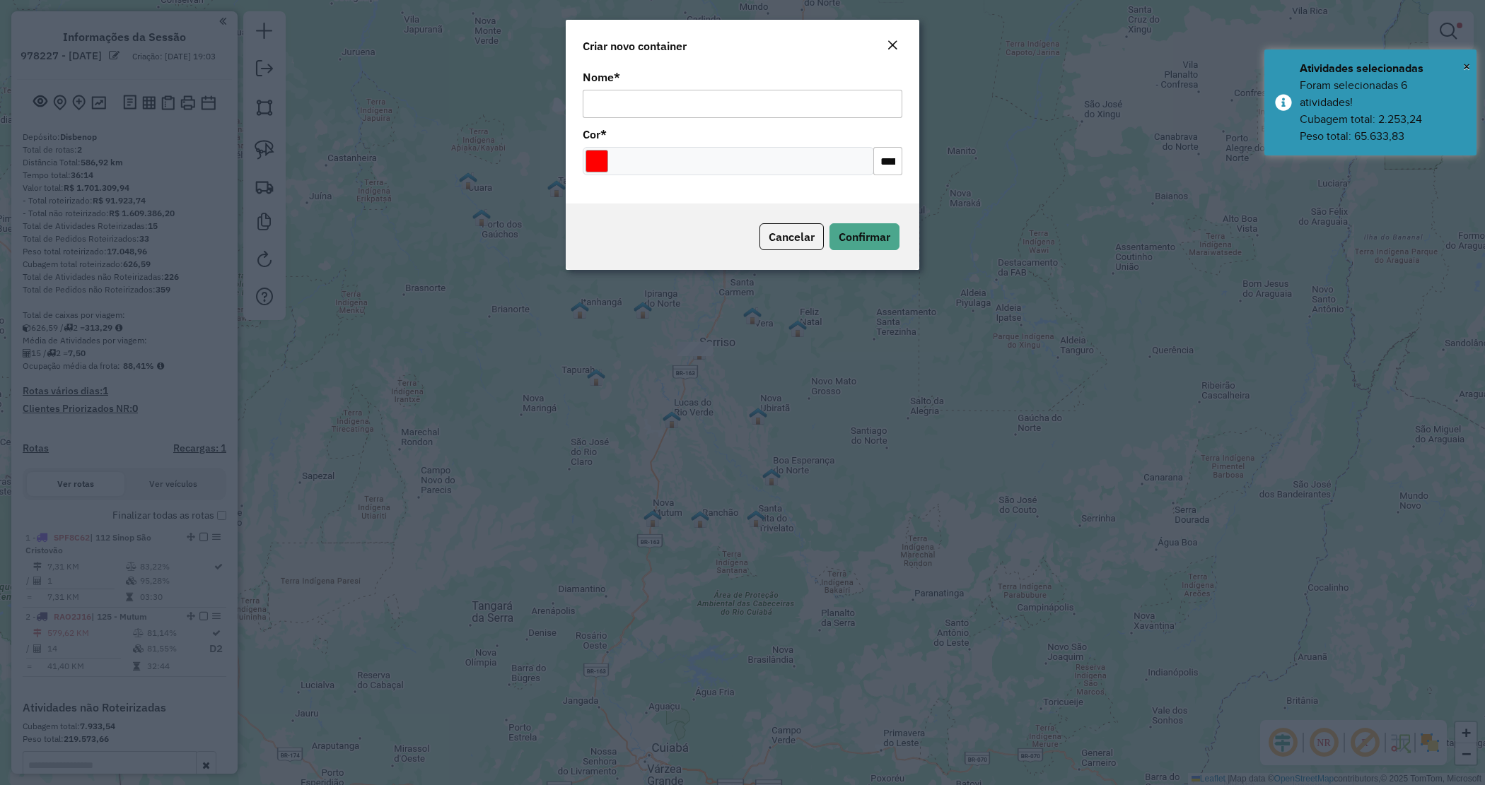
click at [638, 94] on input "Nome *" at bounding box center [743, 104] width 320 height 28
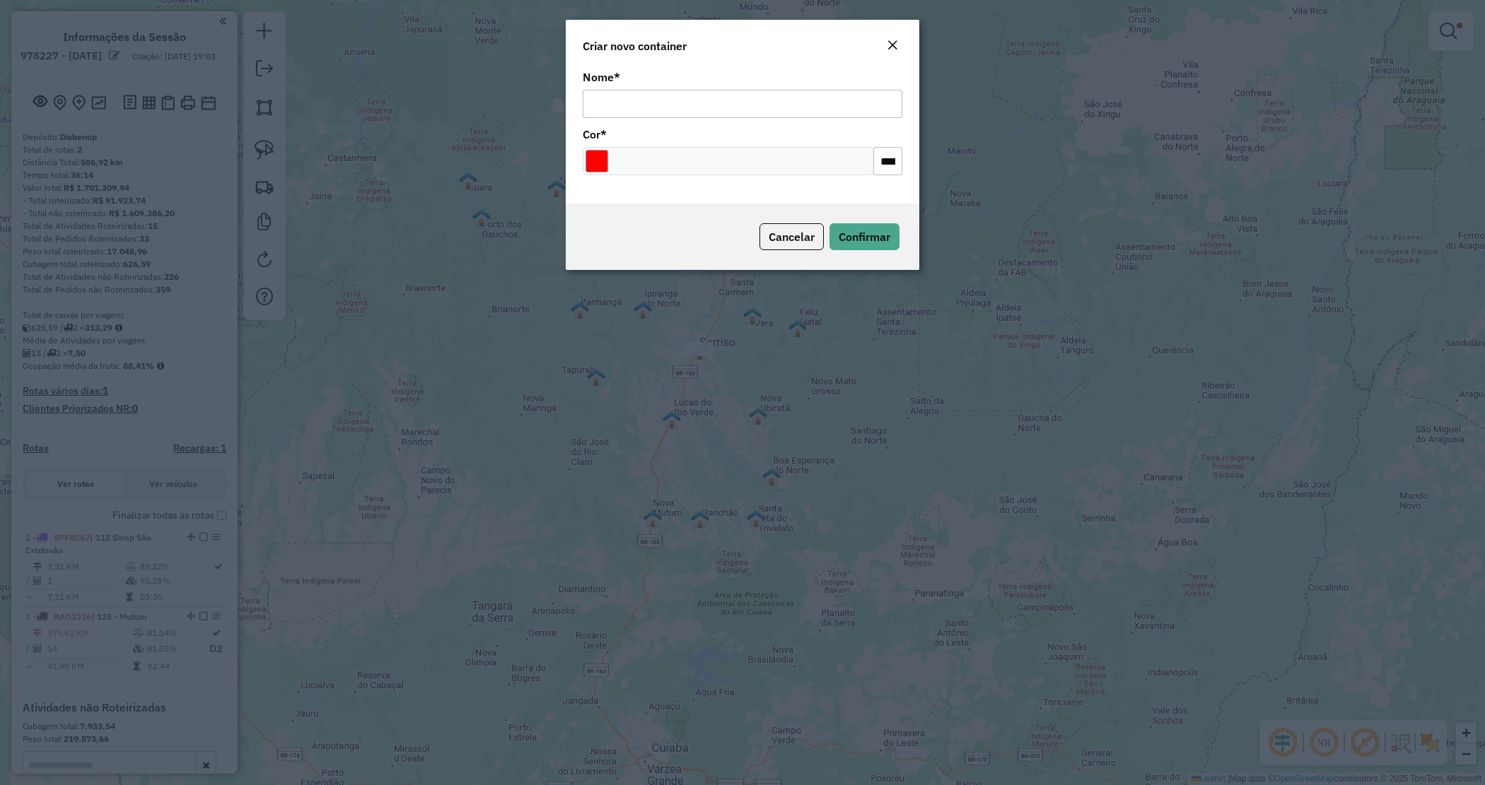
type input "******"
drag, startPoint x: 589, startPoint y: 153, endPoint x: 598, endPoint y: 164, distance: 14.0
click at [591, 154] on input "Select a color" at bounding box center [596, 161] width 23 height 23
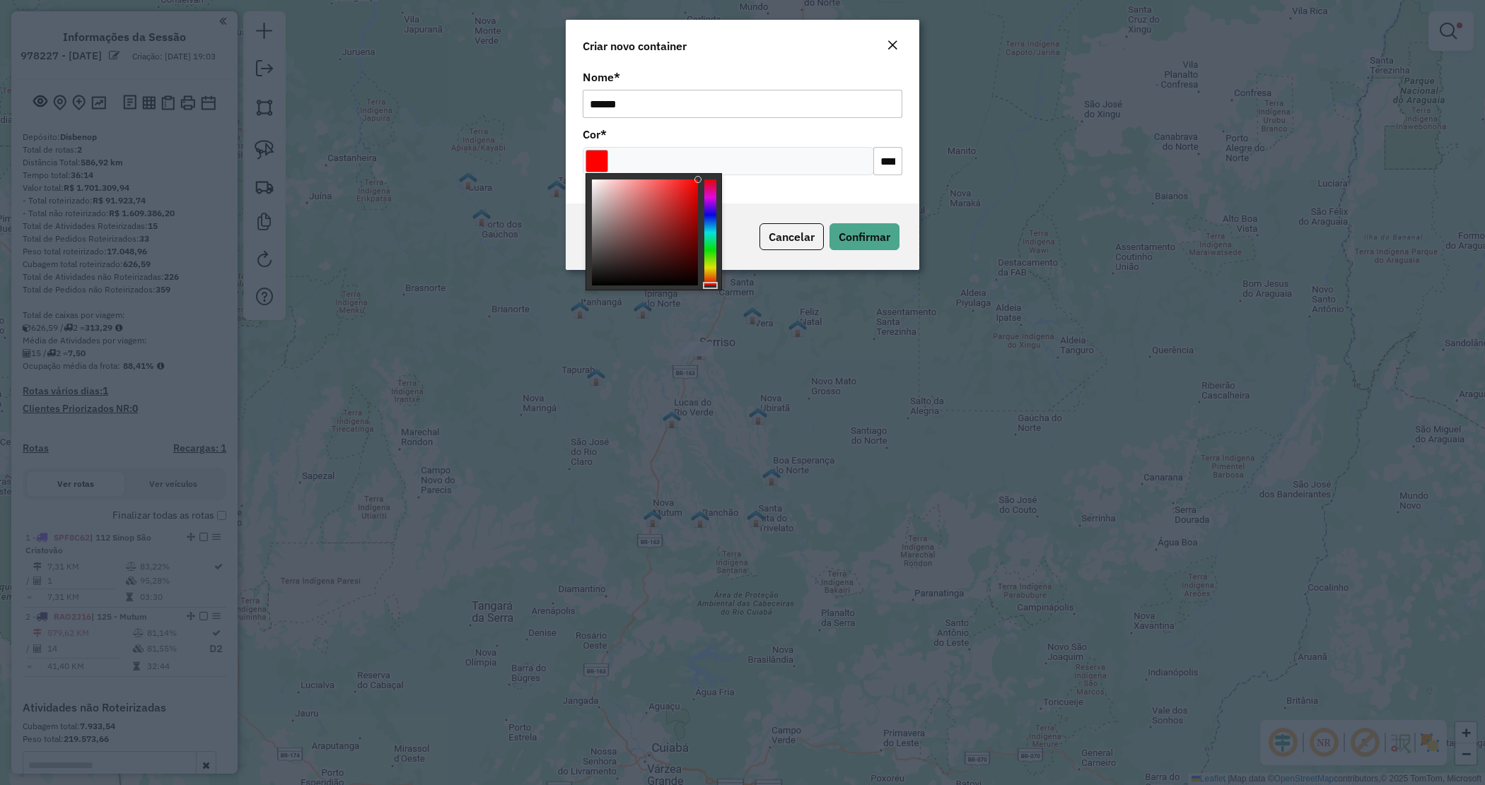
click at [719, 214] on div at bounding box center [653, 231] width 136 height 117
type input "*******"
click at [708, 217] on div at bounding box center [710, 233] width 12 height 106
click at [840, 206] on form "Criar novo container Nome * ****** Cor * ******* Cancelar Confirmar" at bounding box center [742, 145] width 353 height 250
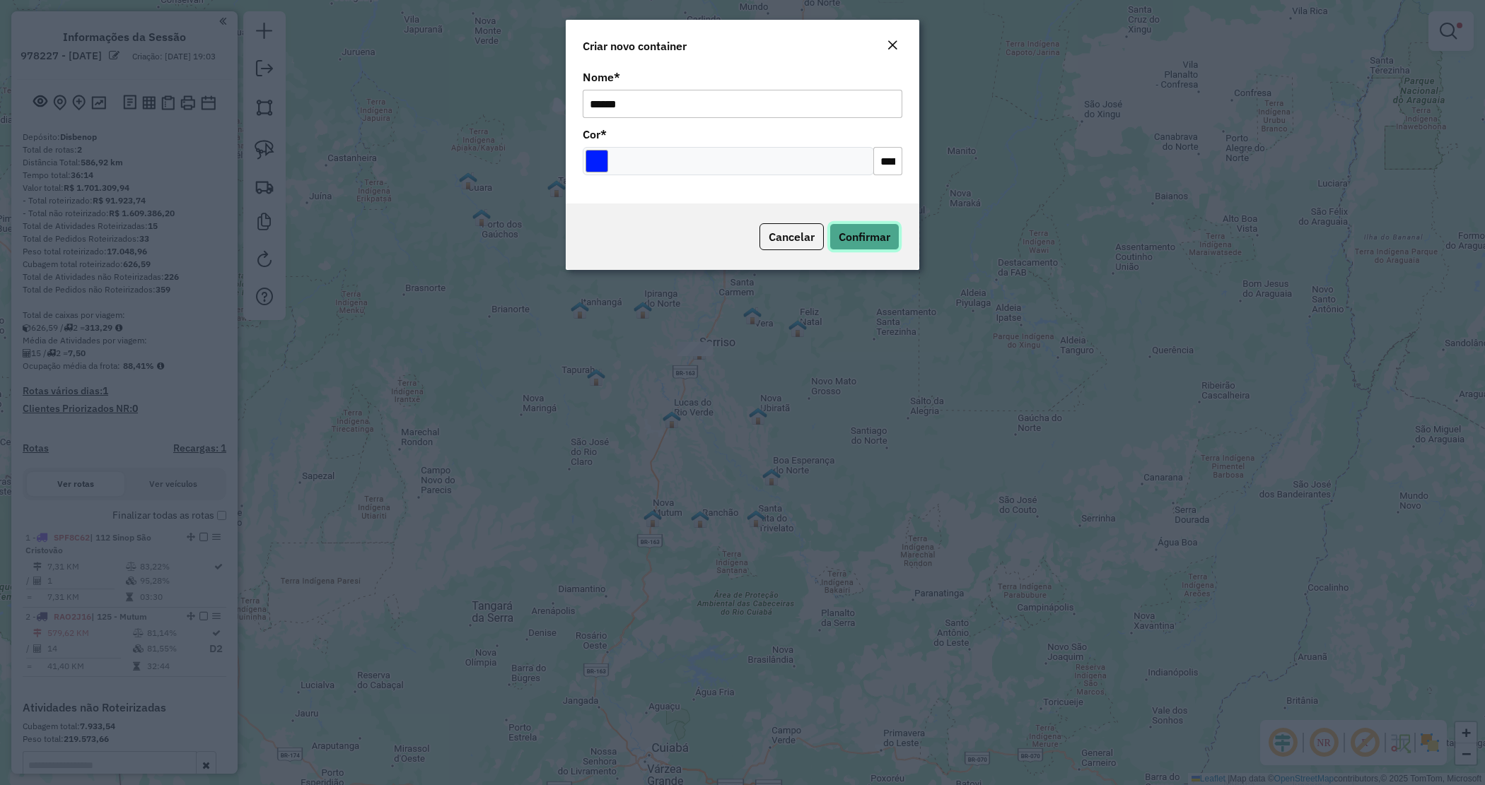
click at [882, 233] on span "Confirmar" at bounding box center [864, 237] width 52 height 14
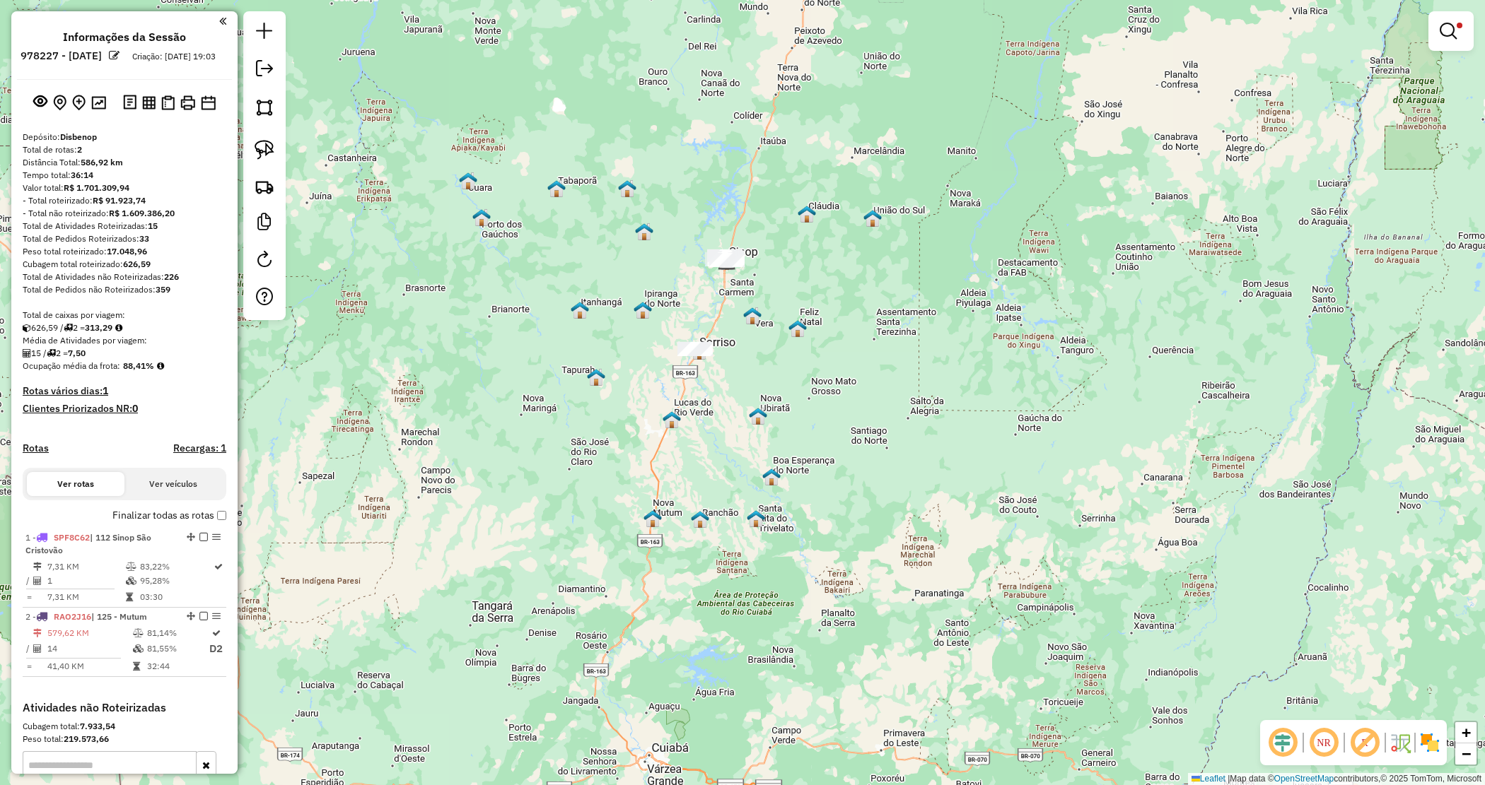
drag, startPoint x: 1446, startPoint y: 40, endPoint x: 1450, endPoint y: 25, distance: 15.3
click at [1447, 37] on link at bounding box center [1451, 31] width 34 height 28
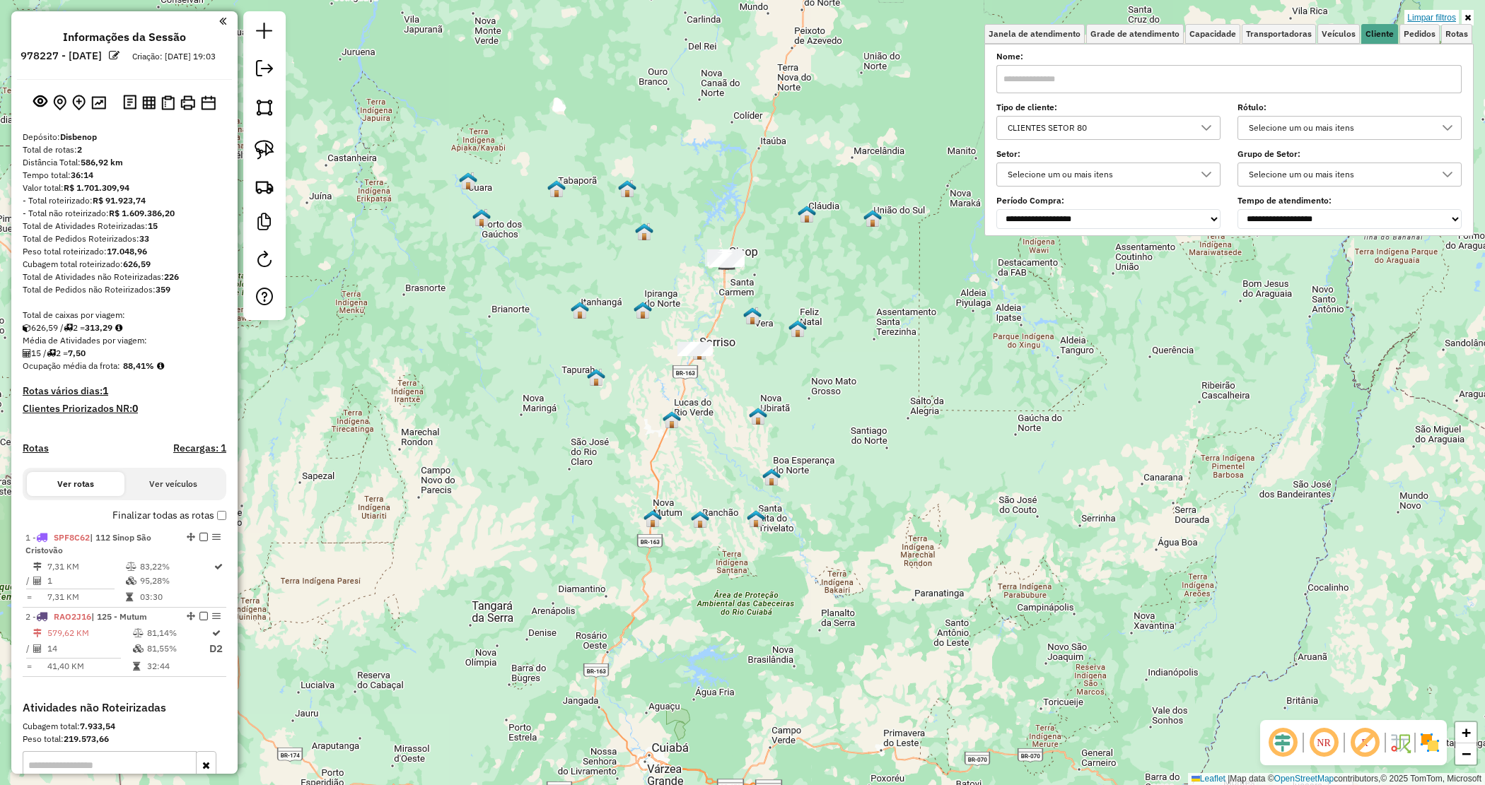
click at [1450, 18] on link "Limpar filtros" at bounding box center [1431, 18] width 54 height 16
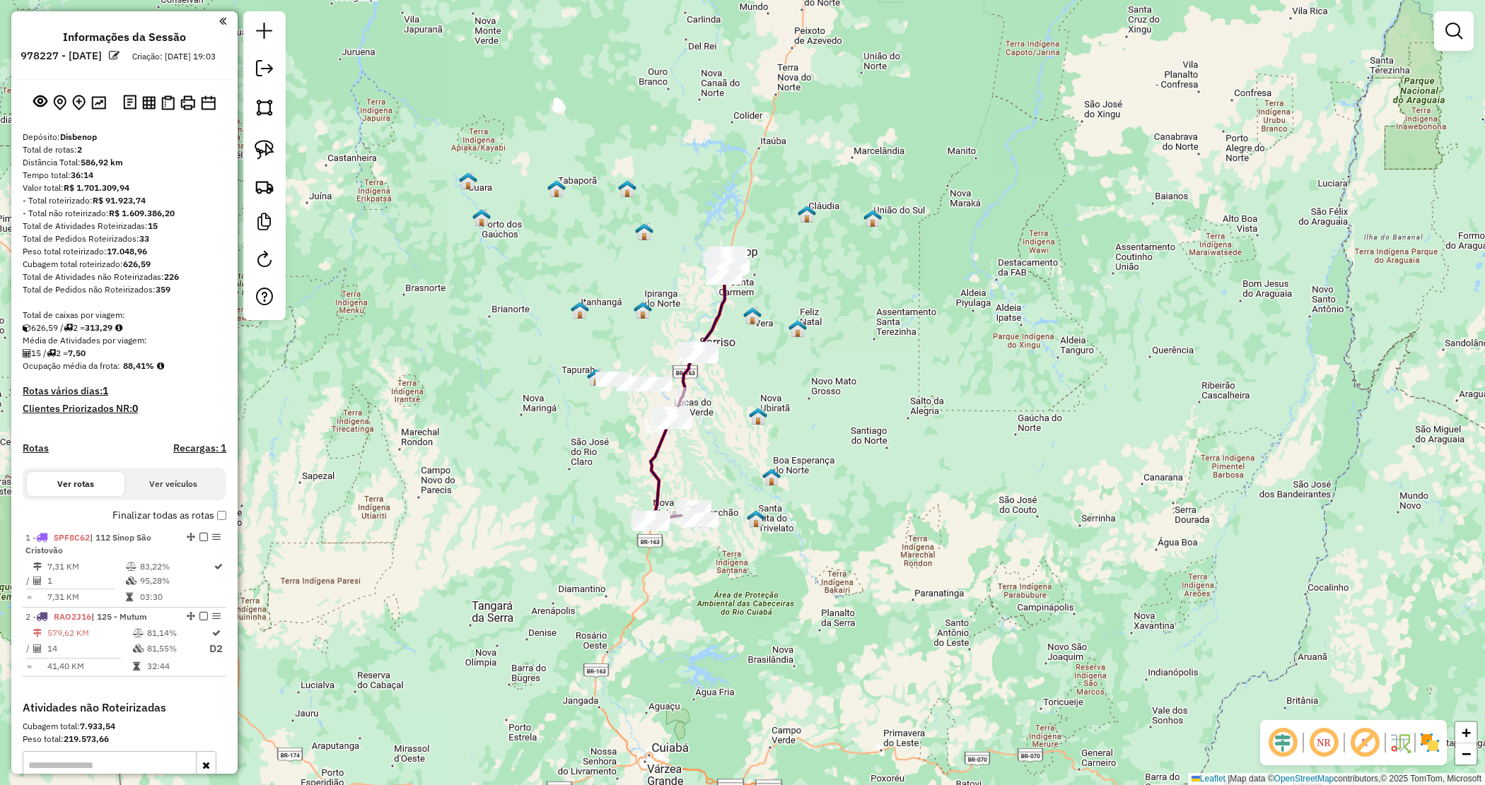
click at [886, 401] on div "Janela de atendimento Grade de atendimento Capacidade Transportadoras Veículos …" at bounding box center [742, 392] width 1485 height 785
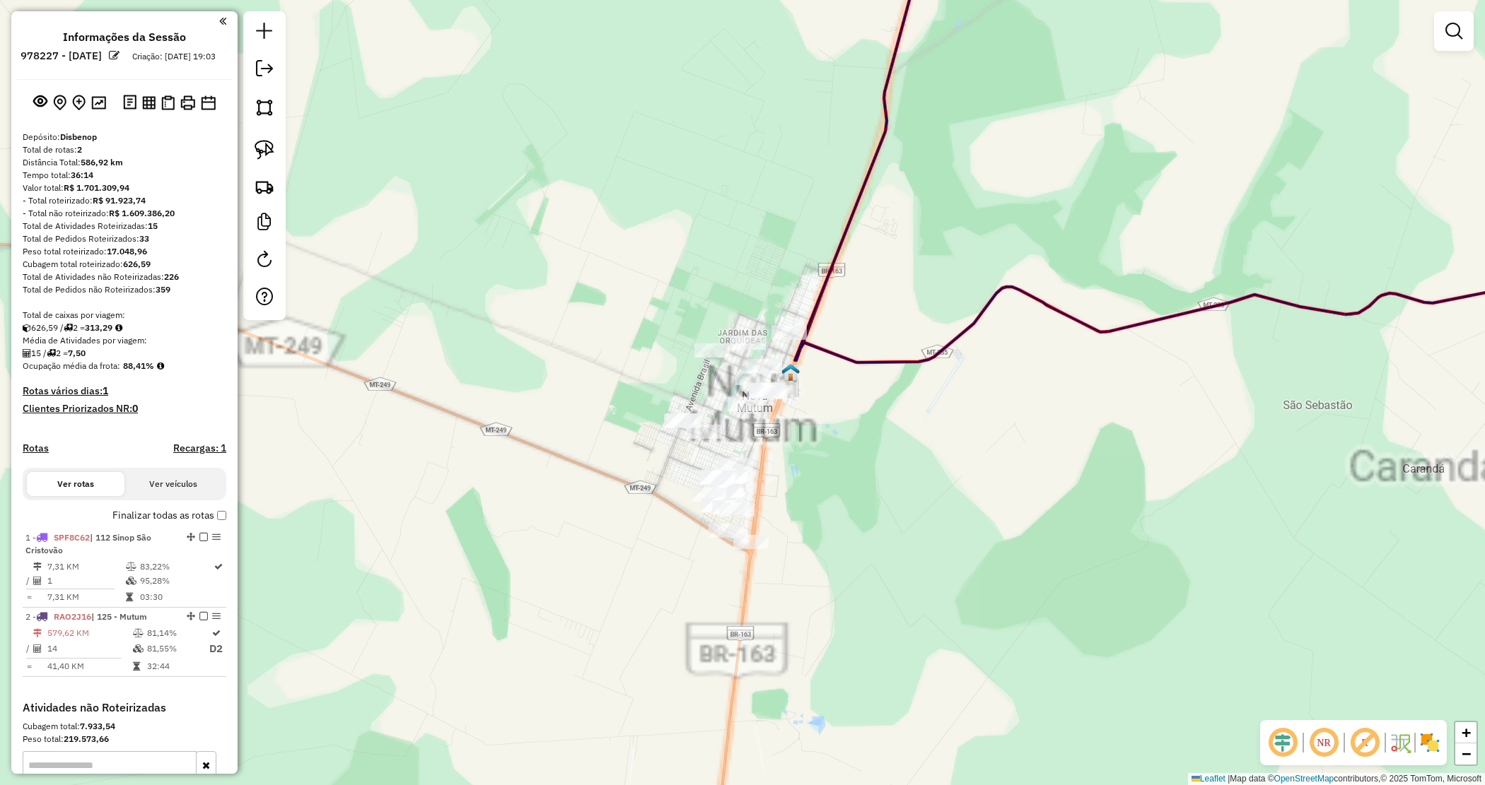
drag, startPoint x: 870, startPoint y: 507, endPoint x: 832, endPoint y: 496, distance: 38.9
click at [868, 505] on div "Janela de atendimento Grade de atendimento Capacidade Transportadoras Veículos …" at bounding box center [742, 392] width 1485 height 785
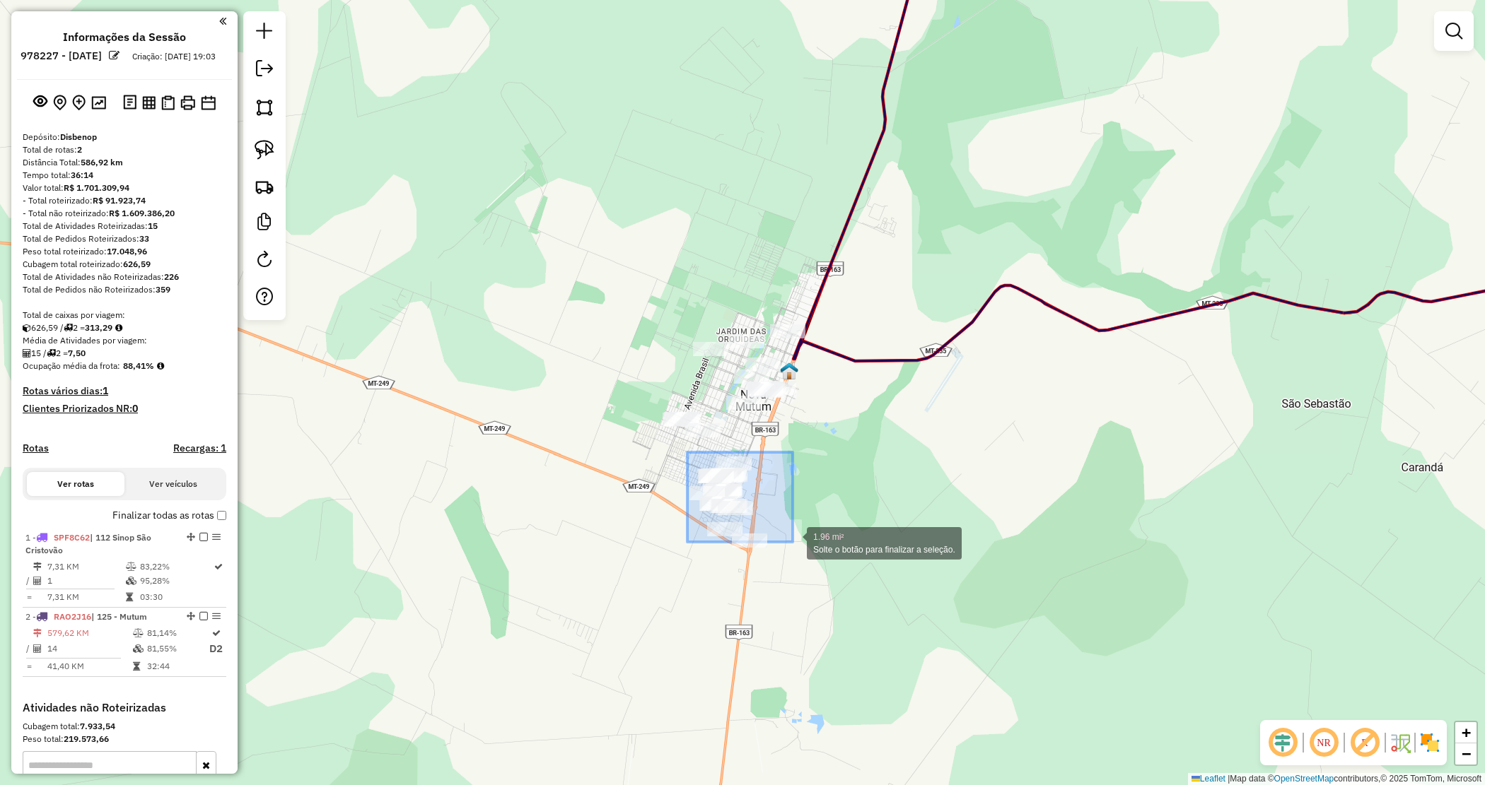
drag, startPoint x: 793, startPoint y: 542, endPoint x: 807, endPoint y: 560, distance: 23.1
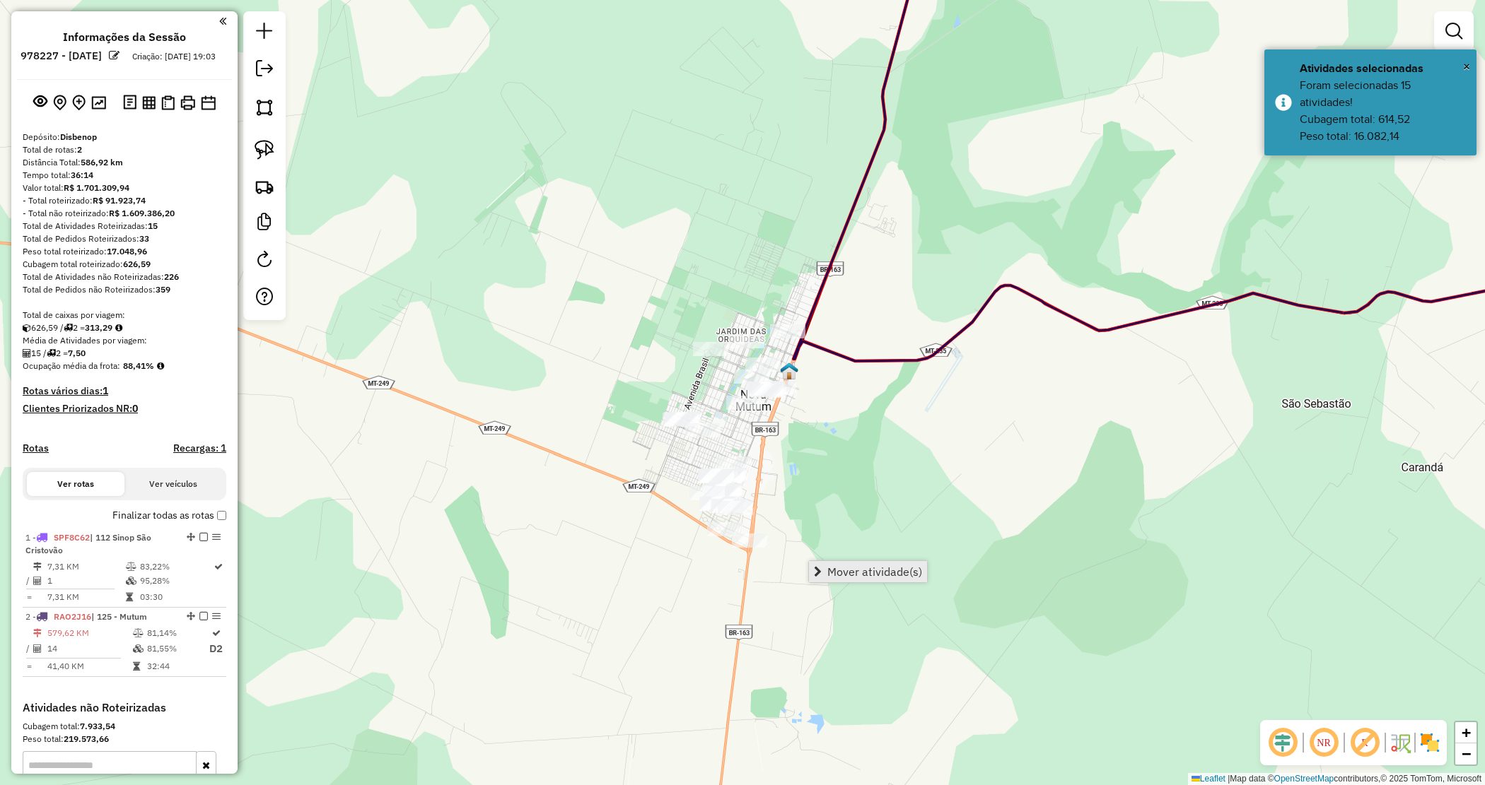
click at [851, 568] on span "Mover atividade(s)" at bounding box center [874, 571] width 95 height 11
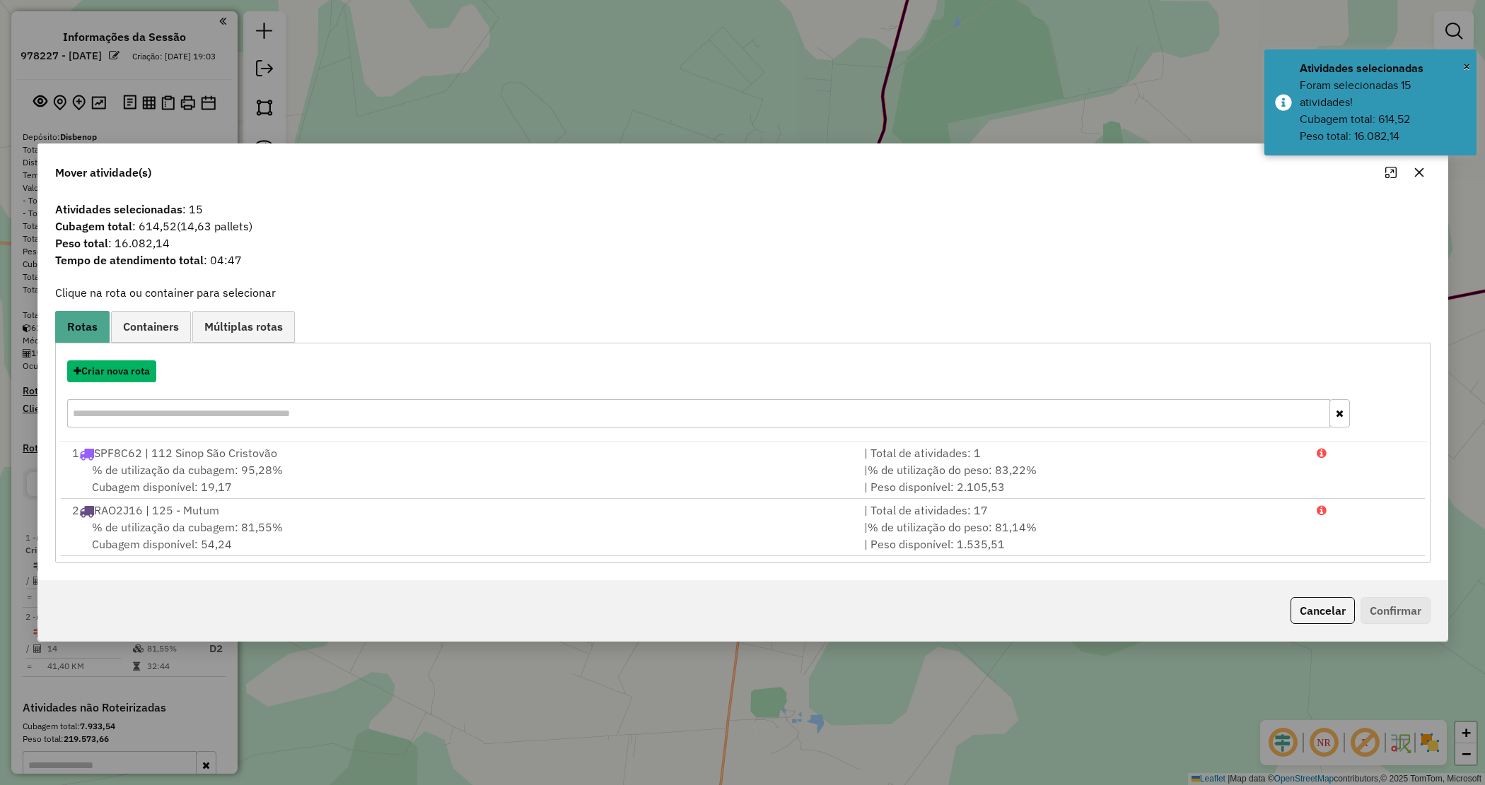
click at [121, 372] on button "Criar nova rota" at bounding box center [111, 372] width 89 height 22
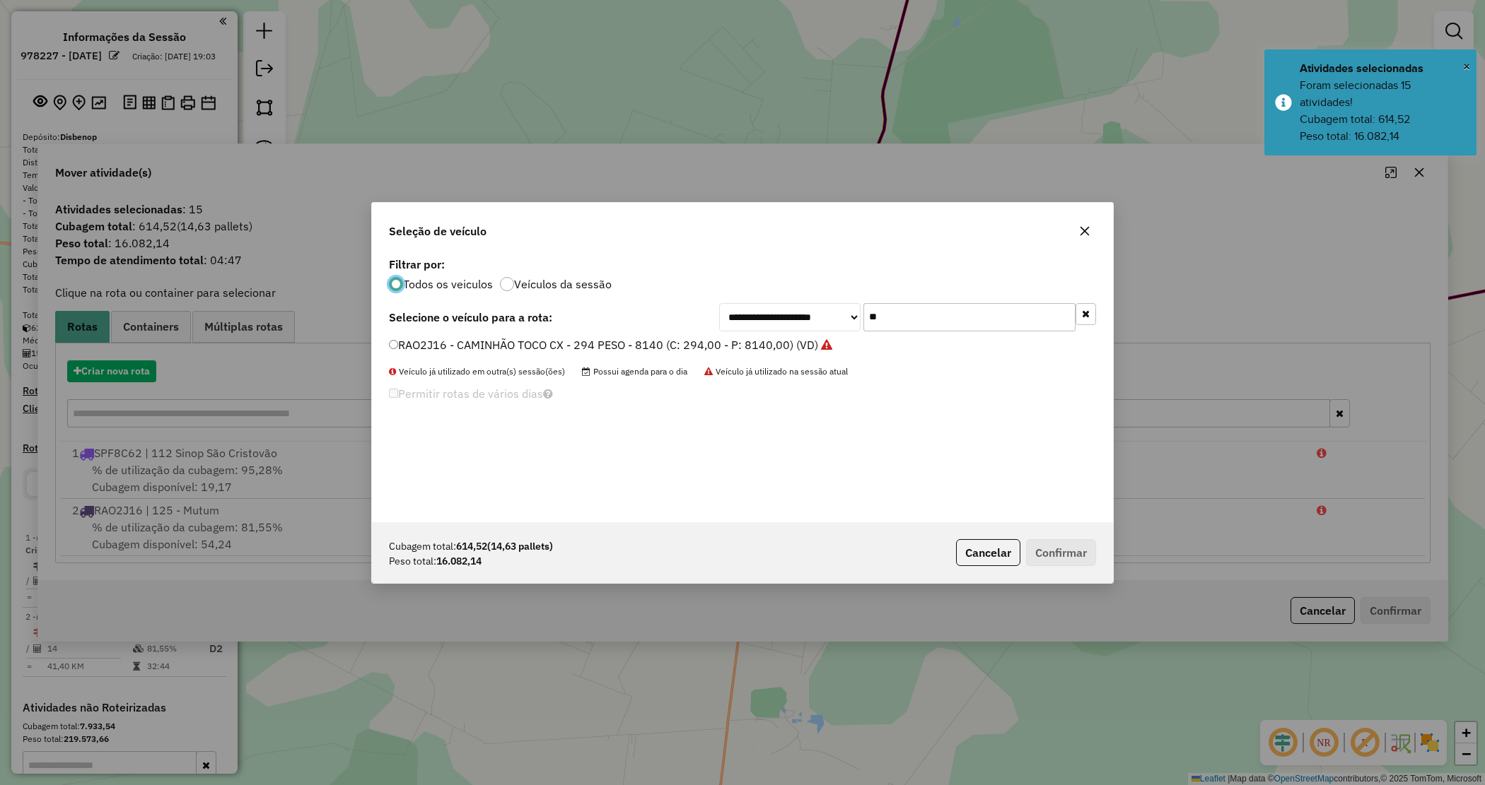
scroll to position [7, 4]
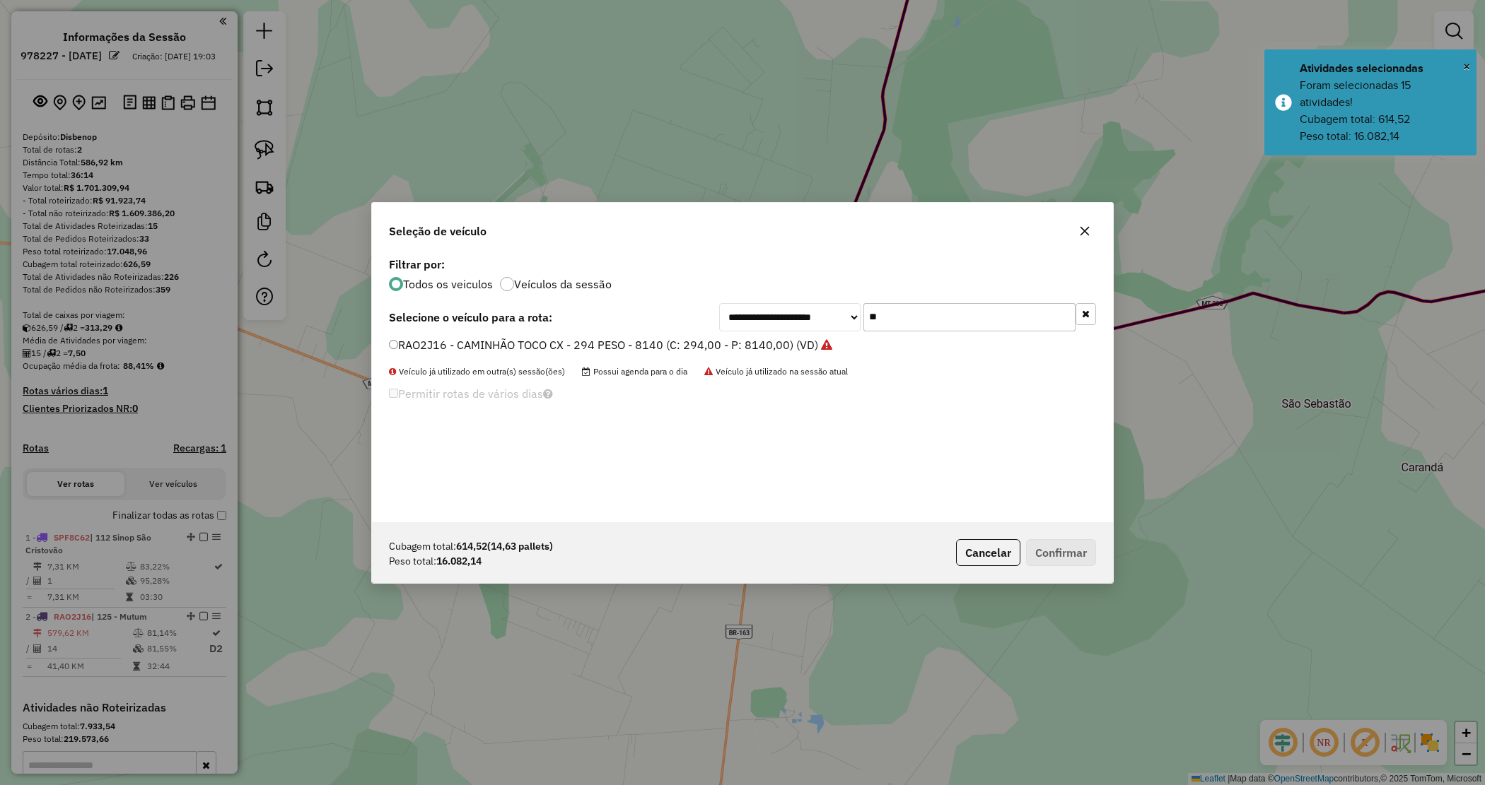
drag, startPoint x: 910, startPoint y: 320, endPoint x: 803, endPoint y: 305, distance: 107.8
click at [810, 308] on div "**********" at bounding box center [907, 317] width 377 height 28
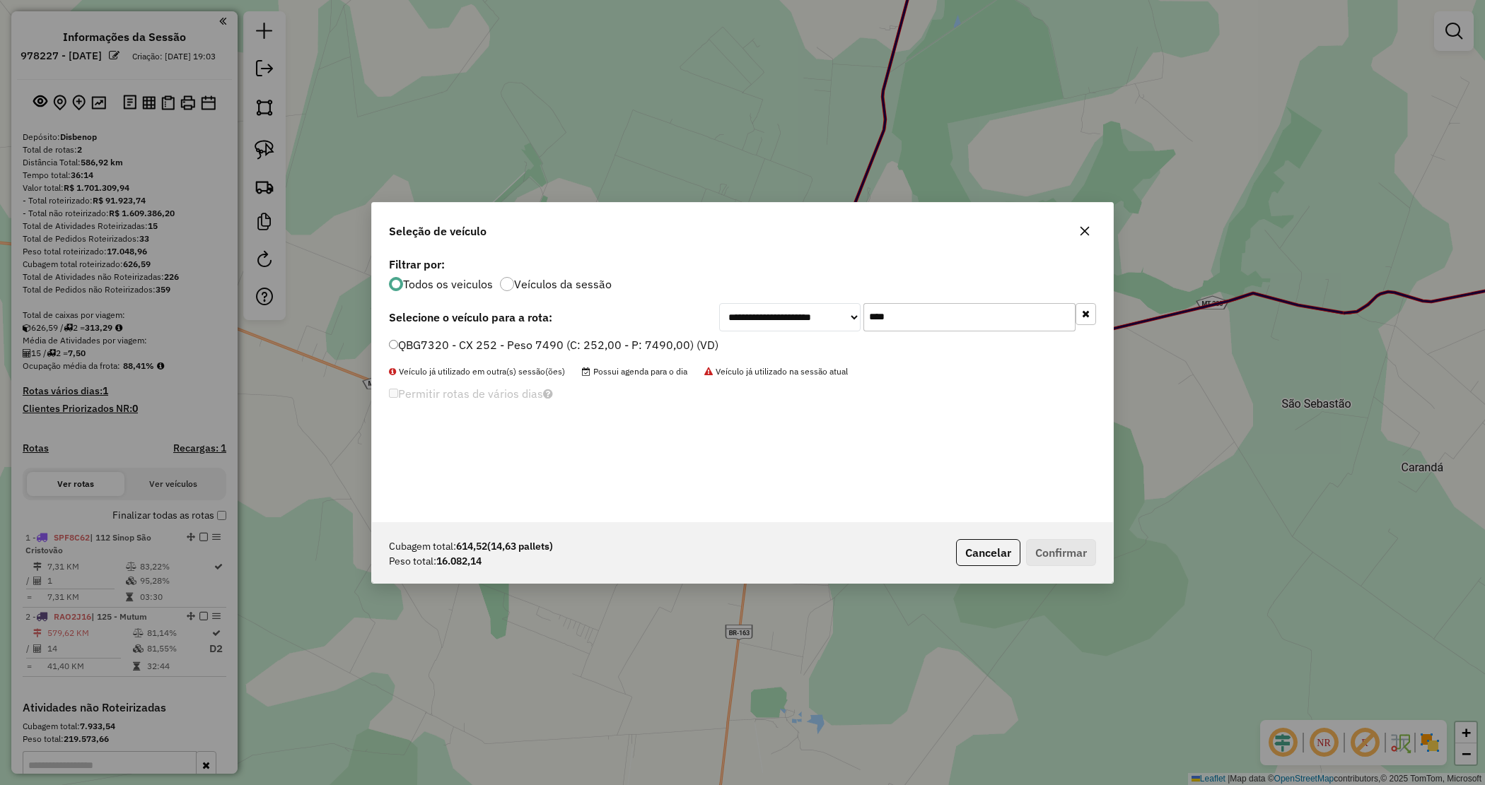
type input "****"
click at [674, 341] on label "QBG7320 - CX 252 - Peso 7490 (C: 252,00 - P: 7490,00) (VD)" at bounding box center [553, 345] width 329 height 17
click at [1058, 551] on button "Confirmar" at bounding box center [1061, 552] width 70 height 27
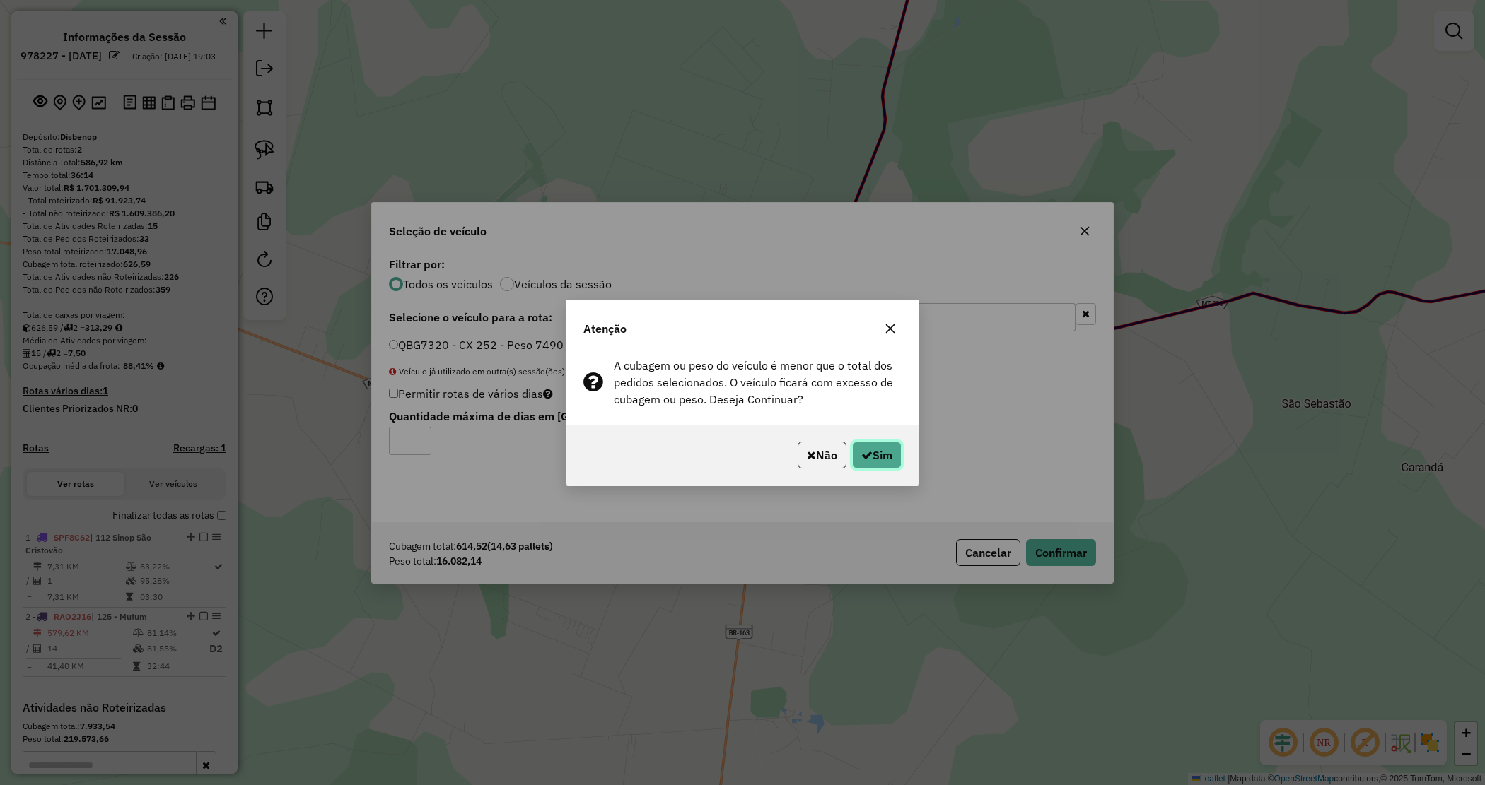
click at [889, 455] on button "Sim" at bounding box center [876, 455] width 49 height 27
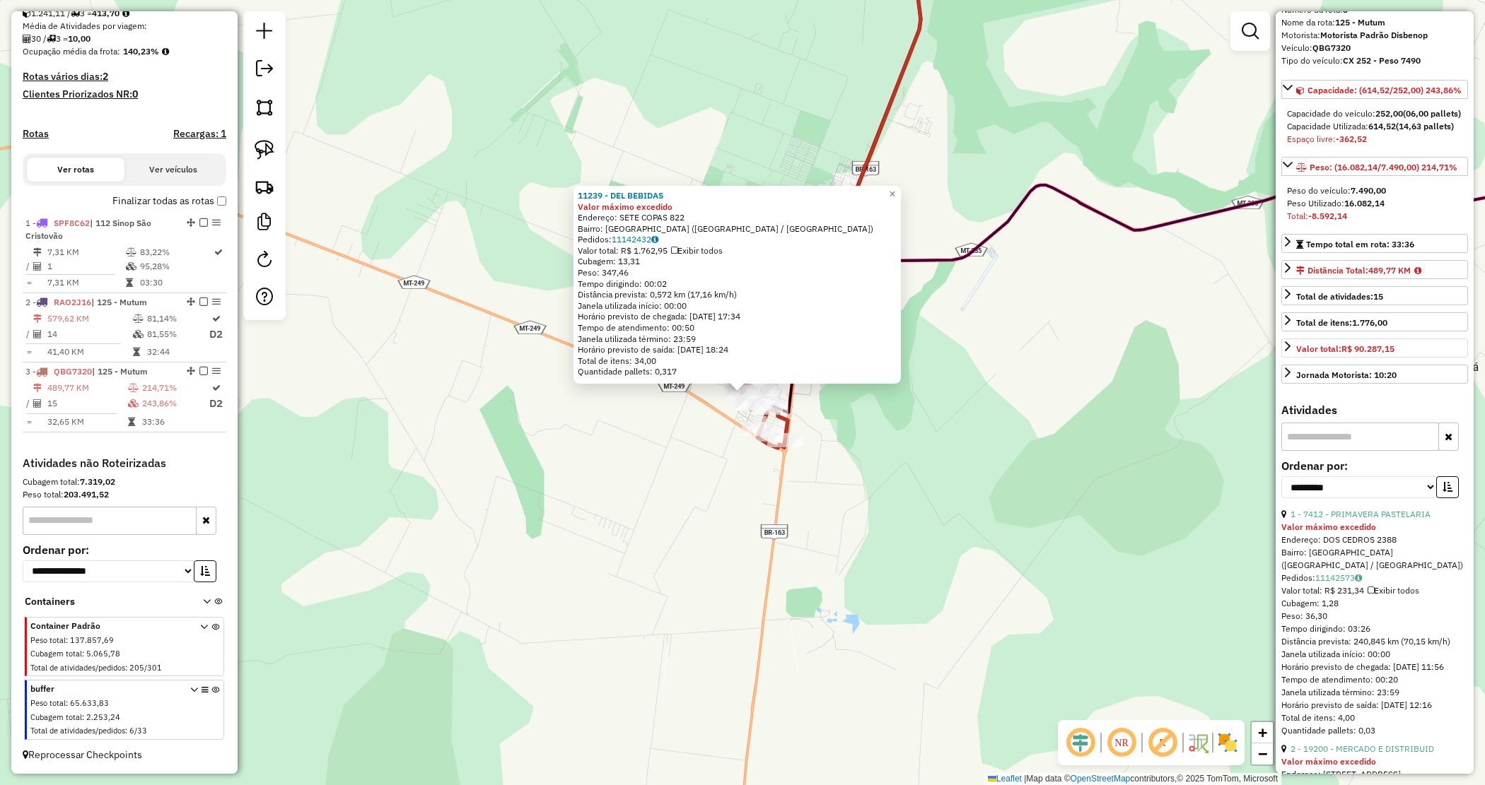
scroll to position [88, 0]
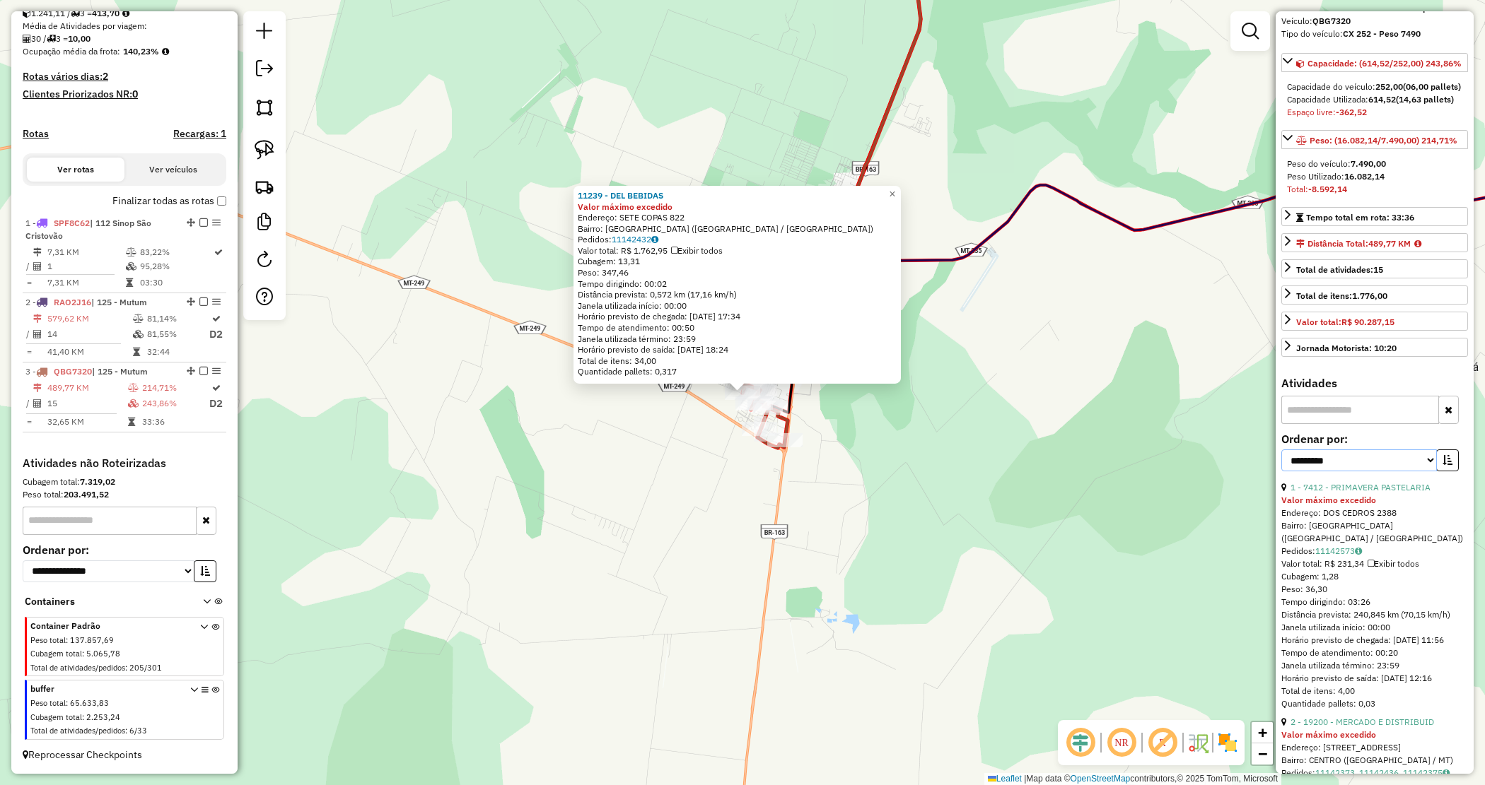
click at [1363, 472] on select "**********" at bounding box center [1359, 461] width 156 height 22
select select "*********"
click at [1281, 472] on select "**********" at bounding box center [1359, 461] width 156 height 22
click at [1442, 465] on icon "button" at bounding box center [1447, 460] width 10 height 10
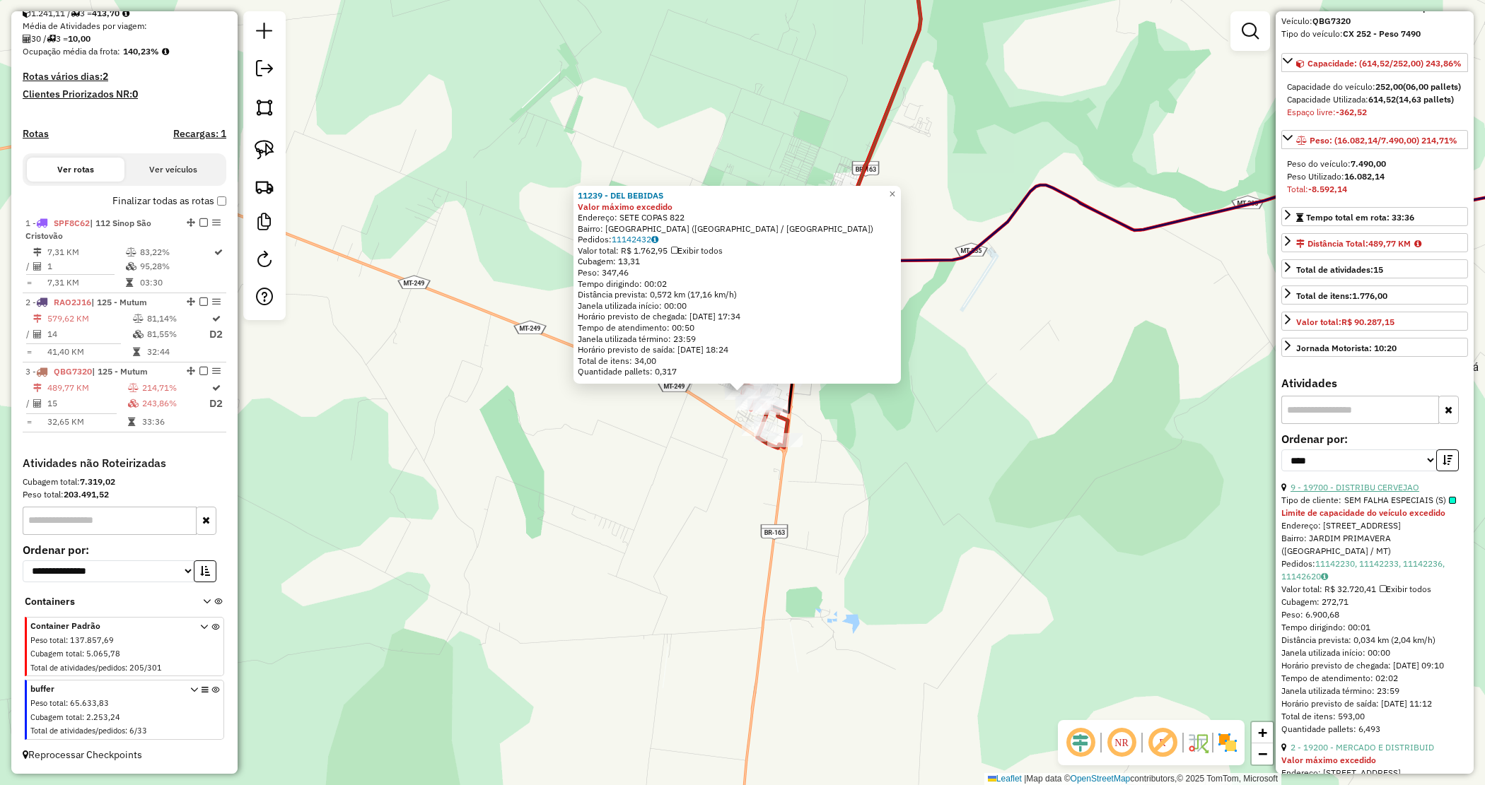
click at [1361, 493] on link "9 - 19700 - DISTRIBU CERVEJAO" at bounding box center [1354, 487] width 129 height 11
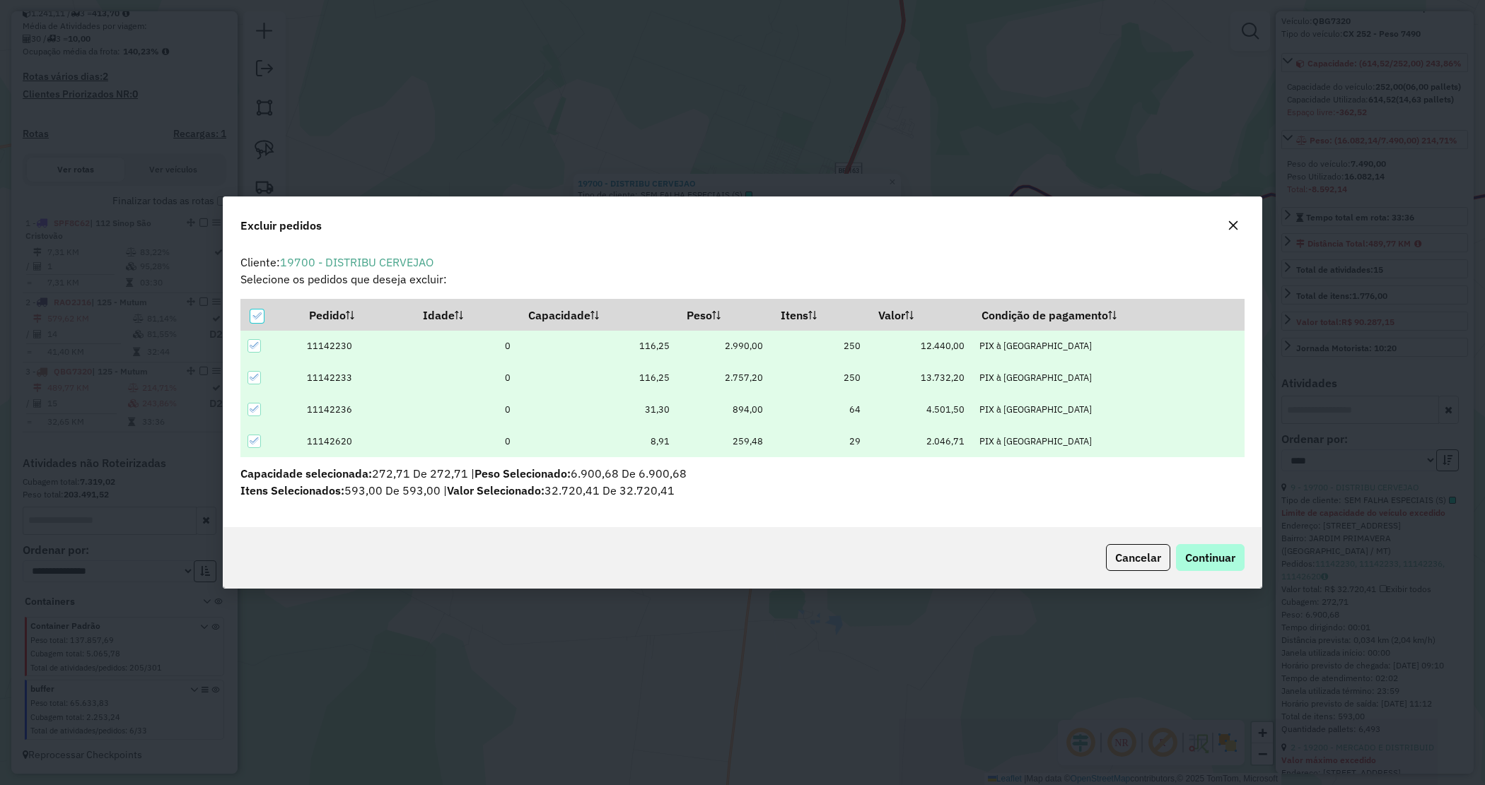
scroll to position [0, 0]
click at [1235, 554] on button "Continuar" at bounding box center [1210, 557] width 69 height 27
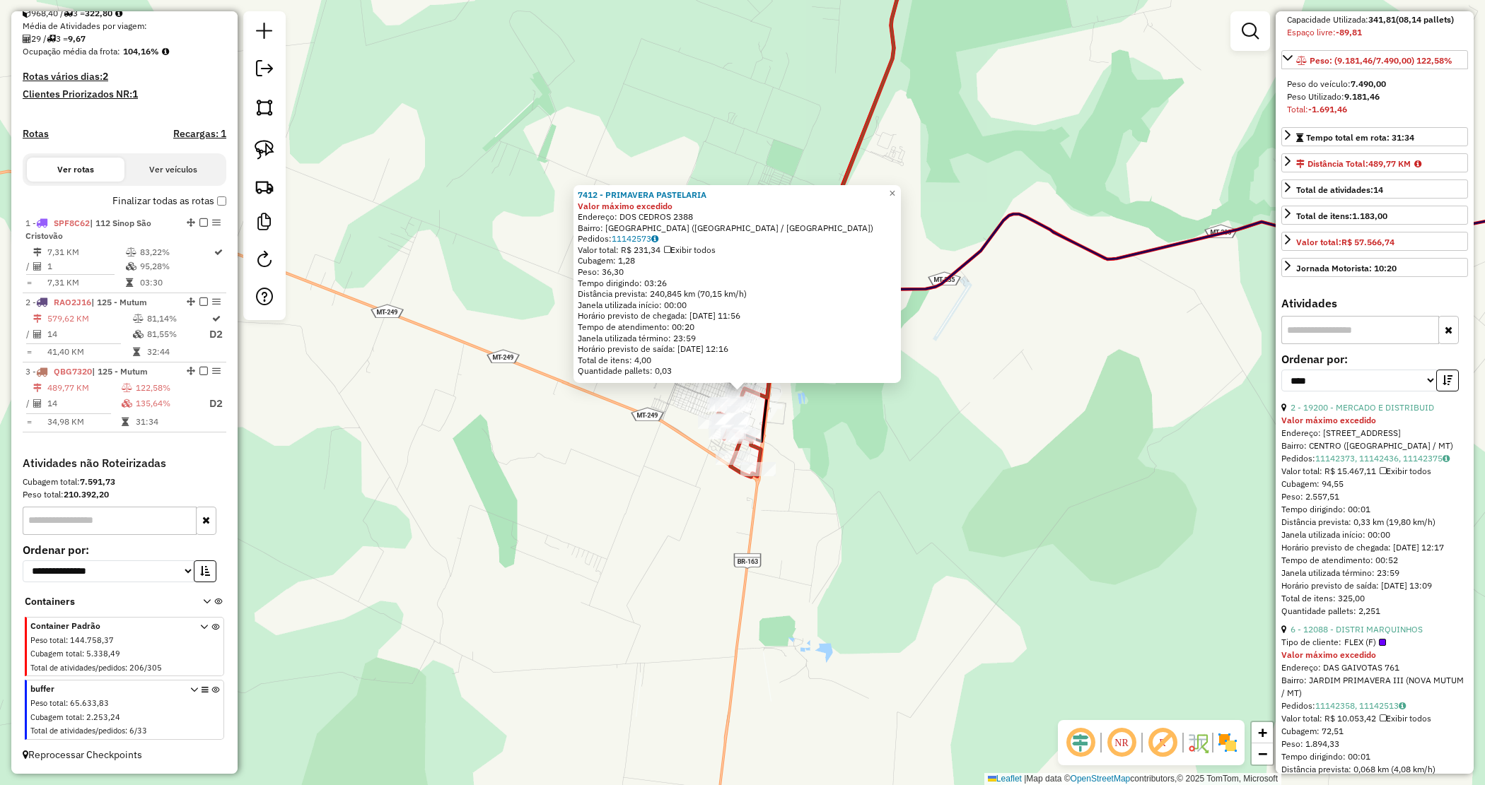
scroll to position [265, 0]
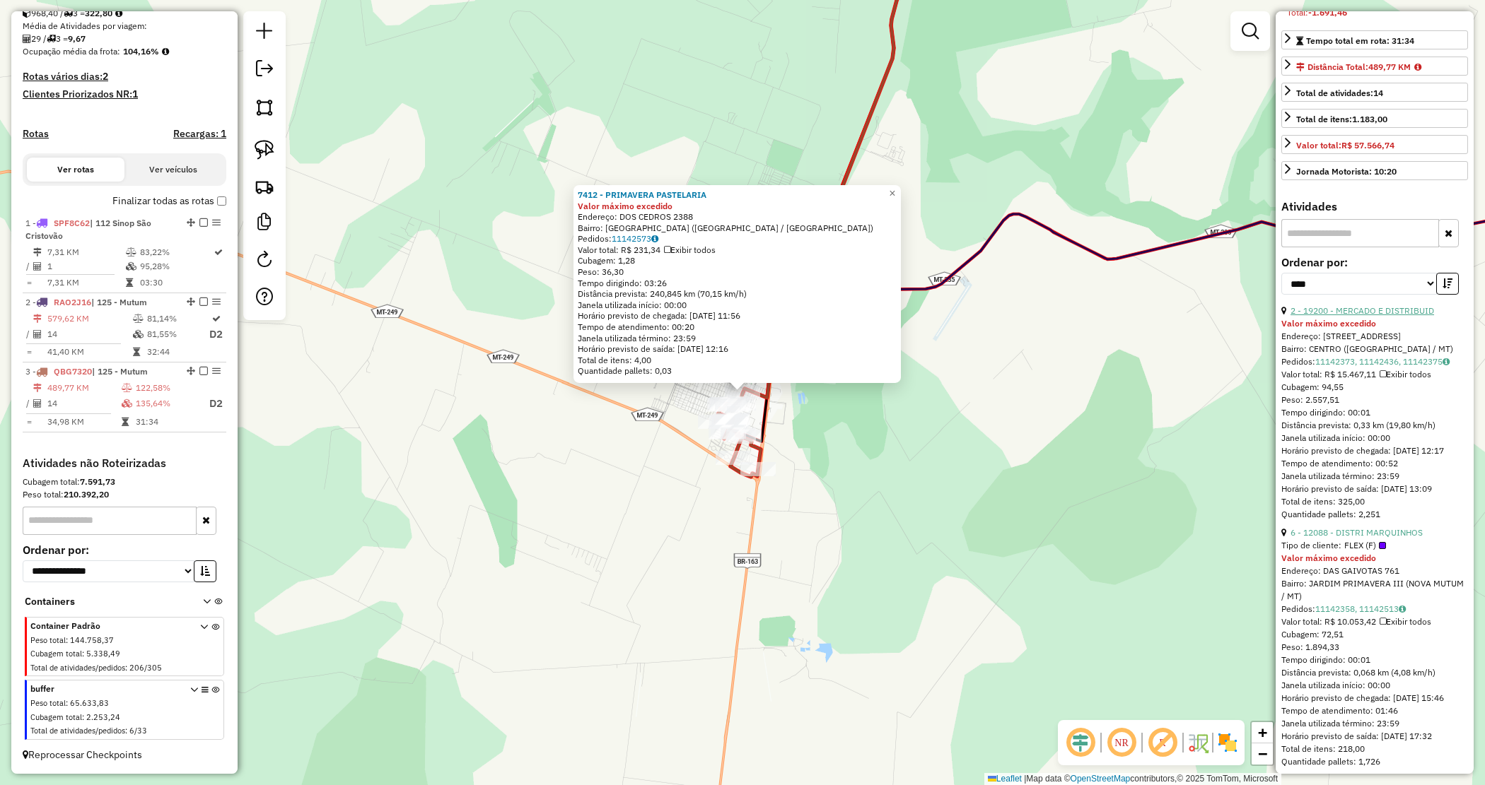
click at [1366, 316] on link "2 - 19200 - MERCADO E DISTRIBUID" at bounding box center [1362, 310] width 144 height 11
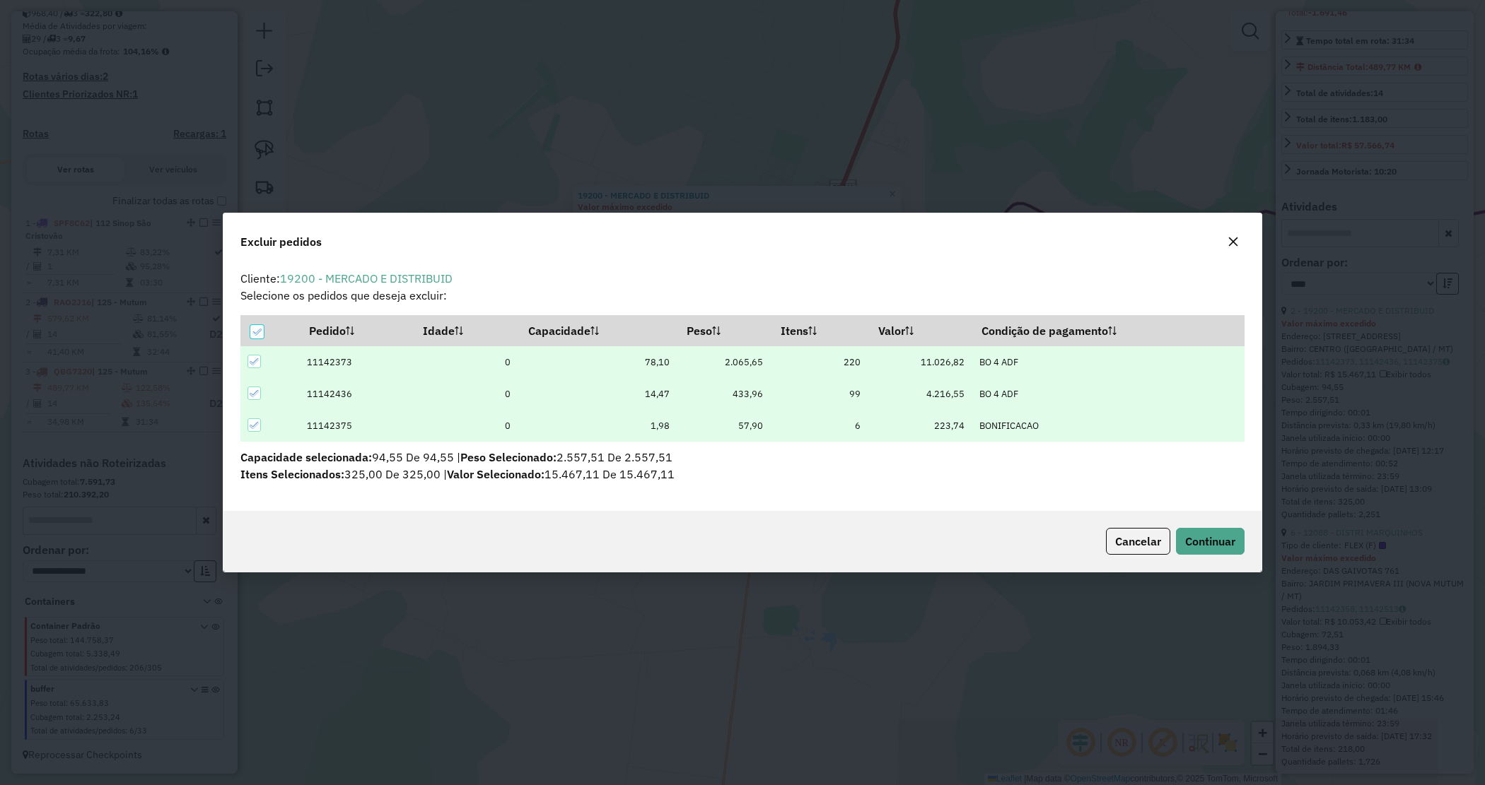
scroll to position [0, 0]
click at [1218, 531] on button "Continuar" at bounding box center [1210, 541] width 69 height 27
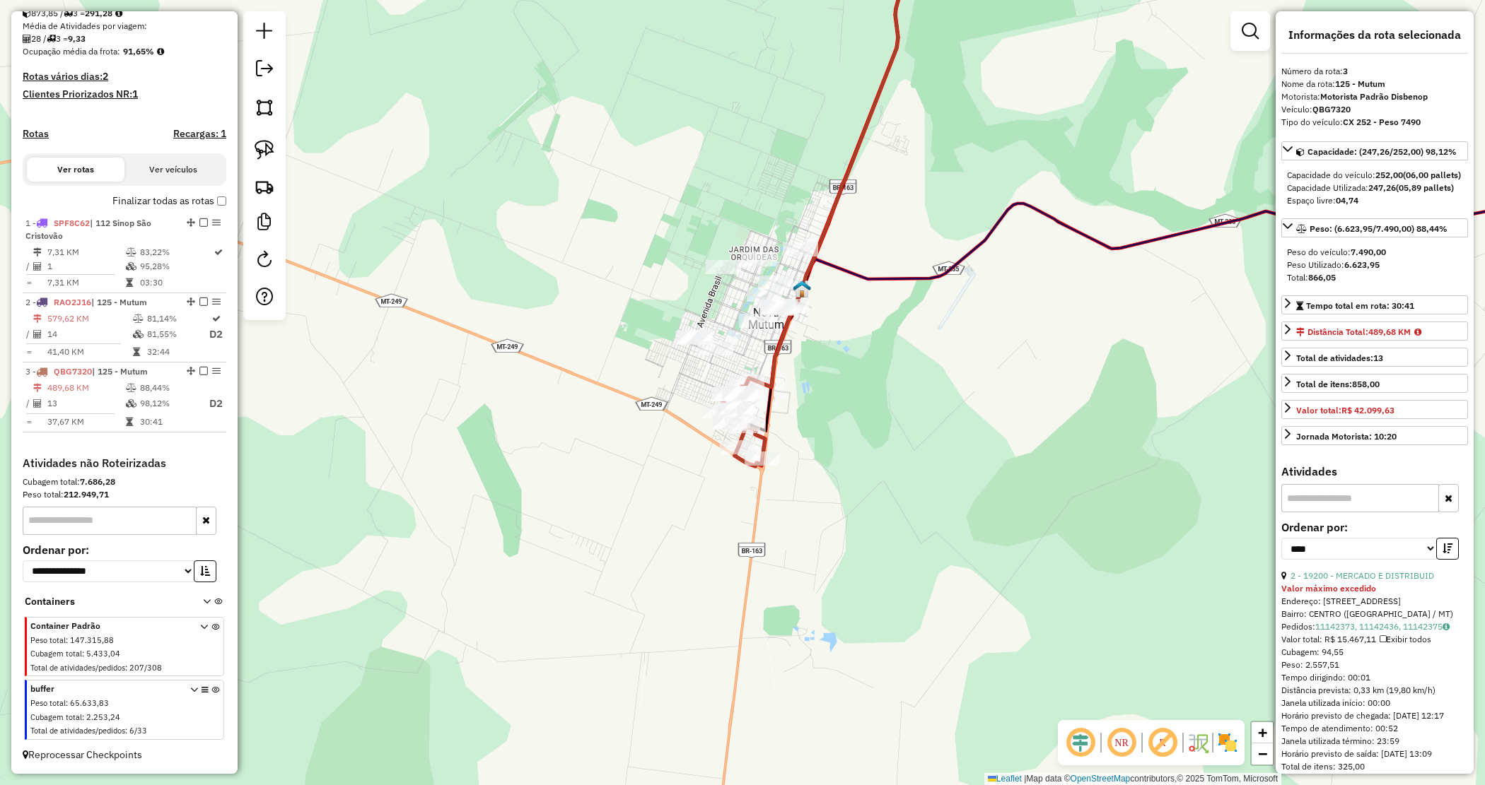
click at [832, 543] on div "Janela de atendimento Grade de atendimento Capacidade Transportadoras Veículos …" at bounding box center [742, 392] width 1485 height 785
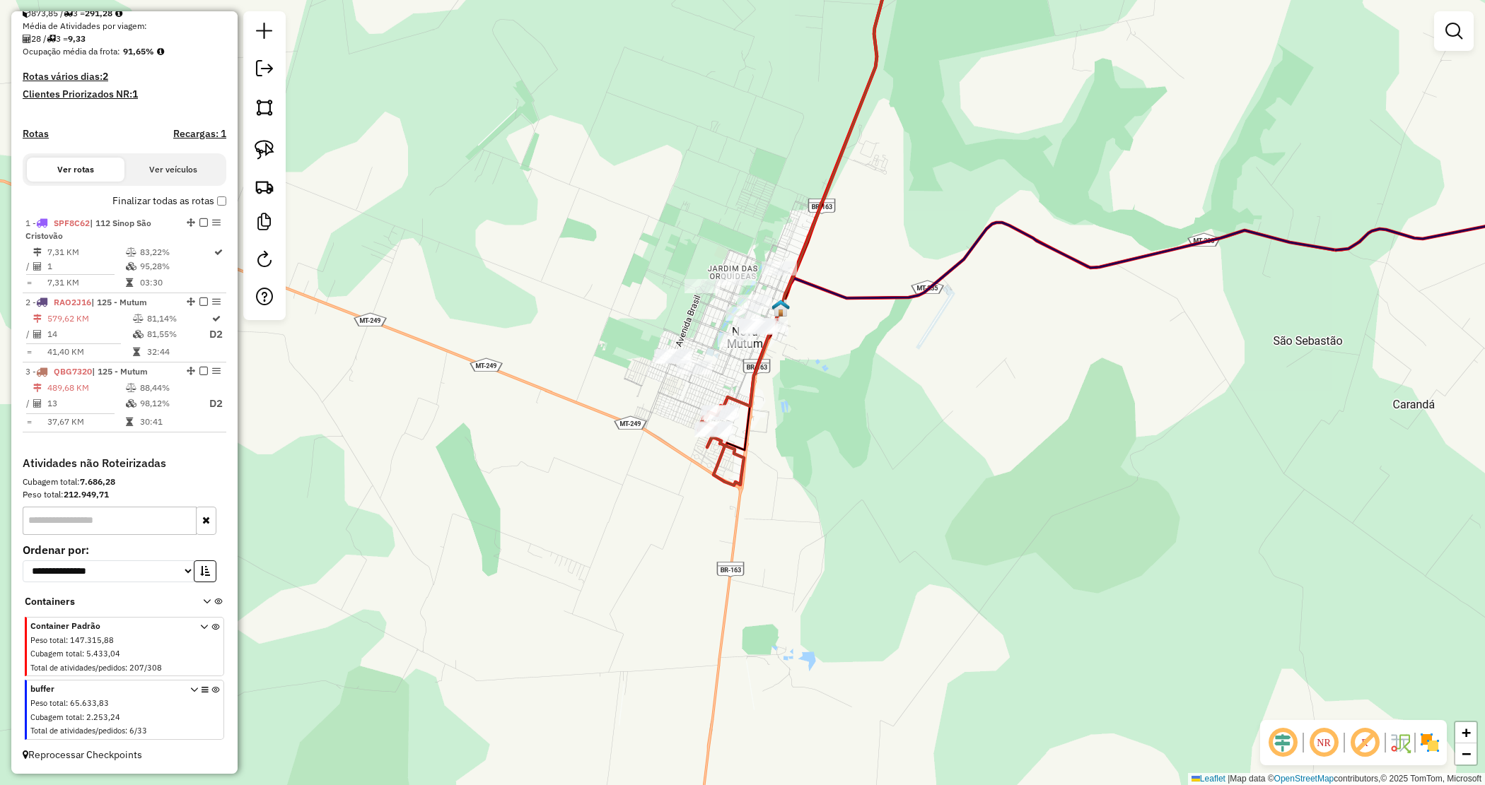
drag, startPoint x: 849, startPoint y: 436, endPoint x: 795, endPoint y: 455, distance: 57.0
click at [824, 457] on div "Janela de atendimento Grade de atendimento Capacidade Transportadoras Veículos …" at bounding box center [742, 392] width 1485 height 785
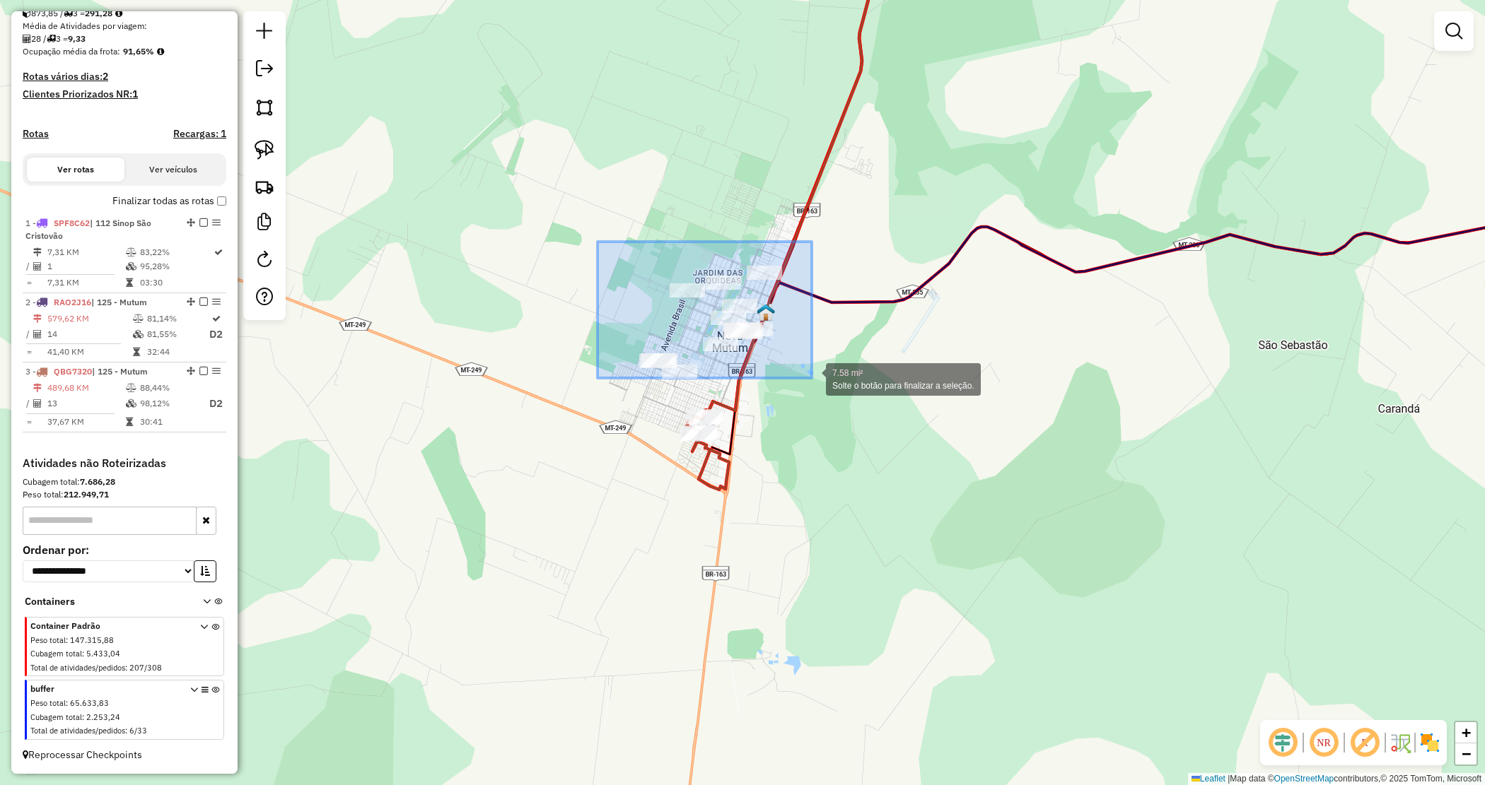
drag, startPoint x: 597, startPoint y: 241, endPoint x: 817, endPoint y: 382, distance: 260.8
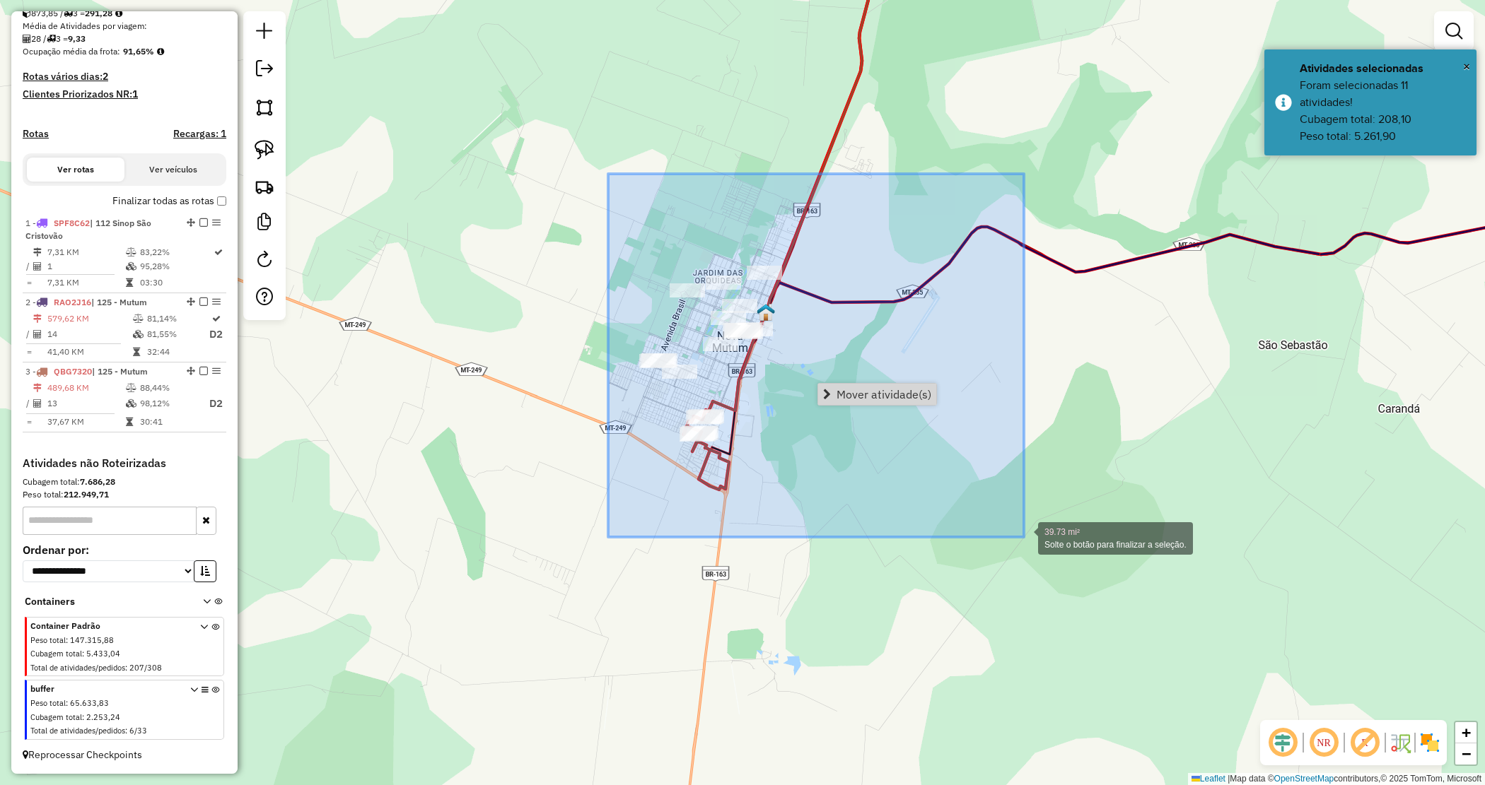
drag, startPoint x: 647, startPoint y: 264, endPoint x: 1025, endPoint y: 534, distance: 464.8
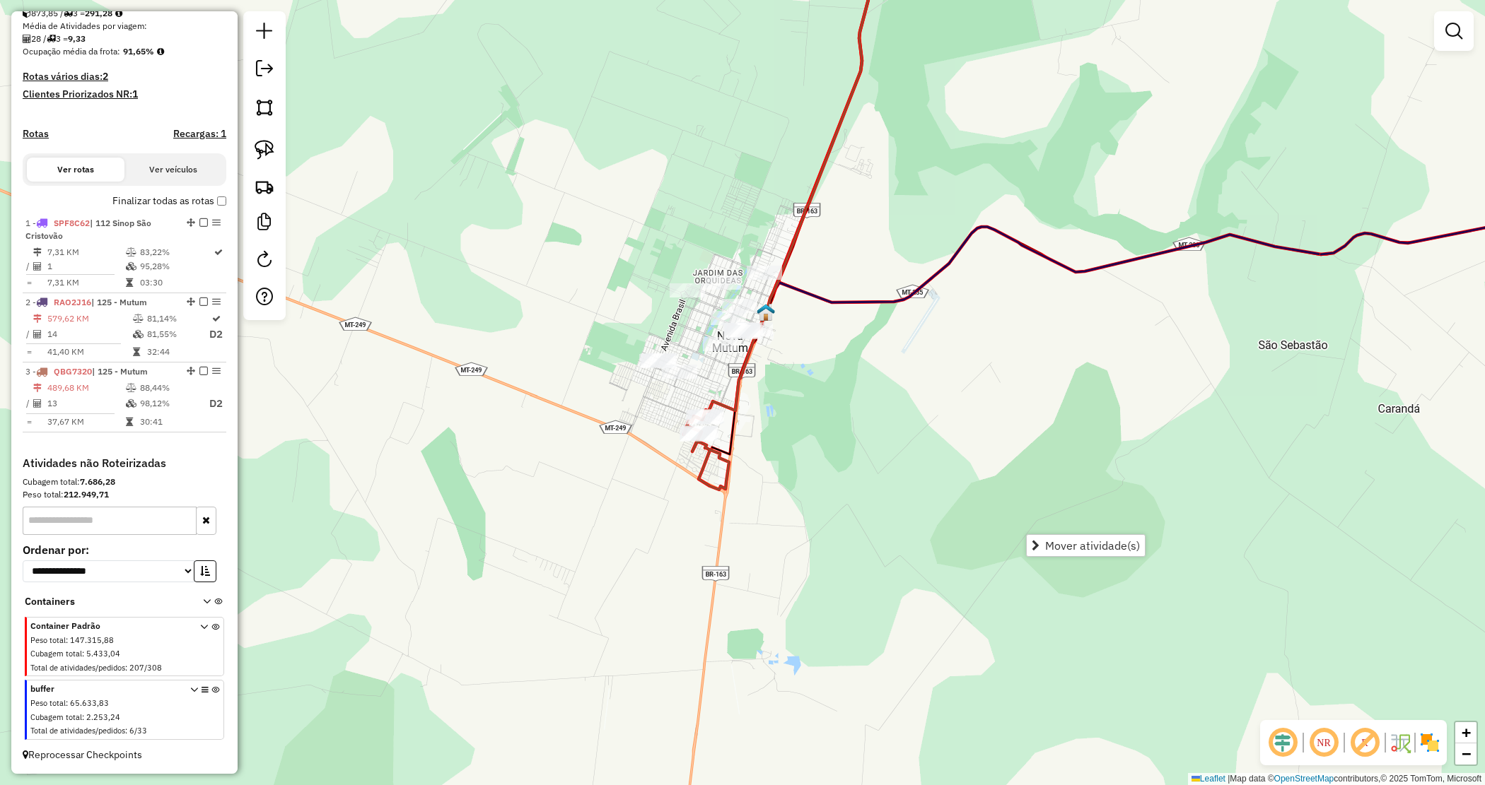
drag, startPoint x: 578, startPoint y: 311, endPoint x: 576, endPoint y: 249, distance: 62.2
click at [578, 310] on div "Janela de atendimento Grade de atendimento Capacidade Transportadoras Veículos …" at bounding box center [742, 392] width 1485 height 785
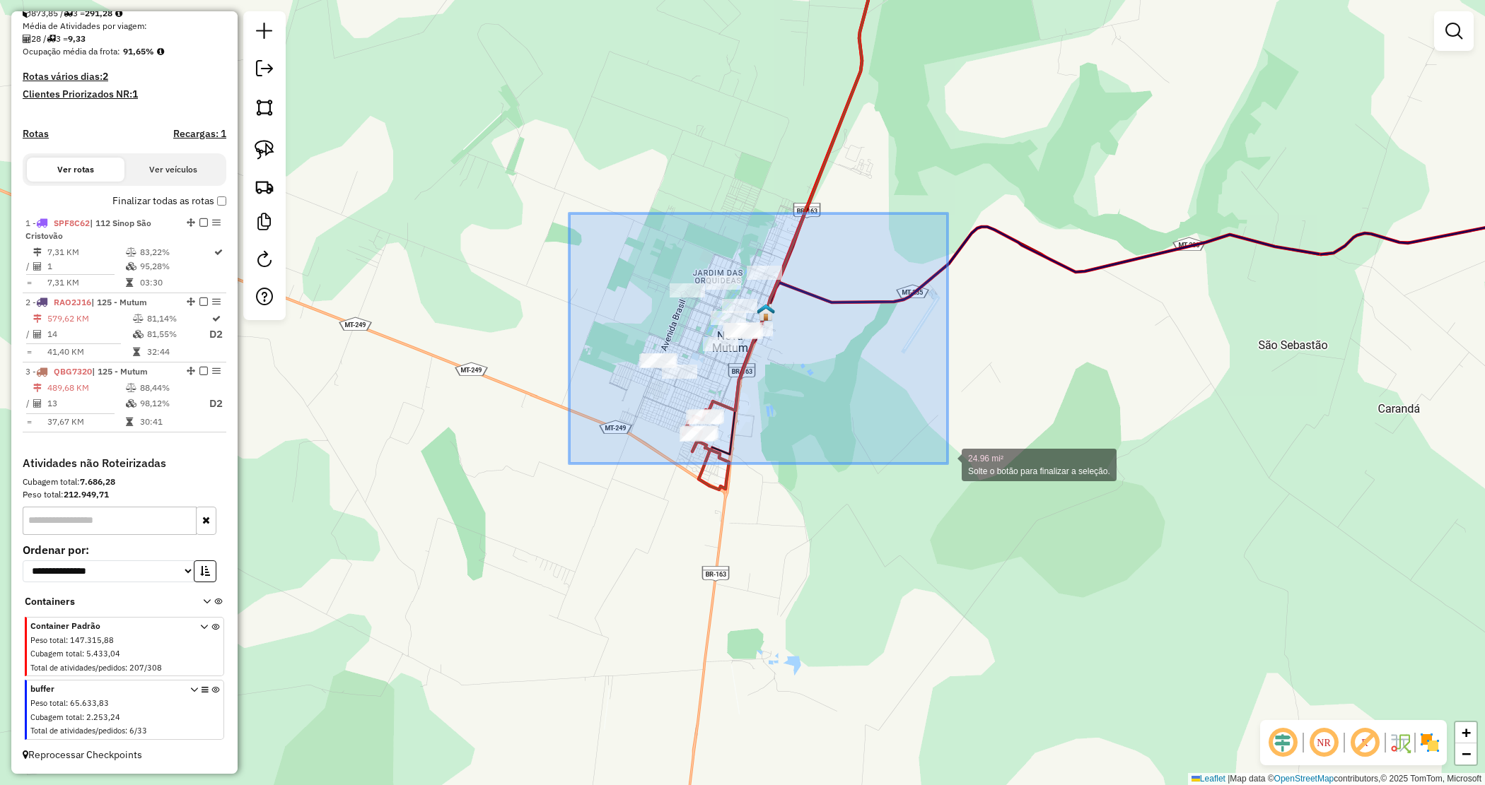
drag, startPoint x: 754, startPoint y: 349, endPoint x: 947, endPoint y: 464, distance: 225.4
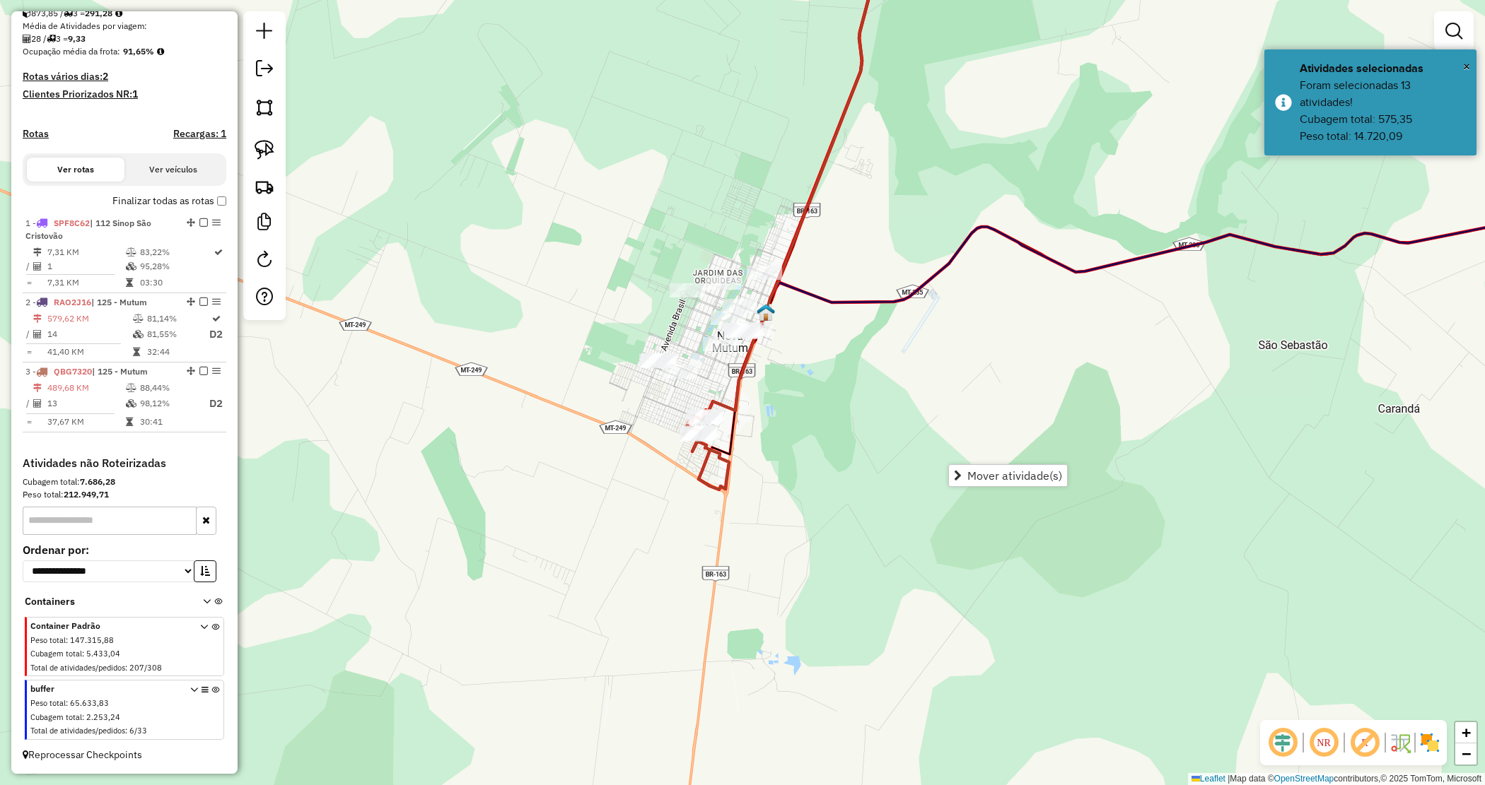
click at [776, 372] on div "Janela de atendimento Grade de atendimento Capacidade Transportadoras Veículos …" at bounding box center [742, 392] width 1485 height 785
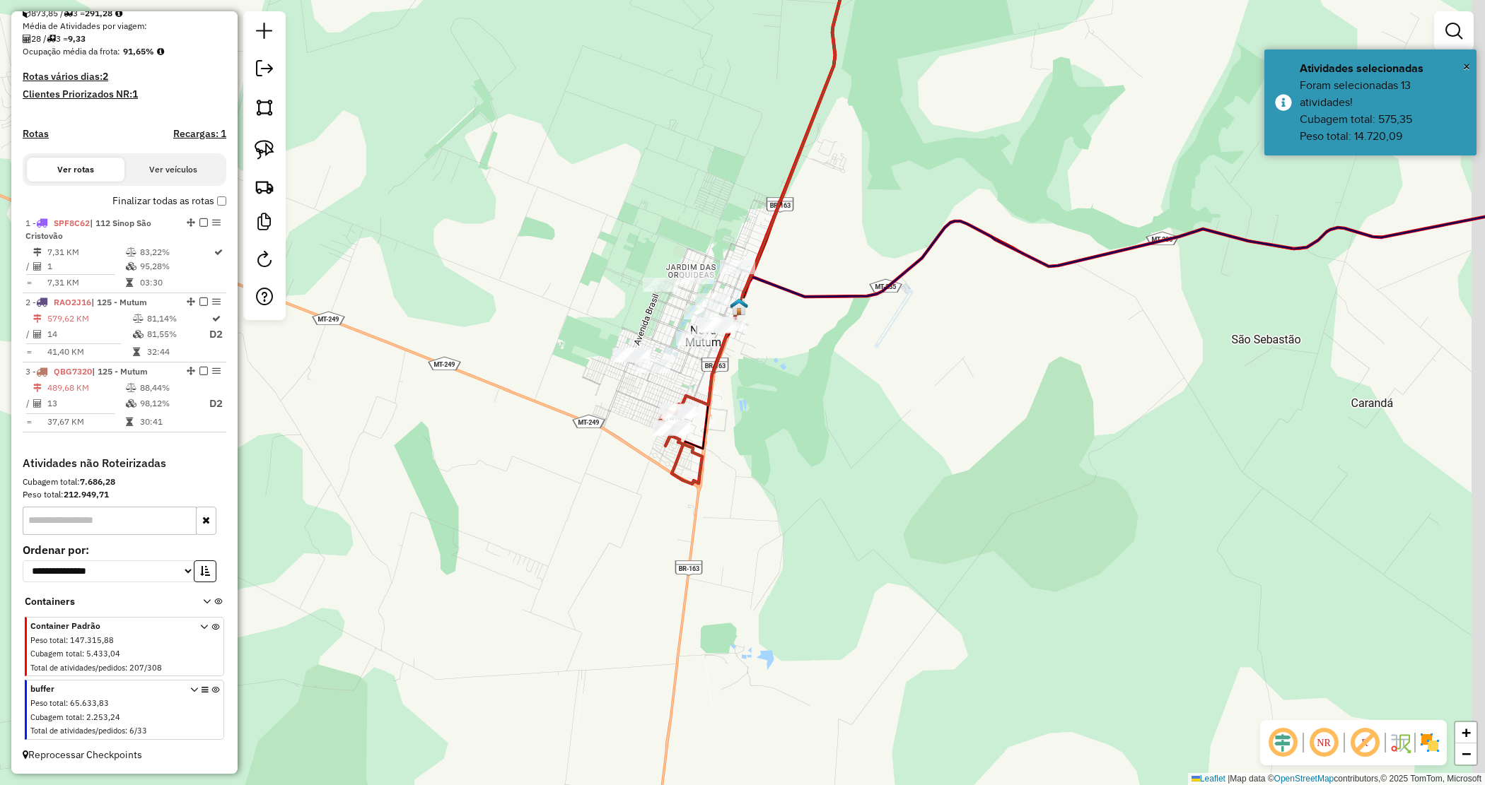
drag, startPoint x: 799, startPoint y: 394, endPoint x: 713, endPoint y: 362, distance: 92.2
click at [728, 359] on div "Janela de atendimento Grade de atendimento Capacidade Transportadoras Veículos …" at bounding box center [742, 392] width 1485 height 785
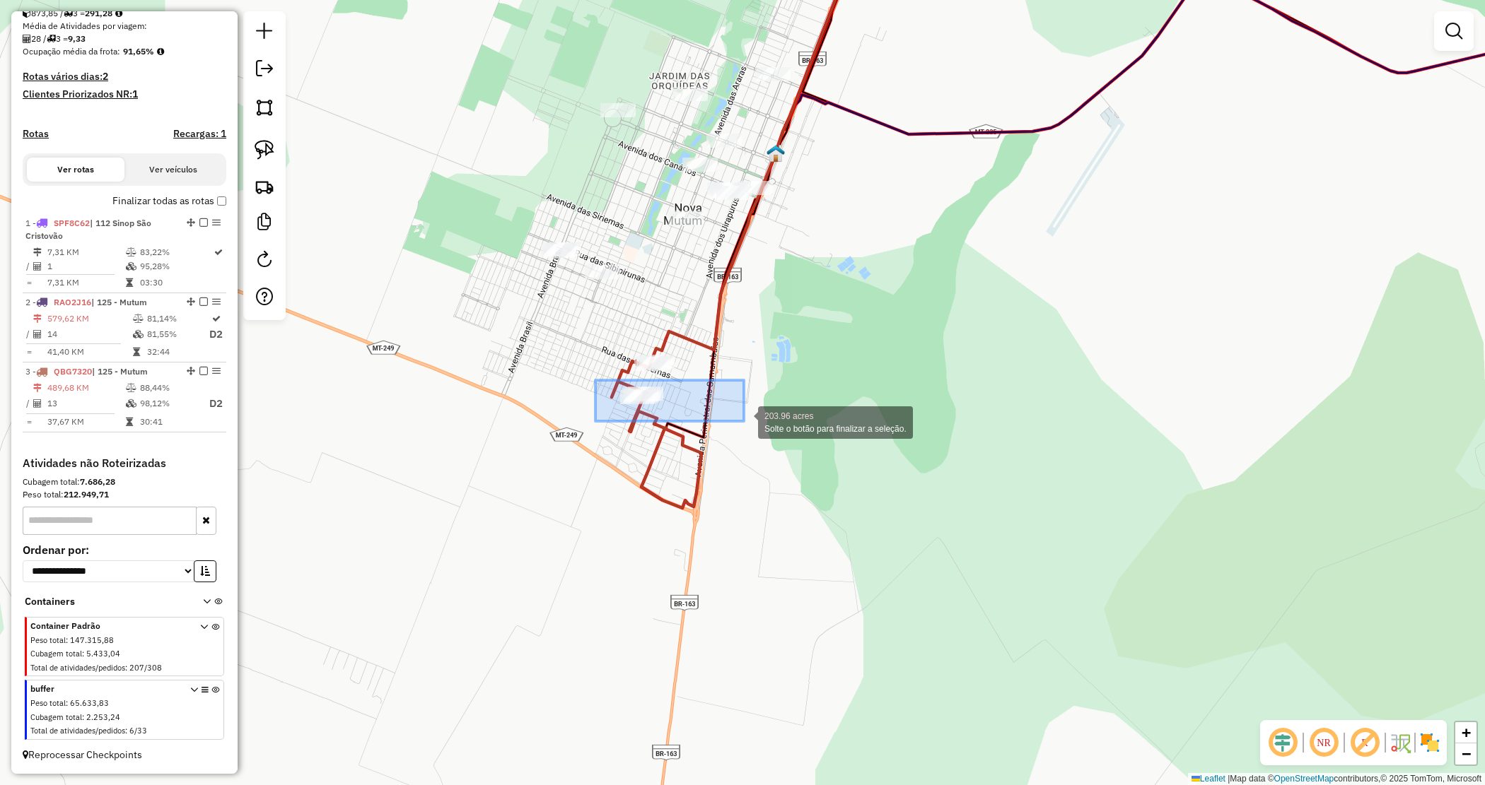
drag, startPoint x: 622, startPoint y: 401, endPoint x: 762, endPoint y: 425, distance: 142.0
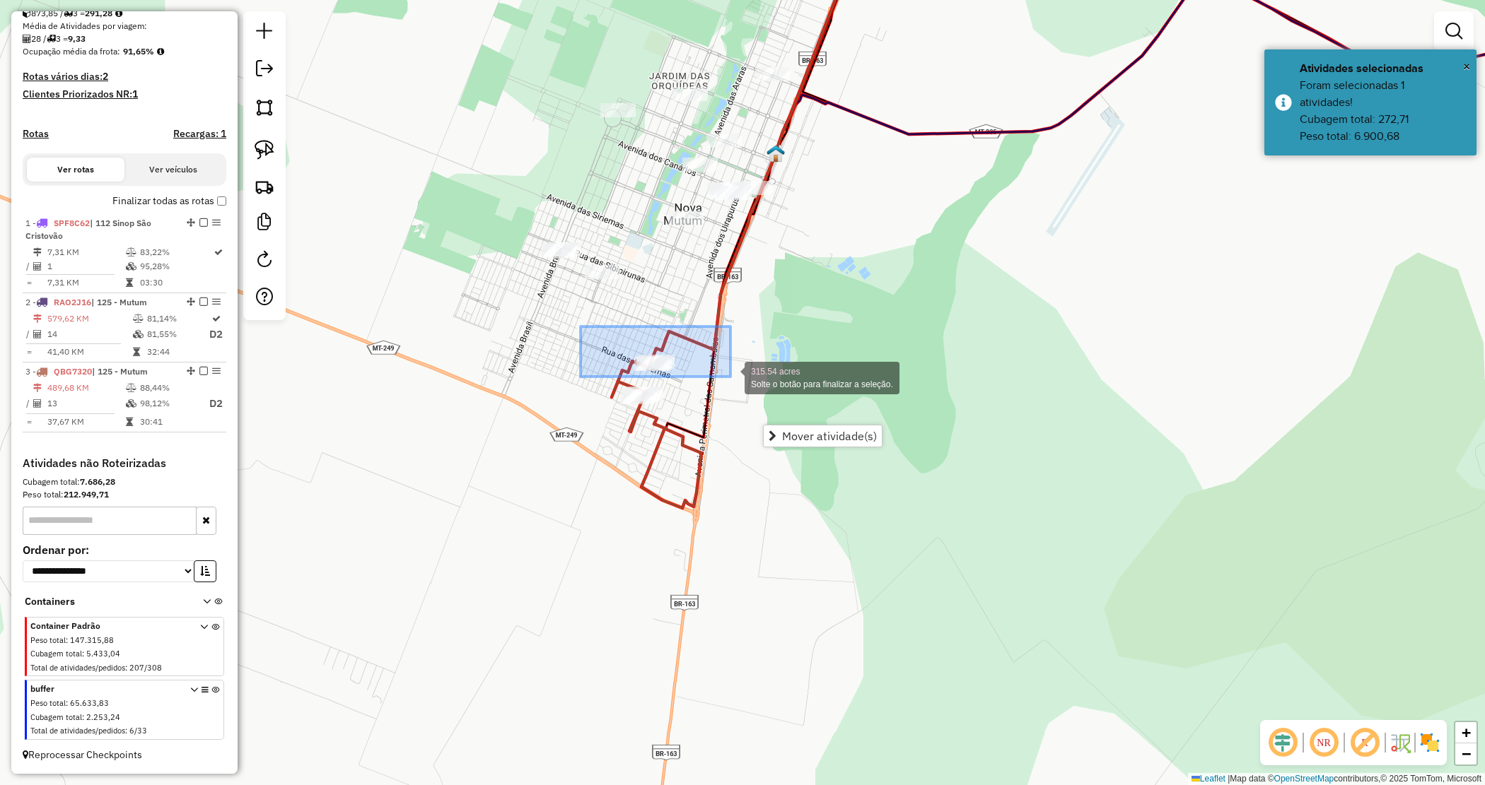
drag, startPoint x: 588, startPoint y: 332, endPoint x: 730, endPoint y: 376, distance: 148.7
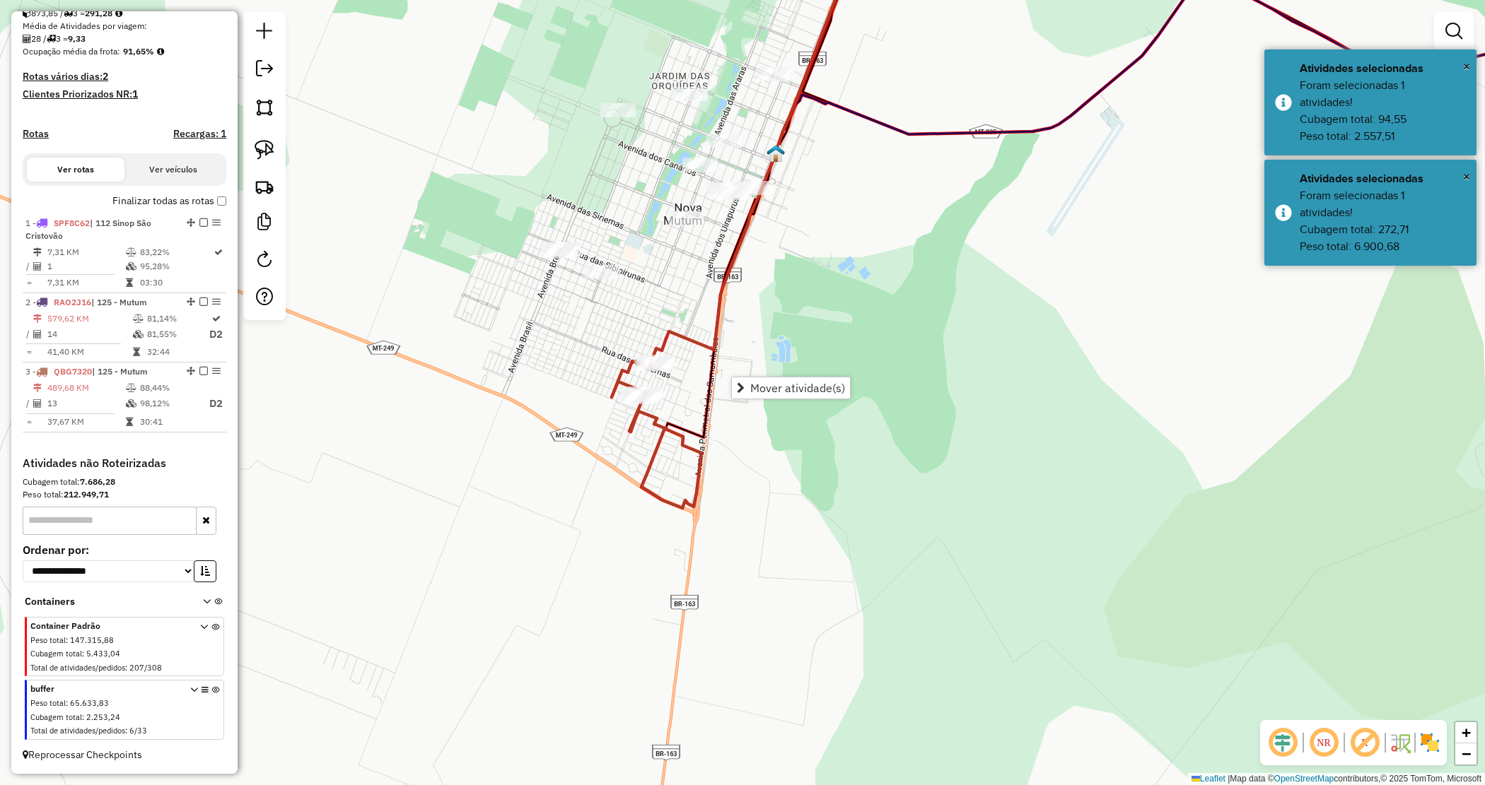
click at [788, 281] on div "Janela de atendimento Grade de atendimento Capacidade Transportadoras Veículos …" at bounding box center [742, 392] width 1485 height 785
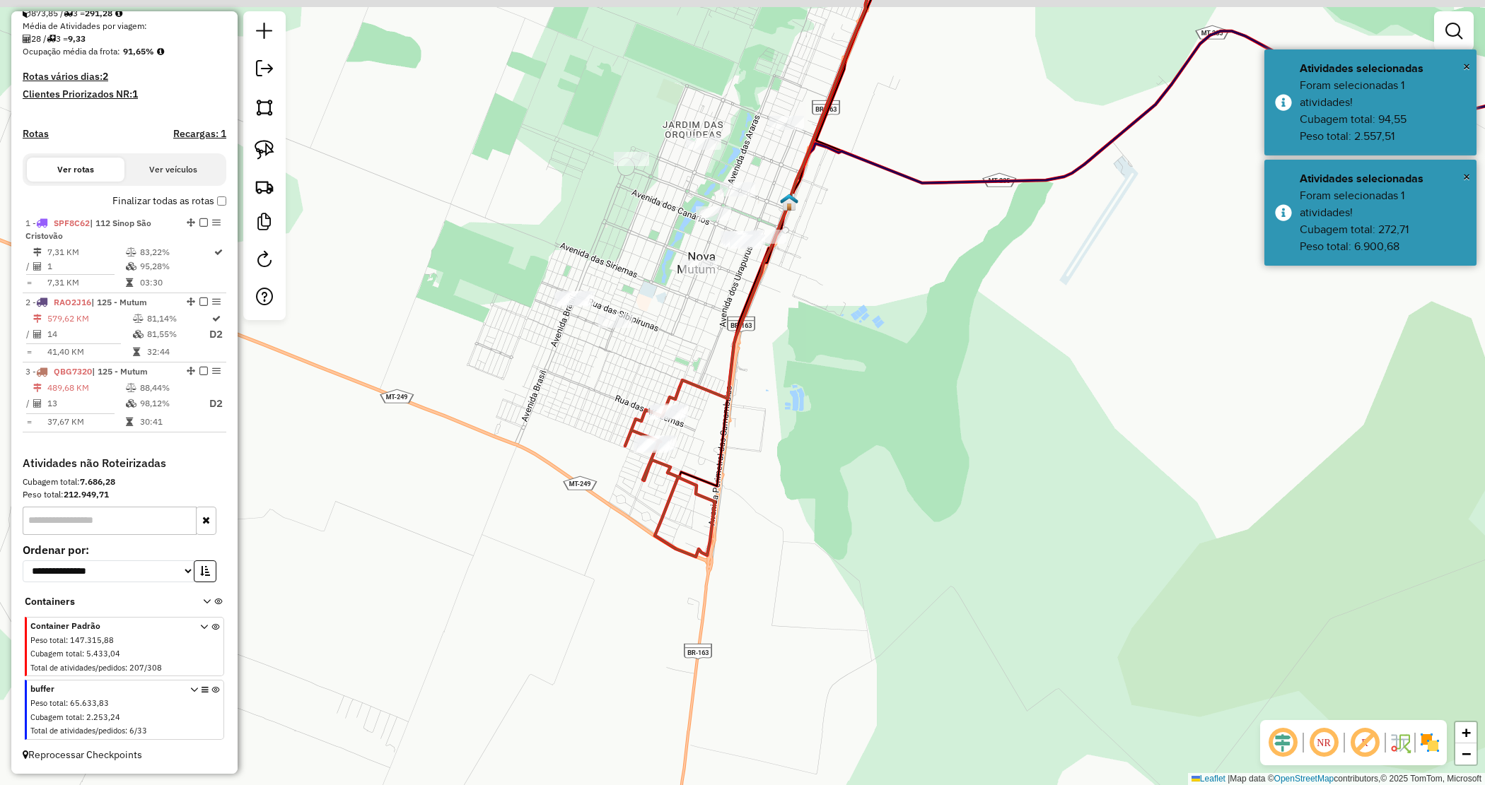
drag, startPoint x: 814, startPoint y: 334, endPoint x: 758, endPoint y: 327, distance: 57.1
click at [809, 345] on div "Janela de atendimento Grade de atendimento Capacidade Transportadoras Veículos …" at bounding box center [742, 392] width 1485 height 785
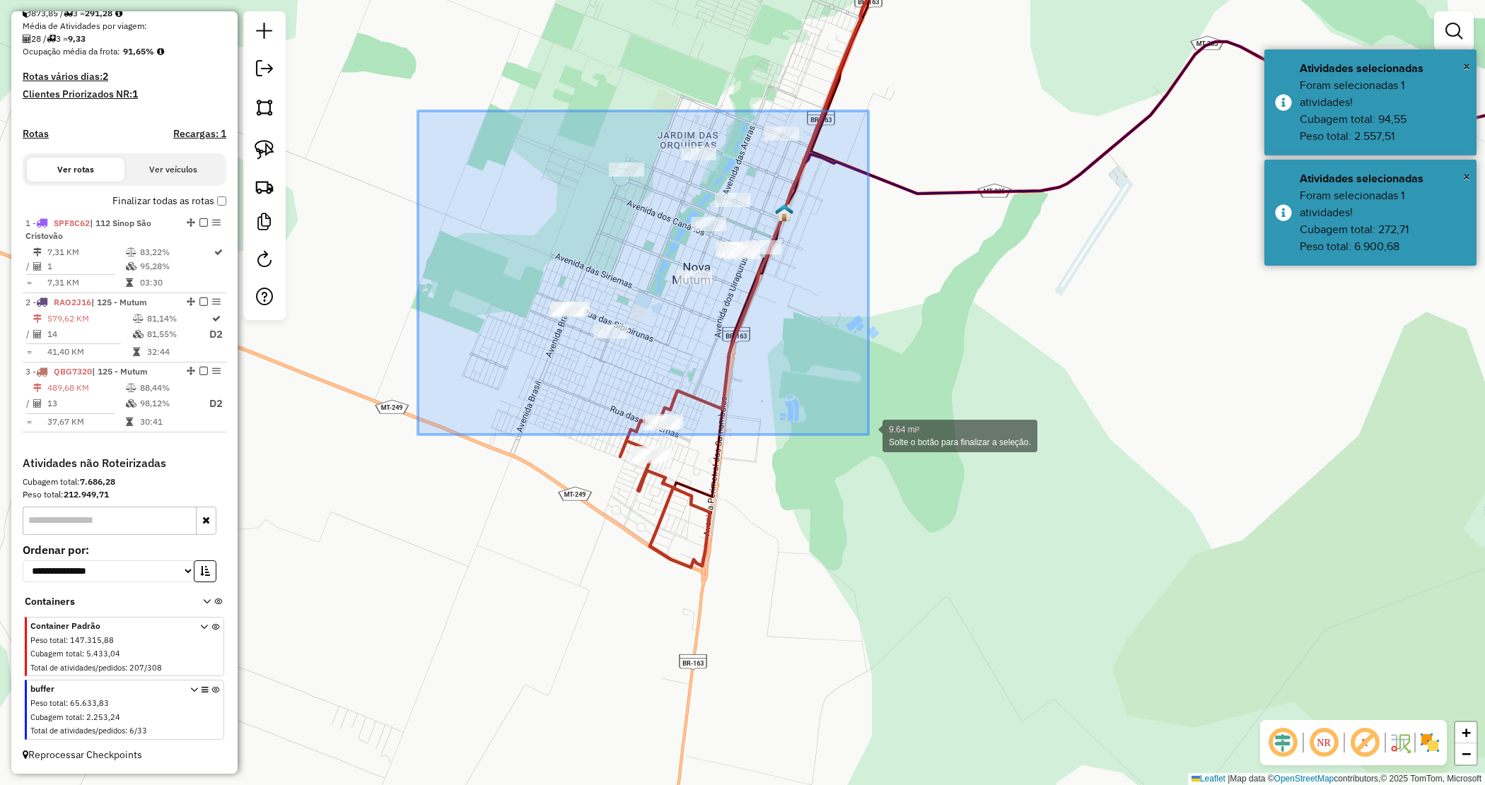
drag, startPoint x: 530, startPoint y: 138, endPoint x: 868, endPoint y: 433, distance: 448.5
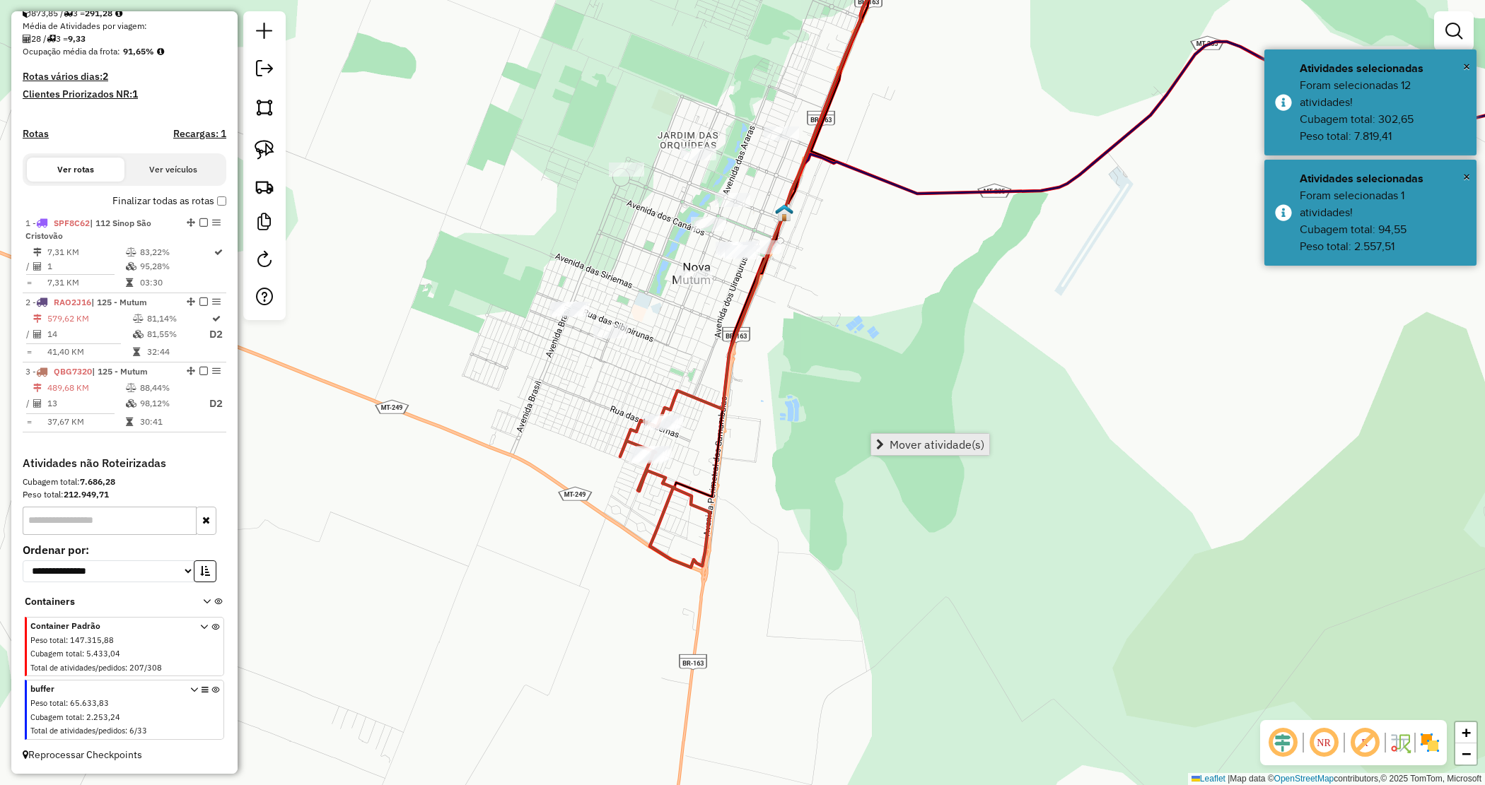
click at [937, 443] on span "Mover atividade(s)" at bounding box center [936, 444] width 95 height 11
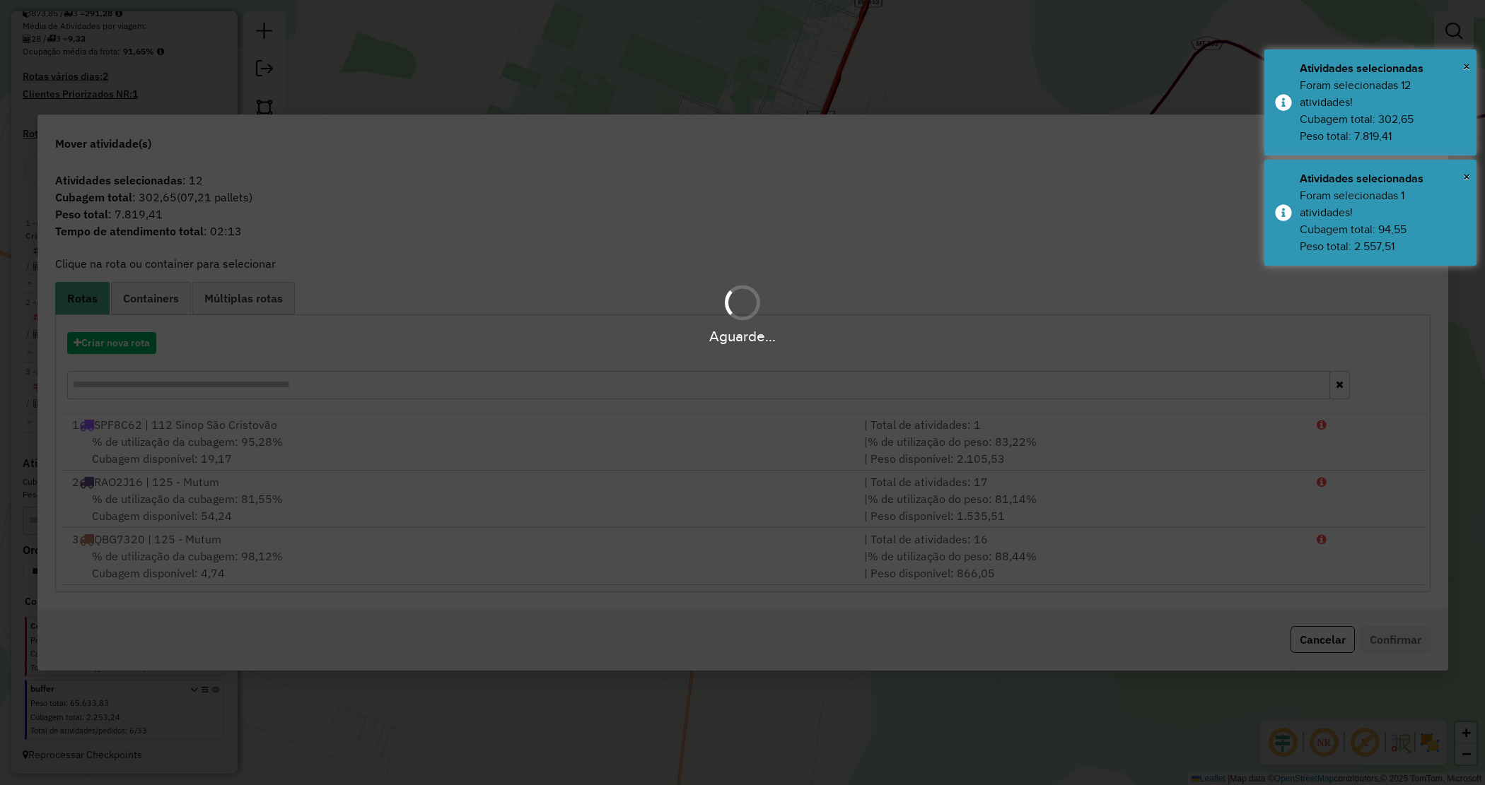
click at [136, 344] on div "Aguarde..." at bounding box center [742, 337] width 1485 height 22
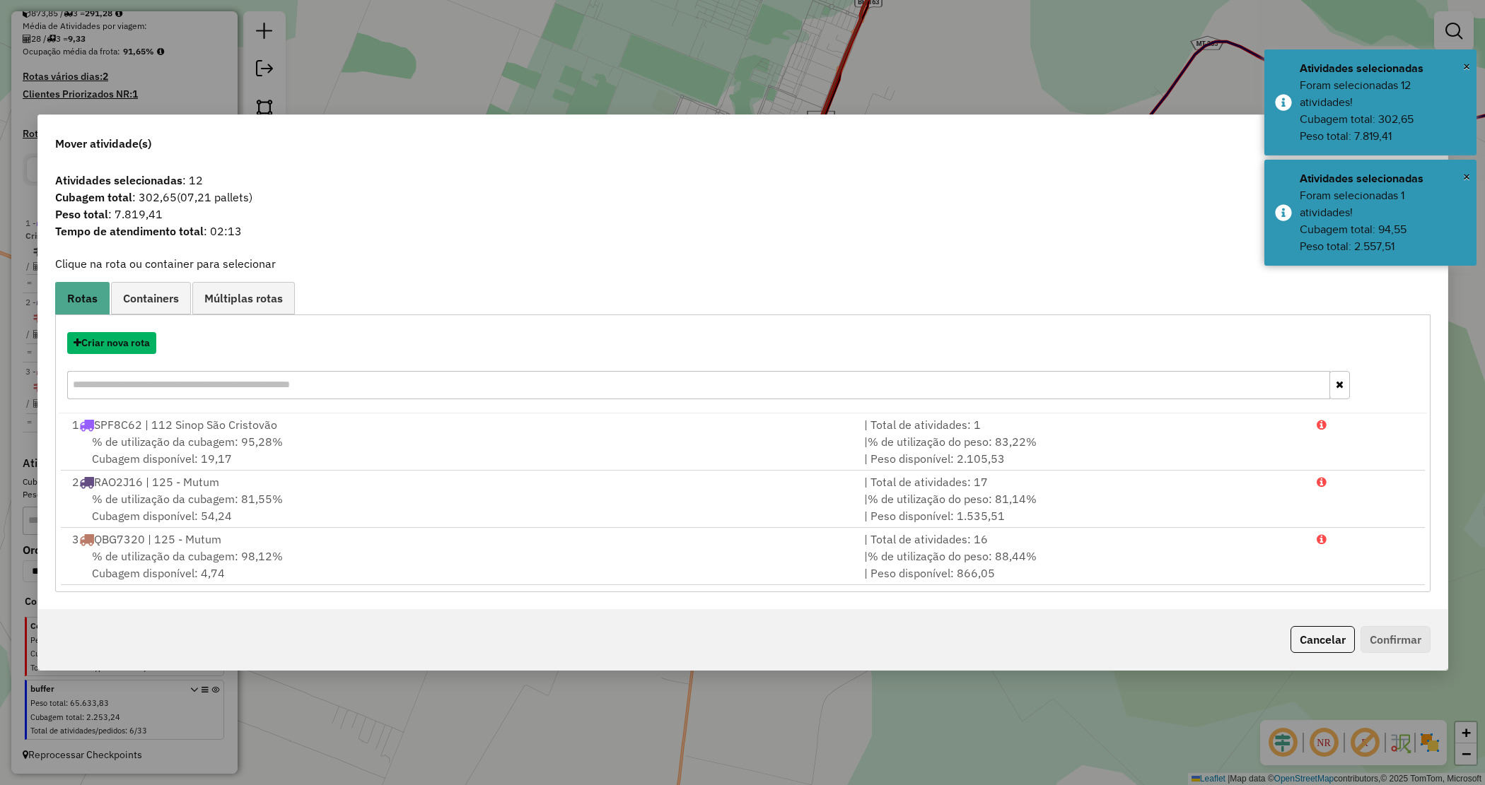
click at [136, 344] on button "Criar nova rota" at bounding box center [111, 343] width 89 height 22
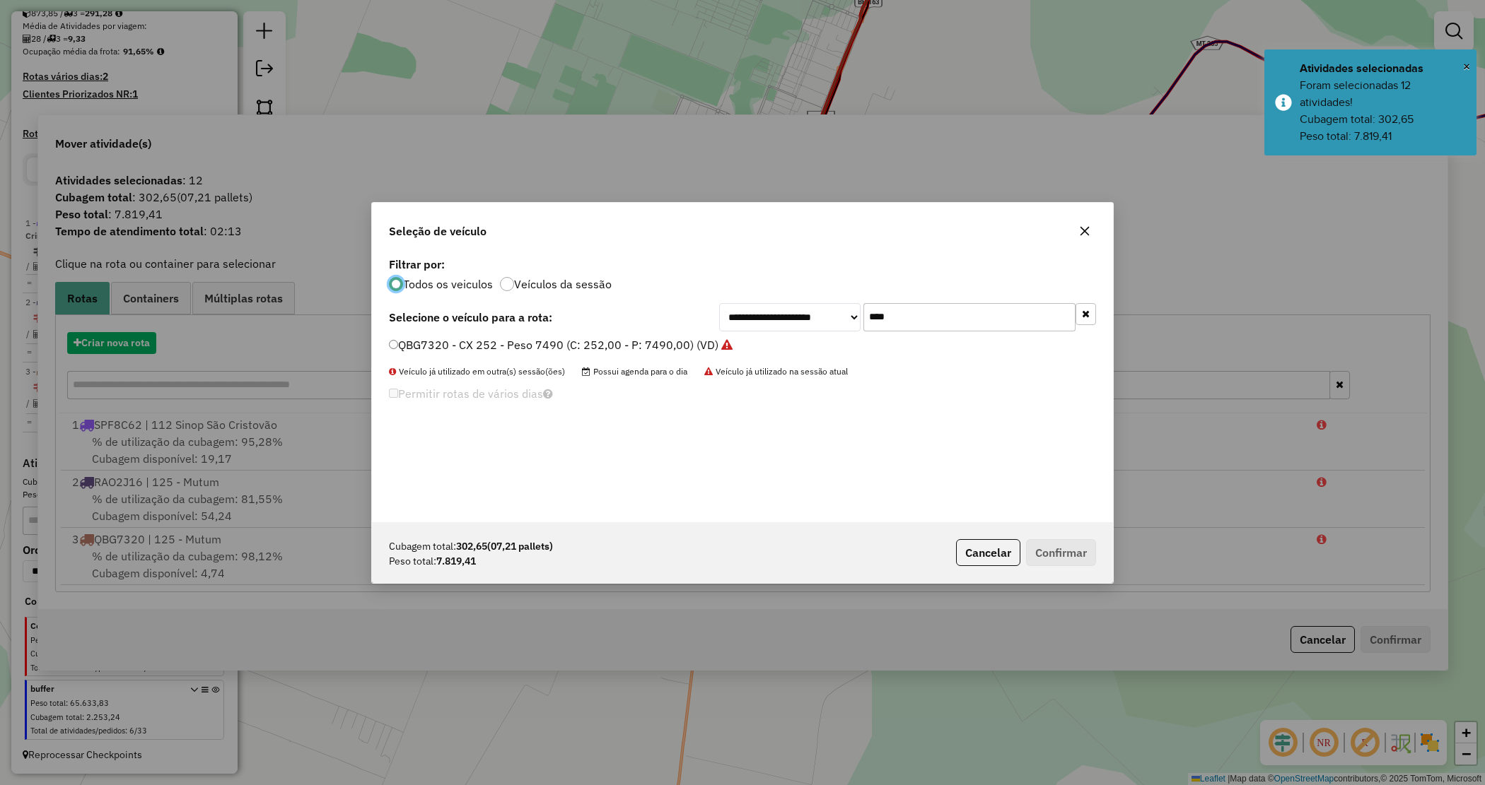
scroll to position [7, 4]
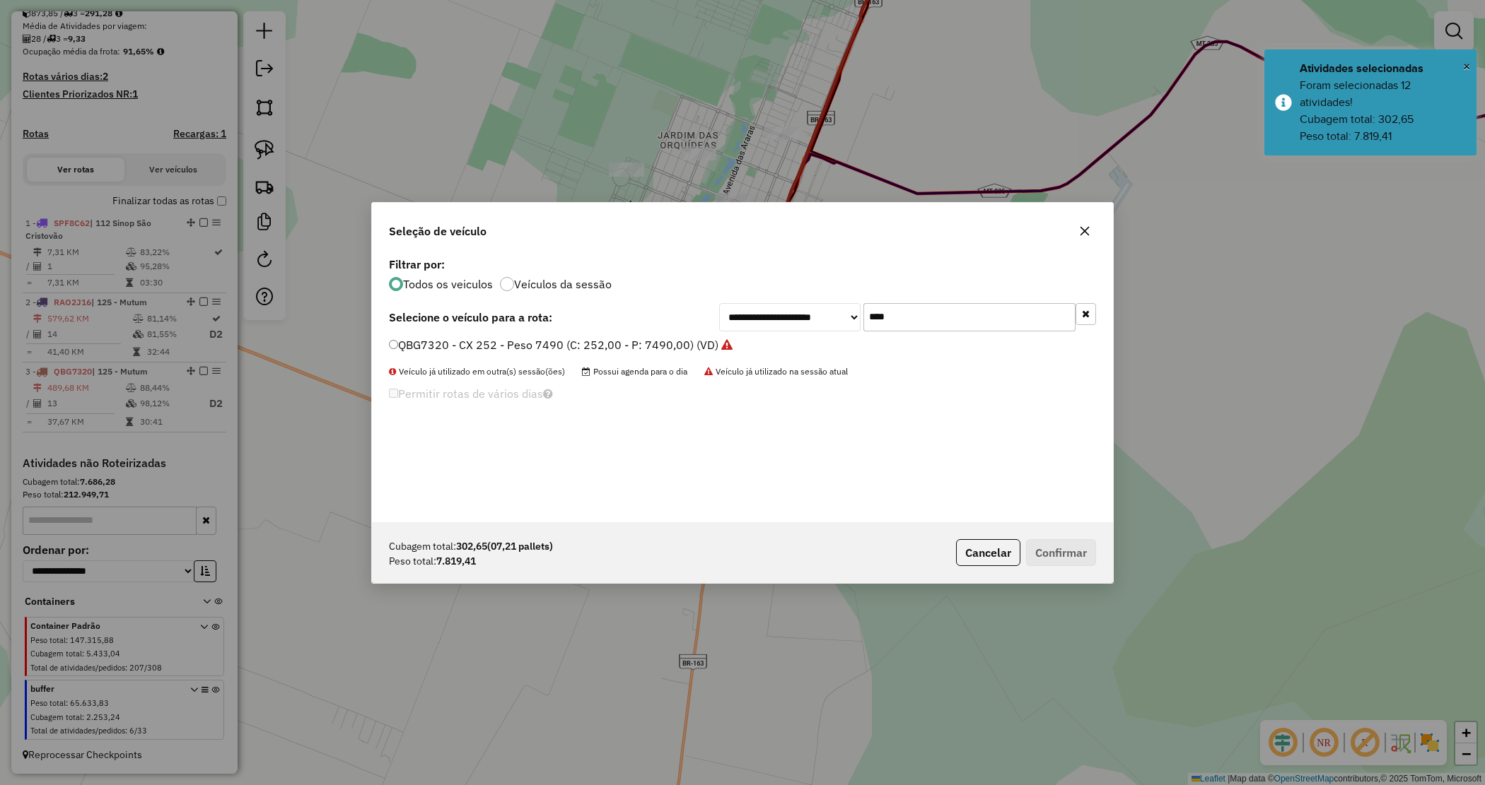
drag, startPoint x: 920, startPoint y: 315, endPoint x: 779, endPoint y: 298, distance: 141.8
click at [780, 298] on div "**********" at bounding box center [742, 388] width 741 height 269
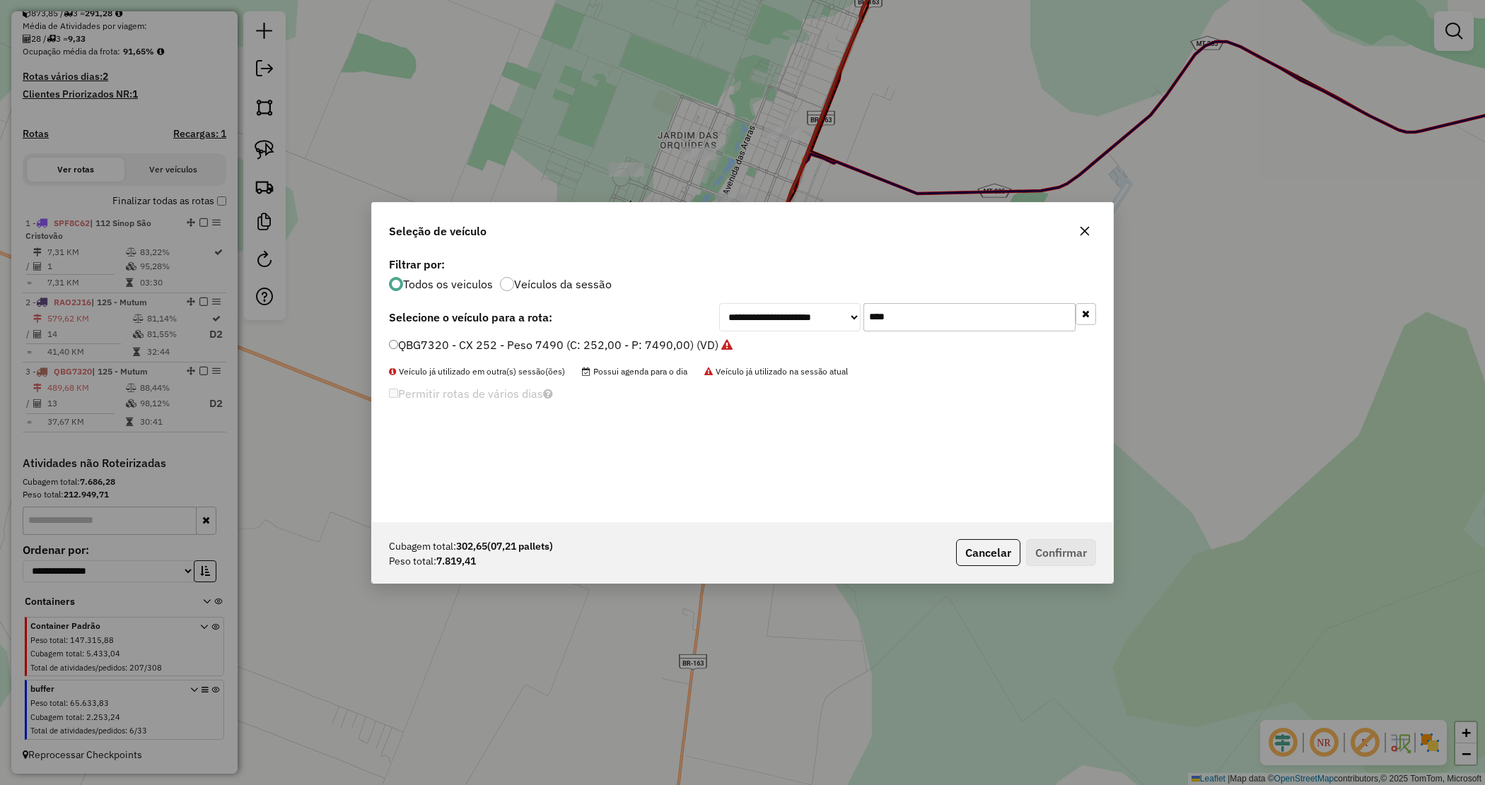
click at [910, 311] on input "****" at bounding box center [969, 317] width 212 height 28
click at [923, 311] on input "****" at bounding box center [969, 317] width 212 height 28
drag, startPoint x: 923, startPoint y: 311, endPoint x: 801, endPoint y: 318, distance: 122.5
click at [801, 318] on div "**********" at bounding box center [907, 317] width 377 height 28
click at [789, 340] on label "QCM3292 - CAMINHÃO TOCO CX - 294 PESO - 8140 (C: 294,00 - P: 8140,00) (VD)" at bounding box center [605, 345] width 433 height 17
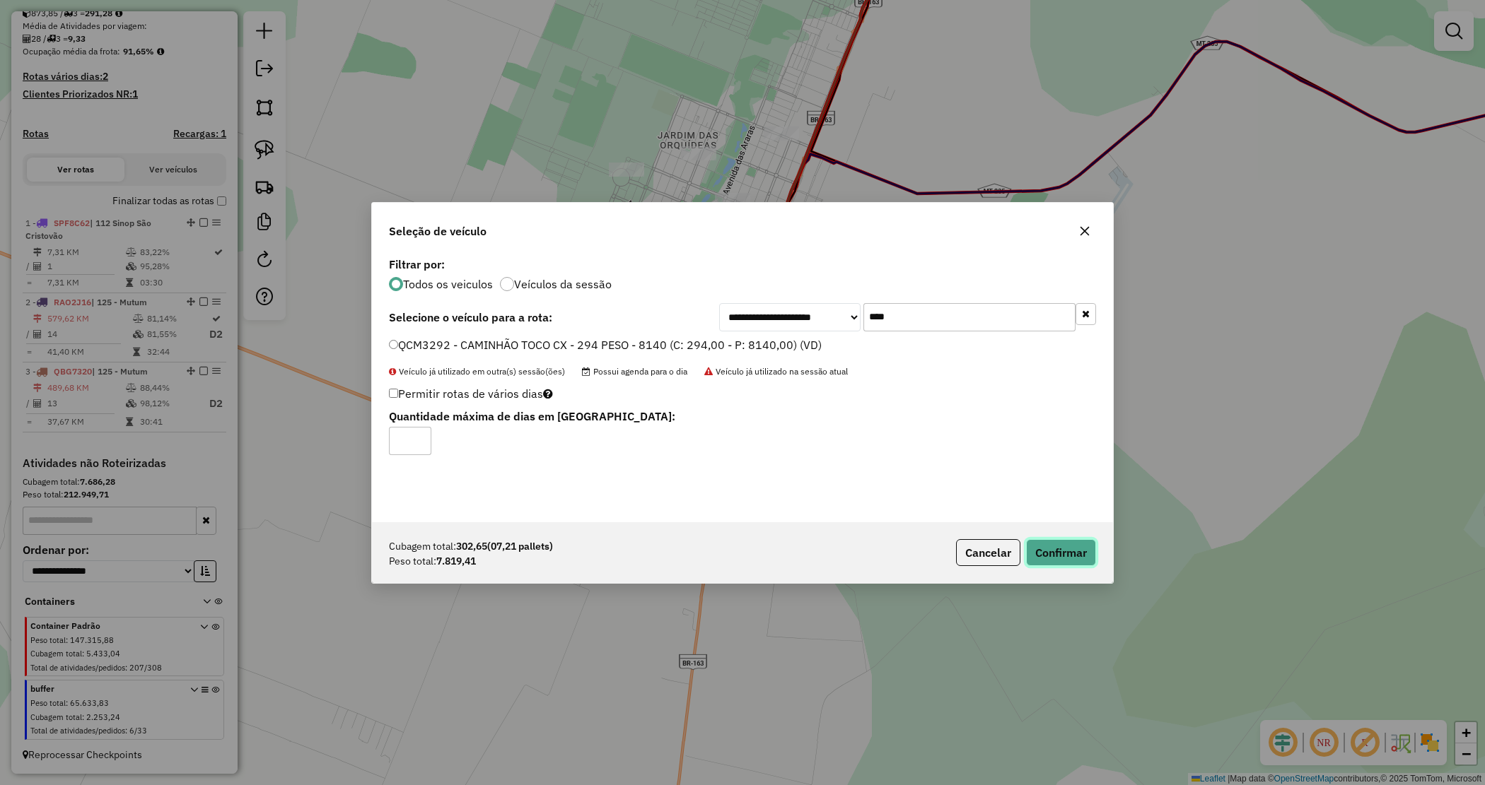
click at [1051, 544] on button "Confirmar" at bounding box center [1061, 552] width 70 height 27
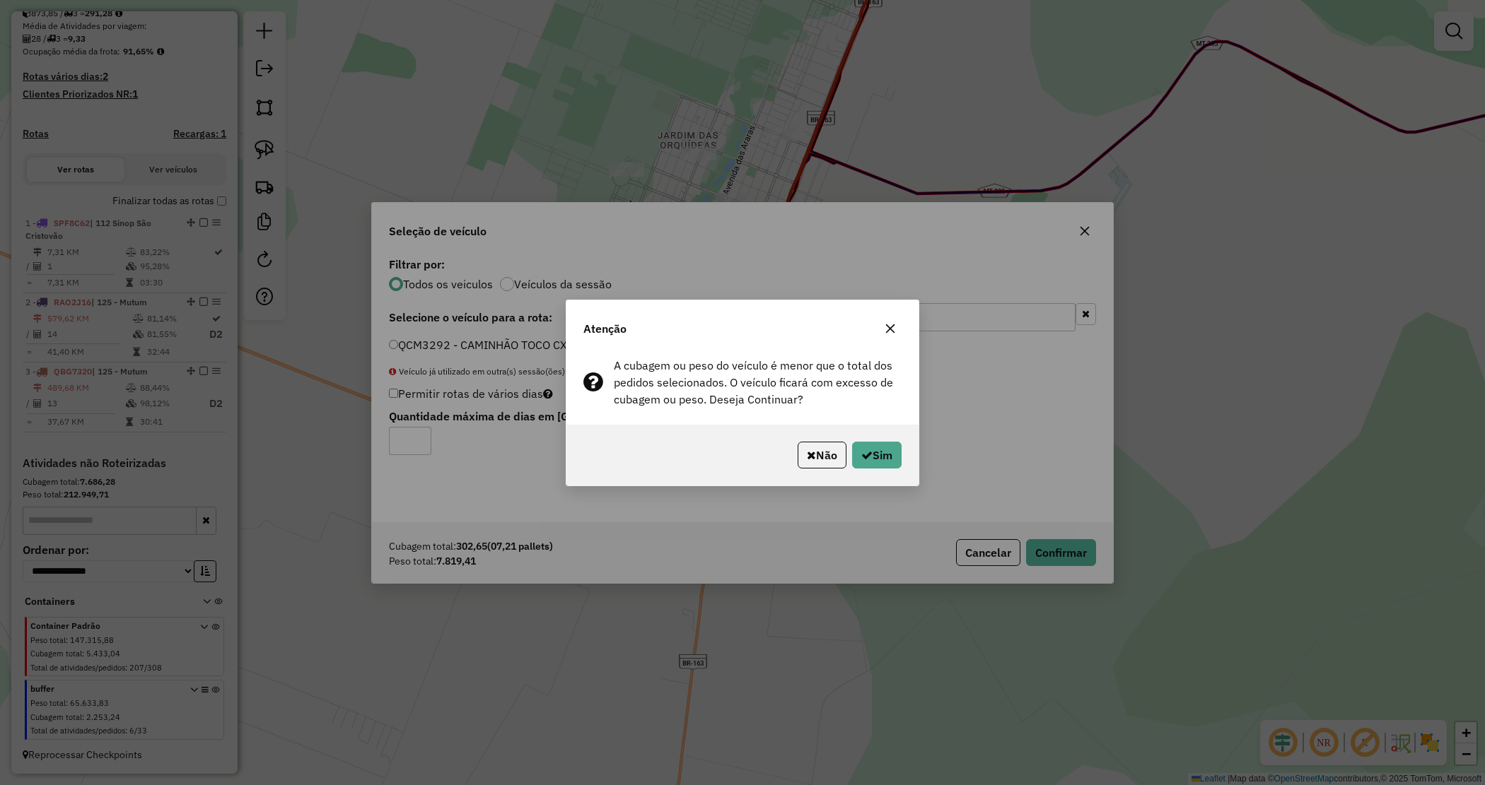
click at [888, 329] on icon "button" at bounding box center [889, 328] width 11 height 11
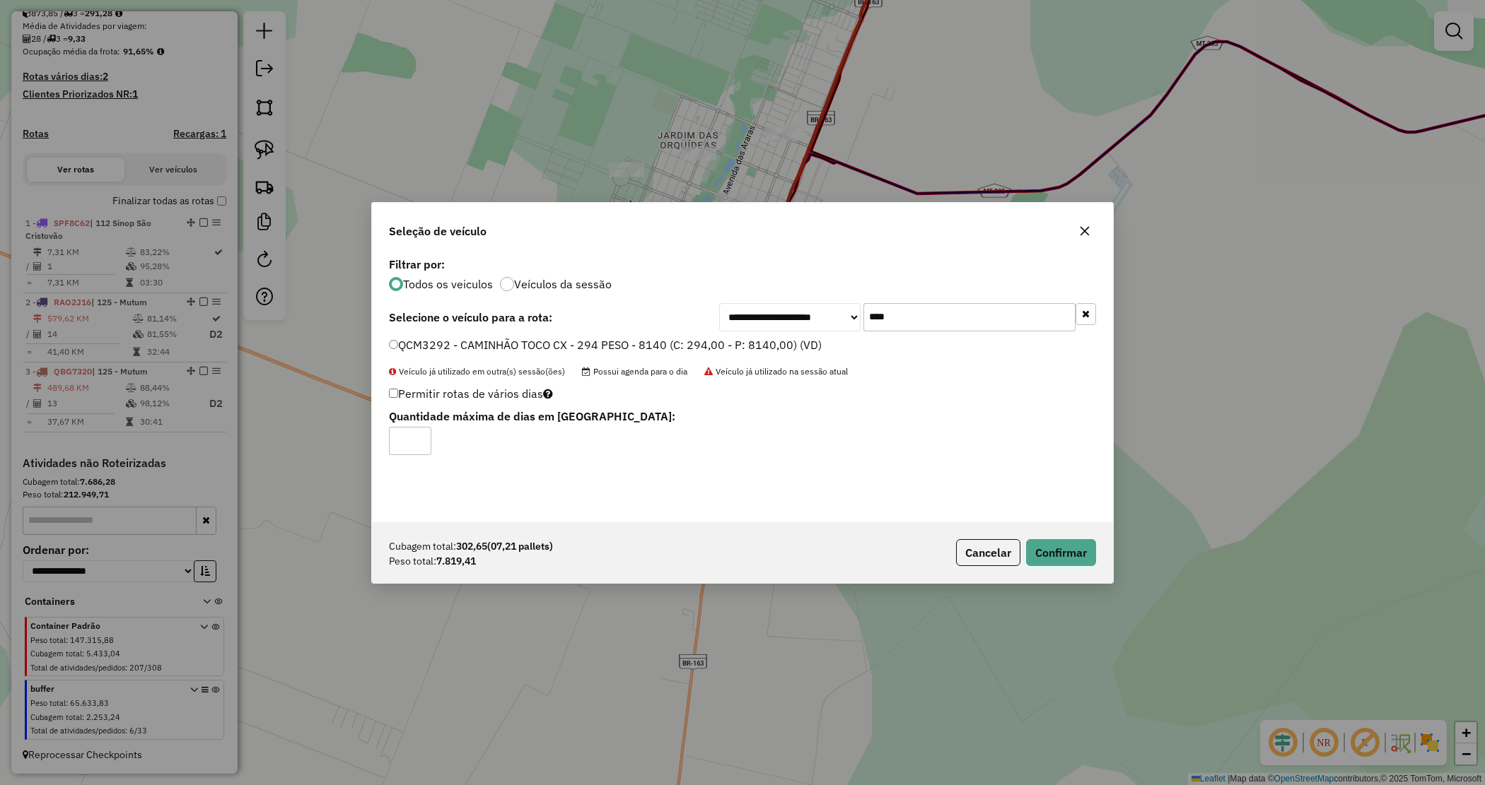
drag, startPoint x: 902, startPoint y: 318, endPoint x: 828, endPoint y: 312, distance: 74.4
click at [828, 312] on div "**********" at bounding box center [907, 317] width 377 height 28
click at [934, 305] on input "****" at bounding box center [969, 317] width 212 height 28
type input "***"
click at [720, 351] on label "RAV0I99 - CAMINHÃO TRUCK CX - 406 PESO 12550 (C: 406,00 - P: 12550,00) (VD)" at bounding box center [609, 345] width 440 height 17
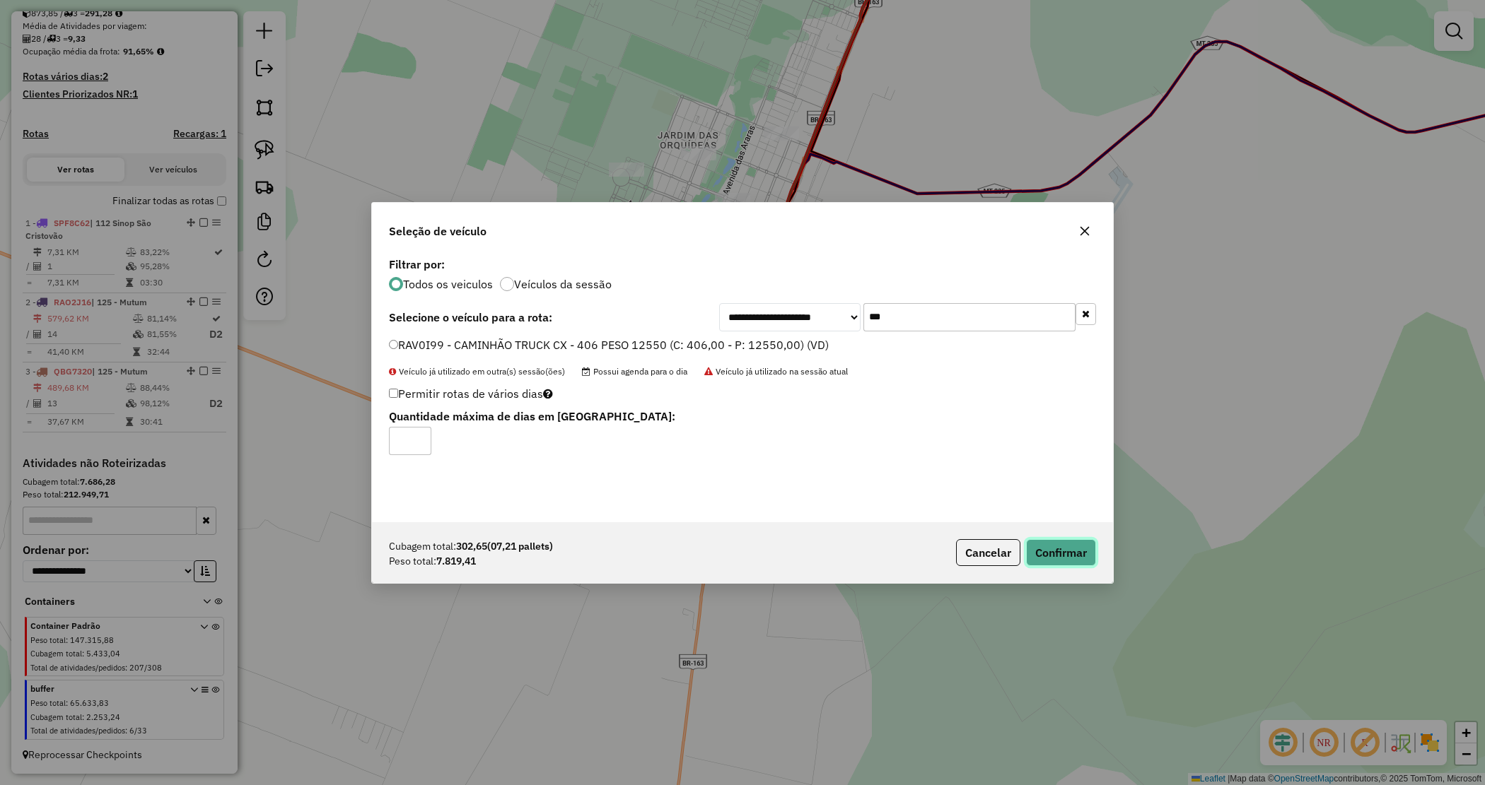
click at [1050, 549] on button "Confirmar" at bounding box center [1061, 552] width 70 height 27
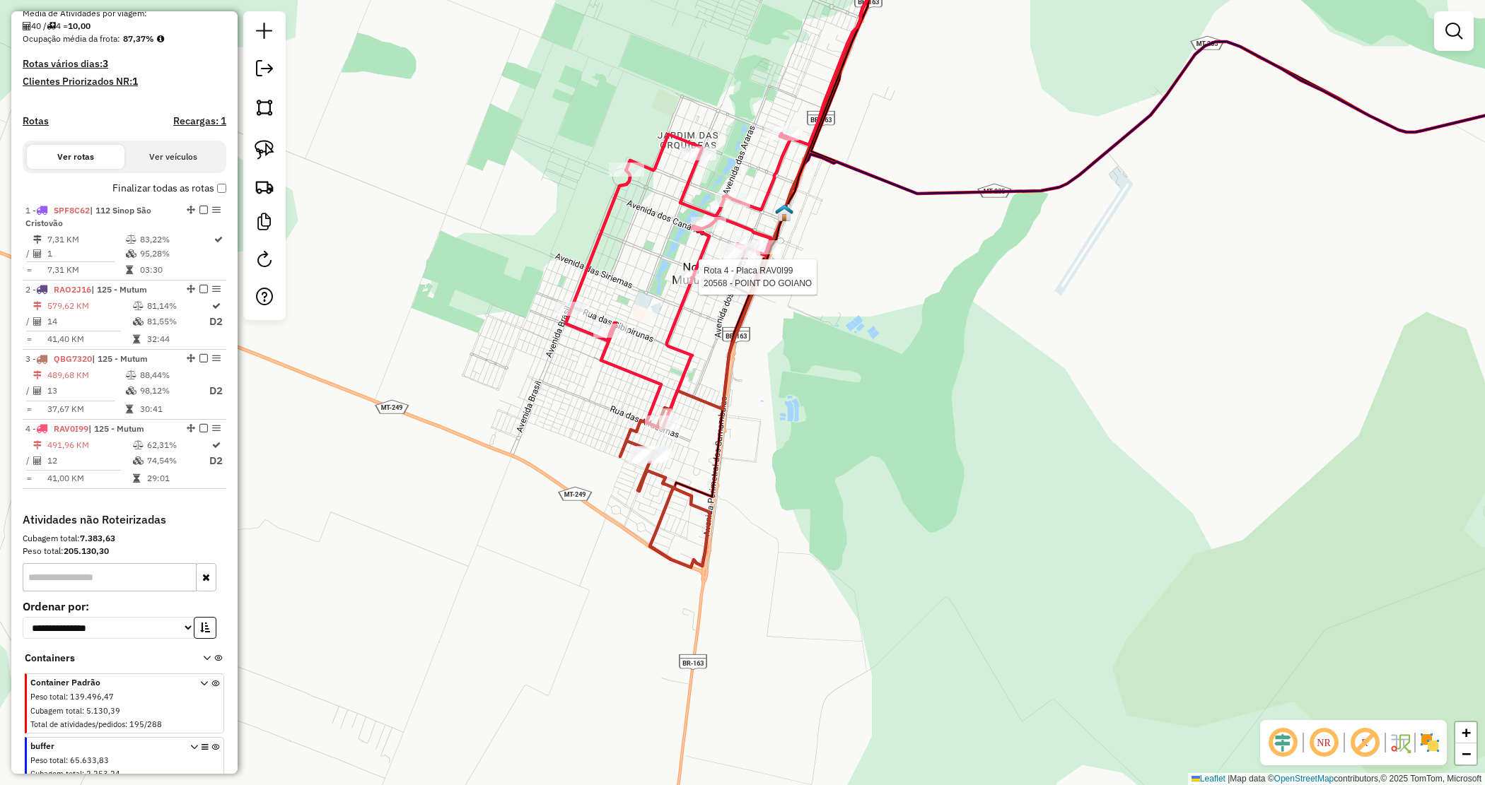
select select "*********"
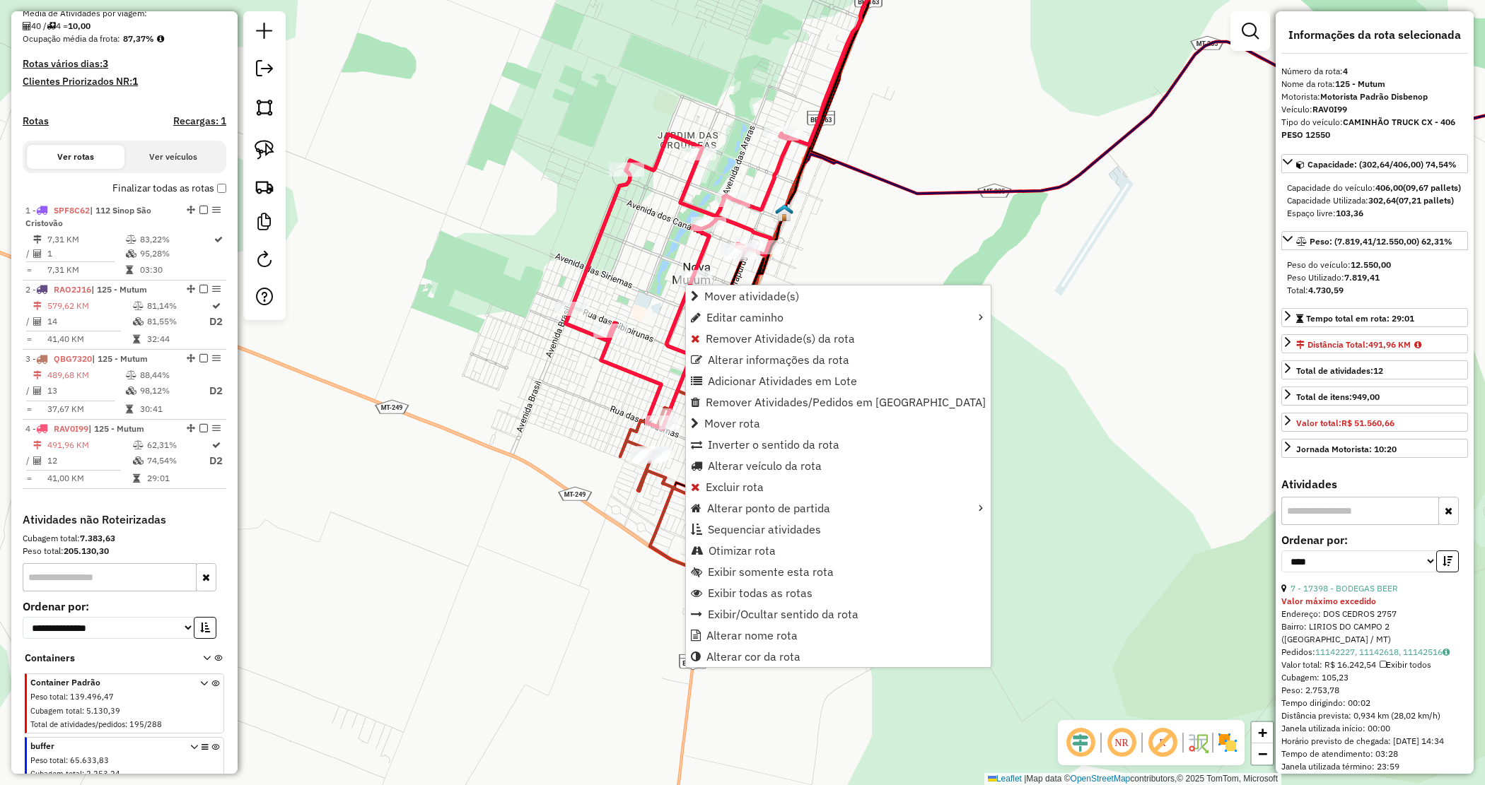
scroll to position [397, 0]
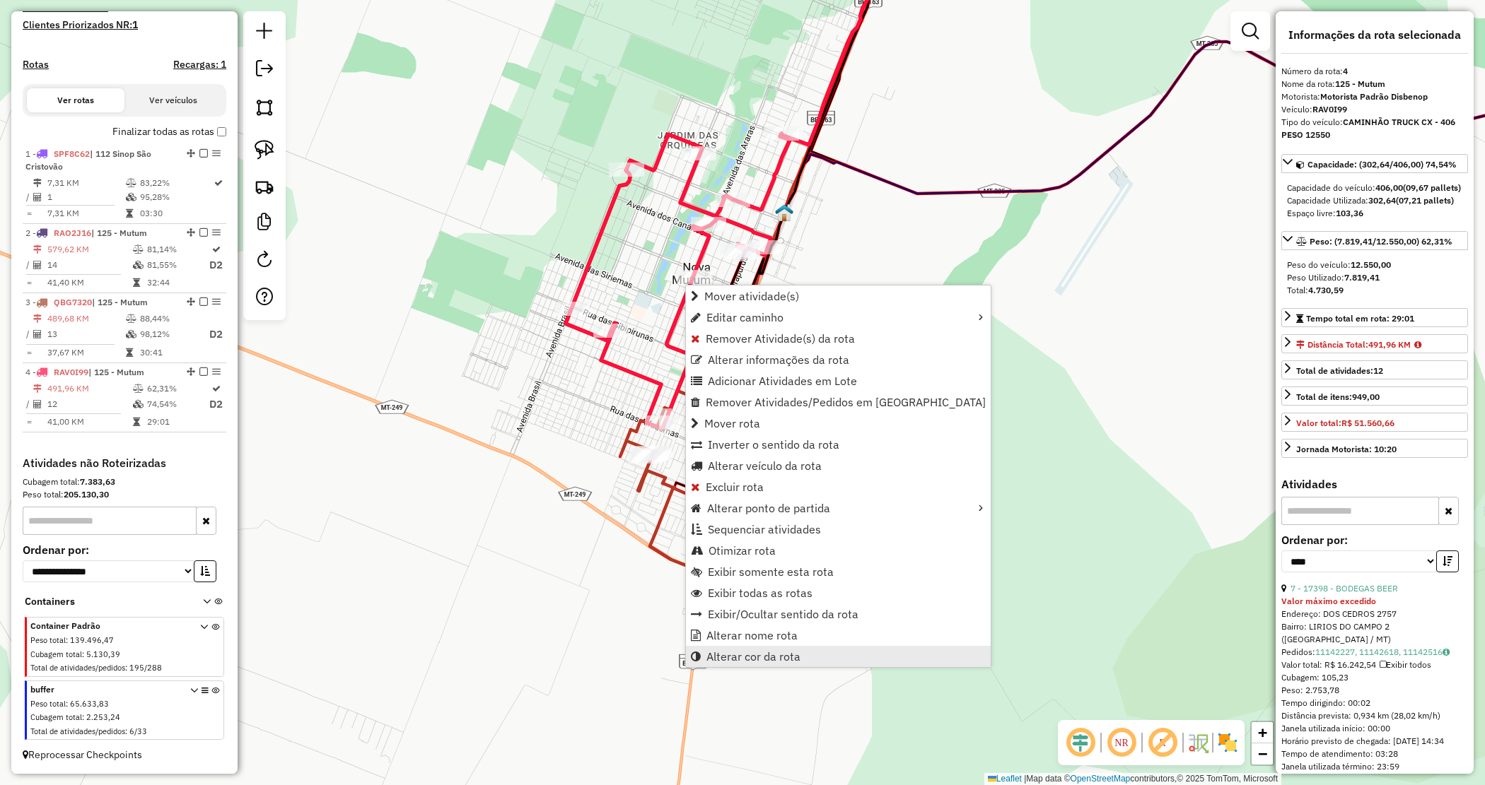
click at [779, 651] on span "Alterar cor da rota" at bounding box center [753, 656] width 94 height 11
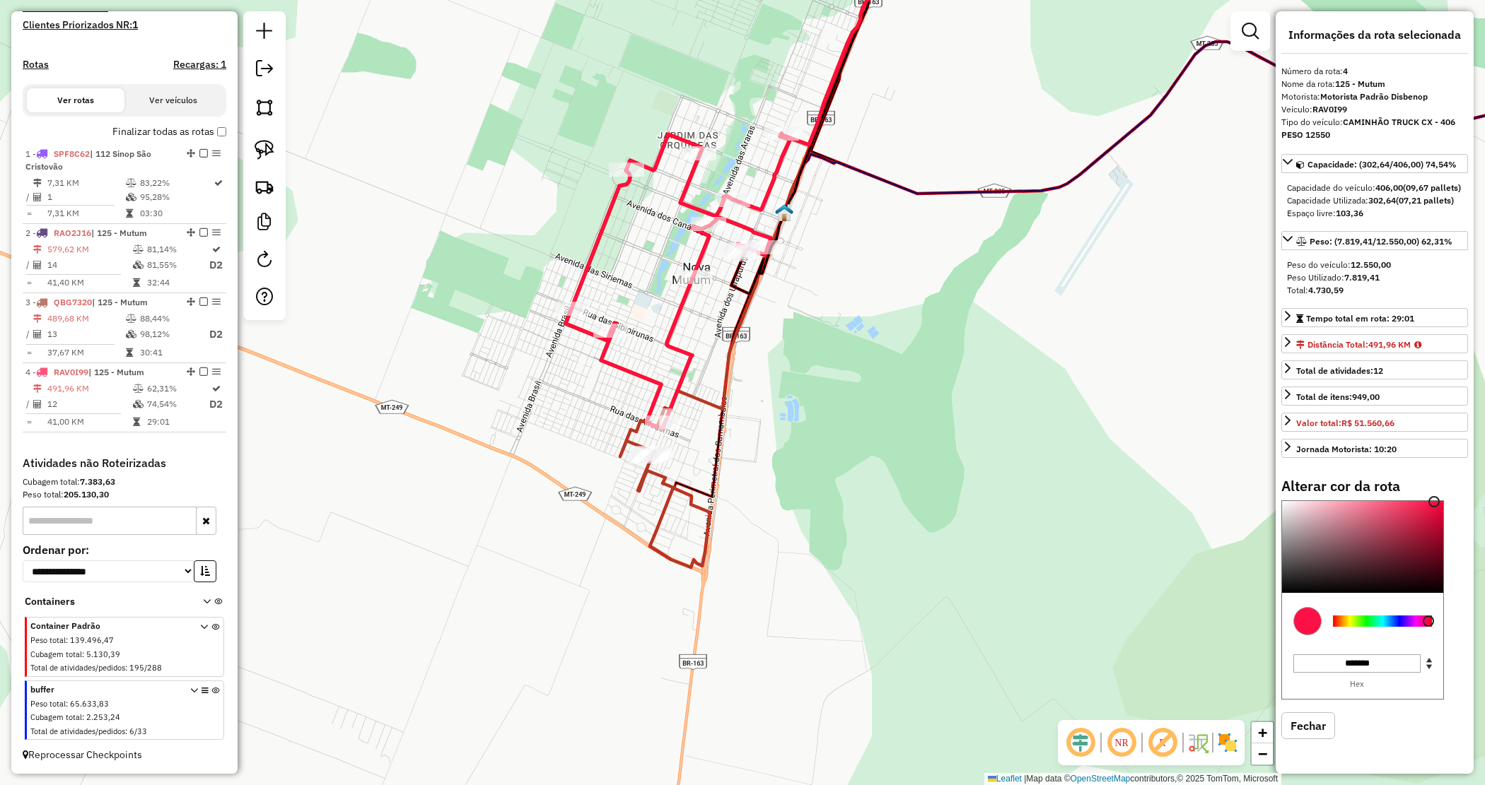
type input "*******"
drag, startPoint x: 1312, startPoint y: 598, endPoint x: 1185, endPoint y: 619, distance: 129.0
click at [1253, 652] on hb-router-mapa "Informações da Sessão 978227 - 12/08/2025 Criação: 11/08/2025 19:03 Depósito: D…" at bounding box center [742, 392] width 1485 height 785
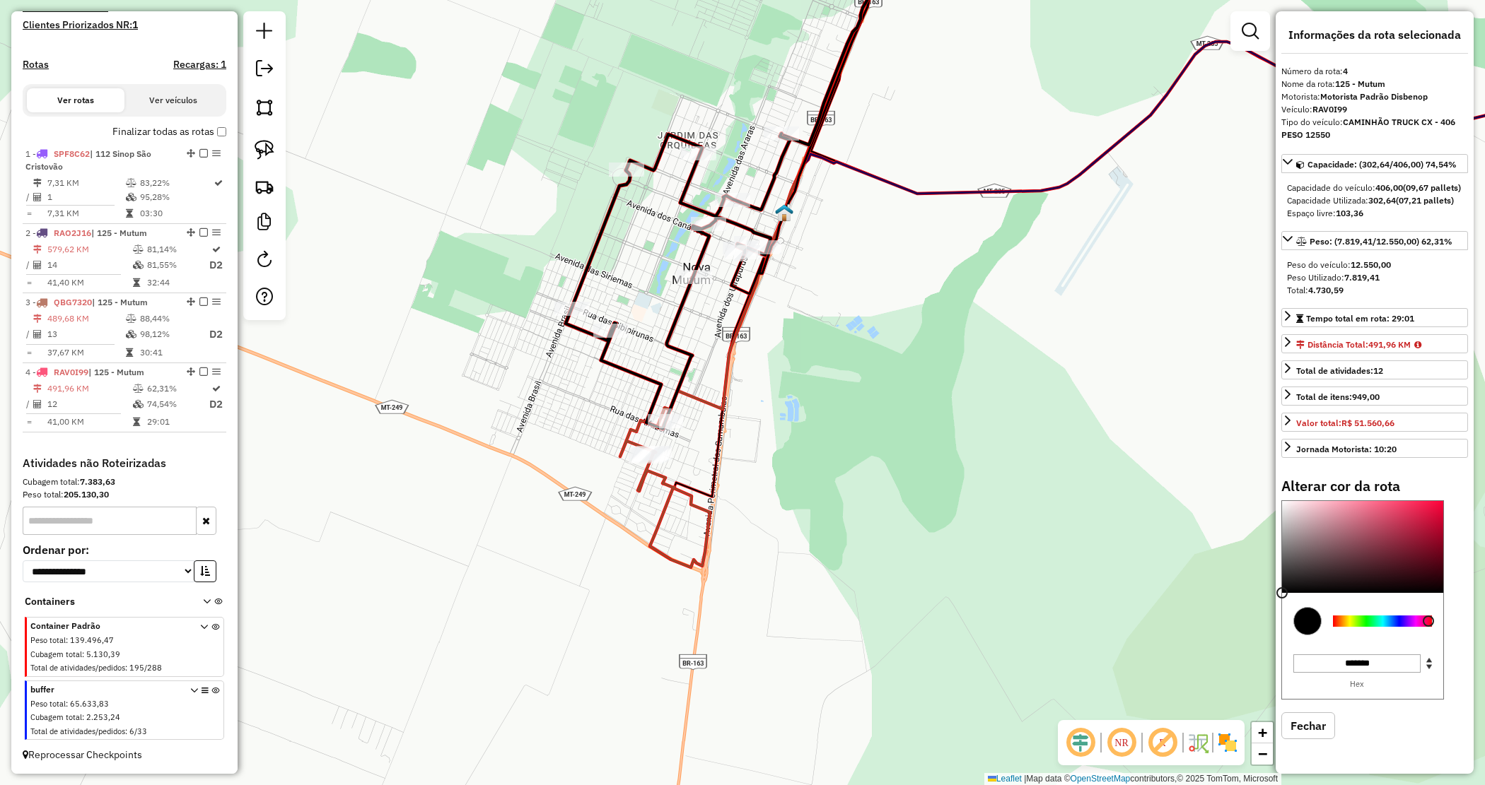
click at [771, 414] on div "Janela de atendimento Grade de atendimento Capacidade Transportadoras Veículos …" at bounding box center [742, 392] width 1485 height 785
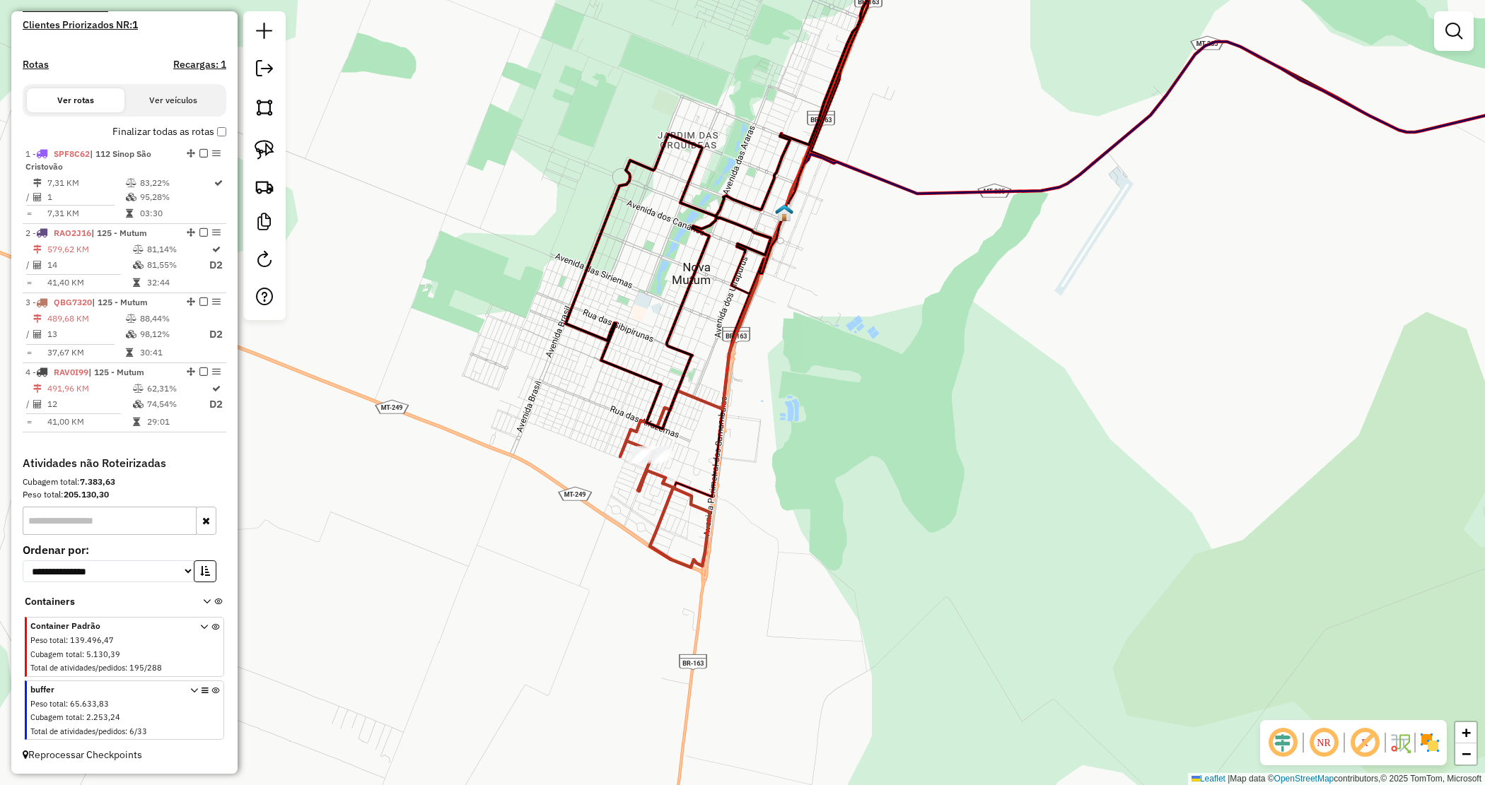
click at [785, 421] on div "Janela de atendimento Grade de atendimento Capacidade Transportadoras Veículos …" at bounding box center [742, 392] width 1485 height 785
drag, startPoint x: 620, startPoint y: 460, endPoint x: 923, endPoint y: 556, distance: 317.5
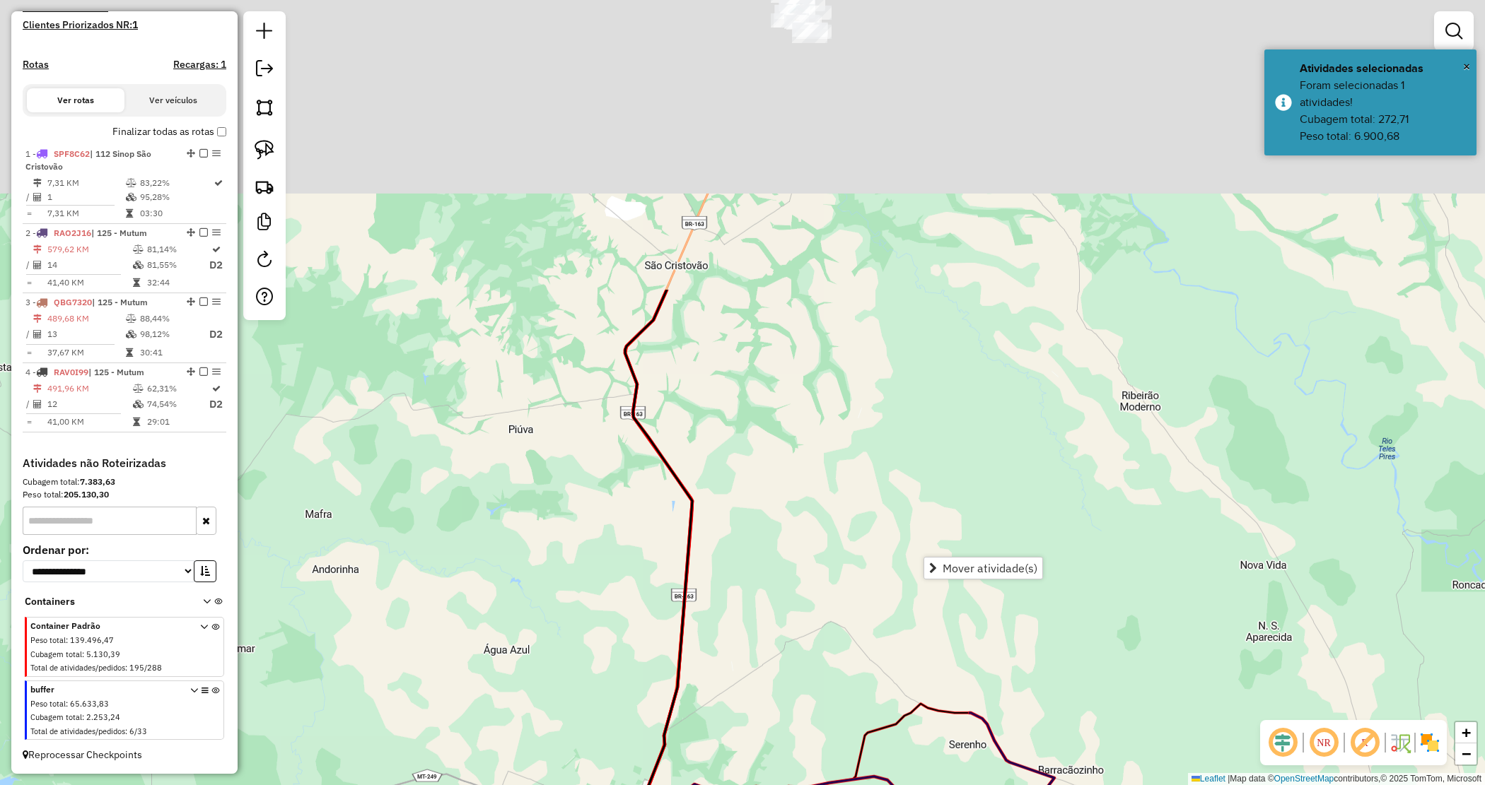
drag, startPoint x: 771, startPoint y: 300, endPoint x: 707, endPoint y: 521, distance: 229.8
click at [747, 669] on div "Janela de atendimento Grade de atendimento Capacidade Transportadoras Veículos …" at bounding box center [742, 392] width 1485 height 785
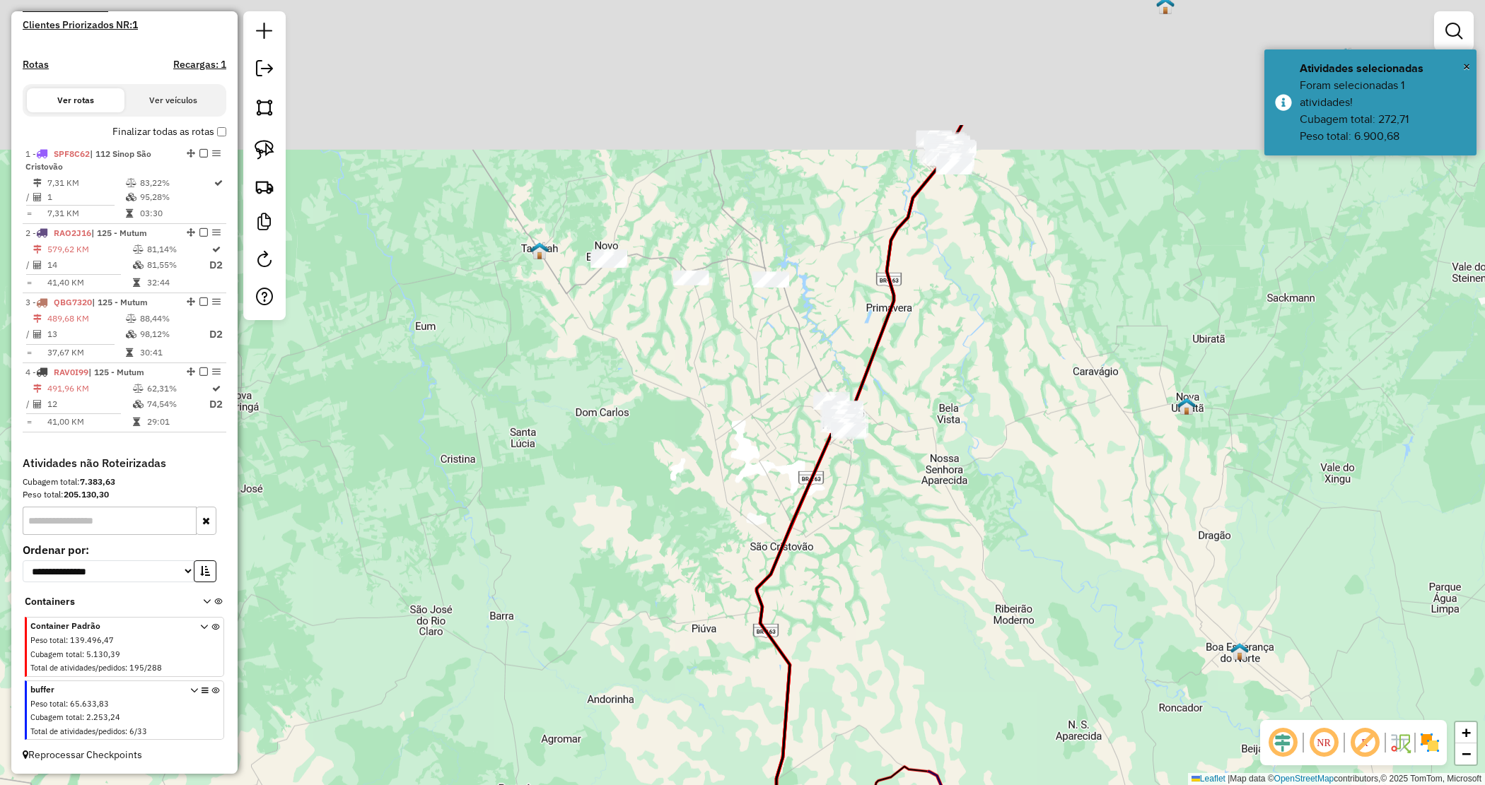
drag, startPoint x: 556, startPoint y: 204, endPoint x: 711, endPoint y: 415, distance: 261.6
click at [711, 415] on div "Janela de atendimento Grade de atendimento Capacidade Transportadoras Veículos …" at bounding box center [742, 392] width 1485 height 785
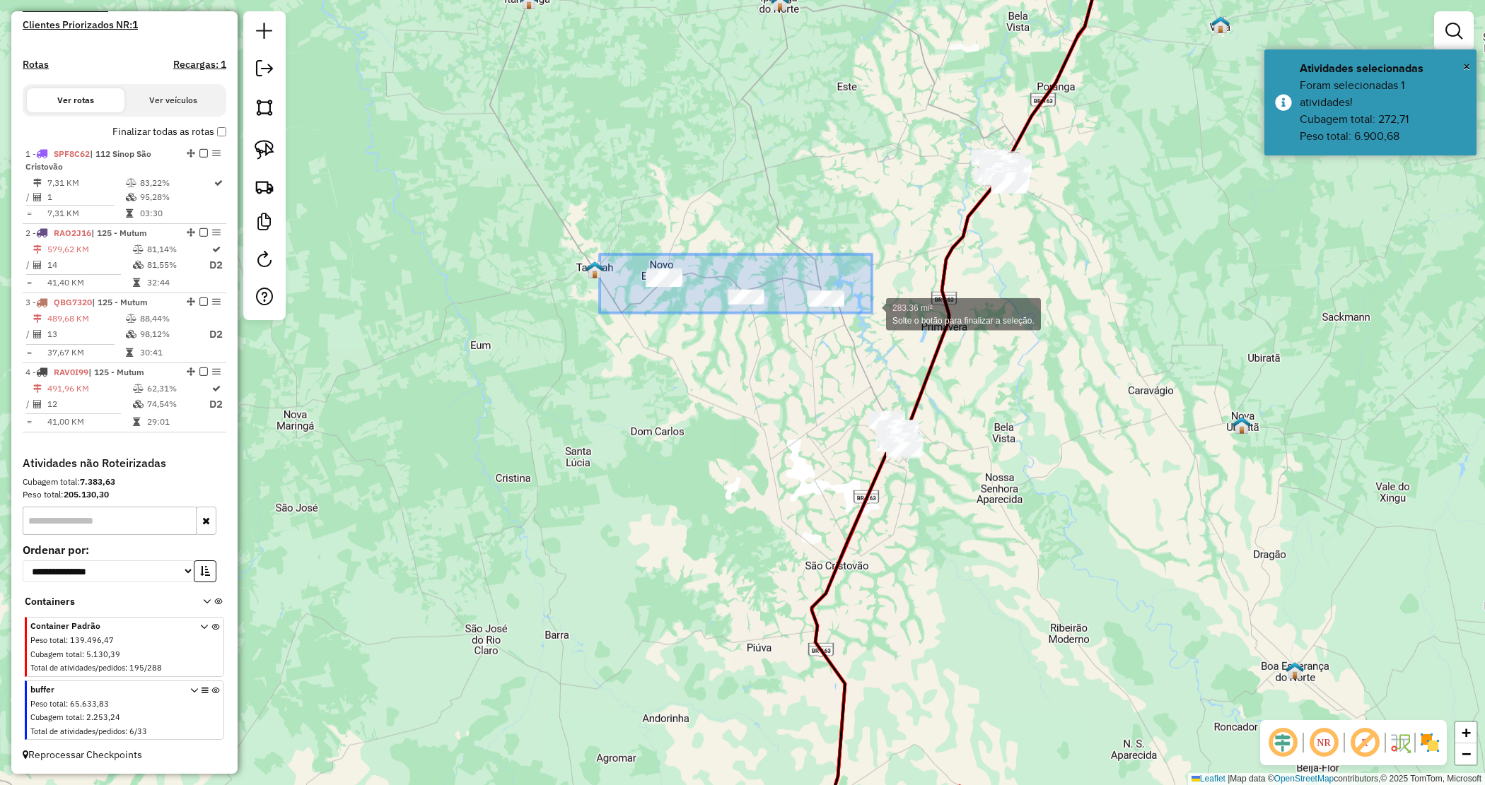
drag, startPoint x: 600, startPoint y: 255, endPoint x: 872, endPoint y: 313, distance: 278.4
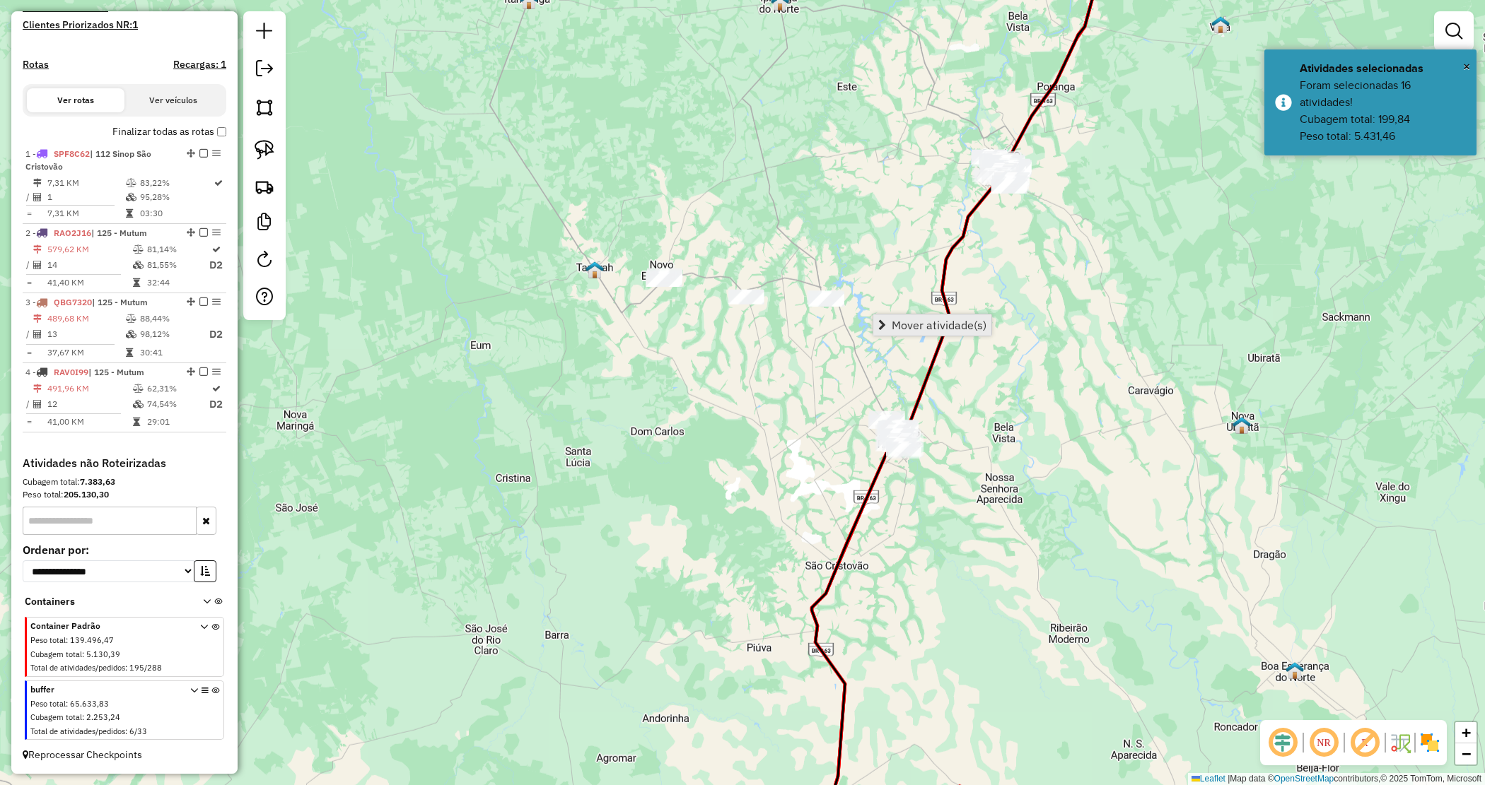
click at [894, 327] on span "Mover atividade(s)" at bounding box center [939, 325] width 95 height 11
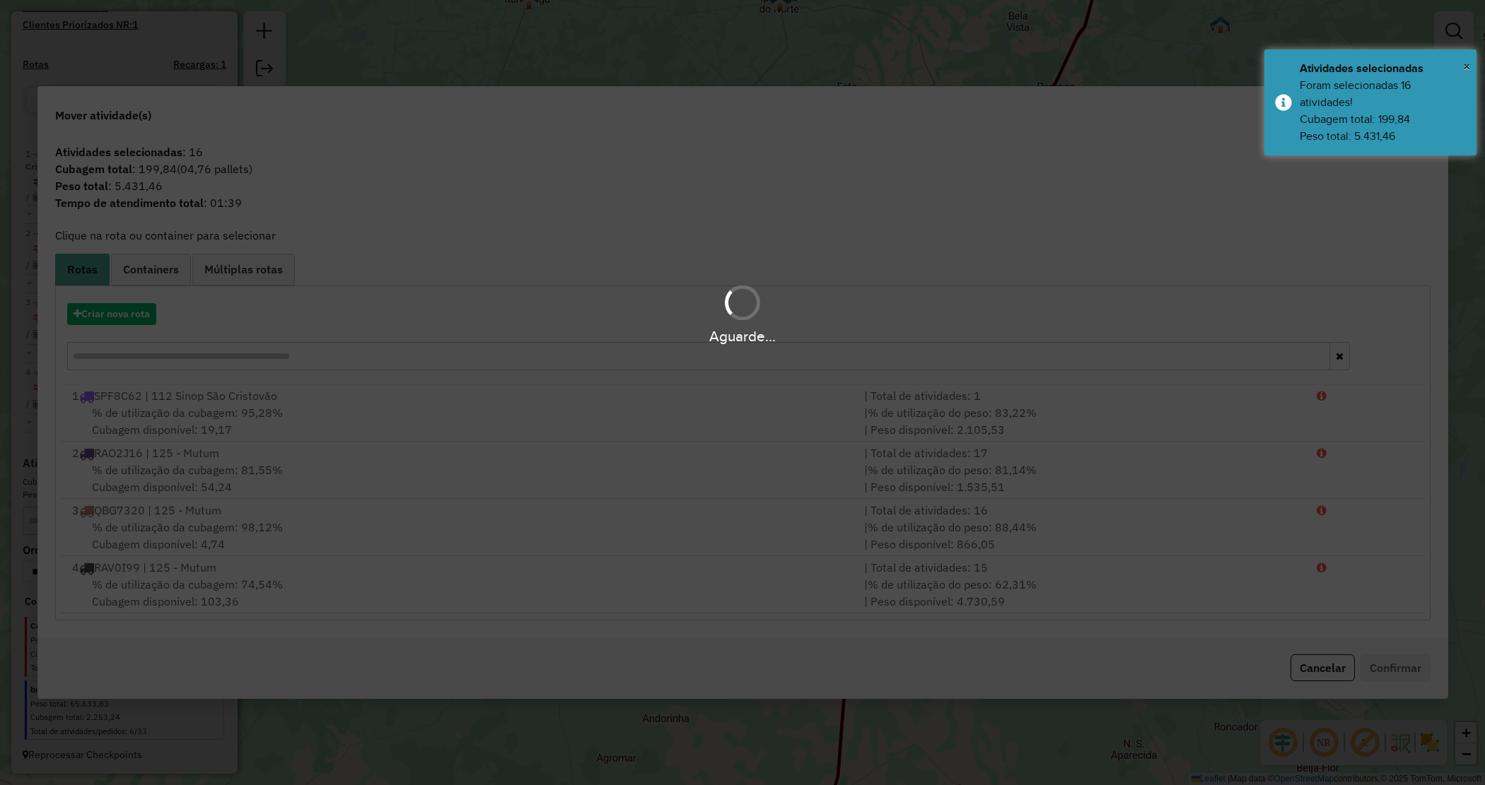
click at [127, 320] on hb-app "Aguarde... Pop-up bloqueado! Seu navegador bloqueou automáticamente a abertura …" at bounding box center [742, 392] width 1485 height 785
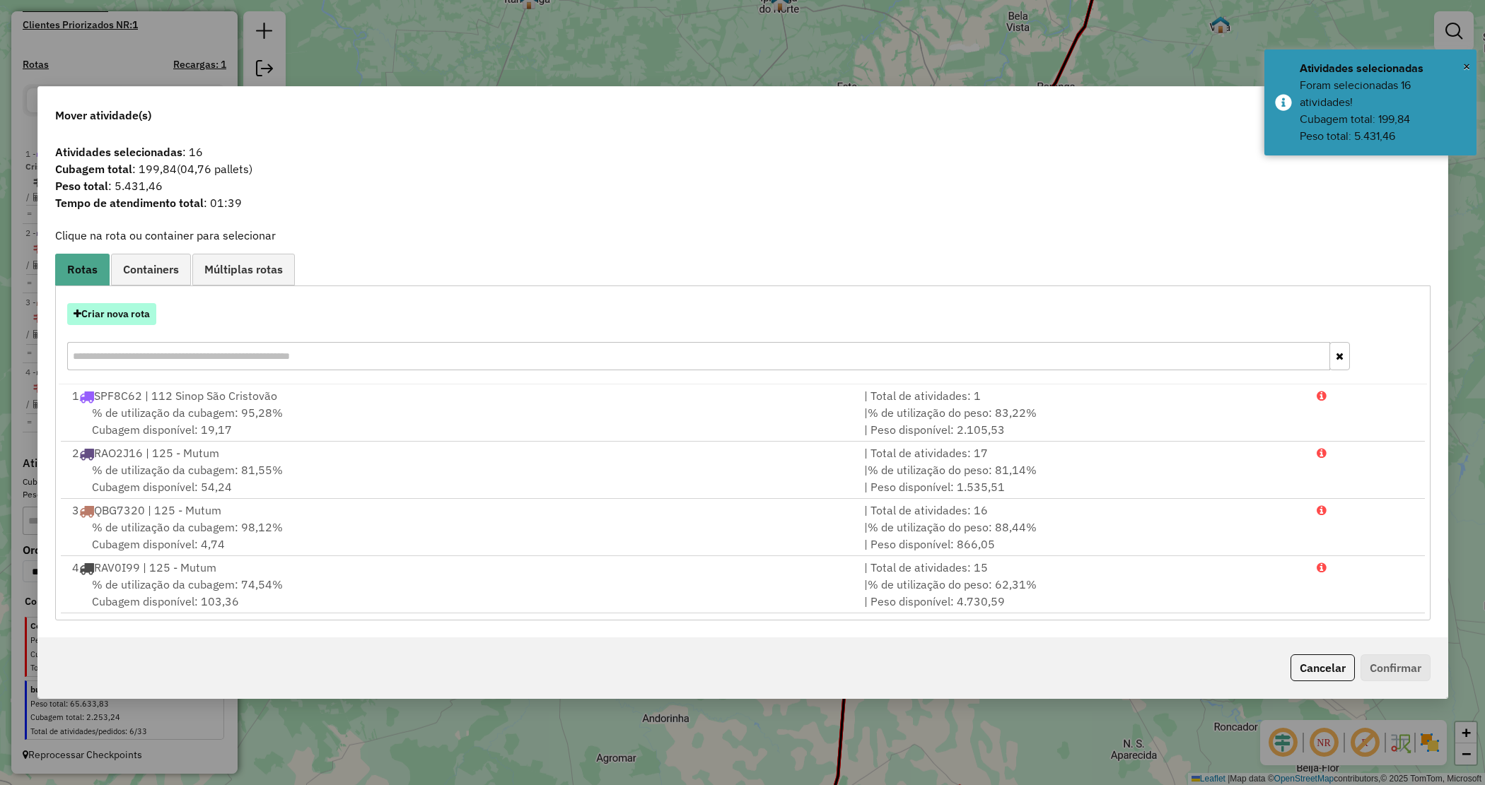
click at [143, 318] on button "Criar nova rota" at bounding box center [111, 314] width 89 height 22
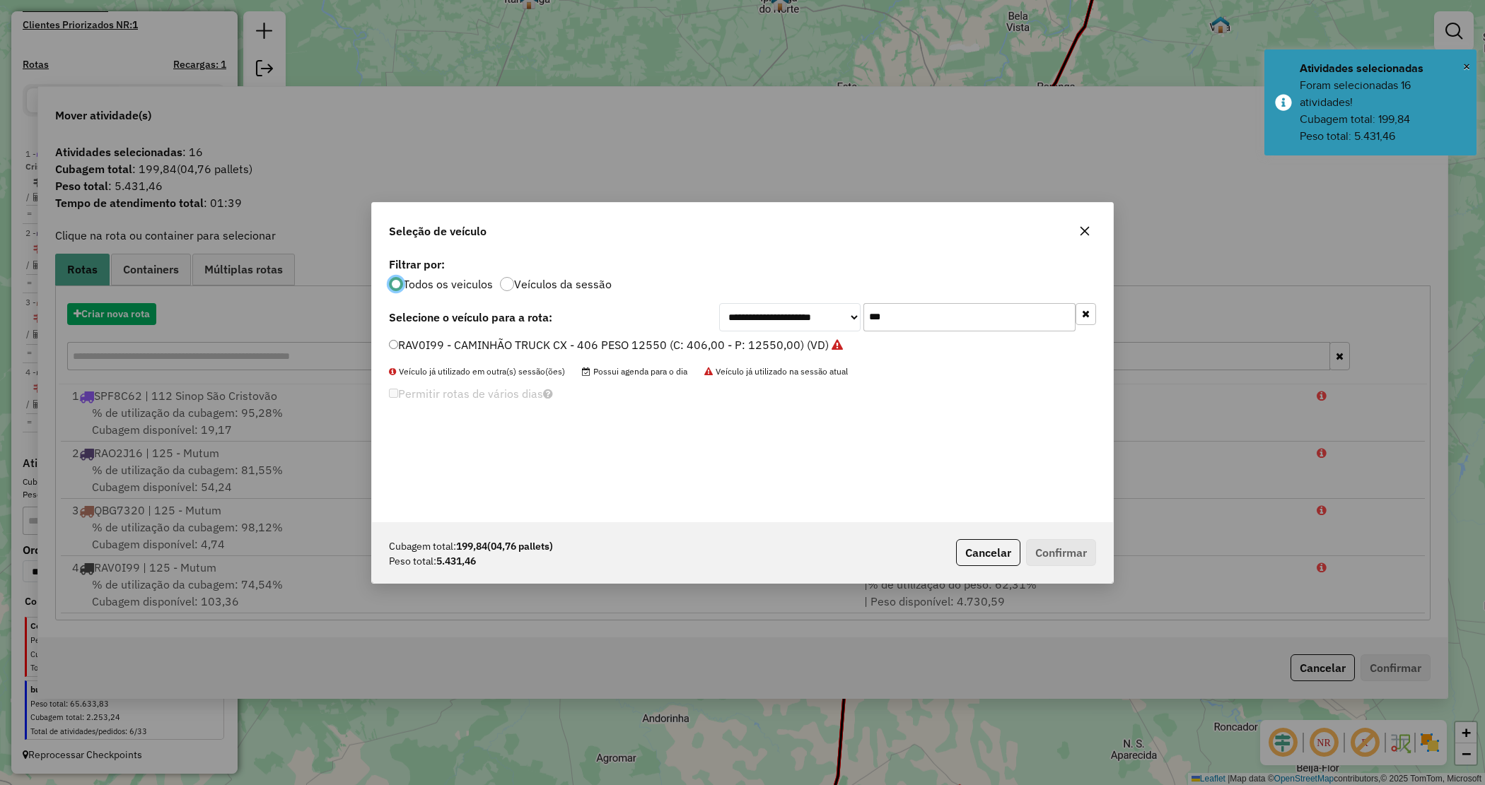
scroll to position [7, 4]
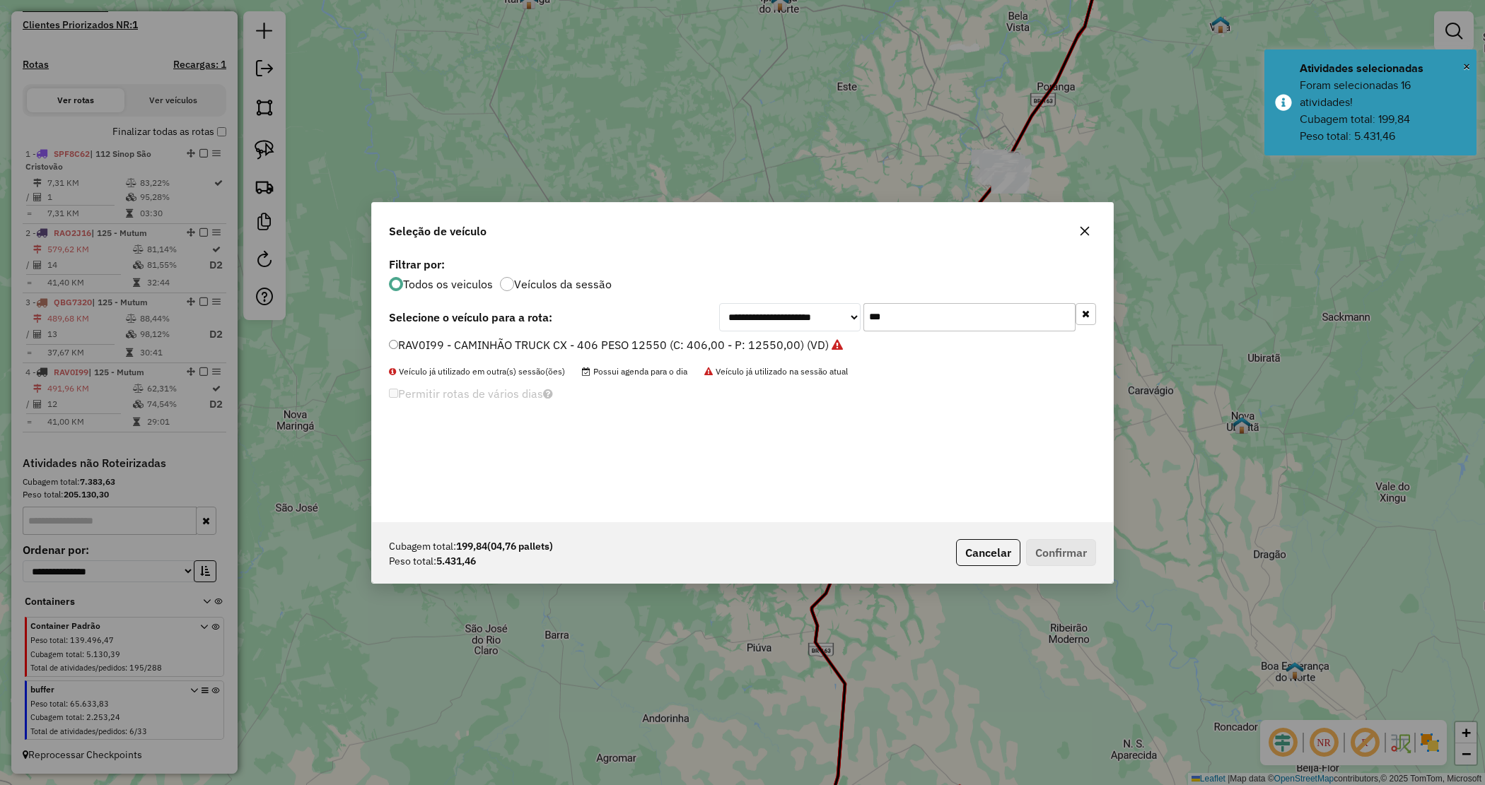
drag, startPoint x: 783, startPoint y: 311, endPoint x: 767, endPoint y: 304, distance: 17.1
click at [771, 305] on div "**********" at bounding box center [907, 317] width 377 height 28
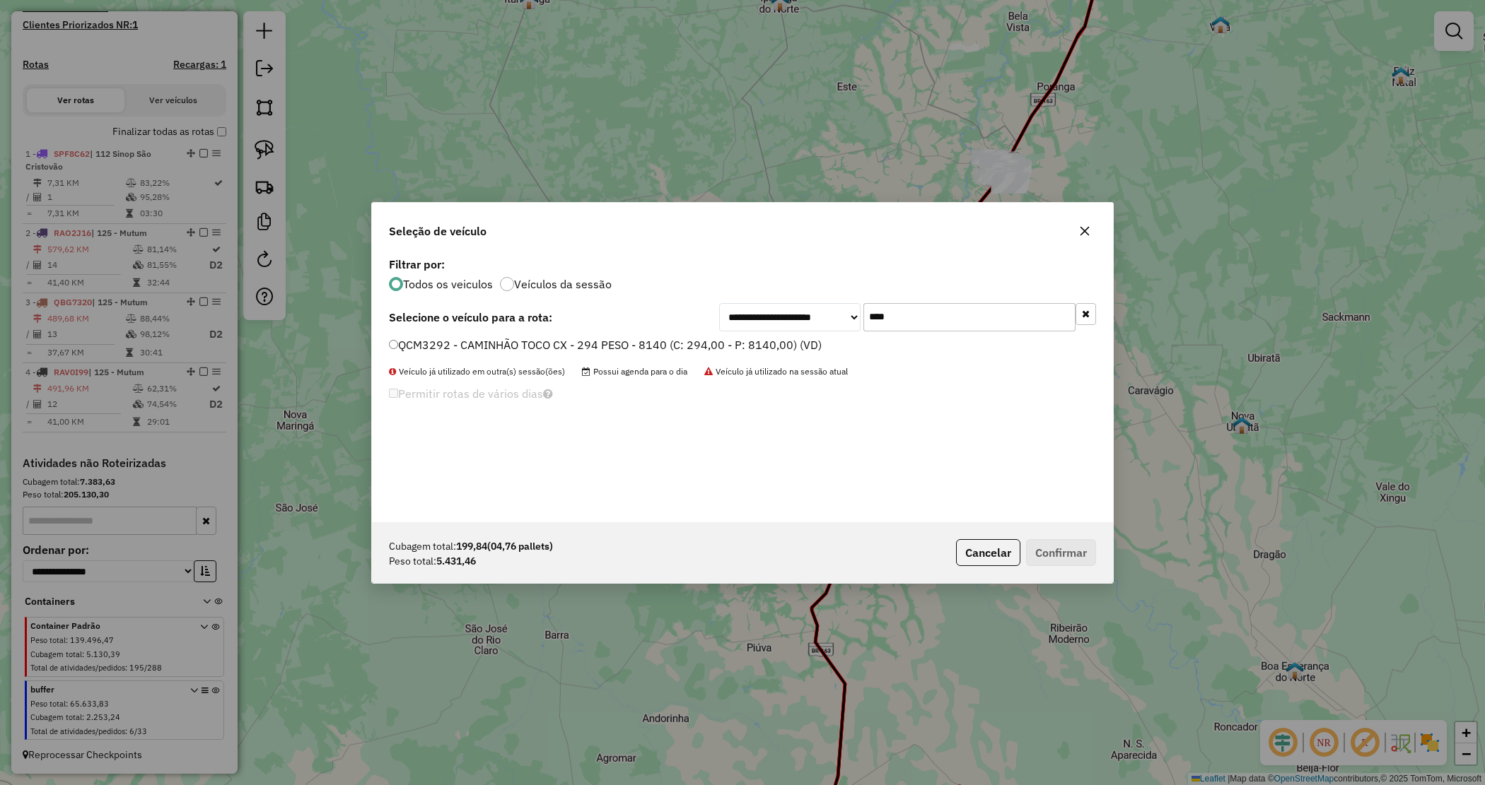
type input "****"
click at [748, 341] on label "QCM3292 - CAMINHÃO TOCO CX - 294 PESO - 8140 (C: 294,00 - P: 8140,00) (VD)" at bounding box center [605, 345] width 433 height 17
click at [1044, 560] on button "Confirmar" at bounding box center [1061, 552] width 70 height 27
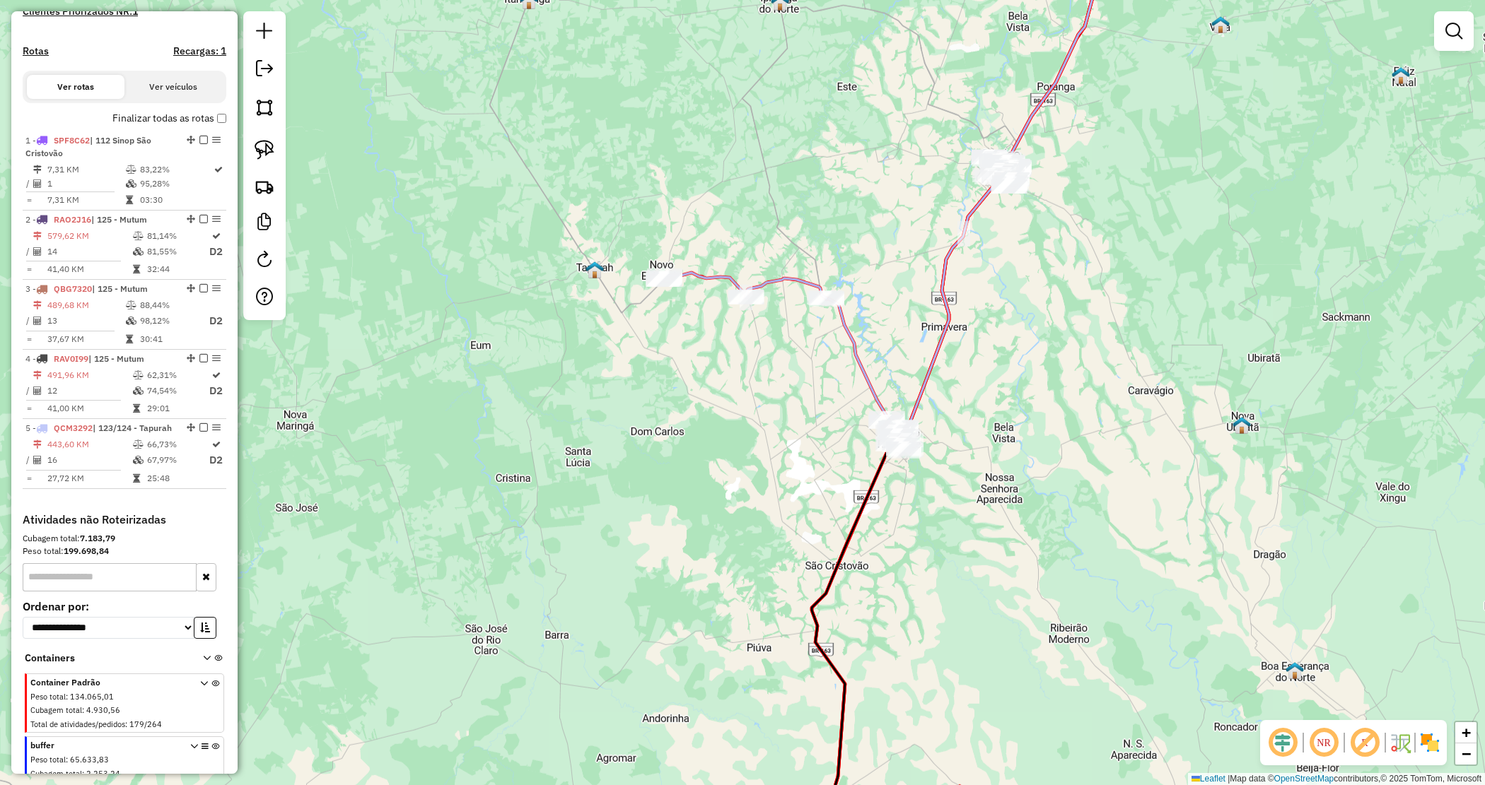
click at [955, 463] on div "Janela de atendimento Grade de atendimento Capacidade Transportadoras Veículos …" at bounding box center [742, 392] width 1485 height 785
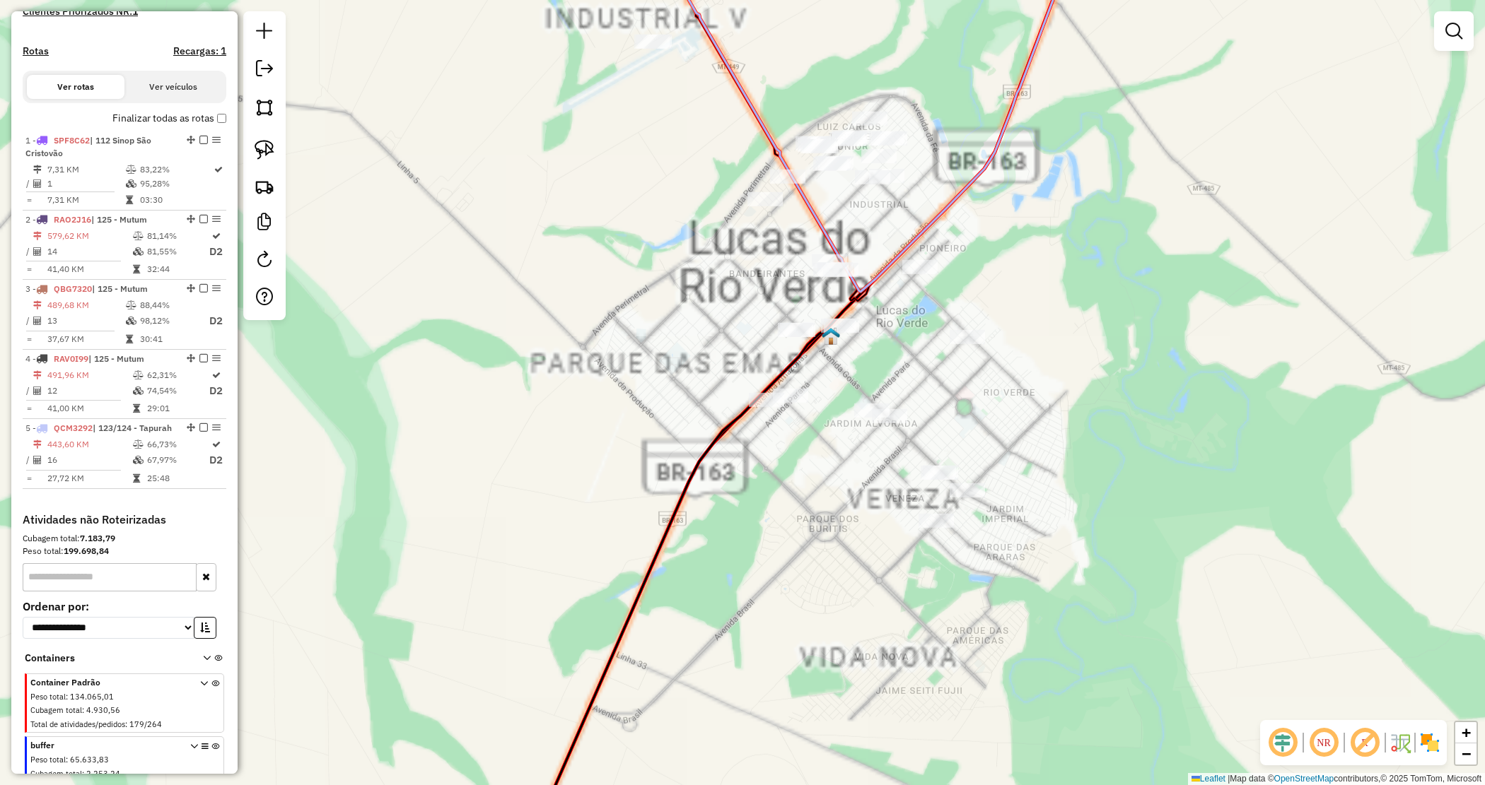
click at [1008, 428] on div "Janela de atendimento Grade de atendimento Capacidade Transportadoras Veículos …" at bounding box center [742, 392] width 1485 height 785
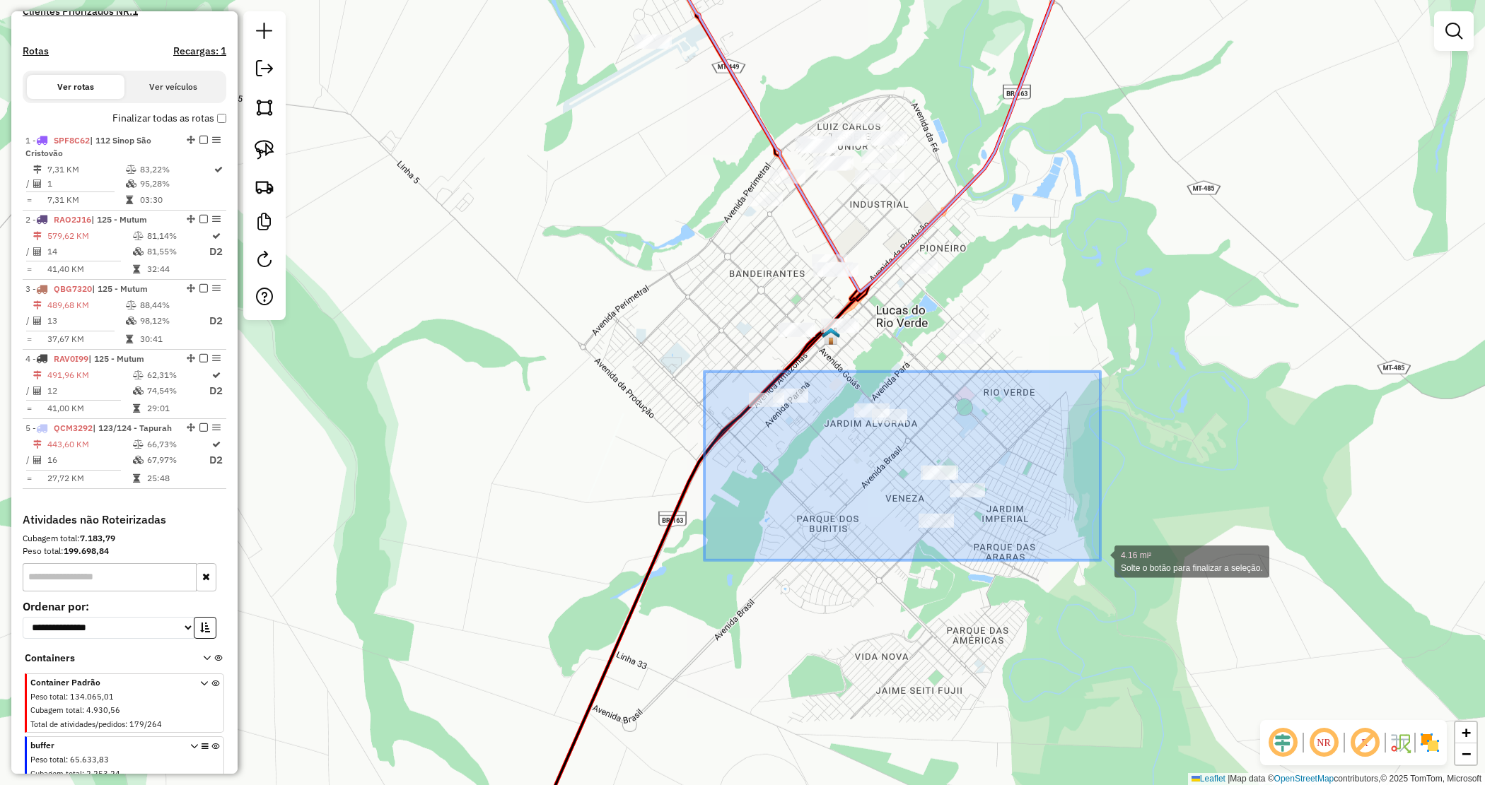
drag, startPoint x: 704, startPoint y: 372, endPoint x: 1119, endPoint y: 567, distance: 458.6
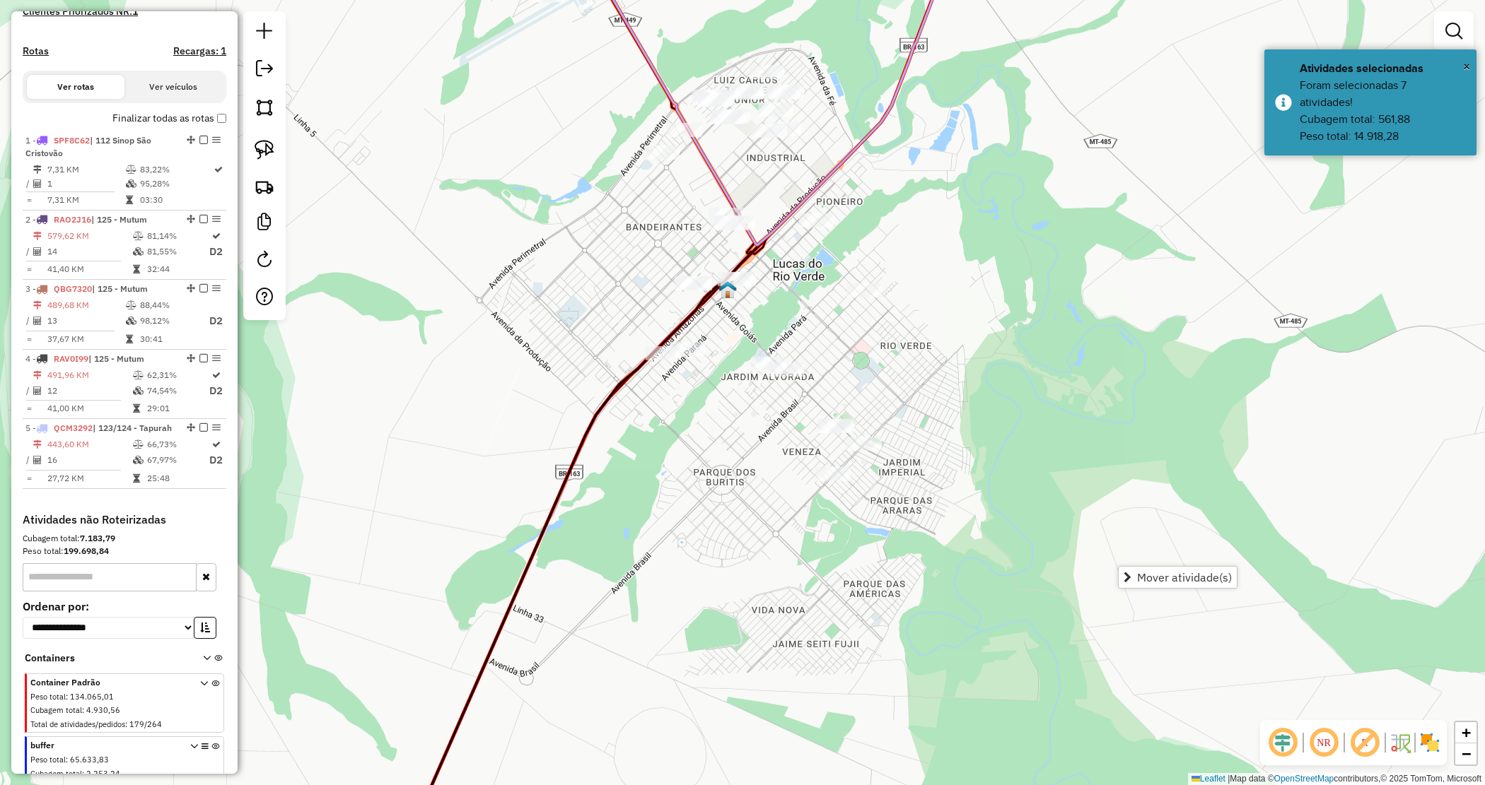
drag, startPoint x: 1005, startPoint y: 472, endPoint x: 854, endPoint y: 425, distance: 158.3
click at [959, 450] on div "Janela de atendimento Grade de atendimento Capacidade Transportadoras Veículos …" at bounding box center [742, 392] width 1485 height 785
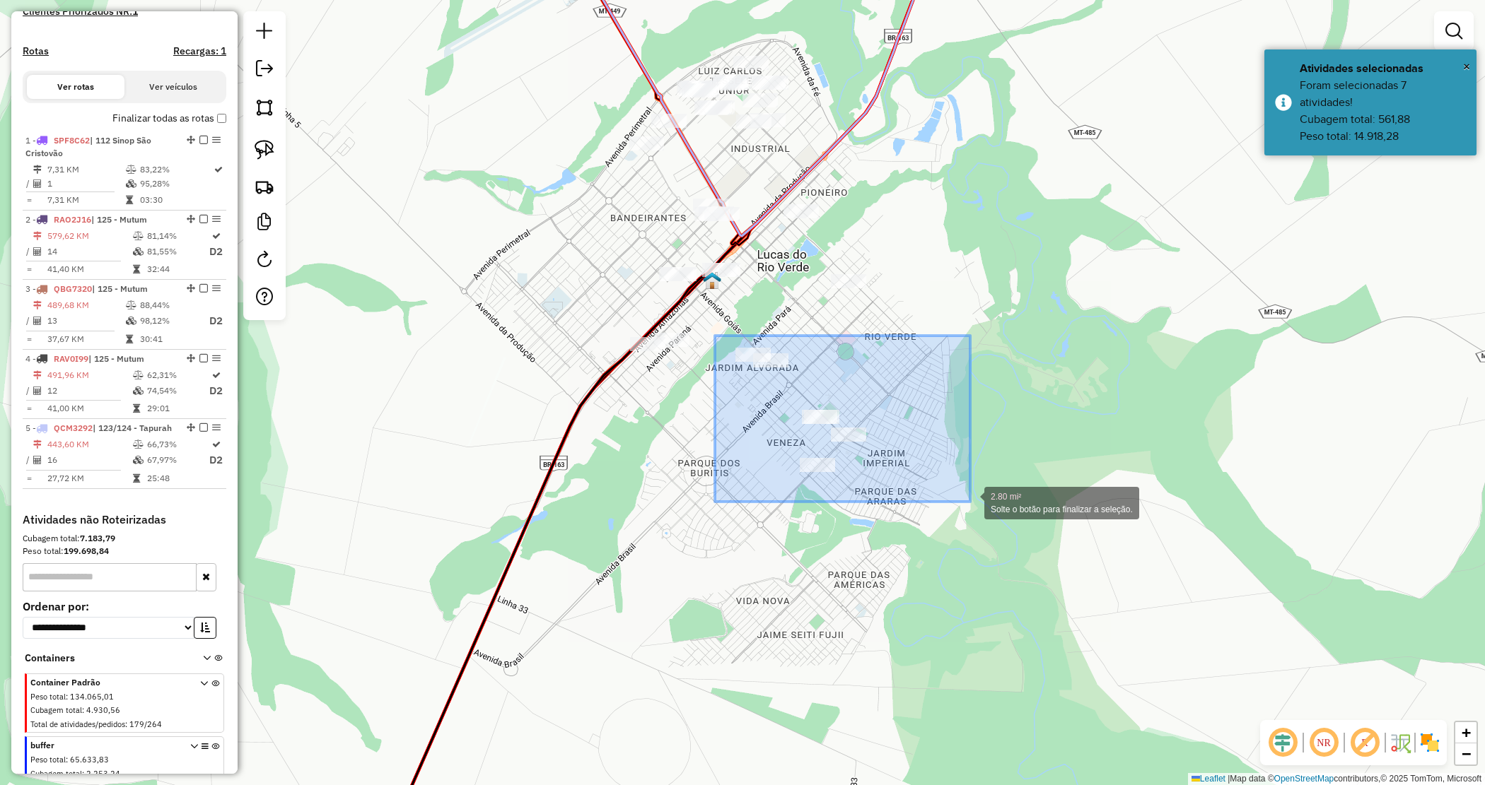
drag, startPoint x: 715, startPoint y: 341, endPoint x: 970, endPoint y: 502, distance: 301.3
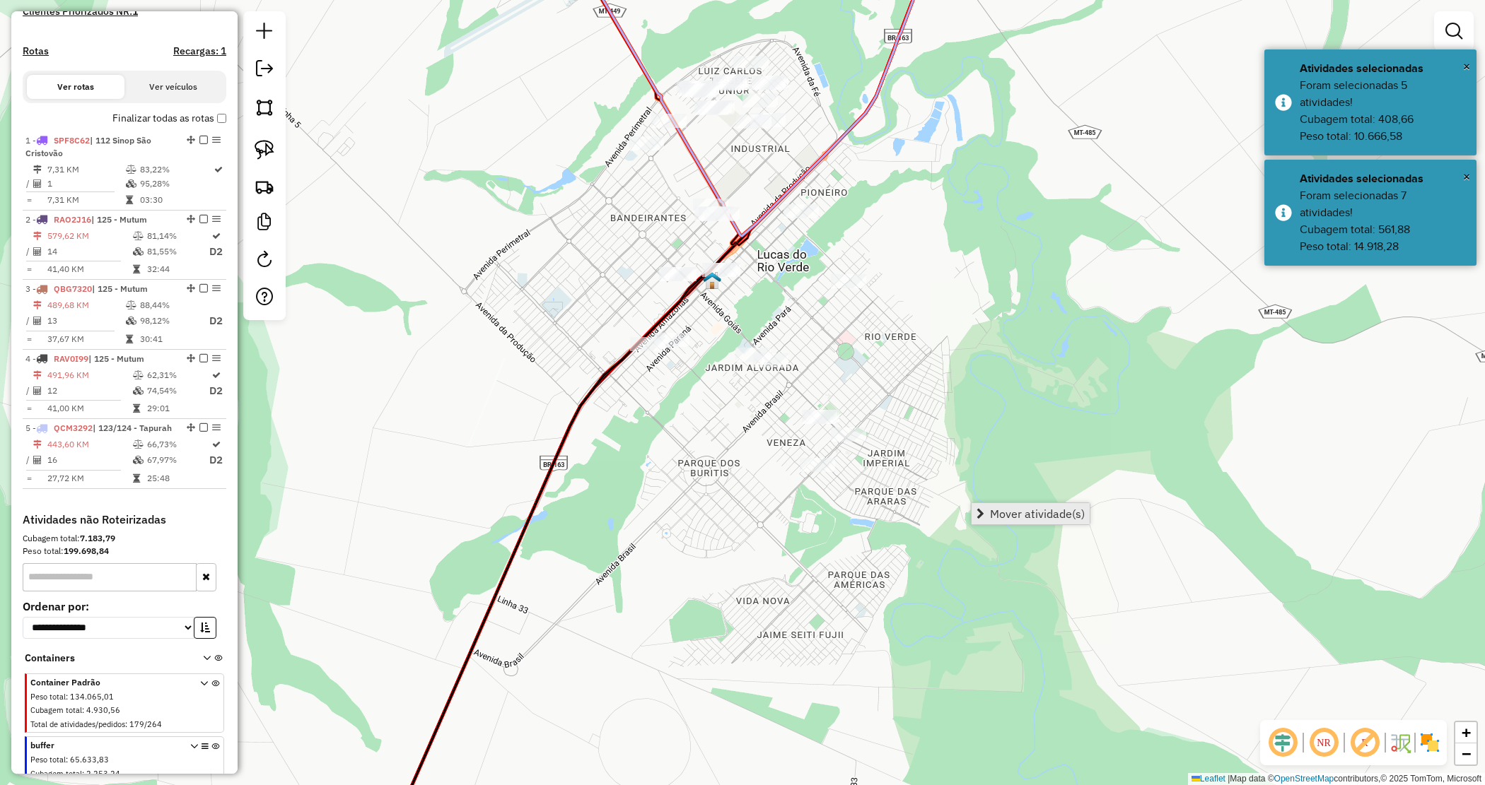
click at [1003, 515] on span "Mover atividade(s)" at bounding box center [1037, 513] width 95 height 11
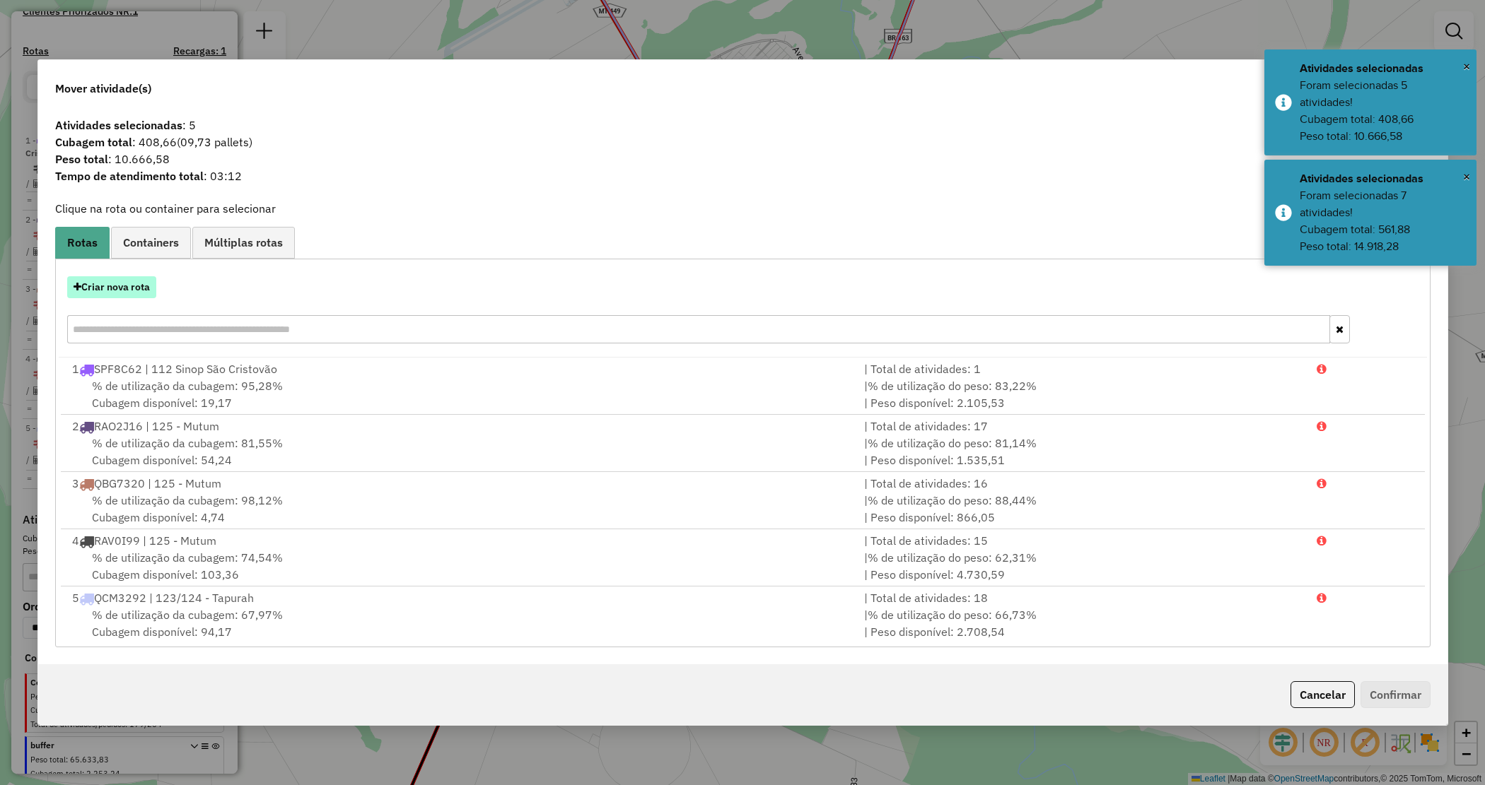
click at [136, 292] on button "Criar nova rota" at bounding box center [111, 287] width 89 height 22
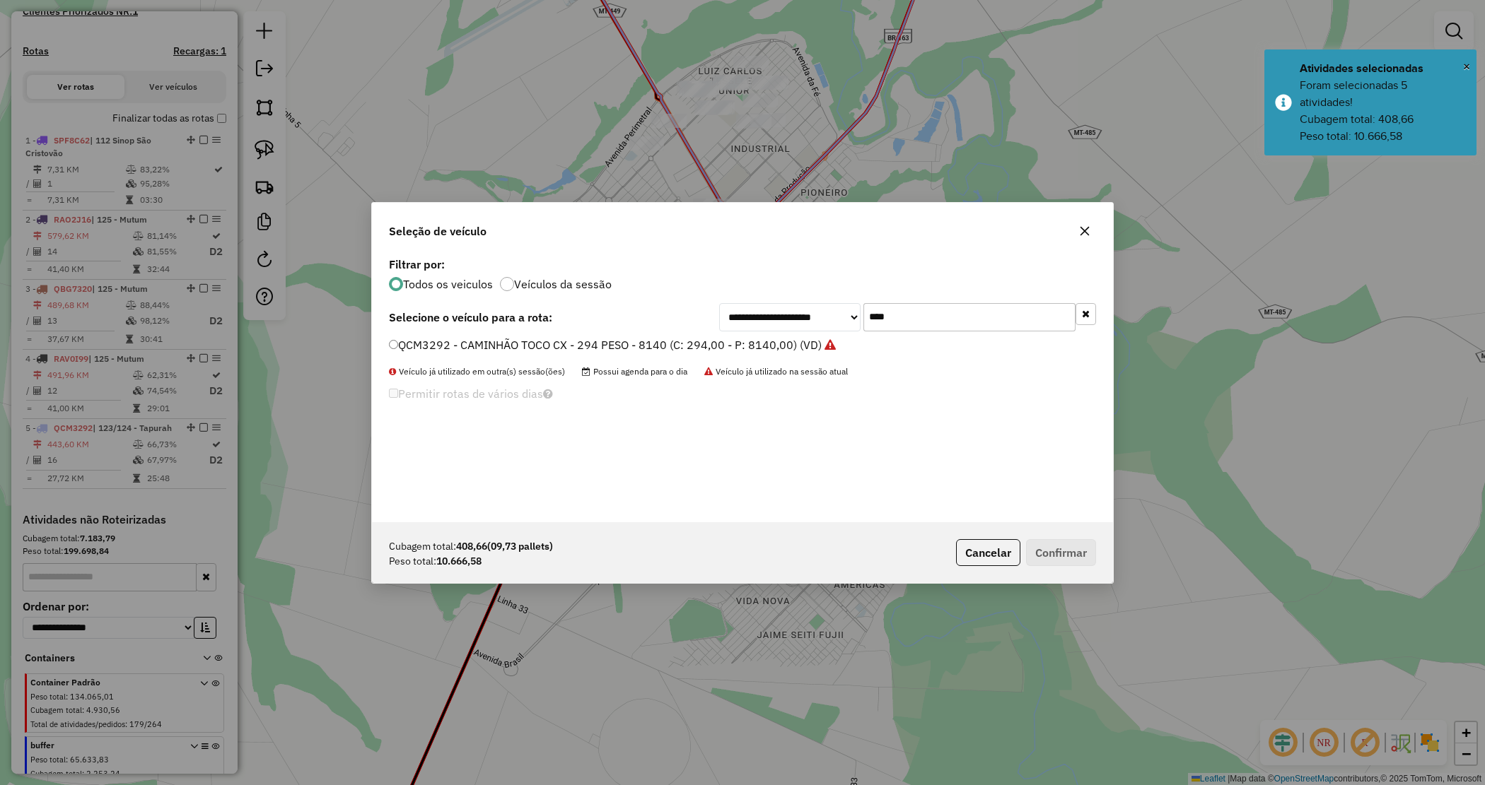
drag, startPoint x: 889, startPoint y: 320, endPoint x: 822, endPoint y: 304, distance: 68.3
click at [822, 305] on div "**********" at bounding box center [907, 317] width 377 height 28
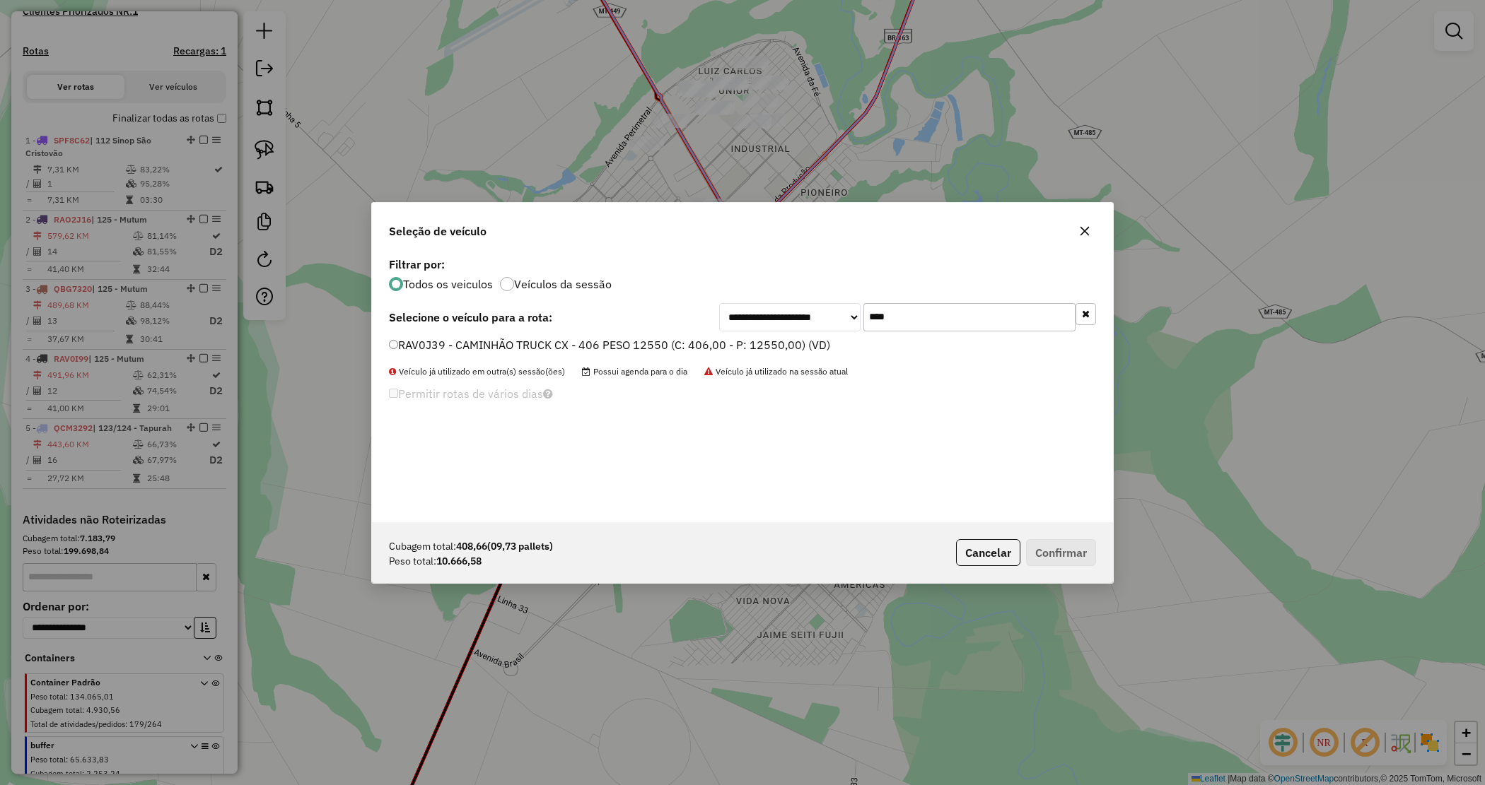
type input "****"
click at [754, 347] on label "RAV0J39 - CAMINHÃO TRUCK CX - 406 PESO 12550 (C: 406,00 - P: 12550,00) (VD)" at bounding box center [609, 345] width 441 height 17
click at [1033, 542] on button "Confirmar" at bounding box center [1061, 552] width 70 height 27
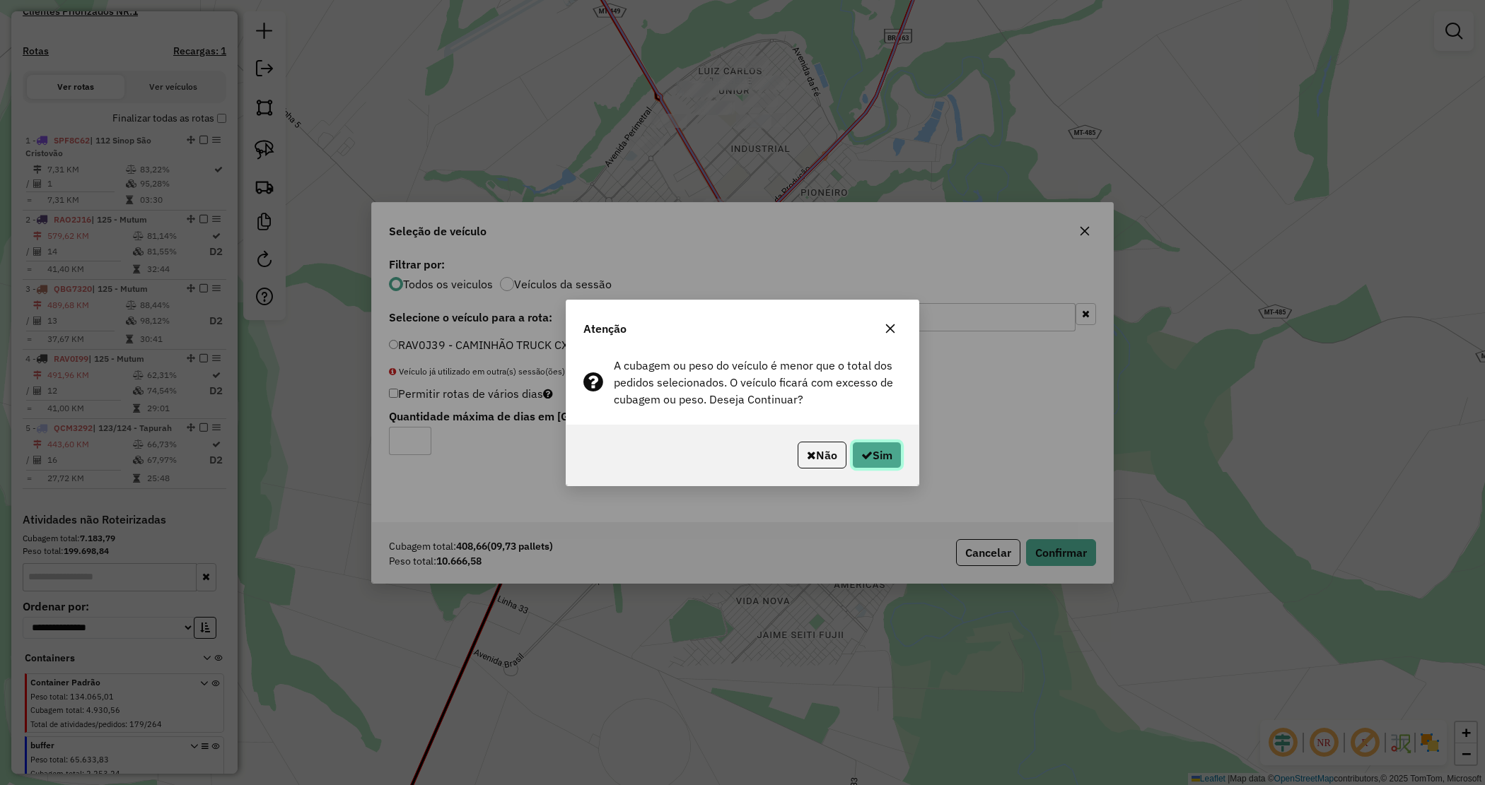
drag, startPoint x: 886, startPoint y: 454, endPoint x: 736, endPoint y: 478, distance: 151.8
click at [884, 454] on button "Sim" at bounding box center [876, 455] width 49 height 27
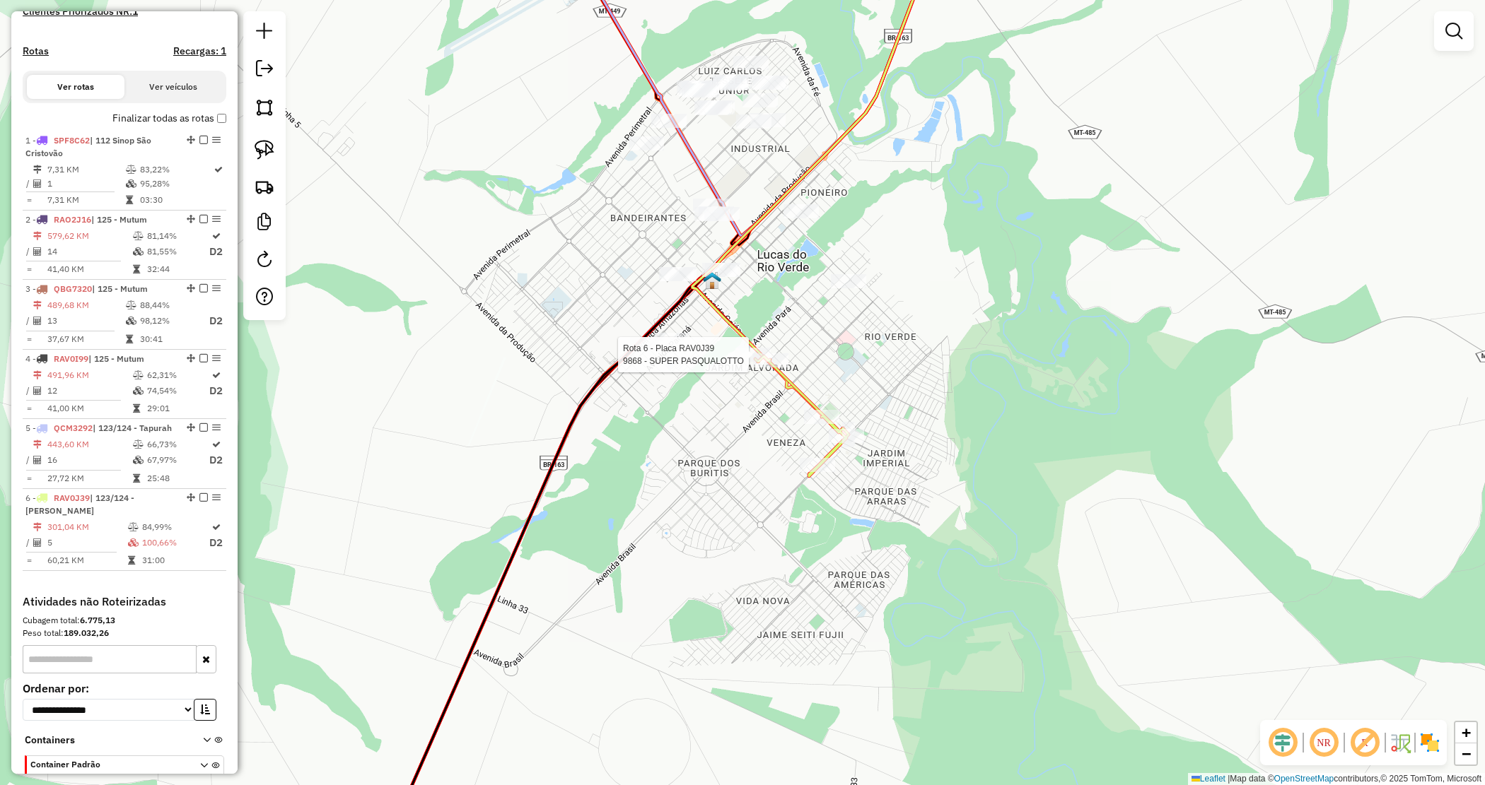
scroll to position [549, 0]
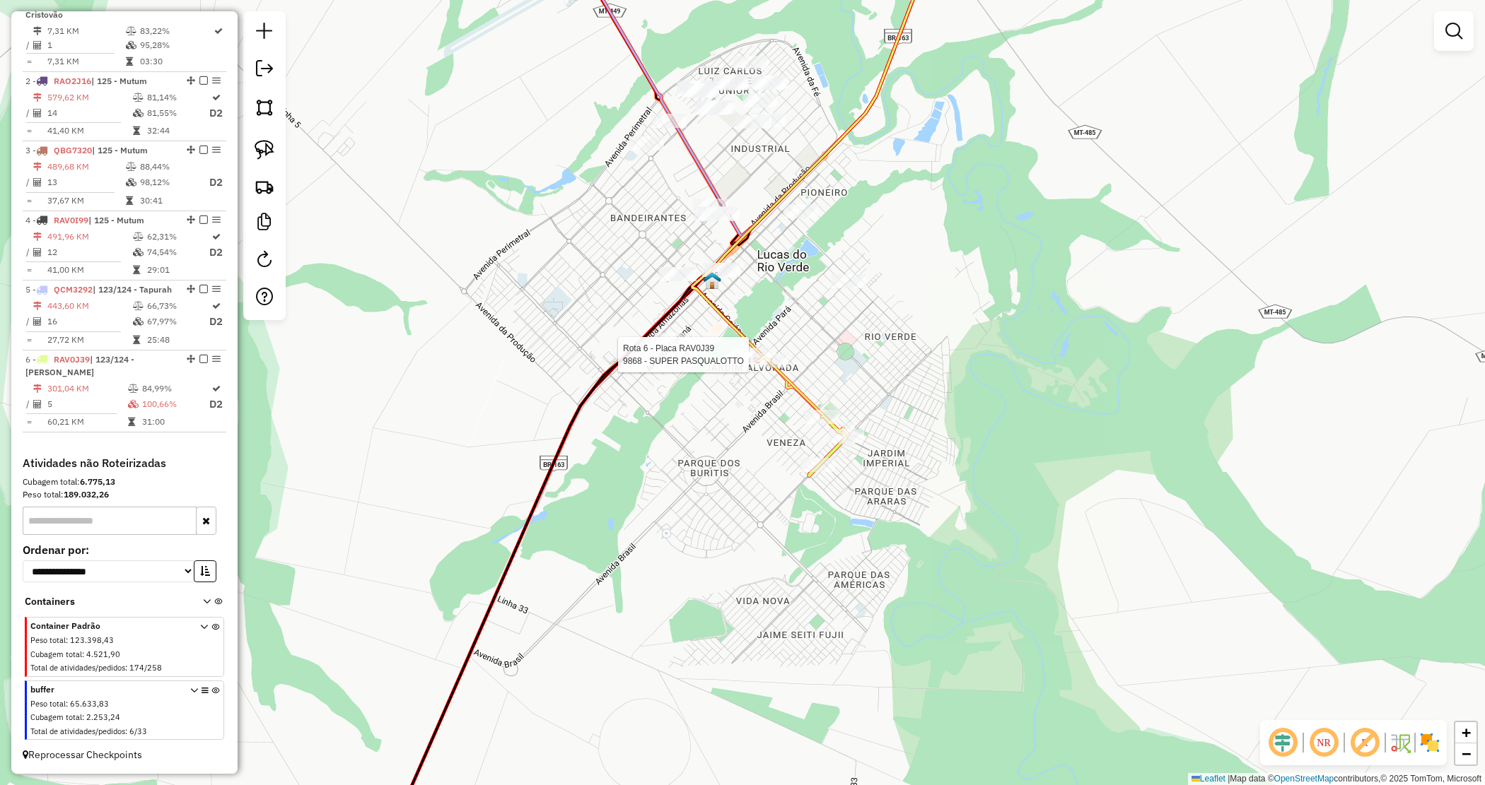
select select "*********"
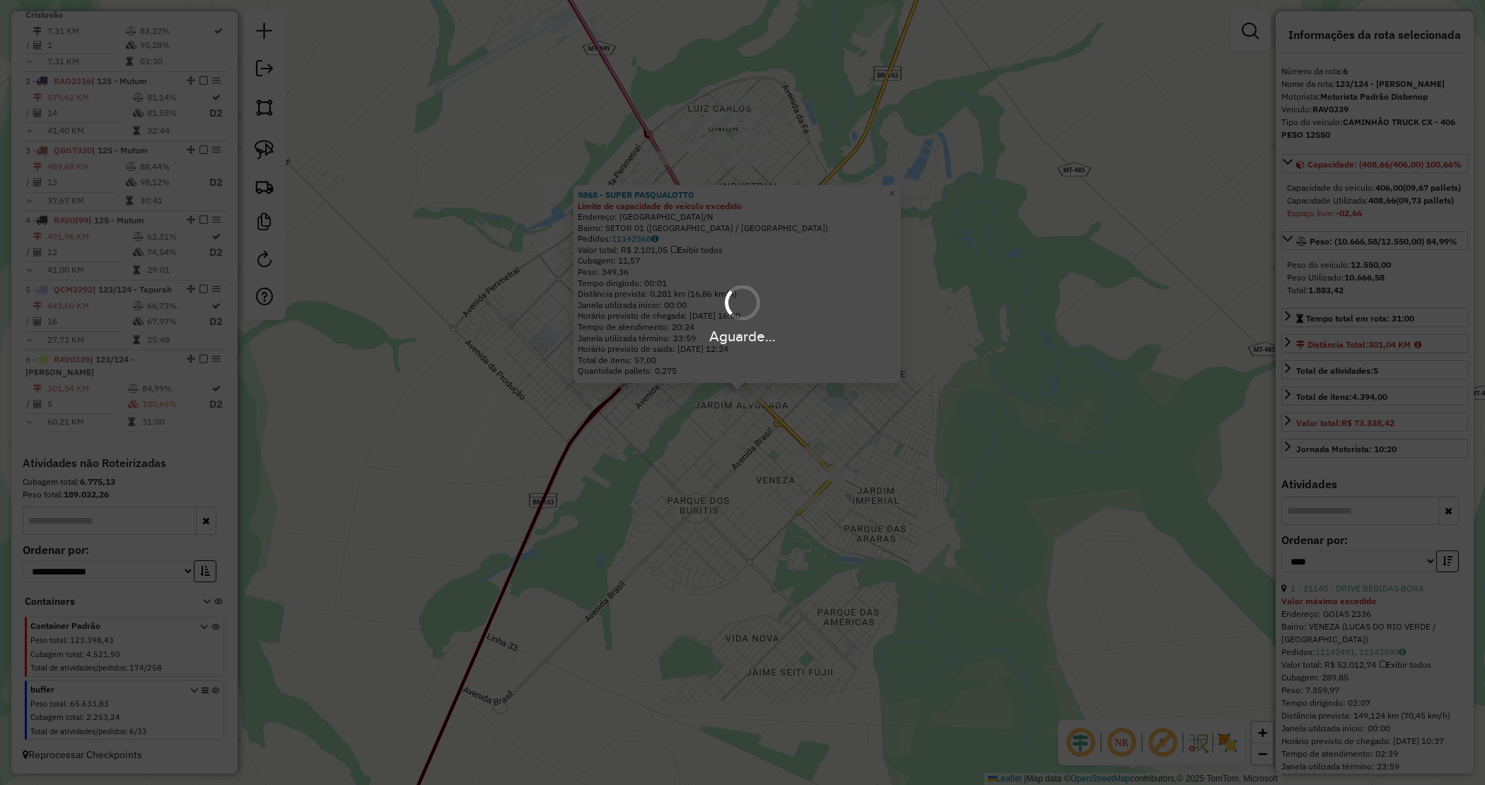
scroll to position [546, 0]
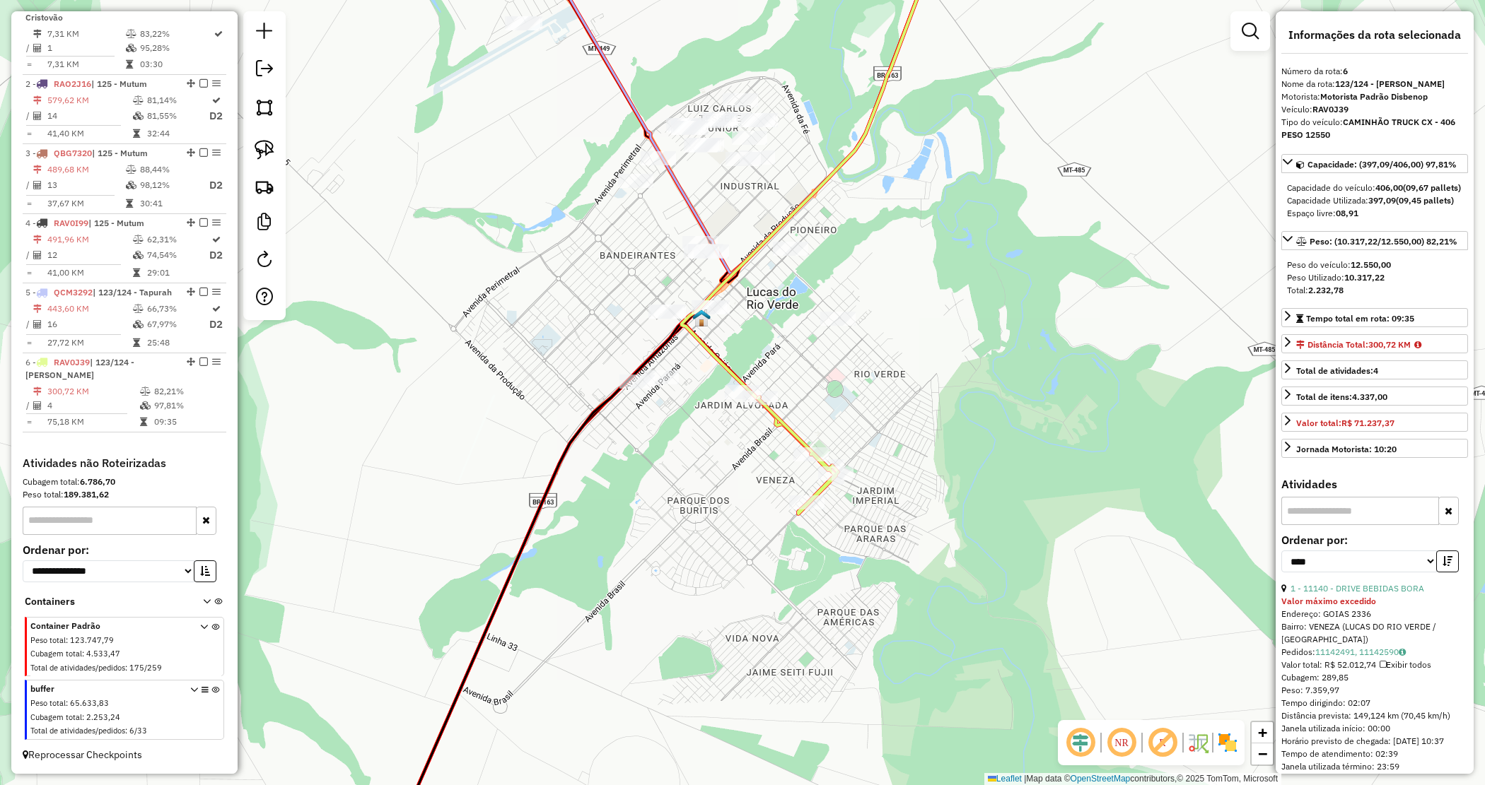
click at [860, 426] on div "Janela de atendimento Grade de atendimento Capacidade Transportadoras Veículos …" at bounding box center [742, 392] width 1485 height 785
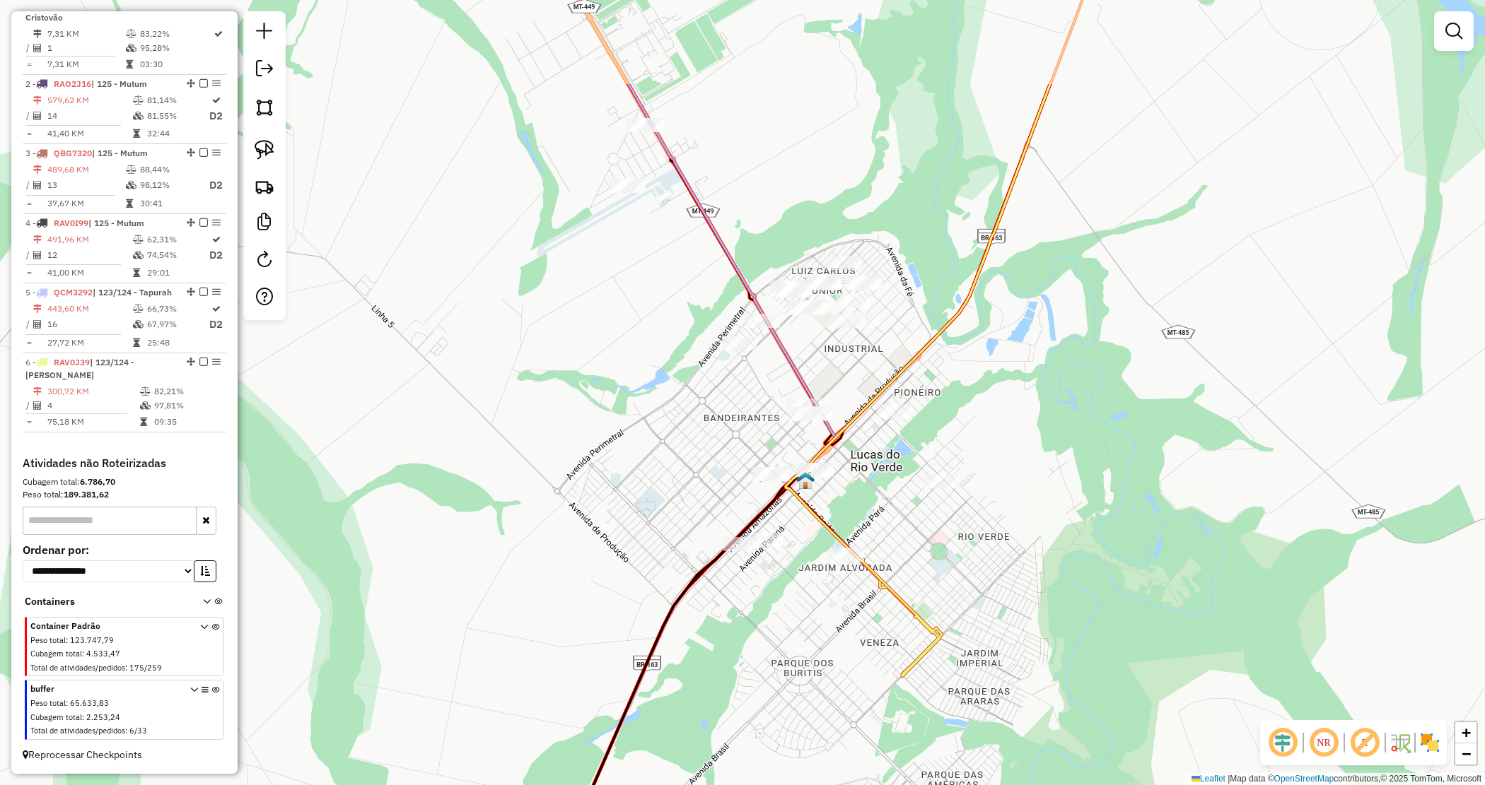
drag, startPoint x: 875, startPoint y: 433, endPoint x: 976, endPoint y: 589, distance: 185.5
click at [978, 594] on div "Janela de atendimento Grade de atendimento Capacidade Transportadoras Veículos …" at bounding box center [742, 392] width 1485 height 785
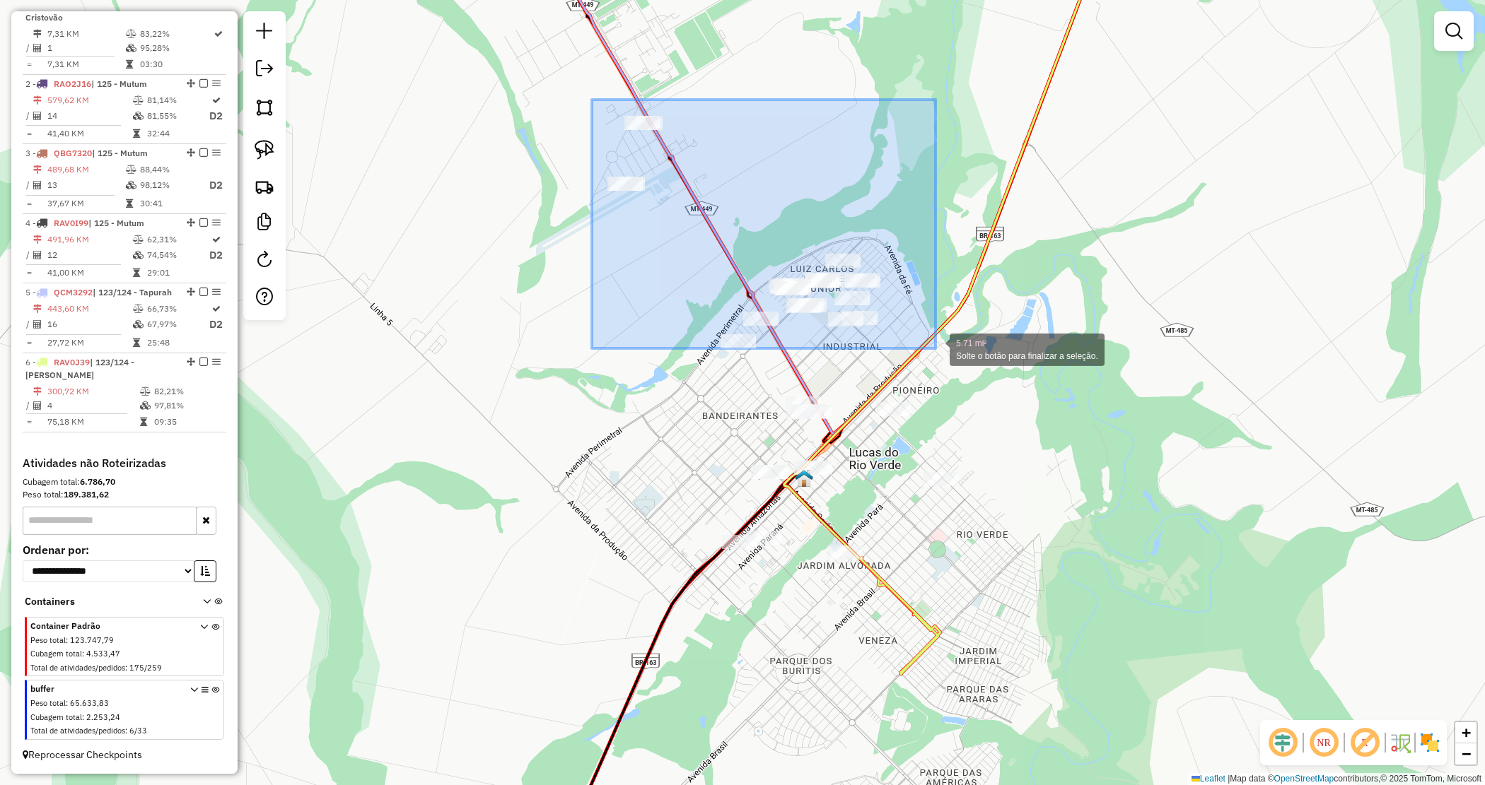
drag, startPoint x: 637, startPoint y: 132, endPoint x: 935, endPoint y: 349, distance: 368.0
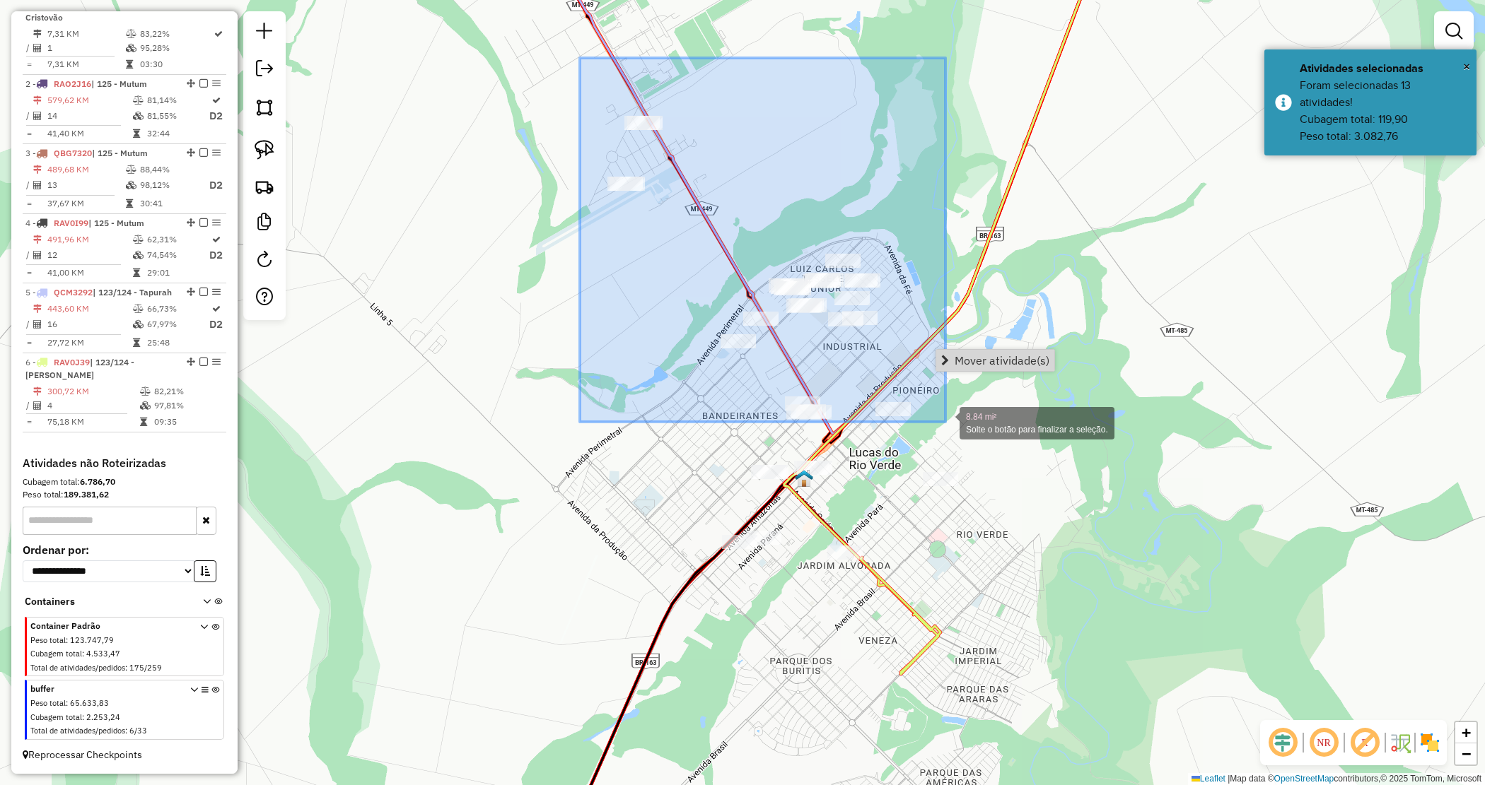
drag, startPoint x: 637, startPoint y: 135, endPoint x: 945, endPoint y: 422, distance: 421.2
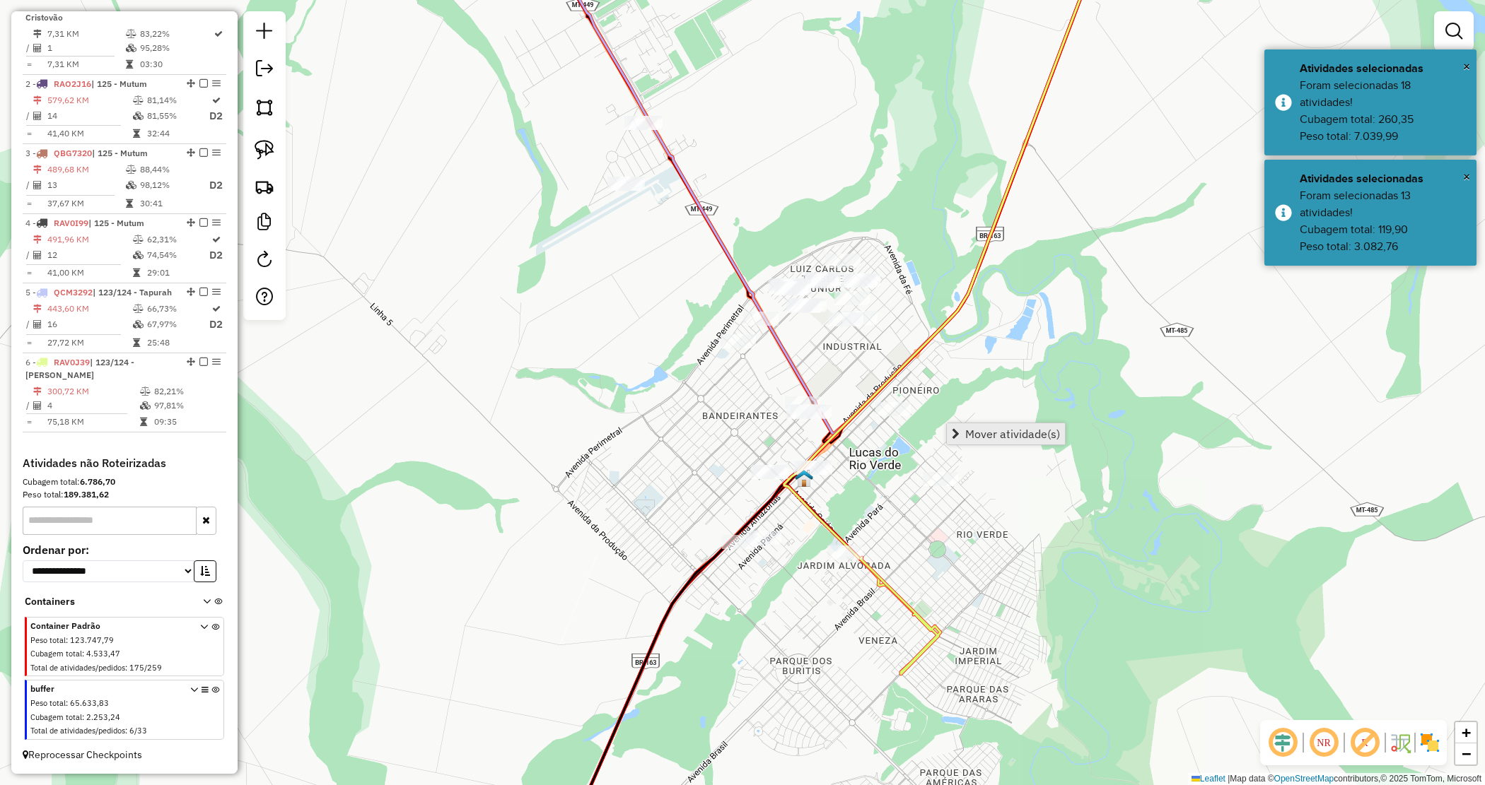
click at [995, 428] on span "Mover atividade(s)" at bounding box center [1012, 433] width 95 height 11
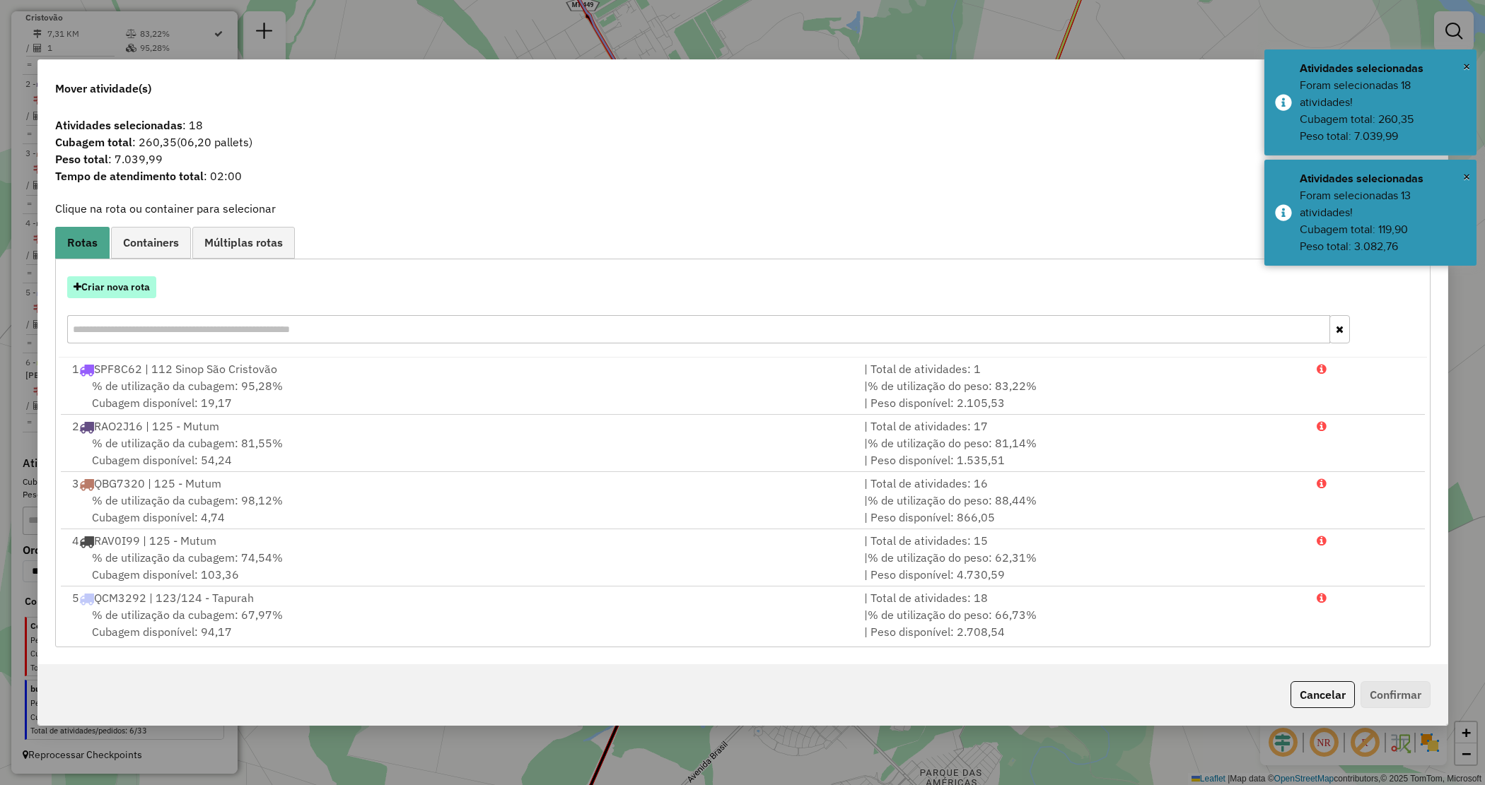
click at [100, 288] on button "Criar nova rota" at bounding box center [111, 287] width 89 height 22
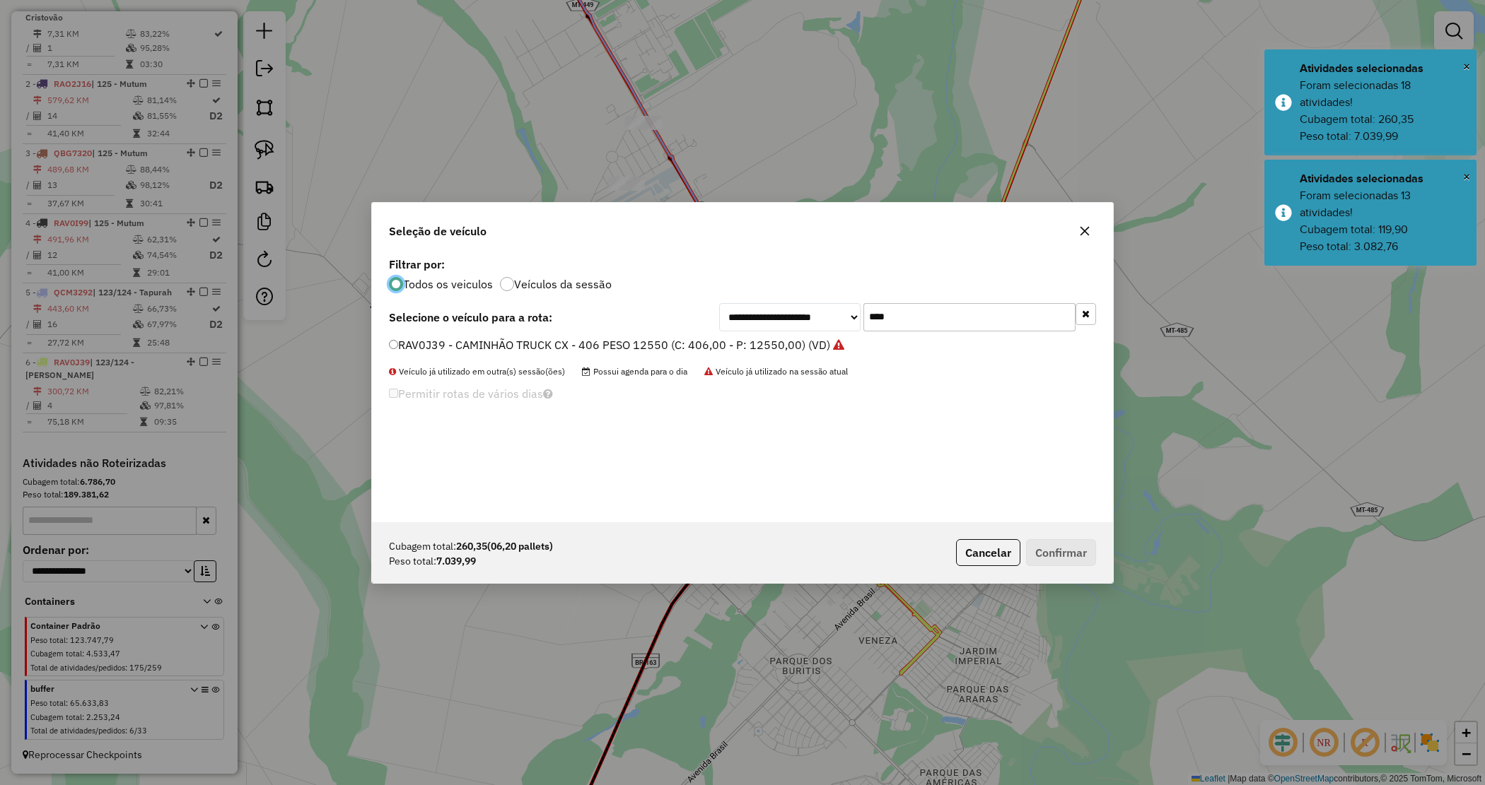
scroll to position [7, 4]
drag, startPoint x: 977, startPoint y: 312, endPoint x: 829, endPoint y: 297, distance: 148.6
click at [829, 297] on div "**********" at bounding box center [742, 388] width 741 height 269
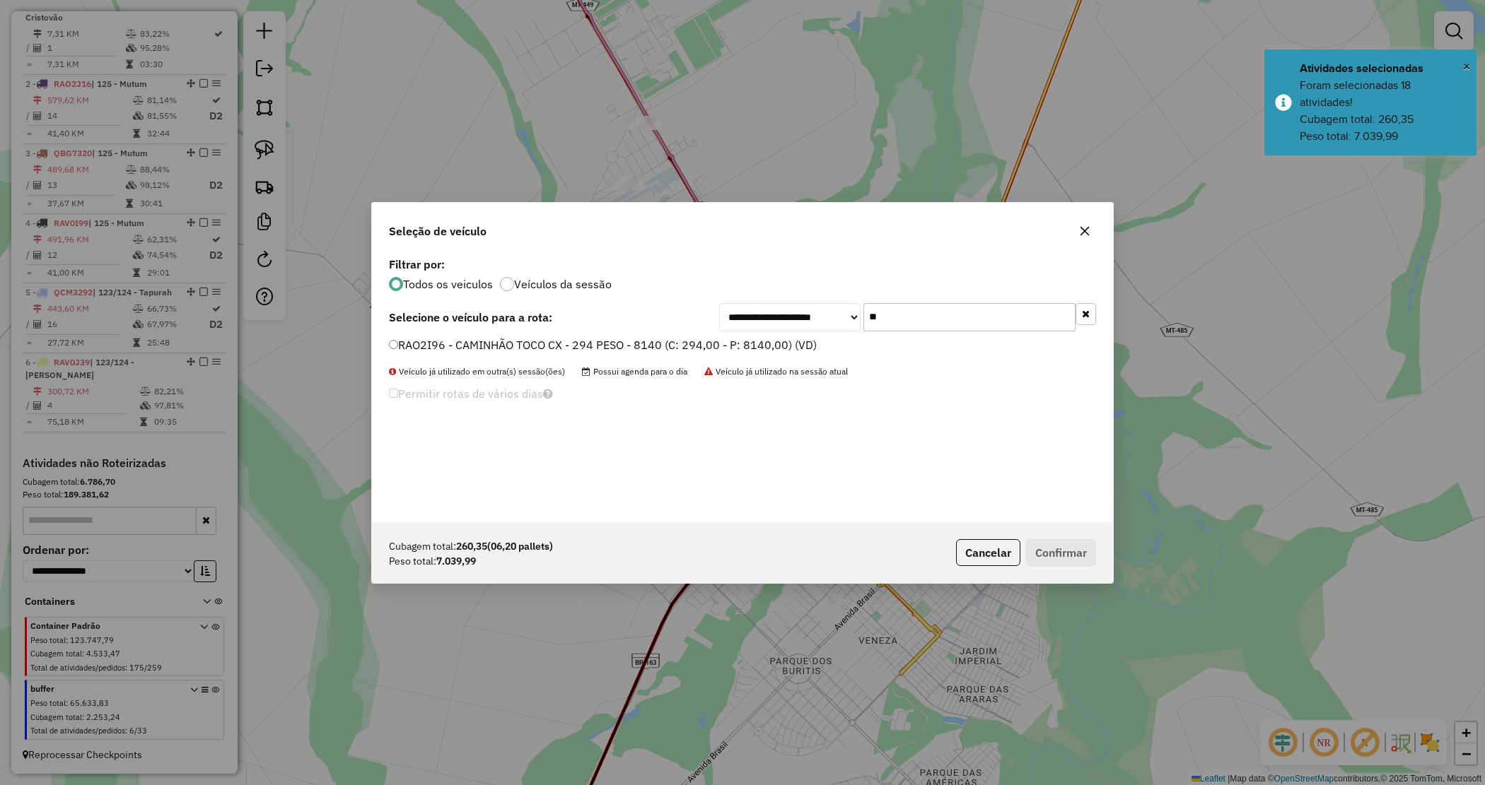
type input "**"
click at [698, 341] on label "RAO2I96 - CAMINHÃO TOCO CX - 294 PESO - 8140 (C: 294,00 - P: 8140,00) (VD)" at bounding box center [603, 345] width 428 height 17
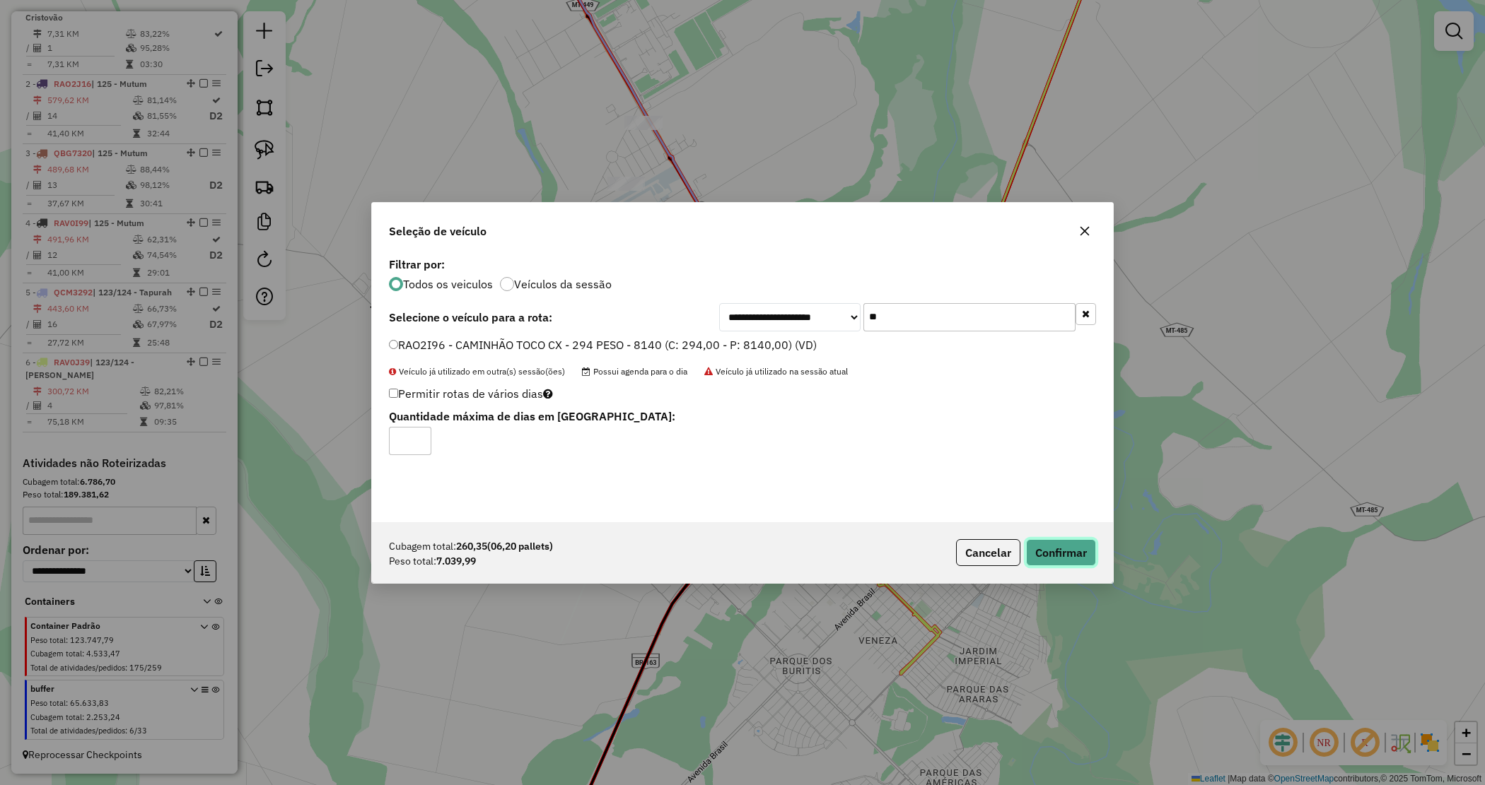
click at [1048, 555] on button "Confirmar" at bounding box center [1061, 552] width 70 height 27
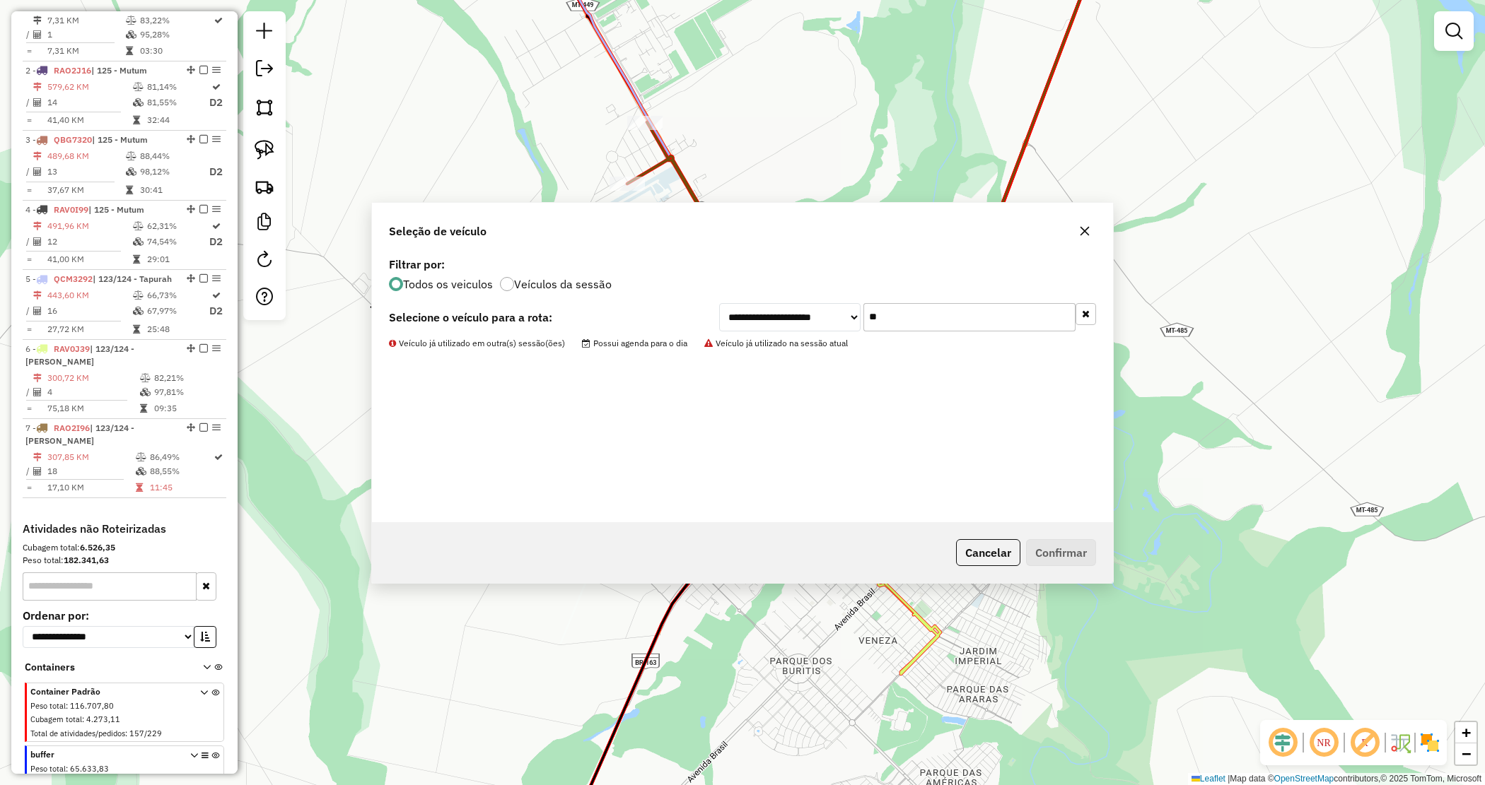
scroll to position [549, 0]
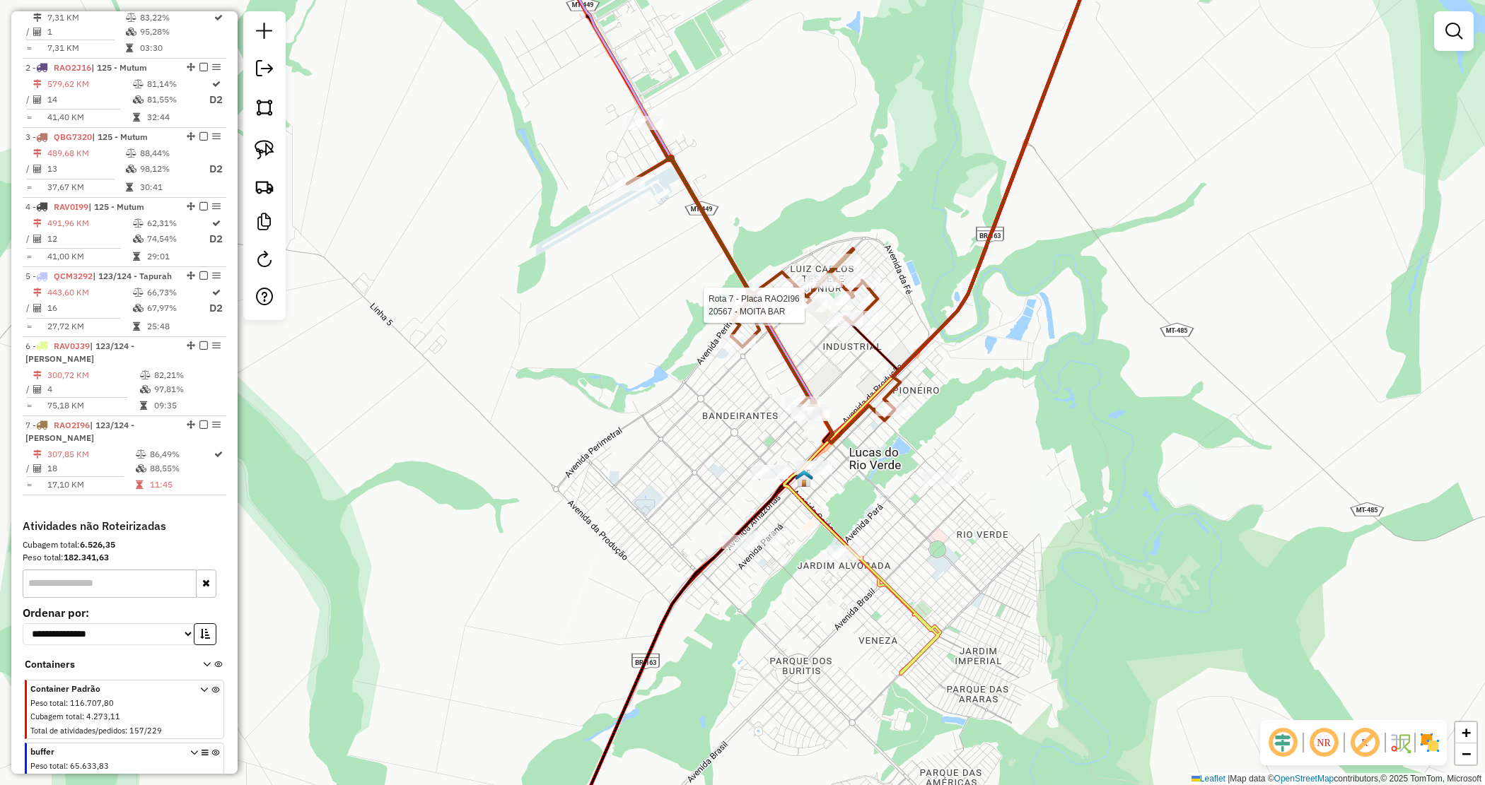
select select "*********"
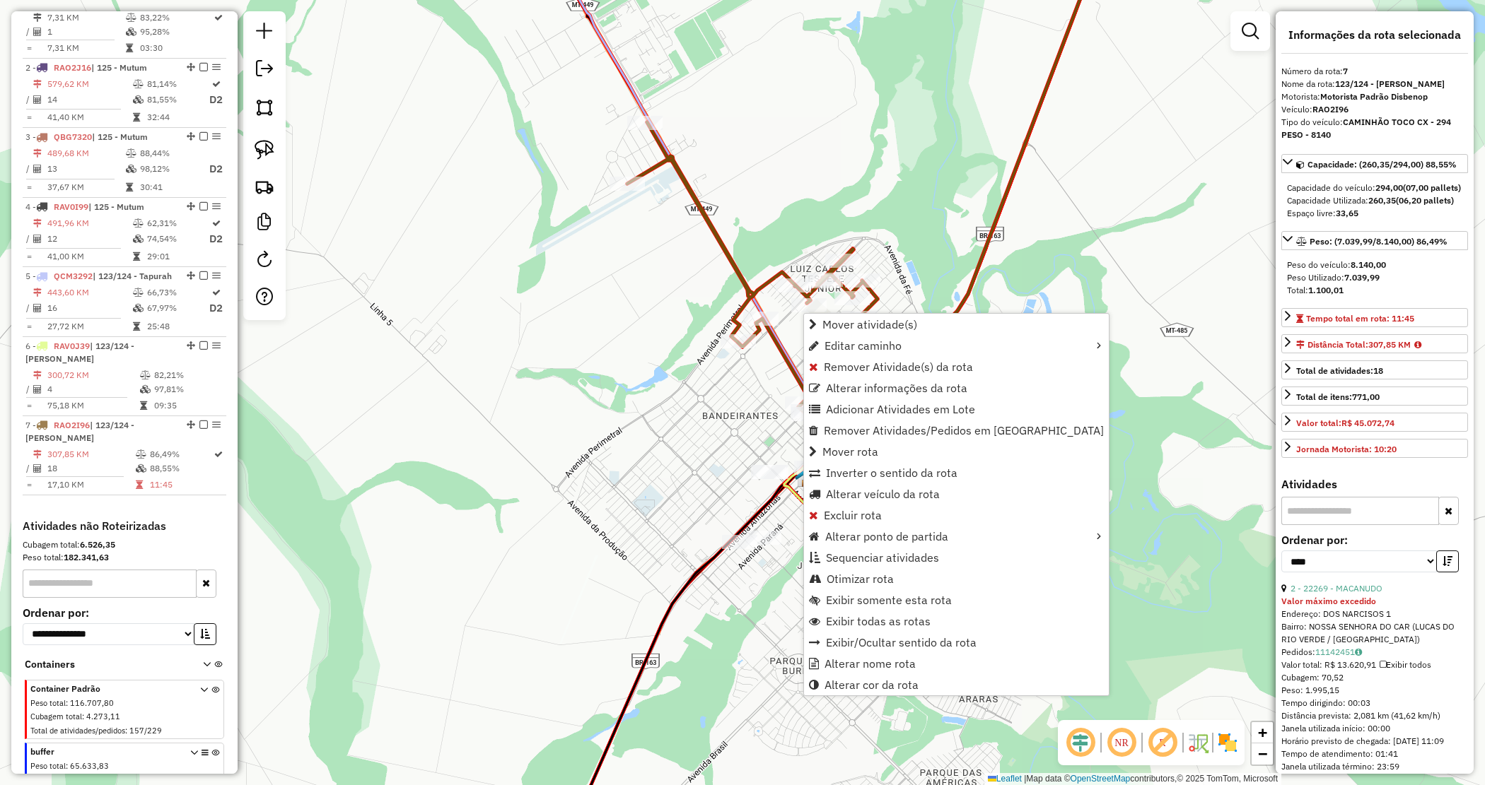
scroll to position [613, 0]
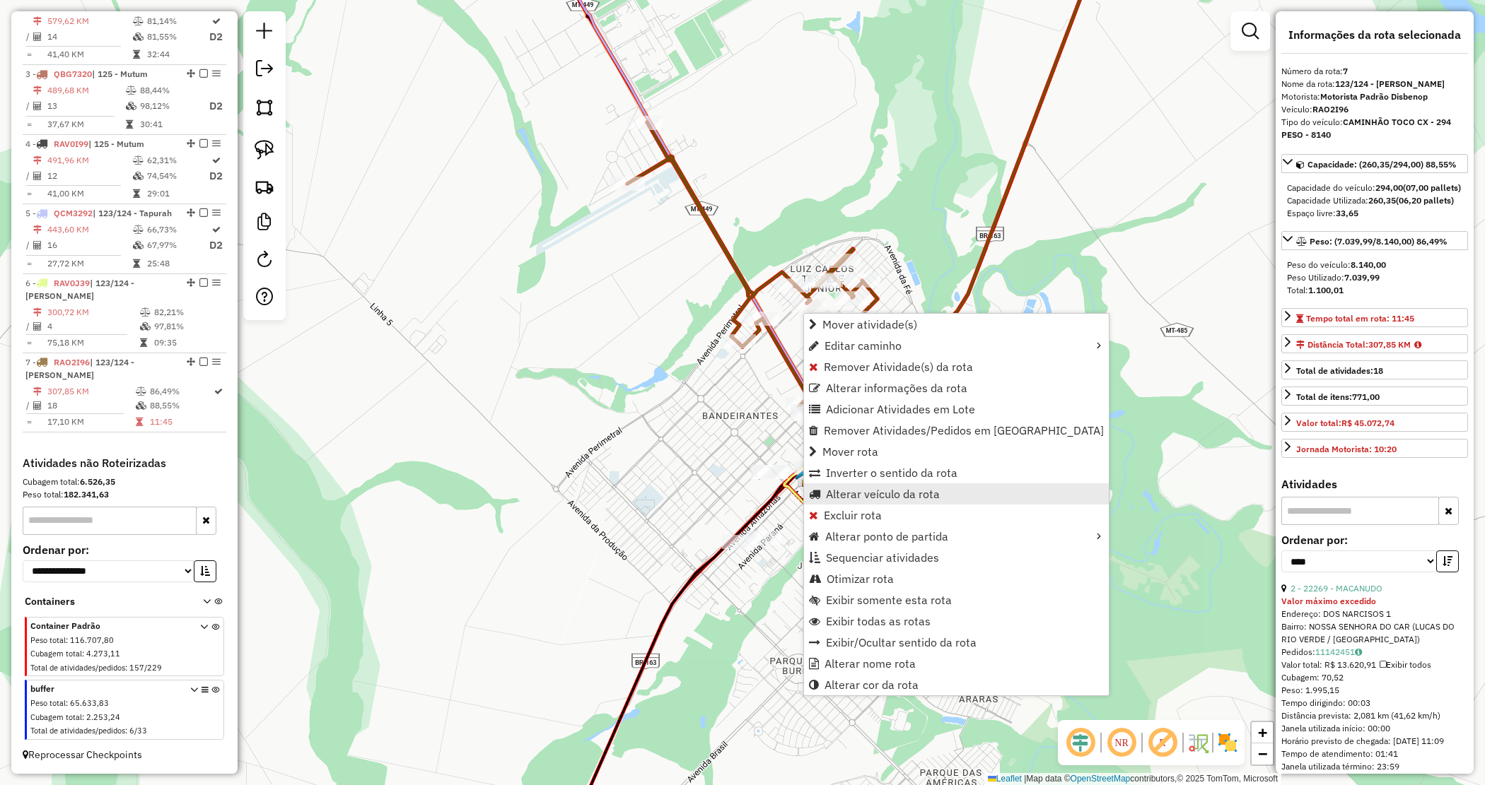
click at [826, 489] on span "Alterar veículo da rota" at bounding box center [883, 494] width 114 height 11
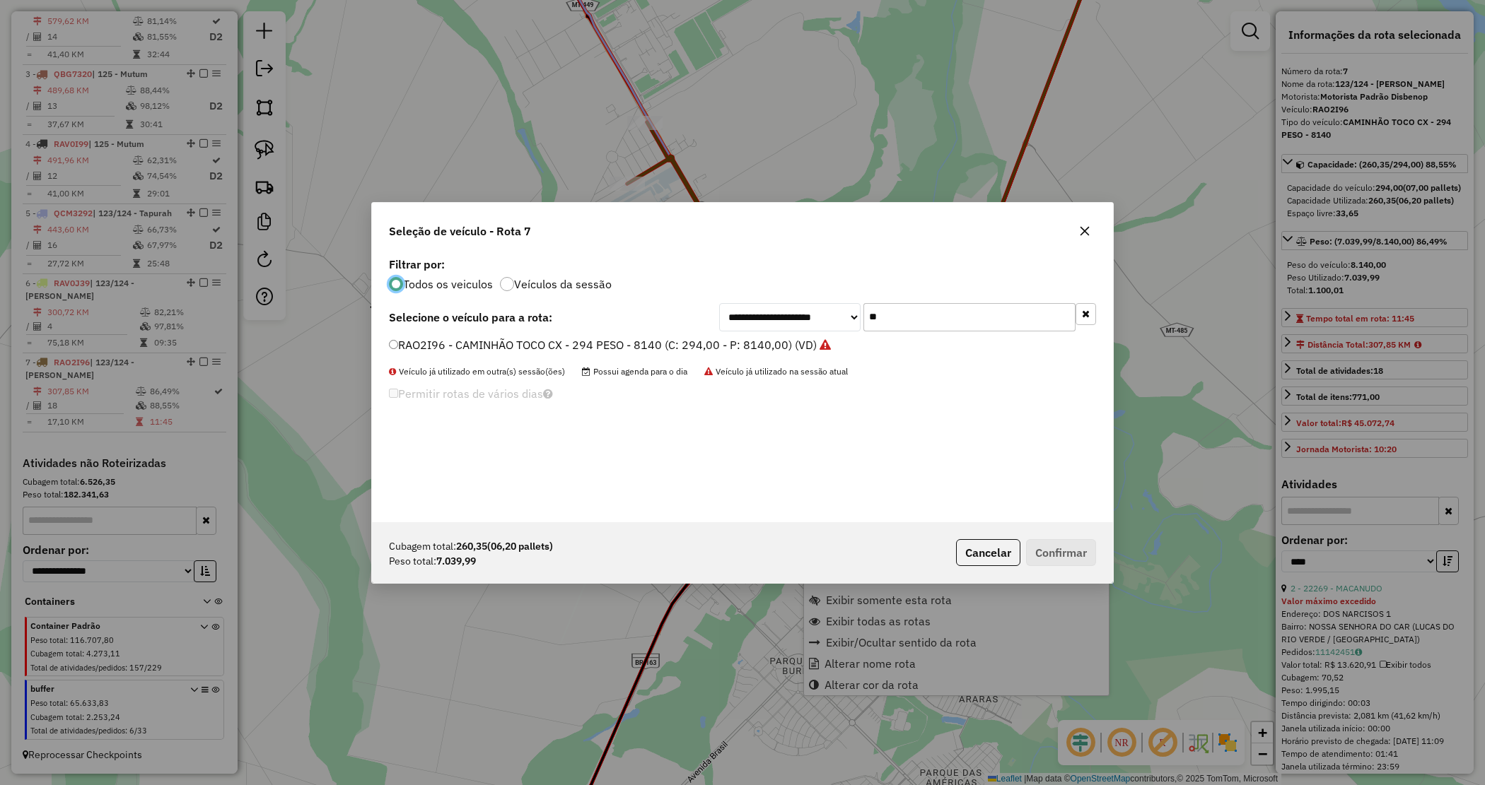
scroll to position [7, 4]
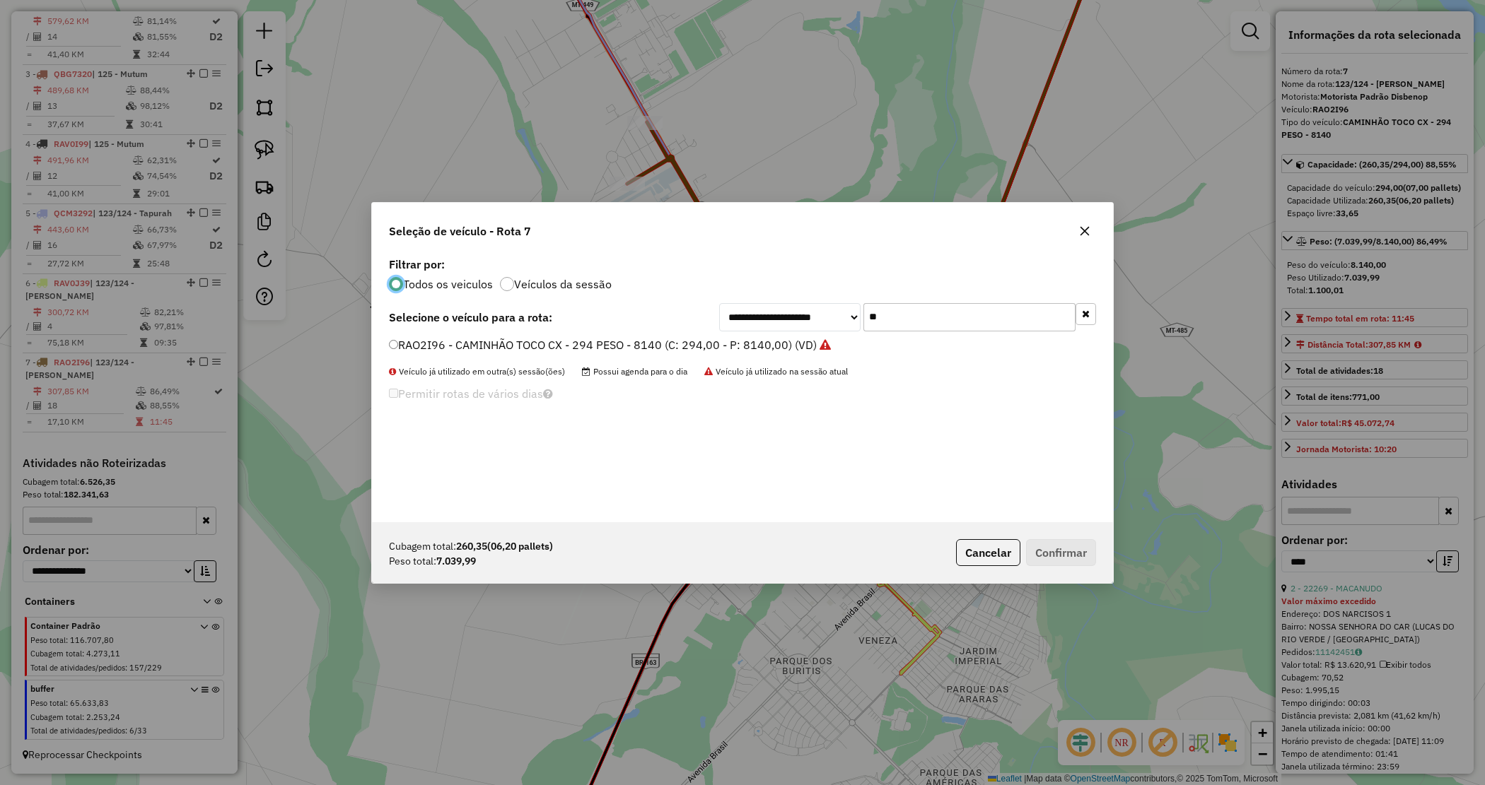
drag, startPoint x: 859, startPoint y: 312, endPoint x: 804, endPoint y: 305, distance: 55.5
click at [818, 303] on div "**********" at bounding box center [907, 317] width 377 height 28
type input "**"
click at [587, 362] on label "RAP6F17 - CAMINHÃO TOCO CX - 294 PESO - 8140 (C: 294,00 - P: 8140,00) (VD)" at bounding box center [603, 361] width 429 height 17
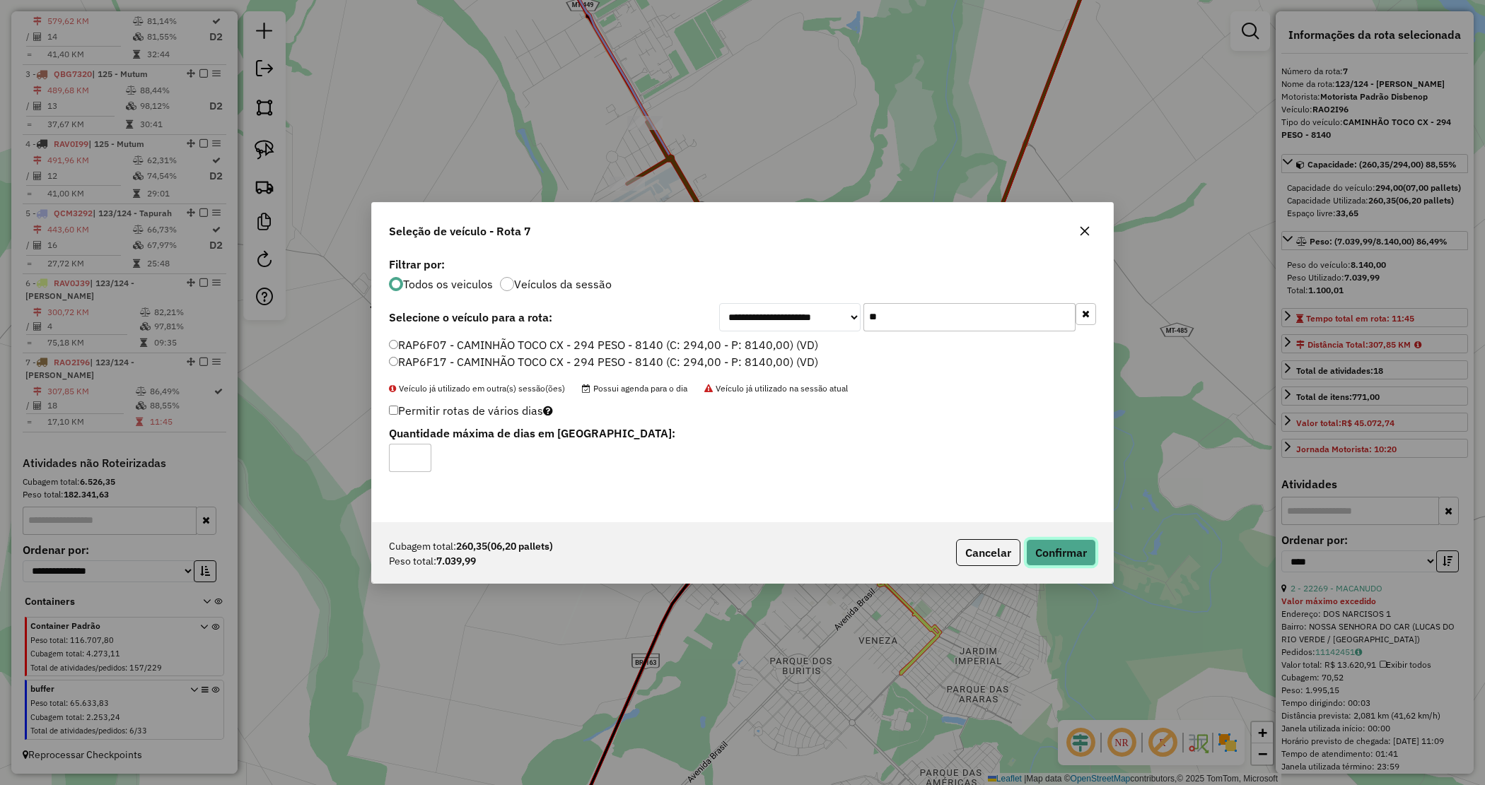
click at [1065, 545] on button "Confirmar" at bounding box center [1061, 552] width 70 height 27
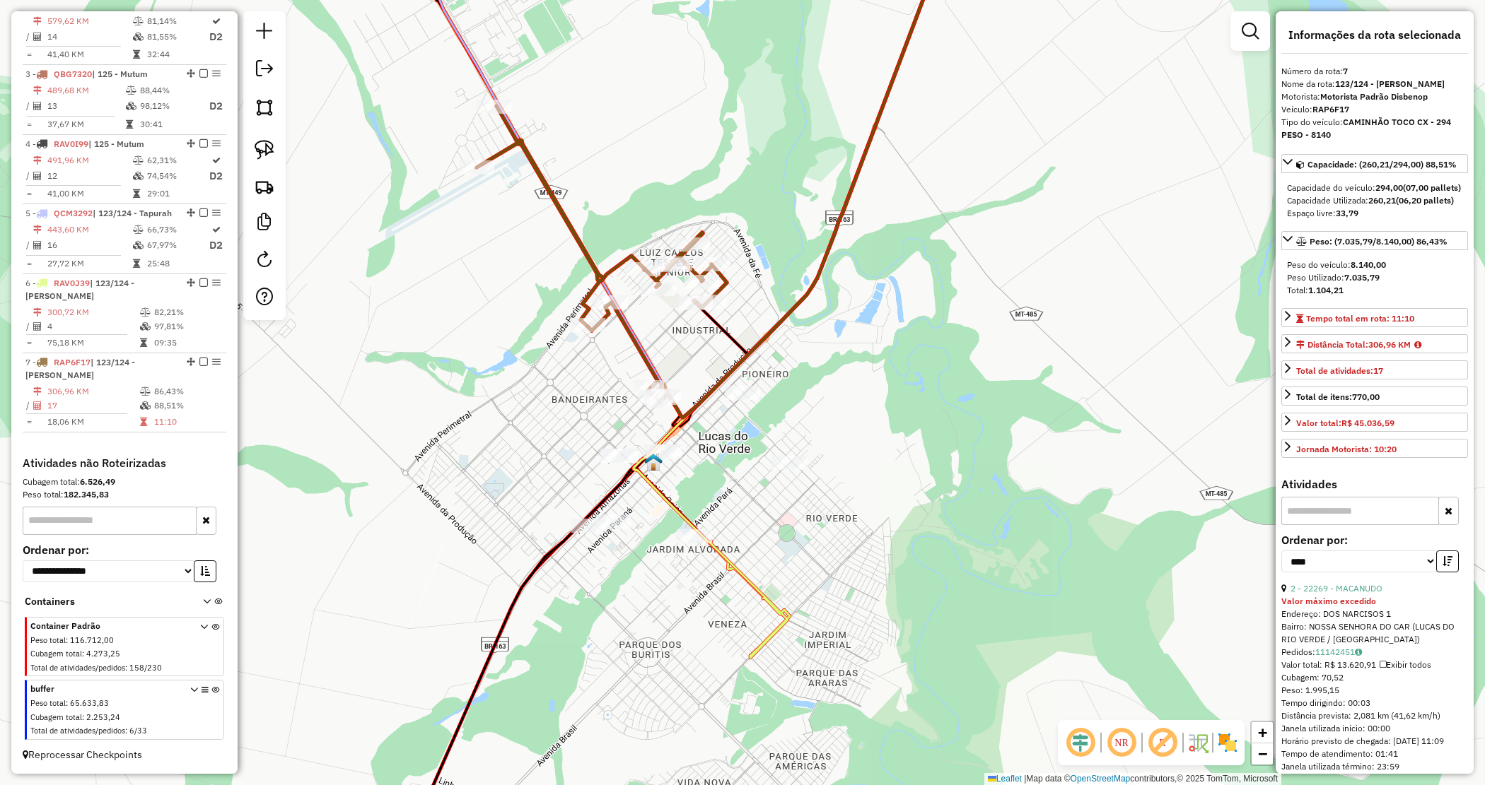
click at [881, 486] on div "Janela de atendimento Grade de atendimento Capacidade Transportadoras Veículos …" at bounding box center [742, 392] width 1485 height 785
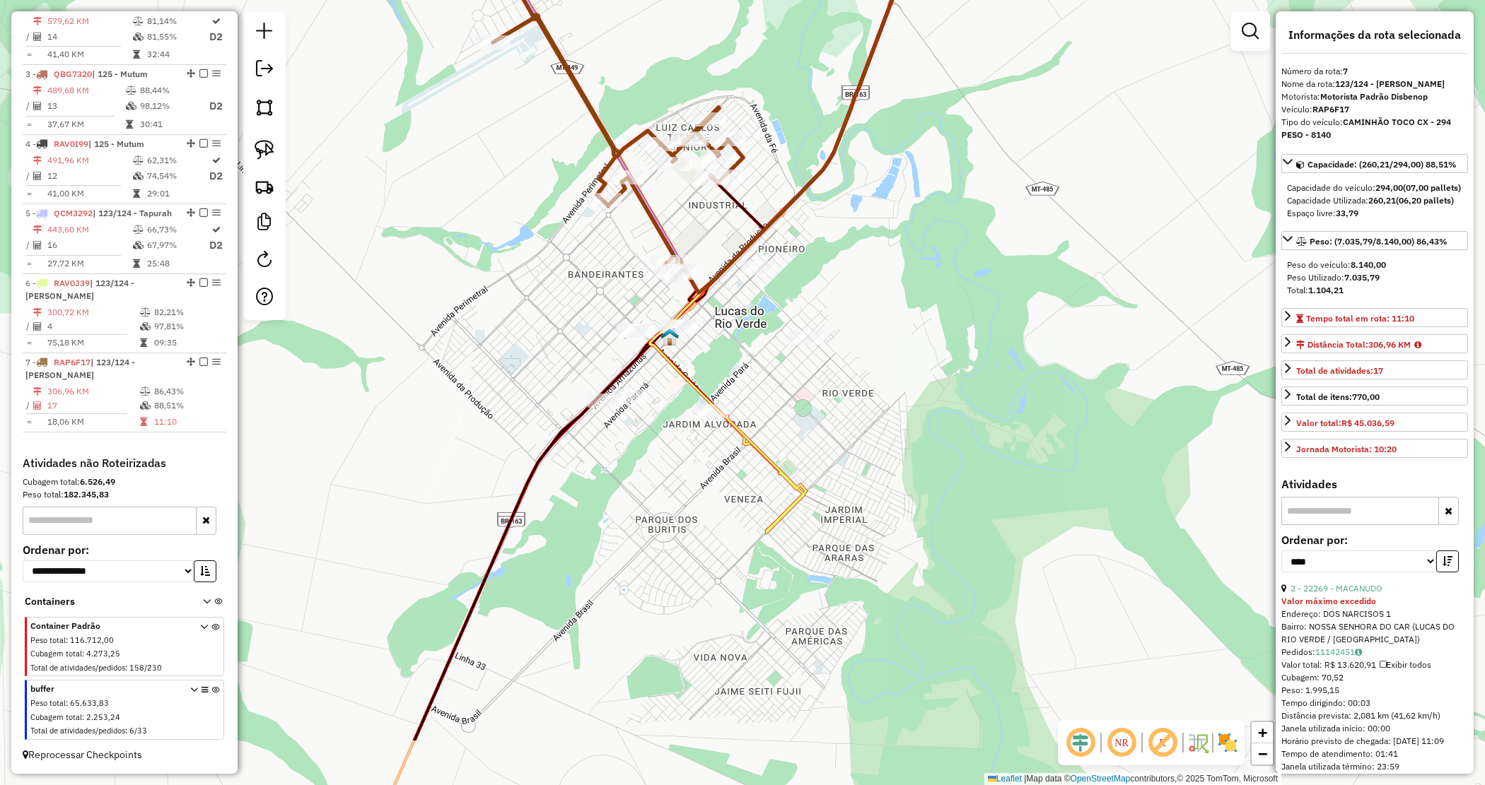
drag, startPoint x: 881, startPoint y: 486, endPoint x: 894, endPoint y: 348, distance: 138.5
click at [894, 348] on div "Janela de atendimento Grade de atendimento Capacidade Transportadoras Veículos …" at bounding box center [742, 392] width 1485 height 785
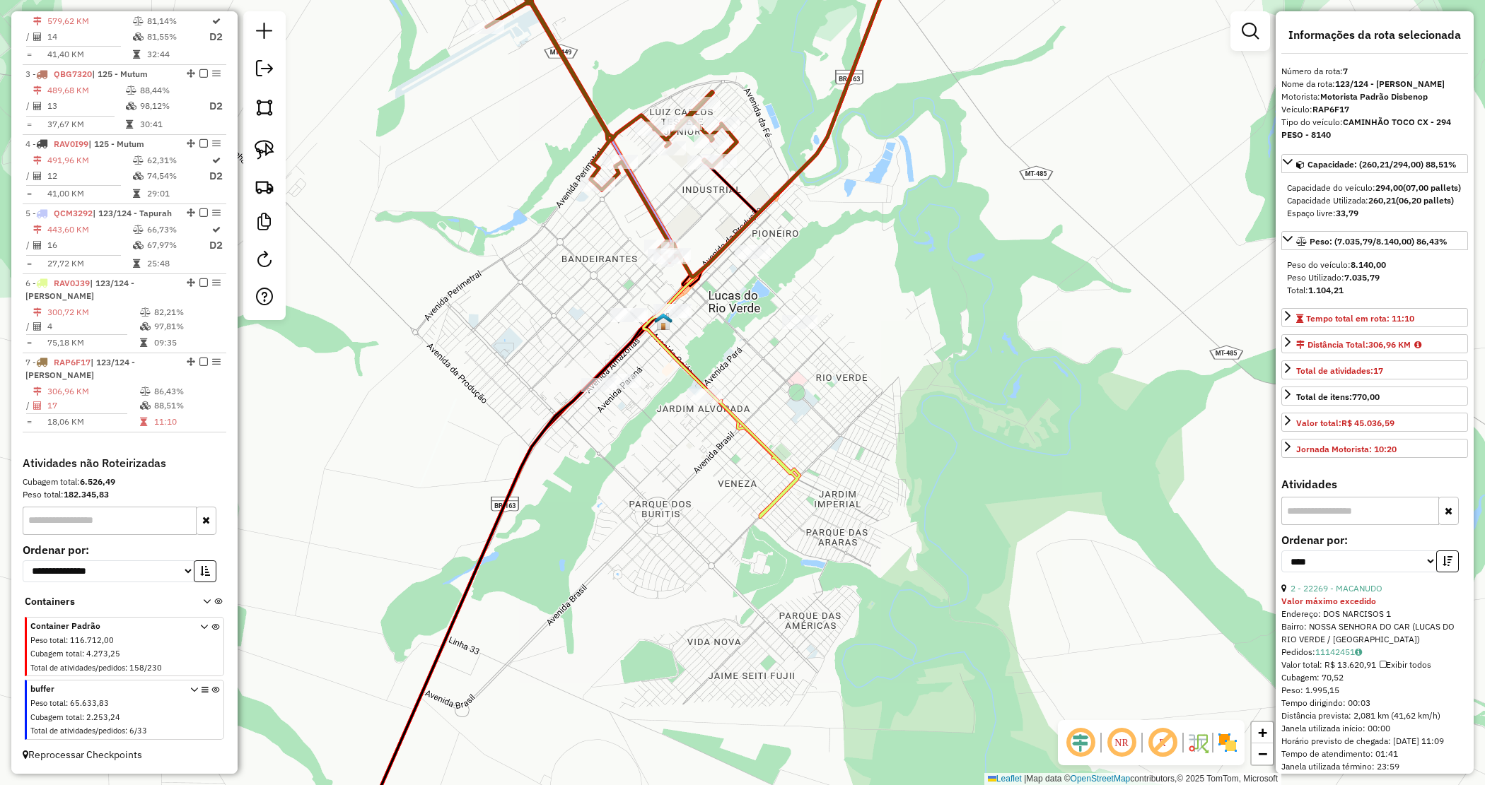
click at [894, 348] on div "Janela de atendimento Grade de atendimento Capacidade Transportadoras Veículos …" at bounding box center [742, 392] width 1485 height 785
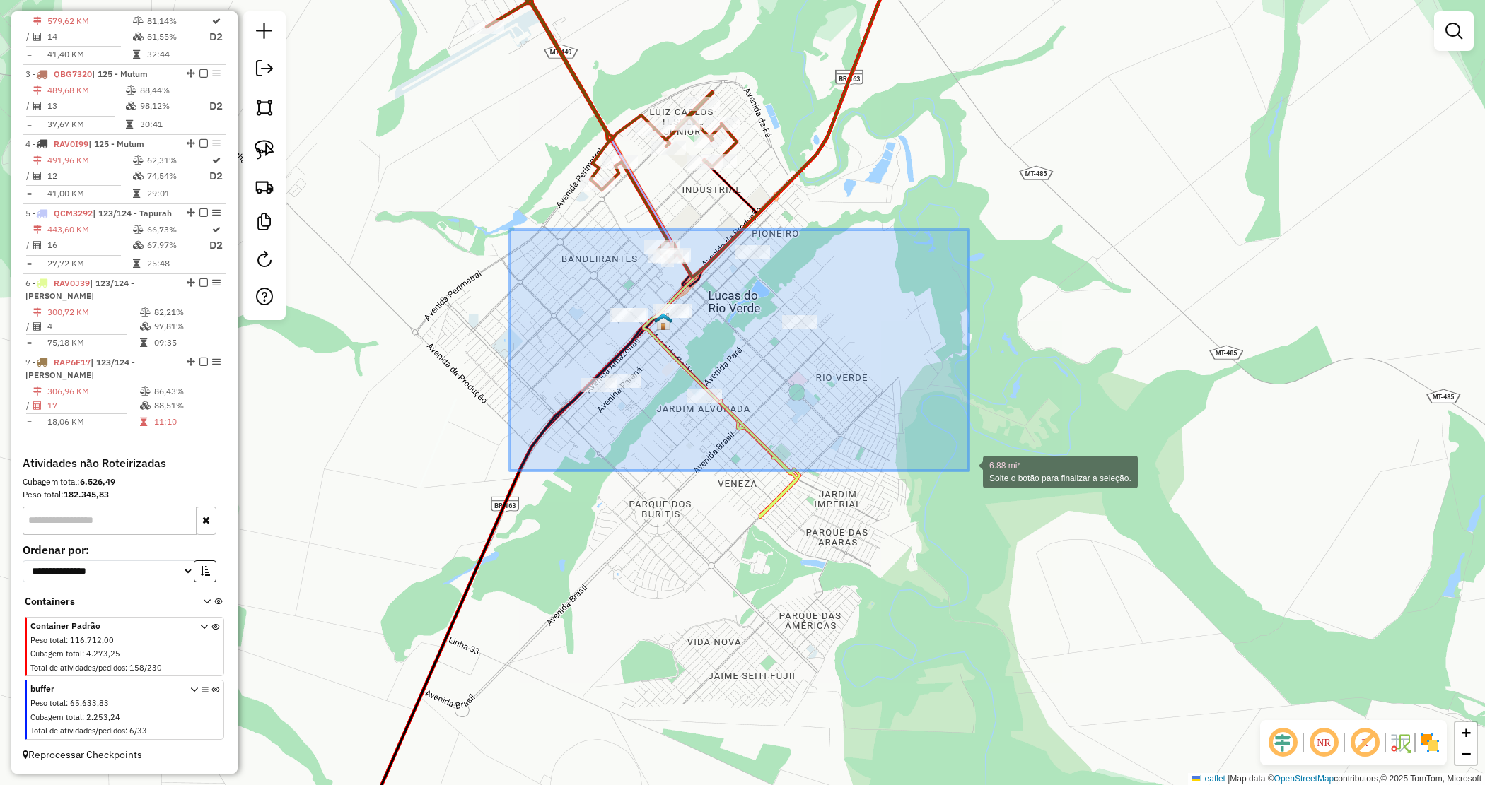
drag, startPoint x: 525, startPoint y: 244, endPoint x: 976, endPoint y: 474, distance: 505.6
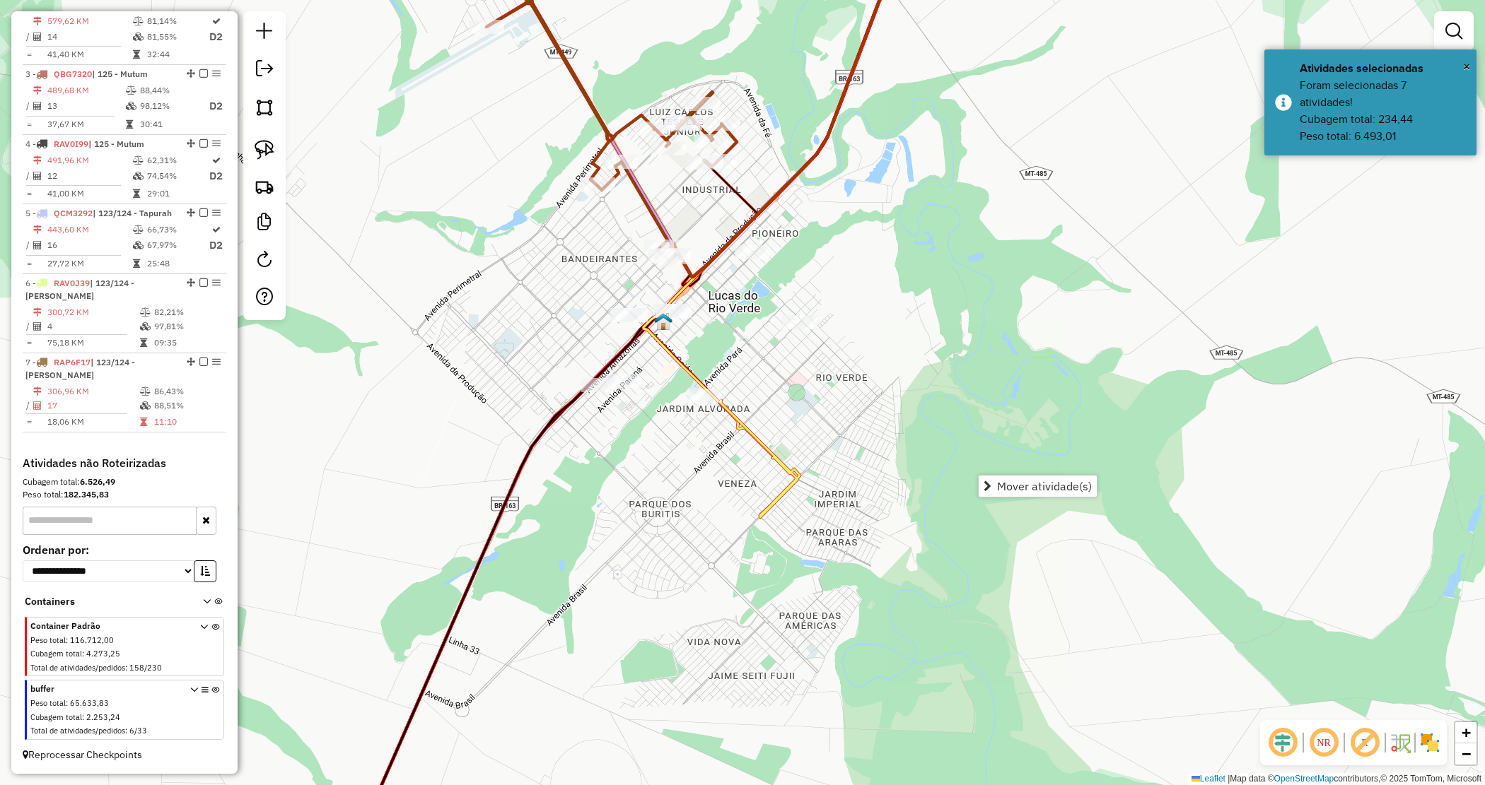
drag, startPoint x: 1011, startPoint y: 479, endPoint x: 983, endPoint y: 471, distance: 29.5
click at [1011, 481] on span "Mover atividade(s)" at bounding box center [1044, 486] width 95 height 11
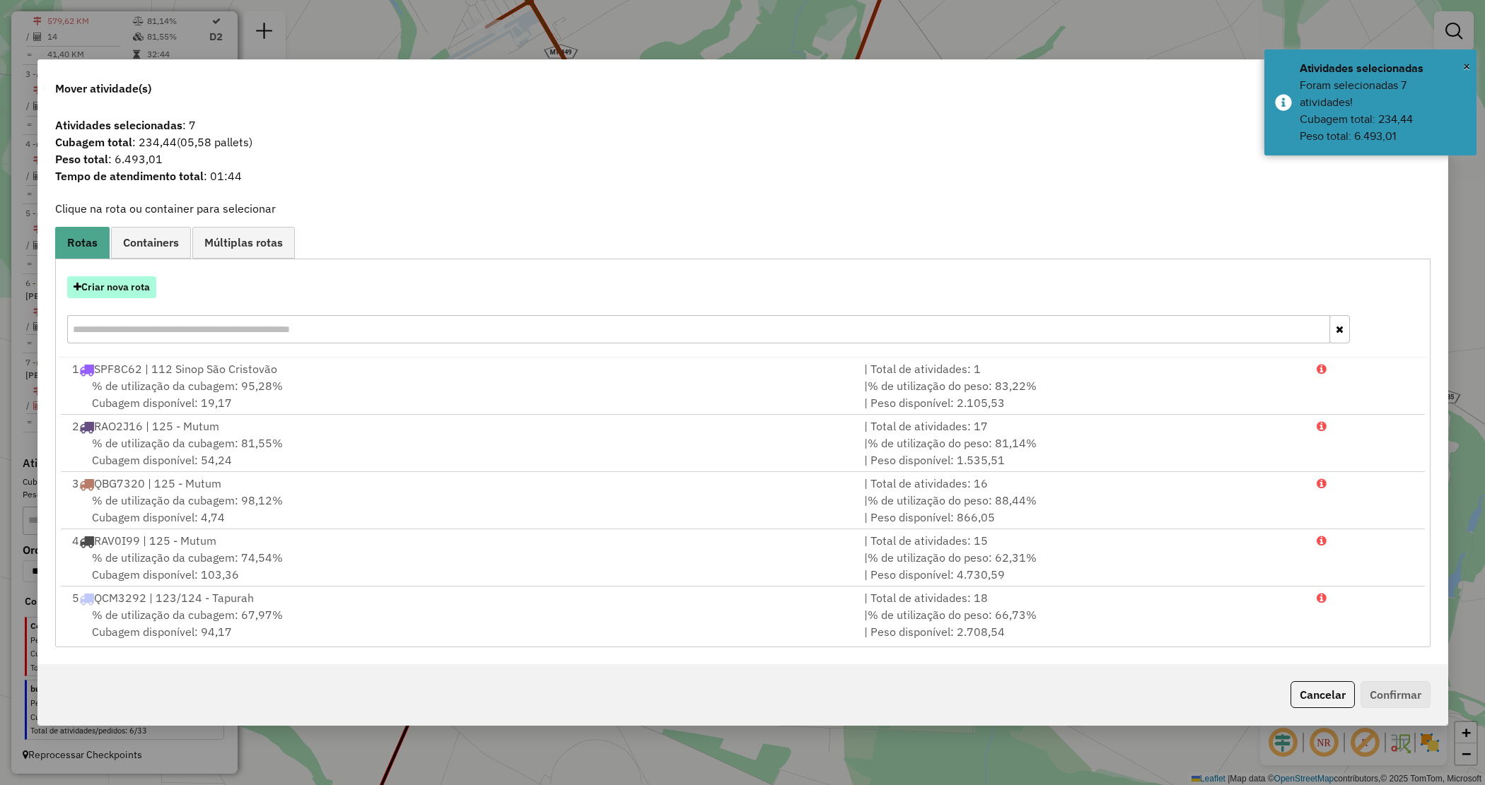
click at [124, 288] on button "Criar nova rota" at bounding box center [111, 287] width 89 height 22
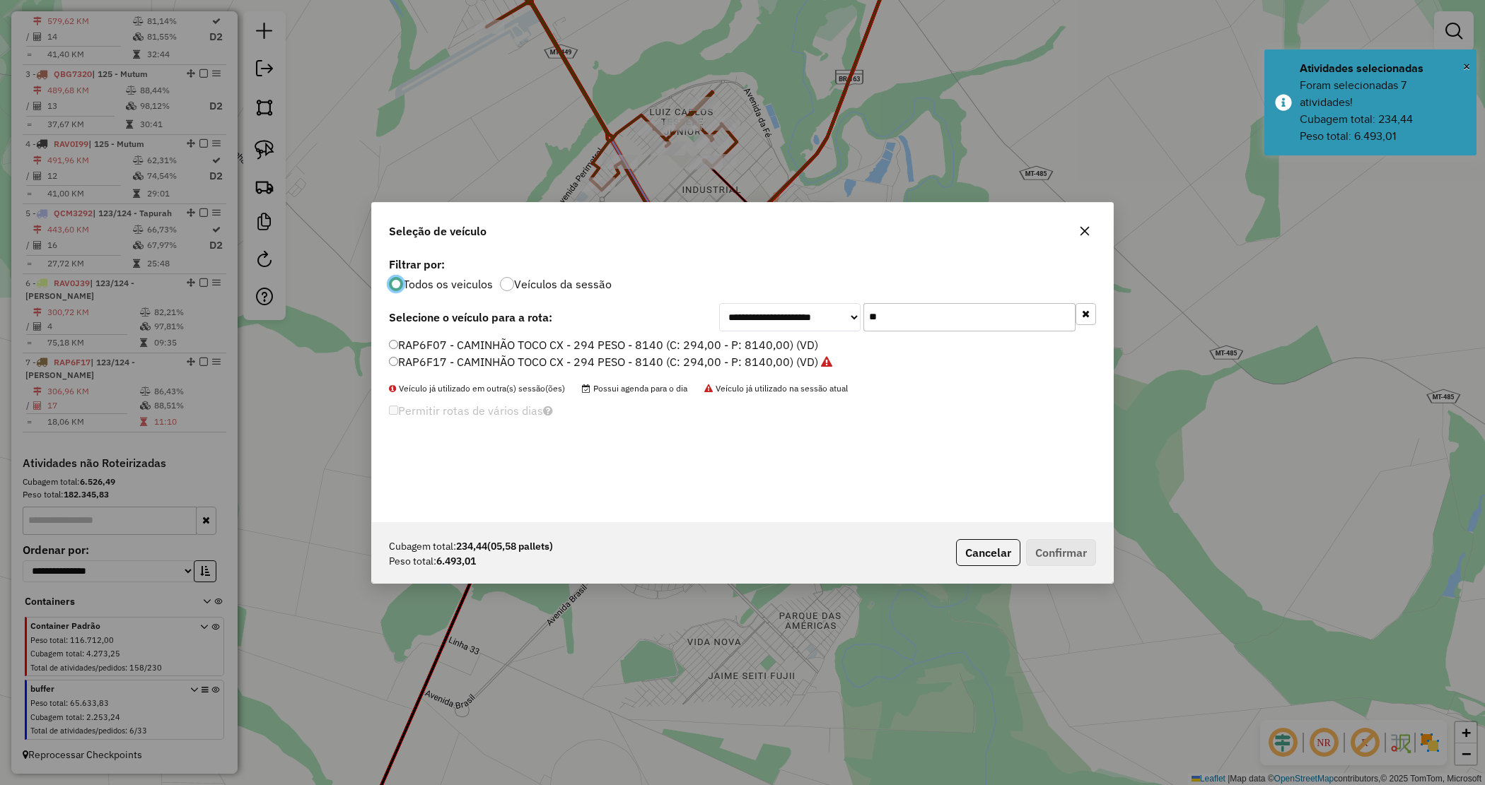
drag, startPoint x: 877, startPoint y: 322, endPoint x: 817, endPoint y: 316, distance: 60.4
click at [821, 318] on div "**********" at bounding box center [907, 317] width 377 height 28
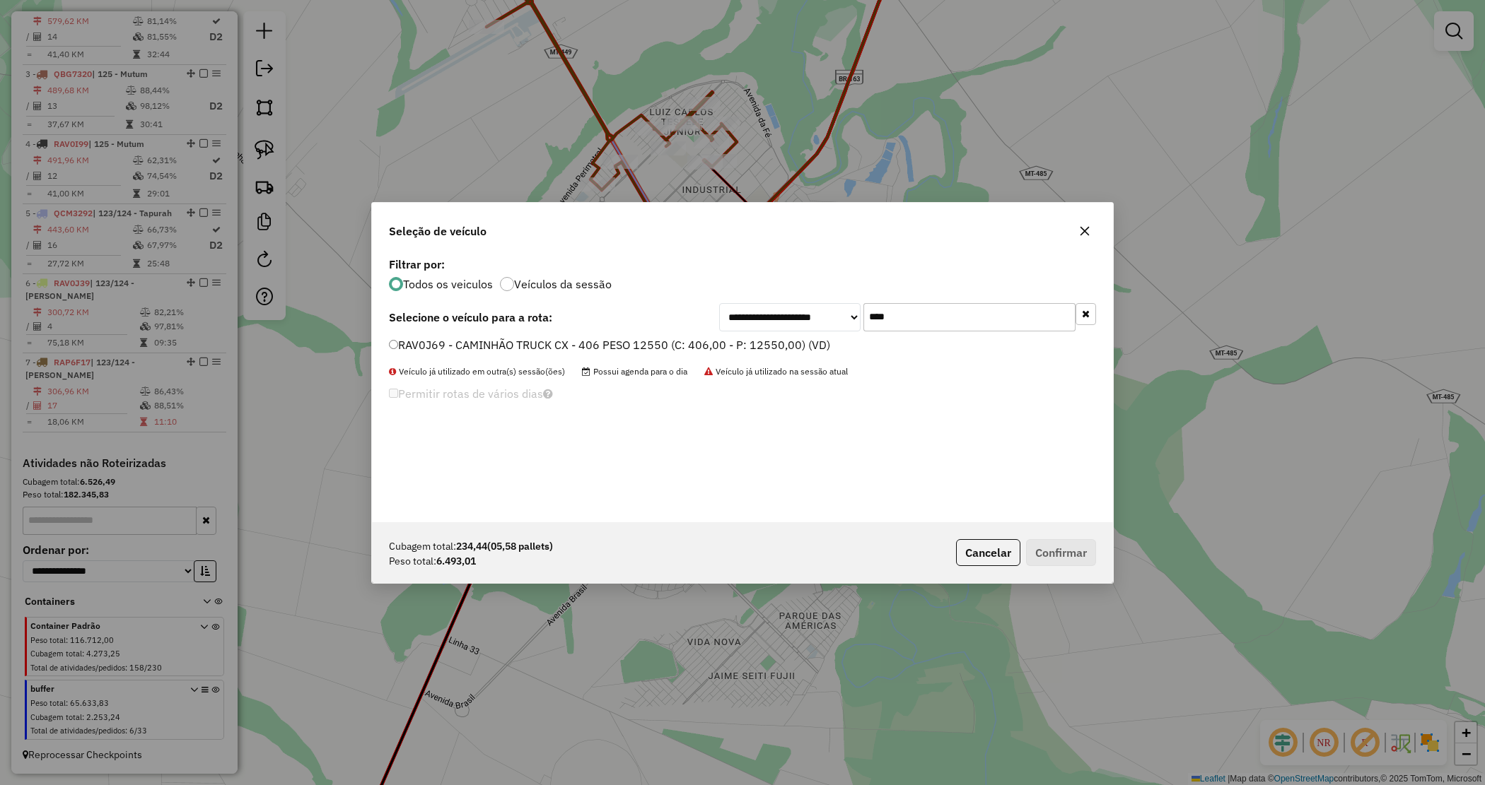
type input "****"
click at [771, 339] on label "RAV0J69 - CAMINHÃO TRUCK CX - 406 PESO 12550 (C: 406,00 - P: 12550,00) (VD)" at bounding box center [609, 345] width 441 height 17
click at [1061, 546] on button "Confirmar" at bounding box center [1061, 552] width 70 height 27
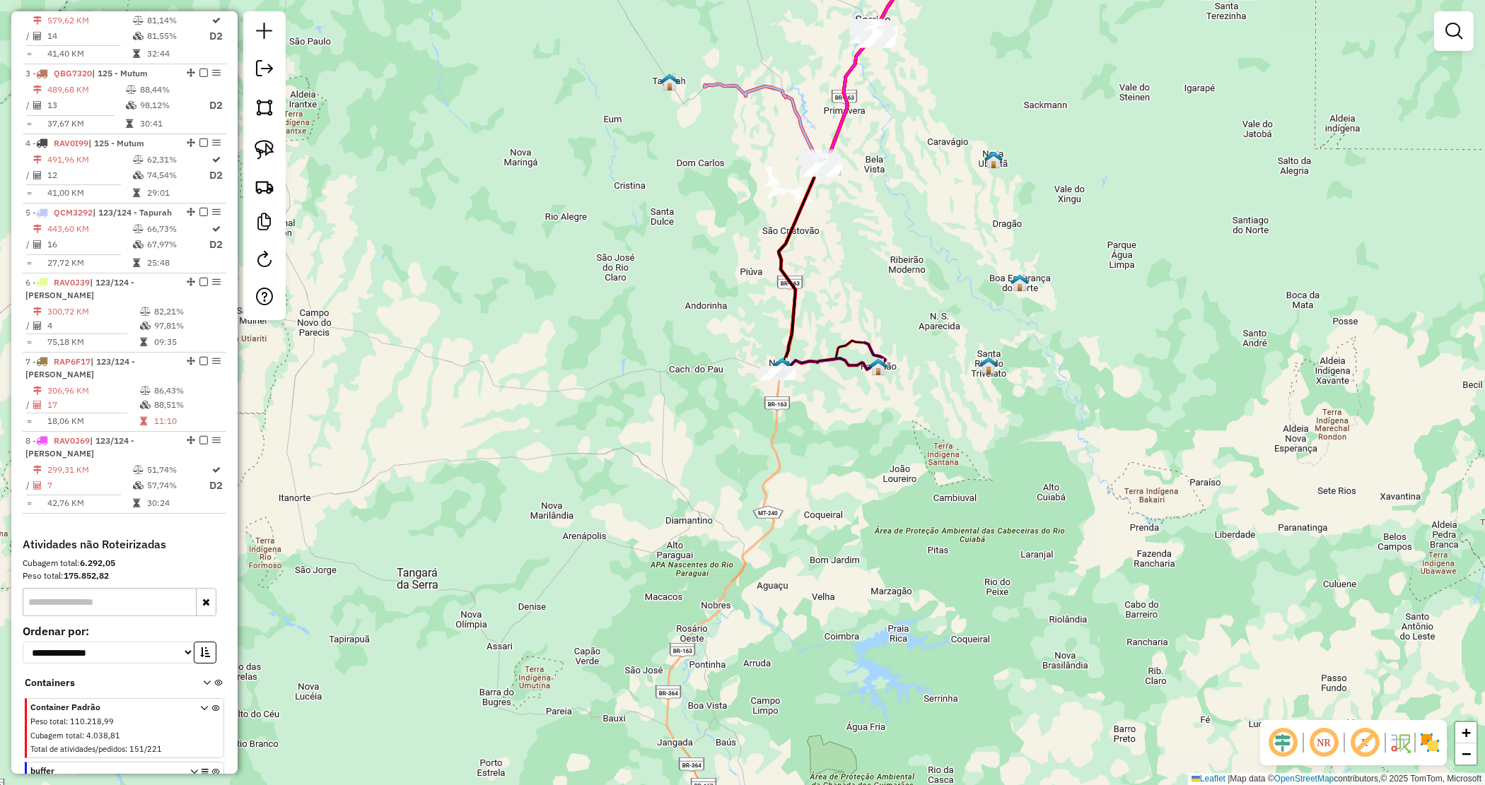
drag, startPoint x: 846, startPoint y: 461, endPoint x: 836, endPoint y: 350, distance: 111.5
click at [836, 350] on g at bounding box center [548, 126] width 765 height 555
drag, startPoint x: 740, startPoint y: 368, endPoint x: 853, endPoint y: 422, distance: 125.5
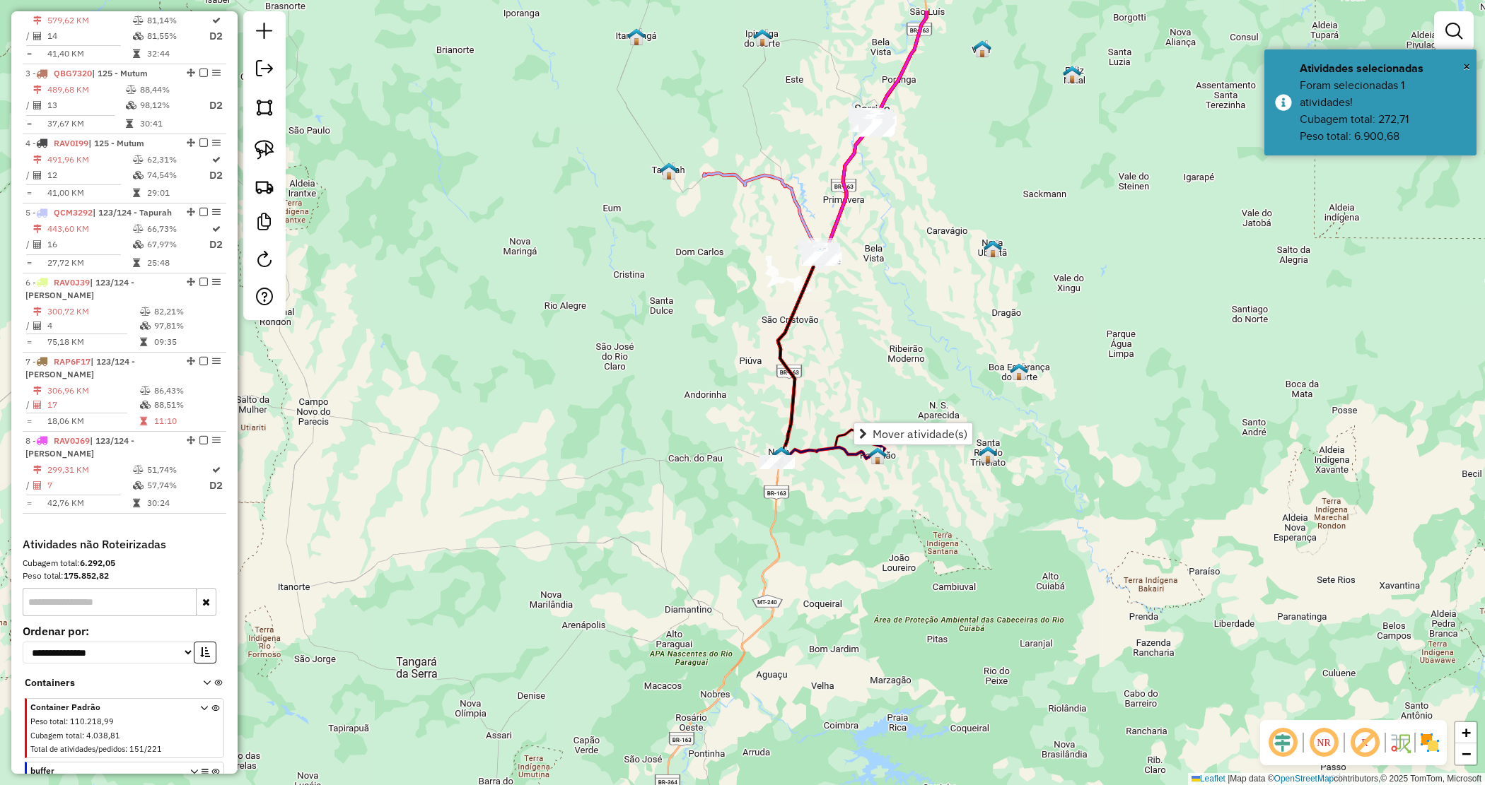
drag, startPoint x: 952, startPoint y: 216, endPoint x: 899, endPoint y: 322, distance: 117.9
click at [904, 336] on div "Janela de atendimento Grade de atendimento Capacidade Transportadoras Veículos …" at bounding box center [742, 392] width 1485 height 785
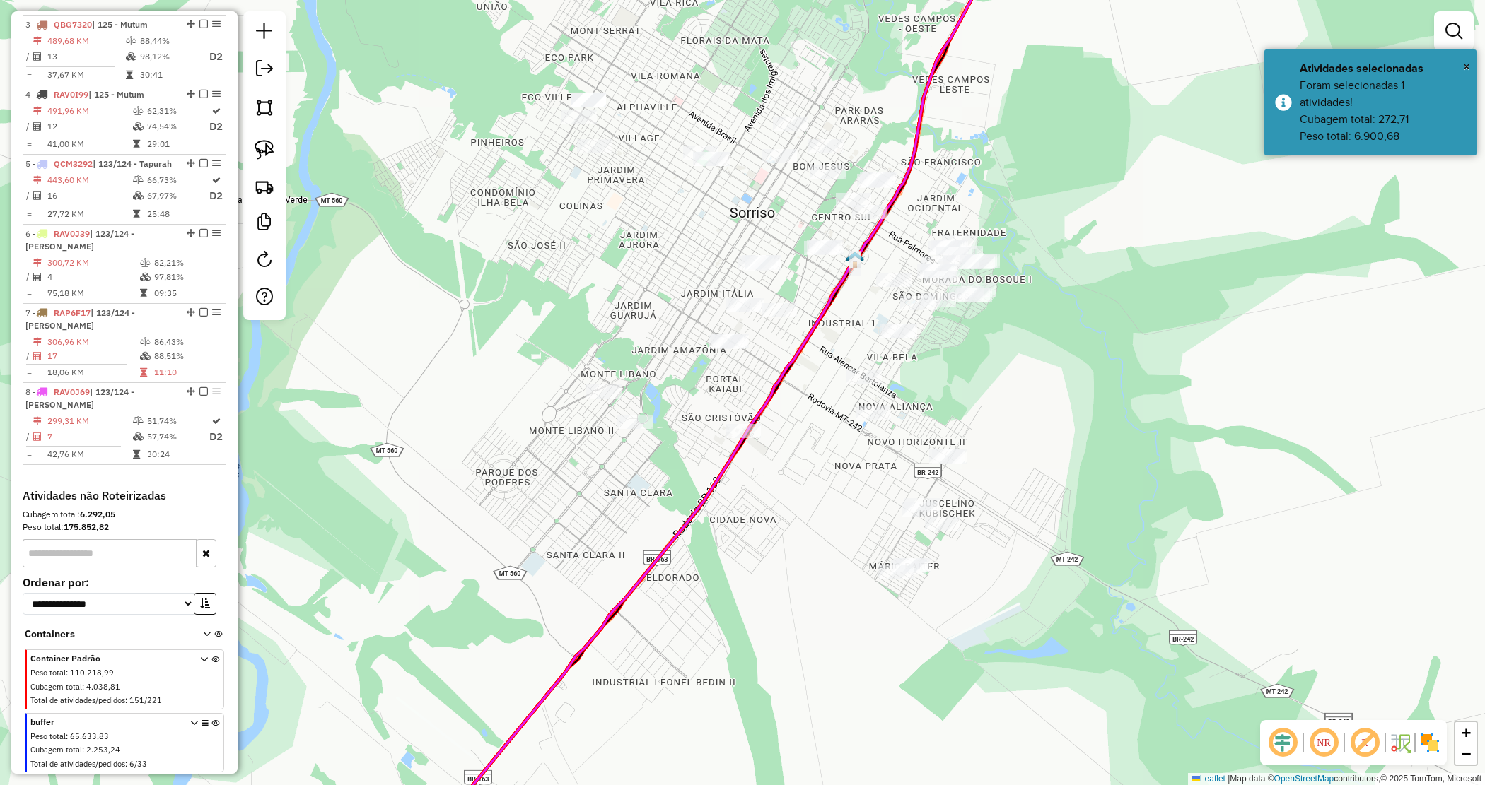
scroll to position [683, 0]
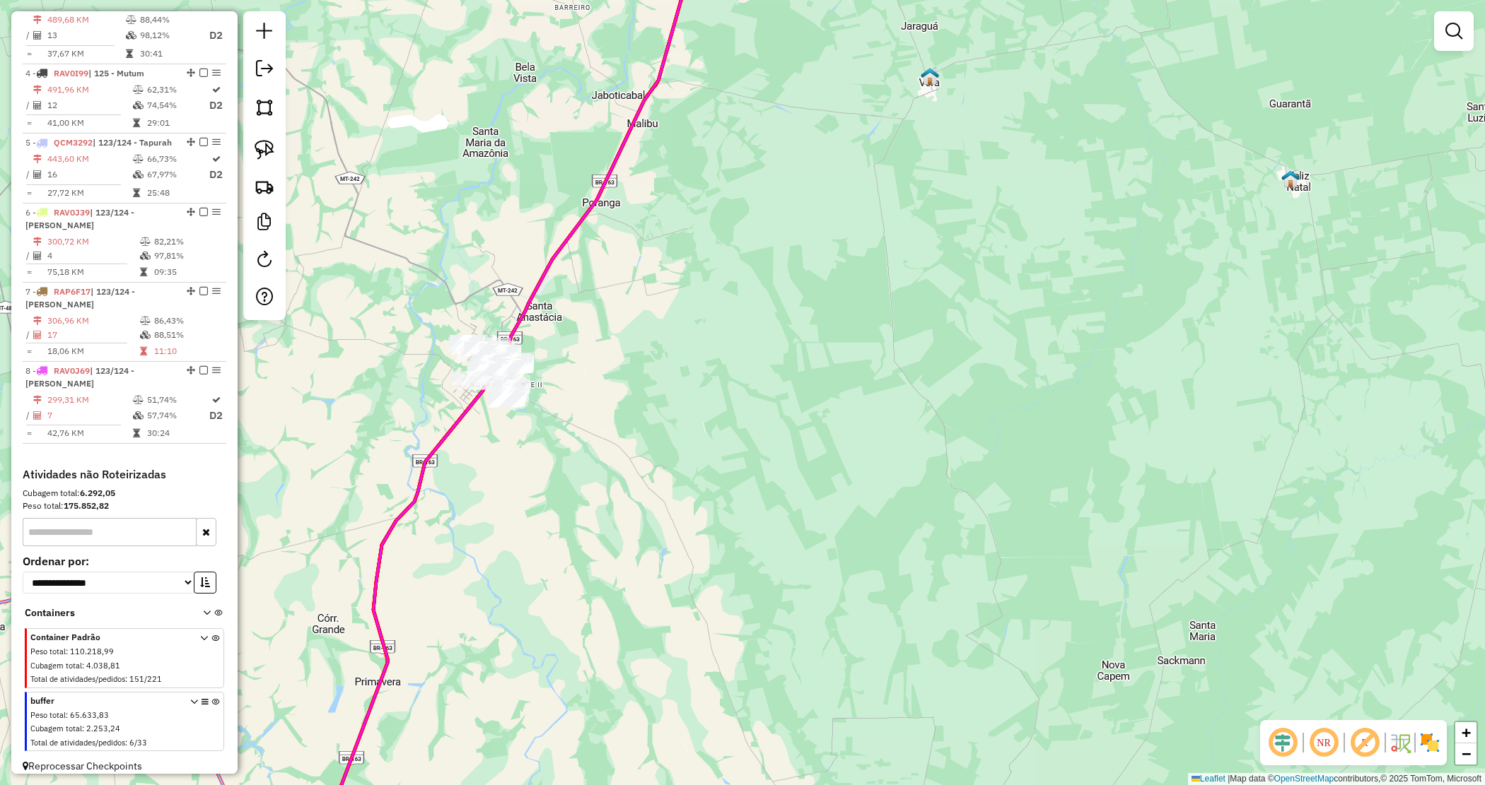
drag, startPoint x: 628, startPoint y: 484, endPoint x: 858, endPoint y: 223, distance: 348.2
click at [857, 225] on div "Janela de atendimento Grade de atendimento Capacidade Transportadoras Veículos …" at bounding box center [742, 392] width 1485 height 785
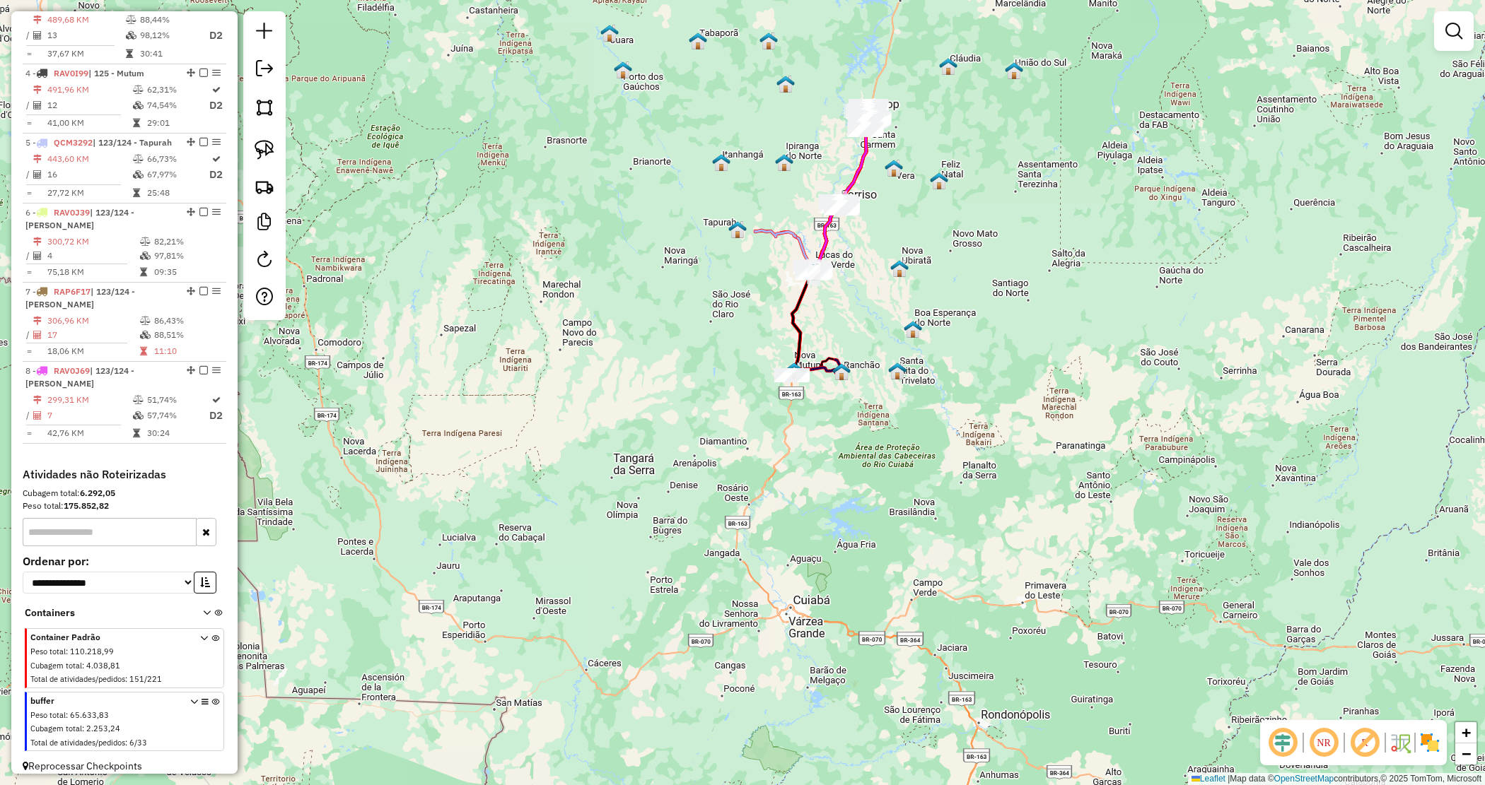
drag, startPoint x: 723, startPoint y: 287, endPoint x: 702, endPoint y: 315, distance: 35.3
click at [702, 315] on div "Rota 8 - Placa RAV0J69 9868 - SUPER PASQUALOTTO Janela de atendimento Grade de …" at bounding box center [742, 392] width 1485 height 785
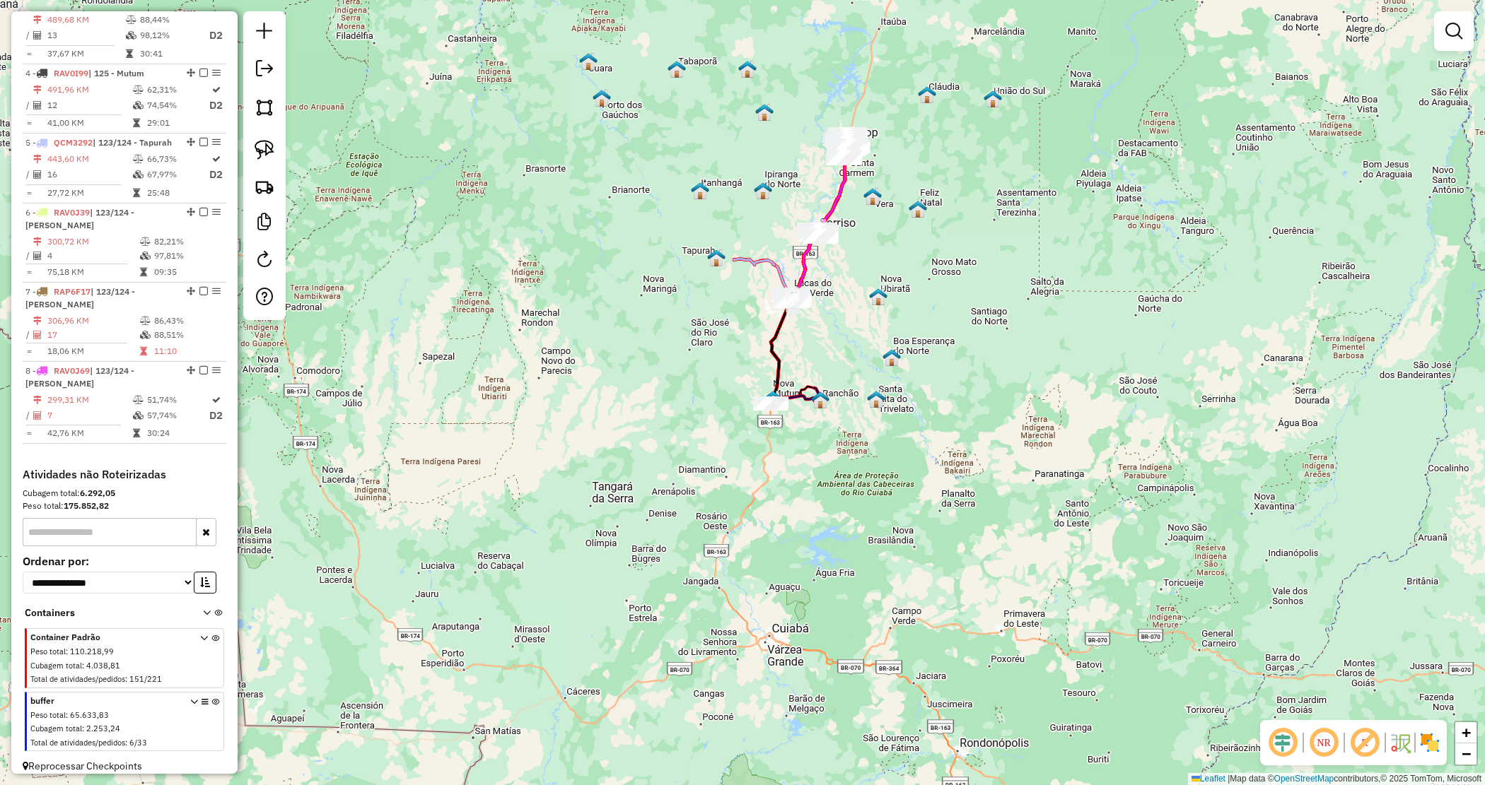
click at [701, 338] on div "Janela de atendimento Grade de atendimento Capacidade Transportadoras Veículos …" at bounding box center [742, 392] width 1485 height 785
click at [214, 698] on icon at bounding box center [215, 724] width 8 height 53
click at [211, 698] on icon at bounding box center [215, 724] width 8 height 53
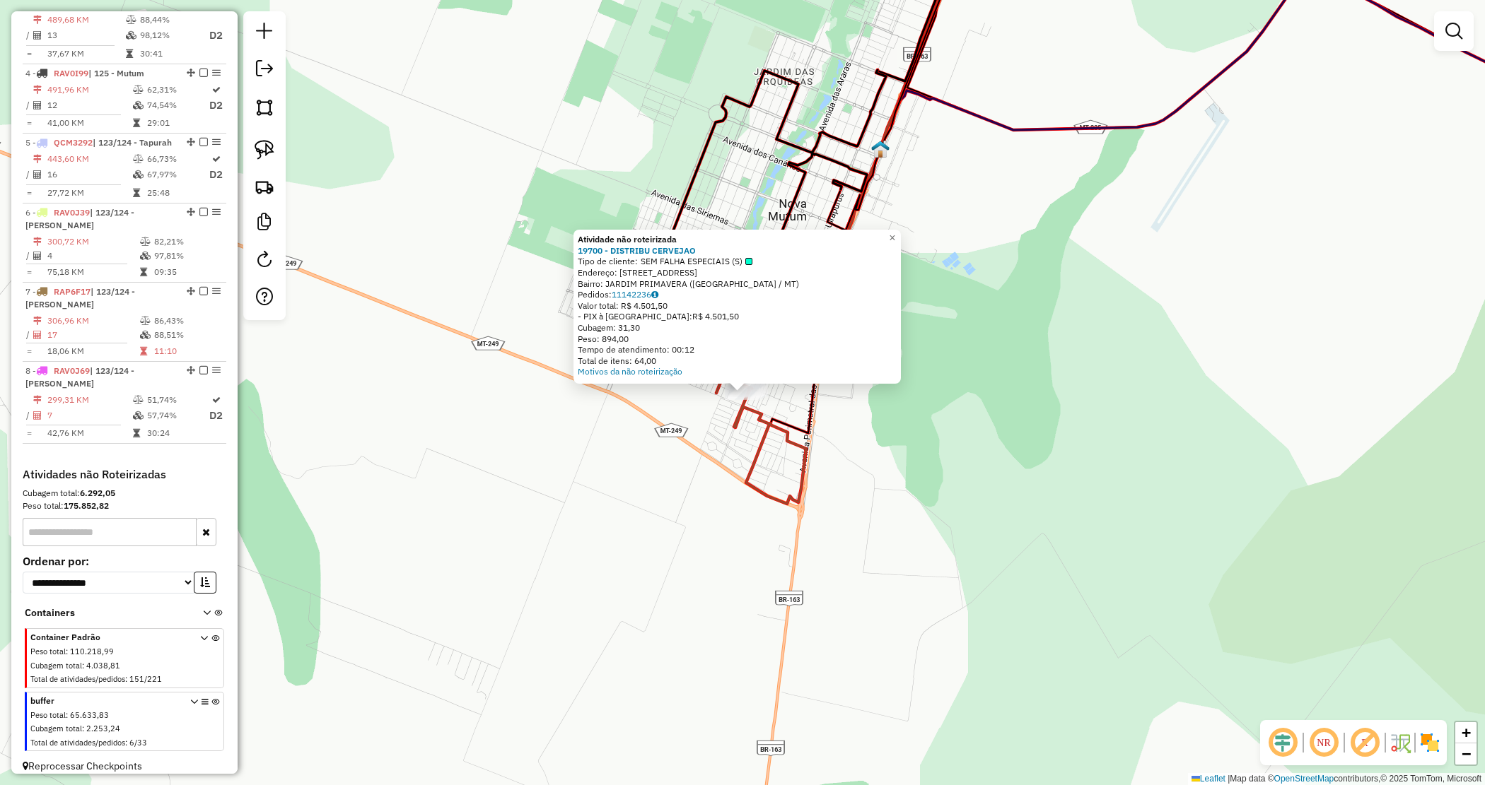
click at [916, 410] on div "Atividade não roteirizada 19700 - DISTRIBU CERVEJAO Tipo de cliente: SEM FALHA …" at bounding box center [742, 392] width 1485 height 785
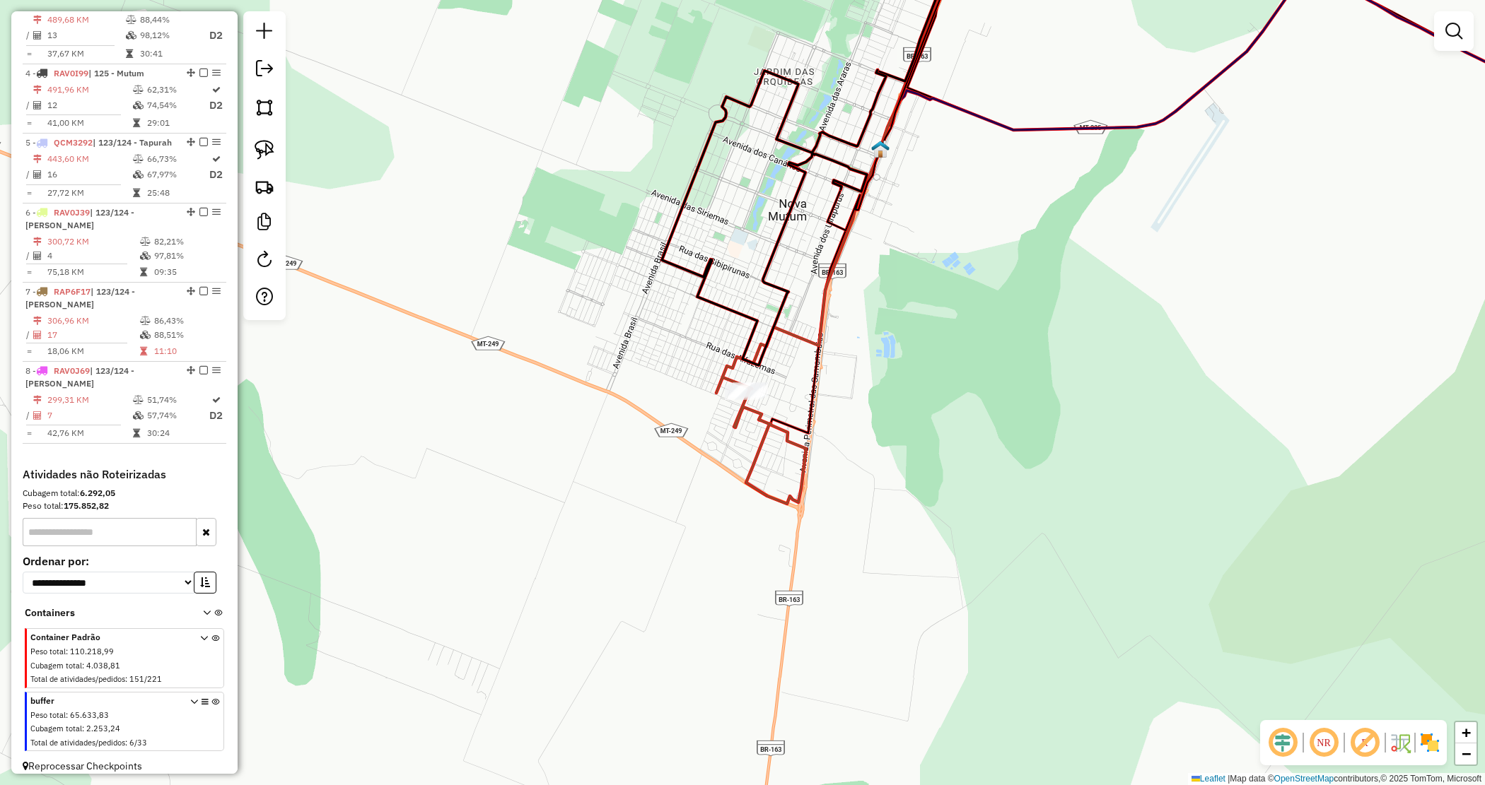
click at [917, 421] on div "Janela de atendimento Grade de atendimento Capacidade Transportadoras Veículos …" at bounding box center [742, 392] width 1485 height 785
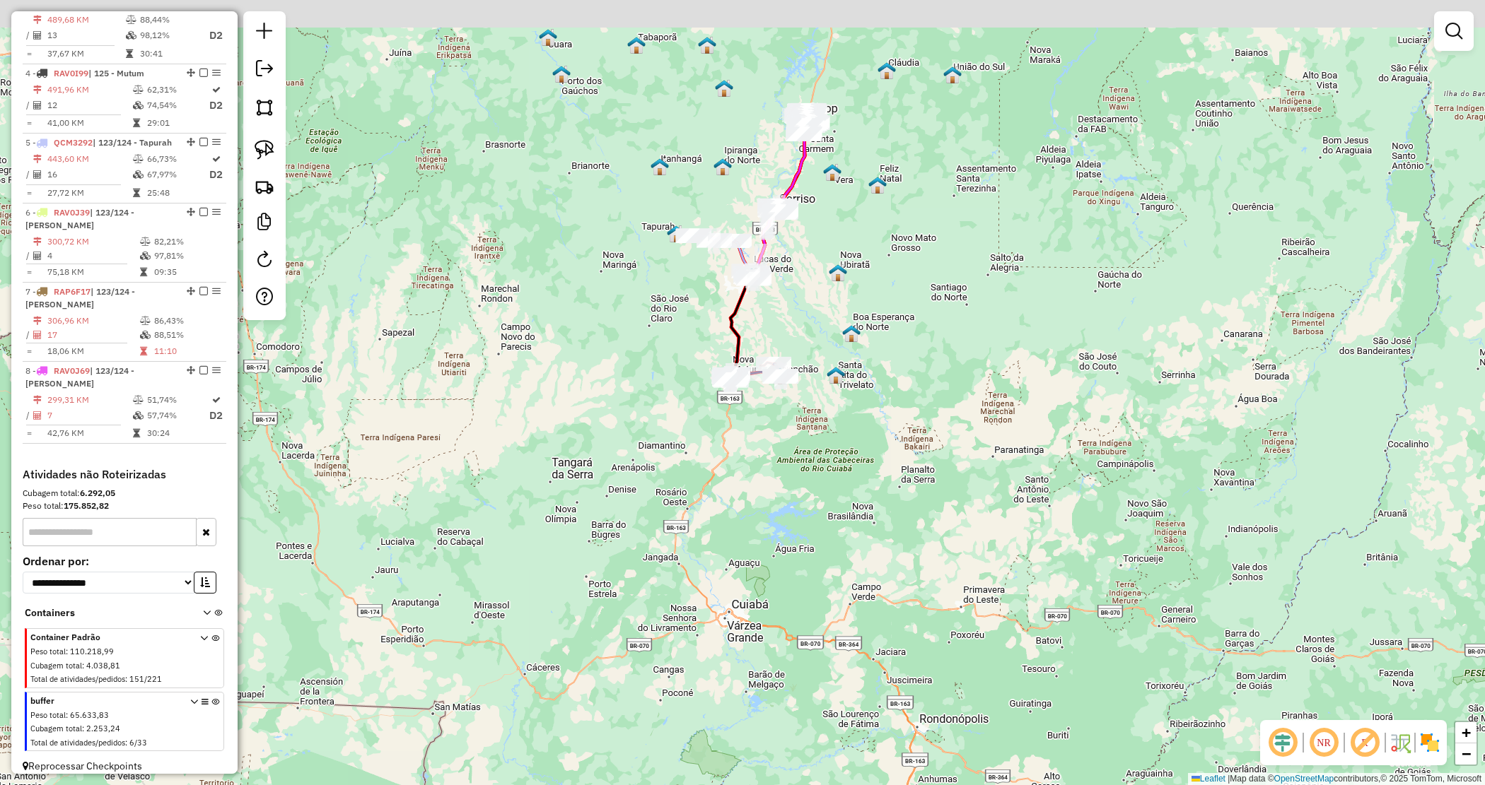
drag, startPoint x: 779, startPoint y: 277, endPoint x: 800, endPoint y: 300, distance: 31.1
click at [800, 300] on div "Janela de atendimento Grade de atendimento Capacidade Transportadoras Veículos …" at bounding box center [742, 392] width 1485 height 785
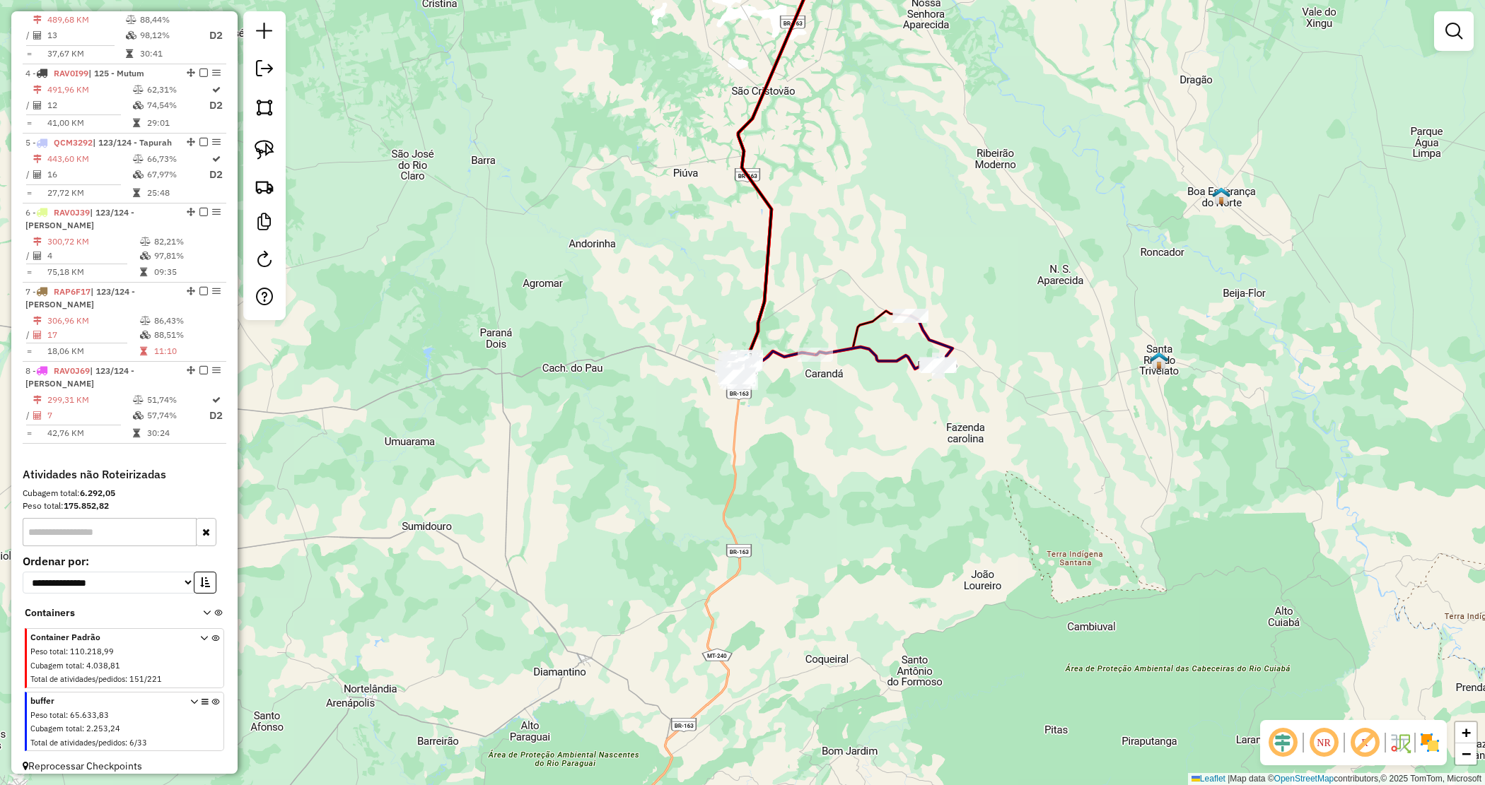
drag, startPoint x: 891, startPoint y: 174, endPoint x: 833, endPoint y: 594, distance: 423.9
click at [833, 594] on div "Janela de atendimento Grade de atendimento Capacidade Transportadoras Veículos …" at bounding box center [742, 392] width 1485 height 785
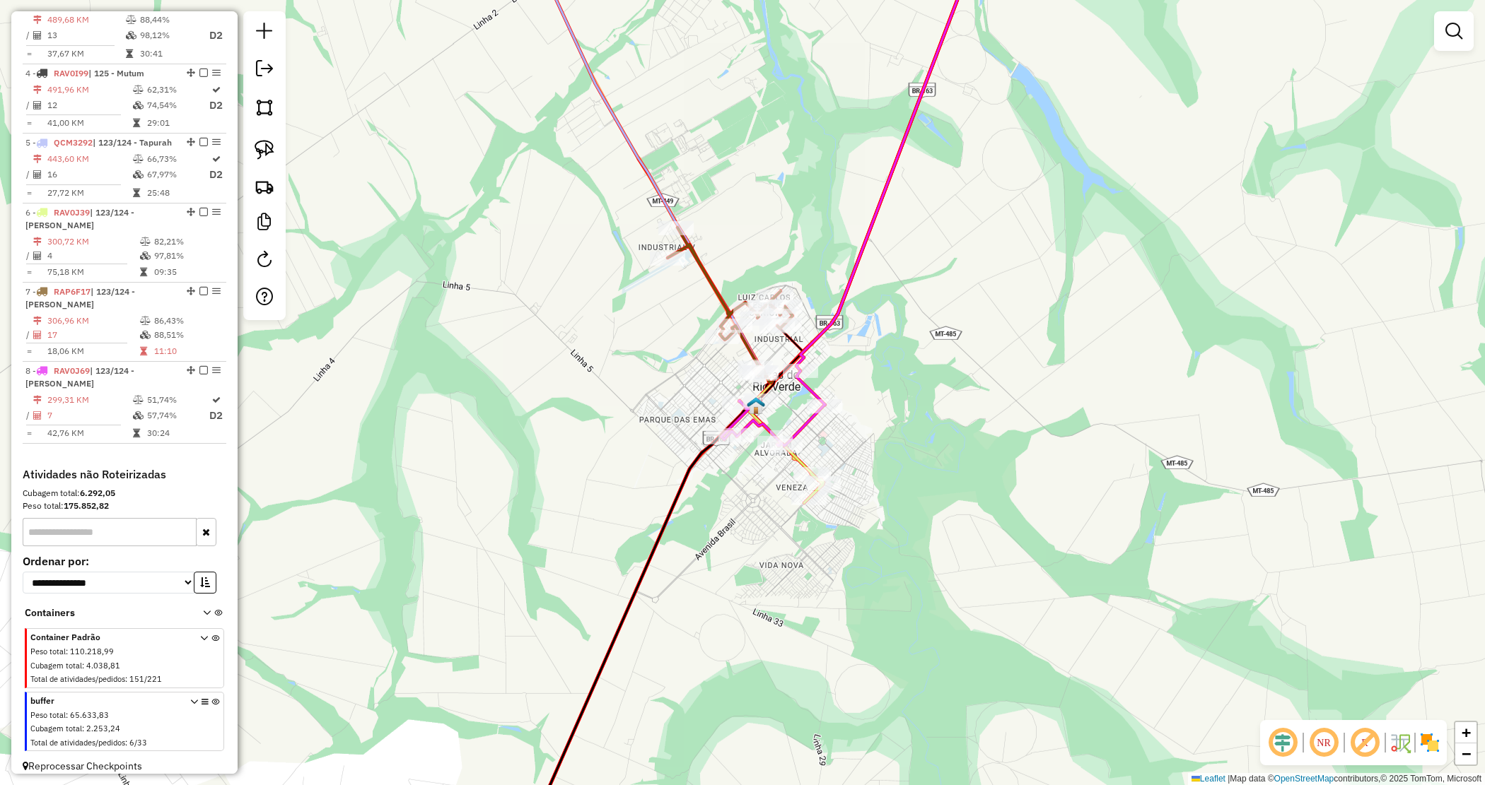
click at [213, 698] on icon at bounding box center [215, 724] width 8 height 53
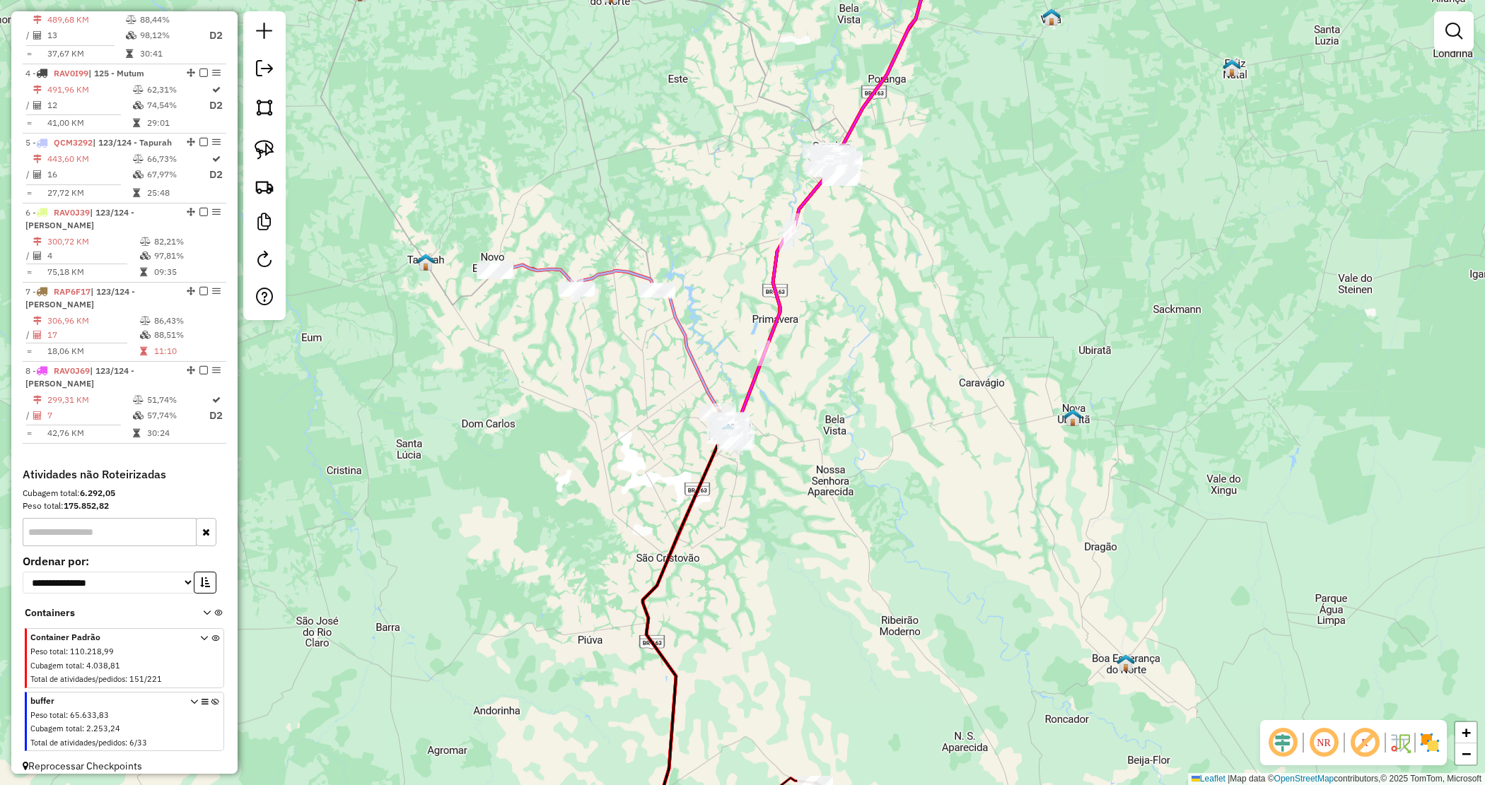
click at [1457, 47] on div at bounding box center [1454, 31] width 40 height 40
click at [1454, 34] on em at bounding box center [1453, 31] width 17 height 17
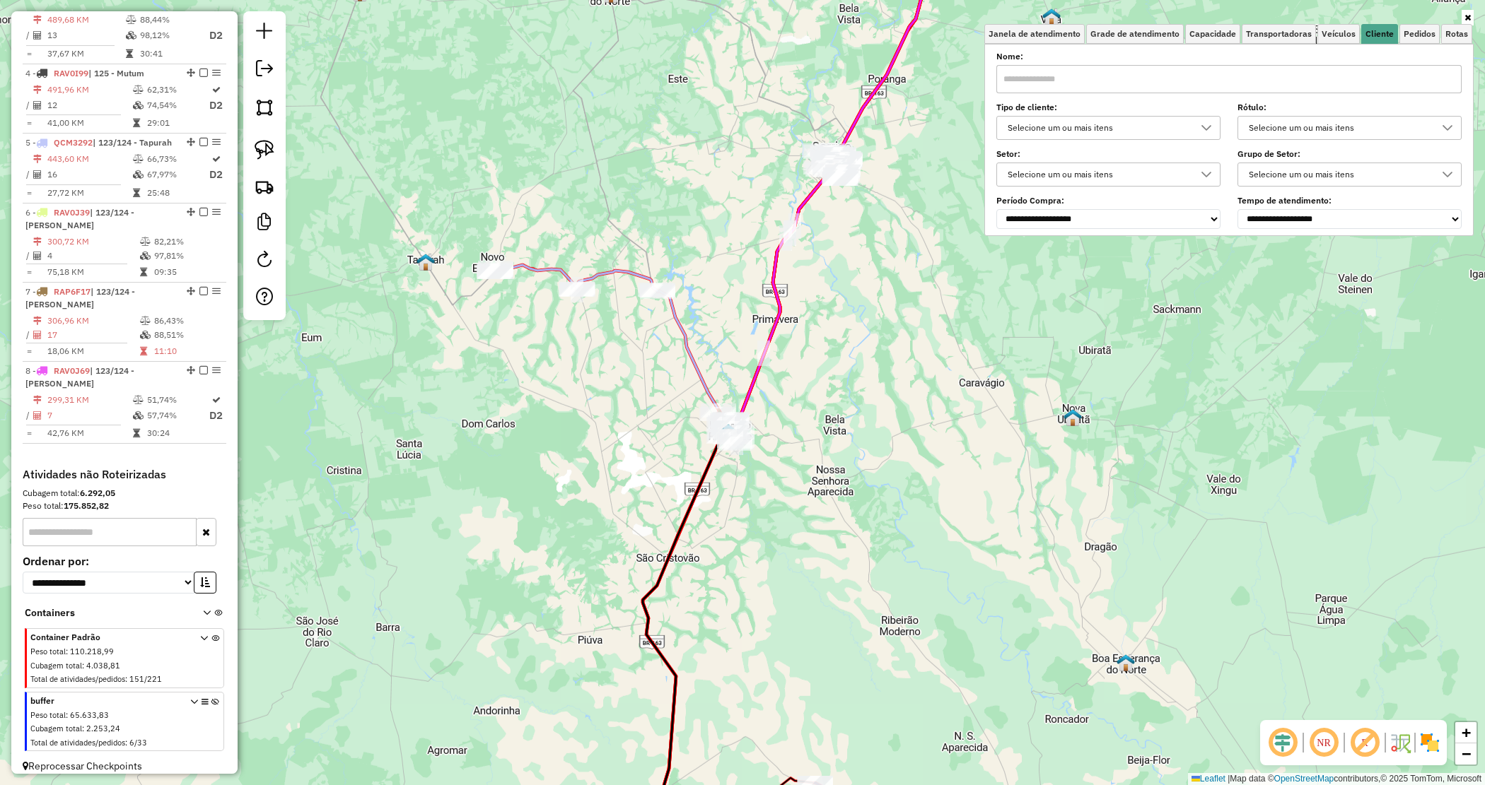
drag, startPoint x: 1200, startPoint y: 86, endPoint x: 1193, endPoint y: 86, distance: 7.1
click at [1199, 86] on input "text" at bounding box center [1228, 79] width 465 height 28
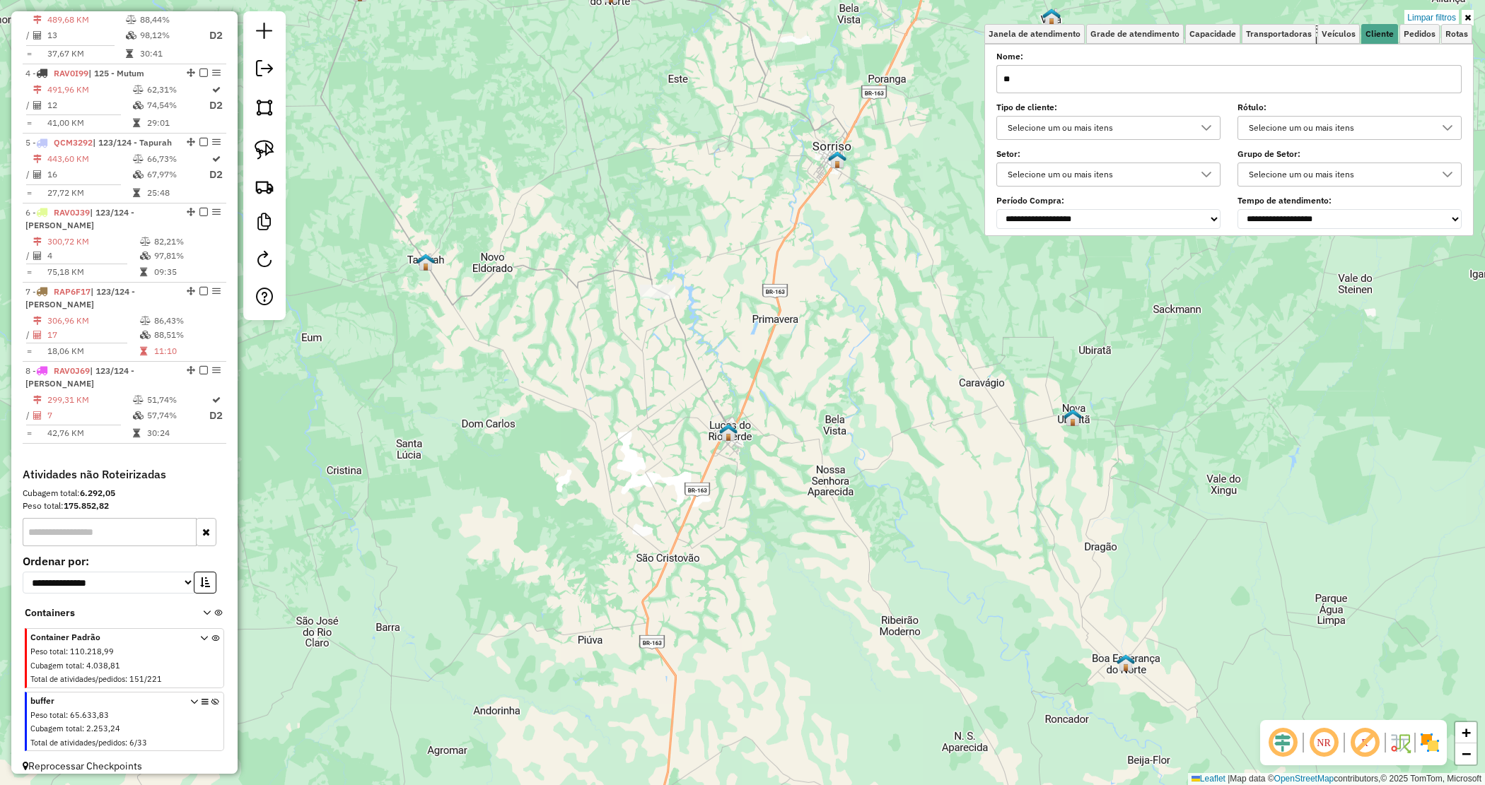
type input "*"
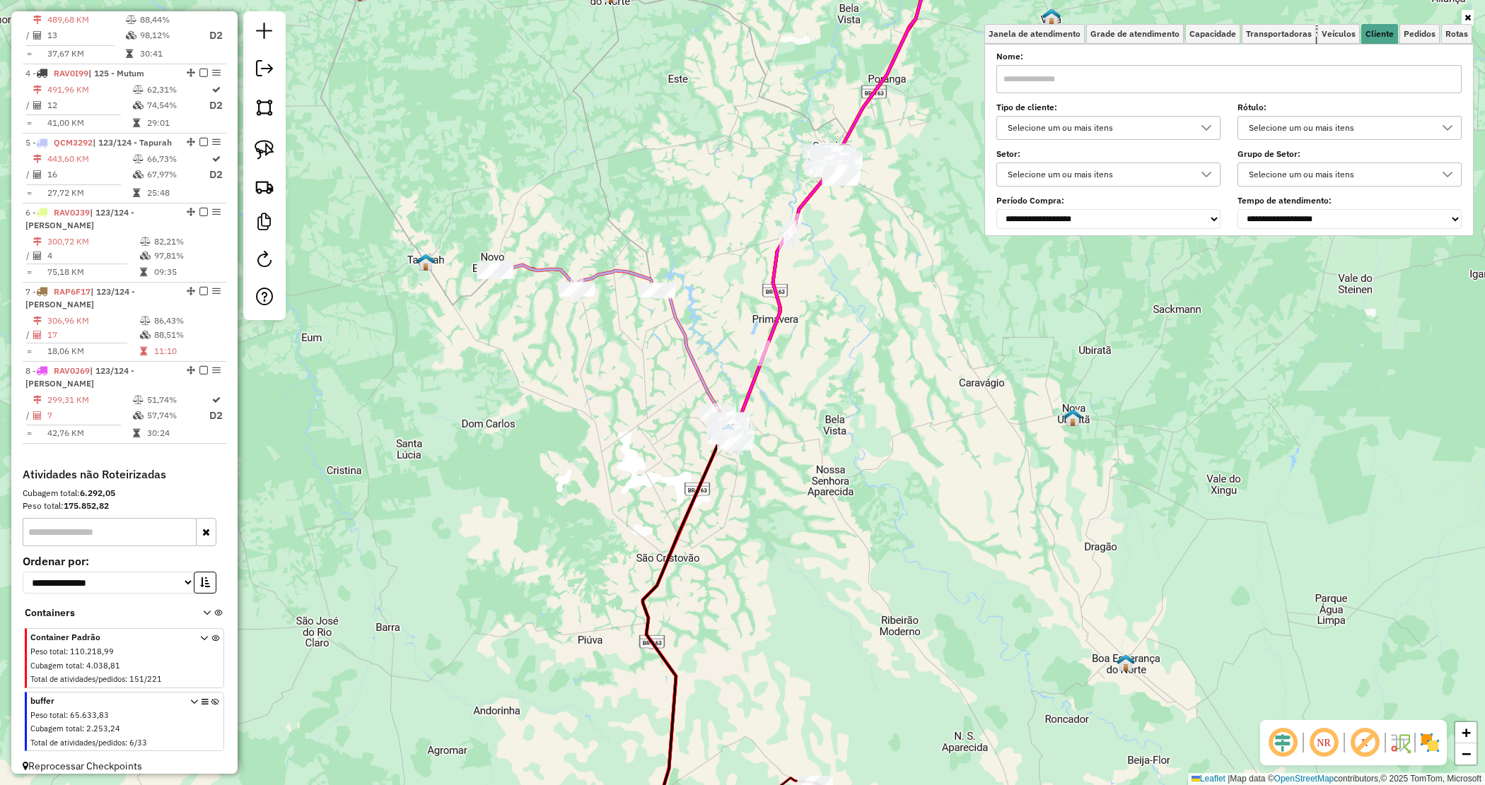
click at [959, 330] on div "Janela de atendimento Grade de atendimento Capacidade Transportadoras Veículos …" at bounding box center [742, 392] width 1485 height 785
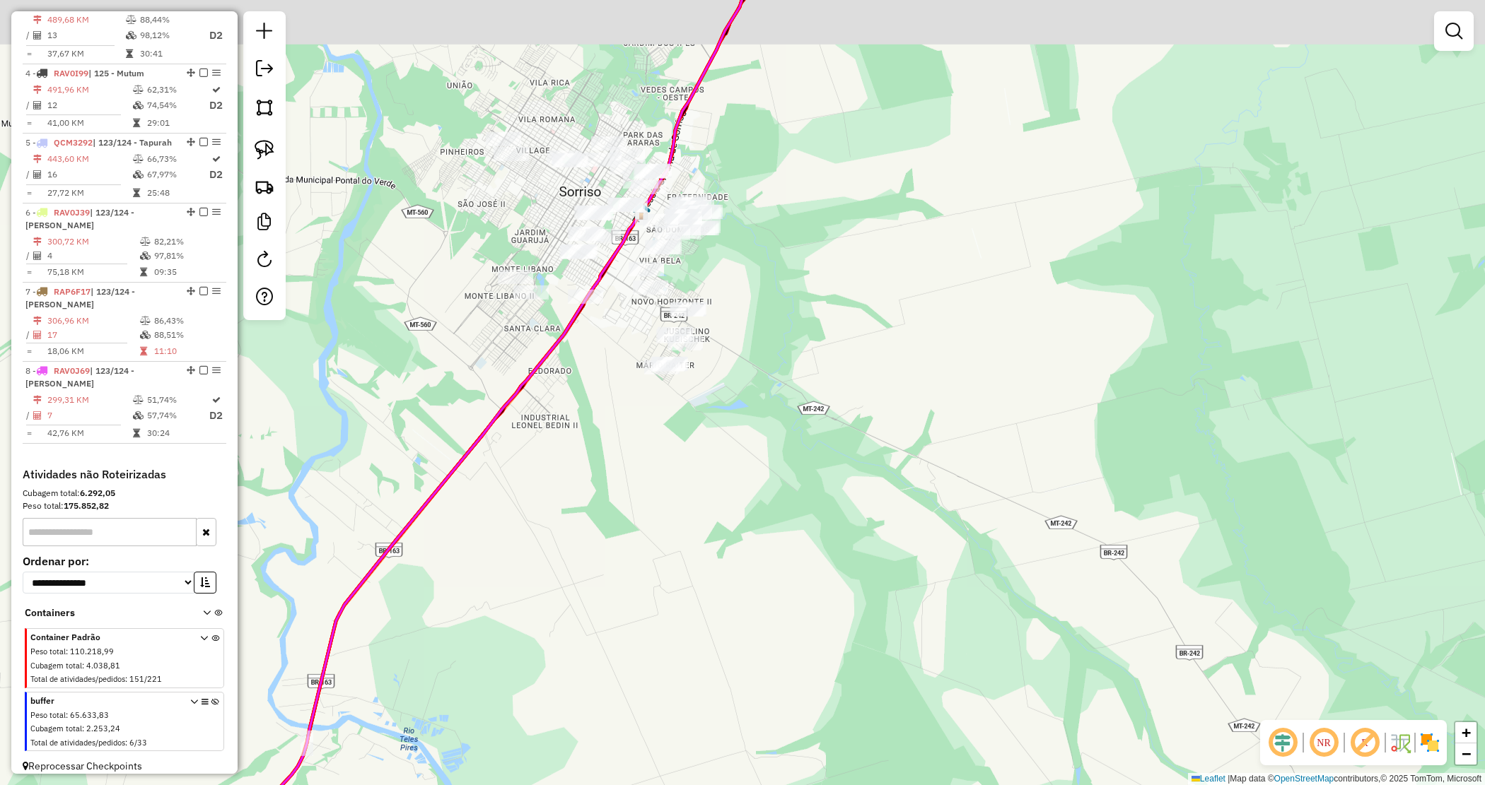
drag, startPoint x: 711, startPoint y: 245, endPoint x: 740, endPoint y: 319, distance: 79.0
click at [771, 359] on div "Janela de atendimento Grade de atendimento Capacidade Transportadoras Veículos …" at bounding box center [742, 392] width 1485 height 785
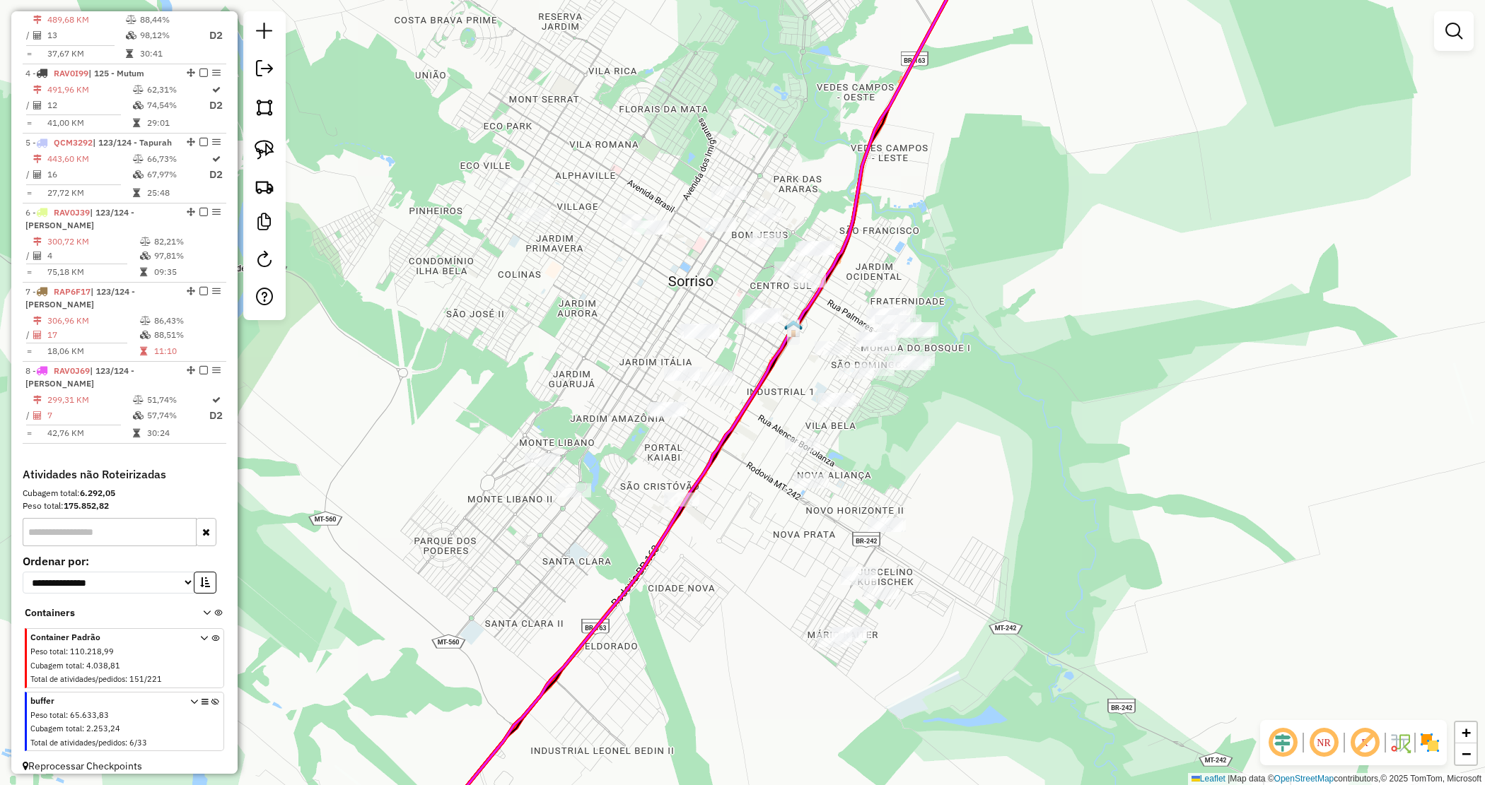
drag, startPoint x: 645, startPoint y: 312, endPoint x: 666, endPoint y: 327, distance: 25.3
click at [669, 327] on div "Janela de atendimento Grade de atendimento Capacidade Transportadoras Veículos …" at bounding box center [742, 392] width 1485 height 785
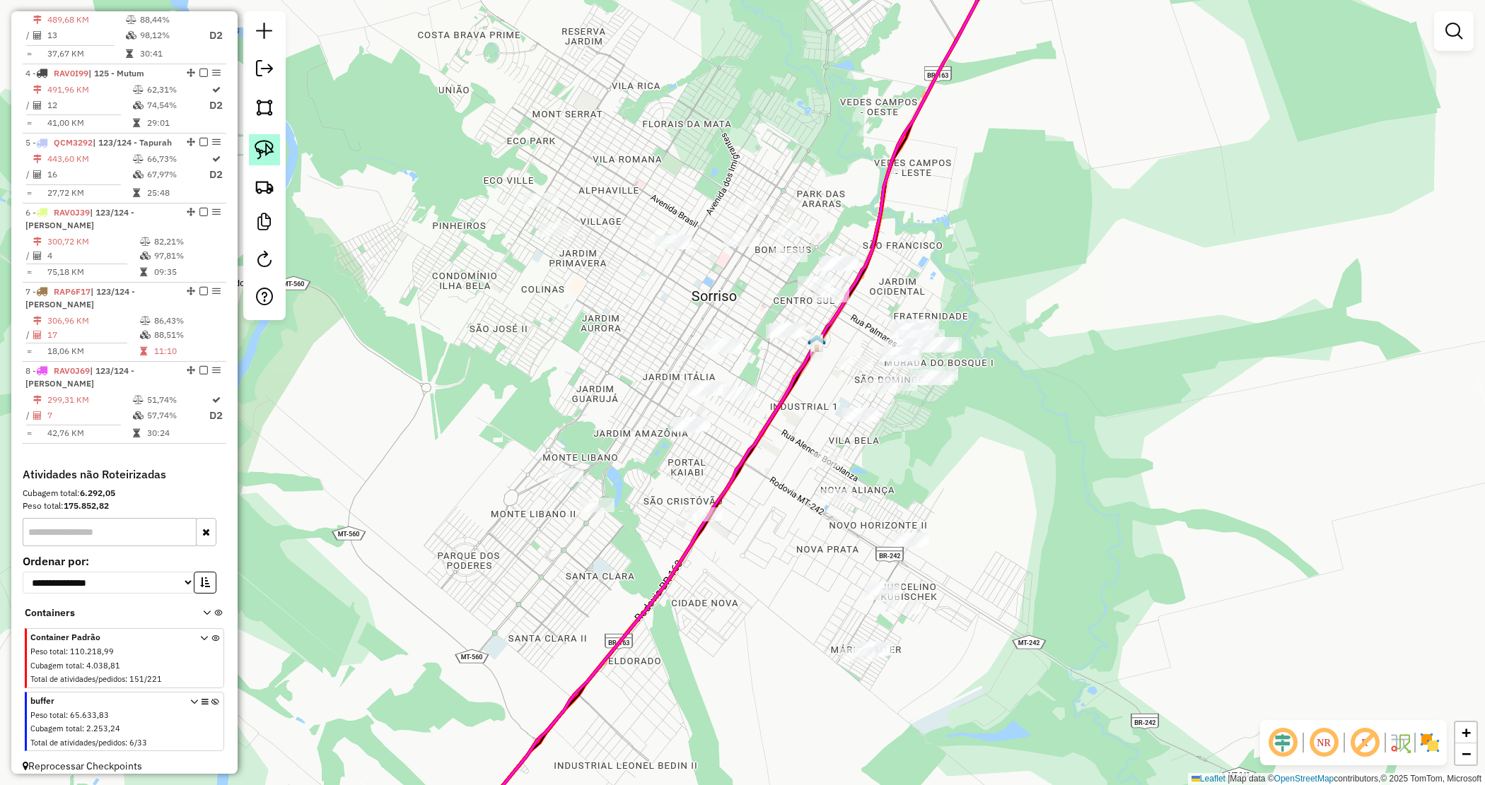
drag, startPoint x: 266, startPoint y: 142, endPoint x: 354, endPoint y: 145, distance: 88.4
click at [266, 143] on img at bounding box center [265, 150] width 20 height 20
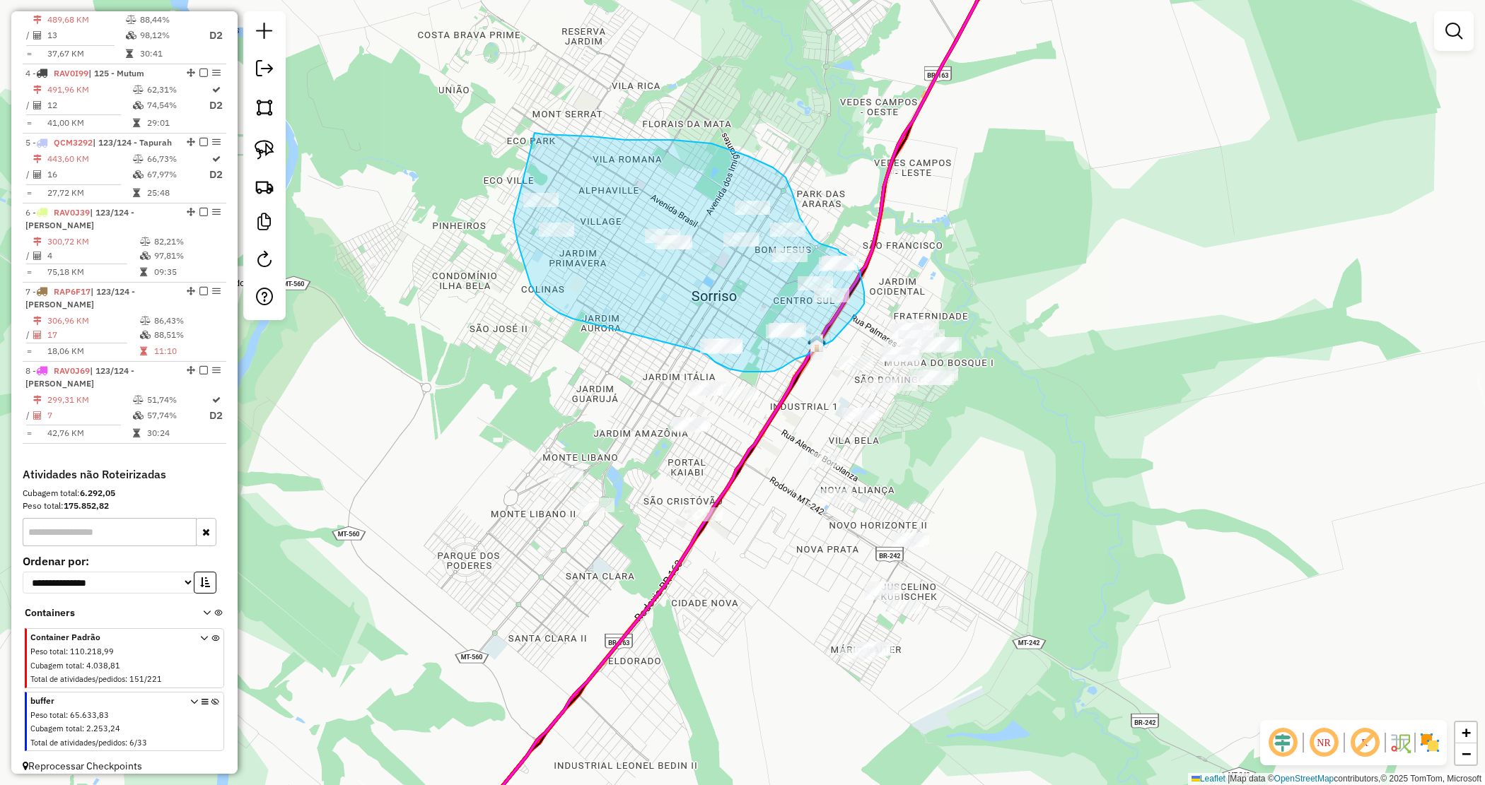
drag, startPoint x: 543, startPoint y: 134, endPoint x: 495, endPoint y: 210, distance: 89.6
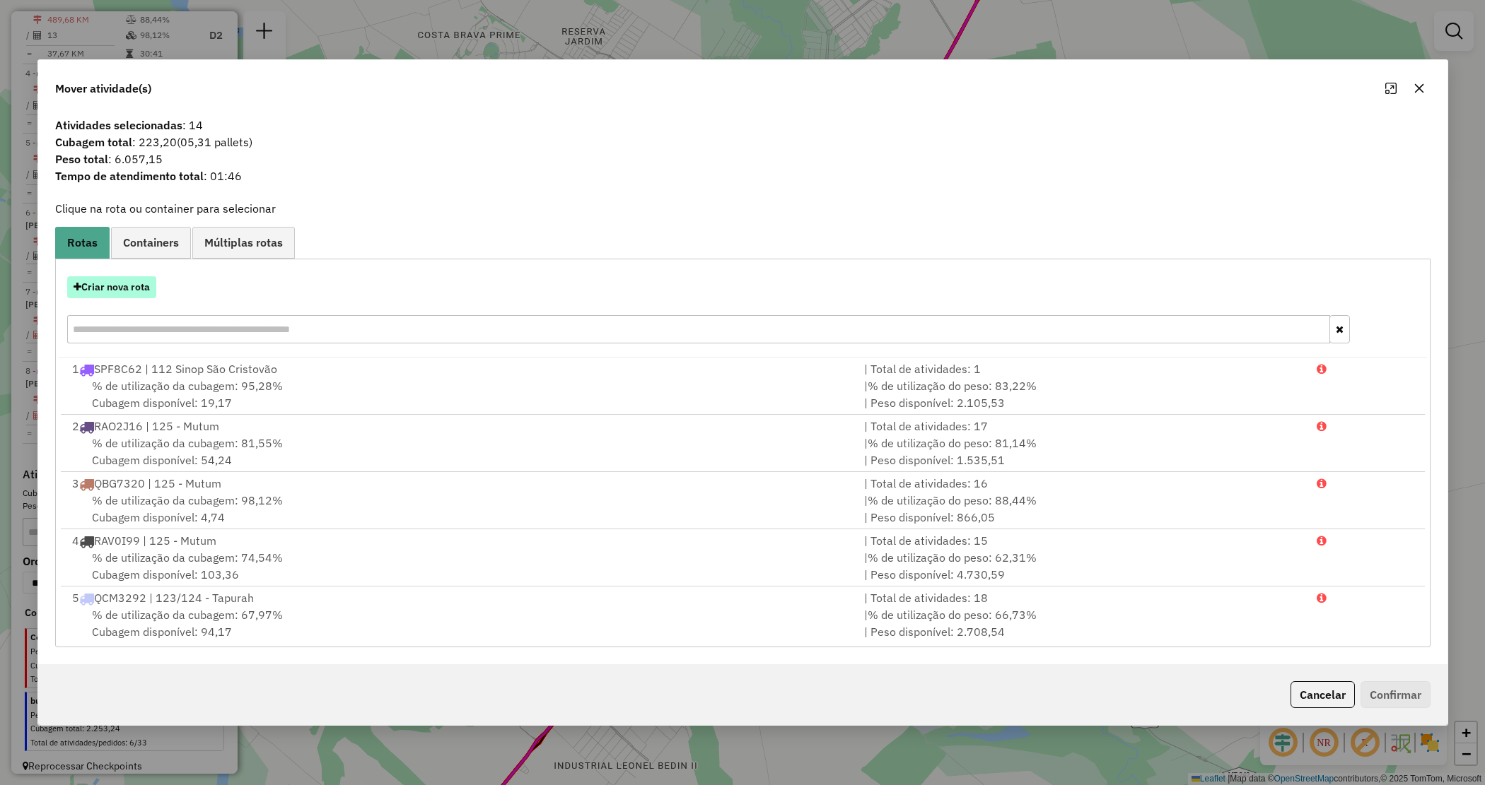
click at [101, 291] on button "Criar nova rota" at bounding box center [111, 287] width 89 height 22
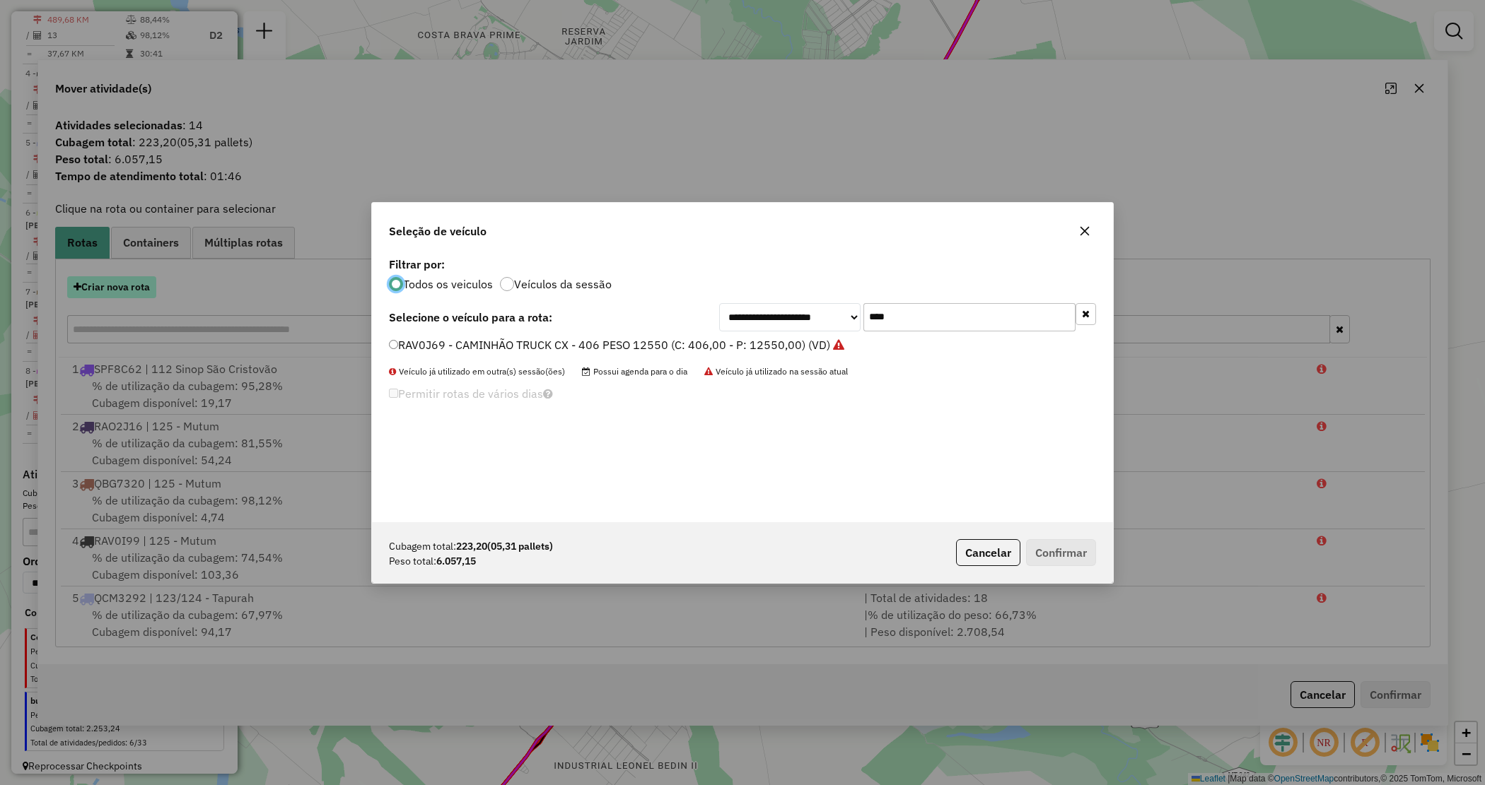
scroll to position [7, 4]
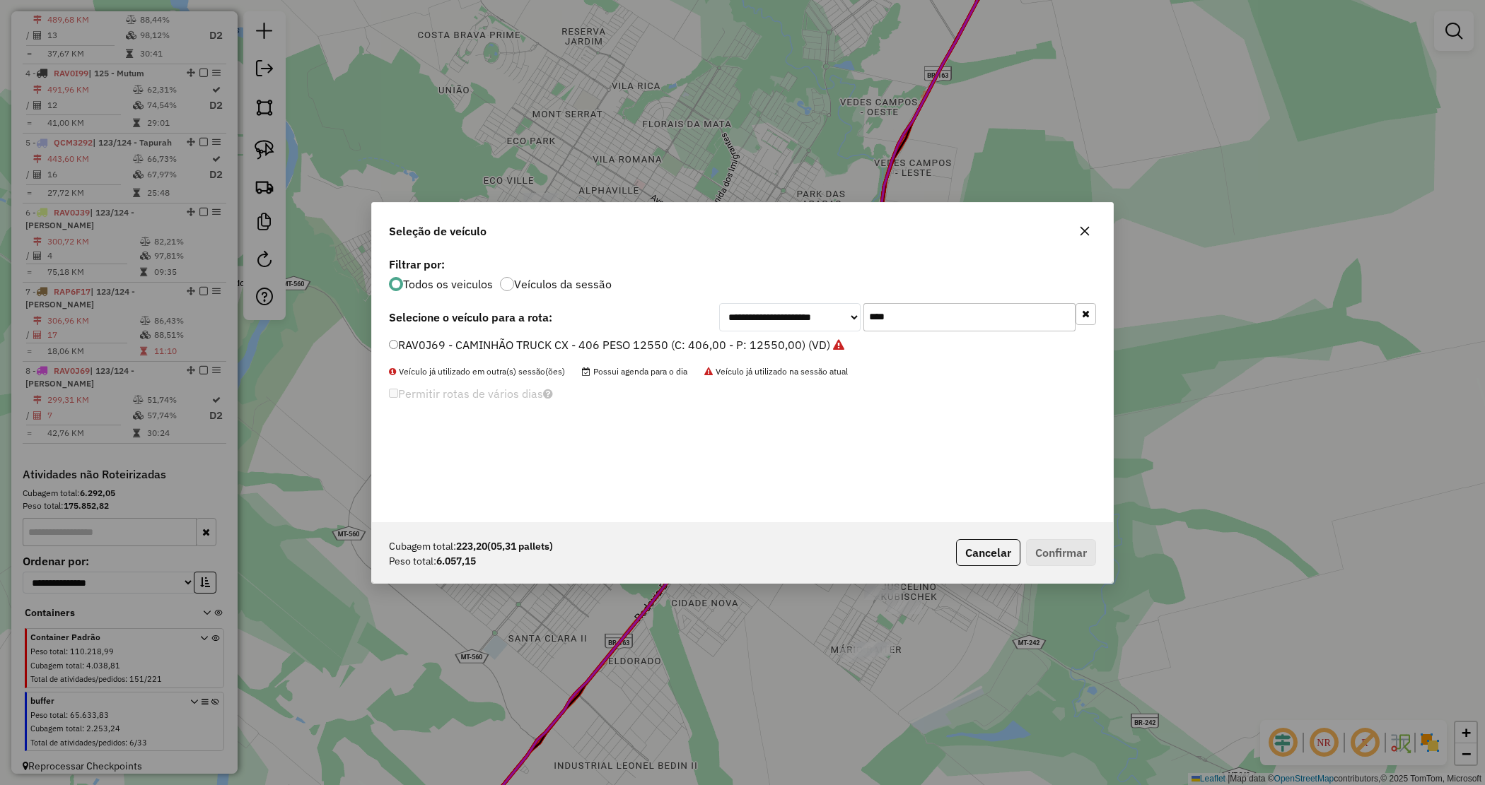
drag, startPoint x: 900, startPoint y: 322, endPoint x: 681, endPoint y: 308, distance: 219.6
click at [681, 308] on div "**********" at bounding box center [742, 317] width 707 height 28
type input "****"
drag, startPoint x: 681, startPoint y: 341, endPoint x: 688, endPoint y: 344, distance: 7.6
click at [680, 343] on label "RAP6F07 - CAMINHÃO TOCO CX - 294 PESO - 8140 (C: 294,00 - P: 8140,00) (VD)" at bounding box center [603, 345] width 429 height 17
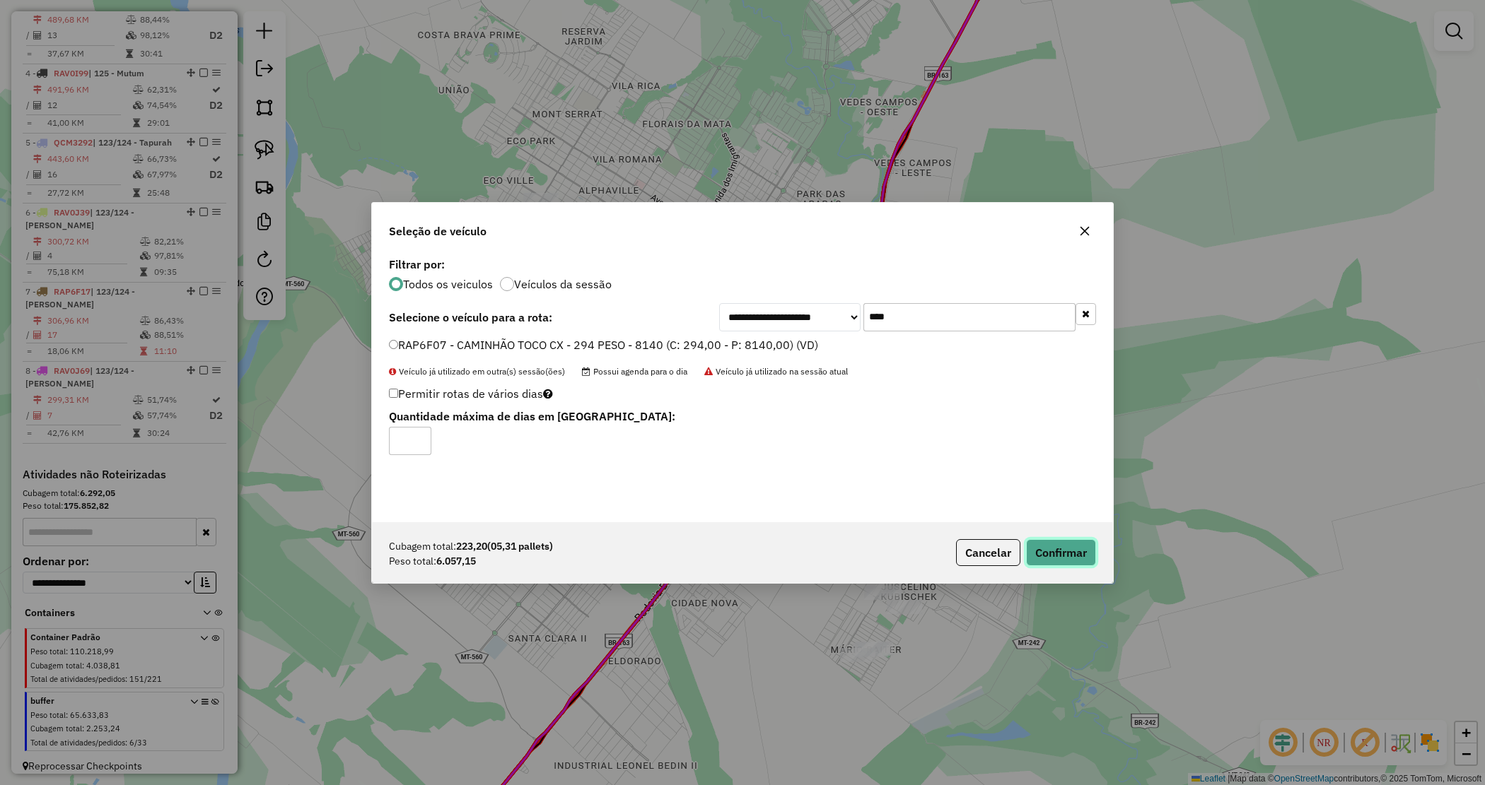
click at [1053, 553] on button "Confirmar" at bounding box center [1061, 552] width 70 height 27
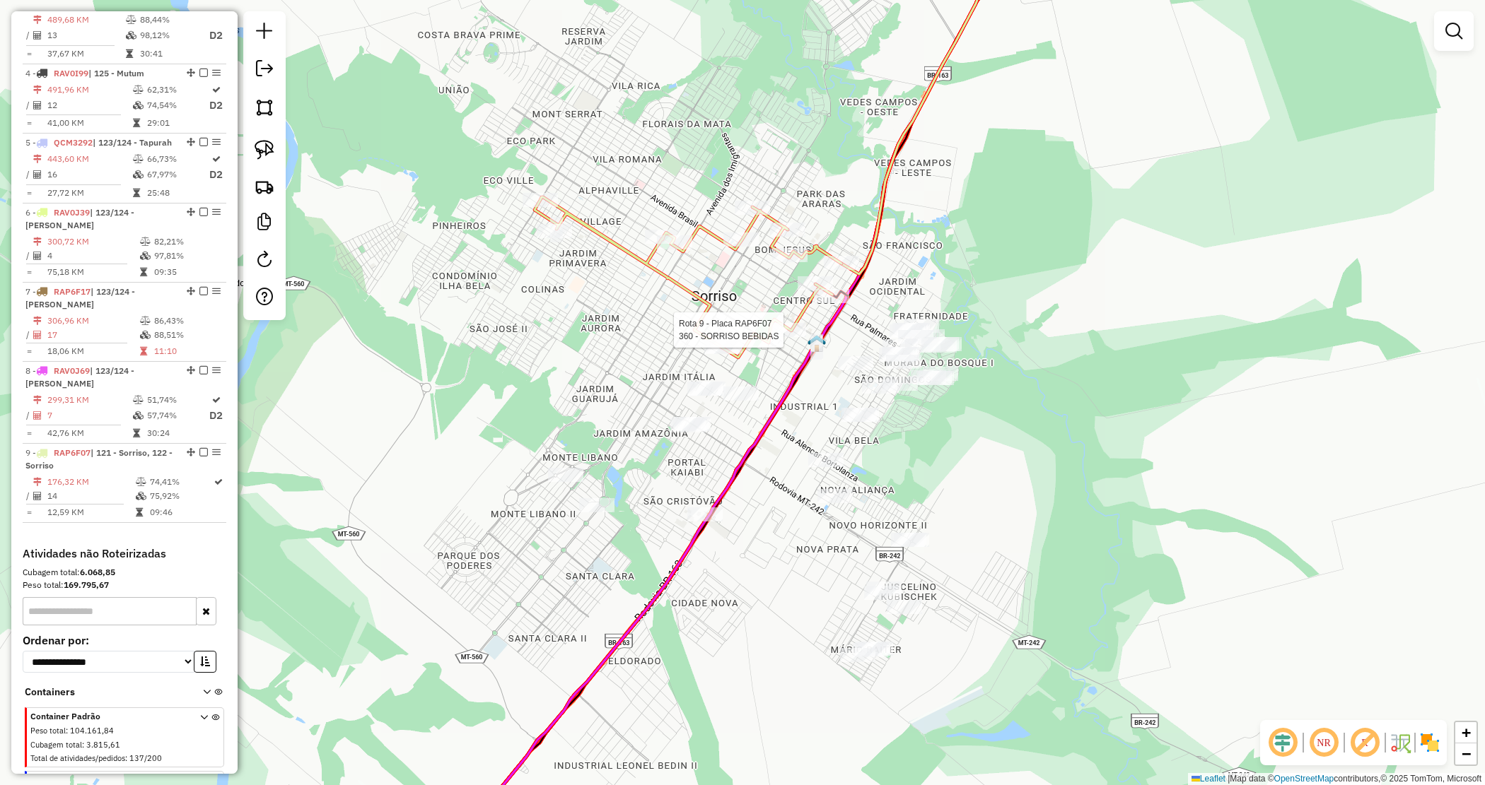
scroll to position [762, 0]
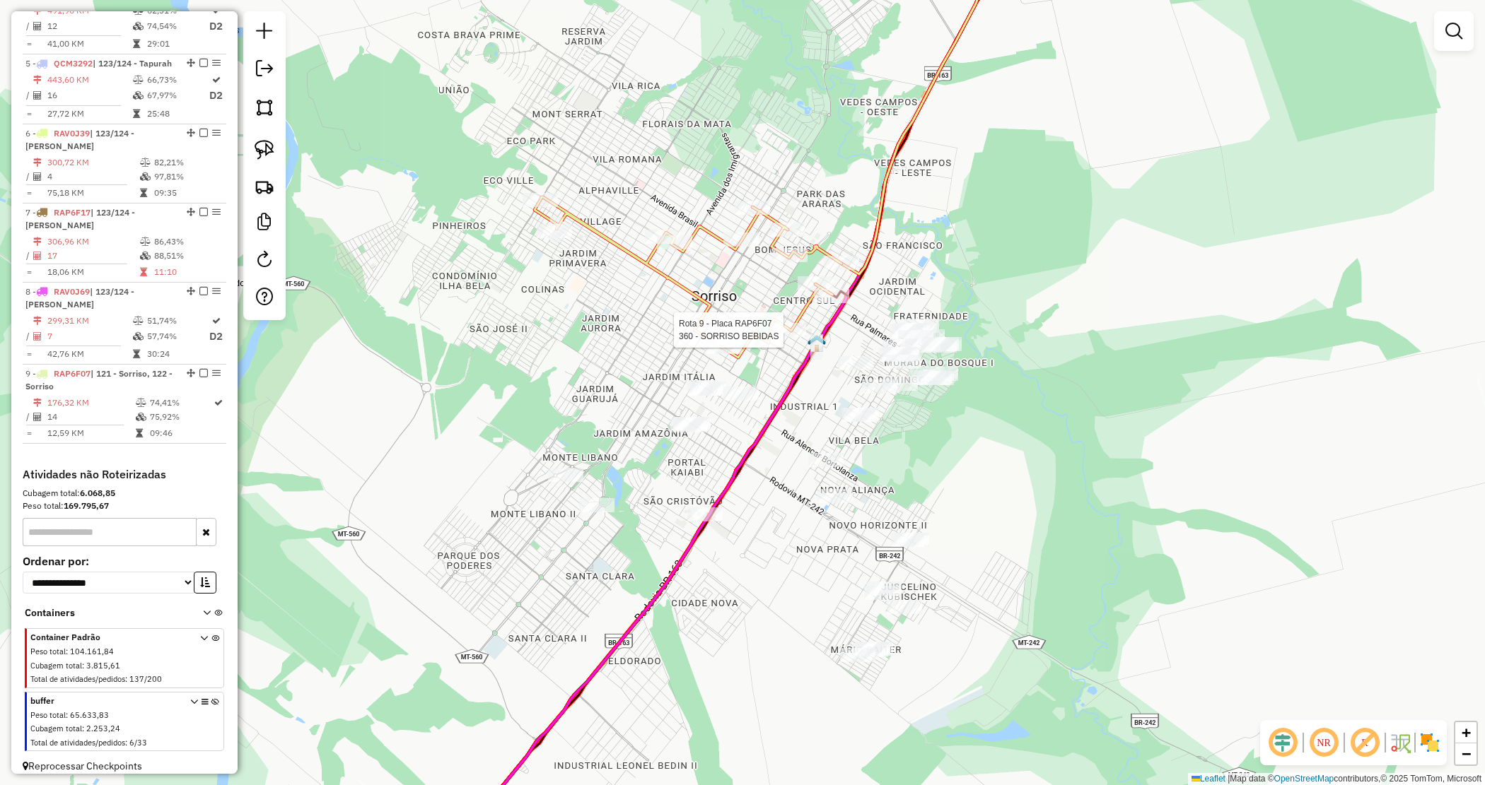
select select "*********"
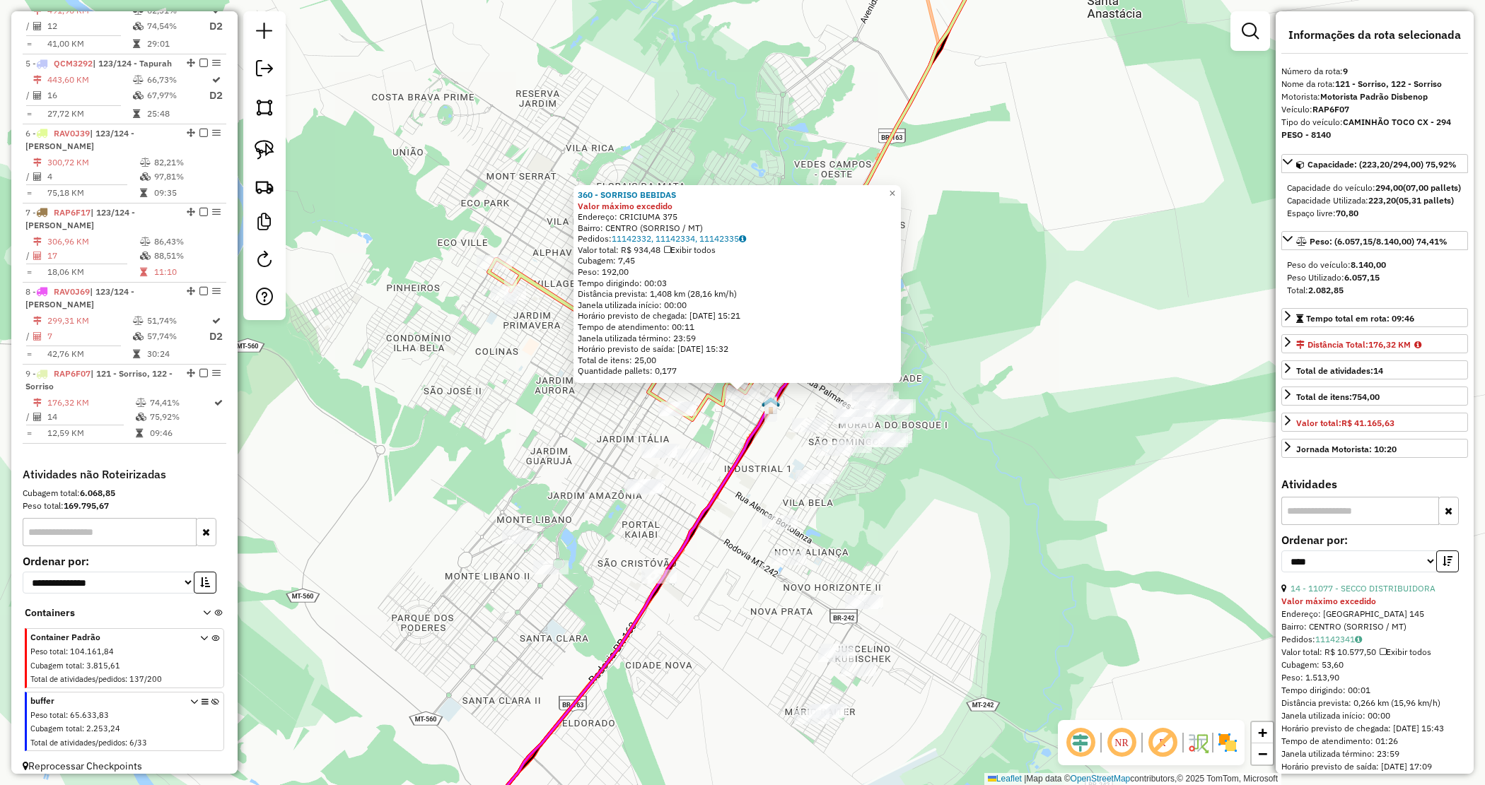
click at [715, 428] on div "360 - SORRISO BEBIDAS Valor máximo excedido Endereço: CRICIUMA 375 Bairro: CENT…" at bounding box center [742, 392] width 1485 height 785
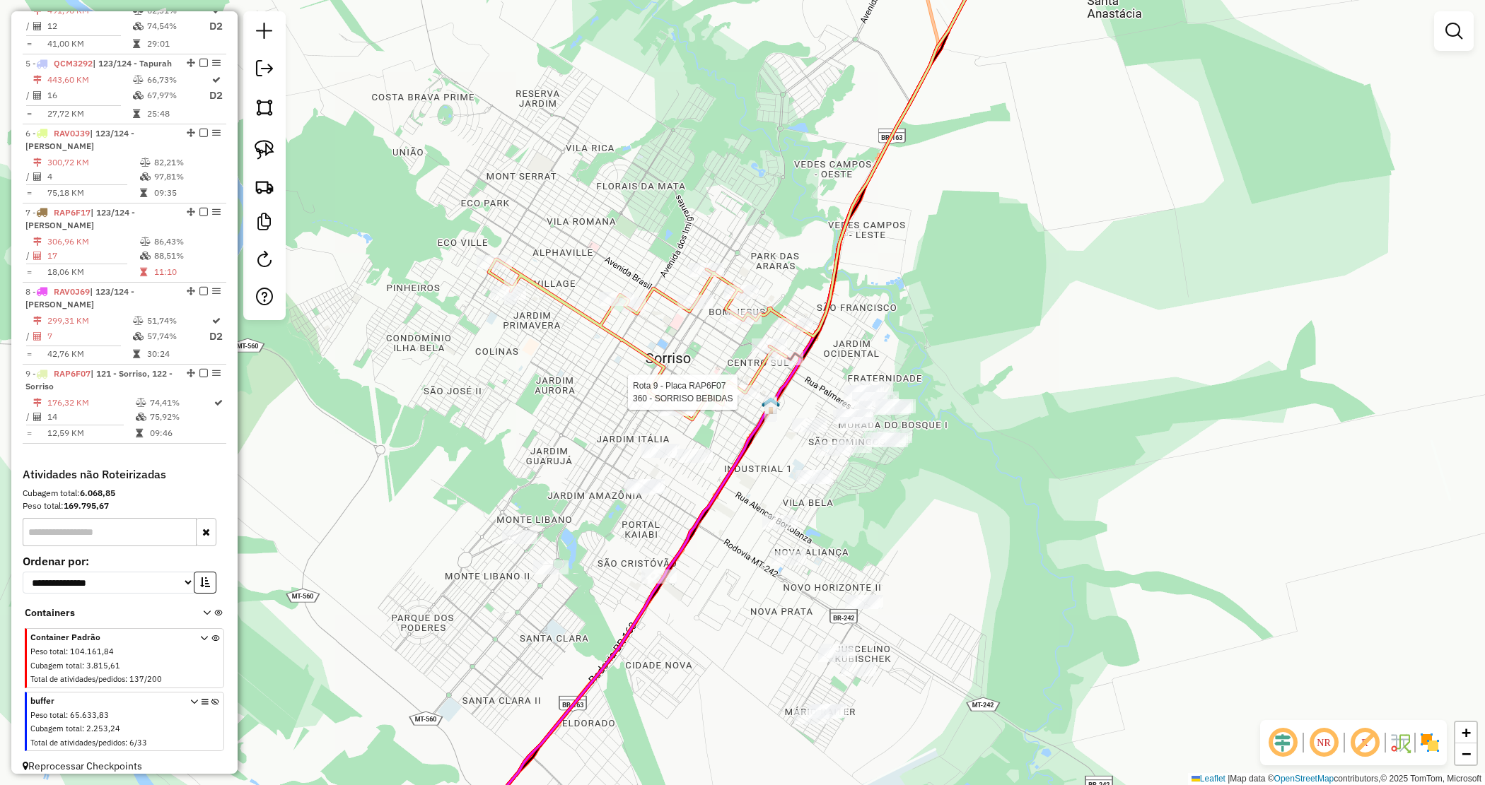
select select "*********"
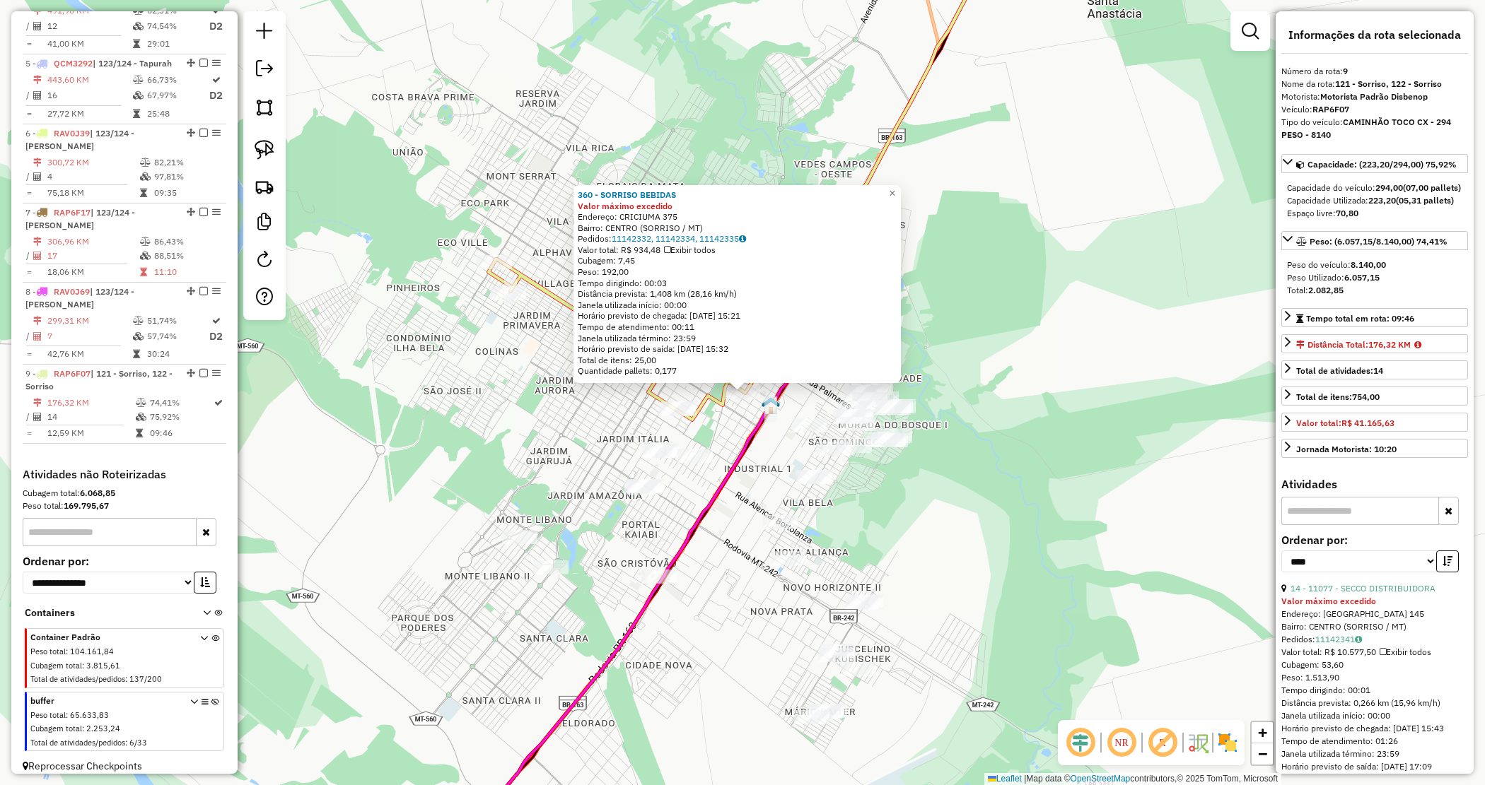
click at [718, 438] on div "360 - SORRISO BEBIDAS Valor máximo excedido Endereço: CRICIUMA 375 Bairro: CENT…" at bounding box center [742, 392] width 1485 height 785
click at [624, 426] on div "360 - SORRISO BEBIDAS Valor máximo excedido Endereço: CRICIUMA 375 Bairro: CENT…" at bounding box center [742, 392] width 1485 height 785
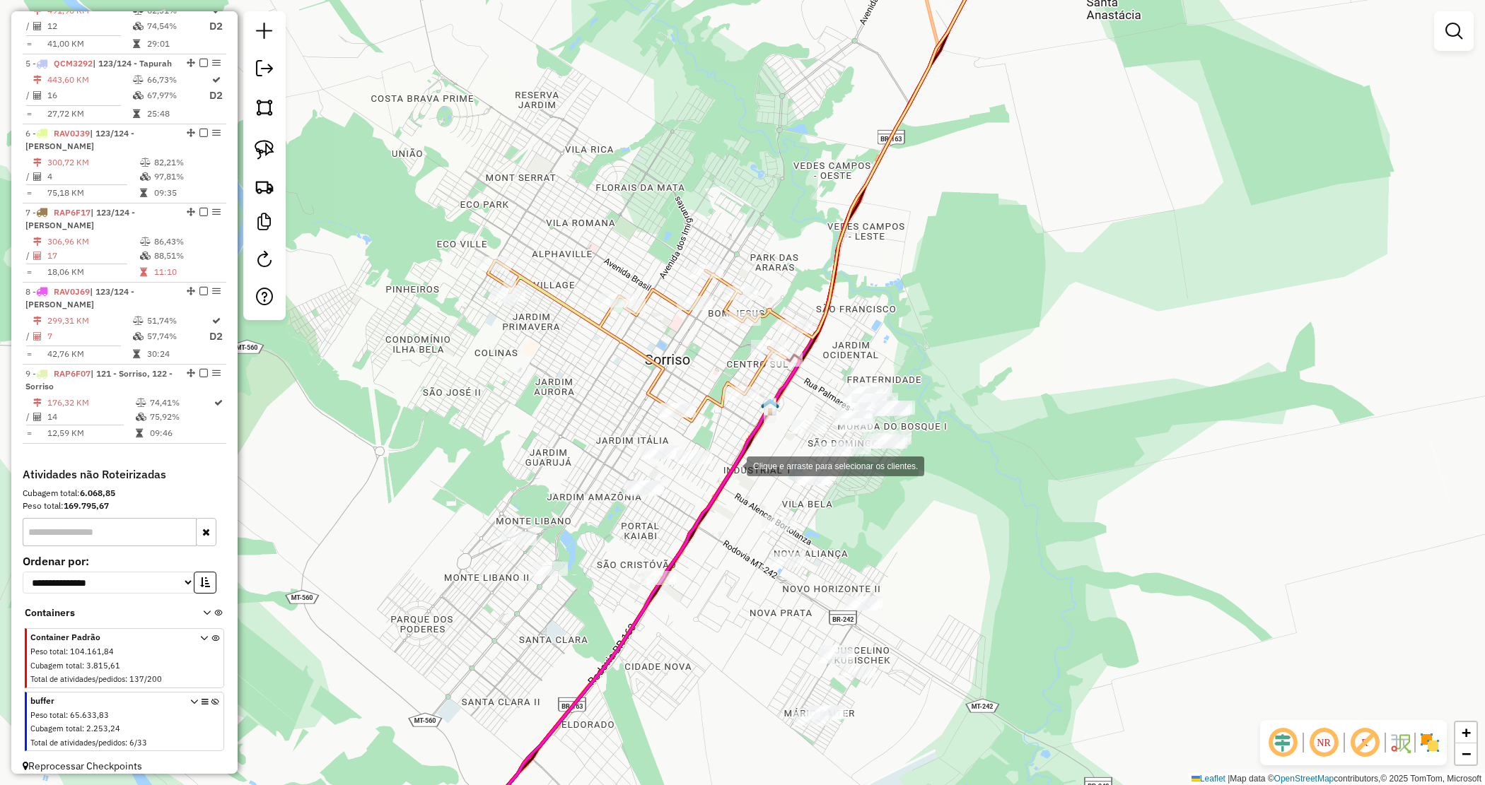
drag, startPoint x: 624, startPoint y: 426, endPoint x: 670, endPoint y: 438, distance: 47.7
click at [733, 464] on div "Clique e arraste para selecionar os clientes. Janela de atendimento Grade de at…" at bounding box center [742, 392] width 1485 height 785
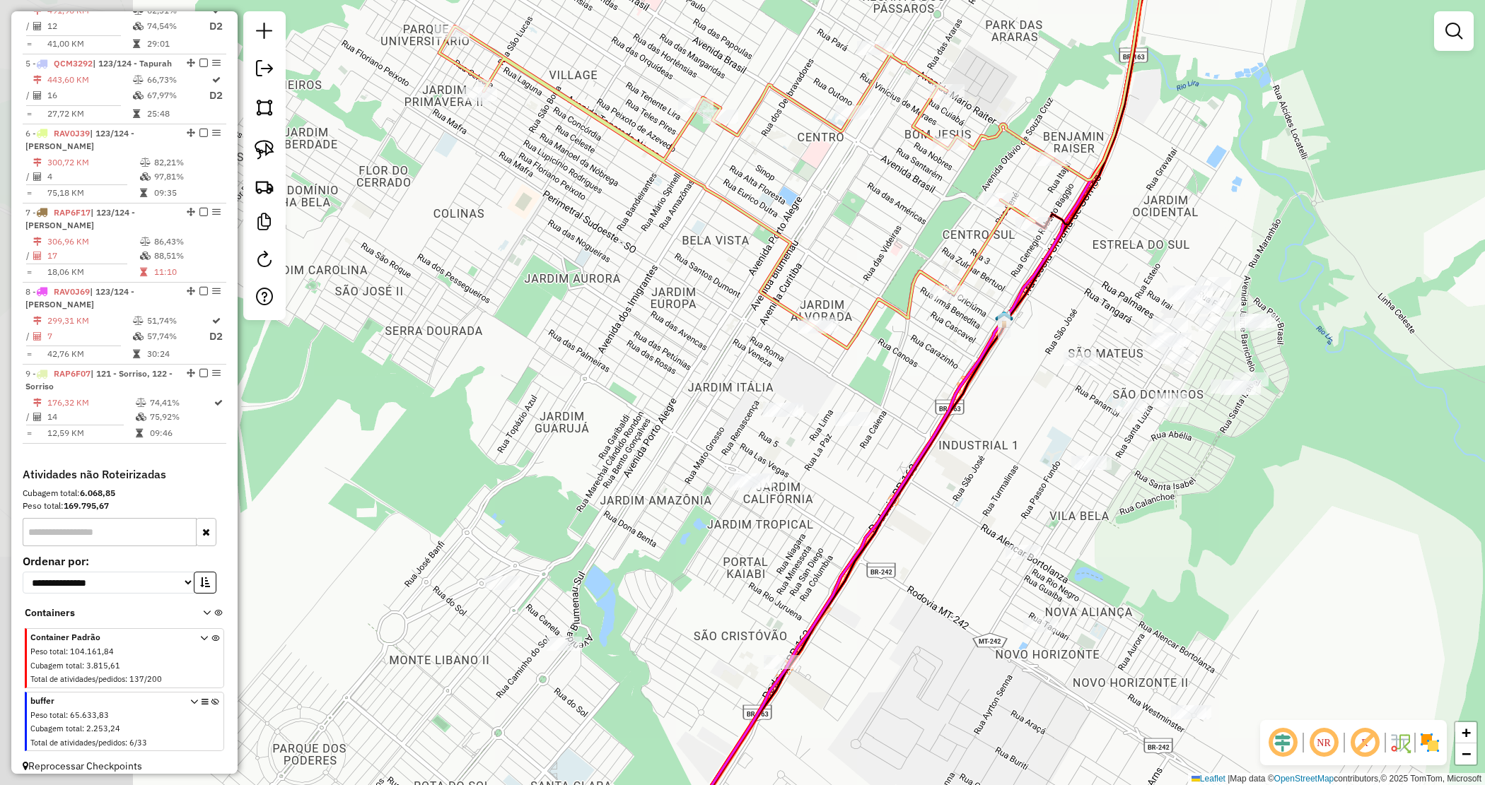
drag, startPoint x: 531, startPoint y: 435, endPoint x: 729, endPoint y: 398, distance: 201.3
click at [729, 403] on div "Janela de atendimento Grade de atendimento Capacidade Transportadoras Veículos …" at bounding box center [742, 392] width 1485 height 785
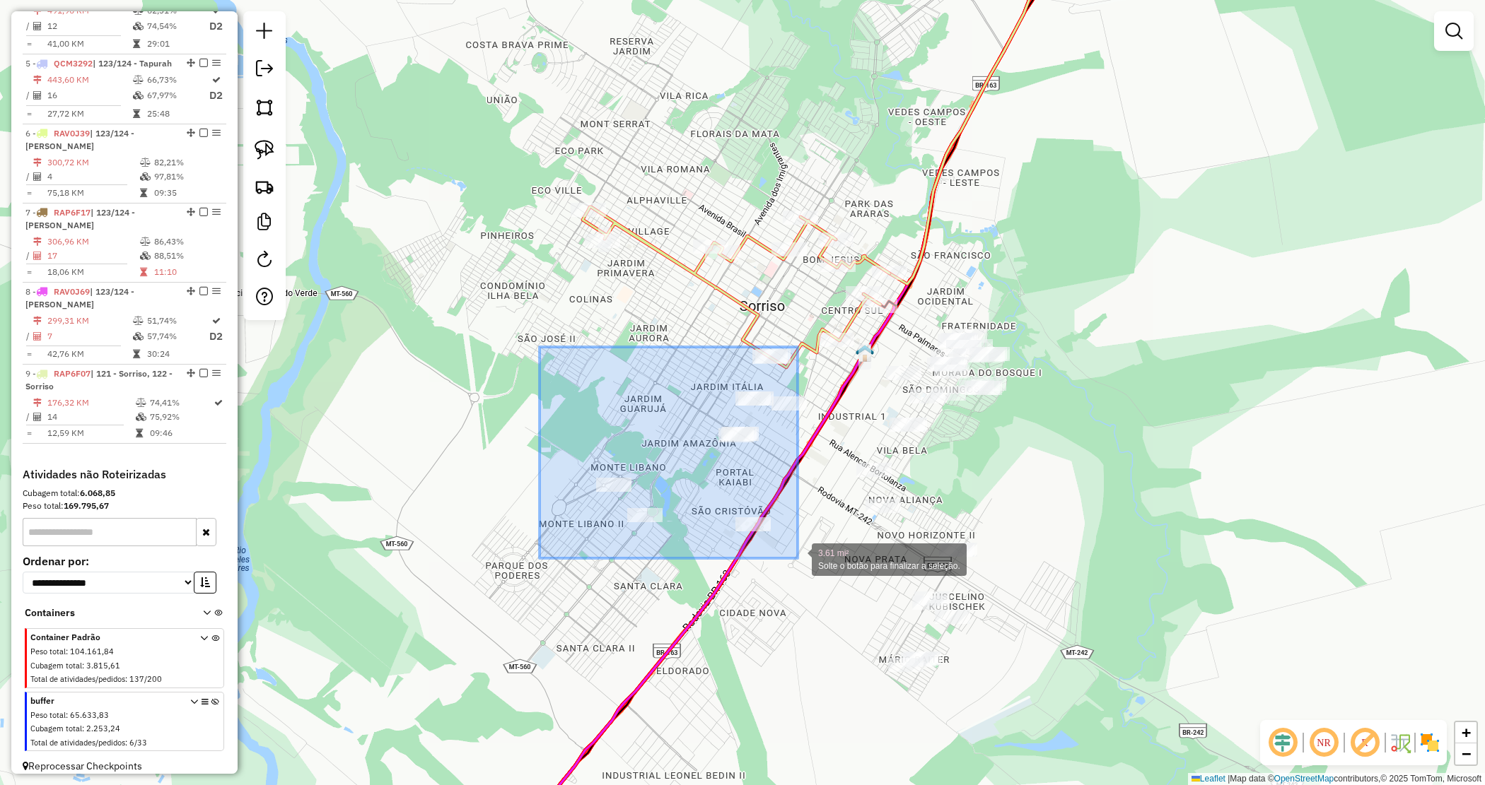
drag, startPoint x: 539, startPoint y: 353, endPoint x: 797, endPoint y: 559, distance: 329.6
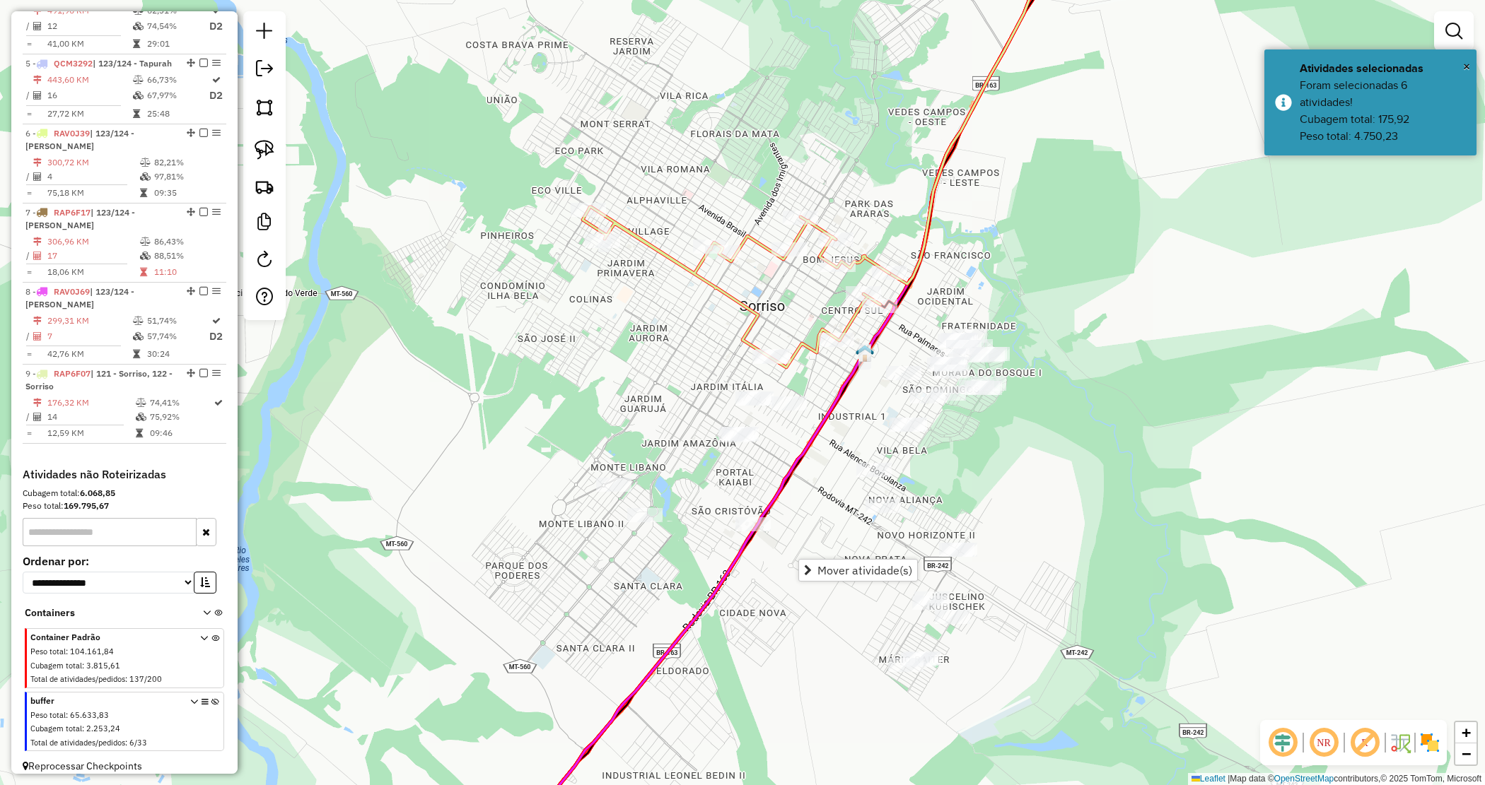
drag, startPoint x: 811, startPoint y: 493, endPoint x: 817, endPoint y: 502, distance: 11.2
click at [812, 493] on div "Janela de atendimento Grade de atendimento Capacidade Transportadoras Veículos …" at bounding box center [742, 392] width 1485 height 785
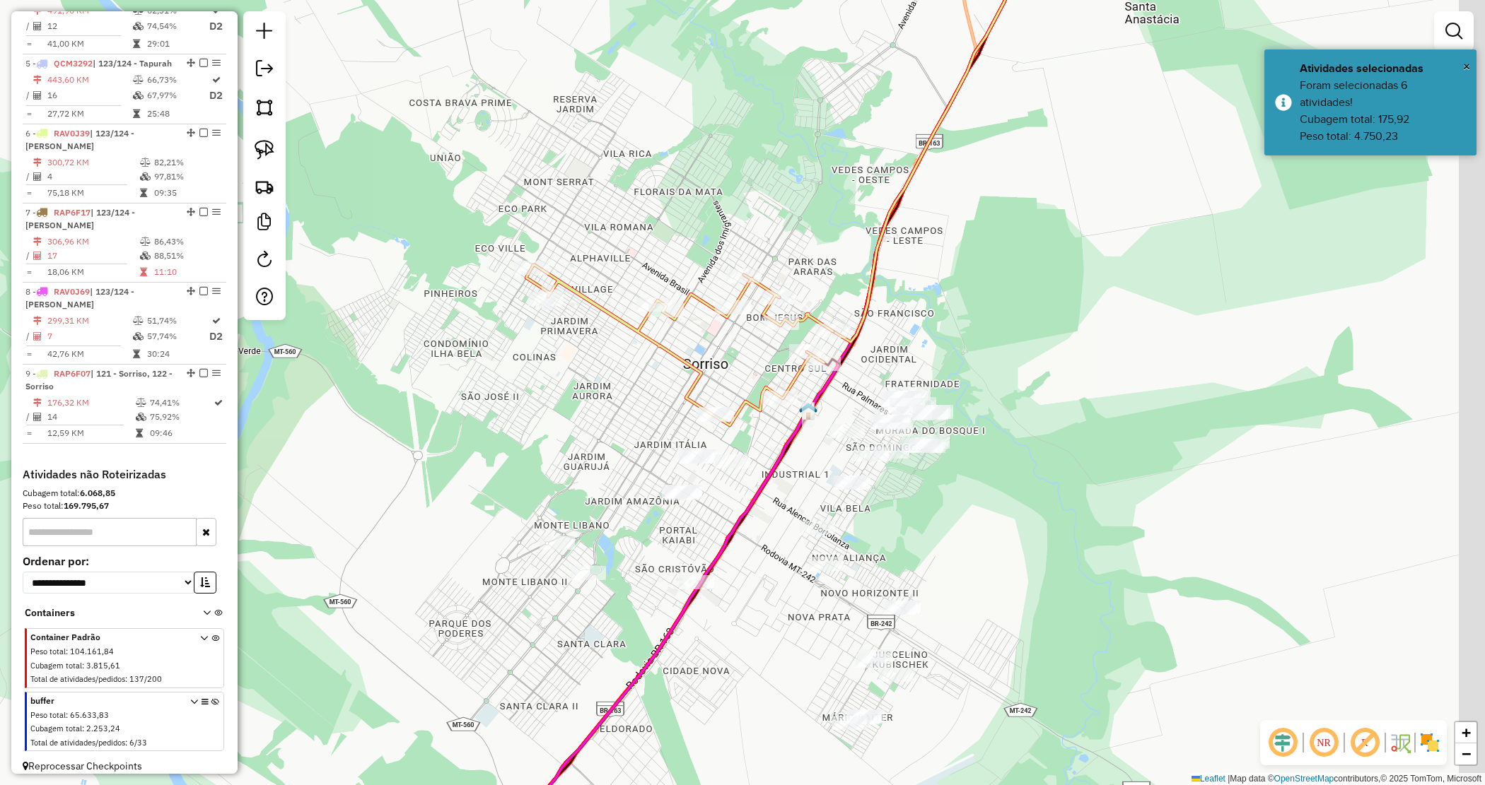
drag, startPoint x: 779, startPoint y: 538, endPoint x: 760, endPoint y: 561, distance: 29.6
click at [760, 561] on div "Janela de atendimento Grade de atendimento Capacidade Transportadoras Veículos …" at bounding box center [742, 392] width 1485 height 785
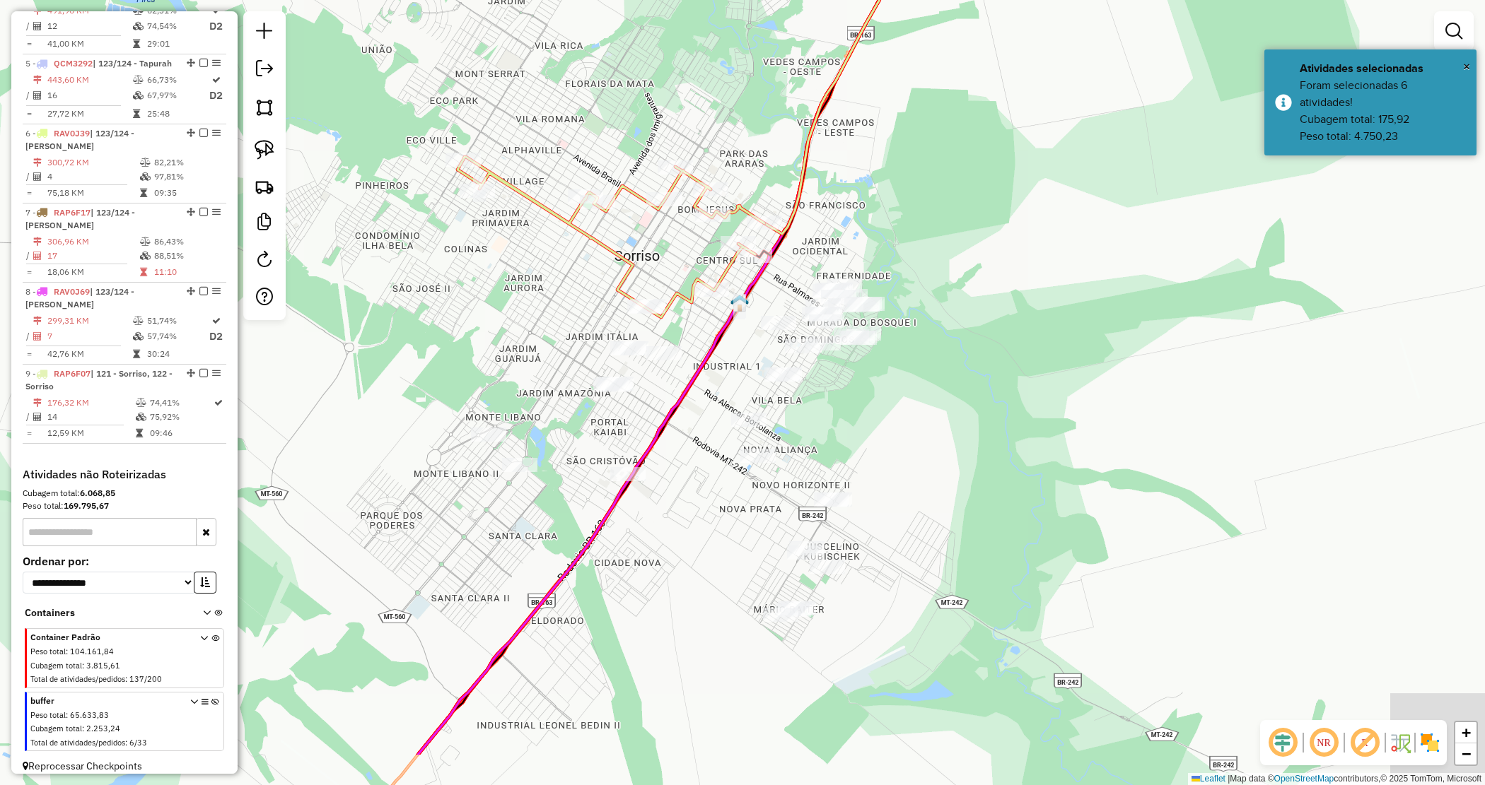
drag, startPoint x: 906, startPoint y: 546, endPoint x: 852, endPoint y: 423, distance: 134.9
click at [858, 443] on div "Janela de atendimento Grade de atendimento Capacidade Transportadoras Veículos …" at bounding box center [742, 392] width 1485 height 785
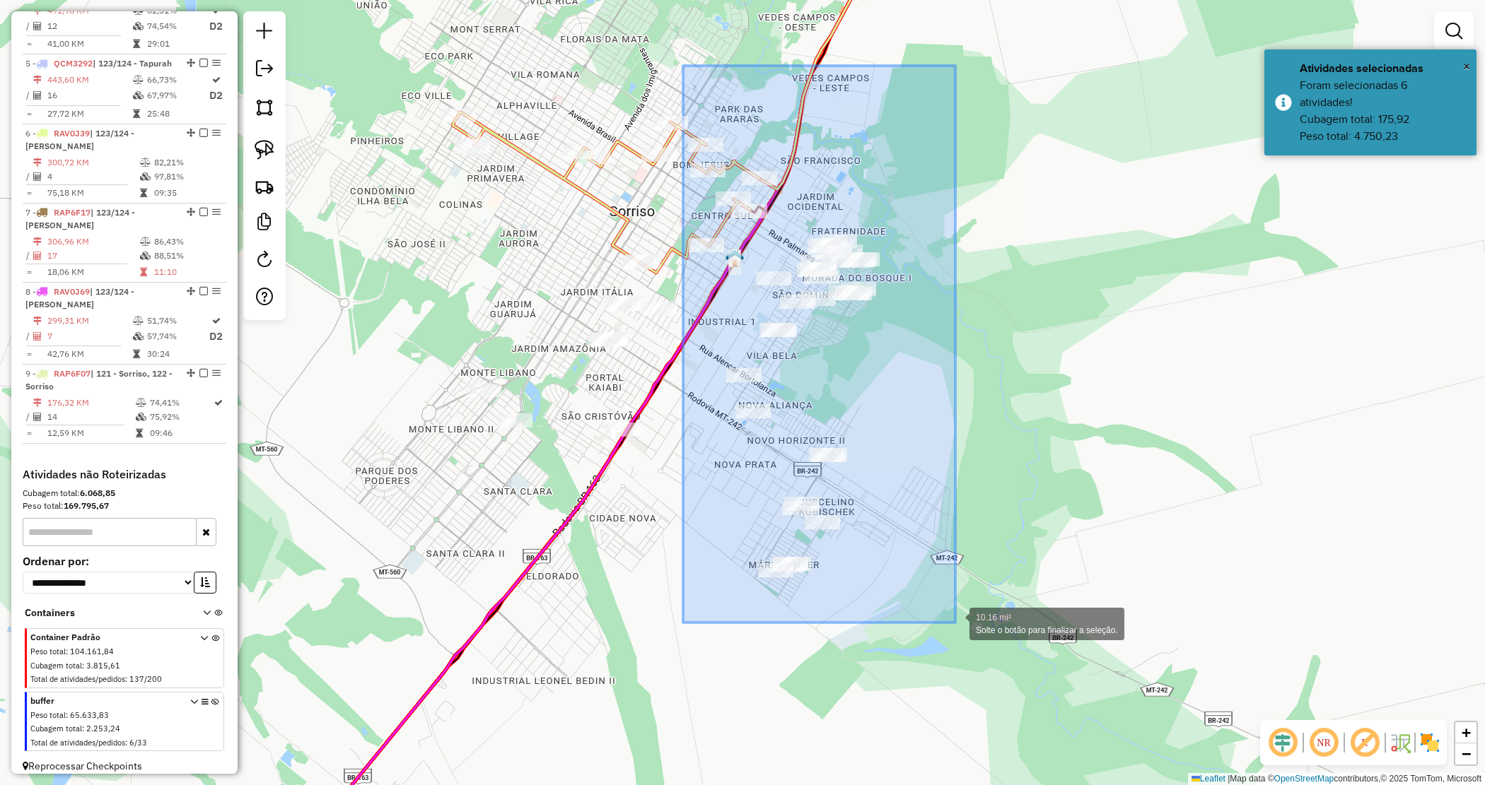
drag, startPoint x: 712, startPoint y: 153, endPoint x: 955, endPoint y: 622, distance: 528.1
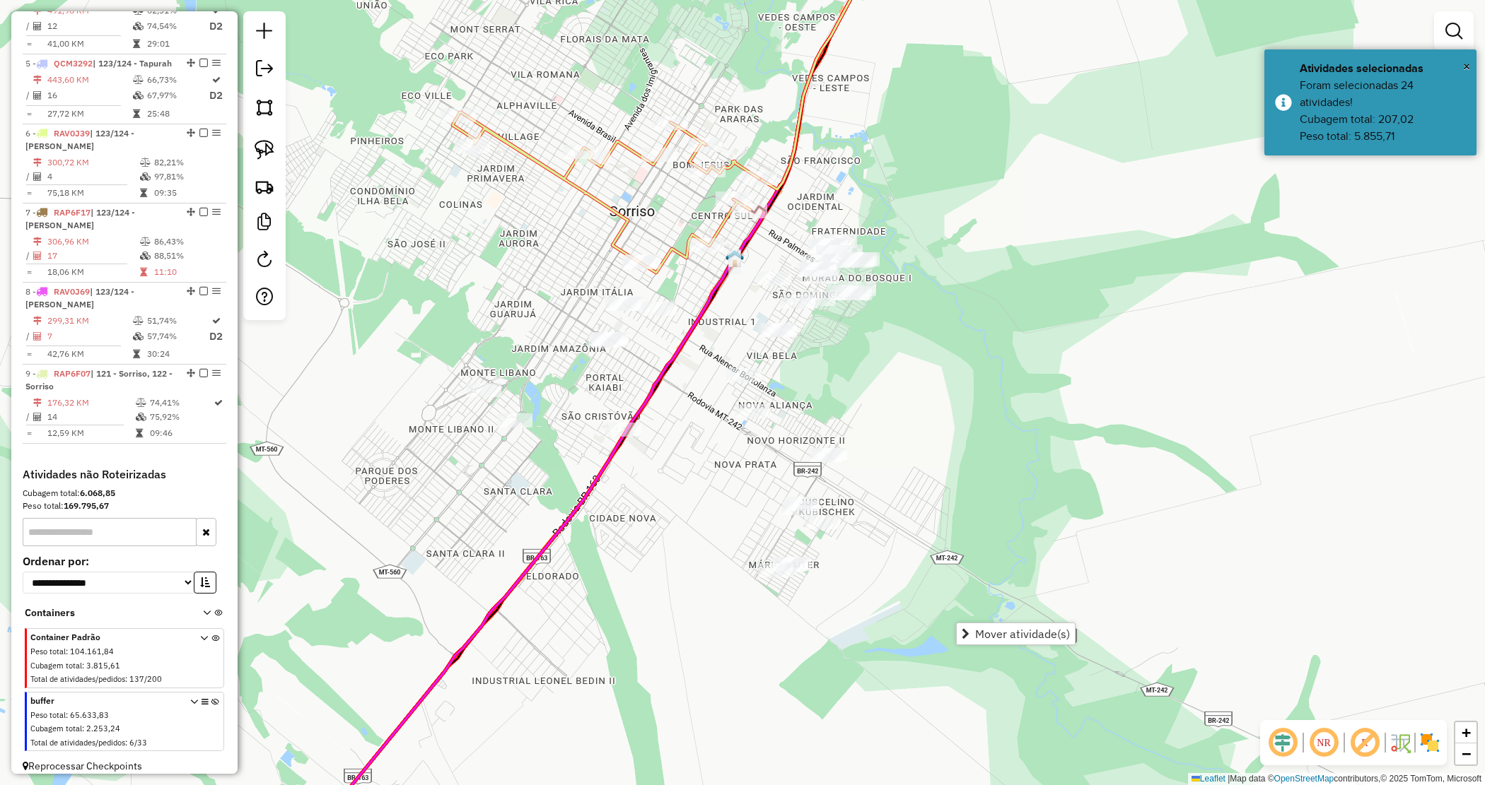
click at [836, 415] on div "Janela de atendimento Grade de atendimento Capacidade Transportadoras Veículos …" at bounding box center [742, 392] width 1485 height 785
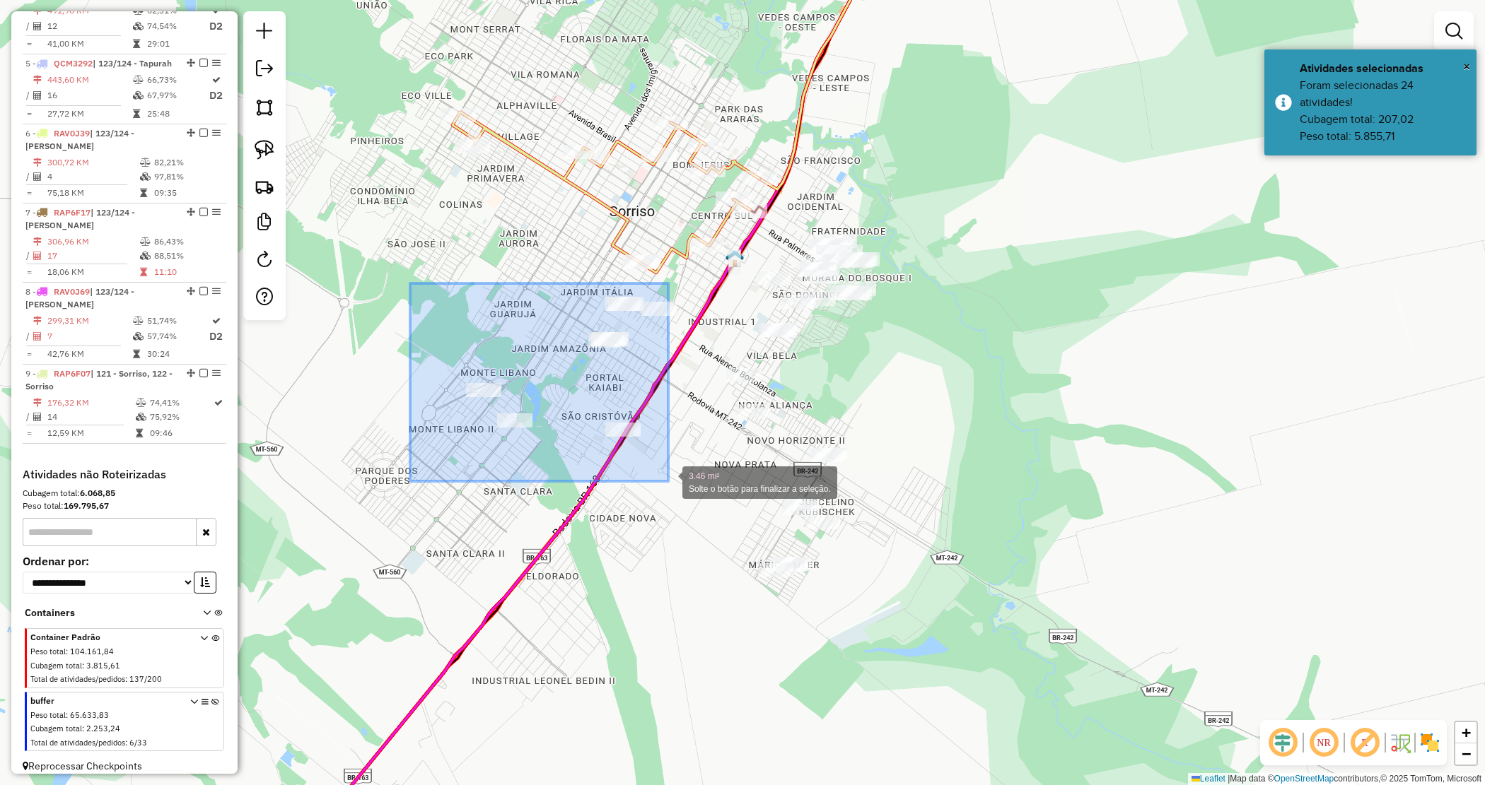
drag, startPoint x: 424, startPoint y: 334, endPoint x: 668, endPoint y: 481, distance: 285.2
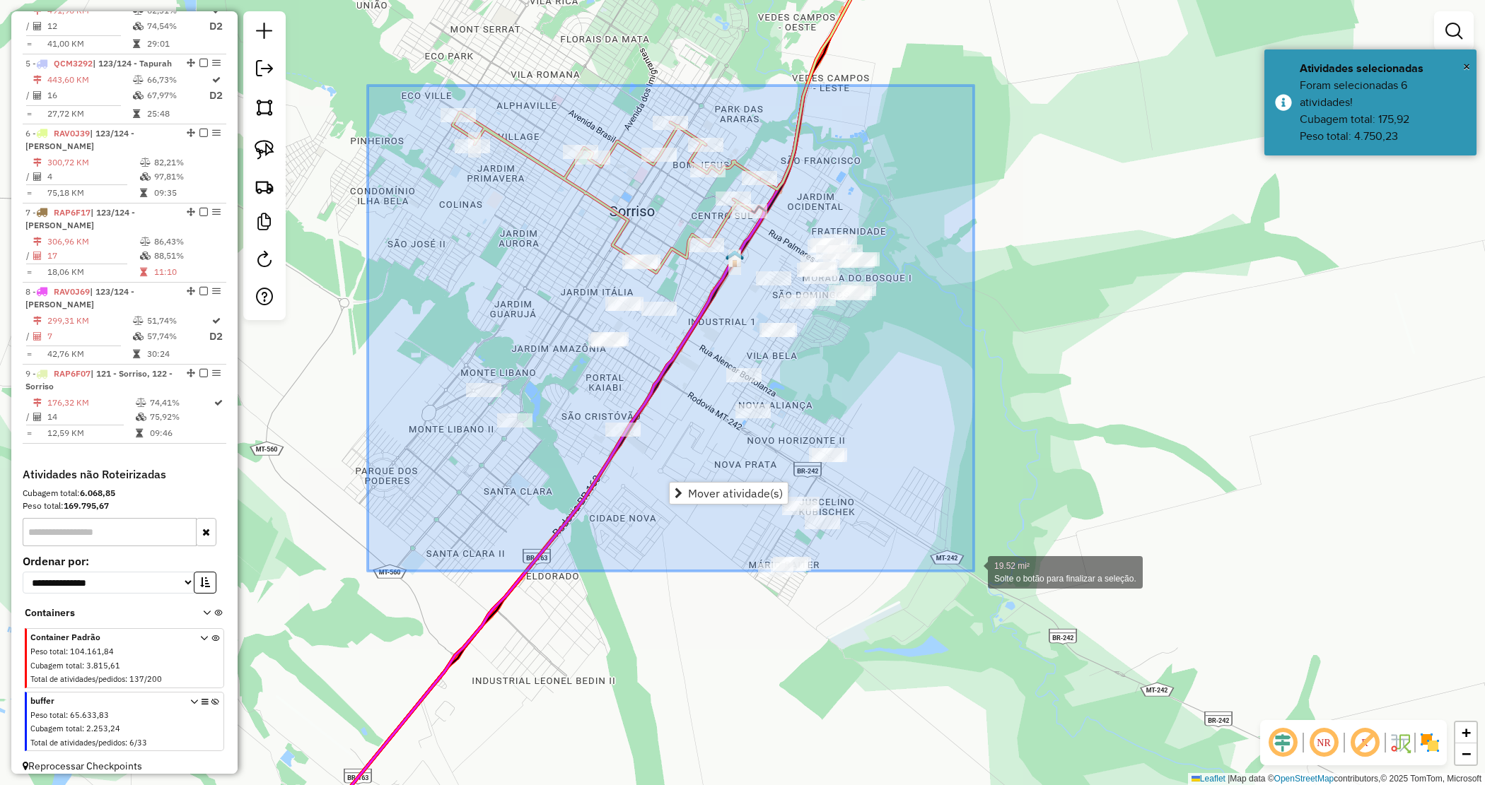
drag, startPoint x: 366, startPoint y: 92, endPoint x: 980, endPoint y: 585, distance: 787.5
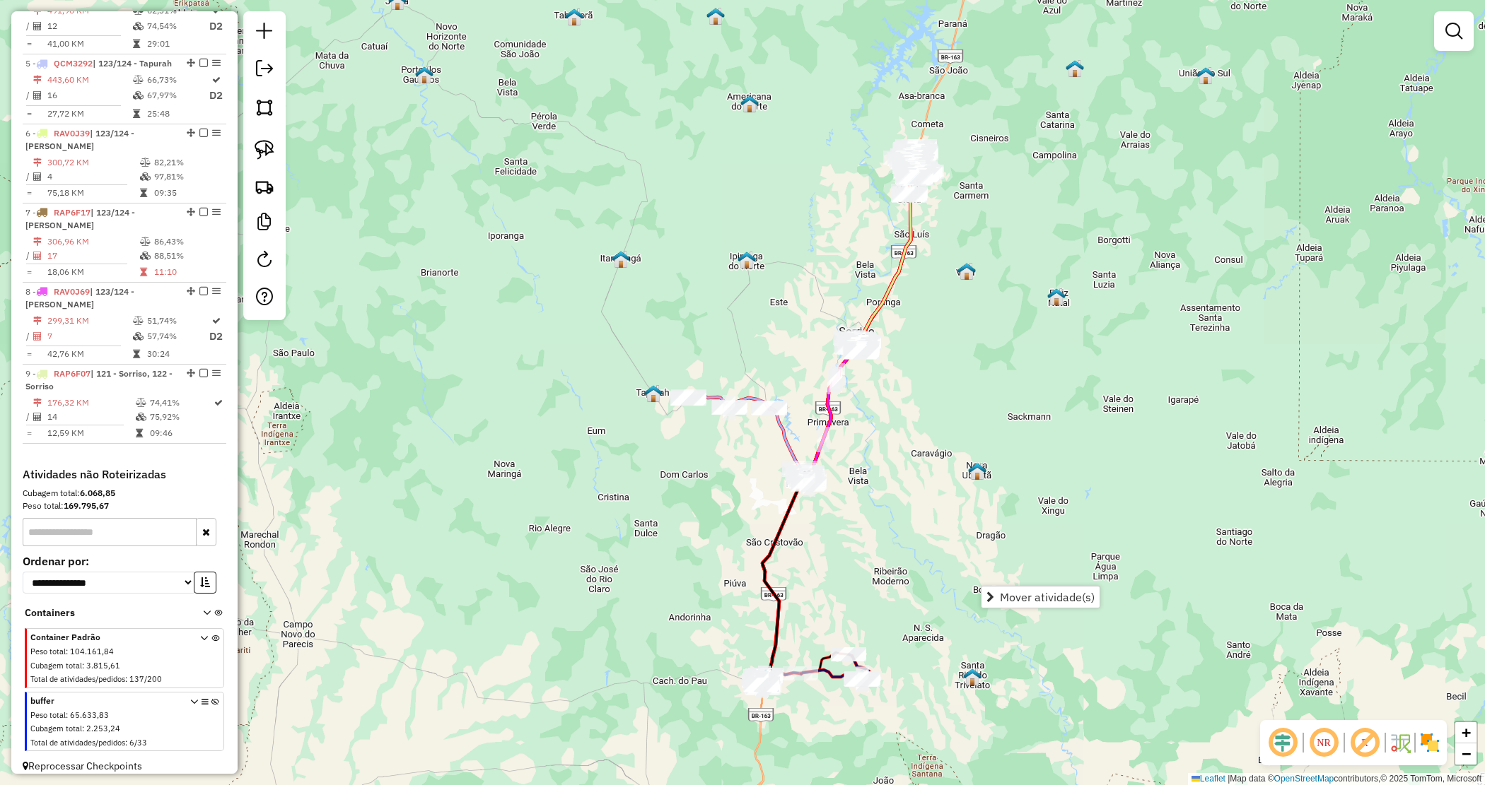
drag, startPoint x: 677, startPoint y: 412, endPoint x: 945, endPoint y: 366, distance: 272.0
click at [945, 366] on div "Janela de atendimento Grade de atendimento Capacidade Transportadoras Veículos …" at bounding box center [742, 392] width 1485 height 785
click at [212, 698] on icon at bounding box center [215, 724] width 8 height 53
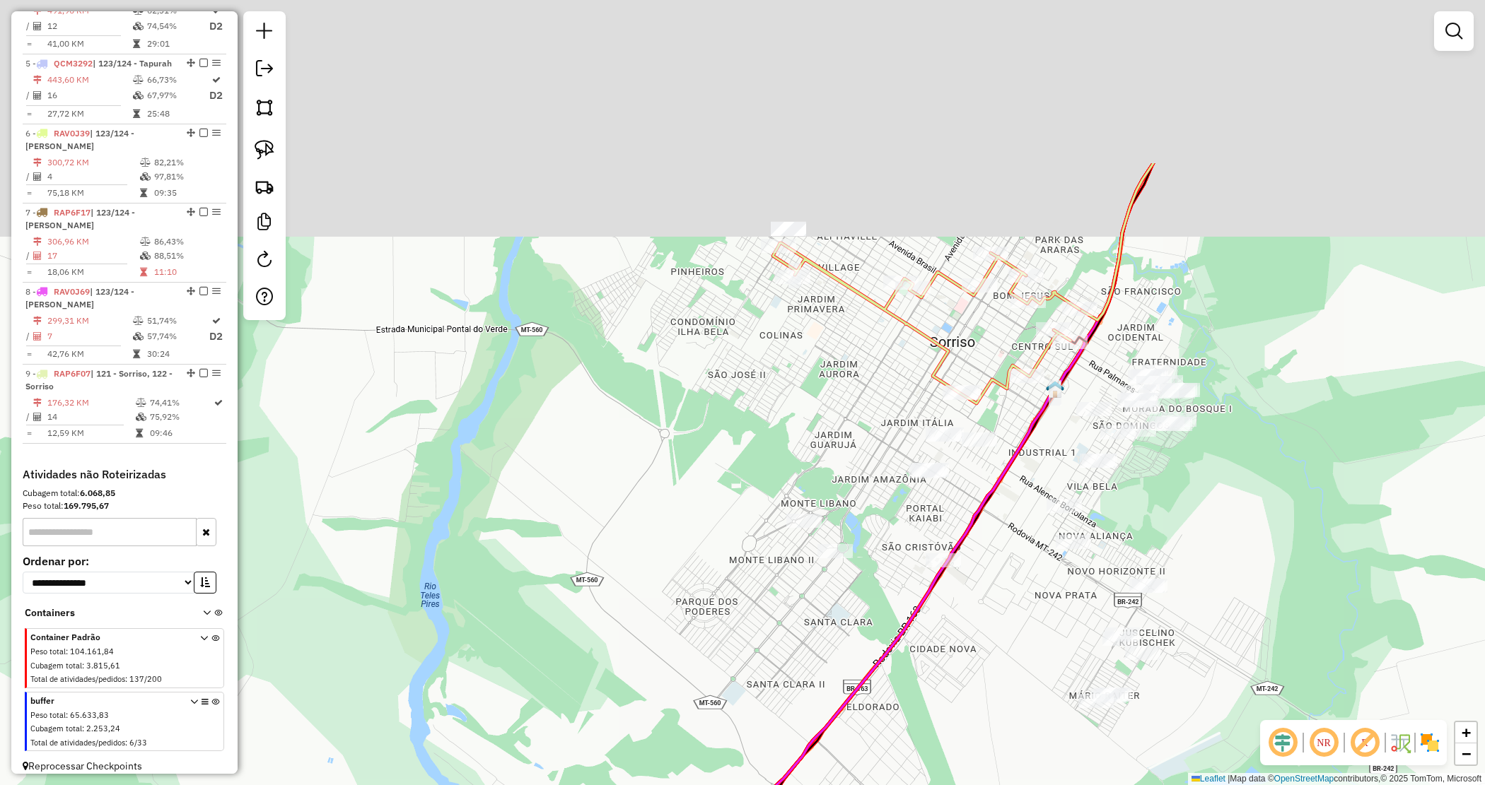
drag, startPoint x: 813, startPoint y: 165, endPoint x: 807, endPoint y: 442, distance: 277.2
click at [806, 442] on div "Janela de atendimento Grade de atendimento Capacidade Transportadoras Veículos …" at bounding box center [742, 392] width 1485 height 785
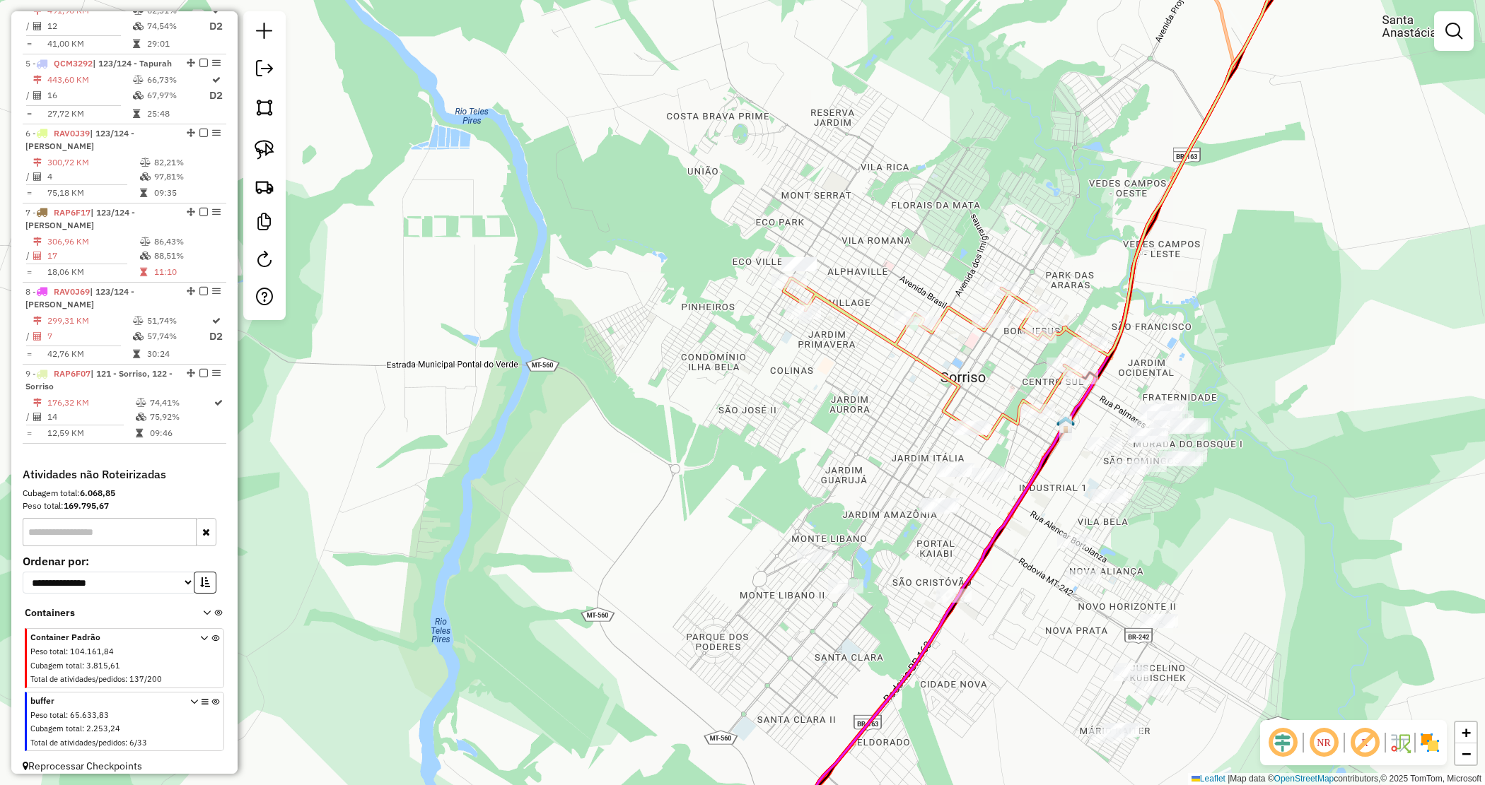
click at [808, 440] on div "Janela de atendimento Grade de atendimento Capacidade Transportadoras Veículos …" at bounding box center [742, 392] width 1485 height 785
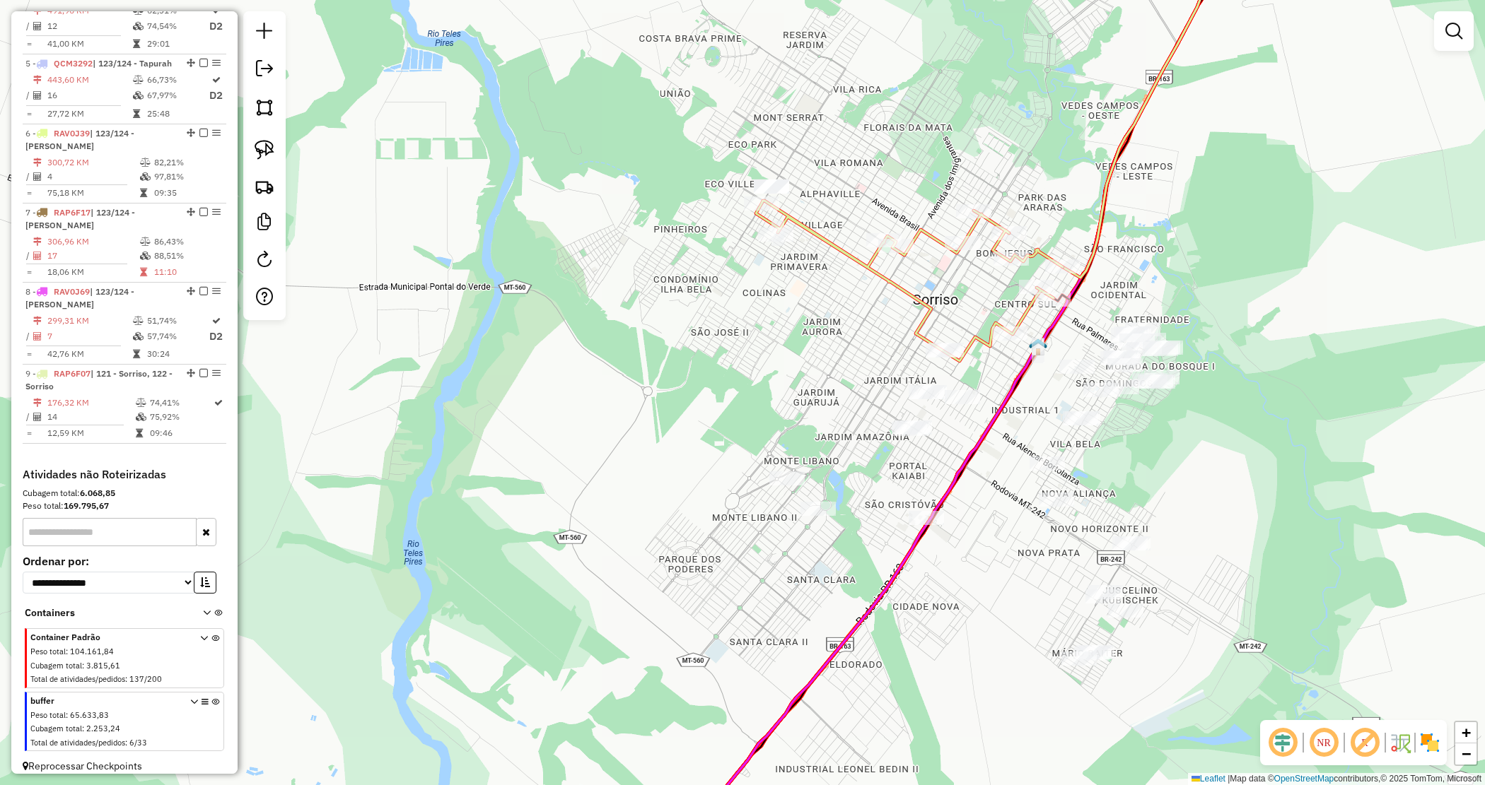
drag, startPoint x: 747, startPoint y: 385, endPoint x: 691, endPoint y: 280, distance: 119.6
click at [693, 281] on div "Janela de atendimento Grade de atendimento Capacidade Transportadoras Veículos …" at bounding box center [742, 392] width 1485 height 785
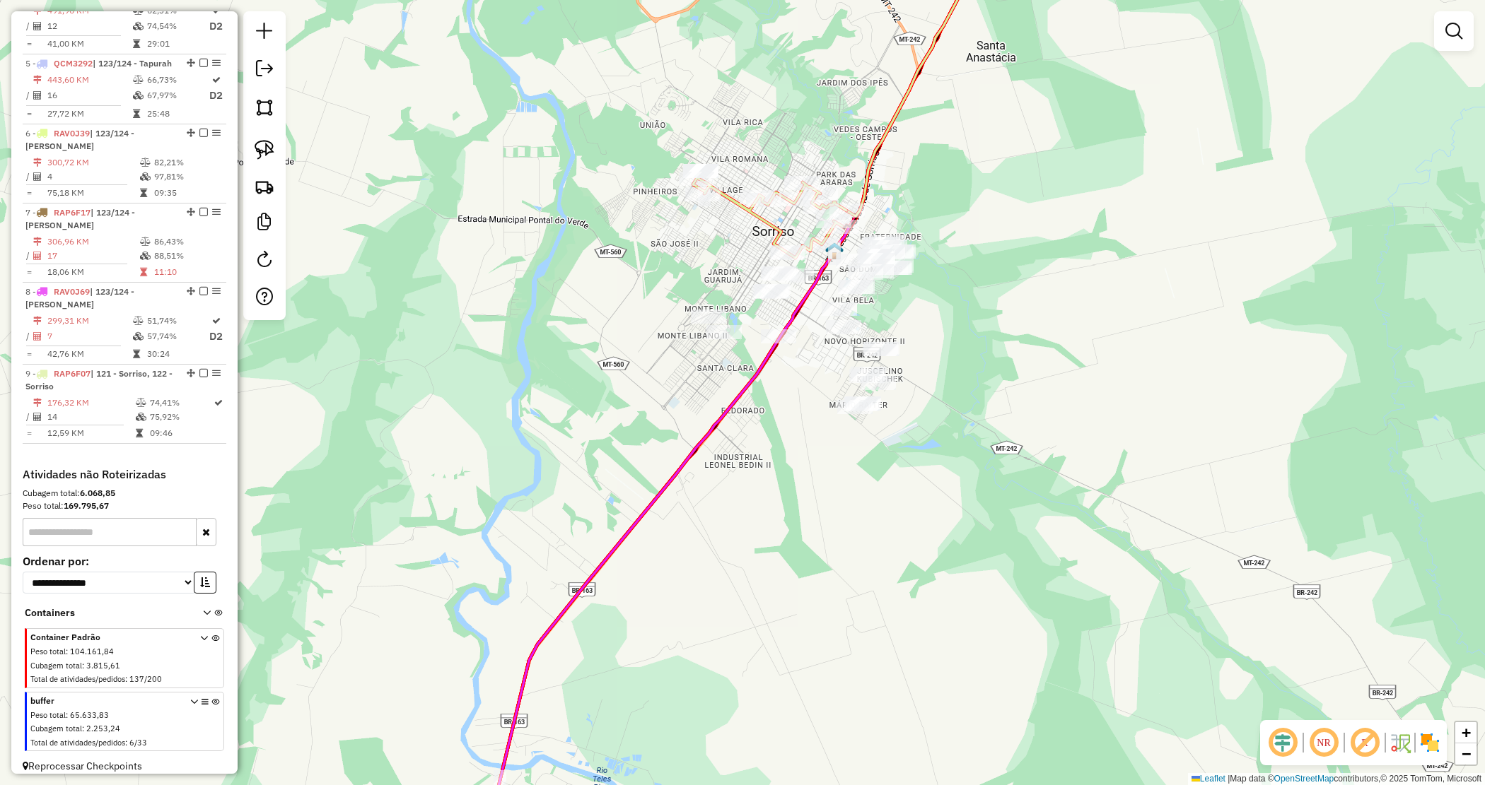
drag, startPoint x: 1045, startPoint y: 327, endPoint x: 1004, endPoint y: 337, distance: 42.2
click at [1040, 330] on div "Janela de atendimento Grade de atendimento Capacidade Transportadoras Veículos …" at bounding box center [742, 392] width 1485 height 785
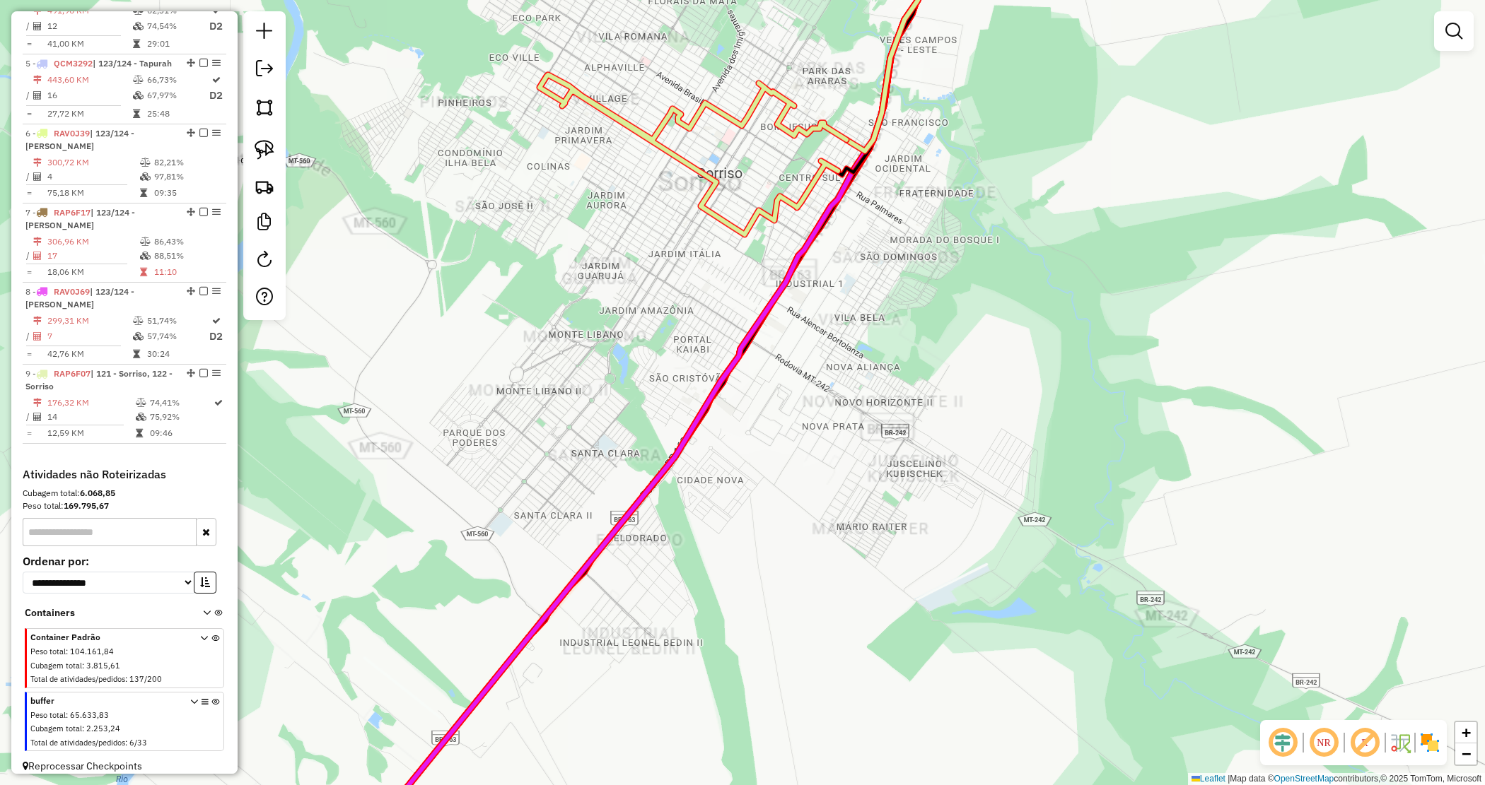
click at [909, 329] on div "Janela de atendimento Grade de atendimento Capacidade Transportadoras Veículos …" at bounding box center [742, 392] width 1485 height 785
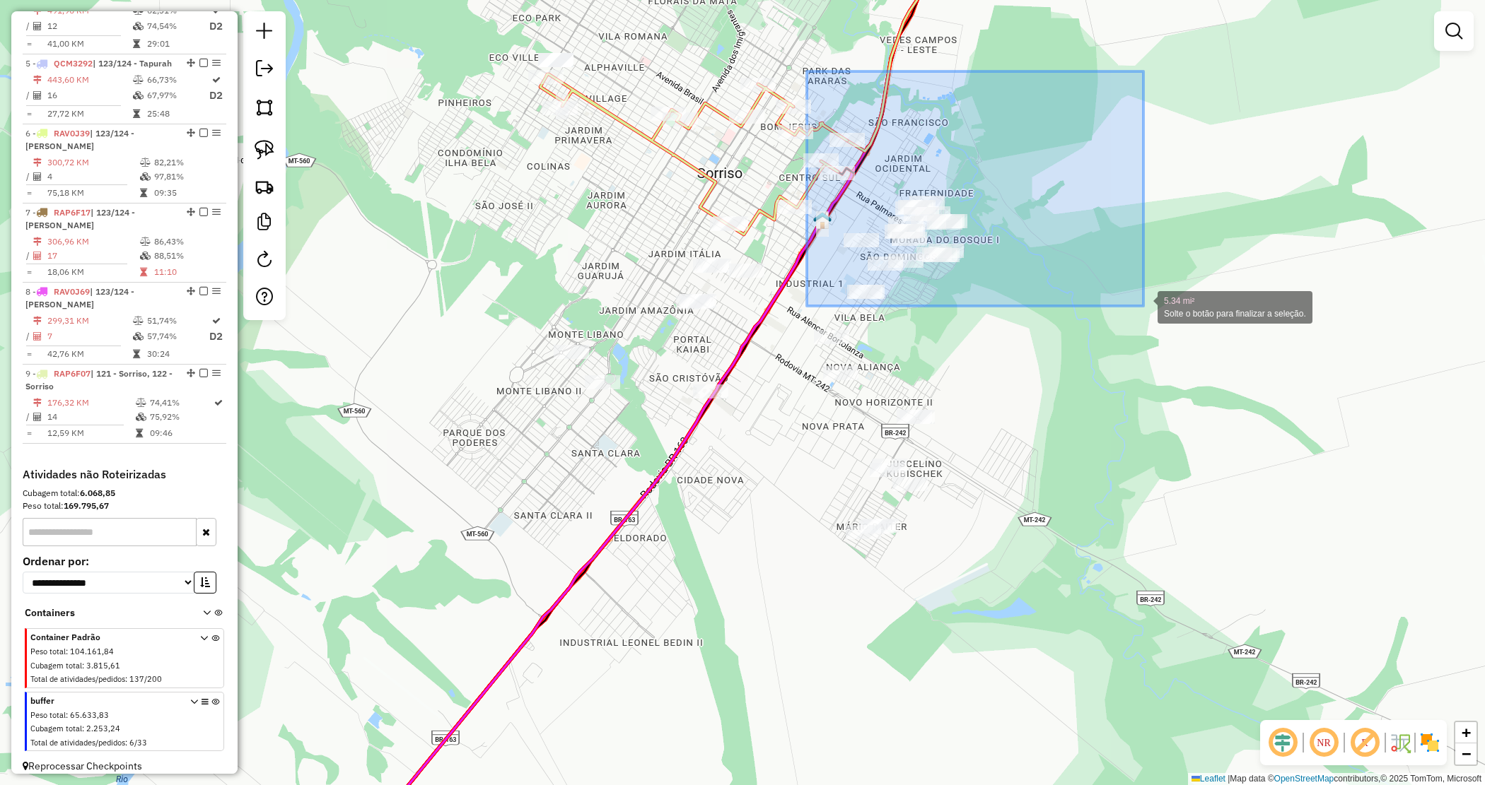
drag, startPoint x: 912, startPoint y: 145, endPoint x: 1135, endPoint y: 300, distance: 272.2
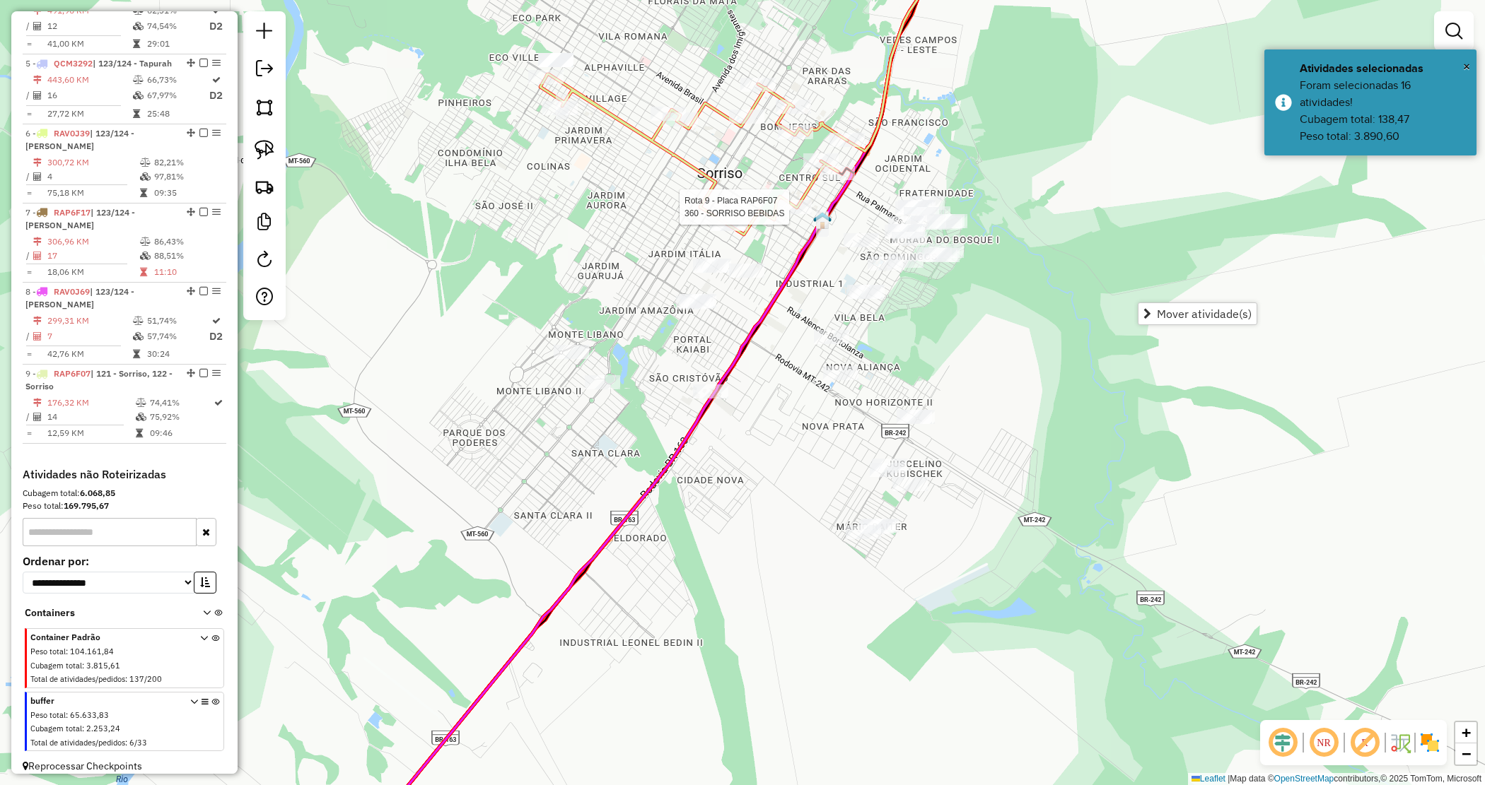
select select "*********"
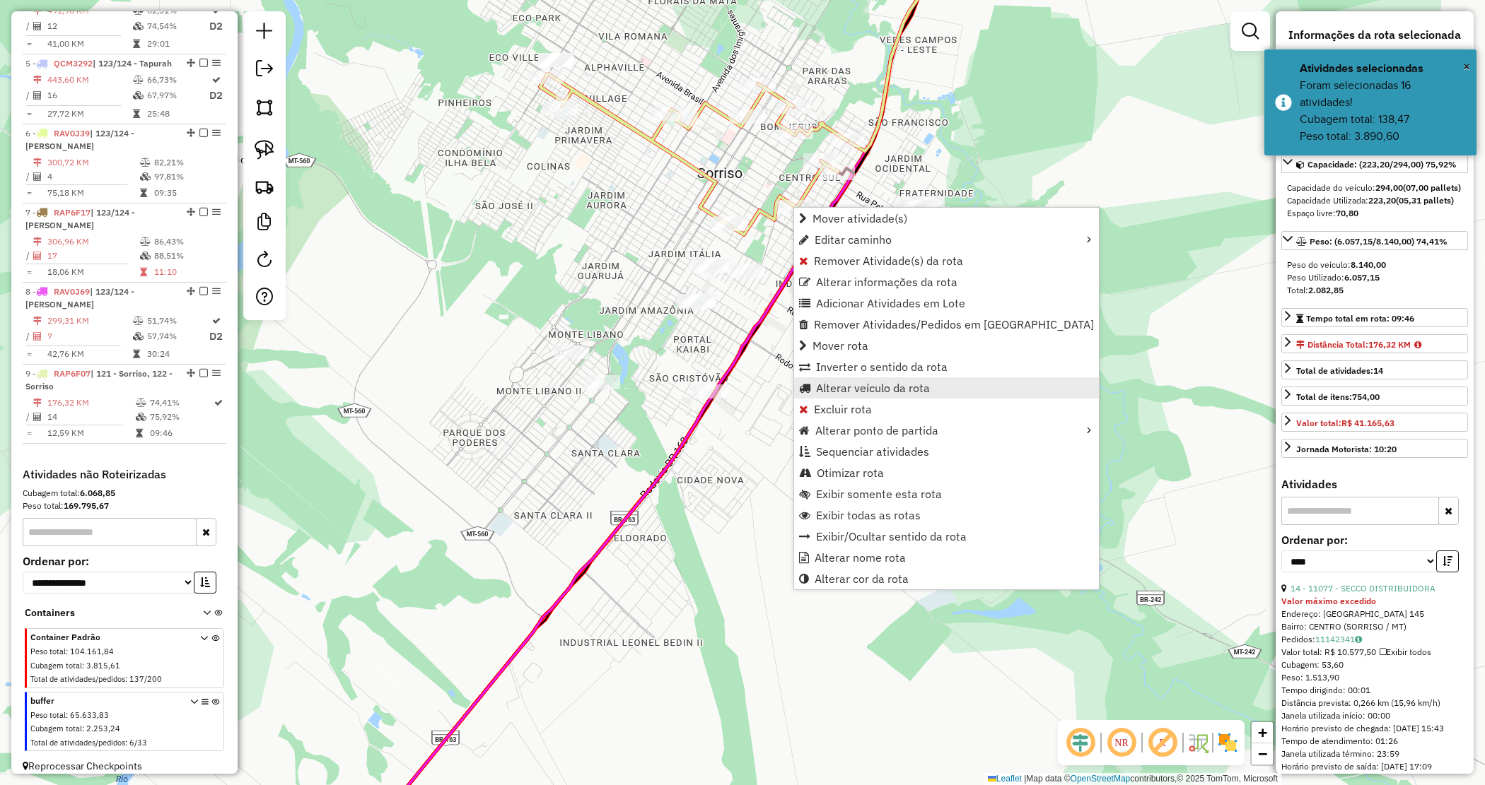
click at [849, 387] on span "Alterar veículo da rota" at bounding box center [873, 387] width 114 height 11
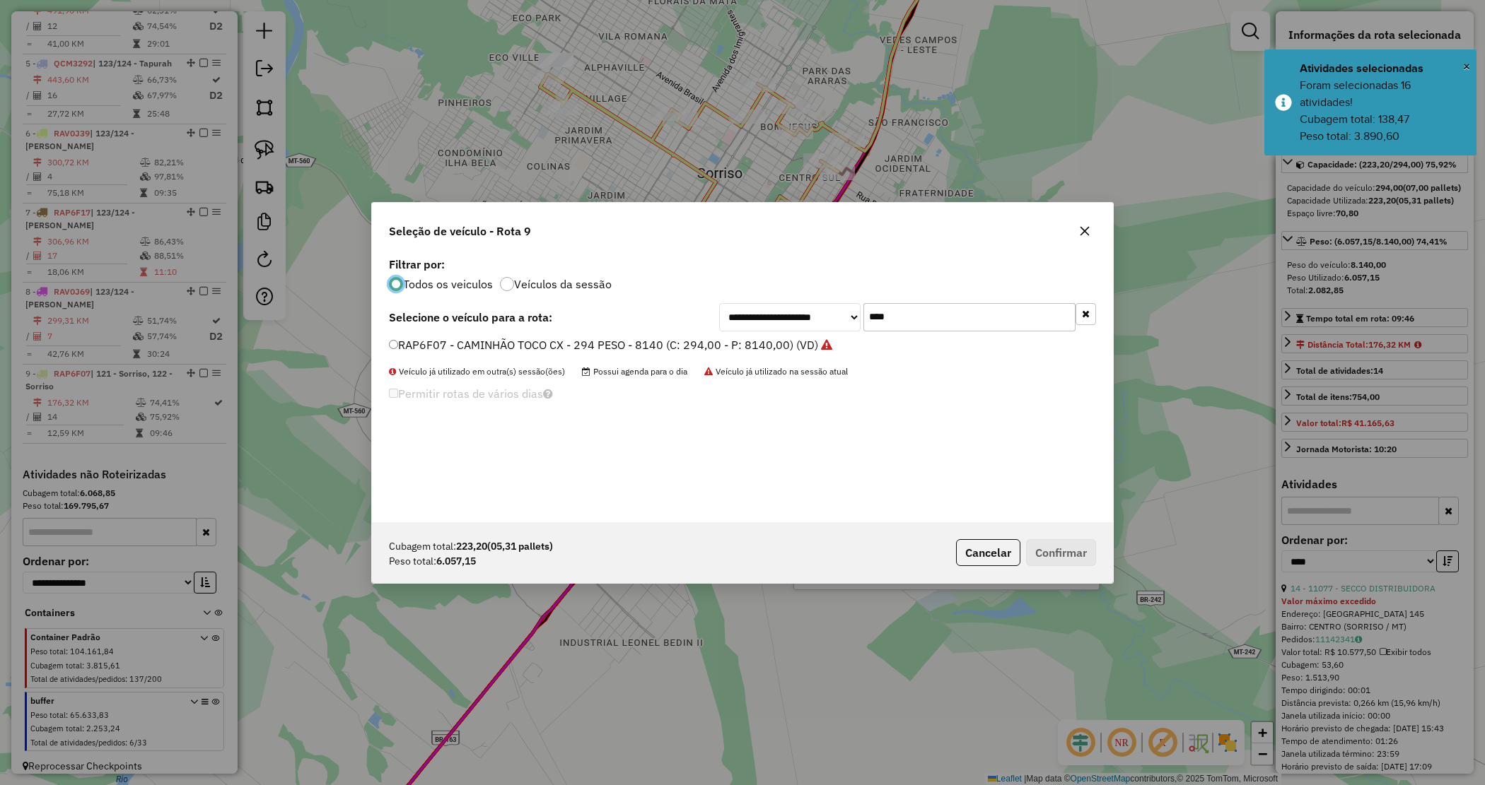
scroll to position [7, 4]
drag, startPoint x: 898, startPoint y: 320, endPoint x: 838, endPoint y: 317, distance: 60.2
click at [838, 317] on div "**********" at bounding box center [907, 317] width 377 height 28
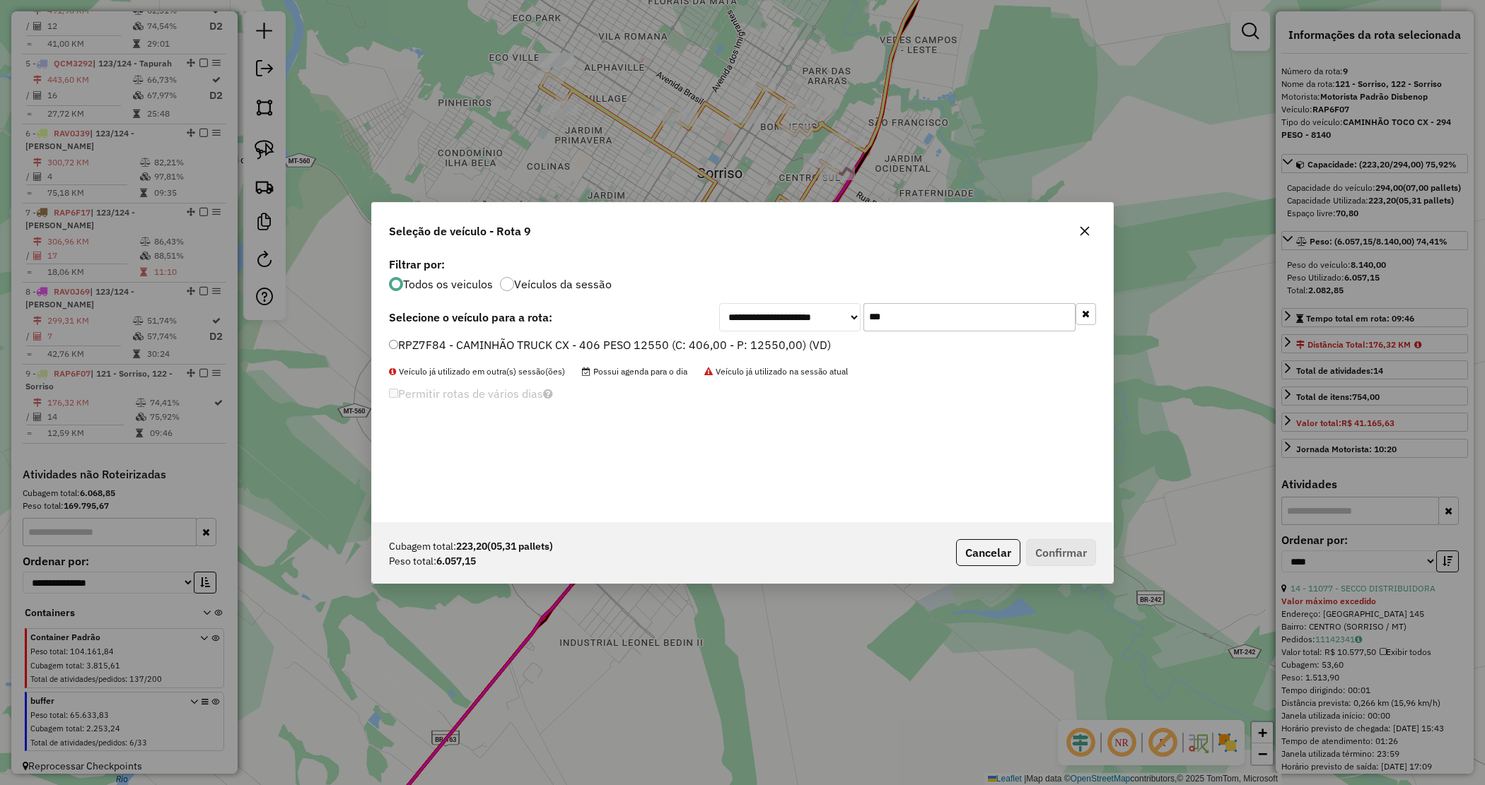
type input "***"
click at [746, 339] on label "RPZ7F84 - CAMINHÃO TRUCK CX - 406 PESO 12550 (C: 406,00 - P: 12550,00) (VD)" at bounding box center [610, 345] width 442 height 17
click at [1051, 557] on button "Confirmar" at bounding box center [1061, 552] width 70 height 27
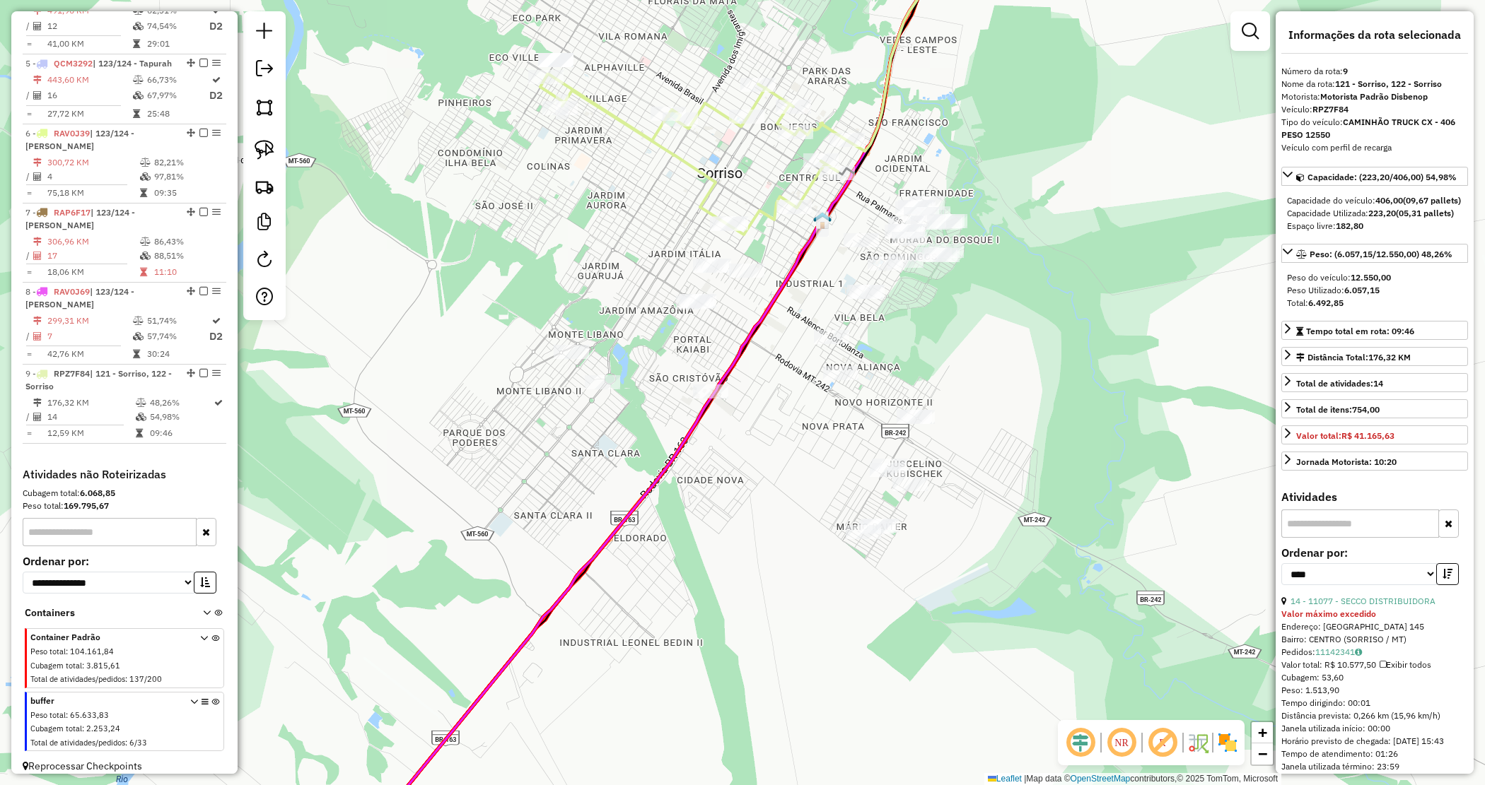
click at [933, 362] on div "Janela de atendimento Grade de atendimento Capacidade Transportadoras Veículos …" at bounding box center [742, 392] width 1485 height 785
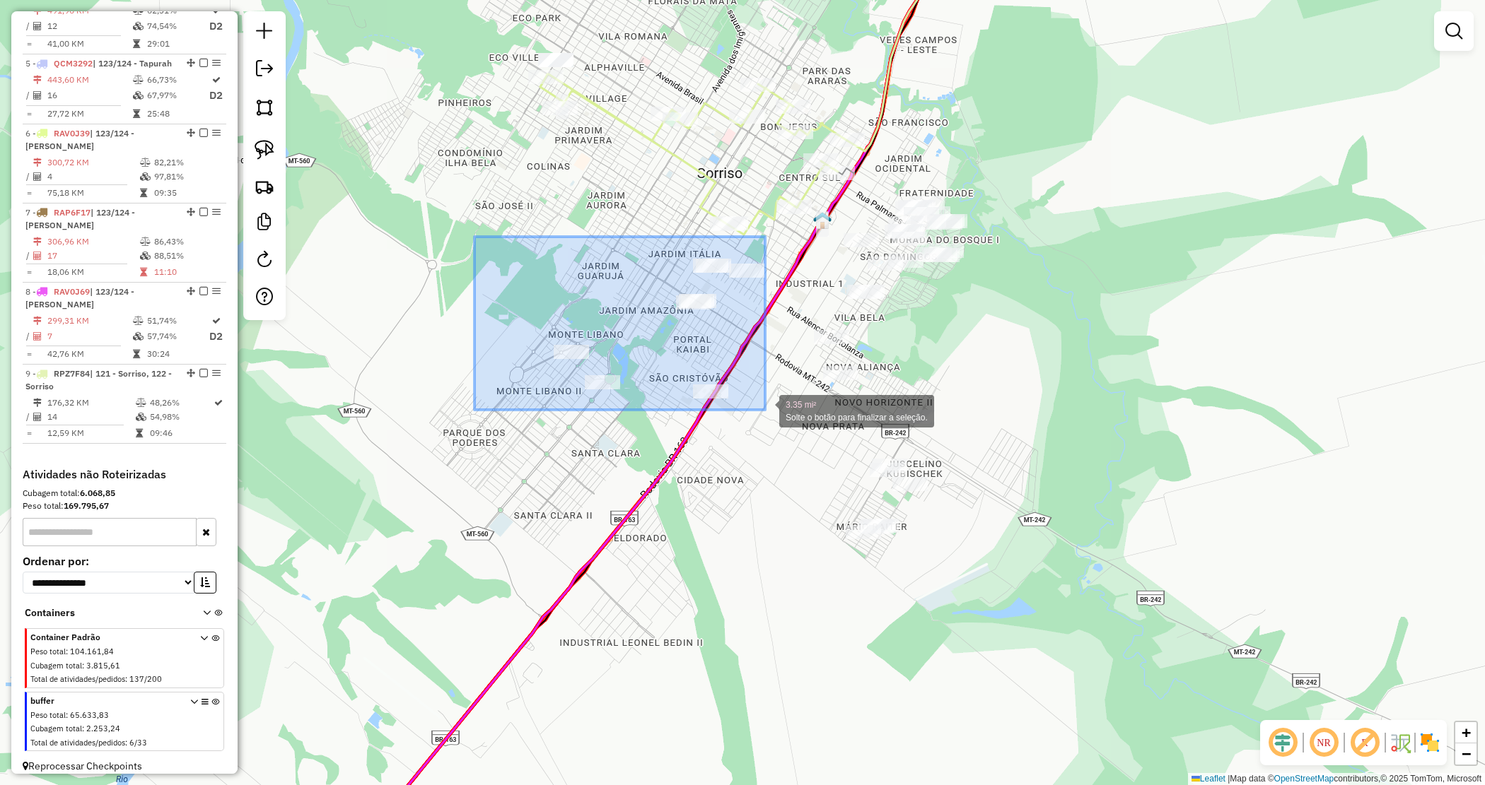
drag, startPoint x: 528, startPoint y: 269, endPoint x: 775, endPoint y: 424, distance: 291.3
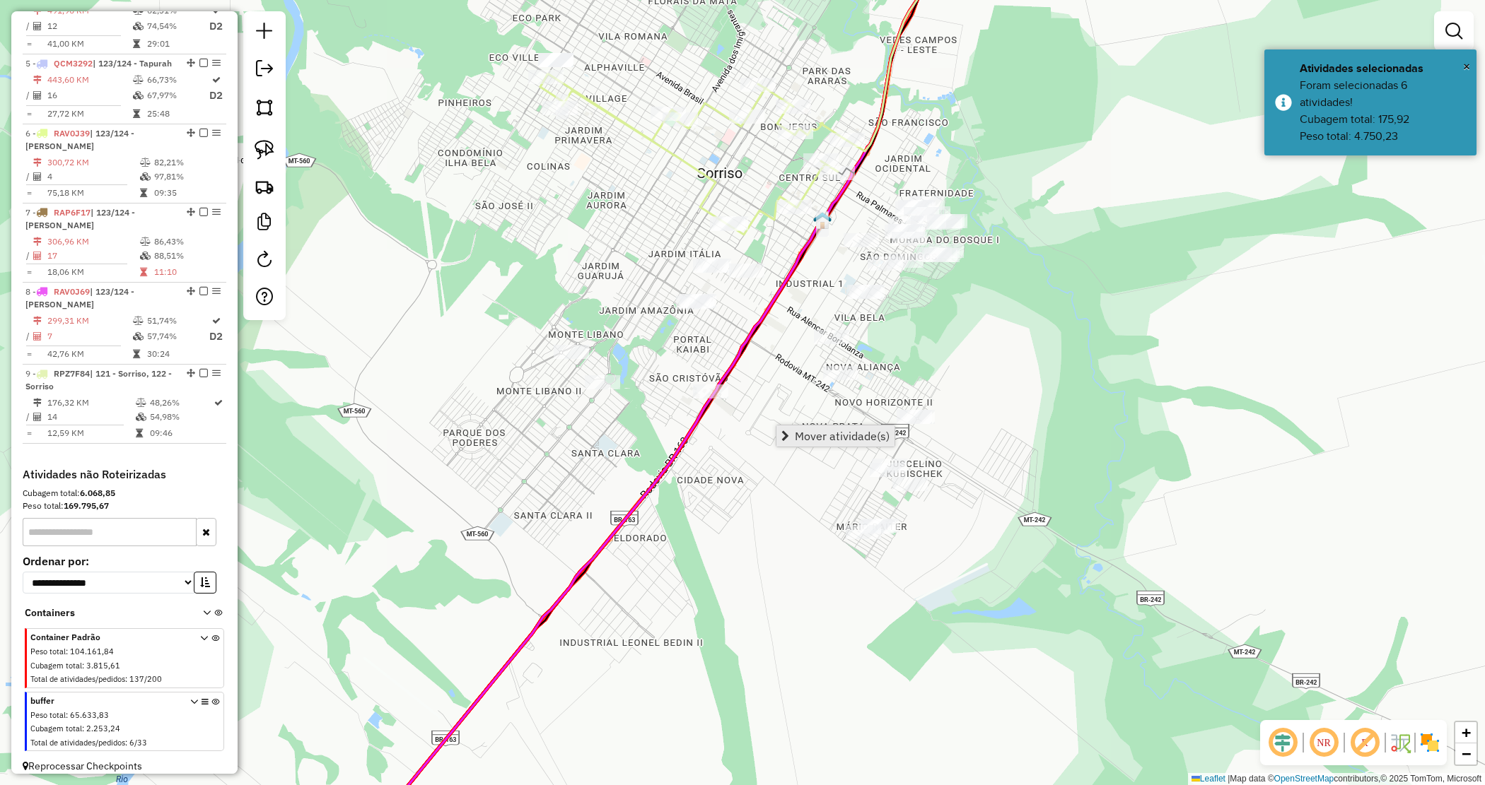
click at [799, 436] on span "Mover atividade(s)" at bounding box center [842, 436] width 95 height 11
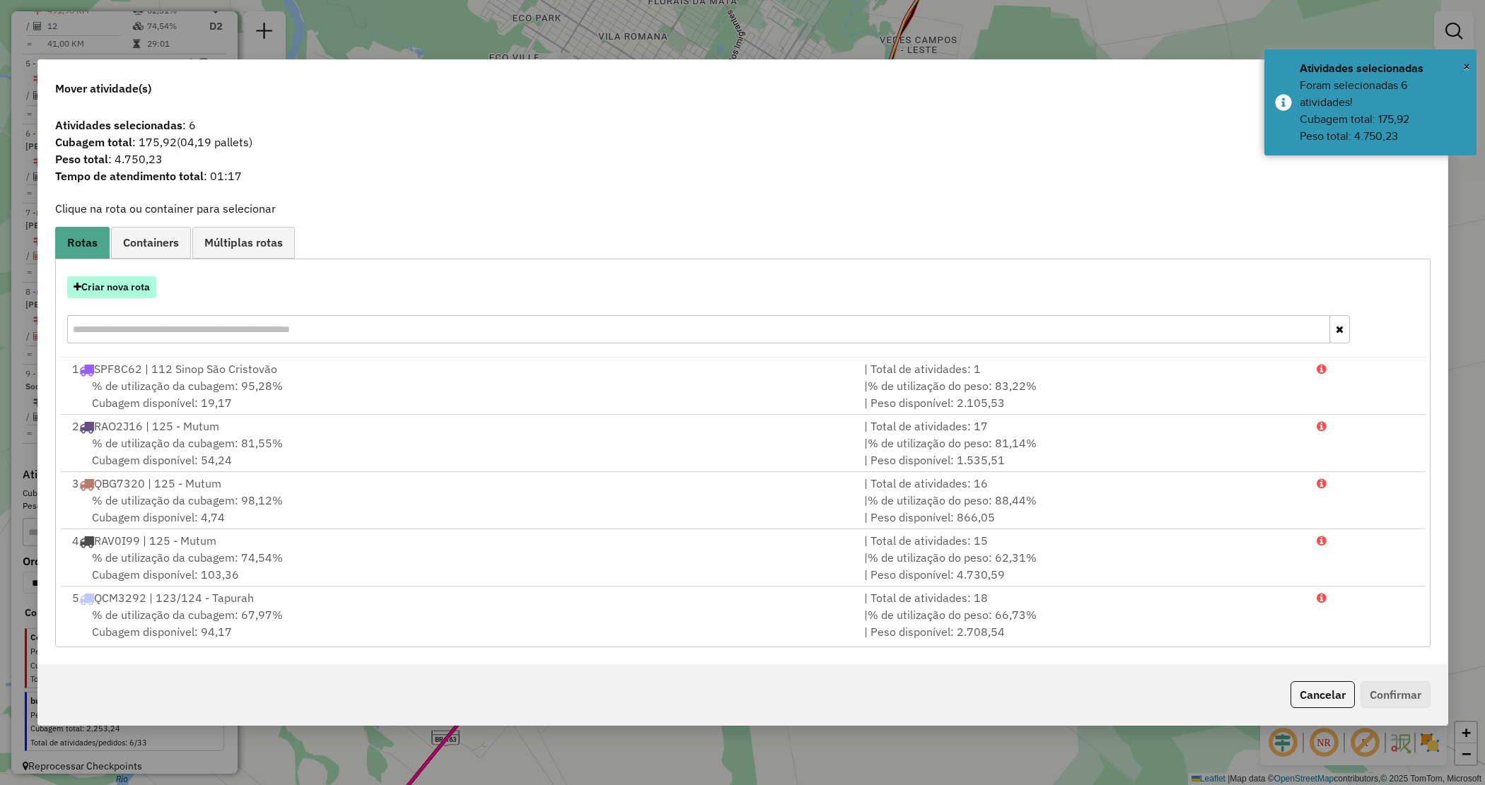
click at [107, 290] on button "Criar nova rota" at bounding box center [111, 287] width 89 height 22
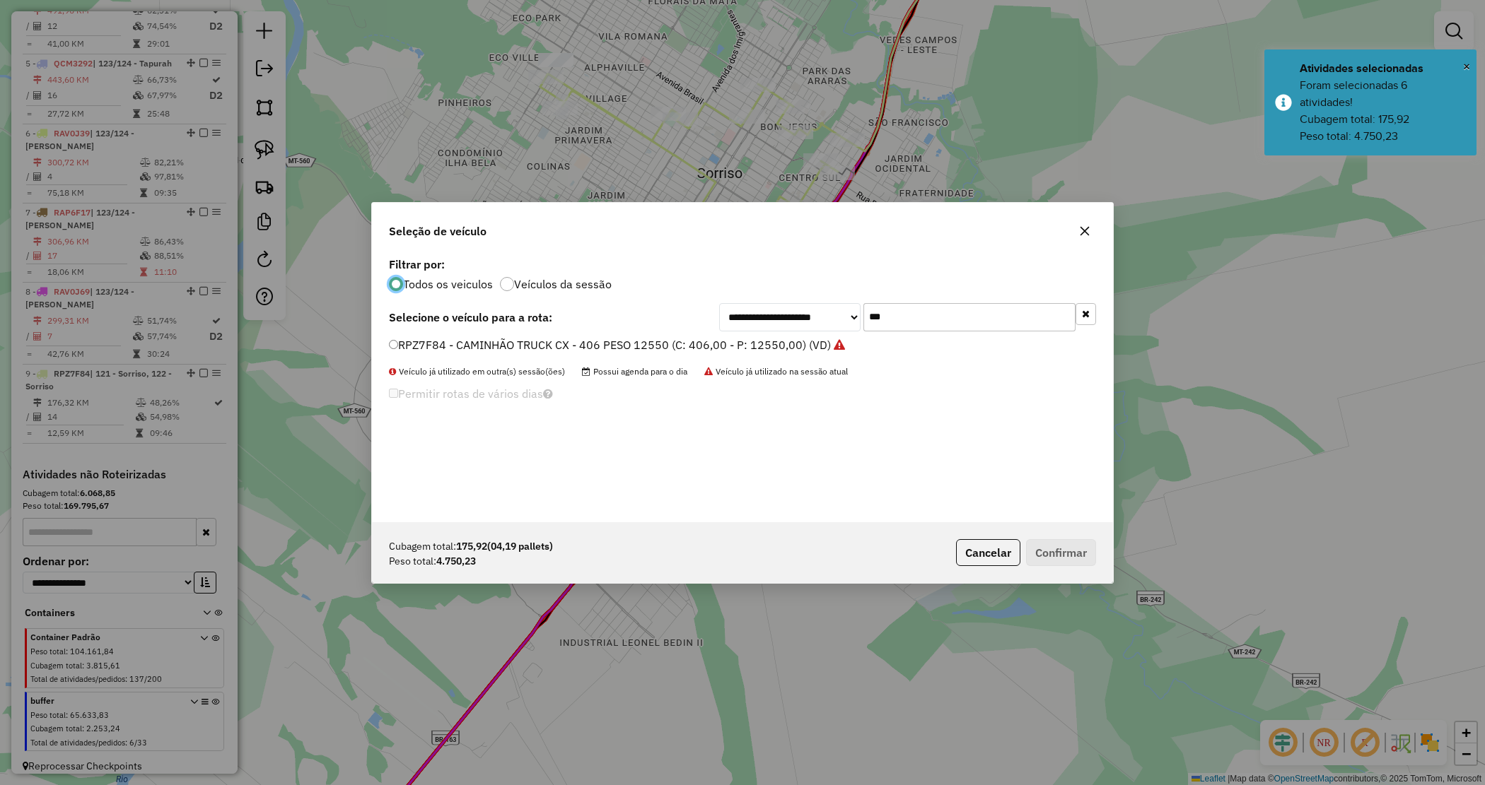
drag, startPoint x: 871, startPoint y: 312, endPoint x: 753, endPoint y: 291, distance: 120.0
click at [755, 291] on div "**********" at bounding box center [742, 388] width 741 height 269
type input "**"
click at [608, 343] on label "RAP6F07 - CAMINHÃO TOCO CX - 294 PESO - 8140 (C: 294,00 - P: 8140,00) (VD)" at bounding box center [603, 345] width 429 height 17
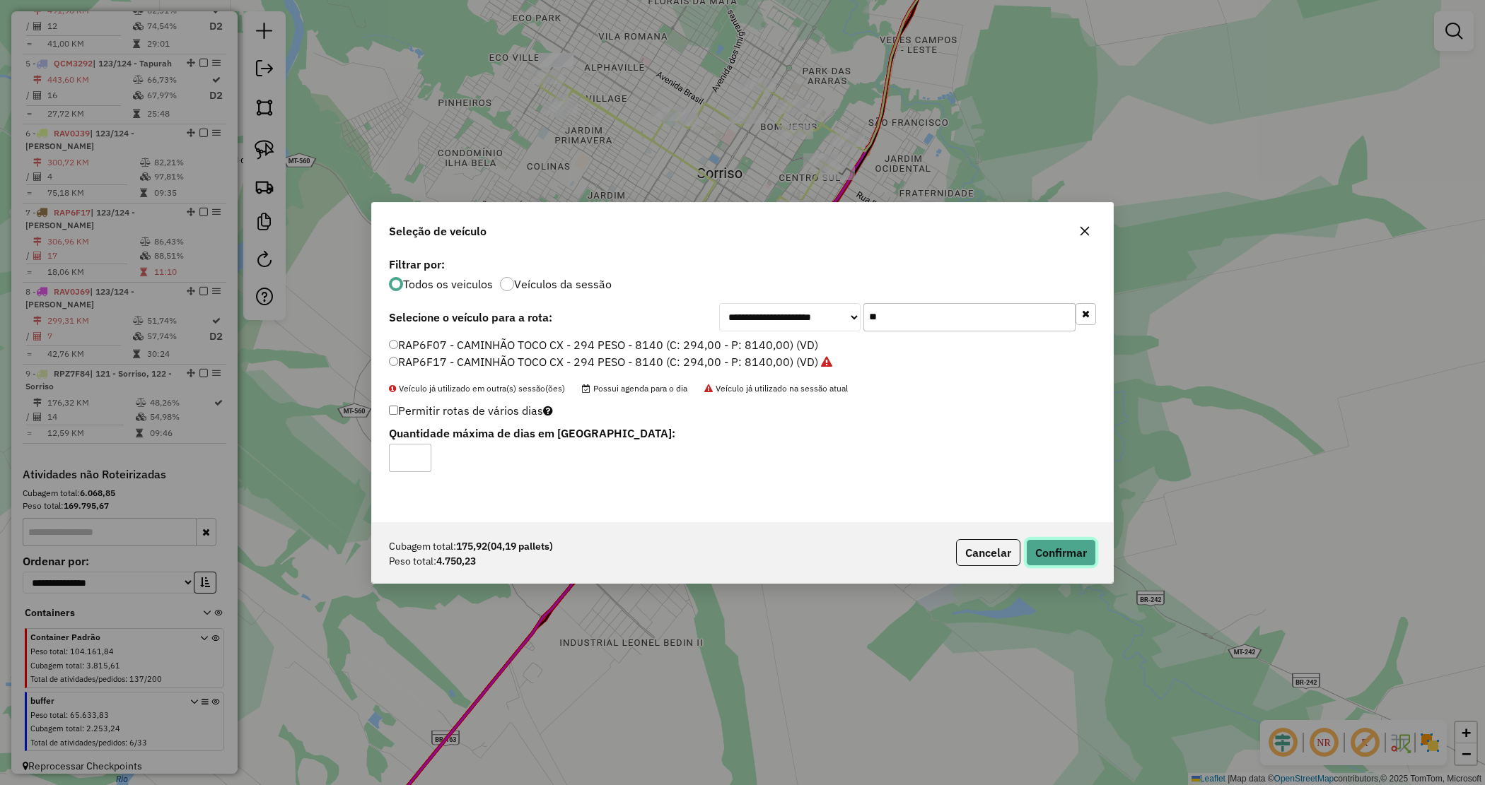
click at [1077, 555] on button "Confirmar" at bounding box center [1061, 552] width 70 height 27
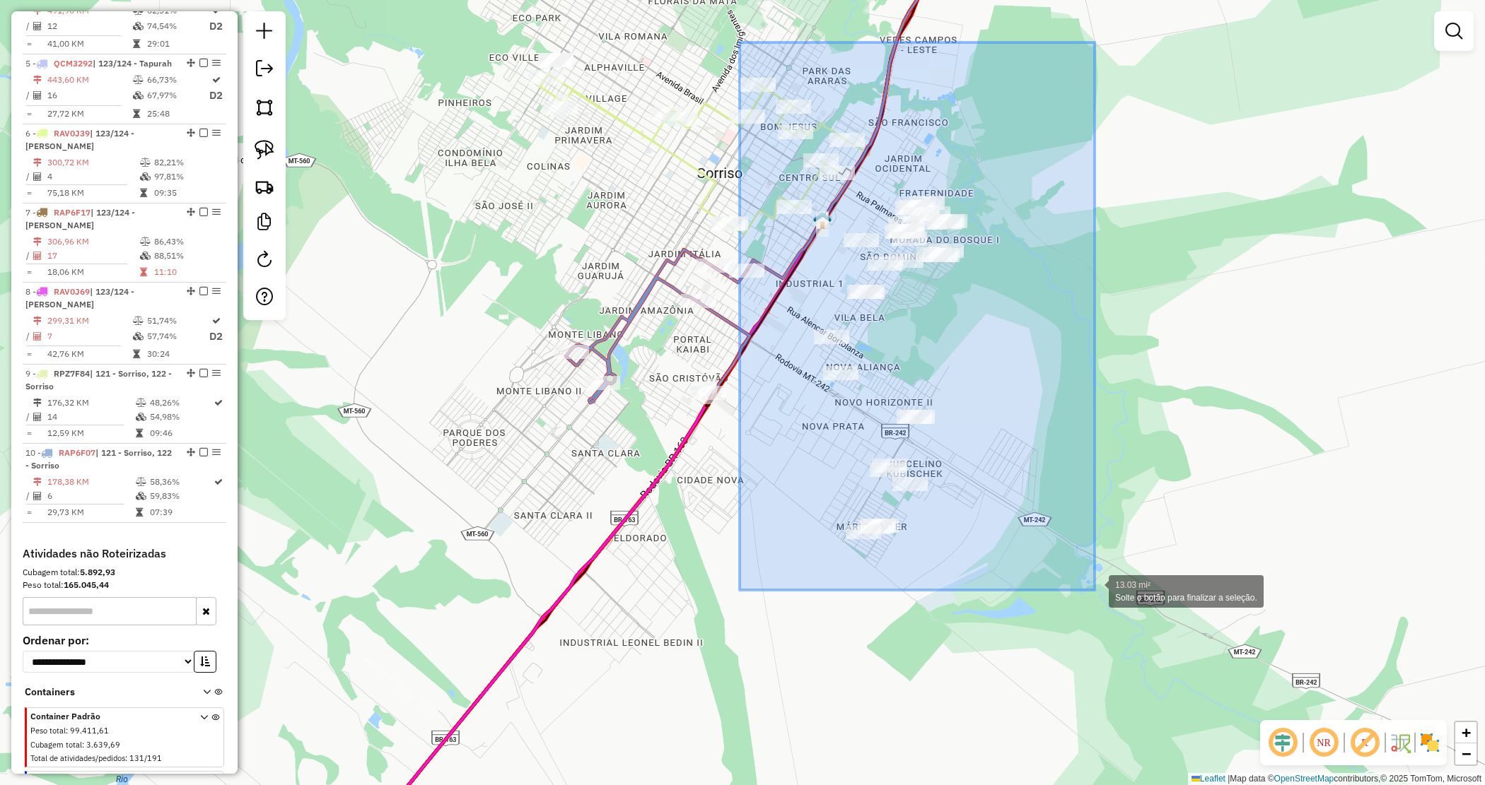
drag, startPoint x: 747, startPoint y: 67, endPoint x: 1094, endPoint y: 590, distance: 627.9
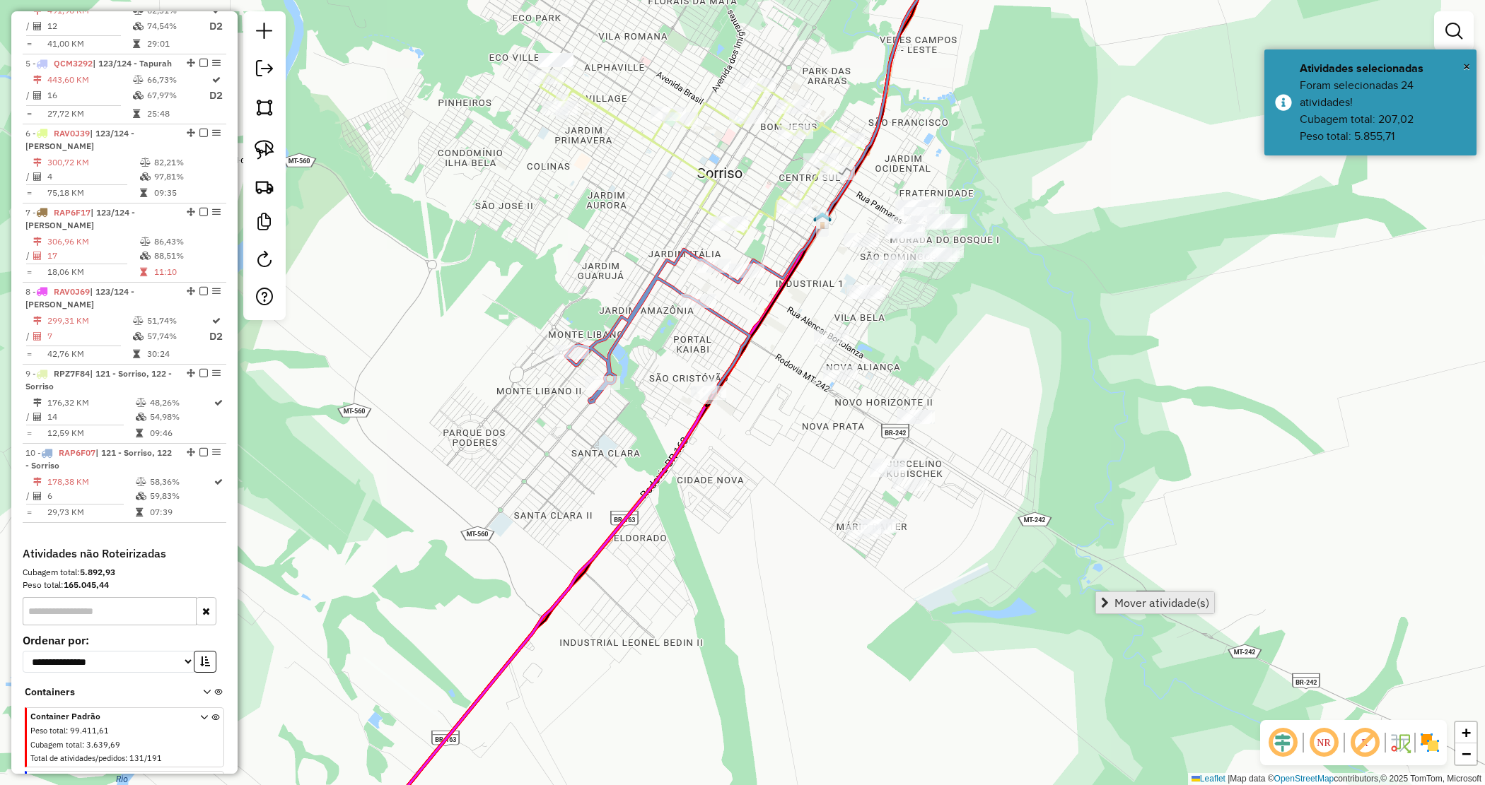
click at [1124, 598] on span "Mover atividade(s)" at bounding box center [1161, 602] width 95 height 11
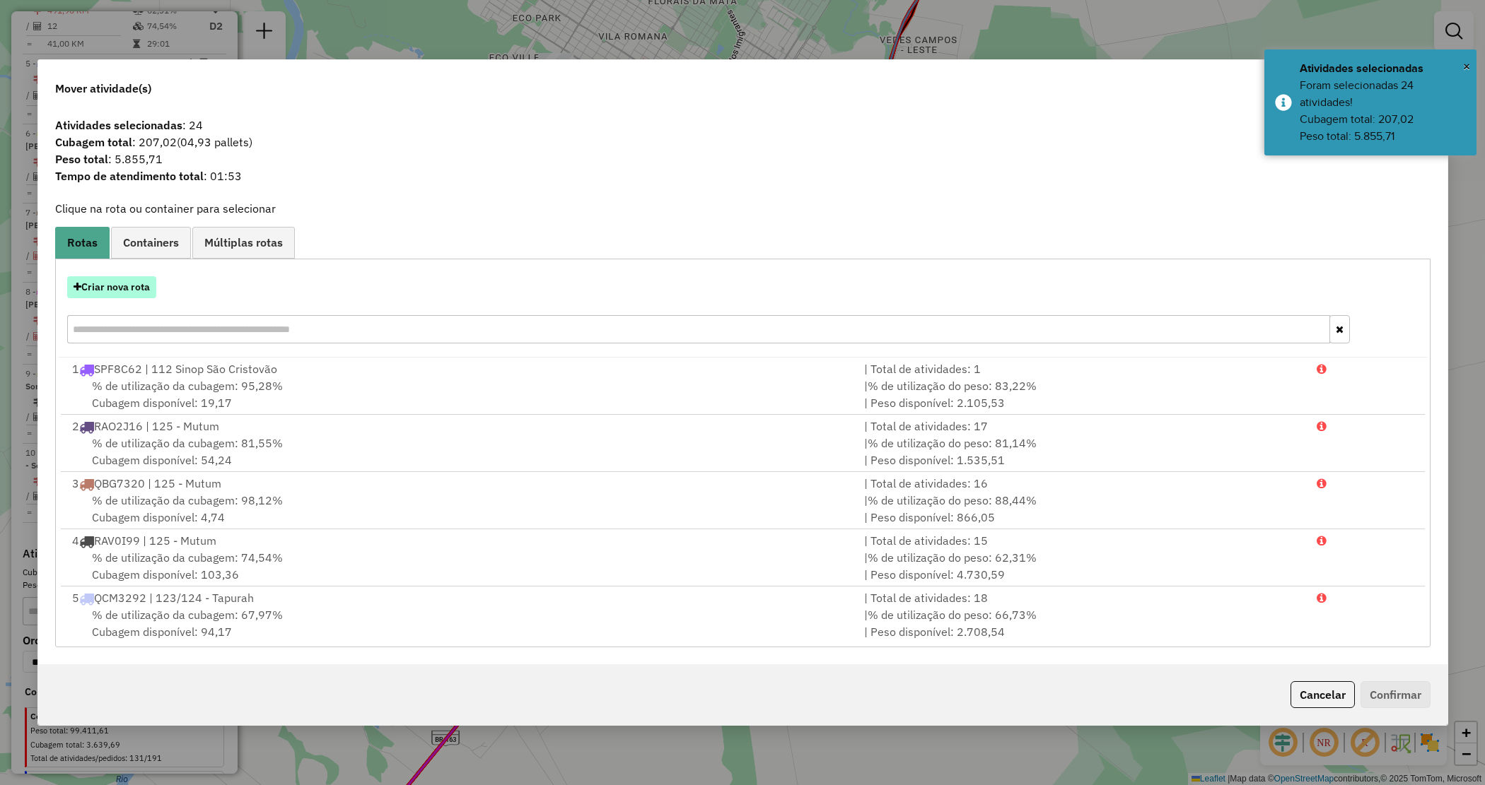
click at [125, 295] on button "Criar nova rota" at bounding box center [111, 287] width 89 height 22
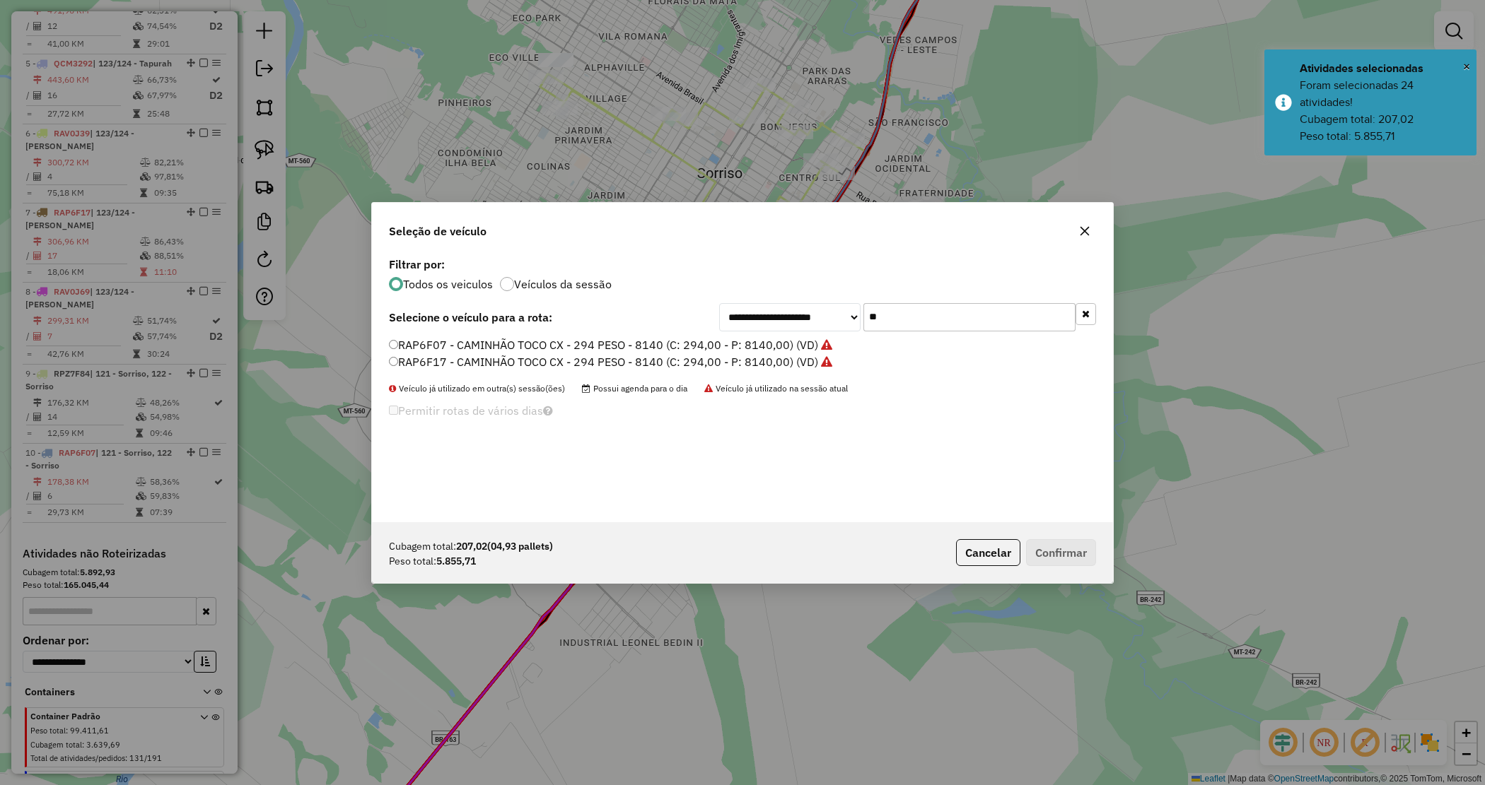
drag, startPoint x: 916, startPoint y: 315, endPoint x: 676, endPoint y: 320, distance: 239.7
click at [676, 323] on div "**********" at bounding box center [742, 317] width 707 height 28
type input "****"
click at [568, 358] on div "RAV2E19 - CAMINHÃO TRUCK CX - 406 PESO 12550 (C: 406,00 - P: 12550,00) (VD)" at bounding box center [742, 351] width 724 height 28
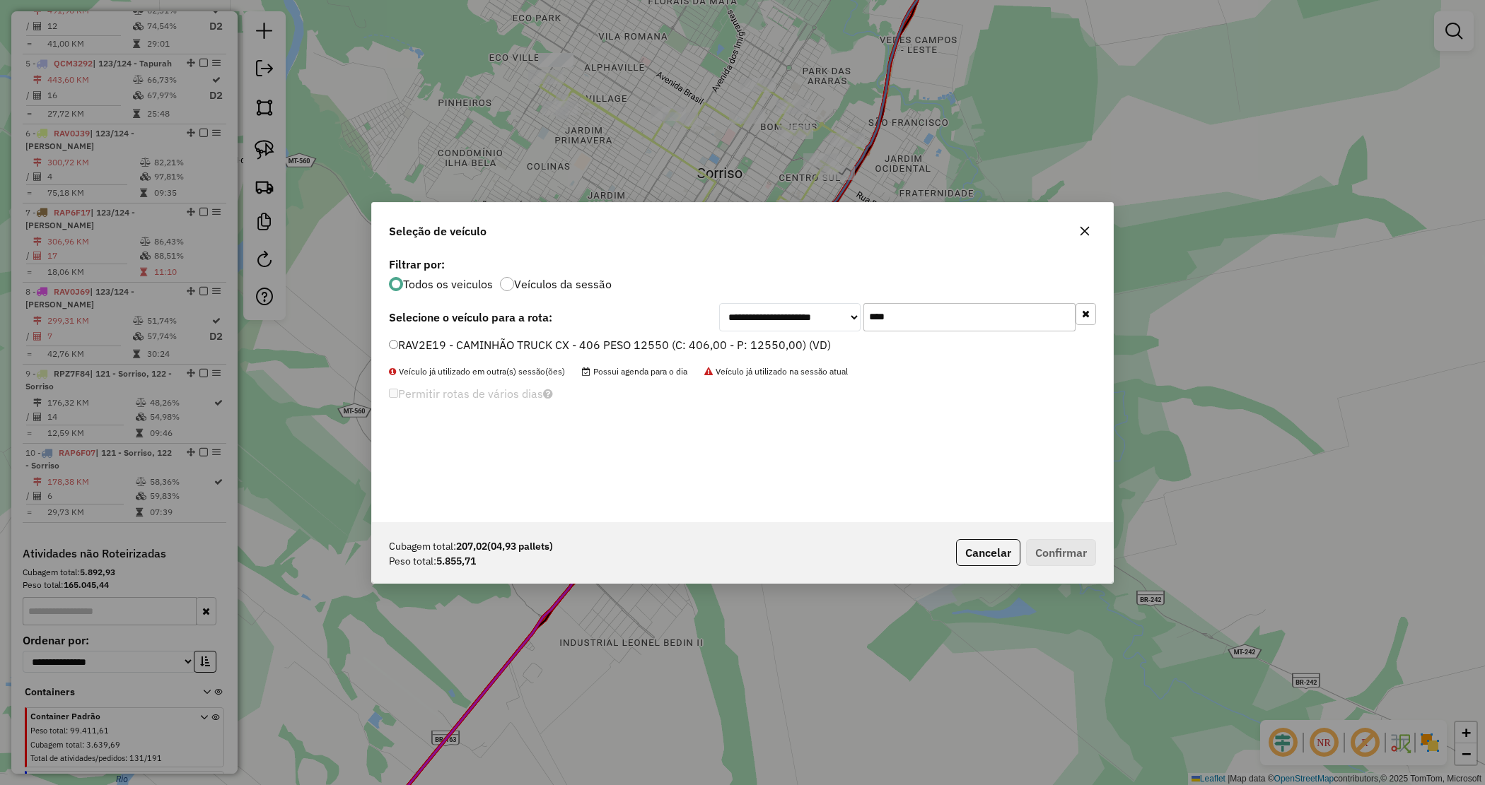
drag, startPoint x: 580, startPoint y: 344, endPoint x: 588, endPoint y: 346, distance: 8.7
click at [580, 344] on label "RAV2E19 - CAMINHÃO TRUCK CX - 406 PESO 12550 (C: 406,00 - P: 12550,00) (VD)" at bounding box center [610, 345] width 442 height 17
click at [1069, 552] on button "Confirmar" at bounding box center [1061, 552] width 70 height 27
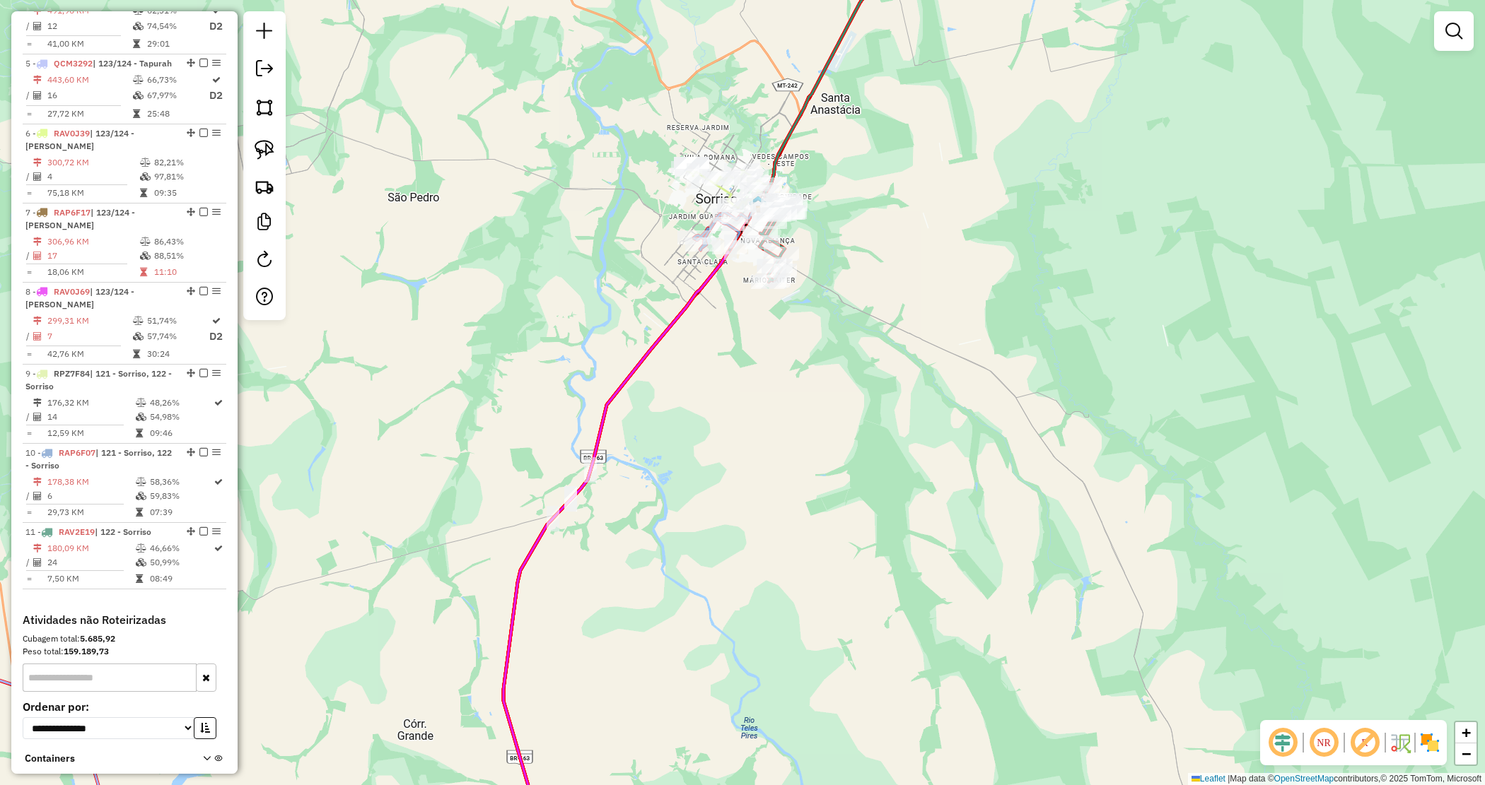
click at [803, 354] on div "Janela de atendimento Grade de atendimento Capacidade Transportadoras Veículos …" at bounding box center [742, 392] width 1485 height 785
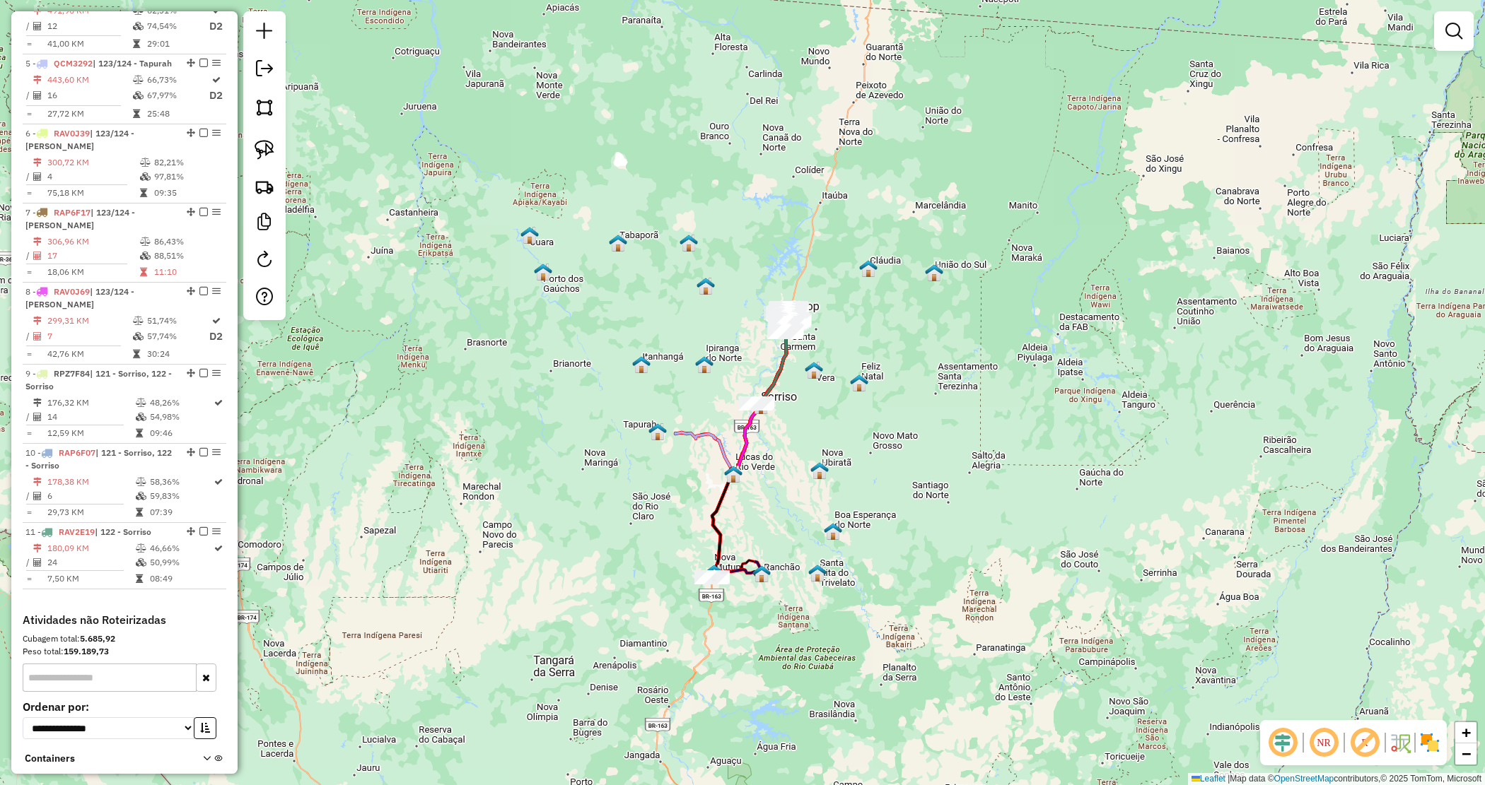
drag, startPoint x: 761, startPoint y: 530, endPoint x: 755, endPoint y: 464, distance: 66.7
click at [760, 509] on div "Janela de atendimento Grade de atendimento Capacidade Transportadoras Veículos …" at bounding box center [742, 392] width 1485 height 785
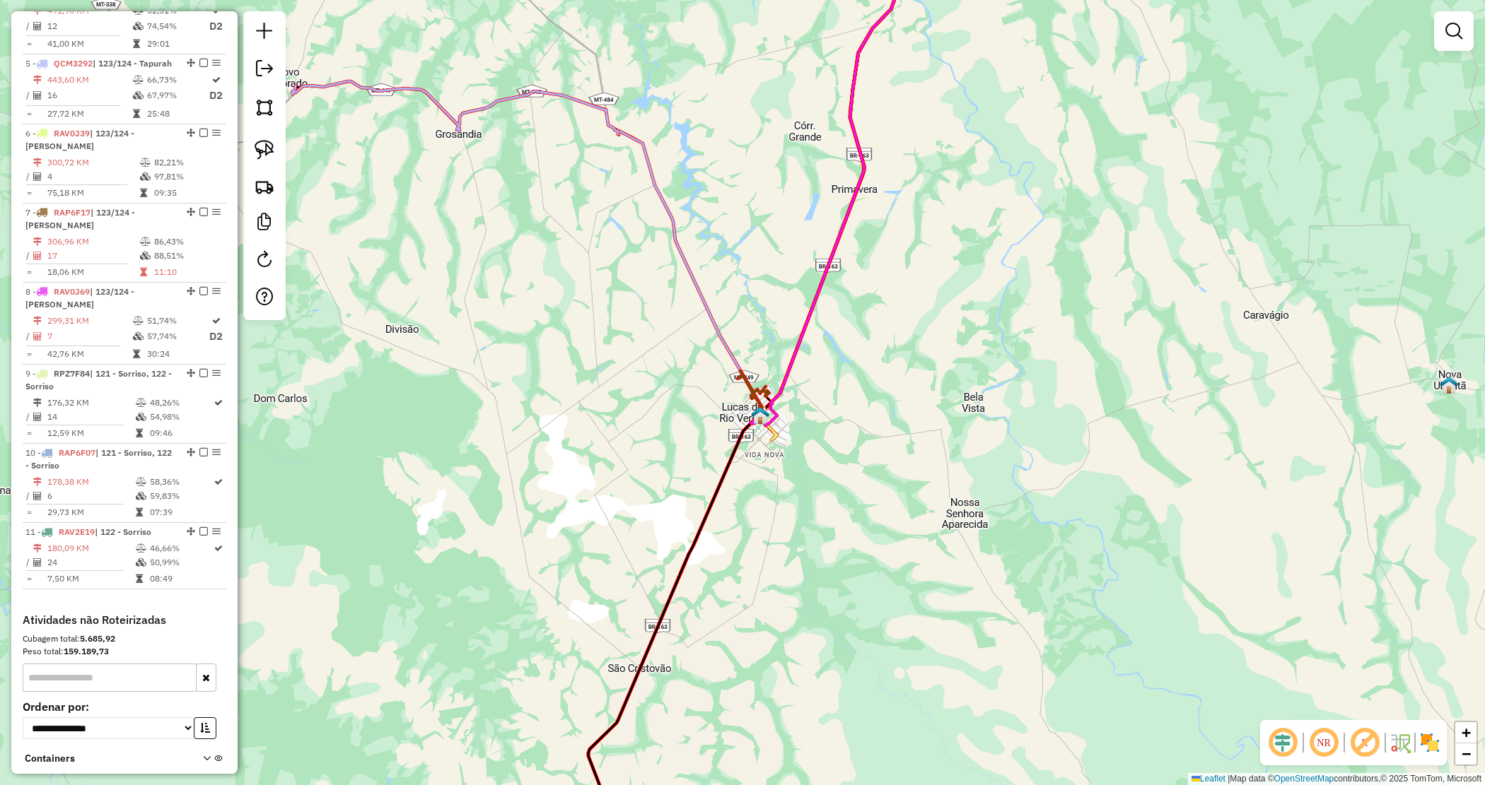
drag, startPoint x: 824, startPoint y: 613, endPoint x: 856, endPoint y: 409, distance: 206.8
click at [856, 409] on div "Janela de atendimento Grade de atendimento Capacidade Transportadoras Veículos …" at bounding box center [742, 392] width 1485 height 785
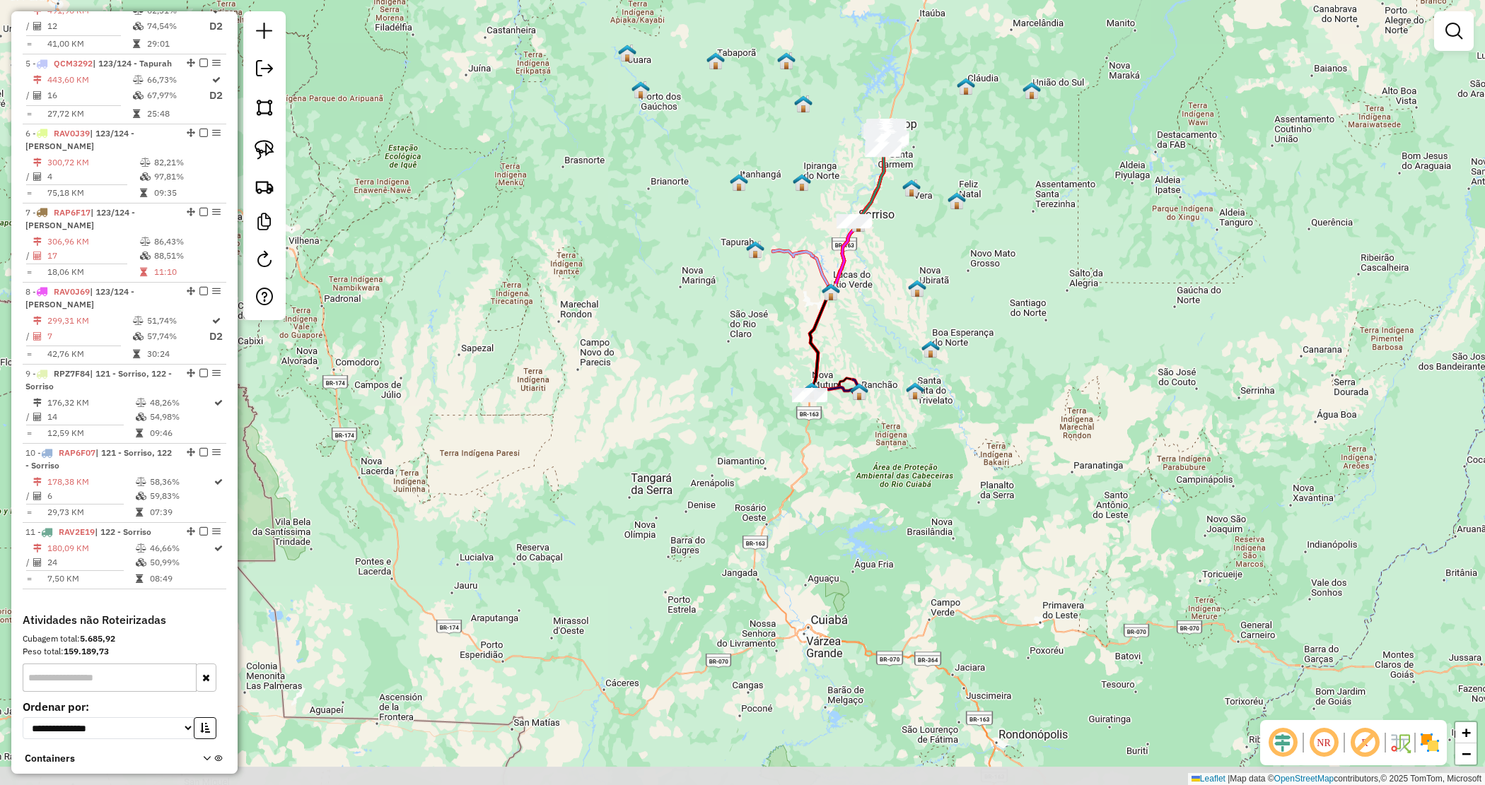
drag, startPoint x: 771, startPoint y: 482, endPoint x: 759, endPoint y: 390, distance: 92.7
click at [764, 390] on div "Janela de atendimento Grade de atendimento Capacidade Transportadoras Veículos …" at bounding box center [742, 392] width 1485 height 785
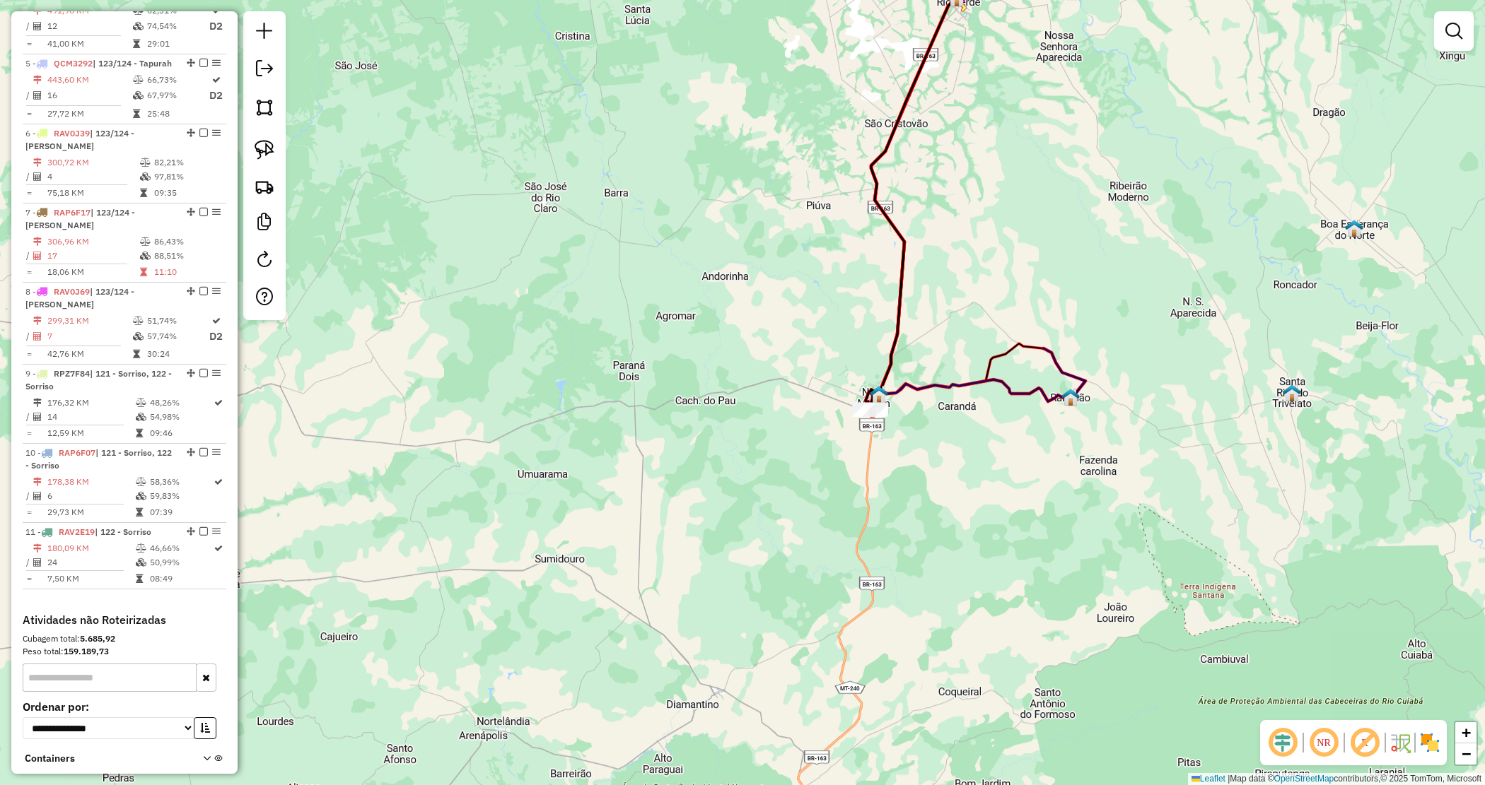
drag, startPoint x: 758, startPoint y: 414, endPoint x: 765, endPoint y: 363, distance: 52.1
click at [758, 414] on div "Janela de atendimento Grade de atendimento Capacidade Transportadoras Veículos …" at bounding box center [742, 392] width 1485 height 785
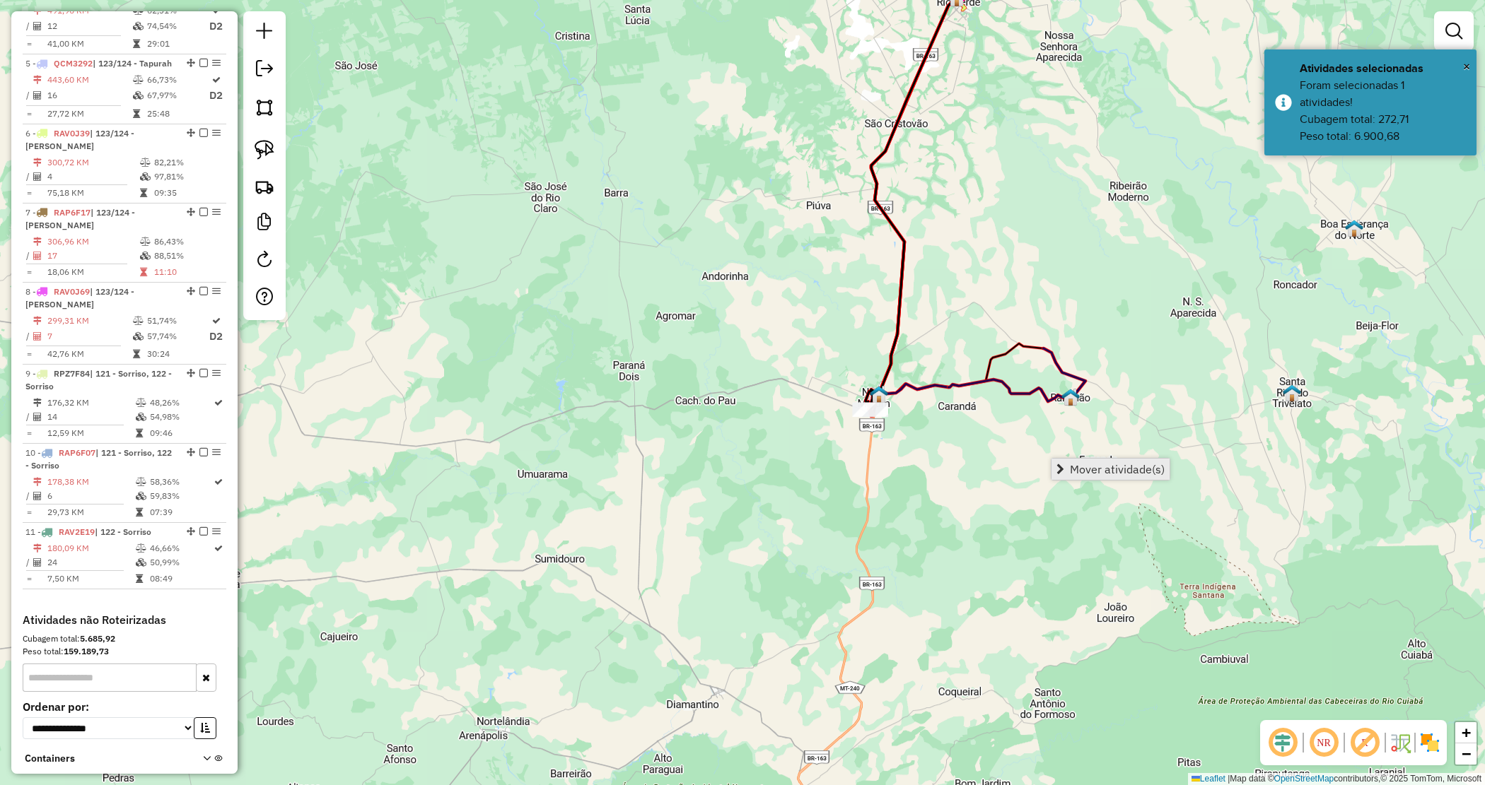
click at [1101, 464] on span "Mover atividade(s)" at bounding box center [1117, 469] width 95 height 11
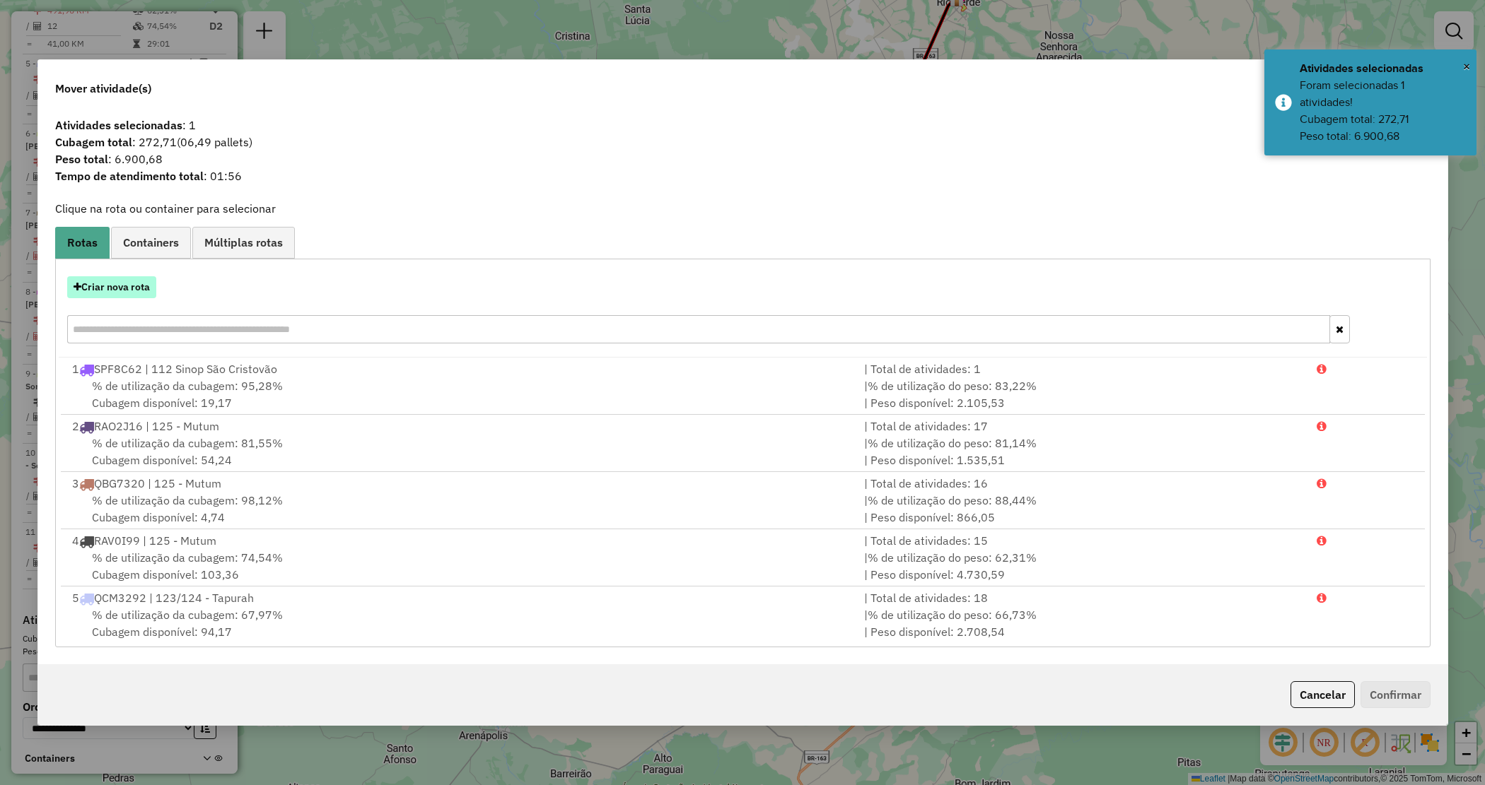
click at [126, 288] on button "Criar nova rota" at bounding box center [111, 287] width 89 height 22
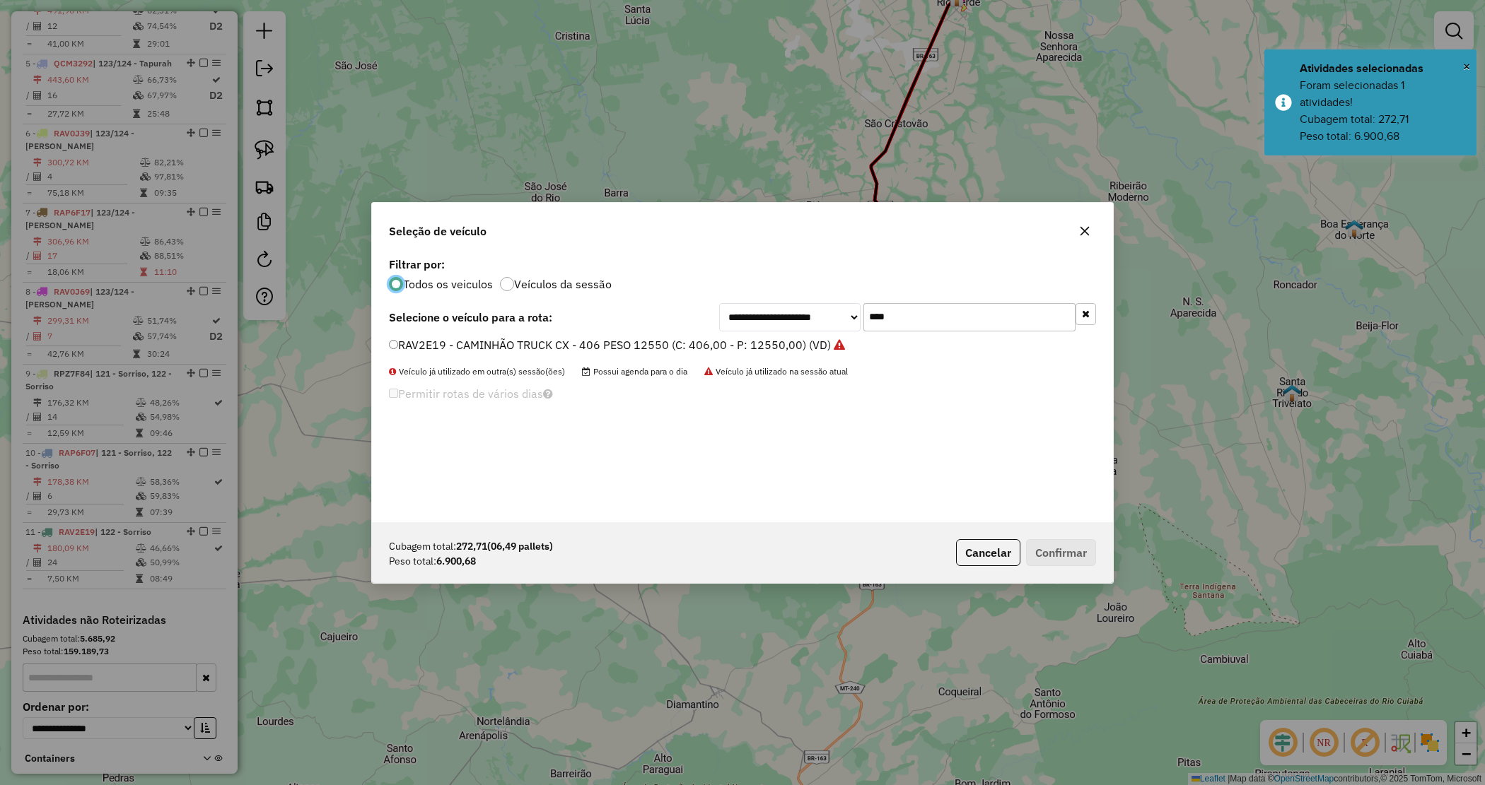
drag, startPoint x: 882, startPoint y: 322, endPoint x: 697, endPoint y: 308, distance: 185.8
click at [697, 309] on div "**********" at bounding box center [742, 317] width 707 height 28
type input "**"
click at [452, 354] on div "RAO2I96 - CAMINHÃO TOCO CX - 294 PESO - 8140 (C: 294,00 - P: 8140,00) (VD)" at bounding box center [742, 351] width 724 height 28
click at [451, 349] on label "RAO2I96 - CAMINHÃO TOCO CX - 294 PESO - 8140 (C: 294,00 - P: 8140,00) (VD)" at bounding box center [603, 345] width 428 height 17
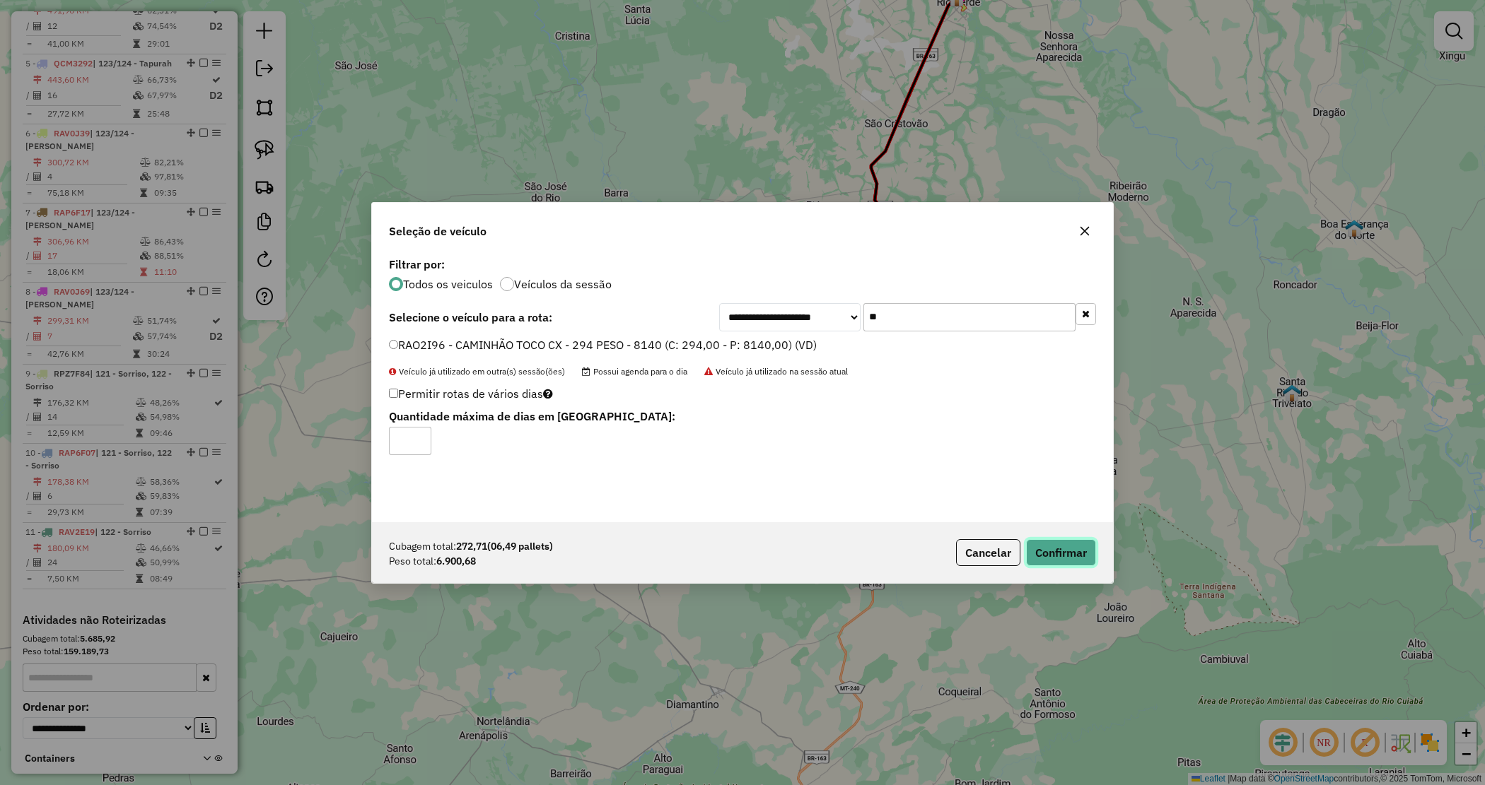
click at [1058, 541] on button "Confirmar" at bounding box center [1061, 552] width 70 height 27
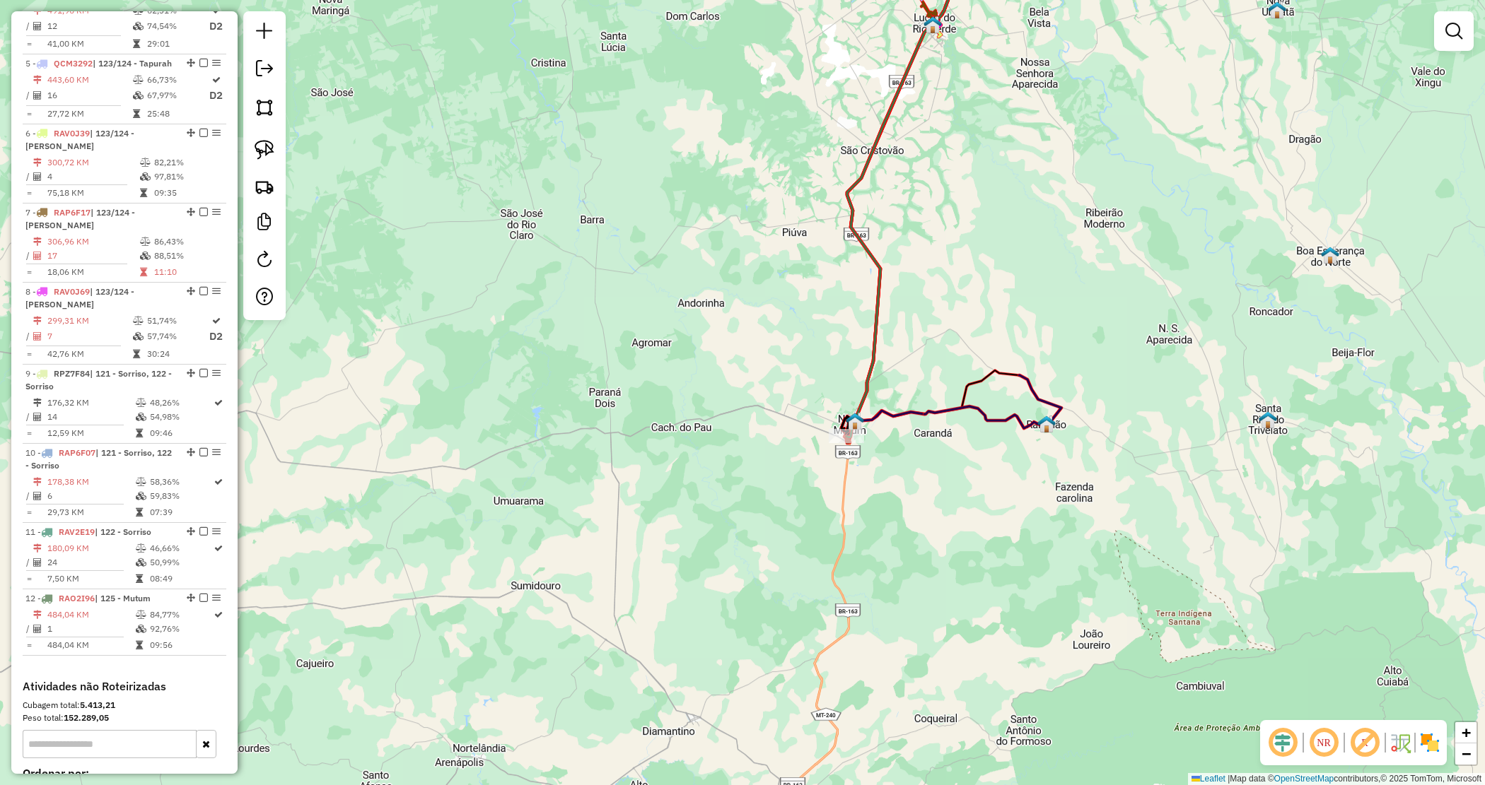
drag, startPoint x: 715, startPoint y: 246, endPoint x: 658, endPoint y: 482, distance: 243.0
click at [649, 506] on div "Janela de atendimento Grade de atendimento Capacidade Transportadoras Veículos …" at bounding box center [742, 392] width 1485 height 785
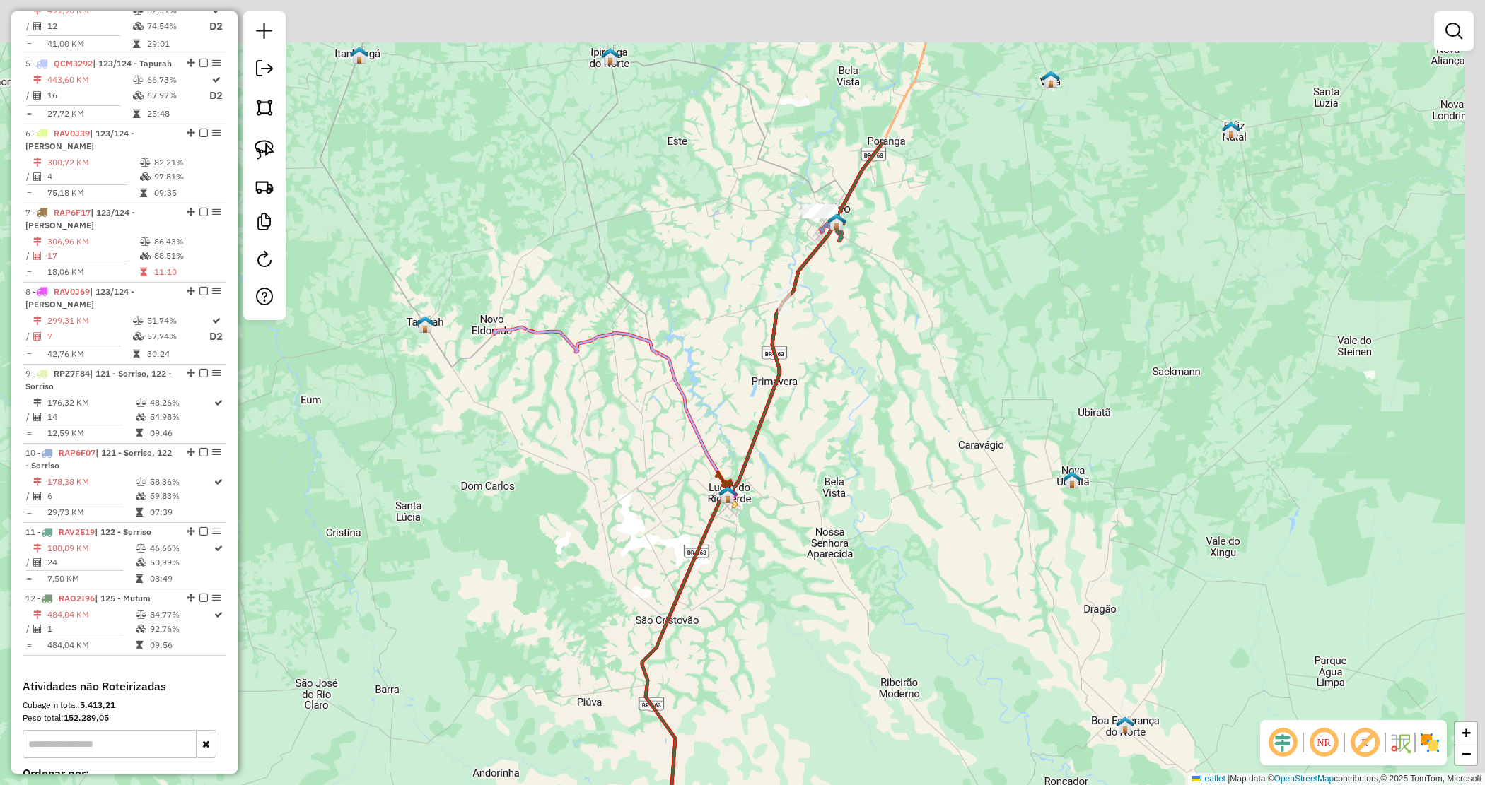
drag, startPoint x: 948, startPoint y: 308, endPoint x: 820, endPoint y: 485, distance: 218.2
click at [820, 485] on div "Janela de atendimento Grade de atendimento Capacidade Transportadoras Veículos …" at bounding box center [742, 392] width 1485 height 785
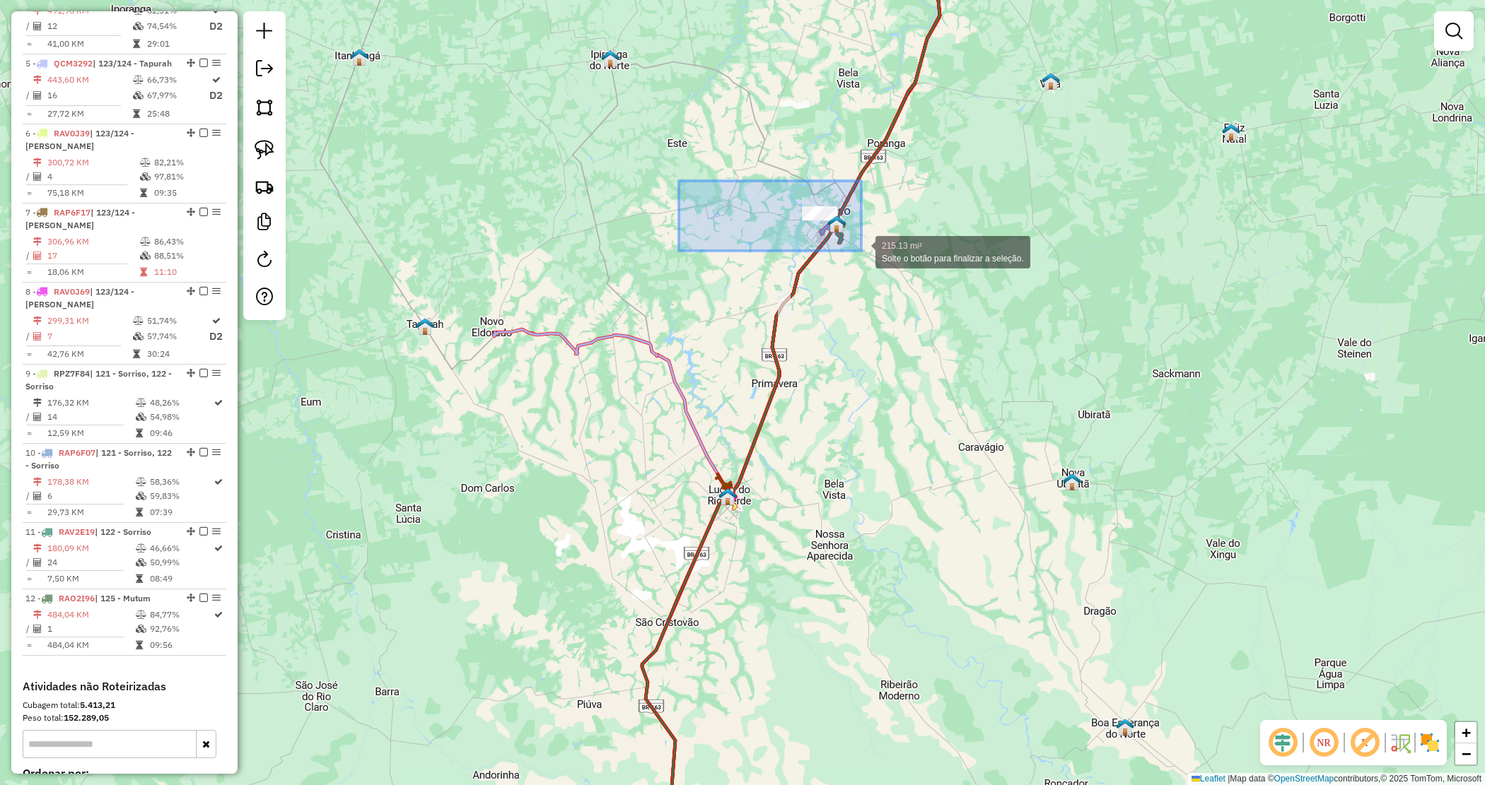
drag, startPoint x: 843, startPoint y: 241, endPoint x: 964, endPoint y: 277, distance: 126.2
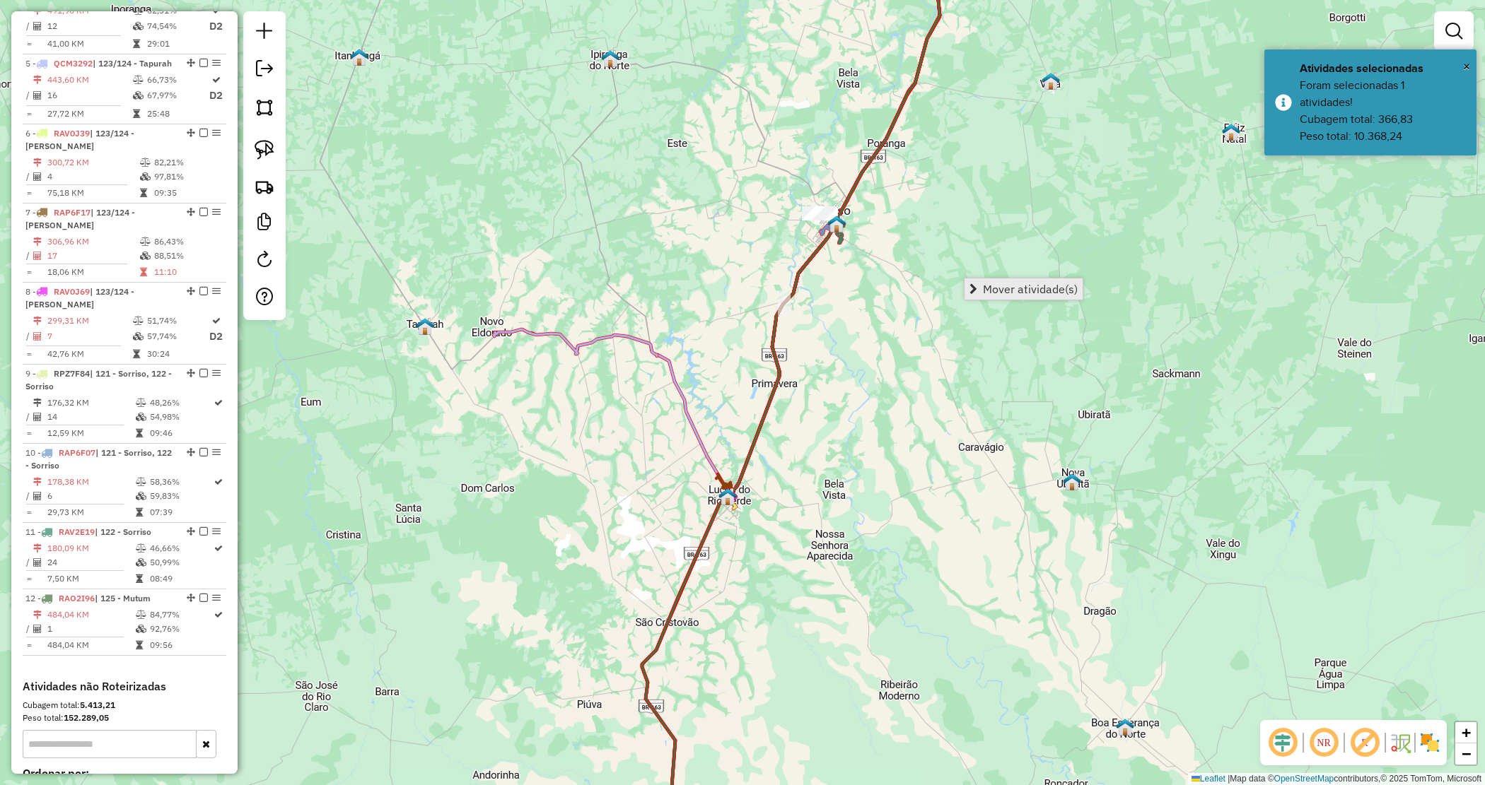
click at [1002, 284] on span "Mover atividade(s)" at bounding box center [1030, 289] width 95 height 11
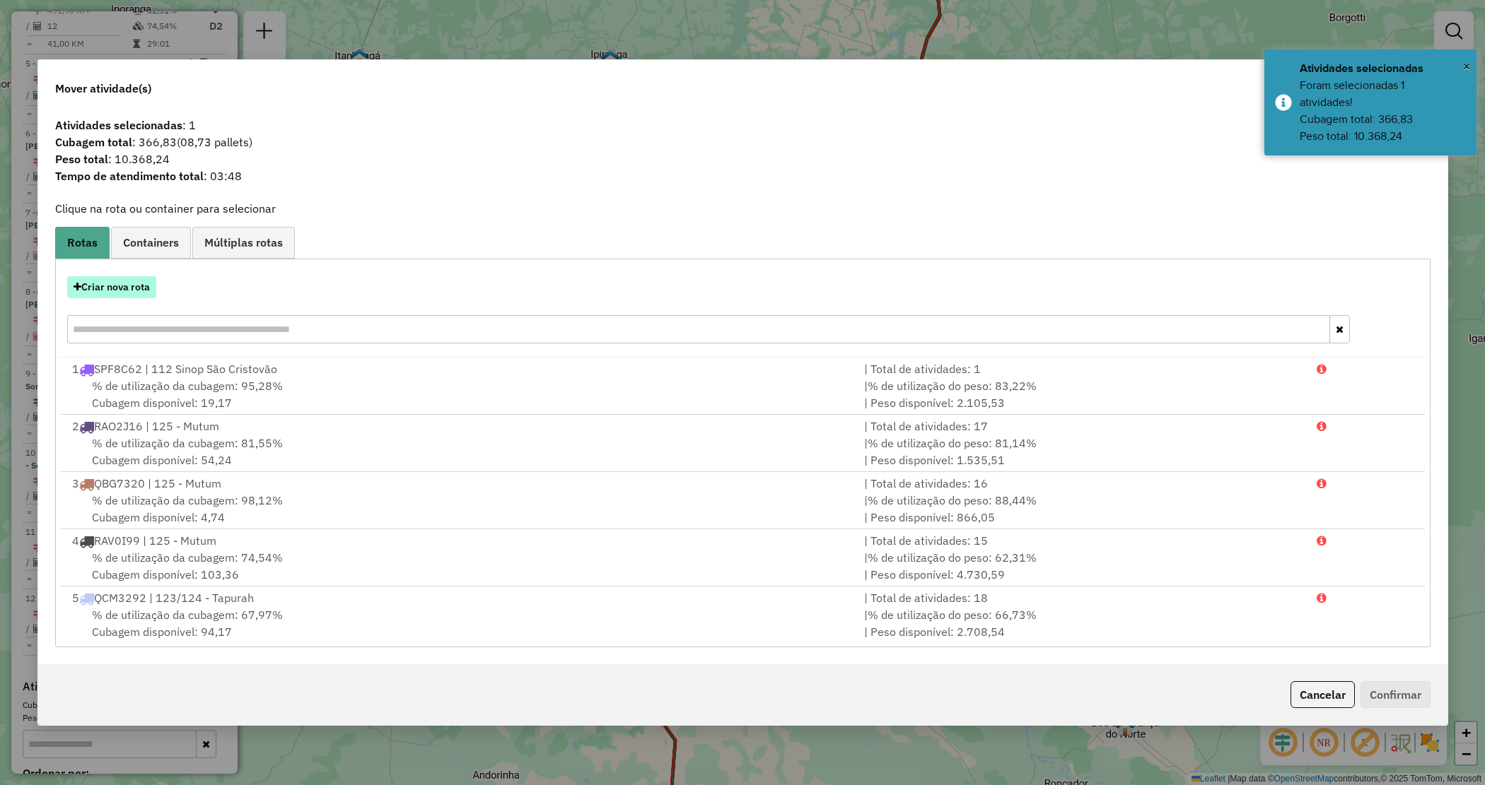
click at [97, 291] on button "Criar nova rota" at bounding box center [111, 287] width 89 height 22
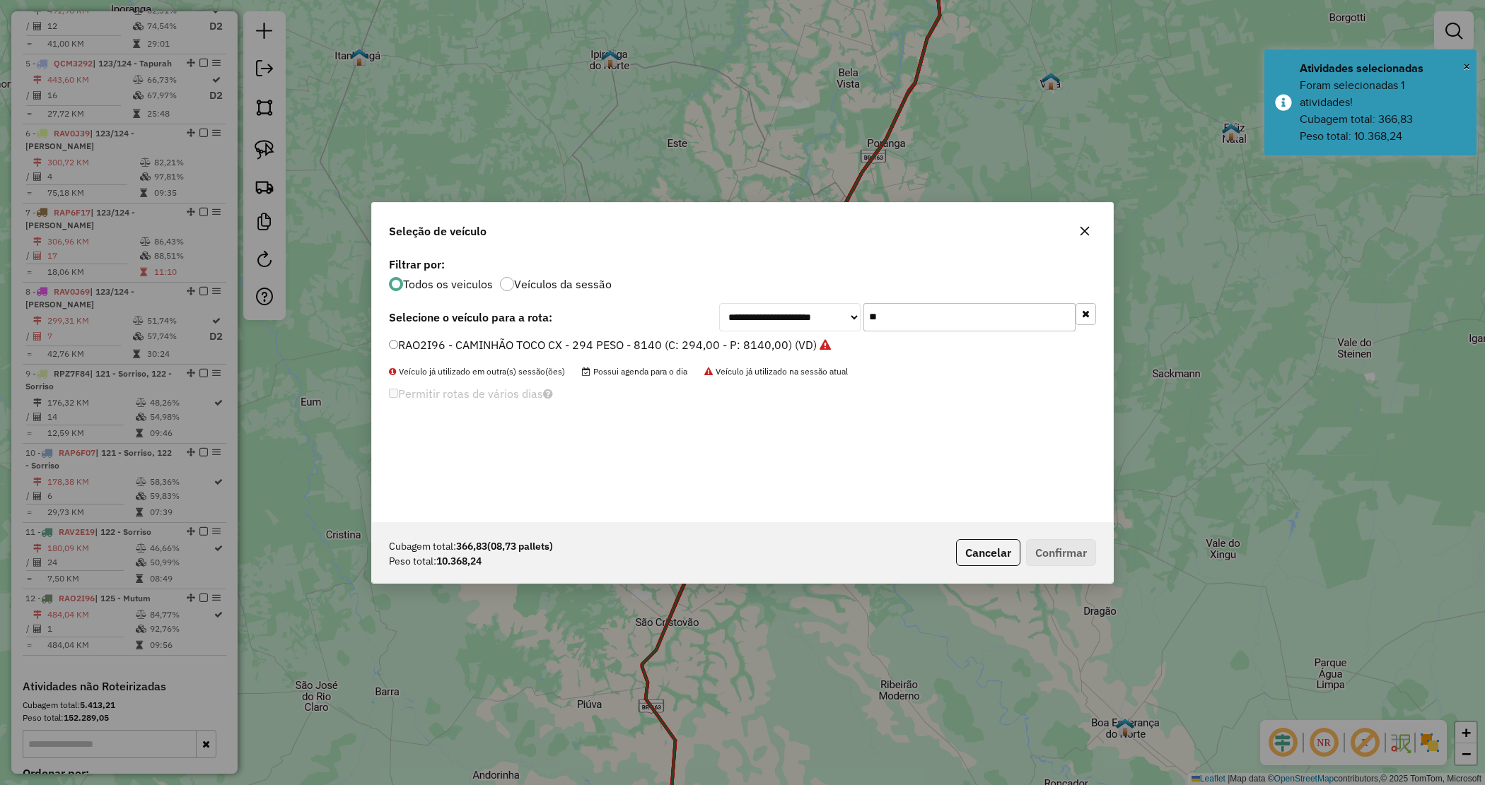
drag, startPoint x: 858, startPoint y: 313, endPoint x: 807, endPoint y: 312, distance: 50.9
click at [807, 312] on div "**********" at bounding box center [907, 317] width 377 height 28
type input "****"
click at [765, 345] on label "OBS3325 - TRUCK - PESO 12420 - CAIXA 420 (C: 420,00 - P: 12420,00) (VD)" at bounding box center [593, 345] width 408 height 17
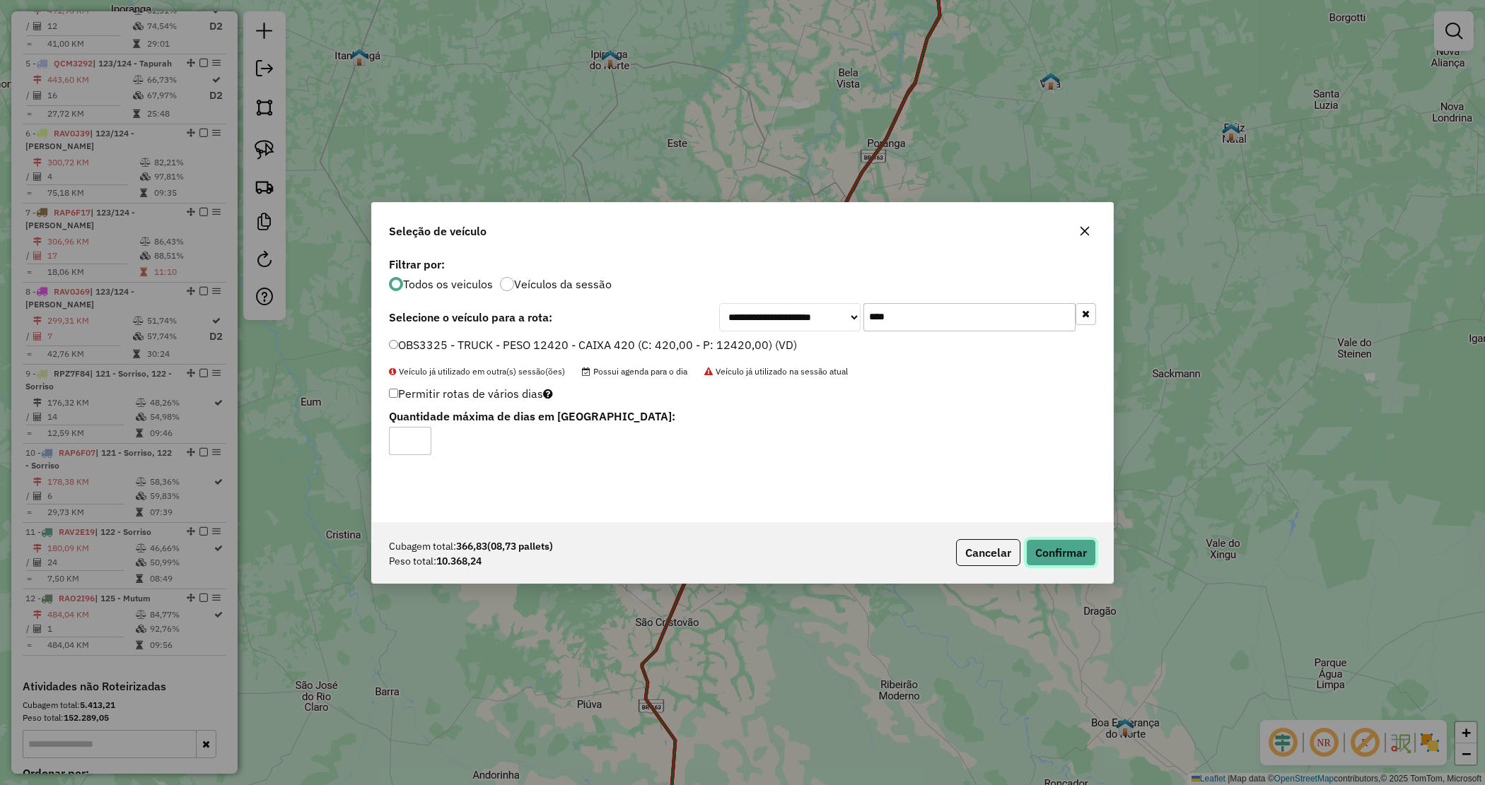
click at [1075, 563] on button "Confirmar" at bounding box center [1061, 552] width 70 height 27
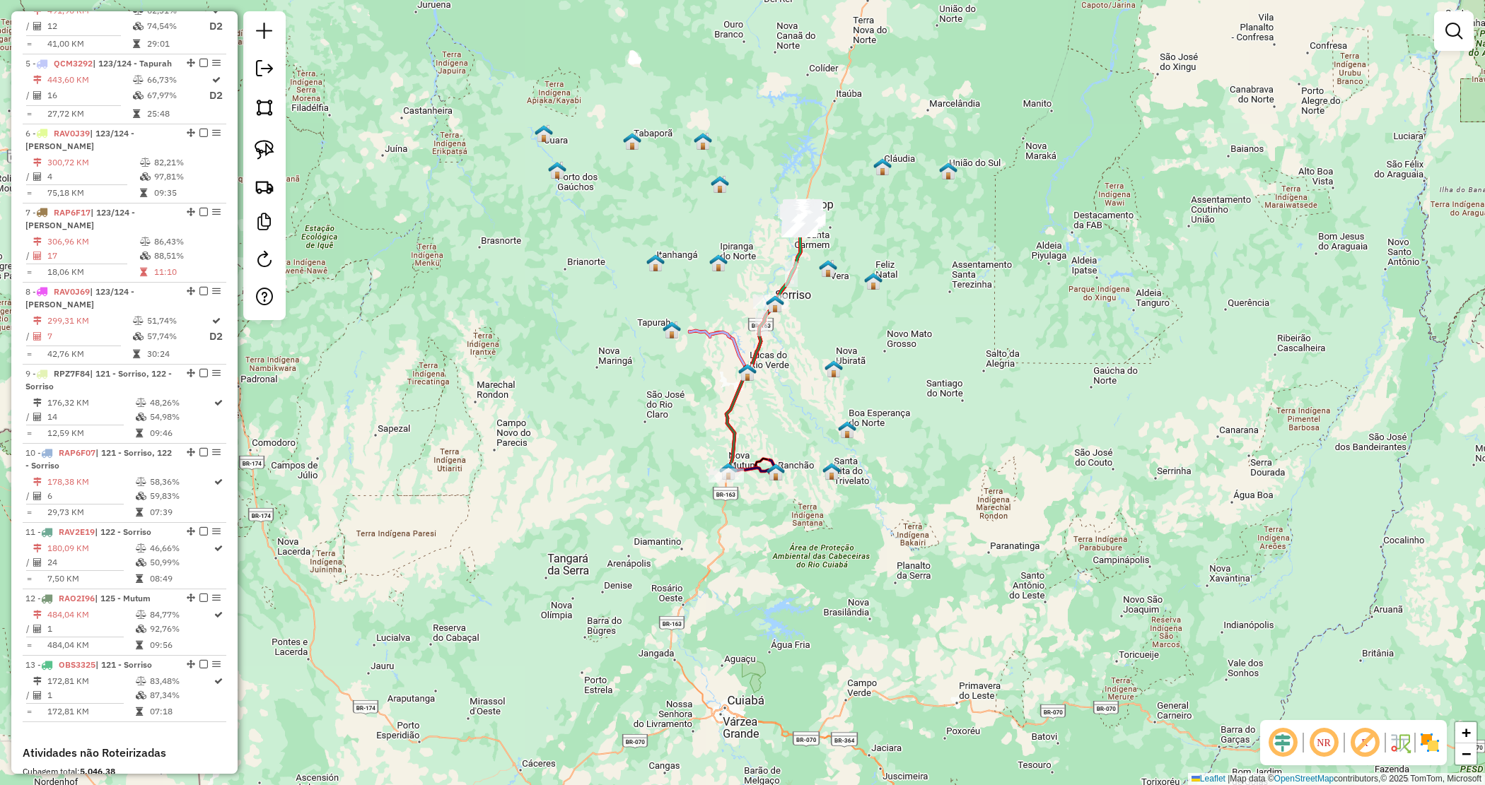
click at [891, 376] on div "Janela de atendimento Grade de atendimento Capacidade Transportadoras Veículos …" at bounding box center [742, 392] width 1485 height 785
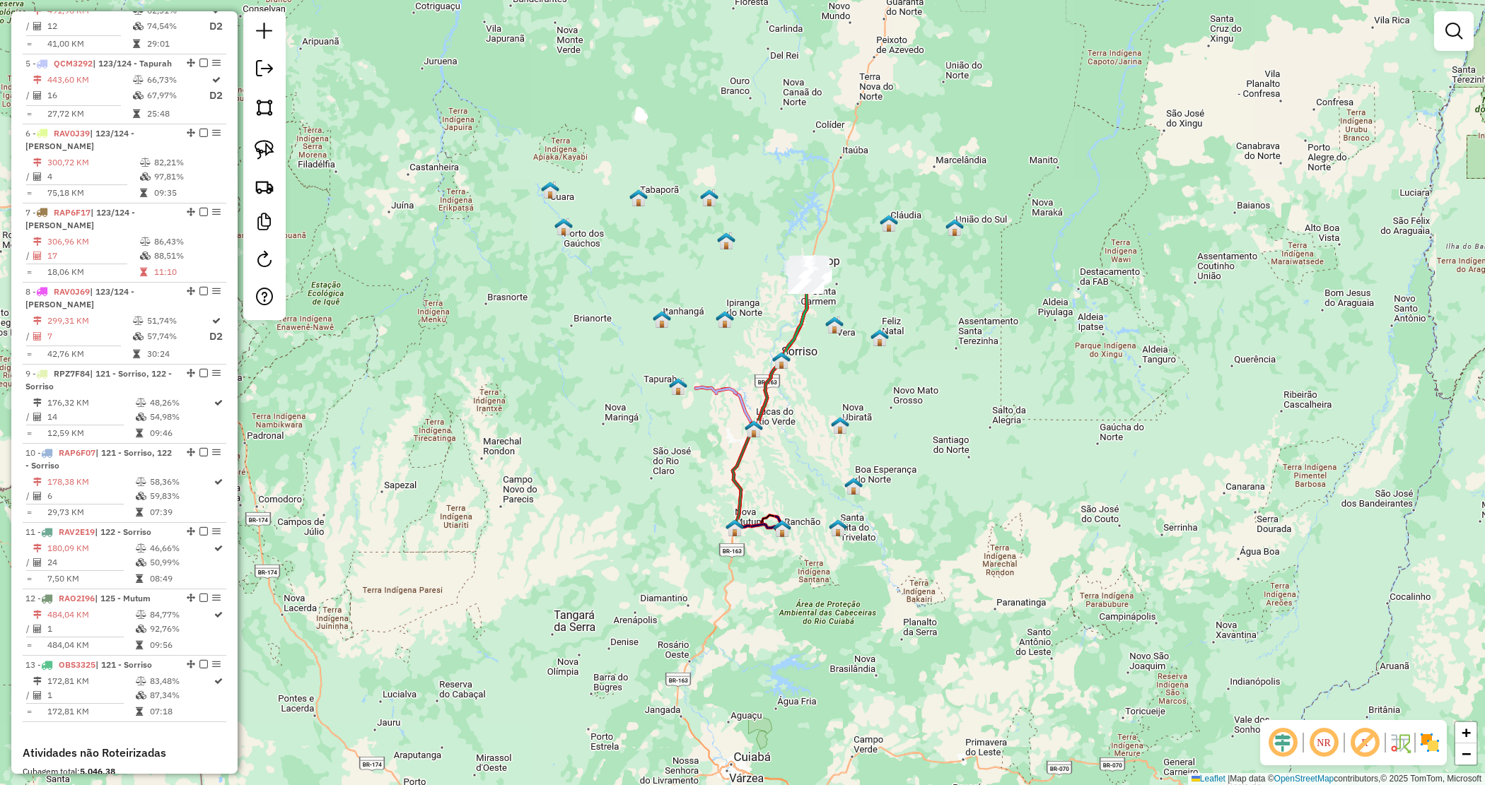
drag, startPoint x: 909, startPoint y: 259, endPoint x: 916, endPoint y: 315, distance: 56.9
click at [916, 315] on div "Janela de atendimento Grade de atendimento Capacidade Transportadoras Veículos …" at bounding box center [742, 392] width 1485 height 785
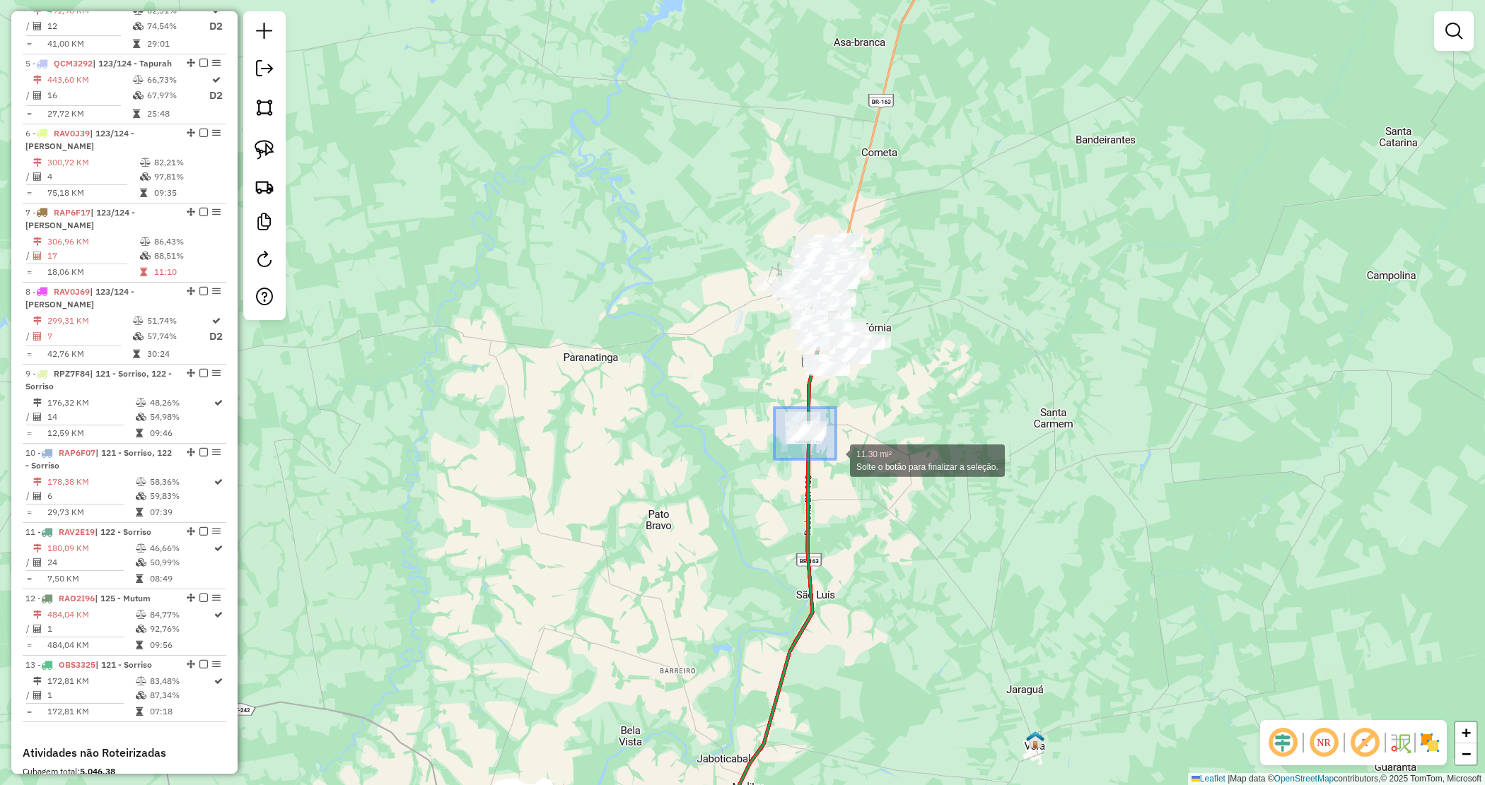
drag, startPoint x: 781, startPoint y: 416, endPoint x: 848, endPoint y: 468, distance: 85.1
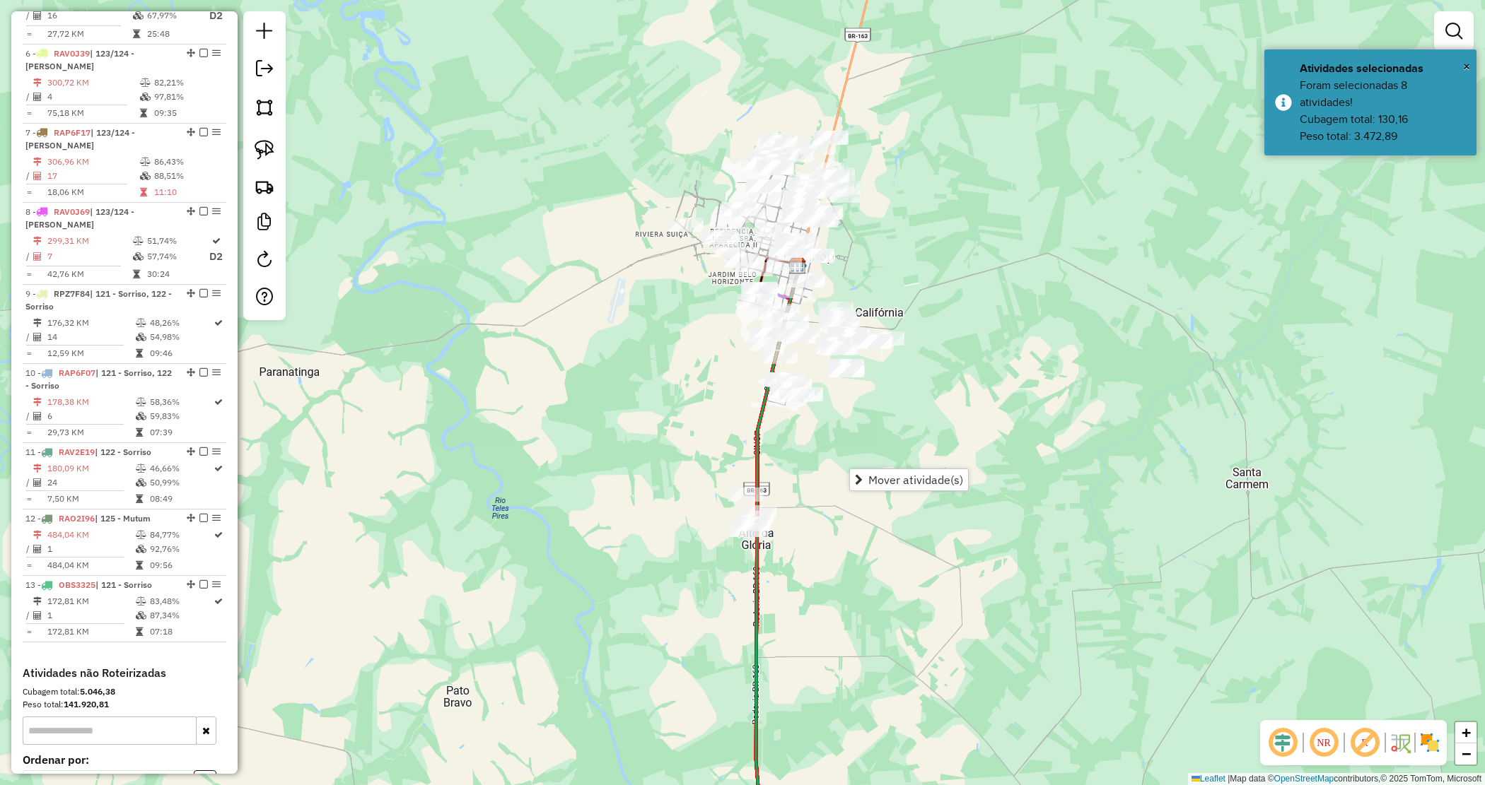
scroll to position [1041, 0]
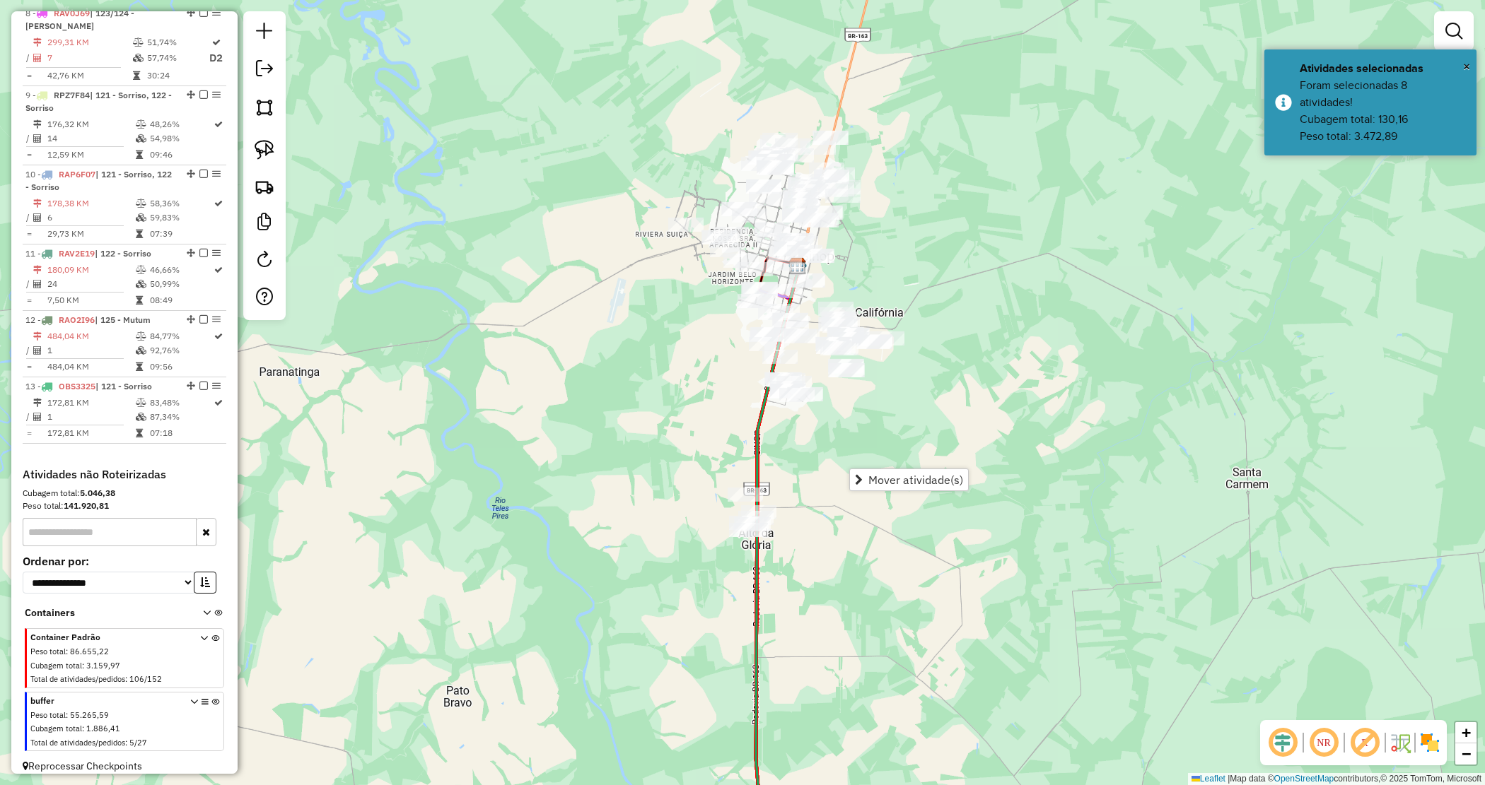
click at [213, 698] on icon at bounding box center [215, 724] width 8 height 53
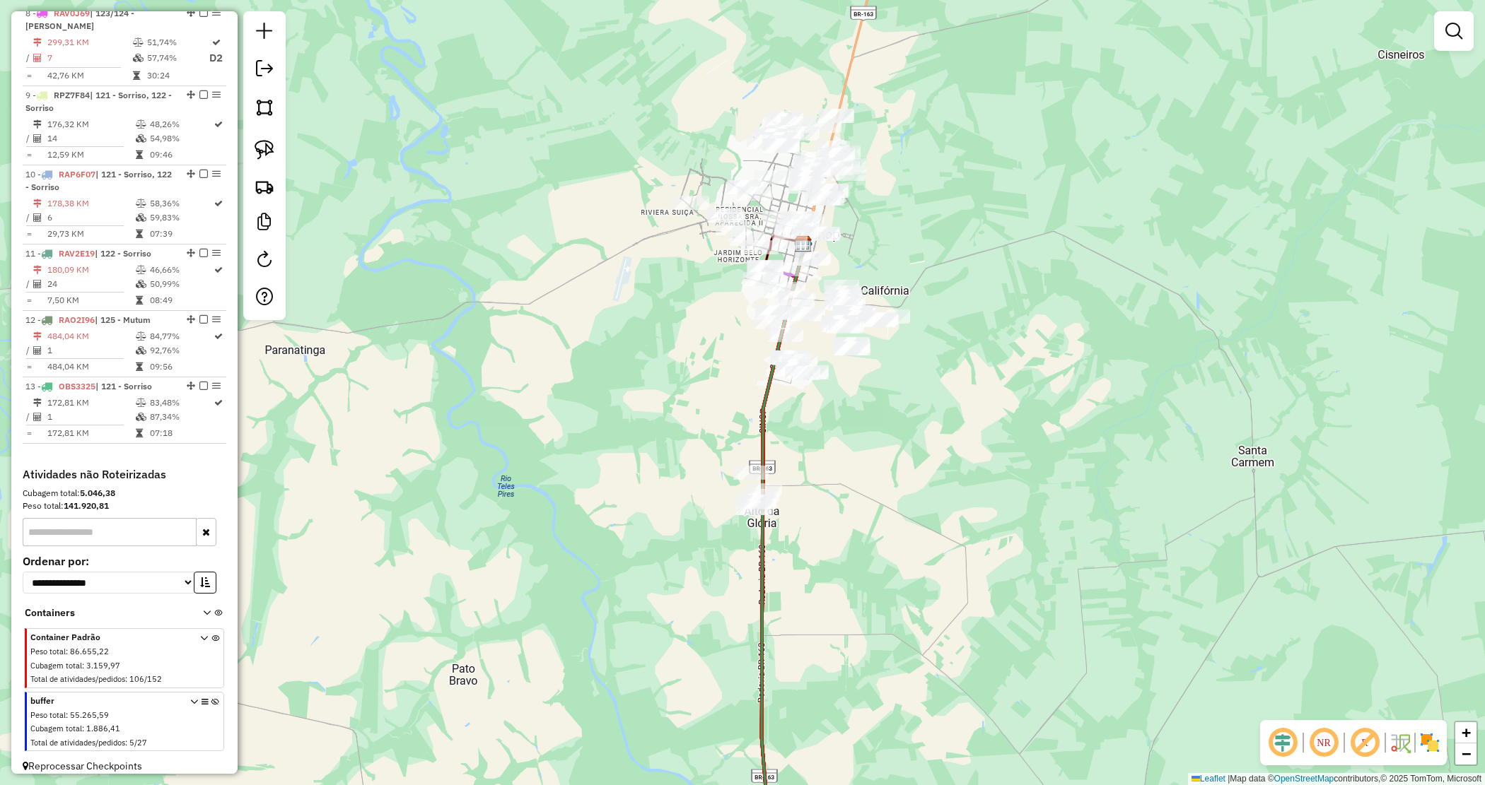
drag, startPoint x: 808, startPoint y: 448, endPoint x: 814, endPoint y: 426, distance: 22.6
click at [814, 426] on div "Janela de atendimento Grade de atendimento Capacidade Transportadoras Veículos …" at bounding box center [742, 392] width 1485 height 785
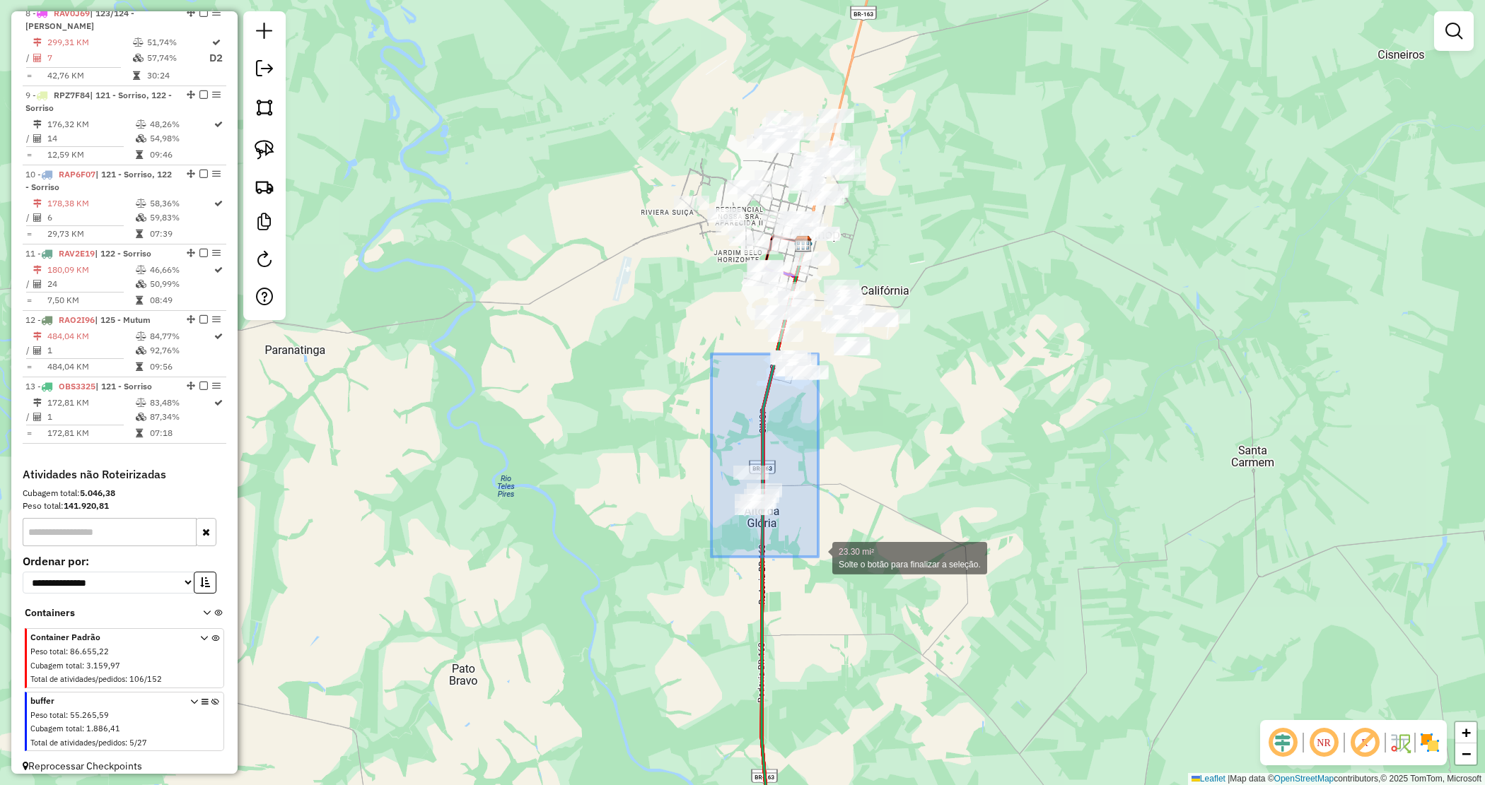
drag, startPoint x: 711, startPoint y: 354, endPoint x: 818, endPoint y: 557, distance: 229.3
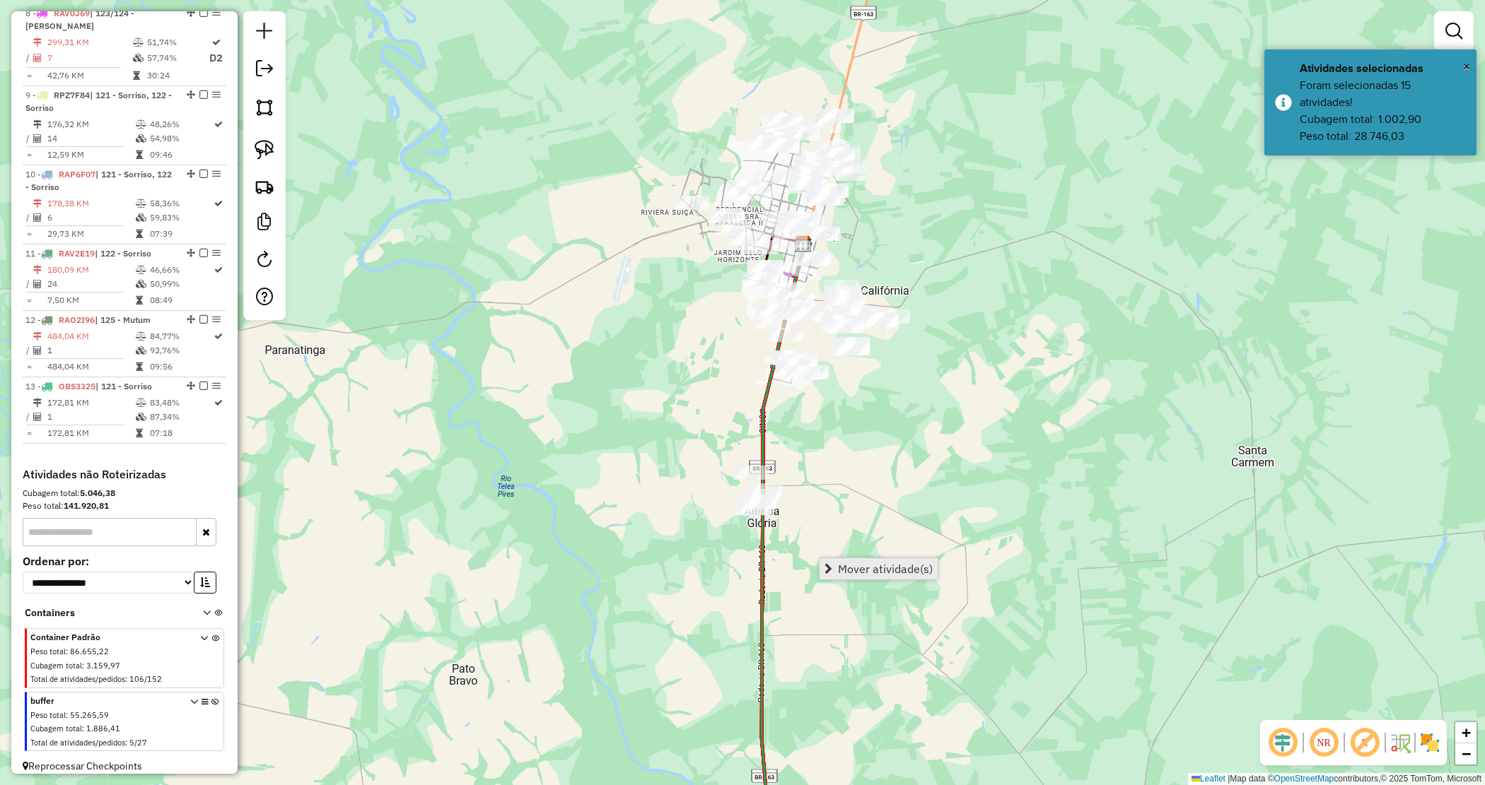
click at [867, 560] on link "Mover atividade(s)" at bounding box center [878, 569] width 118 height 21
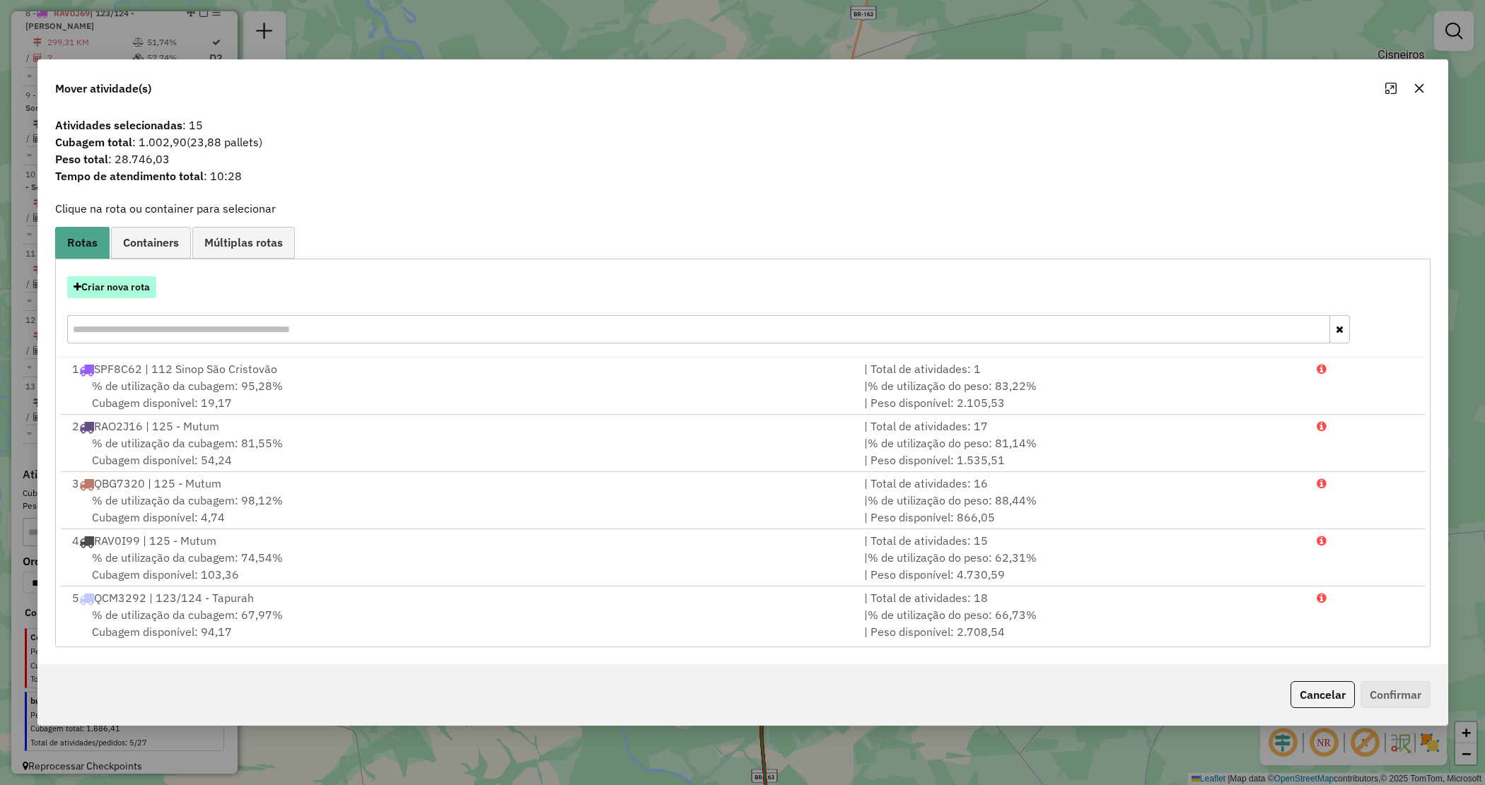
click at [94, 288] on button "Criar nova rota" at bounding box center [111, 287] width 89 height 22
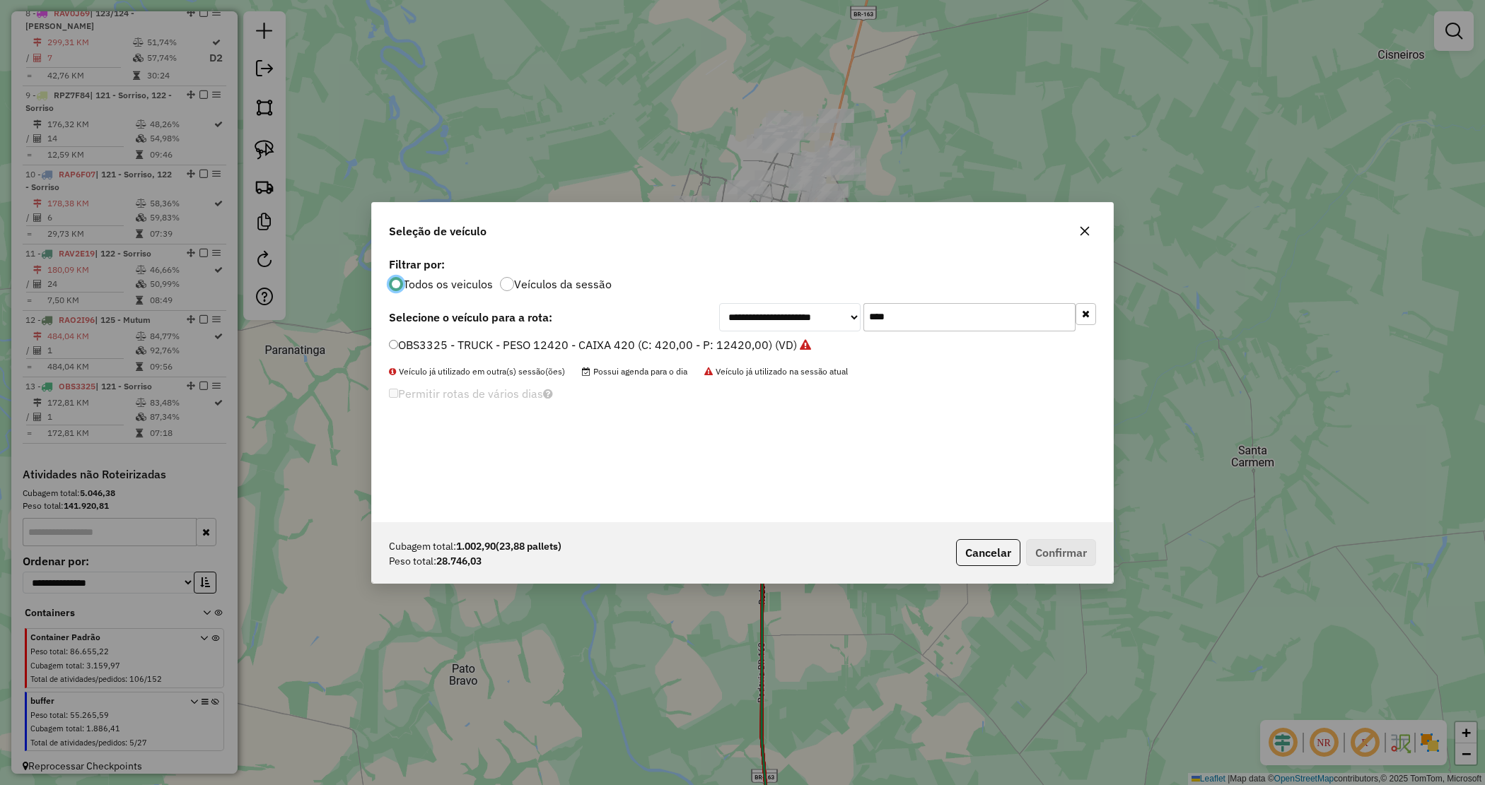
scroll to position [7, 4]
drag, startPoint x: 911, startPoint y: 308, endPoint x: 789, endPoint y: 315, distance: 121.8
click at [789, 315] on div "**********" at bounding box center [907, 317] width 377 height 28
type input "****"
click at [735, 347] on label "NTX8642 - CAMINHÃO TOCO 280 - 7980 (C: 280,00 - P: 7980,00) (VD)" at bounding box center [576, 345] width 375 height 17
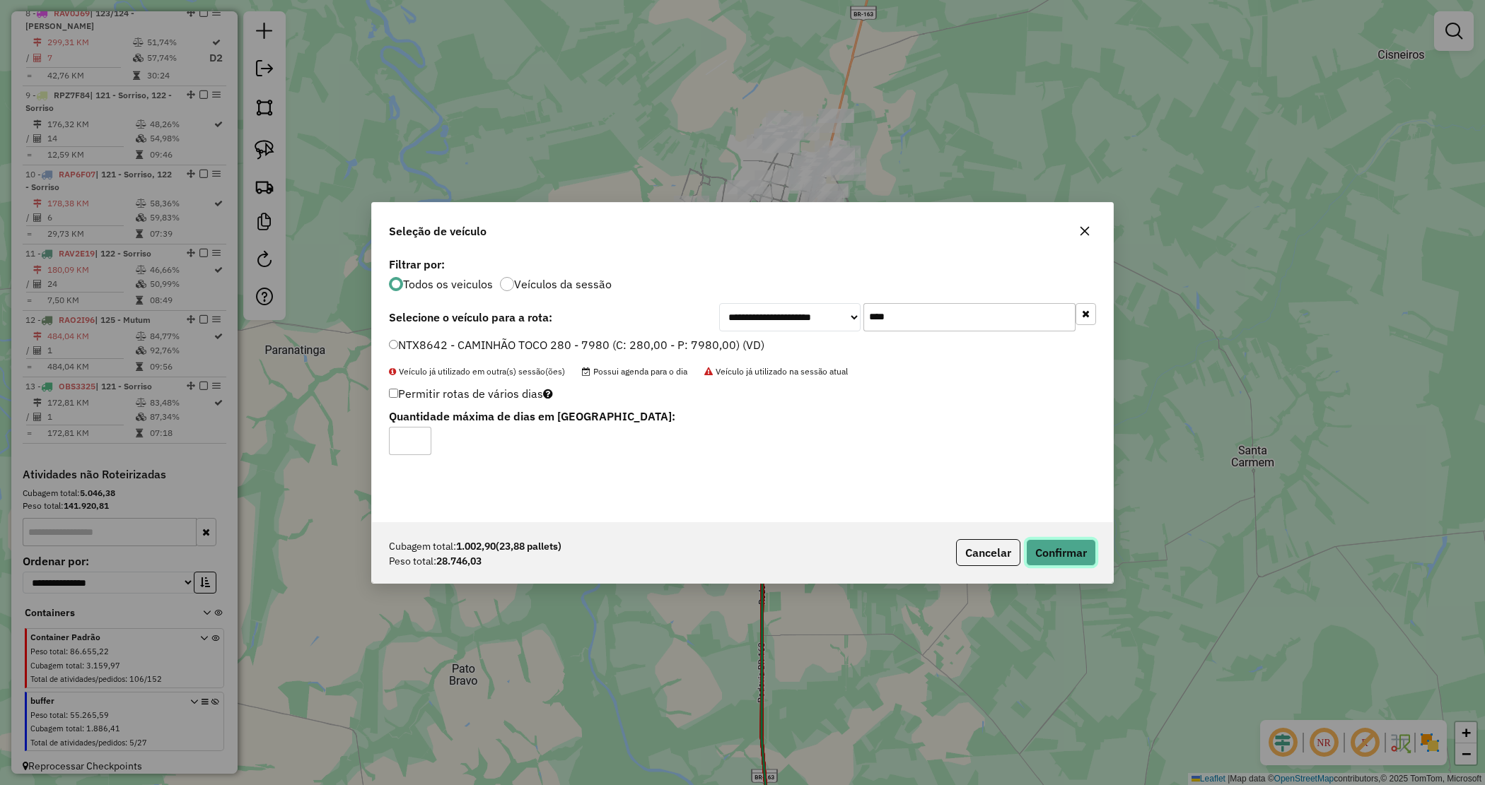
click at [1062, 542] on button "Confirmar" at bounding box center [1061, 552] width 70 height 27
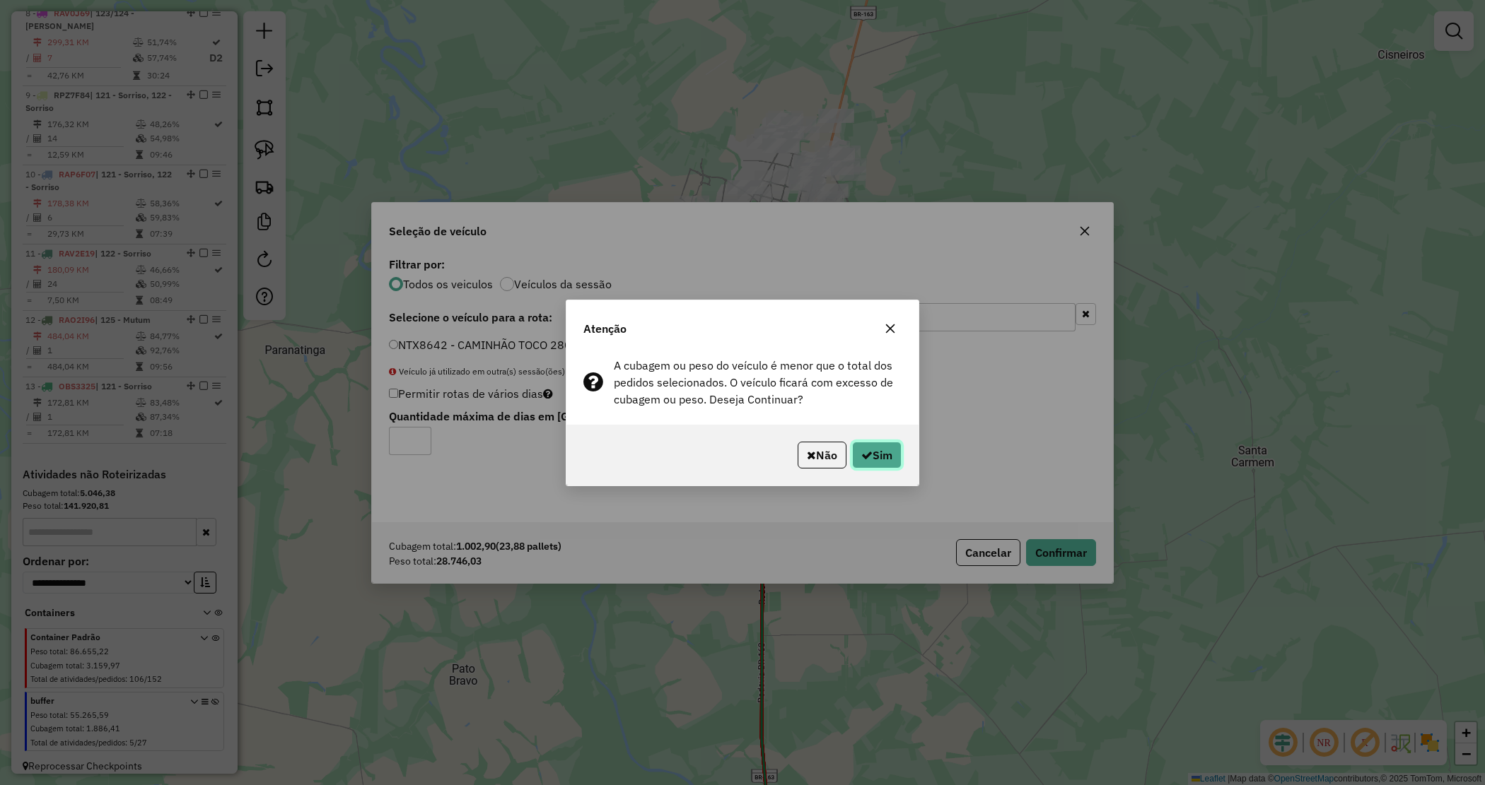
click at [875, 455] on button "Sim" at bounding box center [876, 455] width 49 height 27
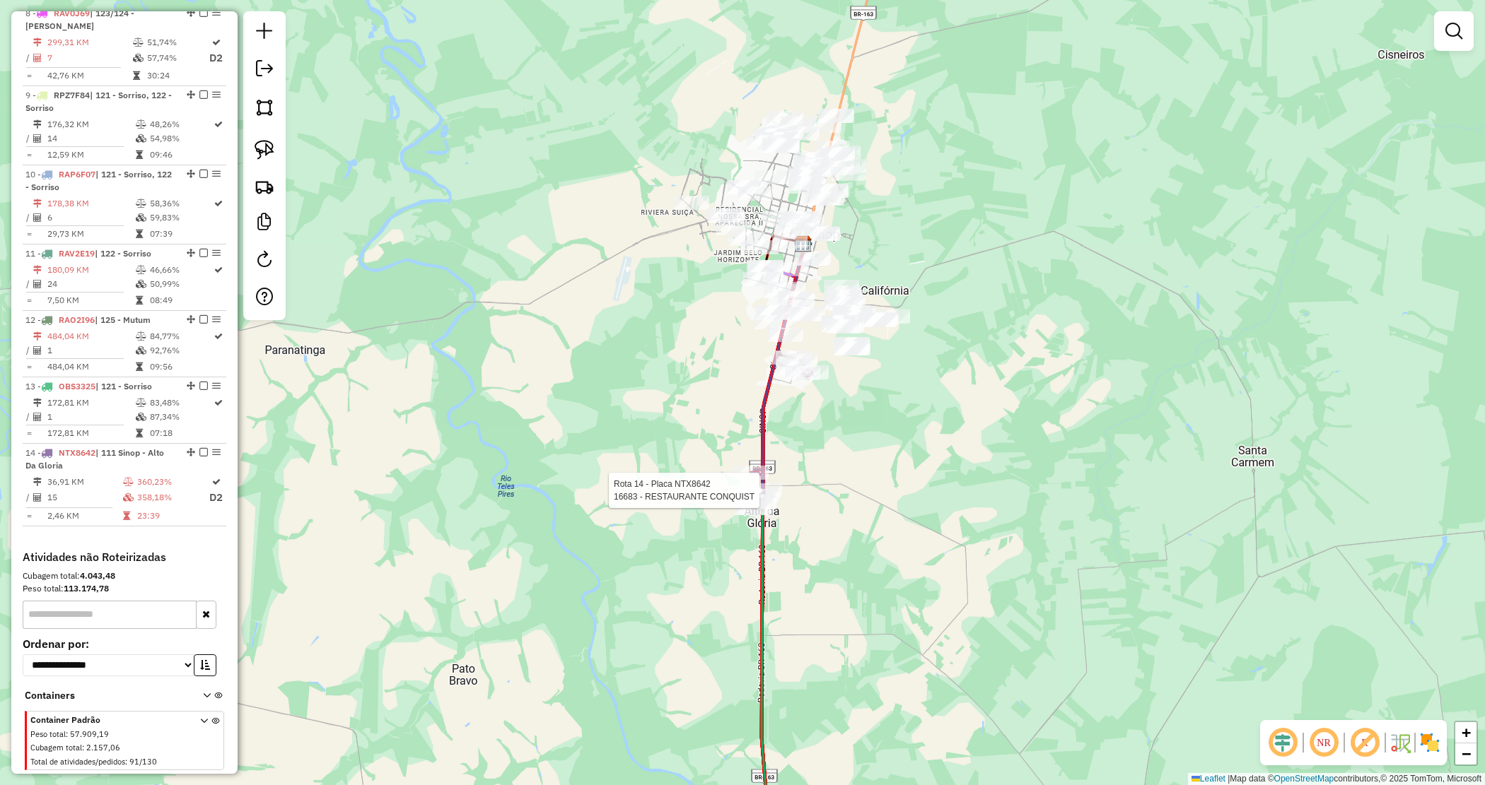
select select "*********"
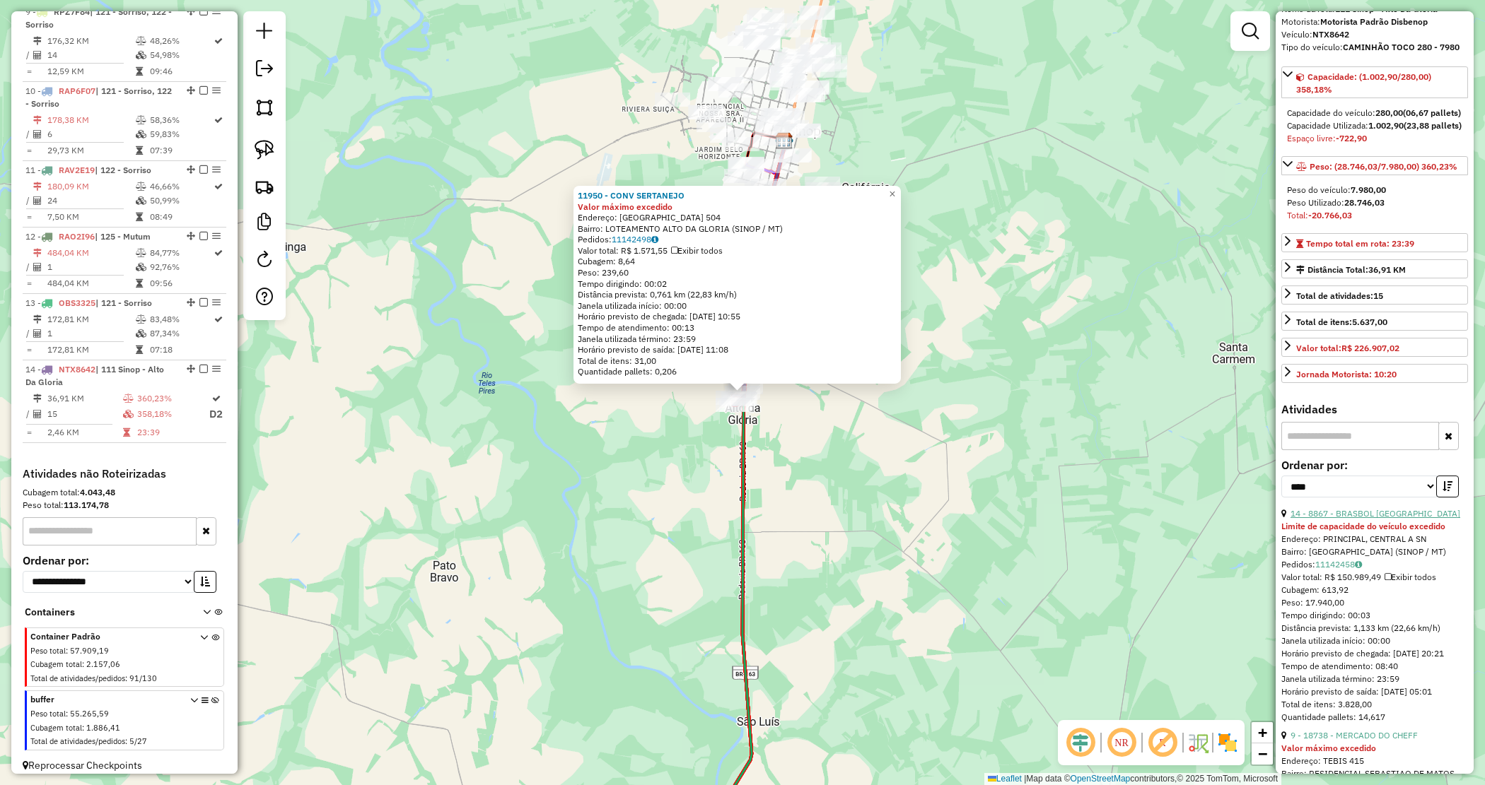
scroll to position [177, 0]
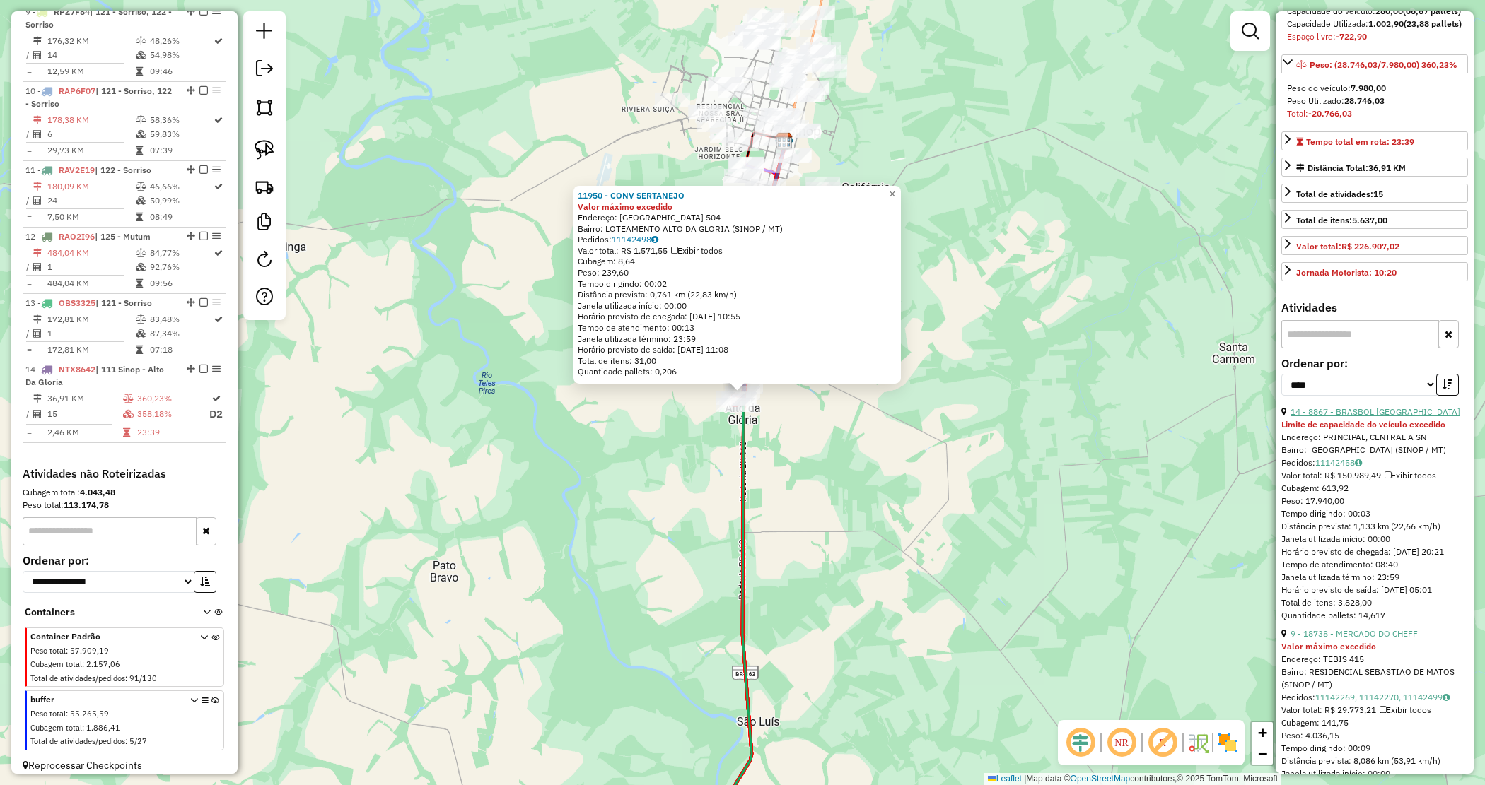
click at [1370, 417] on link "14 - 8867 - BRASBOL ROMA" at bounding box center [1375, 412] width 170 height 11
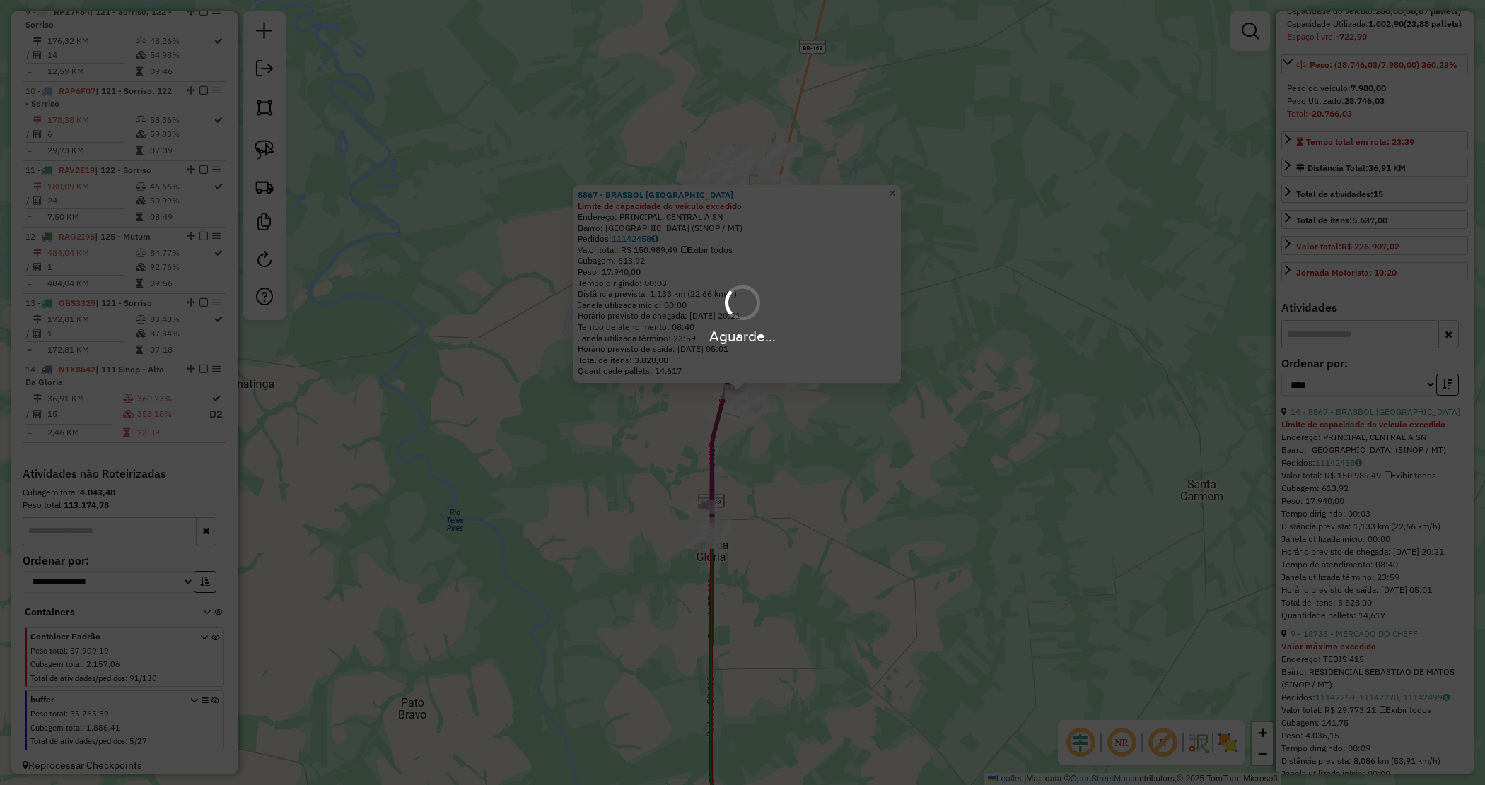
scroll to position [1121, 0]
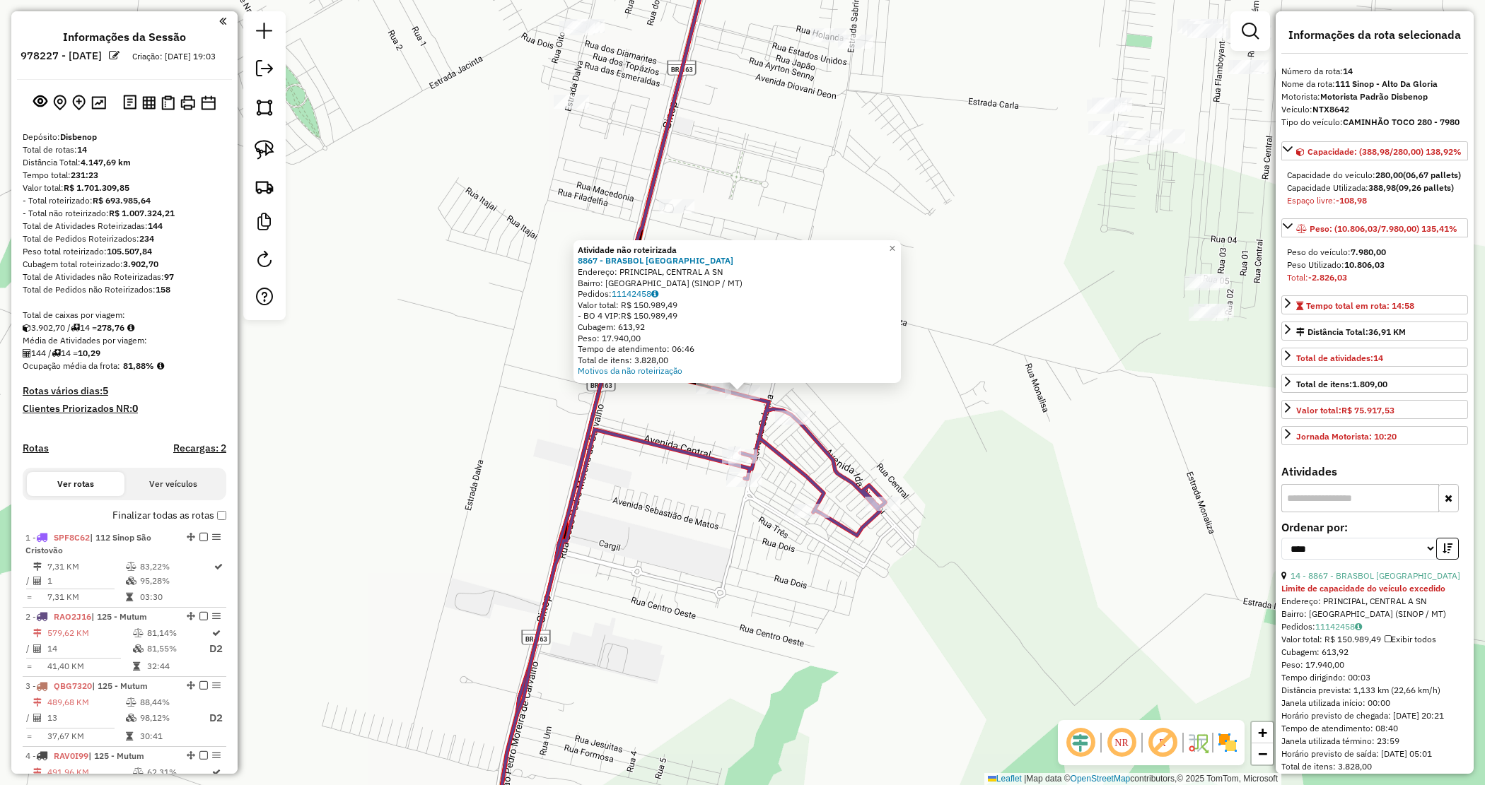
select select "*********"
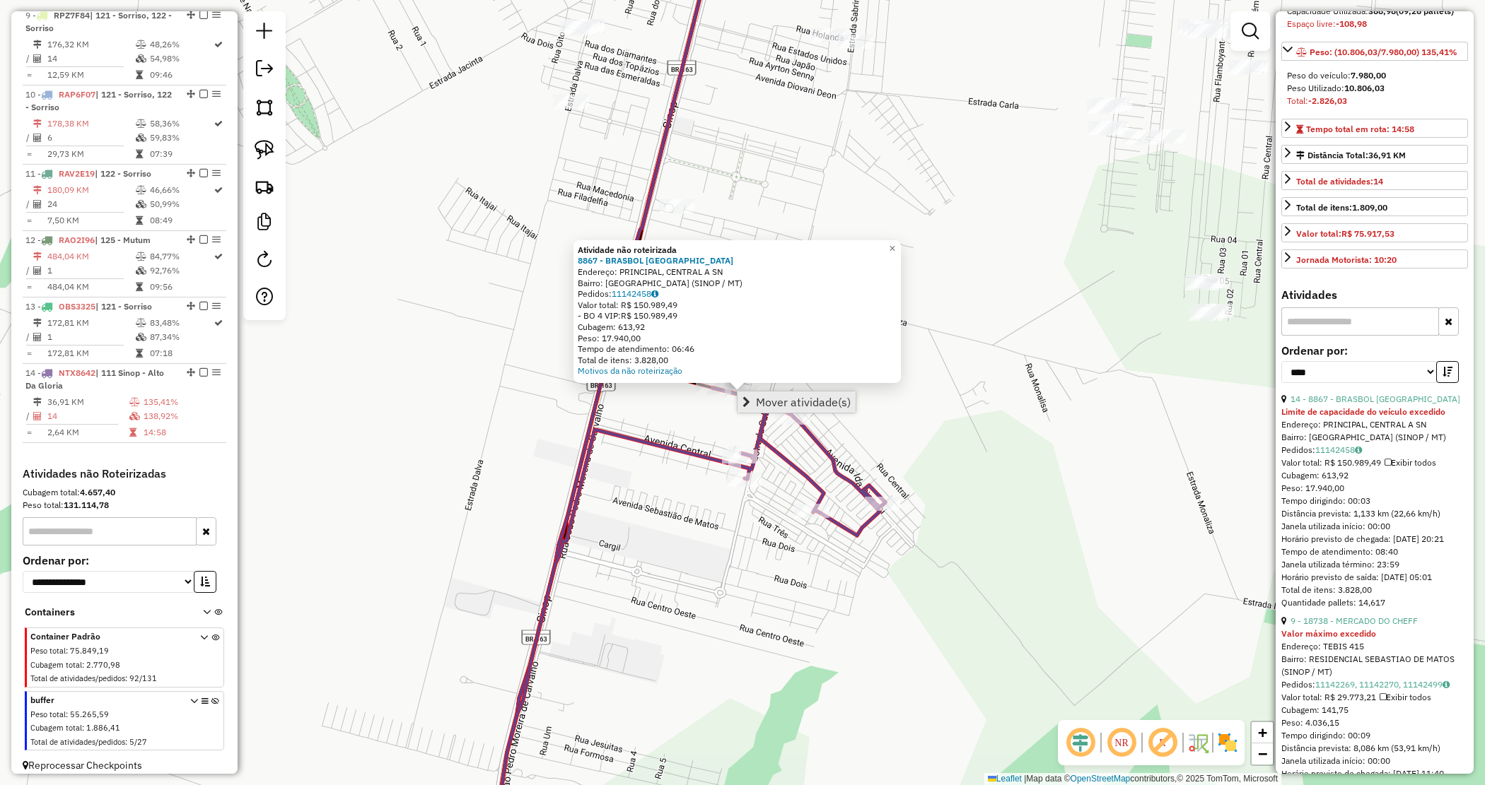
click at [747, 402] on span "Mover atividade(s)" at bounding box center [746, 402] width 8 height 11
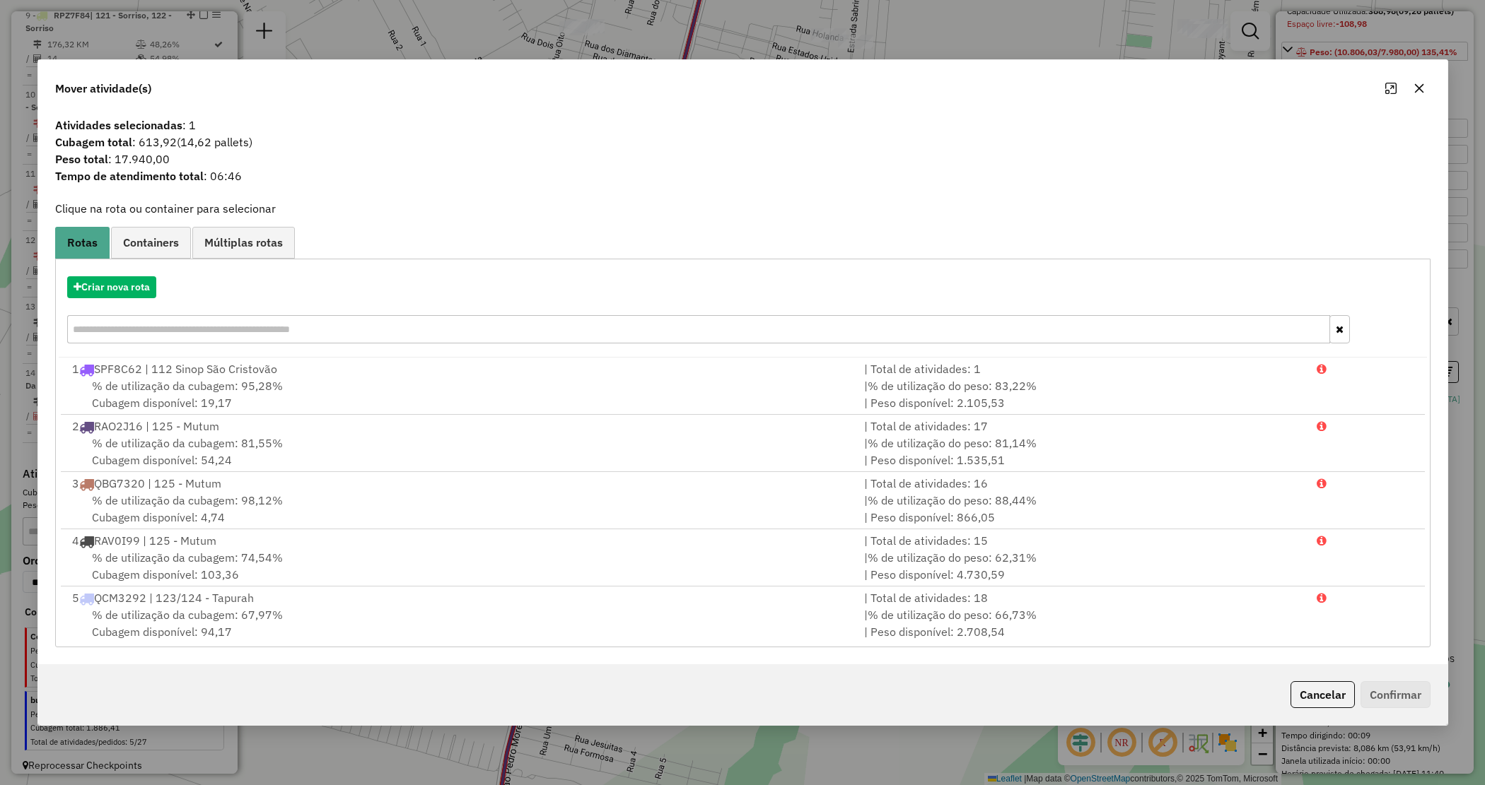
drag, startPoint x: 842, startPoint y: 245, endPoint x: 872, endPoint y: 193, distance: 60.2
click at [842, 245] on ul "Rotas Containers Múltiplas rotas" at bounding box center [742, 243] width 1375 height 32
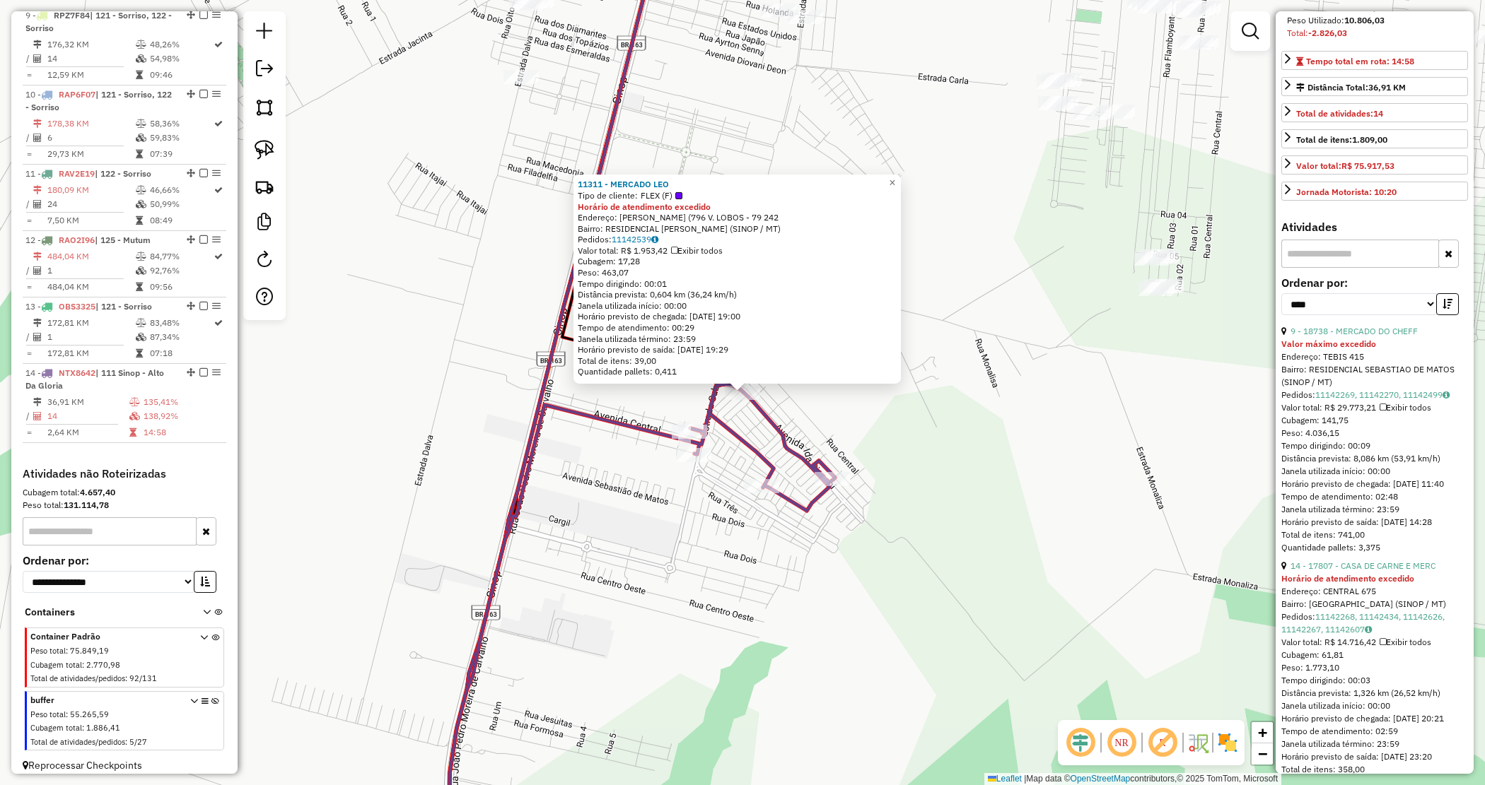
scroll to position [353, 0]
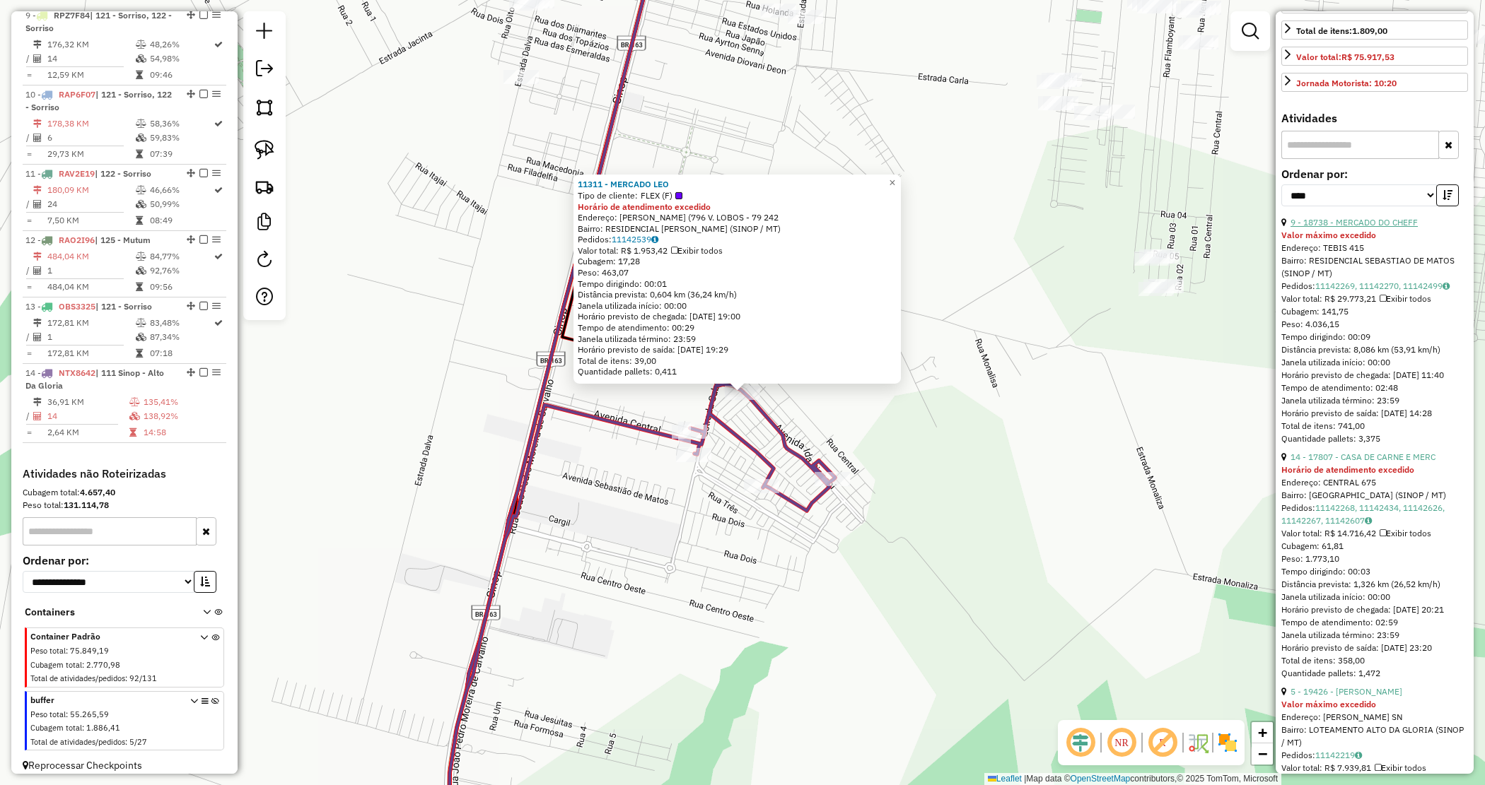
click at [1355, 228] on link "9 - 18738 - MERCADO DO CHEFF" at bounding box center [1353, 222] width 127 height 11
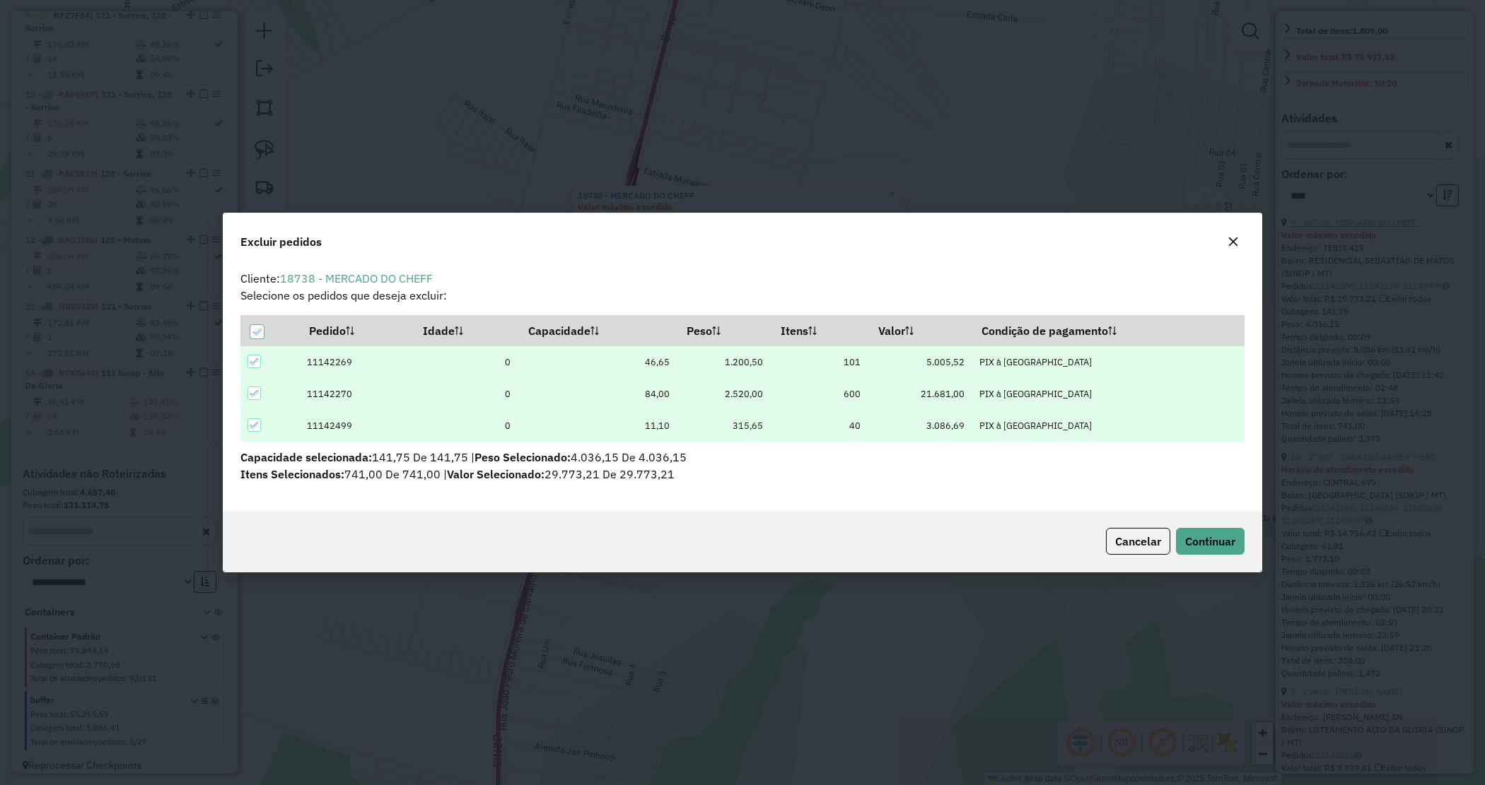
scroll to position [0, 0]
click at [1214, 535] on span "Continuar" at bounding box center [1210, 541] width 50 height 14
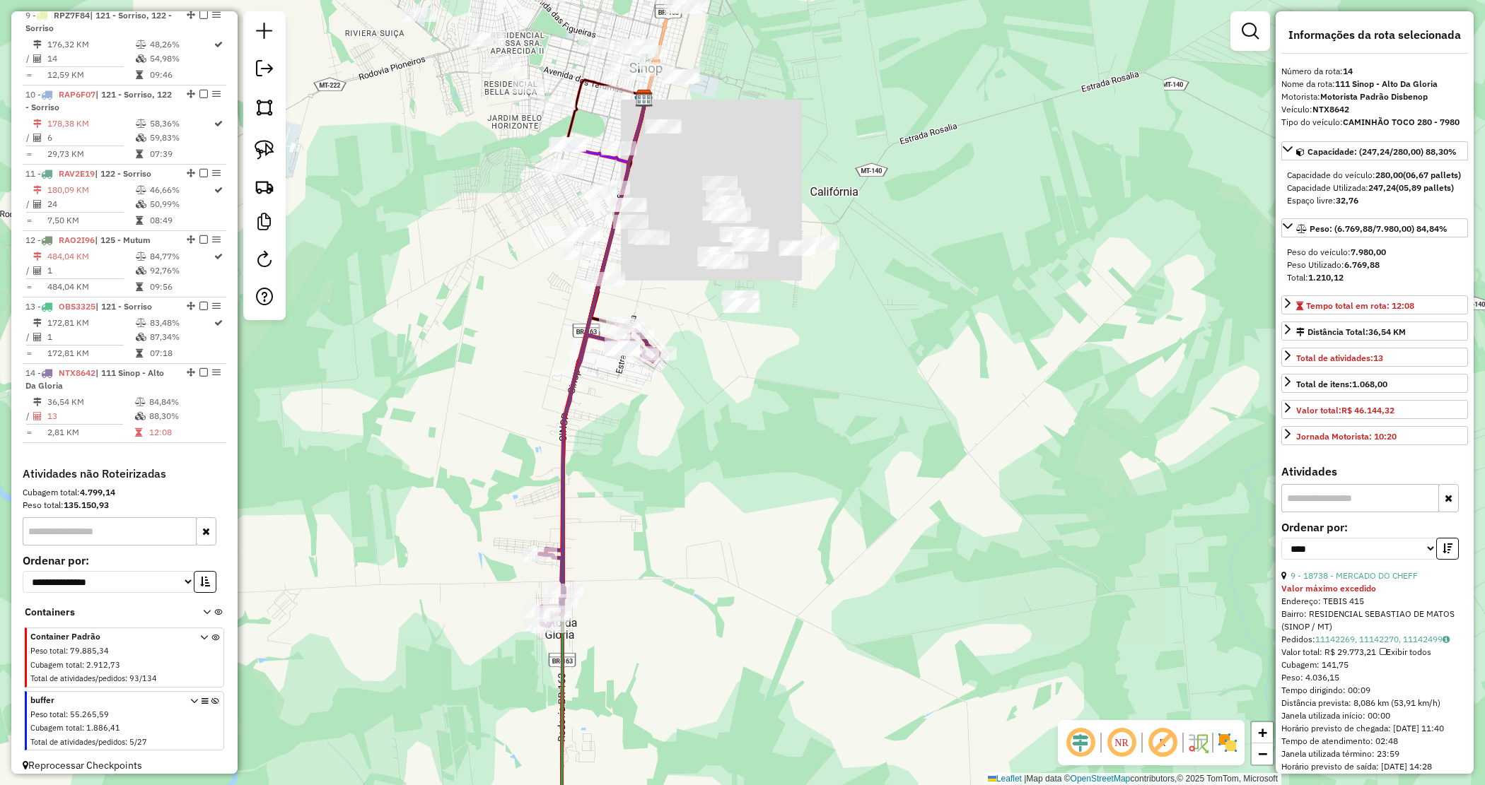
click at [698, 467] on div "Janela de atendimento Grade de atendimento Capacidade Transportadoras Veículos …" at bounding box center [742, 392] width 1485 height 785
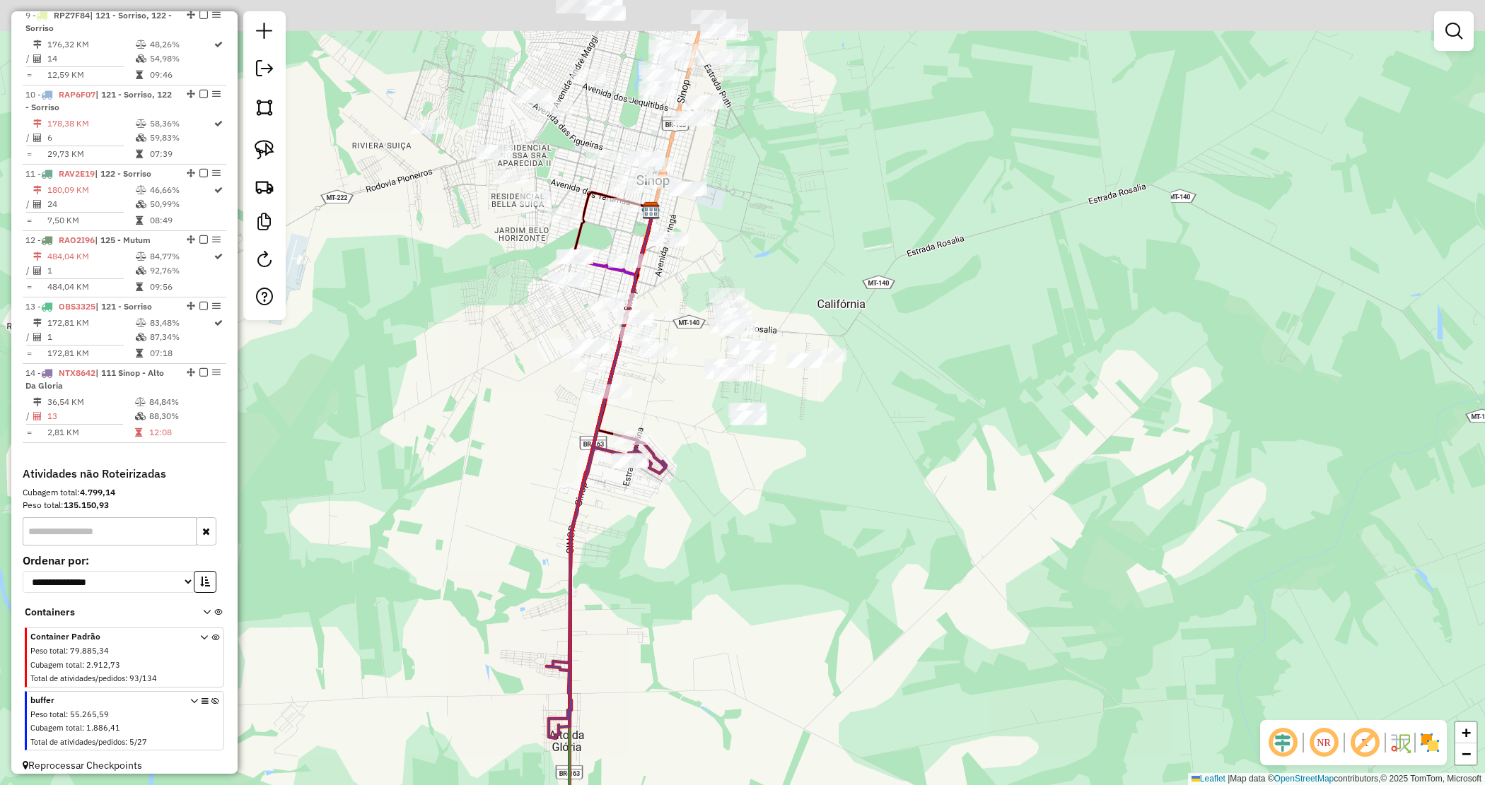
drag, startPoint x: 686, startPoint y: 423, endPoint x: 691, endPoint y: 554, distance: 130.9
click at [691, 556] on div "Janela de atendimento Grade de atendimento Capacidade Transportadoras Veículos …" at bounding box center [742, 392] width 1485 height 785
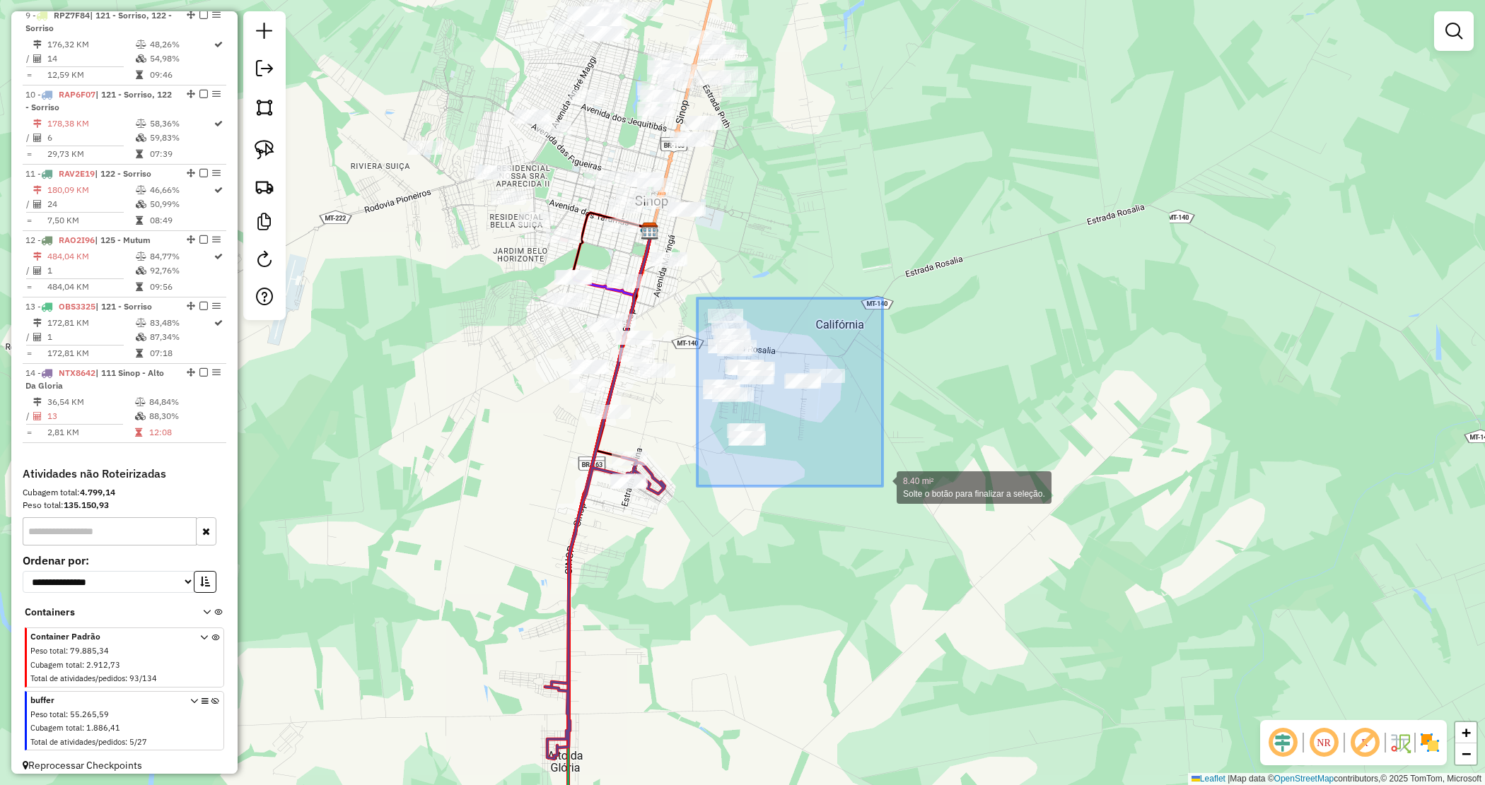
drag, startPoint x: 697, startPoint y: 298, endPoint x: 882, endPoint y: 486, distance: 264.0
click at [882, 486] on div "8.40 mi² Solte o botão para finalizar a seleção. Janela de atendimento Grade de…" at bounding box center [742, 392] width 1485 height 785
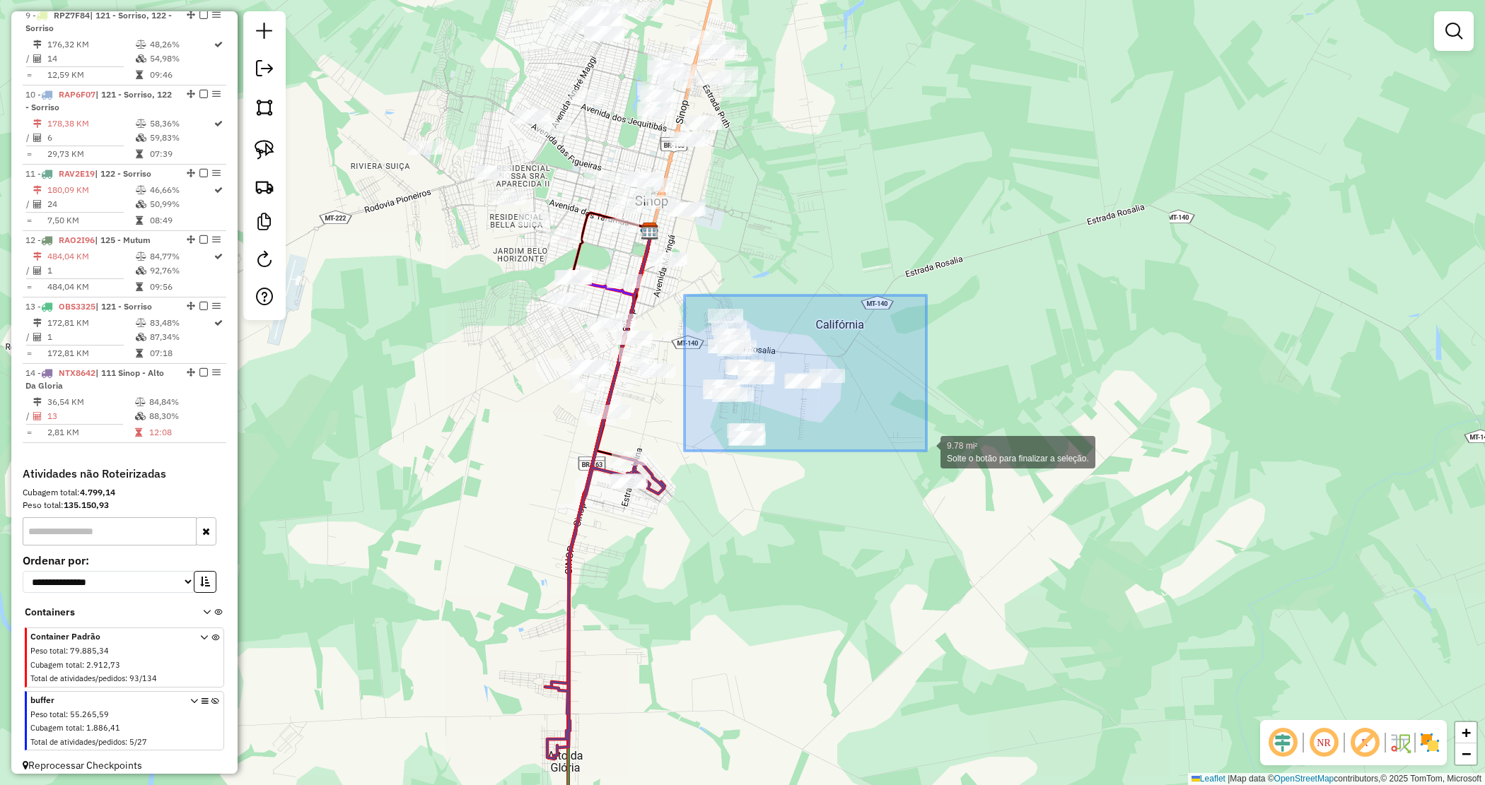
drag, startPoint x: 684, startPoint y: 296, endPoint x: 928, endPoint y: 452, distance: 289.4
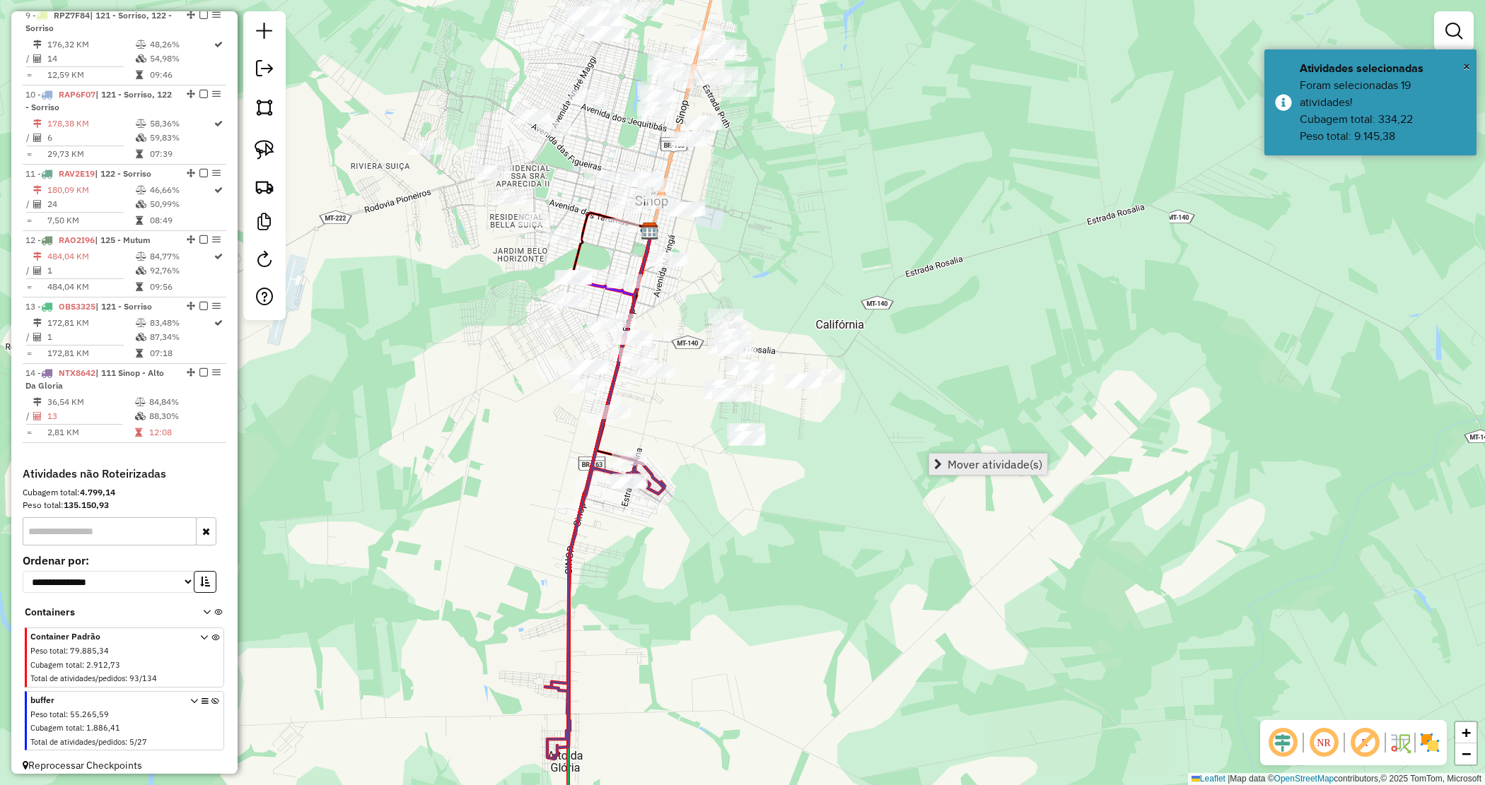
click at [972, 459] on span "Mover atividade(s)" at bounding box center [994, 464] width 95 height 11
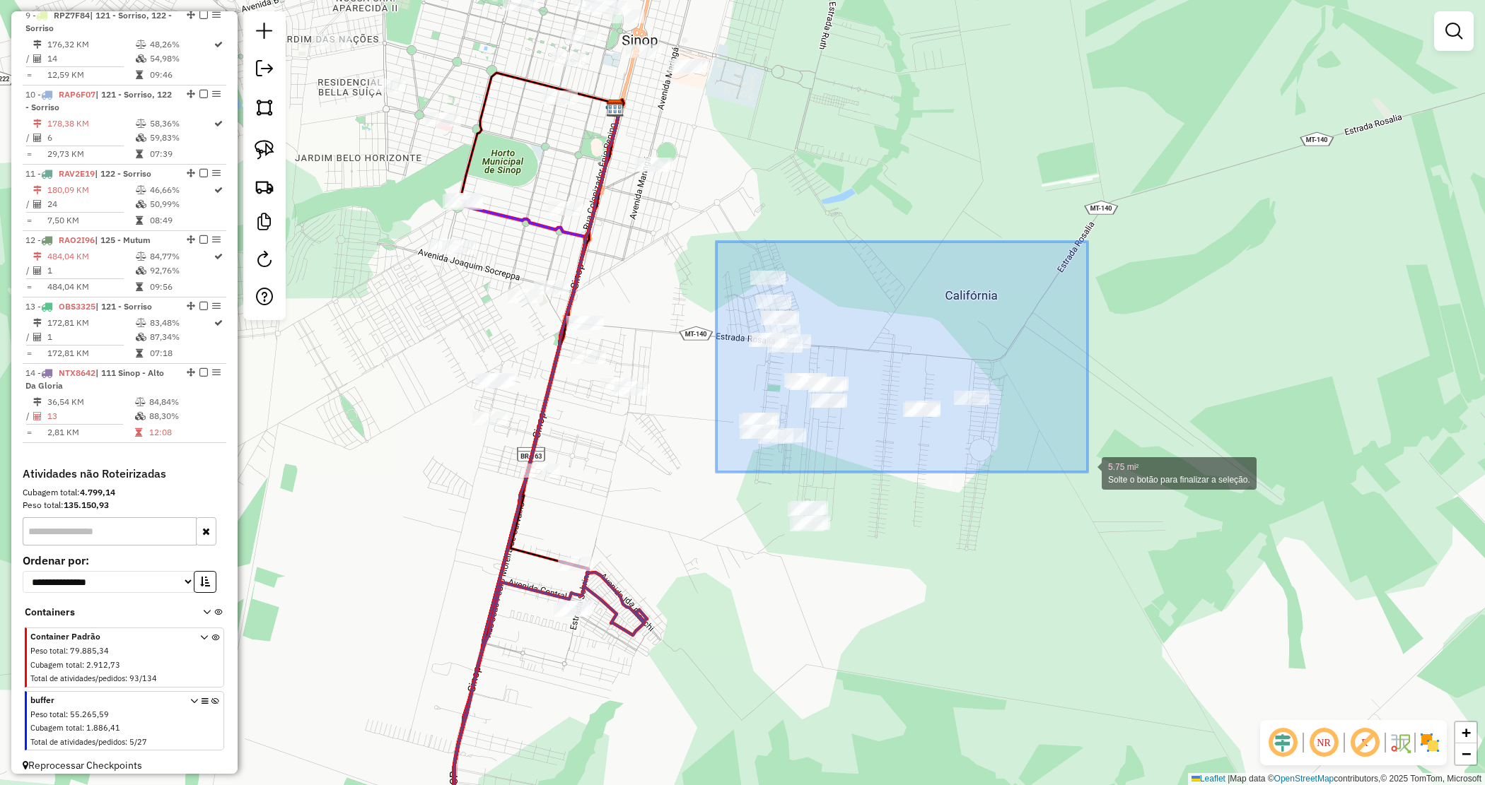
drag, startPoint x: 732, startPoint y: 267, endPoint x: 1087, endPoint y: 472, distance: 409.9
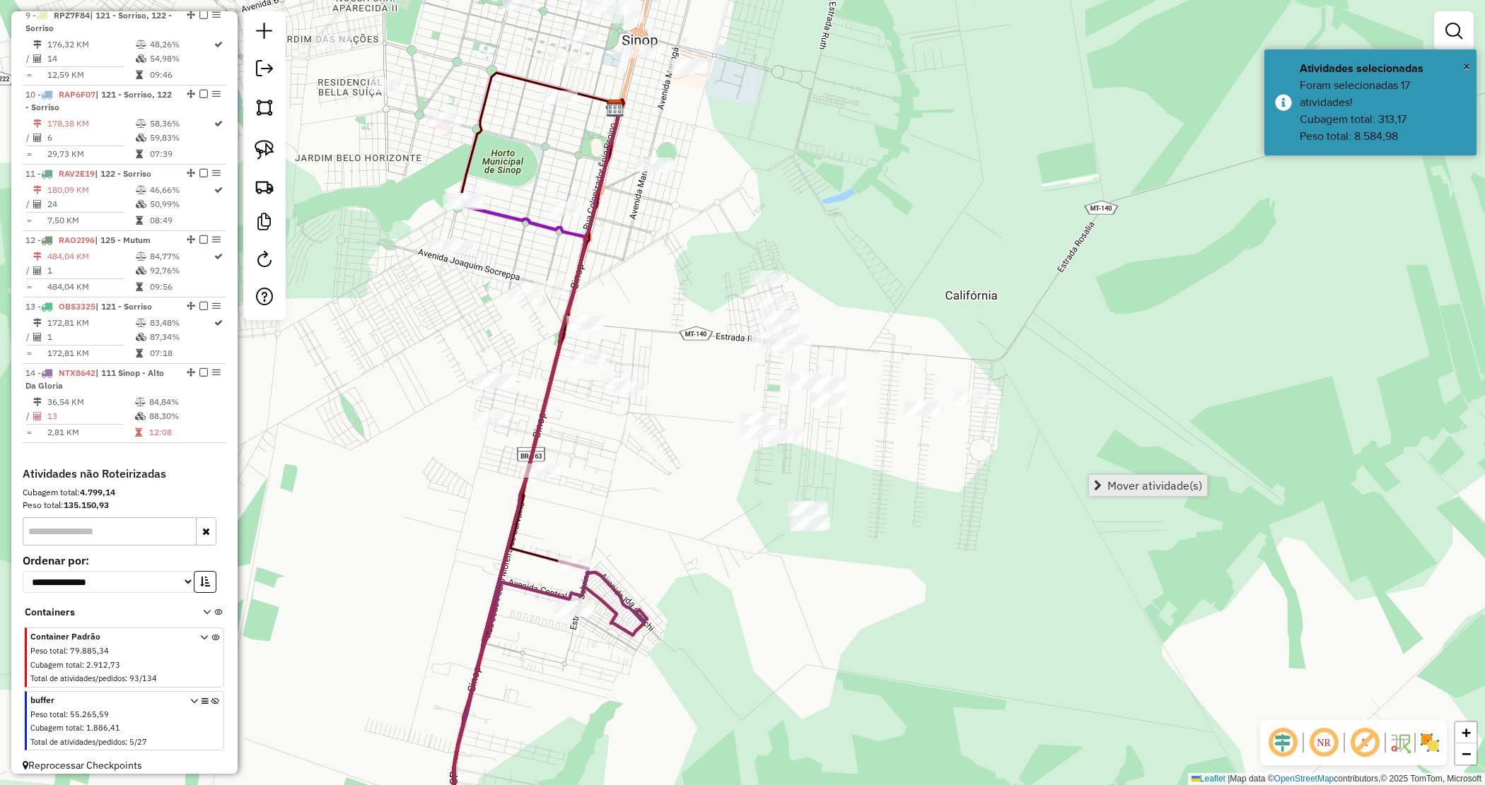
click at [1130, 482] on span "Mover atividade(s)" at bounding box center [1154, 485] width 95 height 11
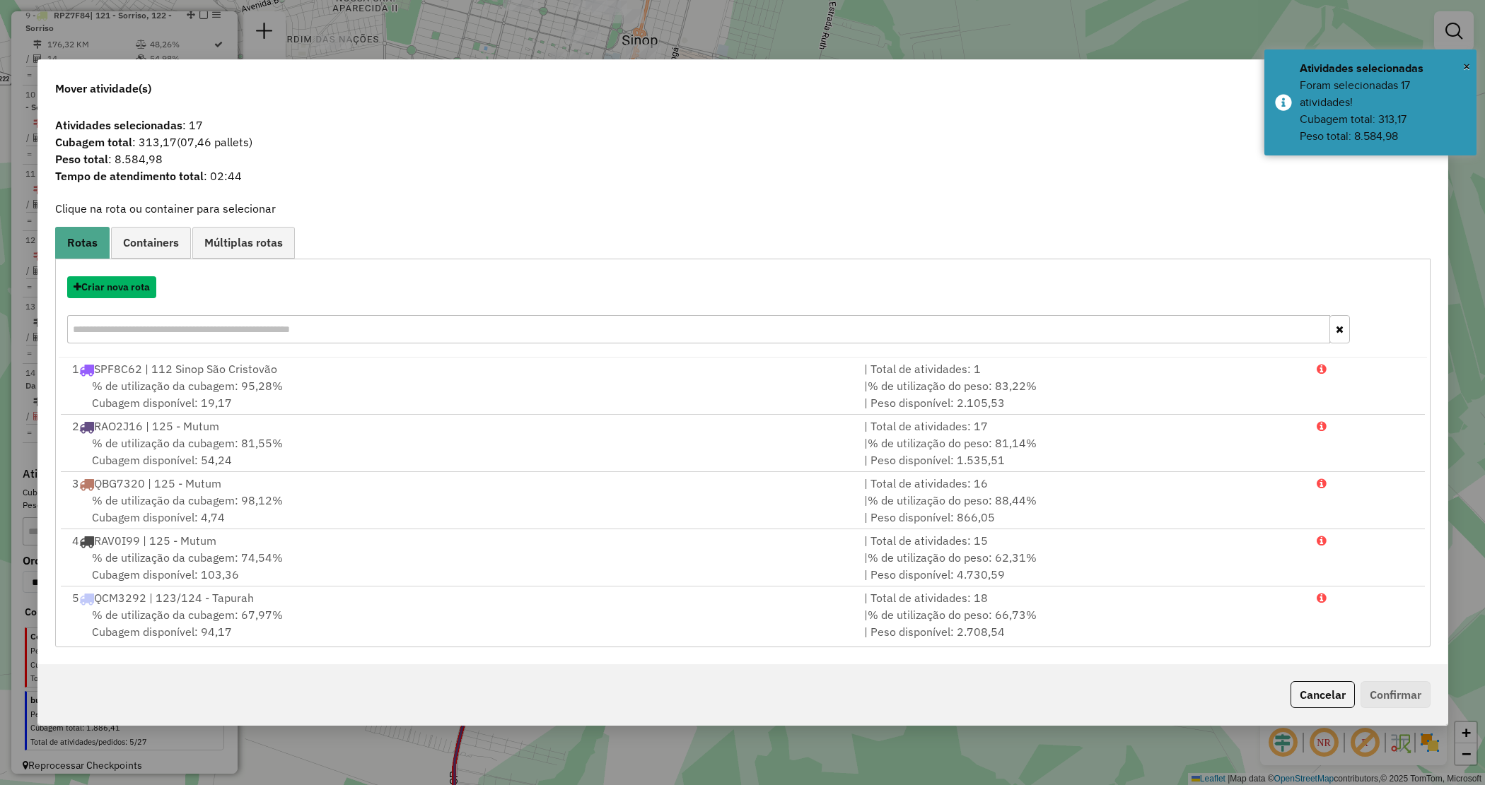
click at [132, 288] on button "Criar nova rota" at bounding box center [111, 287] width 89 height 22
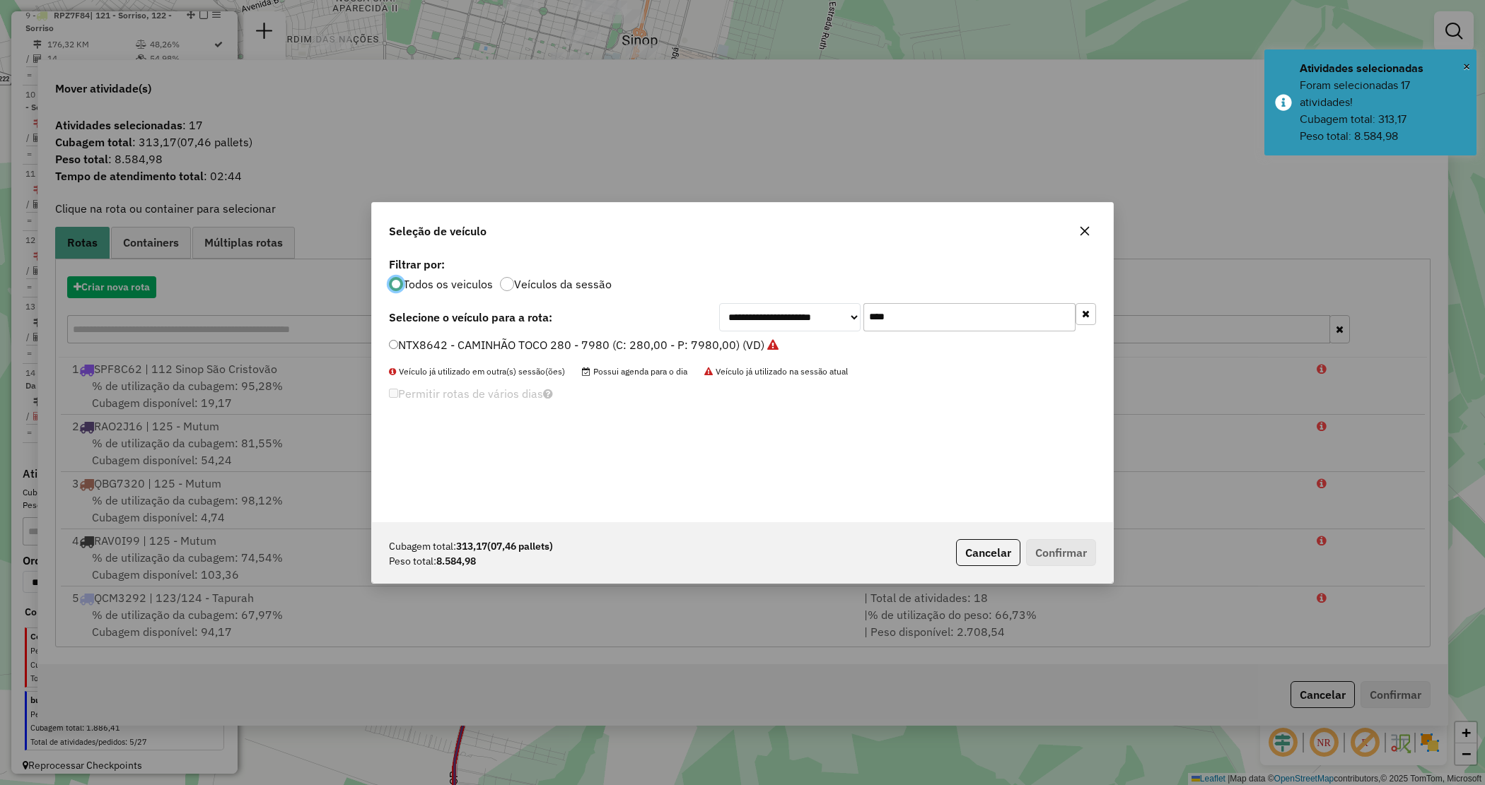
scroll to position [7, 4]
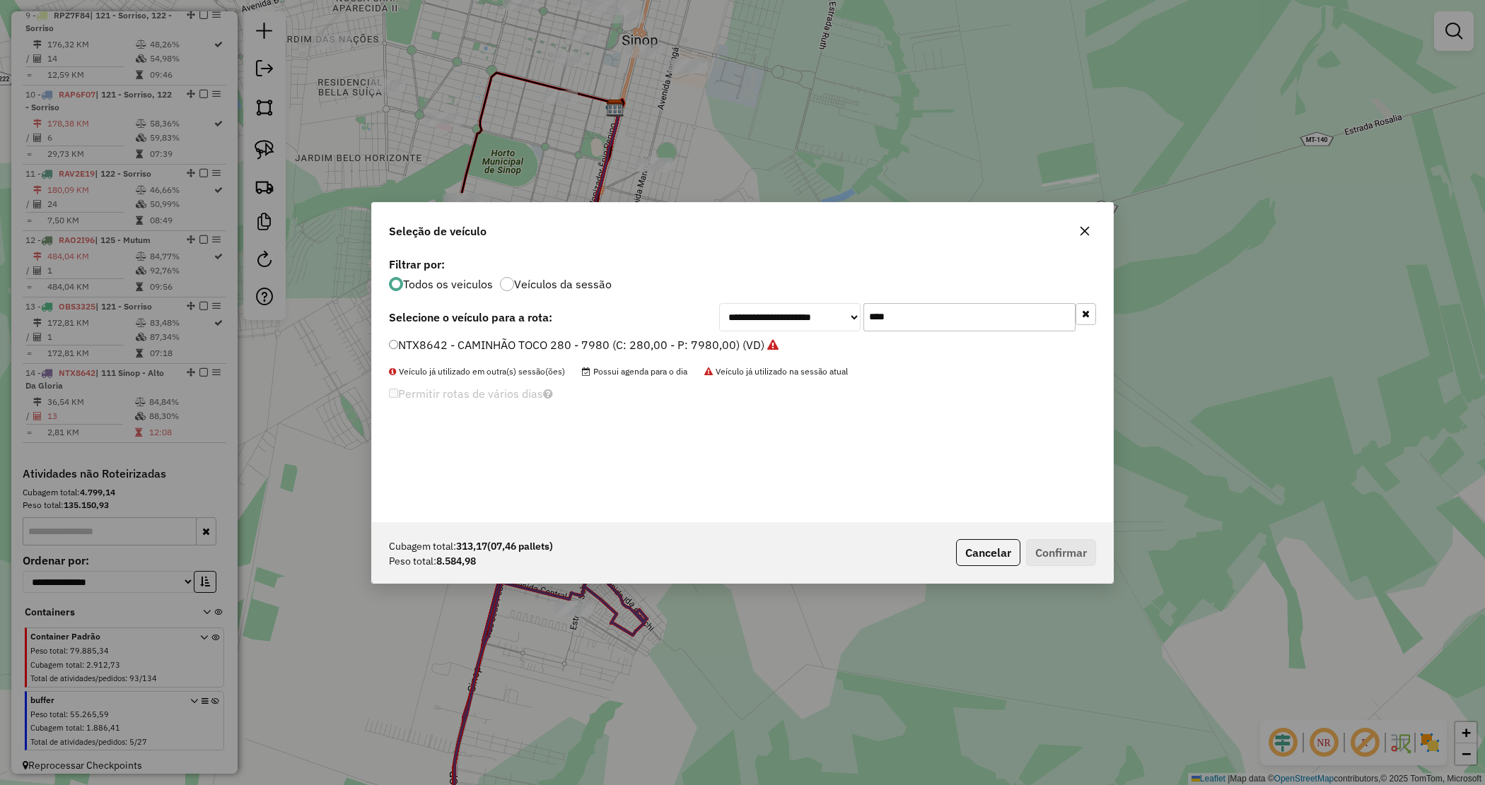
drag, startPoint x: 758, startPoint y: 315, endPoint x: 740, endPoint y: 315, distance: 17.7
click at [740, 315] on div "**********" at bounding box center [907, 317] width 377 height 28
type input "****"
click at [603, 350] on label "QBV4090 - CAMINHÃO TRUCK CX - 392 - Peso 11660 (C: 392,00 - P: 11660,00) (VD)" at bounding box center [613, 345] width 449 height 17
click at [1073, 543] on button "Confirmar" at bounding box center [1061, 552] width 70 height 27
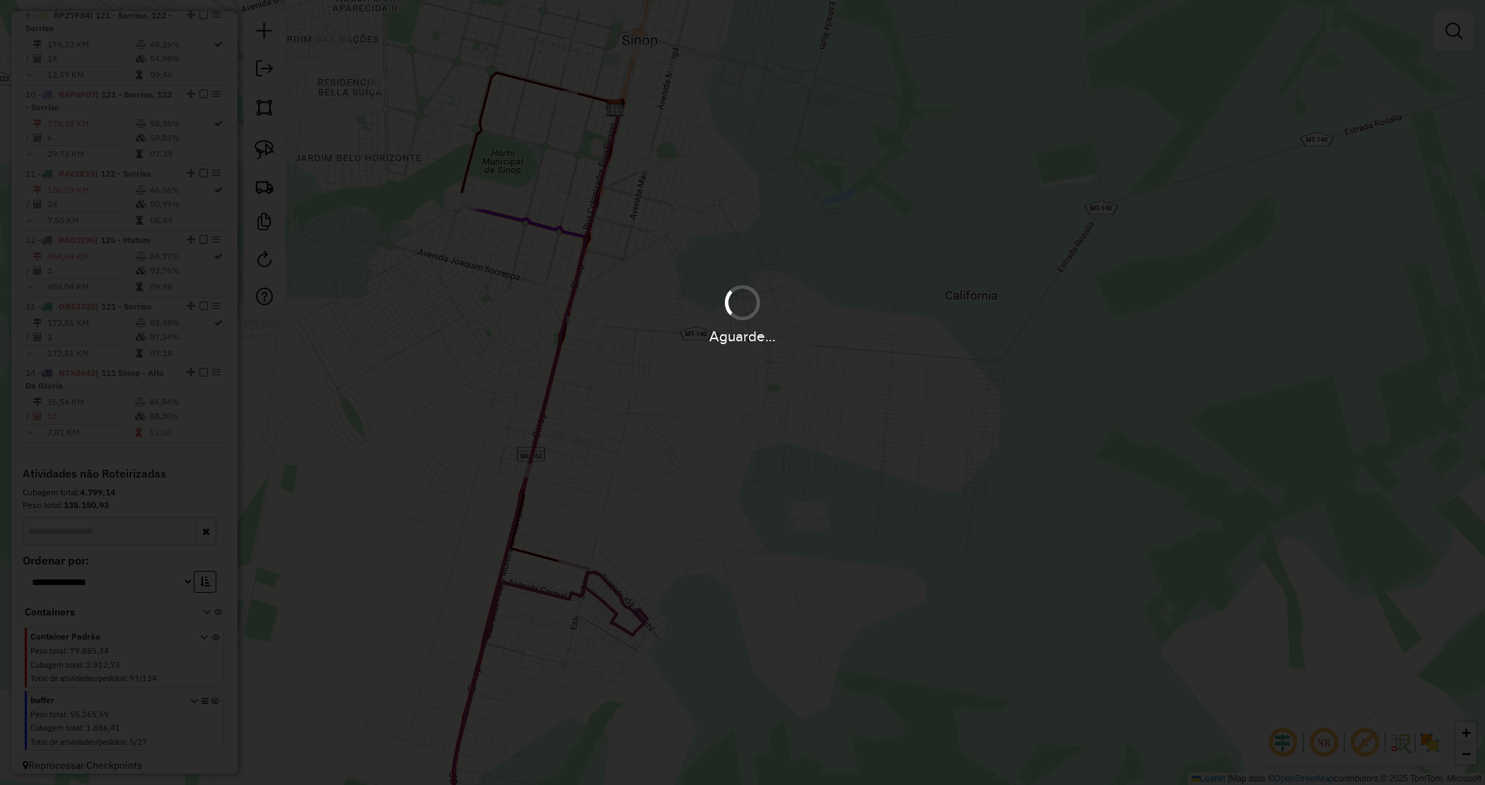
scroll to position [1124, 0]
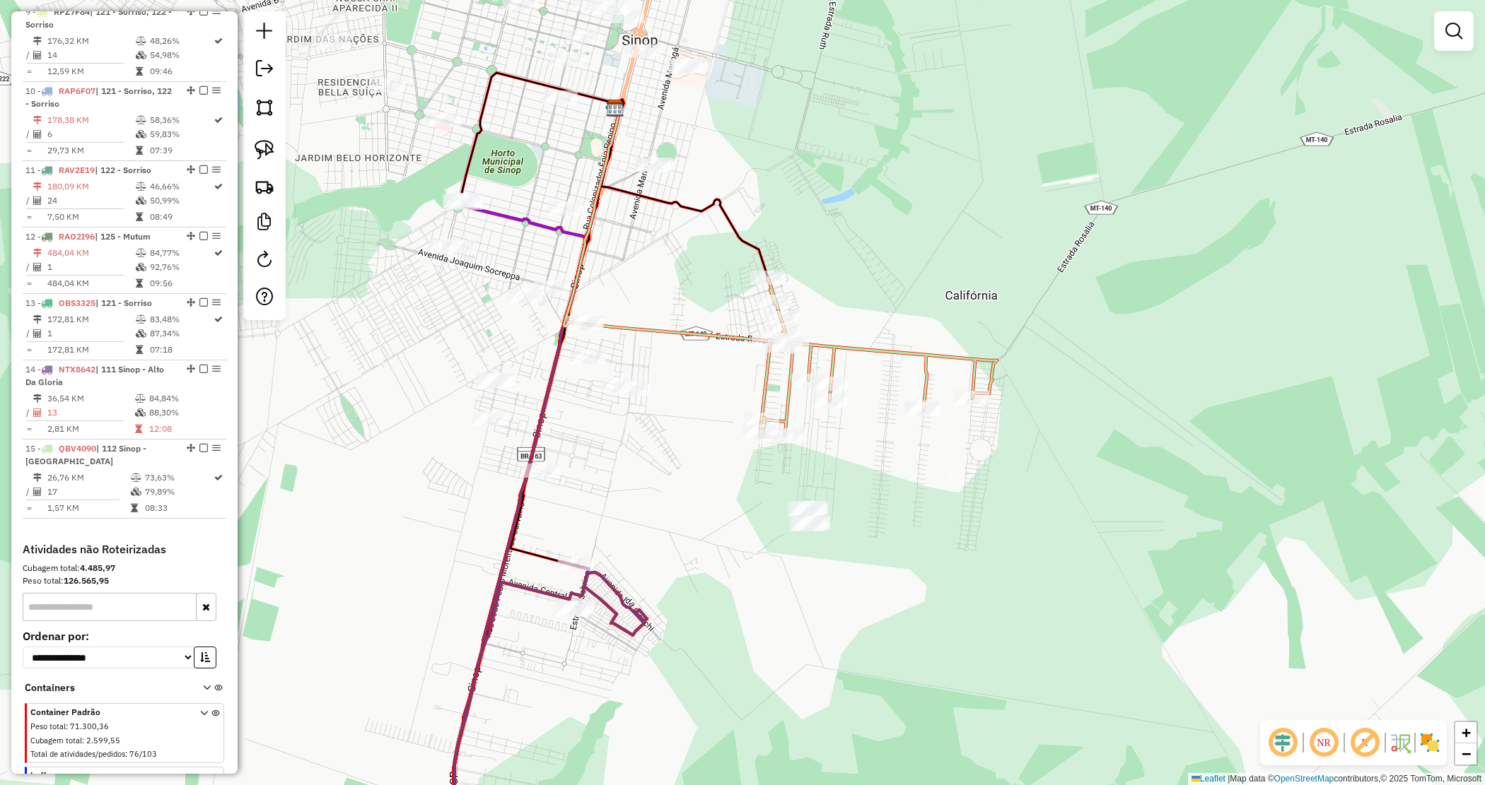
click at [704, 386] on div "Janela de atendimento Grade de atendimento Capacidade Transportadoras Veículos …" at bounding box center [742, 392] width 1485 height 785
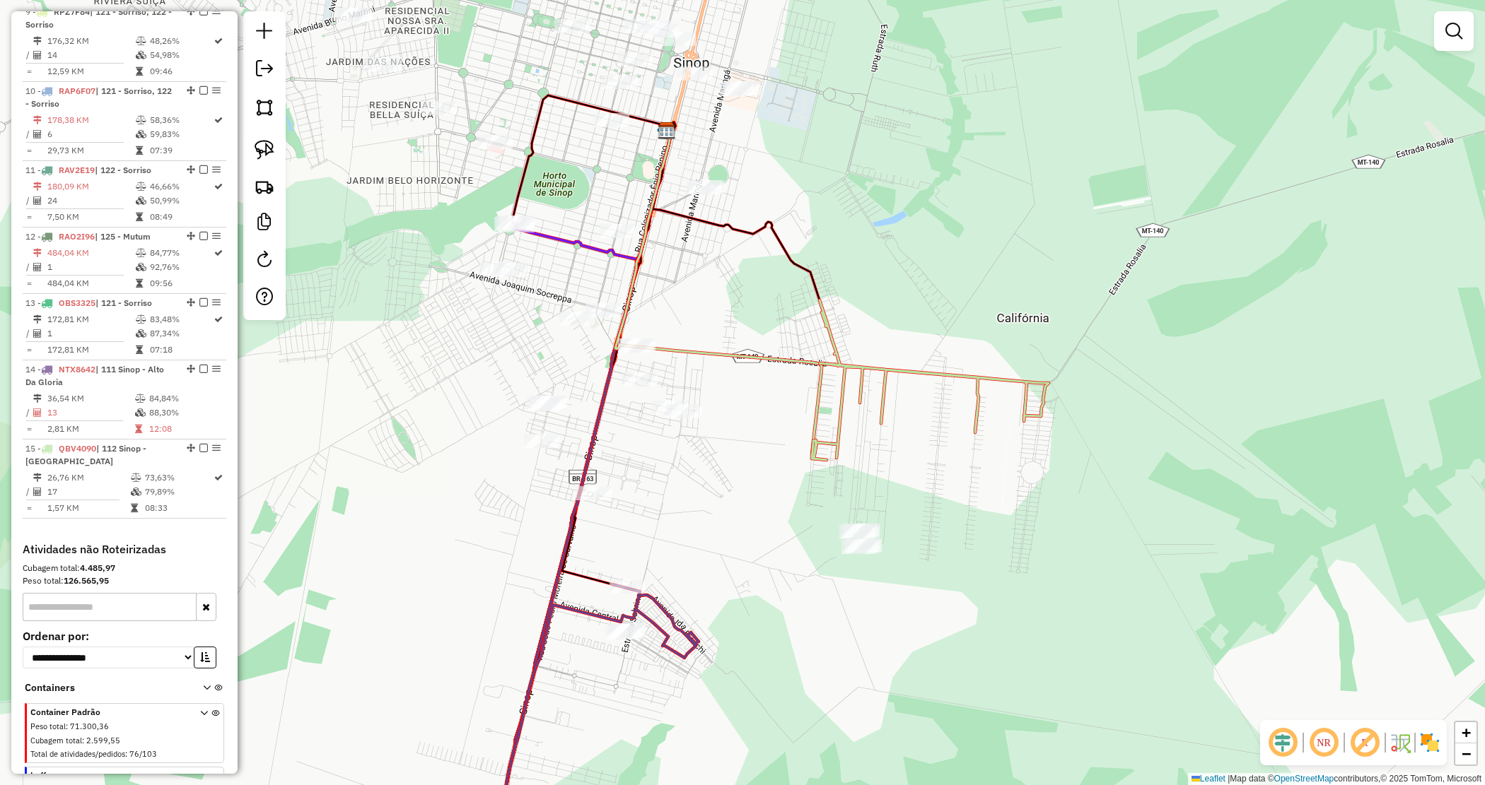
click at [749, 419] on div "Janela de atendimento Grade de atendimento Capacidade Transportadoras Veículos …" at bounding box center [742, 392] width 1485 height 785
drag, startPoint x: 518, startPoint y: 302, endPoint x: 397, endPoint y: 354, distance: 131.1
click at [742, 550] on div "Janela de atendimento Grade de atendimento Capacidade Transportadoras Veículos …" at bounding box center [742, 392] width 1485 height 785
drag, startPoint x: 265, startPoint y: 145, endPoint x: 276, endPoint y: 173, distance: 30.5
click at [265, 147] on img at bounding box center [265, 150] width 20 height 20
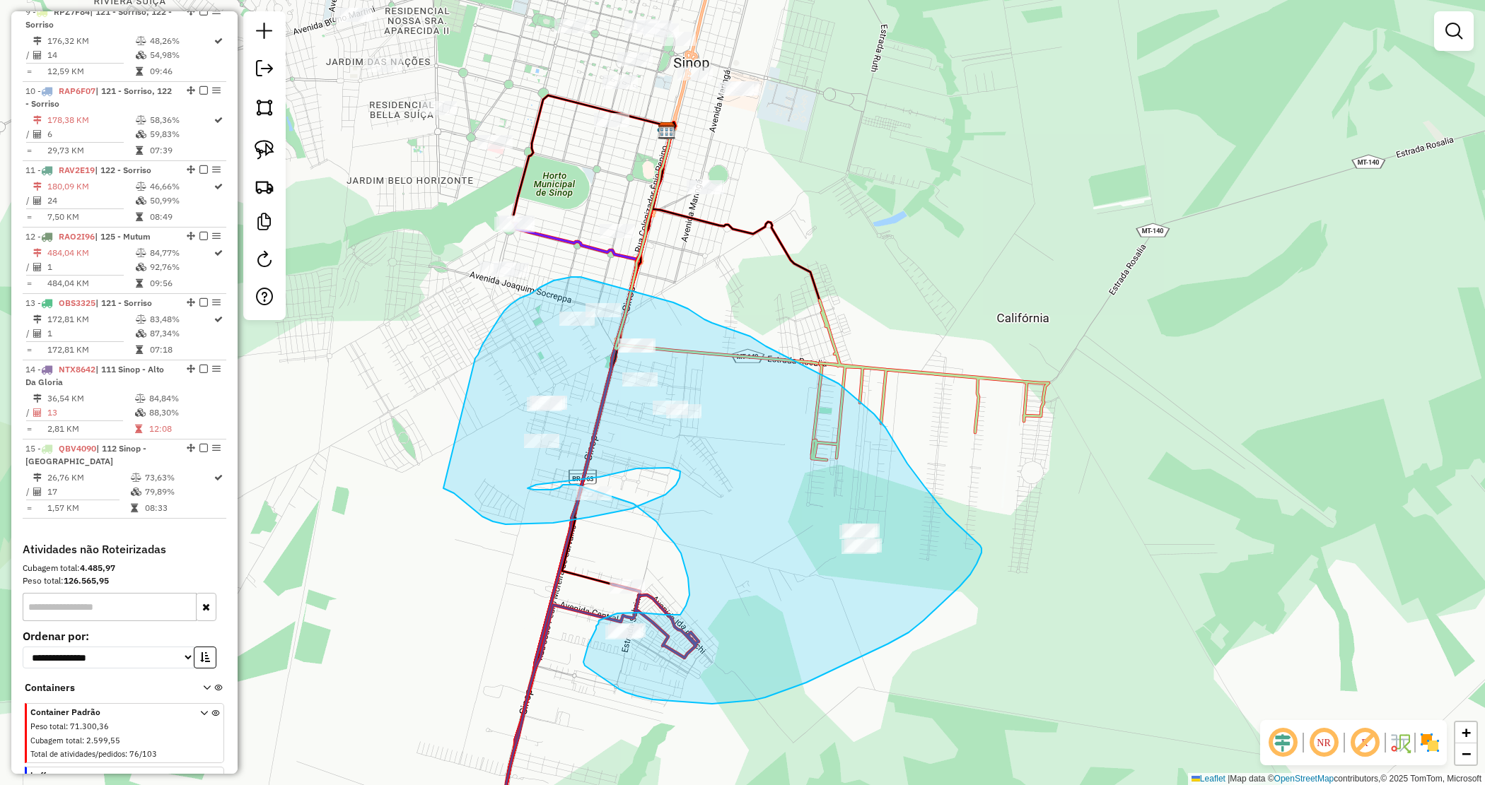
drag, startPoint x: 478, startPoint y: 355, endPoint x: 442, endPoint y: 486, distance: 136.4
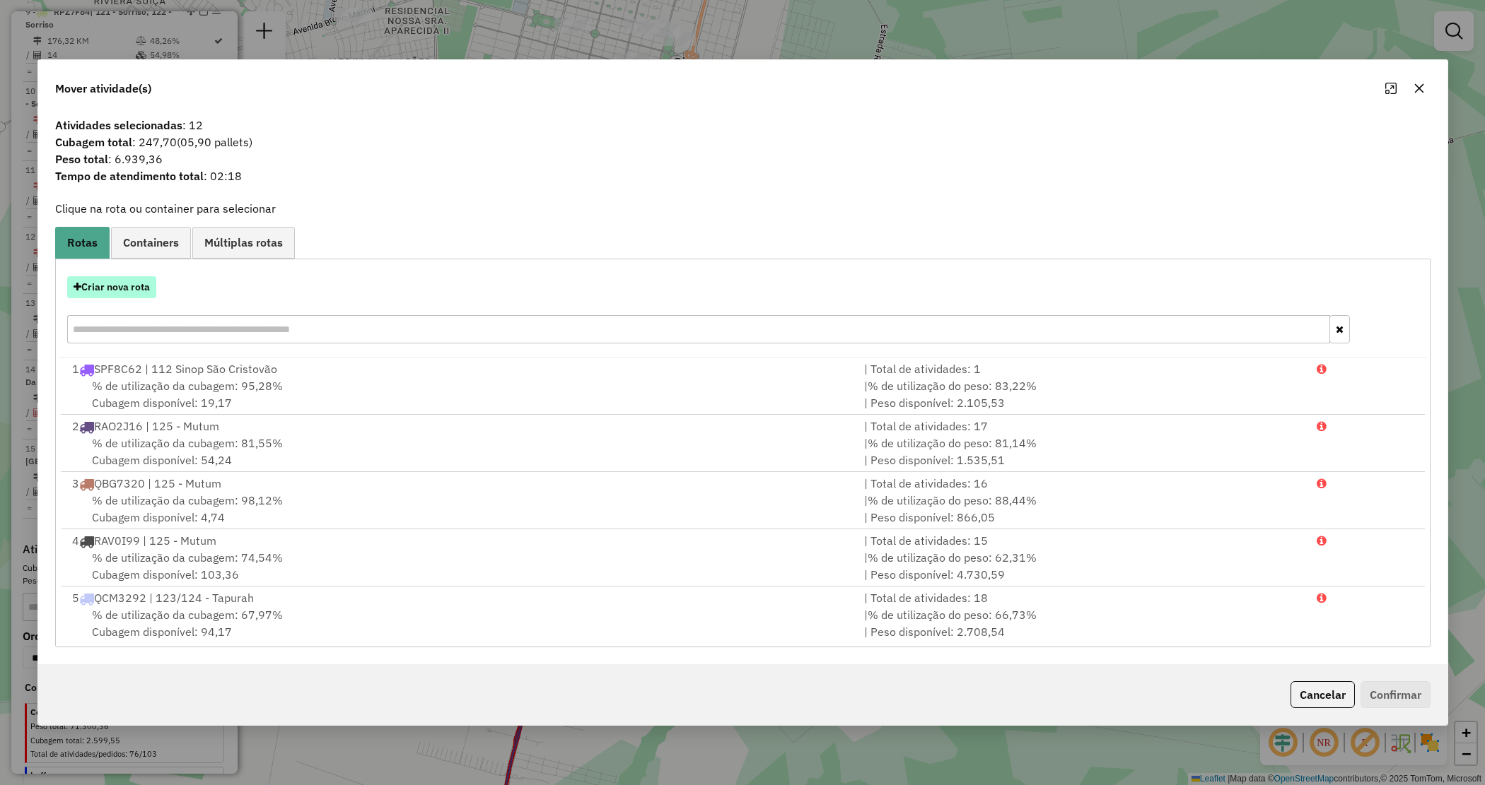
click at [100, 291] on button "Criar nova rota" at bounding box center [111, 287] width 89 height 22
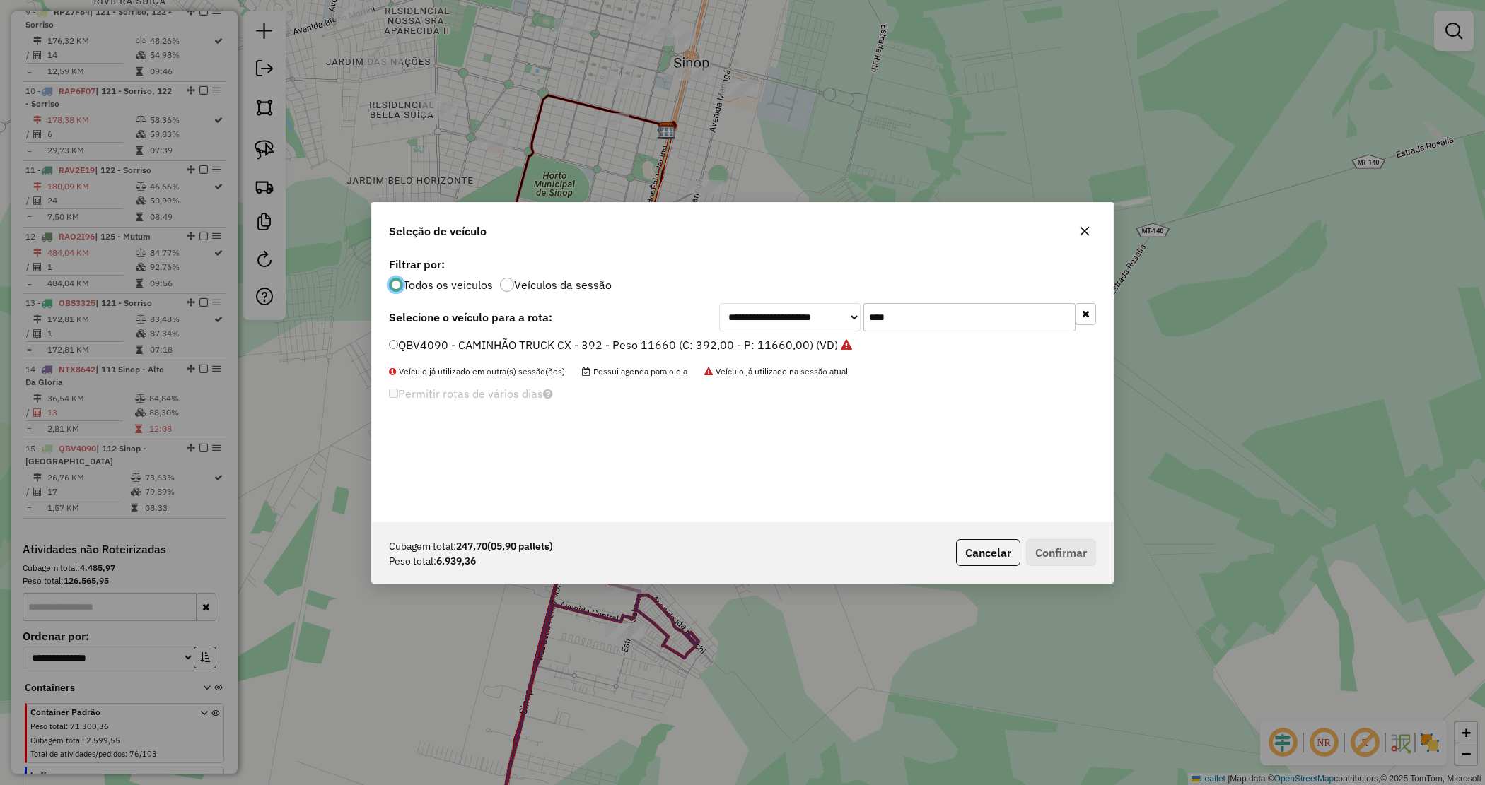
scroll to position [7, 4]
drag, startPoint x: 902, startPoint y: 316, endPoint x: 800, endPoint y: 313, distance: 101.8
click at [800, 313] on div "**********" at bounding box center [907, 317] width 377 height 28
drag, startPoint x: 819, startPoint y: 320, endPoint x: 801, endPoint y: 303, distance: 24.5
click at [801, 304] on div "**********" at bounding box center [907, 317] width 377 height 28
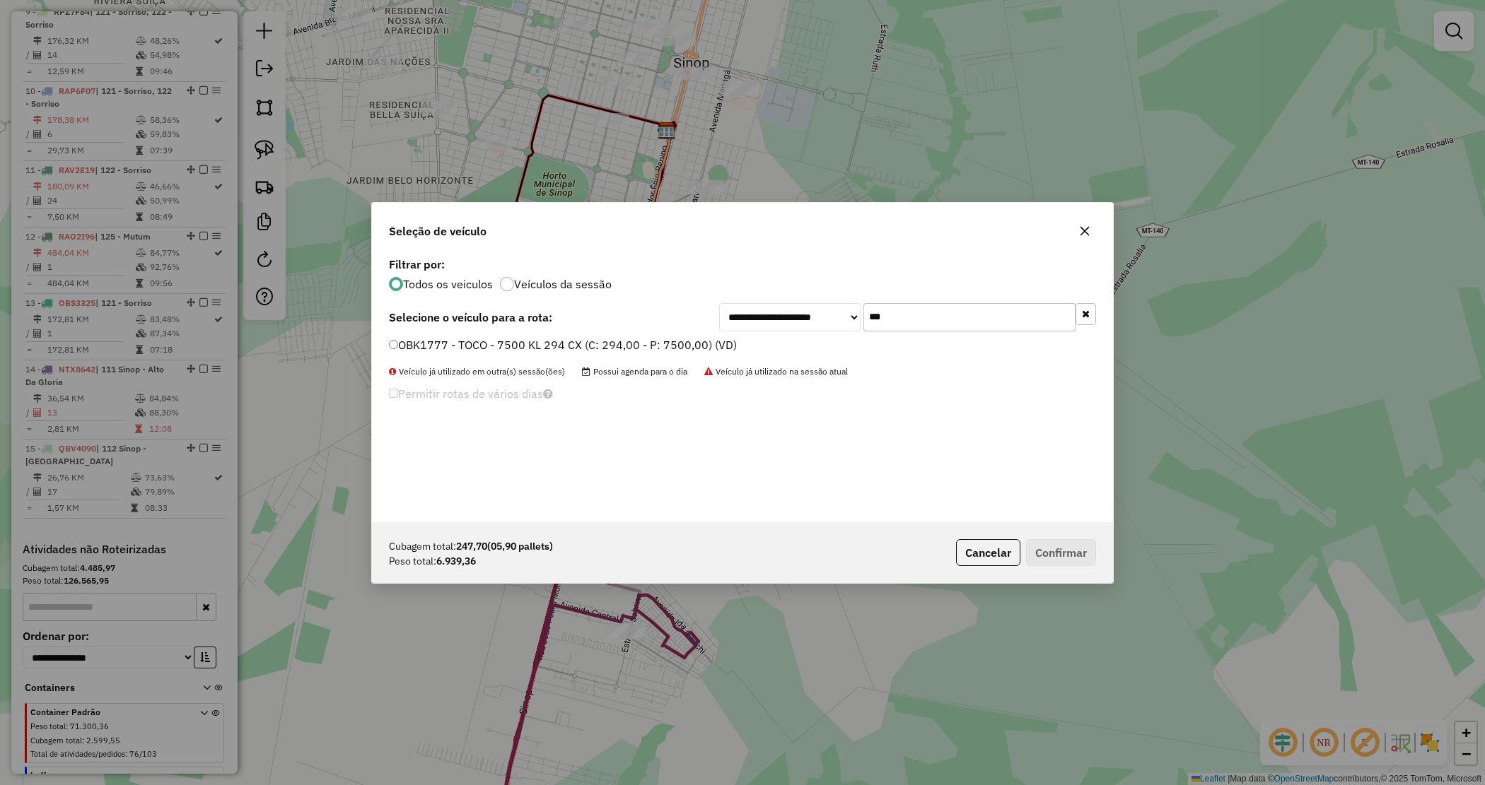
type input "***"
click at [709, 344] on label "OBK1777 - TOCO - 7500 KL 294 CX (C: 294,00 - P: 7500,00) (VD)" at bounding box center [563, 345] width 348 height 17
click at [1057, 544] on button "Confirmar" at bounding box center [1061, 552] width 70 height 27
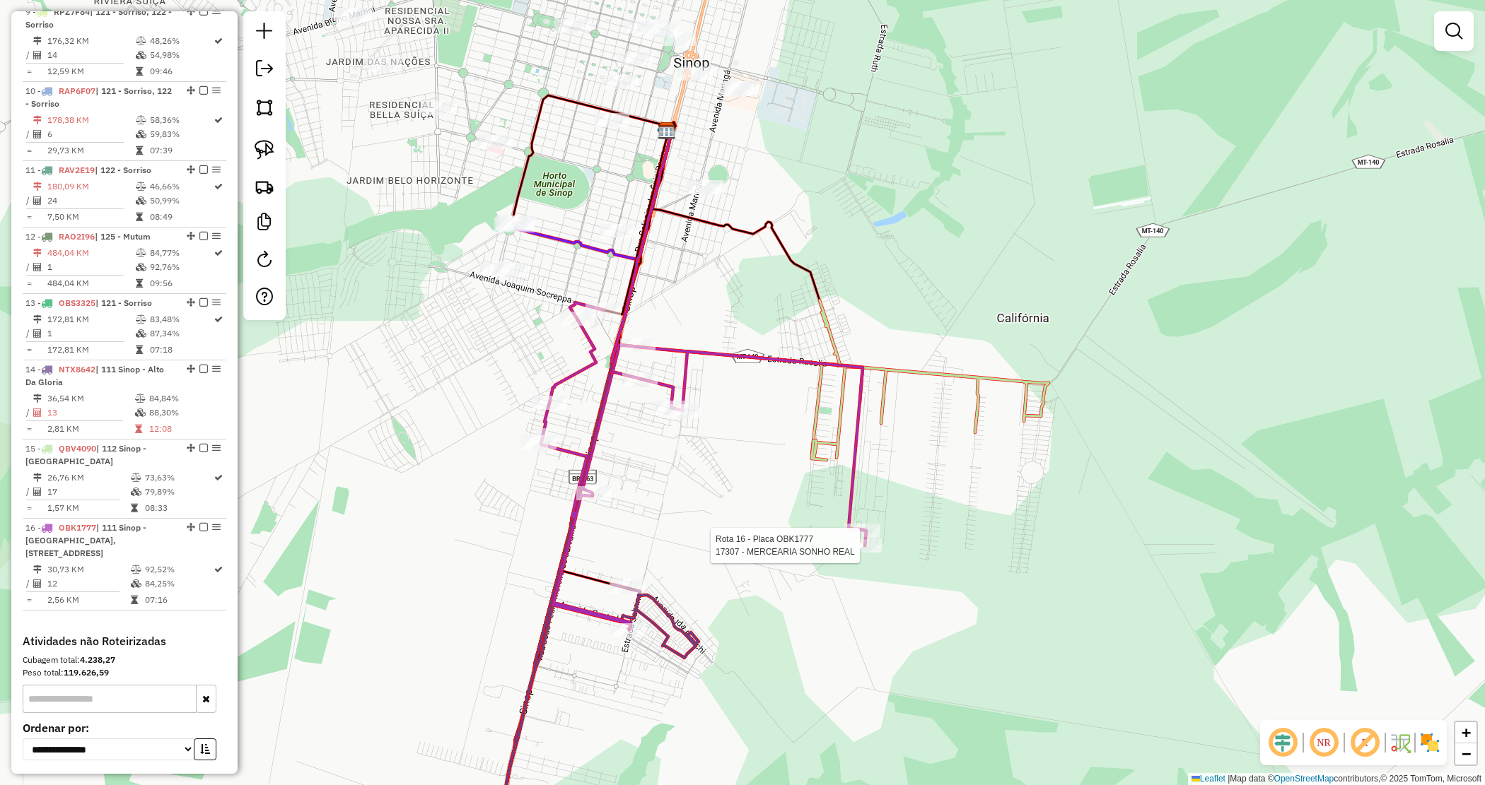
scroll to position [1292, 0]
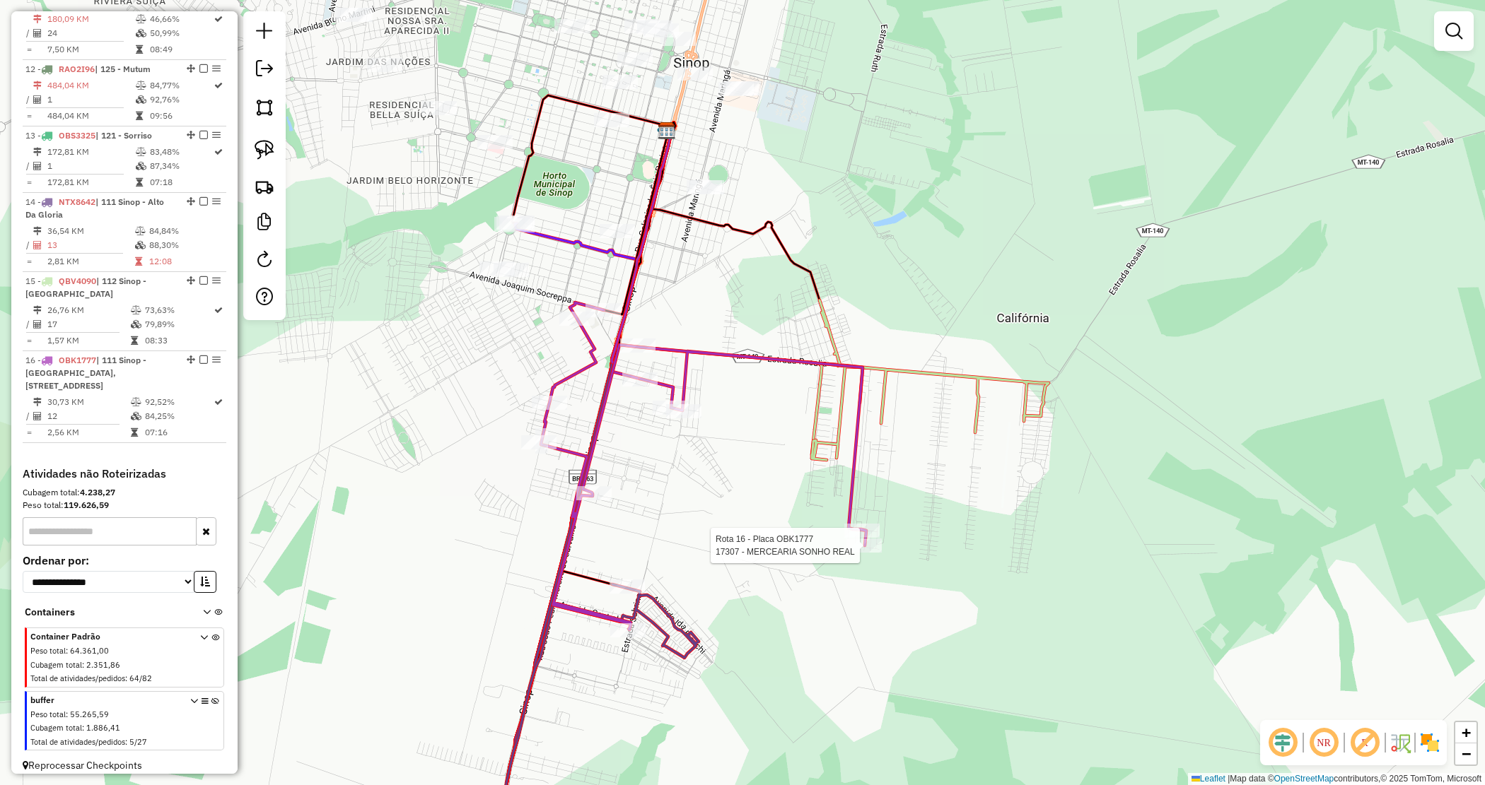
select select "*********"
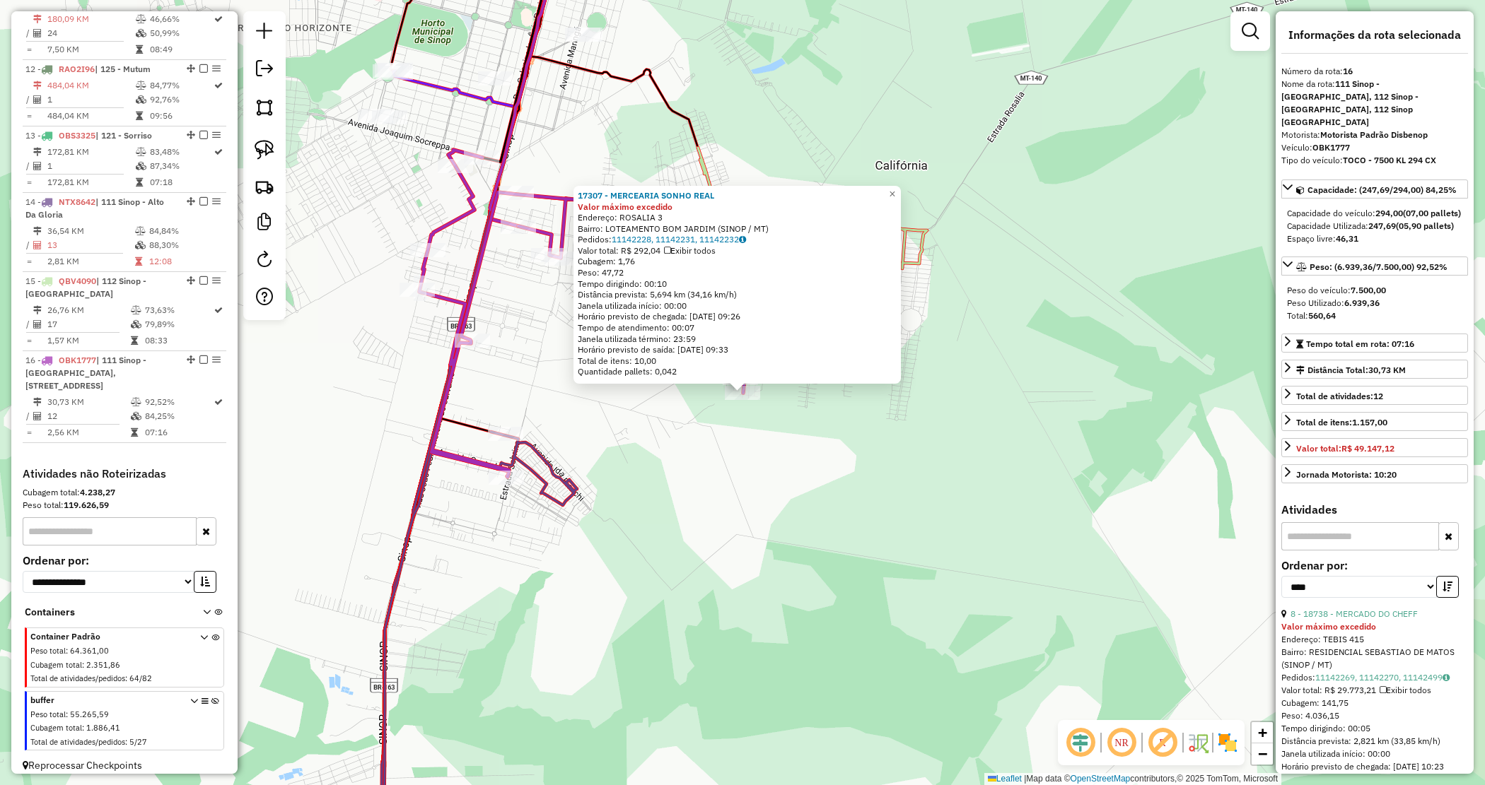
click at [601, 421] on div "17307 - MERCEARIA SONHO REAL Valor máximo excedido Endereço: ROSALIA 3 Bairro: …" at bounding box center [742, 392] width 1485 height 785
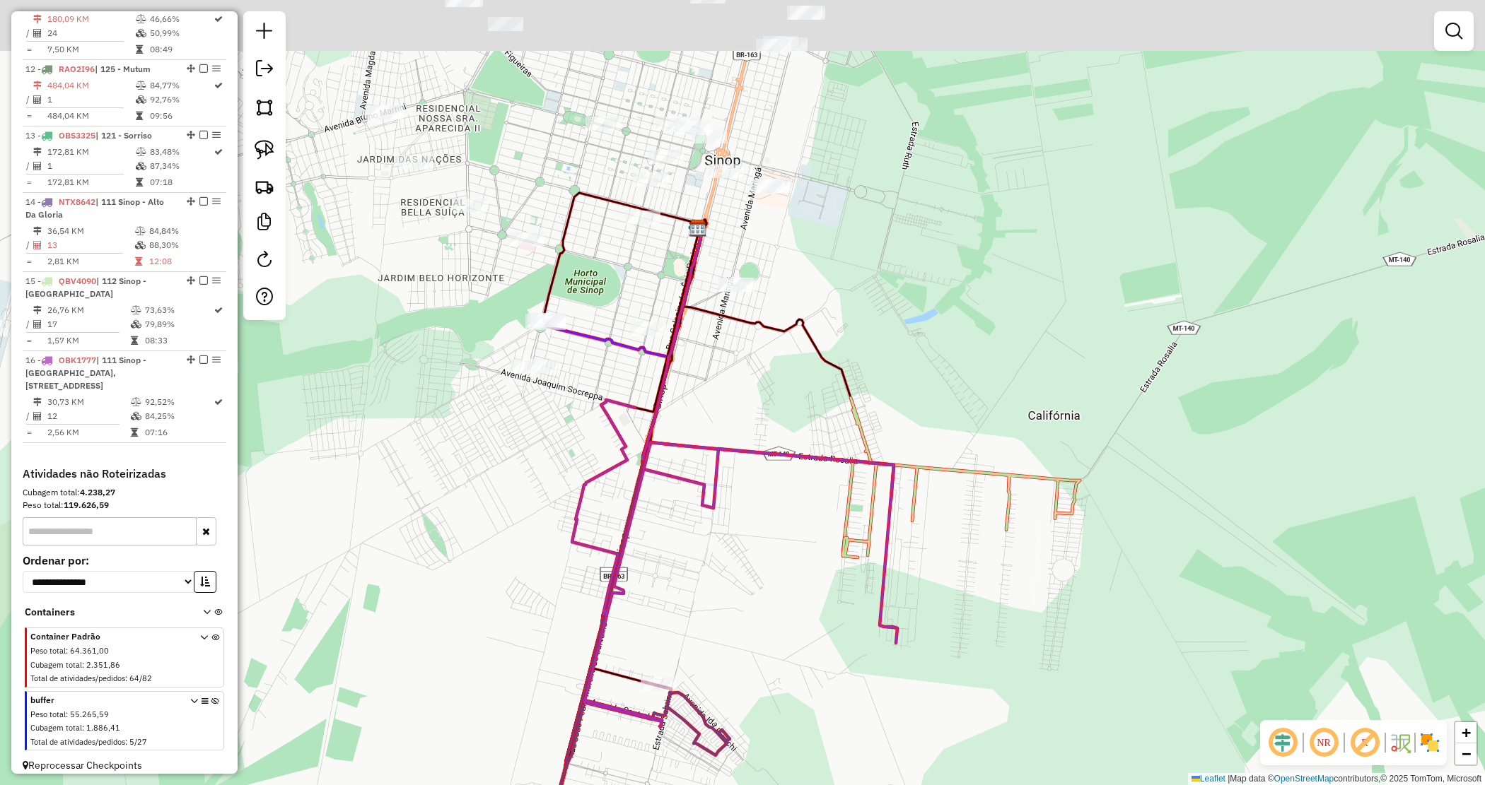
drag, startPoint x: 614, startPoint y: 502, endPoint x: 735, endPoint y: 665, distance: 203.6
click at [735, 665] on div "Janela de atendimento Grade de atendimento Capacidade Transportadoras Veículos …" at bounding box center [742, 392] width 1485 height 785
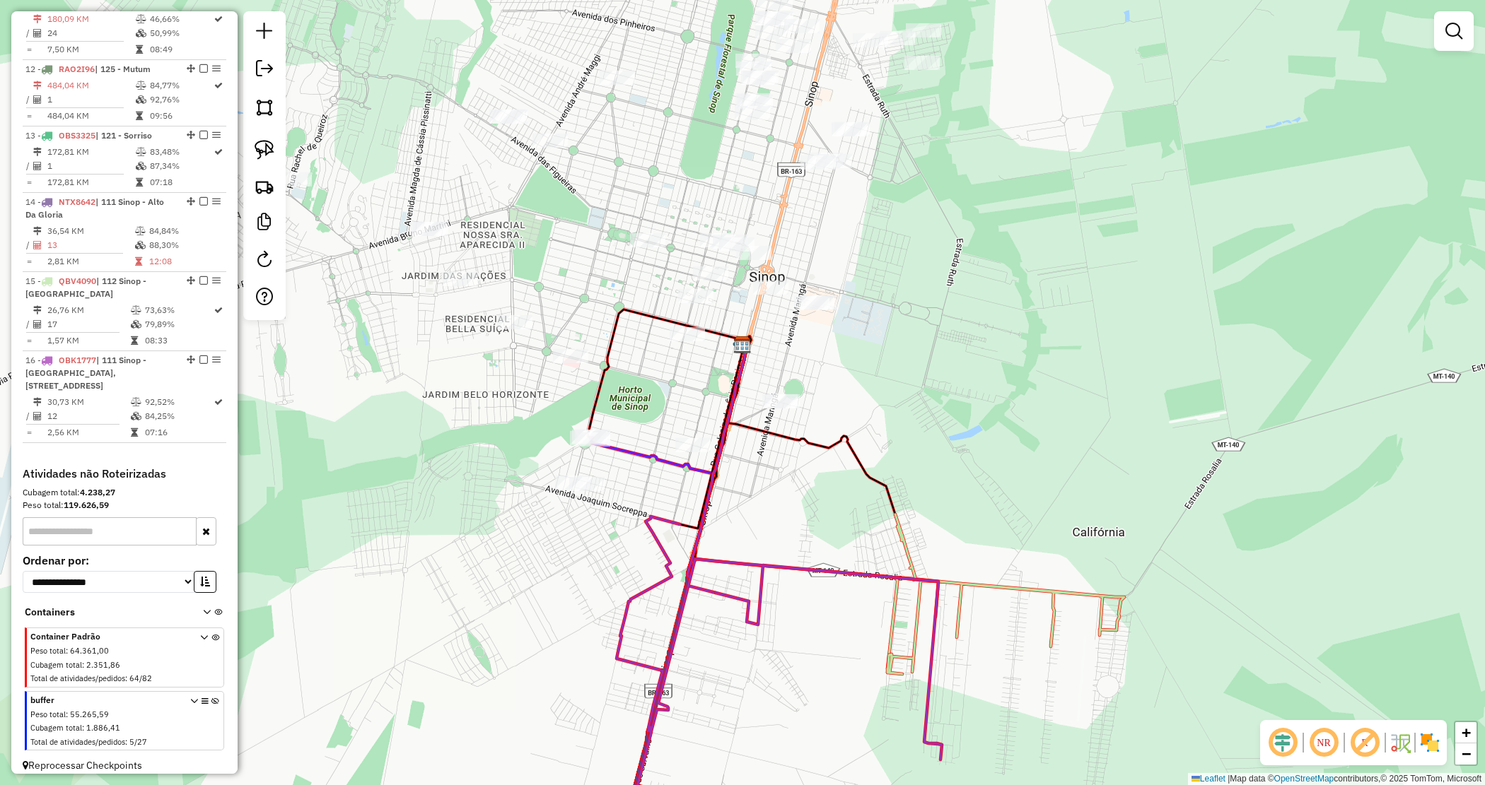
drag, startPoint x: 780, startPoint y: 446, endPoint x: 805, endPoint y: 544, distance: 101.3
click at [805, 544] on div "Janela de atendimento Grade de atendimento Capacidade Transportadoras Veículos …" at bounding box center [742, 392] width 1485 height 785
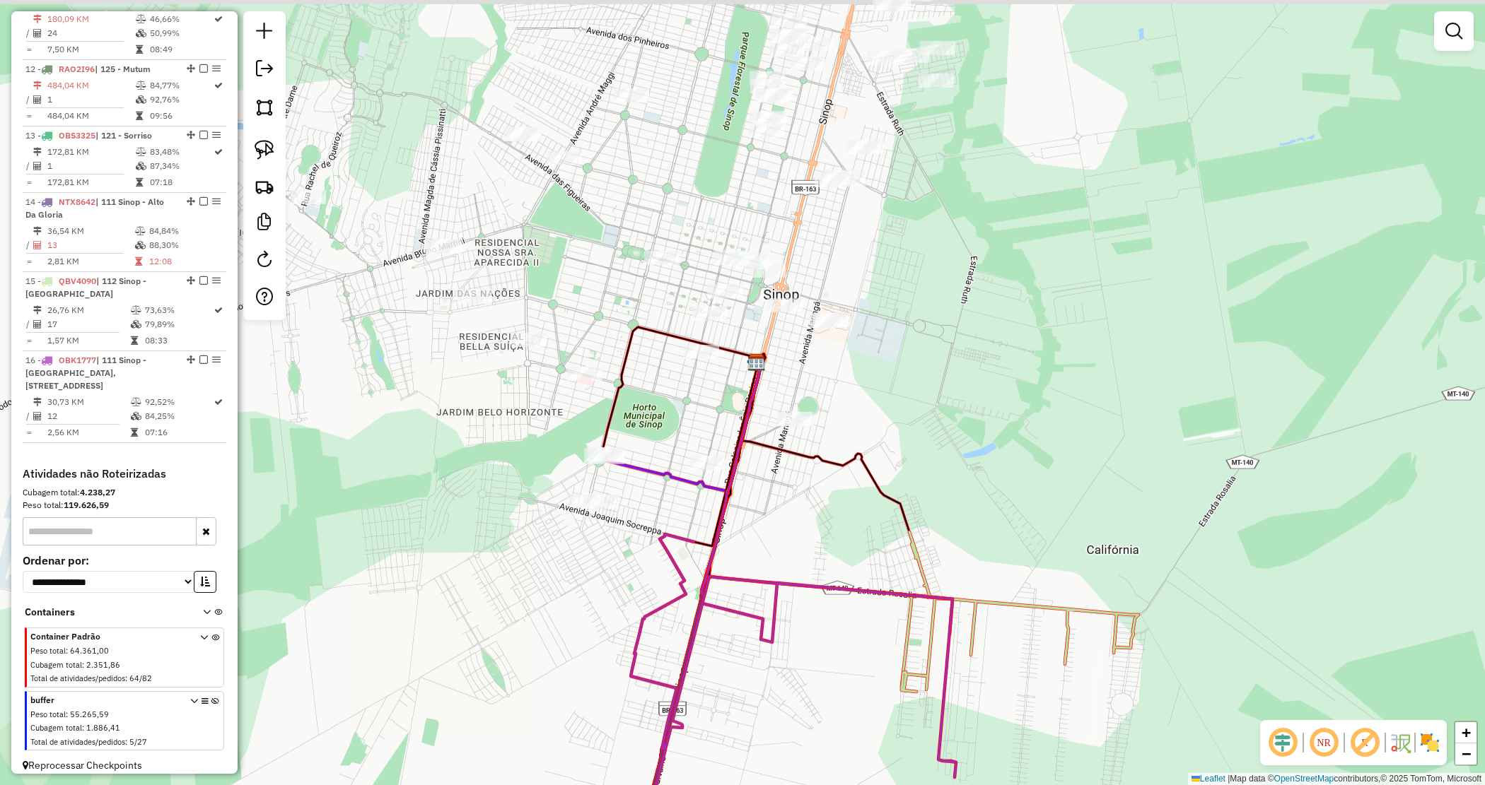
drag, startPoint x: 663, startPoint y: 408, endPoint x: 714, endPoint y: 419, distance: 52.1
click at [711, 423] on div "Janela de atendimento Grade de atendimento Capacidade Transportadoras Veículos …" at bounding box center [742, 392] width 1485 height 785
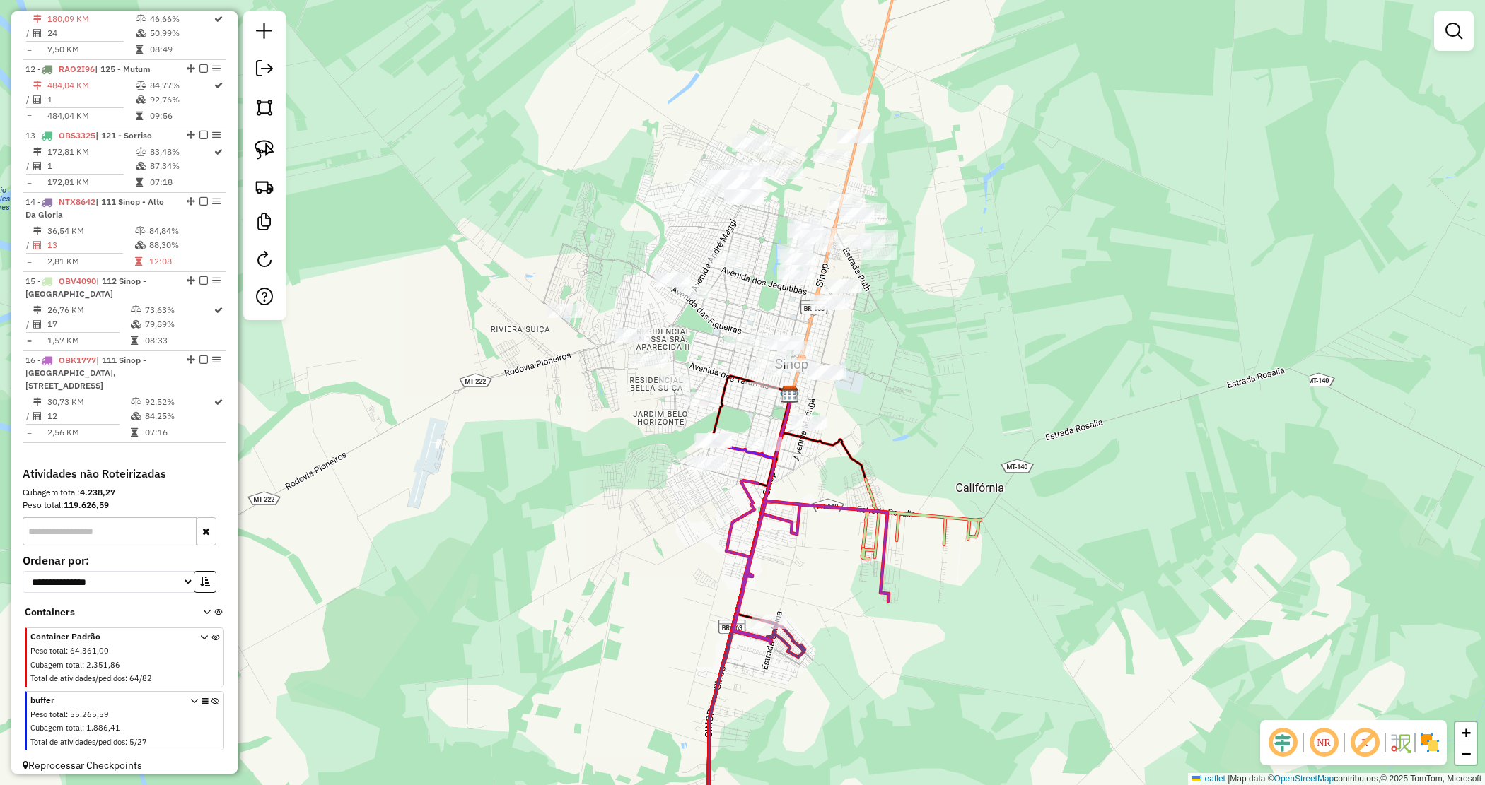
drag, startPoint x: 513, startPoint y: 299, endPoint x: 432, endPoint y: 402, distance: 130.4
click at [853, 510] on div "Janela de atendimento Grade de atendimento Capacidade Transportadoras Veículos …" at bounding box center [742, 392] width 1485 height 785
click at [276, 143] on link at bounding box center [264, 149] width 31 height 31
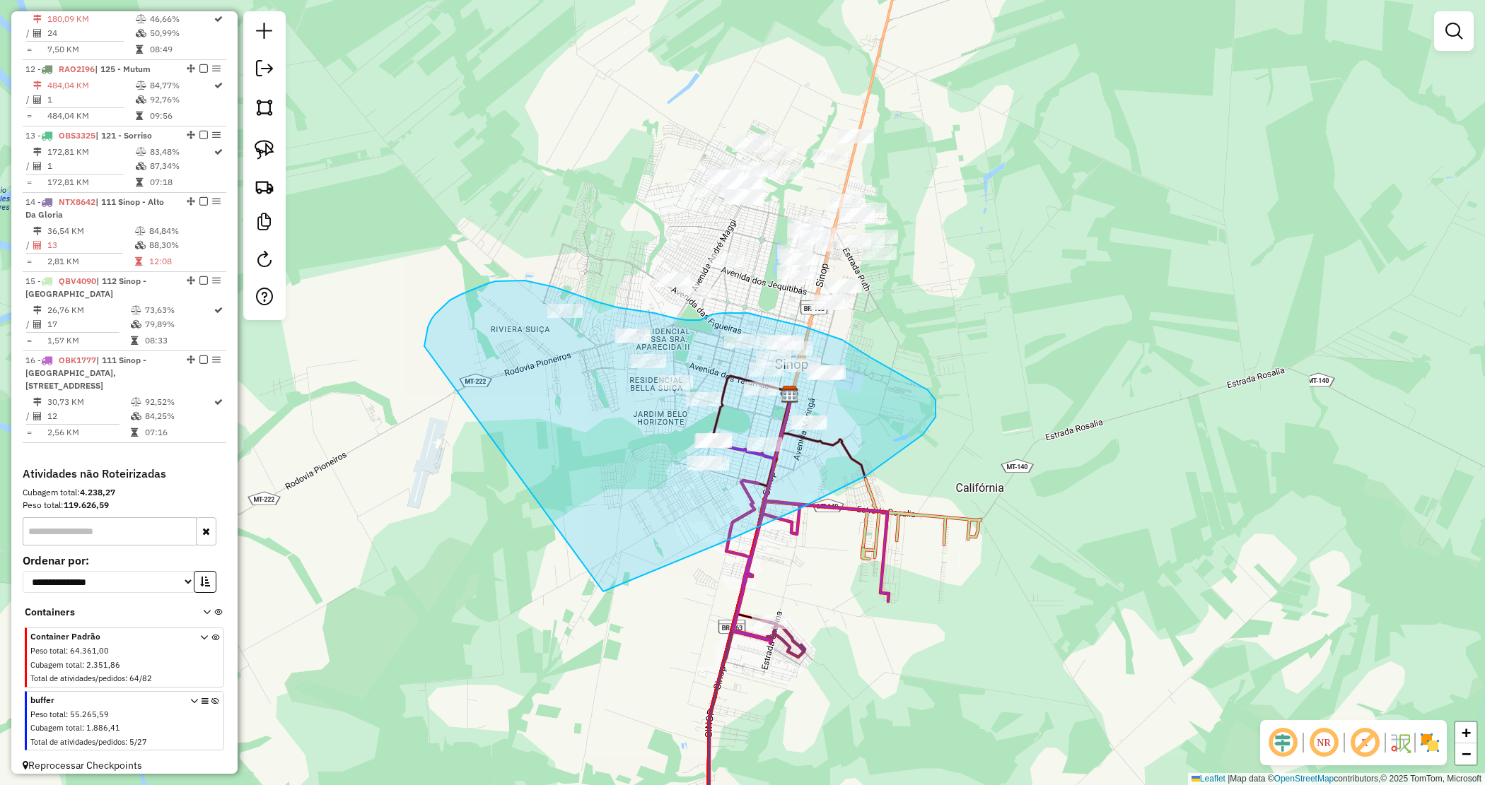
drag, startPoint x: 424, startPoint y: 346, endPoint x: 563, endPoint y: 602, distance: 291.0
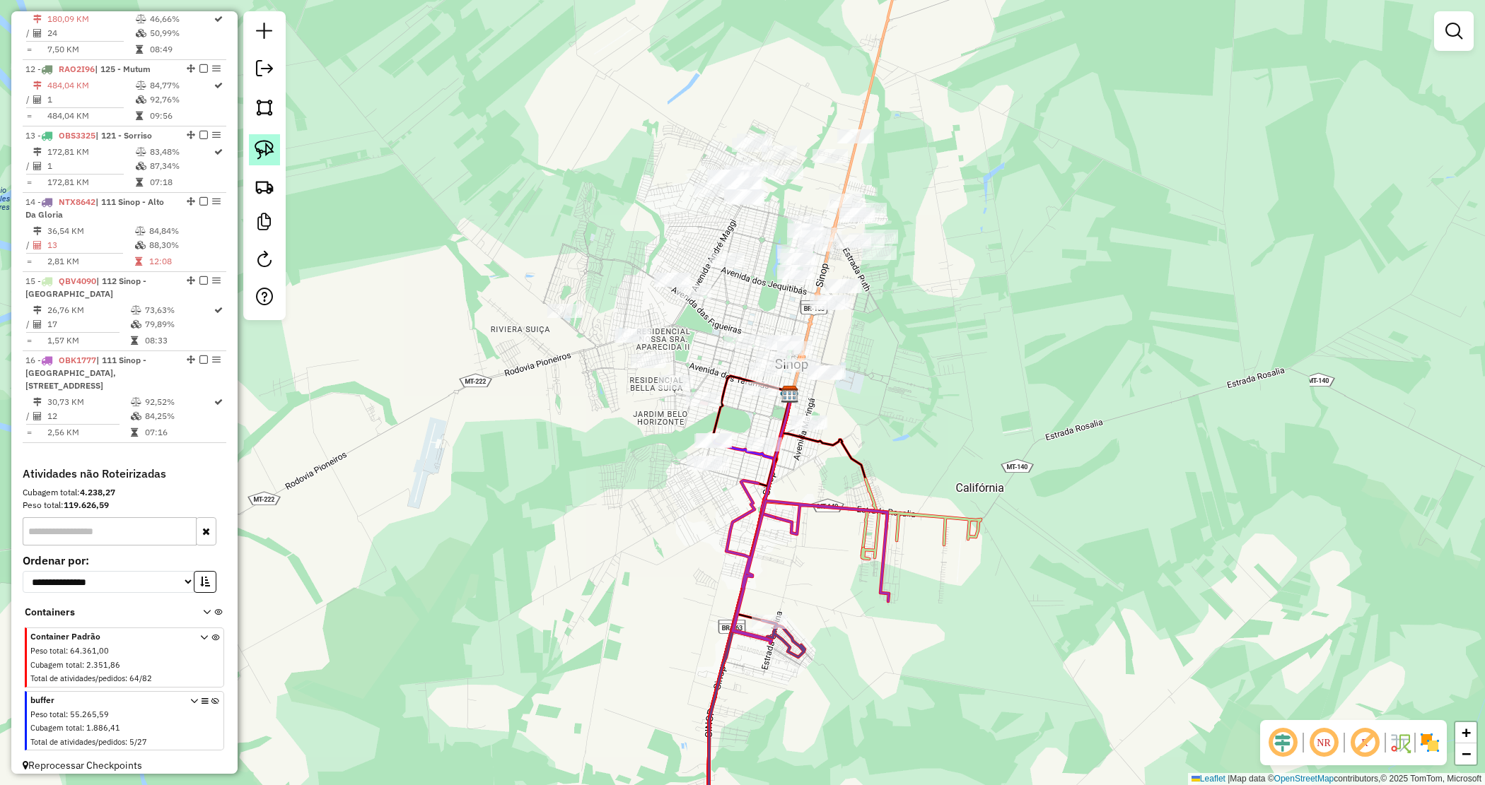
click at [257, 146] on img at bounding box center [265, 150] width 20 height 20
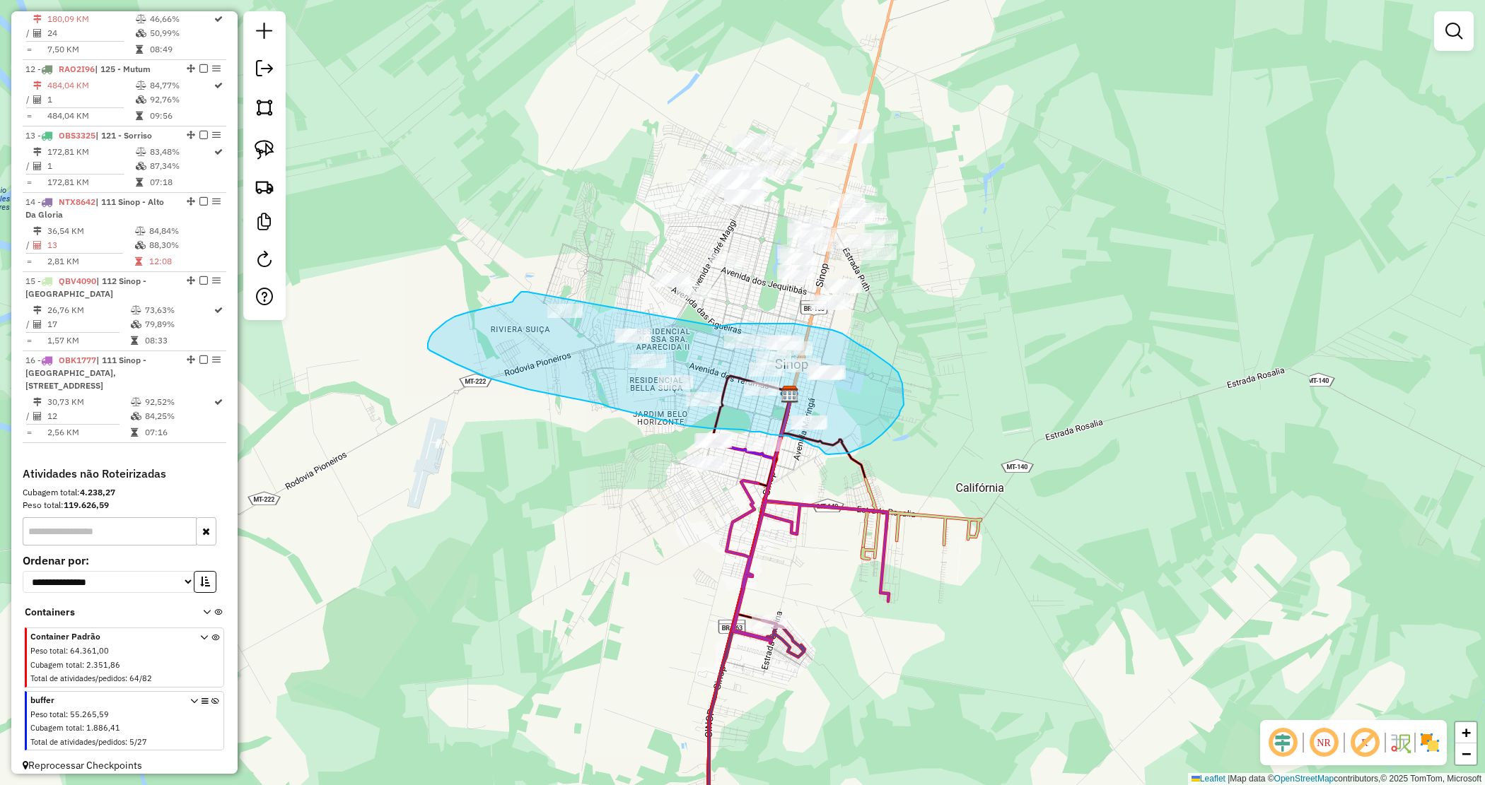
drag, startPoint x: 718, startPoint y: 327, endPoint x: 527, endPoint y: 293, distance: 193.8
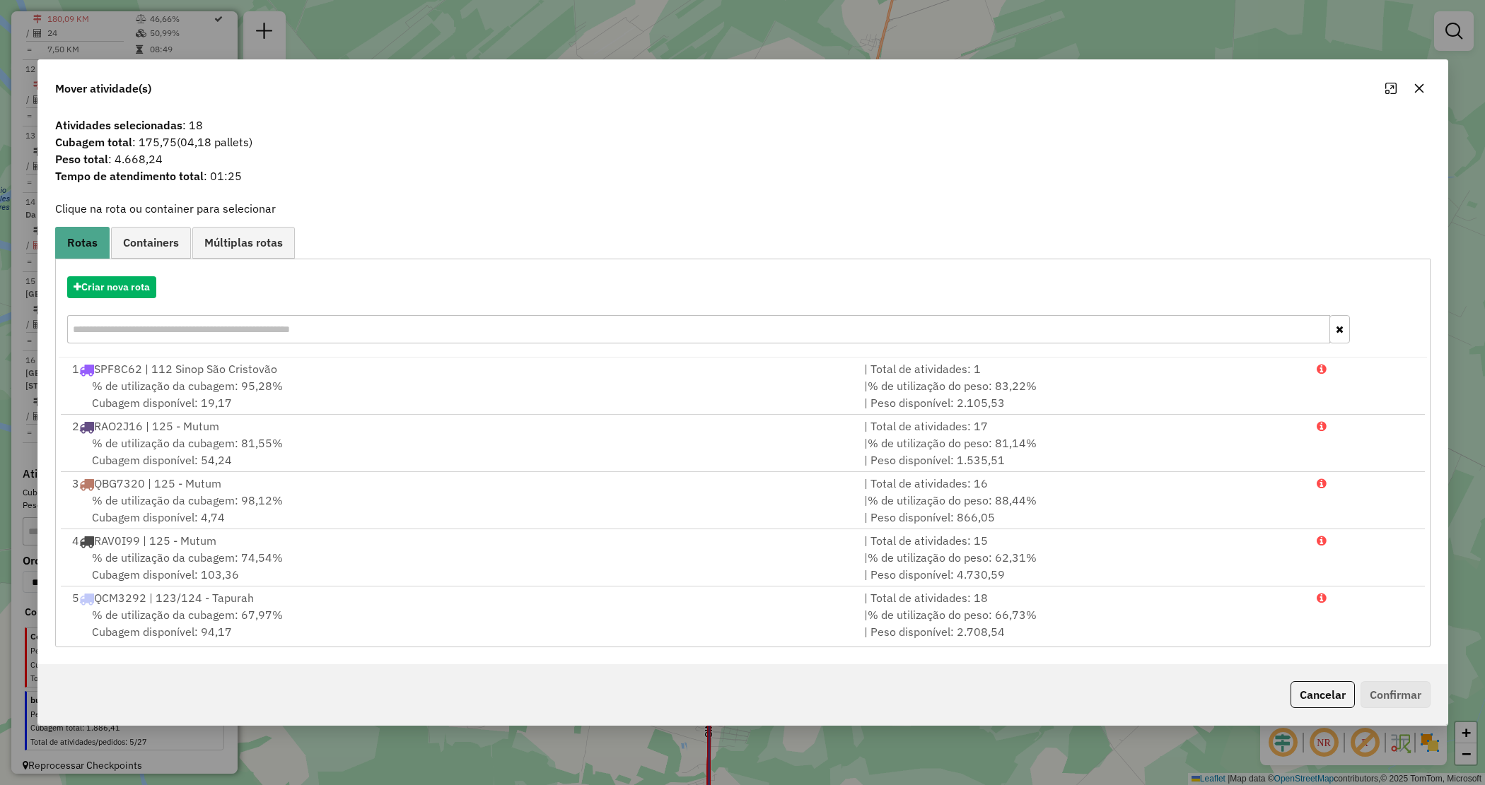
click at [149, 273] on div "Criar nova rota" at bounding box center [743, 312] width 1368 height 92
click at [136, 288] on button "Criar nova rota" at bounding box center [111, 287] width 89 height 22
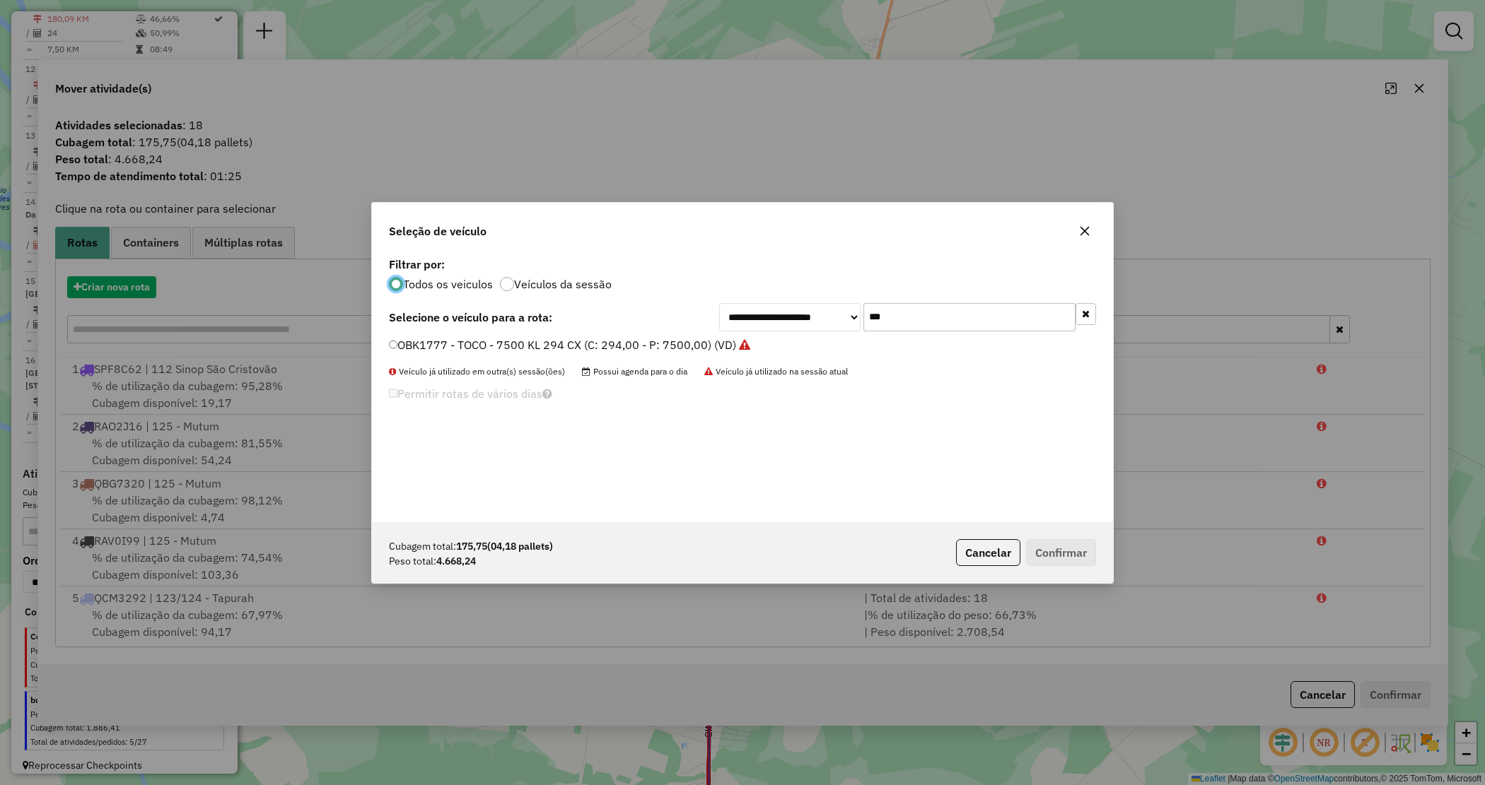
scroll to position [7, 4]
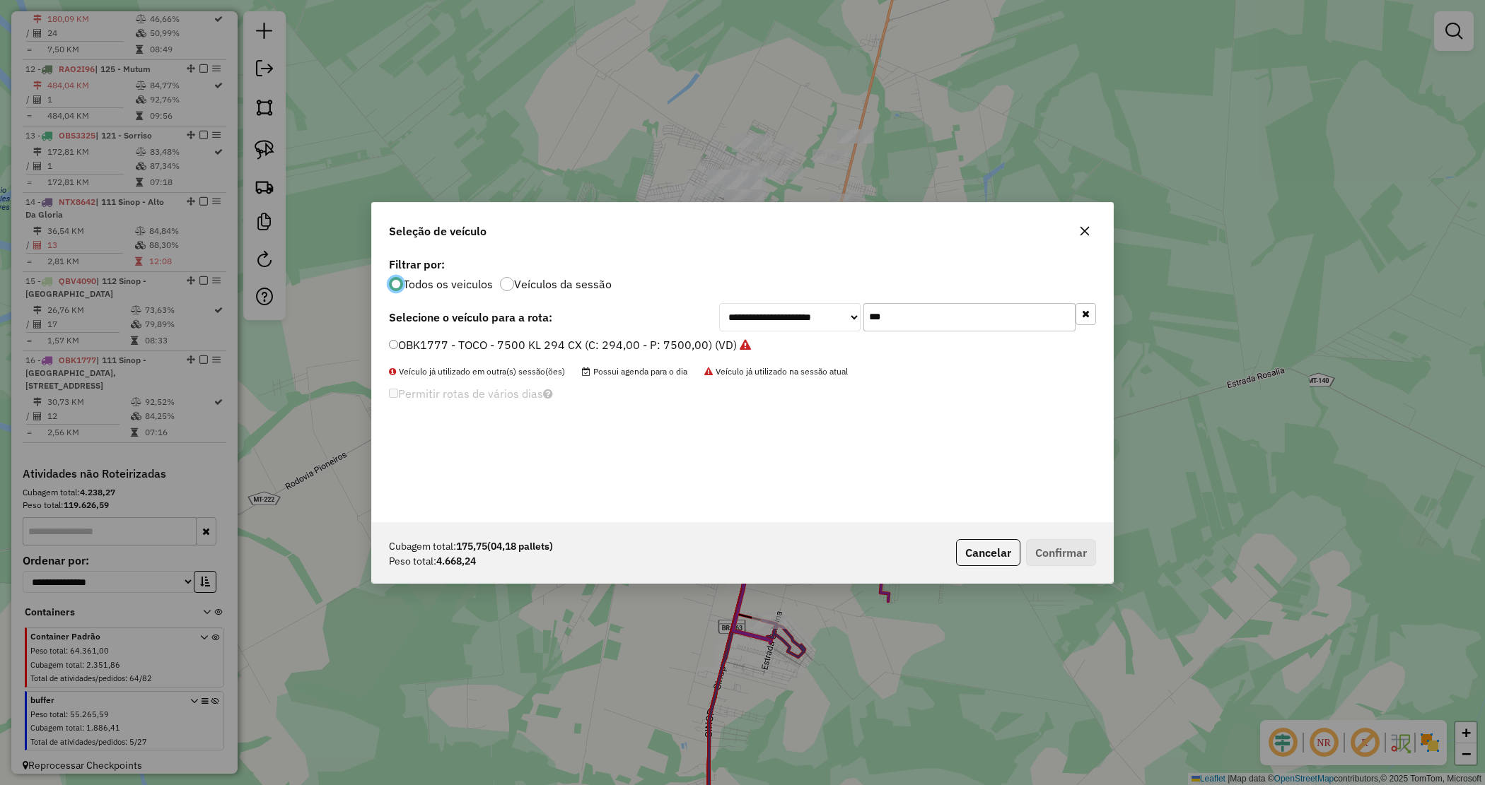
drag, startPoint x: 909, startPoint y: 320, endPoint x: 804, endPoint y: 302, distance: 106.8
click at [804, 303] on div "**********" at bounding box center [907, 317] width 377 height 28
type input "****"
click at [708, 344] on label "NTX8642 - CAMINHÃO TOCO 280 - 7980 (C: 280,00 - P: 7980,00) (VD)" at bounding box center [584, 345] width 390 height 17
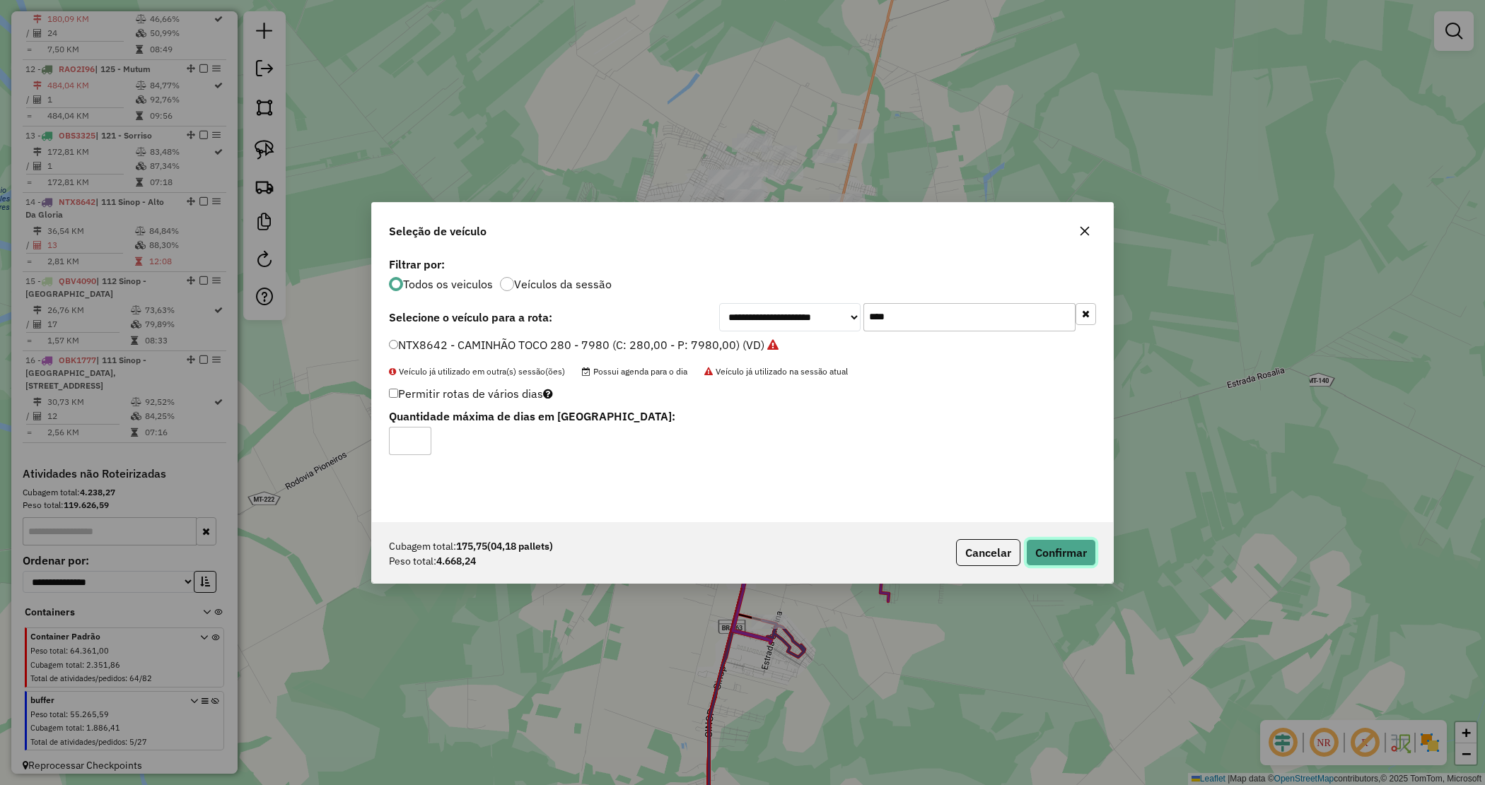
drag, startPoint x: 1054, startPoint y: 550, endPoint x: 1043, endPoint y: 561, distance: 15.5
click at [1054, 552] on button "Confirmar" at bounding box center [1061, 552] width 70 height 27
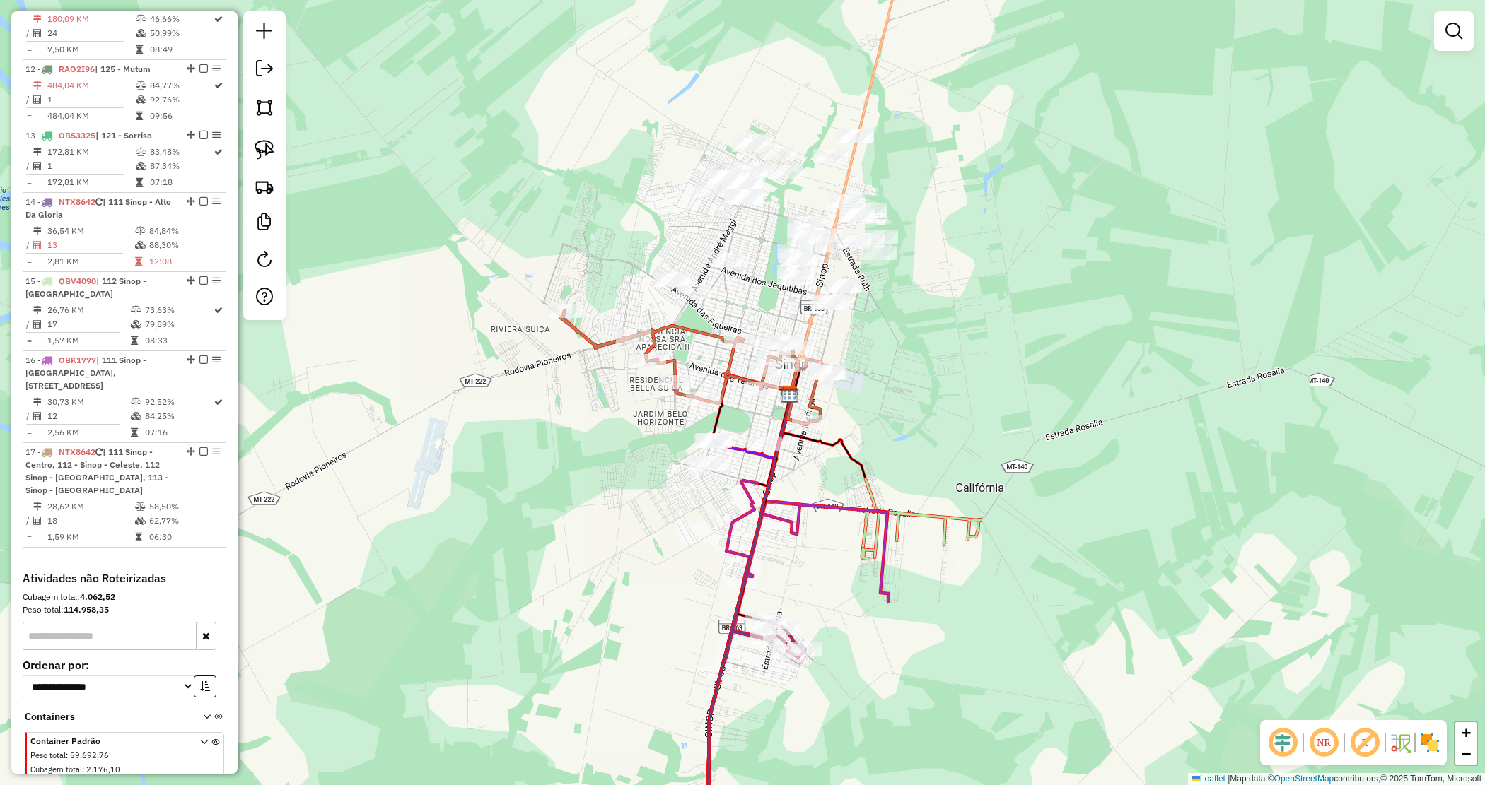
click at [755, 672] on div "Janela de atendimento Grade de atendimento Capacidade Transportadoras Veículos …" at bounding box center [742, 392] width 1485 height 785
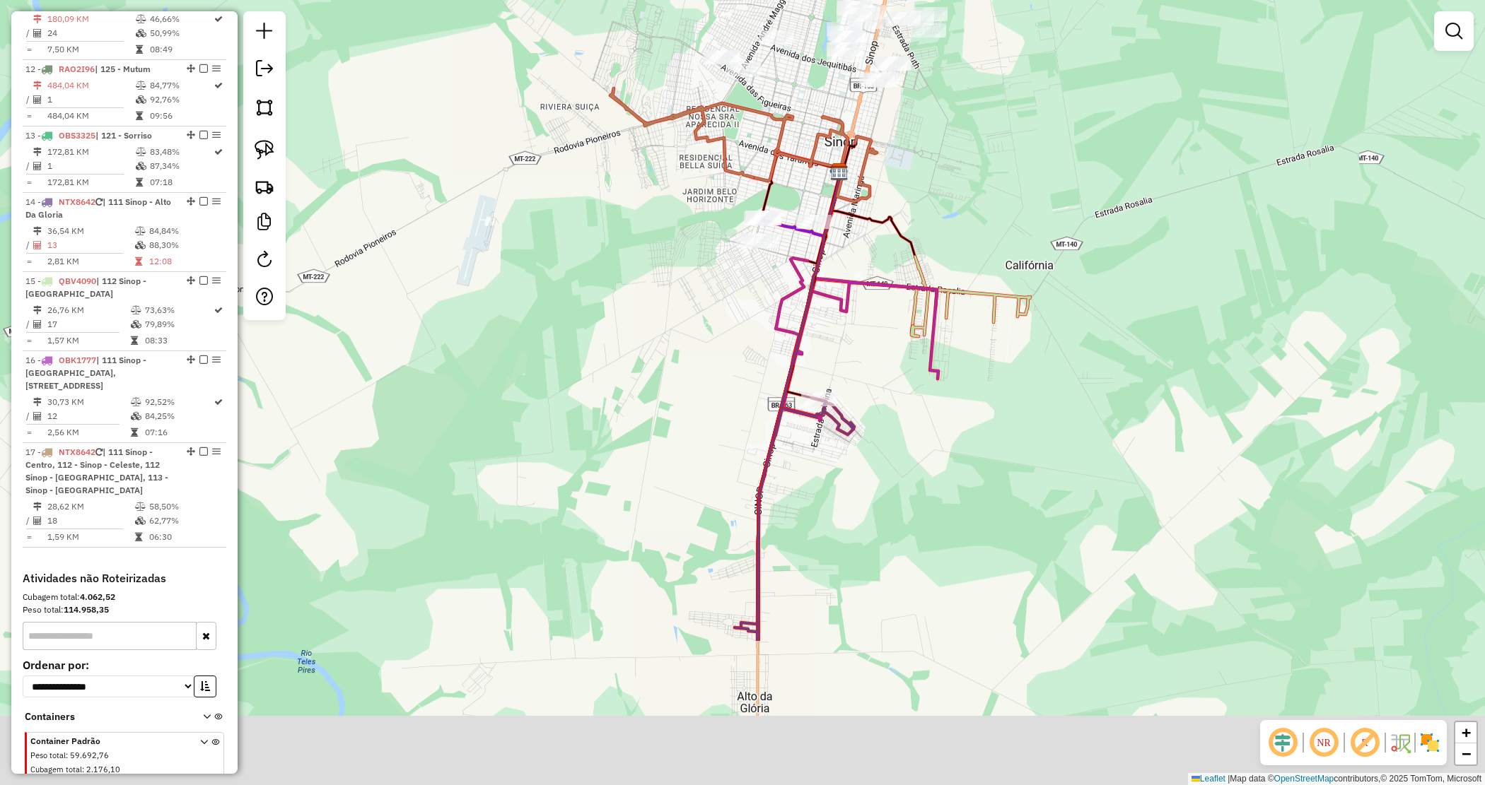
drag, startPoint x: 758, startPoint y: 658, endPoint x: 818, endPoint y: 399, distance: 265.6
click at [807, 411] on div "Janela de atendimento Grade de atendimento Capacidade Transportadoras Veículos …" at bounding box center [742, 392] width 1485 height 785
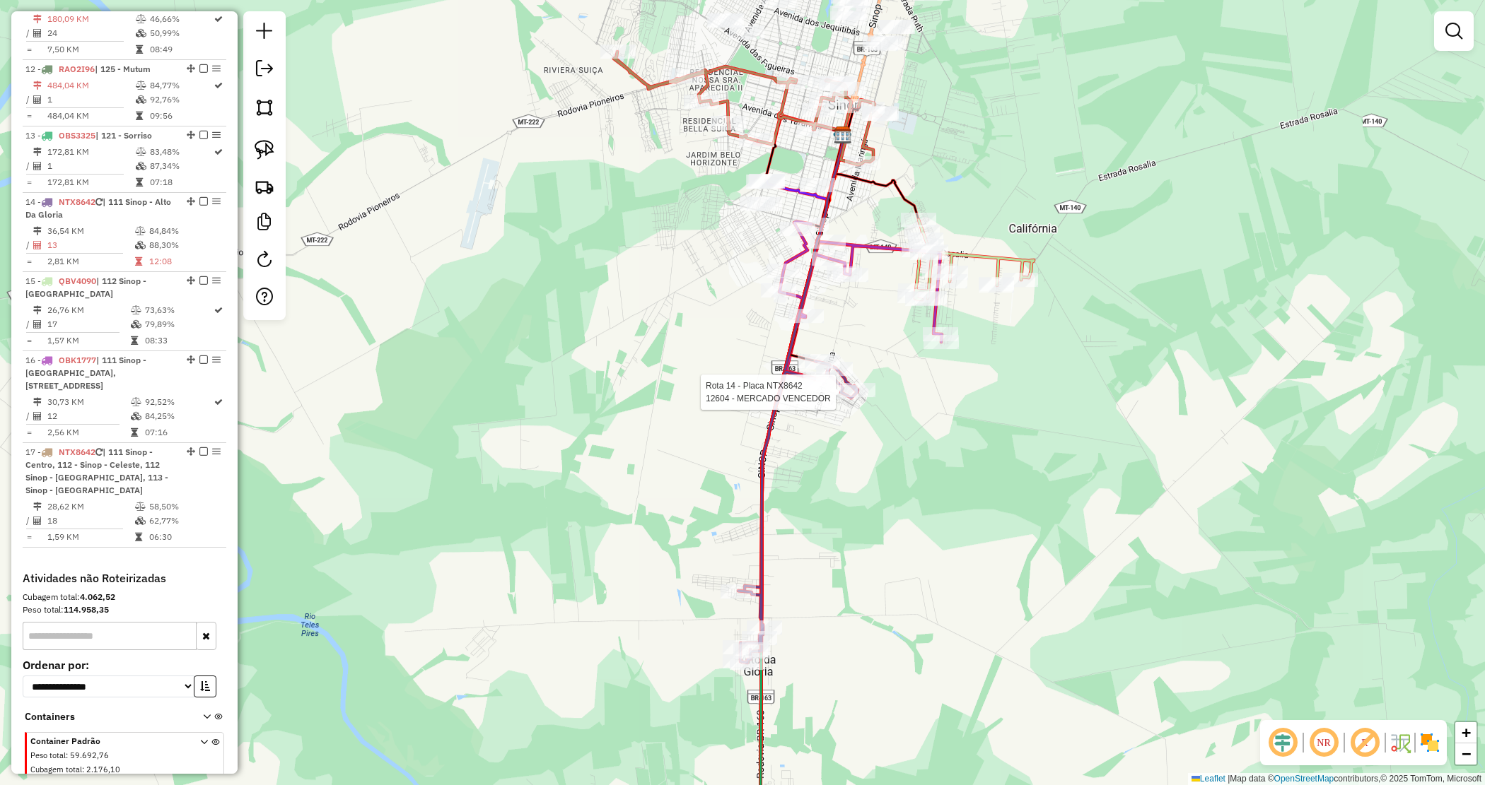
select select "*********"
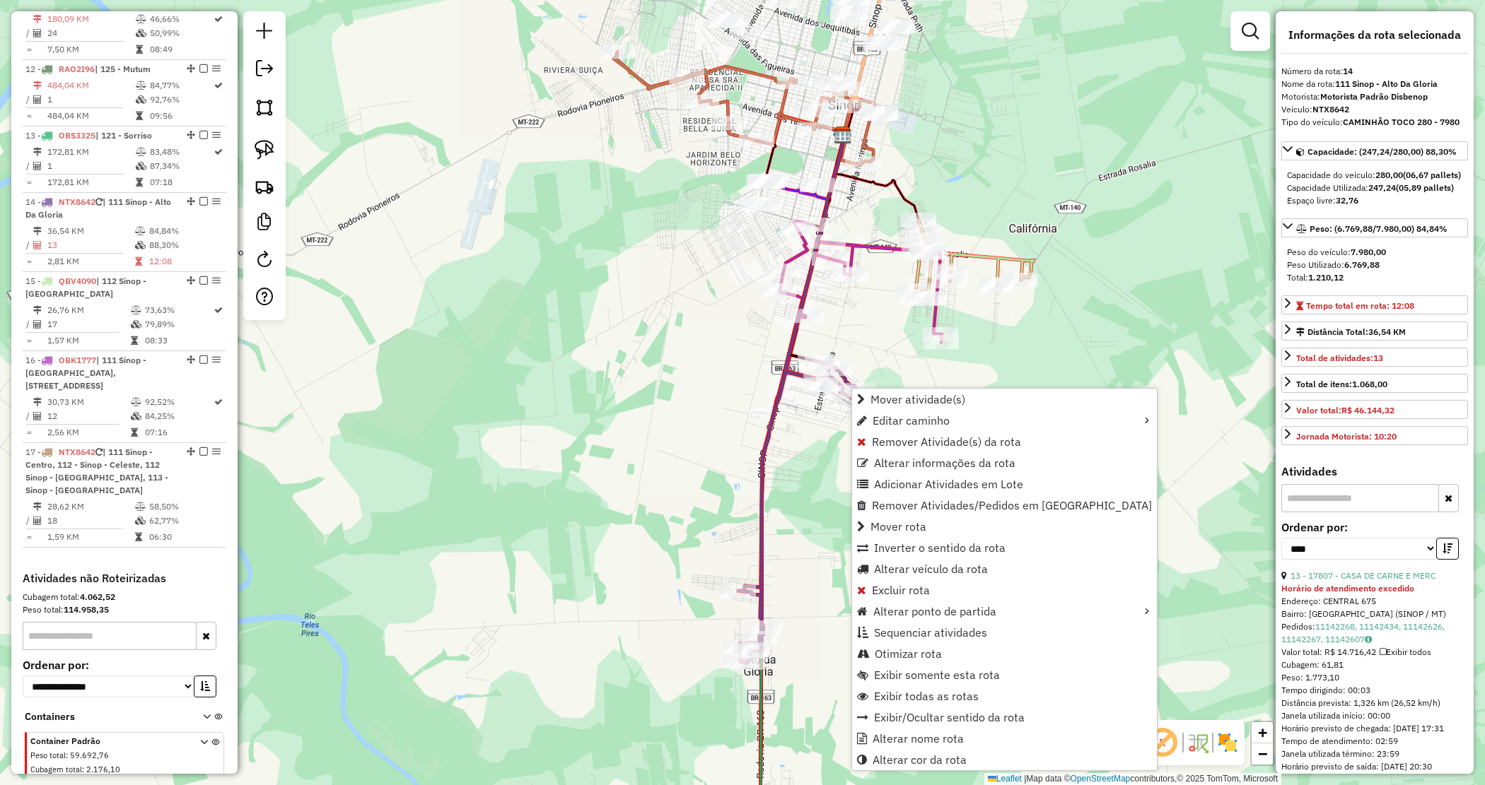
scroll to position [1396, 0]
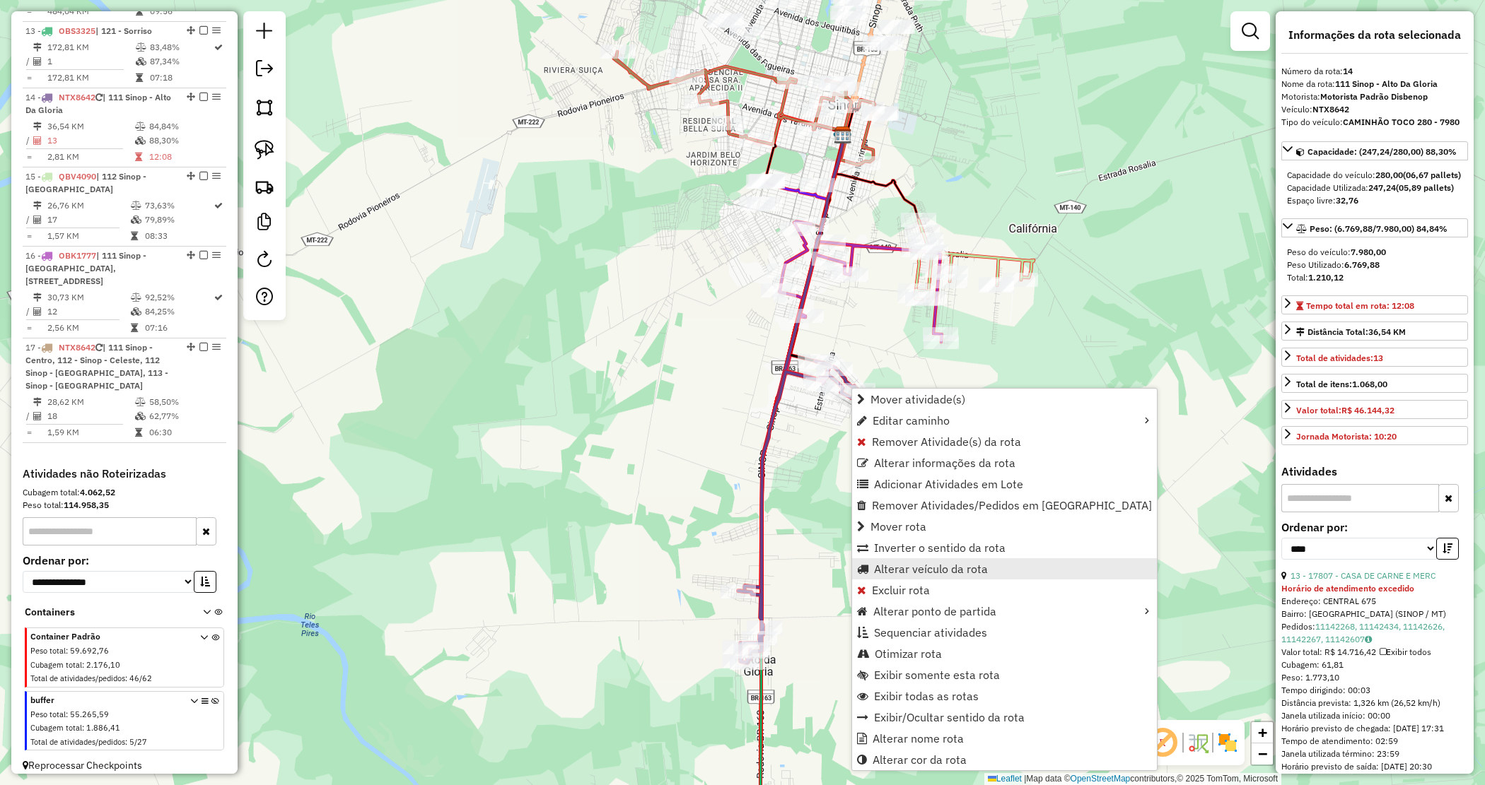
click at [913, 570] on span "Alterar veículo da rota" at bounding box center [931, 568] width 114 height 11
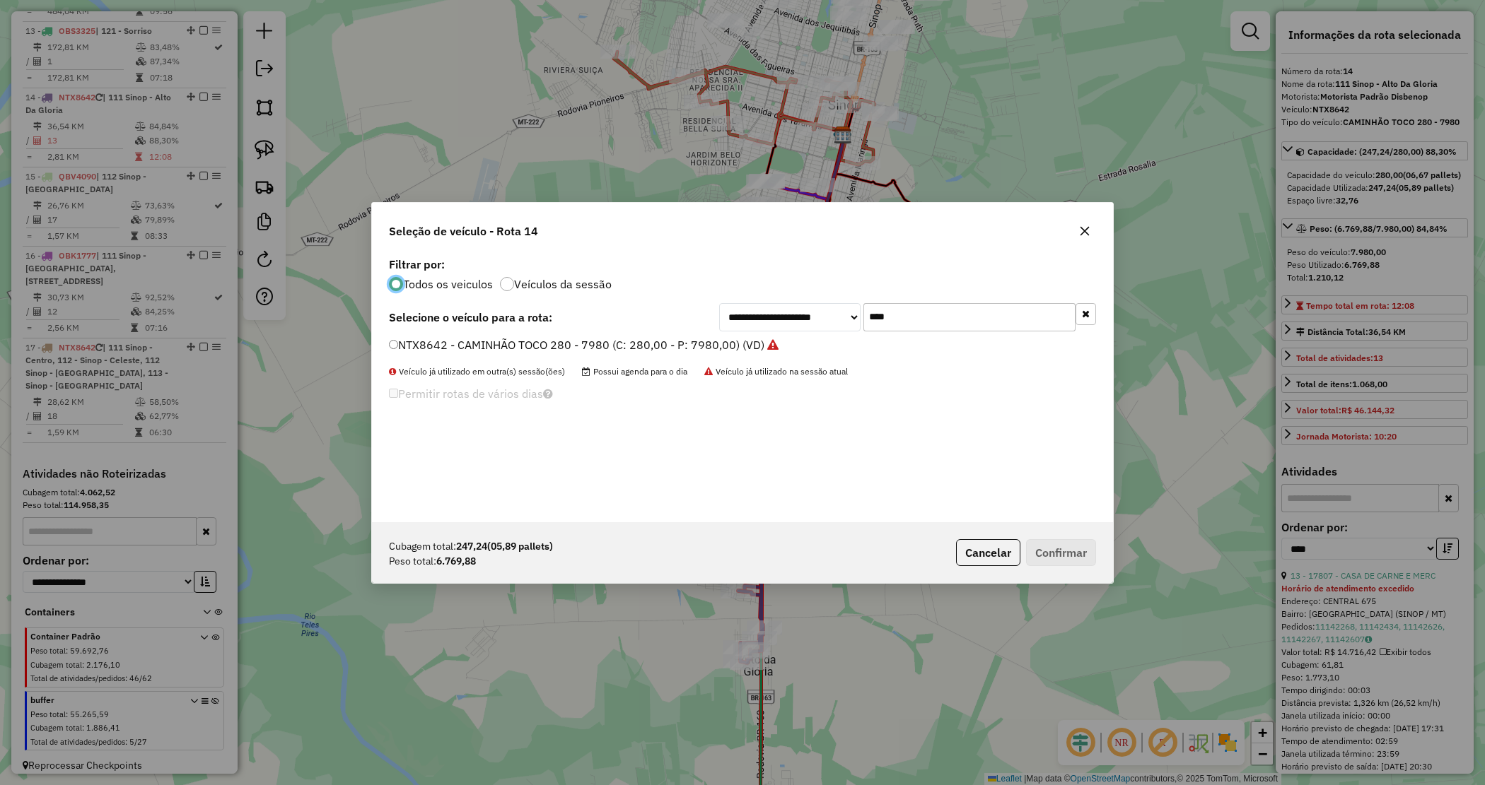
scroll to position [7, 4]
drag, startPoint x: 900, startPoint y: 322, endPoint x: 843, endPoint y: 308, distance: 58.1
click at [843, 308] on div "**********" at bounding box center [907, 317] width 377 height 28
type input "****"
click at [806, 348] on label "QBV4100 - CAMINHÃO TRUCK CX - 392 - Peso 11660 (C: 392,00 - P: 11660,00) (VD)" at bounding box center [613, 345] width 449 height 17
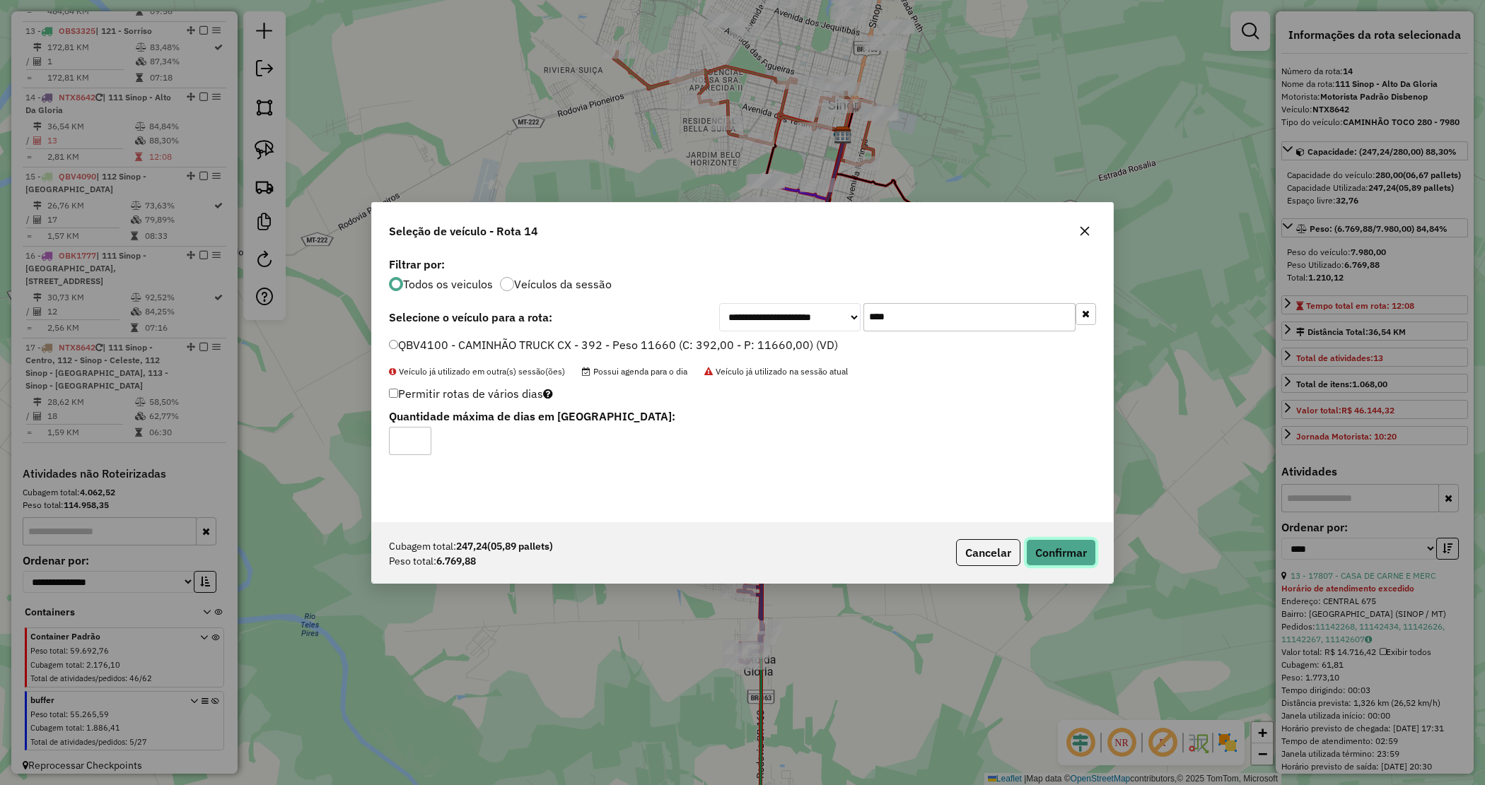
click at [1064, 556] on button "Confirmar" at bounding box center [1061, 552] width 70 height 27
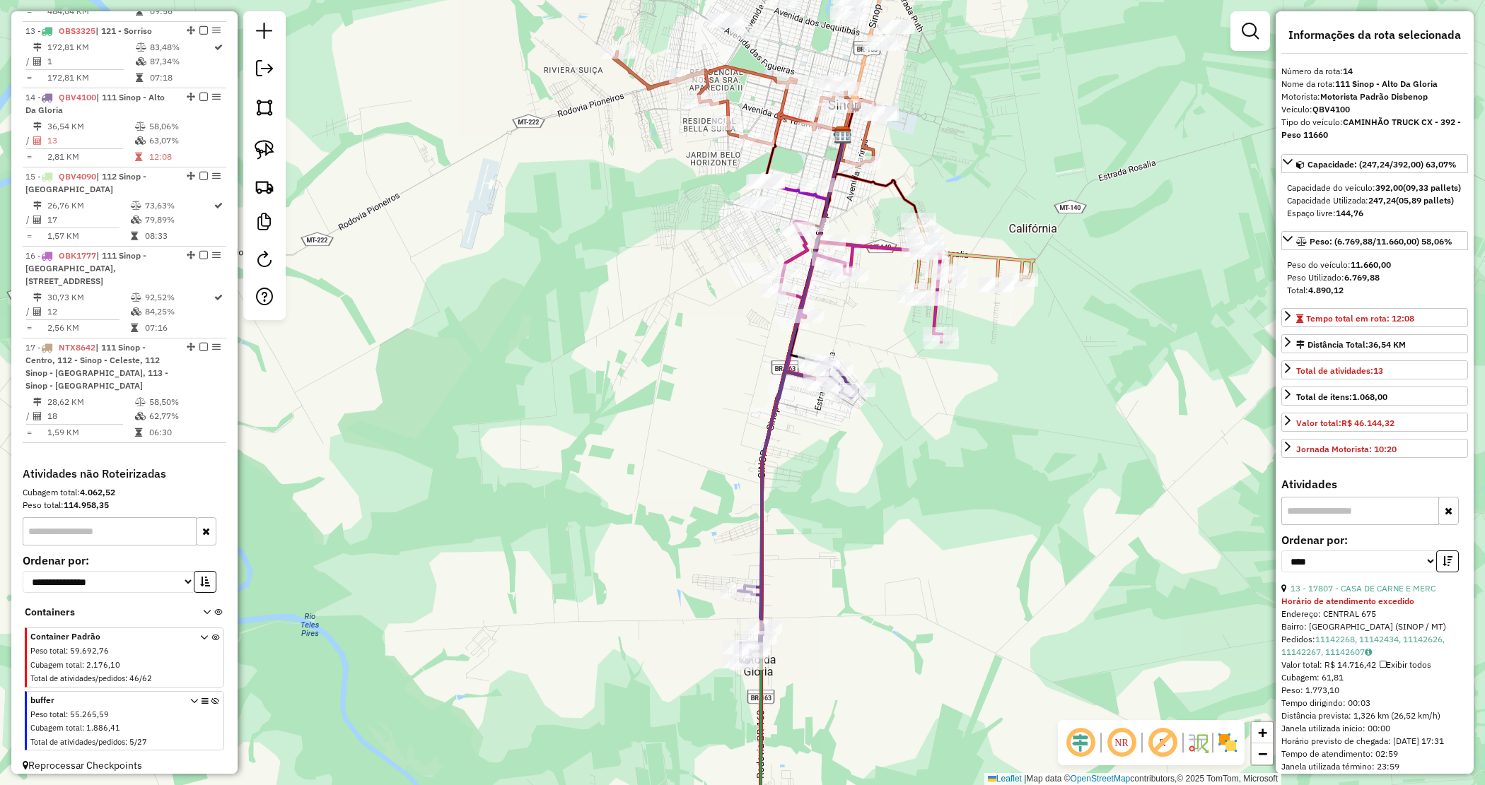
click at [658, 369] on div "Janela de atendimento Grade de atendimento Capacidade Transportadoras Veículos …" at bounding box center [742, 392] width 1485 height 785
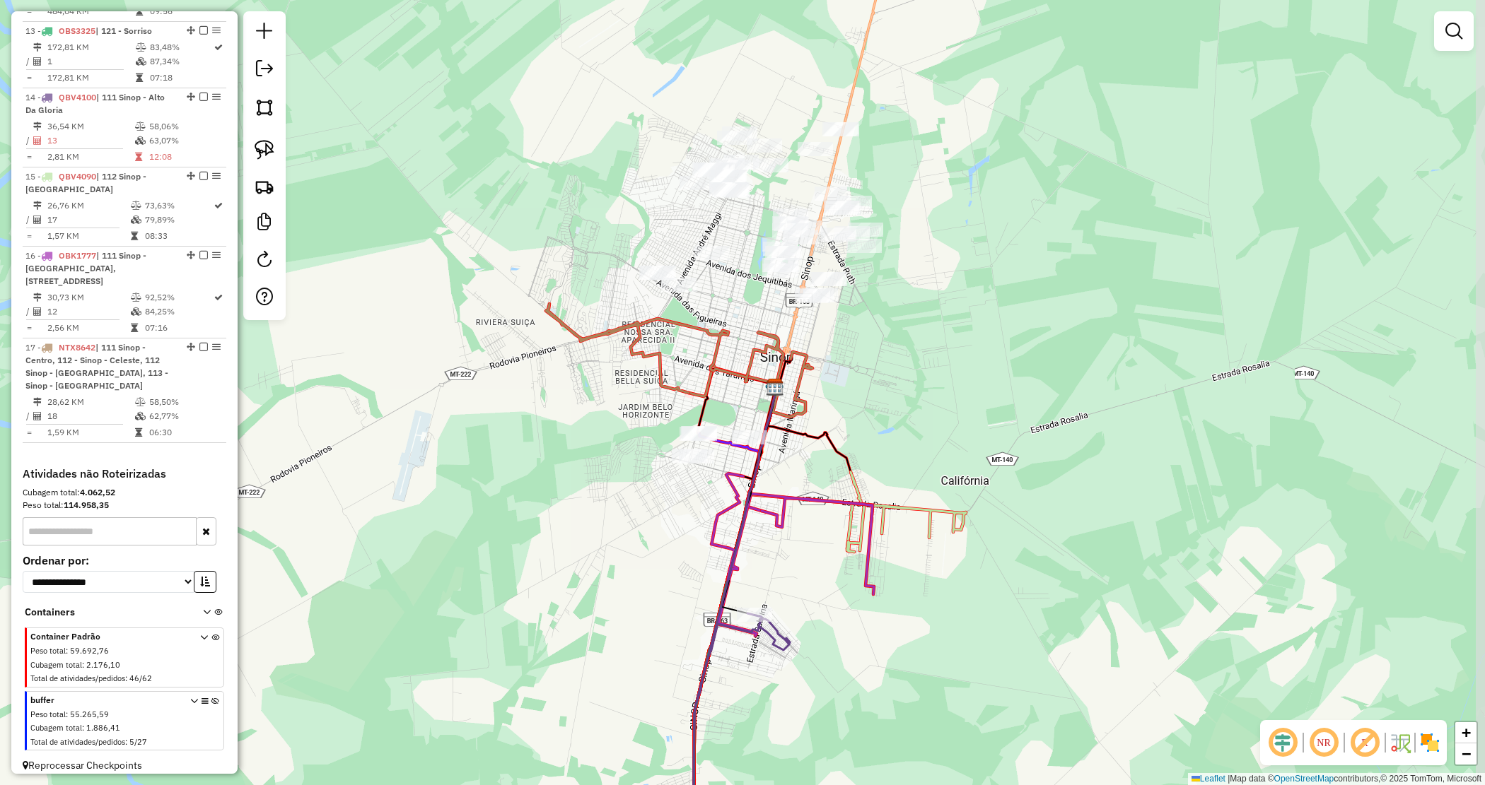
drag, startPoint x: 676, startPoint y: 392, endPoint x: 623, endPoint y: 616, distance: 230.3
click at [608, 624] on div "Janela de atendimento Grade de atendimento Capacidade Transportadoras Veículos …" at bounding box center [742, 392] width 1485 height 785
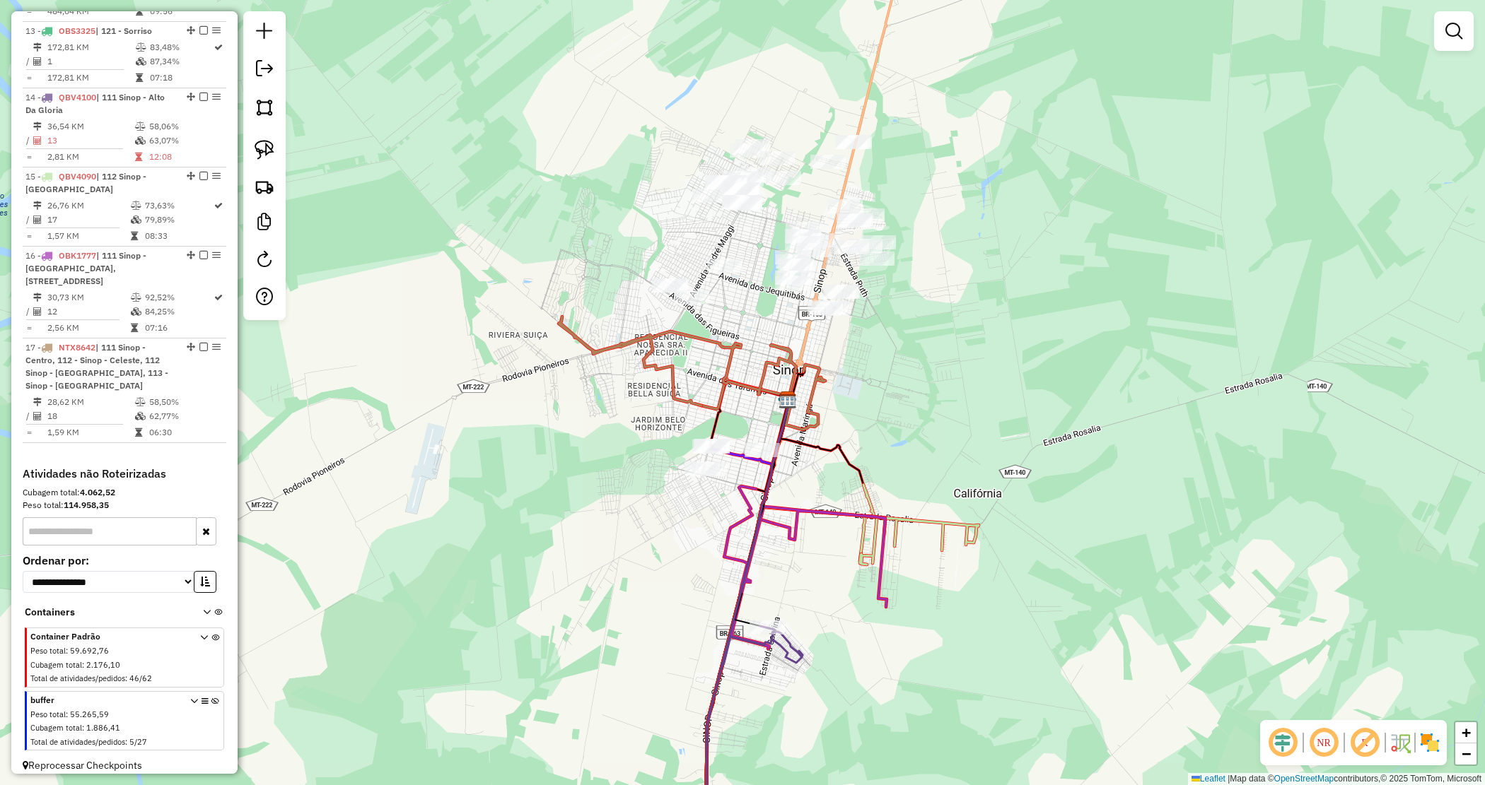
click at [960, 306] on div "Janela de atendimento Grade de atendimento Capacidade Transportadoras Veículos …" at bounding box center [742, 392] width 1485 height 785
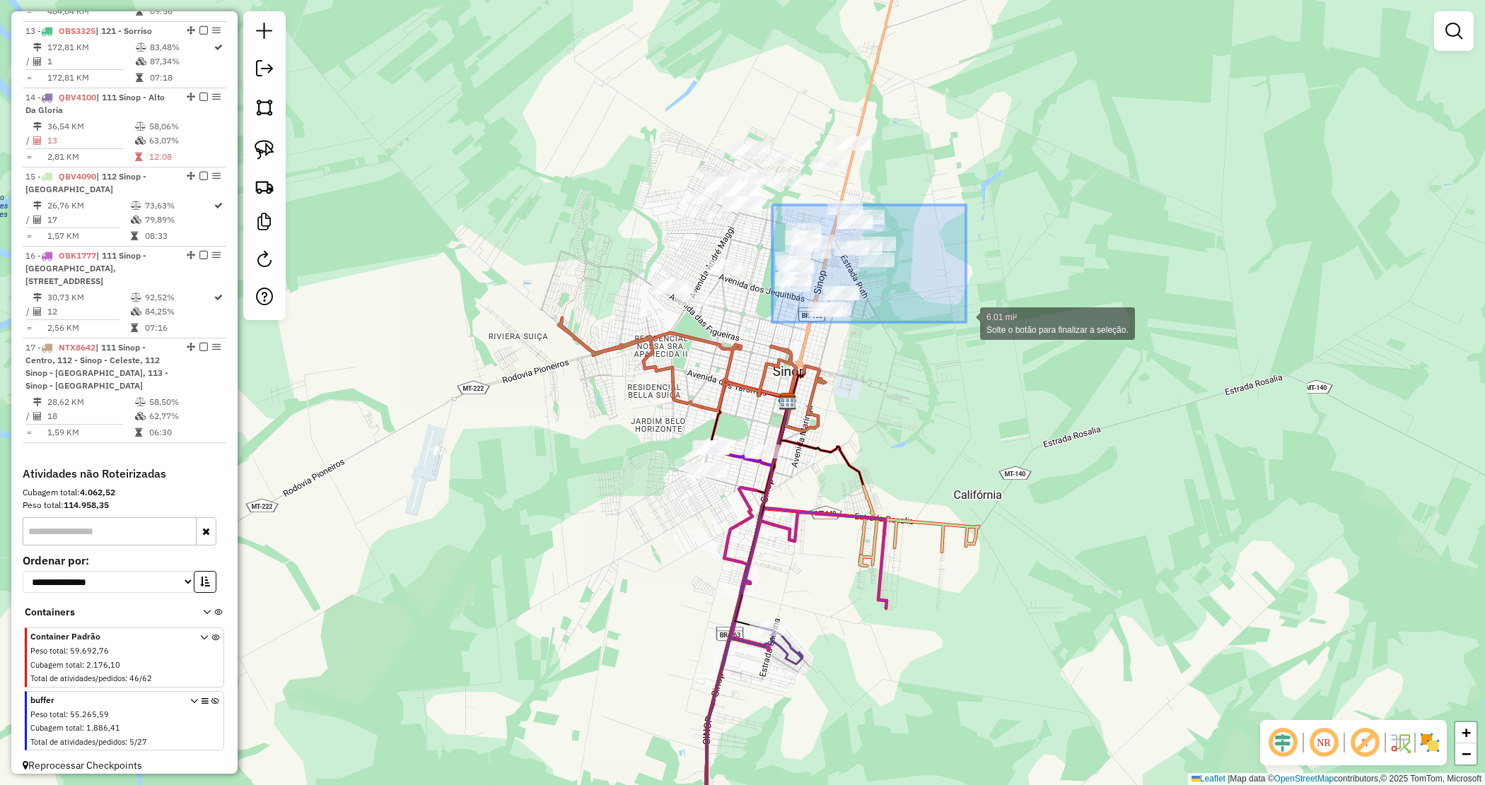
drag, startPoint x: 772, startPoint y: 205, endPoint x: 972, endPoint y: 327, distance: 234.1
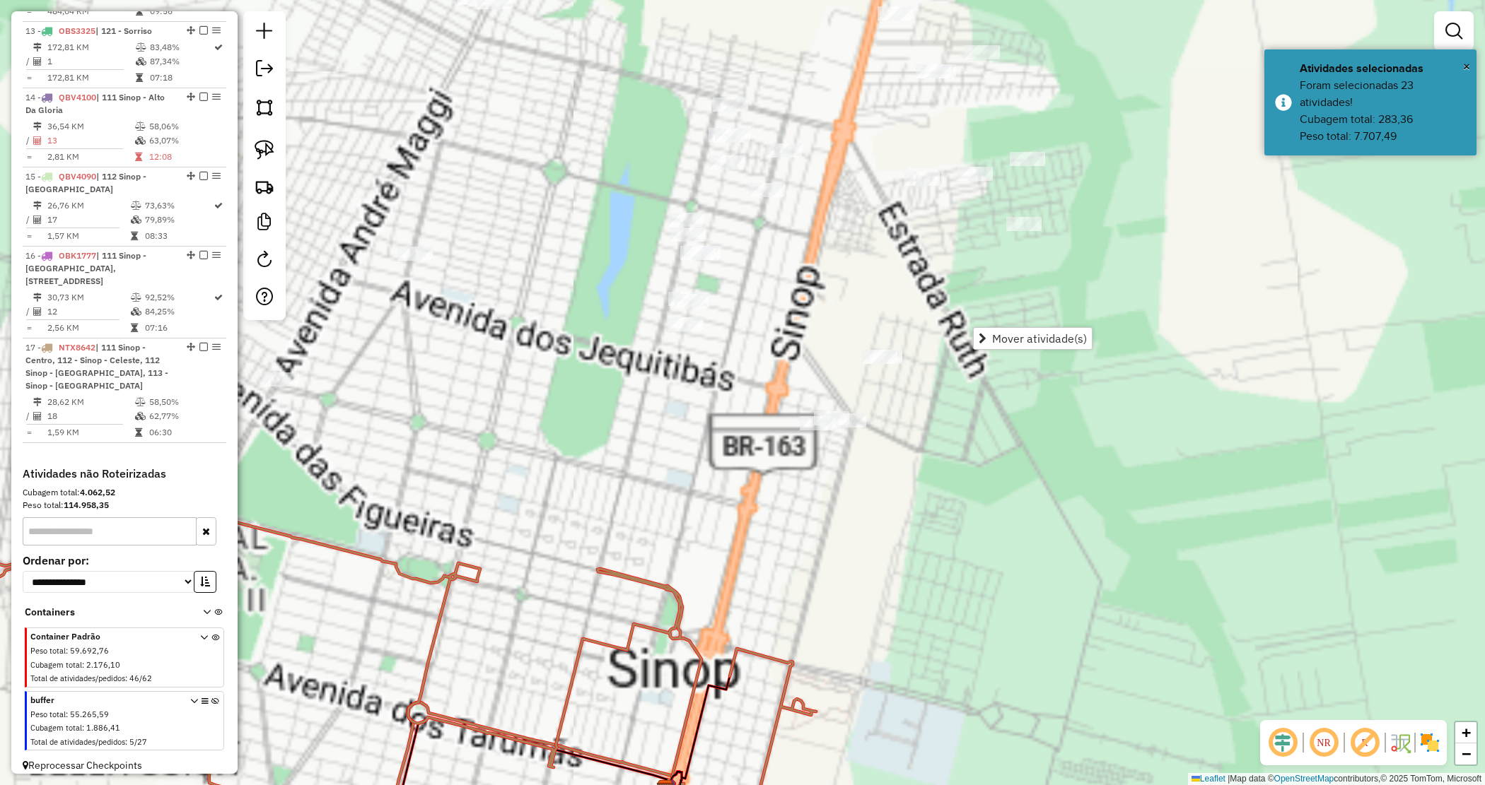
click at [859, 284] on div "Janela de atendimento Grade de atendimento Capacidade Transportadoras Veículos …" at bounding box center [742, 392] width 1485 height 785
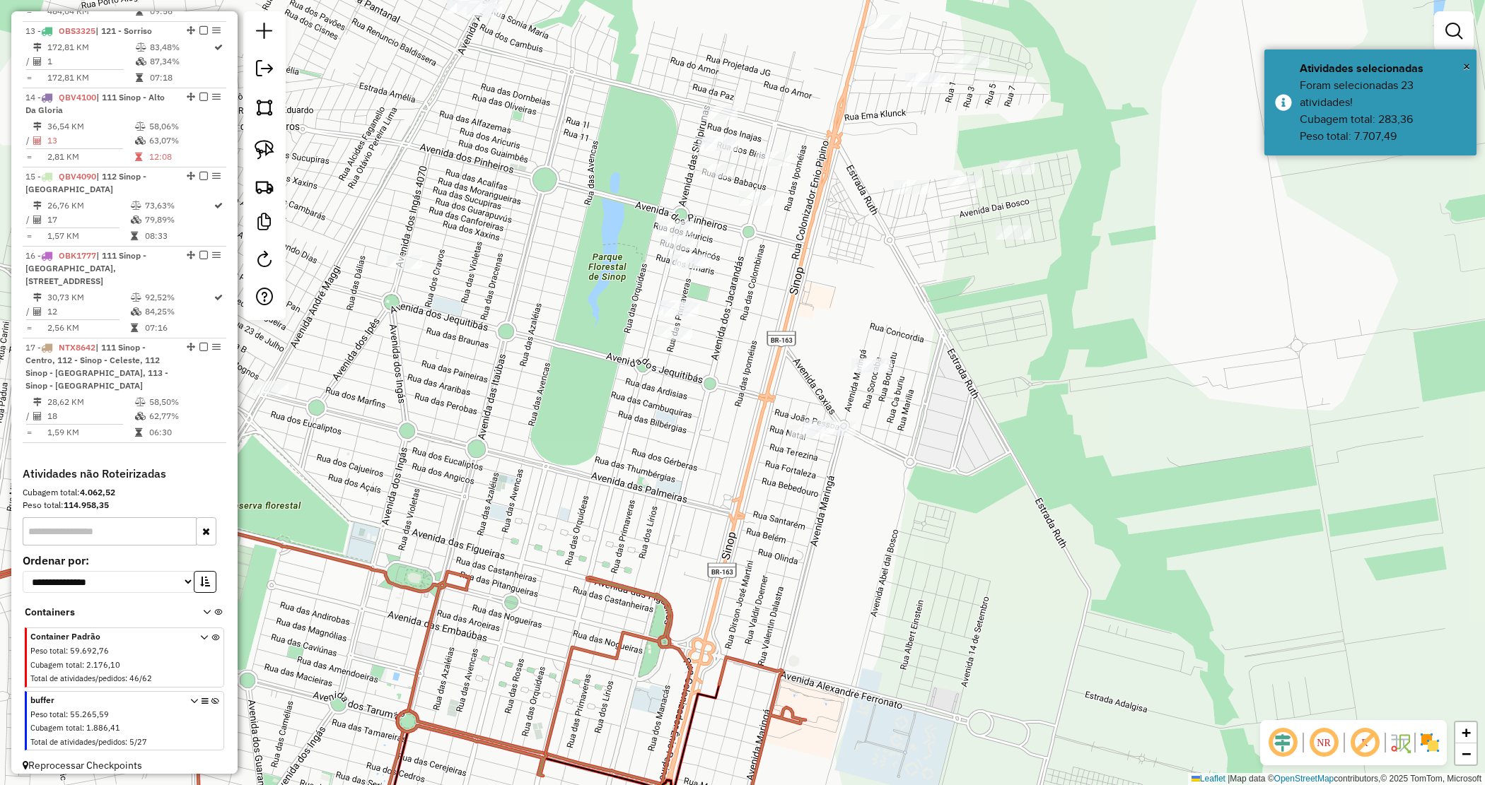
drag, startPoint x: 852, startPoint y: 274, endPoint x: 824, endPoint y: 290, distance: 31.7
click at [826, 288] on div "Janela de atendimento Grade de atendimento Capacidade Transportadoras Veículos …" at bounding box center [742, 392] width 1485 height 785
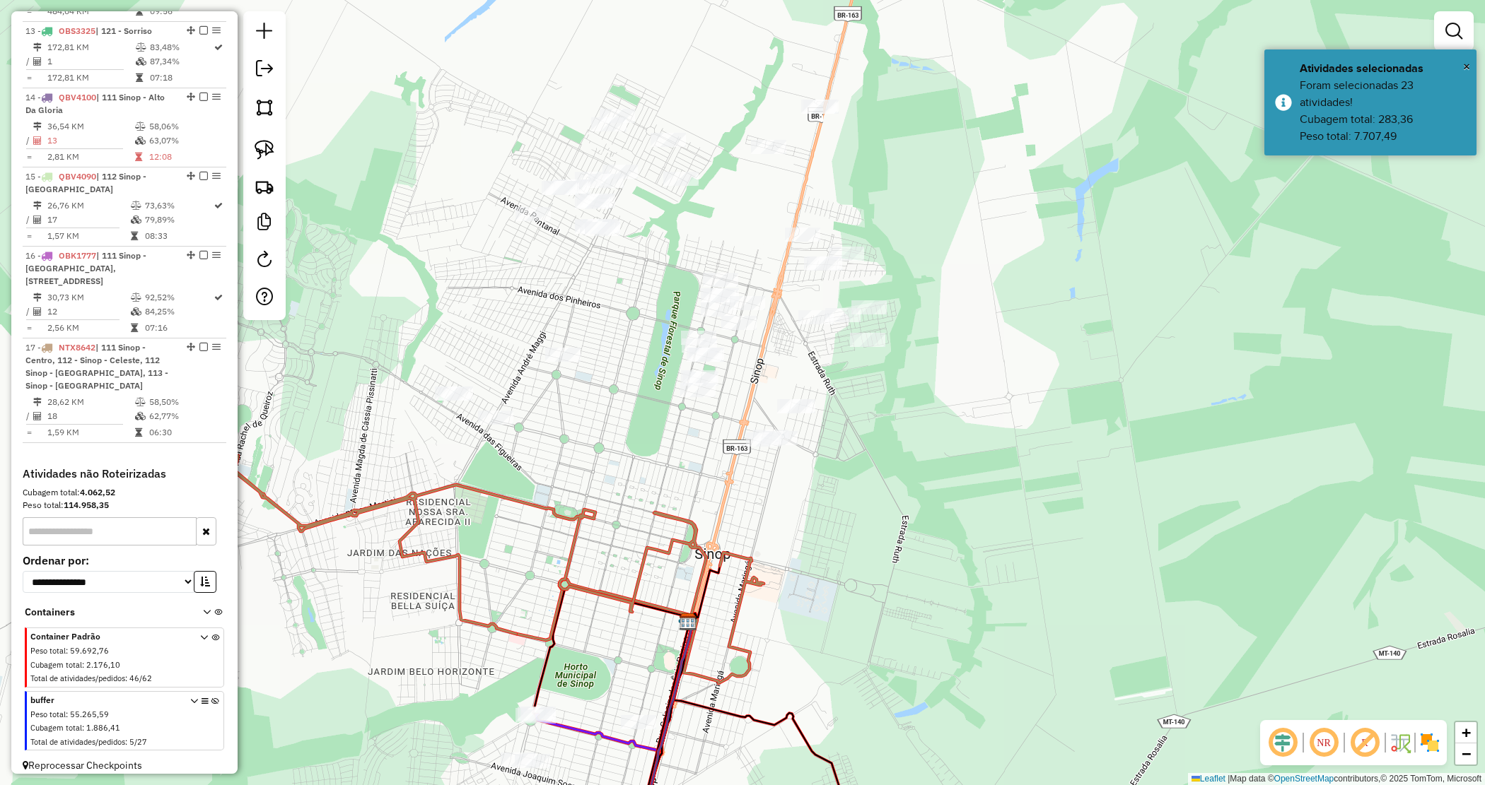
drag, startPoint x: 921, startPoint y: 323, endPoint x: 881, endPoint y: 397, distance: 83.8
click at [881, 397] on div "Janela de atendimento Grade de atendimento Capacidade Transportadoras Veículos …" at bounding box center [742, 392] width 1485 height 785
drag, startPoint x: 279, startPoint y: 156, endPoint x: 269, endPoint y: 156, distance: 9.9
click at [278, 156] on link at bounding box center [264, 149] width 31 height 31
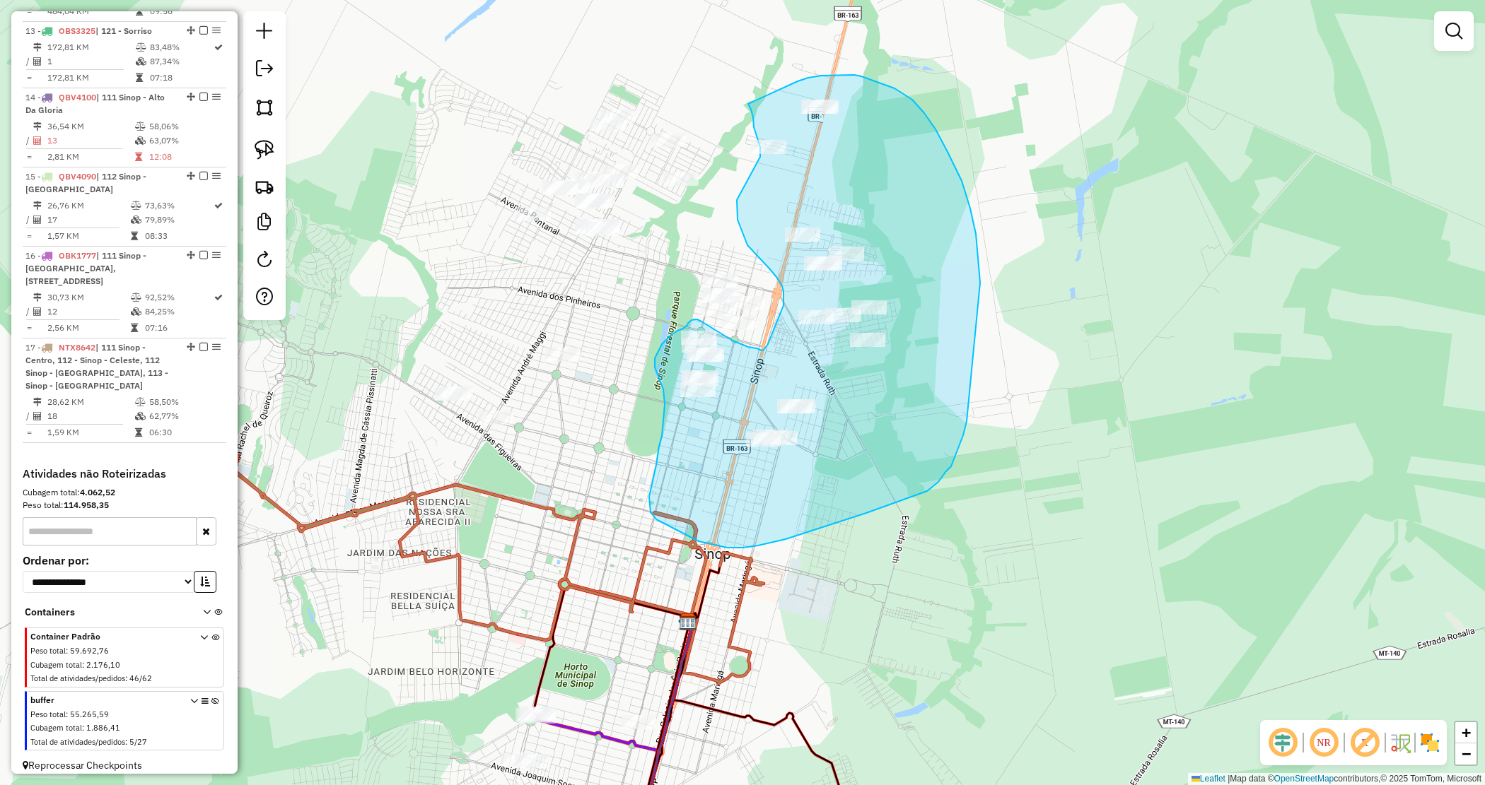
drag, startPoint x: 822, startPoint y: 76, endPoint x: 748, endPoint y: 114, distance: 82.8
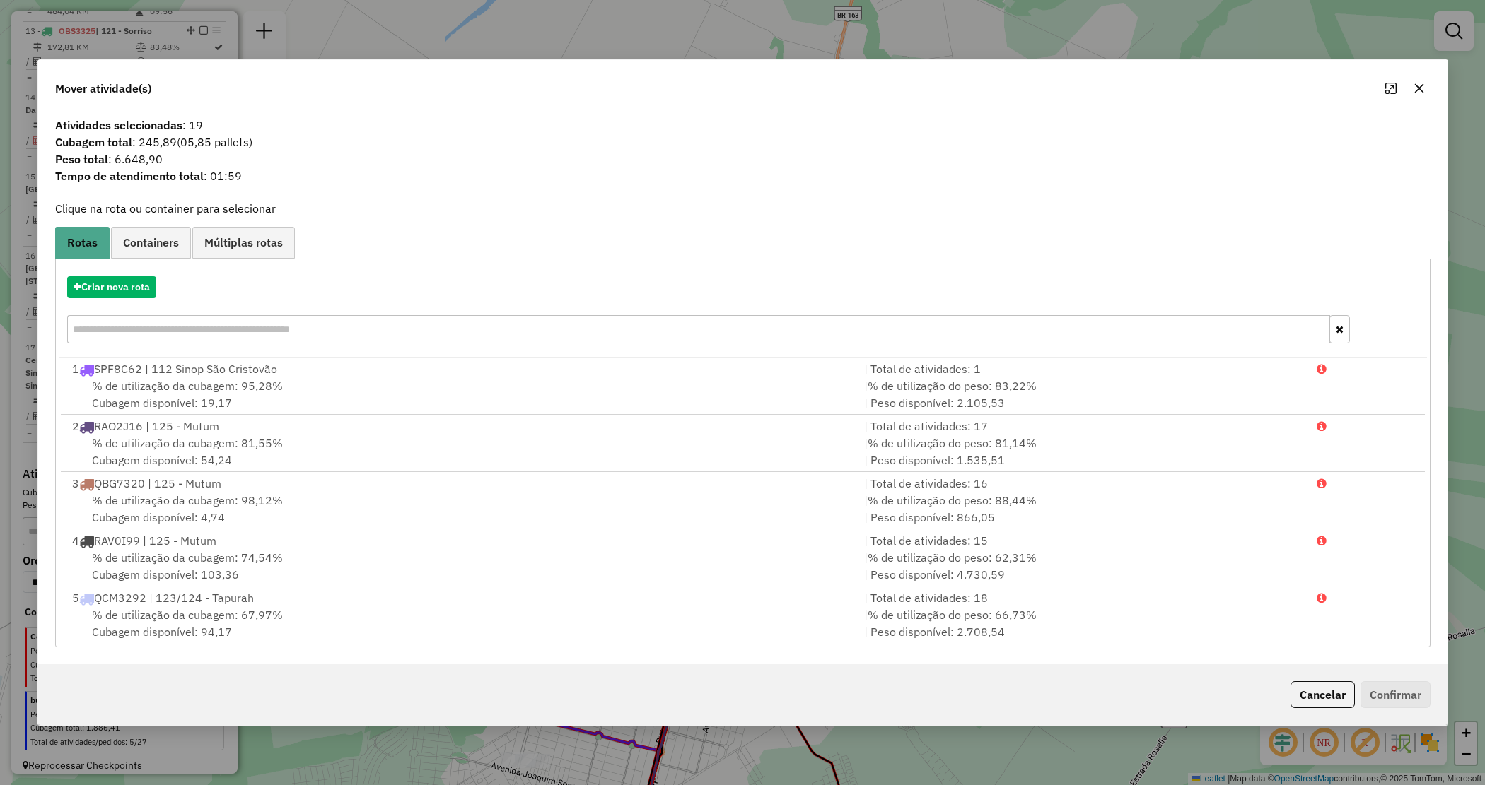
click at [129, 300] on div "Criar nova rota" at bounding box center [743, 312] width 1368 height 92
click at [128, 293] on button "Criar nova rota" at bounding box center [111, 287] width 89 height 22
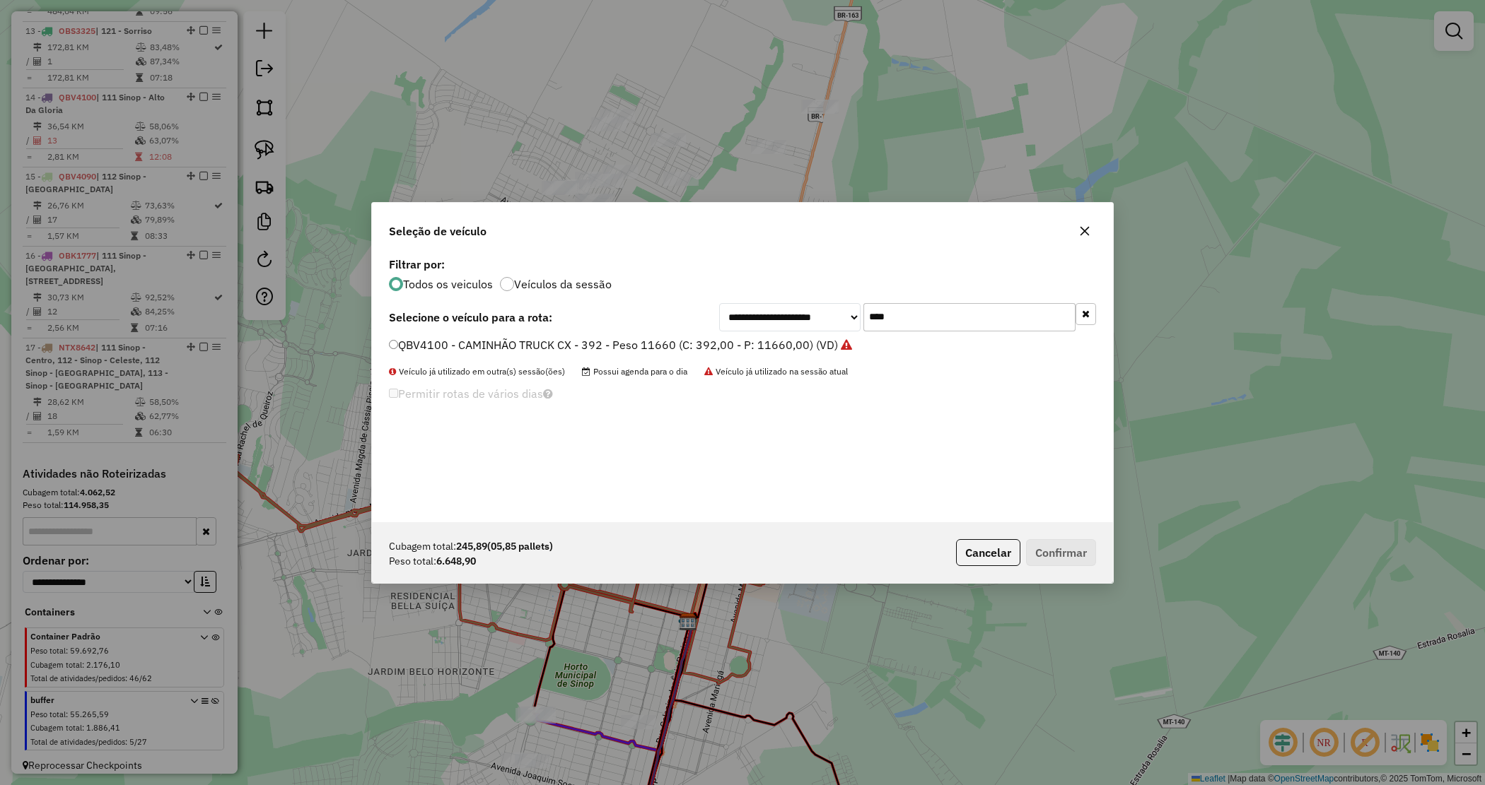
drag, startPoint x: 797, startPoint y: 300, endPoint x: 720, endPoint y: 288, distance: 78.8
click at [714, 290] on div "**********" at bounding box center [742, 388] width 741 height 269
type input "****"
click at [688, 343] on label "QBA6414 - CX 420 - Peso 12850 (C: 420,00 - P: 12850,00) (VD)" at bounding box center [560, 345] width 343 height 17
click at [1065, 546] on div "Cubagem total: 245,89 (05,85 pallets) Peso total: 6.648,90 Cancelar Confirmar" at bounding box center [742, 552] width 741 height 61
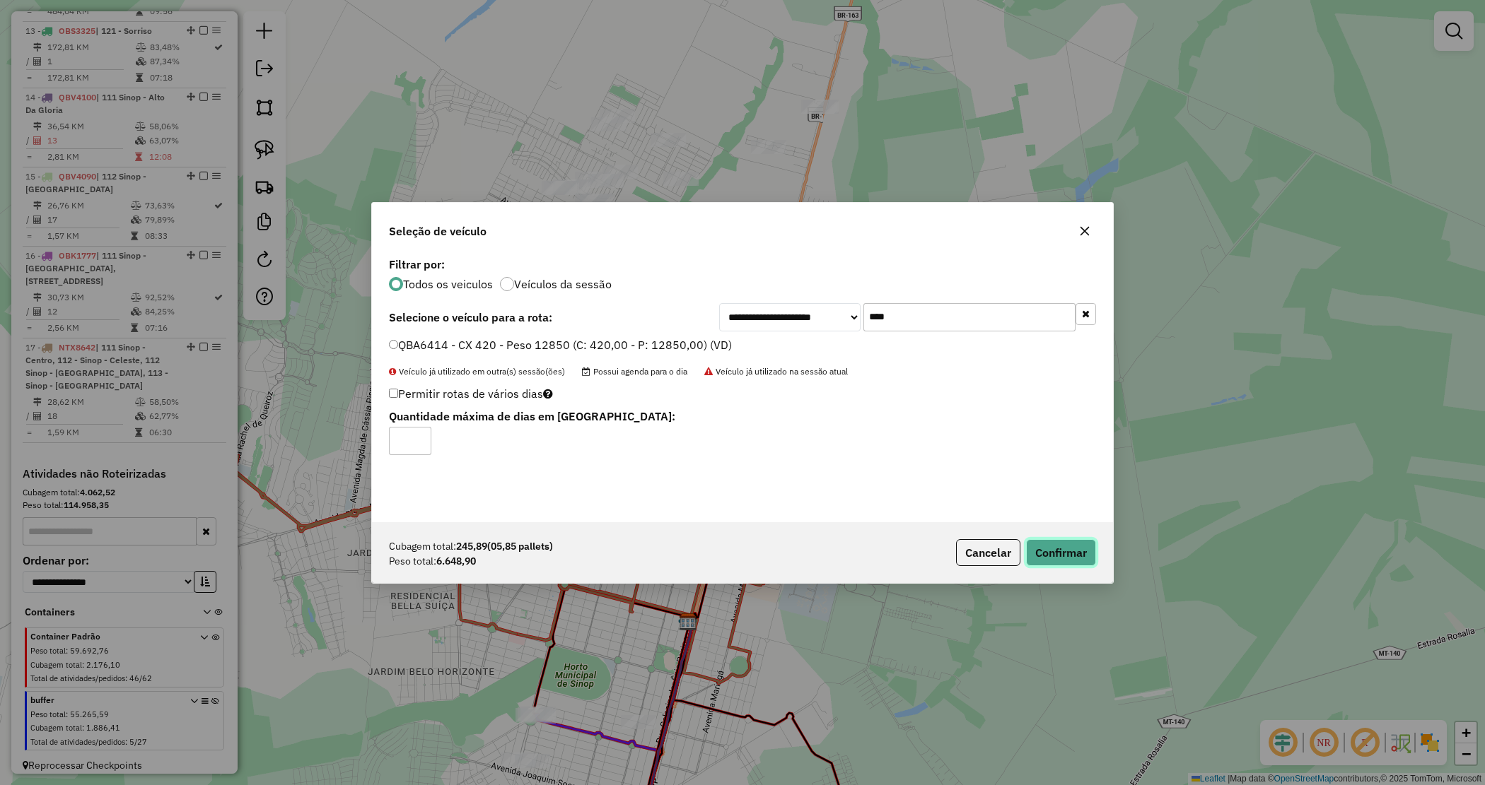
click at [1071, 553] on button "Confirmar" at bounding box center [1061, 552] width 70 height 27
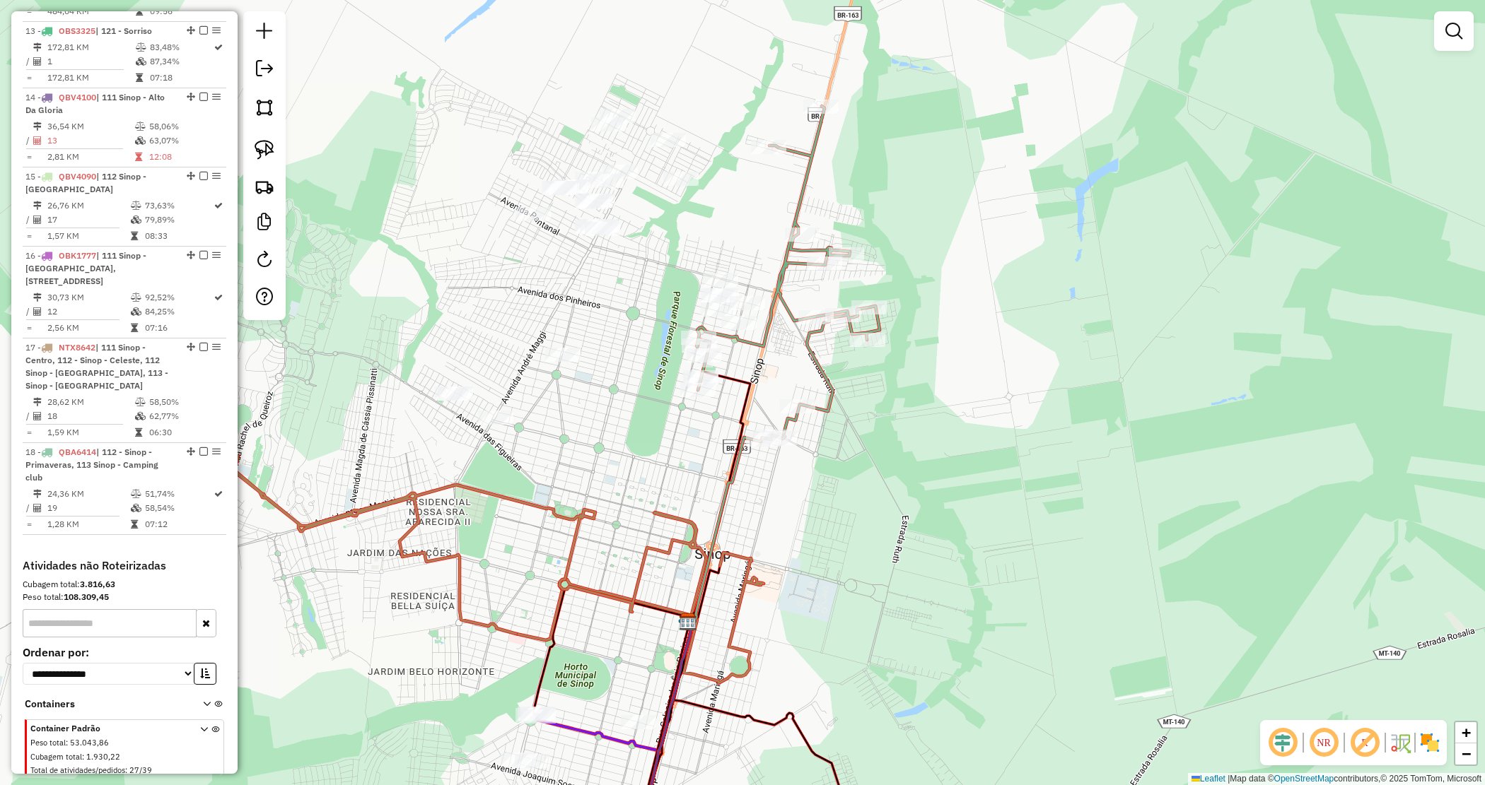
click at [928, 389] on div "Janela de atendimento Grade de atendimento Capacidade Transportadoras Veículos …" at bounding box center [742, 392] width 1485 height 785
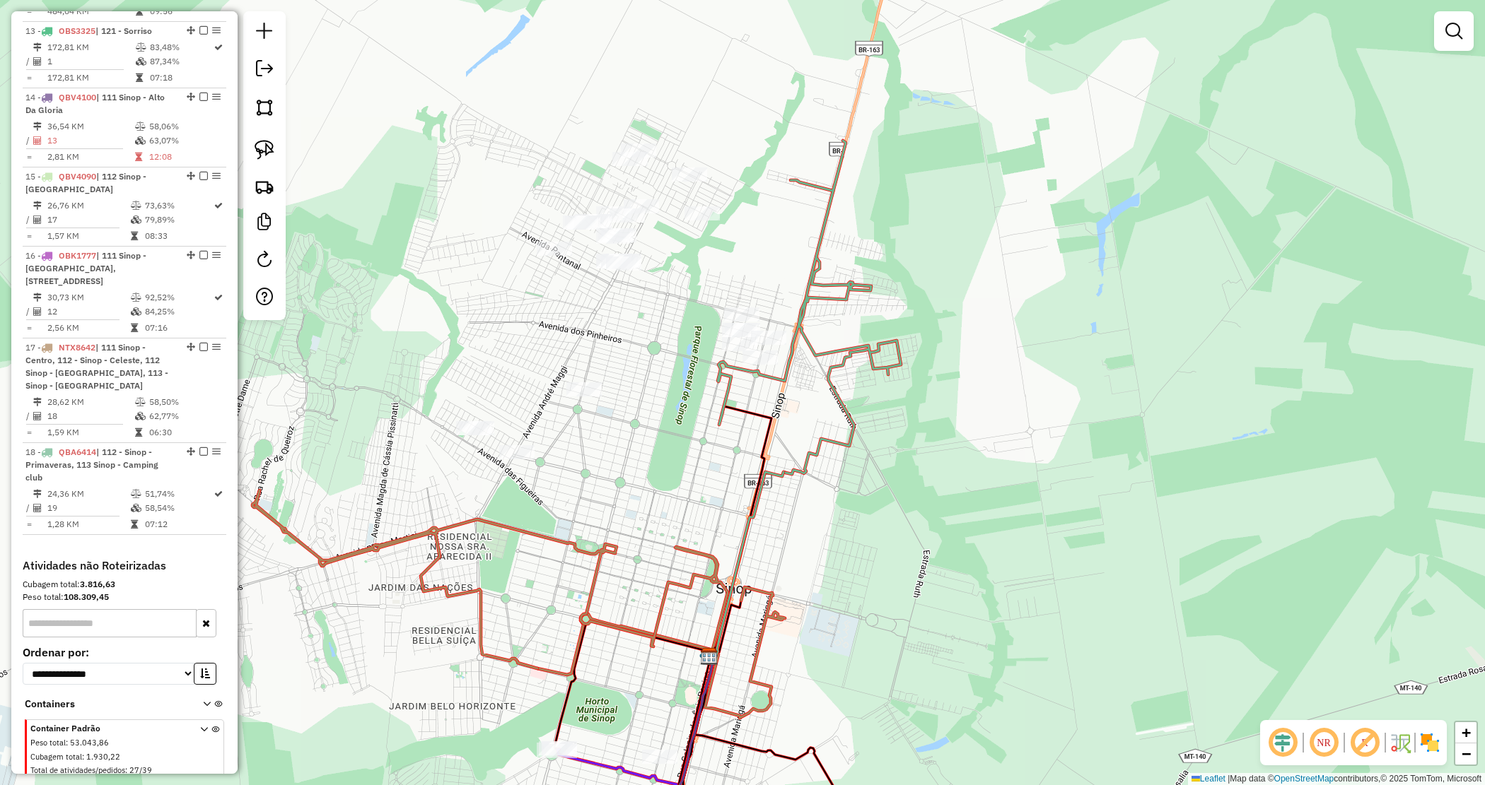
drag, startPoint x: 964, startPoint y: 449, endPoint x: 1020, endPoint y: 521, distance: 91.6
click at [1020, 521] on div "Janela de atendimento Grade de atendimento Capacidade Transportadoras Veículos …" at bounding box center [742, 392] width 1485 height 785
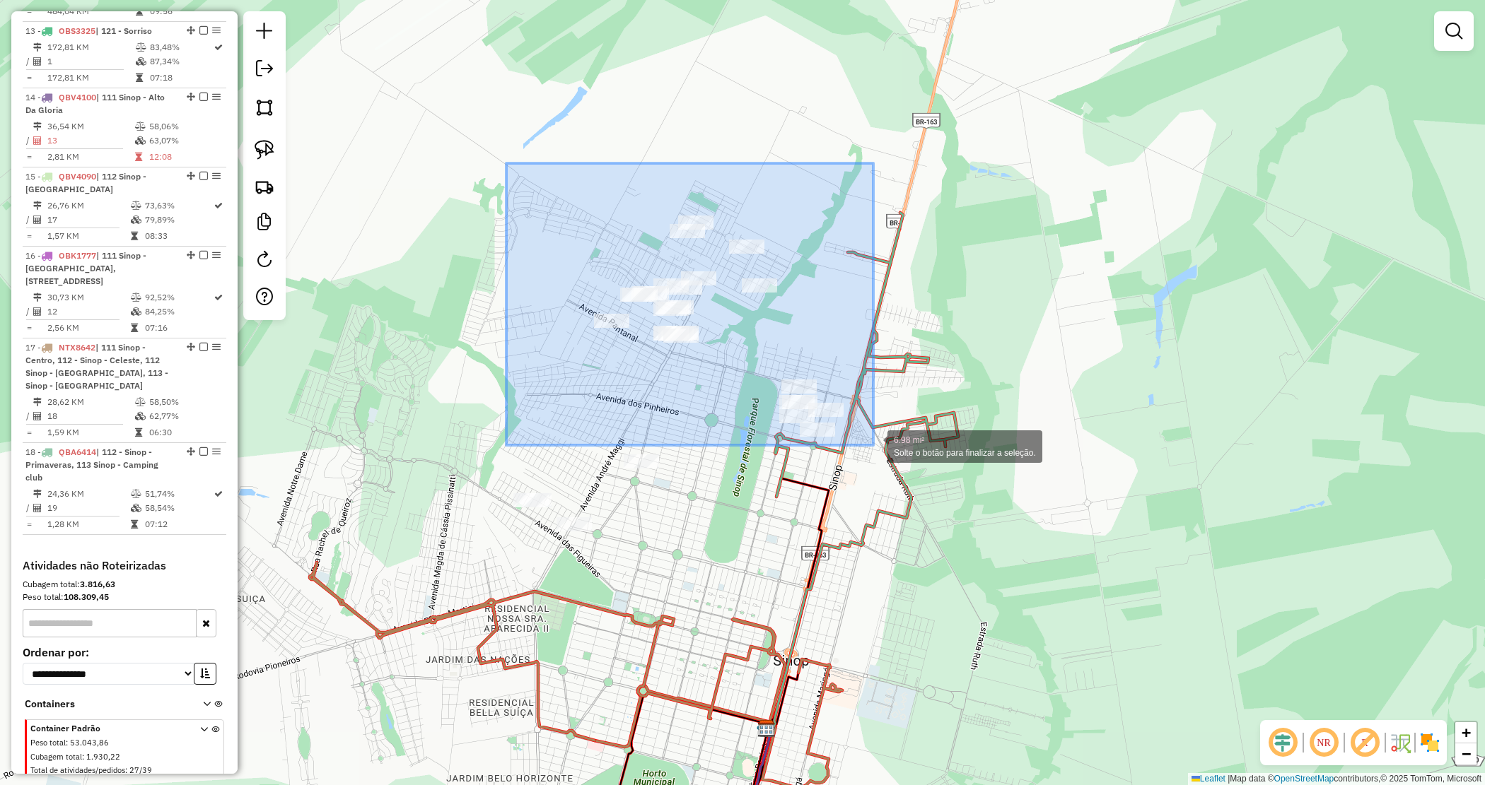
drag, startPoint x: 506, startPoint y: 163, endPoint x: 873, endPoint y: 445, distance: 462.8
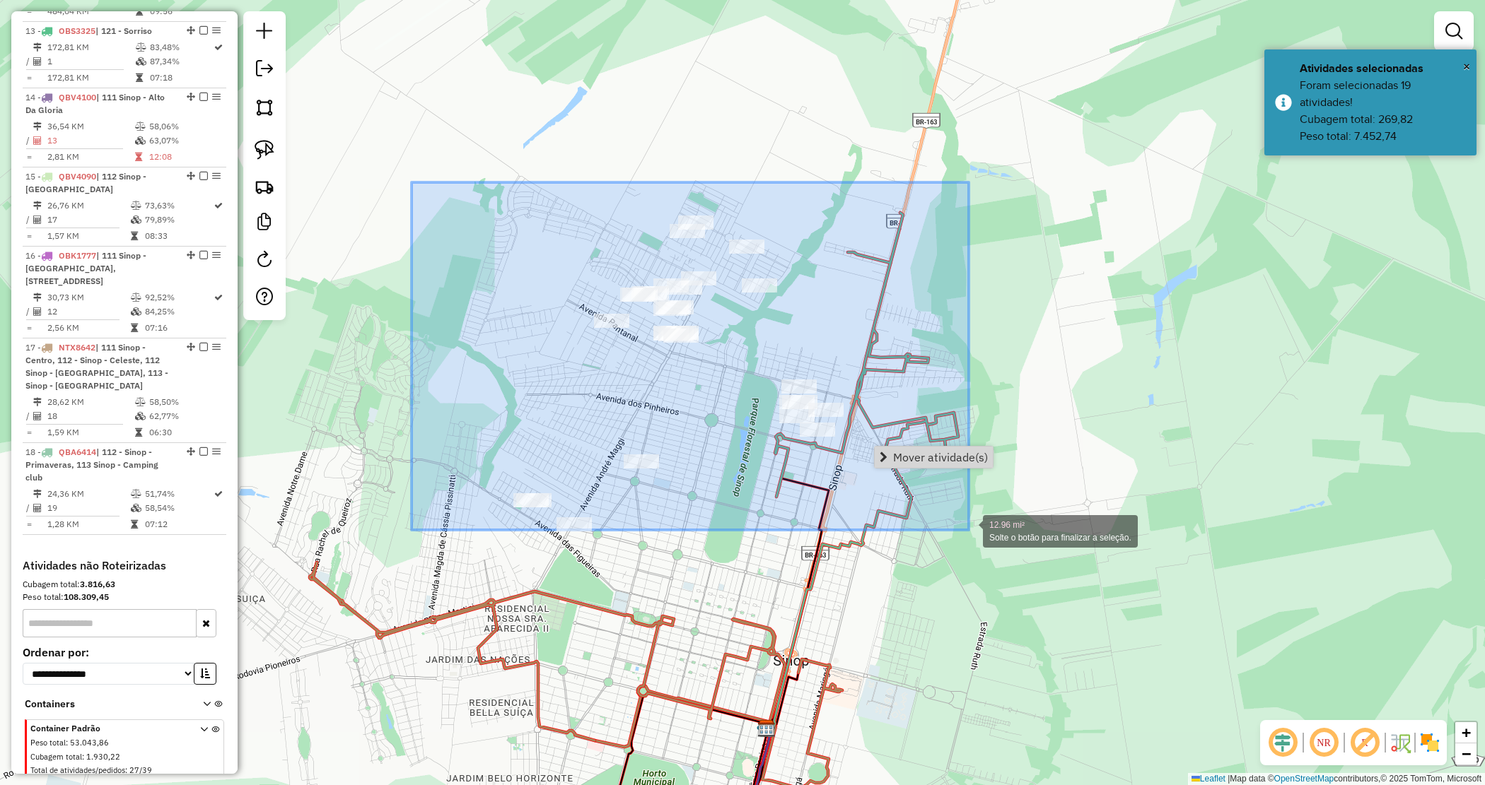
drag, startPoint x: 411, startPoint y: 182, endPoint x: 976, endPoint y: 532, distance: 663.5
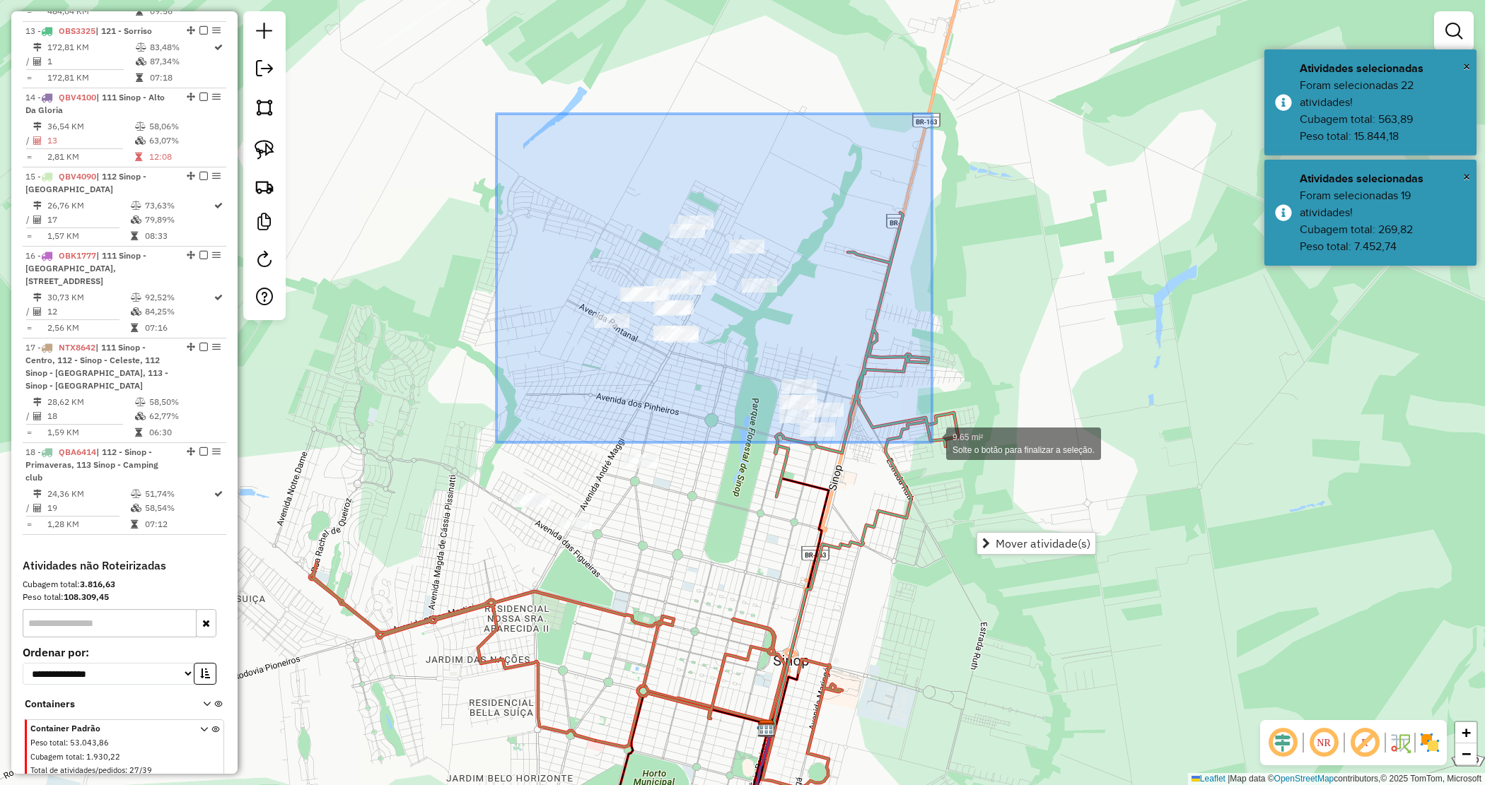
drag, startPoint x: 676, startPoint y: 212, endPoint x: 932, endPoint y: 443, distance: 344.4
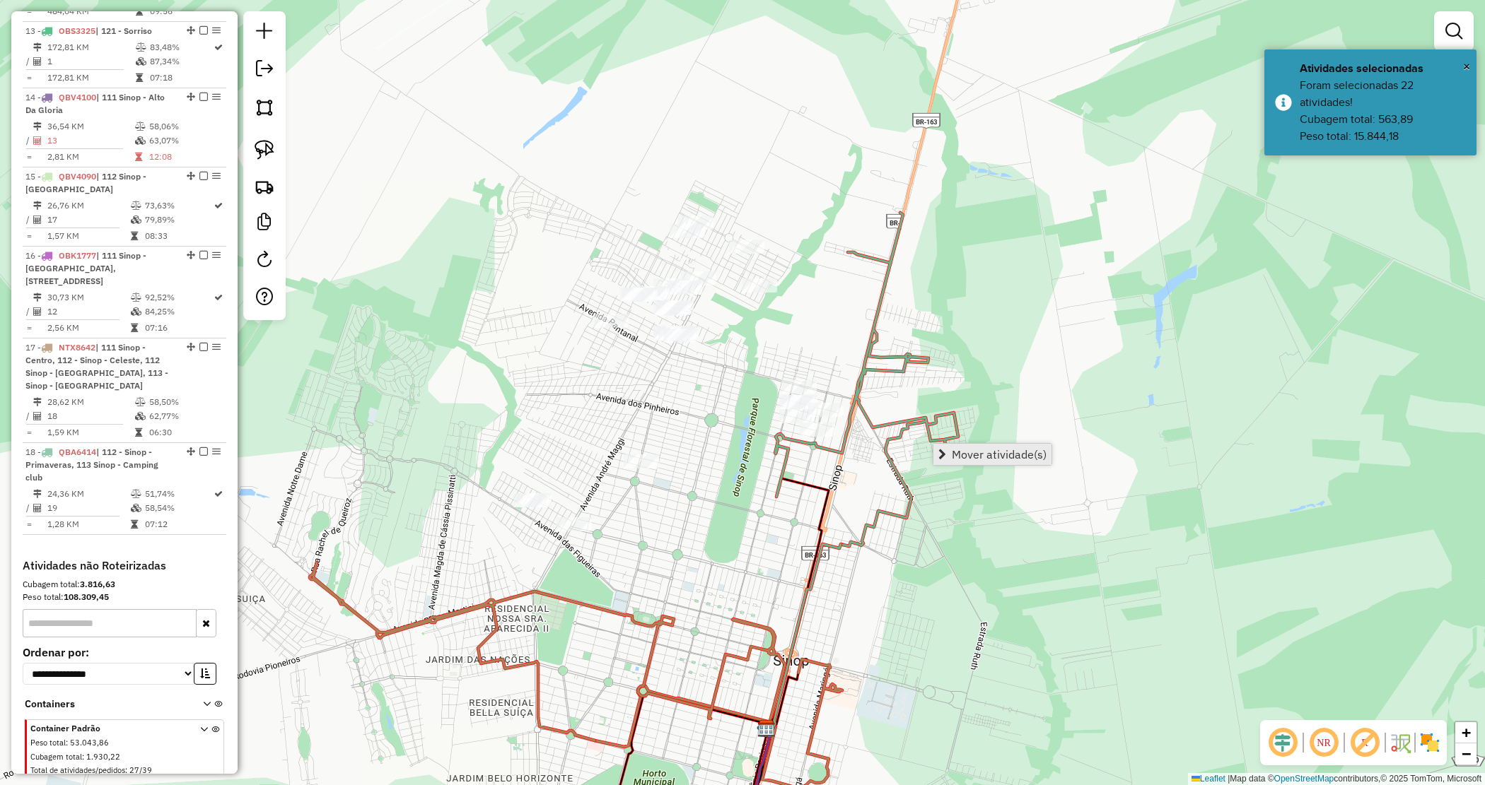
click at [959, 454] on span "Mover atividade(s)" at bounding box center [999, 454] width 95 height 11
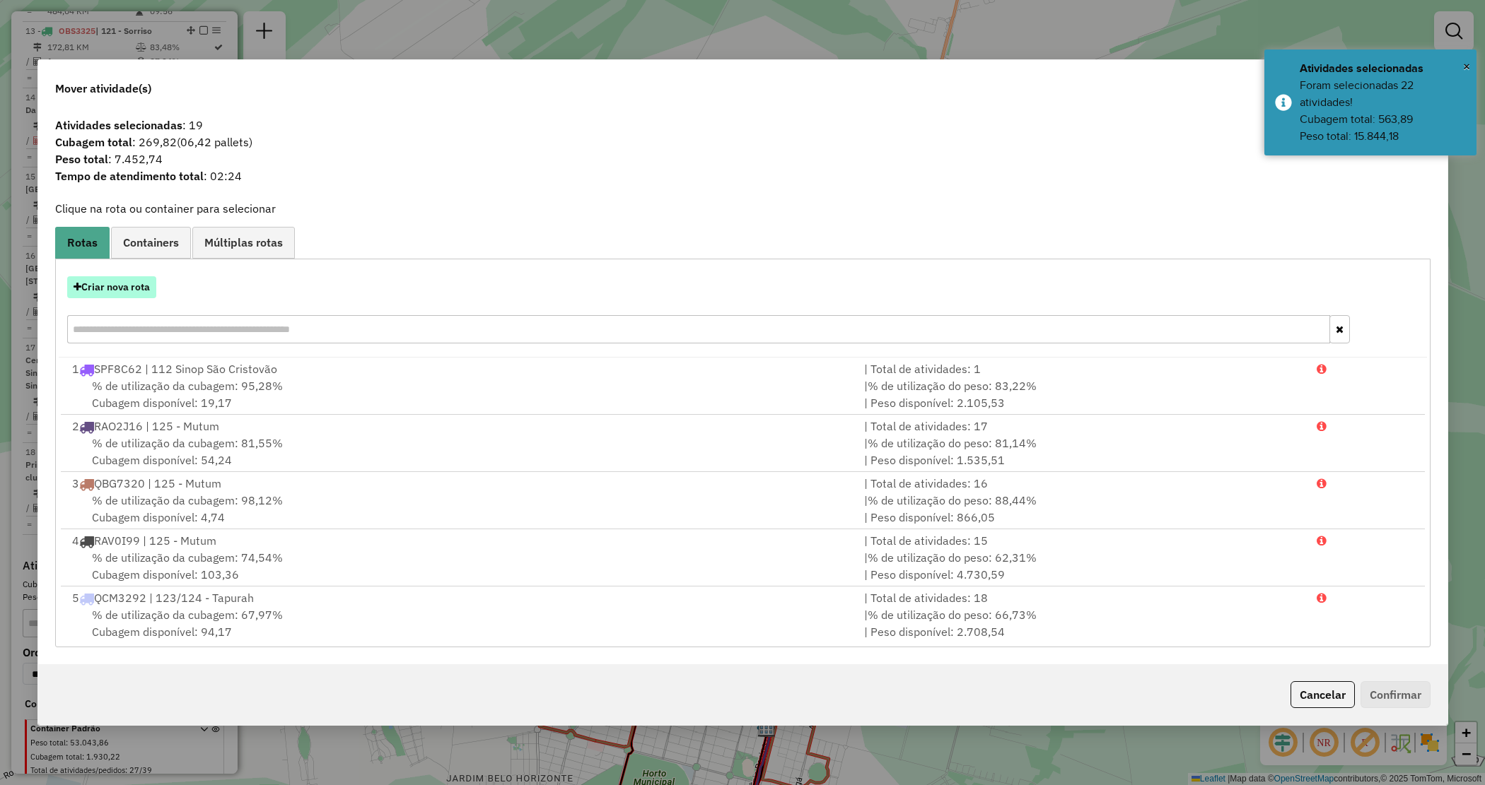
click at [132, 294] on button "Criar nova rota" at bounding box center [111, 287] width 89 height 22
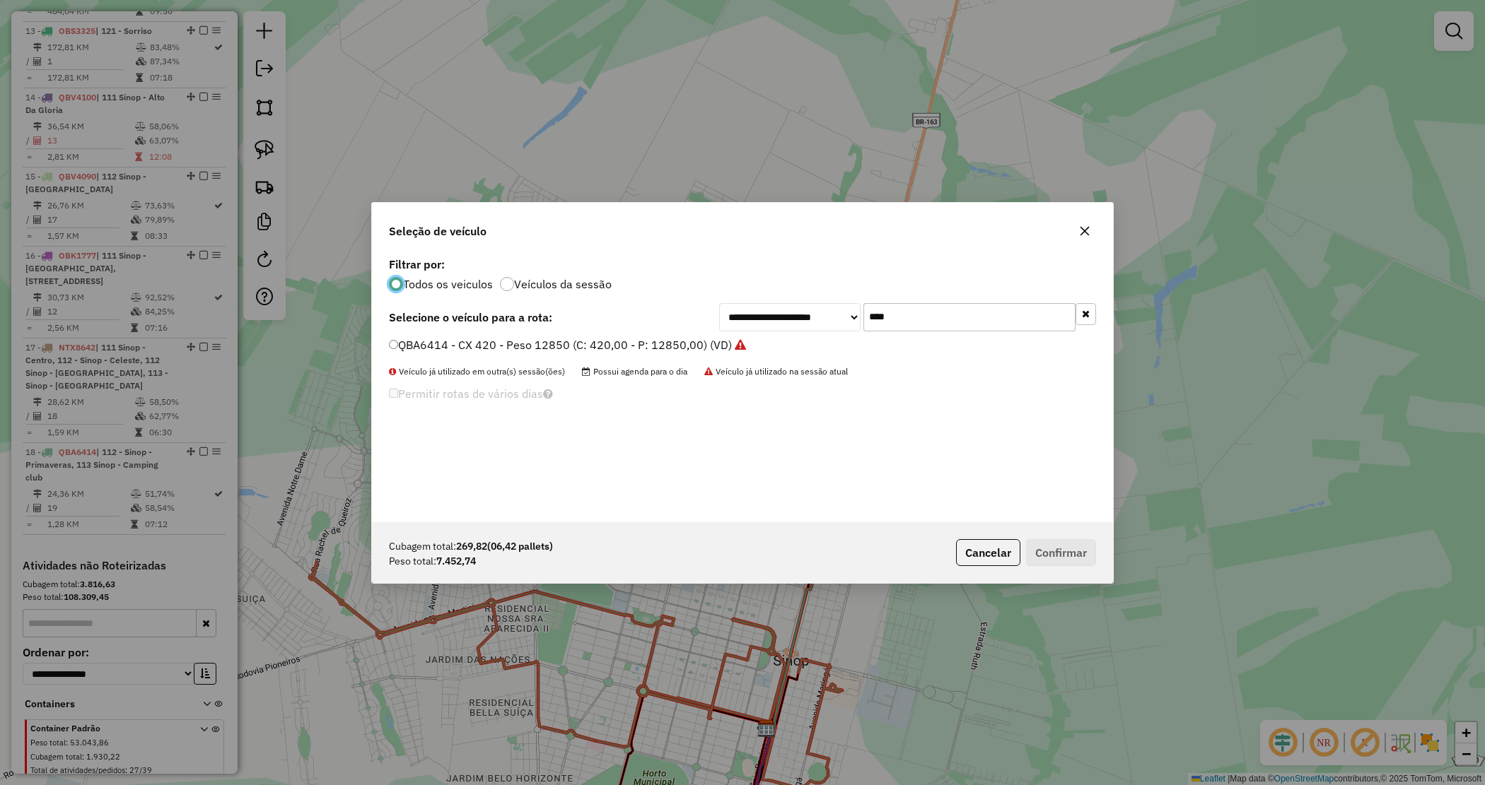
click at [793, 318] on div "**********" at bounding box center [907, 317] width 377 height 28
type input "***"
click at [794, 341] on label "RPZ0F40 - CAMINHÃO TRUCK CX - 406 PESO 12550 (C: 406,00 - P: 12550,00) (VD)" at bounding box center [610, 345] width 442 height 17
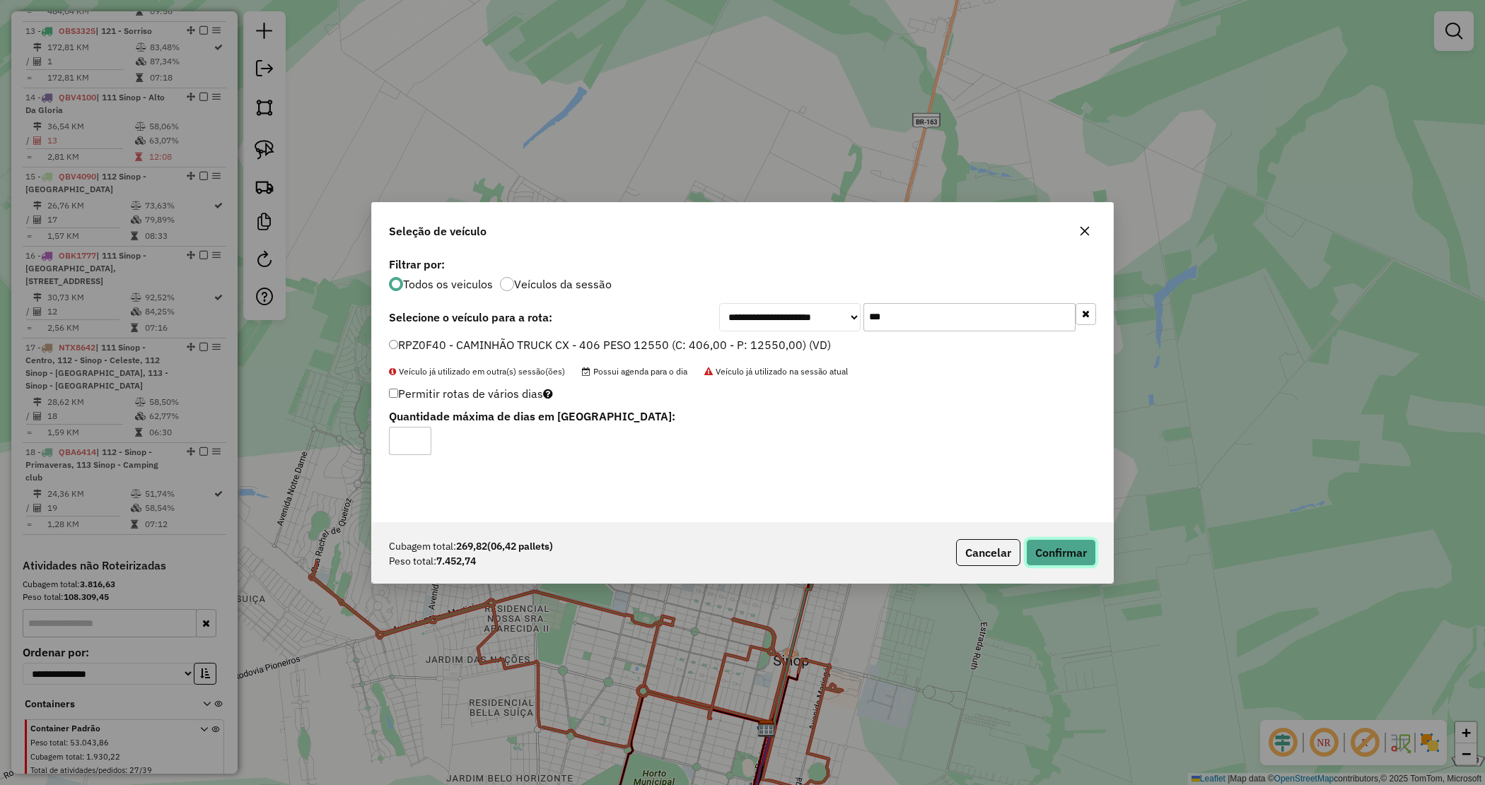
click at [1054, 550] on button "Confirmar" at bounding box center [1061, 552] width 70 height 27
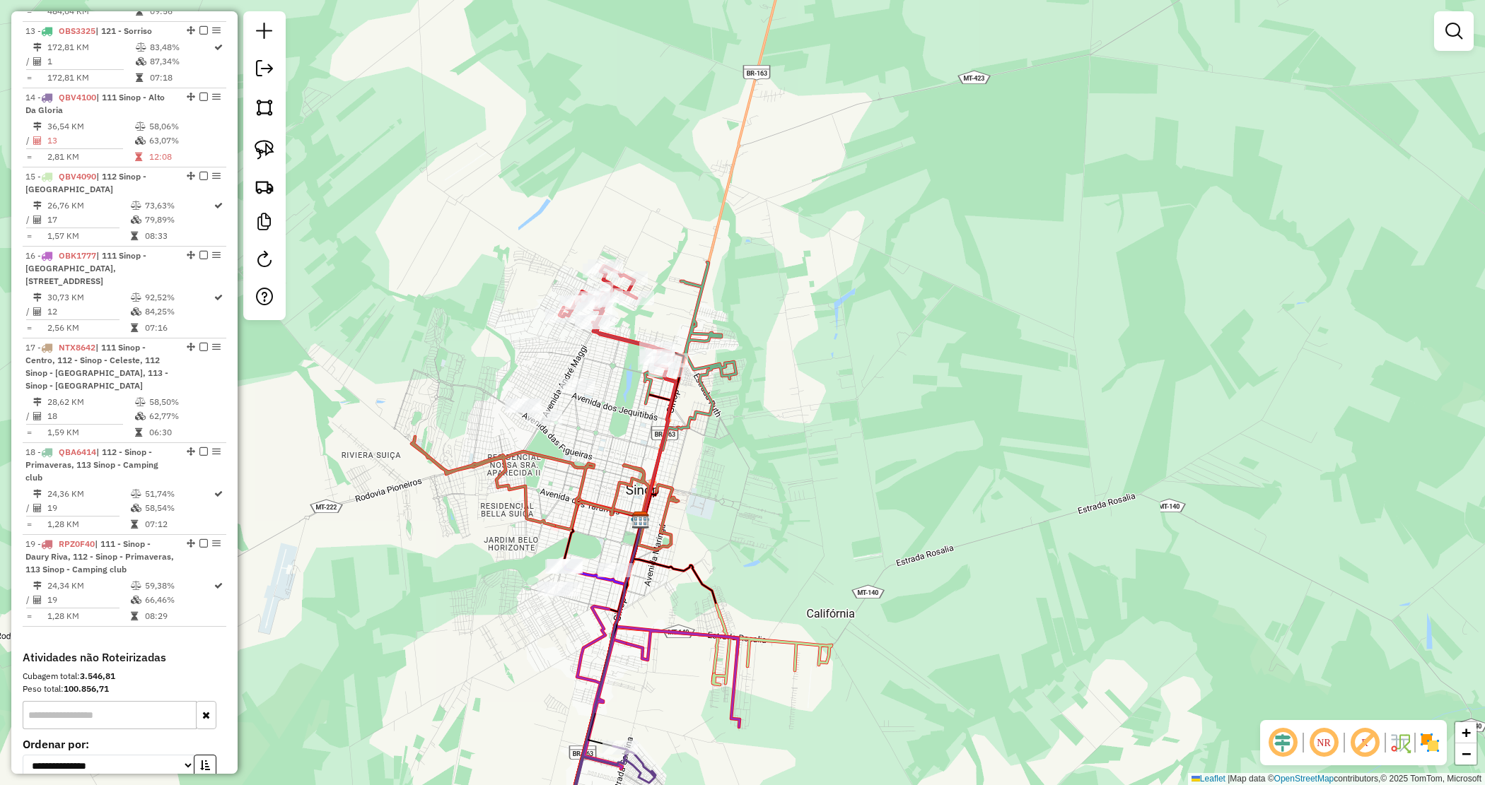
click at [804, 382] on div "Janela de atendimento Grade de atendimento Capacidade Transportadoras Veículos …" at bounding box center [742, 392] width 1485 height 785
drag, startPoint x: 416, startPoint y: 303, endPoint x: 779, endPoint y: 394, distance: 374.7
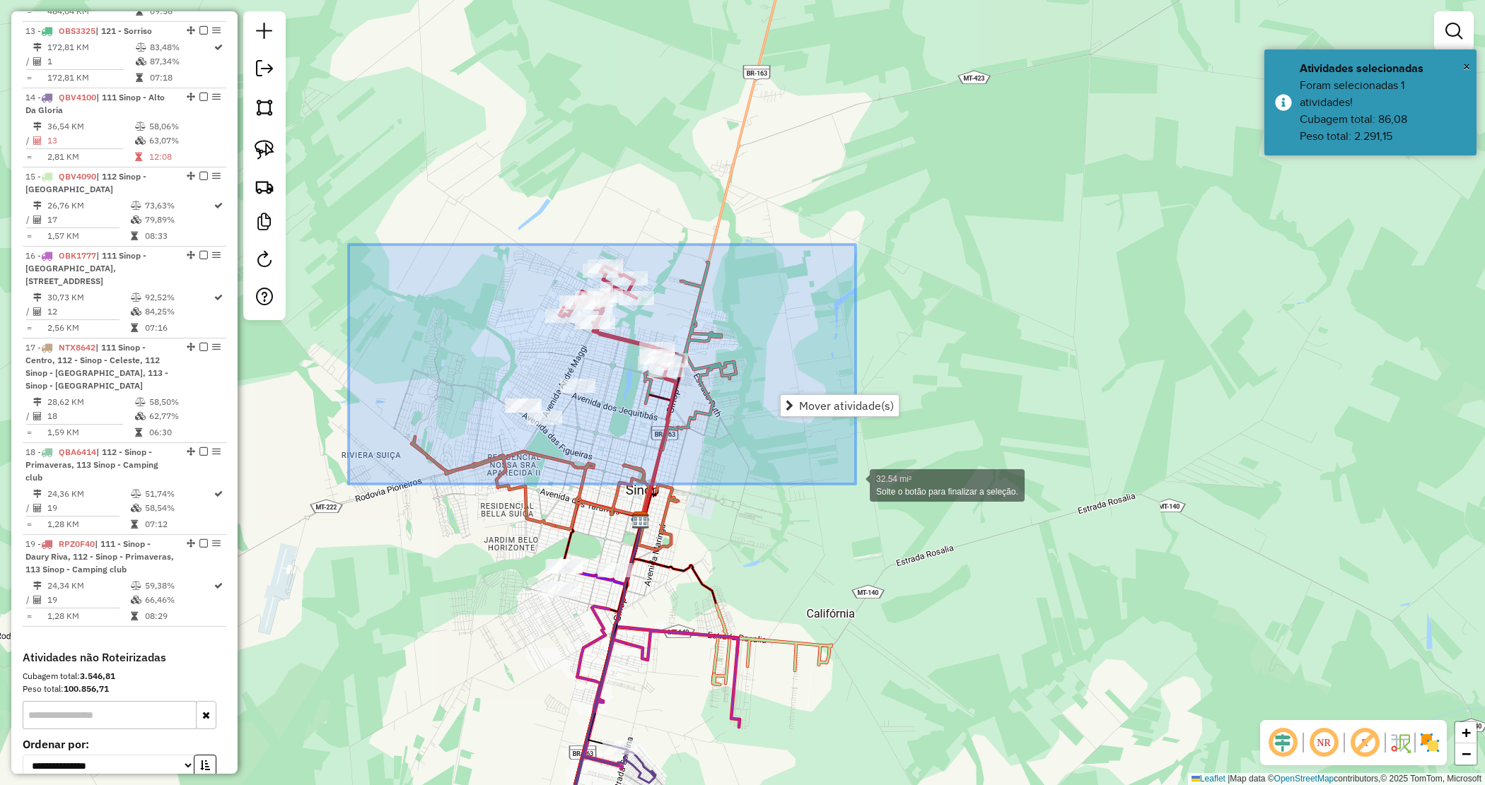
drag, startPoint x: 825, startPoint y: 474, endPoint x: 853, endPoint y: 481, distance: 29.0
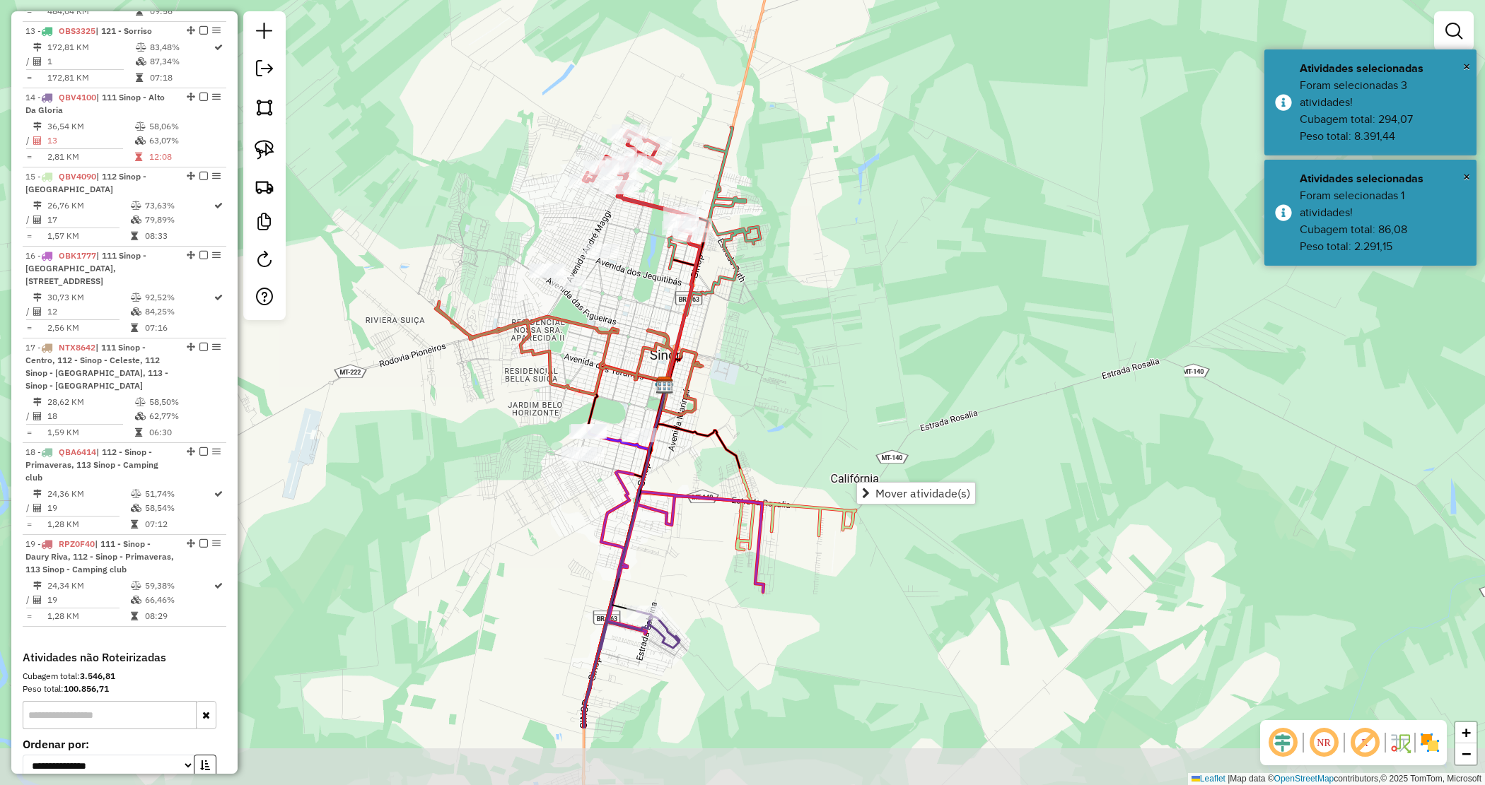
drag, startPoint x: 796, startPoint y: 513, endPoint x: 824, endPoint y: 370, distance: 146.3
click at [824, 370] on div "Janela de atendimento Grade de atendimento Capacidade Transportadoras Veículos …" at bounding box center [742, 392] width 1485 height 785
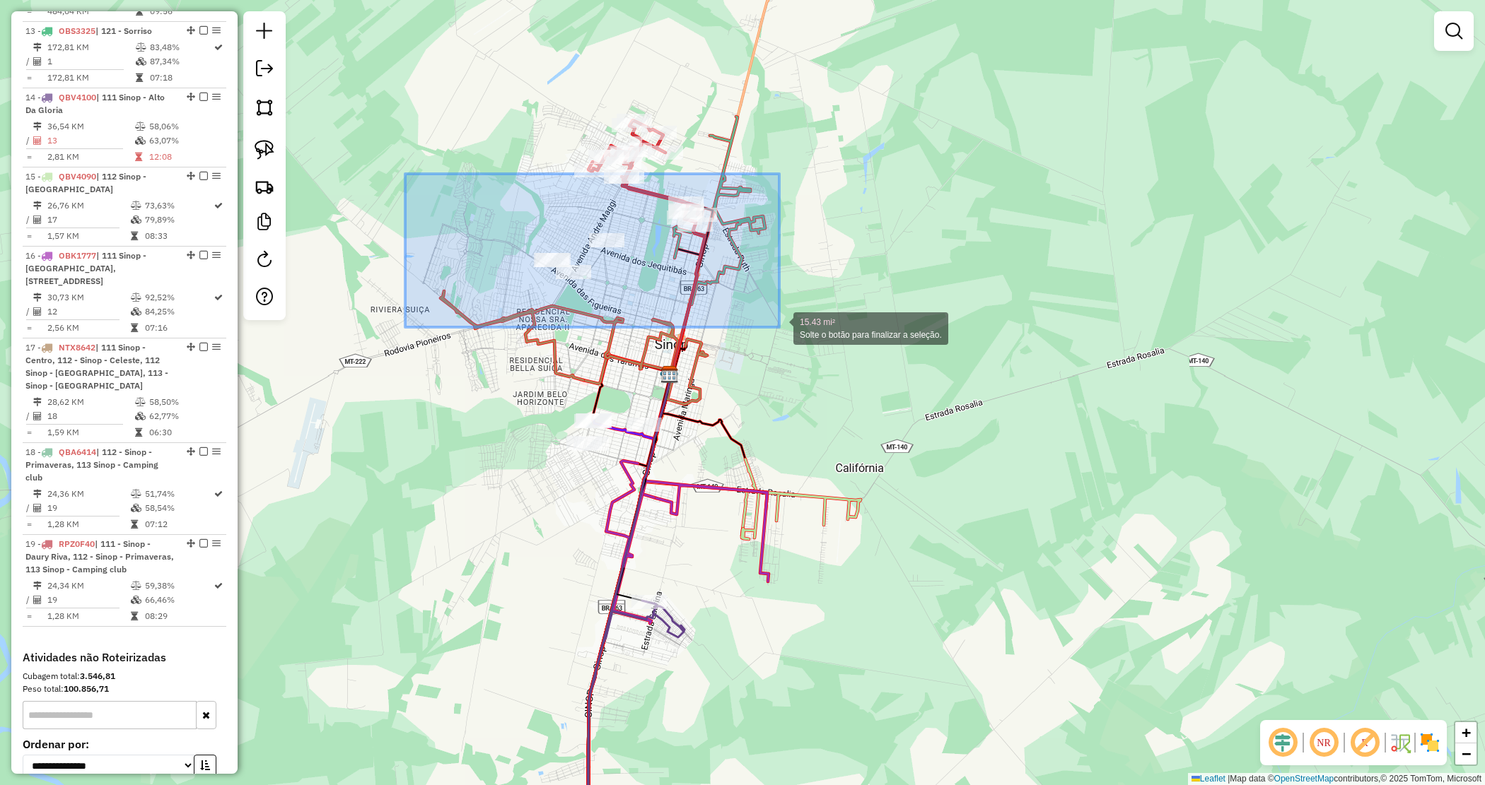
drag, startPoint x: 423, startPoint y: 182, endPoint x: 779, endPoint y: 327, distance: 384.9
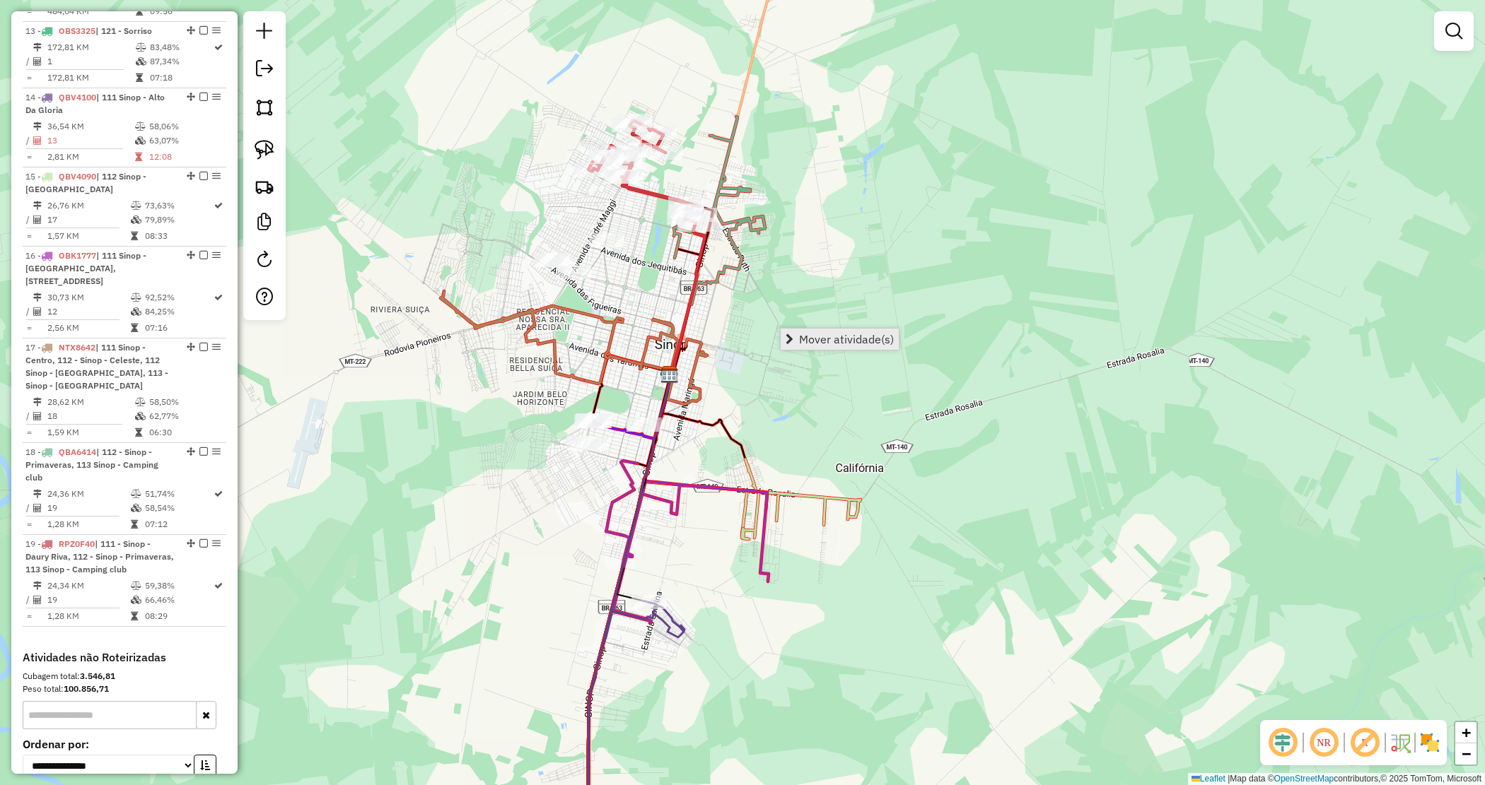
click at [858, 334] on span "Mover atividade(s)" at bounding box center [846, 339] width 95 height 11
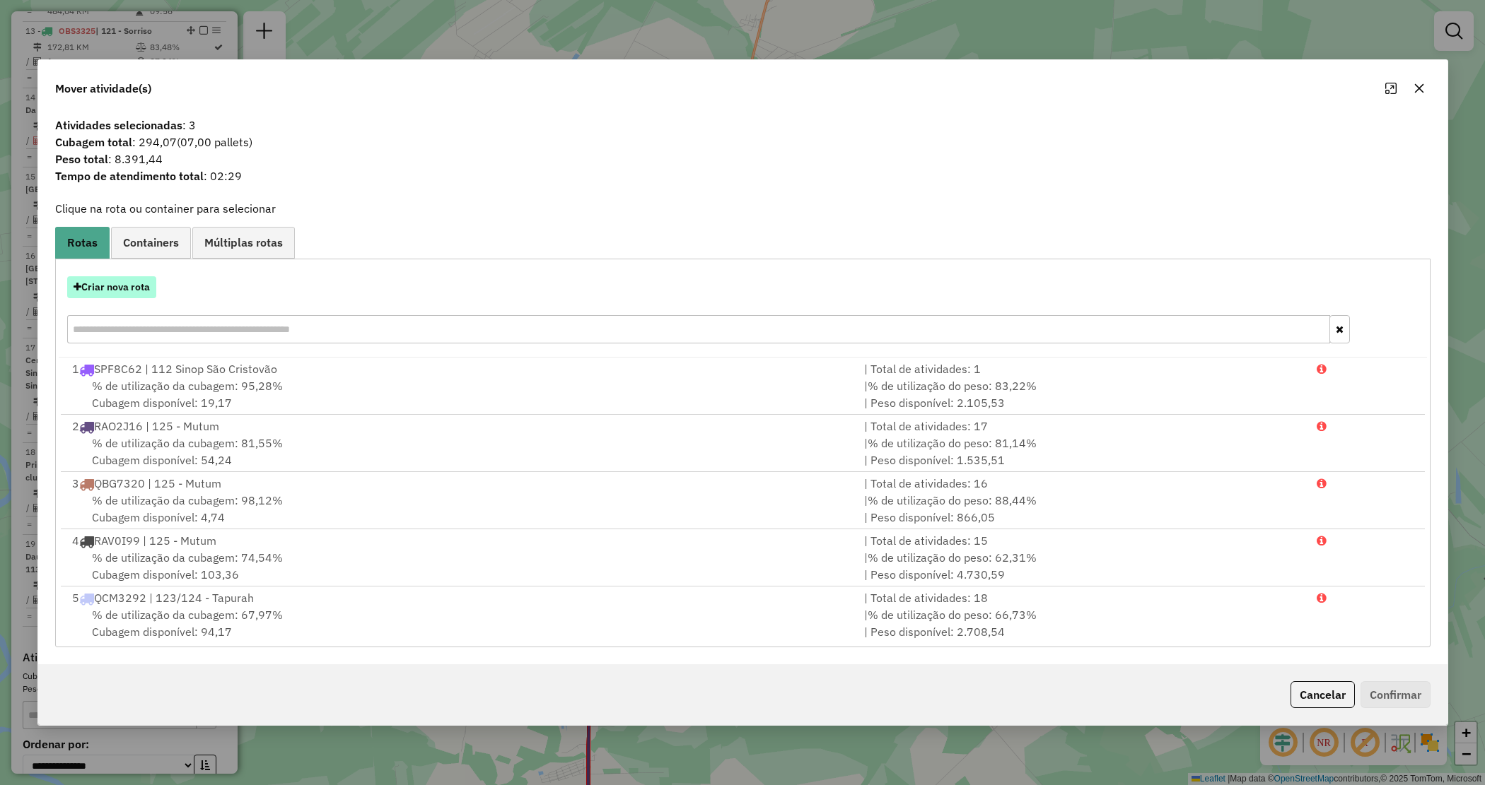
click at [124, 284] on button "Criar nova rota" at bounding box center [111, 287] width 89 height 22
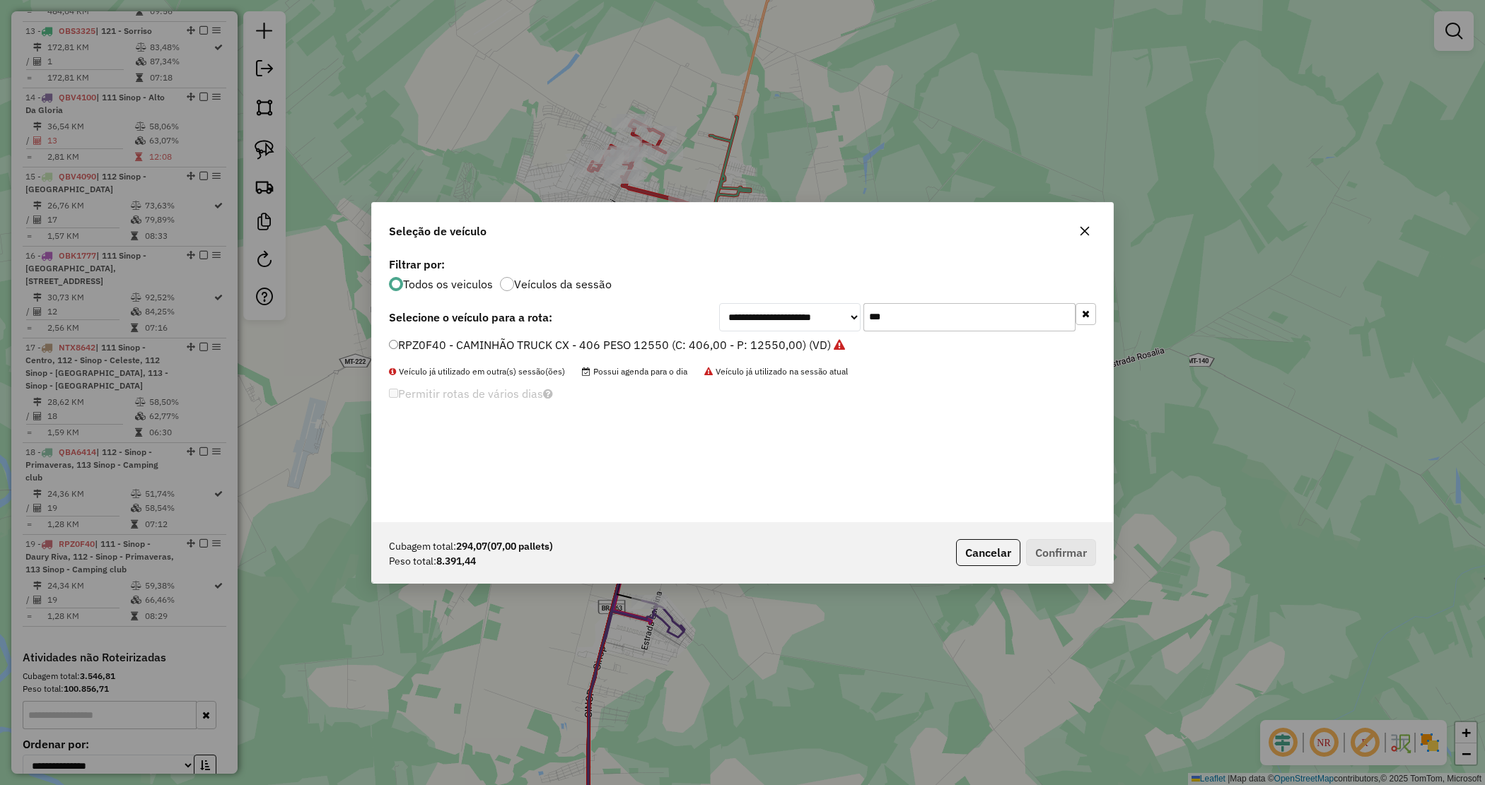
drag, startPoint x: 767, startPoint y: 308, endPoint x: 758, endPoint y: 304, distance: 10.1
click at [755, 305] on div "**********" at bounding box center [907, 317] width 377 height 28
type input "***"
click at [761, 344] on label "RPZ4B23 - CAMINHÃO TRUCK CX - 406 PESO 12550 (C: 406,00 - P: 12550,00) (VD)" at bounding box center [610, 345] width 443 height 17
click at [1066, 556] on button "Confirmar" at bounding box center [1061, 552] width 70 height 27
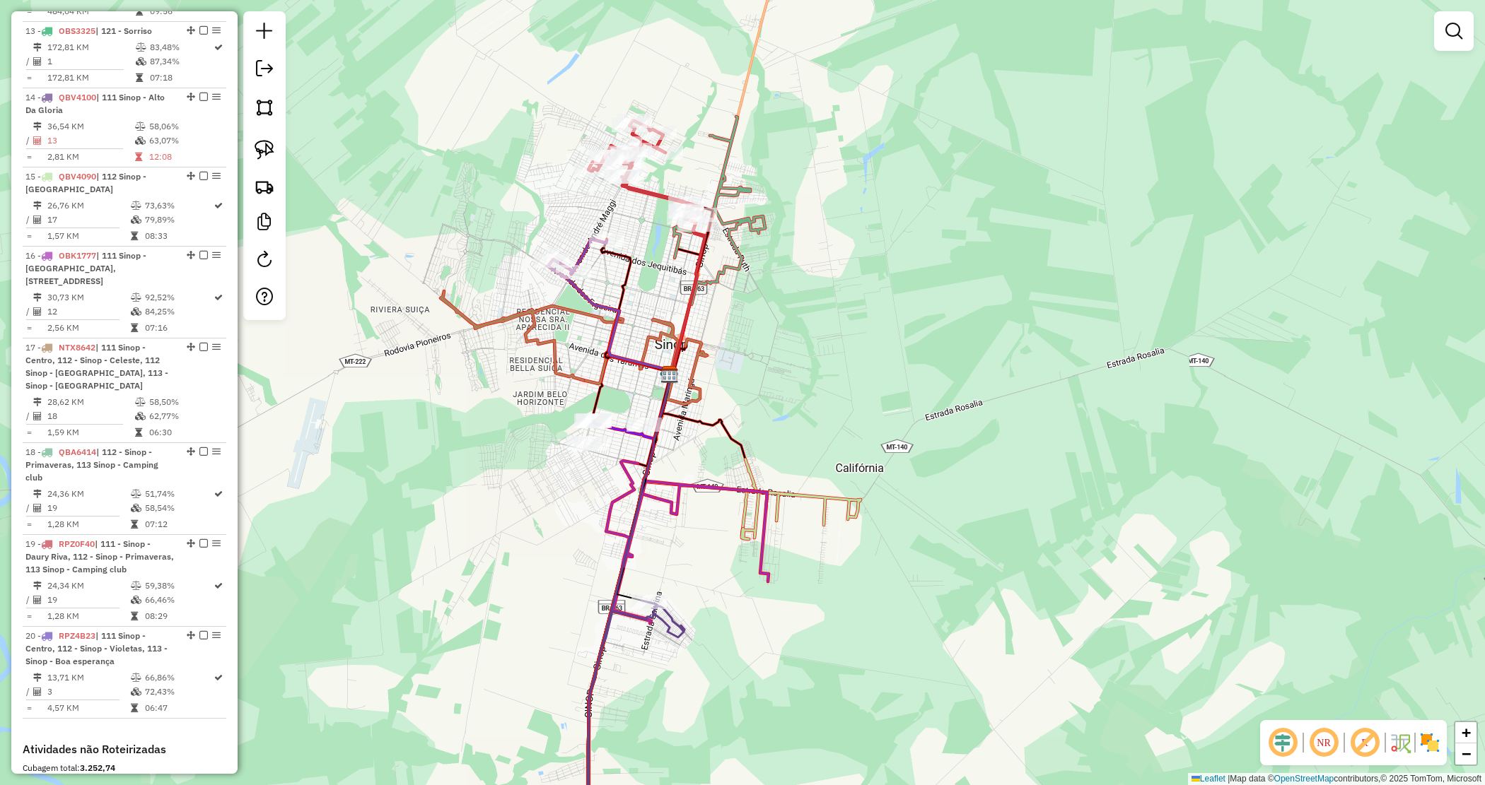
click at [811, 329] on div "Janela de atendimento Grade de atendimento Capacidade Transportadoras Veículos …" at bounding box center [742, 392] width 1485 height 785
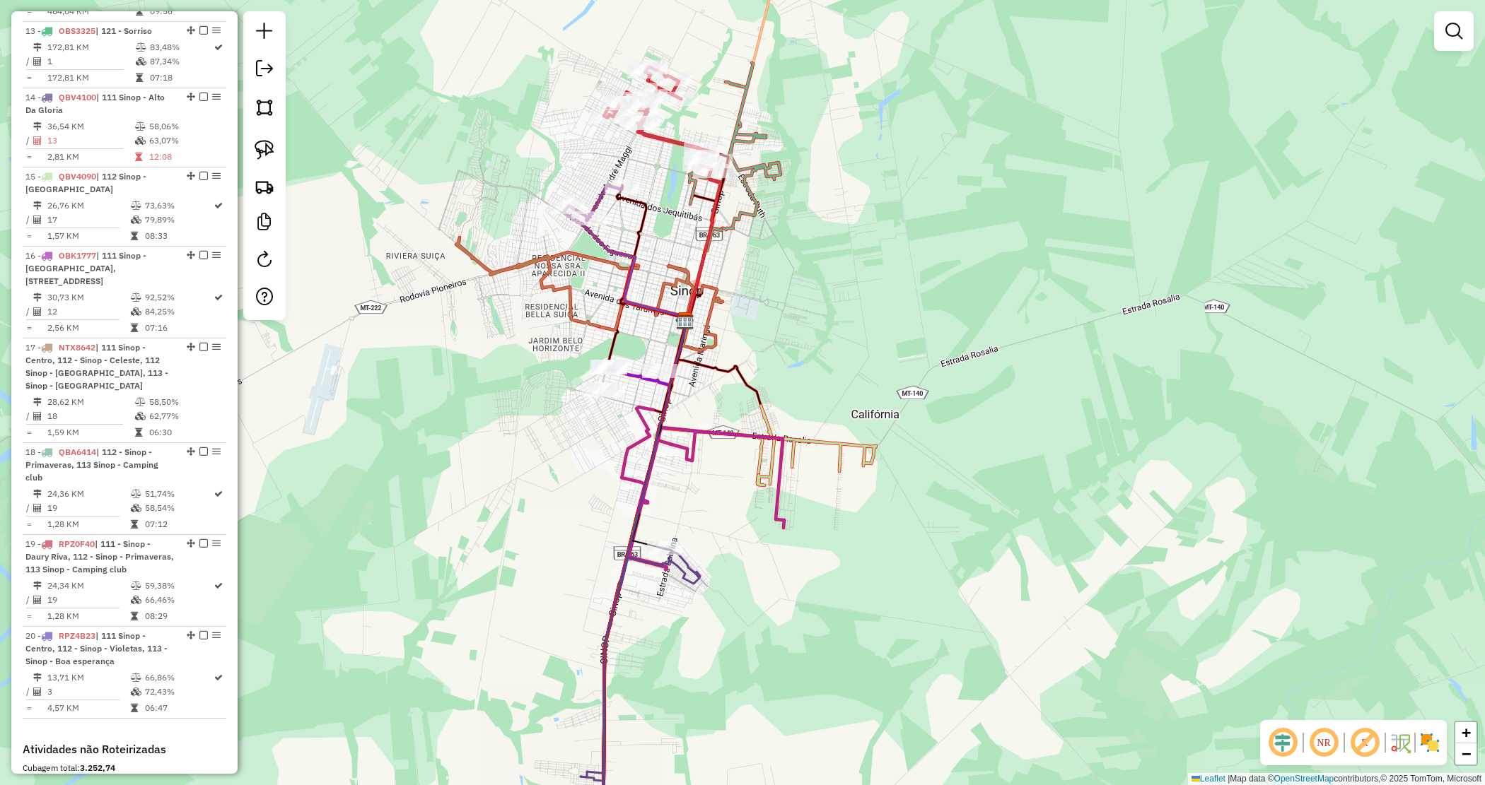
click at [811, 327] on div "Janela de atendimento Grade de atendimento Capacidade Transportadoras Veículos …" at bounding box center [742, 392] width 1485 height 785
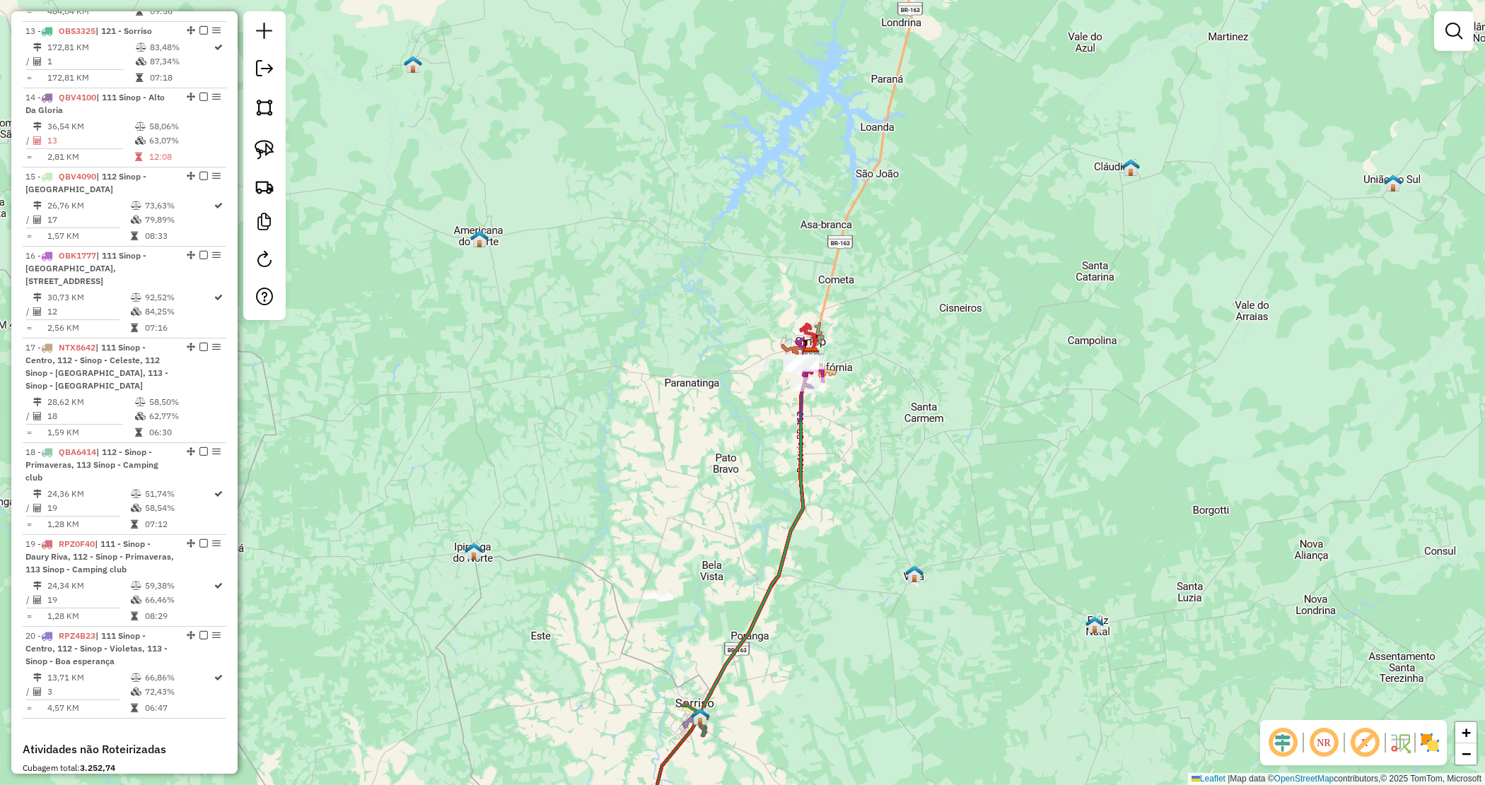
drag, startPoint x: 874, startPoint y: 430, endPoint x: 1017, endPoint y: 442, distance: 143.3
click at [1017, 443] on div "Janela de atendimento Grade de atendimento Capacidade Transportadoras Veículos …" at bounding box center [742, 392] width 1485 height 785
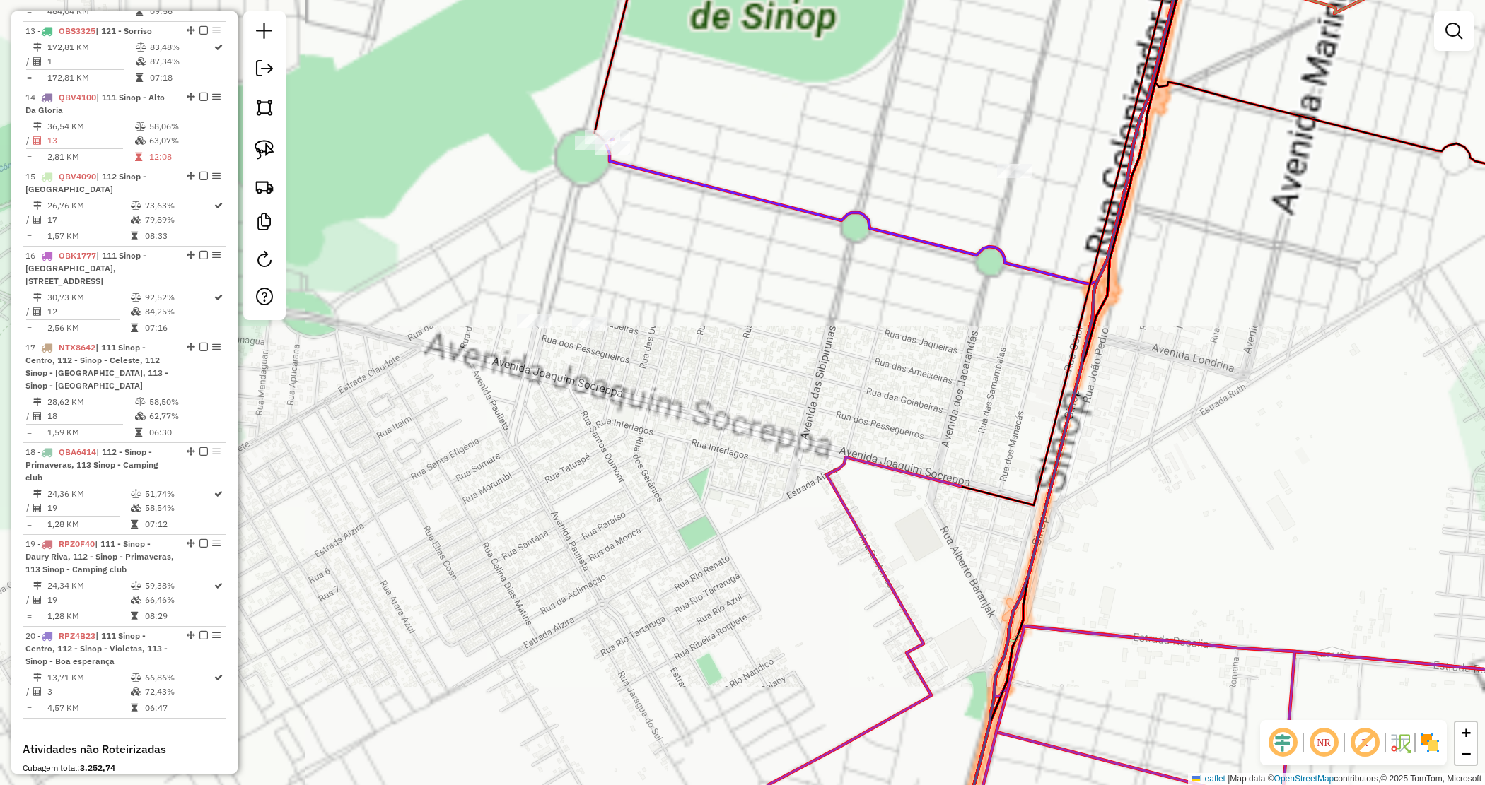
click at [889, 333] on div "Janela de atendimento Grade de atendimento Capacidade Transportadoras Veículos …" at bounding box center [742, 392] width 1485 height 785
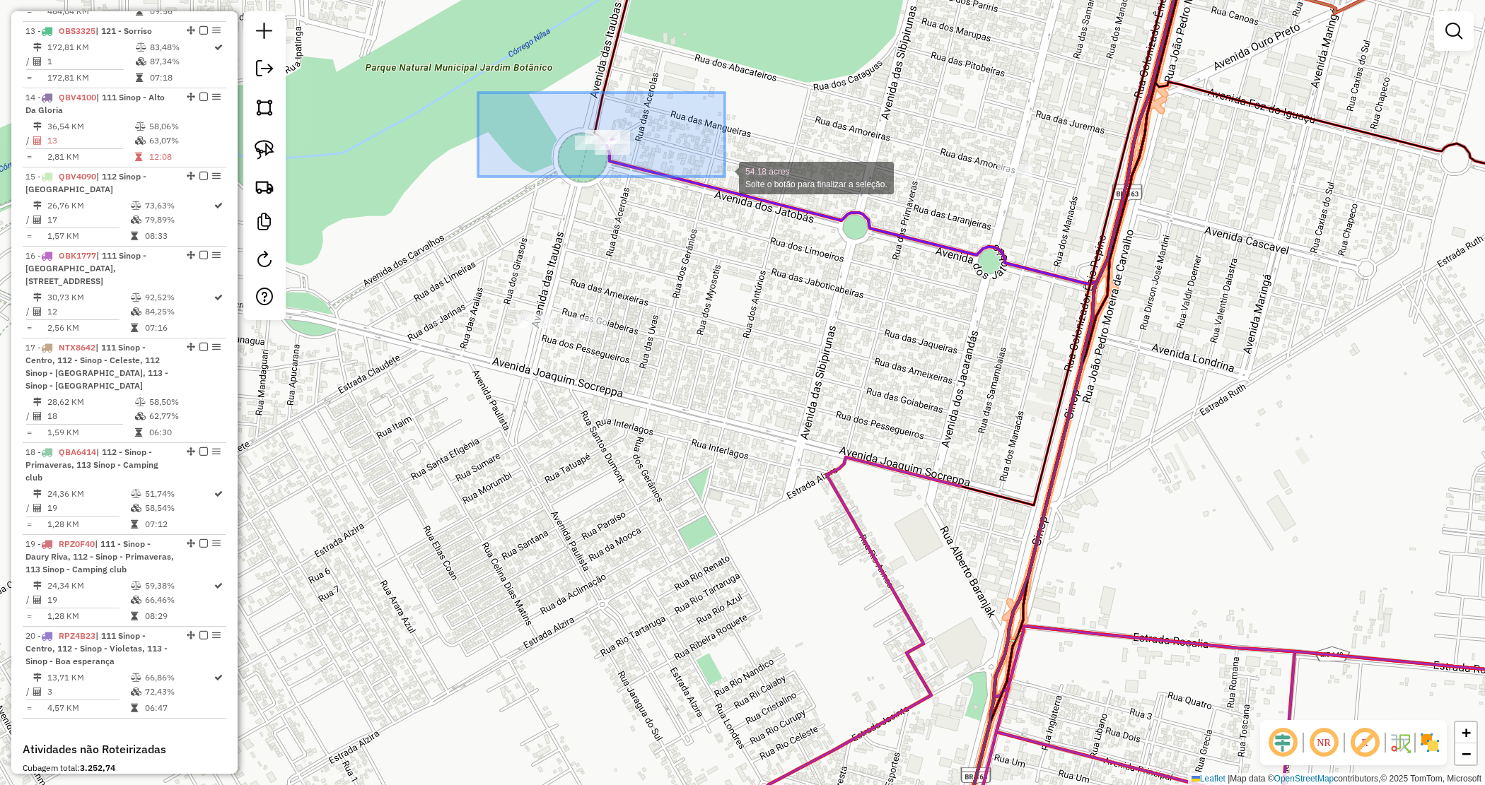
drag, startPoint x: 700, startPoint y: 166, endPoint x: 725, endPoint y: 178, distance: 28.1
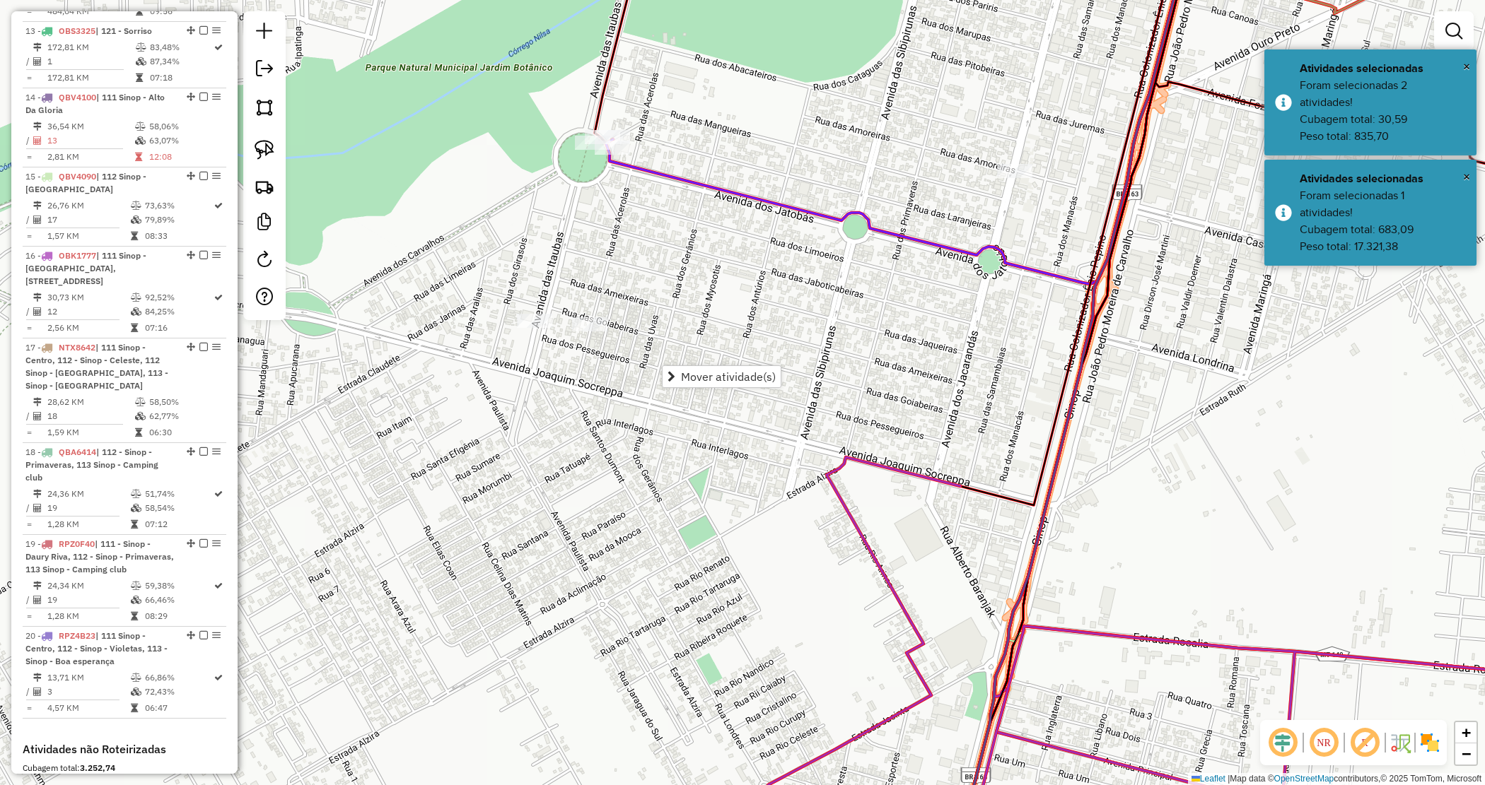
click at [786, 305] on div "Janela de atendimento Grade de atendimento Capacidade Transportadoras Veículos …" at bounding box center [742, 392] width 1485 height 785
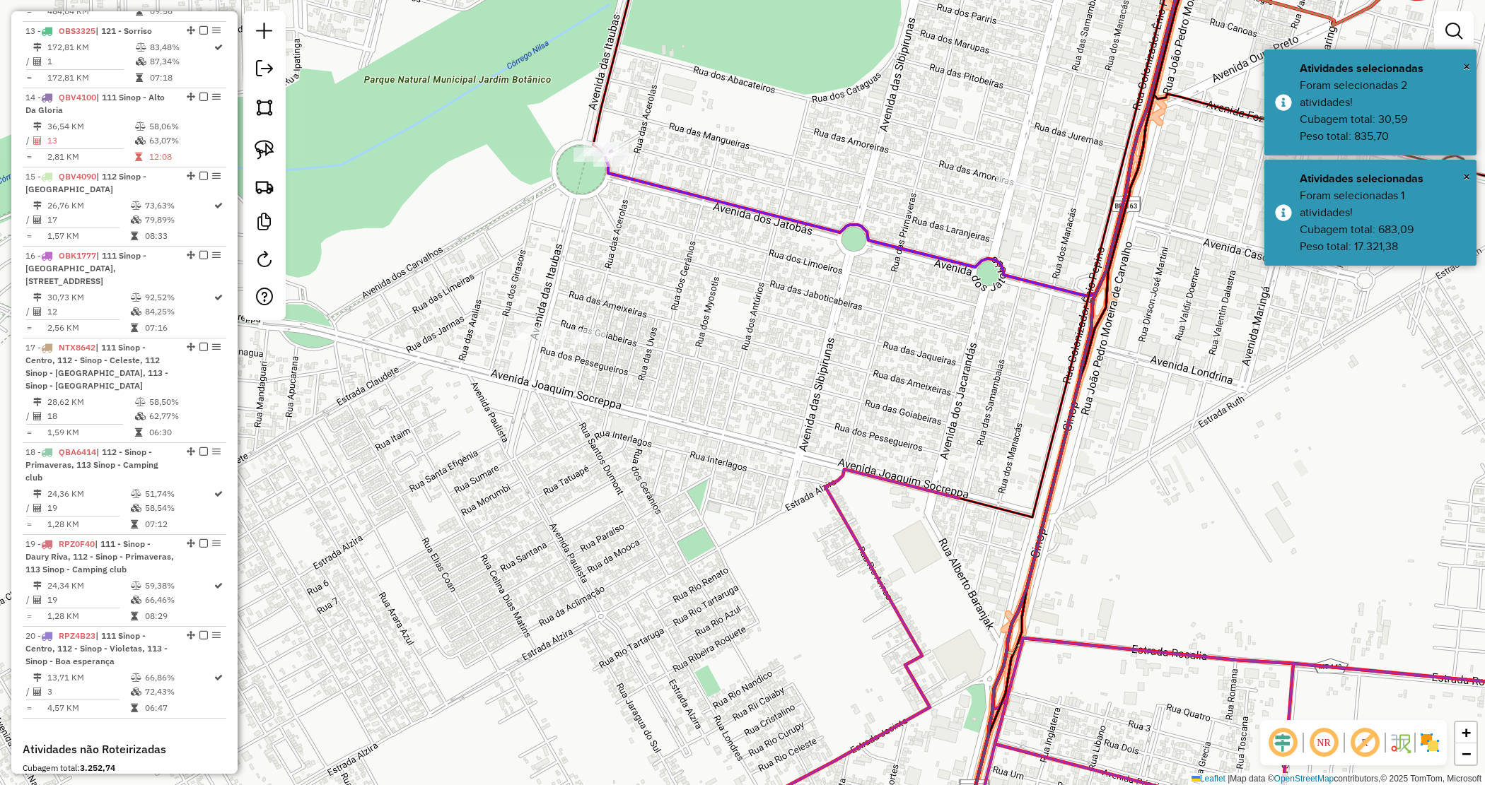
drag, startPoint x: 786, startPoint y: 305, endPoint x: 775, endPoint y: 344, distance: 40.5
click at [775, 344] on div "Janela de atendimento Grade de atendimento Capacidade Transportadoras Veículos …" at bounding box center [742, 392] width 1485 height 785
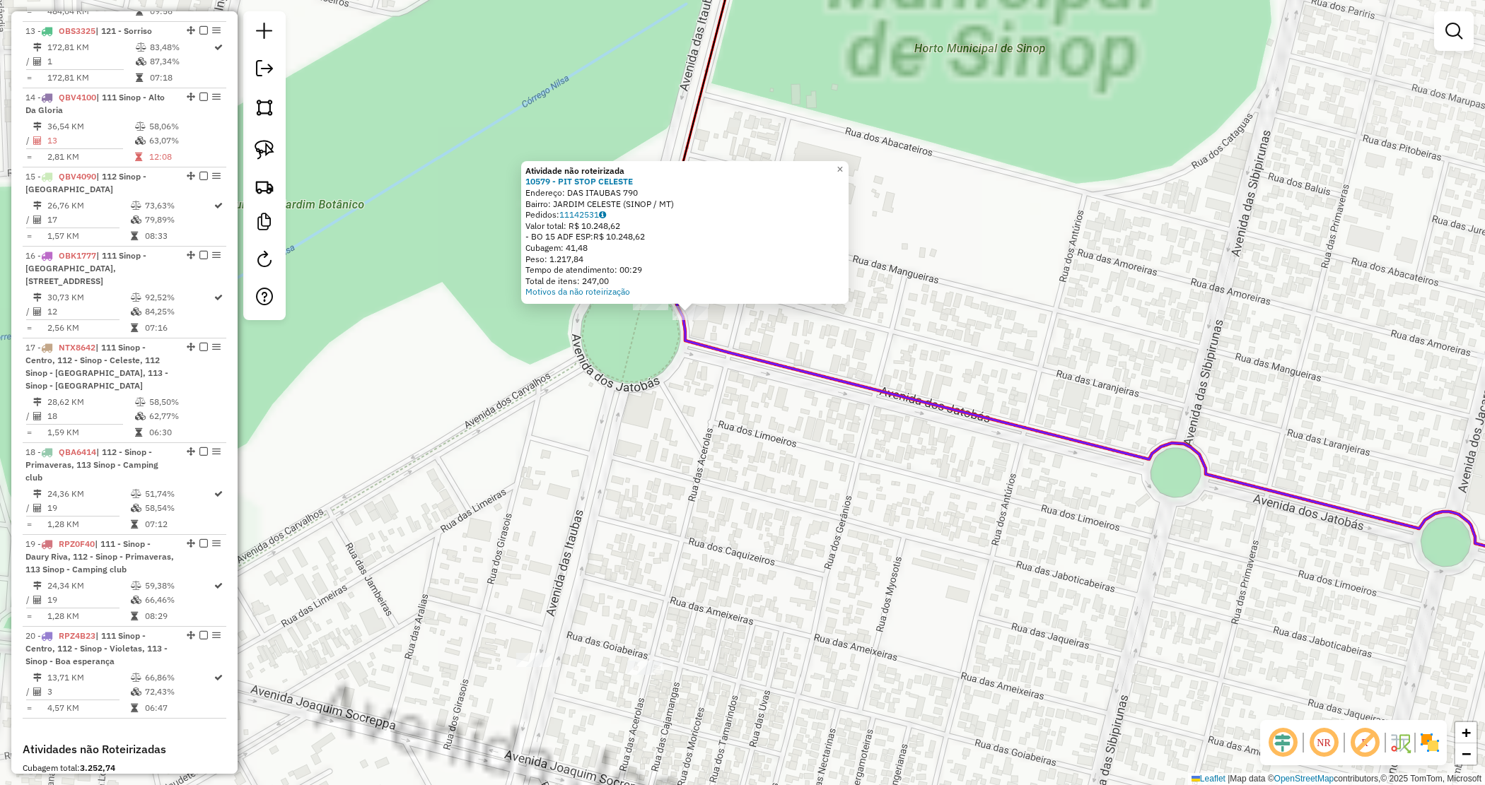
click at [737, 370] on div "Atividade não roteirizada 10579 - PIT STOP CELESTE Endereço: DAS ITAUBAS 790 Ba…" at bounding box center [742, 392] width 1485 height 785
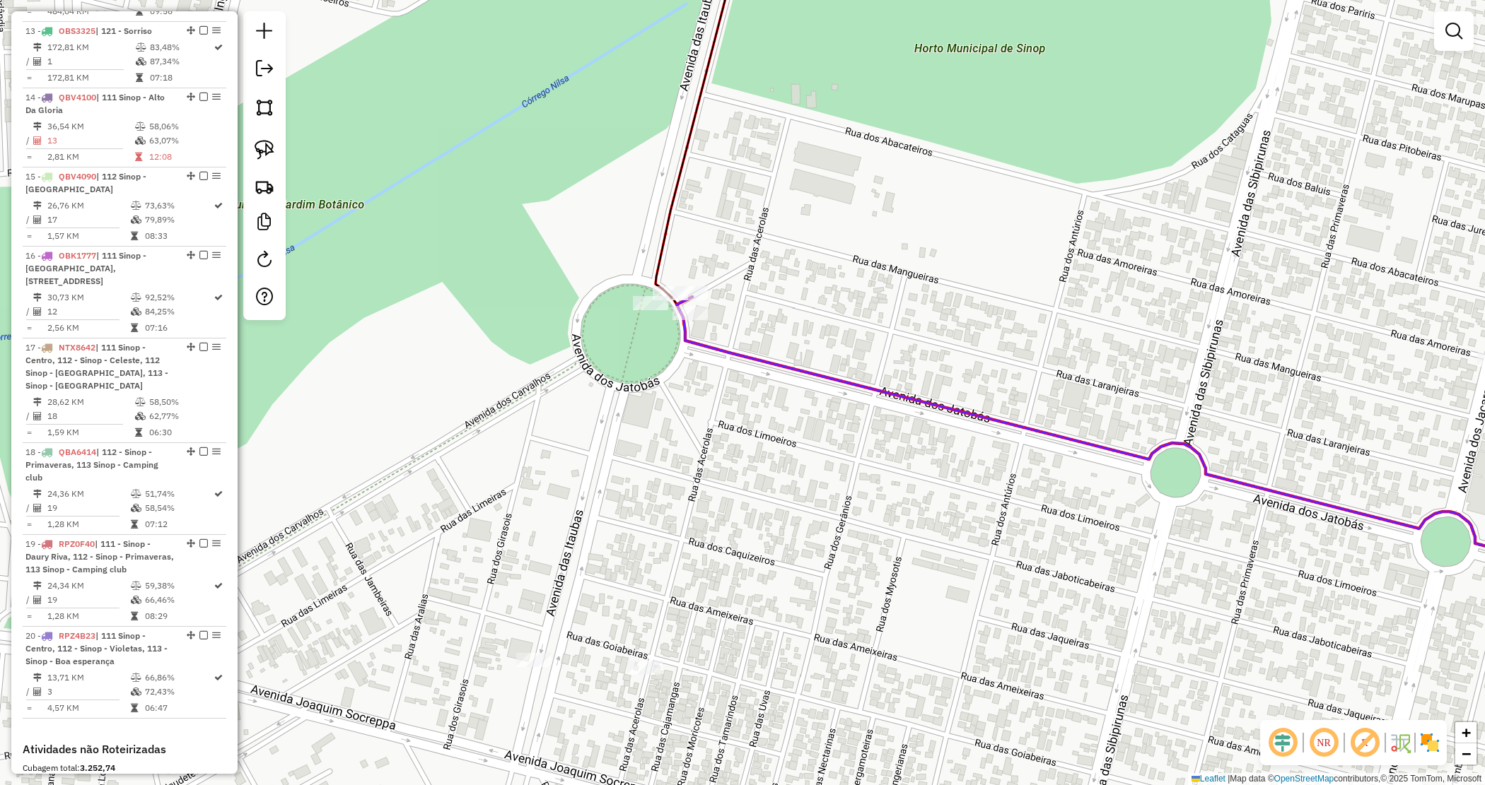
click at [691, 281] on div "Janela de atendimento Grade de atendimento Capacidade Transportadoras Veículos …" at bounding box center [742, 392] width 1485 height 785
click at [694, 287] on div "Janela de atendimento Grade de atendimento Capacidade Transportadoras Veículos …" at bounding box center [742, 392] width 1485 height 785
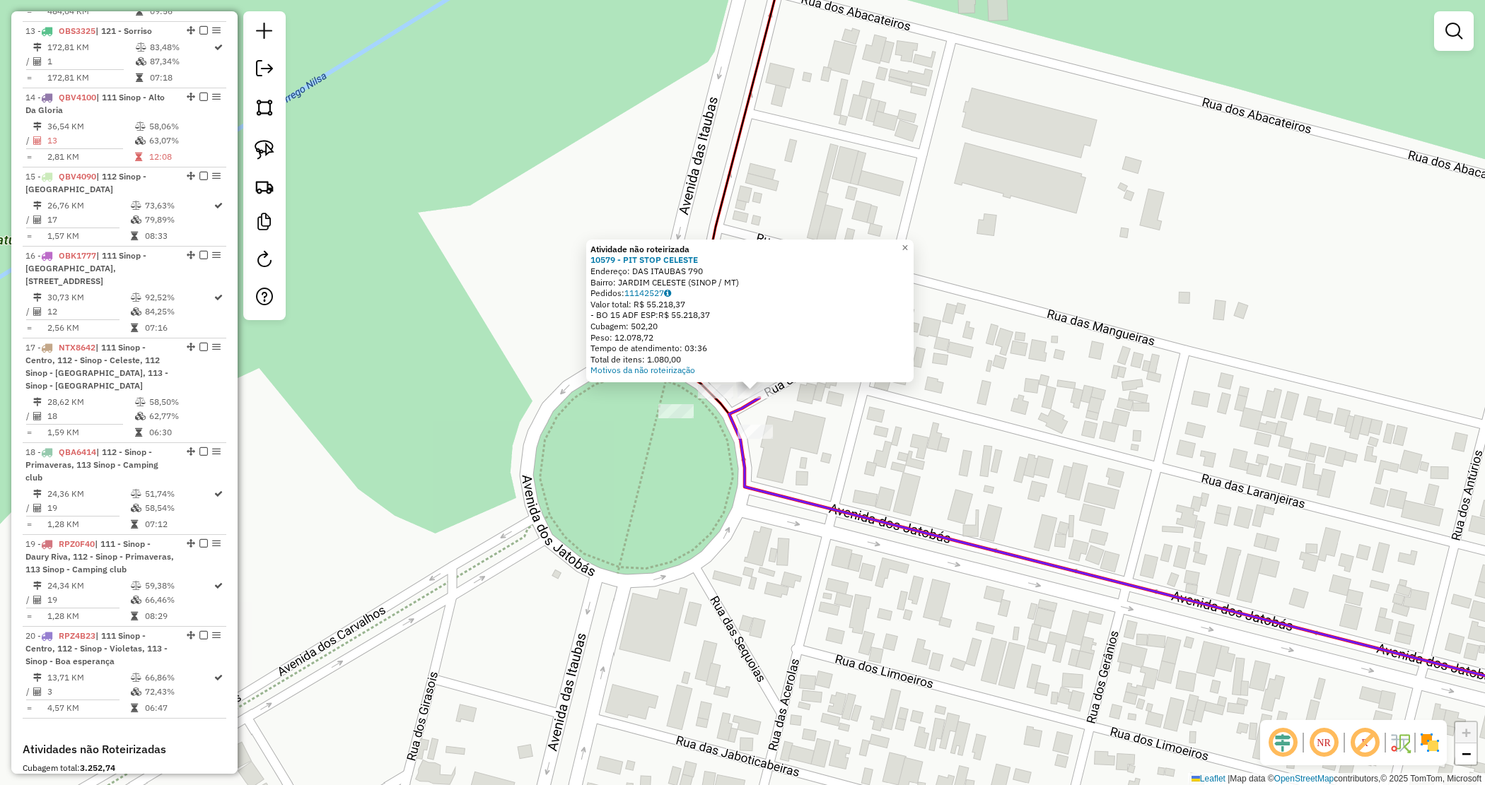
click at [801, 419] on div "Atividade não roteirizada 10579 - PIT STOP CELESTE Endereço: DAS ITAUBAS 790 Ba…" at bounding box center [742, 392] width 1485 height 785
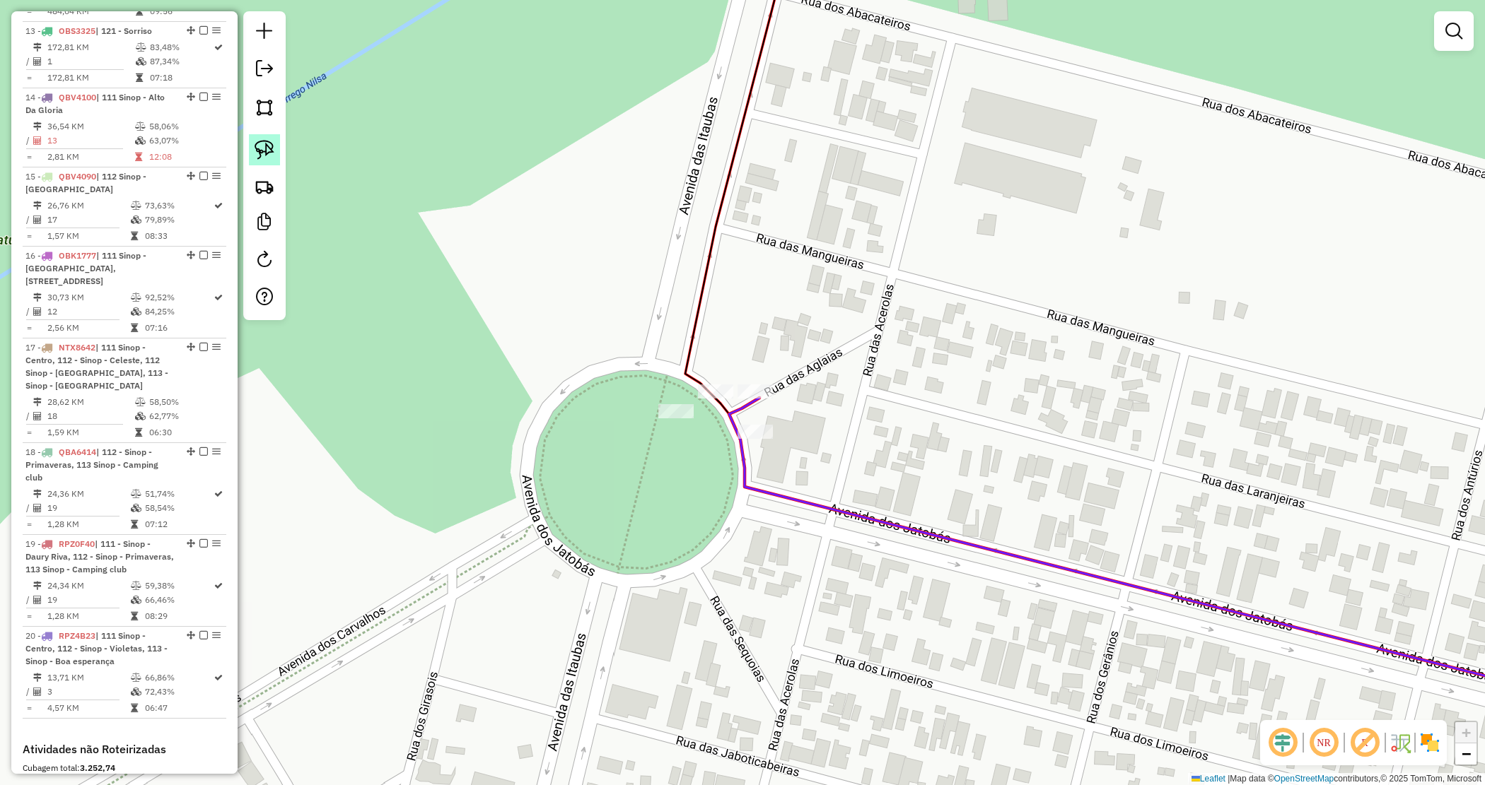
click at [263, 156] on img at bounding box center [265, 150] width 20 height 20
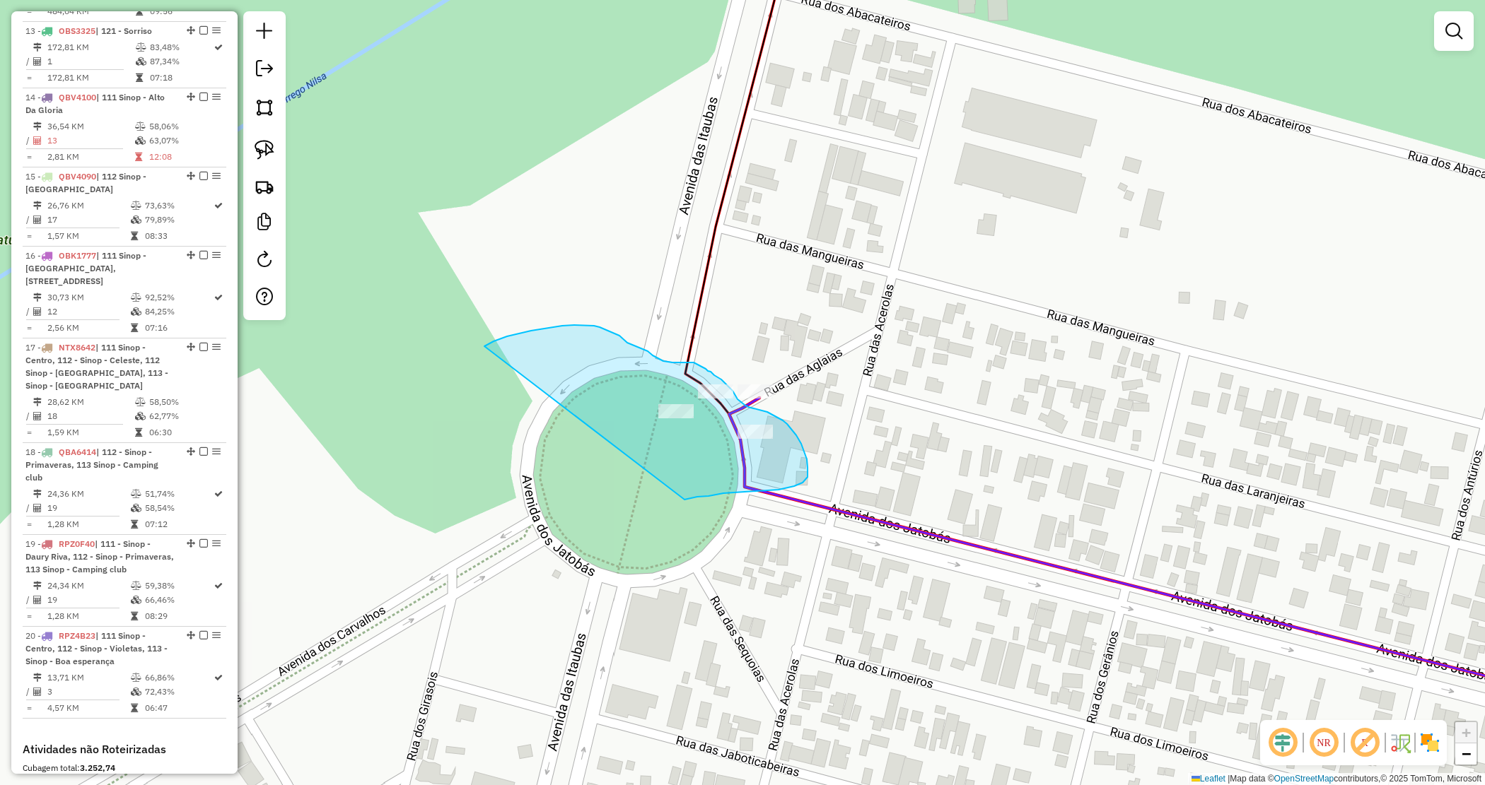
drag, startPoint x: 484, startPoint y: 346, endPoint x: 681, endPoint y: 500, distance: 249.3
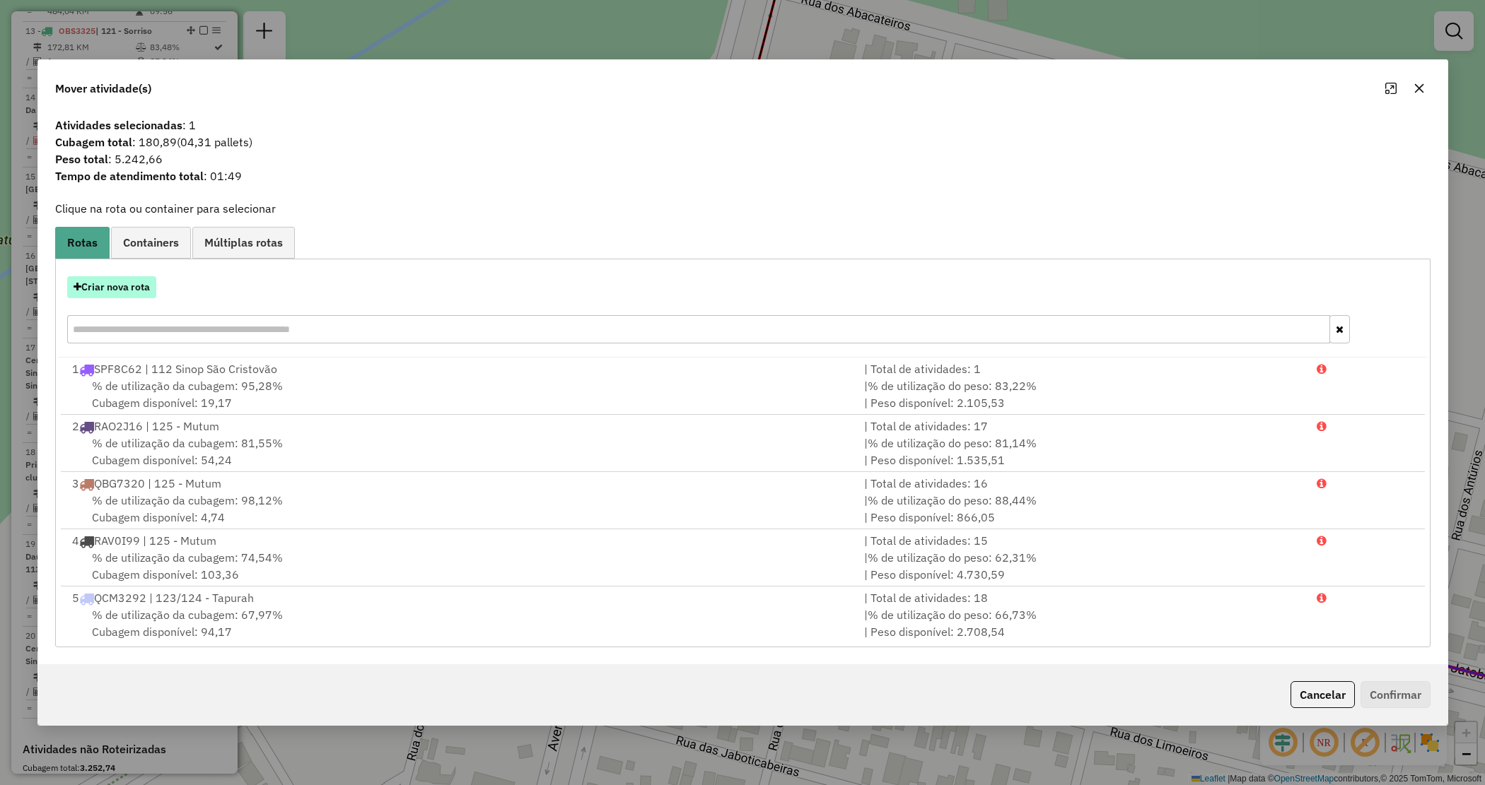
click at [103, 291] on button "Criar nova rota" at bounding box center [111, 287] width 89 height 22
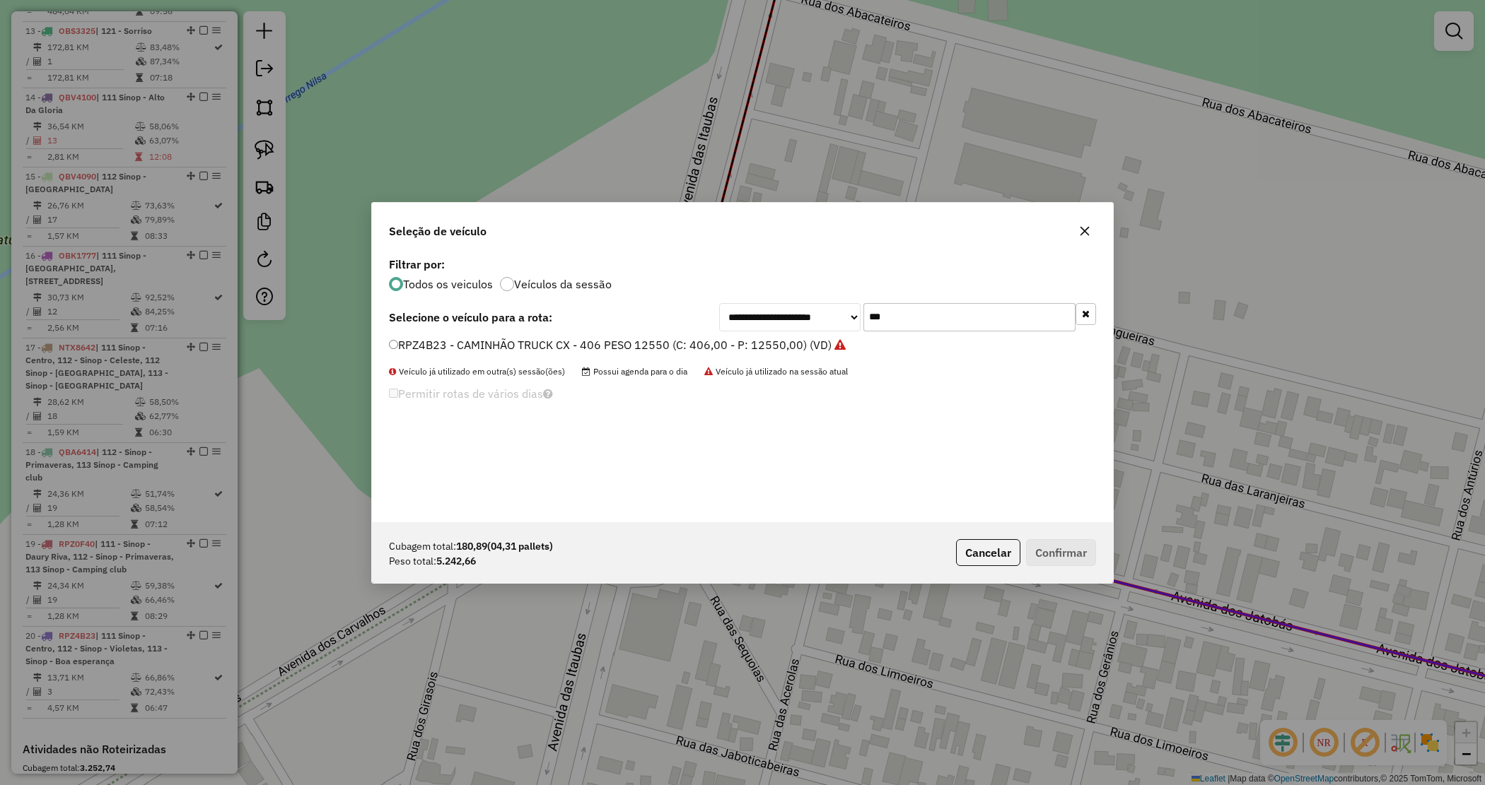
drag, startPoint x: 907, startPoint y: 320, endPoint x: 853, endPoint y: 311, distance: 54.4
click at [853, 311] on div "**********" at bounding box center [907, 317] width 377 height 28
type input "***"
click at [812, 341] on label "SEQ9G28 - CAMINHÃO TRUCK CX - 406 PESO 12550 (C: 406,00 - P: 12550,00) (VD)" at bounding box center [610, 345] width 443 height 17
click at [1052, 559] on button "Confirmar" at bounding box center [1061, 552] width 70 height 27
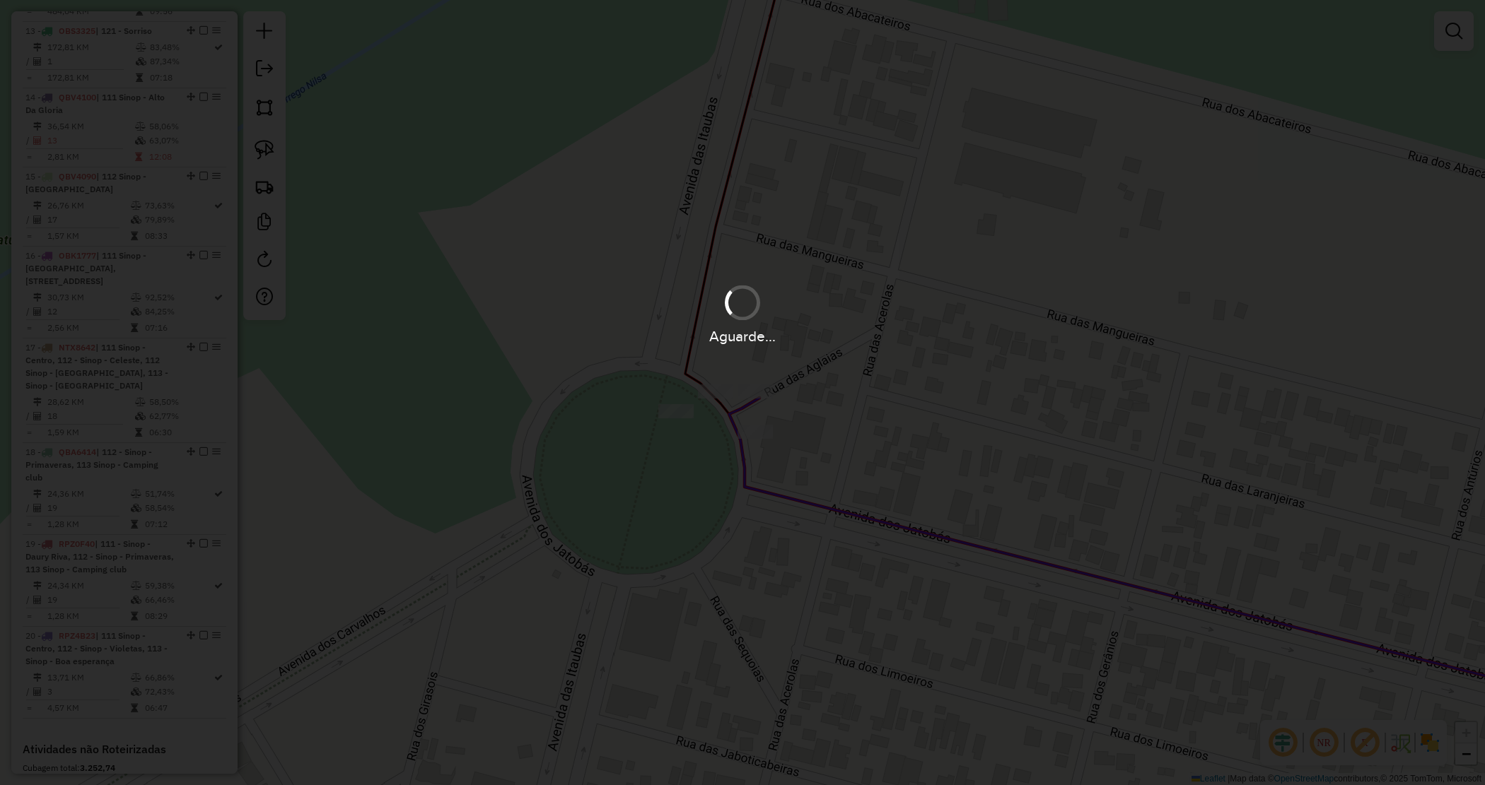
scroll to position [1414, 0]
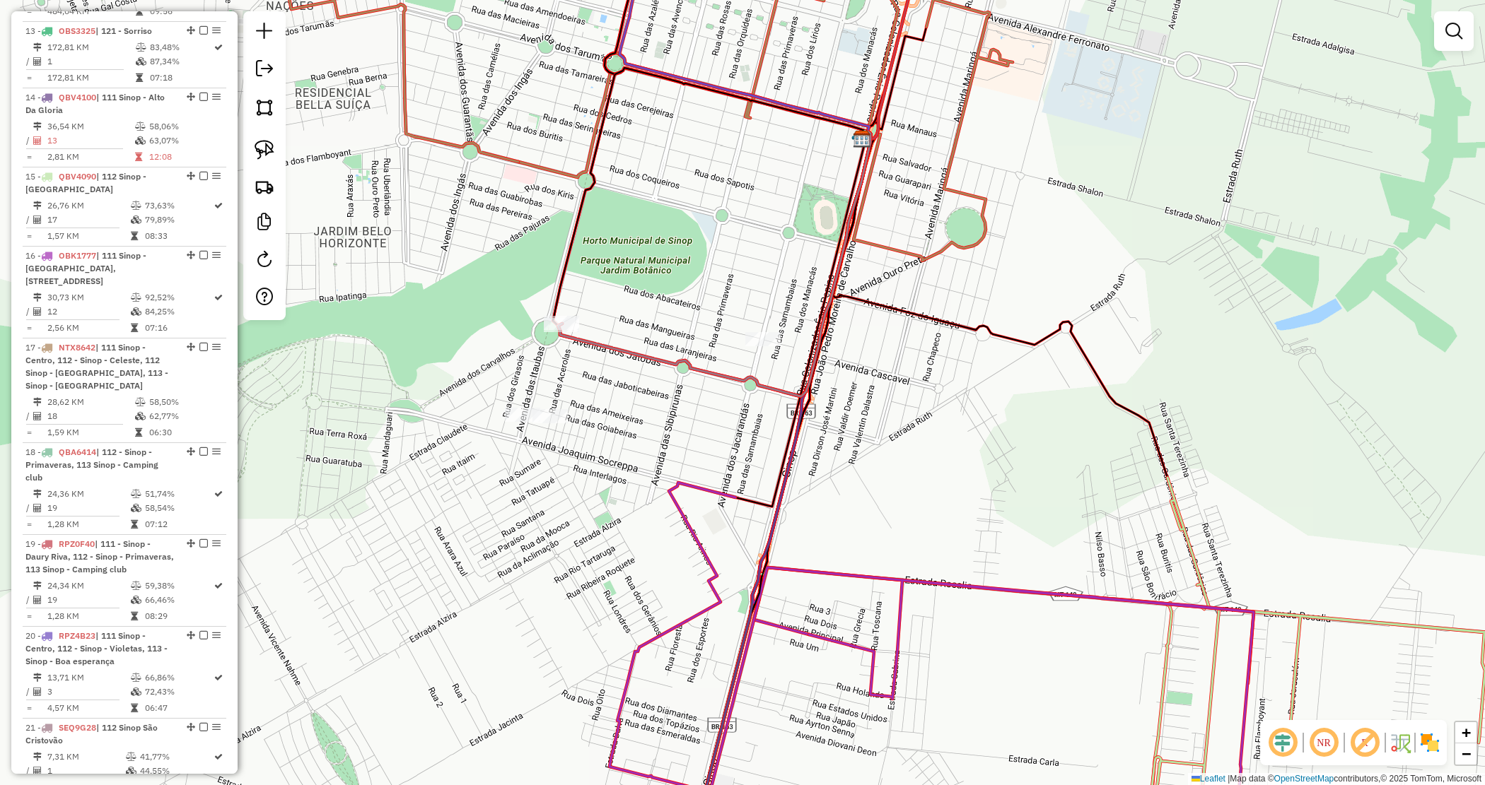
drag, startPoint x: 570, startPoint y: 431, endPoint x: 601, endPoint y: 414, distance: 35.4
click at [601, 414] on div "Janela de atendimento Grade de atendimento Capacidade Transportadoras Veículos …" at bounding box center [742, 392] width 1485 height 785
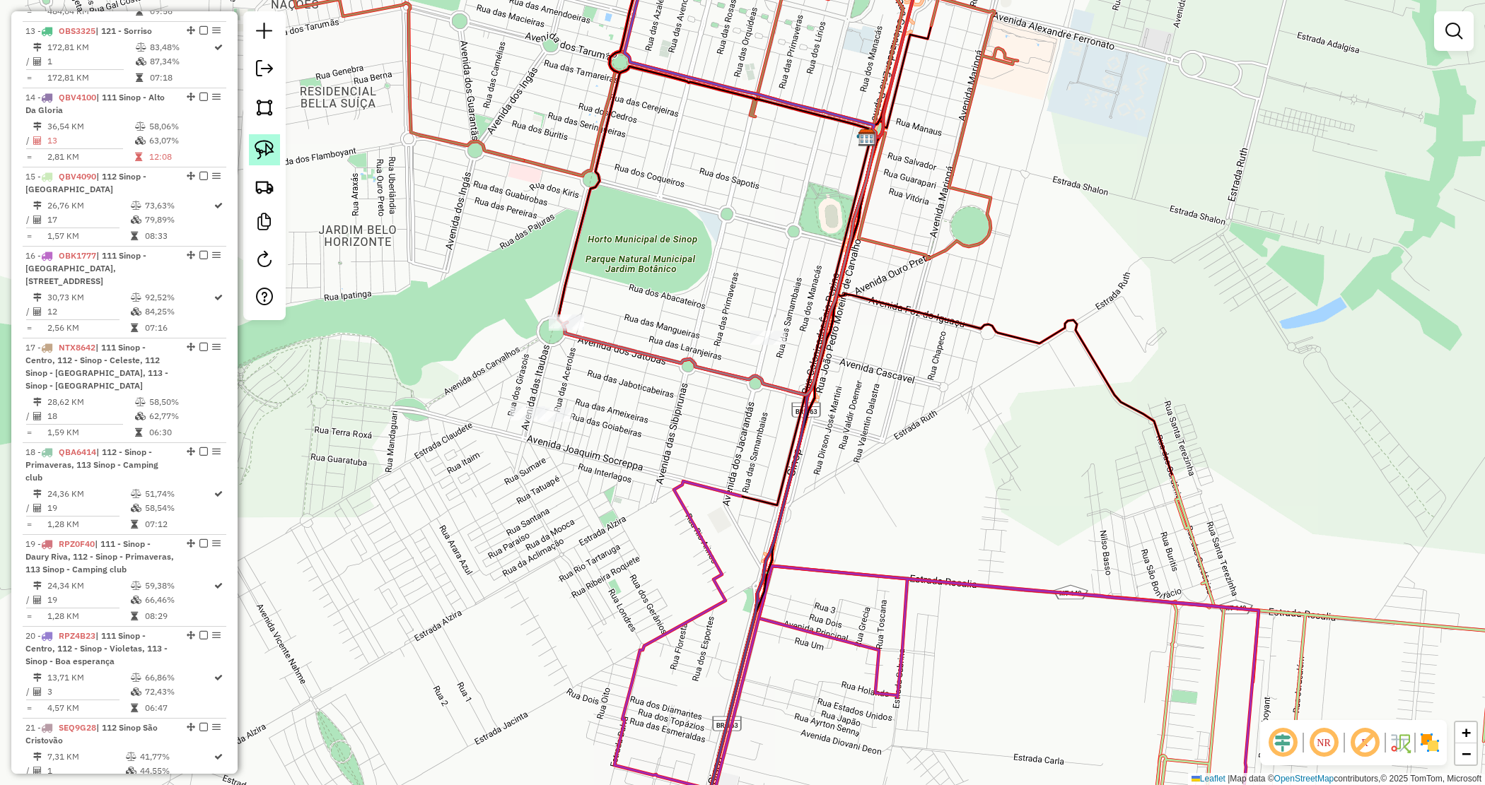
click at [267, 148] on img at bounding box center [265, 150] width 20 height 20
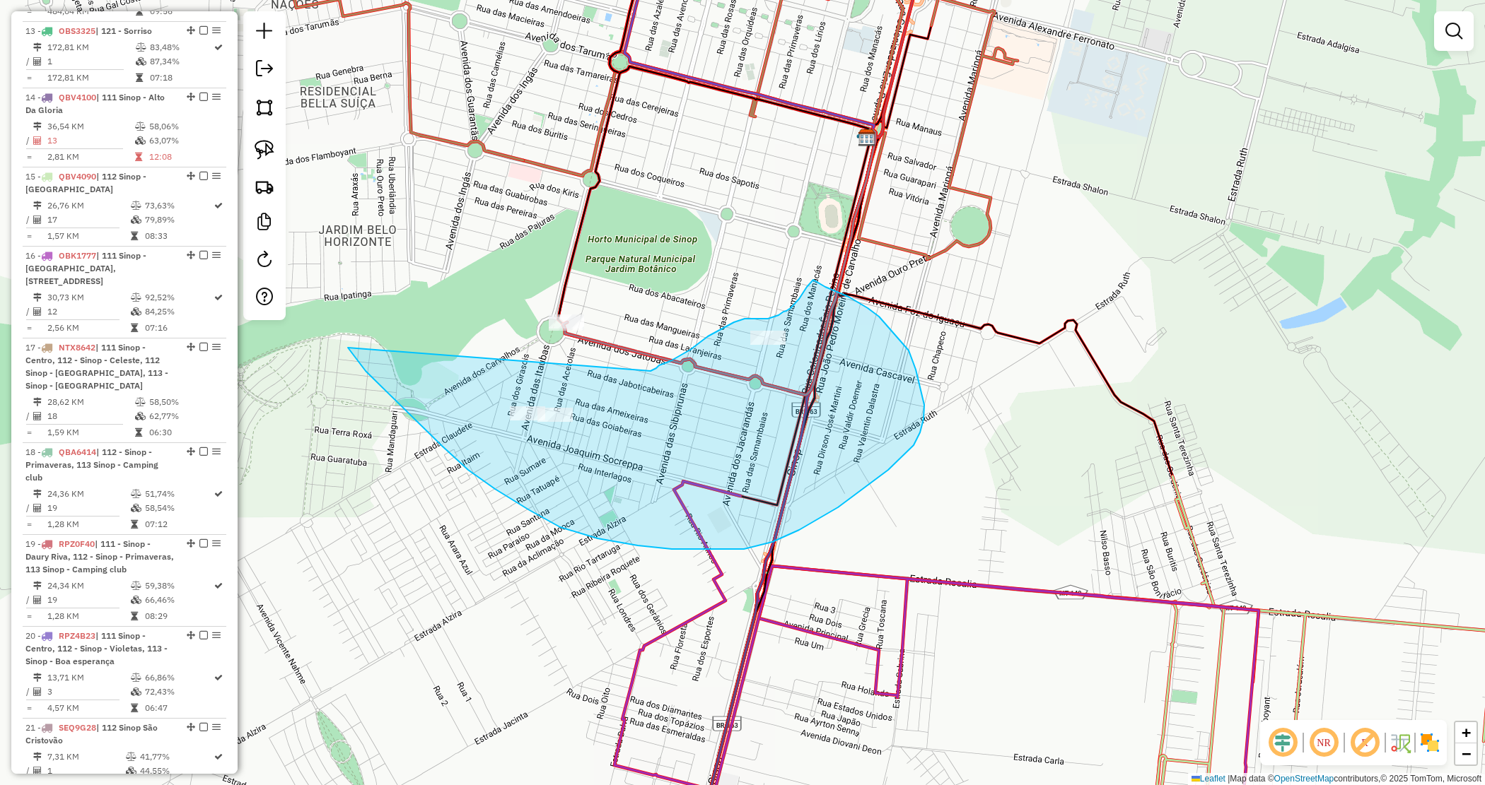
drag, startPoint x: 353, startPoint y: 355, endPoint x: 649, endPoint y: 371, distance: 296.0
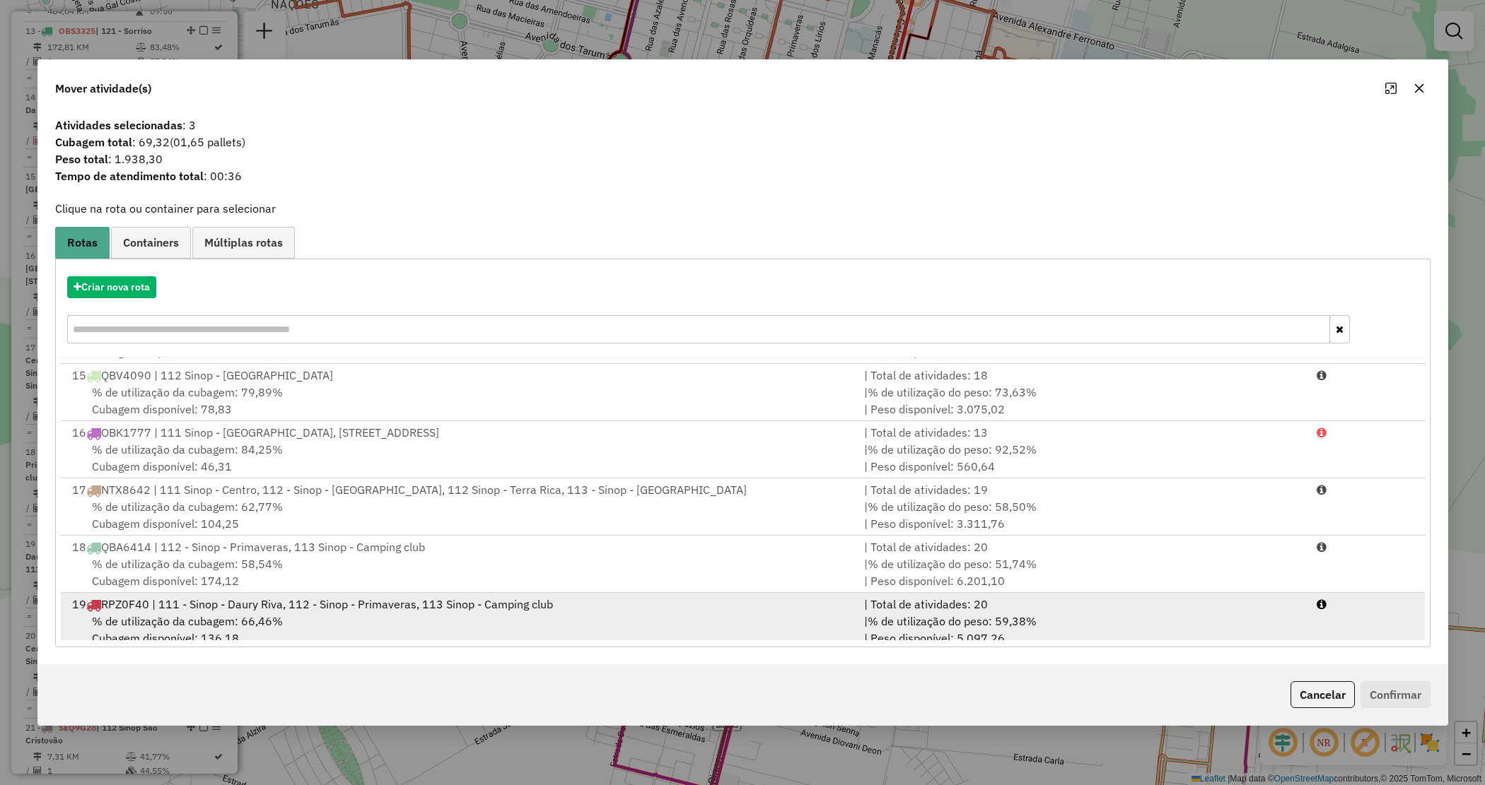
scroll to position [923, 0]
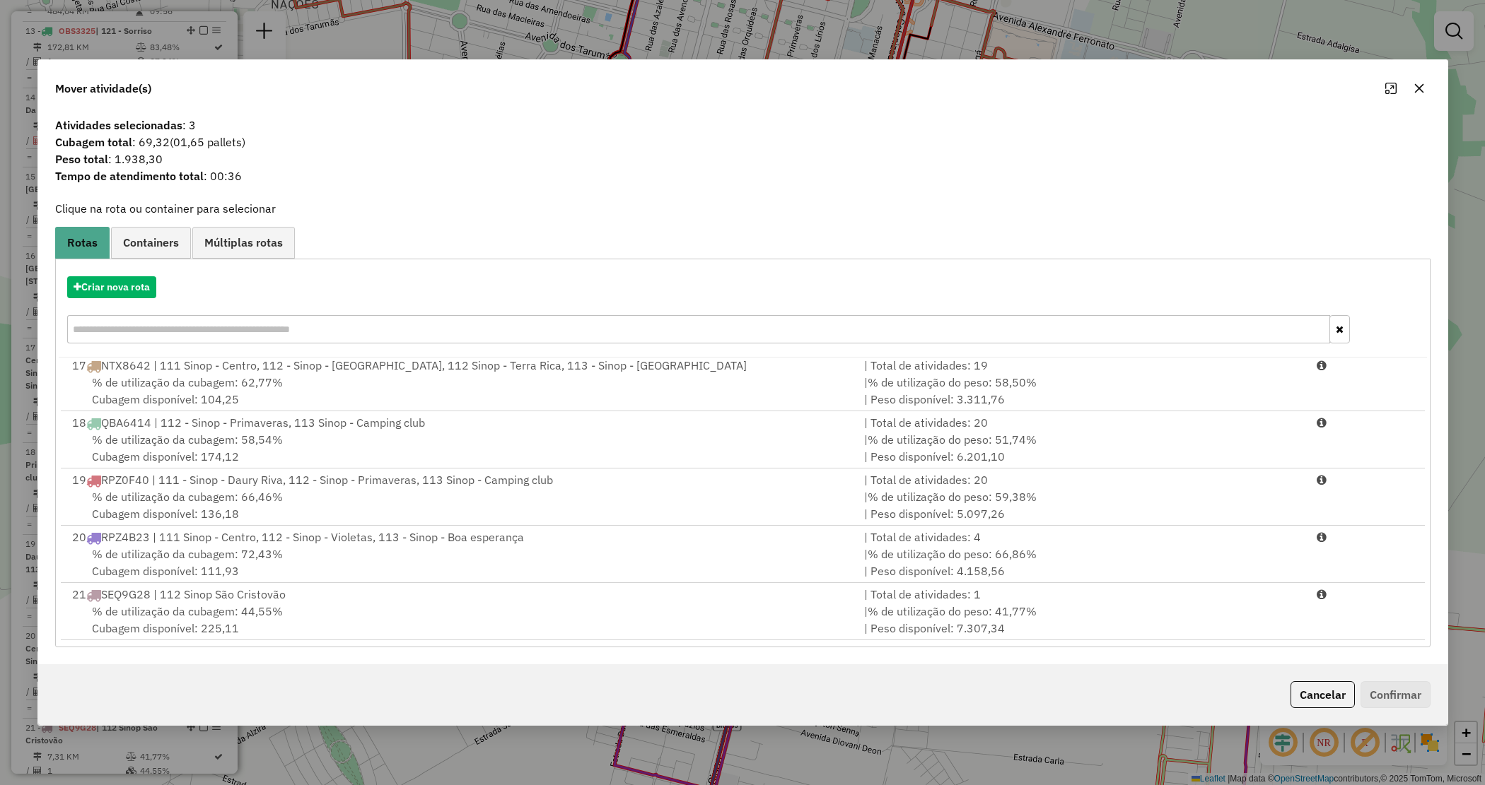
drag, startPoint x: 578, startPoint y: 614, endPoint x: 1026, endPoint y: 647, distance: 449.5
click at [578, 616] on div "% de utilização da cubagem: 44,55% Cubagem disponível: 225,11" at bounding box center [460, 620] width 793 height 34
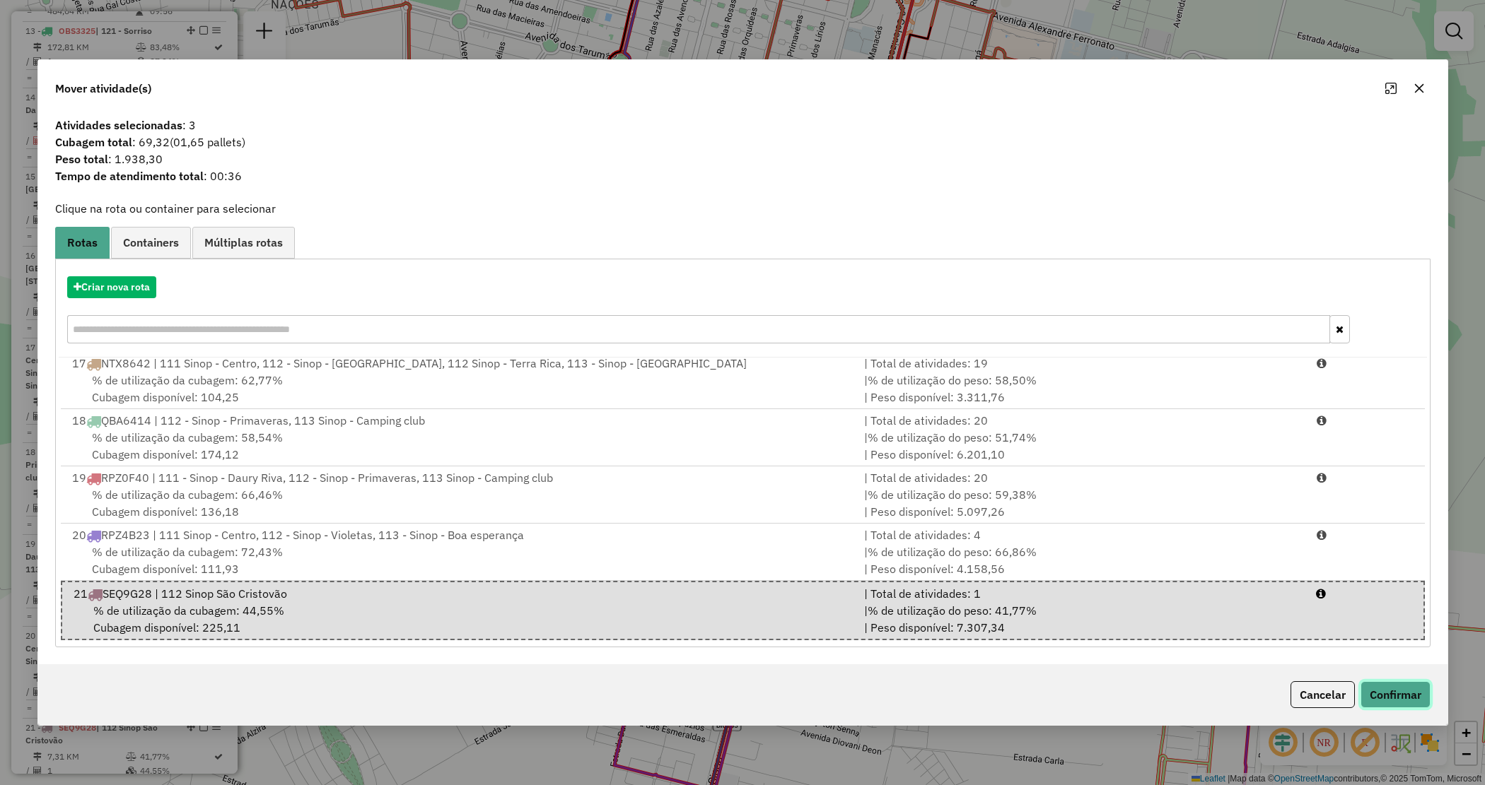
click at [1387, 698] on button "Confirmar" at bounding box center [1395, 695] width 70 height 27
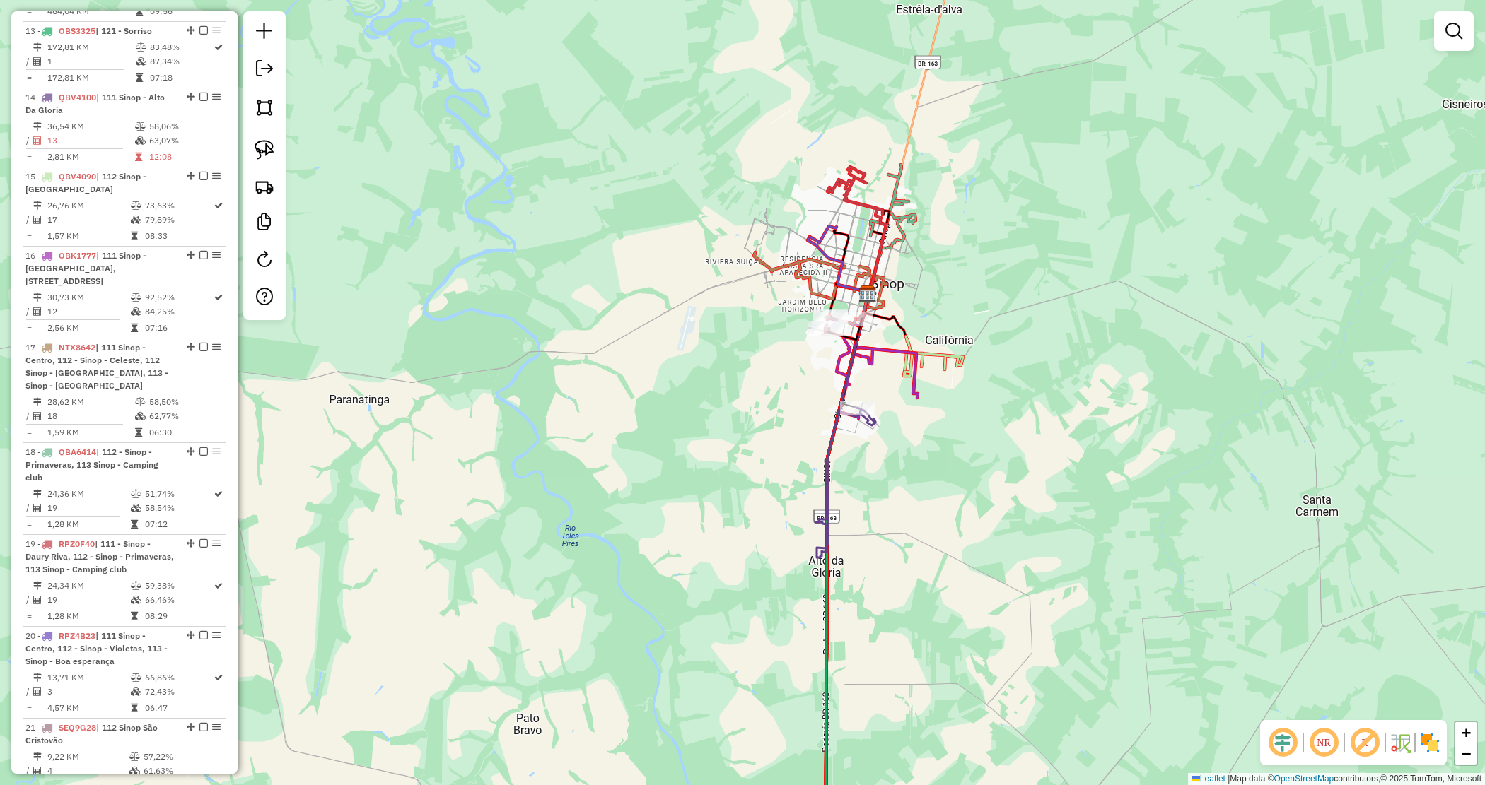
click at [771, 400] on div "Janela de atendimento Grade de atendimento Capacidade Transportadoras Veículos …" at bounding box center [742, 392] width 1485 height 785
click at [546, 728] on div "Janela de atendimento Grade de atendimento Capacidade Transportadoras Veículos …" at bounding box center [742, 392] width 1485 height 785
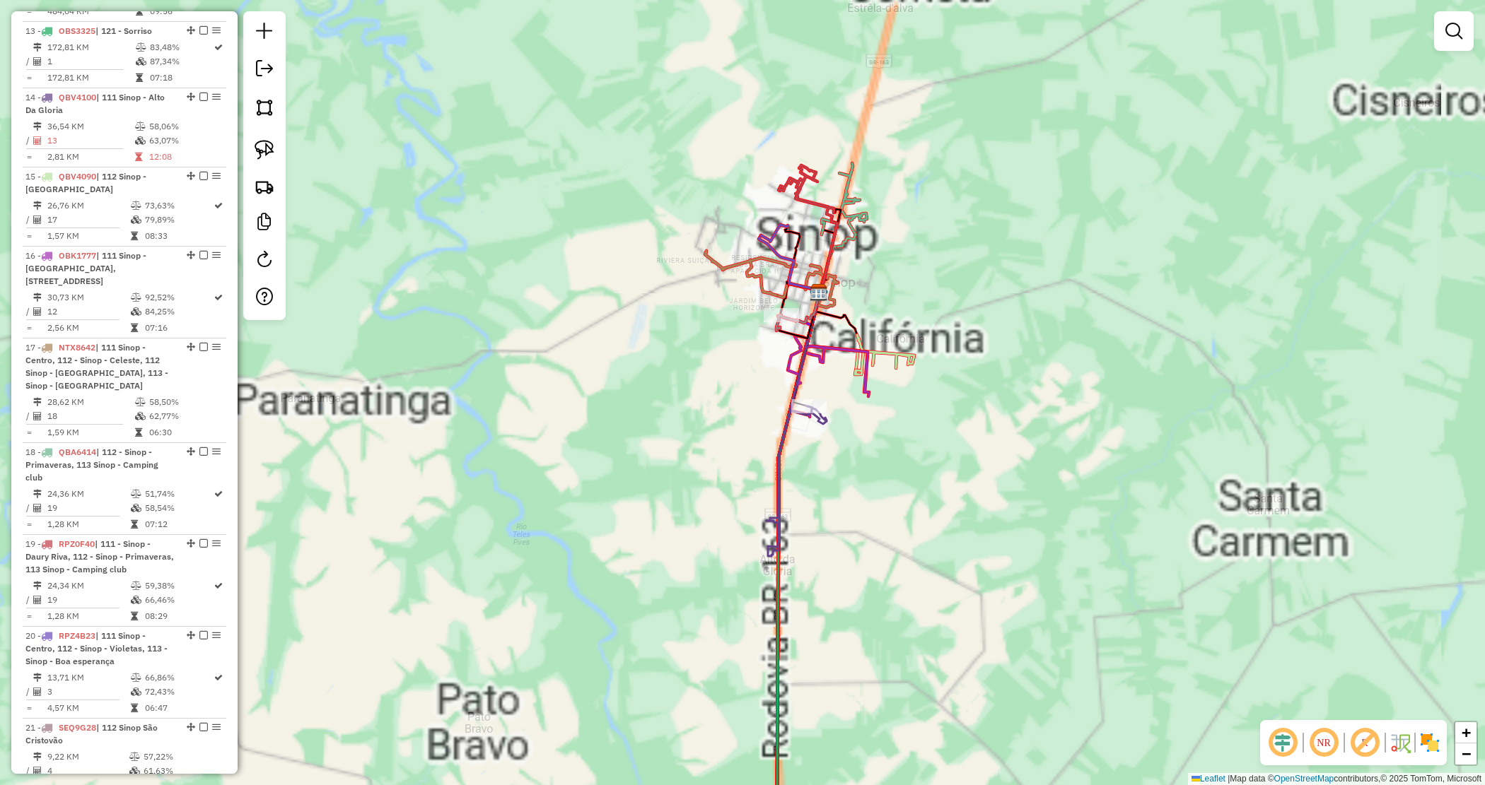
drag, startPoint x: 742, startPoint y: 358, endPoint x: 748, endPoint y: 351, distance: 9.6
click at [744, 357] on div "Janela de atendimento Grade de atendimento Capacidade Transportadoras Veículos …" at bounding box center [742, 392] width 1485 height 785
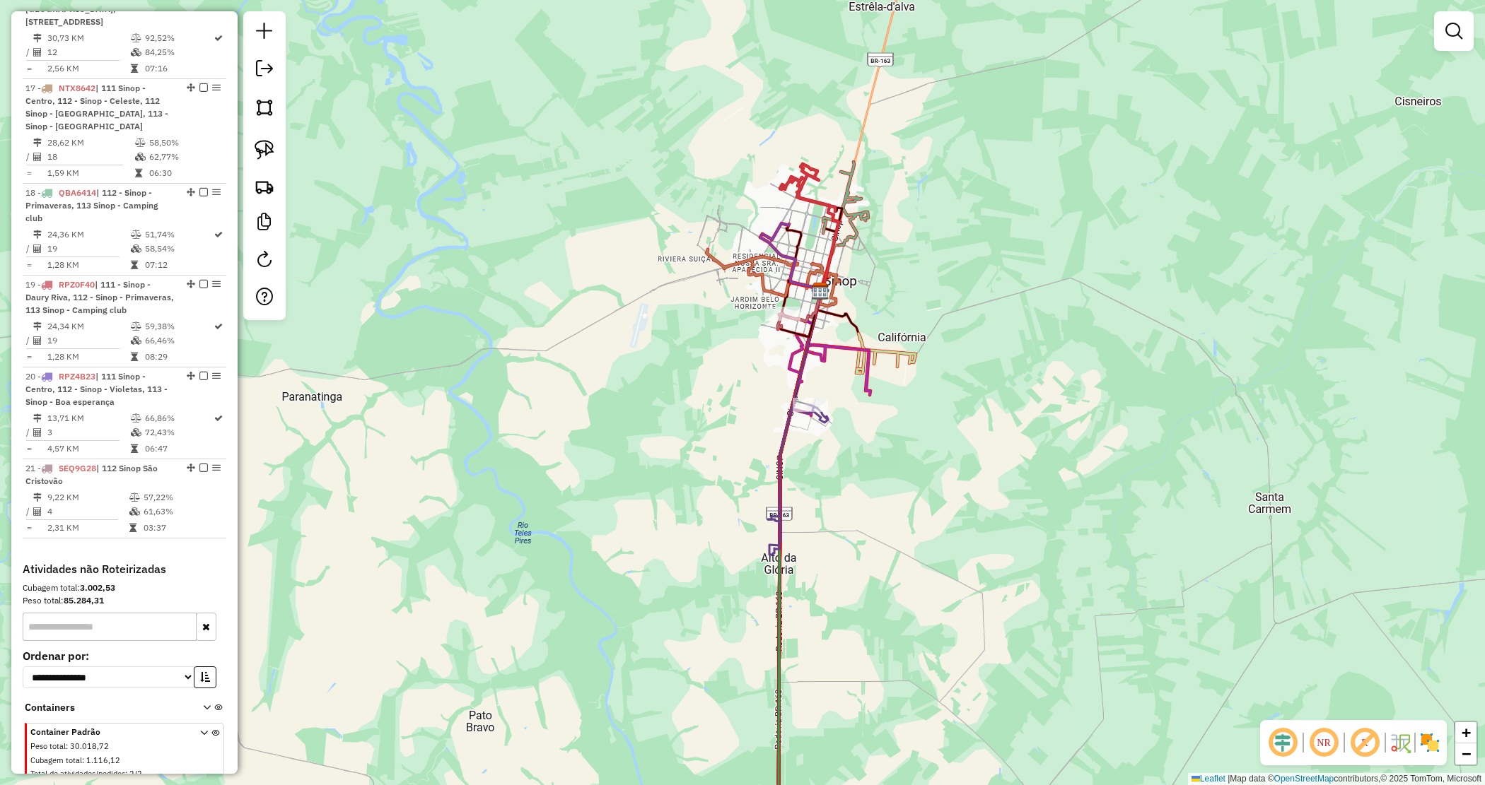
scroll to position [1782, 0]
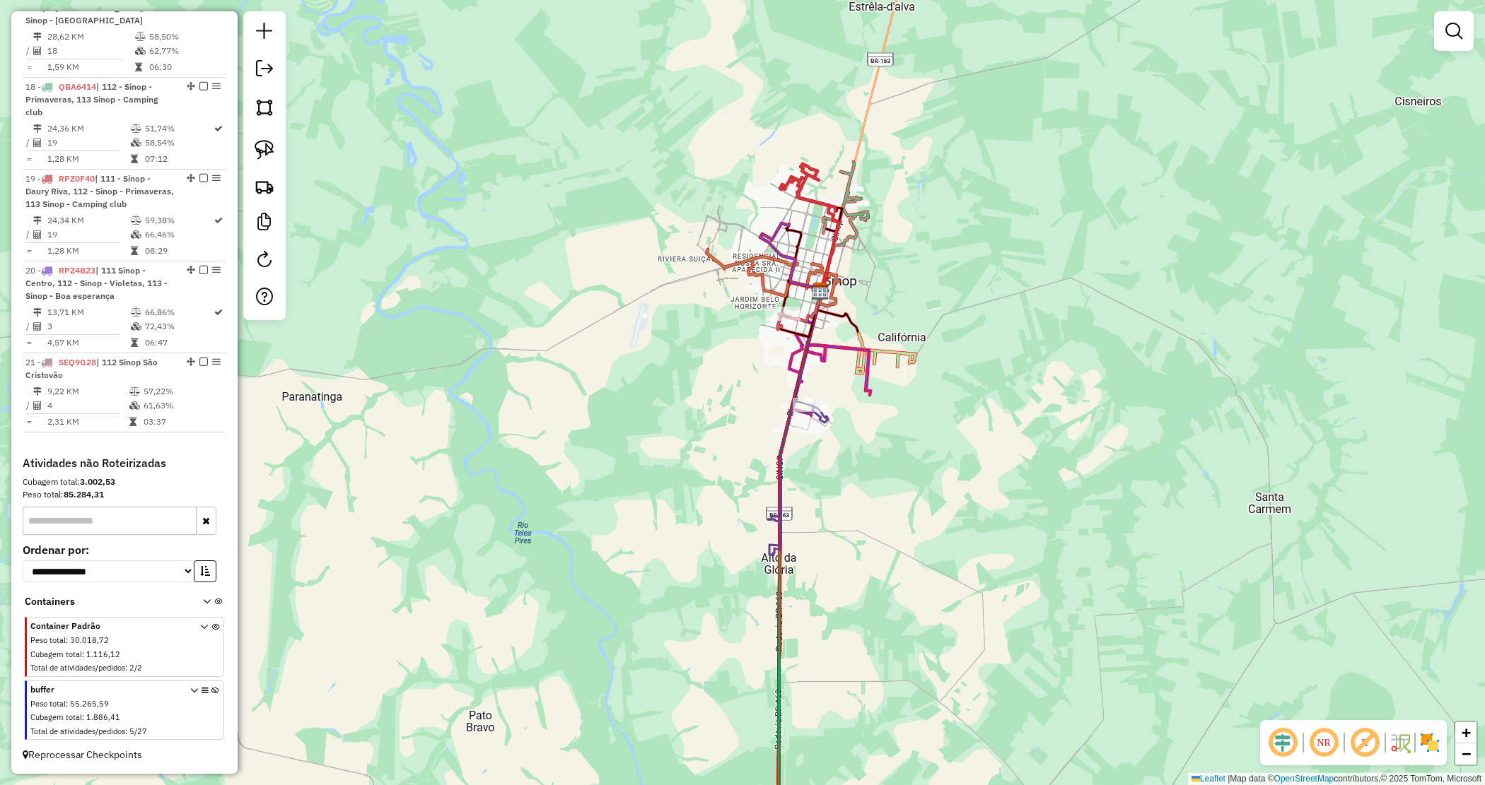
click at [211, 687] on icon at bounding box center [215, 713] width 8 height 53
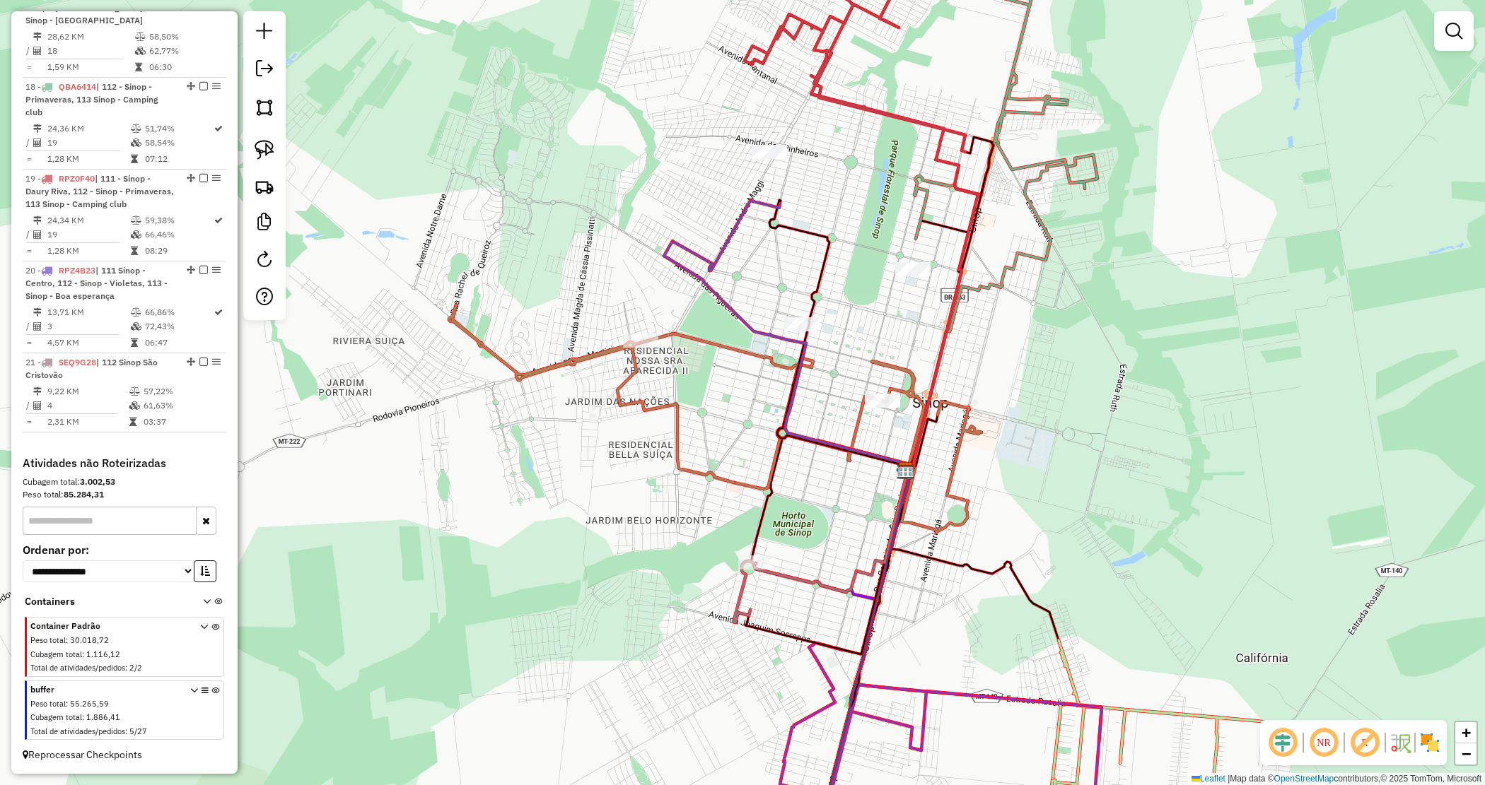
click at [727, 140] on div "Janela de atendimento Grade de atendimento Capacidade Transportadoras Veículos …" at bounding box center [742, 392] width 1485 height 785
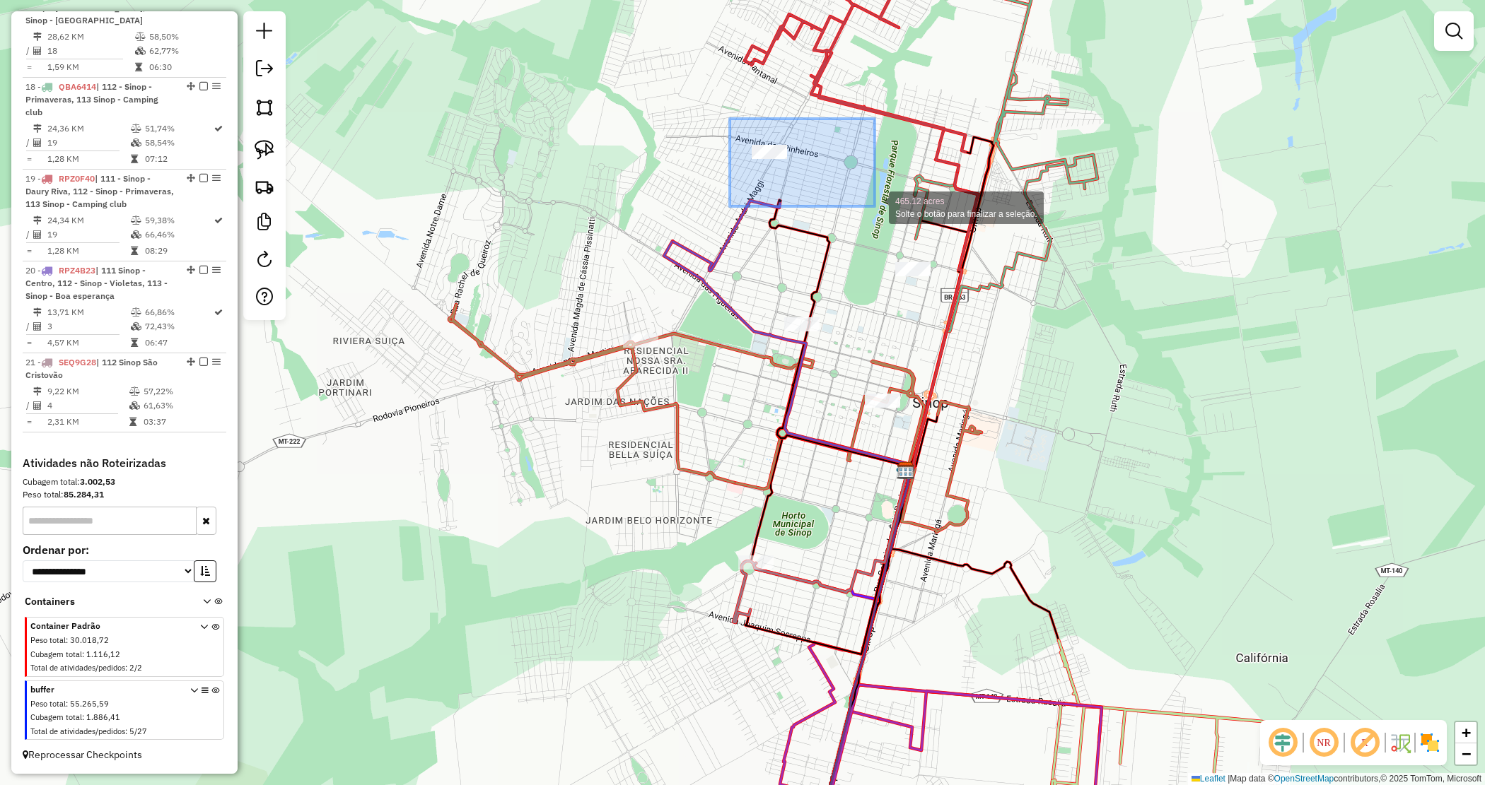
drag, startPoint x: 800, startPoint y: 168, endPoint x: 884, endPoint y: 206, distance: 92.4
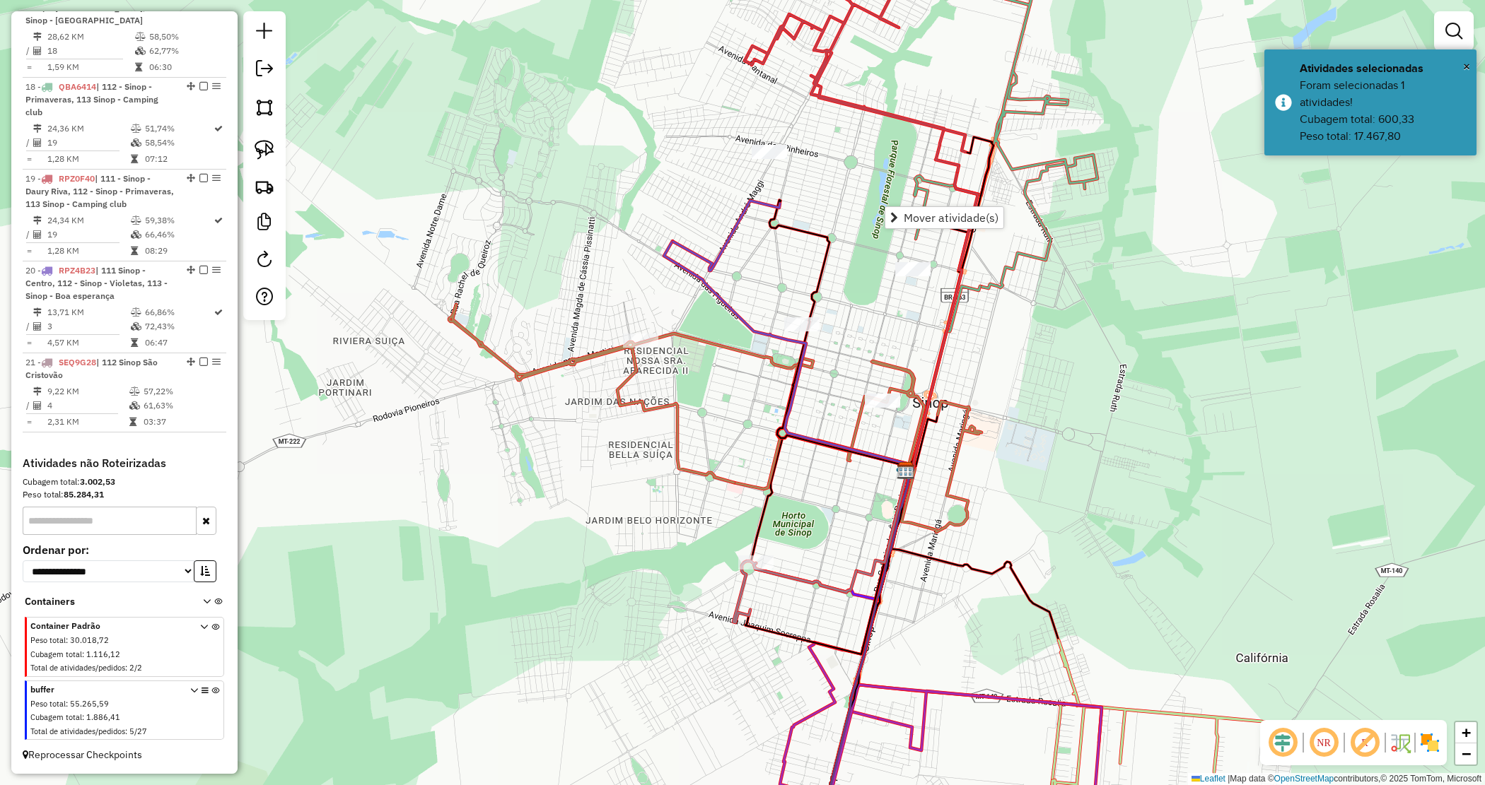
click at [587, 291] on div "Janela de atendimento Grade de atendimento Capacidade Transportadoras Veículos …" at bounding box center [742, 392] width 1485 height 785
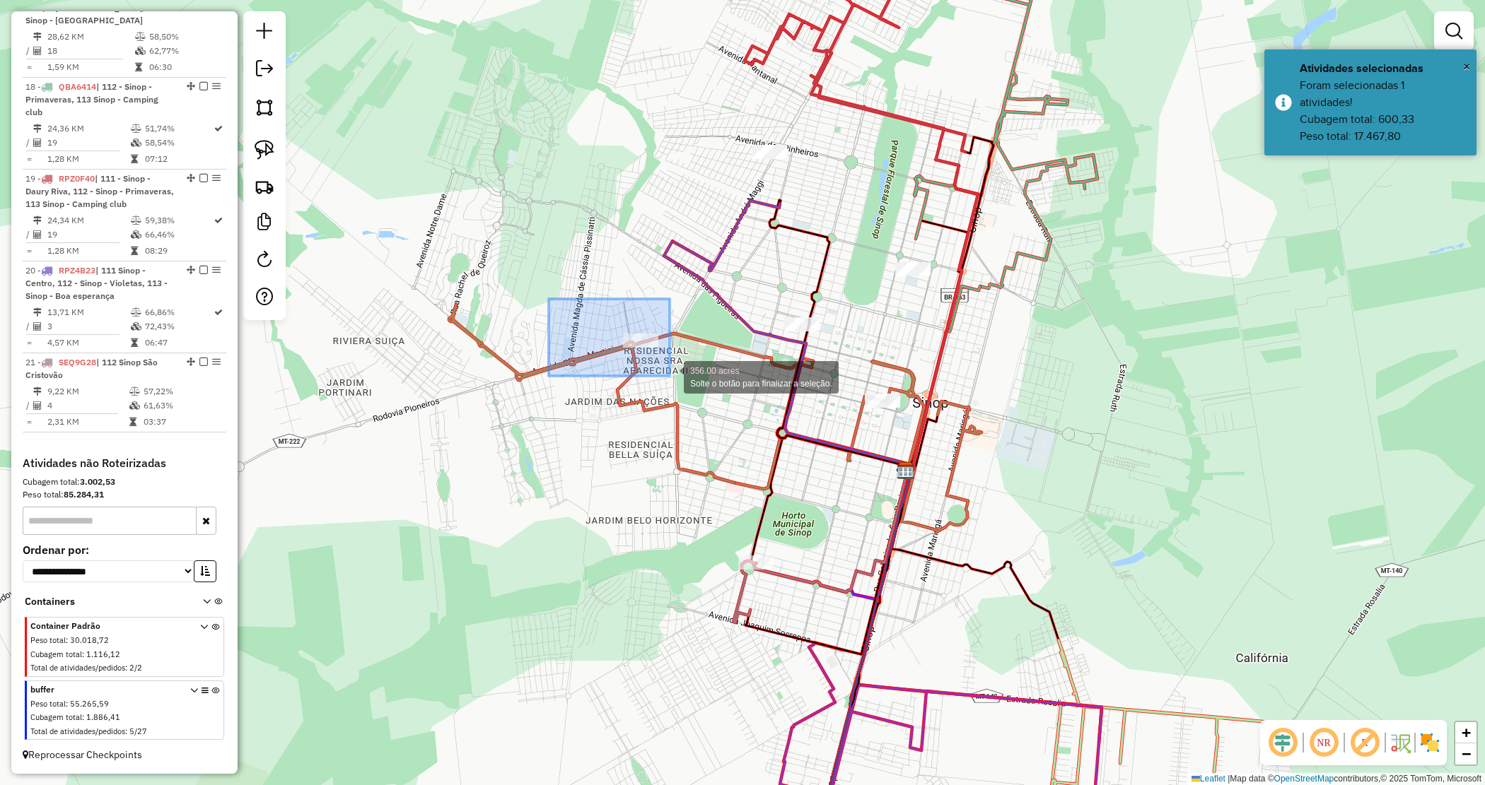
drag, startPoint x: 554, startPoint y: 305, endPoint x: 672, endPoint y: 380, distance: 140.4
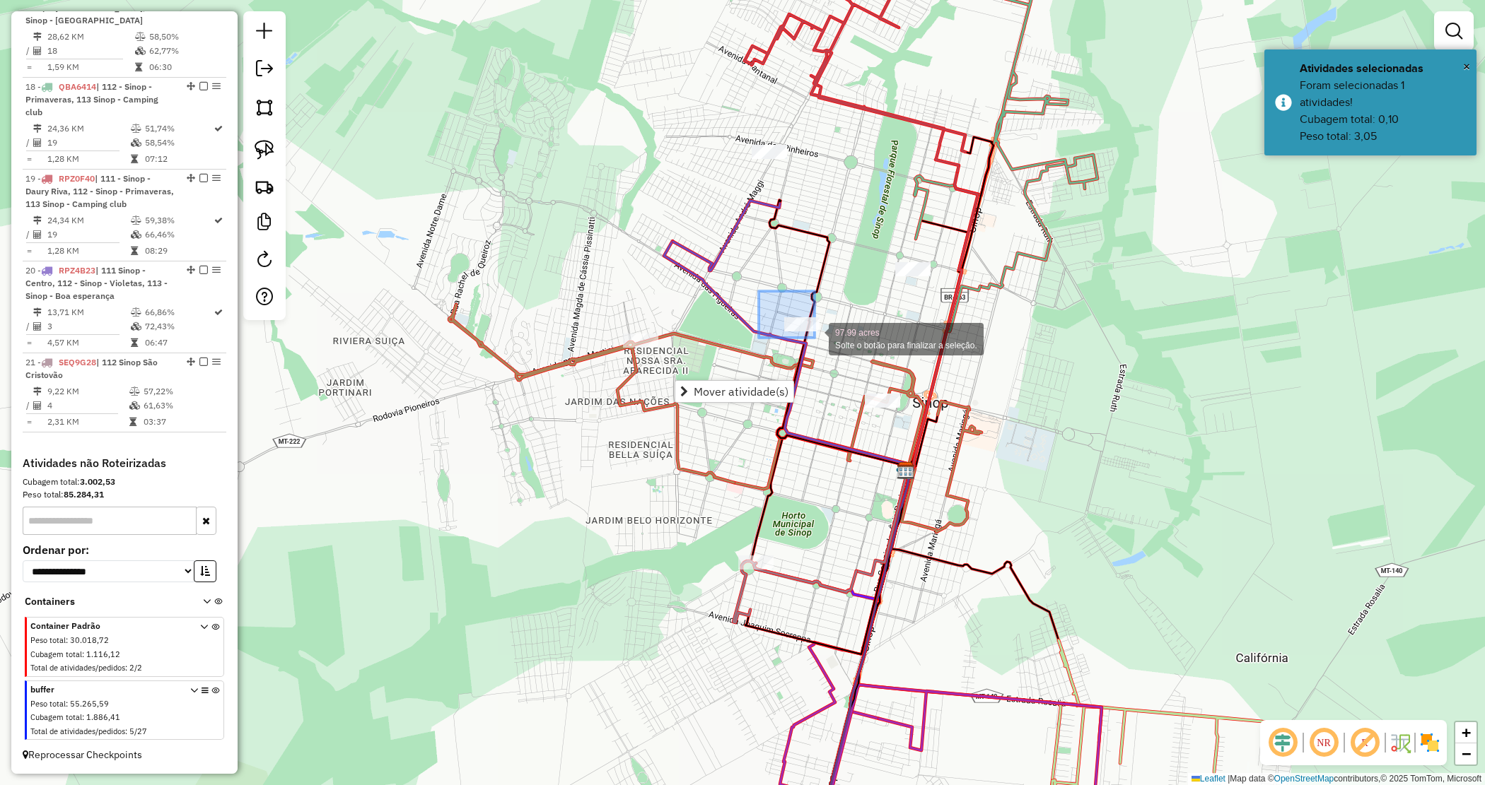
drag, startPoint x: 814, startPoint y: 338, endPoint x: 820, endPoint y: 344, distance: 8.0
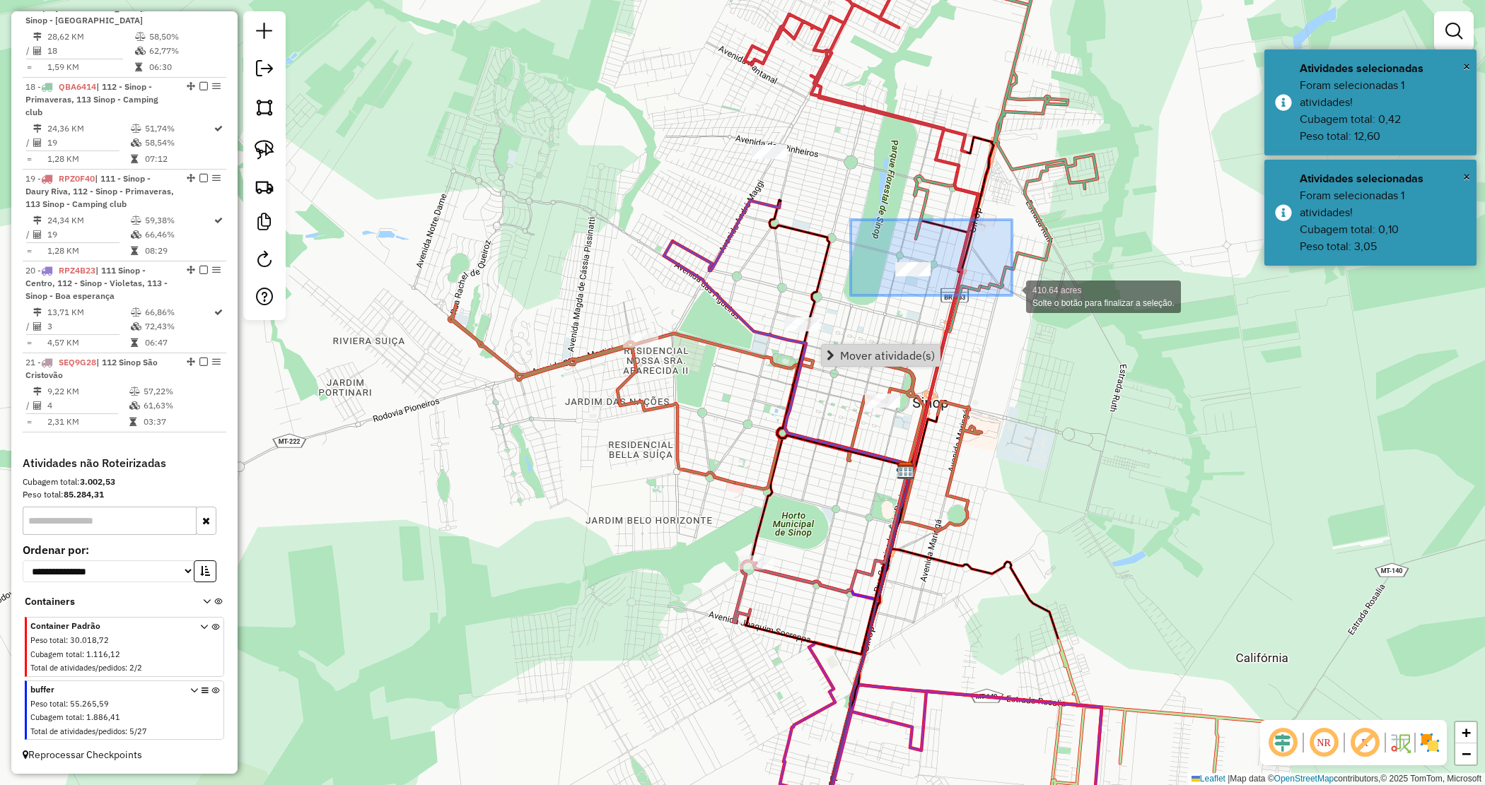
drag, startPoint x: 854, startPoint y: 223, endPoint x: 1036, endPoint y: 304, distance: 199.7
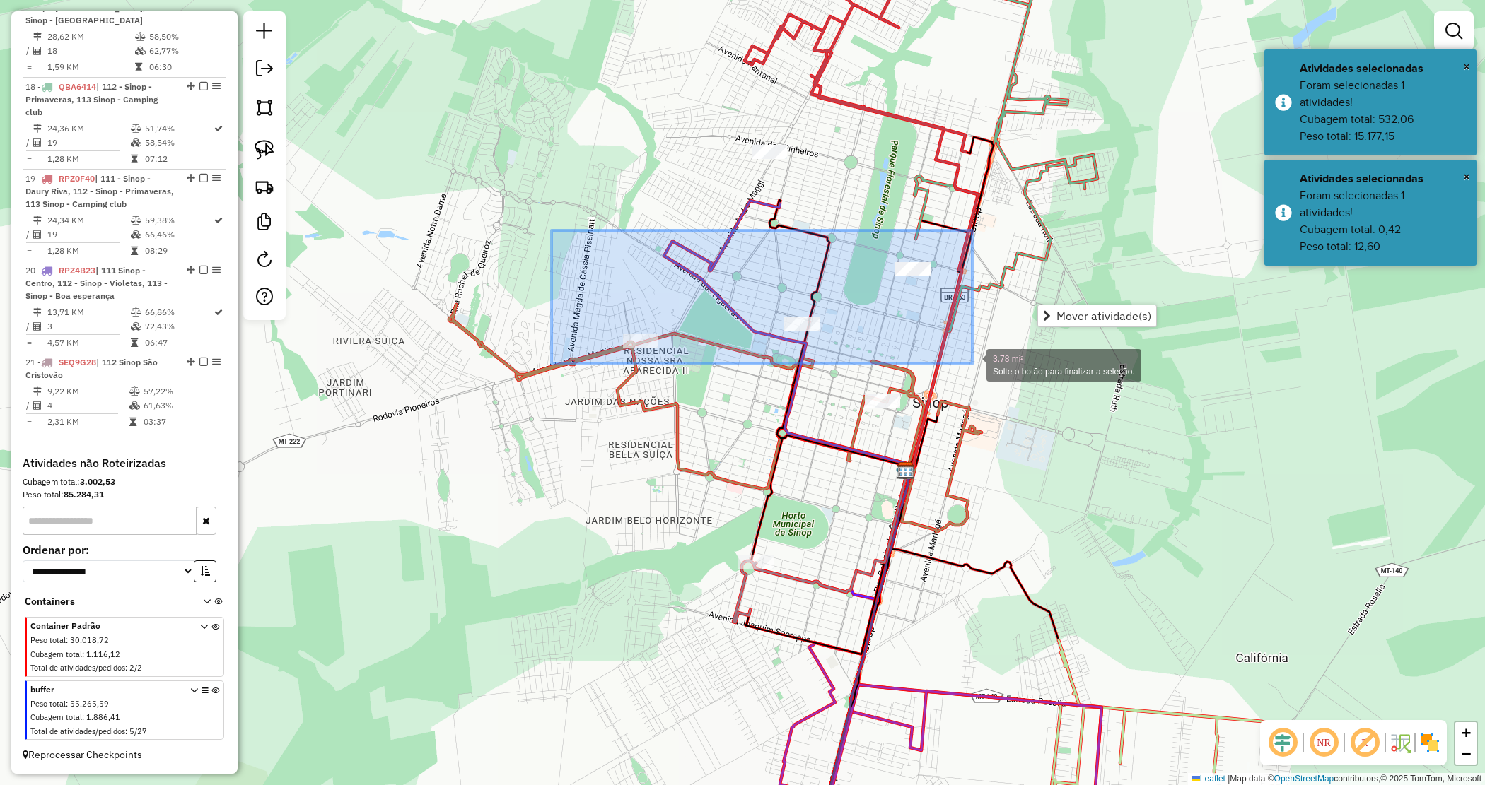
drag, startPoint x: 631, startPoint y: 266, endPoint x: 972, endPoint y: 364, distance: 355.3
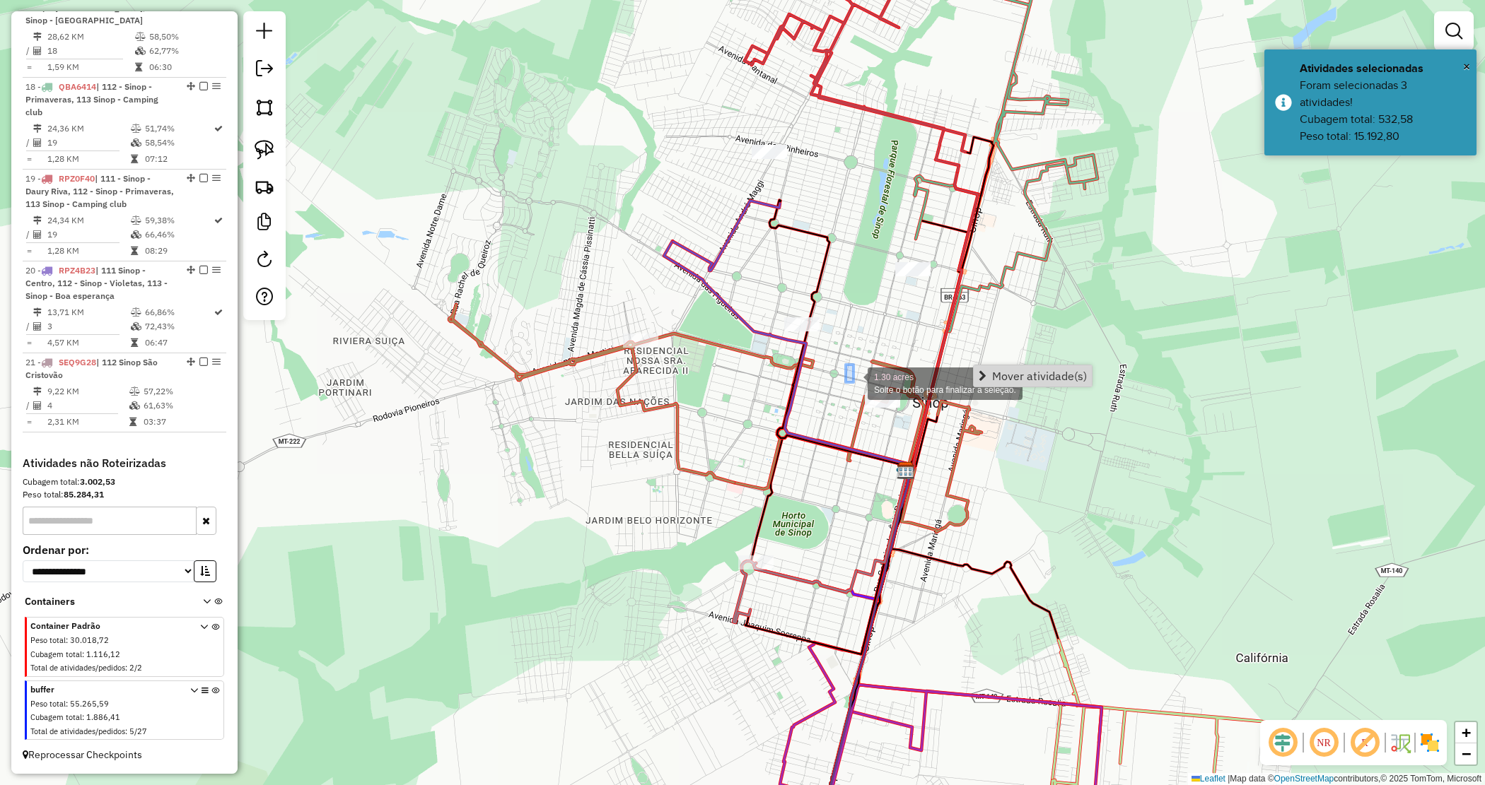
drag, startPoint x: 853, startPoint y: 382, endPoint x: 916, endPoint y: 439, distance: 84.1
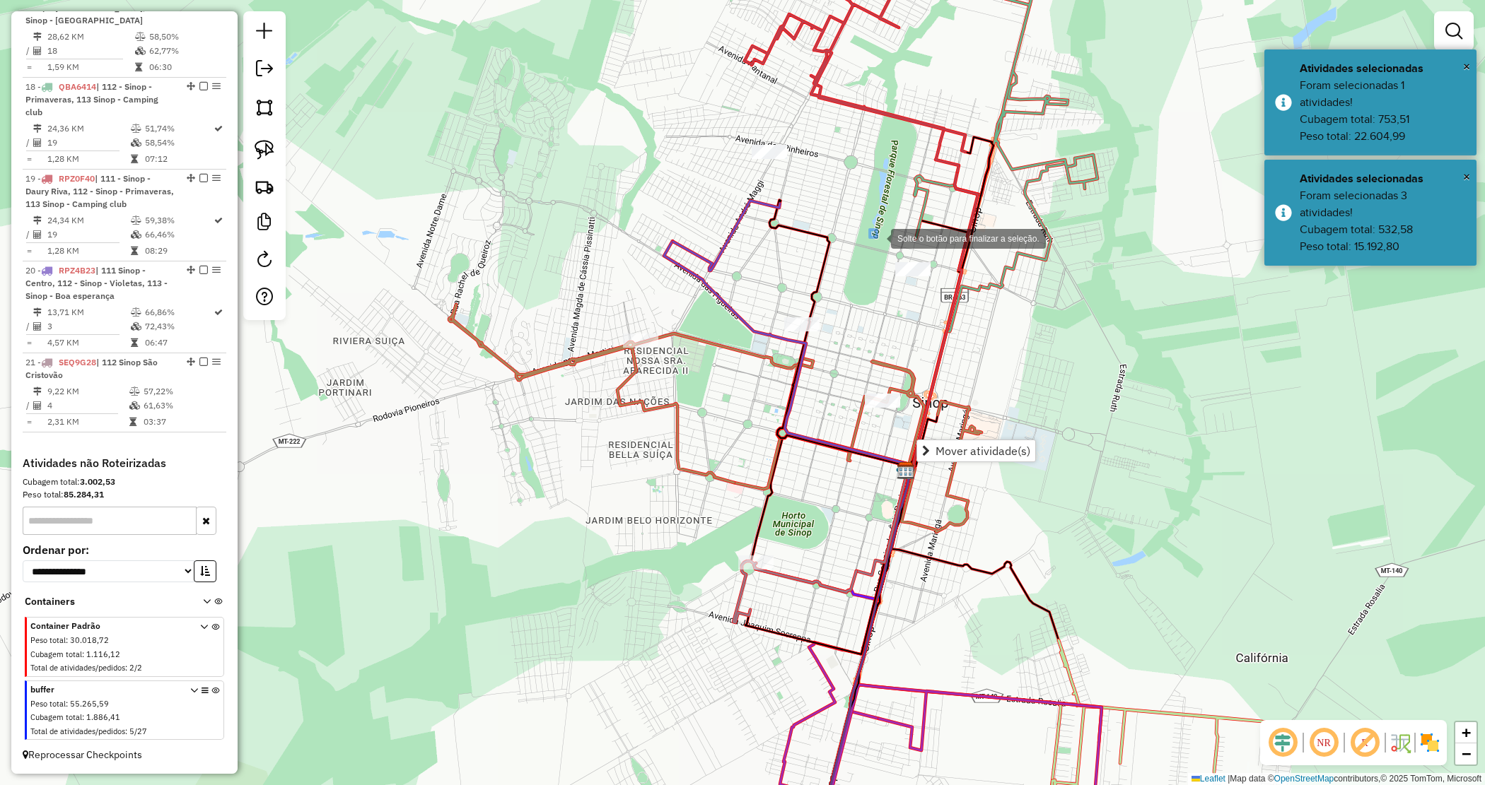
drag, startPoint x: 877, startPoint y: 238, endPoint x: 991, endPoint y: 291, distance: 126.5
click at [1038, 301] on span "Mover atividade(s)" at bounding box center [1054, 303] width 95 height 11
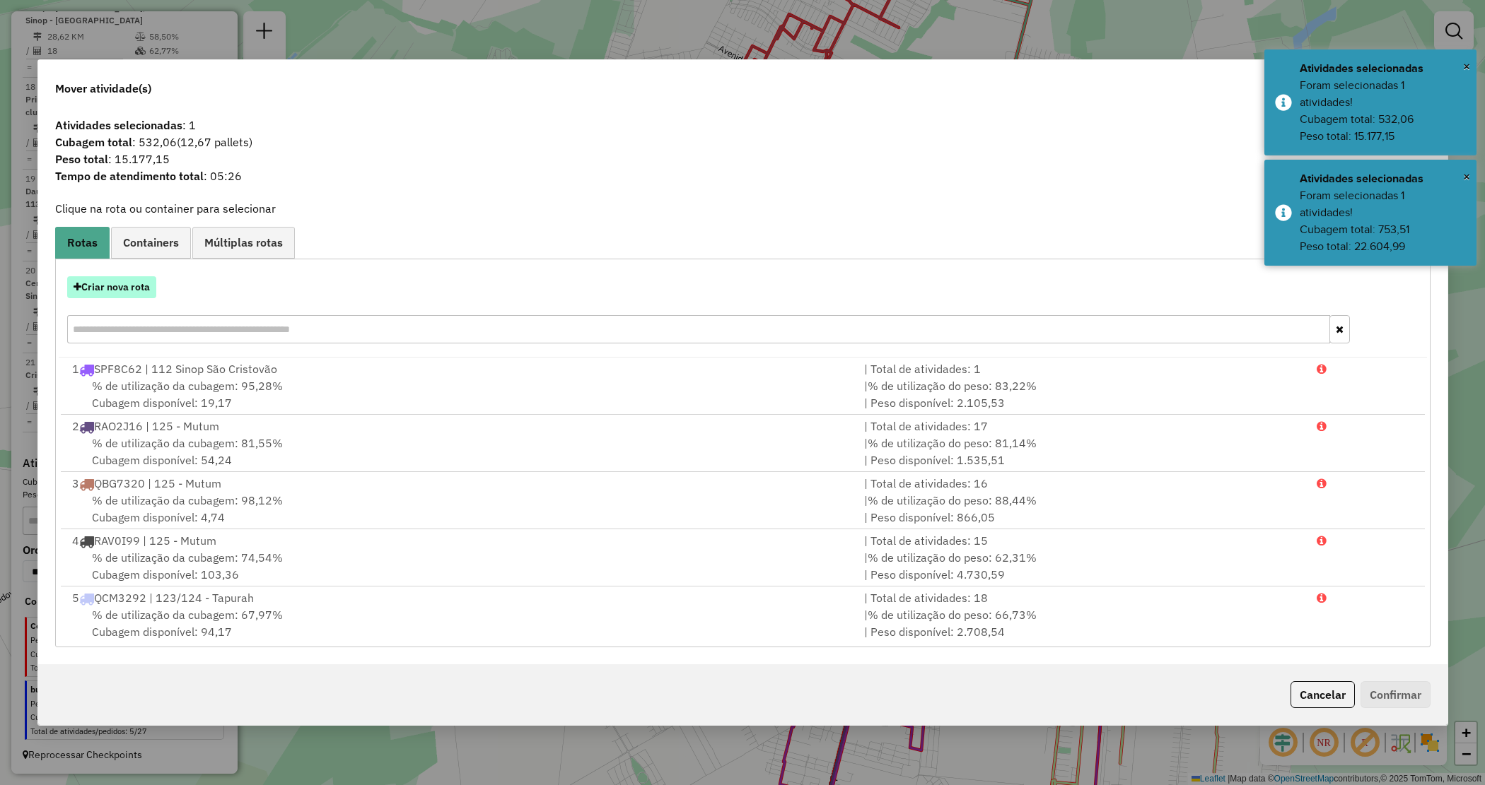
click at [115, 287] on button "Criar nova rota" at bounding box center [111, 287] width 89 height 22
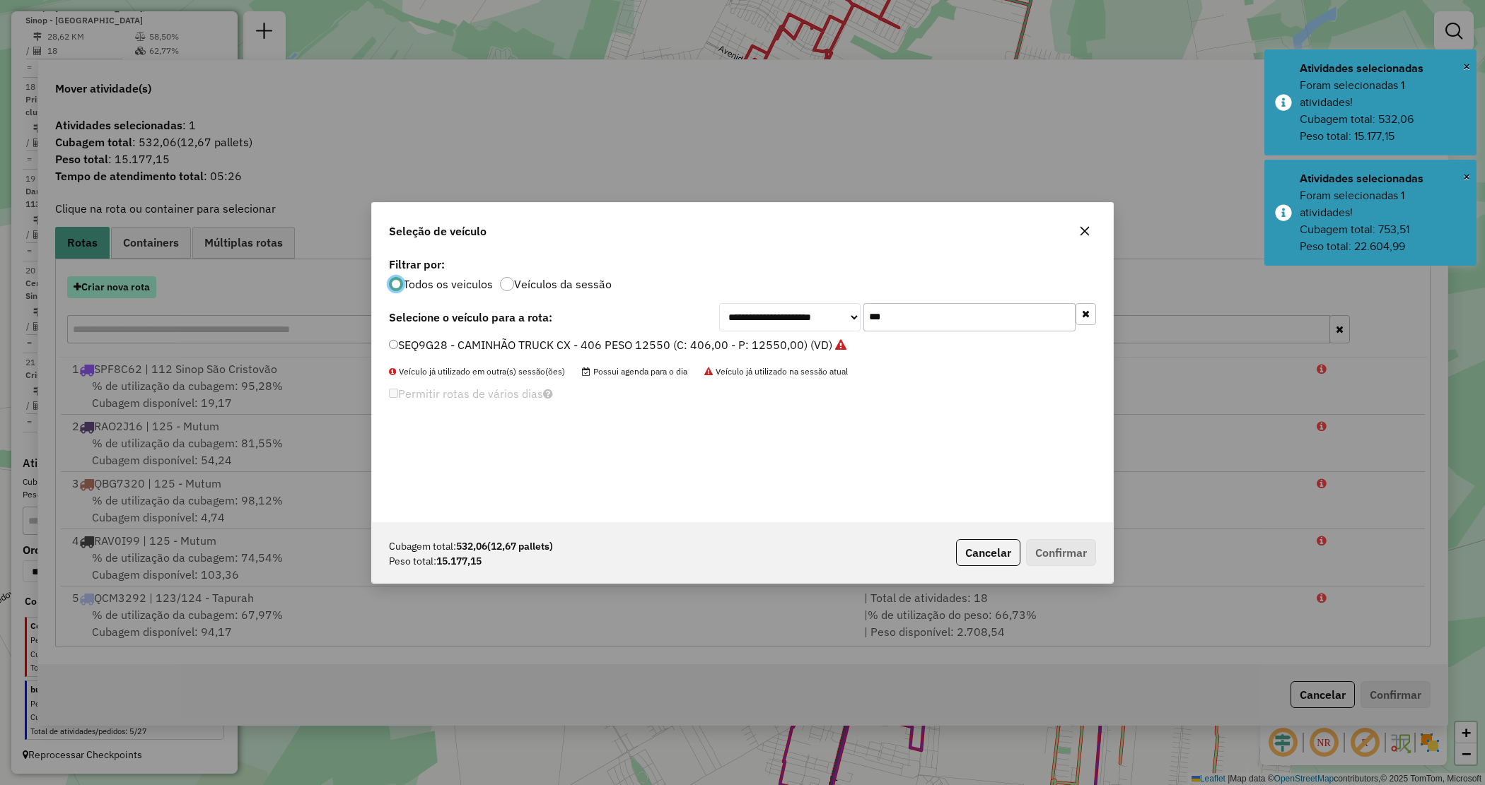
scroll to position [7, 4]
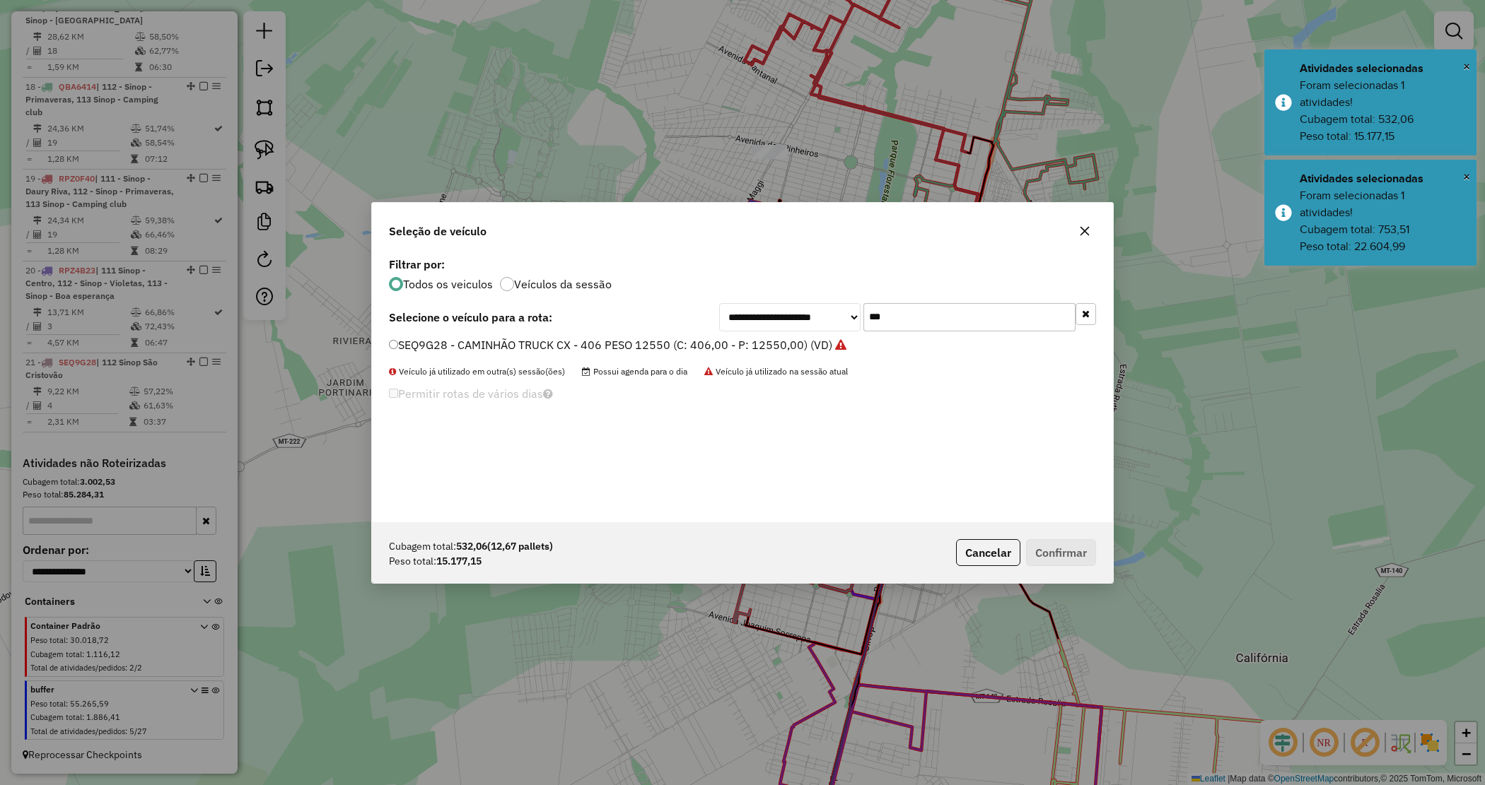
drag, startPoint x: 906, startPoint y: 326, endPoint x: 762, endPoint y: 311, distance: 144.3
click at [762, 312] on div "**********" at bounding box center [907, 317] width 377 height 28
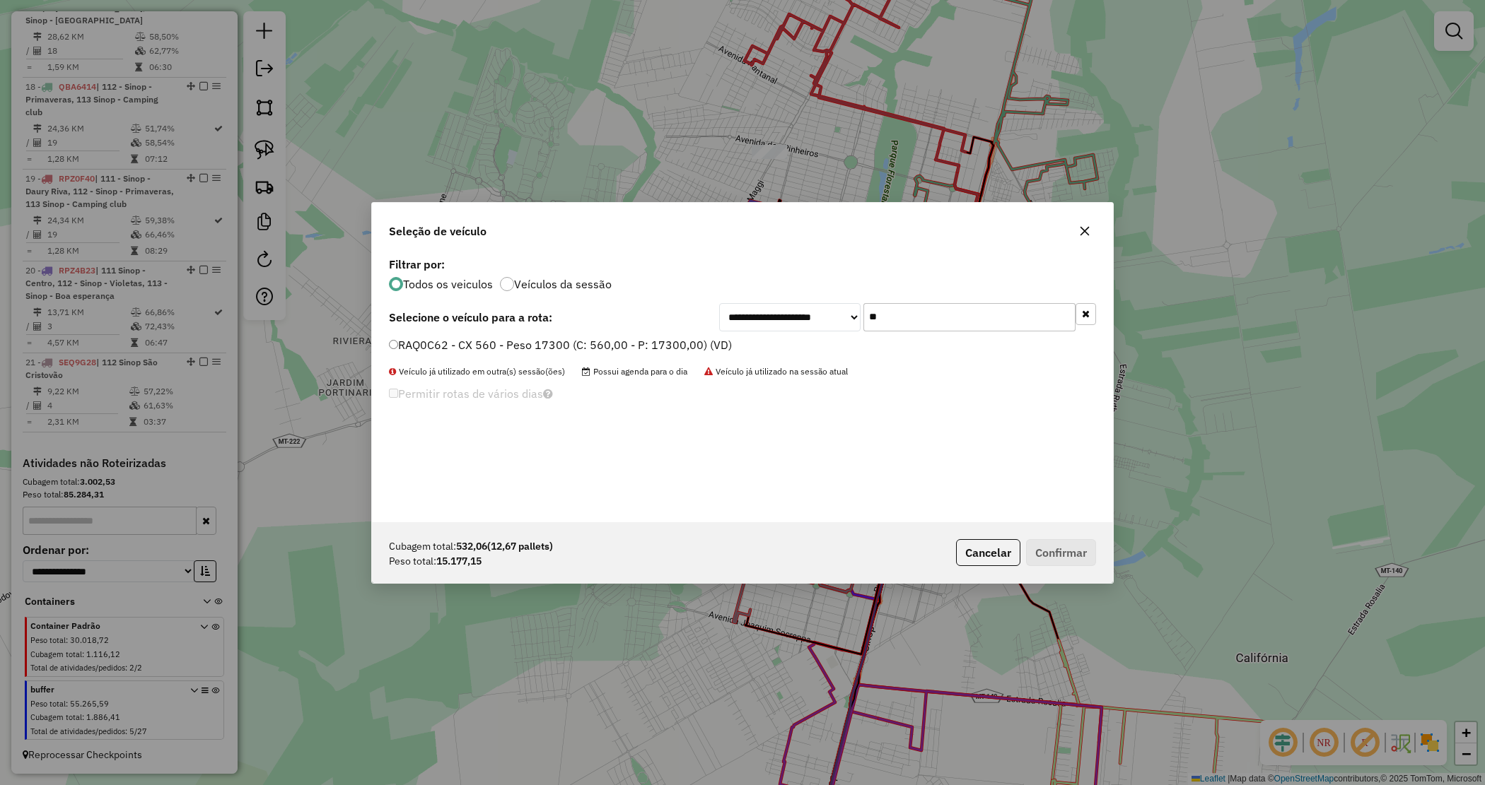
type input "**"
click at [708, 337] on label "RAQ0C62 - CX 560 - Peso 17300 (C: 560,00 - P: 17300,00) (VD)" at bounding box center [560, 345] width 343 height 17
click at [1080, 548] on button "Confirmar" at bounding box center [1061, 552] width 70 height 27
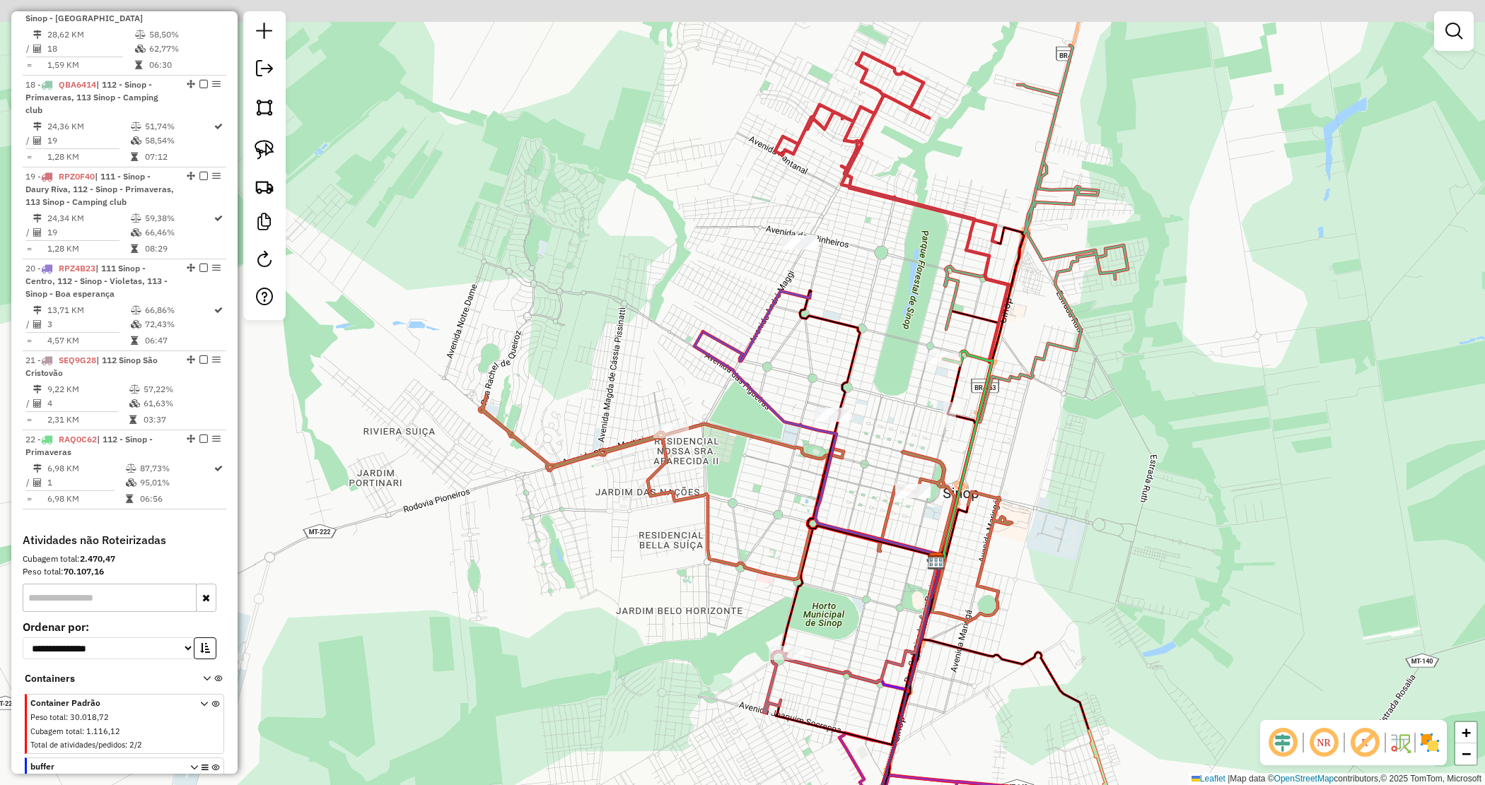
drag, startPoint x: 1066, startPoint y: 552, endPoint x: 1055, endPoint y: 560, distance: 13.7
click at [1066, 560] on div "Janela de atendimento Grade de atendimento Capacidade Transportadoras Veículos …" at bounding box center [742, 392] width 1485 height 785
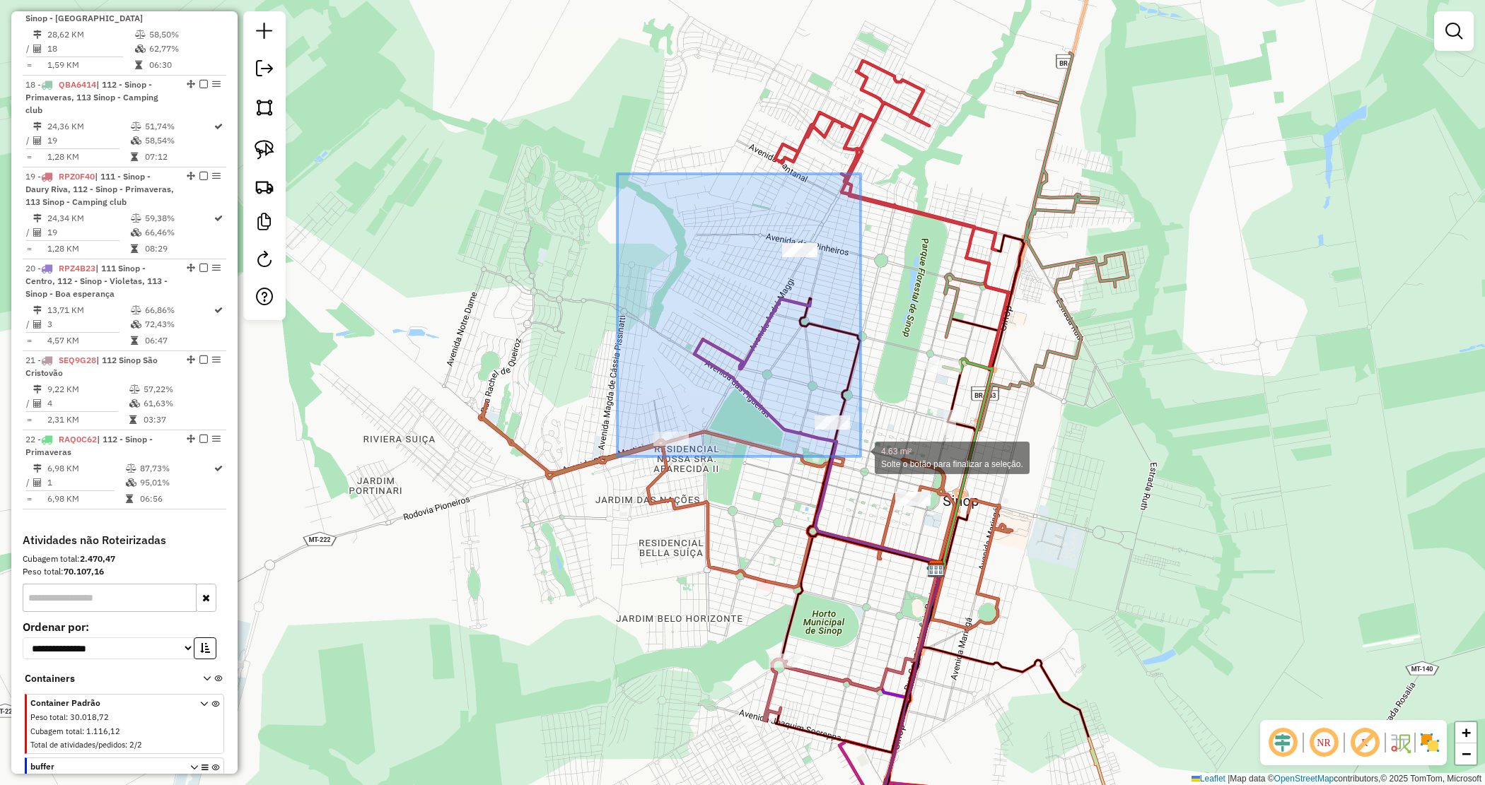
drag, startPoint x: 631, startPoint y: 226, endPoint x: 860, endPoint y: 457, distance: 325.4
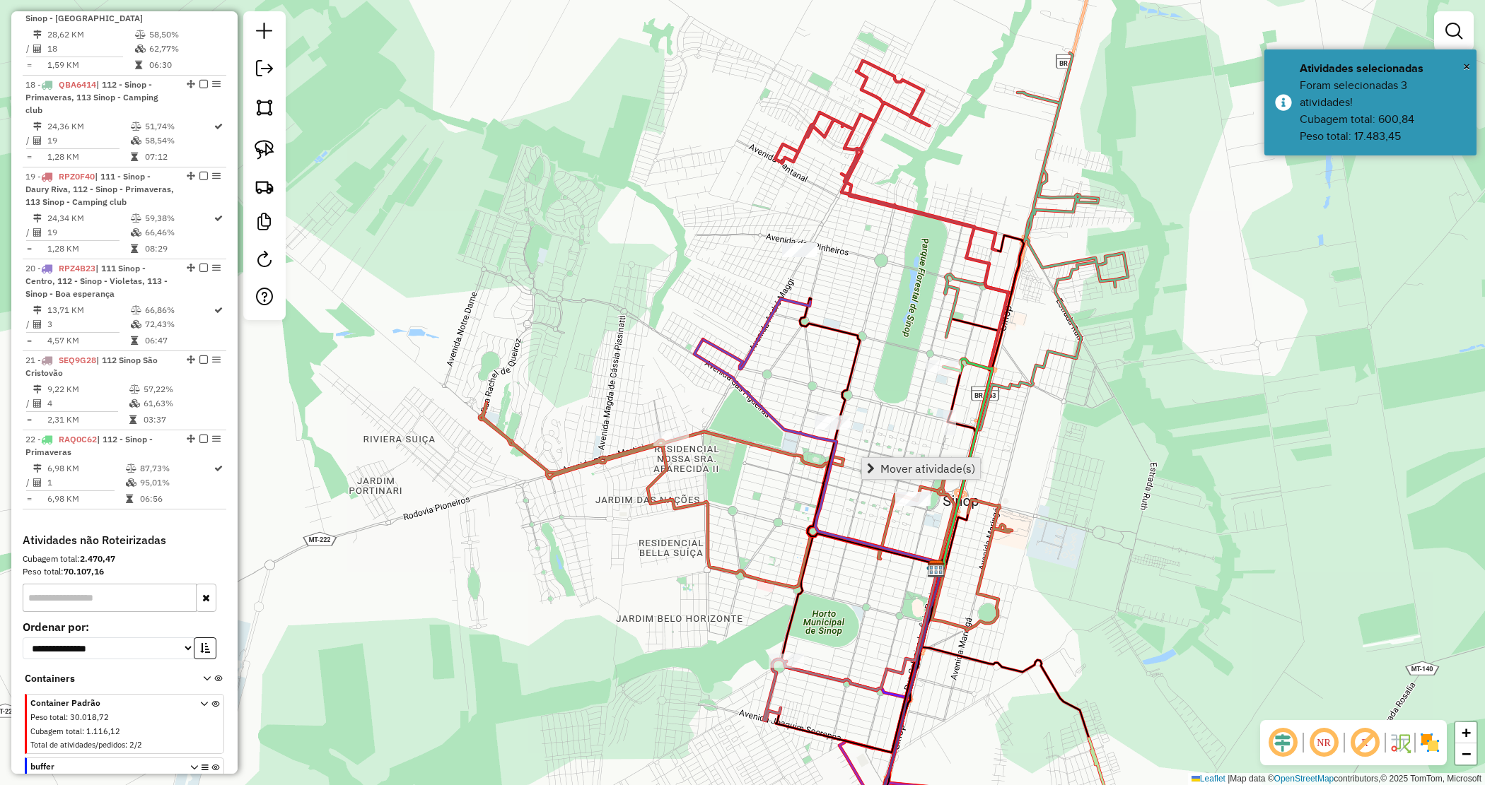
click at [885, 464] on span "Mover atividade(s)" at bounding box center [927, 468] width 95 height 11
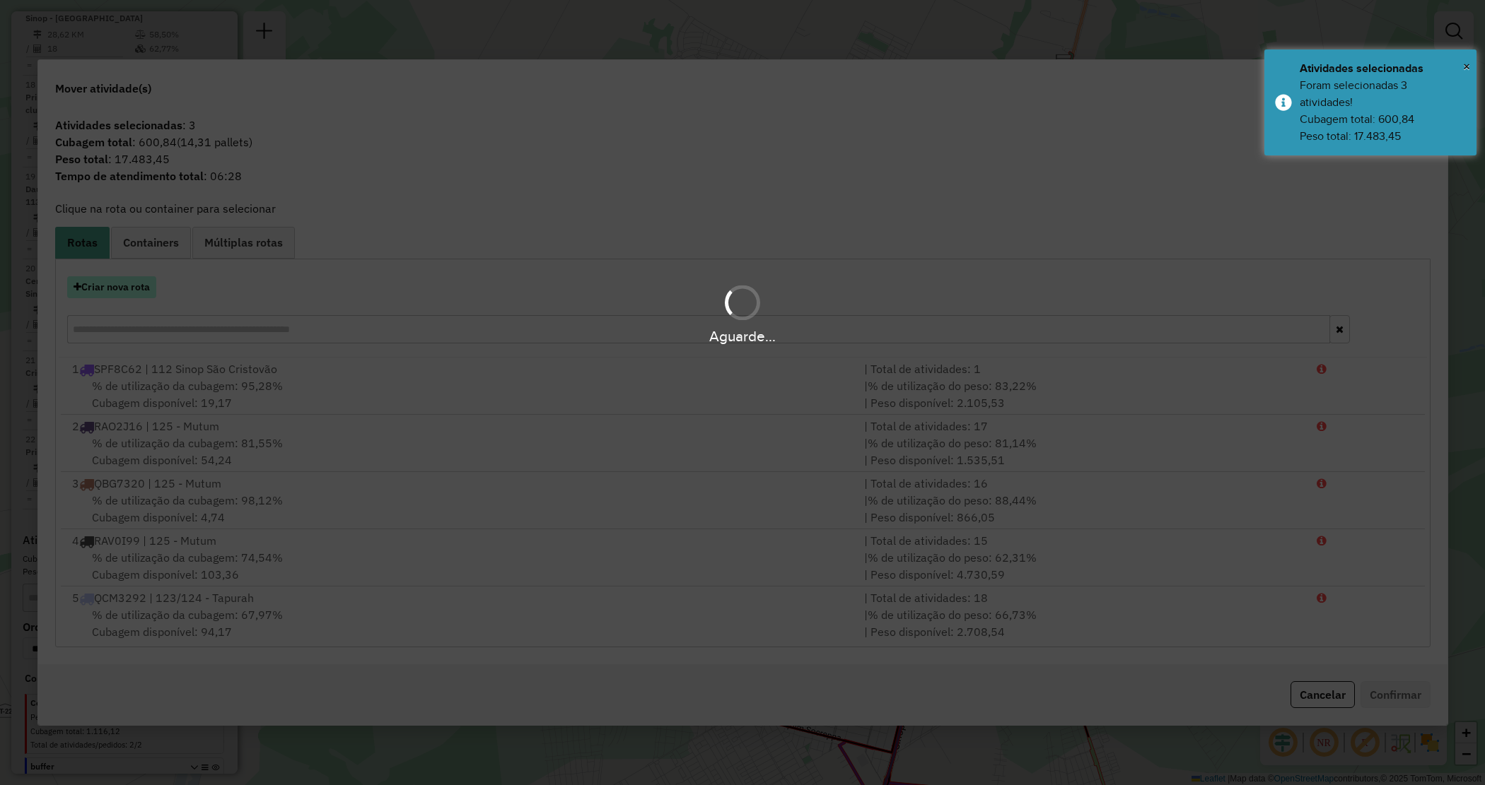
click at [117, 287] on button "Criar nova rota" at bounding box center [111, 287] width 89 height 22
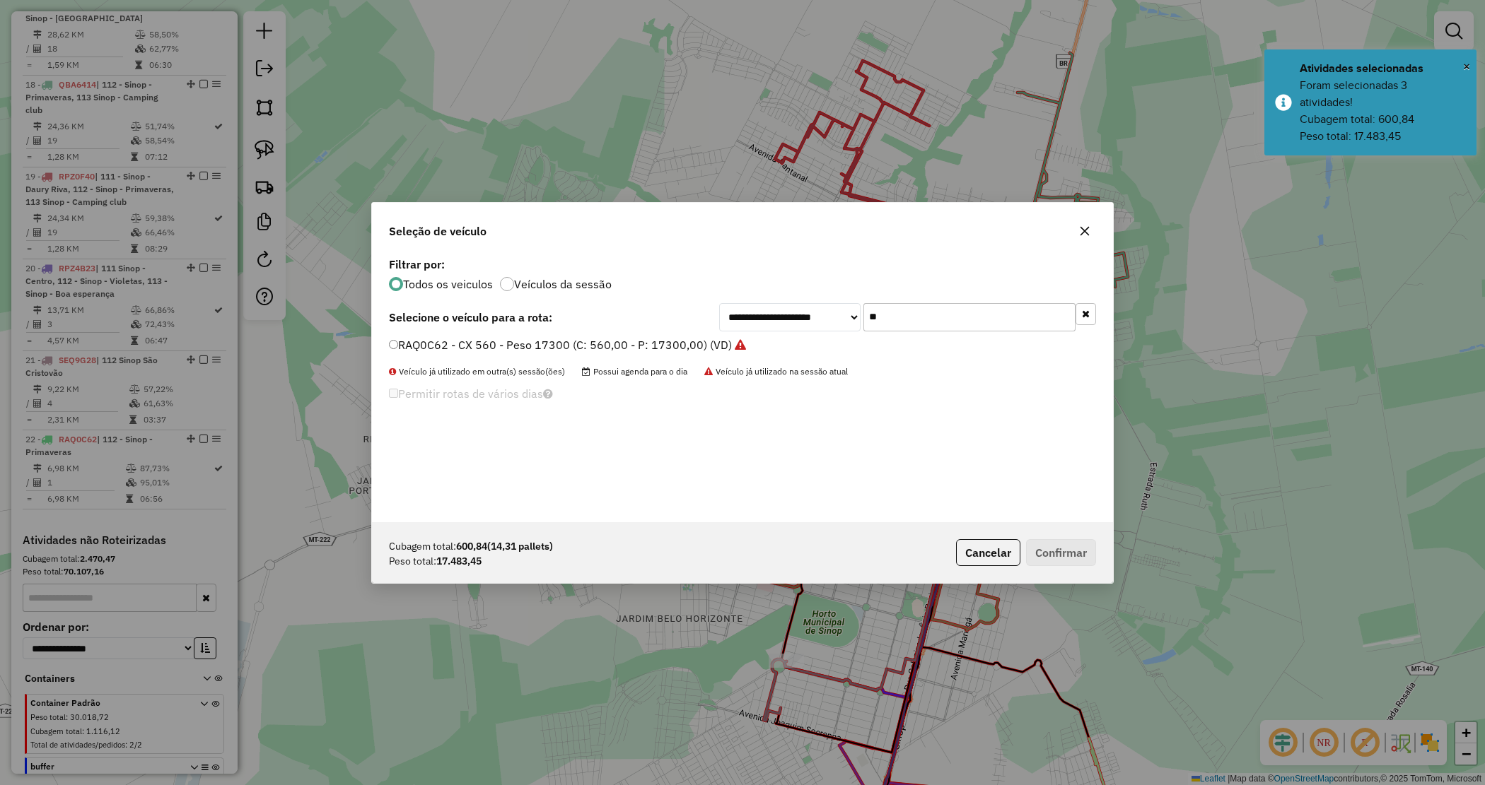
click at [850, 303] on div "**********" at bounding box center [907, 317] width 377 height 28
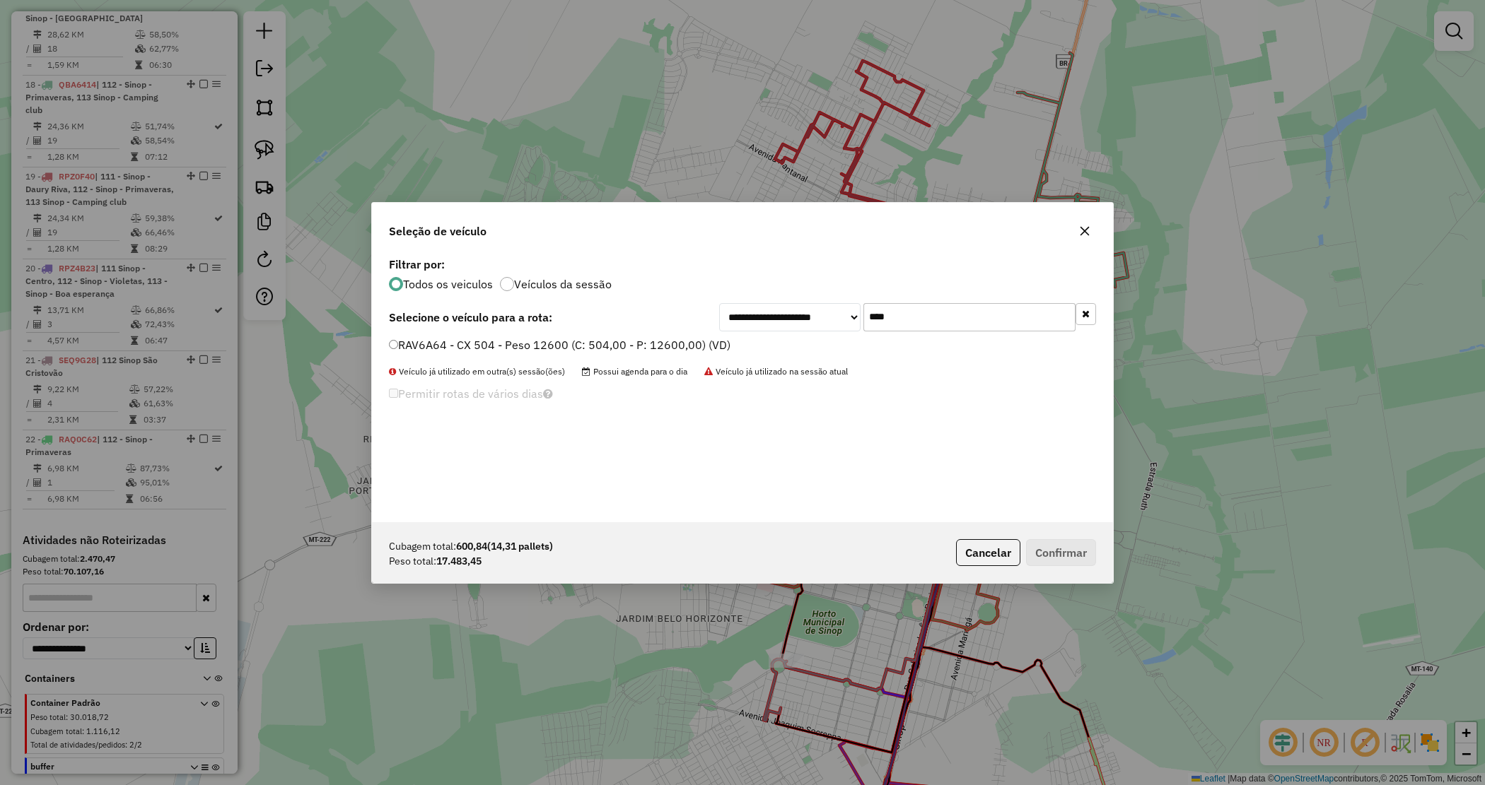
type input "****"
drag, startPoint x: 652, startPoint y: 341, endPoint x: 872, endPoint y: 461, distance: 250.2
click at [654, 343] on label "RAV6A64 - CX 504 - Peso 12600 (C: 504,00 - P: 12600,00) (VD)" at bounding box center [559, 345] width 341 height 17
click at [1051, 543] on button "Confirmar" at bounding box center [1061, 552] width 70 height 27
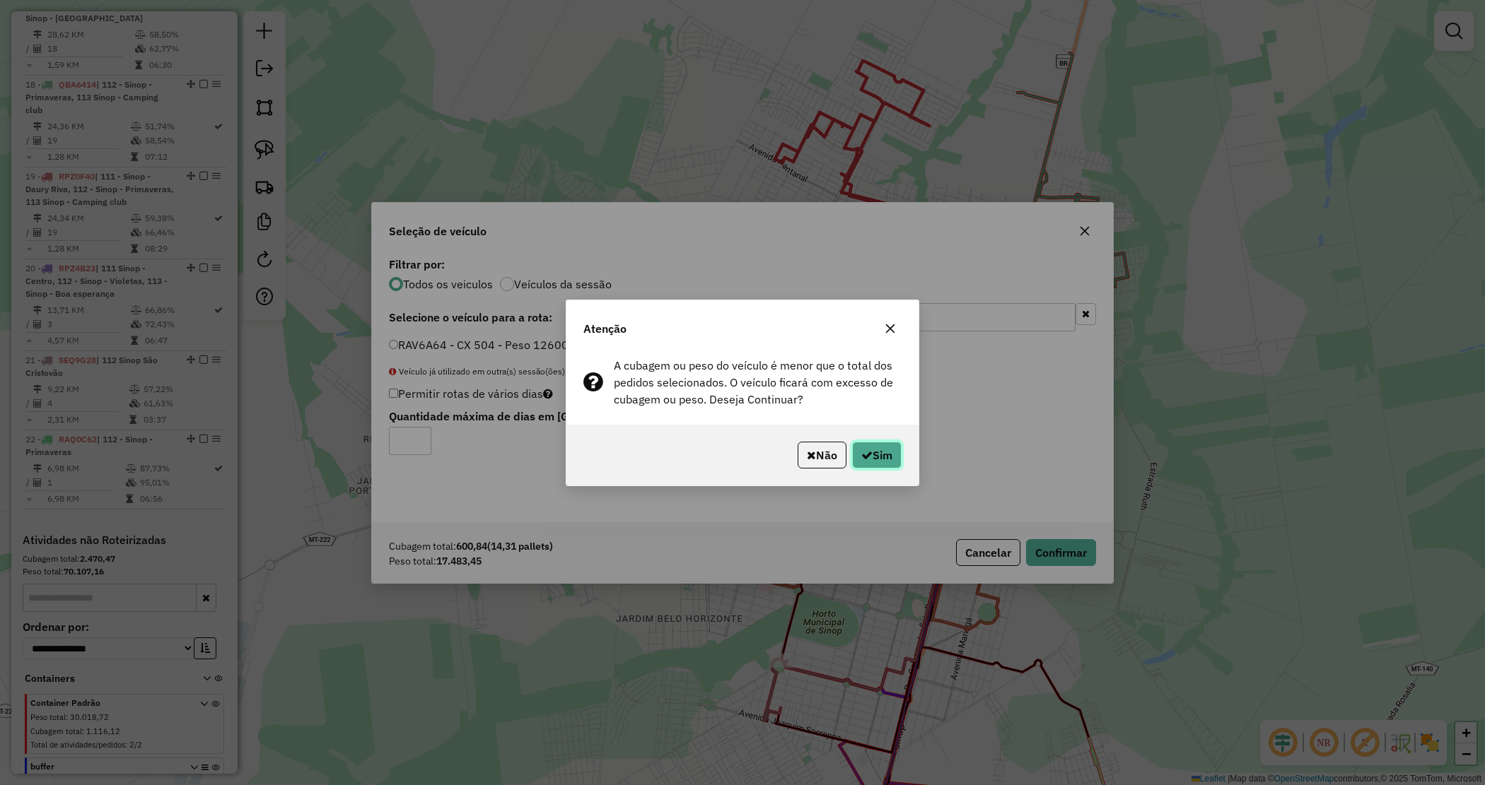
click at [877, 456] on button "Sim" at bounding box center [876, 455] width 49 height 27
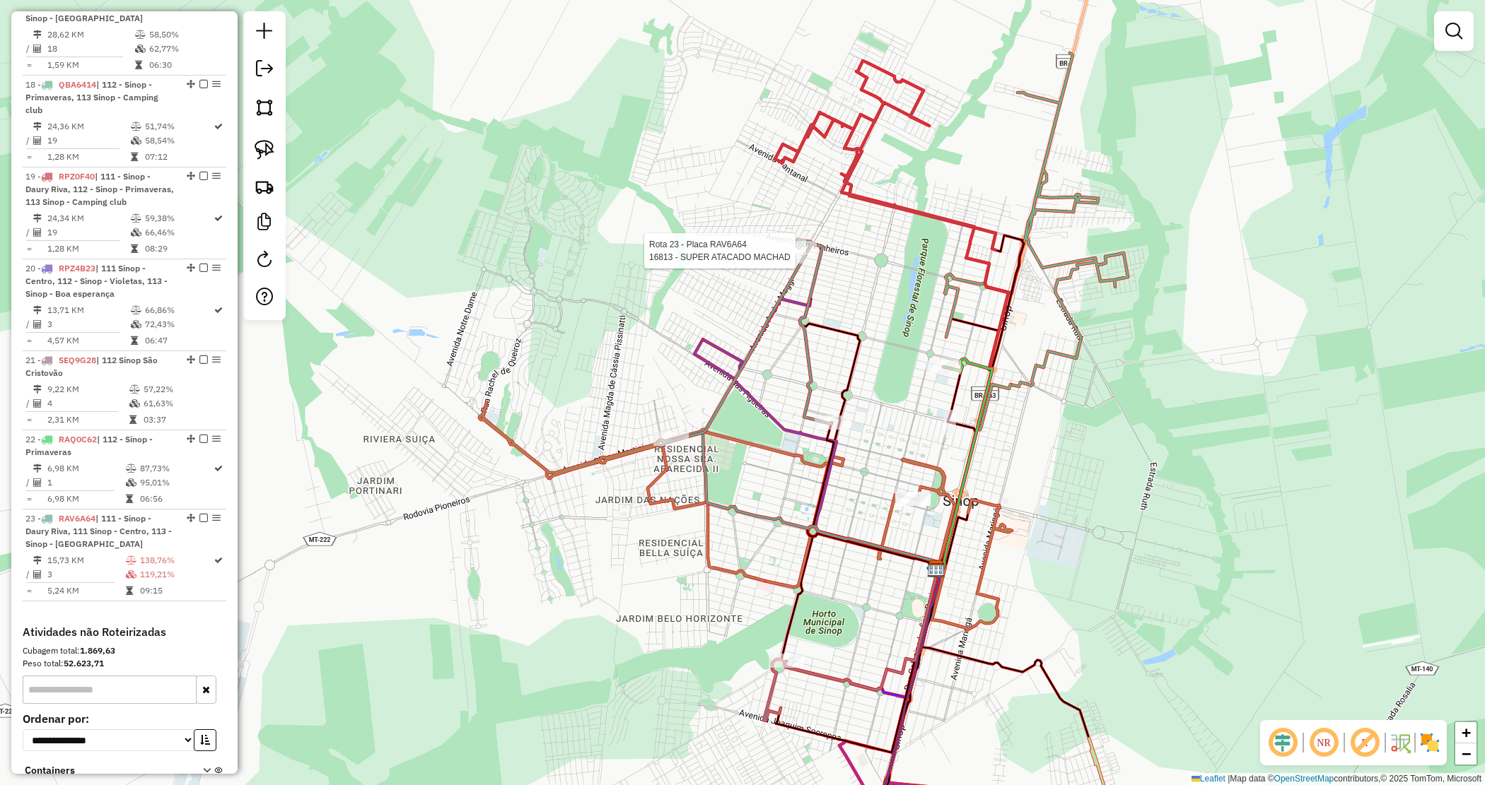
select select "*********"
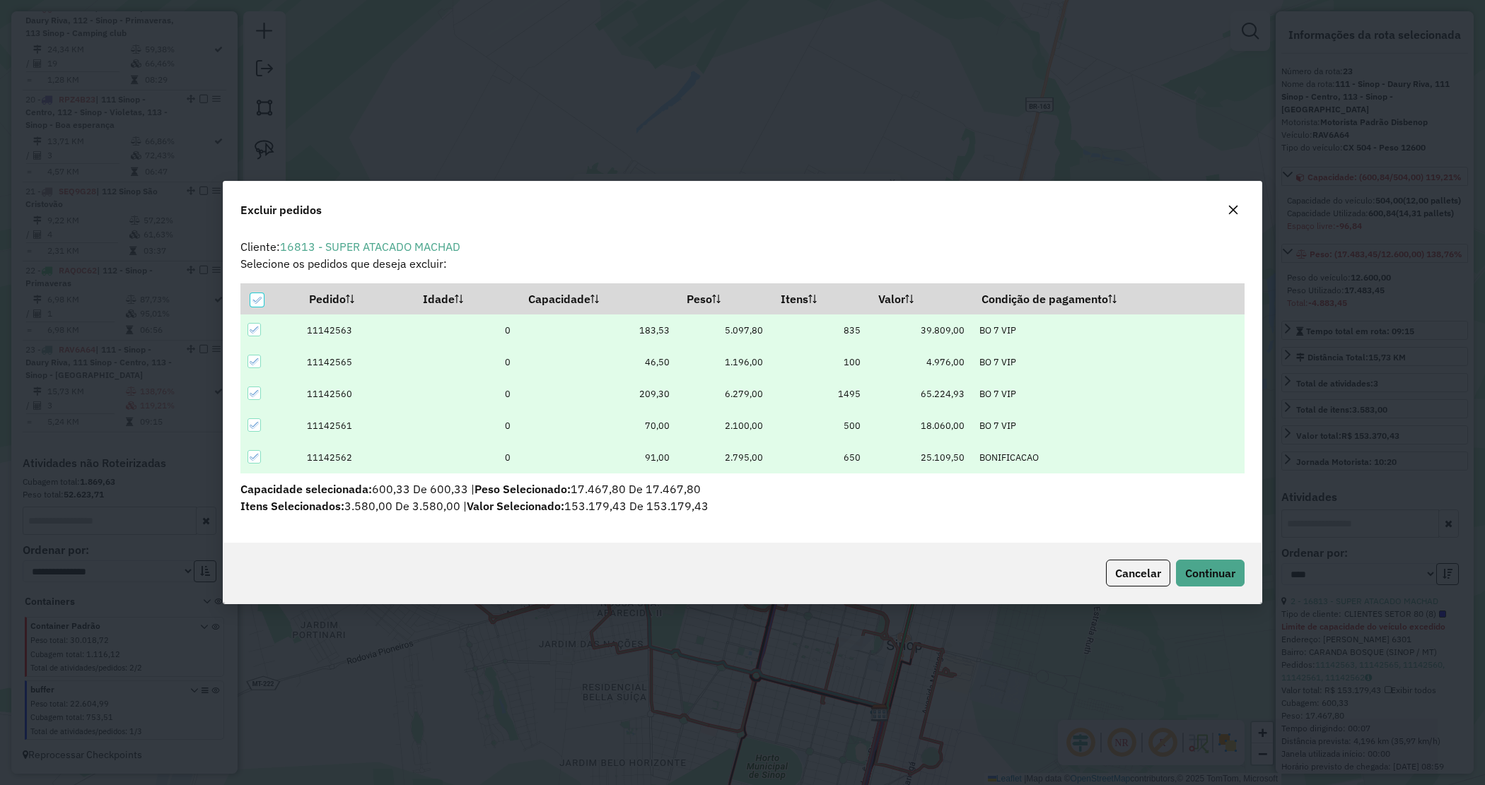
scroll to position [0, 0]
click at [253, 298] on icon at bounding box center [257, 301] width 10 height 10
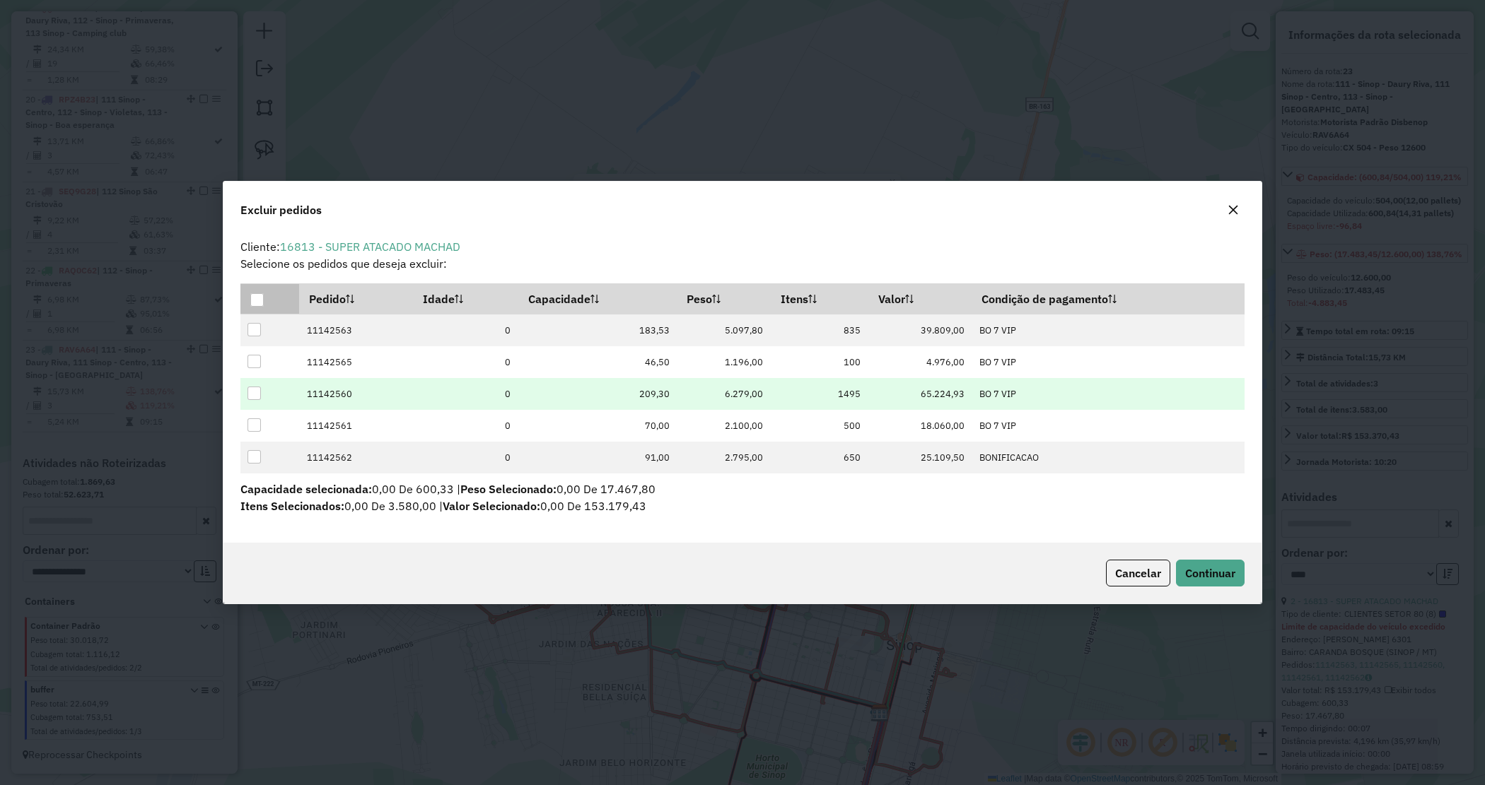
drag, startPoint x: 252, startPoint y: 396, endPoint x: 251, endPoint y: 426, distance: 29.7
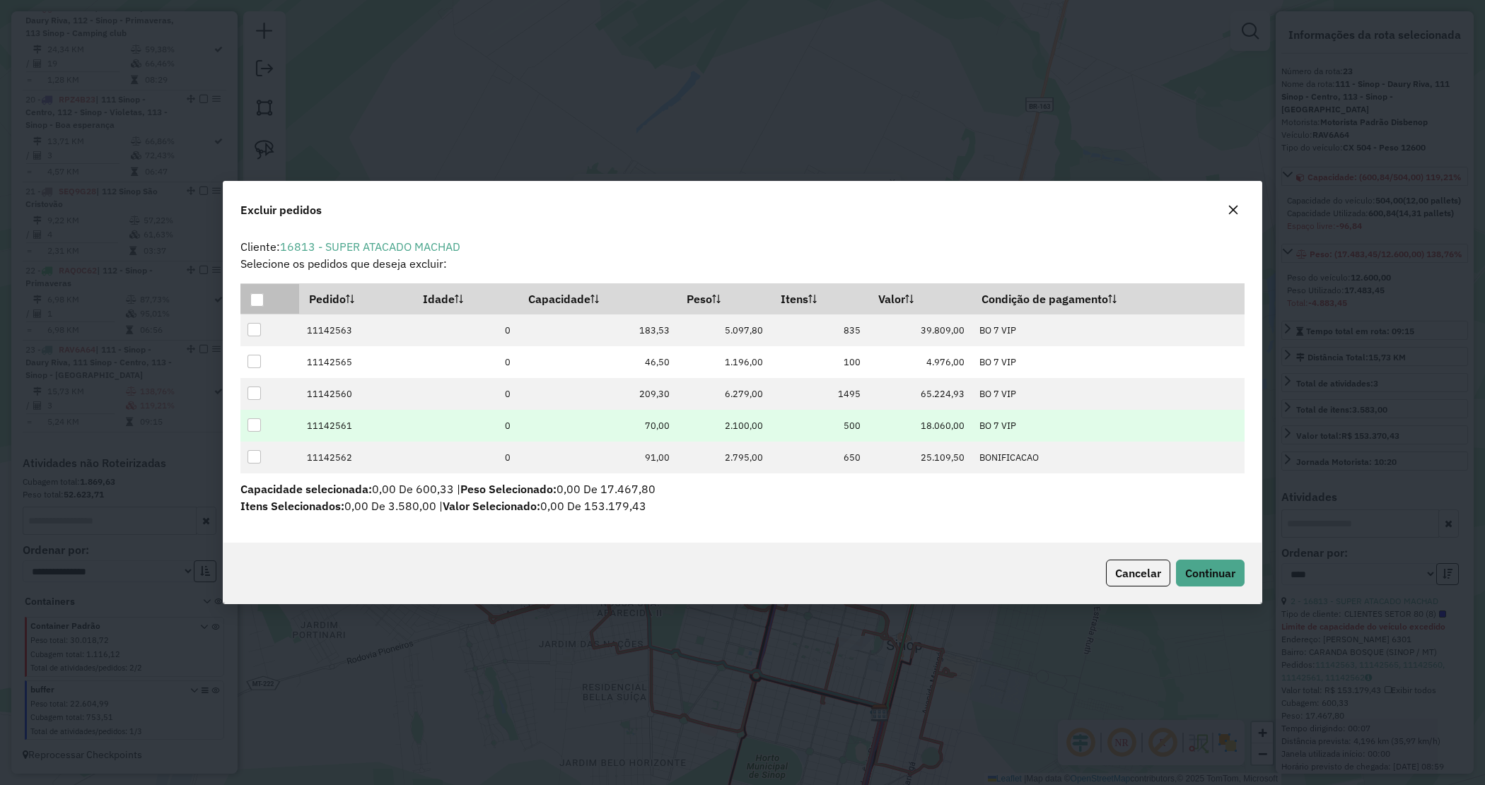
click at [252, 397] on div at bounding box center [253, 393] width 13 height 13
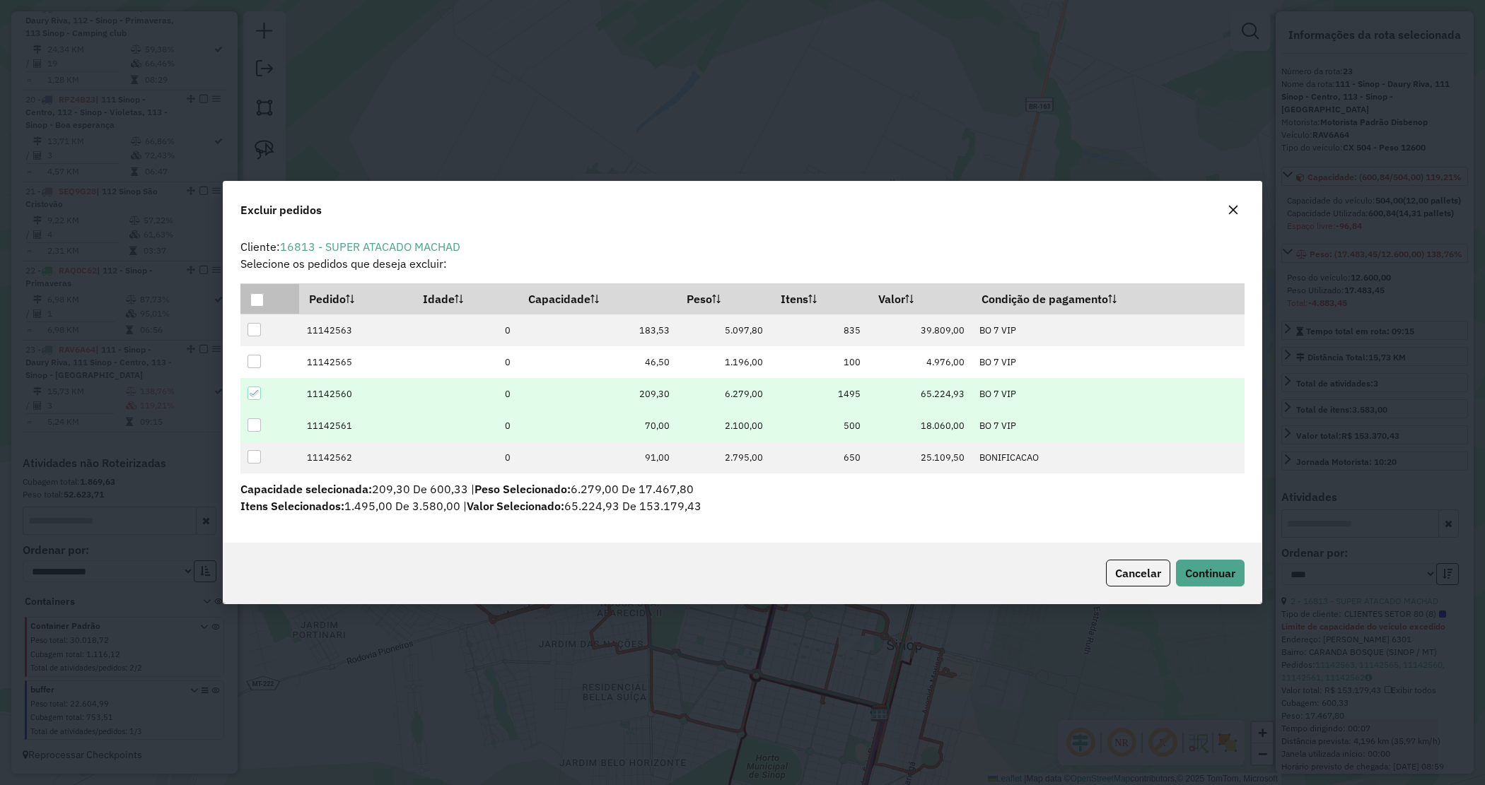
click at [251, 431] on div at bounding box center [253, 425] width 13 height 13
drag, startPoint x: 1196, startPoint y: 553, endPoint x: 1197, endPoint y: 560, distance: 7.1
click at [1196, 553] on div "Cancelar Continuar" at bounding box center [742, 573] width 1038 height 61
click at [1204, 575] on span "Continuar" at bounding box center [1210, 573] width 50 height 14
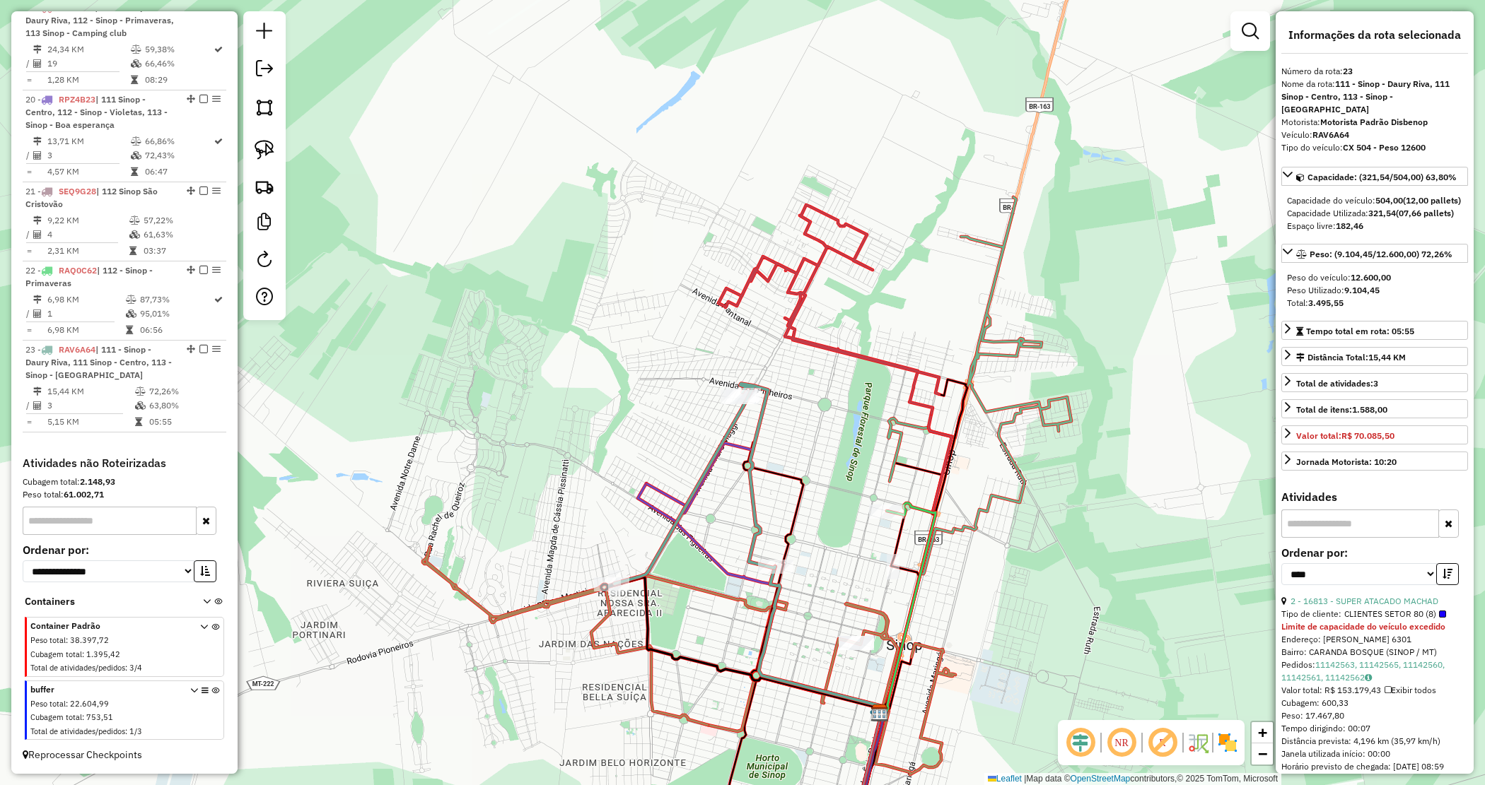
click at [643, 433] on div "Janela de atendimento Grade de atendimento Capacidade Transportadoras Veículos …" at bounding box center [742, 392] width 1485 height 785
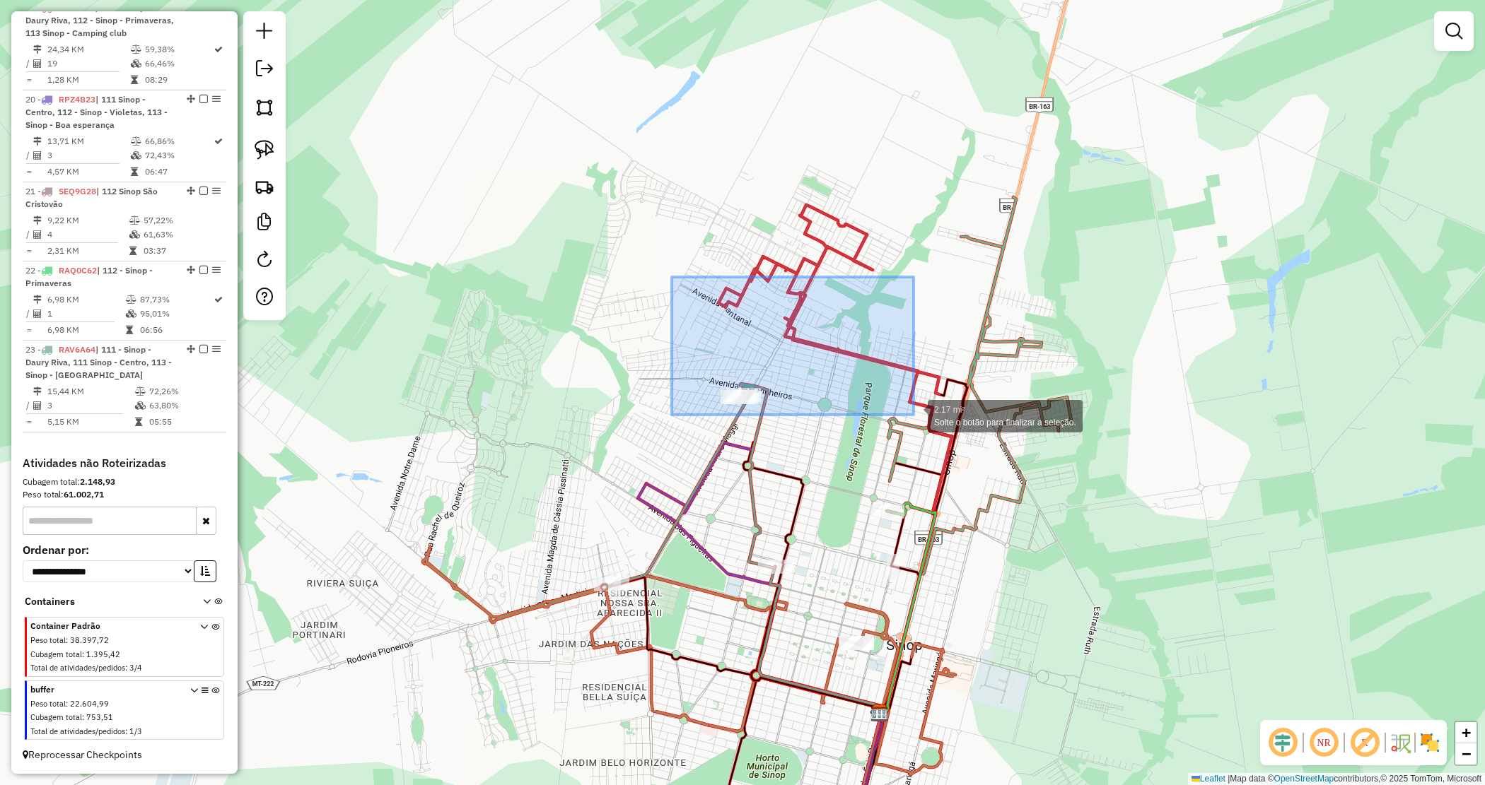
drag, startPoint x: 838, startPoint y: 375, endPoint x: 925, endPoint y: 428, distance: 101.8
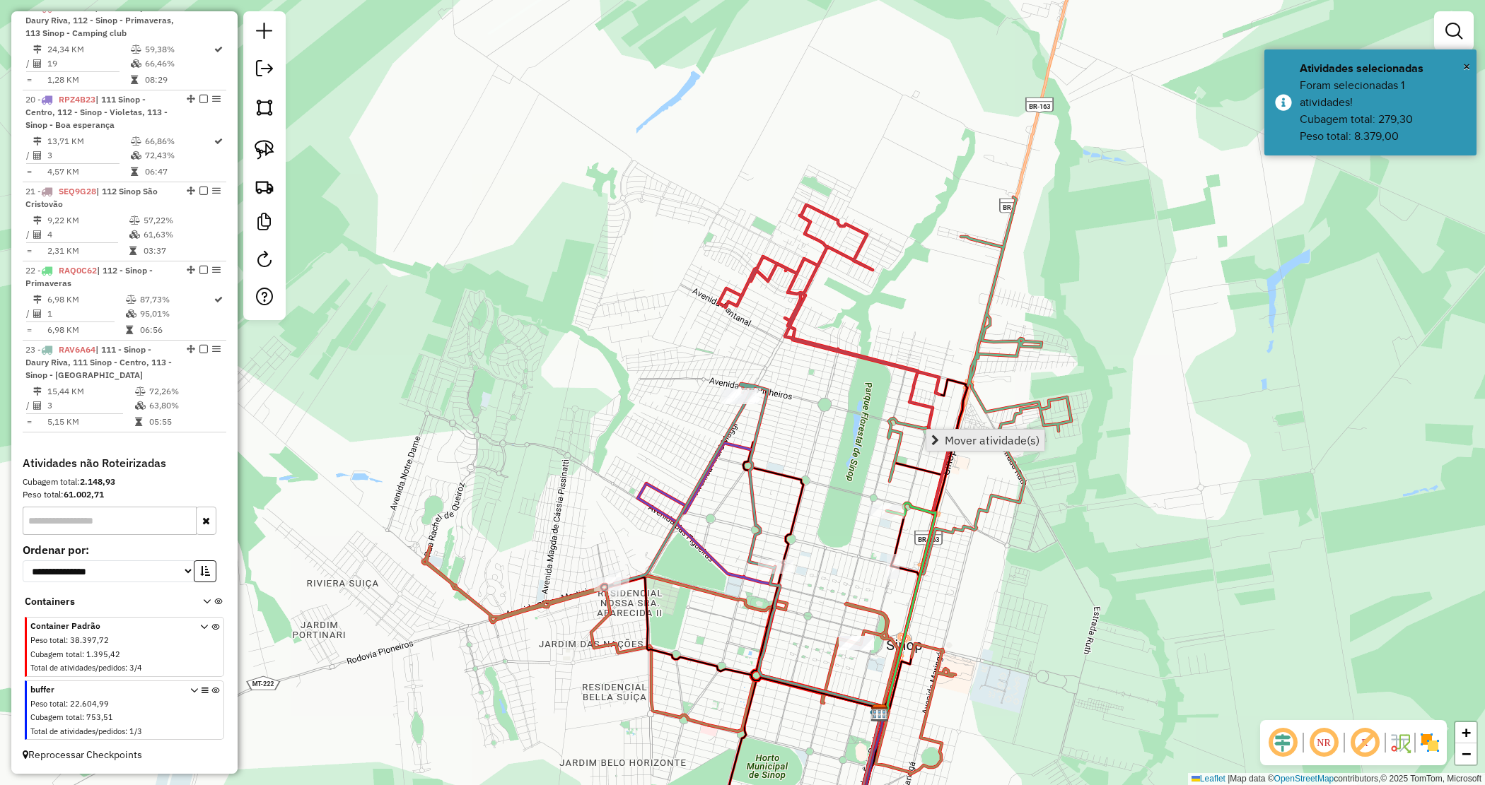
click at [998, 437] on span "Mover atividade(s)" at bounding box center [992, 440] width 95 height 11
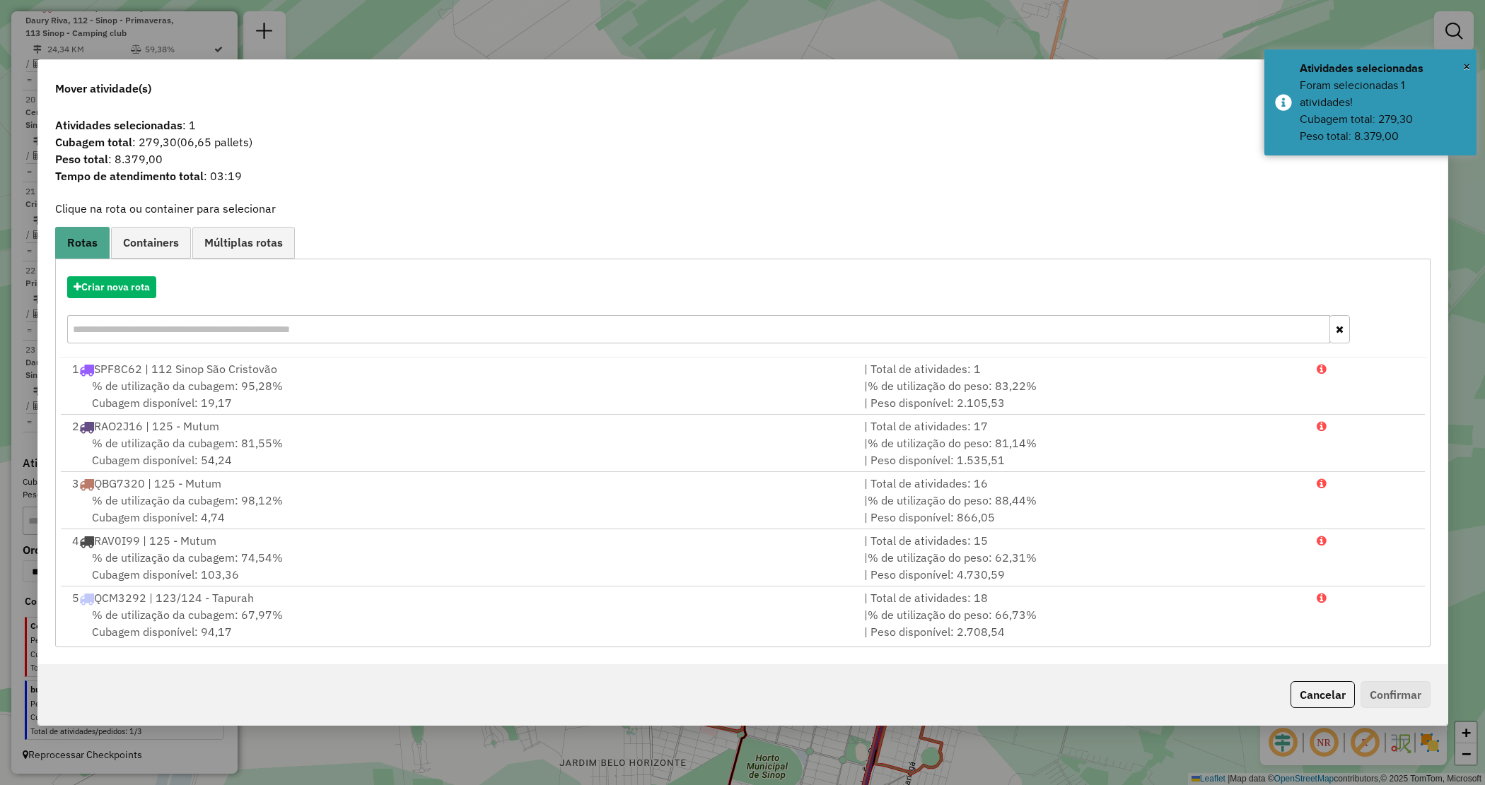
click at [128, 298] on div "Criar nova rota" at bounding box center [743, 312] width 1368 height 92
click at [131, 291] on button "Criar nova rota" at bounding box center [111, 287] width 89 height 22
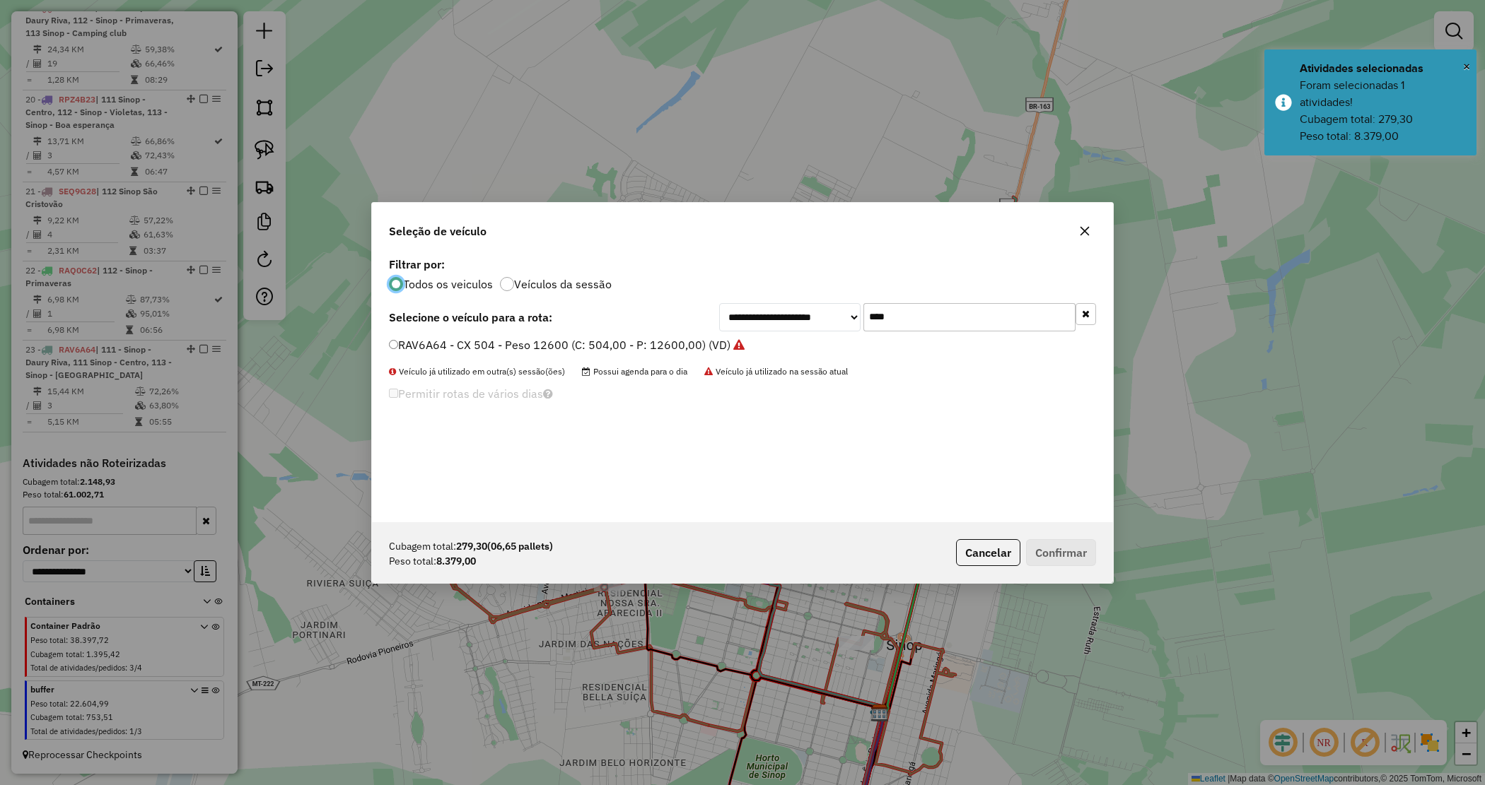
scroll to position [7, 4]
drag, startPoint x: 918, startPoint y: 325, endPoint x: 708, endPoint y: 323, distance: 209.3
click at [706, 332] on div "**********" at bounding box center [742, 388] width 741 height 269
type input "**"
click at [641, 348] on label "QBG7C60 - CAMINHÃO TRUCK CX - 420 PESO 12620 (C: 420,00 - P: 12620,00) (VD)" at bounding box center [611, 345] width 445 height 17
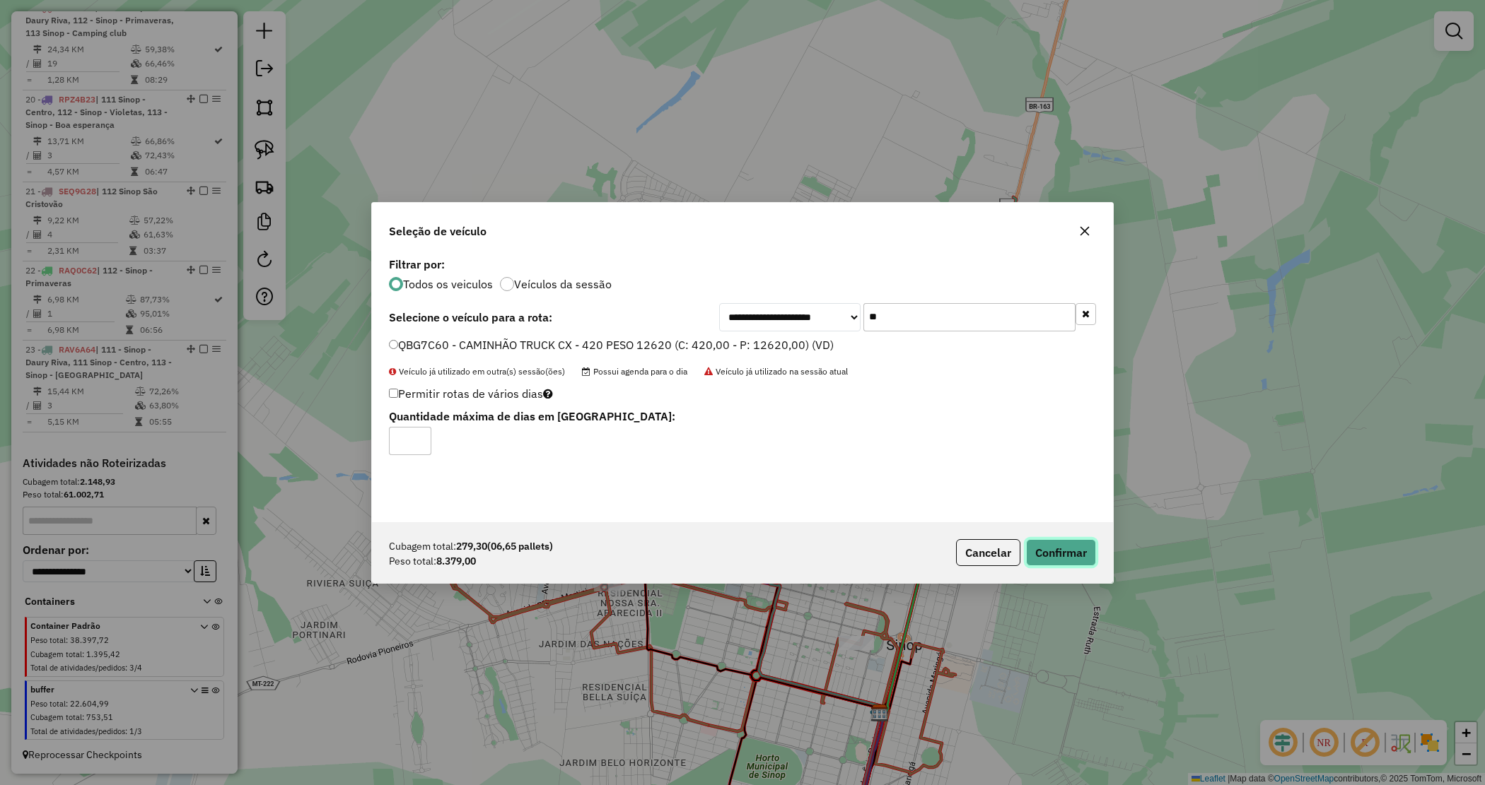
click at [1071, 545] on button "Confirmar" at bounding box center [1061, 552] width 70 height 27
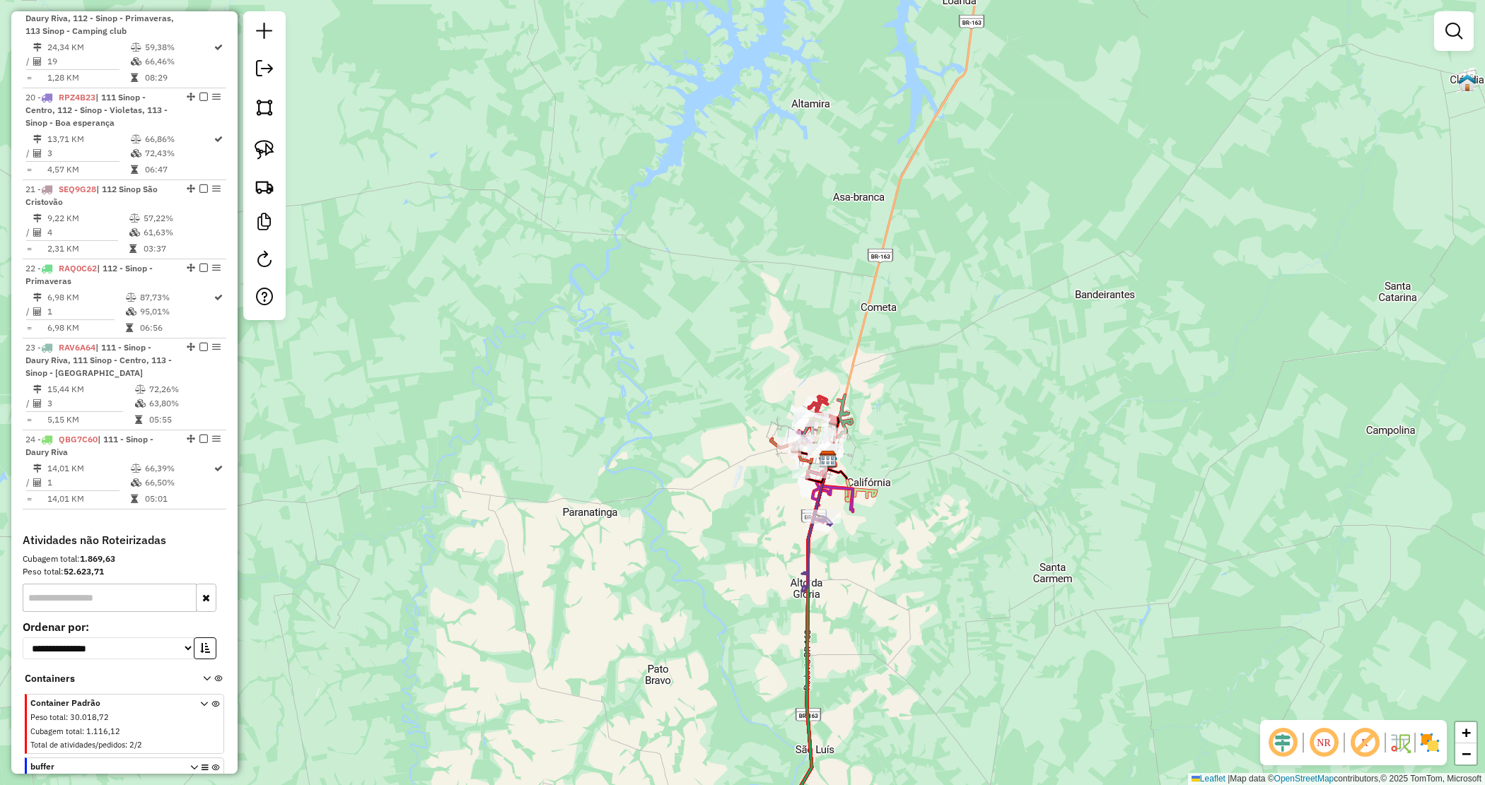
drag, startPoint x: 836, startPoint y: 602, endPoint x: 848, endPoint y: 538, distance: 65.4
click at [861, 542] on div "Janela de atendimento Grade de atendimento Capacidade Transportadoras Veículos …" at bounding box center [742, 392] width 1485 height 785
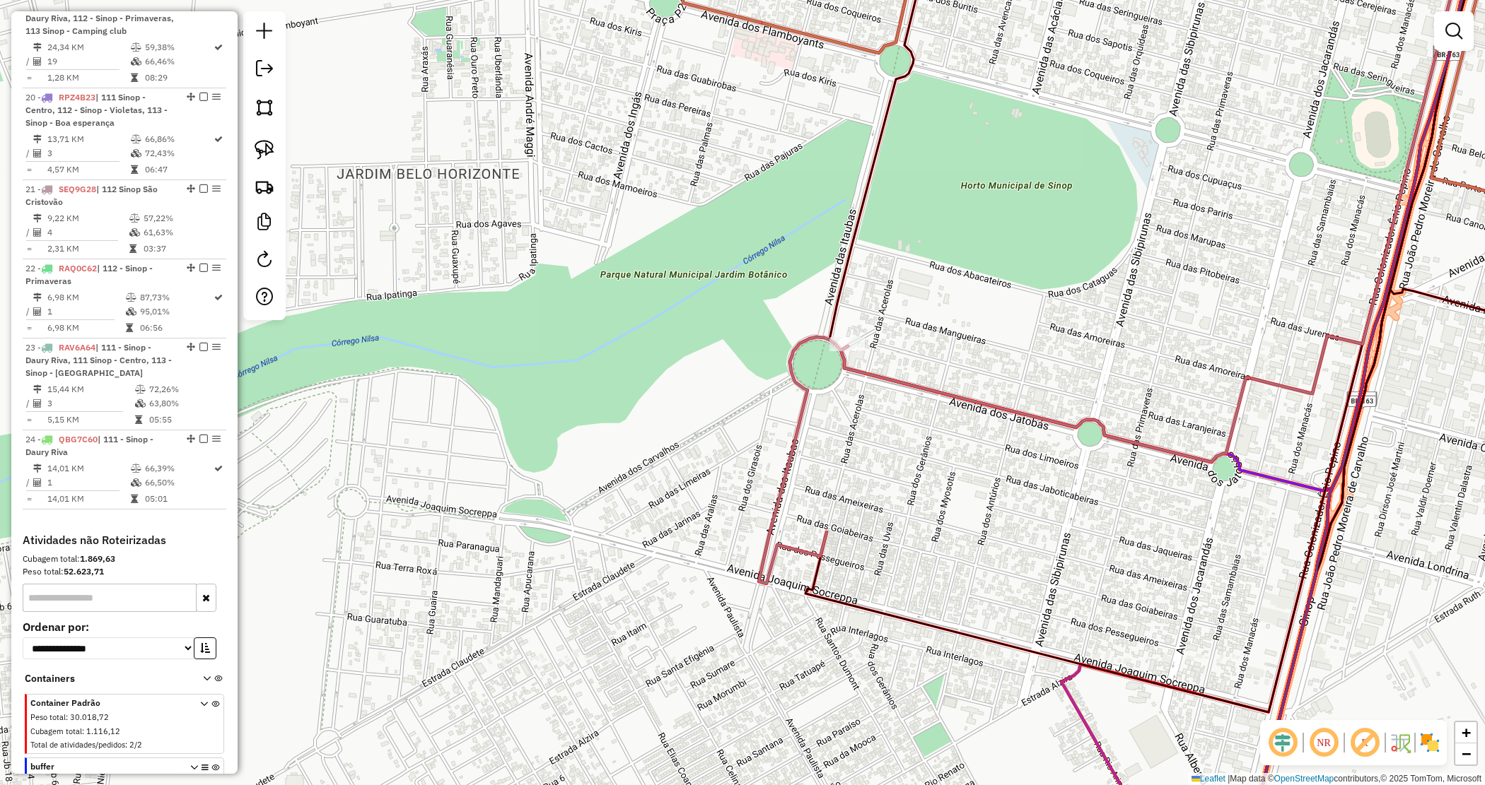
click at [836, 503] on div "Janela de atendimento Grade de atendimento Capacidade Transportadoras Veículos …" at bounding box center [742, 392] width 1485 height 785
select select "*********"
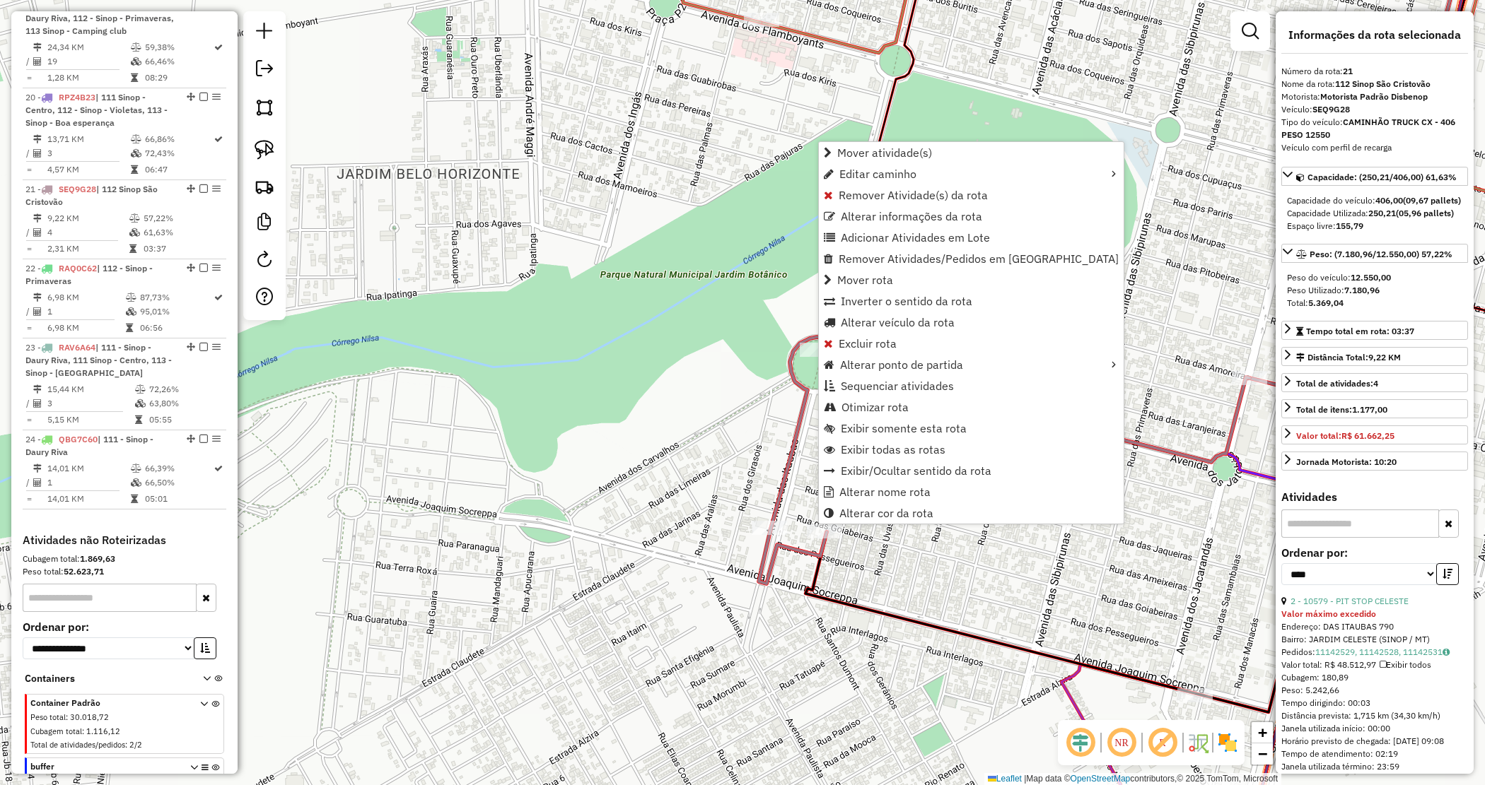
scroll to position [2033, 0]
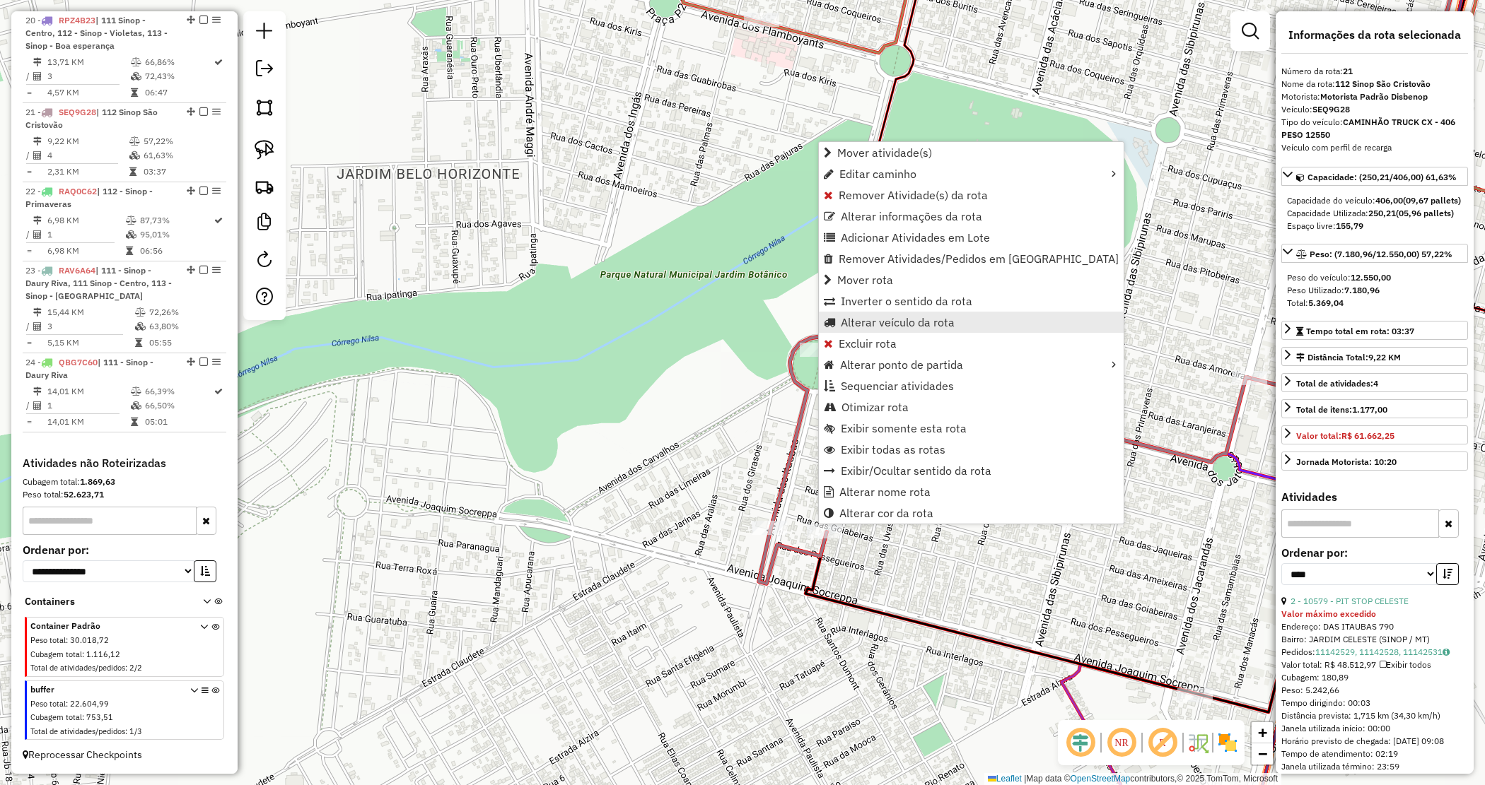
click at [859, 322] on span "Alterar veículo da rota" at bounding box center [898, 322] width 114 height 11
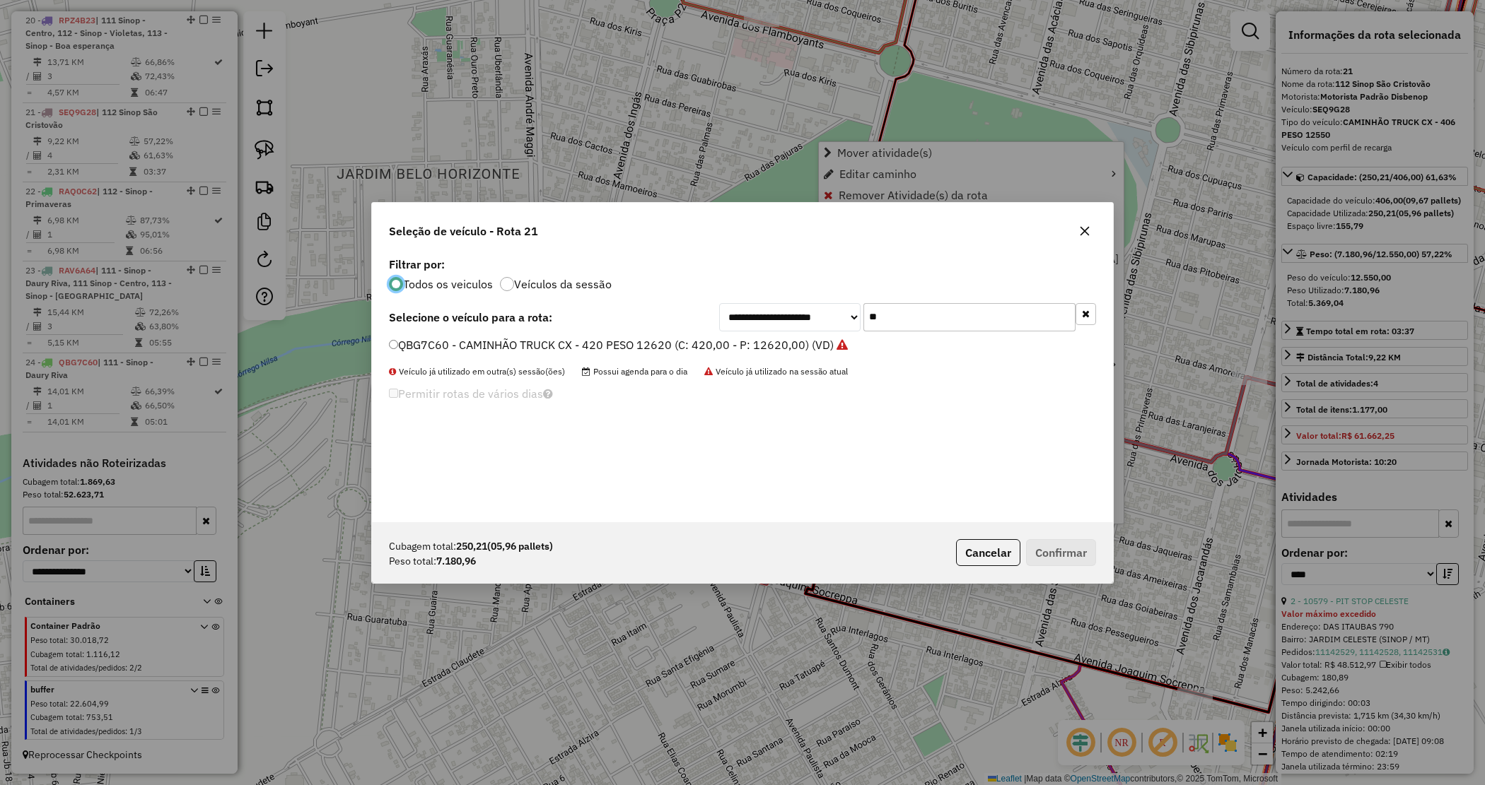
scroll to position [7, 4]
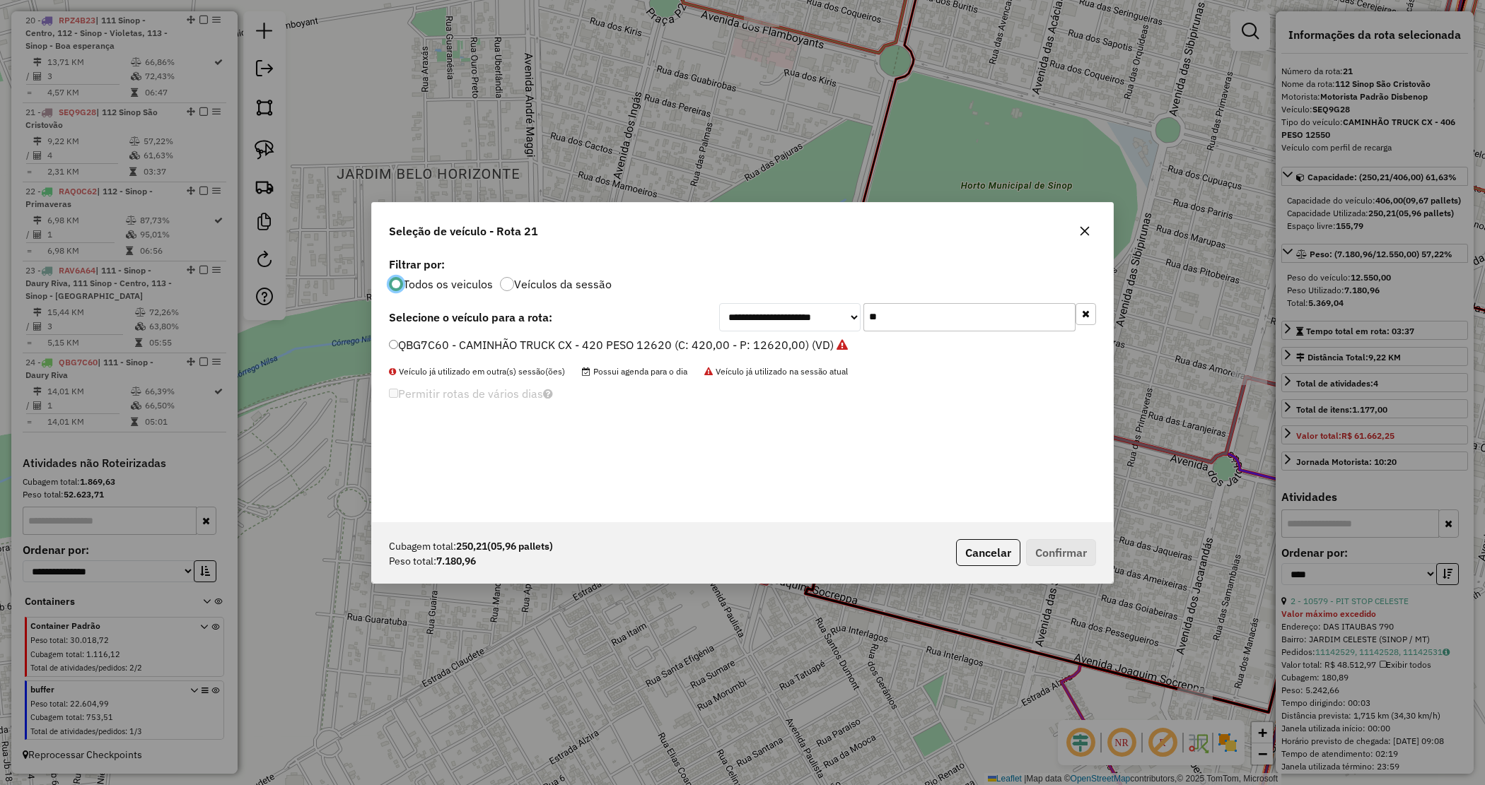
click at [825, 310] on div "**********" at bounding box center [907, 317] width 377 height 28
type input "***"
drag, startPoint x: 783, startPoint y: 343, endPoint x: 792, endPoint y: 356, distance: 15.3
click at [783, 344] on label "QBV4A70 - CAMINHÃO TRUCK CX - 392 - Peso 11660 (C: 392,00 - P: 11660,00) (VD)" at bounding box center [613, 345] width 449 height 17
drag, startPoint x: 1041, startPoint y: 548, endPoint x: 624, endPoint y: 517, distance: 417.6
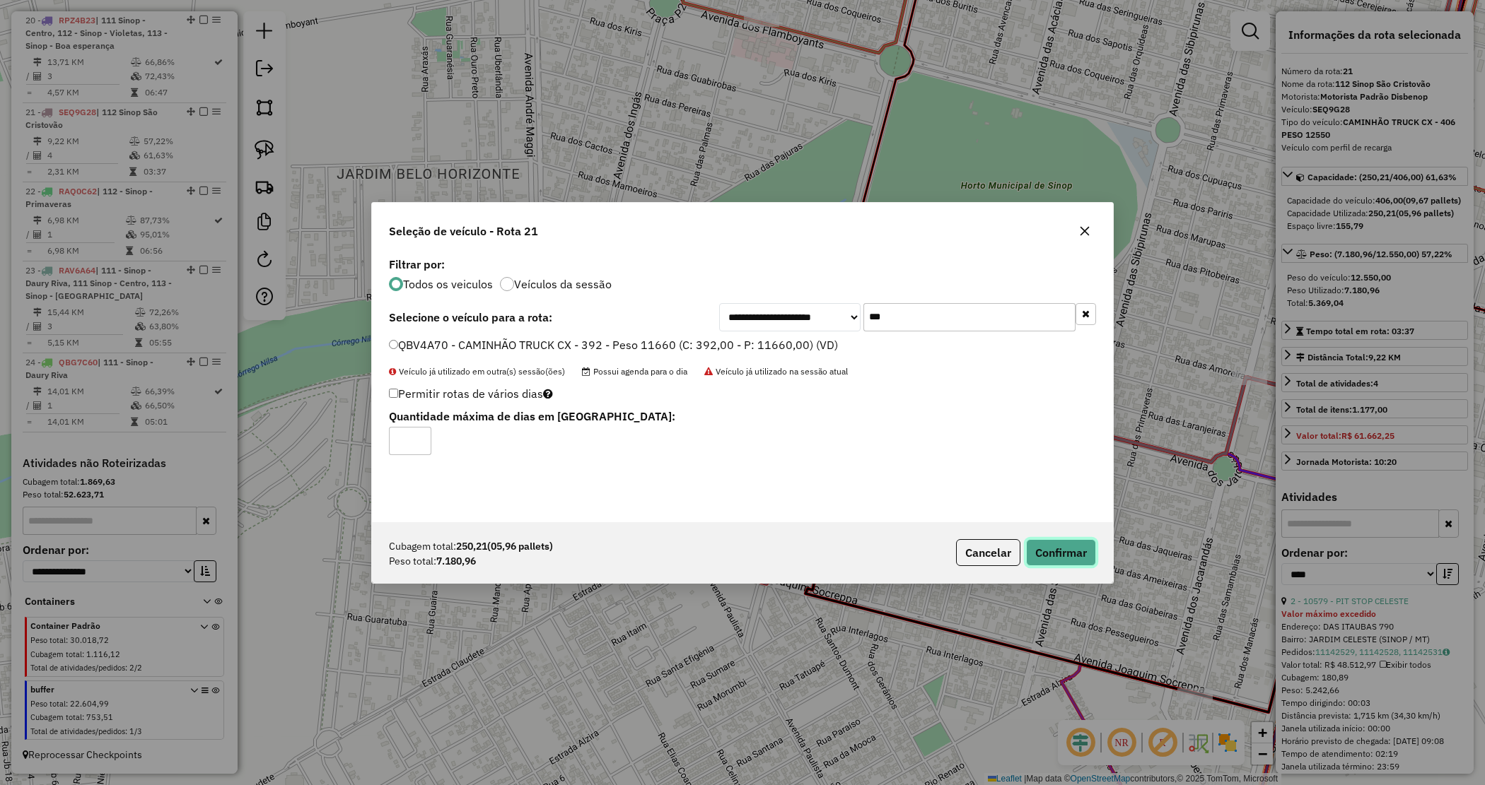
click at [1041, 549] on button "Confirmar" at bounding box center [1061, 552] width 70 height 27
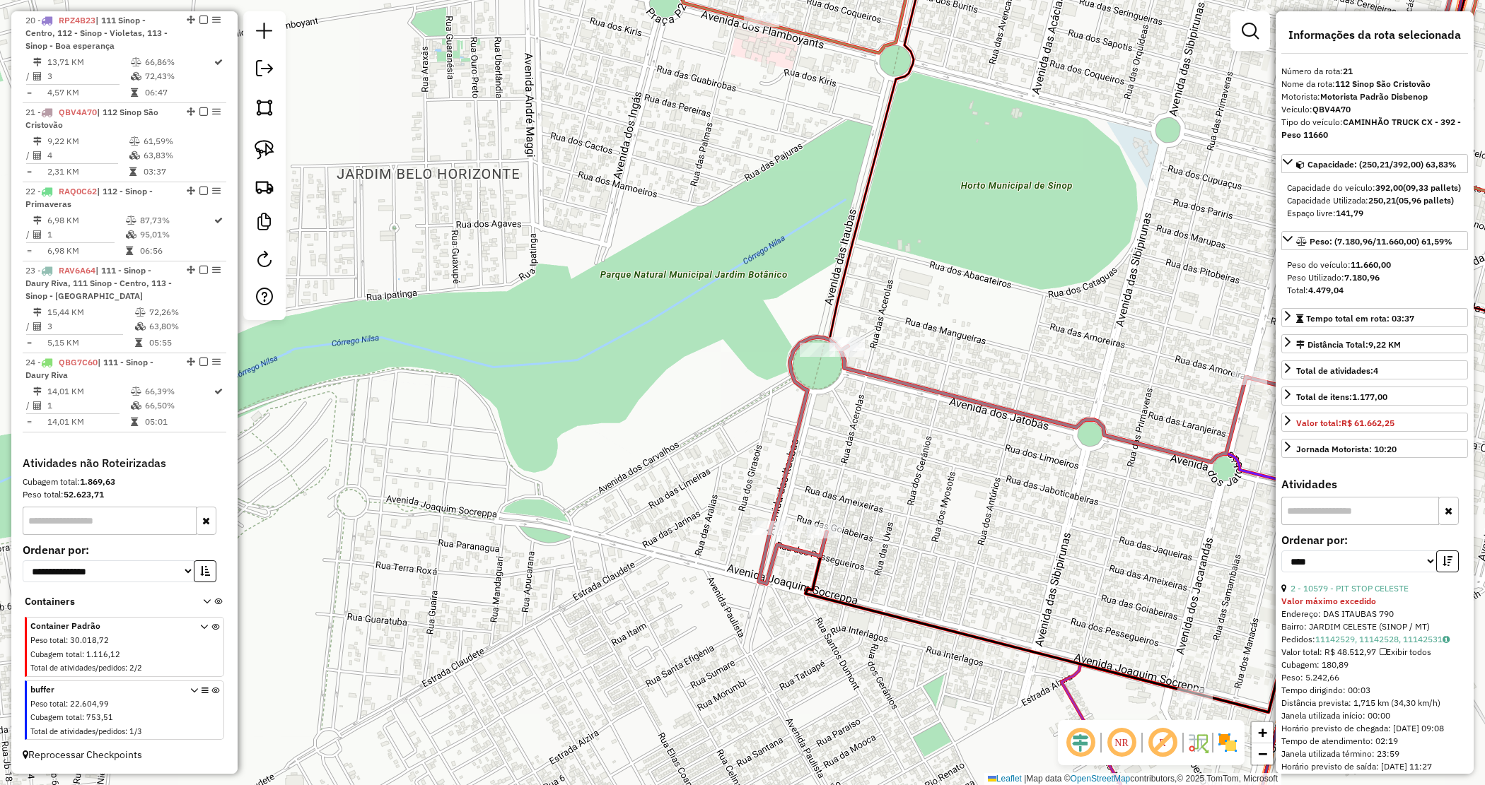
click at [631, 354] on div "Janela de atendimento Grade de atendimento Capacidade Transportadoras Veículos …" at bounding box center [742, 392] width 1485 height 785
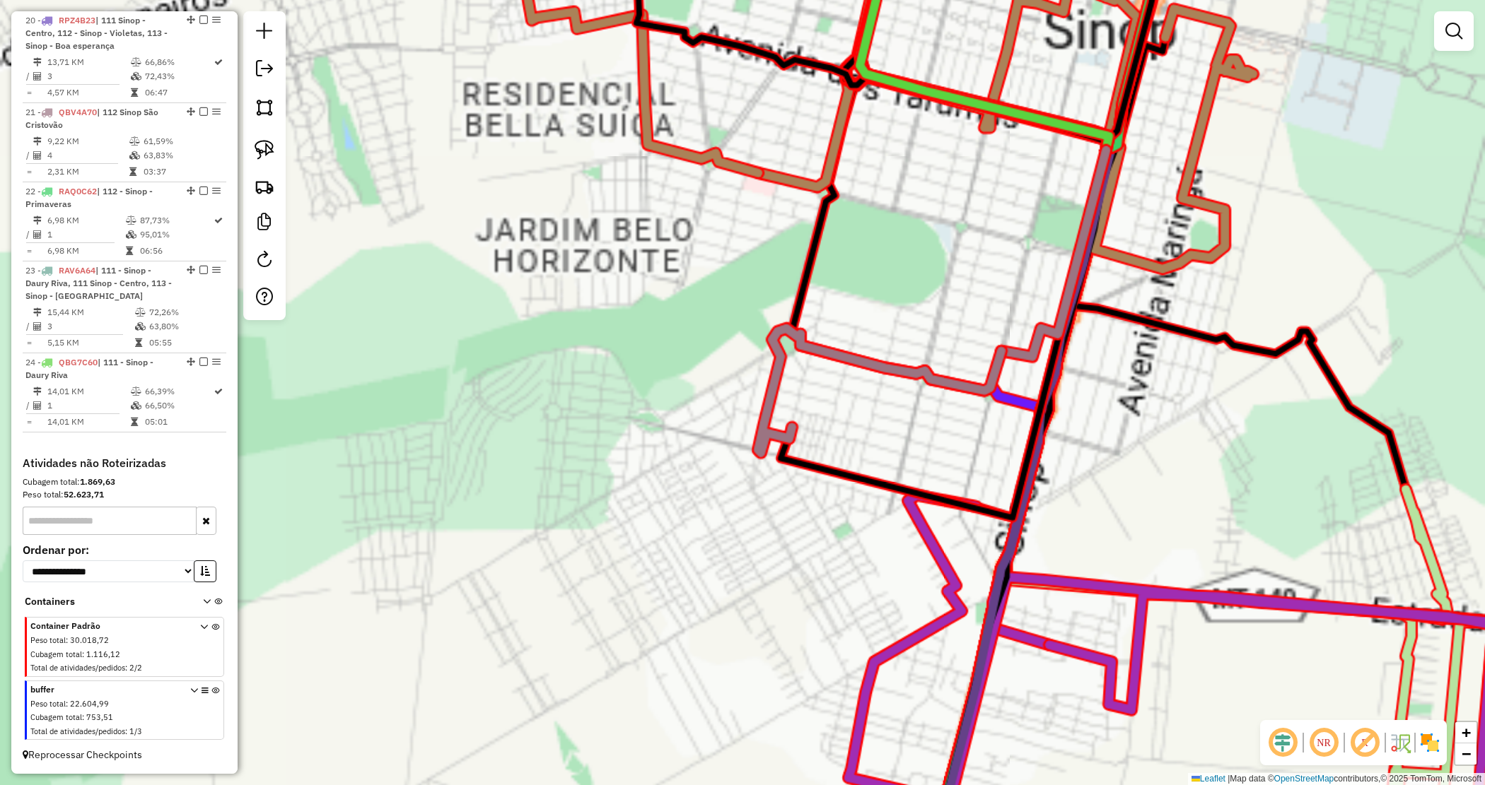
click at [608, 365] on div "Janela de atendimento Grade de atendimento Capacidade Transportadoras Veículos …" at bounding box center [742, 392] width 1485 height 785
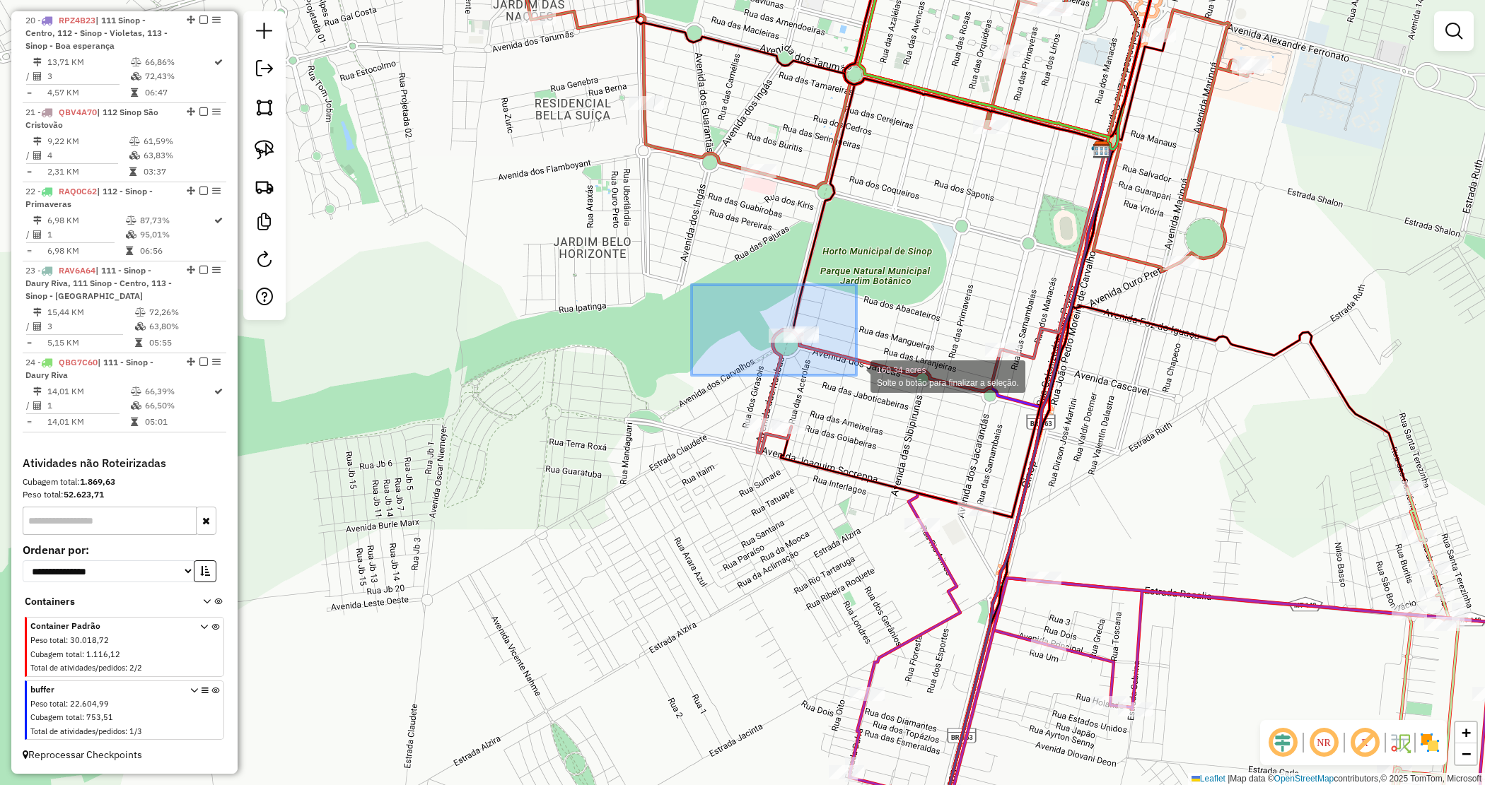
drag, startPoint x: 800, startPoint y: 350, endPoint x: 860, endPoint y: 376, distance: 64.9
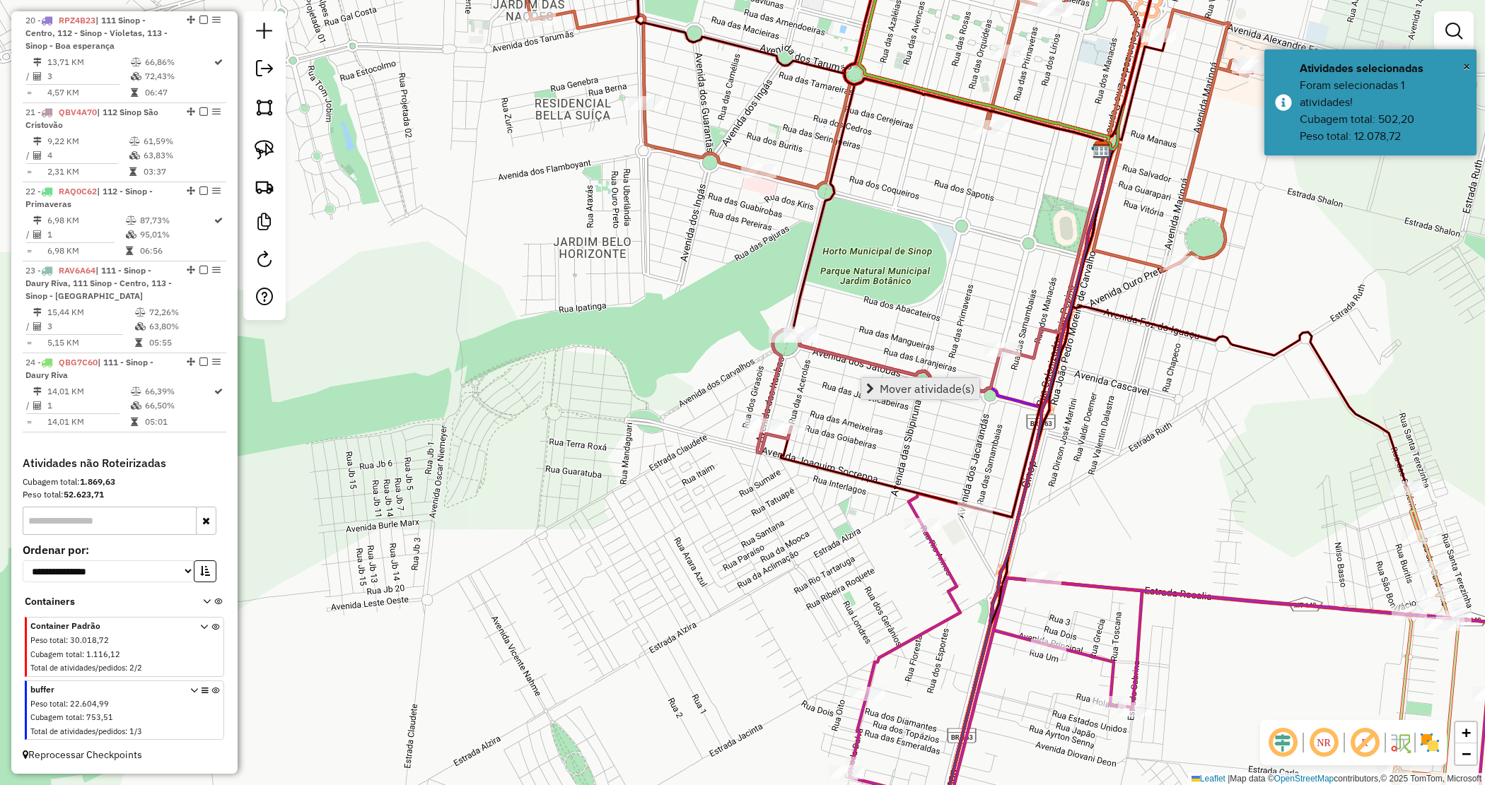
click at [885, 383] on span "Mover atividade(s)" at bounding box center [926, 388] width 95 height 11
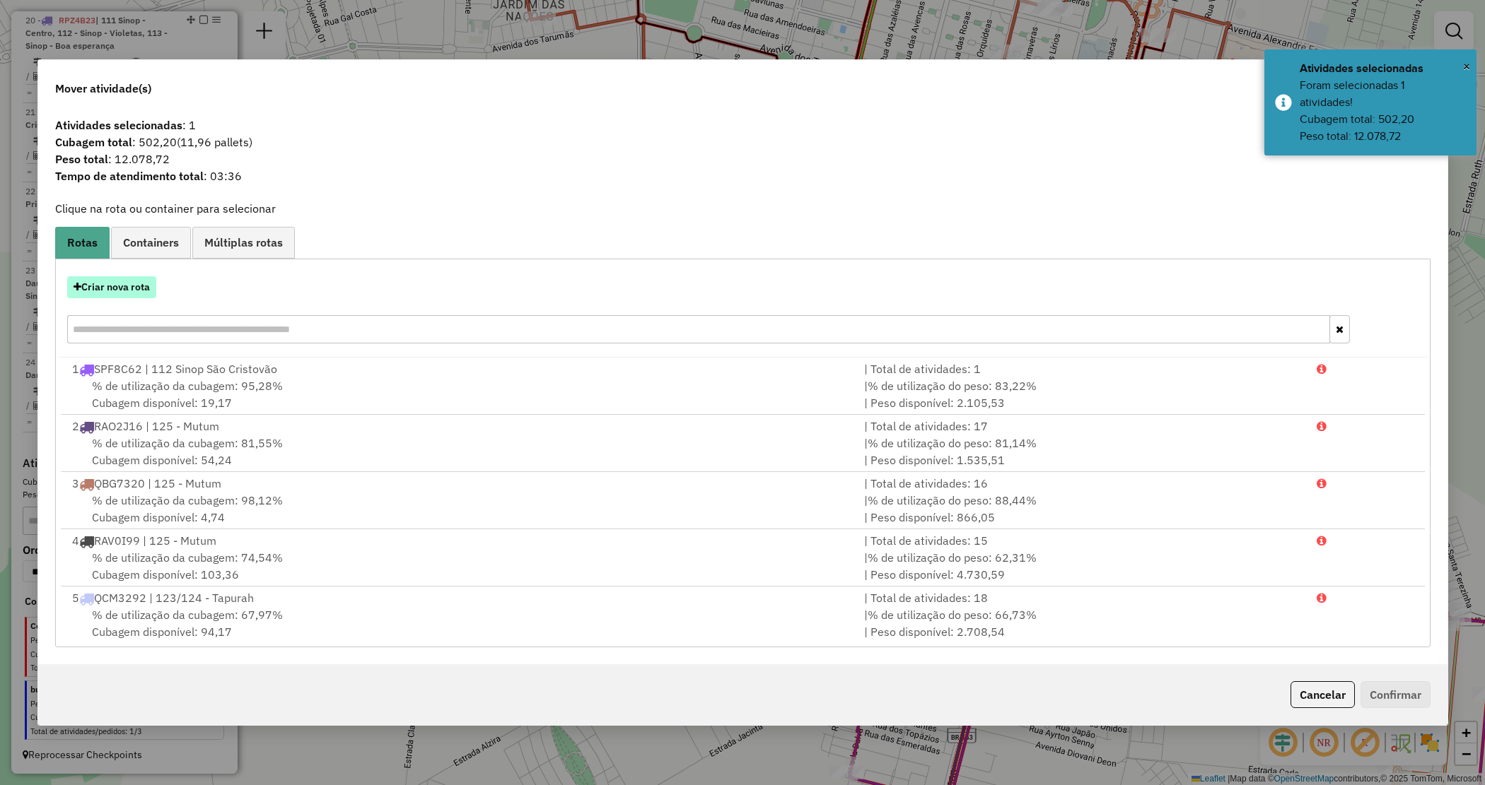
click at [117, 292] on button "Criar nova rota" at bounding box center [111, 287] width 89 height 22
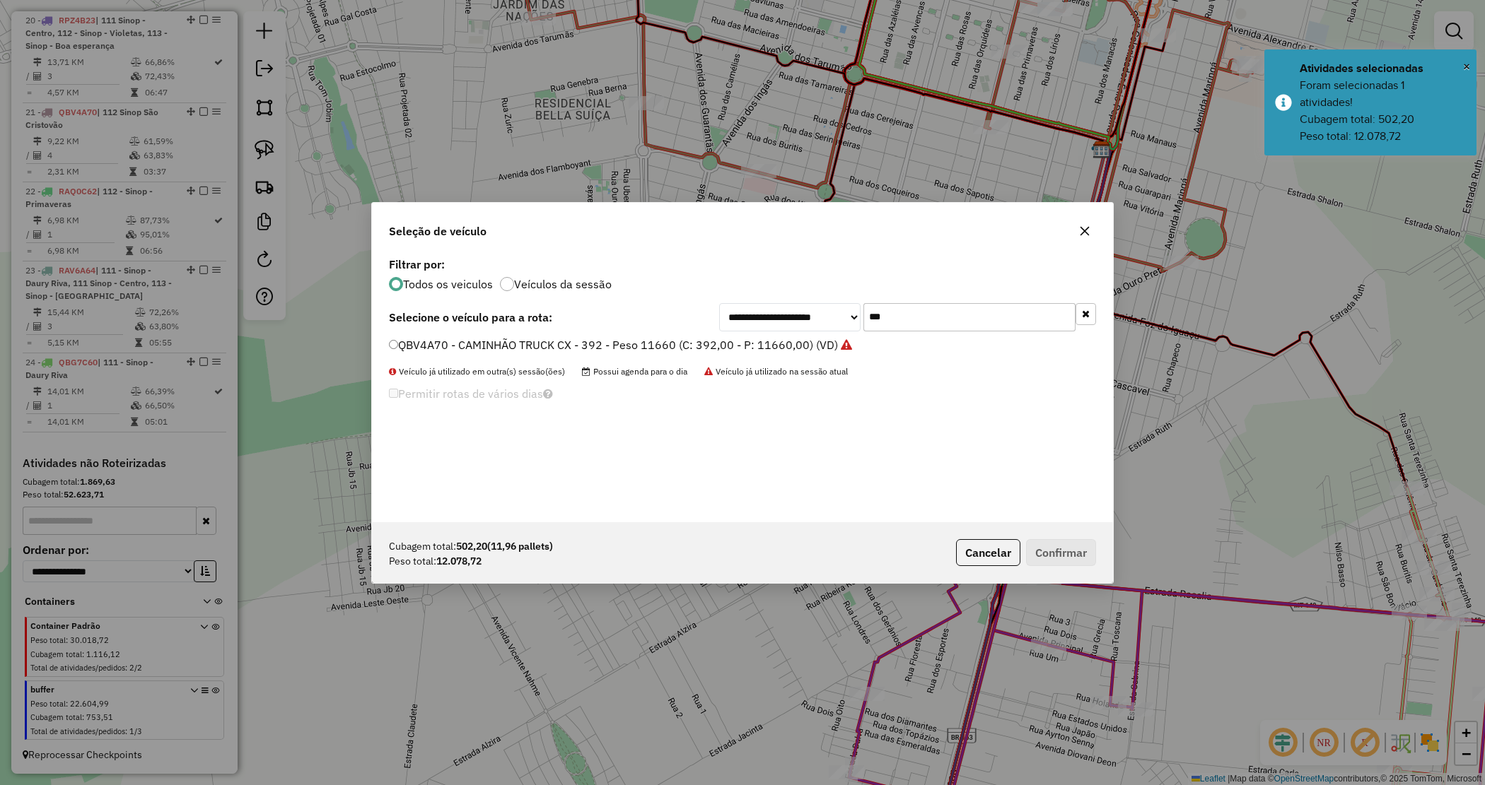
drag, startPoint x: 889, startPoint y: 322, endPoint x: 808, endPoint y: 306, distance: 82.8
click at [813, 309] on div "**********" at bounding box center [907, 317] width 377 height 28
type input "**"
drag, startPoint x: 640, startPoint y: 344, endPoint x: 715, endPoint y: 393, distance: 89.4
click at [641, 344] on label "NUE0H77 - CX 504 - Peso 15000 (C: 504,00 - P: 15000,00) (VD)" at bounding box center [561, 345] width 344 height 17
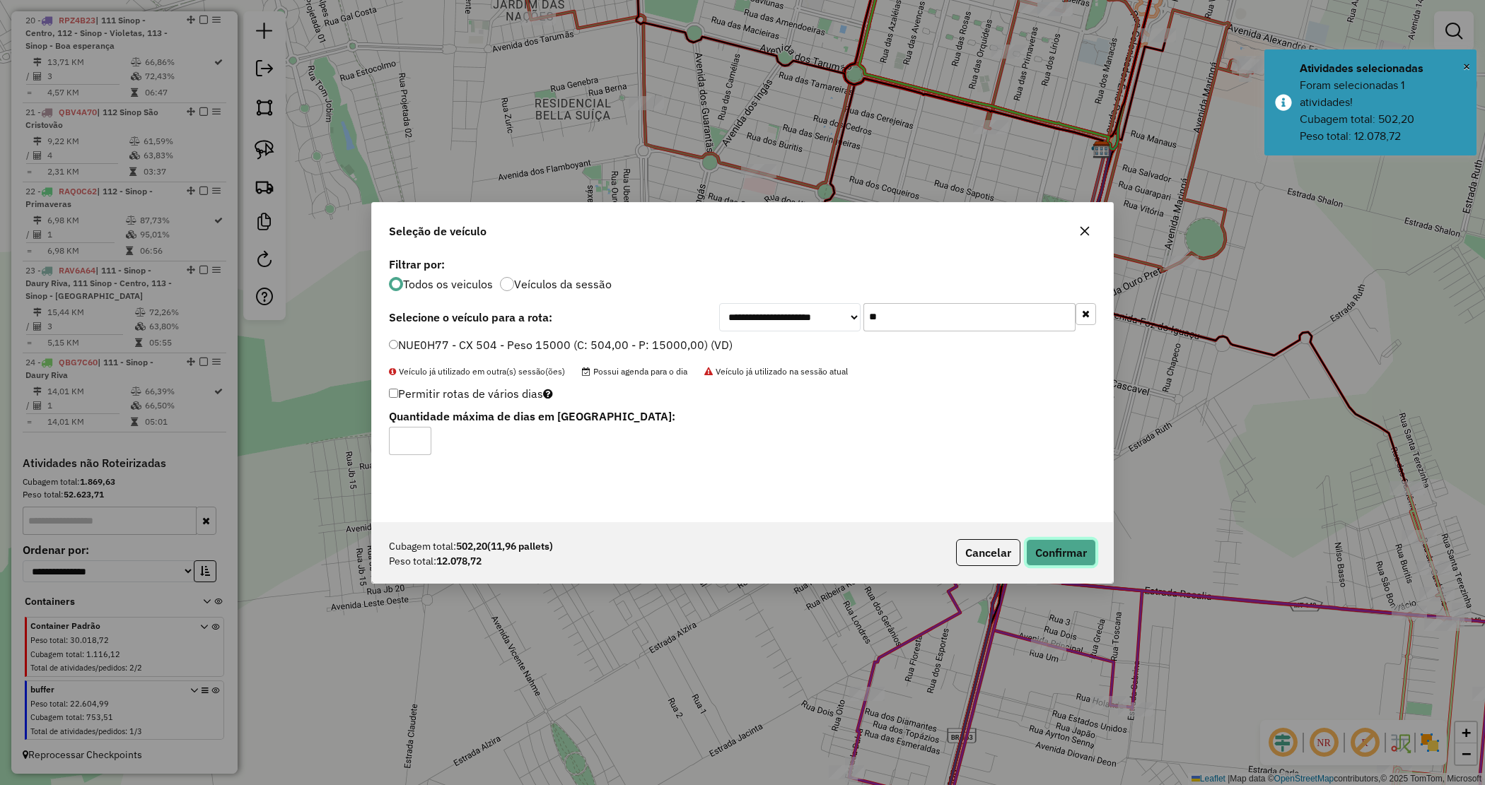
click at [1068, 542] on button "Confirmar" at bounding box center [1061, 552] width 70 height 27
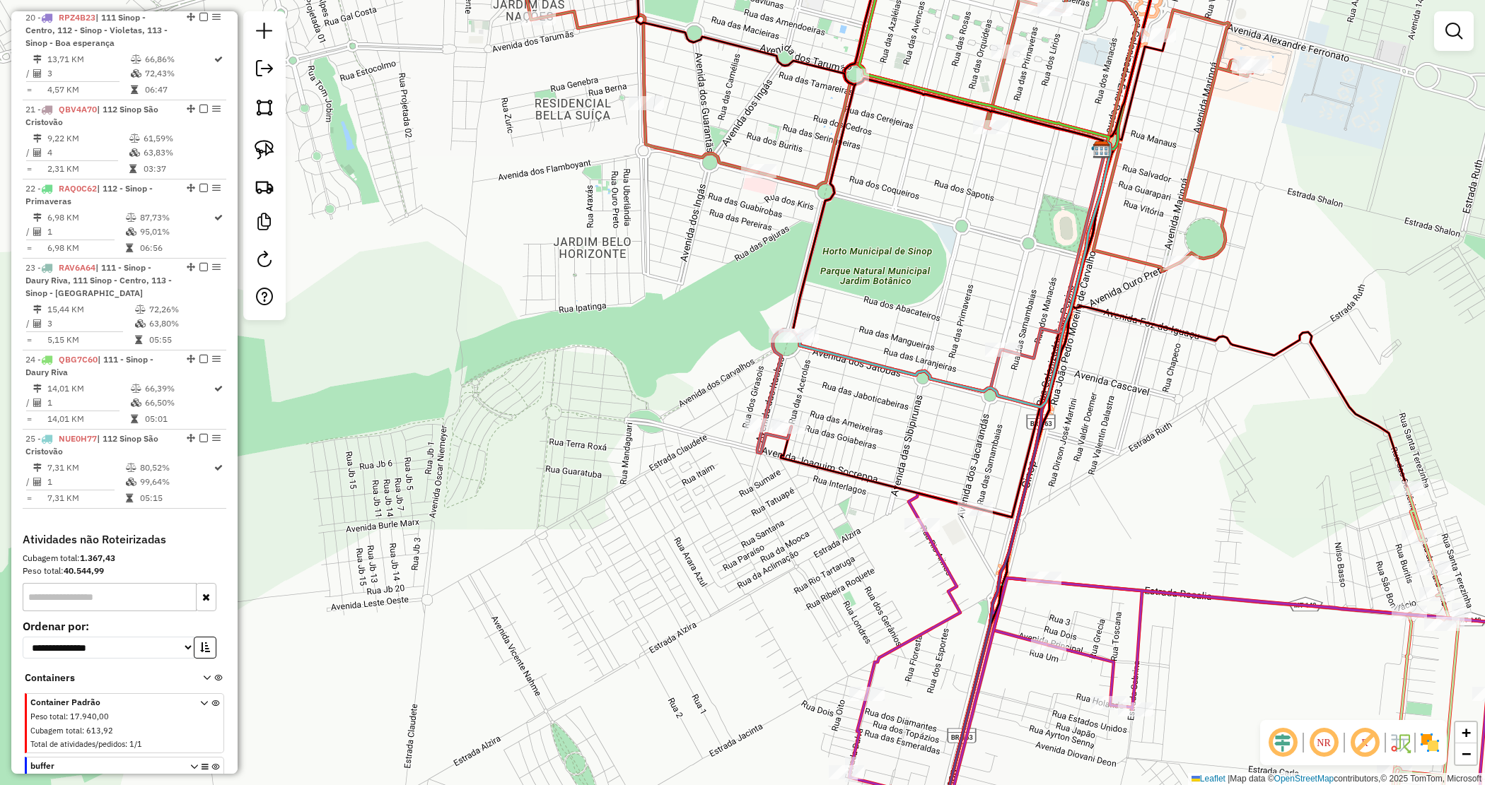
click at [481, 433] on div "Janela de atendimento Grade de atendimento Capacidade Transportadoras Veículos …" at bounding box center [742, 392] width 1485 height 785
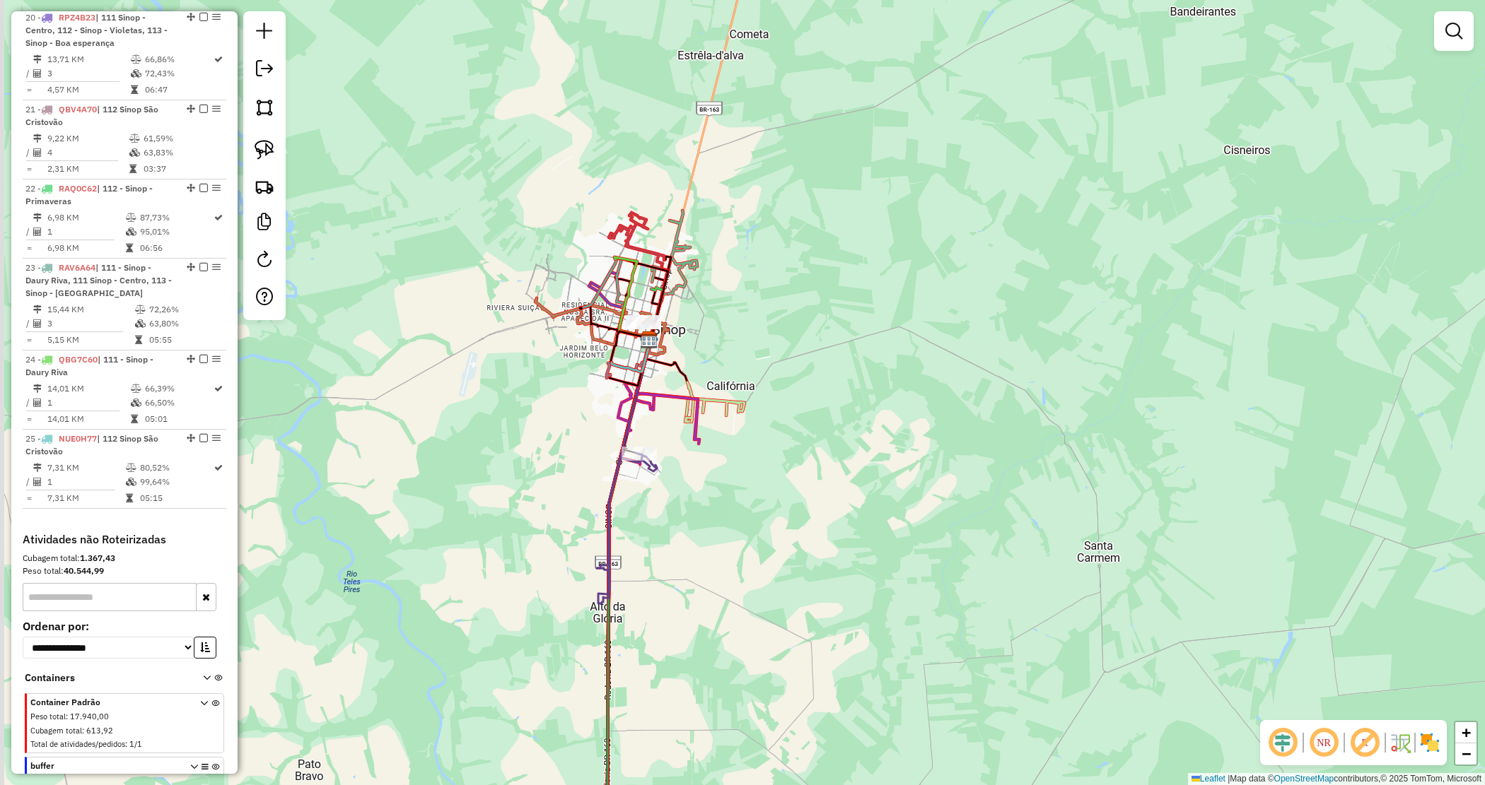
drag, startPoint x: 656, startPoint y: 418, endPoint x: 739, endPoint y: 361, distance: 100.2
click at [739, 361] on div "Janela de atendimento Grade de atendimento Capacidade Transportadoras Veículos …" at bounding box center [742, 392] width 1485 height 785
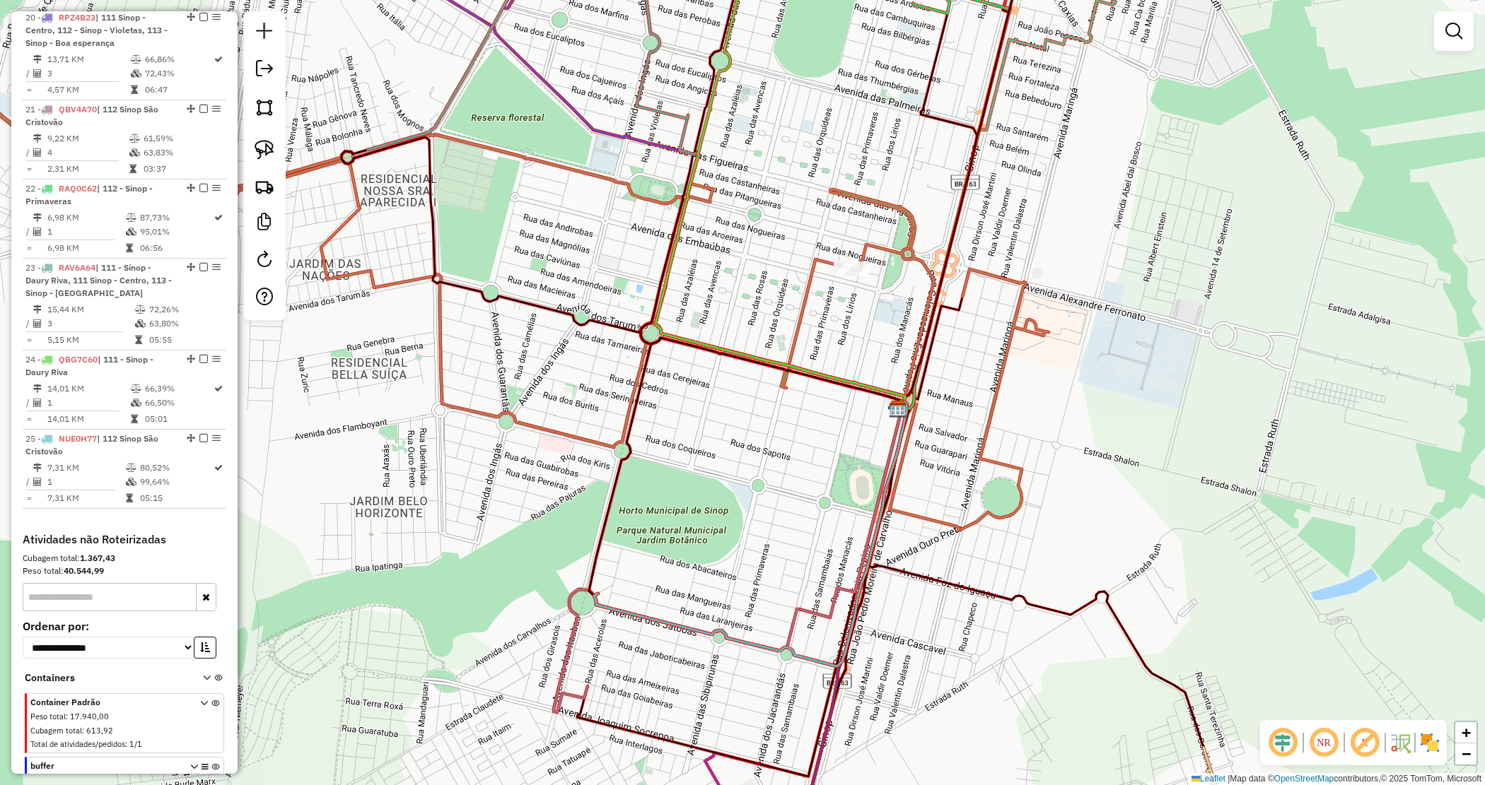
click at [612, 285] on div "Janela de atendimento Grade de atendimento Capacidade Transportadoras Veículos …" at bounding box center [742, 392] width 1485 height 785
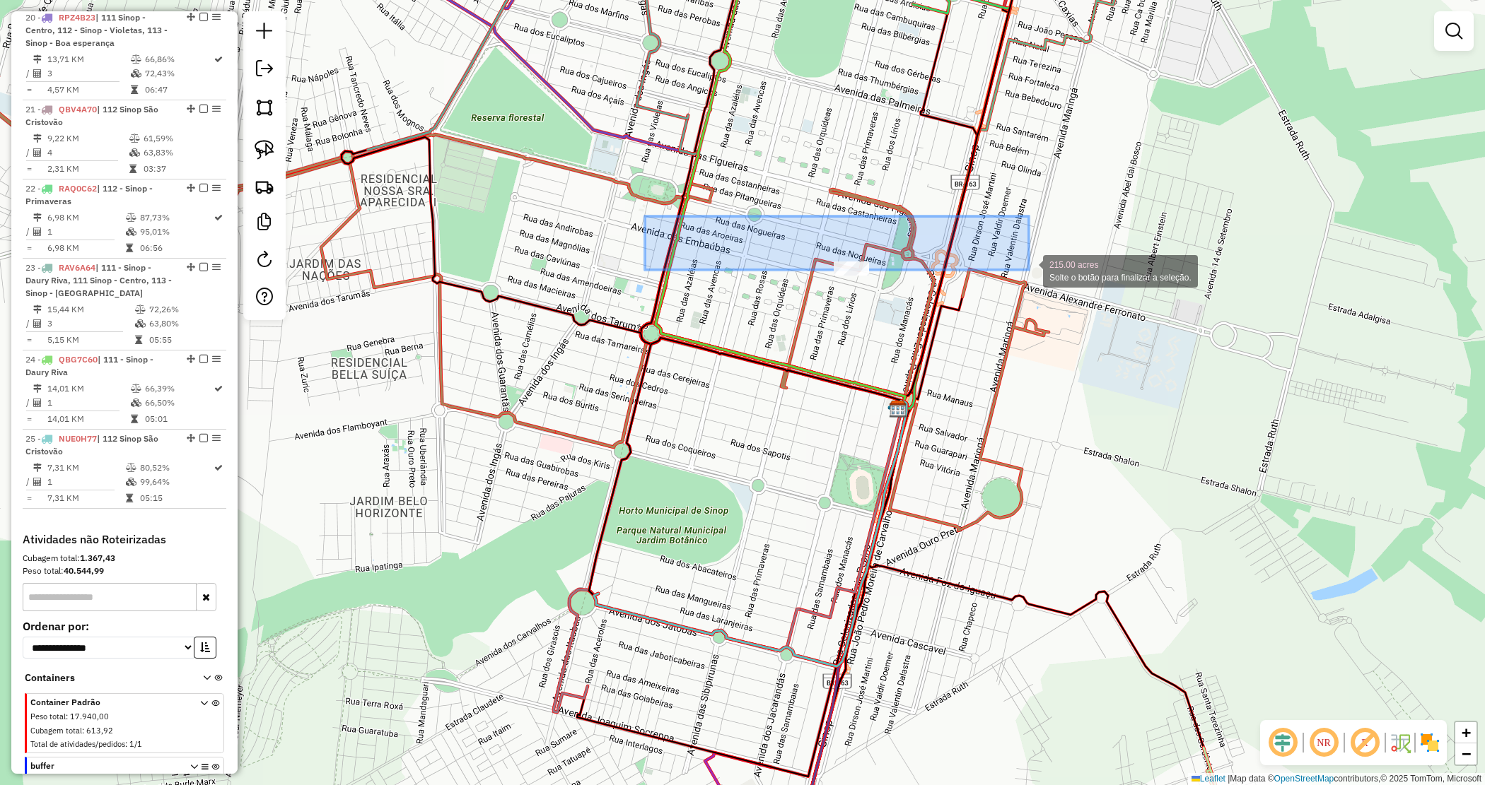
drag, startPoint x: 670, startPoint y: 221, endPoint x: 1029, endPoint y: 270, distance: 362.5
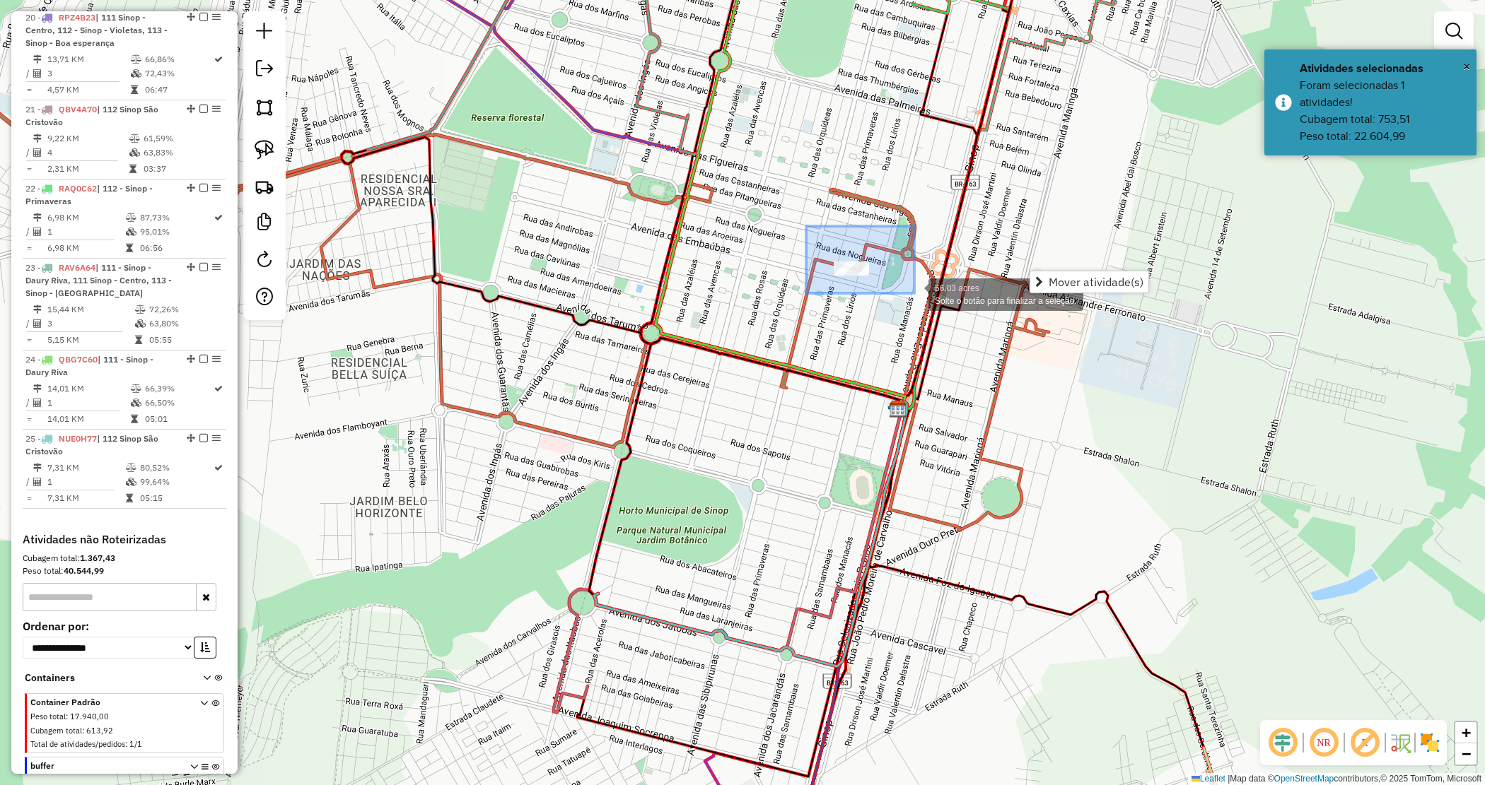
drag, startPoint x: 805, startPoint y: 226, endPoint x: 973, endPoint y: 317, distance: 191.1
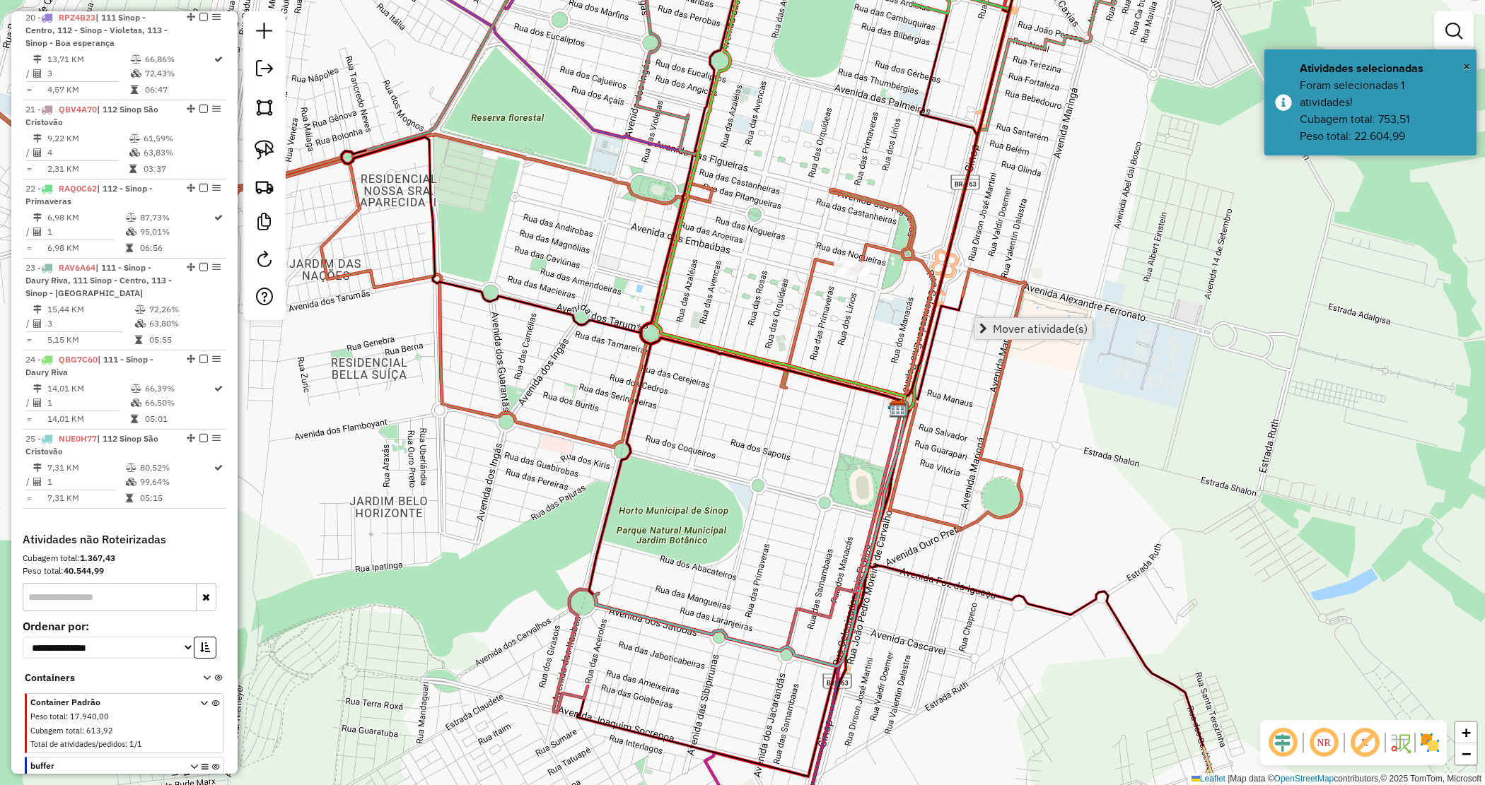
click at [1044, 327] on span "Mover atividade(s)" at bounding box center [1040, 328] width 95 height 11
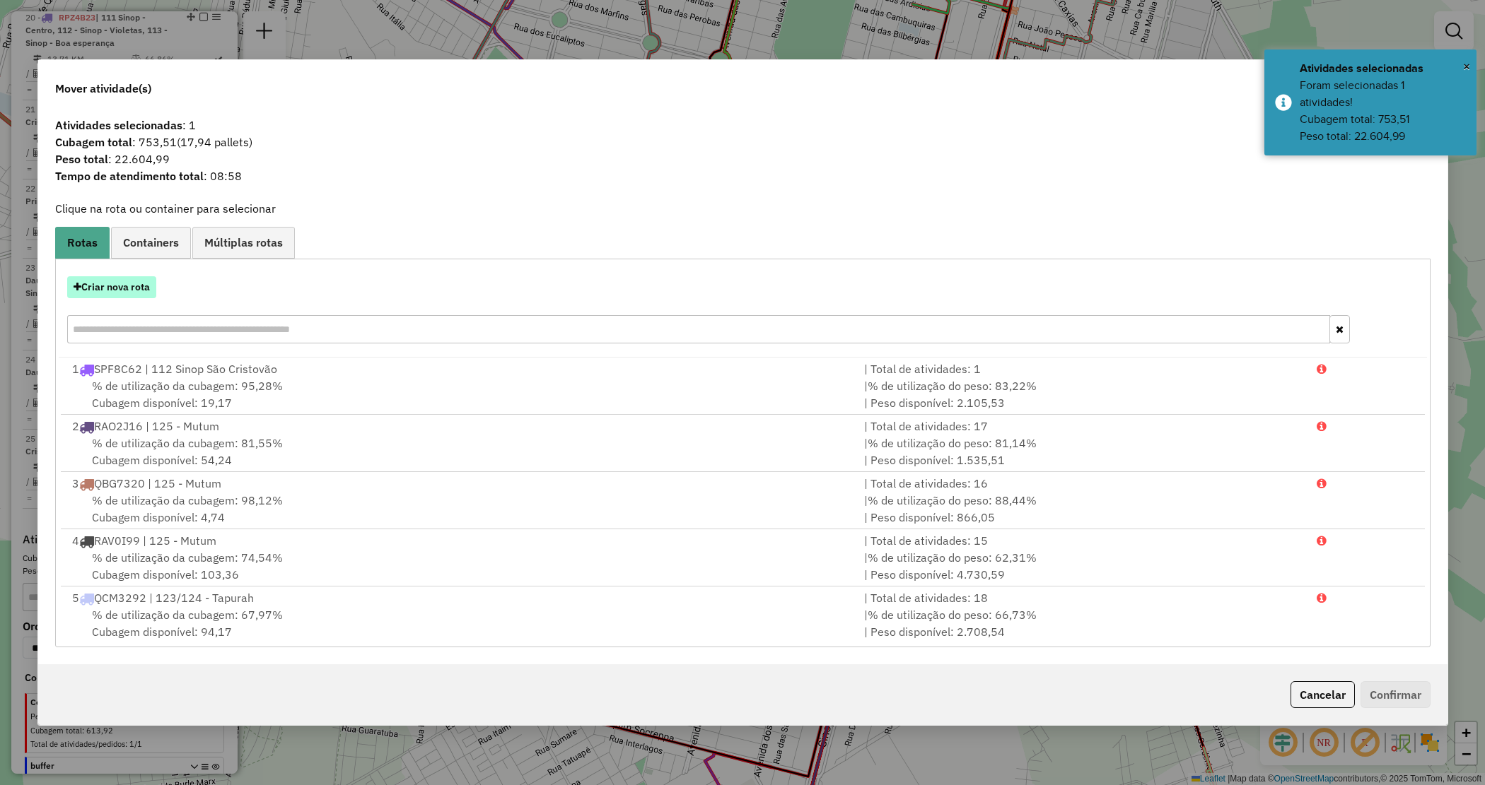
click at [106, 290] on button "Criar nova rota" at bounding box center [111, 287] width 89 height 22
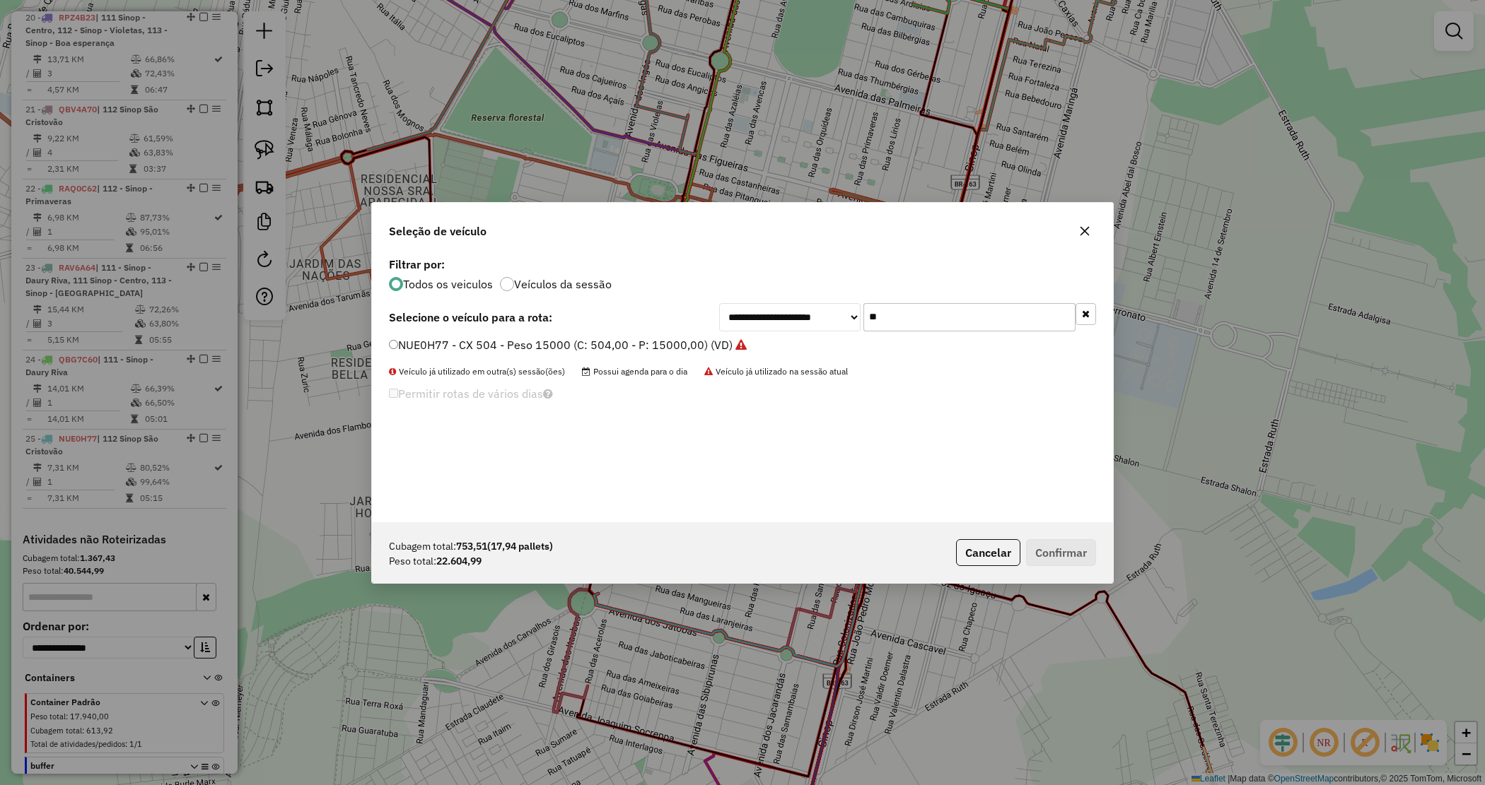
drag, startPoint x: 892, startPoint y: 315, endPoint x: 754, endPoint y: 316, distance: 137.9
click at [764, 322] on div "**********" at bounding box center [907, 317] width 377 height 28
type input "****"
click at [682, 347] on label "RAQ7A83 - CX 560 - Peso 17300 (C: 560,00 - P: 17300,00) (VD)" at bounding box center [560, 345] width 343 height 17
click at [1055, 556] on button "Confirmar" at bounding box center [1061, 552] width 70 height 27
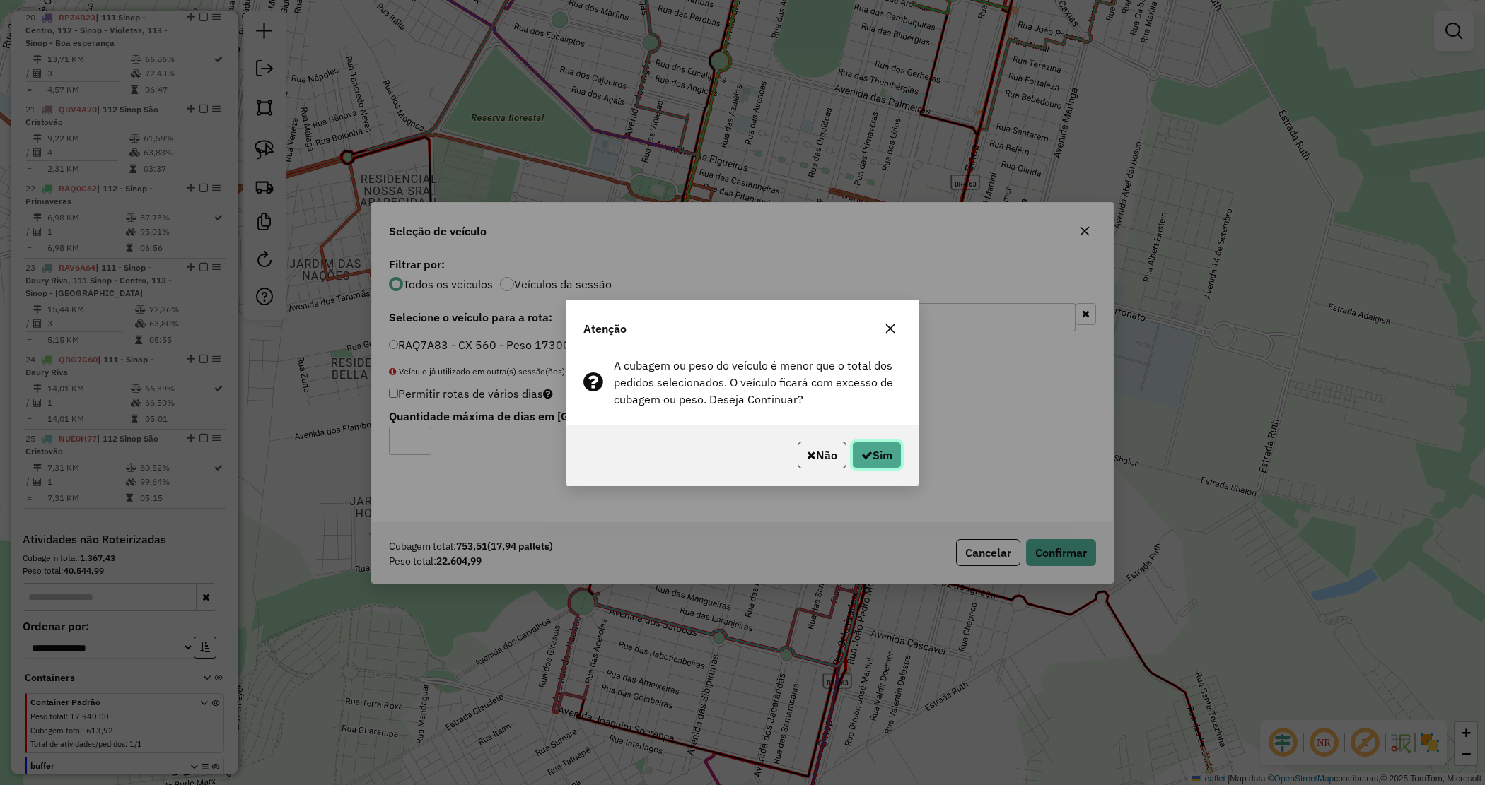
click at [895, 458] on button "Sim" at bounding box center [876, 455] width 49 height 27
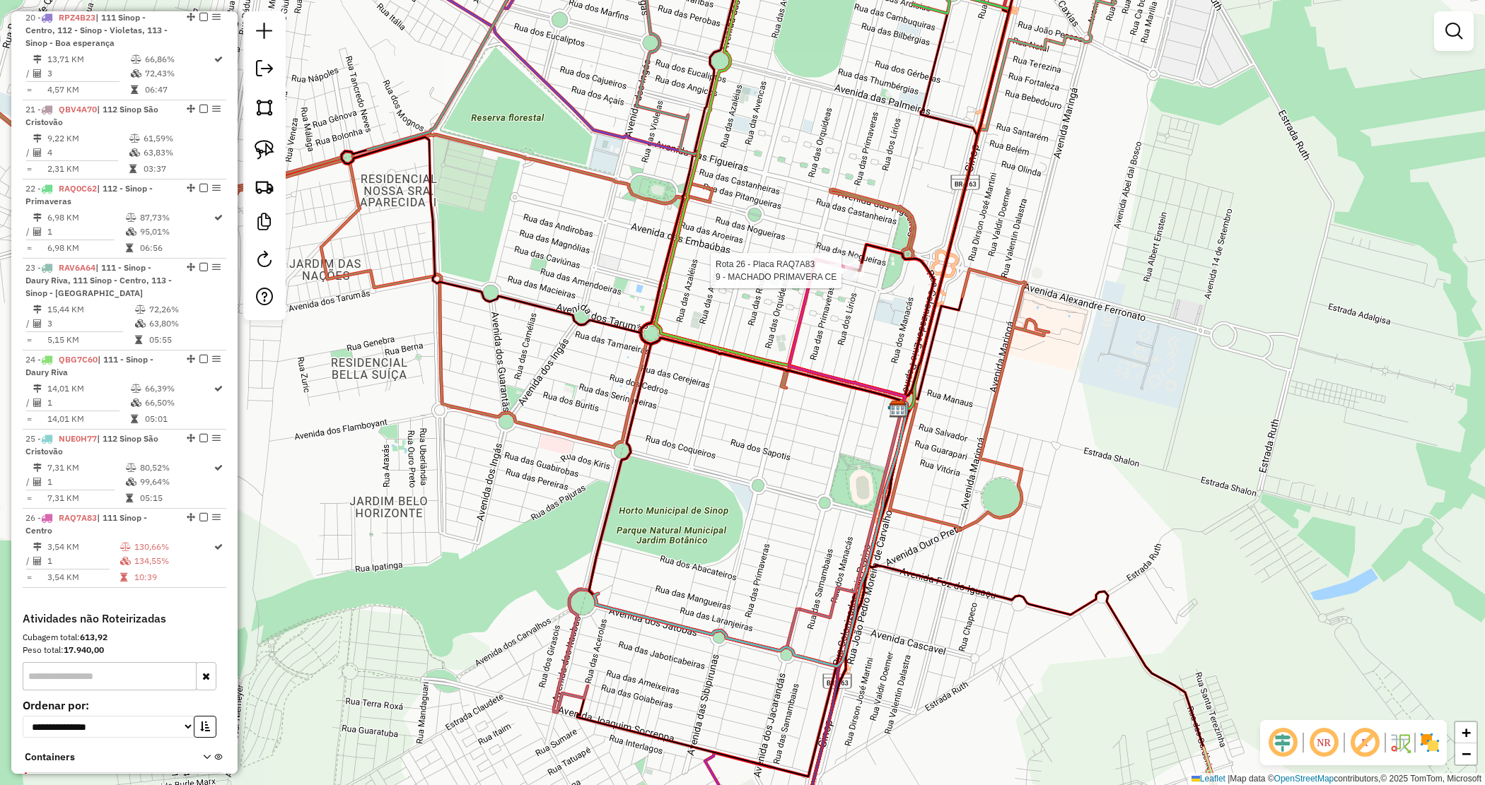
scroll to position [2190, 0]
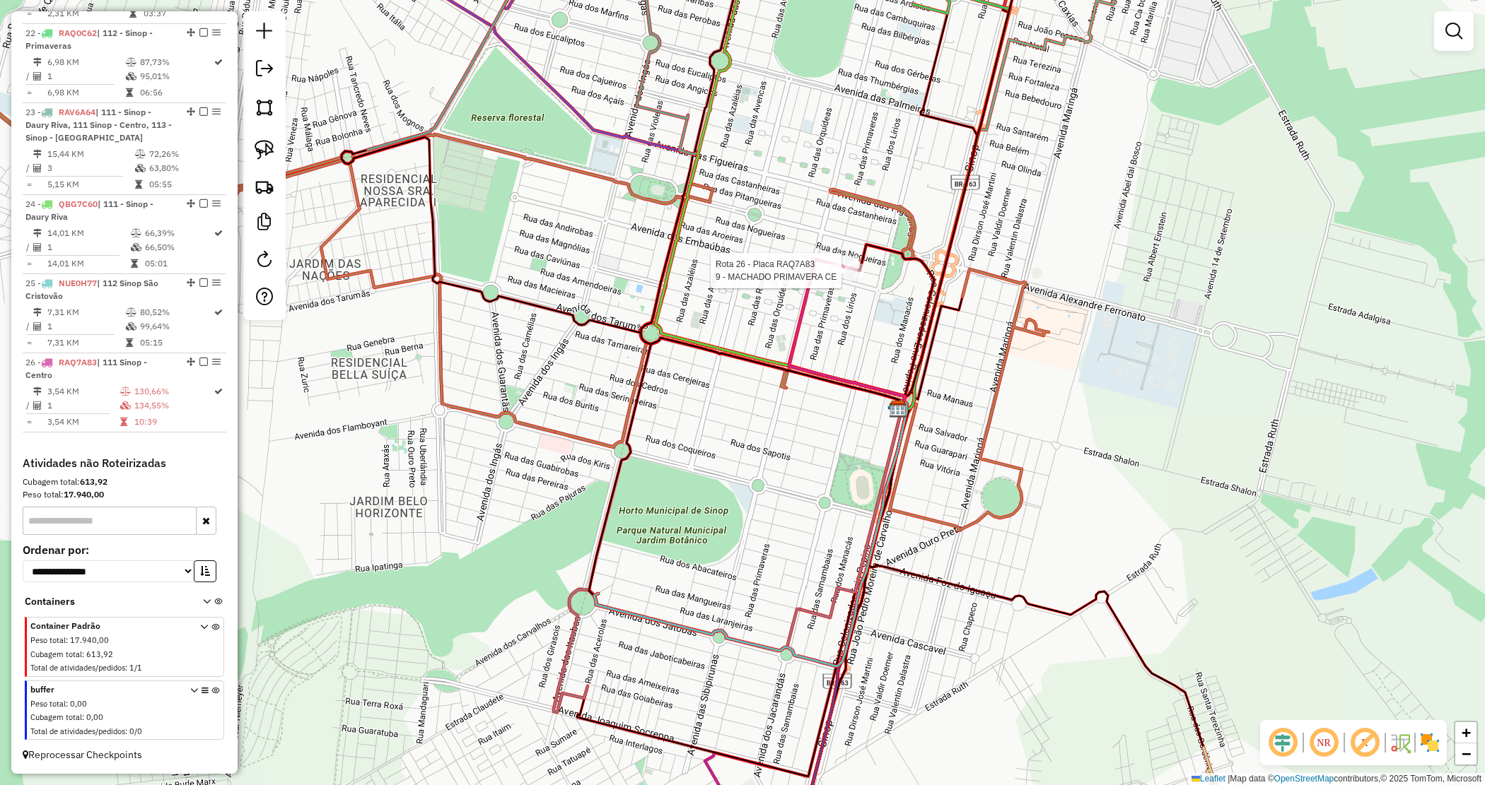
select select "*********"
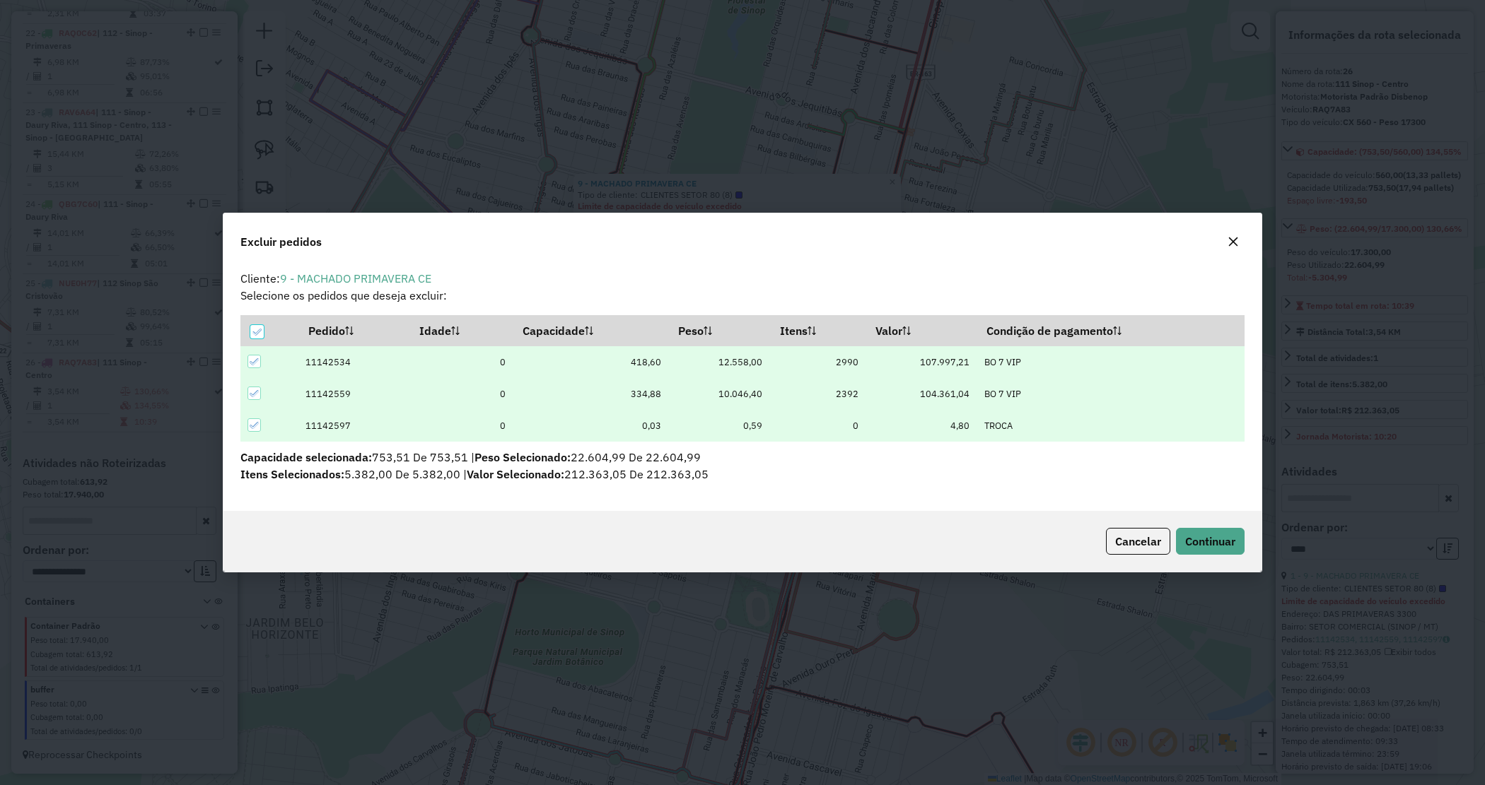
scroll to position [7, 4]
click at [262, 337] on div at bounding box center [256, 331] width 13 height 13
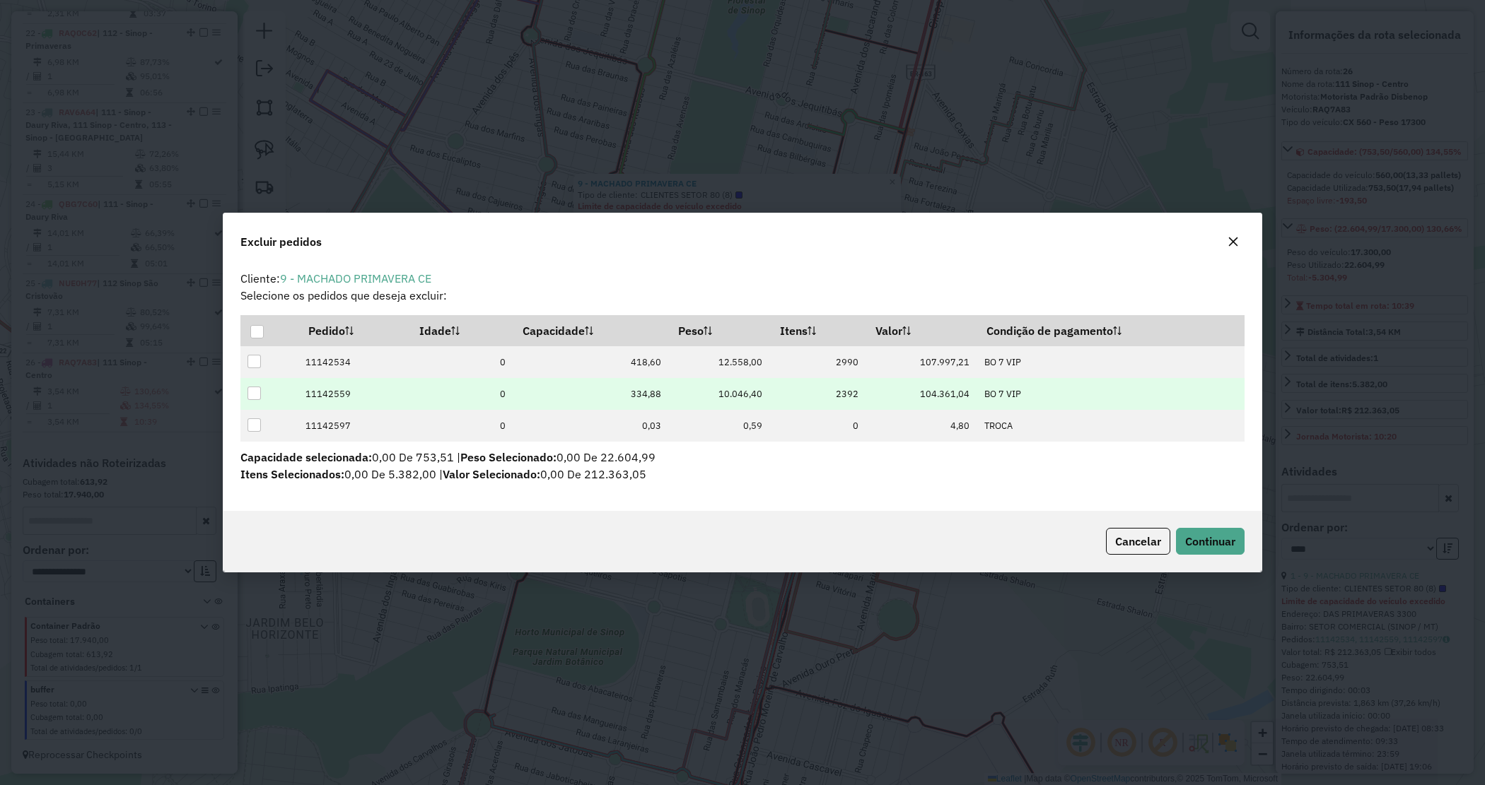
drag, startPoint x: 259, startPoint y: 394, endPoint x: 306, endPoint y: 399, distance: 47.0
click at [259, 394] on div at bounding box center [253, 393] width 13 height 13
click at [1221, 534] on button "Continuar" at bounding box center [1210, 541] width 69 height 27
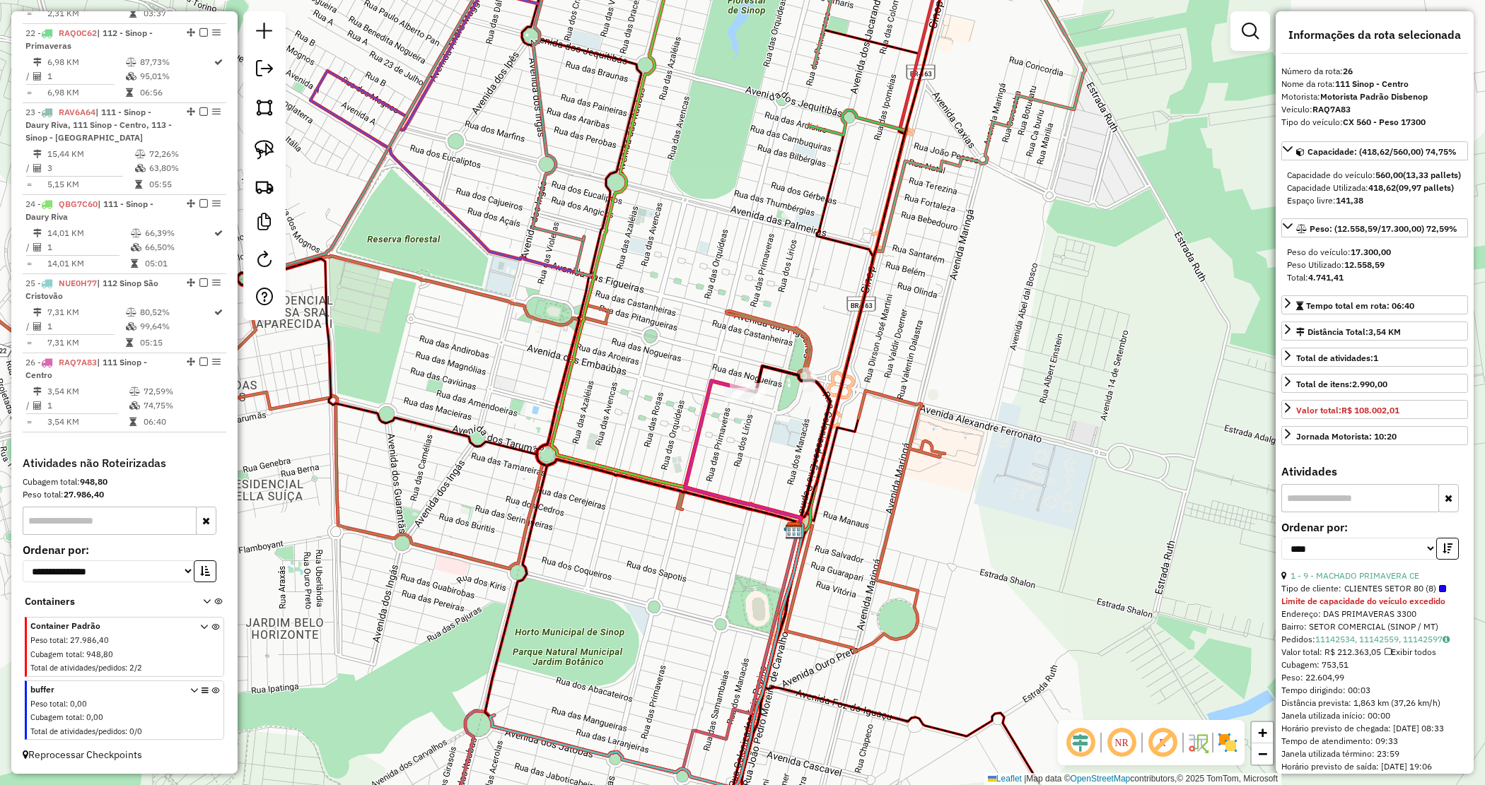
click at [1046, 460] on div "Janela de atendimento Grade de atendimento Capacidade Transportadoras Veículos …" at bounding box center [742, 392] width 1485 height 785
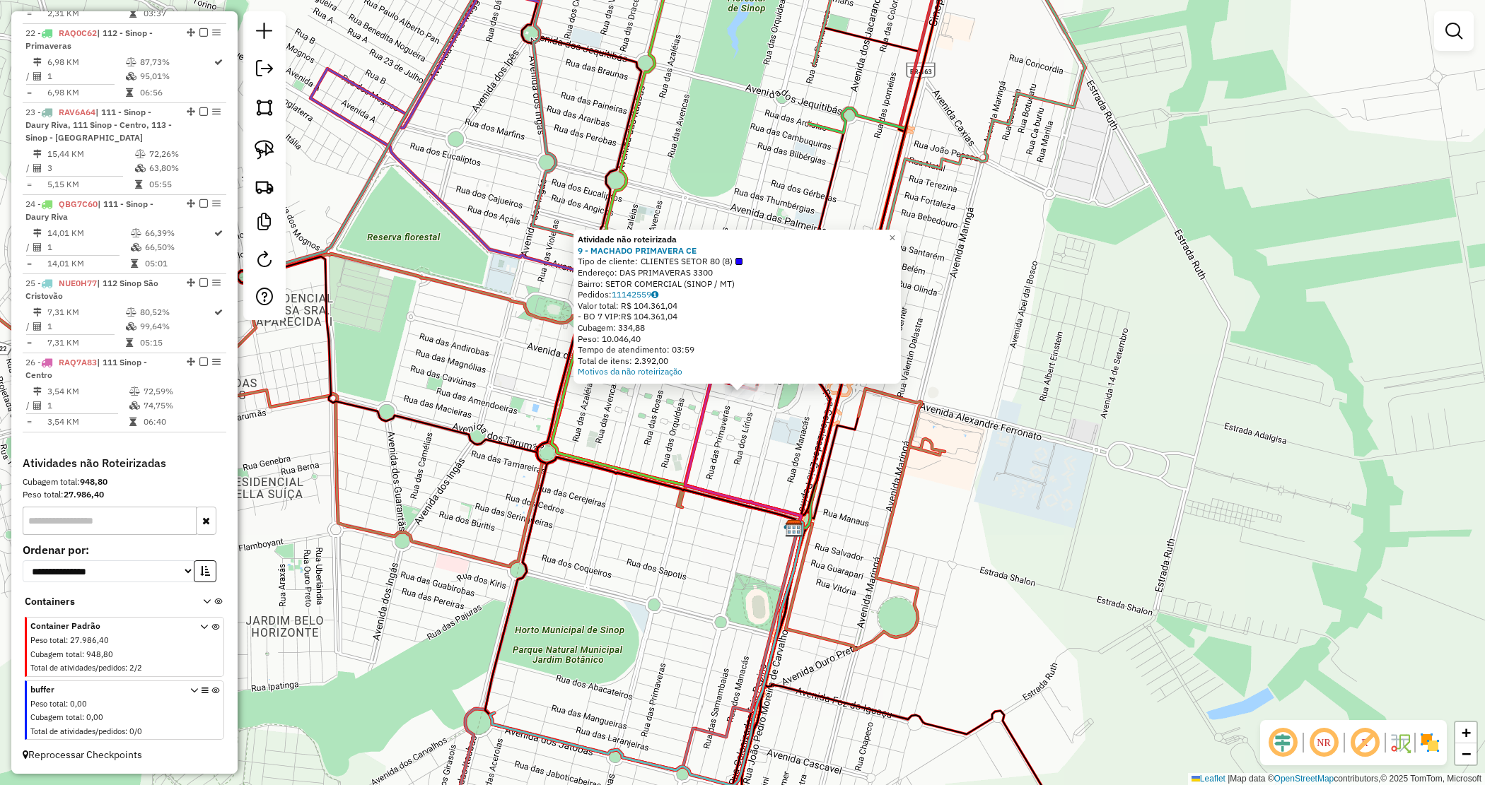
drag, startPoint x: 1080, startPoint y: 453, endPoint x: 986, endPoint y: 443, distance: 93.9
click at [1080, 453] on div "Atividade não roteirizada 9 - MACHADO PRIMAVERA CE Tipo de cliente: CLIENTES SE…" at bounding box center [742, 392] width 1485 height 785
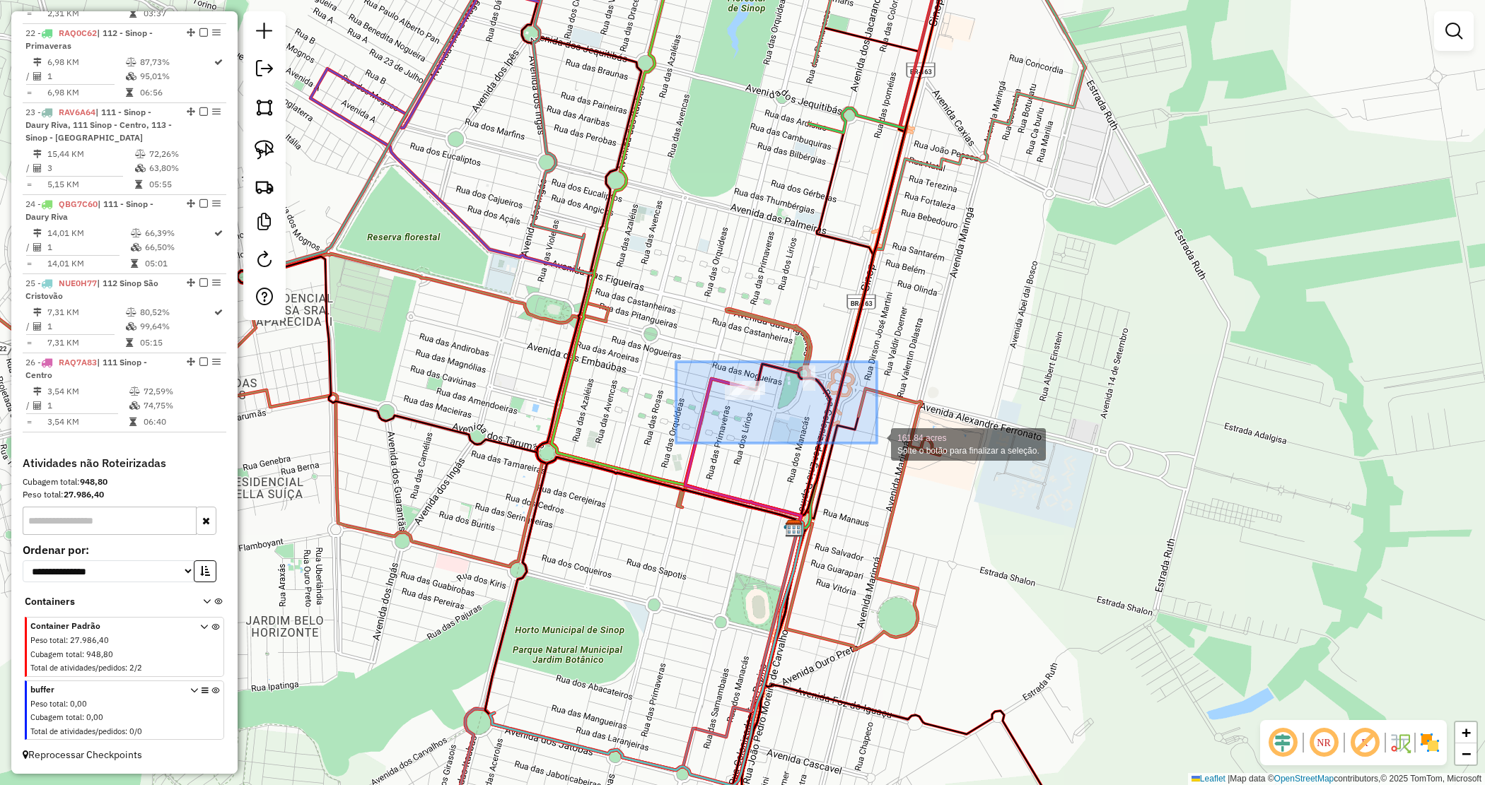
drag, startPoint x: 774, startPoint y: 419, endPoint x: 882, endPoint y: 443, distance: 110.1
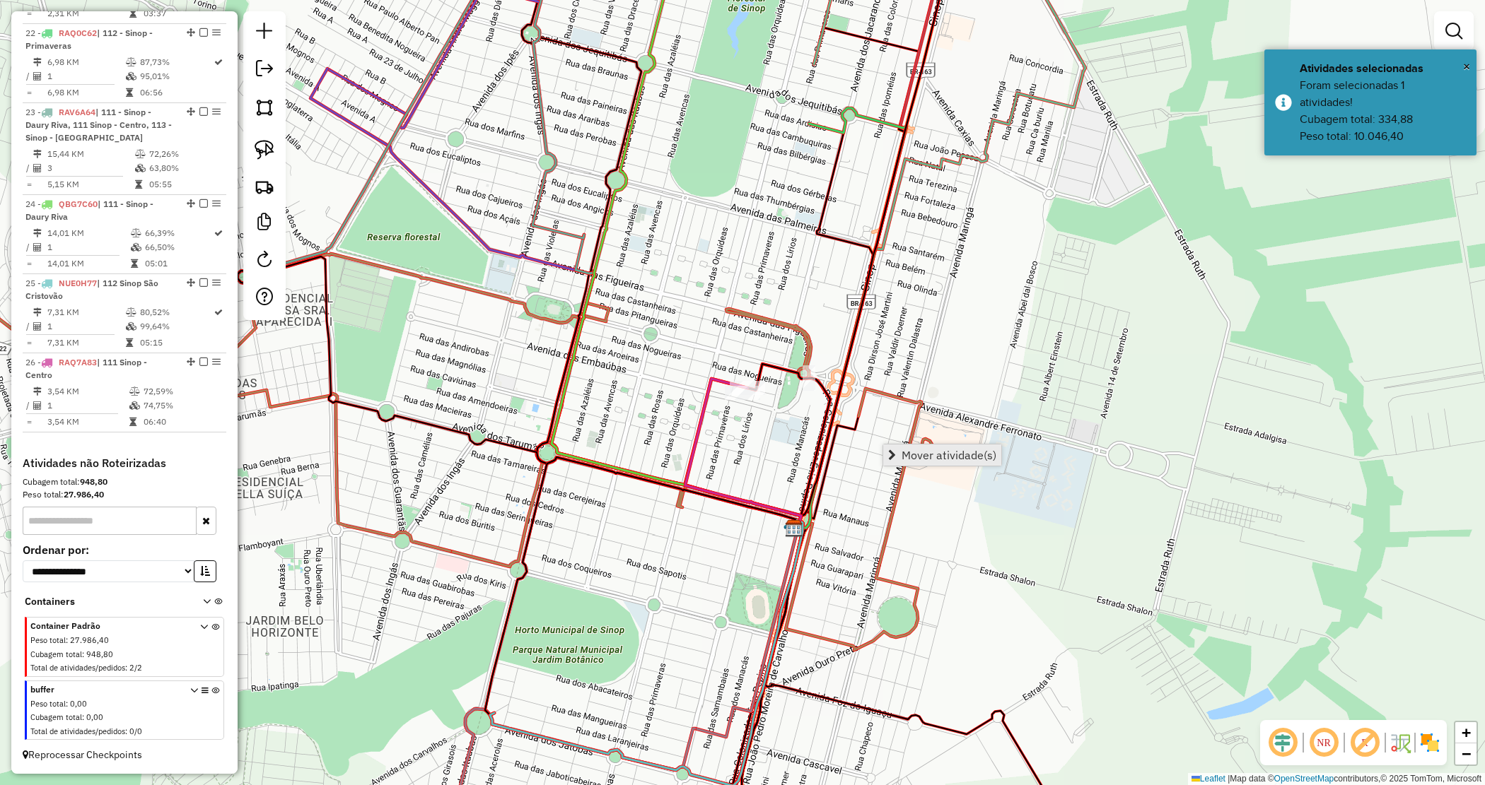
click at [927, 450] on span "Mover atividade(s)" at bounding box center [948, 455] width 95 height 11
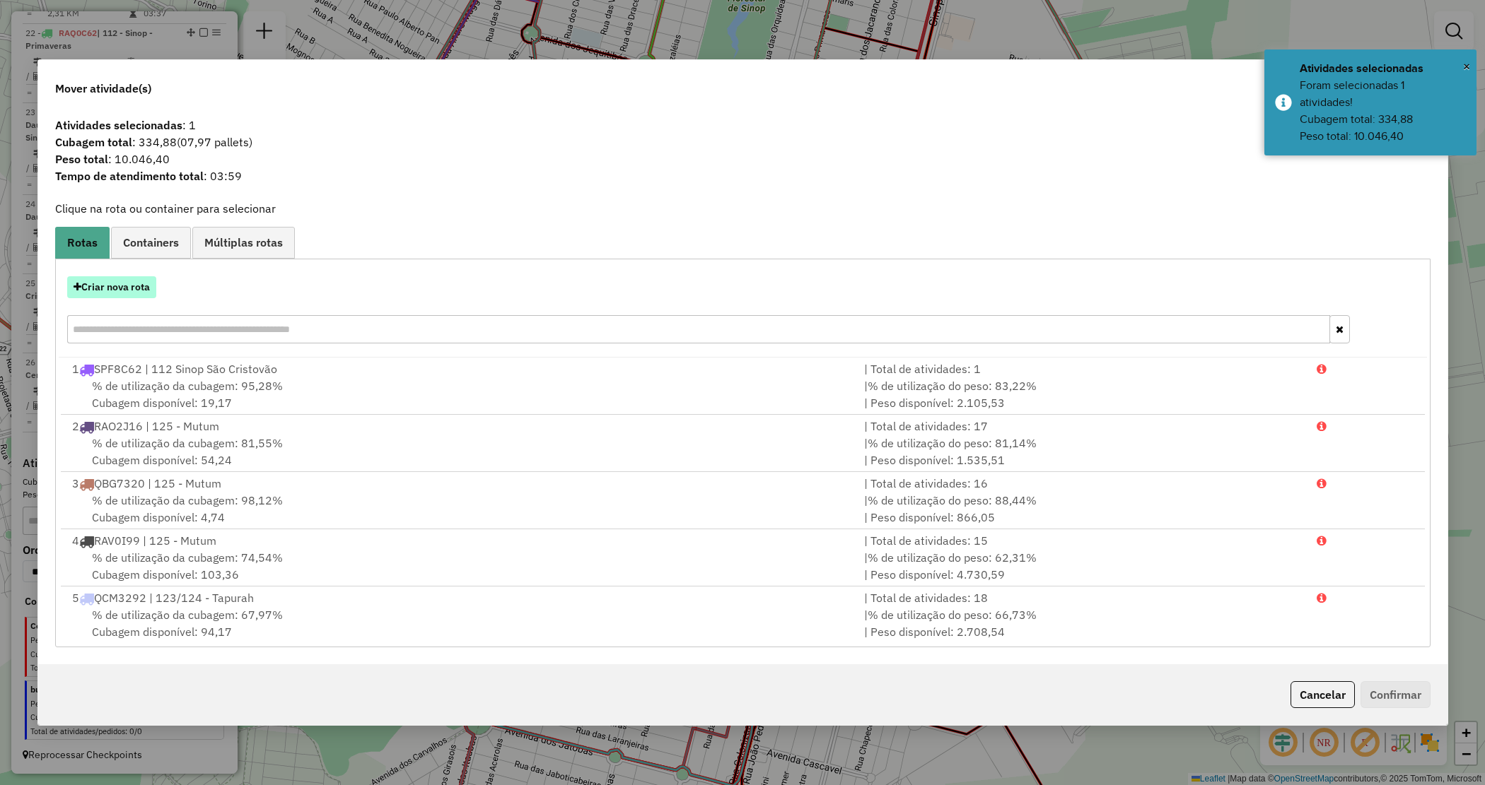
click at [101, 290] on button "Criar nova rota" at bounding box center [111, 287] width 89 height 22
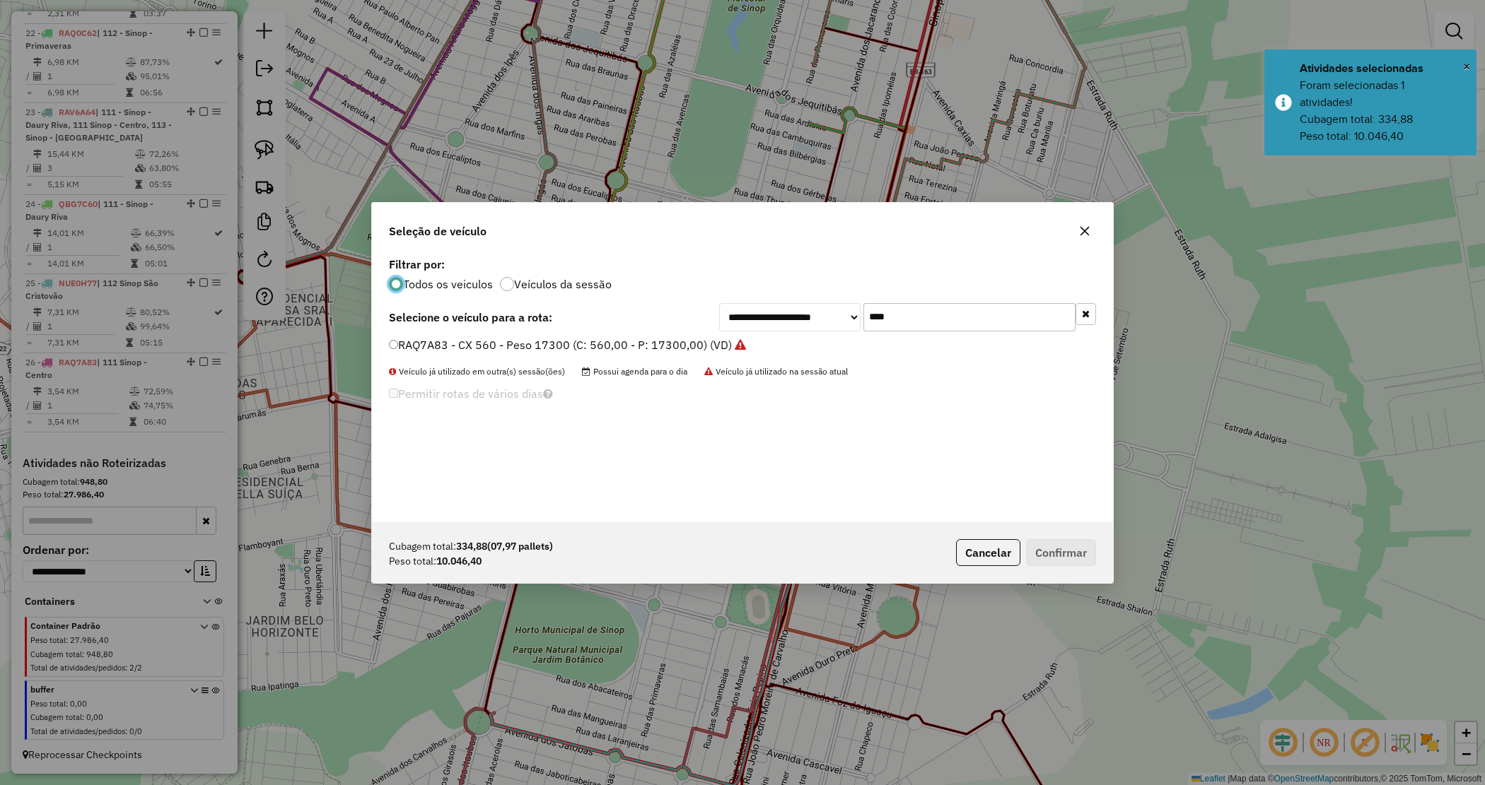
drag, startPoint x: 483, startPoint y: 341, endPoint x: 628, endPoint y: 365, distance: 146.8
click at [484, 341] on label "RAQ7A83 - CX 560 - Peso 17300 (C: 560,00 - P: 17300,00) (VD)" at bounding box center [567, 345] width 357 height 17
click at [1065, 542] on button "Confirmar" at bounding box center [1061, 552] width 70 height 27
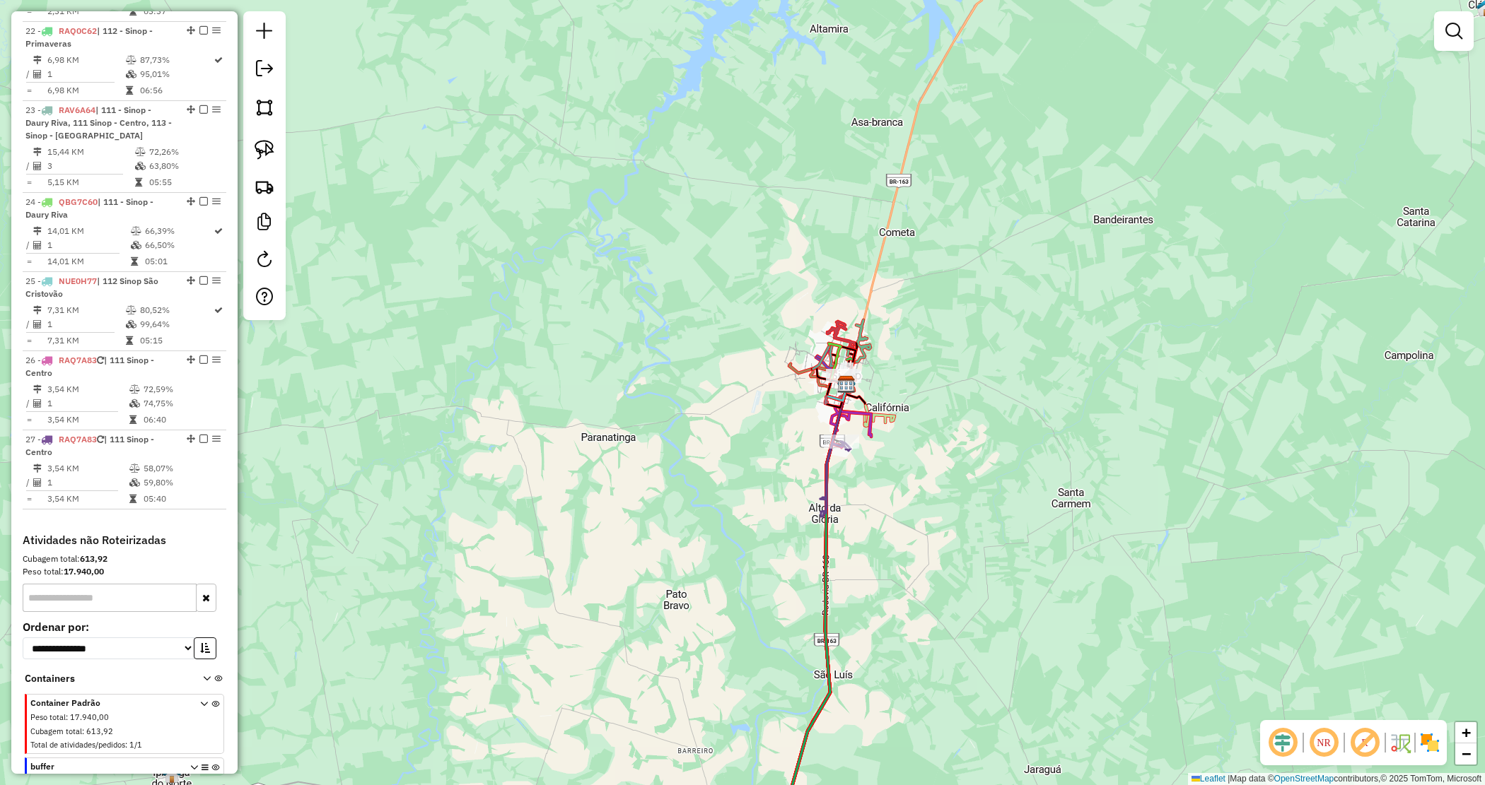
click at [976, 407] on div "Janela de atendimento Grade de atendimento Capacidade Transportadoras Veículos …" at bounding box center [742, 392] width 1485 height 785
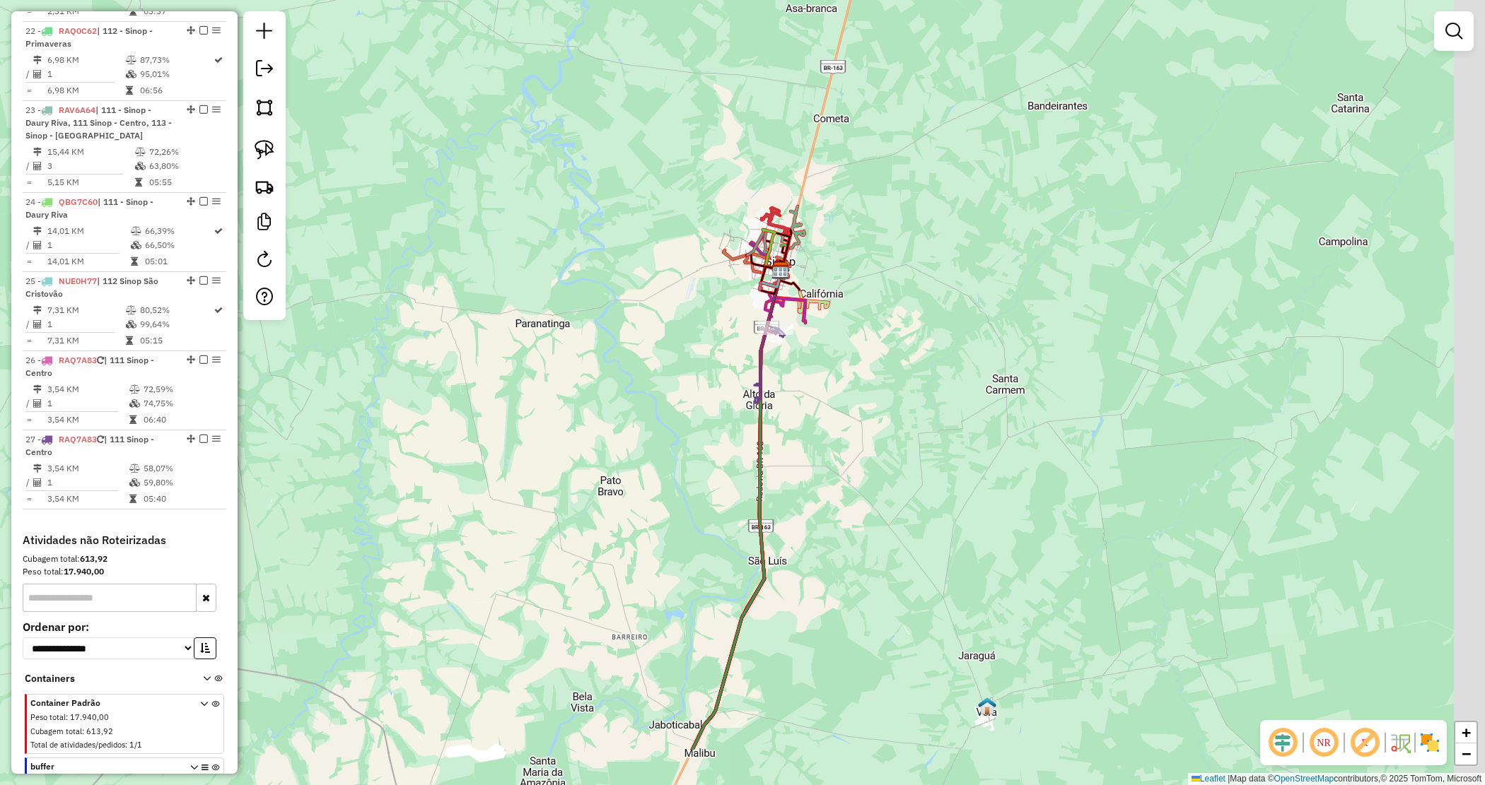
drag, startPoint x: 976, startPoint y: 470, endPoint x: 892, endPoint y: 358, distance: 139.8
click at [894, 361] on div "Janela de atendimento Grade de atendimento Capacidade Transportadoras Veículos …" at bounding box center [742, 392] width 1485 height 785
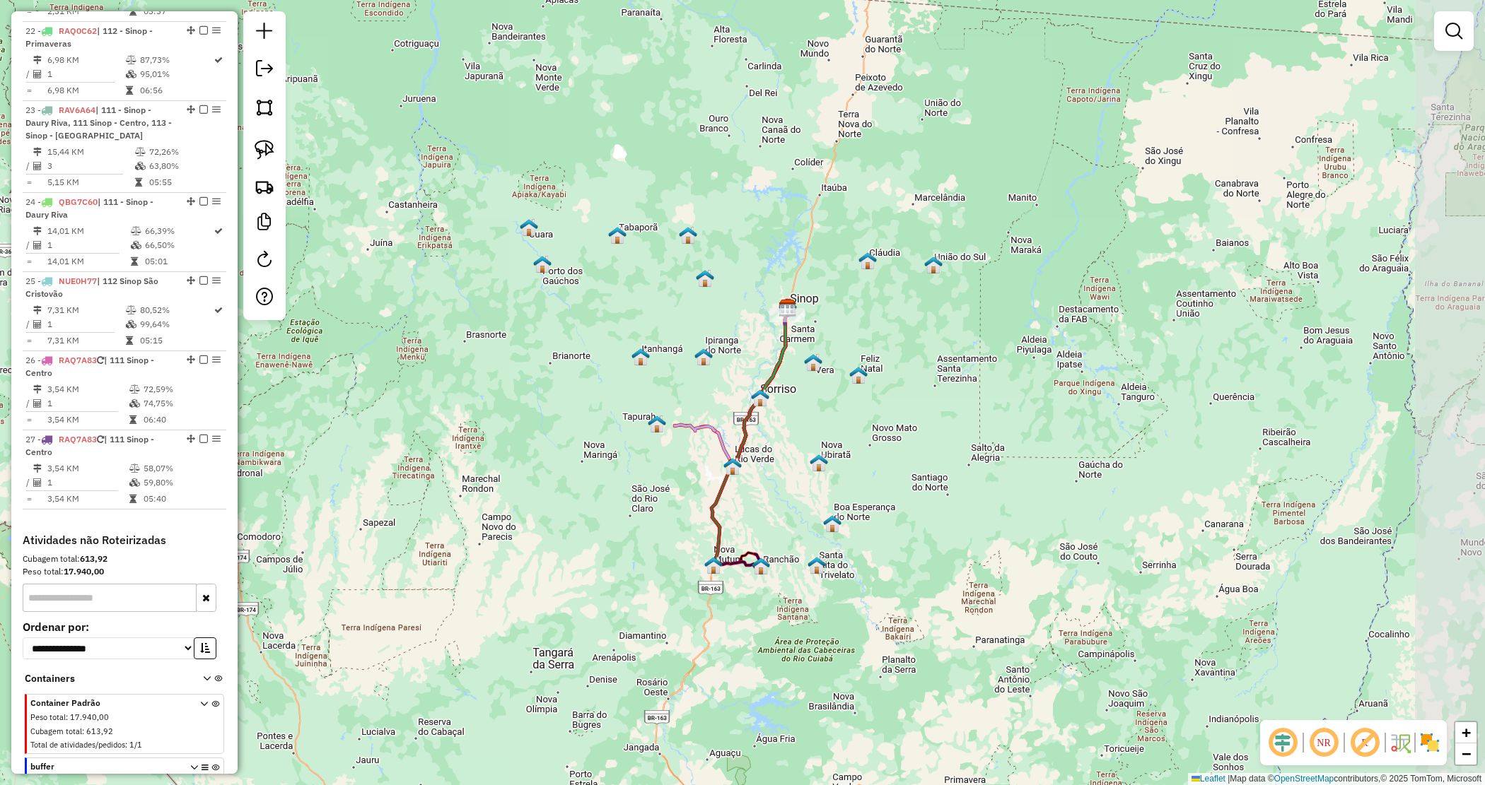
drag, startPoint x: 892, startPoint y: 471, endPoint x: 813, endPoint y: 444, distance: 82.9
click at [813, 444] on div "Janela de atendimento Grade de atendimento Capacidade Transportadoras Veículos …" at bounding box center [742, 392] width 1485 height 785
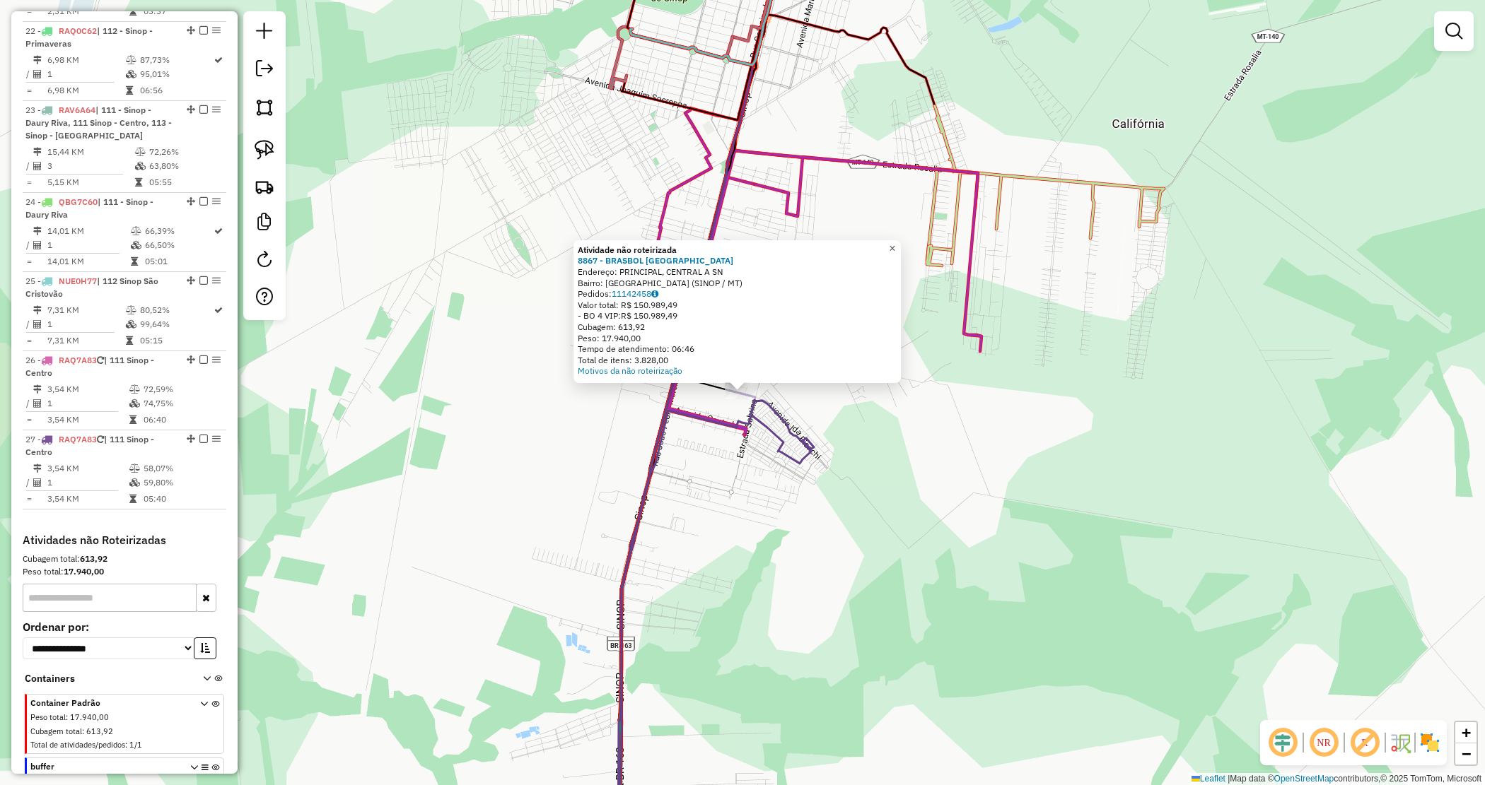
click at [895, 242] on span "×" at bounding box center [892, 248] width 6 height 12
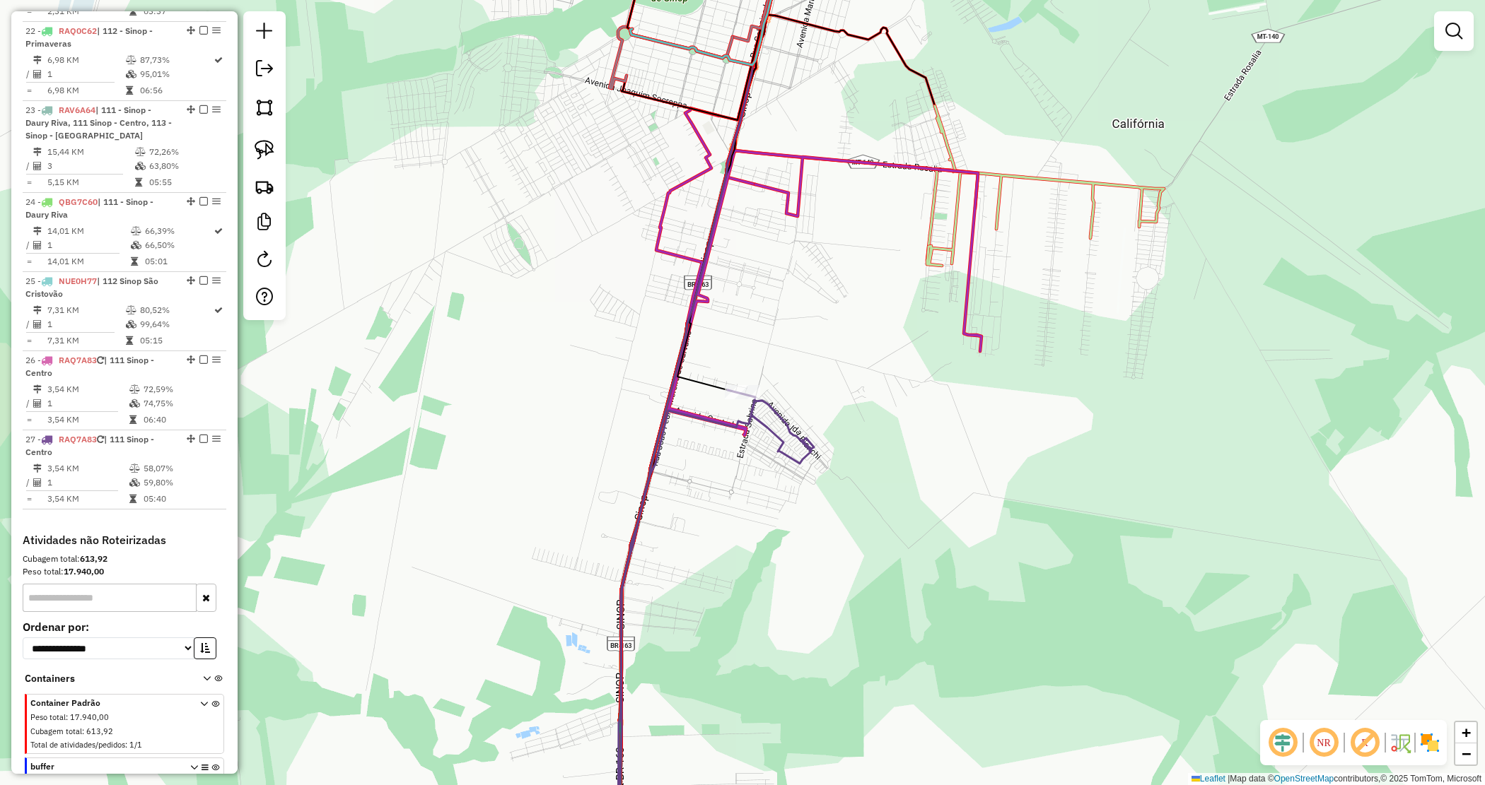
drag, startPoint x: 537, startPoint y: 287, endPoint x: 510, endPoint y: 648, distance: 362.3
click at [507, 659] on div "Janela de atendimento Grade de atendimento Capacidade Transportadoras Veículos …" at bounding box center [742, 392] width 1485 height 785
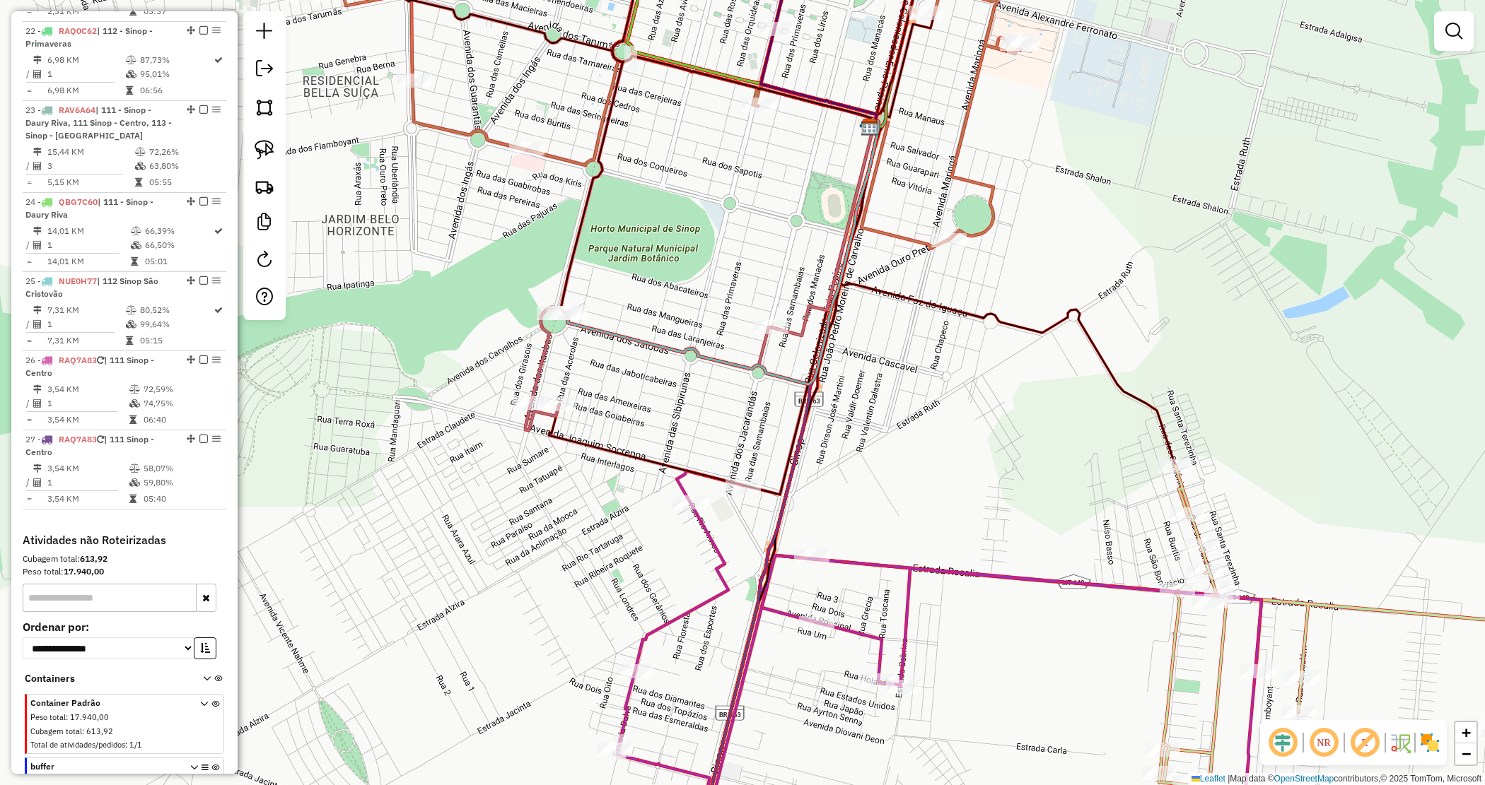
click at [652, 404] on div "Janela de atendimento Grade de atendimento Capacidade Transportadoras Veículos …" at bounding box center [742, 392] width 1485 height 785
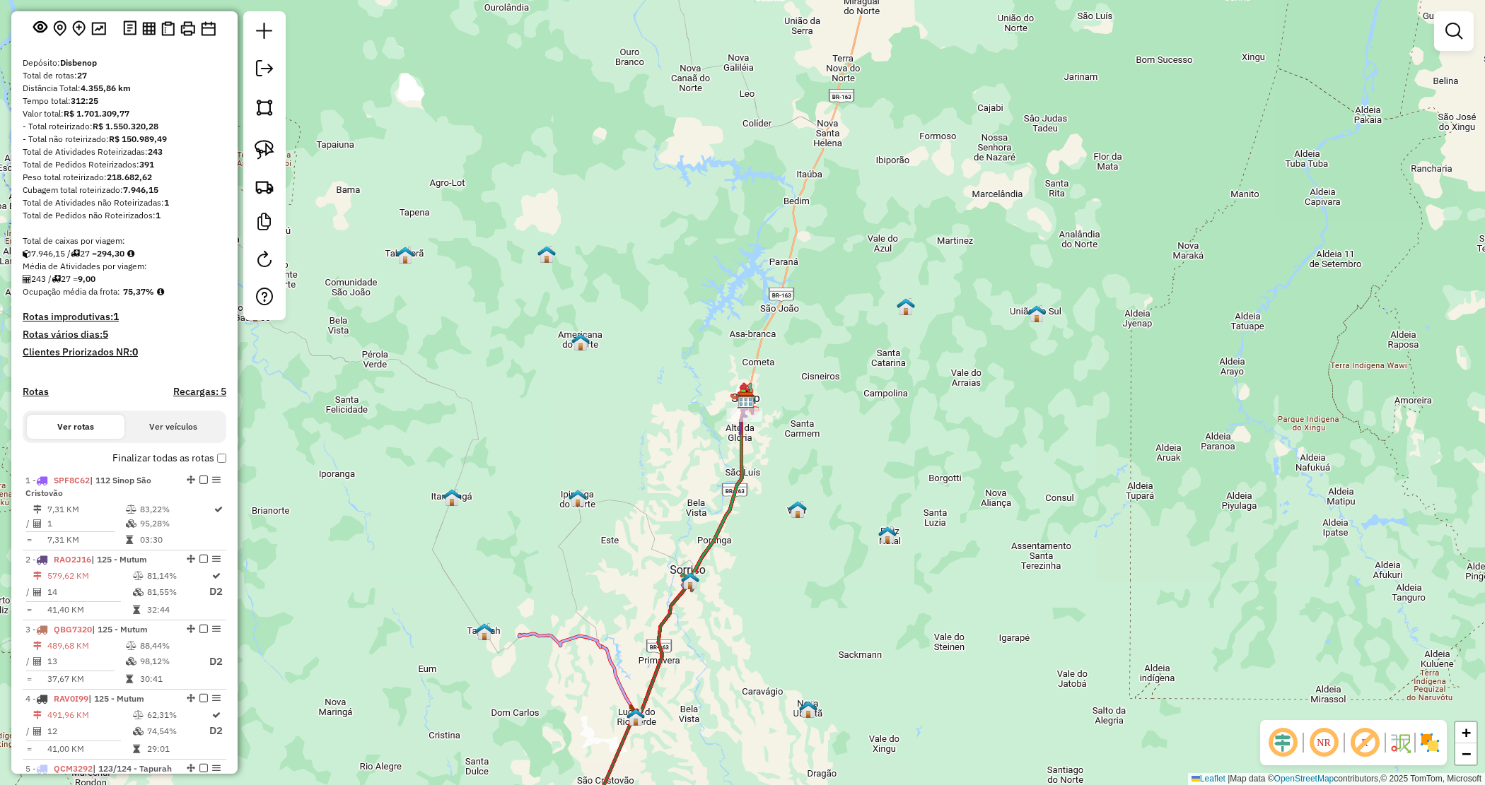
scroll to position [0, 0]
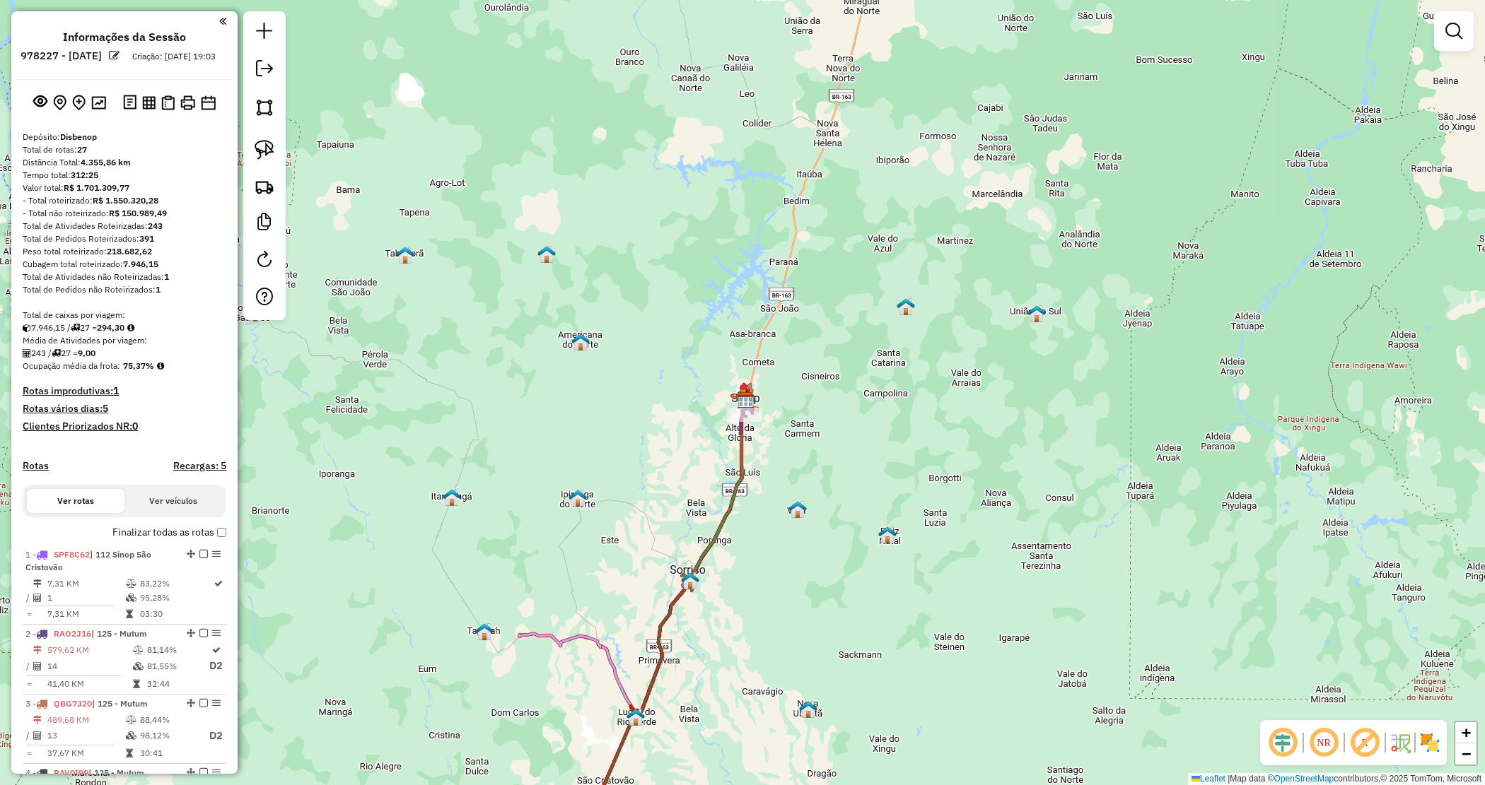
click at [129, 257] on strong "218.682,62" at bounding box center [129, 251] width 45 height 11
copy strong "218.682,62"
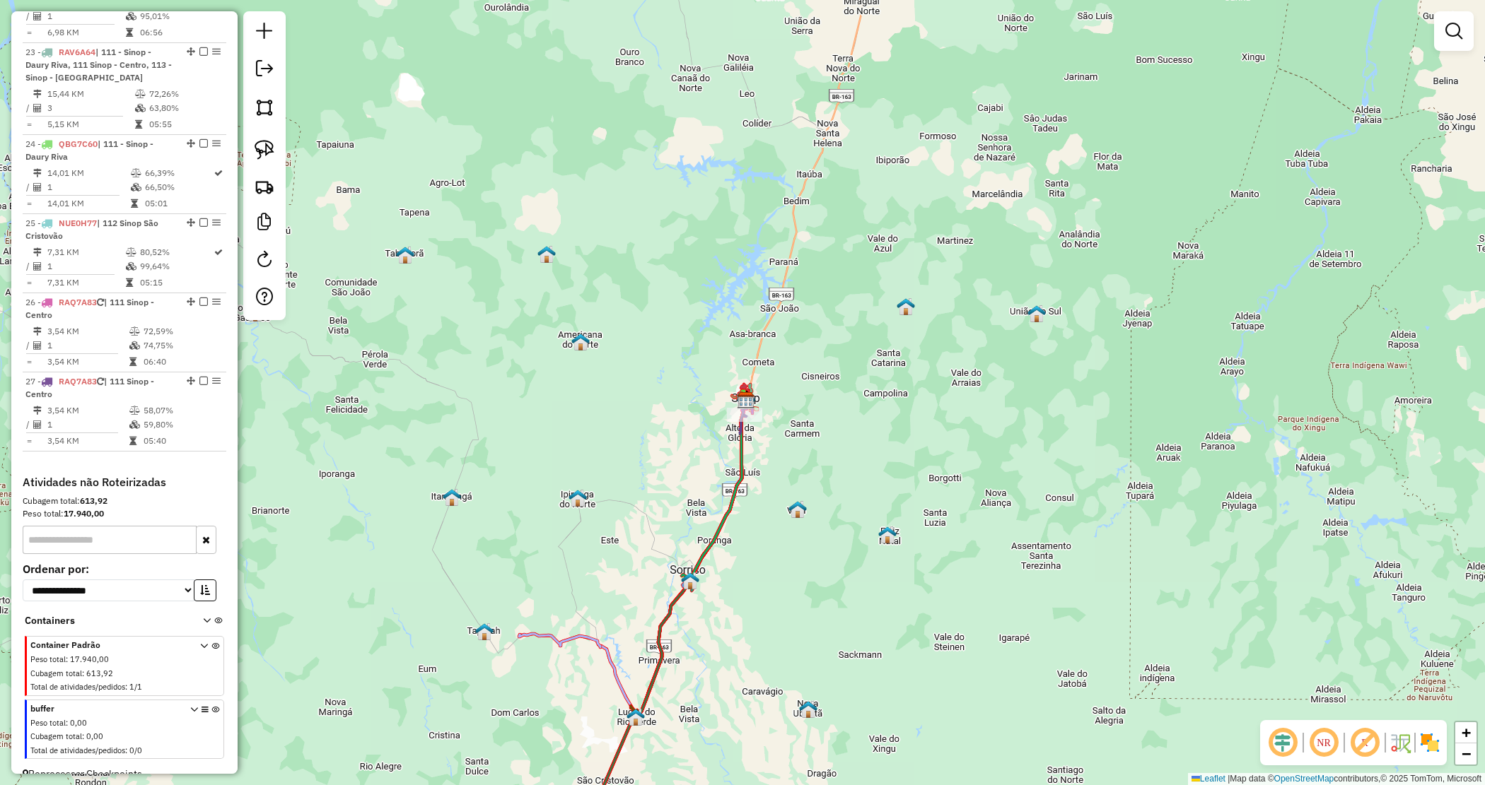
scroll to position [2270, 0]
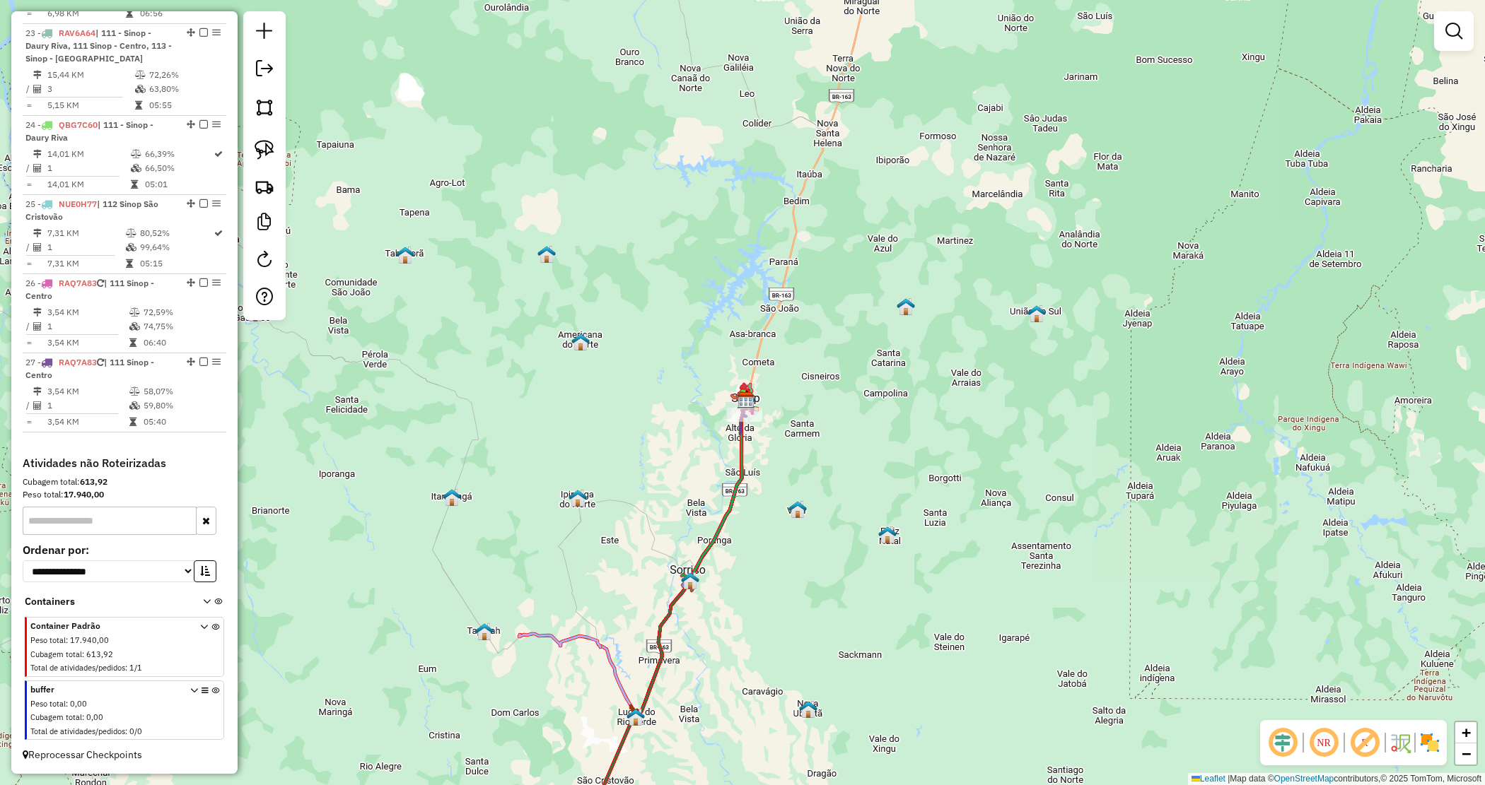
click at [83, 491] on strong "17.940,00" at bounding box center [84, 494] width 40 height 11
copy strong "17.940,00"
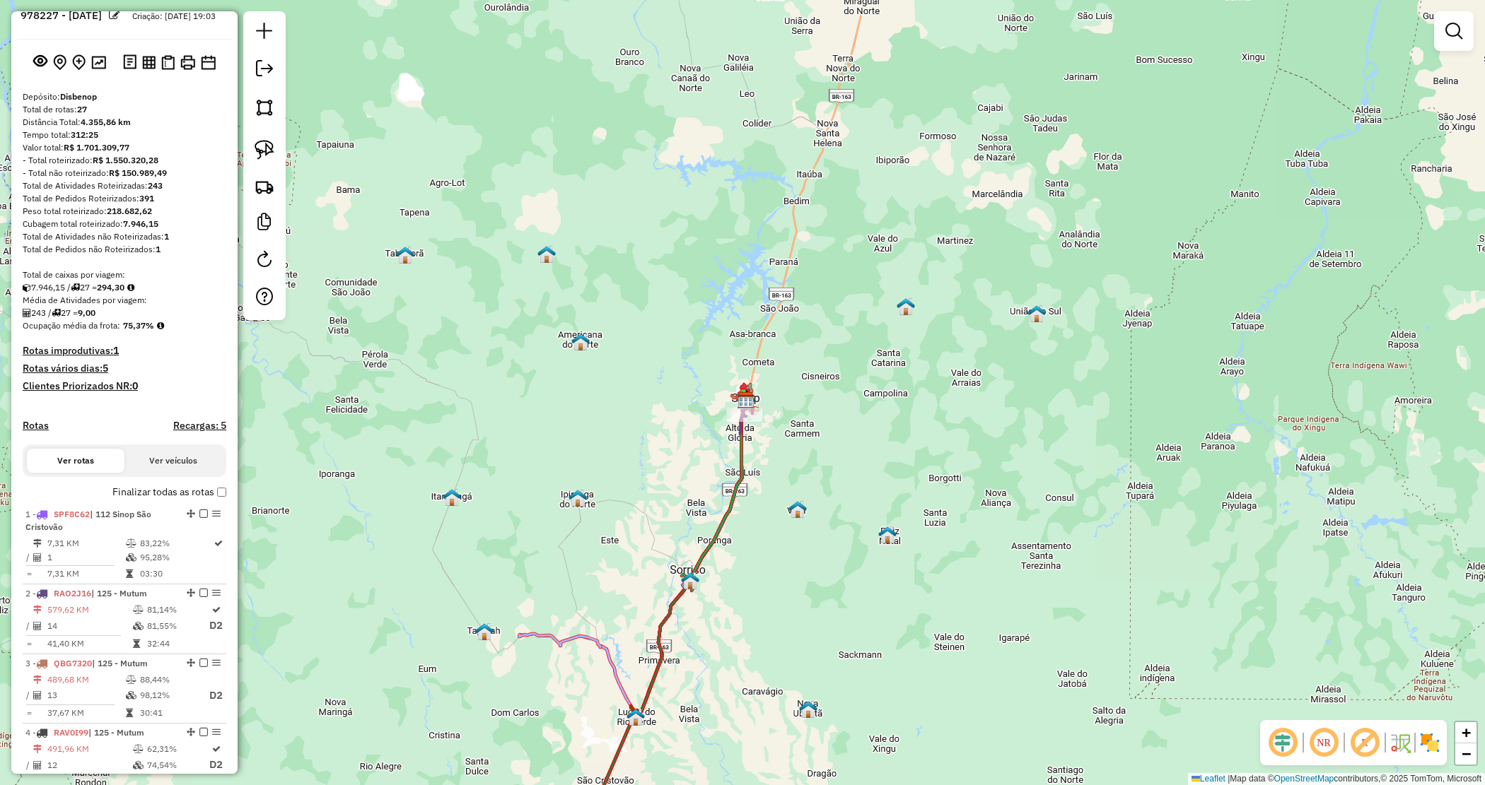
scroll to position [0, 0]
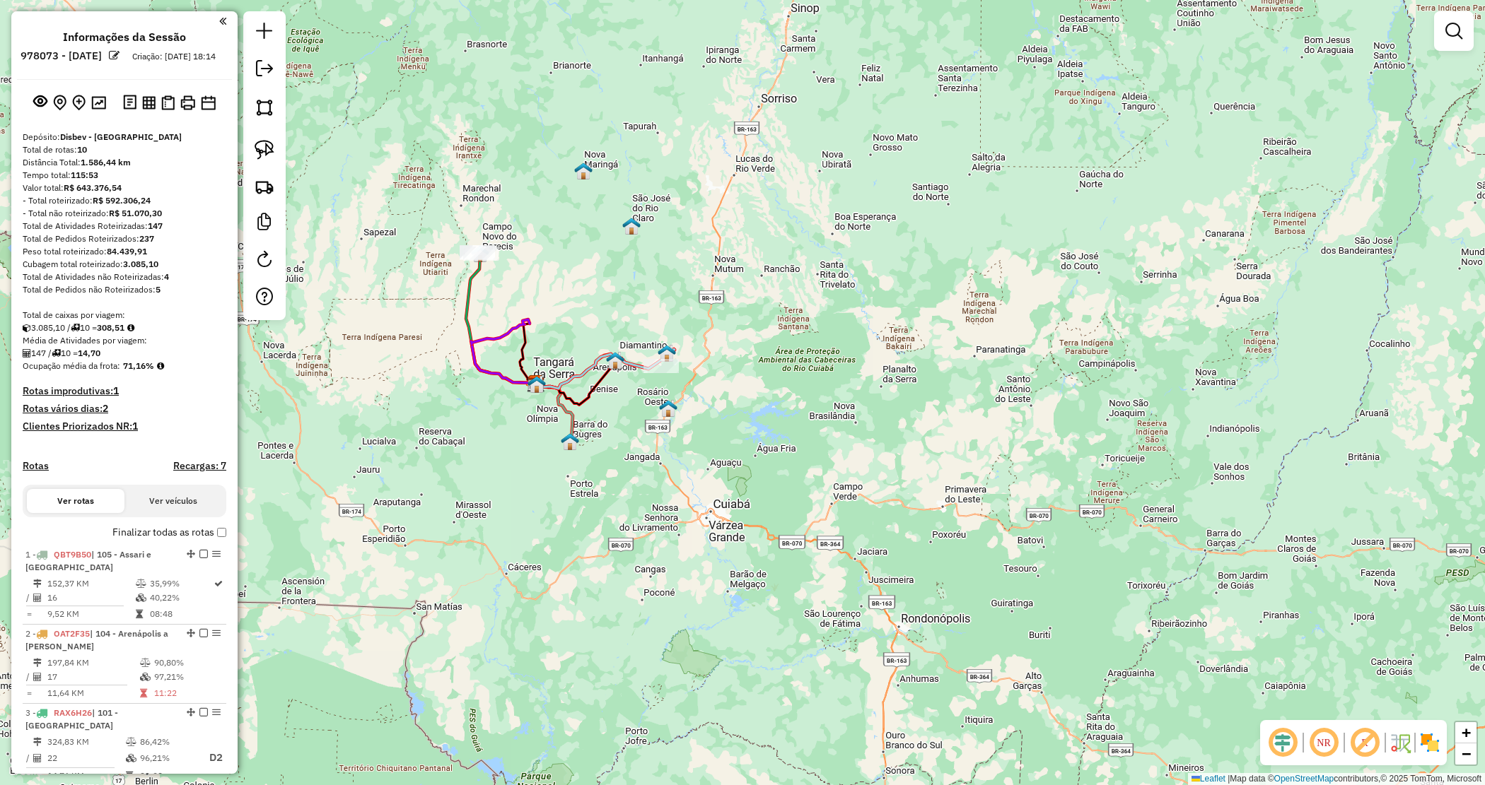
click at [133, 257] on strong "84.439,91" at bounding box center [127, 251] width 40 height 11
copy strong "84.439,91"
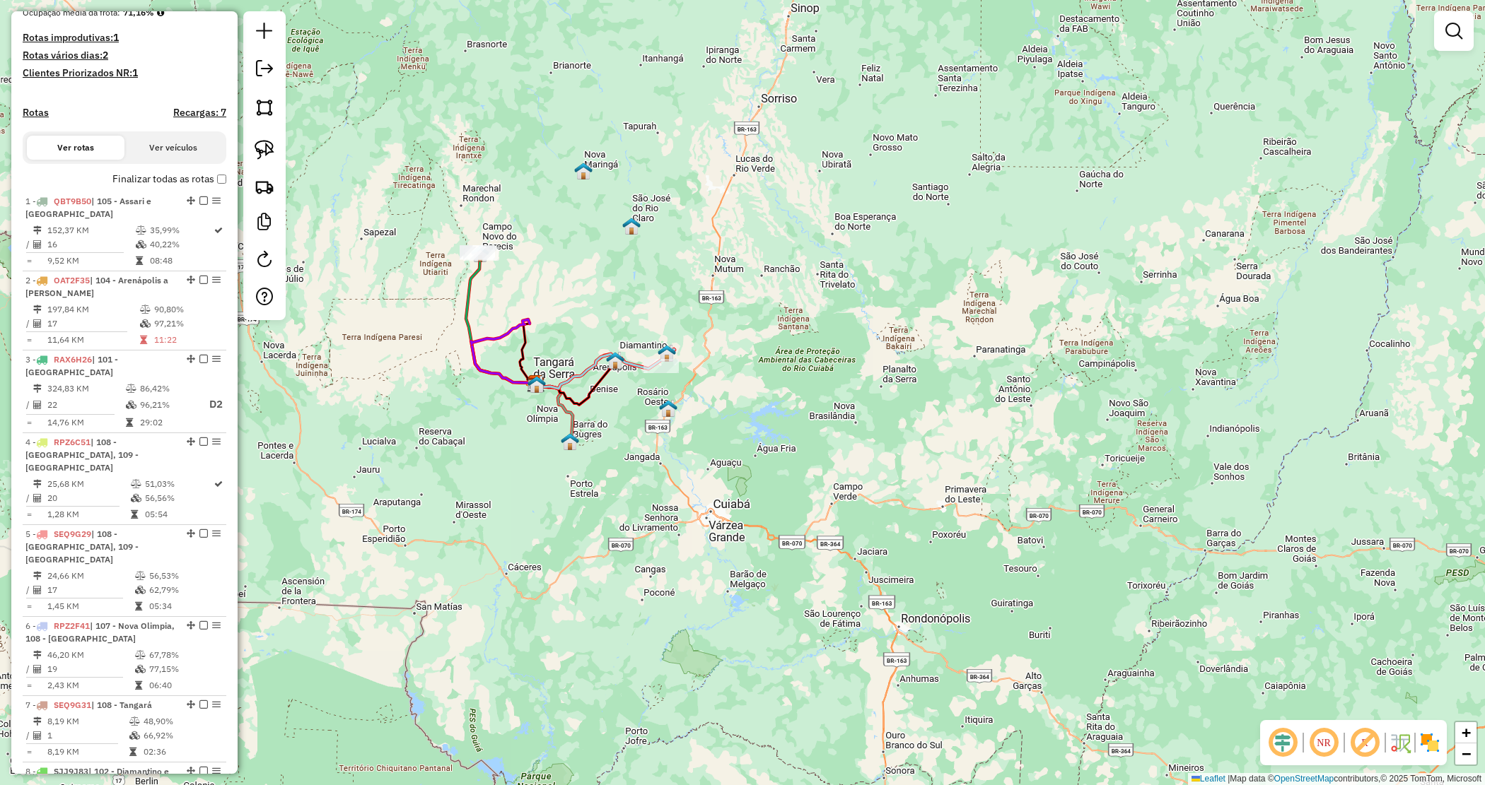
scroll to position [863, 0]
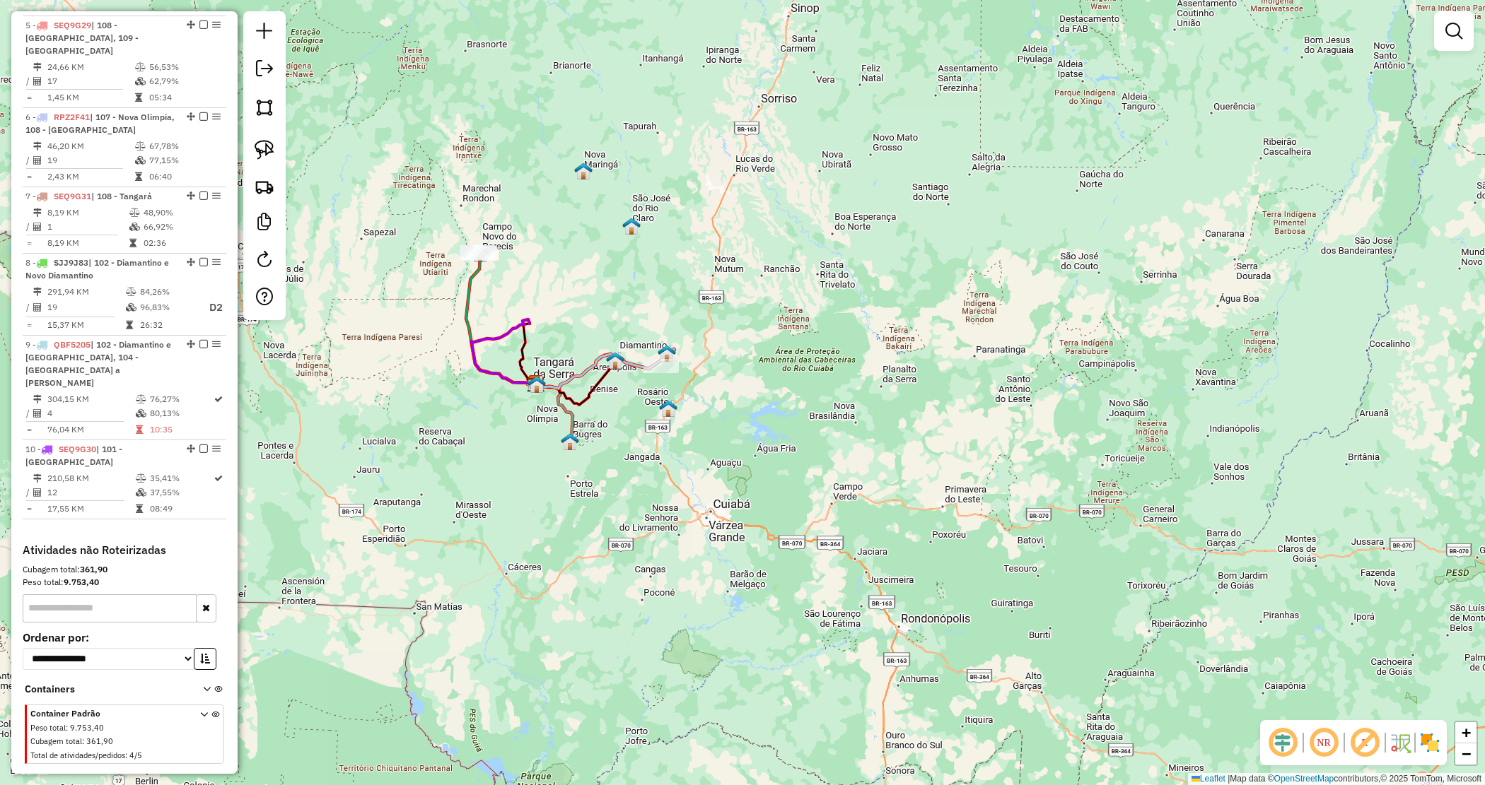
click at [73, 577] on strong "9.753,40" at bounding box center [81, 582] width 35 height 11
copy strong "9.753,40"
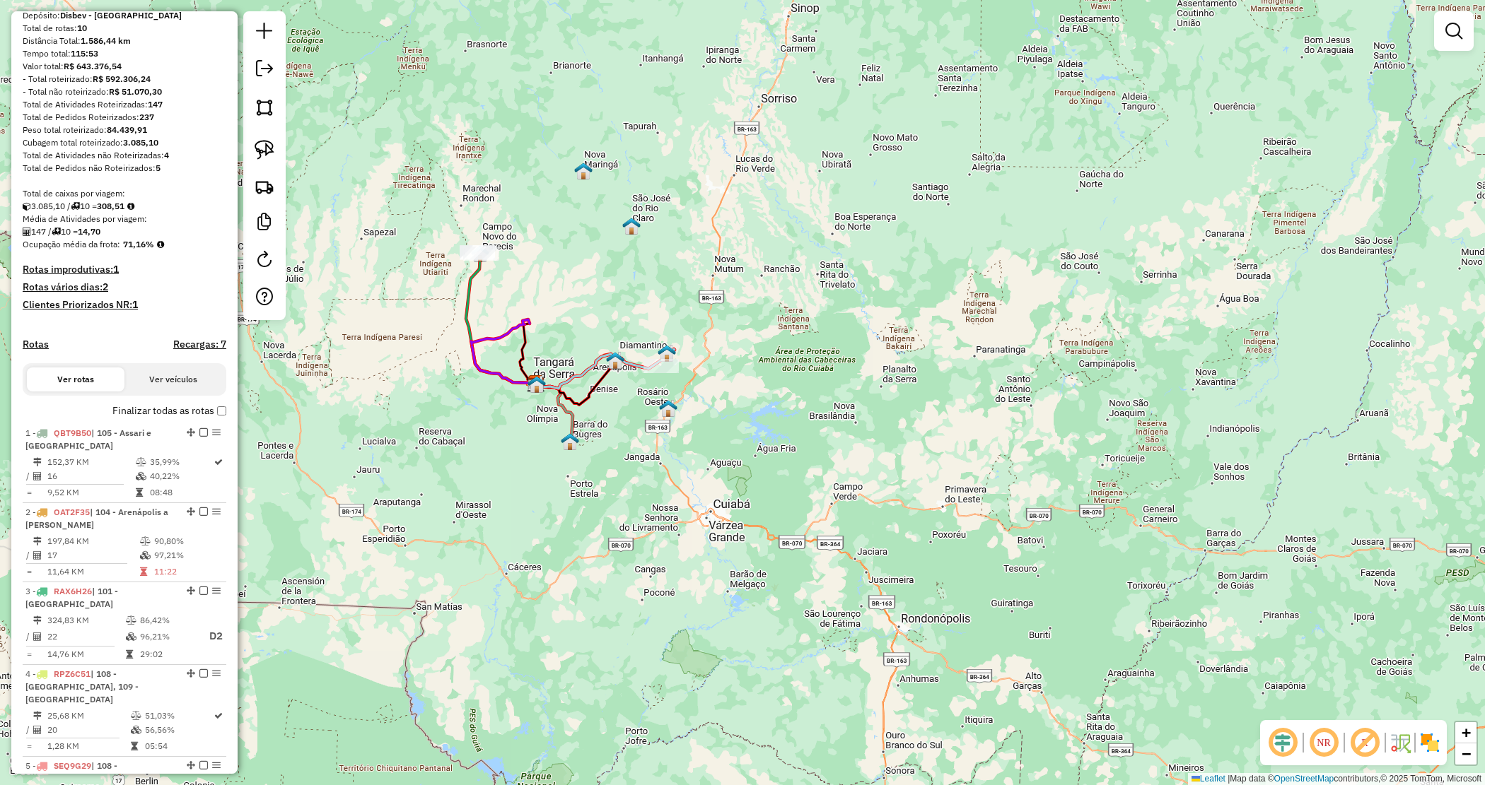
scroll to position [0, 0]
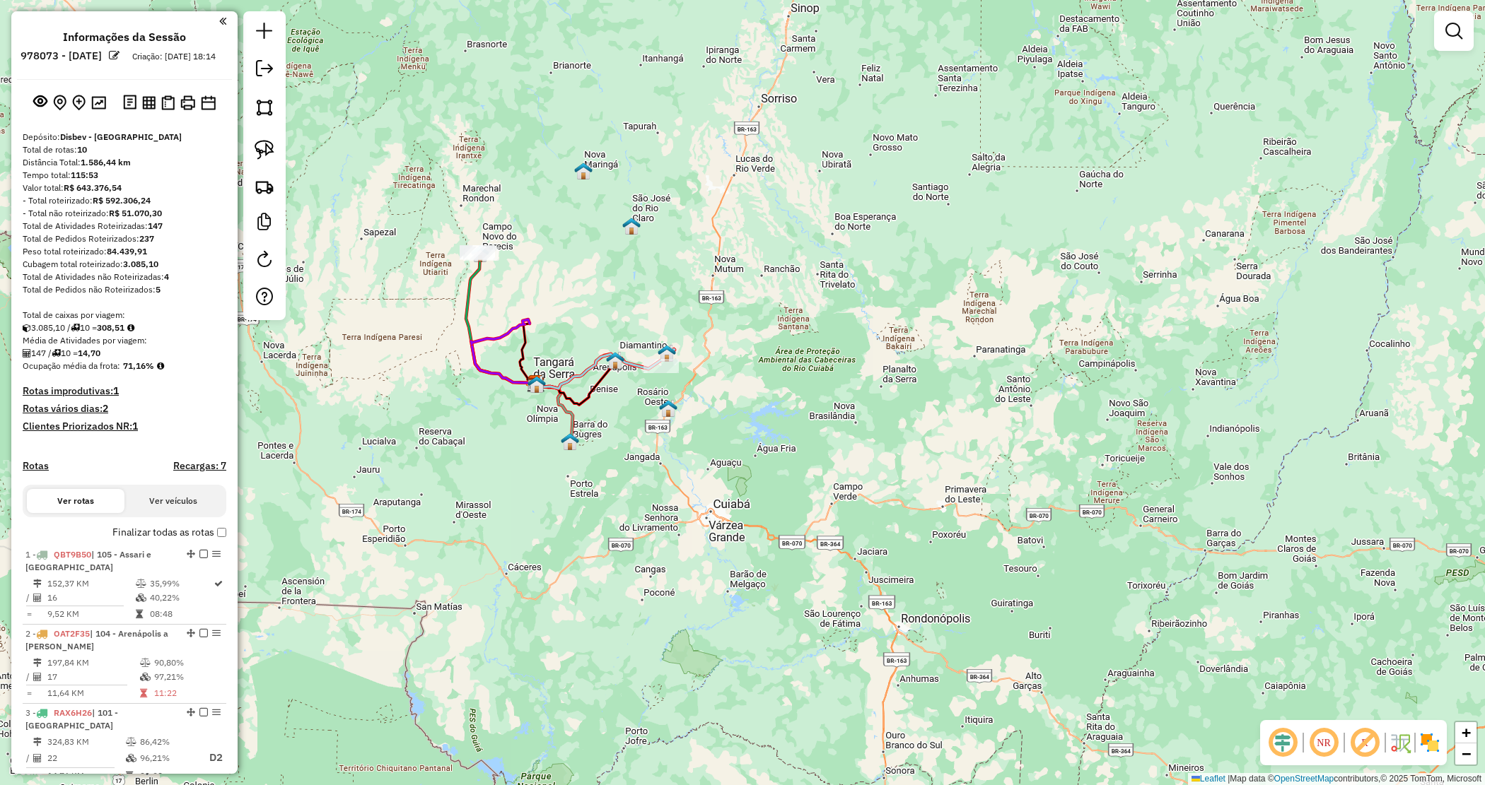
click at [539, 189] on div "Janela de atendimento Grade de atendimento Capacidade Transportadoras Veículos …" at bounding box center [742, 392] width 1485 height 785
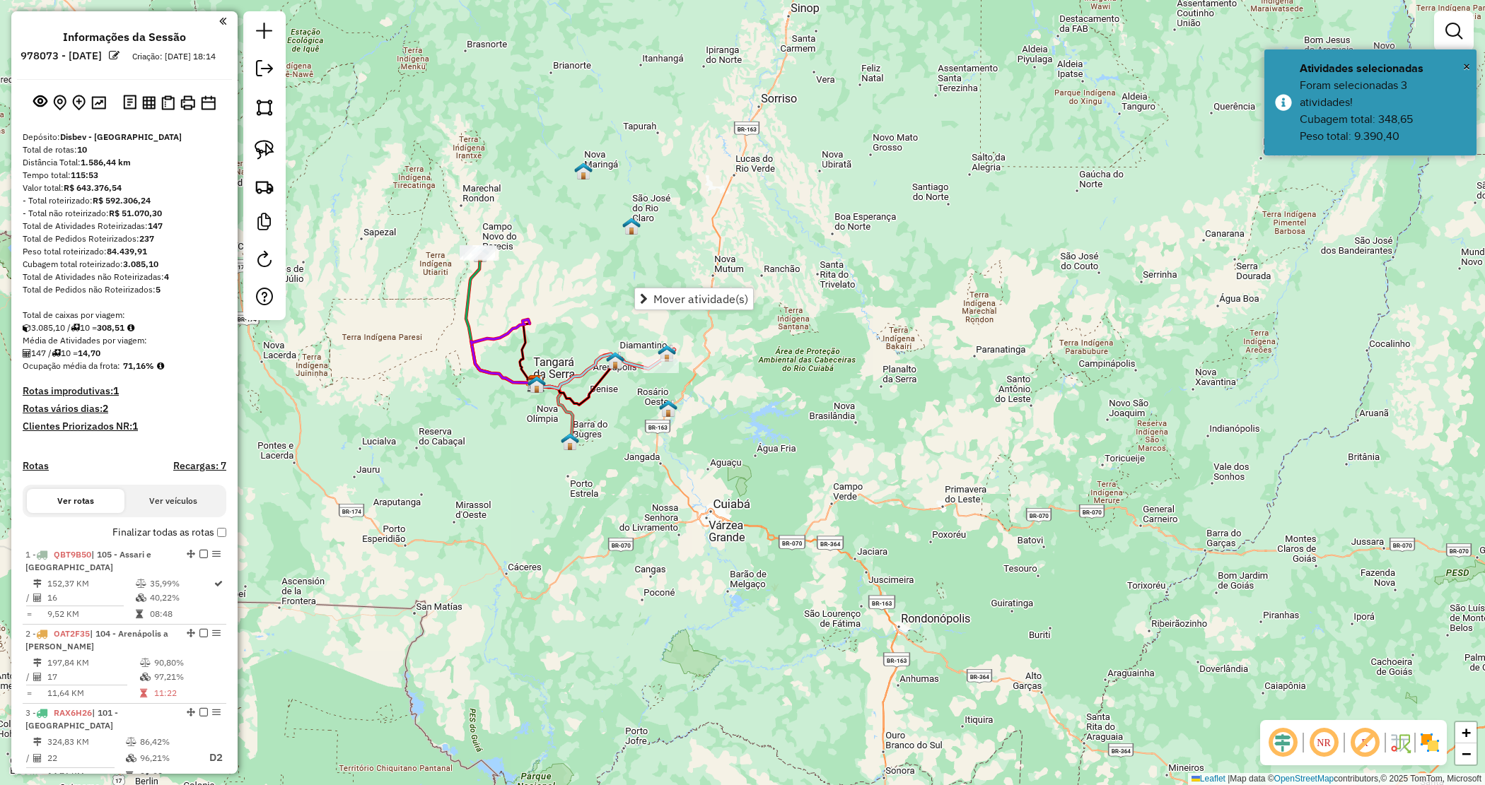
click at [602, 252] on div "Janela de atendimento Grade de atendimento Capacidade Transportadoras Veículos …" at bounding box center [742, 392] width 1485 height 785
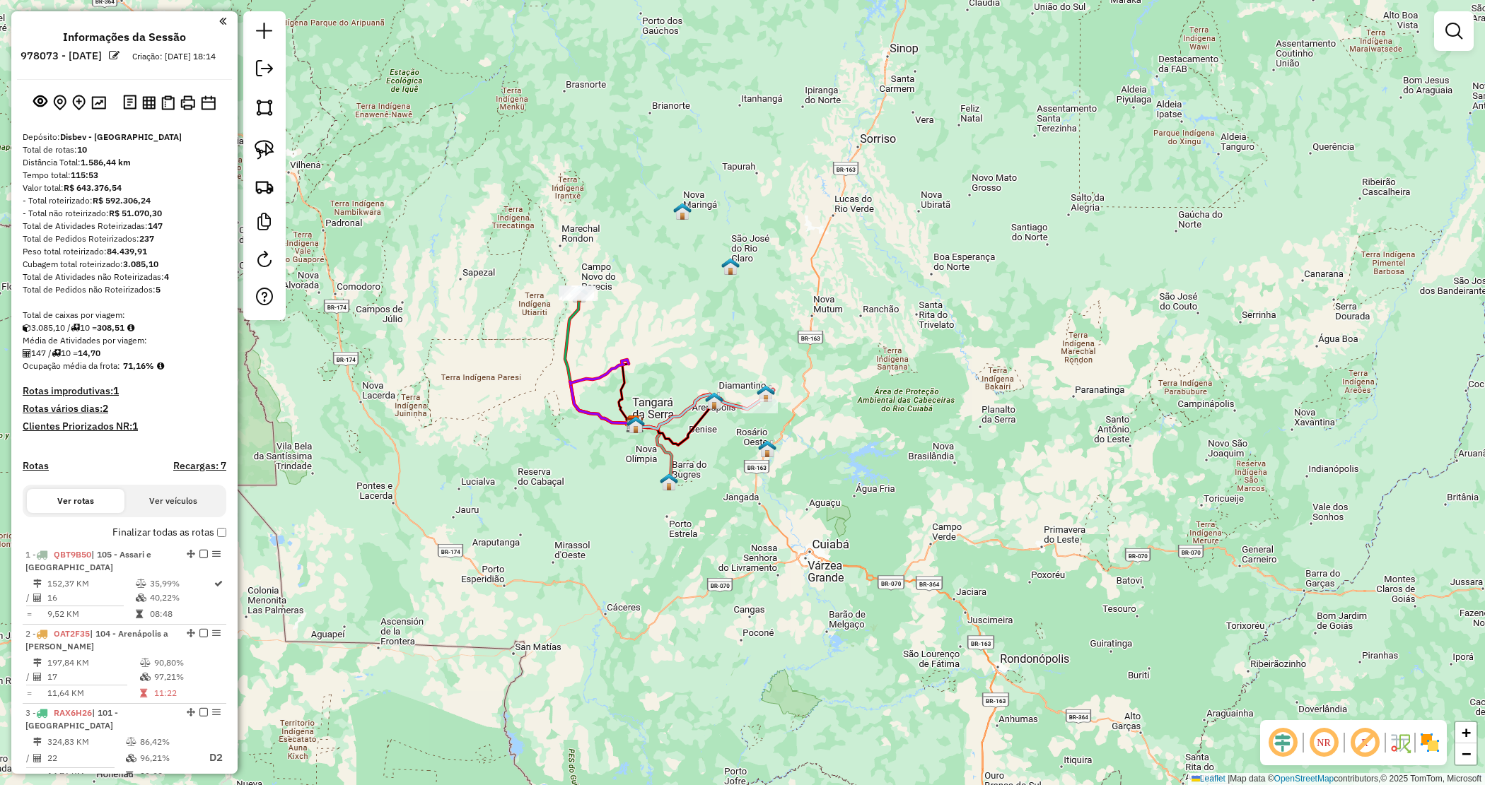
click at [836, 432] on div "Janela de atendimento Grade de atendimento Capacidade Transportadoras Veículos …" at bounding box center [742, 392] width 1485 height 785
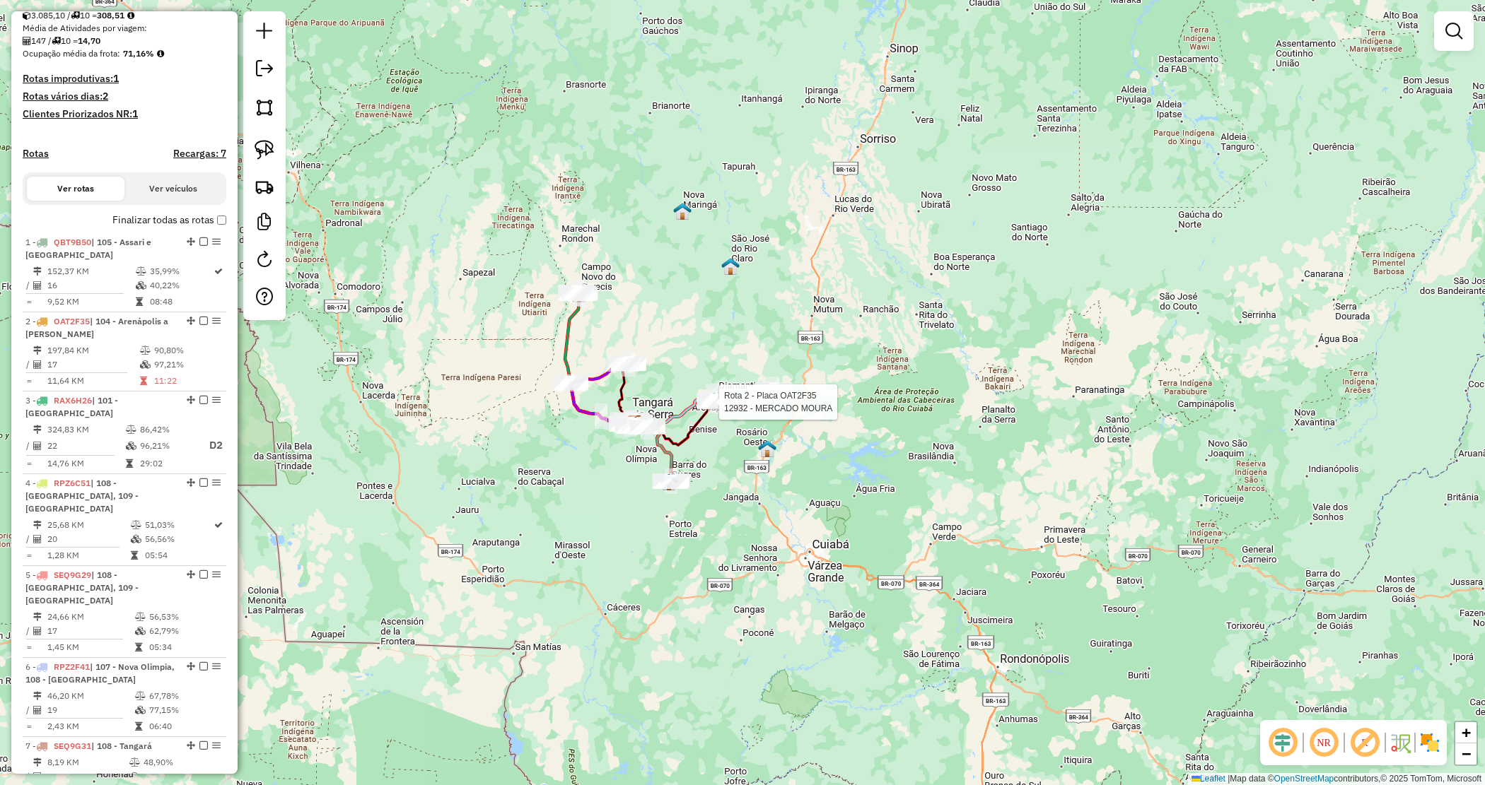
select select "*********"
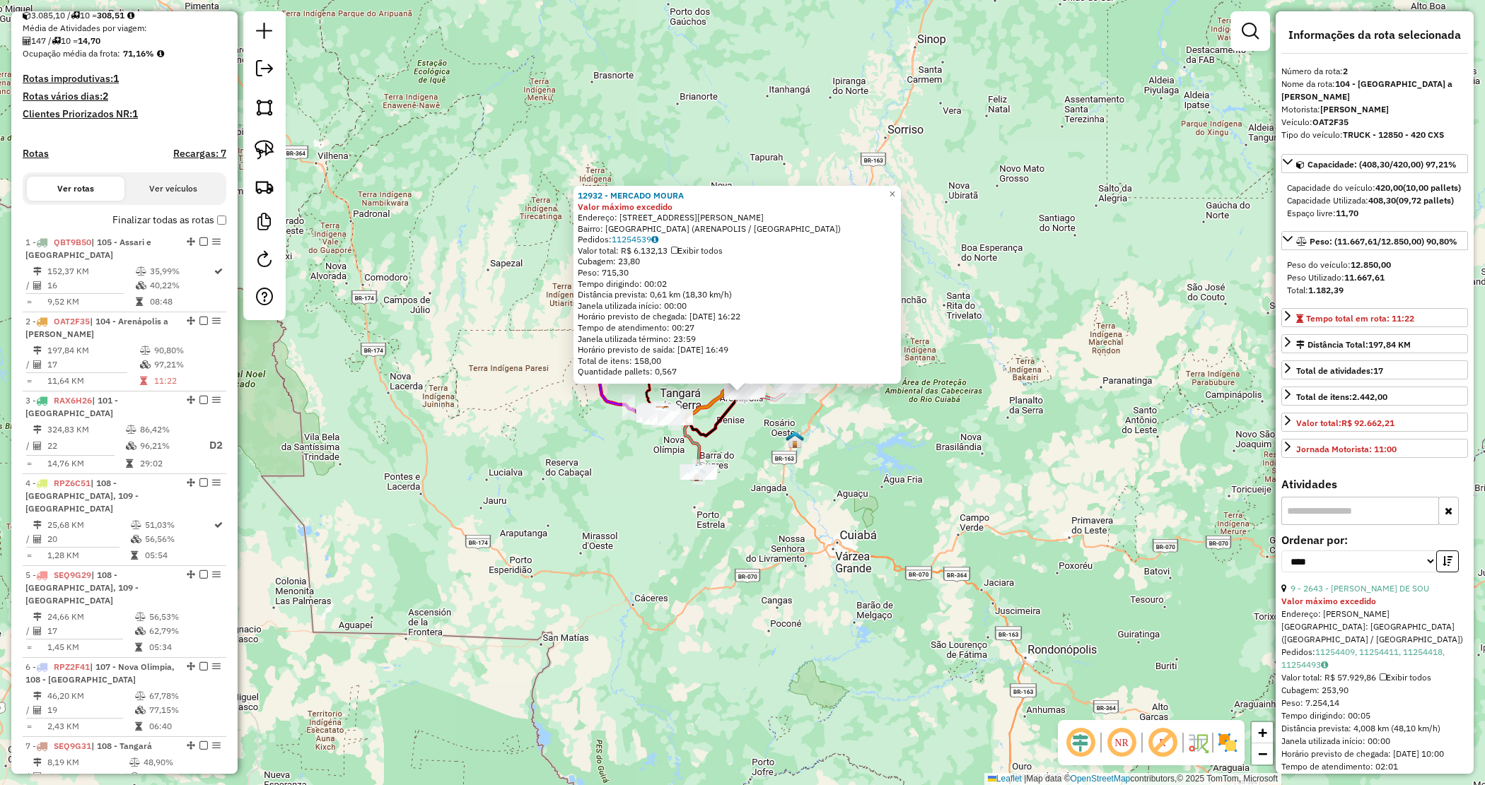
scroll to position [626, 0]
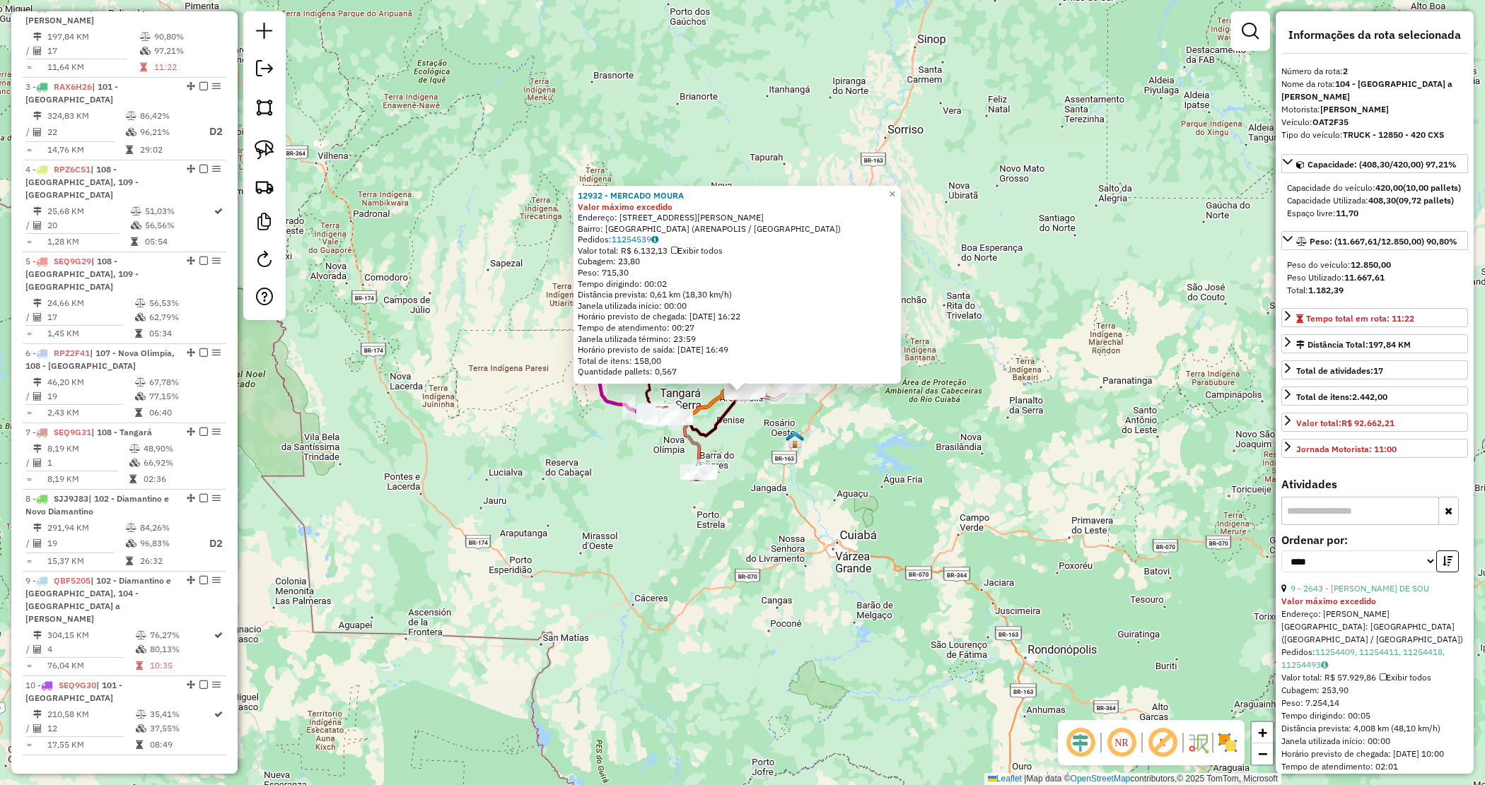
click at [838, 461] on div "12932 - MERCADO MOURA Valor máximo excedido Endereço: [STREET_ADDRESS][PERSON_N…" at bounding box center [742, 392] width 1485 height 785
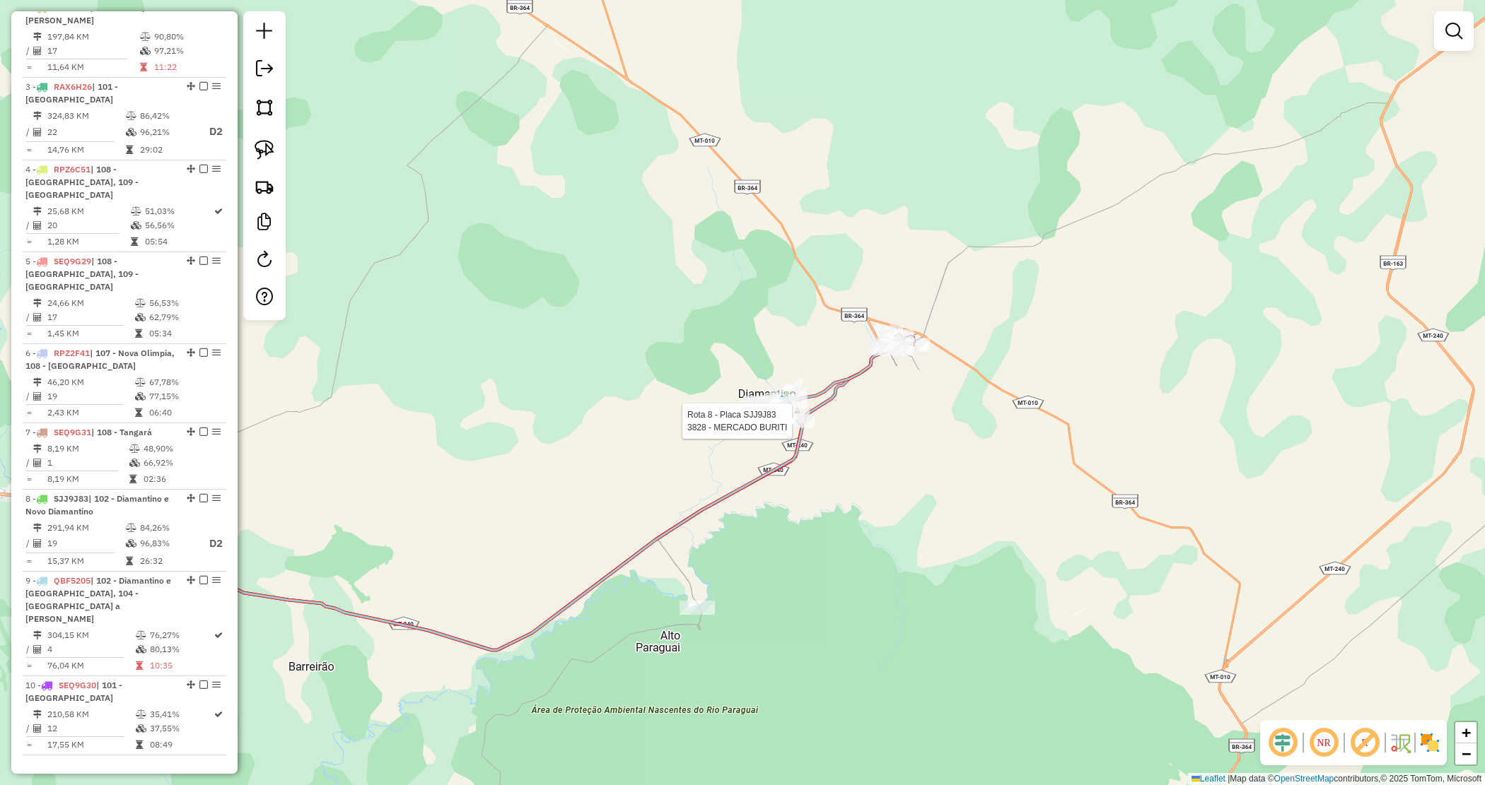
select select "*********"
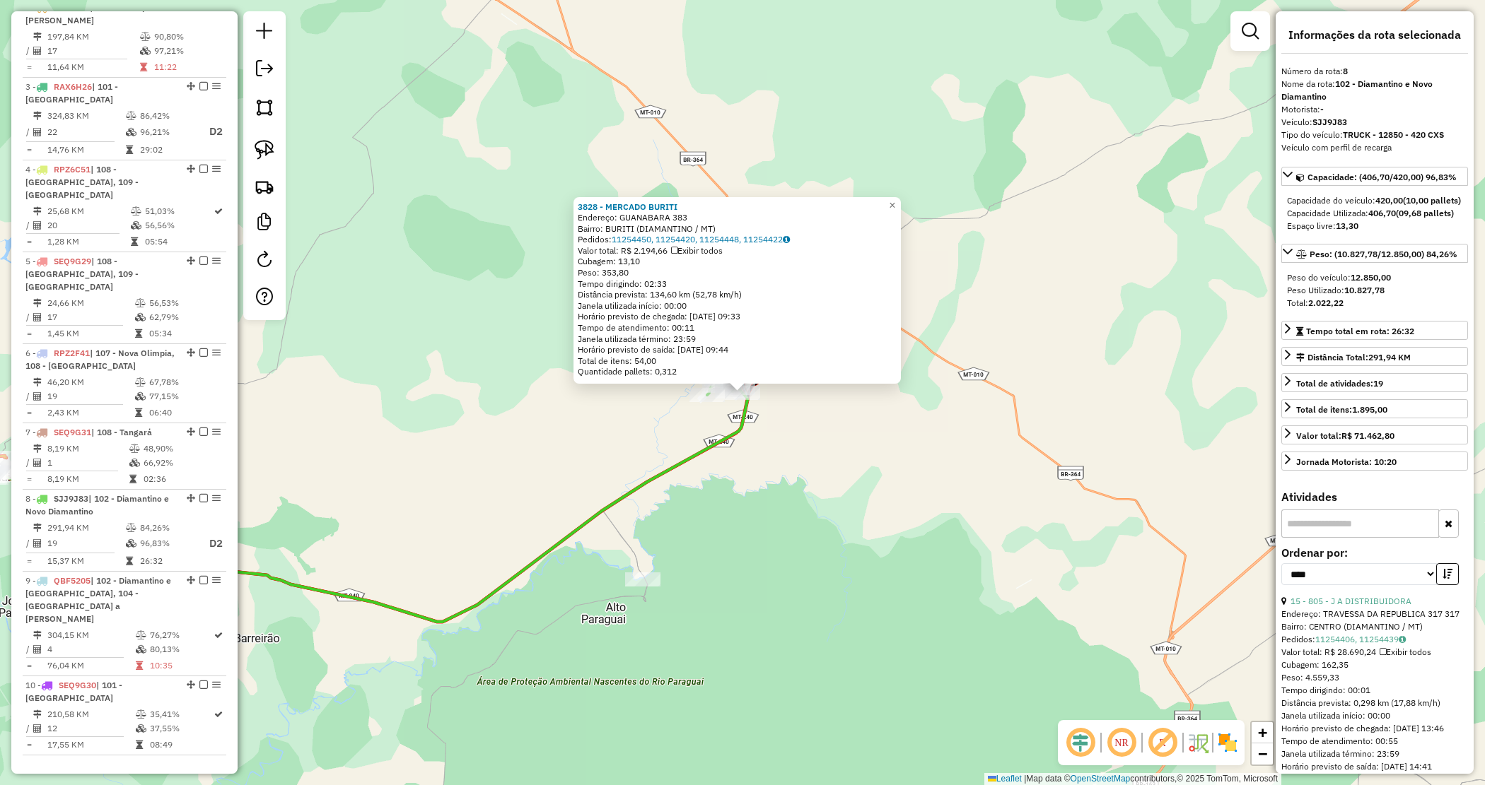
scroll to position [863, 0]
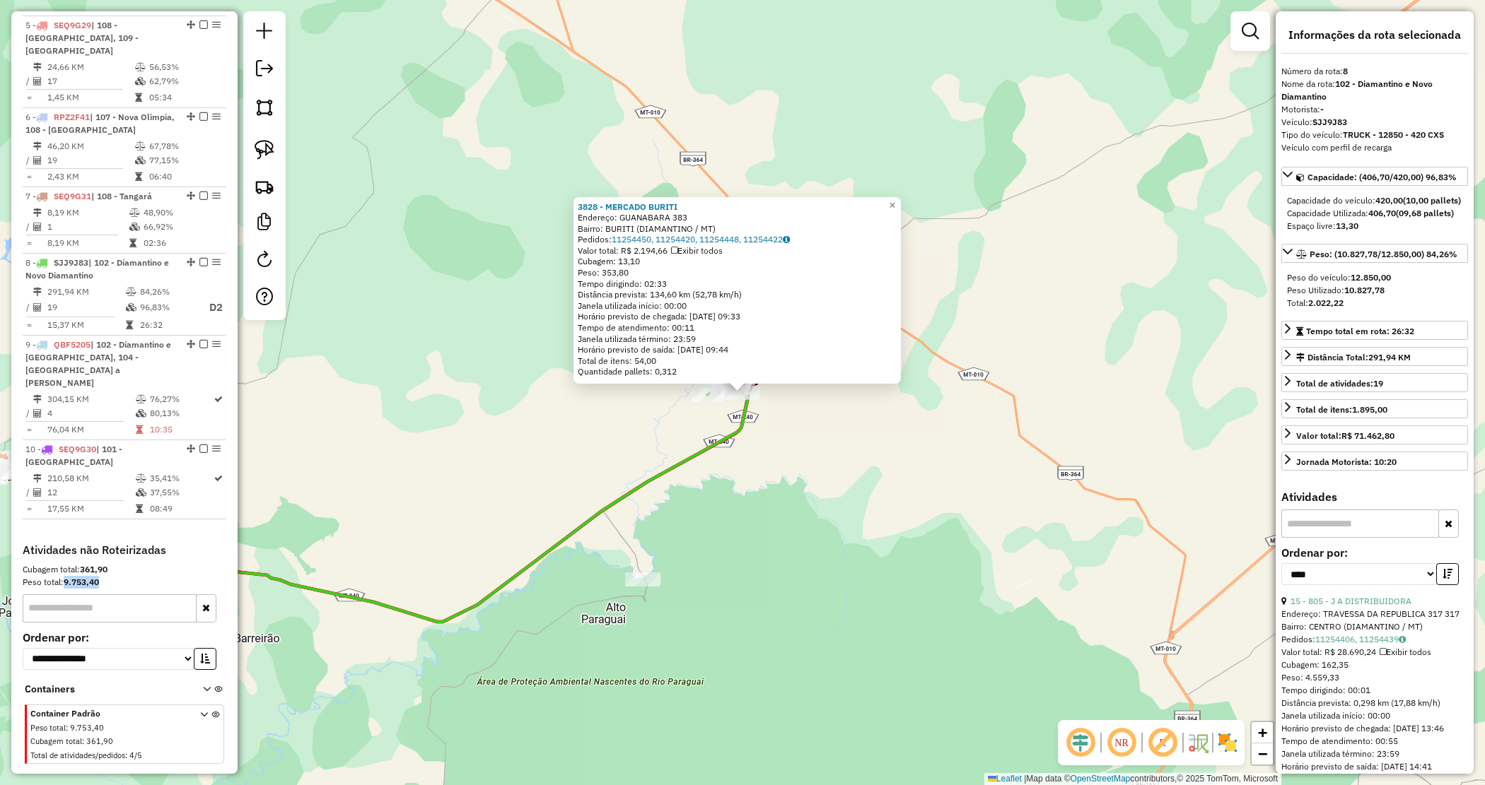
click at [924, 448] on div "3828 - MERCADO BURITI Endereço: GUANABARA 383 Bairro: BURITI (DIAMANTINO / MT) …" at bounding box center [742, 392] width 1485 height 785
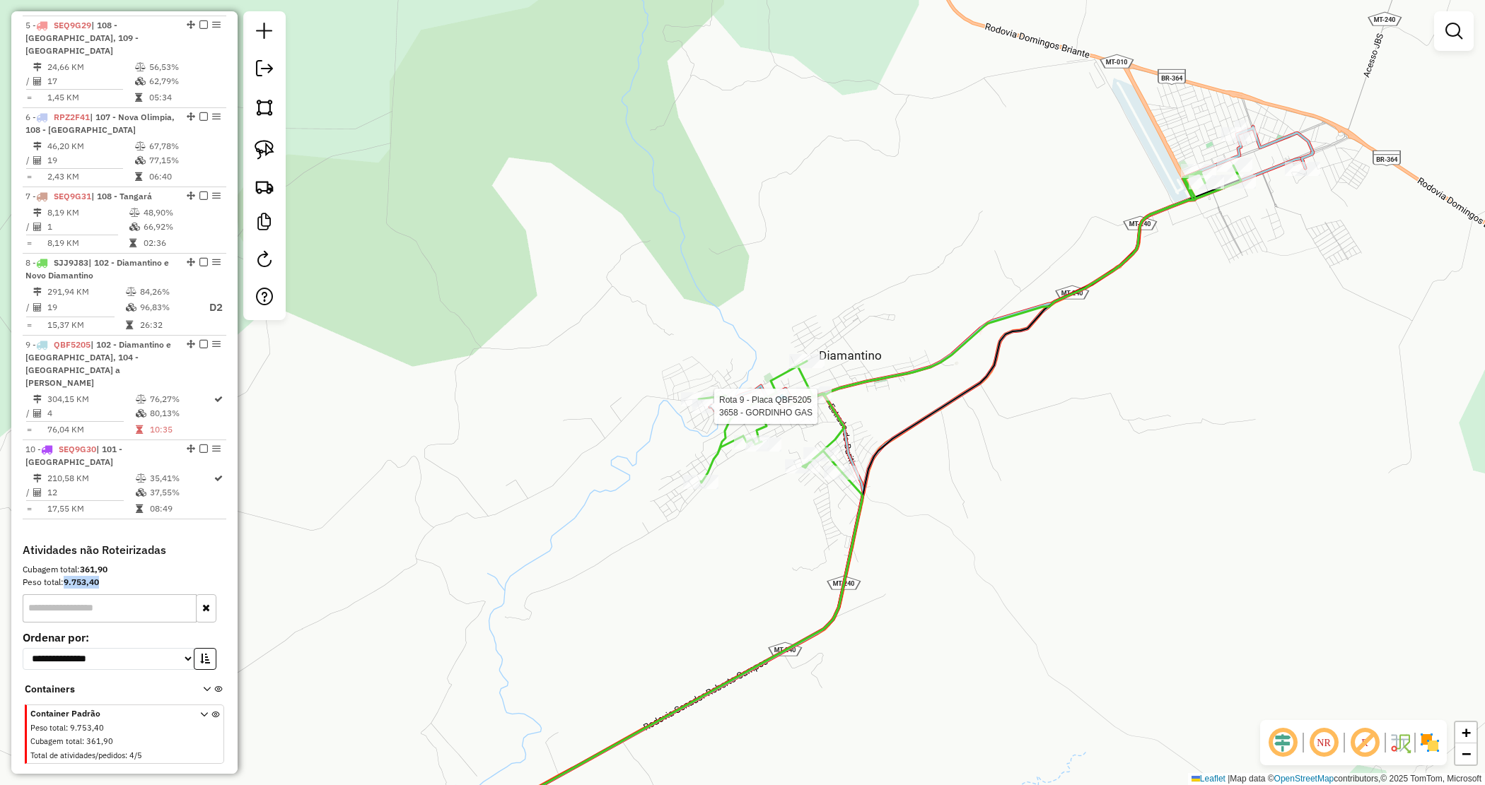
select select "*********"
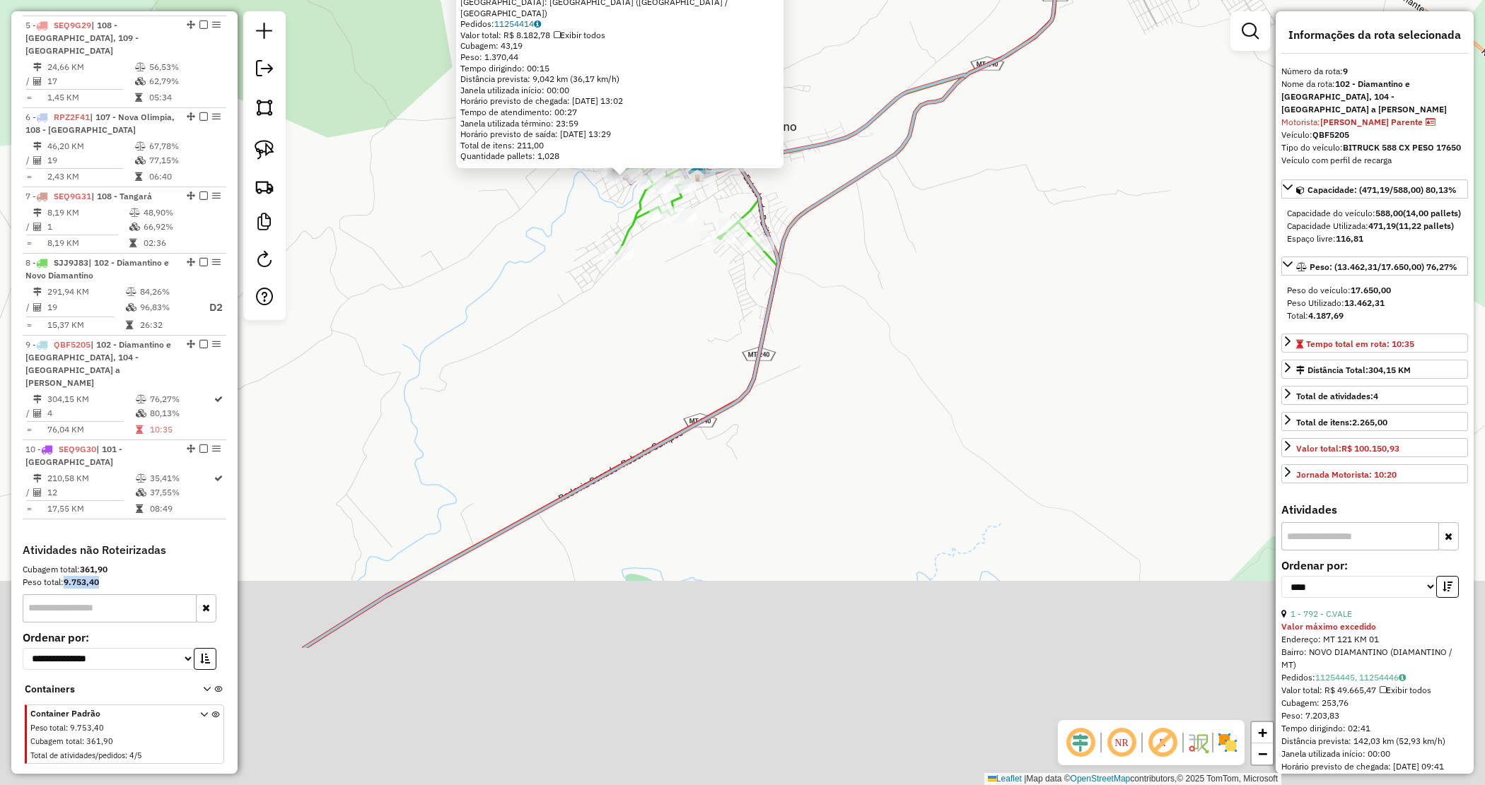
drag, startPoint x: 941, startPoint y: 555, endPoint x: 783, endPoint y: 241, distance: 351.6
click at [785, 248] on div "3658 - GORDINHO GAS Valor máximo excedido Endereço: [PERSON_NAME] FONTES 395 Ba…" at bounding box center [742, 392] width 1485 height 785
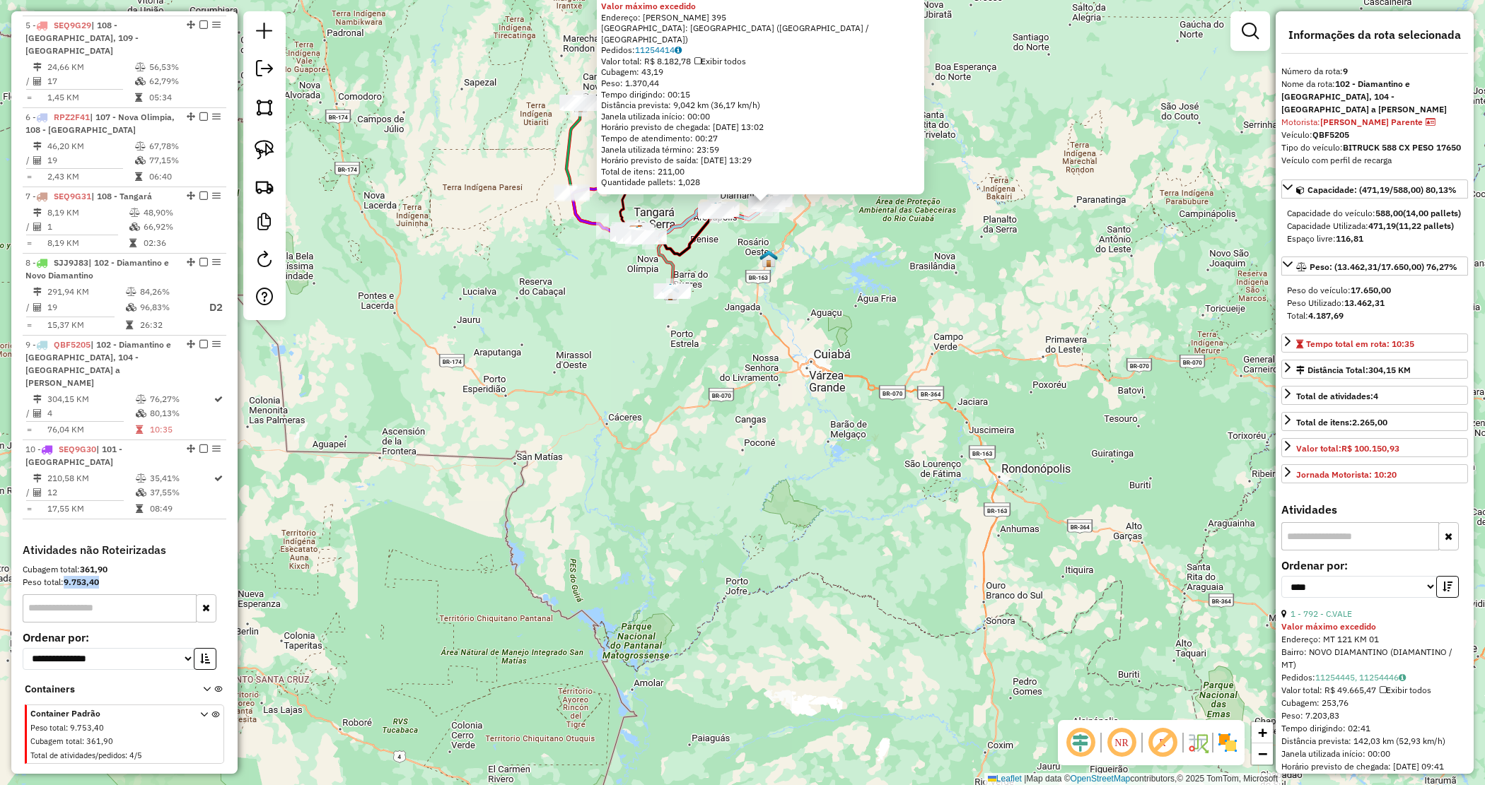
click at [807, 382] on div "3658 - GORDINHO GAS Valor máximo excedido Endereço: [PERSON_NAME] FONTES 395 Ba…" at bounding box center [742, 392] width 1485 height 785
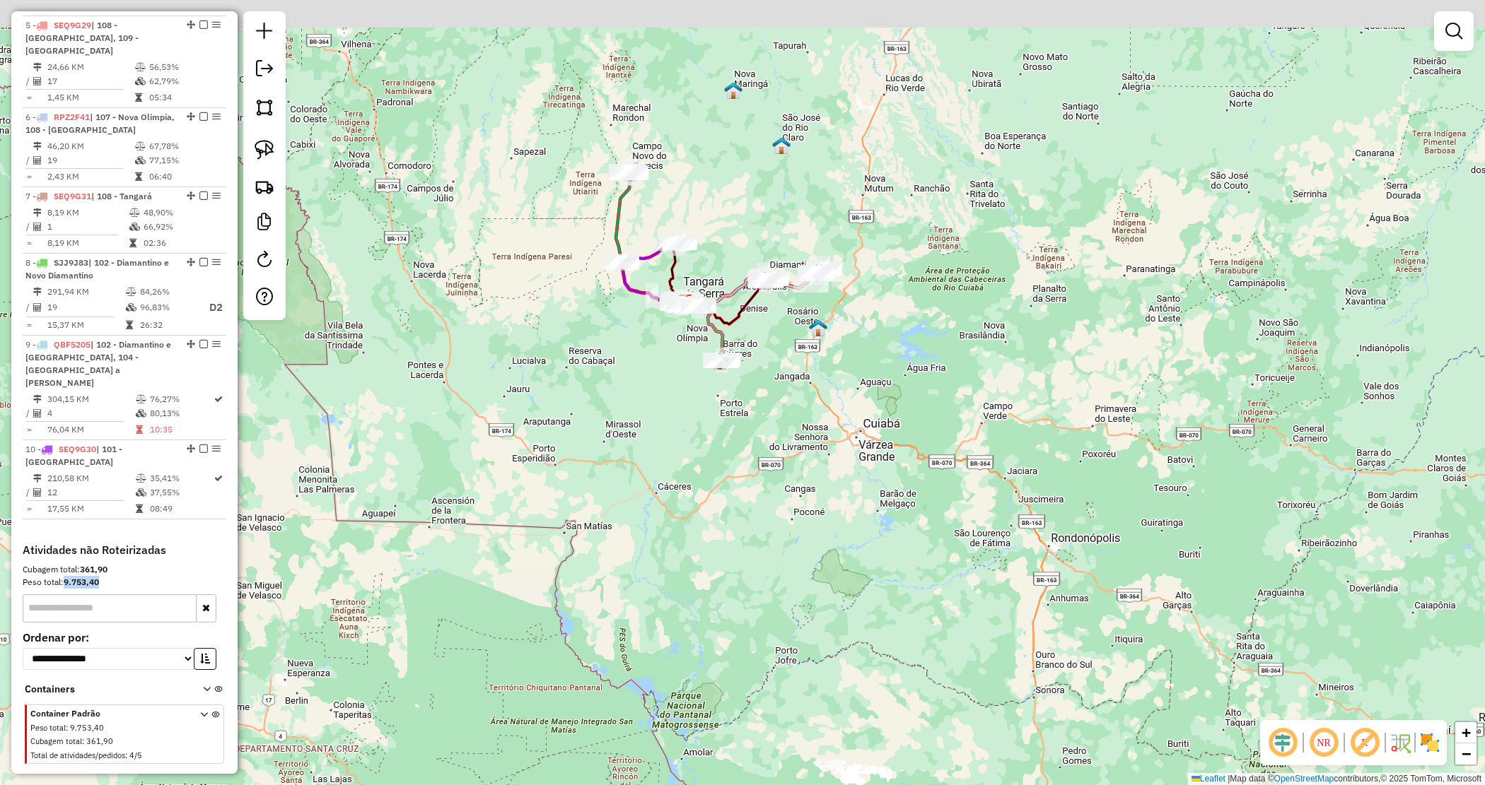
drag, startPoint x: 591, startPoint y: 320, endPoint x: 644, endPoint y: 370, distance: 73.0
click at [649, 394] on div "Janela de atendimento Grade de atendimento Capacidade Transportadoras Veículos …" at bounding box center [742, 392] width 1485 height 785
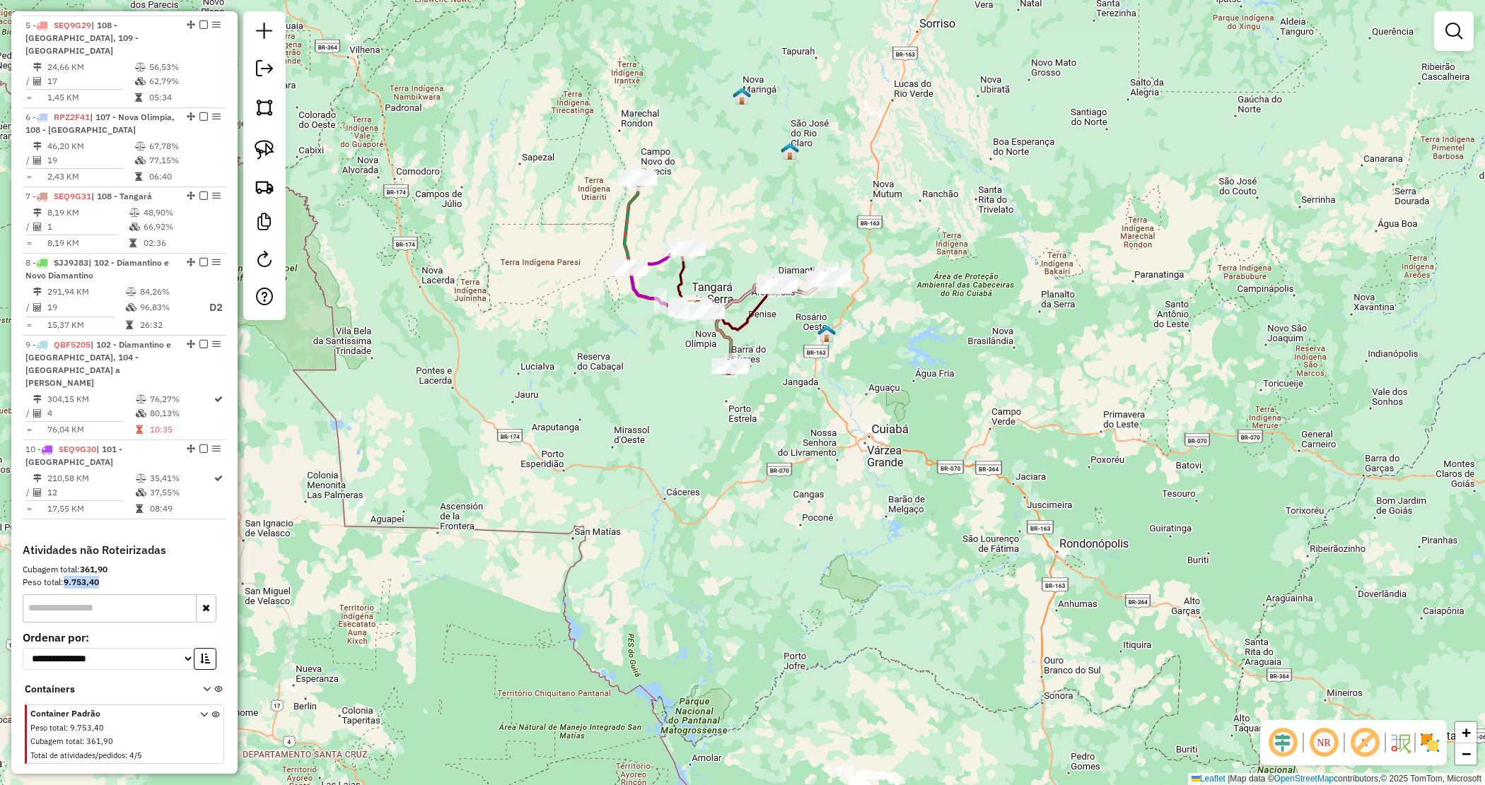
click at [573, 228] on div "Janela de atendimento Grade de atendimento Capacidade Transportadoras Veículos …" at bounding box center [742, 392] width 1485 height 785
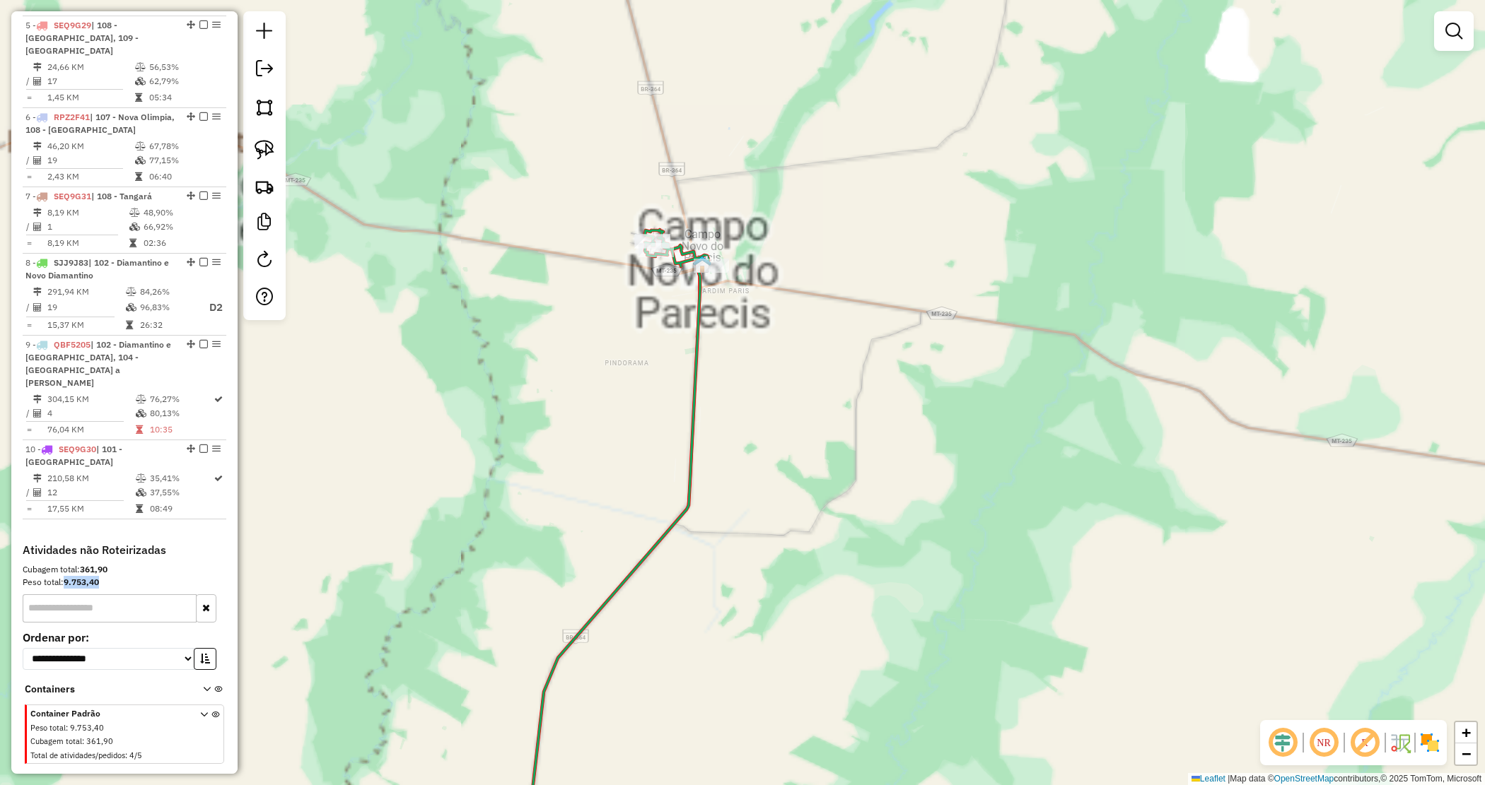
click at [638, 295] on div "Janela de atendimento Grade de atendimento Capacidade Transportadoras Veículos …" at bounding box center [742, 392] width 1485 height 785
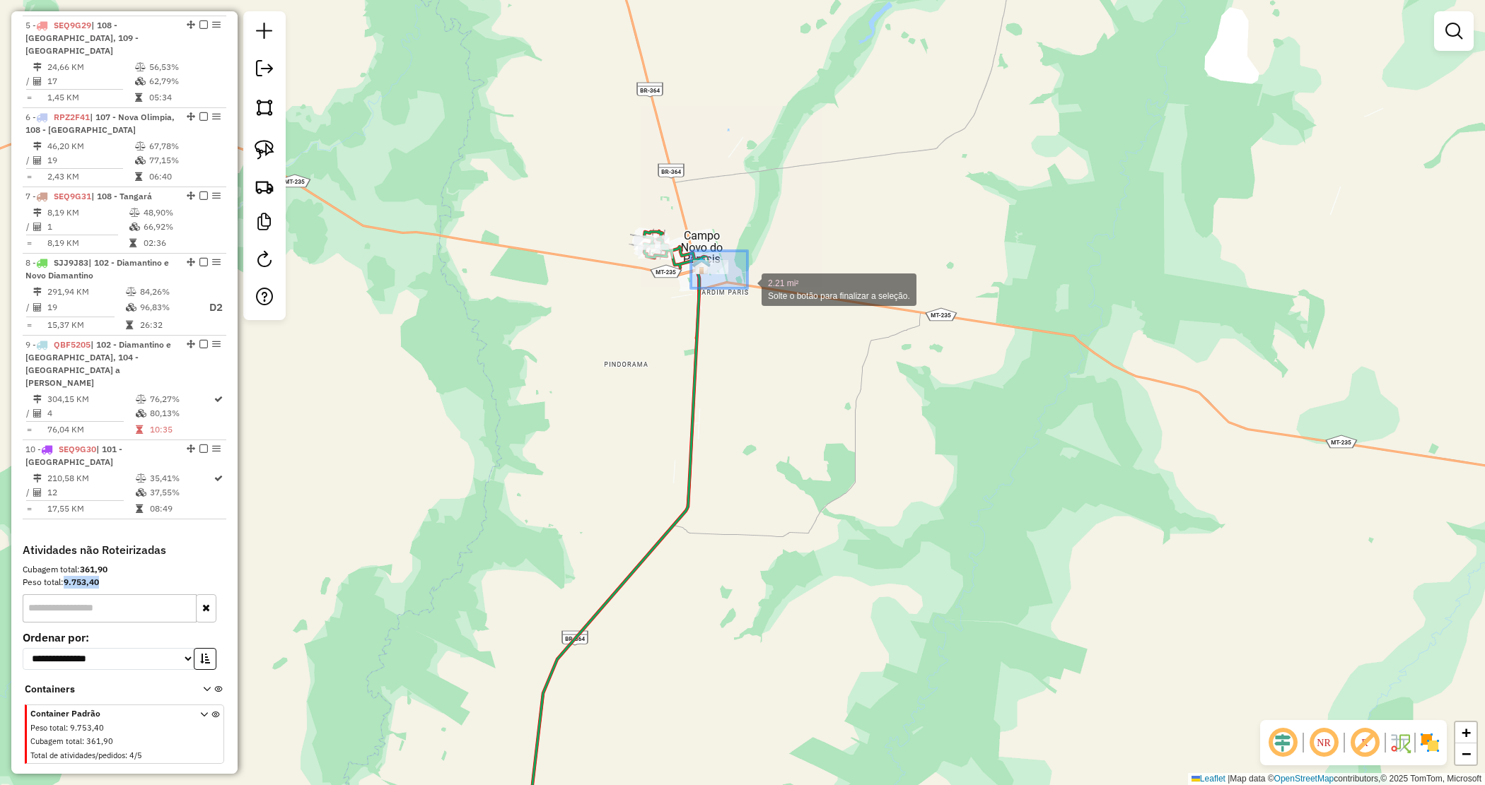
drag, startPoint x: 701, startPoint y: 257, endPoint x: 749, endPoint y: 291, distance: 59.8
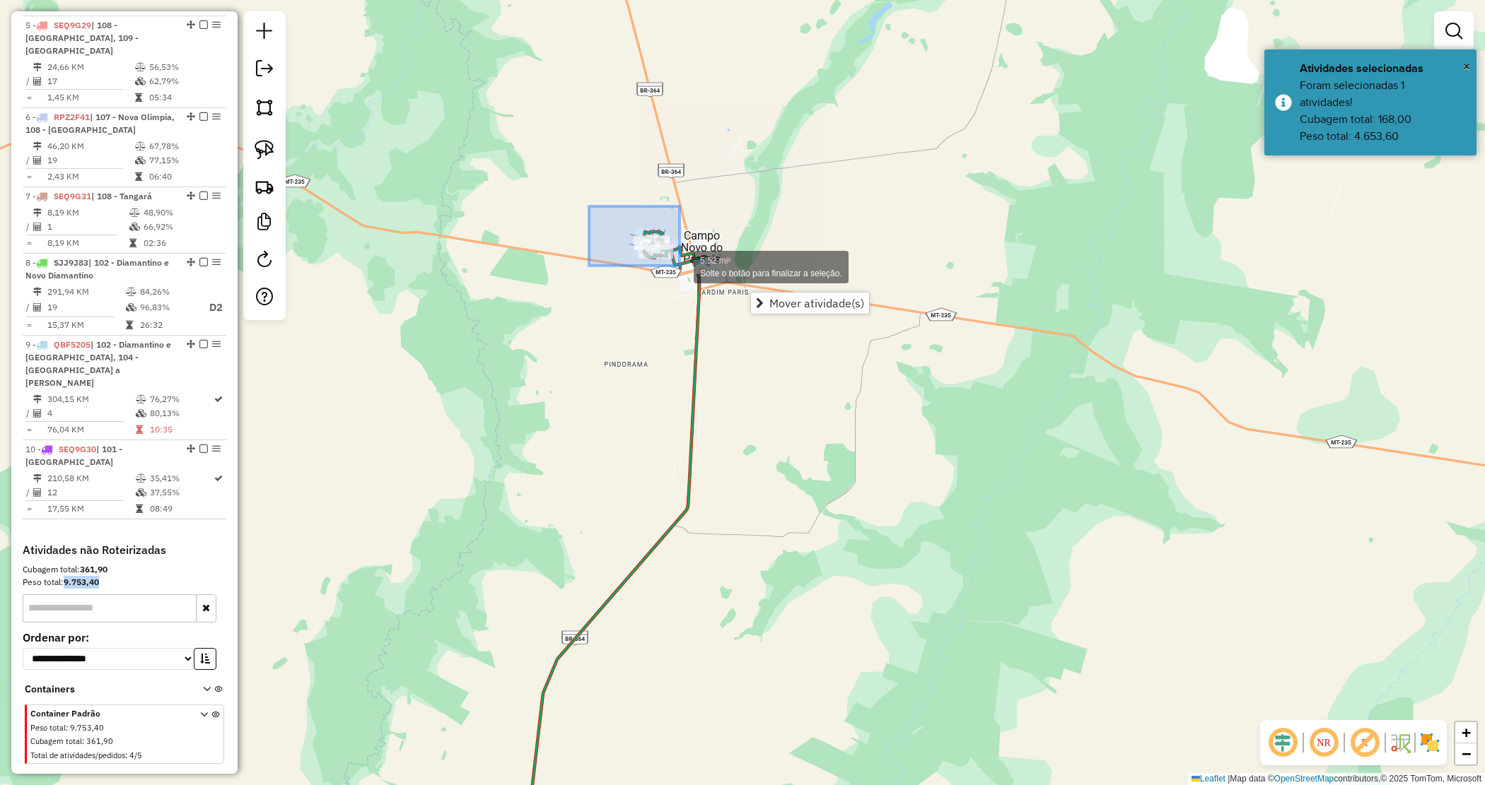
drag, startPoint x: 621, startPoint y: 231, endPoint x: 683, endPoint y: 267, distance: 71.9
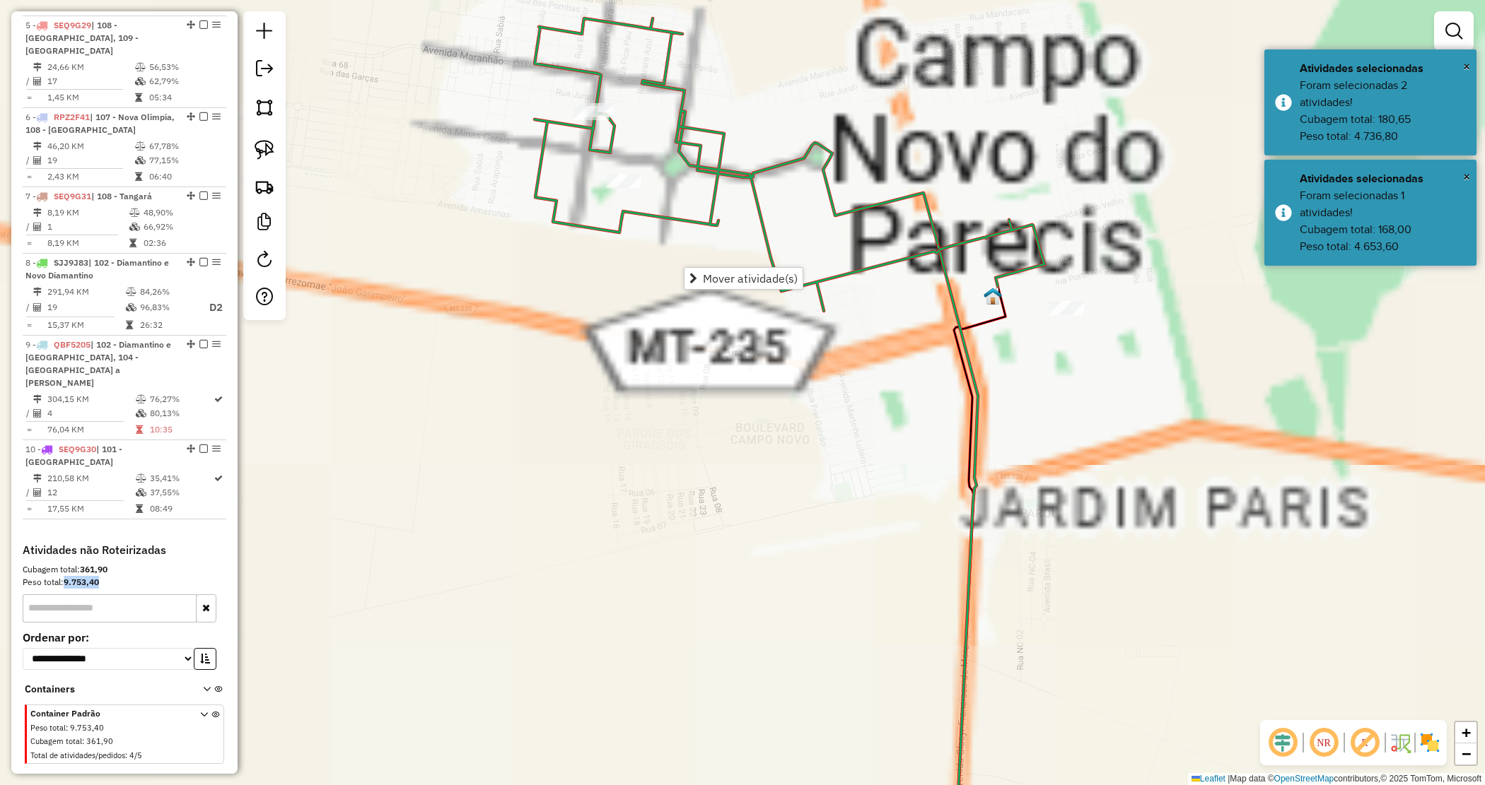
drag, startPoint x: 633, startPoint y: 288, endPoint x: 623, endPoint y: 274, distance: 17.7
click at [633, 288] on div "Janela de atendimento Grade de atendimento Capacidade Transportadoras Veículos …" at bounding box center [742, 392] width 1485 height 785
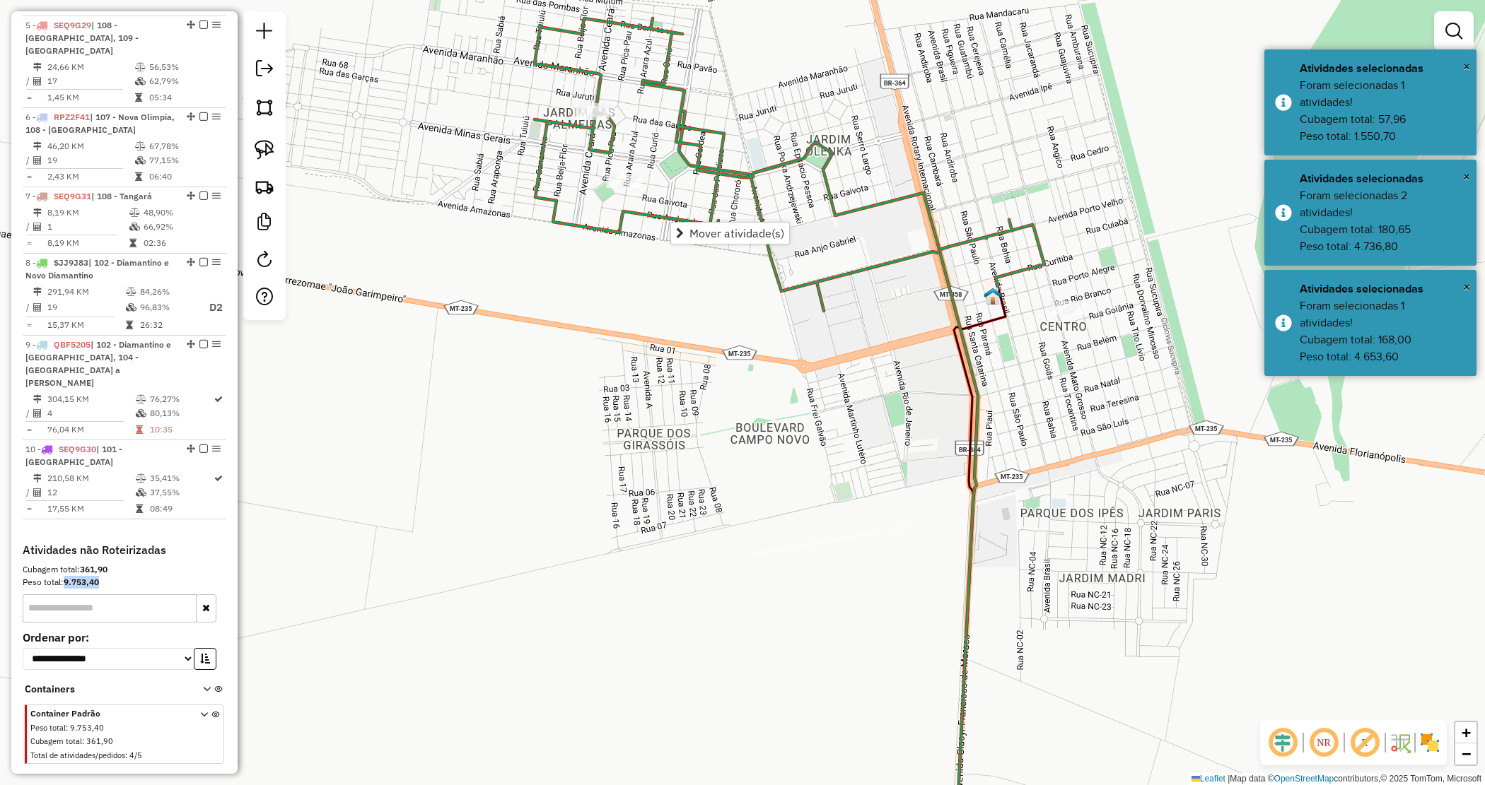
click at [655, 298] on div "Janela de atendimento Grade de atendimento Capacidade Transportadoras Veículos …" at bounding box center [742, 392] width 1485 height 785
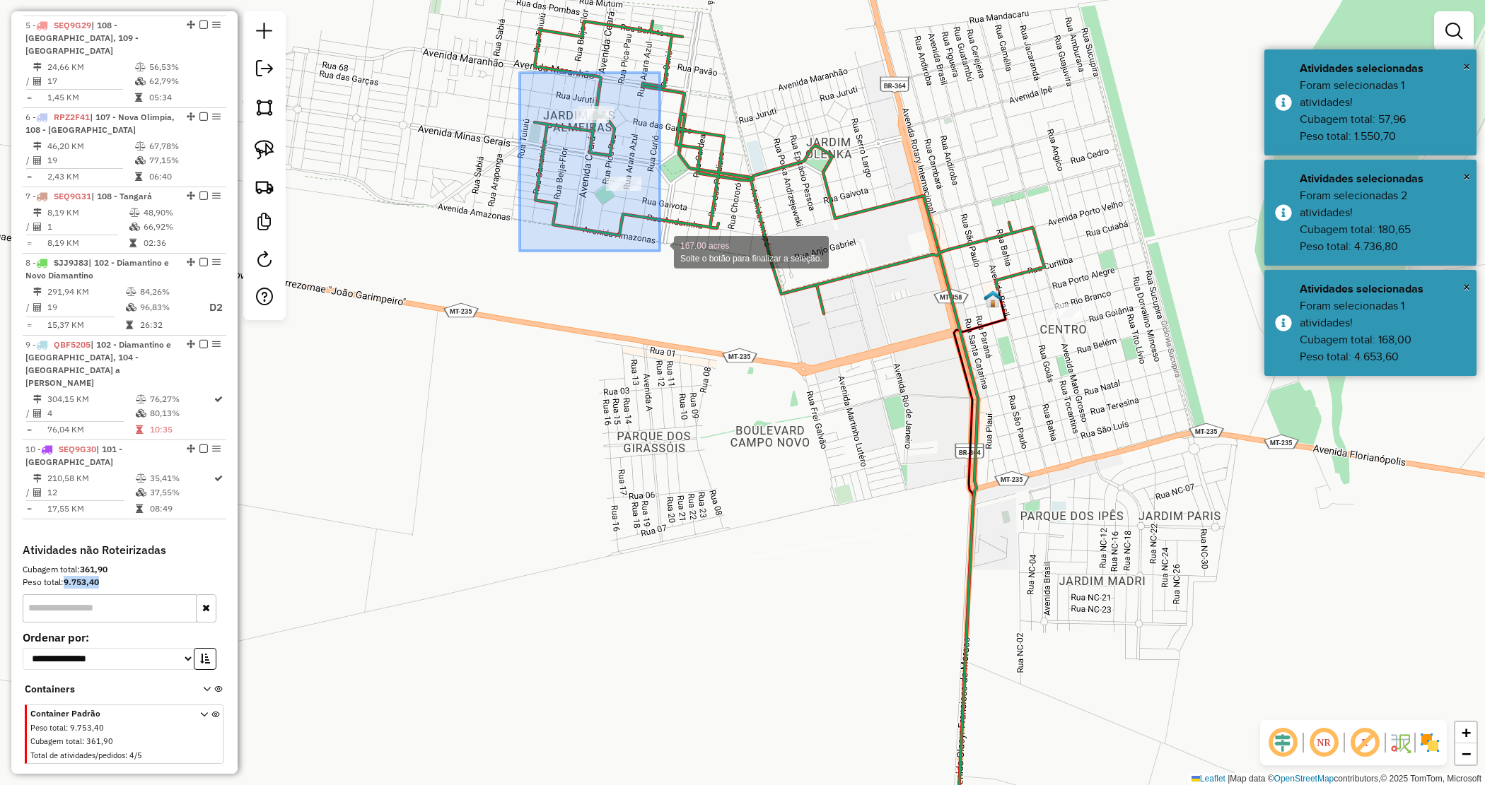
drag, startPoint x: 628, startPoint y: 218, endPoint x: 702, endPoint y: 276, distance: 94.2
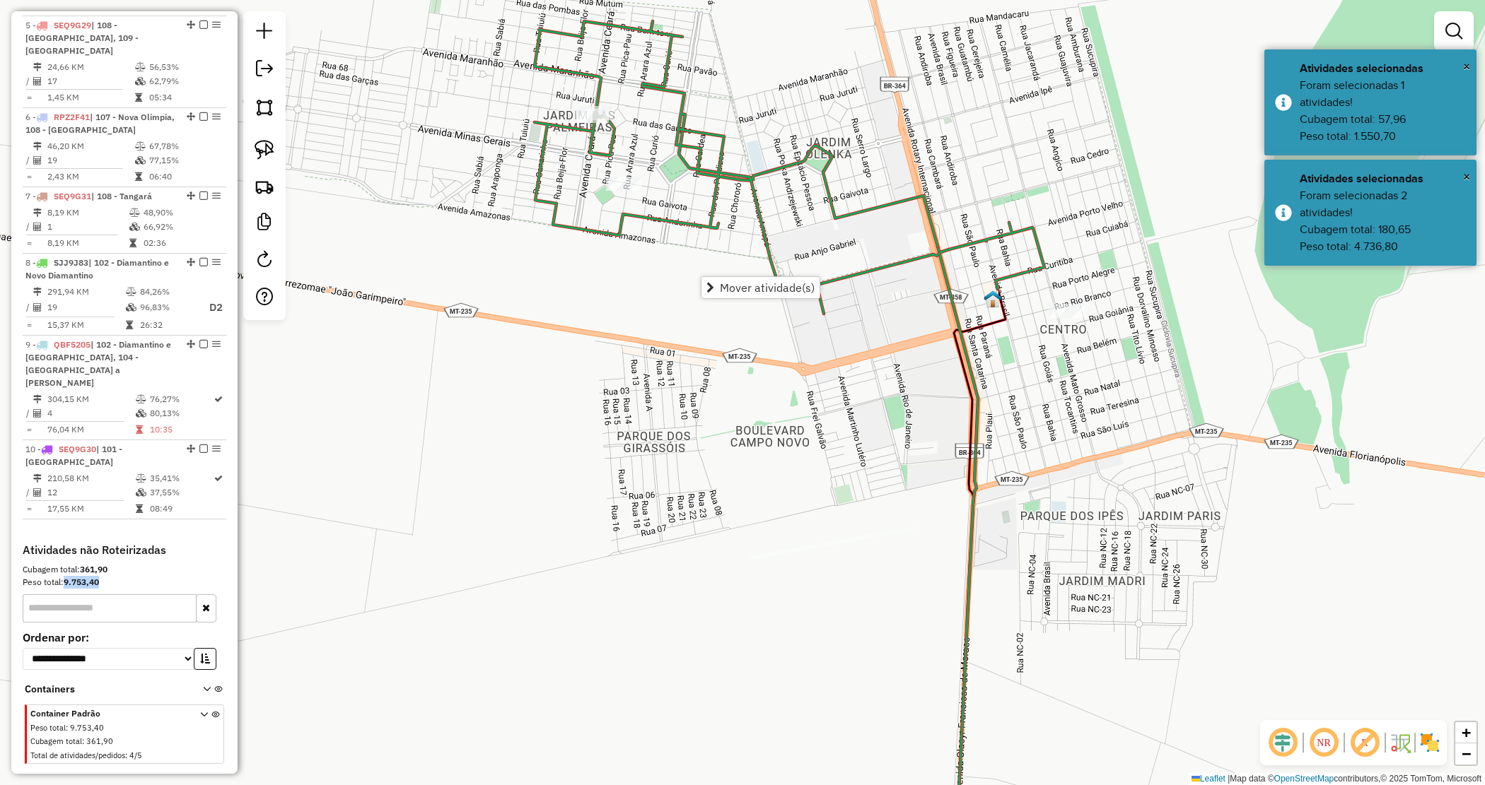
click at [806, 421] on div "Janela de atendimento Grade de atendimento Capacidade Transportadoras Veículos …" at bounding box center [742, 392] width 1485 height 785
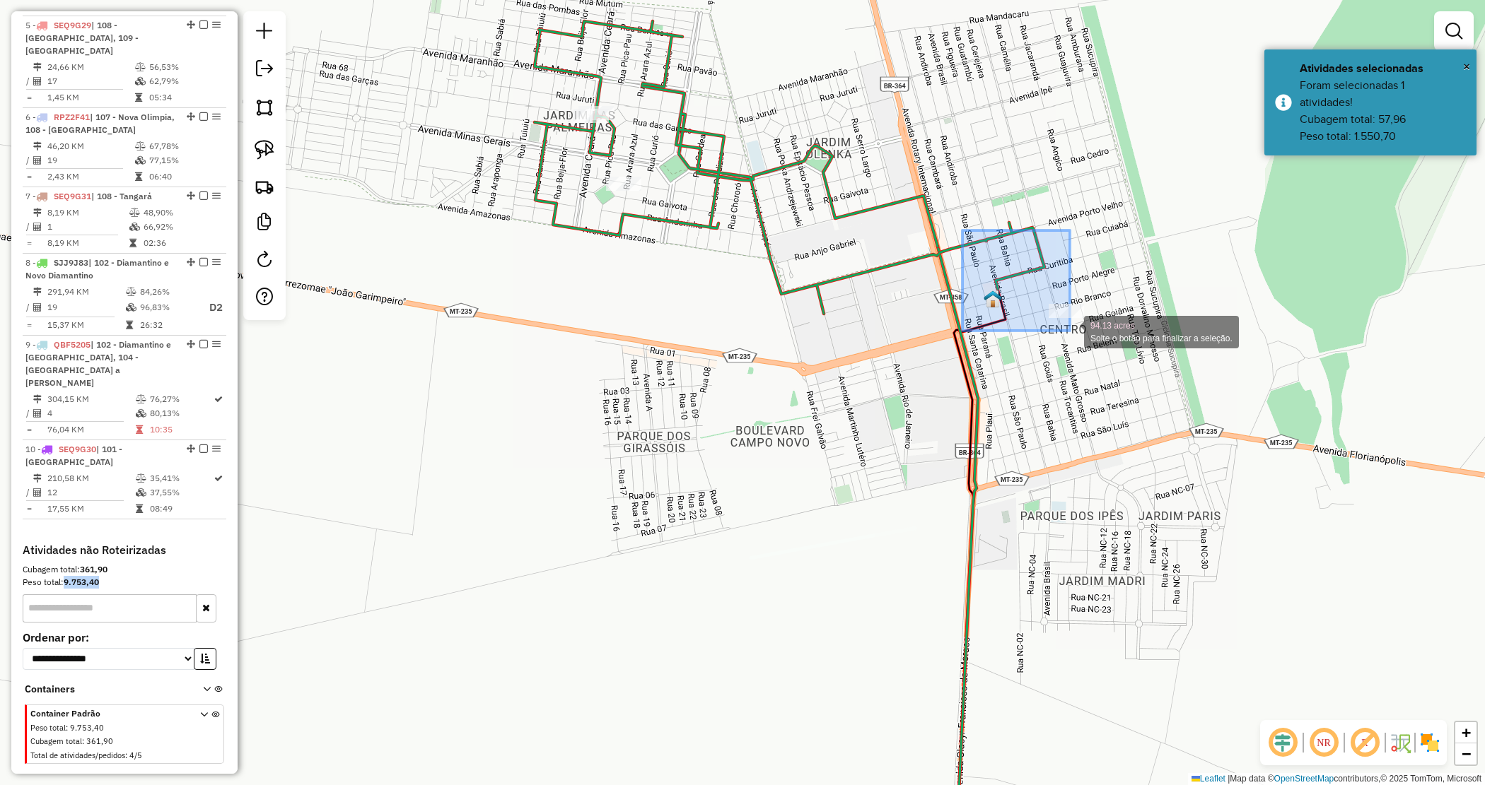
drag, startPoint x: 986, startPoint y: 255, endPoint x: 1078, endPoint y: 341, distance: 126.0
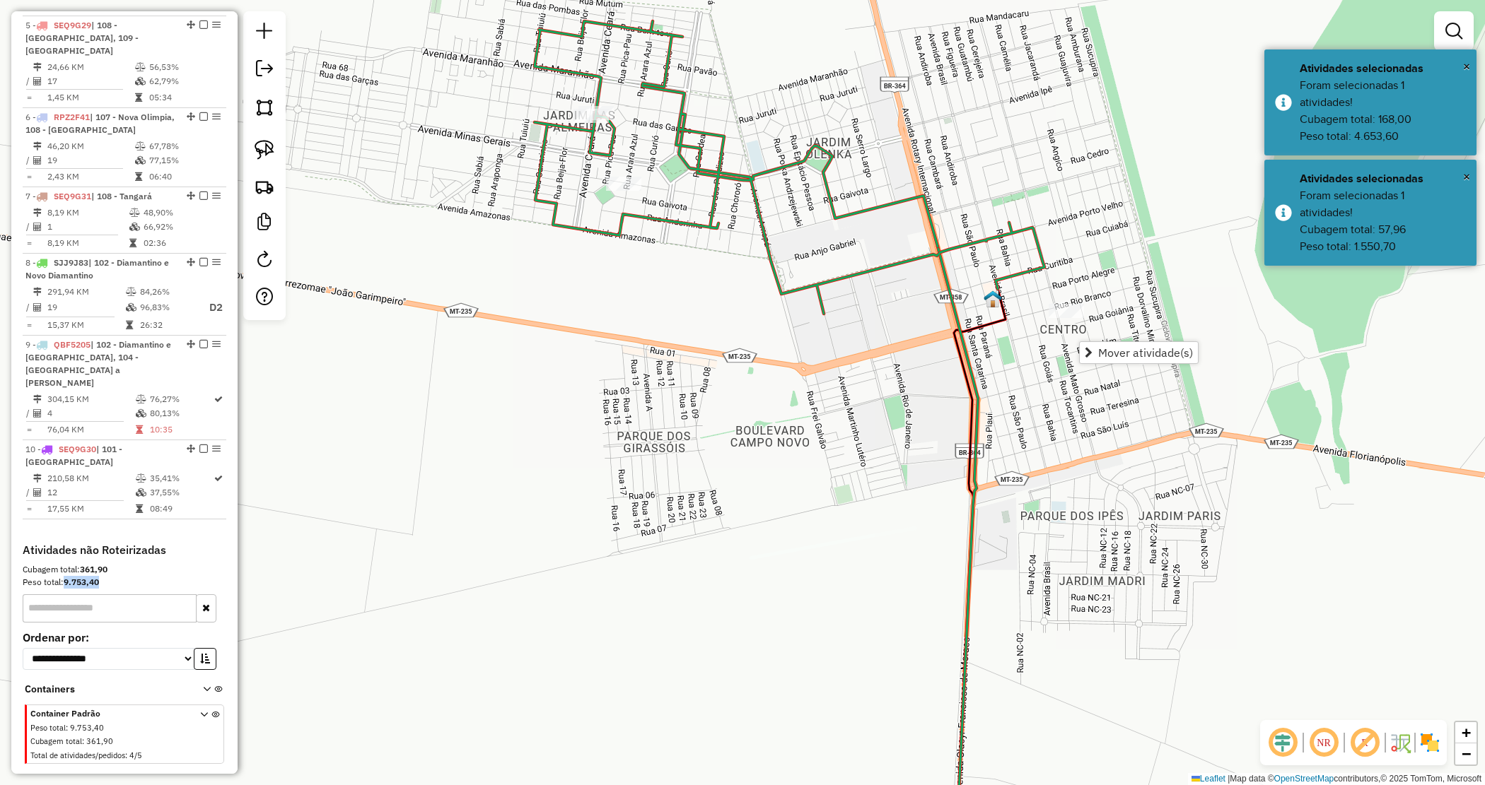
click at [780, 404] on div "Janela de atendimento Grade de atendimento Capacidade Transportadoras Veículos …" at bounding box center [742, 392] width 1485 height 785
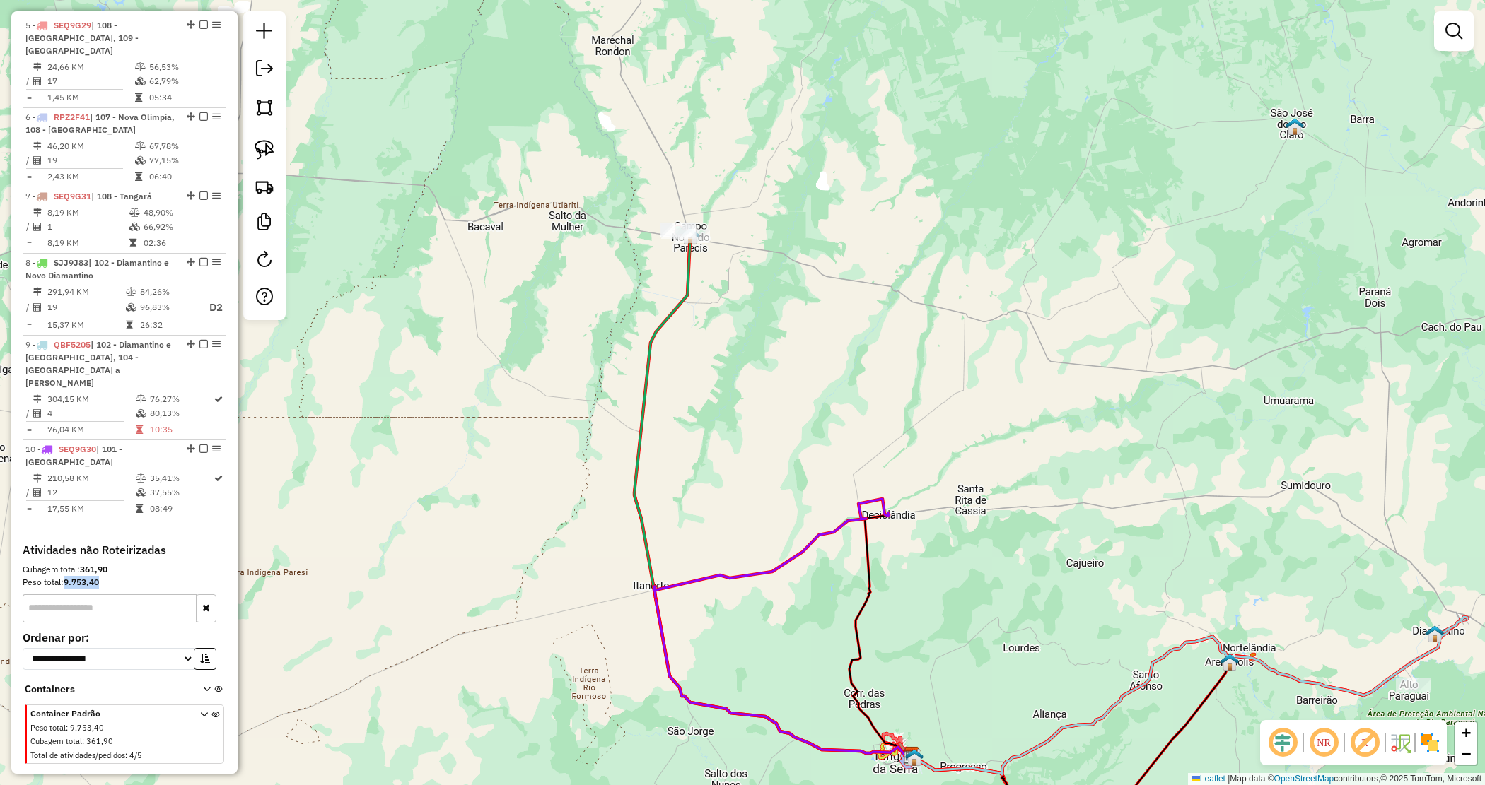
drag, startPoint x: 746, startPoint y: 458, endPoint x: 683, endPoint y: 409, distance: 80.1
click at [702, 407] on div "Janela de atendimento Grade de atendimento Capacidade Transportadoras Veículos …" at bounding box center [742, 392] width 1485 height 785
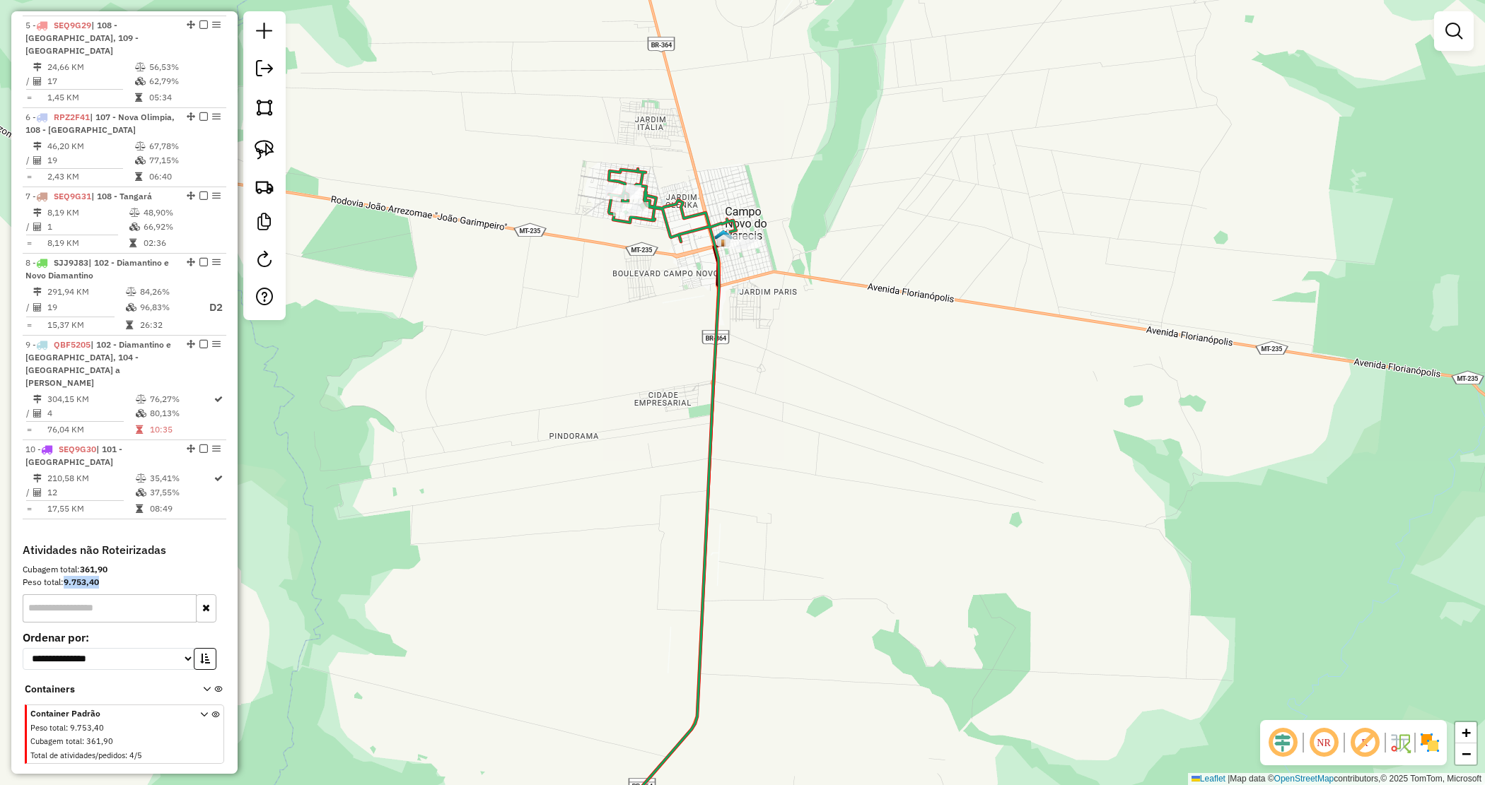
drag, startPoint x: 631, startPoint y: 269, endPoint x: 623, endPoint y: 287, distance: 20.2
click at [633, 286] on div "Janela de atendimento Grade de atendimento Capacidade Transportadoras Veículos …" at bounding box center [742, 392] width 1485 height 785
click at [259, 148] on img at bounding box center [265, 150] width 20 height 20
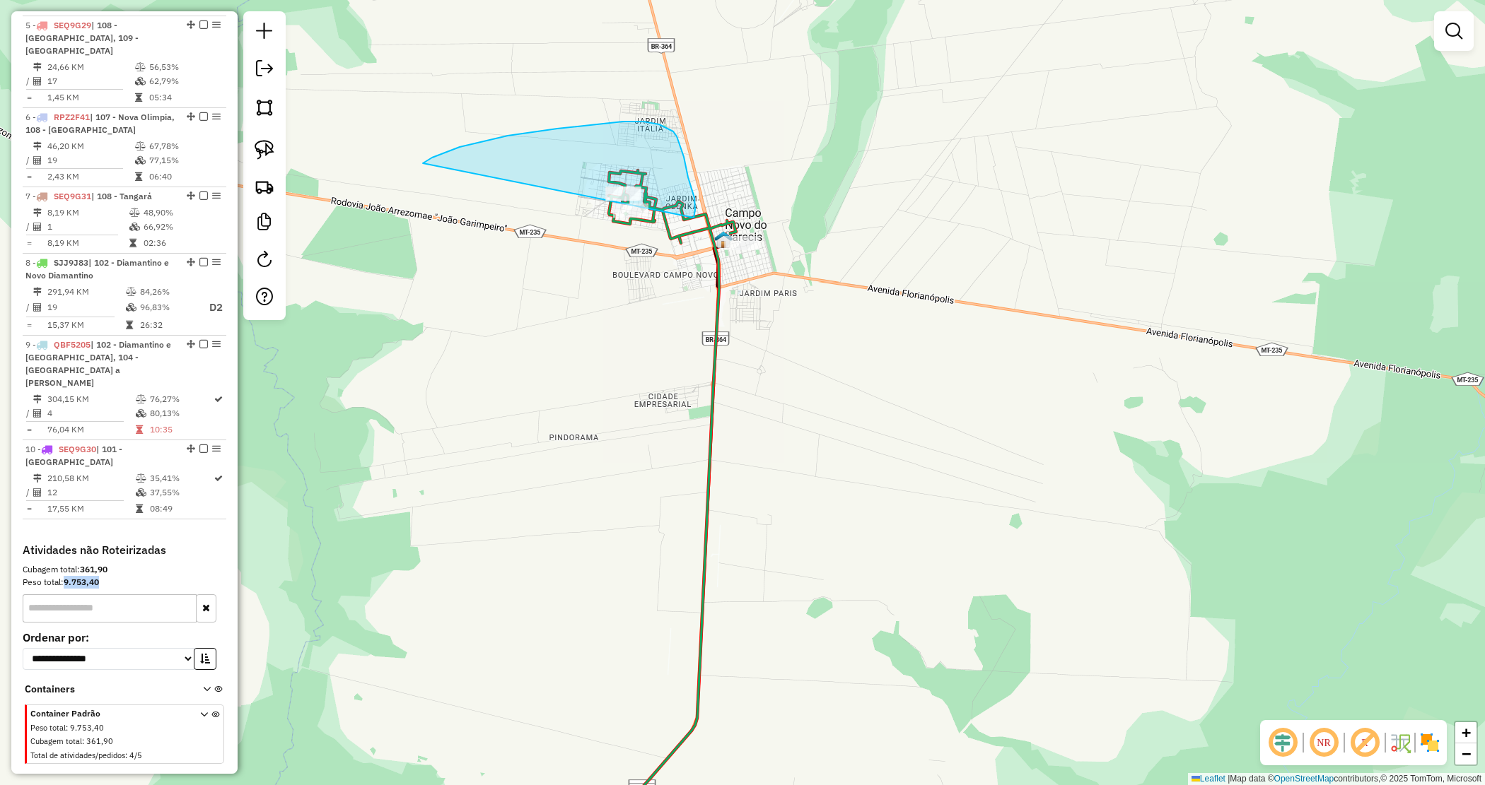
drag, startPoint x: 479, startPoint y: 142, endPoint x: 594, endPoint y: 259, distance: 164.0
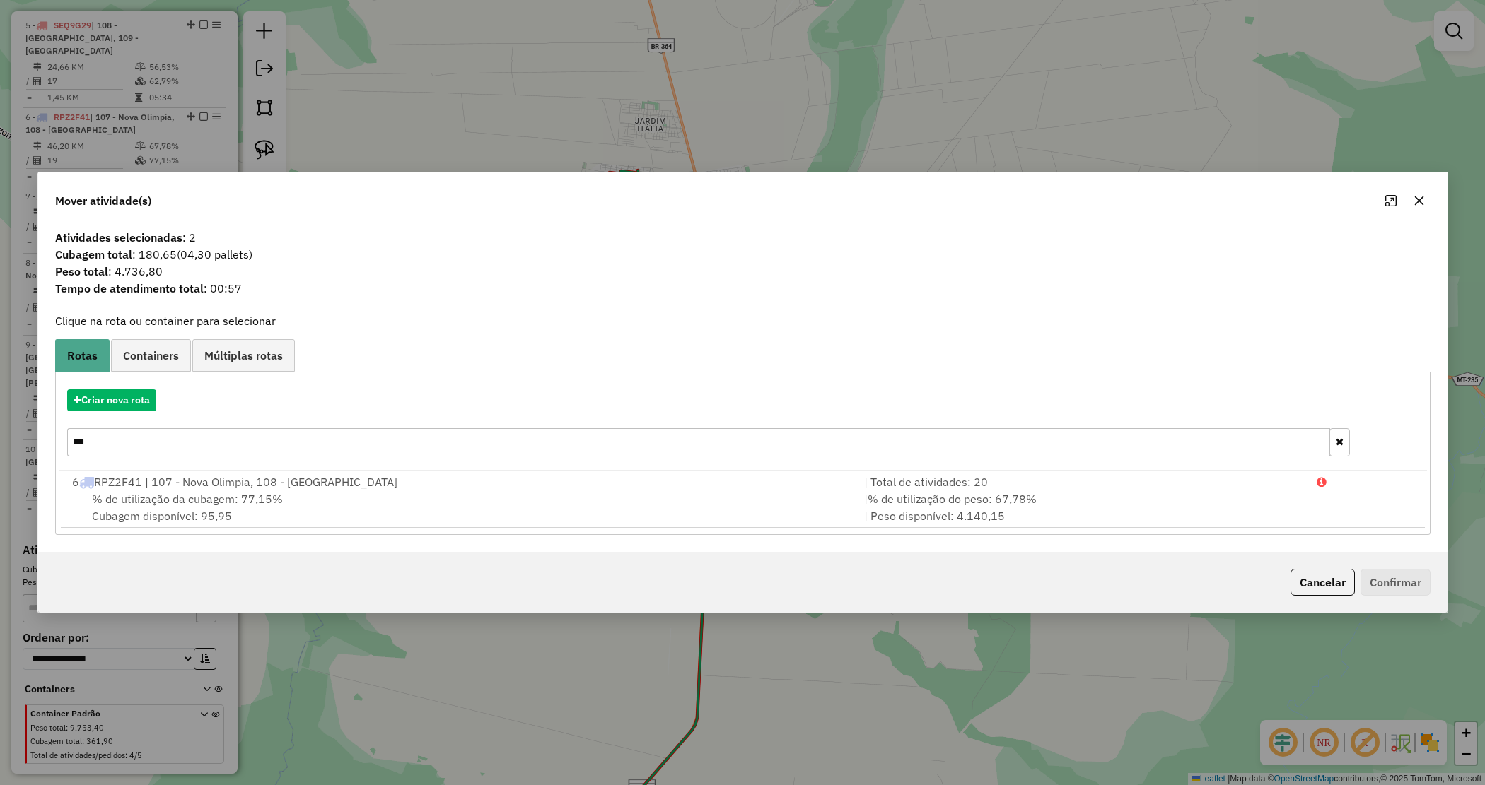
click at [1422, 199] on icon "button" at bounding box center [1418, 200] width 11 height 11
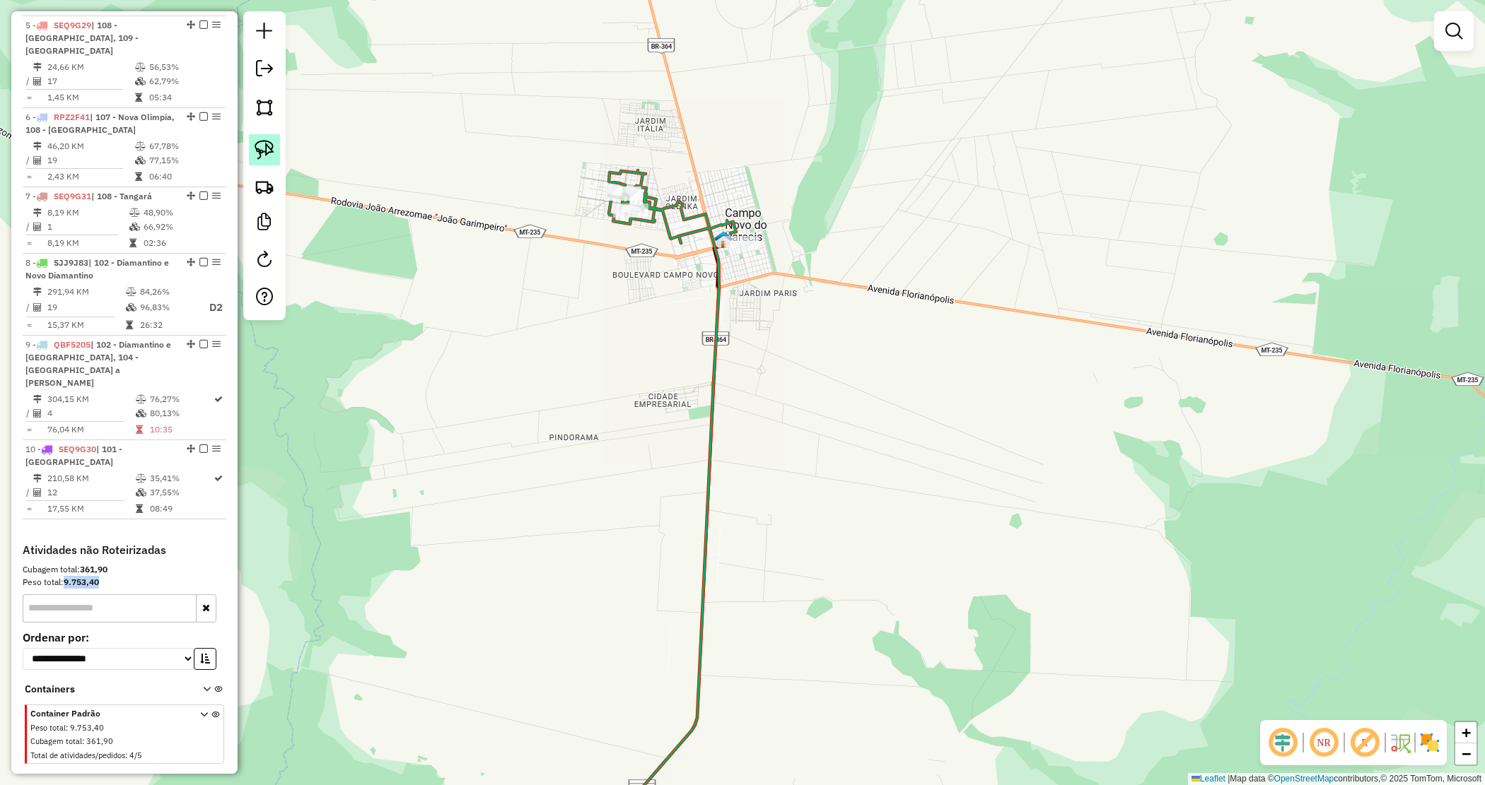
drag, startPoint x: 265, startPoint y: 154, endPoint x: 615, endPoint y: 322, distance: 388.3
click at [266, 154] on img at bounding box center [265, 150] width 20 height 20
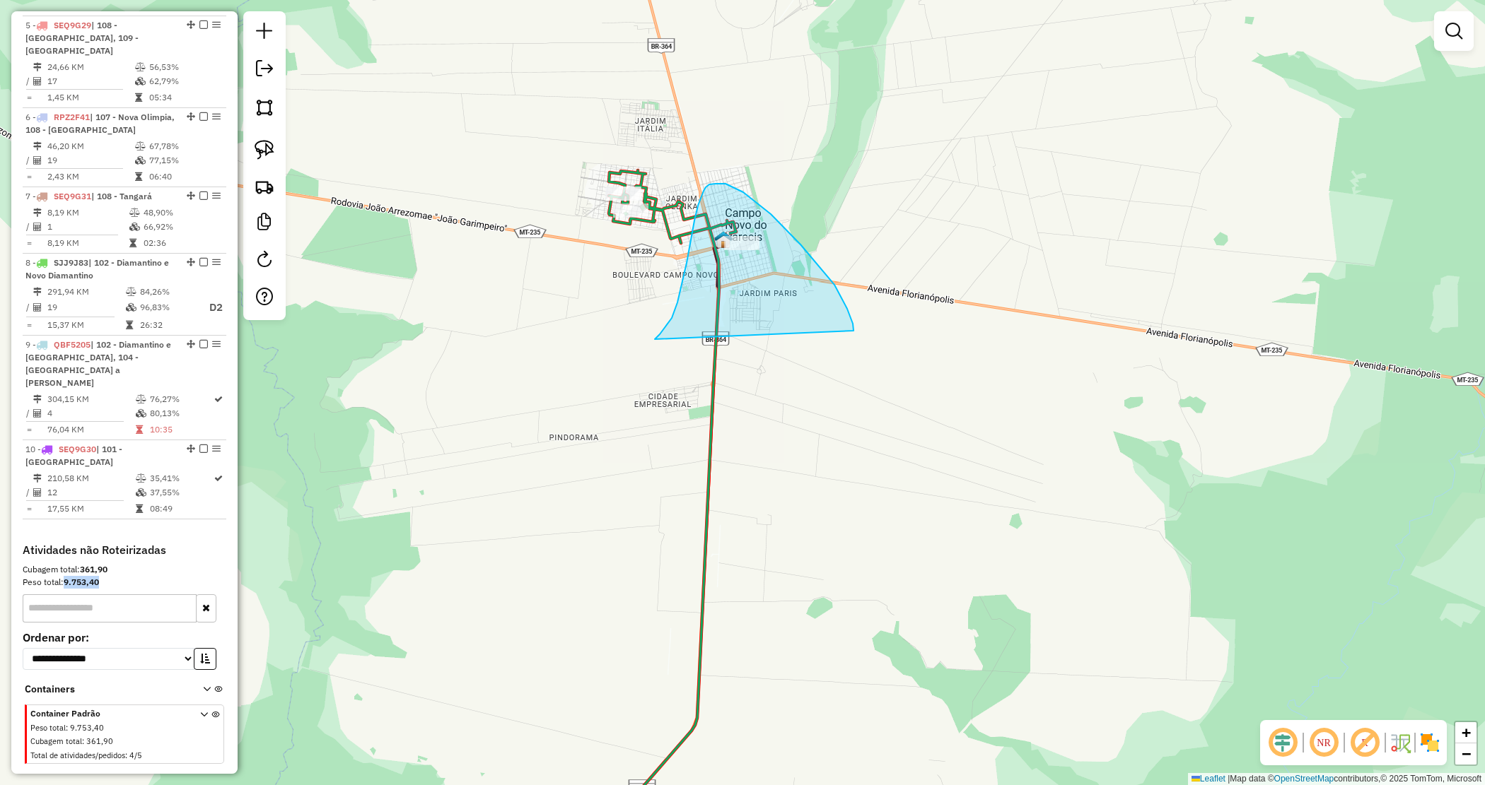
drag, startPoint x: 655, startPoint y: 339, endPoint x: 846, endPoint y: 325, distance: 192.1
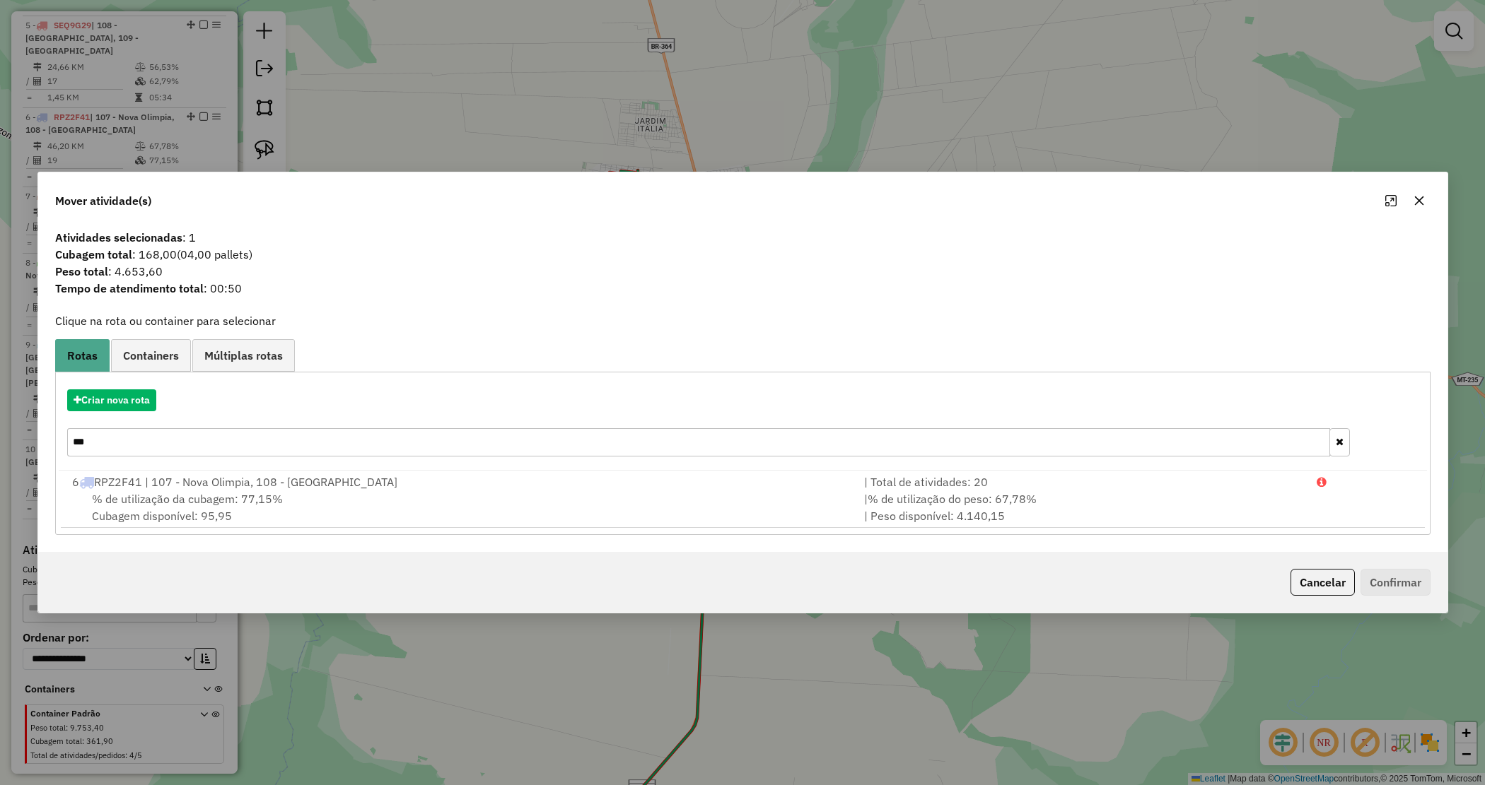
drag, startPoint x: 1418, startPoint y: 195, endPoint x: 1349, endPoint y: 196, distance: 68.6
click at [1418, 195] on icon "button" at bounding box center [1418, 200] width 11 height 11
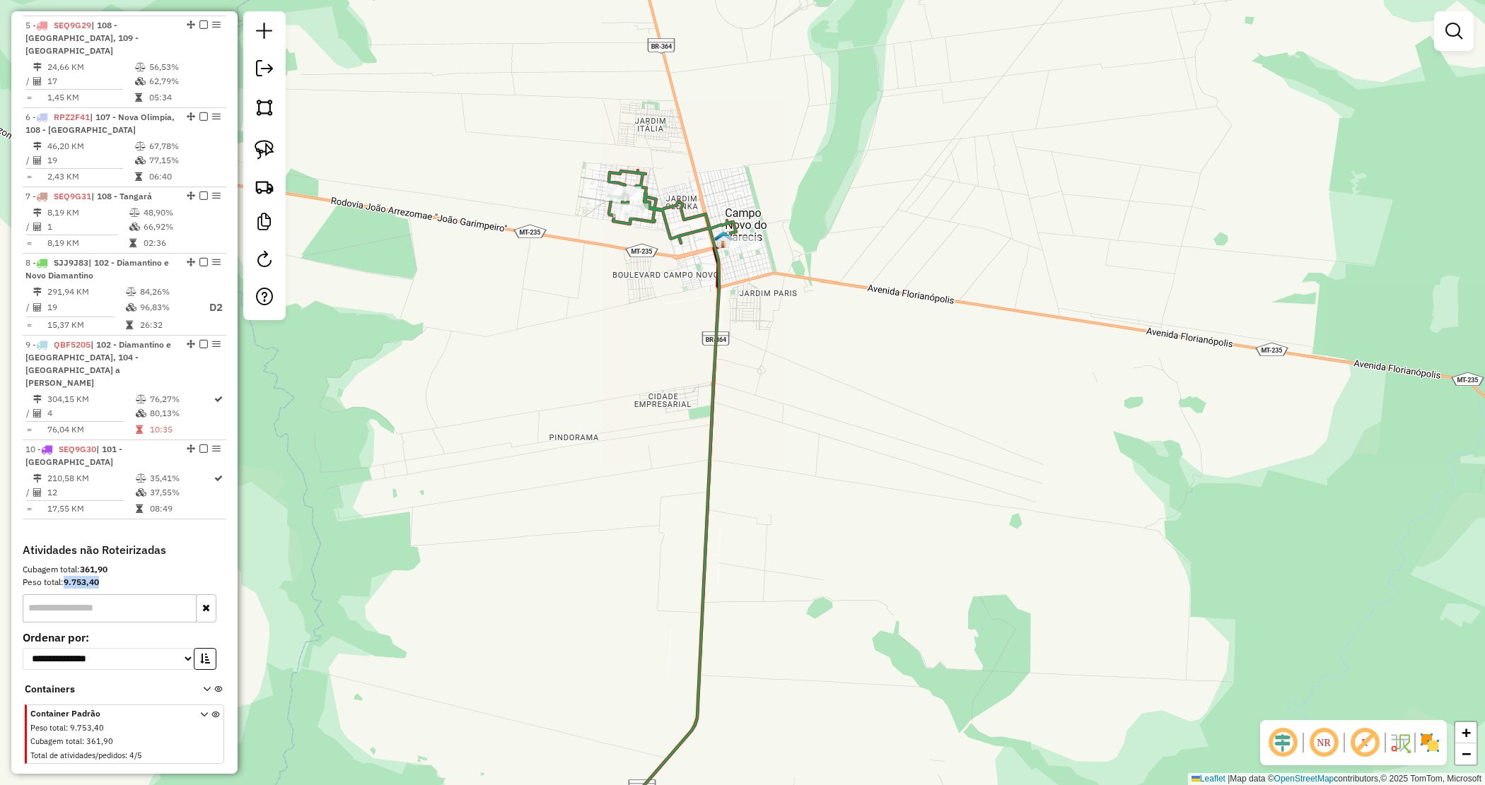
drag, startPoint x: 262, startPoint y: 141, endPoint x: 407, endPoint y: 199, distance: 156.1
click at [262, 142] on img at bounding box center [265, 150] width 20 height 20
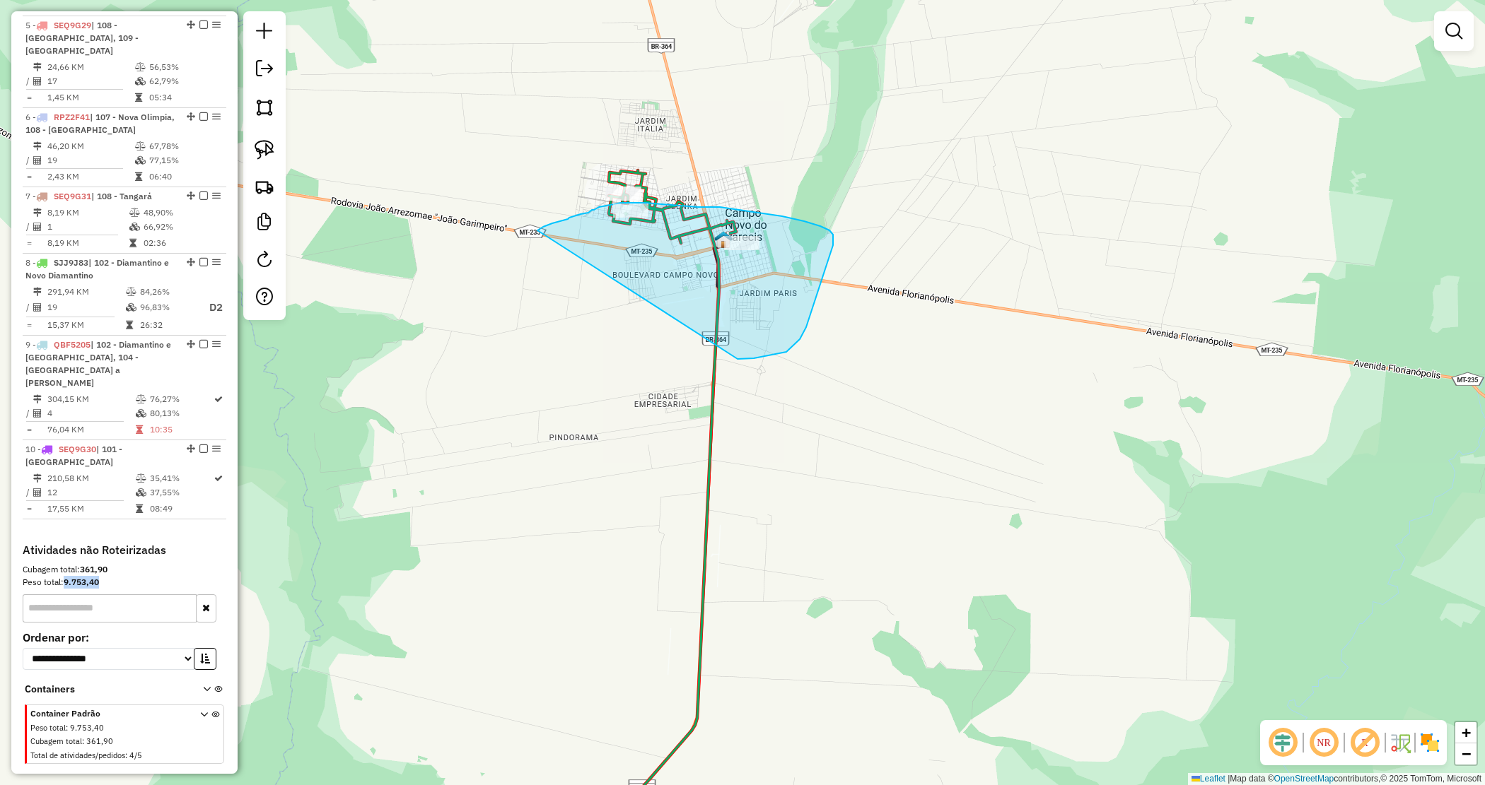
drag, startPoint x: 573, startPoint y: 216, endPoint x: 733, endPoint y: 356, distance: 212.0
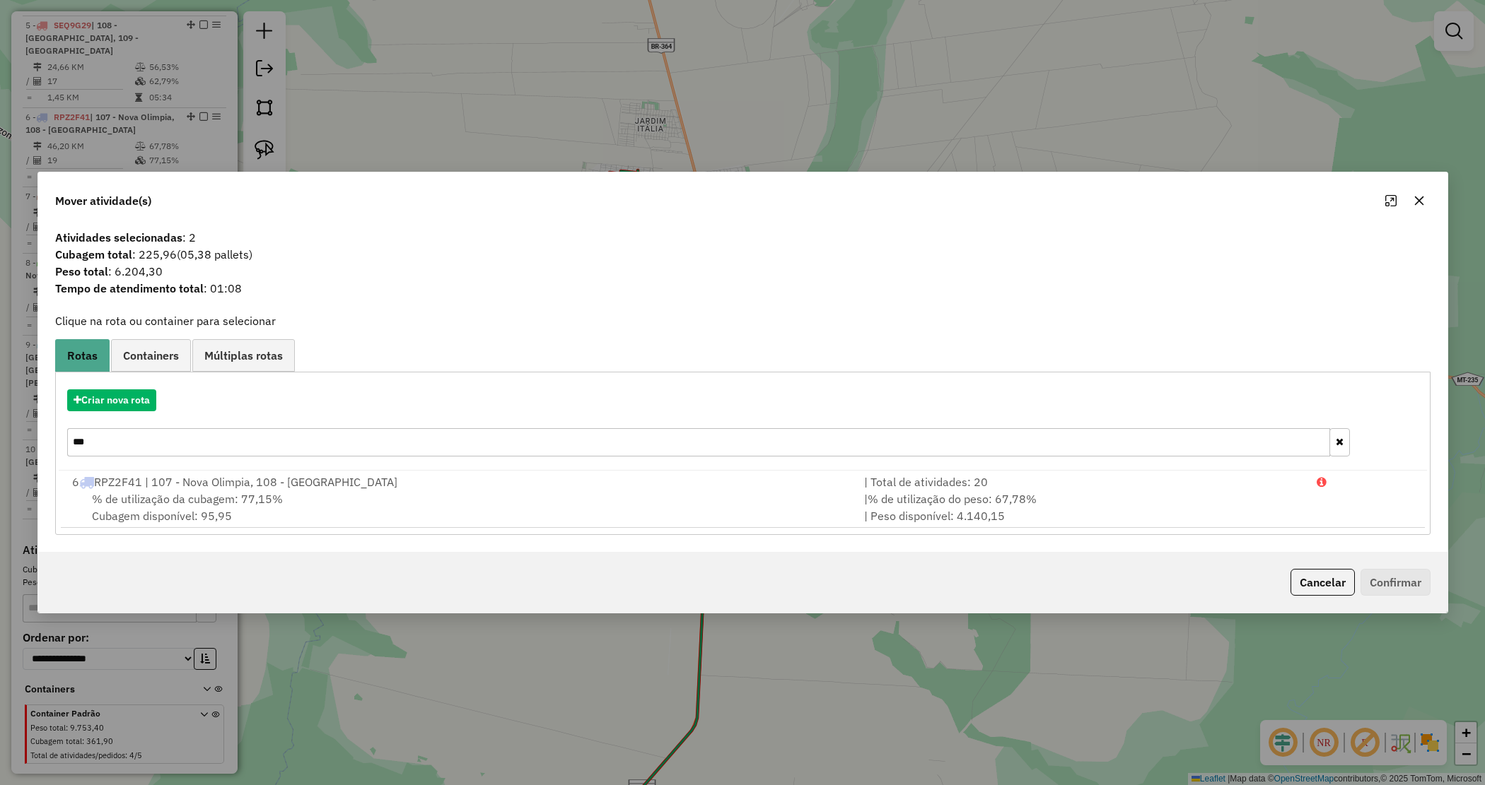
click at [806, 163] on div "Mover atividade(s) Atividades selecionadas : 2 Cubagem total : 225,96 (05,38 pa…" at bounding box center [742, 392] width 1485 height 785
drag, startPoint x: 1418, startPoint y: 195, endPoint x: 1243, endPoint y: 204, distance: 175.5
click at [1420, 195] on icon "button" at bounding box center [1418, 200] width 11 height 11
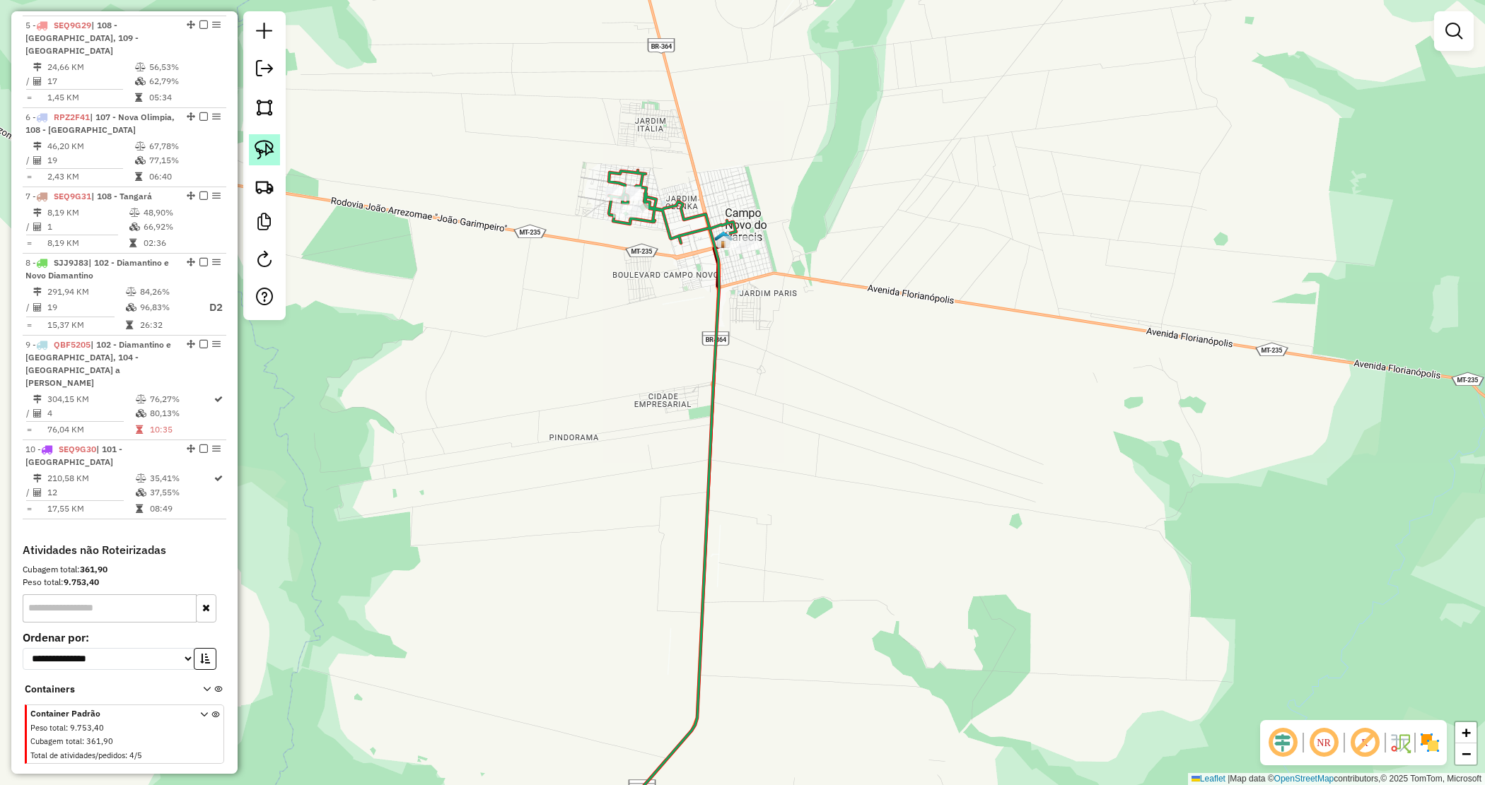
click at [259, 149] on img at bounding box center [265, 150] width 20 height 20
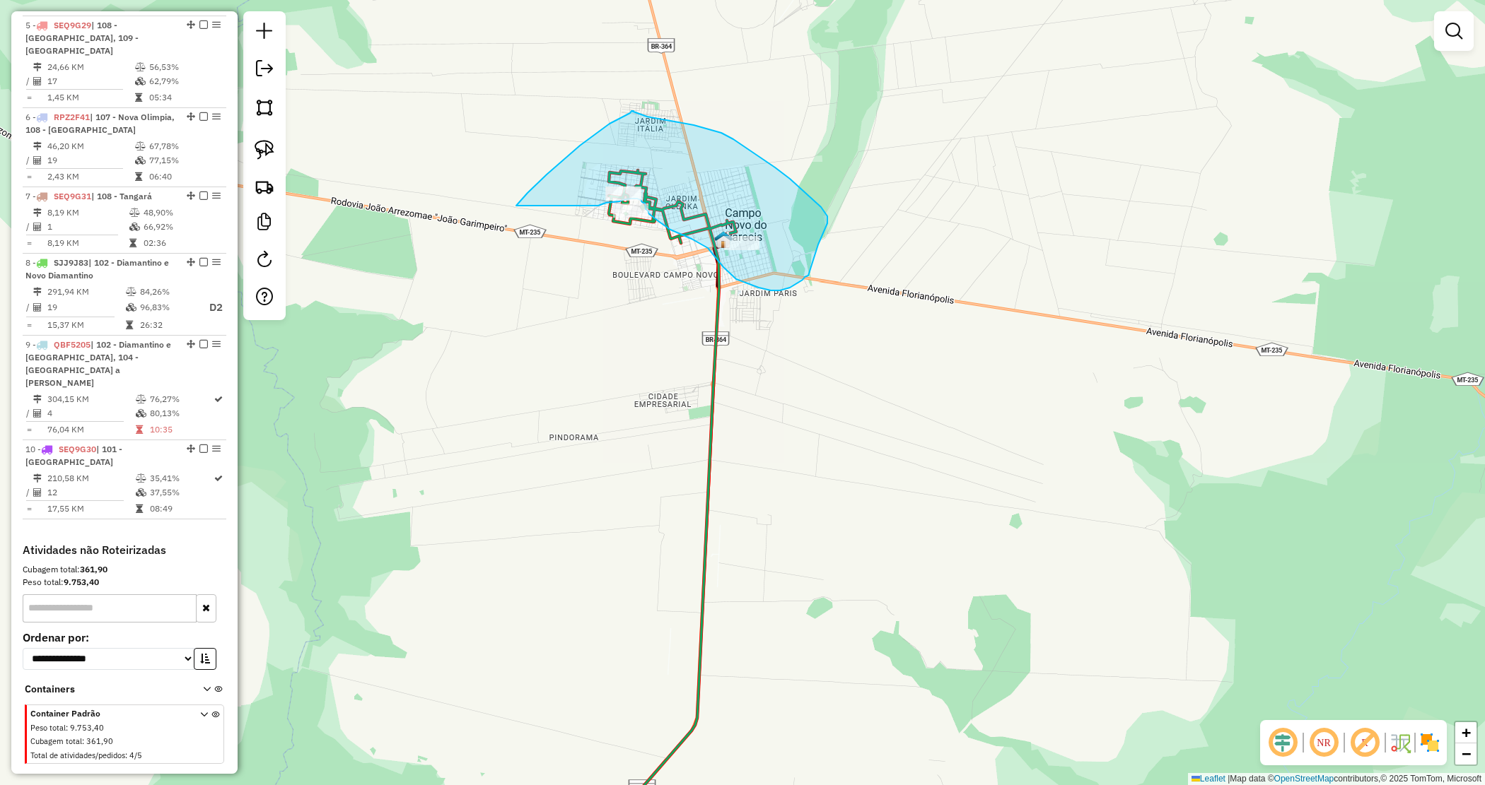
drag, startPoint x: 580, startPoint y: 146, endPoint x: 589, endPoint y: 207, distance: 62.2
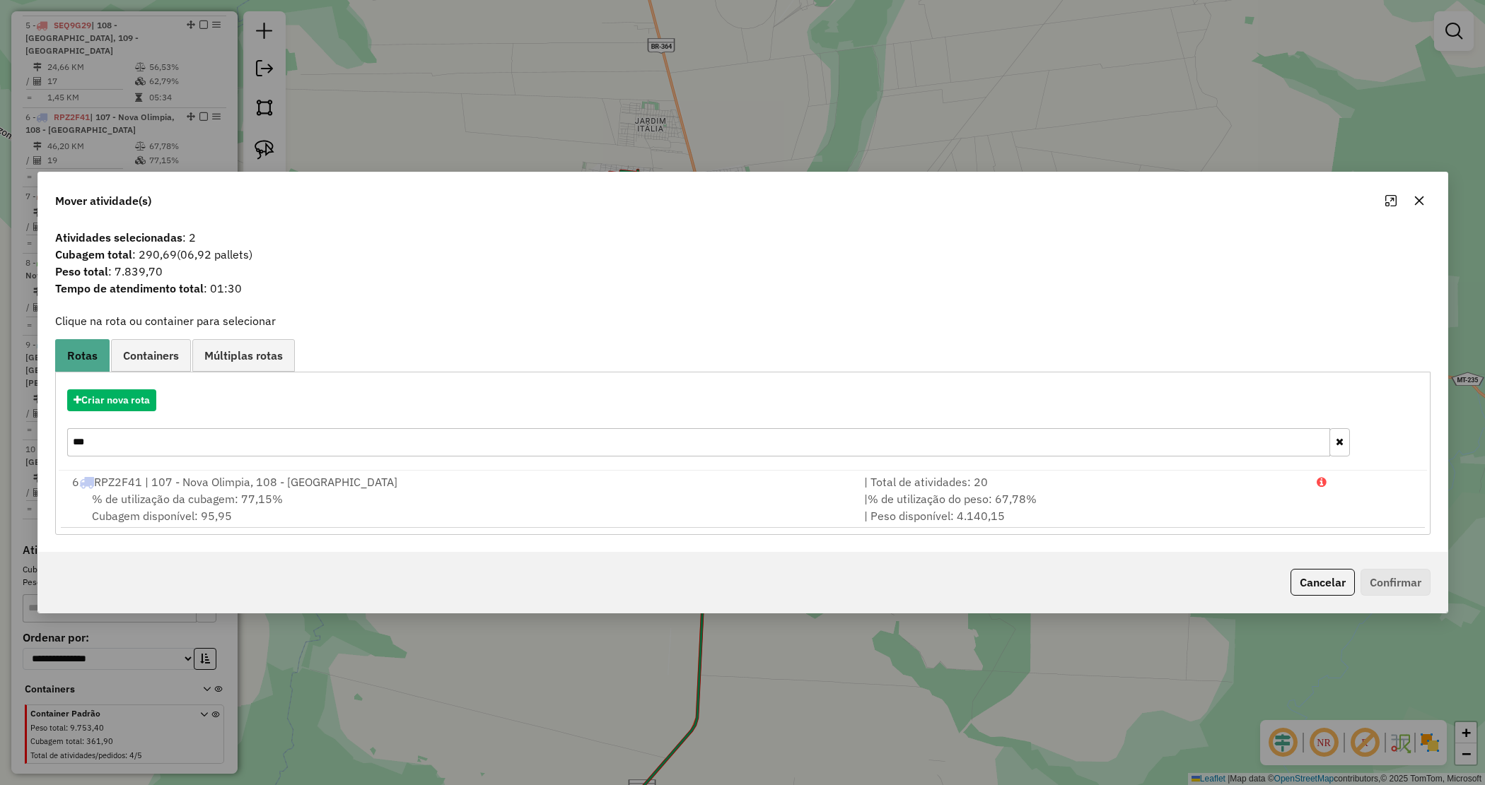
drag, startPoint x: 1422, startPoint y: 200, endPoint x: 1387, endPoint y: 213, distance: 36.9
click at [1421, 199] on icon "button" at bounding box center [1418, 200] width 11 height 11
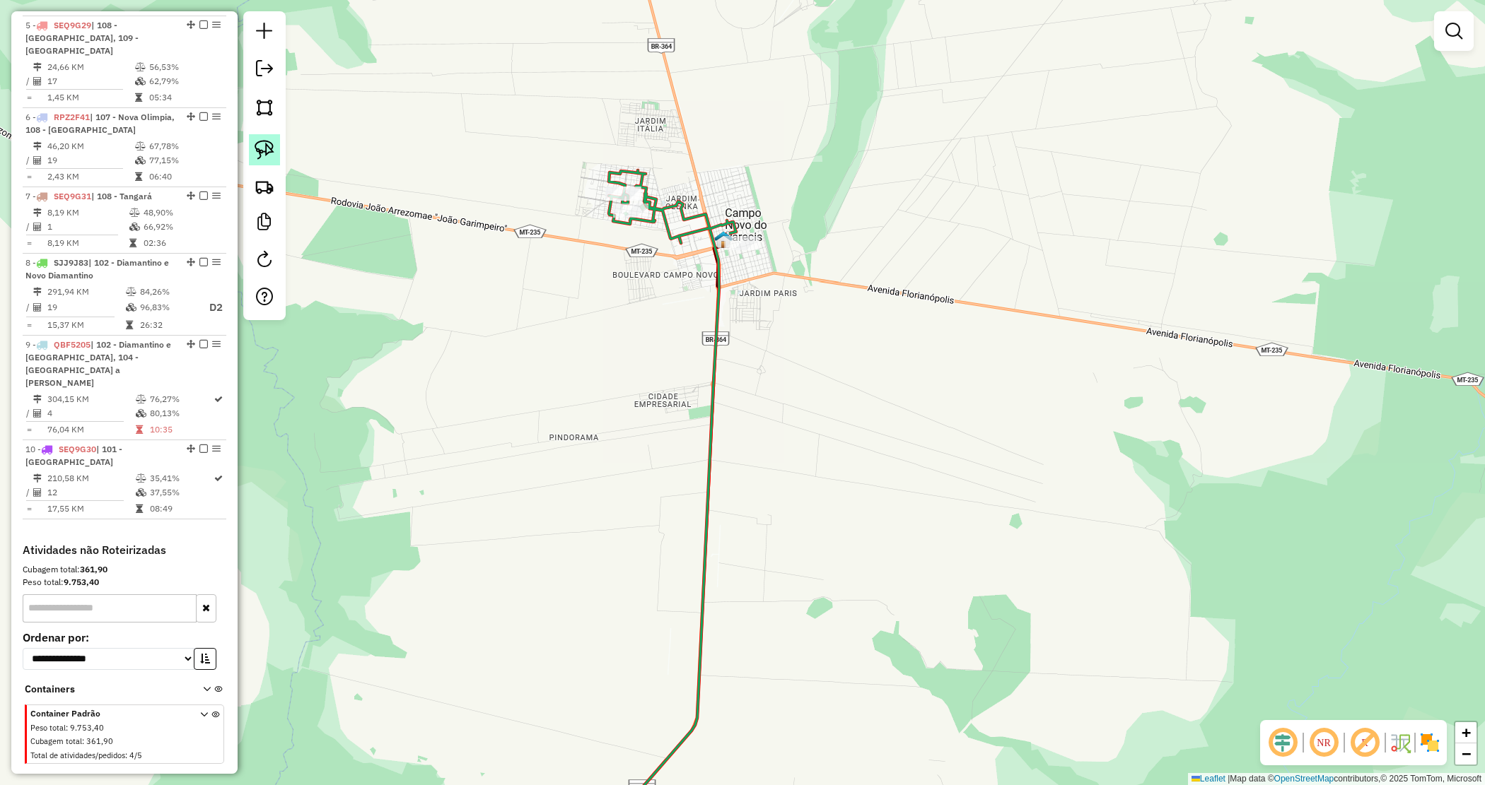
click at [265, 153] on img at bounding box center [265, 150] width 20 height 20
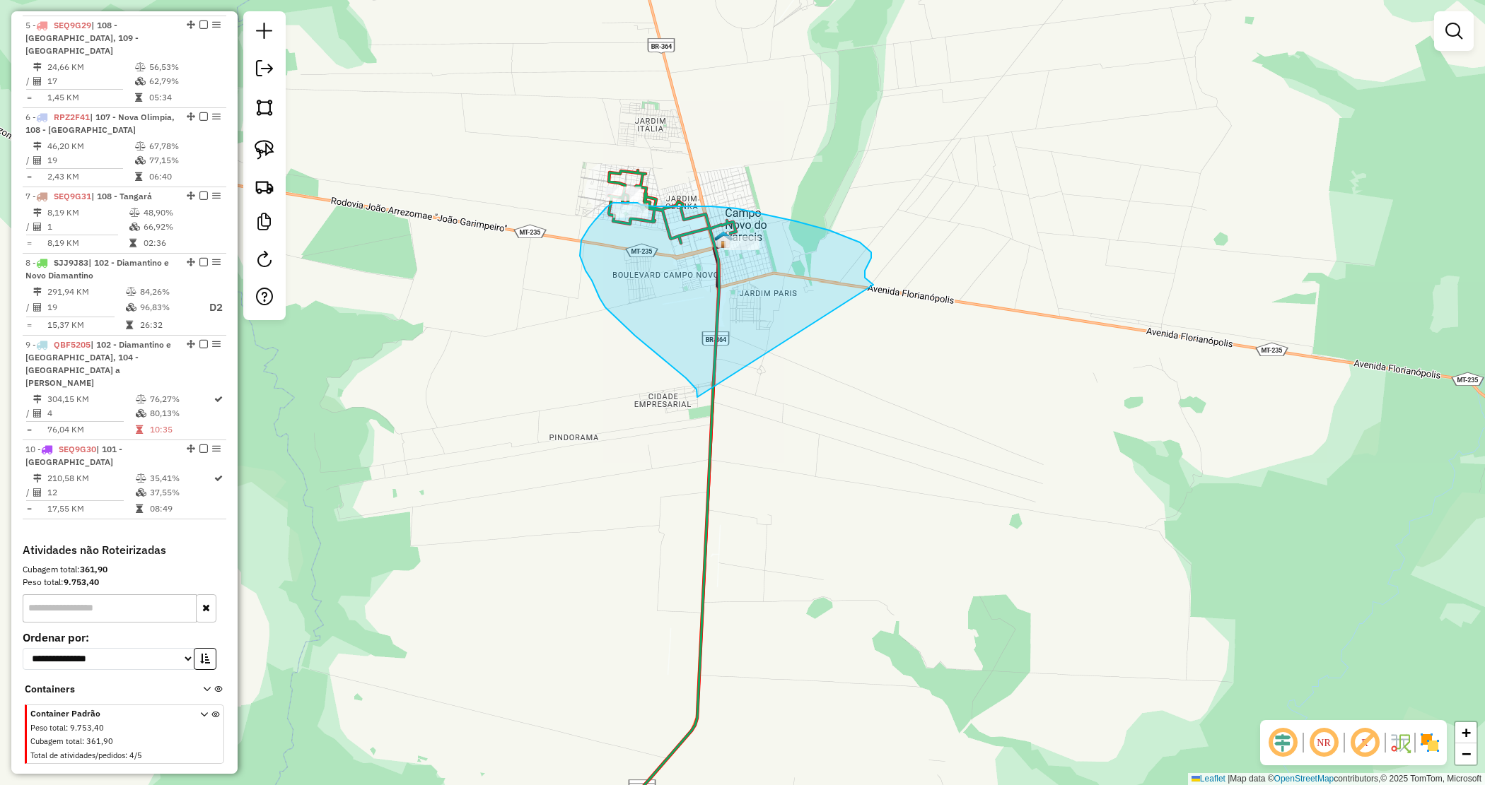
drag, startPoint x: 697, startPoint y: 396, endPoint x: 873, endPoint y: 285, distance: 208.1
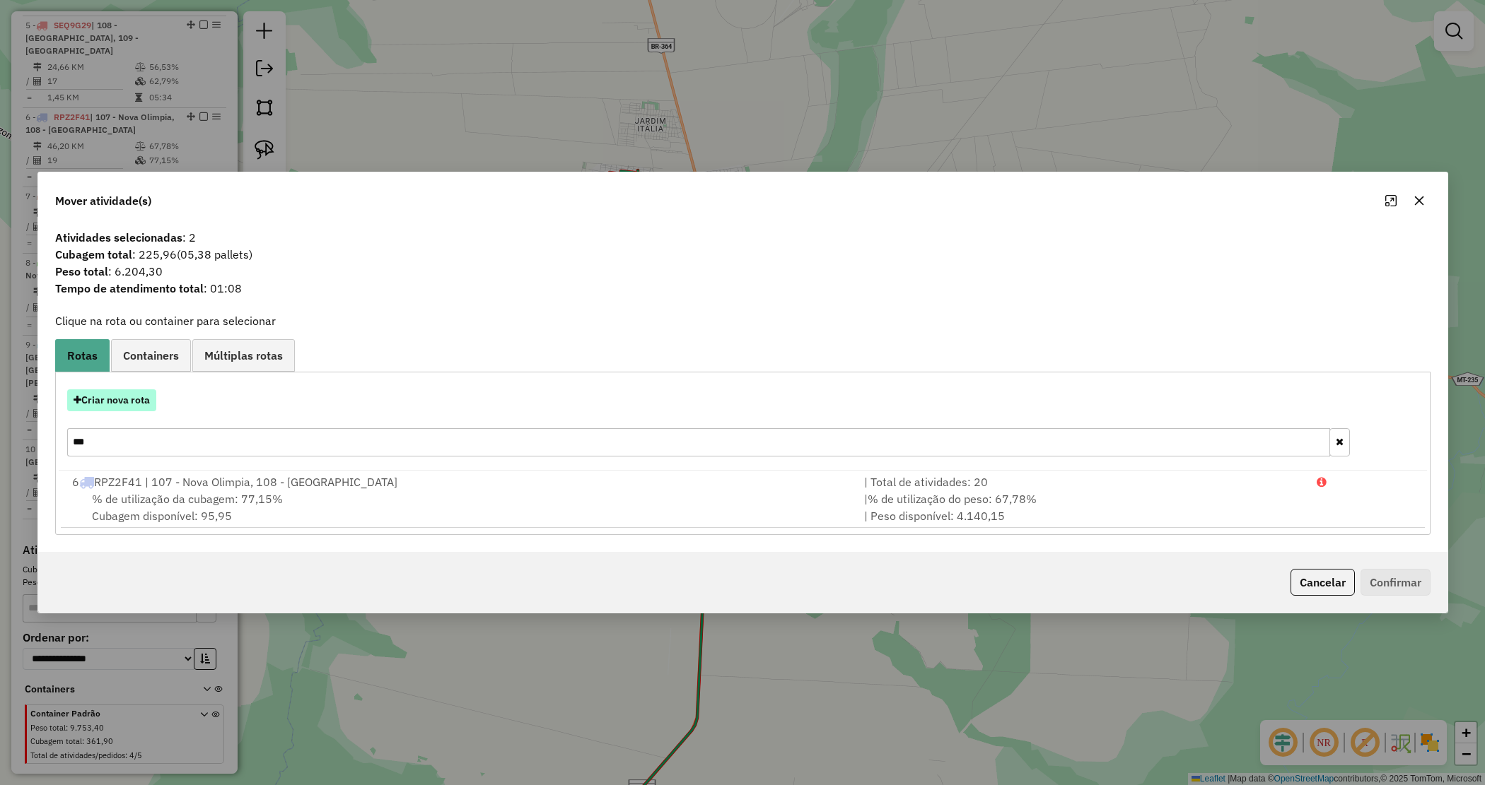
click at [134, 399] on button "Criar nova rota" at bounding box center [111, 401] width 89 height 22
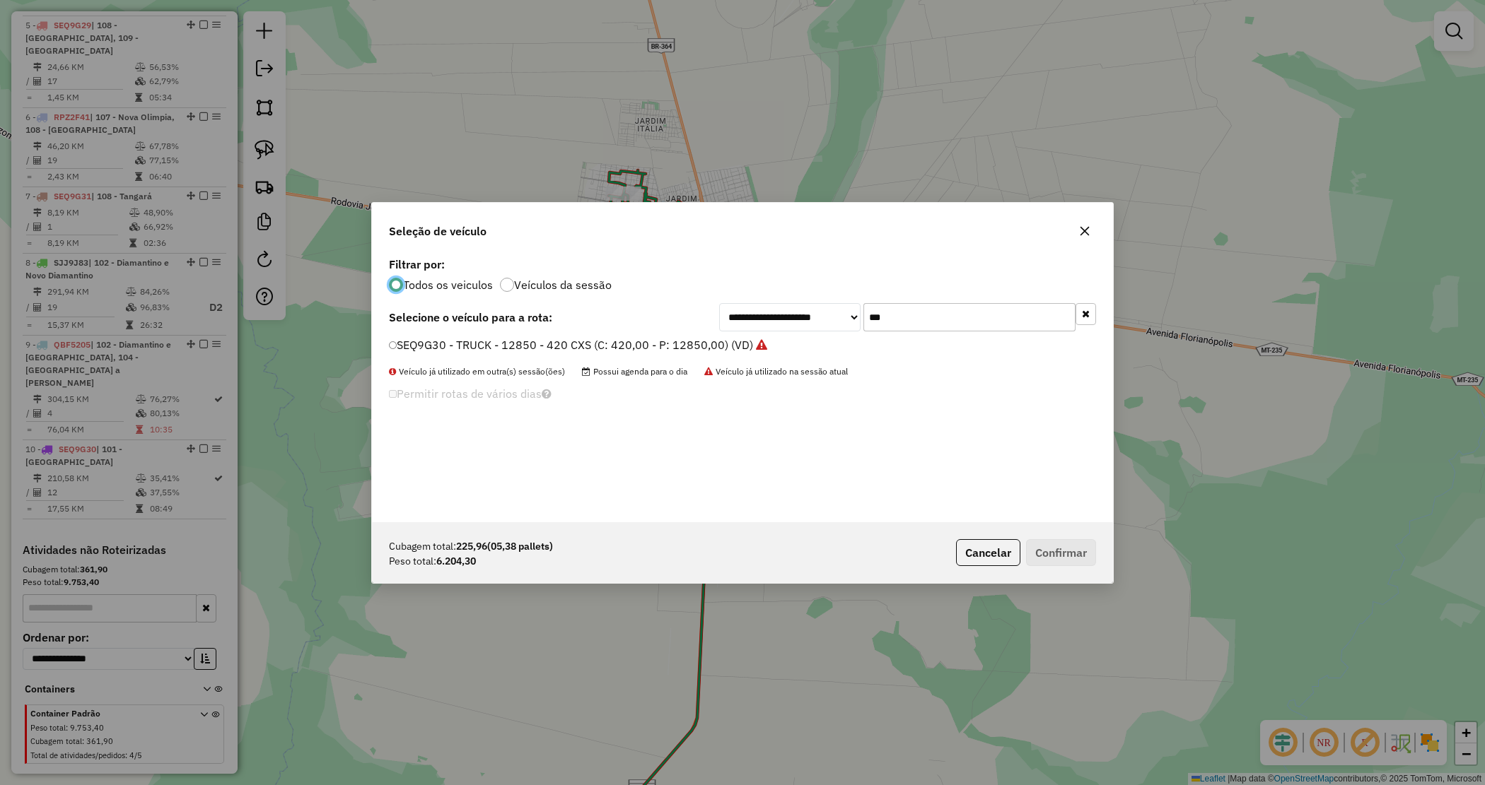
scroll to position [7, 4]
drag, startPoint x: 911, startPoint y: 327, endPoint x: 818, endPoint y: 306, distance: 94.9
click at [818, 306] on div "**********" at bounding box center [907, 317] width 377 height 28
type input "****"
click at [631, 341] on label "DJC2014 - TOCO - 8500 (C: 336,00 - P: 8500,00) (VD)" at bounding box center [534, 345] width 290 height 17
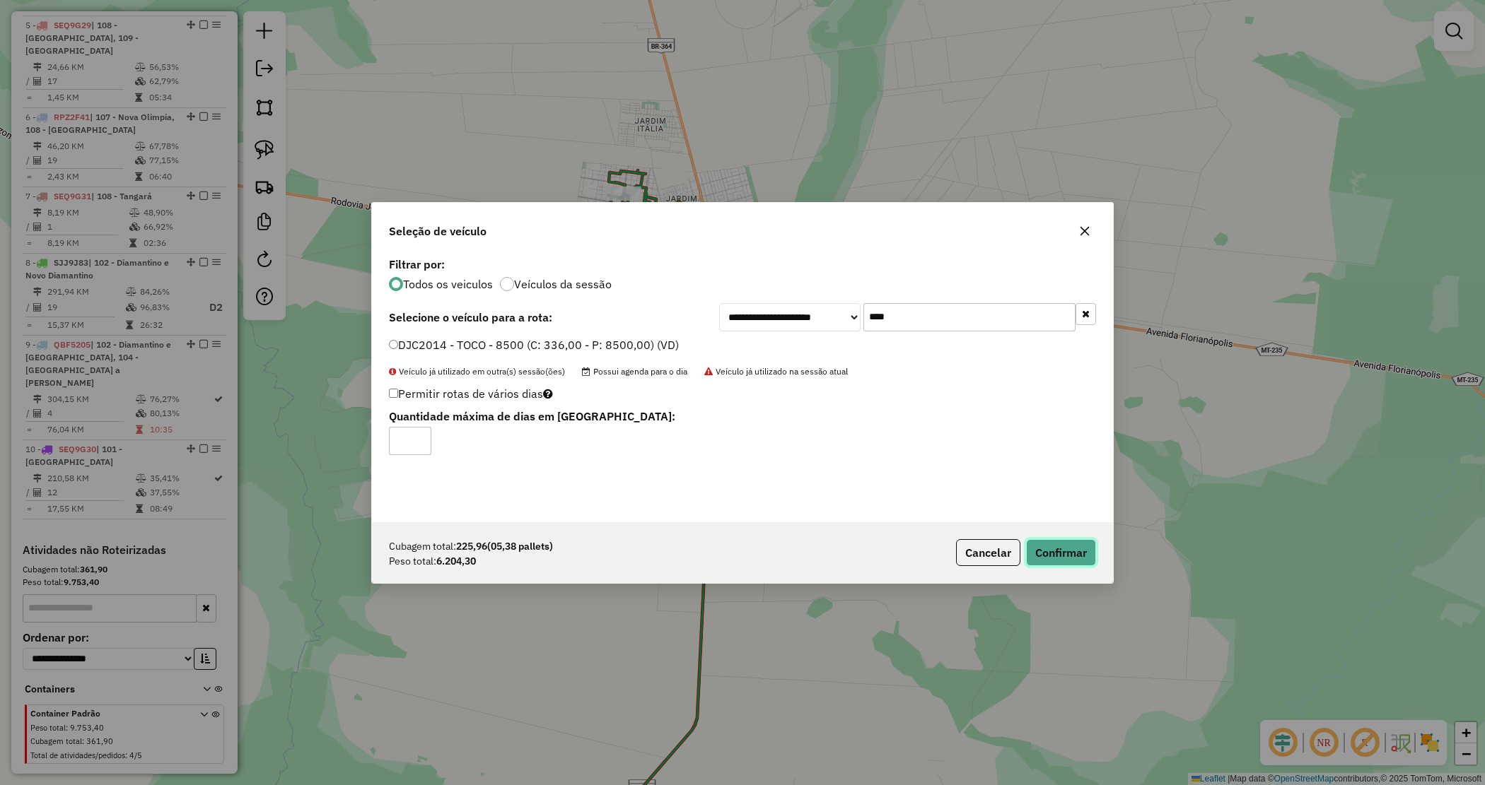
click at [1064, 546] on button "Confirmar" at bounding box center [1061, 552] width 70 height 27
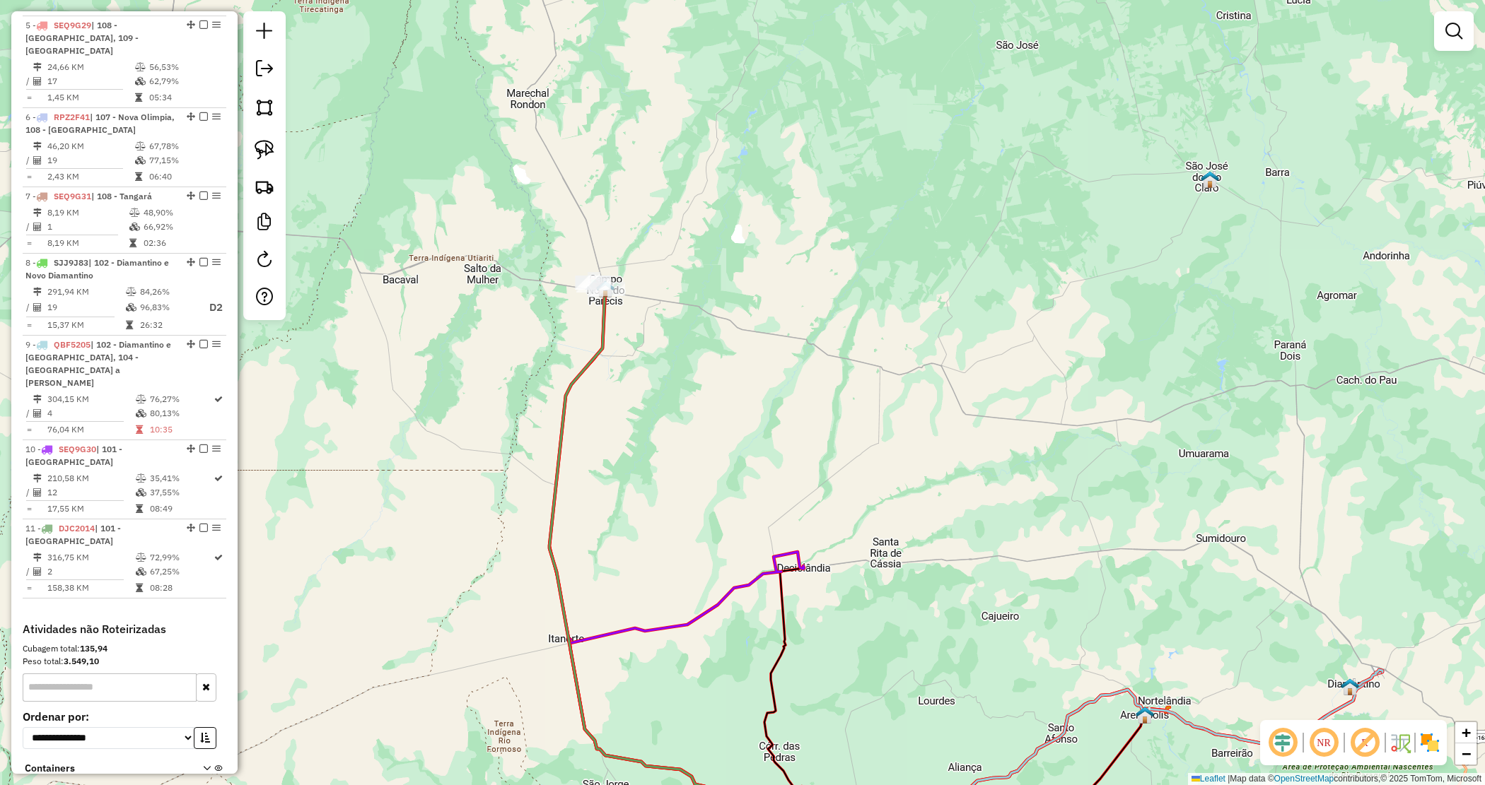
drag, startPoint x: 679, startPoint y: 458, endPoint x: 645, endPoint y: 260, distance: 200.8
click at [645, 260] on div "Janela de atendimento Grade de atendimento Capacidade Transportadoras Veículos …" at bounding box center [742, 392] width 1485 height 785
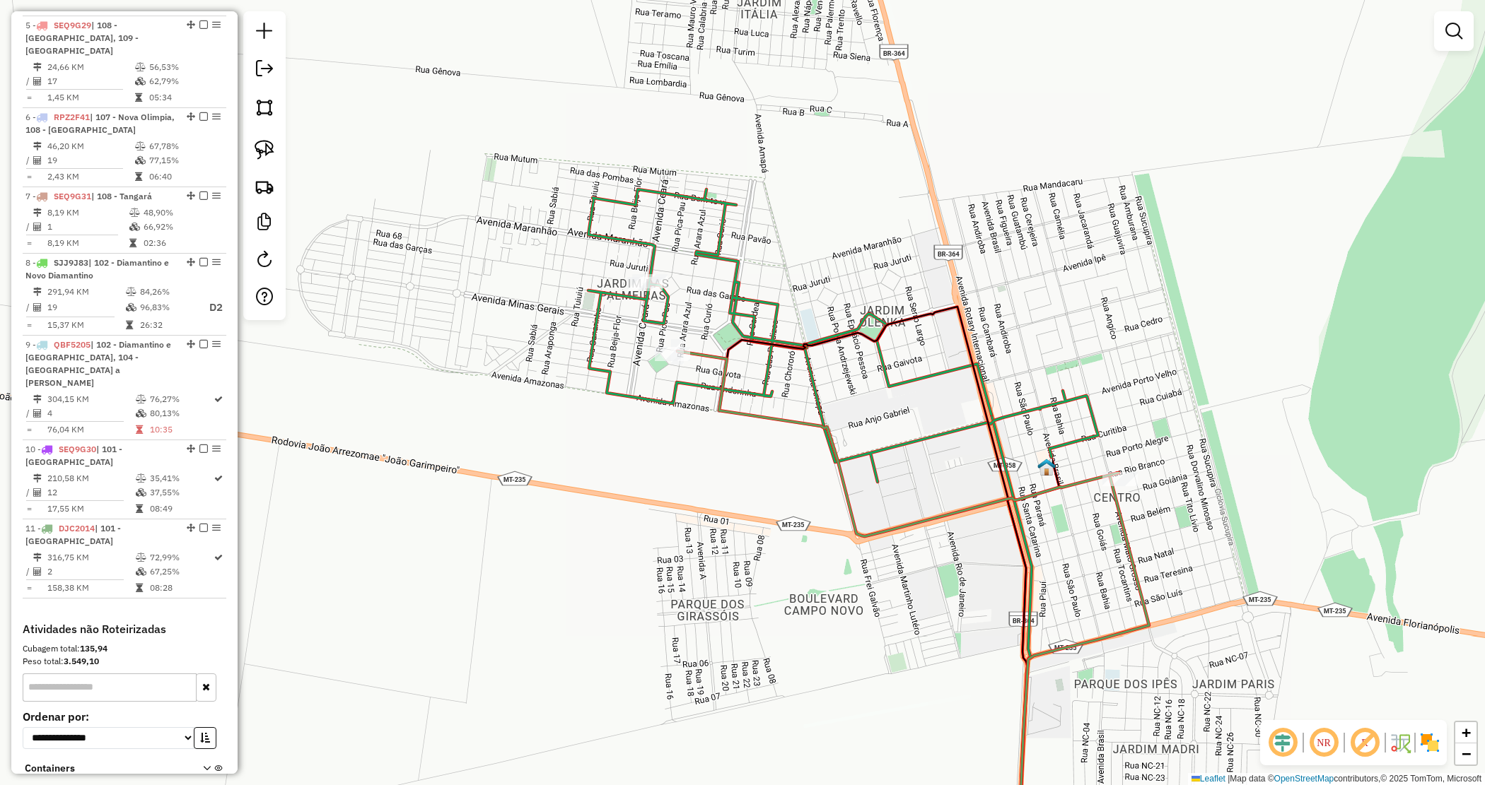
click at [736, 281] on icon at bounding box center [843, 335] width 510 height 293
select select "*********"
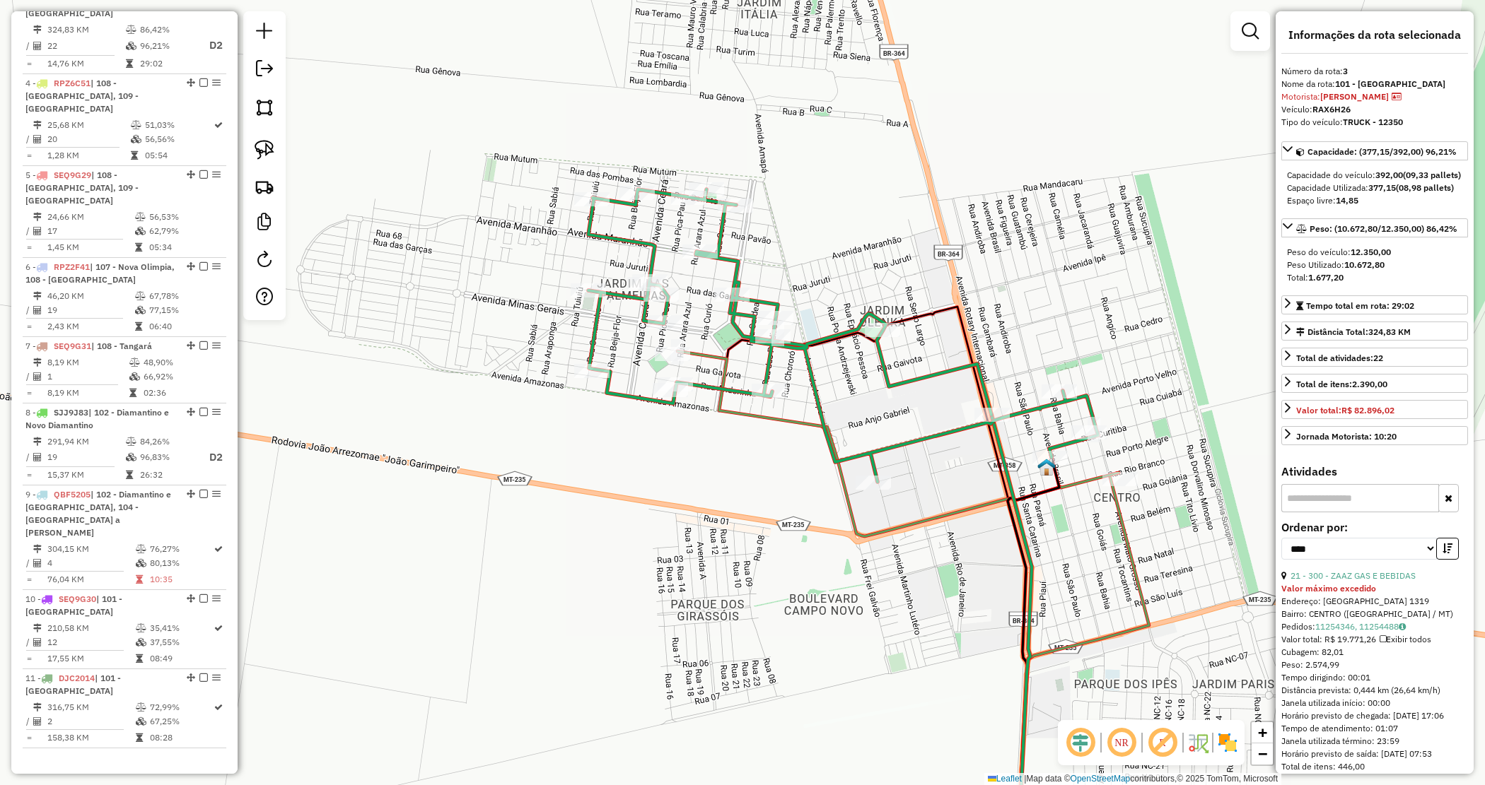
scroll to position [705, 0]
click at [520, 264] on div "Janela de atendimento Grade de atendimento Capacidade Transportadoras Veículos …" at bounding box center [742, 392] width 1485 height 785
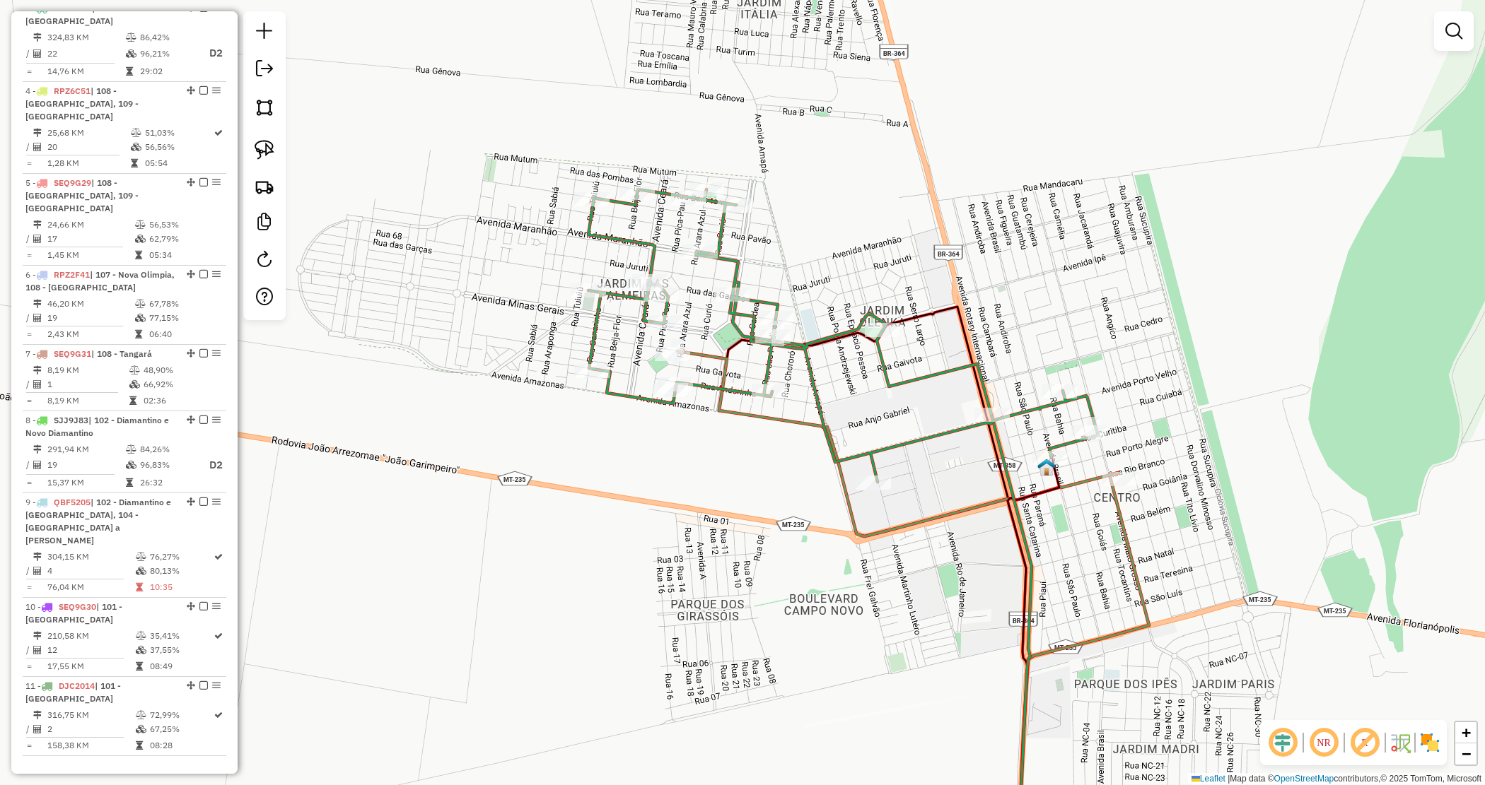
click at [444, 232] on div "Janela de atendimento Grade de atendimento Capacidade Transportadoras Veículos …" at bounding box center [742, 392] width 1485 height 785
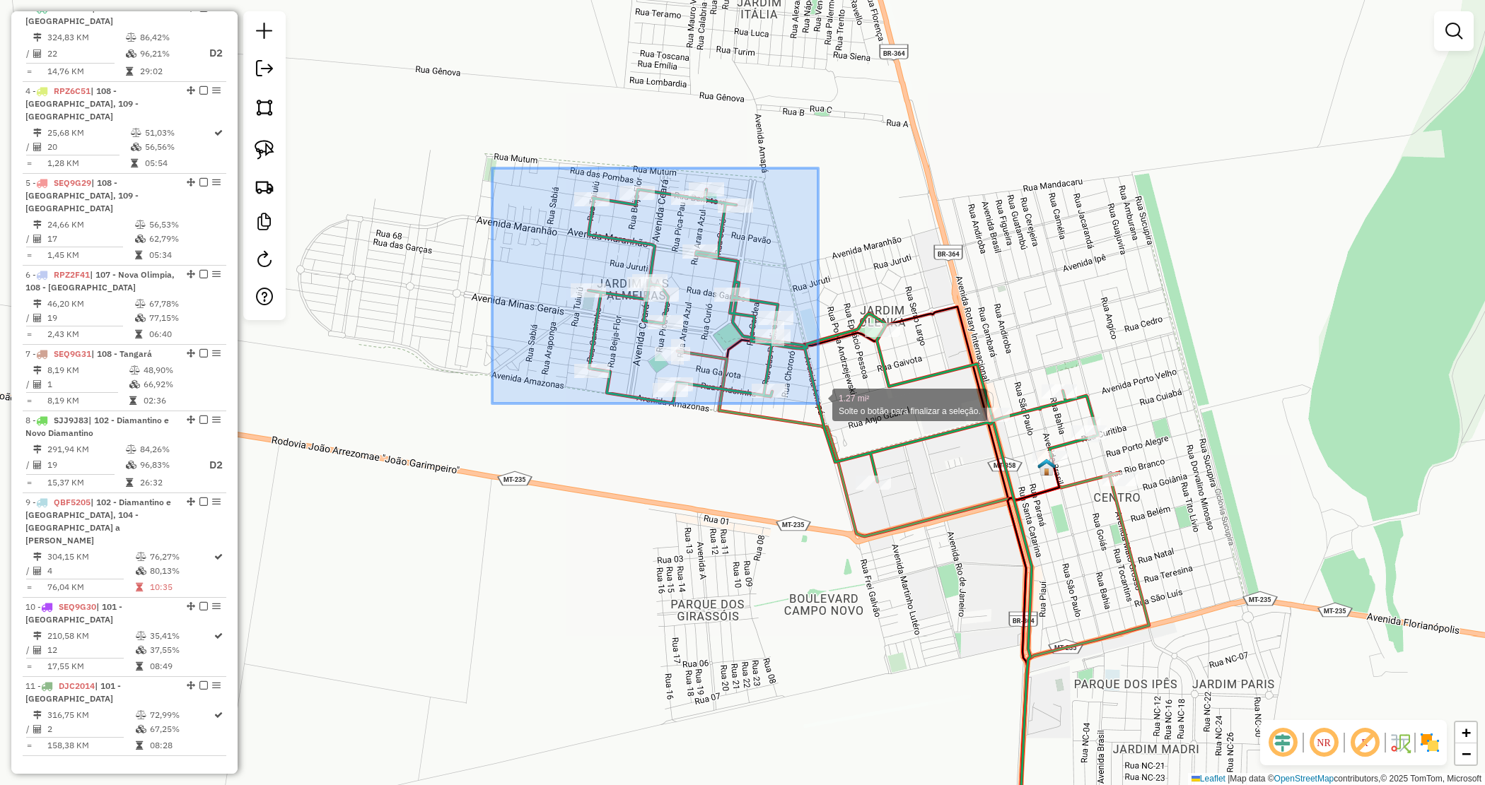
drag, startPoint x: 556, startPoint y: 221, endPoint x: 814, endPoint y: 403, distance: 315.4
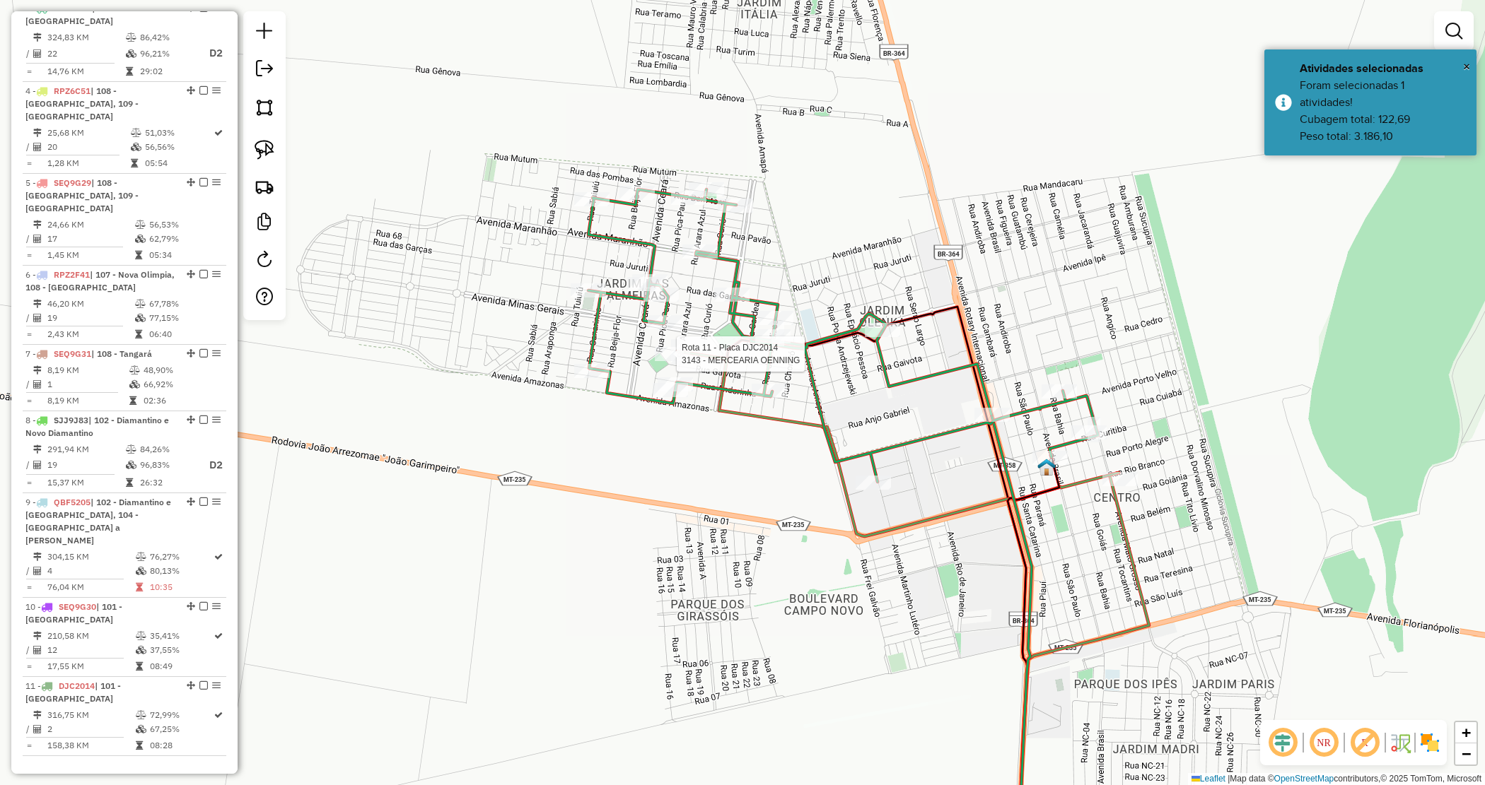
select select "*********"
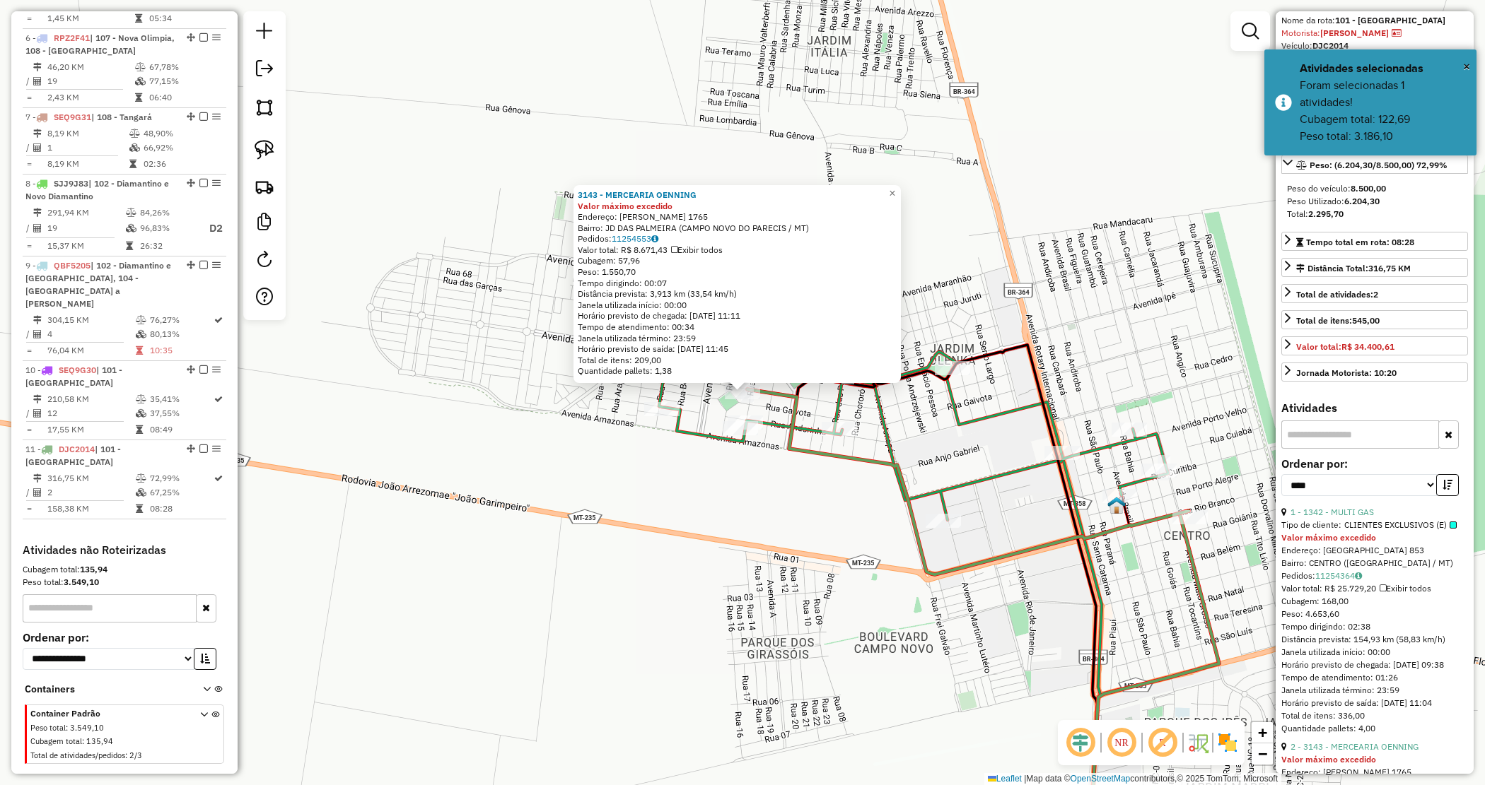
scroll to position [177, 0]
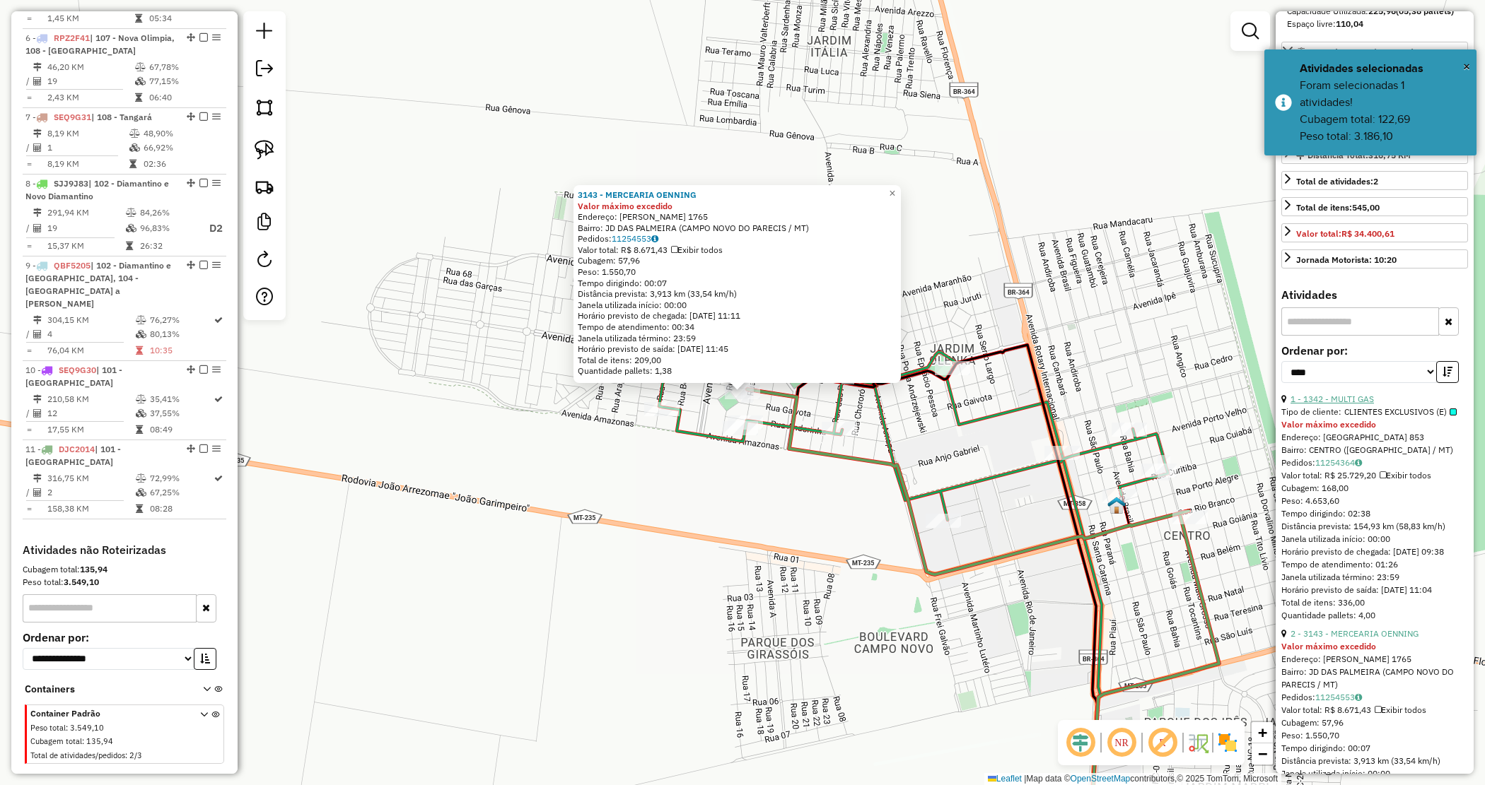
click at [1342, 404] on link "1 - 1342 - MULTI GAS" at bounding box center [1331, 399] width 83 height 11
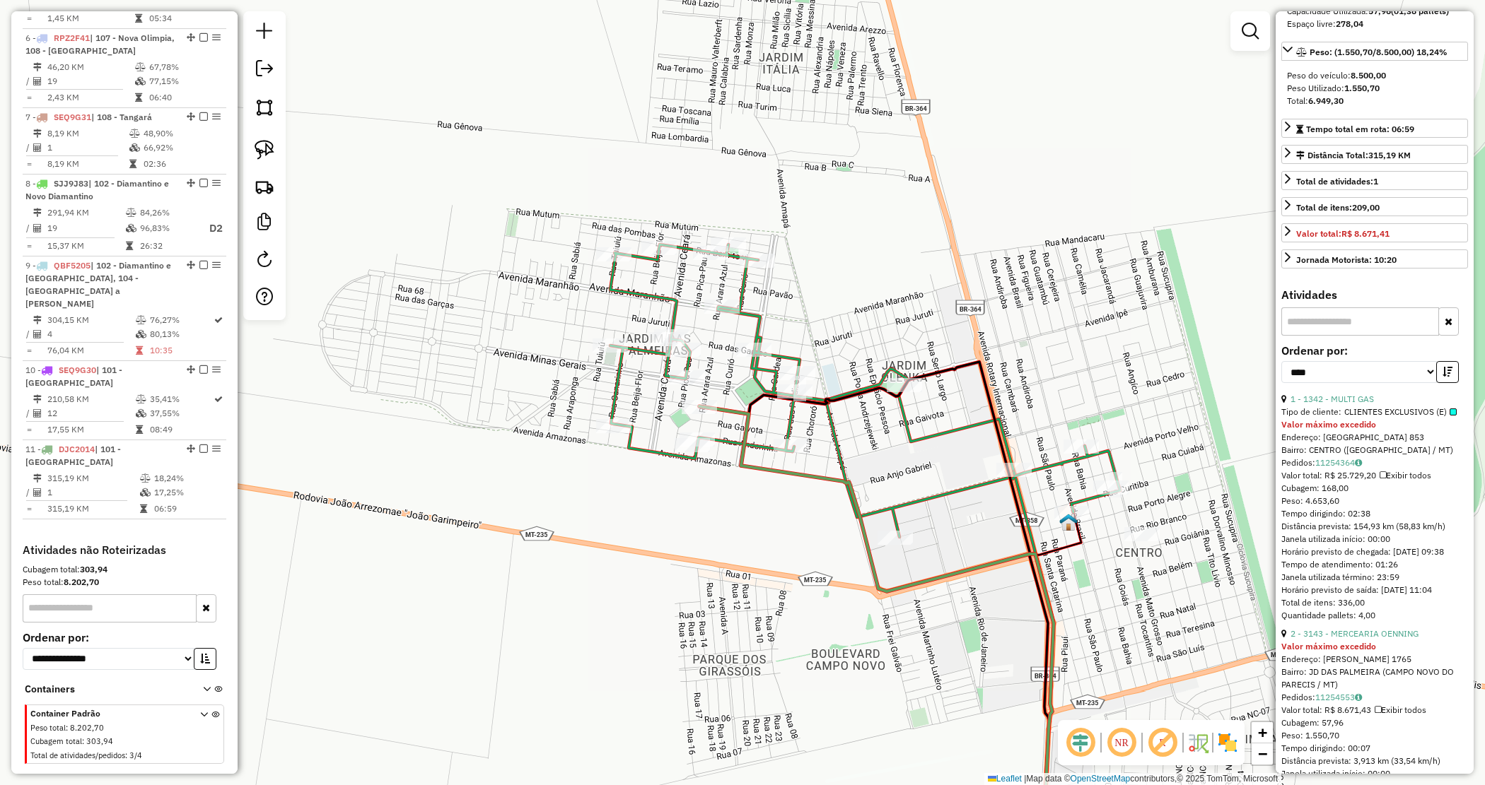
drag, startPoint x: 1153, startPoint y: 525, endPoint x: 1192, endPoint y: 538, distance: 41.1
click at [1241, 559] on div "Janela de atendimento Grade de atendimento Capacidade Transportadoras Veículos …" at bounding box center [742, 392] width 1485 height 785
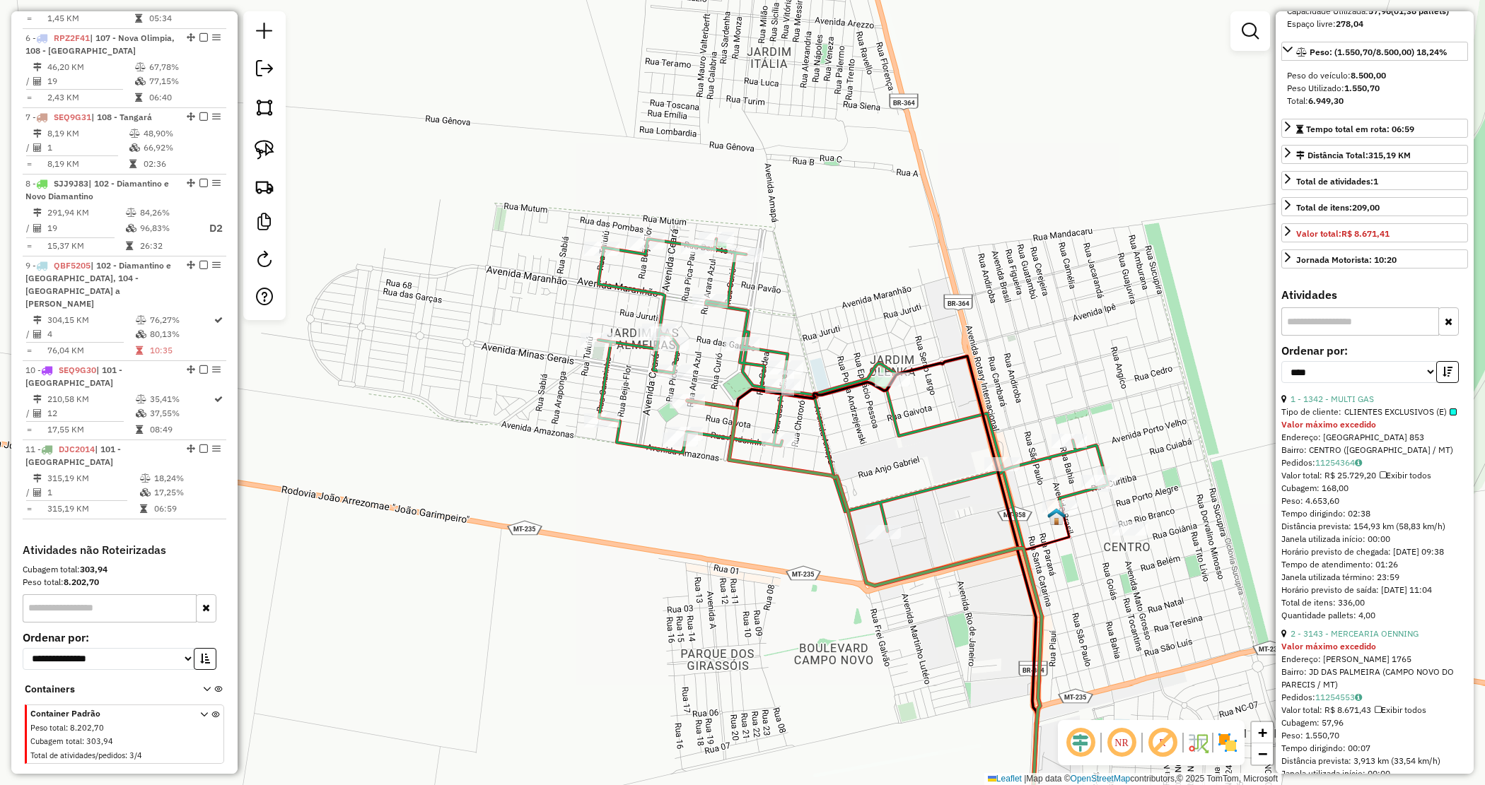
click at [563, 274] on div "Janela de atendimento Grade de atendimento Capacidade Transportadoras Veículos …" at bounding box center [742, 392] width 1485 height 785
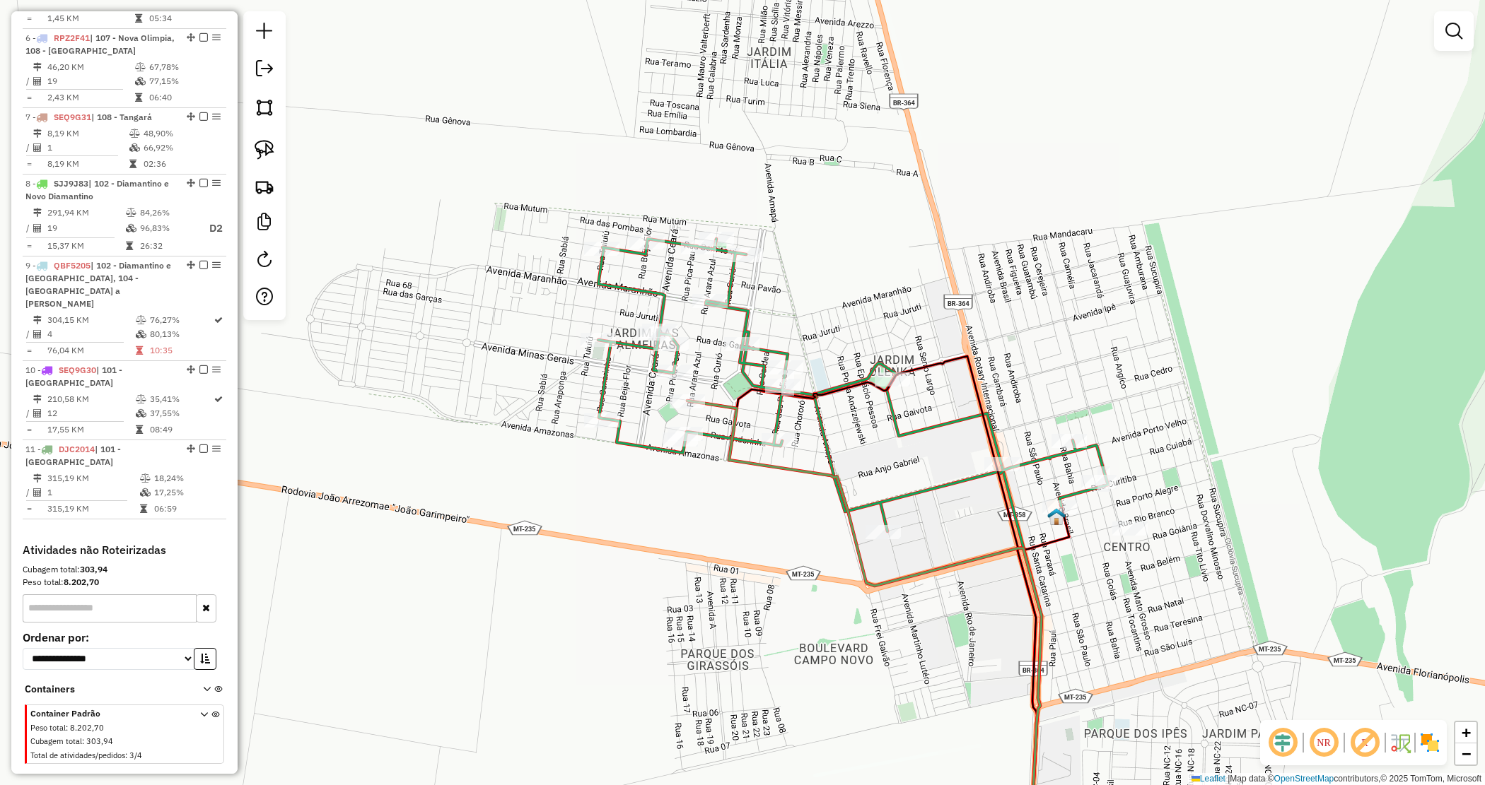
click at [513, 295] on div "Janela de atendimento Grade de atendimento Capacidade Transportadoras Veículos …" at bounding box center [742, 392] width 1485 height 785
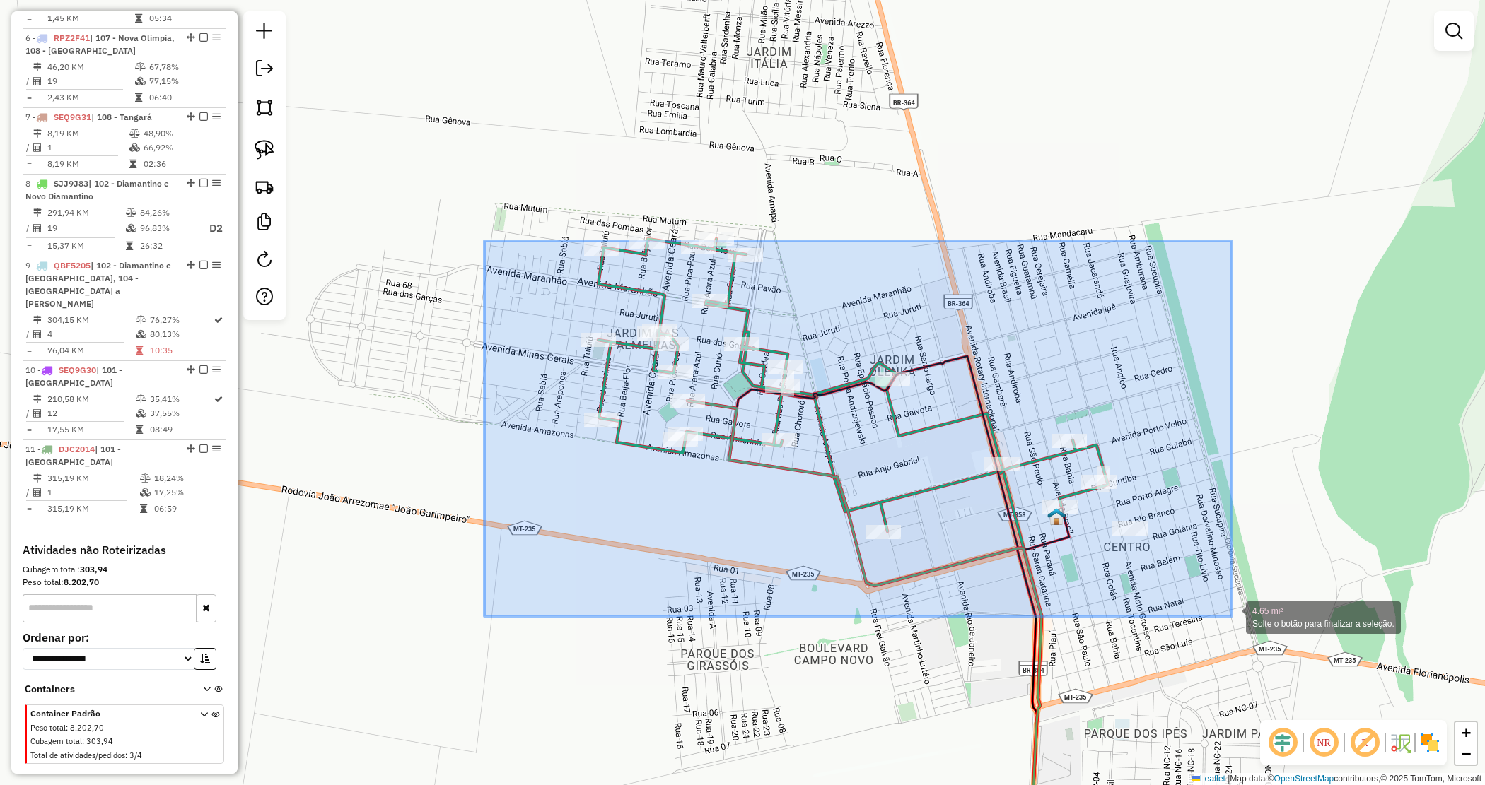
drag, startPoint x: 868, startPoint y: 474, endPoint x: 1229, endPoint y: 612, distance: 386.0
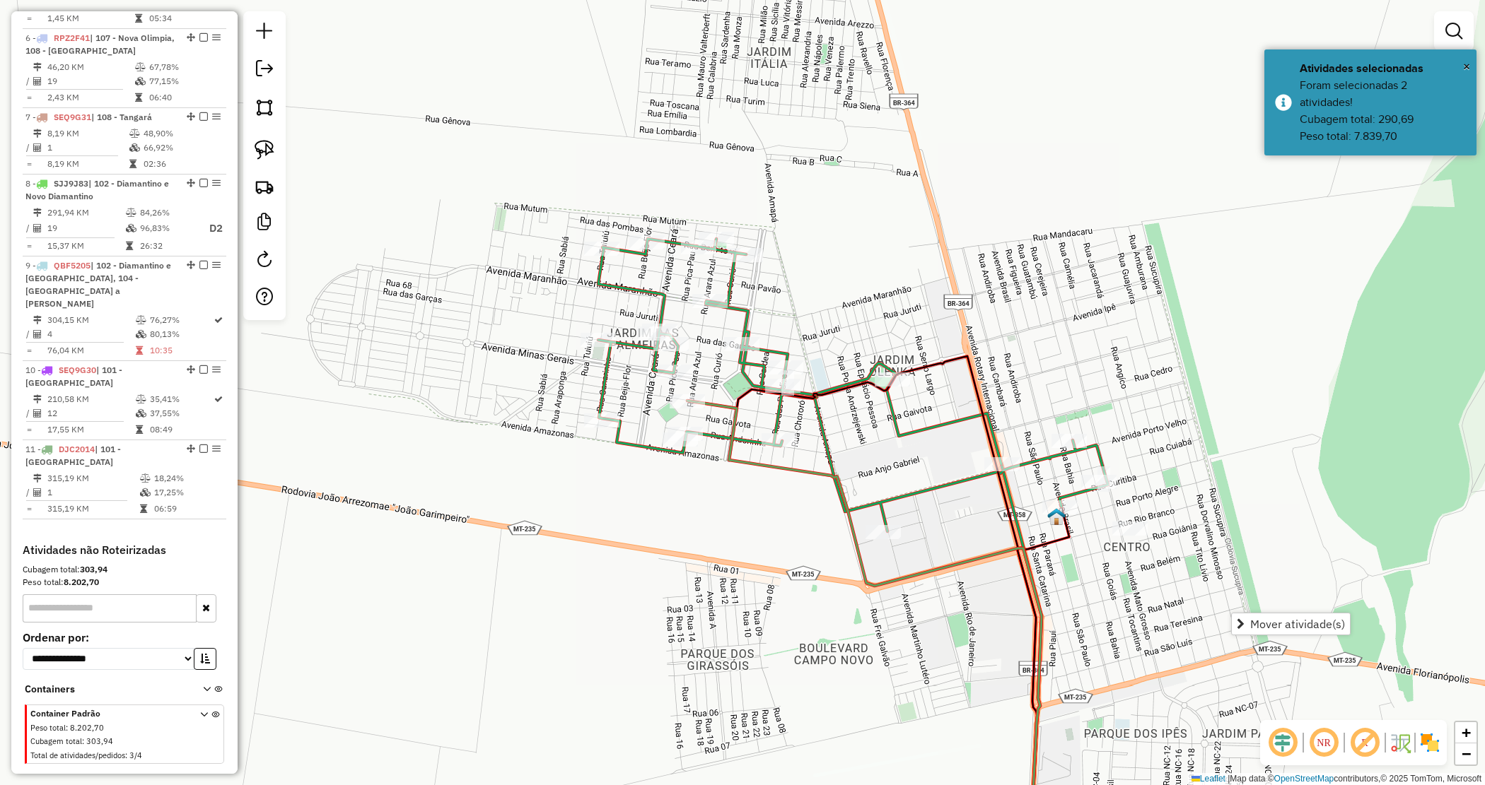
click at [507, 281] on div "Janela de atendimento Grade de atendimento Capacidade Transportadoras Veículos …" at bounding box center [742, 392] width 1485 height 785
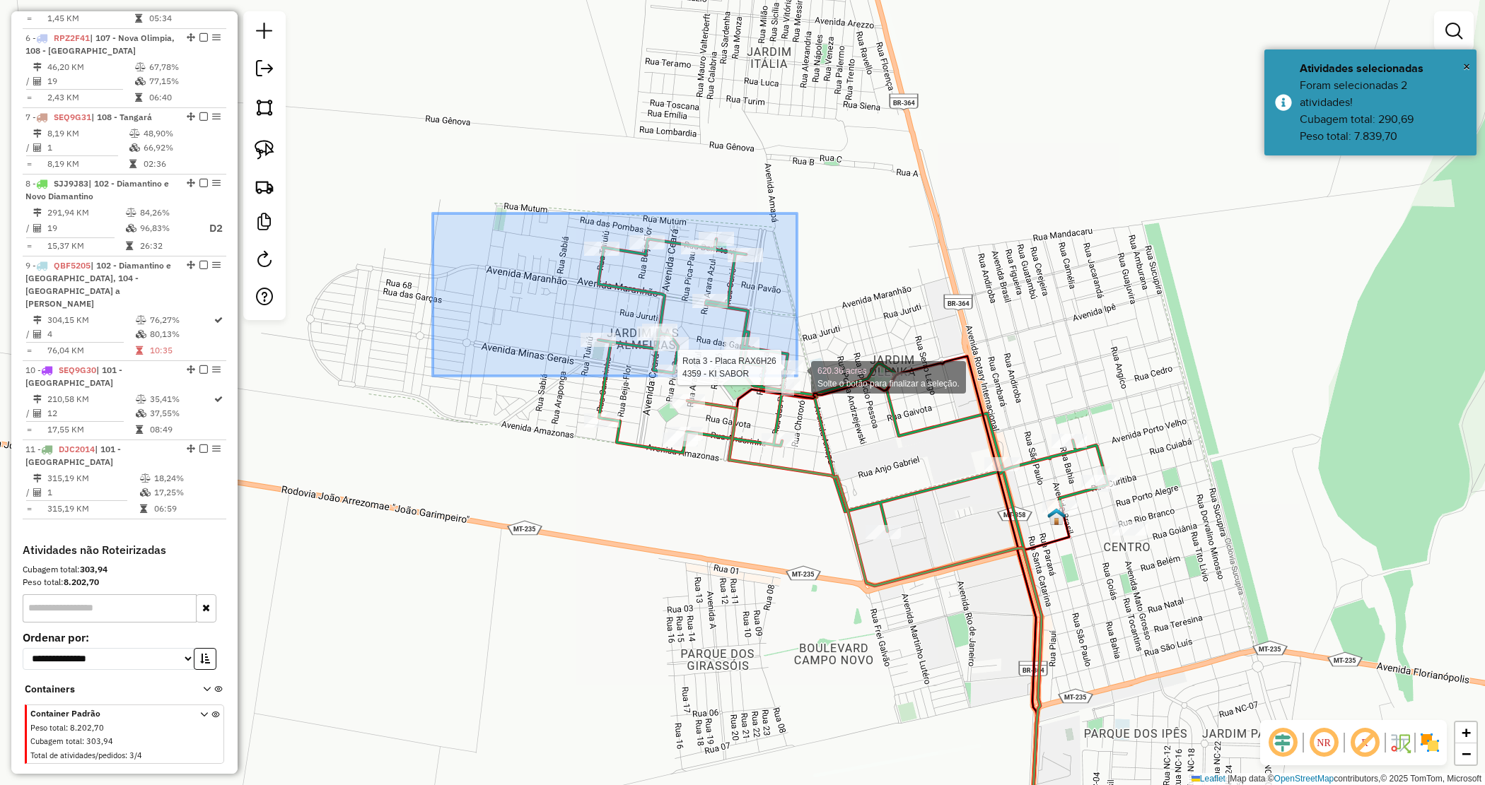
drag, startPoint x: 438, startPoint y: 214, endPoint x: 797, endPoint y: 375, distance: 392.7
click at [797, 375] on div "Rota 3 - Placa RAX6H26 12655 - HARU MAIS Rota 3 - Placa RAX6H26 4359 - KI SABOR…" at bounding box center [742, 392] width 1485 height 785
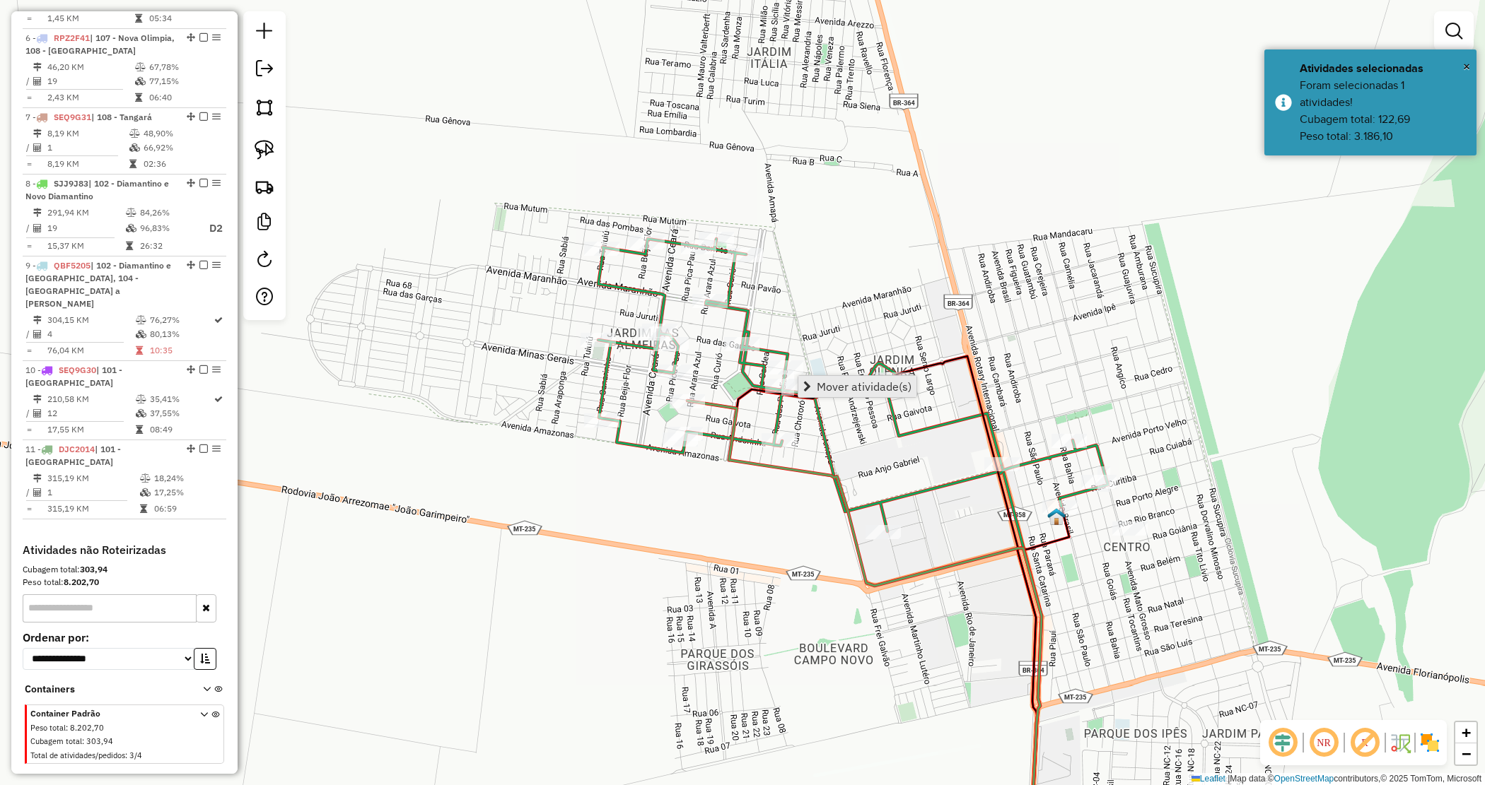
click at [836, 383] on span "Mover atividade(s)" at bounding box center [864, 386] width 95 height 11
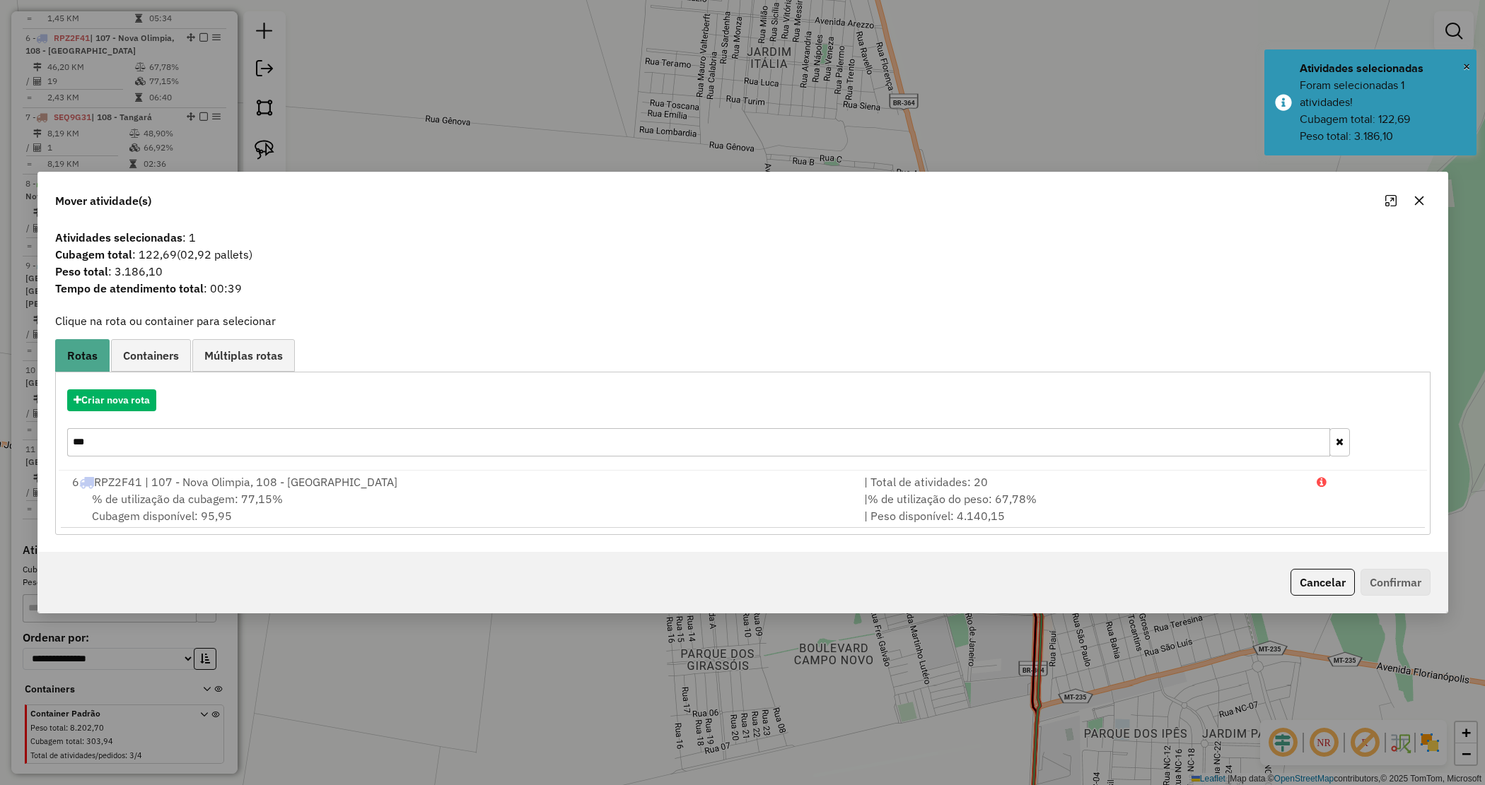
drag, startPoint x: 101, startPoint y: 447, endPoint x: 9, endPoint y: 411, distance: 98.7
click at [8, 412] on div "Mover atividade(s) Atividades selecionadas : 1 Cubagem total : 122,69 (02,92 pa…" at bounding box center [742, 392] width 1485 height 785
type input "*"
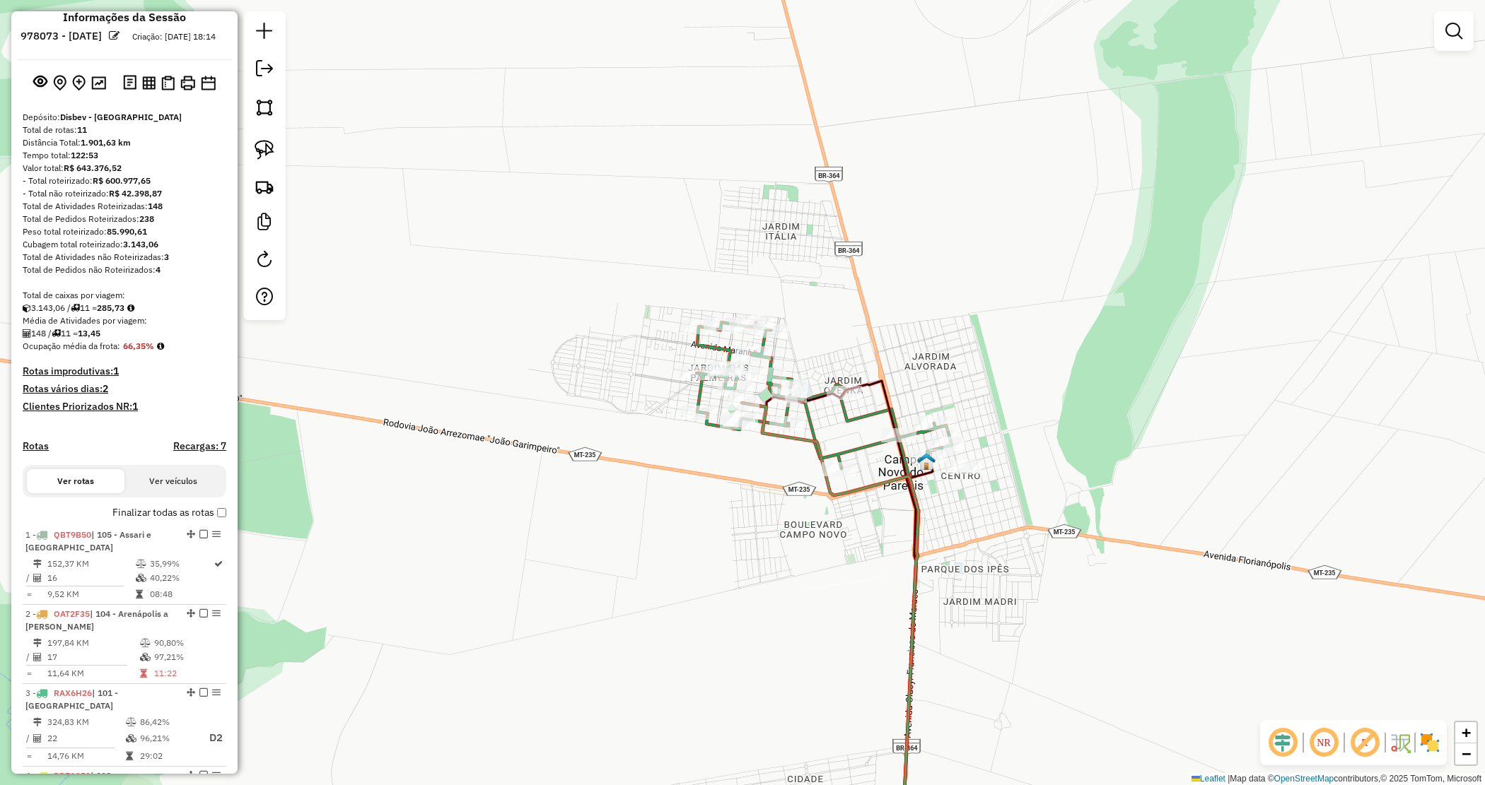
scroll to position [0, 0]
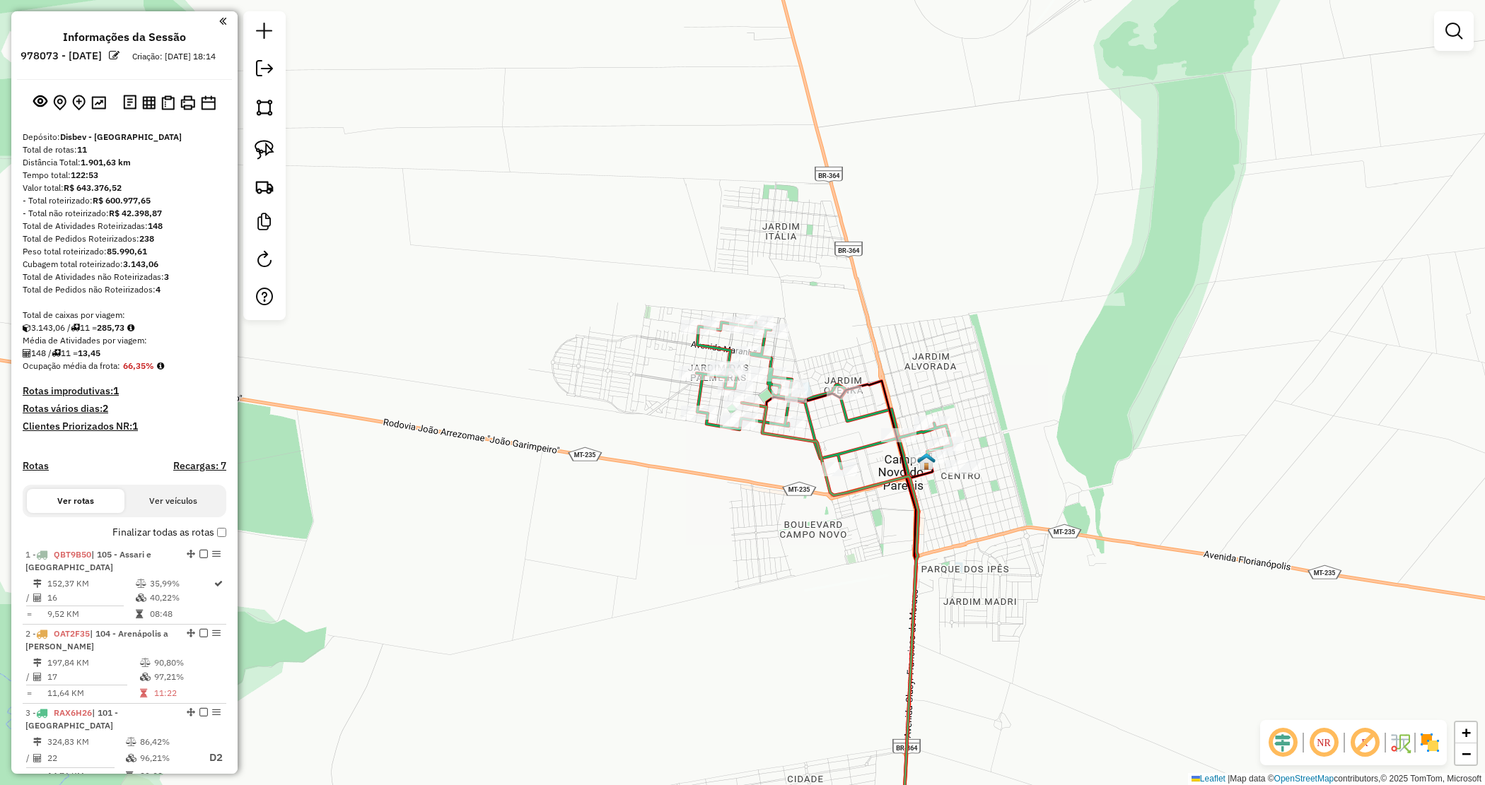
click at [122, 257] on strong "85.990,61" at bounding box center [127, 251] width 40 height 11
copy strong "85.990,61"
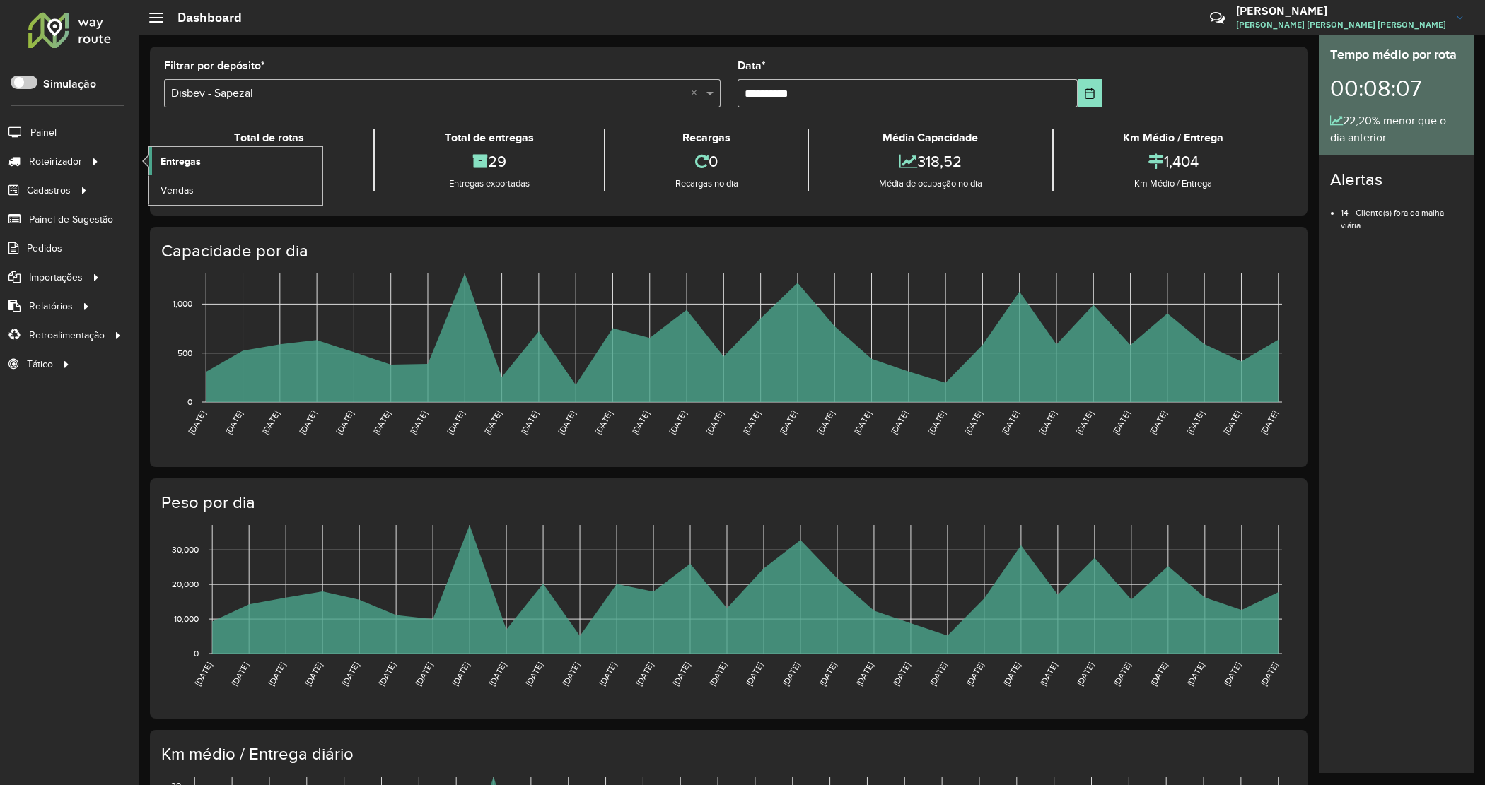
click at [206, 168] on link "Entregas" at bounding box center [235, 161] width 173 height 28
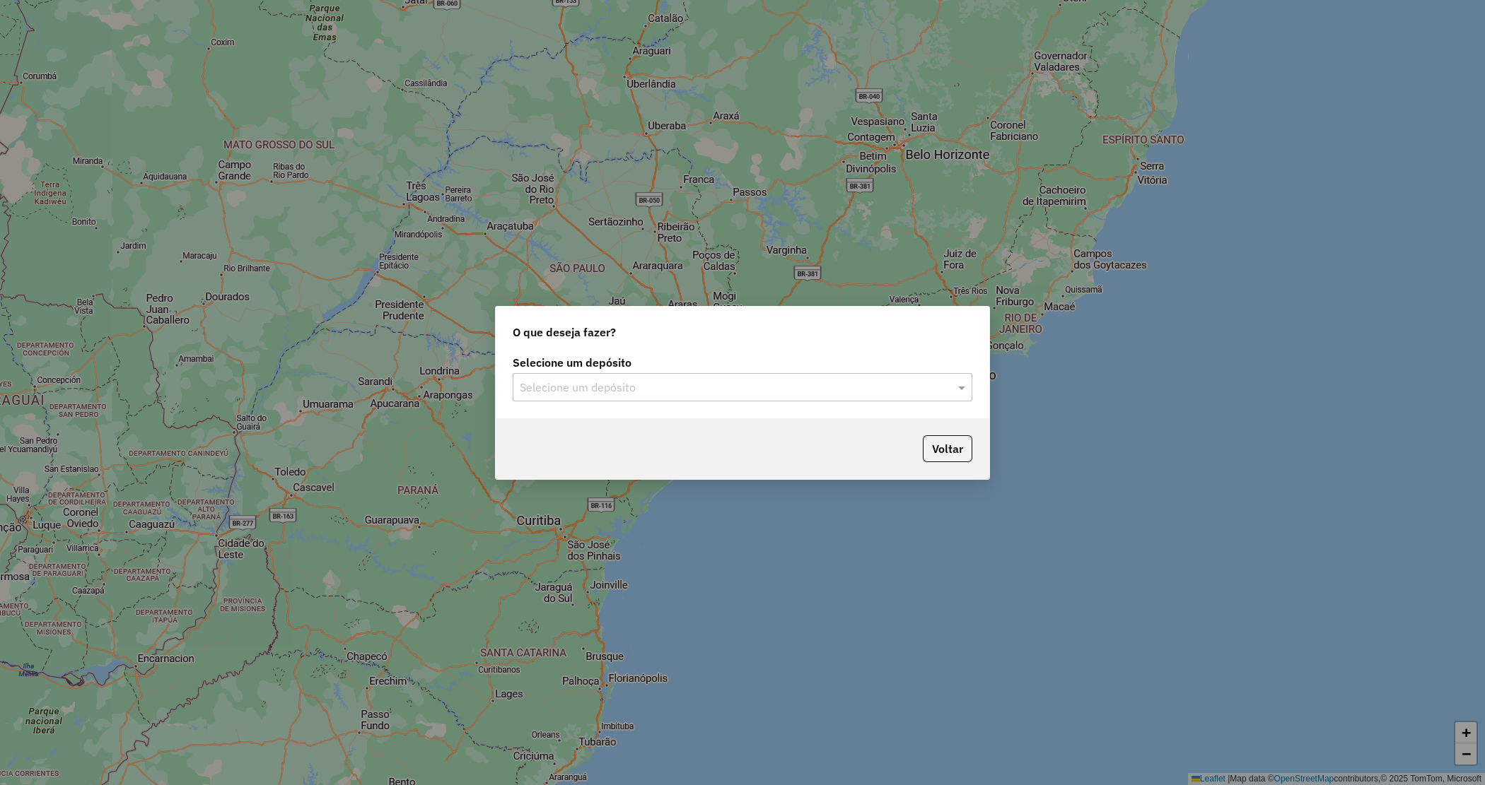
click at [602, 384] on input "text" at bounding box center [728, 388] width 417 height 17
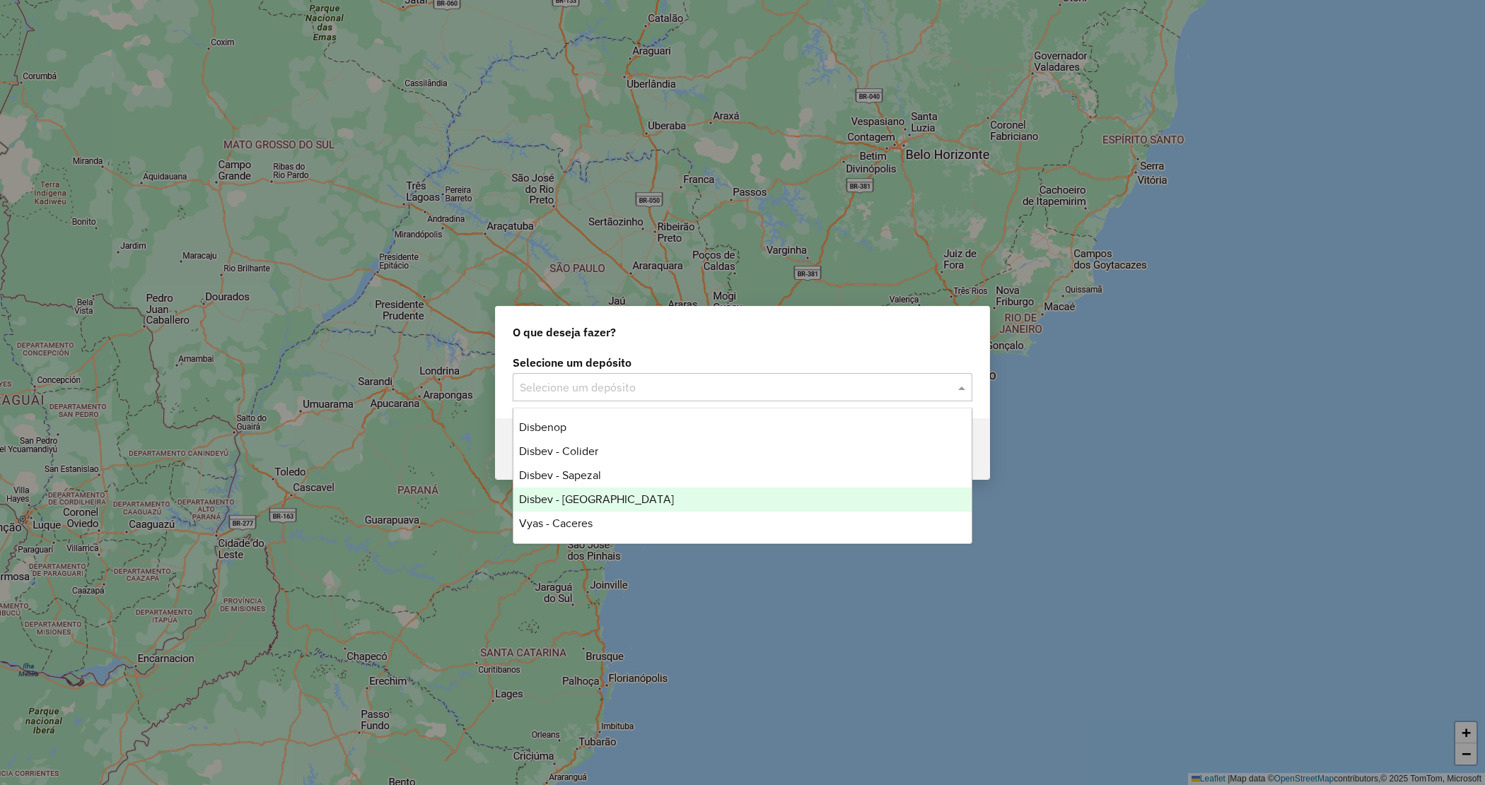
click at [610, 495] on div "Disbev - [GEOGRAPHIC_DATA]" at bounding box center [742, 500] width 458 height 24
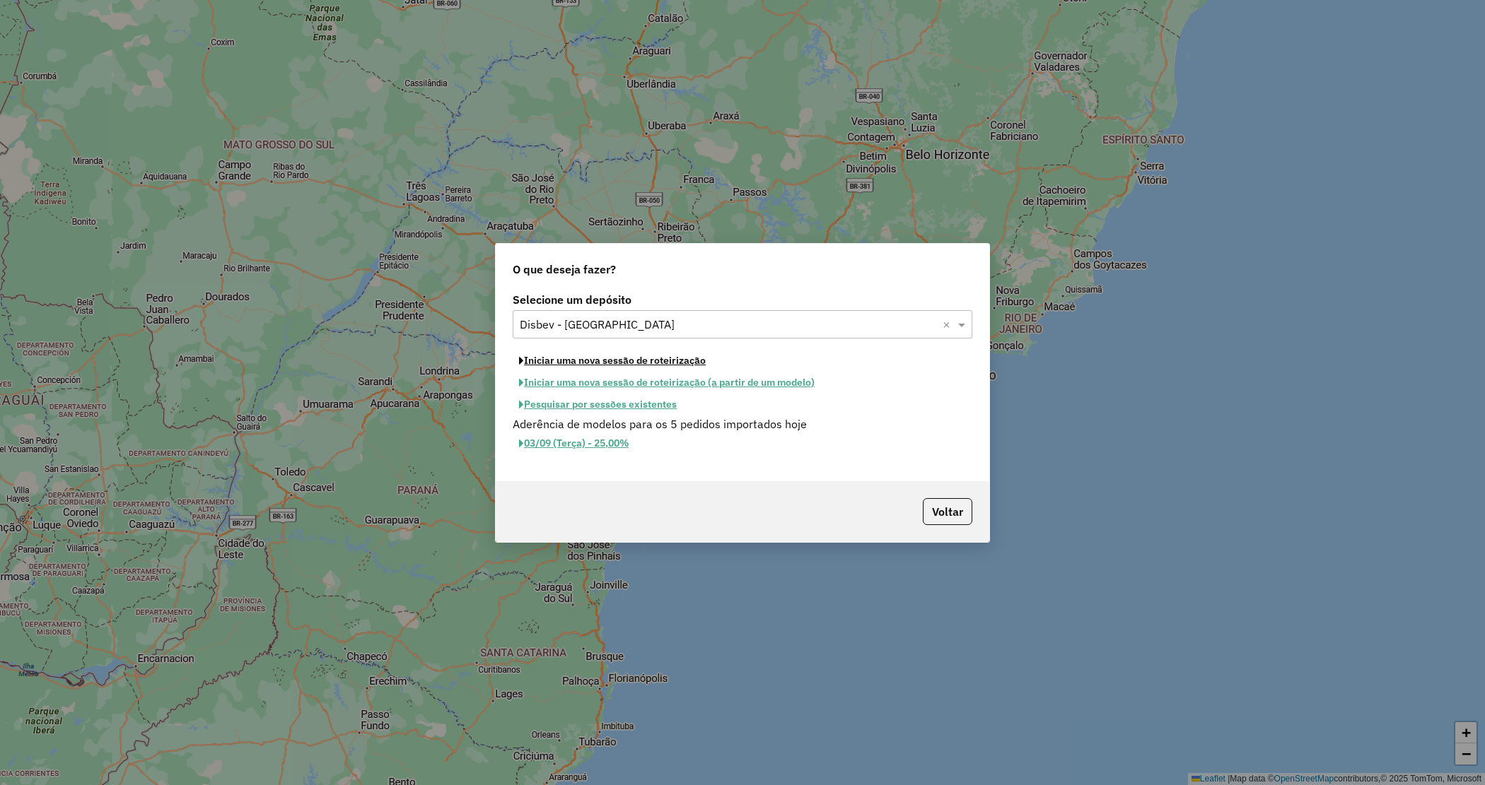
click at [585, 370] on div "Iniciar uma nova sessão de roteirização Iniciar uma nova sessão de roteirização…" at bounding box center [743, 383] width 460 height 66
click at [583, 361] on button "Iniciar uma nova sessão de roteirização" at bounding box center [612, 361] width 199 height 22
select select "*"
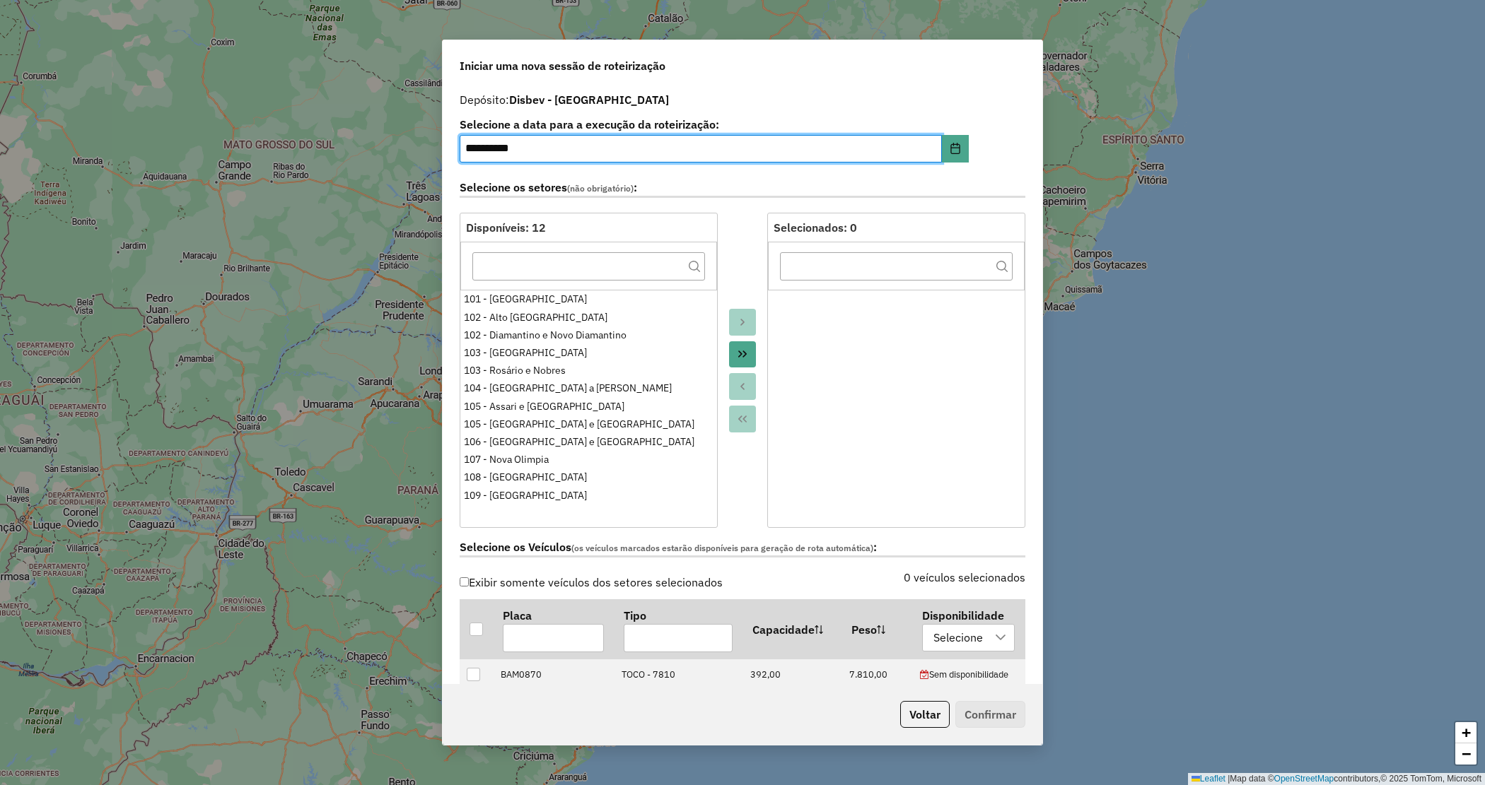
click at [738, 357] on icon "Move All to Target" at bounding box center [742, 354] width 8 height 7
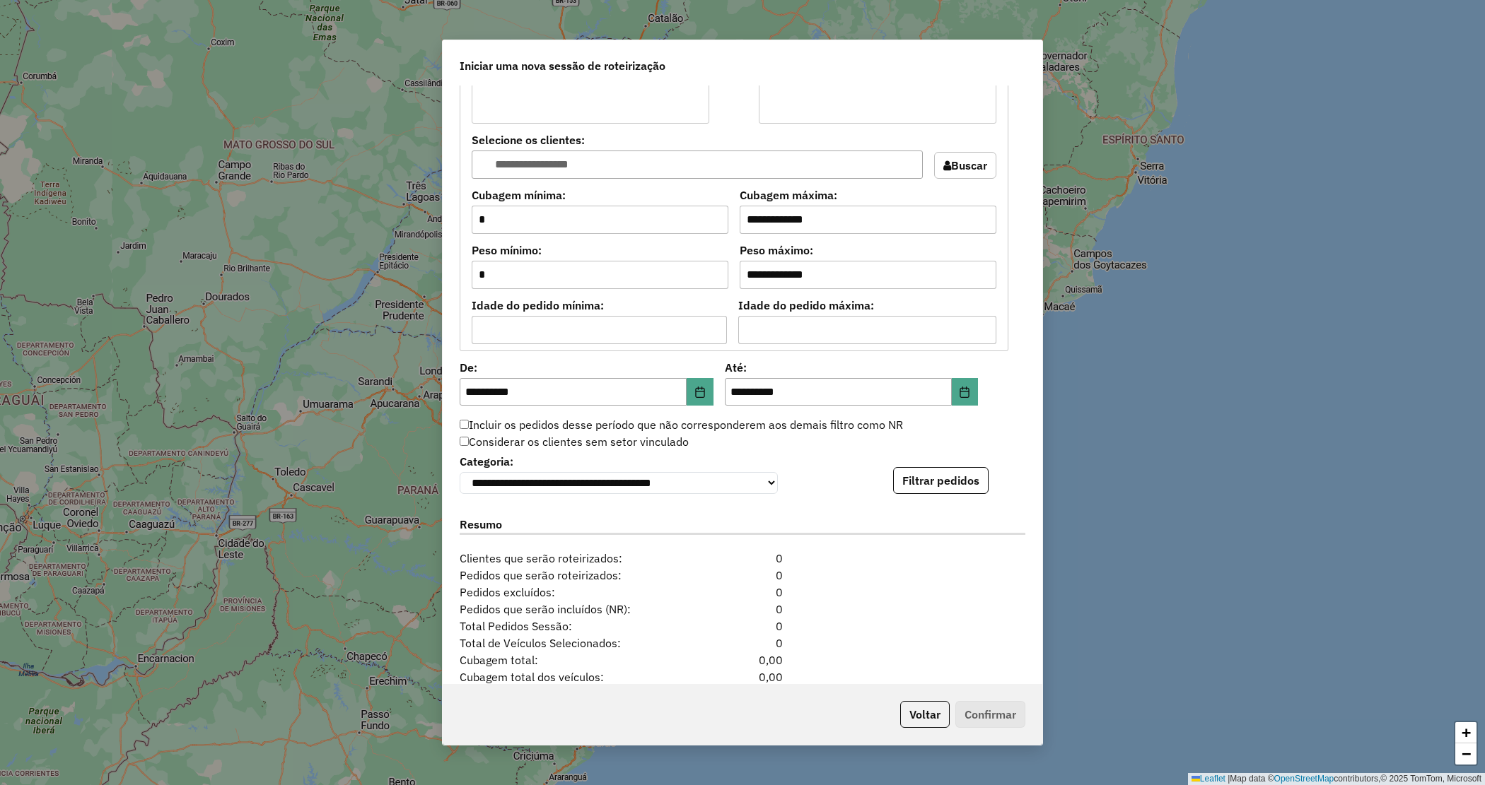
scroll to position [1196, 0]
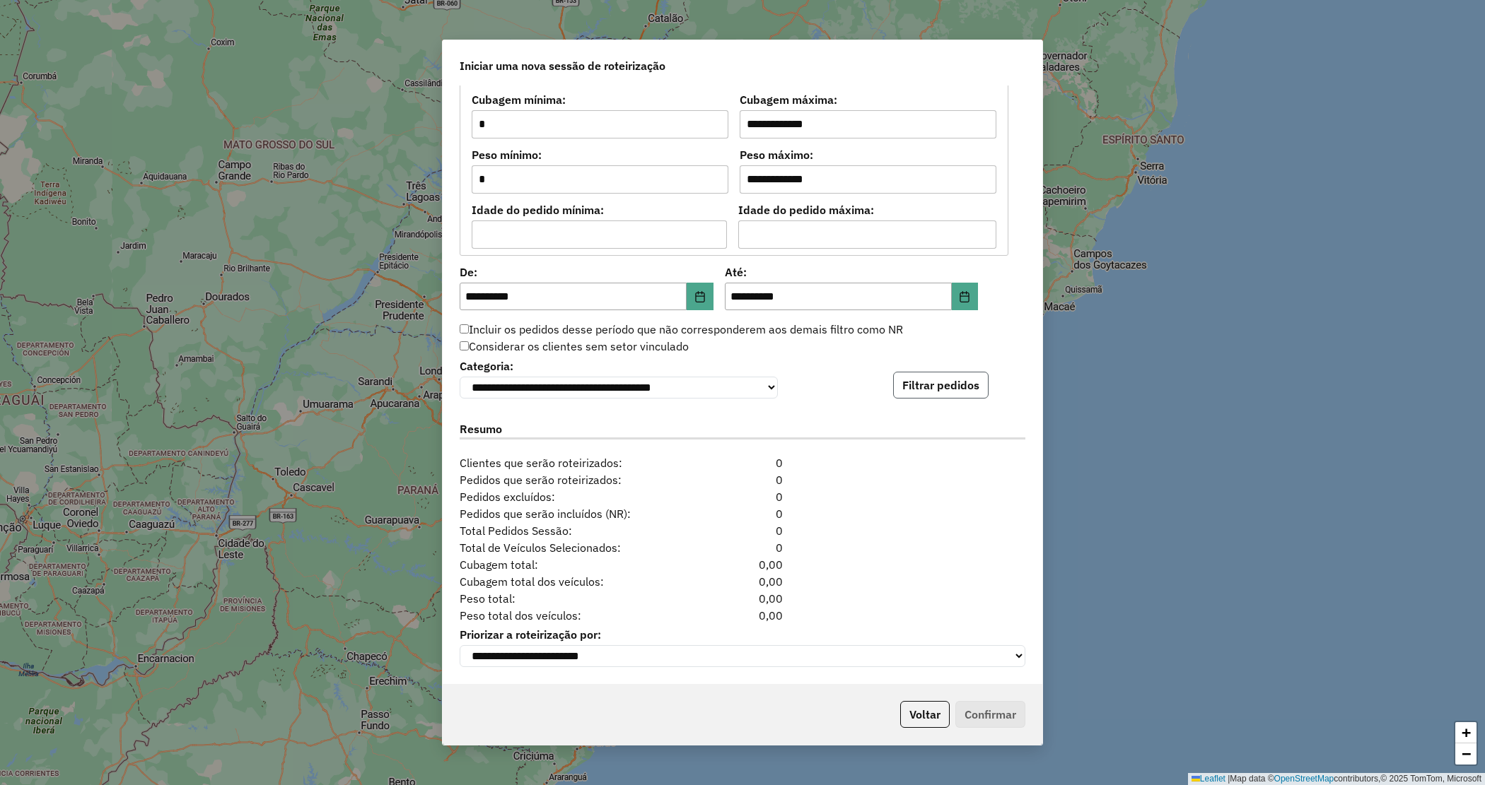
click at [951, 383] on button "Filtrar pedidos" at bounding box center [940, 385] width 95 height 27
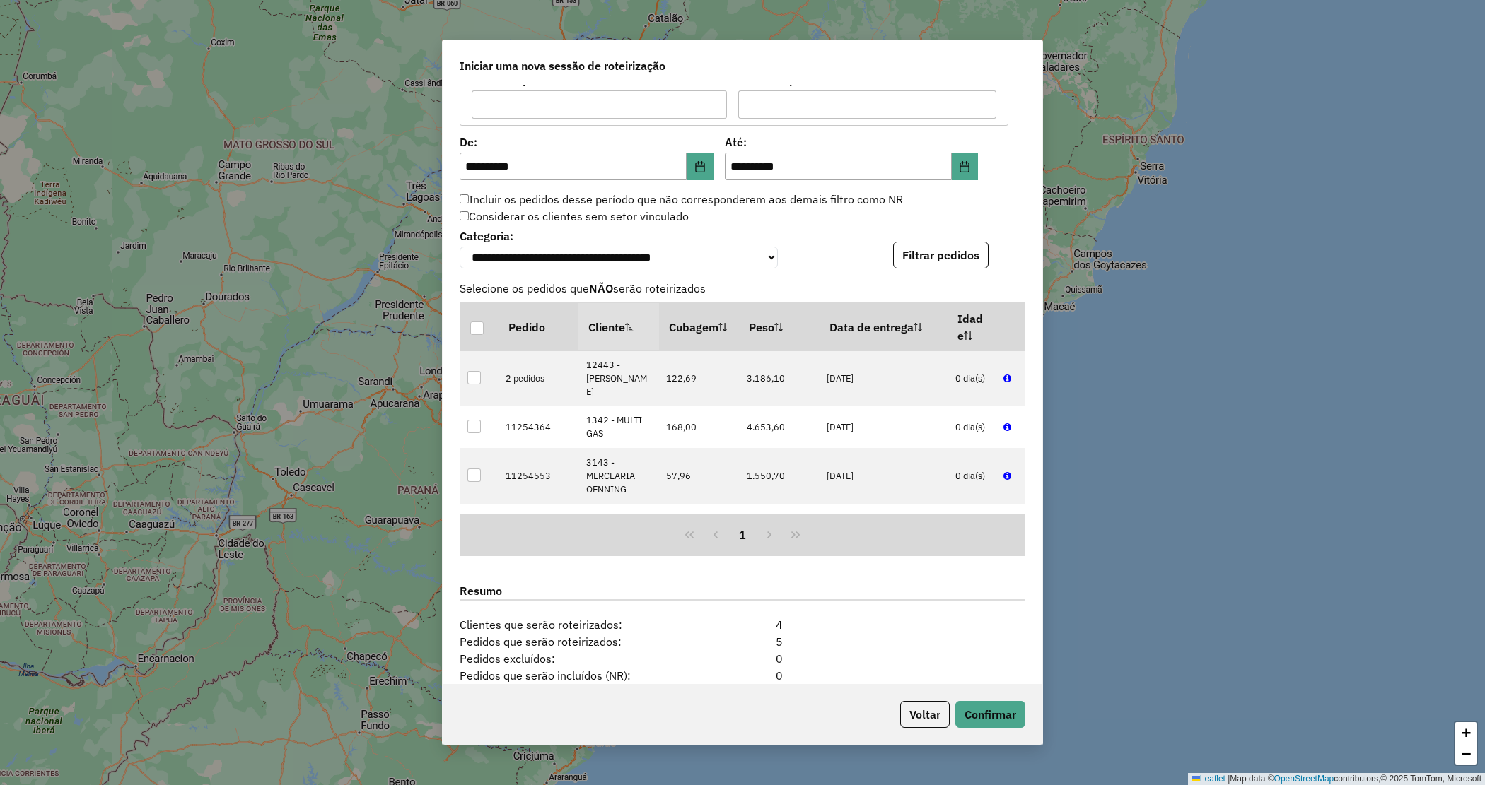
scroll to position [1487, 0]
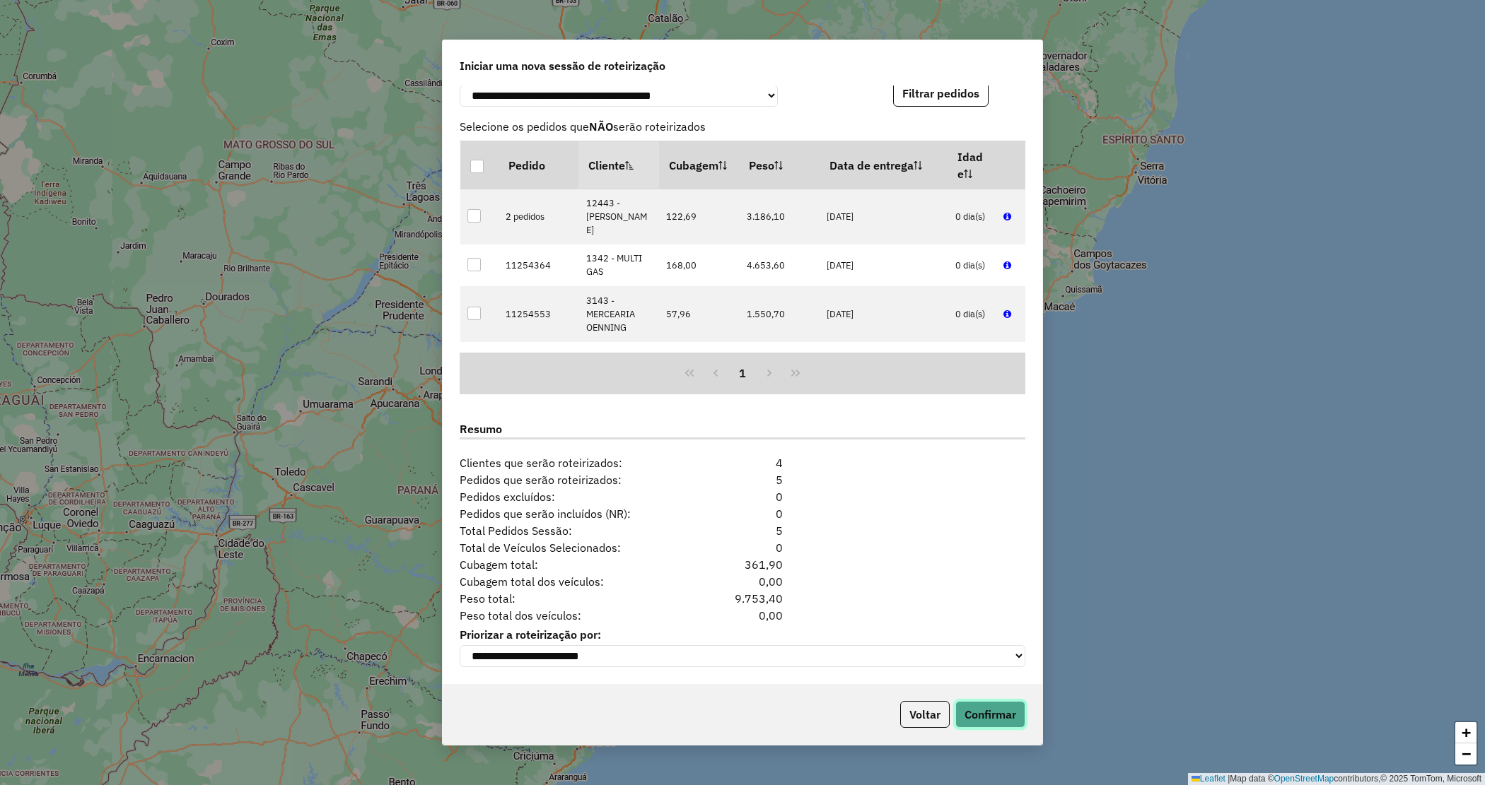
click at [999, 708] on button "Confirmar" at bounding box center [990, 714] width 70 height 27
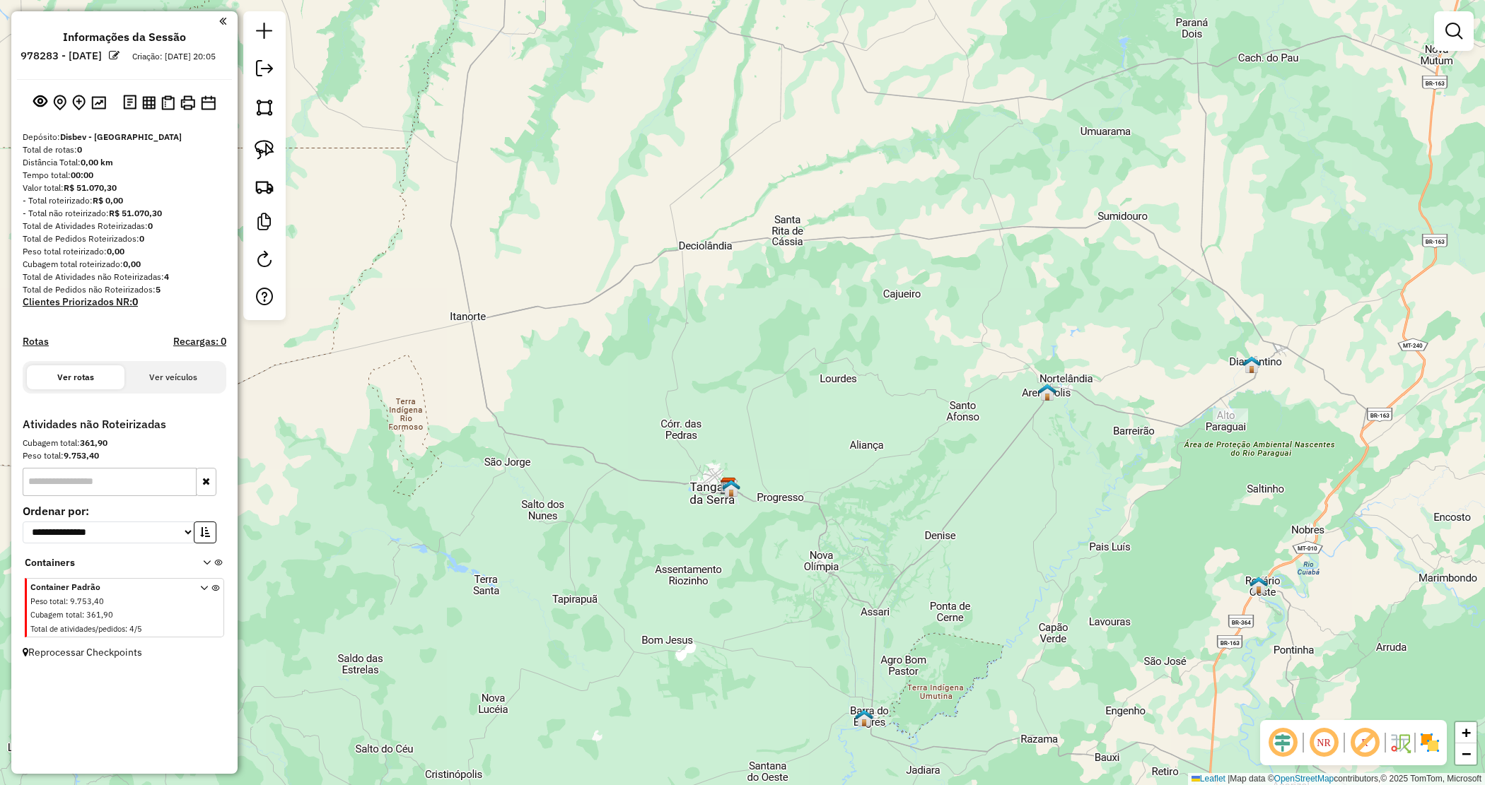
drag, startPoint x: 726, startPoint y: 262, endPoint x: 813, endPoint y: 481, distance: 235.8
click at [814, 481] on div "Janela de atendimento Grade de atendimento Capacidade Transportadoras Veículos …" at bounding box center [742, 392] width 1485 height 785
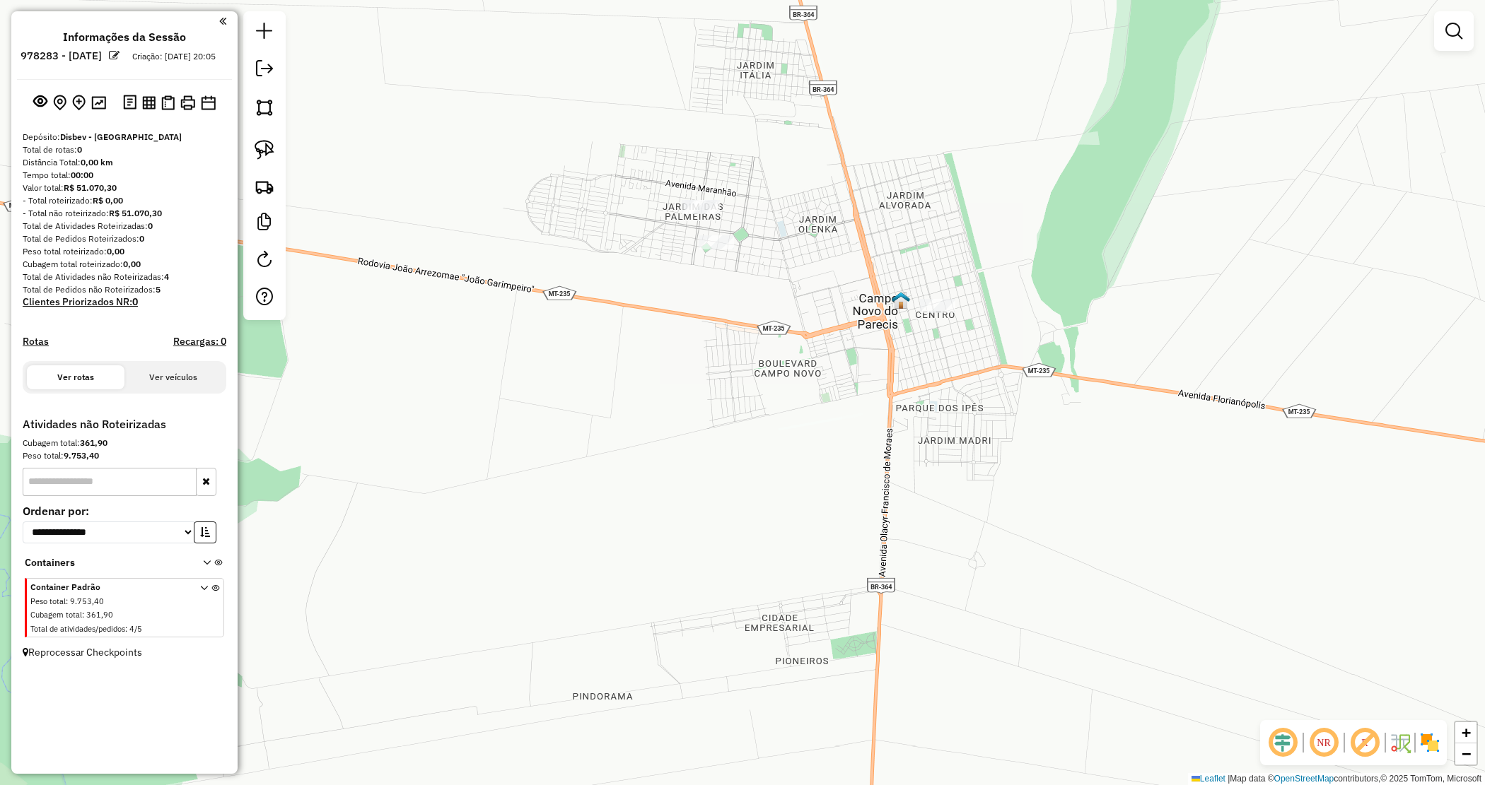
click at [806, 324] on div "Janela de atendimento Grade de atendimento Capacidade Transportadoras Veículos …" at bounding box center [742, 392] width 1485 height 785
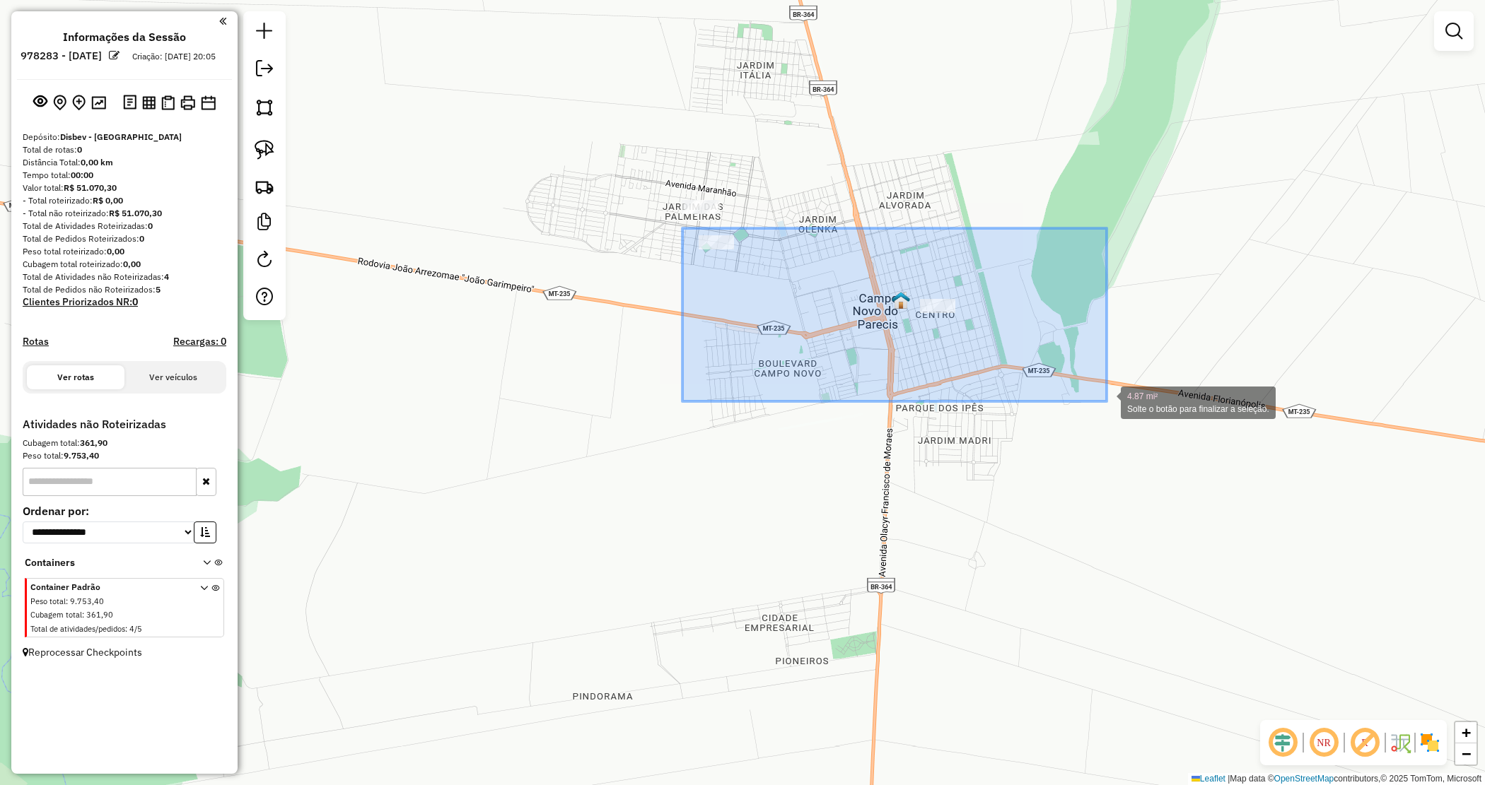
drag, startPoint x: 682, startPoint y: 228, endPoint x: 1101, endPoint y: 399, distance: 452.2
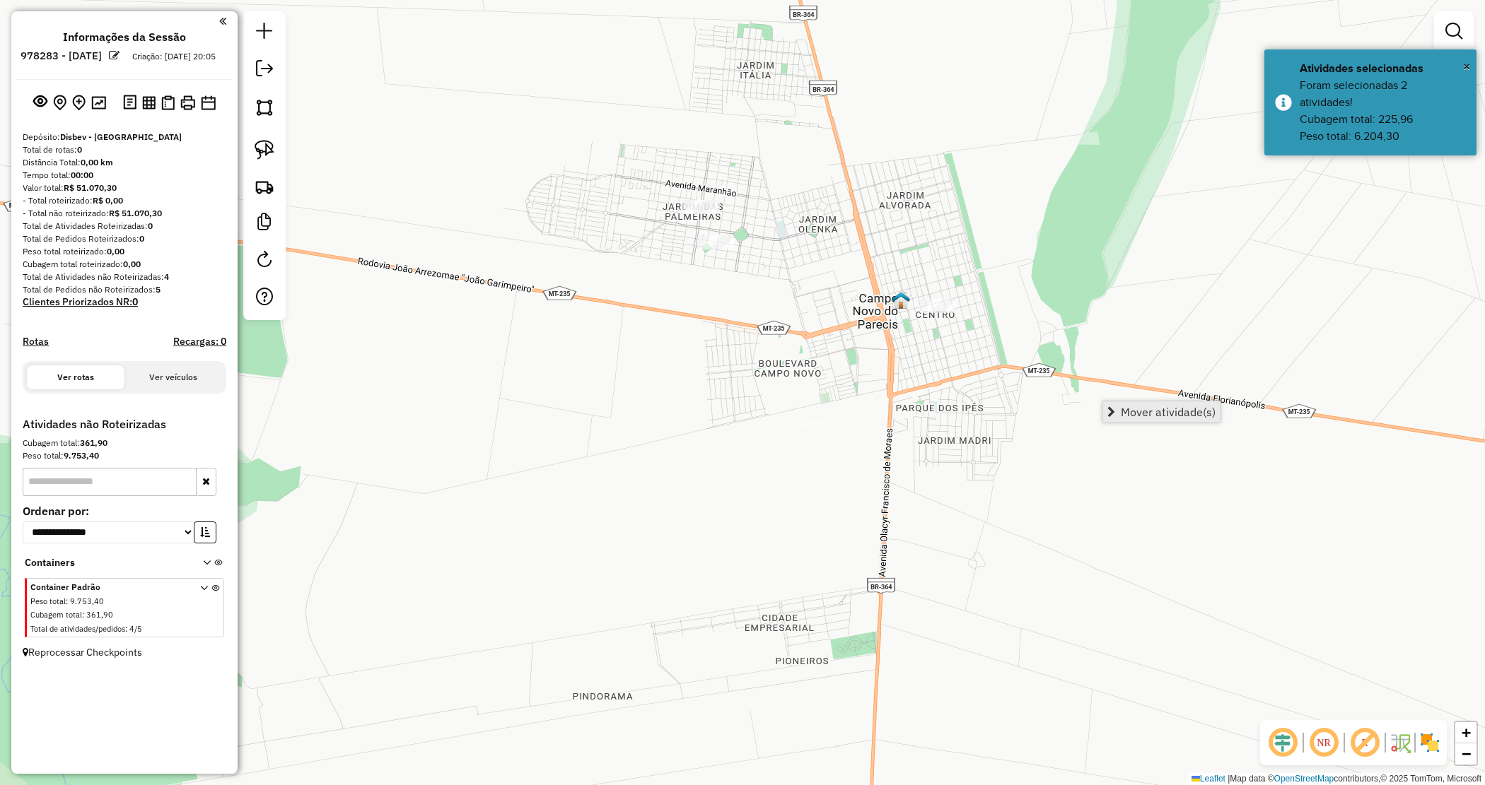
click at [1163, 415] on span "Mover atividade(s)" at bounding box center [1168, 412] width 95 height 11
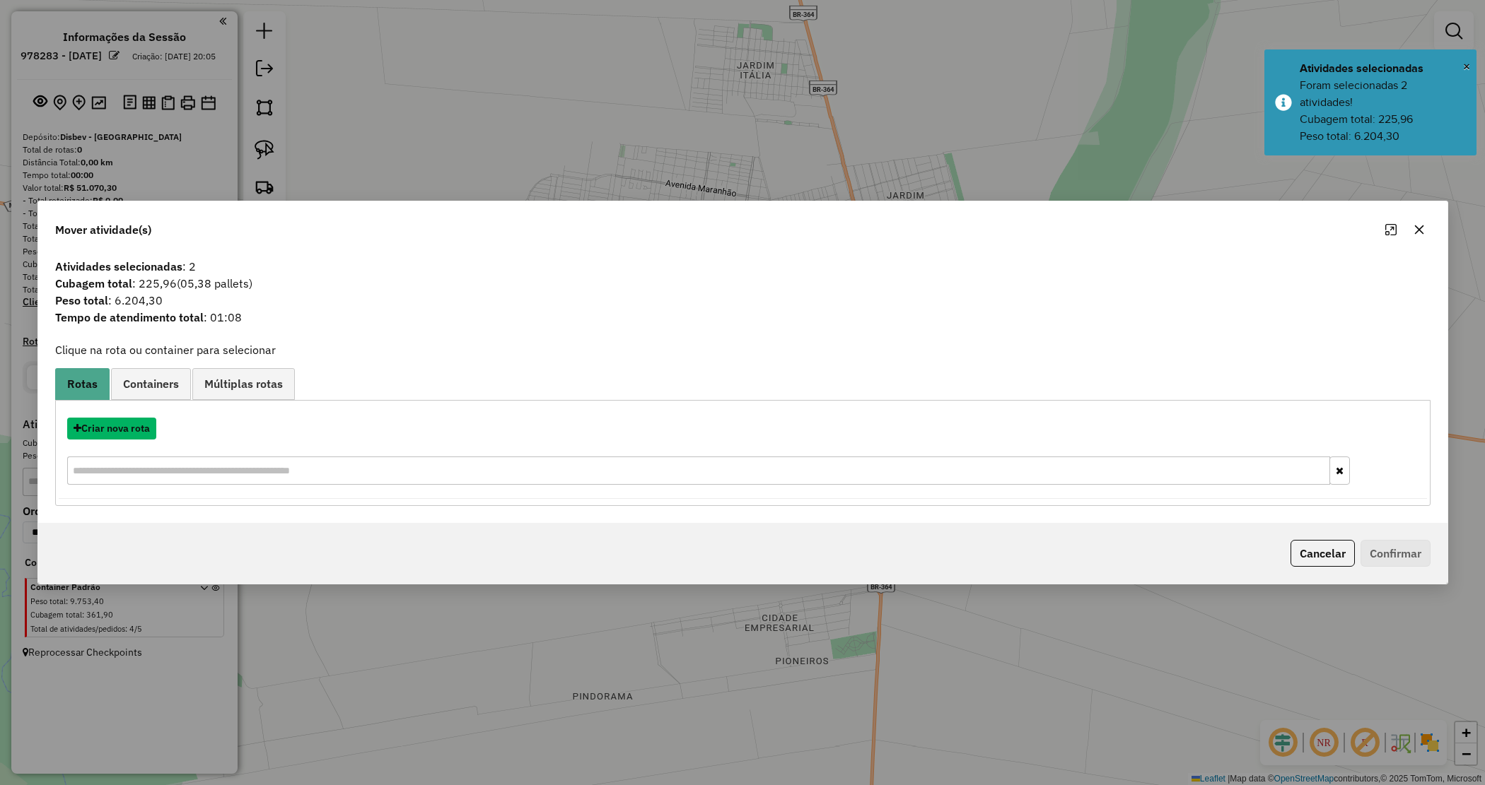
click at [100, 430] on button "Criar nova rota" at bounding box center [111, 429] width 89 height 22
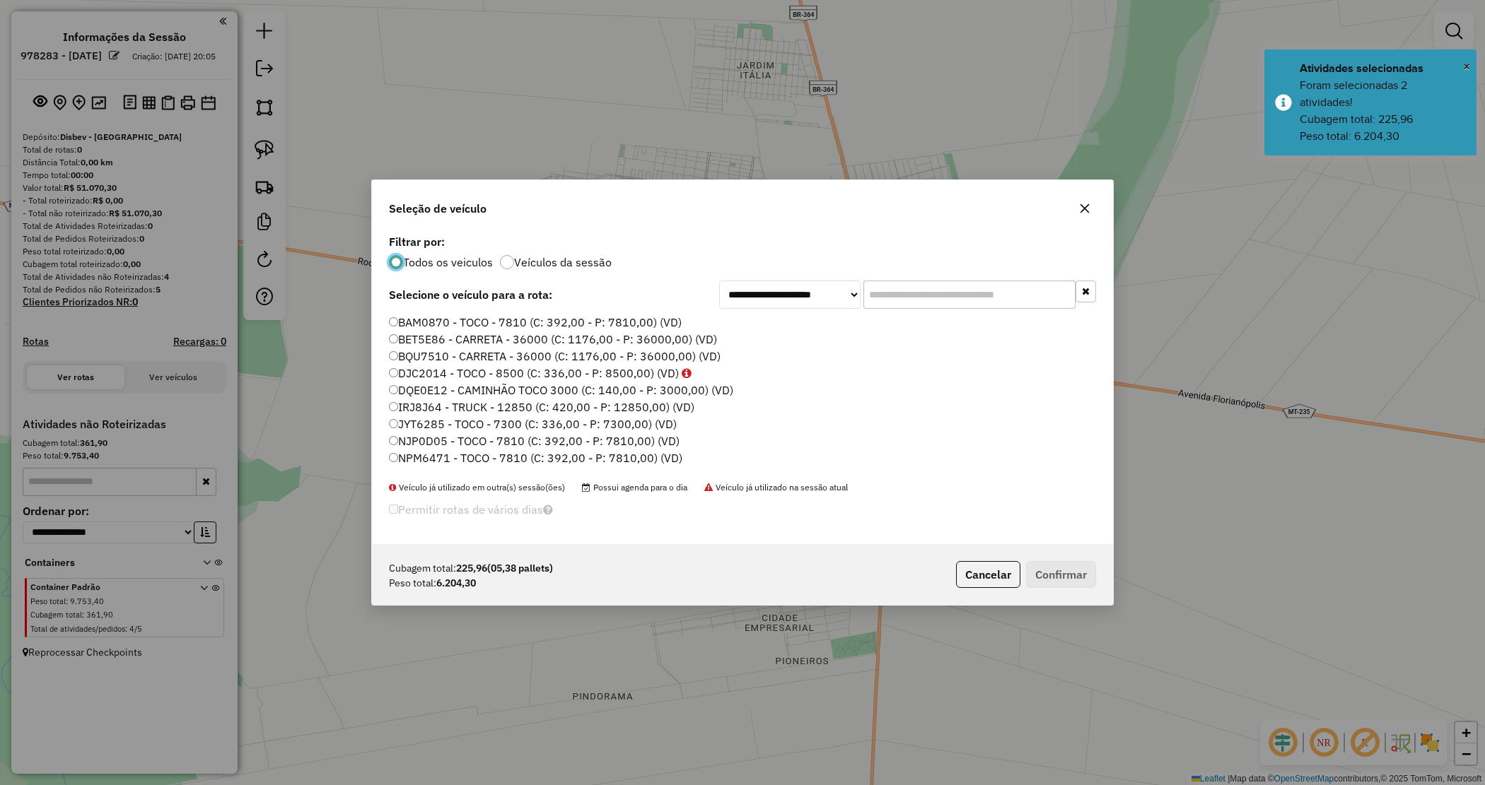
scroll to position [7, 4]
click at [906, 293] on input "text" at bounding box center [969, 295] width 212 height 28
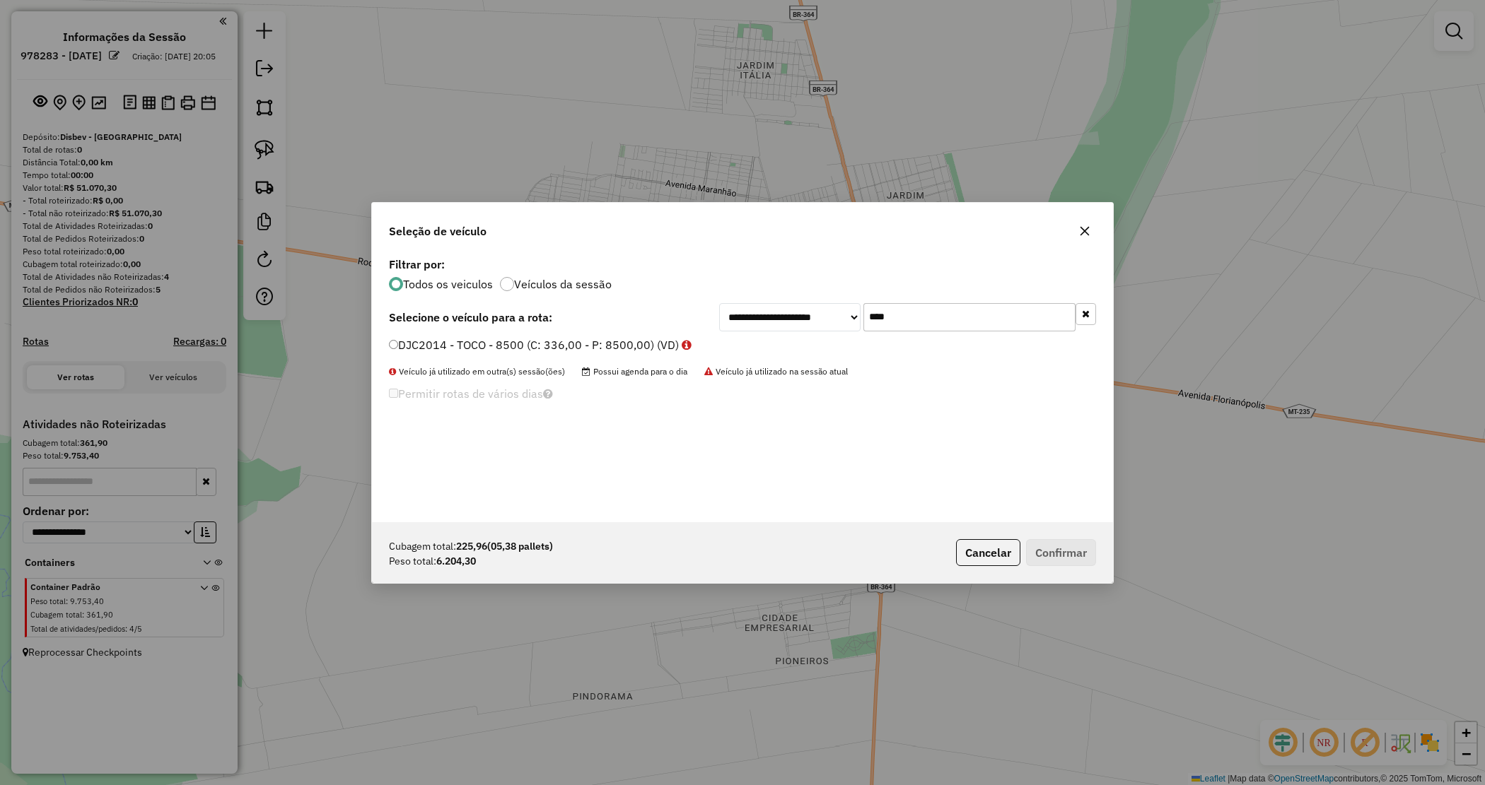
type input "****"
drag, startPoint x: 655, startPoint y: 344, endPoint x: 924, endPoint y: 462, distance: 293.5
click at [655, 344] on label "DJC2014 - TOCO - 8500 (C: 336,00 - P: 8500,00) (VD)" at bounding box center [540, 345] width 303 height 17
drag, startPoint x: 622, startPoint y: 345, endPoint x: 672, endPoint y: 373, distance: 57.3
click at [623, 345] on label "DJC2014 - TOCO - 8500 (C: 336,00 - P: 8500,00) (VD)" at bounding box center [540, 345] width 303 height 17
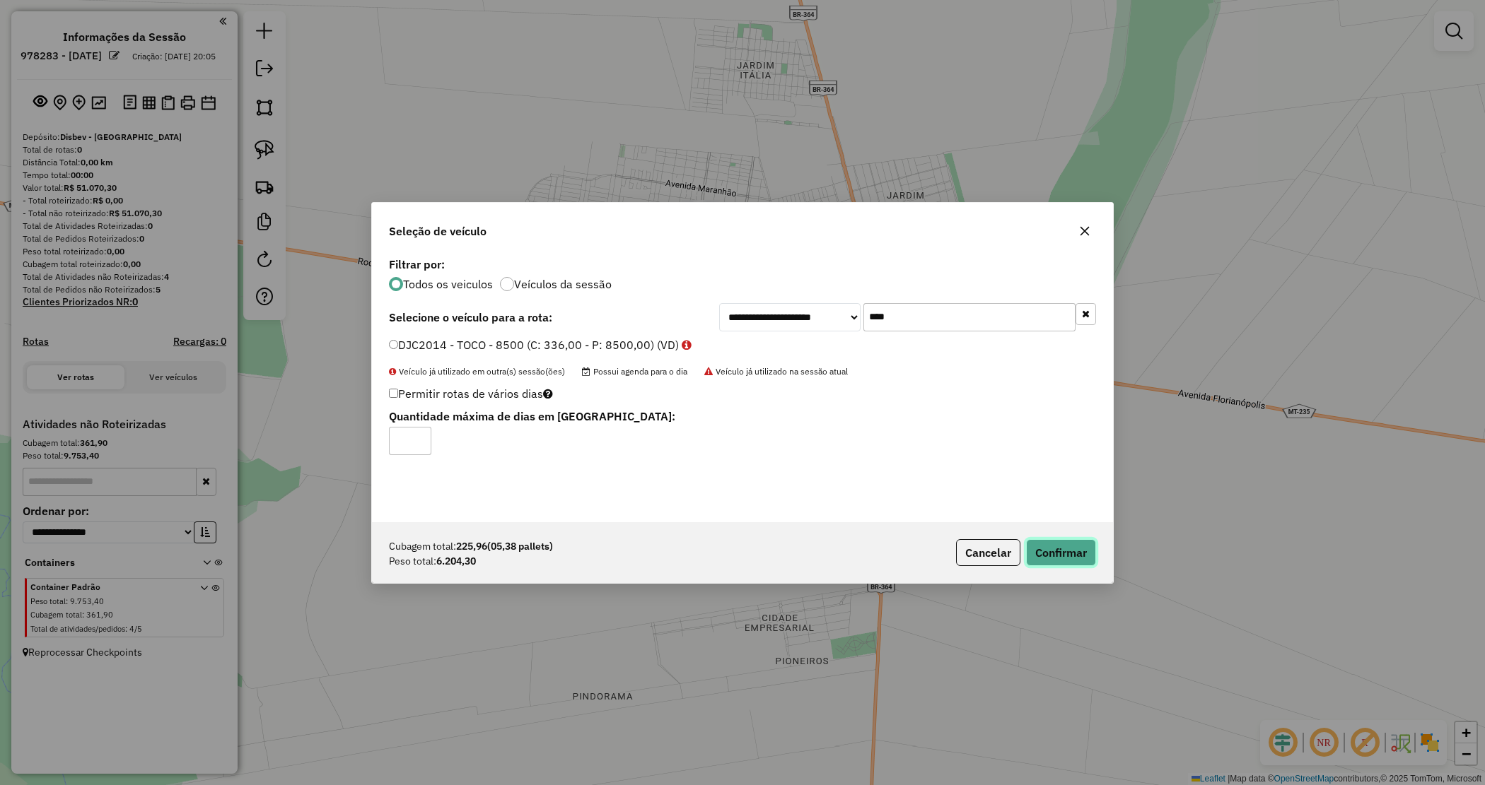
click at [1048, 546] on button "Confirmar" at bounding box center [1061, 552] width 70 height 27
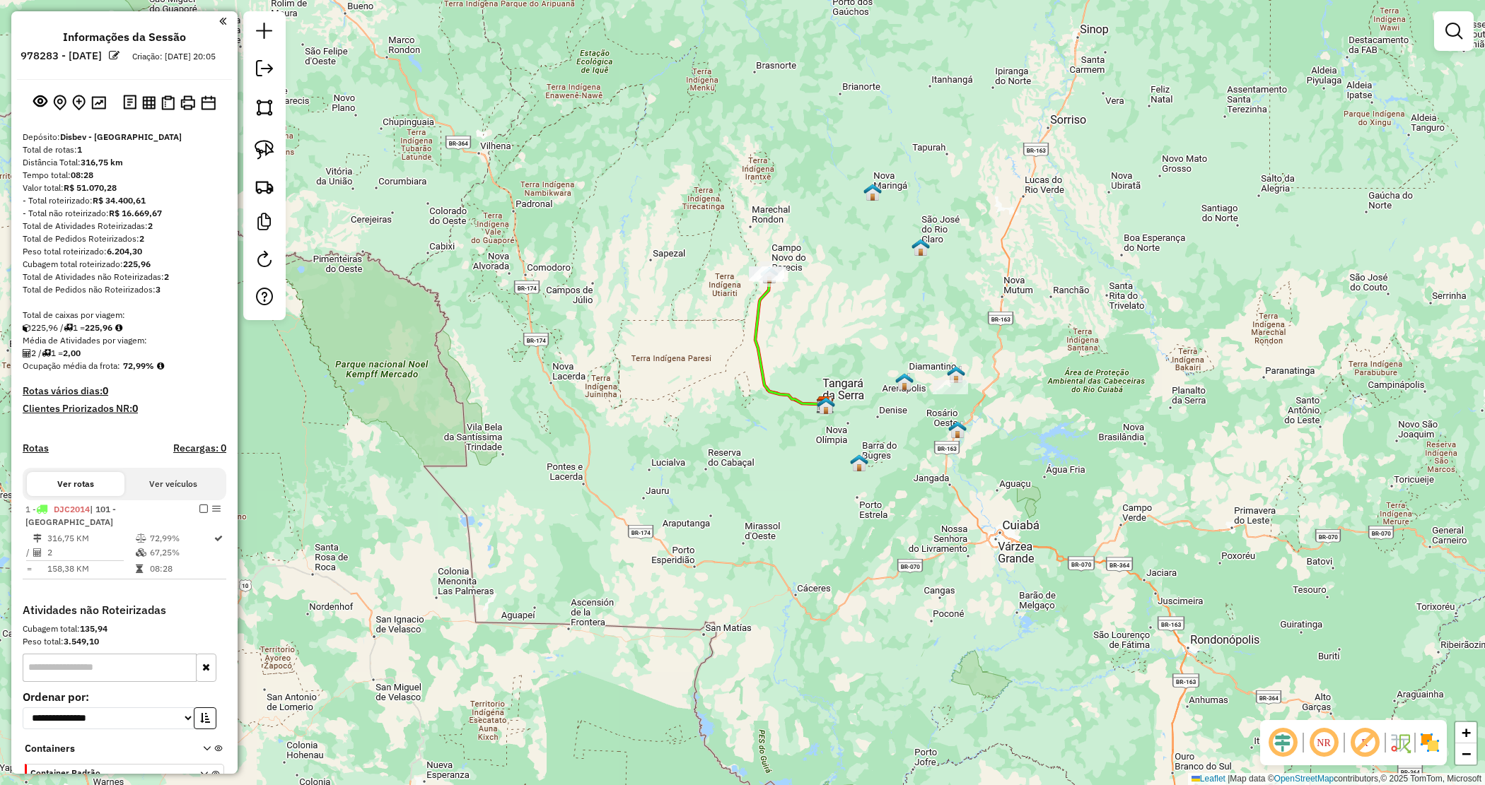
click at [125, 269] on strong "225,96" at bounding box center [137, 264] width 28 height 11
click at [128, 257] on strong "6.204,30" at bounding box center [124, 251] width 35 height 11
copy strong "6.204,30"
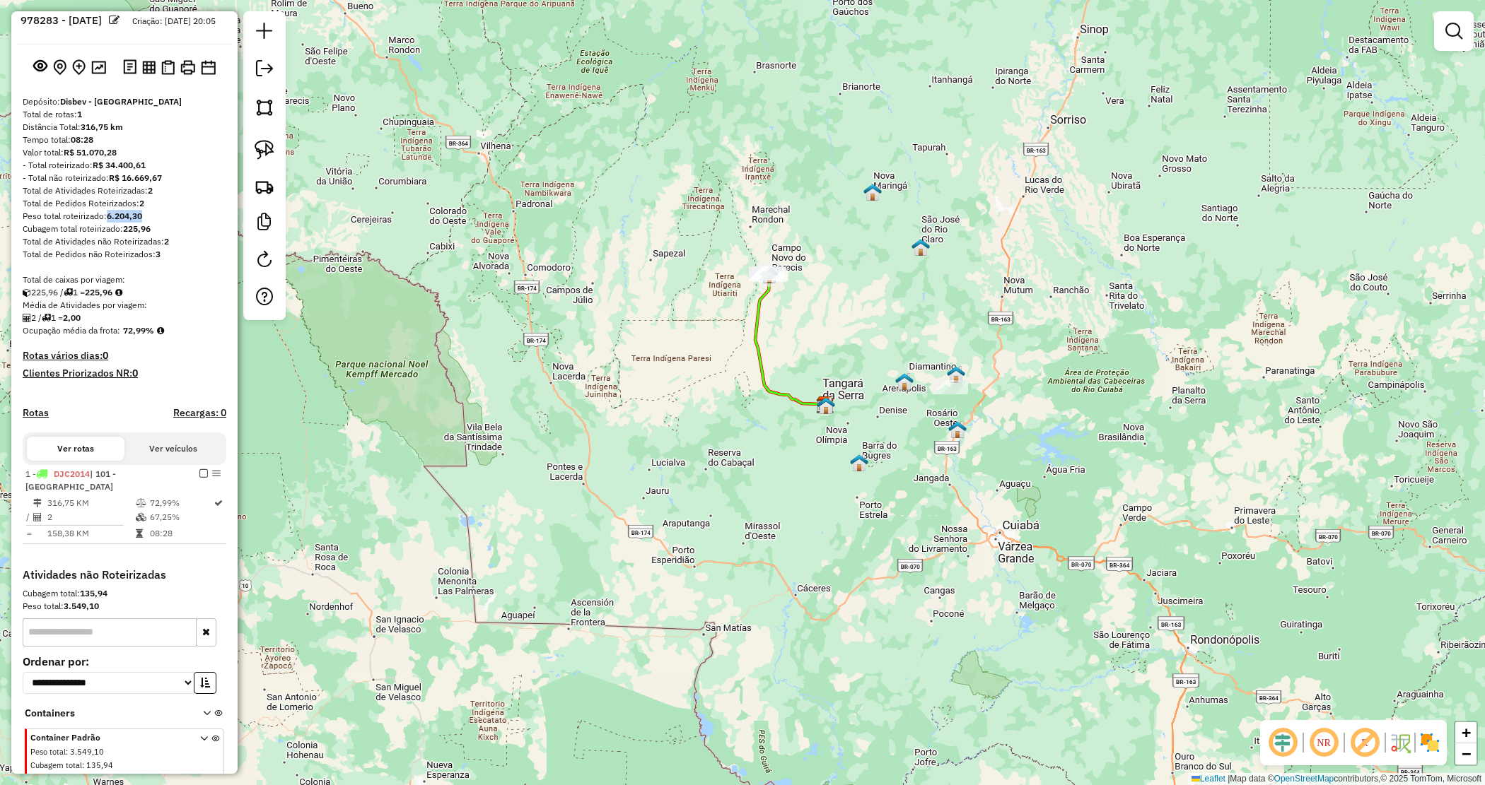
scroll to position [96, 0]
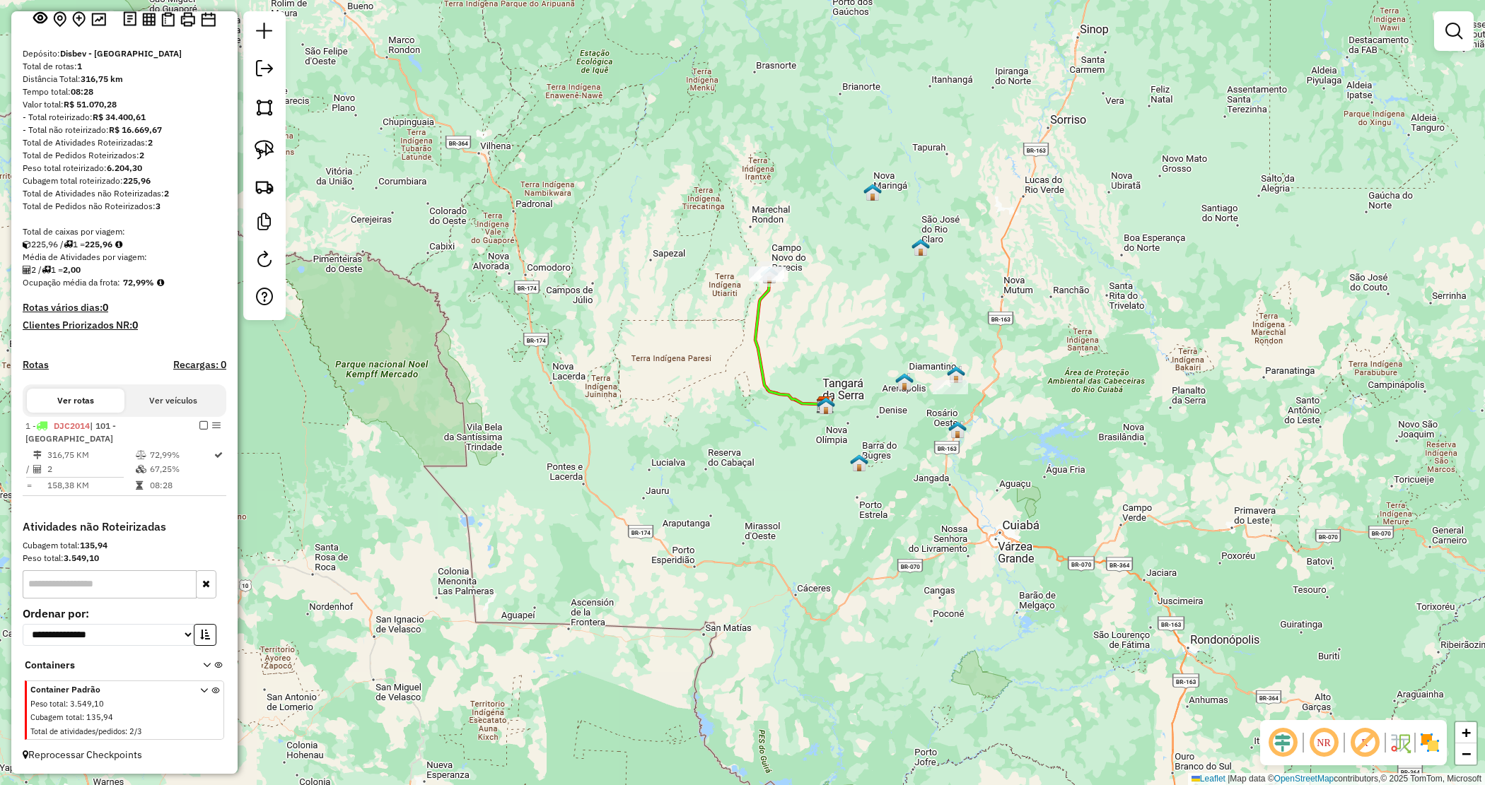
click at [78, 562] on strong "3.549,10" at bounding box center [81, 558] width 35 height 11
click at [79, 562] on strong "3.549,10" at bounding box center [81, 558] width 35 height 11
copy strong "3.549,10"
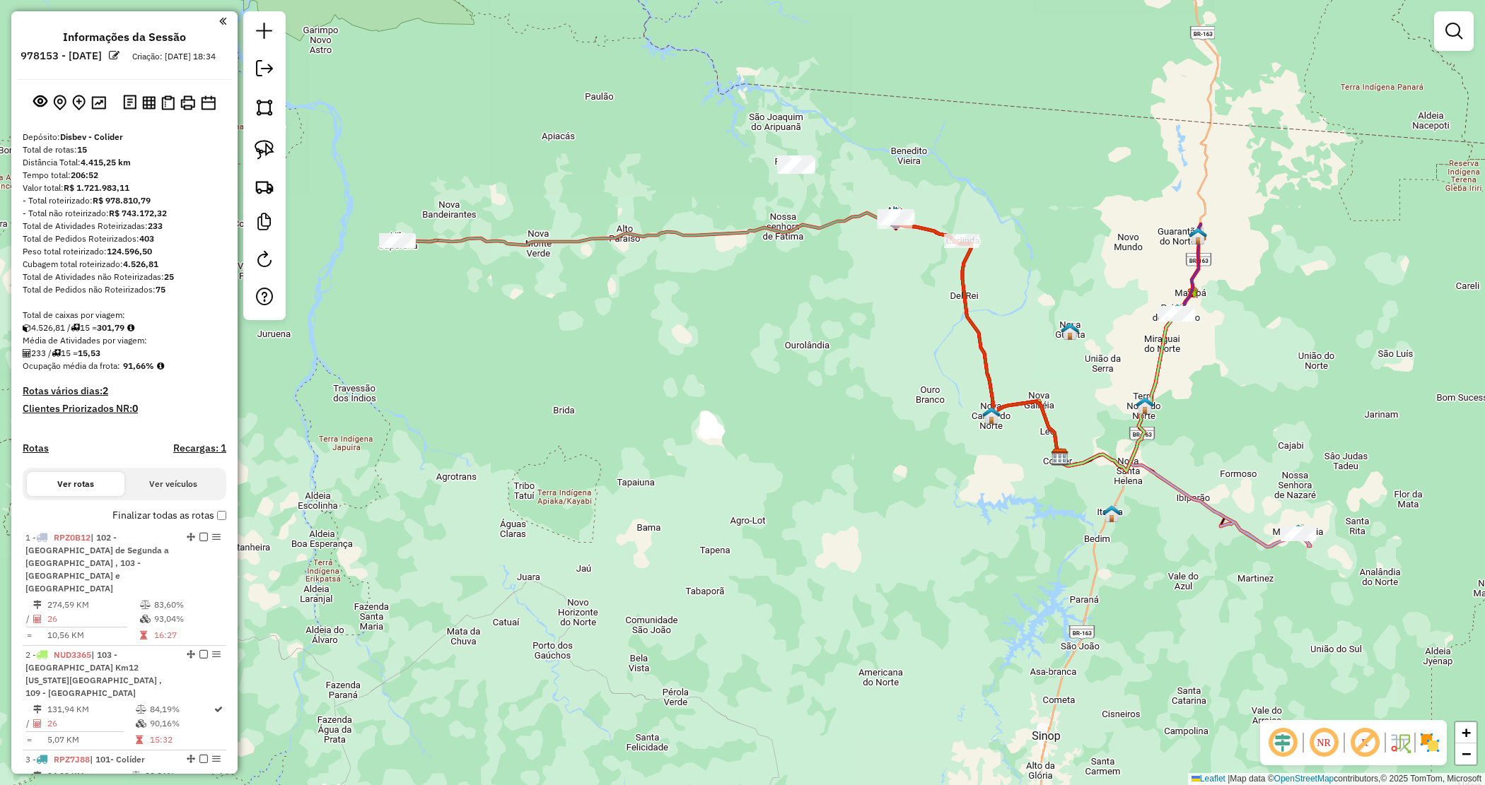
click at [135, 257] on strong "124.596,50" at bounding box center [129, 251] width 45 height 11
click at [134, 257] on strong "124.596,50" at bounding box center [129, 251] width 45 height 11
copy strong "124.596,50"
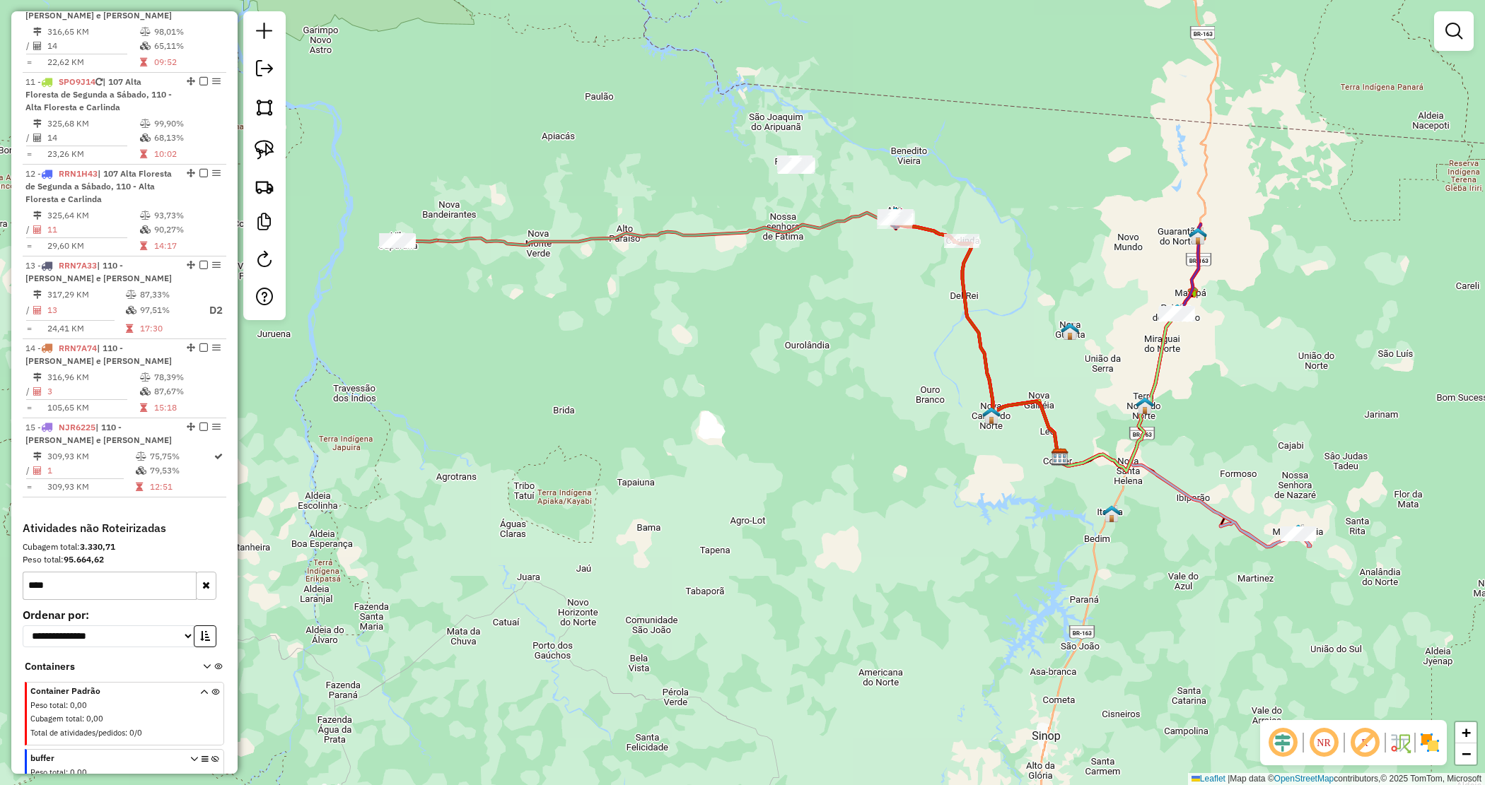
scroll to position [1360, 0]
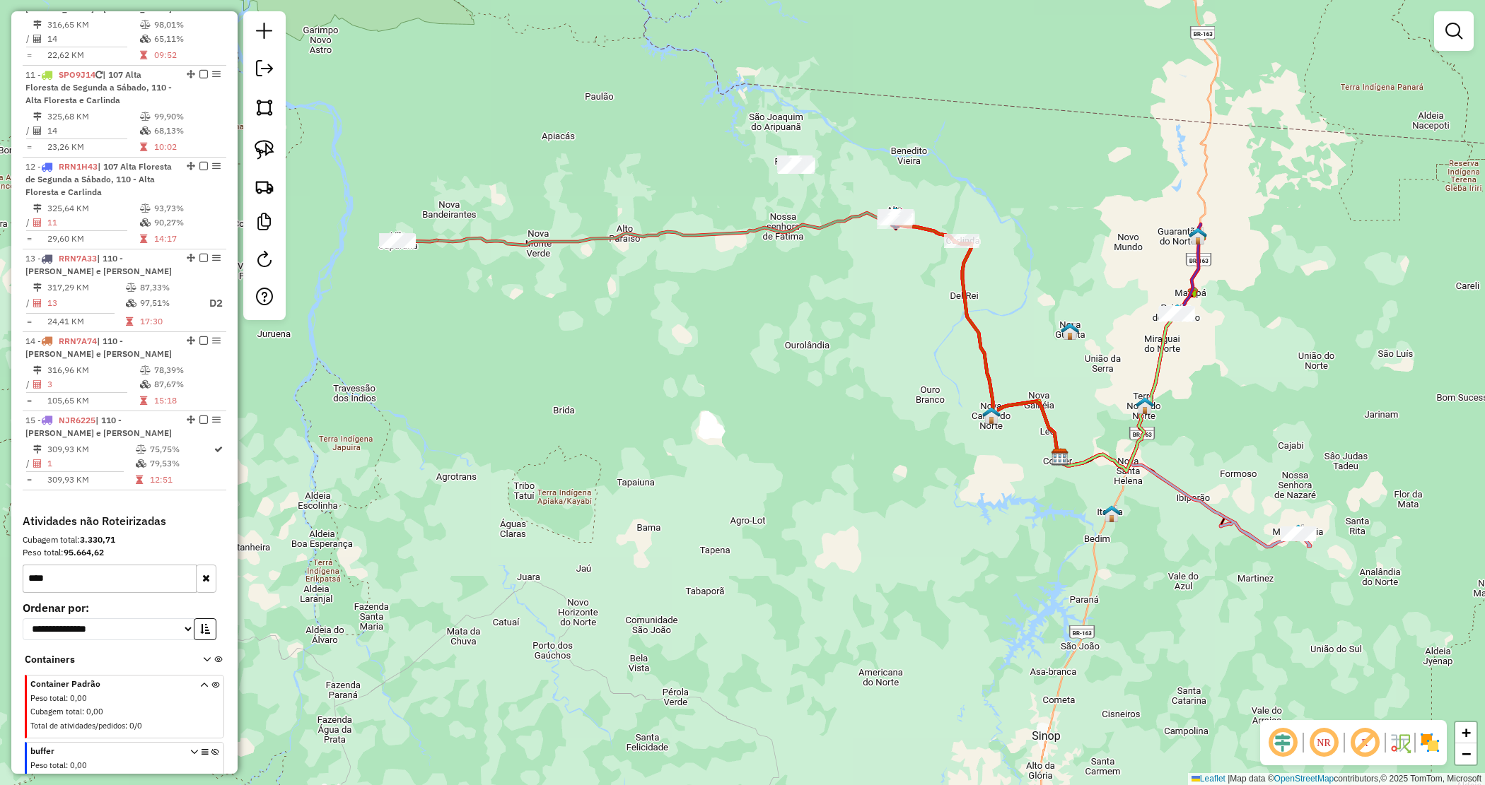
click at [86, 547] on strong "95.664,62" at bounding box center [84, 552] width 40 height 11
copy strong "95.664,62"
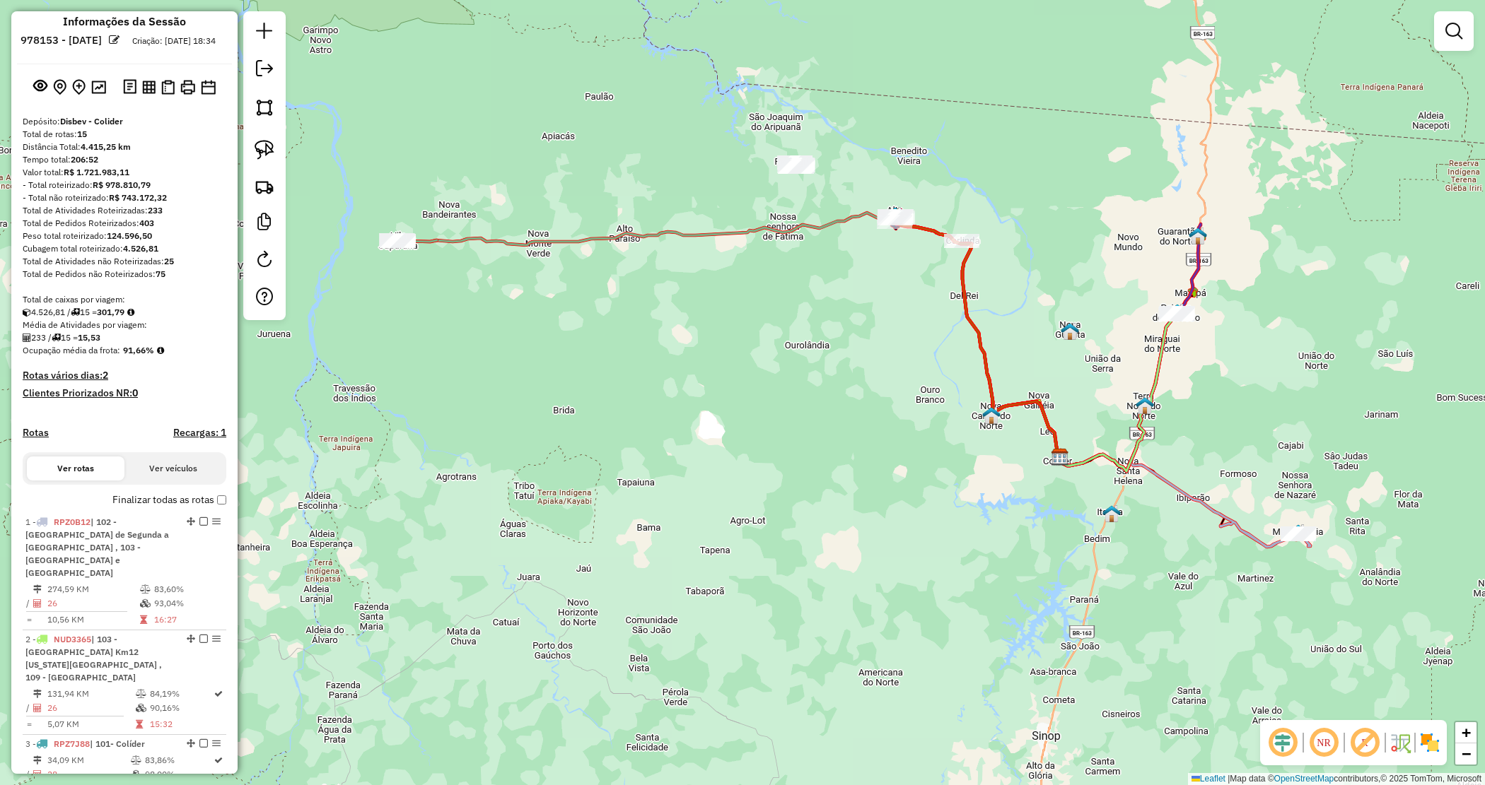
scroll to position [0, 0]
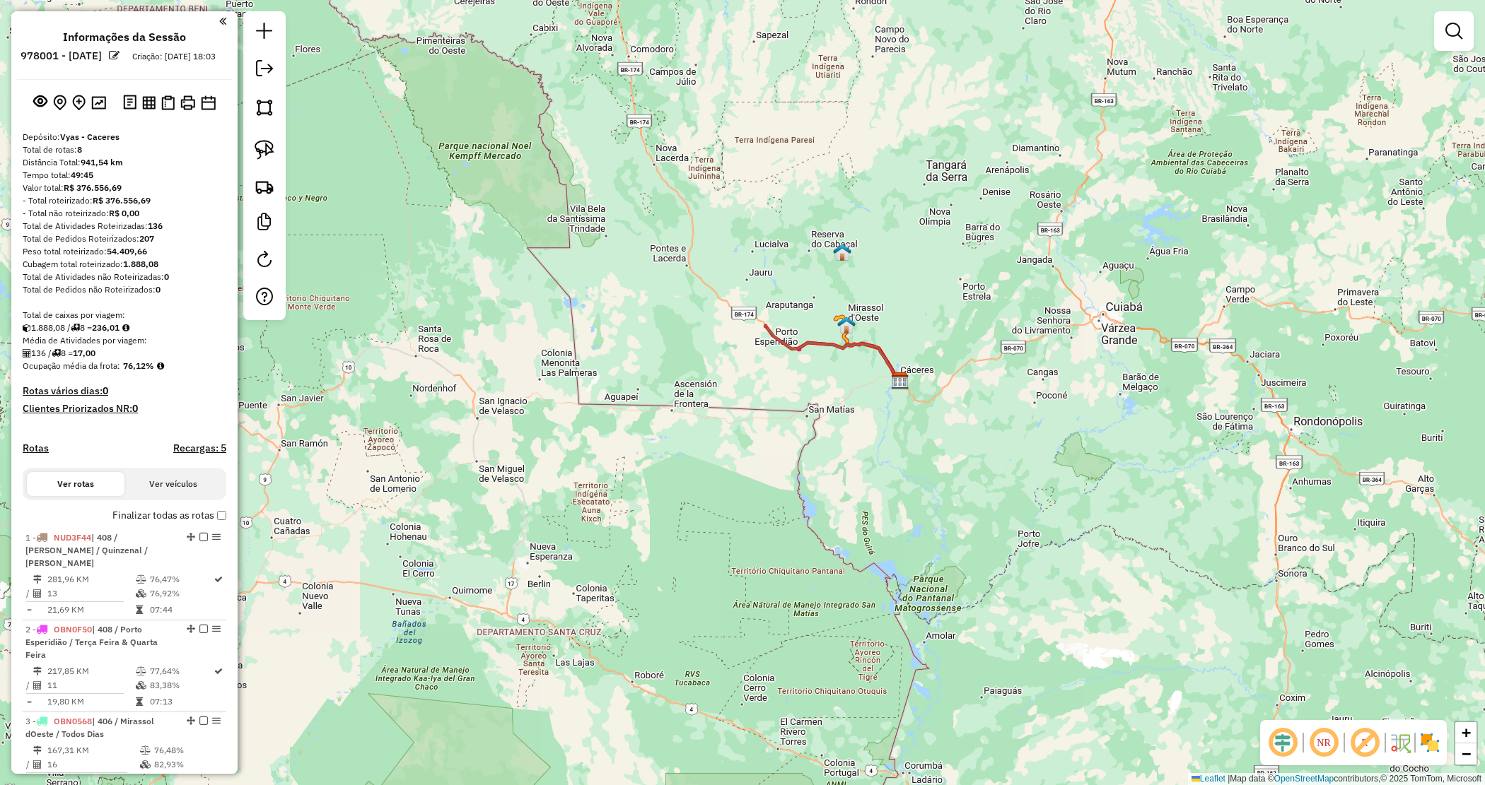
click at [120, 257] on strong "54.409,66" at bounding box center [127, 251] width 40 height 11
copy strong "54.409,66"
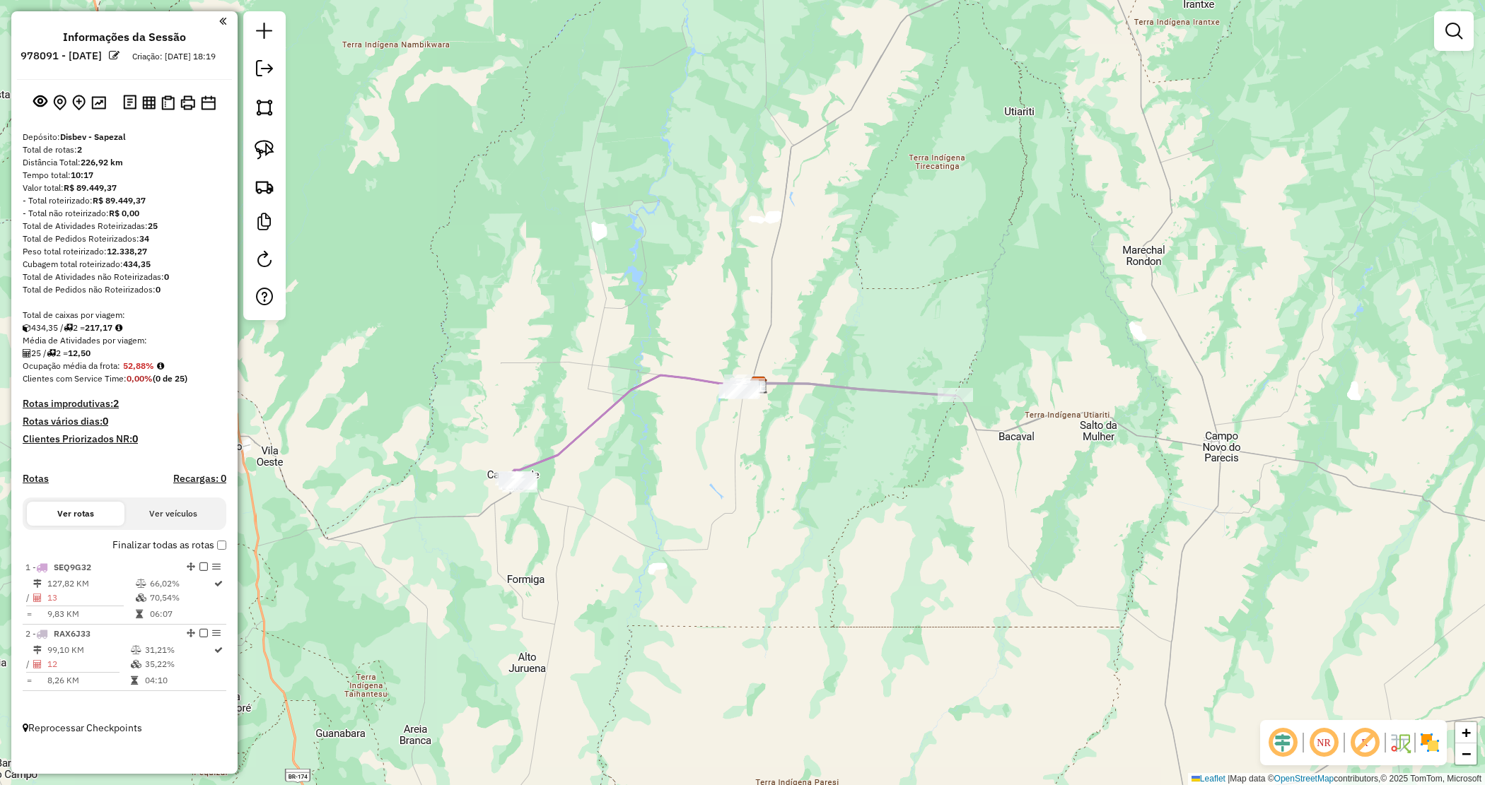
click at [122, 257] on strong "12.338,27" at bounding box center [127, 251] width 40 height 11
copy strong "12.338,27"
